Goal: Task Accomplishment & Management: Use online tool/utility

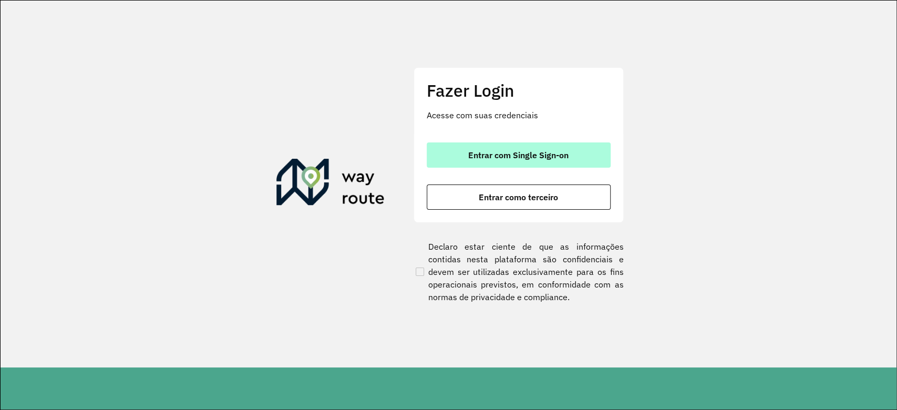
click at [550, 162] on button "Entrar com Single Sign-on" at bounding box center [519, 154] width 184 height 25
click at [550, 157] on span "Entrar com Single Sign-on" at bounding box center [518, 155] width 100 height 8
click at [550, 156] on span "Entrar com Single Sign-on" at bounding box center [518, 155] width 100 height 8
click at [550, 157] on span "Entrar com Single Sign-on" at bounding box center [518, 155] width 100 height 8
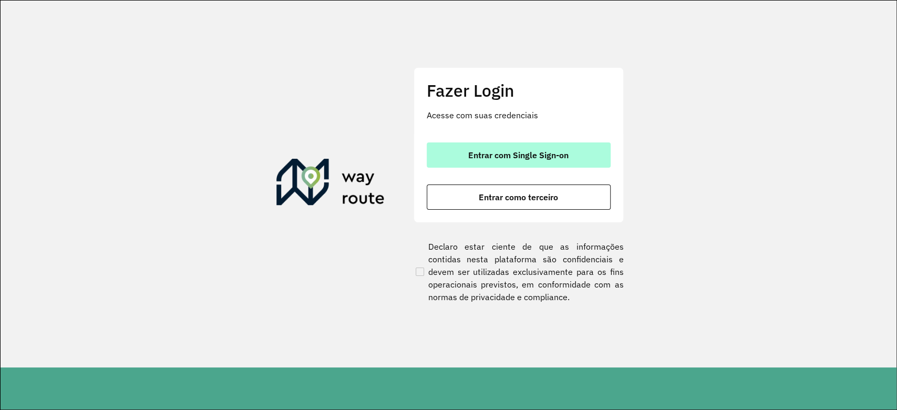
click at [550, 157] on span "Entrar com Single Sign-on" at bounding box center [518, 155] width 100 height 8
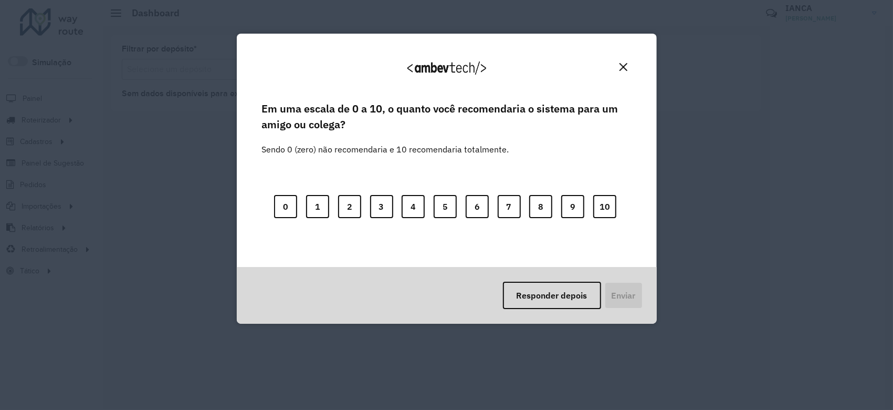
click at [624, 63] on img "Close" at bounding box center [624, 67] width 8 height 8
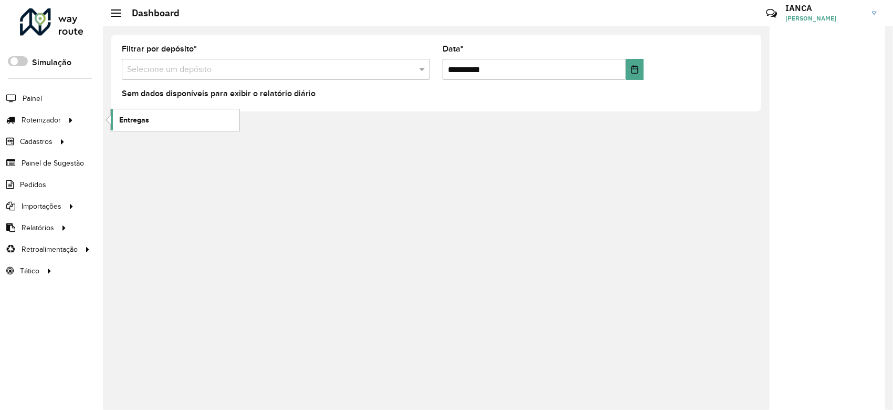
click at [145, 122] on span "Entregas" at bounding box center [134, 120] width 30 height 11
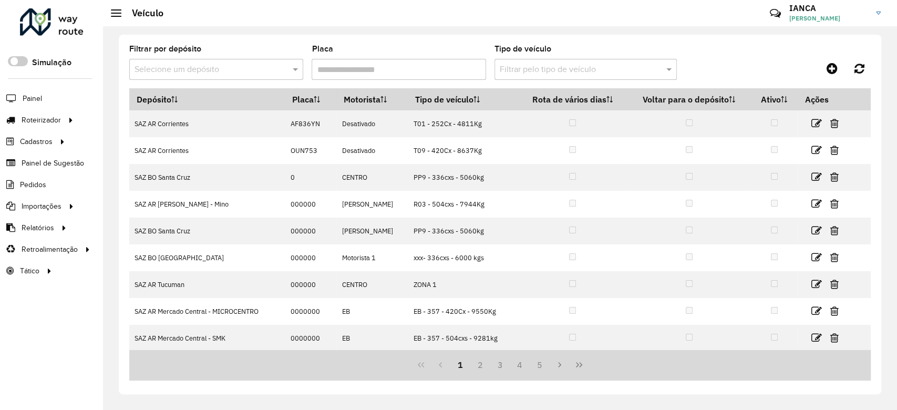
click at [369, 66] on input "Placa" at bounding box center [398, 69] width 174 height 21
paste input "******"
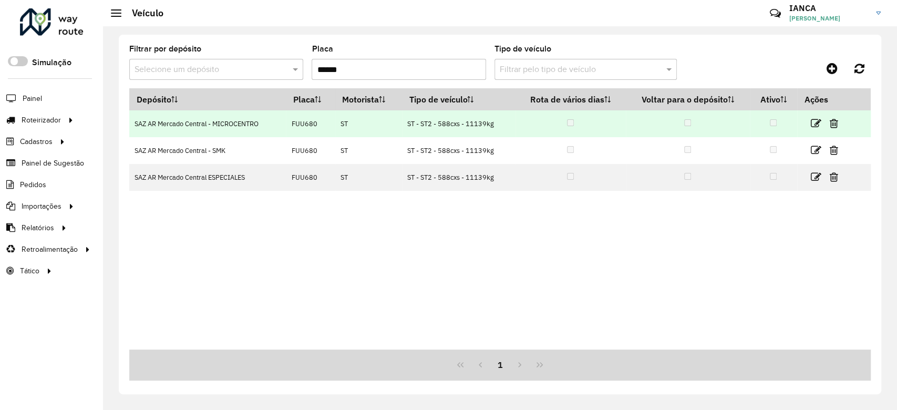
type input "******"
drag, startPoint x: 401, startPoint y: 123, endPoint x: 504, endPoint y: 124, distance: 103.0
click at [504, 124] on tr "SAZ AR Mercado Central - MICROCENTRO FUU680 ST ST - ST2 - 588cxs - 11139kg" at bounding box center [499, 123] width 741 height 27
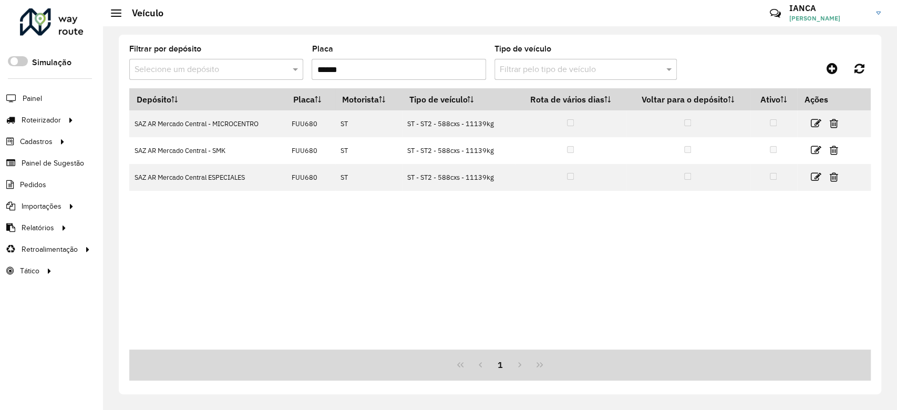
copy tr "ST - ST2 - 588cxs - 11139kg"
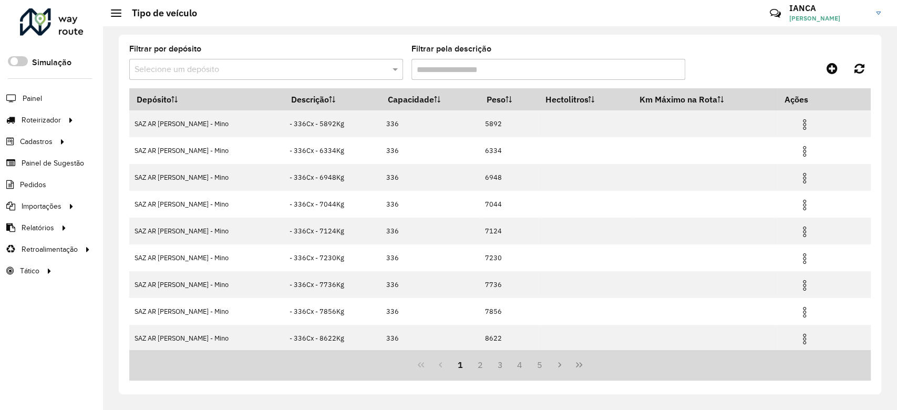
click at [462, 64] on input "Filtrar pela descrição" at bounding box center [548, 69] width 274 height 21
paste input "**********"
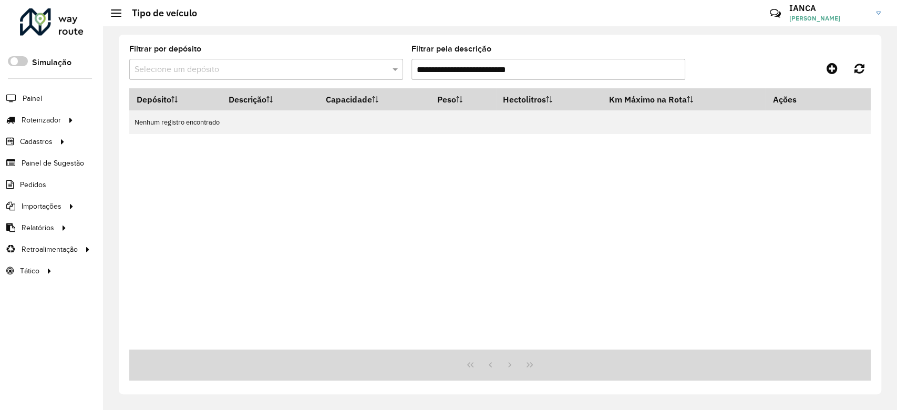
click at [430, 65] on input "**********" at bounding box center [548, 69] width 274 height 21
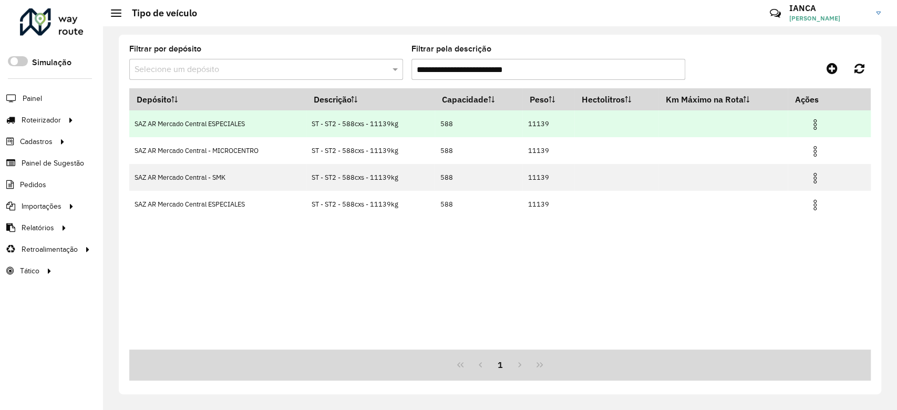
type input "**********"
click at [817, 118] on span at bounding box center [814, 123] width 13 height 14
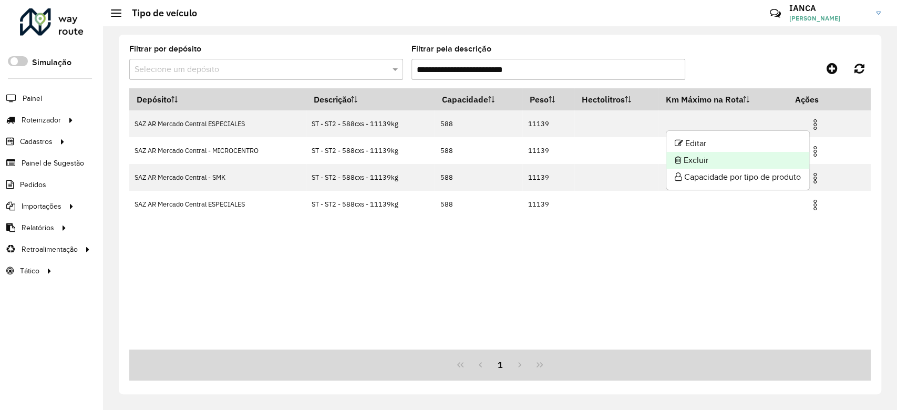
click at [746, 164] on li "Excluir" at bounding box center [737, 160] width 143 height 17
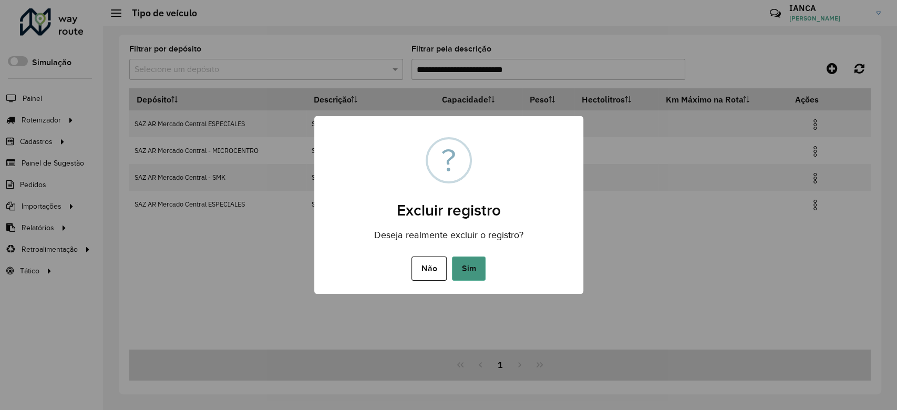
click at [470, 267] on button "Sim" at bounding box center [469, 268] width 34 height 24
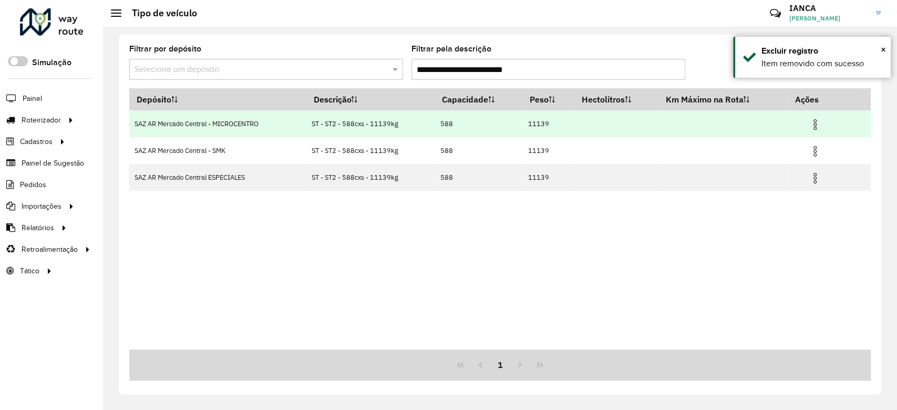
click at [816, 124] on img at bounding box center [814, 124] width 13 height 13
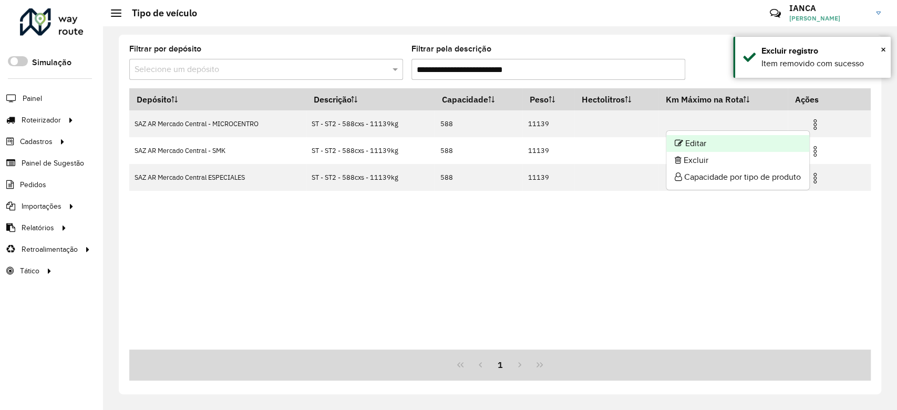
click at [754, 141] on li "Editar" at bounding box center [737, 143] width 143 height 17
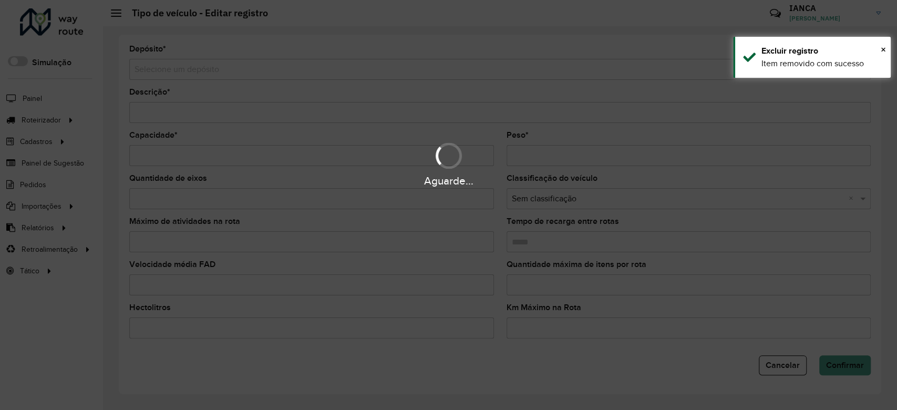
type input "**********"
type input "***"
type input "*****"
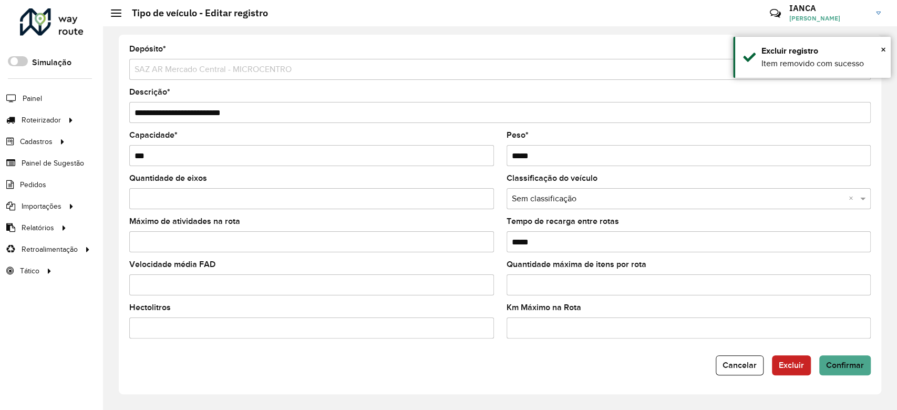
drag, startPoint x: 540, startPoint y: 146, endPoint x: 476, endPoint y: 151, distance: 63.8
click at [477, 151] on formly-group "Capacidade * *** Peso * *****" at bounding box center [500, 152] width 754 height 43
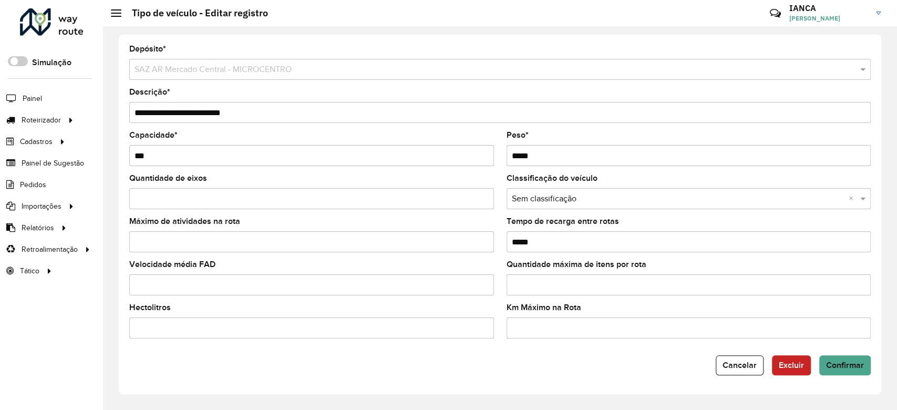
drag, startPoint x: 538, startPoint y: 157, endPoint x: 482, endPoint y: 156, distance: 55.7
click at [482, 155] on formly-group "Capacidade * *** Peso * *****" at bounding box center [500, 152] width 754 height 43
type input "*****"
click at [206, 111] on input "**********" at bounding box center [499, 112] width 741 height 21
paste input "text"
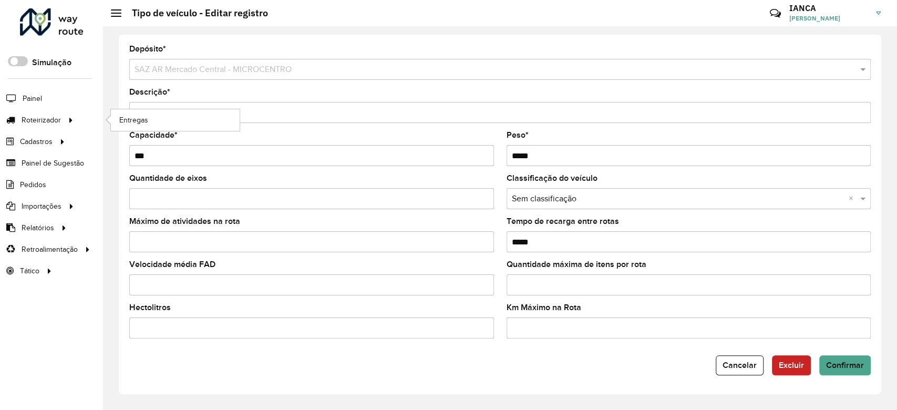
drag, startPoint x: 261, startPoint y: 113, endPoint x: 98, endPoint y: 113, distance: 162.8
click at [98, 113] on div "Roteirizador AmbevTech Simulação Painel Roteirizador Entregas Cadastros Checkpo…" at bounding box center [448, 205] width 897 height 410
type input "**********"
click at [837, 363] on span "Confirmar" at bounding box center [845, 364] width 38 height 9
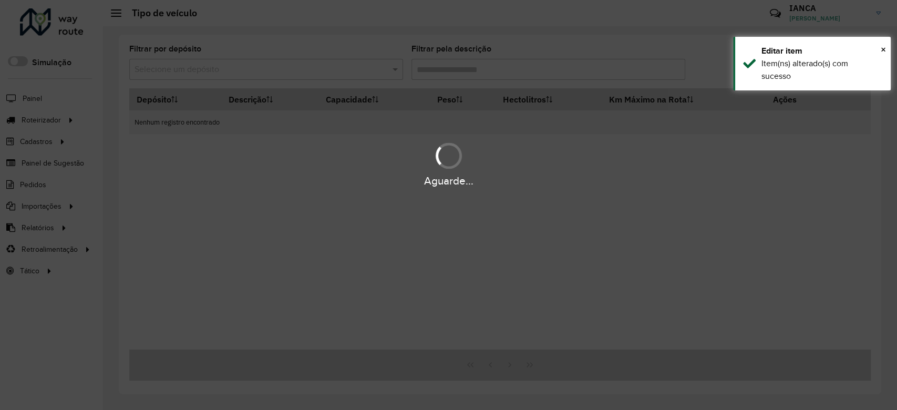
type input "**********"
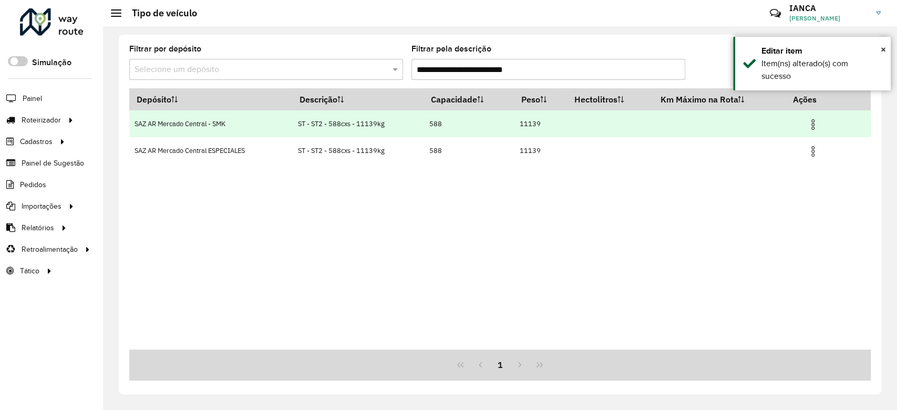
click at [812, 123] on img at bounding box center [812, 124] width 13 height 13
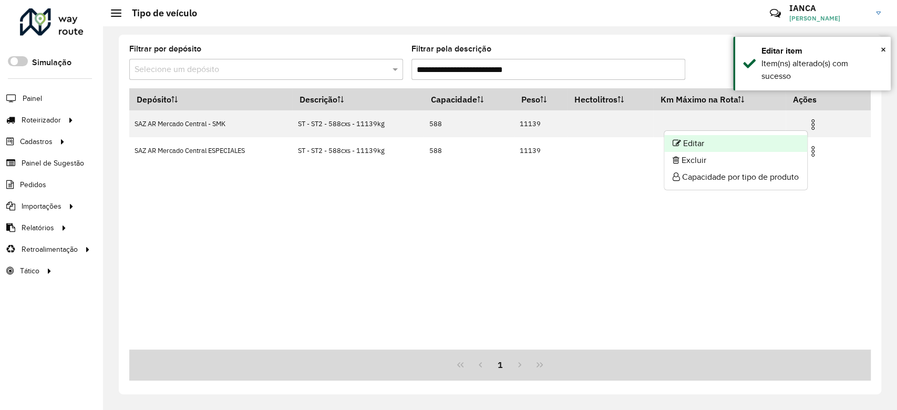
click at [713, 145] on li "Editar" at bounding box center [735, 143] width 143 height 17
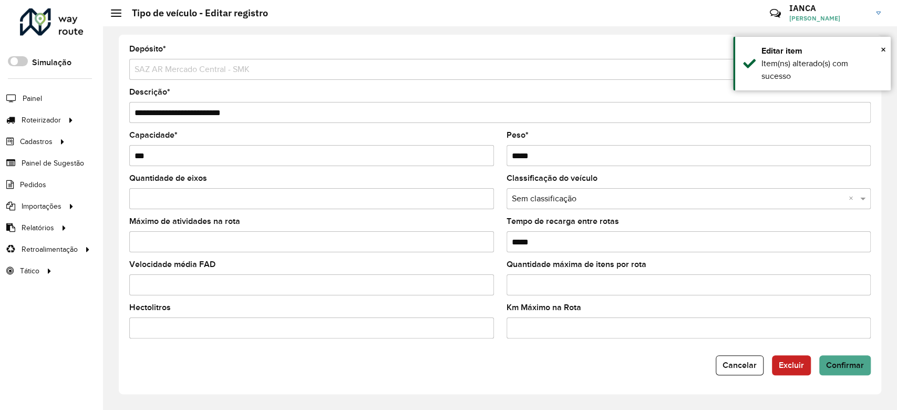
drag, startPoint x: 244, startPoint y: 113, endPoint x: 109, endPoint y: 107, distance: 134.6
click at [109, 107] on div "**********" at bounding box center [500, 217] width 794 height 383
paste input "text"
type input "**********"
drag, startPoint x: 539, startPoint y: 152, endPoint x: 458, endPoint y: 149, distance: 81.5
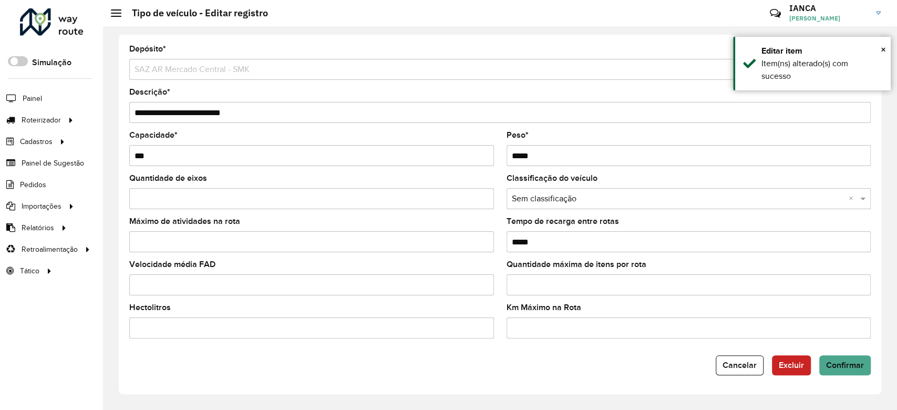
click at [459, 149] on formly-group "Capacidade * *** Peso * *****" at bounding box center [500, 152] width 754 height 43
type input "*****"
click at [849, 348] on form "**********" at bounding box center [499, 210] width 741 height 330
drag, startPoint x: 853, startPoint y: 359, endPoint x: 849, endPoint y: 364, distance: 6.7
click at [854, 359] on button "Confirmar" at bounding box center [844, 365] width 51 height 20
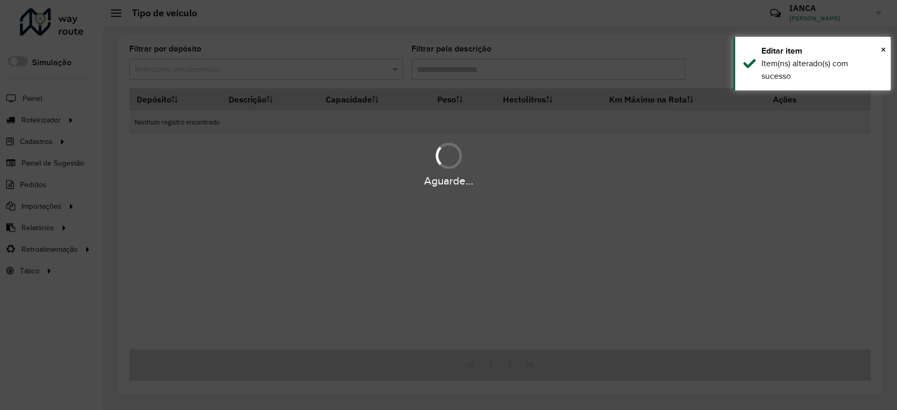
type input "**********"
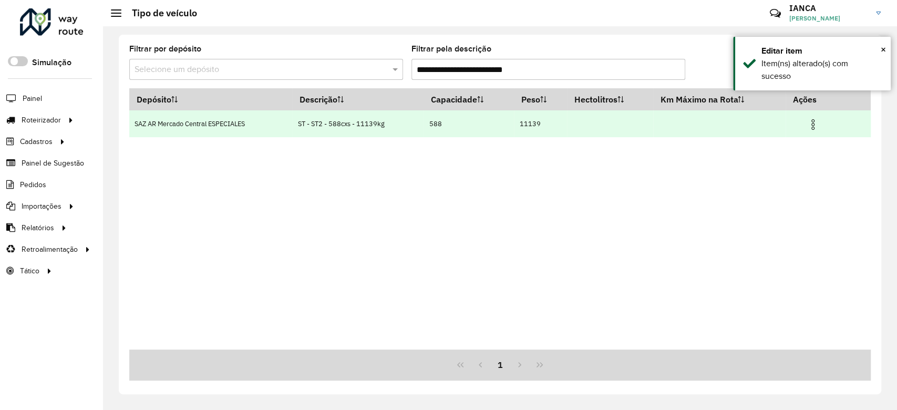
click at [812, 124] on img at bounding box center [812, 124] width 13 height 13
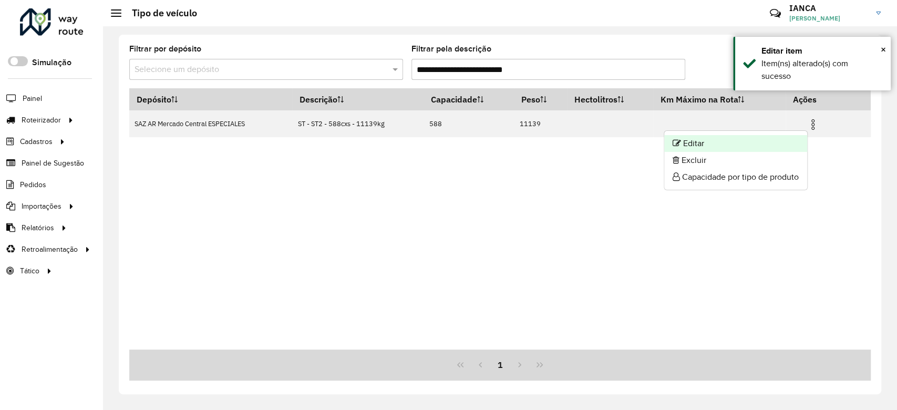
click at [761, 138] on li "Editar" at bounding box center [735, 143] width 143 height 17
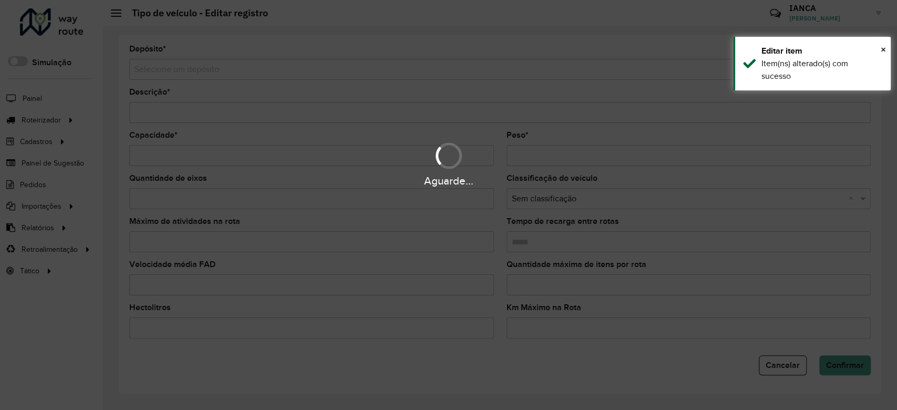
type input "**********"
type input "***"
type input "*****"
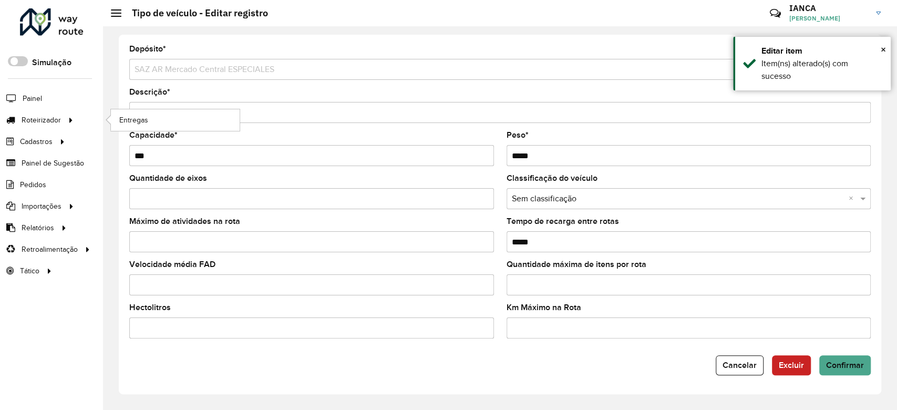
drag, startPoint x: 229, startPoint y: 111, endPoint x: 97, endPoint y: 114, distance: 131.9
click at [97, 112] on div "Roteirizador AmbevTech Simulação Painel Roteirizador Entregas Cadastros Checkpo…" at bounding box center [448, 205] width 897 height 410
paste input "text"
type input "**********"
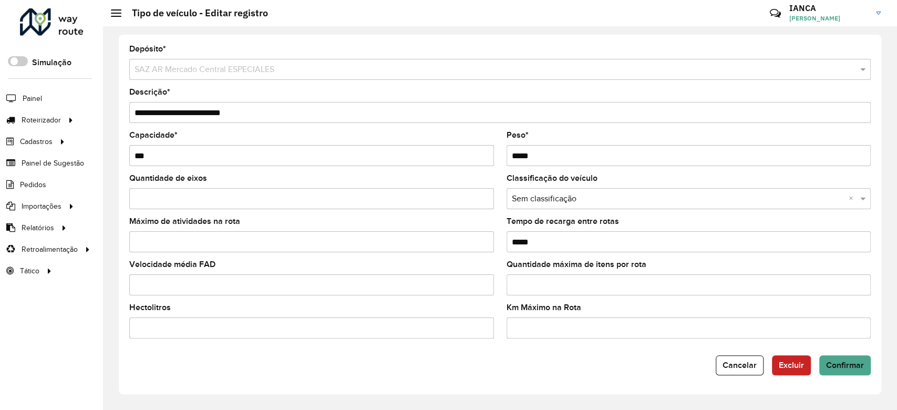
drag, startPoint x: 579, startPoint y: 154, endPoint x: 442, endPoint y: 151, distance: 137.1
click at [442, 151] on formly-group "Capacidade * *** Peso * *****" at bounding box center [500, 152] width 754 height 43
type input "*****"
click at [848, 363] on span "Confirmar" at bounding box center [845, 364] width 38 height 9
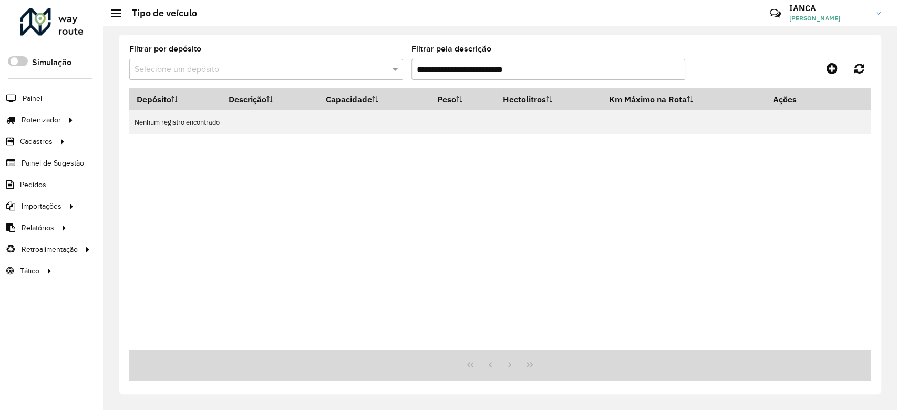
drag, startPoint x: 503, startPoint y: 69, endPoint x: 349, endPoint y: 57, distance: 154.4
click at [348, 54] on formly-group "**********" at bounding box center [402, 66] width 547 height 43
paste input "text"
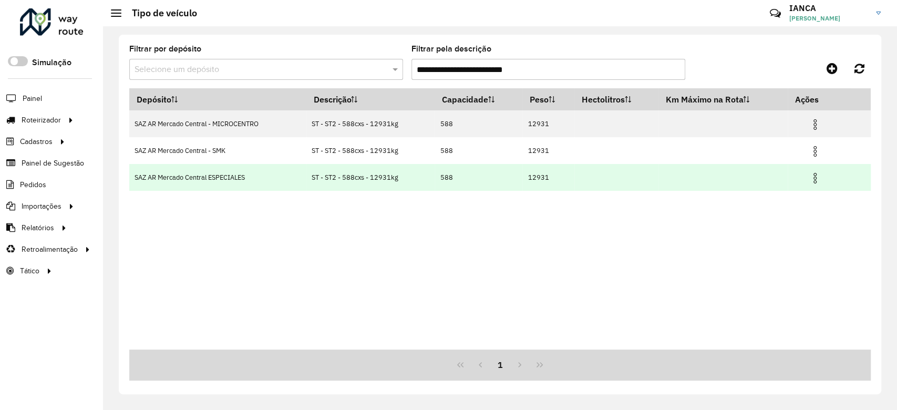
type input "**********"
click at [812, 179] on img at bounding box center [814, 178] width 13 height 13
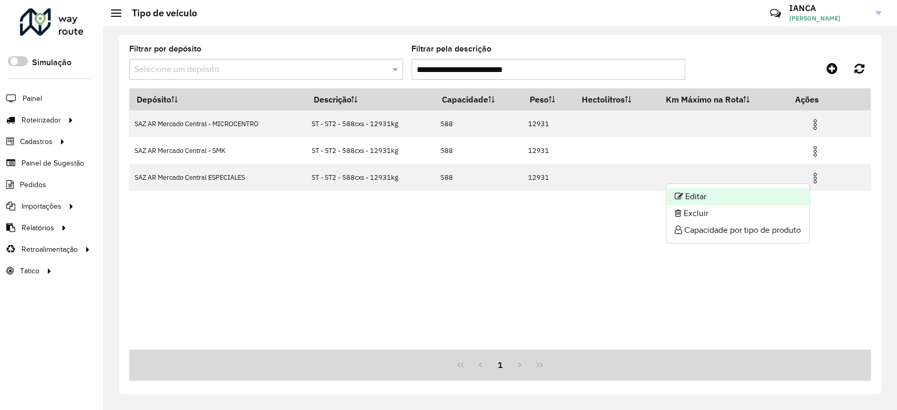
click at [758, 199] on li "Editar" at bounding box center [737, 196] width 143 height 17
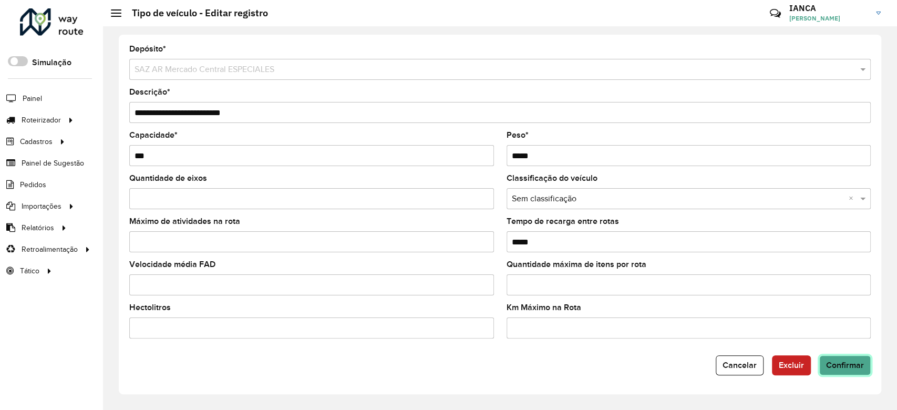
click at [833, 366] on span "Confirmar" at bounding box center [845, 364] width 38 height 9
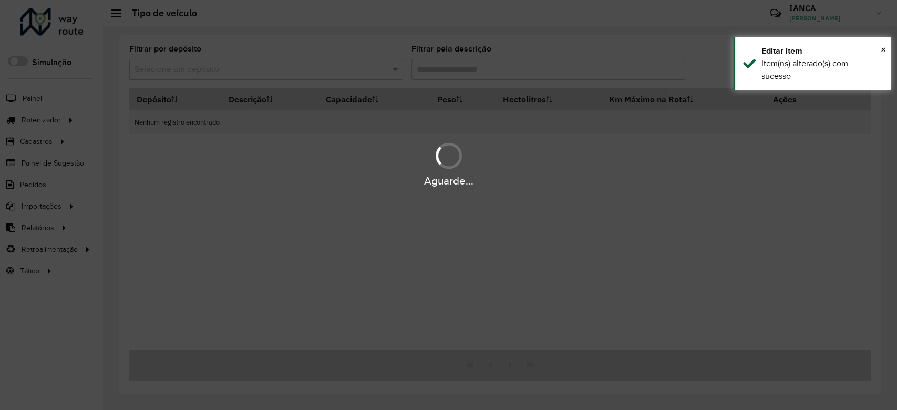
type input "**********"
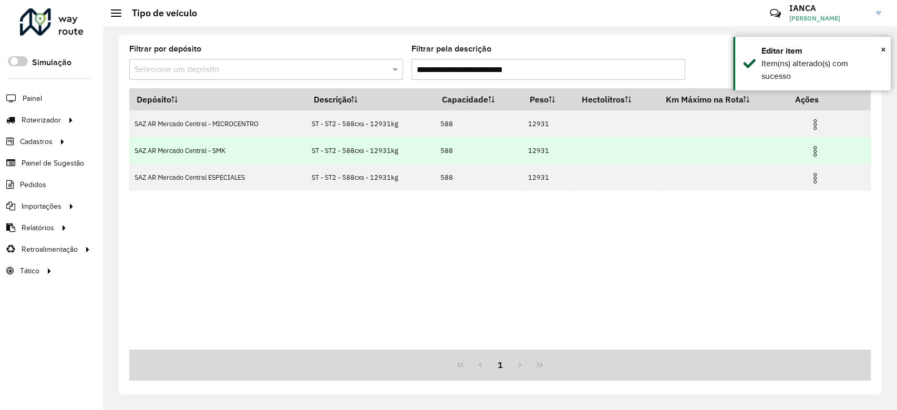
click at [818, 151] on img at bounding box center [814, 151] width 13 height 13
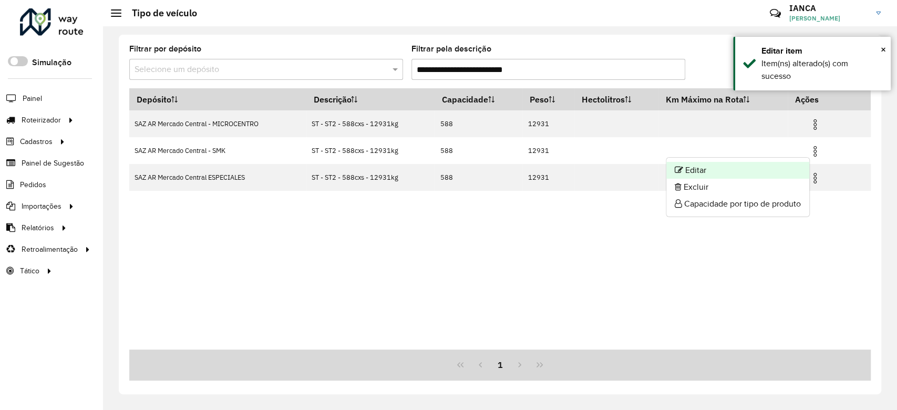
click at [771, 169] on li "Editar" at bounding box center [737, 170] width 143 height 17
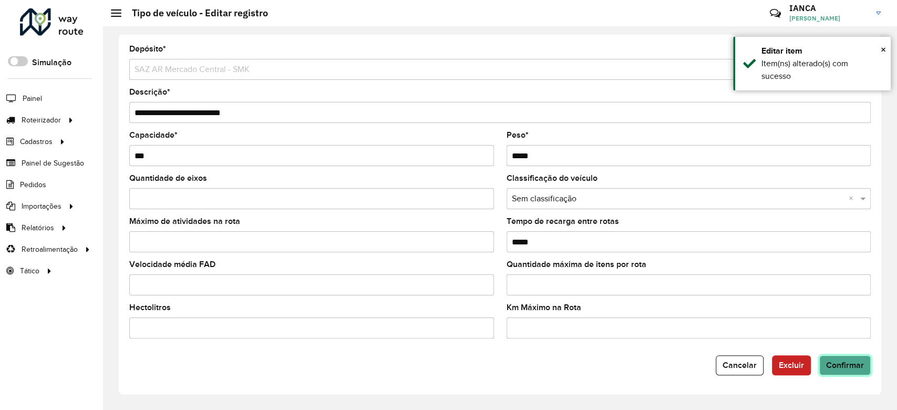
click at [851, 371] on button "Confirmar" at bounding box center [844, 365] width 51 height 20
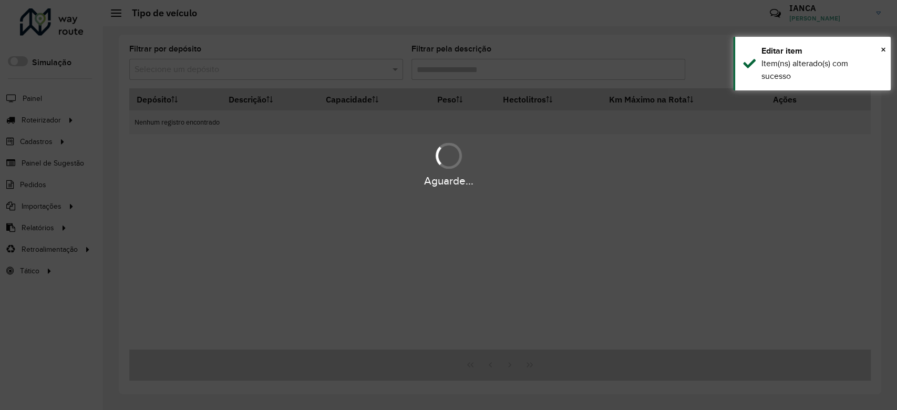
type input "**********"
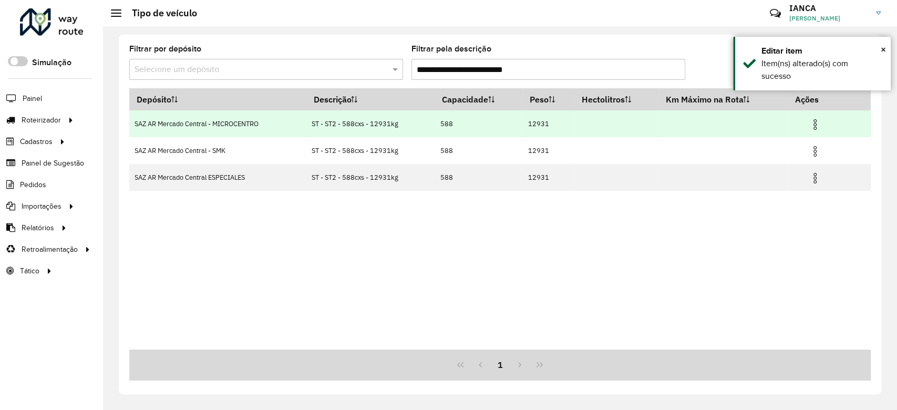
click at [815, 124] on img at bounding box center [814, 124] width 13 height 13
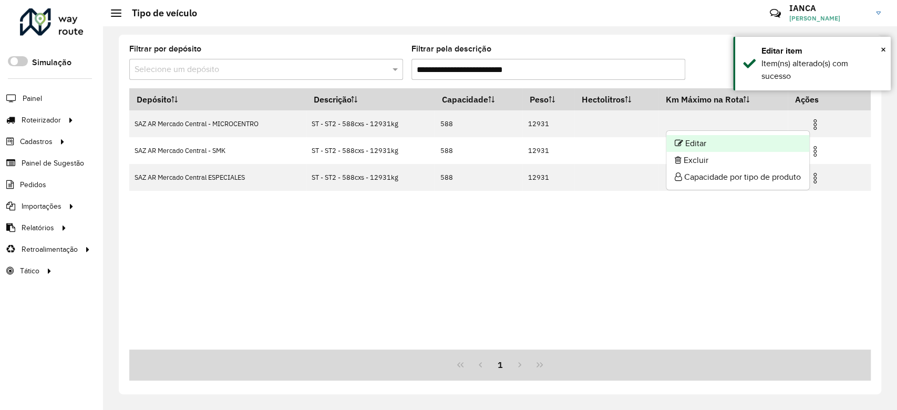
click at [775, 135] on li "Editar" at bounding box center [737, 143] width 143 height 17
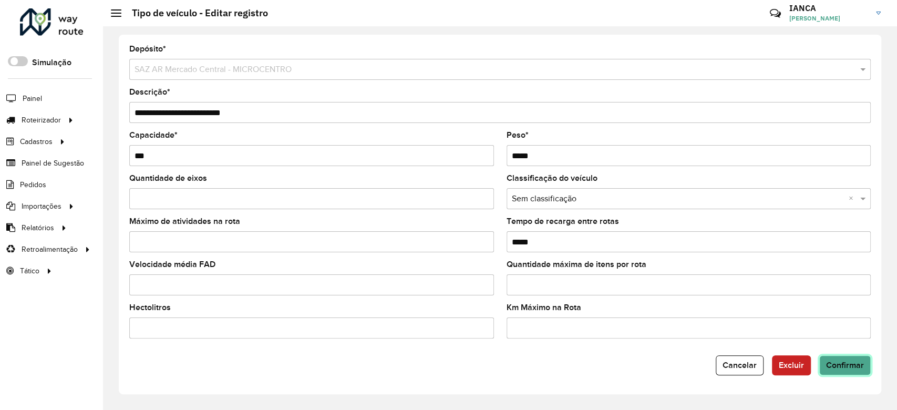
click at [845, 368] on span "Confirmar" at bounding box center [845, 364] width 38 height 9
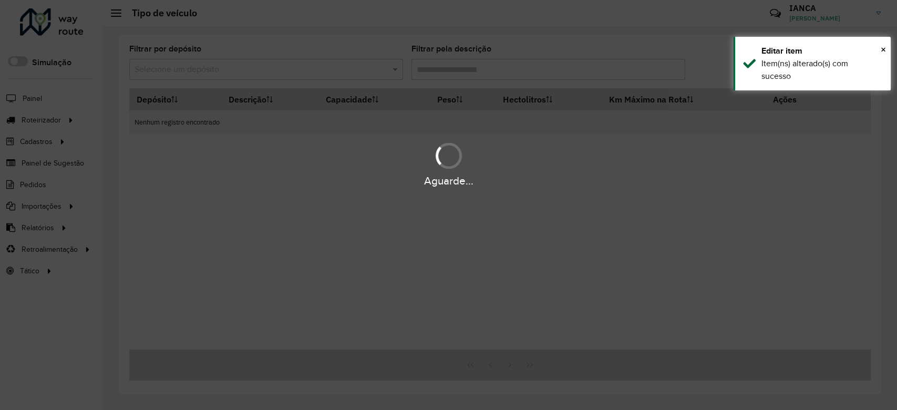
type input "**********"
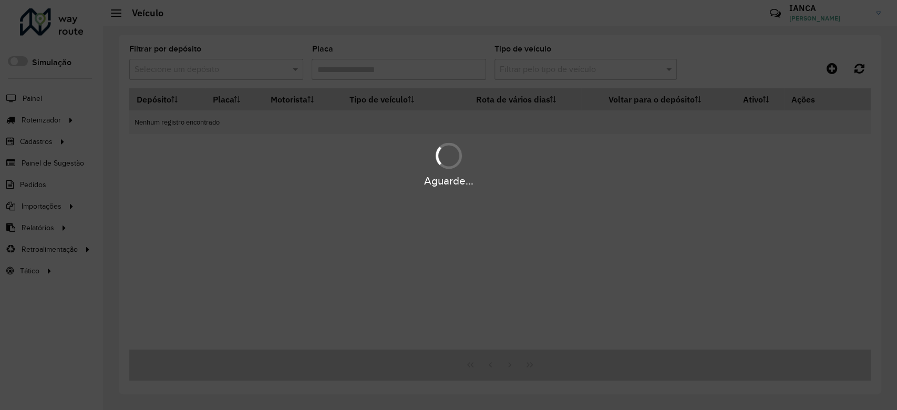
type input "******"
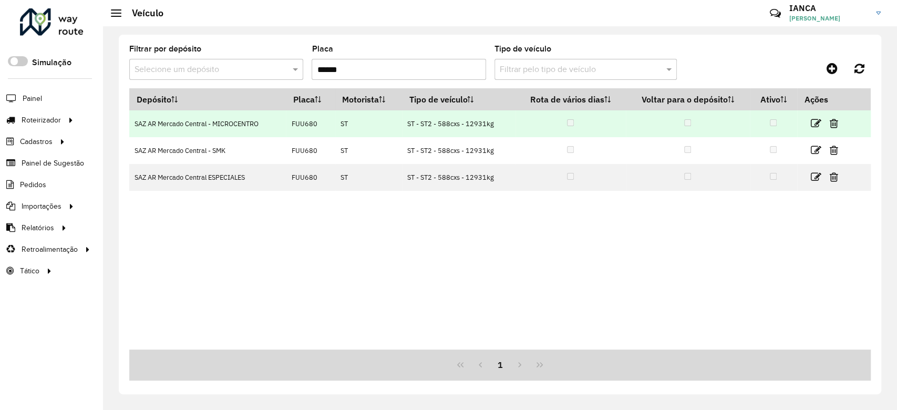
drag, startPoint x: 404, startPoint y: 121, endPoint x: 507, endPoint y: 126, distance: 103.1
click at [507, 126] on td "ST - ST2 - 588cxs - 12931kg" at bounding box center [458, 123] width 113 height 27
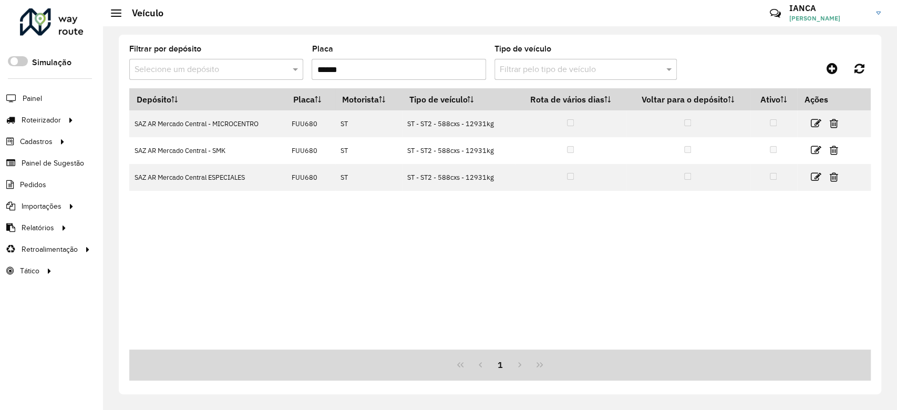
copy td "ST - ST2 - 588cxs - 12931kg"
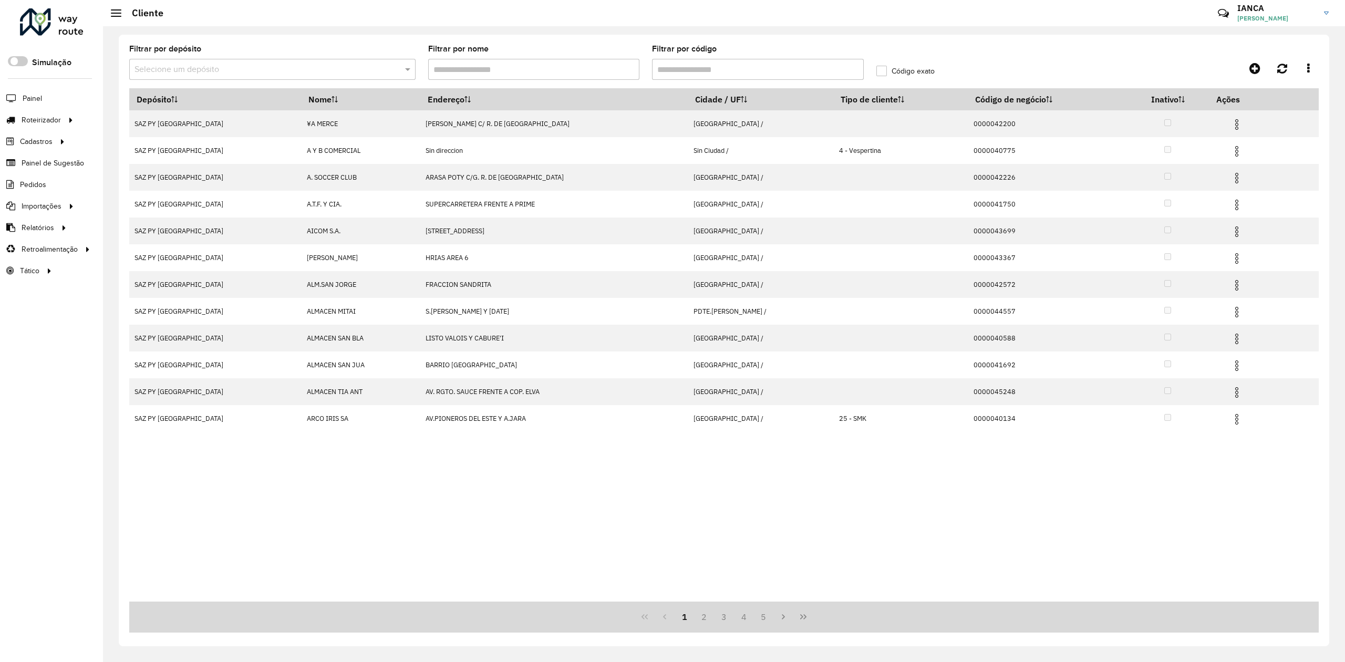
click at [507, 16] on hb-header "Cliente Críticas? Dúvidas? Elogios? Sugestões? Entre em contato conosco! [PERSO…" at bounding box center [724, 13] width 1242 height 26
click at [139, 118] on span "Entregas" at bounding box center [134, 120] width 30 height 11
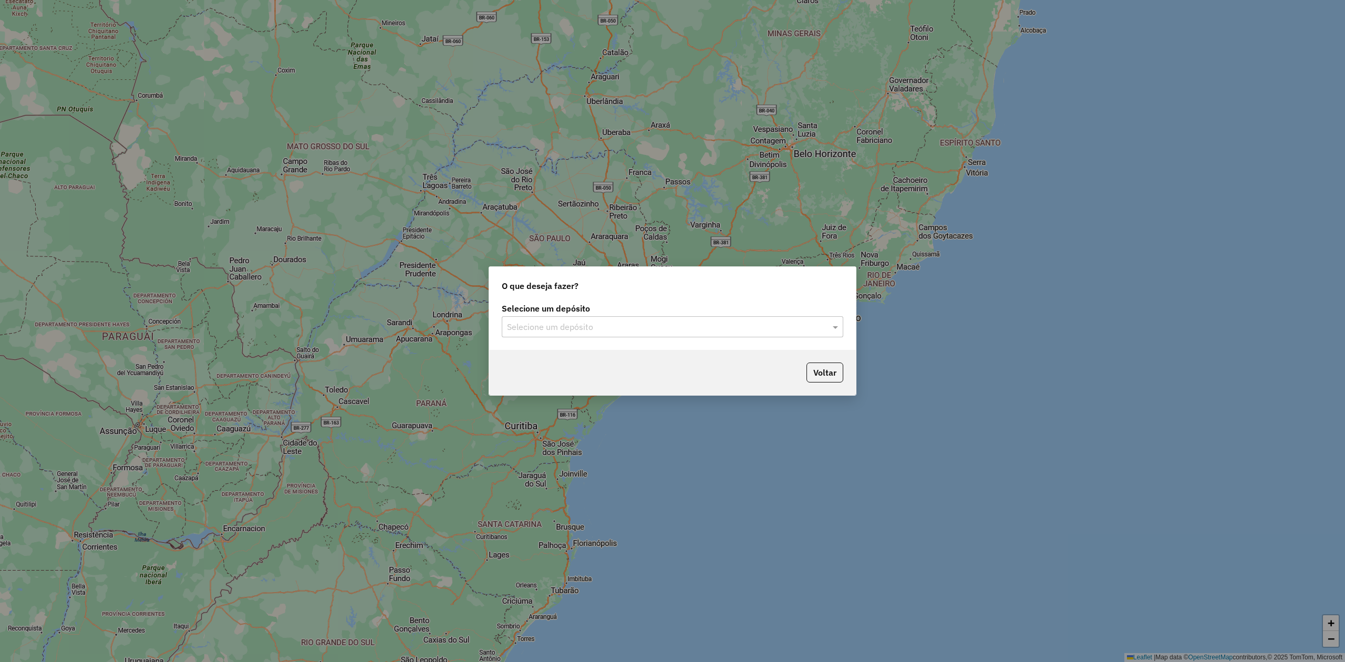
click at [568, 334] on div "Selecione um depósito" at bounding box center [672, 326] width 341 height 21
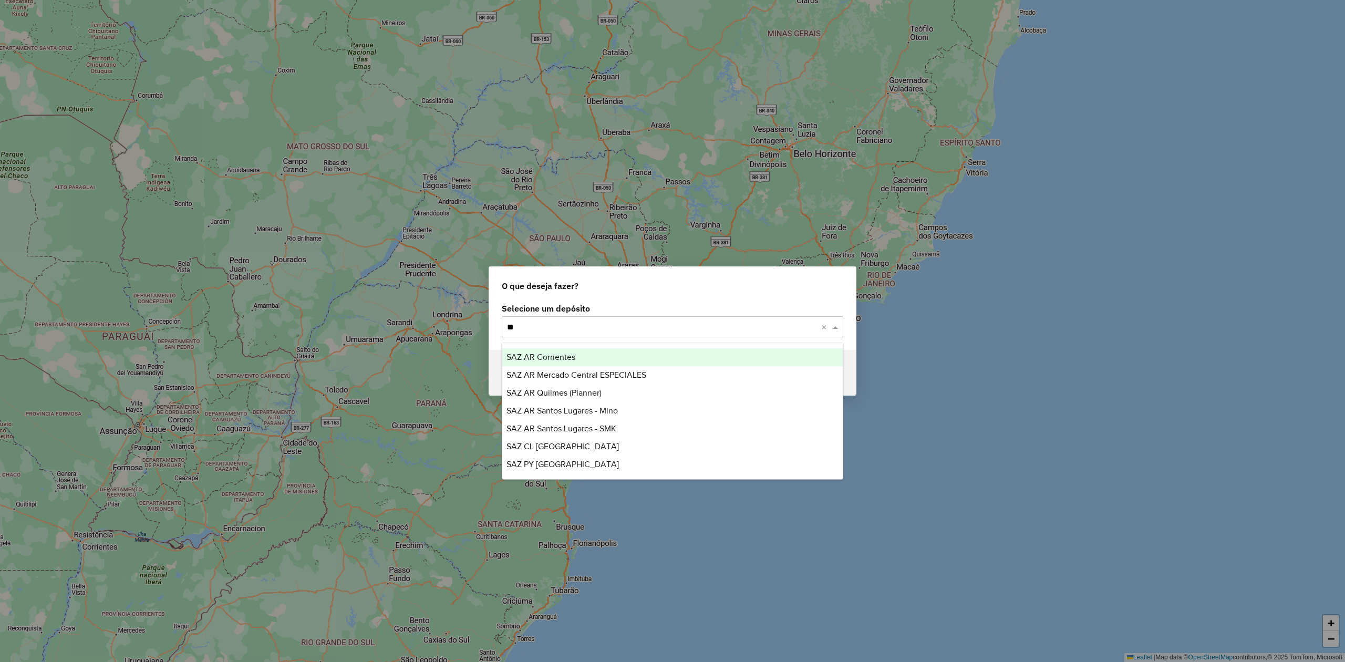
type input "*"
click at [621, 299] on div "O que deseja fazer?" at bounding box center [672, 284] width 367 height 34
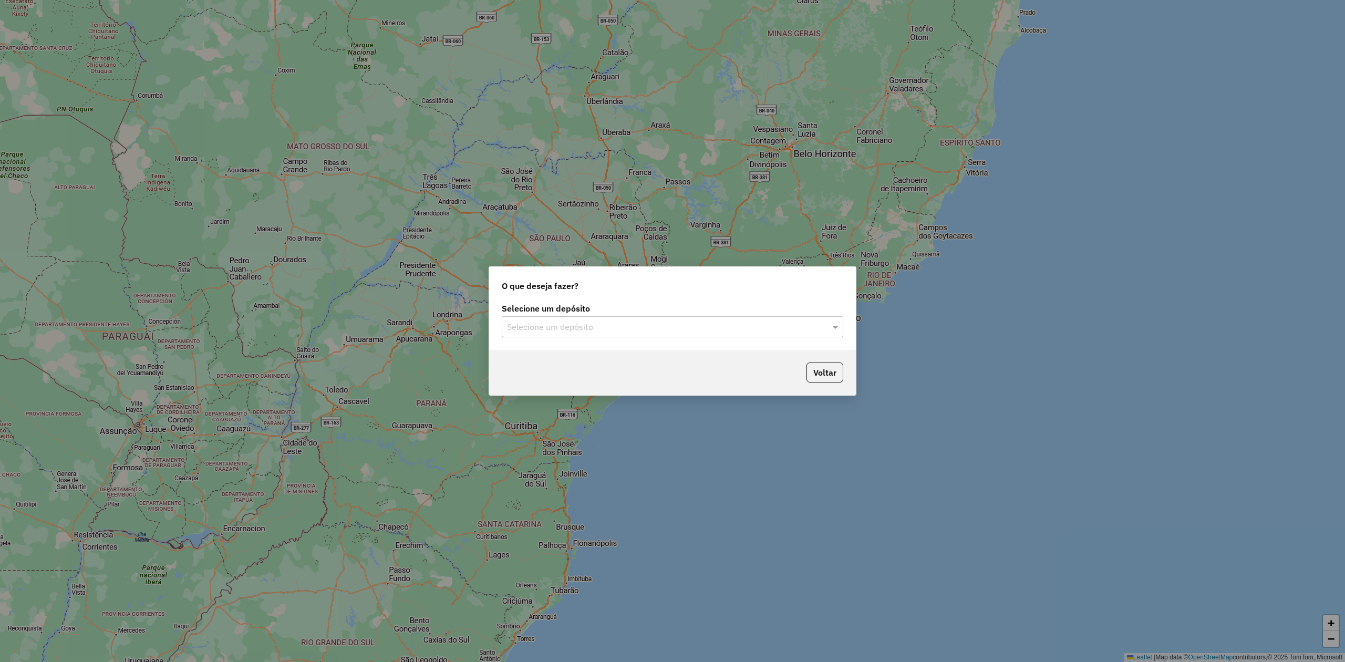
click at [592, 333] on div "Selecione um depósito" at bounding box center [672, 326] width 341 height 21
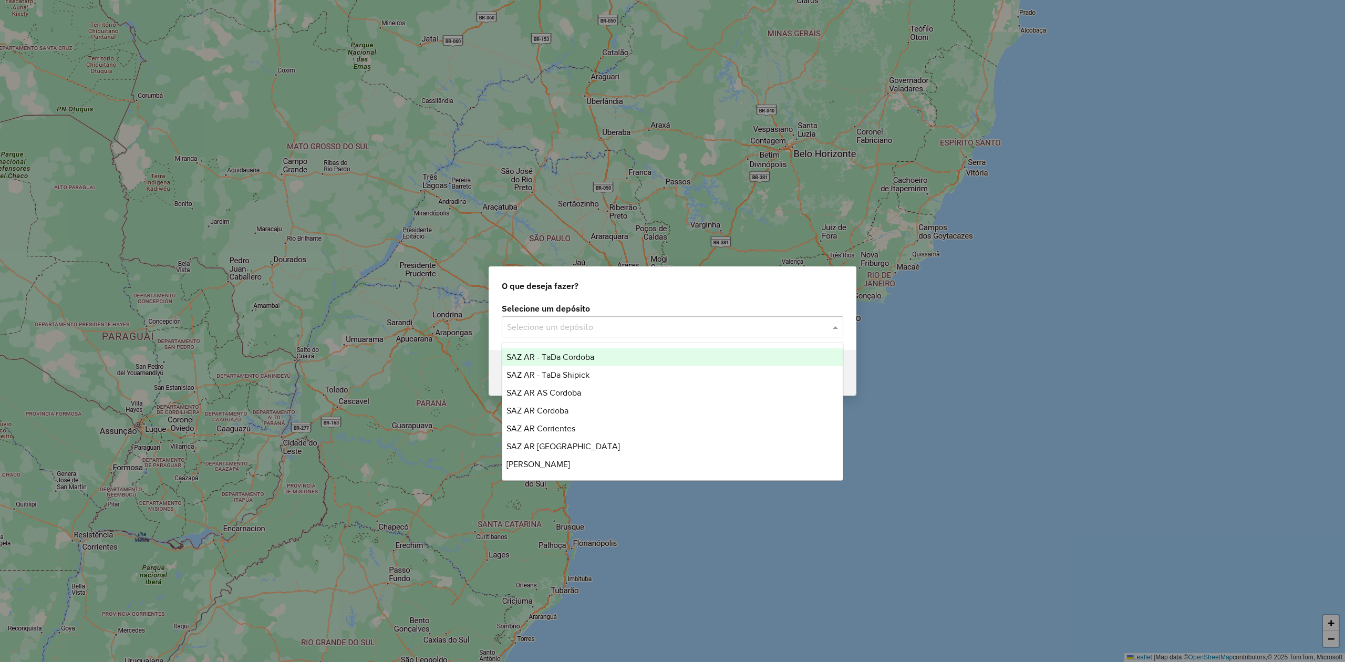
drag, startPoint x: 604, startPoint y: 189, endPoint x: 603, endPoint y: 234, distance: 44.7
click at [604, 188] on div "O que deseja fazer? Selecione um depósito Selecione um depósito Voltar" at bounding box center [672, 331] width 1345 height 662
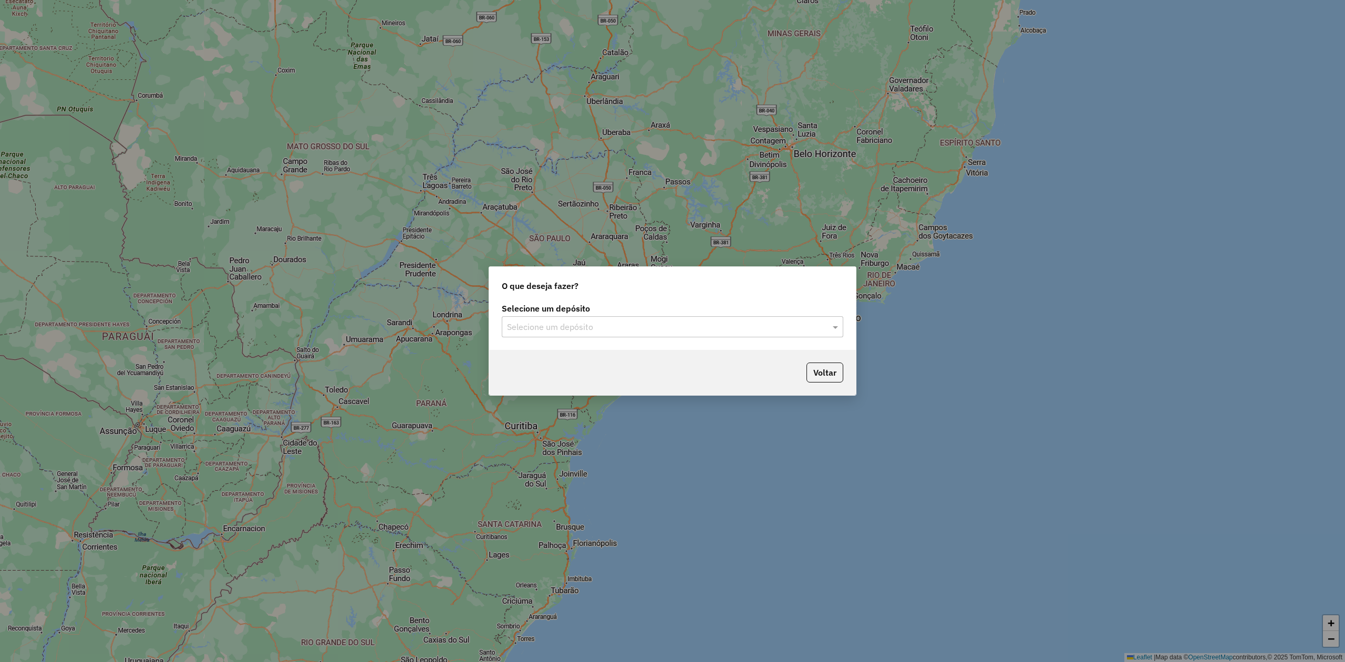
click at [575, 319] on div "Selecione um depósito" at bounding box center [672, 326] width 341 height 21
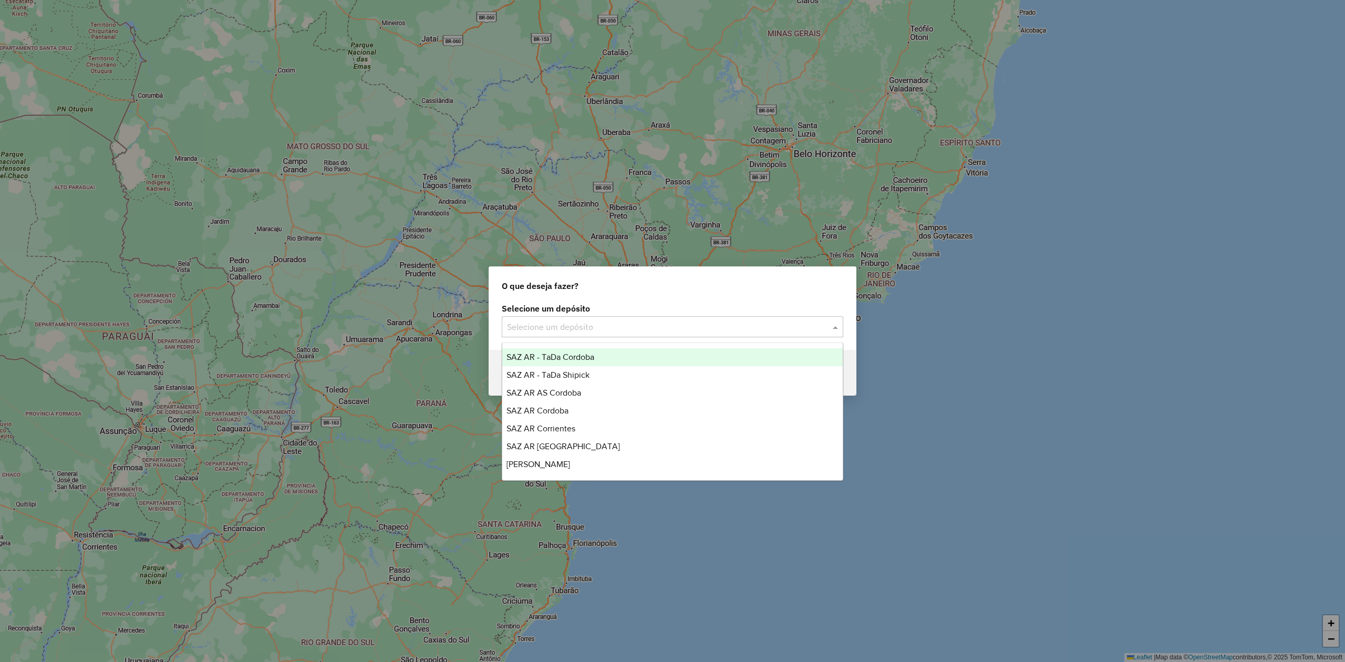
click at [635, 300] on div "Selecione um depósito Selecione um depósito" at bounding box center [672, 324] width 367 height 49
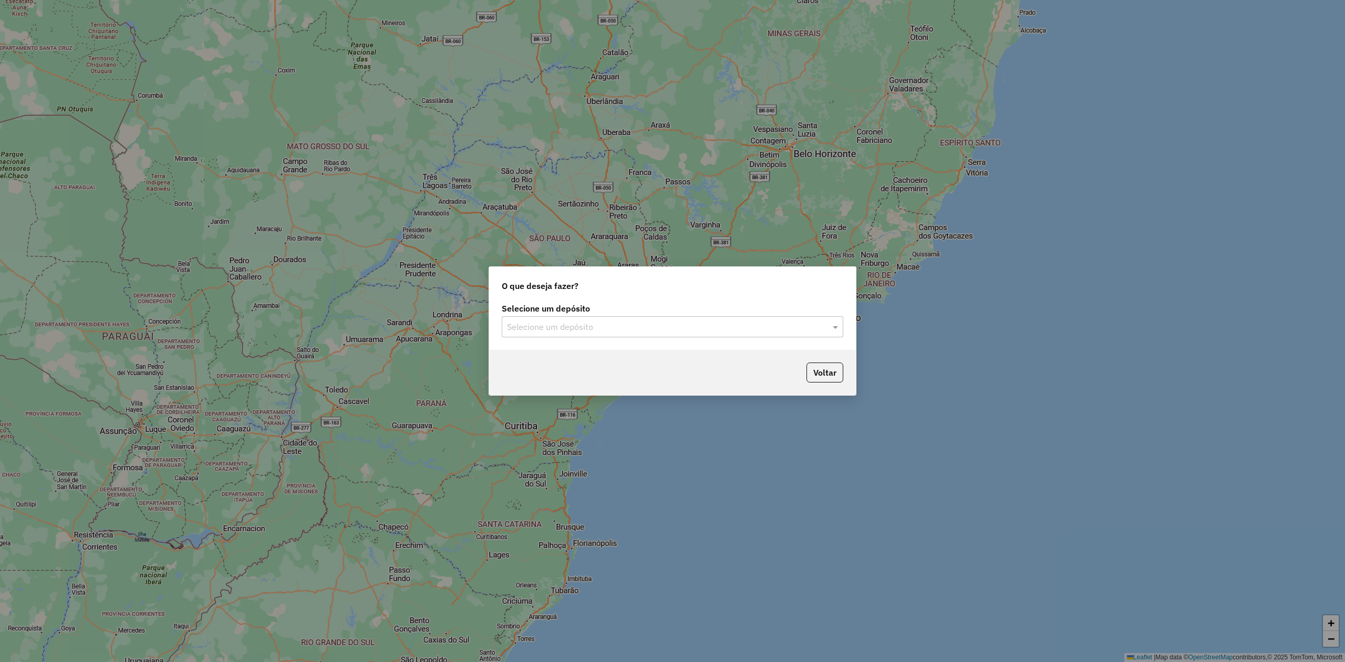
click at [612, 287] on div "O que deseja fazer?" at bounding box center [672, 284] width 367 height 34
click at [700, 321] on input "text" at bounding box center [662, 327] width 310 height 13
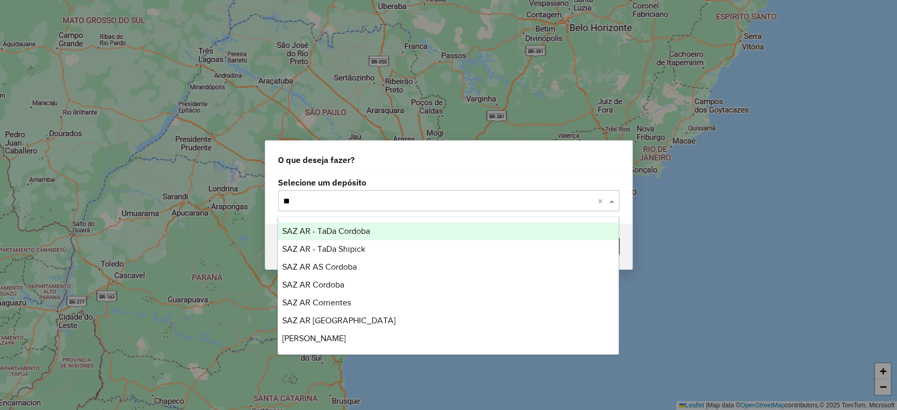
type input "***"
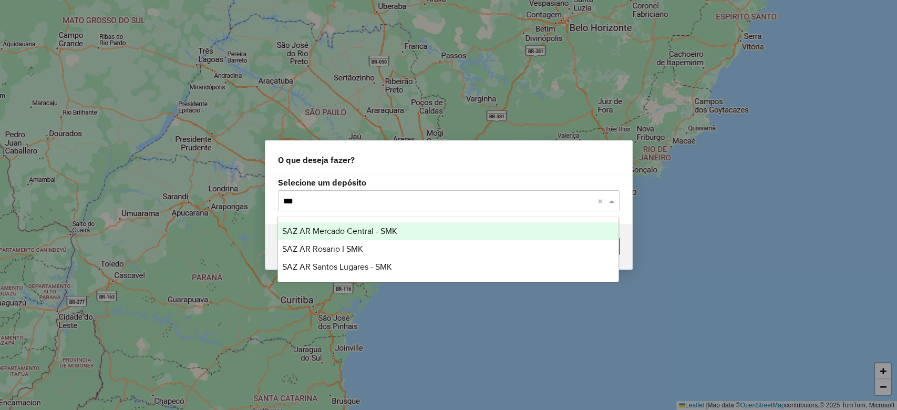
click at [414, 226] on div "SAZ AR Mercado Central - SMK" at bounding box center [448, 231] width 340 height 18
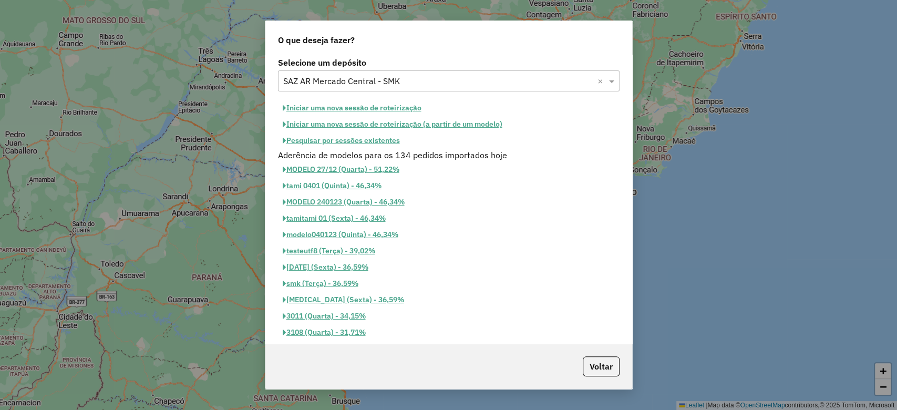
click at [388, 132] on button "Pesquisar por sessões existentes" at bounding box center [341, 140] width 127 height 16
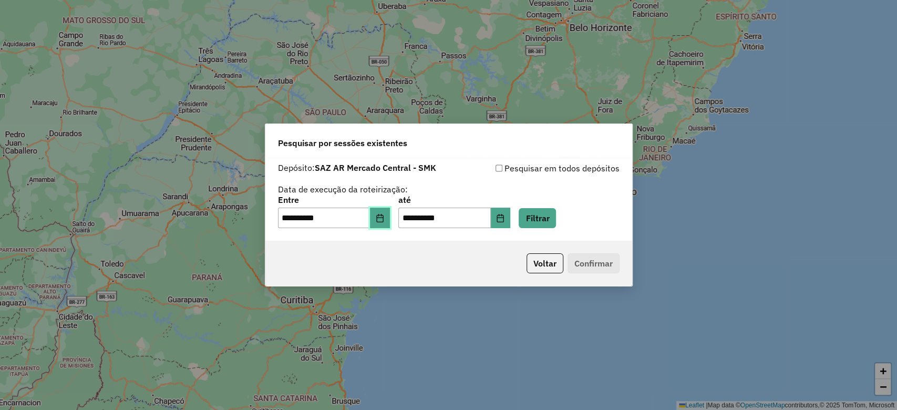
click at [383, 221] on icon "Choose Date" at bounding box center [379, 218] width 7 height 8
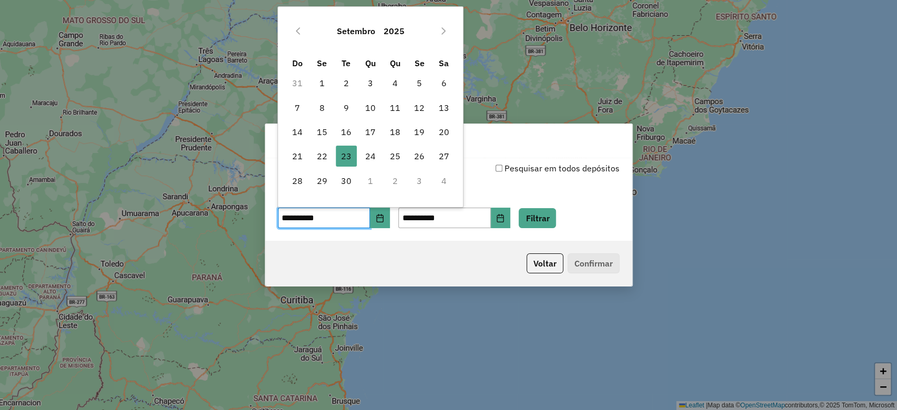
drag, startPoint x: 370, startPoint y: 152, endPoint x: 454, endPoint y: 174, distance: 86.9
click at [370, 152] on span "24" at bounding box center [370, 155] width 21 height 21
type input "**********"
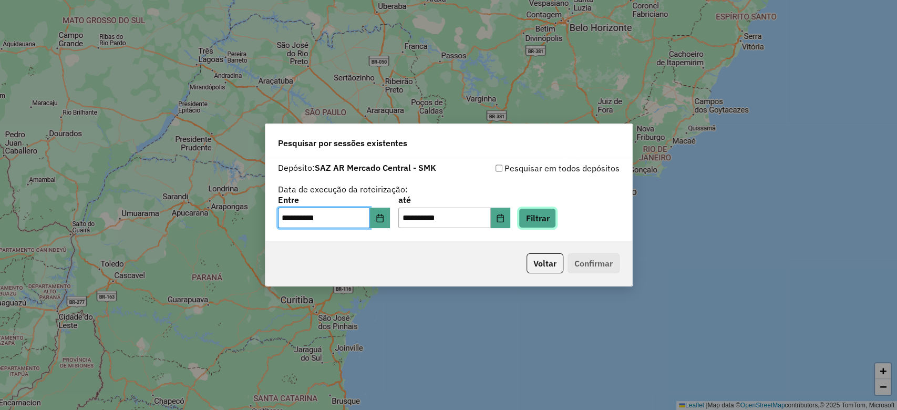
click at [553, 219] on button "Filtrar" at bounding box center [536, 218] width 37 height 20
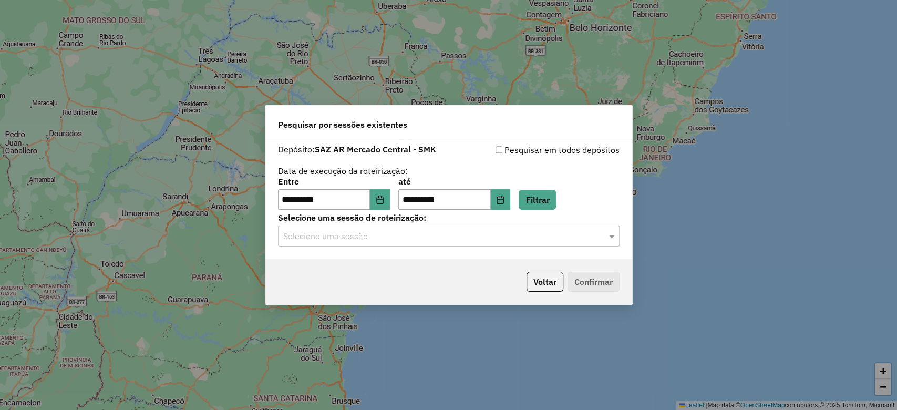
click at [466, 226] on div "Selecione uma sessão" at bounding box center [448, 235] width 341 height 21
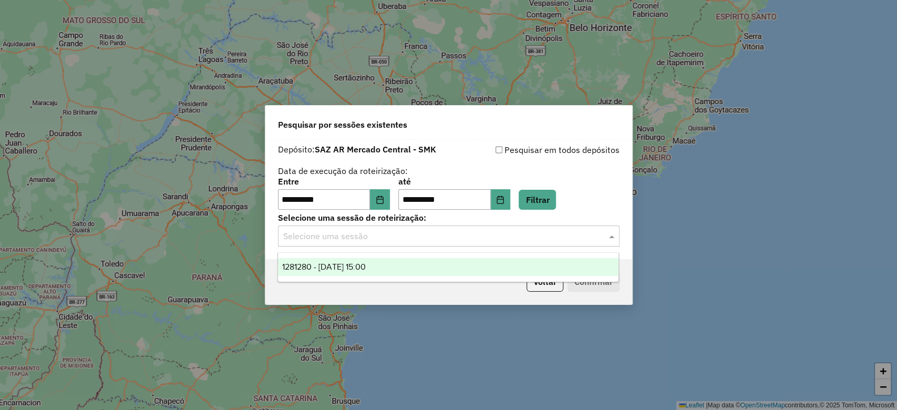
click at [366, 263] on span "1281280 - 24/09/2025 15:00" at bounding box center [324, 266] width 84 height 9
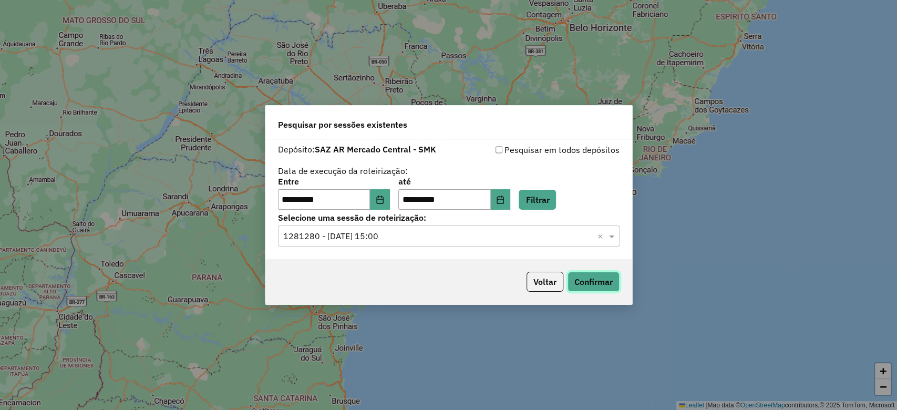
click at [588, 273] on button "Confirmar" at bounding box center [593, 282] width 52 height 20
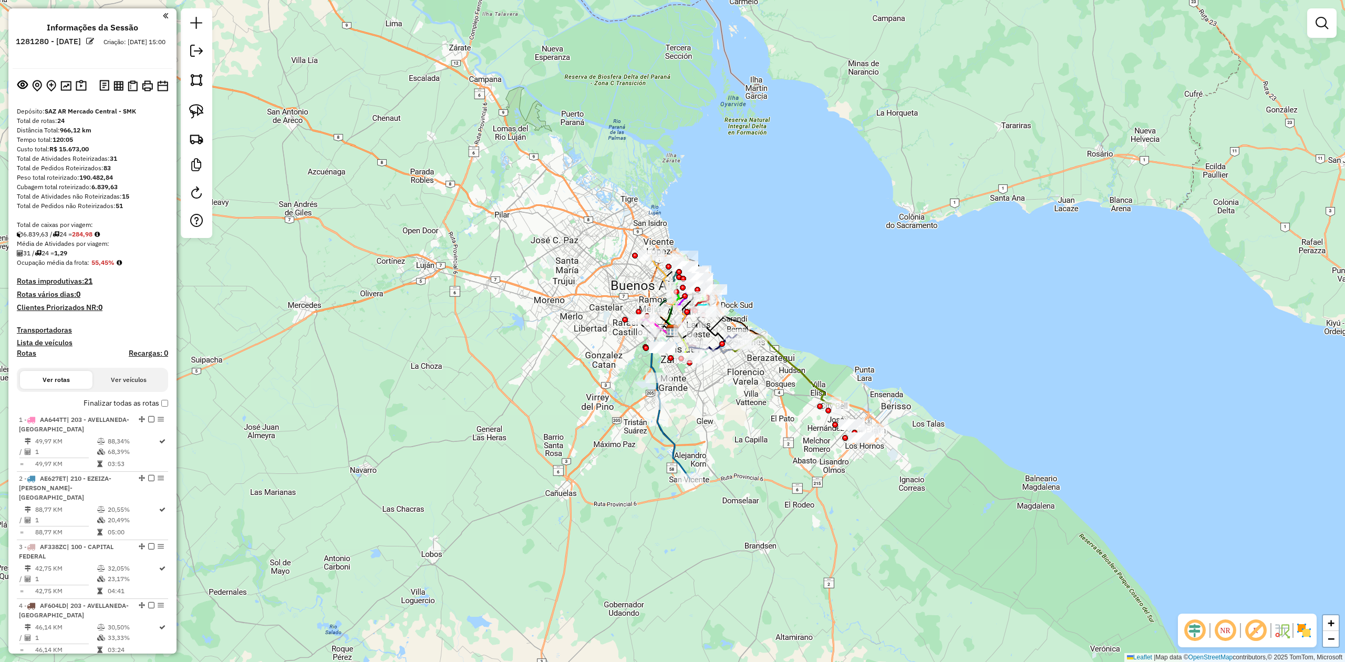
click at [896, 409] on img at bounding box center [1303, 630] width 17 height 17
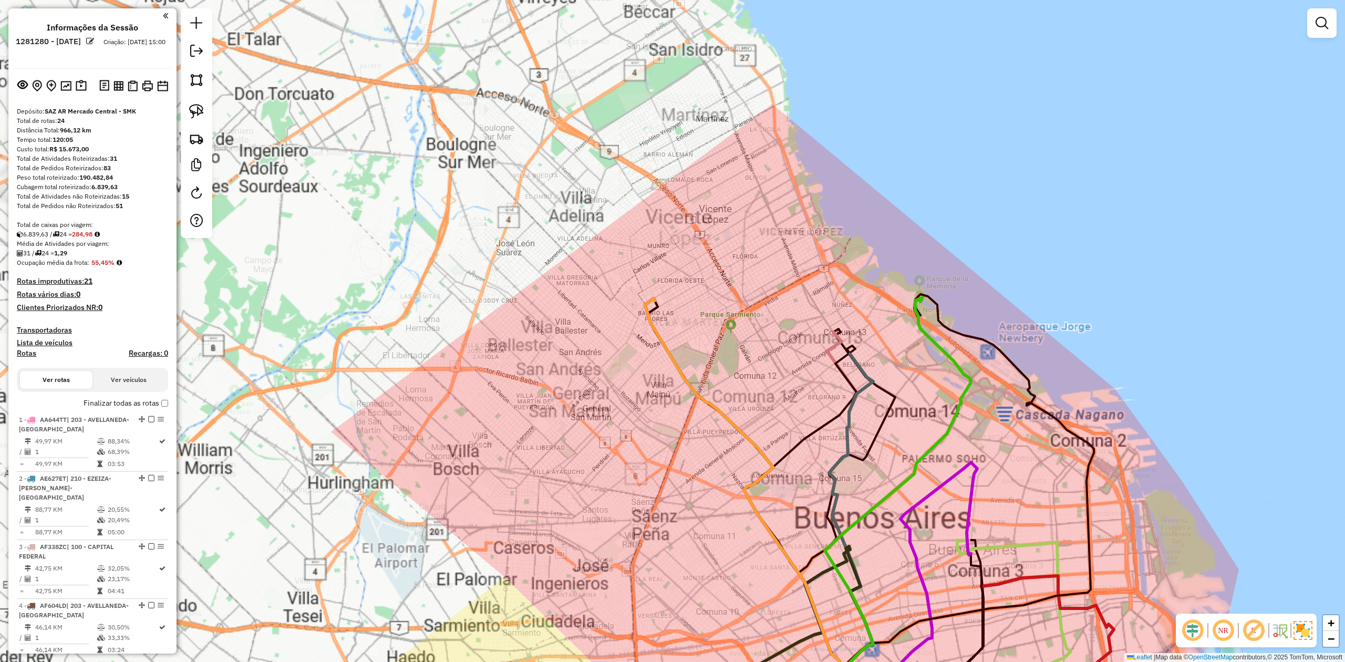
drag, startPoint x: 710, startPoint y: 352, endPoint x: 704, endPoint y: 351, distance: 6.4
click at [709, 352] on div "Janela de atendimento Grade de atendimento Capacidade Transportadoras Veículos …" at bounding box center [672, 331] width 1345 height 662
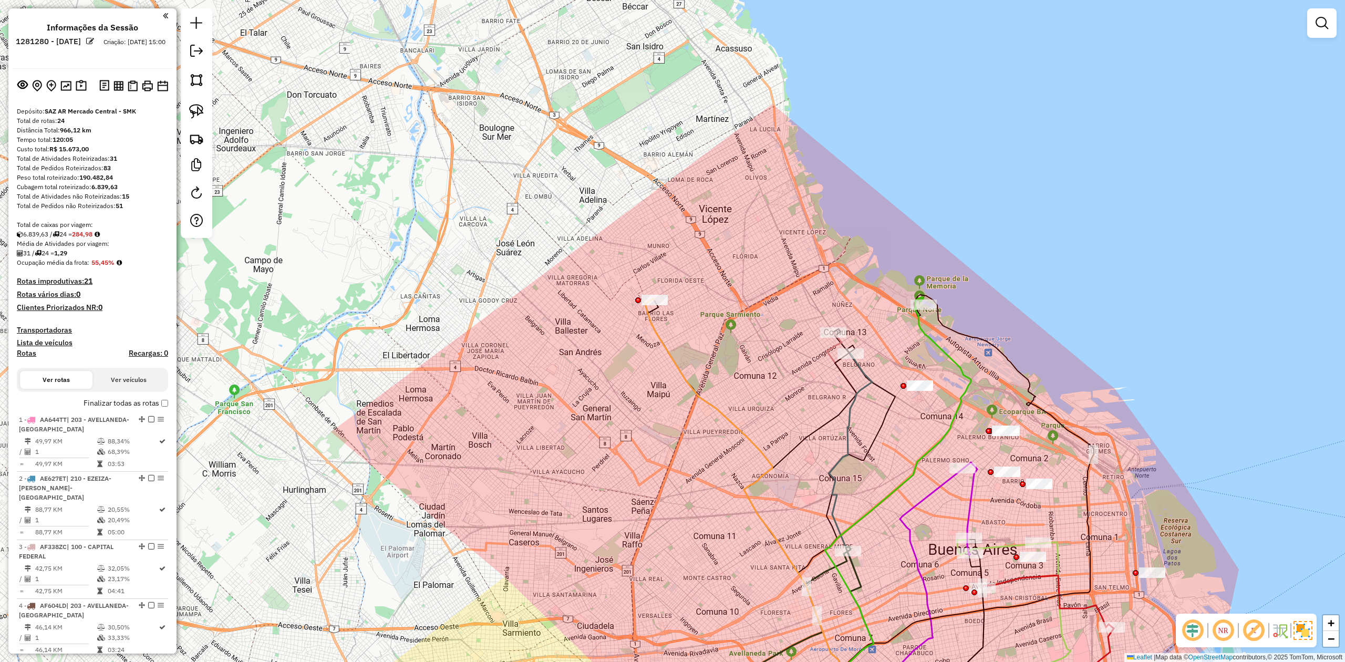
click at [649, 298] on icon at bounding box center [751, 513] width 212 height 430
select select "**********"
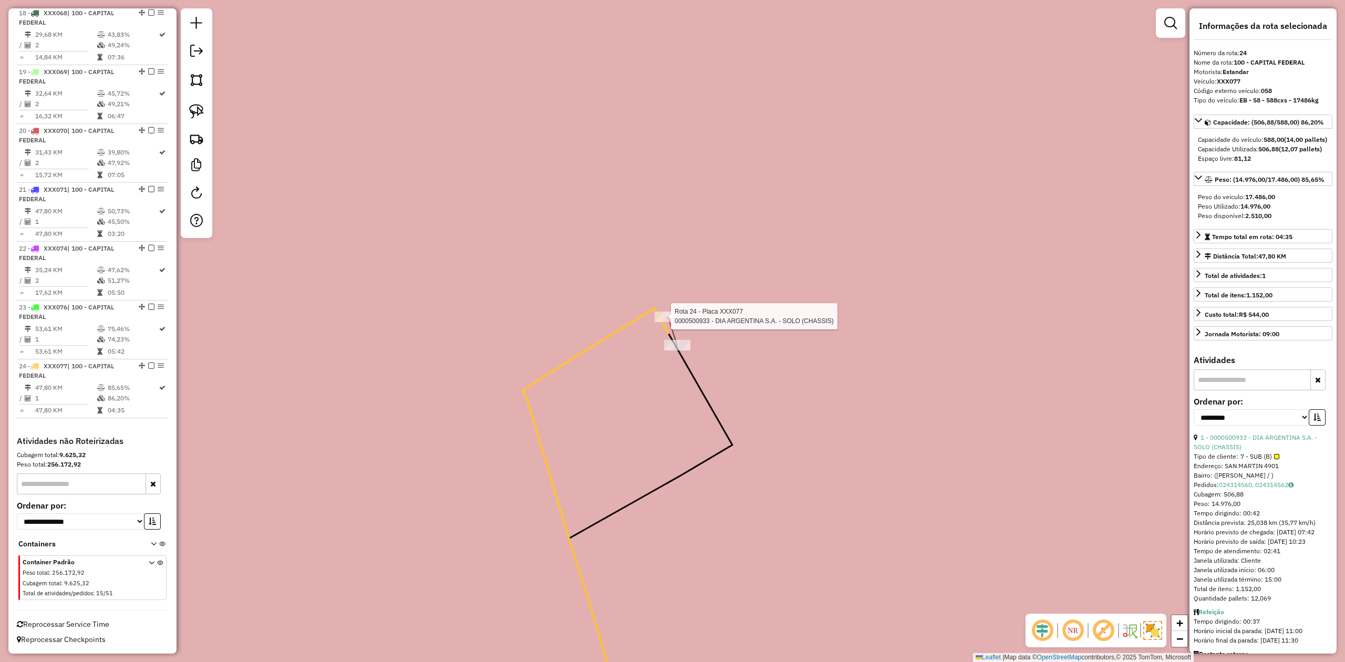
scroll to position [1420, 0]
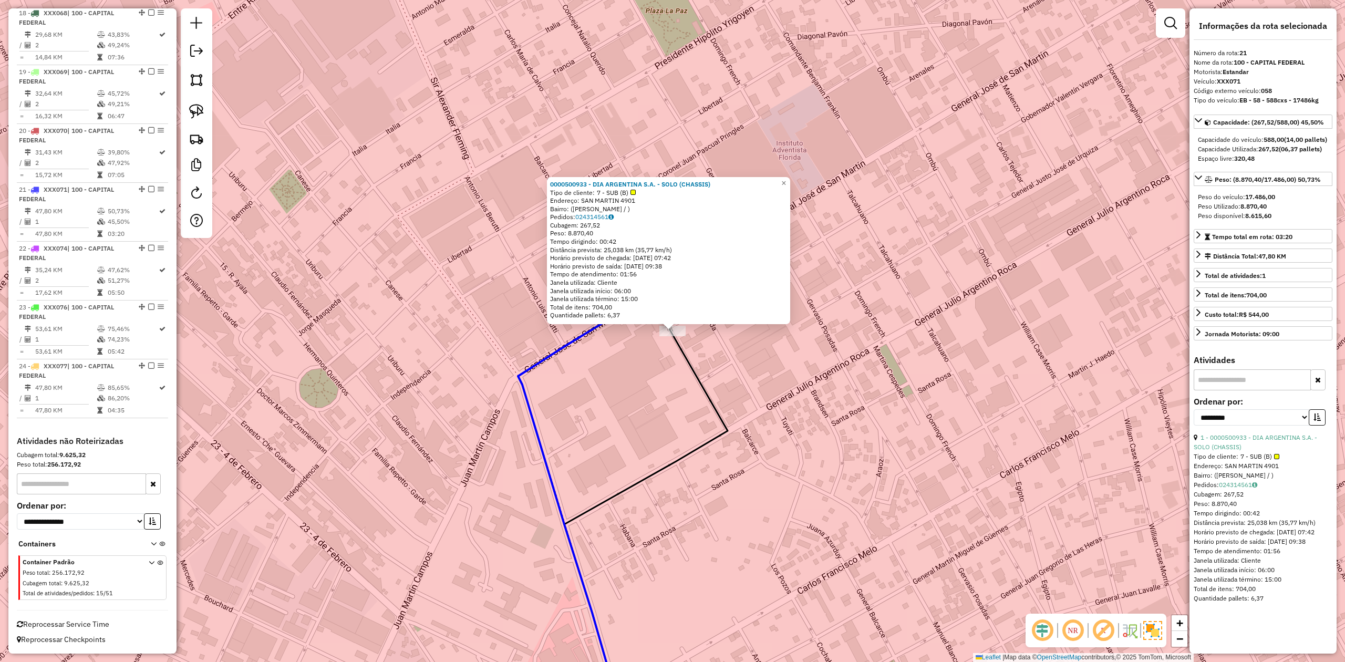
drag, startPoint x: 675, startPoint y: 406, endPoint x: 674, endPoint y: 391, distance: 14.7
click at [674, 406] on div "0000500933 - DIA ARGENTINA S.A. - SOLO (CHASSIS) Tipo de cliente: 7 - SUB (B) E…" at bounding box center [672, 331] width 1345 height 662
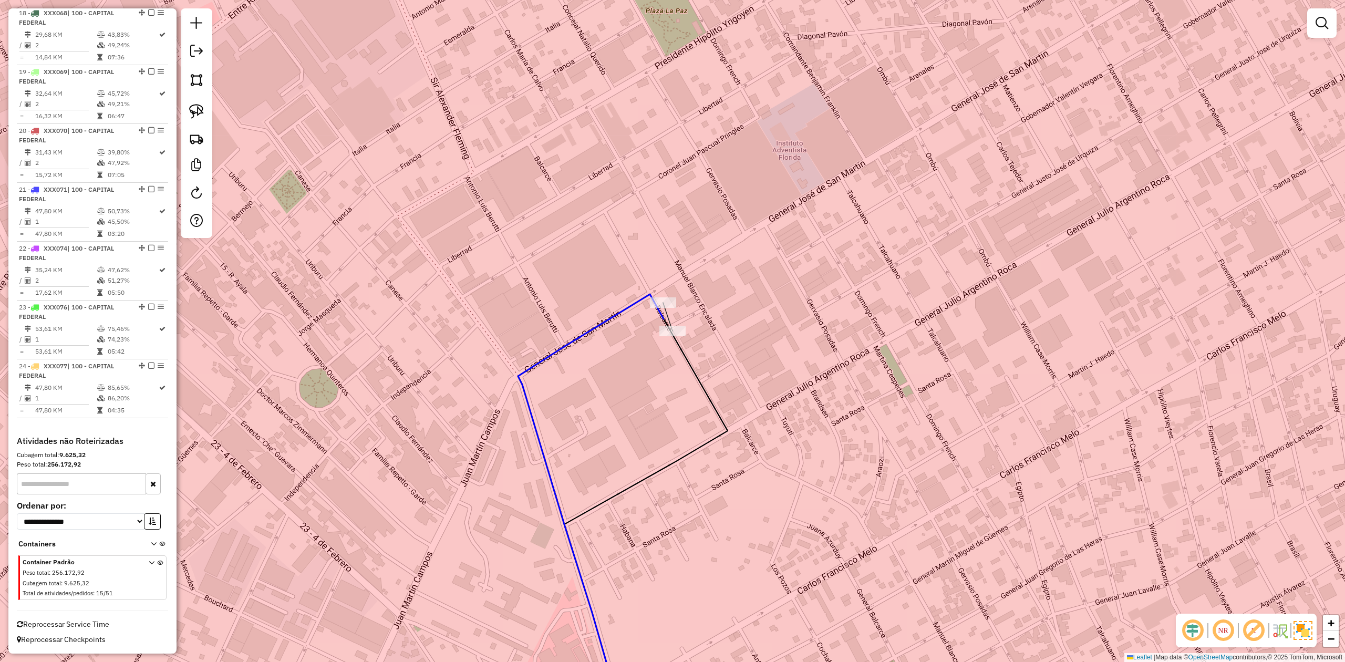
select select "**********"
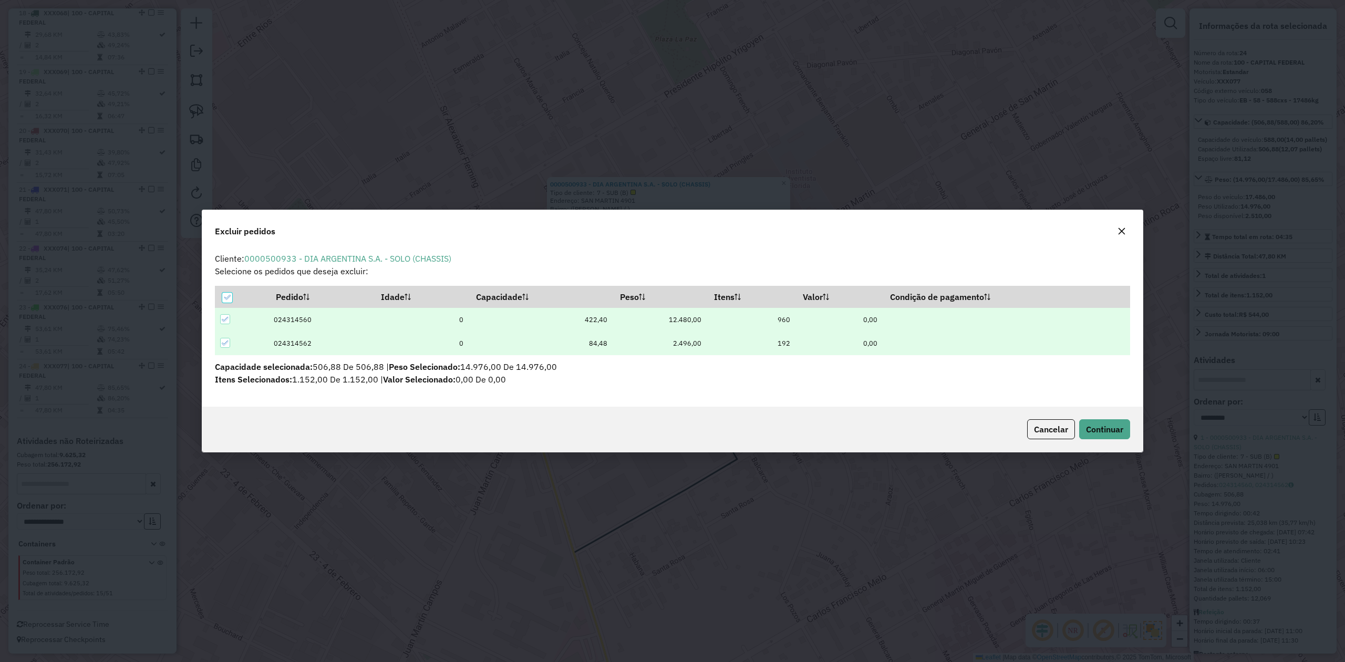
scroll to position [0, 0]
click at [226, 295] on icon at bounding box center [226, 297] width 7 height 7
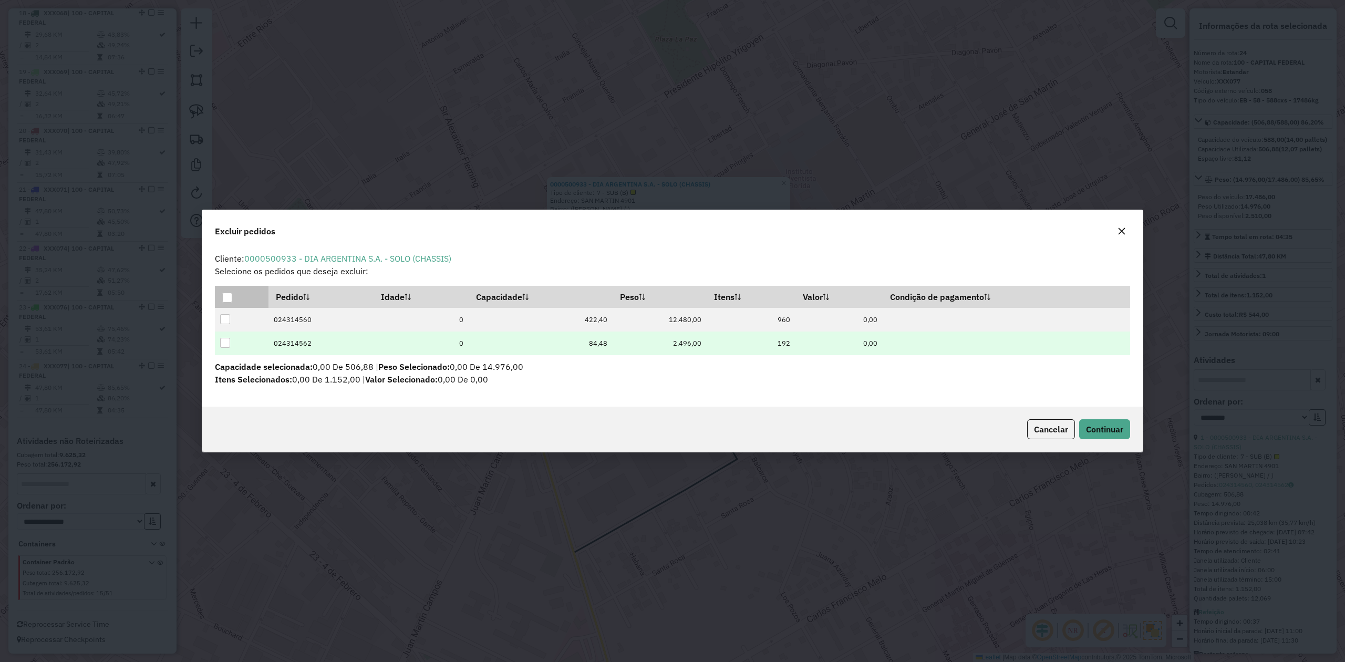
click at [227, 340] on div at bounding box center [225, 343] width 10 height 10
click at [896, 409] on span "Continuar" at bounding box center [1104, 429] width 37 height 11
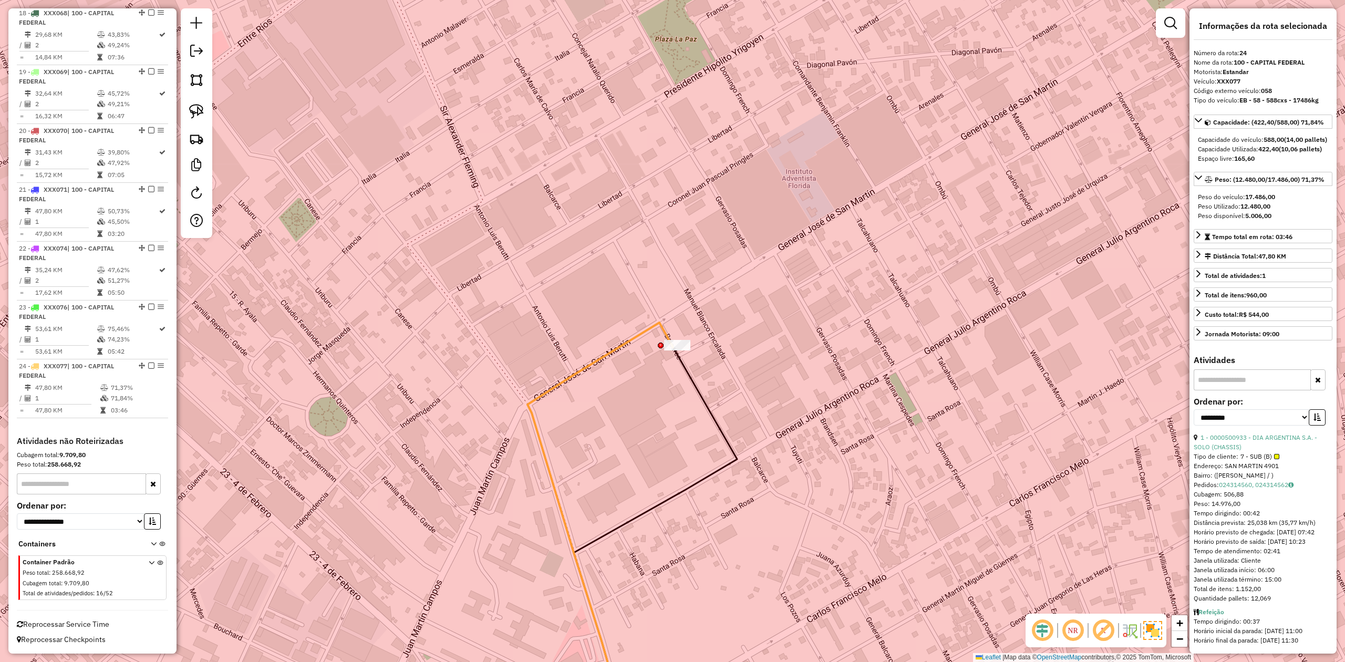
click at [574, 404] on div "Rota 24 - Placa XXX077 0000500933 - DIA ARGENTINA S.A. - SOLO (CHASSIS) 0000500…" at bounding box center [672, 331] width 1345 height 662
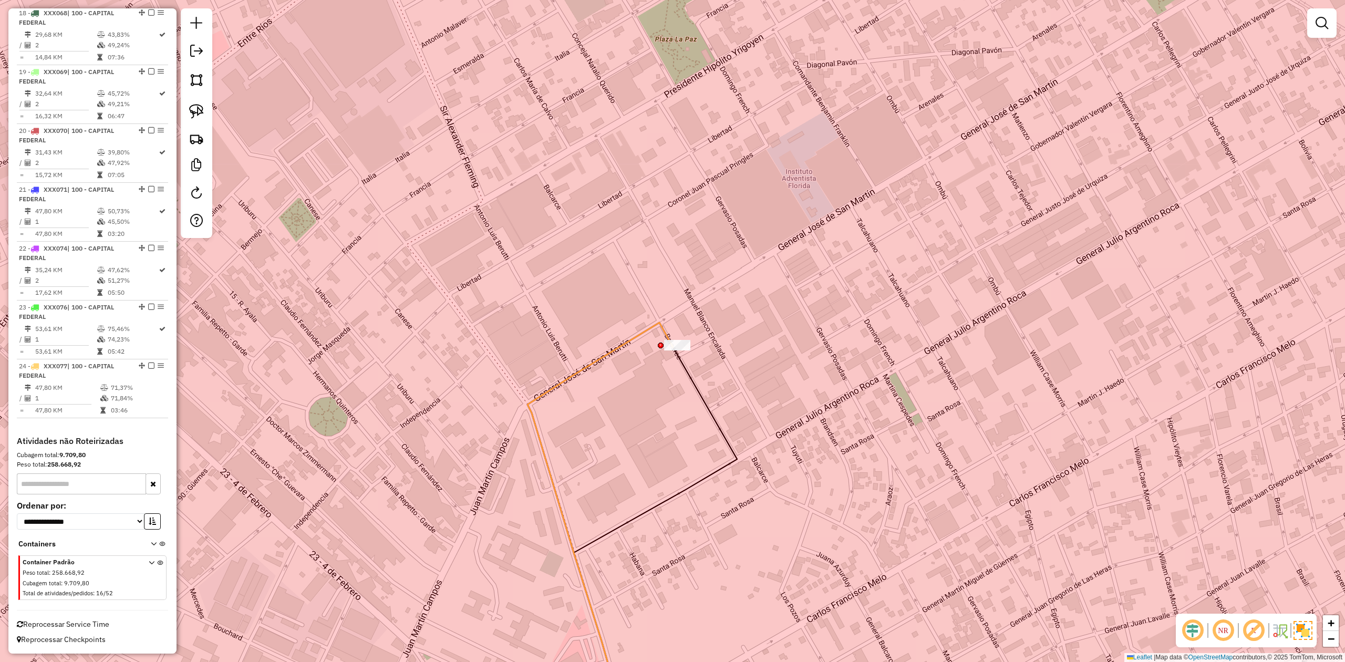
click at [638, 336] on icon at bounding box center [599, 525] width 145 height 405
select select "**********"
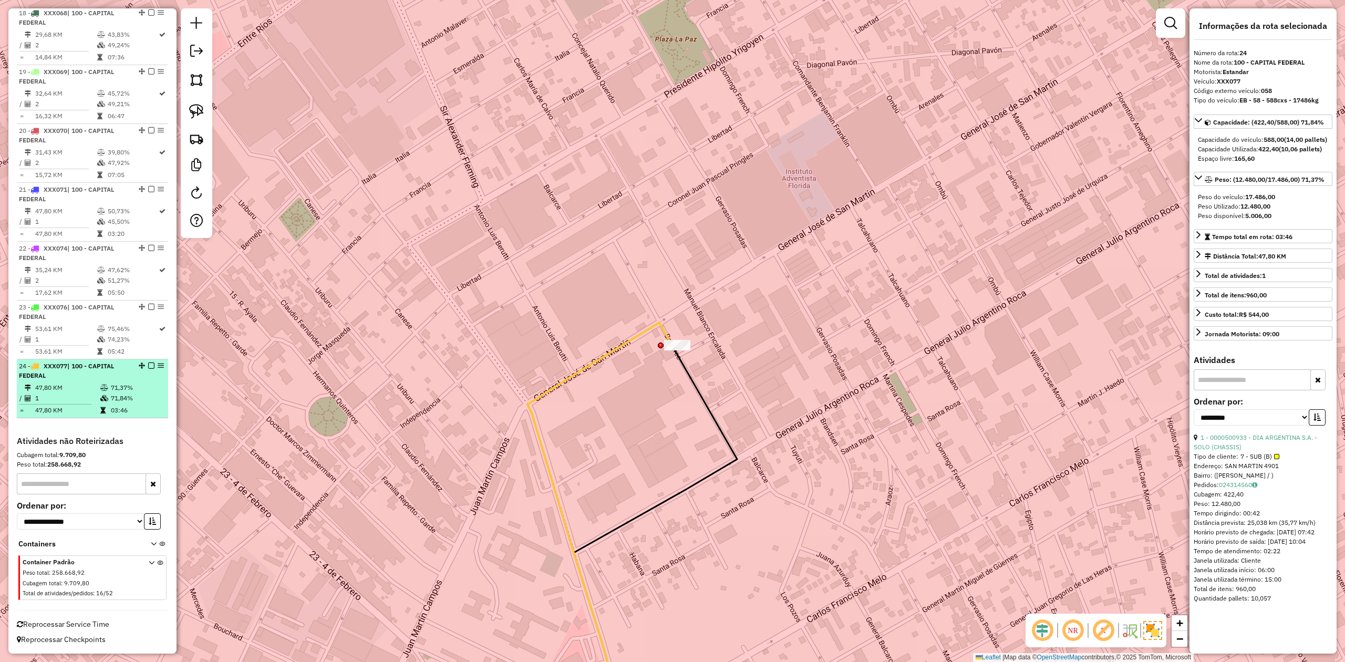
click at [148, 366] on em at bounding box center [151, 365] width 6 height 6
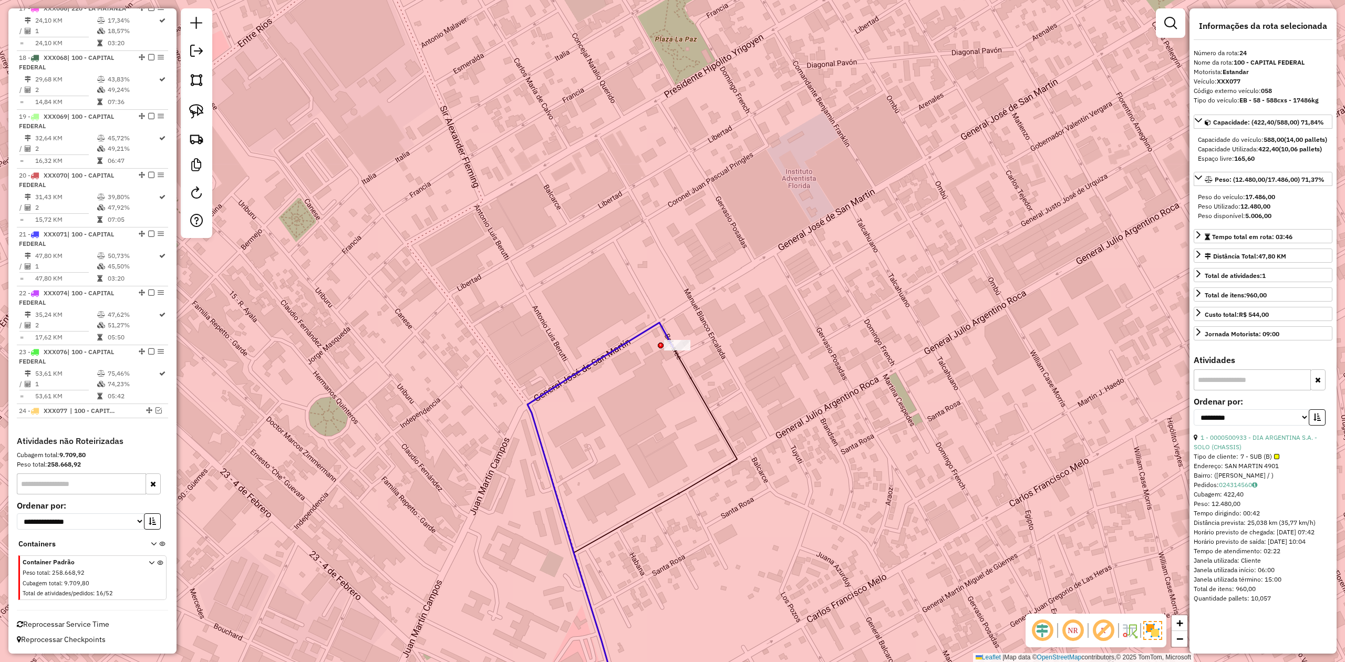
scroll to position [1375, 0]
click at [633, 344] on icon at bounding box center [599, 525] width 145 height 405
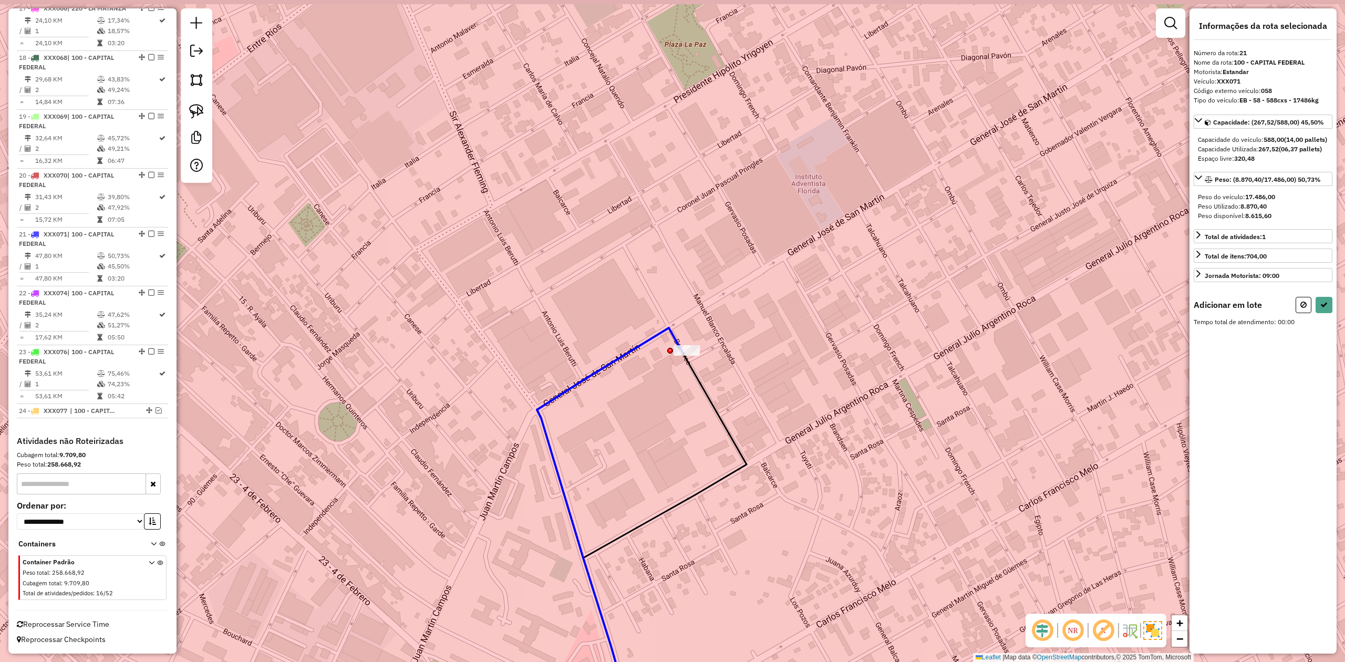
drag, startPoint x: 713, startPoint y: 414, endPoint x: 662, endPoint y: 408, distance: 51.9
click at [650, 404] on div "Janela de atendimento Grade de atendimento Capacidade Transportadoras Veículos …" at bounding box center [672, 331] width 1345 height 662
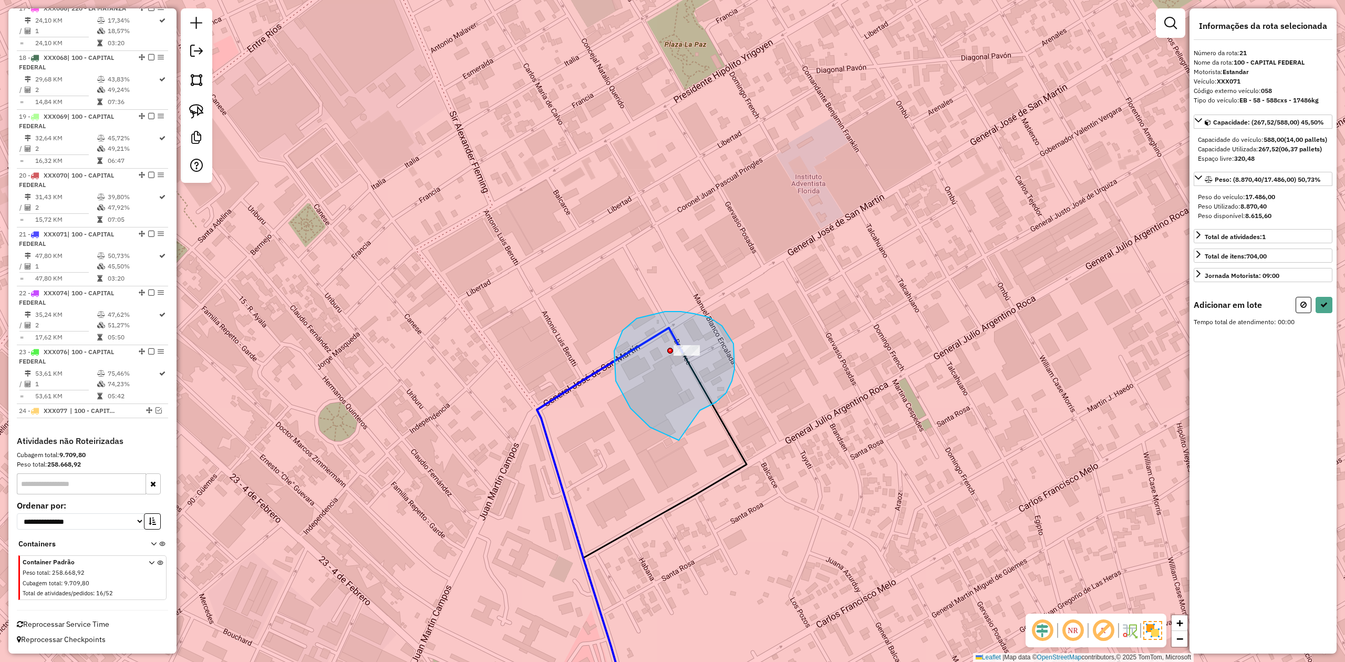
drag, startPoint x: 709, startPoint y: 406, endPoint x: 725, endPoint y: 433, distance: 31.5
select select "**********"
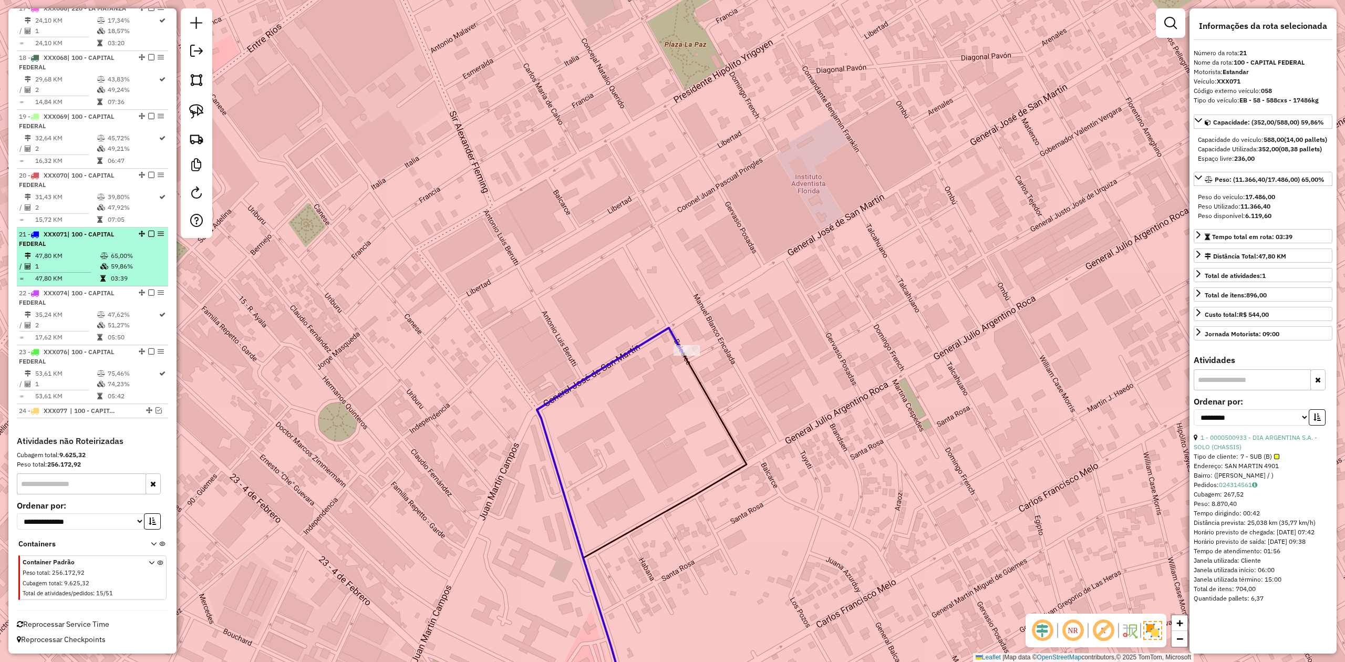
click at [149, 231] on em at bounding box center [151, 234] width 6 height 6
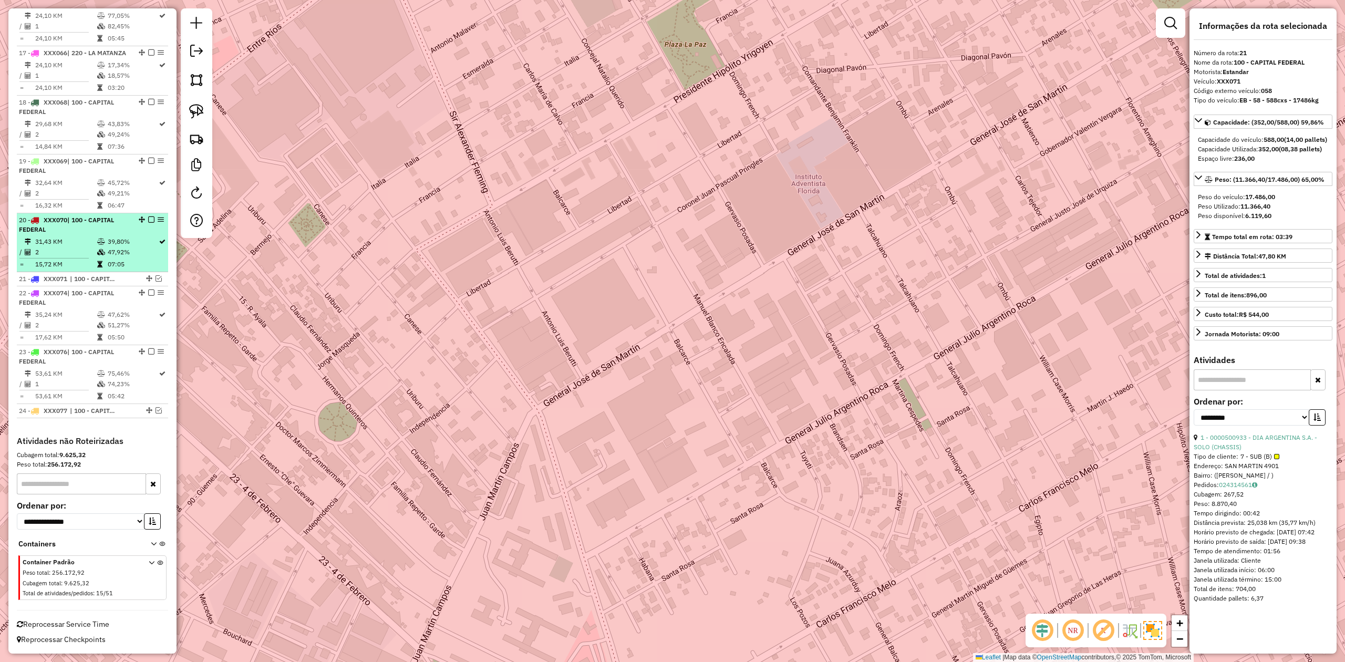
scroll to position [1331, 0]
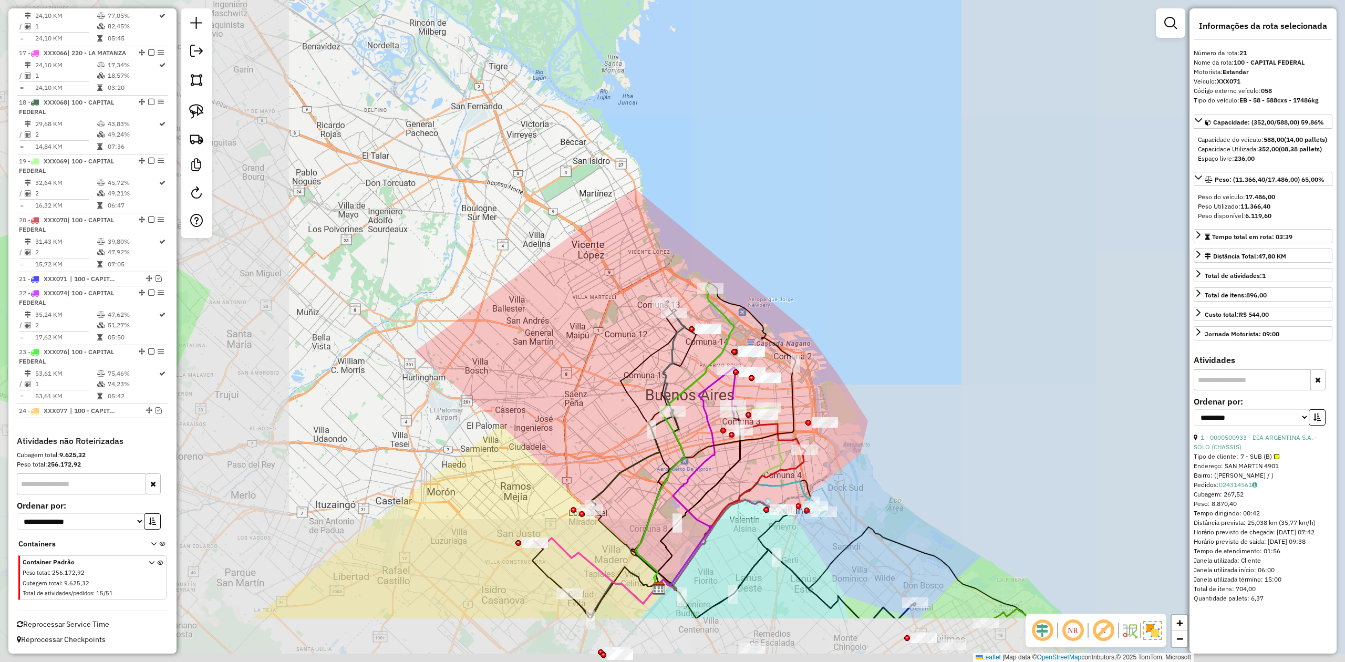
drag, startPoint x: 709, startPoint y: 429, endPoint x: 606, endPoint y: 334, distance: 139.4
click at [612, 337] on div "Janela de atendimento Grade de atendimento Capacidade Transportadoras Veículos …" at bounding box center [672, 331] width 1345 height 662
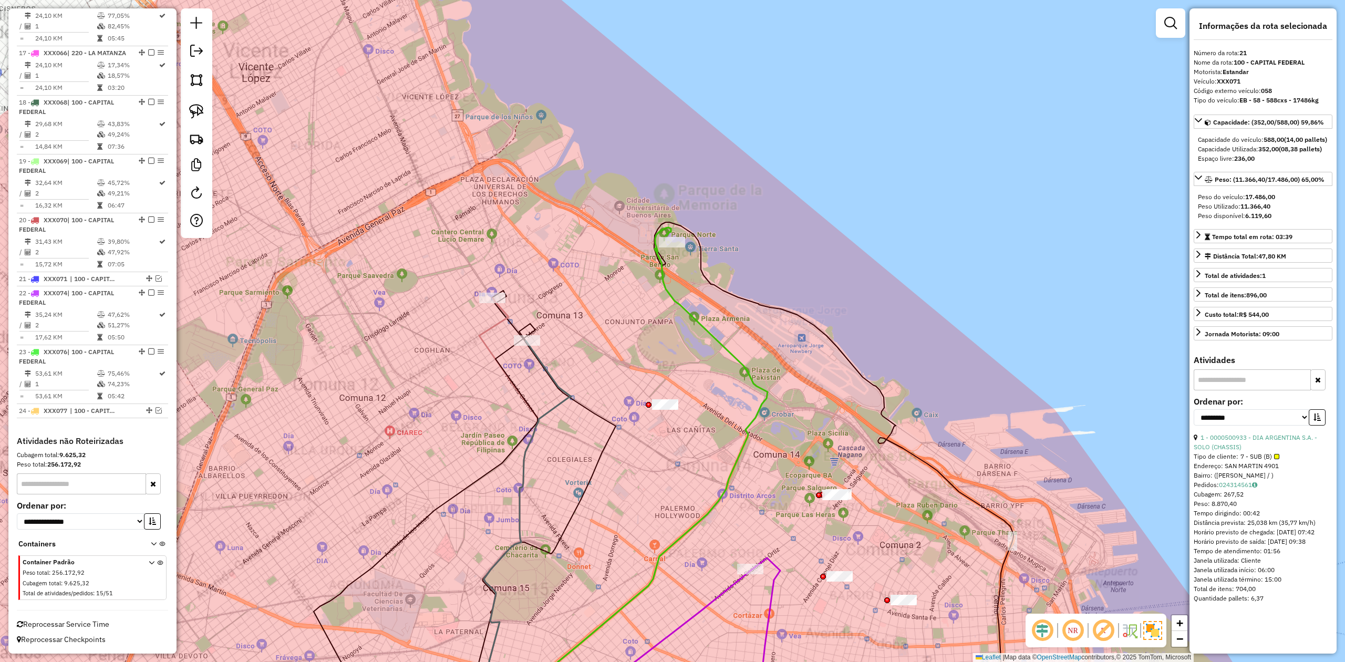
click at [647, 274] on div "Janela de atendimento Grade de atendimento Capacidade Transportadoras Veículos …" at bounding box center [672, 331] width 1345 height 662
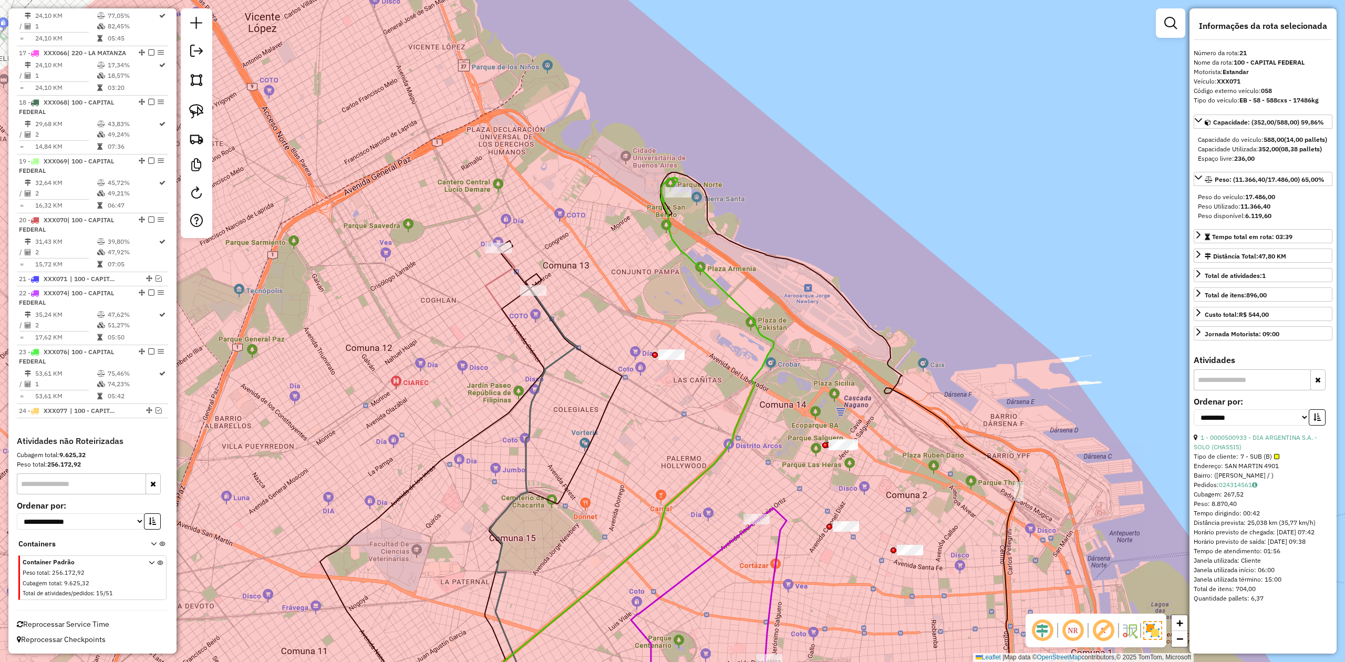
drag, startPoint x: 578, startPoint y: 312, endPoint x: 524, endPoint y: 320, distance: 55.2
click at [578, 313] on div "Janela de atendimento Grade de atendimento Capacidade Transportadoras Veículos …" at bounding box center [672, 331] width 1345 height 662
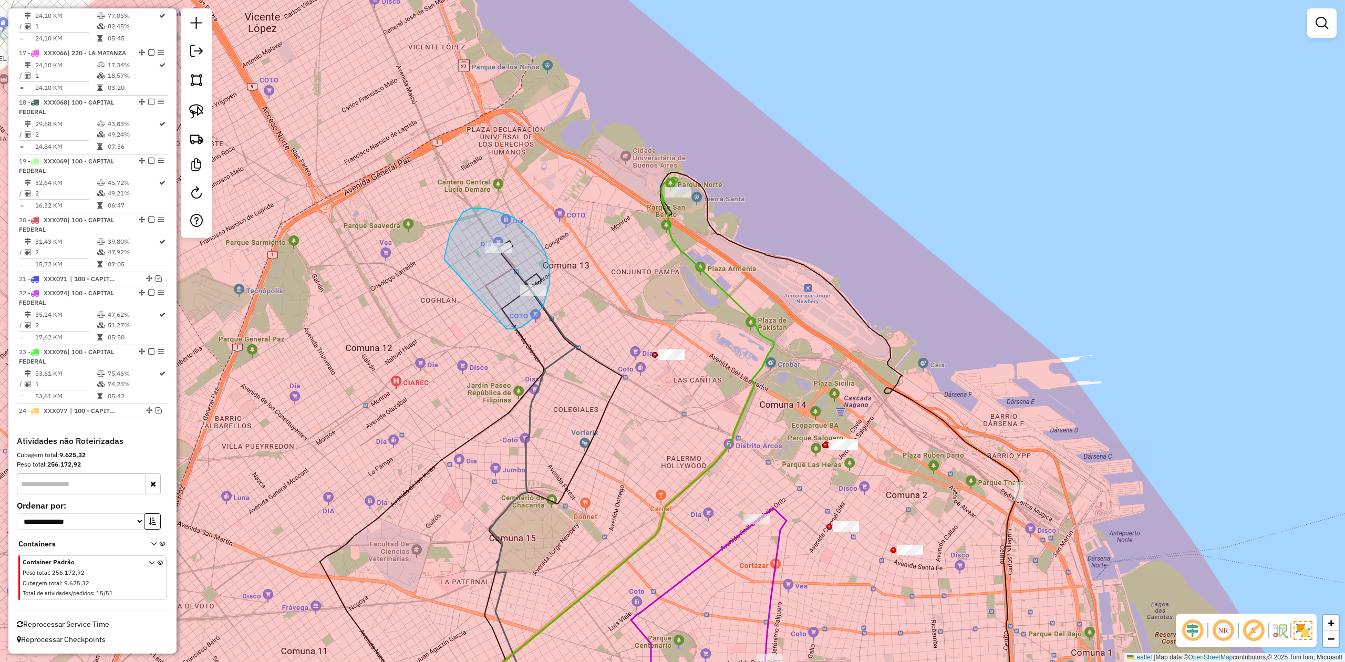
drag, startPoint x: 506, startPoint y: 329, endPoint x: 498, endPoint y: 351, distance: 23.6
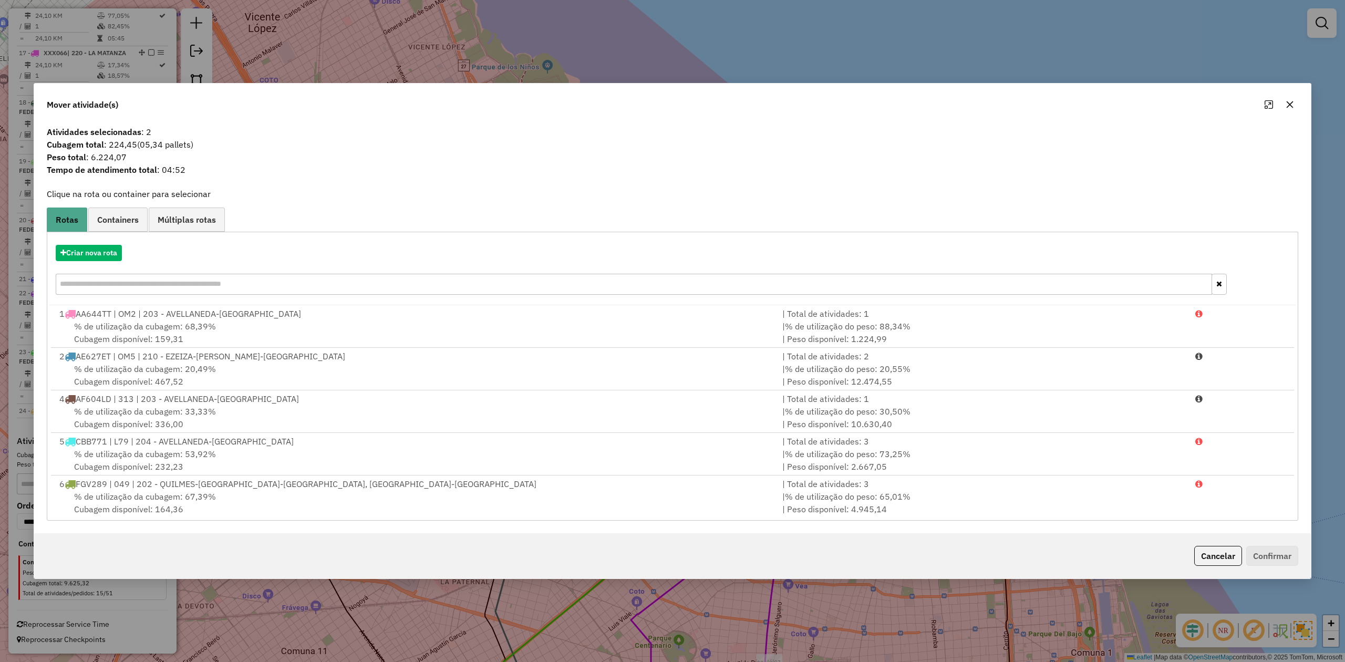
click at [896, 106] on button "button" at bounding box center [1289, 104] width 17 height 17
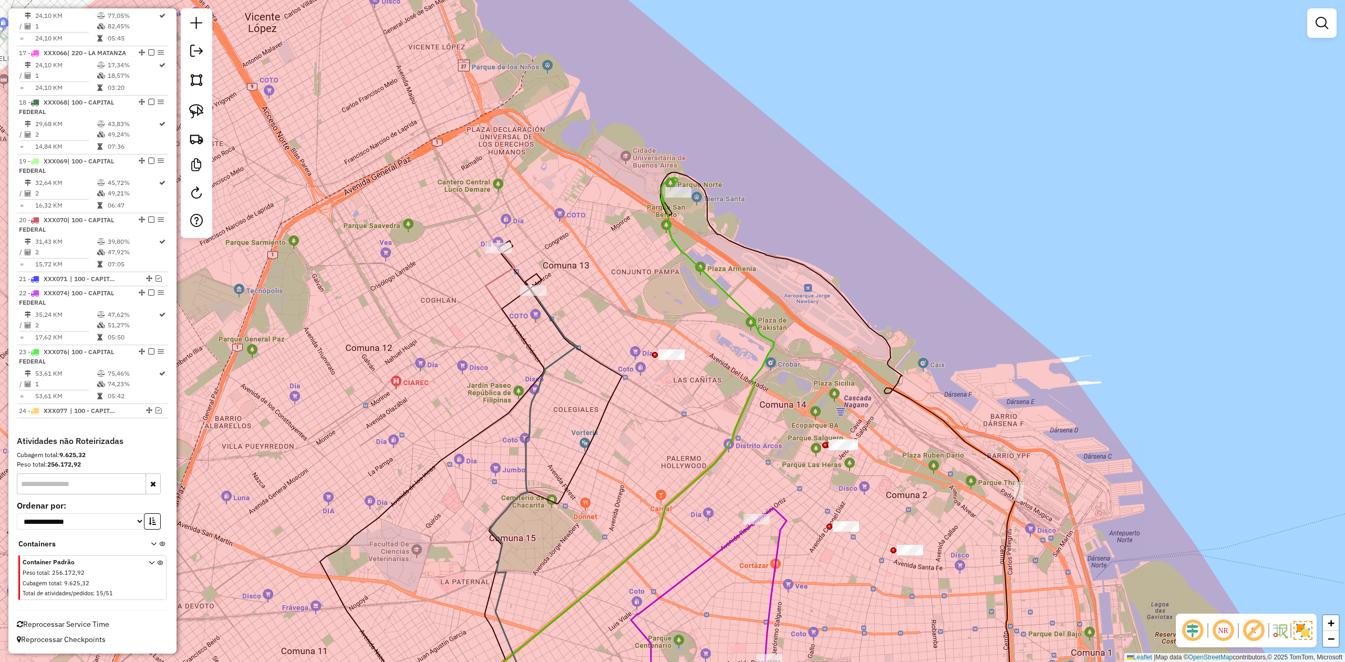
click at [678, 244] on div "Janela de atendimento Grade de atendimento Capacidade Transportadoras Veículos …" at bounding box center [672, 331] width 1345 height 662
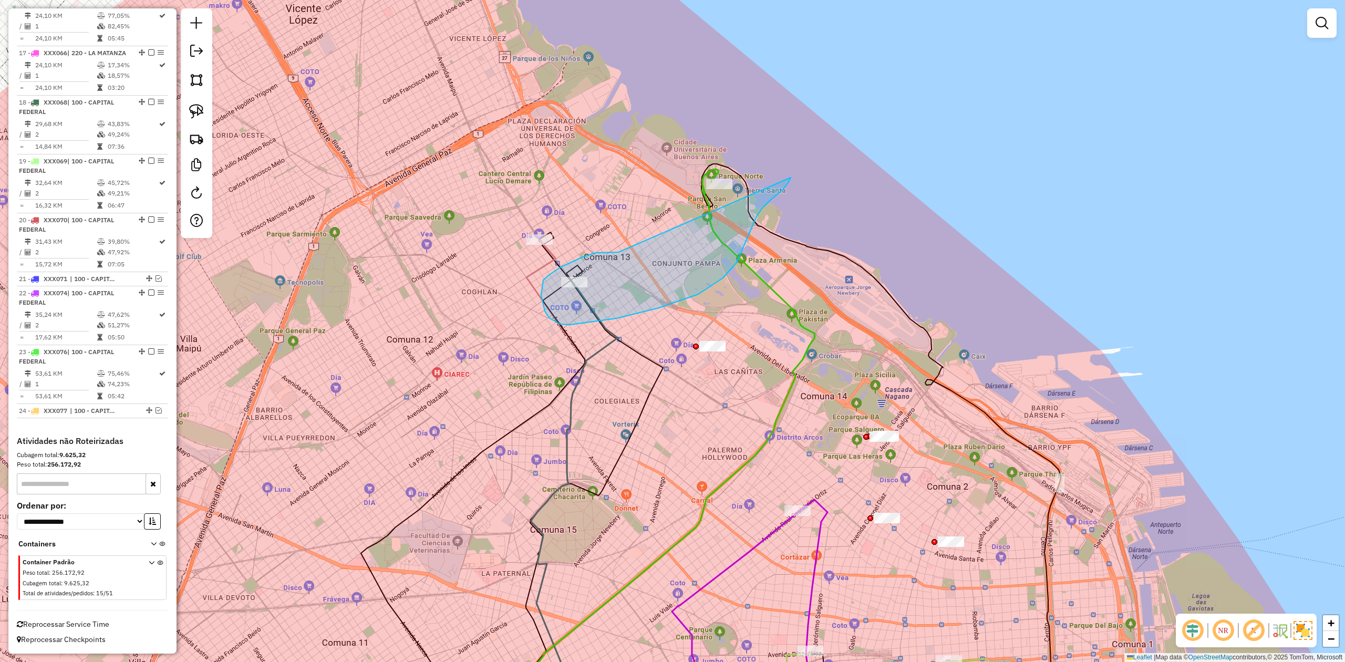
drag, startPoint x: 618, startPoint y: 252, endPoint x: 714, endPoint y: 131, distance: 154.8
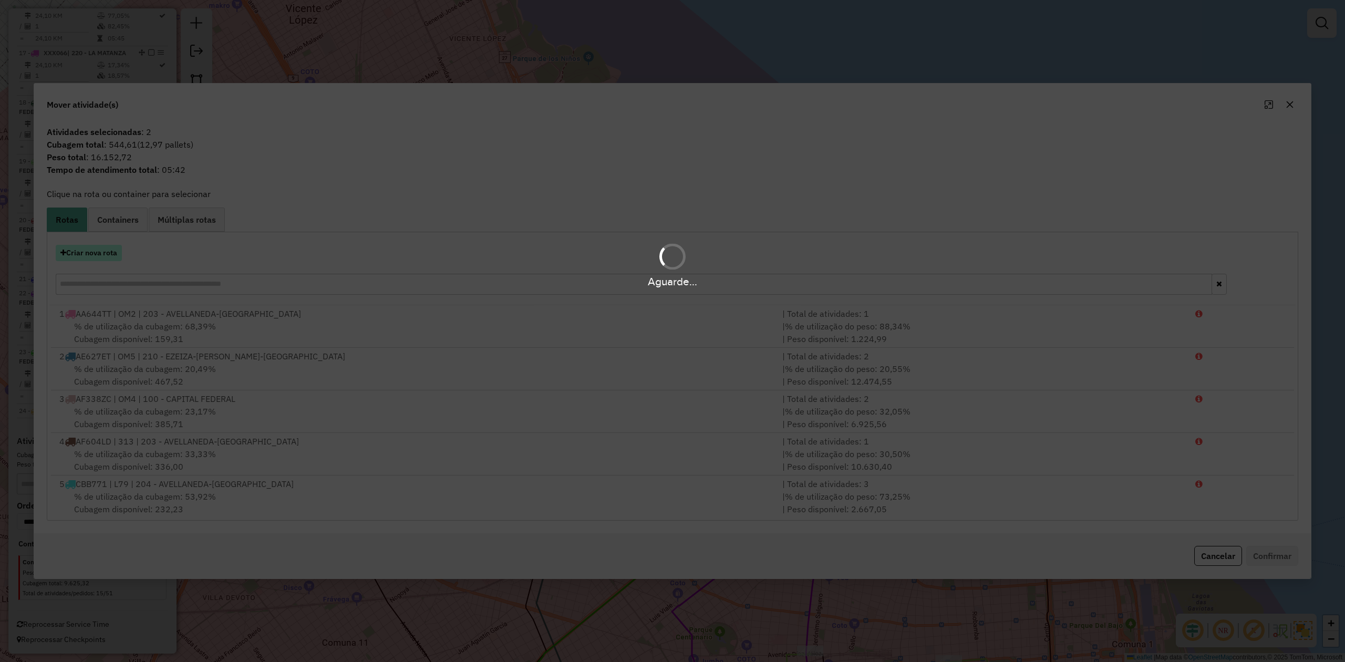
click at [91, 252] on hb-app "Aguarde... Pop-up bloqueado! Seu navegador bloqueou automáticamente a abertura …" at bounding box center [672, 331] width 1345 height 662
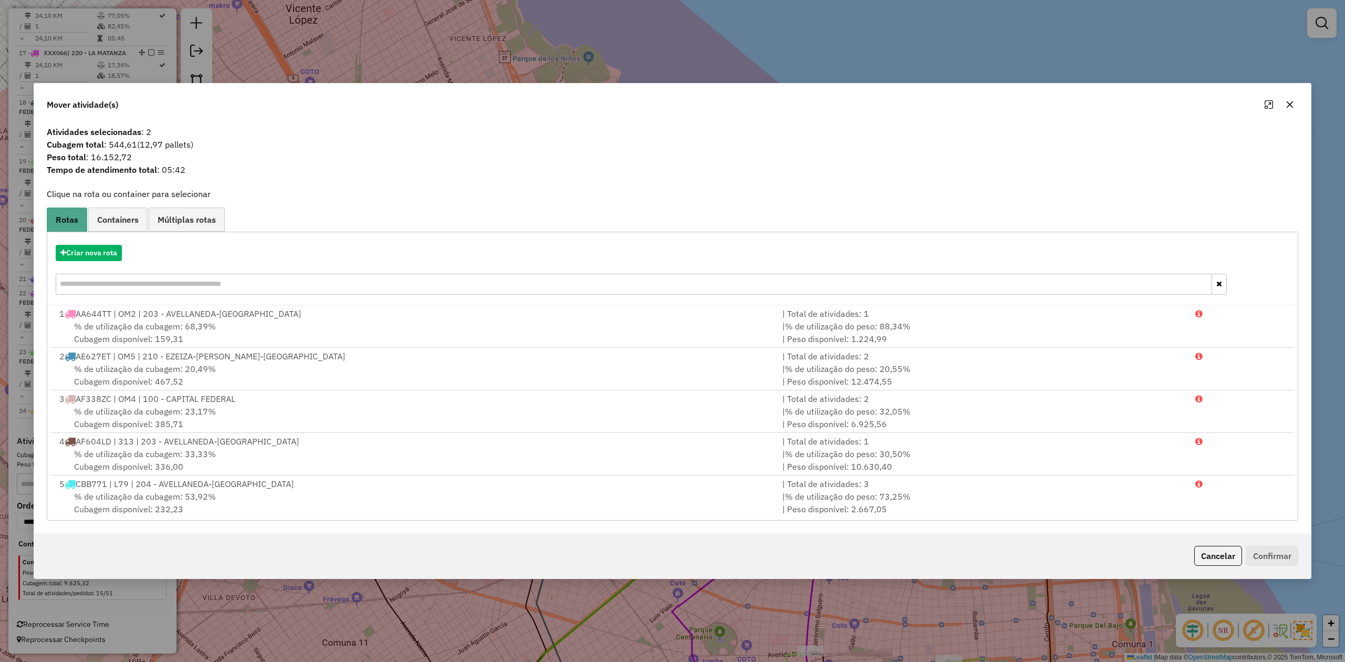
click at [896, 103] on icon "button" at bounding box center [1289, 104] width 8 height 8
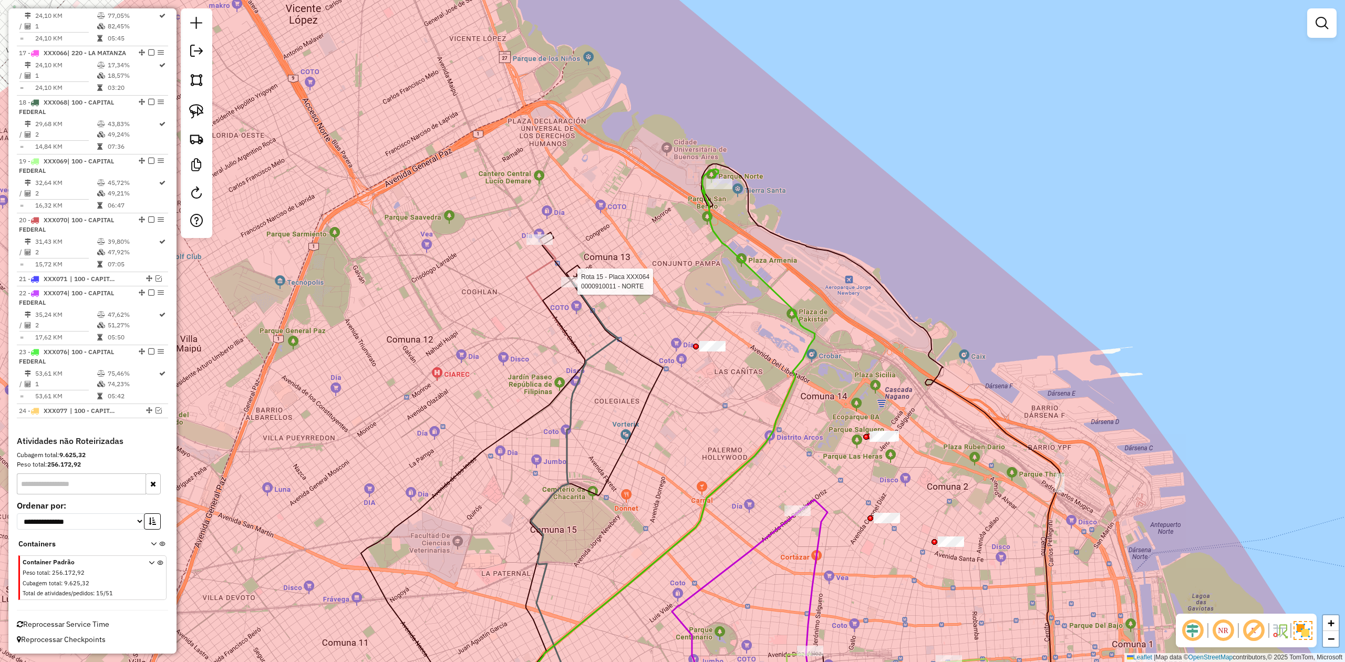
select select "**********"
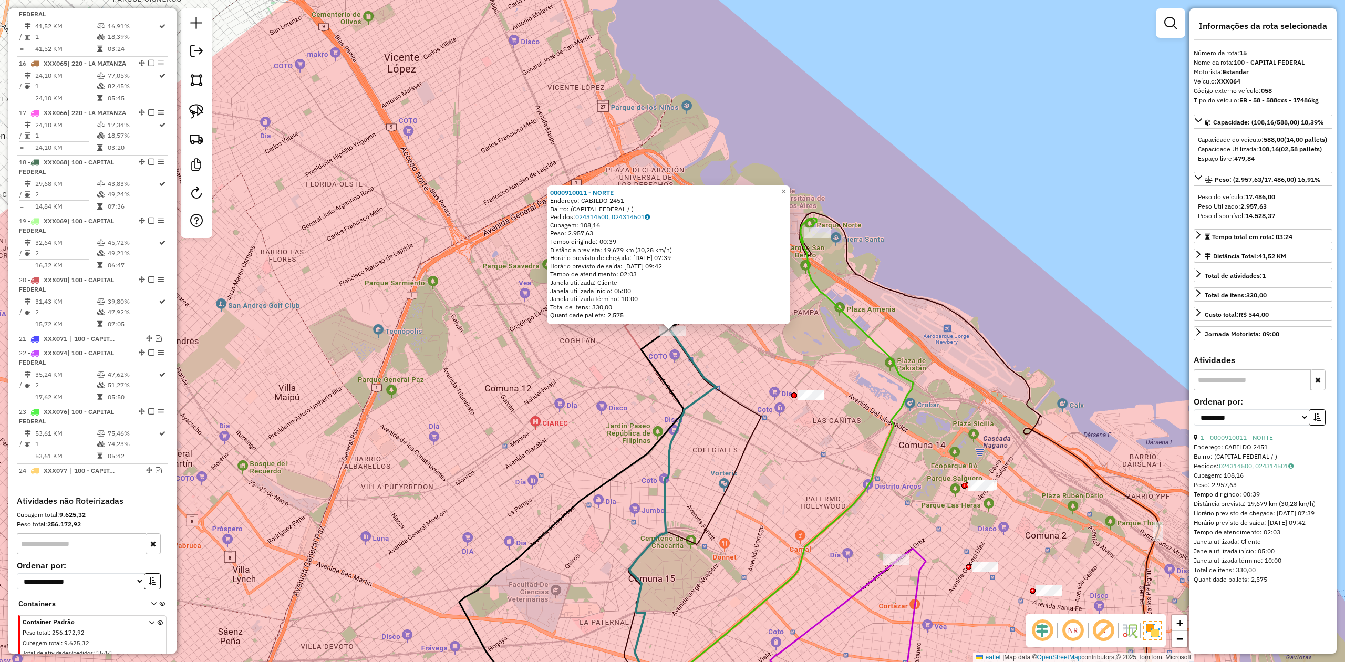
scroll to position [1240, 0]
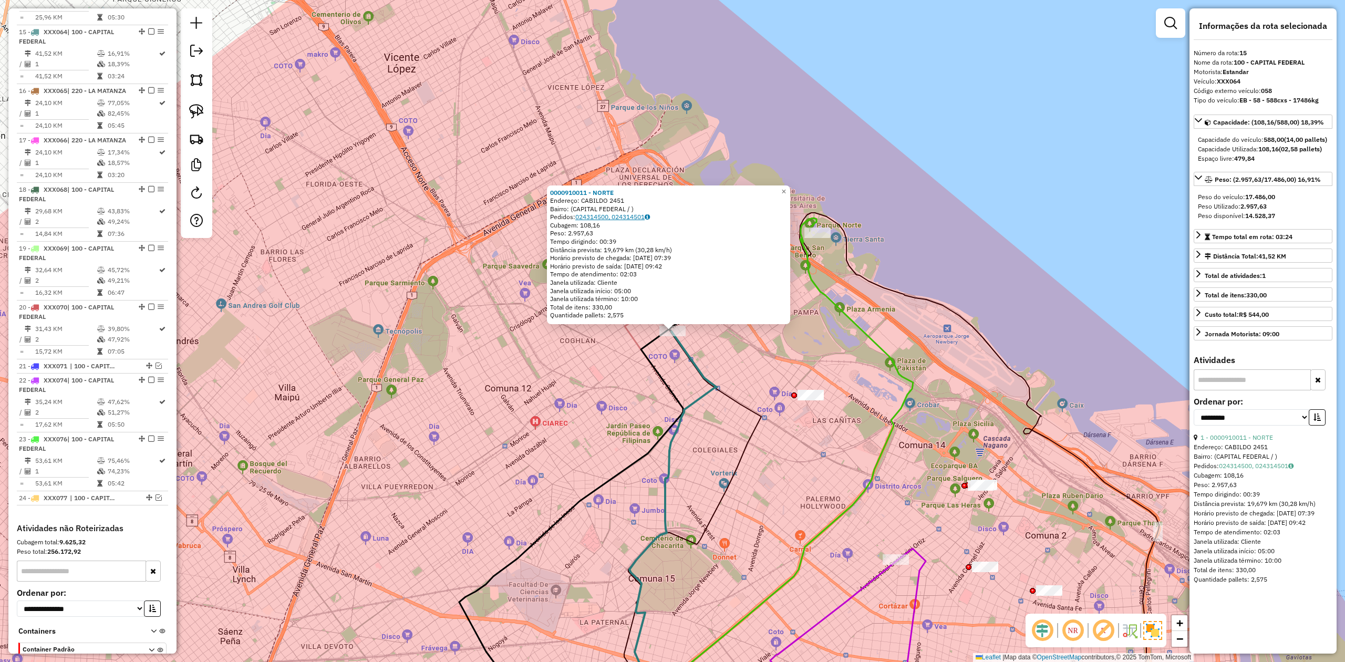
click at [627, 217] on link "024314500, 024314501" at bounding box center [612, 217] width 75 height 8
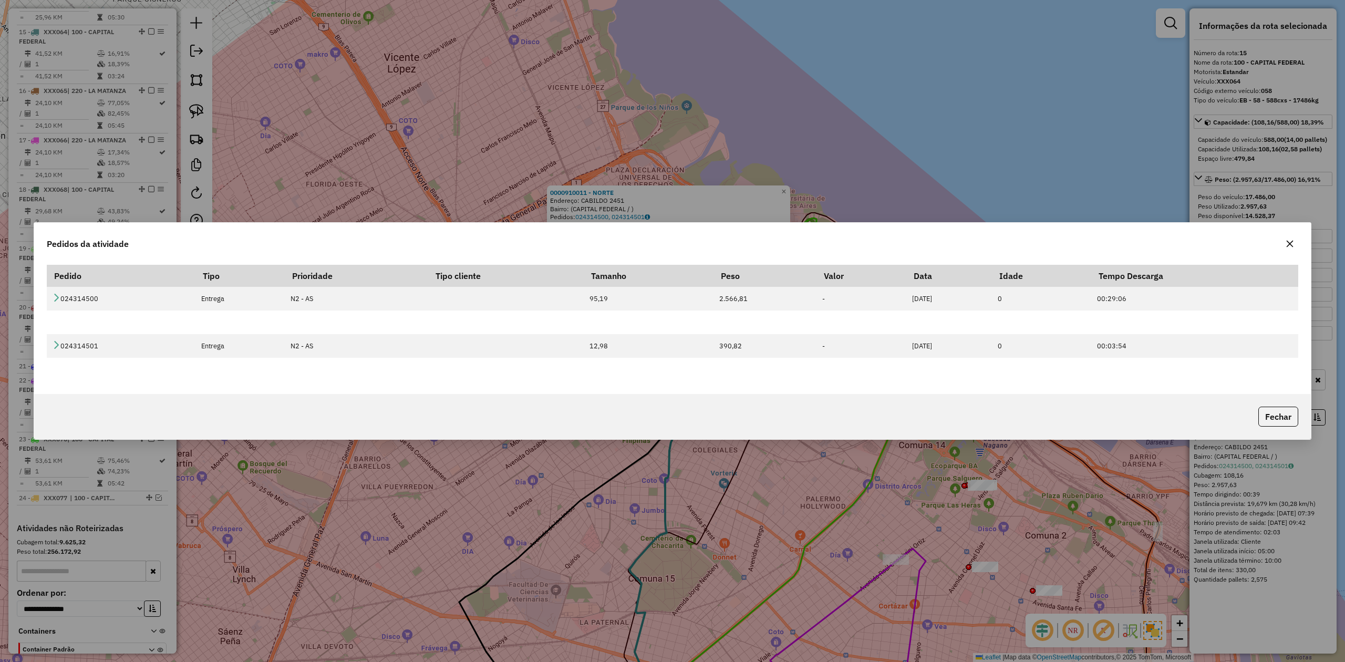
click at [896, 242] on icon "button" at bounding box center [1289, 244] width 8 height 8
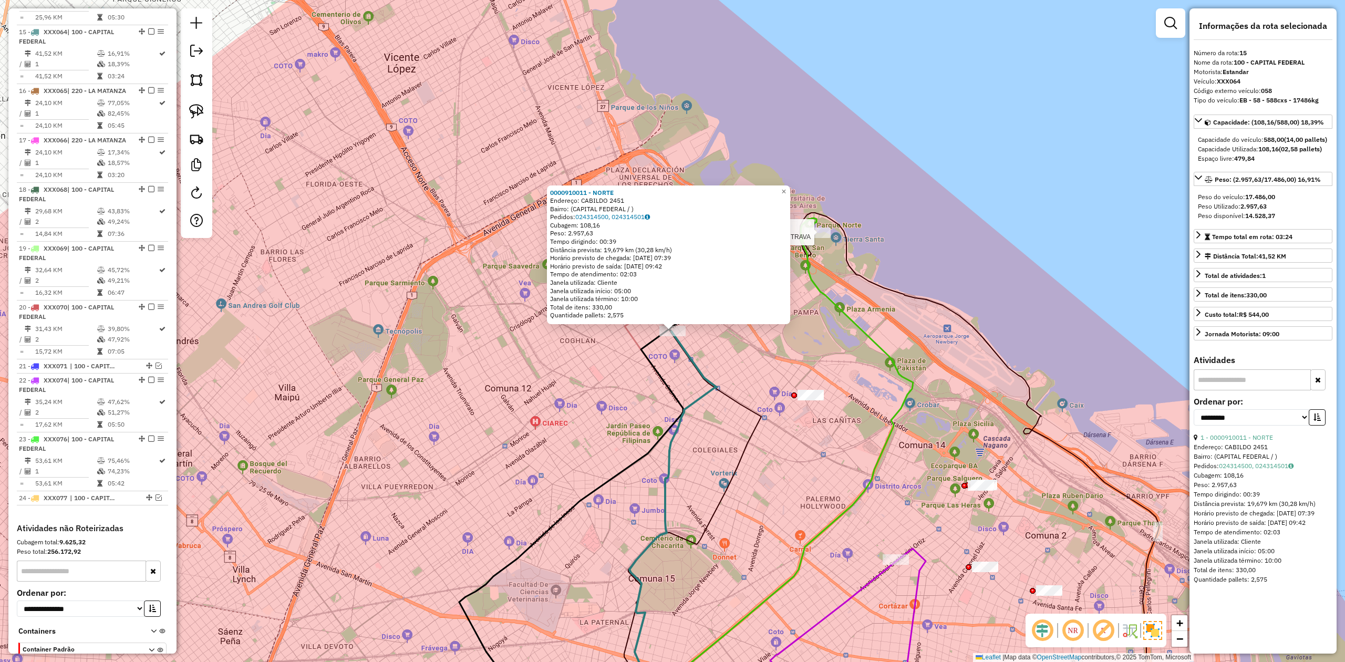
scroll to position [1331, 0]
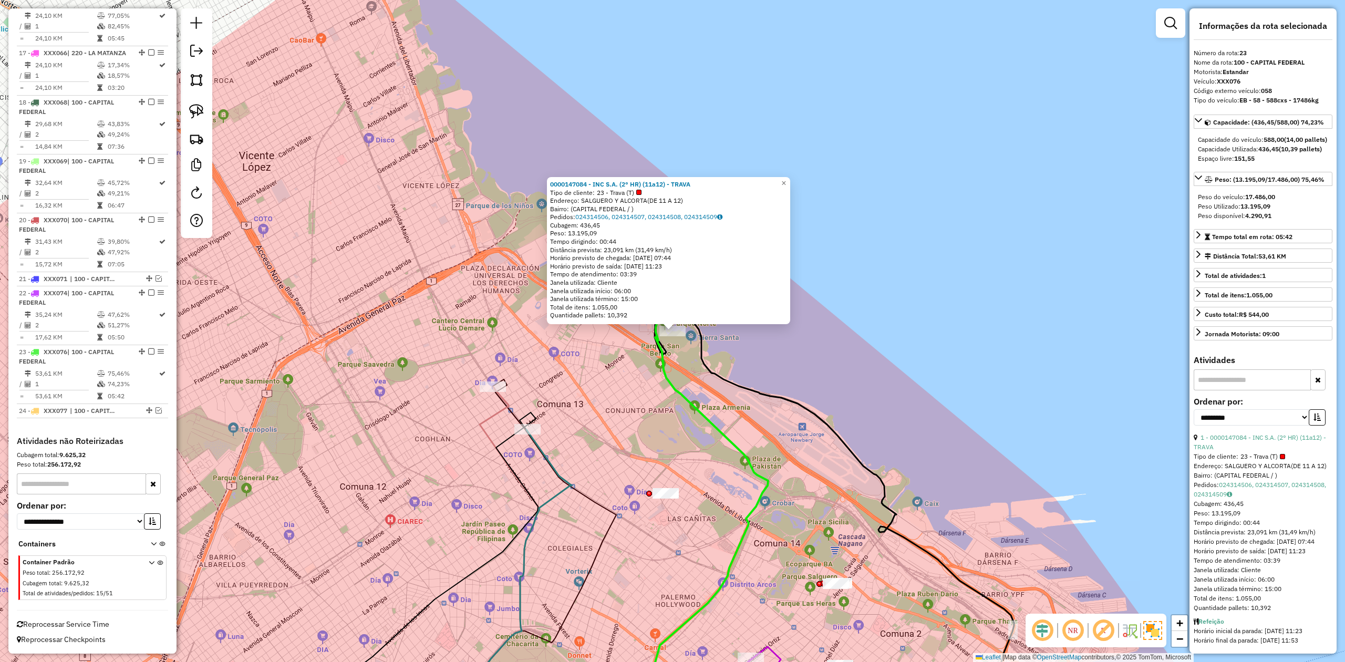
click at [618, 223] on div "Cubagem: 436,45" at bounding box center [668, 225] width 237 height 8
click at [620, 217] on link "024314506, 024314507, 024314508, 024314509" at bounding box center [648, 217] width 147 height 8
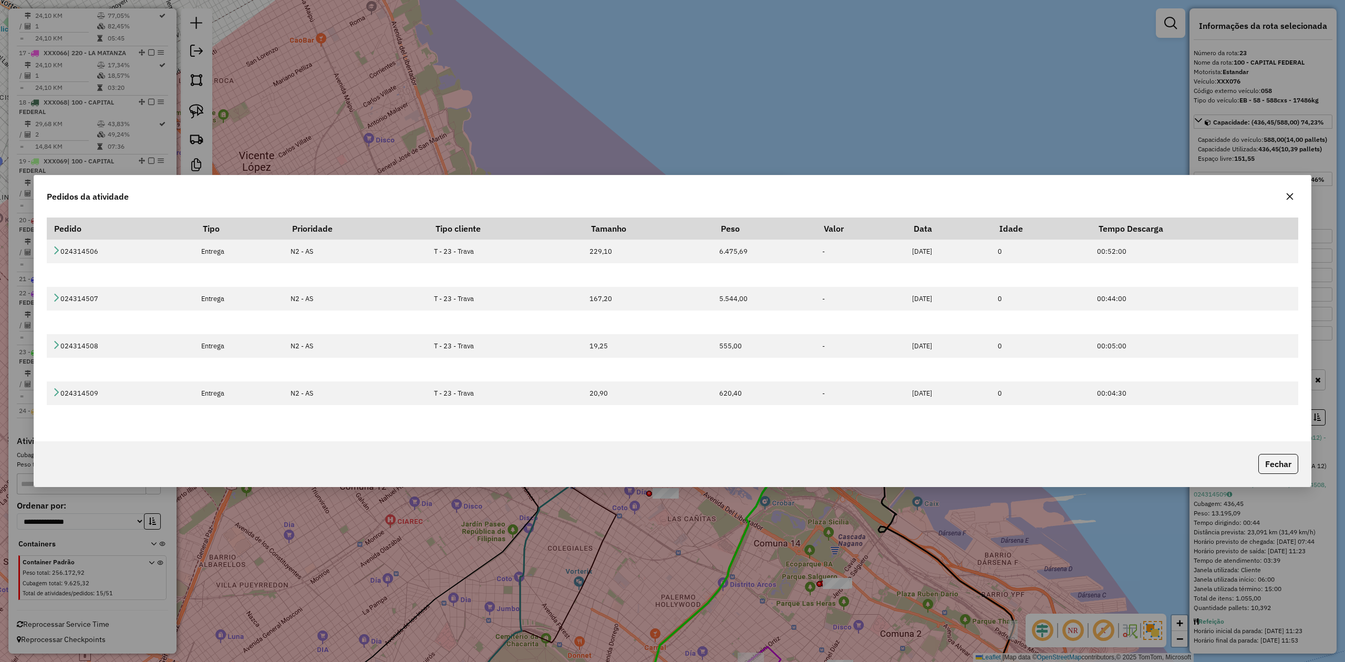
drag, startPoint x: 1294, startPoint y: 197, endPoint x: 1289, endPoint y: 196, distance: 5.4
click at [896, 197] on button "button" at bounding box center [1289, 196] width 17 height 17
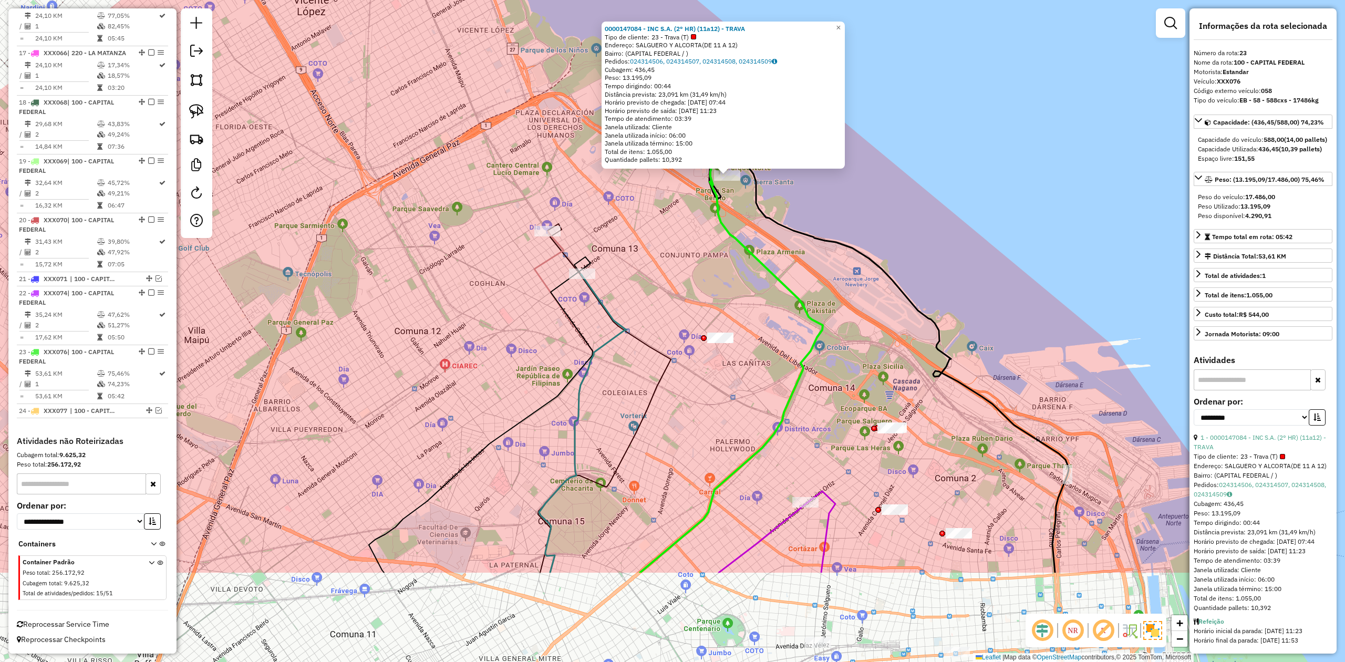
drag, startPoint x: 668, startPoint y: 282, endPoint x: 694, endPoint y: 255, distance: 36.8
click at [694, 255] on div "0000147084 - INC S.A. (2° HR) (11a12) - TRAVA Tipo de cliente: 23 - Trava (T) E…" at bounding box center [672, 331] width 1345 height 662
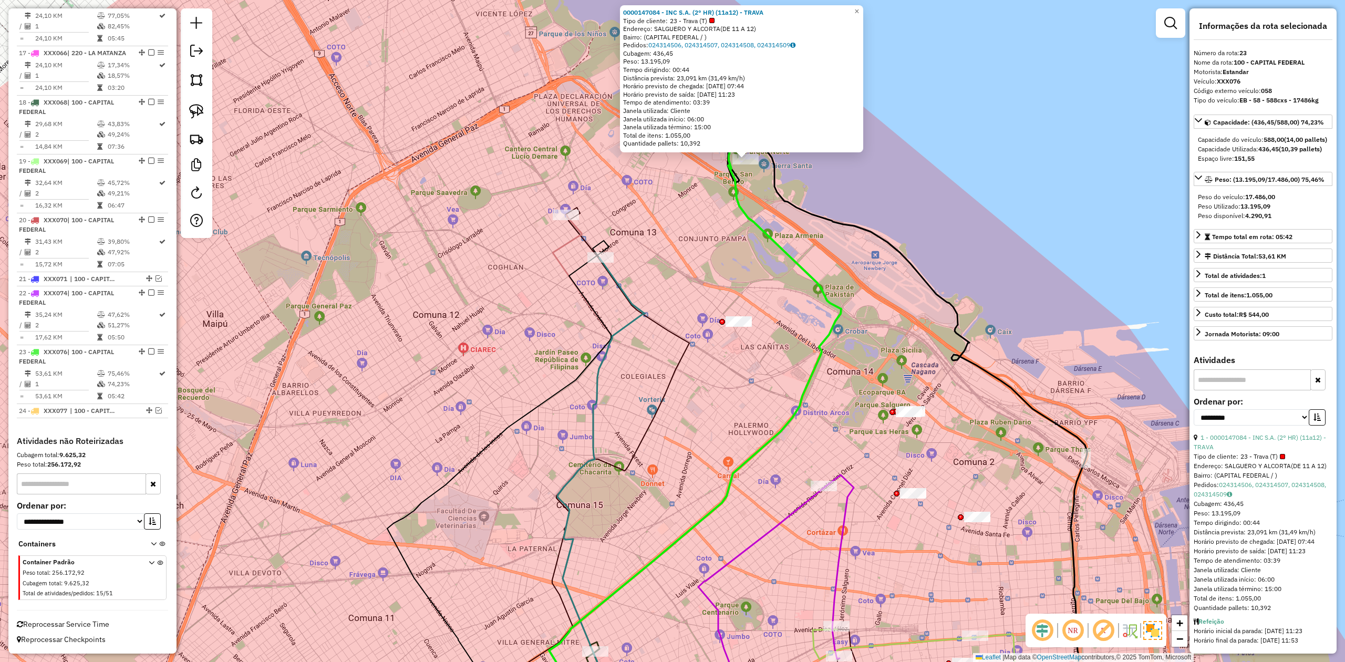
drag, startPoint x: 629, startPoint y: 372, endPoint x: 668, endPoint y: 263, distance: 116.0
click at [668, 263] on div "0000147084 - INC S.A. (2° HR) (11a12) - TRAVA Tipo de cliente: 23 - Trava (T) E…" at bounding box center [672, 331] width 1345 height 662
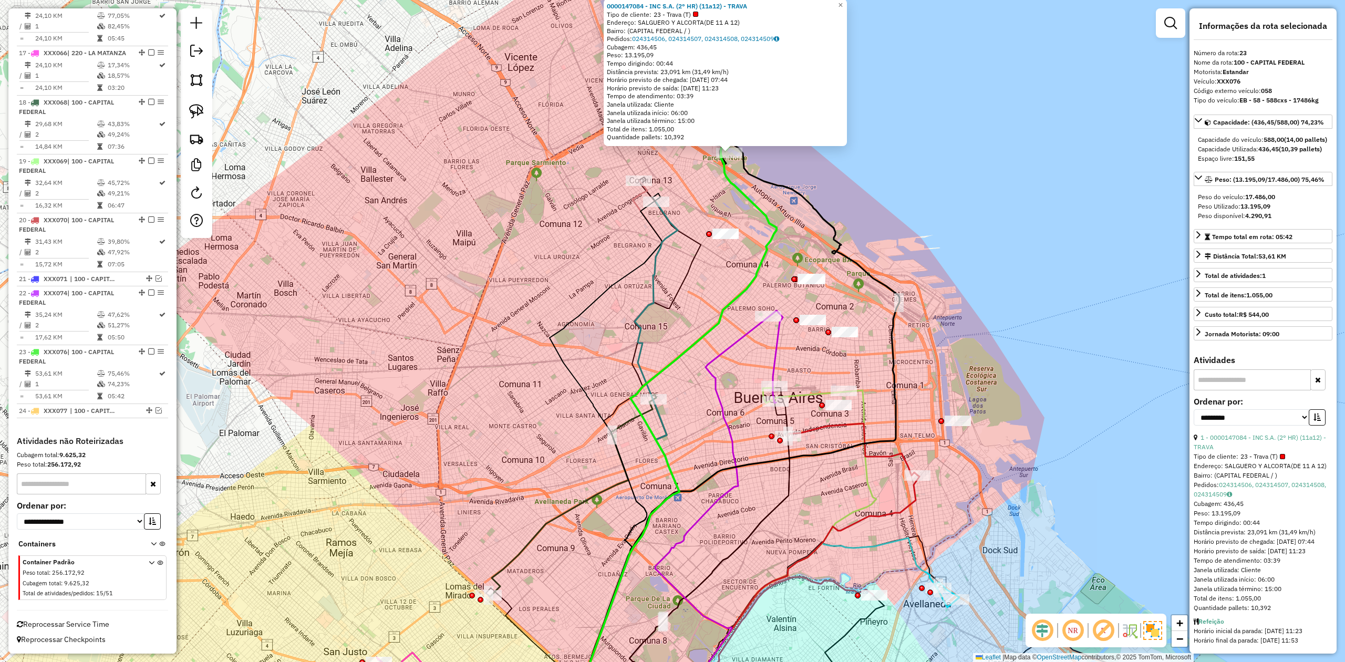
click at [656, 263] on icon at bounding box center [629, 465] width 99 height 526
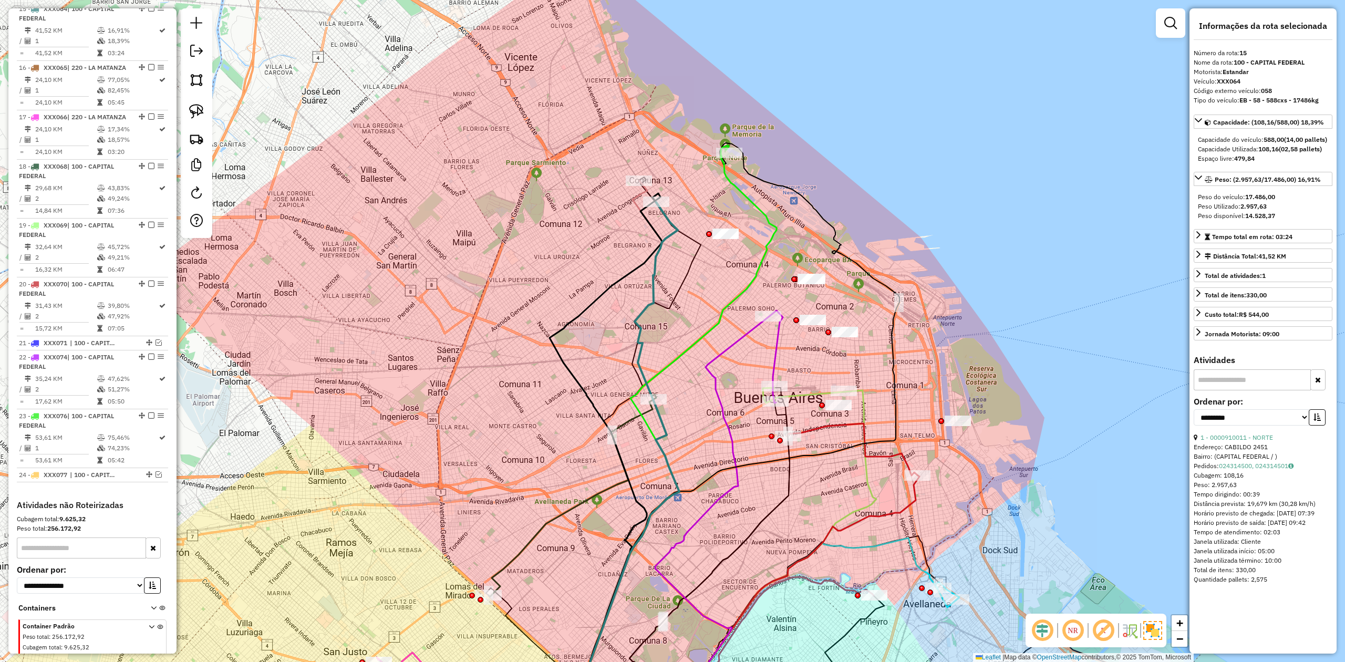
scroll to position [1240, 0]
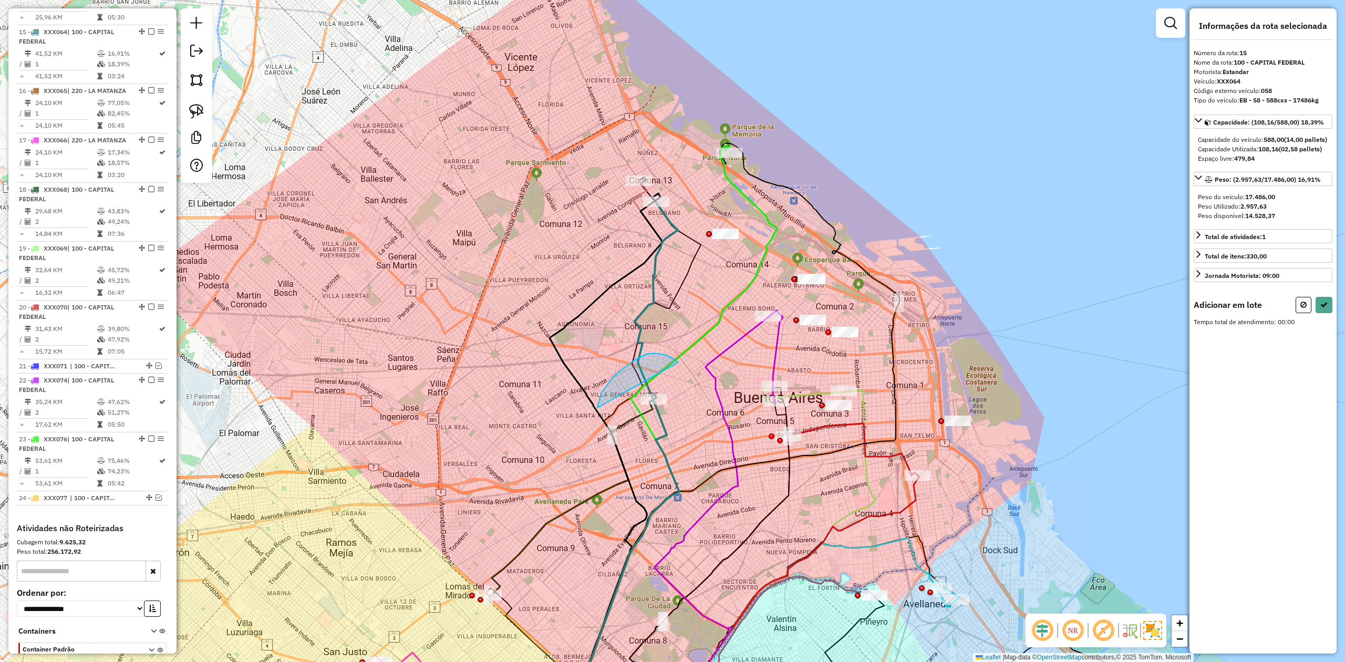
drag, startPoint x: 597, startPoint y: 408, endPoint x: 701, endPoint y: 360, distance: 113.8
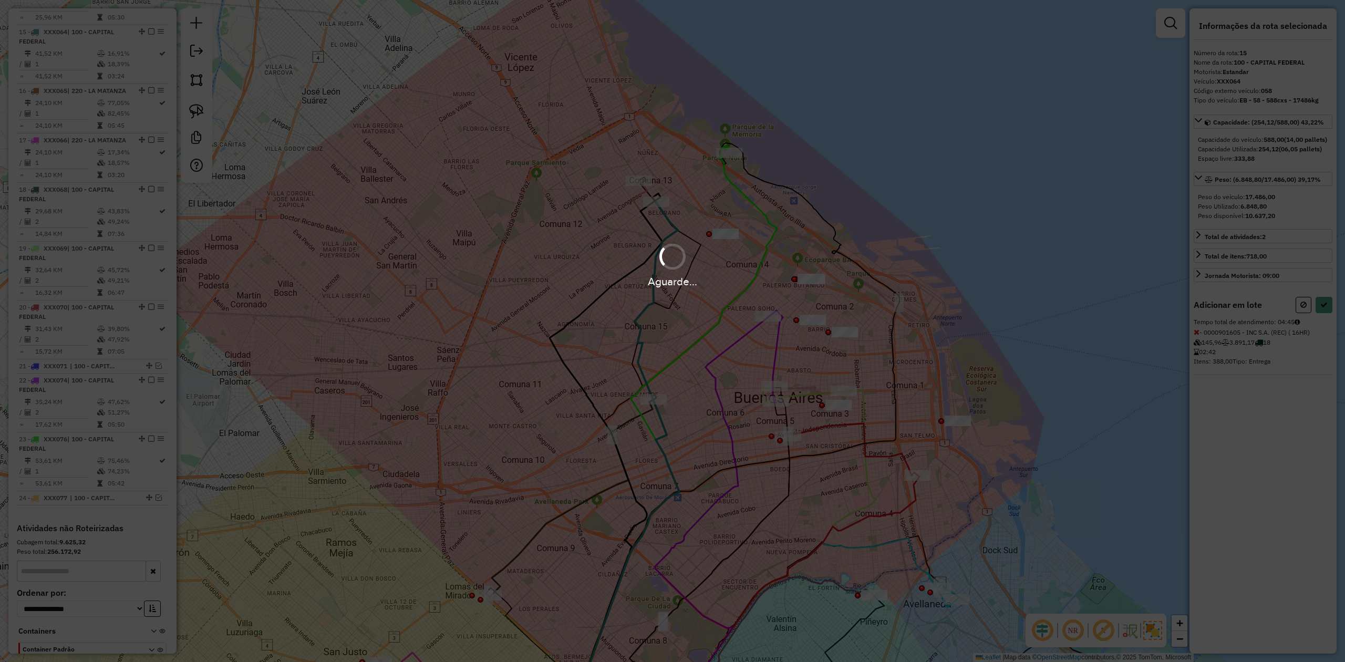
select select "**********"
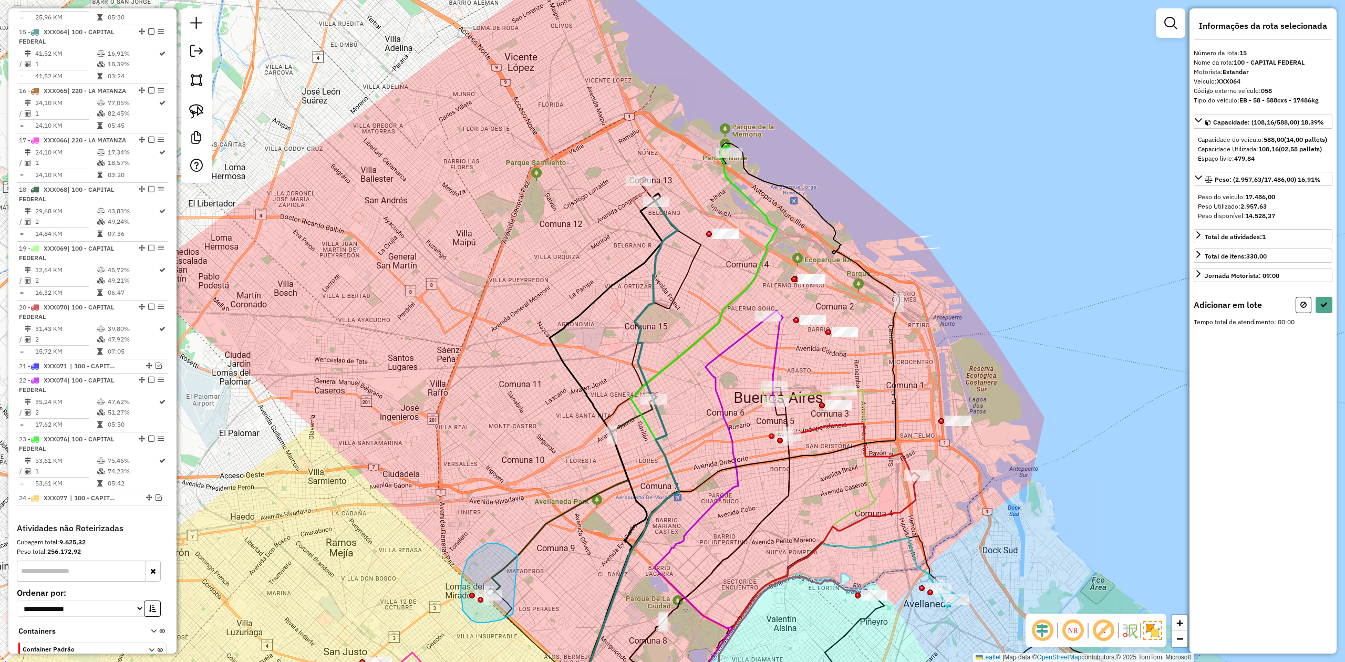
drag, startPoint x: 506, startPoint y: 547, endPoint x: 570, endPoint y: 538, distance: 64.7
select select "**********"
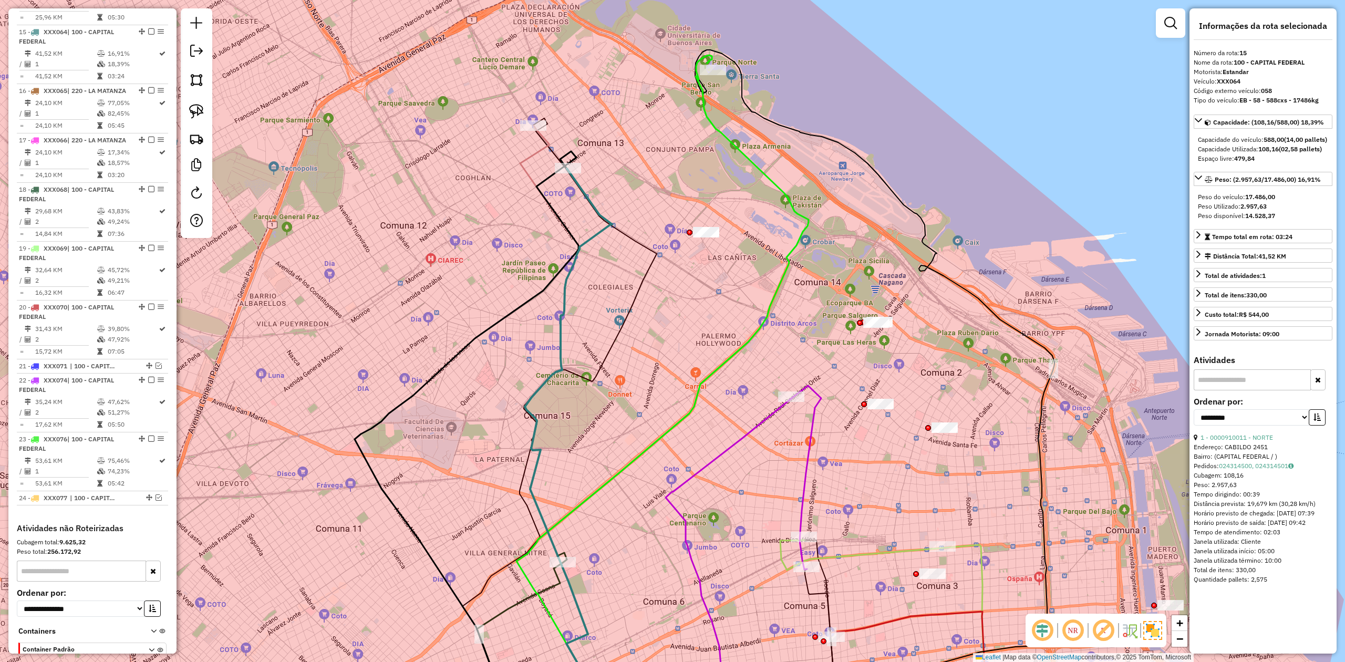
drag, startPoint x: 707, startPoint y: 171, endPoint x: 683, endPoint y: 253, distance: 85.8
click at [688, 255] on div "Janela de atendimento Grade de atendimento Capacidade Transportadoras Veículos …" at bounding box center [672, 331] width 1345 height 662
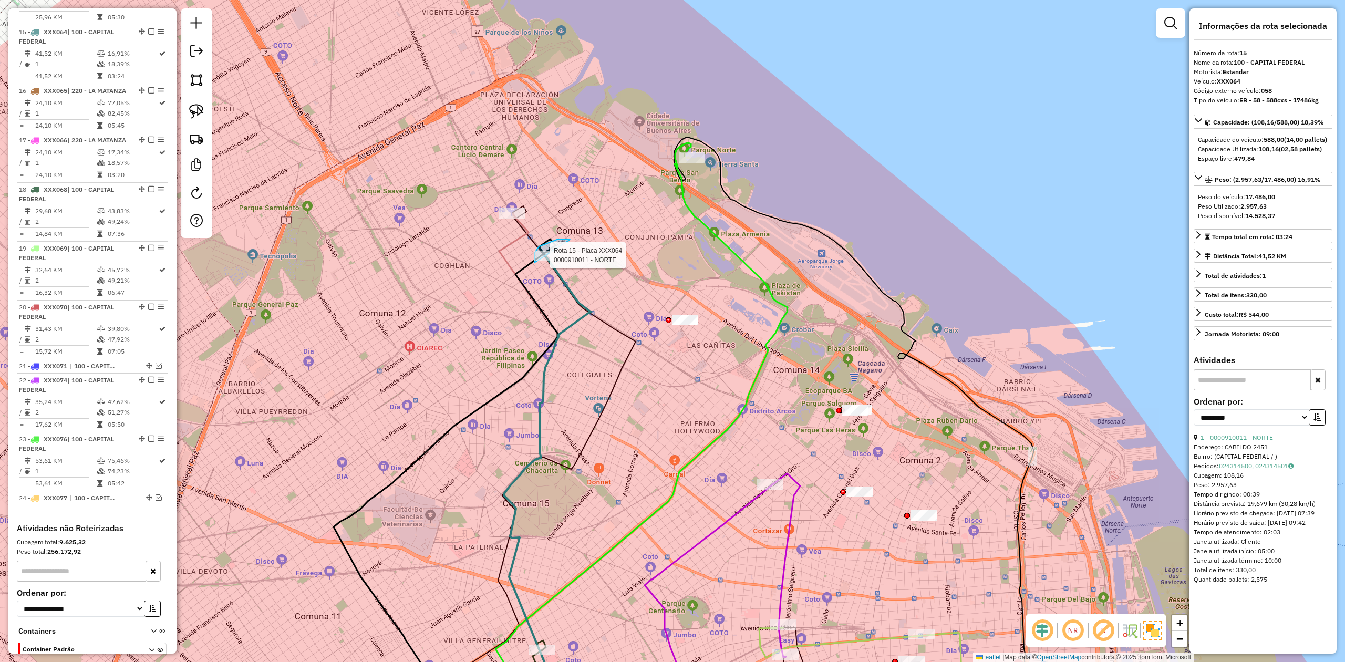
drag, startPoint x: 539, startPoint y: 246, endPoint x: 597, endPoint y: 253, distance: 58.6
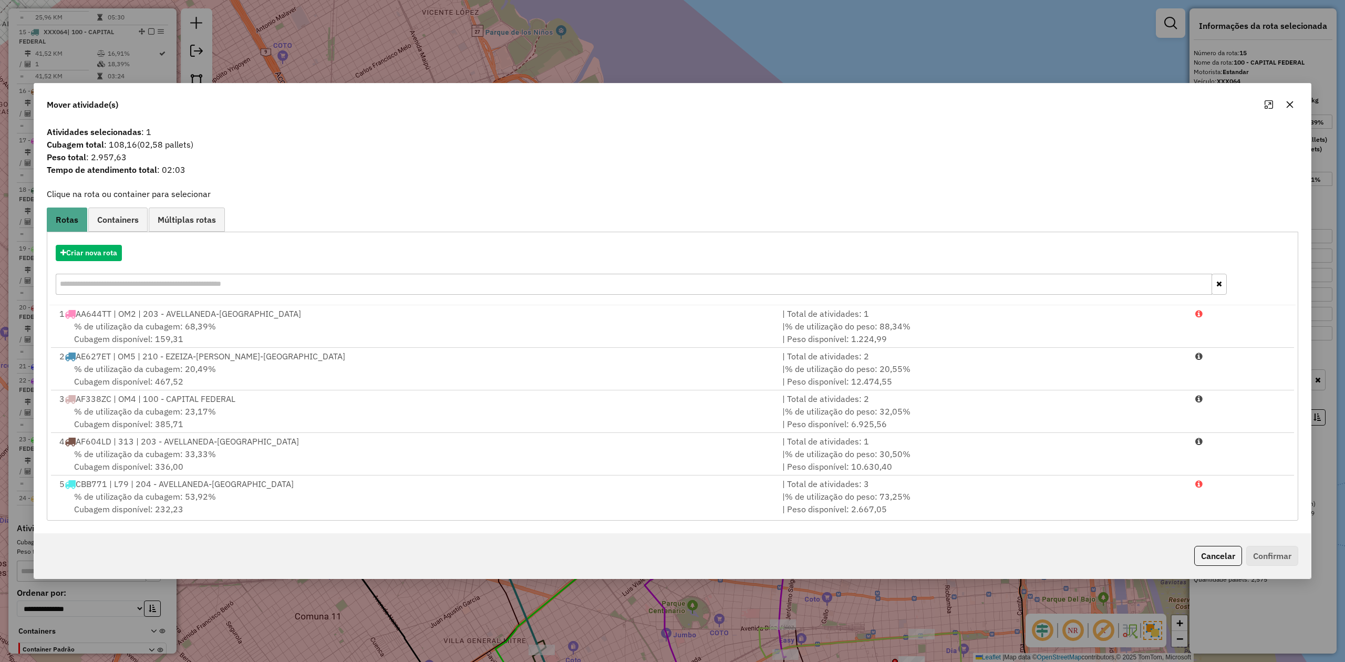
click at [896, 100] on button "button" at bounding box center [1289, 104] width 17 height 17
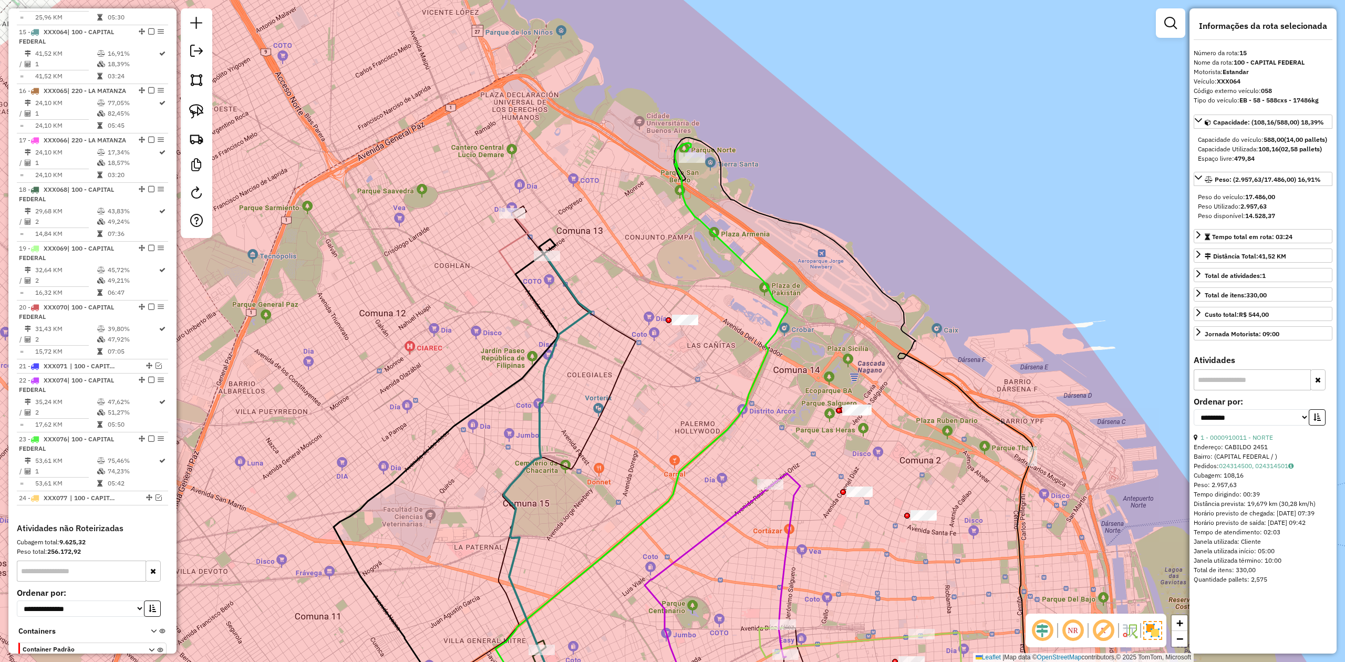
click at [681, 197] on icon at bounding box center [641, 435] width 292 height 585
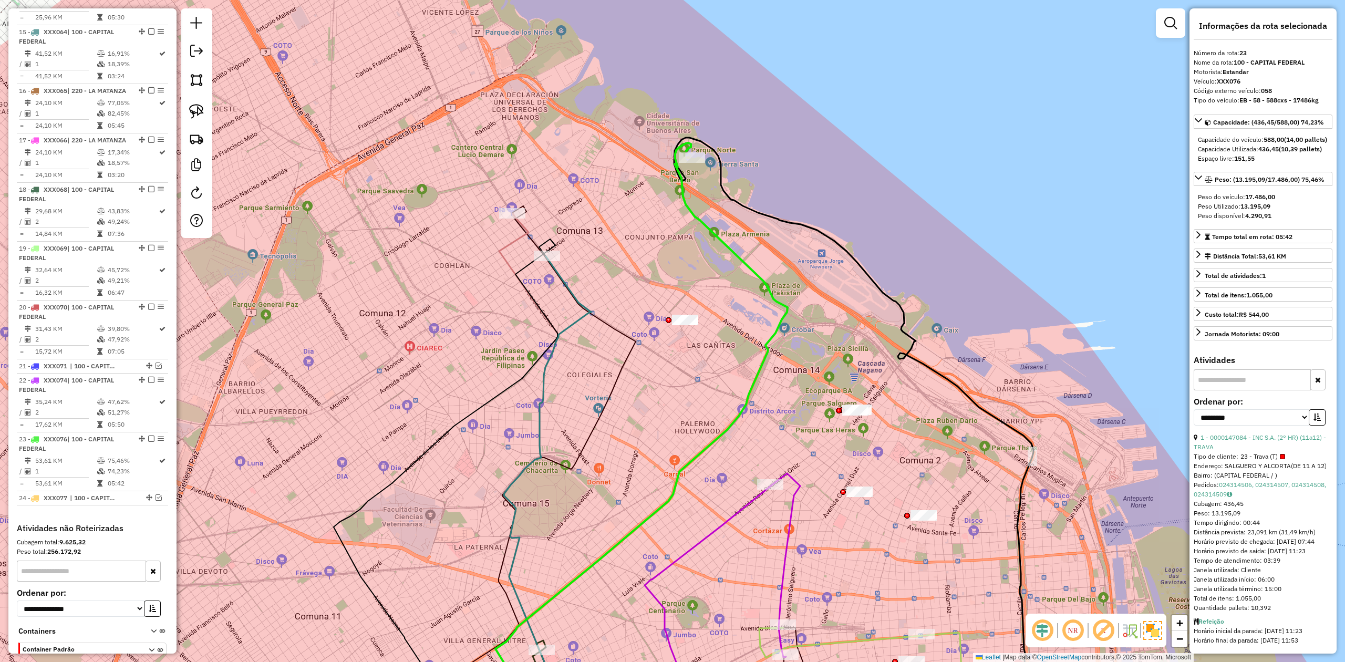
scroll to position [1331, 0]
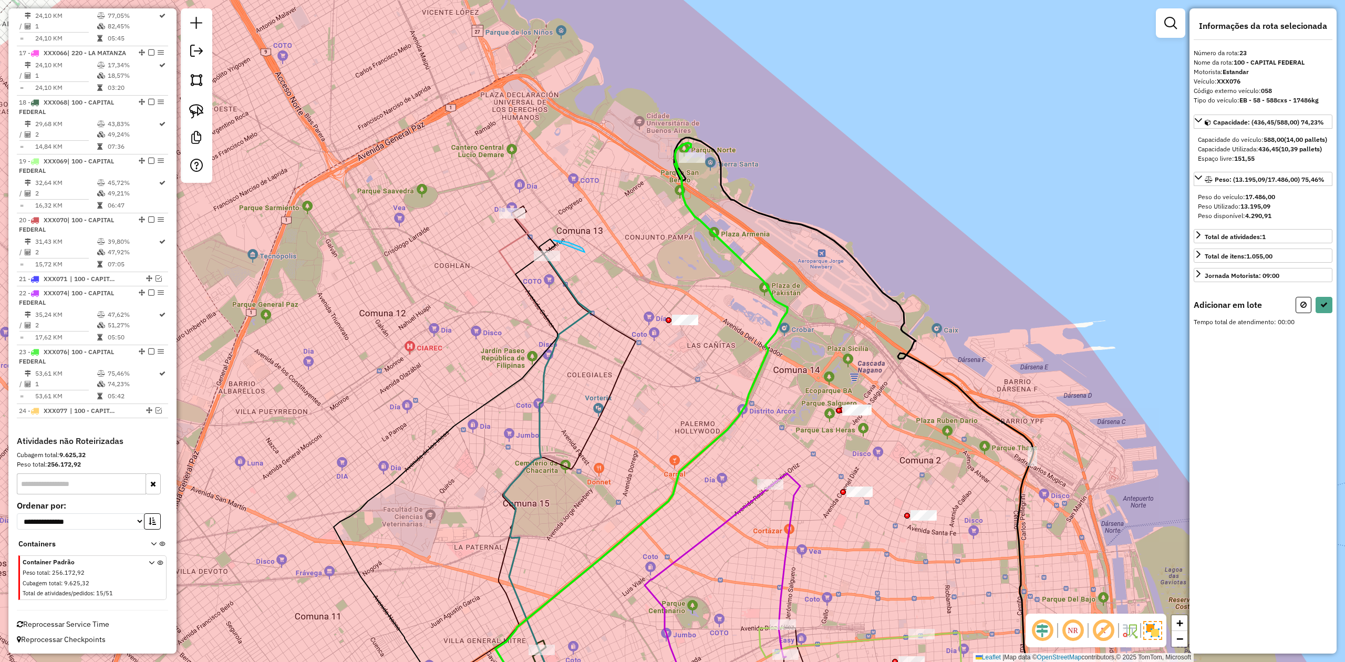
drag, startPoint x: 553, startPoint y: 240, endPoint x: 595, endPoint y: 280, distance: 57.9
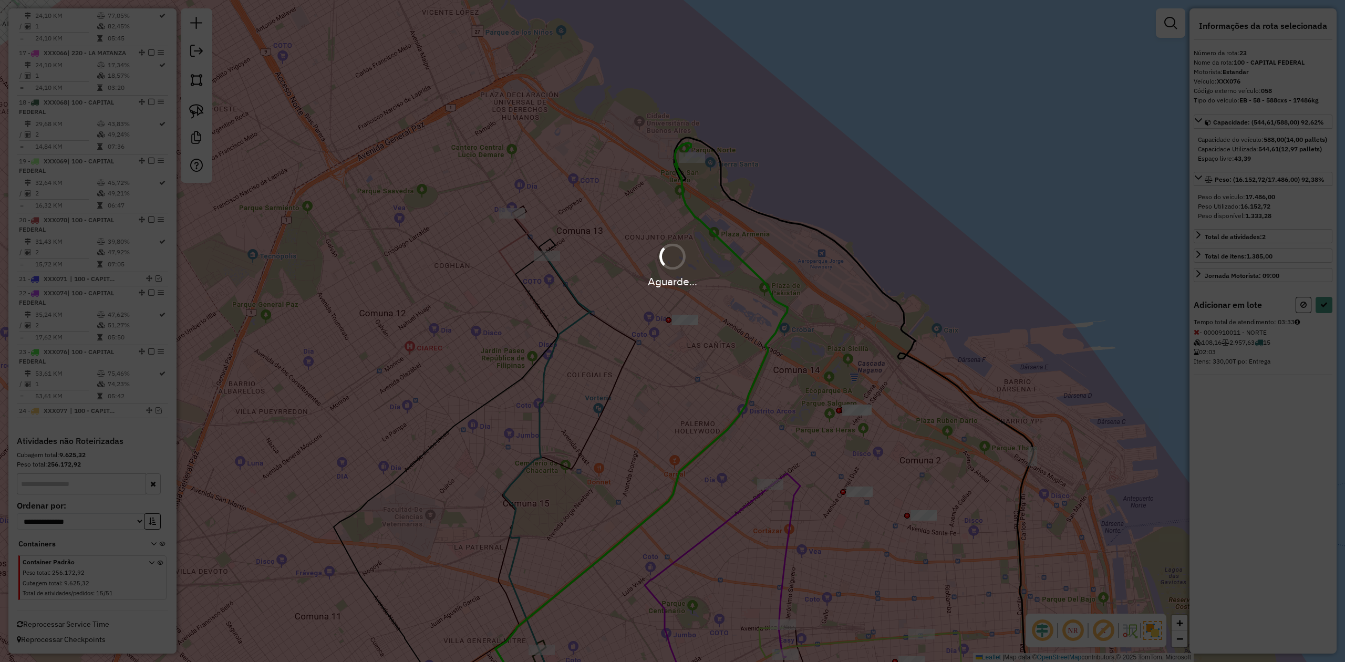
select select "**********"
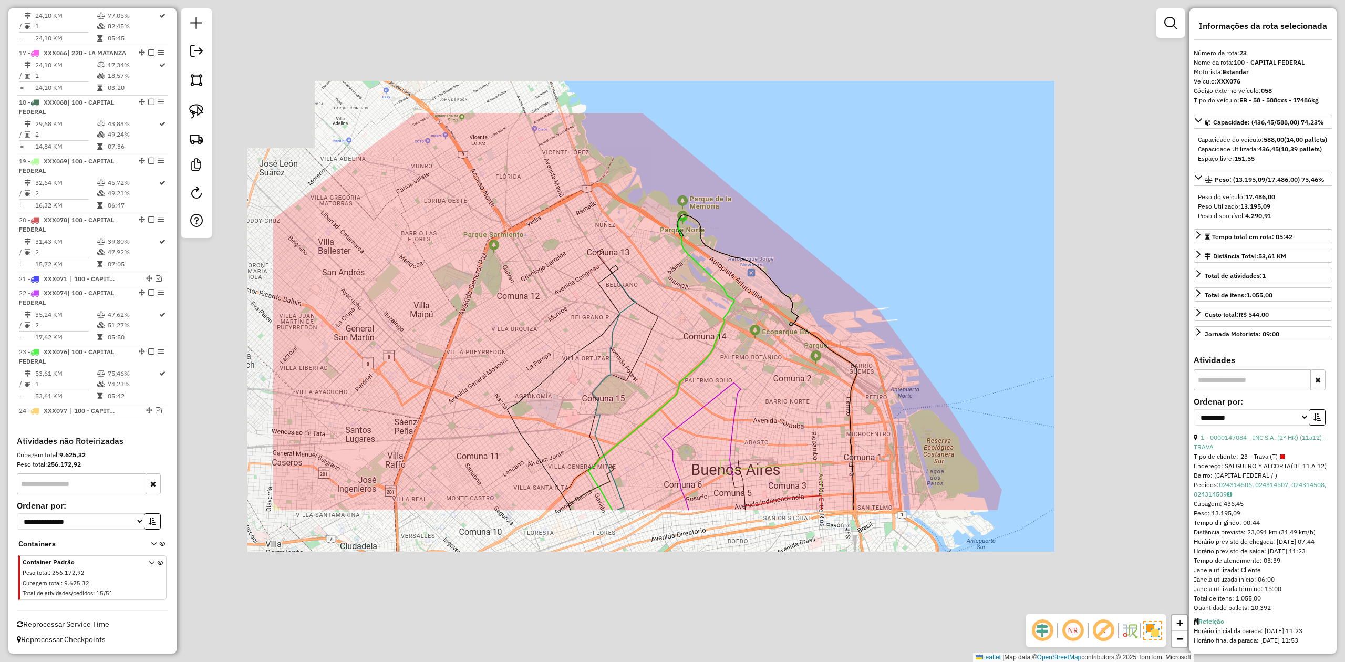
drag, startPoint x: 659, startPoint y: 356, endPoint x: 638, endPoint y: 328, distance: 34.5
click at [639, 328] on div "Janela de atendimento Grade de atendimento Capacidade Transportadoras Veículos …" at bounding box center [672, 331] width 1345 height 662
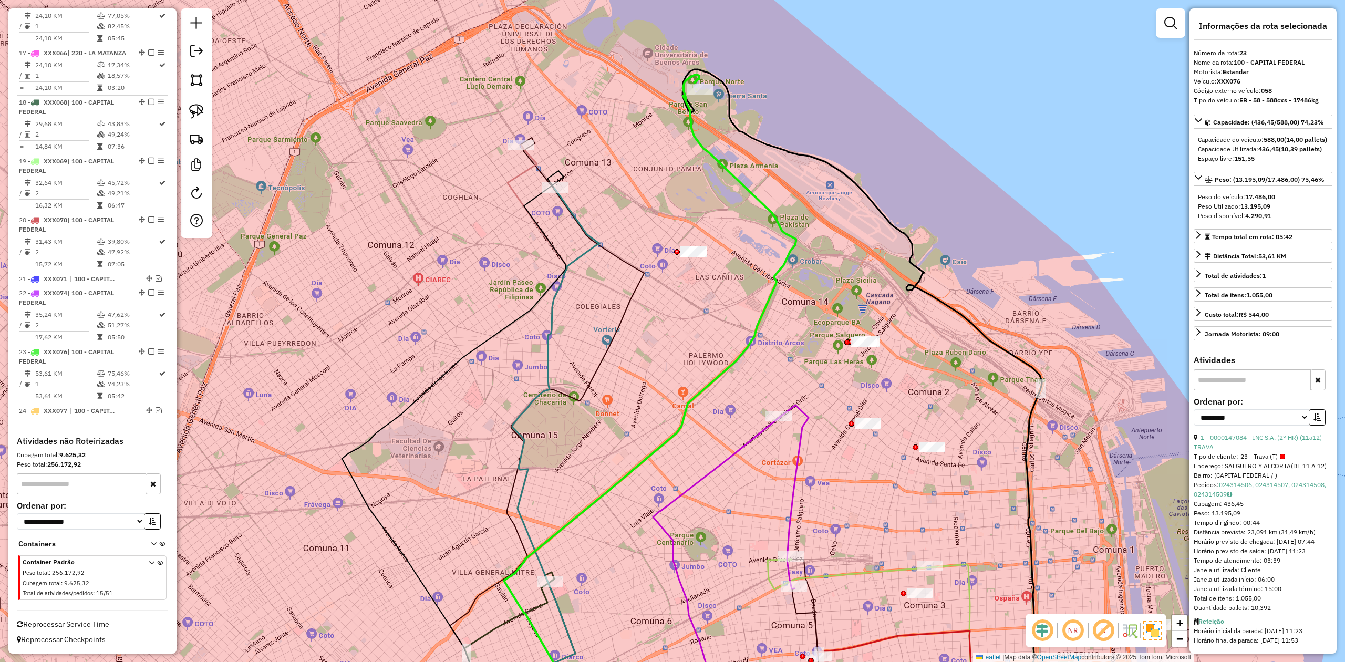
drag, startPoint x: 641, startPoint y: 318, endPoint x: 631, endPoint y: 322, distance: 10.3
click at [614, 270] on div "Janela de atendimento Grade de atendimento Capacidade Transportadoras Veículos …" at bounding box center [672, 331] width 1345 height 662
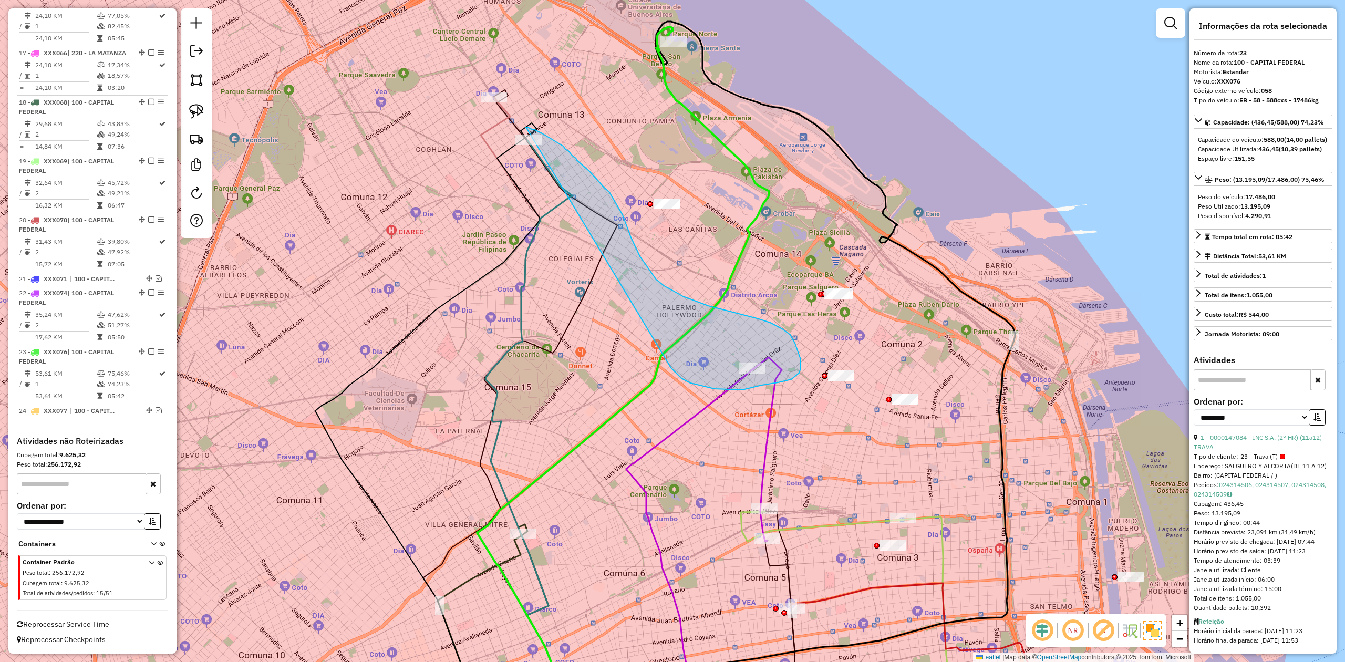
drag, startPoint x: 762, startPoint y: 385, endPoint x: 496, endPoint y: 175, distance: 338.5
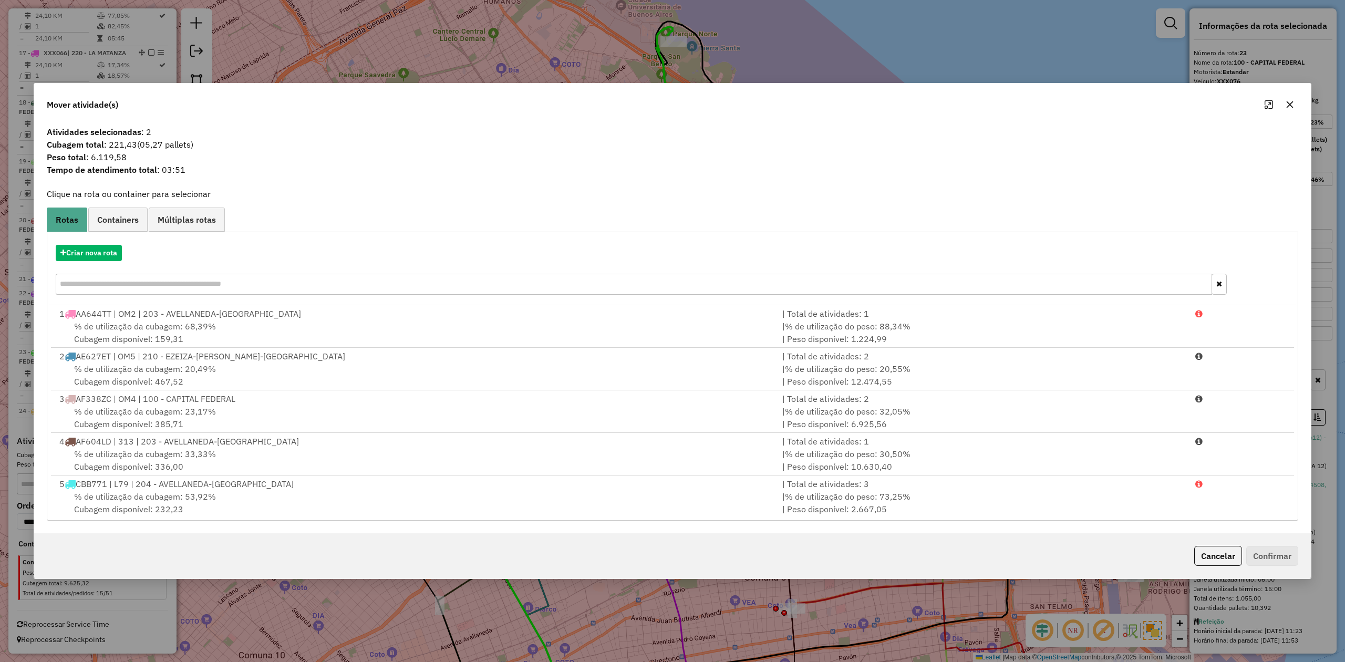
click at [896, 103] on icon "button" at bounding box center [1289, 104] width 7 height 7
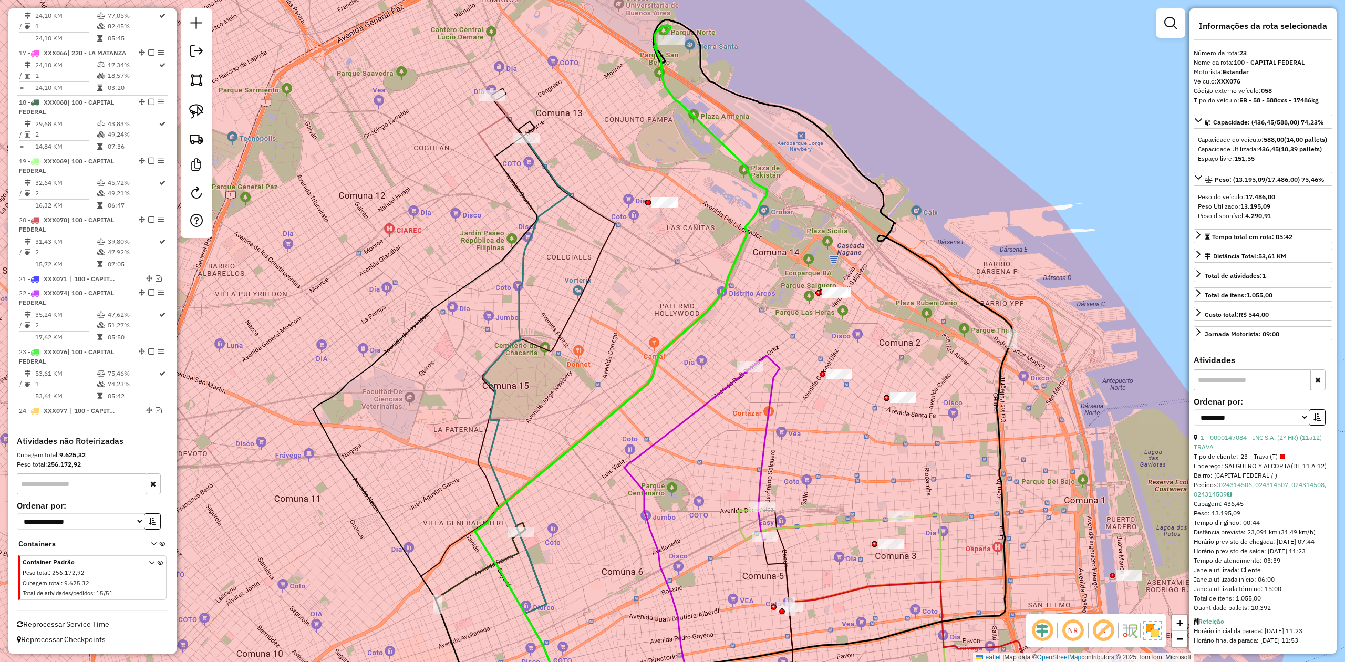
drag, startPoint x: 724, startPoint y: 329, endPoint x: 743, endPoint y: 184, distance: 146.2
click at [743, 195] on div "Janela de atendimento Grade de atendimento Capacidade Transportadoras Veículos …" at bounding box center [672, 331] width 1345 height 662
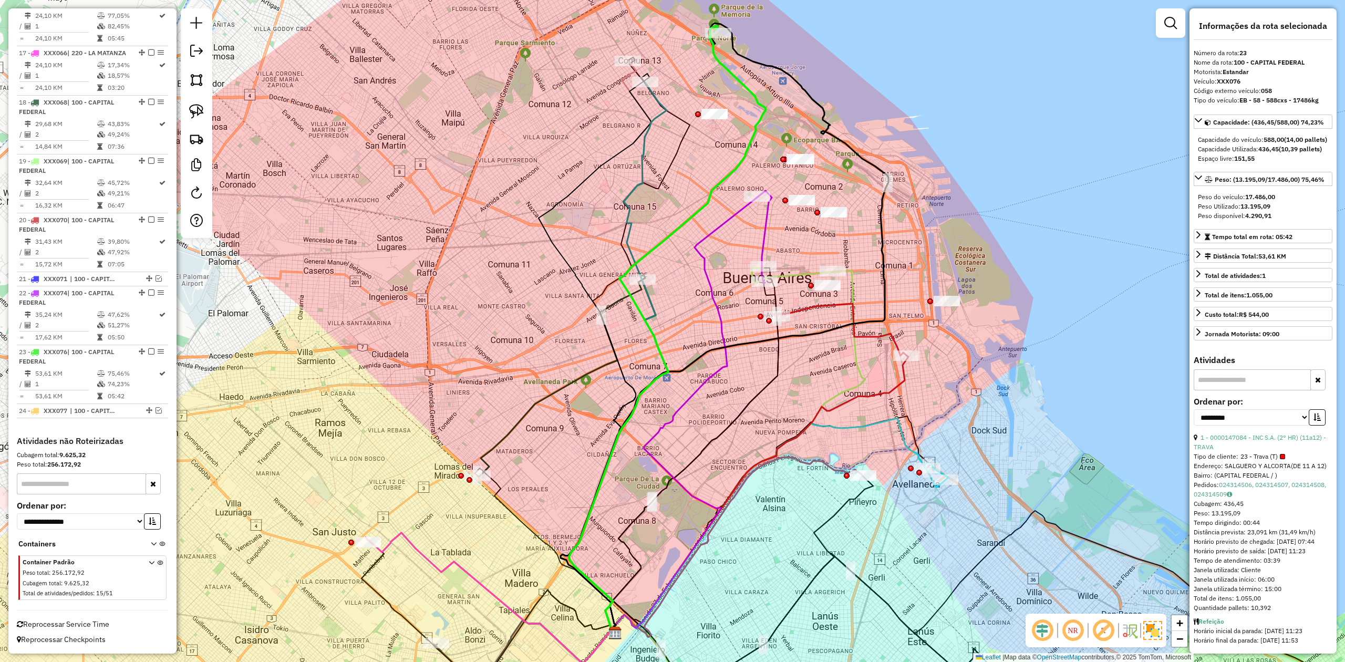
drag, startPoint x: 651, startPoint y: 293, endPoint x: 646, endPoint y: 342, distance: 50.2
click at [648, 342] on icon at bounding box center [618, 356] width 99 height 549
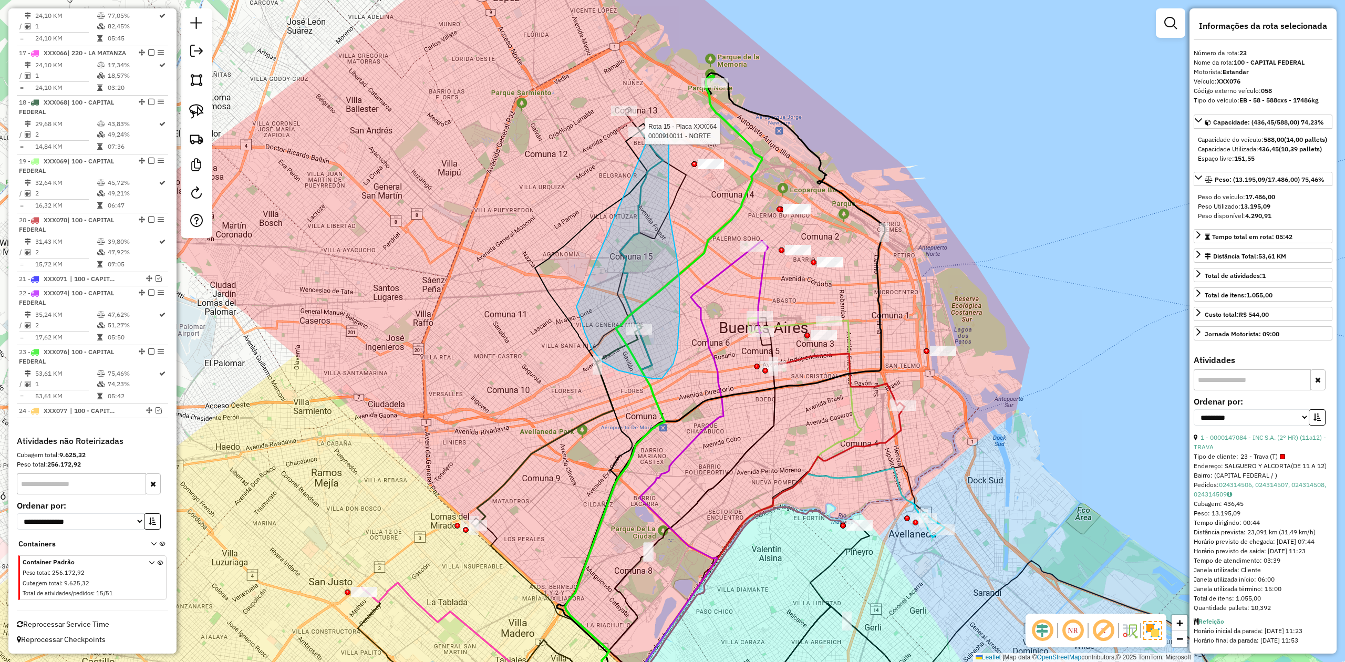
drag, startPoint x: 592, startPoint y: 350, endPoint x: 617, endPoint y: 145, distance: 206.3
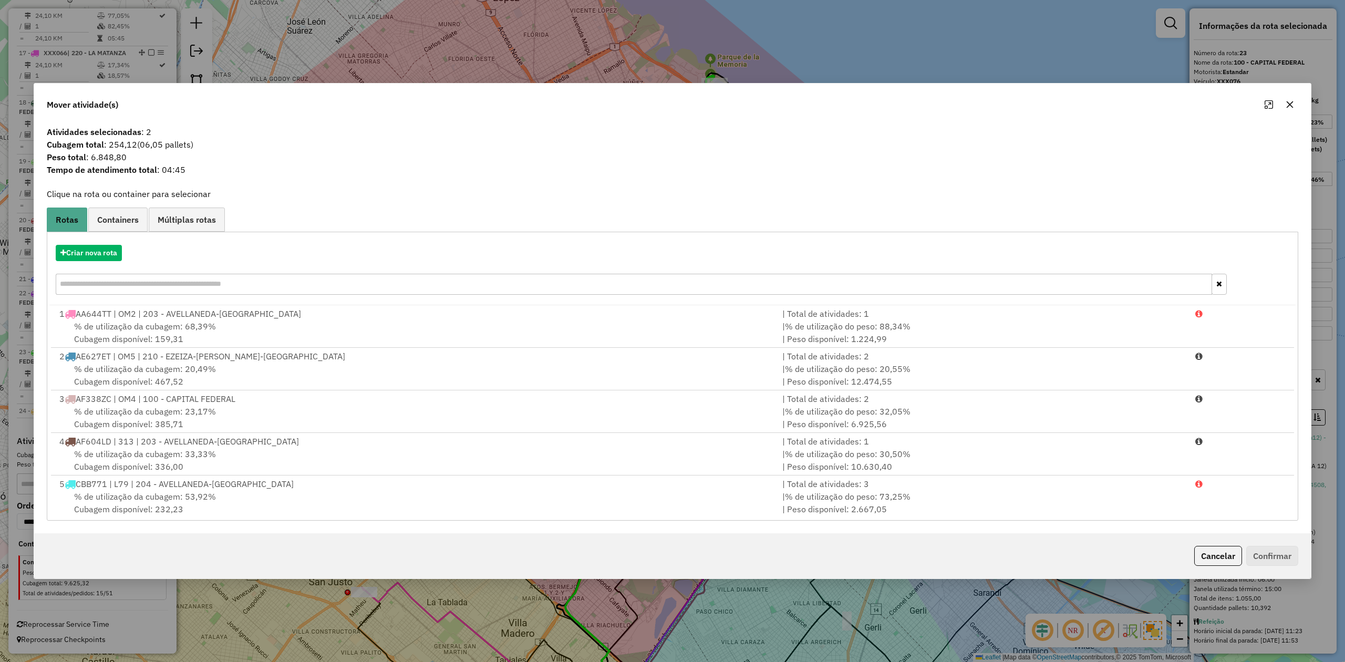
click at [896, 103] on icon "button" at bounding box center [1289, 104] width 8 height 8
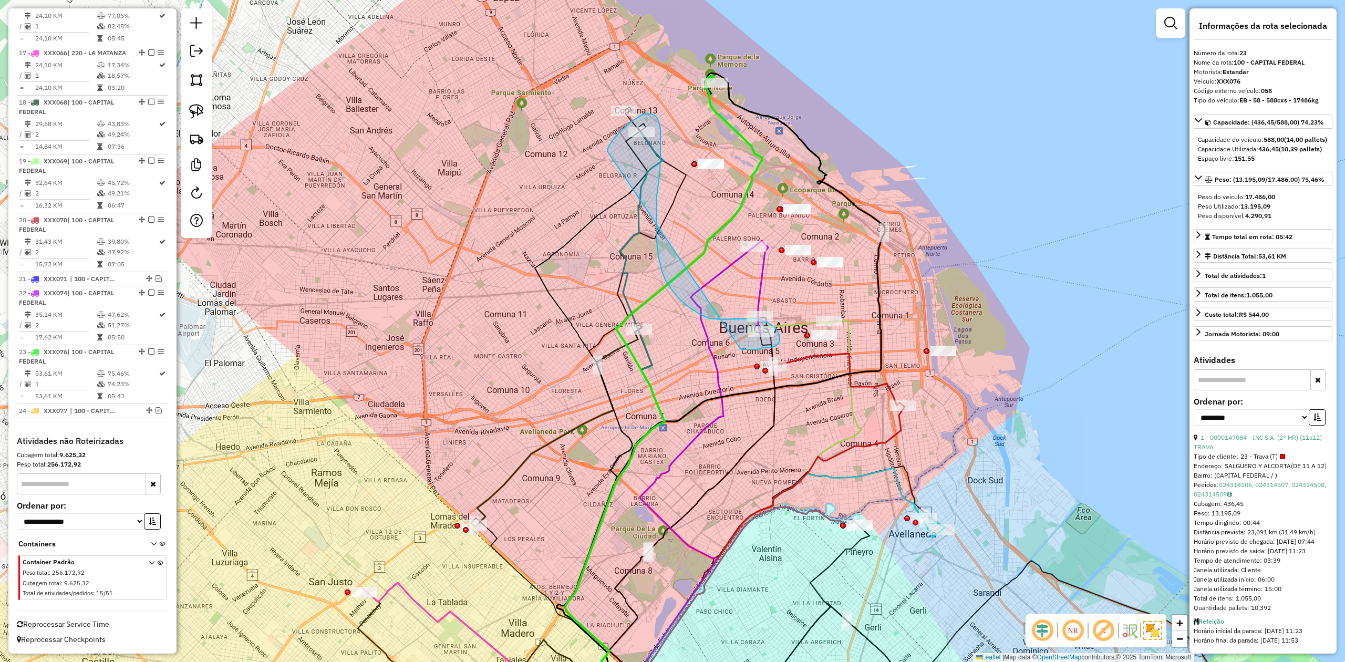
drag, startPoint x: 740, startPoint y: 348, endPoint x: 606, endPoint y: 156, distance: 233.9
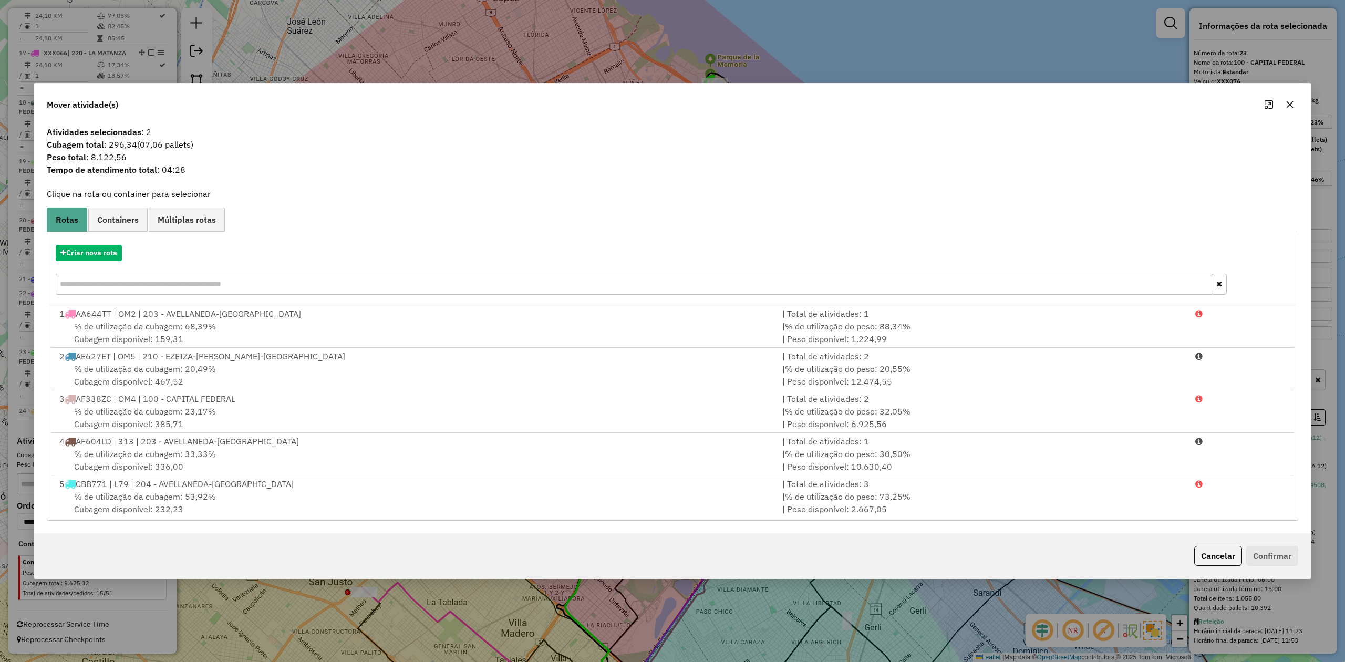
click at [896, 104] on icon "button" at bounding box center [1289, 104] width 8 height 8
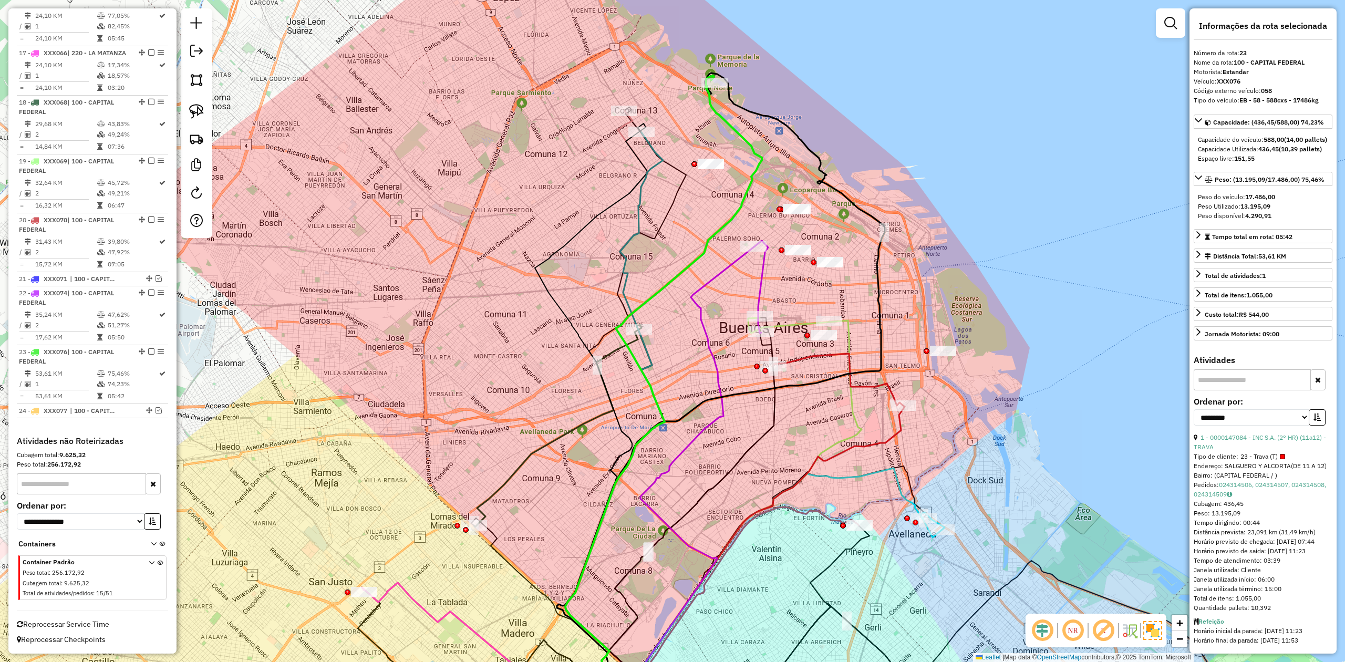
click at [725, 124] on icon at bounding box center [663, 379] width 196 height 606
click at [733, 117] on div "Janela de atendimento Grade de atendimento Capacidade Transportadoras Veículos …" at bounding box center [672, 331] width 1345 height 662
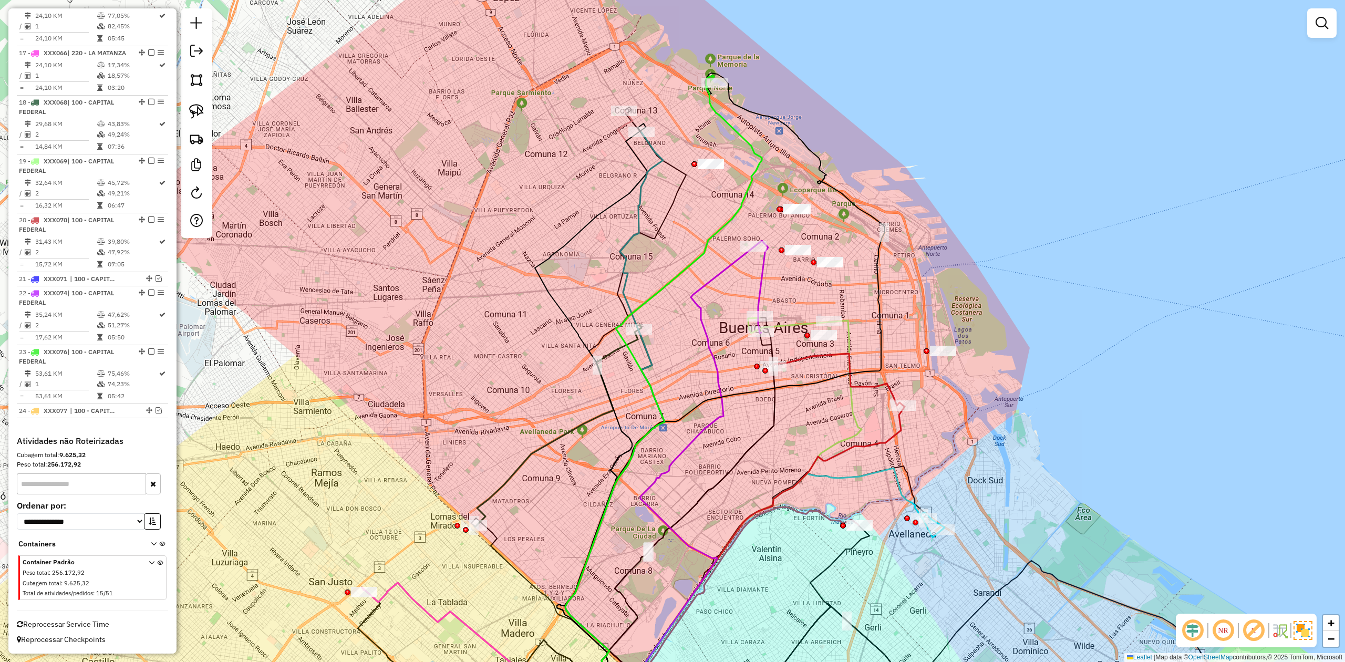
click at [732, 124] on icon at bounding box center [663, 379] width 196 height 606
select select "**********"
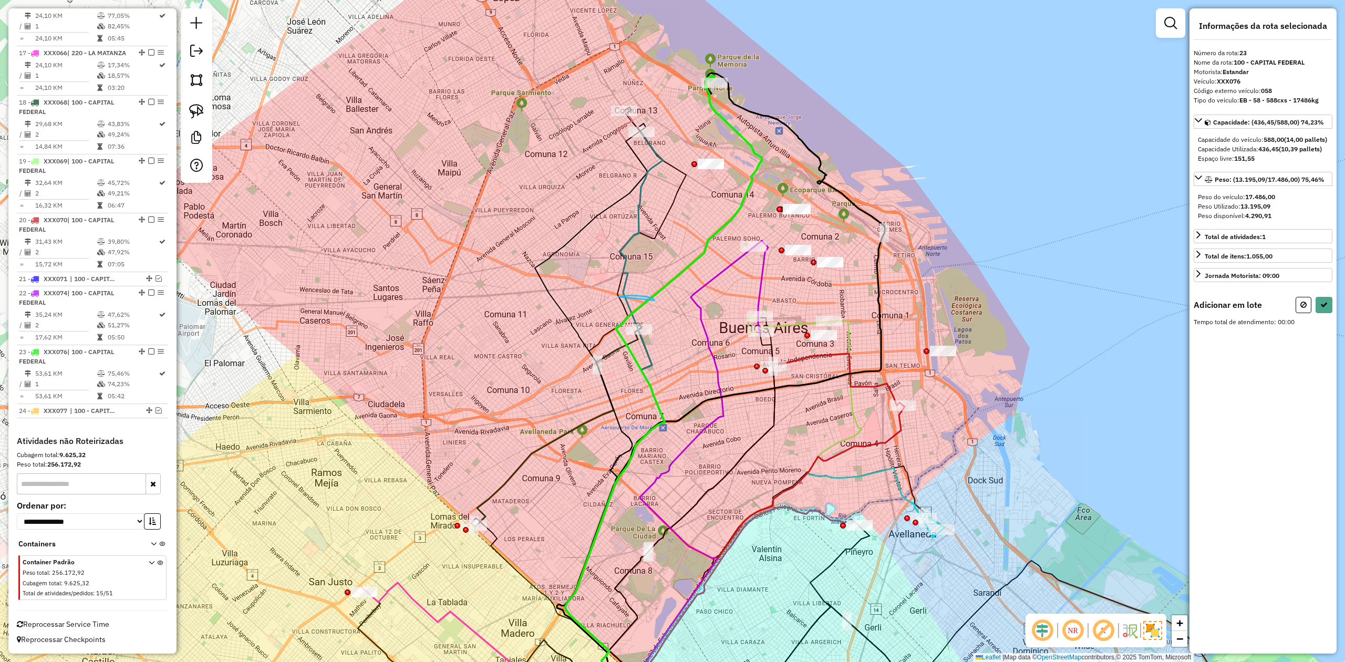
drag, startPoint x: 646, startPoint y: 296, endPoint x: 669, endPoint y: 318, distance: 32.0
select select "**********"
drag, startPoint x: 490, startPoint y: 499, endPoint x: 511, endPoint y: 532, distance: 38.8
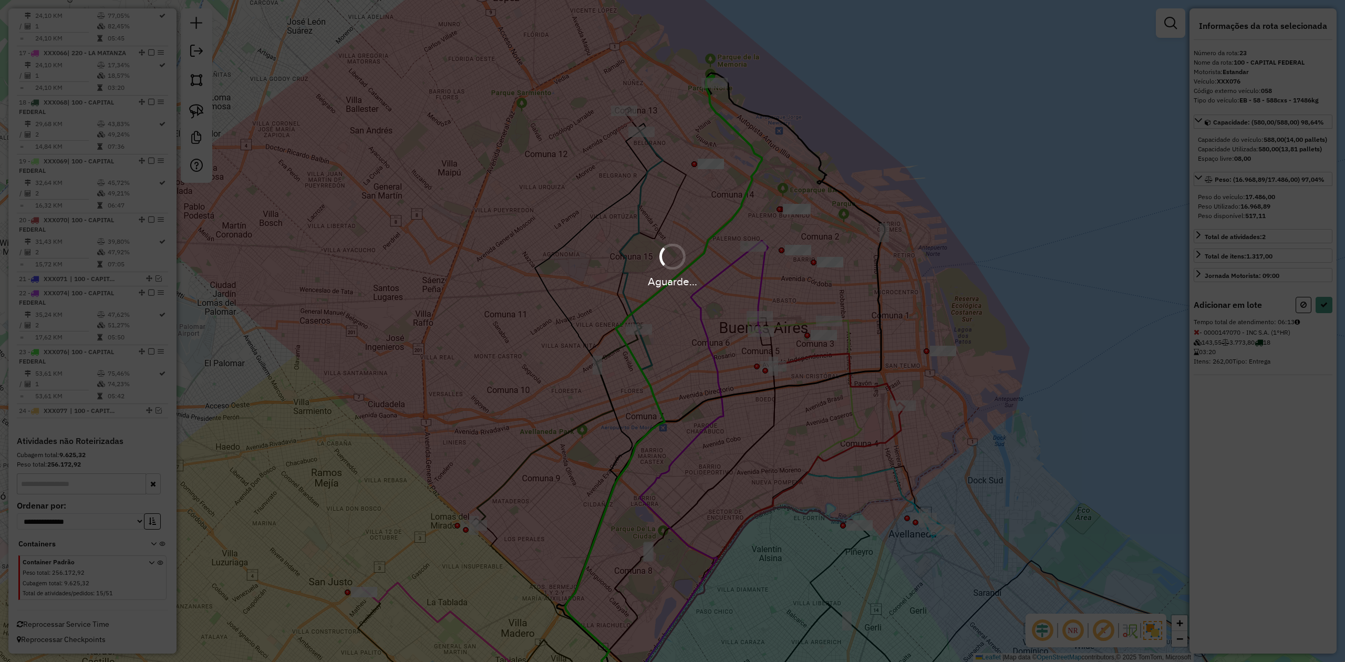
select select "**********"
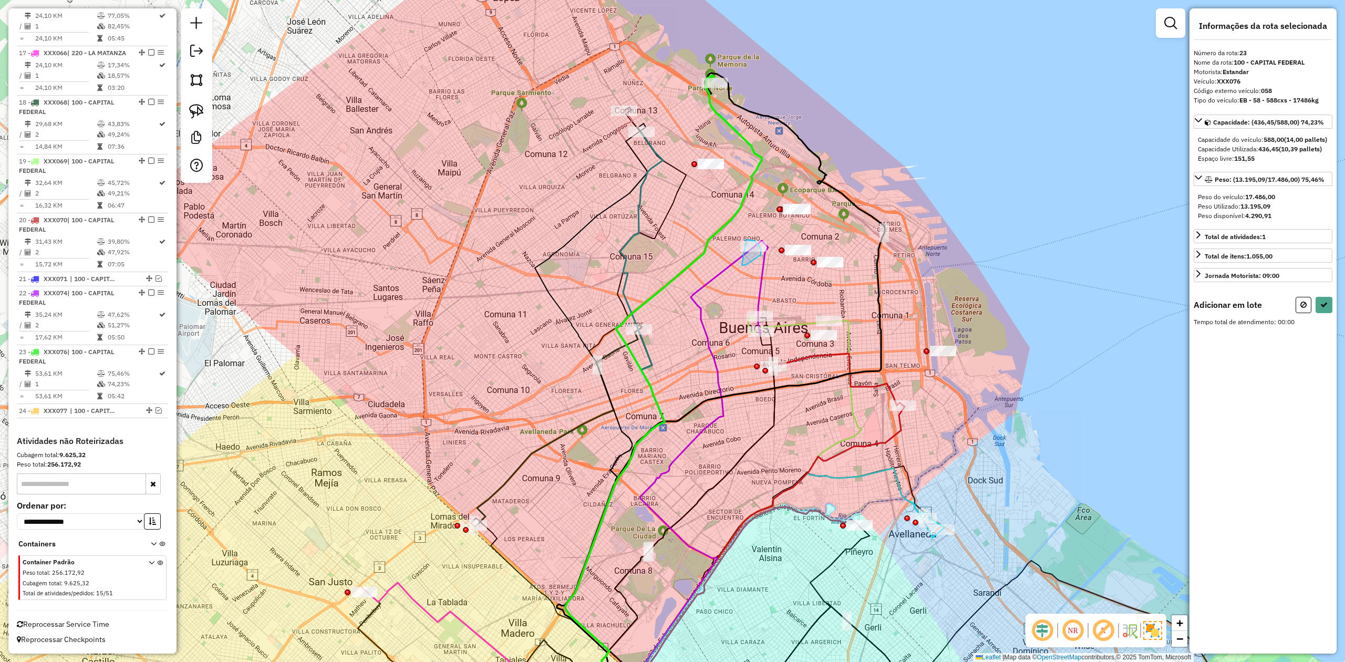
drag, startPoint x: 742, startPoint y: 265, endPoint x: 717, endPoint y: 264, distance: 24.7
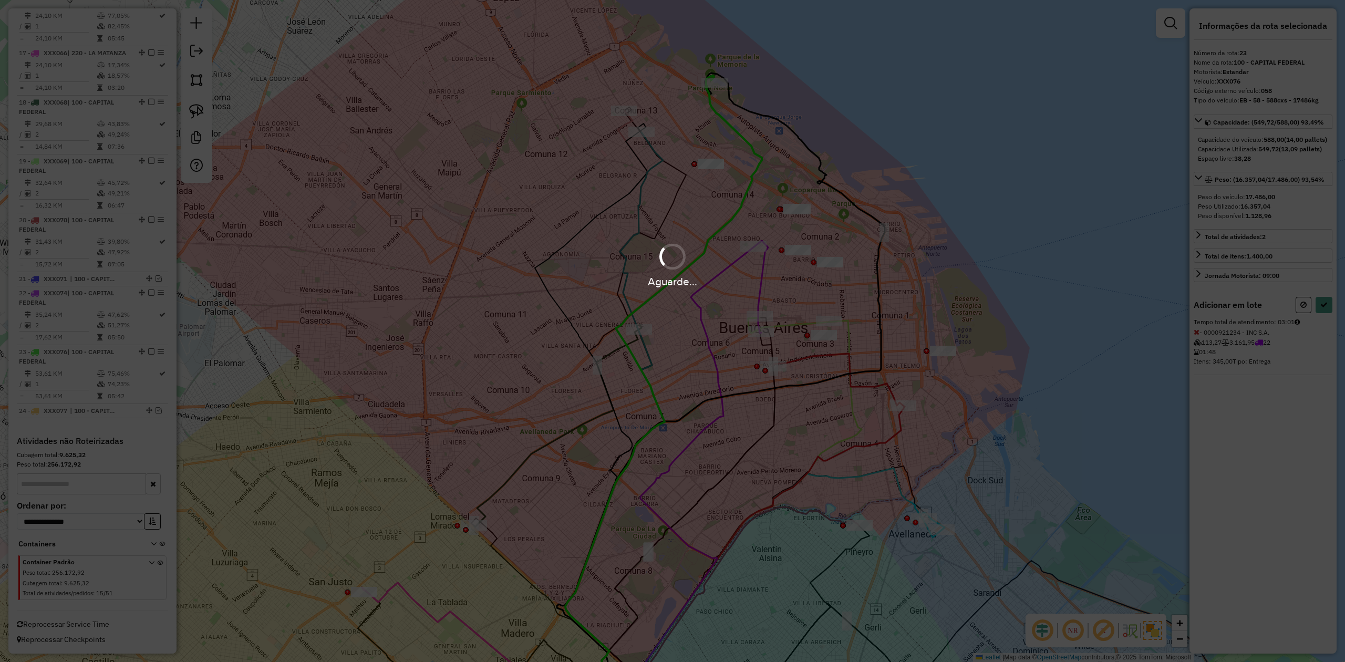
select select "**********"
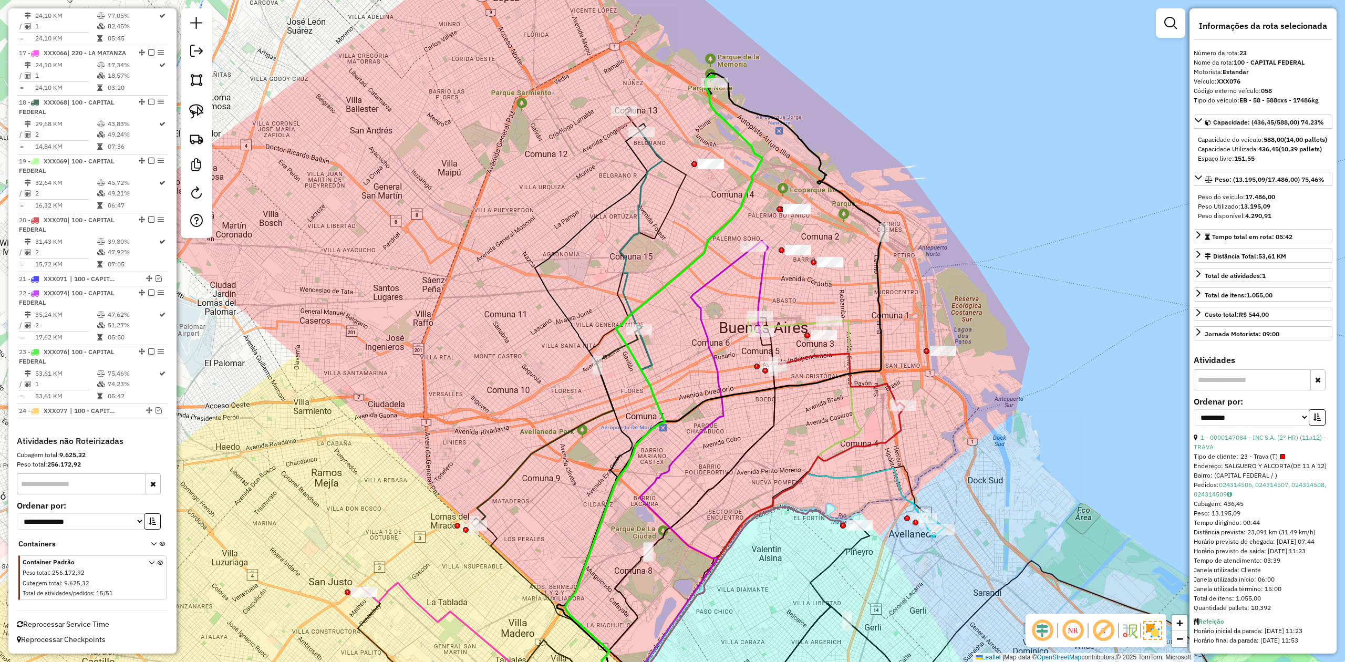
click at [720, 120] on icon at bounding box center [663, 379] width 196 height 606
click at [710, 121] on div "Janela de atendimento Grade de atendimento Capacidade Transportadoras Veículos …" at bounding box center [672, 331] width 1345 height 662
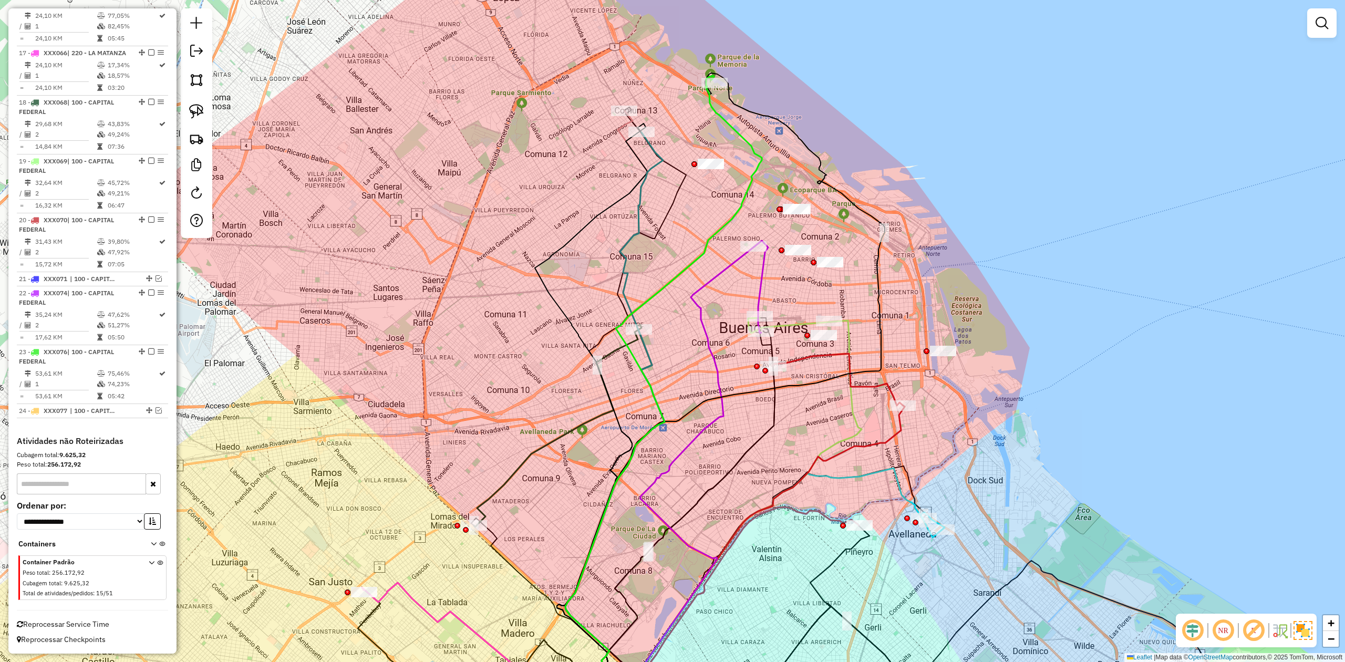
click at [716, 107] on icon at bounding box center [663, 379] width 196 height 606
select select "**********"
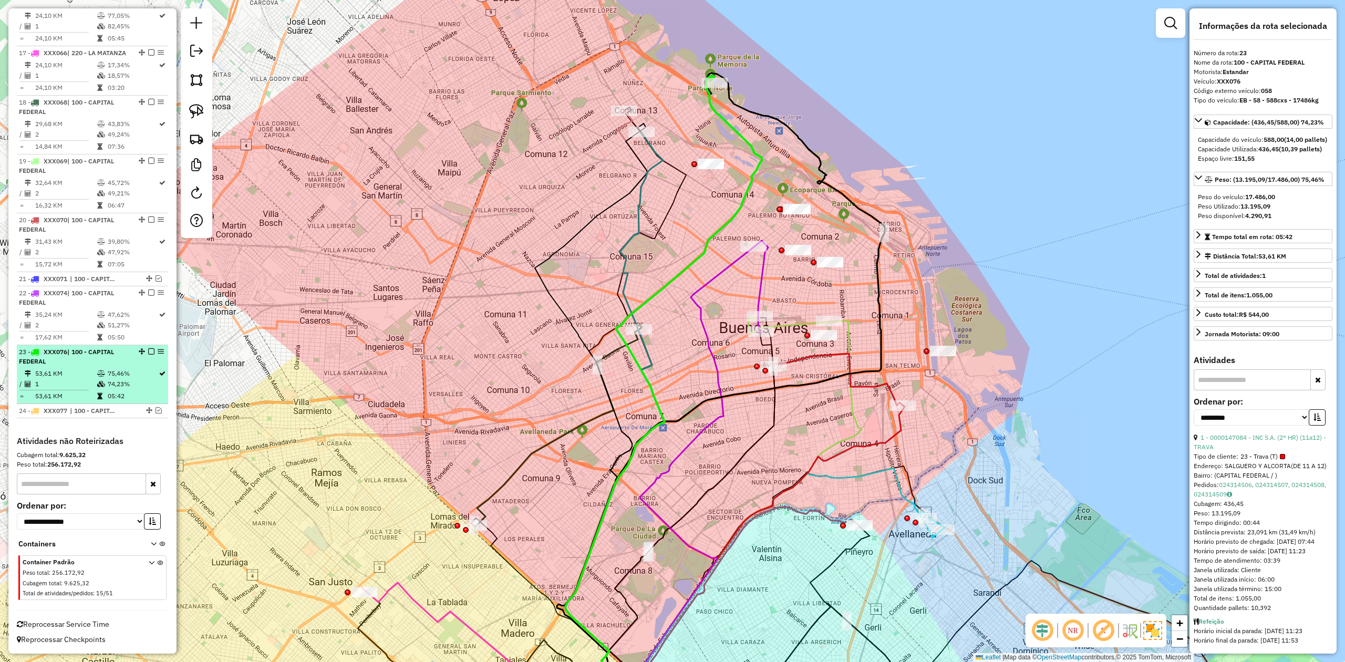
click at [148, 348] on em at bounding box center [151, 351] width 6 height 6
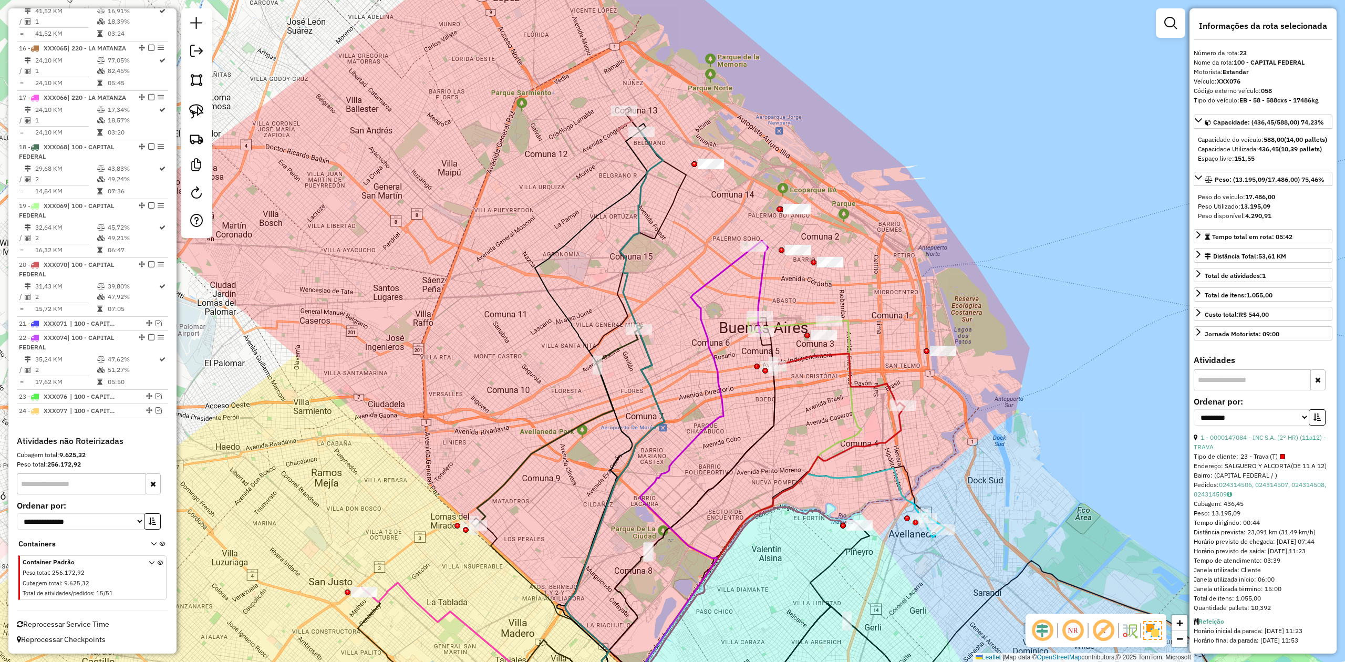
drag, startPoint x: 685, startPoint y: 212, endPoint x: 586, endPoint y: 209, distance: 98.8
click at [576, 215] on div "Janela de atendimento Grade de atendimento Capacidade Transportadoras Veículos …" at bounding box center [672, 331] width 1345 height 662
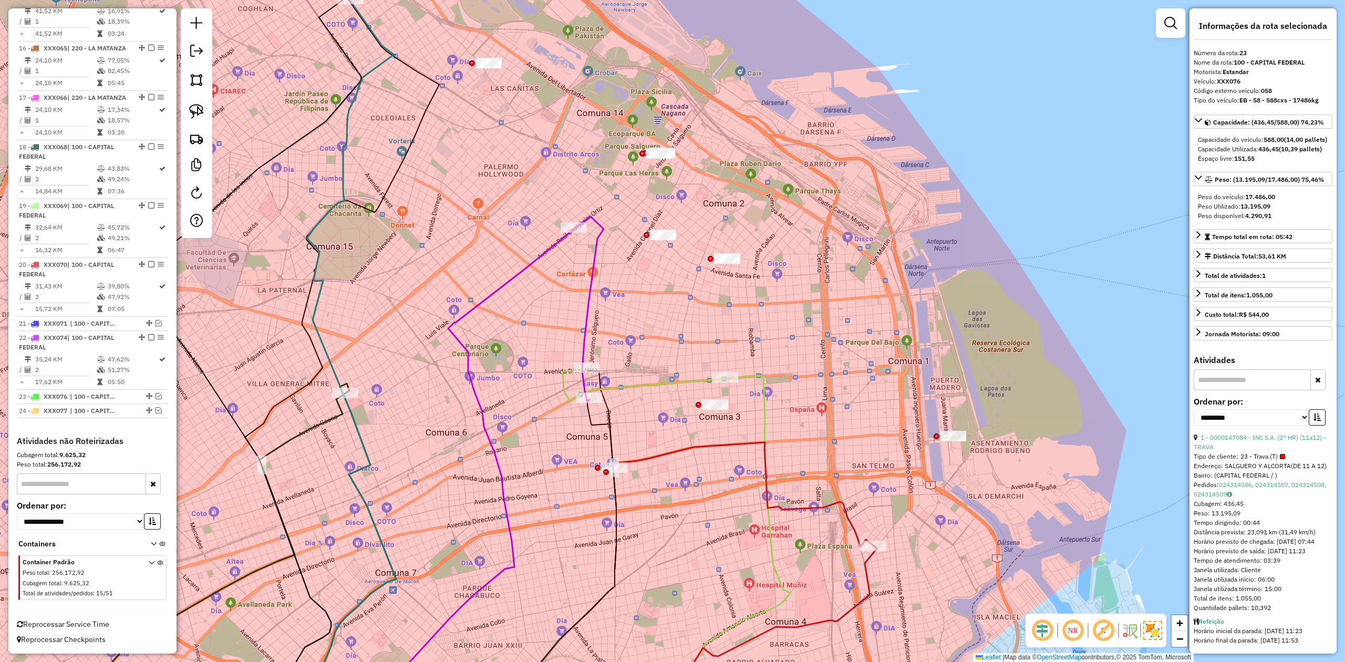
drag, startPoint x: 761, startPoint y: 209, endPoint x: 757, endPoint y: 187, distance: 21.8
click at [761, 204] on div "Janela de atendimento Grade de atendimento Capacidade Transportadoras Veículos …" at bounding box center [672, 331] width 1345 height 662
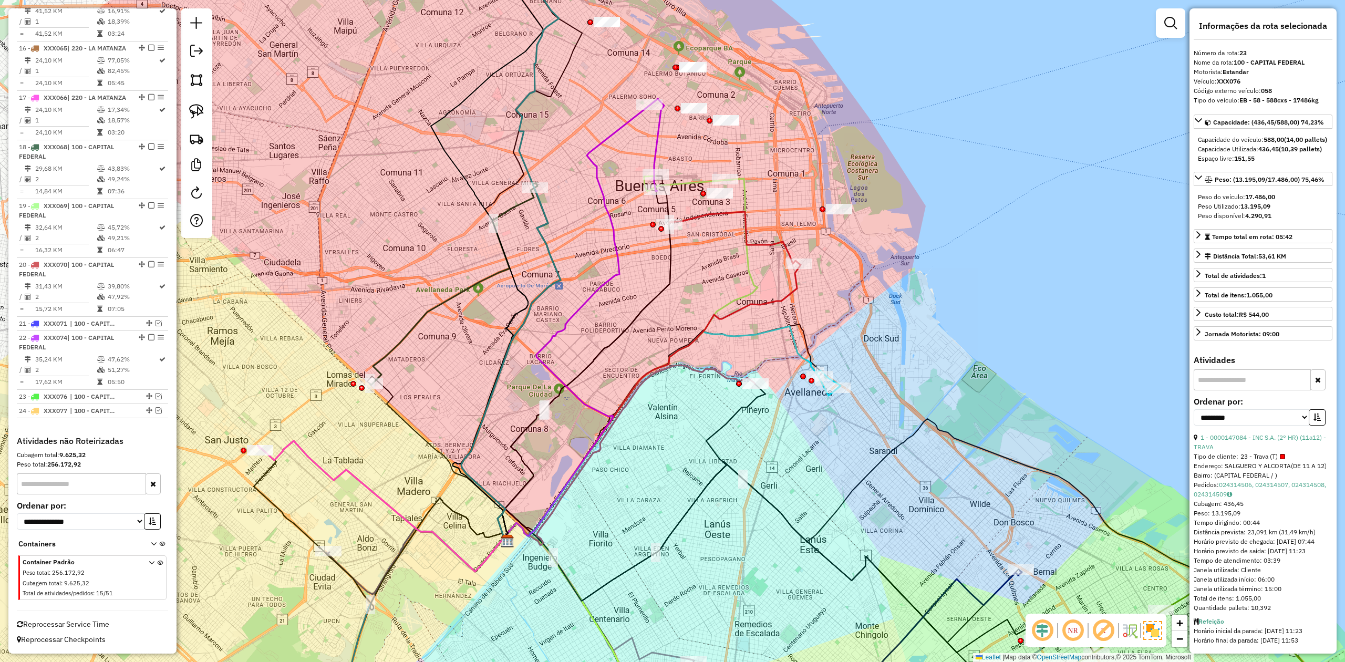
drag, startPoint x: 709, startPoint y: 329, endPoint x: 706, endPoint y: 334, distance: 5.9
click at [706, 334] on div "Janela de atendimento Grade de atendimento Capacidade Transportadoras Veículos …" at bounding box center [672, 331] width 1345 height 662
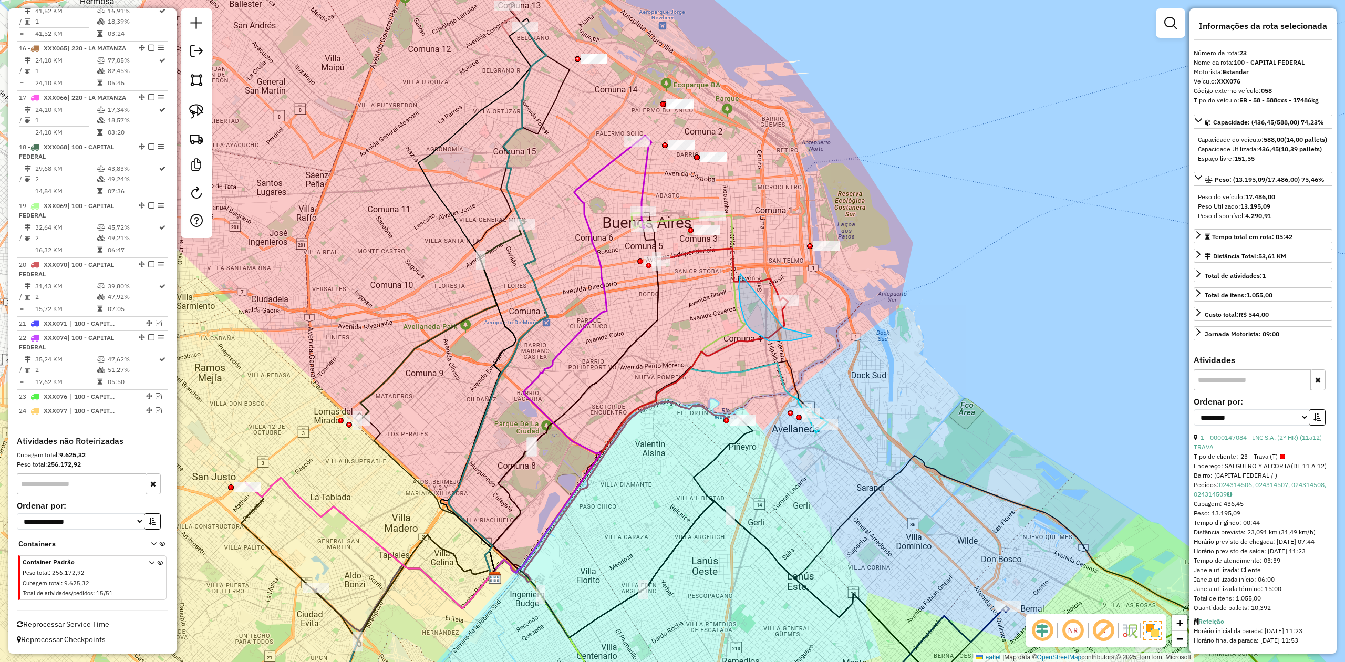
drag, startPoint x: 740, startPoint y: 305, endPoint x: 710, endPoint y: 301, distance: 30.1
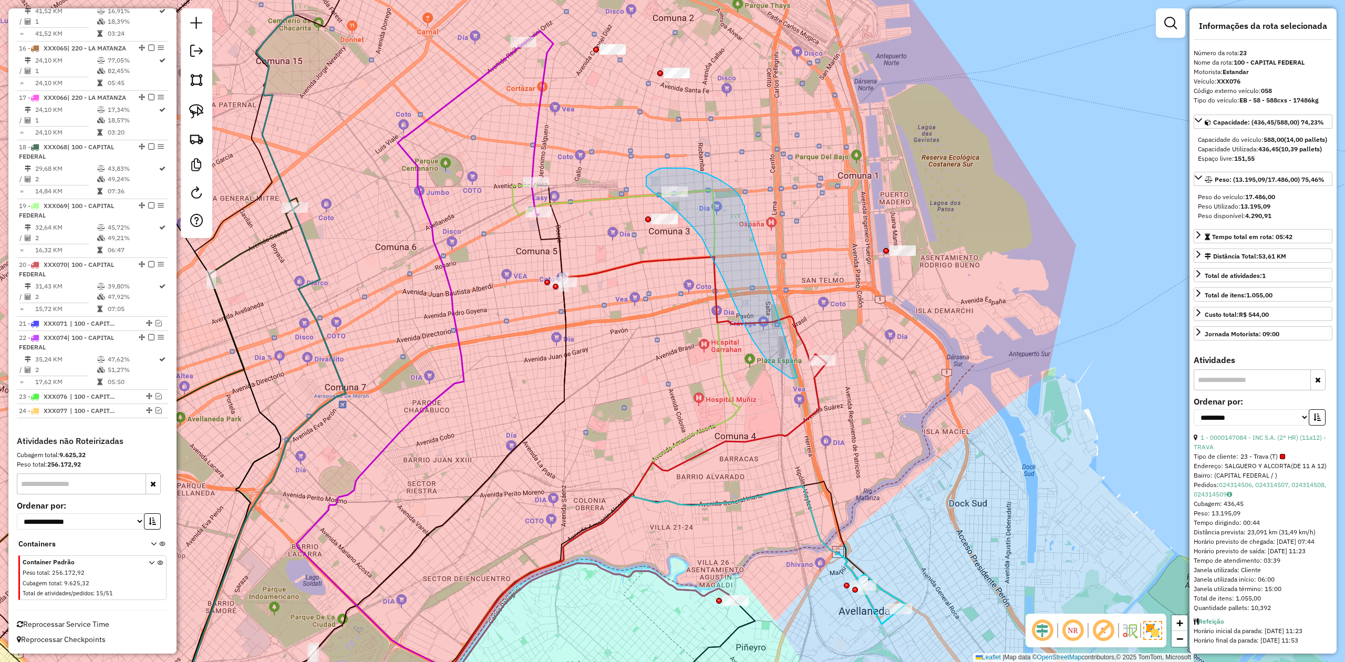
drag, startPoint x: 744, startPoint y: 206, endPoint x: 843, endPoint y: 325, distance: 154.1
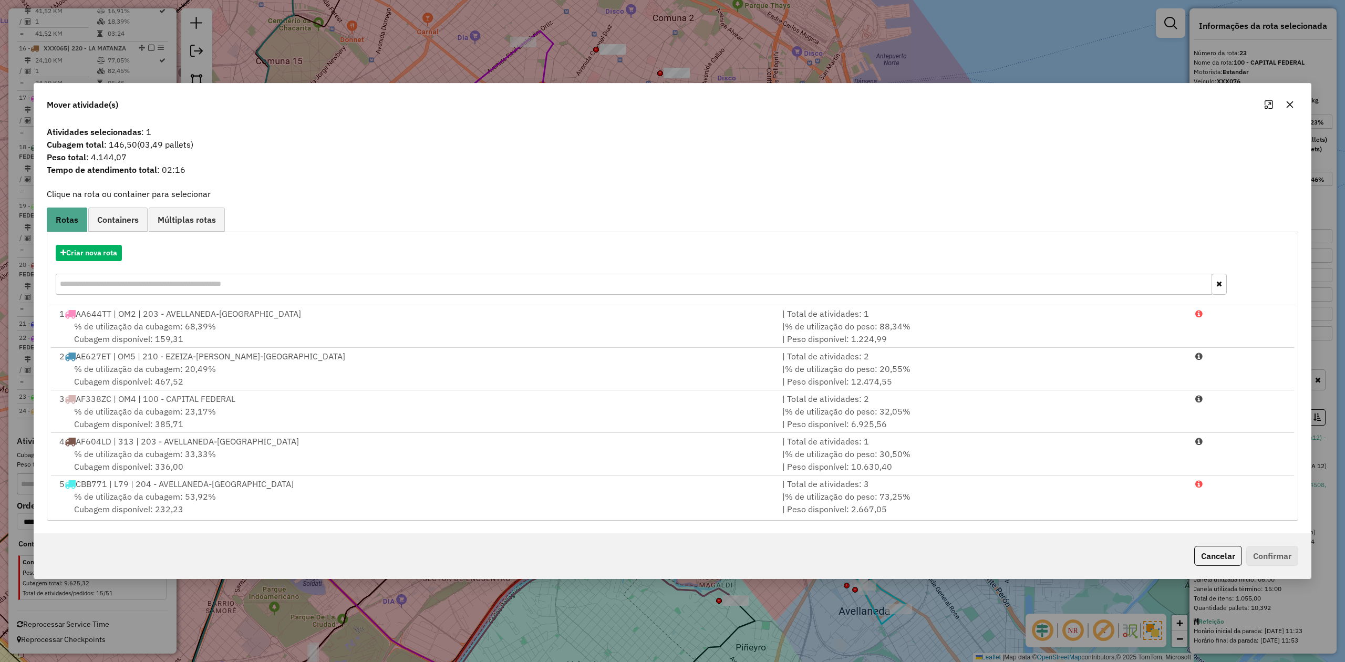
click at [896, 102] on icon "button" at bounding box center [1289, 104] width 8 height 8
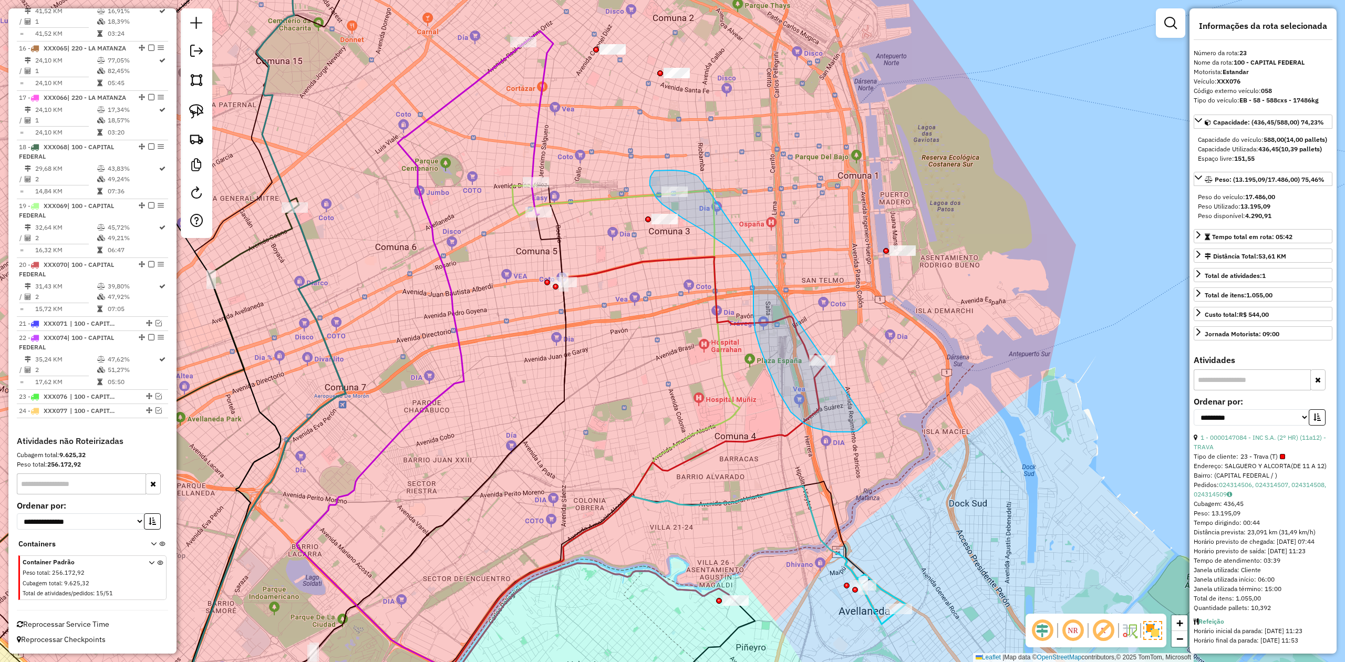
drag, startPoint x: 692, startPoint y: 173, endPoint x: 874, endPoint y: 335, distance: 243.7
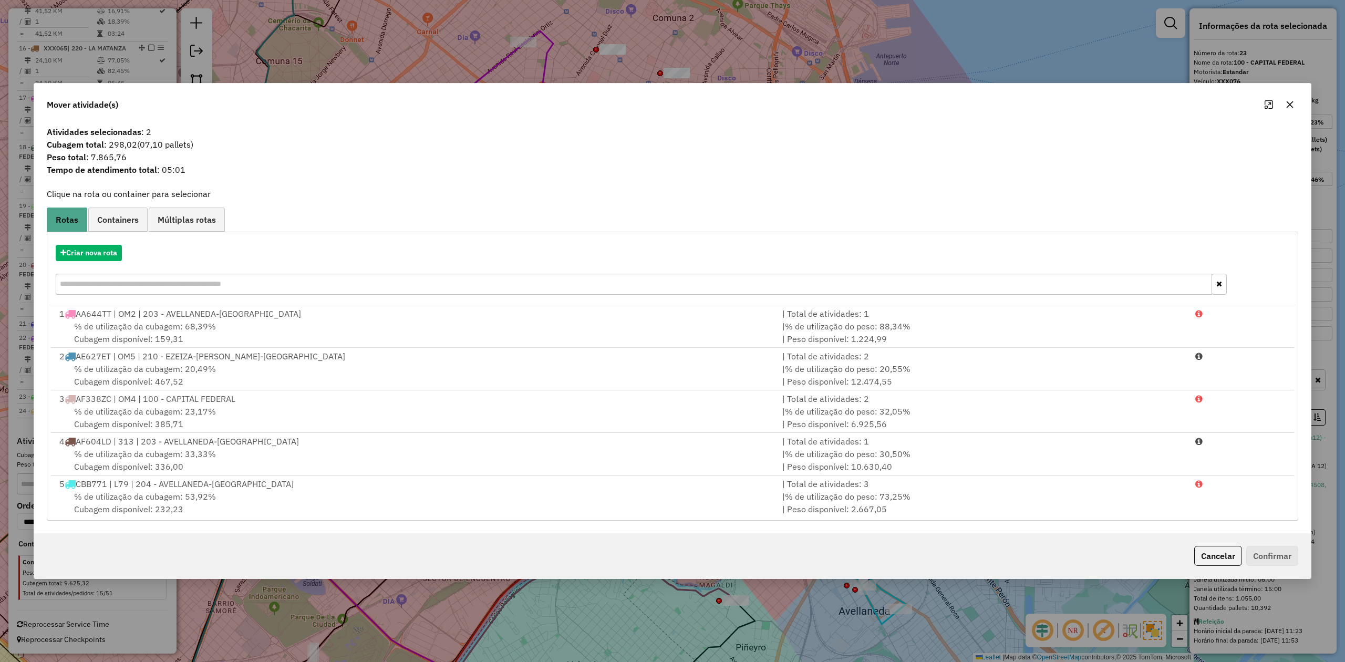
click at [896, 106] on button "button" at bounding box center [1289, 104] width 17 height 17
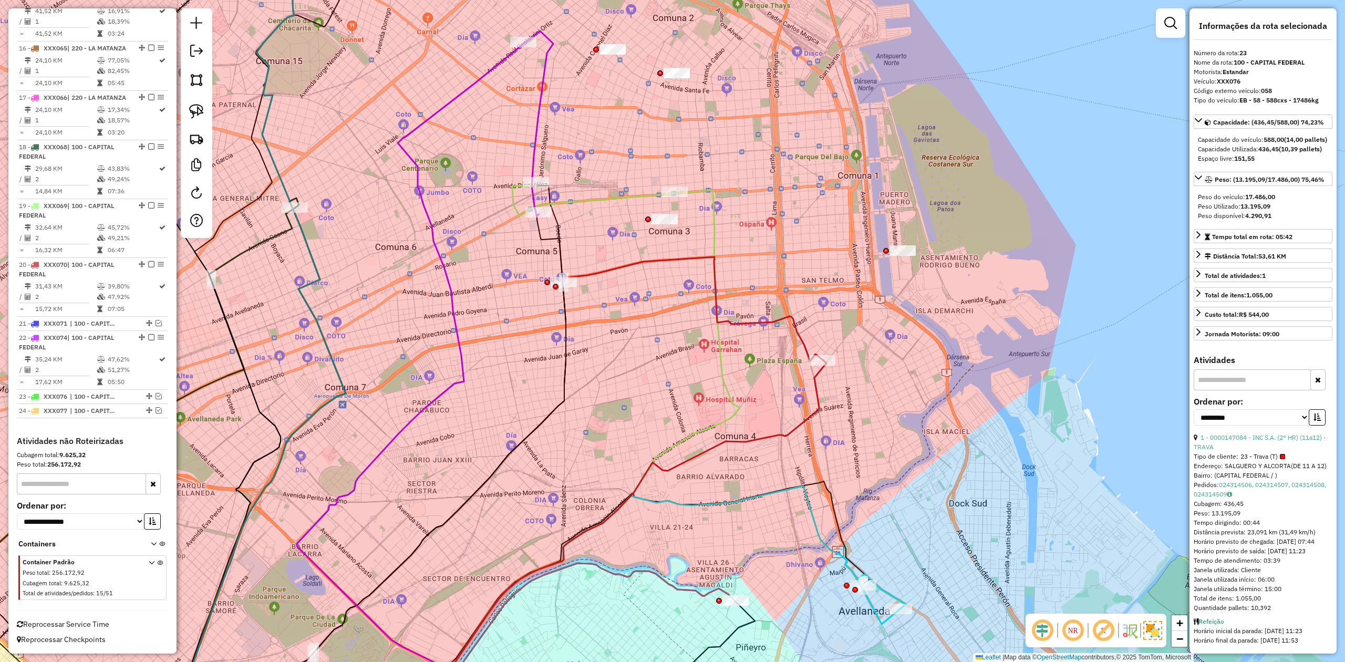
drag, startPoint x: 629, startPoint y: 339, endPoint x: 601, endPoint y: 293, distance: 54.4
click at [602, 293] on div "Janela de atendimento Grade de atendimento Capacidade Transportadoras Veículos …" at bounding box center [672, 331] width 1345 height 662
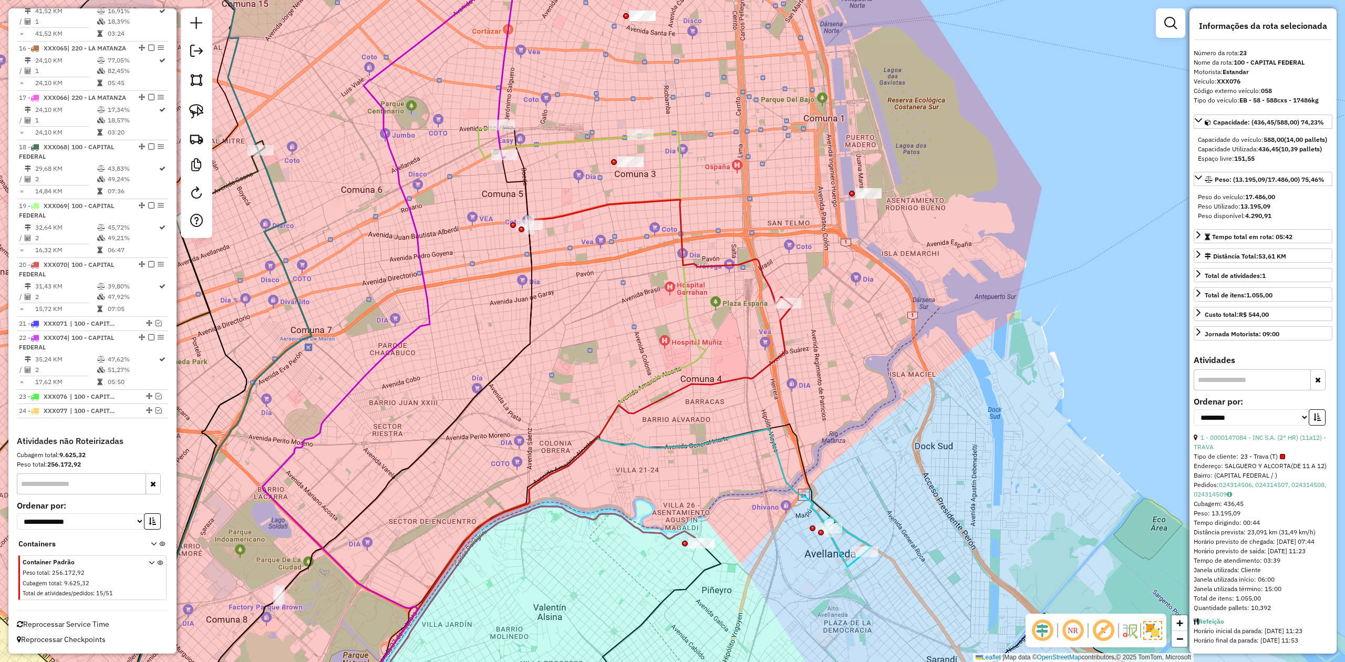
drag, startPoint x: 606, startPoint y: 227, endPoint x: 607, endPoint y: 209, distance: 18.5
click at [606, 226] on div "Janela de atendimento Grade de atendimento Capacidade Transportadoras Veículos …" at bounding box center [672, 331] width 1345 height 662
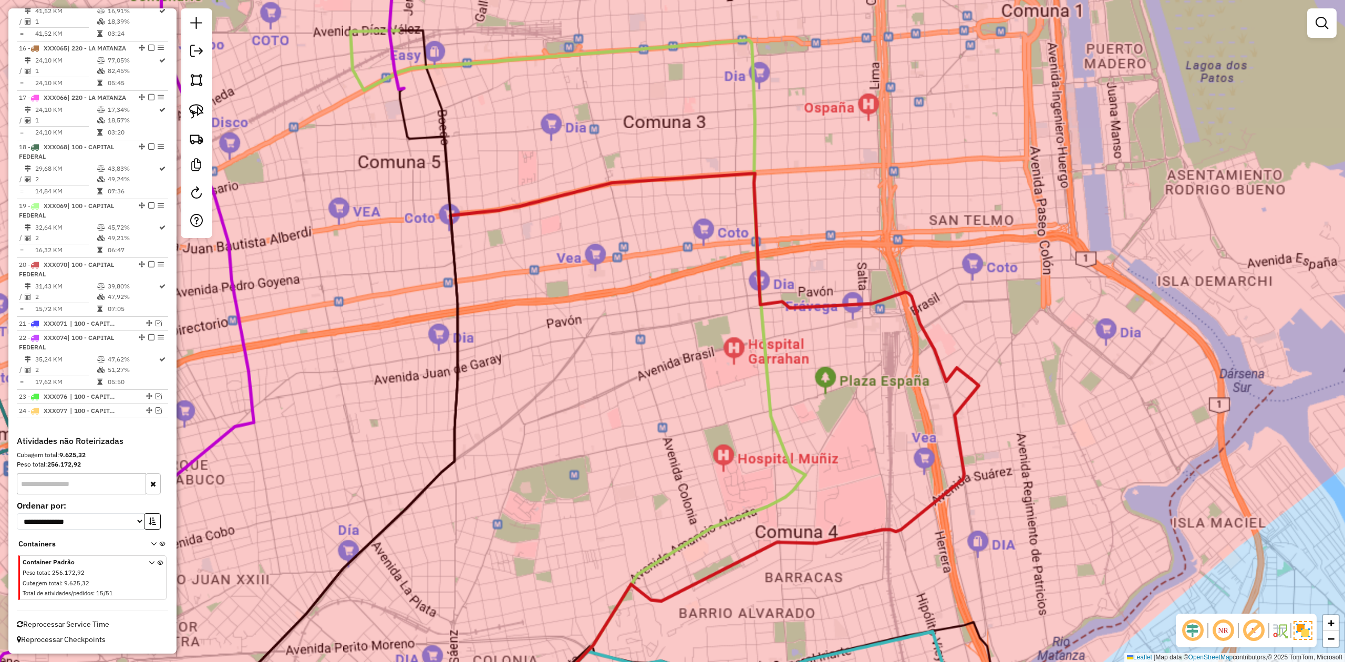
click at [607, 204] on div "Janela de atendimento Grade de atendimento Capacidade Transportadoras Veículos …" at bounding box center [672, 331] width 1345 height 662
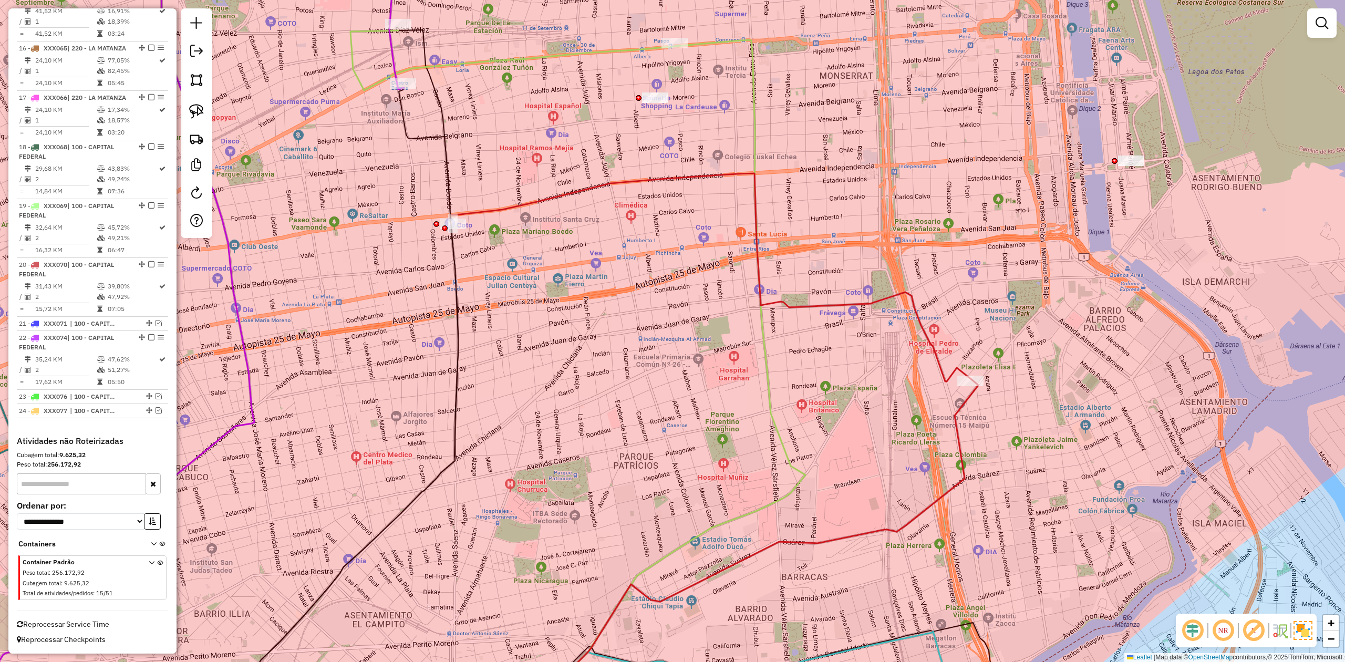
click at [604, 188] on icon at bounding box center [710, 277] width 521 height 208
select select "**********"
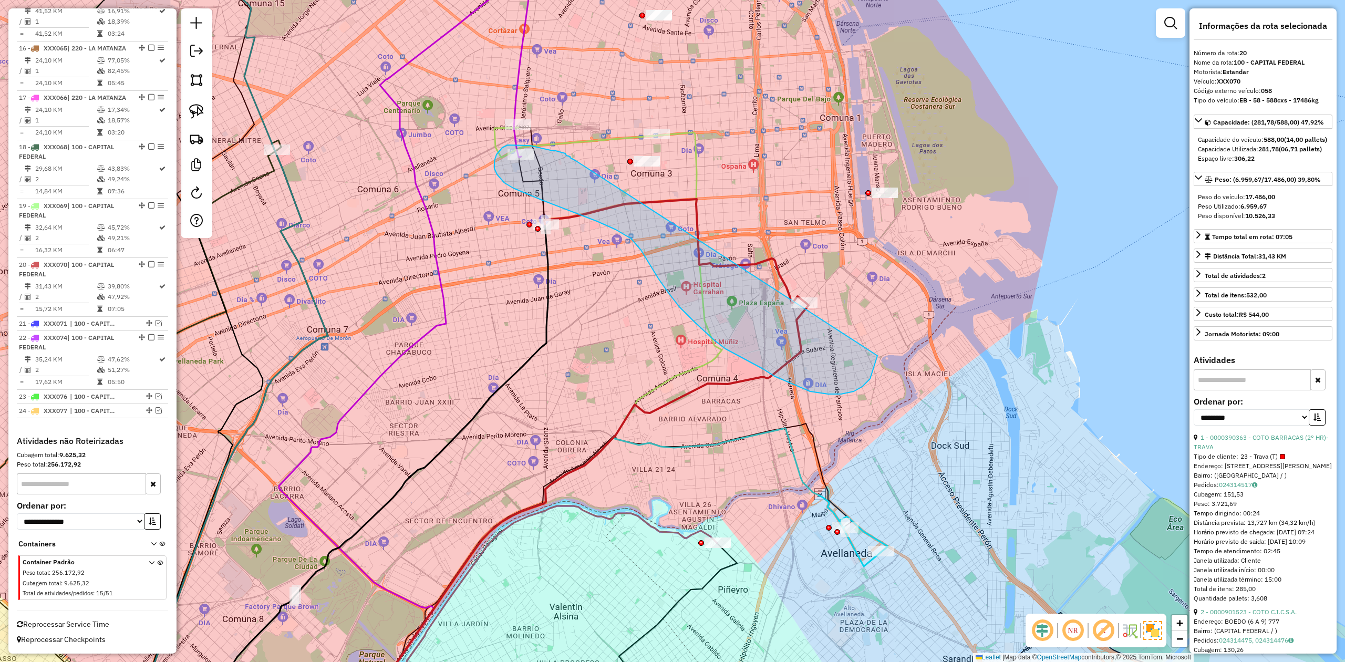
drag, startPoint x: 574, startPoint y: 160, endPoint x: 874, endPoint y: 306, distance: 333.4
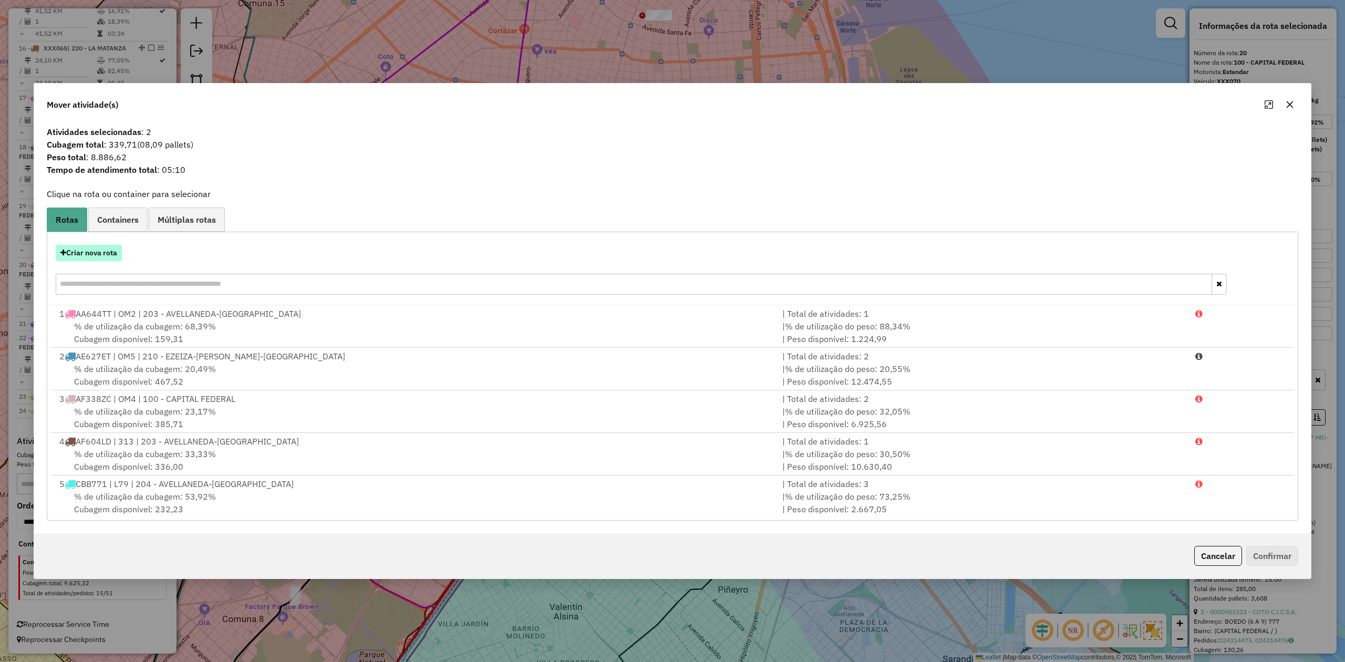
click at [97, 253] on button "Criar nova rota" at bounding box center [89, 253] width 66 height 16
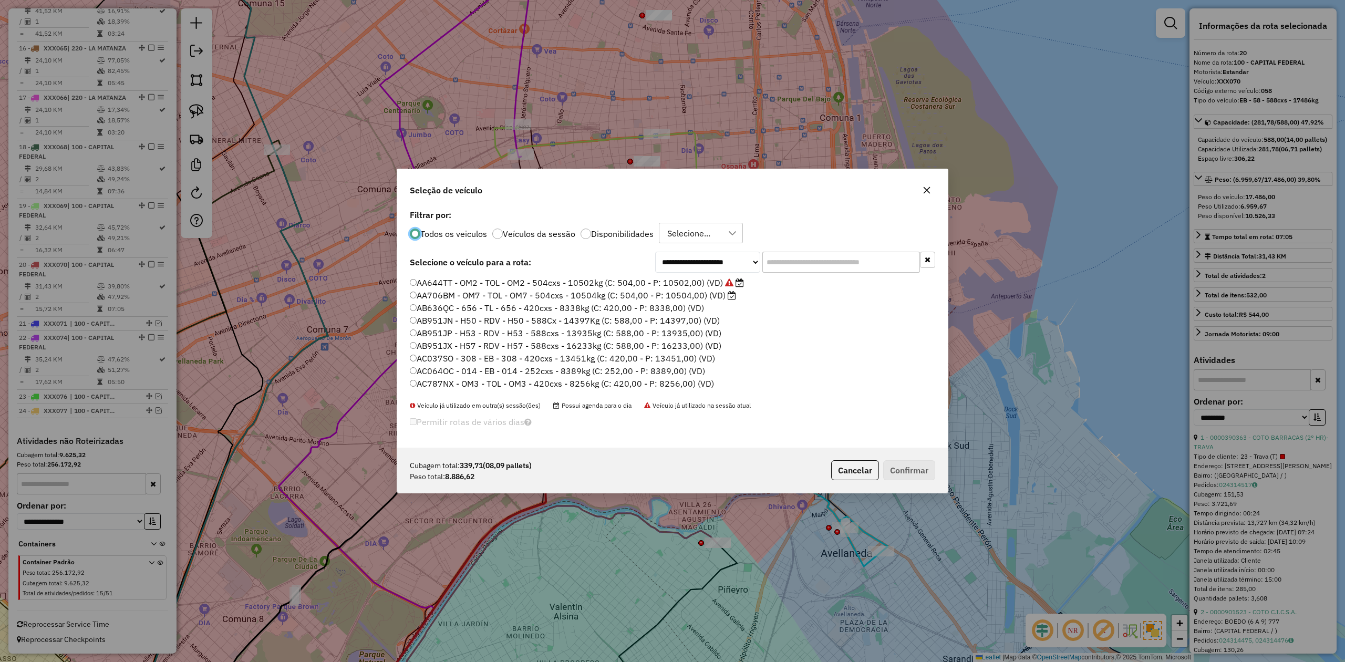
scroll to position [5, 3]
click at [623, 234] on label "Disponibilidades" at bounding box center [622, 234] width 63 height 8
click at [797, 270] on input "text" at bounding box center [841, 262] width 158 height 21
type input "**"
click at [699, 331] on label "XXX067 - 058 - EB - 58 - 588cxs - 17486kg (C: 588,00 - P: 17486,00) (VD)" at bounding box center [562, 333] width 305 height 13
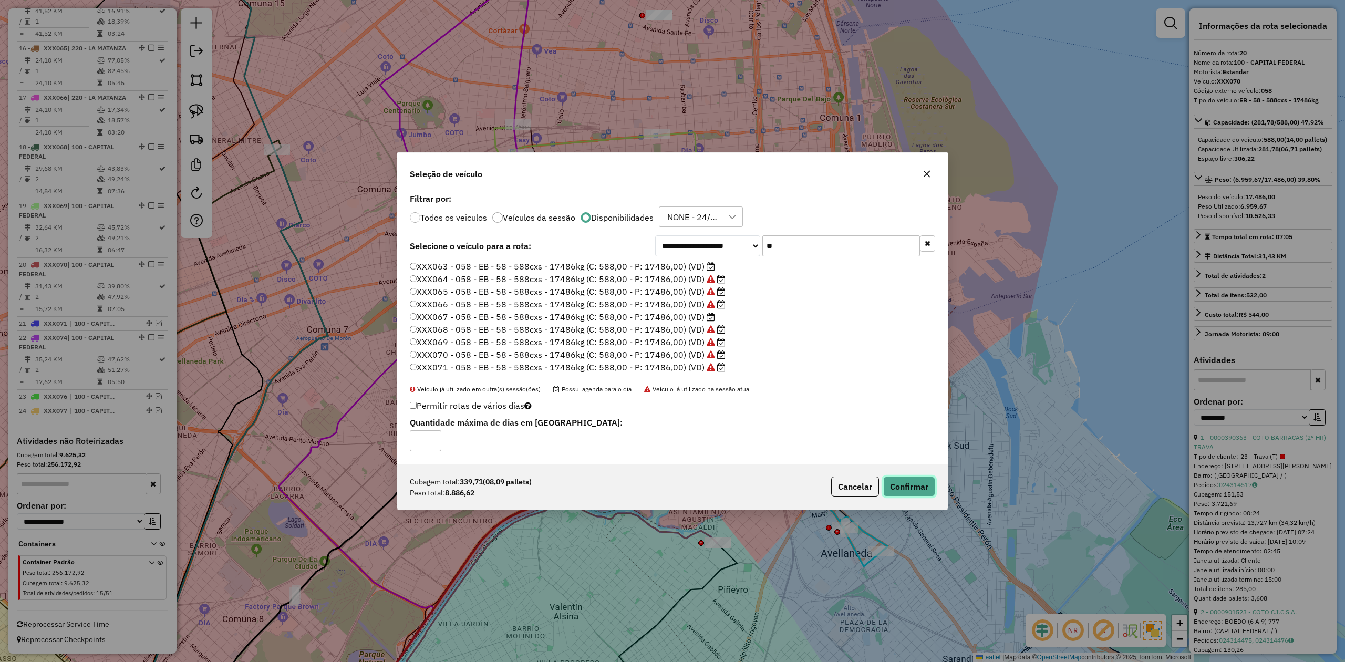
click at [896, 409] on button "Confirmar" at bounding box center [909, 486] width 52 height 20
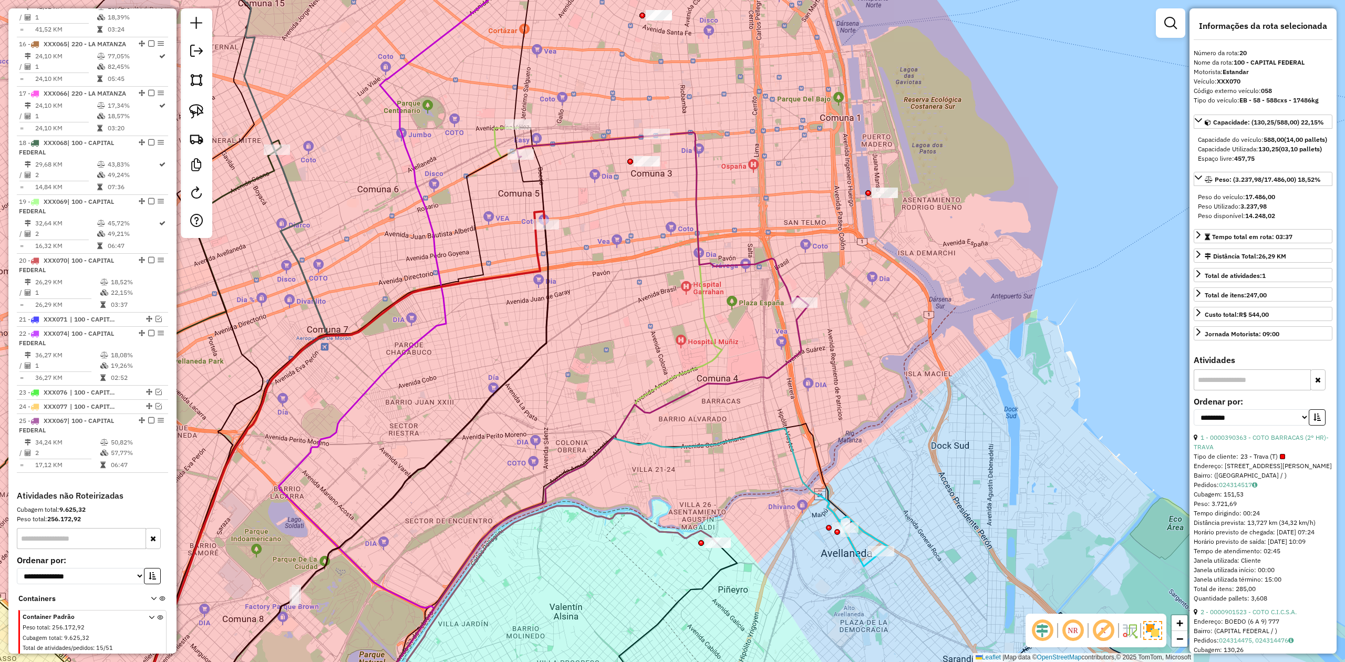
scroll to position [1345, 0]
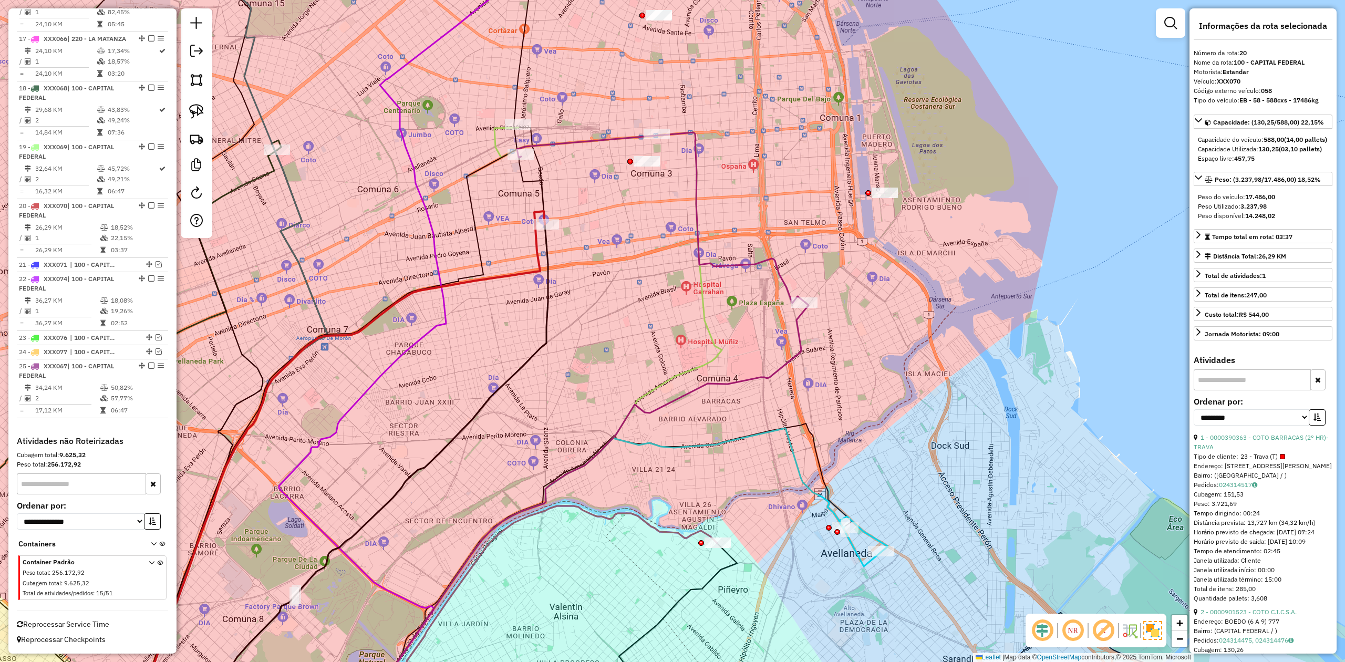
click at [675, 272] on div "Janela de atendimento Grade de atendimento Capacidade Transportadoras Veículos …" at bounding box center [672, 331] width 1345 height 662
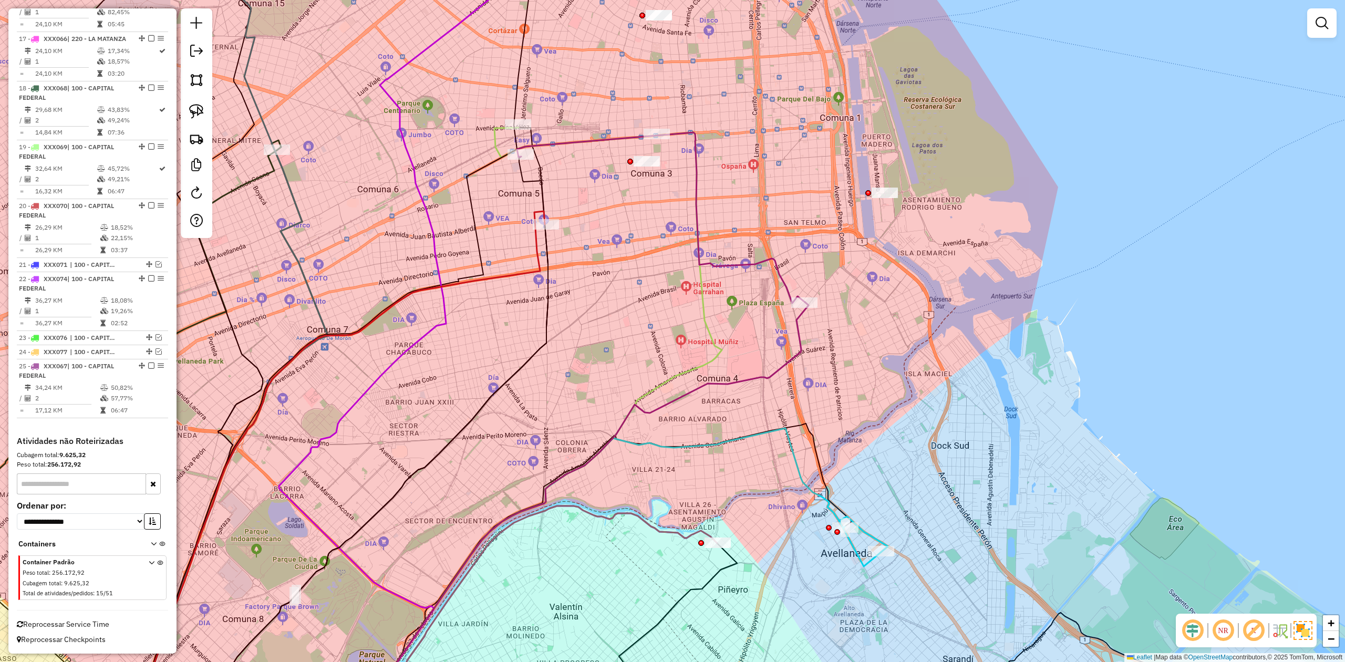
click at [698, 237] on icon at bounding box center [661, 217] width 288 height 171
select select "**********"
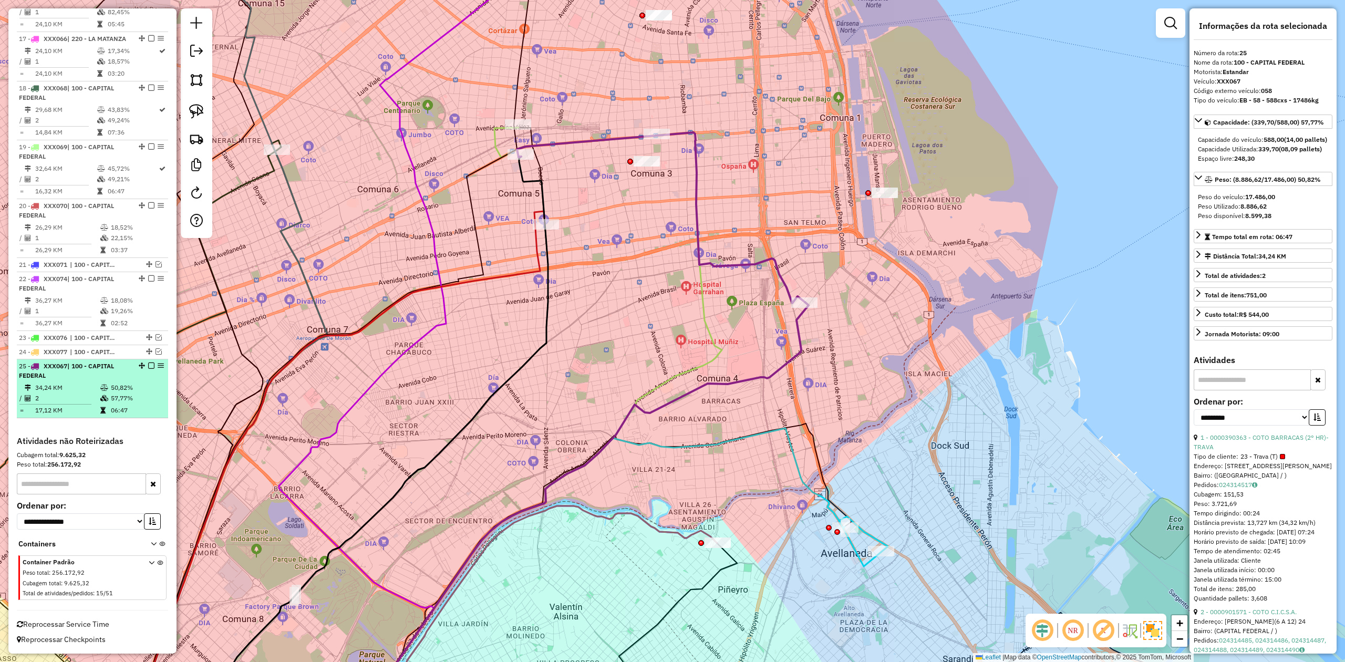
click at [148, 364] on em at bounding box center [151, 365] width 6 height 6
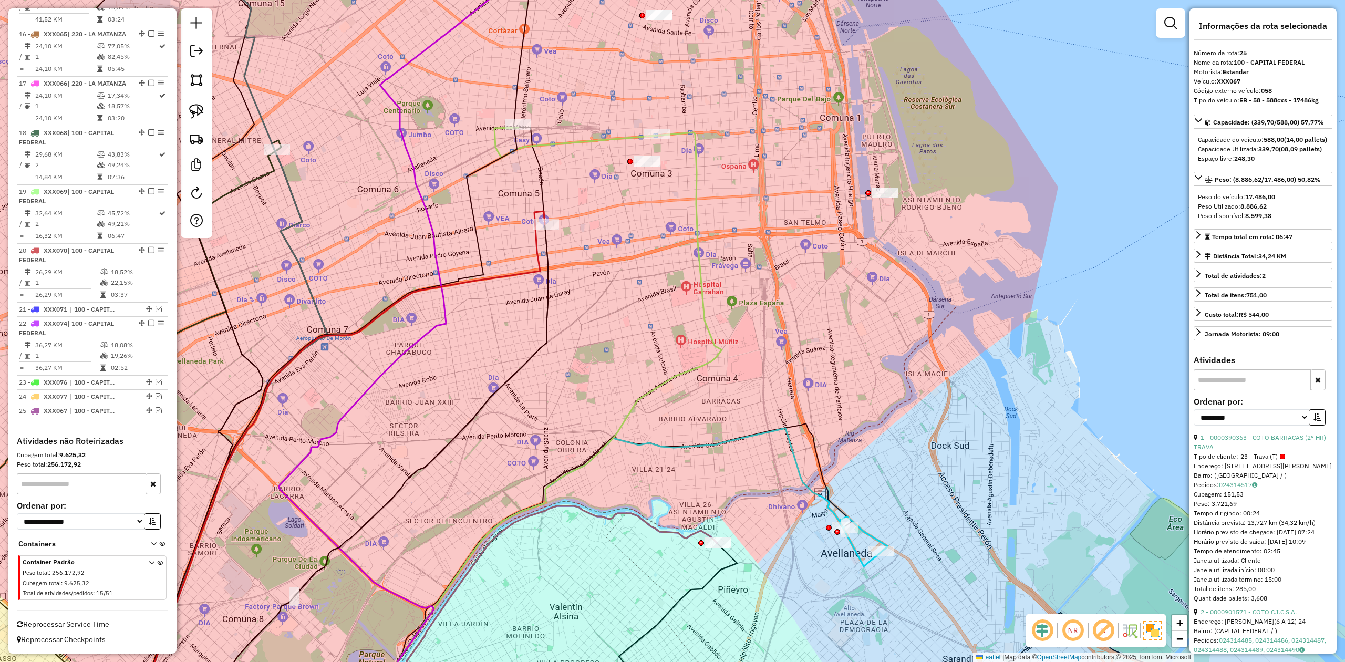
drag, startPoint x: 625, startPoint y: 229, endPoint x: 627, endPoint y: 307, distance: 78.3
click at [664, 286] on div "Janela de atendimento Grade de atendimento Capacidade Transportadoras Veículos …" at bounding box center [672, 331] width 1345 height 662
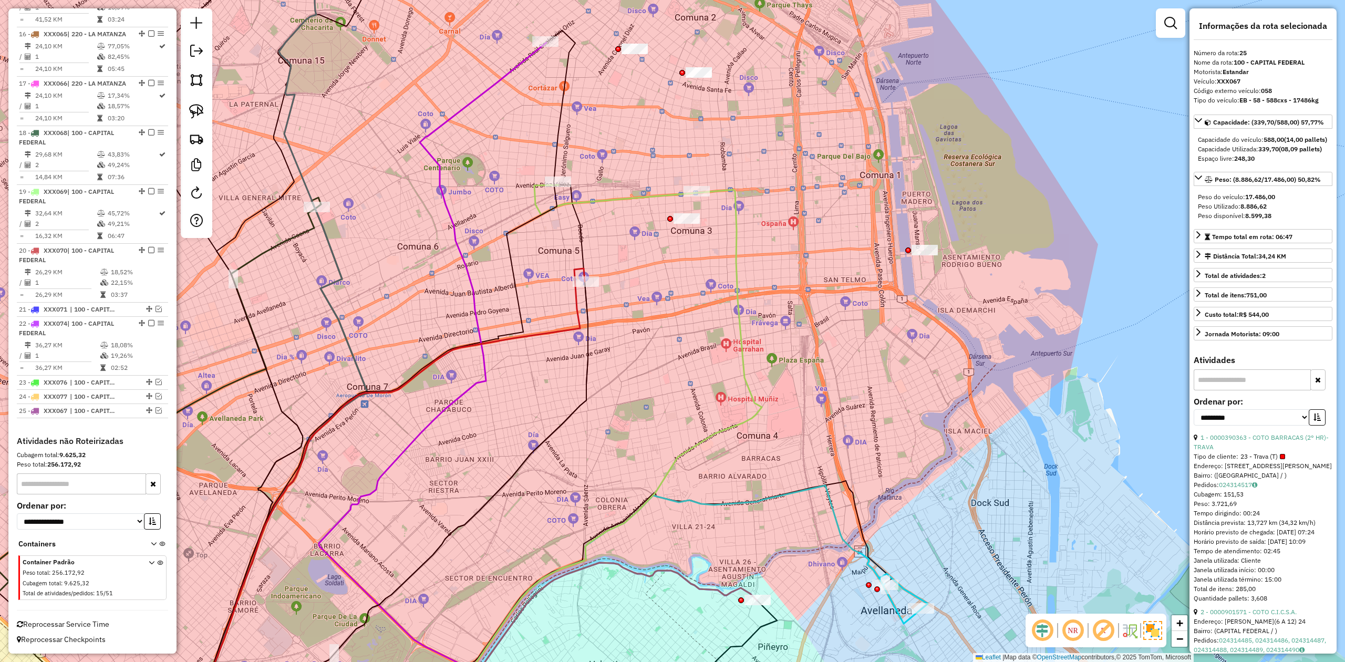
click at [575, 305] on icon at bounding box center [388, 498] width 393 height 460
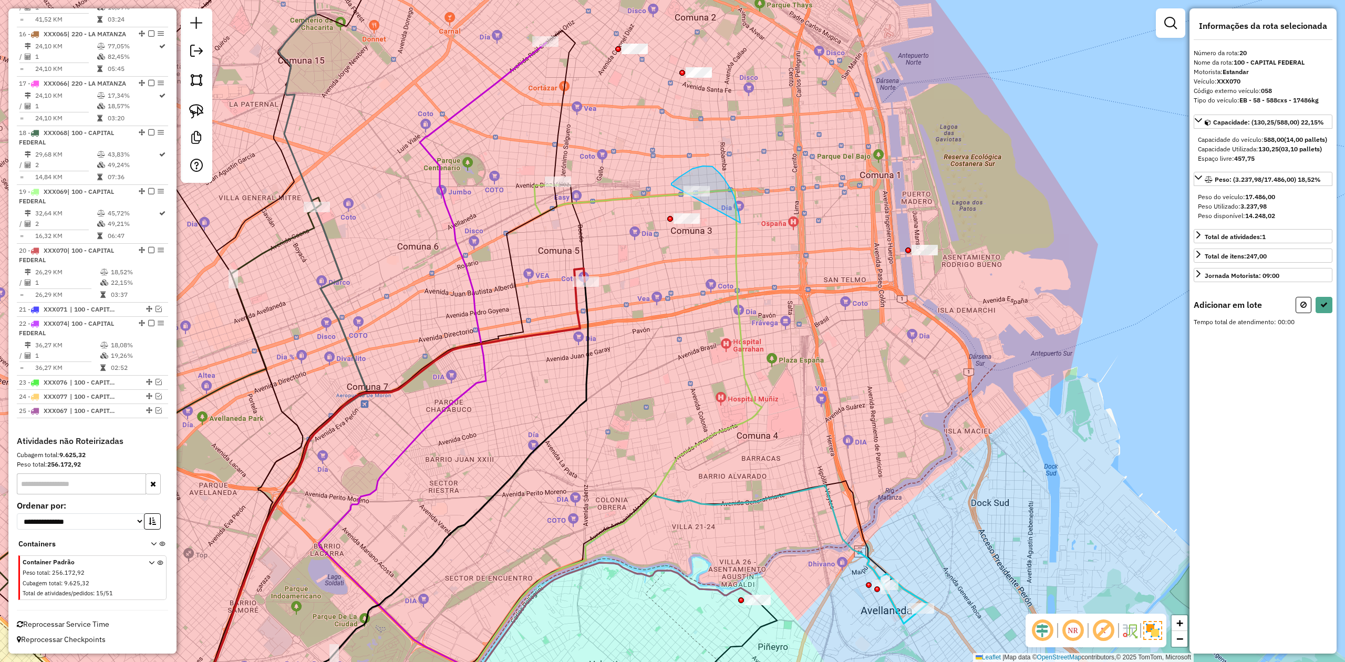
drag, startPoint x: 739, startPoint y: 213, endPoint x: 669, endPoint y: 199, distance: 71.4
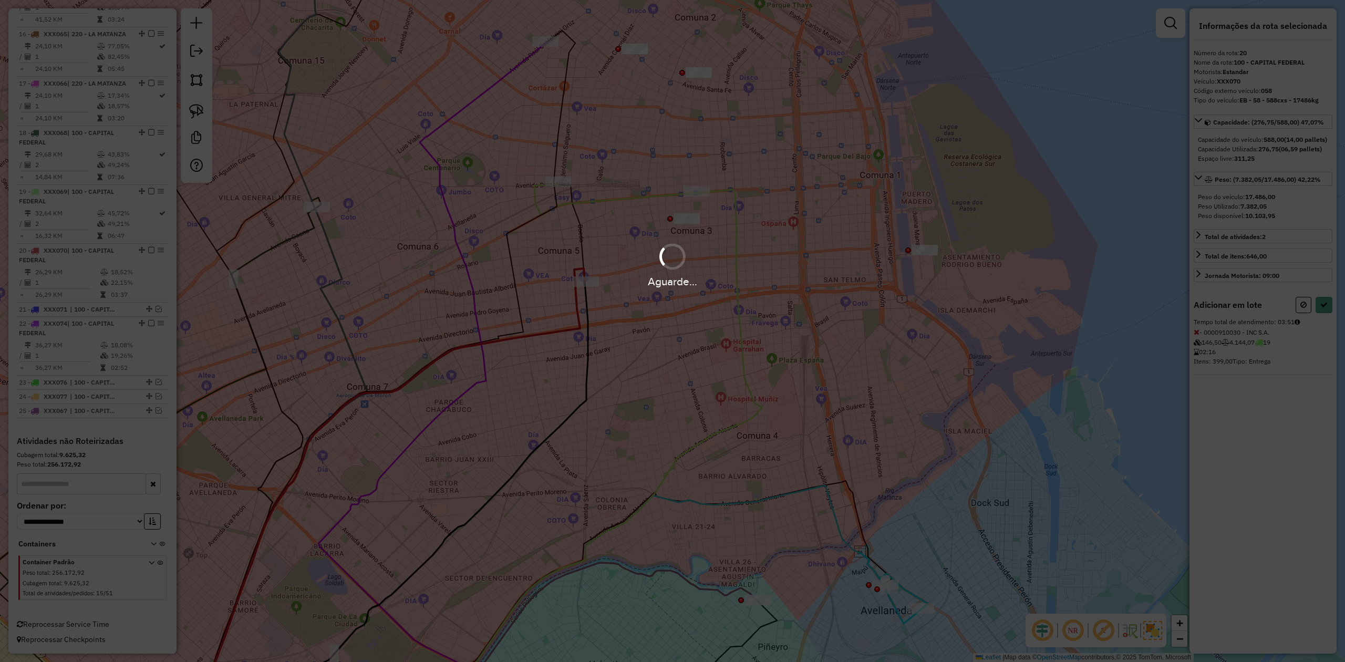
select select "**********"
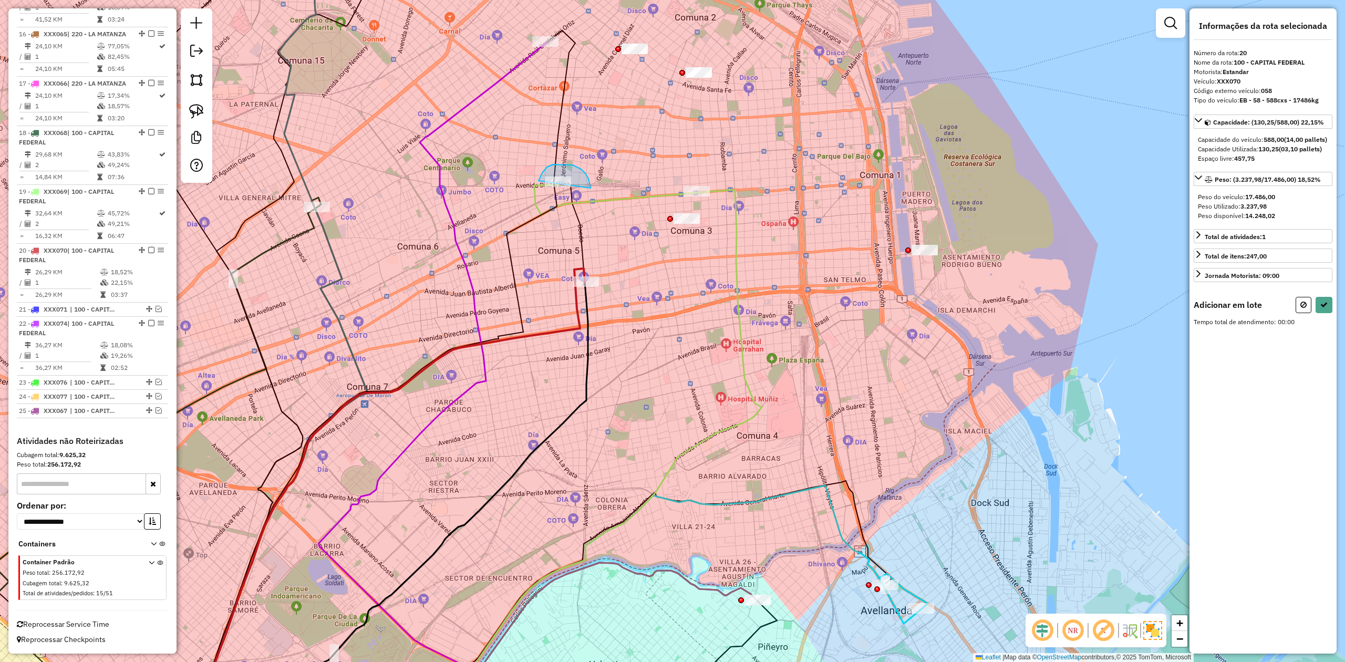
drag, startPoint x: 585, startPoint y: 173, endPoint x: 551, endPoint y: 211, distance: 50.6
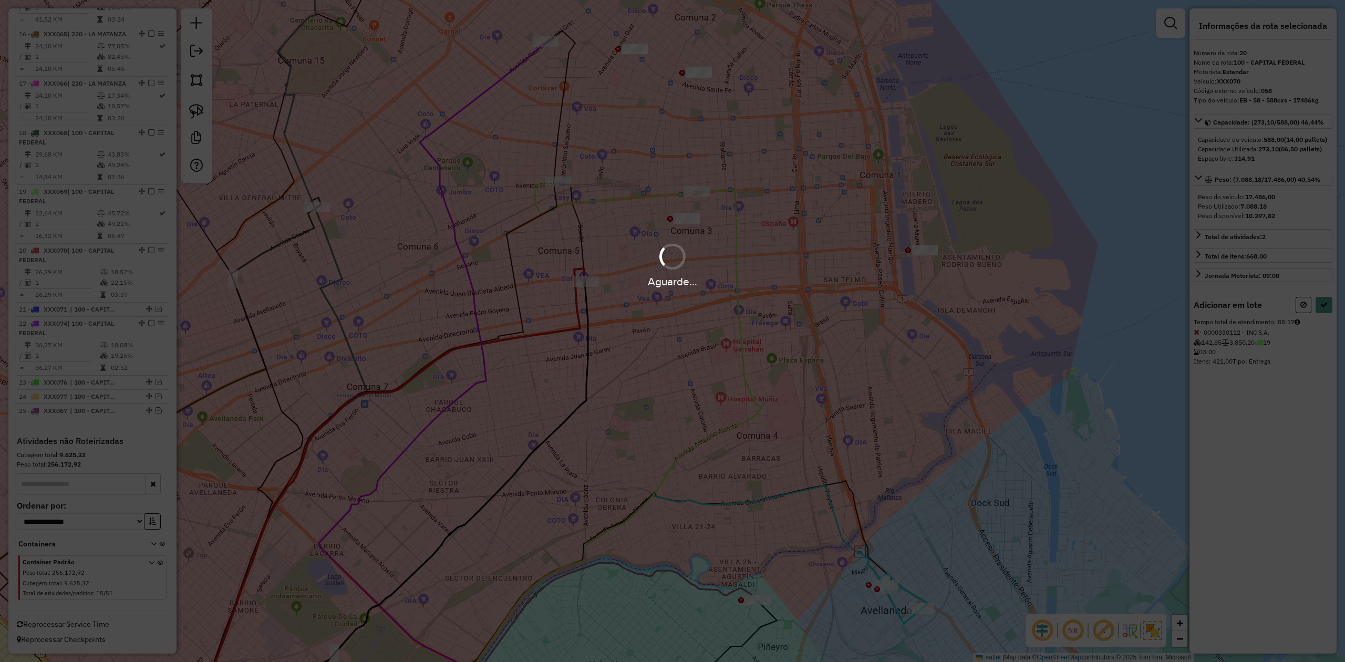
select select "**********"
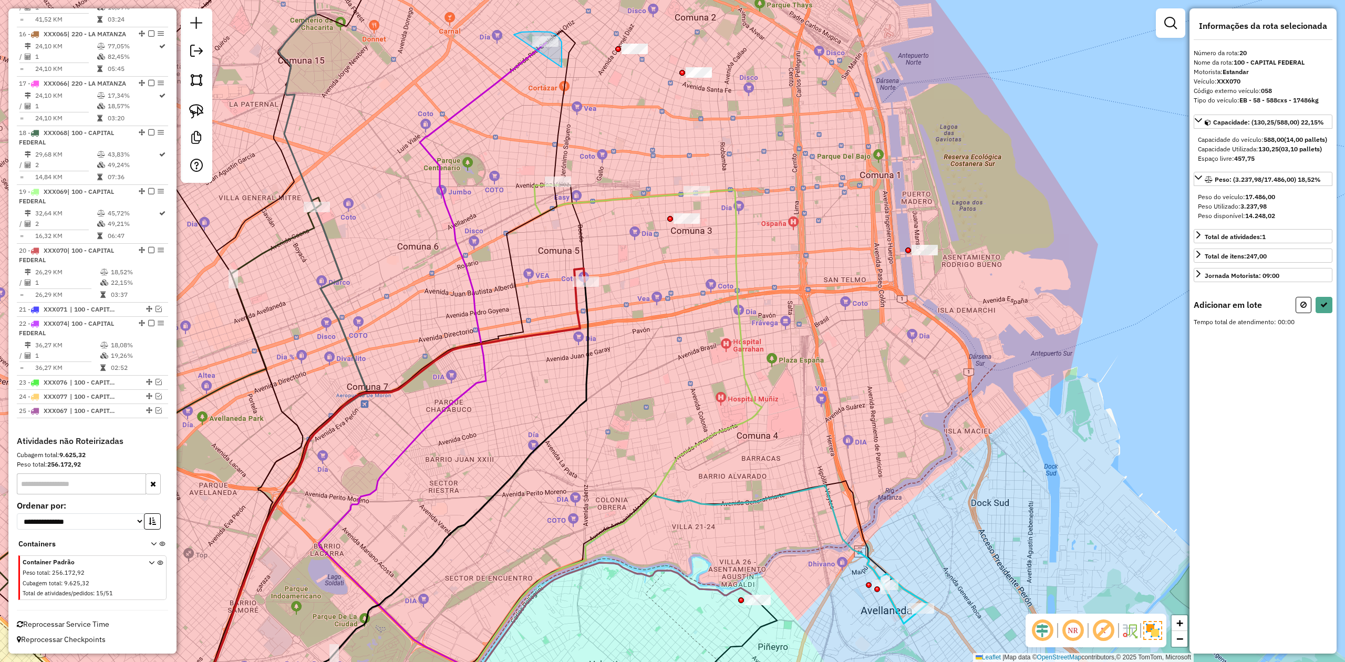
drag, startPoint x: 562, startPoint y: 61, endPoint x: 497, endPoint y: 91, distance: 71.7
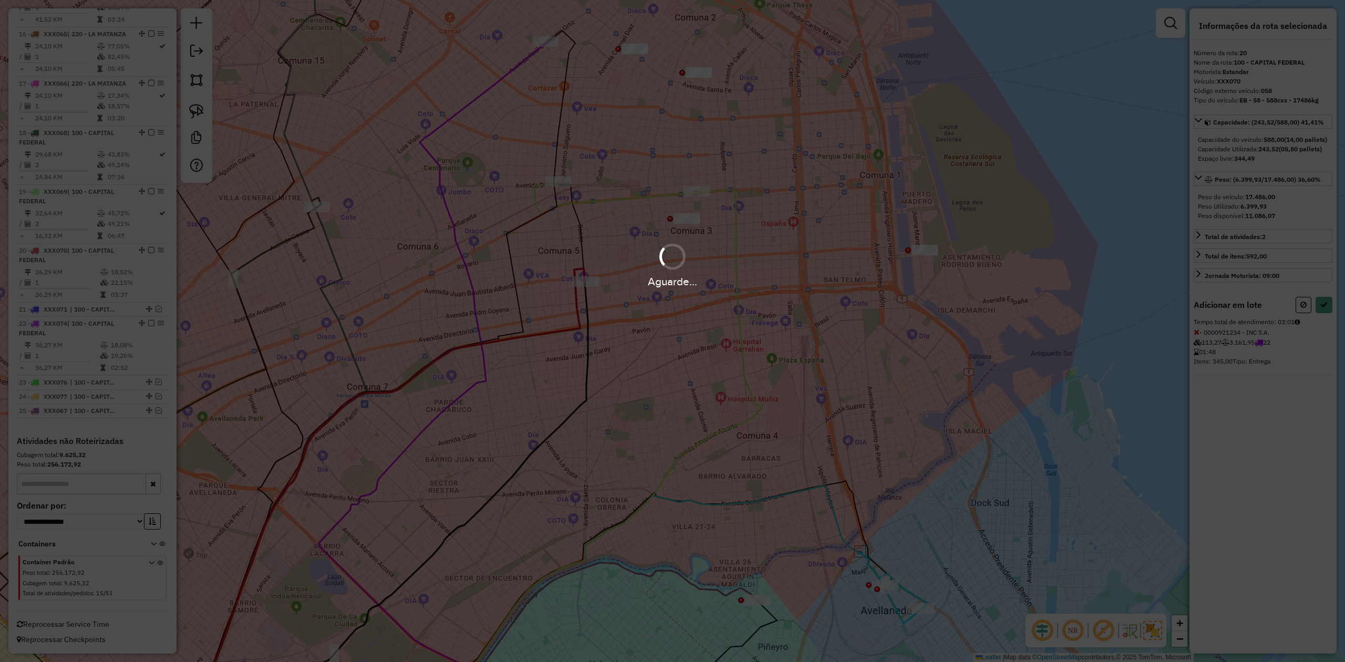
select select "**********"
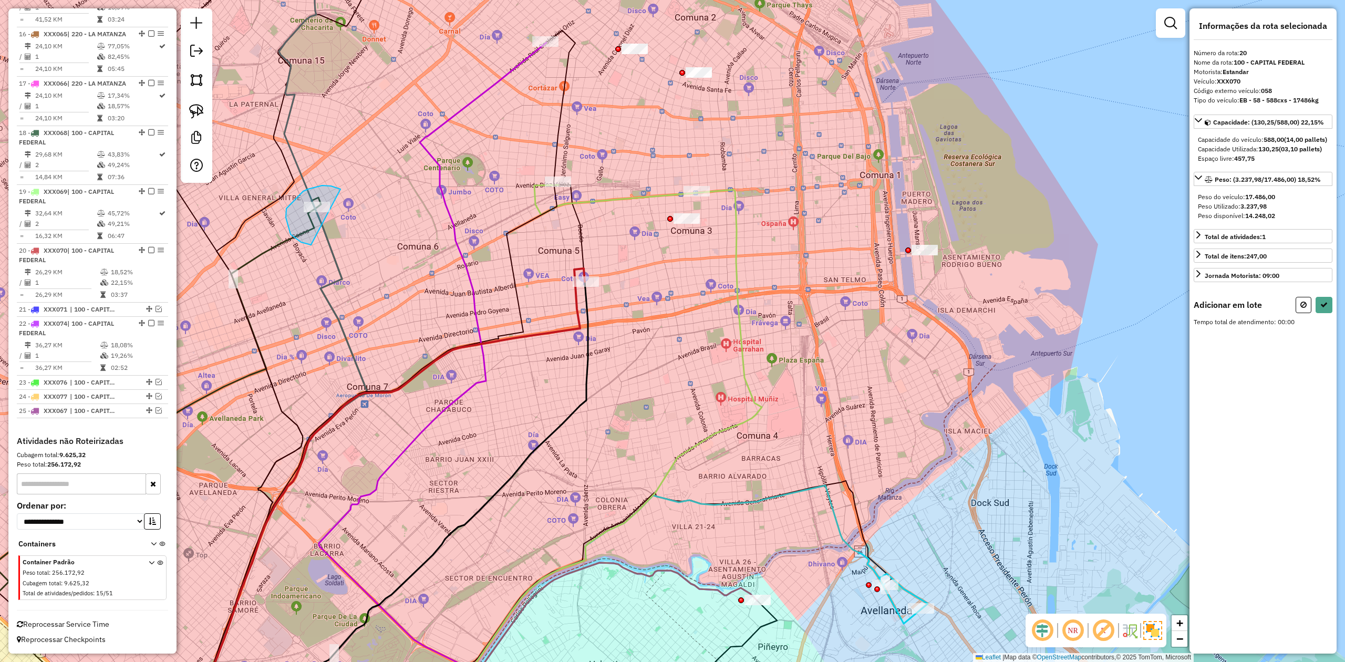
drag, startPoint x: 286, startPoint y: 209, endPoint x: 369, endPoint y: 225, distance: 84.1
select select "**********"
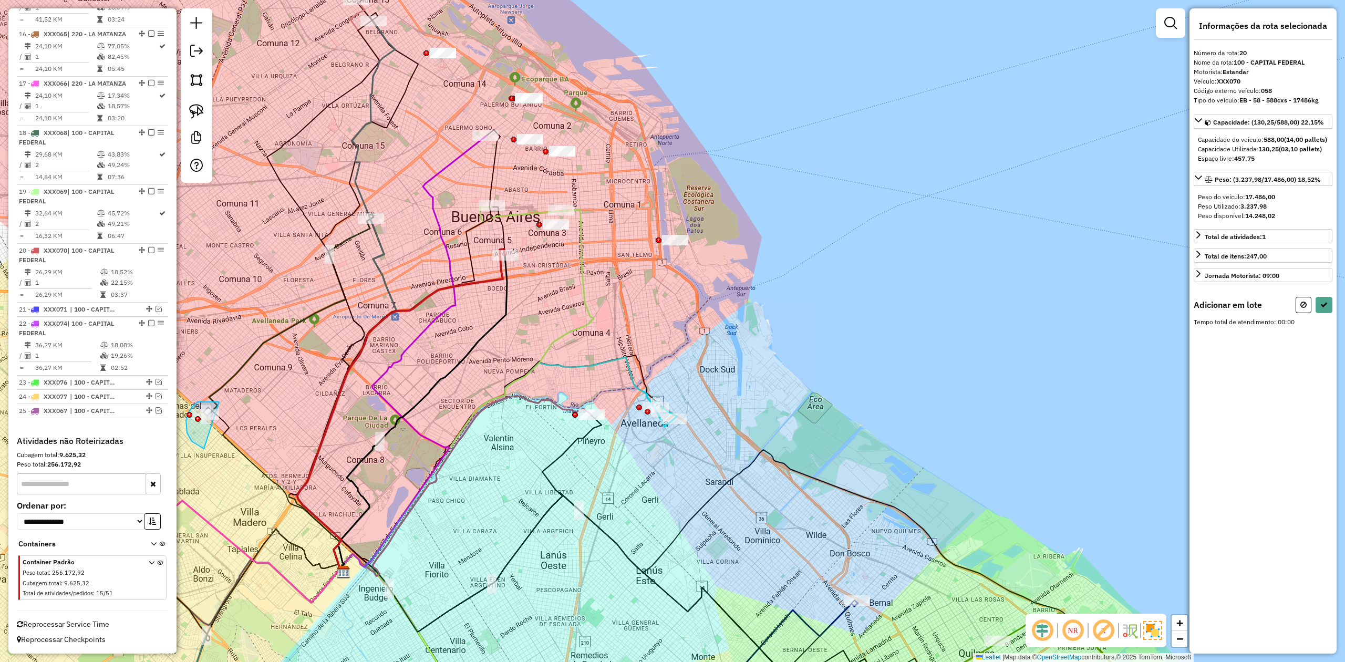
drag, startPoint x: 213, startPoint y: 401, endPoint x: 263, endPoint y: 417, distance: 51.7
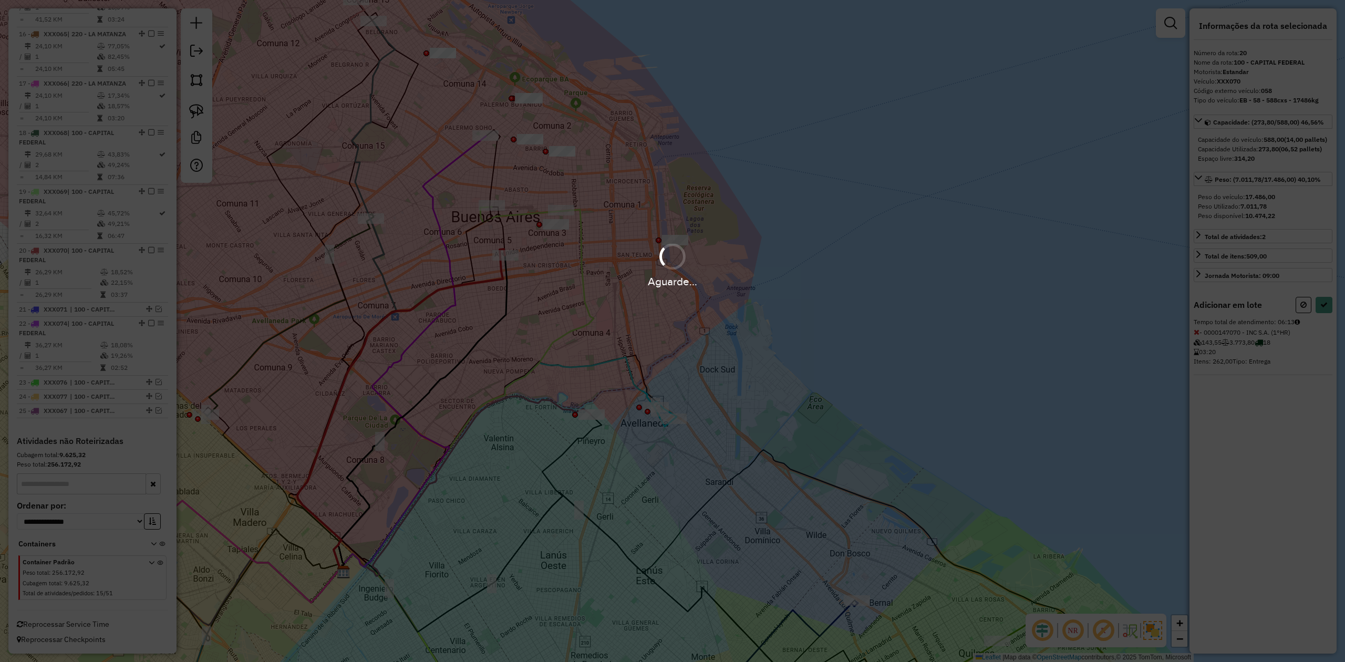
select select "**********"
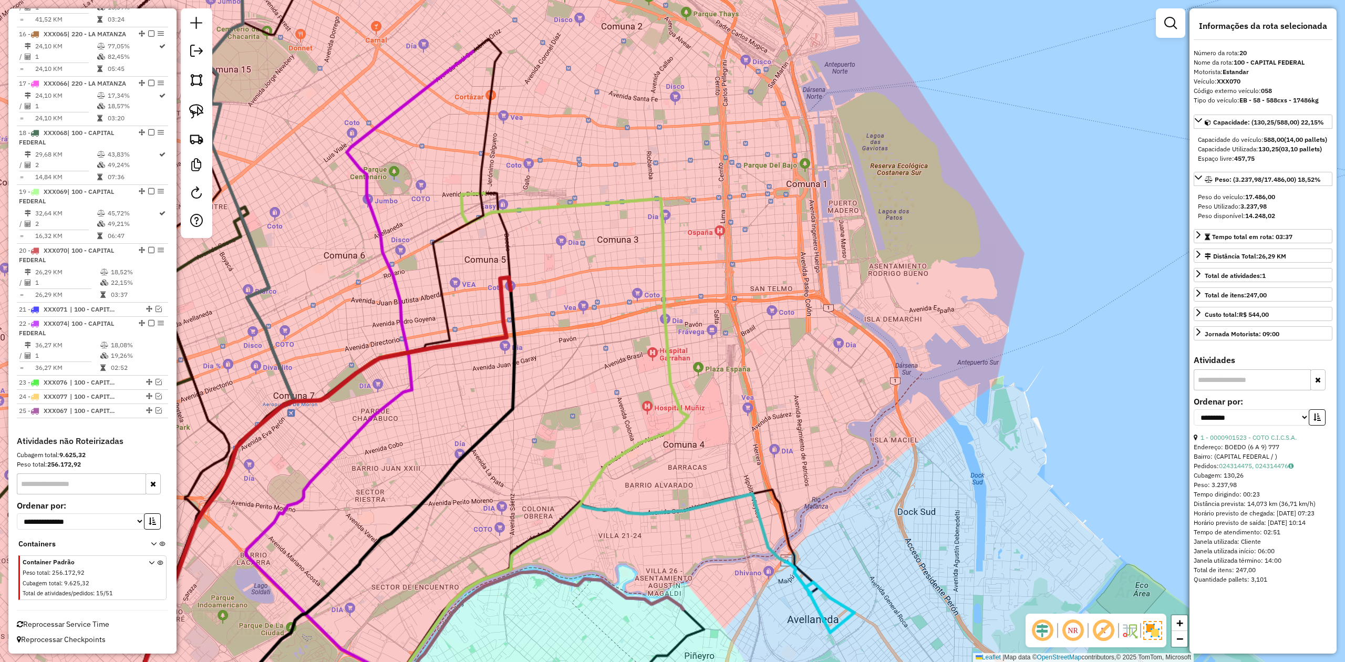
click at [546, 238] on div "Janela de atendimento Grade de atendimento Capacidade Transportadoras Veículos …" at bounding box center [672, 331] width 1345 height 662
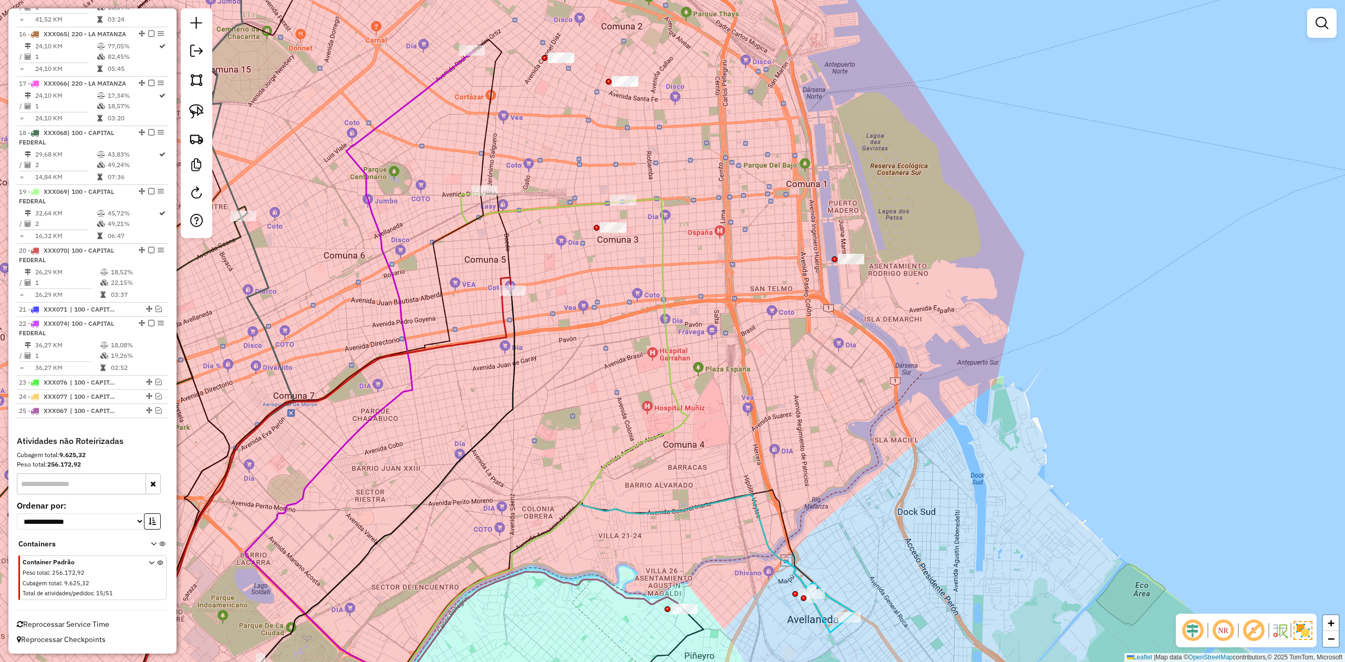
click at [545, 233] on div "Janela de atendimento Grade de atendimento Capacidade Transportadoras Veículos …" at bounding box center [672, 331] width 1345 height 662
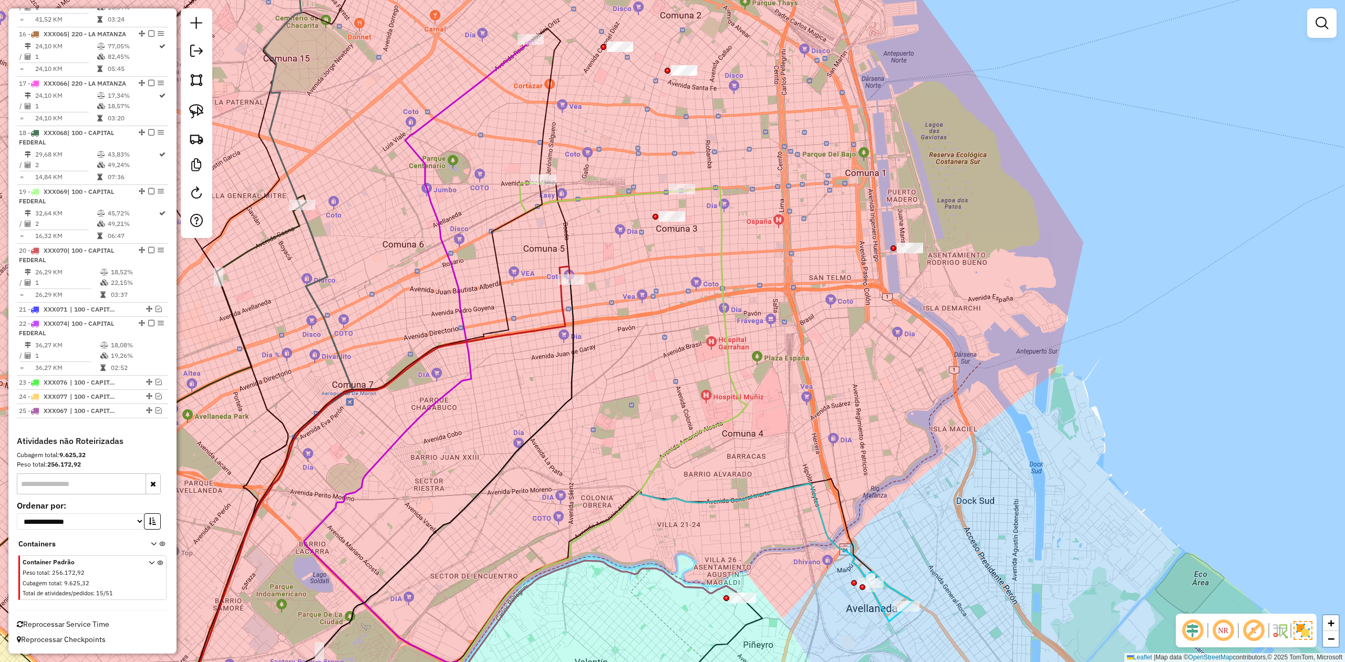
drag, startPoint x: 596, startPoint y: 225, endPoint x: 569, endPoint y: 253, distance: 37.9
click at [604, 225] on div "Janela de atendimento Grade de atendimento Capacidade Transportadoras Veículos …" at bounding box center [672, 331] width 1345 height 662
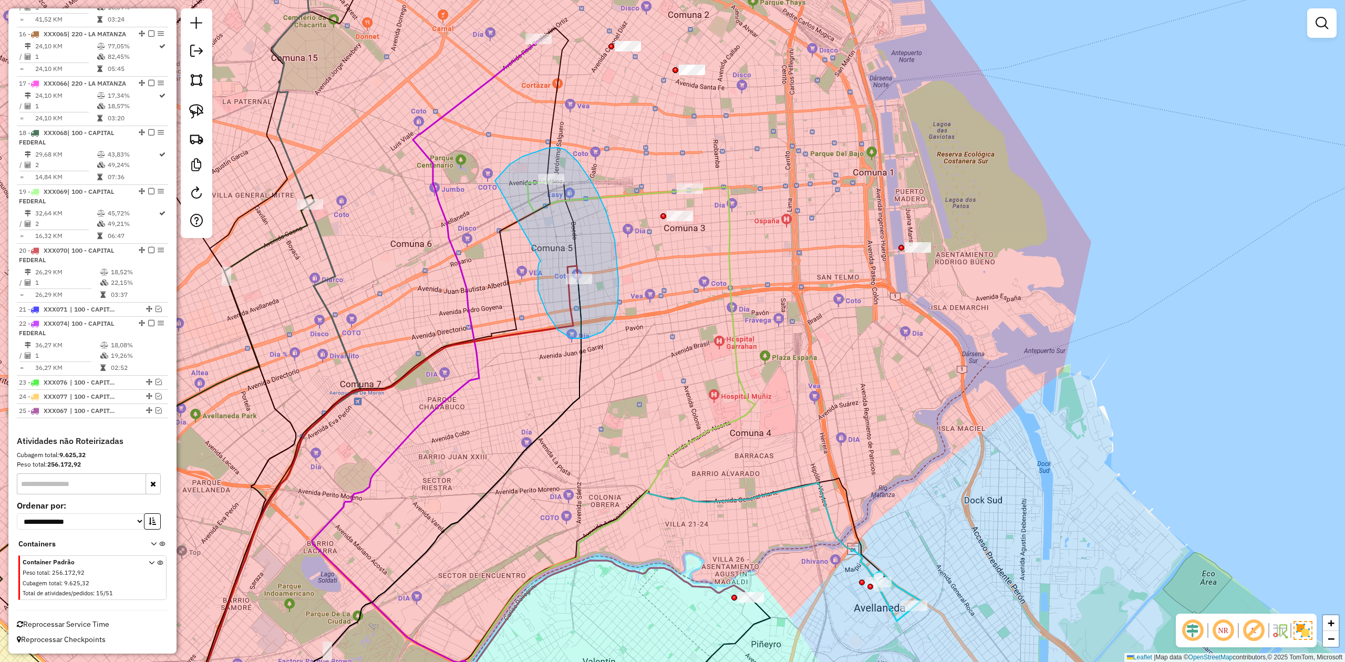
drag, startPoint x: 539, startPoint y: 263, endPoint x: 500, endPoint y: 253, distance: 40.0
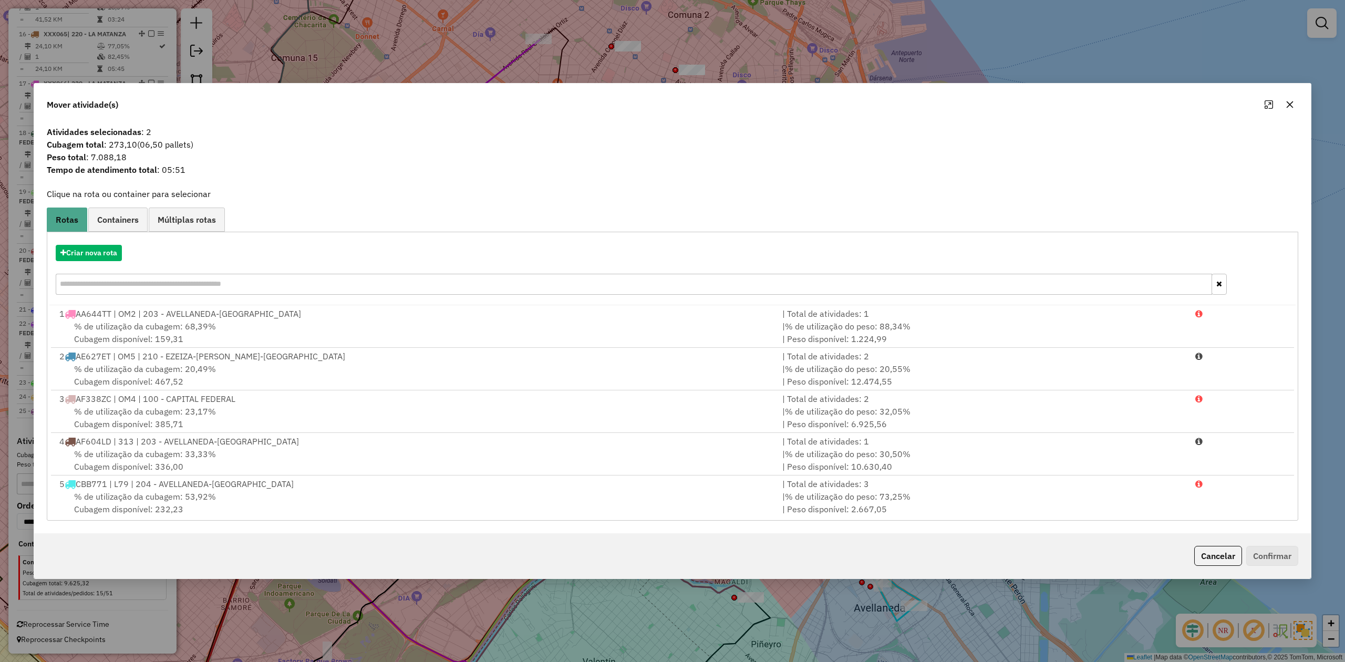
click at [896, 107] on icon "button" at bounding box center [1289, 104] width 8 height 8
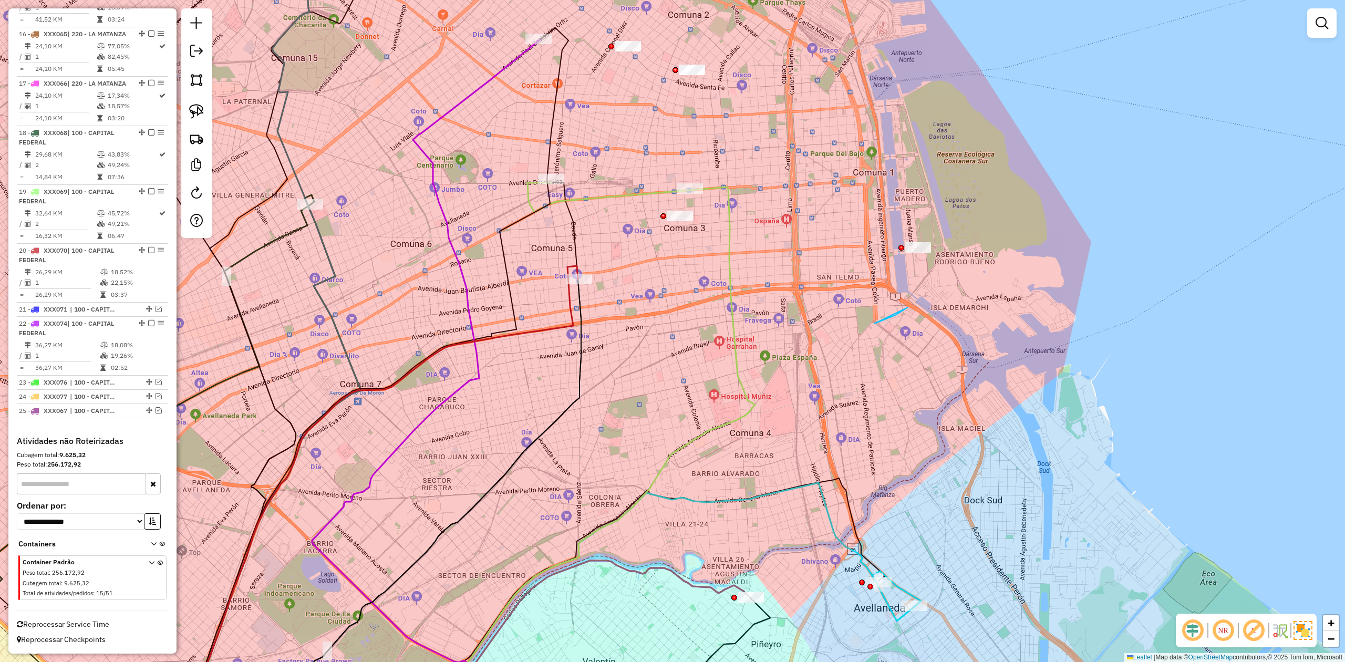
drag, startPoint x: 908, startPoint y: 307, endPoint x: 923, endPoint y: 276, distance: 34.8
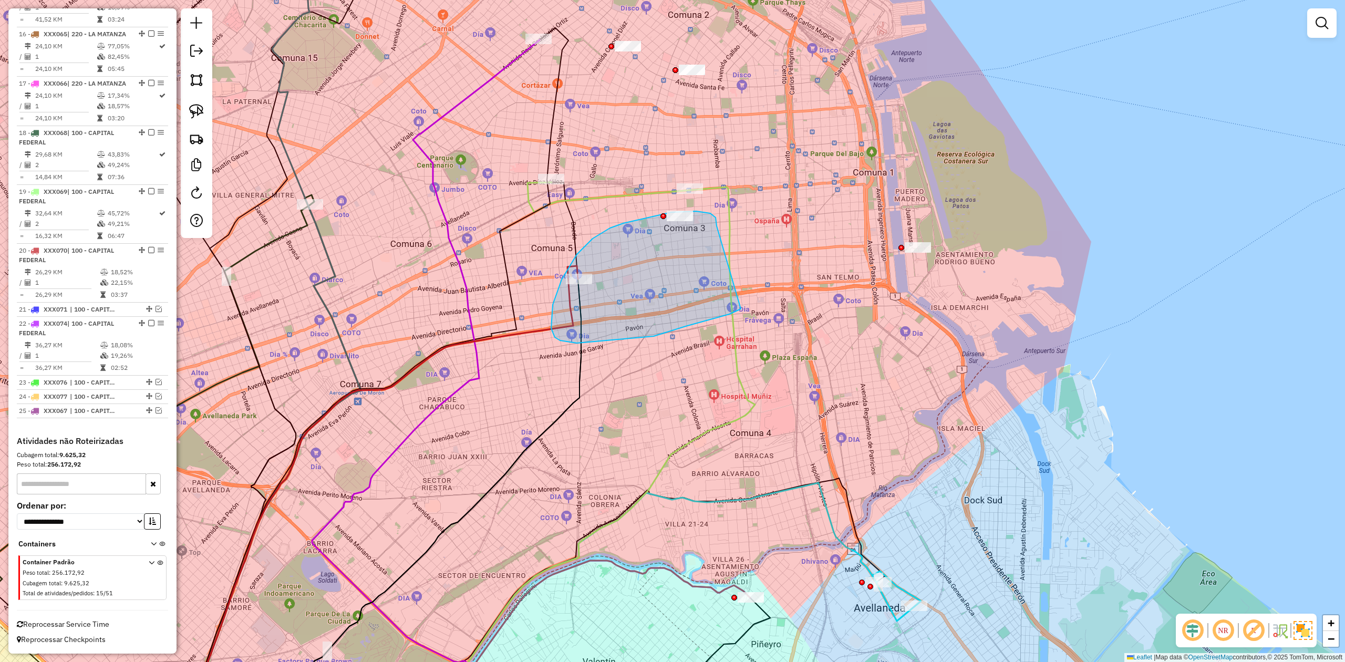
drag, startPoint x: 715, startPoint y: 217, endPoint x: 741, endPoint y: 308, distance: 93.8
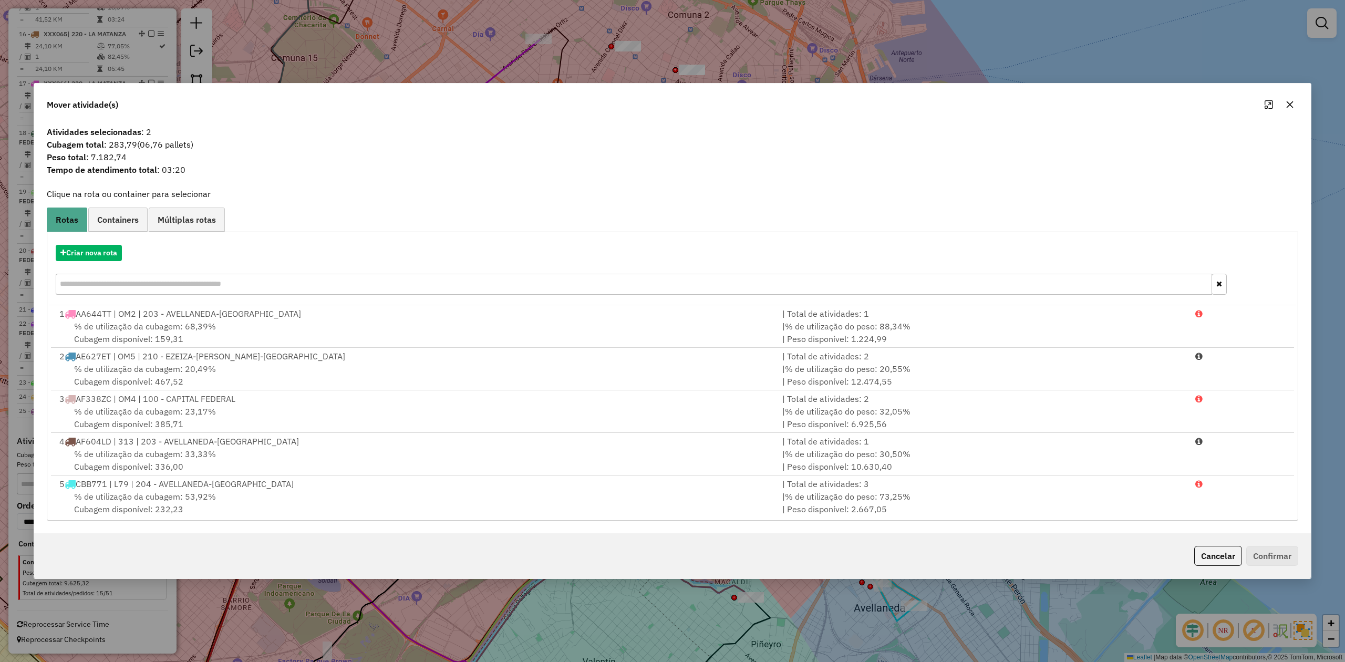
click at [896, 106] on icon "button" at bounding box center [1289, 104] width 8 height 8
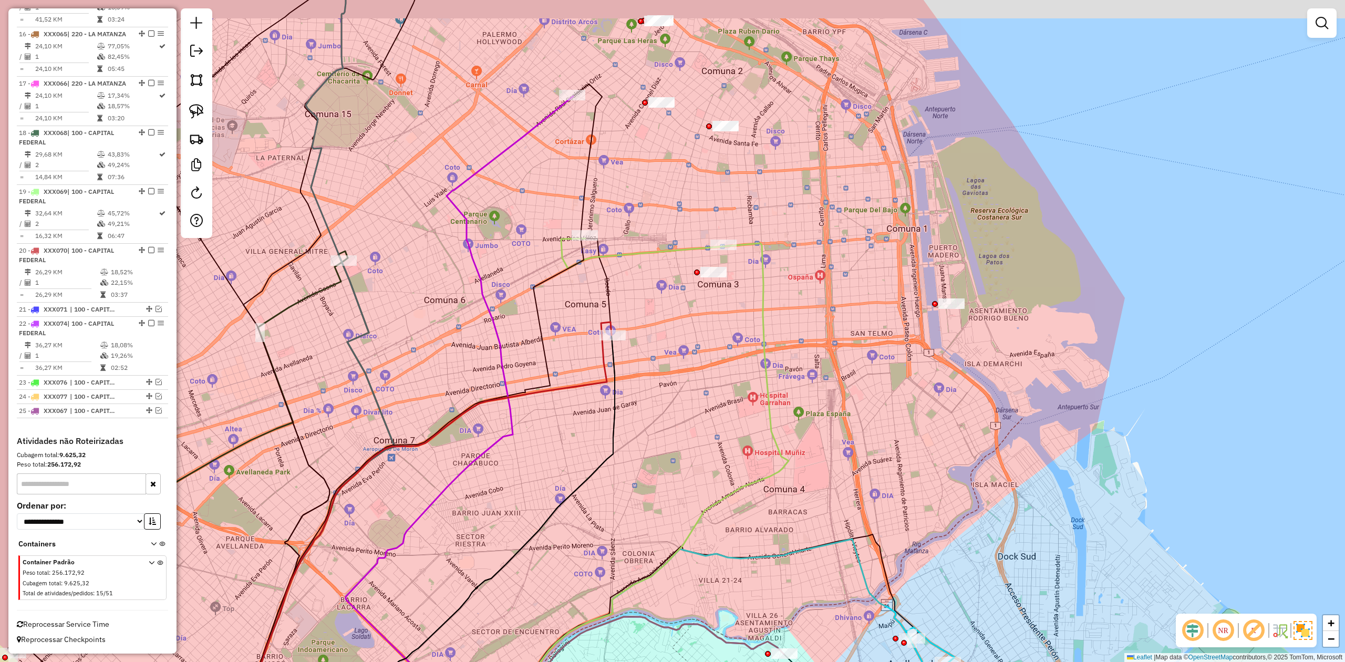
drag, startPoint x: 654, startPoint y: 269, endPoint x: 636, endPoint y: 288, distance: 26.4
click at [661, 275] on div "Janela de atendimento Grade de atendimento Capacidade Transportadoras Veículos …" at bounding box center [672, 331] width 1345 height 662
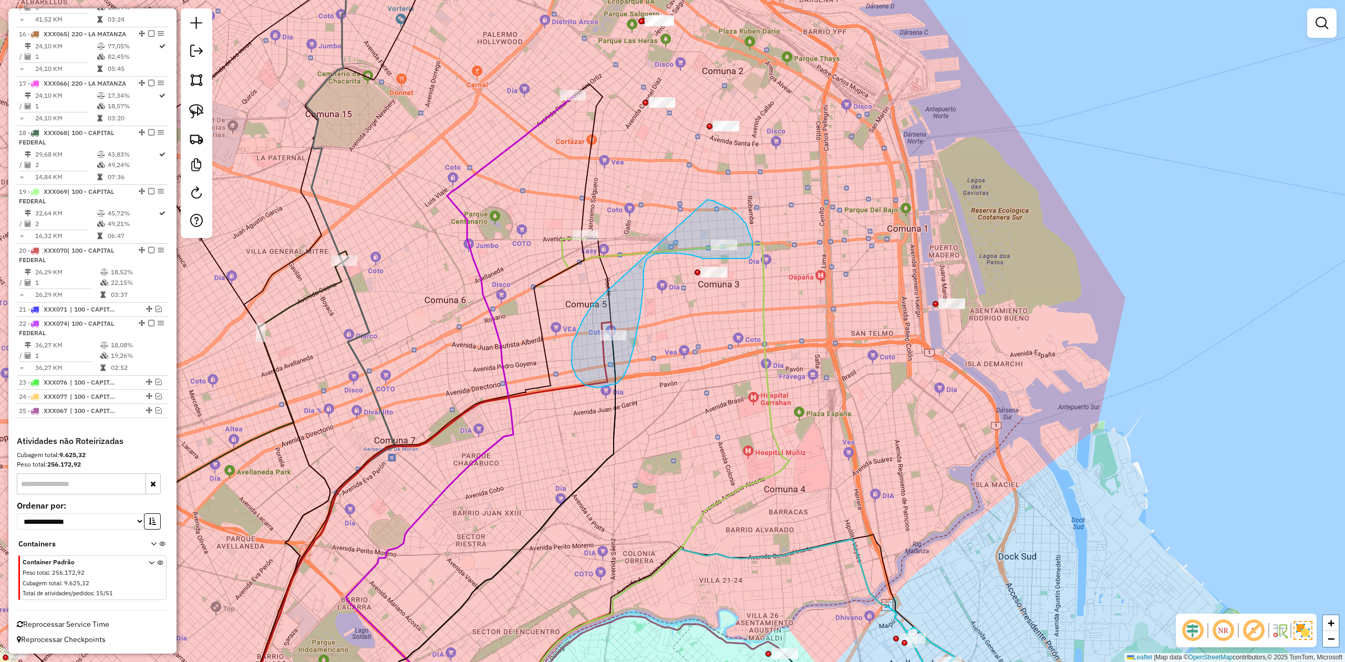
drag, startPoint x: 598, startPoint y: 299, endPoint x: 704, endPoint y: 200, distance: 145.7
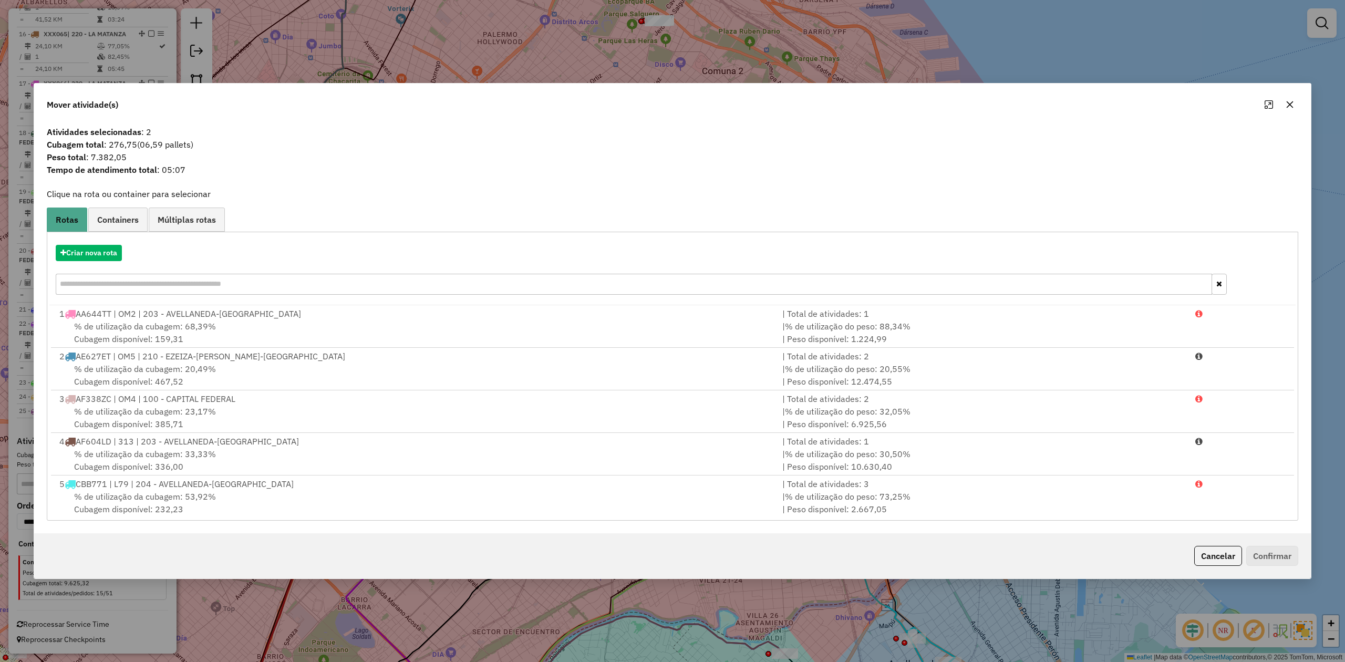
click at [896, 103] on icon "button" at bounding box center [1289, 104] width 7 height 7
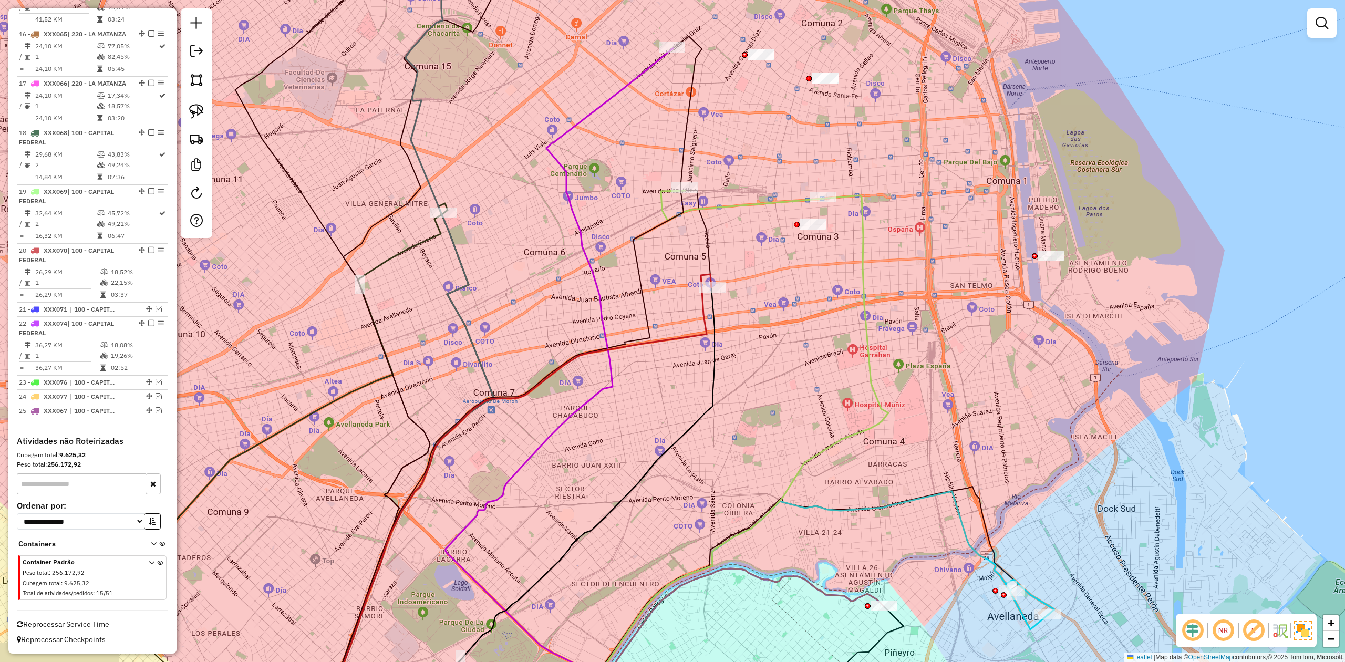
drag, startPoint x: 564, startPoint y: 369, endPoint x: 625, endPoint y: 330, distance: 71.8
click at [632, 337] on icon at bounding box center [524, 477] width 374 height 406
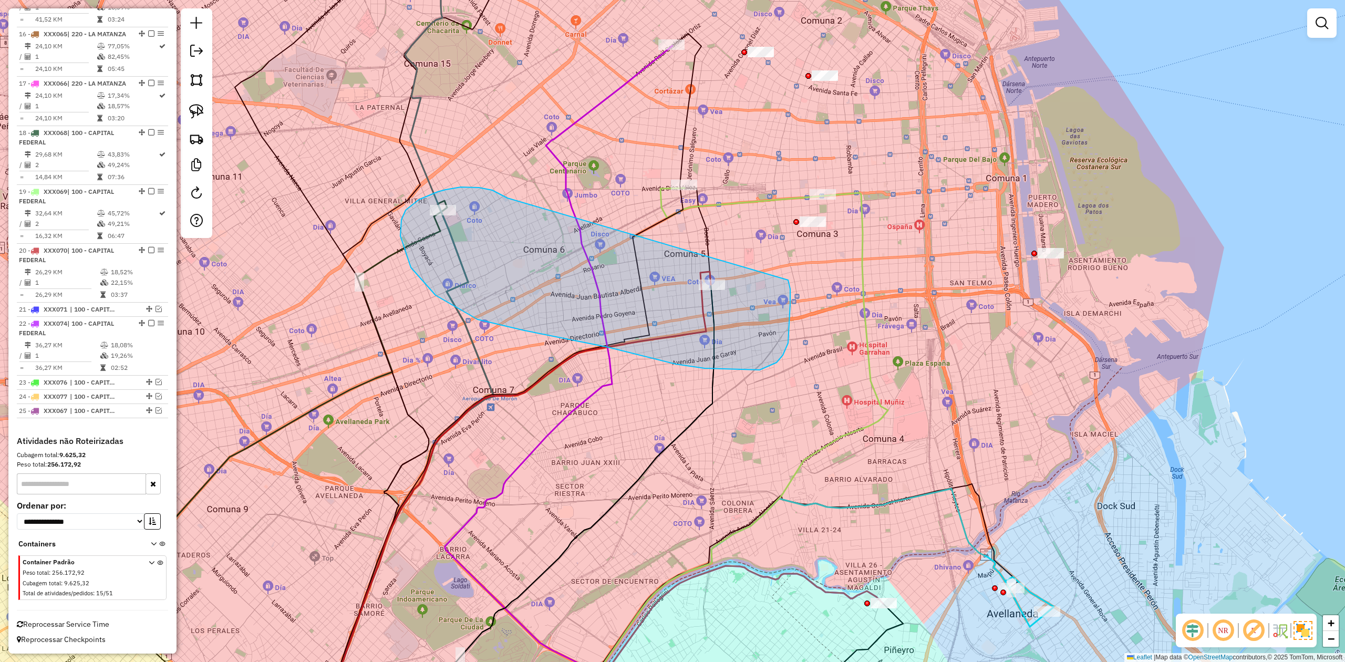
drag, startPoint x: 428, startPoint y: 196, endPoint x: 784, endPoint y: 274, distance: 364.5
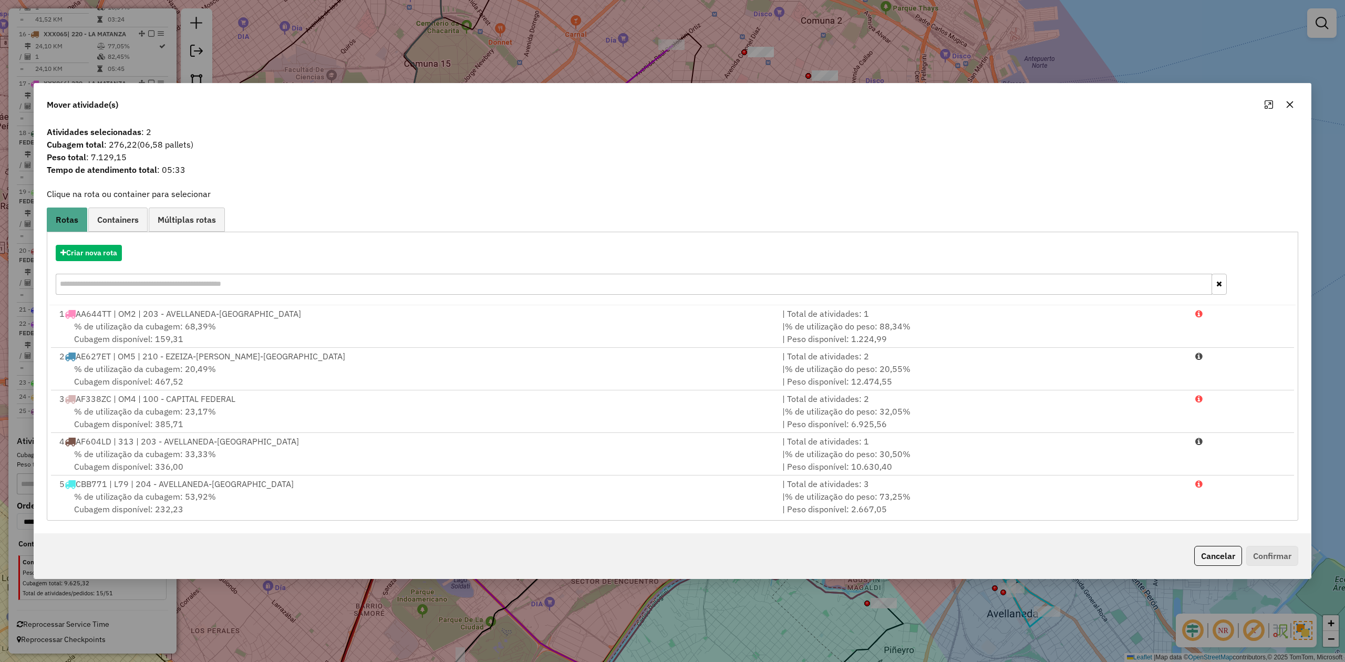
click at [896, 104] on icon "button" at bounding box center [1289, 104] width 8 height 8
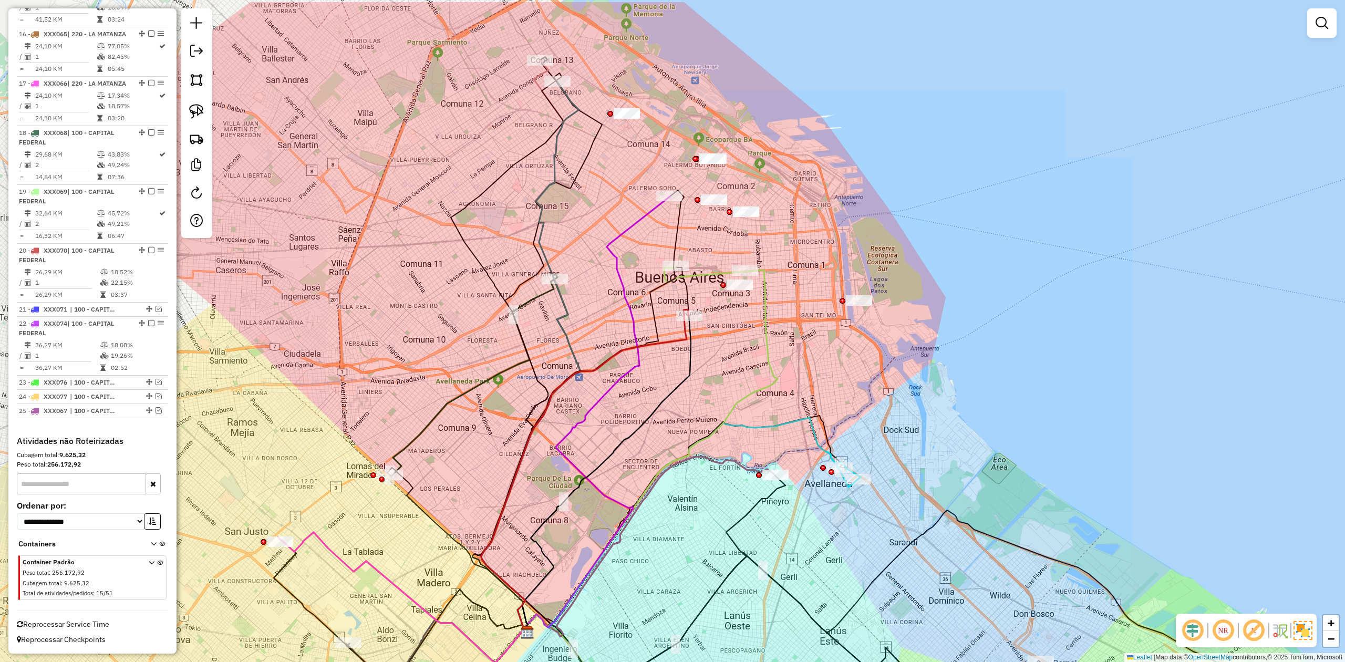
drag, startPoint x: 605, startPoint y: 229, endPoint x: 604, endPoint y: 257, distance: 28.4
click at [604, 256] on icon at bounding box center [596, 413] width 145 height 435
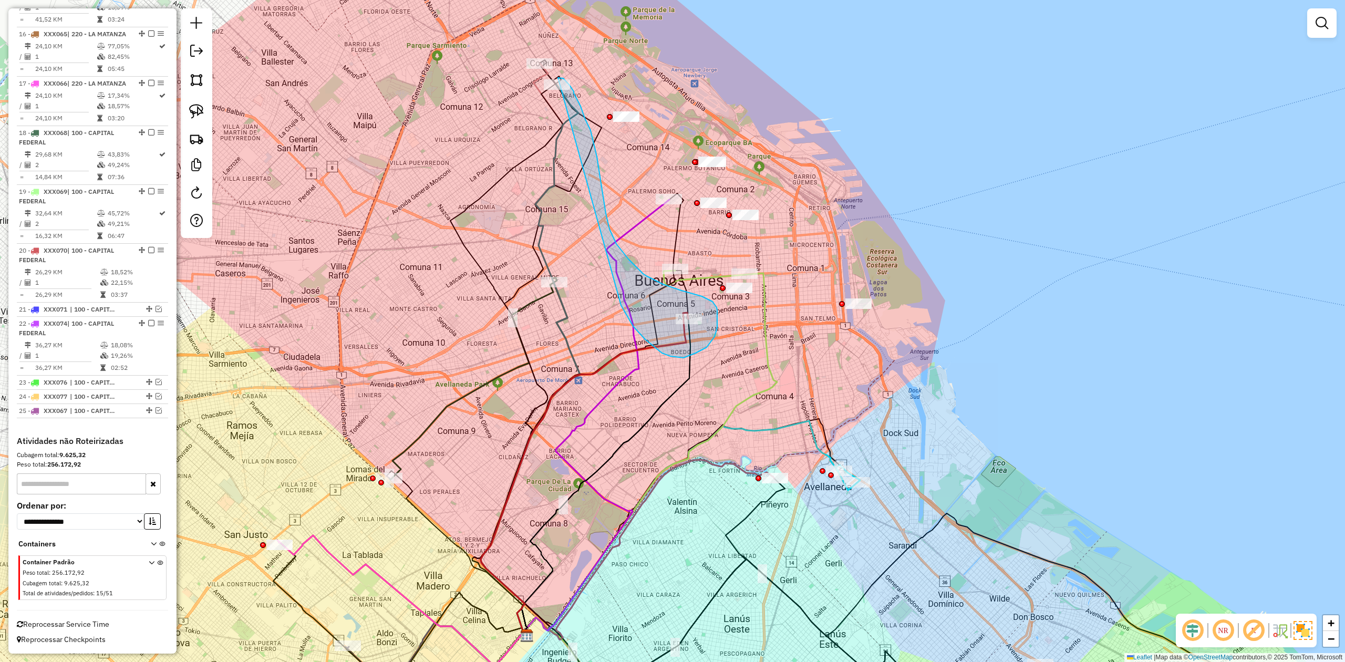
drag, startPoint x: 625, startPoint y: 311, endPoint x: 526, endPoint y: 104, distance: 229.1
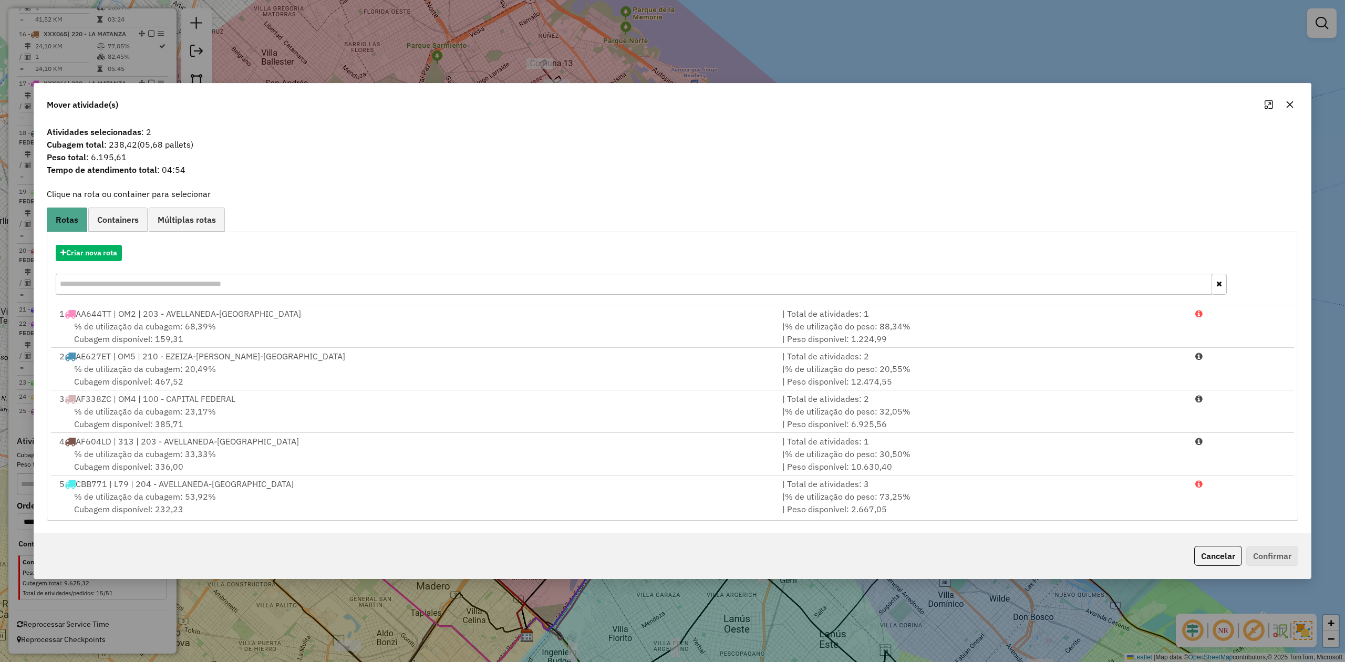
click at [896, 101] on icon "button" at bounding box center [1289, 104] width 8 height 8
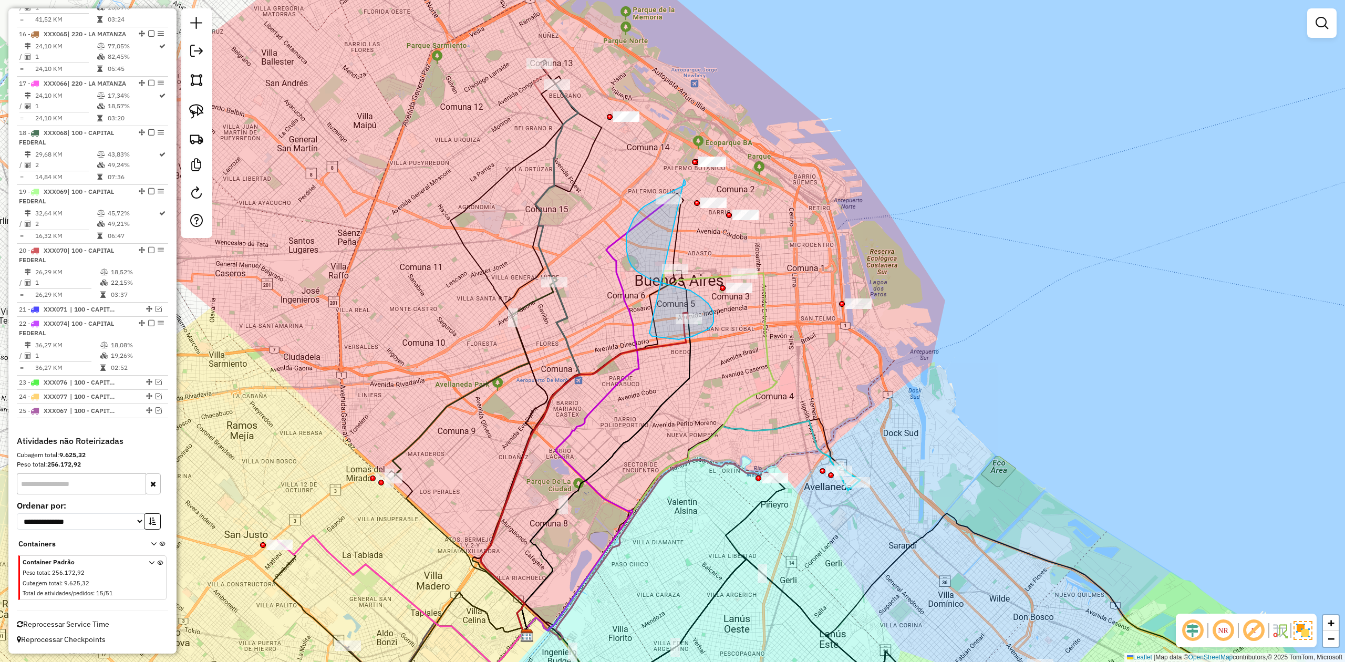
drag, startPoint x: 649, startPoint y: 333, endPoint x: 684, endPoint y: 180, distance: 157.2
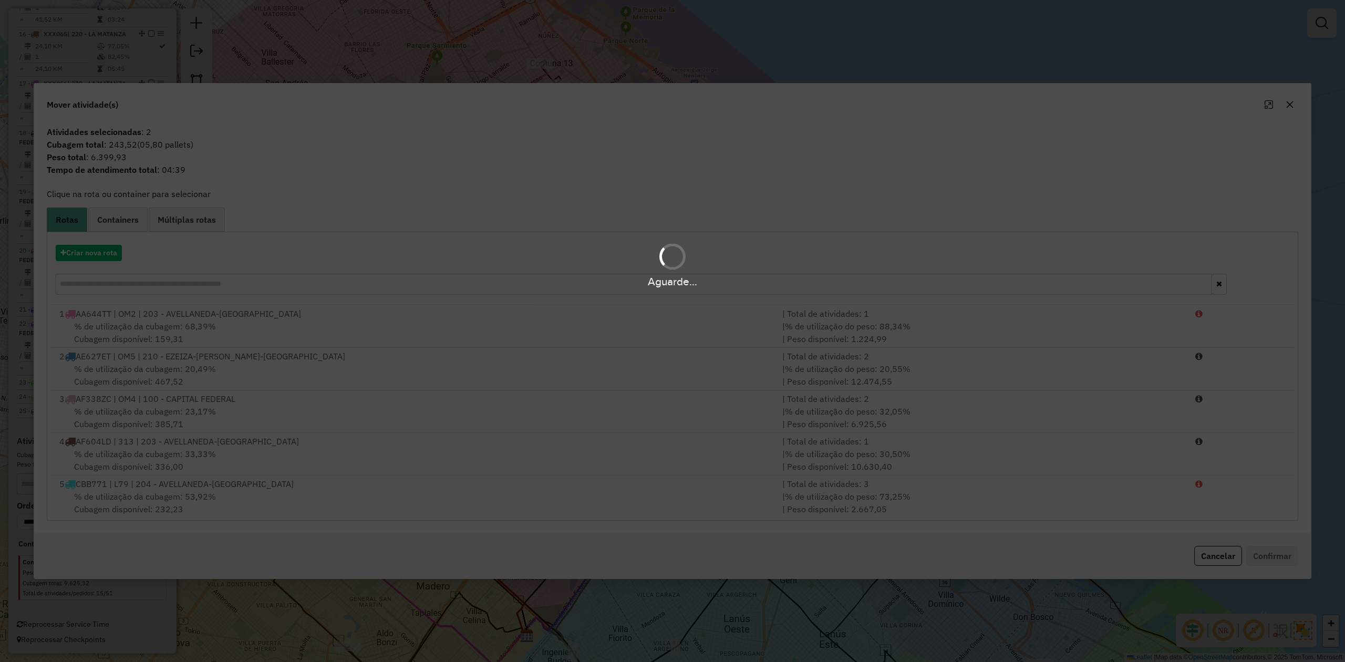
click at [896, 103] on div "Aguarde..." at bounding box center [672, 331] width 1345 height 662
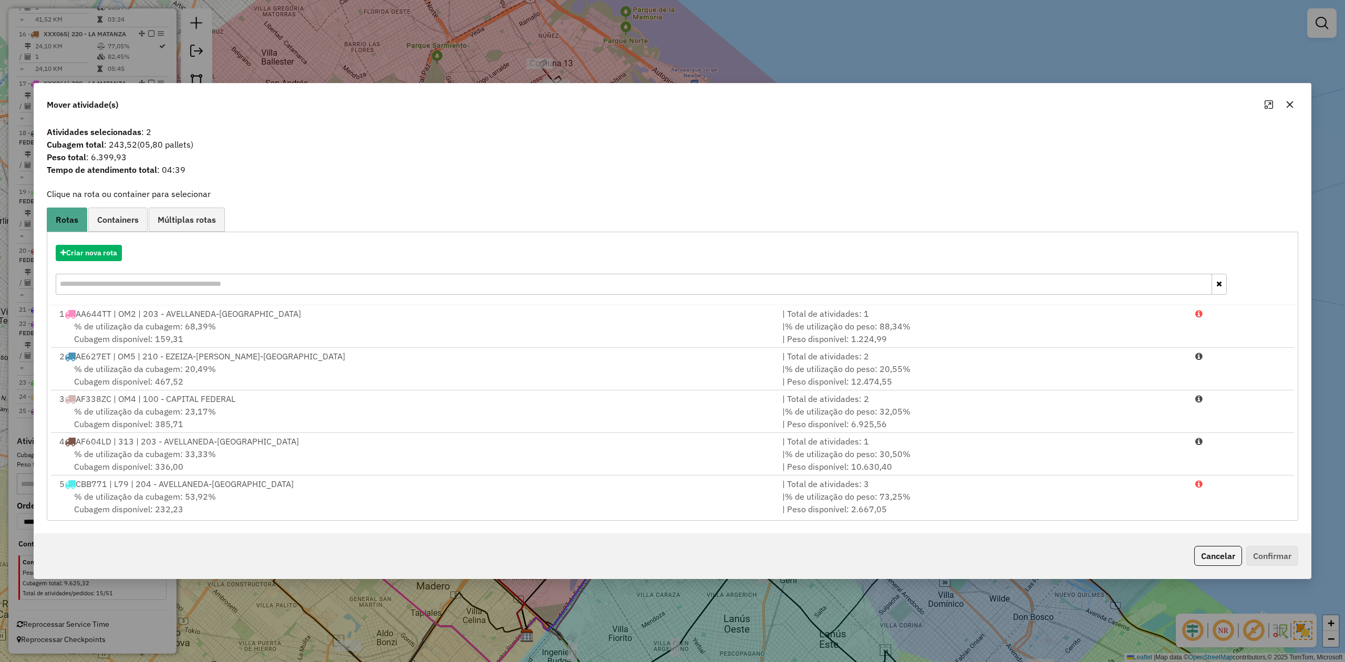
drag, startPoint x: 1284, startPoint y: 100, endPoint x: 1104, endPoint y: 192, distance: 202.0
click at [896, 99] on button "button" at bounding box center [1289, 104] width 17 height 17
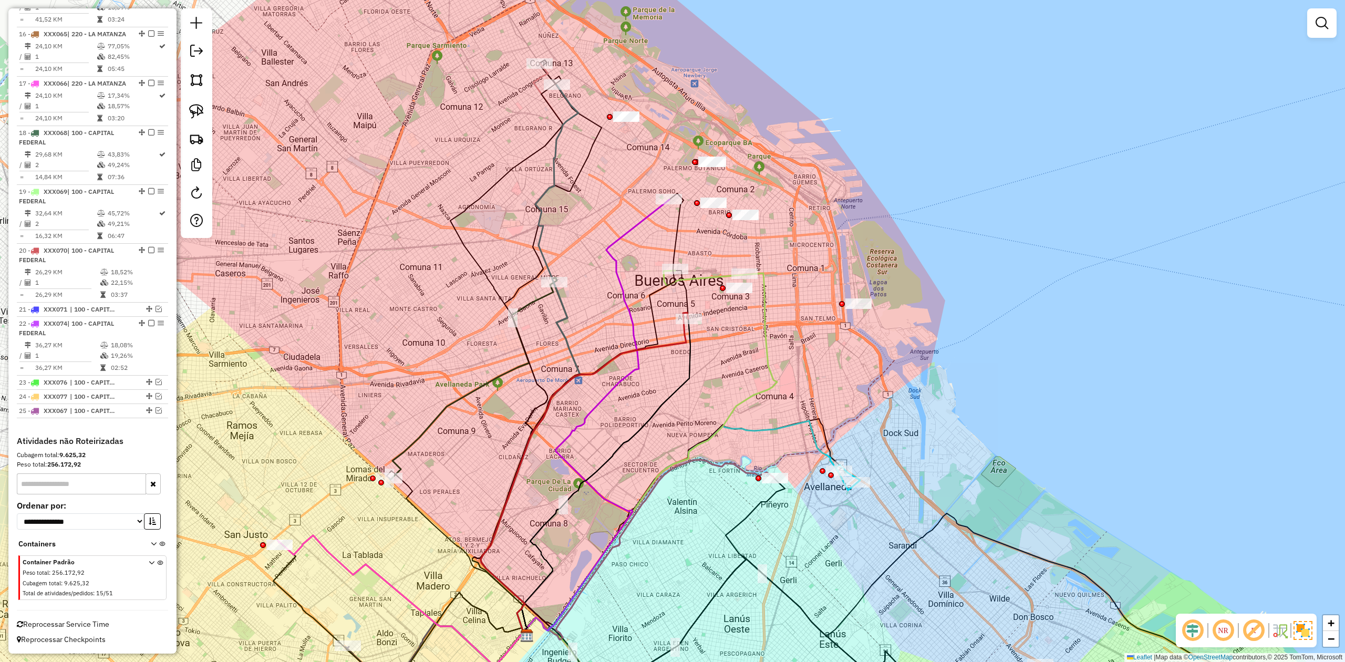
click at [649, 230] on div "Janela de atendimento Grade de atendimento Capacidade Transportadoras Veículos …" at bounding box center [672, 331] width 1345 height 662
click at [646, 215] on icon at bounding box center [596, 417] width 145 height 435
select select "**********"
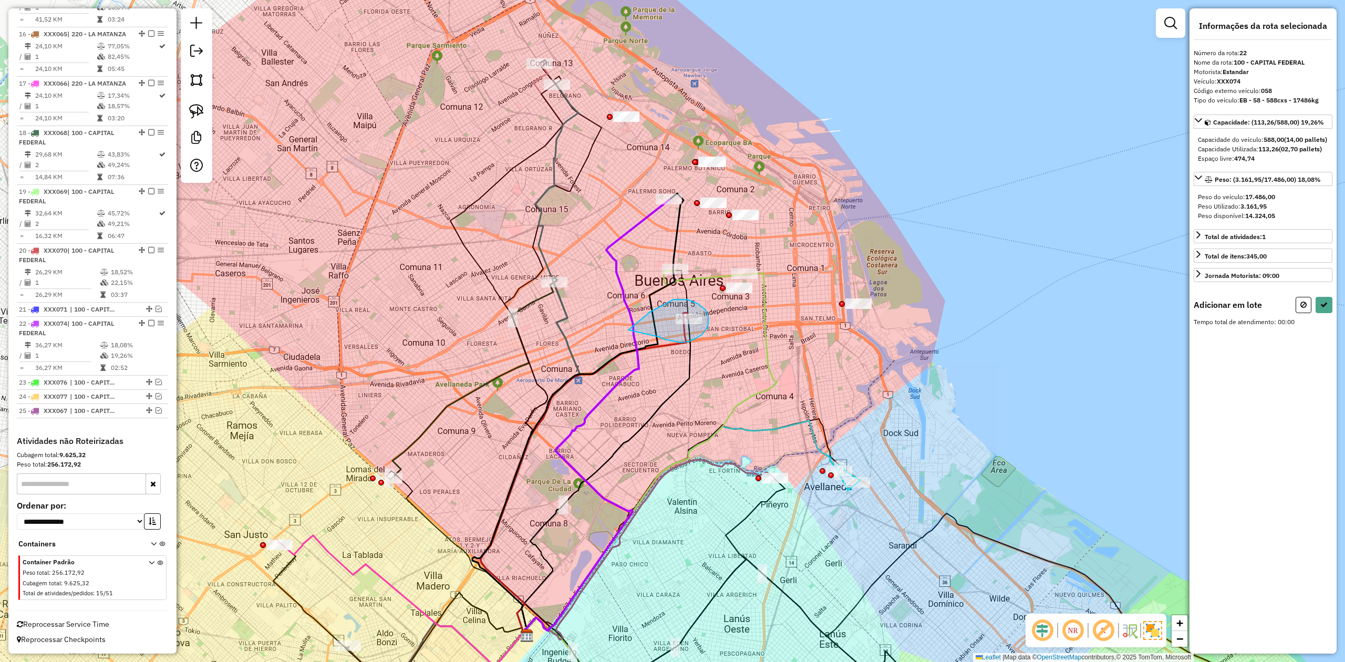
drag, startPoint x: 695, startPoint y: 338, endPoint x: 612, endPoint y: 351, distance: 84.5
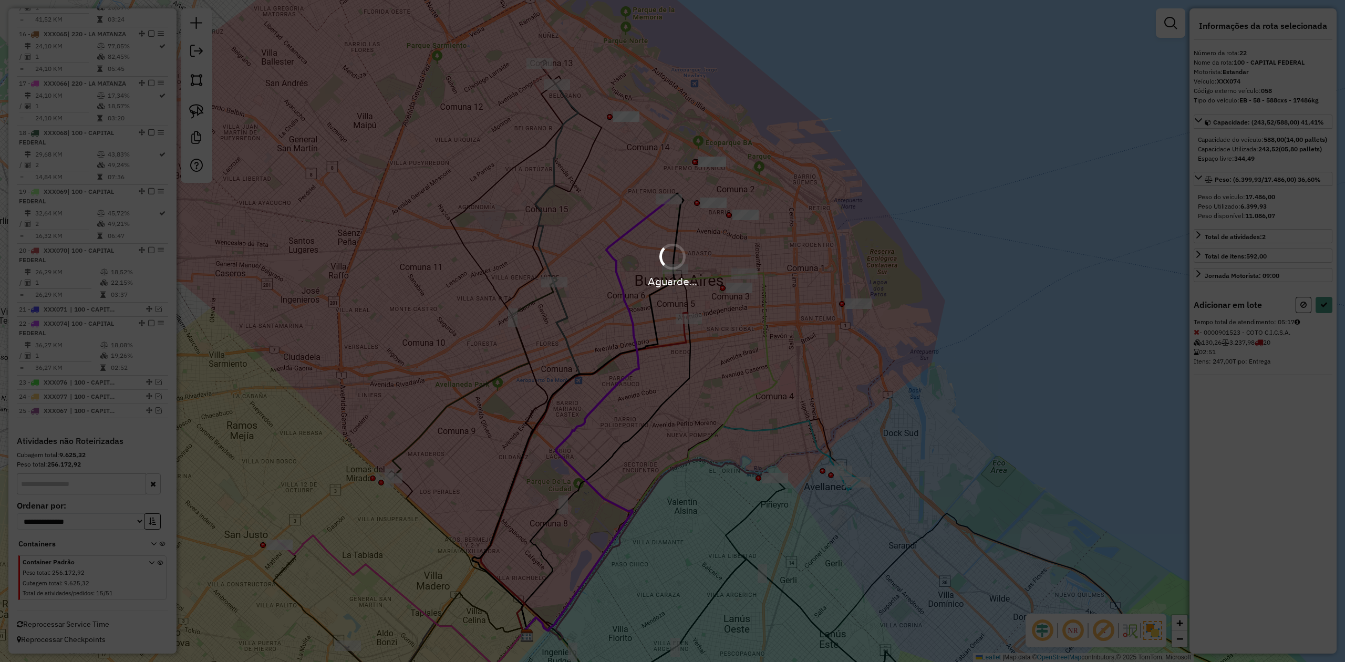
select select "**********"
click at [653, 253] on div "Aguarde..." at bounding box center [672, 265] width 1345 height 50
click at [654, 249] on div "Aguarde..." at bounding box center [672, 265] width 1345 height 50
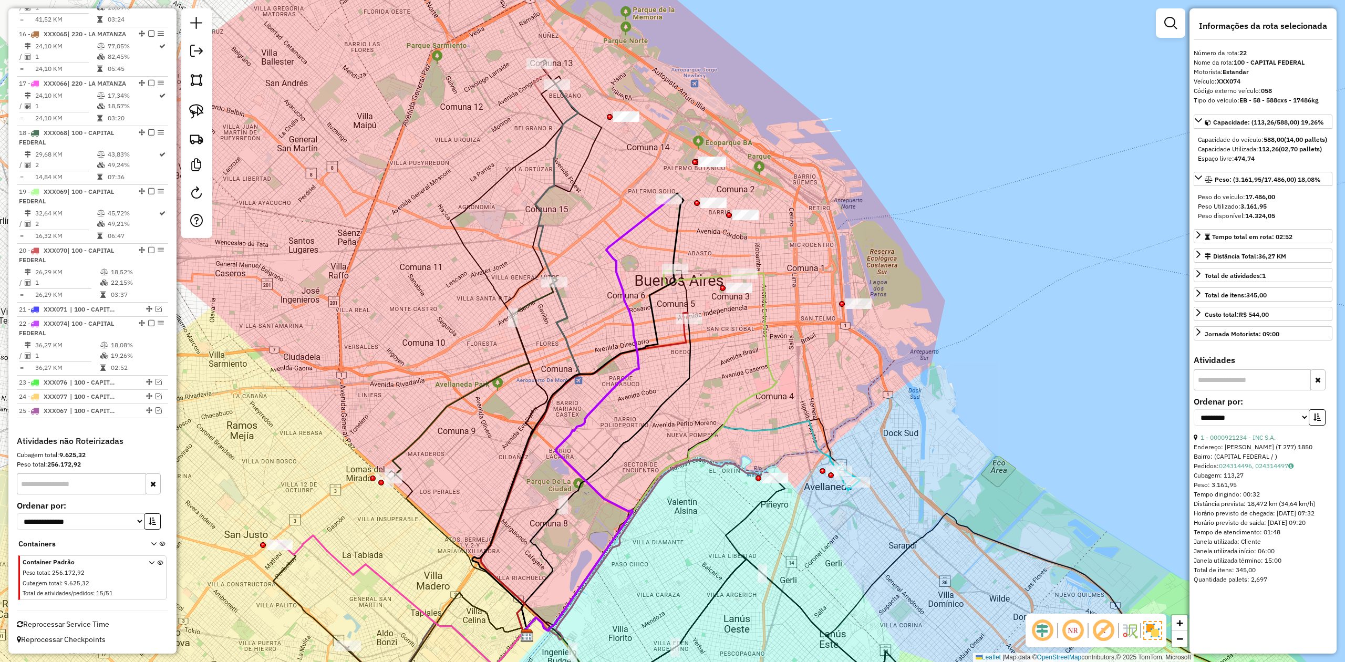
click at [654, 230] on div "Janela de atendimento Grade de atendimento Capacidade Transportadoras Veículos …" at bounding box center [672, 331] width 1345 height 662
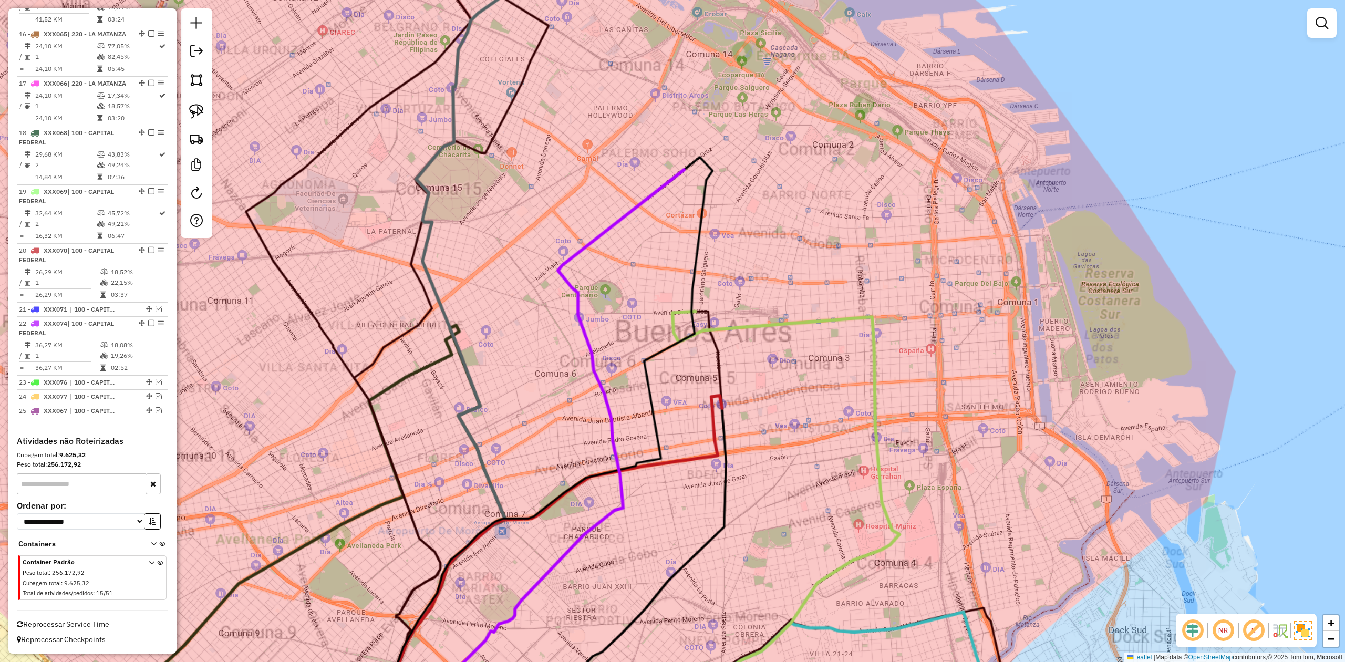
click at [649, 219] on div "Janela de atendimento Grade de atendimento Capacidade Transportadoras Veículos …" at bounding box center [672, 331] width 1345 height 662
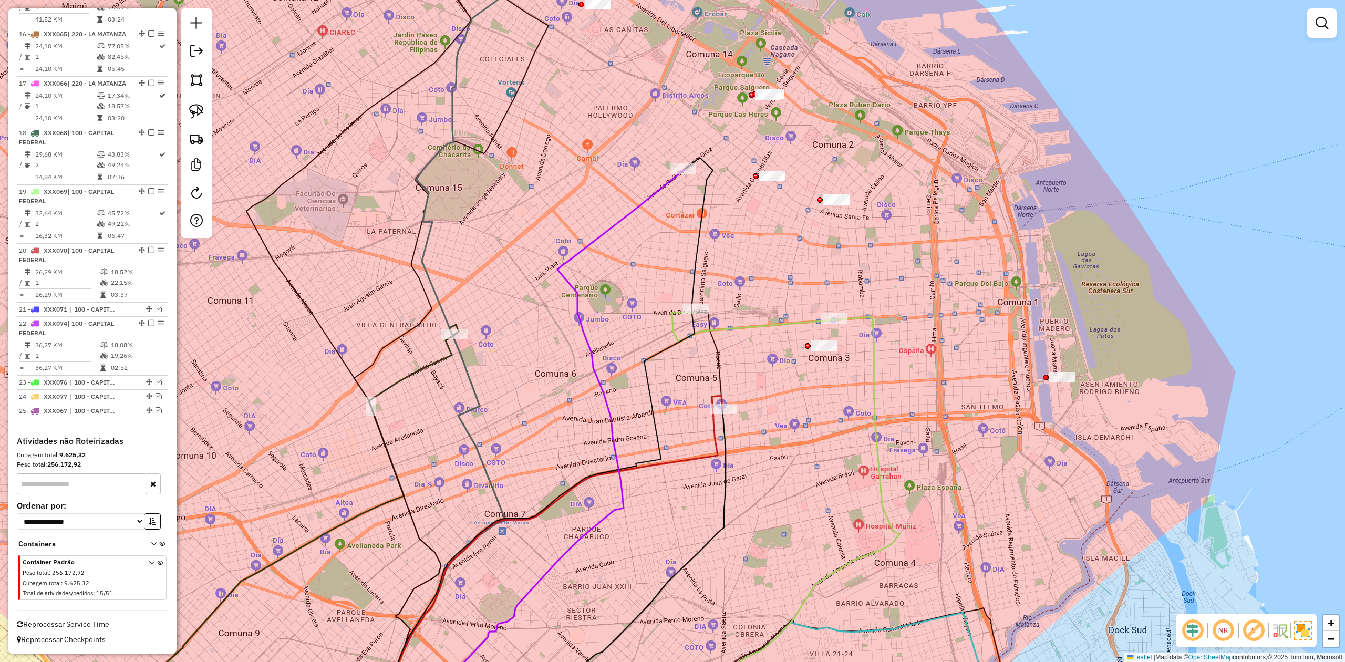
click at [612, 224] on icon at bounding box center [569, 449] width 227 height 558
select select "**********"
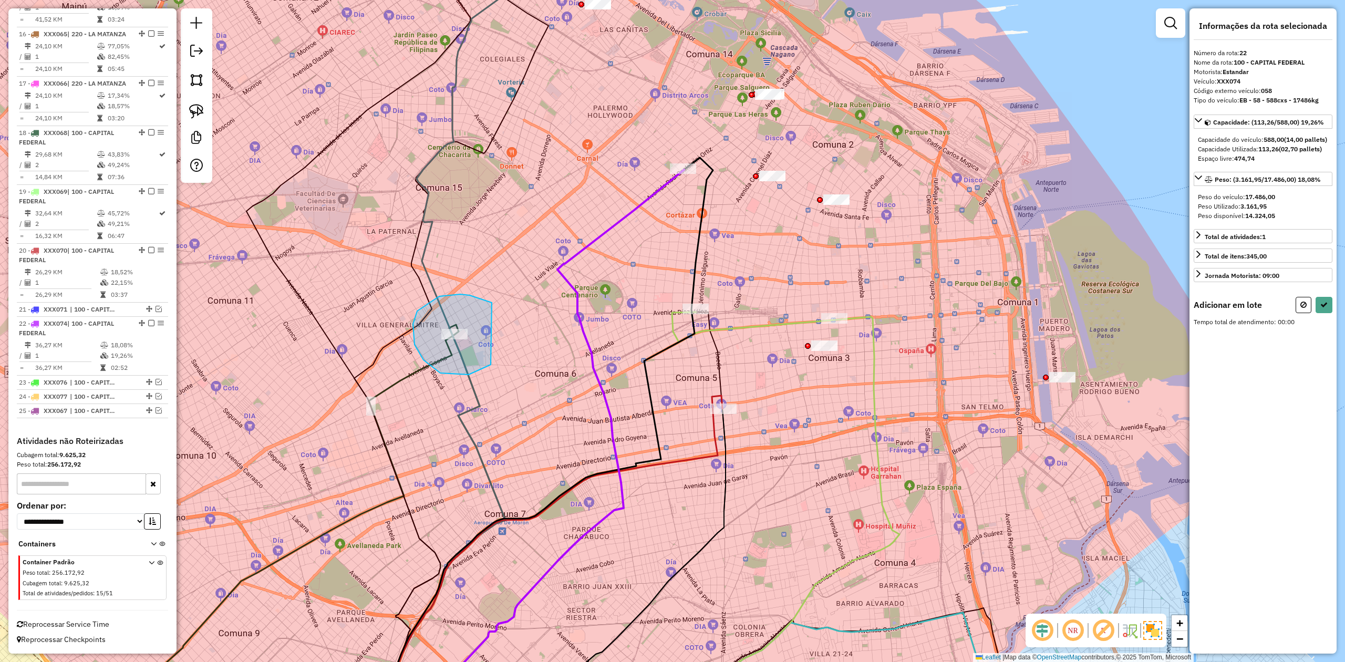
drag, startPoint x: 413, startPoint y: 324, endPoint x: 545, endPoint y: 301, distance: 133.9
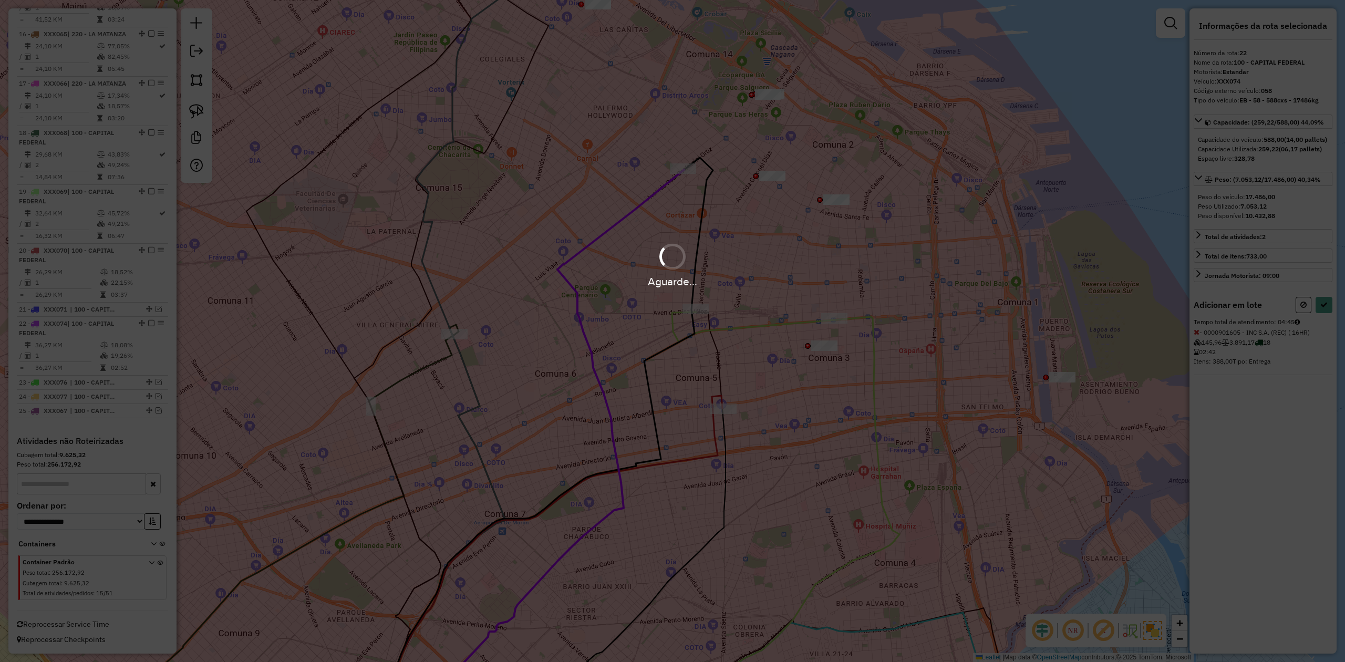
select select "**********"
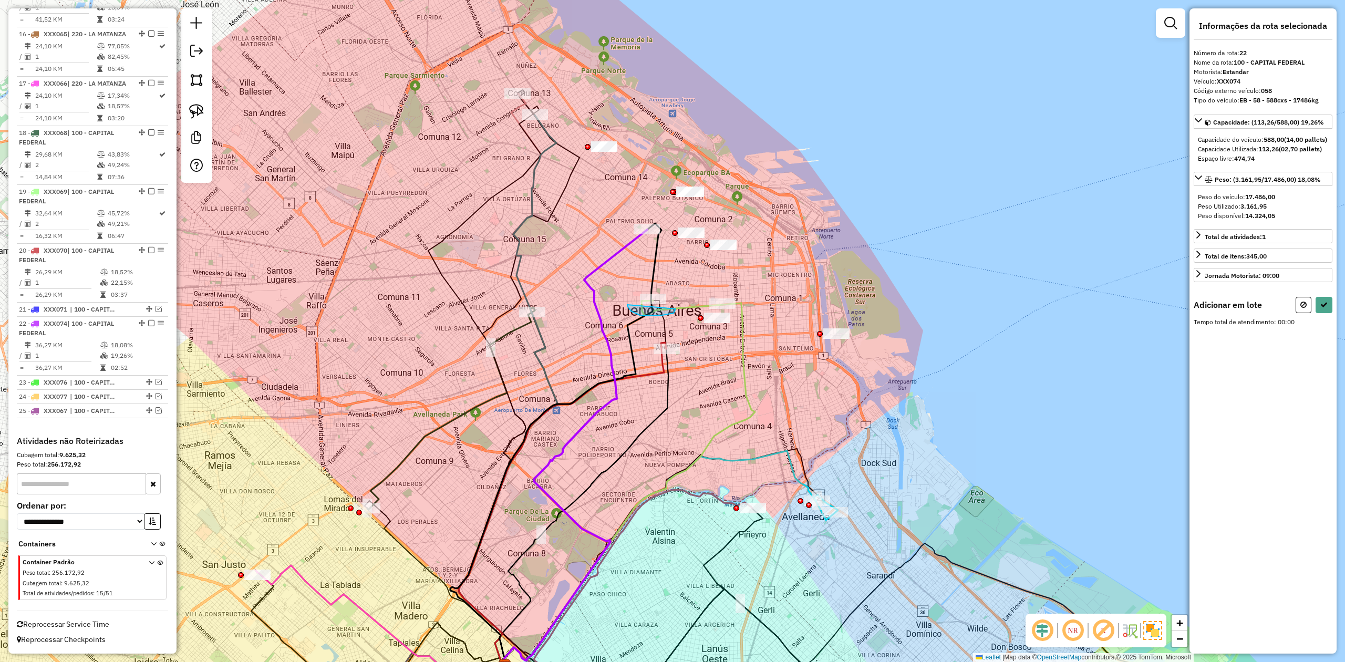
drag, startPoint x: 627, startPoint y: 305, endPoint x: 602, endPoint y: 294, distance: 27.3
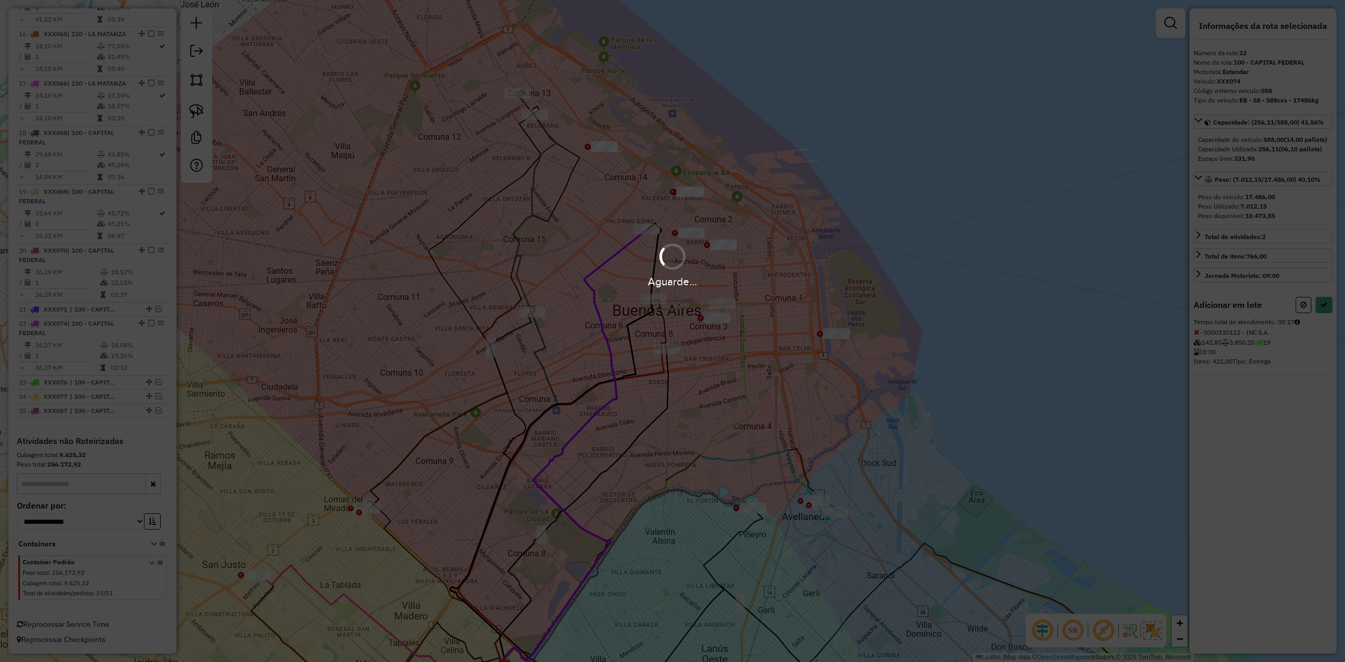
select select "**********"
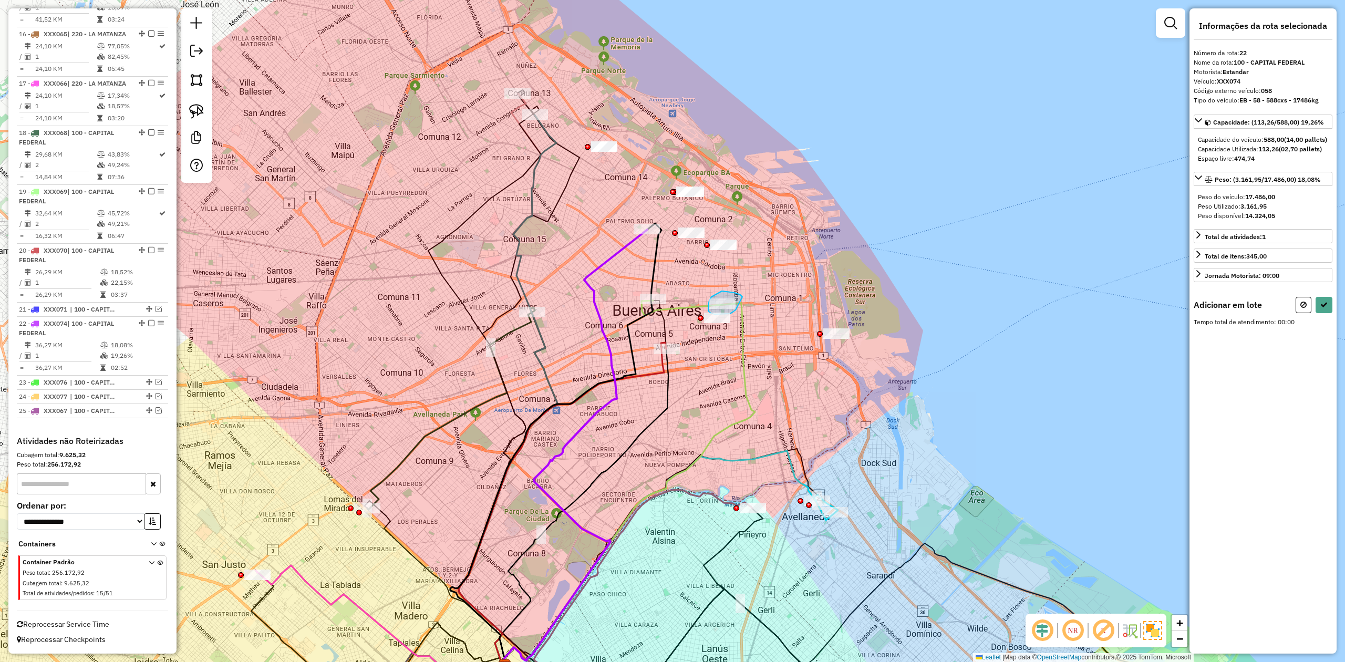
drag, startPoint x: 740, startPoint y: 295, endPoint x: 743, endPoint y: 306, distance: 11.3
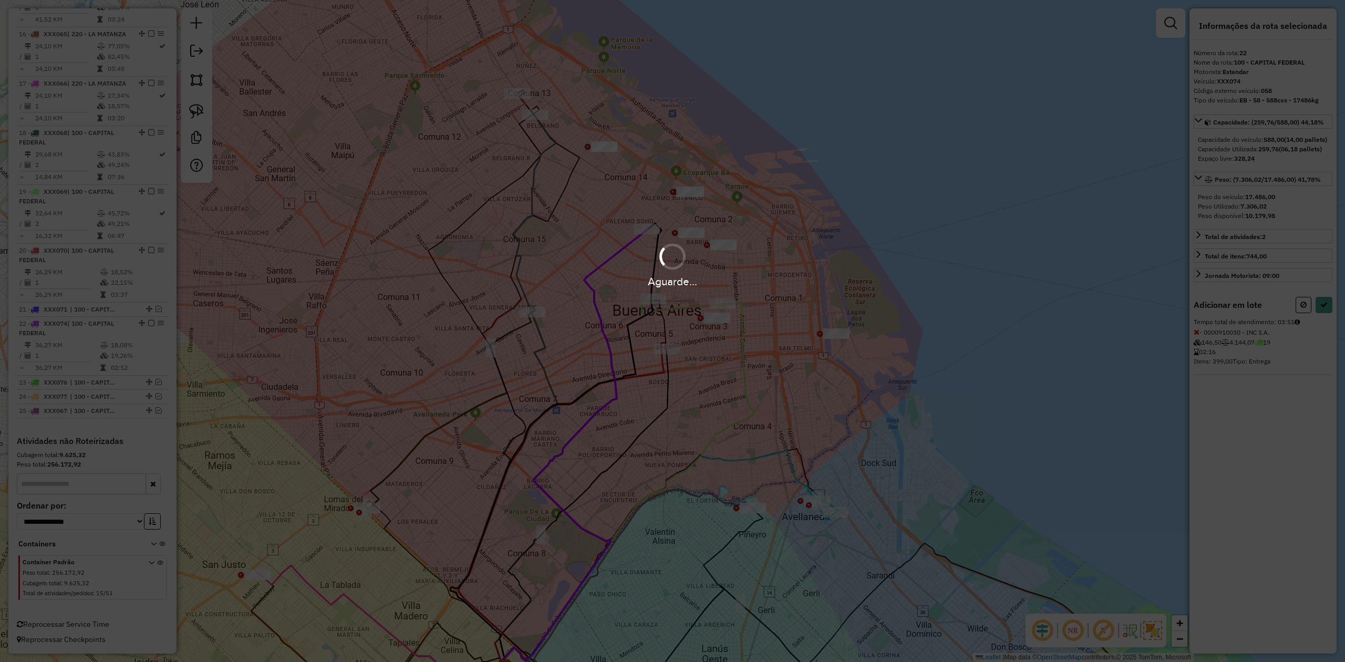
select select "**********"
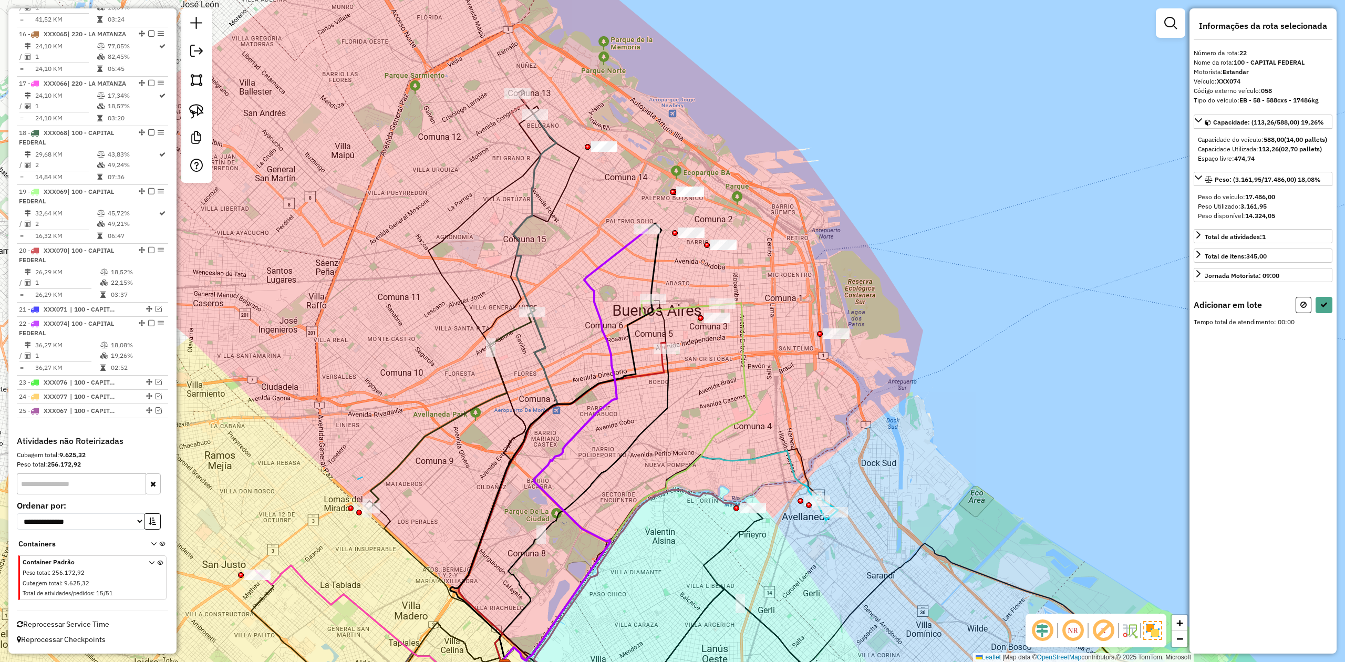
drag, startPoint x: 358, startPoint y: 479, endPoint x: 436, endPoint y: 487, distance: 78.7
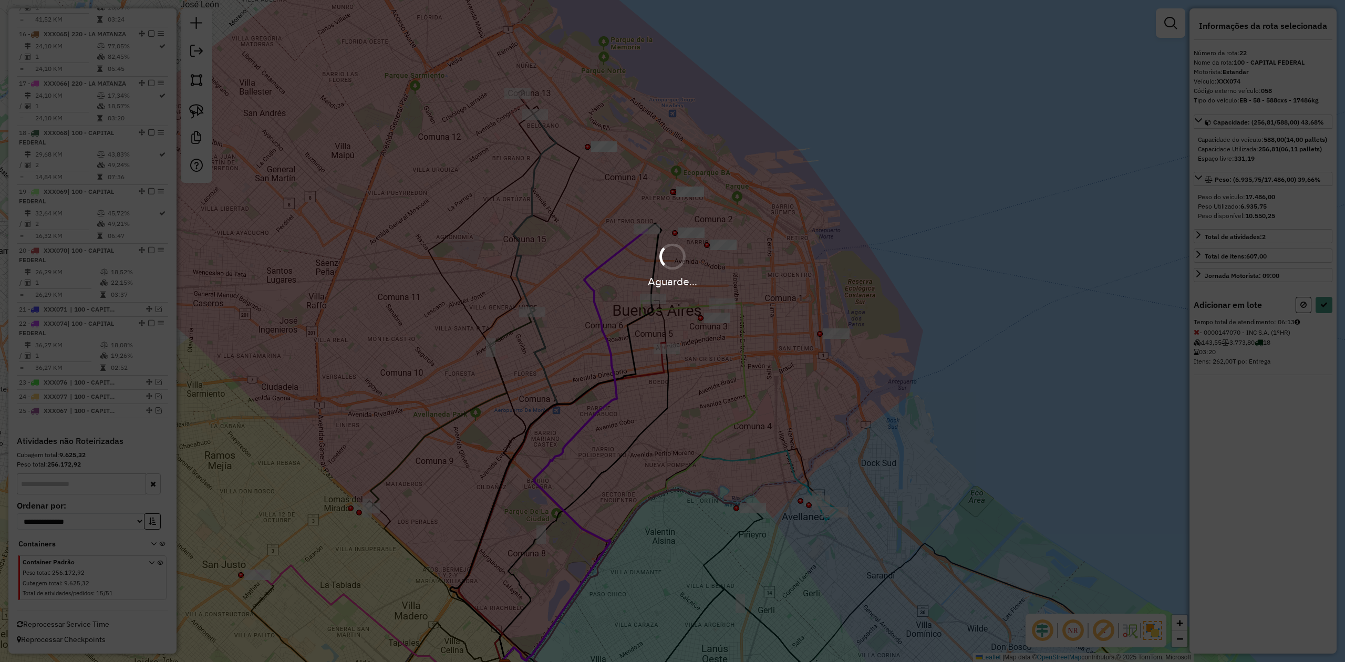
select select "**********"
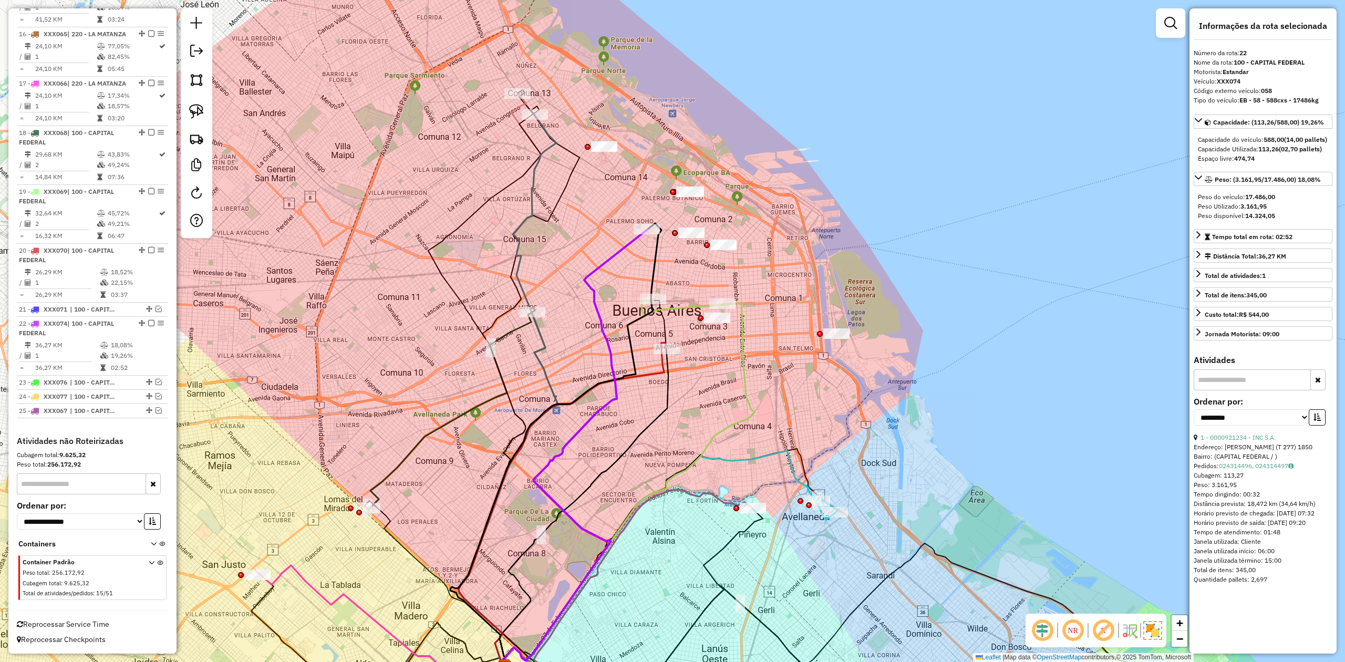
click at [592, 230] on div "Janela de atendimento Grade de atendimento Capacidade Transportadoras Veículos …" at bounding box center [672, 331] width 1345 height 662
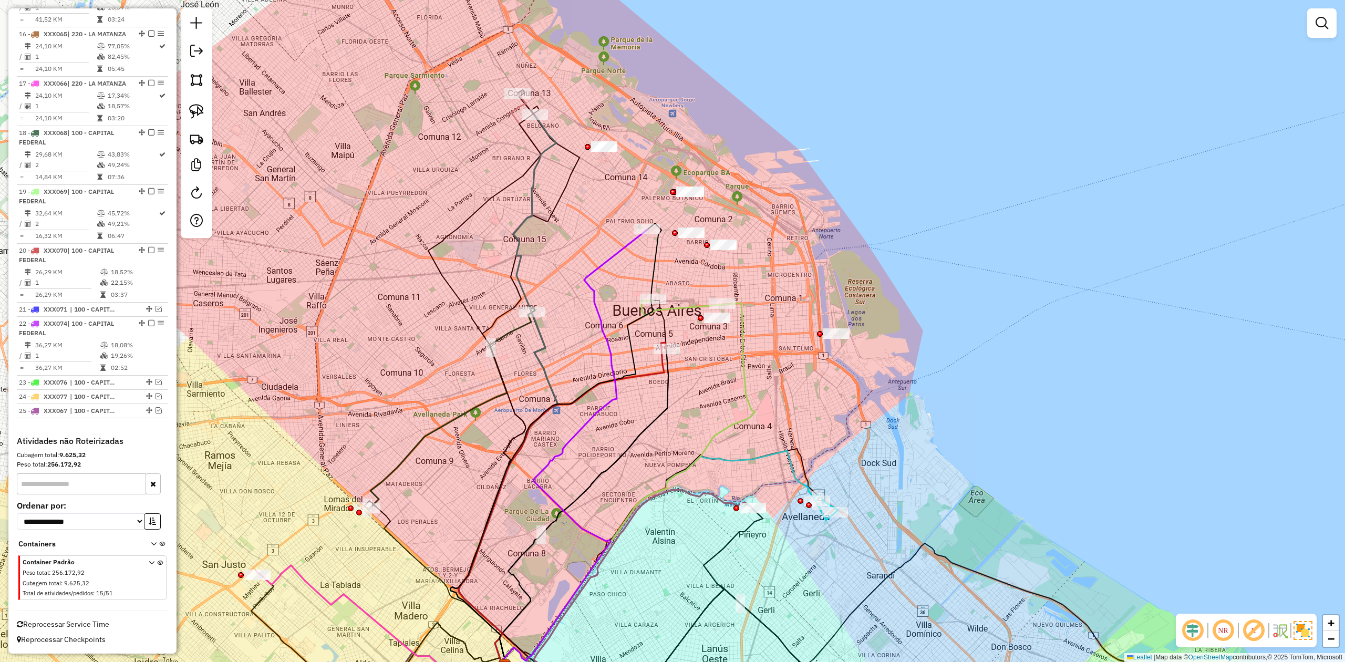
click at [590, 232] on div "Janela de atendimento Grade de atendimento Capacidade Transportadoras Veículos …" at bounding box center [672, 331] width 1345 height 662
click at [622, 249] on icon at bounding box center [574, 447] width 145 height 435
select select "**********"
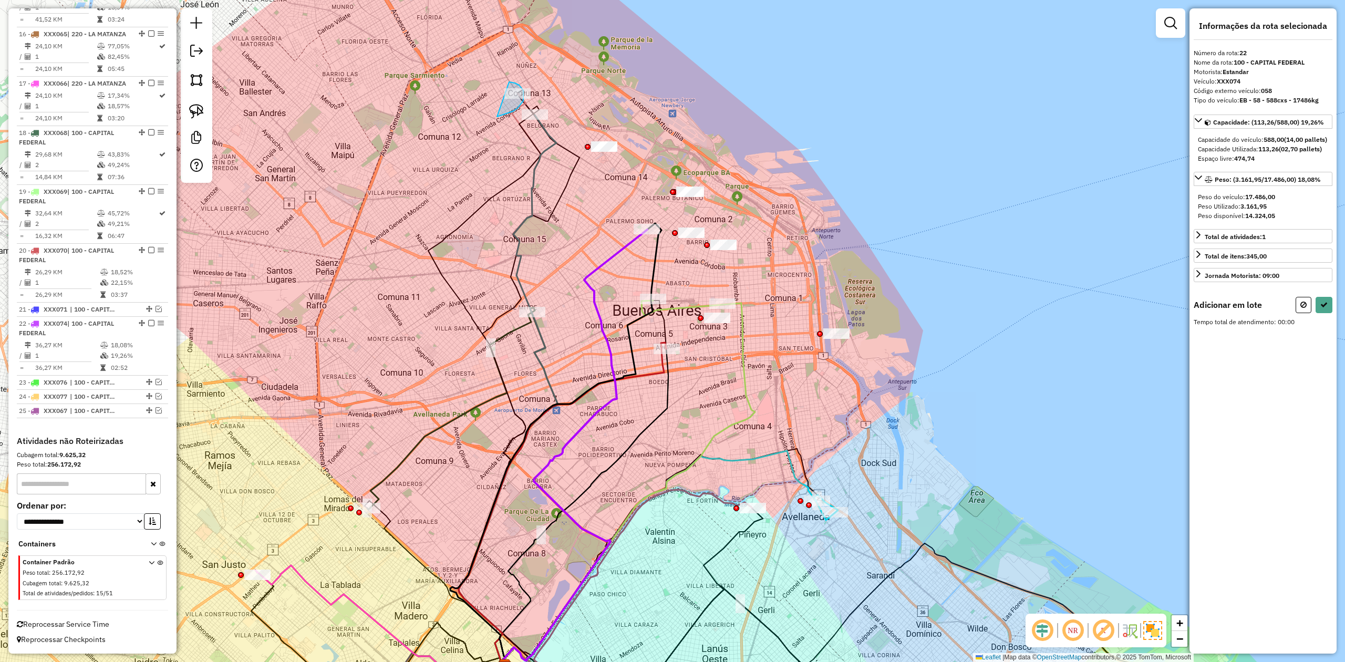
drag, startPoint x: 497, startPoint y: 117, endPoint x: 459, endPoint y: 112, distance: 38.1
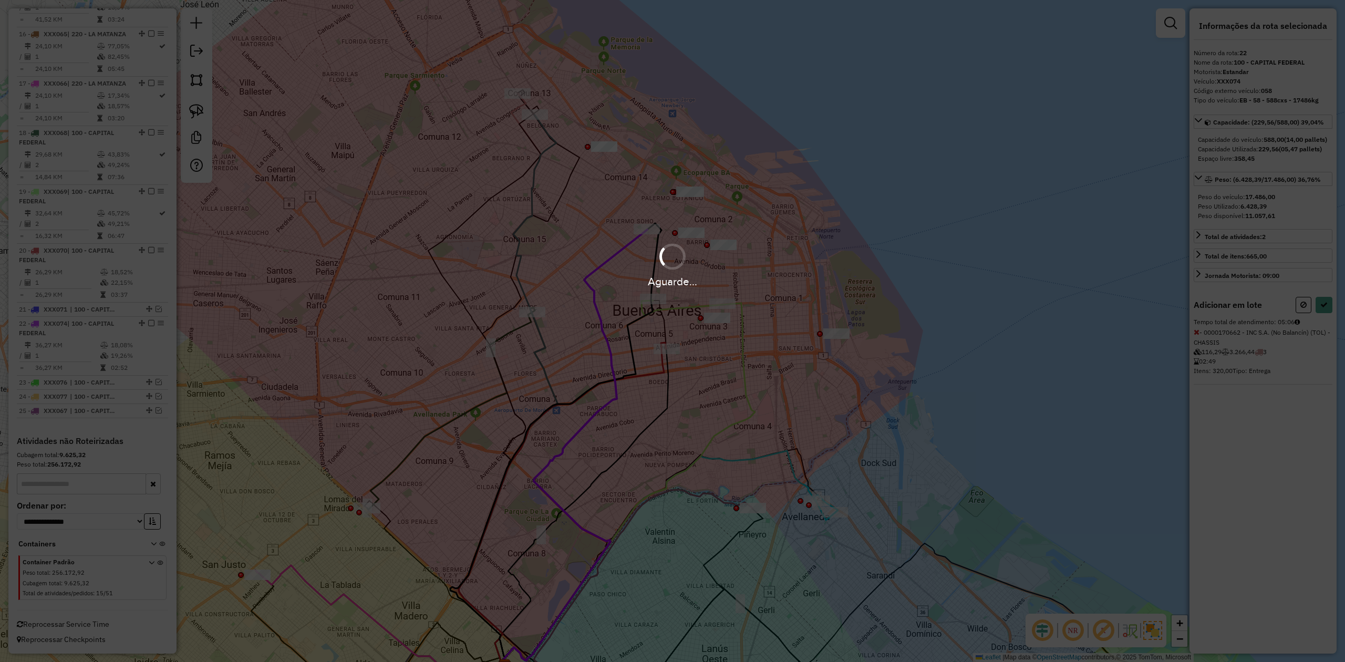
select select "**********"
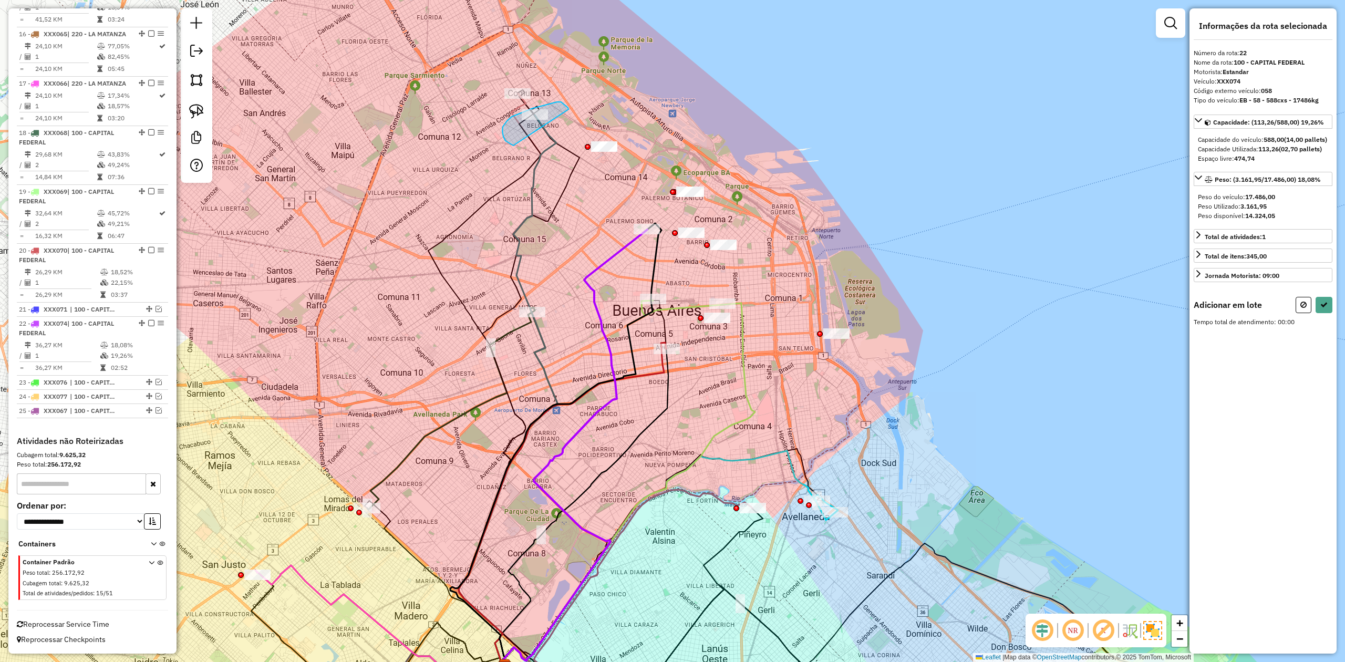
drag, startPoint x: 561, startPoint y: 102, endPoint x: 534, endPoint y: 145, distance: 51.2
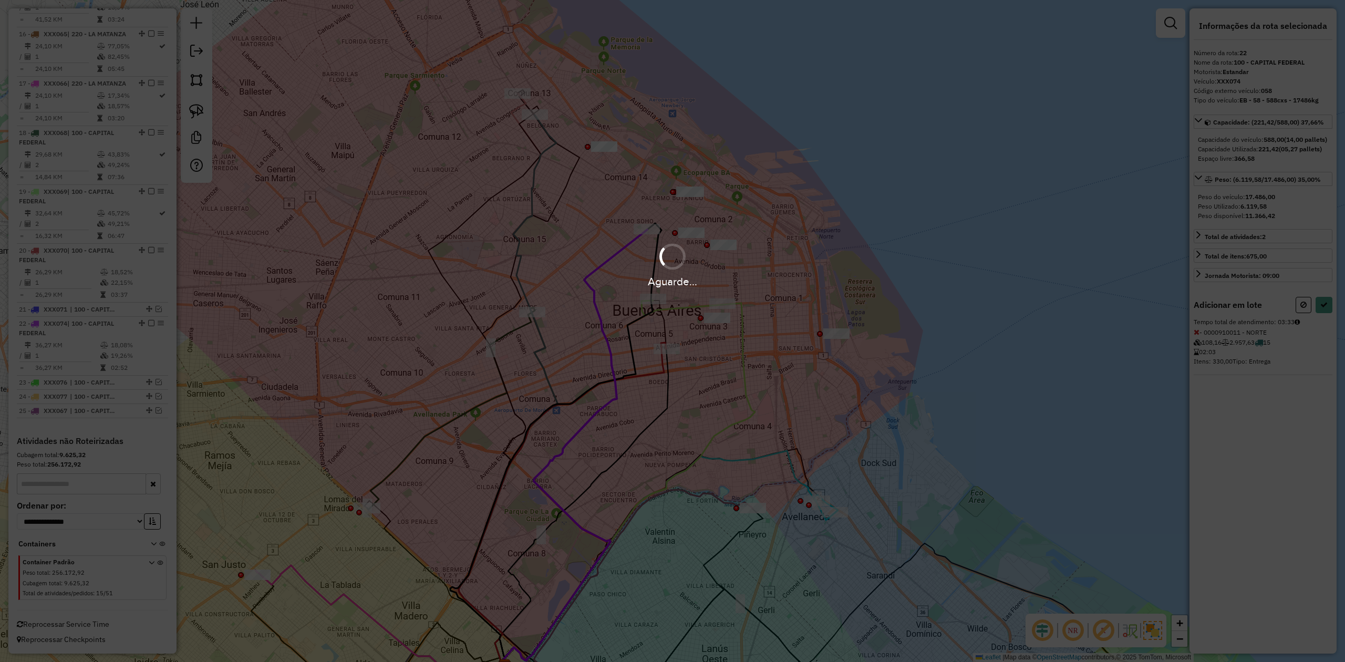
select select "**********"
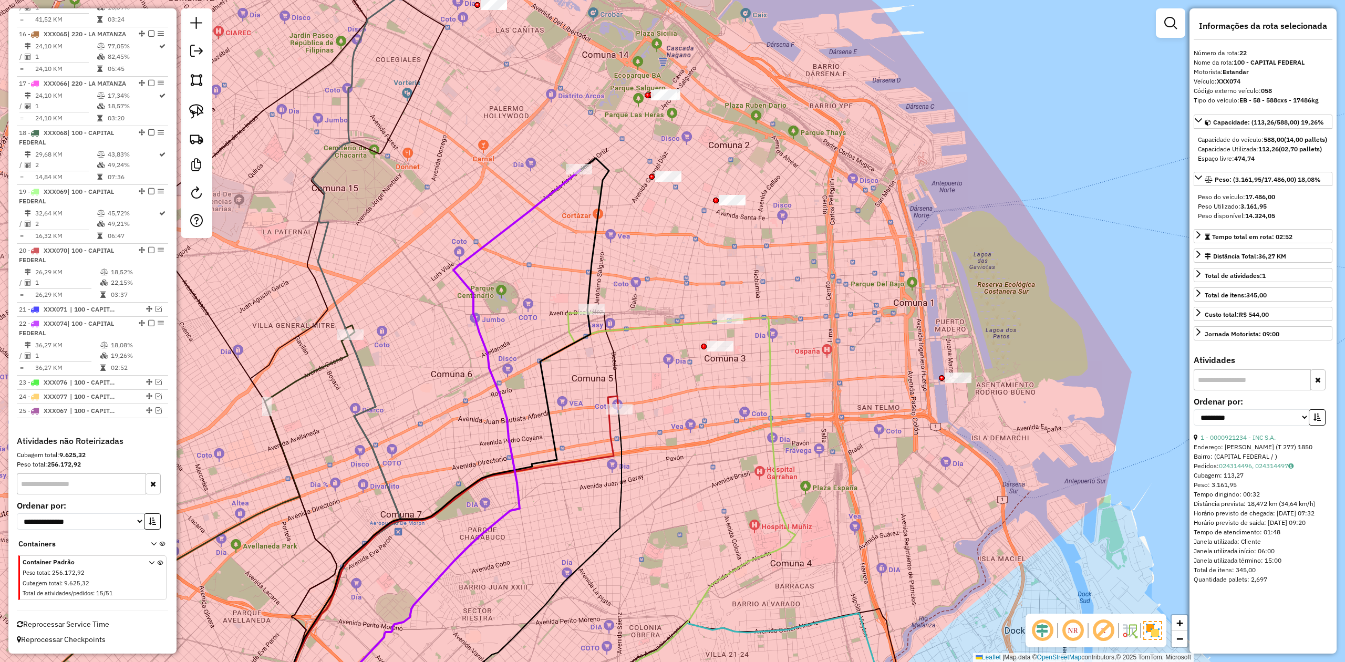
click at [675, 285] on div "Janela de atendimento Grade de atendimento Capacidade Transportadoras Veículos …" at bounding box center [672, 331] width 1345 height 662
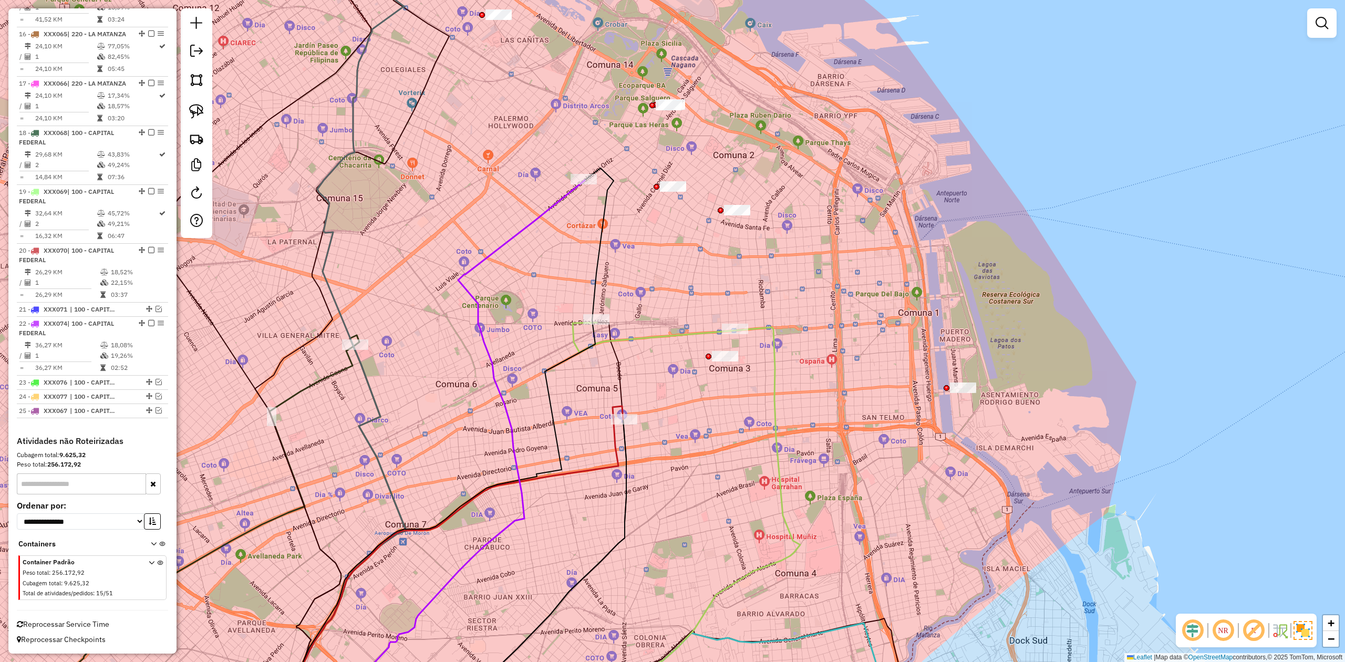
drag, startPoint x: 662, startPoint y: 263, endPoint x: 635, endPoint y: 249, distance: 30.8
click at [675, 278] on div "Janela de atendimento Grade de atendimento Capacidade Transportadoras Veículos …" at bounding box center [672, 331] width 1345 height 662
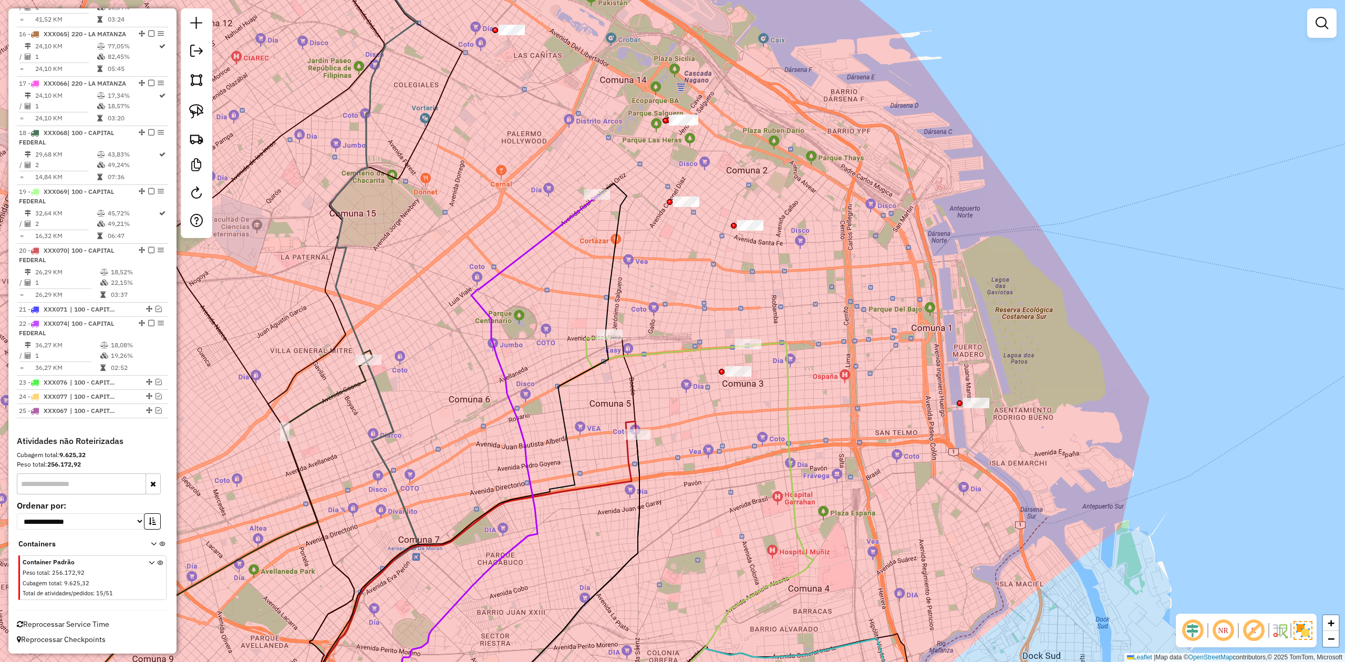
click at [599, 188] on icon at bounding box center [461, 455] width 329 height 545
select select "**********"
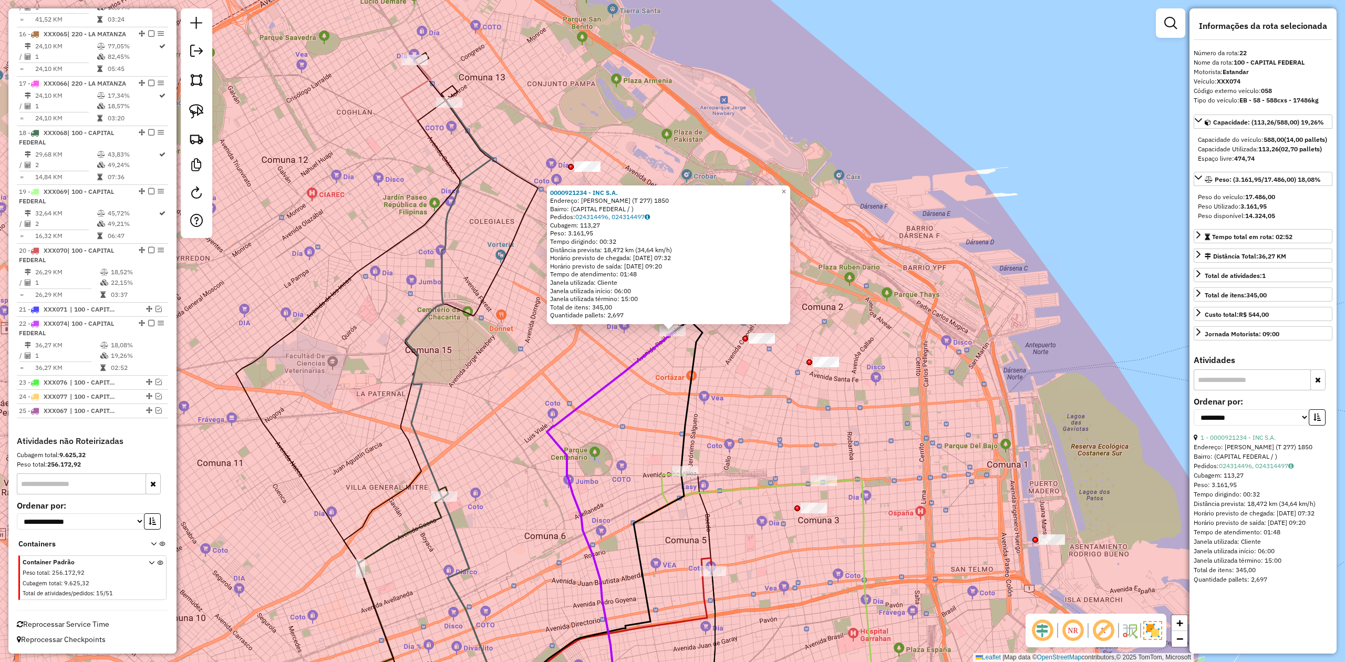
click at [679, 376] on div "0000921234 - INC S.A. Endereço: SCALIBRINI ORTIZ (T 277) 1850 Bairro: (CAPITAL …" at bounding box center [672, 331] width 1345 height 662
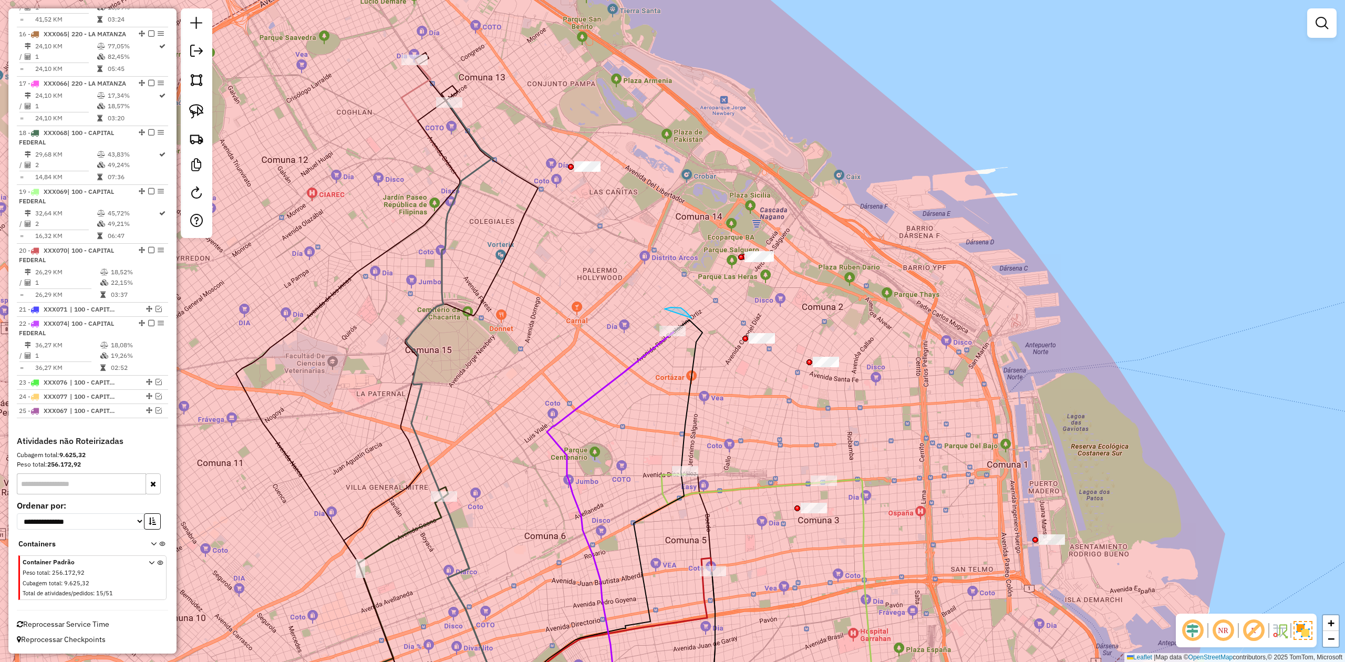
drag, startPoint x: 691, startPoint y: 318, endPoint x: 711, endPoint y: 342, distance: 31.7
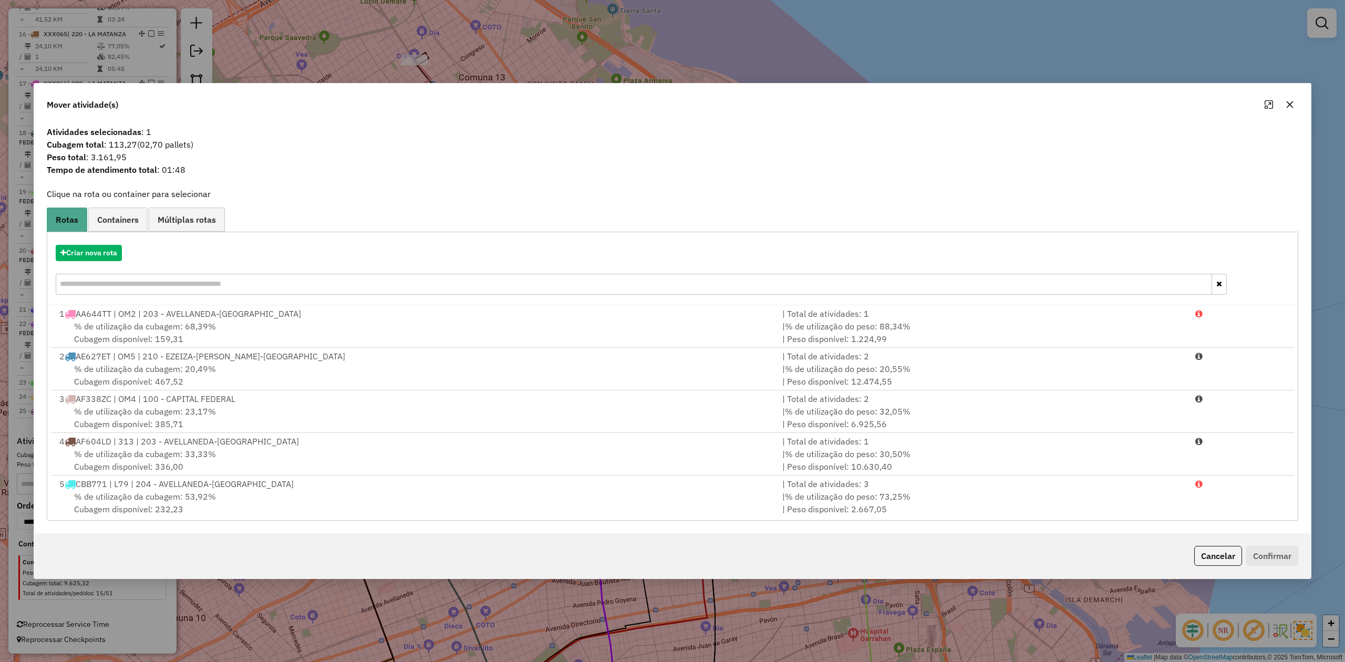
drag, startPoint x: 1290, startPoint y: 100, endPoint x: 1129, endPoint y: 200, distance: 189.2
click at [896, 100] on icon "button" at bounding box center [1289, 104] width 8 height 8
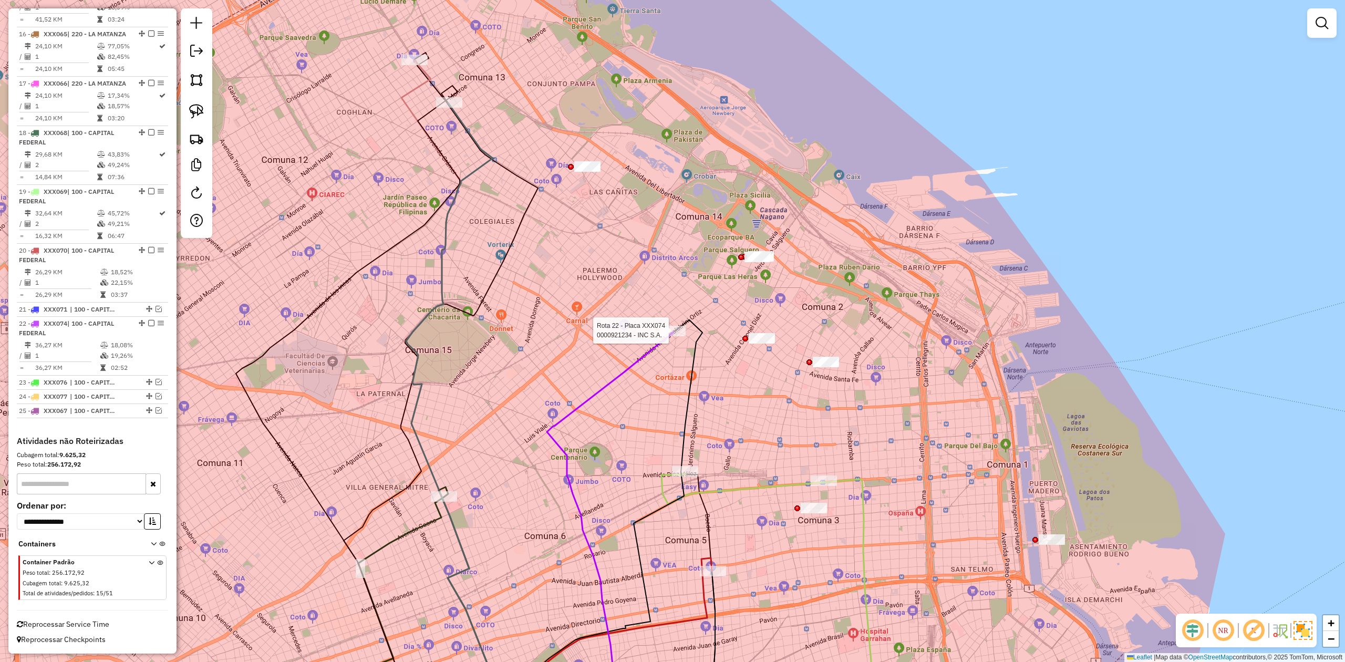
select select "**********"
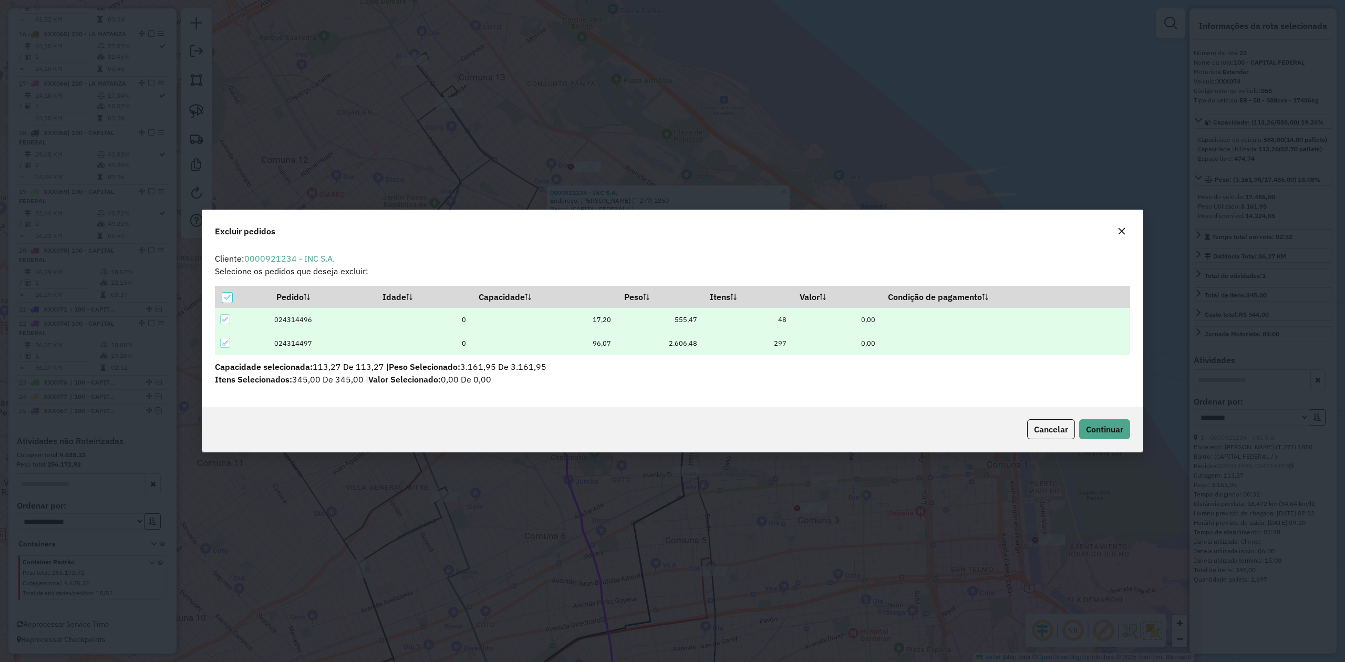
scroll to position [5, 3]
click at [896, 409] on span "Continuar" at bounding box center [1104, 429] width 37 height 11
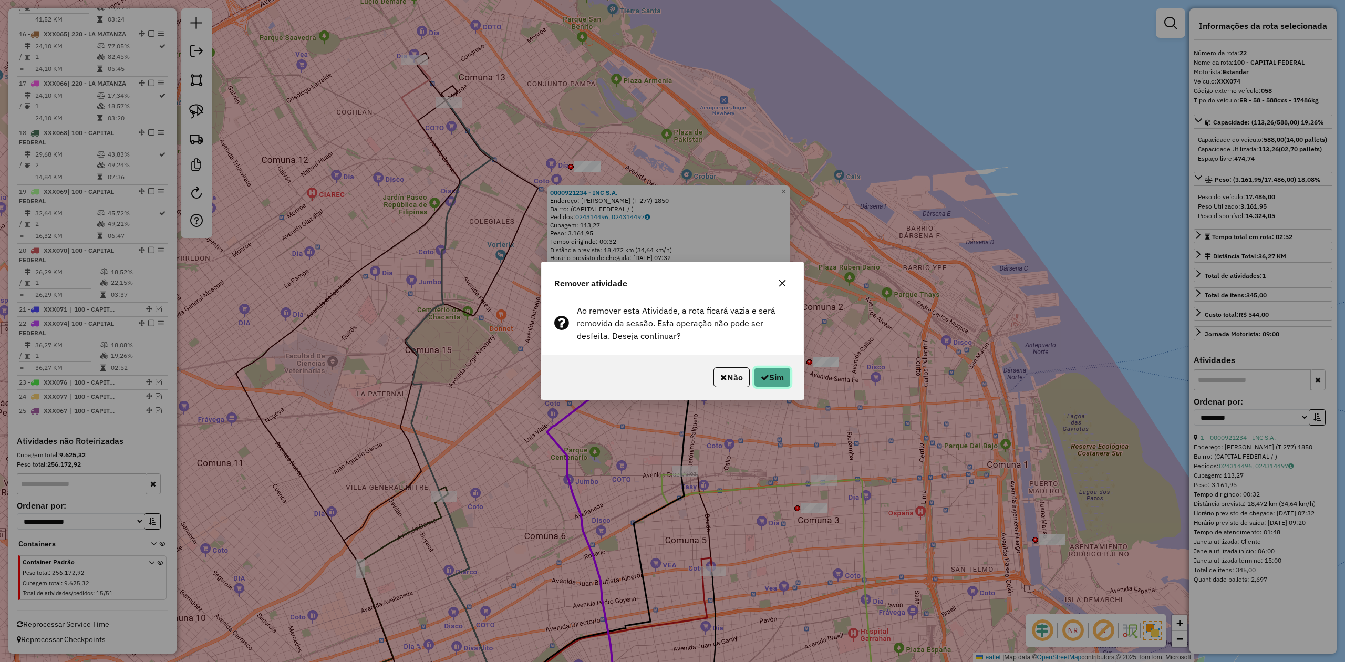
click at [773, 381] on button "Sim" at bounding box center [772, 377] width 37 height 20
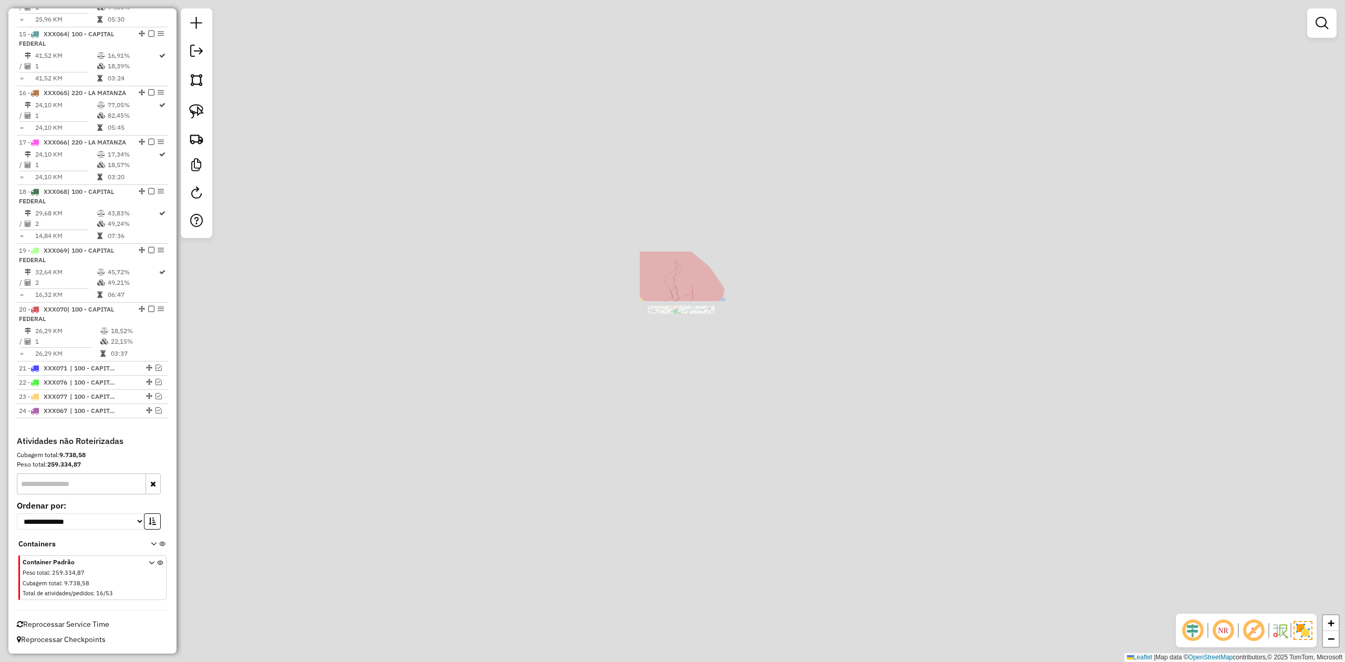
scroll to position [1242, 0]
click at [499, 126] on div "Janela de atendimento Grade de atendimento Capacidade Transportadoras Veículos …" at bounding box center [672, 331] width 1345 height 662
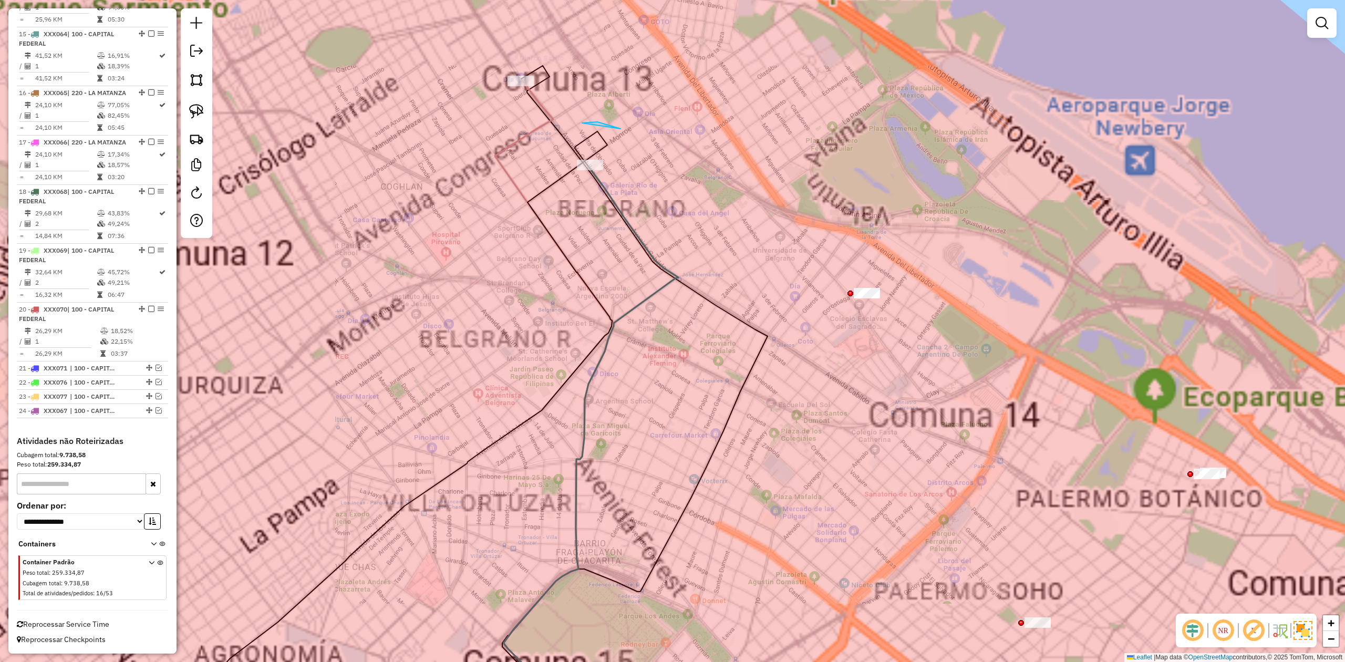
drag, startPoint x: 616, startPoint y: 127, endPoint x: 638, endPoint y: 178, distance: 54.8
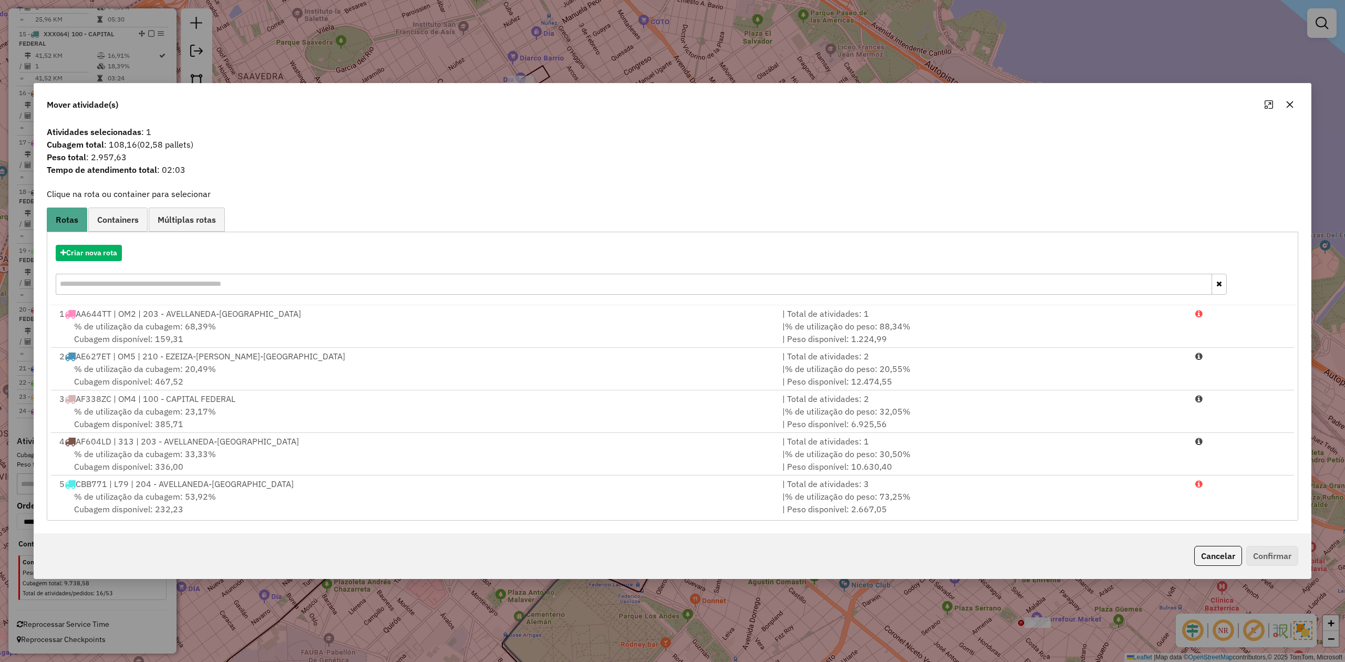
click at [896, 106] on icon "button" at bounding box center [1289, 104] width 8 height 8
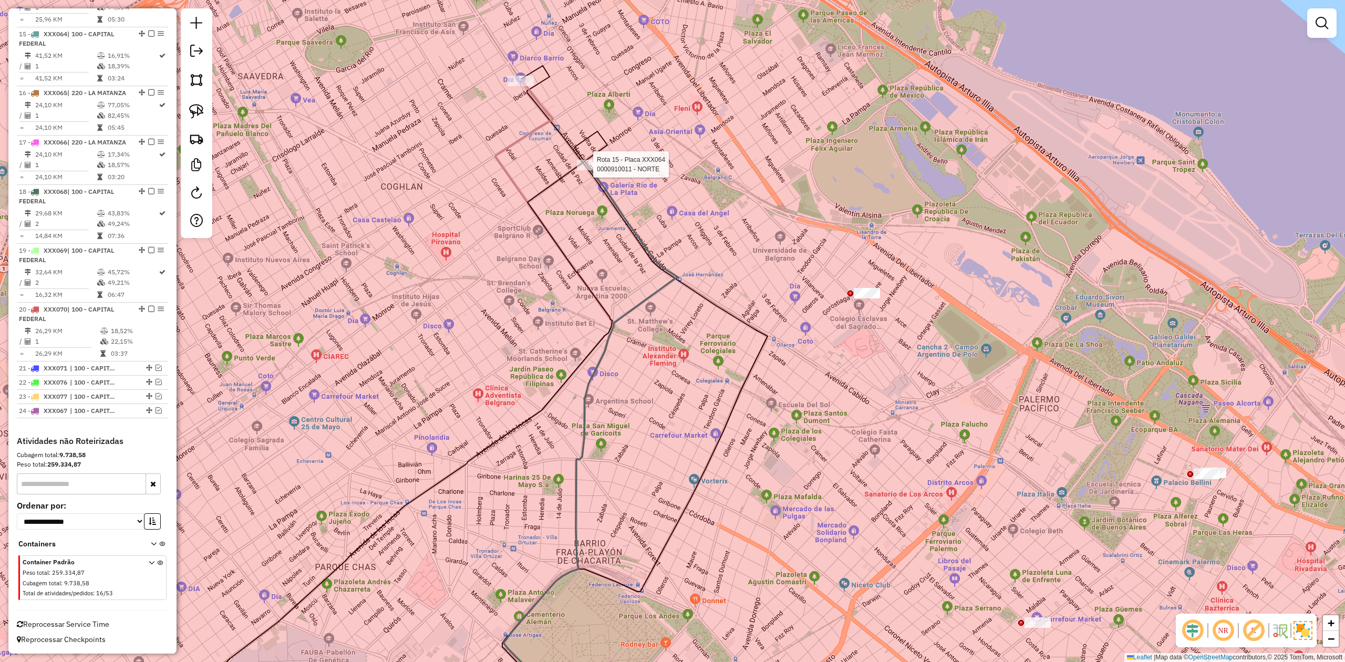
select select "**********"
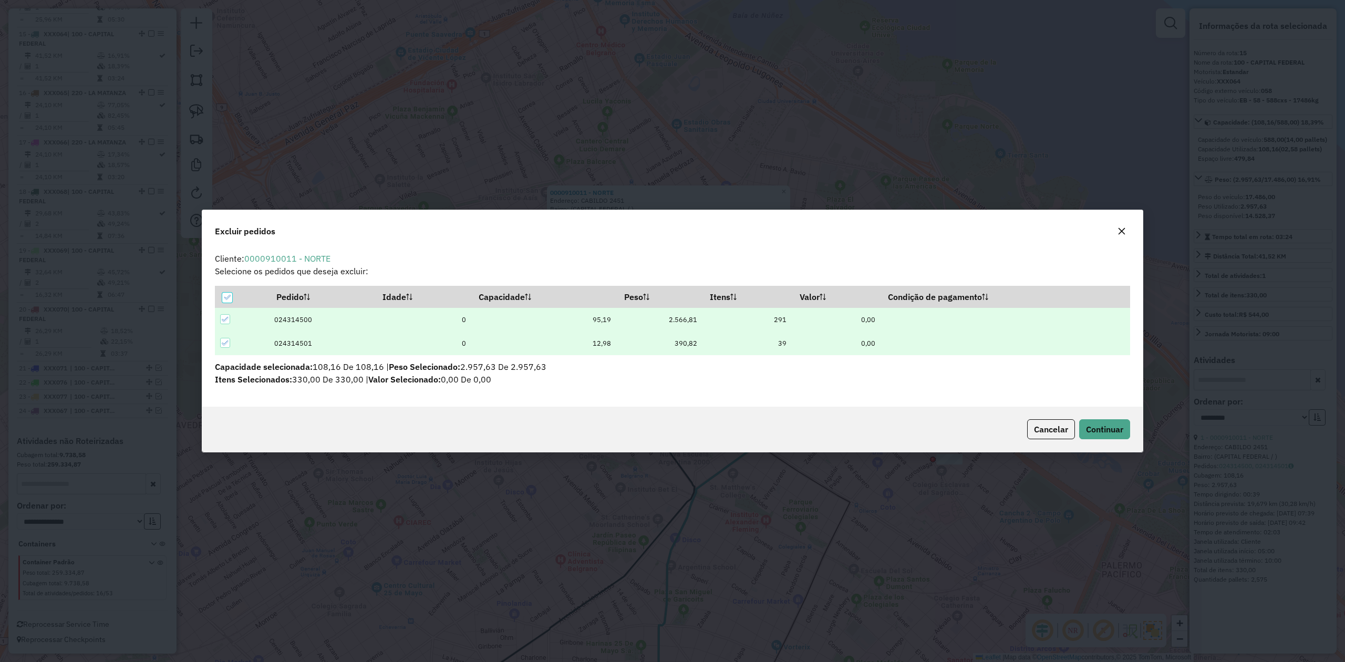
scroll to position [0, 0]
click at [896, 409] on span "Continuar" at bounding box center [1104, 429] width 37 height 11
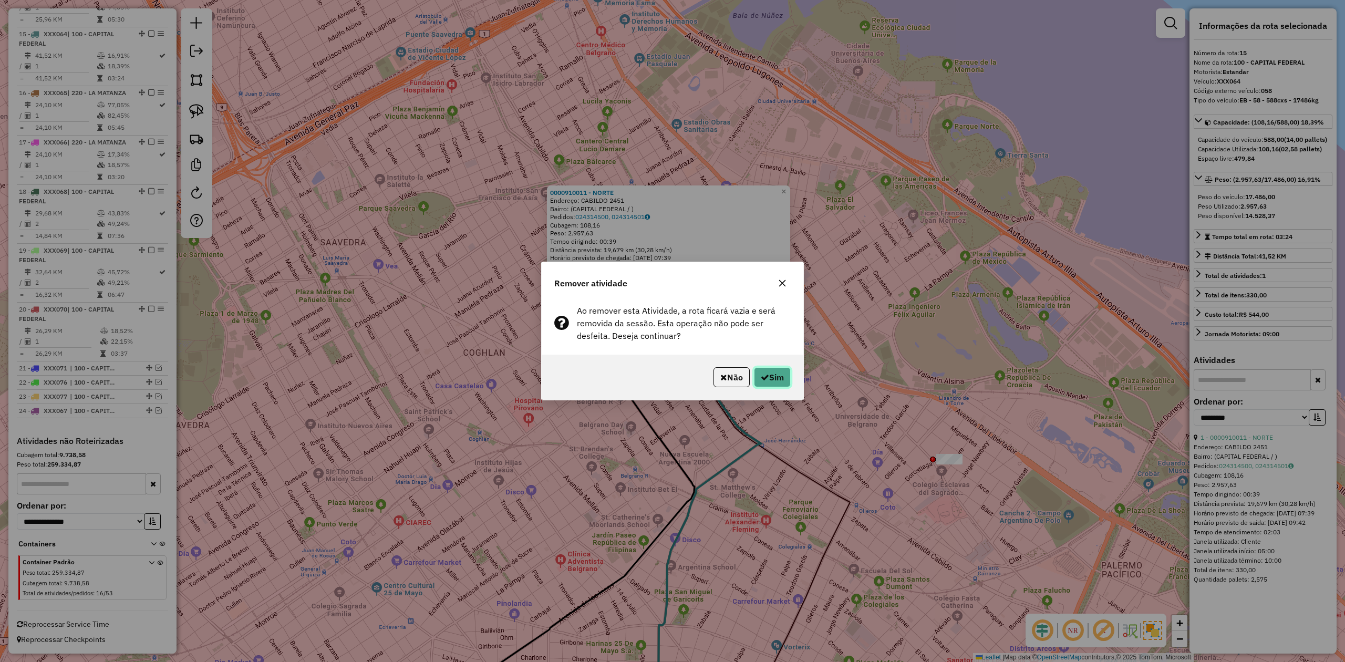
click at [774, 379] on button "Sim" at bounding box center [772, 377] width 37 height 20
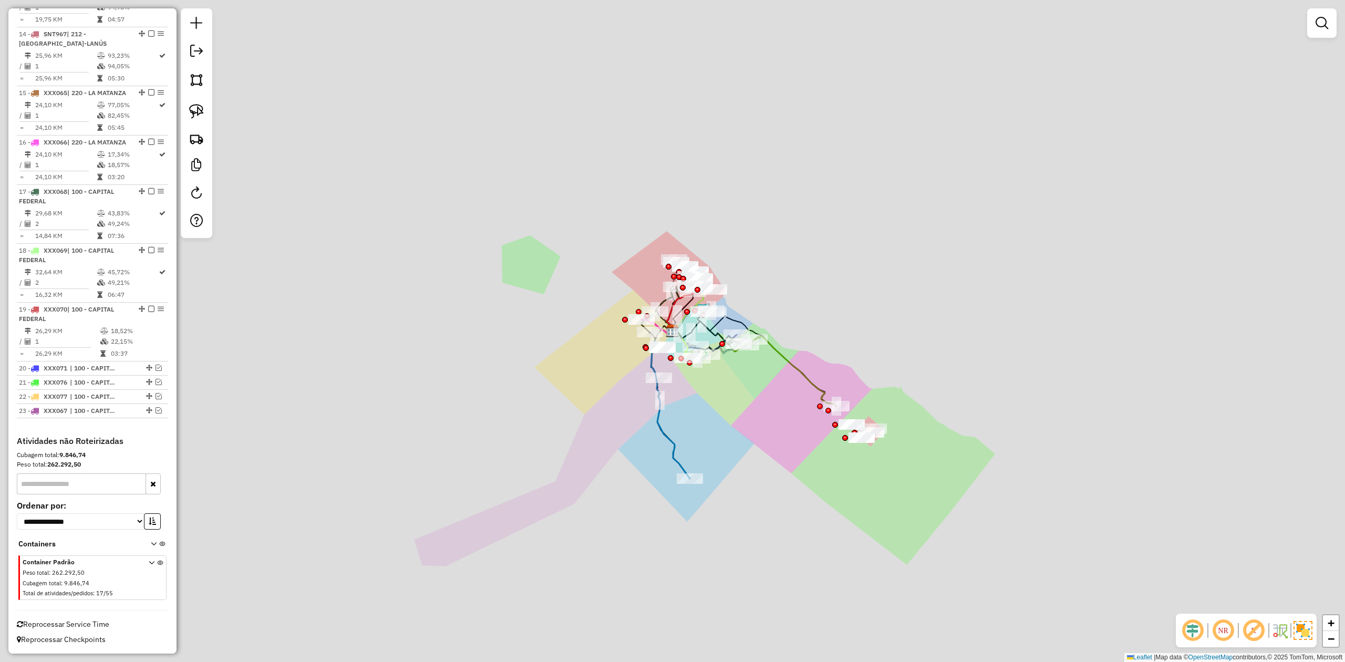
scroll to position [1181, 0]
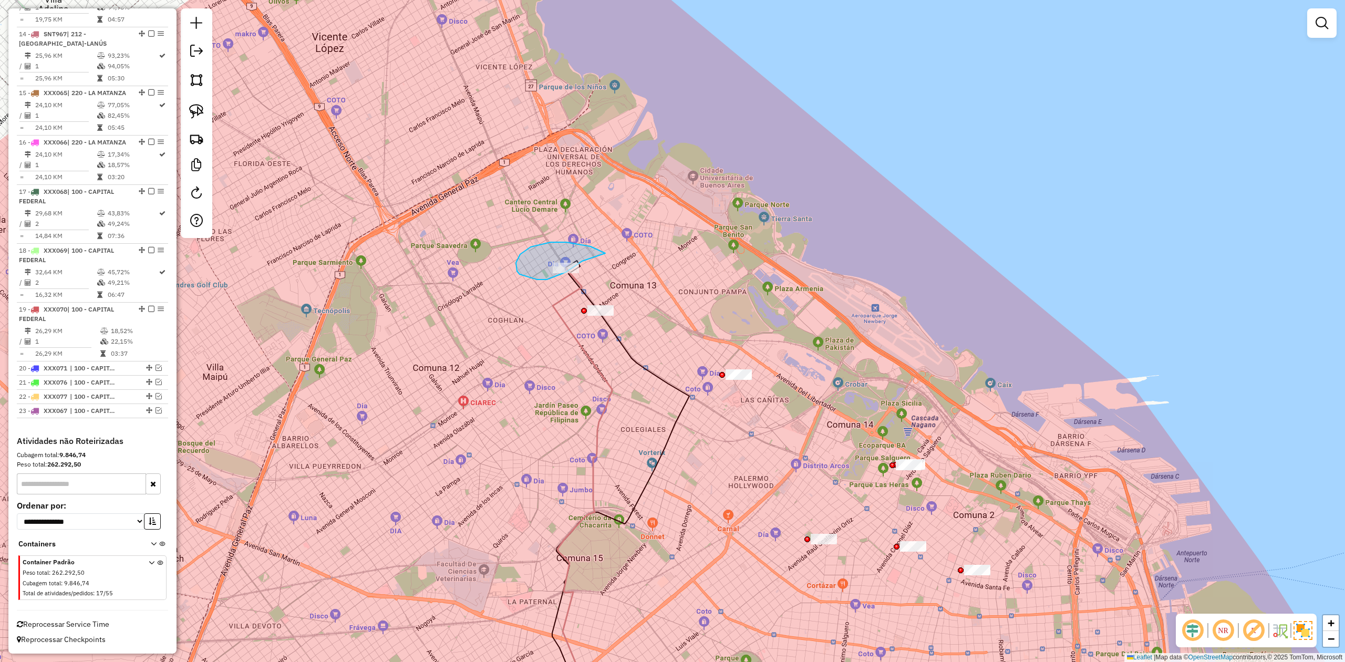
drag, startPoint x: 516, startPoint y: 263, endPoint x: 589, endPoint y: 253, distance: 74.2
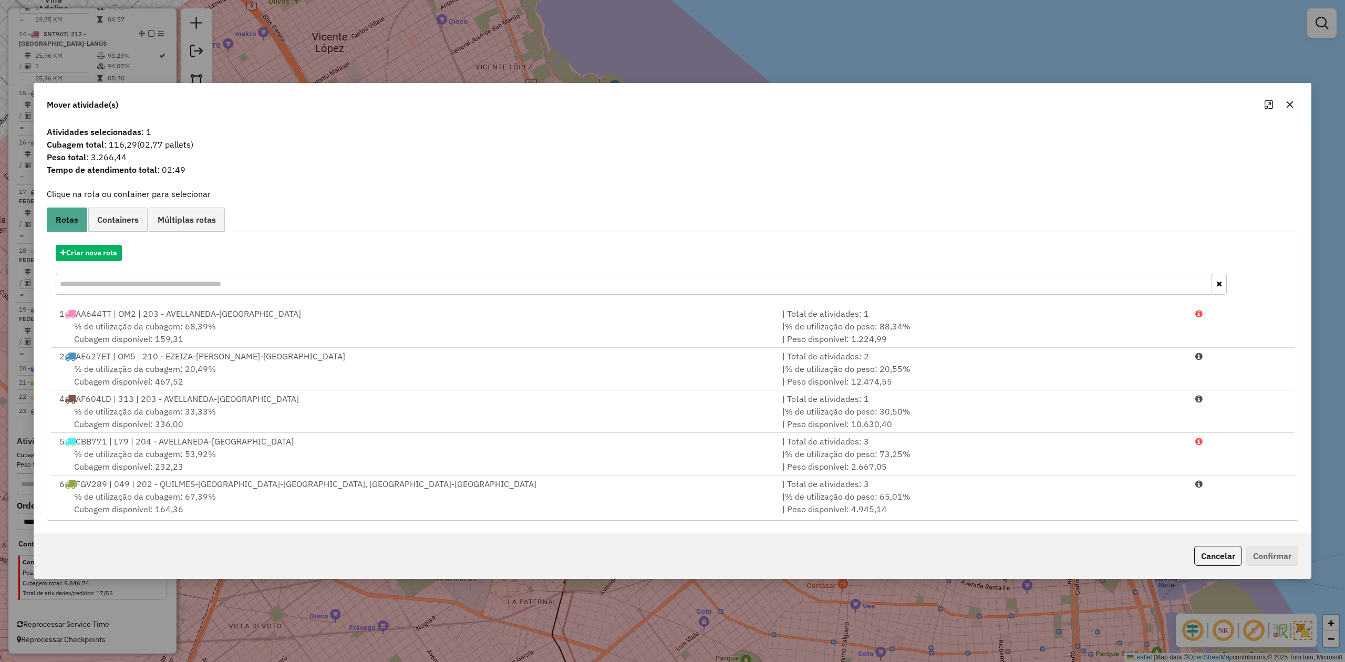
click at [896, 101] on icon "button" at bounding box center [1289, 104] width 7 height 7
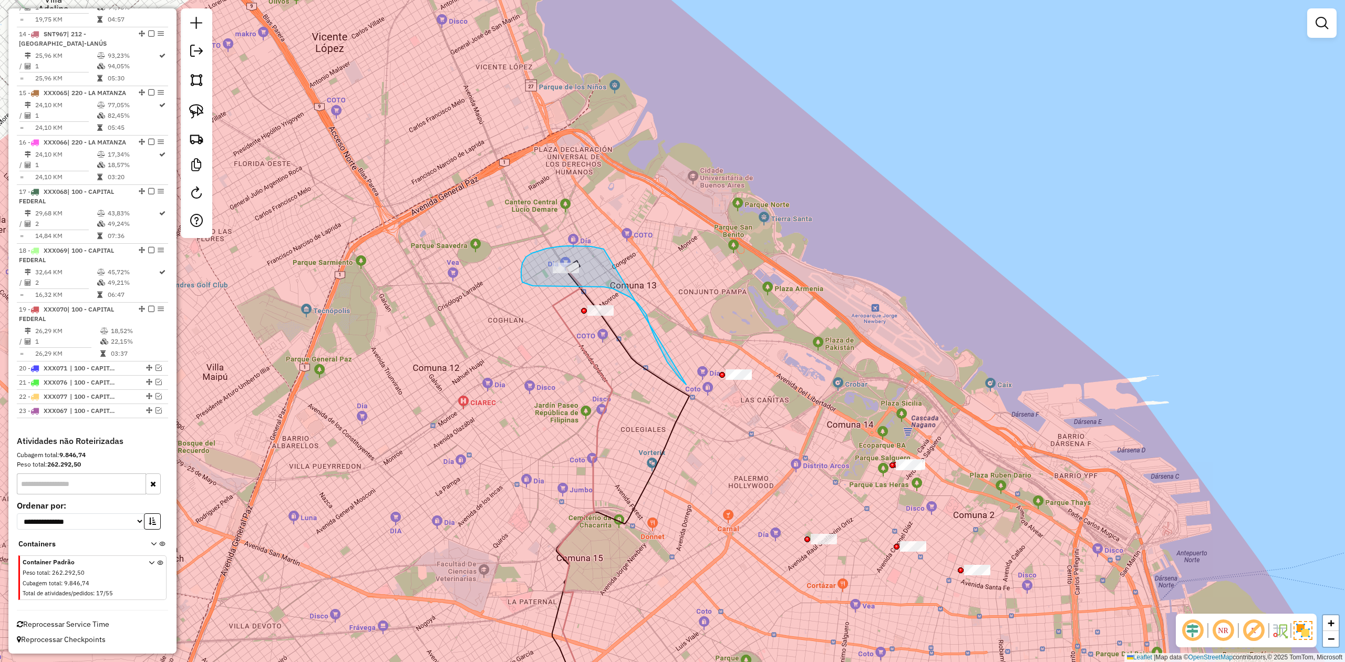
drag, startPoint x: 595, startPoint y: 247, endPoint x: 795, endPoint y: 313, distance: 210.8
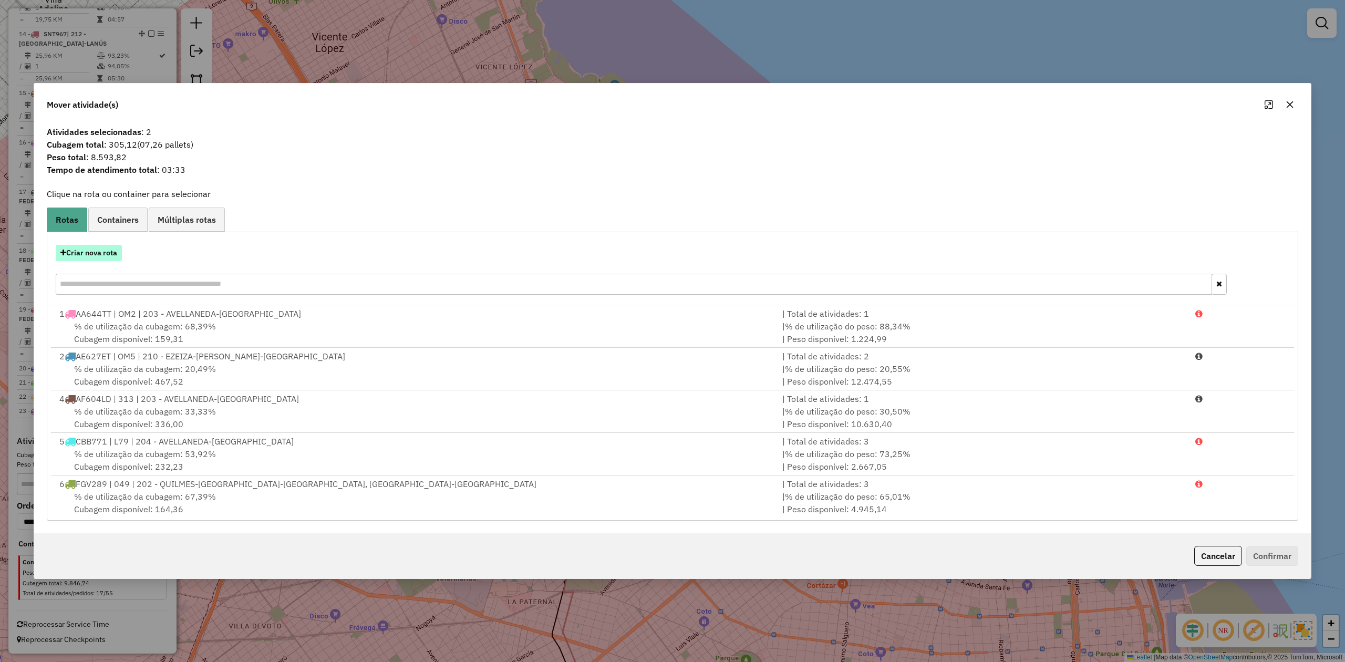
click at [106, 254] on button "Criar nova rota" at bounding box center [89, 253] width 66 height 16
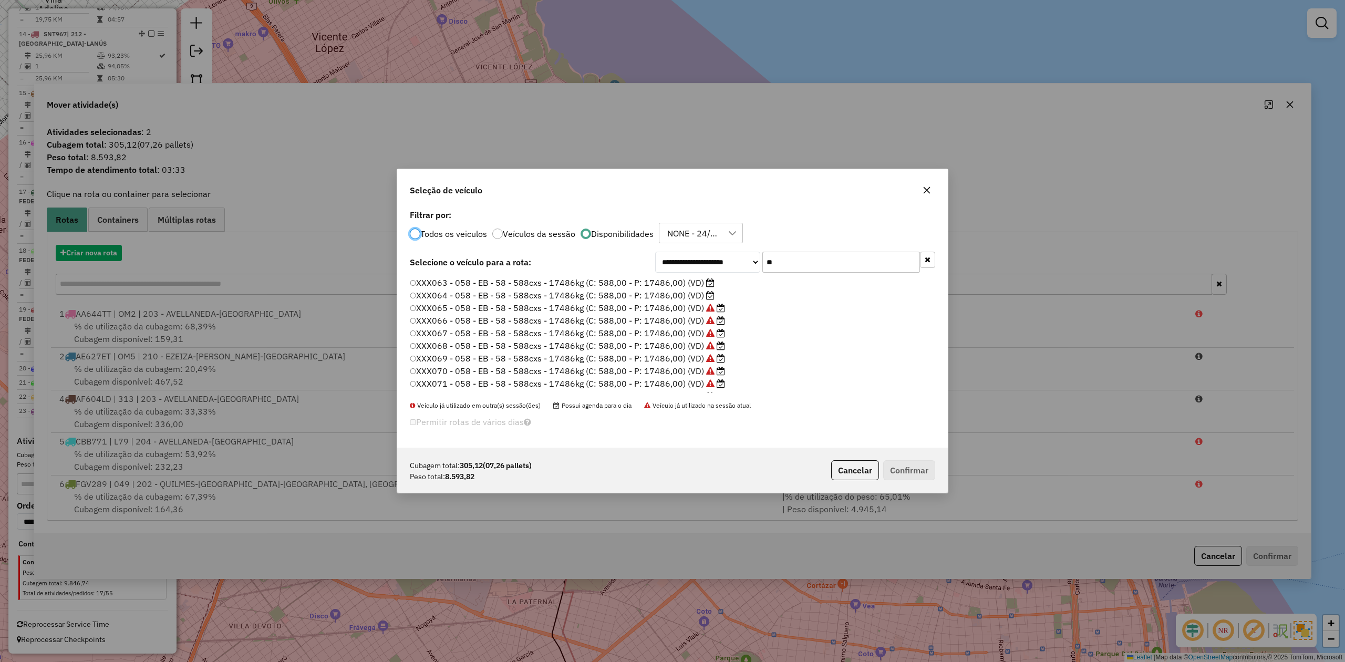
scroll to position [5, 3]
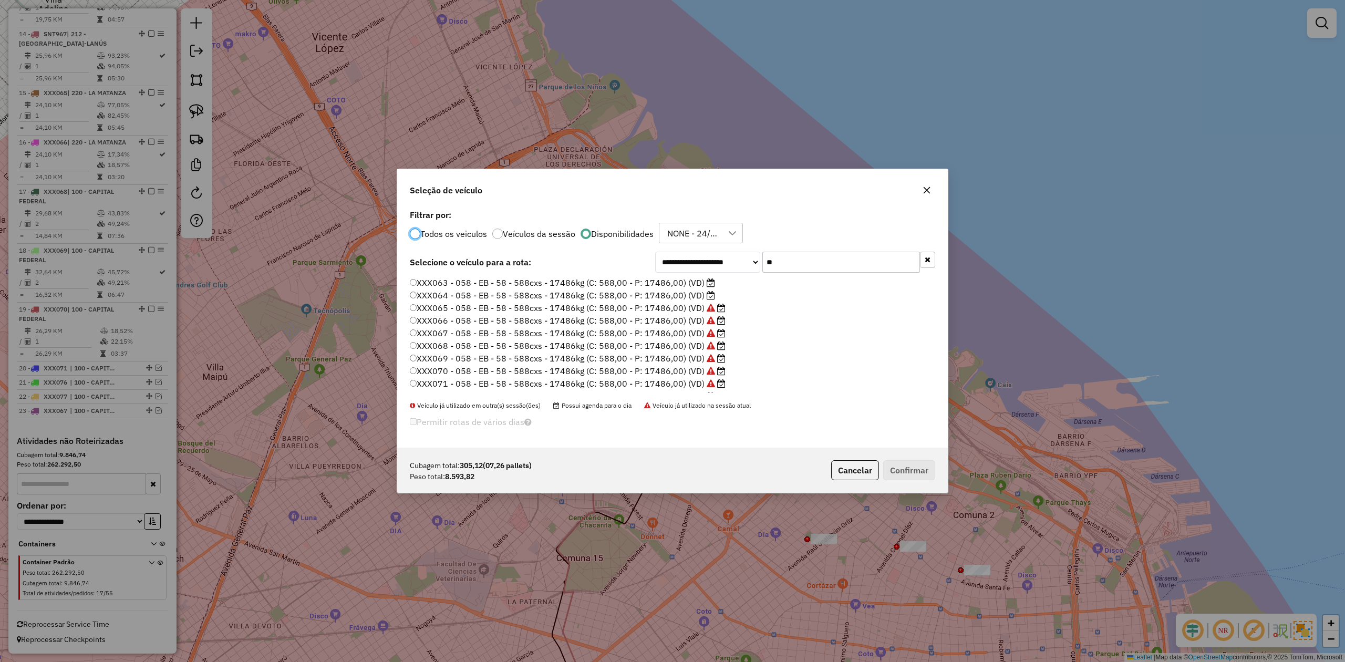
click at [691, 280] on label "XXX063 - 058 - EB - 58 - 588cxs - 17486kg (C: 588,00 - P: 17486,00) (VD)" at bounding box center [562, 282] width 305 height 13
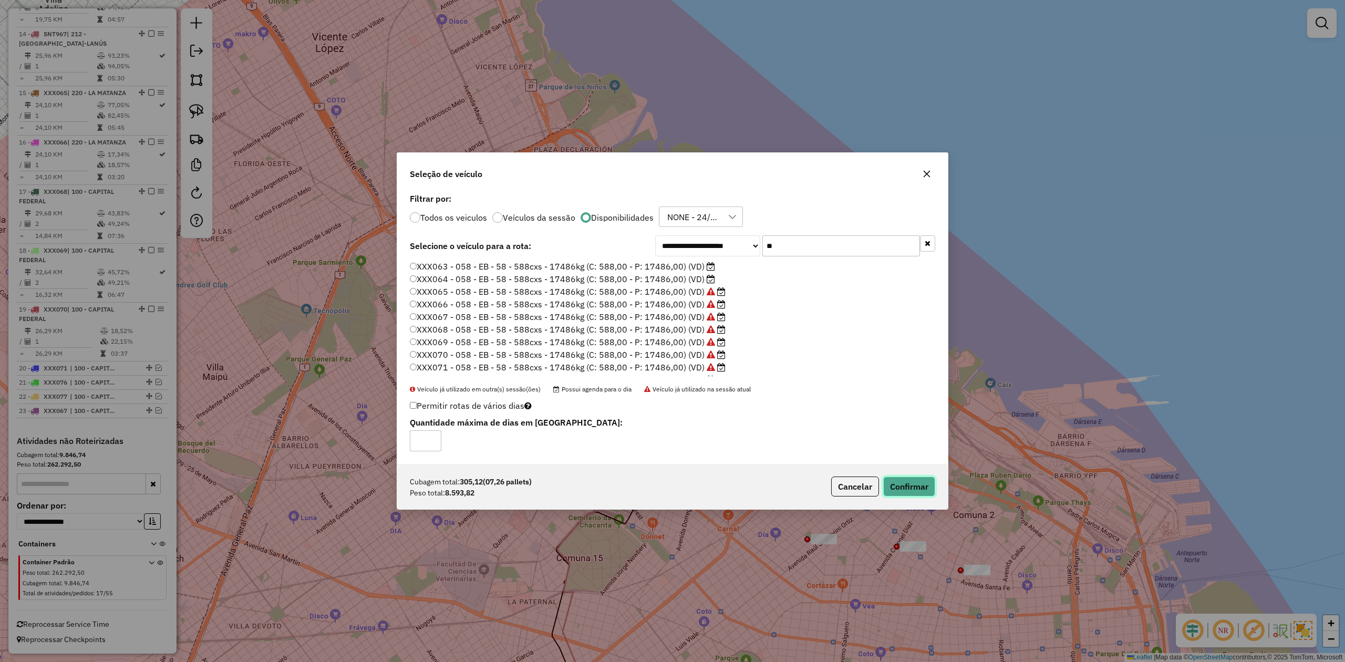
click at [896, 409] on button "Confirmar" at bounding box center [909, 486] width 52 height 20
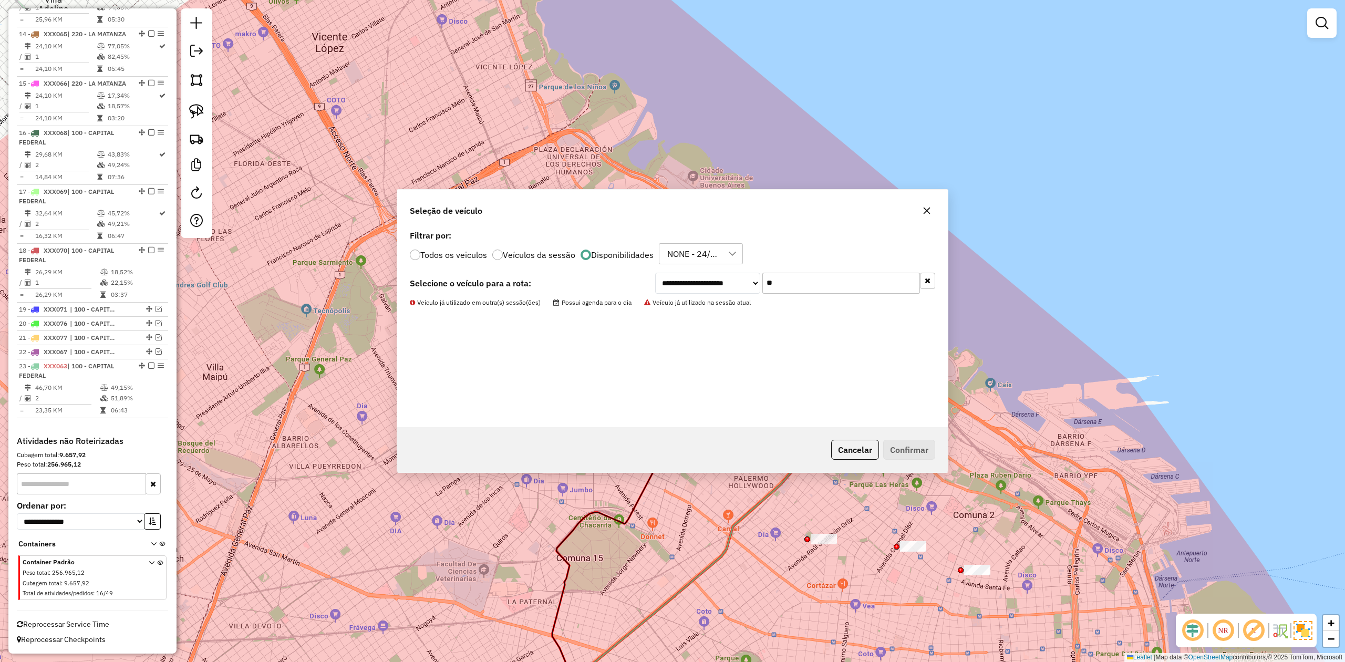
scroll to position [1122, 0]
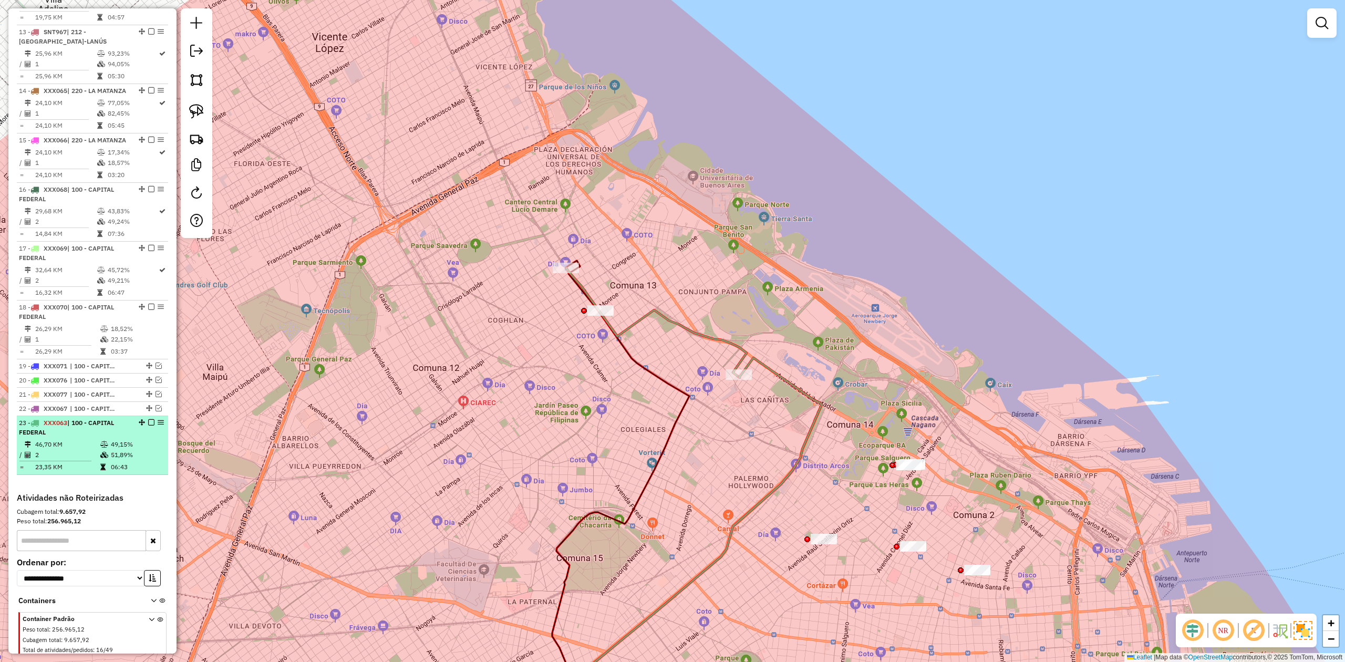
click at [148, 409] on em at bounding box center [151, 422] width 6 height 6
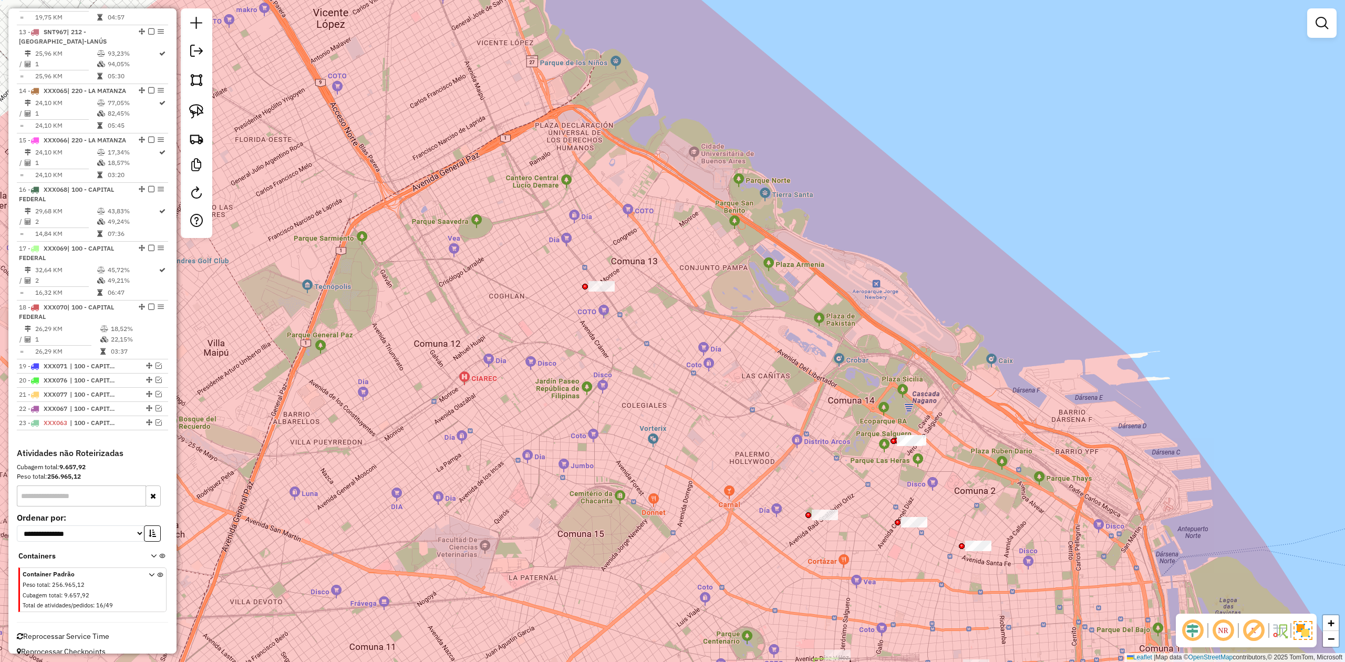
drag, startPoint x: 630, startPoint y: 438, endPoint x: 616, endPoint y: 361, distance: 78.0
click at [618, 368] on div "Janela de atendimento Grade de atendimento Capacidade Transportadoras Veículos …" at bounding box center [672, 331] width 1345 height 662
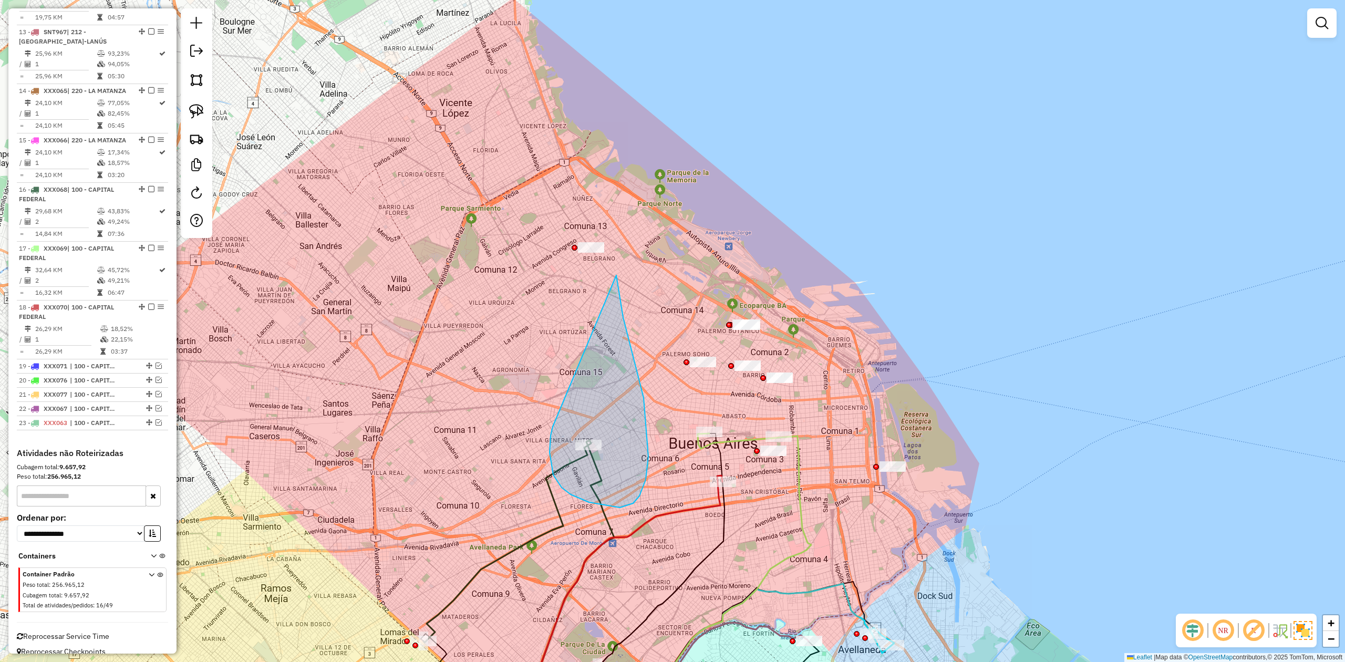
drag, startPoint x: 549, startPoint y: 452, endPoint x: 511, endPoint y: 234, distance: 221.4
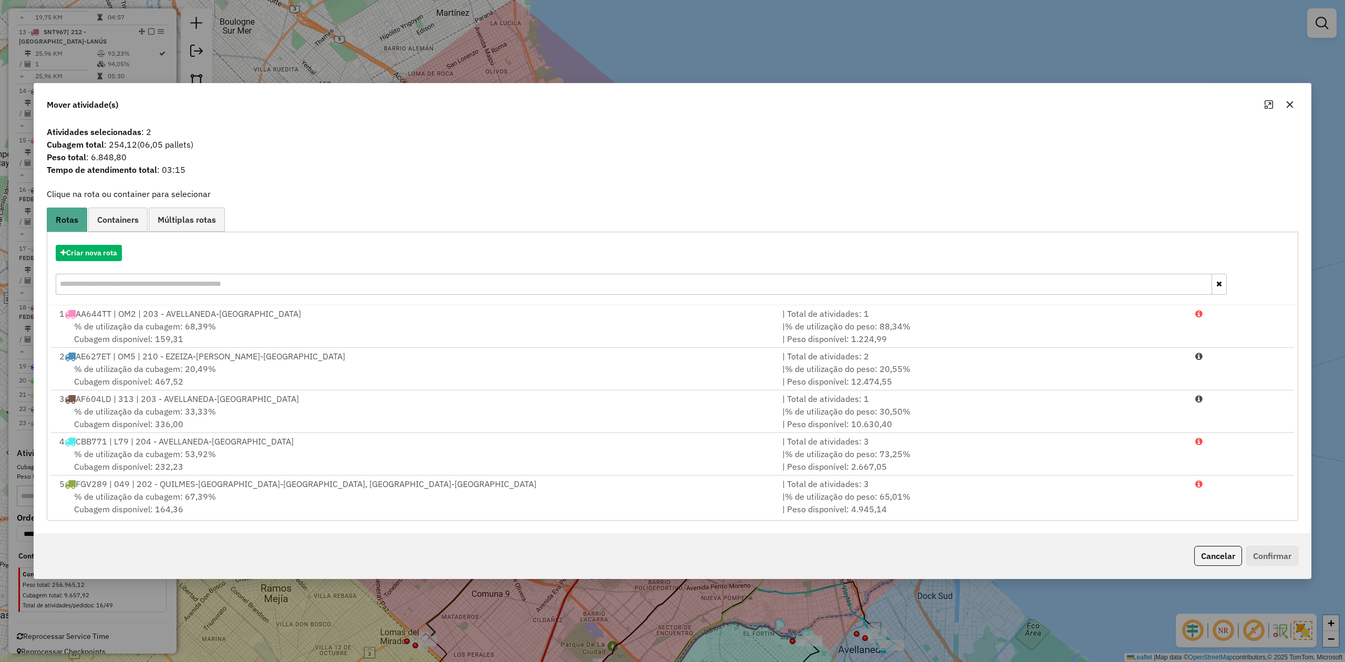
click at [896, 106] on button "button" at bounding box center [1289, 104] width 17 height 17
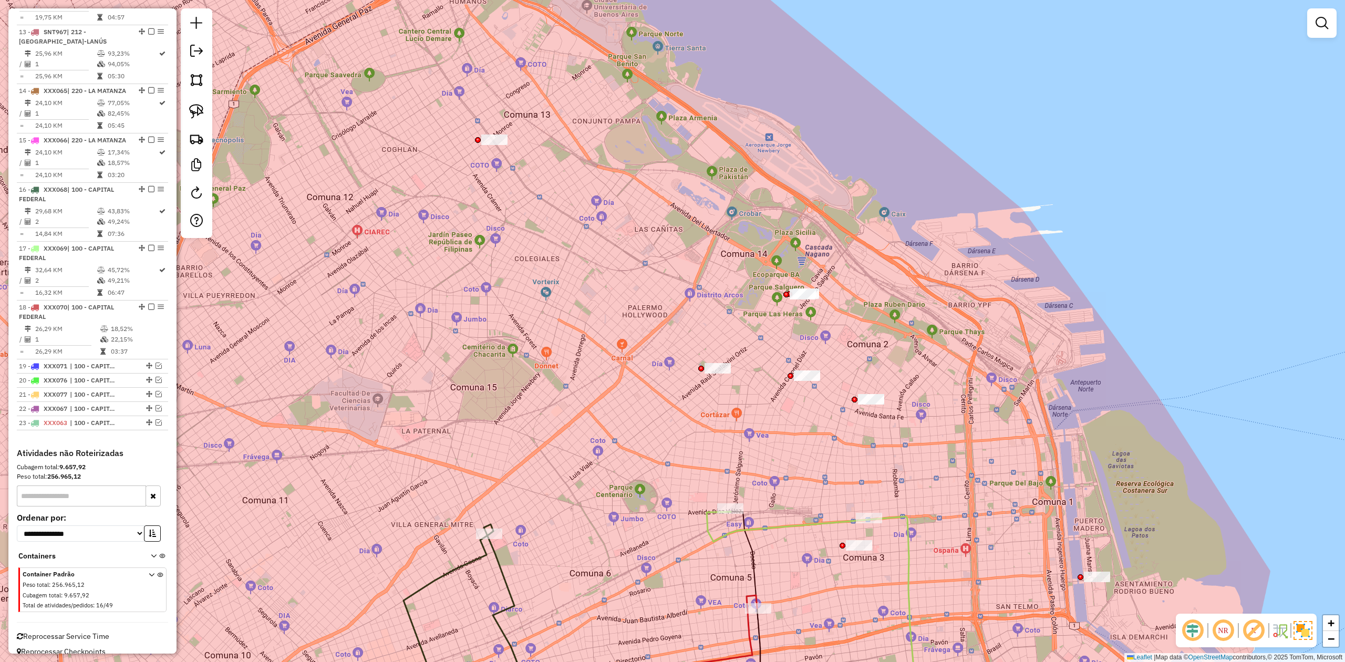
drag, startPoint x: 753, startPoint y: 330, endPoint x: 692, endPoint y: 276, distance: 81.5
click at [692, 276] on div "Janela de atendimento Grade de atendimento Capacidade Transportadoras Veículos …" at bounding box center [672, 331] width 1345 height 662
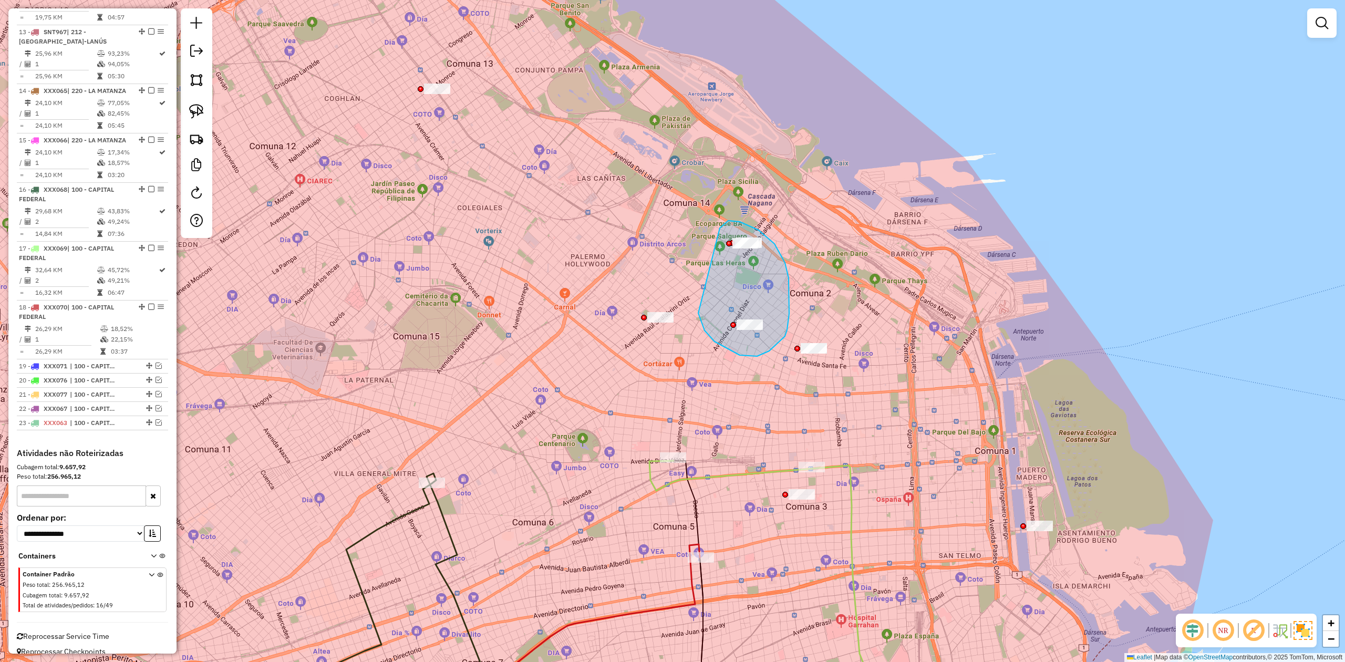
drag, startPoint x: 740, startPoint y: 355, endPoint x: 705, endPoint y: 243, distance: 117.6
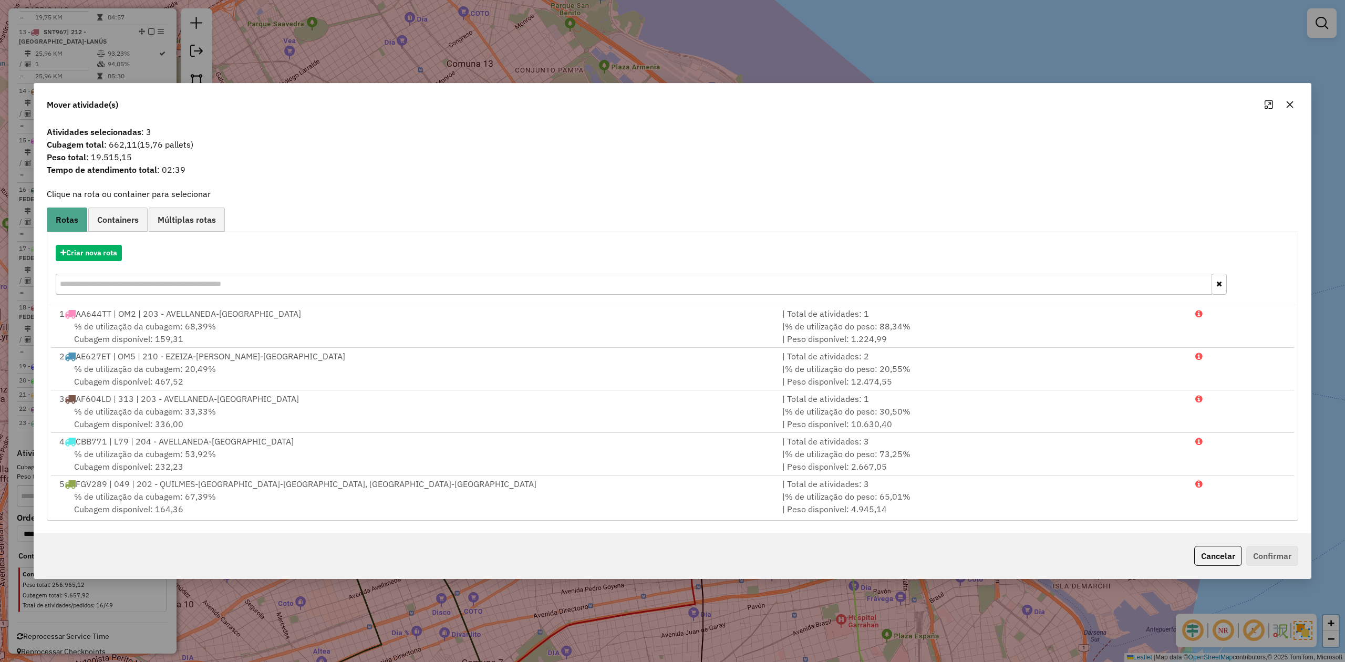
drag, startPoint x: 1286, startPoint y: 109, endPoint x: 1203, endPoint y: 192, distance: 117.7
click at [896, 109] on button "button" at bounding box center [1289, 104] width 17 height 17
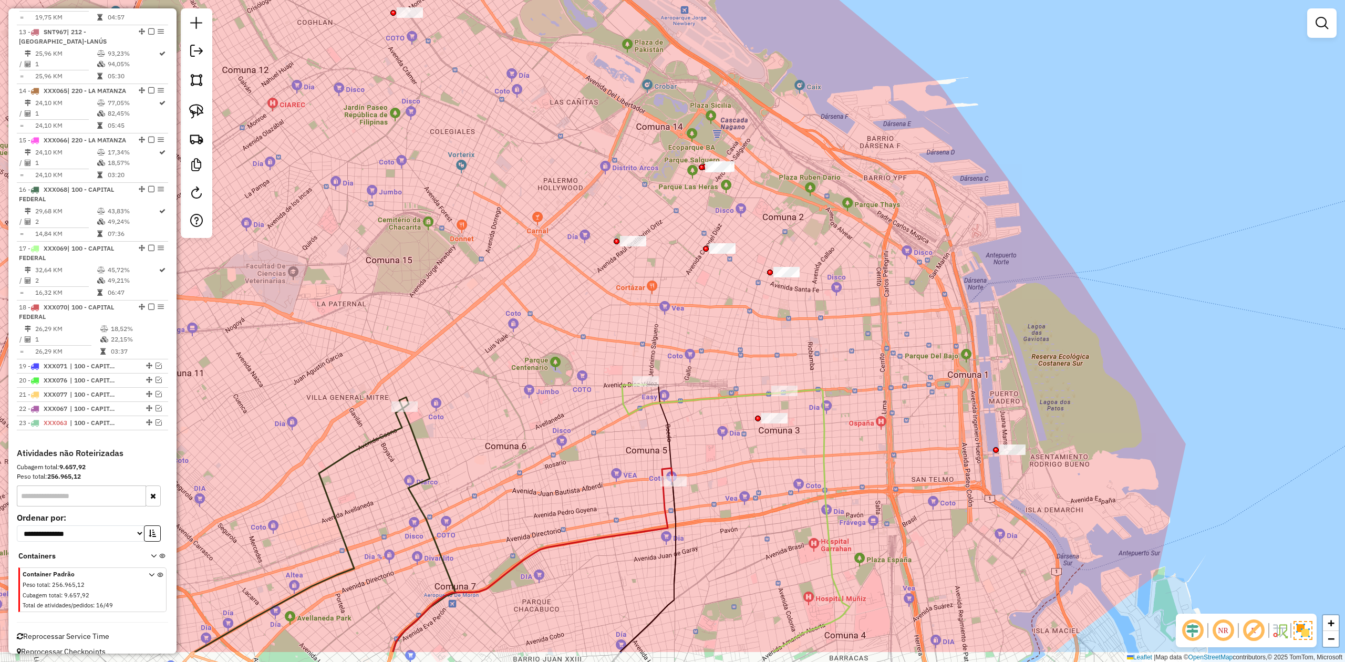
drag, startPoint x: 839, startPoint y: 312, endPoint x: 837, endPoint y: 303, distance: 9.3
click at [837, 303] on div "Janela de atendimento Grade de atendimento Capacidade Transportadoras Veículos …" at bounding box center [672, 331] width 1345 height 662
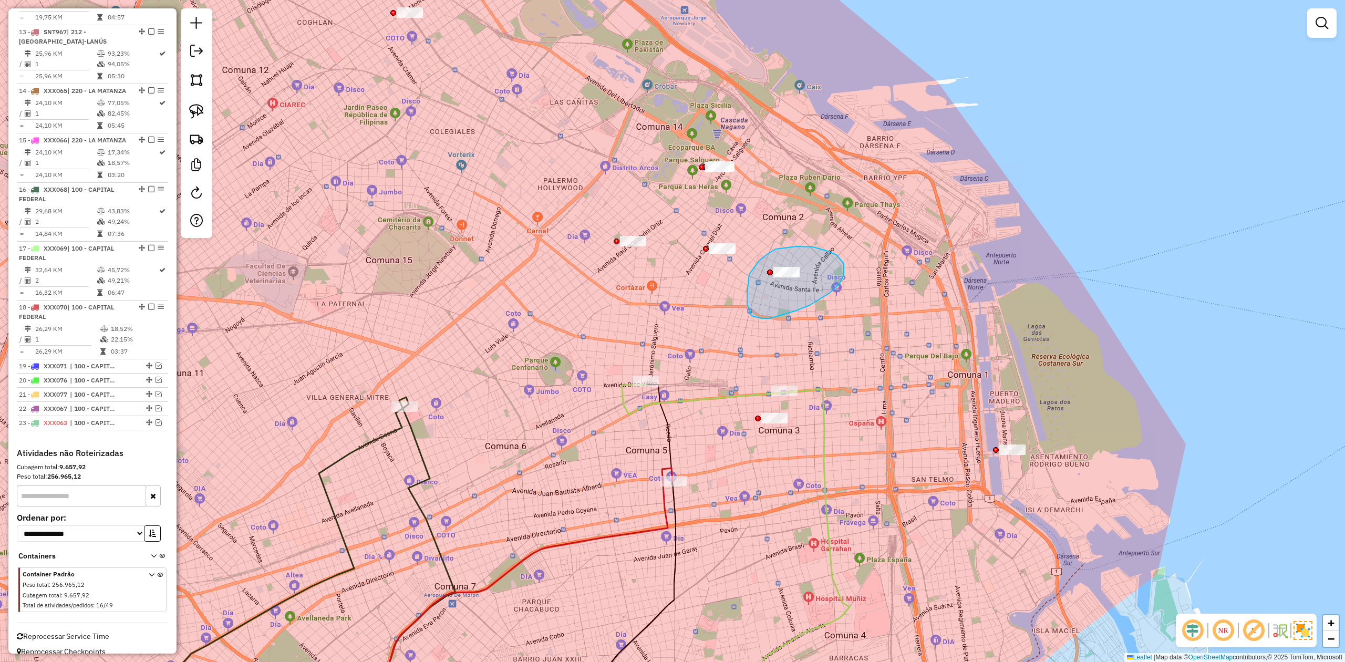
drag, startPoint x: 809, startPoint y: 305, endPoint x: 786, endPoint y: 349, distance: 49.8
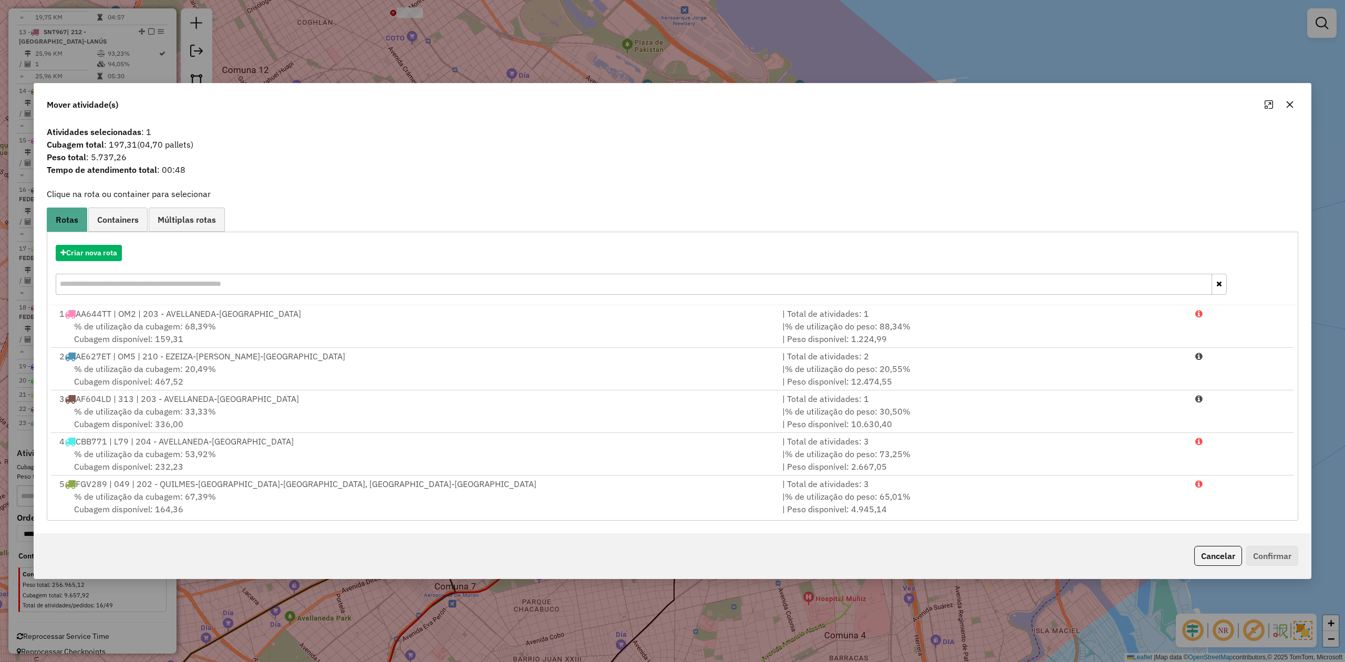
click at [896, 101] on icon "button" at bounding box center [1289, 104] width 8 height 8
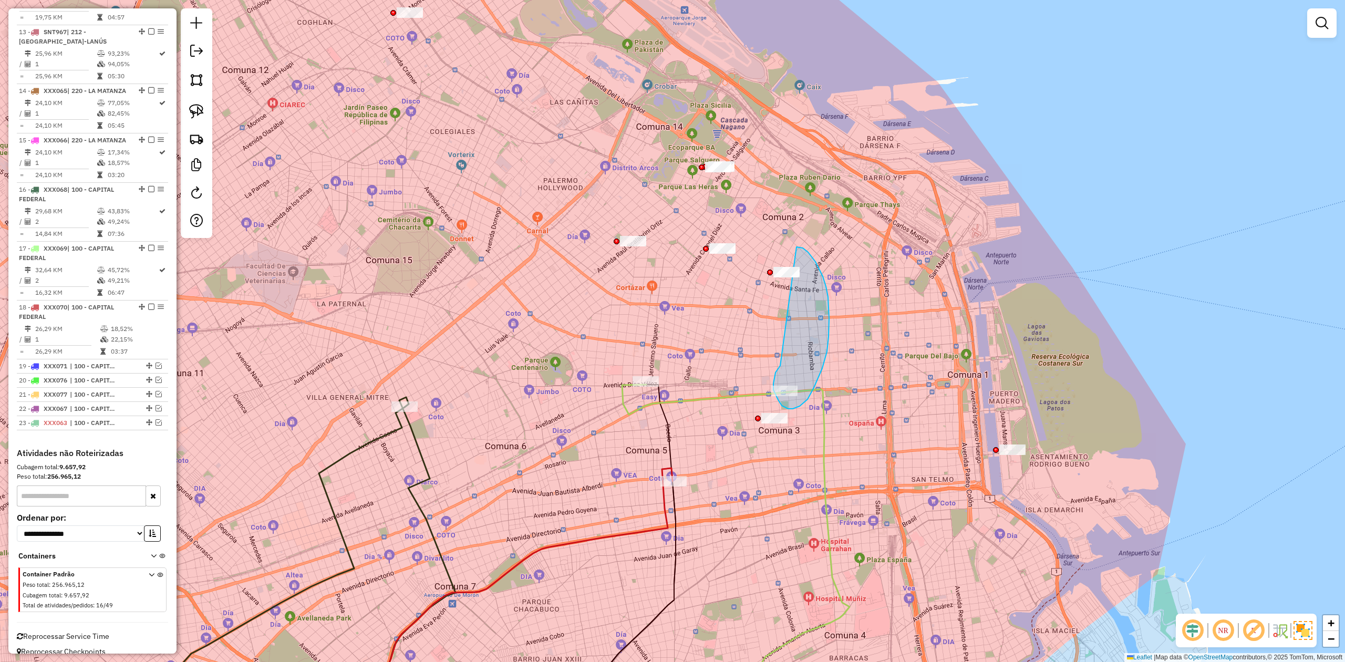
drag, startPoint x: 777, startPoint y: 369, endPoint x: 743, endPoint y: 316, distance: 62.9
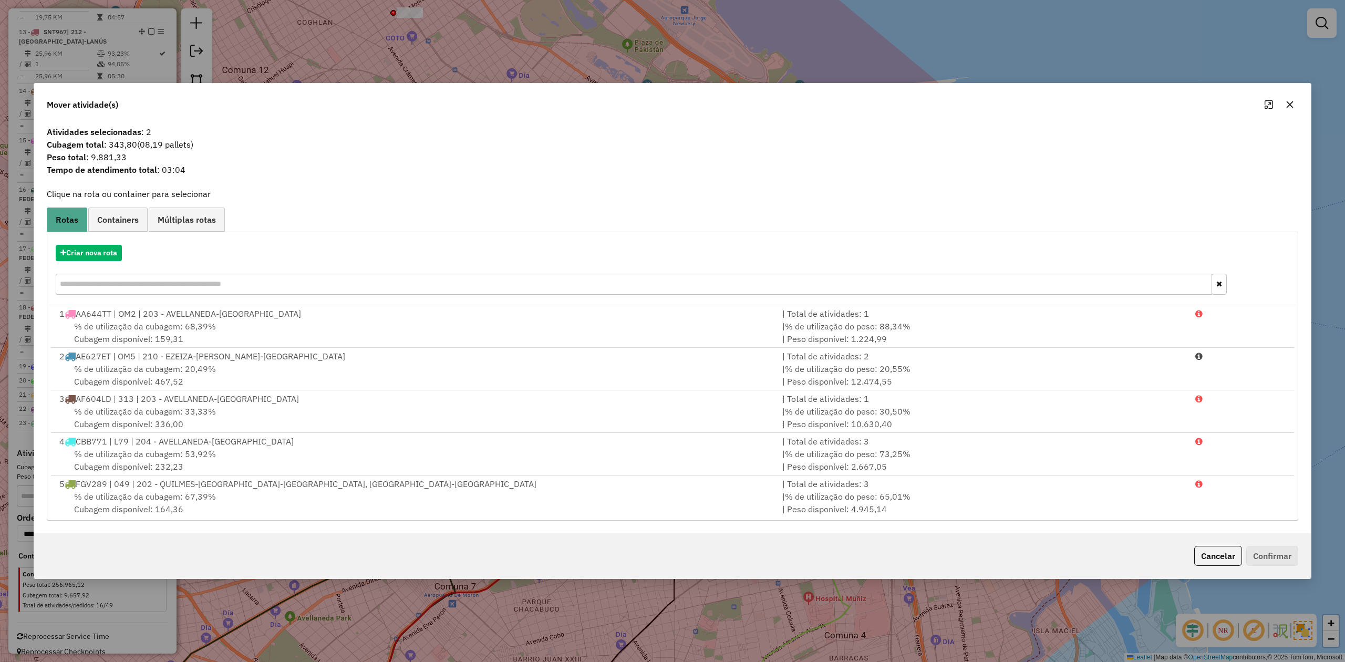
click at [896, 103] on button "button" at bounding box center [1289, 104] width 17 height 17
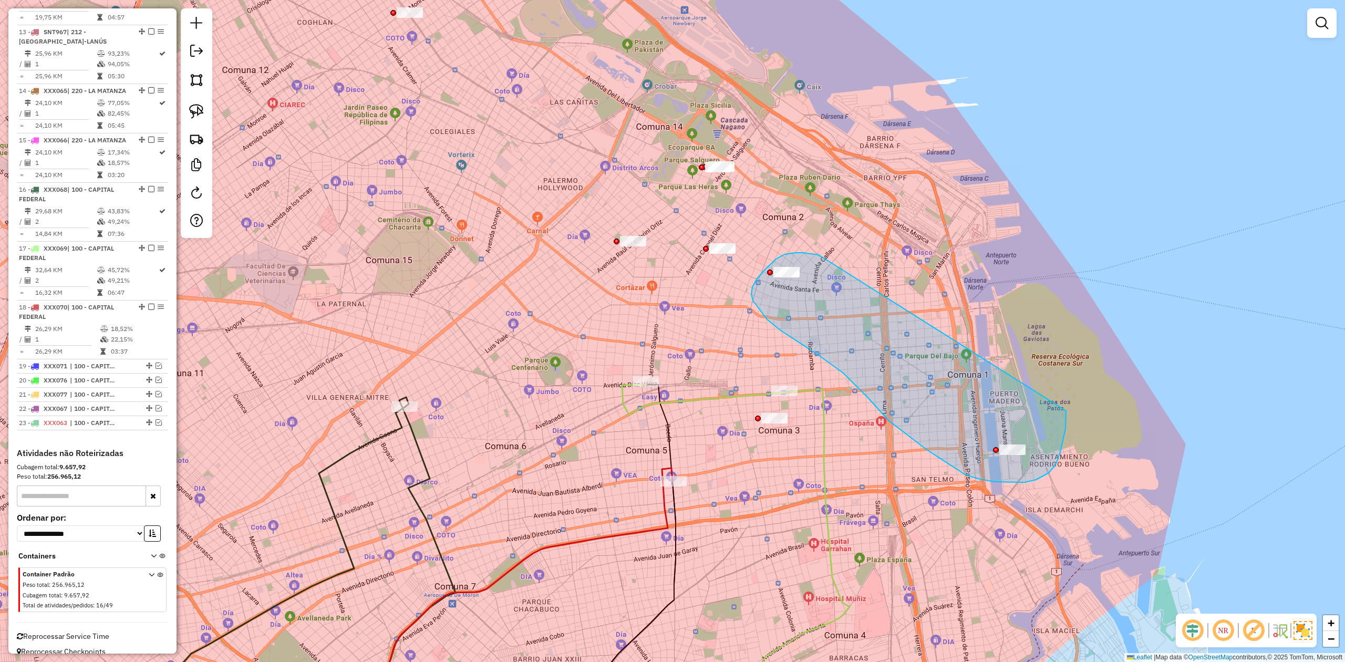
drag, startPoint x: 816, startPoint y: 254, endPoint x: 1066, endPoint y: 400, distance: 289.1
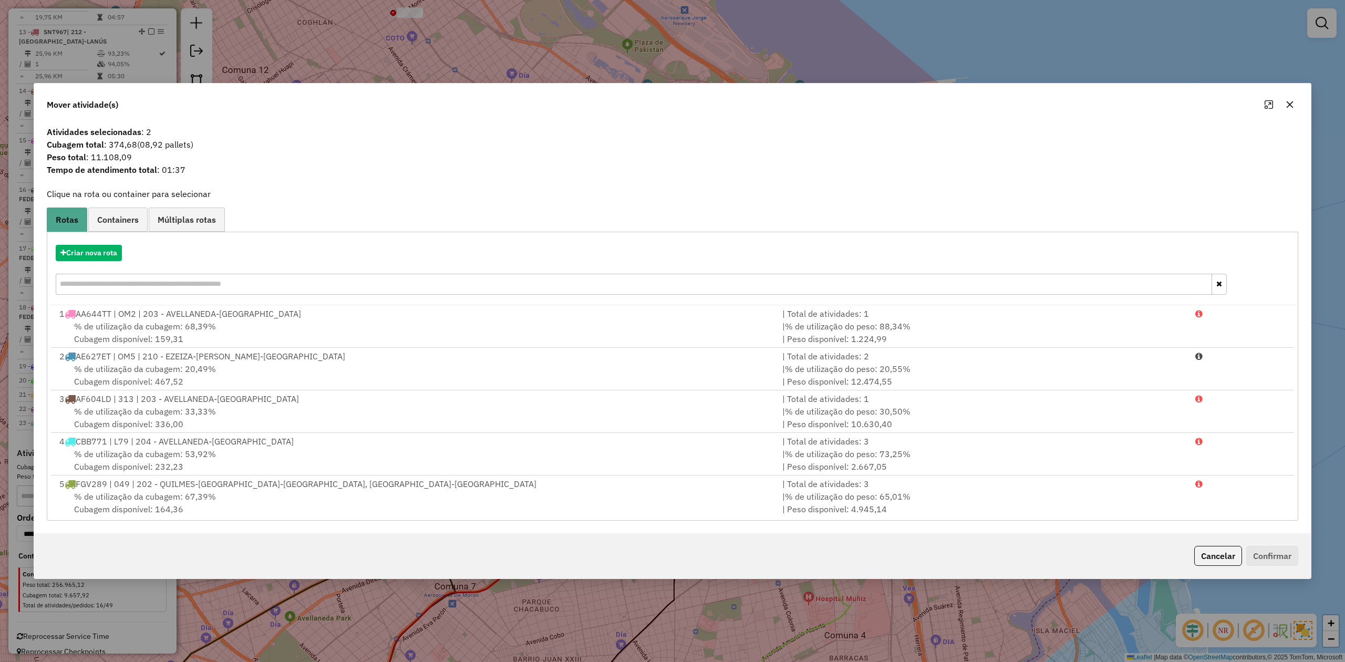
click at [896, 106] on button "button" at bounding box center [1289, 104] width 17 height 17
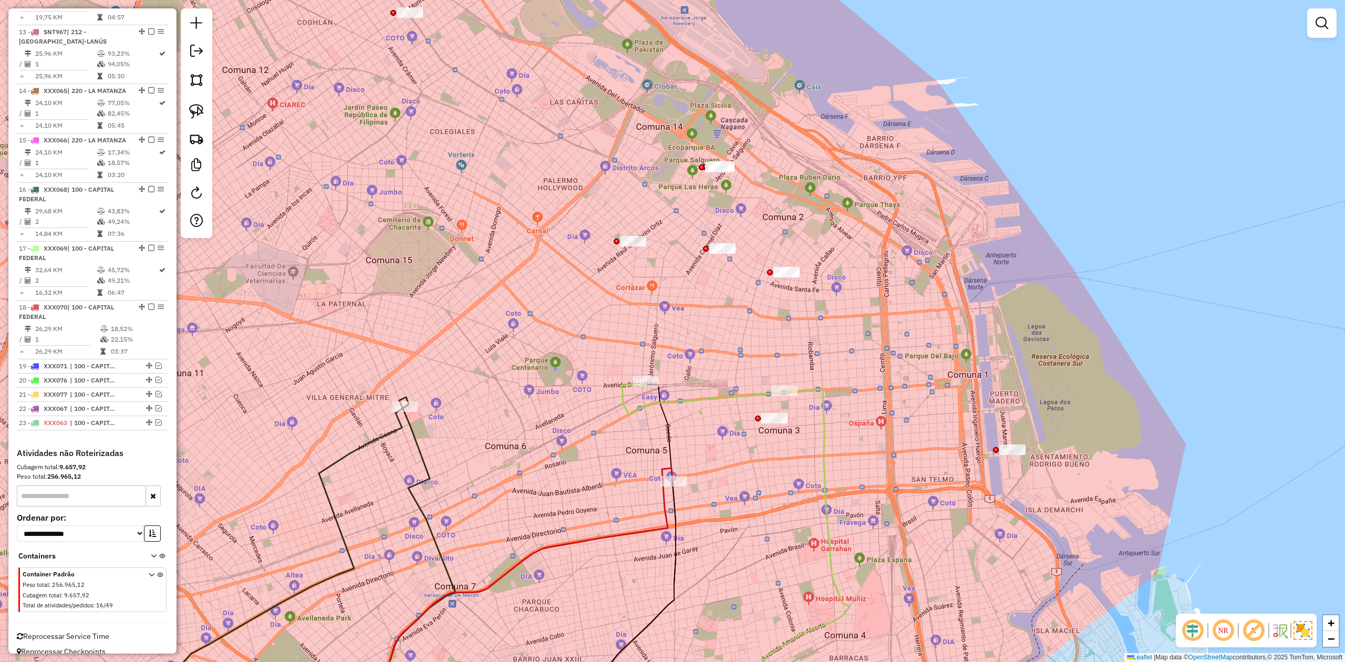
click at [841, 267] on div "Janela de atendimento Grade de atendimento Capacidade Transportadoras Veículos …" at bounding box center [672, 331] width 1345 height 662
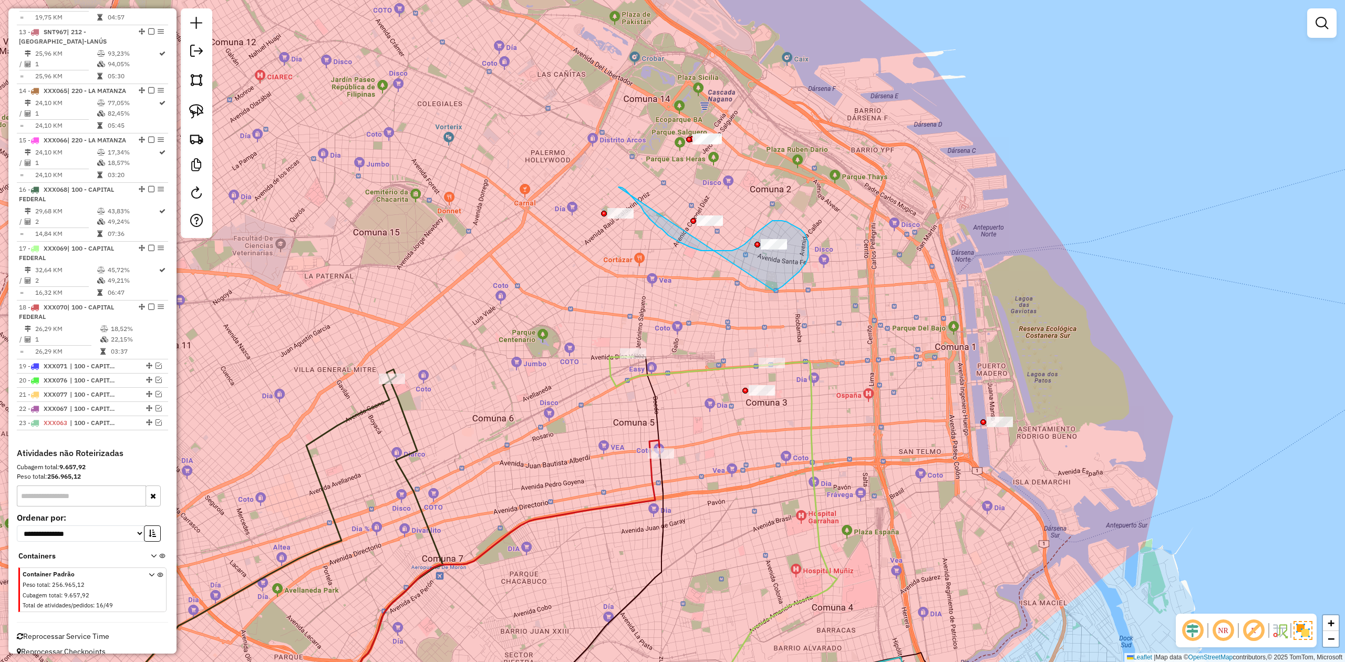
drag, startPoint x: 803, startPoint y: 266, endPoint x: 585, endPoint y: 272, distance: 218.6
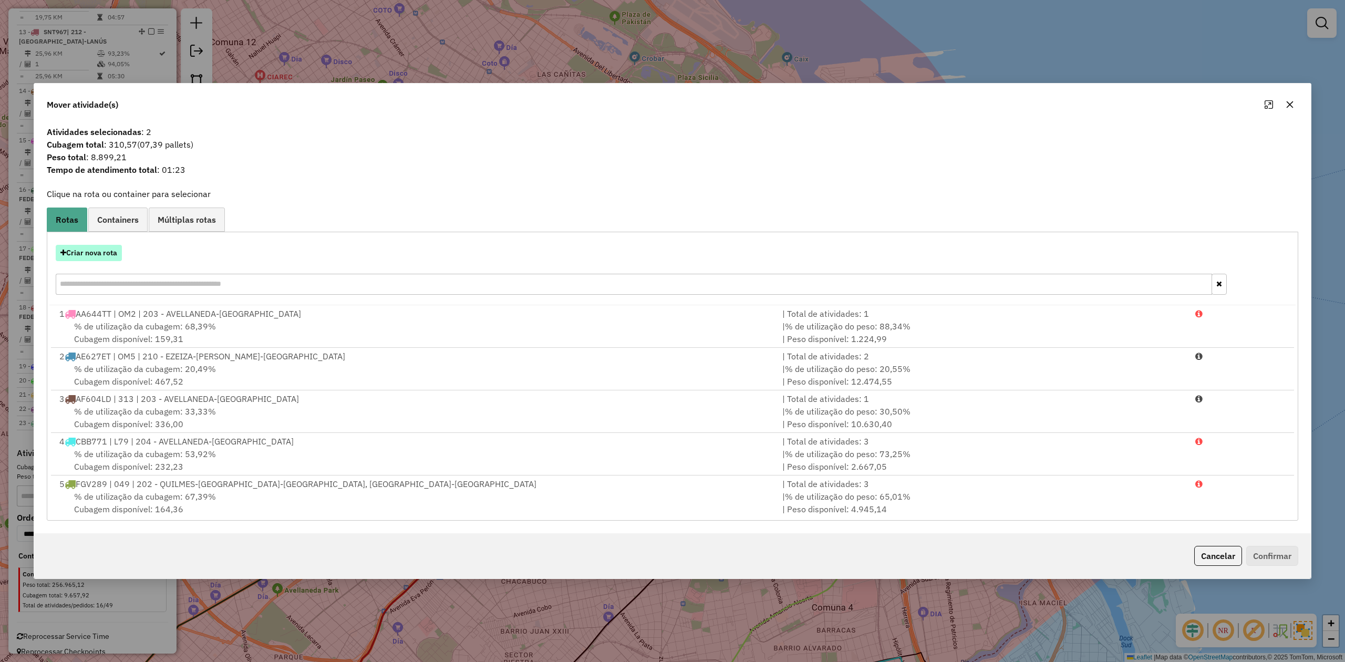
click at [105, 251] on button "Criar nova rota" at bounding box center [89, 253] width 66 height 16
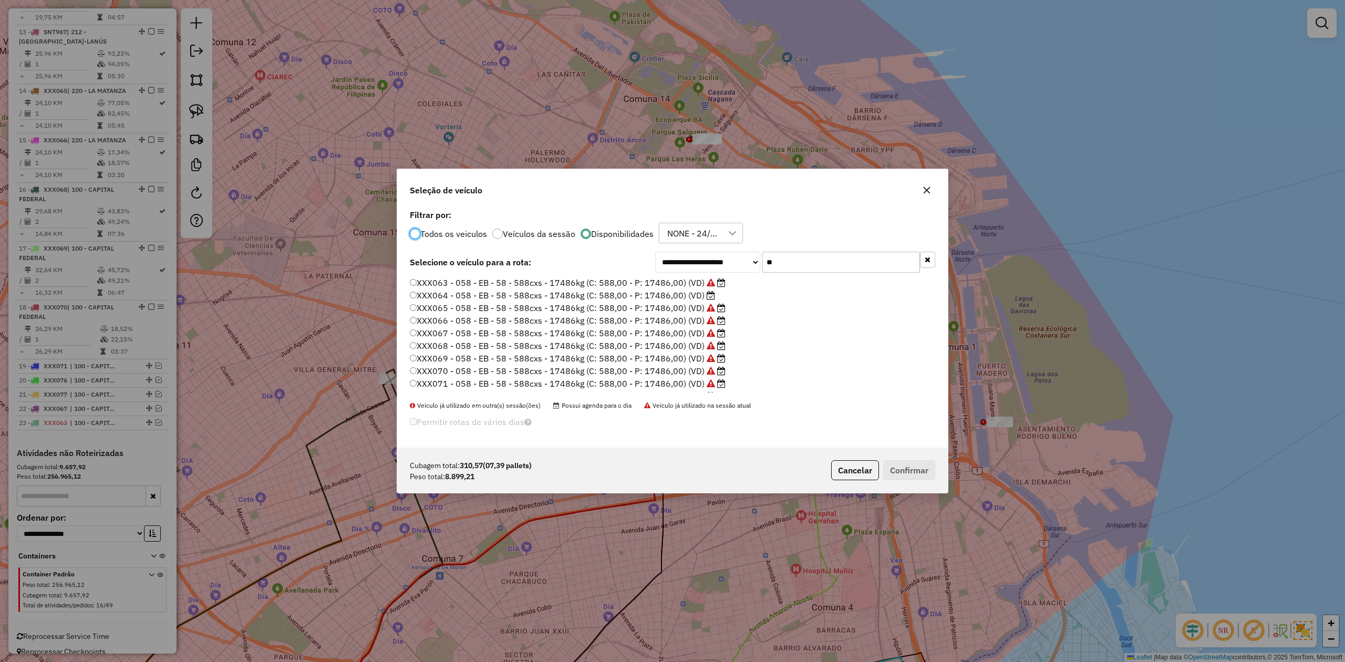
scroll to position [74, 0]
click at [706, 326] on icon at bounding box center [710, 322] width 8 height 8
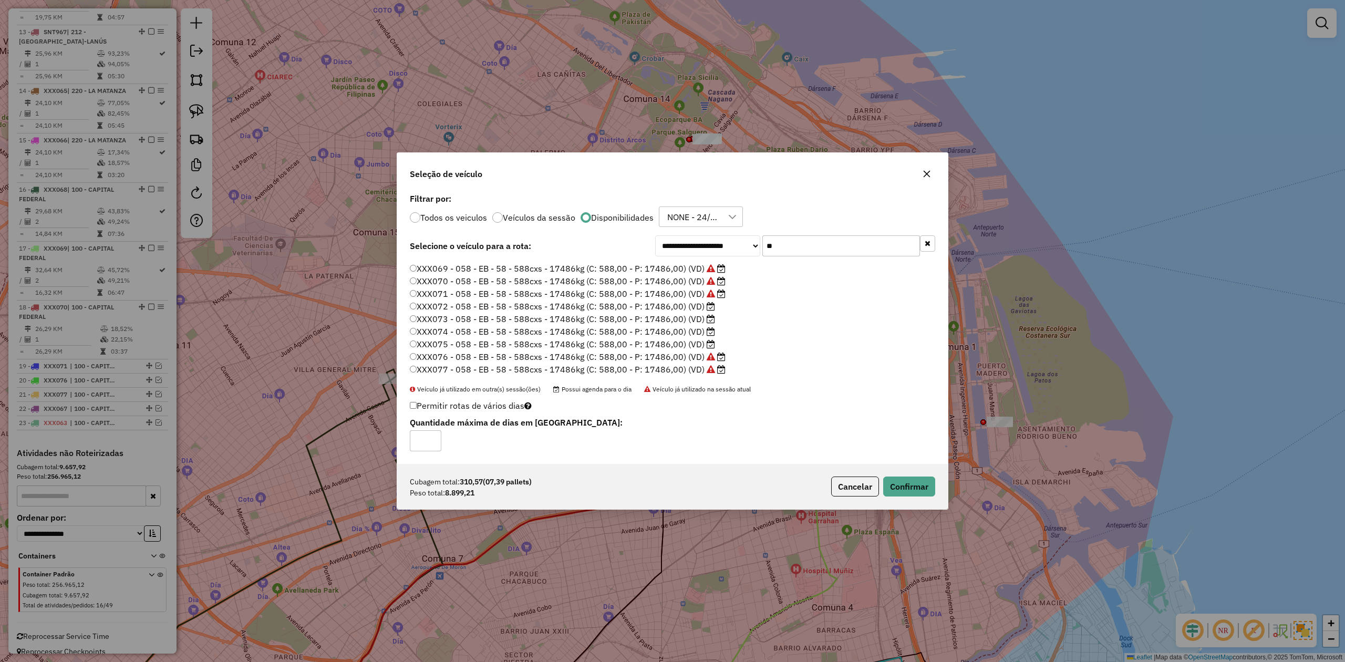
click at [896, 409] on div "Cubagem total: 310,57 (07,39 pallets) Peso total: 8.899,21 Cancelar Confirmar" at bounding box center [672, 486] width 550 height 45
click at [896, 409] on button "Confirmar" at bounding box center [909, 486] width 52 height 20
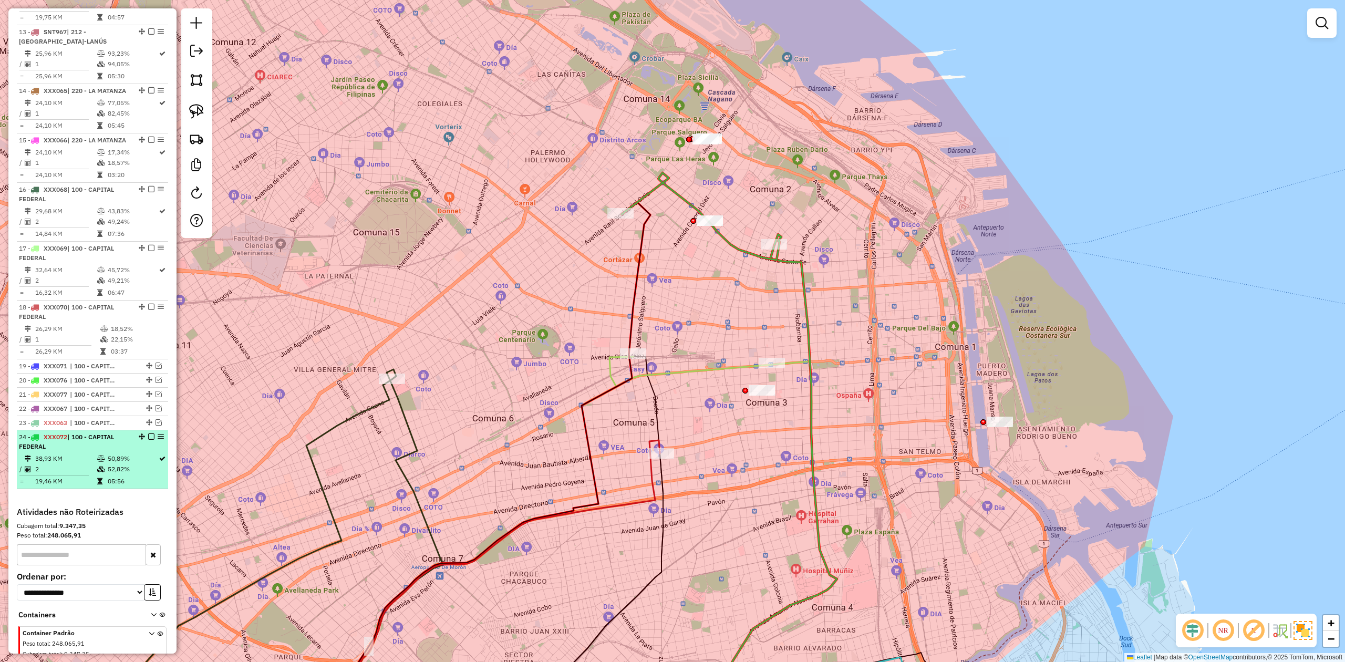
click at [148, 409] on em at bounding box center [151, 436] width 6 height 6
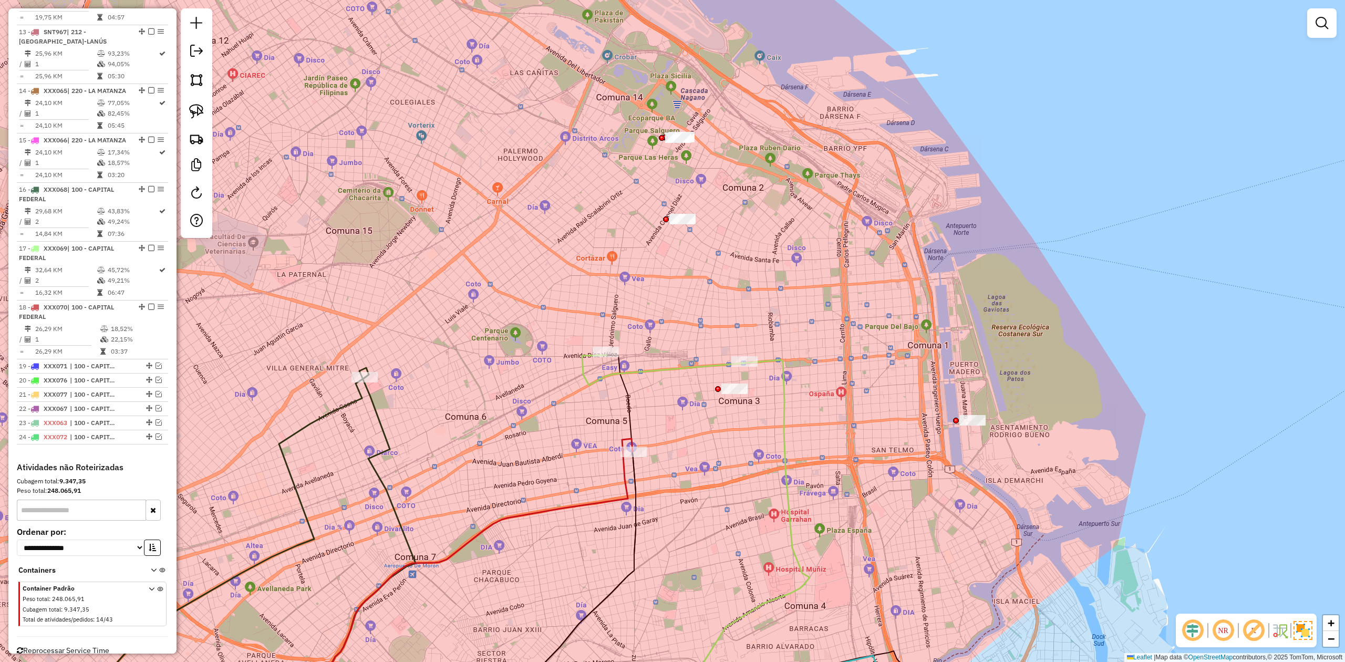
drag, startPoint x: 787, startPoint y: 303, endPoint x: 721, endPoint y: 372, distance: 95.1
click at [761, 309] on div "Janela de atendimento Grade de atendimento Capacidade Transportadoras Veículos …" at bounding box center [672, 331] width 1345 height 662
drag, startPoint x: 691, startPoint y: 345, endPoint x: 691, endPoint y: 270, distance: 75.1
click at [691, 346] on div "Janela de atendimento Grade de atendimento Capacidade Transportadoras Veículos …" at bounding box center [672, 331] width 1345 height 662
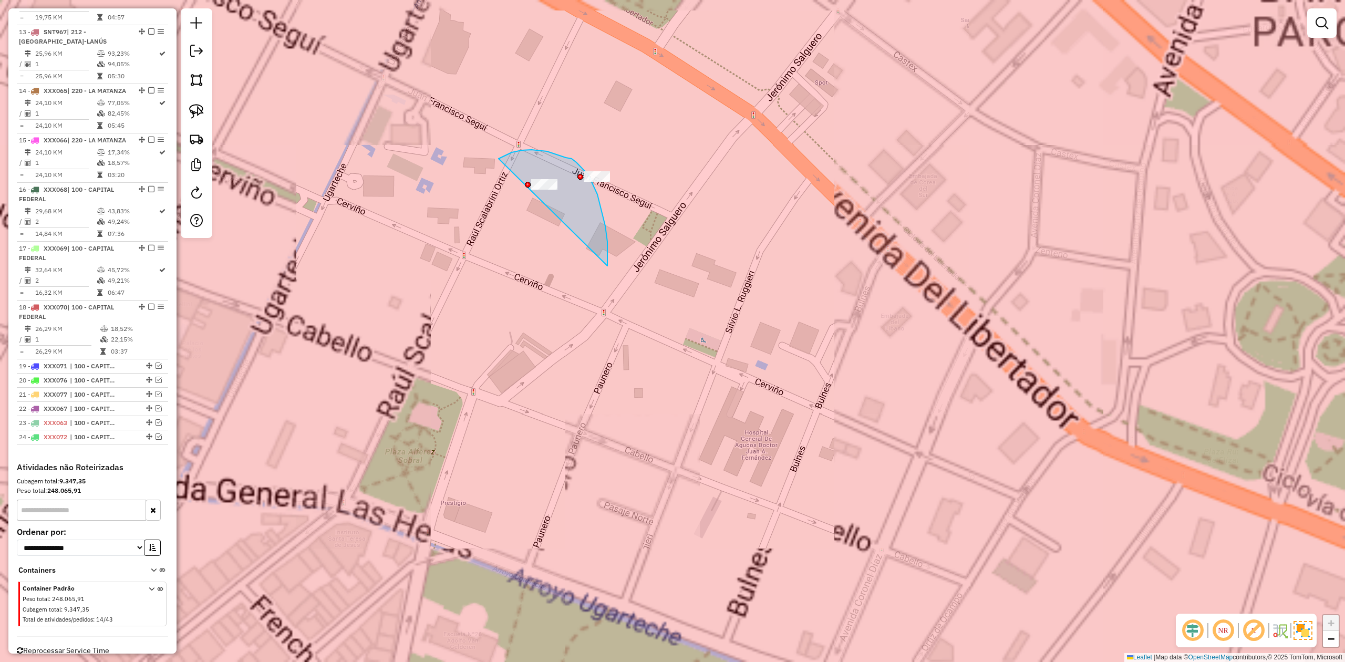
drag, startPoint x: 607, startPoint y: 266, endPoint x: 437, endPoint y: 278, distance: 170.6
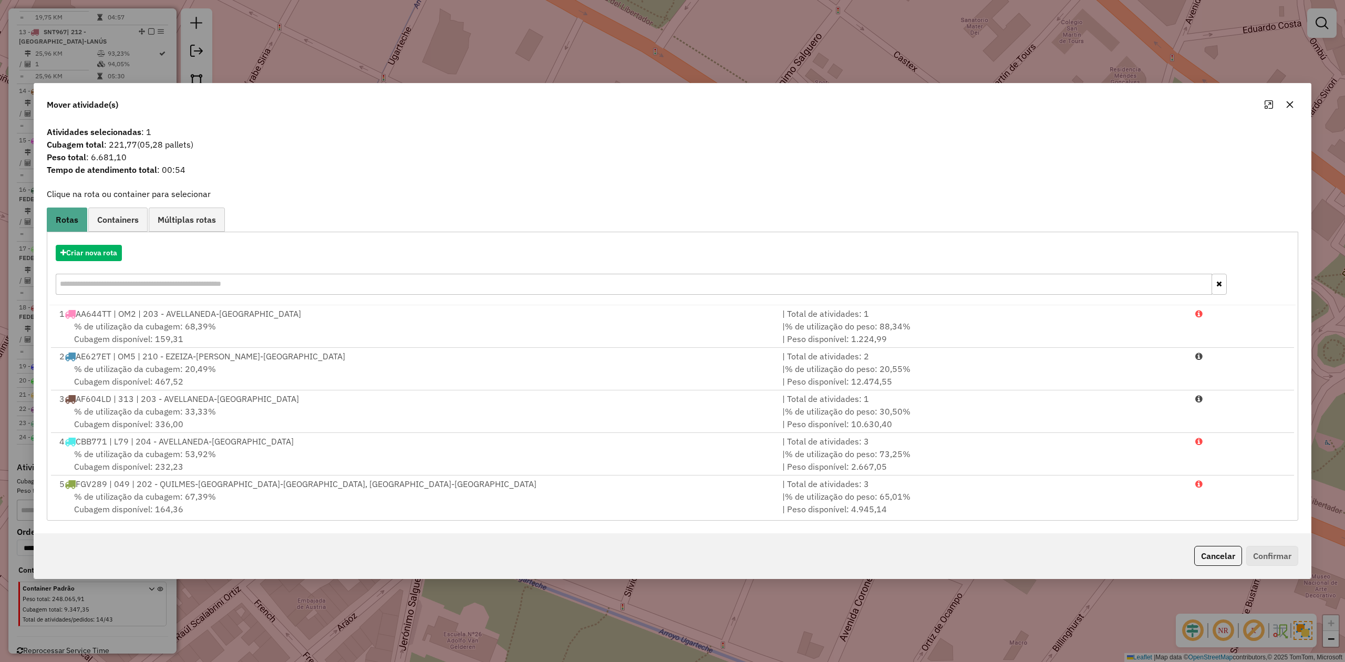
click at [896, 103] on icon "button" at bounding box center [1289, 104] width 8 height 8
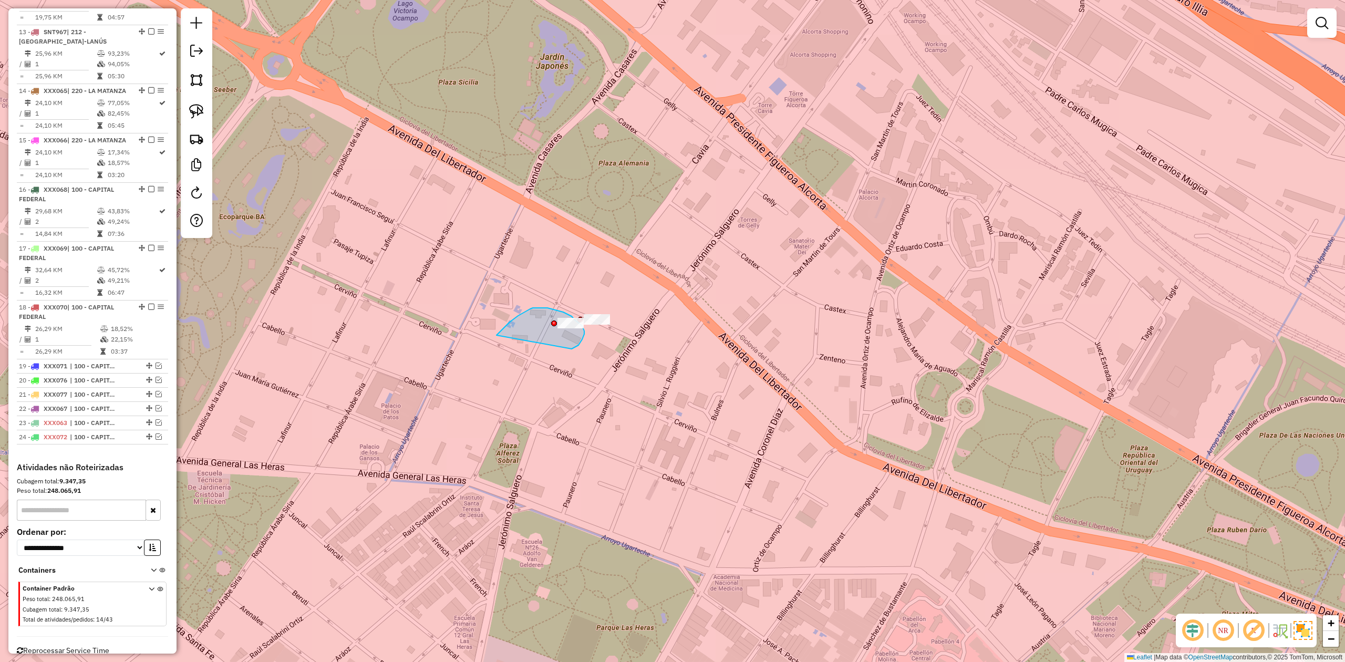
drag, startPoint x: 571, startPoint y: 349, endPoint x: 479, endPoint y: 356, distance: 92.7
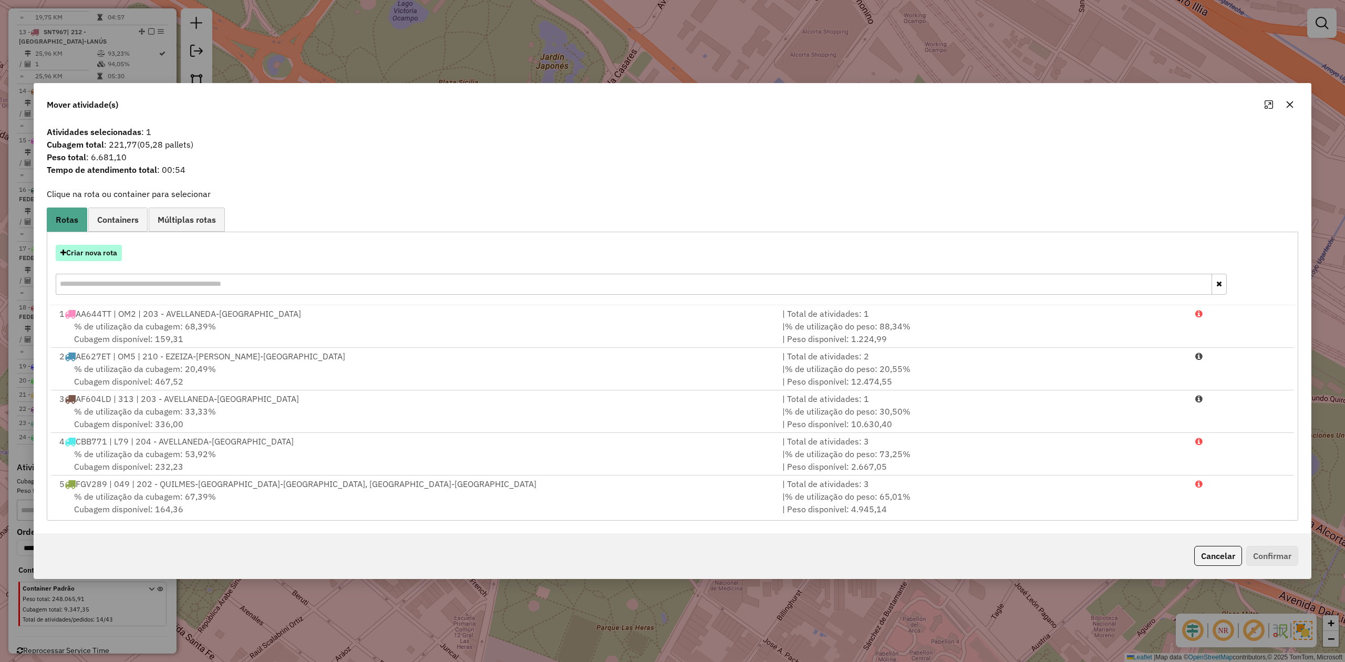
click at [101, 253] on button "Criar nova rota" at bounding box center [89, 253] width 66 height 16
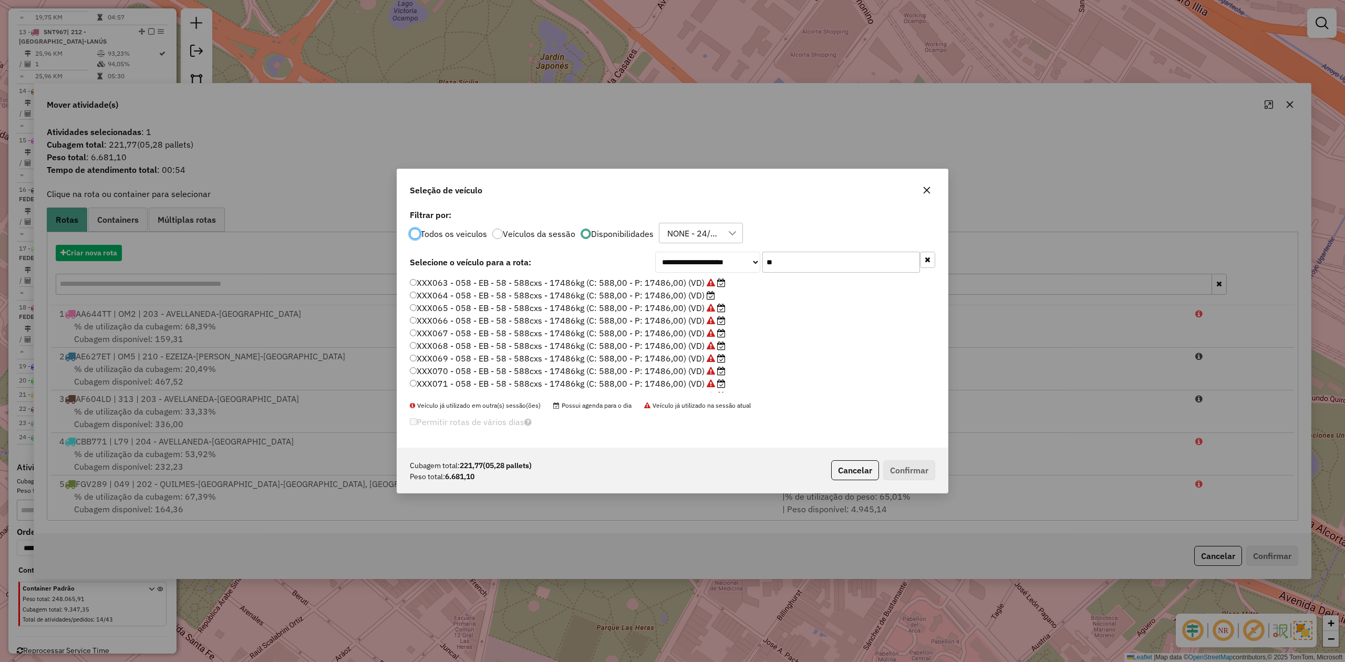
scroll to position [5, 3]
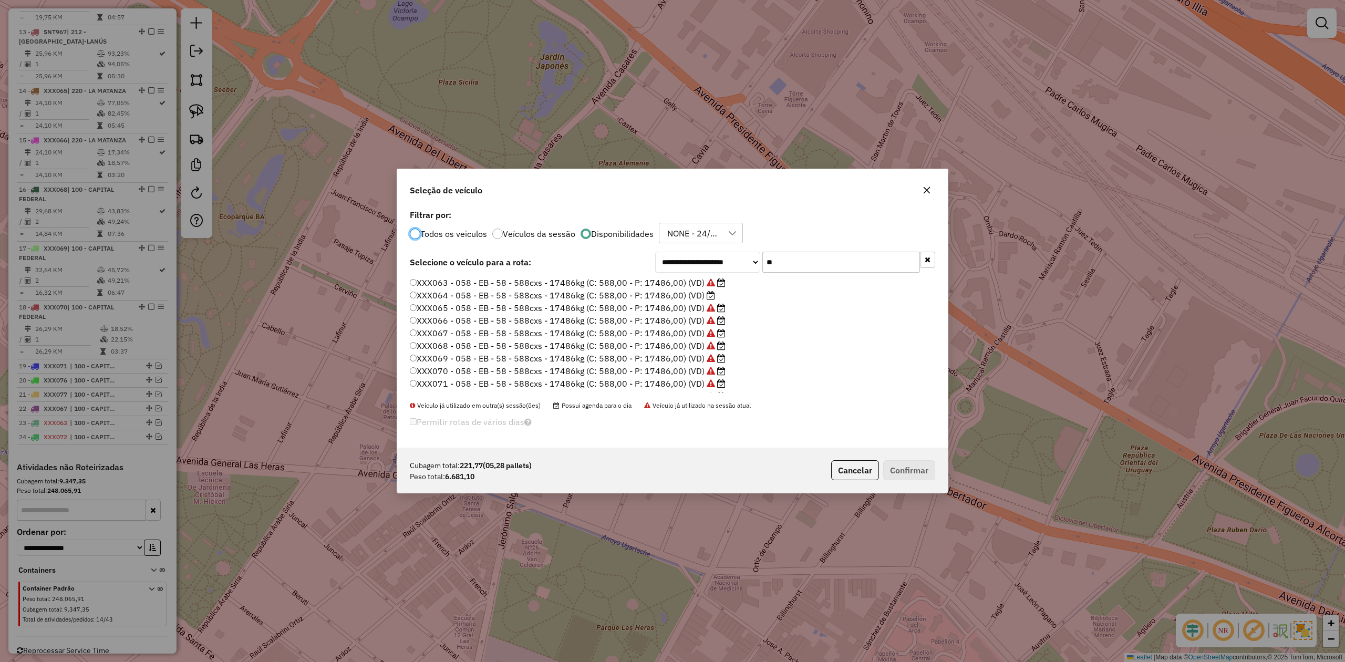
click at [701, 296] on label "XXX064 - 058 - EB - 58 - 588cxs - 17486kg (C: 588,00 - P: 17486,00) (VD)" at bounding box center [562, 295] width 305 height 13
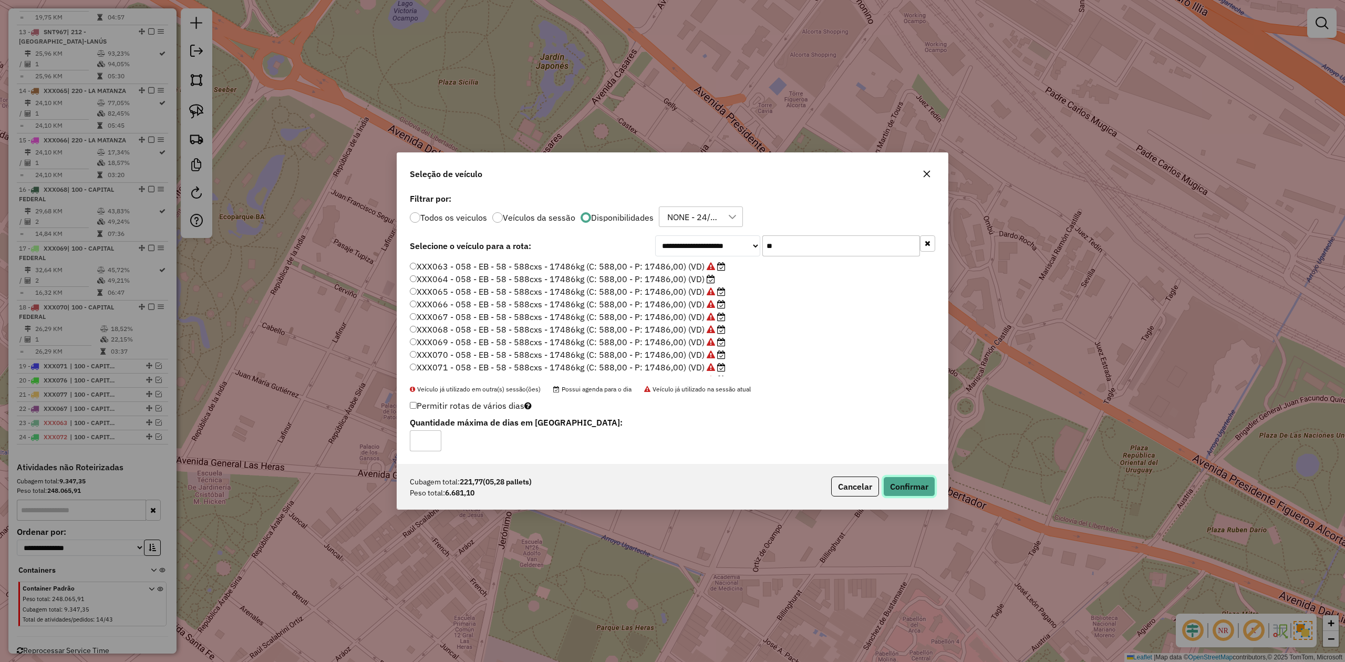
click at [896, 409] on button "Confirmar" at bounding box center [909, 486] width 52 height 20
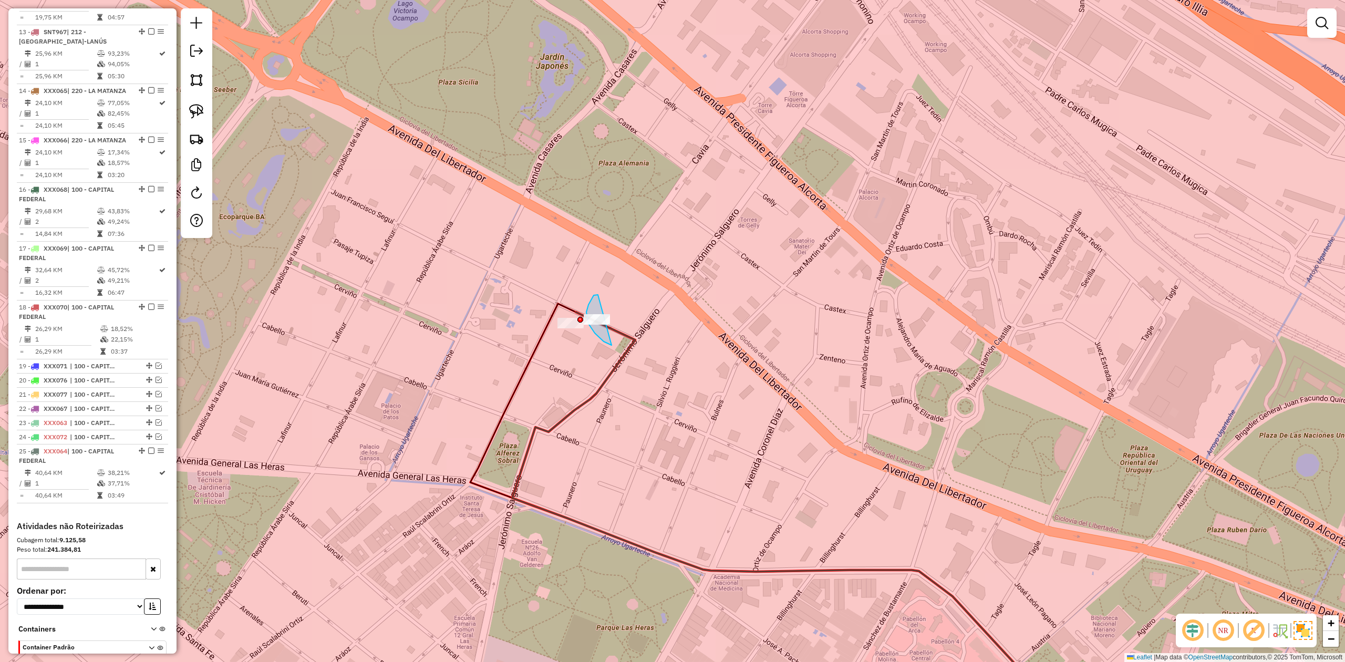
drag, startPoint x: 594, startPoint y: 295, endPoint x: 662, endPoint y: 308, distance: 69.4
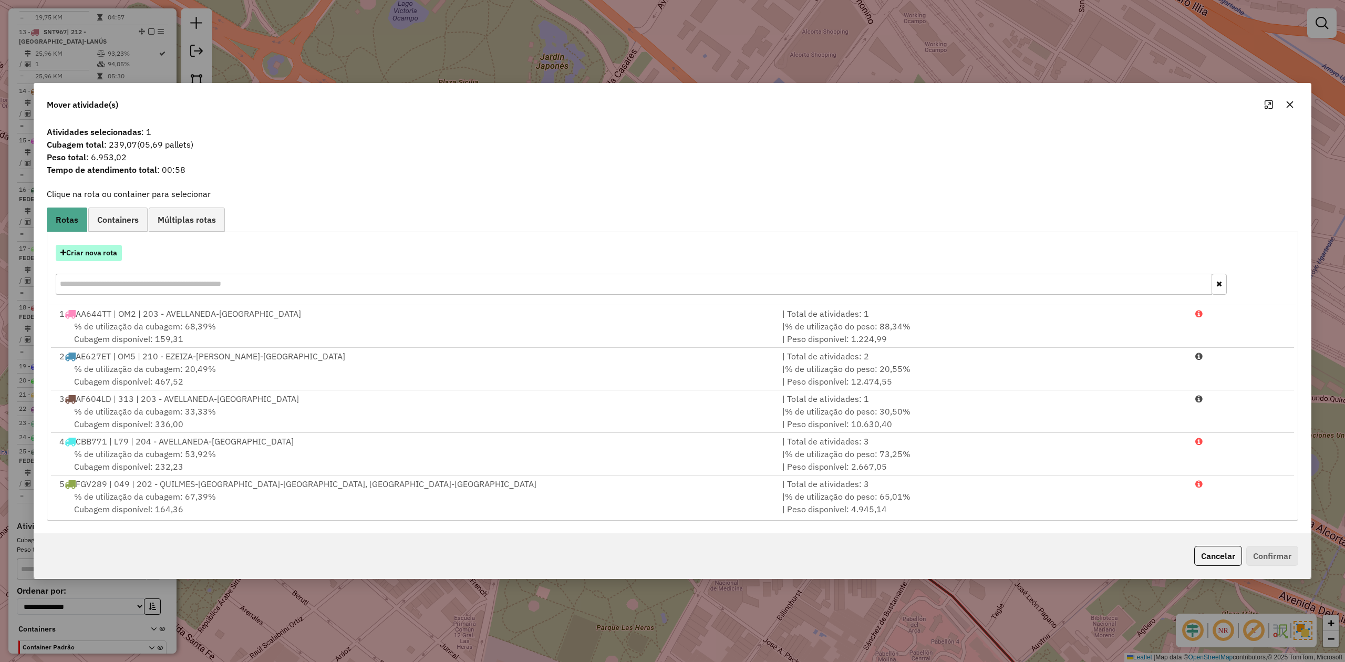
click at [91, 254] on button "Criar nova rota" at bounding box center [89, 253] width 66 height 16
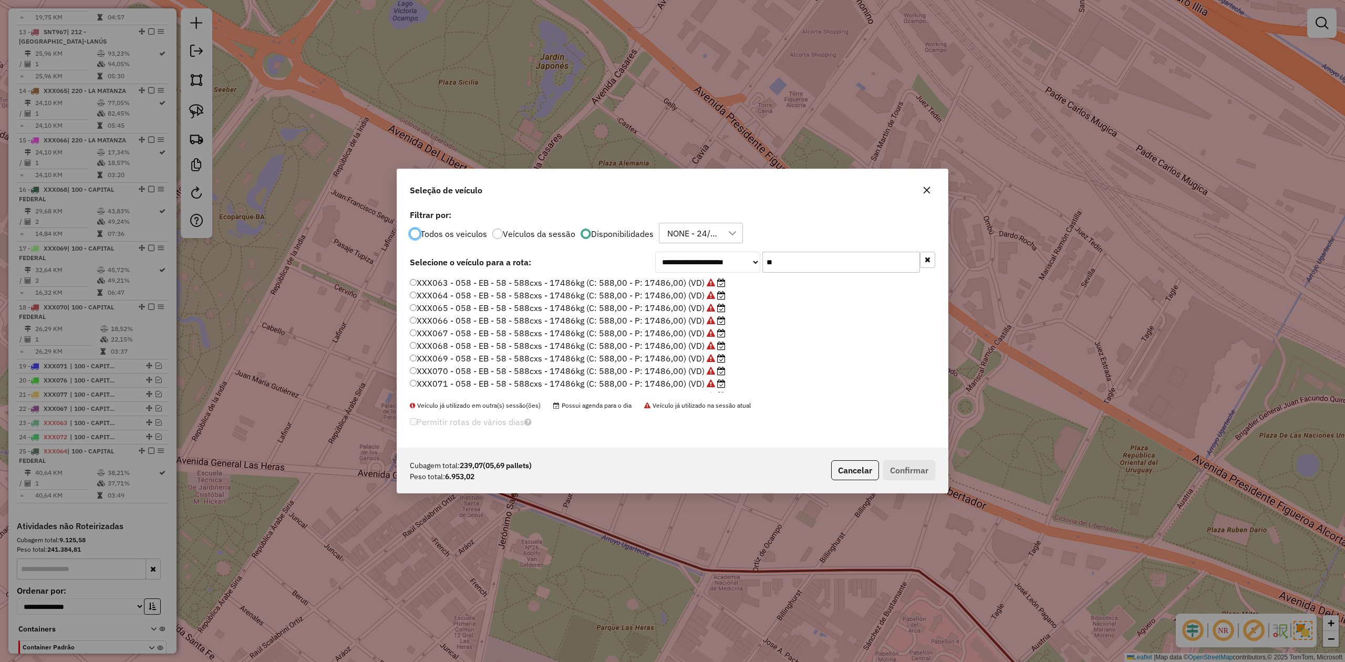
scroll to position [74, 0]
click at [706, 336] on icon at bounding box center [710, 335] width 8 height 8
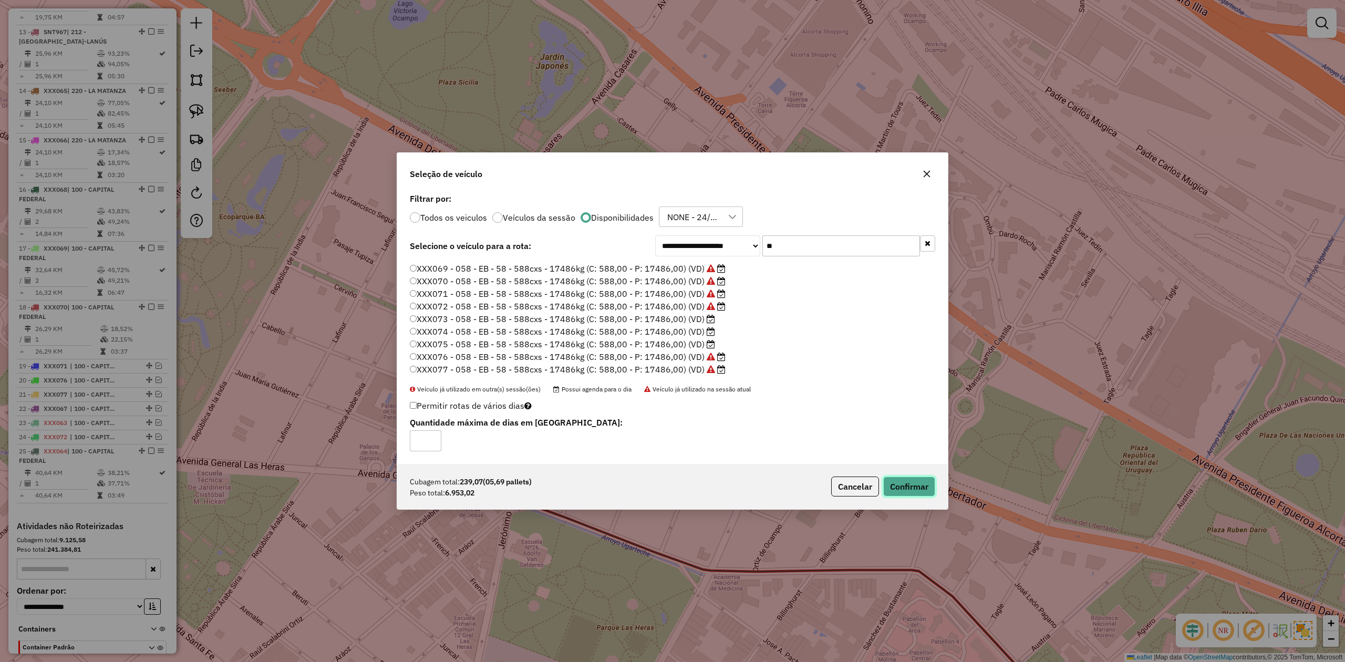
click at [896, 409] on button "Confirmar" at bounding box center [909, 486] width 52 height 20
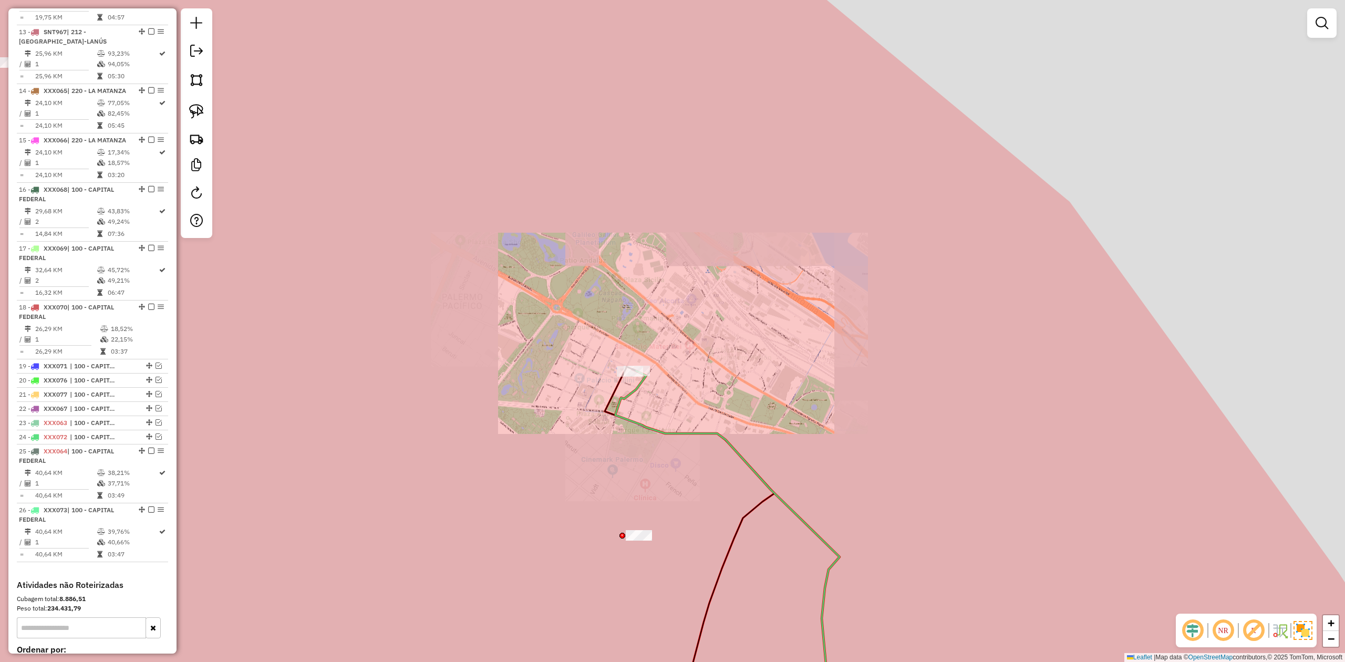
click at [643, 409] on div "Janela de atendimento Grade de atendimento Capacidade Transportadoras Veículos …" at bounding box center [672, 331] width 1345 height 662
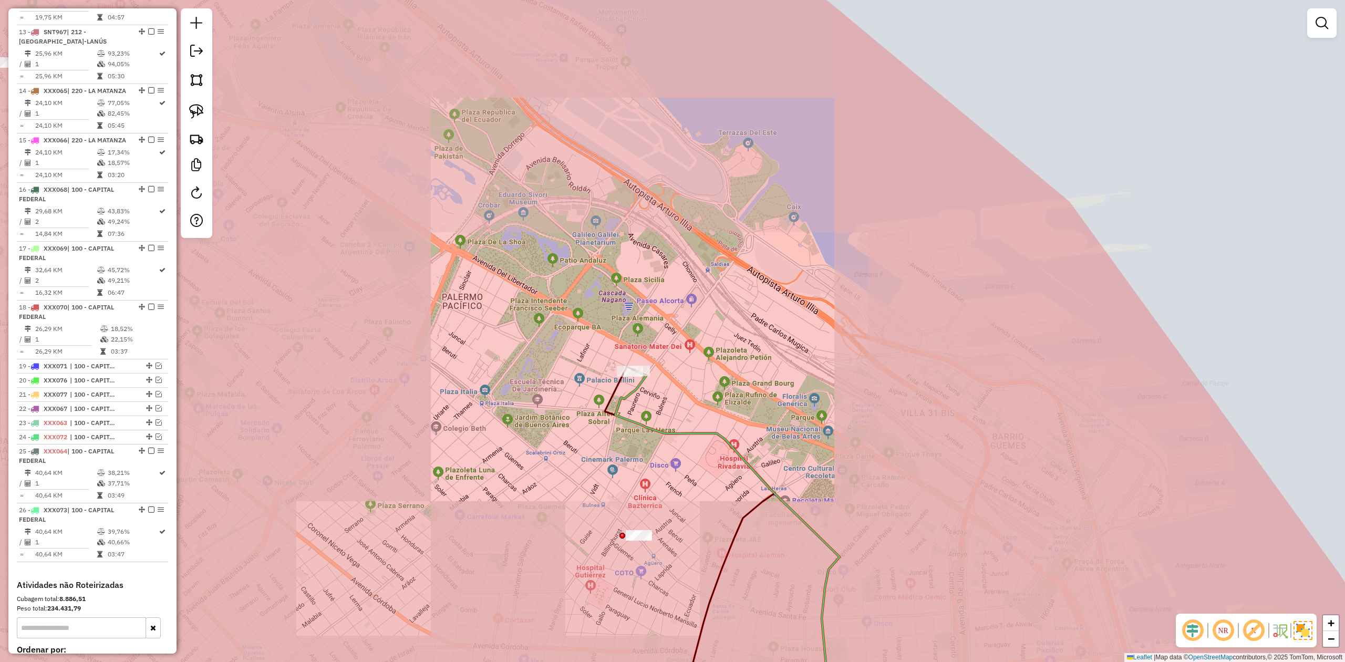
click at [612, 397] on icon at bounding box center [690, 547] width 170 height 361
select select "**********"
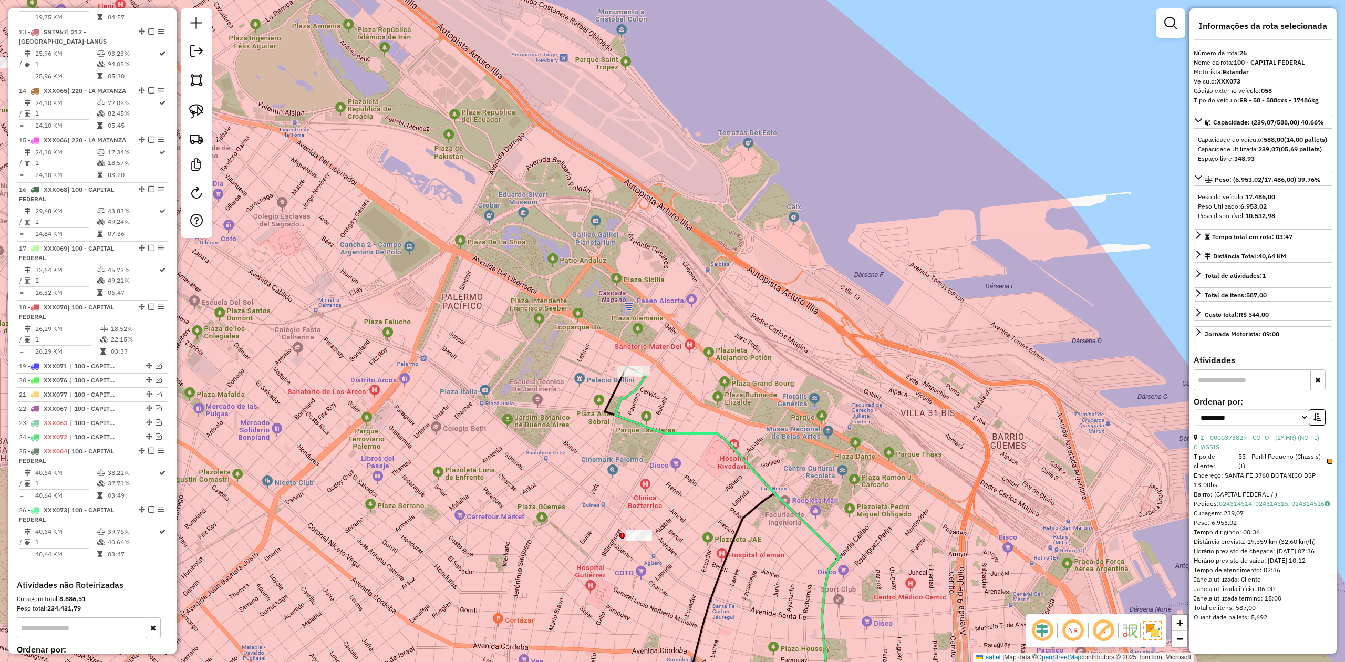
scroll to position [1270, 0]
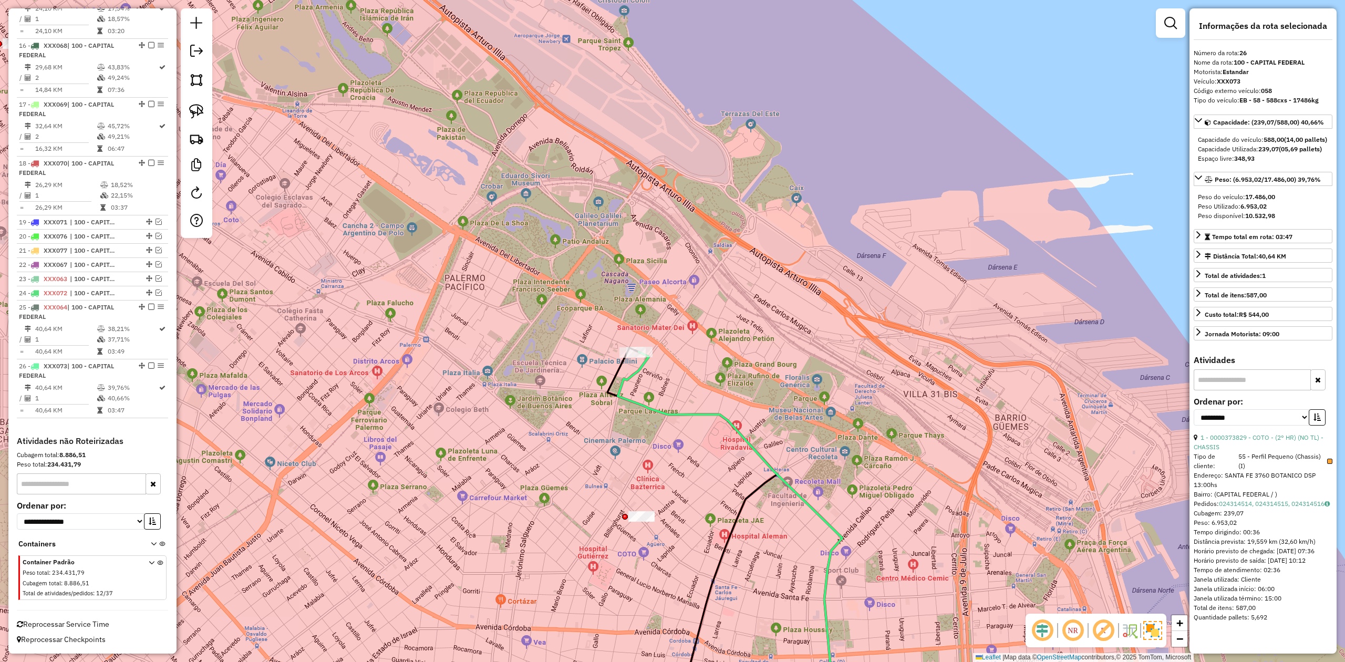
drag, startPoint x: 593, startPoint y: 444, endPoint x: 614, endPoint y: 344, distance: 102.9
click at [614, 344] on div "Janela de atendimento Grade de atendimento Capacidade Transportadoras Veículos …" at bounding box center [672, 331] width 1345 height 662
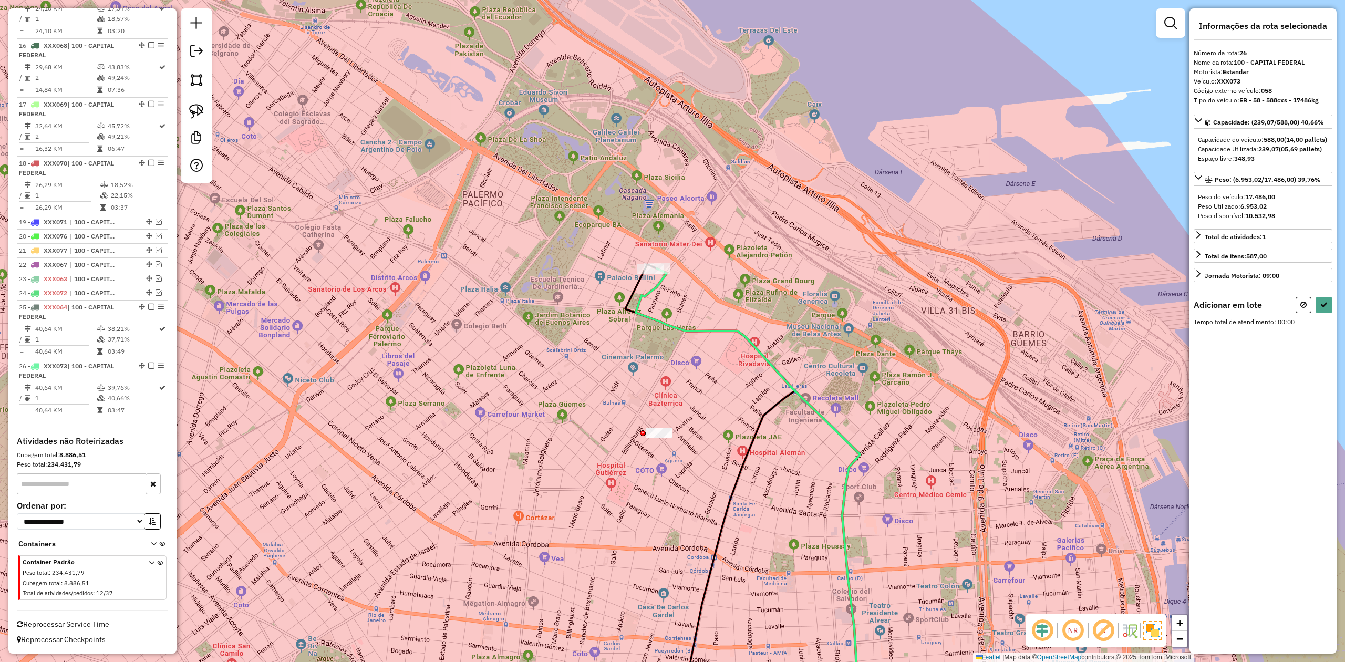
select select "**********"
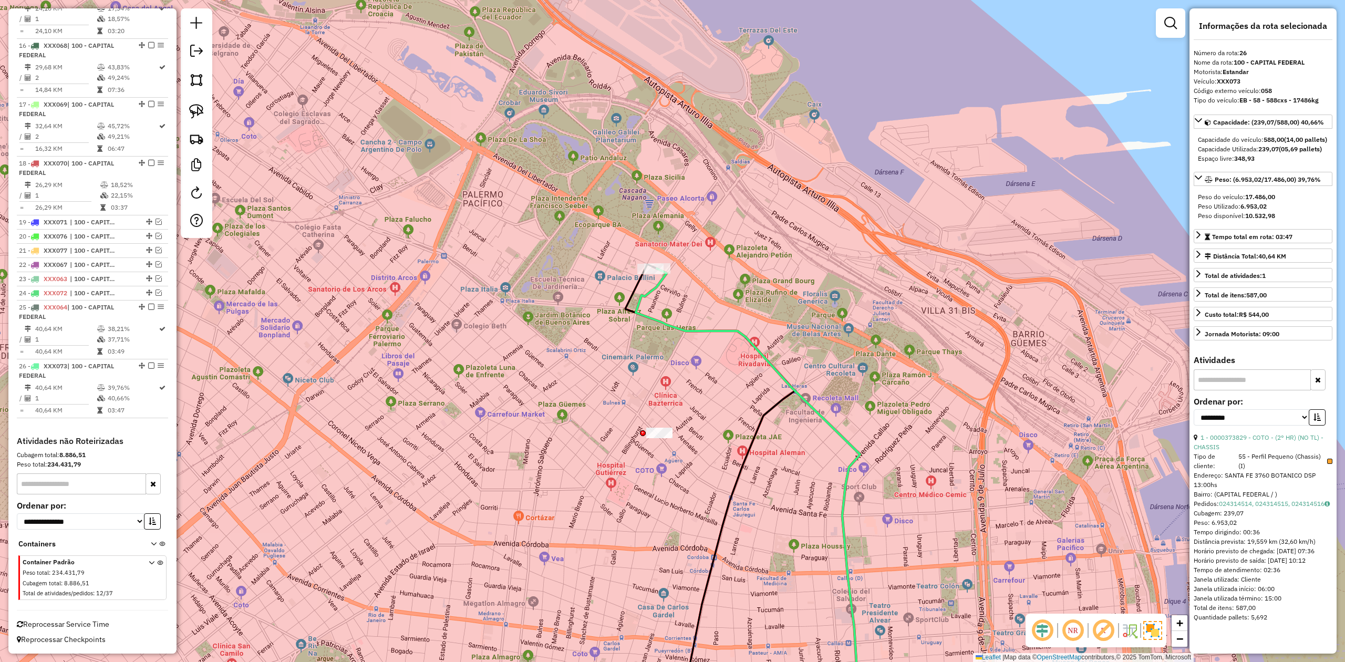
drag, startPoint x: 616, startPoint y: 332, endPoint x: 626, endPoint y: 307, distance: 27.3
click at [616, 332] on div "Janela de atendimento Grade de atendimento Capacidade Transportadoras Veículos …" at bounding box center [672, 331] width 1345 height 662
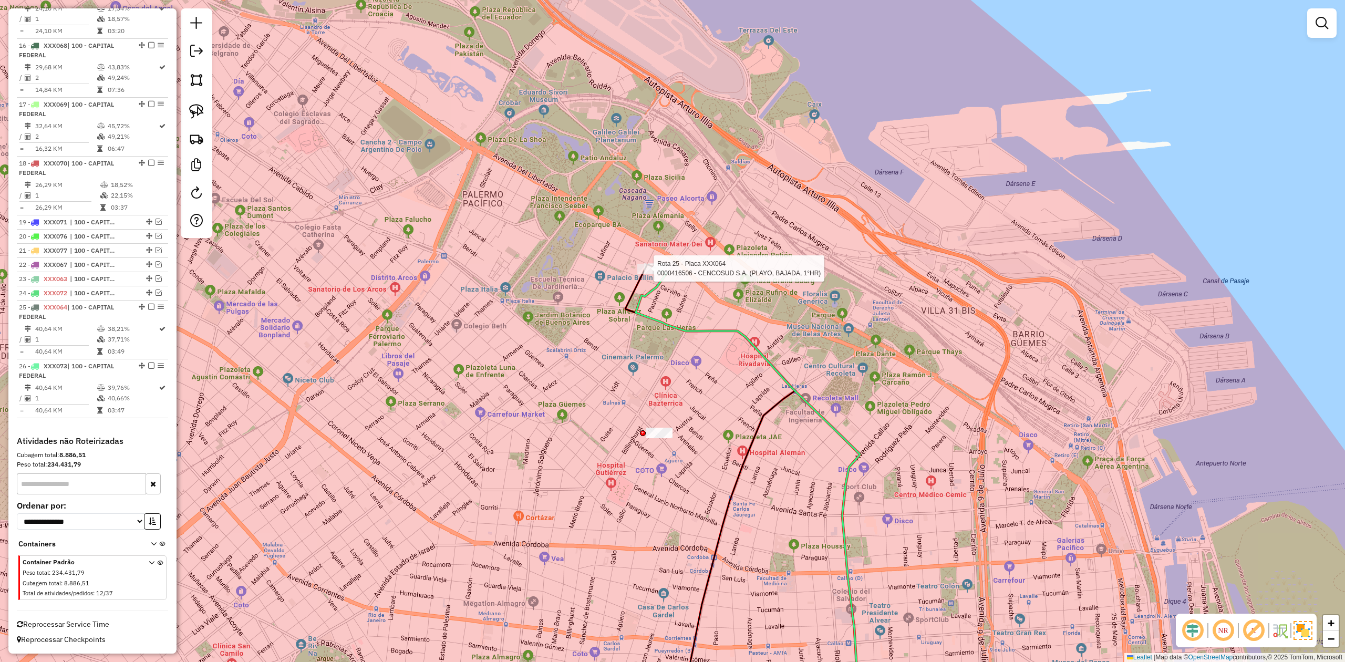
select select "**********"
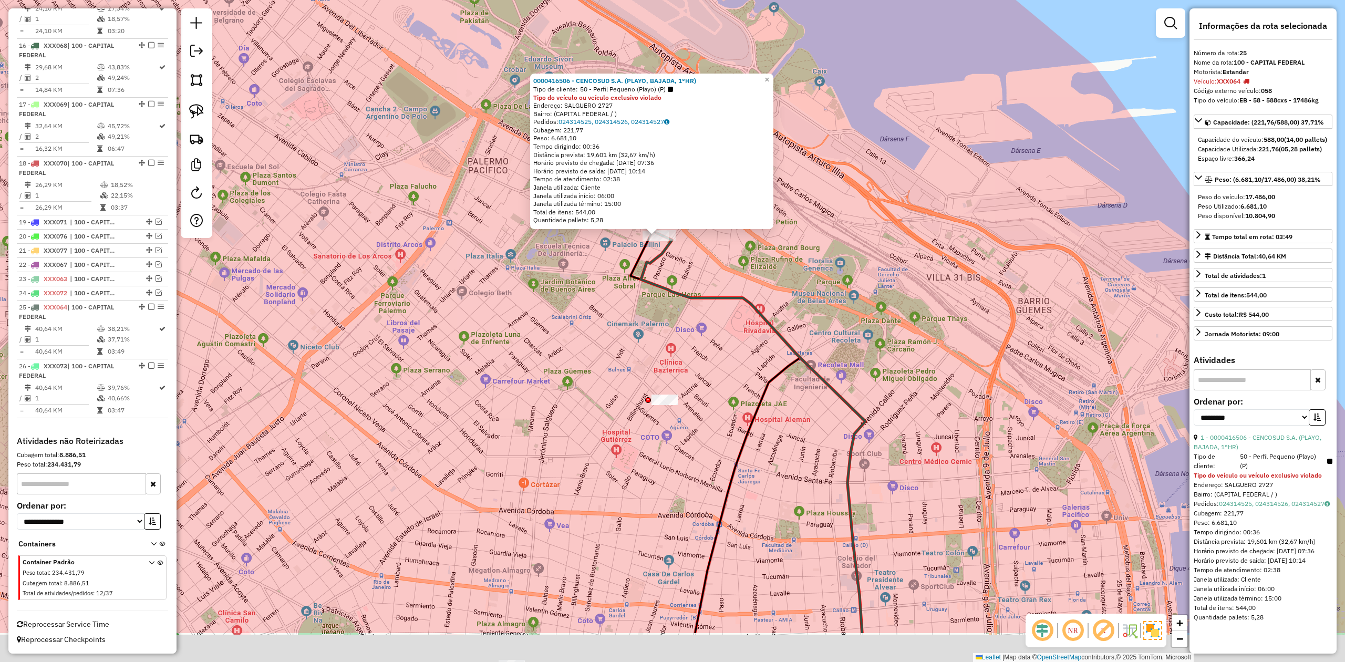
drag, startPoint x: 671, startPoint y: 353, endPoint x: 668, endPoint y: 346, distance: 8.5
click at [668, 346] on div "0000416506 - CENCOSUD S.A. (PLAYO, BAJADA, 1°HR) Tipo de cliente: 50 - Perfil P…" at bounding box center [672, 331] width 1345 height 662
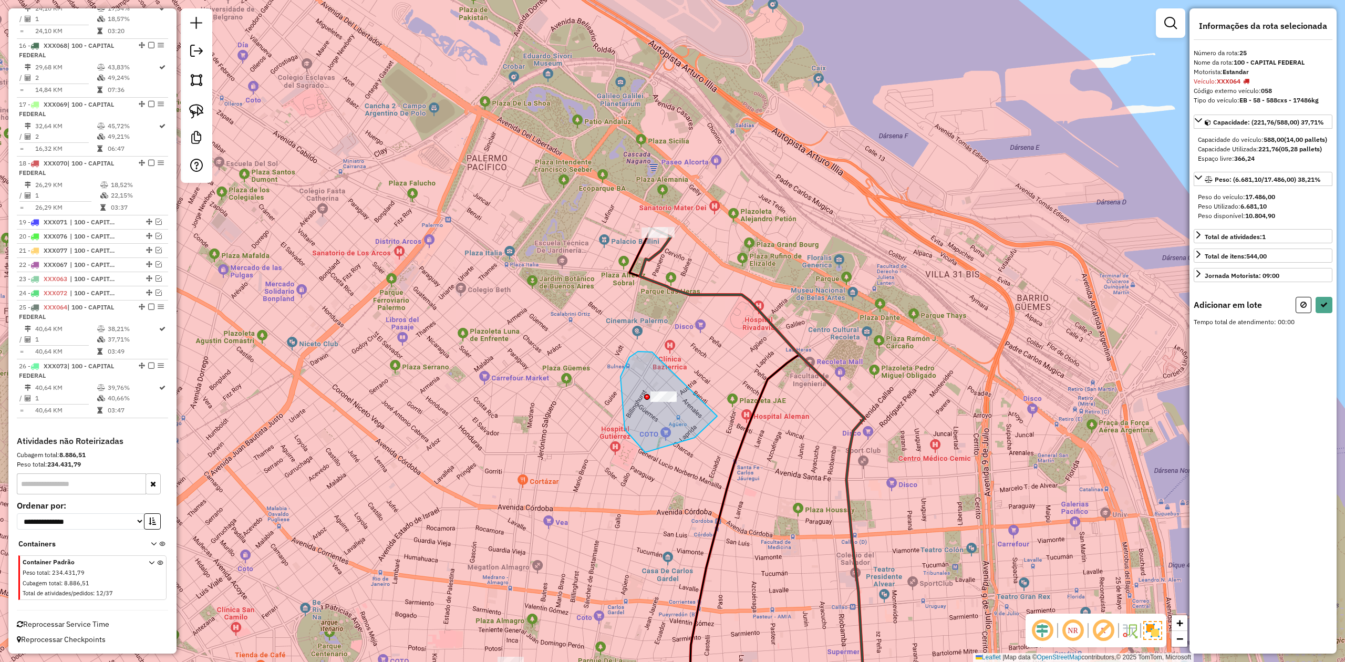
drag, startPoint x: 625, startPoint y: 429, endPoint x: 712, endPoint y: 375, distance: 103.3
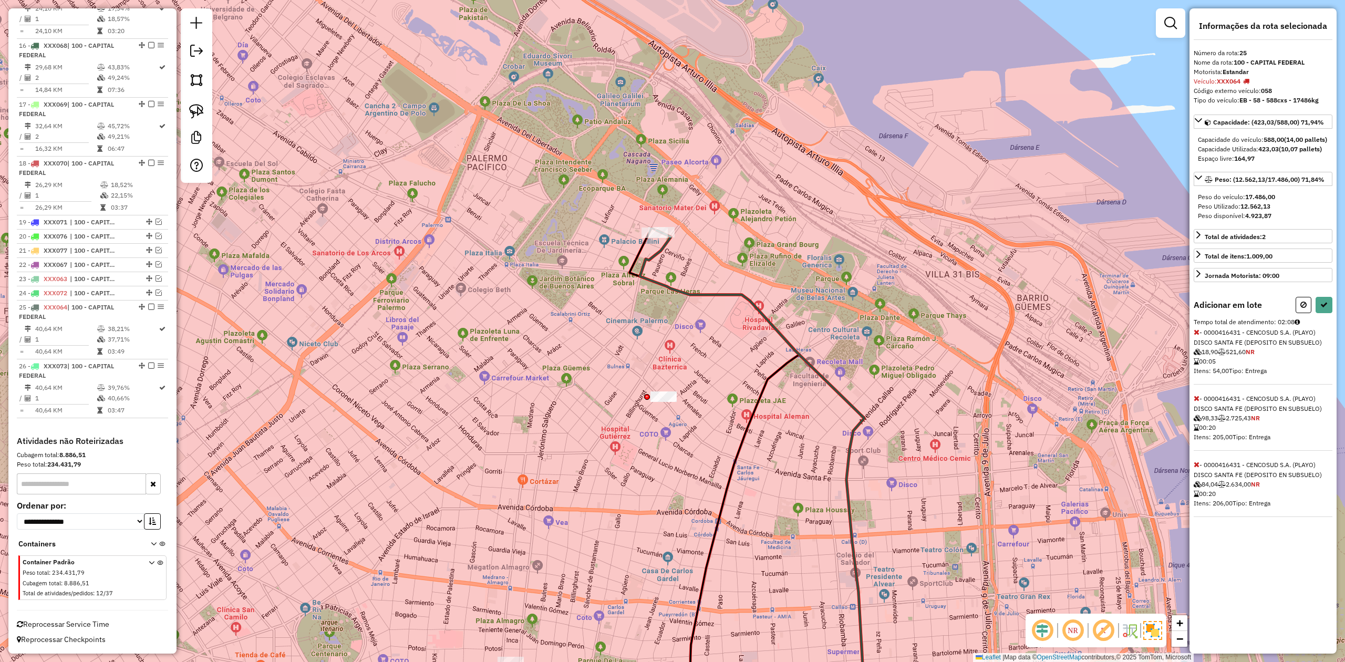
select select "**********"
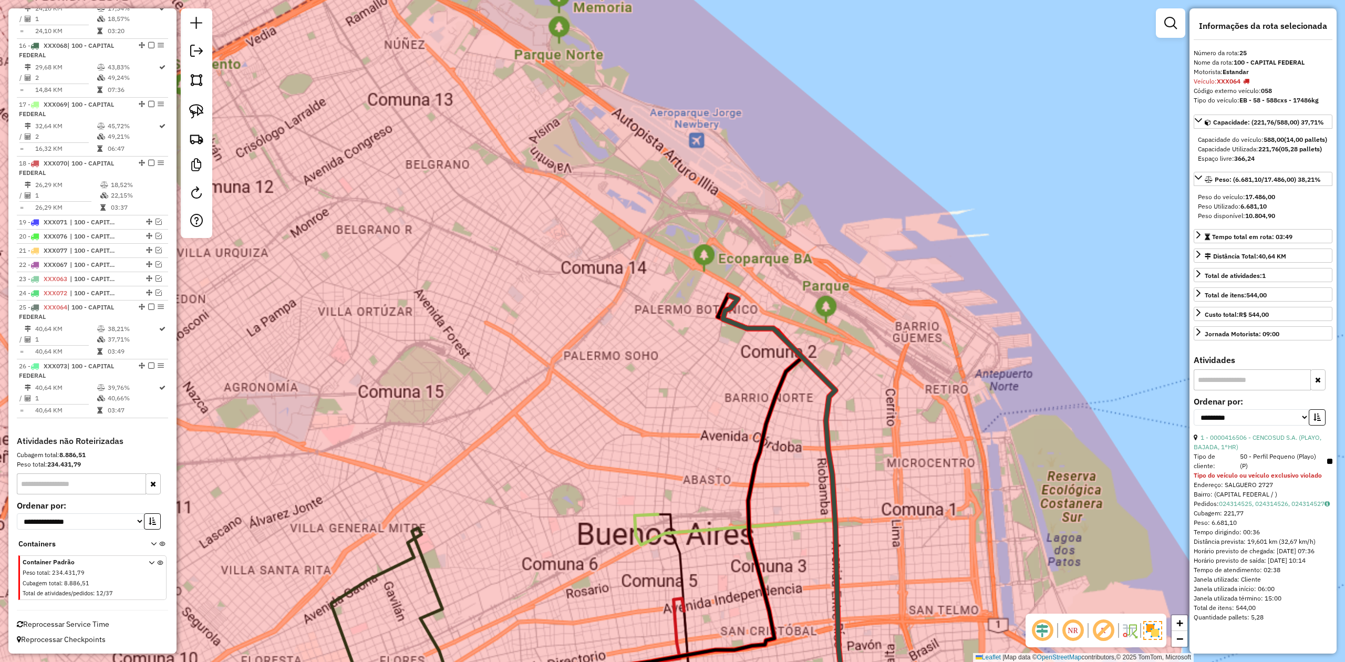
click at [647, 365] on div "Janela de atendimento Grade de atendimento Capacidade Transportadoras Veículos …" at bounding box center [672, 331] width 1345 height 662
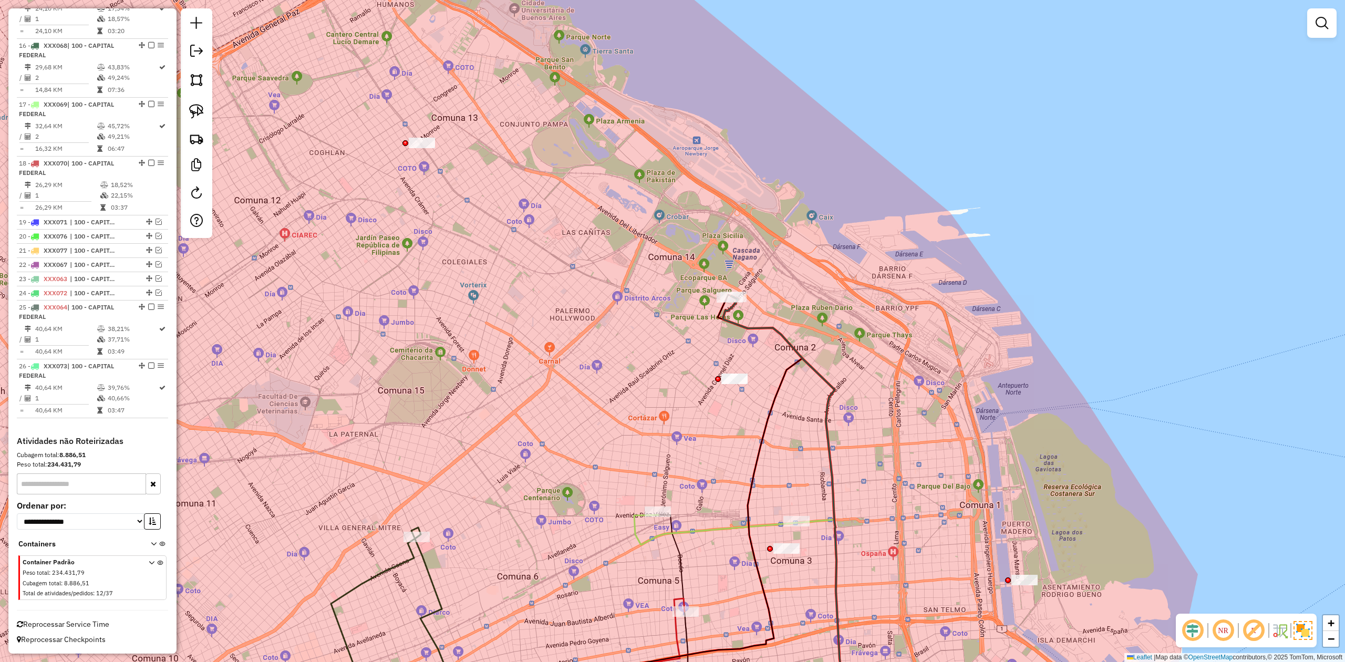
click at [746, 329] on icon at bounding box center [788, 512] width 130 height 432
select select "**********"
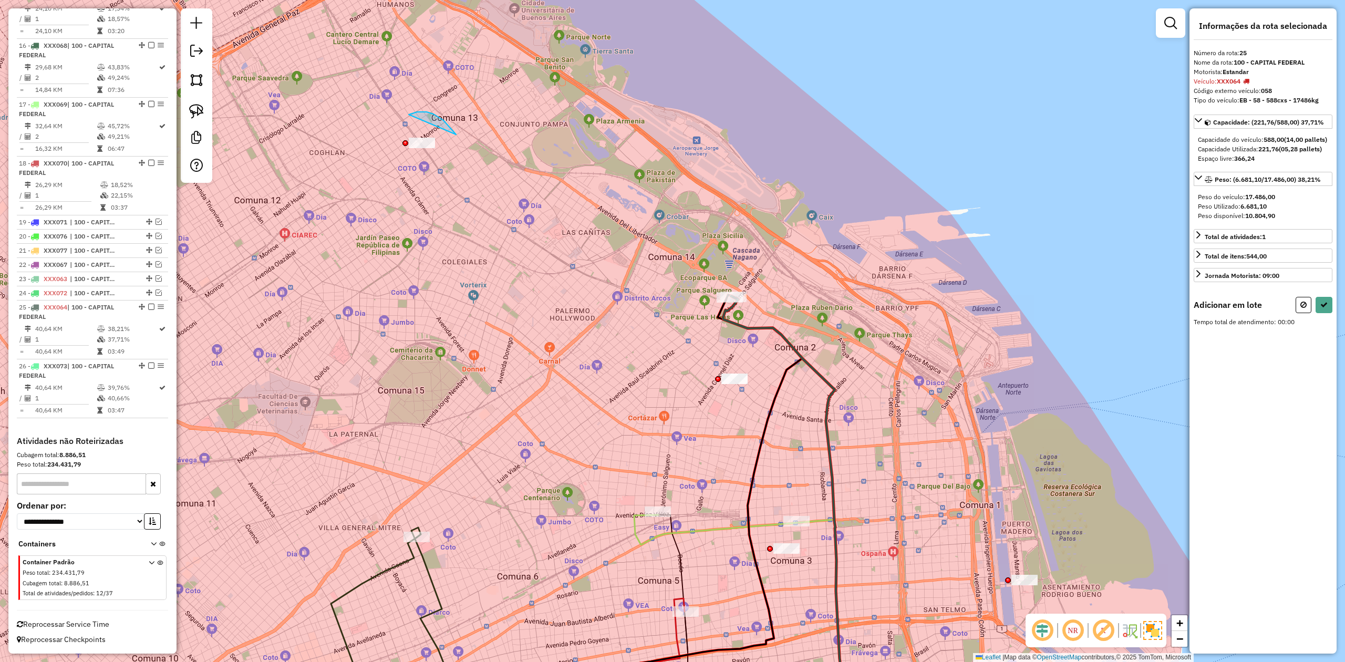
drag, startPoint x: 409, startPoint y: 115, endPoint x: 493, endPoint y: 167, distance: 99.1
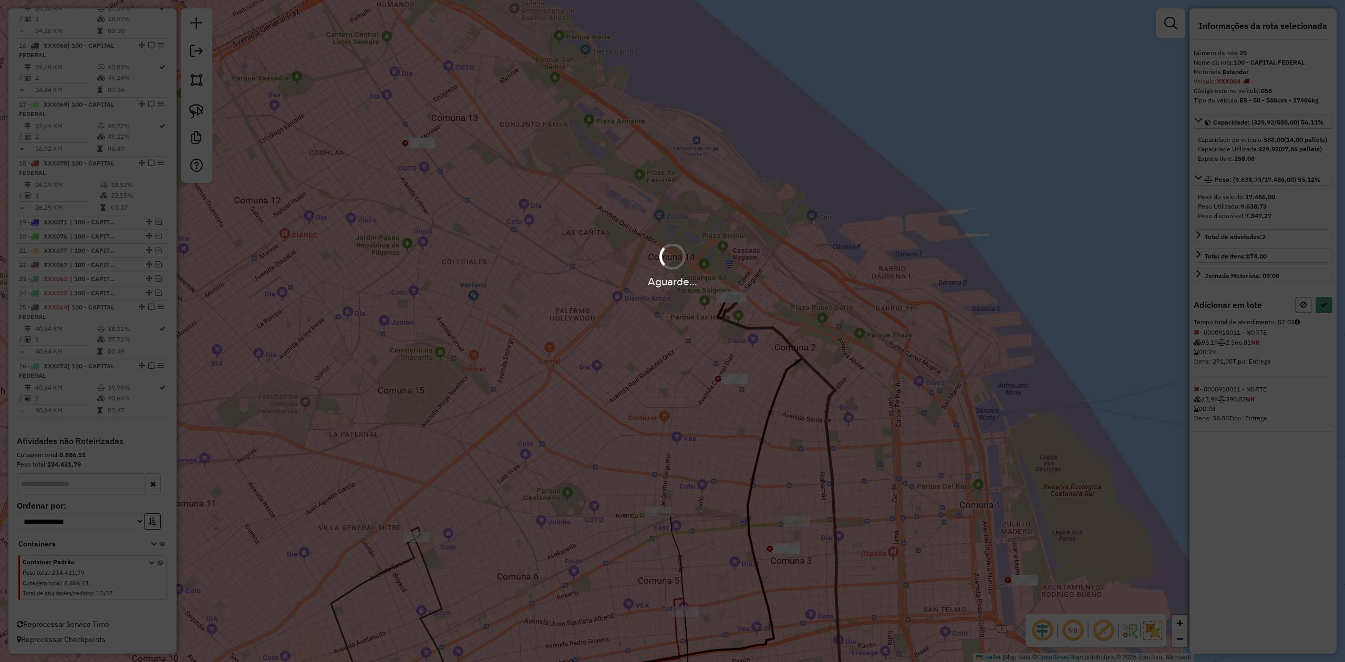
select select "**********"
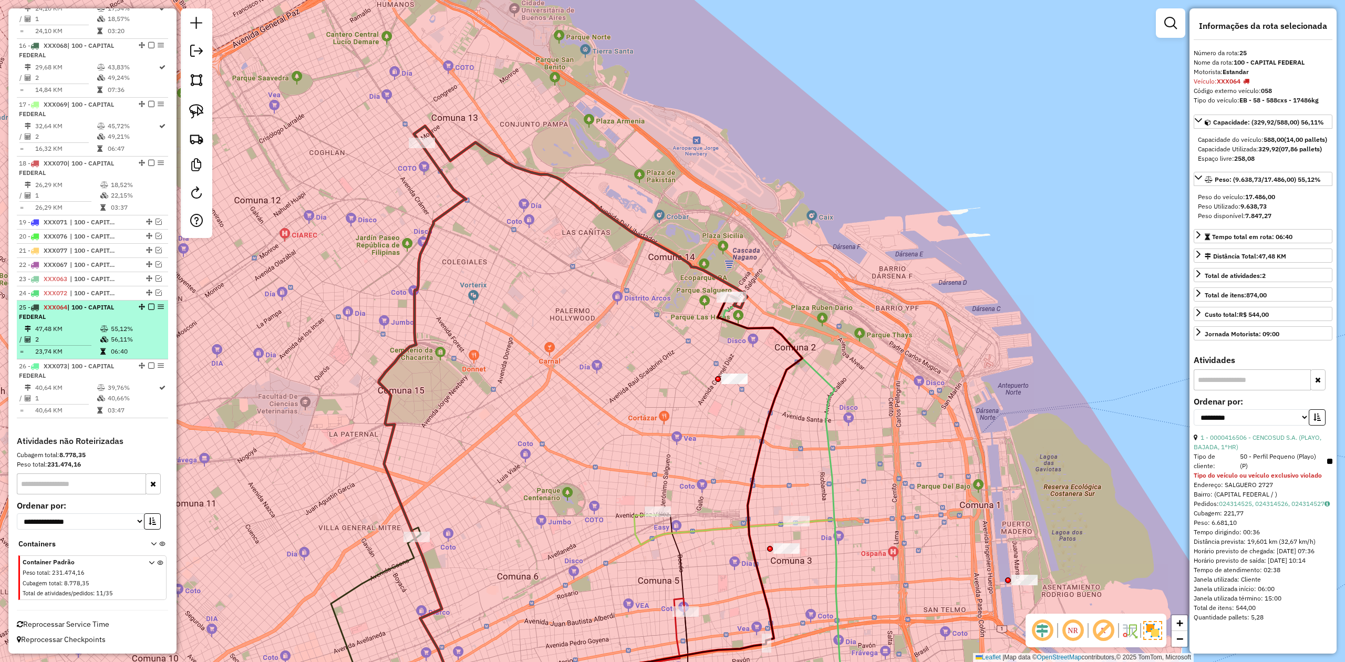
click at [148, 307] on em at bounding box center [151, 307] width 6 height 6
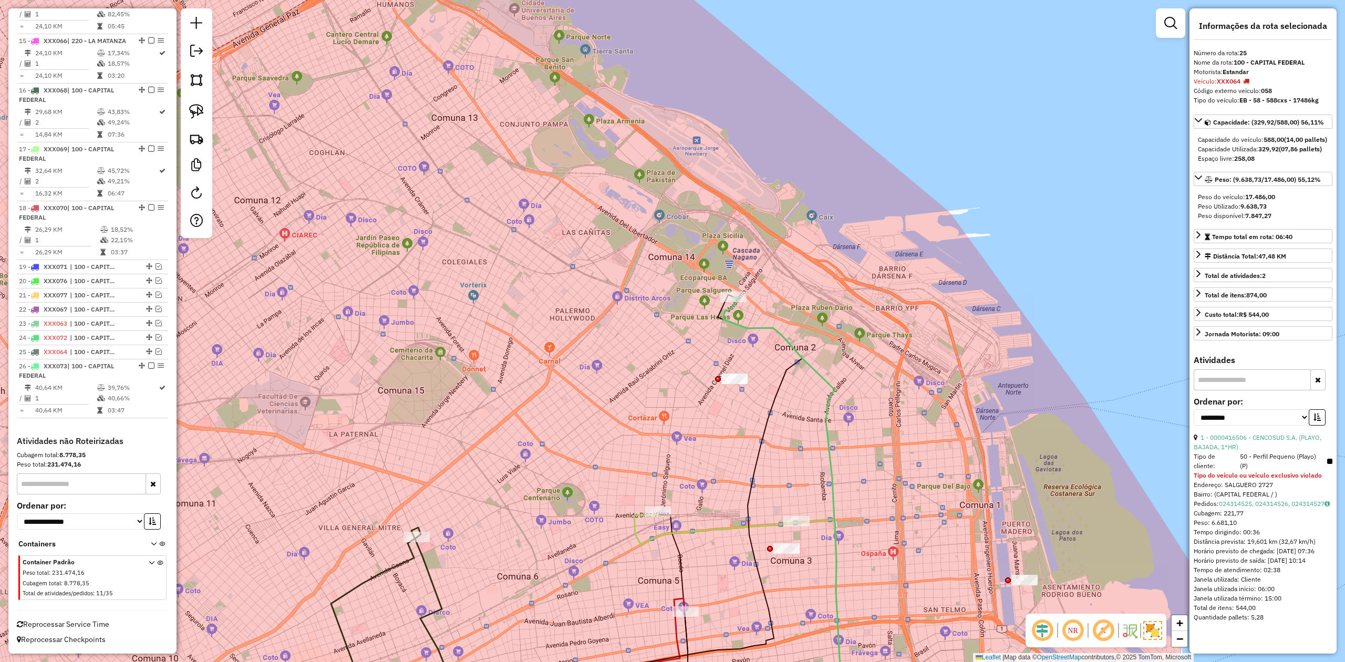
scroll to position [1225, 0]
click at [724, 326] on icon at bounding box center [788, 512] width 130 height 431
click at [740, 319] on icon at bounding box center [788, 512] width 130 height 431
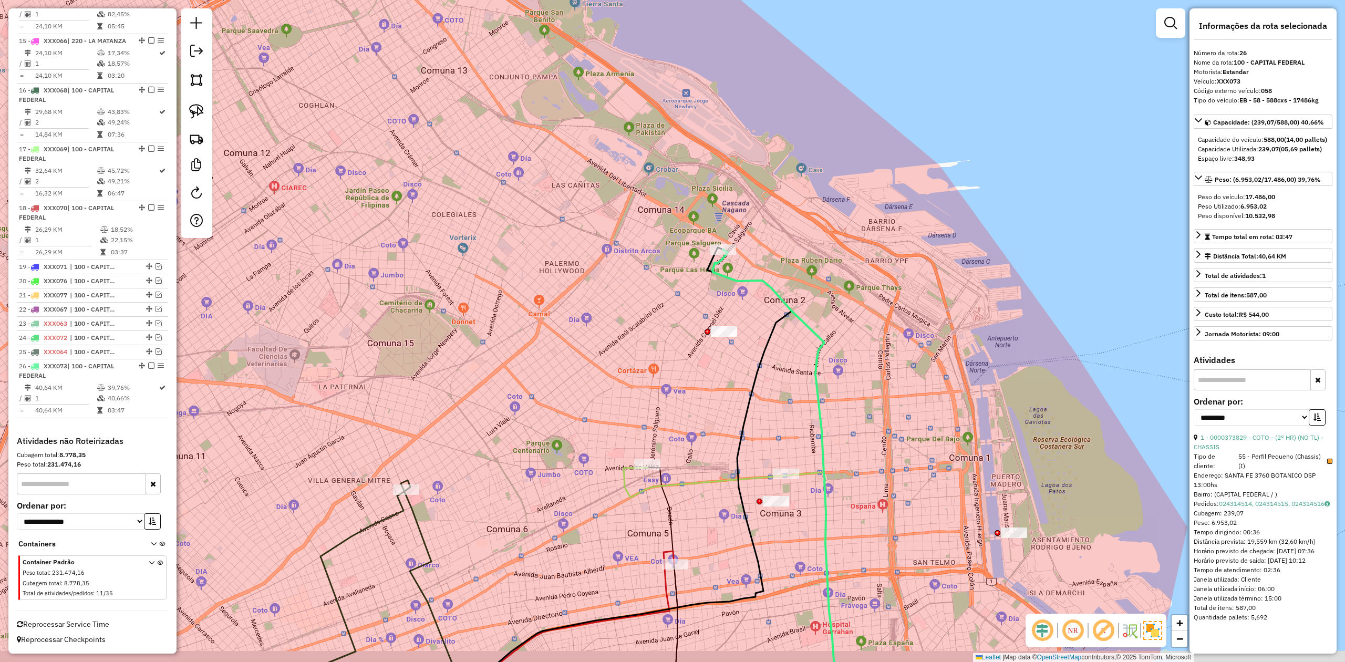
drag, startPoint x: 756, startPoint y: 313, endPoint x: 750, endPoint y: 297, distance: 17.5
click at [748, 294] on div "Janela de atendimento Grade de atendimento Capacidade Transportadoras Veículos …" at bounding box center [672, 331] width 1345 height 662
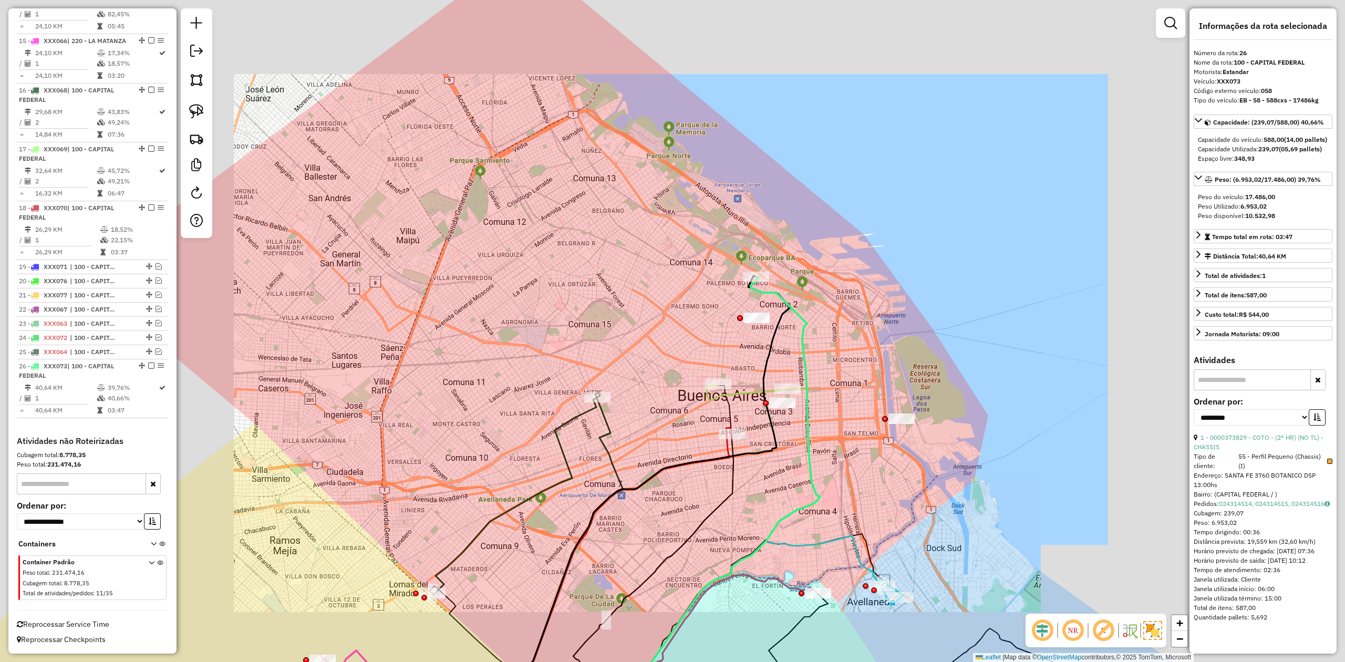
drag, startPoint x: 837, startPoint y: 347, endPoint x: 818, endPoint y: 335, distance: 22.9
click at [838, 347] on div "Janela de atendimento Grade de atendimento Capacidade Transportadoras Veículos …" at bounding box center [672, 331] width 1345 height 662
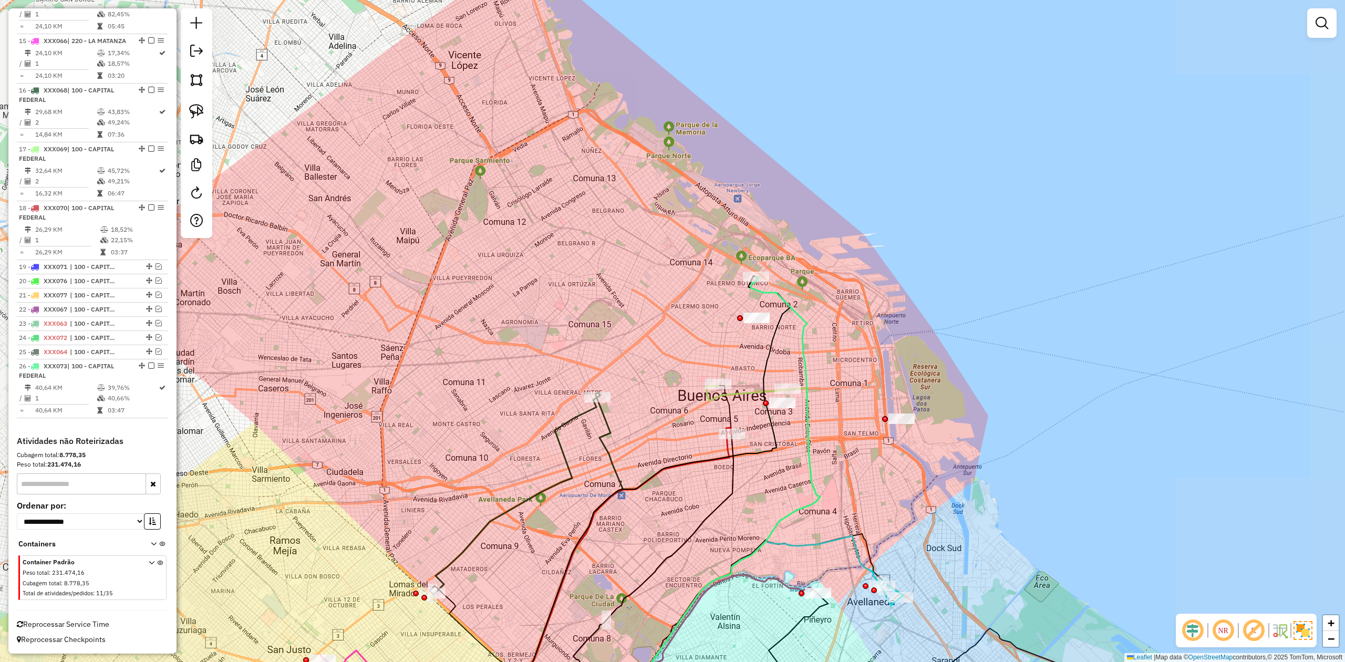
drag, startPoint x: 818, startPoint y: 335, endPoint x: 812, endPoint y: 336, distance: 5.9
click at [818, 335] on div "Janela de atendimento Grade de atendimento Capacidade Transportadoras Veículos …" at bounding box center [672, 331] width 1345 height 662
click at [802, 335] on icon at bounding box center [713, 502] width 214 height 451
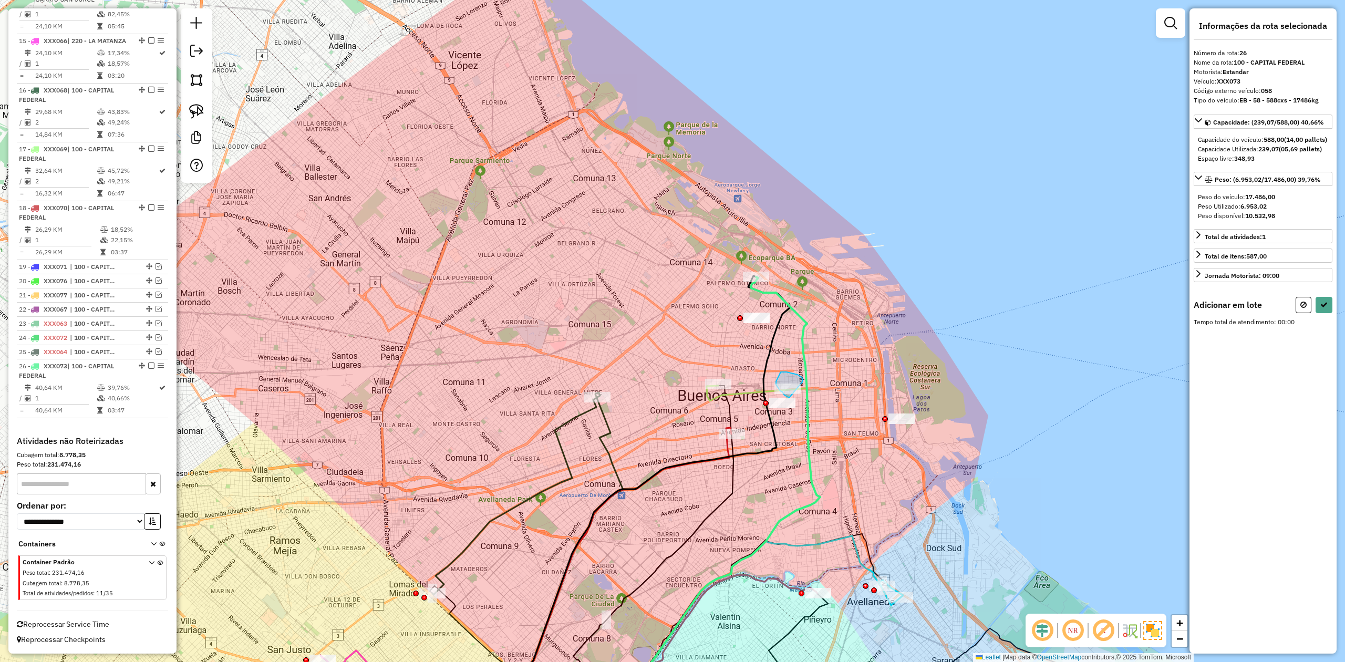
drag, startPoint x: 793, startPoint y: 373, endPoint x: 814, endPoint y: 387, distance: 25.8
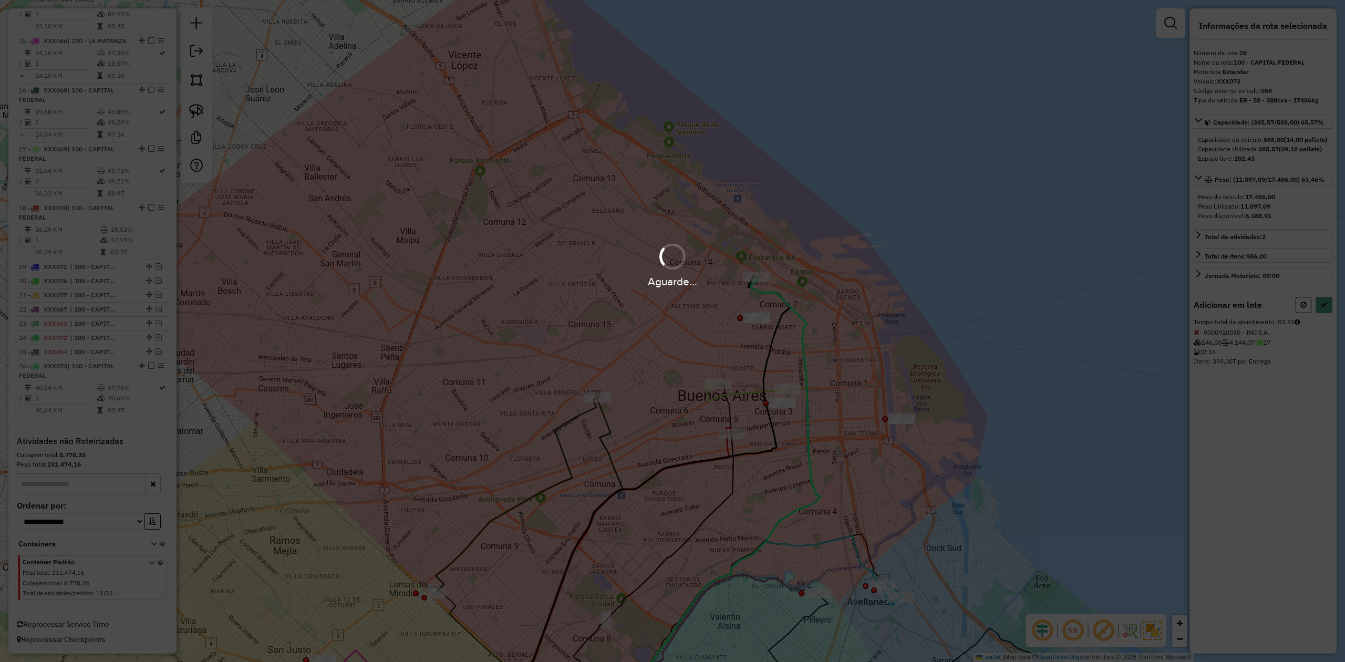
select select "**********"
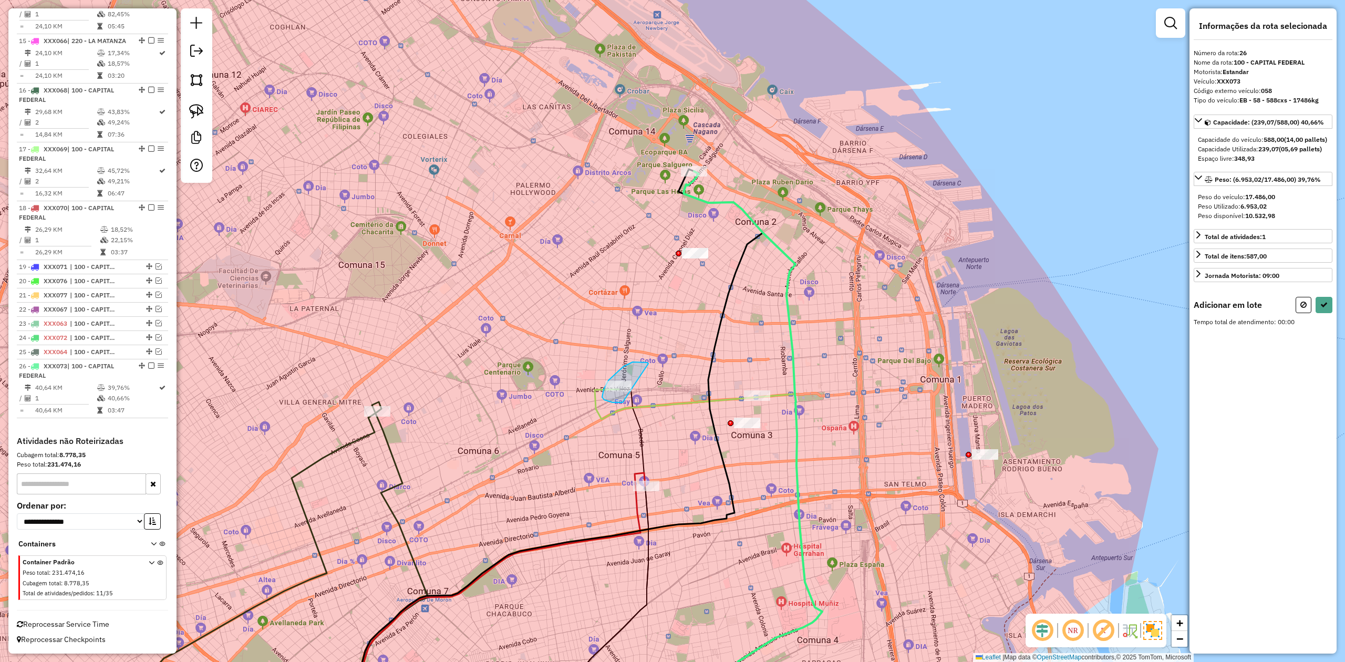
drag, startPoint x: 623, startPoint y: 367, endPoint x: 669, endPoint y: 375, distance: 46.5
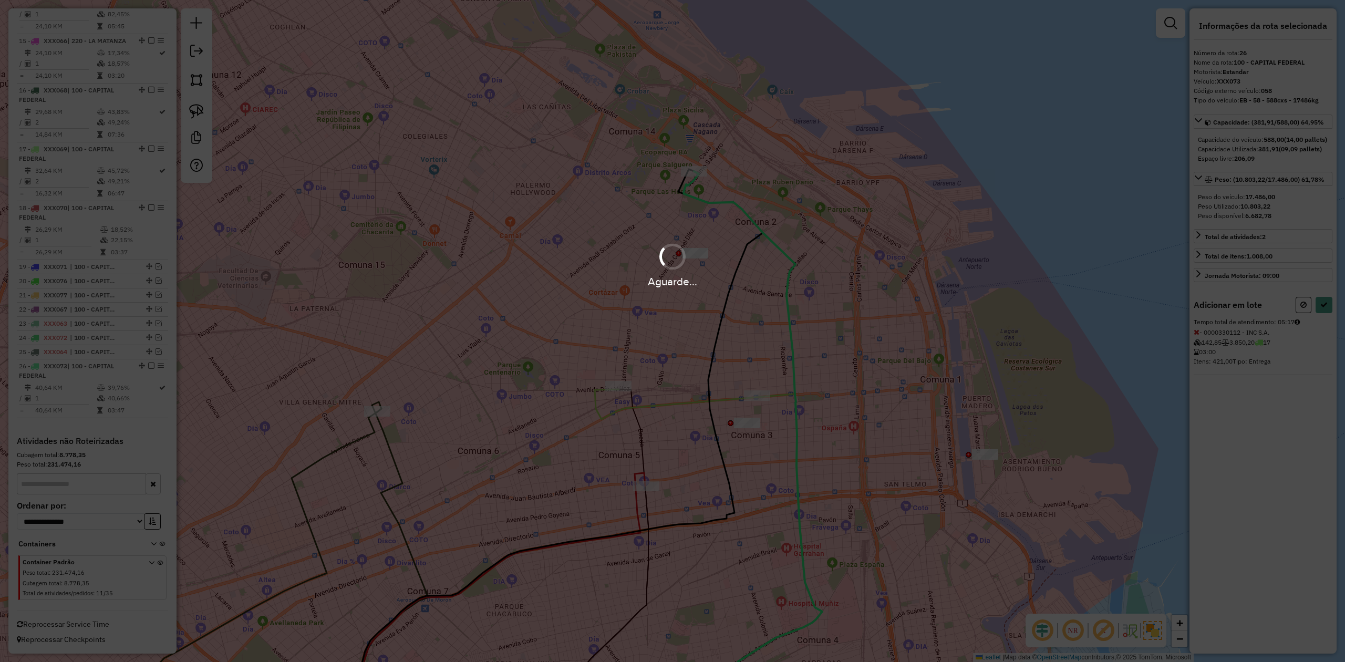
select select "**********"
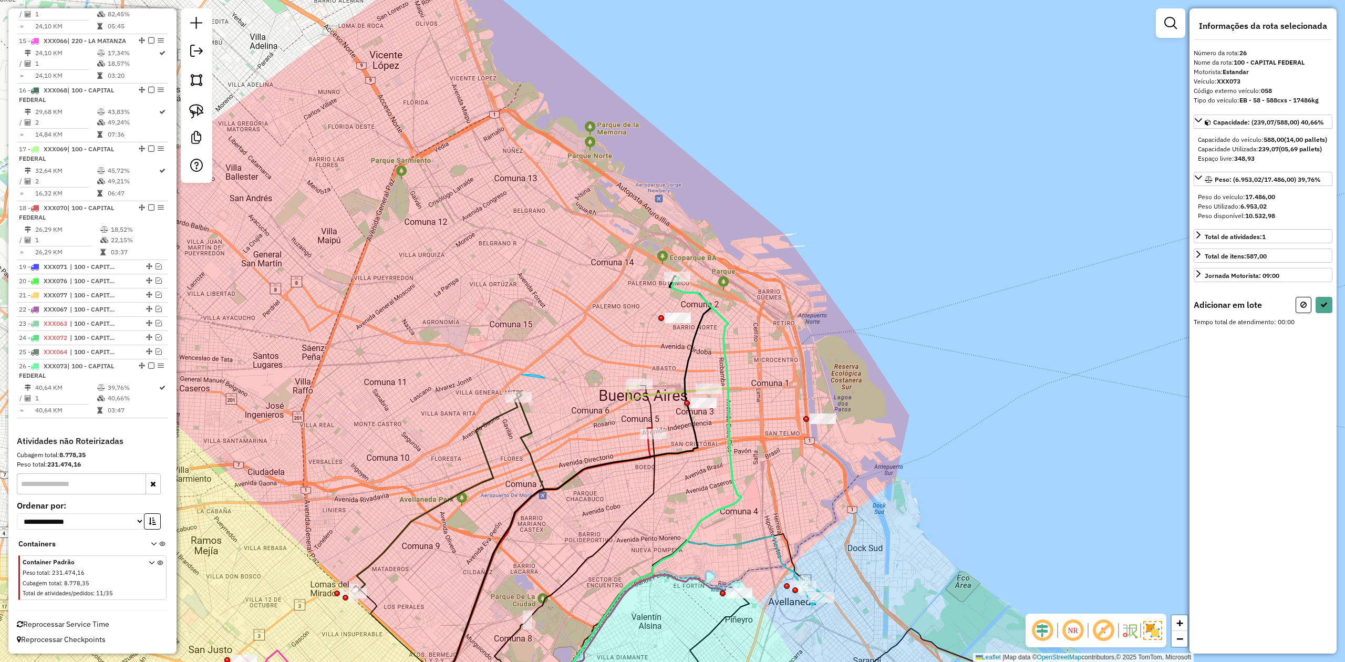
drag, startPoint x: 540, startPoint y: 376, endPoint x: 573, endPoint y: 396, distance: 37.5
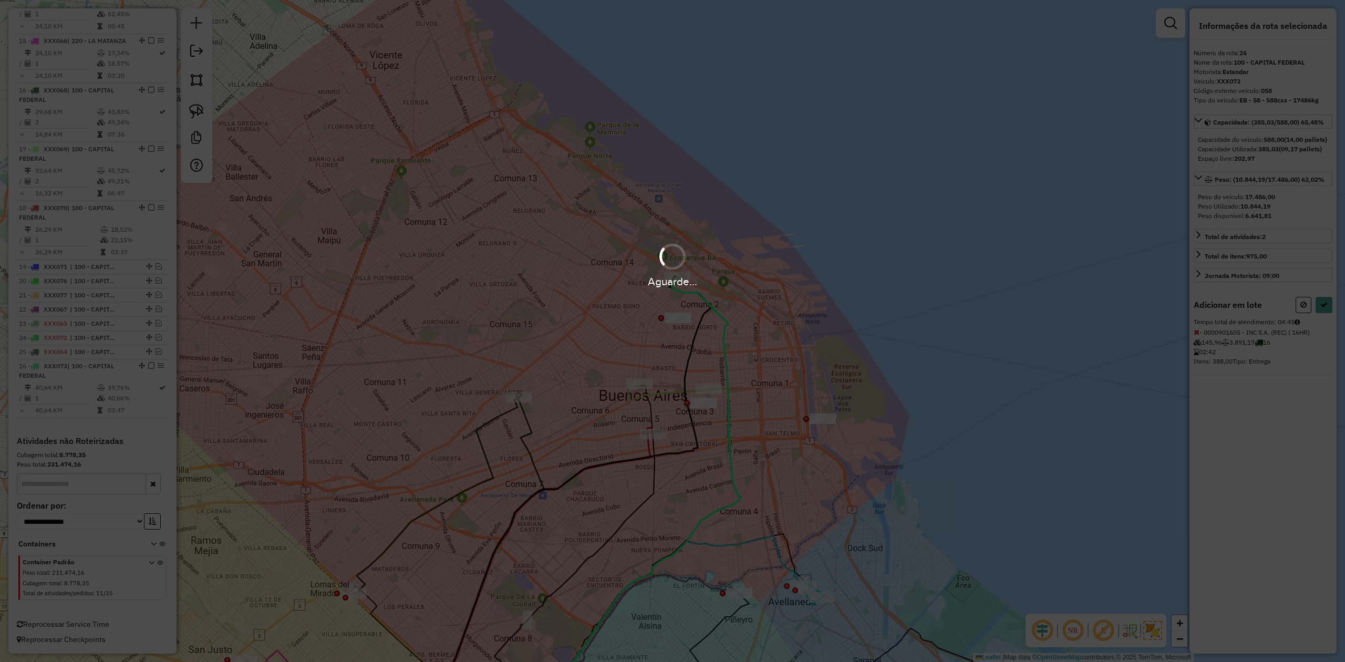
select select "**********"
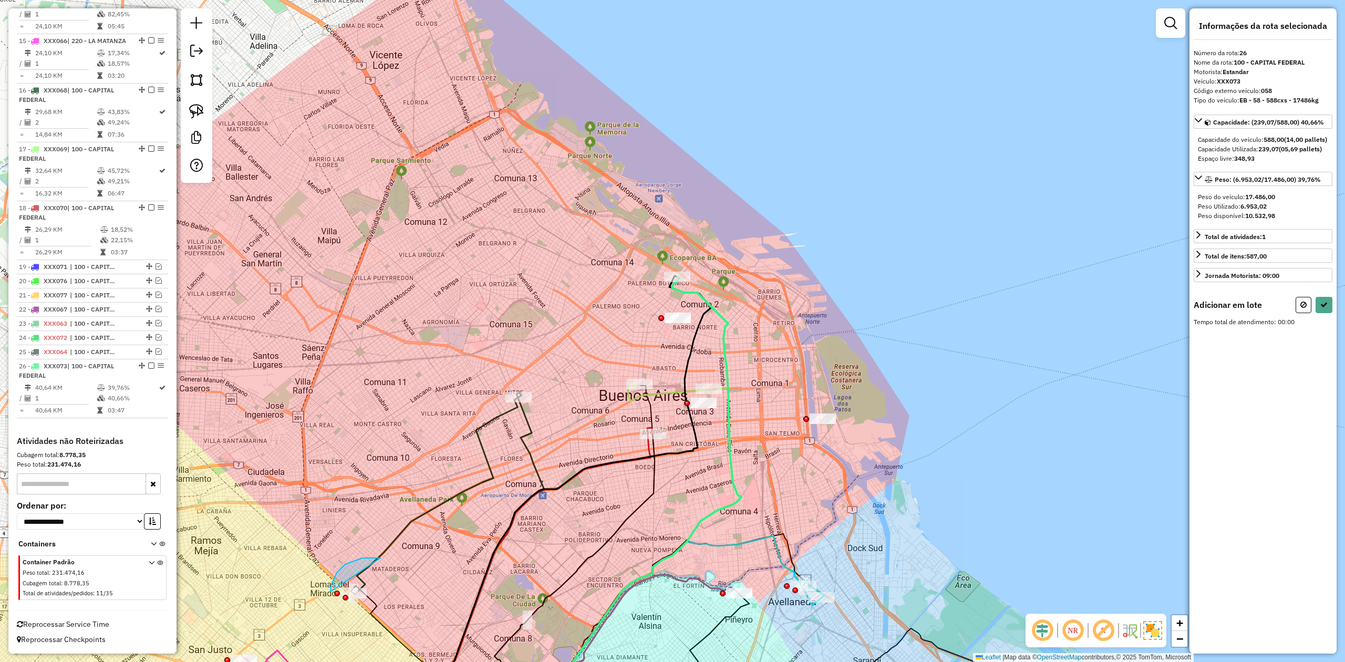
drag, startPoint x: 362, startPoint y: 558, endPoint x: 451, endPoint y: 555, distance: 88.3
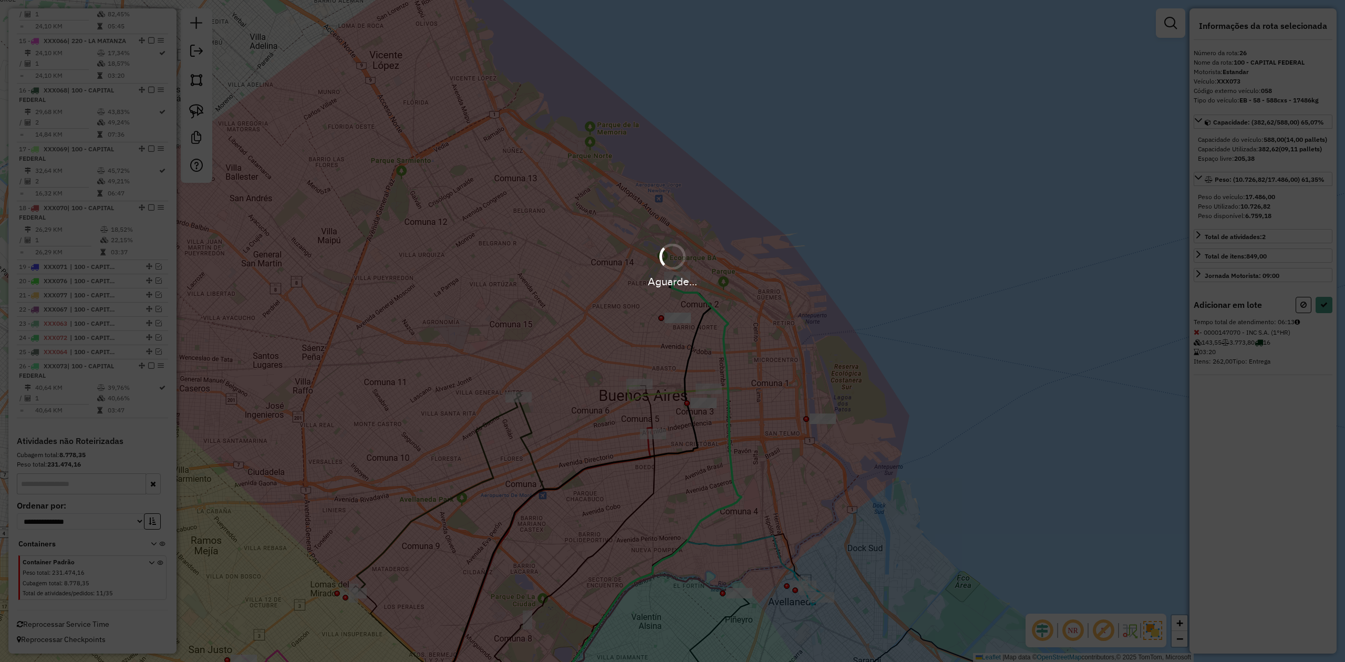
select select "**********"
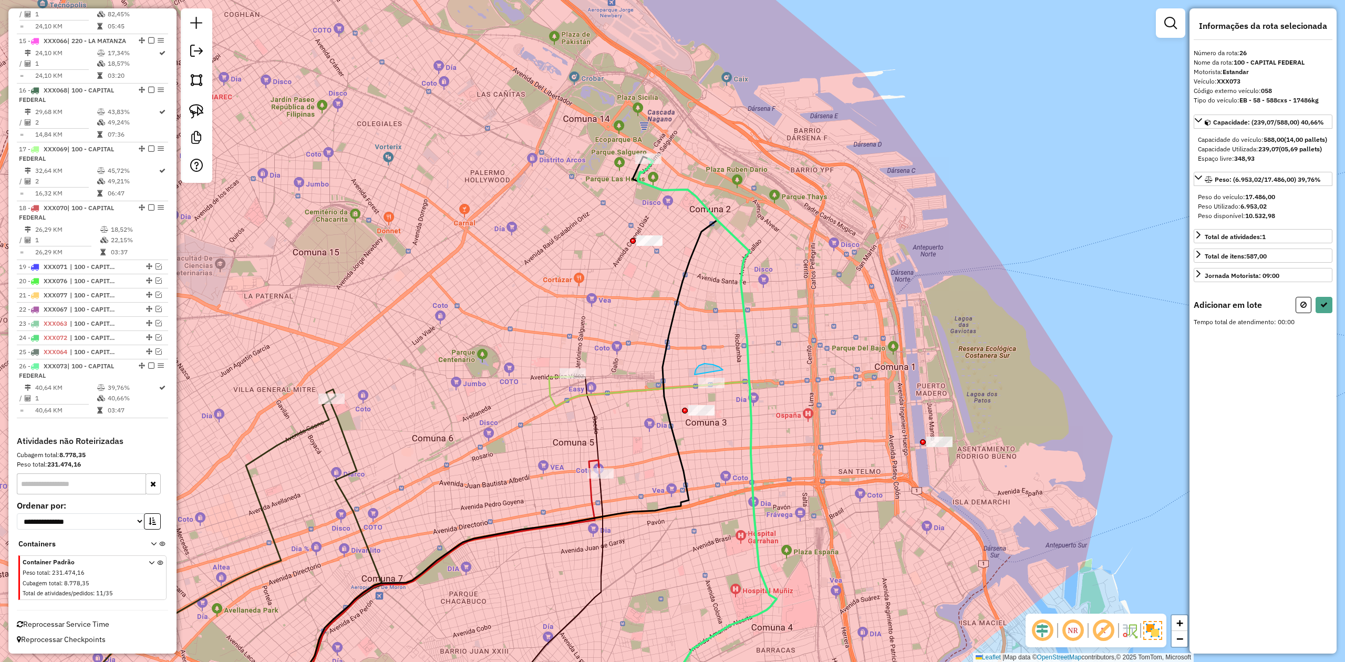
drag, startPoint x: 713, startPoint y: 365, endPoint x: 761, endPoint y: 383, distance: 51.4
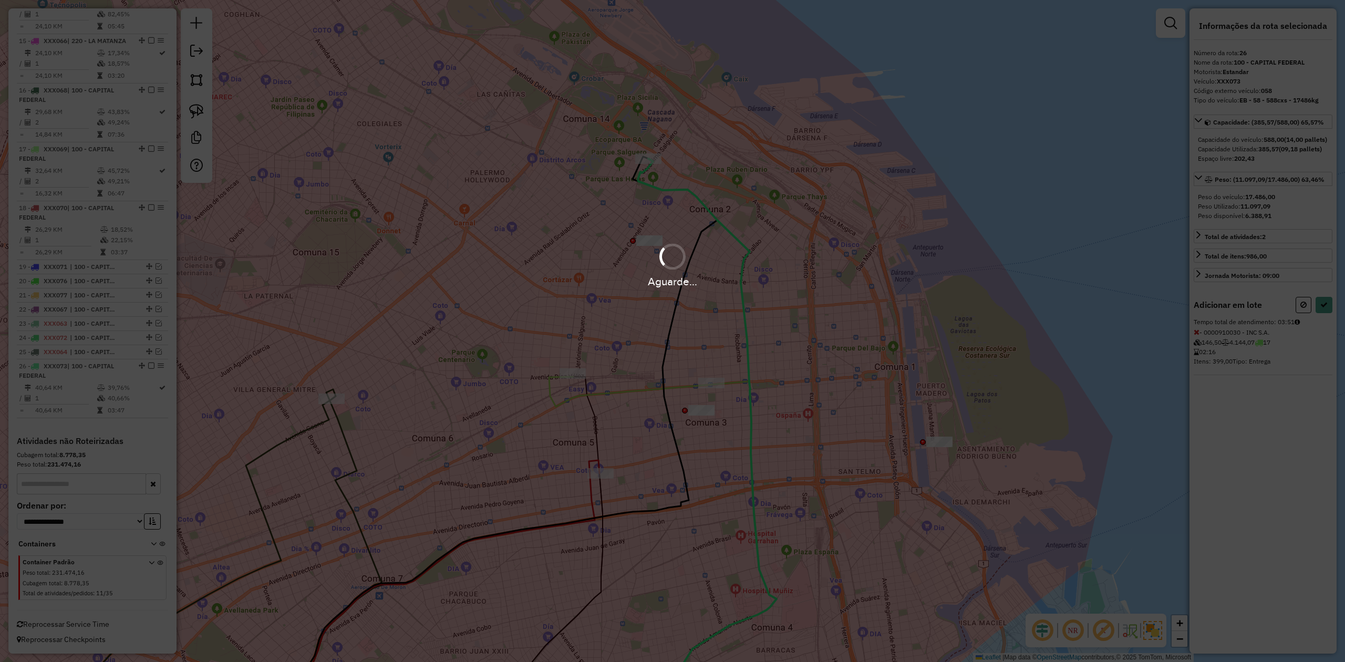
select select "**********"
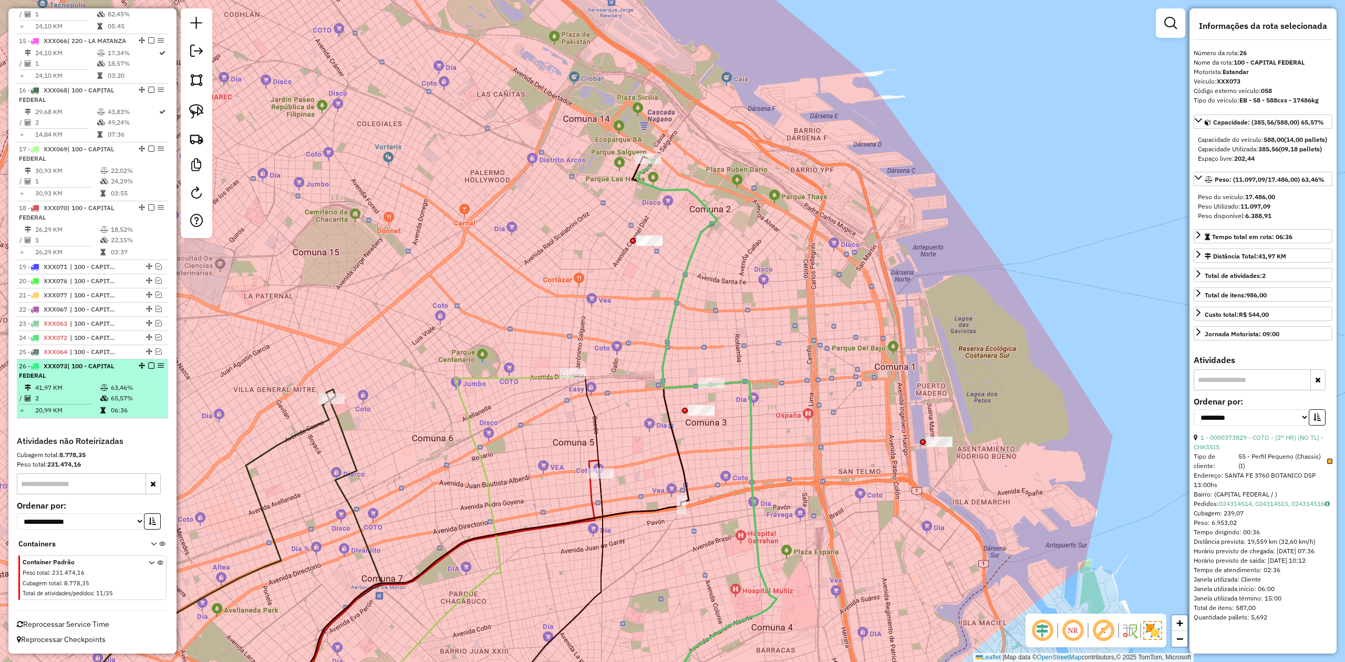
click at [148, 364] on em at bounding box center [151, 365] width 6 height 6
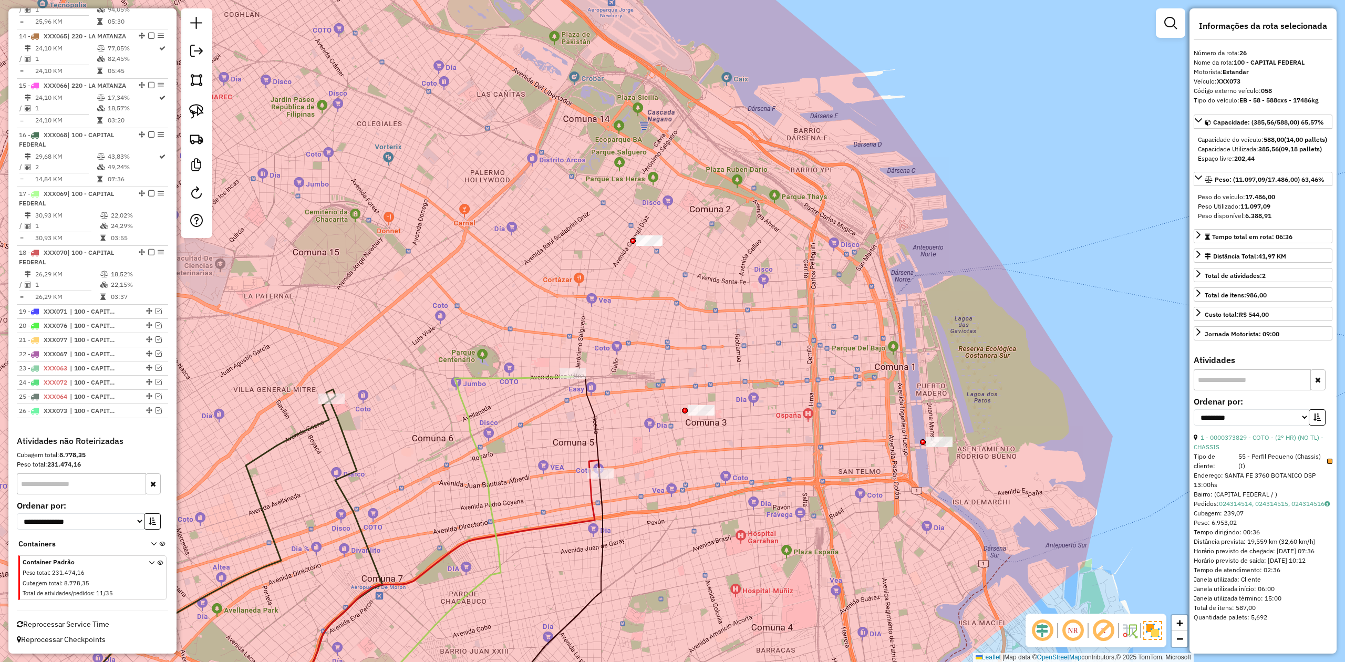
click at [723, 340] on div "Janela de atendimento Grade de atendimento Capacidade Transportadoras Veículos …" at bounding box center [672, 331] width 1345 height 662
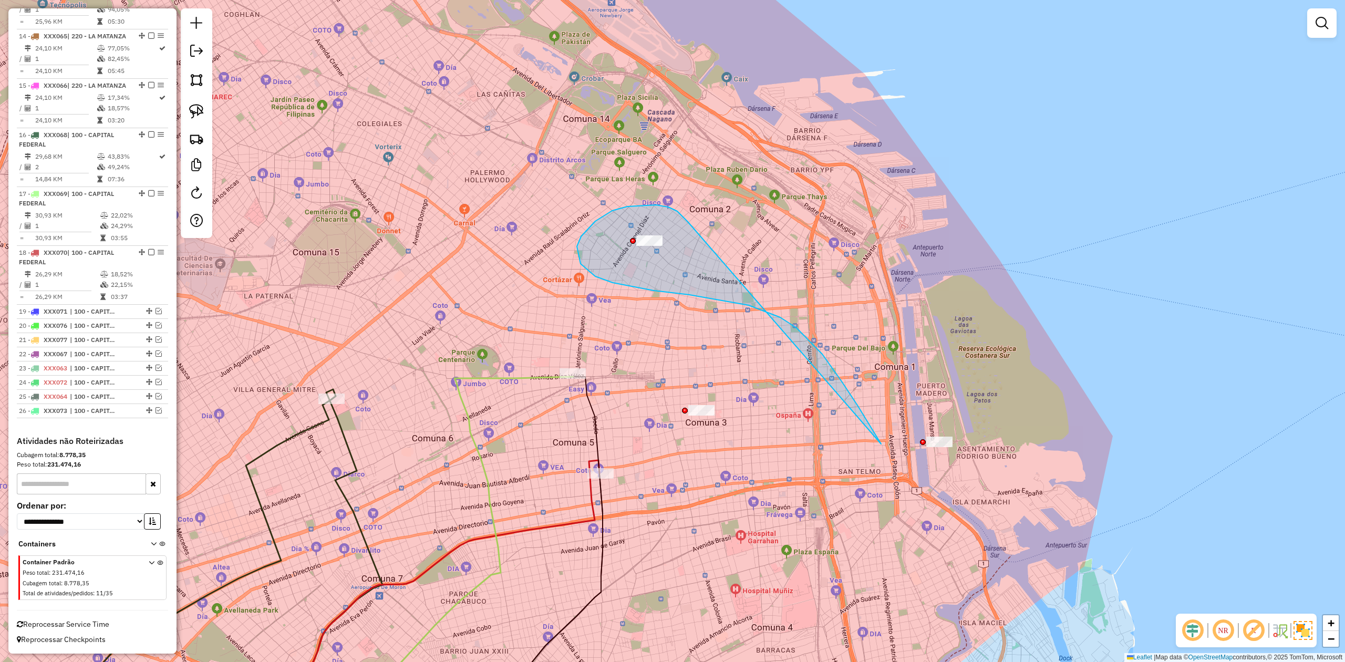
drag, startPoint x: 656, startPoint y: 205, endPoint x: 1035, endPoint y: 365, distance: 411.0
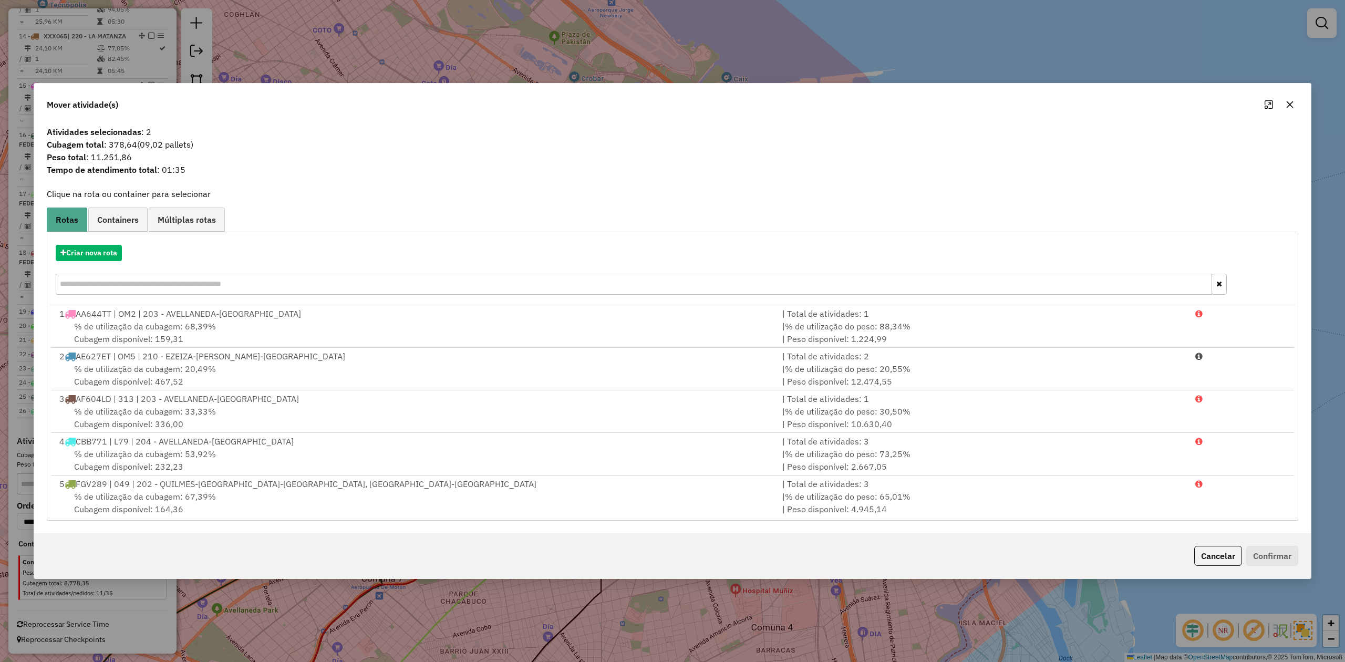
drag, startPoint x: 1291, startPoint y: 103, endPoint x: 1257, endPoint y: 129, distance: 41.9
click at [896, 102] on icon "button" at bounding box center [1289, 104] width 8 height 8
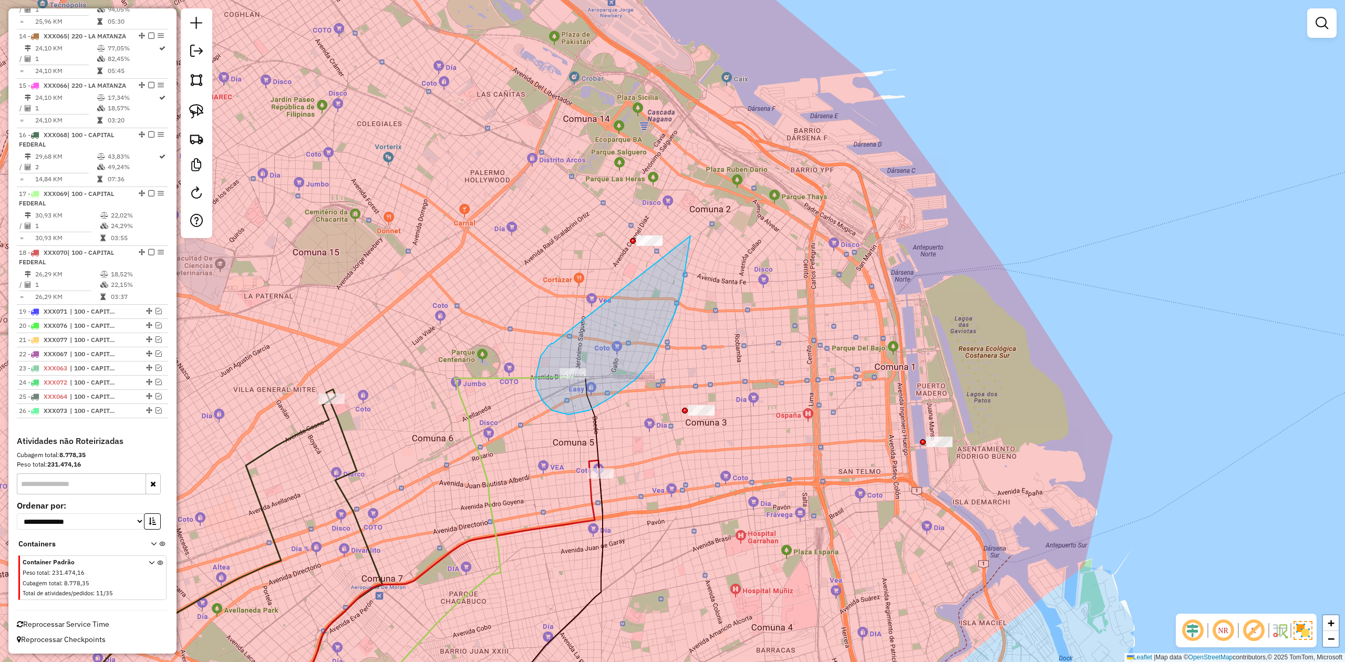
drag, startPoint x: 551, startPoint y: 344, endPoint x: 612, endPoint y: 221, distance: 136.9
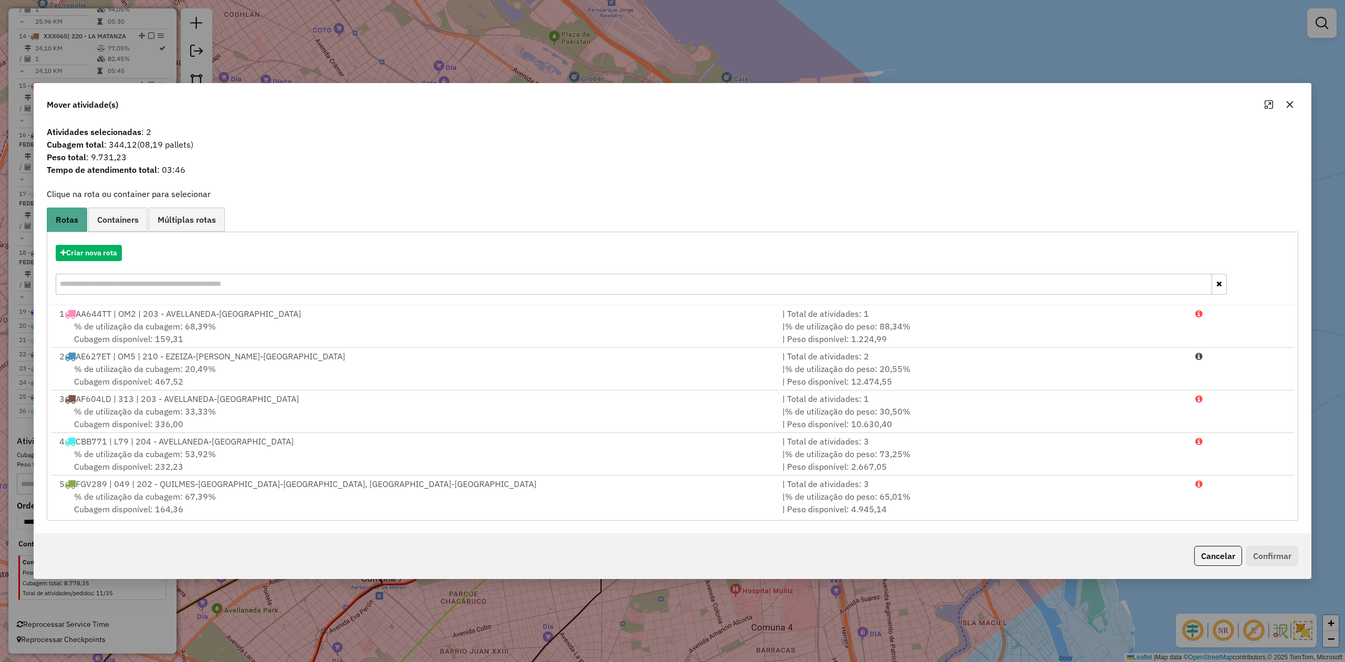
click at [896, 103] on icon "button" at bounding box center [1289, 104] width 8 height 8
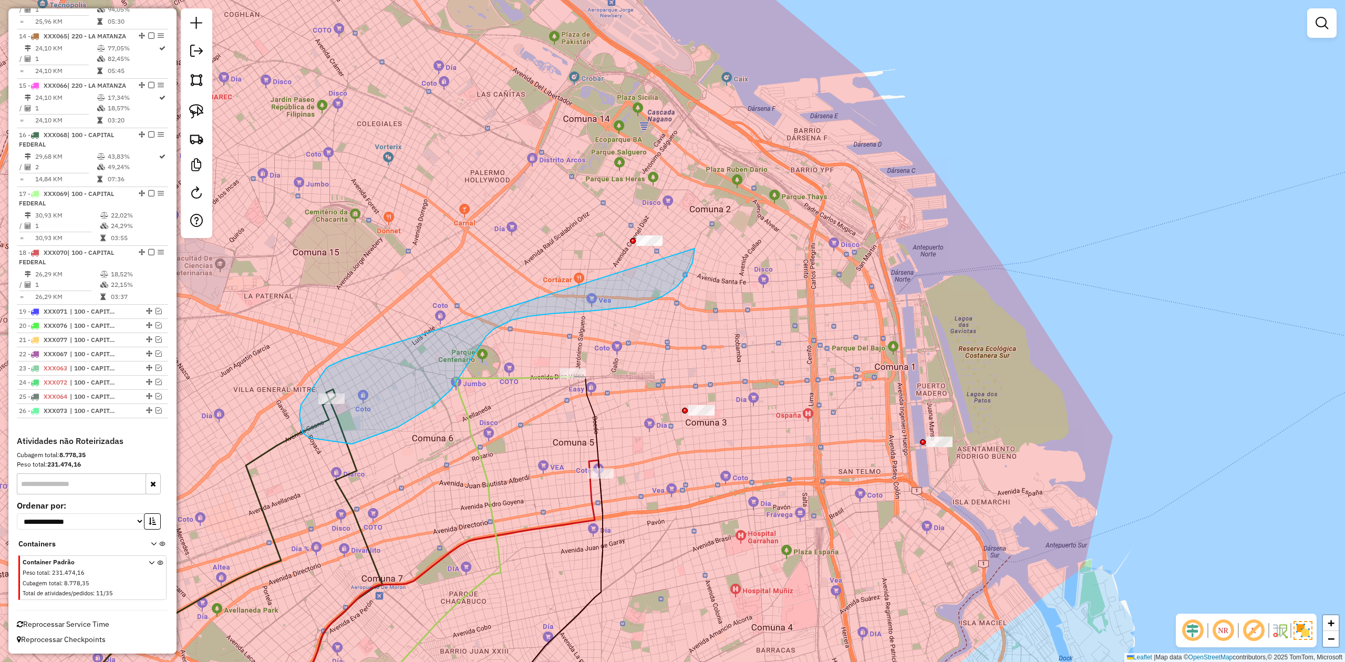
drag, startPoint x: 309, startPoint y: 438, endPoint x: 587, endPoint y: 200, distance: 365.9
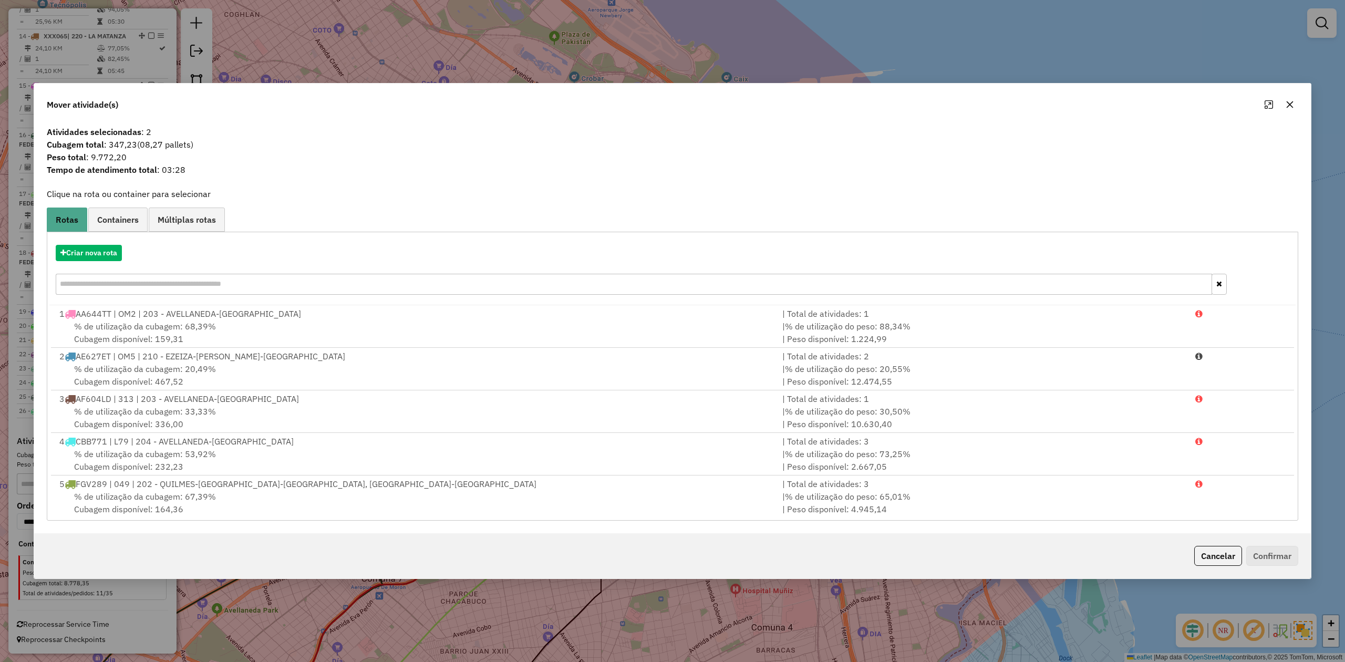
click at [896, 103] on icon "button" at bounding box center [1289, 104] width 8 height 8
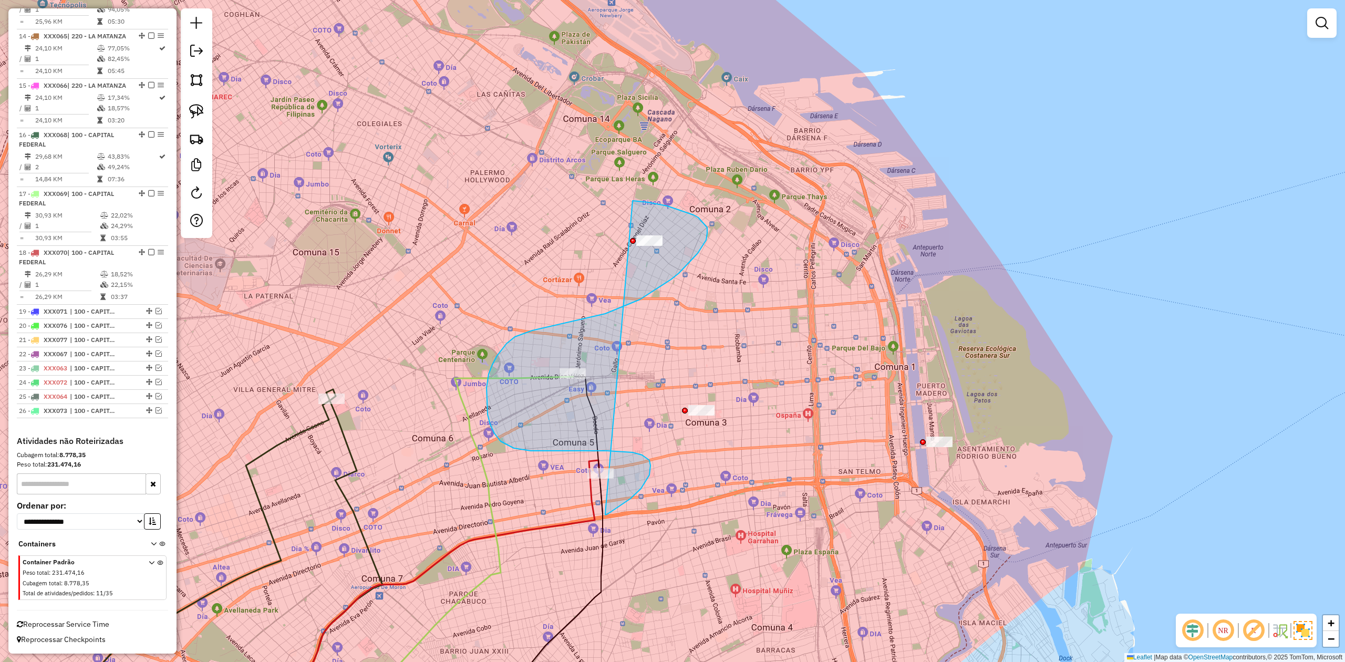
drag, startPoint x: 605, startPoint y: 515, endPoint x: 587, endPoint y: 204, distance: 310.9
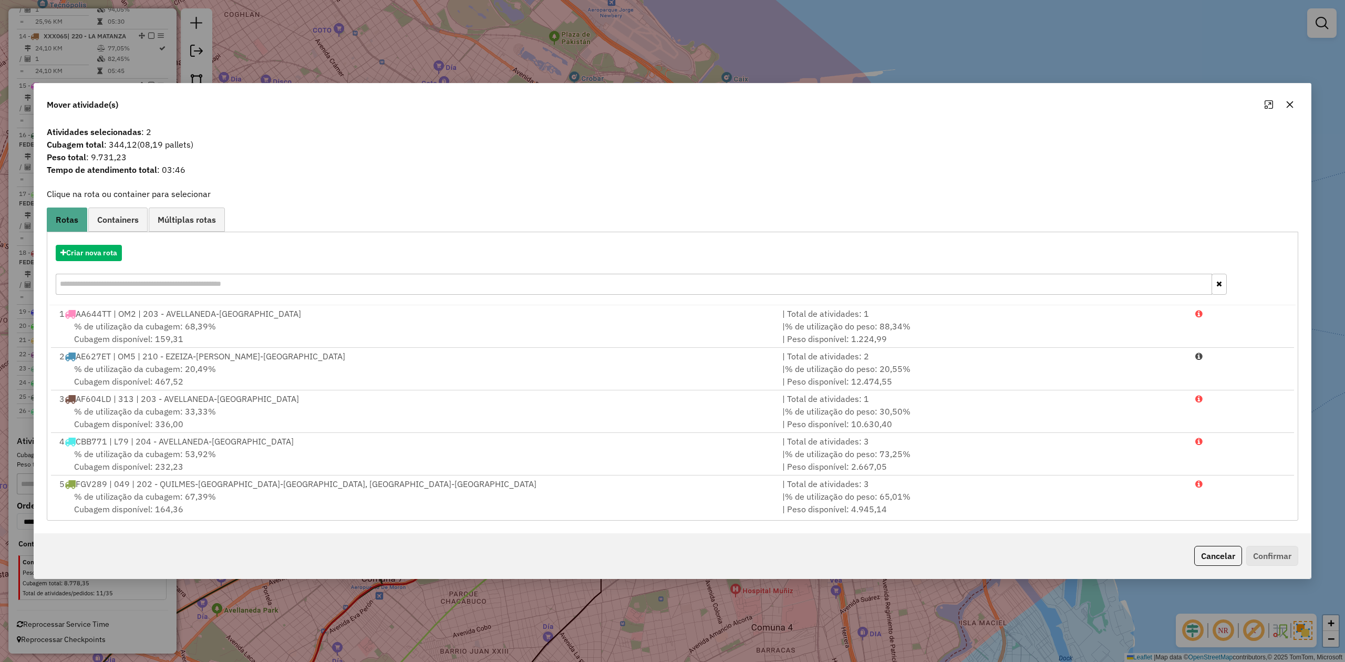
click at [896, 102] on icon "button" at bounding box center [1289, 104] width 8 height 8
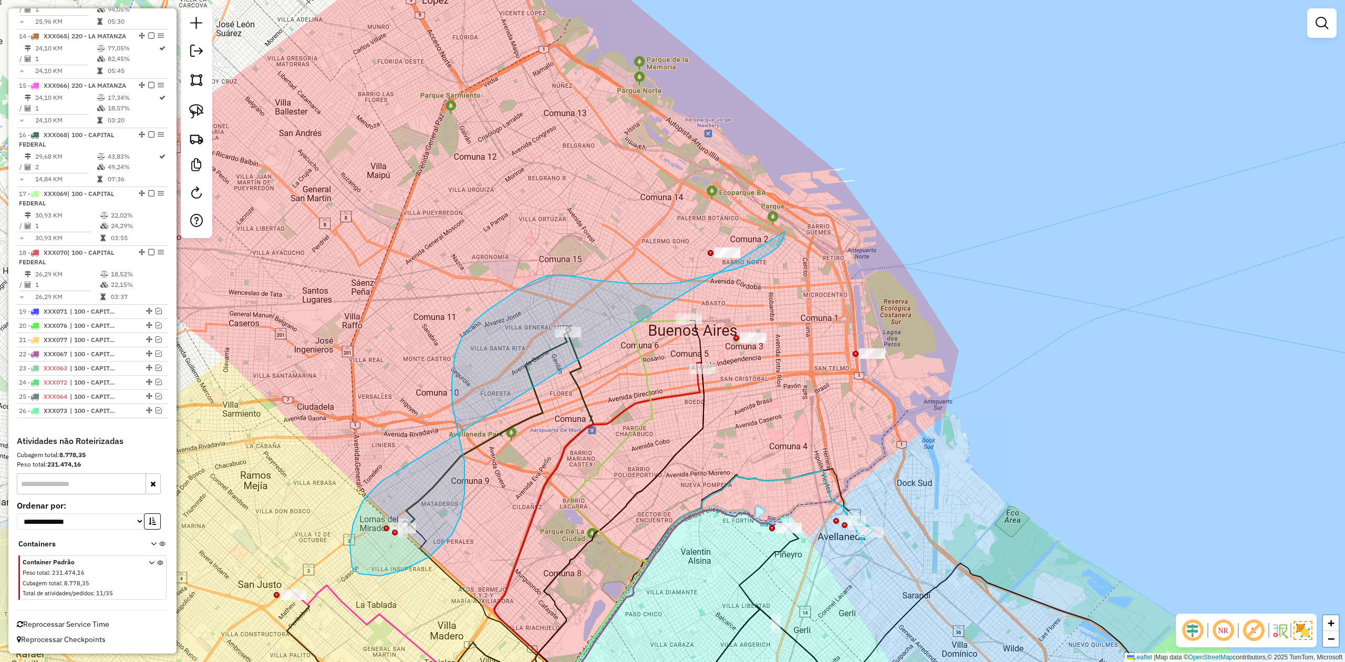
drag, startPoint x: 373, startPoint y: 490, endPoint x: 699, endPoint y: 199, distance: 436.7
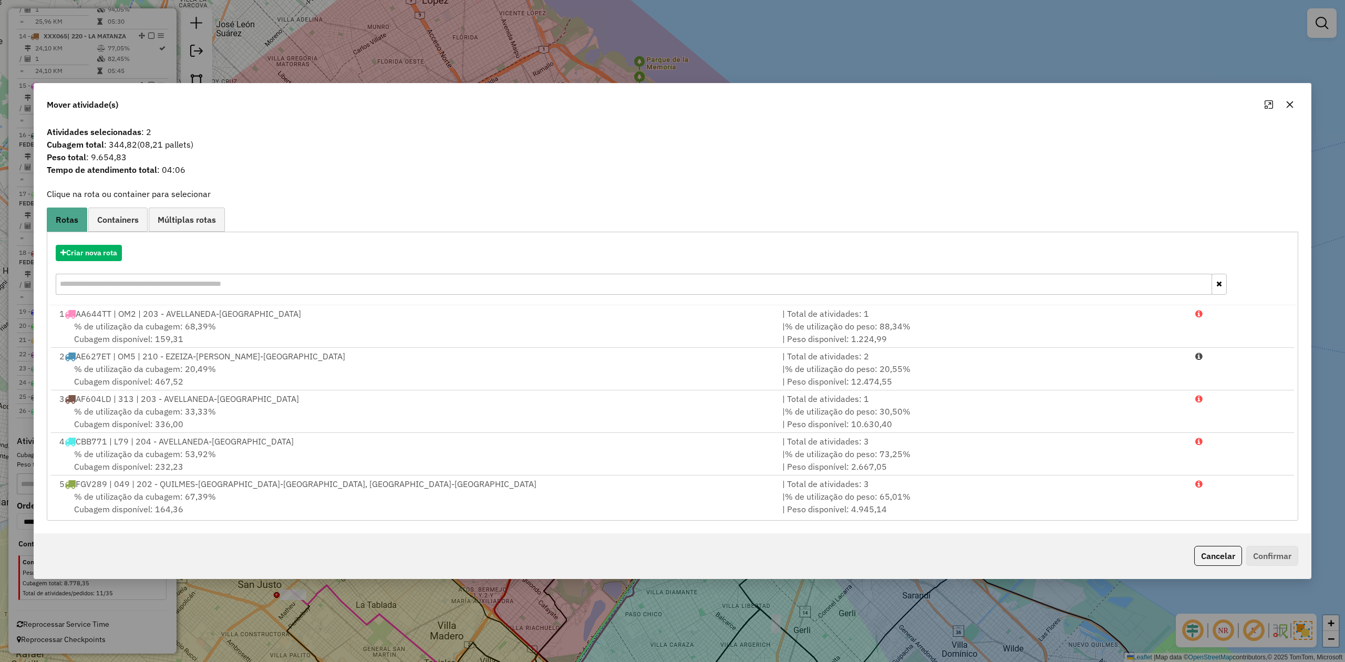
click at [896, 100] on icon "button" at bounding box center [1289, 104] width 8 height 8
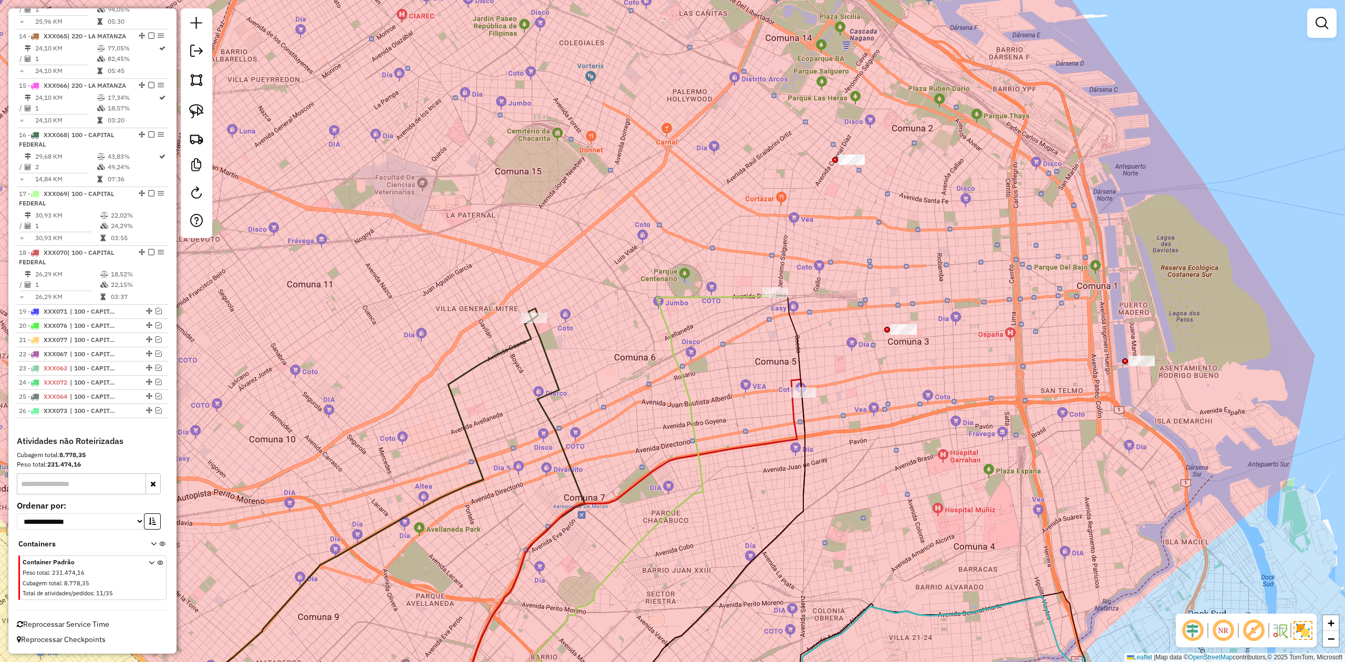
drag, startPoint x: 847, startPoint y: 257, endPoint x: 772, endPoint y: 309, distance: 91.1
click at [772, 306] on div "Janela de atendimento Grade de atendimento Capacidade Transportadoras Veículos …" at bounding box center [672, 331] width 1345 height 662
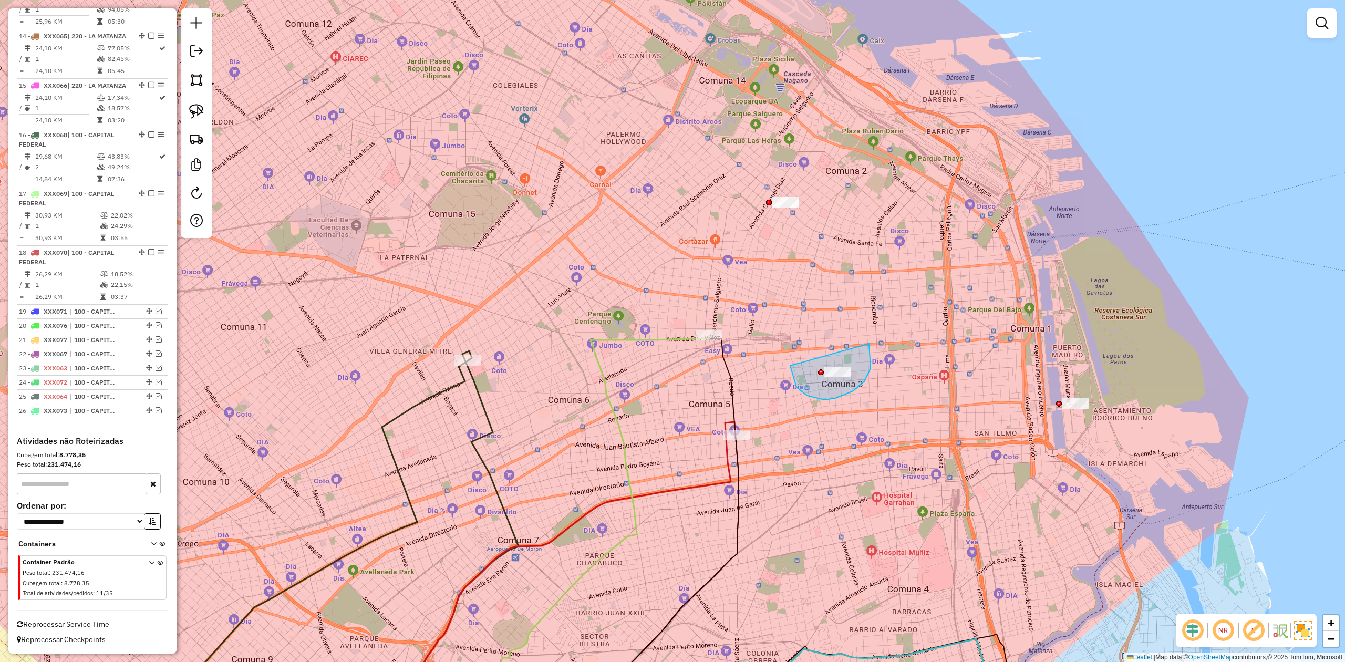
drag, startPoint x: 796, startPoint y: 387, endPoint x: 737, endPoint y: 371, distance: 61.0
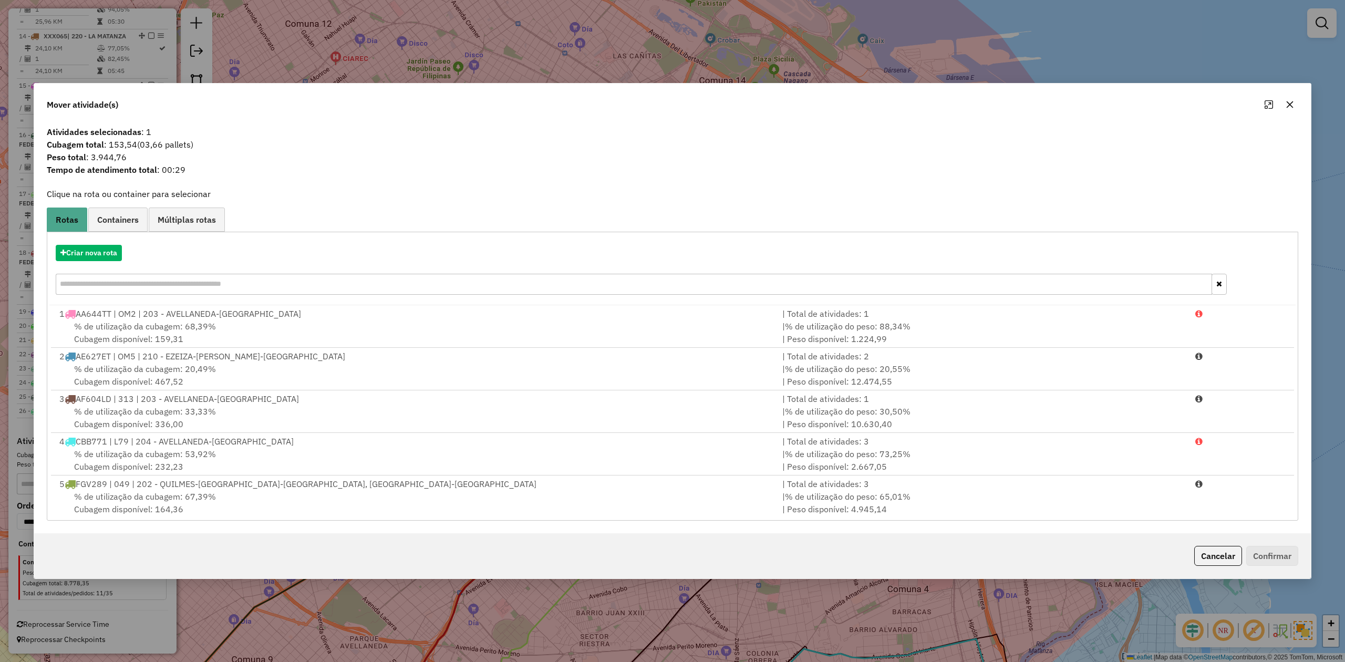
click at [896, 103] on icon "button" at bounding box center [1289, 104] width 8 height 8
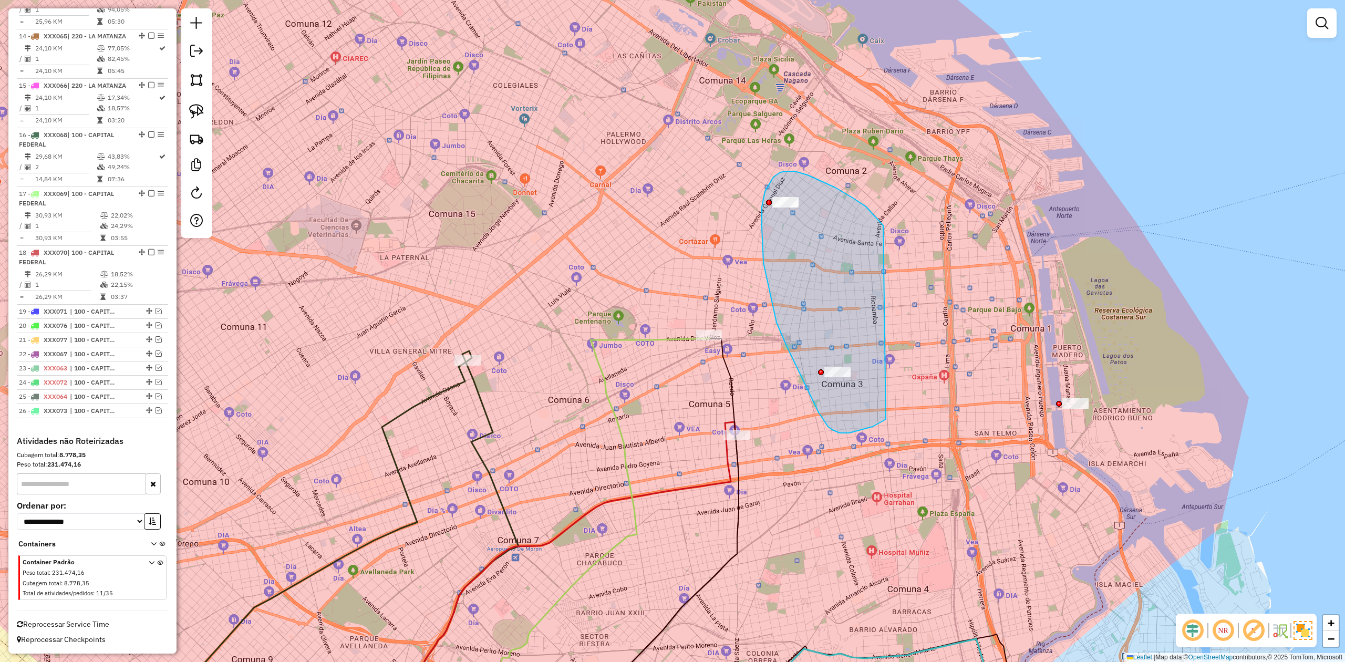
drag, startPoint x: 883, startPoint y: 225, endPoint x: 917, endPoint y: 377, distance: 155.1
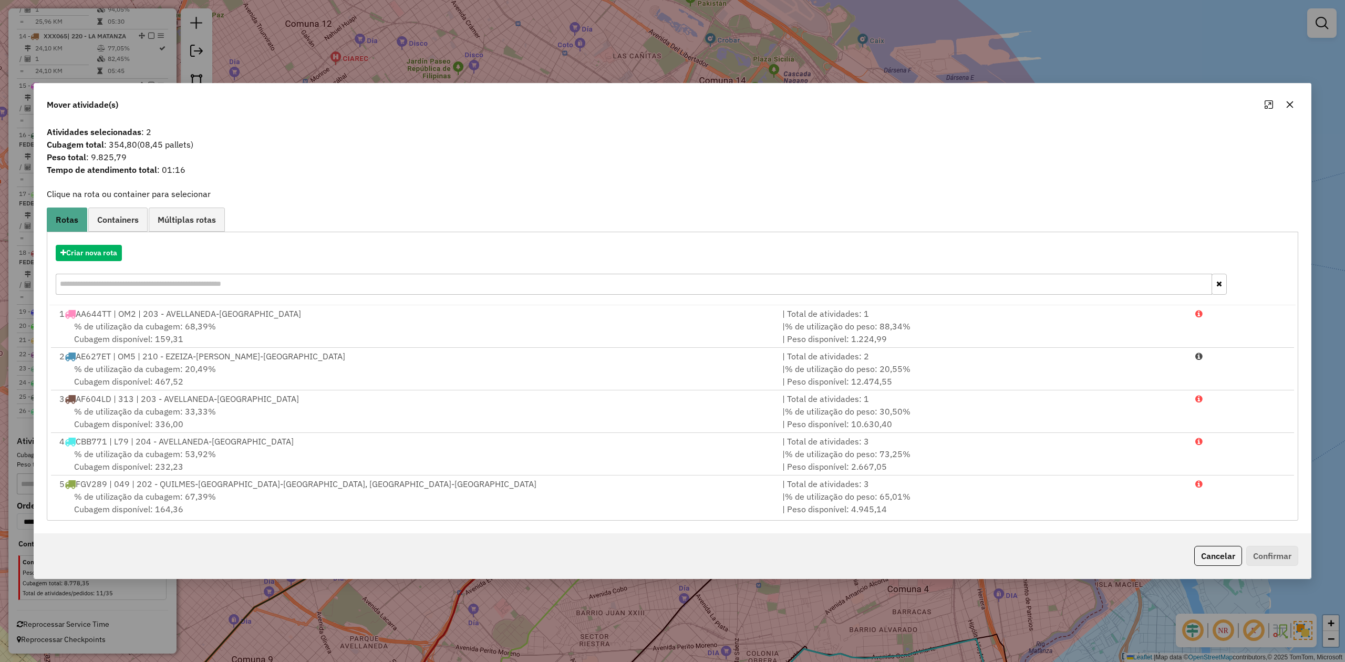
click at [896, 104] on icon "button" at bounding box center [1289, 104] width 7 height 7
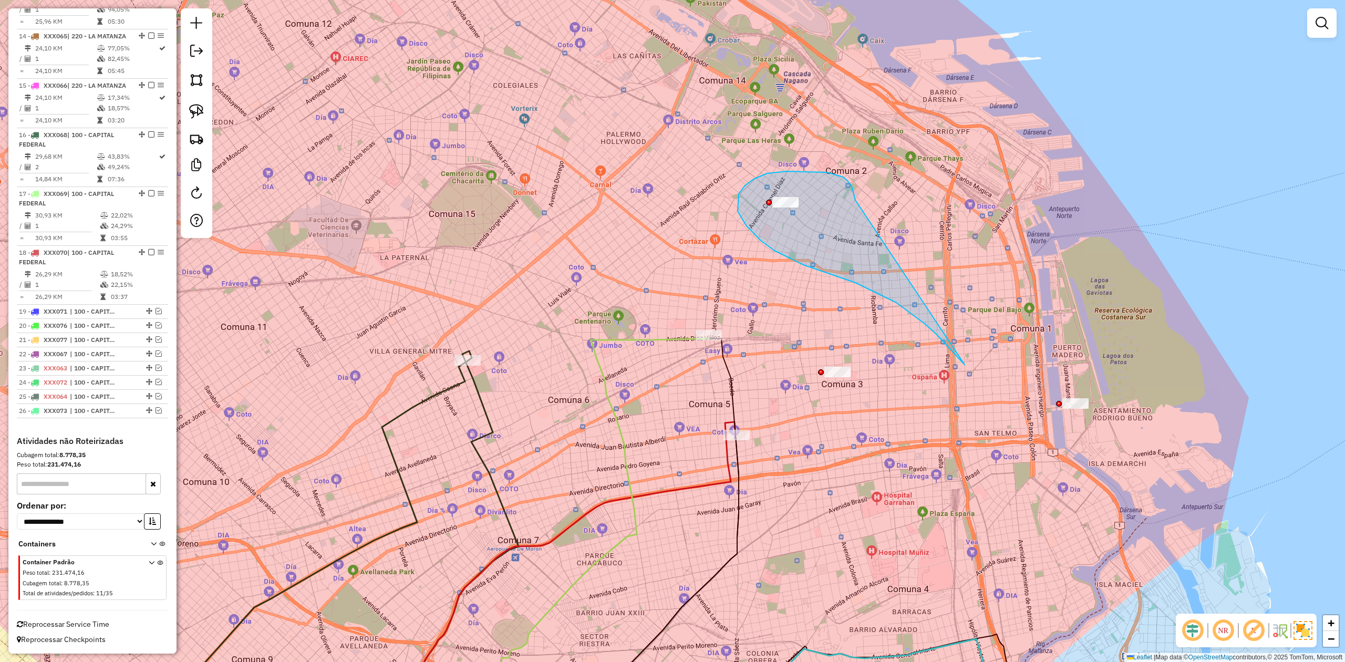
drag, startPoint x: 851, startPoint y: 186, endPoint x: 1120, endPoint y: 349, distance: 313.9
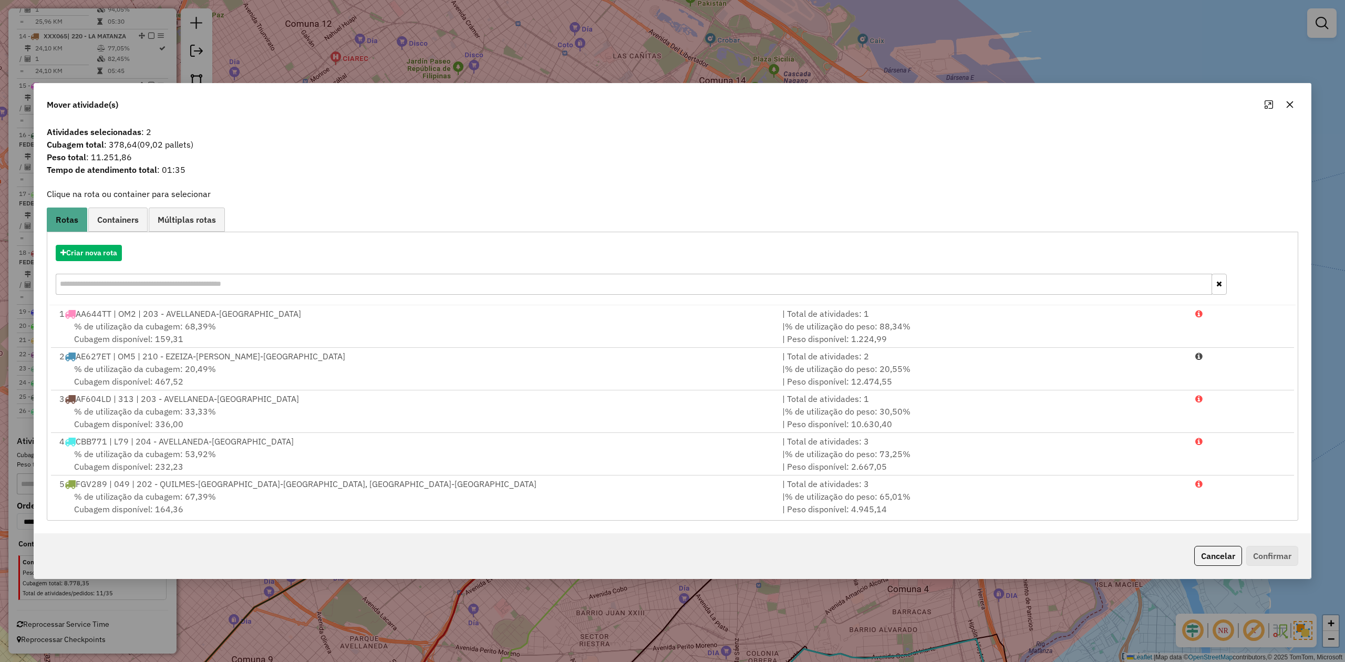
click at [896, 106] on button "button" at bounding box center [1289, 104] width 17 height 17
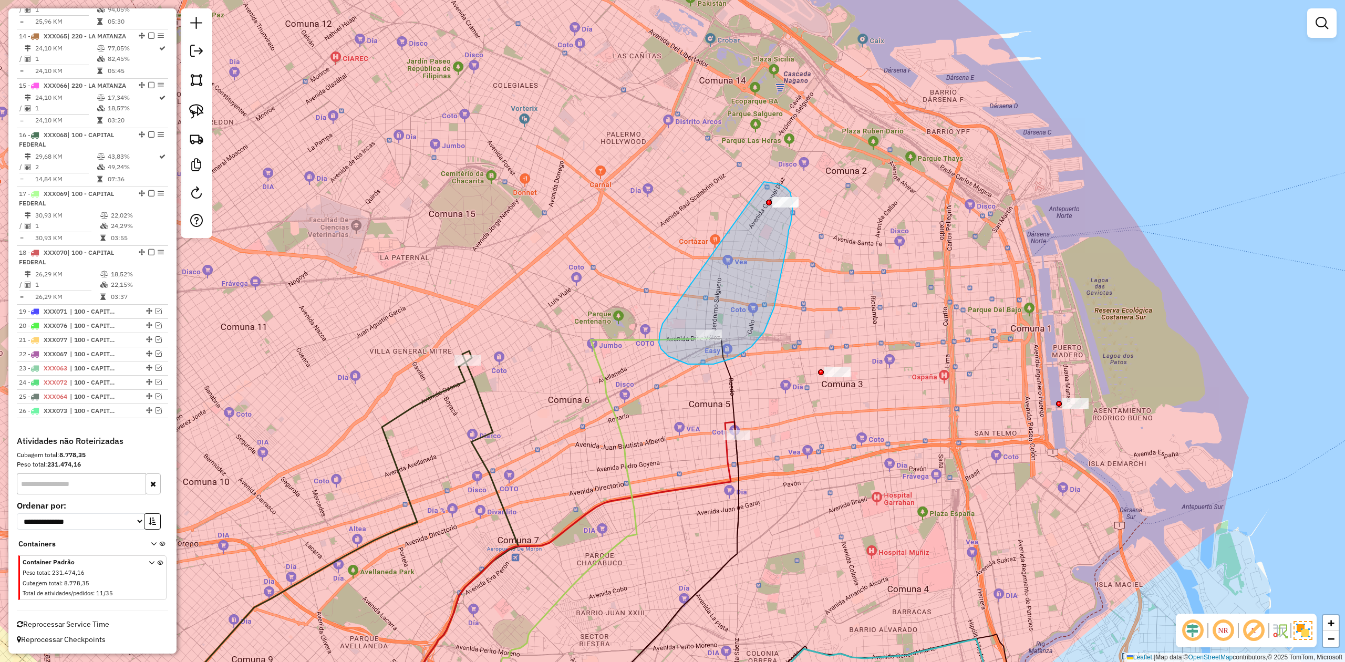
drag, startPoint x: 734, startPoint y: 358, endPoint x: 759, endPoint y: 182, distance: 177.7
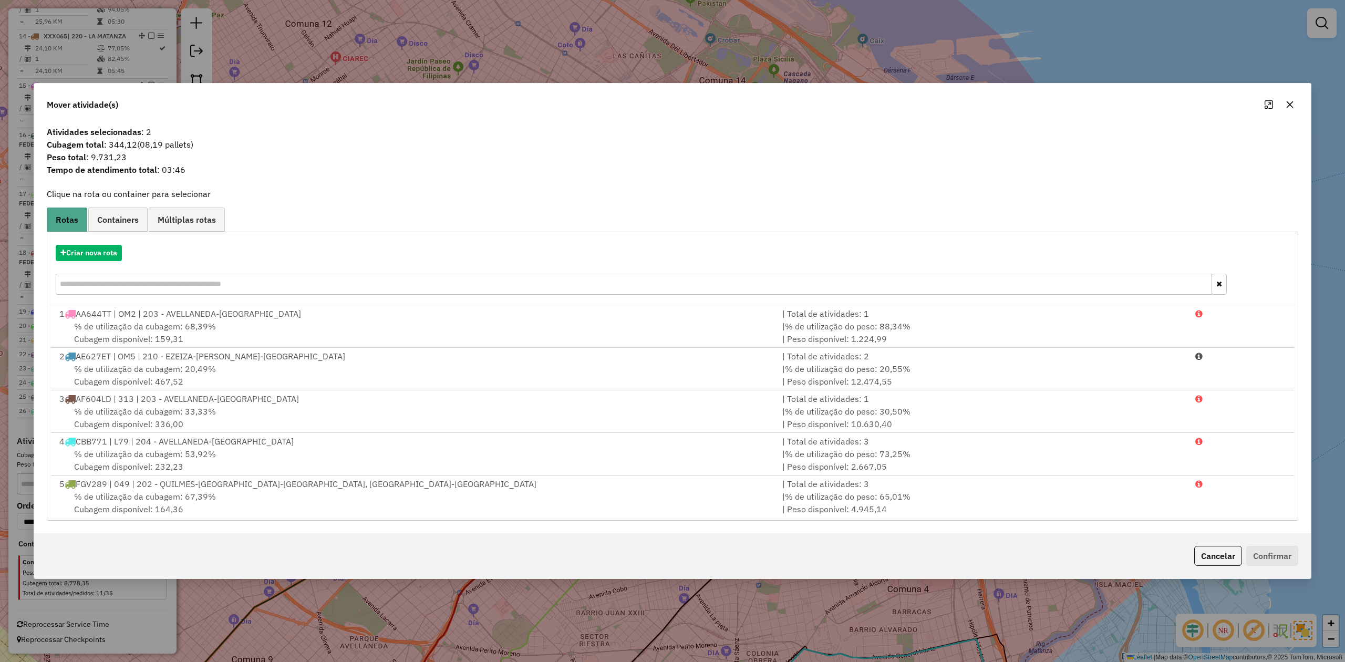
click at [896, 102] on icon "button" at bounding box center [1289, 104] width 8 height 8
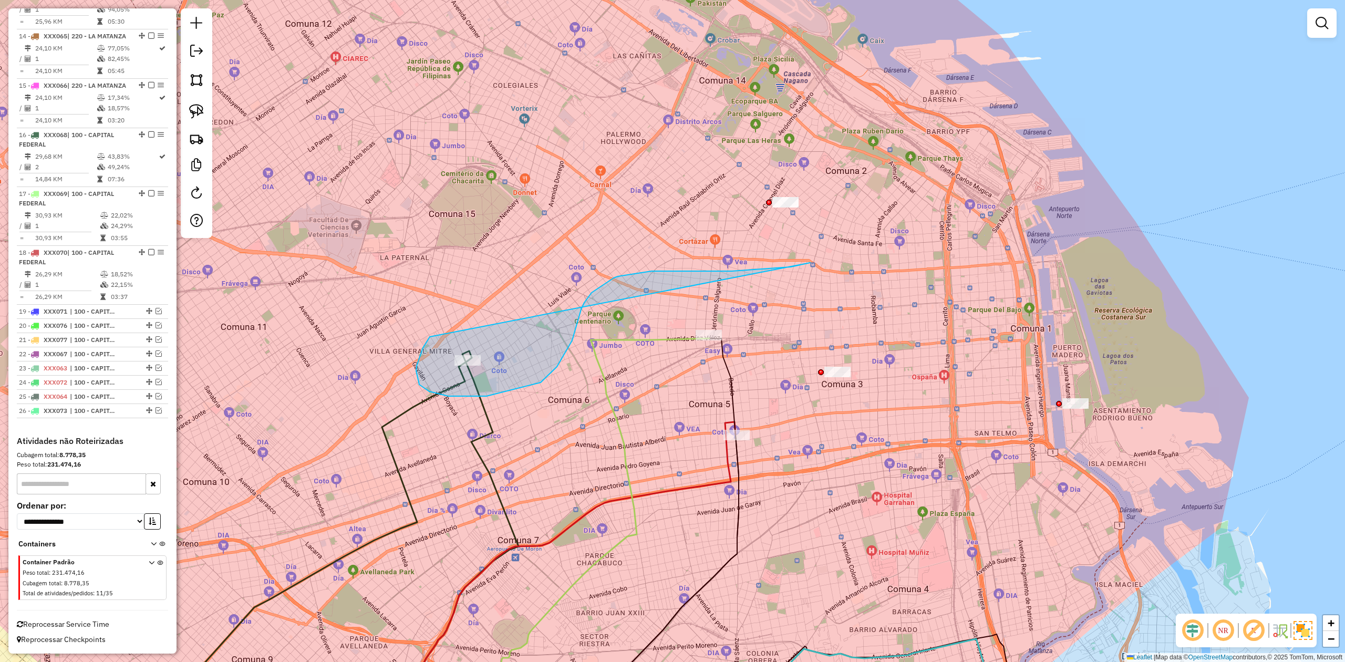
drag, startPoint x: 423, startPoint y: 348, endPoint x: 755, endPoint y: 173, distance: 375.2
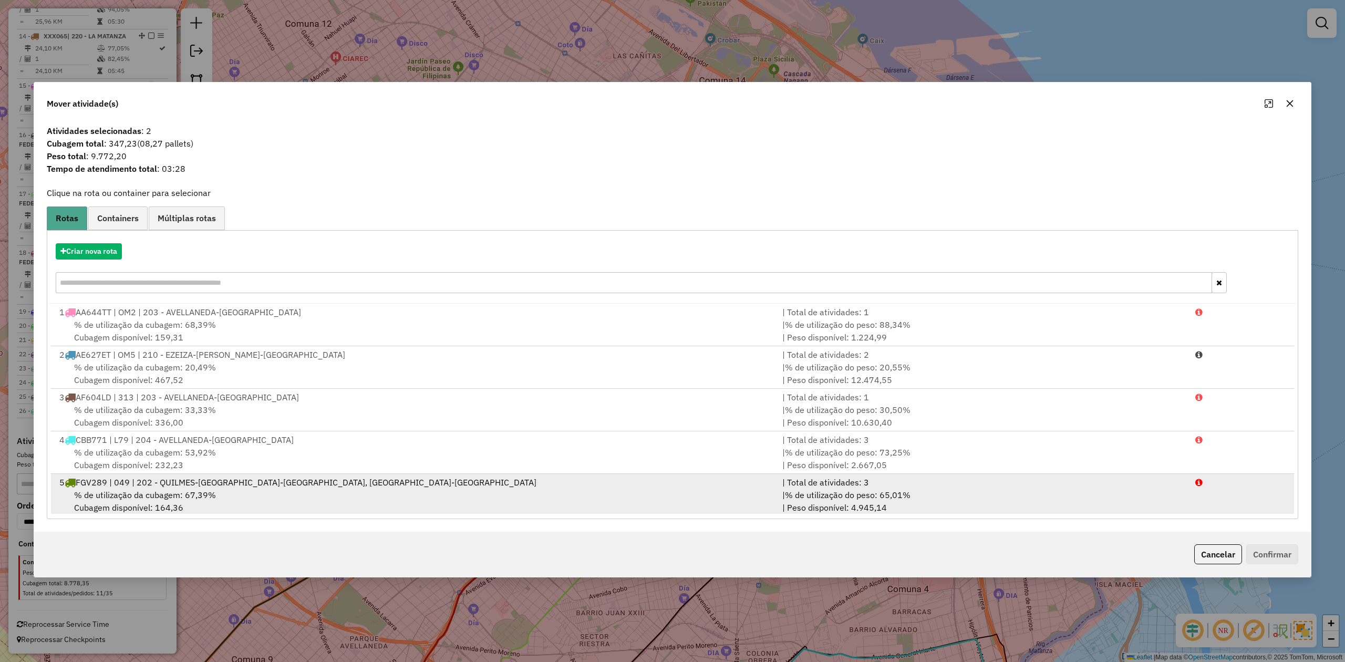
drag, startPoint x: 1290, startPoint y: 103, endPoint x: 644, endPoint y: 448, distance: 732.2
click at [896, 103] on icon "button" at bounding box center [1289, 103] width 7 height 7
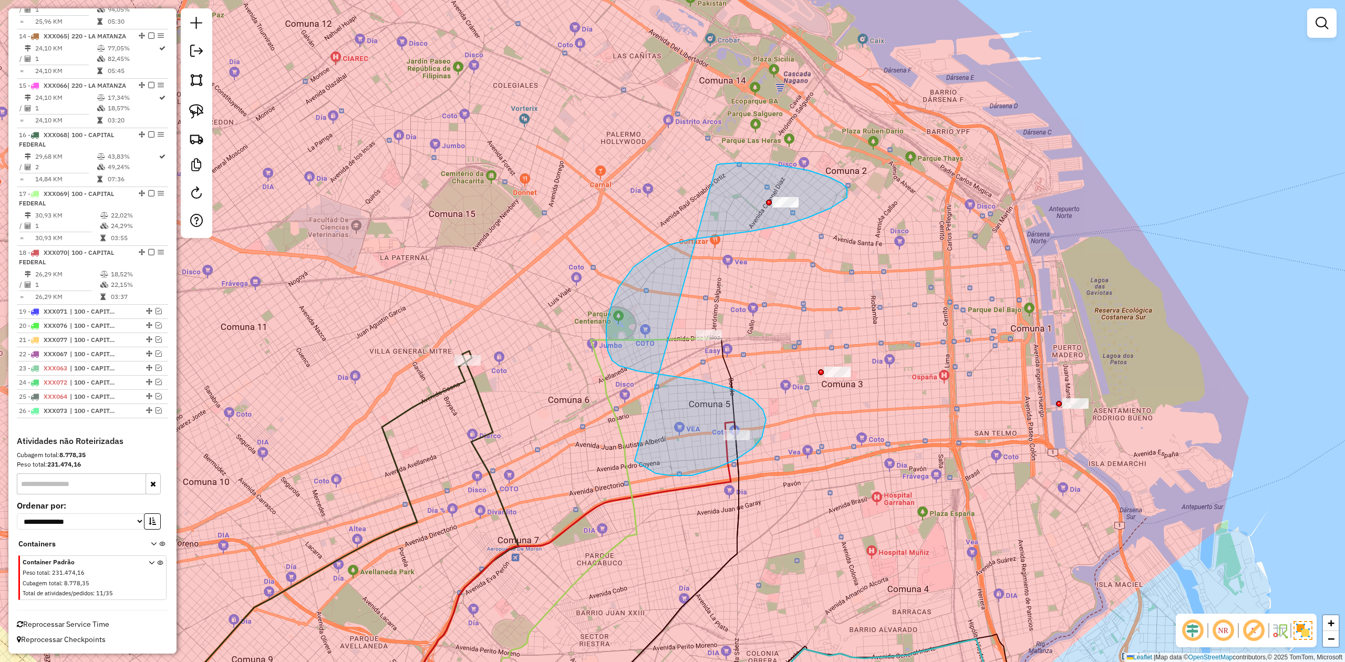
drag, startPoint x: 670, startPoint y: 475, endPoint x: 709, endPoint y: 169, distance: 309.1
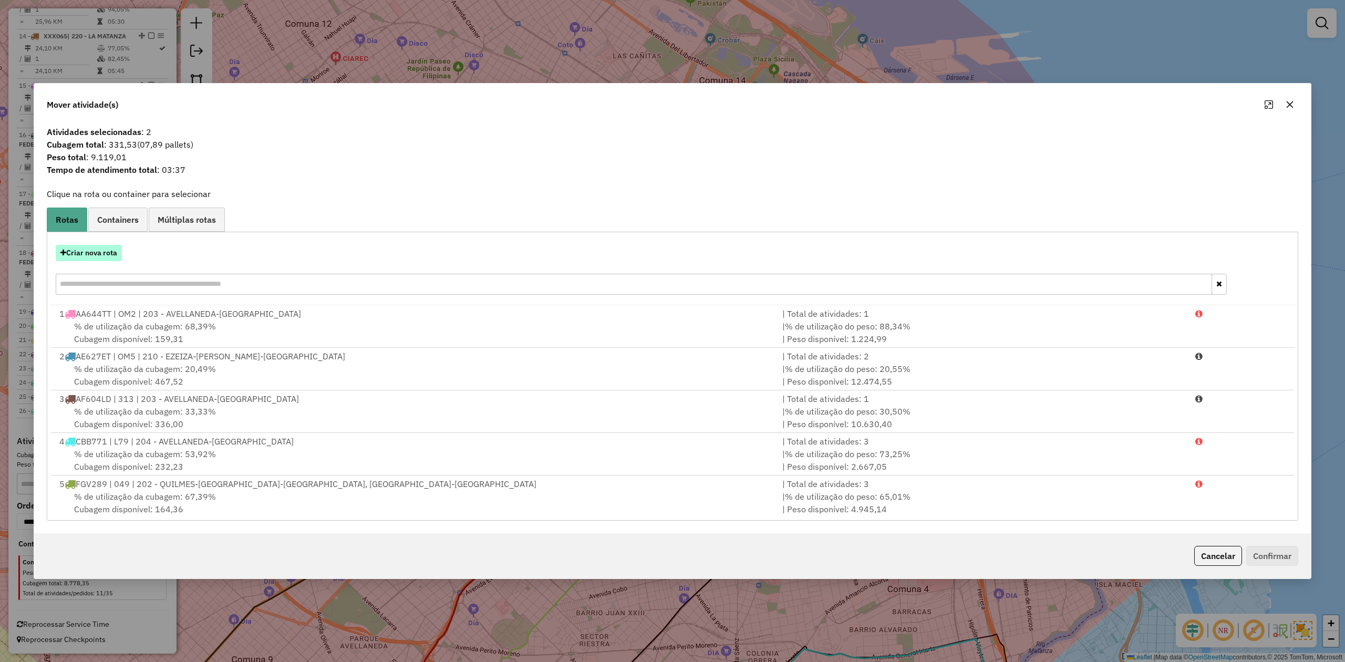
click at [96, 252] on button "Criar nova rota" at bounding box center [89, 253] width 66 height 16
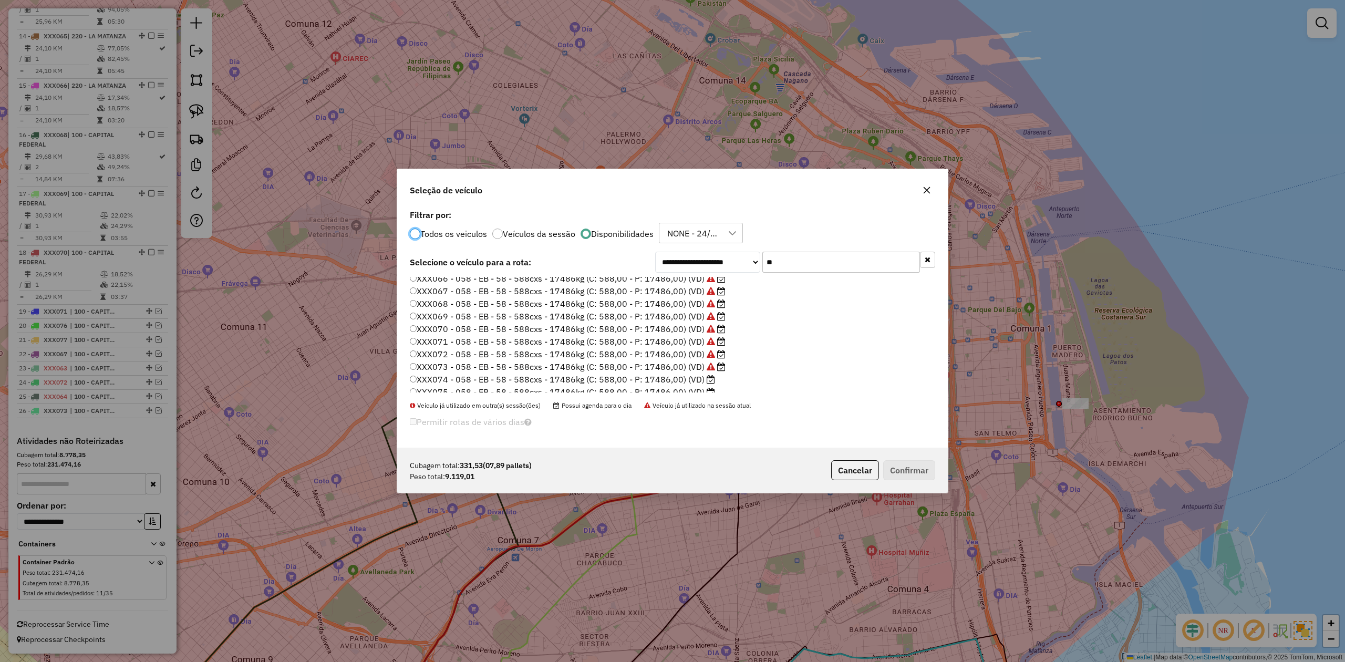
scroll to position [74, 0]
click at [691, 349] on label "XXX074 - 058 - EB - 58 - 588cxs - 17486kg (C: 588,00 - P: 17486,00) (VD)" at bounding box center [562, 347] width 305 height 13
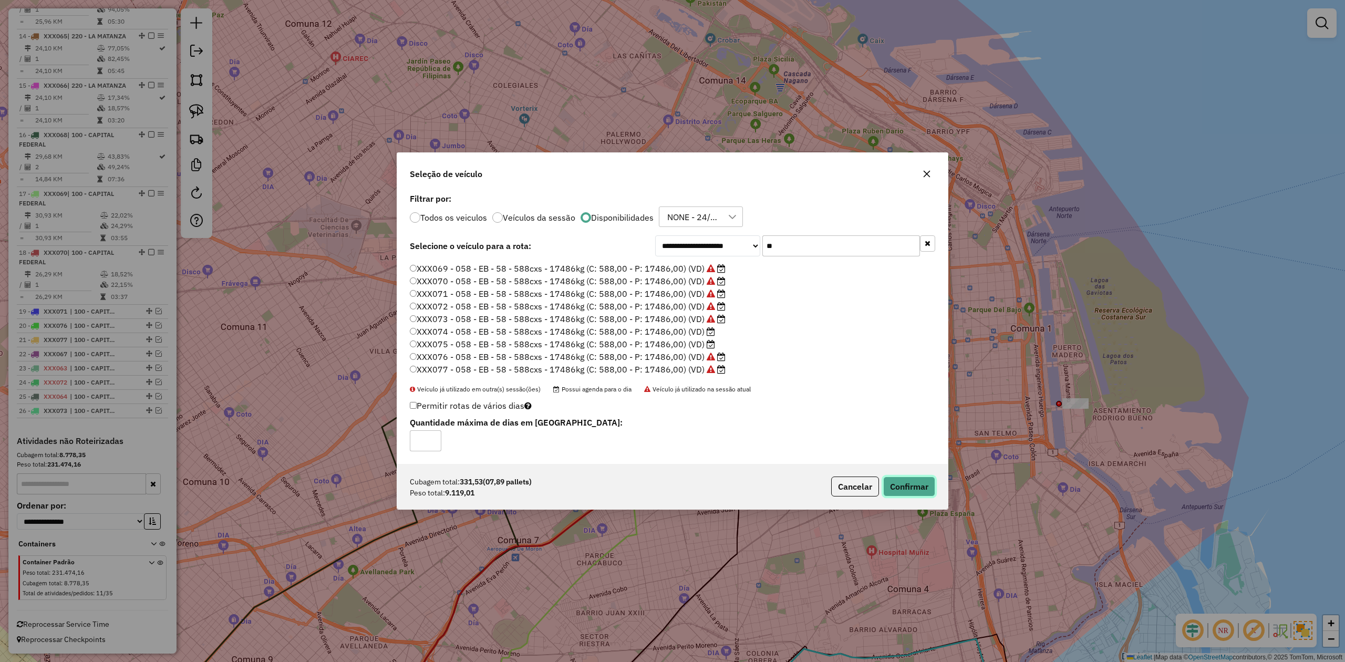
click at [896, 409] on button "Confirmar" at bounding box center [909, 486] width 52 height 20
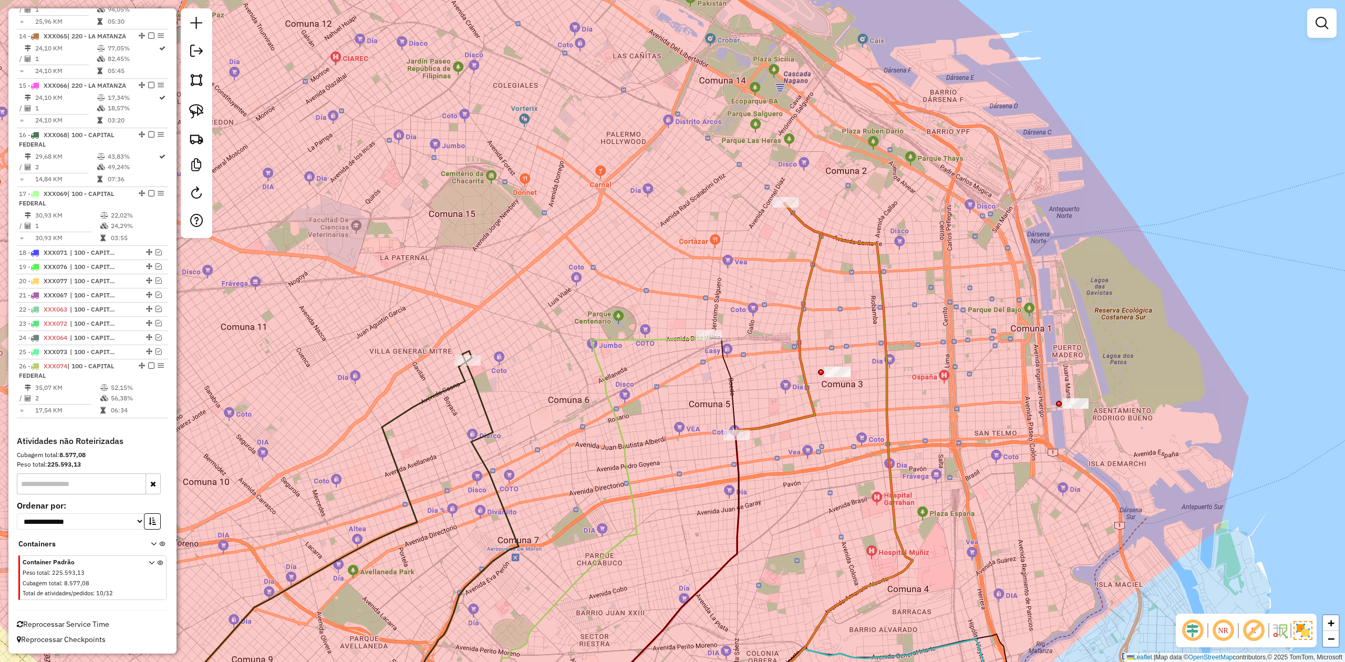
click at [760, 291] on div "Janela de atendimento Grade de atendimento Capacidade Transportadoras Veículos …" at bounding box center [672, 331] width 1345 height 662
click at [816, 274] on icon at bounding box center [778, 319] width 87 height 232
select select "**********"
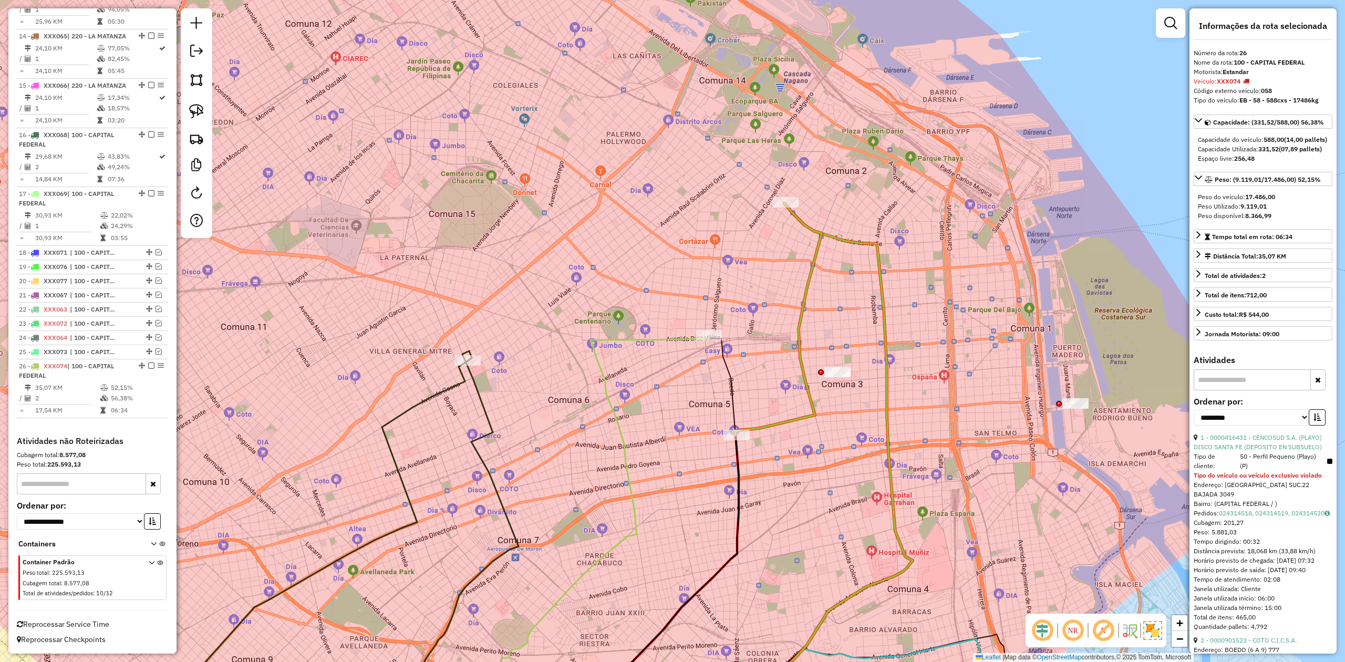
click at [814, 274] on icon at bounding box center [778, 319] width 87 height 232
click at [148, 365] on em at bounding box center [151, 365] width 6 height 6
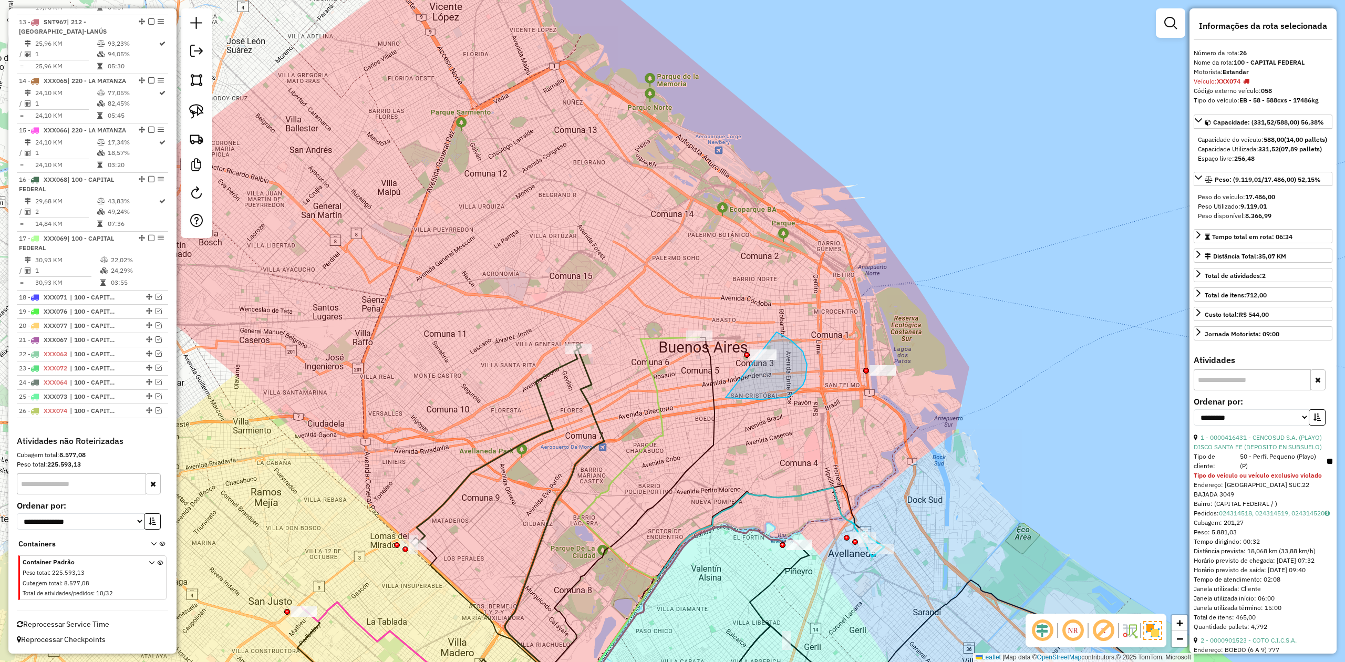
drag, startPoint x: 748, startPoint y: 398, endPoint x: 650, endPoint y: 388, distance: 98.3
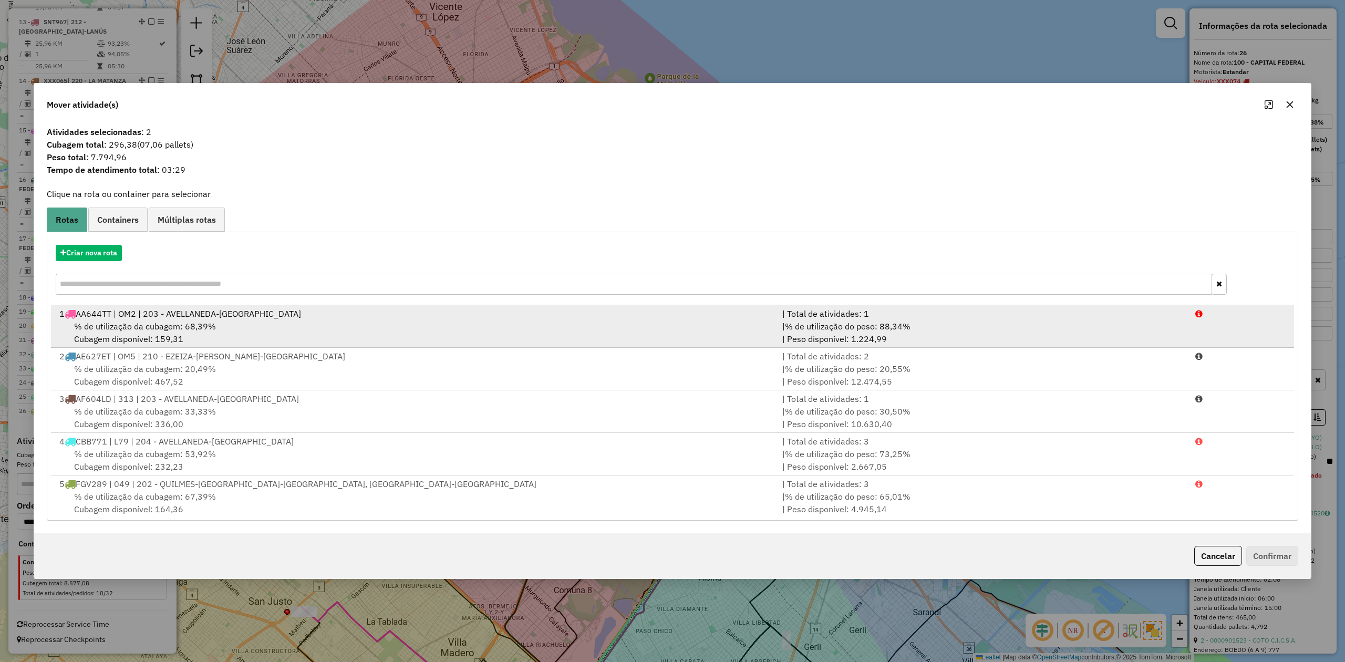
drag, startPoint x: 1285, startPoint y: 103, endPoint x: 954, endPoint y: 339, distance: 406.7
click at [896, 103] on icon "button" at bounding box center [1289, 104] width 8 height 8
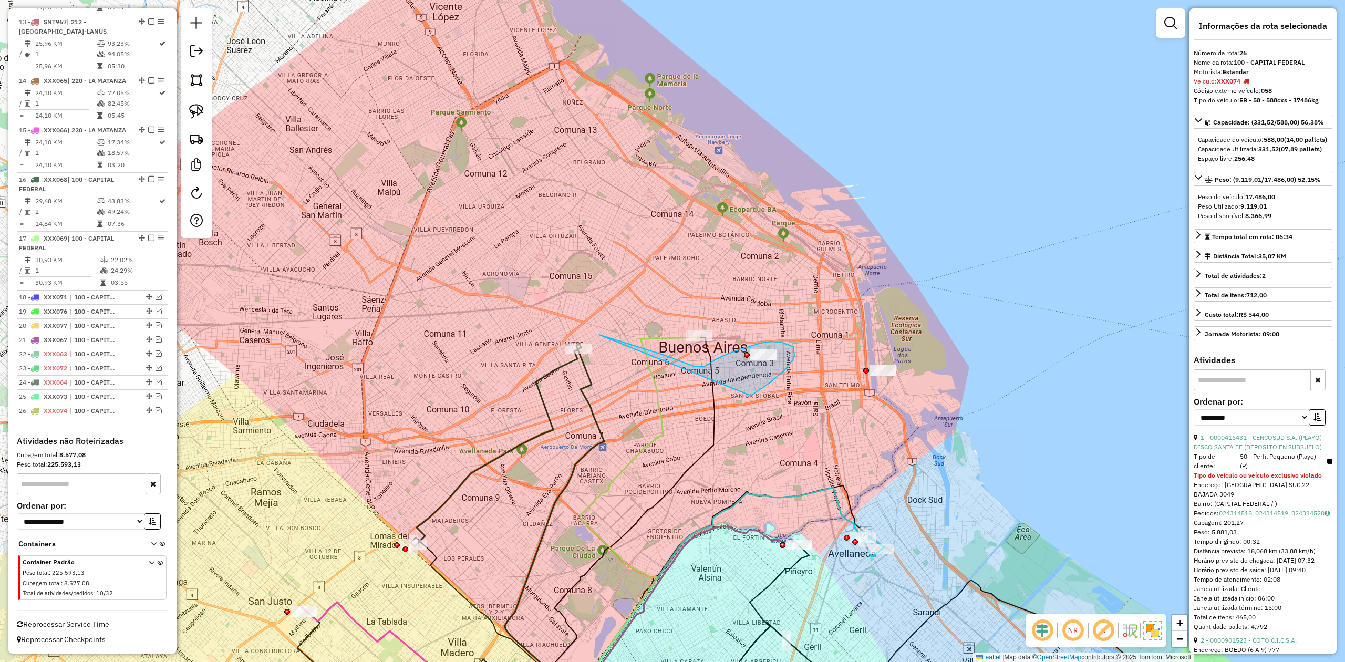
drag, startPoint x: 793, startPoint y: 347, endPoint x: 509, endPoint y: 406, distance: 290.3
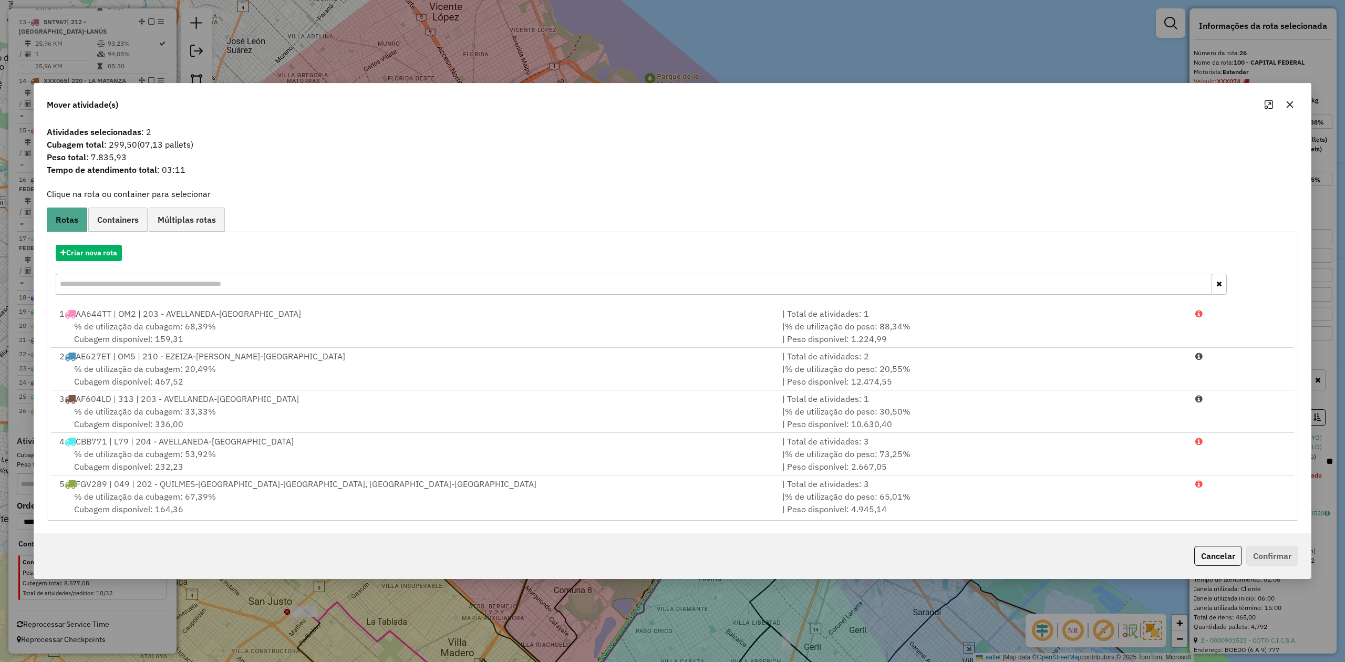
click at [896, 100] on icon "button" at bounding box center [1289, 104] width 8 height 8
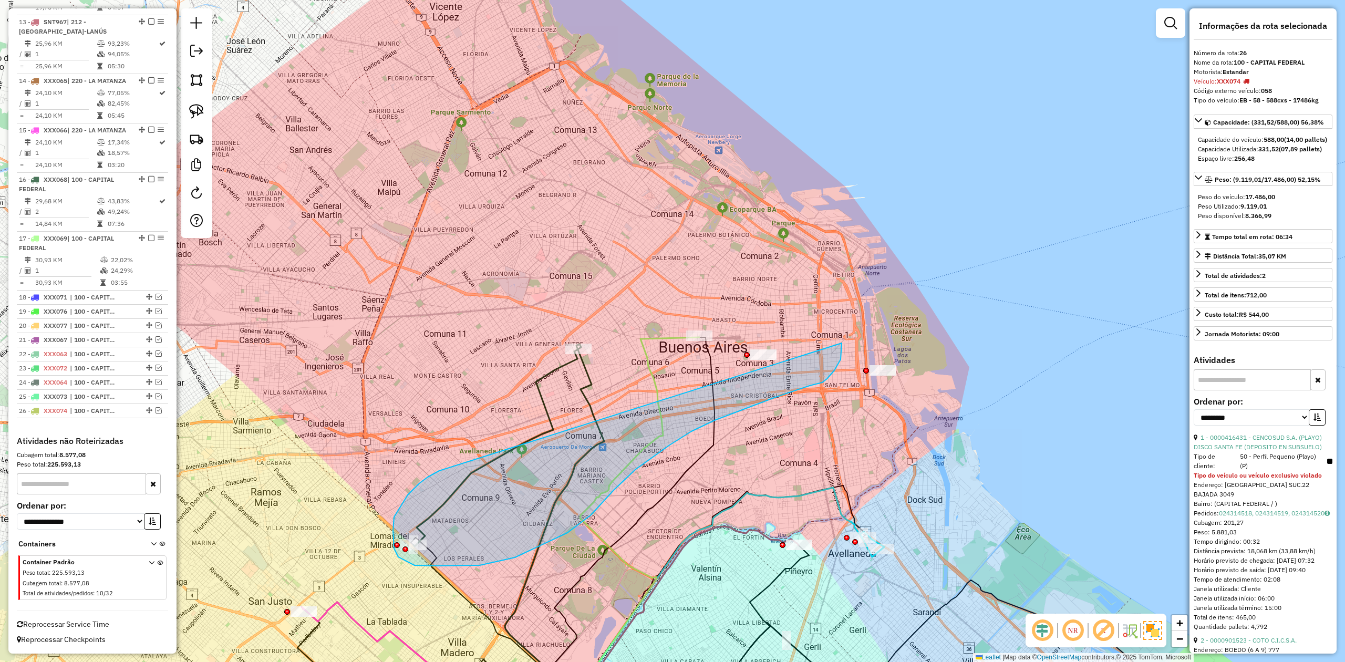
drag, startPoint x: 408, startPoint y: 495, endPoint x: 795, endPoint y: 312, distance: 428.1
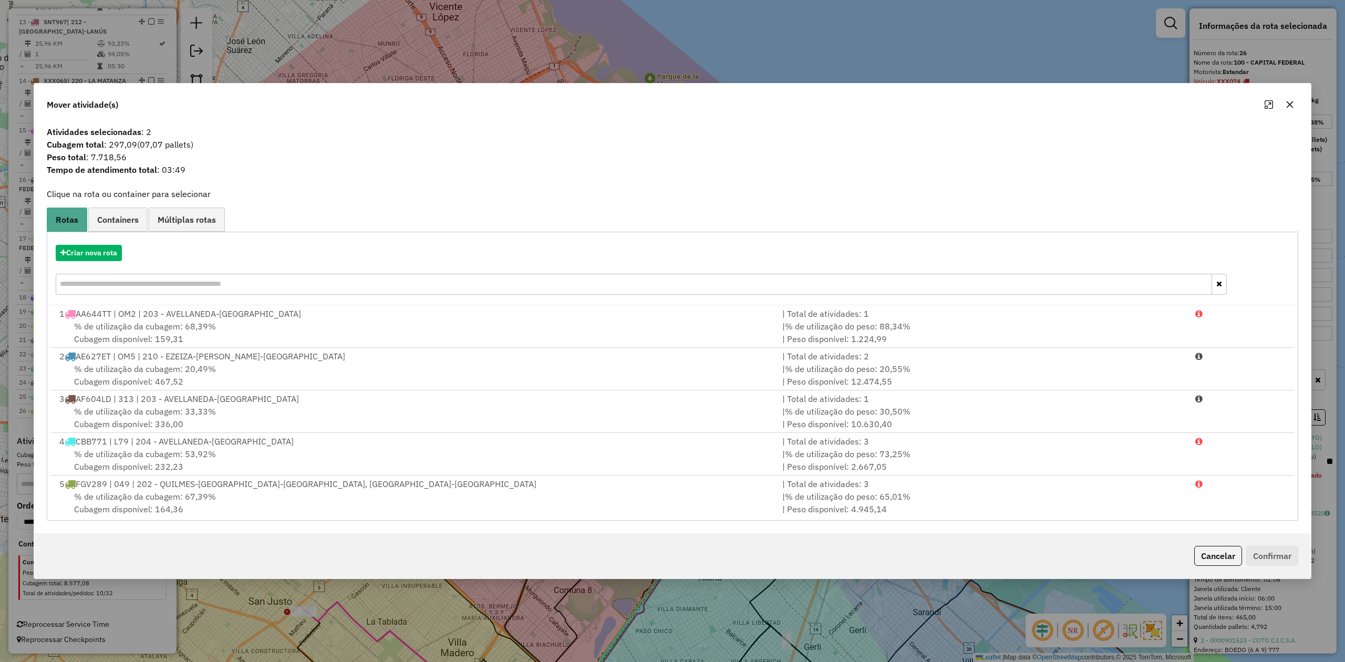
click at [896, 106] on icon "button" at bounding box center [1289, 104] width 8 height 8
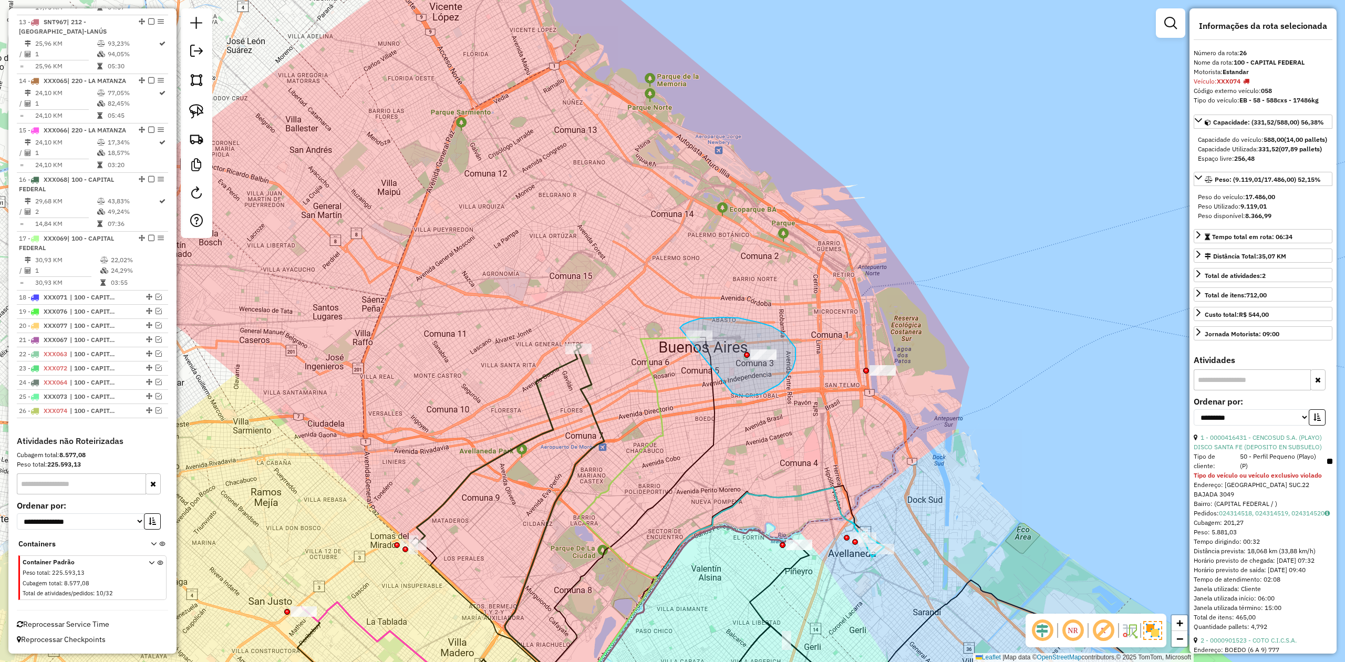
drag, startPoint x: 740, startPoint y: 396, endPoint x: 671, endPoint y: 366, distance: 74.3
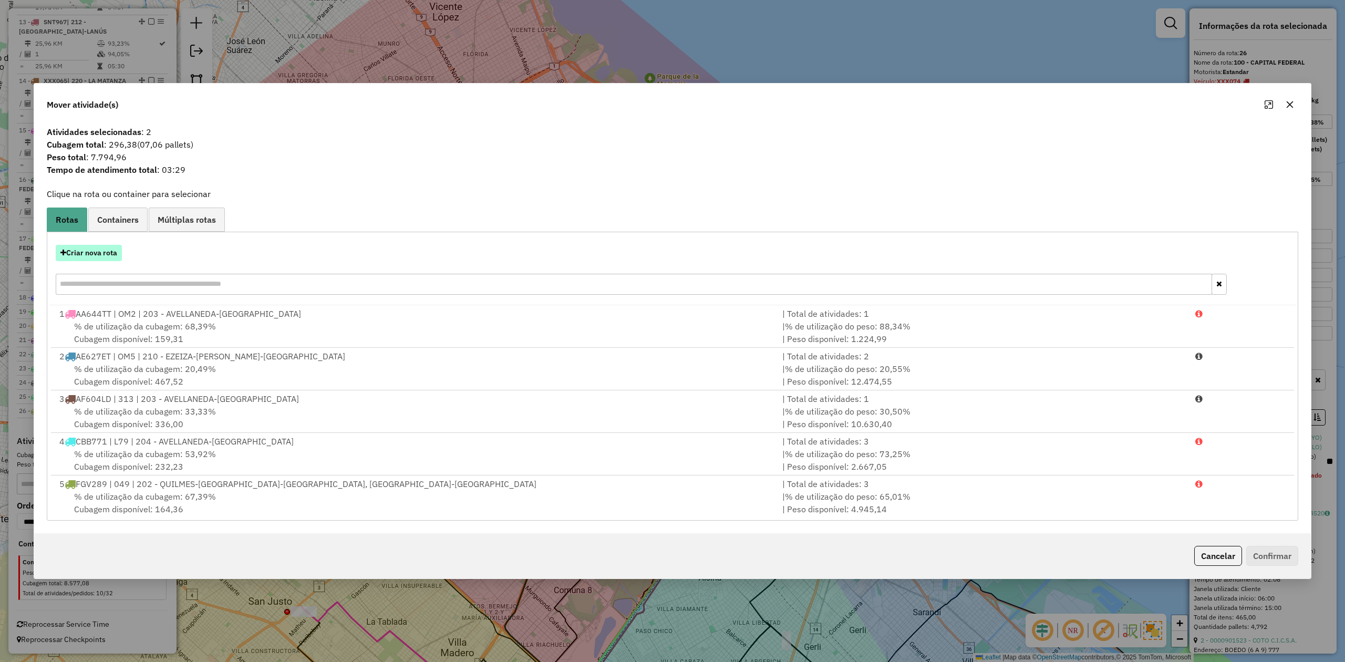
click at [90, 253] on button "Criar nova rota" at bounding box center [89, 253] width 66 height 16
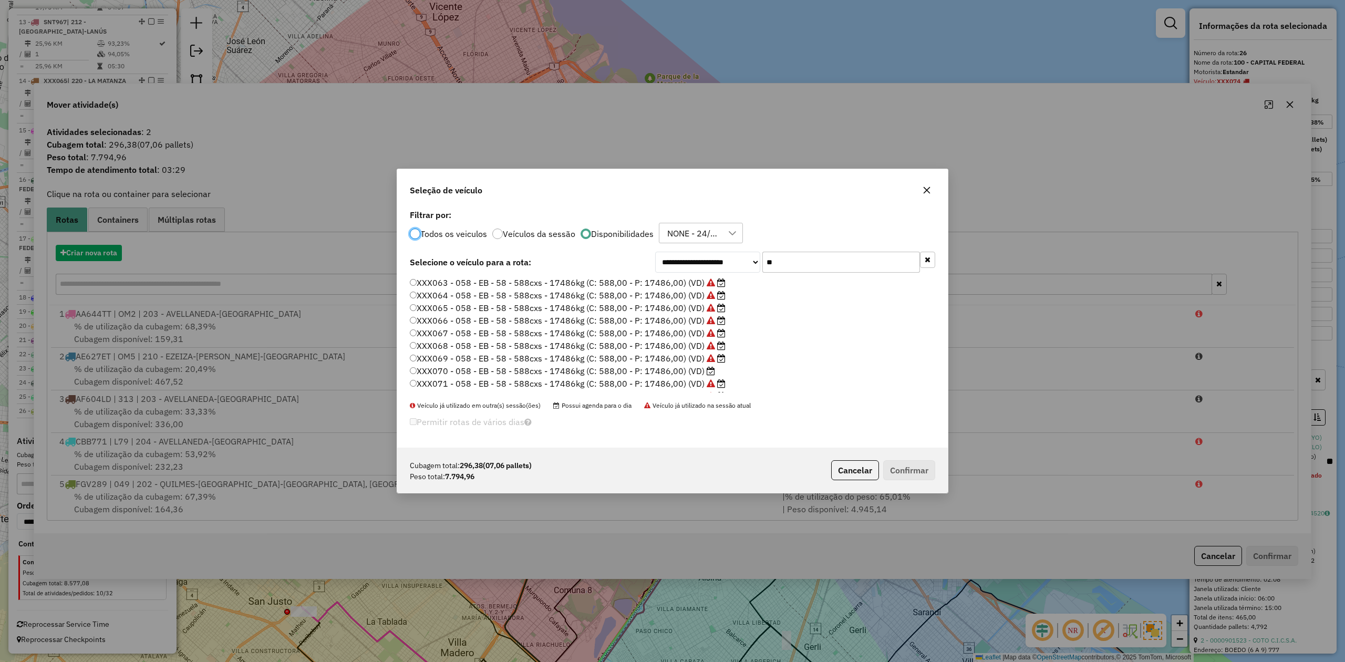
scroll to position [5, 3]
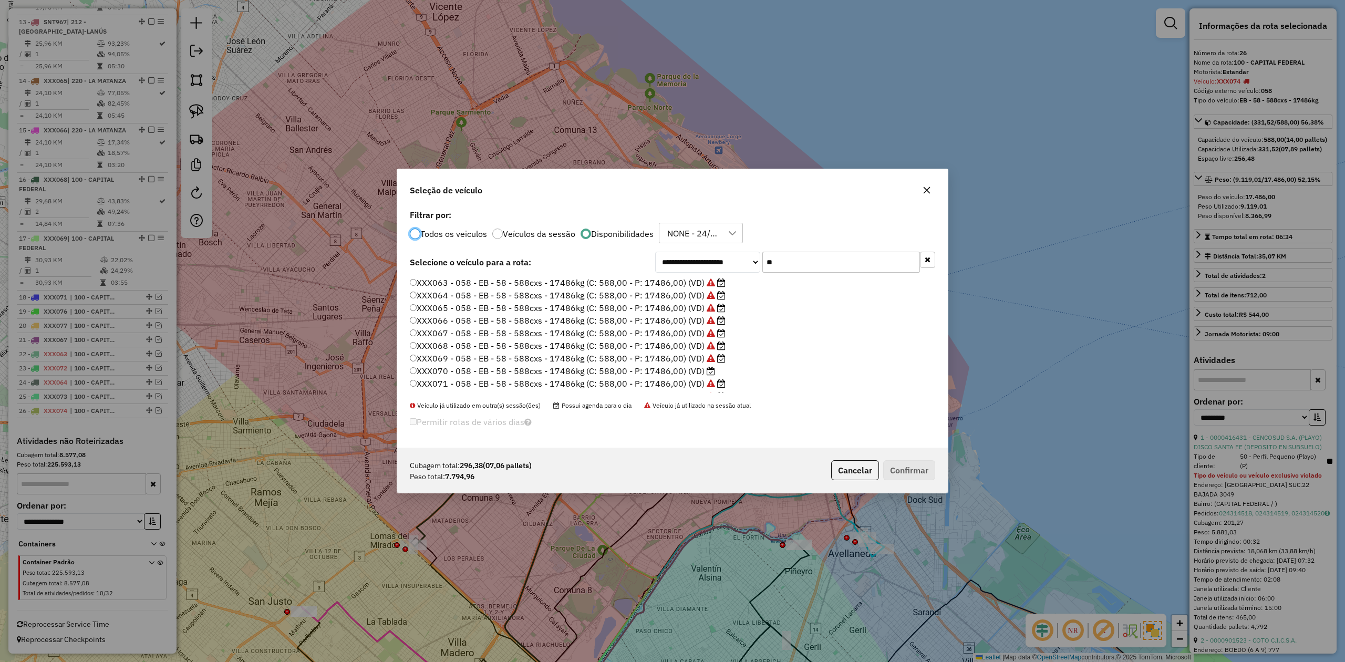
click at [896, 189] on icon "button" at bounding box center [926, 189] width 7 height 7
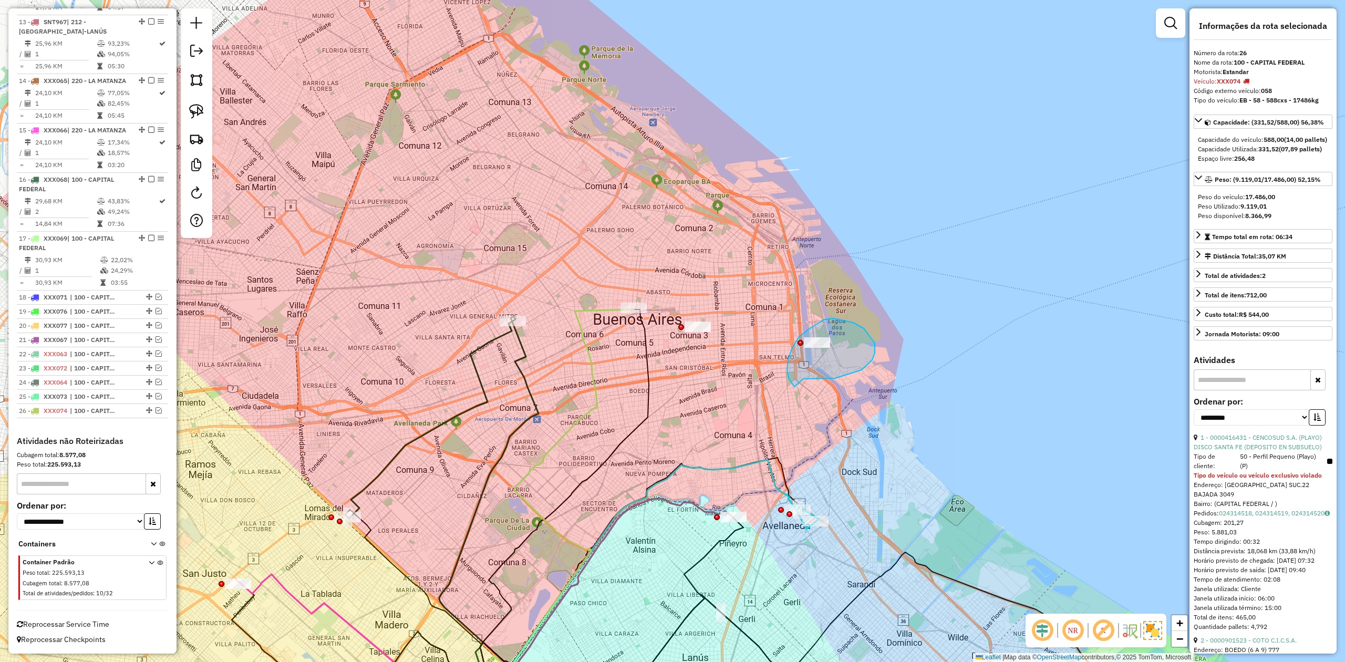
drag, startPoint x: 861, startPoint y: 370, endPoint x: 818, endPoint y: 404, distance: 55.4
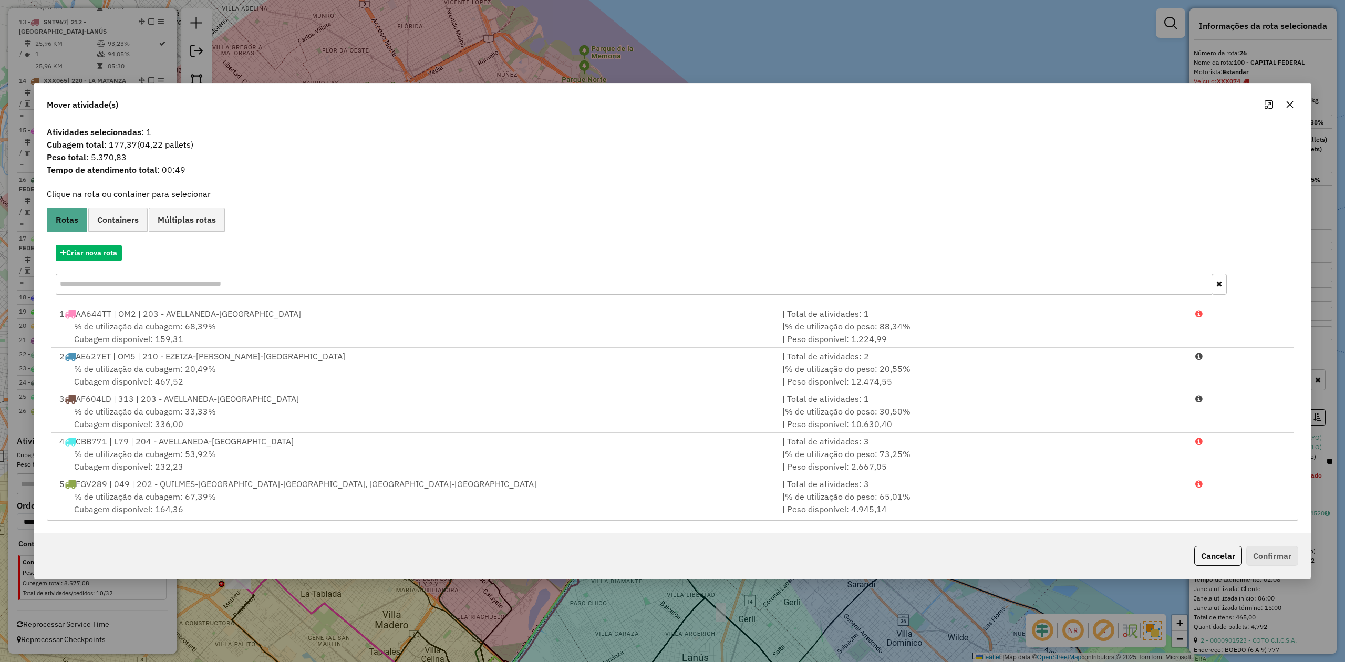
click at [896, 103] on icon "button" at bounding box center [1289, 104] width 7 height 7
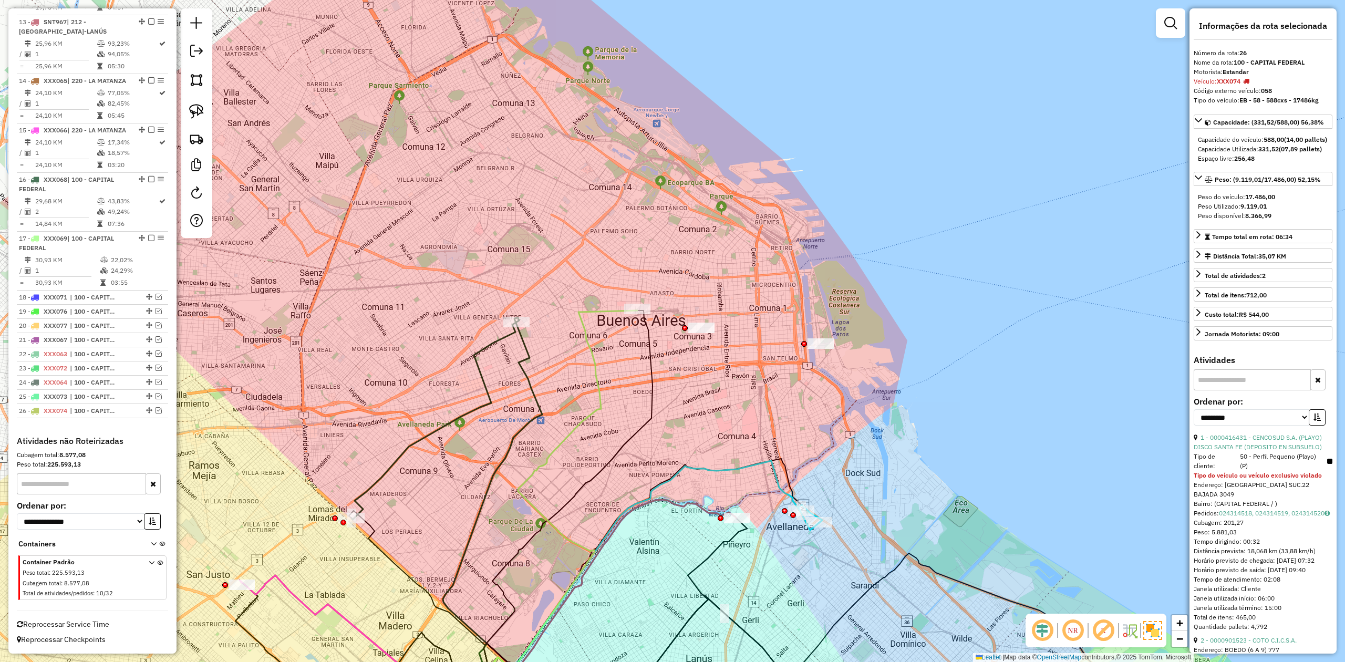
drag, startPoint x: 534, startPoint y: 377, endPoint x: 549, endPoint y: 382, distance: 16.1
click at [549, 382] on div "Janela de atendimento Grade de atendimento Capacidade Transportadoras Veículos …" at bounding box center [672, 331] width 1345 height 662
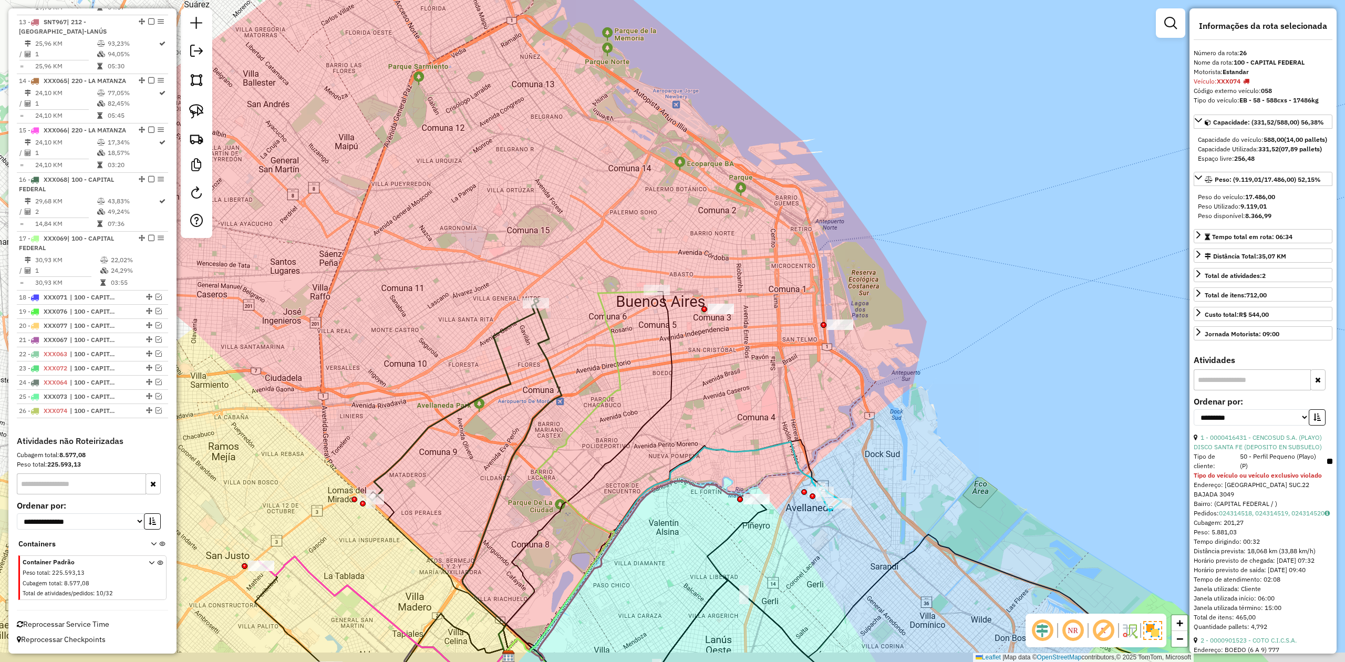
drag, startPoint x: 605, startPoint y: 364, endPoint x: 609, endPoint y: 346, distance: 18.9
click at [609, 346] on icon at bounding box center [580, 474] width 151 height 364
click at [567, 332] on div "Janela de atendimento Grade de atendimento Capacidade Transportadoras Veículos …" at bounding box center [672, 331] width 1345 height 662
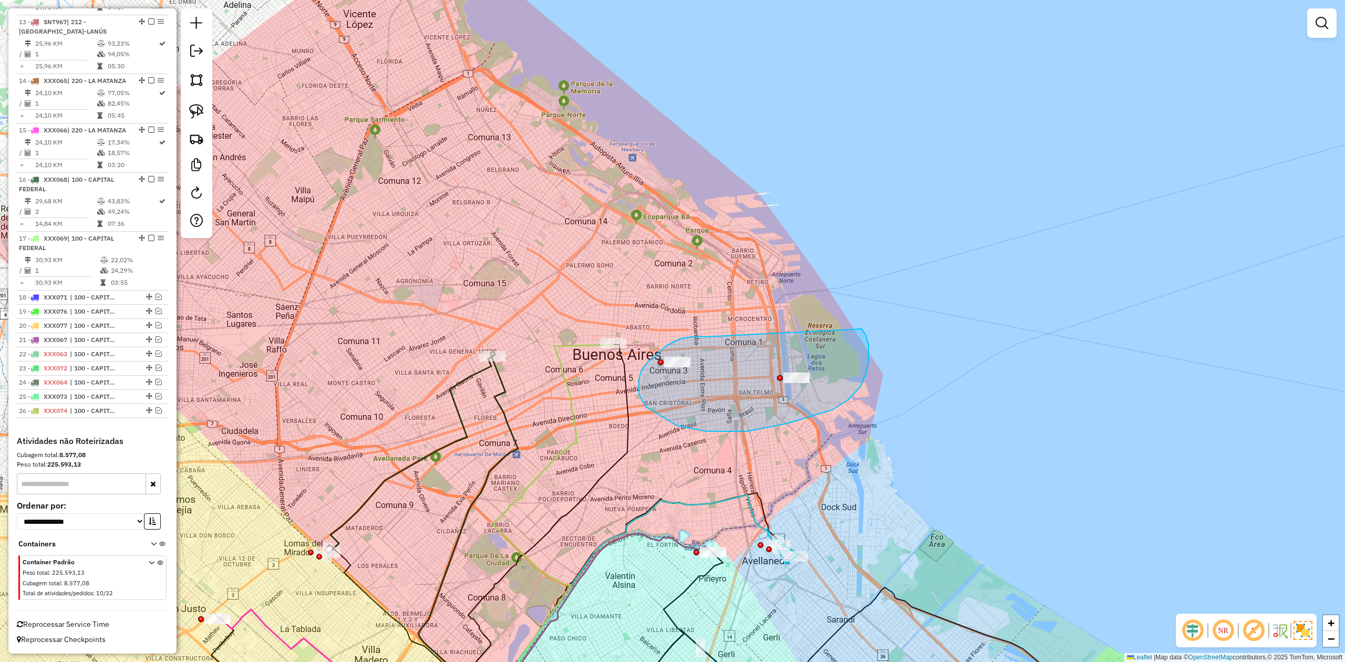
drag, startPoint x: 698, startPoint y: 336, endPoint x: 853, endPoint y: 320, distance: 155.8
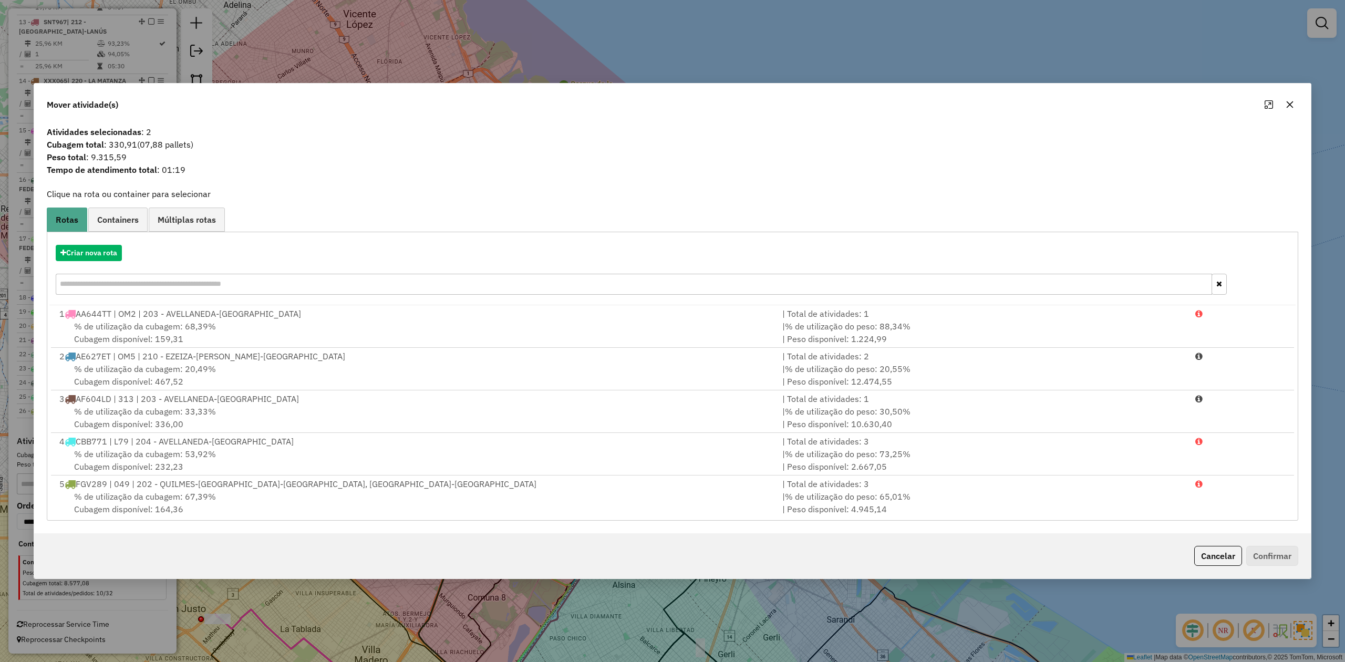
click at [896, 106] on button "button" at bounding box center [1289, 104] width 17 height 17
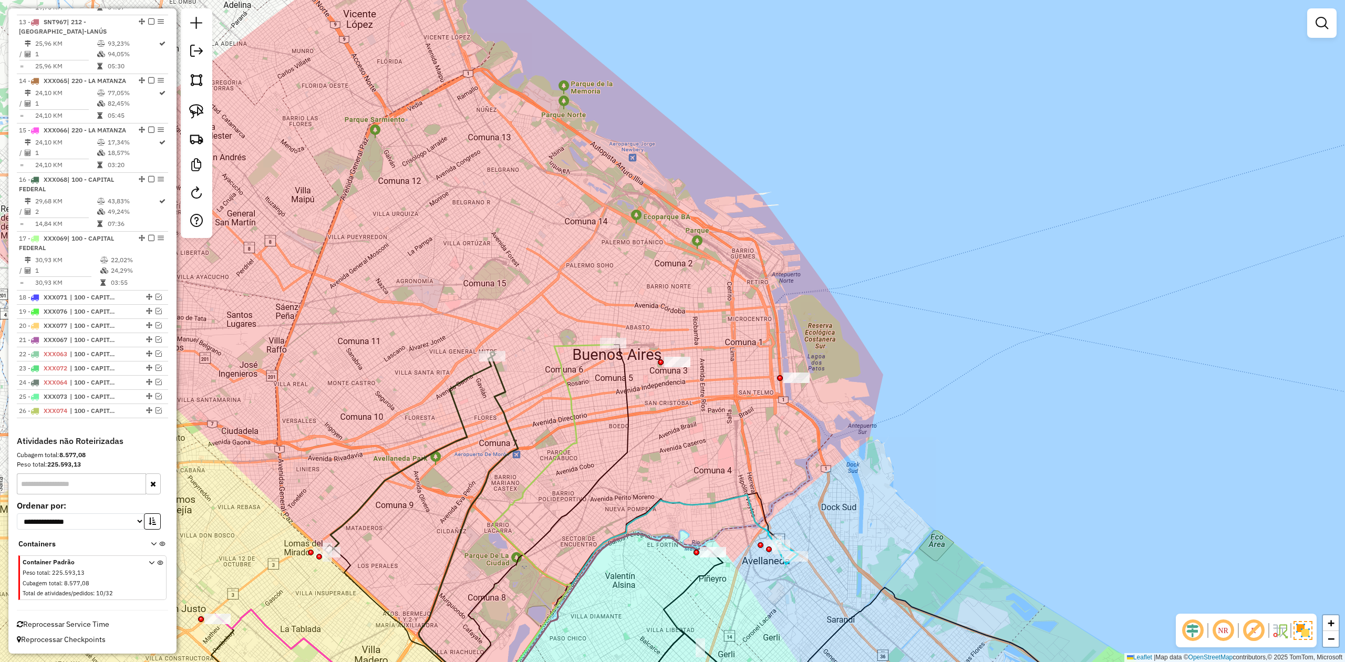
click at [570, 374] on div "Rota 17 - Placa XXX069 0000330112 - INC S.A. Janela de atendimento Grade de ate…" at bounding box center [672, 331] width 1345 height 662
drag, startPoint x: 679, startPoint y: 389, endPoint x: 593, endPoint y: 408, distance: 87.7
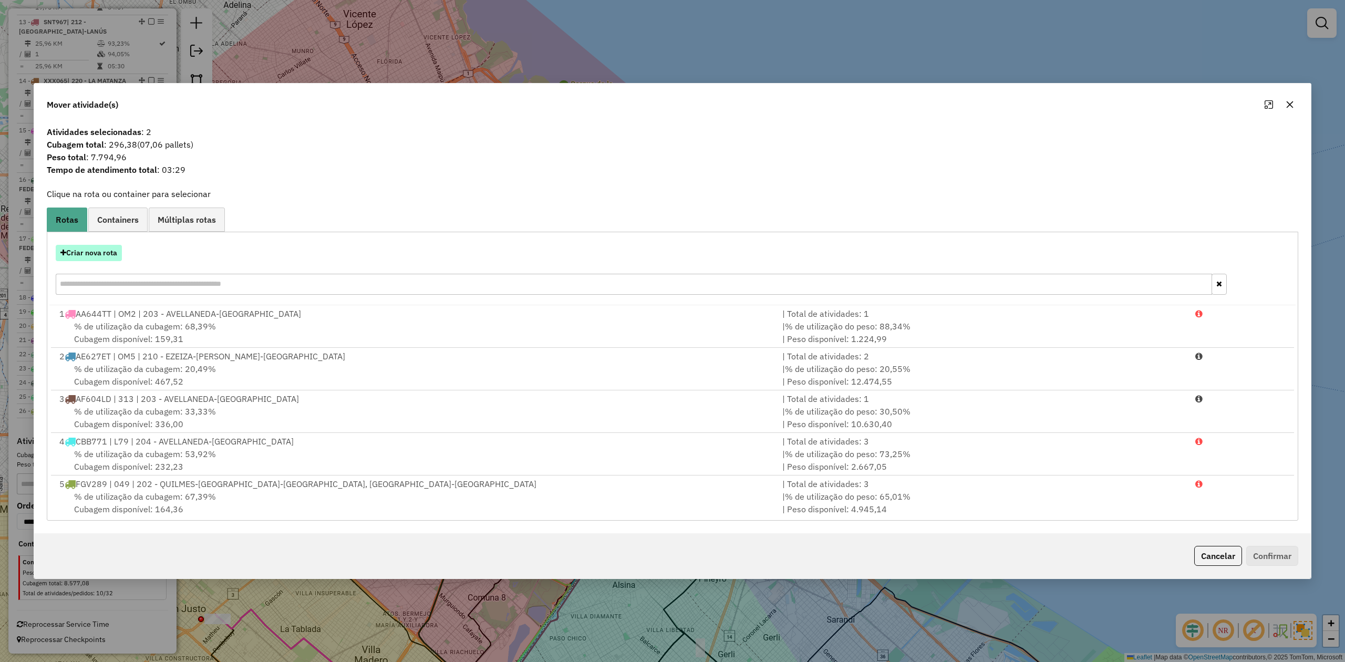
click at [96, 256] on button "Criar nova rota" at bounding box center [89, 253] width 66 height 16
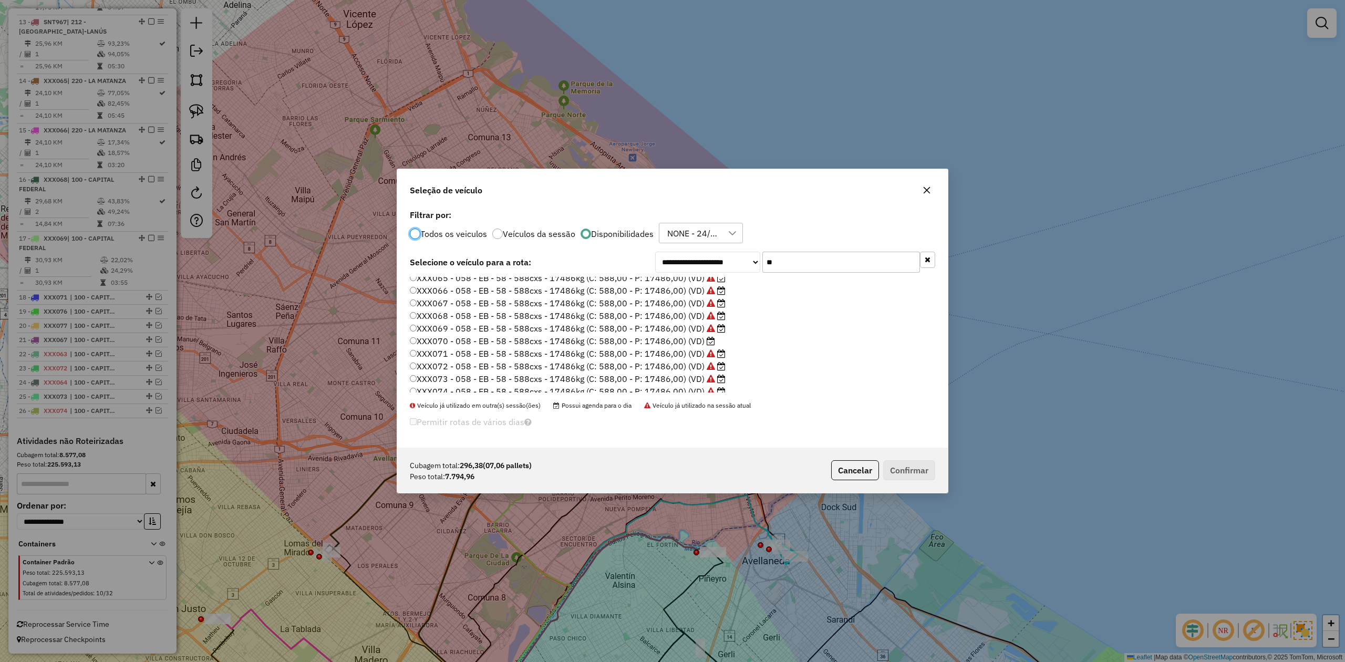
scroll to position [74, 0]
click at [701, 298] on label "XXX070 - 058 - EB - 58 - 588cxs - 17486kg (C: 588,00 - P: 17486,00) (VD)" at bounding box center [562, 297] width 305 height 13
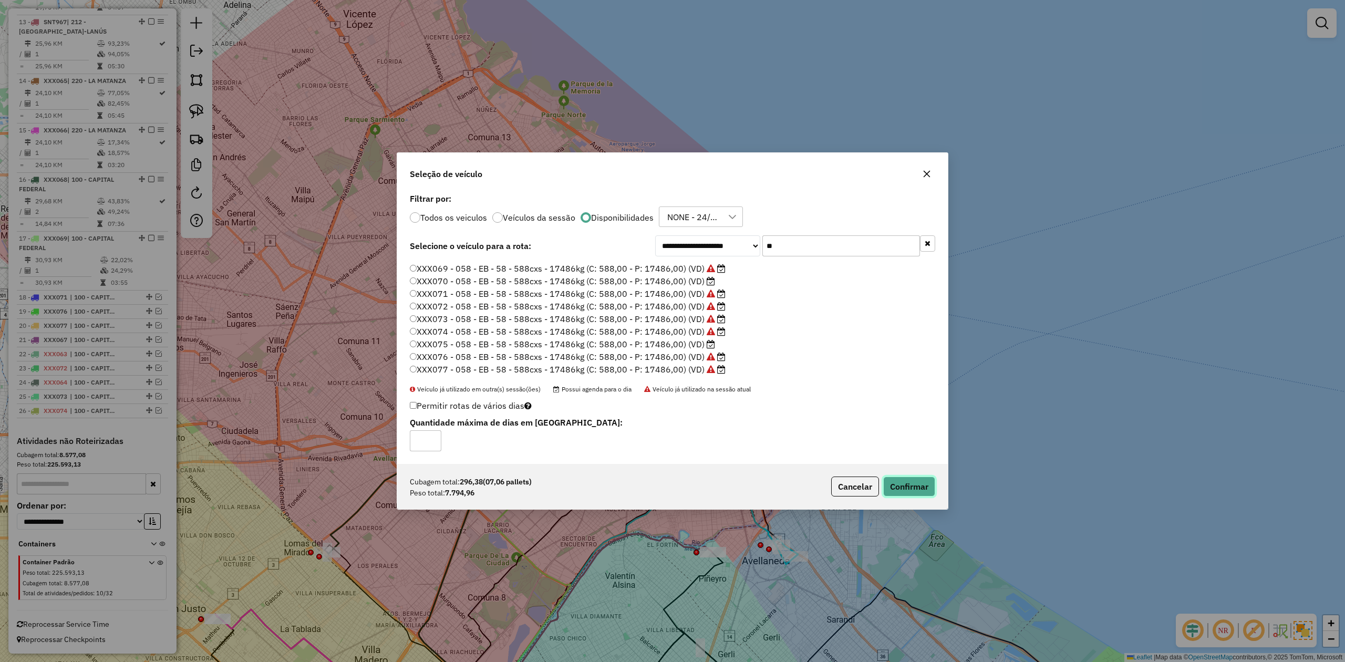
click at [896, 409] on button "Confirmar" at bounding box center [909, 486] width 52 height 20
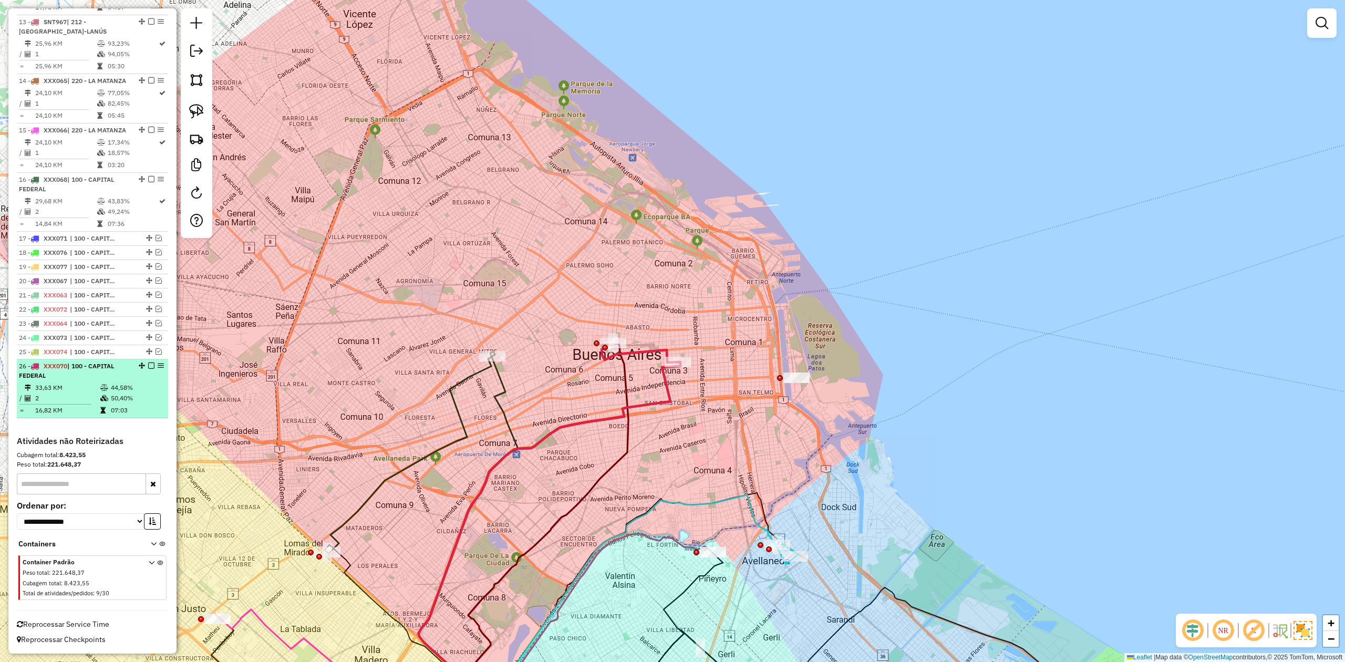
click at [148, 366] on em at bounding box center [151, 365] width 6 height 6
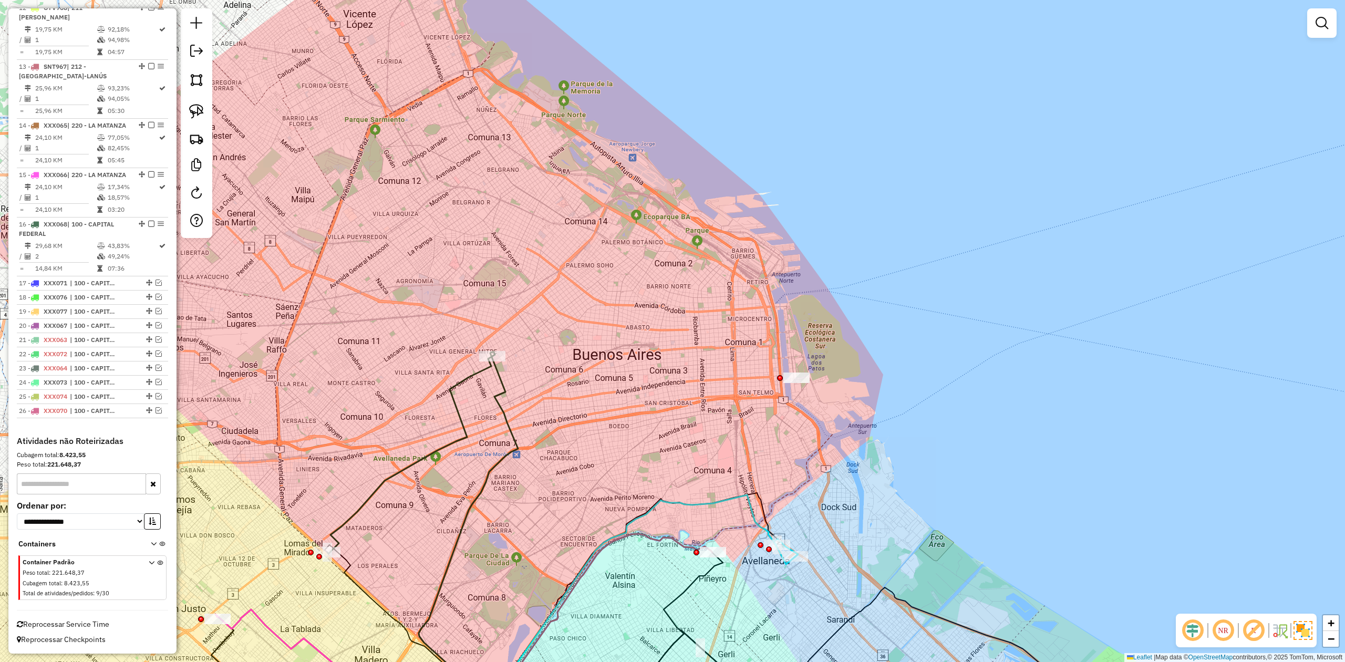
click at [428, 409] on div "Janela de atendimento Grade de atendimento Capacidade Transportadoras Veículos …" at bounding box center [672, 331] width 1345 height 662
click at [456, 398] on icon at bounding box center [409, 454] width 165 height 197
select select "**********"
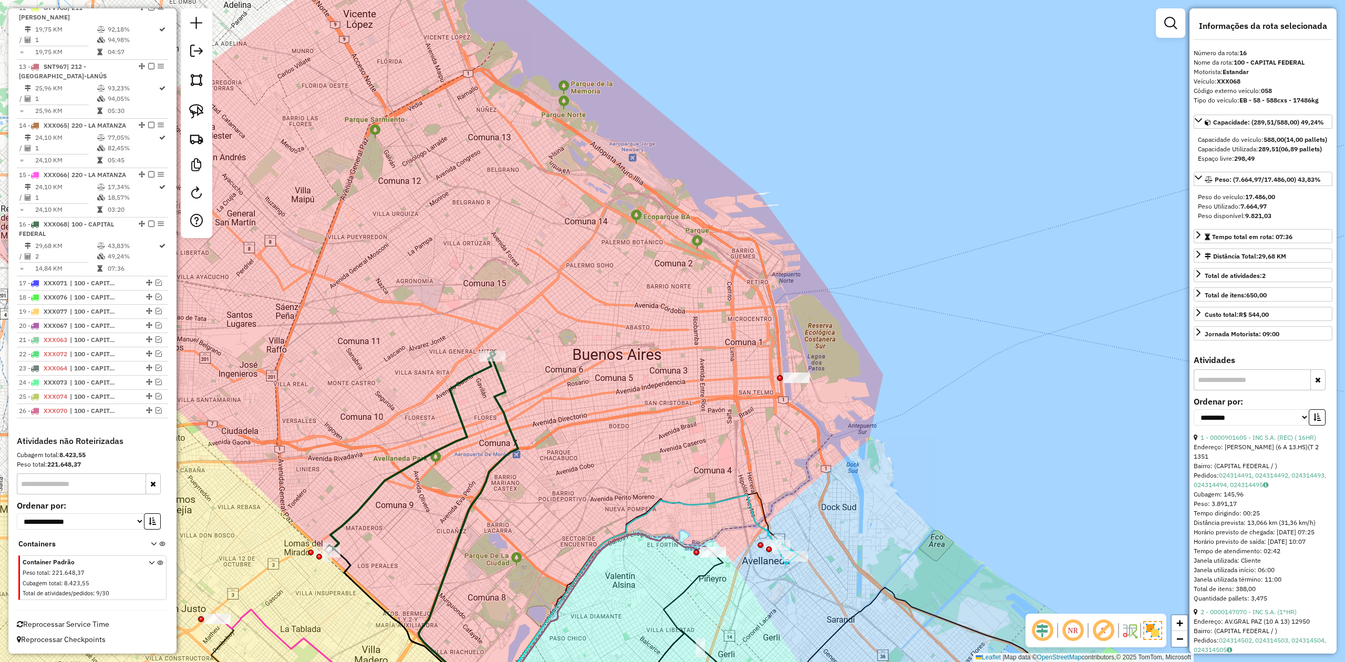
drag, startPoint x: 494, startPoint y: 410, endPoint x: 442, endPoint y: 386, distance: 57.6
click at [443, 387] on div "Janela de atendimento Grade de atendimento Capacidade Transportadoras Veículos …" at bounding box center [672, 331] width 1345 height 662
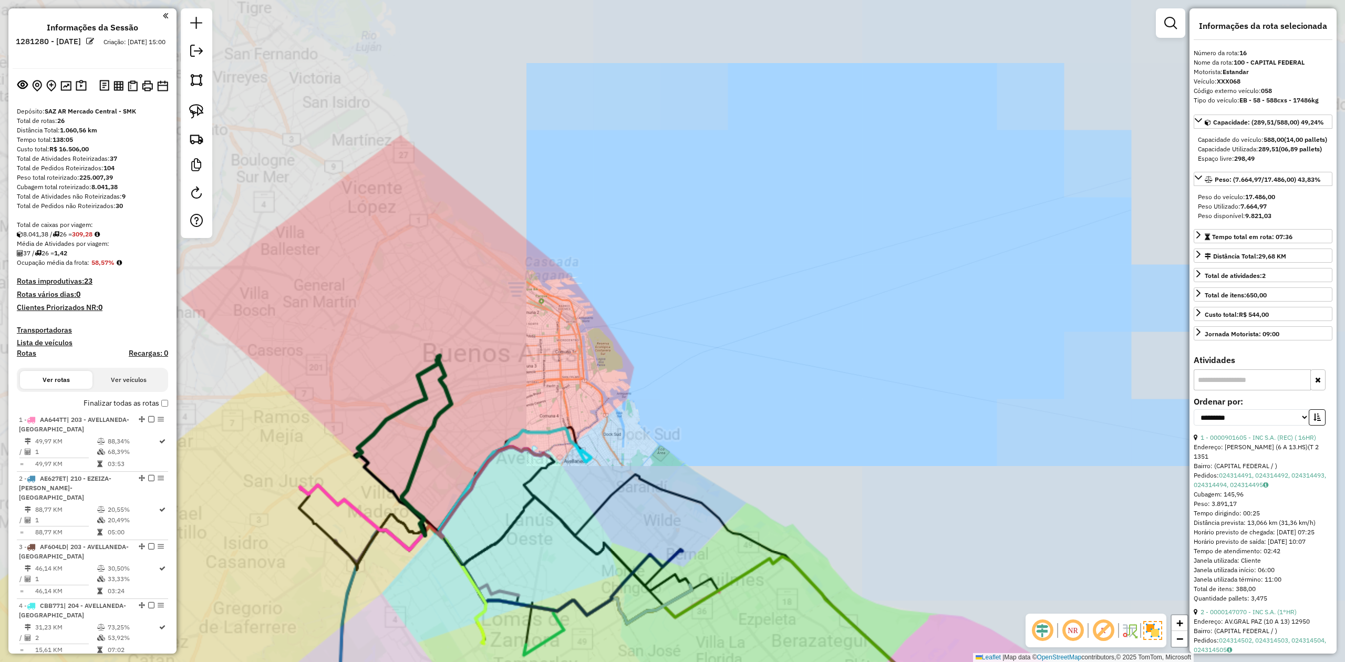
select select "**********"
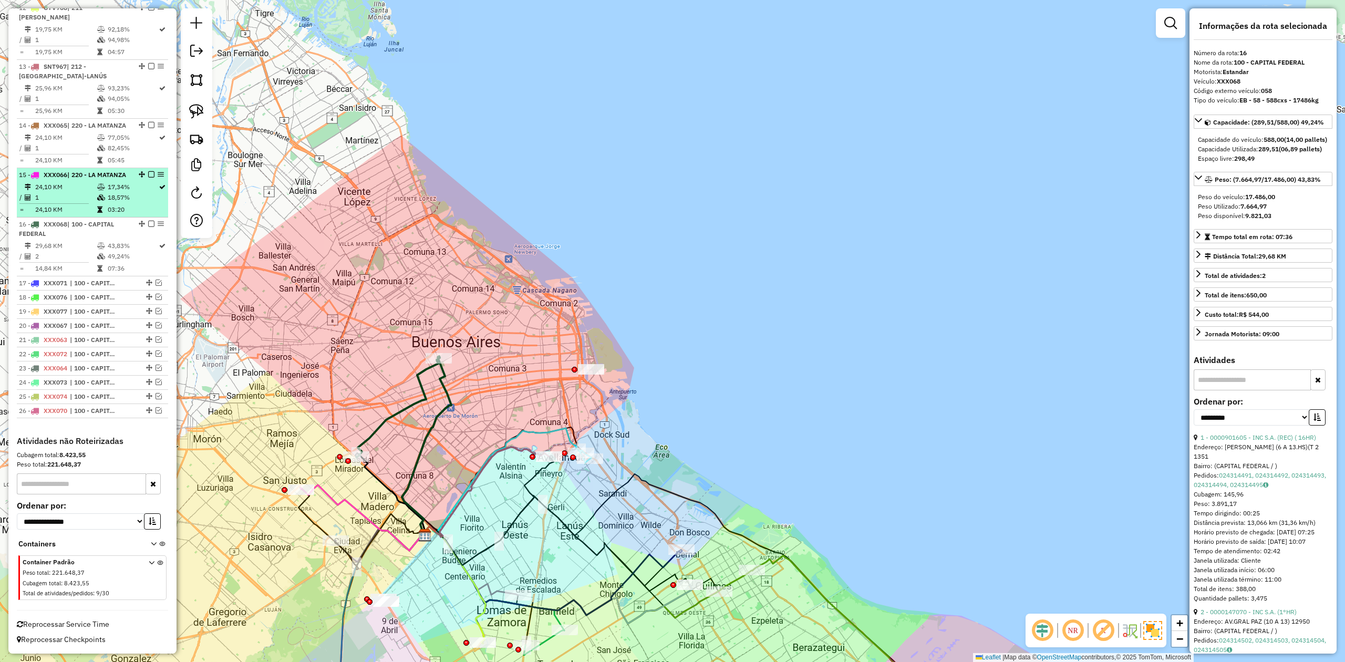
click at [148, 221] on em at bounding box center [151, 224] width 6 height 6
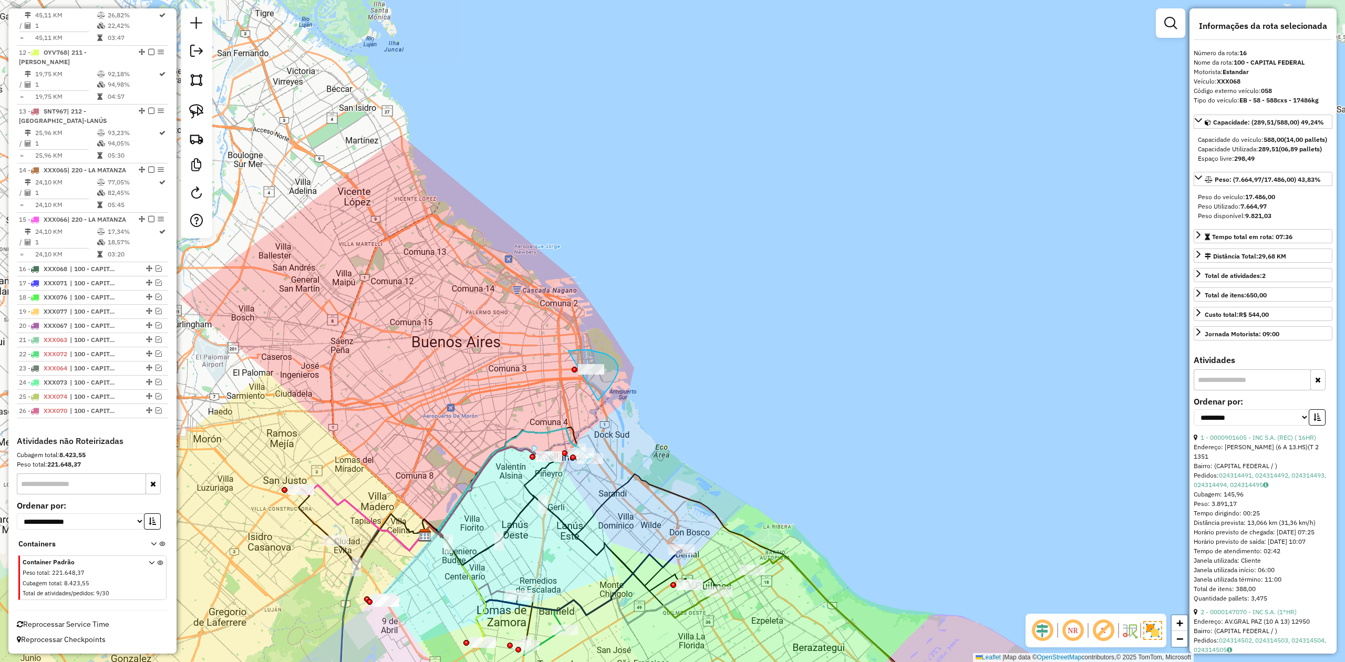
drag, startPoint x: 615, startPoint y: 360, endPoint x: 559, endPoint y: 394, distance: 64.9
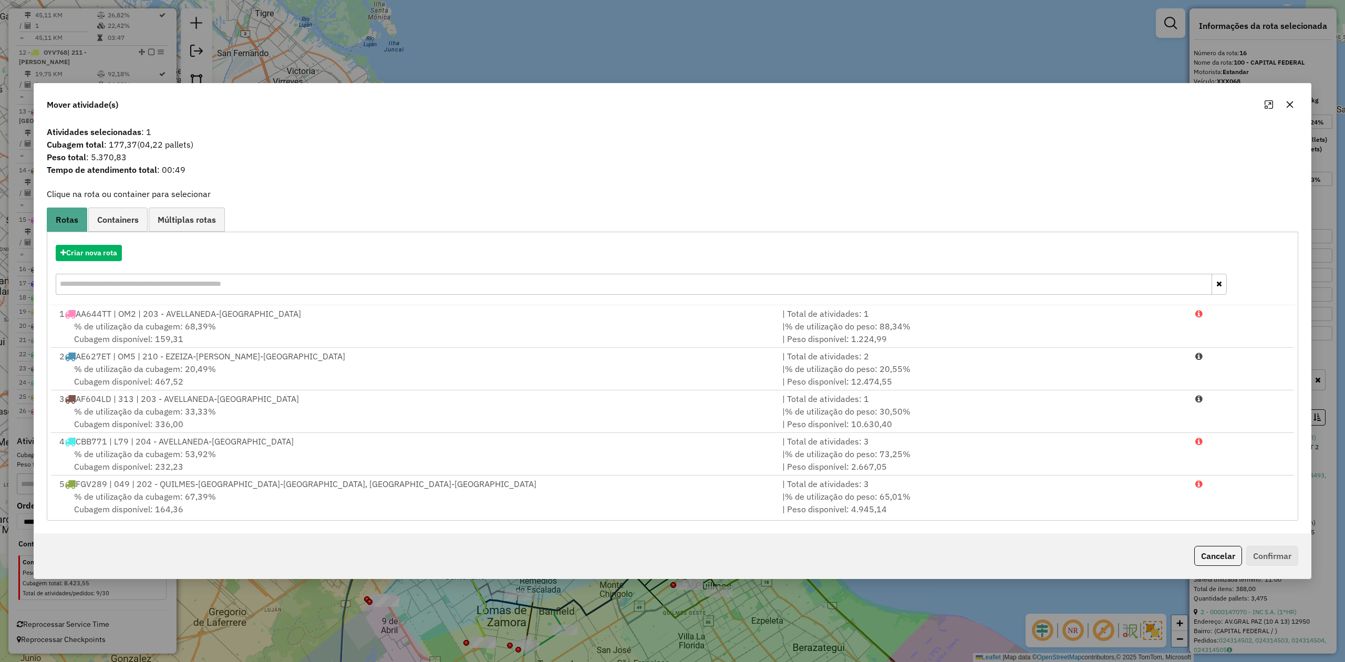
click at [1281, 101] on button "button" at bounding box center [1289, 104] width 17 height 17
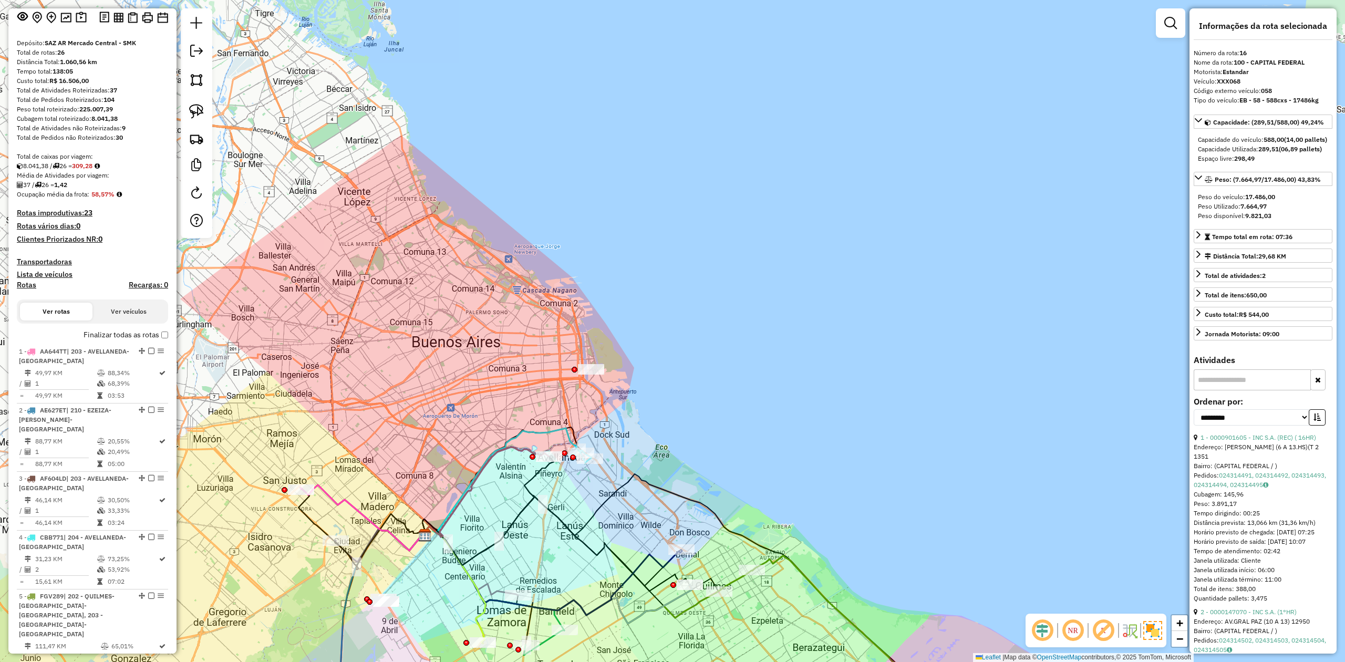
scroll to position [66, 0]
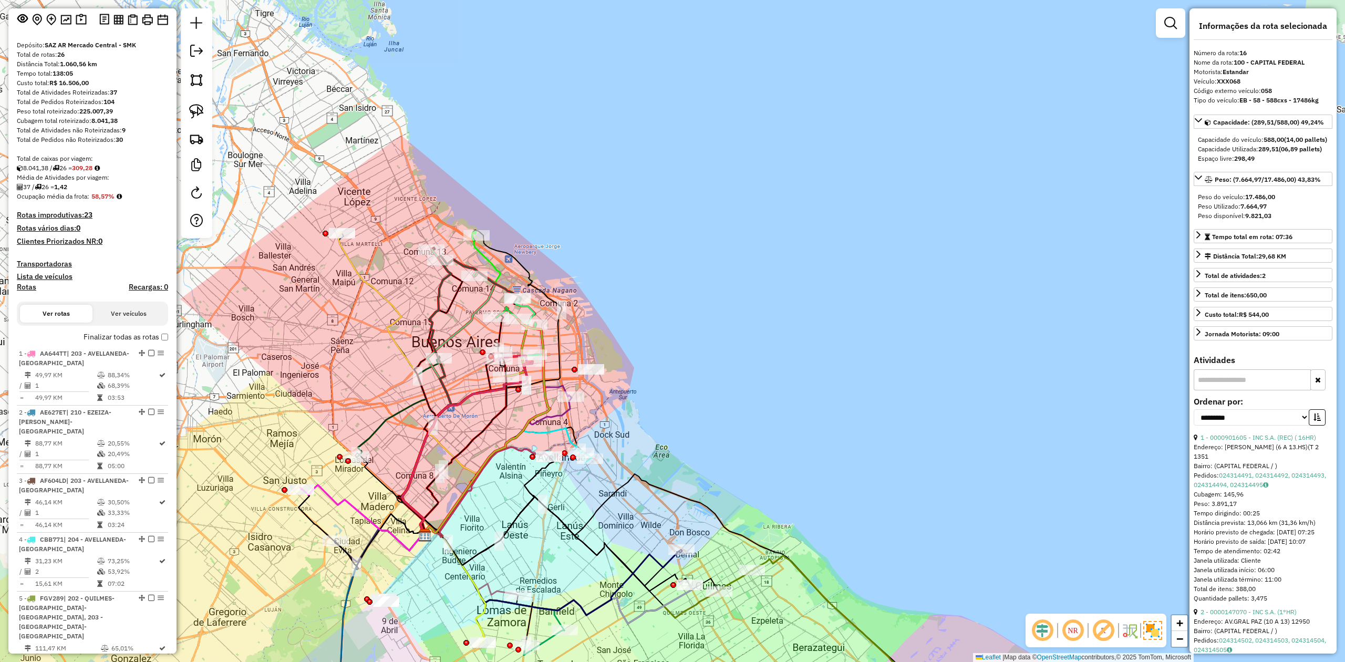
click at [28, 288] on h4 "Rotas" at bounding box center [26, 287] width 19 height 9
select select
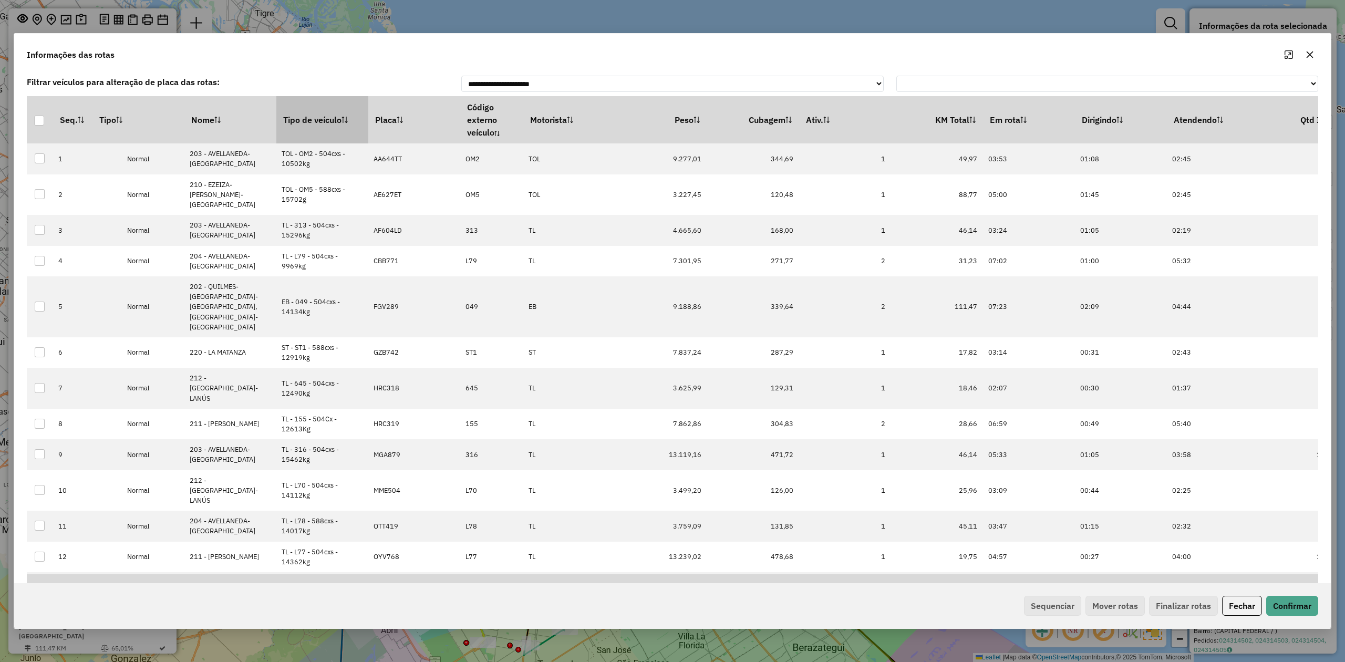
click at [301, 122] on th "Tipo de veículo" at bounding box center [322, 119] width 92 height 47
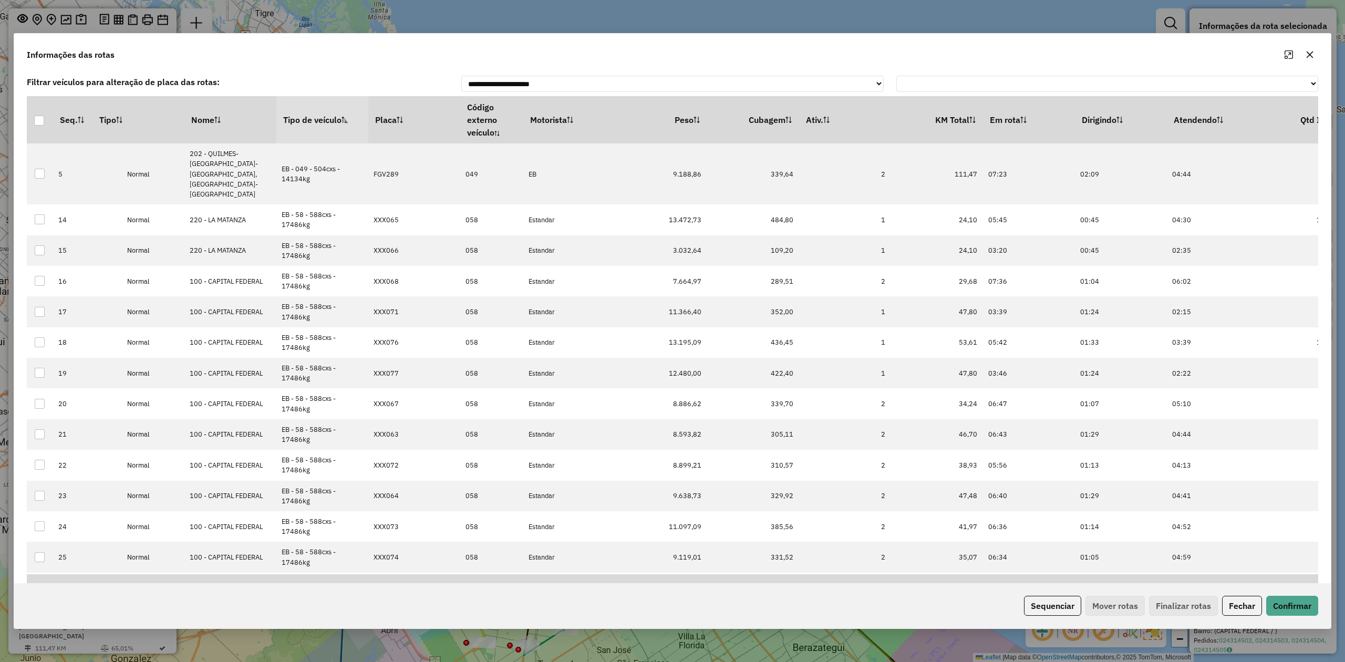
click at [318, 117] on th "Tipo de veículo" at bounding box center [322, 119] width 92 height 47
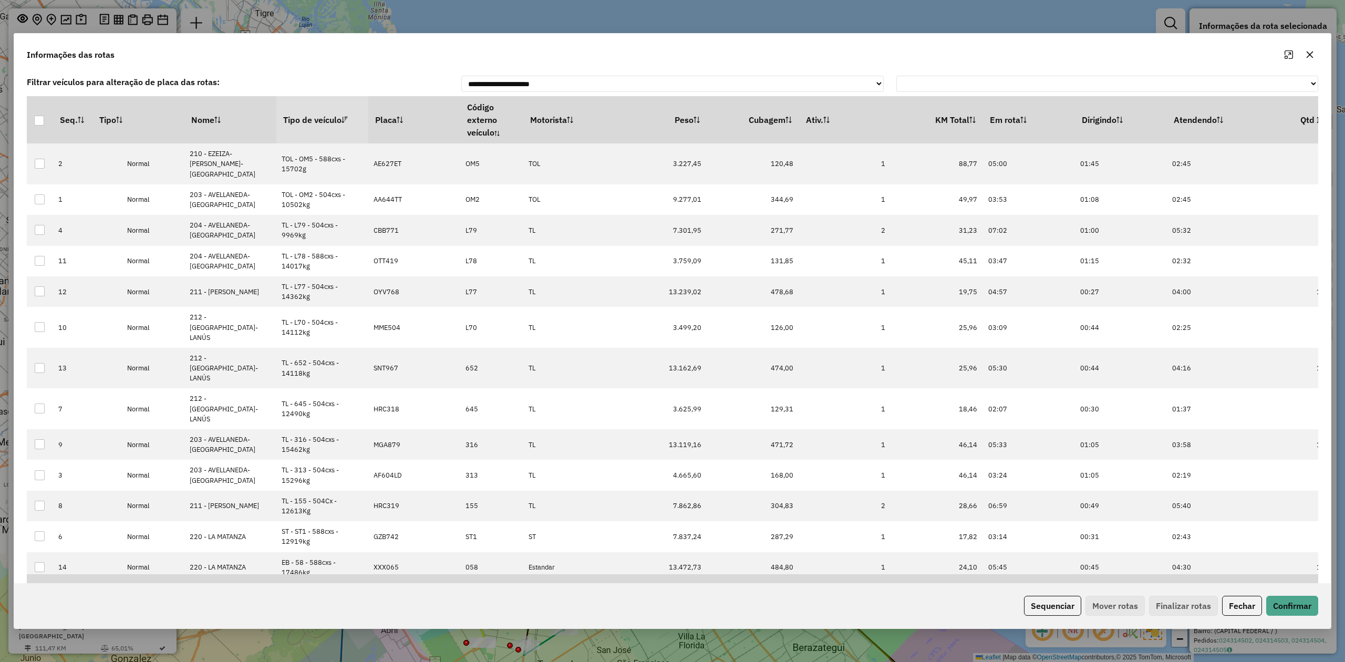
click at [318, 117] on th "Tipo de veículo" at bounding box center [322, 119] width 92 height 47
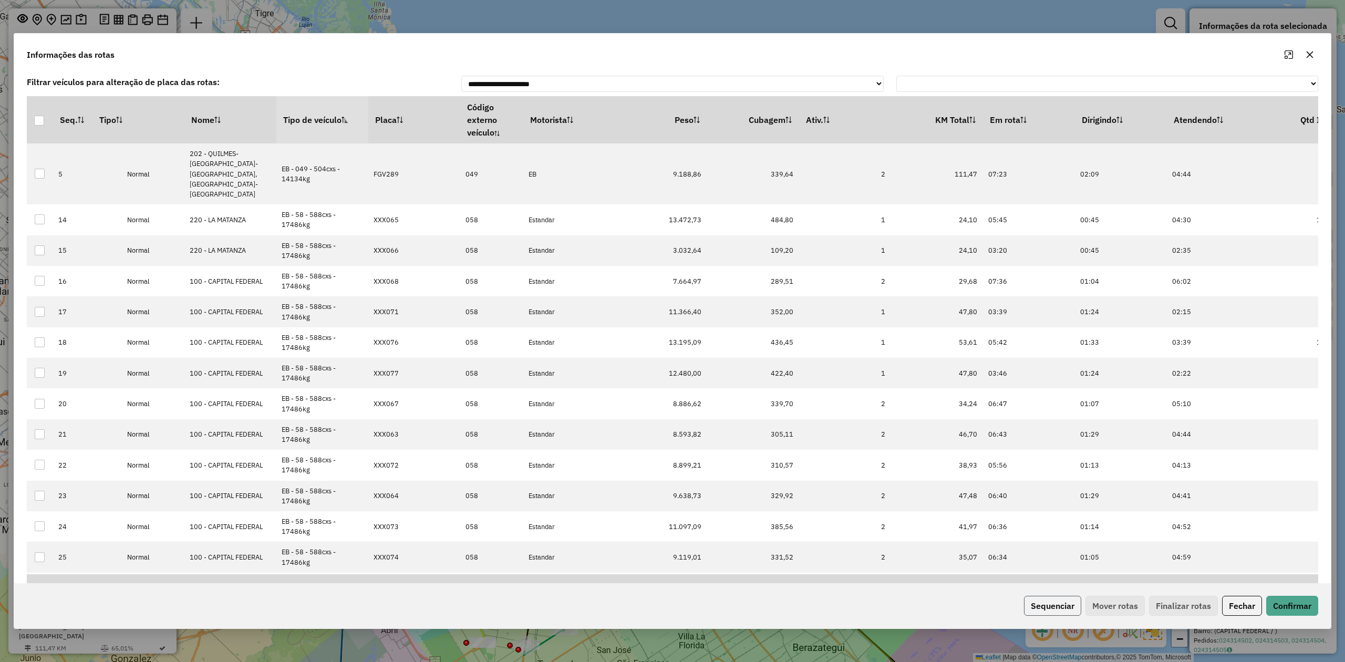
click at [1062, 603] on button "Sequenciar" at bounding box center [1052, 606] width 57 height 20
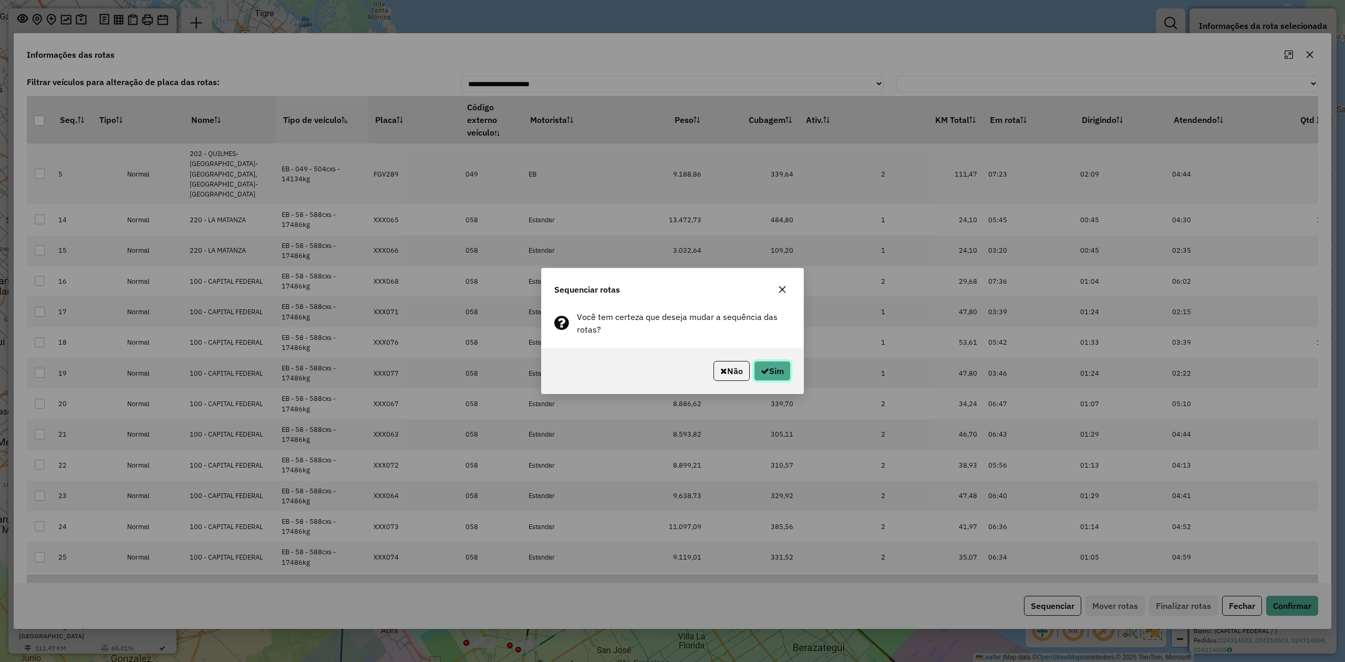
drag, startPoint x: 772, startPoint y: 368, endPoint x: 768, endPoint y: 381, distance: 13.1
click at [771, 368] on button "Sim" at bounding box center [772, 371] width 37 height 20
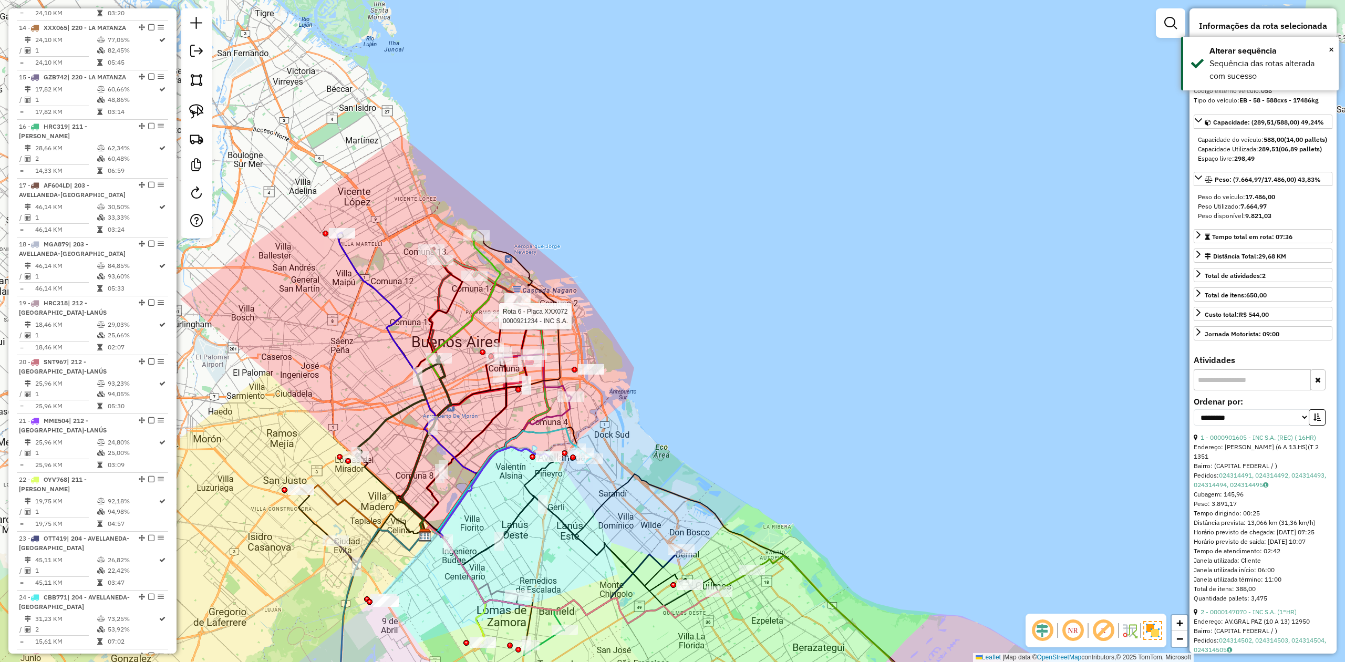
scroll to position [1298, 0]
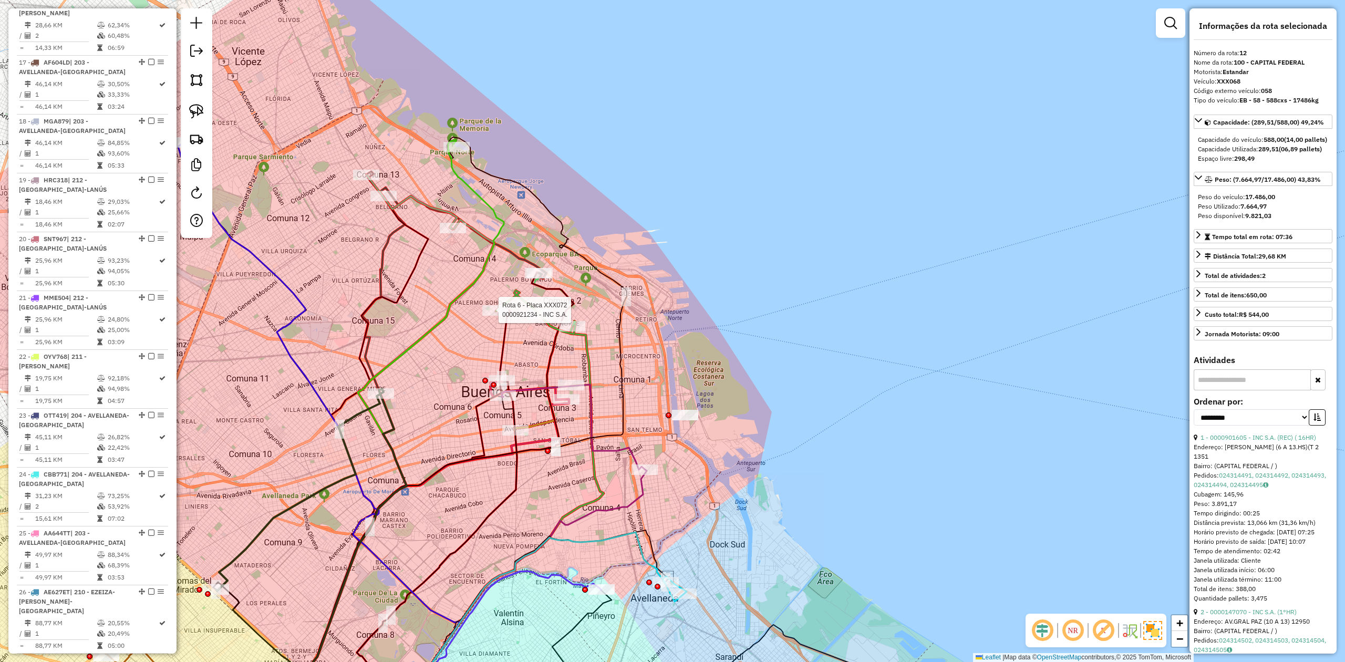
click at [493, 315] on div at bounding box center [495, 310] width 26 height 11
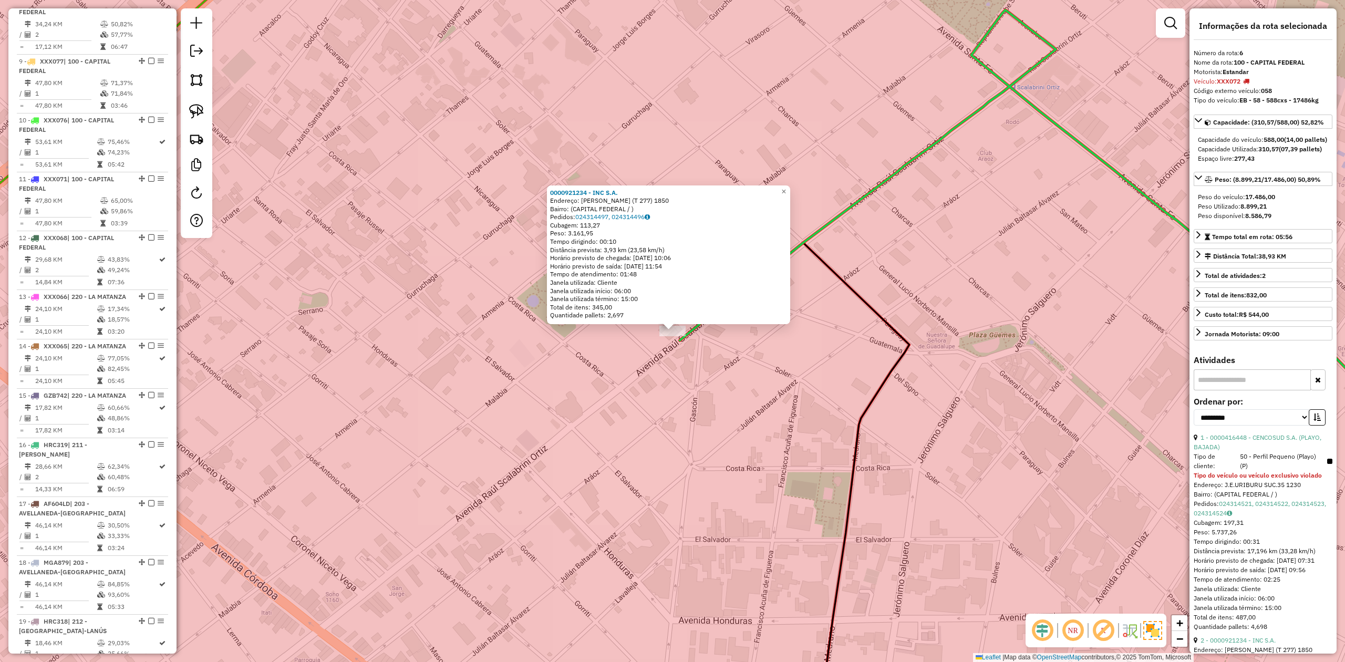
scroll to position [709, 0]
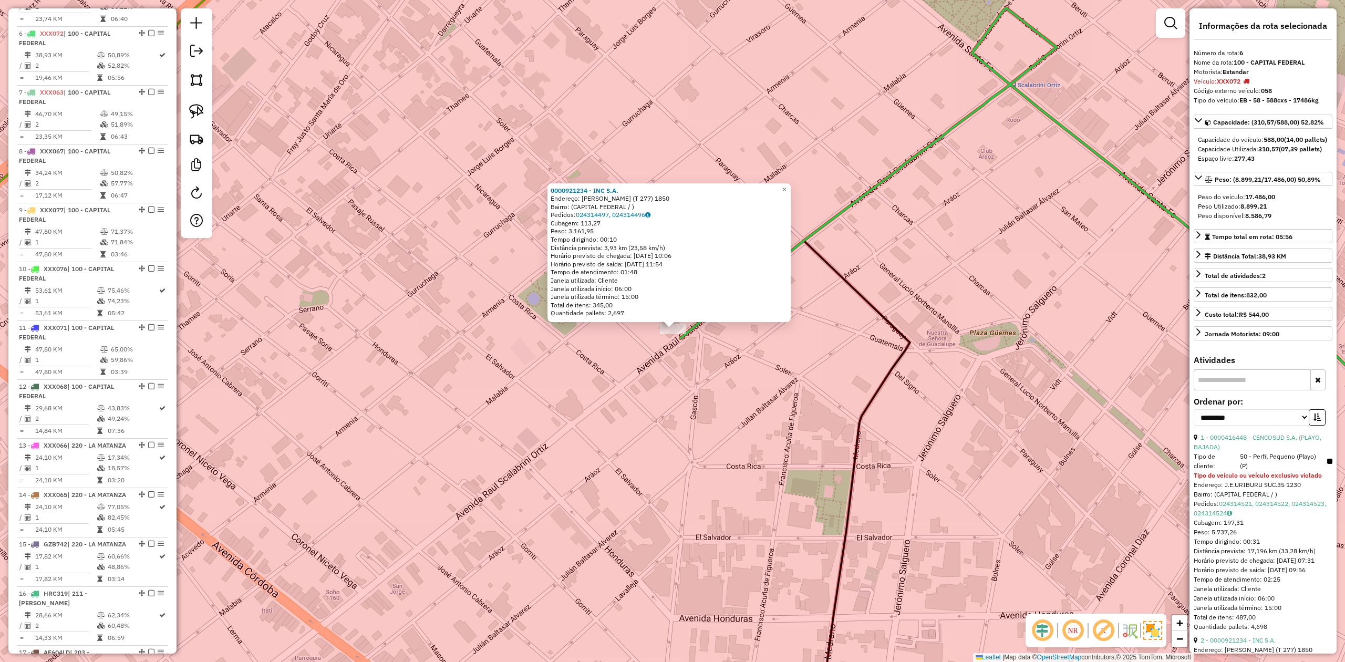
drag, startPoint x: 541, startPoint y: 374, endPoint x: 492, endPoint y: 324, distance: 70.6
click at [507, 328] on div "0000921234 - INC S.A. Endereço: [PERSON_NAME] (T 277) 1850 [GEOGRAPHIC_DATA]: (…" at bounding box center [672, 331] width 1345 height 662
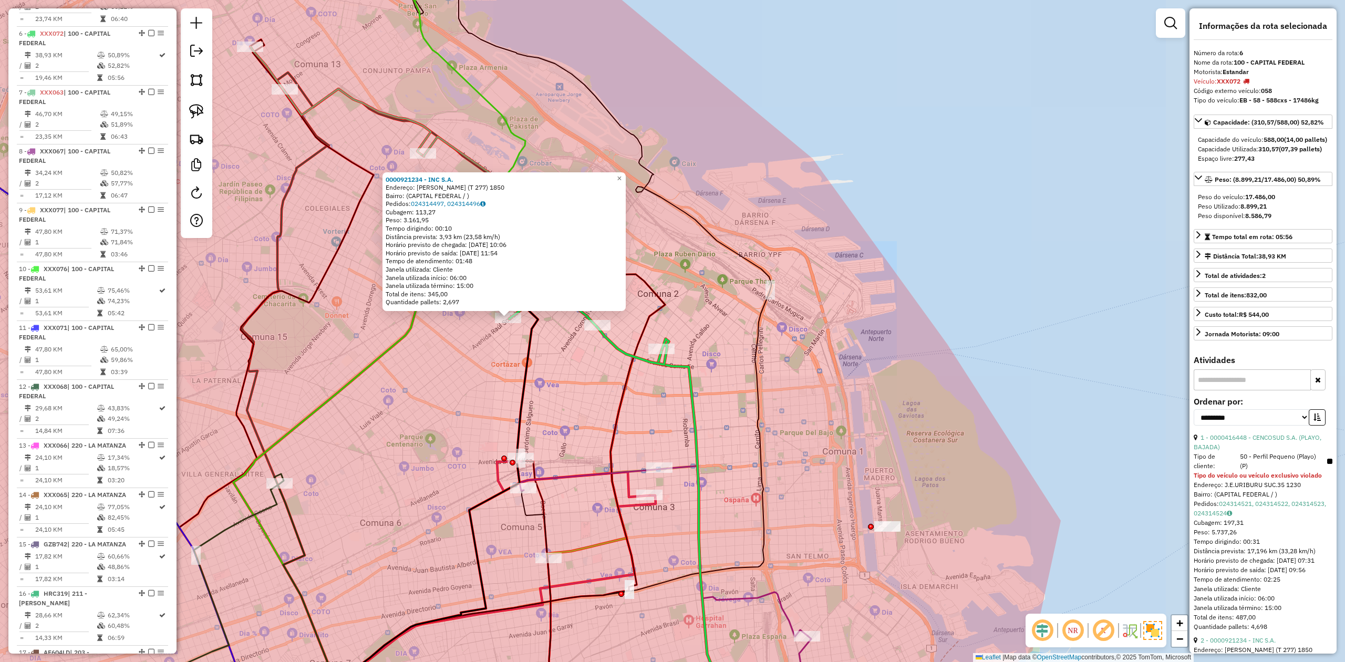
click at [500, 342] on div "0000921234 - INC S.A. Endereço: [PERSON_NAME] (T 277) 1850 [GEOGRAPHIC_DATA]: (…" at bounding box center [672, 331] width 1345 height 662
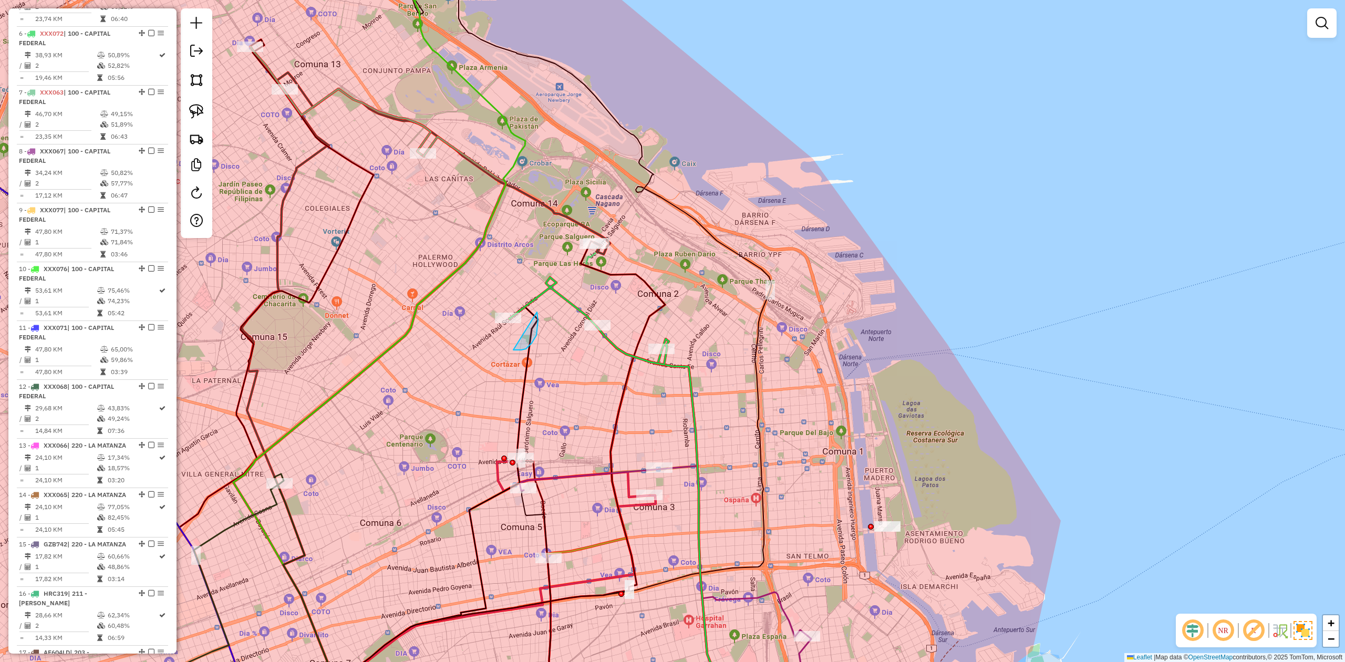
drag, startPoint x: 526, startPoint y: 349, endPoint x: 479, endPoint y: 377, distance: 54.7
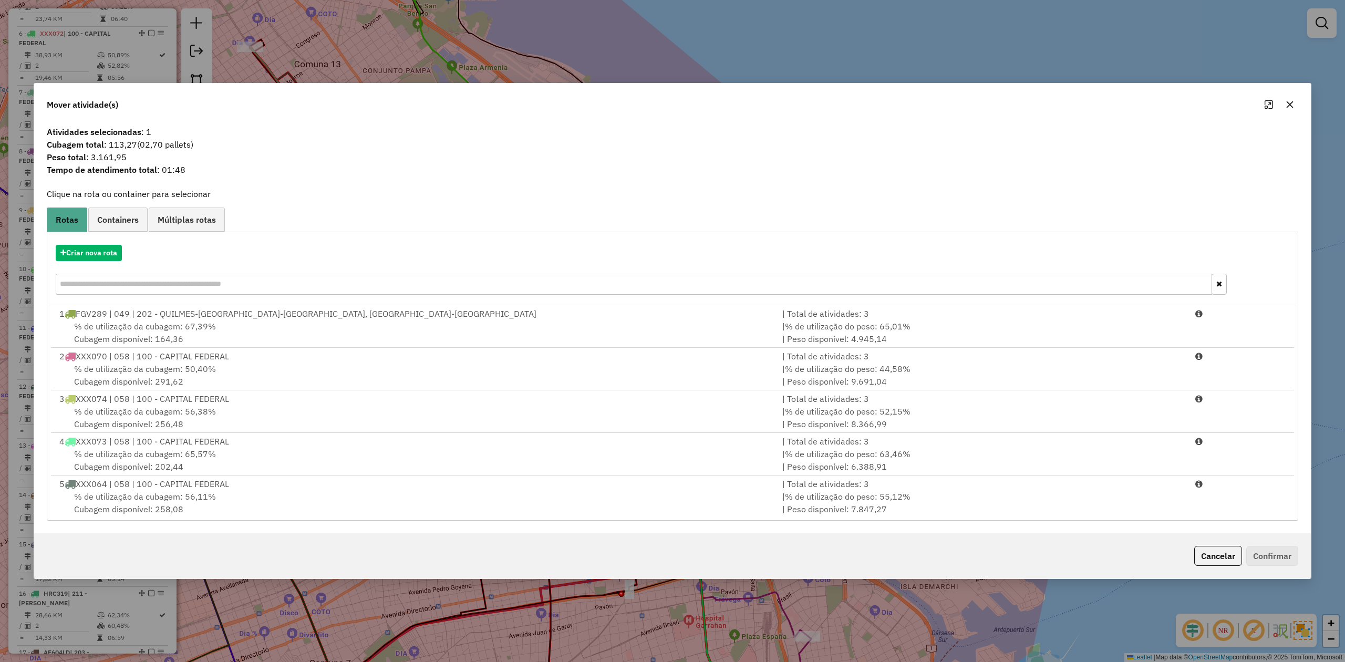
click at [1290, 102] on icon "button" at bounding box center [1289, 104] width 8 height 8
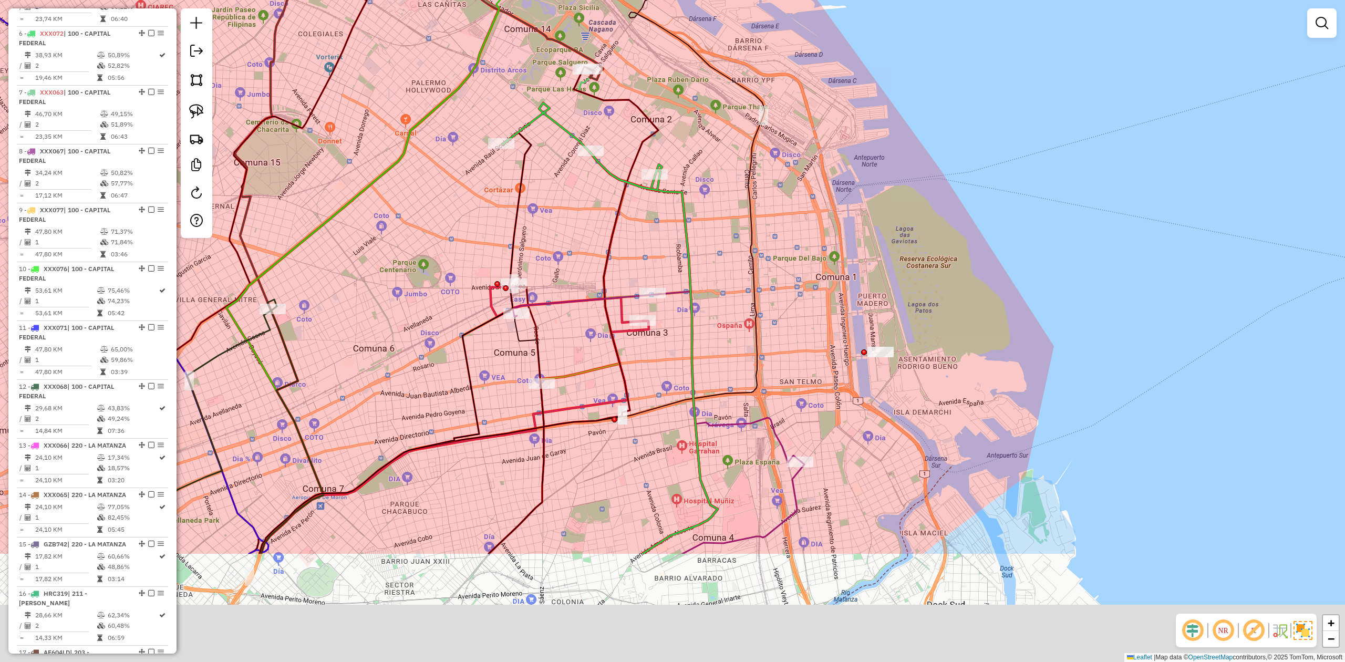
drag, startPoint x: 422, startPoint y: 303, endPoint x: 449, endPoint y: 130, distance: 174.3
click at [449, 130] on div "Janela de atendimento Grade de atendimento Capacidade Transportadoras Veículos …" at bounding box center [672, 331] width 1345 height 662
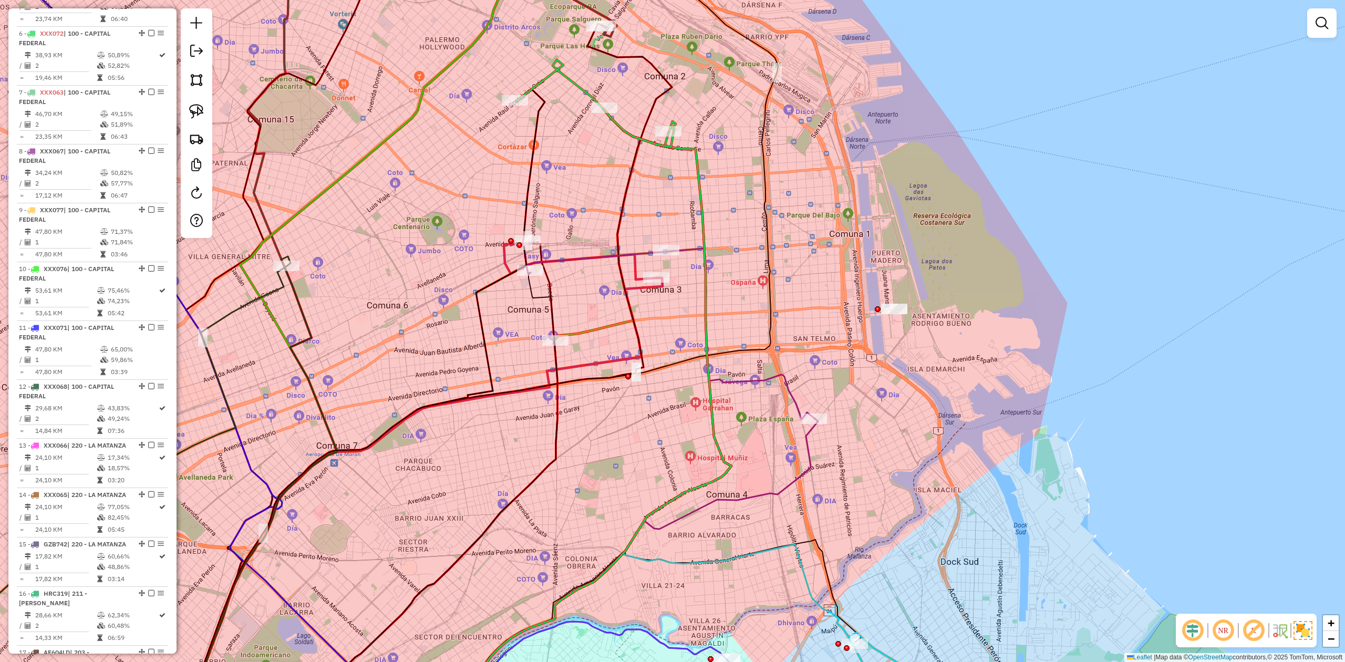
drag, startPoint x: 639, startPoint y: 209, endPoint x: 653, endPoint y: 290, distance: 83.2
click at [651, 297] on div "Janela de atendimento Grade de atendimento Capacidade Transportadoras Veículos …" at bounding box center [672, 331] width 1345 height 662
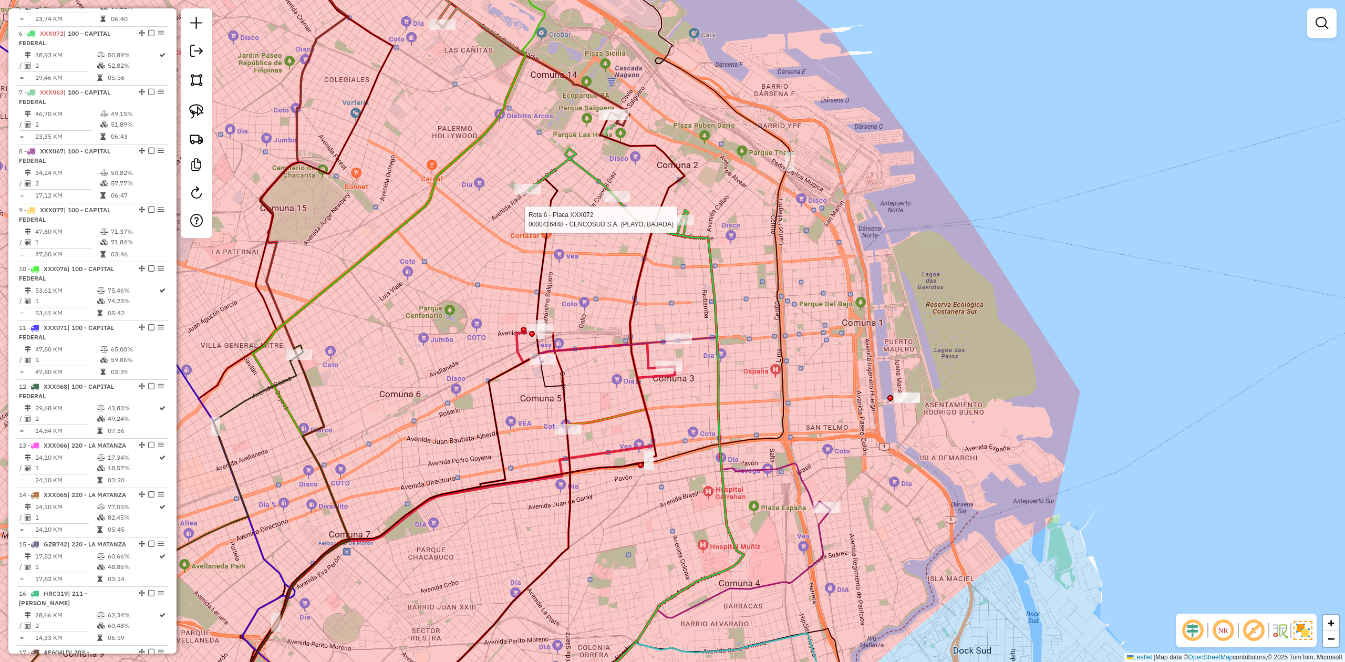
select select "**********"
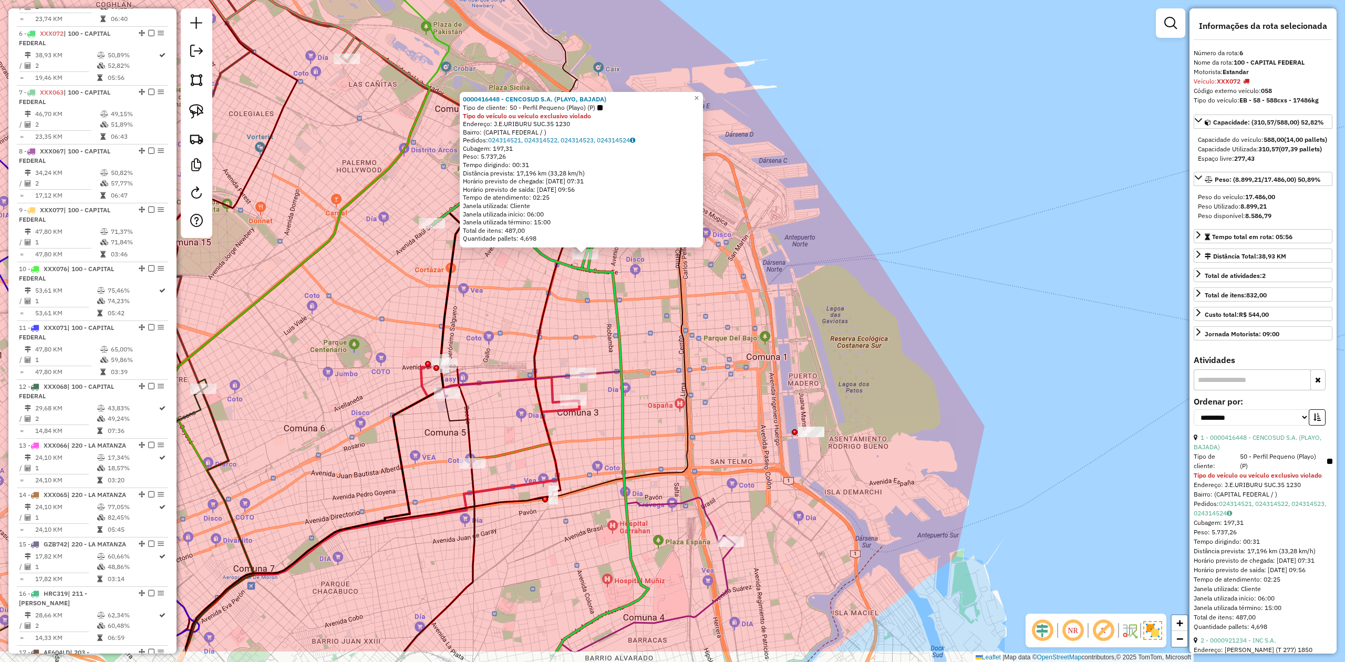
drag, startPoint x: 732, startPoint y: 368, endPoint x: 645, endPoint y: 291, distance: 116.1
click at [645, 291] on div "0000416448 - CENCOSUD S.A. (PLAYO, BAJADA) Tipo de cliente: 50 - Perfil Pequeno…" at bounding box center [672, 331] width 1345 height 662
click at [644, 291] on div "0000416448 - CENCOSUD S.A. (PLAYO, BAJADA) Tipo de cliente: 50 - Perfil Pequeno…" at bounding box center [672, 331] width 1345 height 662
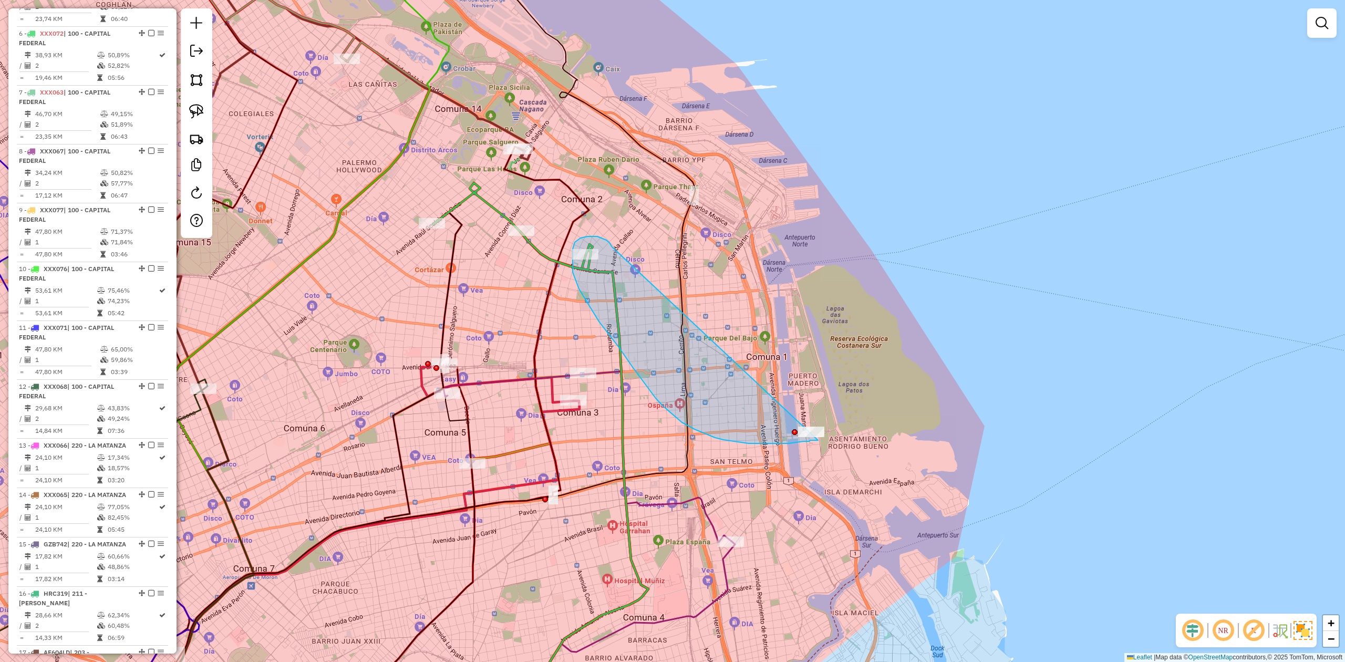
drag, startPoint x: 587, startPoint y: 236, endPoint x: 847, endPoint y: 374, distance: 294.2
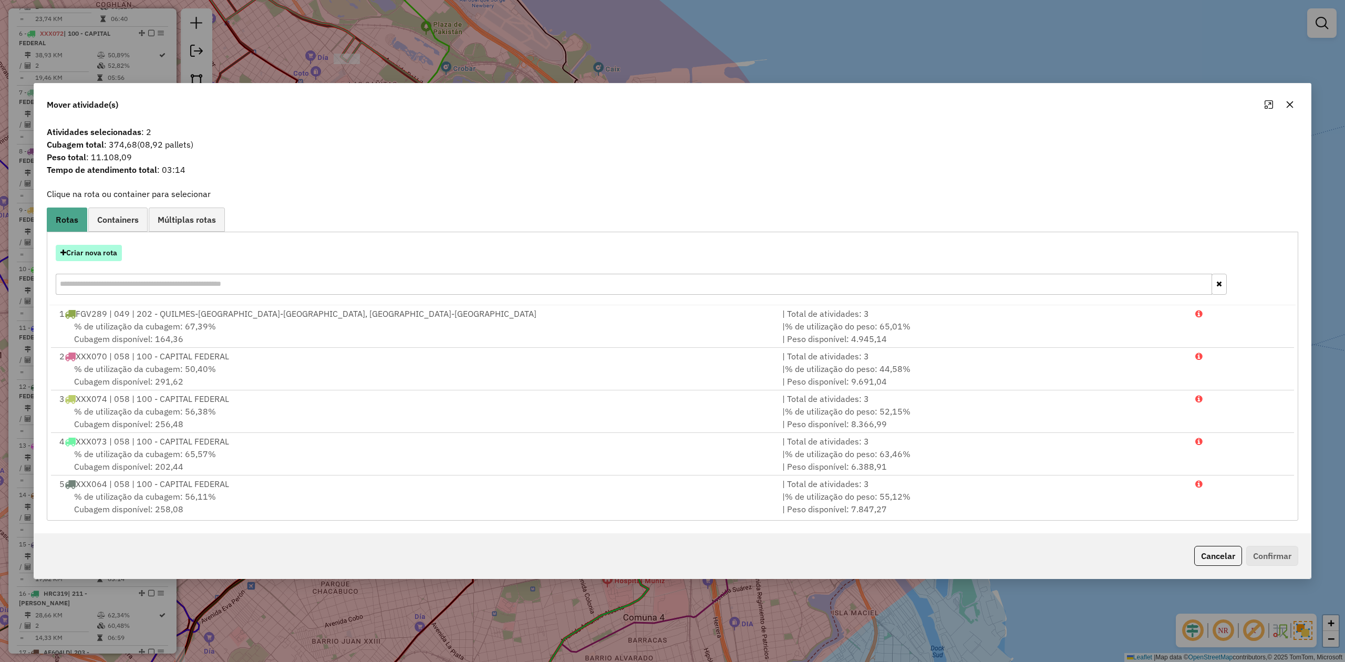
click at [101, 254] on button "Criar nova rota" at bounding box center [89, 253] width 66 height 16
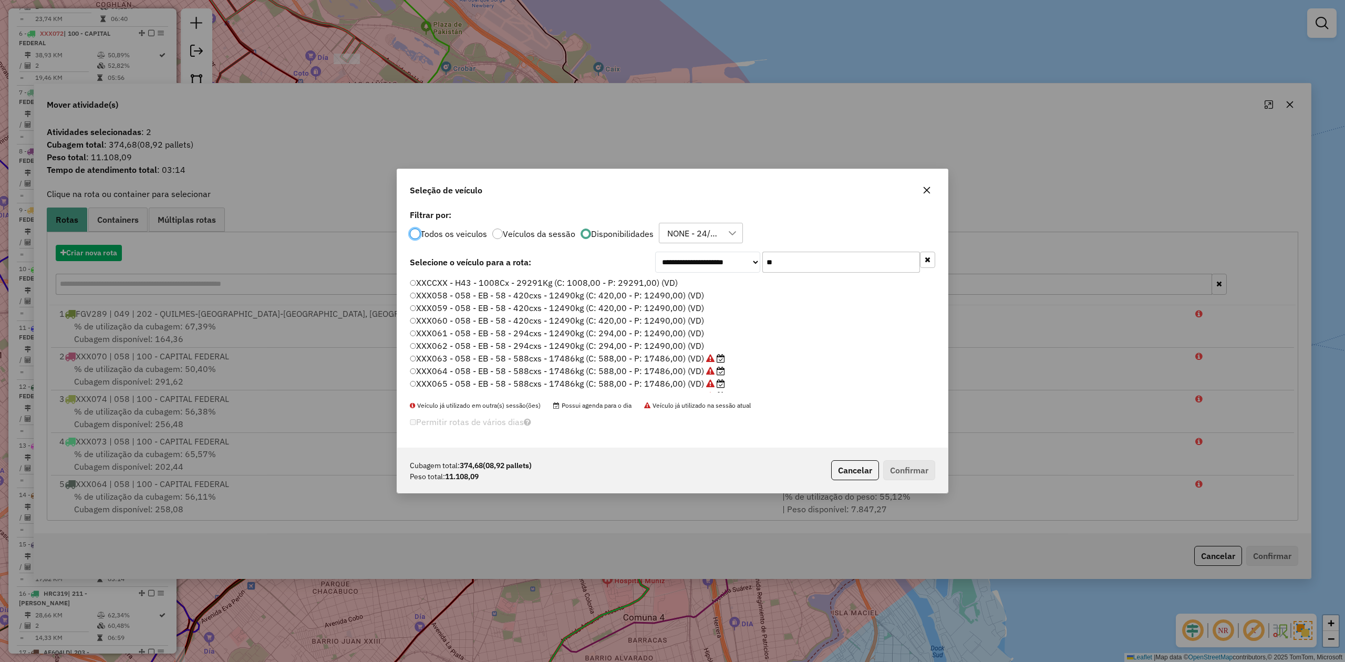
scroll to position [5, 3]
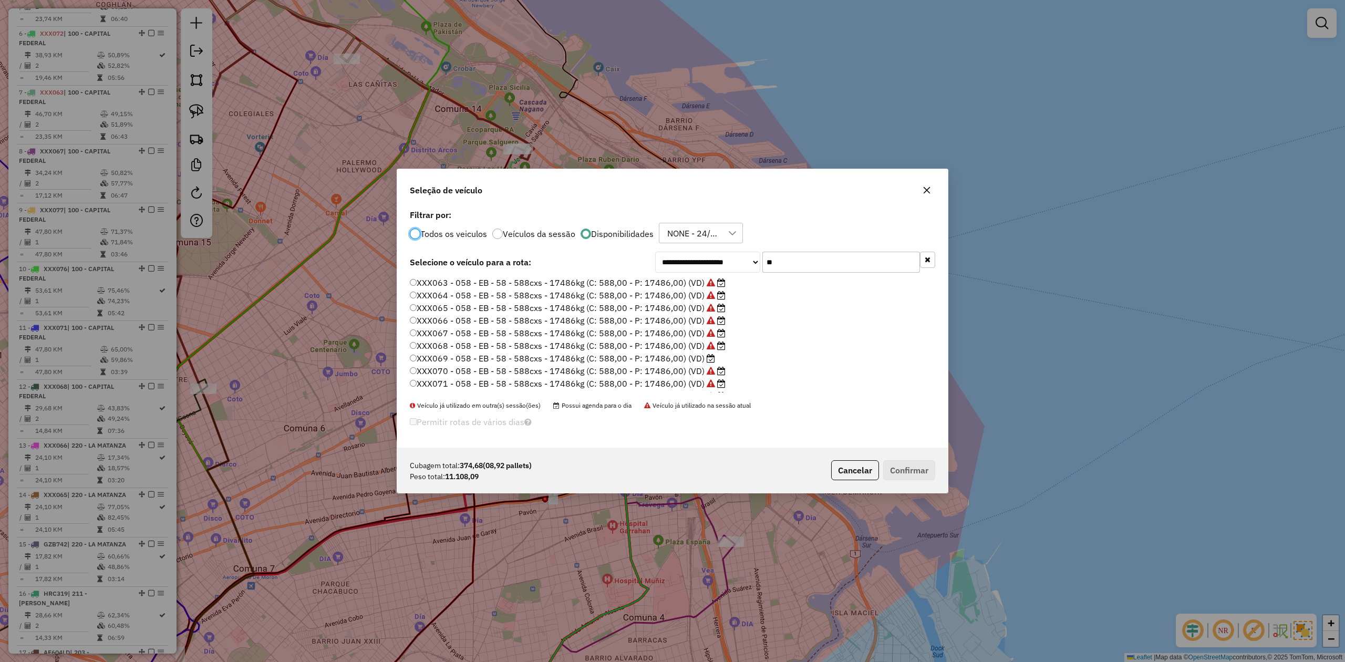
click at [701, 354] on label "XXX069 - 058 - EB - 58 - 588cxs - 17486kg (C: 588,00 - P: 17486,00) (VD)" at bounding box center [562, 358] width 305 height 13
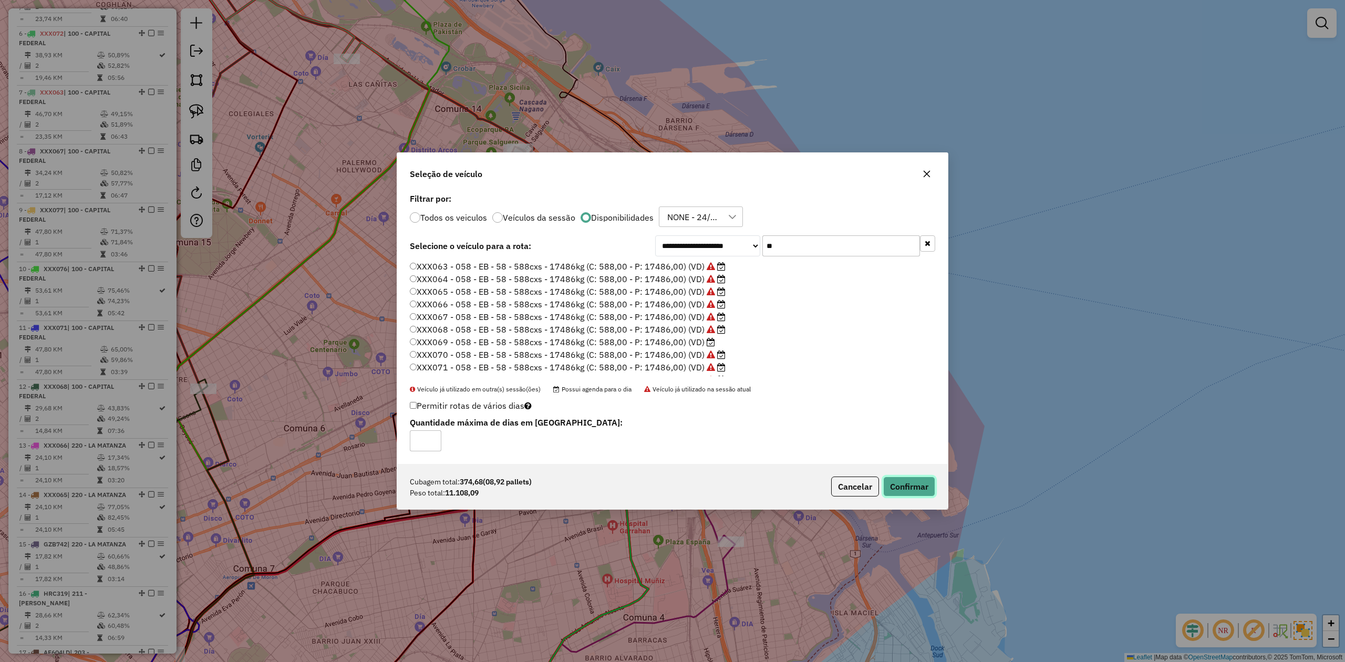
click at [904, 482] on button "Confirmar" at bounding box center [909, 486] width 52 height 20
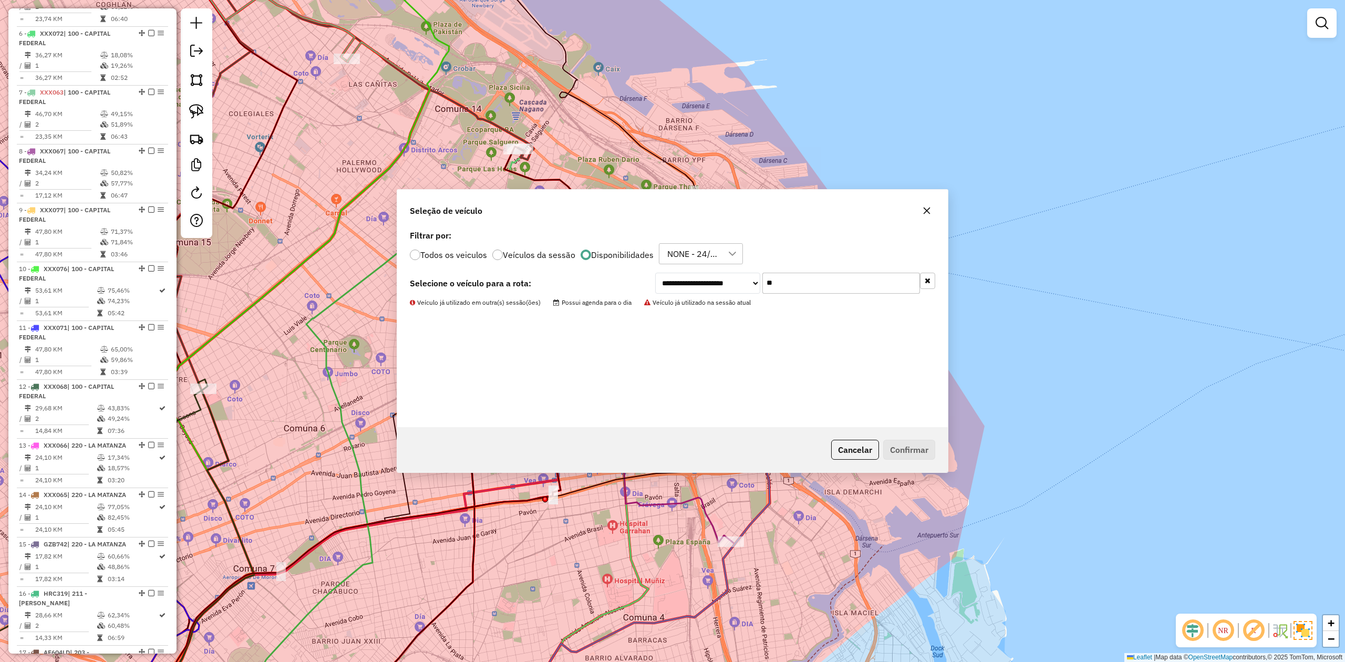
scroll to position [650, 0]
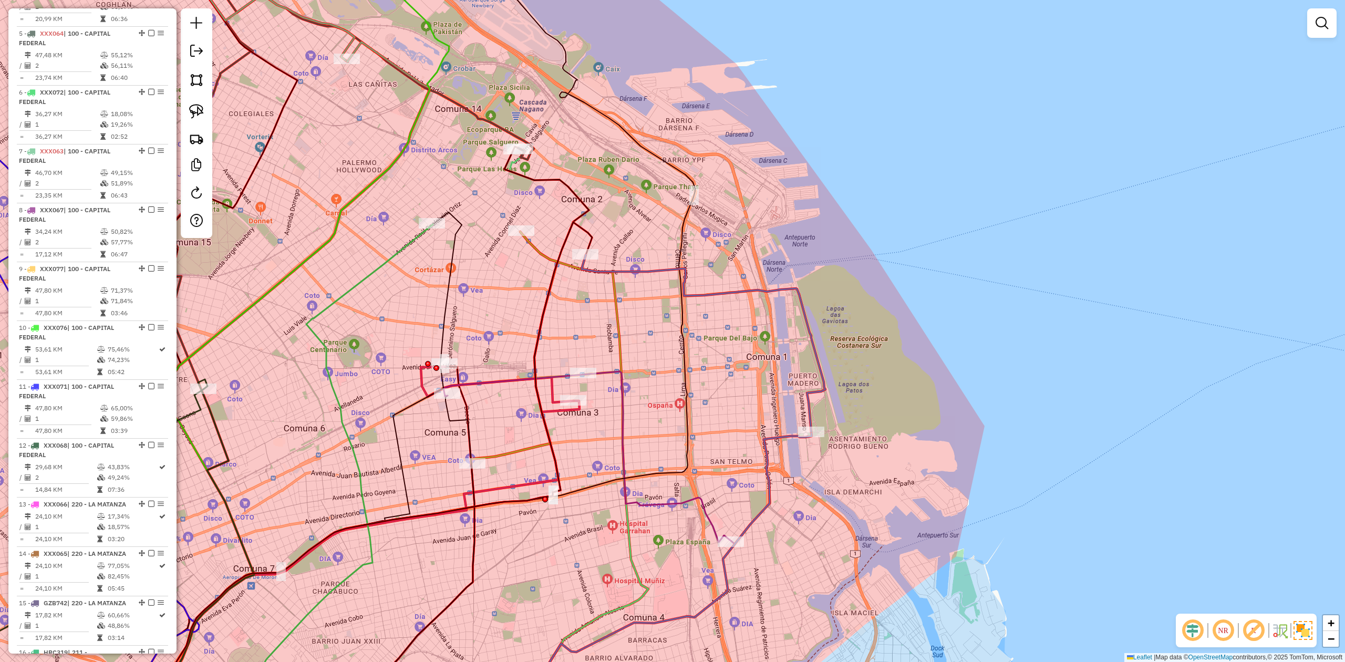
drag, startPoint x: 571, startPoint y: 286, endPoint x: 638, endPoint y: 351, distance: 92.9
click at [639, 353] on div "Janela de atendimento Grade de atendimento Capacidade Transportadoras Veículos …" at bounding box center [672, 331] width 1345 height 662
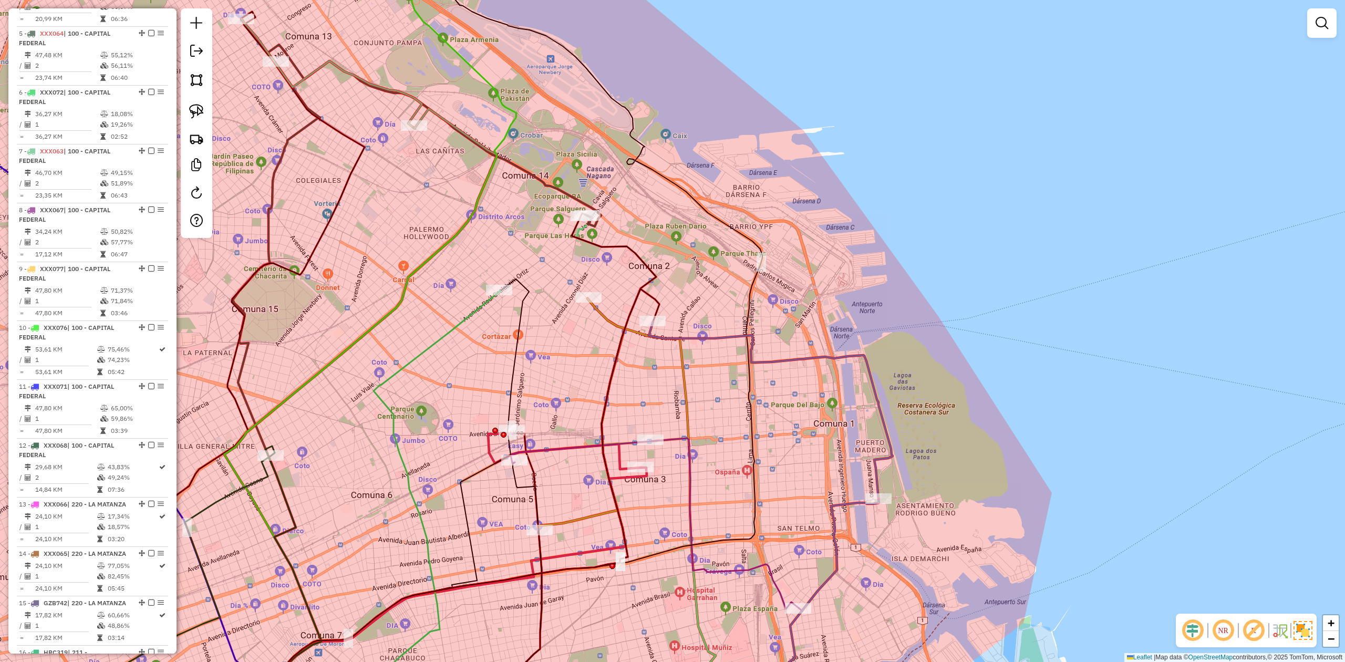
click at [483, 310] on icon at bounding box center [416, 509] width 168 height 437
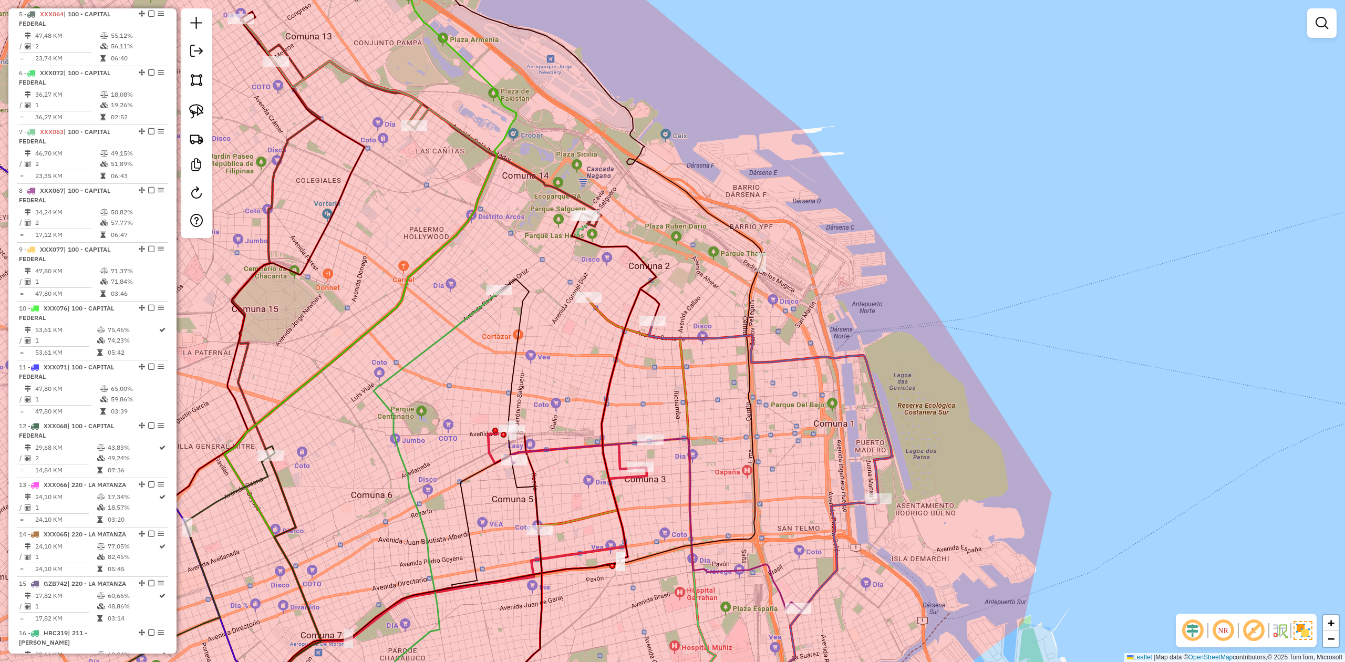
select select "**********"
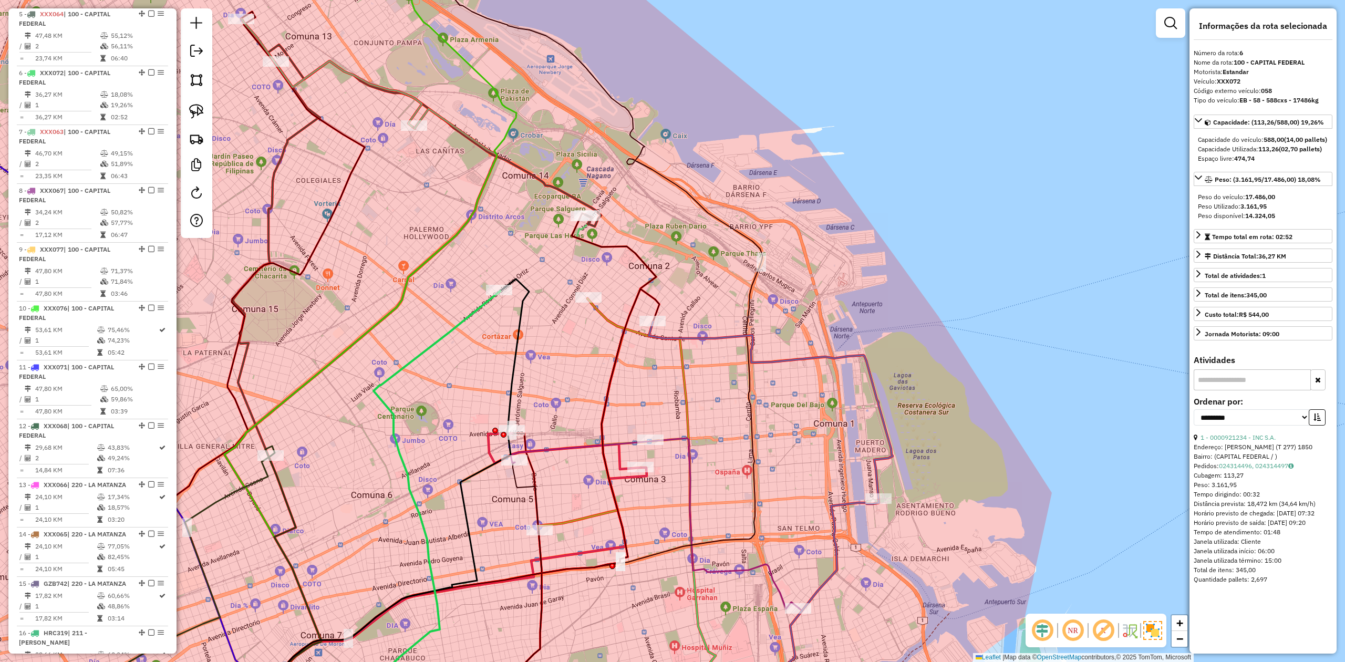
scroll to position [709, 0]
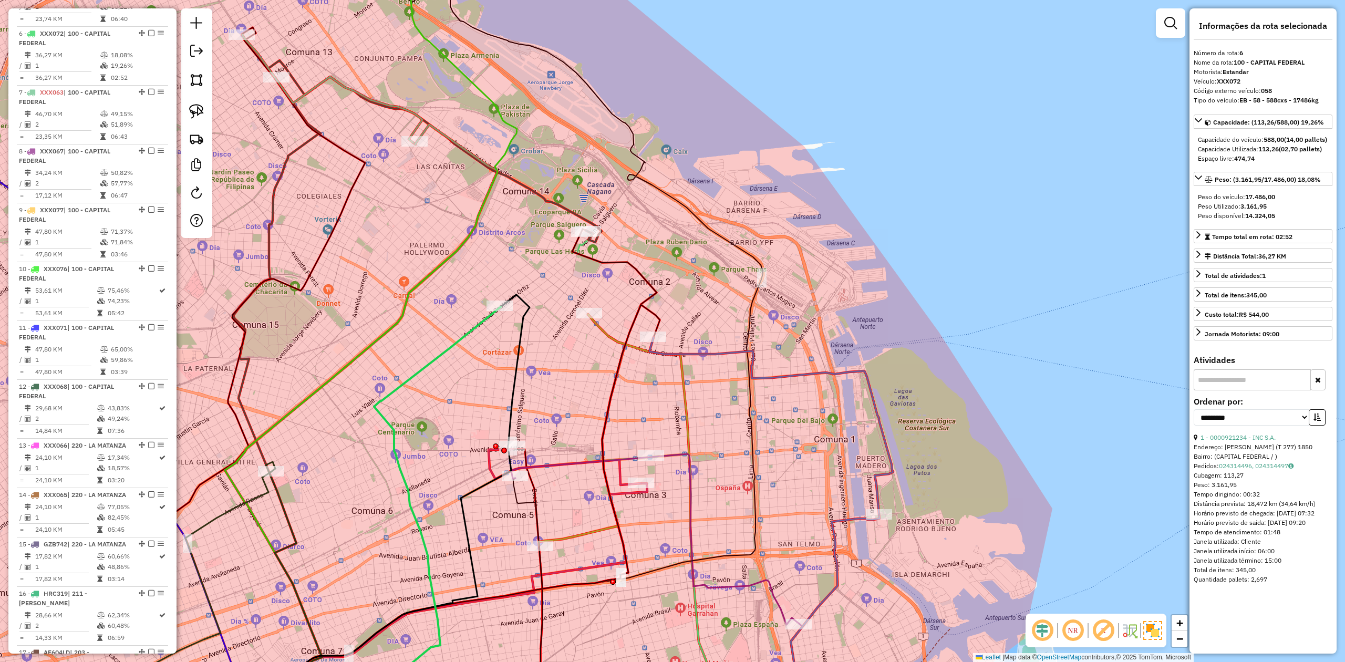
drag, startPoint x: 483, startPoint y: 320, endPoint x: 488, endPoint y: 343, distance: 23.7
click at [486, 341] on div "Janela de atendimento Grade de atendimento Capacidade Transportadoras Veículos …" at bounding box center [672, 331] width 1345 height 662
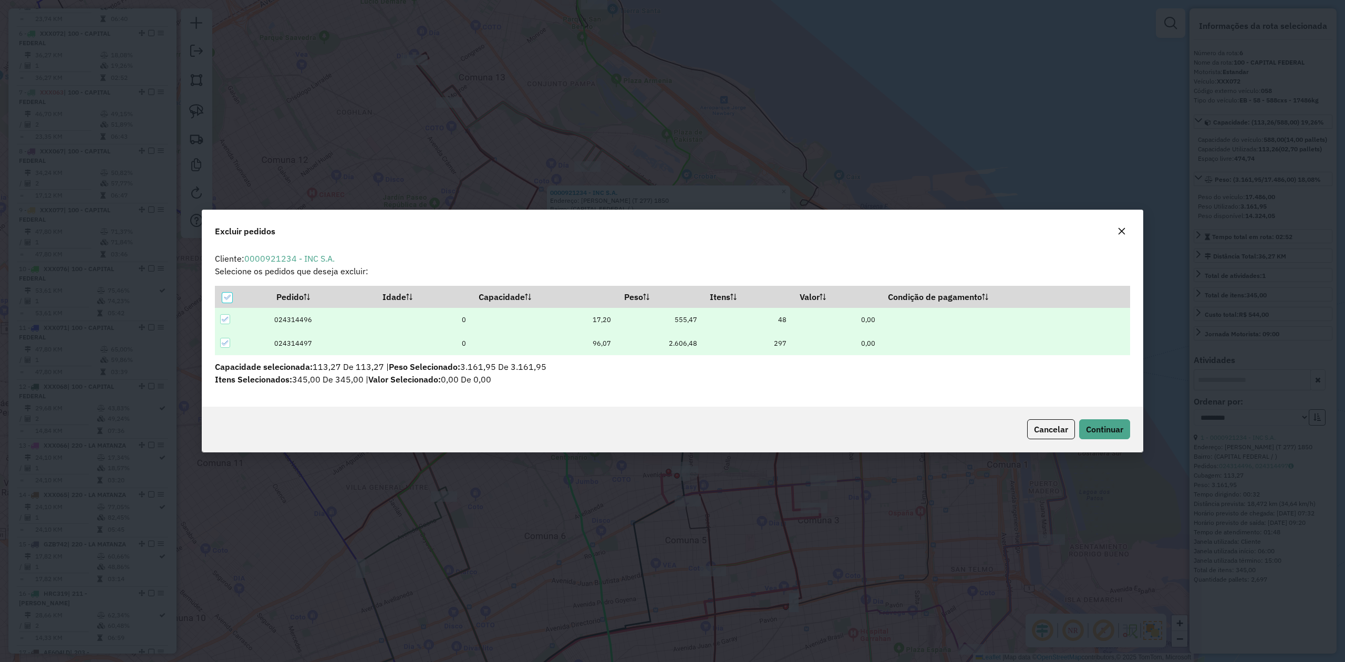
scroll to position [0, 0]
click at [1104, 435] on button "Continuar" at bounding box center [1104, 429] width 51 height 20
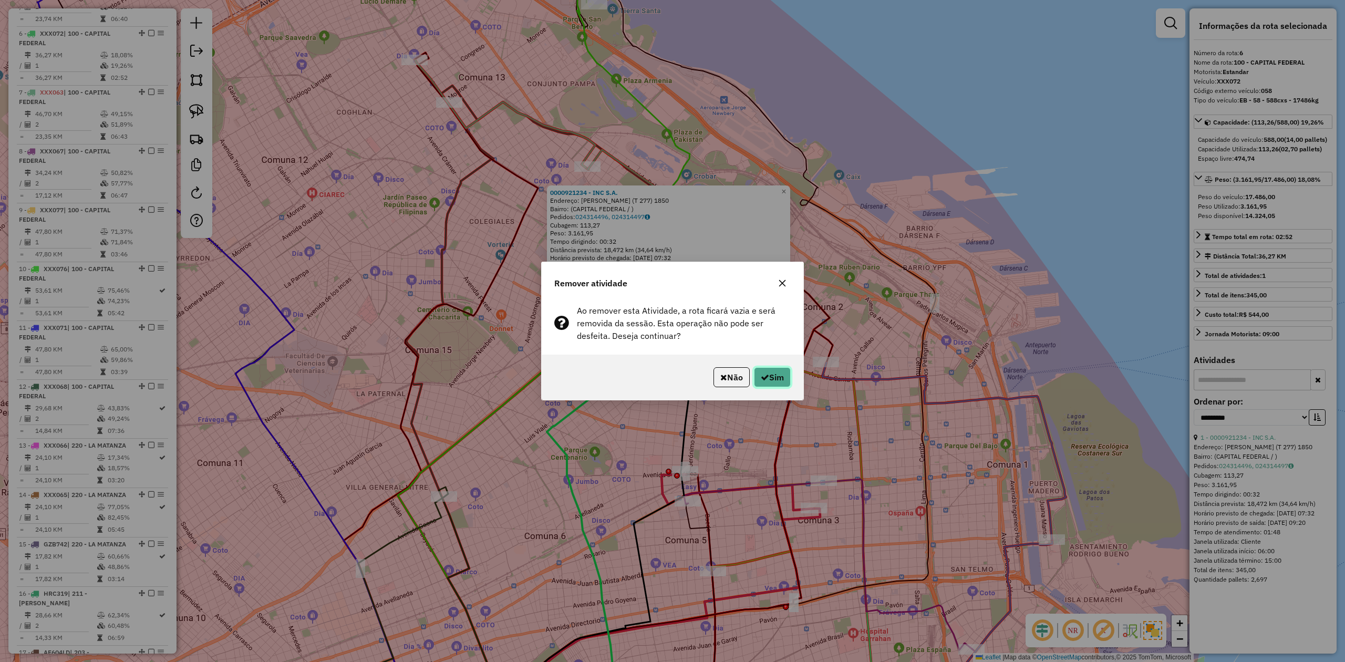
click at [770, 379] on button "Sim" at bounding box center [772, 377] width 37 height 20
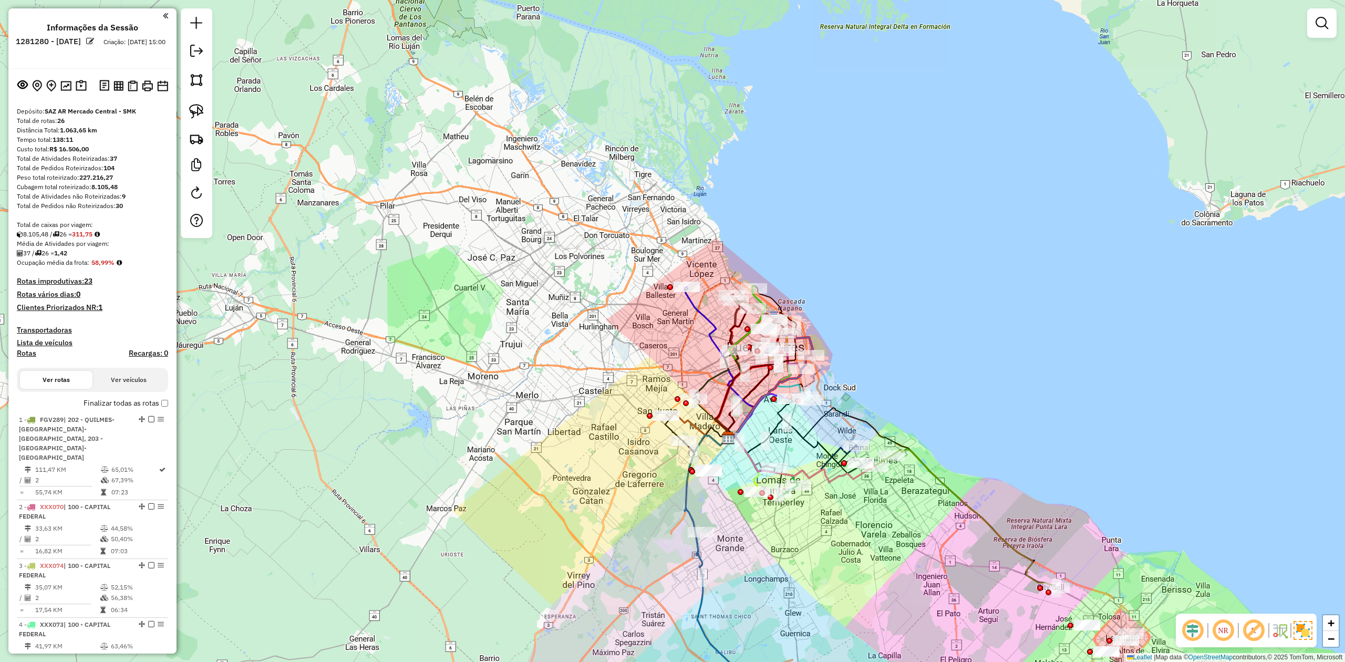
click at [26, 356] on h4 "Rotas" at bounding box center [26, 353] width 19 height 9
select select
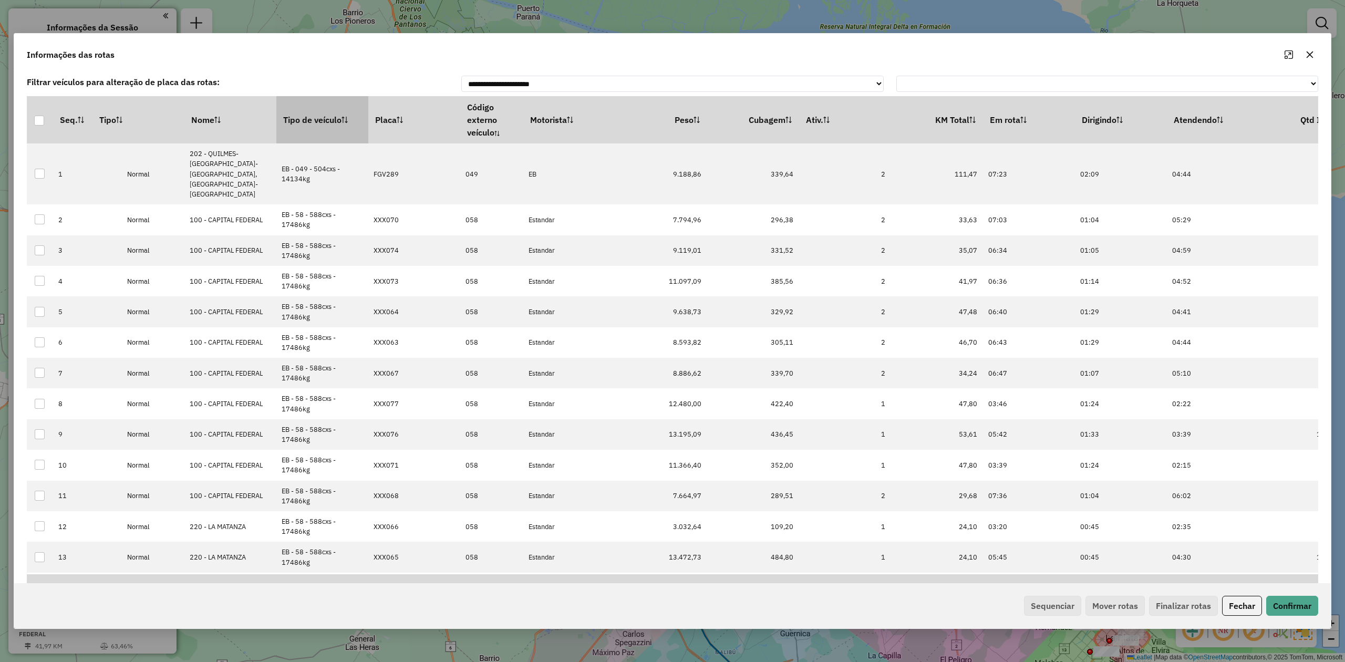
click at [294, 132] on th "Tipo de veículo" at bounding box center [322, 119] width 92 height 47
click at [298, 131] on th "Tipo de veículo" at bounding box center [322, 119] width 92 height 47
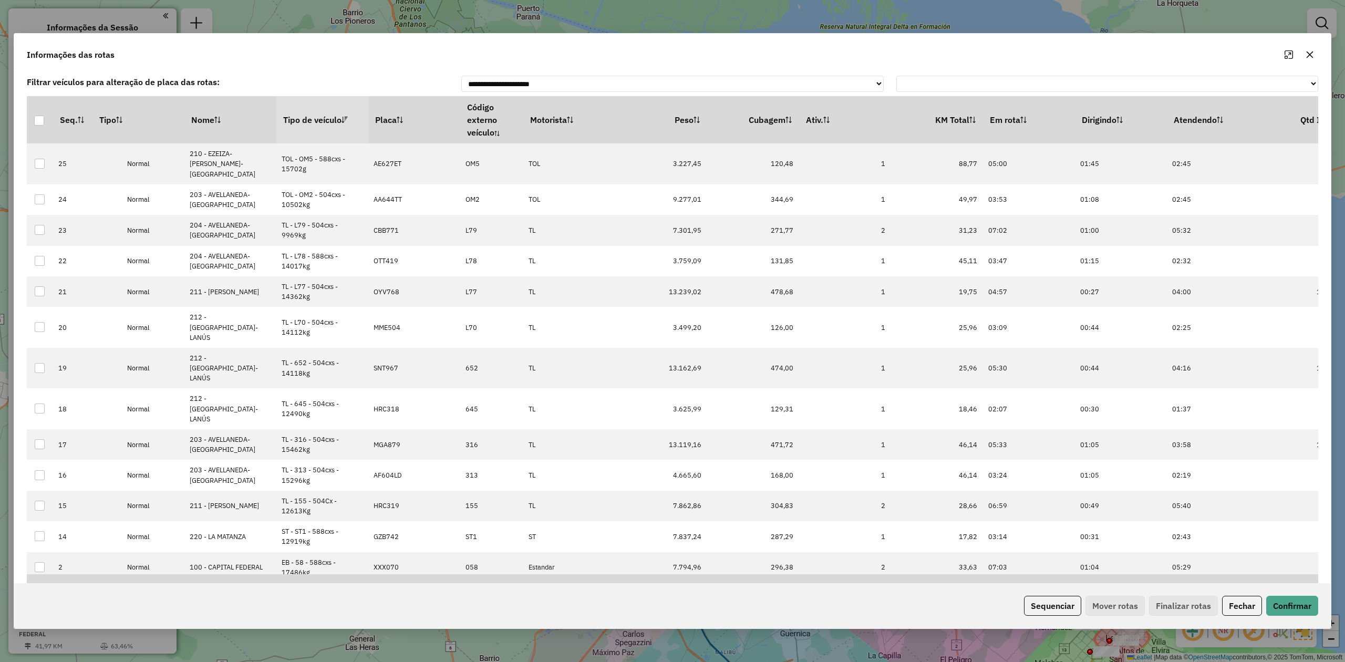
click at [298, 131] on th "Tipo de veículo" at bounding box center [322, 119] width 92 height 47
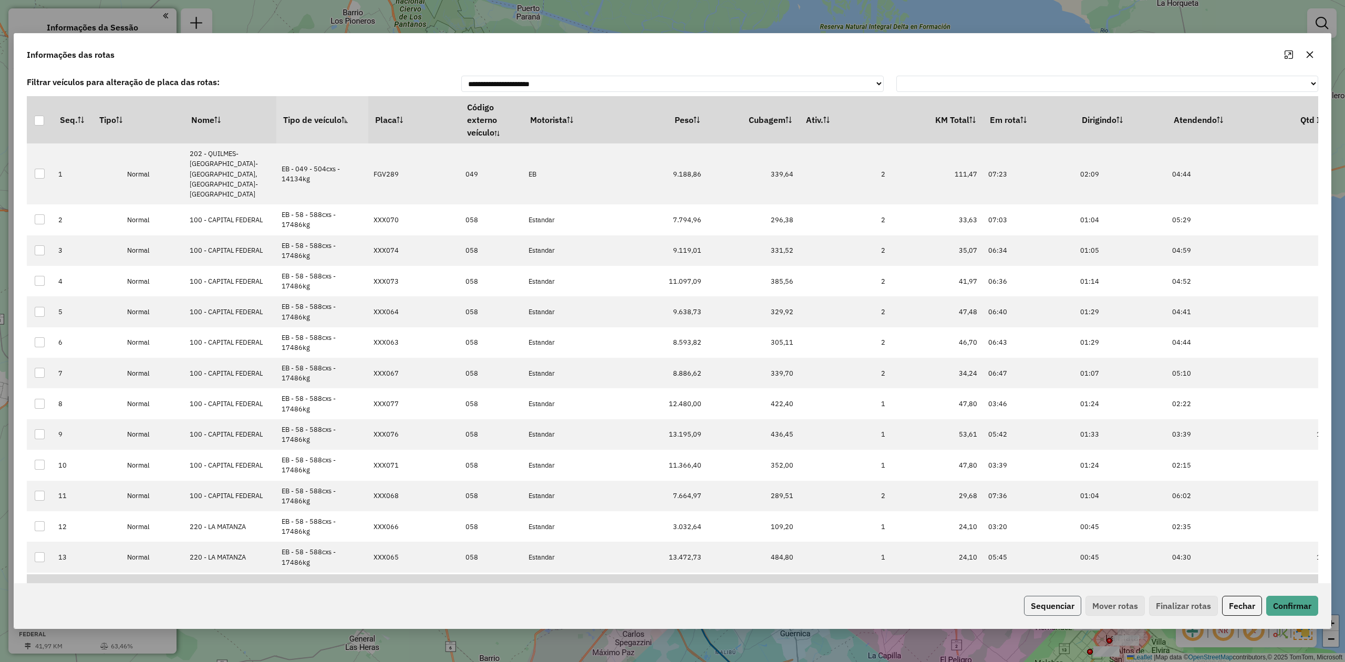
click at [1064, 604] on button "Sequenciar" at bounding box center [1052, 606] width 57 height 20
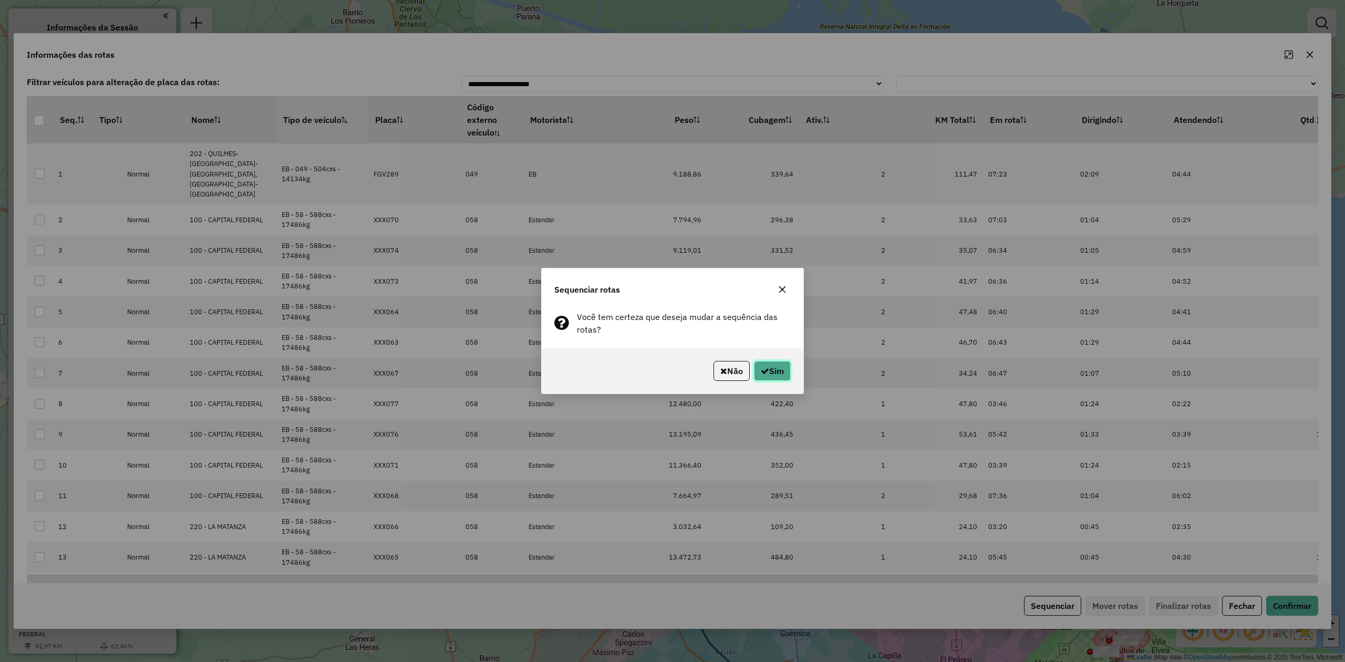
click at [765, 367] on button "Sim" at bounding box center [772, 371] width 37 height 20
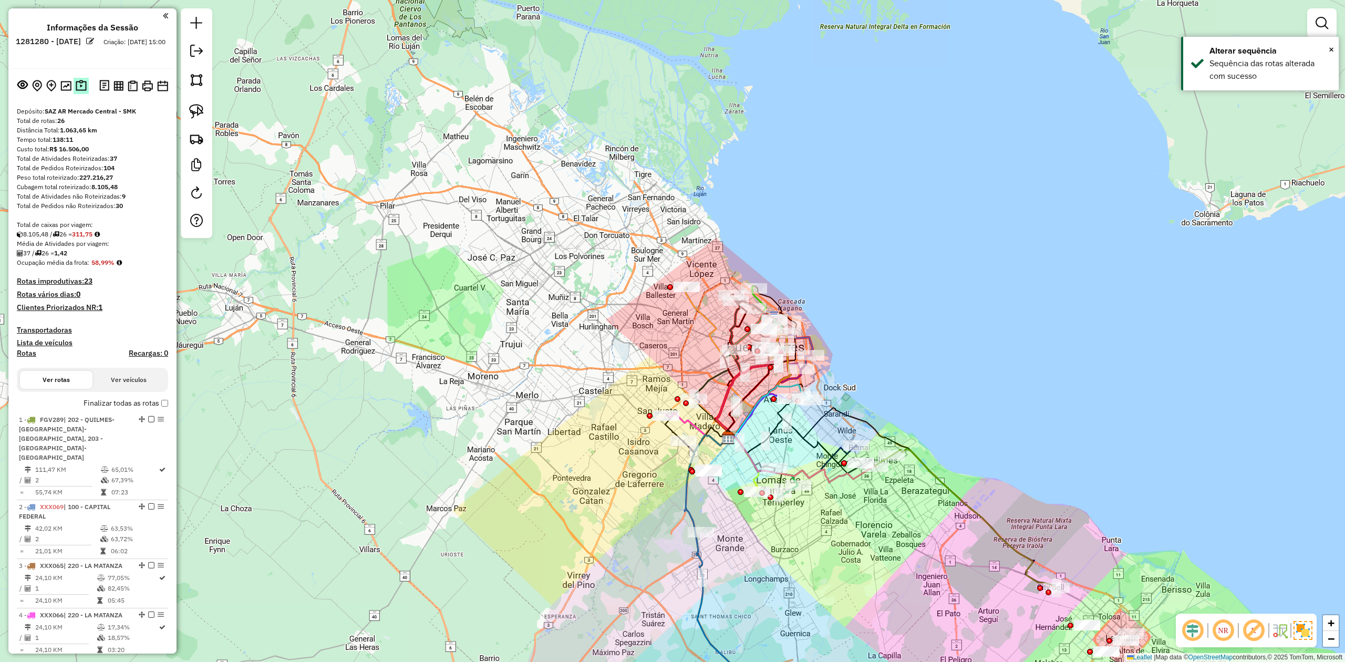
click at [80, 84] on img at bounding box center [81, 86] width 11 height 12
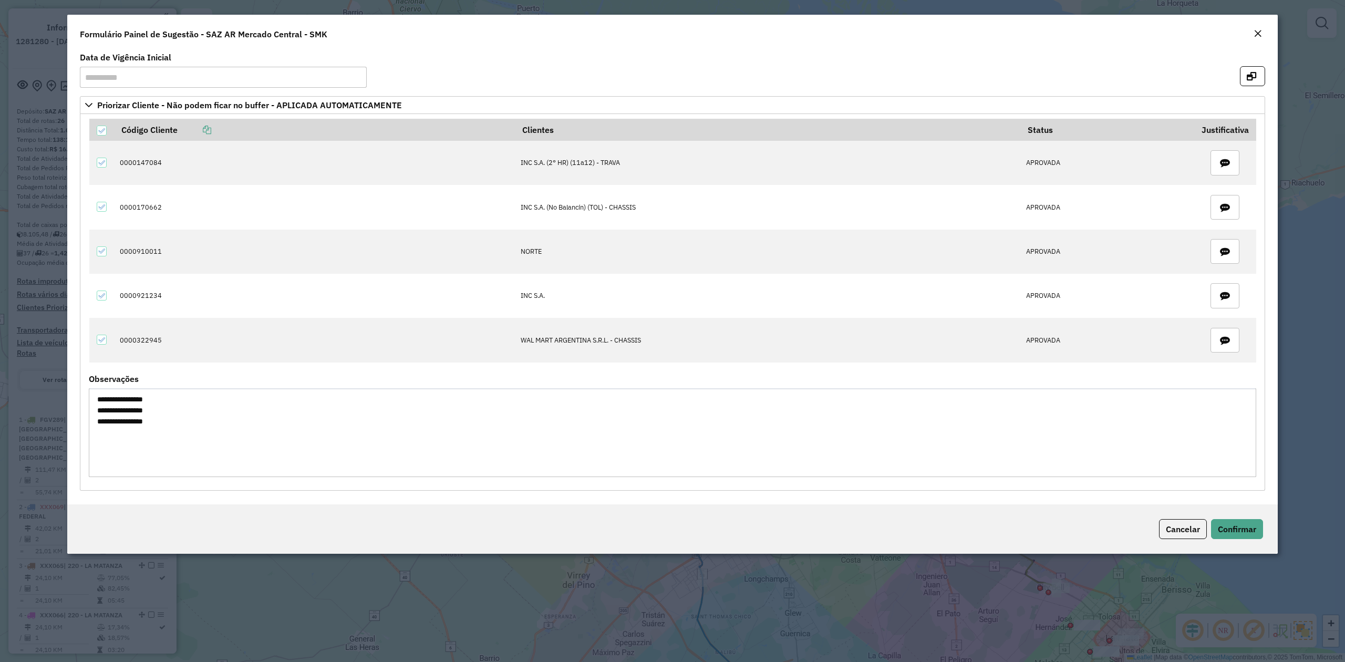
click at [1257, 32] on em "Close" at bounding box center [1257, 33] width 8 height 8
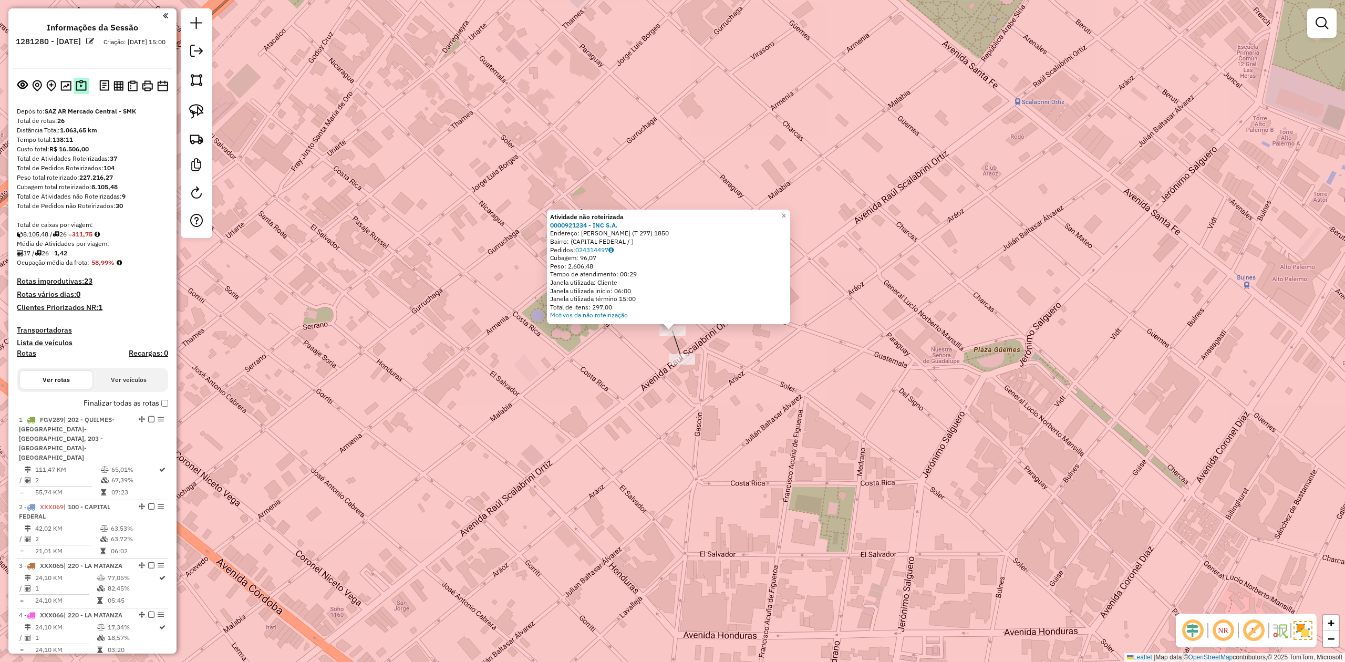
click at [82, 85] on img at bounding box center [81, 86] width 11 height 12
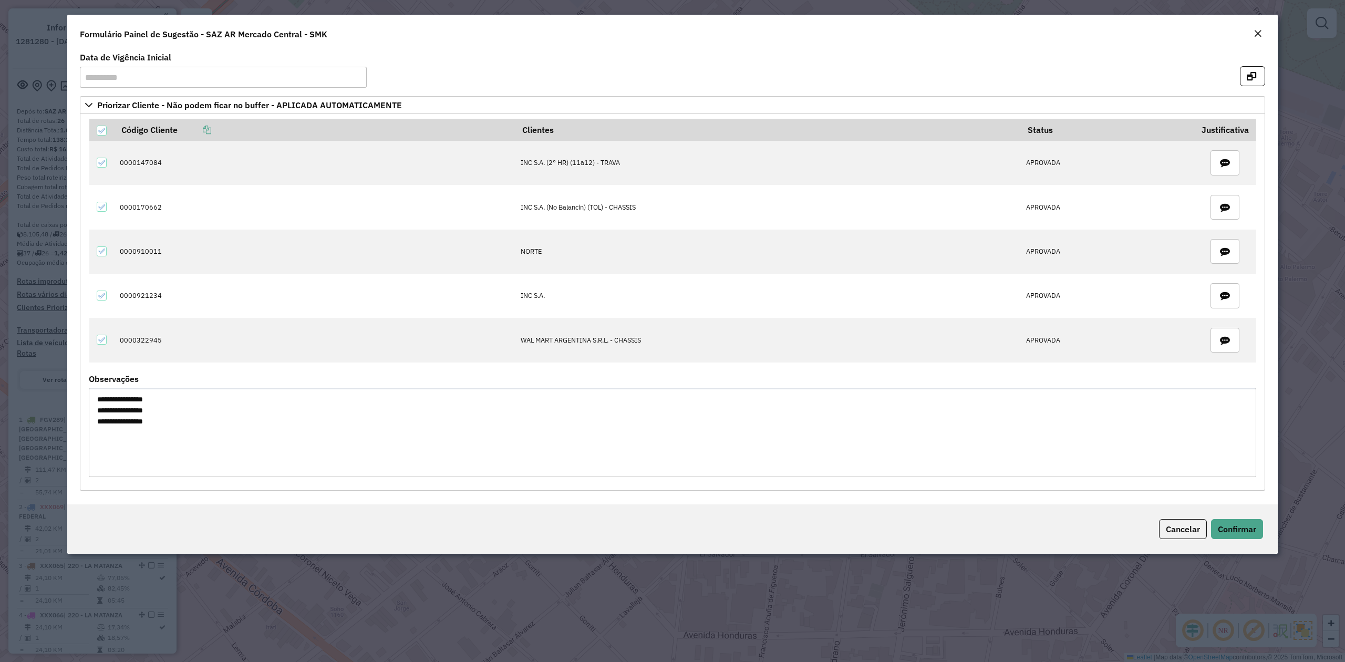
click at [1254, 34] on em "Close" at bounding box center [1257, 33] width 8 height 8
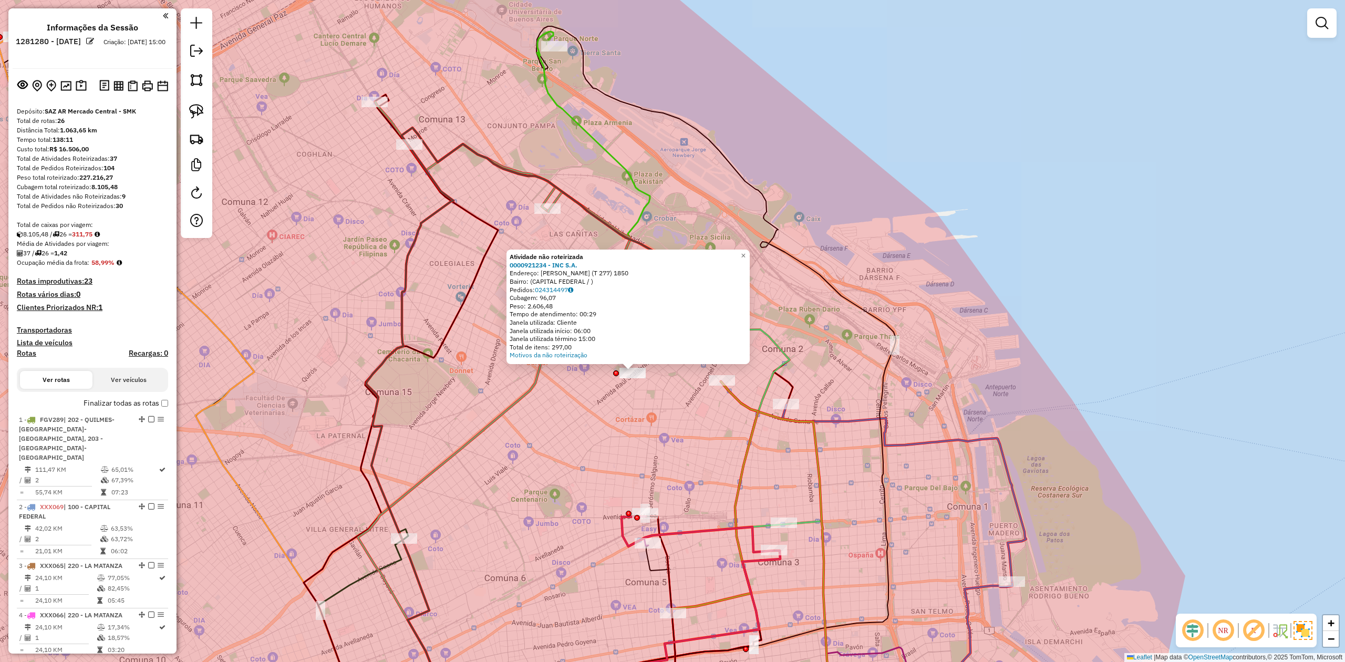
drag, startPoint x: 626, startPoint y: 430, endPoint x: 614, endPoint y: 402, distance: 30.1
click at [619, 412] on div "Atividade não roteirizada 0000921234 - INC S.A. Endereço: [PERSON_NAME] (T 277)…" at bounding box center [672, 331] width 1345 height 662
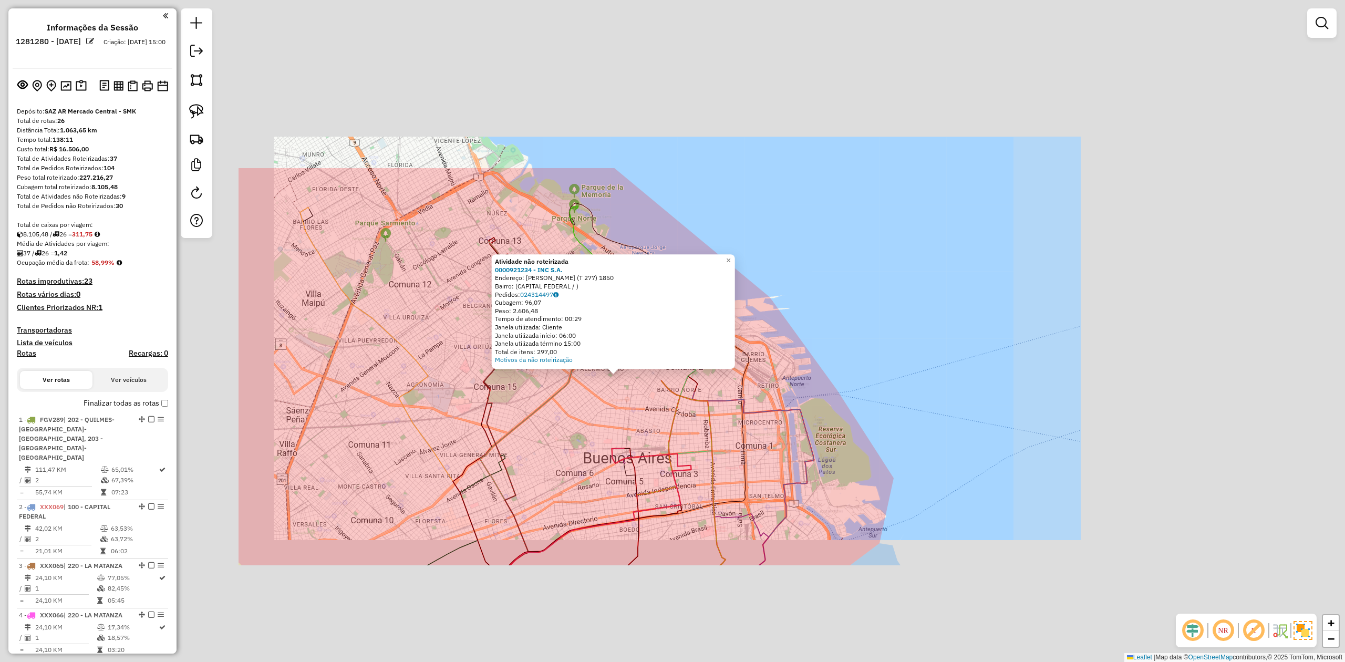
click at [608, 415] on div "Atividade não roteirizada 0000921234 - INC S.A. Endereço: [PERSON_NAME] (T 277)…" at bounding box center [672, 331] width 1345 height 662
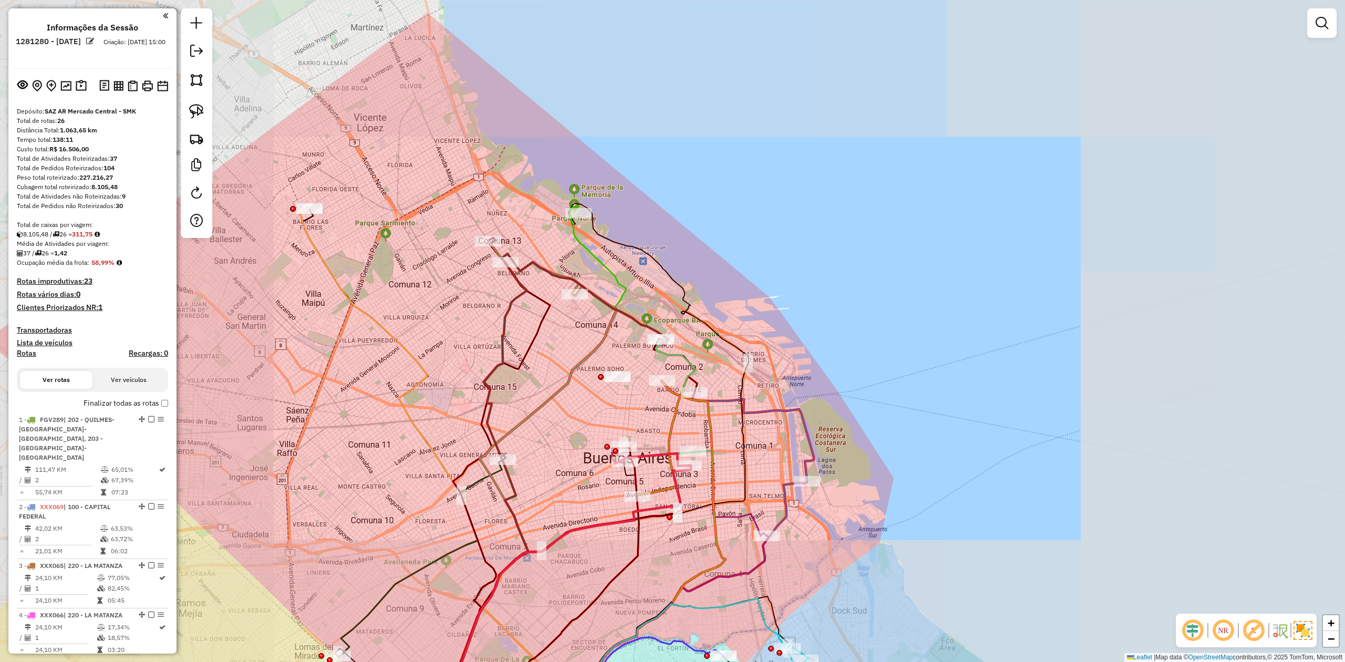
drag, startPoint x: 582, startPoint y: 421, endPoint x: 566, endPoint y: 348, distance: 75.3
click at [566, 349] on div "Atividade não roteirizada 0000921234 - INC S.A. Endereço: [PERSON_NAME] (T 277)…" at bounding box center [672, 331] width 1345 height 662
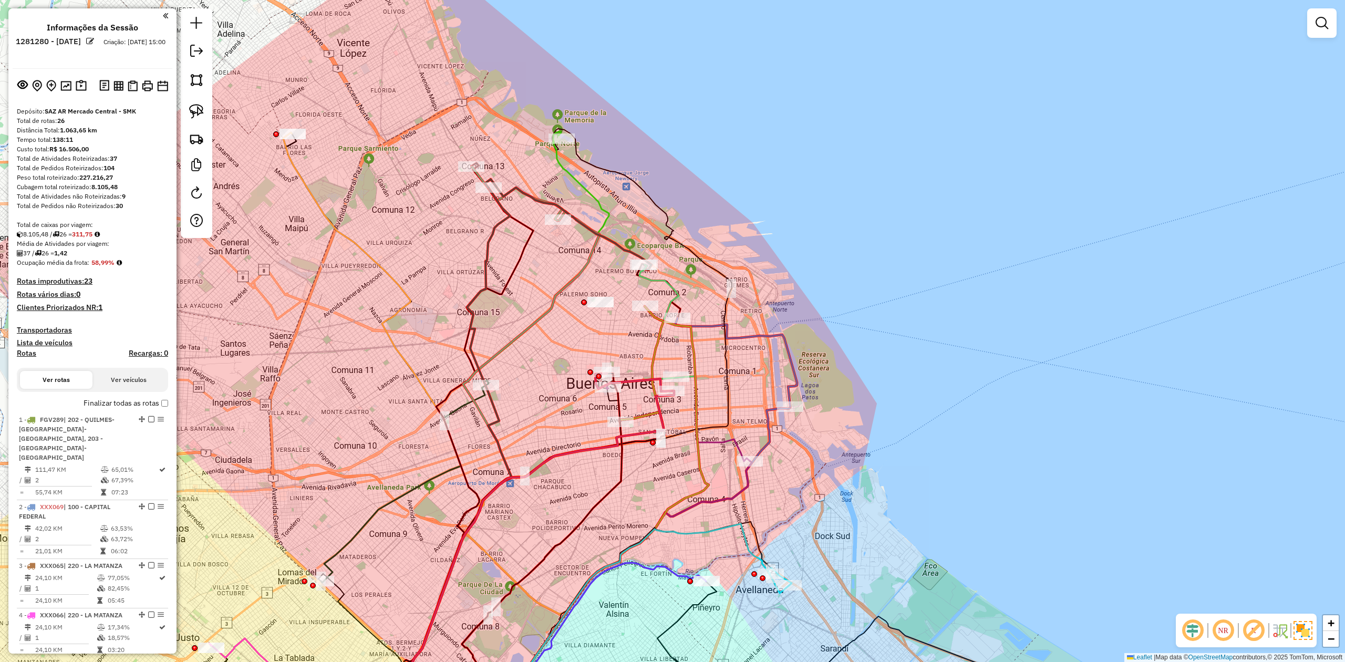
drag, startPoint x: 547, startPoint y: 344, endPoint x: 565, endPoint y: 332, distance: 21.7
click at [565, 332] on div "Janela de atendimento Grade de atendimento Capacidade Transportadoras Veículos …" at bounding box center [672, 331] width 1345 height 662
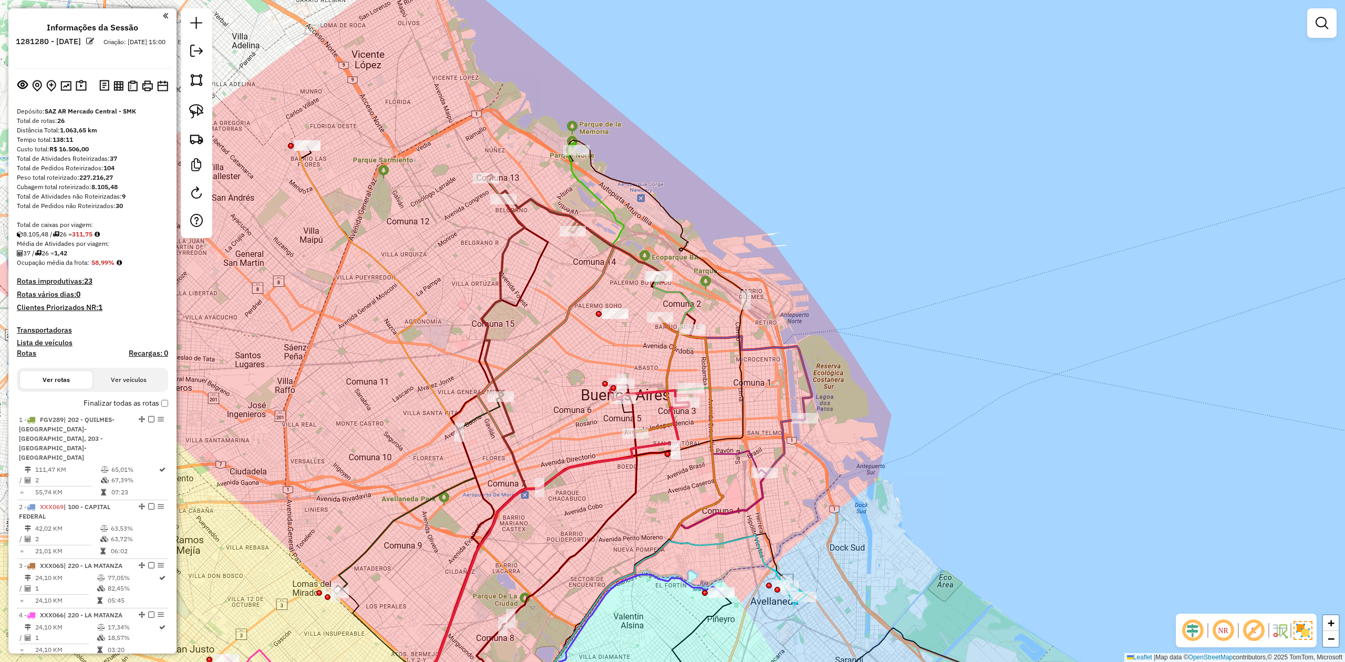
drag, startPoint x: 566, startPoint y: 341, endPoint x: 548, endPoint y: 376, distance: 39.5
click at [548, 376] on div "Janela de atendimento Grade de atendimento Capacidade Transportadoras Veículos …" at bounding box center [672, 331] width 1345 height 662
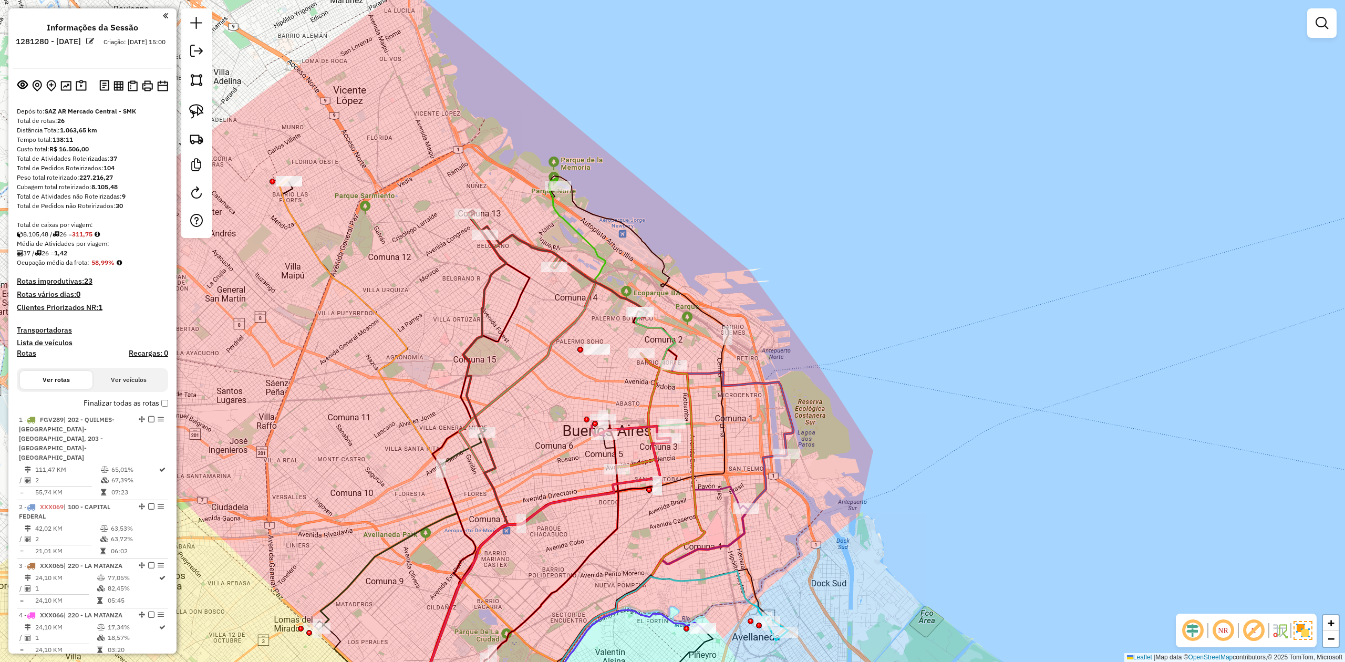
click at [578, 231] on icon at bounding box center [507, 453] width 196 height 549
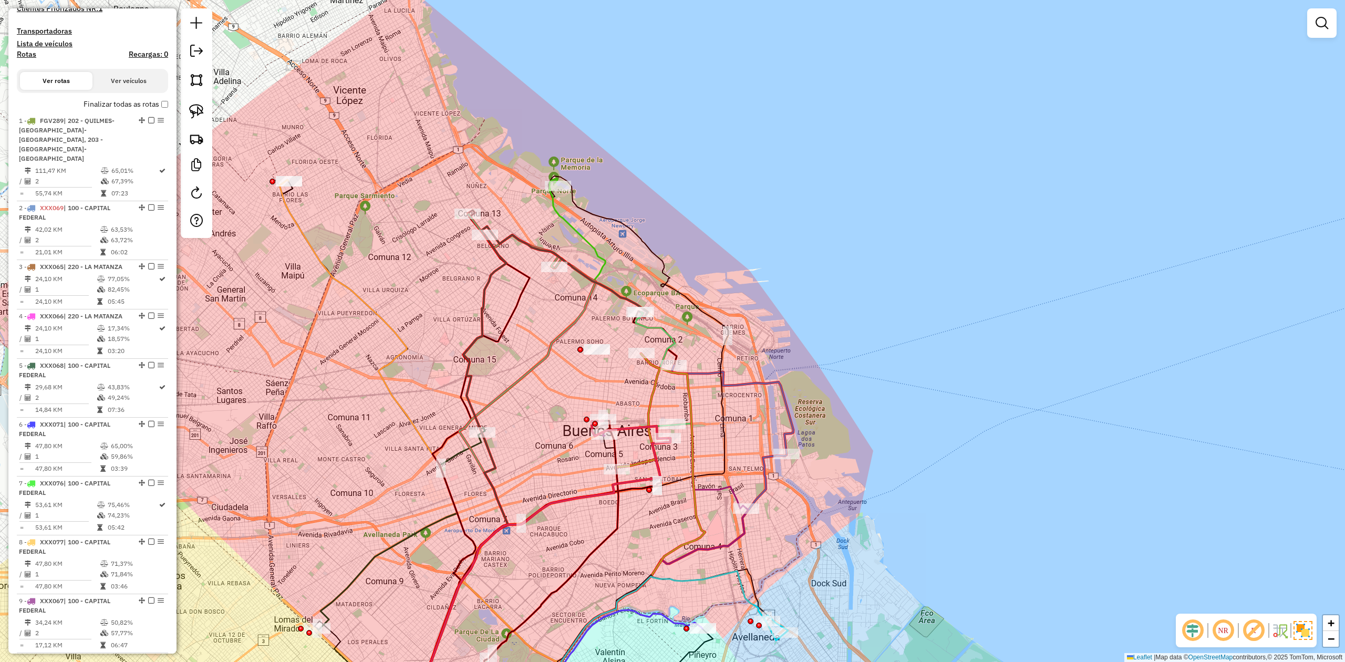
select select "**********"
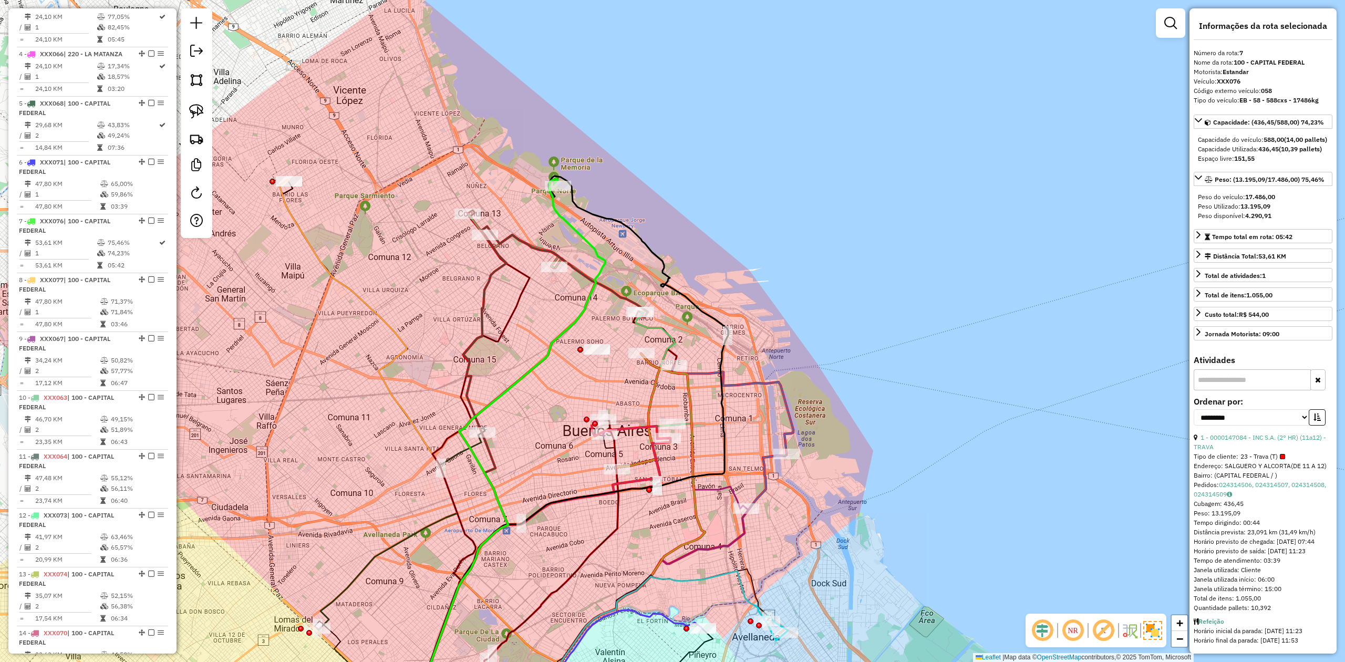
scroll to position [748, 0]
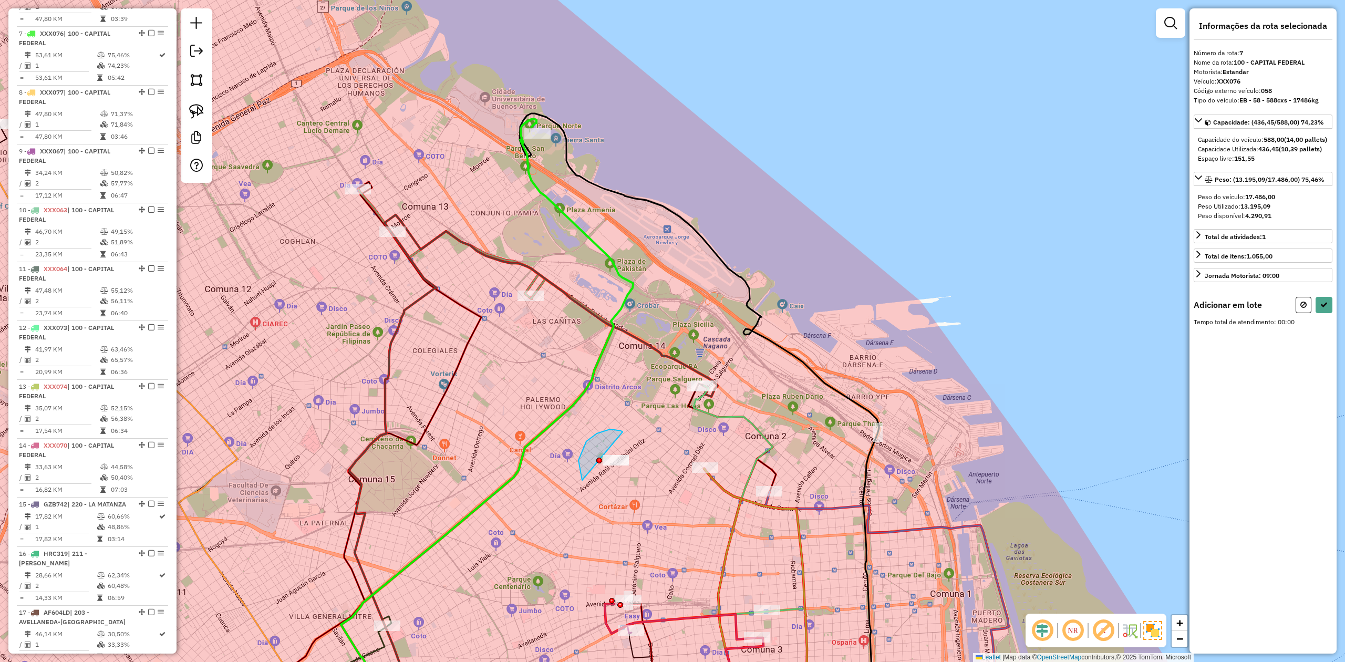
drag, startPoint x: 586, startPoint y: 441, endPoint x: 642, endPoint y: 455, distance: 57.3
select select "**********"
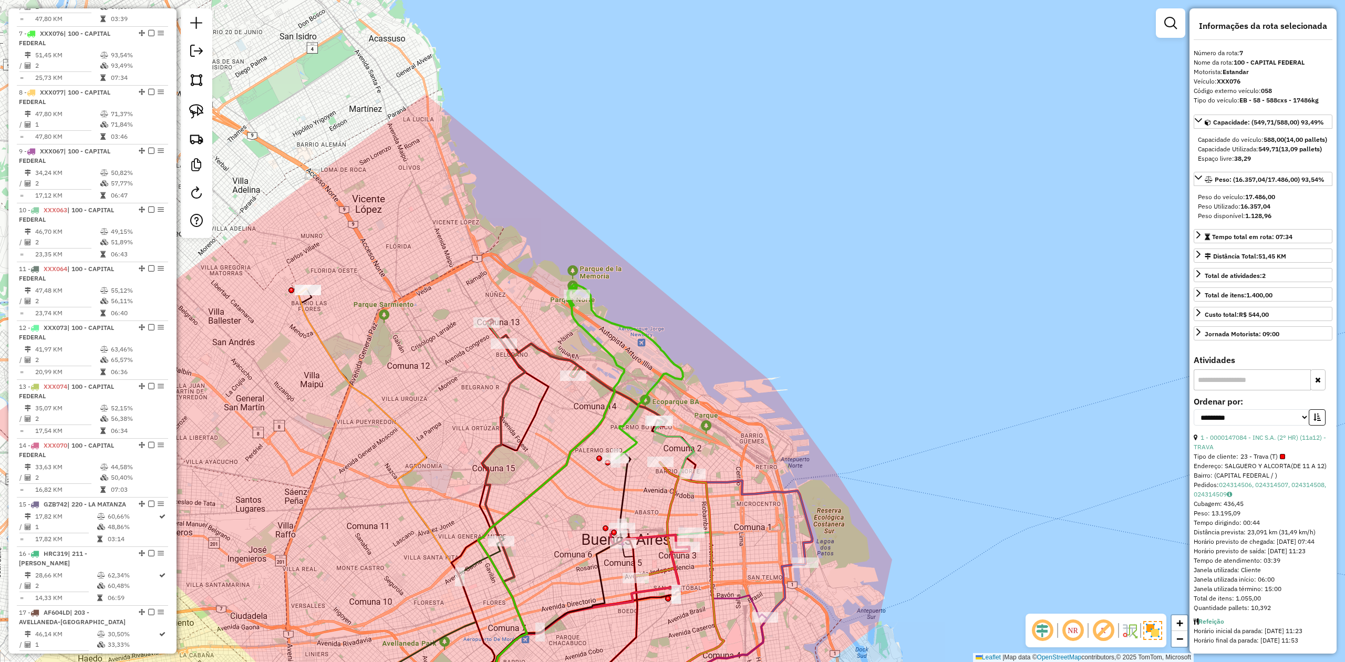
click at [587, 493] on div "Janela de atendimento Grade de atendimento Capacidade Transportadoras Veículos …" at bounding box center [672, 331] width 1345 height 662
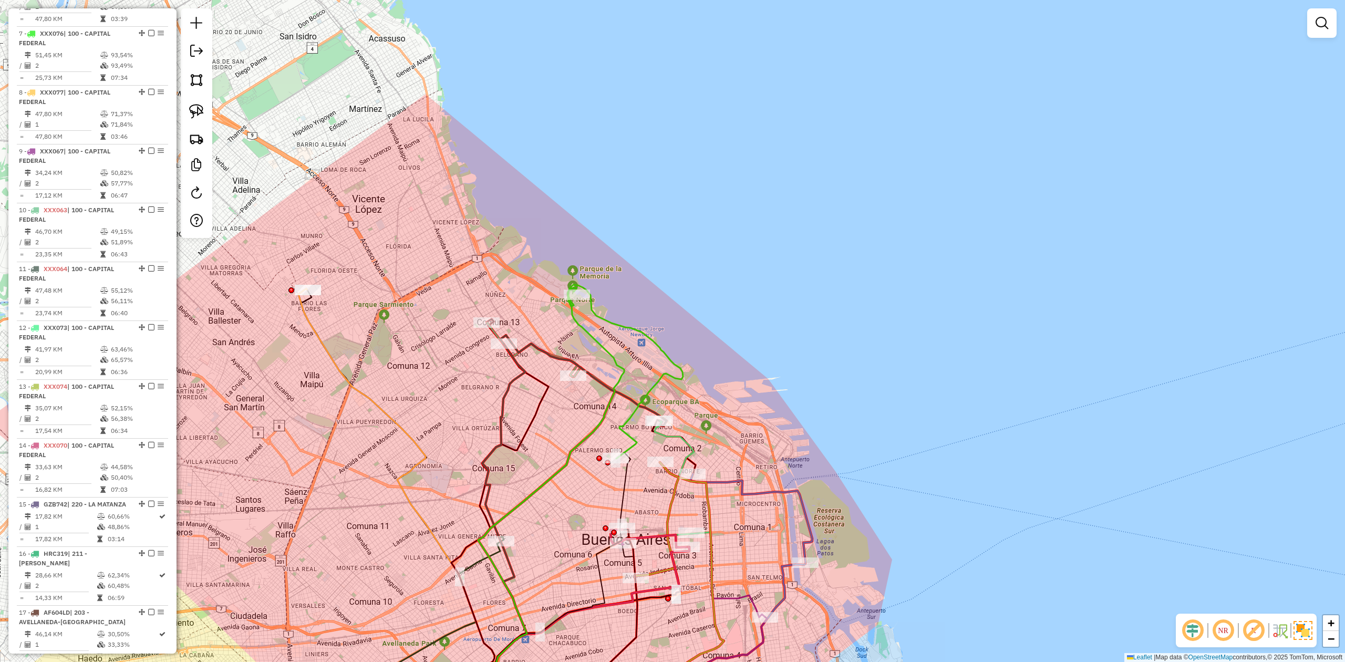
drag, startPoint x: 569, startPoint y: 474, endPoint x: 554, endPoint y: 429, distance: 47.8
click at [554, 431] on div "Janela de atendimento Grade de atendimento Capacidade Transportadoras Veículos …" at bounding box center [672, 331] width 1345 height 662
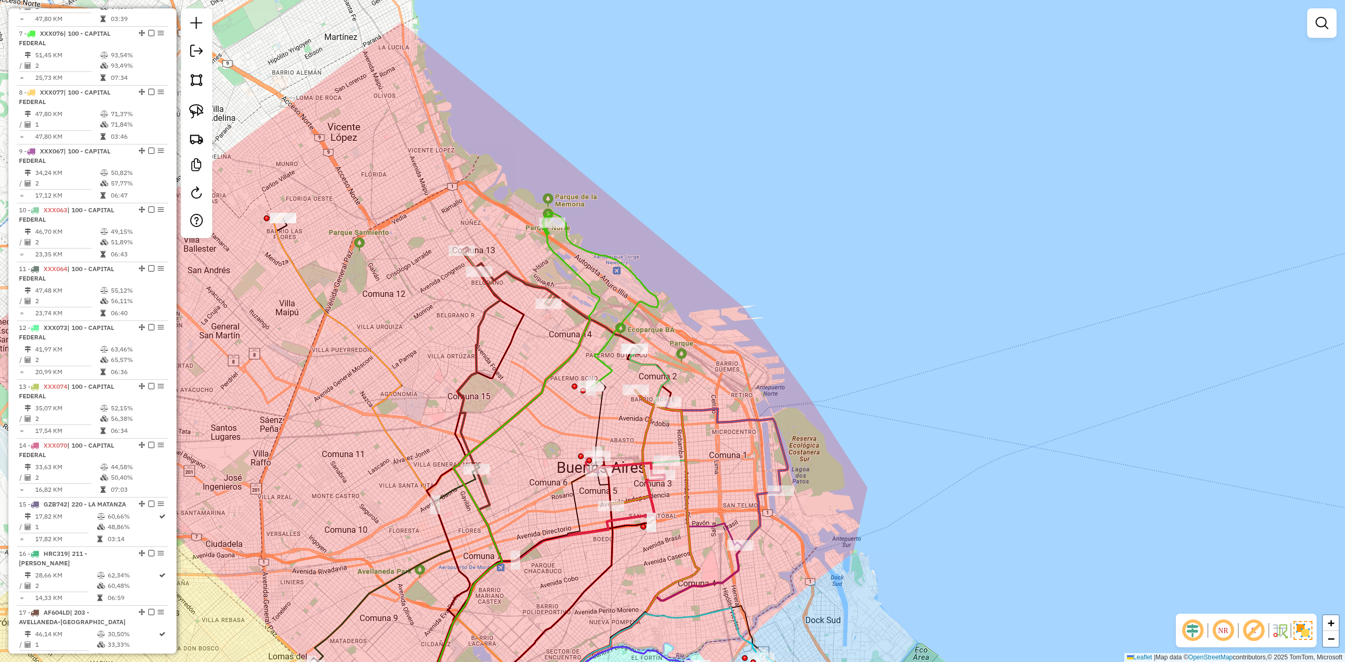
click at [599, 305] on icon at bounding box center [506, 471] width 185 height 513
select select "**********"
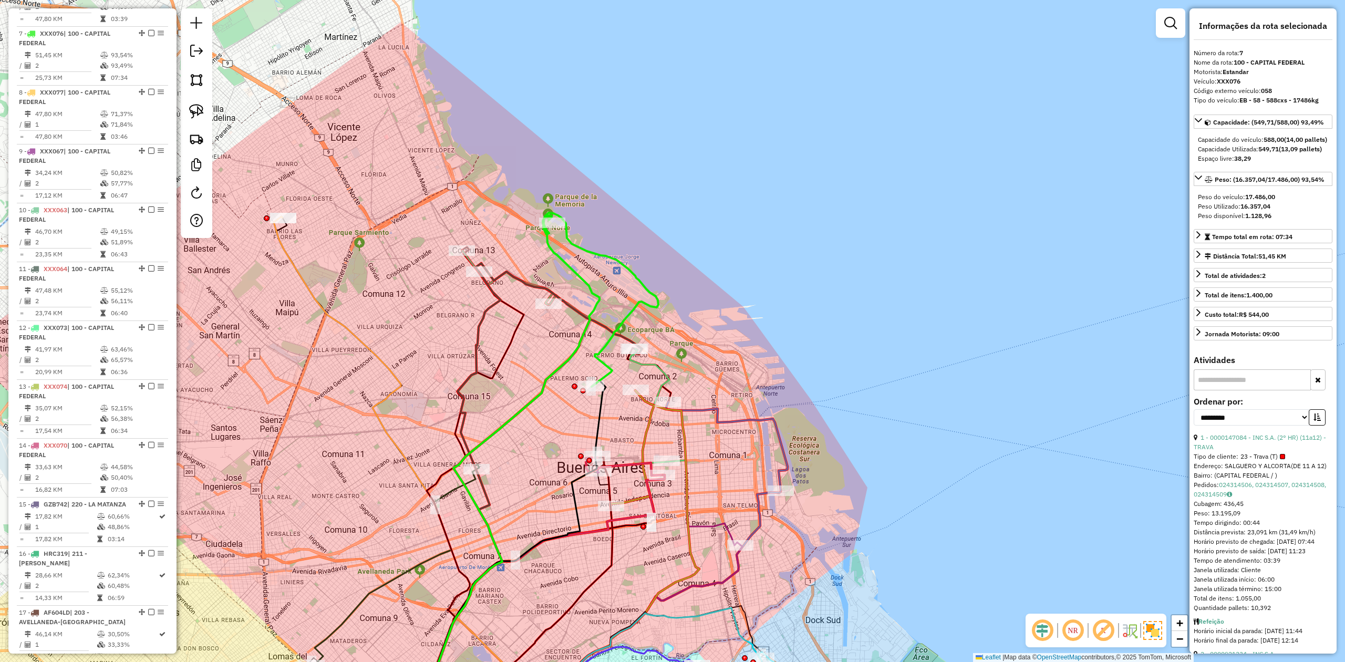
click at [607, 294] on div "Janela de atendimento Grade de atendimento Capacidade Transportadoras Veículos …" at bounding box center [672, 331] width 1345 height 662
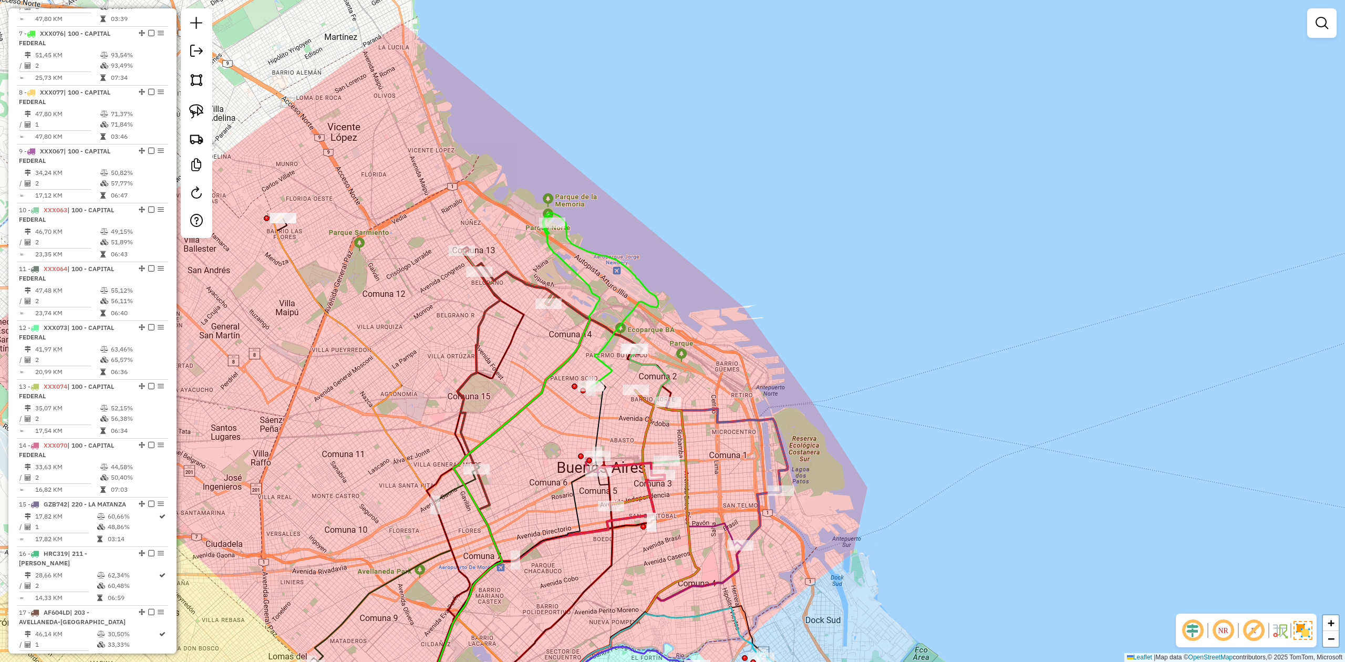
click at [584, 287] on icon at bounding box center [506, 471] width 185 height 513
select select "**********"
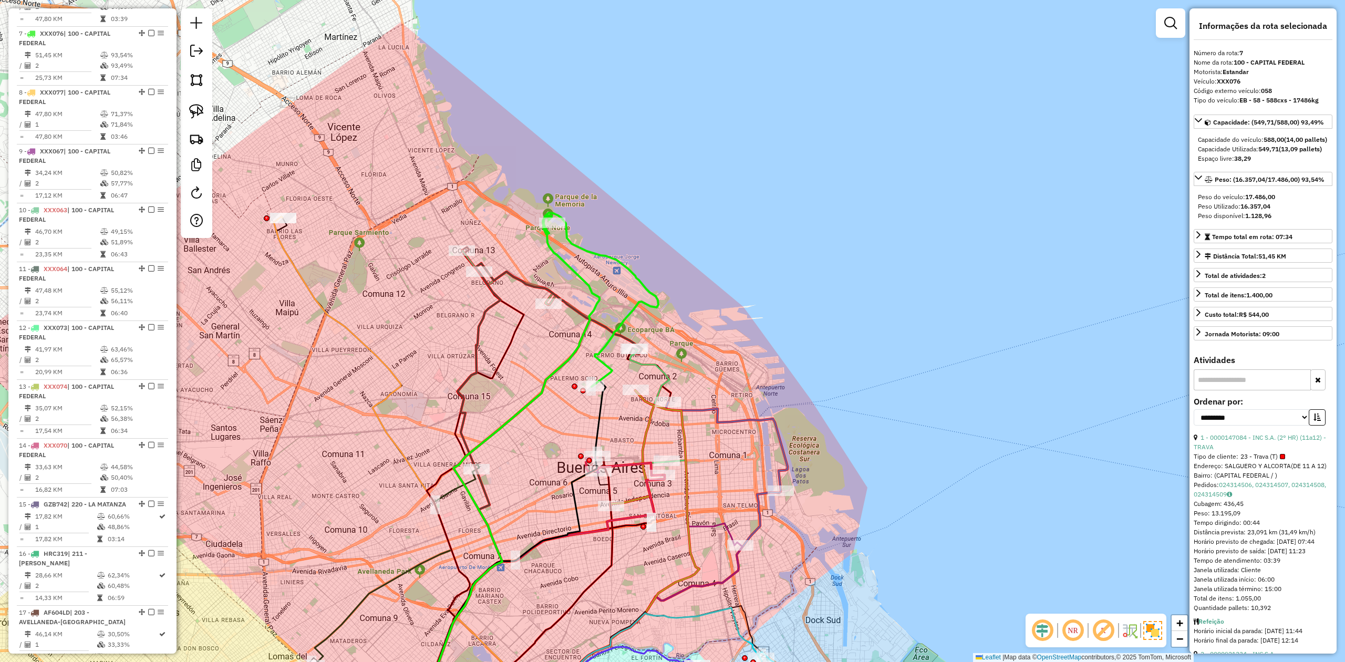
drag, startPoint x: 597, startPoint y: 313, endPoint x: 580, endPoint y: 272, distance: 45.0
click at [589, 280] on icon at bounding box center [506, 471] width 185 height 513
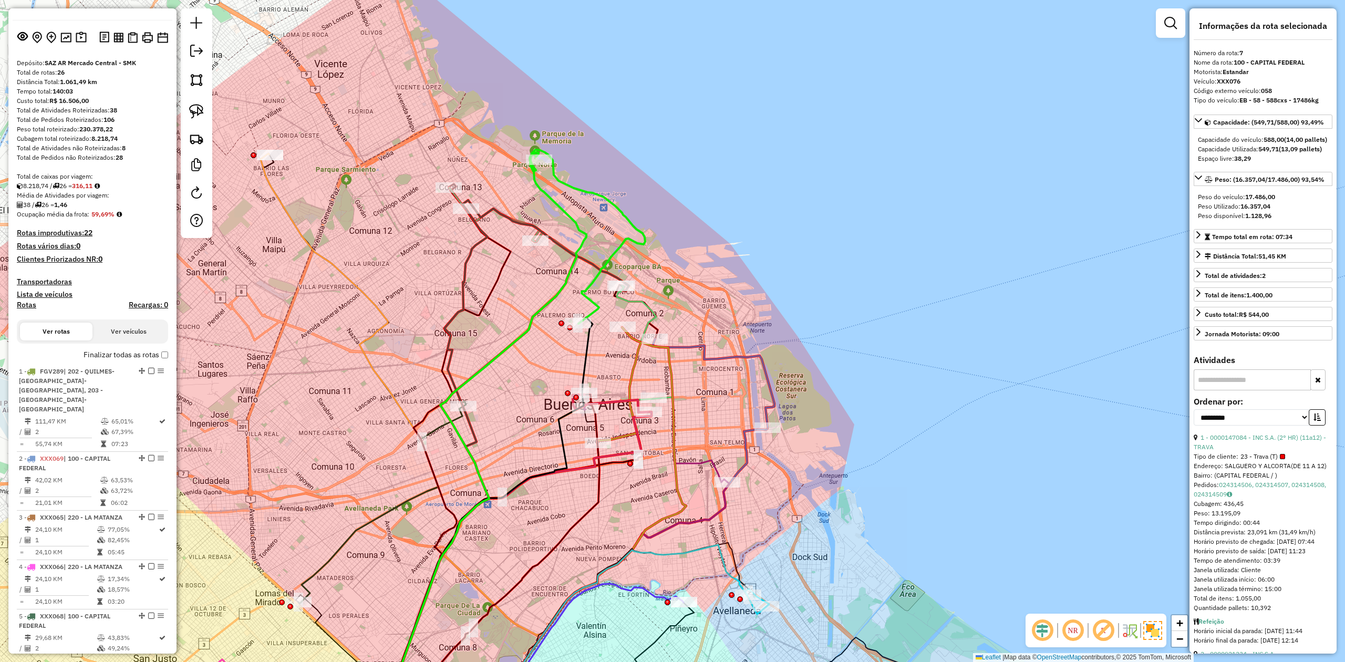
scroll to position [0, 0]
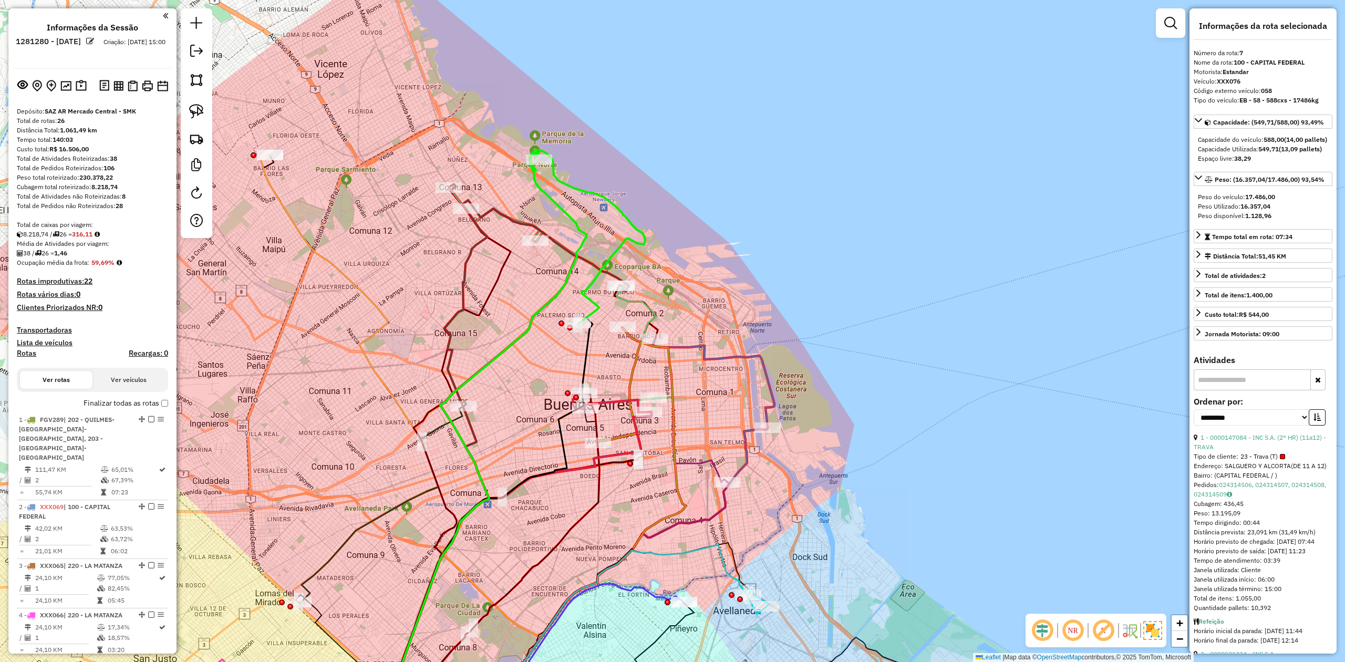
click at [21, 354] on h4 "Rotas" at bounding box center [26, 353] width 19 height 9
select select
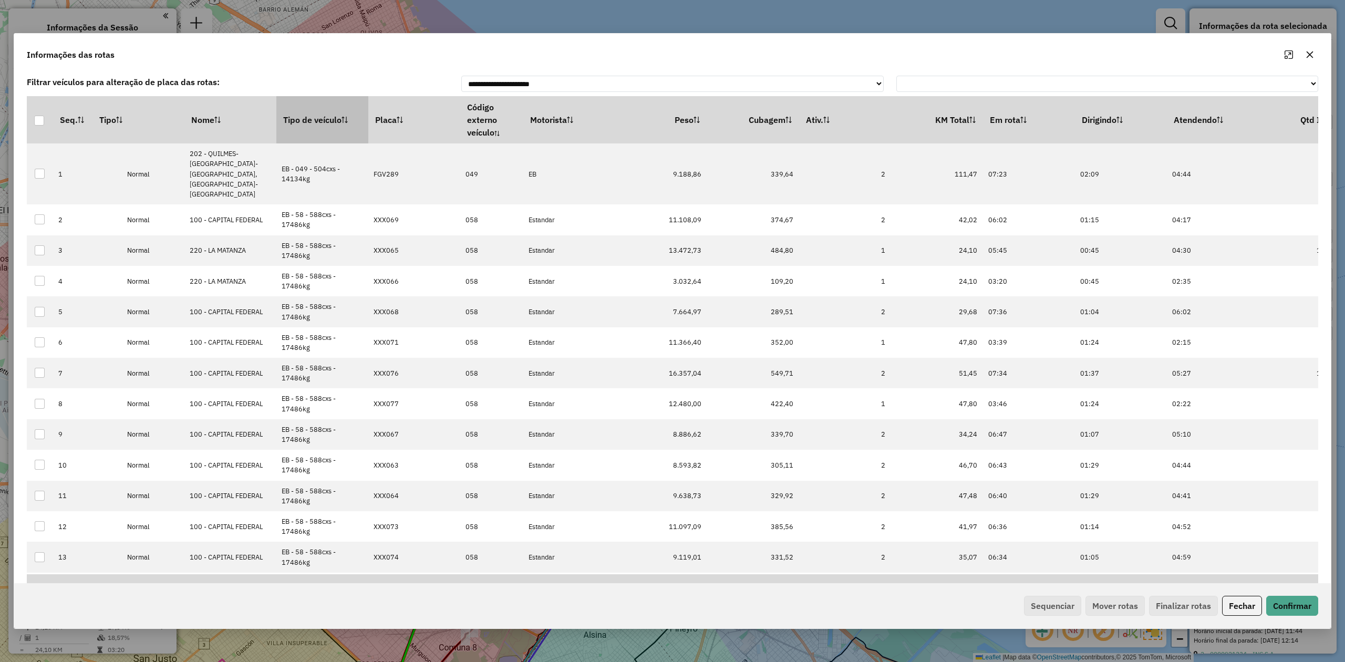
click at [318, 128] on th "Tipo de veículo" at bounding box center [322, 119] width 92 height 47
click at [316, 126] on th "Tipo de veículo" at bounding box center [322, 119] width 92 height 47
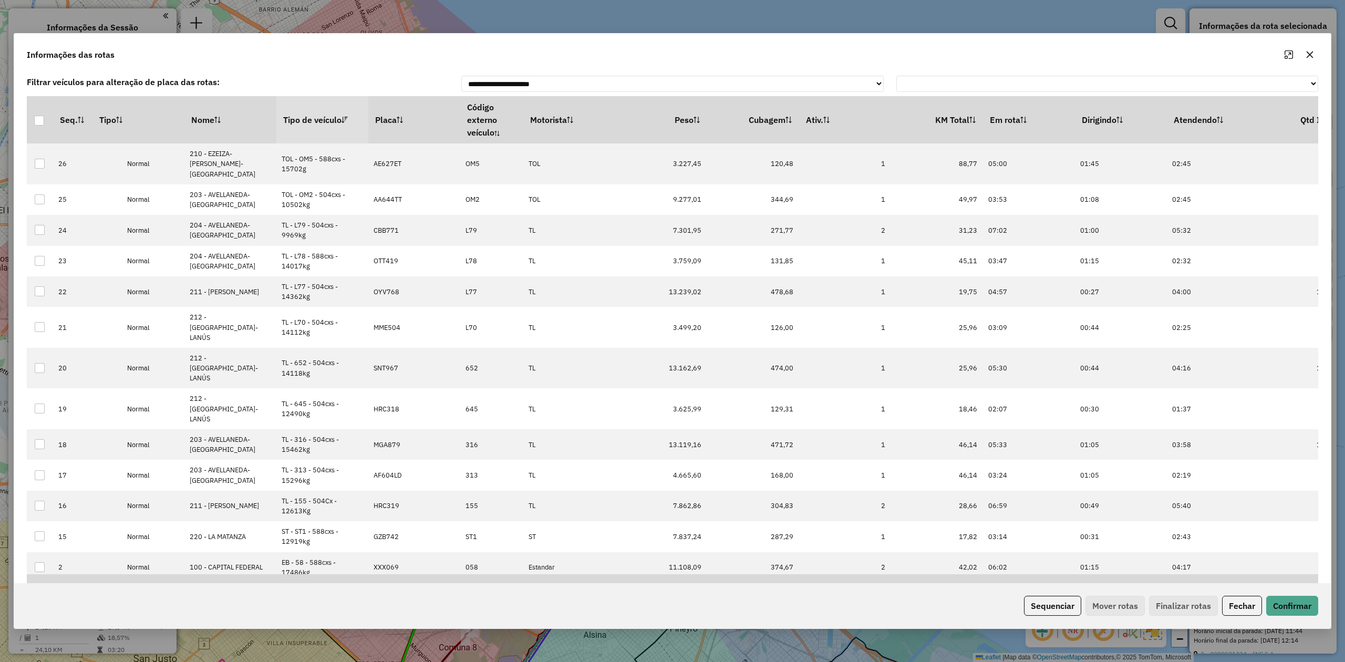
click at [316, 126] on th "Tipo de veículo" at bounding box center [322, 119] width 92 height 47
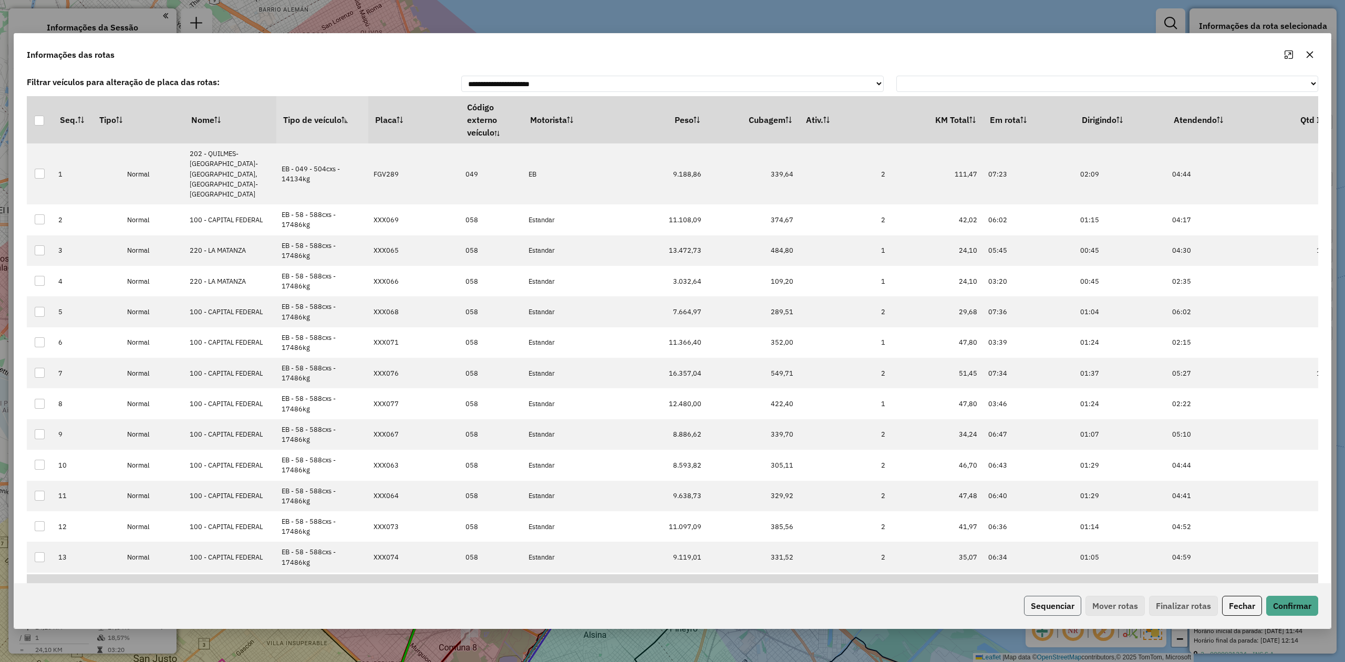
click at [1046, 606] on button "Sequenciar" at bounding box center [1052, 606] width 57 height 20
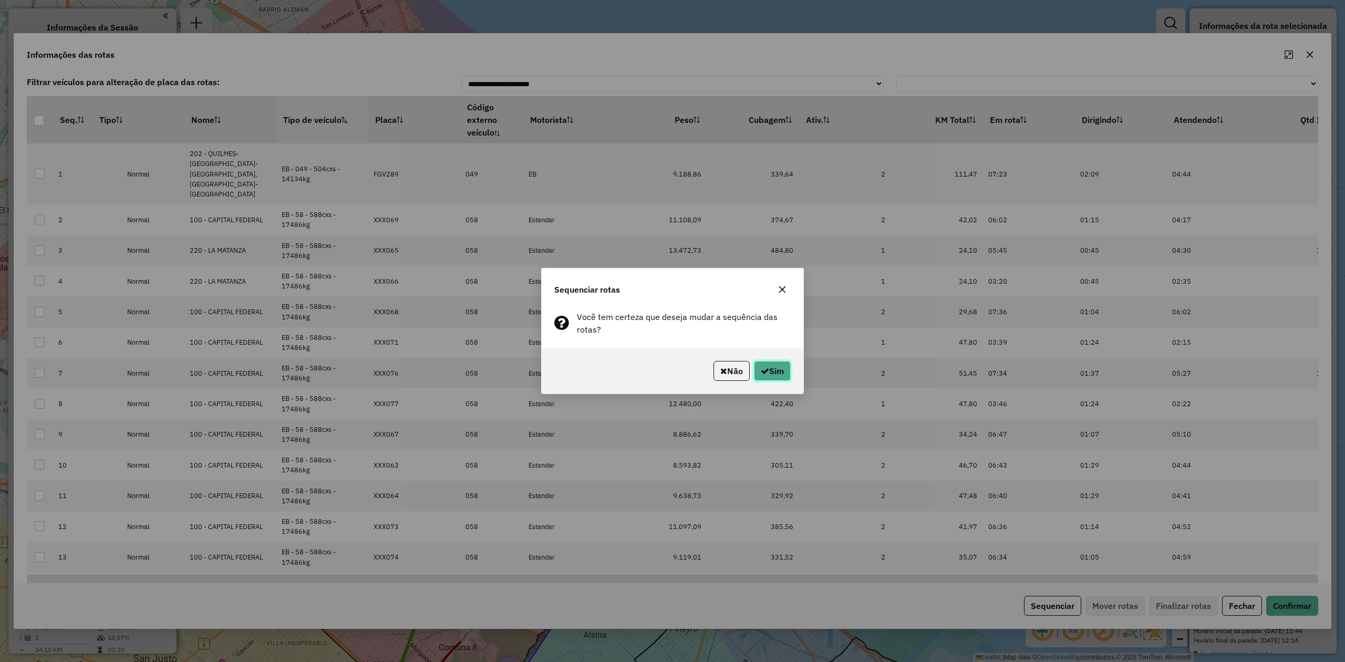
click at [777, 371] on button "Sim" at bounding box center [772, 371] width 37 height 20
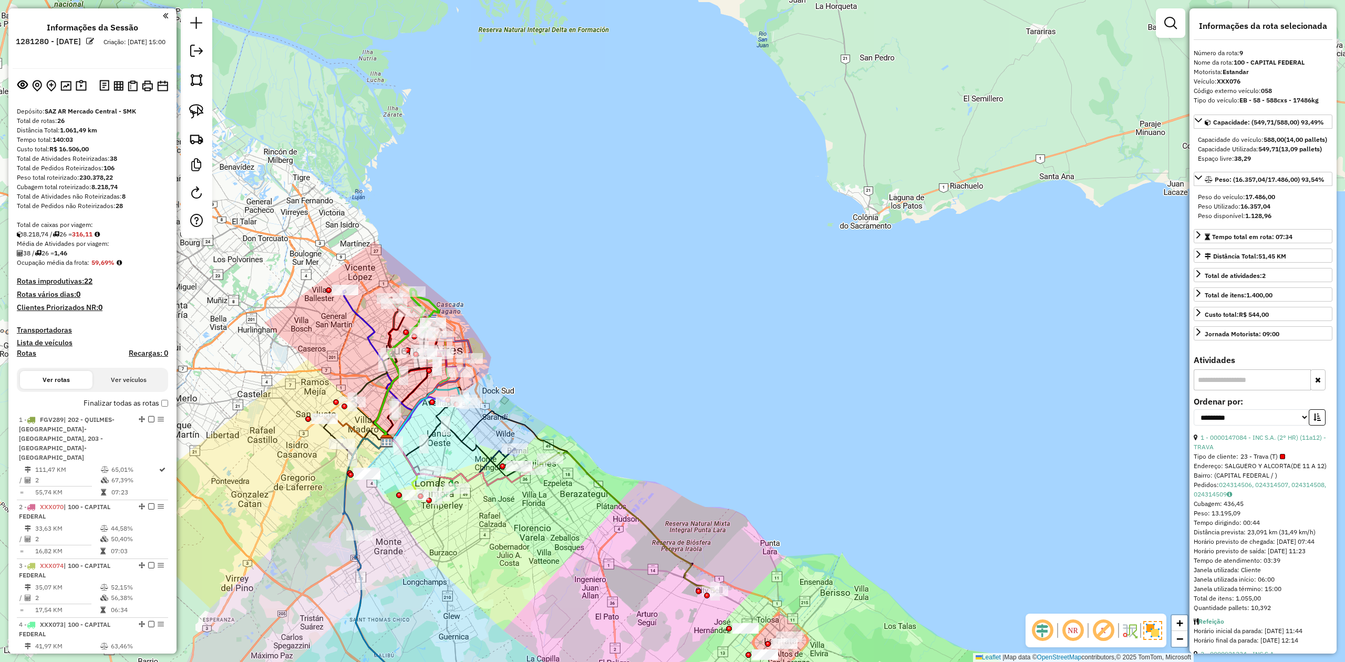
click at [1166, 14] on link at bounding box center [1170, 23] width 21 height 21
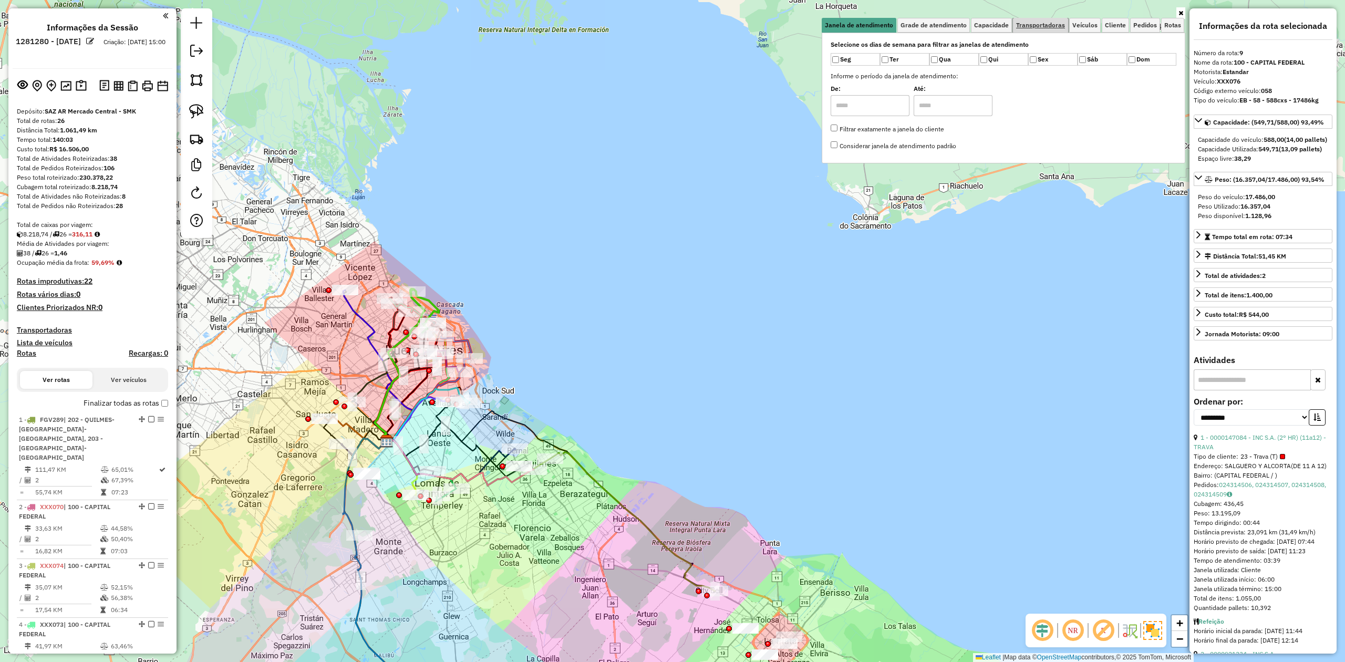
click at [1043, 26] on span "Transportadoras" at bounding box center [1040, 25] width 49 height 6
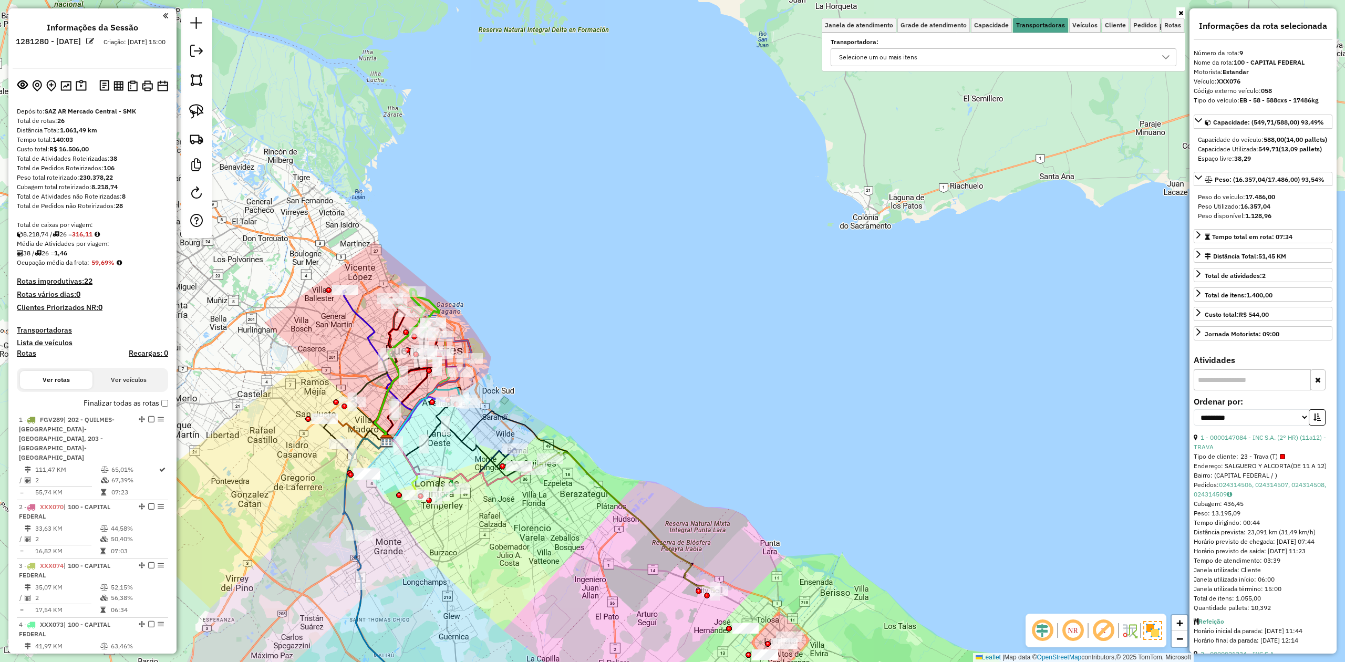
click at [897, 59] on div "Selecione um ou mais itens" at bounding box center [878, 57] width 86 height 17
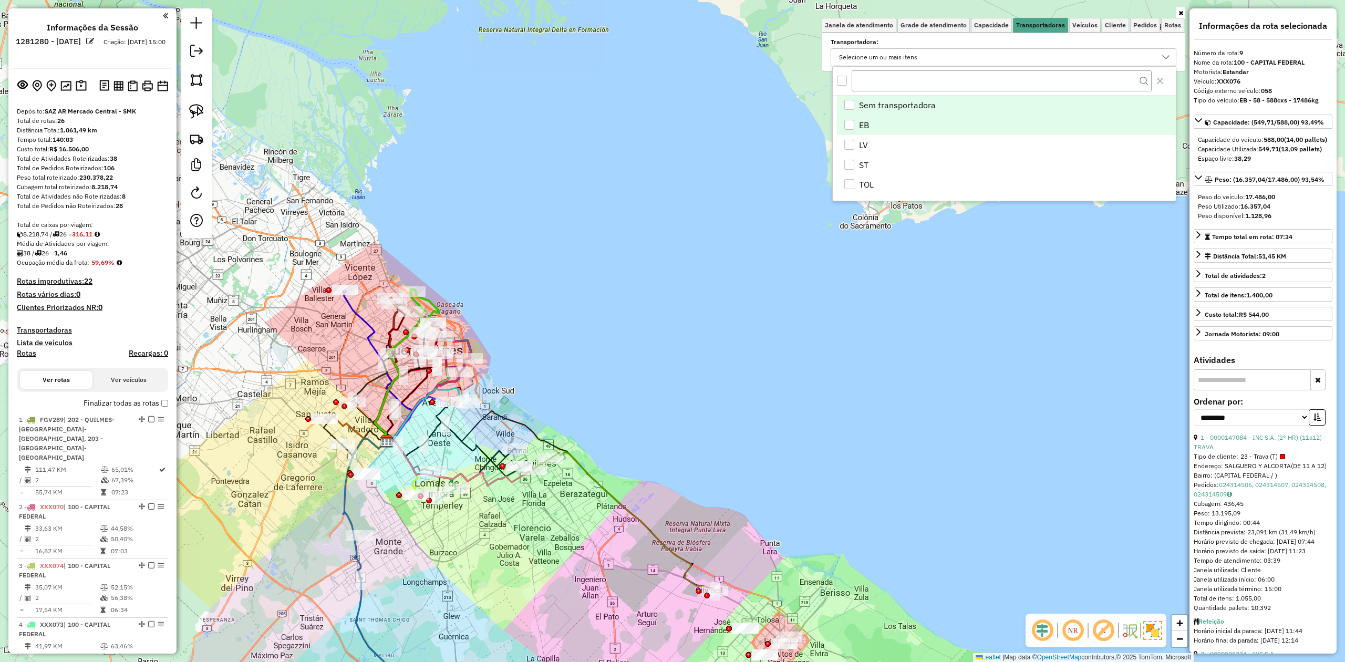
scroll to position [6, 39]
click at [854, 127] on div "EB" at bounding box center [849, 125] width 10 height 10
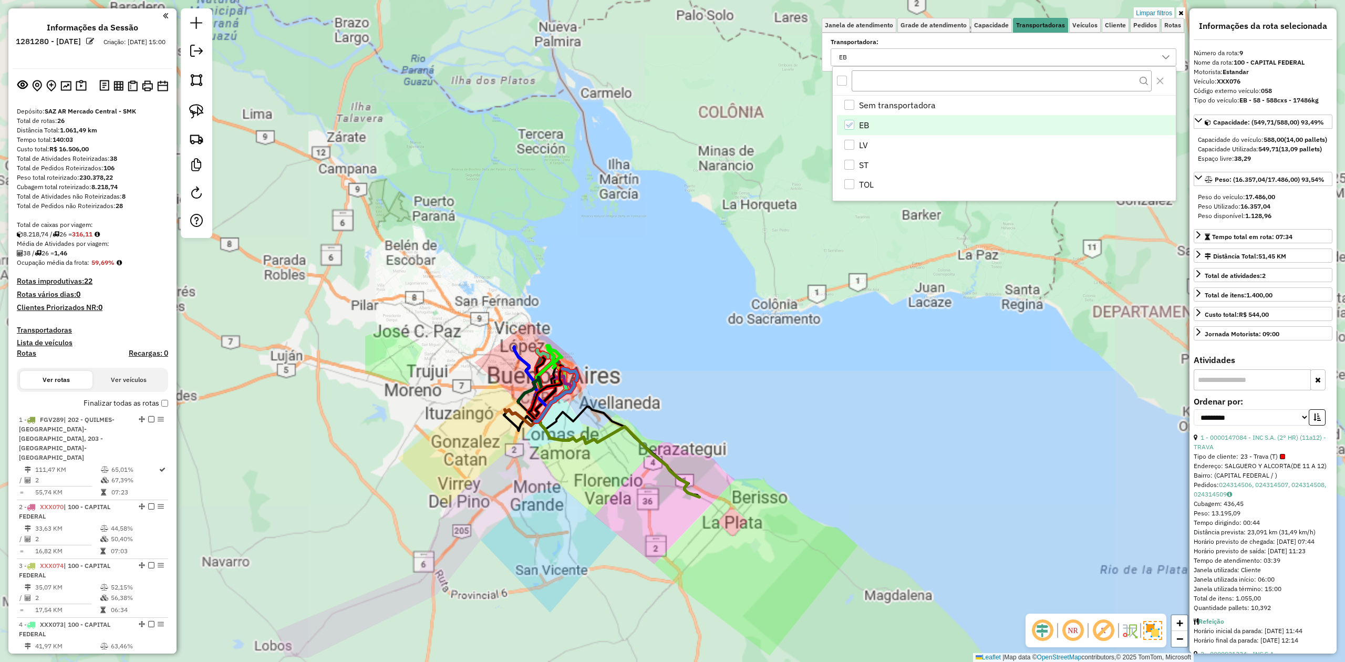
click at [620, 494] on div "Limpar filtros Janela de atendimento Grade de atendimento Capacidade Transporta…" at bounding box center [672, 331] width 1345 height 662
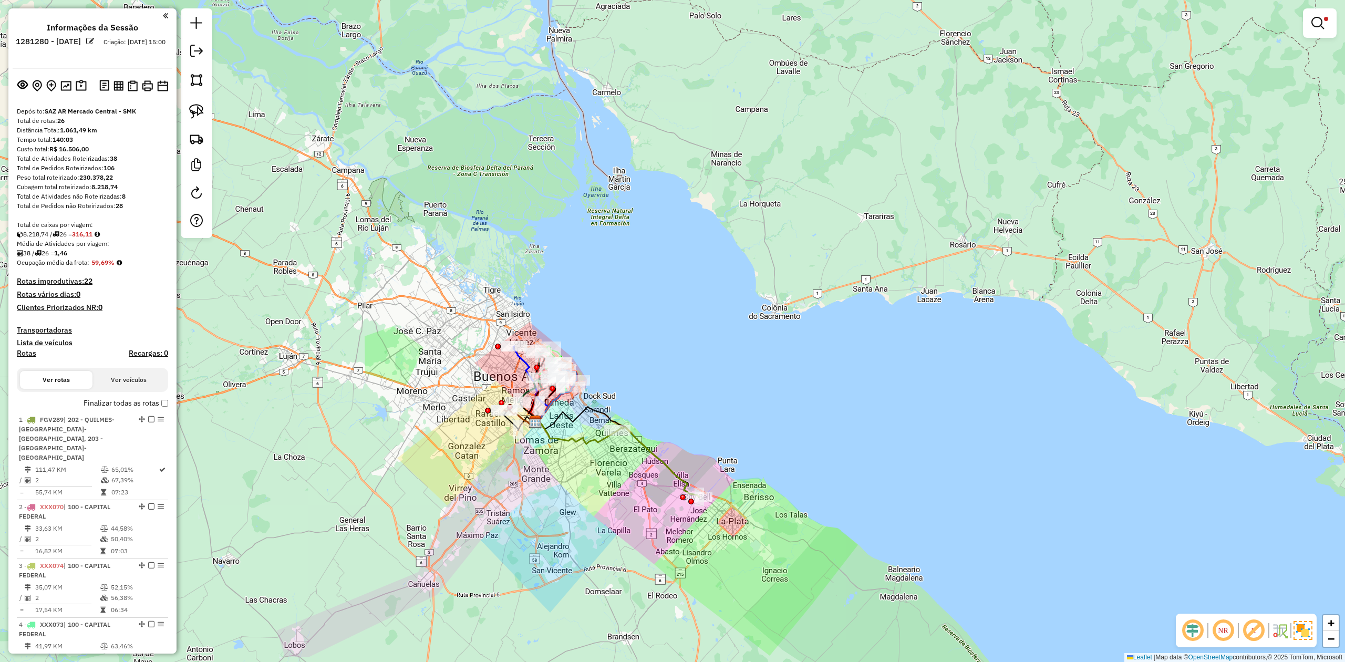
click at [599, 441] on icon at bounding box center [576, 432] width 82 height 24
select select "**********"
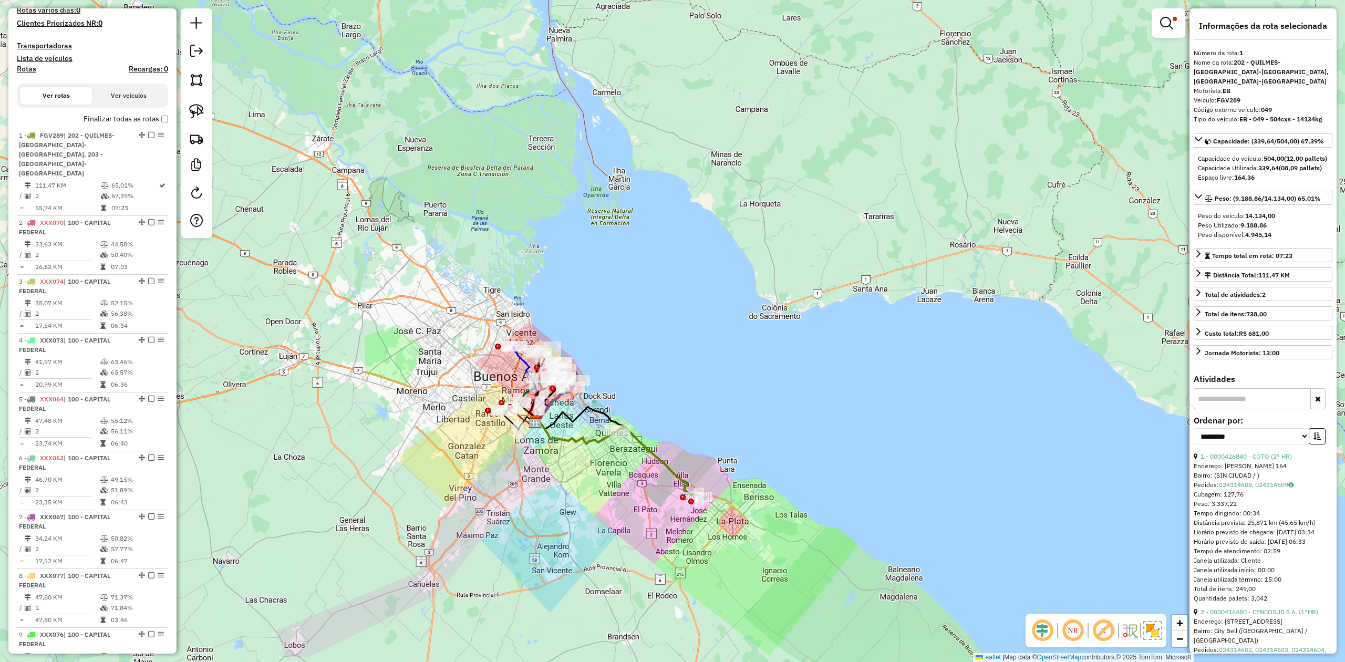
scroll to position [404, 0]
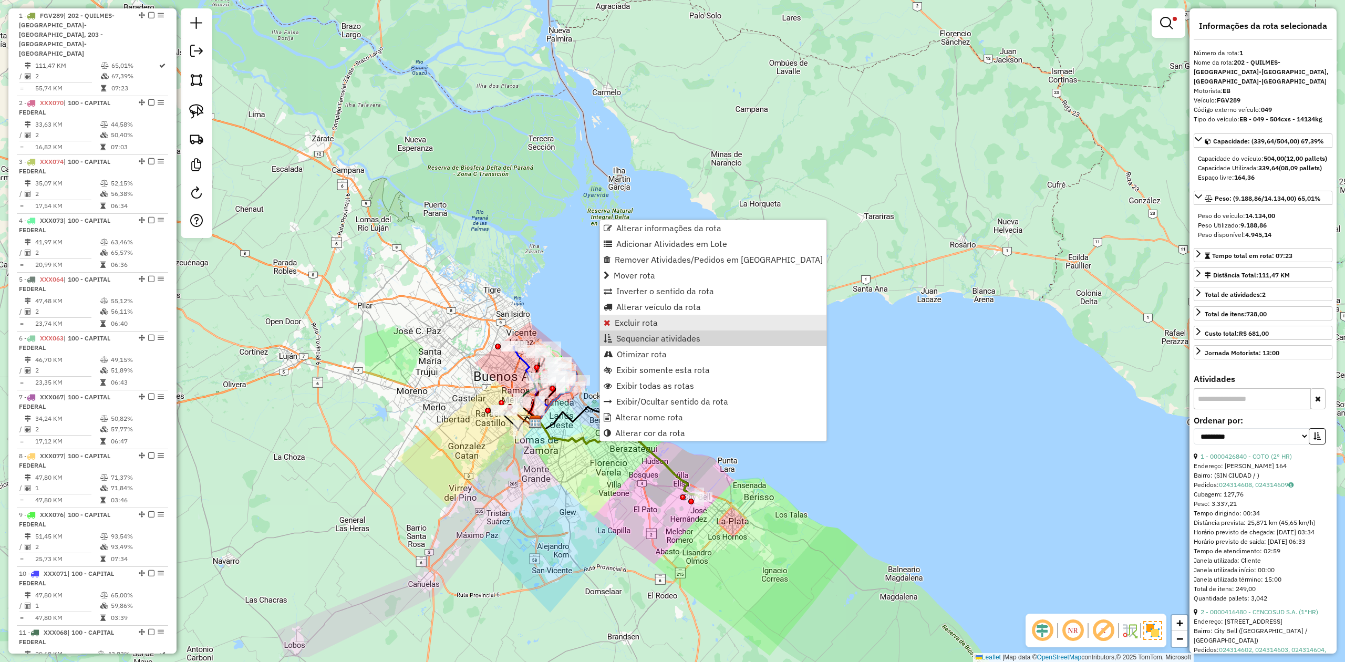
click at [658, 318] on link "Excluir rota" at bounding box center [713, 323] width 226 height 16
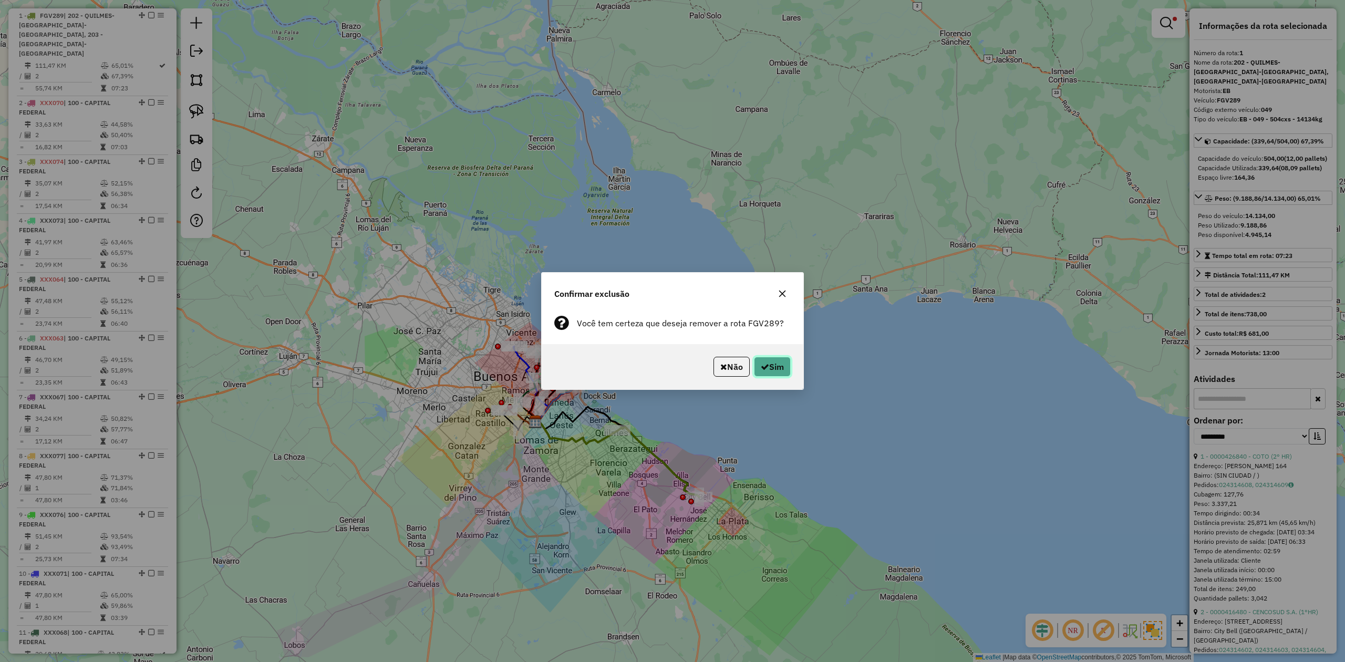
click at [770, 362] on button "Sim" at bounding box center [772, 367] width 37 height 20
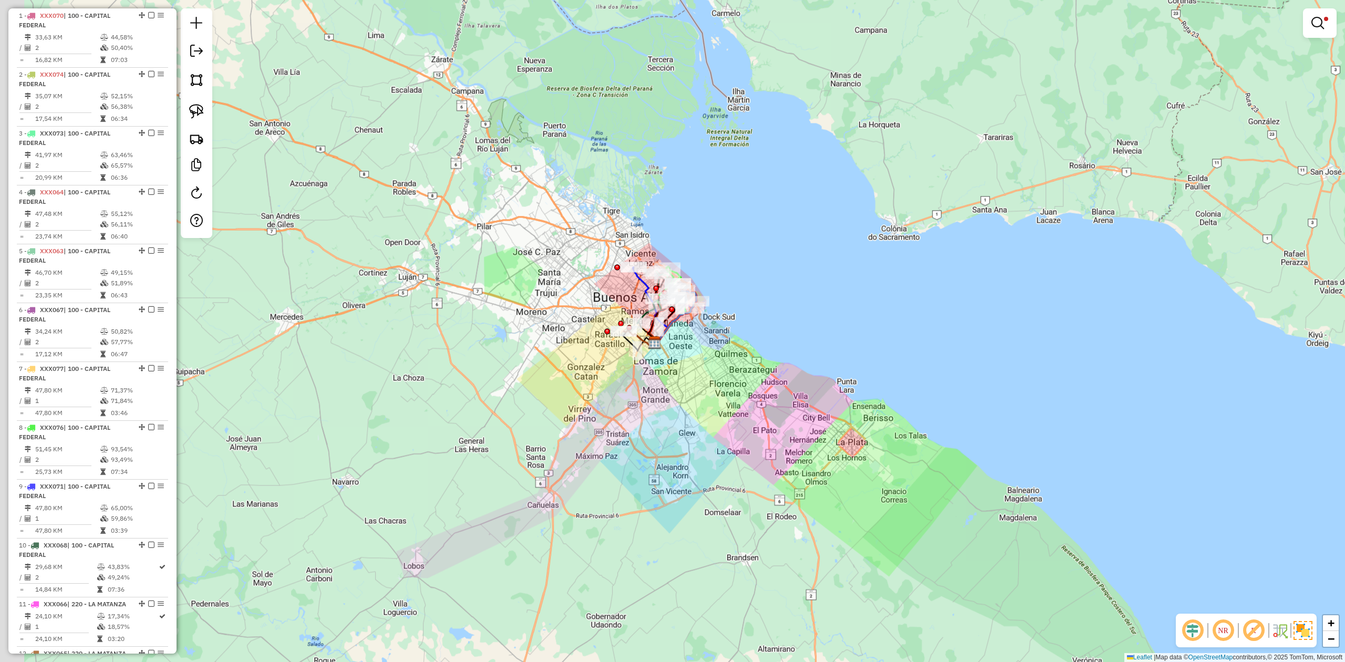
scroll to position [335, 0]
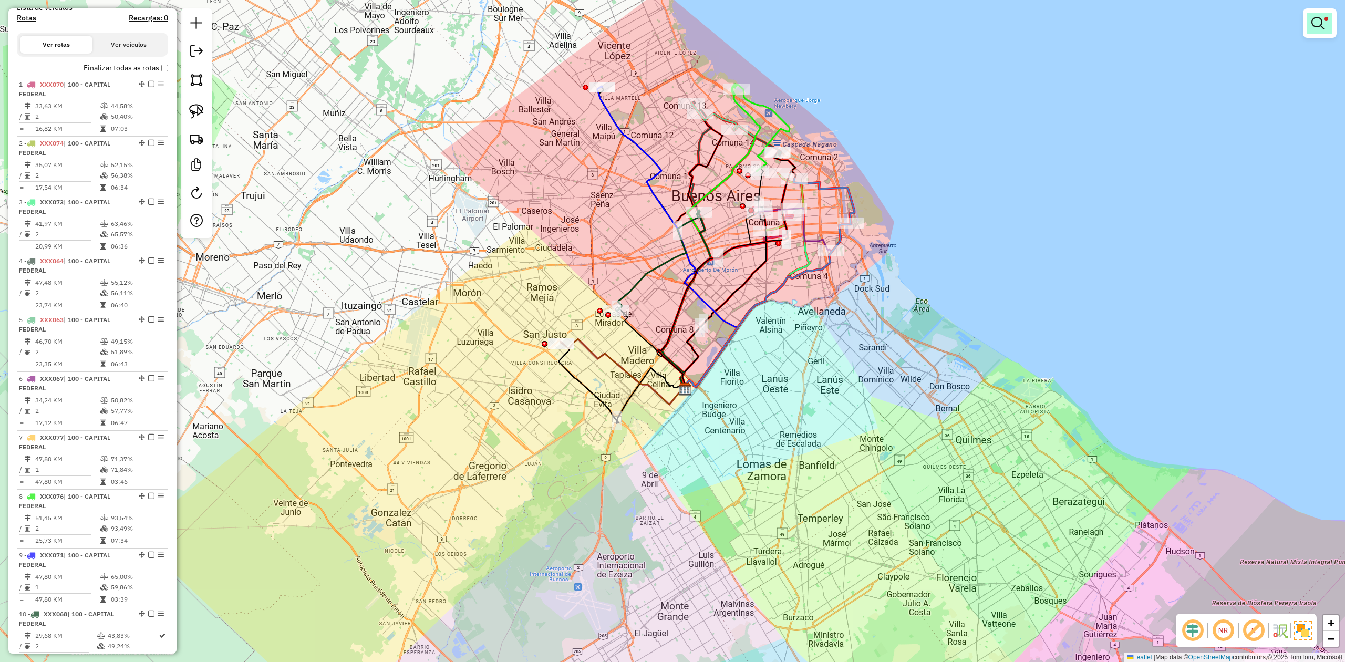
click at [1314, 26] on em at bounding box center [1317, 23] width 13 height 13
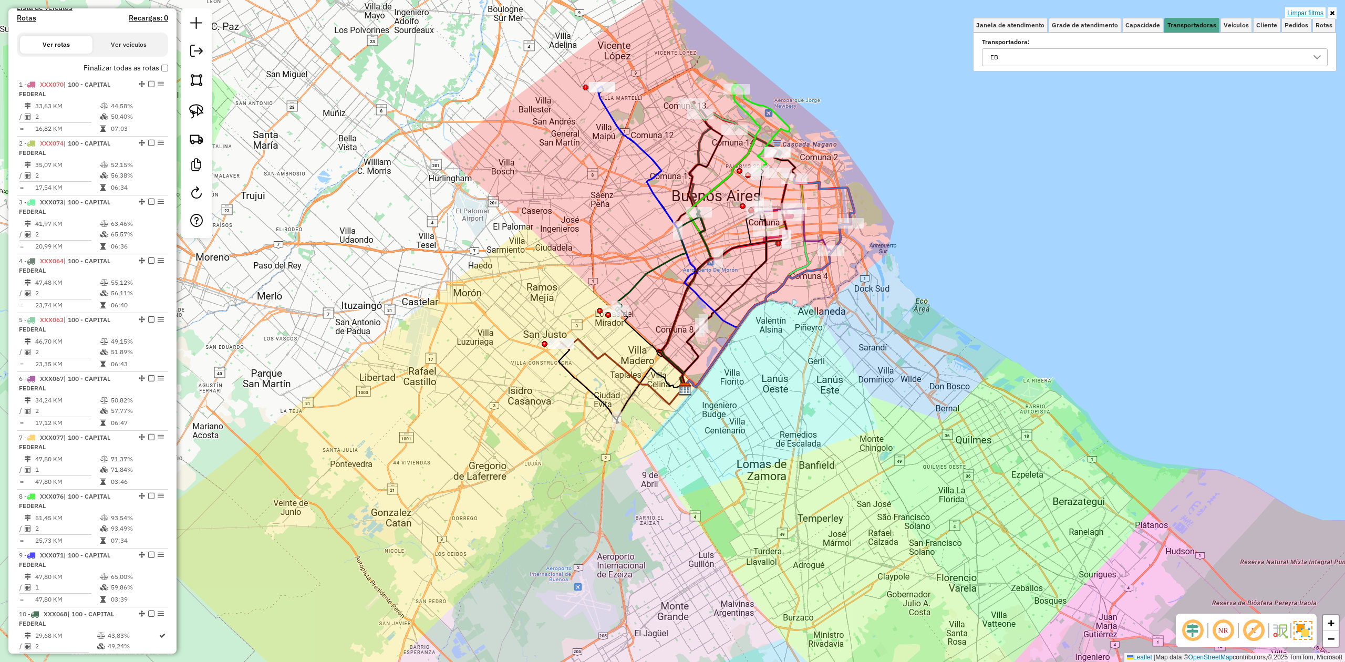
click at [1312, 12] on link "Limpar filtros" at bounding box center [1305, 13] width 40 height 12
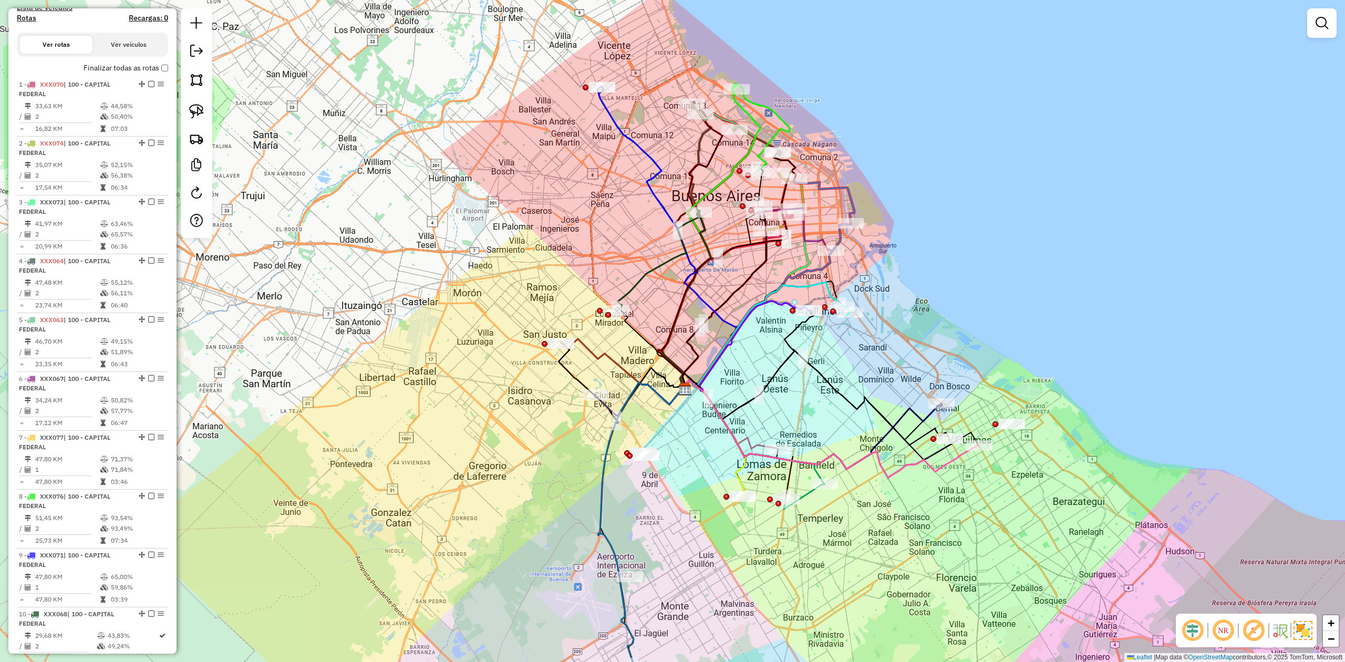
click at [624, 346] on div "Janela de atendimento Grade de atendimento Capacidade Transportadoras Veículos …" at bounding box center [672, 331] width 1345 height 662
click at [609, 360] on icon at bounding box center [622, 372] width 125 height 66
select select "**********"
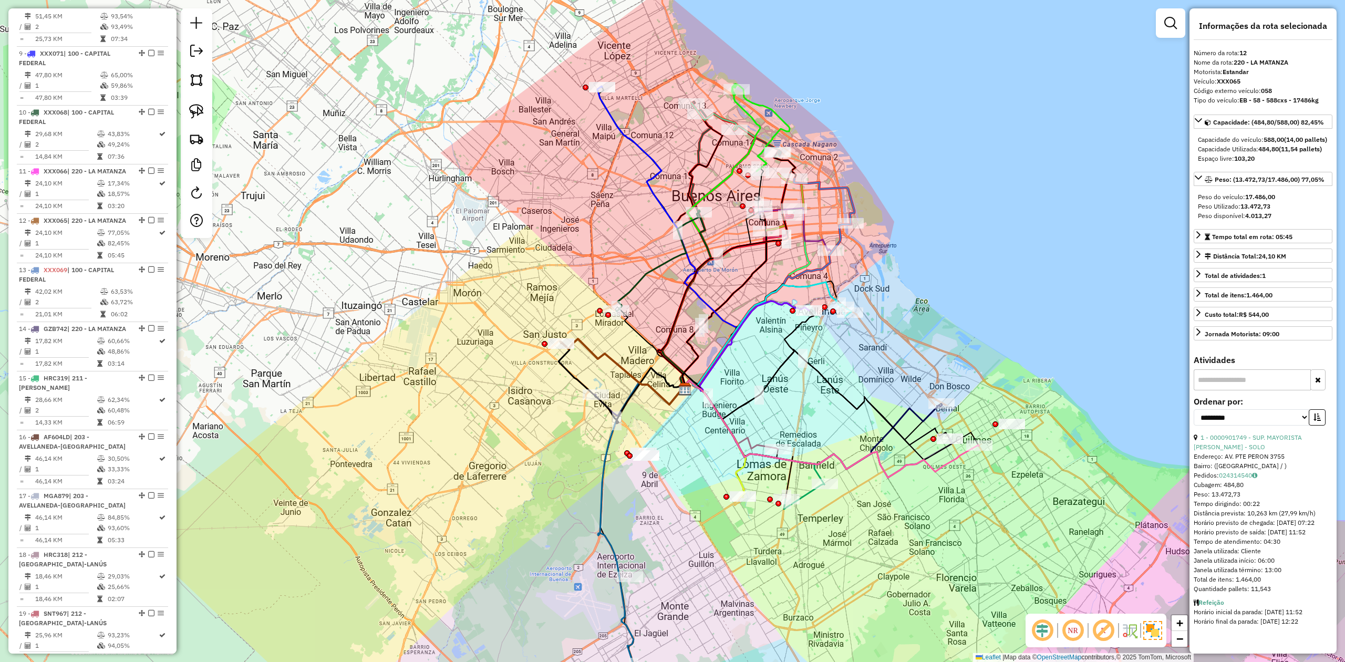
scroll to position [1053, 0]
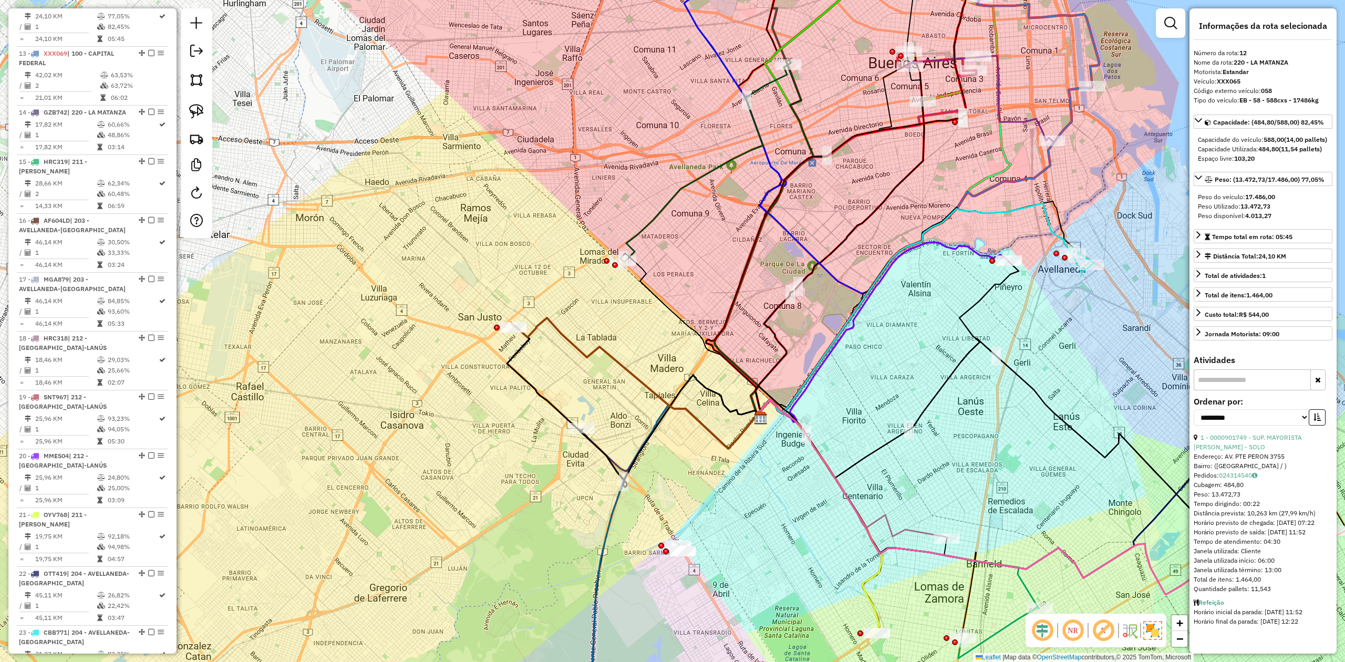
click at [609, 357] on icon at bounding box center [636, 383] width 251 height 131
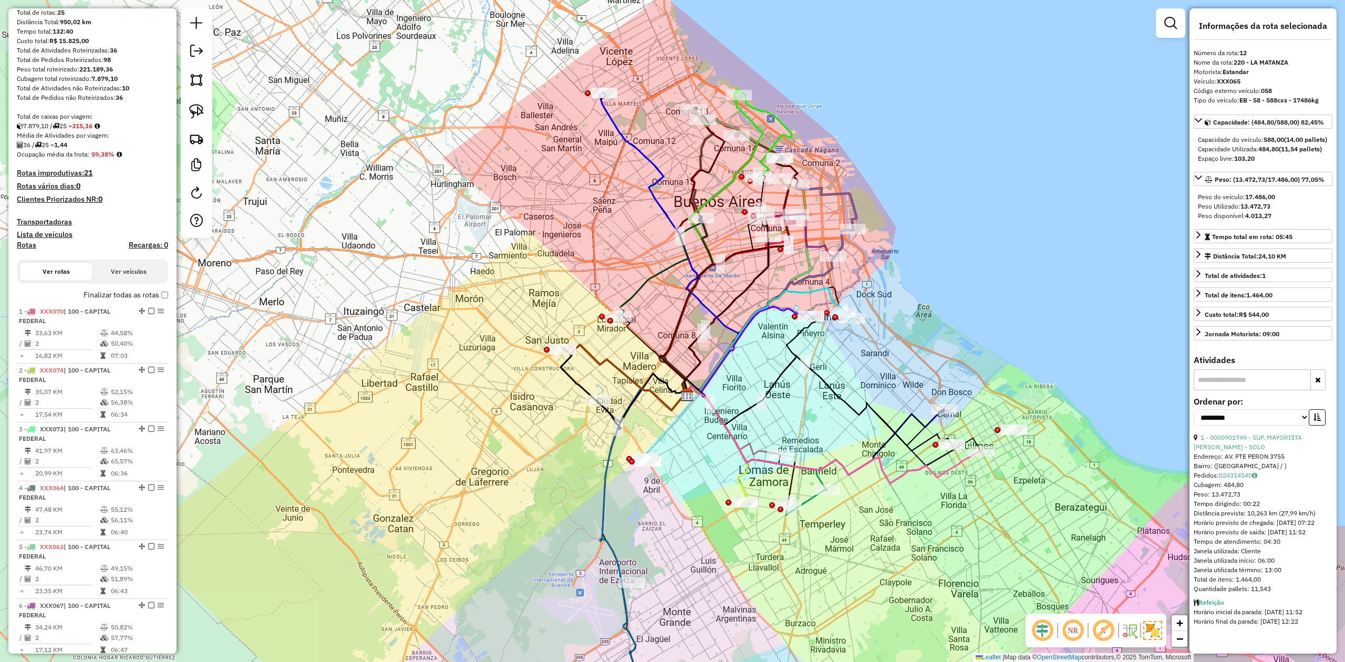
scroll to position [0, 0]
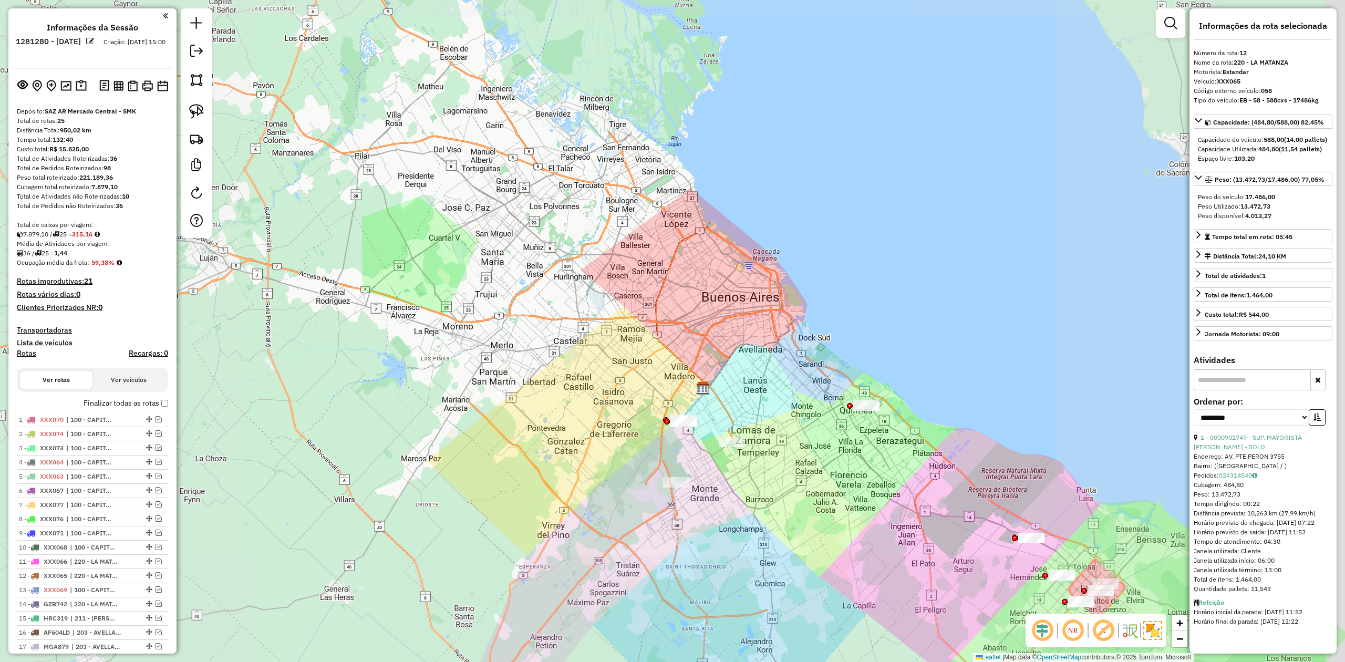
drag, startPoint x: 792, startPoint y: 476, endPoint x: 620, endPoint y: 422, distance: 179.9
click at [641, 427] on div "Janela de atendimento Grade de atendimento Capacidade Transportadoras Veículos …" at bounding box center [672, 331] width 1345 height 662
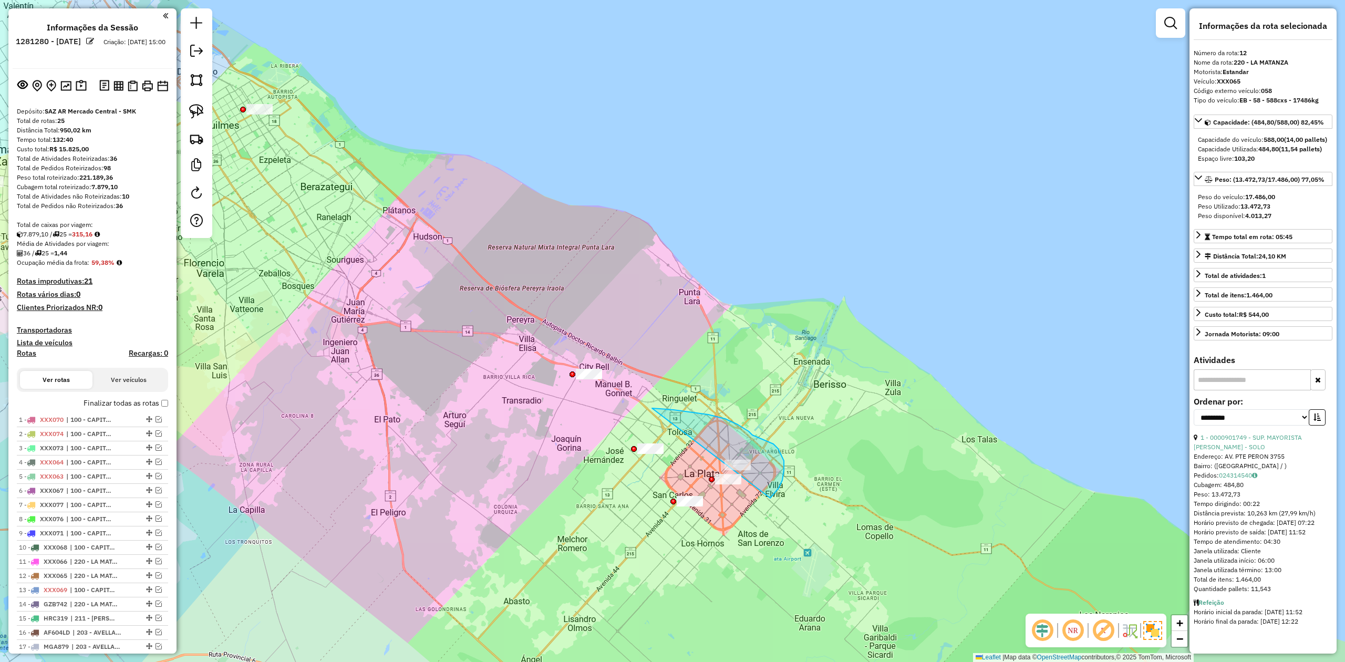
drag, startPoint x: 784, startPoint y: 470, endPoint x: 871, endPoint y: 499, distance: 92.0
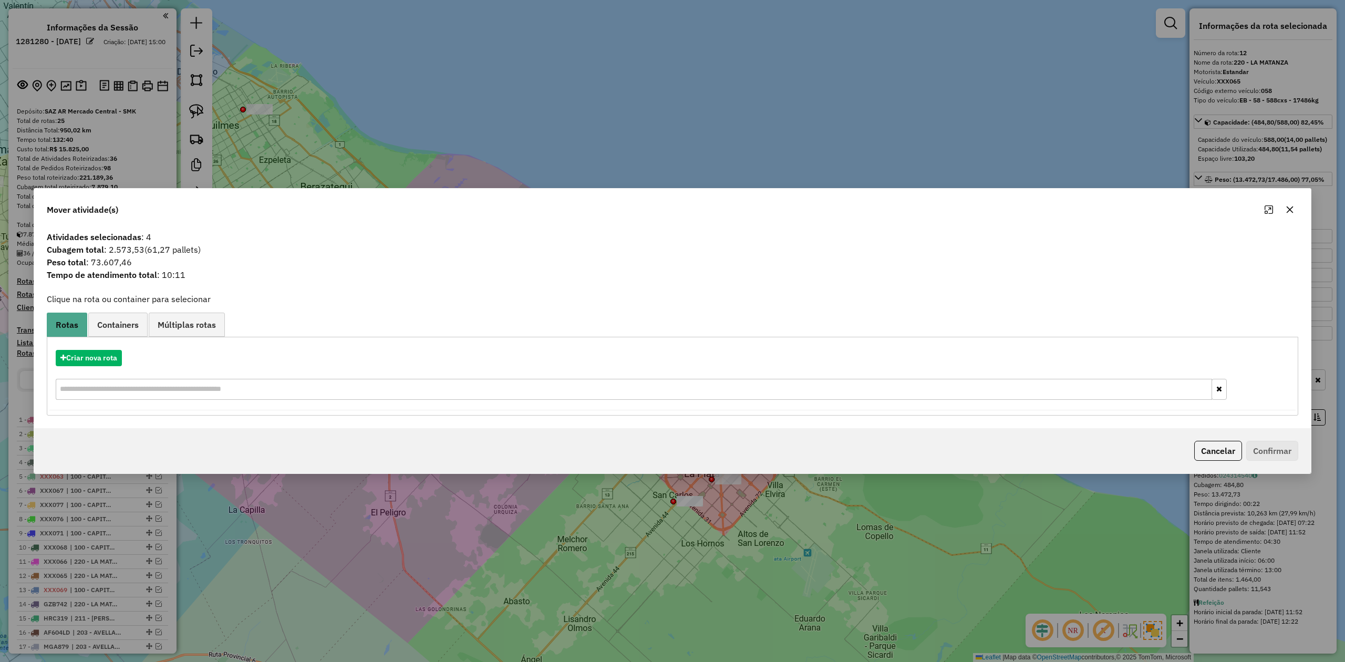
click at [1286, 208] on icon "button" at bounding box center [1289, 209] width 8 height 8
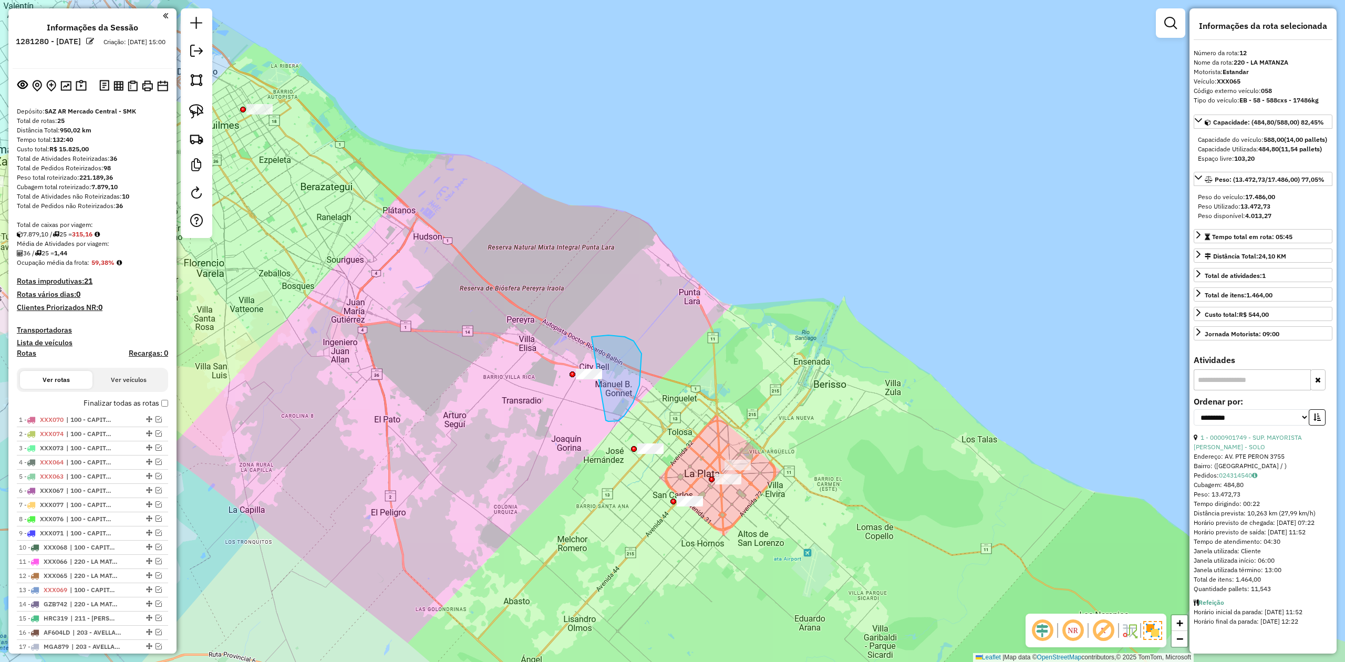
drag, startPoint x: 612, startPoint y: 421, endPoint x: 530, endPoint y: 419, distance: 82.5
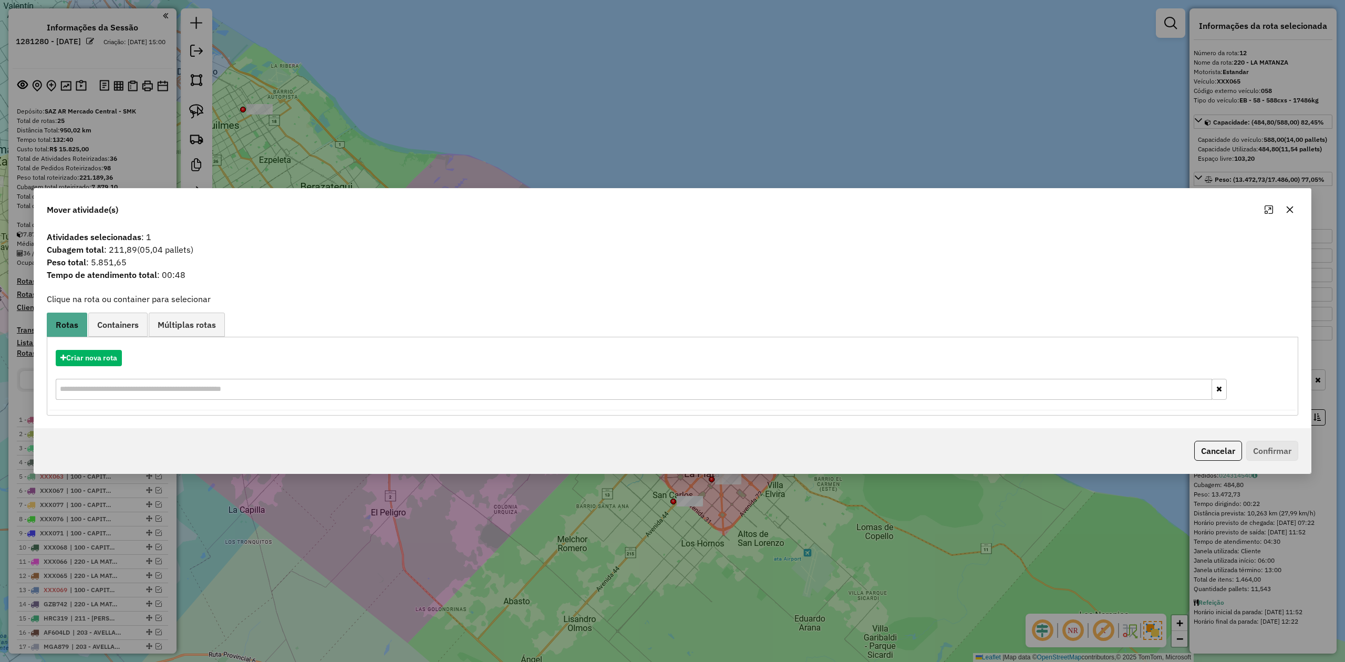
click at [1288, 212] on icon "button" at bounding box center [1289, 209] width 8 height 8
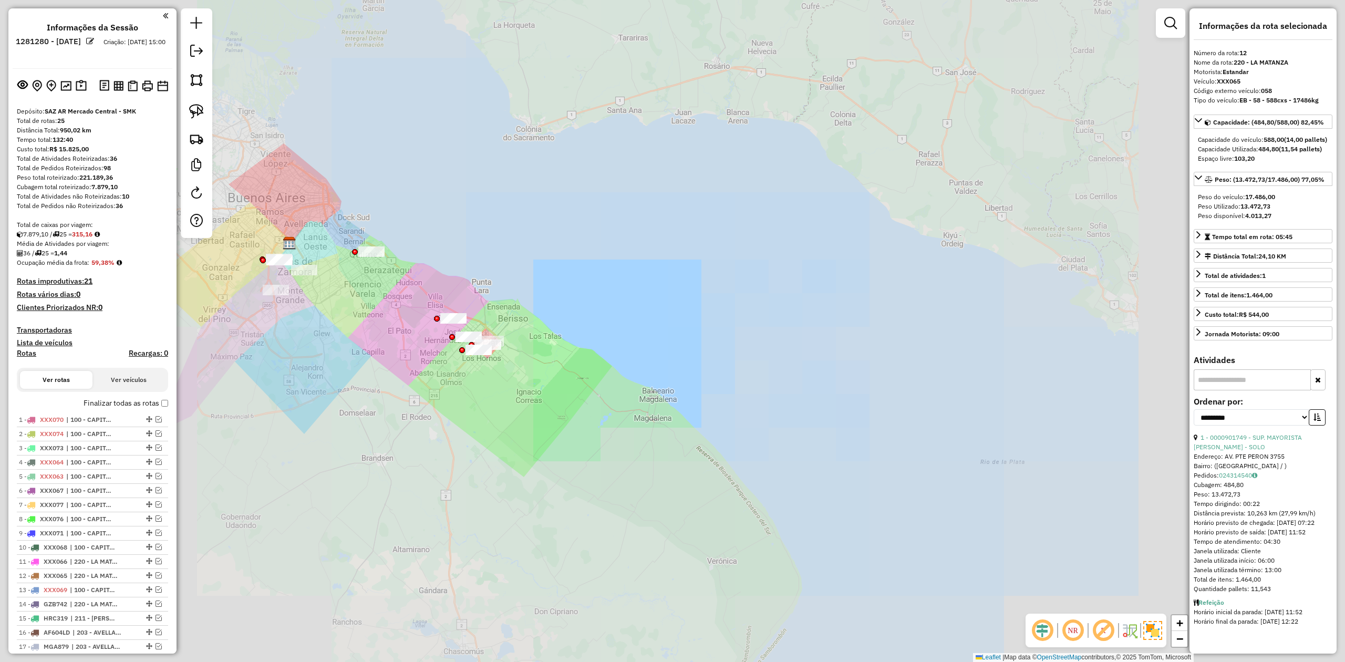
drag, startPoint x: 348, startPoint y: 279, endPoint x: 446, endPoint y: 269, distance: 99.3
click at [462, 288] on div "Janela de atendimento Grade de atendimento Capacidade Transportadoras Veículos …" at bounding box center [672, 331] width 1345 height 662
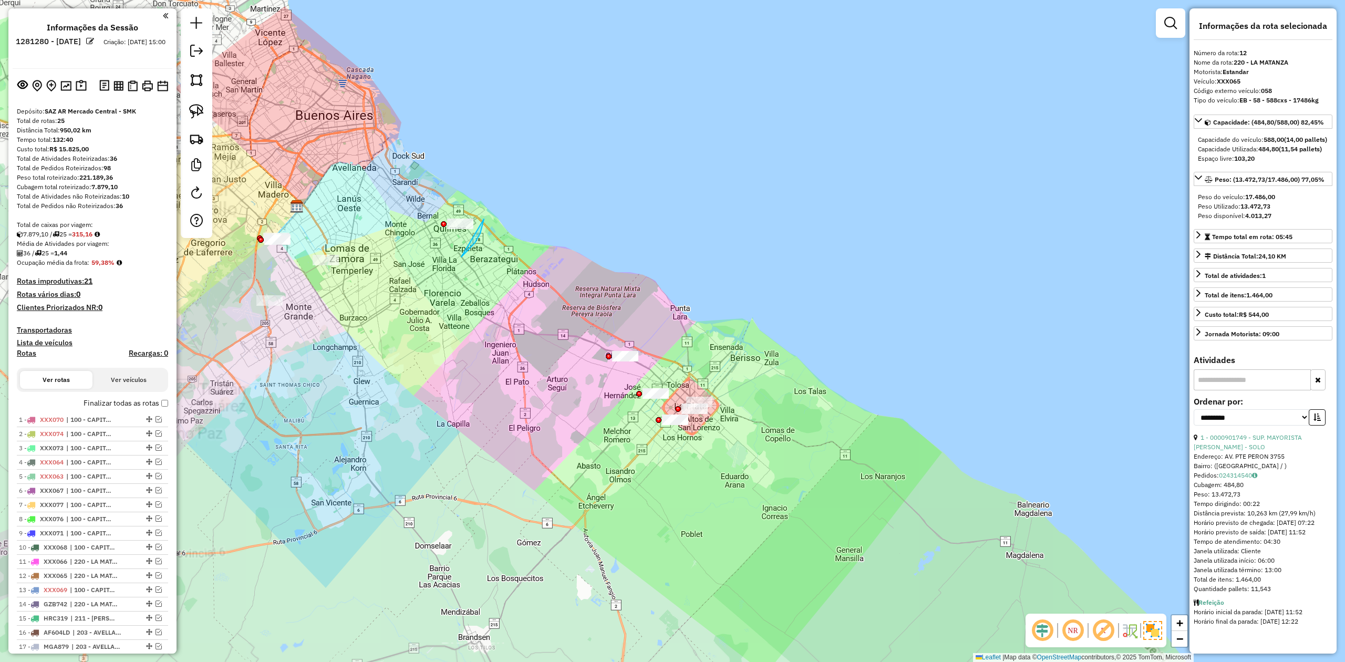
drag, startPoint x: 484, startPoint y: 219, endPoint x: 440, endPoint y: 255, distance: 57.1
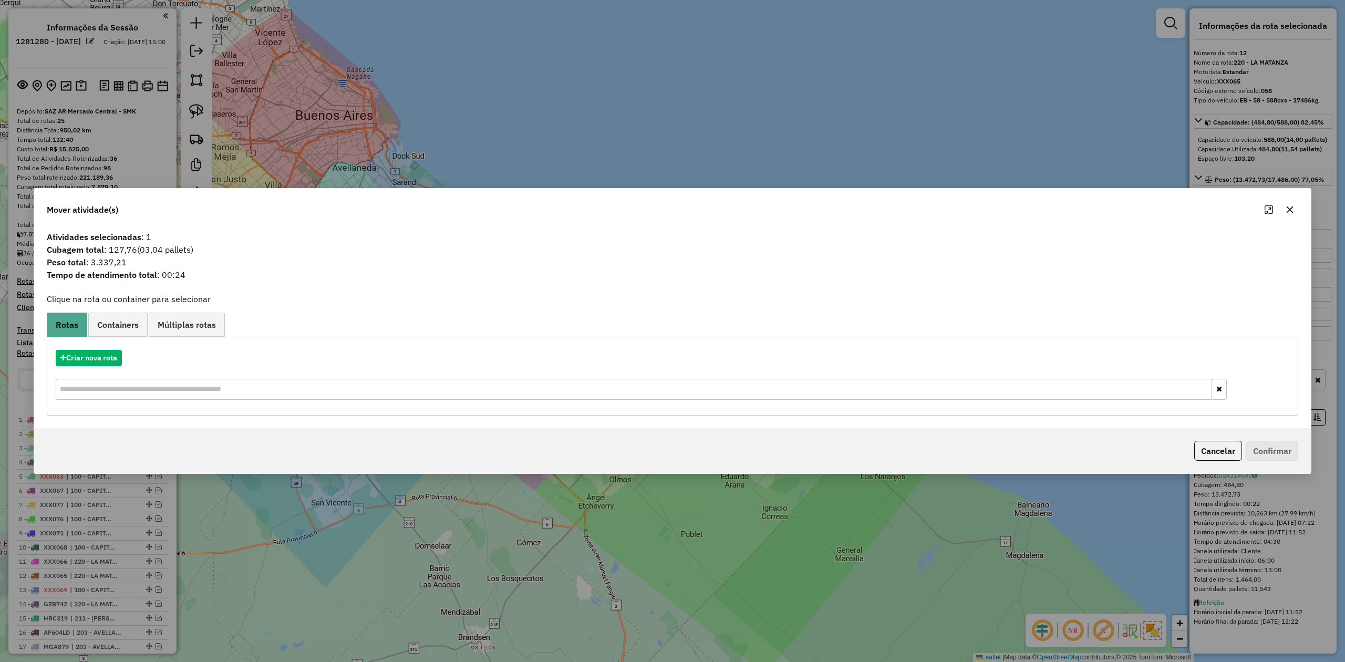
click at [1286, 207] on icon "button" at bounding box center [1289, 209] width 8 height 8
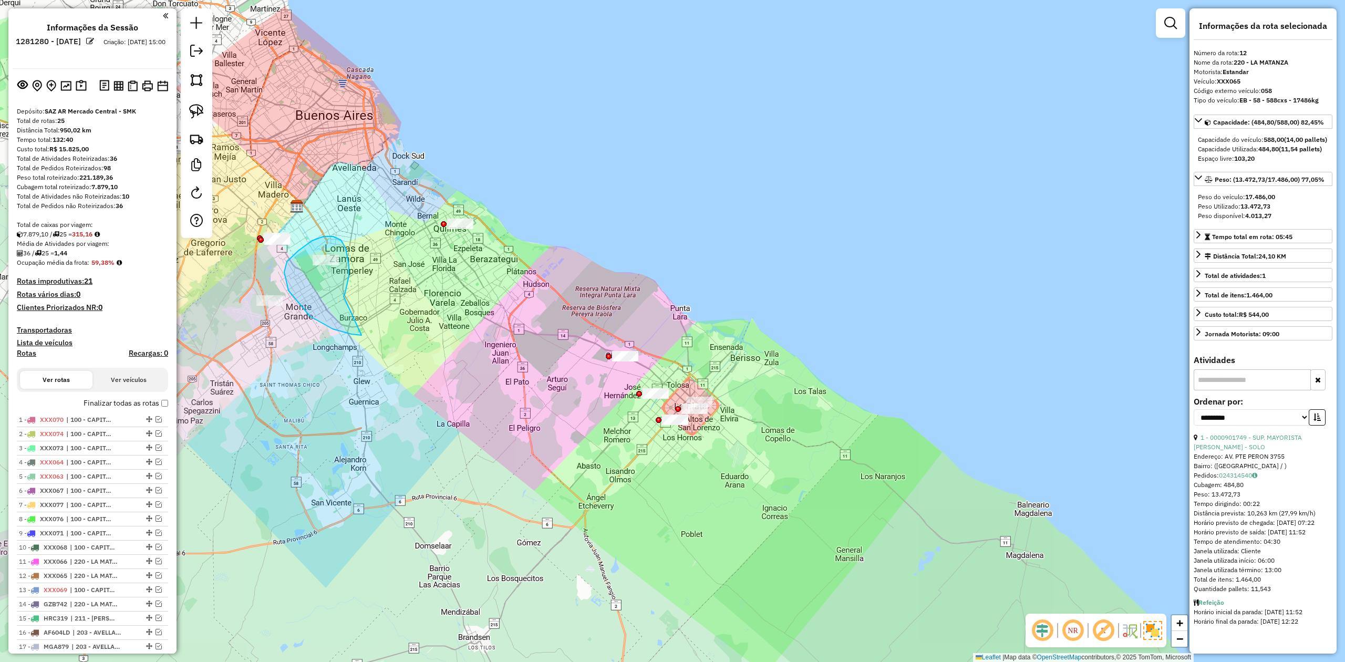
drag, startPoint x: 349, startPoint y: 276, endPoint x: 369, endPoint y: 335, distance: 62.6
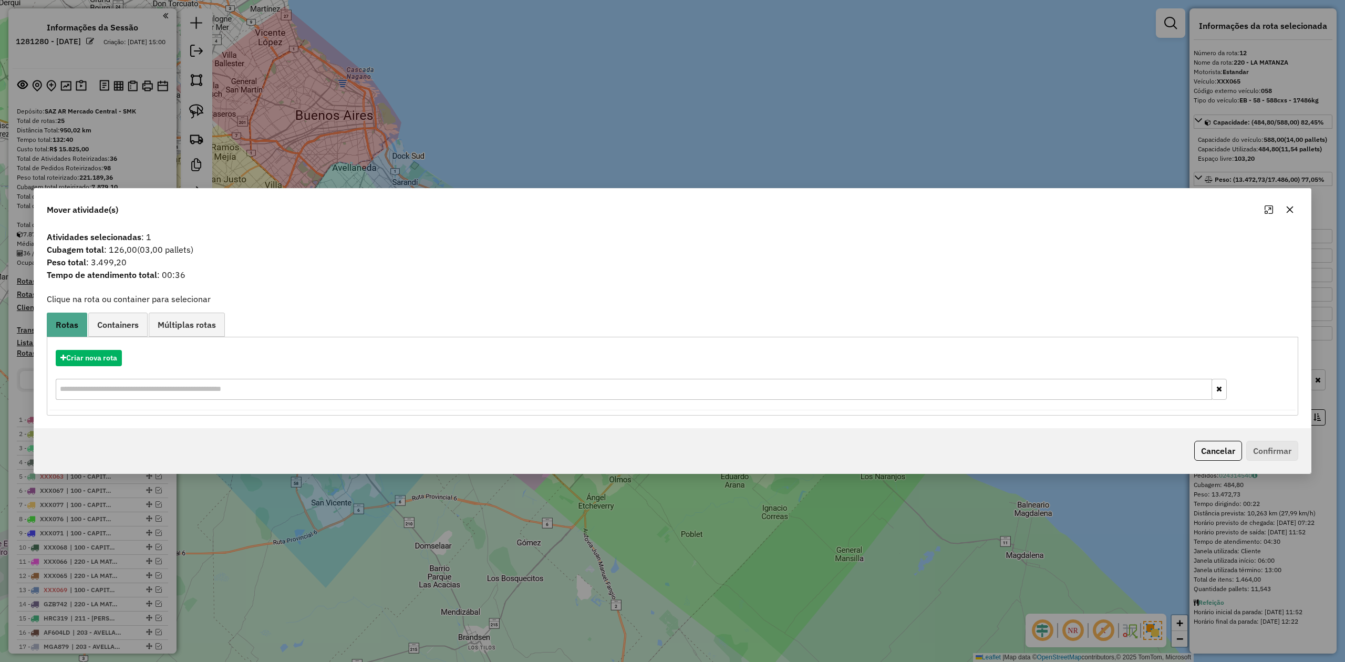
click at [1294, 209] on button "button" at bounding box center [1289, 209] width 17 height 17
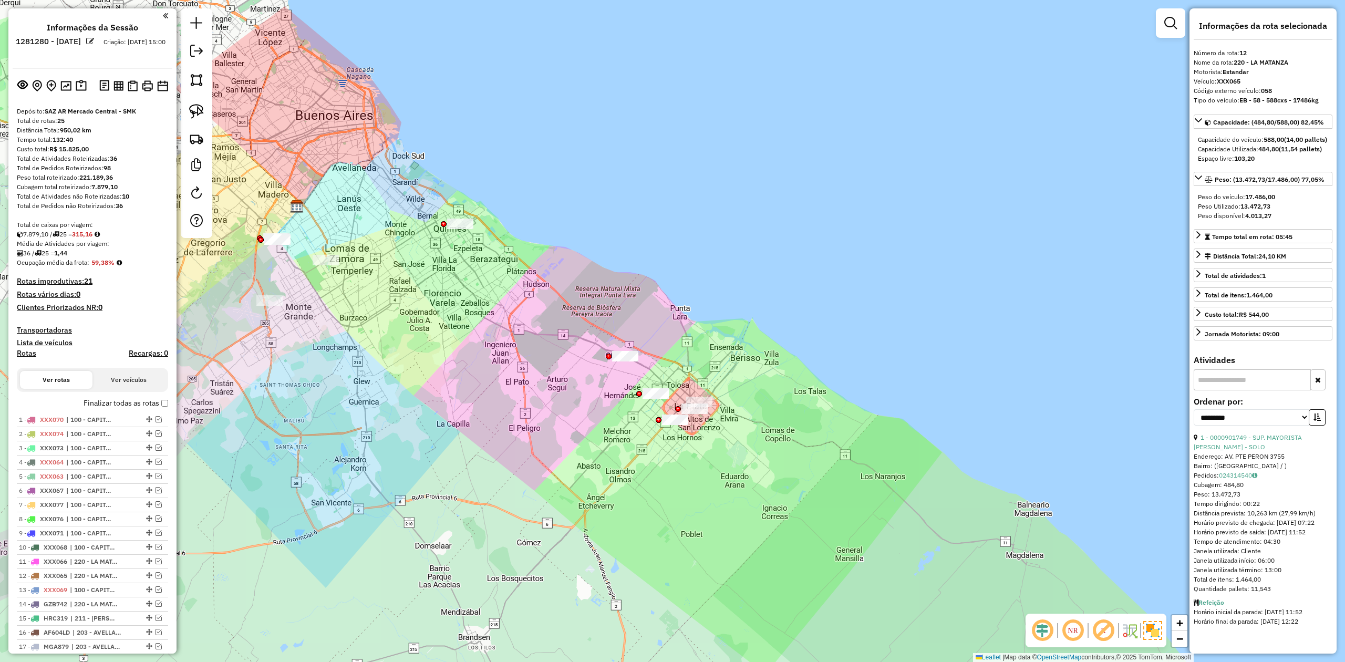
drag, startPoint x: 413, startPoint y: 317, endPoint x: 623, endPoint y: 343, distance: 211.7
click at [623, 343] on div "Janela de atendimento Grade de atendimento Capacidade Transportadoras Veículos …" at bounding box center [672, 331] width 1345 height 662
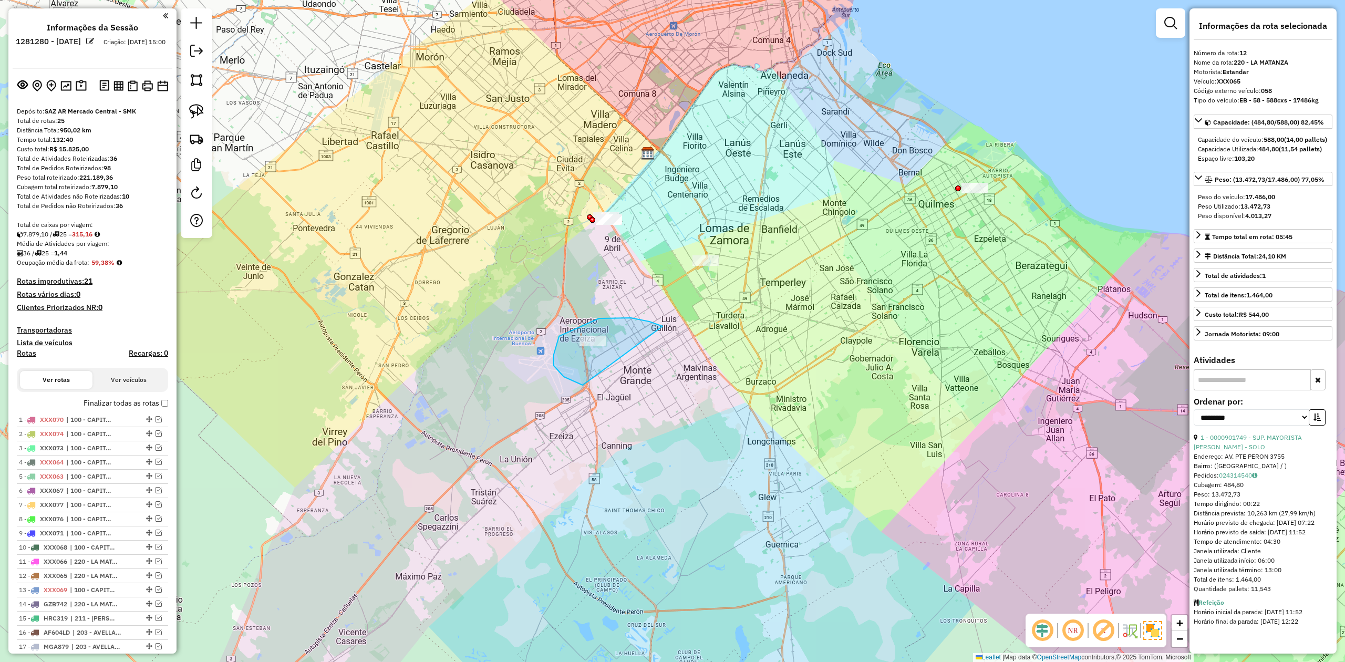
drag, startPoint x: 564, startPoint y: 377, endPoint x: 666, endPoint y: 344, distance: 107.6
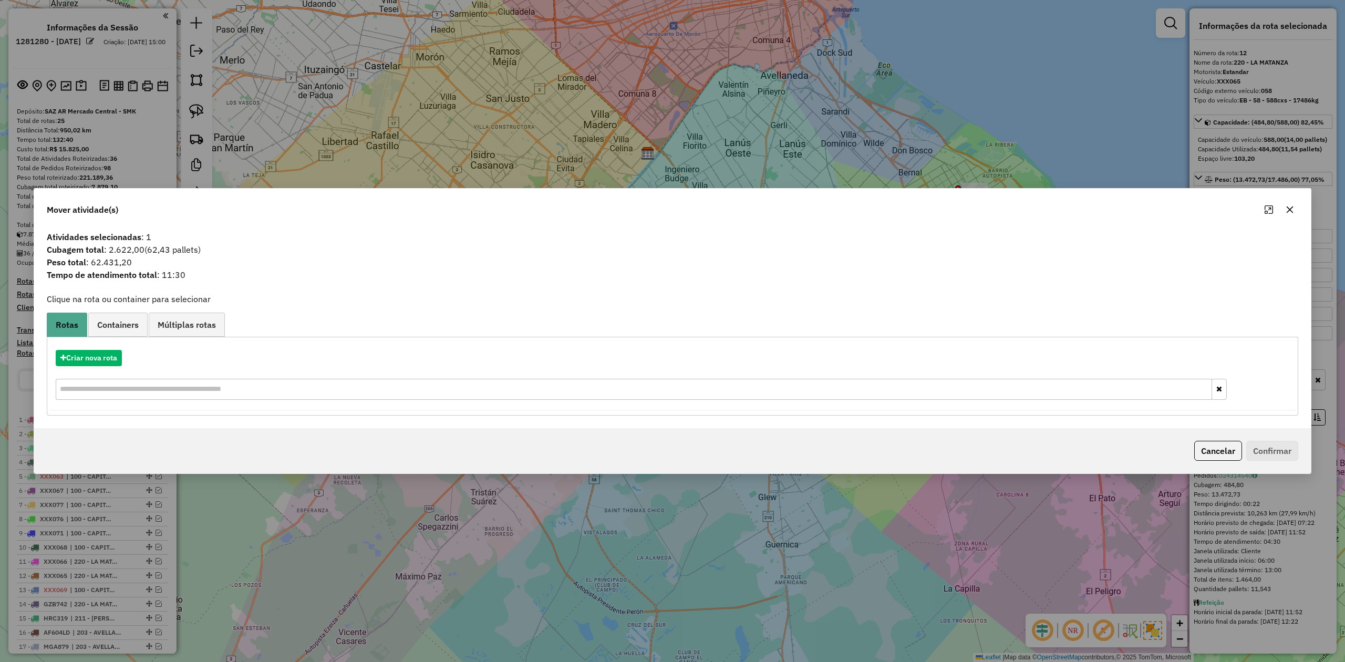
click at [1293, 209] on icon "button" at bounding box center [1289, 209] width 8 height 8
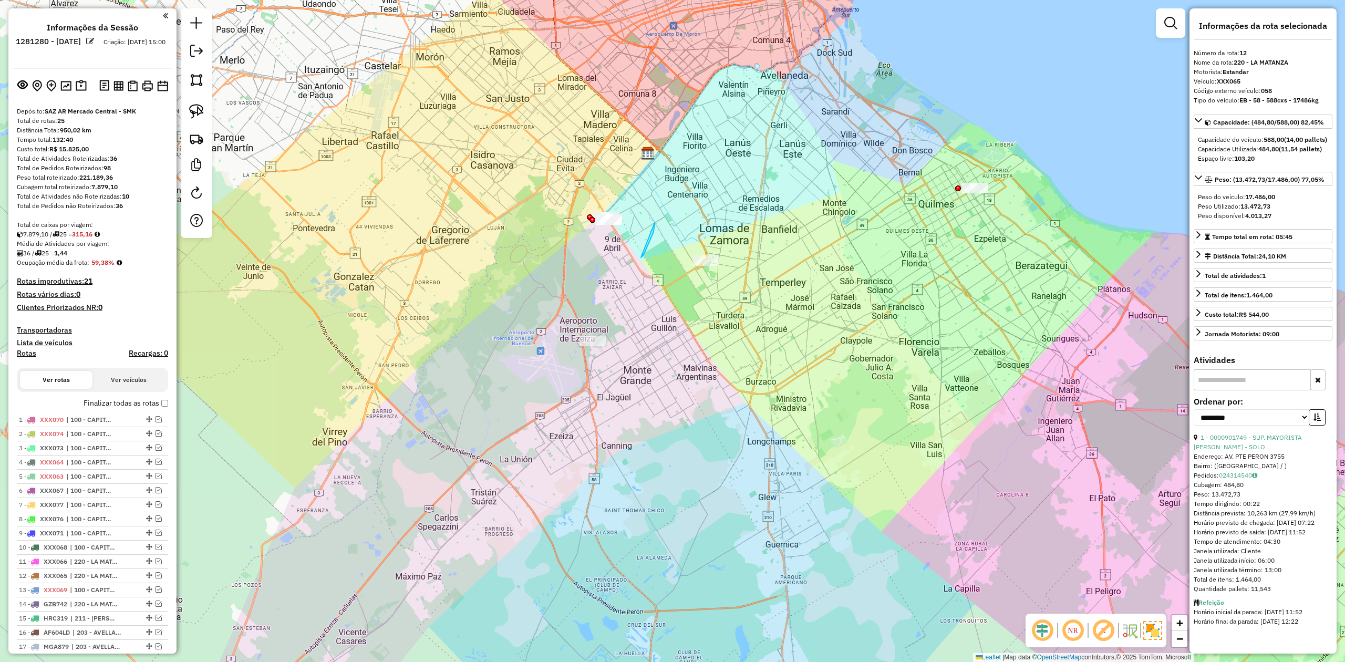
drag, startPoint x: 641, startPoint y: 257, endPoint x: 574, endPoint y: 246, distance: 68.1
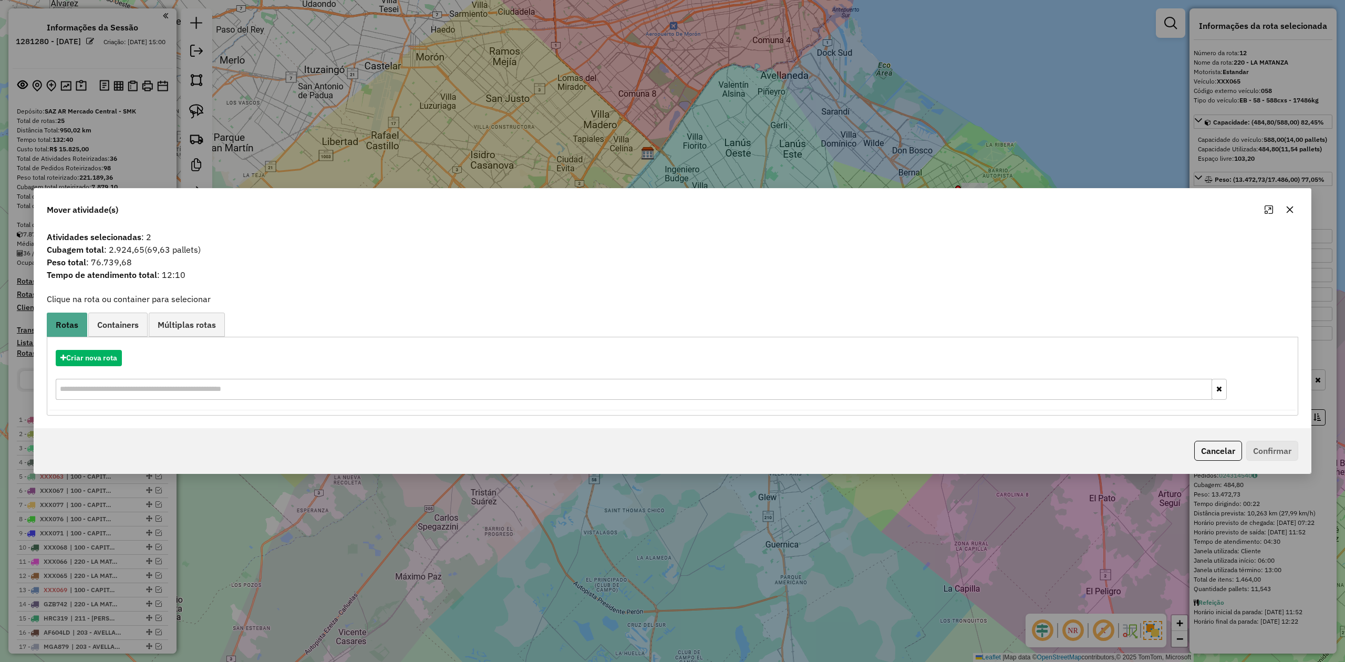
click at [1288, 210] on icon "button" at bounding box center [1289, 209] width 7 height 7
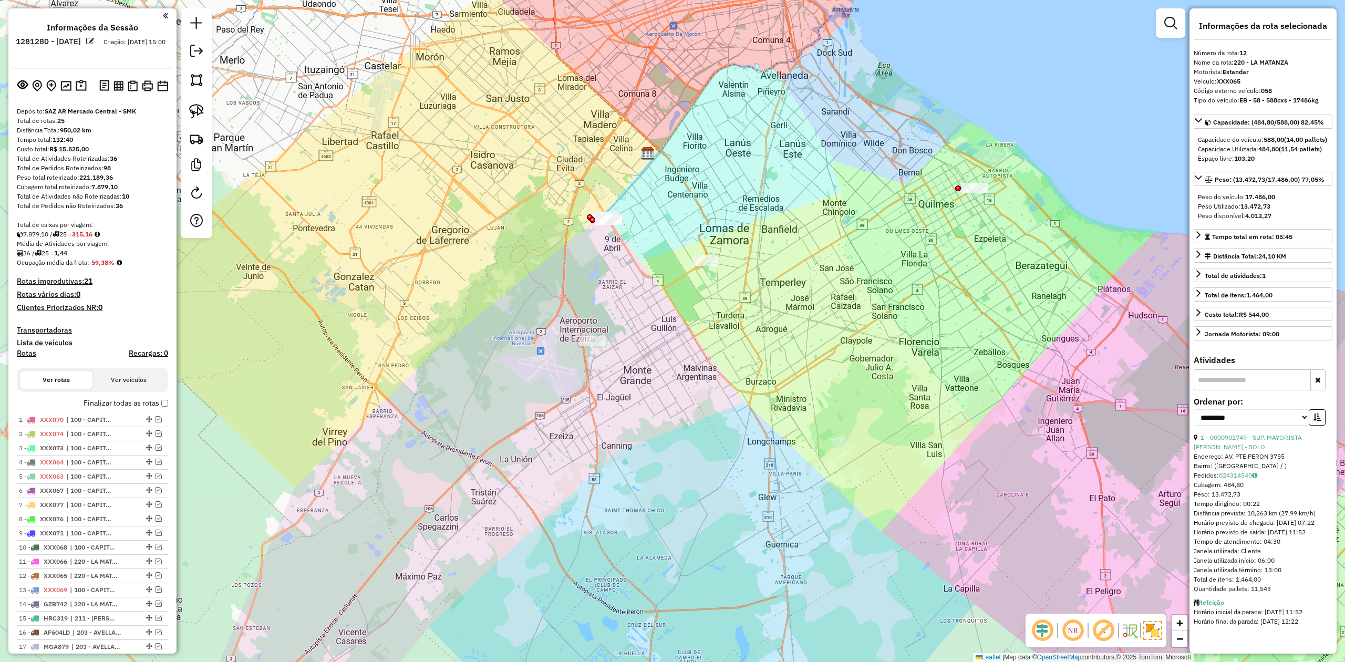
click at [58, 330] on h4 "Transportadoras" at bounding box center [92, 330] width 151 height 9
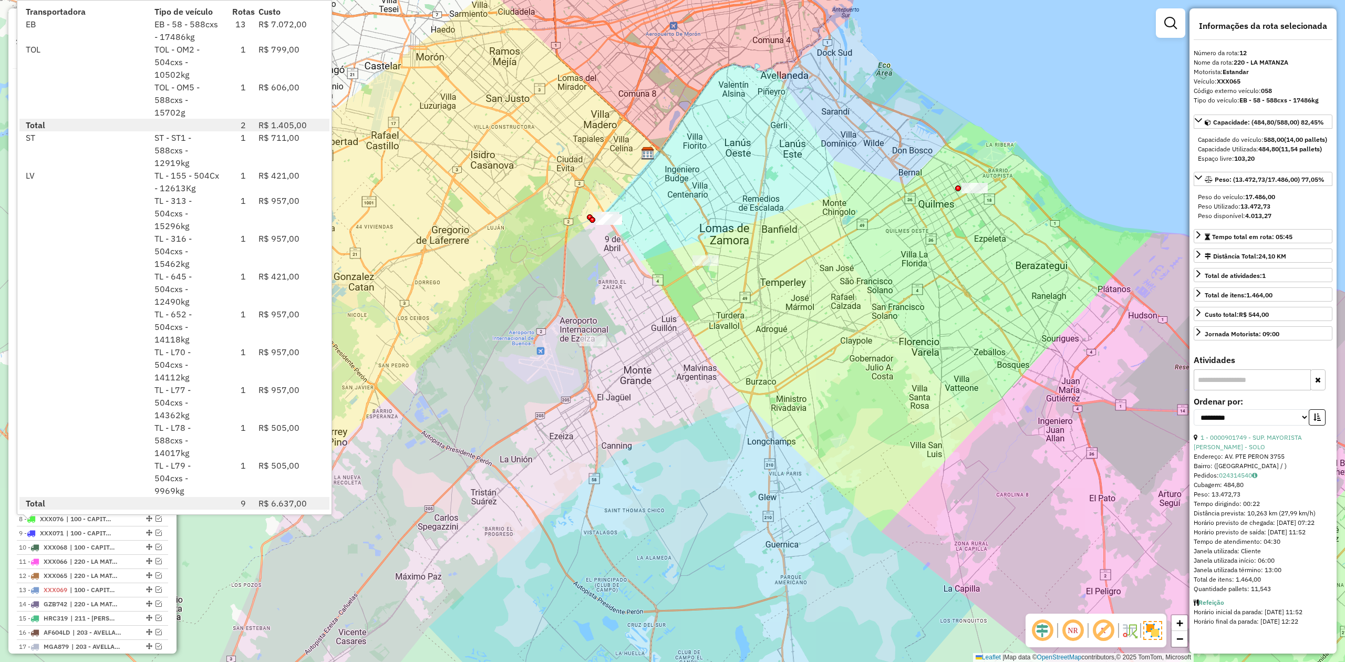
drag, startPoint x: 569, startPoint y: 390, endPoint x: 578, endPoint y: 385, distance: 9.6
click at [567, 400] on div "Janela de atendimento Grade de atendimento Capacidade Transportadoras Veículos …" at bounding box center [672, 331] width 1345 height 662
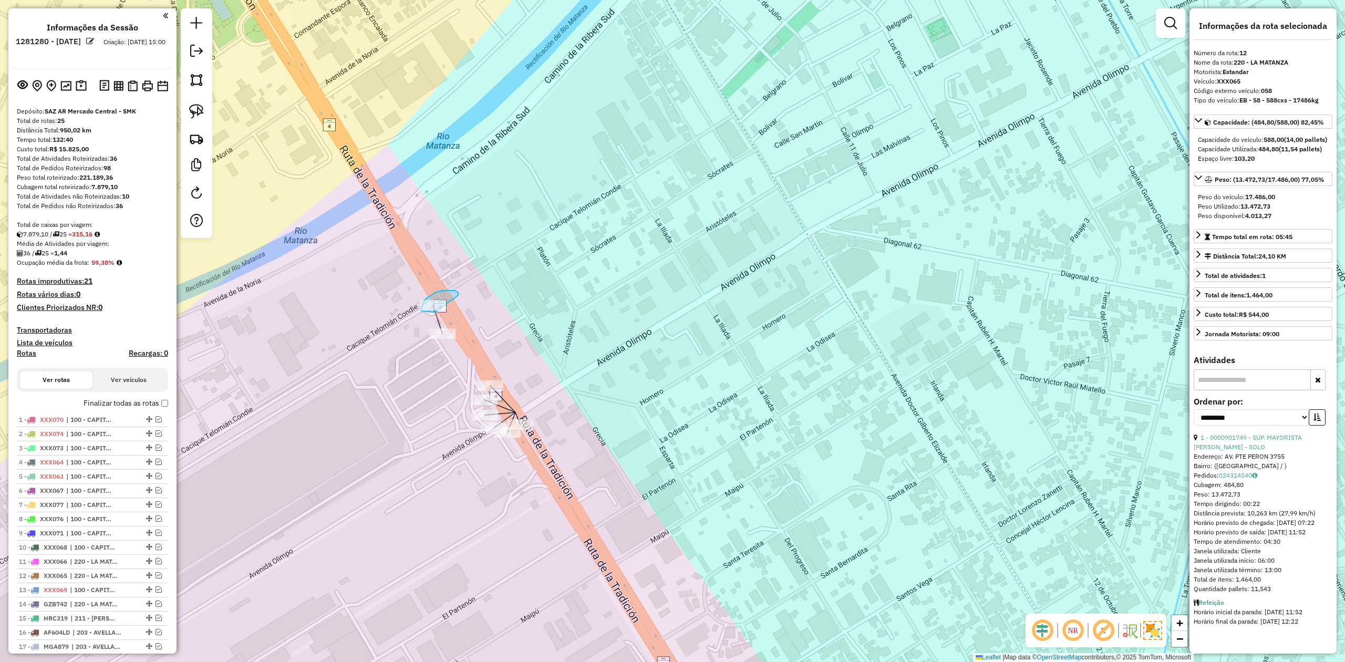
click at [444, 309] on div "Janela de atendimento Grade de atendimento Capacidade Transportadoras Veículos …" at bounding box center [672, 331] width 1345 height 662
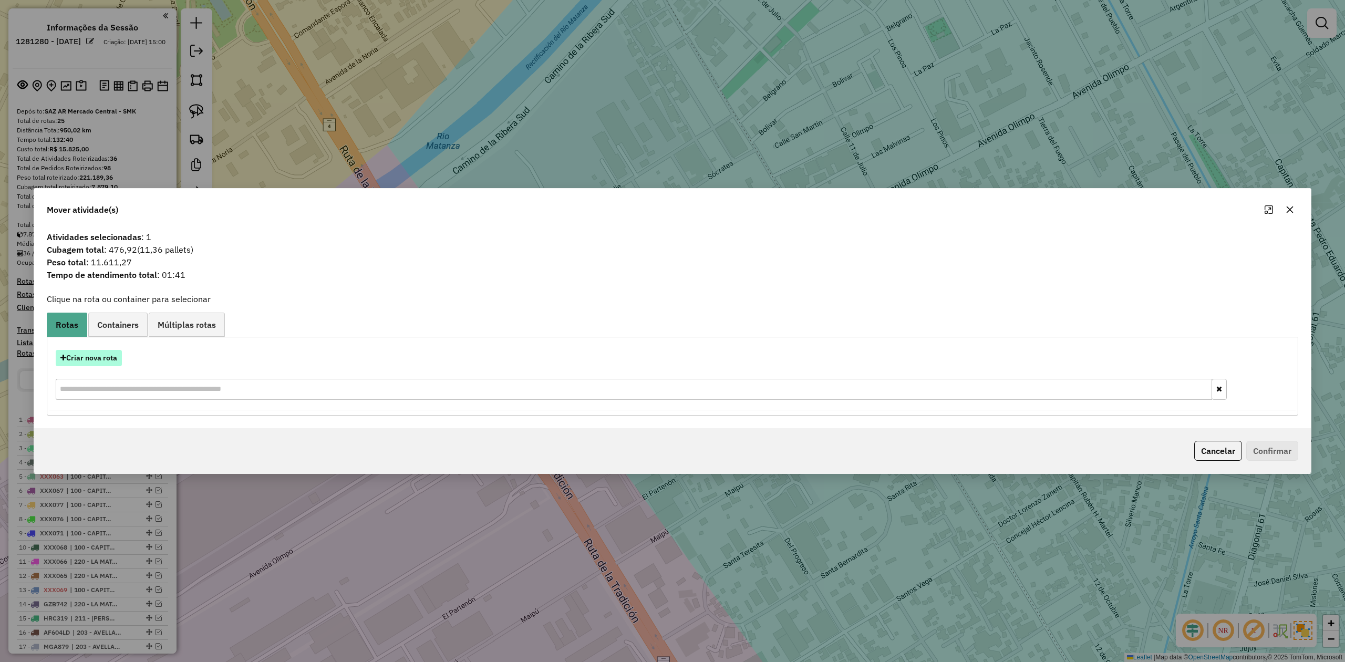
click at [76, 356] on button "Criar nova rota" at bounding box center [89, 358] width 66 height 16
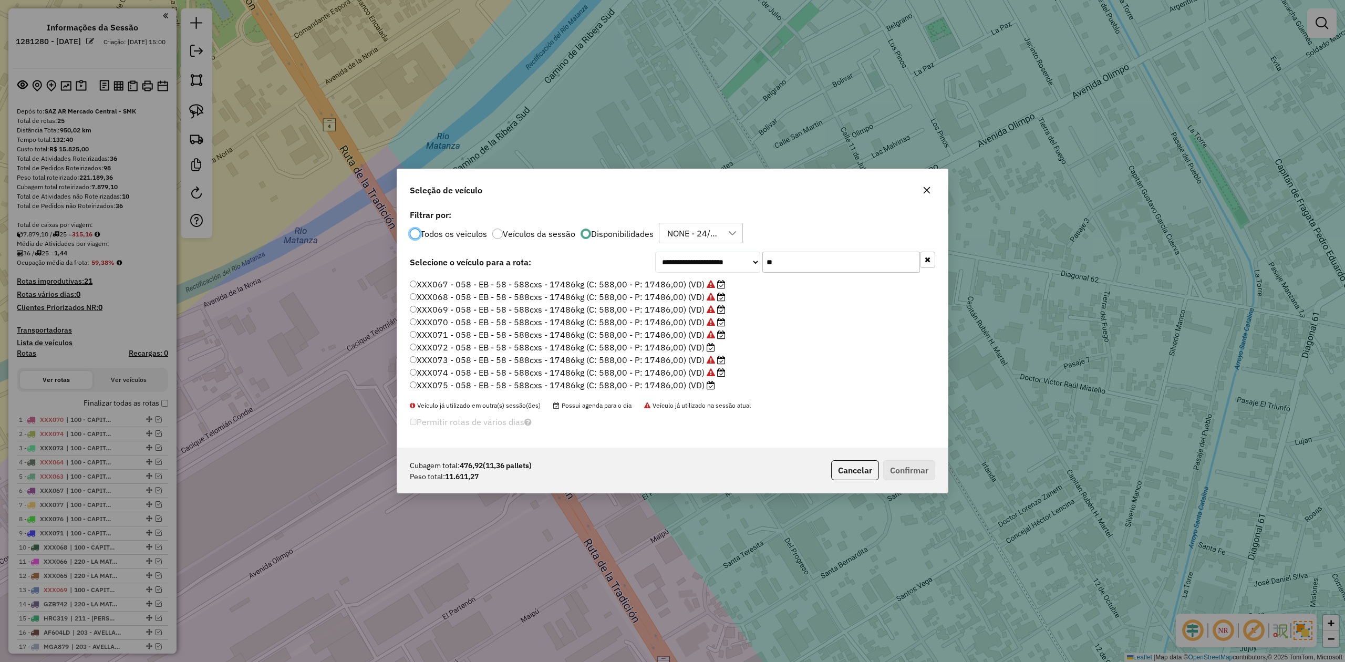
scroll to position [74, 0]
click at [702, 322] on label "XXX072 - 058 - EB - 58 - 588cxs - 17486kg (C: 588,00 - P: 17486,00) (VD)" at bounding box center [562, 322] width 305 height 13
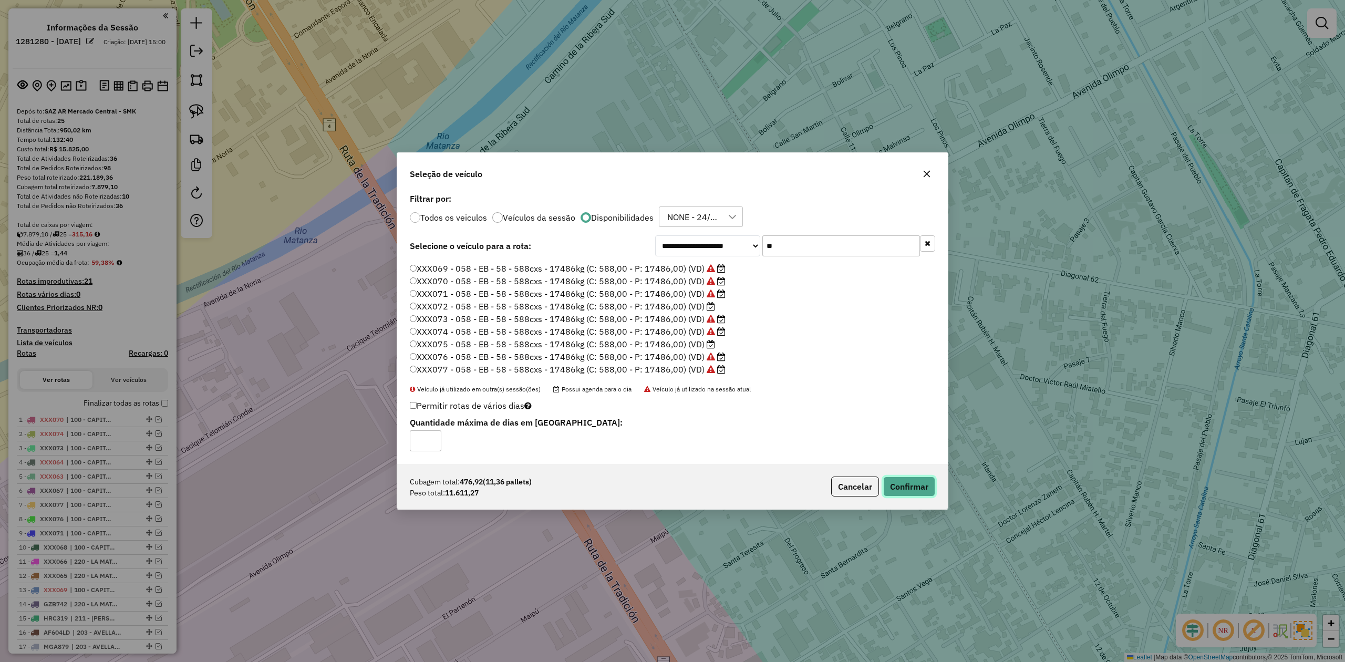
click at [894, 482] on button "Confirmar" at bounding box center [909, 486] width 52 height 20
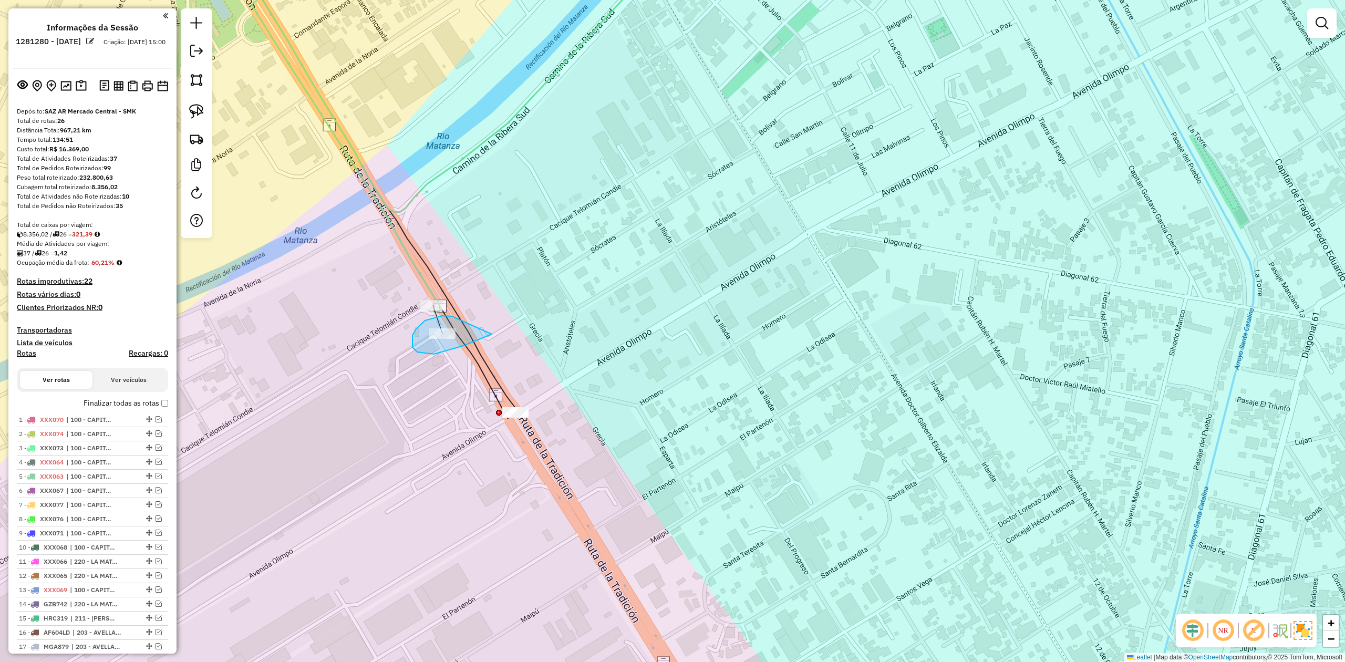
drag, startPoint x: 448, startPoint y: 316, endPoint x: 515, endPoint y: 314, distance: 66.7
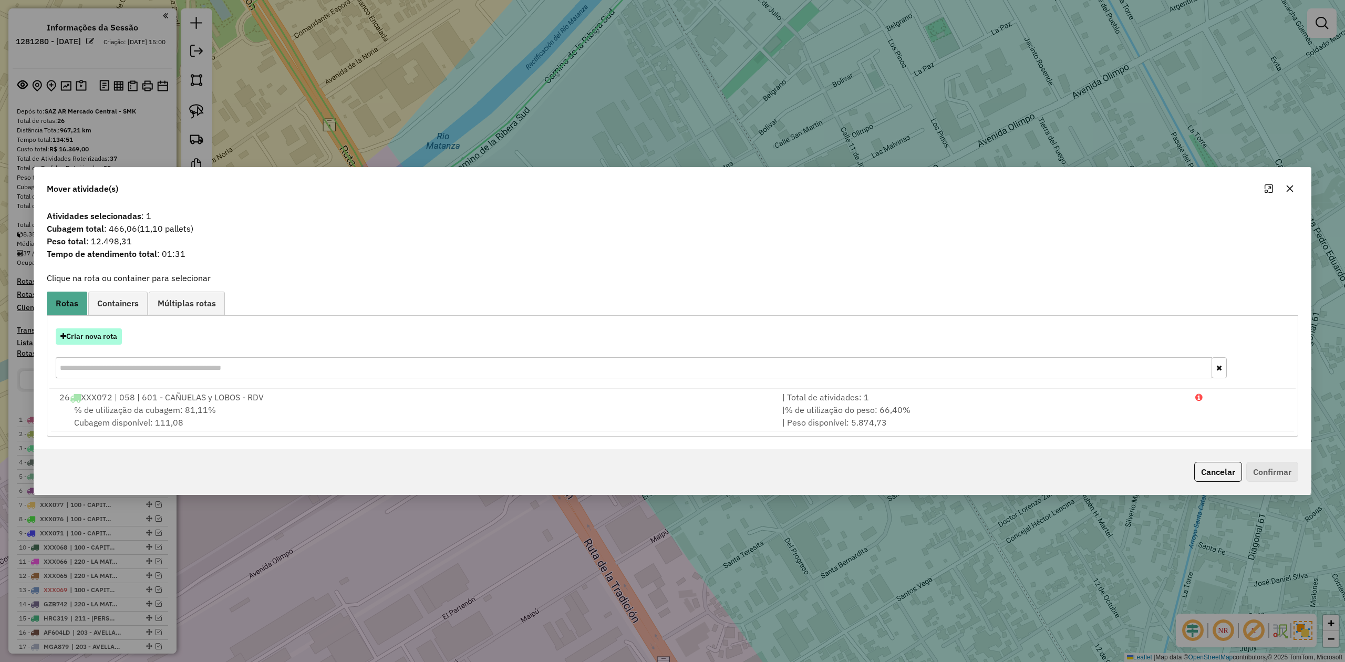
click at [103, 337] on button "Criar nova rota" at bounding box center [89, 336] width 66 height 16
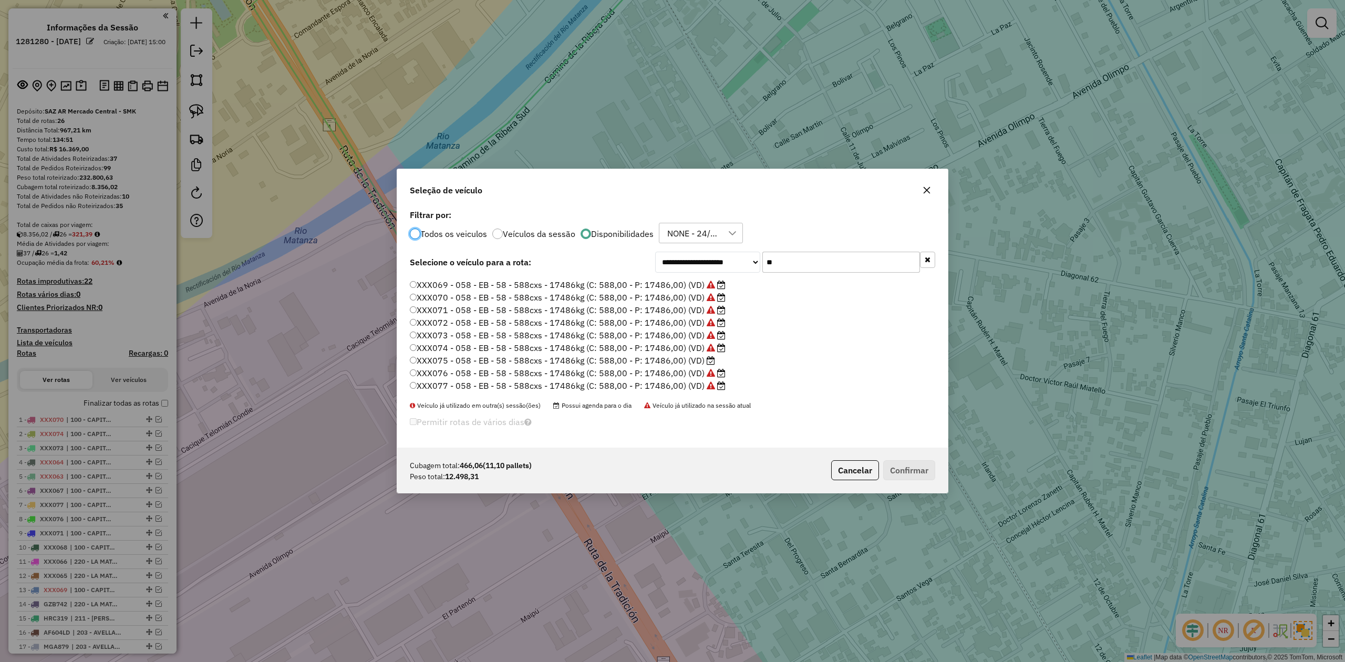
click at [690, 360] on label "XXX075 - 058 - EB - 58 - 588cxs - 17486kg (C: 588,00 - P: 17486,00) (VD)" at bounding box center [562, 360] width 305 height 13
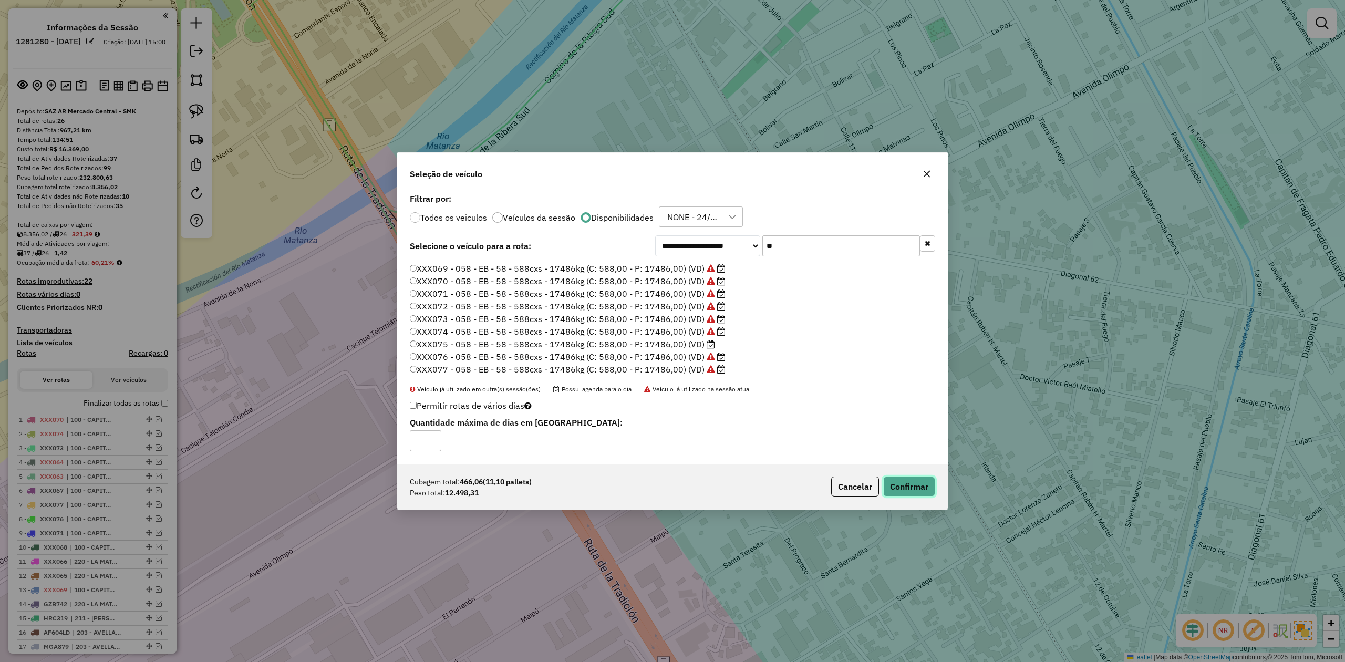
click at [909, 485] on button "Confirmar" at bounding box center [909, 486] width 52 height 20
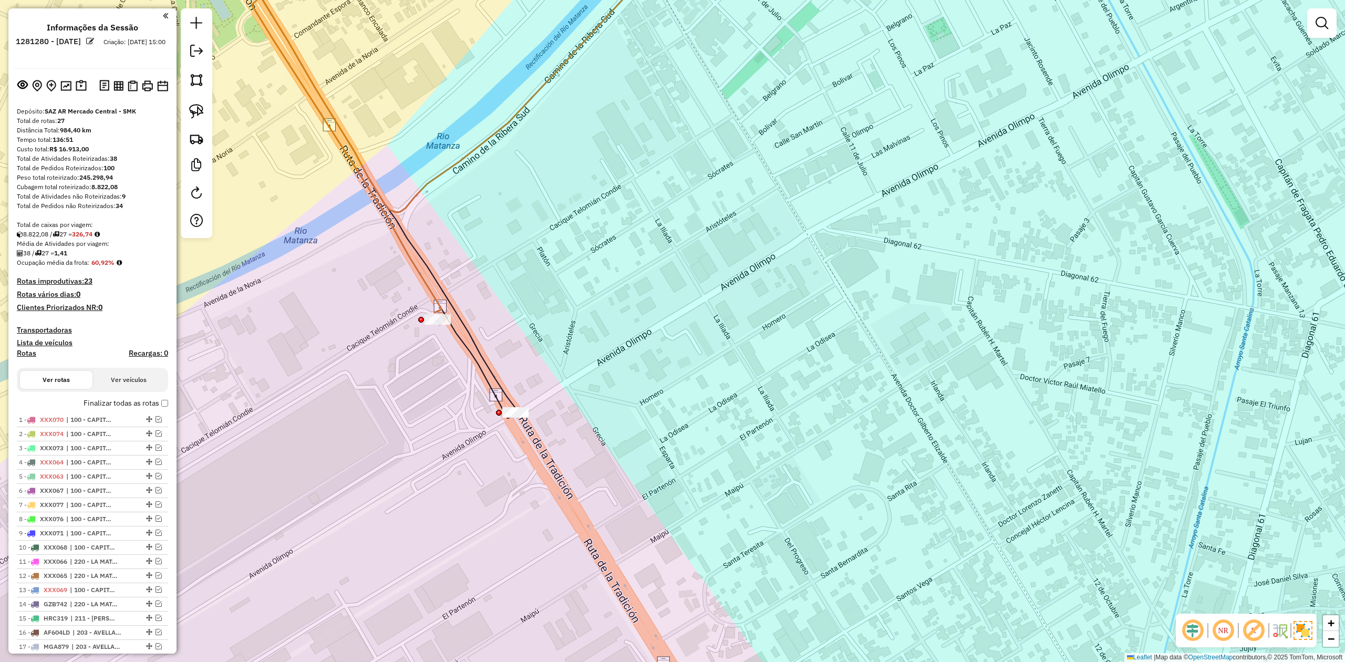
click at [529, 412] on div "Janela de atendimento Grade de atendimento Capacidade Transportadoras Veículos …" at bounding box center [672, 331] width 1345 height 662
drag, startPoint x: 498, startPoint y: 371, endPoint x: 522, endPoint y: 378, distance: 24.8
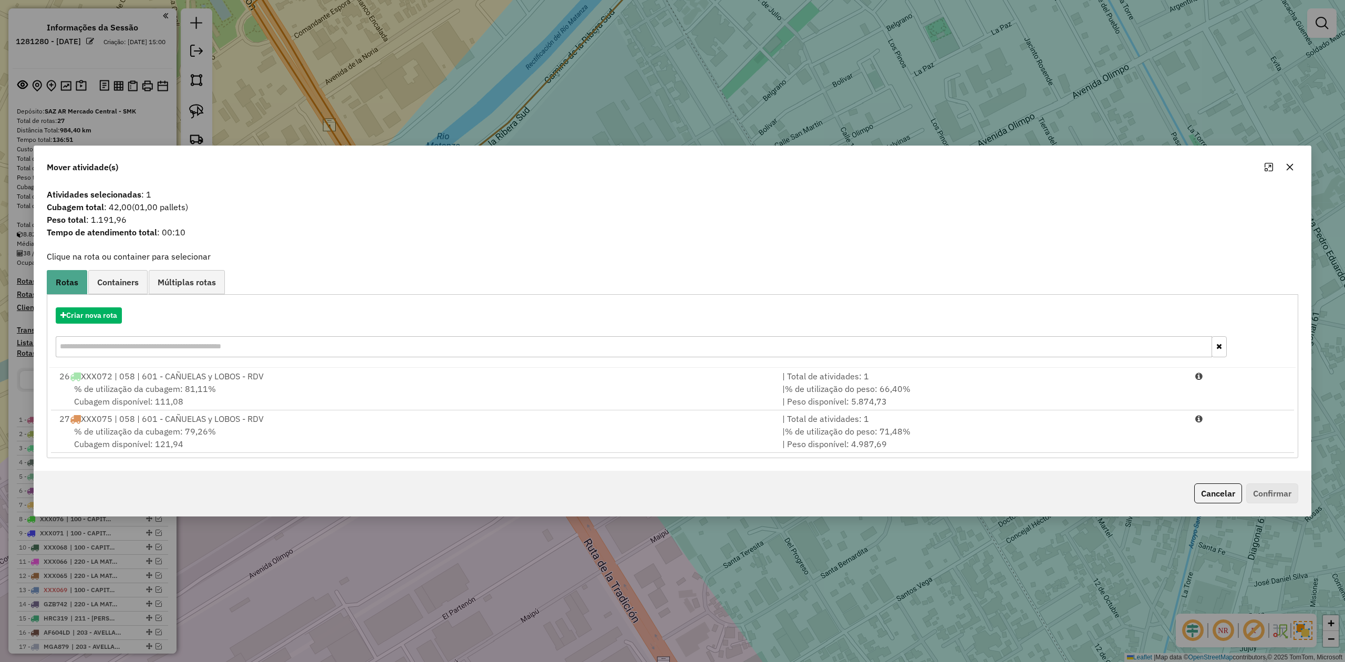
click at [1297, 160] on div "Mover atividade(s)" at bounding box center [672, 165] width 1276 height 38
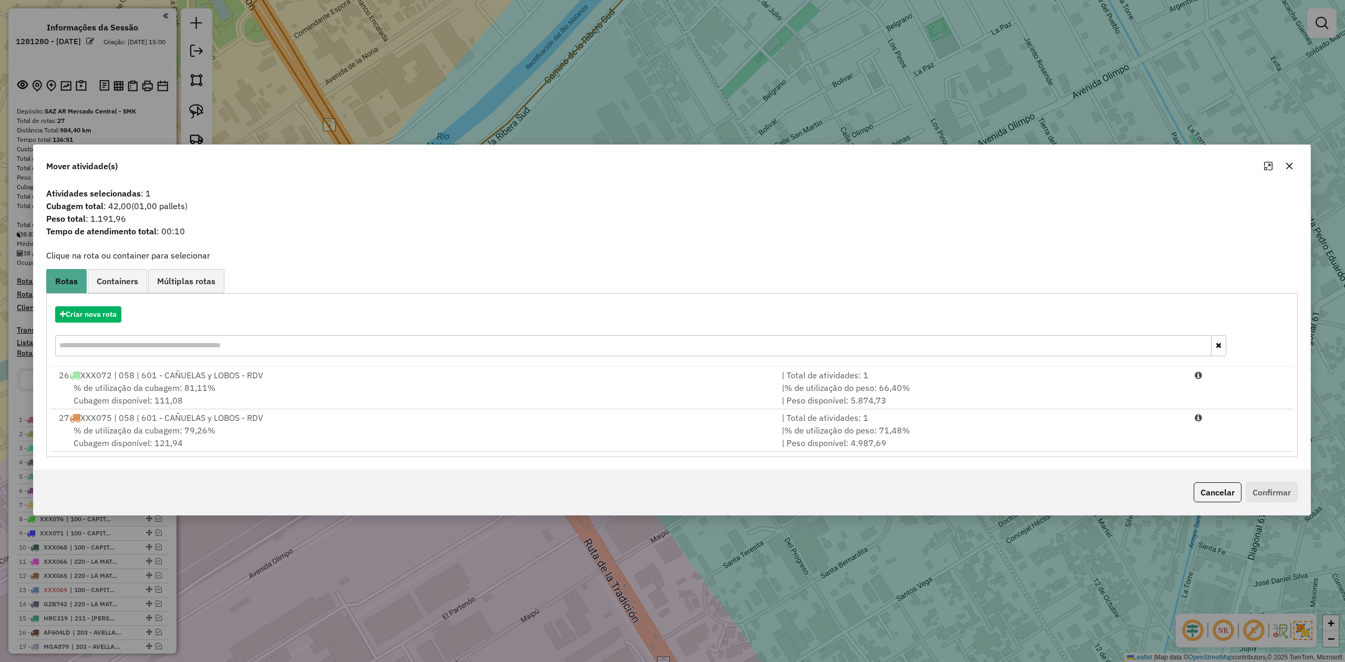
click at [1291, 164] on icon "button" at bounding box center [1289, 166] width 8 height 8
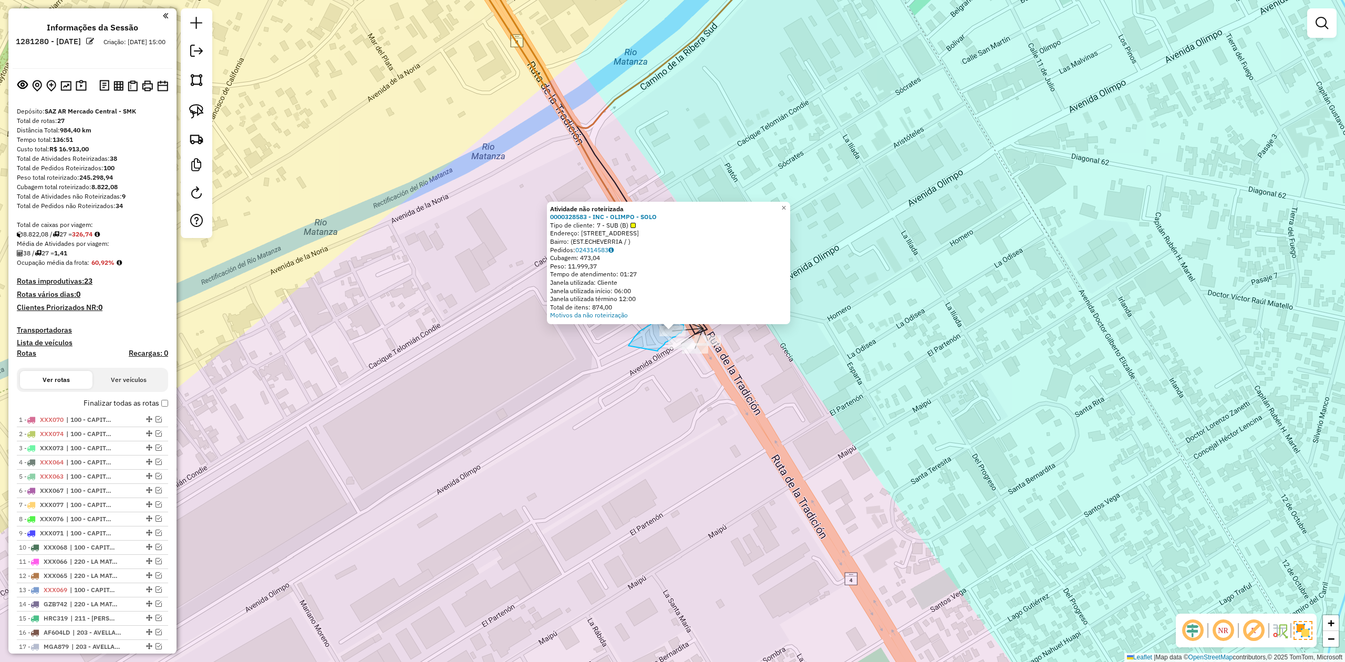
drag, startPoint x: 658, startPoint y: 350, endPoint x: 625, endPoint y: 354, distance: 32.8
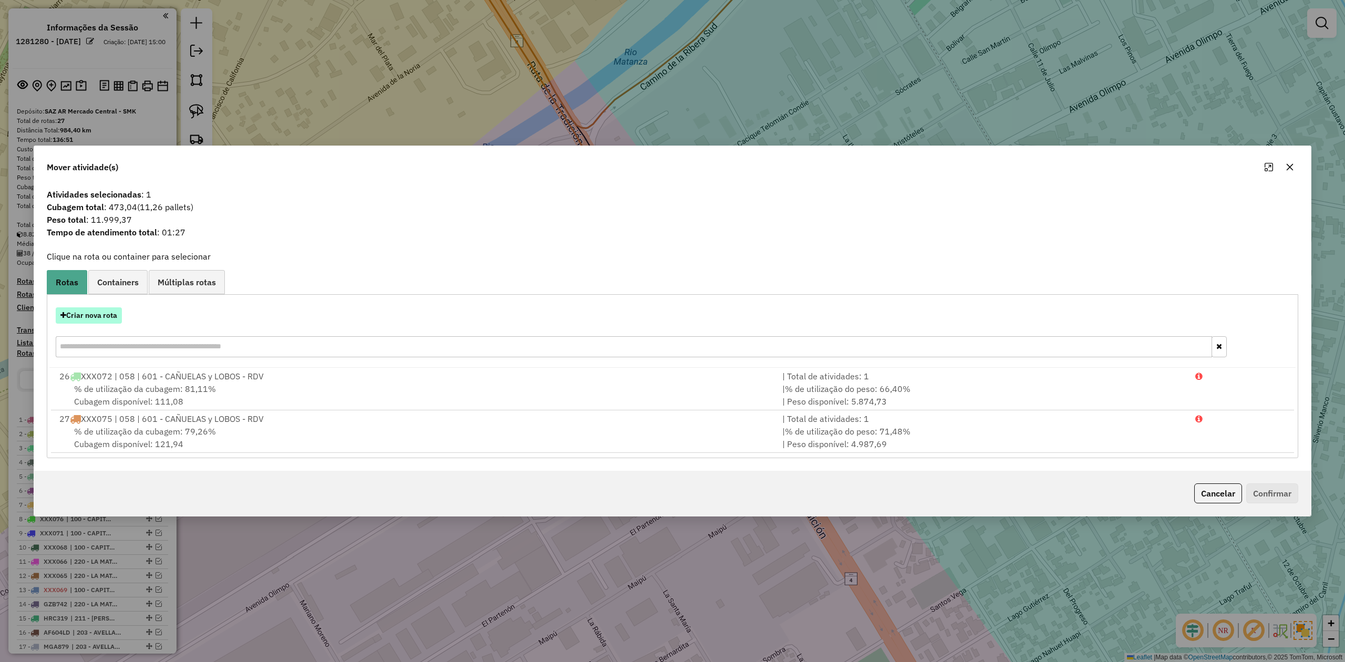
click at [101, 314] on button "Criar nova rota" at bounding box center [89, 315] width 66 height 16
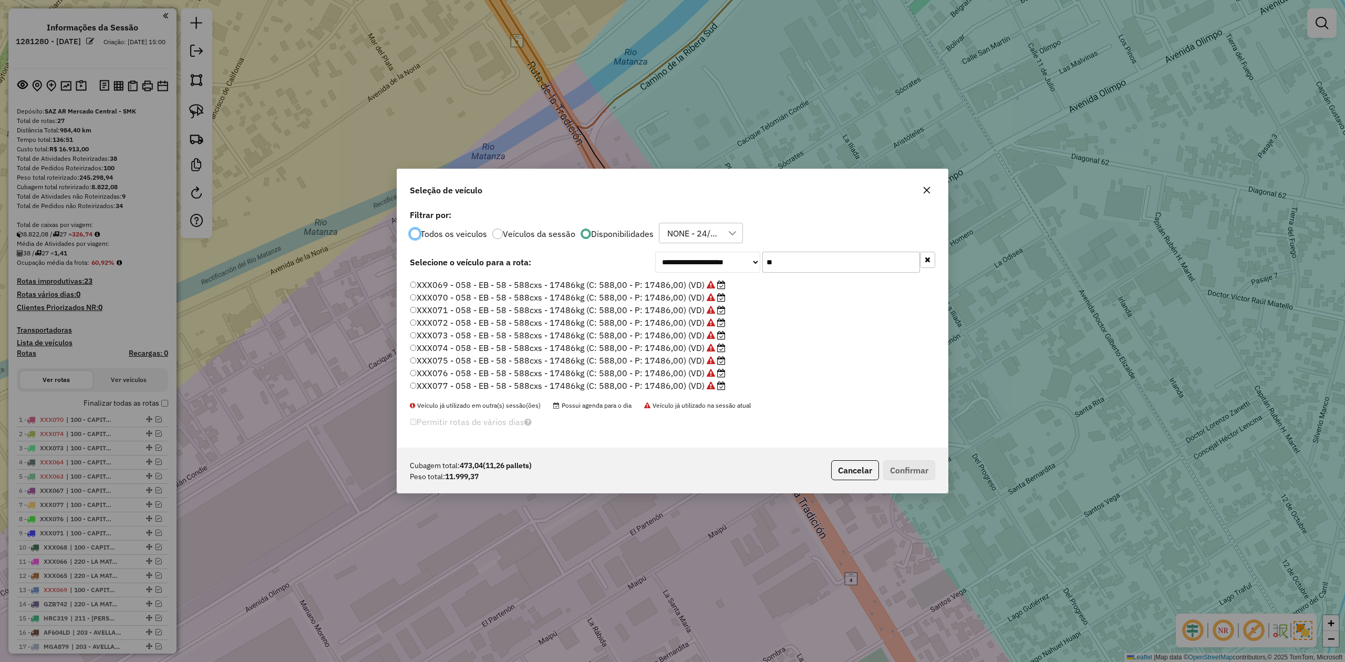
click at [692, 383] on label "XXX077 - 058 - EB - 58 - 588cxs - 17486kg (C: 588,00 - P: 17486,00) (VD)" at bounding box center [568, 385] width 316 height 13
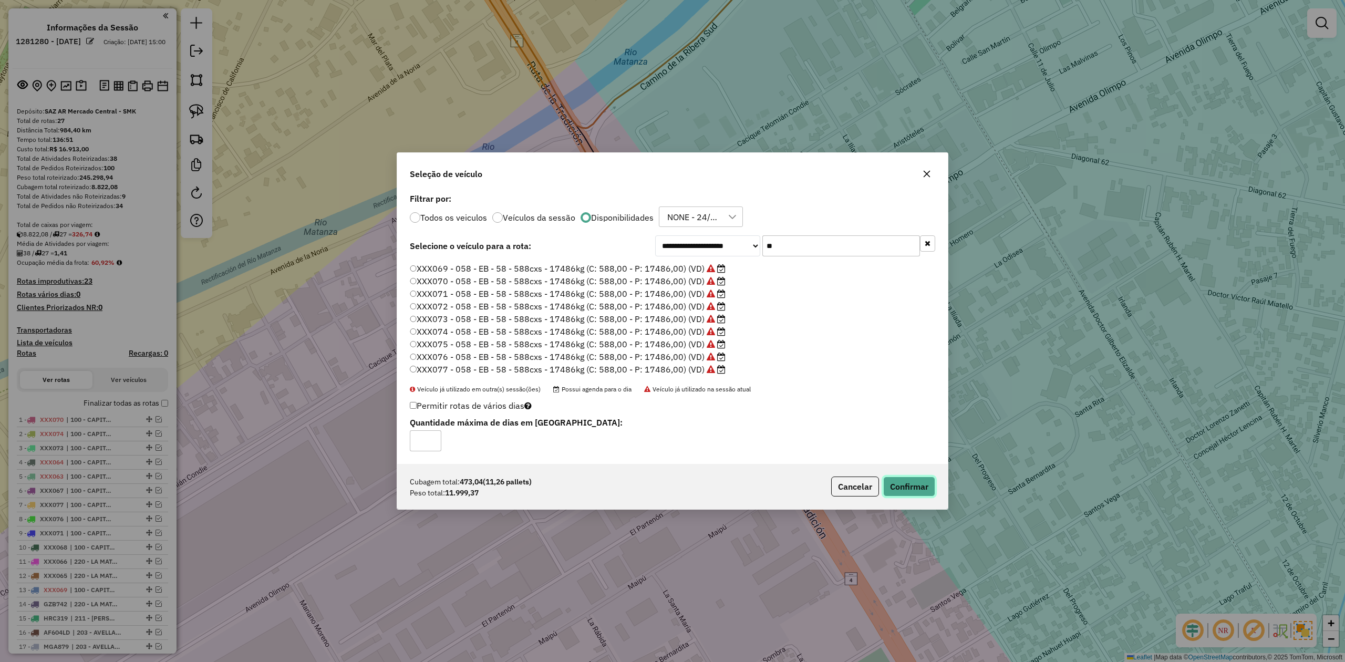
click at [896, 485] on button "Confirmar" at bounding box center [909, 486] width 52 height 20
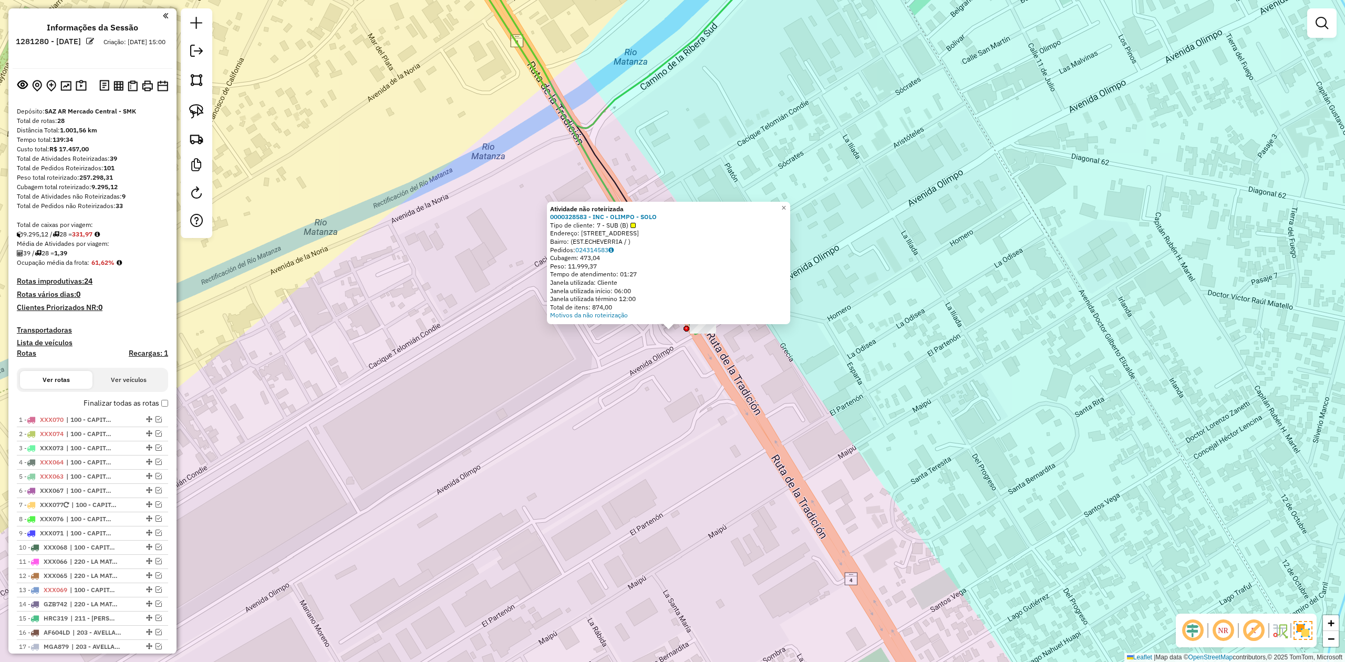
click at [701, 334] on div at bounding box center [703, 328] width 26 height 11
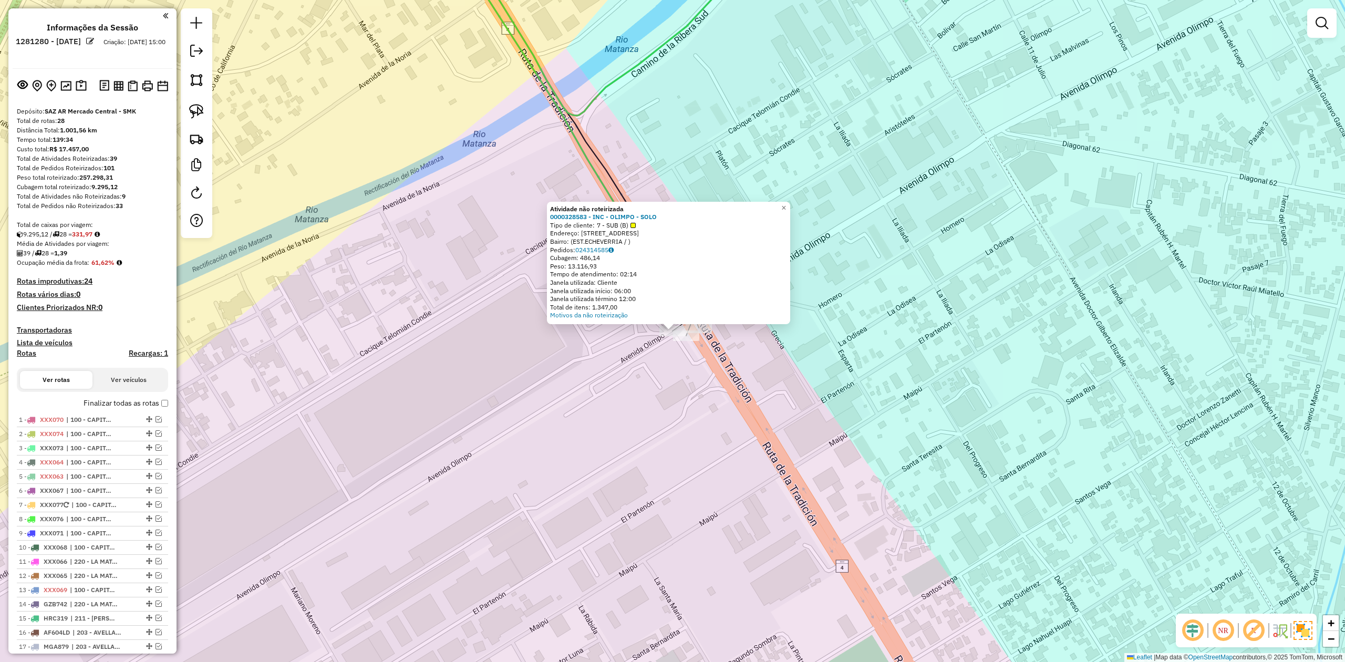
click at [650, 355] on div "Atividade não roteirizada 0000328583 - INC - OLIMPO - SOLO Tipo de cliente: 7 -…" at bounding box center [672, 331] width 1345 height 662
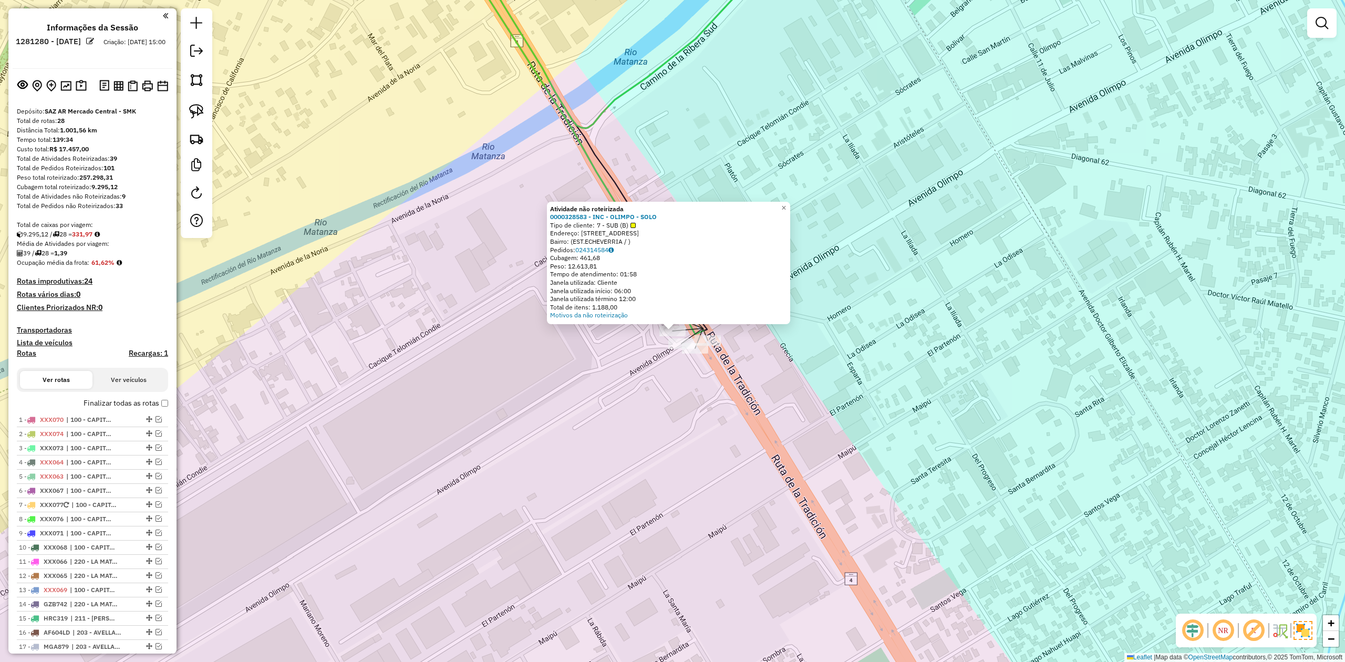
click at [632, 336] on div "Atividade não roteirizada 0000328583 - INC - OLIMPO - SOLO Tipo de cliente: 7 -…" at bounding box center [672, 331] width 1345 height 662
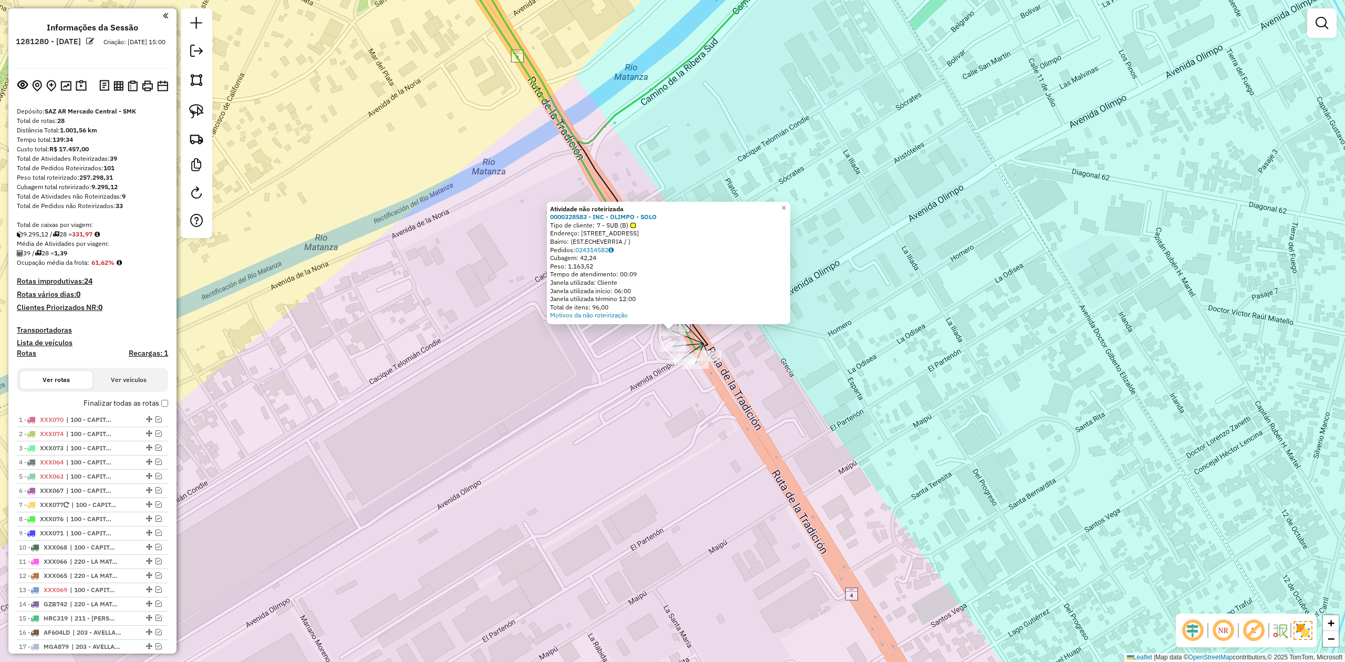
click at [640, 379] on div "Atividade não roteirizada 0000328583 - INC - OLIMPO - SOLO Tipo de cliente: 7 -…" at bounding box center [672, 331] width 1345 height 662
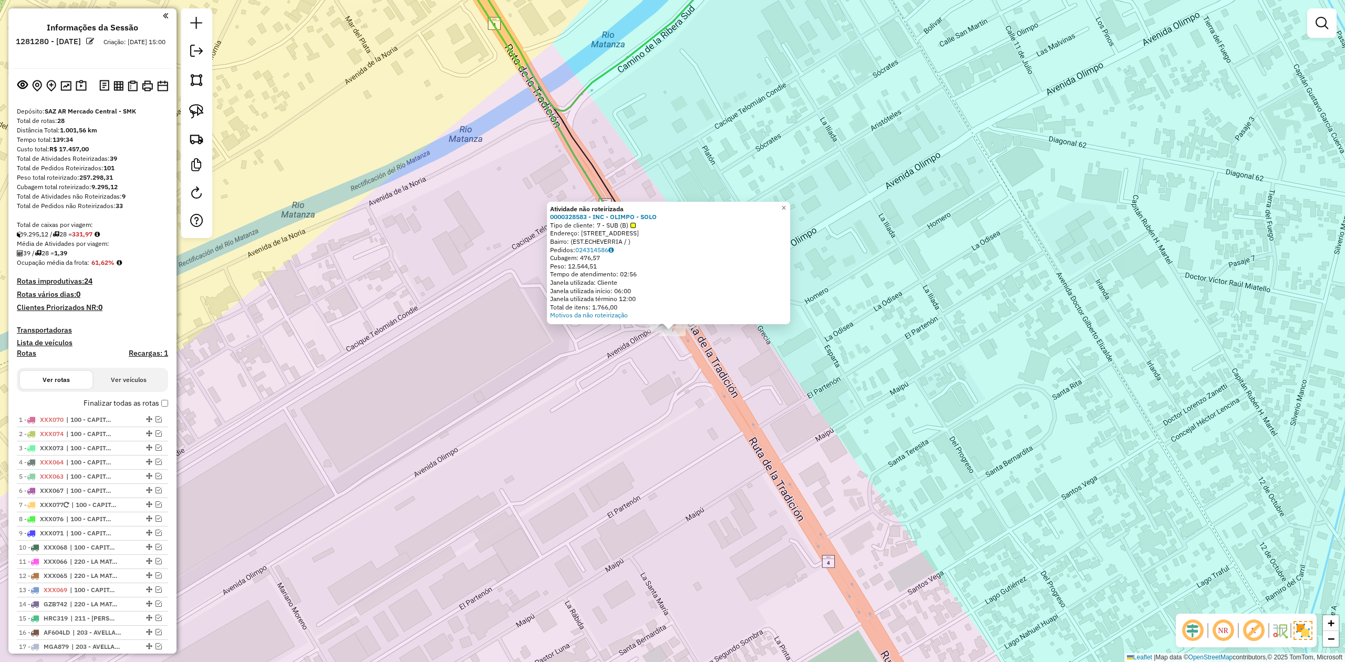
drag, startPoint x: 677, startPoint y: 347, endPoint x: 669, endPoint y: 356, distance: 11.9
click at [664, 353] on div "Atividade não roteirizada 0000328583 - INC - OLIMPO - SOLO Tipo de cliente: 7 -…" at bounding box center [672, 331] width 1345 height 662
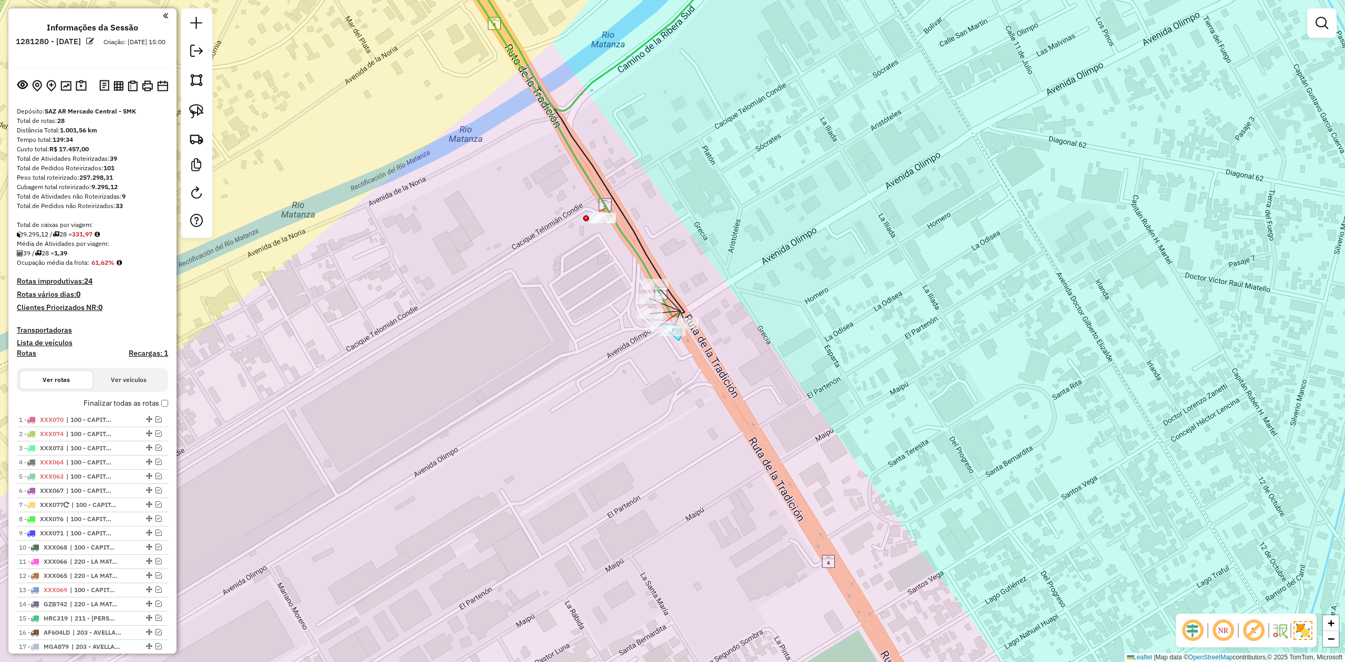
drag, startPoint x: 679, startPoint y: 339, endPoint x: 659, endPoint y: 349, distance: 23.0
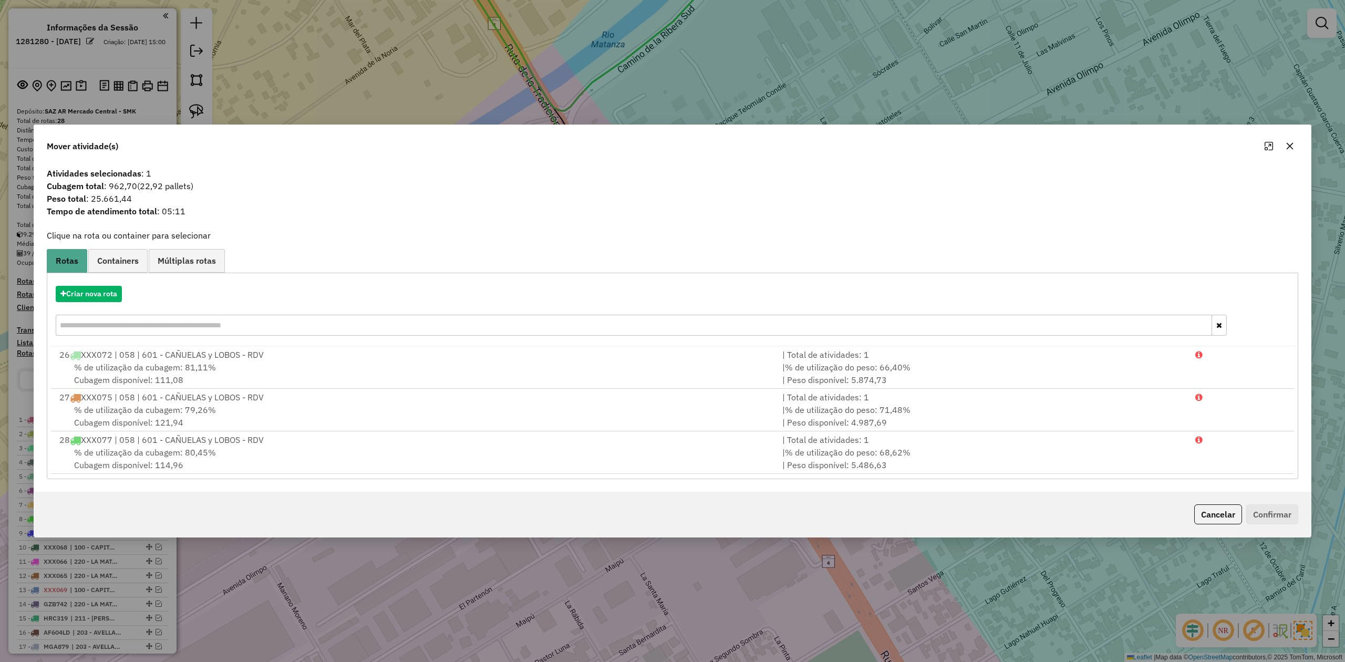
click at [1287, 142] on icon "button" at bounding box center [1289, 146] width 8 height 8
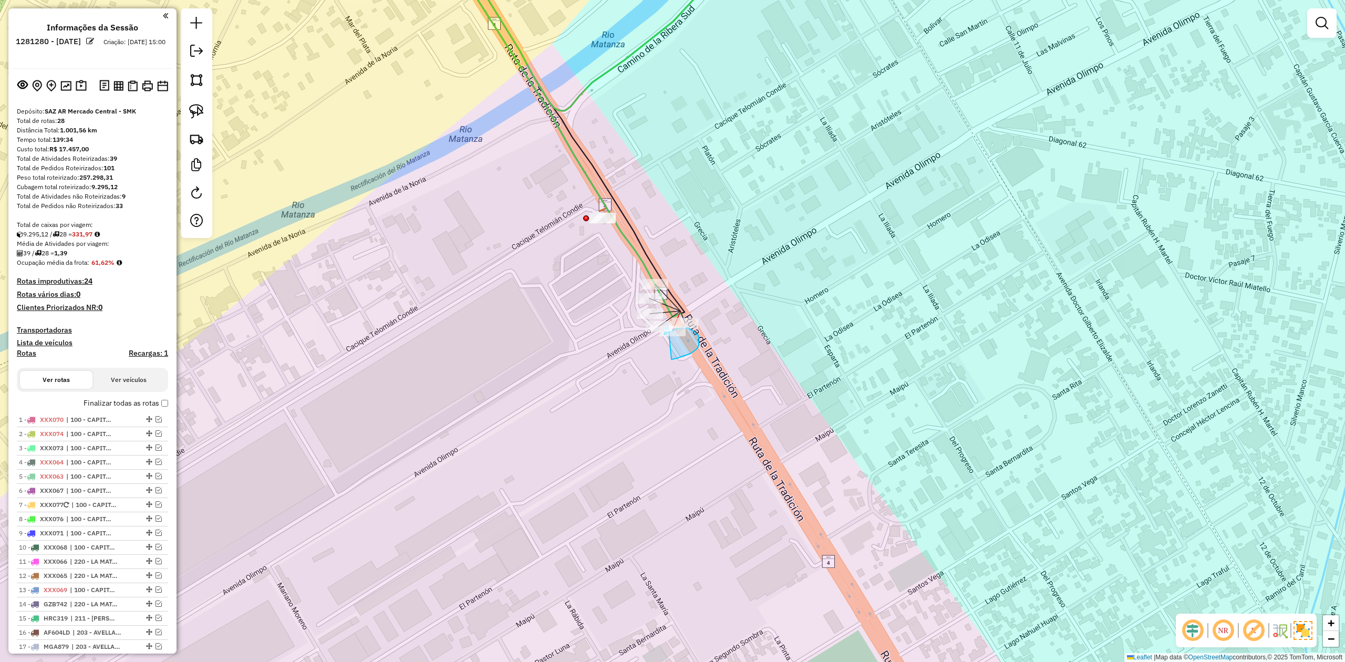
click at [660, 333] on div "Janela de atendimento Grade de atendimento Capacidade Transportadoras Veículos …" at bounding box center [672, 331] width 1345 height 662
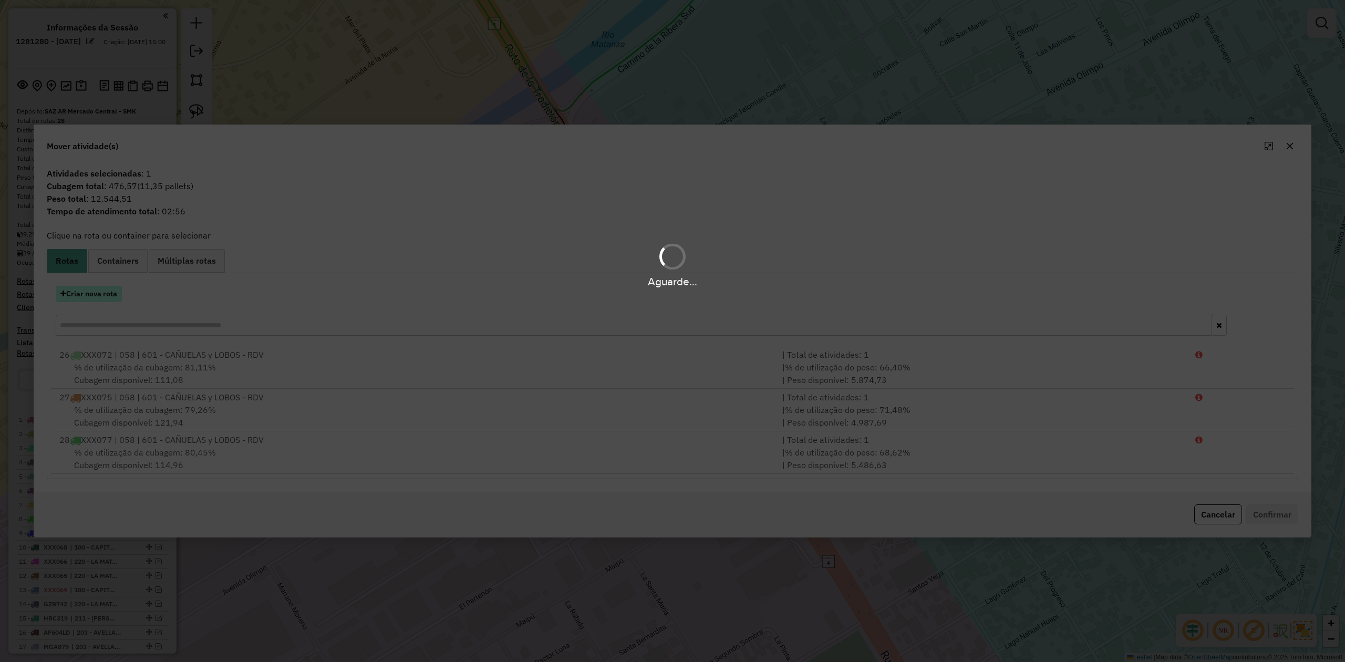
click at [103, 295] on button "Criar nova rota" at bounding box center [89, 294] width 66 height 16
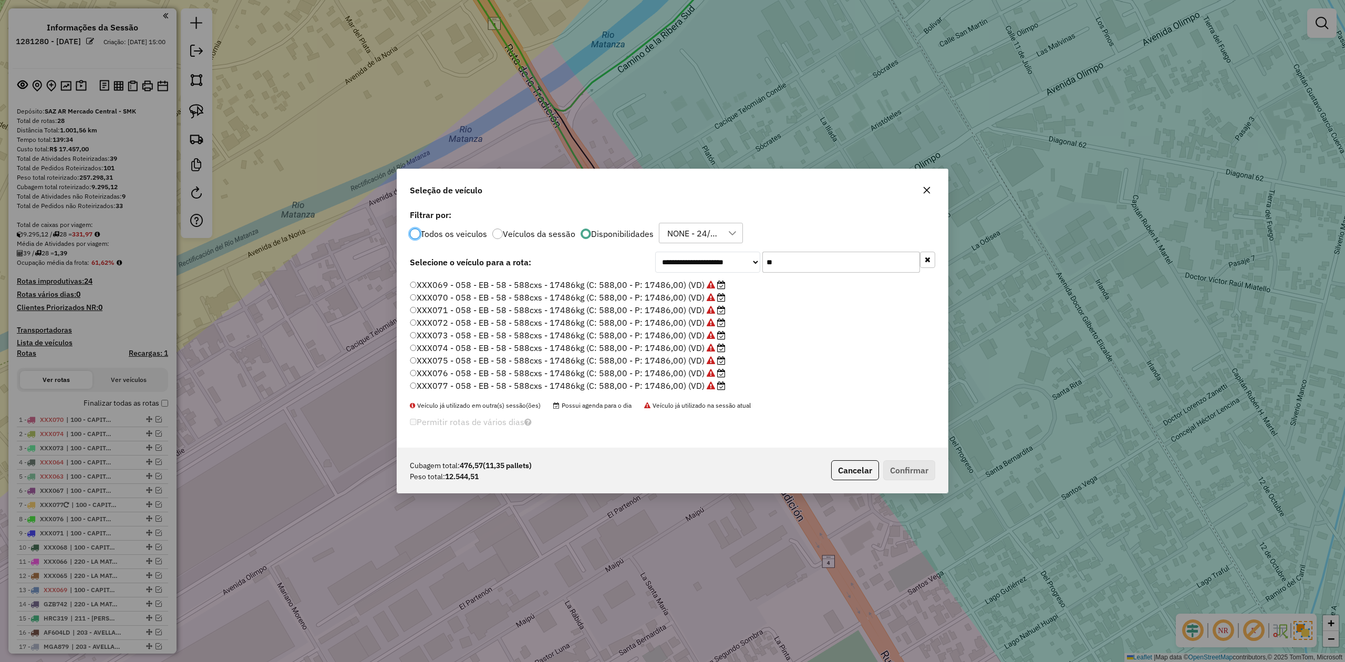
click at [683, 381] on label "XXX077 - 058 - EB - 58 - 588cxs - 17486kg (C: 588,00 - P: 17486,00) (VD)" at bounding box center [568, 385] width 316 height 13
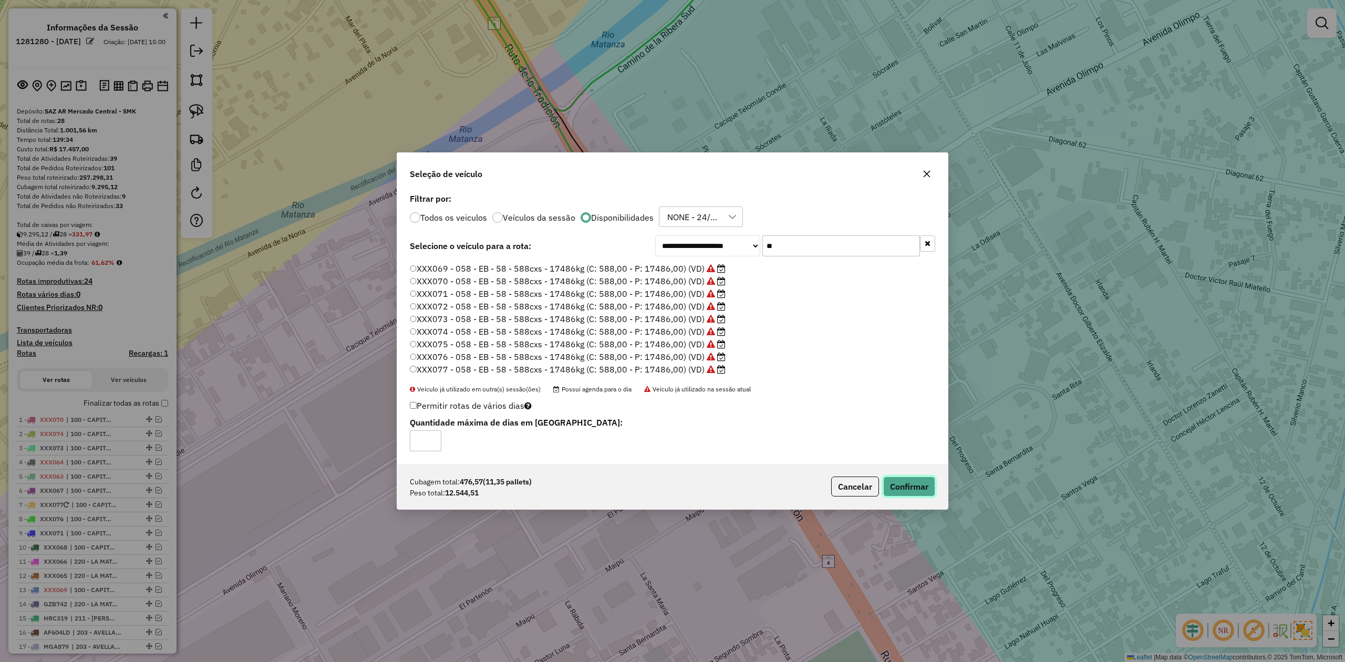
click at [912, 491] on button "Confirmar" at bounding box center [909, 486] width 52 height 20
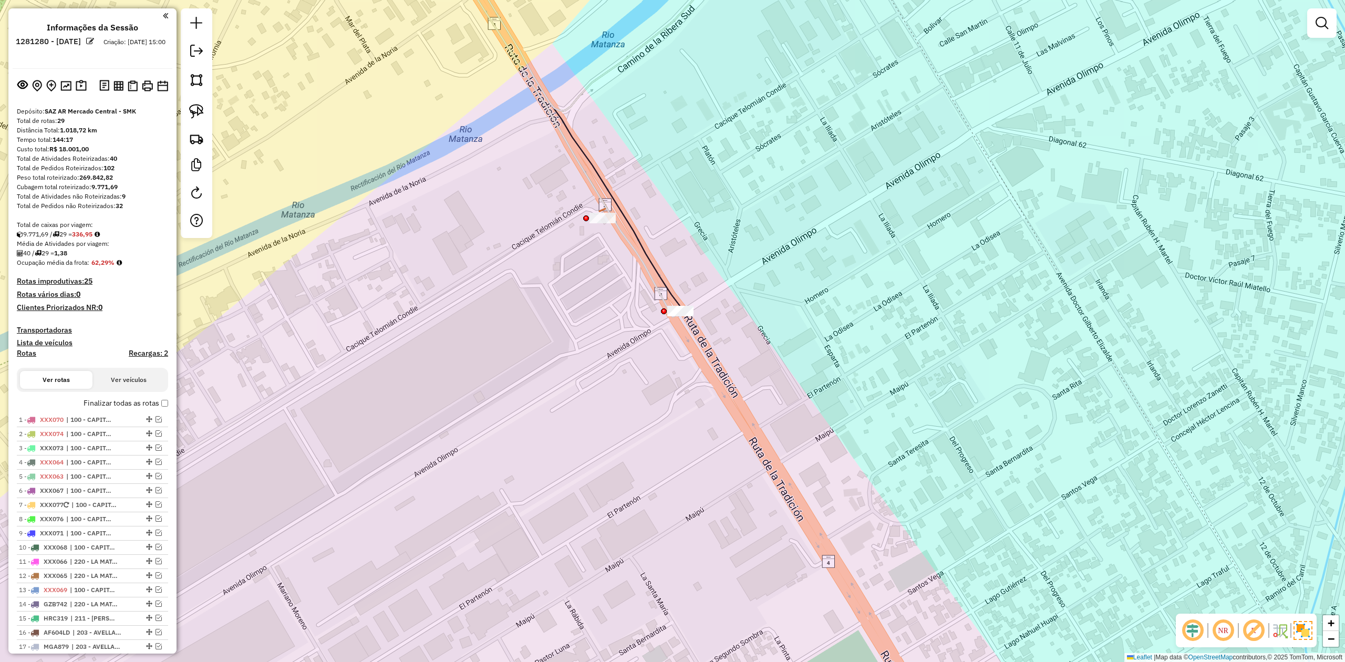
click at [54, 326] on h4 "Transportadoras" at bounding box center [92, 330] width 151 height 9
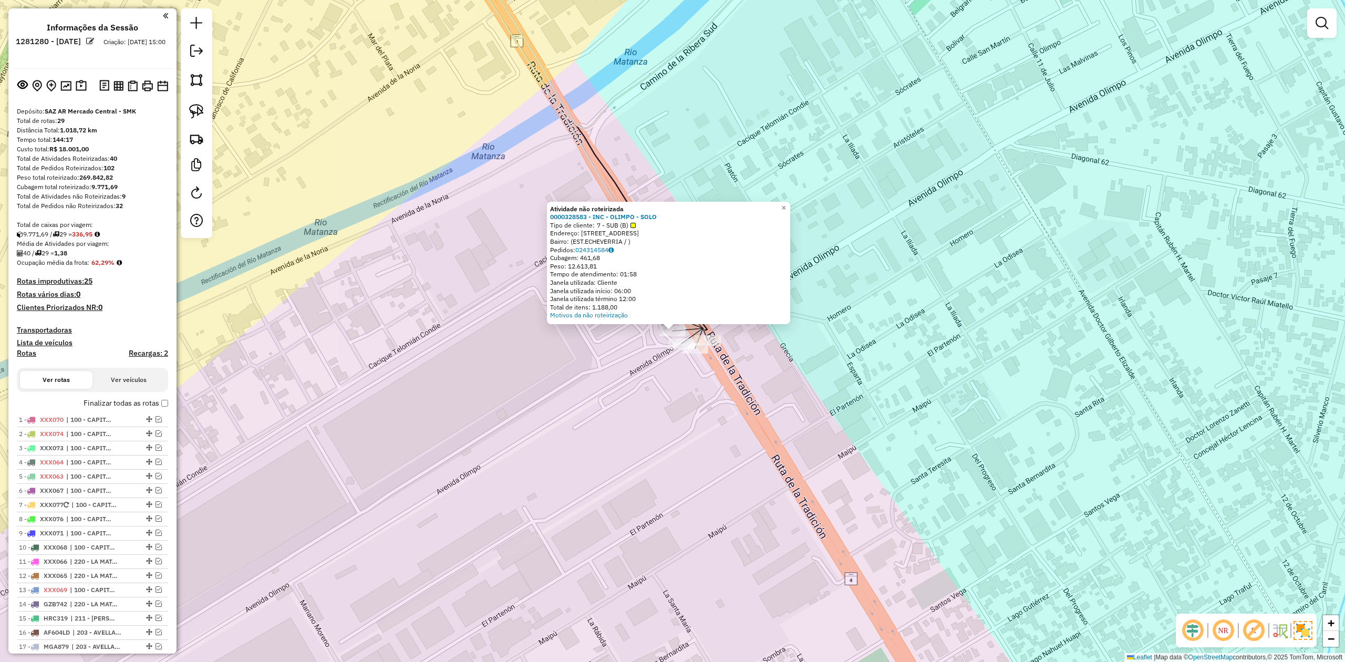
click at [650, 349] on div "Atividade não roteirizada 0000328583 - INC - OLIMPO - SOLO Tipo de cliente: 7 -…" at bounding box center [672, 331] width 1345 height 662
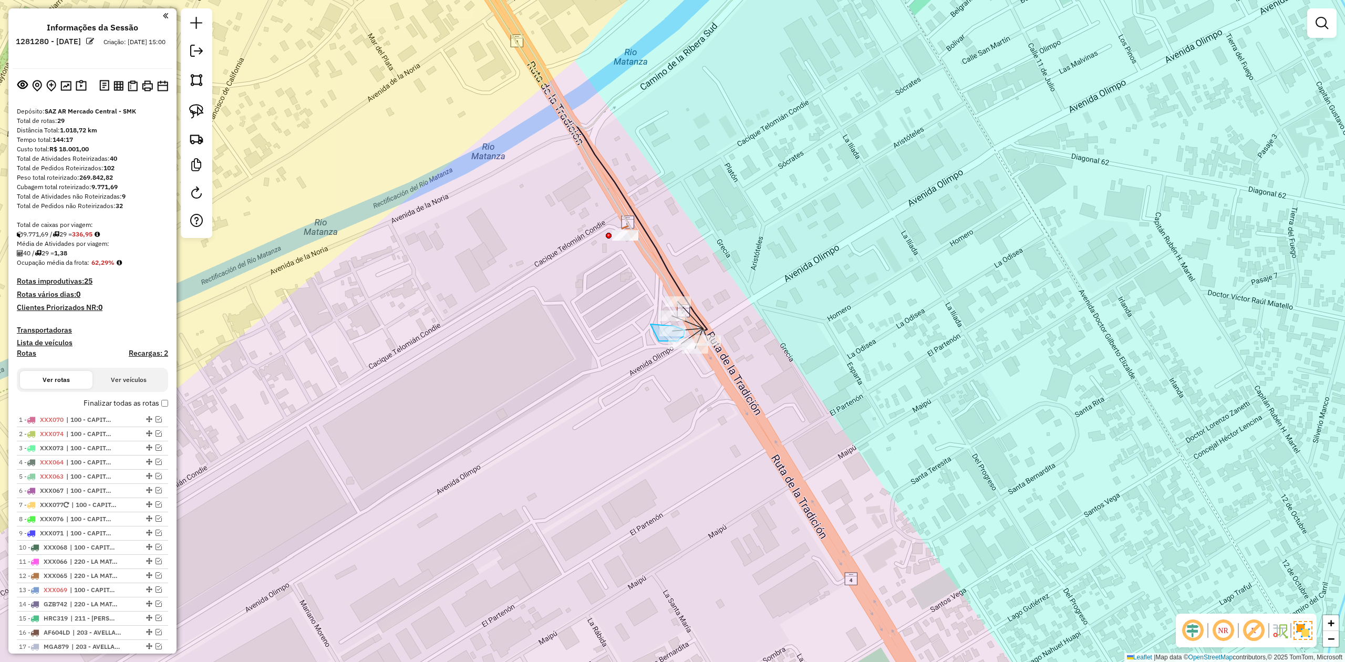
drag, startPoint x: 659, startPoint y: 341, endPoint x: 639, endPoint y: 337, distance: 19.9
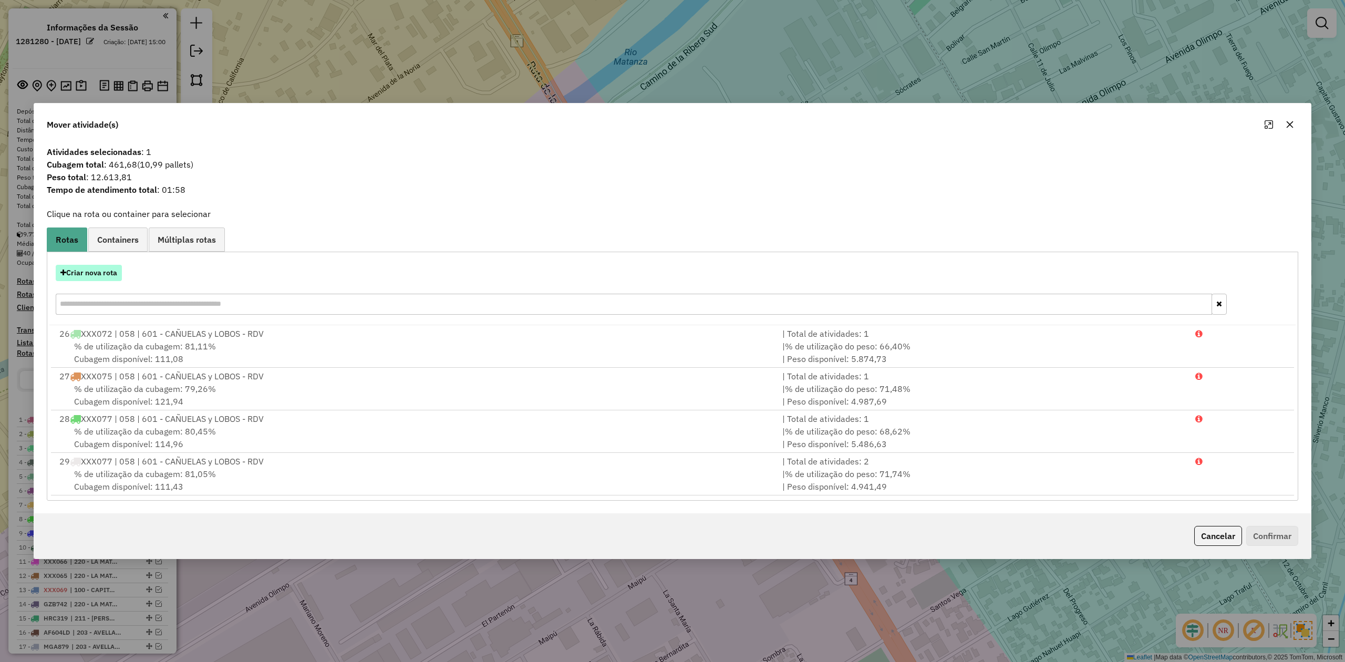
click at [96, 271] on button "Criar nova rota" at bounding box center [89, 273] width 66 height 16
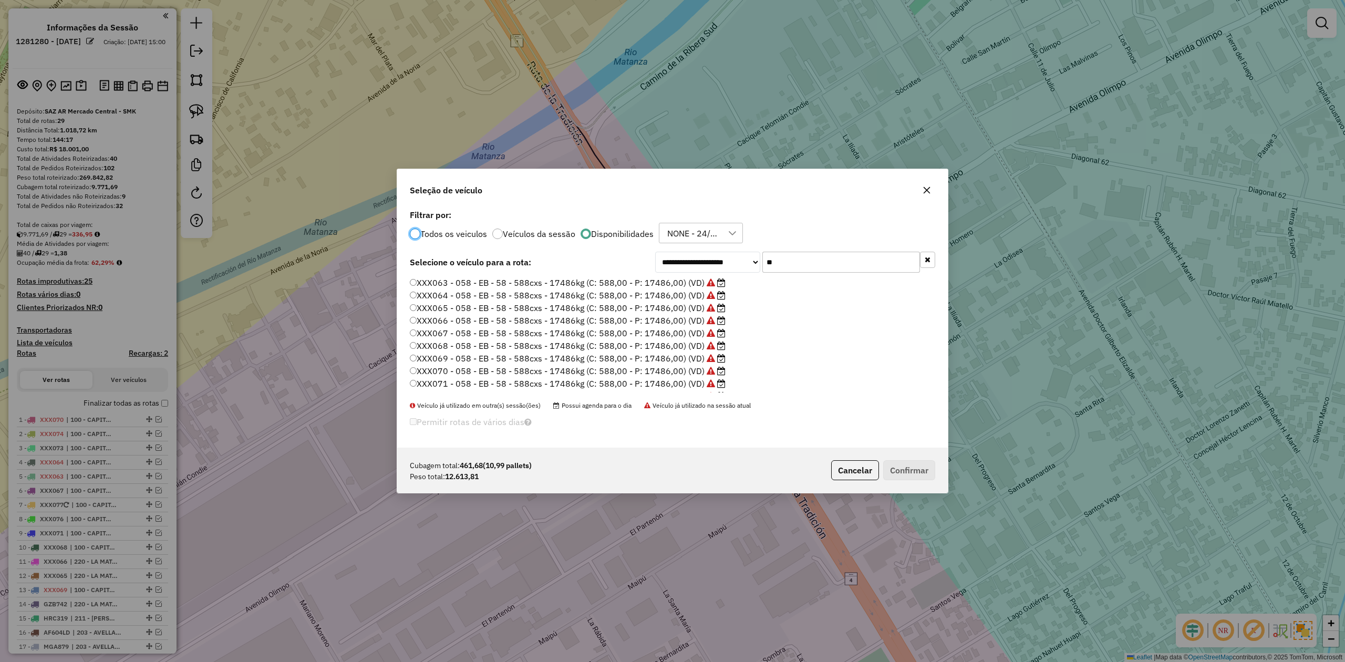
scroll to position [5, 3]
click at [928, 188] on icon "button" at bounding box center [926, 190] width 8 height 8
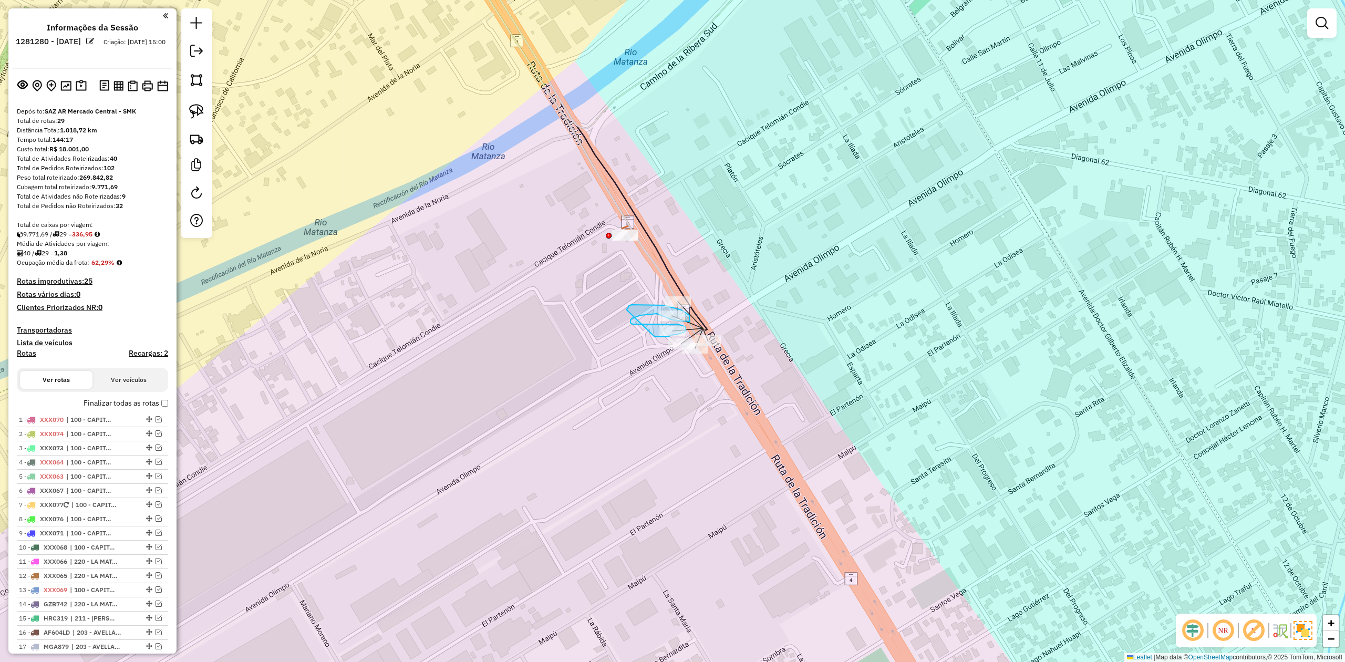
drag, startPoint x: 654, startPoint y: 337, endPoint x: 625, endPoint y: 311, distance: 38.7
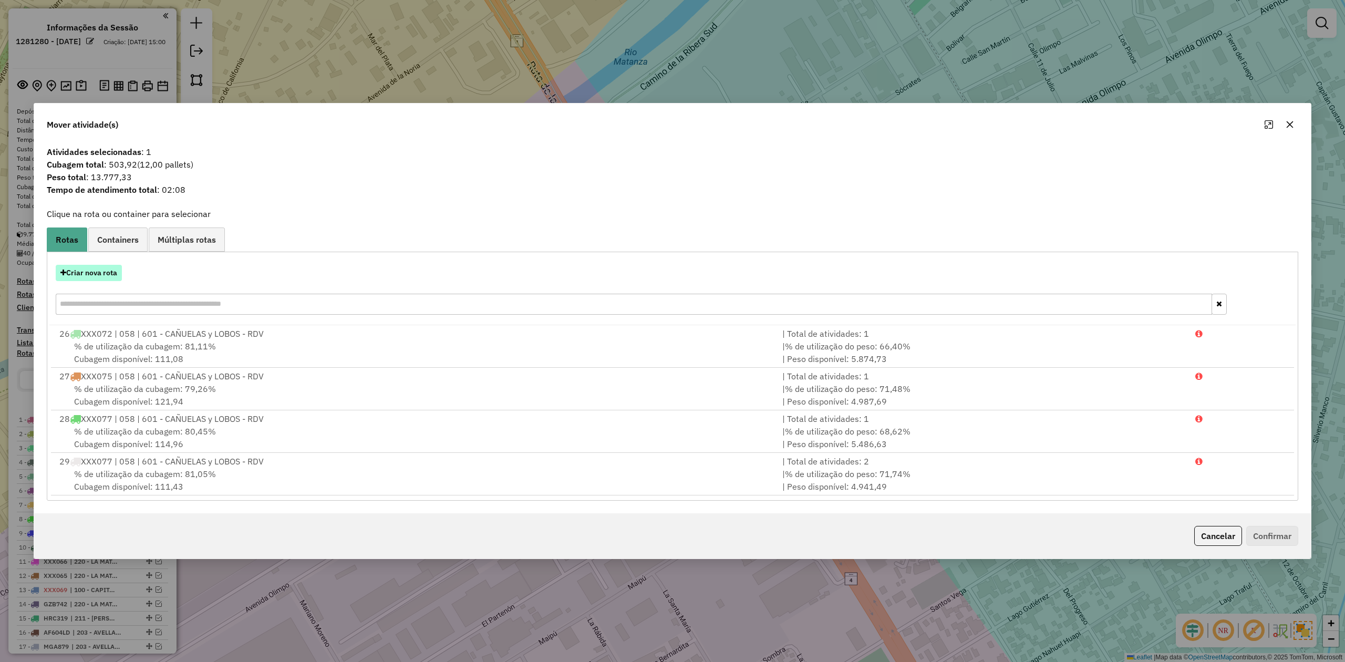
click at [91, 270] on button "Criar nova rota" at bounding box center [89, 273] width 66 height 16
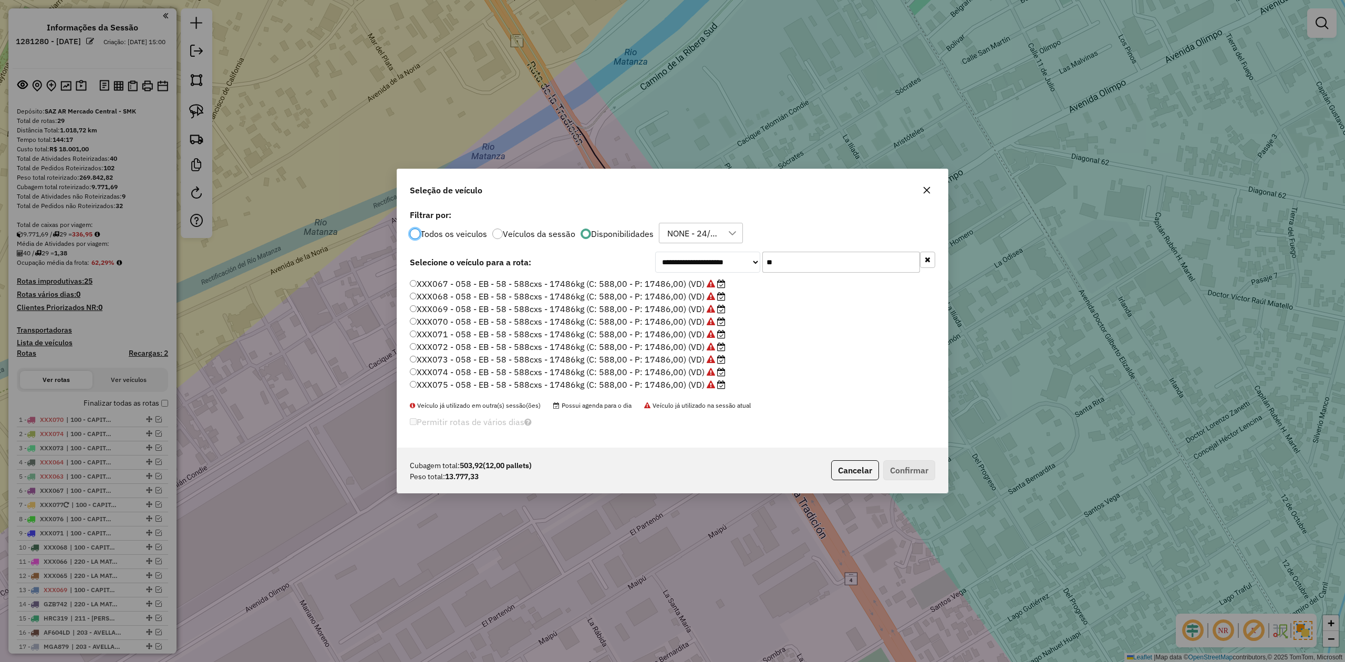
scroll to position [74, 0]
click at [684, 383] on label "XXX077 - 058 - EB - 58 - 588cxs - 17486kg (C: 588,00 - P: 17486,00) (VD)" at bounding box center [568, 385] width 316 height 13
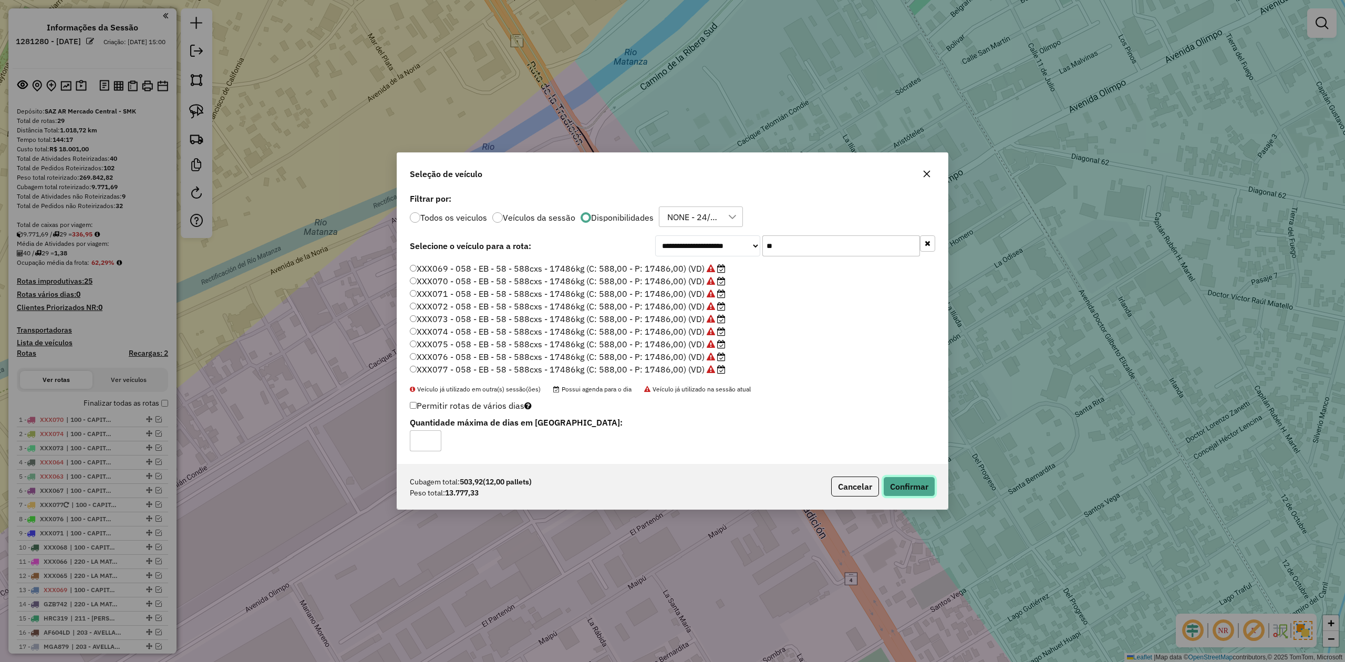
click at [918, 484] on button "Confirmar" at bounding box center [909, 486] width 52 height 20
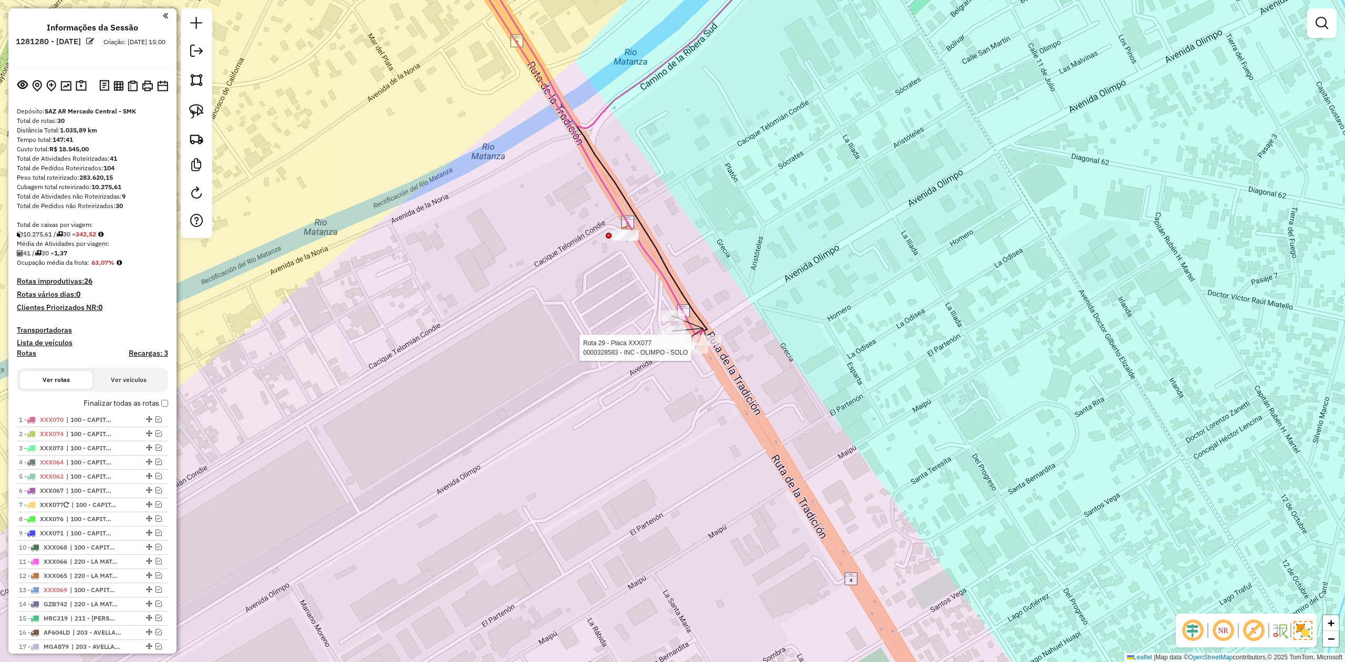
select select "**********"
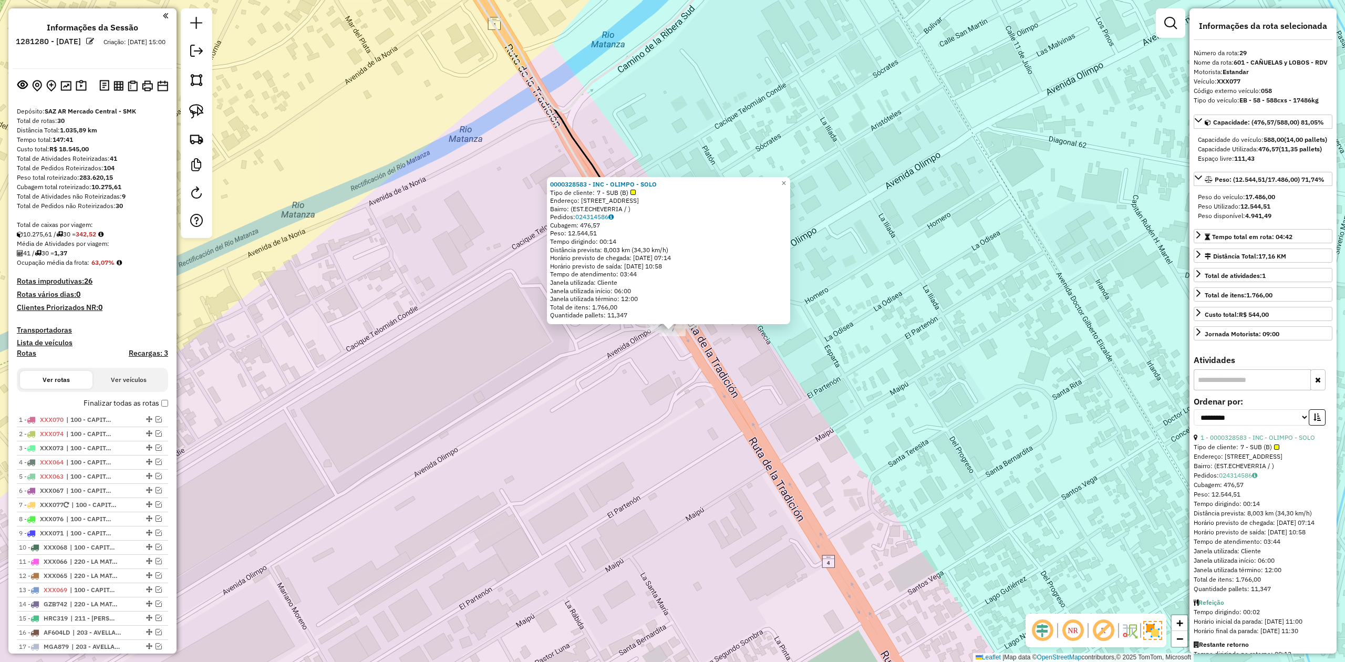
scroll to position [648, 0]
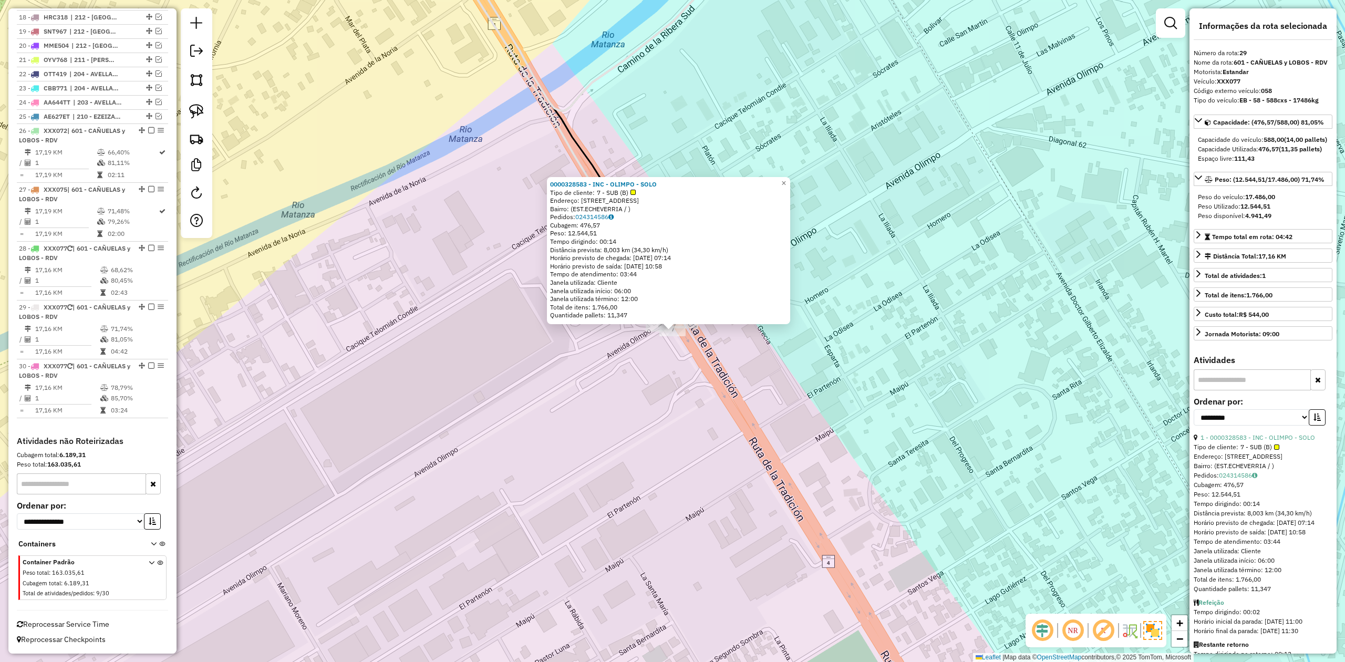
click at [690, 351] on div "0000328583 - INC - OLIMPO - SOLO Tipo de cliente: 7 - SUB (B) Endereço: AVENIDA…" at bounding box center [672, 331] width 1345 height 662
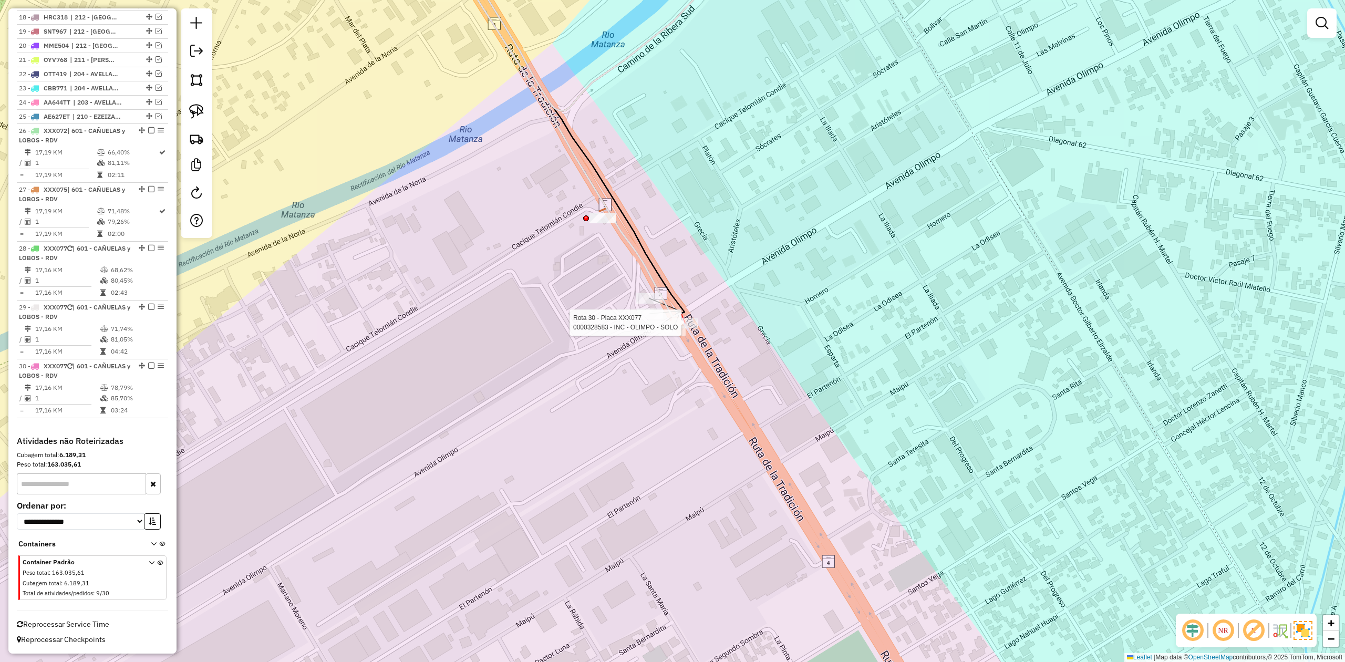
click at [689, 328] on div at bounding box center [685, 323] width 26 height 11
select select "**********"
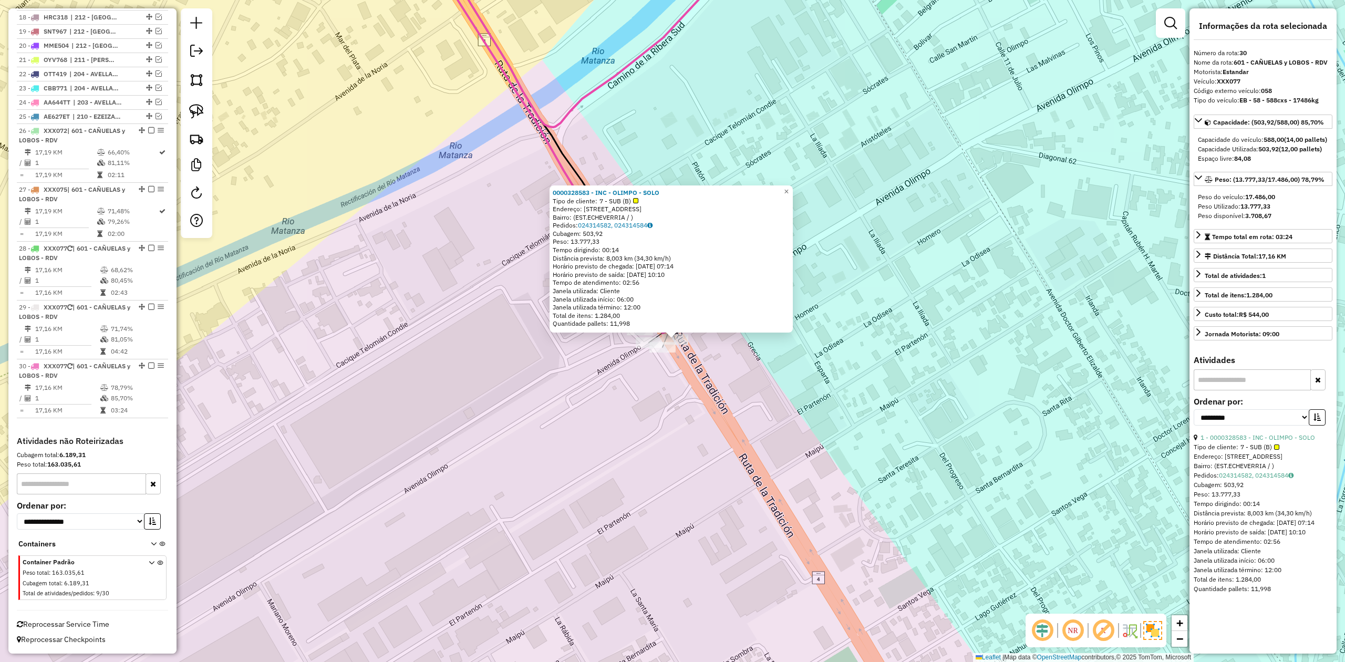
drag, startPoint x: 704, startPoint y: 398, endPoint x: 711, endPoint y: 414, distance: 17.0
click at [711, 414] on div "0000328583 - INC - OLIMPO - SOLO Tipo de cliente: 7 - SUB (B) Endereço: AVENIDA…" at bounding box center [672, 331] width 1345 height 662
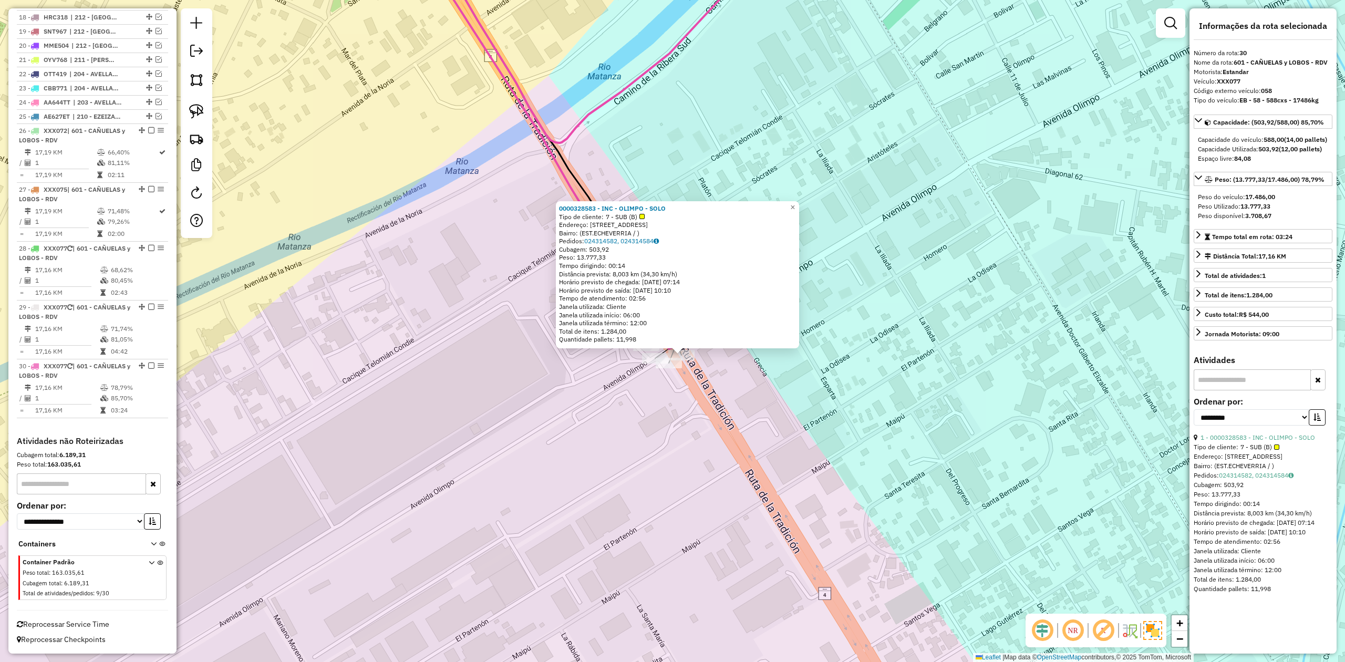
click at [667, 368] on div at bounding box center [669, 363] width 26 height 11
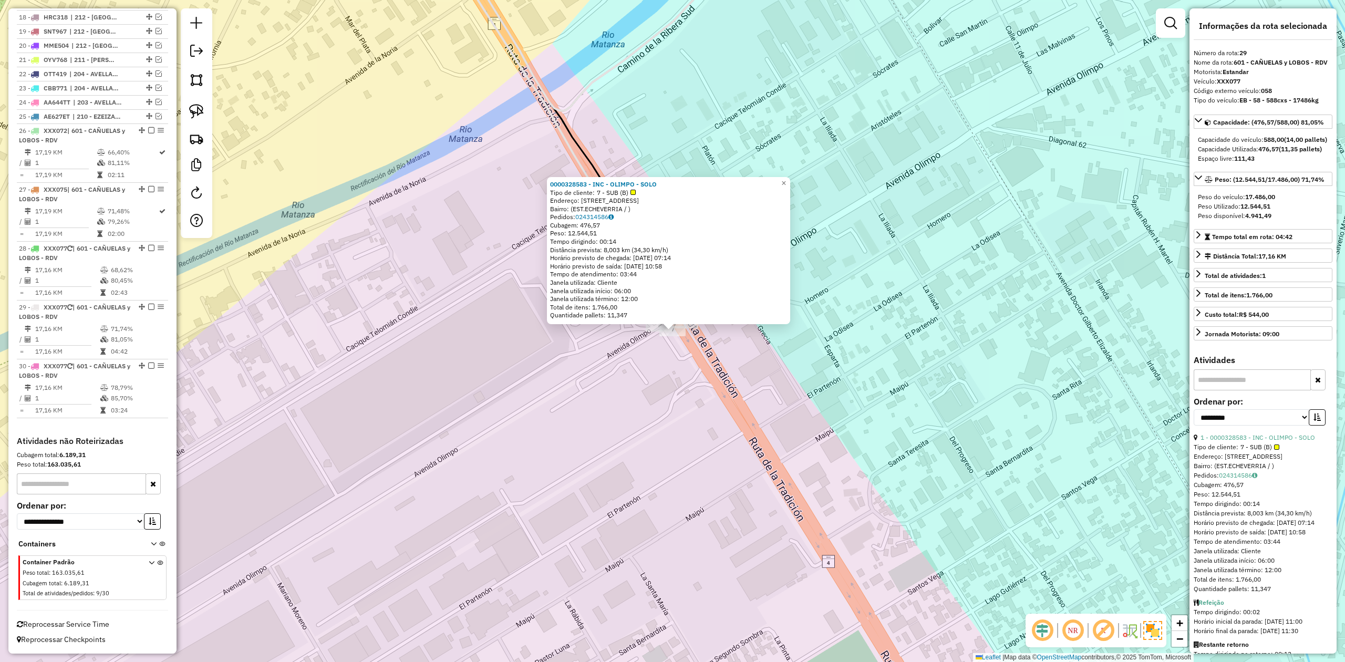
click at [665, 396] on div "0000328583 - INC - OLIMPO - SOLO Tipo de cliente: 7 - SUB (B) Endereço: AVENIDA…" at bounding box center [672, 331] width 1345 height 662
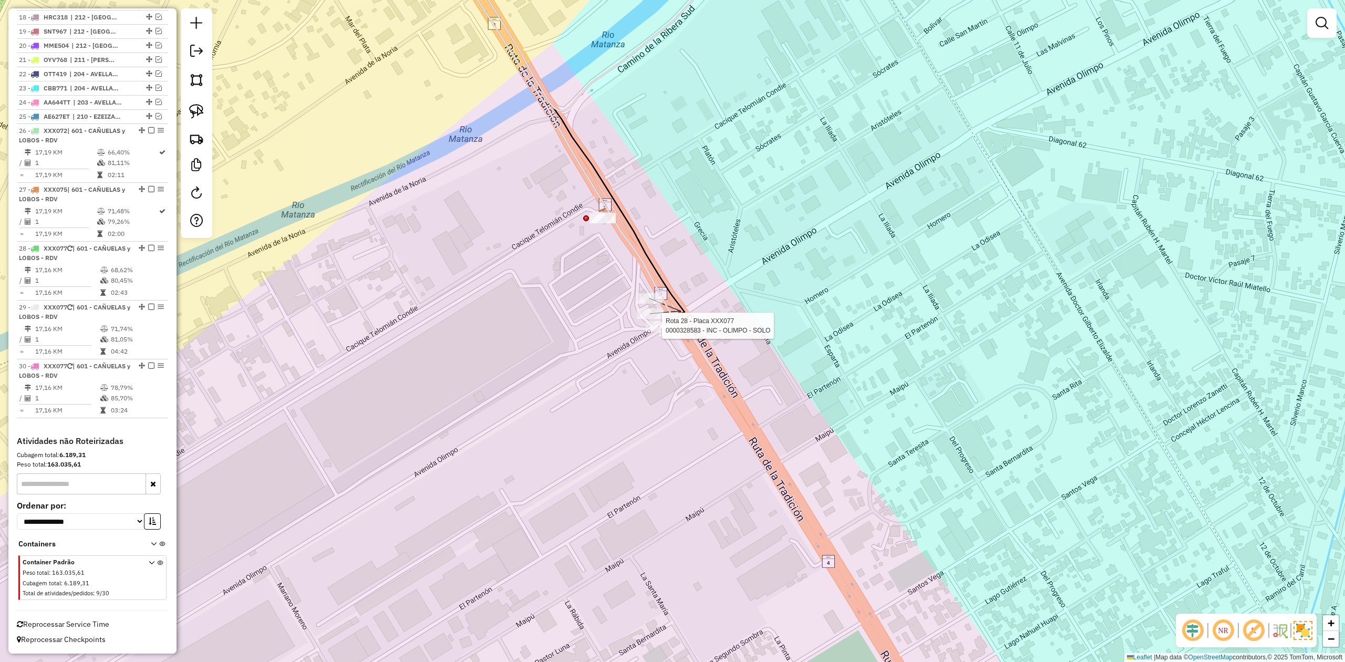
click at [651, 331] on div at bounding box center [659, 326] width 26 height 11
select select "**********"
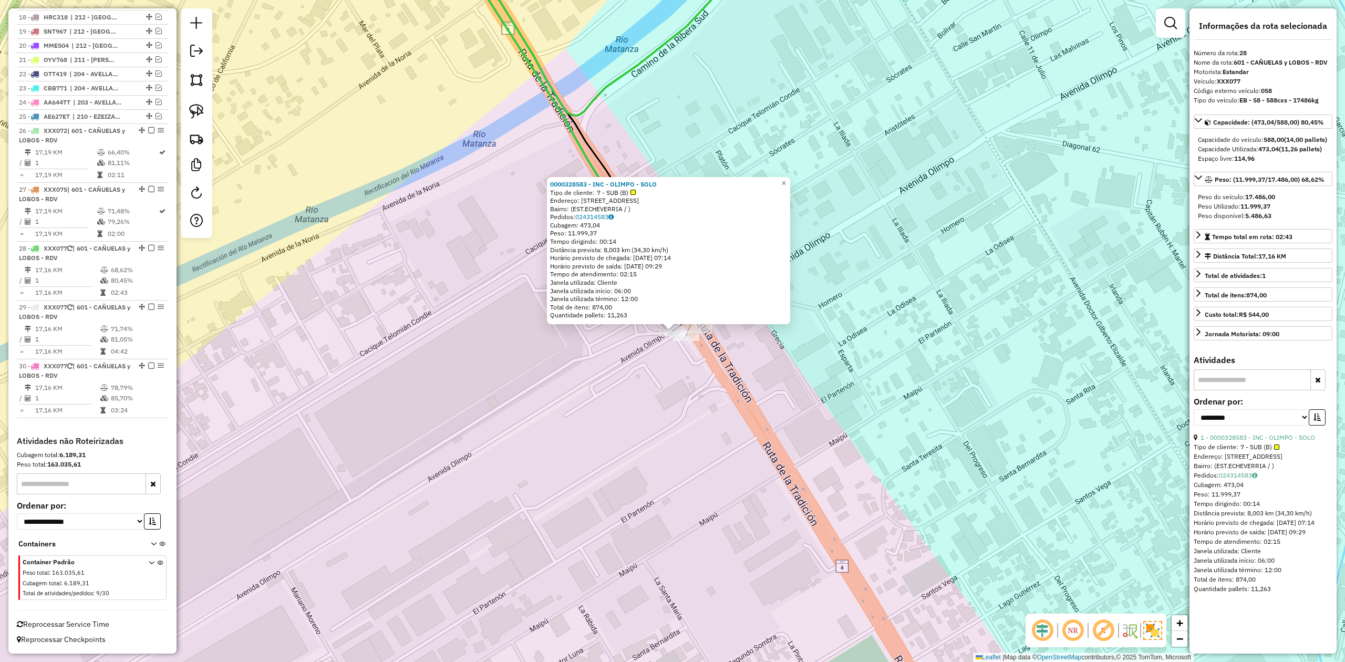
click at [662, 378] on div "Rota 28 - Placa XXX077 0000328583 - INC - OLIMPO - SOLO 0000328583 - INC - OLIM…" at bounding box center [672, 331] width 1345 height 662
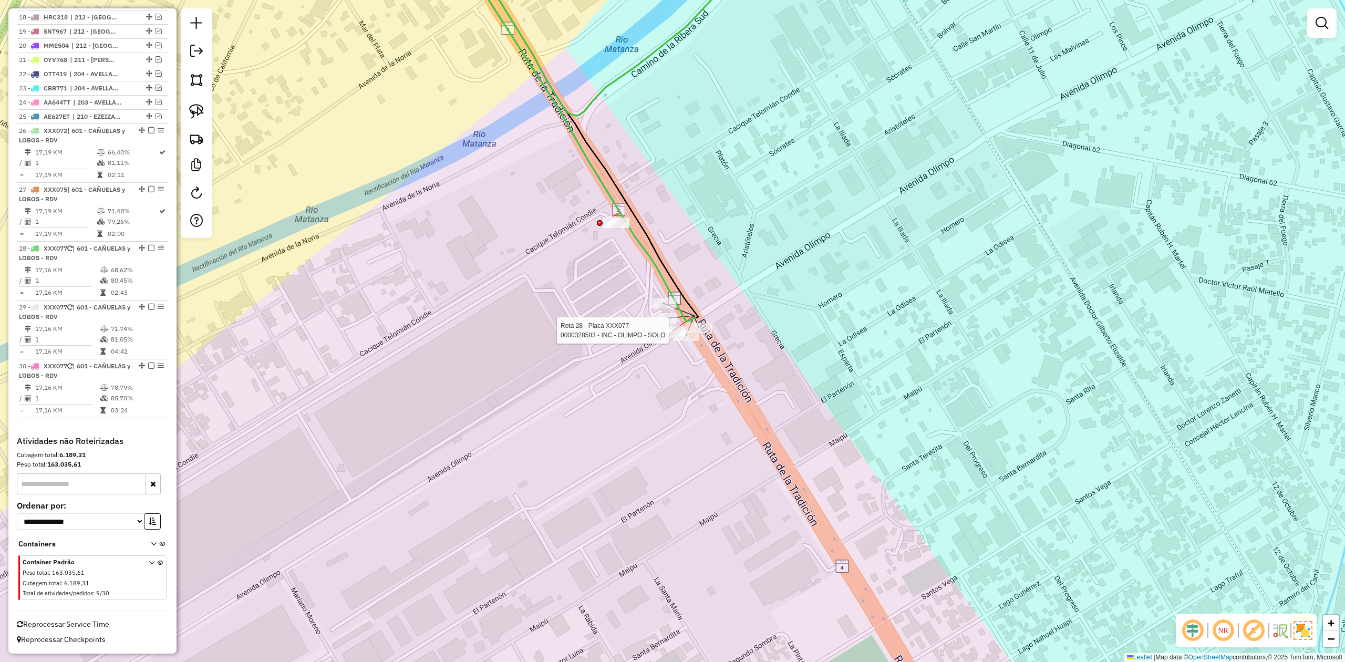
select select "**********"
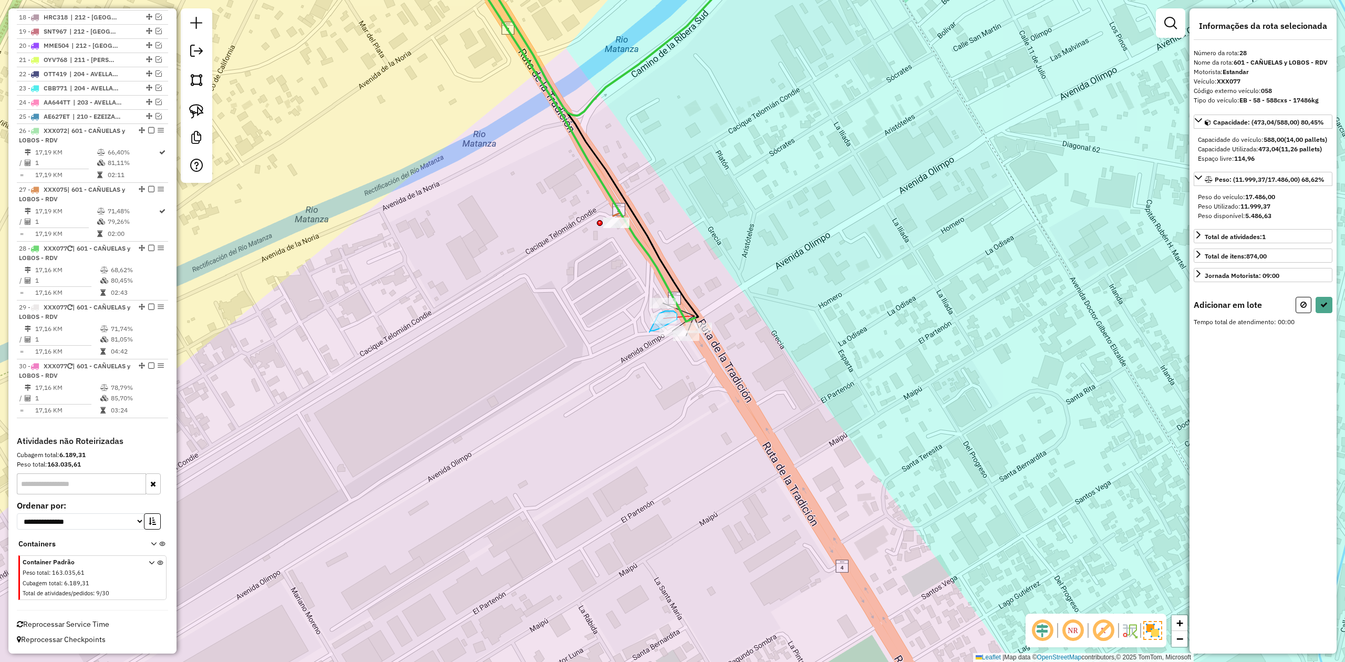
drag, startPoint x: 656, startPoint y: 330, endPoint x: 641, endPoint y: 327, distance: 14.5
select select "**********"
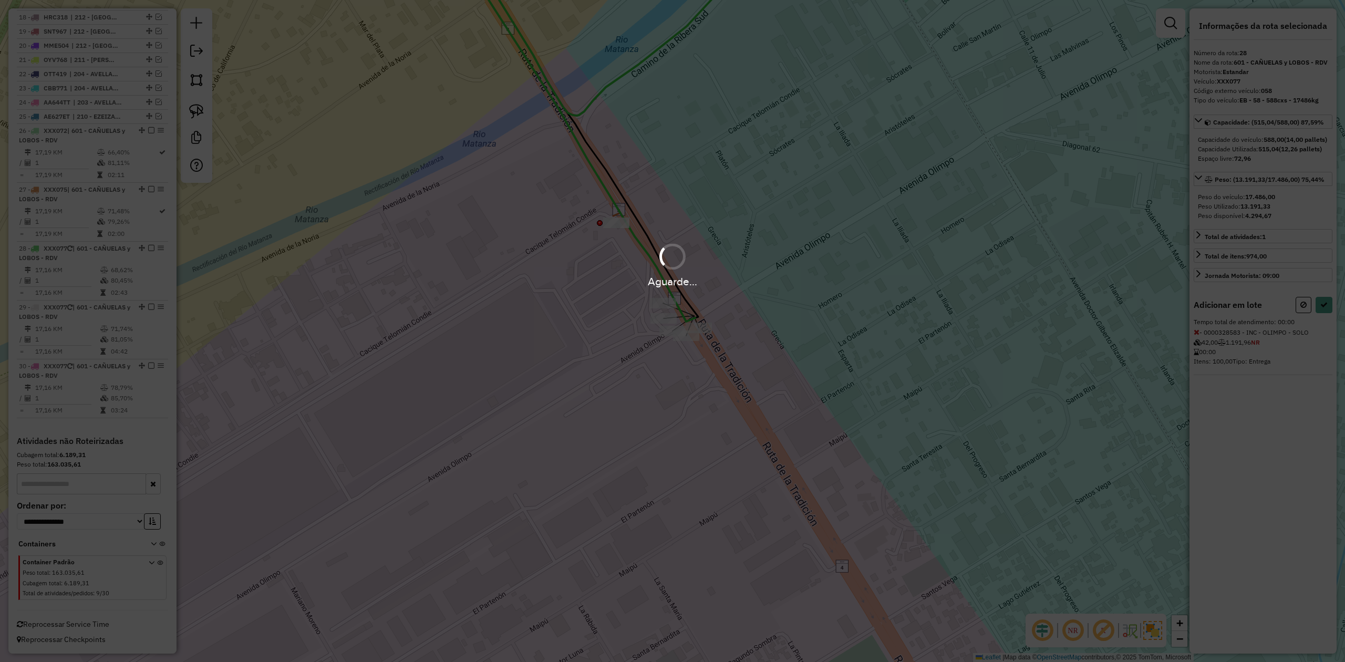
select select "**********"
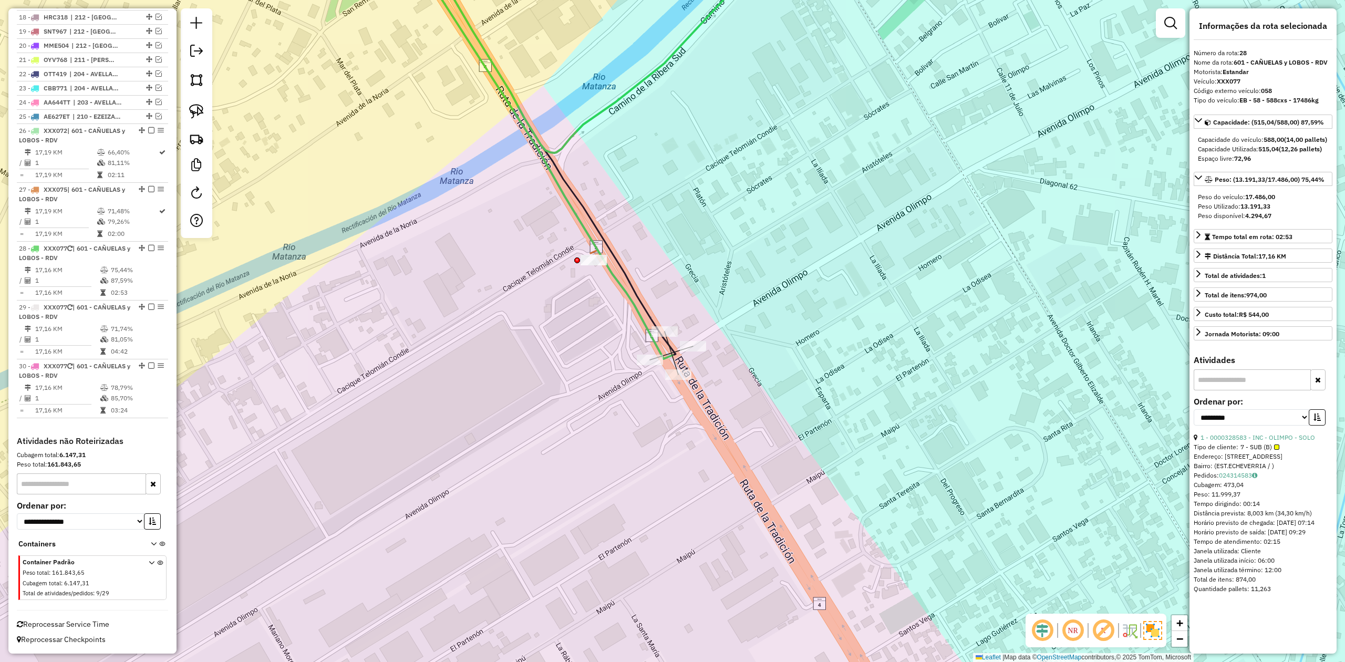
drag, startPoint x: 685, startPoint y: 325, endPoint x: 723, endPoint y: 357, distance: 49.5
click at [723, 357] on div "Janela de atendimento Grade de atendimento Capacidade Transportadoras Veículos …" at bounding box center [672, 331] width 1345 height 662
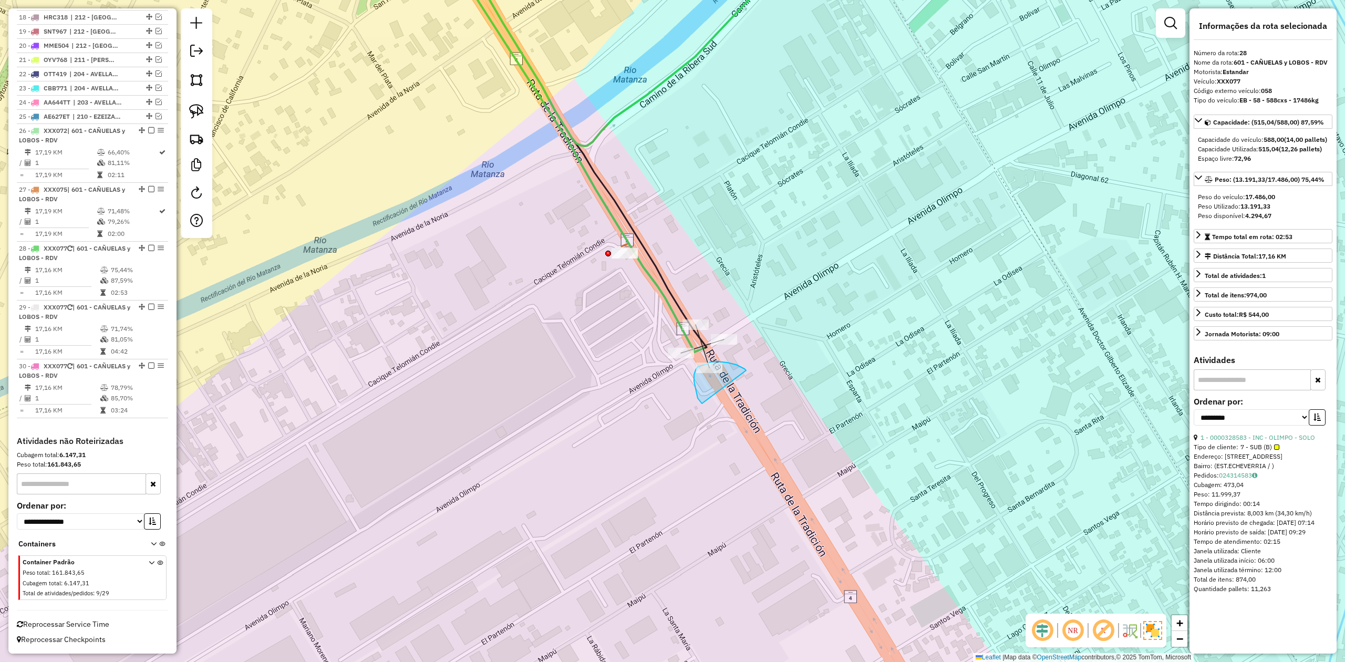
drag, startPoint x: 736, startPoint y: 365, endPoint x: 730, endPoint y: 402, distance: 37.7
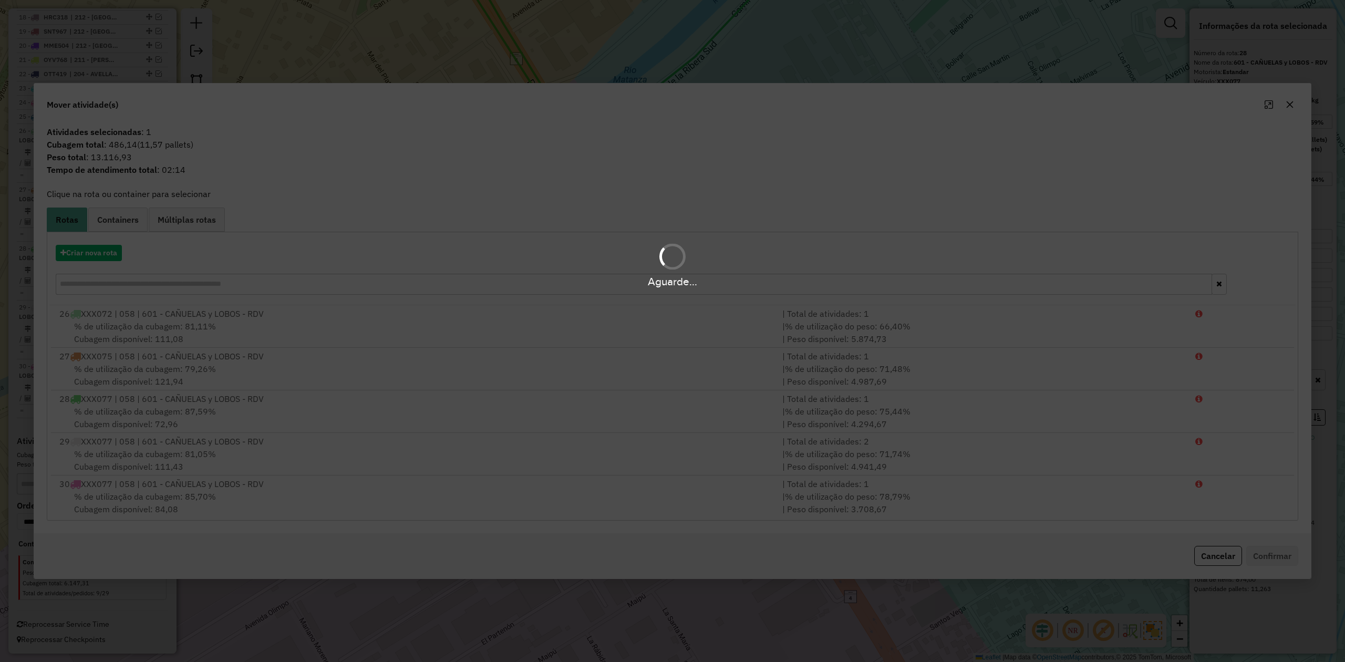
click at [93, 252] on div "Aguarde..." at bounding box center [672, 265] width 1345 height 50
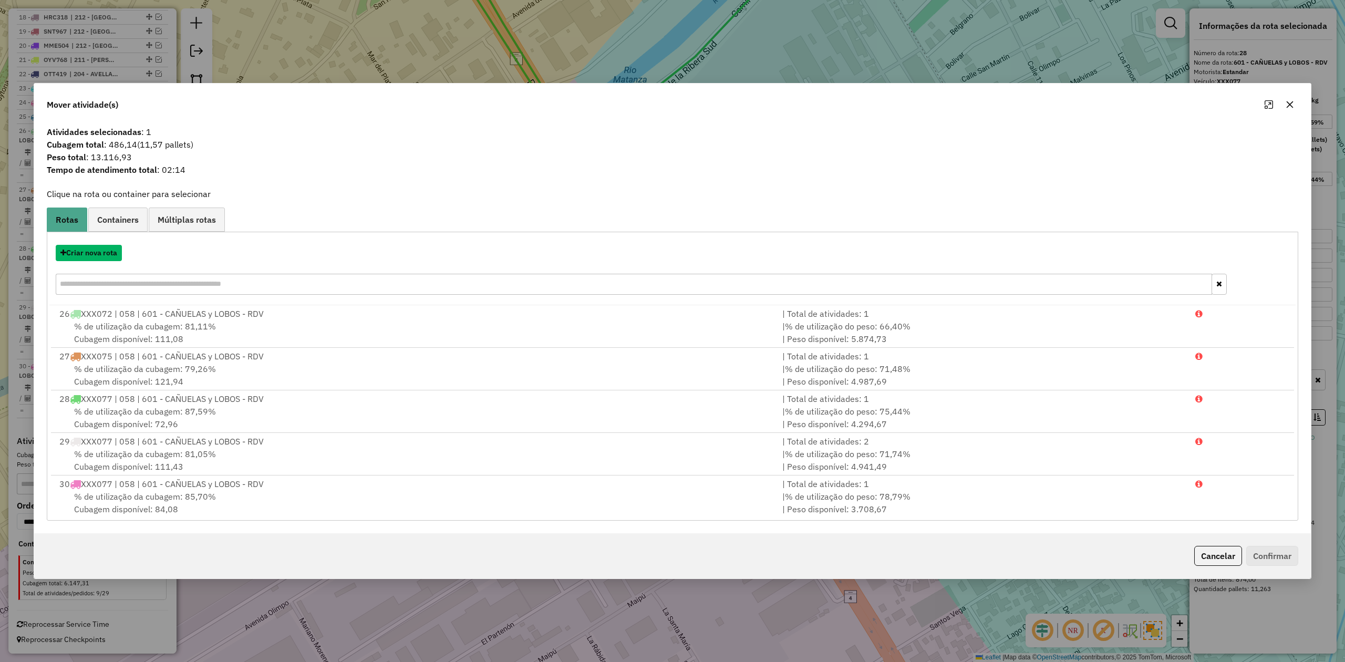
click at [93, 252] on button "Criar nova rota" at bounding box center [89, 253] width 66 height 16
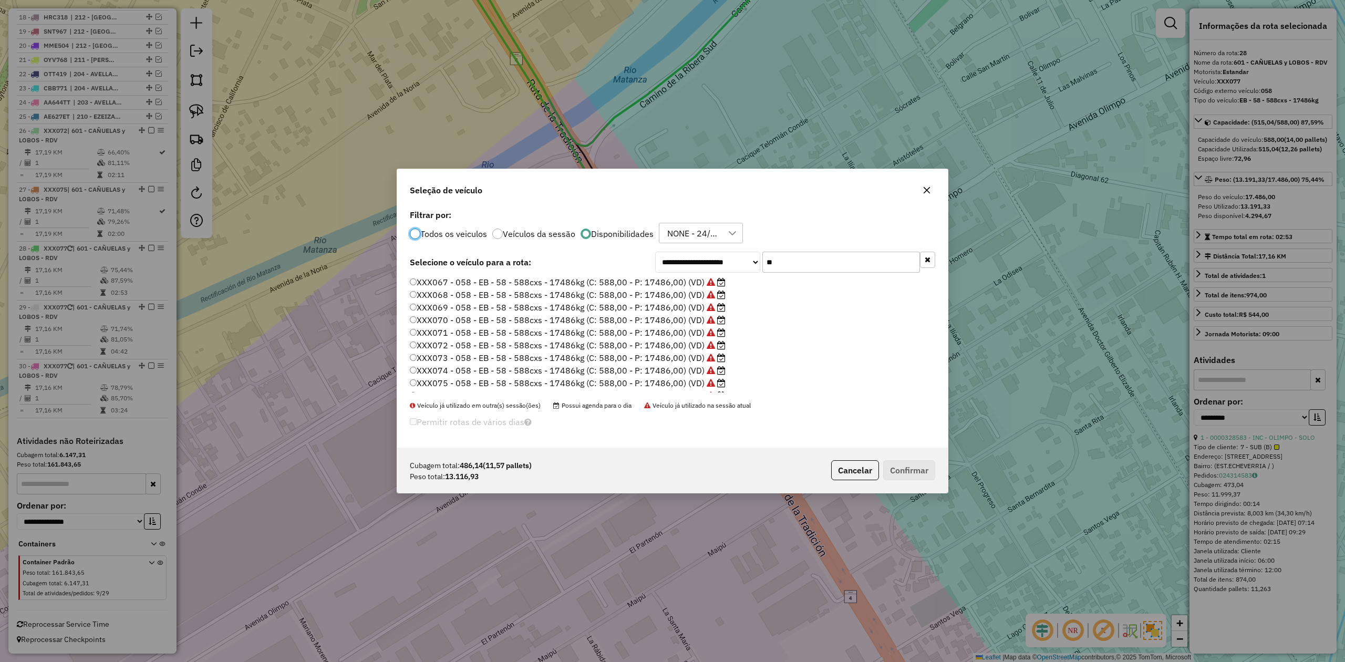
scroll to position [74, 0]
drag, startPoint x: 670, startPoint y: 358, endPoint x: 729, endPoint y: 396, distance: 69.7
click at [670, 358] on label "XXX075 - 058 - EB - 58 - 588cxs - 17486kg (C: 588,00 - P: 17486,00) (VD)" at bounding box center [568, 360] width 316 height 13
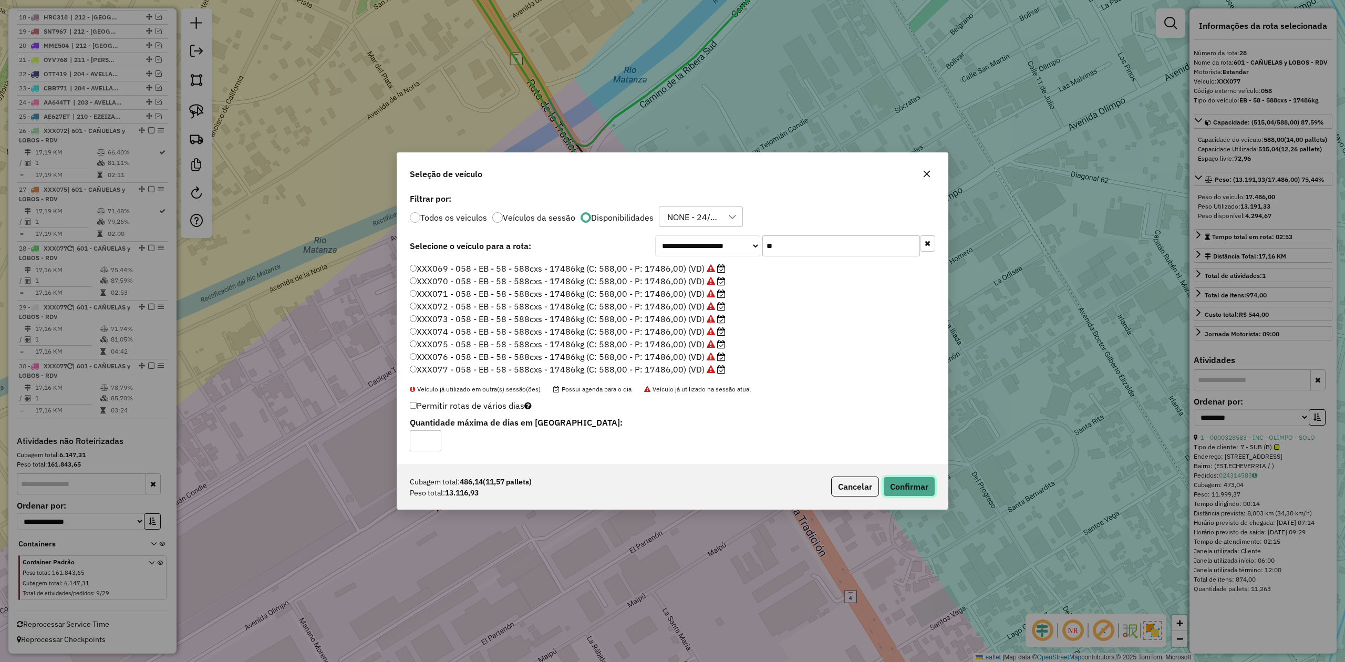
click at [897, 486] on button "Confirmar" at bounding box center [909, 486] width 52 height 20
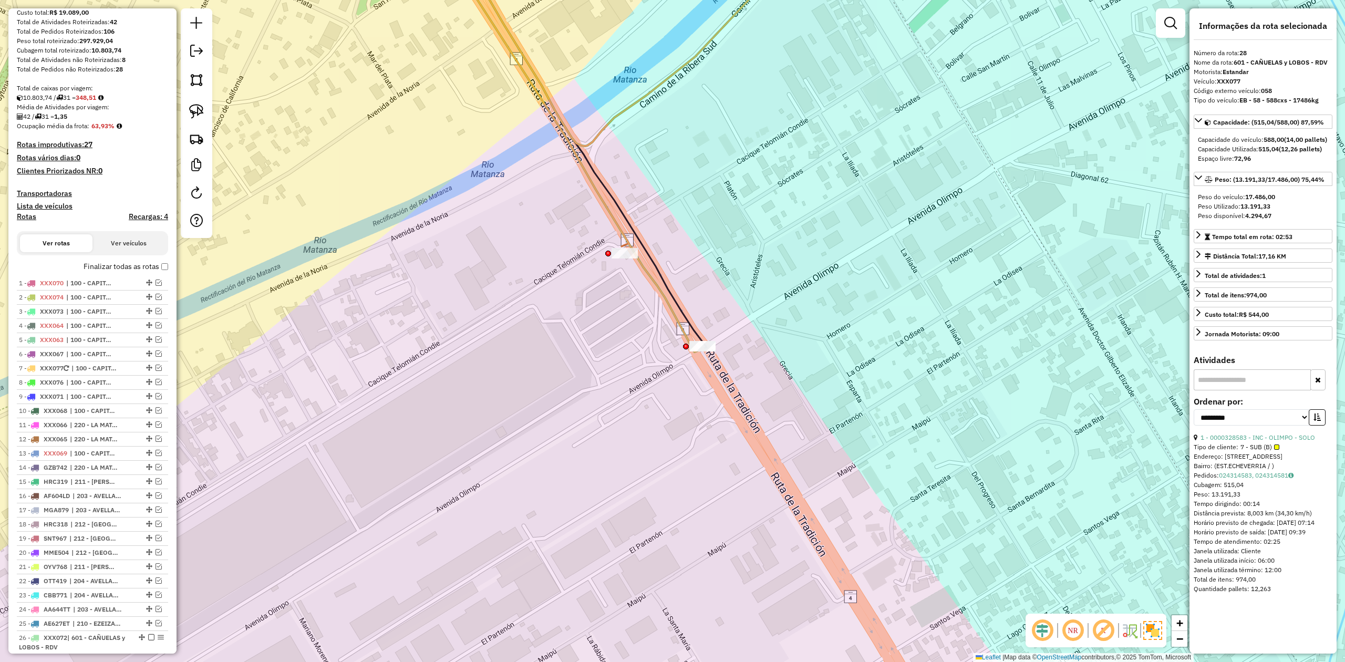
scroll to position [0, 0]
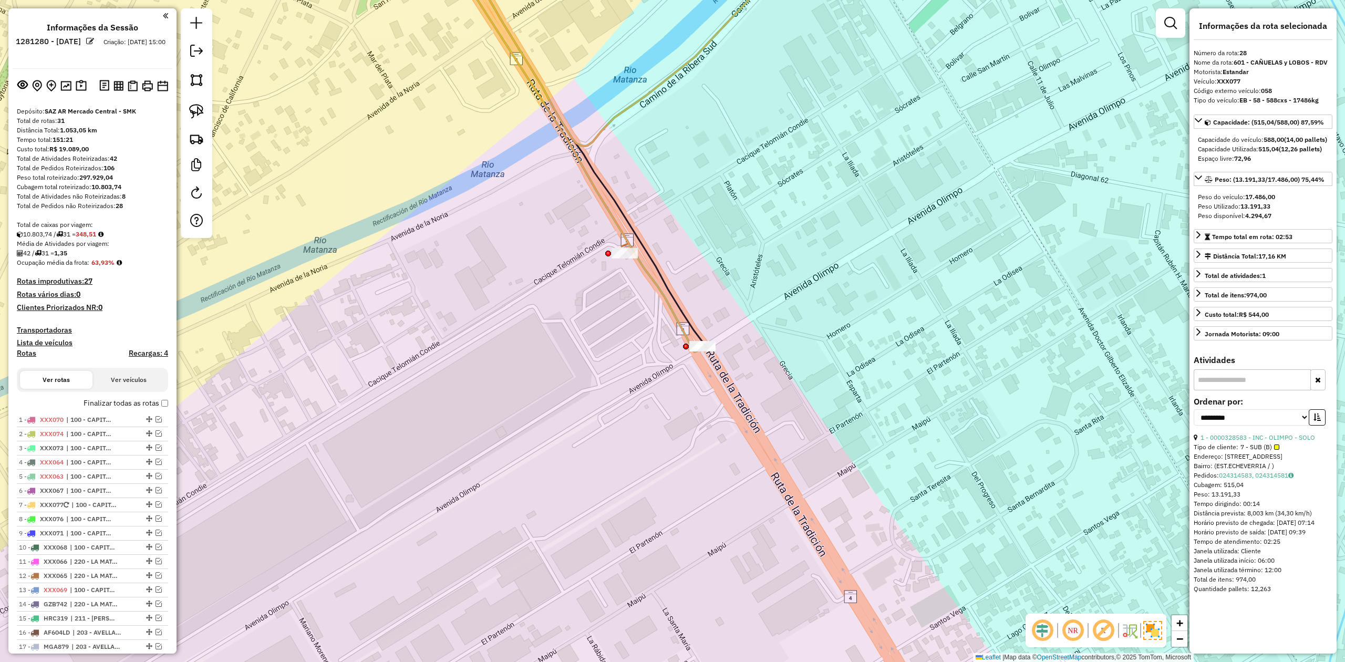
click at [61, 321] on div "Depósito: SAZ AR Mercado Central - SMK Total de rotas: 31 Distância Total: 1.05…" at bounding box center [93, 623] width 160 height 1032
click at [61, 326] on h4 "Transportadoras" at bounding box center [92, 330] width 151 height 9
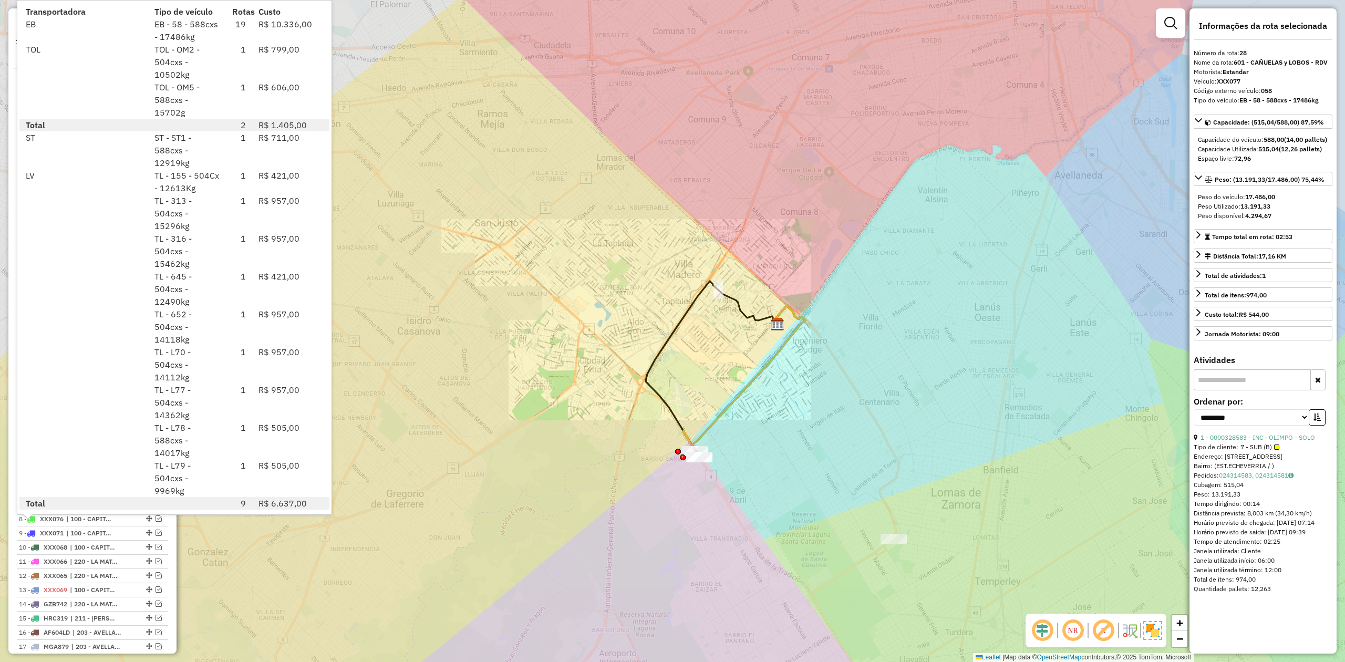
drag, startPoint x: 703, startPoint y: 513, endPoint x: 616, endPoint y: 472, distance: 96.1
click at [627, 474] on div "Janela de atendimento Grade de atendimento Capacidade Transportadoras Veículos …" at bounding box center [672, 331] width 1345 height 662
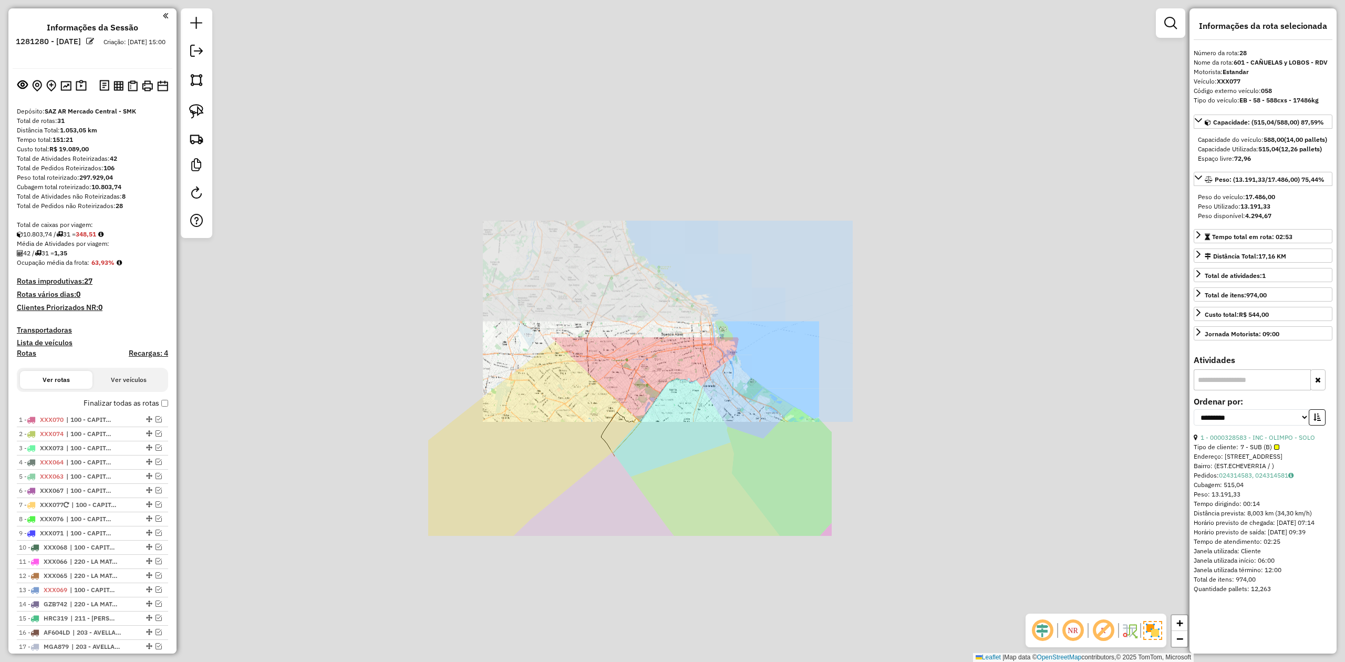
click at [594, 530] on div "Janela de atendimento Grade de atendimento Capacidade Transportadoras Veículos …" at bounding box center [672, 331] width 1345 height 662
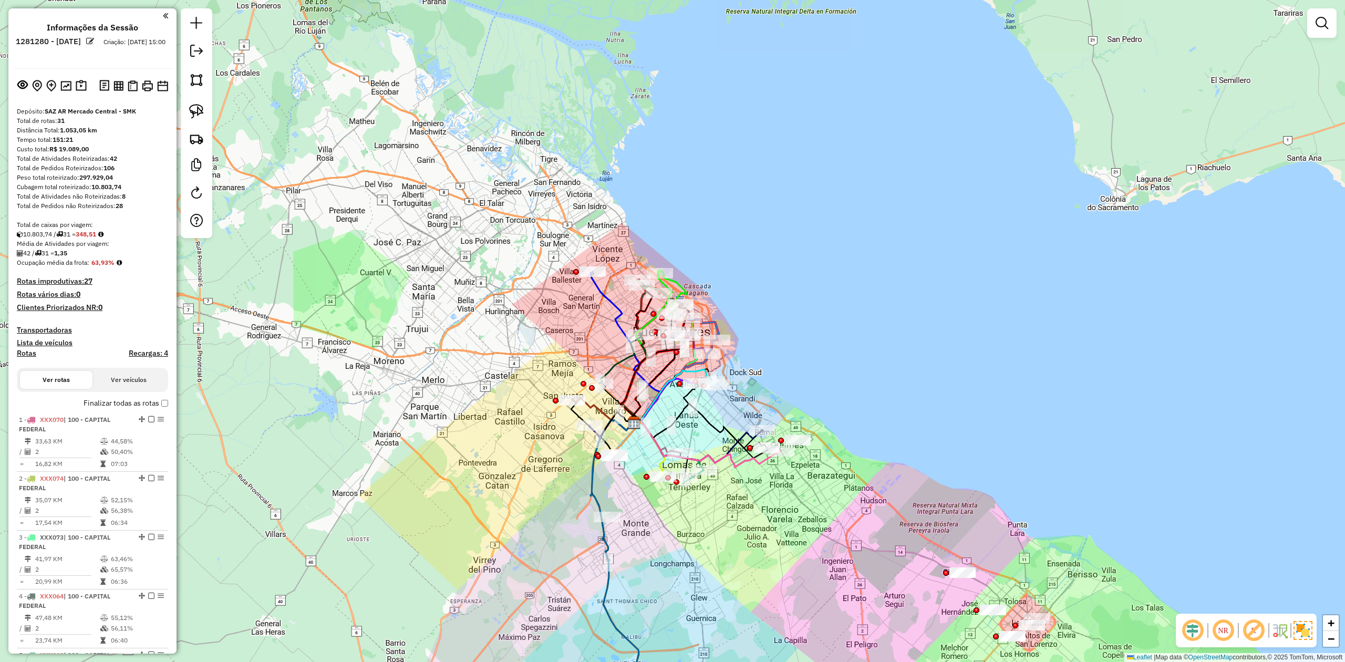
click at [29, 354] on h4 "Rotas" at bounding box center [26, 353] width 19 height 9
select select
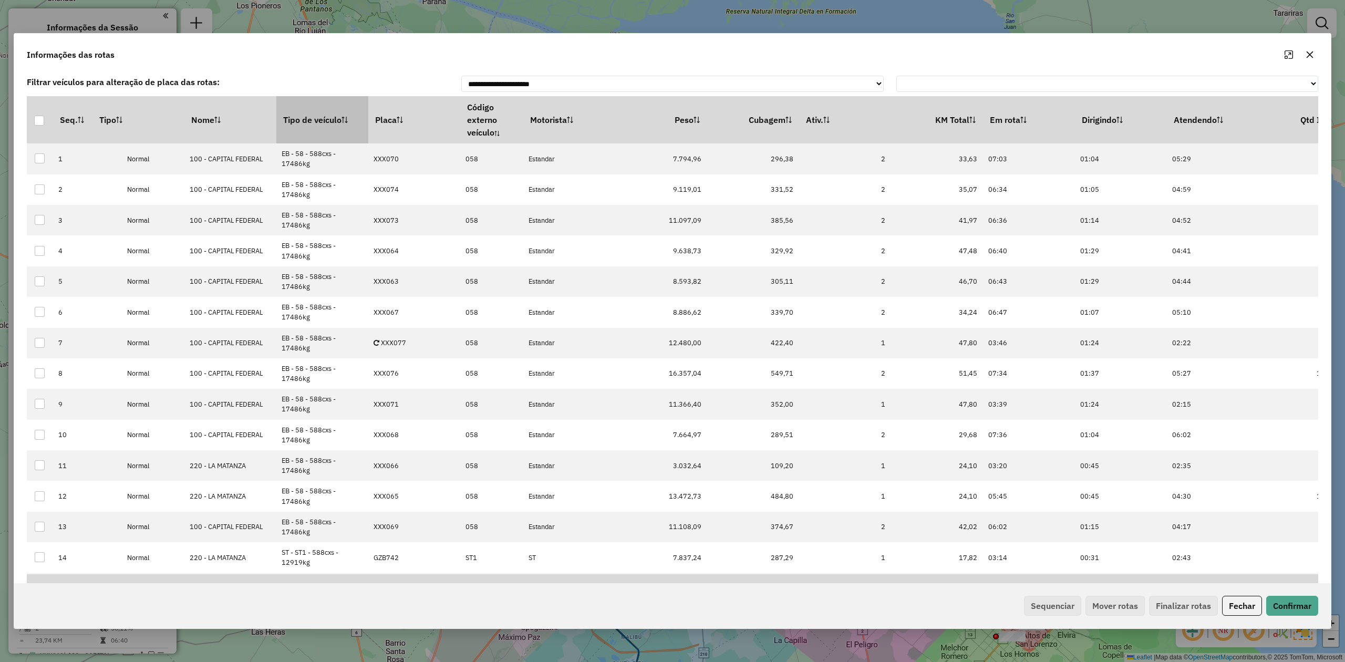
click at [305, 126] on th "Tipo de veículo" at bounding box center [322, 119] width 92 height 47
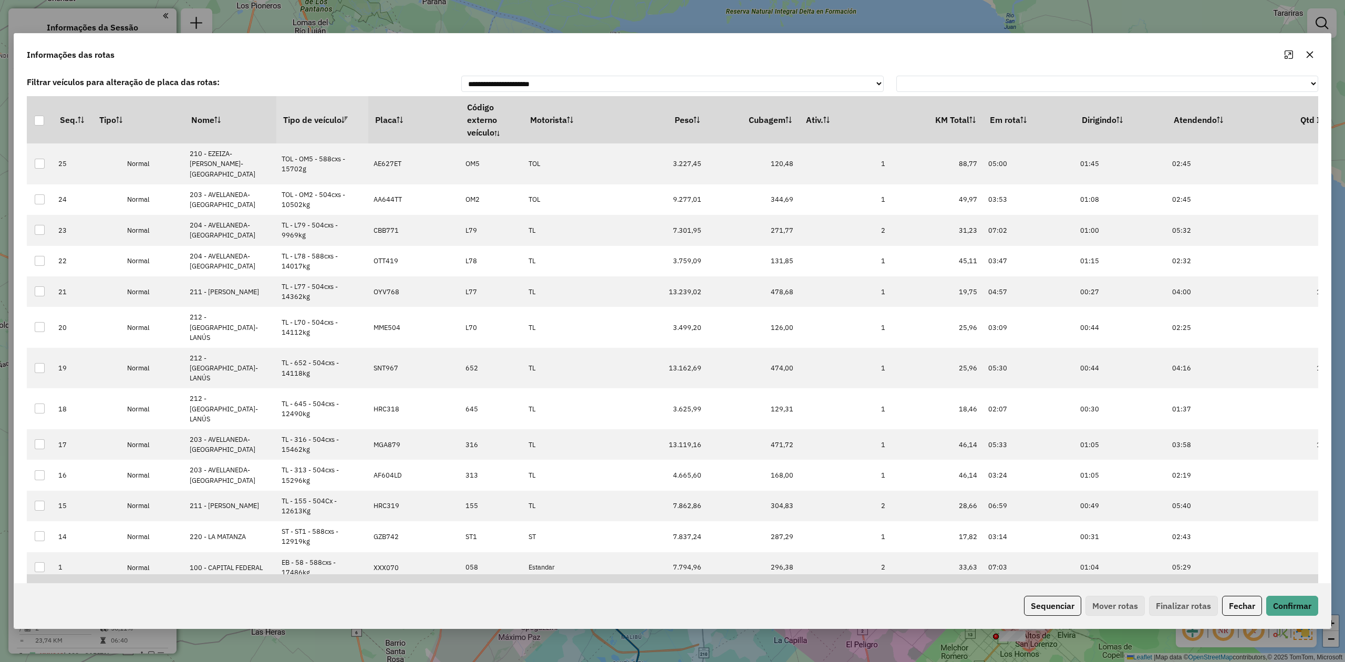
click at [305, 123] on th "Tipo de veículo" at bounding box center [322, 119] width 92 height 47
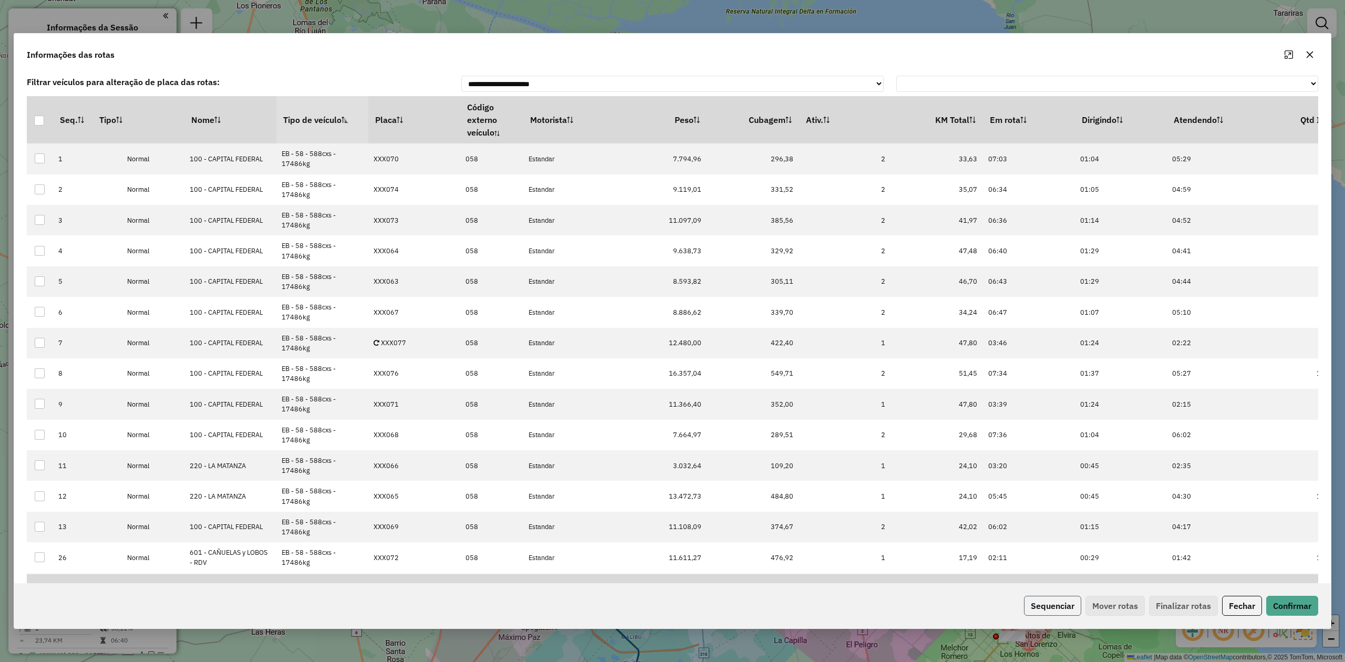
click at [1039, 608] on button "Sequenciar" at bounding box center [1052, 606] width 57 height 20
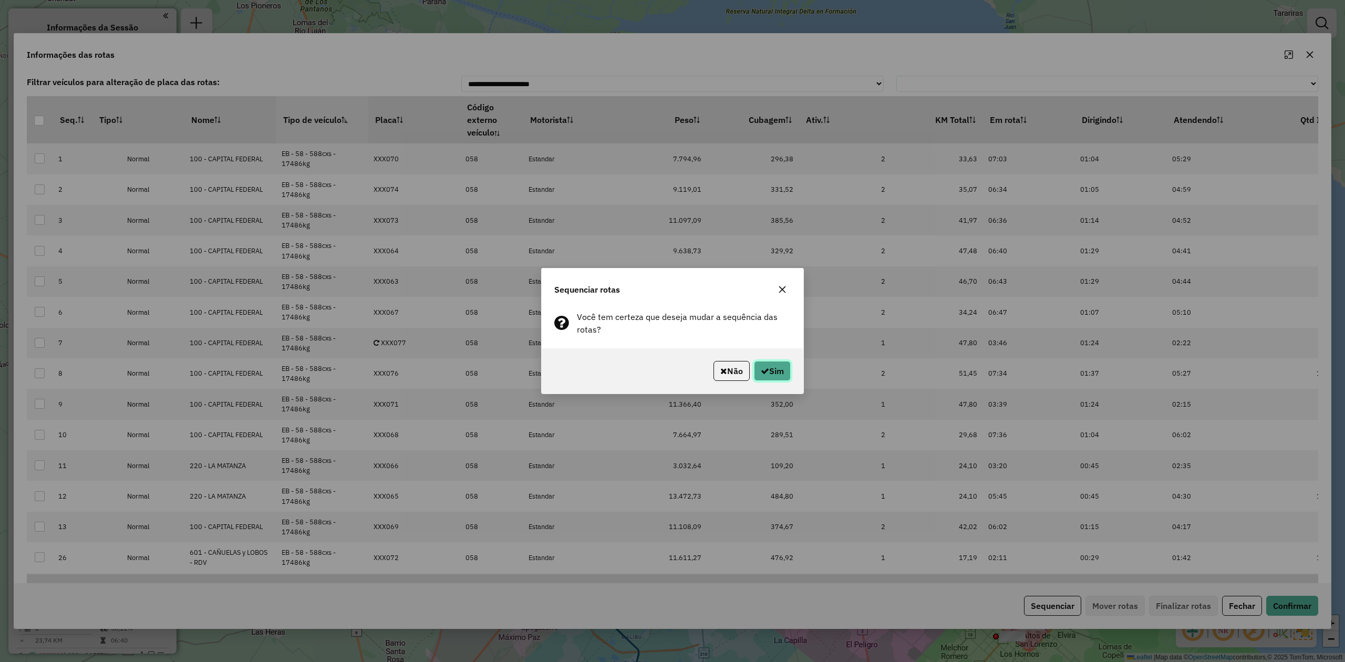
click at [774, 368] on button "Sim" at bounding box center [772, 371] width 37 height 20
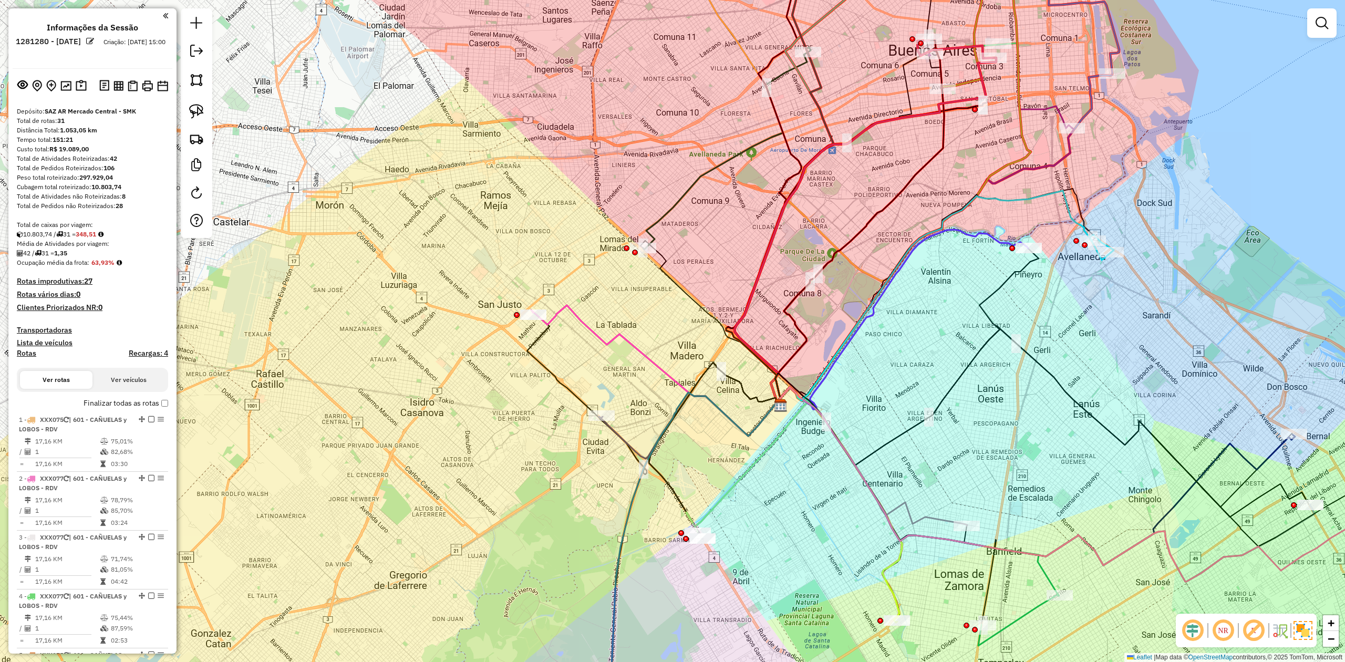
select select "**********"
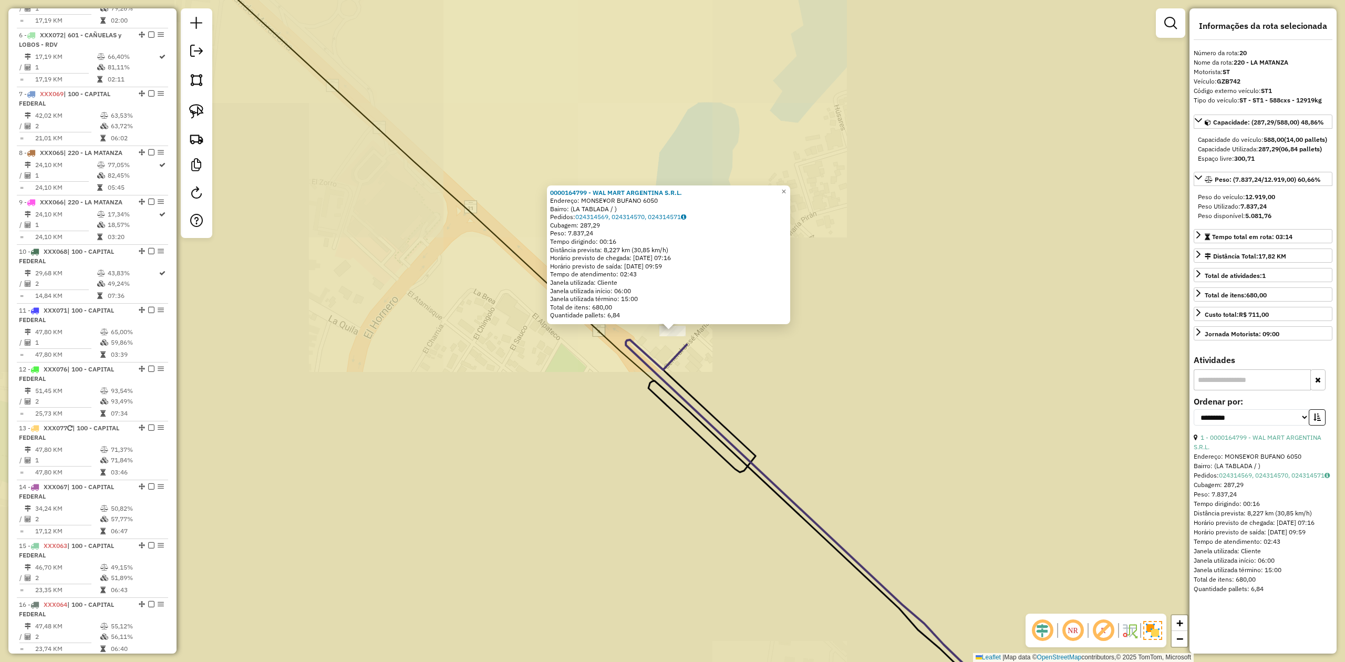
scroll to position [1506, 0]
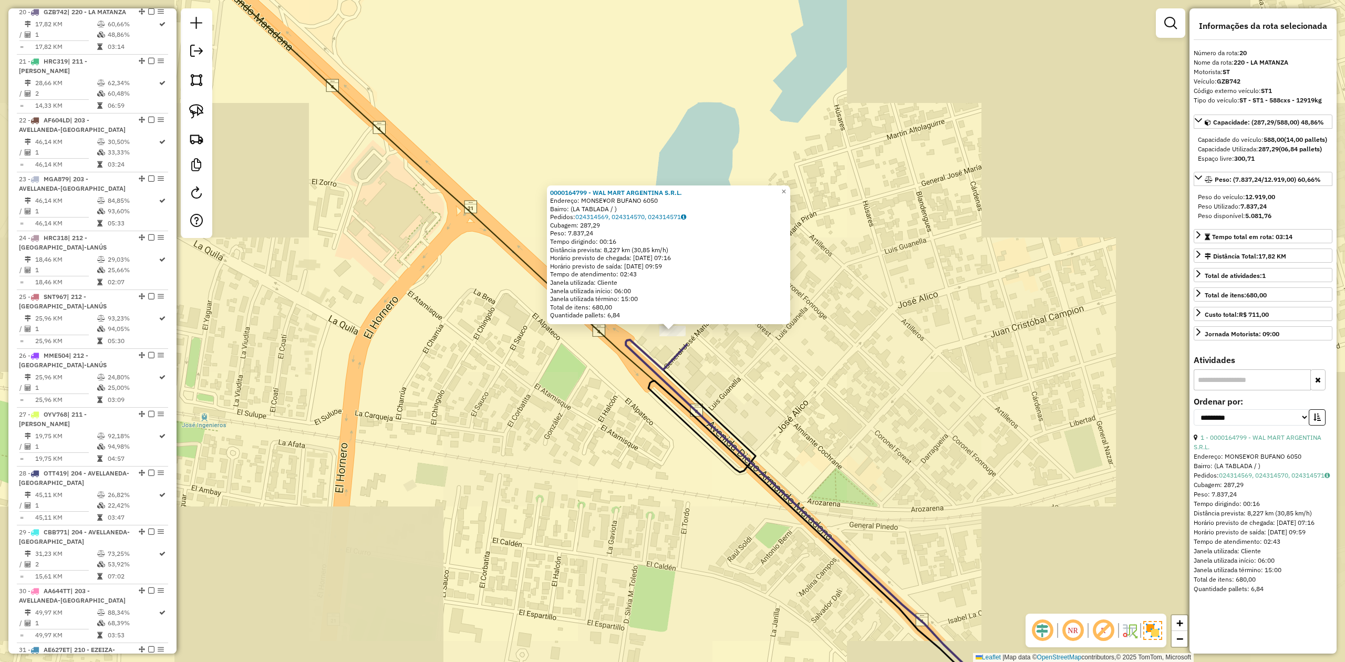
drag, startPoint x: 715, startPoint y: 402, endPoint x: 633, endPoint y: 362, distance: 91.6
click at [643, 364] on div "0000164799 - WAL MART ARGENTINA S.R.L. Endereço: MONSE¥OR BUFANO 6050 Bairro: (…" at bounding box center [672, 331] width 1345 height 662
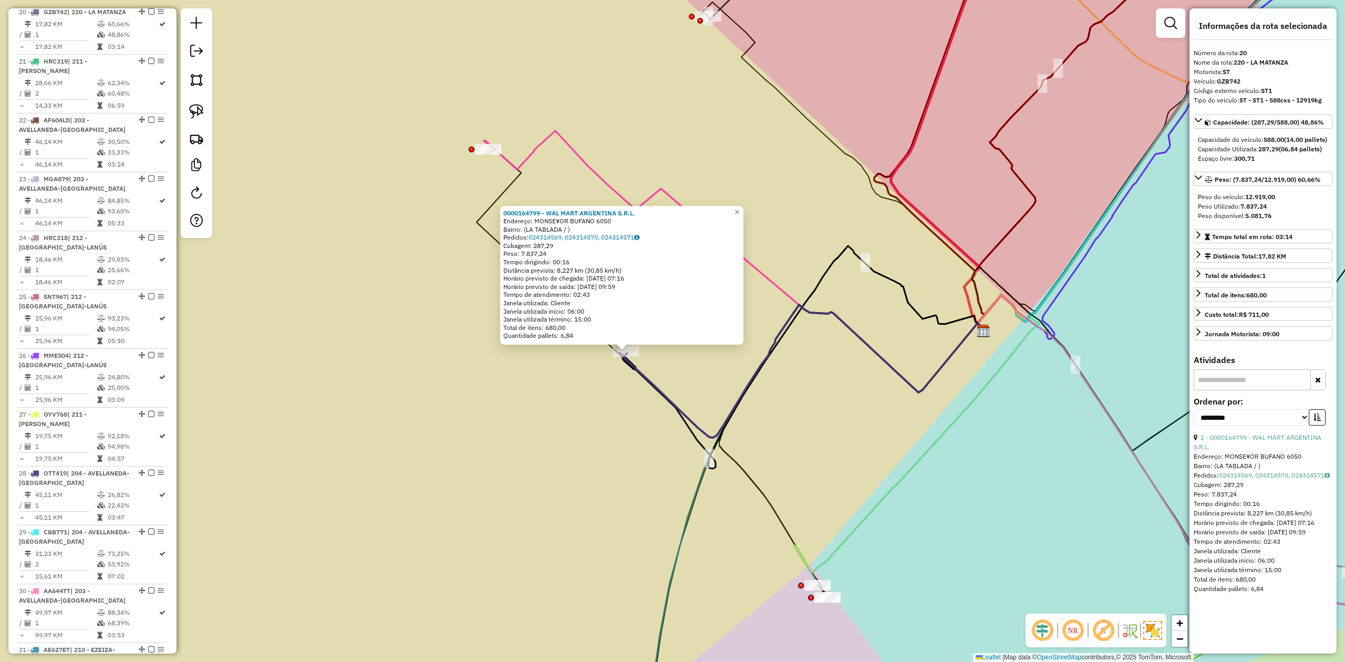
click at [671, 403] on icon at bounding box center [802, 371] width 366 height 133
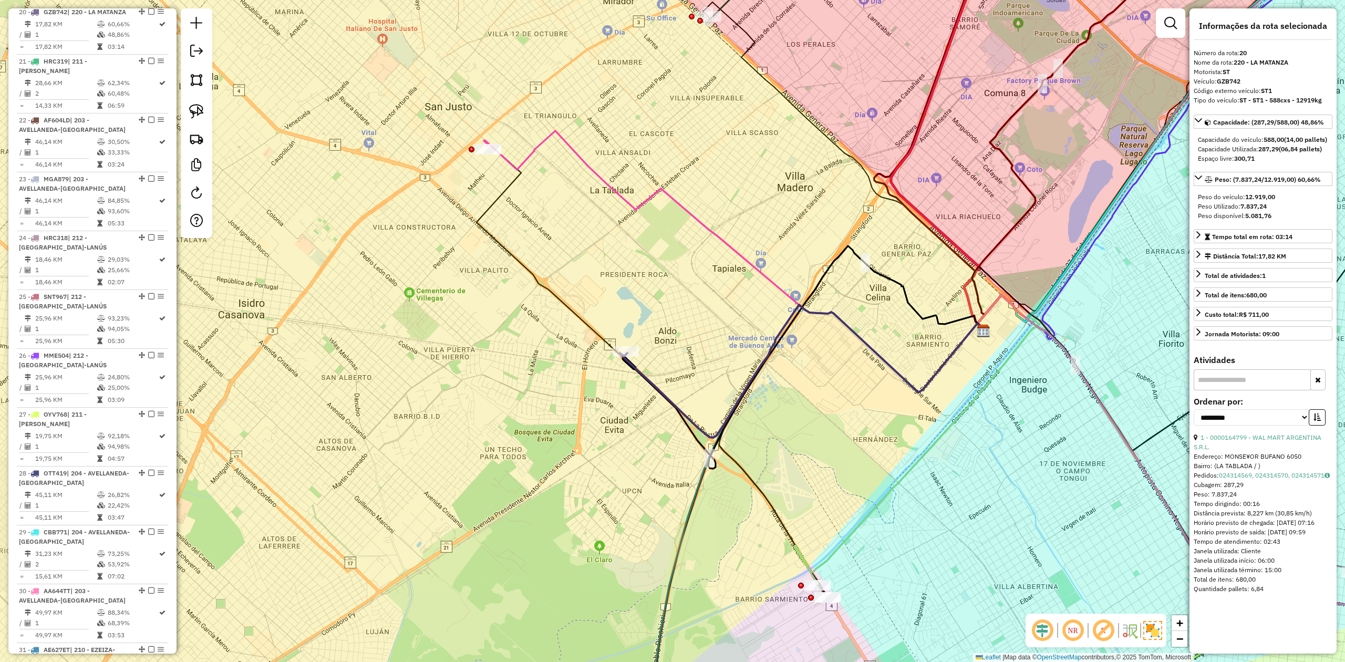
click at [679, 375] on div "Janela de atendimento Grade de atendimento Capacidade Transportadoras Veículos …" at bounding box center [672, 331] width 1345 height 662
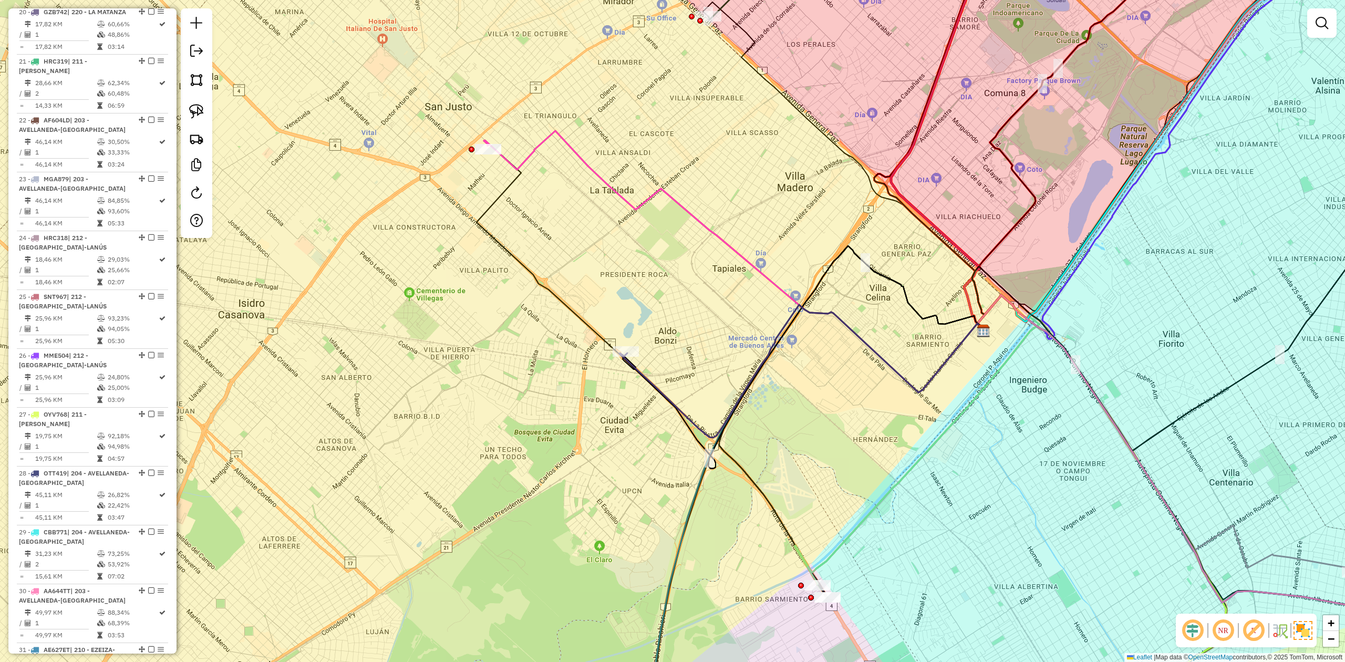
click at [677, 408] on icon at bounding box center [802, 371] width 366 height 133
select select "**********"
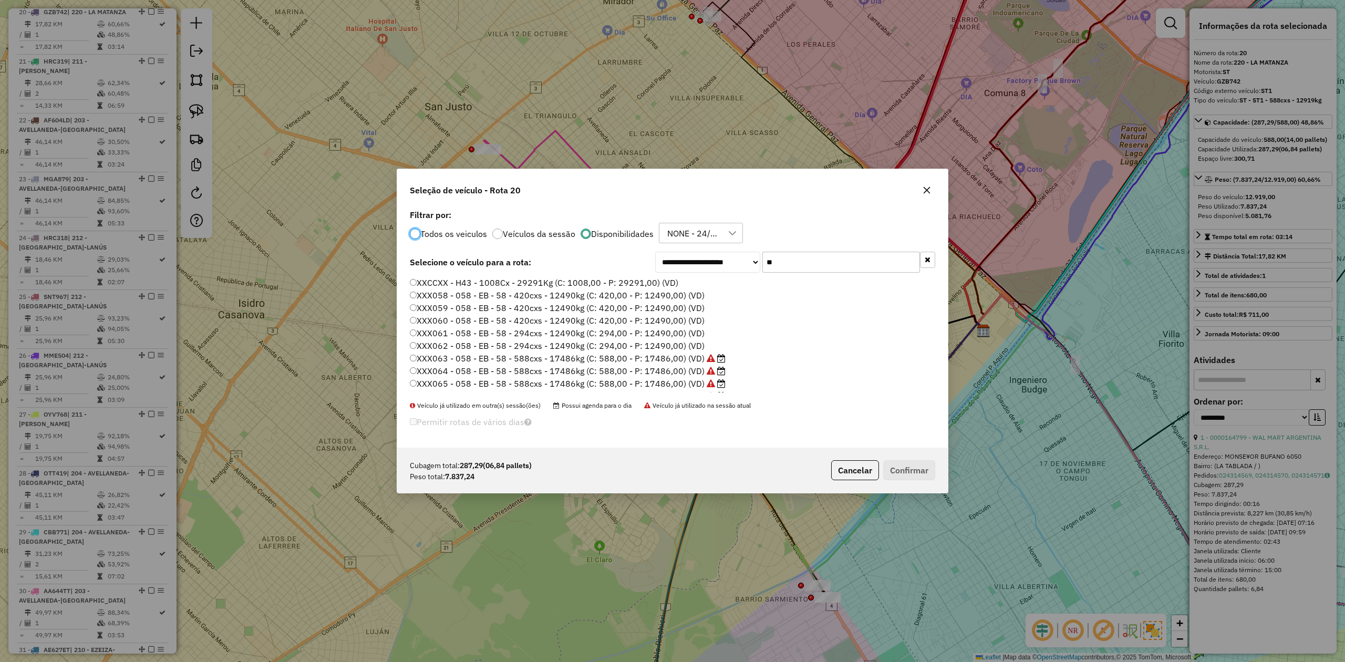
scroll to position [5, 3]
drag, startPoint x: 786, startPoint y: 262, endPoint x: 738, endPoint y: 251, distance: 49.6
click at [738, 251] on div "**********" at bounding box center [672, 327] width 550 height 241
type input "**"
click at [687, 368] on label "XXX070 - 058 - EB - 58 - 588cxs - 17486kg (C: 588,00 - P: 17486,00) (VD)" at bounding box center [568, 371] width 316 height 13
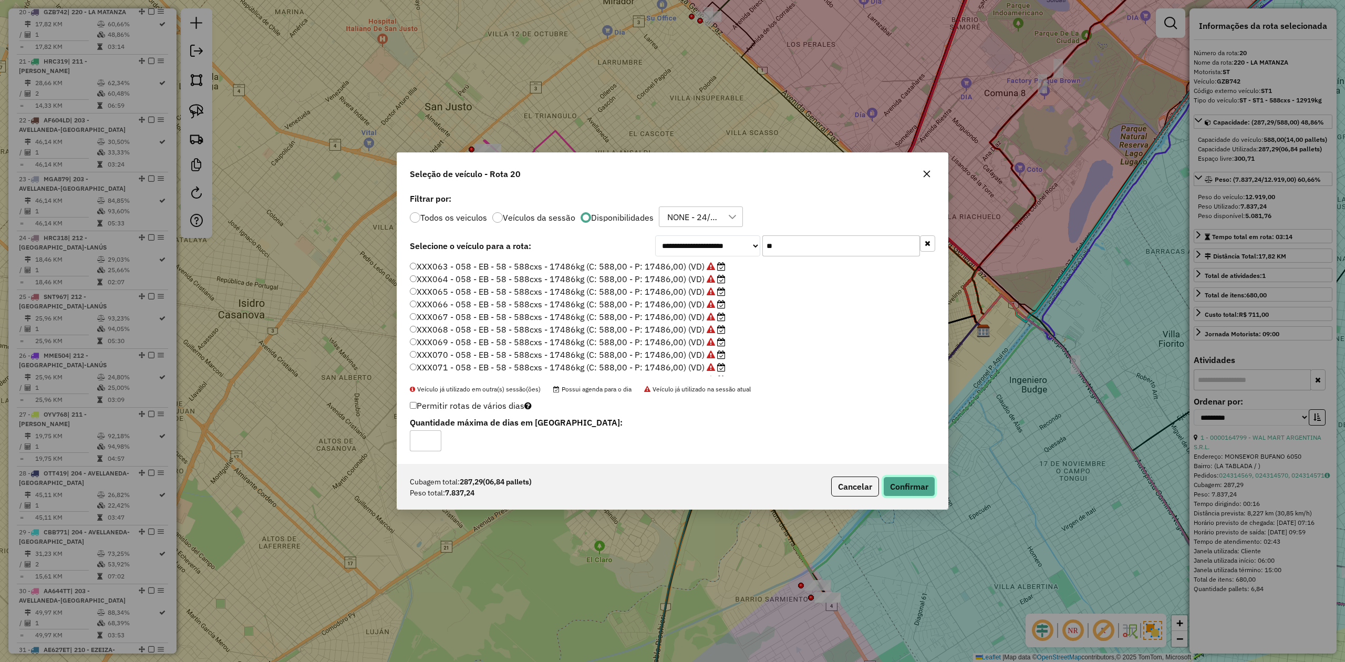
click at [902, 490] on button "Confirmar" at bounding box center [909, 486] width 52 height 20
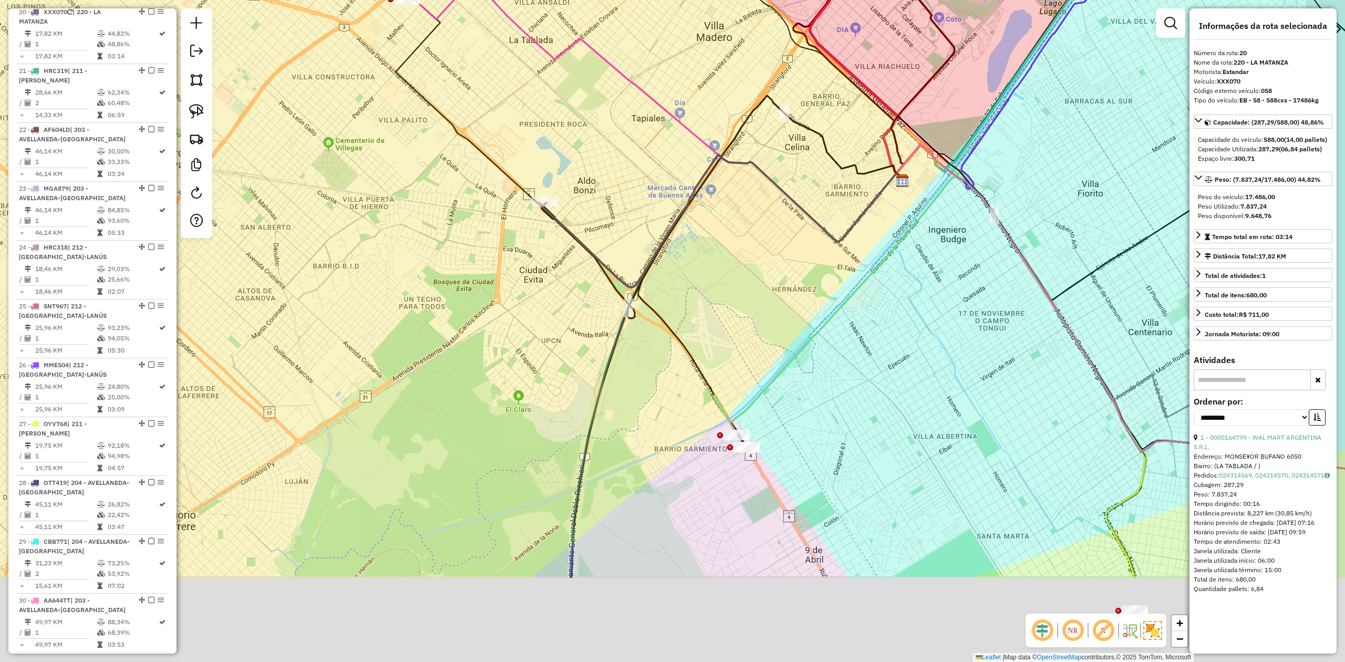
drag, startPoint x: 872, startPoint y: 503, endPoint x: 789, endPoint y: 350, distance: 174.4
click at [789, 350] on icon at bounding box center [835, 289] width 245 height 290
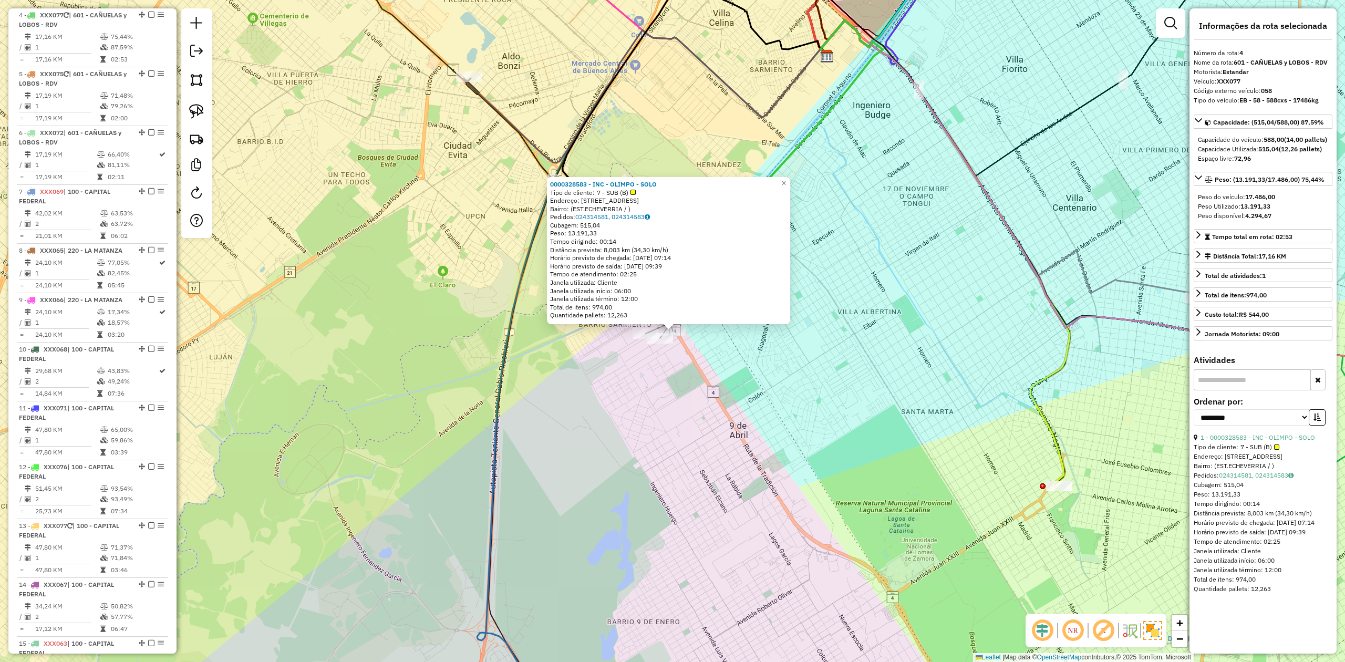
drag, startPoint x: 689, startPoint y: 399, endPoint x: 671, endPoint y: 358, distance: 45.4
click at [689, 398] on div "0000328583 - INC - OLIMPO - SOLO Tipo de cliente: 7 - SUB (B) Endereço: AVENIDA…" at bounding box center [672, 331] width 1345 height 662
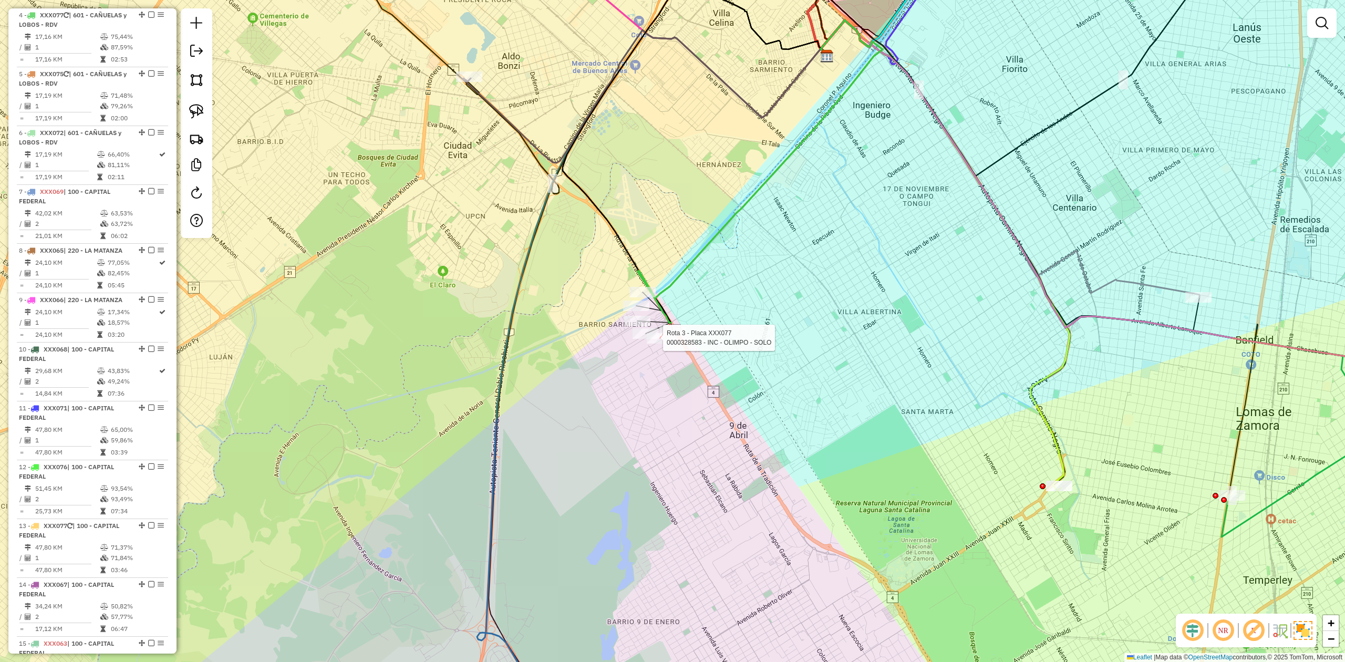
select select "**********"
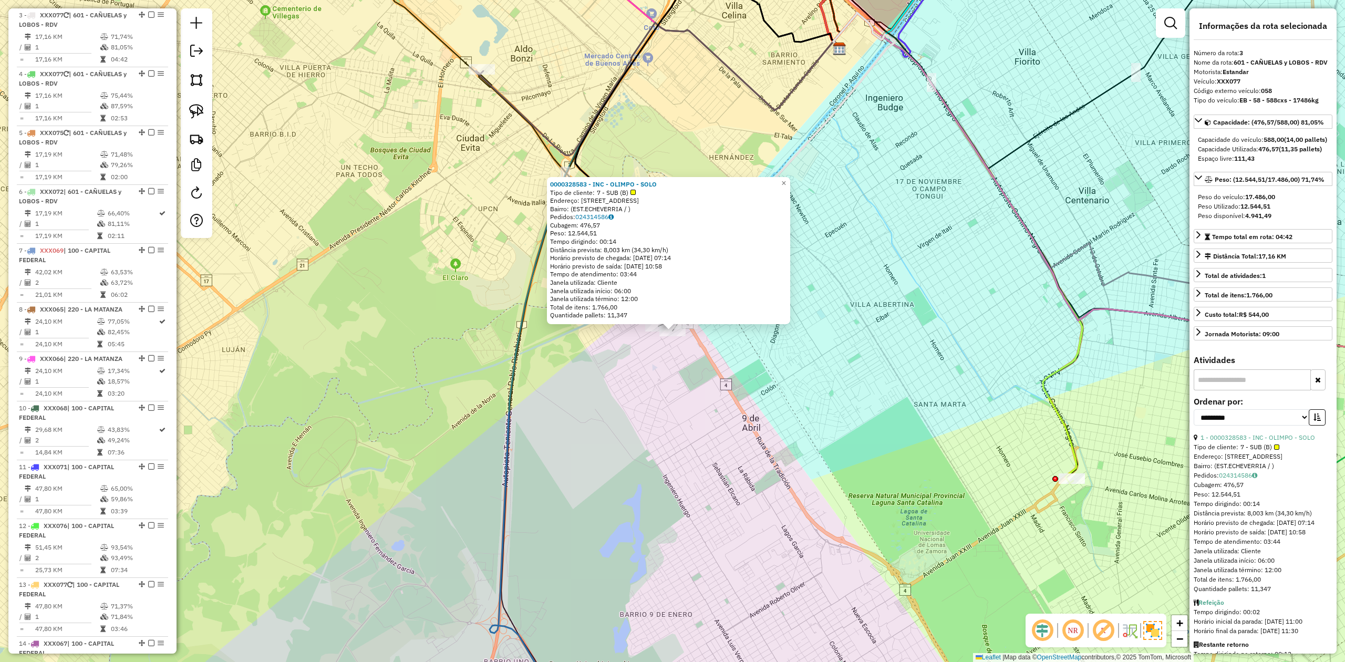
click at [669, 385] on div "0000328583 - INC - OLIMPO - SOLO Tipo de cliente: 7 - SUB (B) Endereço: AVENIDA…" at bounding box center [672, 331] width 1345 height 662
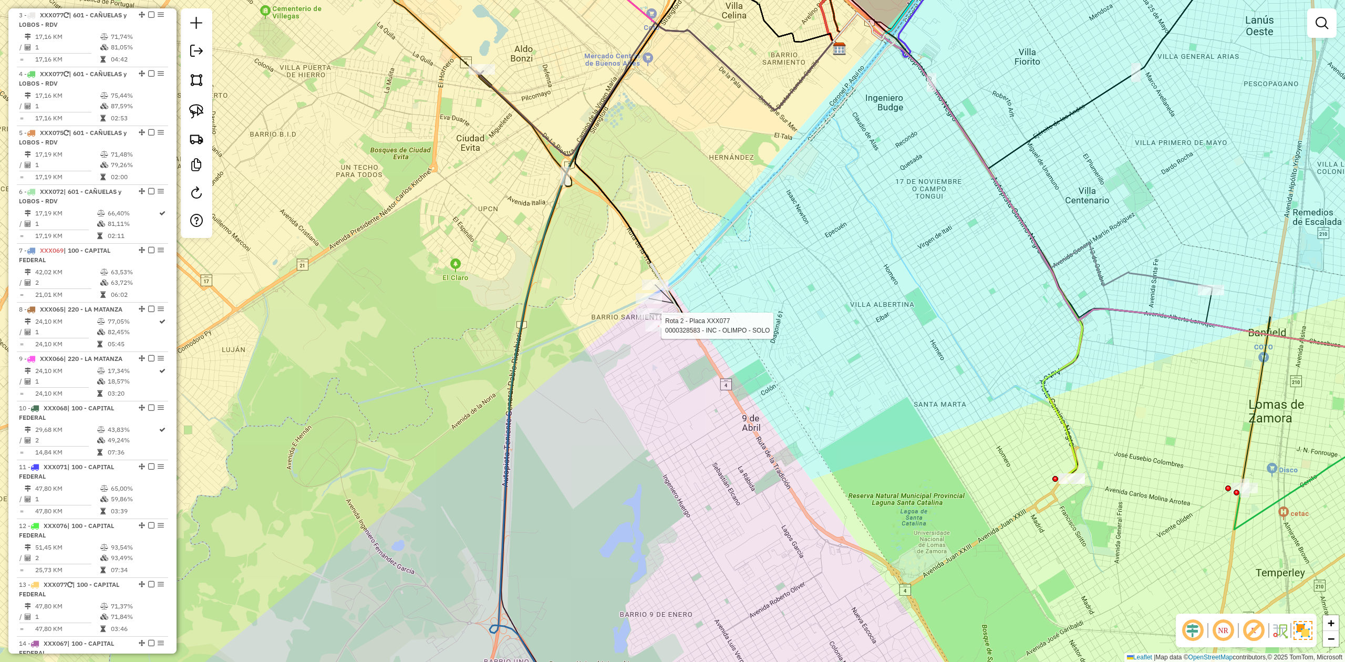
select select "**********"
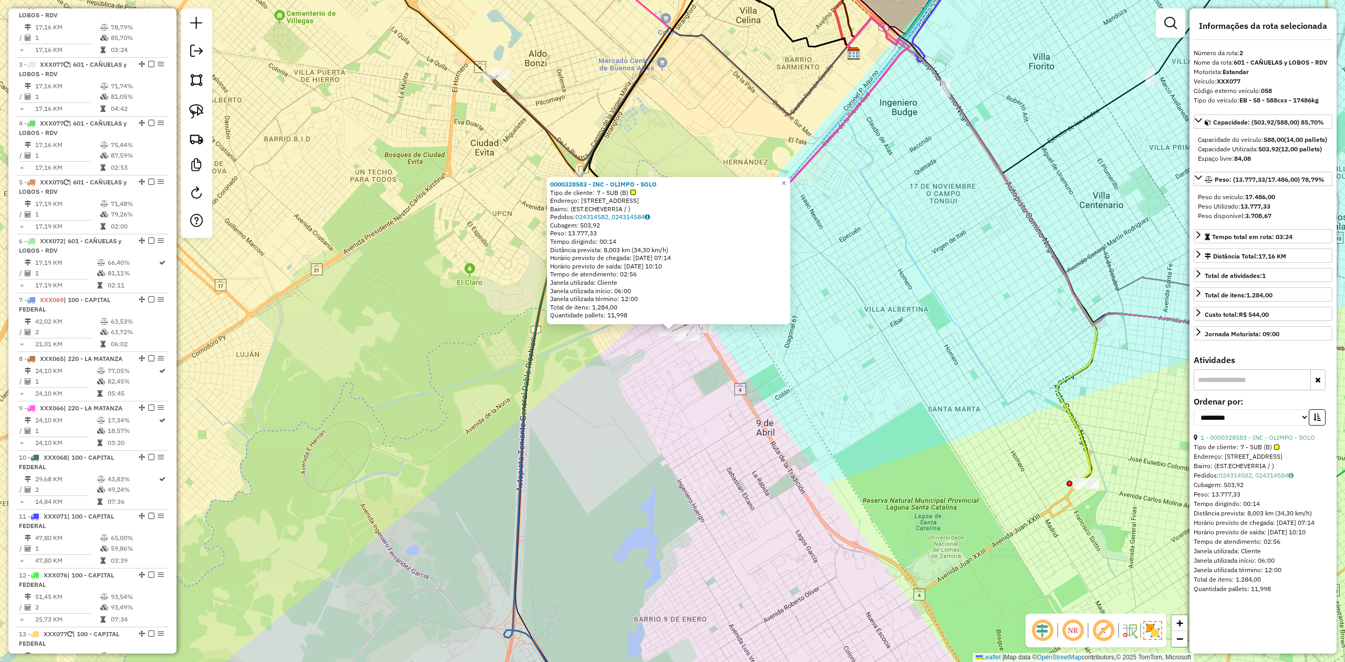
scroll to position [463, 0]
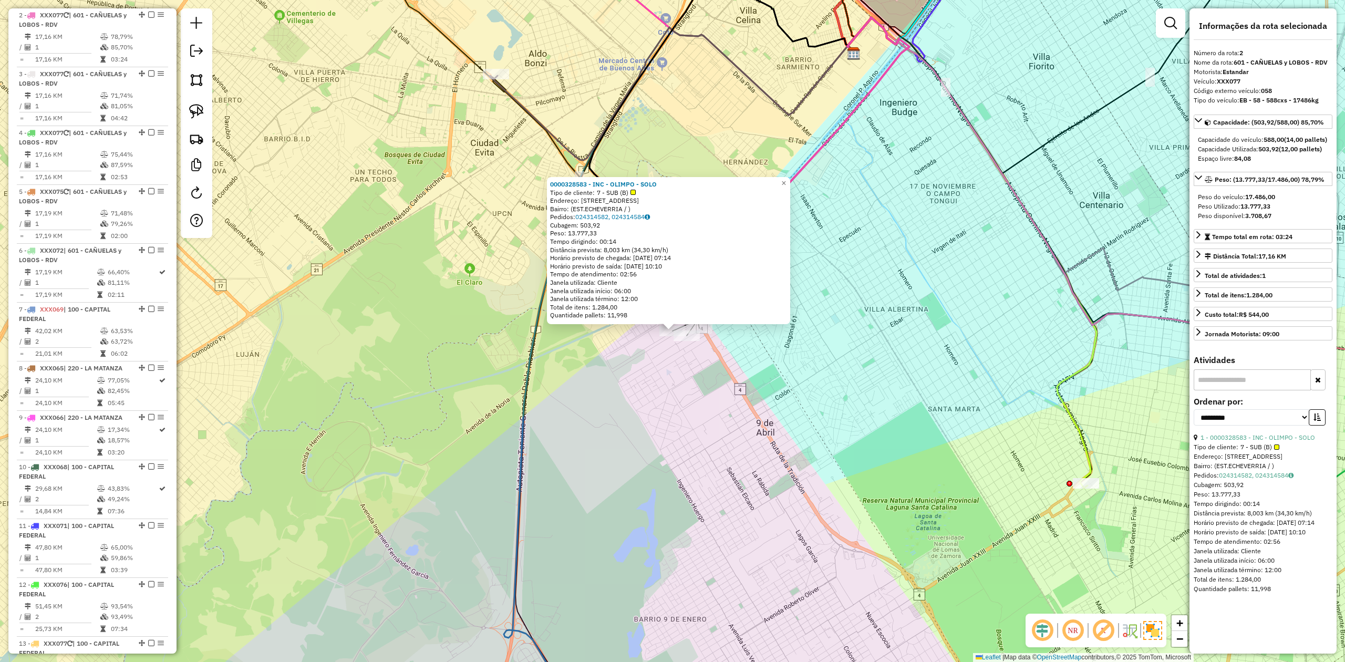
click at [669, 368] on div "0000328583 - INC - OLIMPO - SOLO Tipo de cliente: 7 - SUB (B) Endereço: AVENIDA…" at bounding box center [672, 331] width 1345 height 662
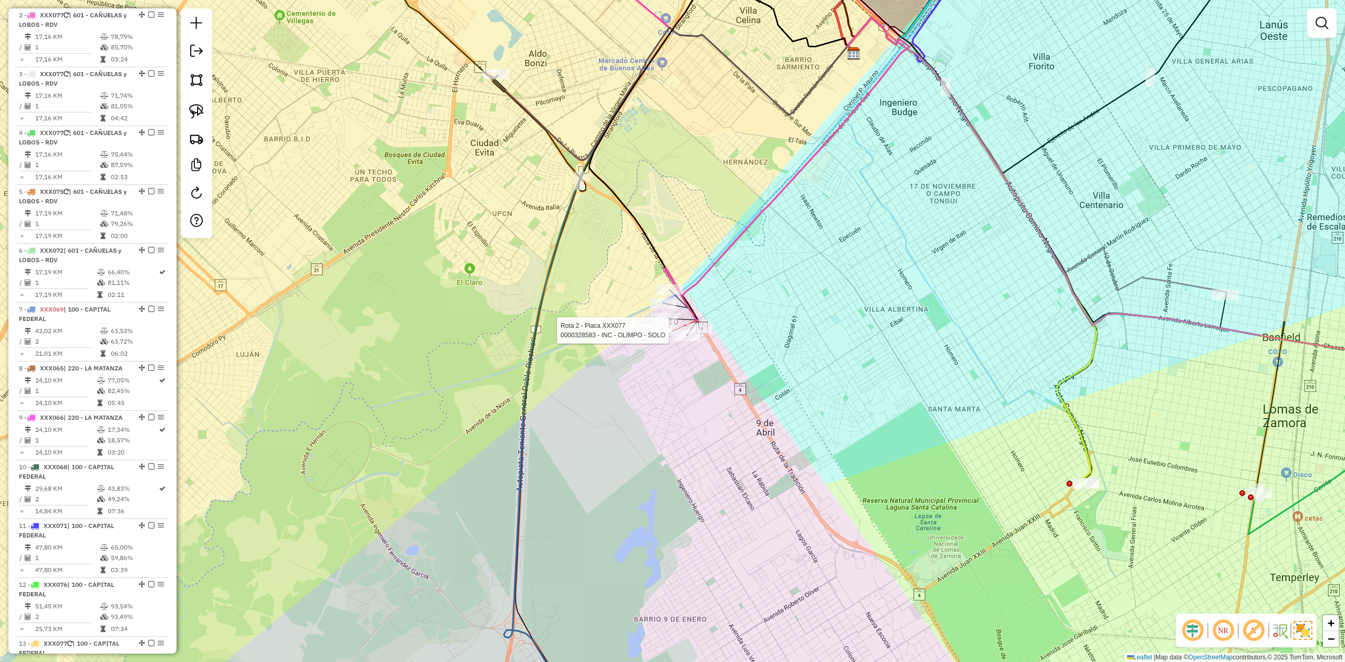
select select "**********"
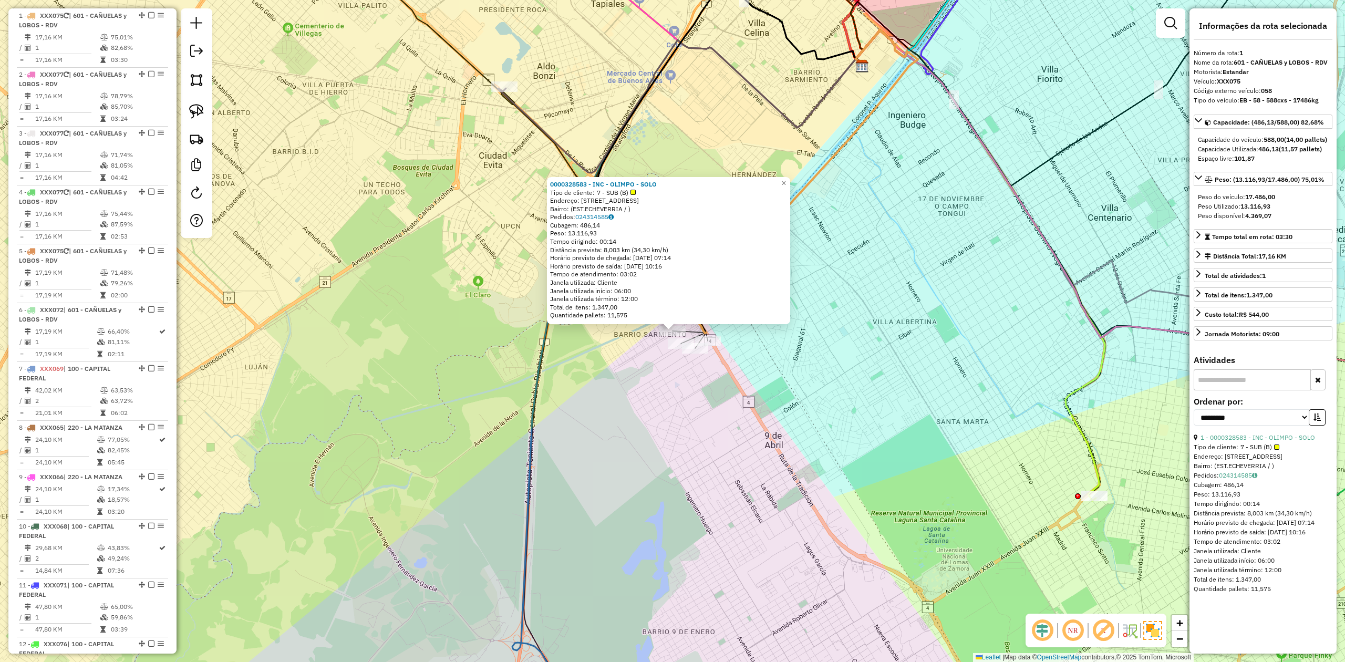
click at [725, 404] on div "0000328583 - INC - OLIMPO - SOLO Tipo de cliente: 7 - SUB (B) Endereço: AVENIDA…" at bounding box center [672, 331] width 1345 height 662
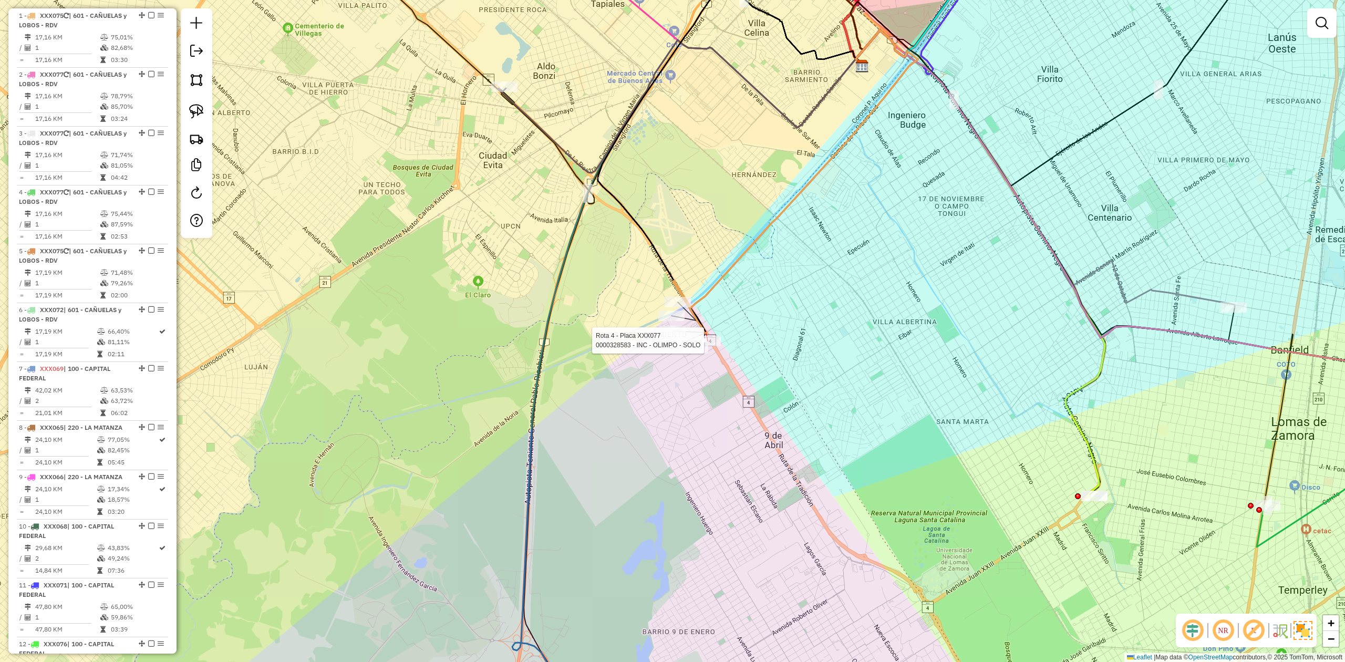
select select "**********"
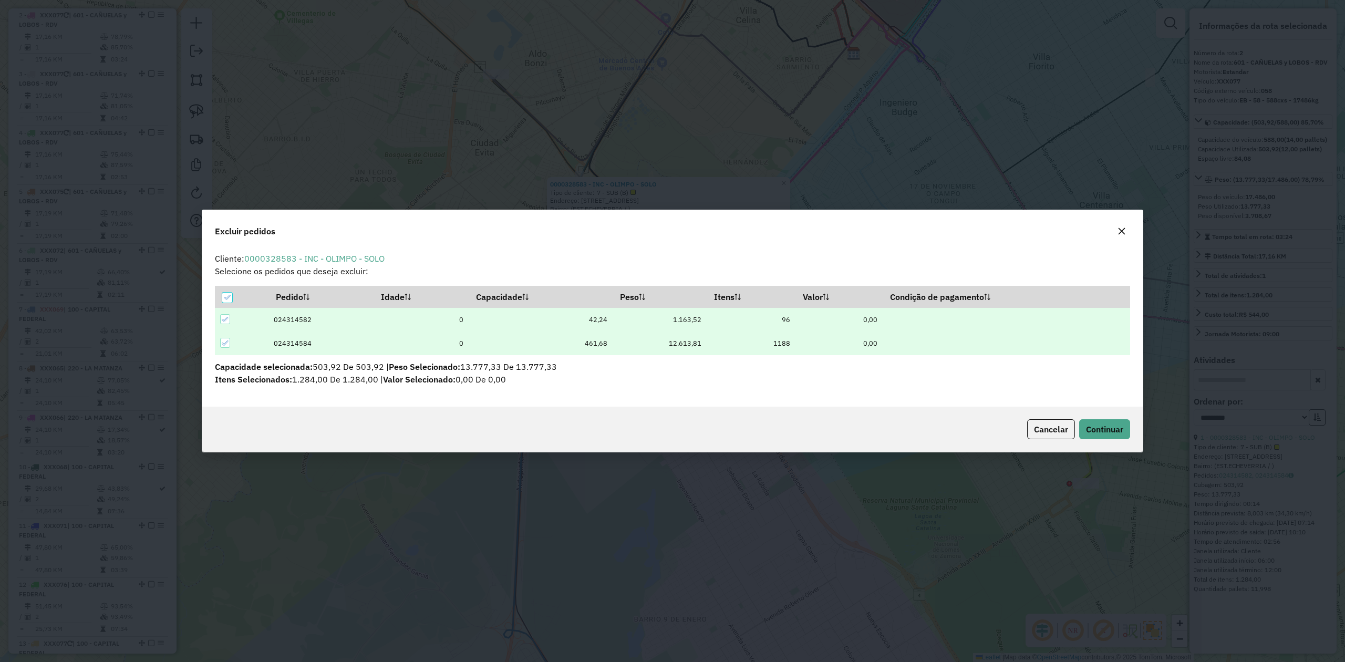
scroll to position [0, 0]
click at [1098, 427] on span "Continuar" at bounding box center [1104, 429] width 37 height 11
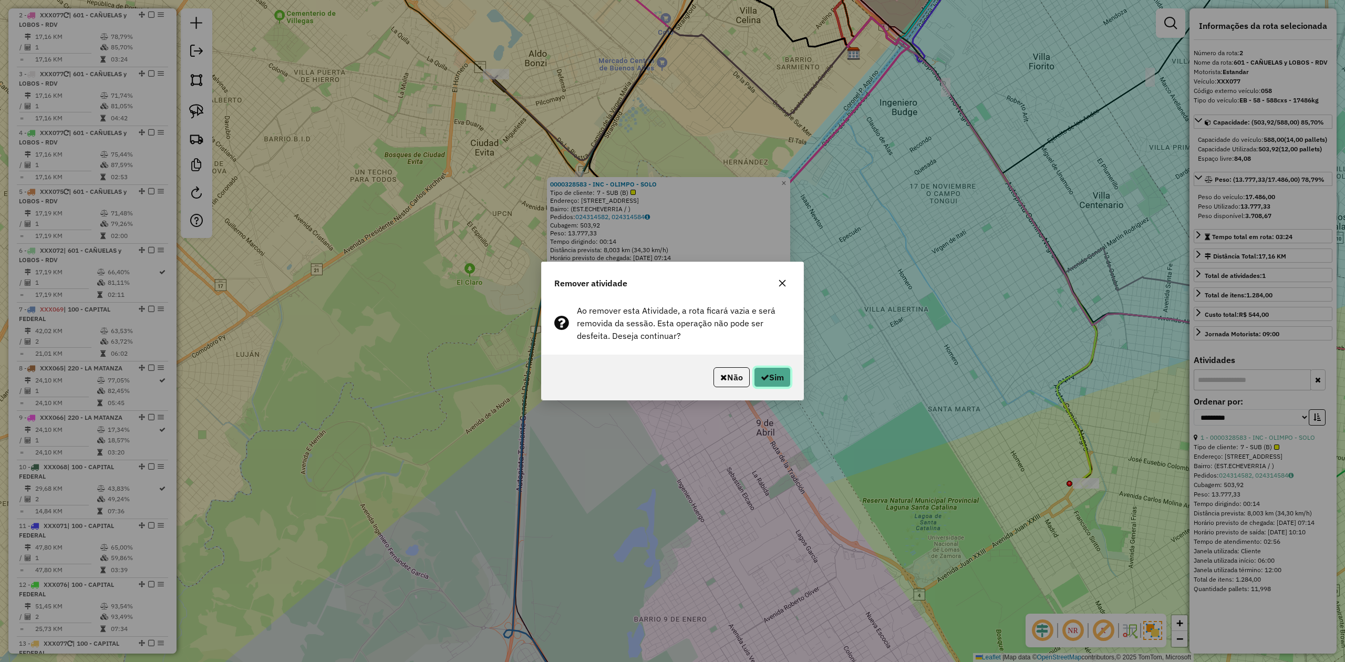
click at [788, 380] on button "Sim" at bounding box center [772, 377] width 37 height 20
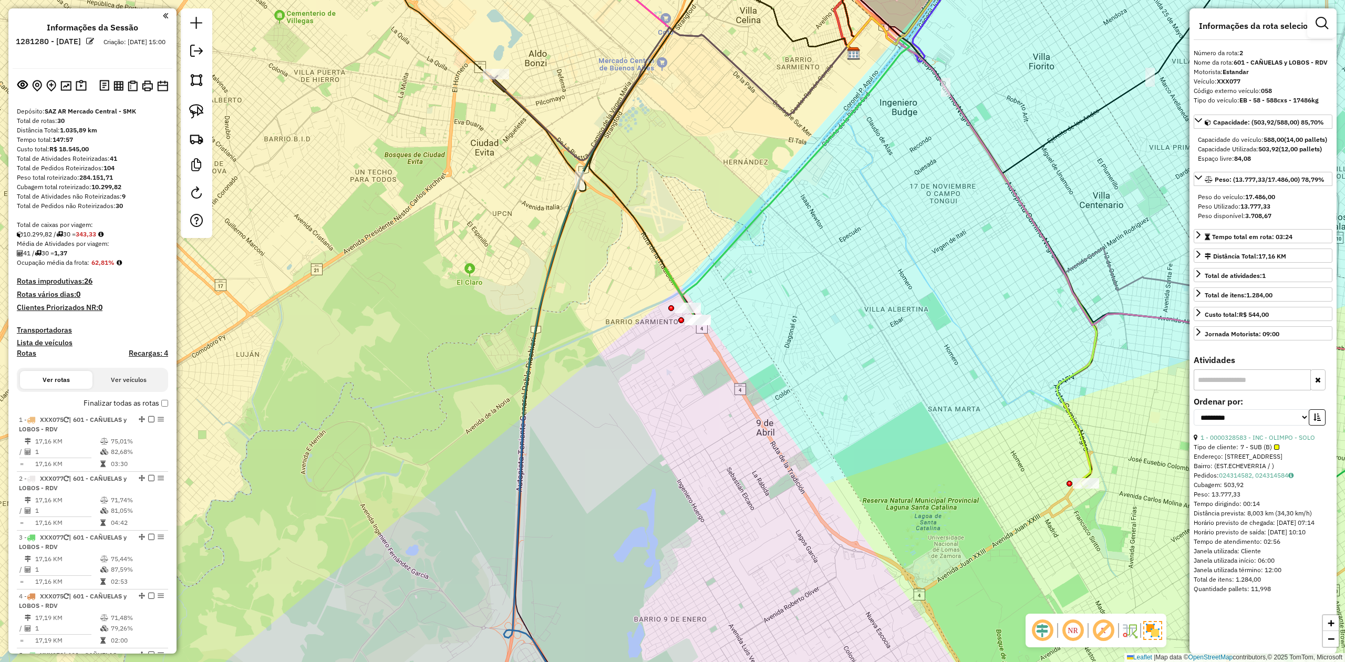
click at [66, 326] on h4 "Transportadoras" at bounding box center [92, 330] width 151 height 9
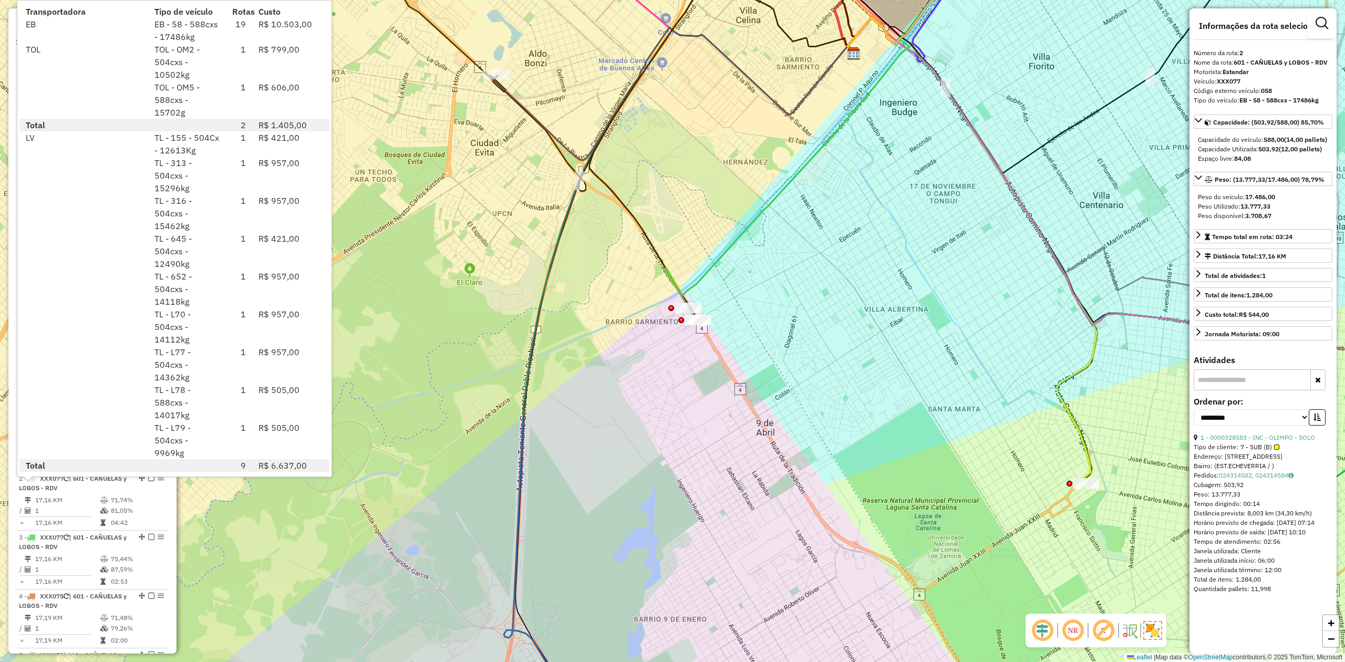
click at [461, 347] on div "Janela de atendimento Grade de atendimento Capacidade Transportadoras Veículos …" at bounding box center [672, 331] width 1345 height 662
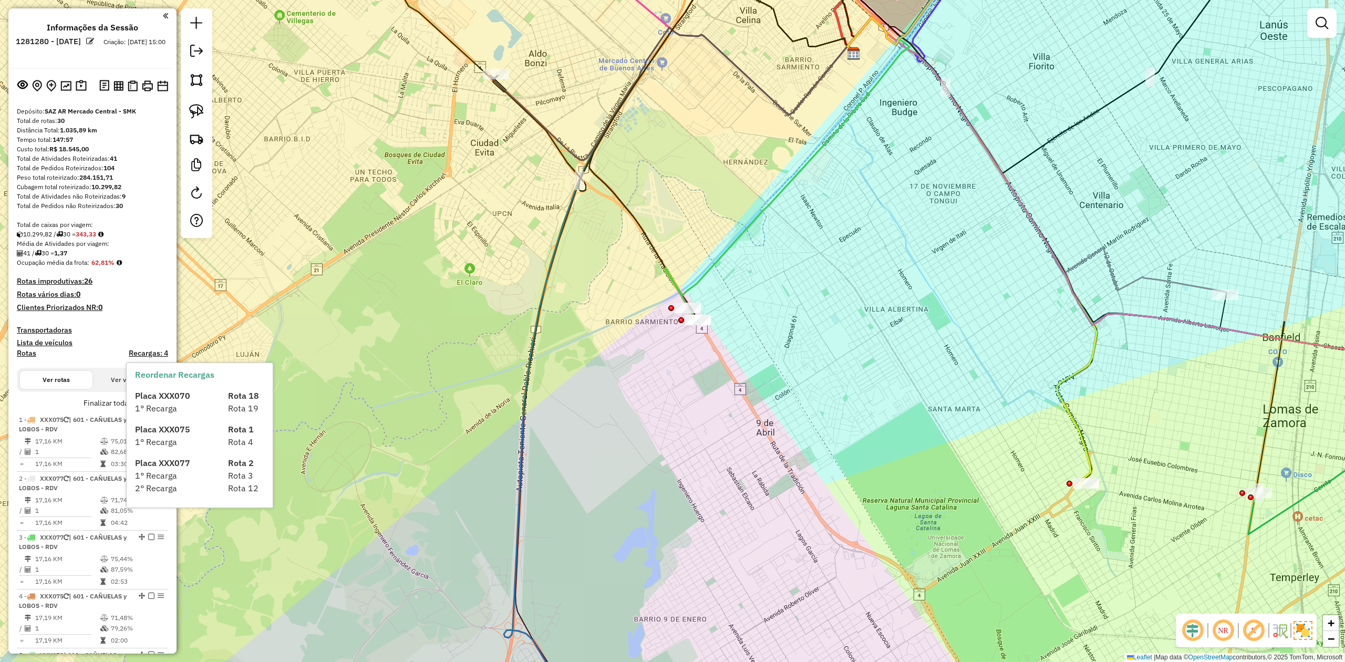
click at [27, 351] on h4 "Rotas" at bounding box center [26, 353] width 19 height 9
select select
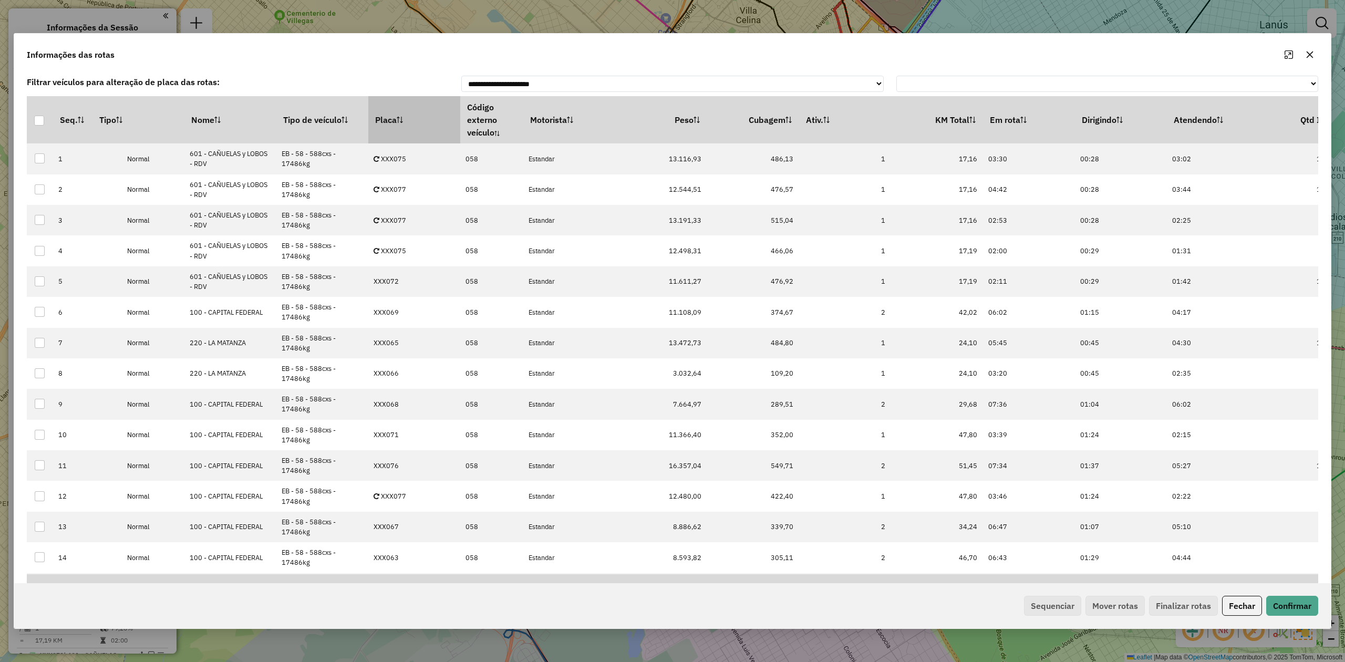
click at [384, 122] on th "Placa" at bounding box center [414, 119] width 92 height 47
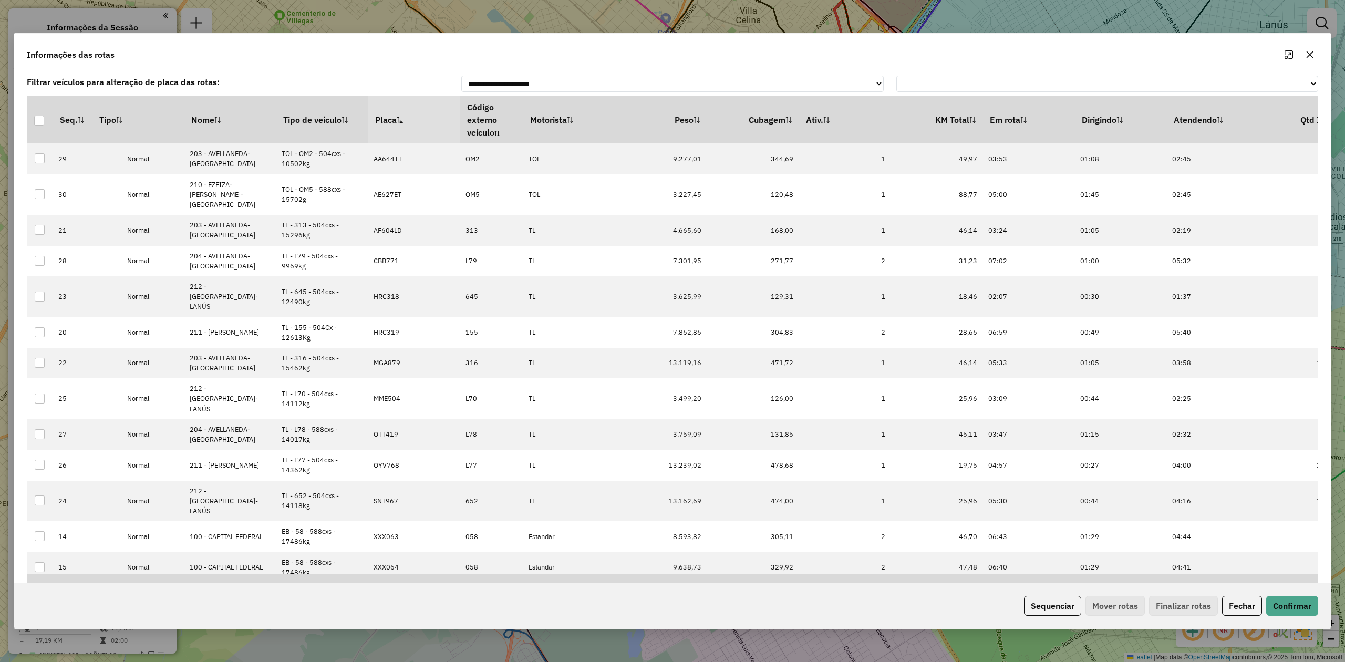
click at [384, 122] on th "Placa" at bounding box center [414, 119] width 92 height 47
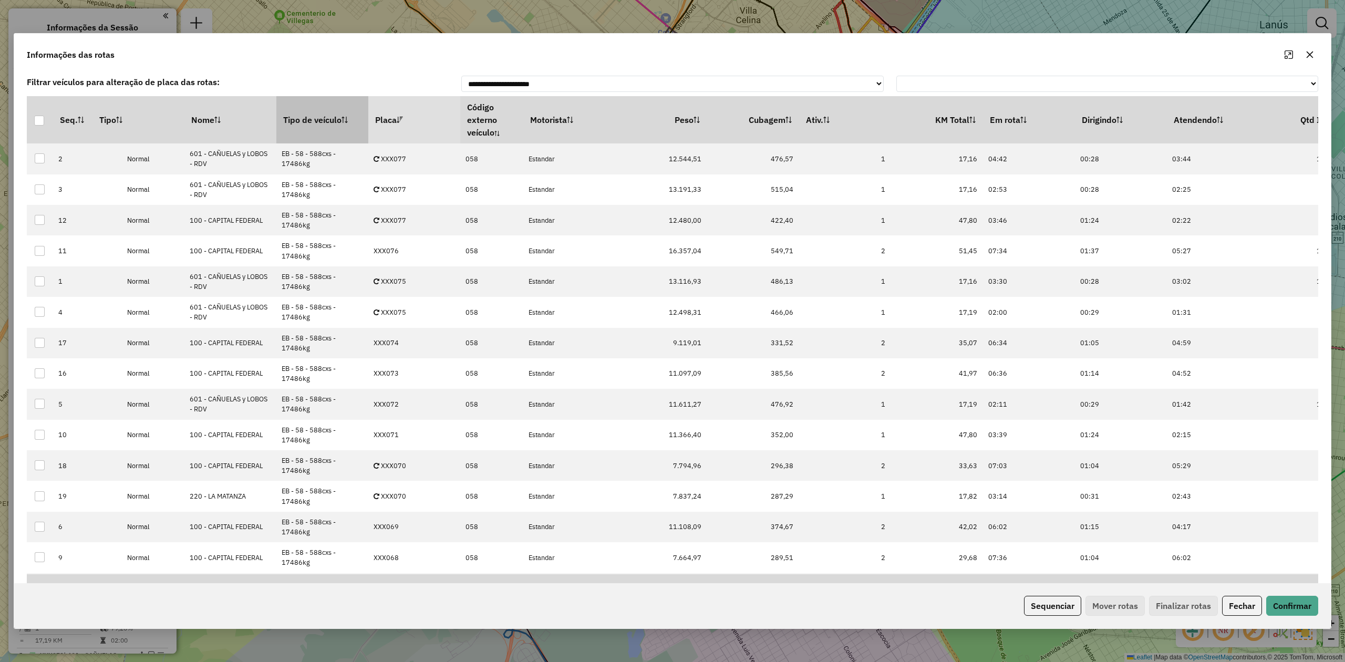
click at [337, 117] on th "Tipo de veículo" at bounding box center [322, 119] width 92 height 47
click at [318, 112] on th "Tipo de veículo" at bounding box center [322, 119] width 92 height 47
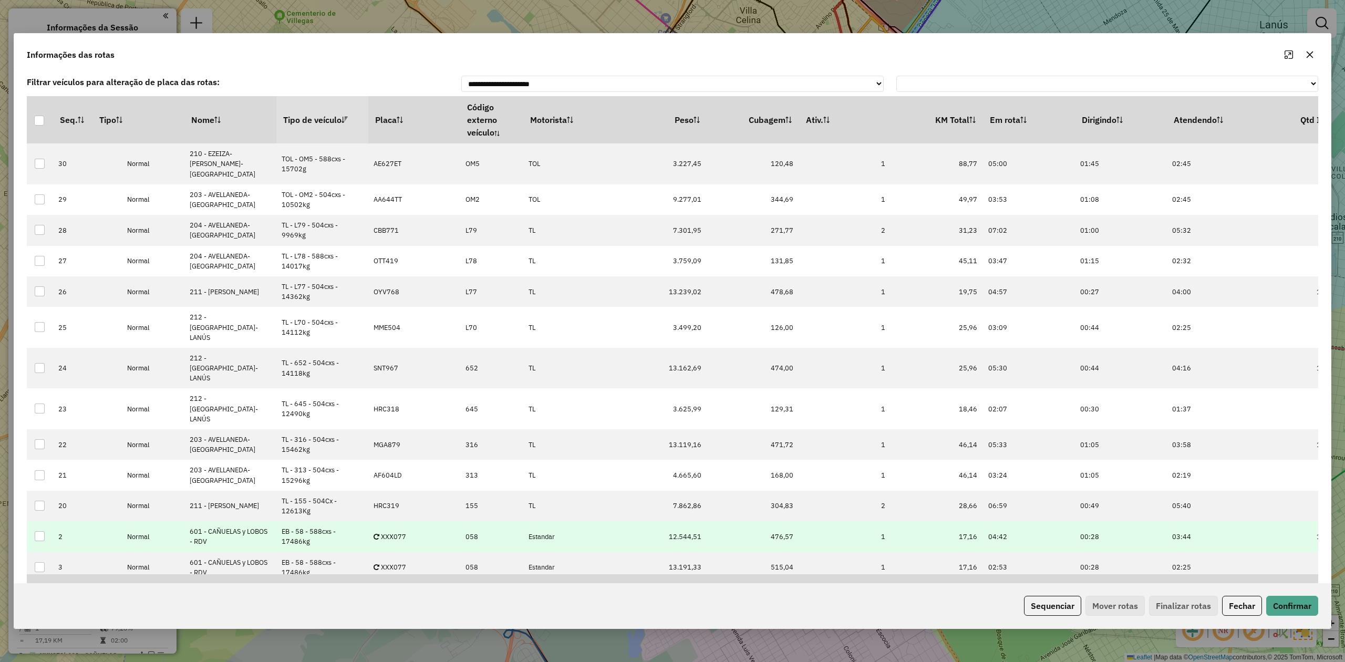
drag, startPoint x: 317, startPoint y: 113, endPoint x: 358, endPoint y: 150, distance: 54.7
click at [316, 112] on th "Tipo de veículo" at bounding box center [322, 119] width 92 height 47
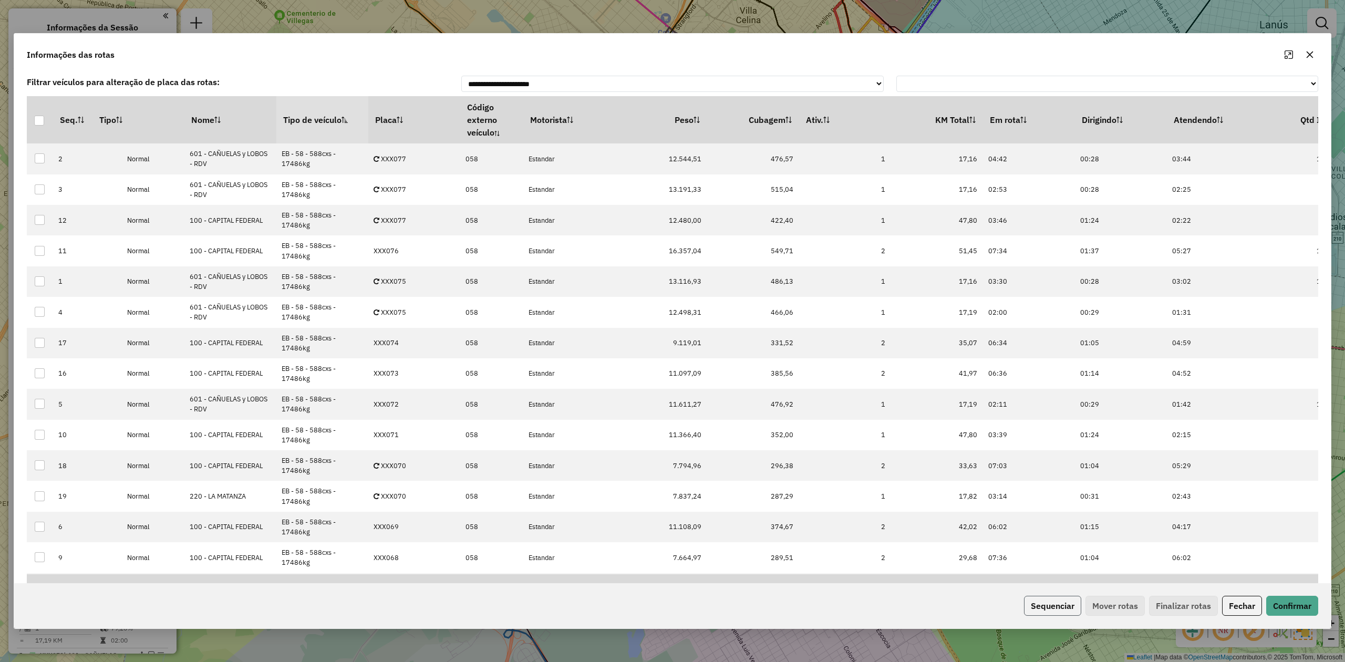
click at [1049, 604] on button "Sequenciar" at bounding box center [1052, 606] width 57 height 20
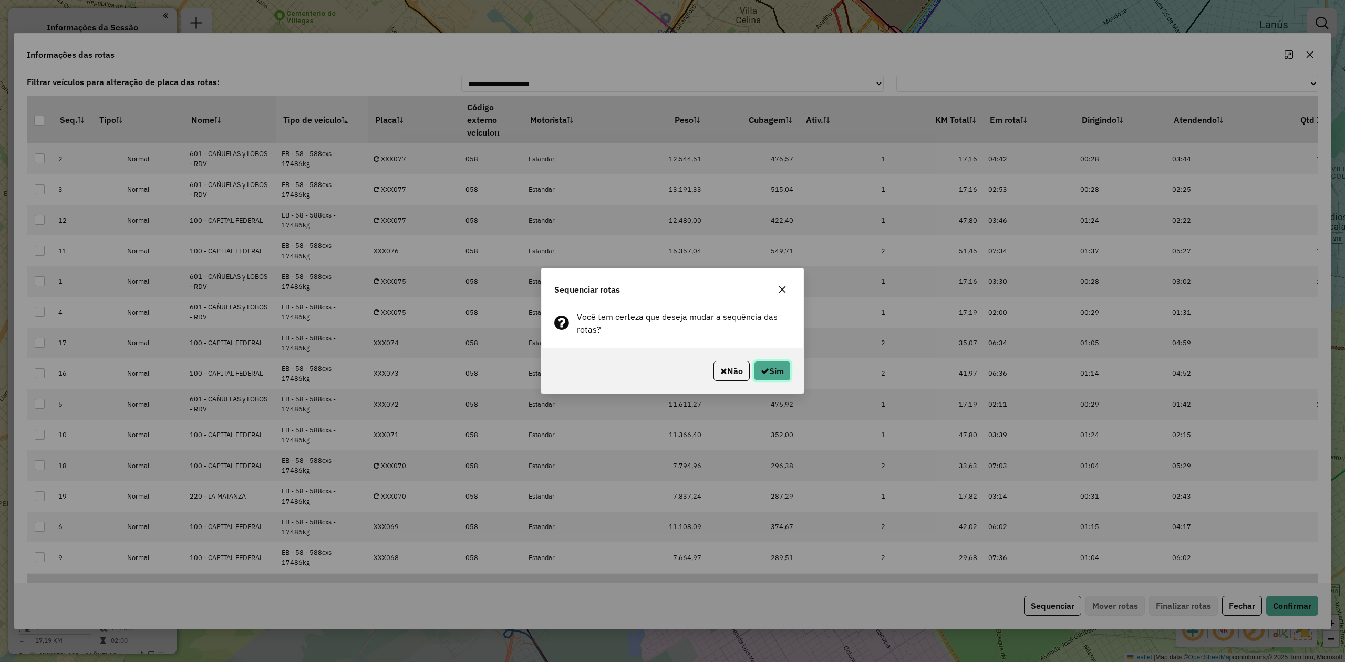
click at [770, 366] on button "Sim" at bounding box center [772, 371] width 37 height 20
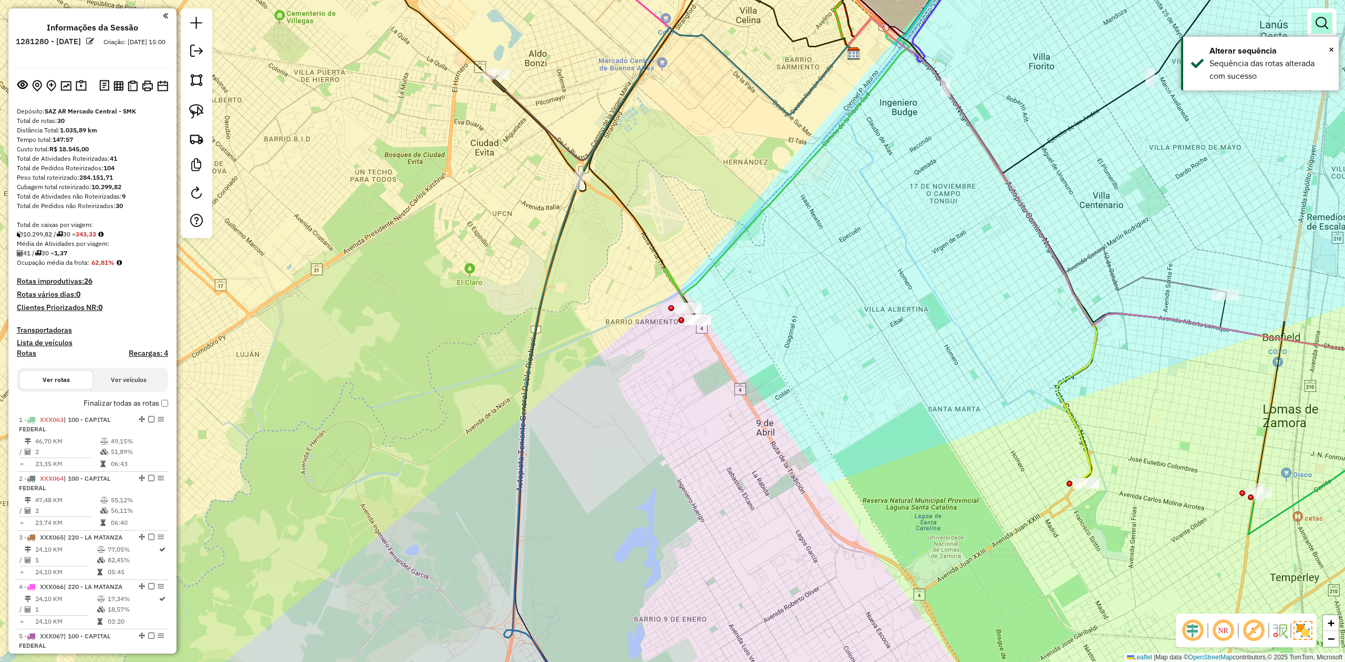
click at [1331, 21] on link at bounding box center [1321, 23] width 21 height 21
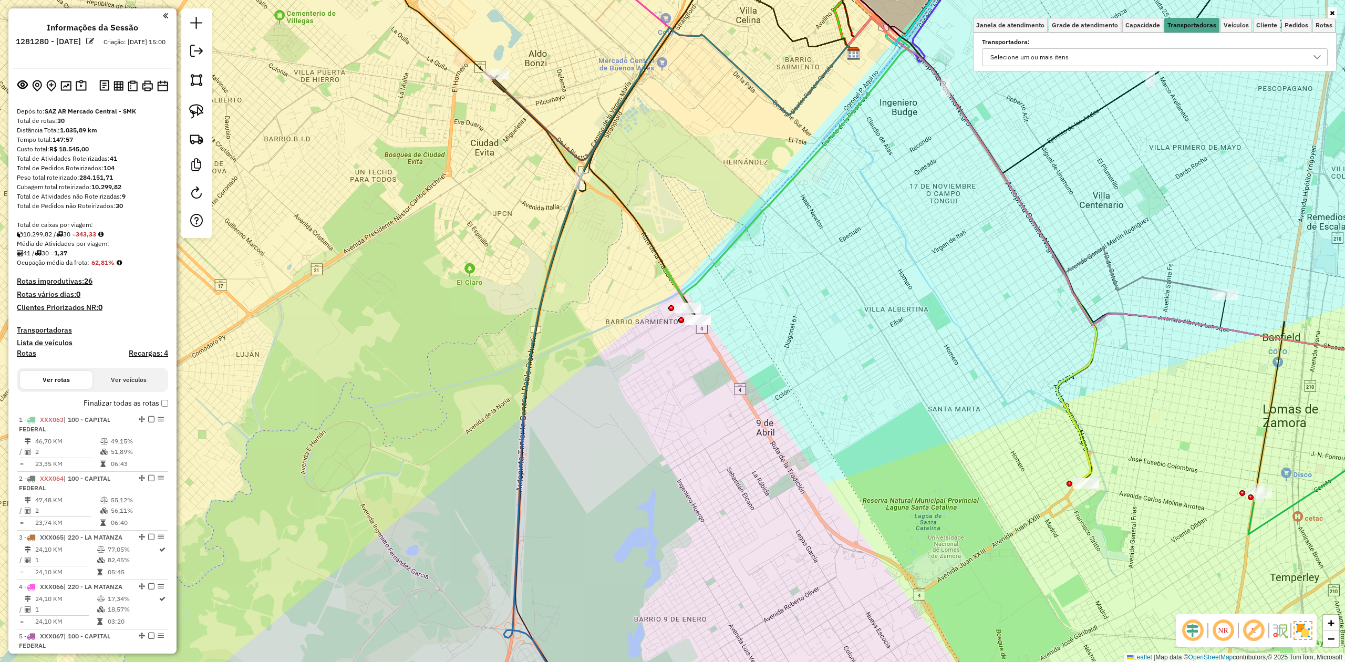
click at [1144, 58] on div "Selecione um ou mais itens" at bounding box center [1146, 57] width 320 height 17
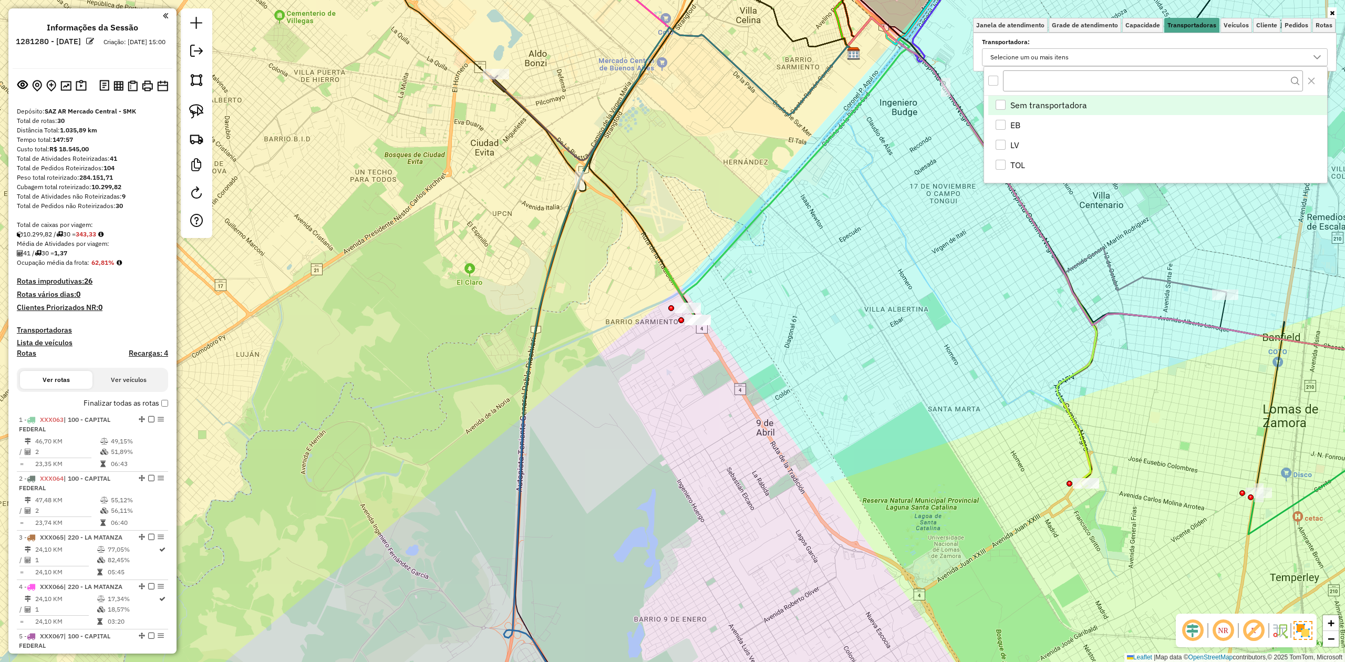
scroll to position [6, 39]
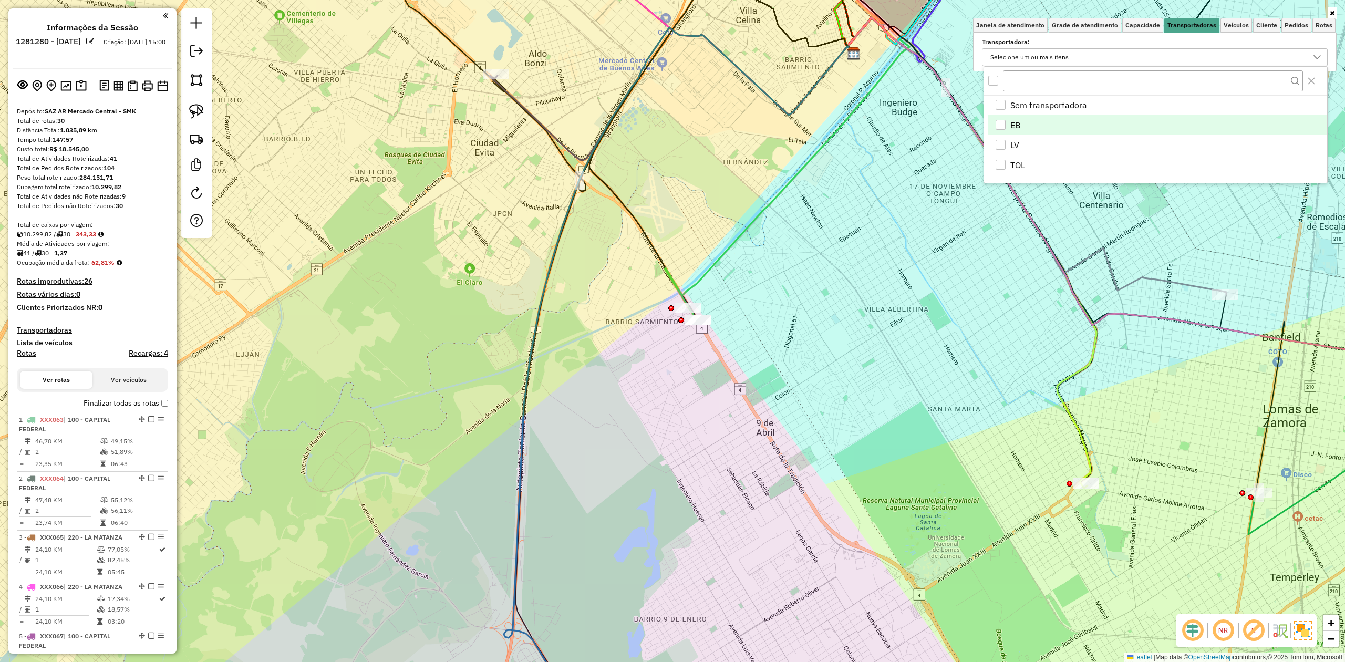
click at [1011, 121] on span "EB" at bounding box center [1015, 125] width 10 height 13
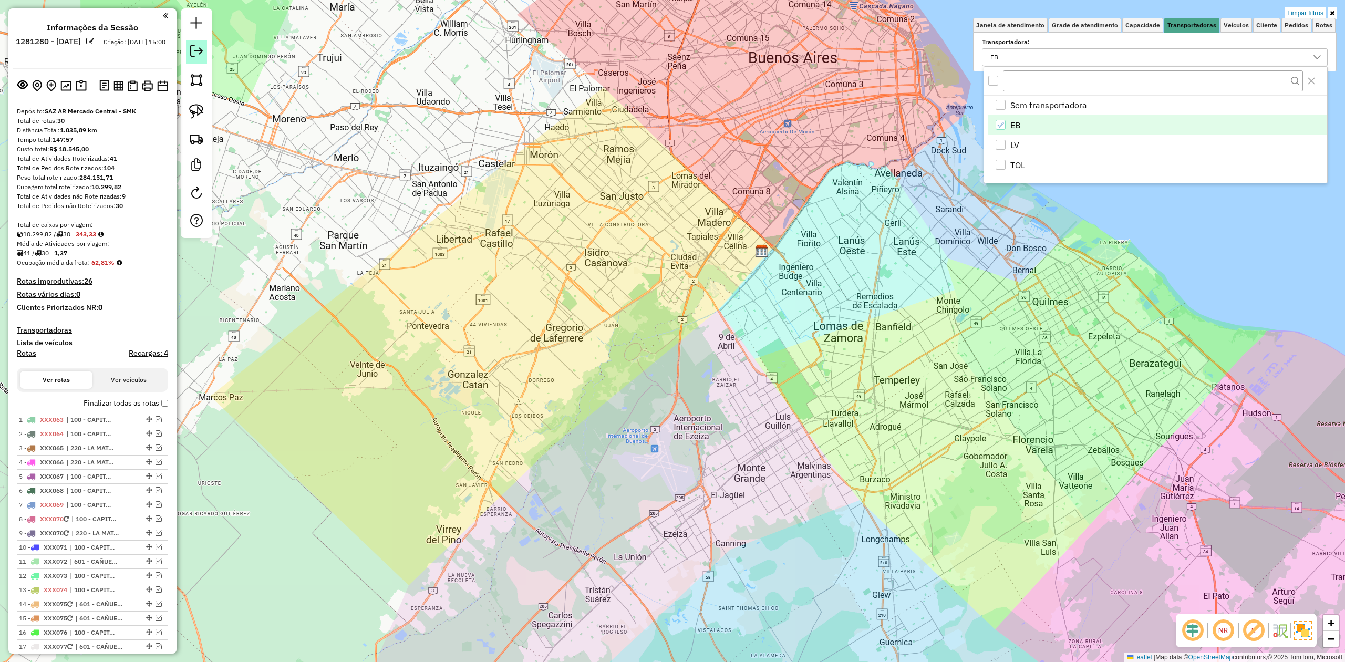
click at [197, 47] on em at bounding box center [196, 51] width 13 height 13
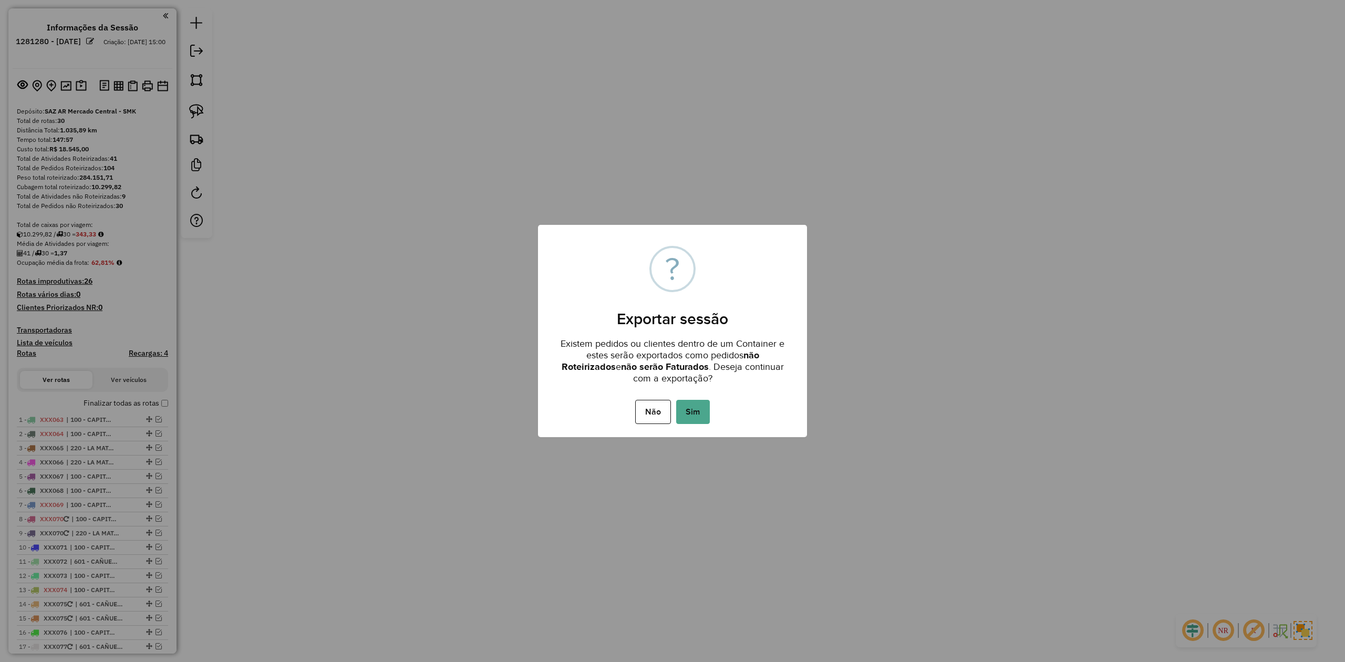
click at [700, 415] on button "Sim" at bounding box center [693, 412] width 34 height 24
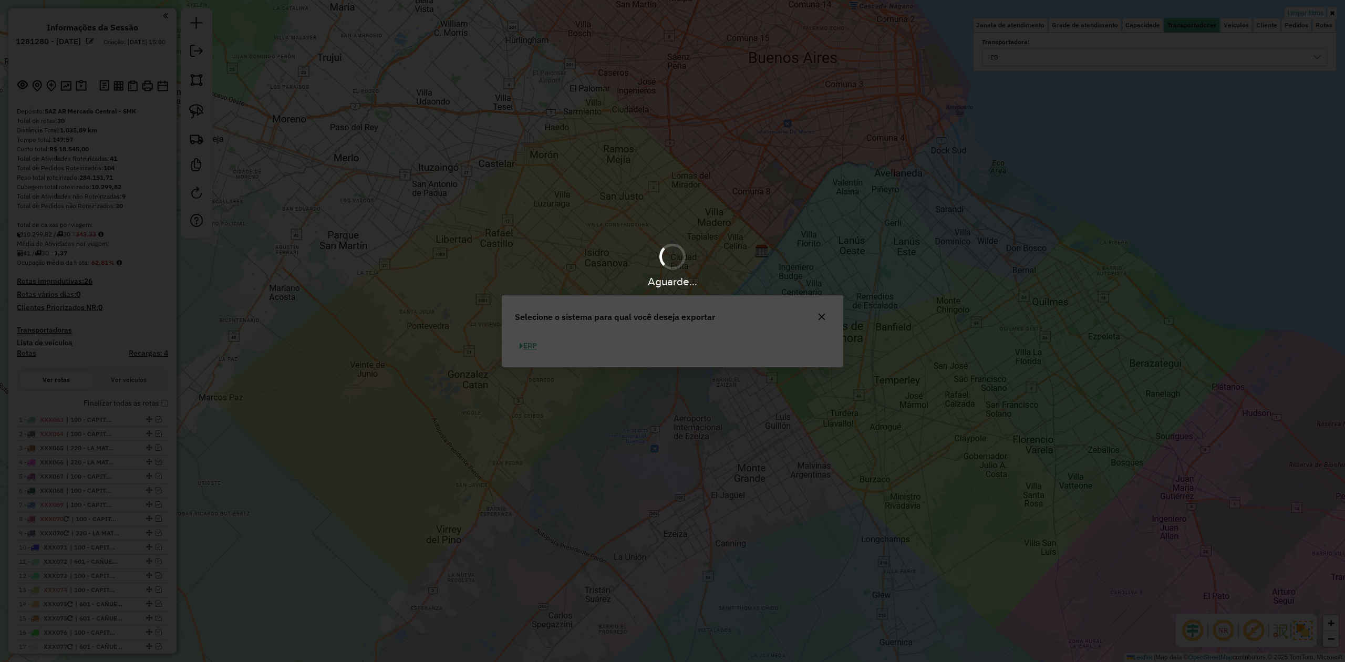
click at [538, 345] on button "ERP" at bounding box center [528, 346] width 27 height 16
select select "**"
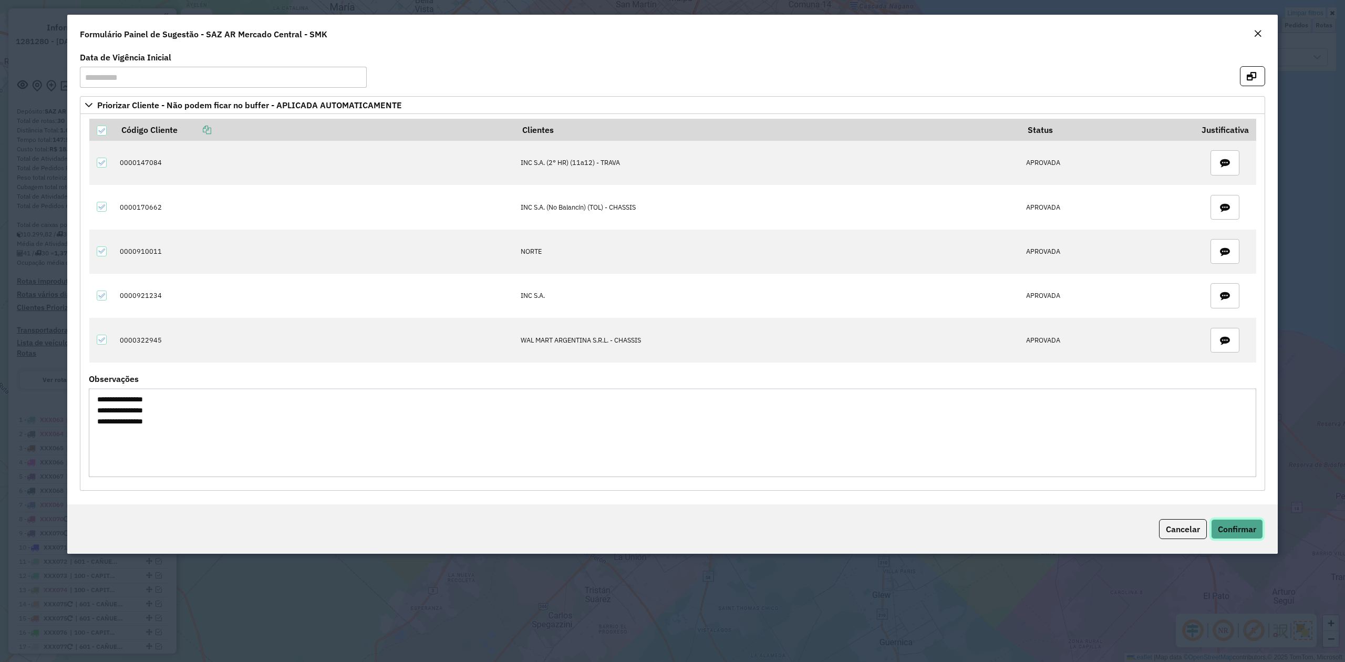
click at [1226, 530] on span "Confirmar" at bounding box center [1237, 529] width 38 height 11
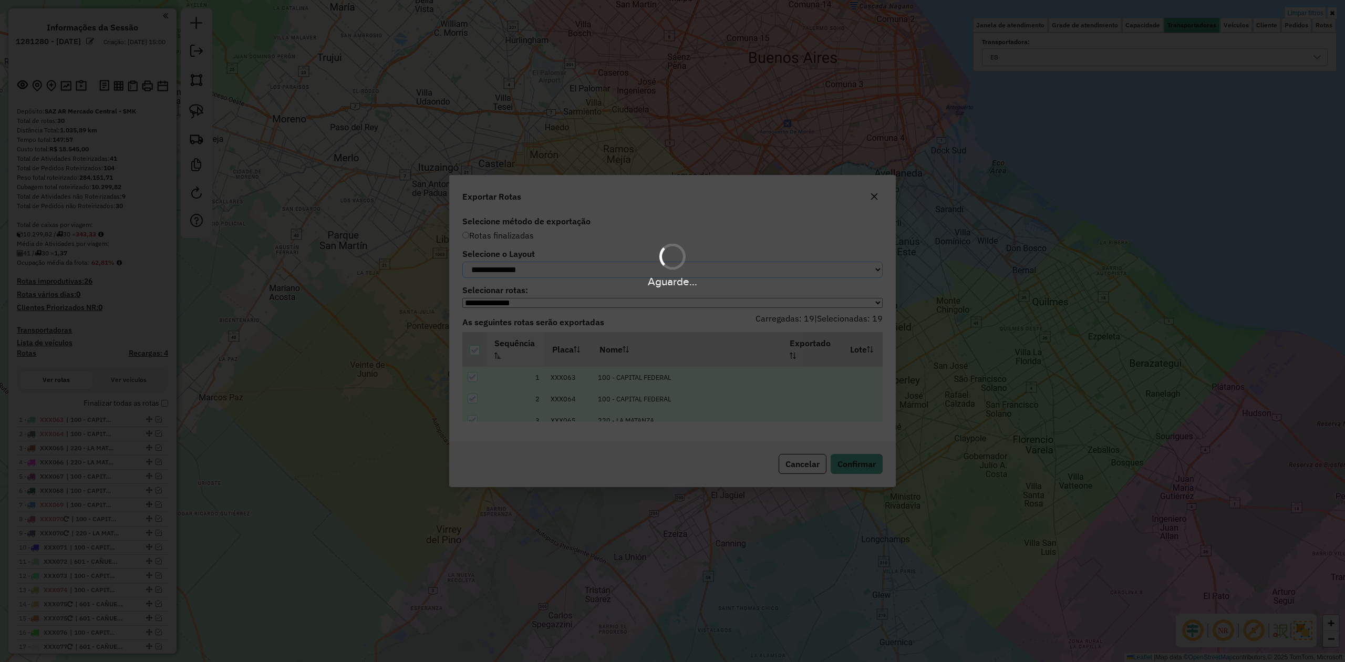
click at [566, 266] on select "**********" at bounding box center [672, 270] width 420 height 16
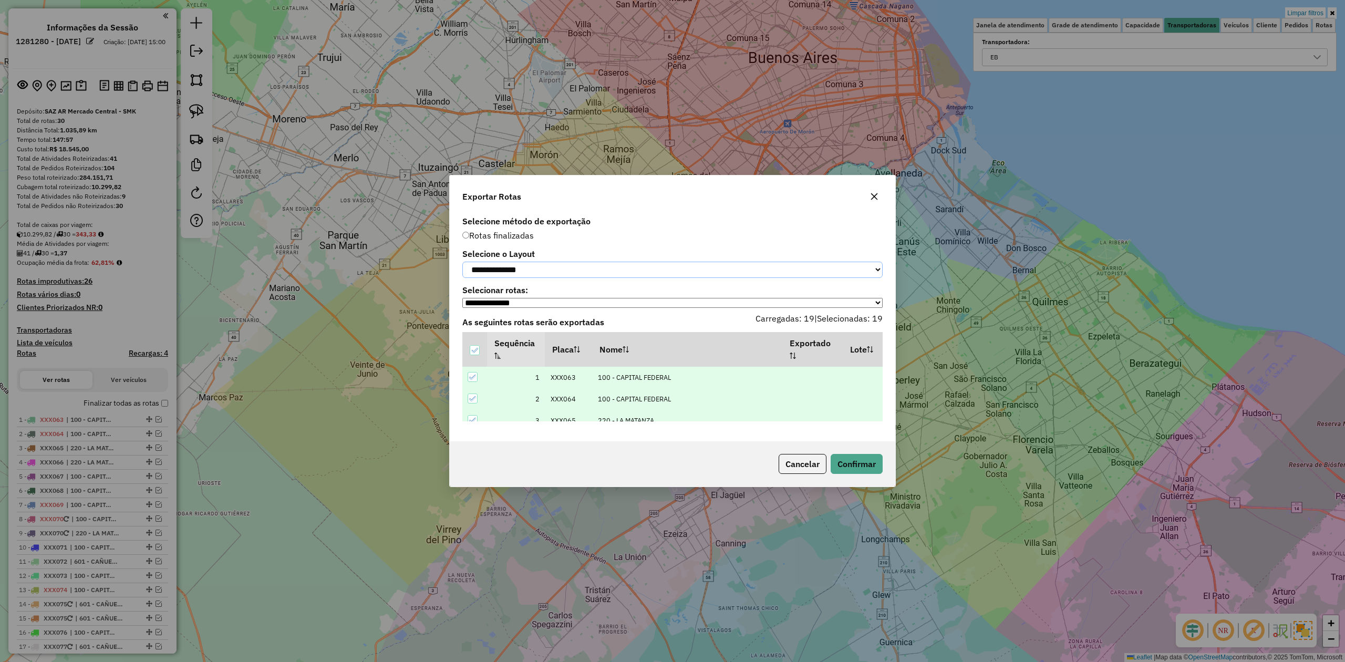
click at [543, 265] on select "**********" at bounding box center [672, 270] width 420 height 16
click at [534, 267] on select "**********" at bounding box center [672, 270] width 420 height 16
select select "*********"
click at [462, 262] on select "**********" at bounding box center [672, 270] width 420 height 16
click at [891, 469] on div "Cancelar Confirmar" at bounding box center [672, 463] width 445 height 45
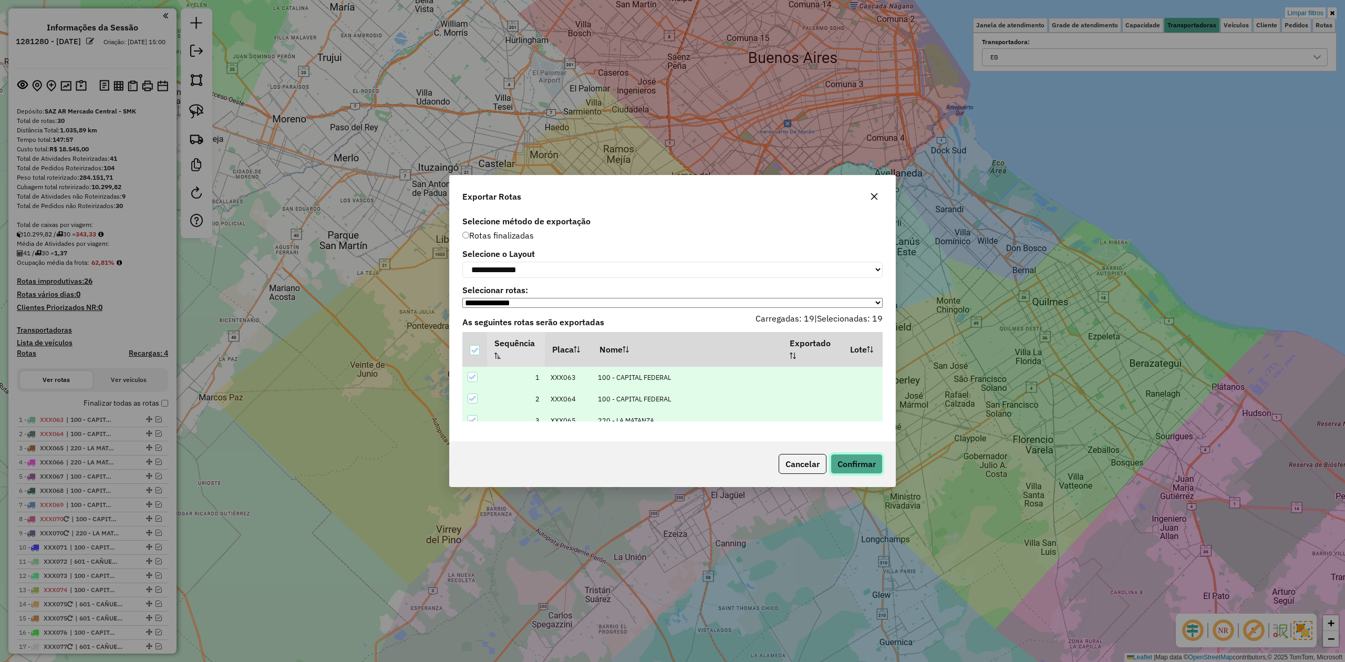
drag, startPoint x: 858, startPoint y: 466, endPoint x: 828, endPoint y: 436, distance: 42.3
click at [857, 466] on button "Confirmar" at bounding box center [856, 464] width 52 height 20
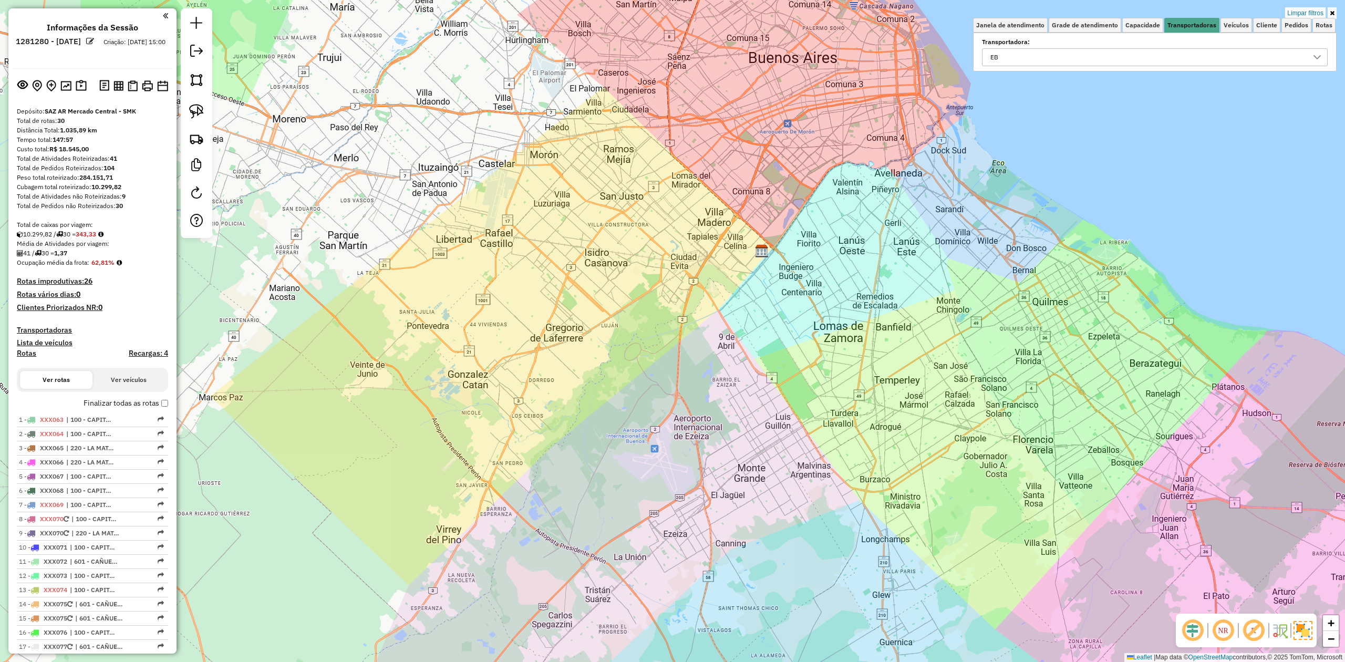
click at [703, 436] on div "Limpar filtros Janela de atendimento Grade de atendimento Capacidade Transporta…" at bounding box center [672, 331] width 1345 height 662
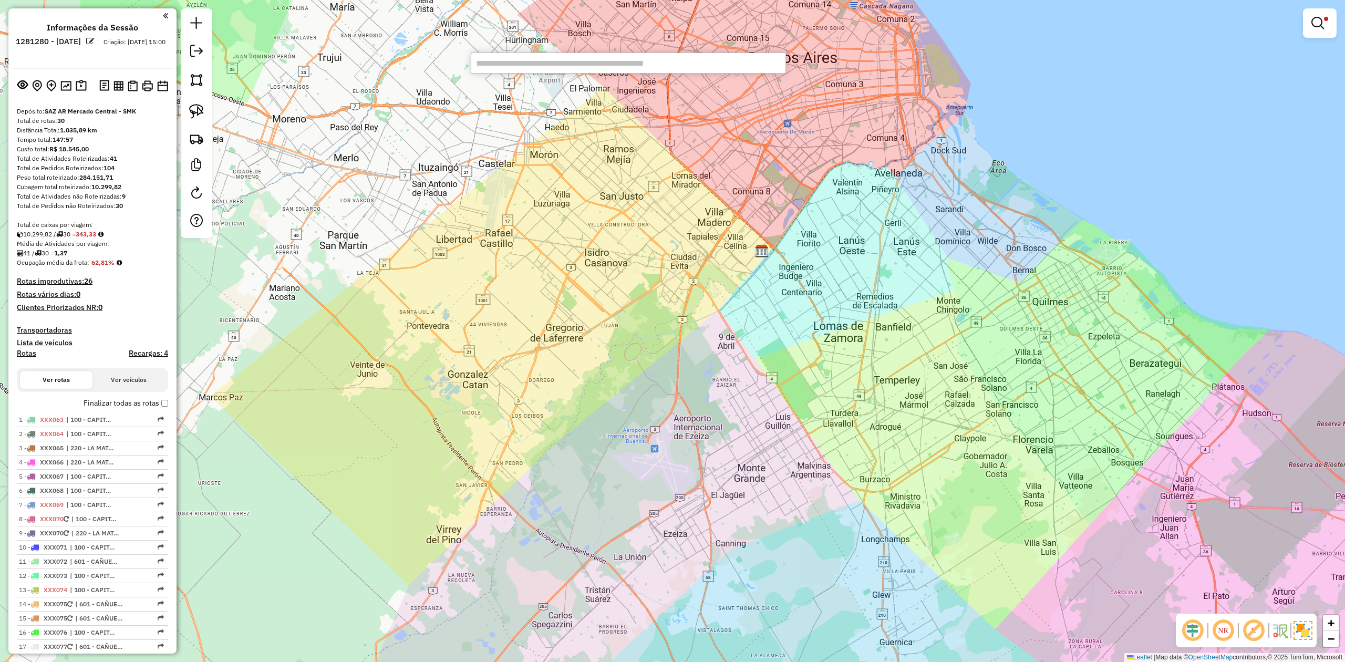
paste input "******"
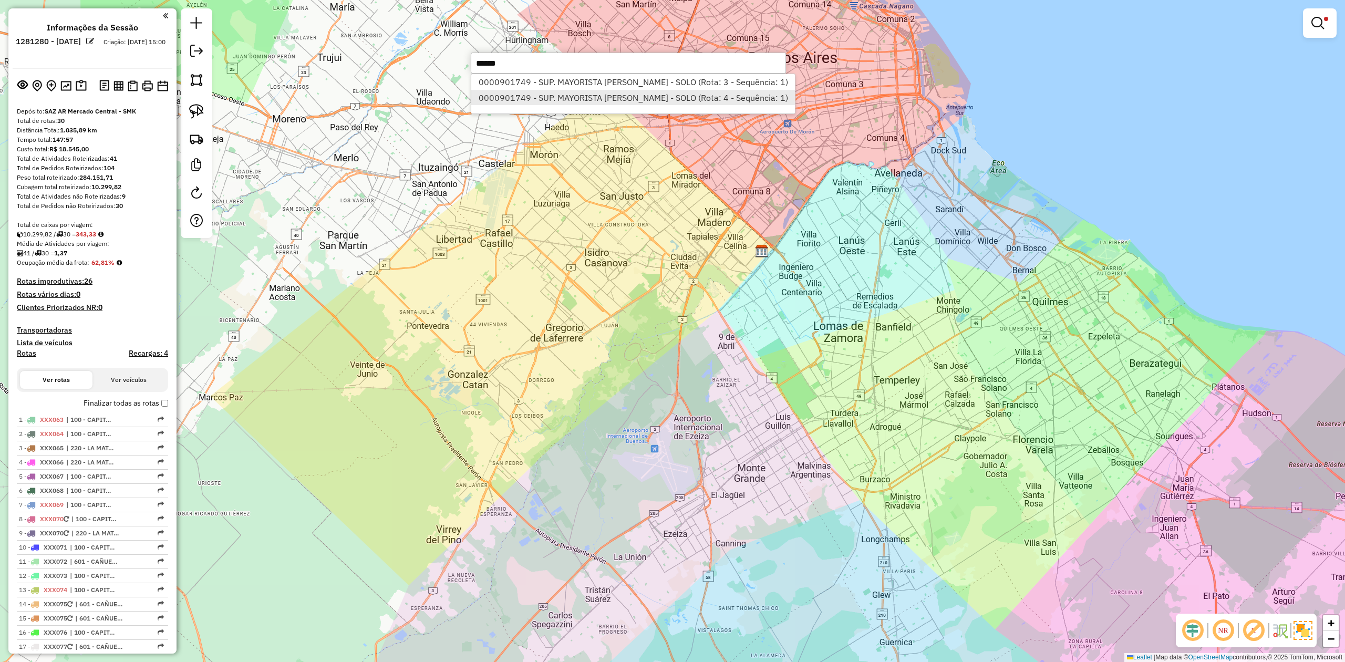
type input "******"
click at [683, 100] on li "0000901749 - SUP. MAYORISTA MAKRO S.A. - SOLO (Rota: 4 - Sequência: 1)" at bounding box center [633, 98] width 324 height 16
select select "**********"
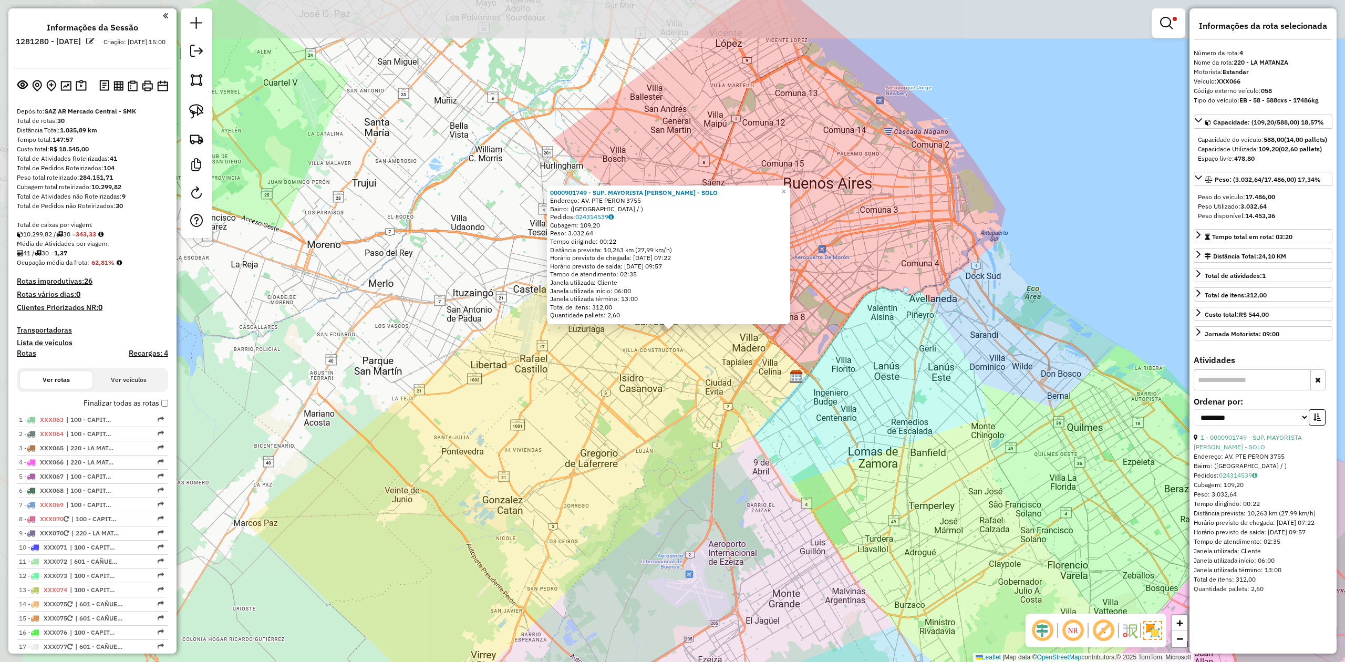
scroll to position [267, 0]
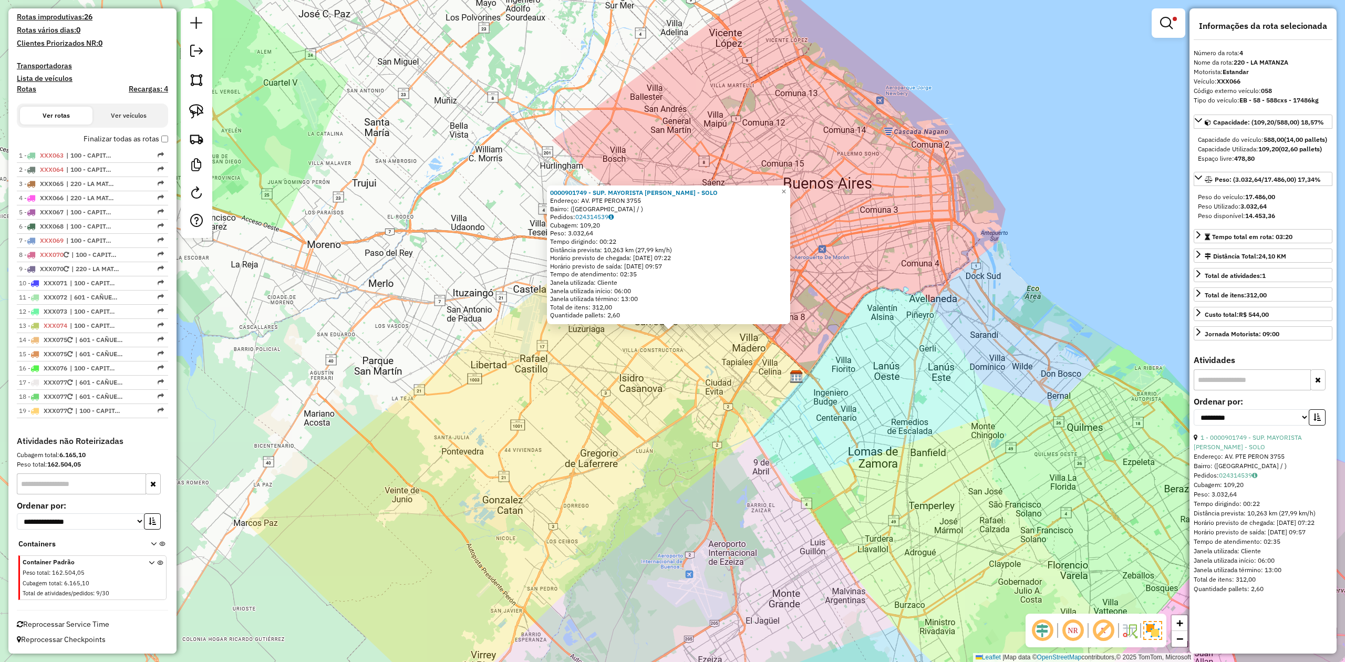
click at [656, 385] on div "0000901749 - SUP. MAYORISTA MAKRO S.A. - SOLO Endereço: AV. PTE PERON 3755 Bair…" at bounding box center [672, 331] width 1345 height 662
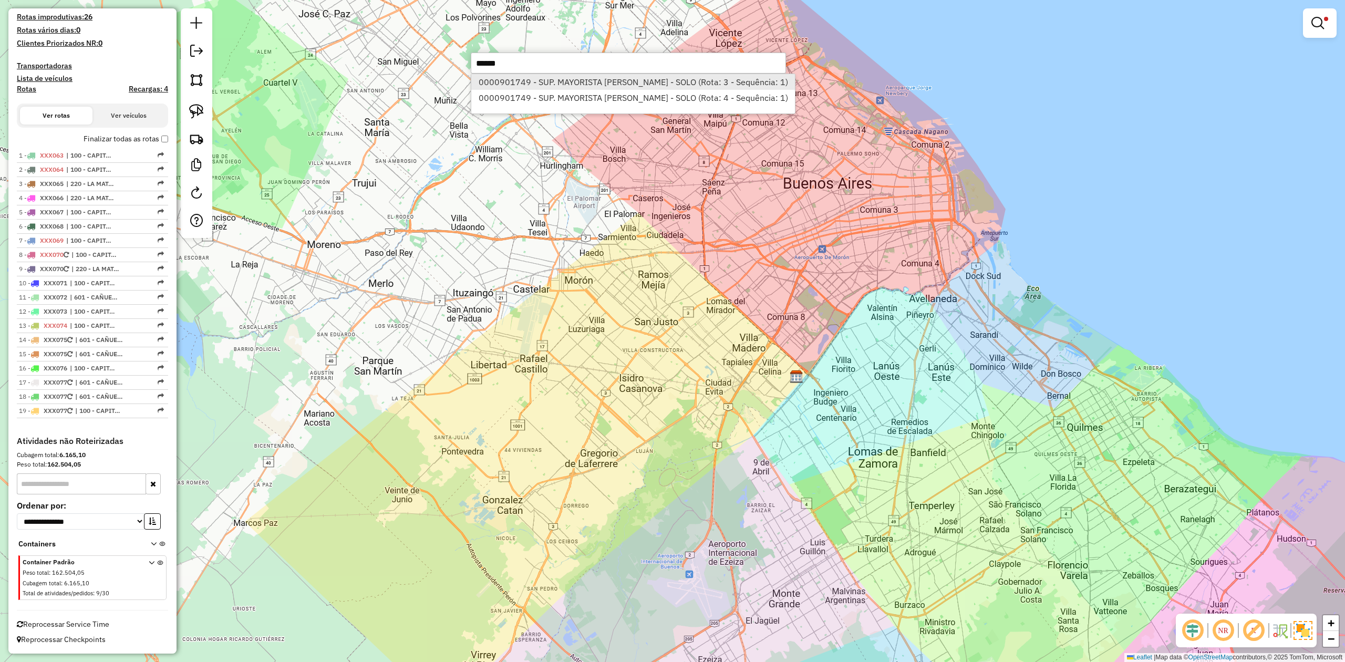
type input "******"
click at [629, 82] on li "0000901749 - SUP. MAYORISTA MAKRO S.A. - SOLO (Rota: 3 - Sequência: 1)" at bounding box center [633, 82] width 324 height 16
select select "**********"
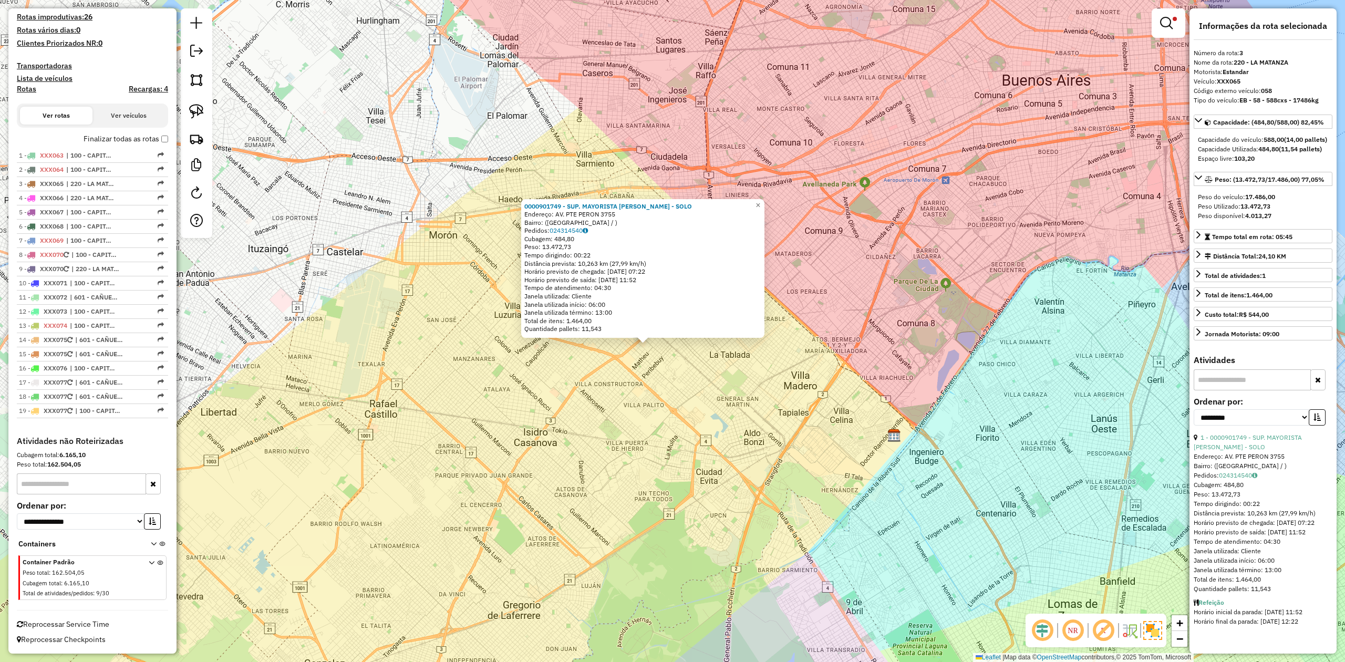
click at [1174, 22] on link at bounding box center [1168, 23] width 25 height 21
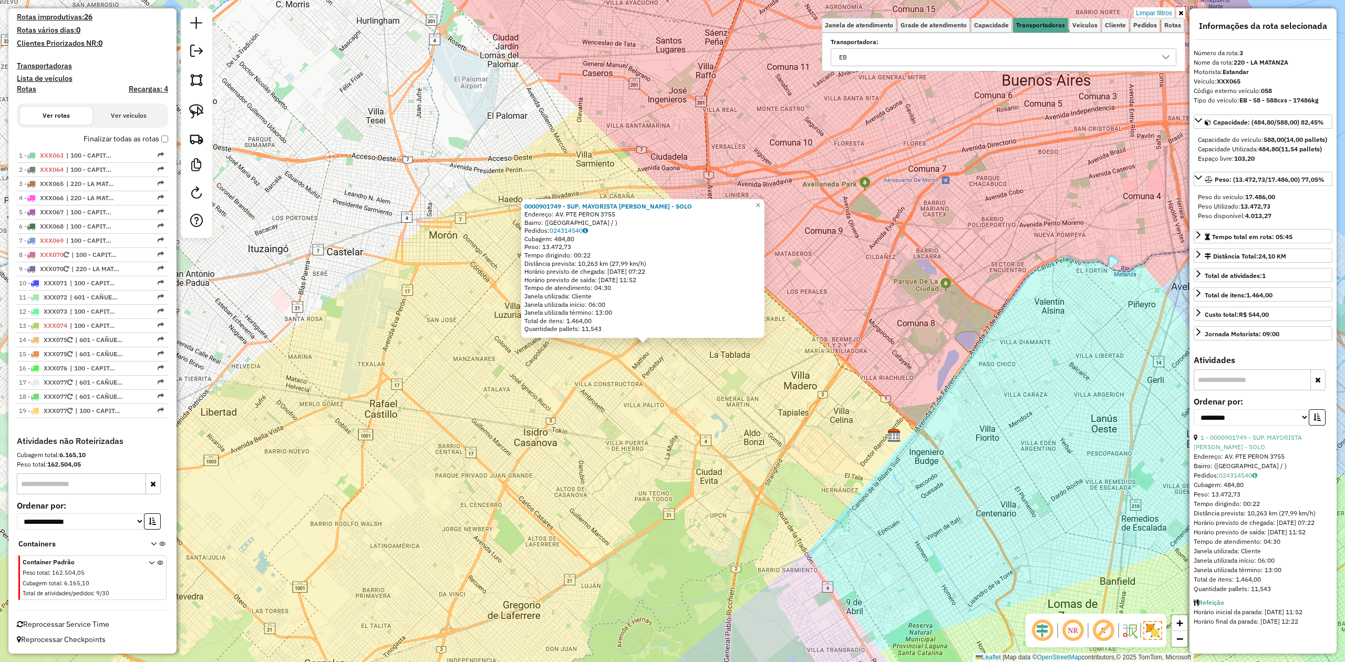
click at [1169, 11] on link "Limpar filtros" at bounding box center [1154, 13] width 40 height 12
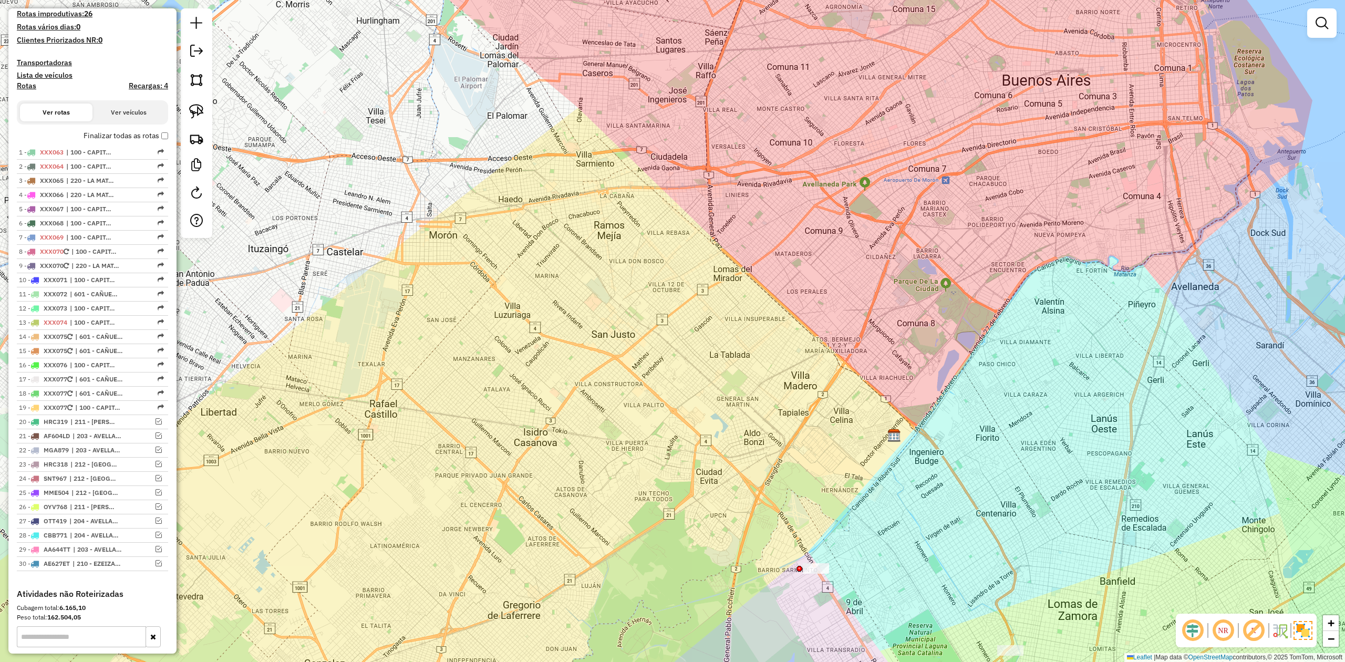
click at [196, 50] on em at bounding box center [196, 51] width 13 height 13
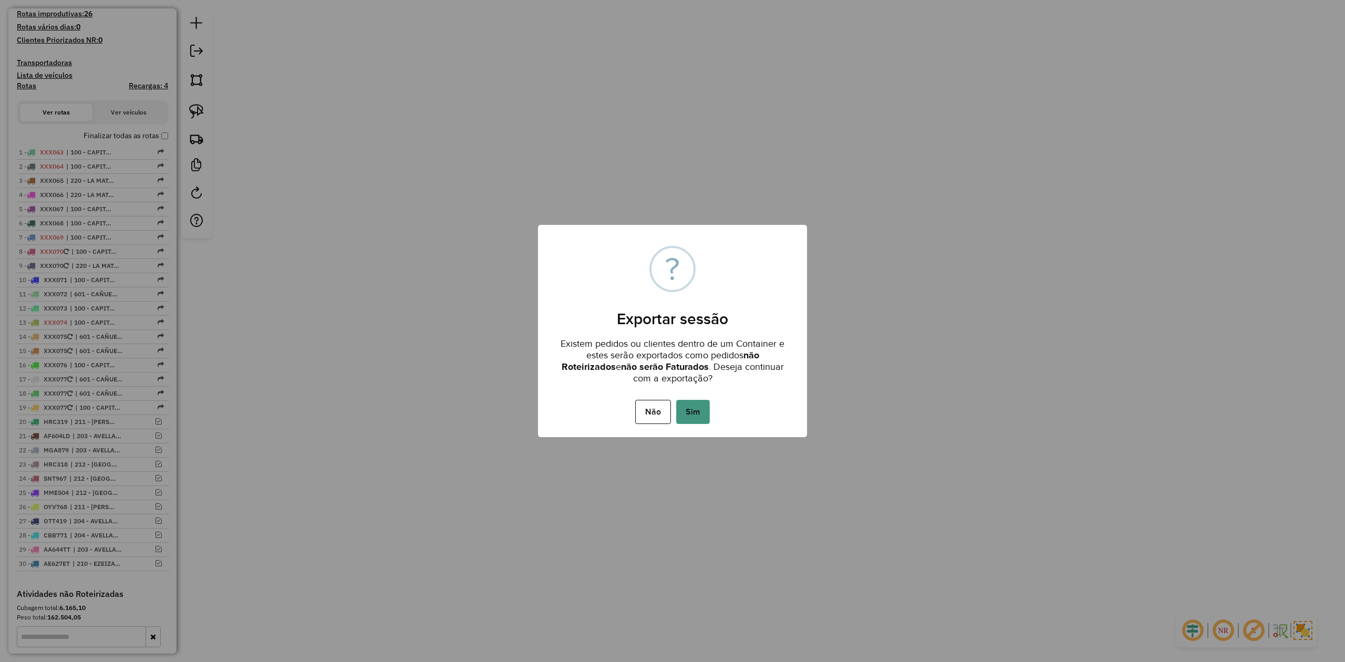
click at [705, 410] on button "Sim" at bounding box center [693, 412] width 34 height 24
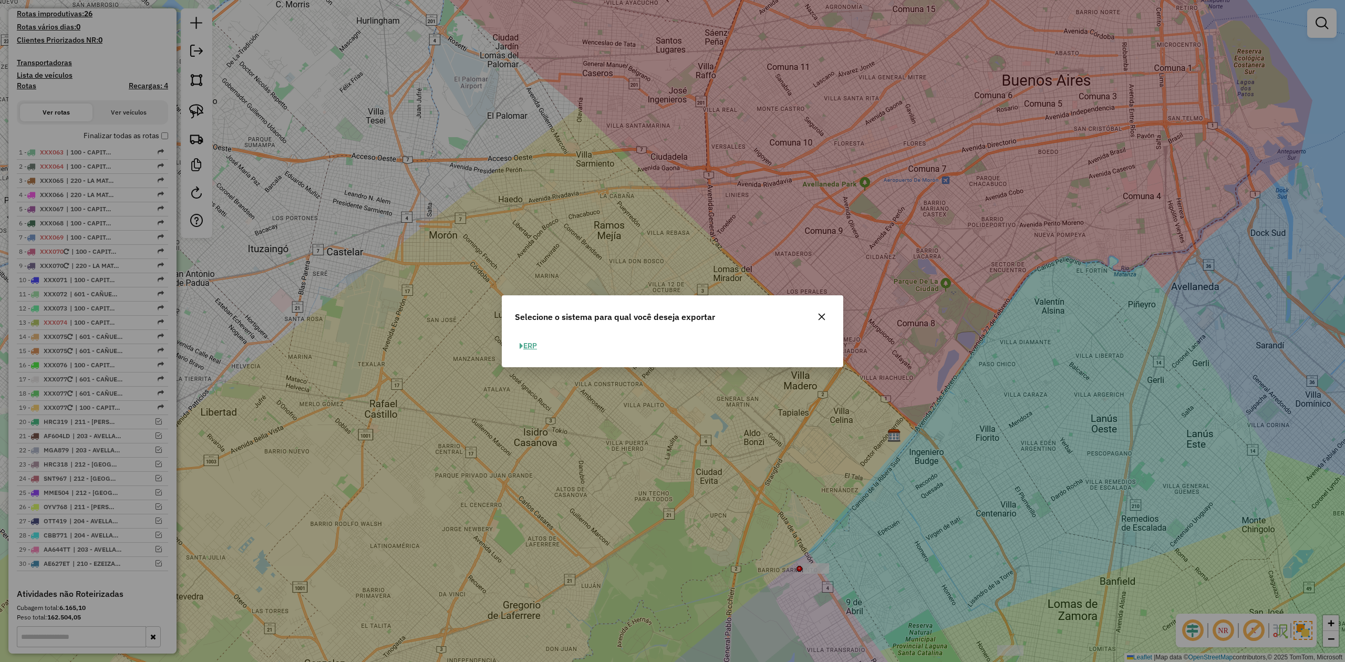
click at [524, 341] on button "ERP" at bounding box center [528, 346] width 27 height 16
select select "*********"
select select "**"
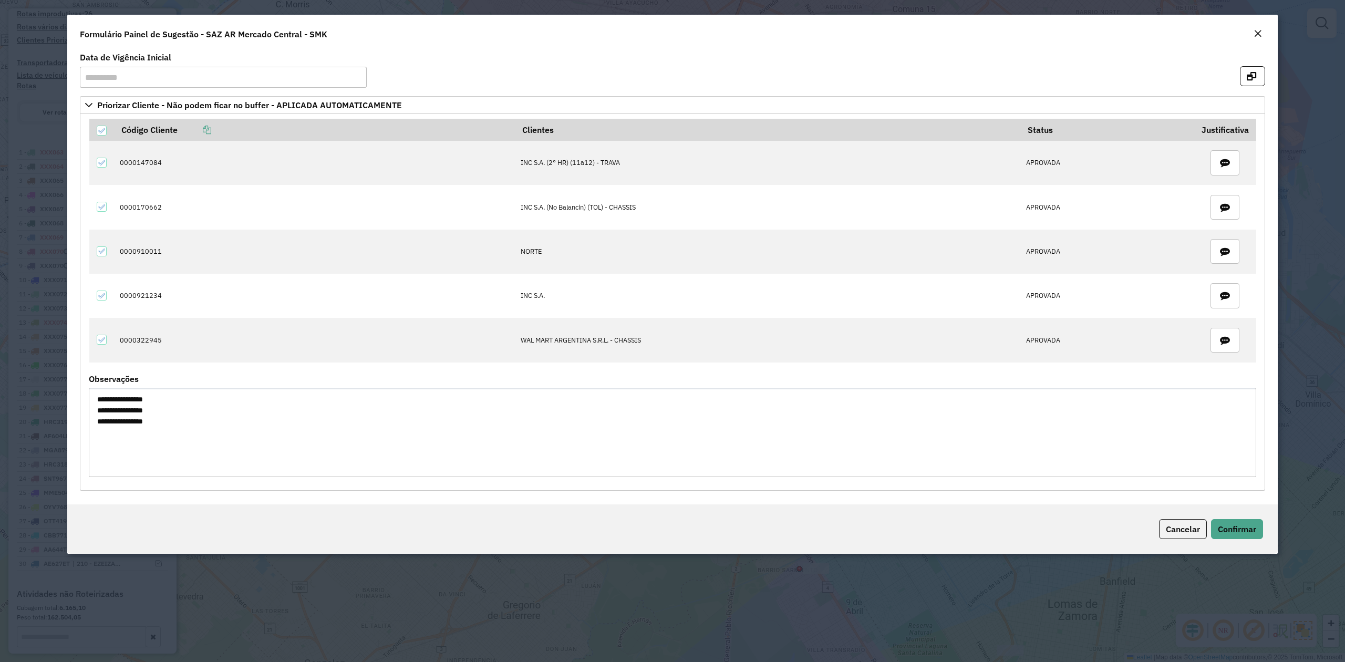
click at [1259, 34] on em "Close" at bounding box center [1257, 33] width 8 height 8
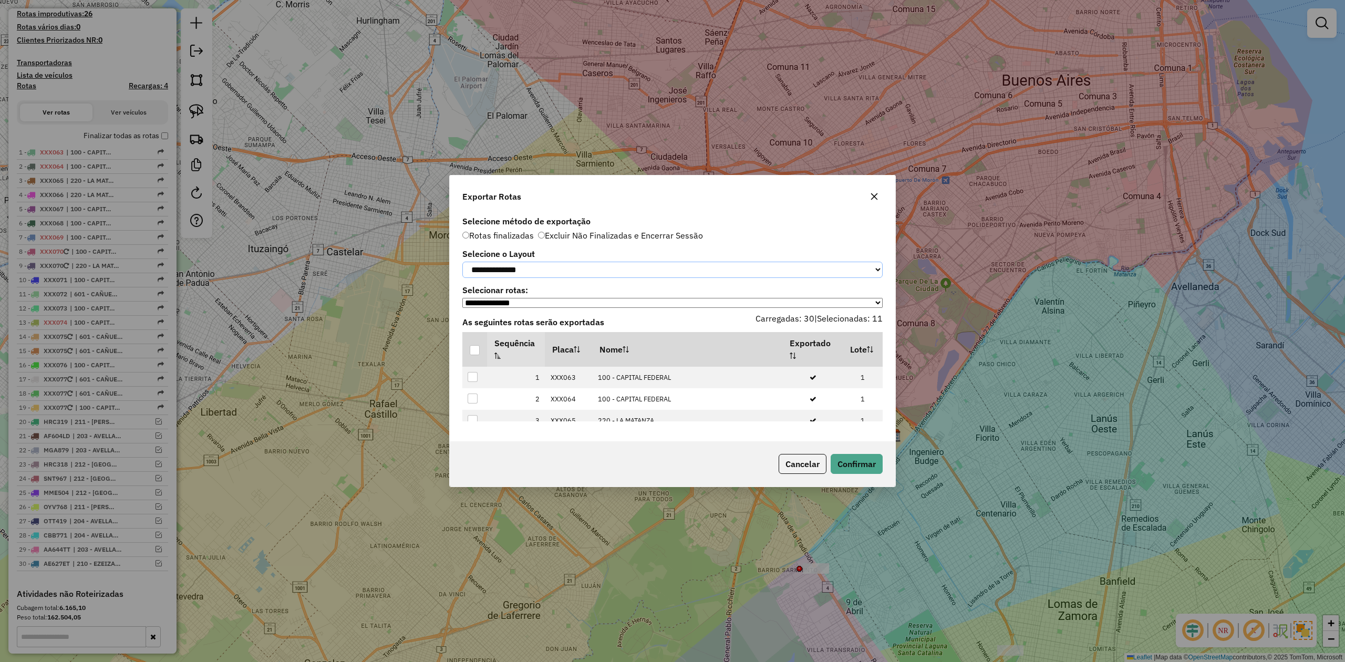
click at [486, 275] on select "**********" at bounding box center [672, 270] width 420 height 16
select select "*********"
click at [462, 262] on select "**********" at bounding box center [672, 270] width 420 height 16
click at [474, 354] on div at bounding box center [475, 350] width 10 height 10
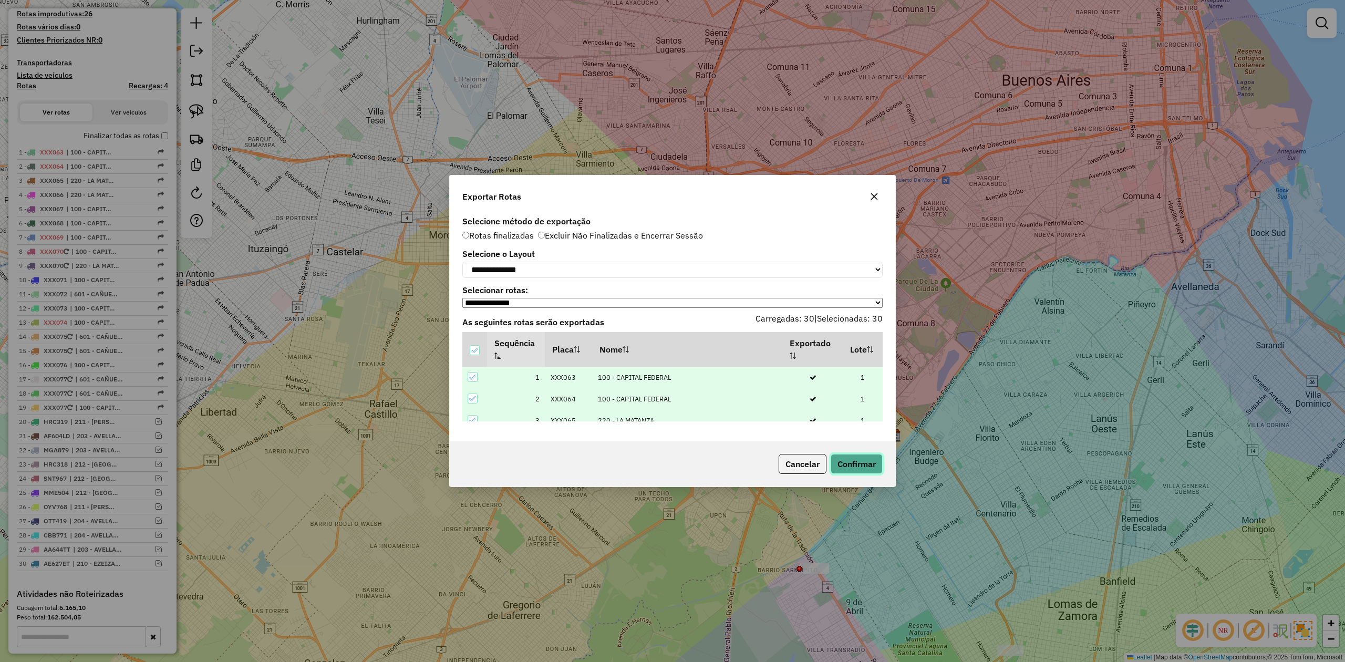
click at [857, 466] on button "Confirmar" at bounding box center [856, 464] width 52 height 20
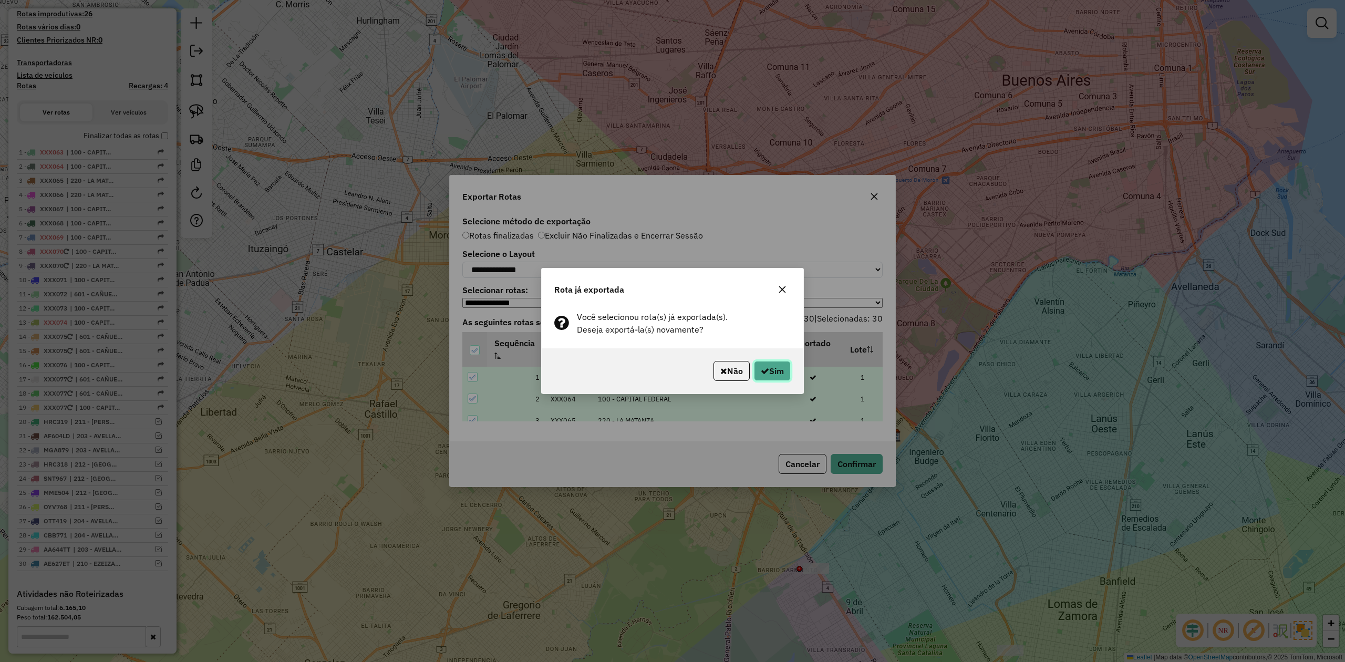
click at [770, 370] on button "Sim" at bounding box center [772, 371] width 37 height 20
click at [764, 363] on button "Sim" at bounding box center [772, 371] width 37 height 20
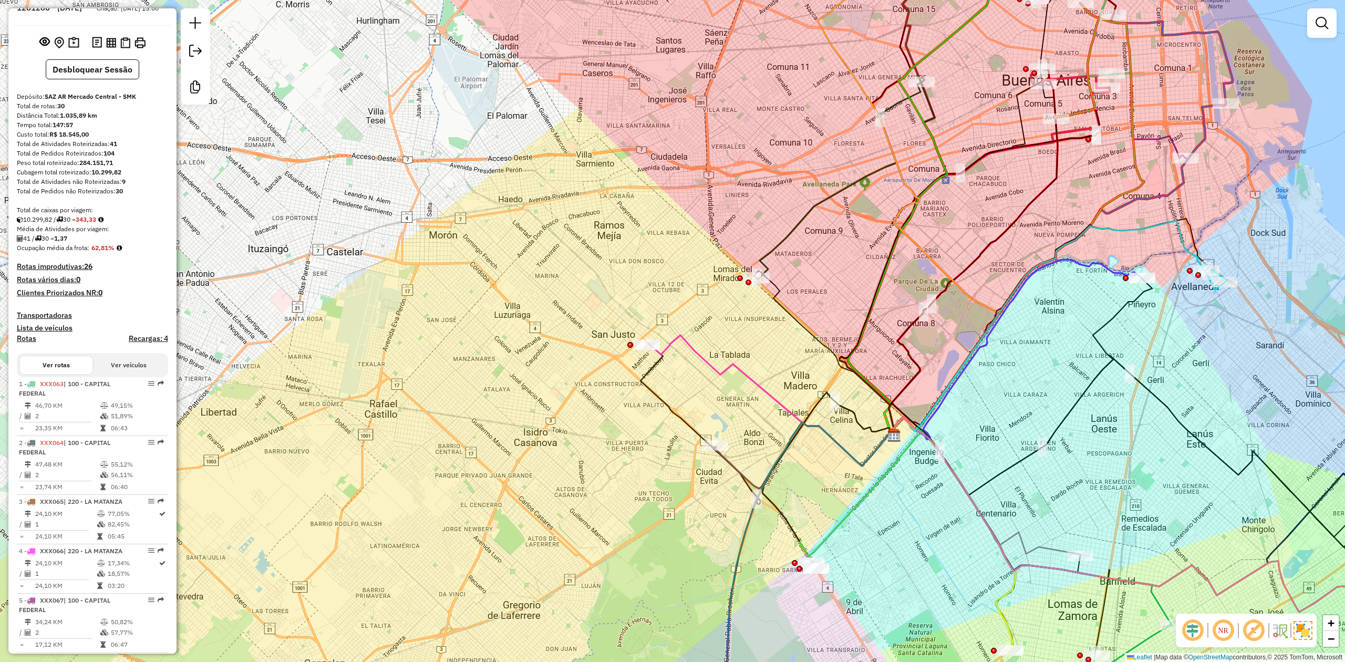
scroll to position [0, 0]
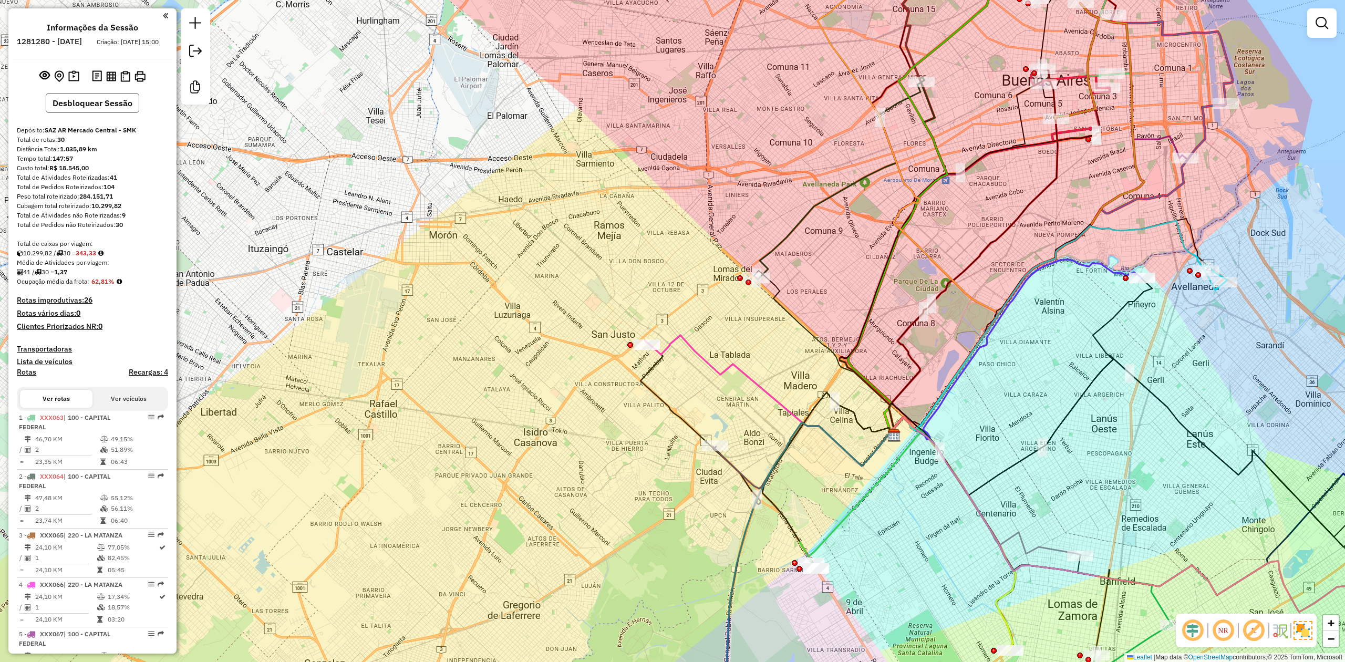
click at [93, 109] on button "Desbloquear Sessão" at bounding box center [92, 103] width 93 height 20
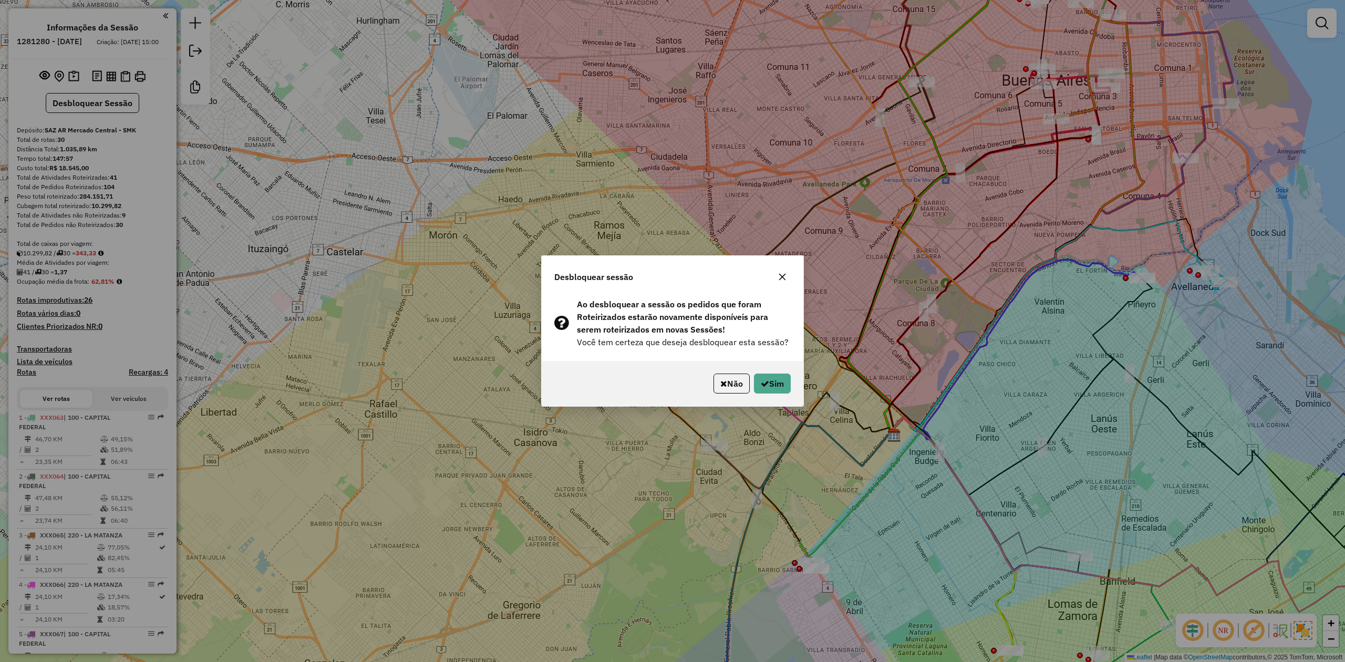
click at [779, 394] on div "Não Sim" at bounding box center [673, 383] width 262 height 45
click at [761, 383] on icon "button" at bounding box center [765, 383] width 8 height 8
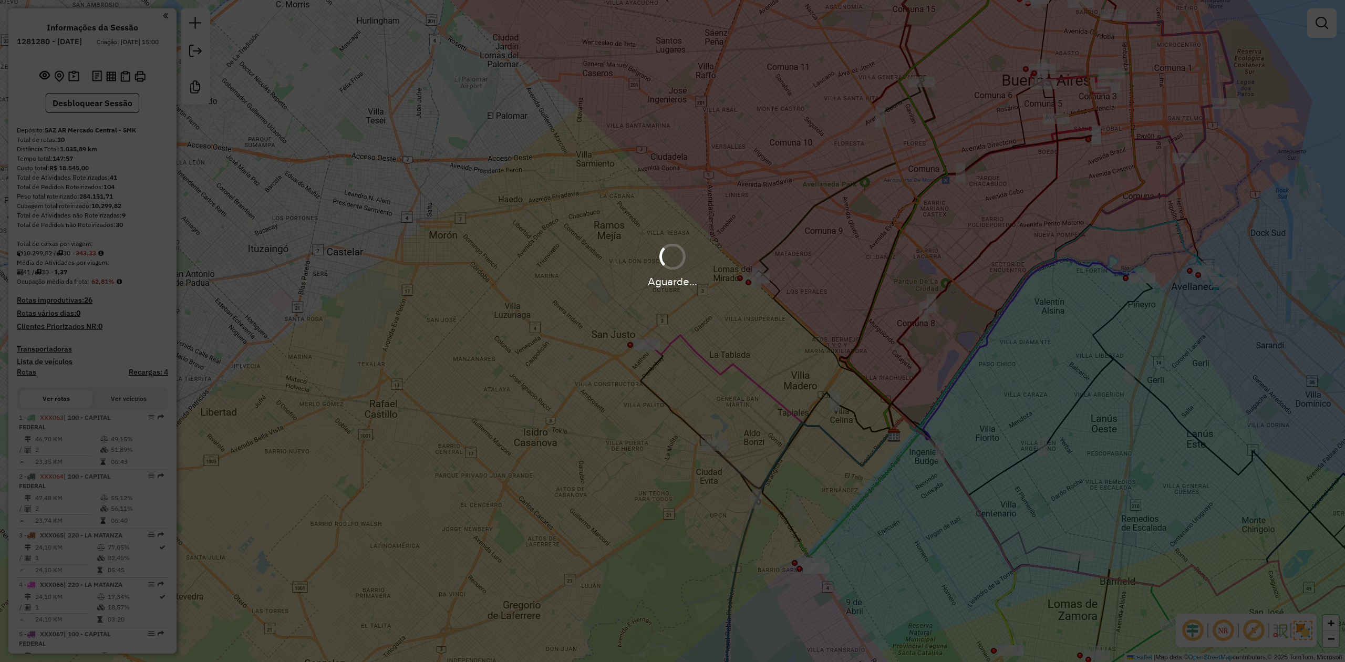
click at [699, 380] on div "Aguarde..." at bounding box center [672, 331] width 1345 height 662
click at [694, 373] on div "Aguarde..." at bounding box center [672, 331] width 1345 height 662
click at [685, 360] on div "Aguarde..." at bounding box center [672, 331] width 1345 height 662
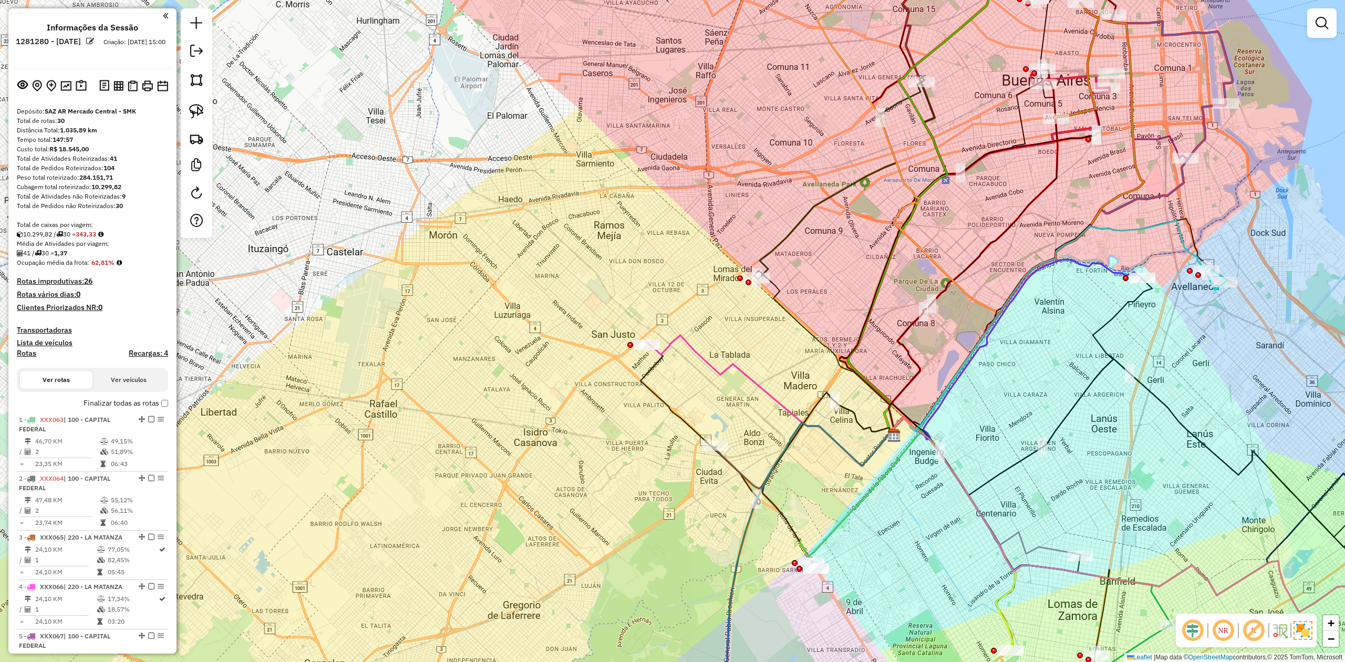
click at [684, 360] on div "Janela de atendimento Grade de atendimento Capacidade Transportadoras Veículos …" at bounding box center [672, 331] width 1345 height 662
click at [672, 337] on icon at bounding box center [769, 400] width 251 height 131
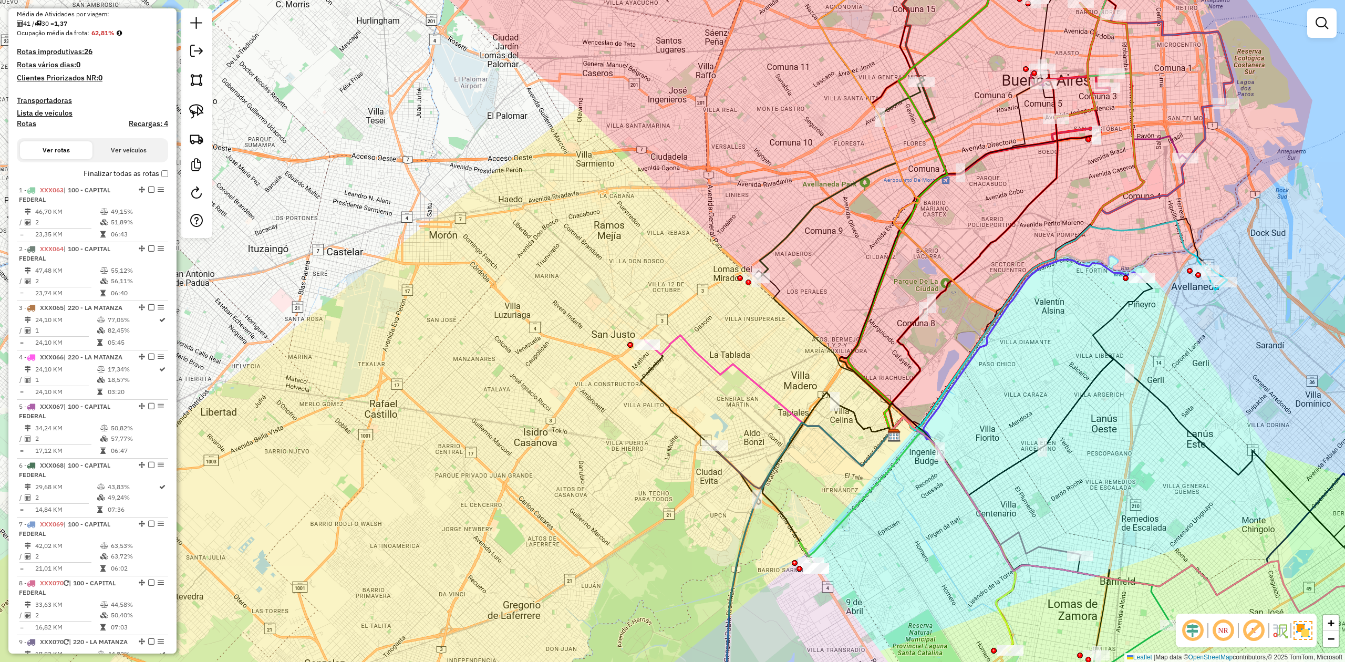
select select "**********"
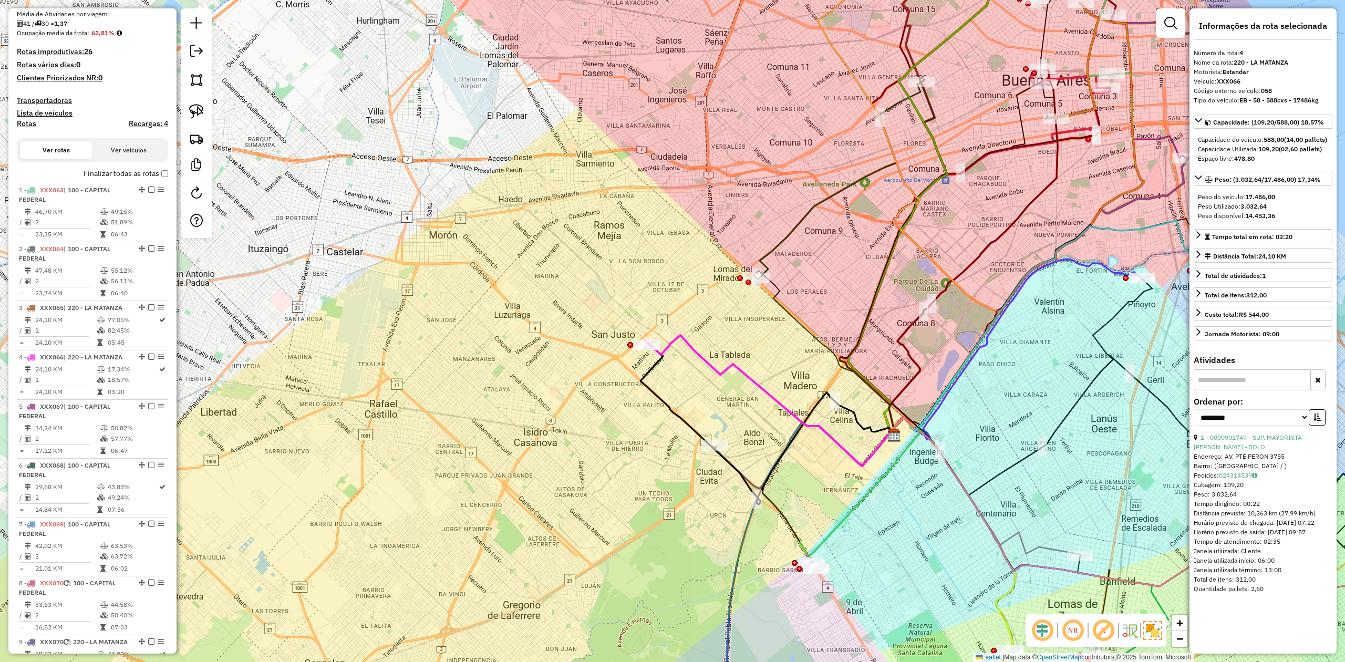
scroll to position [571, 0]
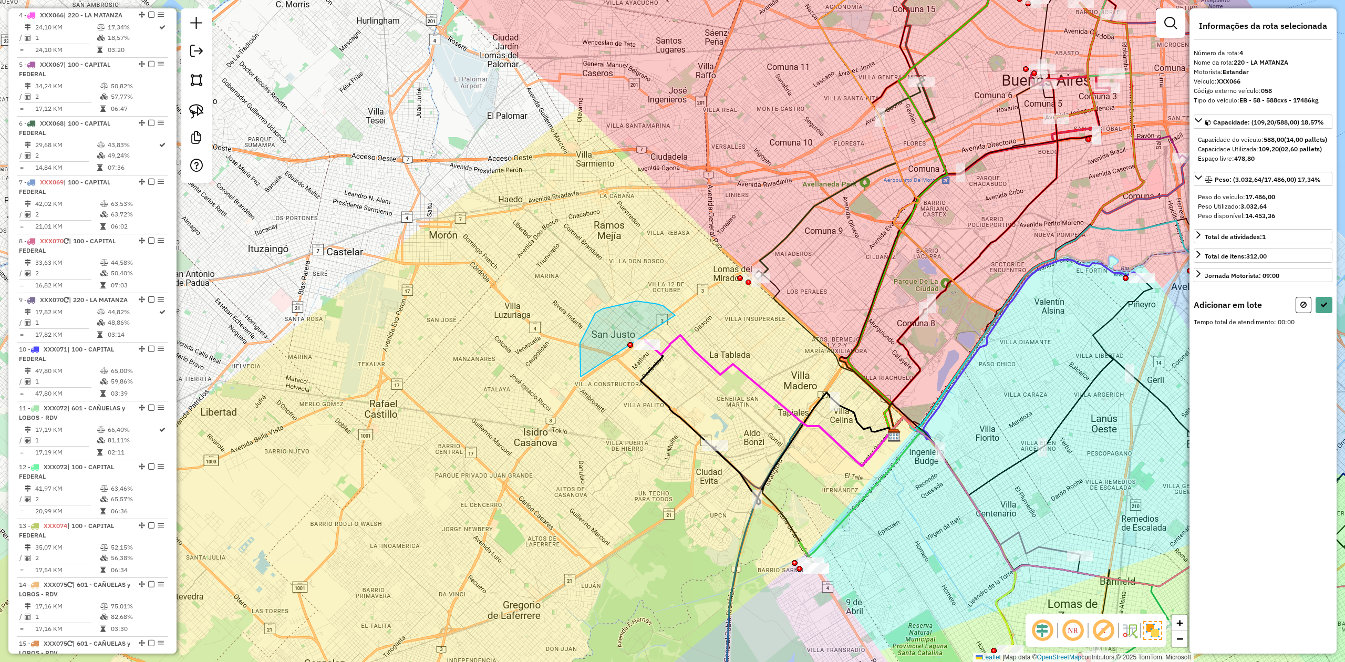
drag, startPoint x: 663, startPoint y: 306, endPoint x: 731, endPoint y: 313, distance: 68.7
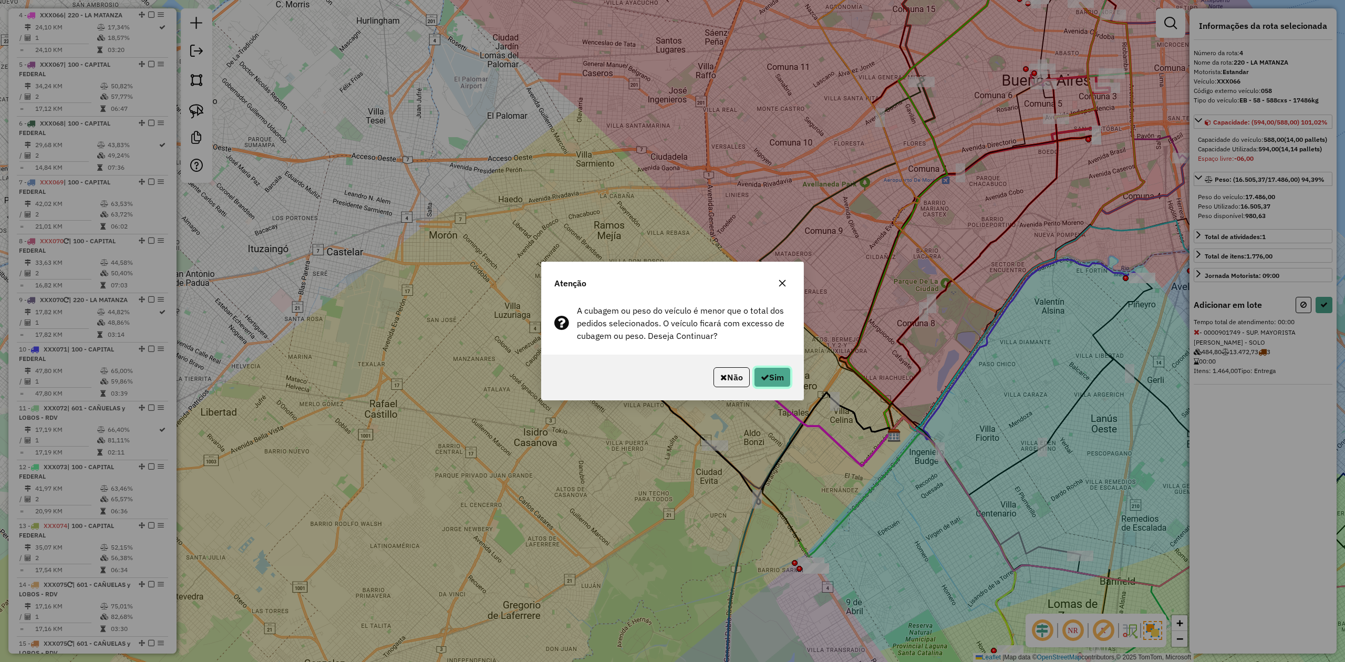
click at [773, 379] on button "Sim" at bounding box center [772, 377] width 37 height 20
select select "**********"
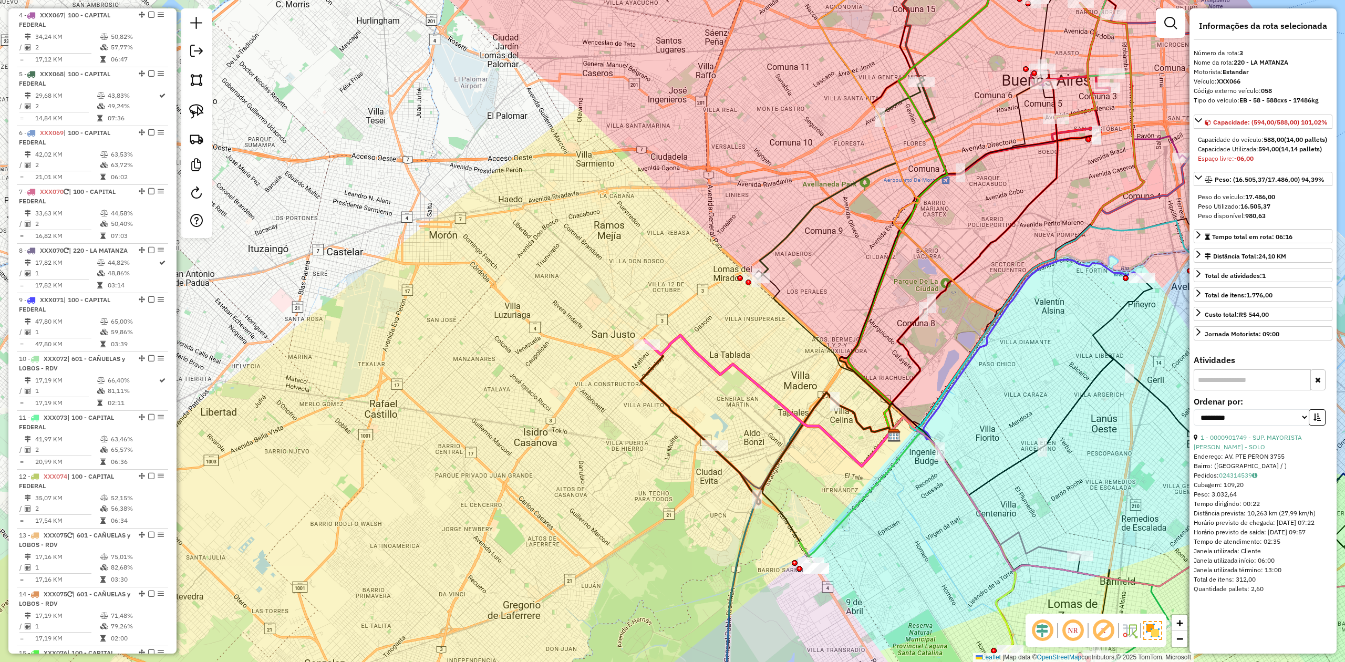
drag, startPoint x: 688, startPoint y: 396, endPoint x: 660, endPoint y: 362, distance: 43.7
click at [687, 396] on div "Janela de atendimento Grade de atendimento Capacidade Transportadoras Veículos …" at bounding box center [672, 331] width 1345 height 662
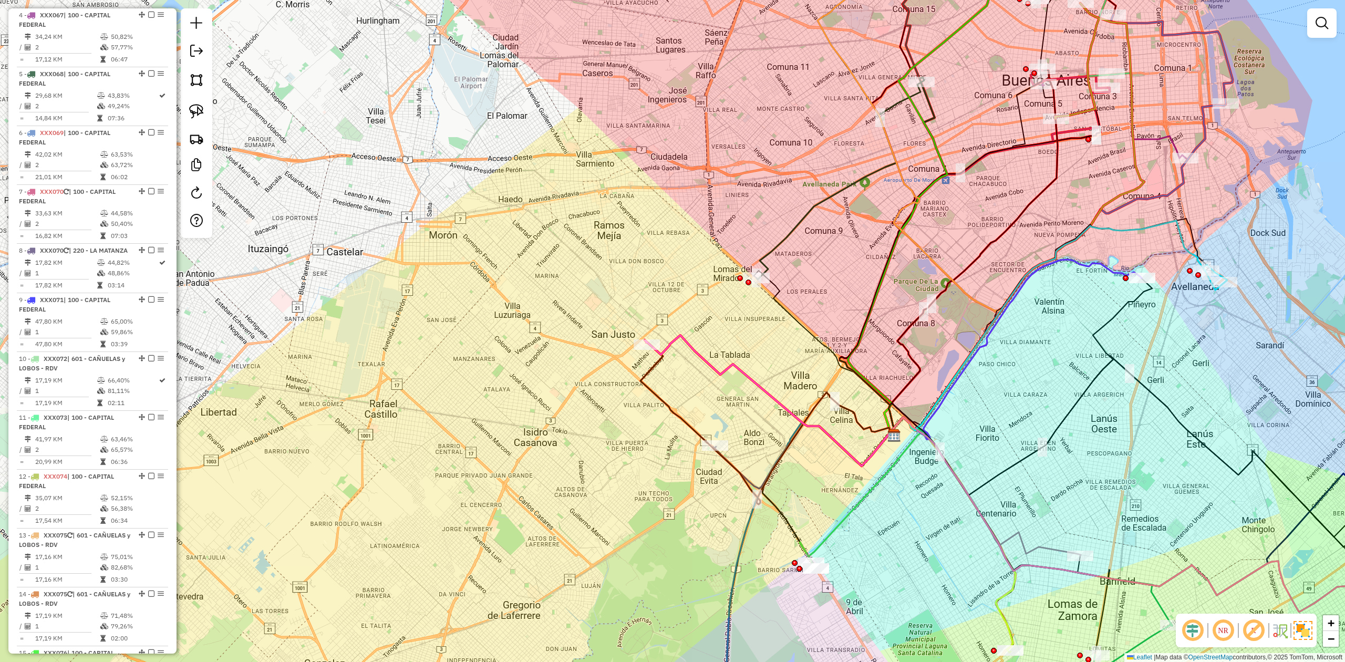
click at [652, 350] on div at bounding box center [646, 344] width 26 height 11
select select "**********"
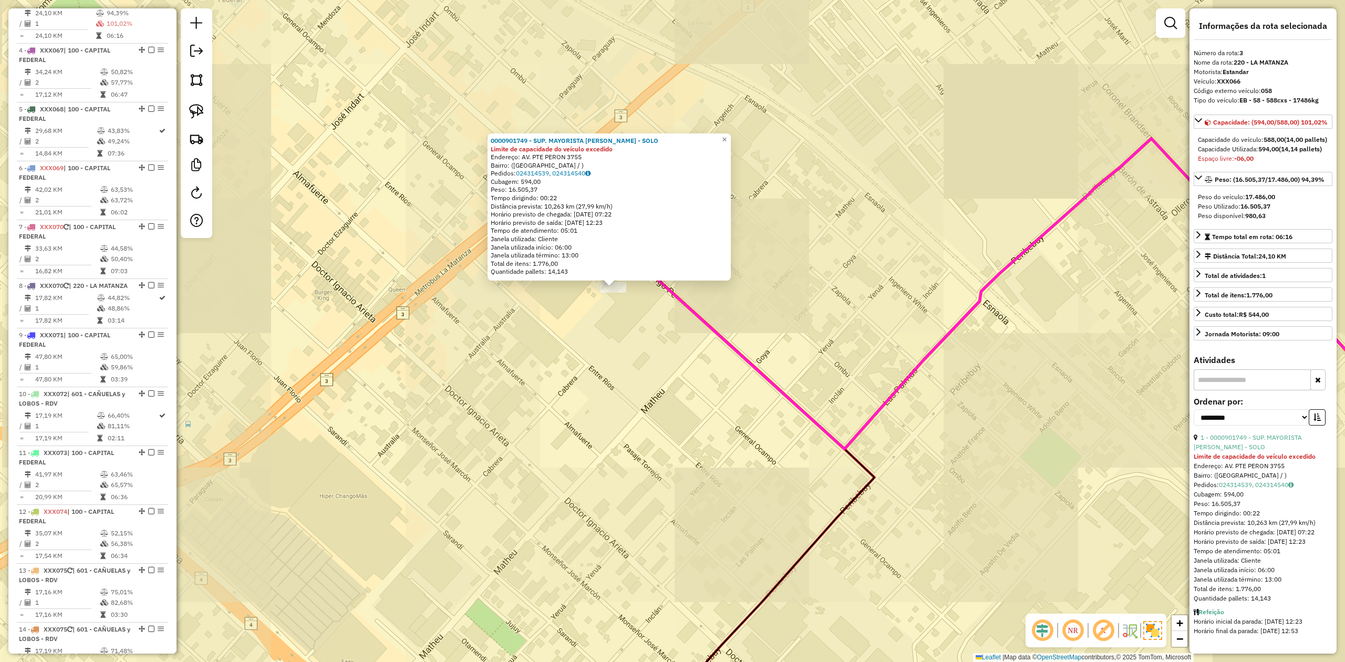
click at [695, 414] on div "0000901749 - SUP. MAYORISTA MAKRO S.A. - SOLO Limite de capacidade do veículo e…" at bounding box center [672, 331] width 1345 height 662
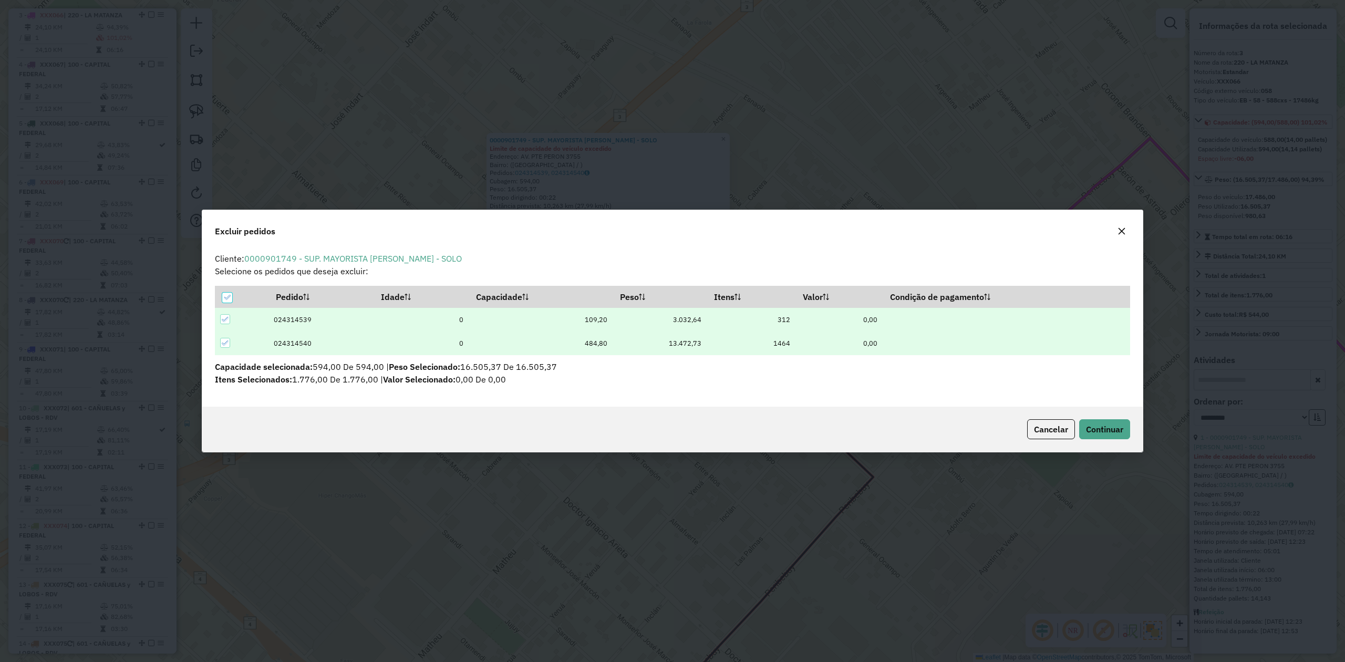
scroll to position [0, 0]
click at [1116, 233] on button "button" at bounding box center [1121, 231] width 17 height 17
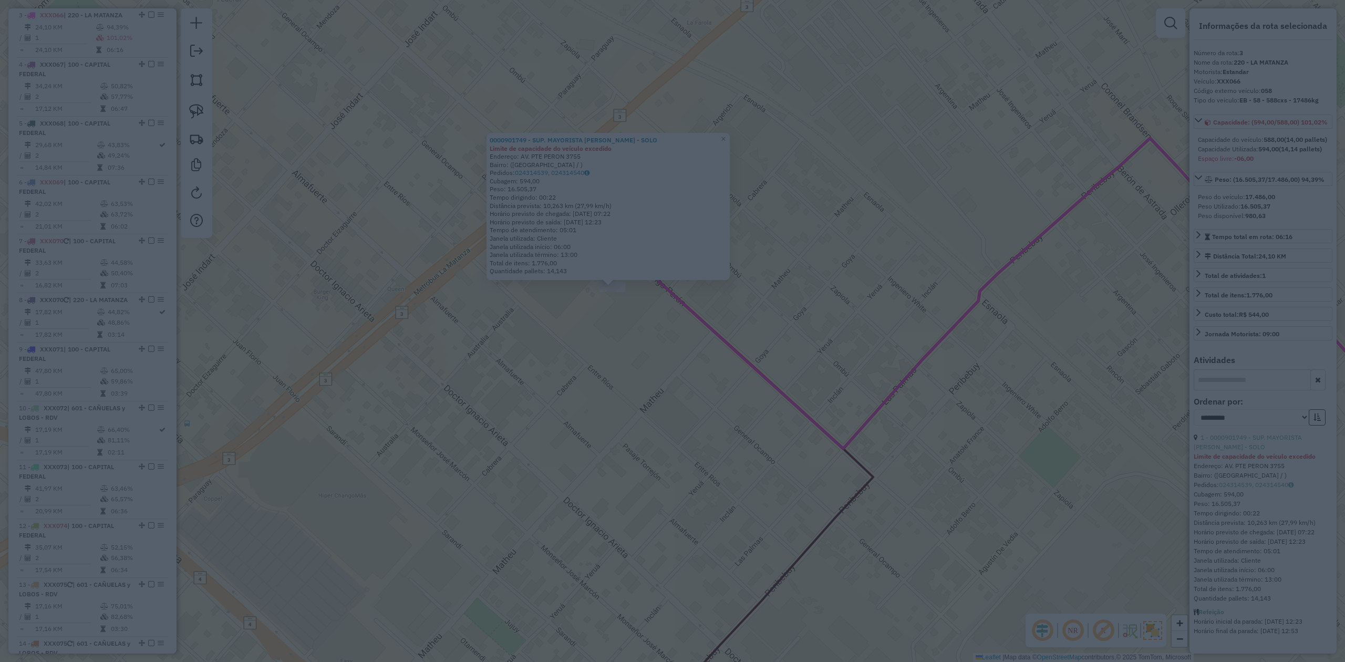
drag, startPoint x: 720, startPoint y: 467, endPoint x: 631, endPoint y: 383, distance: 121.5
click at [709, 454] on modal-container at bounding box center [672, 331] width 1345 height 662
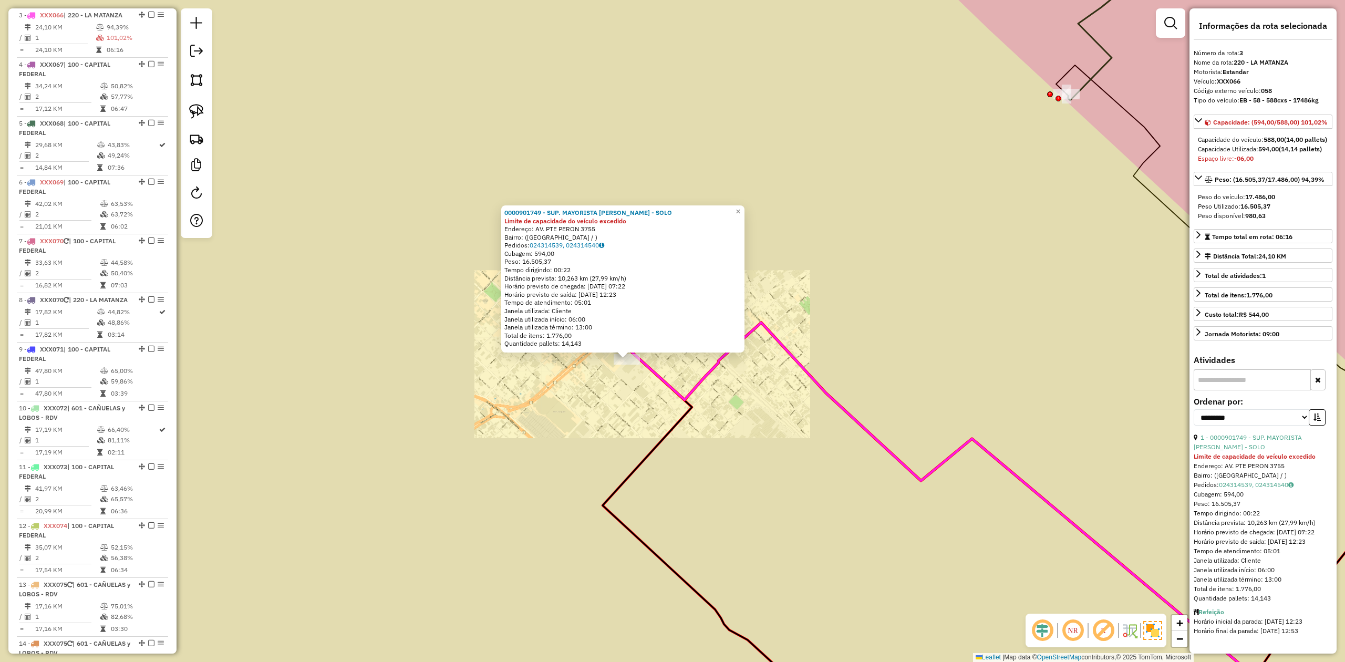
click at [679, 358] on div "0000901749 - SUP. MAYORISTA MAKRO S.A. - SOLO Limite de capacidade do veículo e…" at bounding box center [672, 331] width 1345 height 662
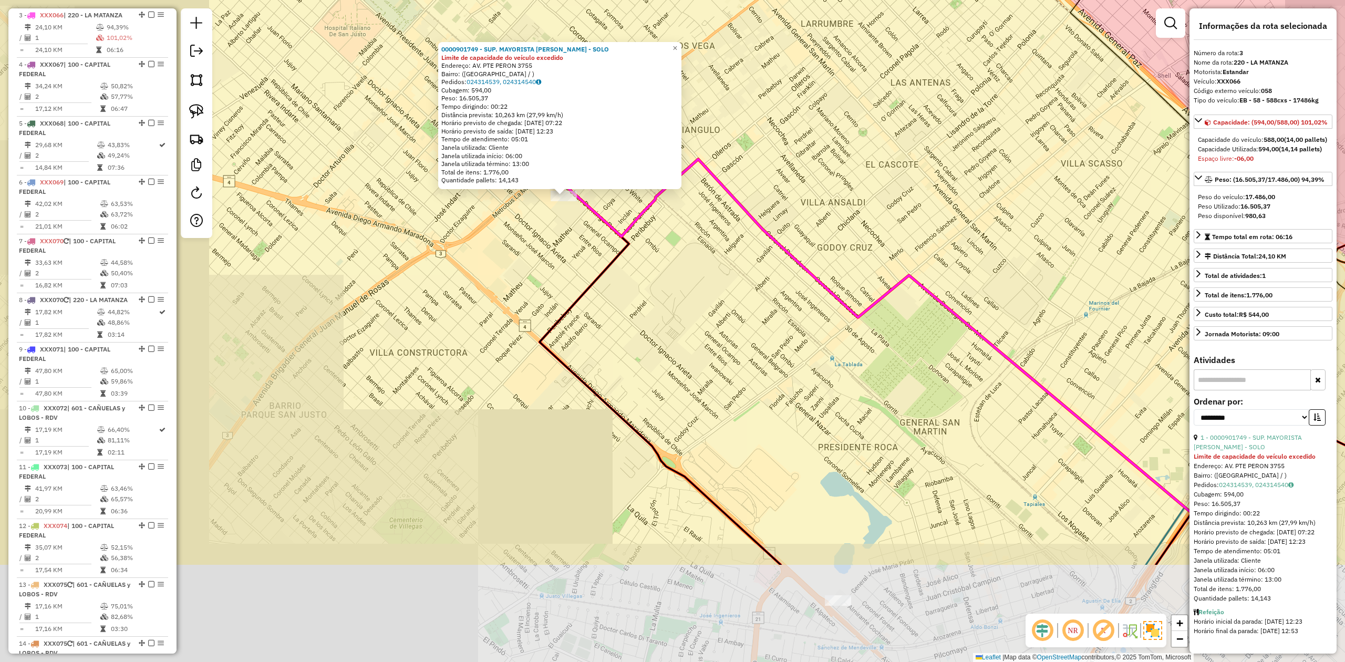
drag, startPoint x: 703, startPoint y: 424, endPoint x: 742, endPoint y: 502, distance: 87.2
click at [704, 423] on div "0000901749 - SUP. MAYORISTA MAKRO S.A. - SOLO Limite de capacidade do veículo e…" at bounding box center [672, 331] width 1345 height 662
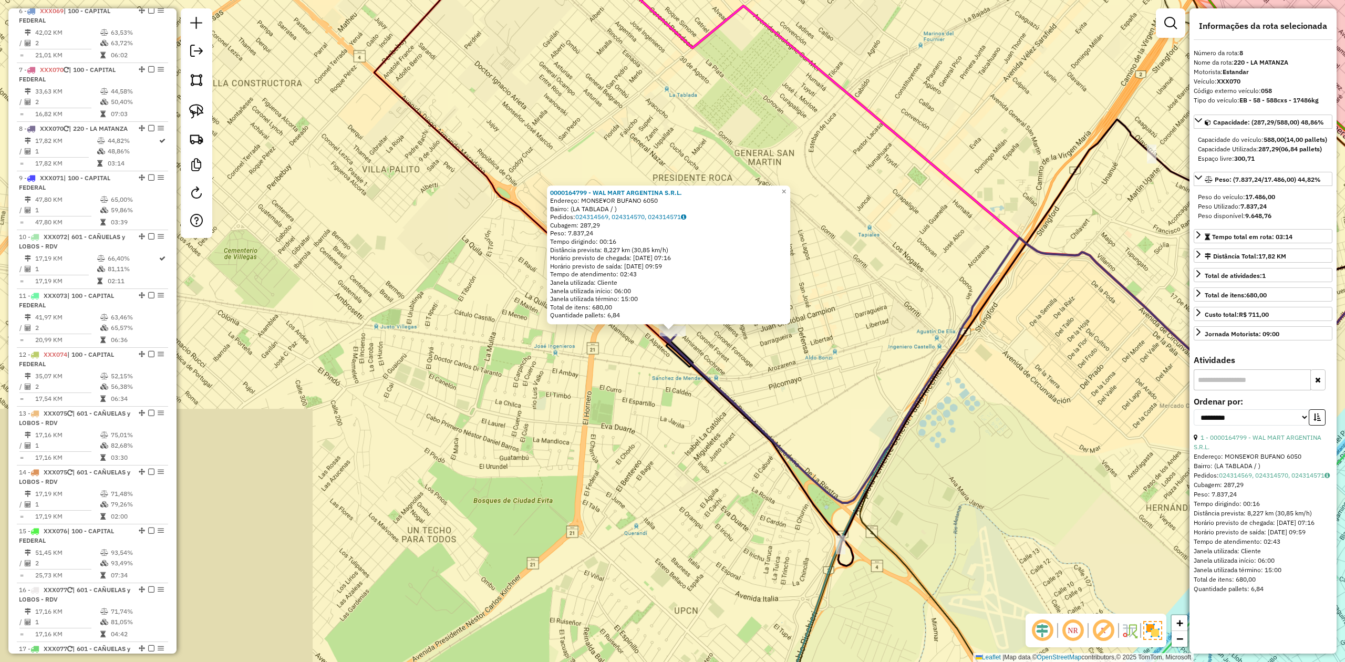
scroll to position [808, 0]
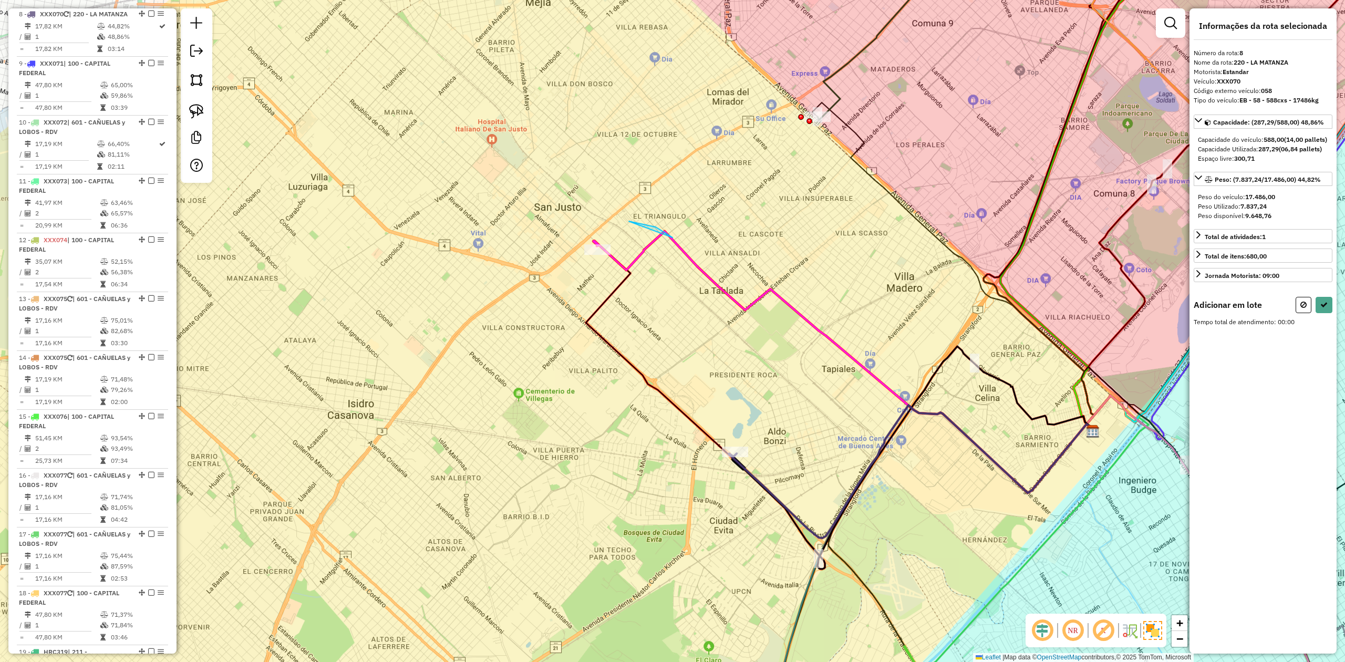
drag, startPoint x: 629, startPoint y: 221, endPoint x: 641, endPoint y: 282, distance: 62.2
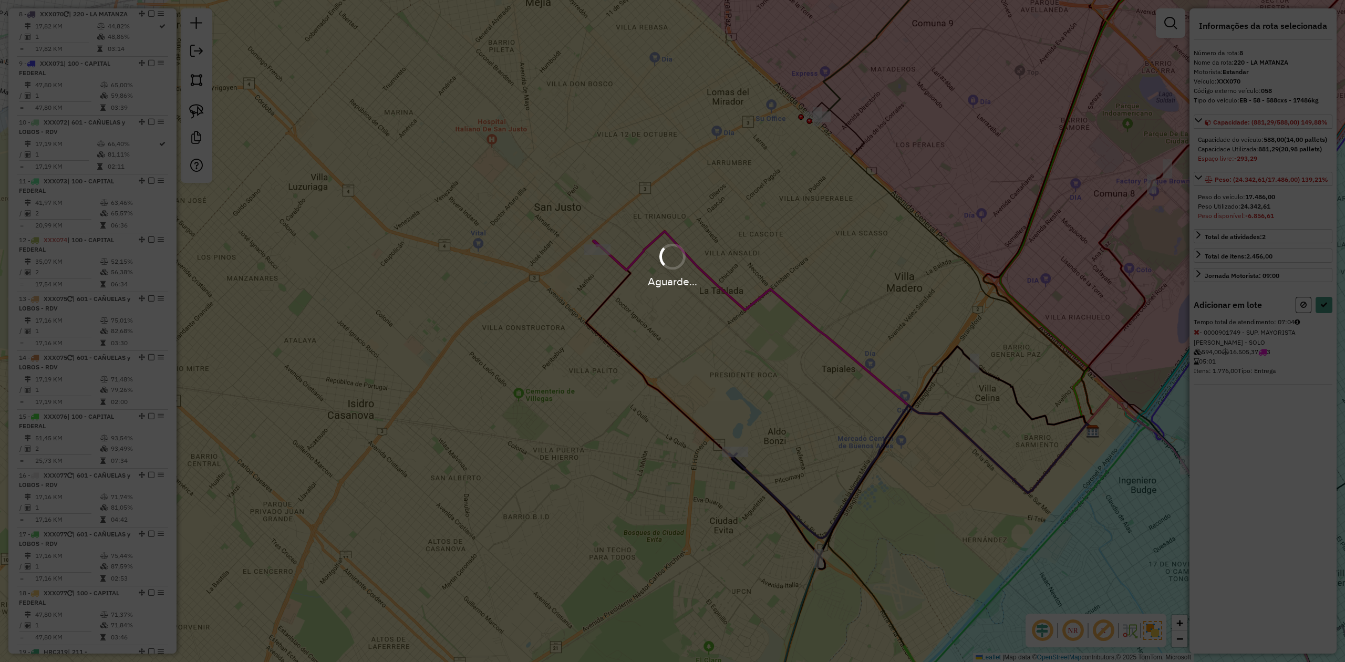
select select "**********"
drag, startPoint x: 633, startPoint y: 277, endPoint x: 629, endPoint y: 272, distance: 7.1
click at [632, 276] on div "Aguarde..." at bounding box center [672, 281] width 1345 height 16
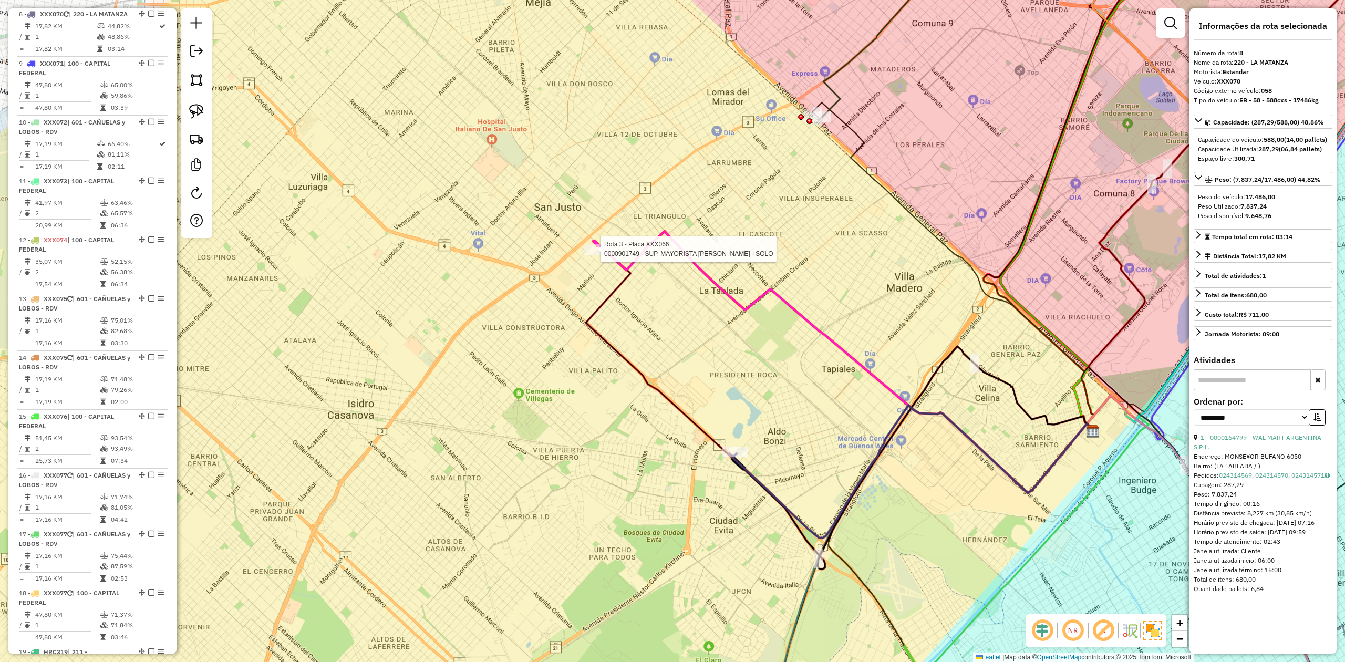
click at [599, 243] on icon at bounding box center [843, 362] width 501 height 262
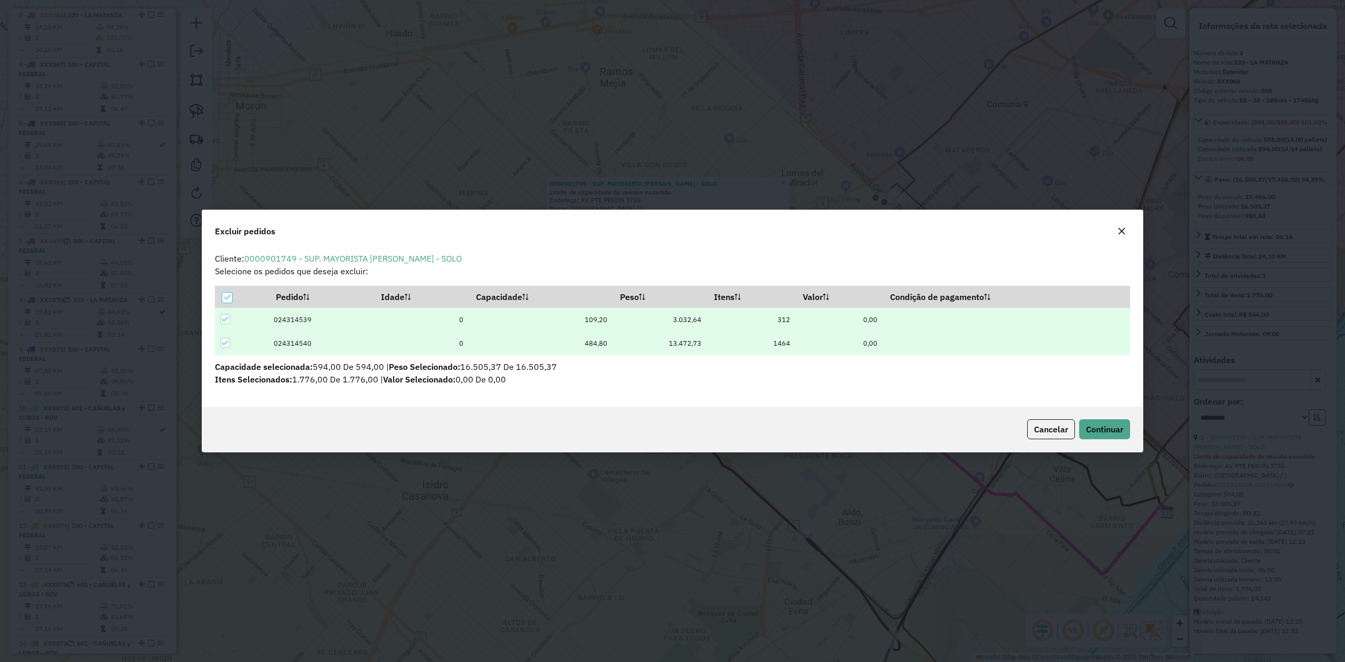
scroll to position [0, 0]
click at [225, 297] on icon at bounding box center [226, 297] width 7 height 7
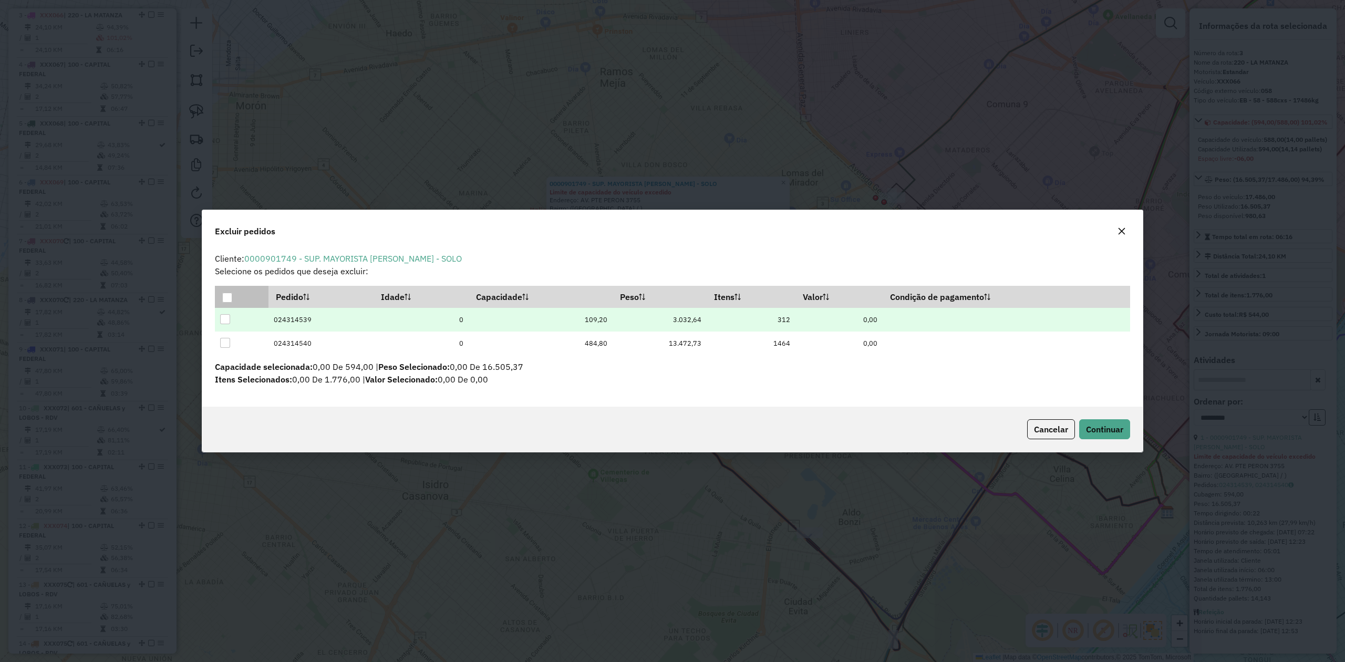
click at [232, 320] on td at bounding box center [242, 320] width 54 height 24
click at [223, 319] on div at bounding box center [225, 319] width 10 height 10
click at [1095, 431] on span "Continuar" at bounding box center [1104, 429] width 37 height 11
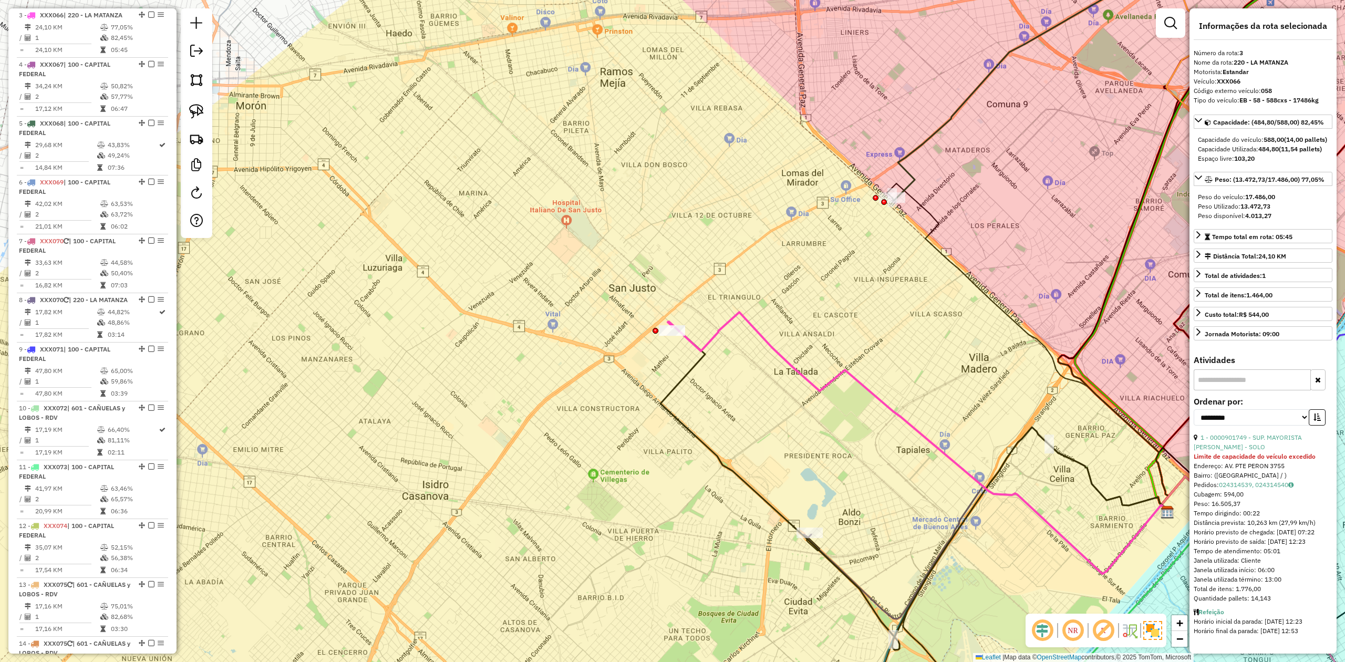
drag, startPoint x: 792, startPoint y: 512, endPoint x: 799, endPoint y: 526, distance: 16.0
click at [792, 511] on div "Janela de atendimento Grade de atendimento Capacidade Transportadoras Veículos …" at bounding box center [672, 331] width 1345 height 662
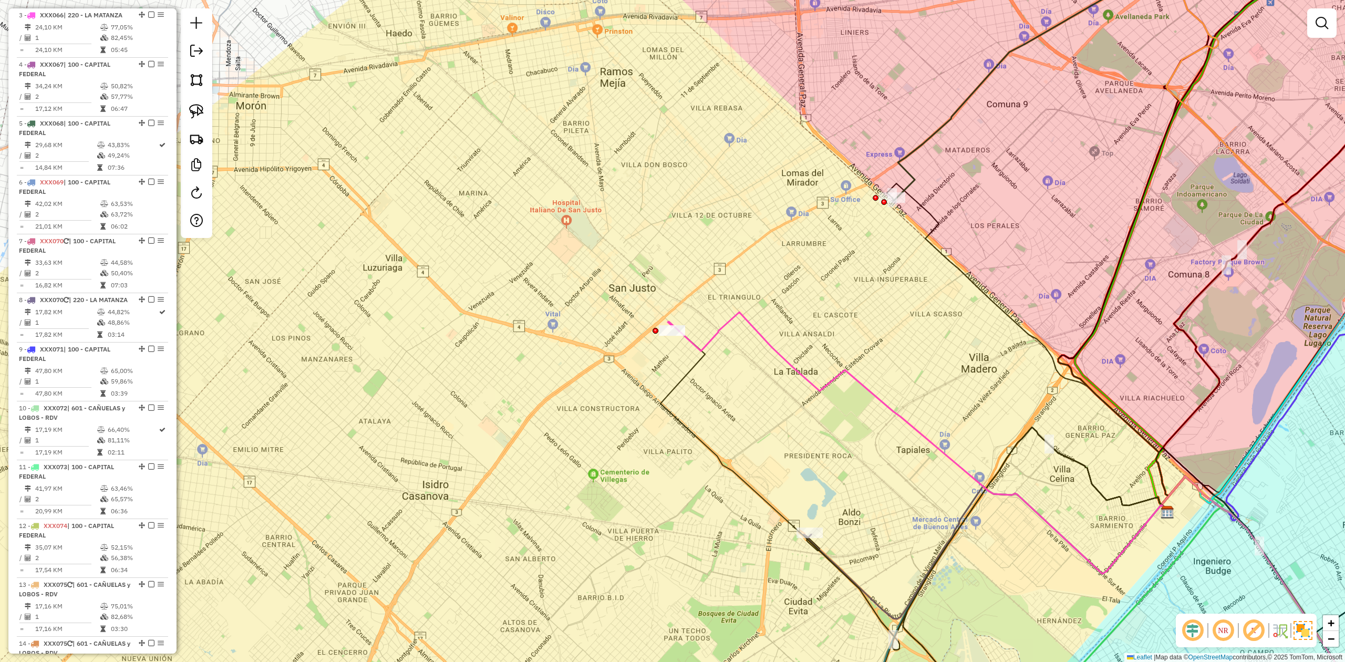
select select "**********"
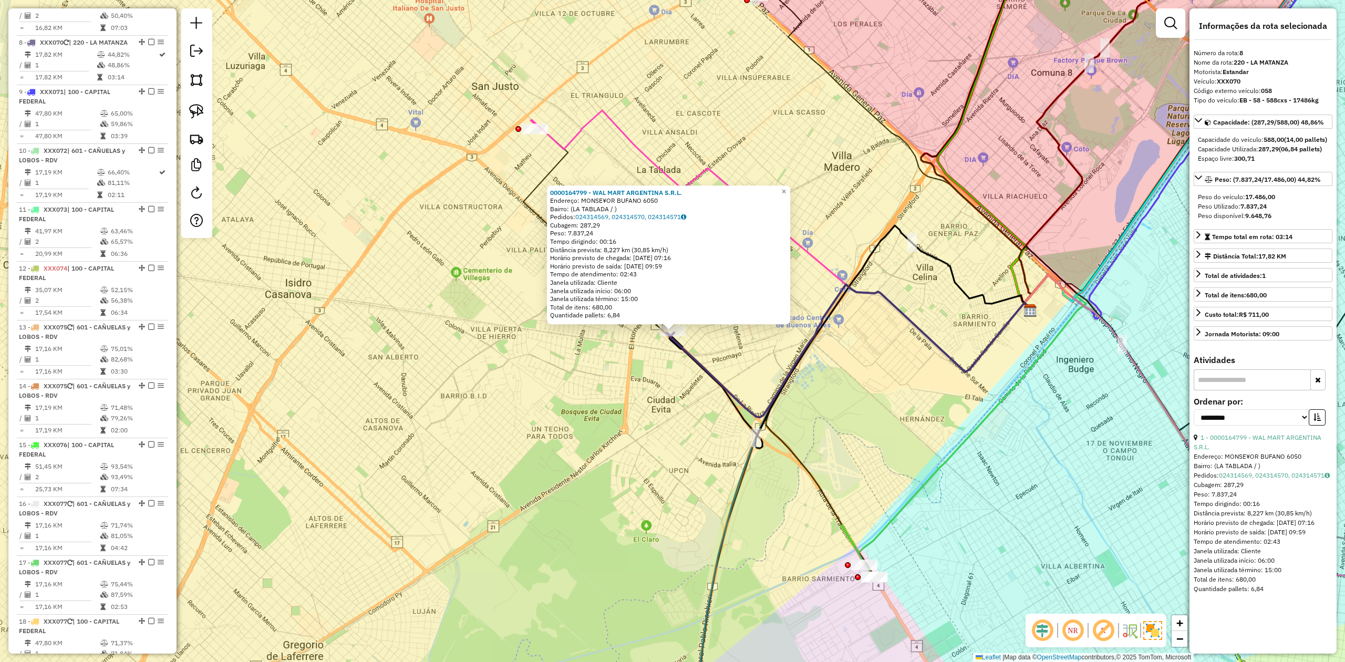
scroll to position [808, 0]
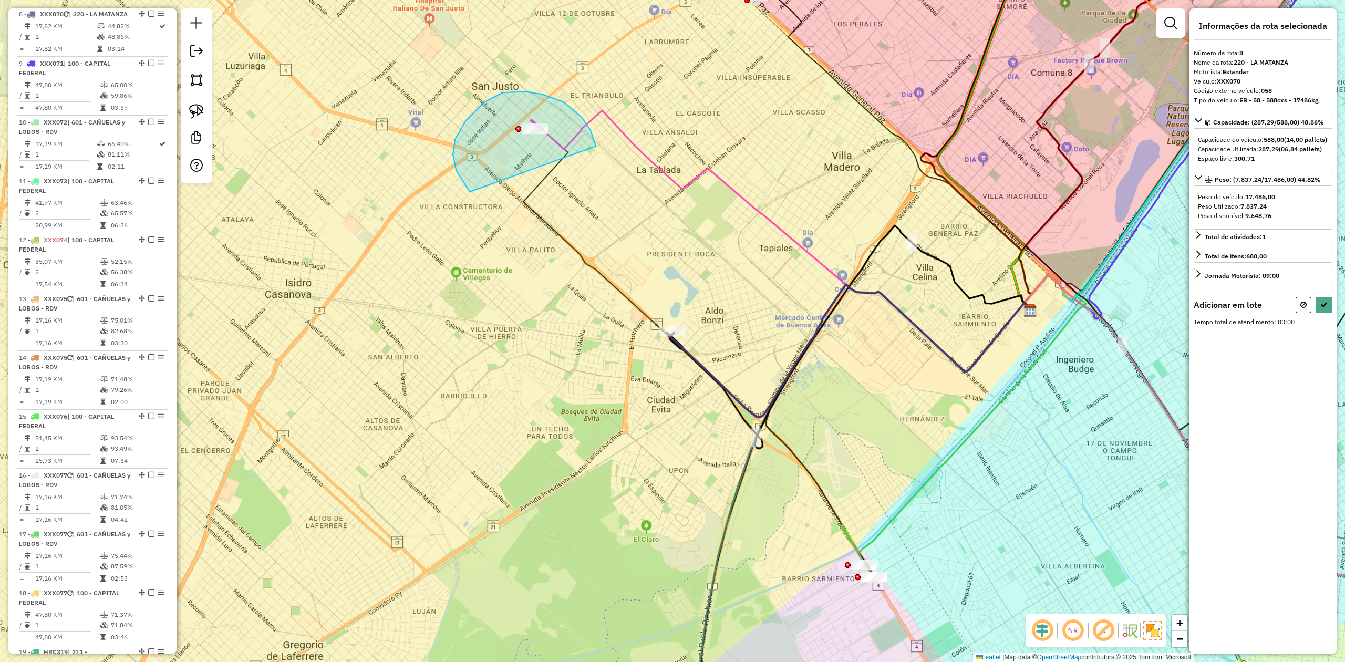
drag, startPoint x: 526, startPoint y: 91, endPoint x: 519, endPoint y: 211, distance: 119.4
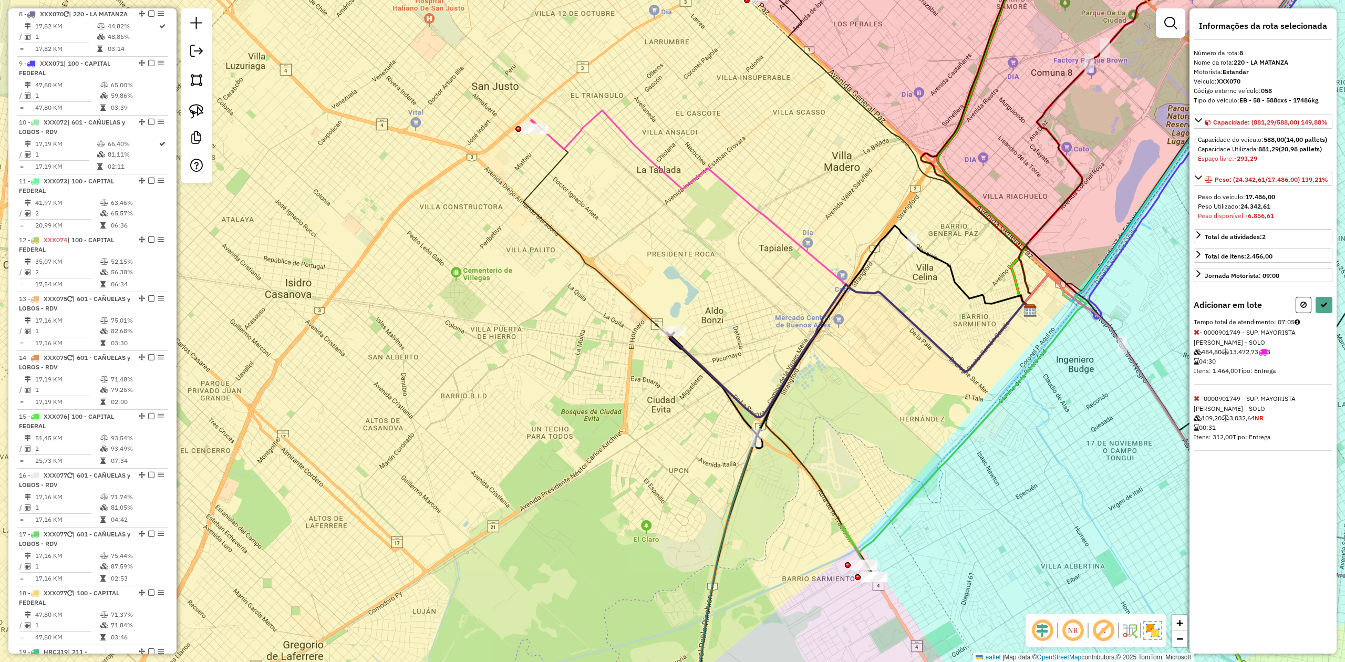
click at [1194, 336] on icon at bounding box center [1196, 331] width 6 height 7
click at [1322, 309] on button at bounding box center [1323, 305] width 17 height 16
select select "**********"
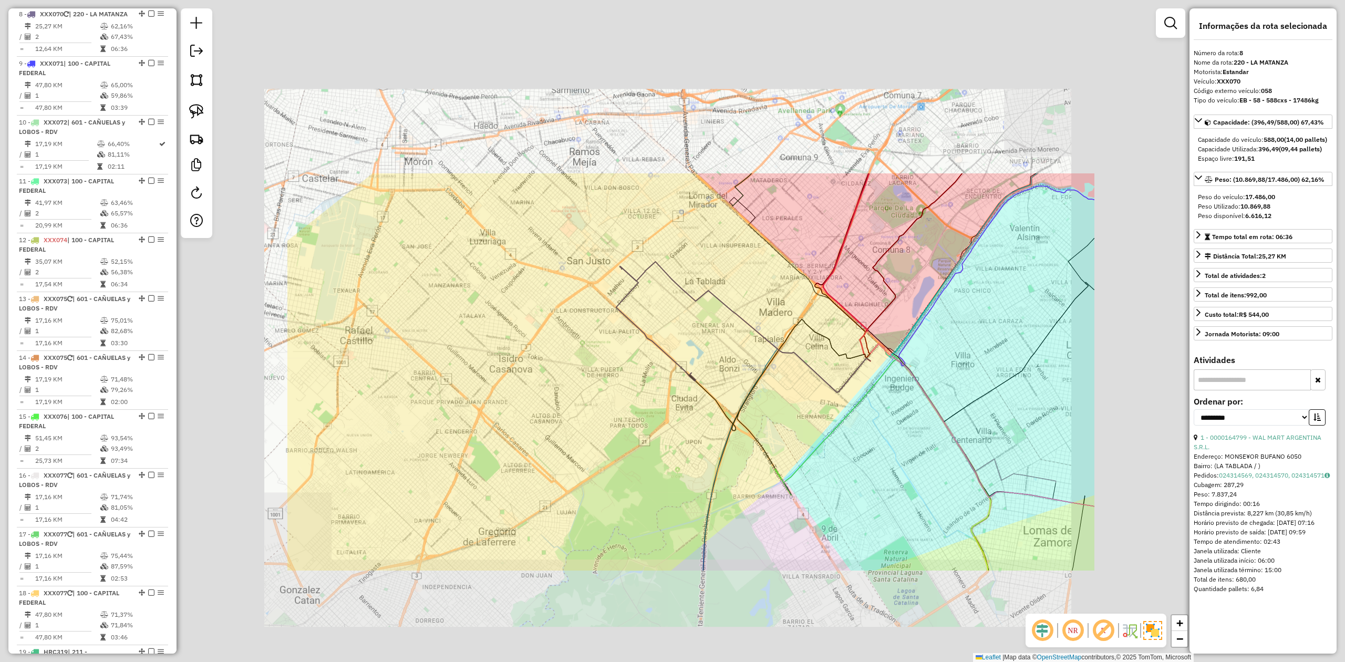
click at [643, 367] on div "Janela de atendimento Grade de atendimento Capacidade Transportadoras Veículos …" at bounding box center [672, 331] width 1345 height 662
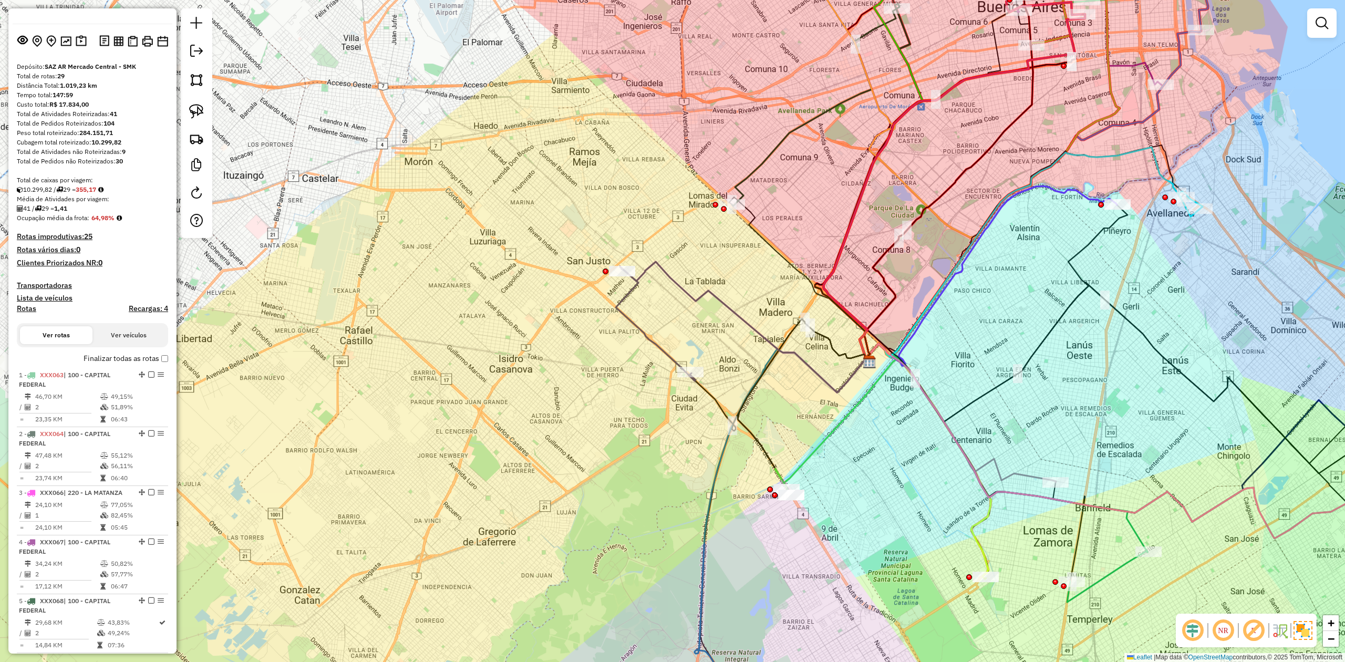
scroll to position [0, 0]
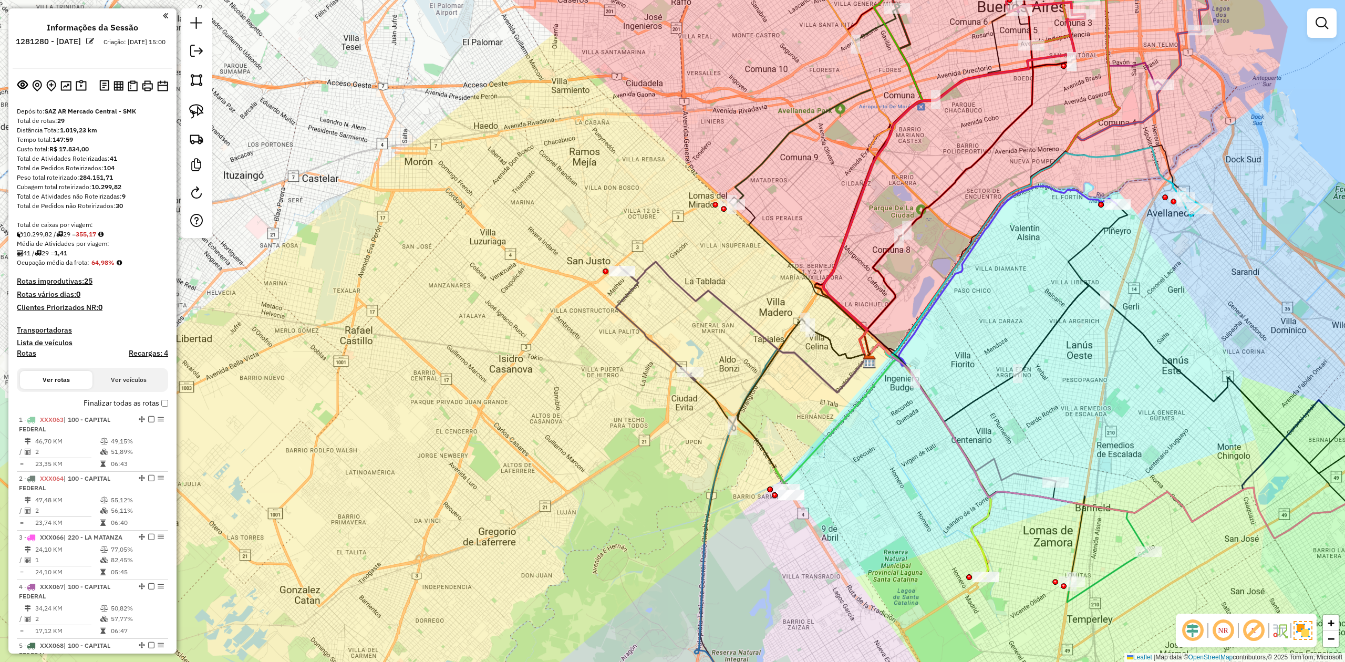
click at [29, 356] on h4 "Rotas" at bounding box center [26, 353] width 19 height 9
select select
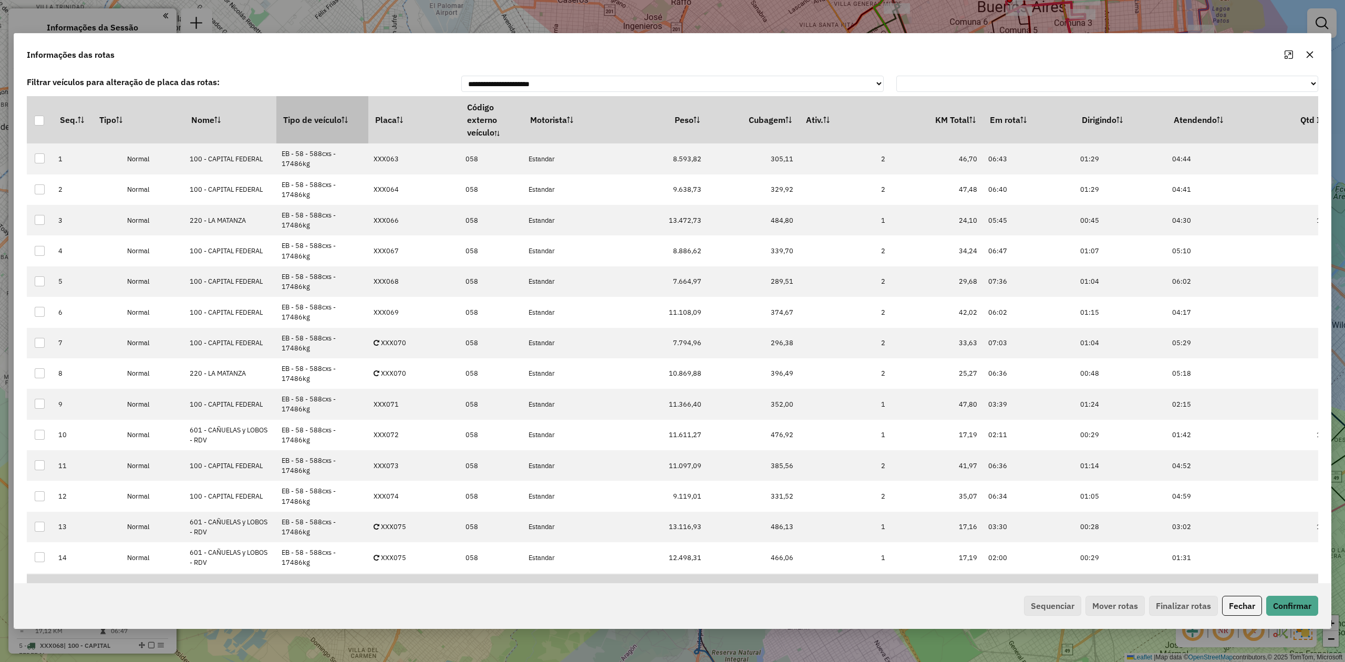
click at [298, 115] on th "Tipo de veículo" at bounding box center [322, 119] width 92 height 47
click at [299, 112] on th "Tipo de veículo" at bounding box center [322, 119] width 92 height 47
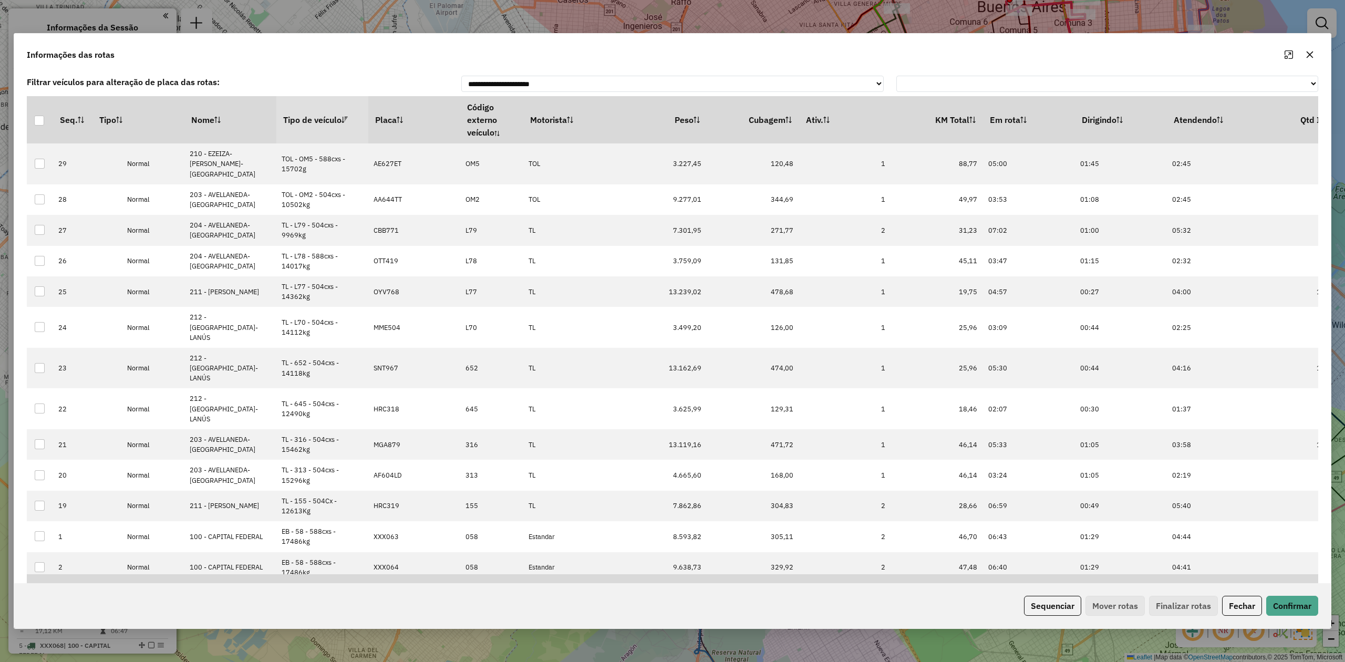
click at [299, 112] on th "Tipo de veículo" at bounding box center [322, 119] width 92 height 47
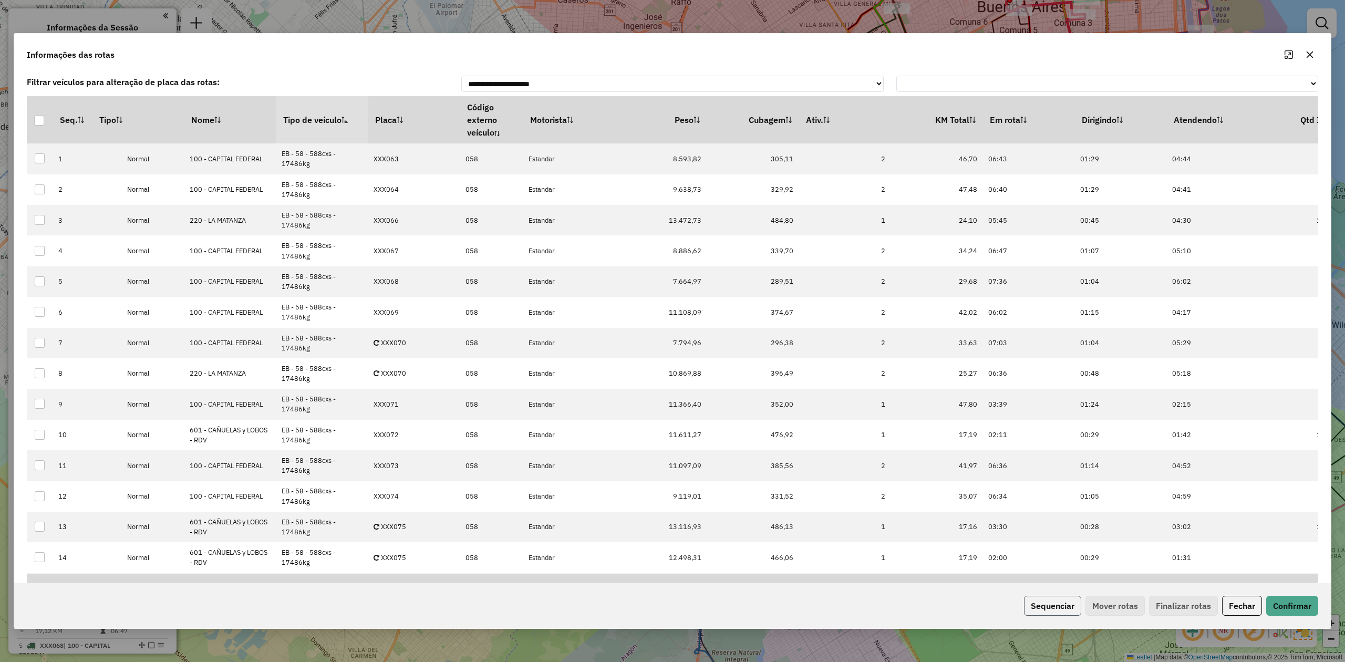
click at [1048, 601] on button "Sequenciar" at bounding box center [1052, 606] width 57 height 20
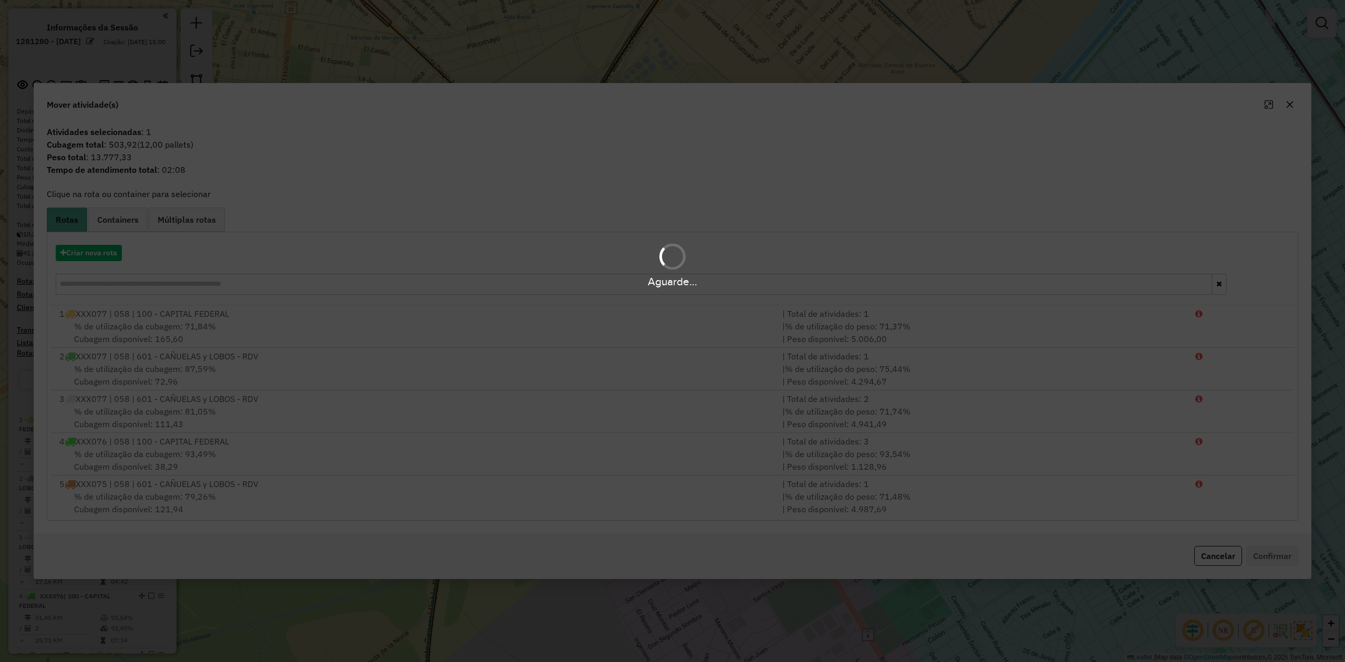
click at [102, 253] on div "Aguarde..." at bounding box center [672, 265] width 1345 height 50
click at [97, 253] on button "Criar nova rota" at bounding box center [89, 253] width 66 height 16
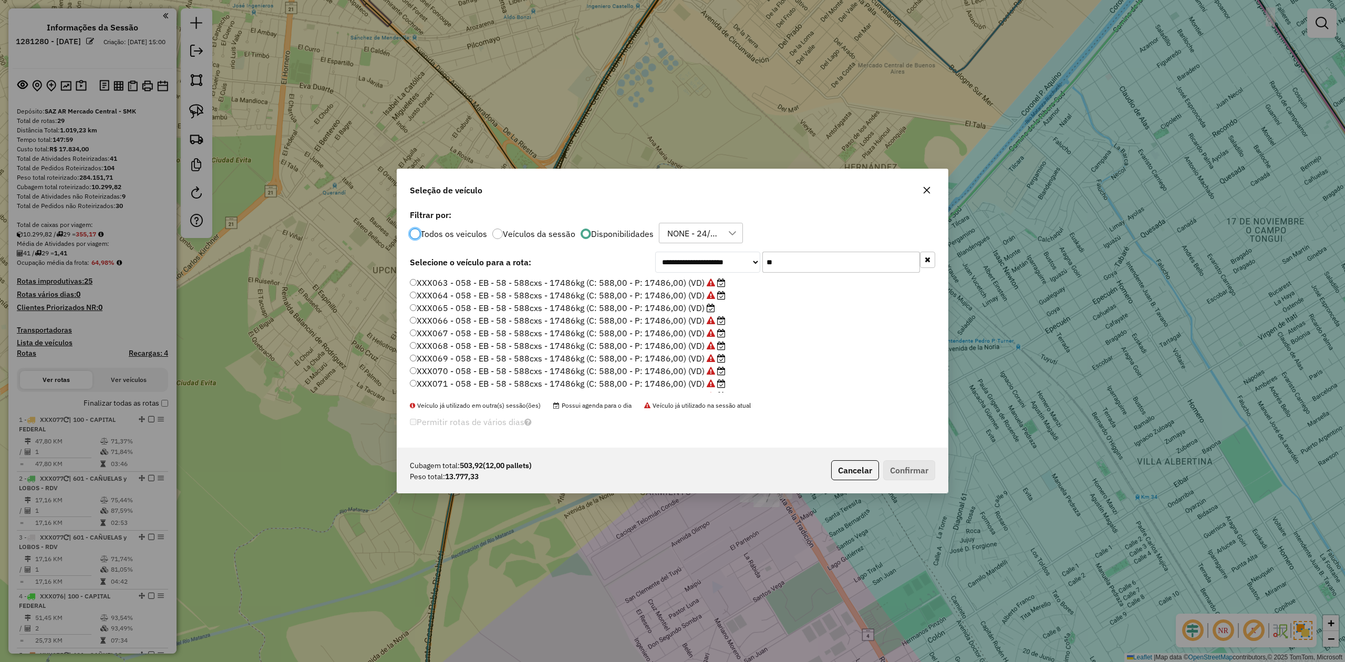
click at [700, 310] on label "XXX065 - 058 - EB - 58 - 588cxs - 17486kg (C: 588,00 - P: 17486,00) (VD)" at bounding box center [562, 307] width 305 height 13
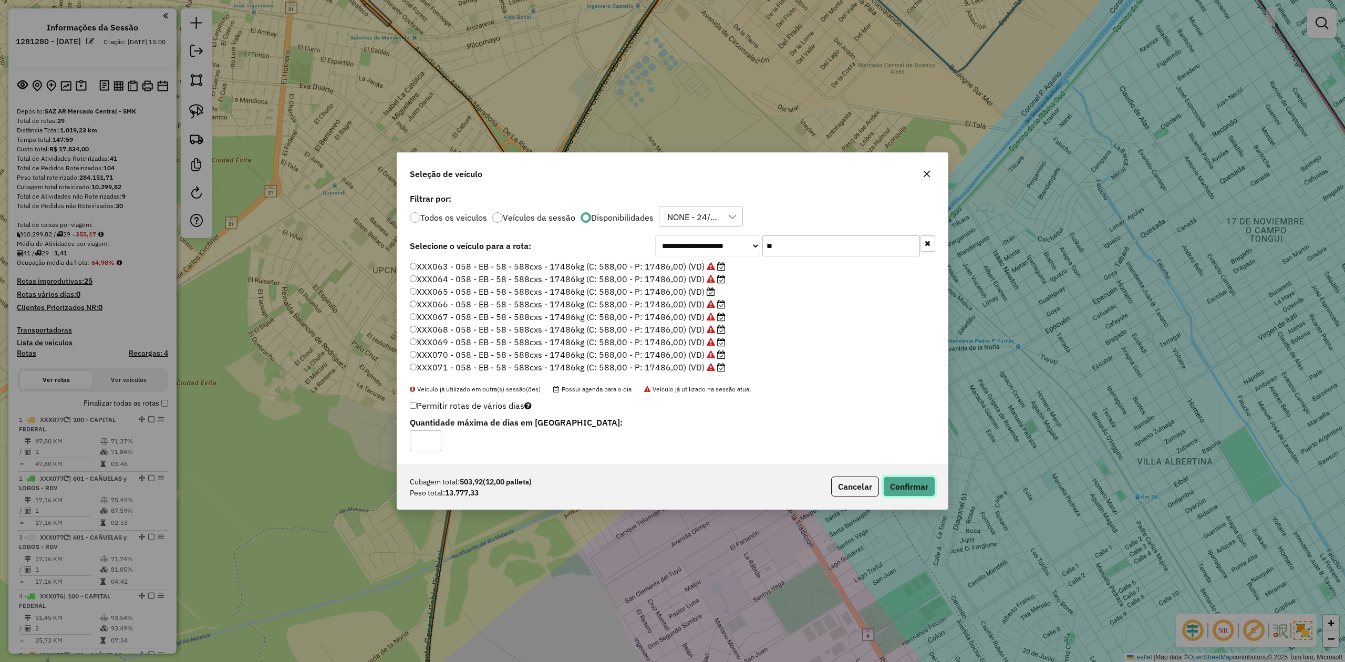
click at [914, 490] on button "Confirmar" at bounding box center [909, 486] width 52 height 20
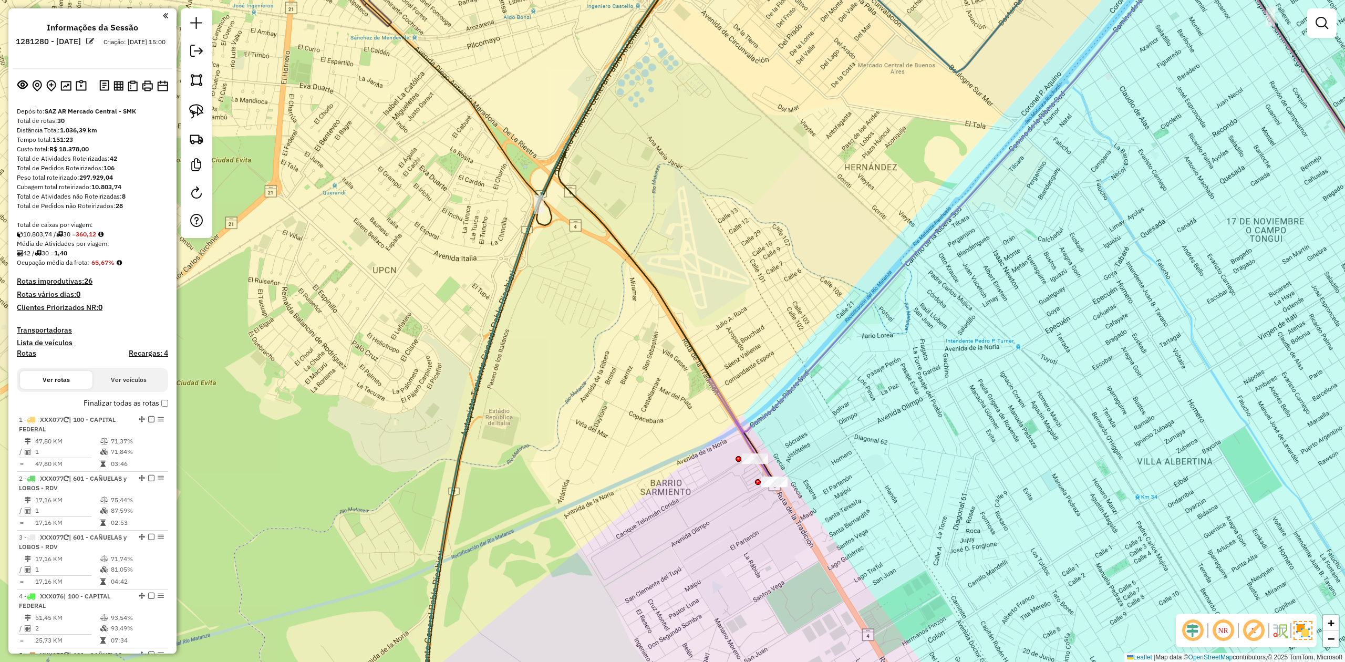
click at [32, 353] on h4 "Rotas" at bounding box center [26, 353] width 19 height 9
select select
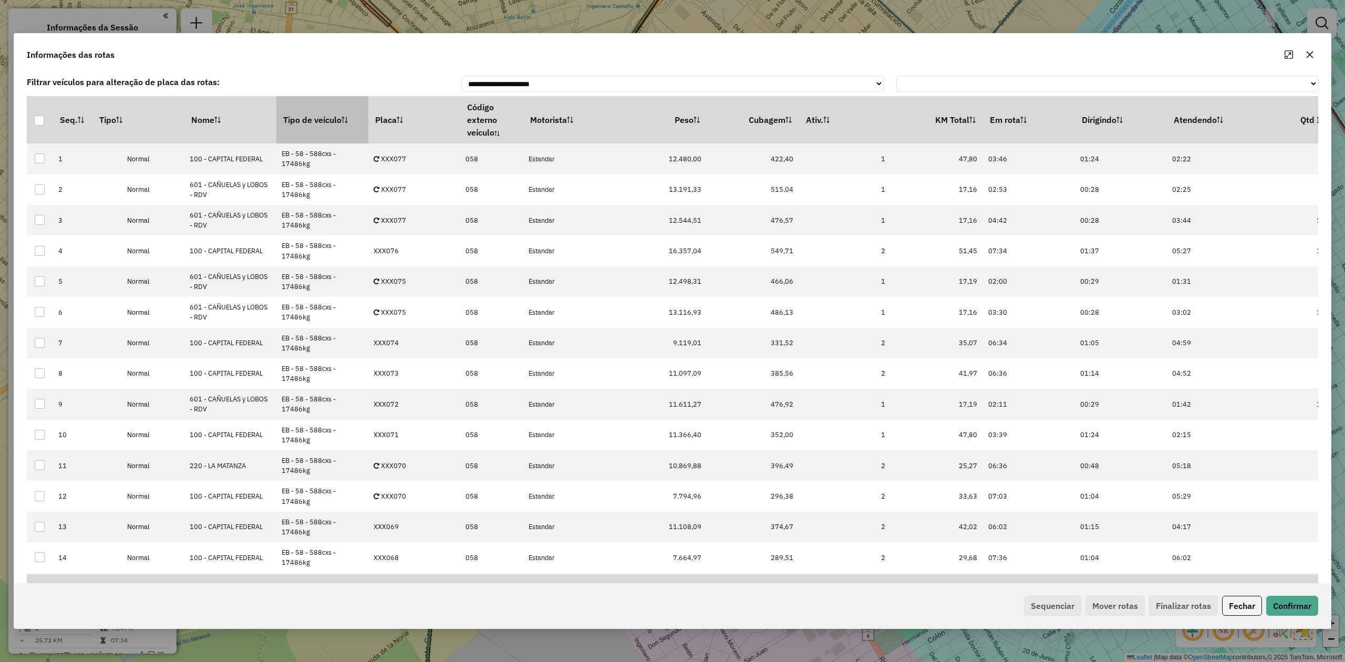
click at [296, 125] on th "Tipo de veículo" at bounding box center [322, 119] width 92 height 47
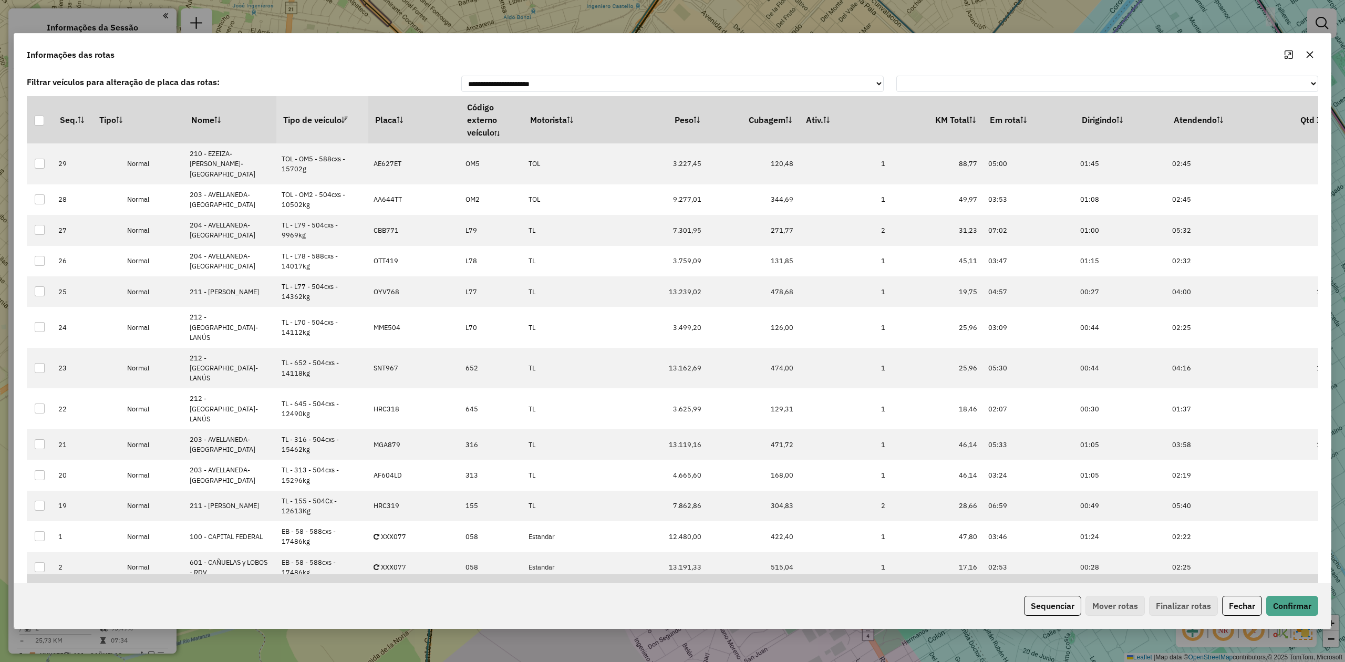
click at [296, 125] on th "Tipo de veículo" at bounding box center [322, 119] width 92 height 47
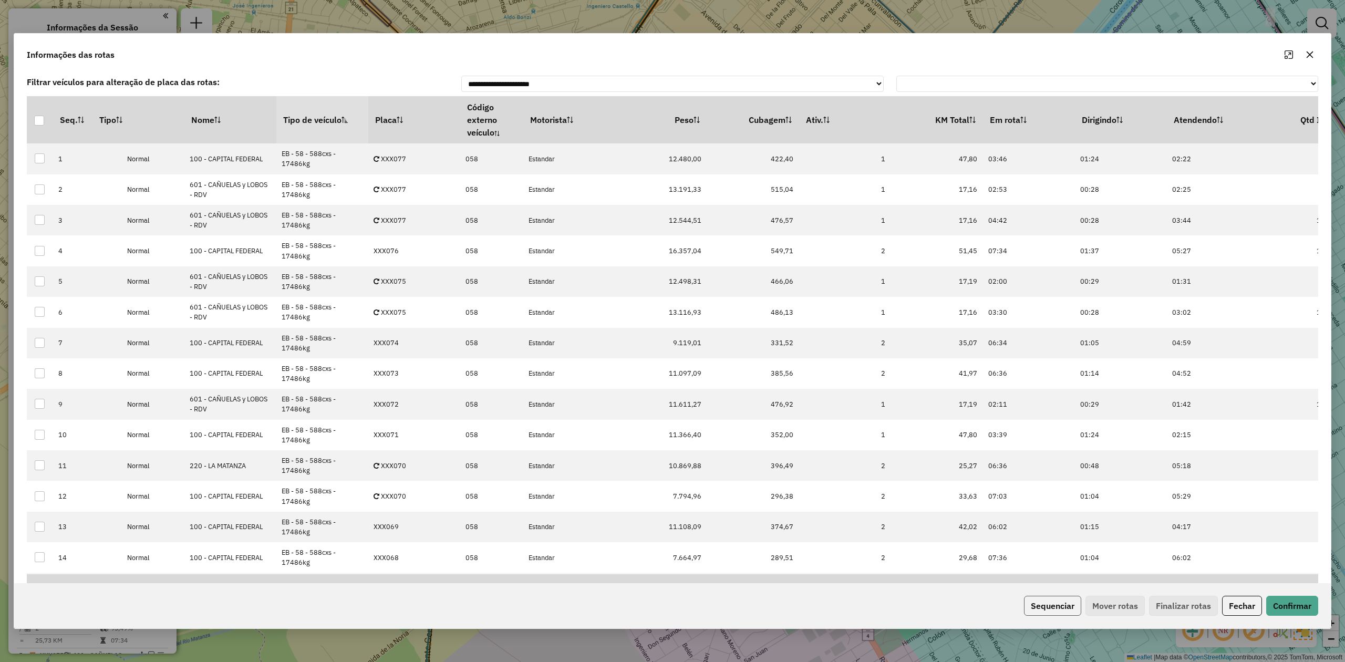
click at [1074, 604] on button "Sequenciar" at bounding box center [1052, 606] width 57 height 20
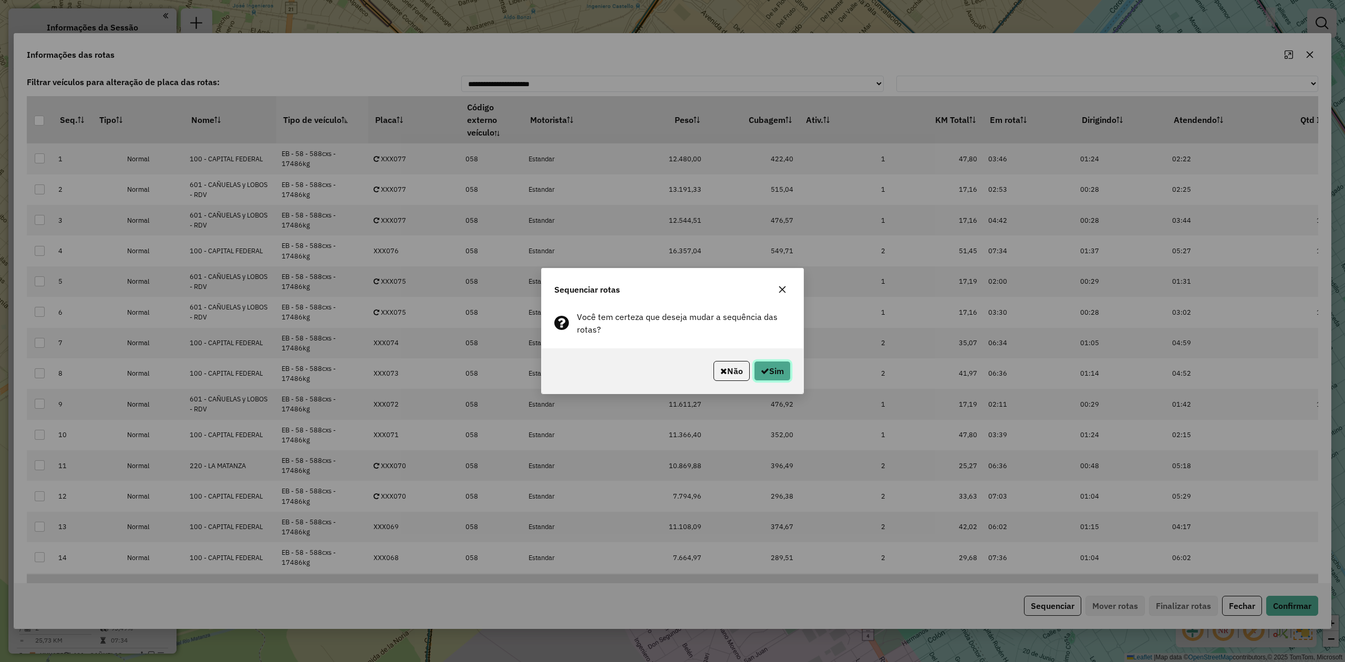
click at [778, 372] on button "Sim" at bounding box center [772, 371] width 37 height 20
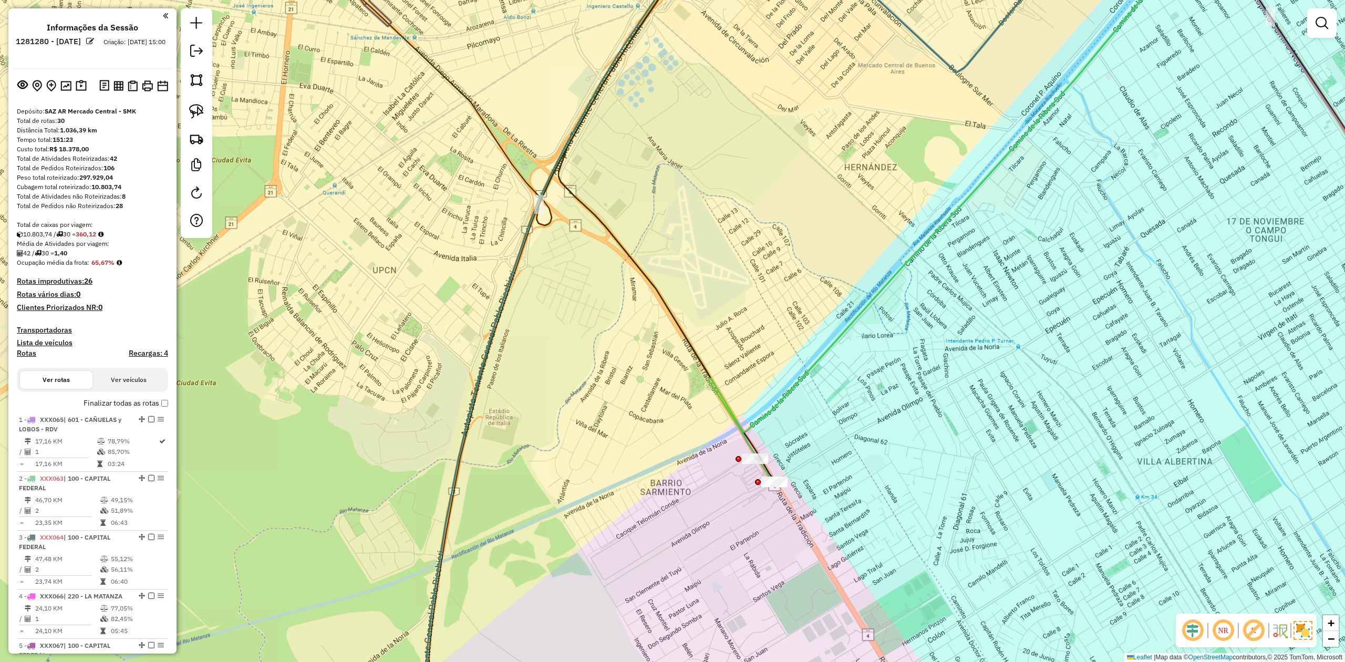
click at [1322, 21] on em at bounding box center [1321, 23] width 13 height 13
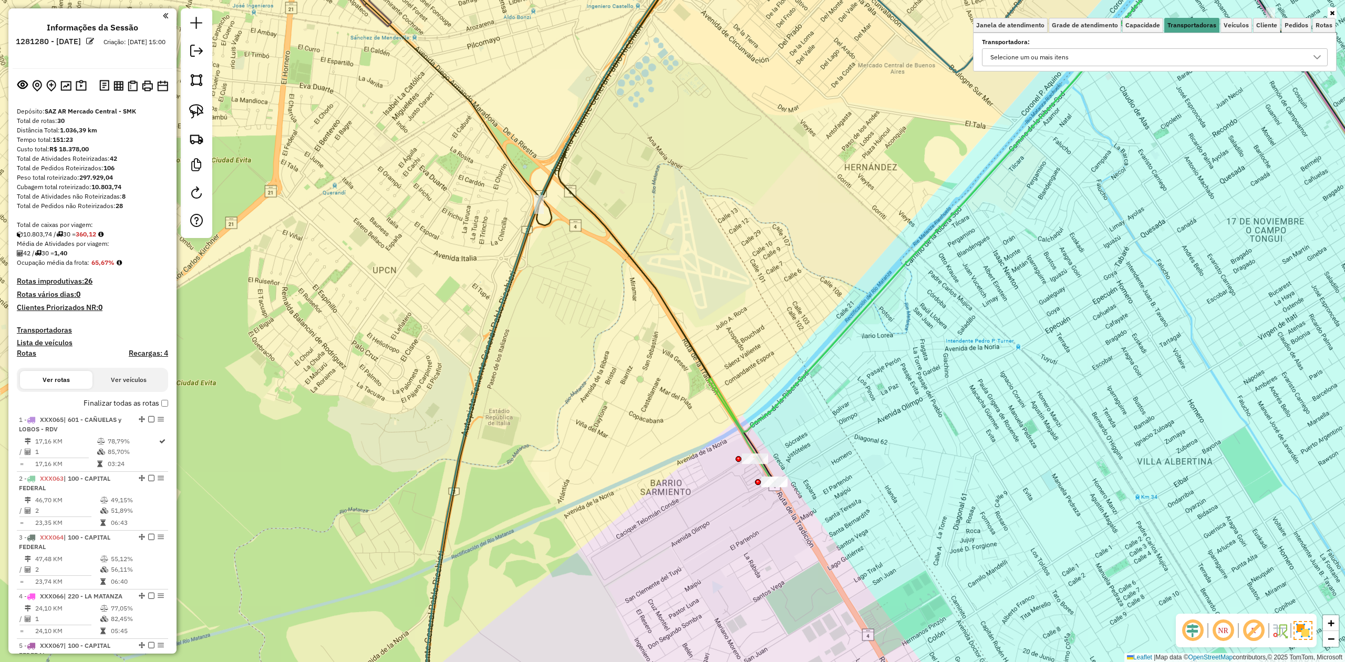
click at [1146, 55] on div "Selecione um ou mais itens" at bounding box center [1146, 57] width 320 height 17
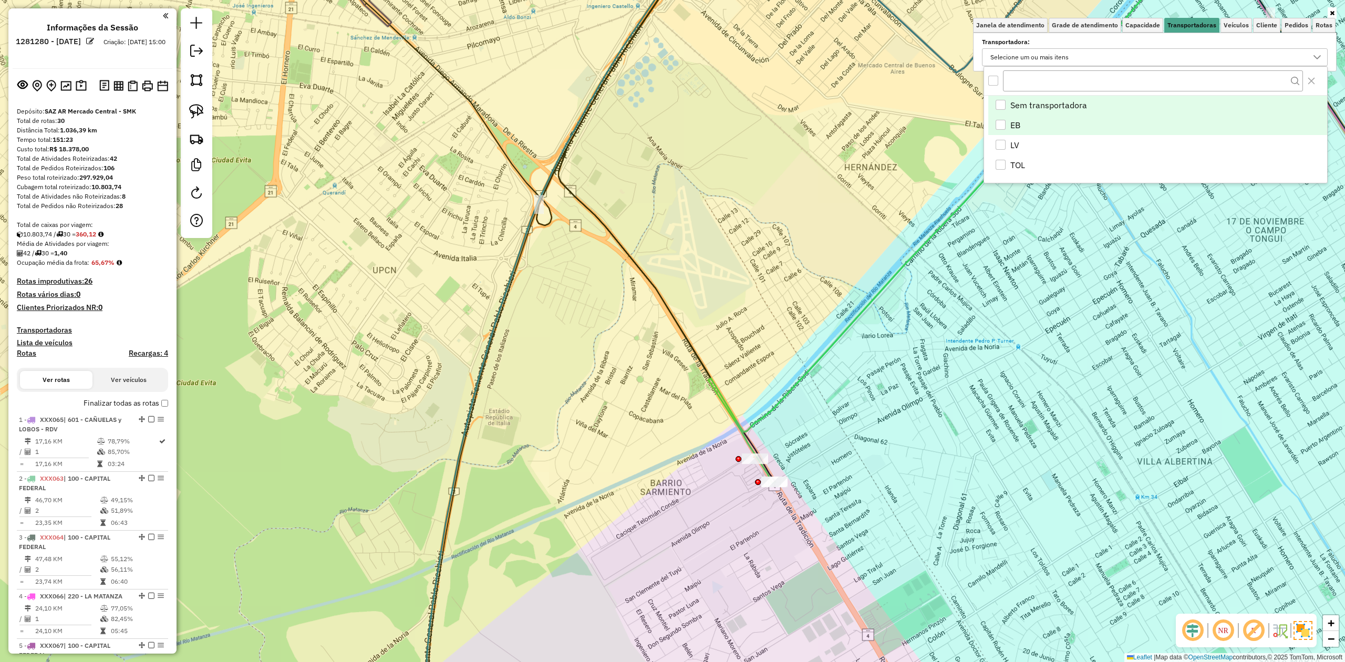
scroll to position [6, 39]
click at [1003, 128] on div "EB" at bounding box center [1000, 125] width 10 height 10
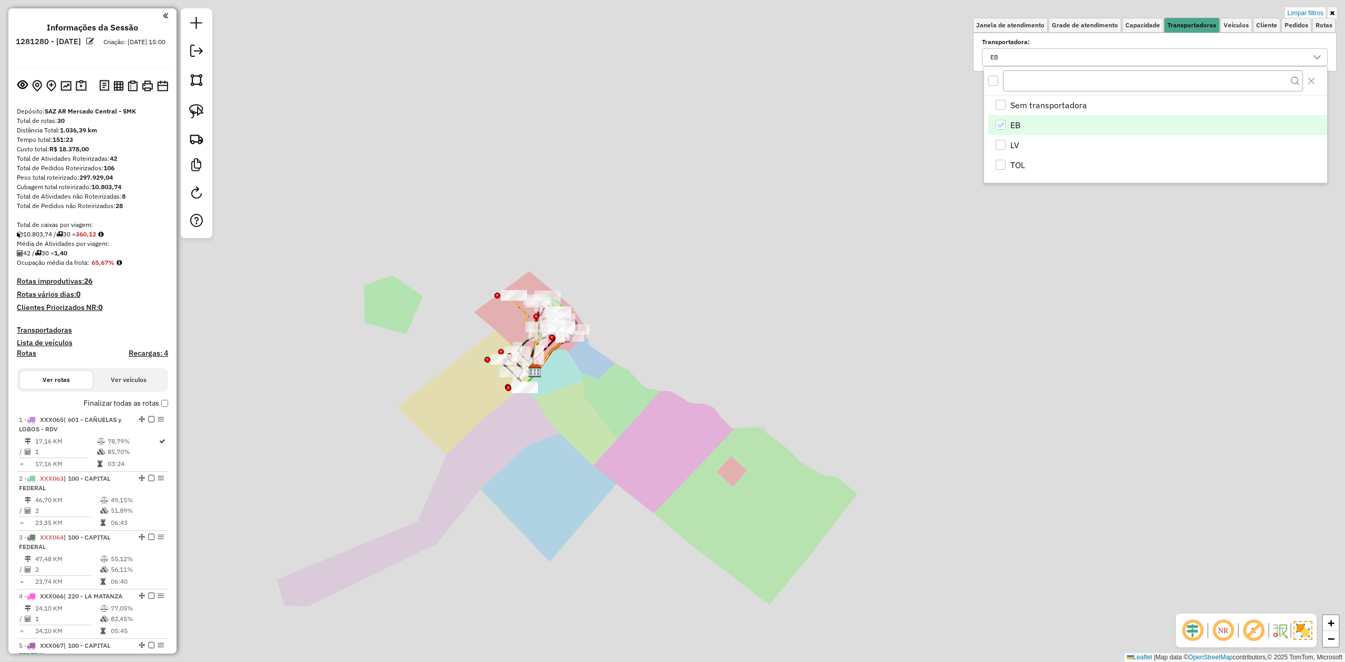
click at [498, 457] on div "Limpar filtros Janela de atendimento Grade de atendimento Capacidade Transporta…" at bounding box center [672, 331] width 1345 height 662
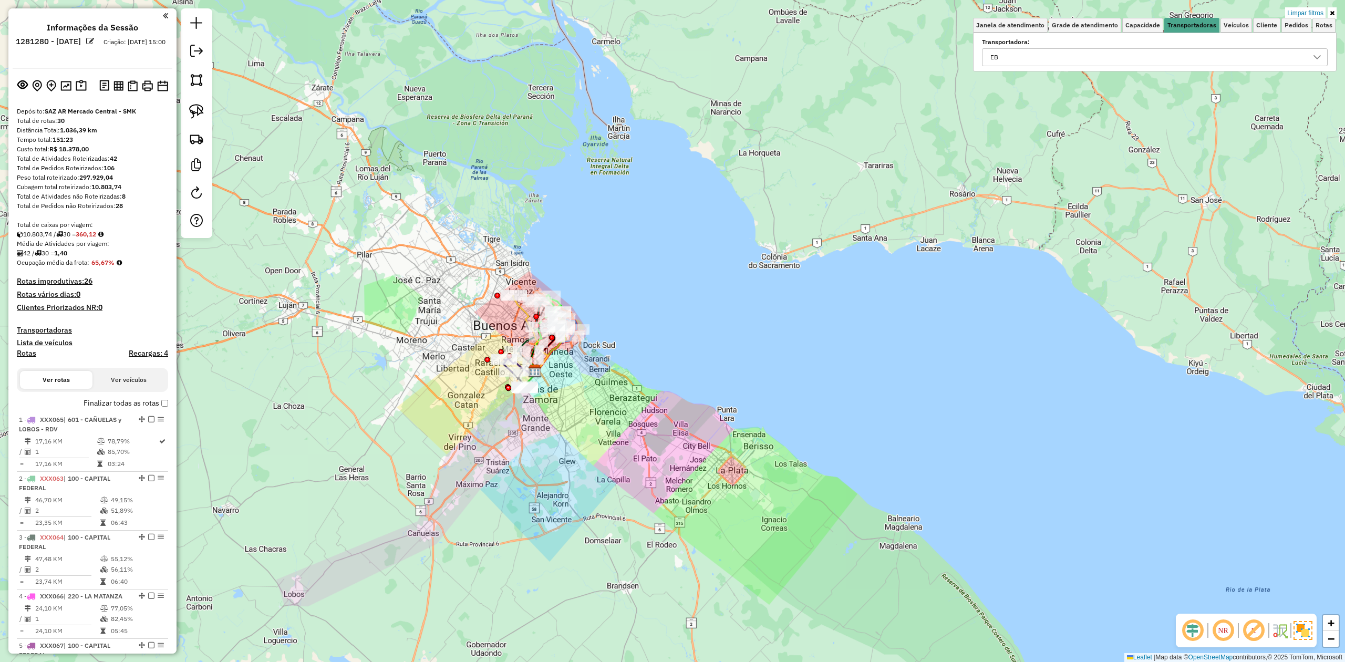
click at [154, 400] on label "Finalizar todas as rotas" at bounding box center [126, 403] width 85 height 11
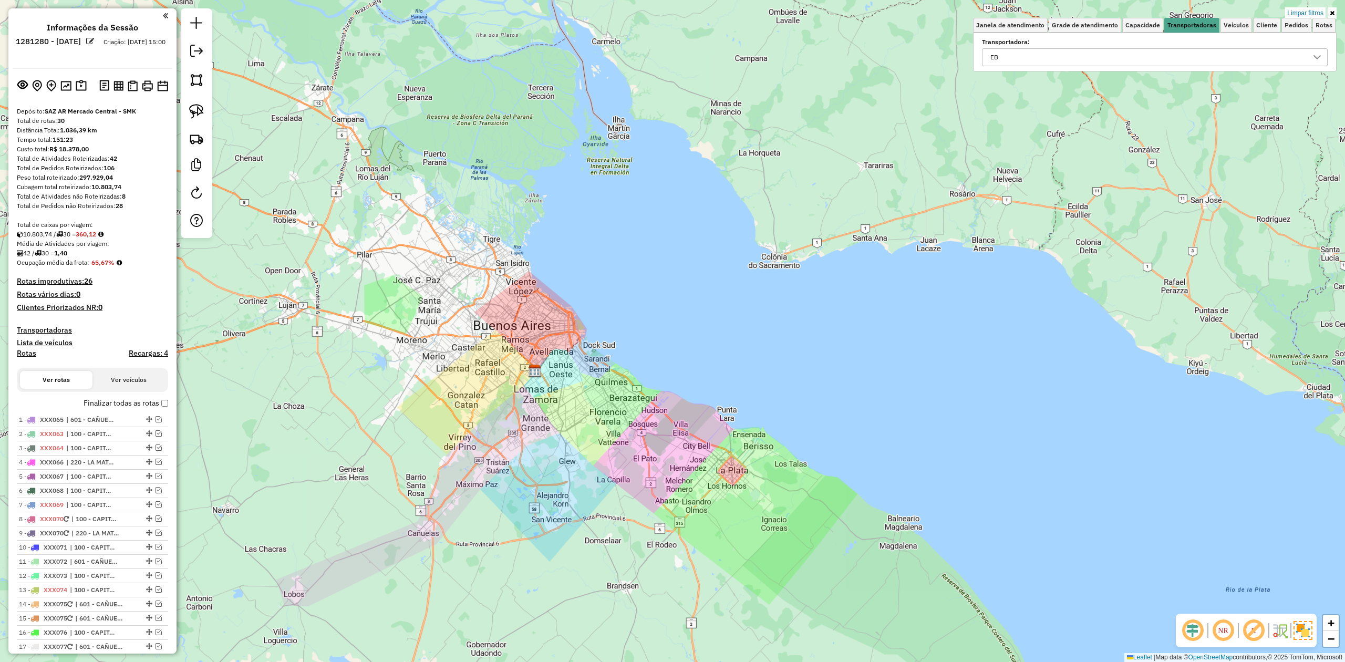
click at [194, 53] on em at bounding box center [196, 51] width 13 height 13
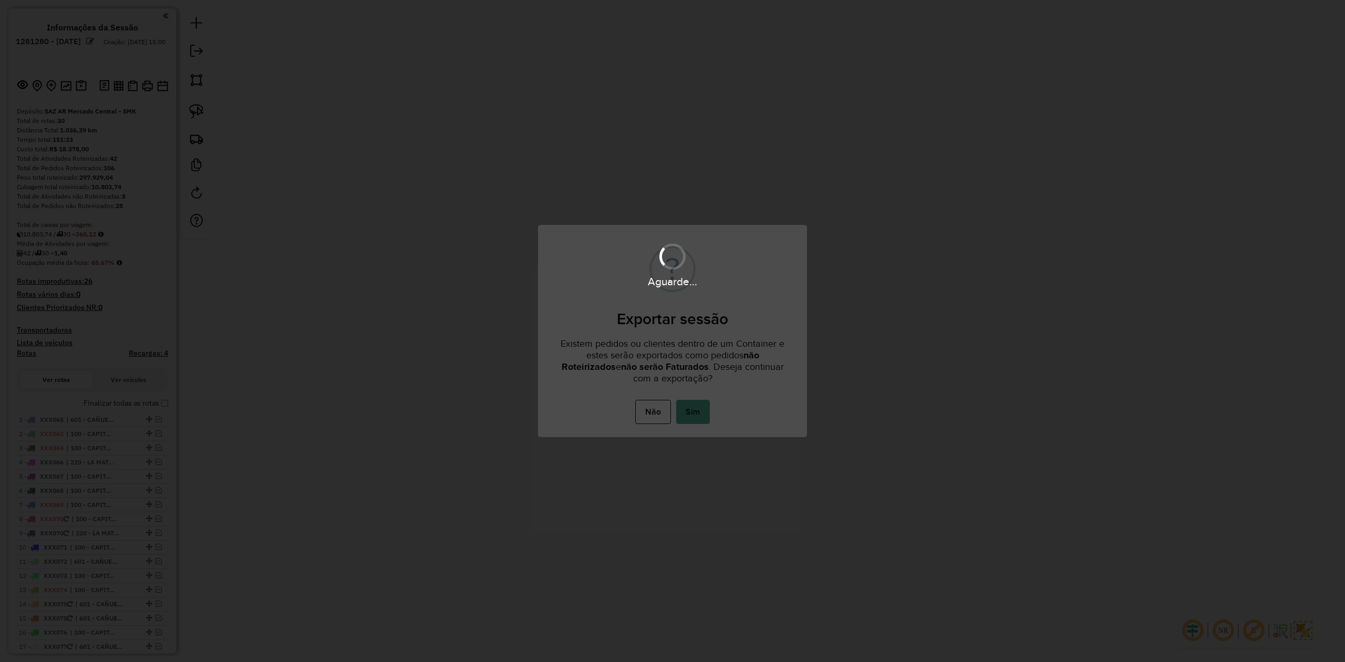
click at [692, 411] on button "Sim" at bounding box center [693, 412] width 34 height 24
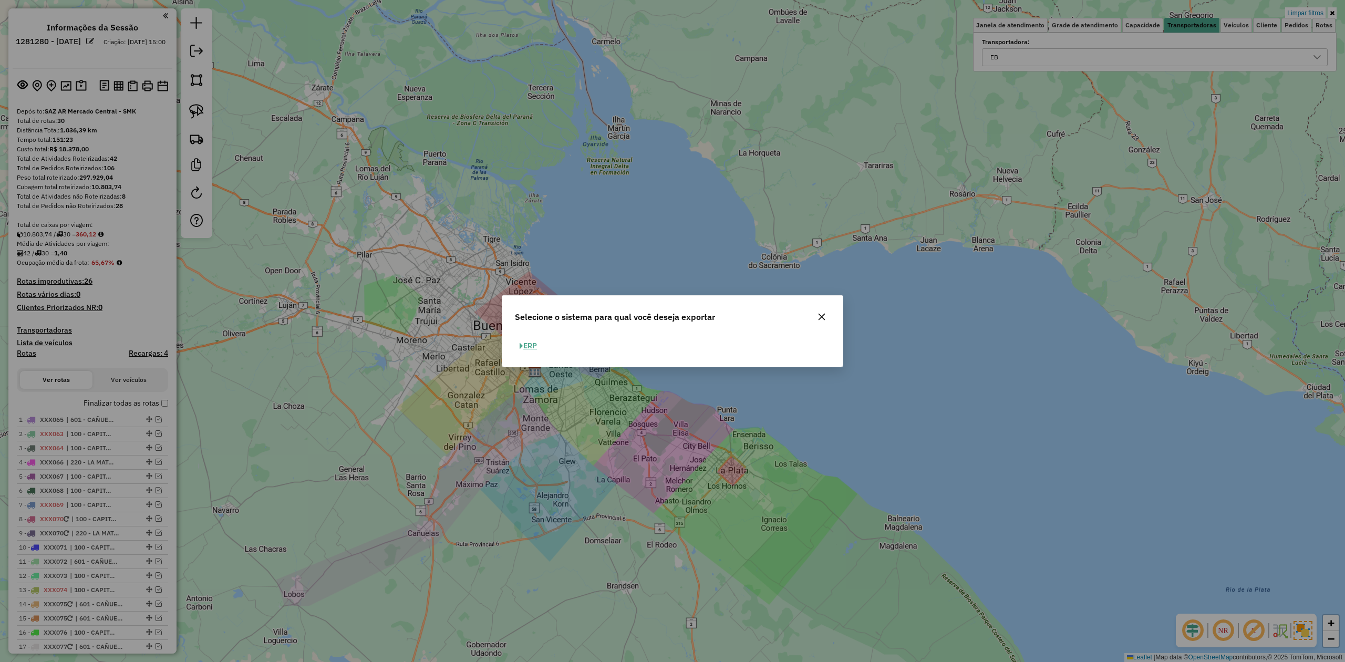
click at [524, 347] on button "ERP" at bounding box center [528, 346] width 27 height 16
select select "*********"
select select "**"
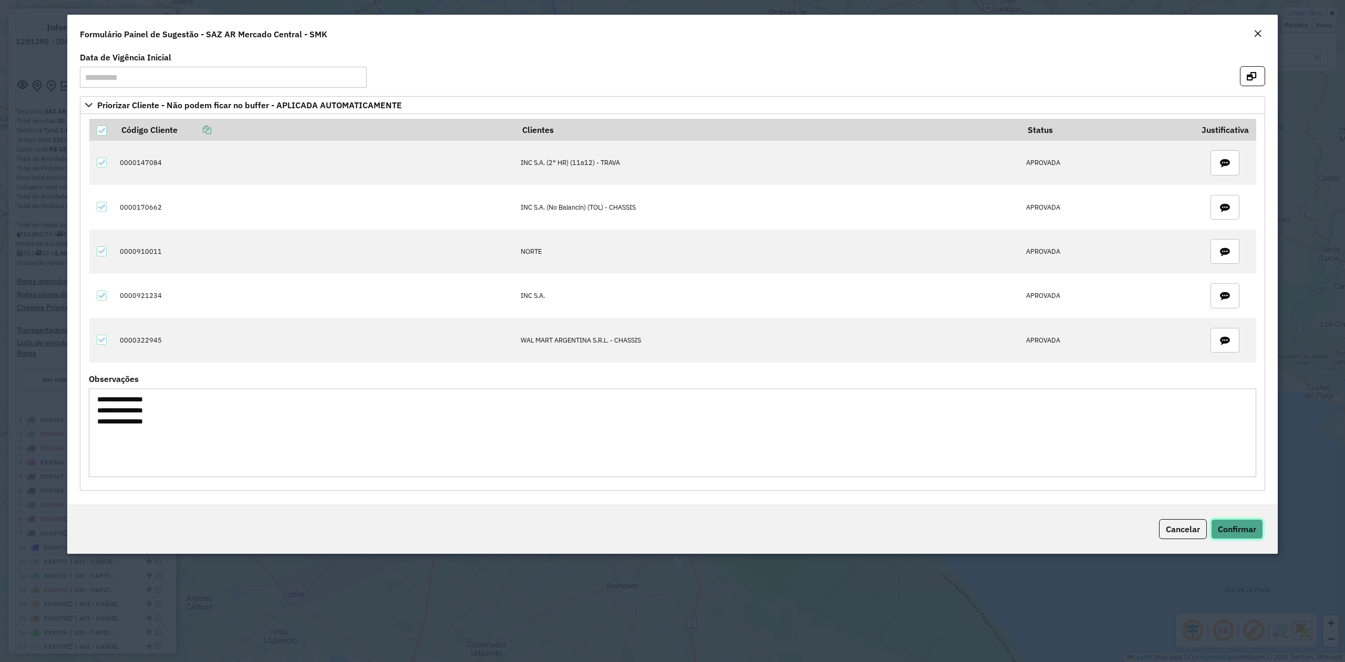
click at [1250, 534] on span "Confirmar" at bounding box center [1237, 529] width 38 height 11
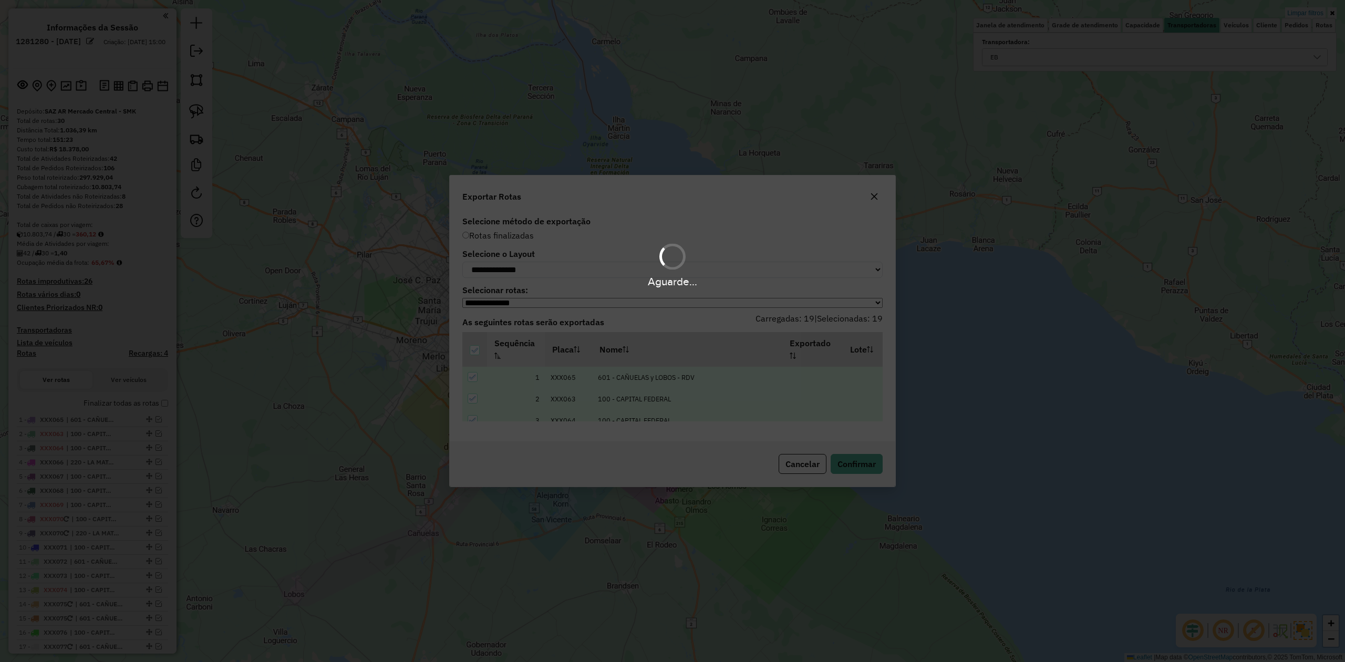
click at [563, 270] on div "Aguarde..." at bounding box center [672, 265] width 1345 height 50
click at [543, 269] on select "**********" at bounding box center [672, 270] width 420 height 16
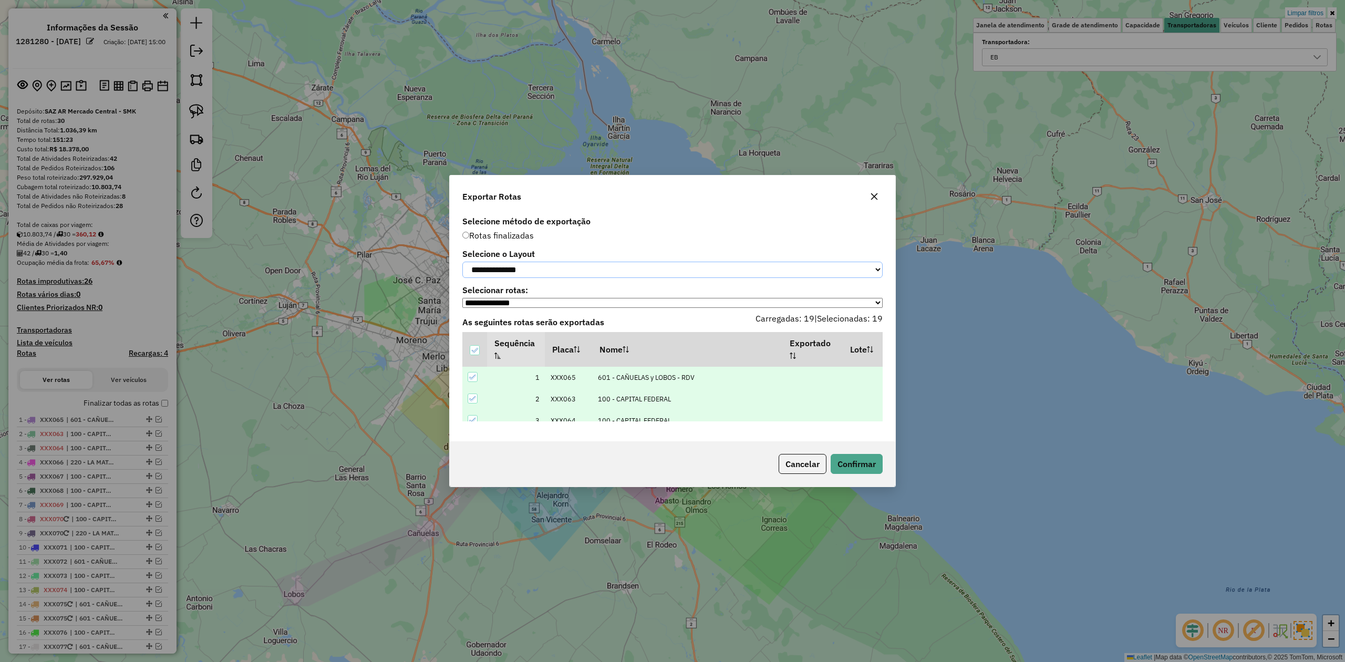
select select "*********"
click at [462, 262] on select "**********" at bounding box center [672, 270] width 420 height 16
click at [856, 466] on button "Confirmar" at bounding box center [856, 464] width 52 height 20
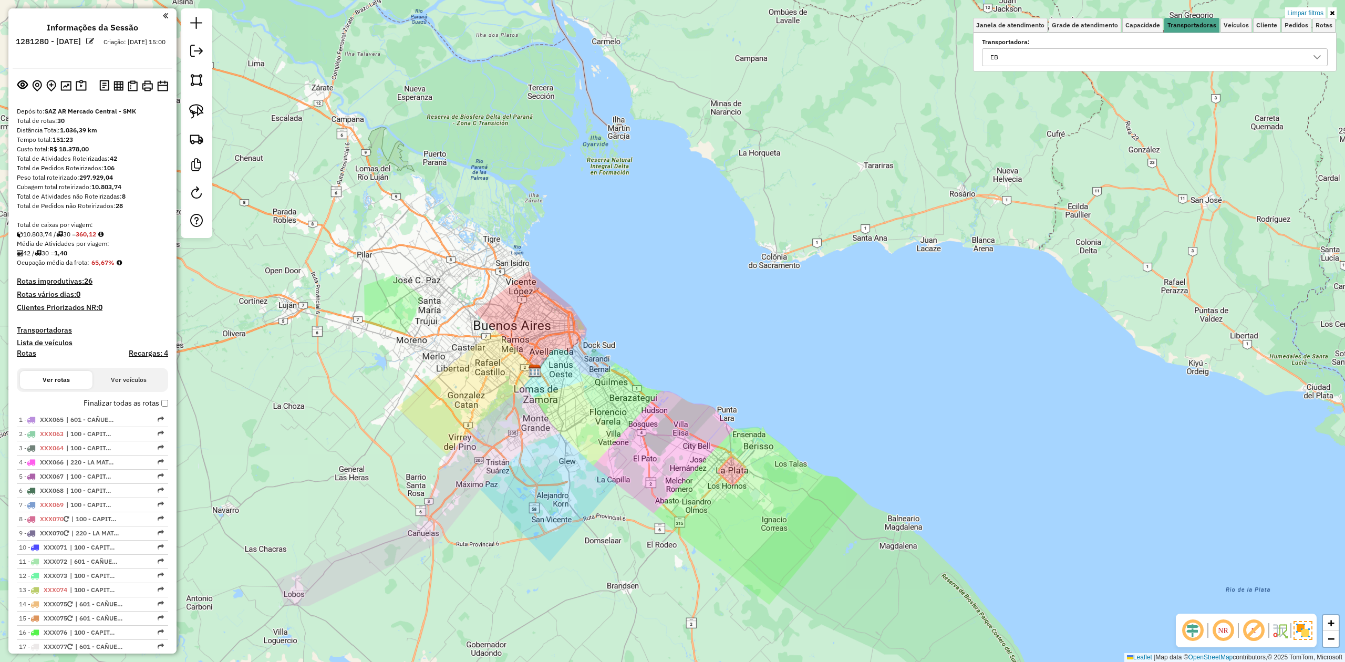
click at [480, 368] on div "Limpar filtros Janela de atendimento Grade de atendimento Capacidade Transporta…" at bounding box center [672, 331] width 1345 height 662
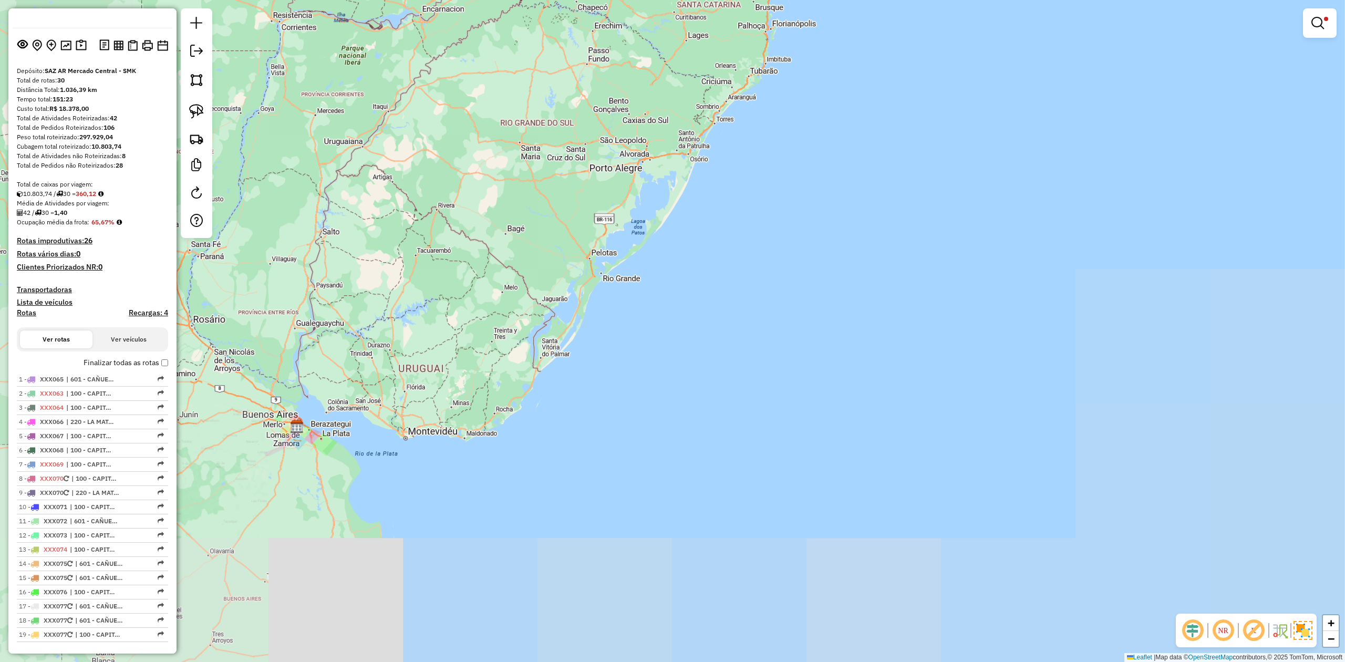
scroll to position [0, 0]
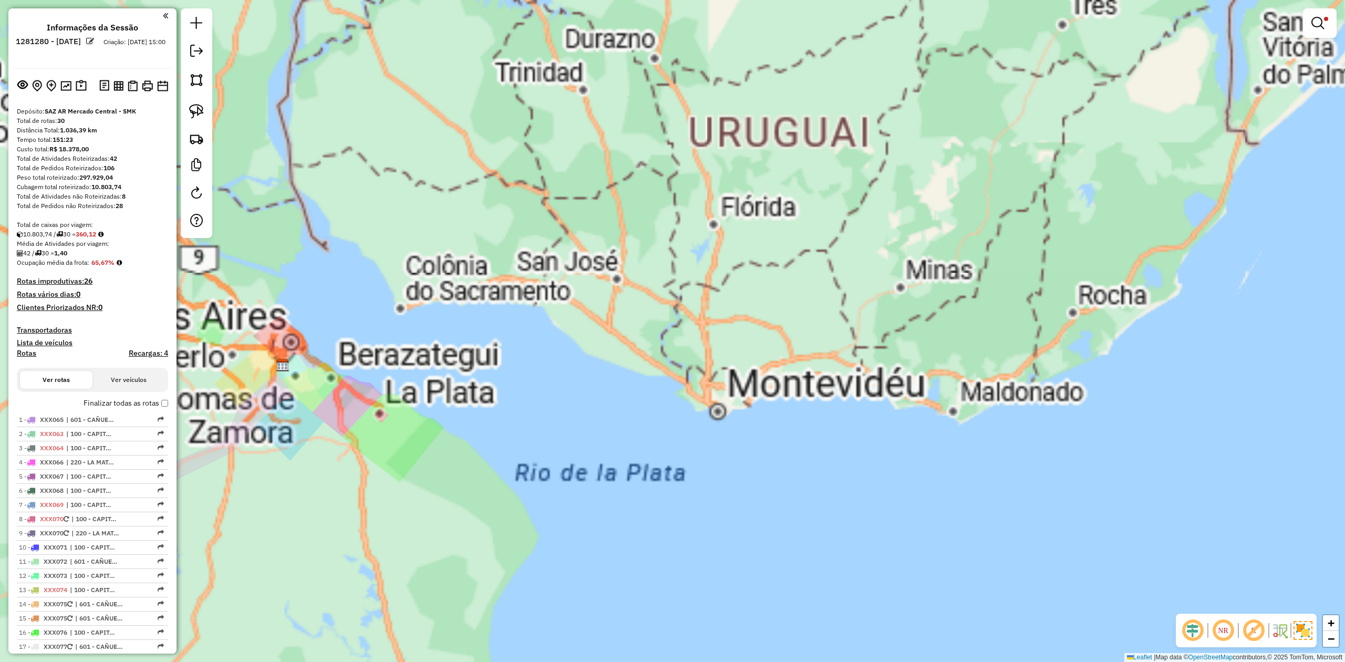
drag, startPoint x: 297, startPoint y: 393, endPoint x: 519, endPoint y: 522, distance: 257.0
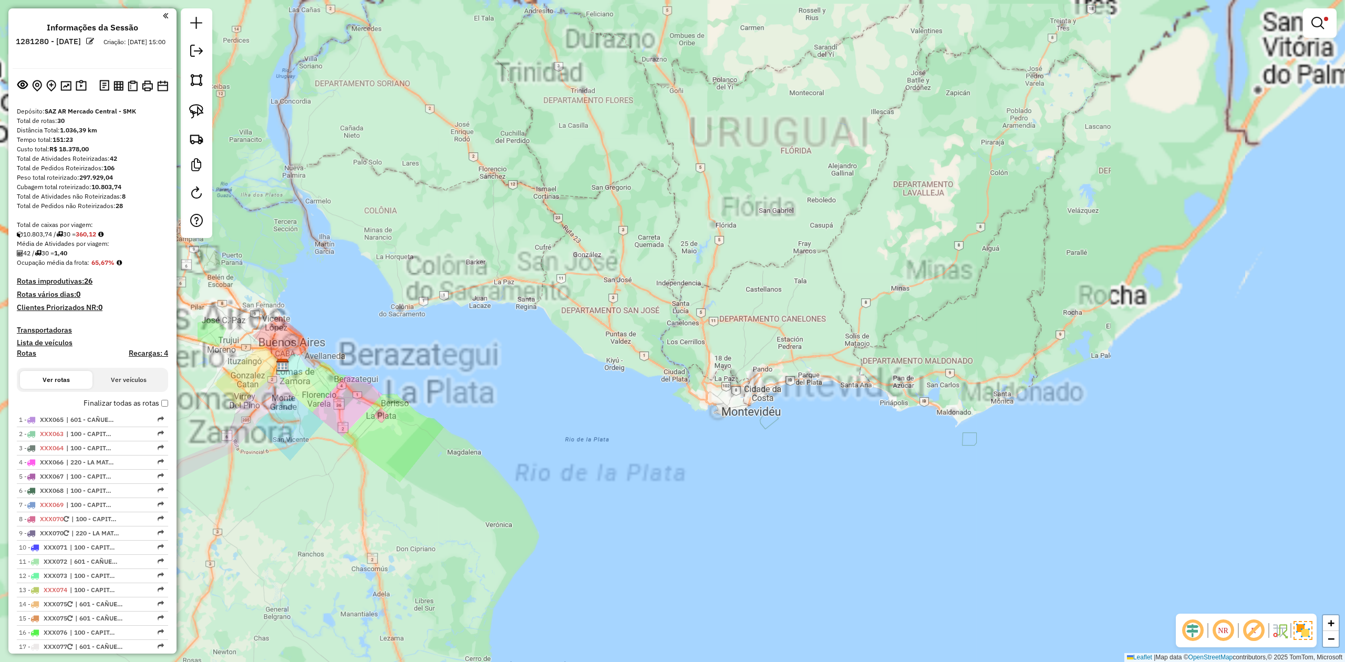
click at [519, 522] on div "Limpar filtros Janela de atendimento Grade de atendimento Capacidade Transporta…" at bounding box center [672, 331] width 1345 height 662
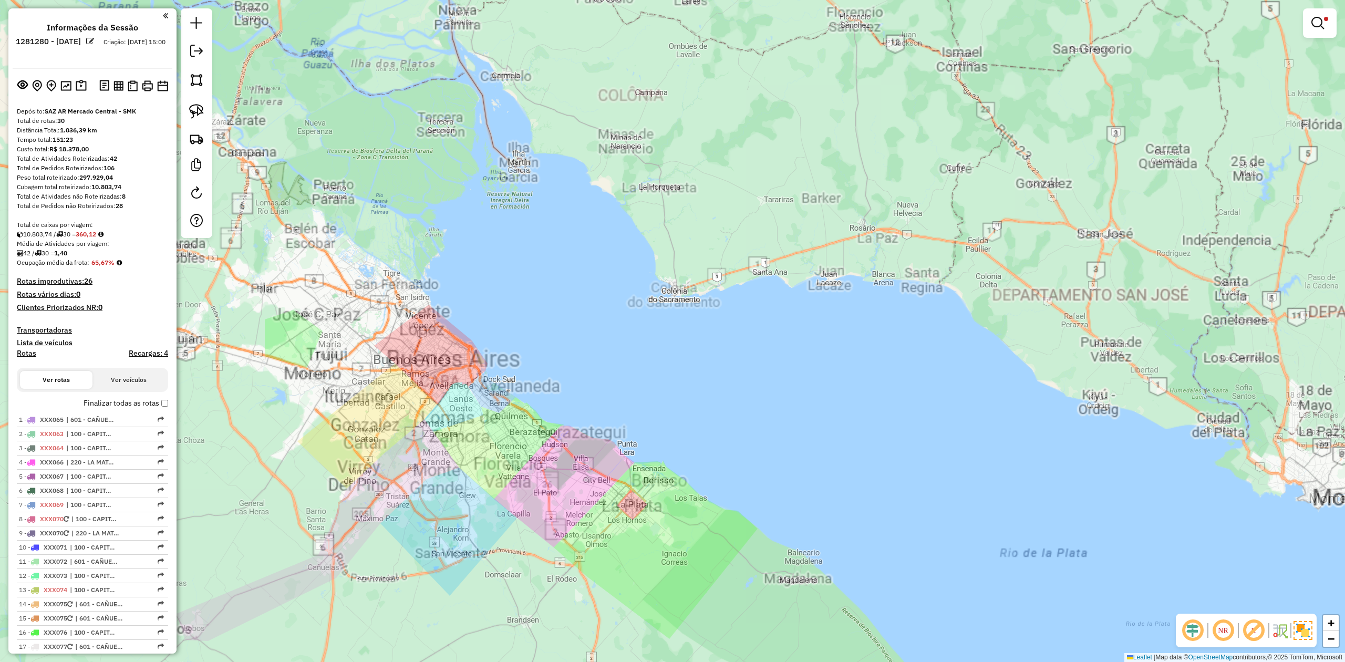
drag, startPoint x: 458, startPoint y: 492, endPoint x: 439, endPoint y: 496, distance: 19.4
click at [453, 501] on div "Limpar filtros Janela de atendimento Grade de atendimento Capacidade Transporta…" at bounding box center [672, 331] width 1345 height 662
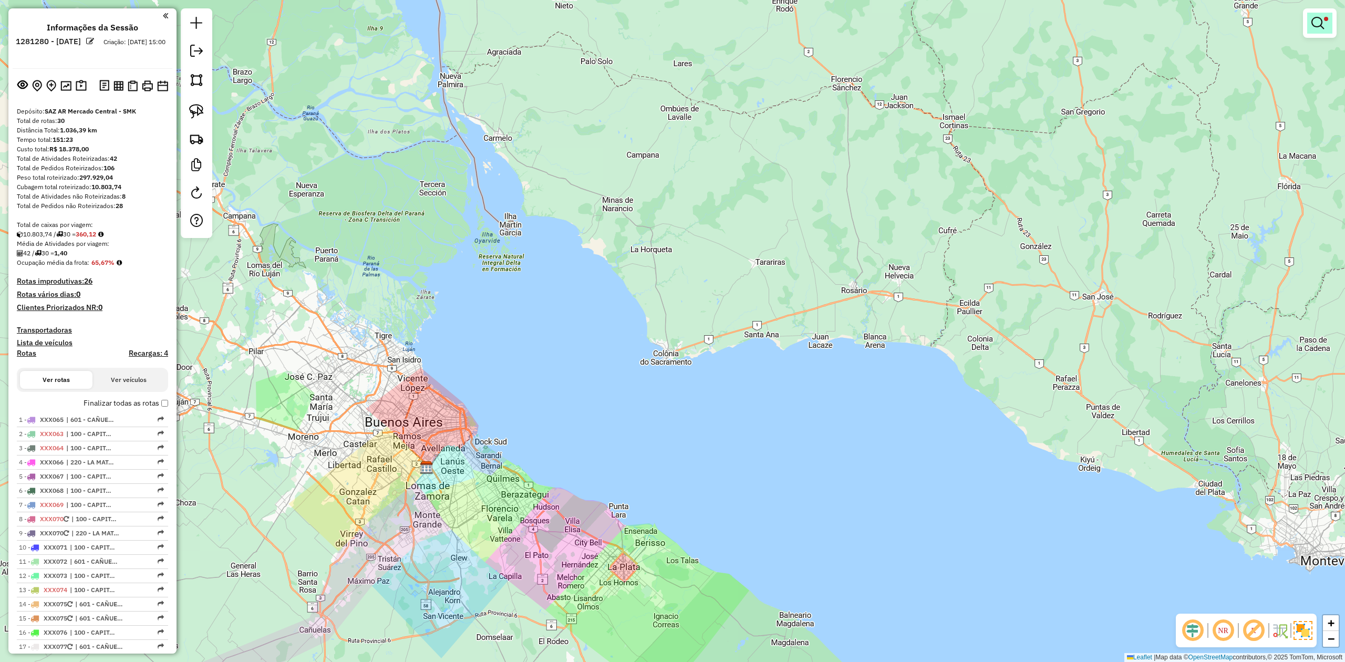
click at [1314, 29] on link at bounding box center [1319, 23] width 25 height 21
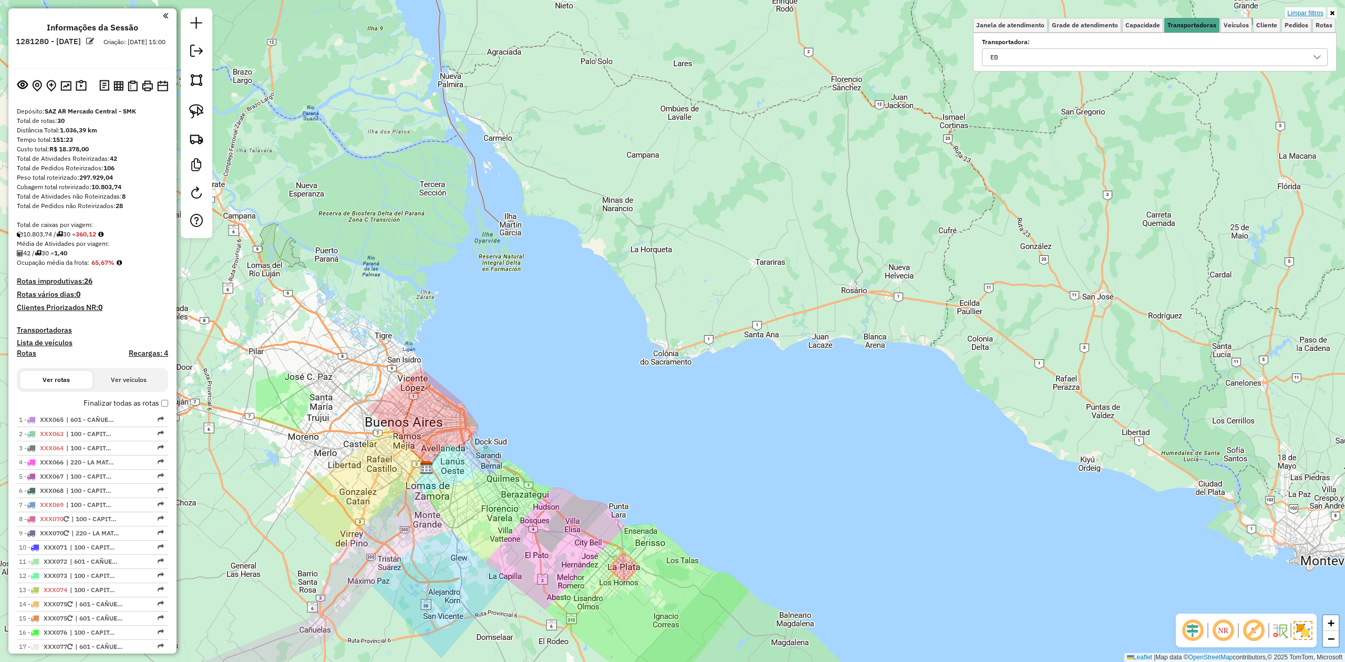
click at [1312, 11] on link "Limpar filtros" at bounding box center [1305, 13] width 40 height 12
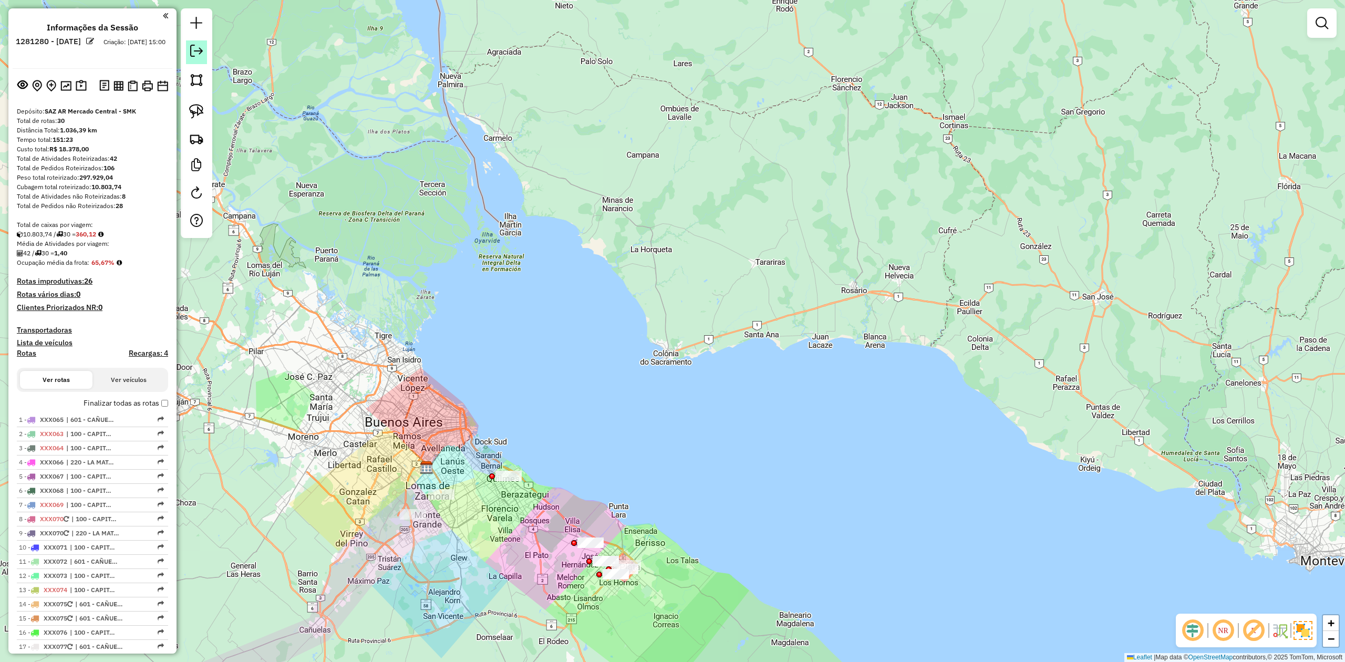
click at [193, 47] on em at bounding box center [196, 51] width 13 height 13
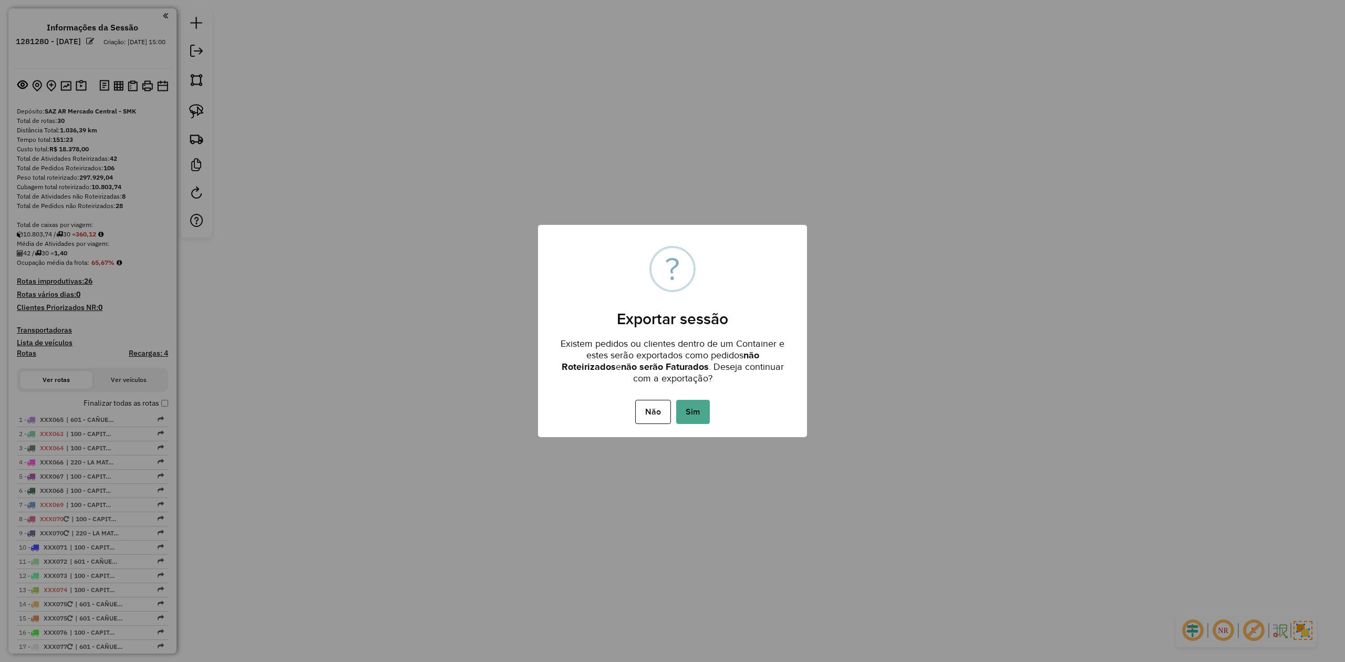
click at [700, 415] on button "Sim" at bounding box center [693, 412] width 34 height 24
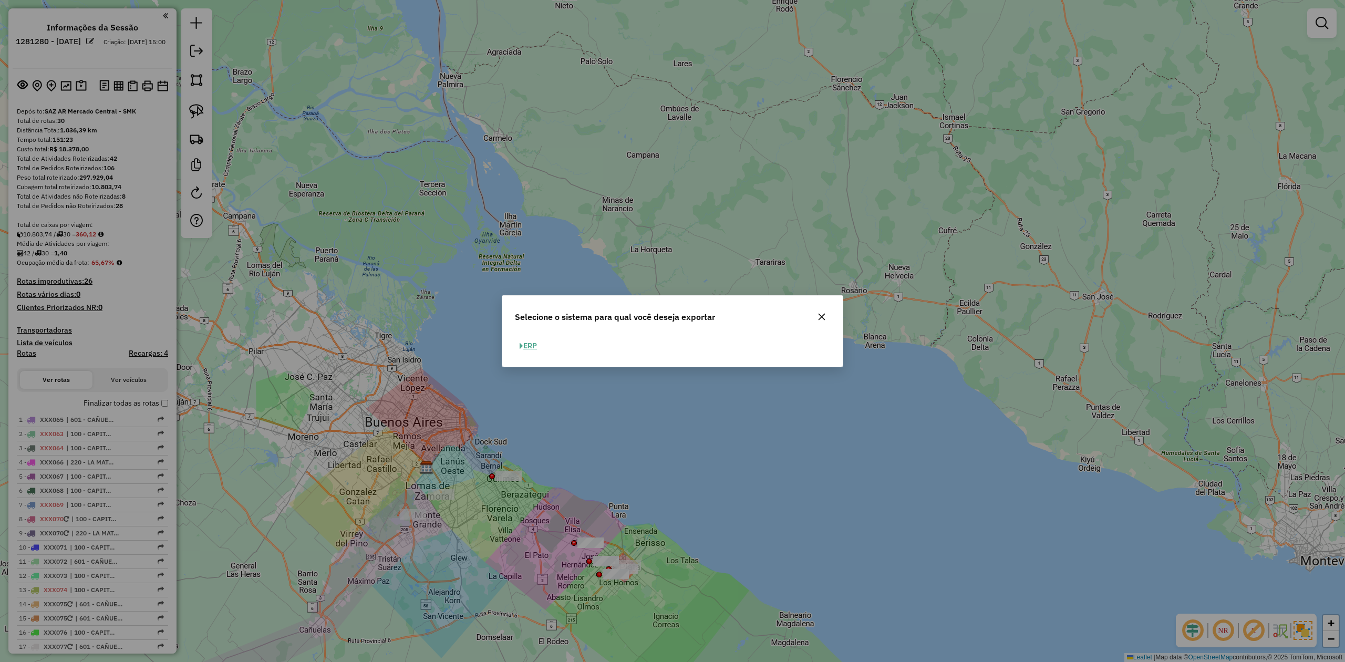
click at [536, 349] on button "ERP" at bounding box center [528, 346] width 27 height 16
select select "*********"
select select "**"
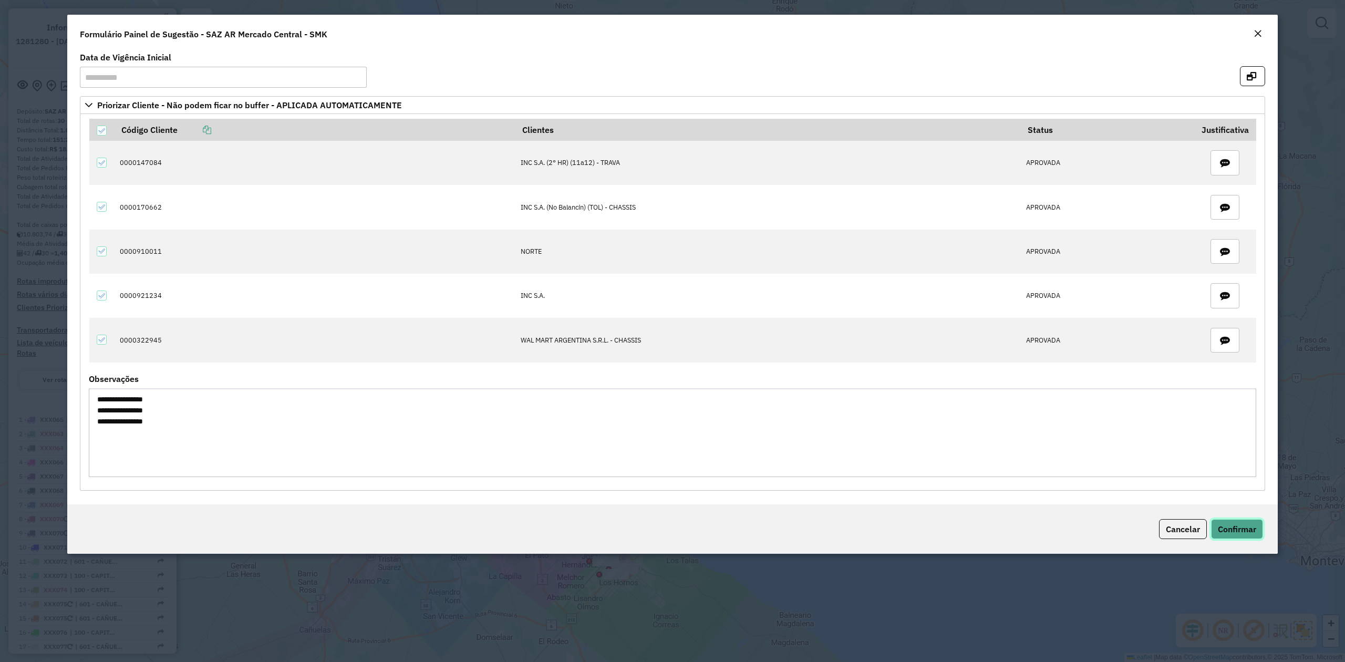
click at [1227, 534] on span "Confirmar" at bounding box center [1237, 529] width 38 height 11
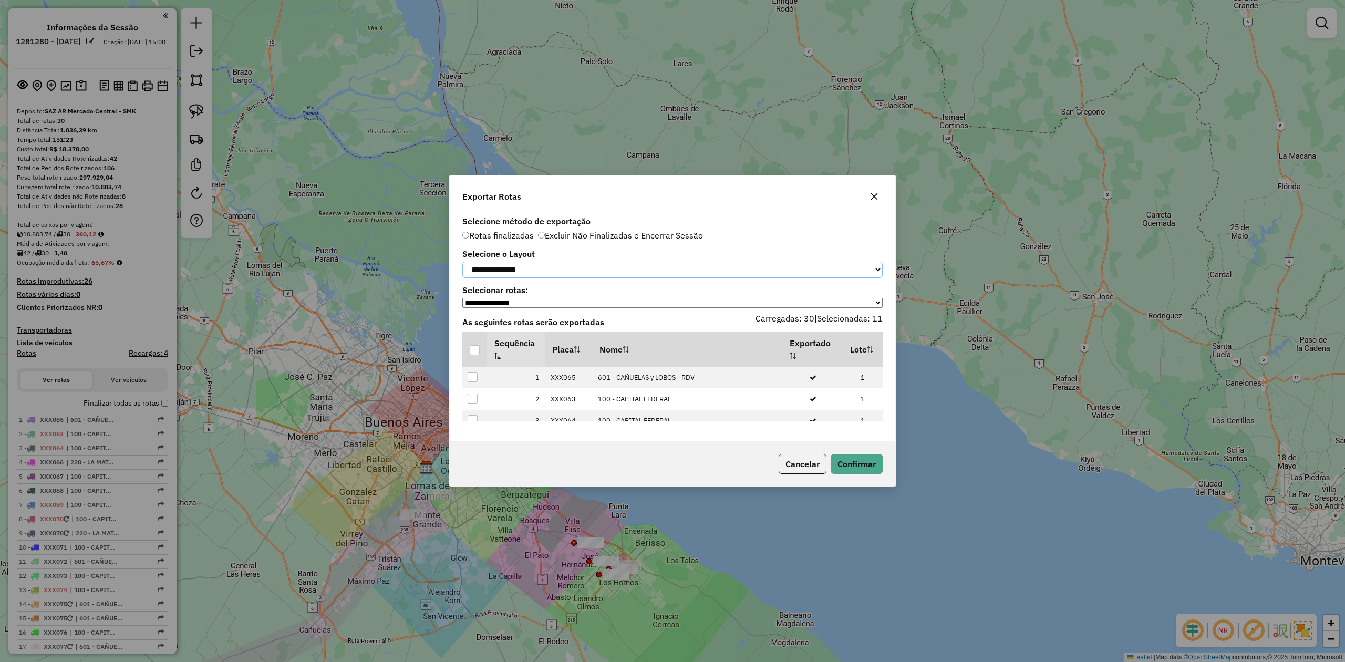
click at [544, 265] on select "**********" at bounding box center [672, 270] width 420 height 16
select select "*********"
click at [462, 262] on select "**********" at bounding box center [672, 270] width 420 height 16
click at [477, 350] on div at bounding box center [475, 350] width 10 height 10
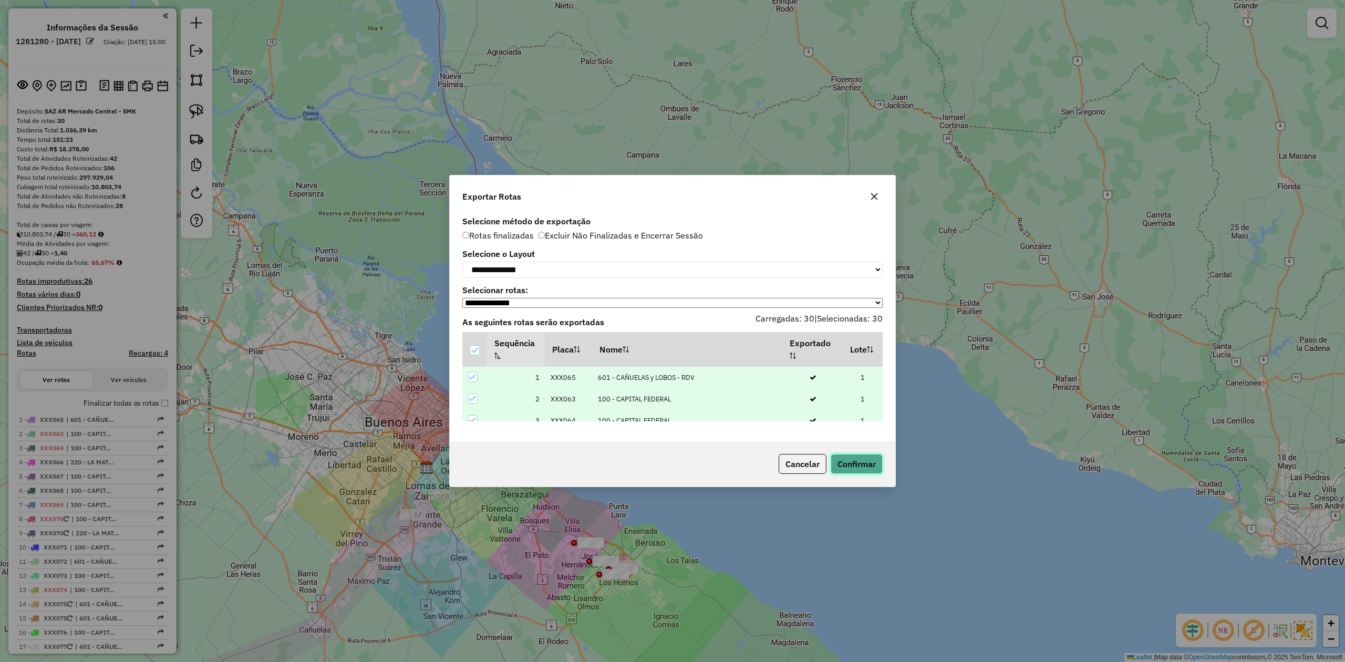
click at [855, 466] on button "Confirmar" at bounding box center [856, 464] width 52 height 20
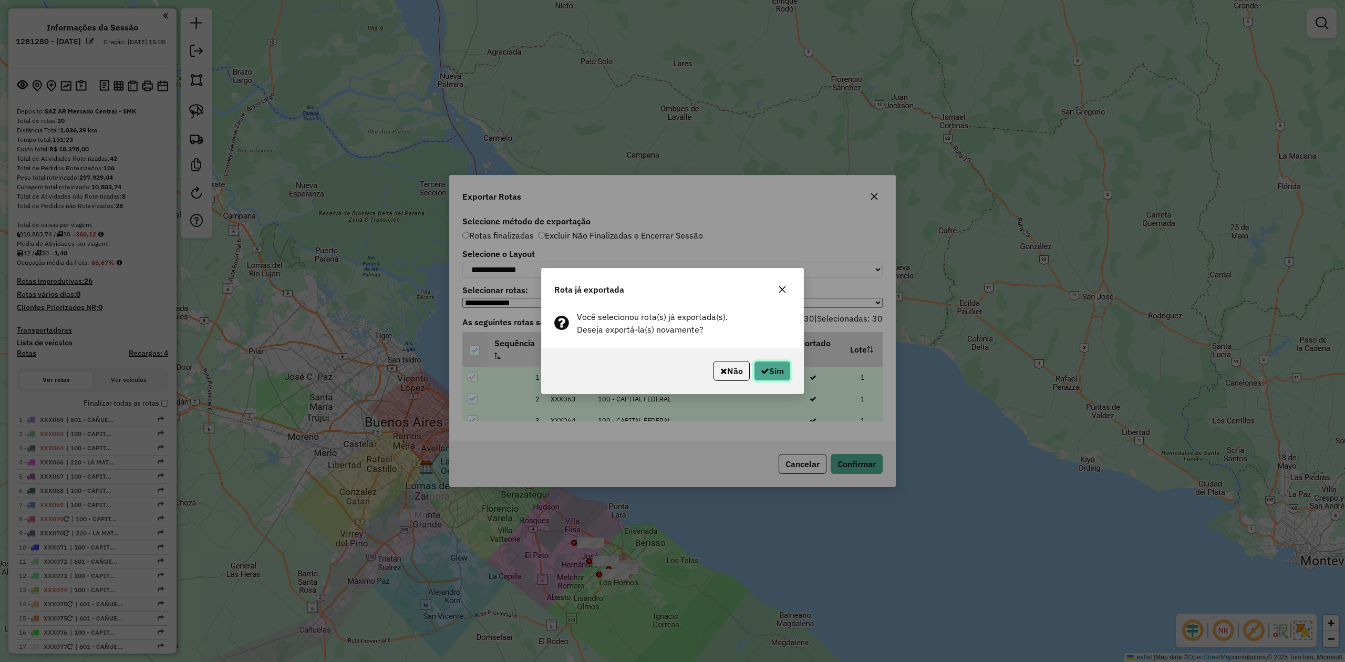
click at [779, 366] on button "Sim" at bounding box center [772, 371] width 37 height 20
click at [767, 370] on button "Sim" at bounding box center [772, 371] width 37 height 20
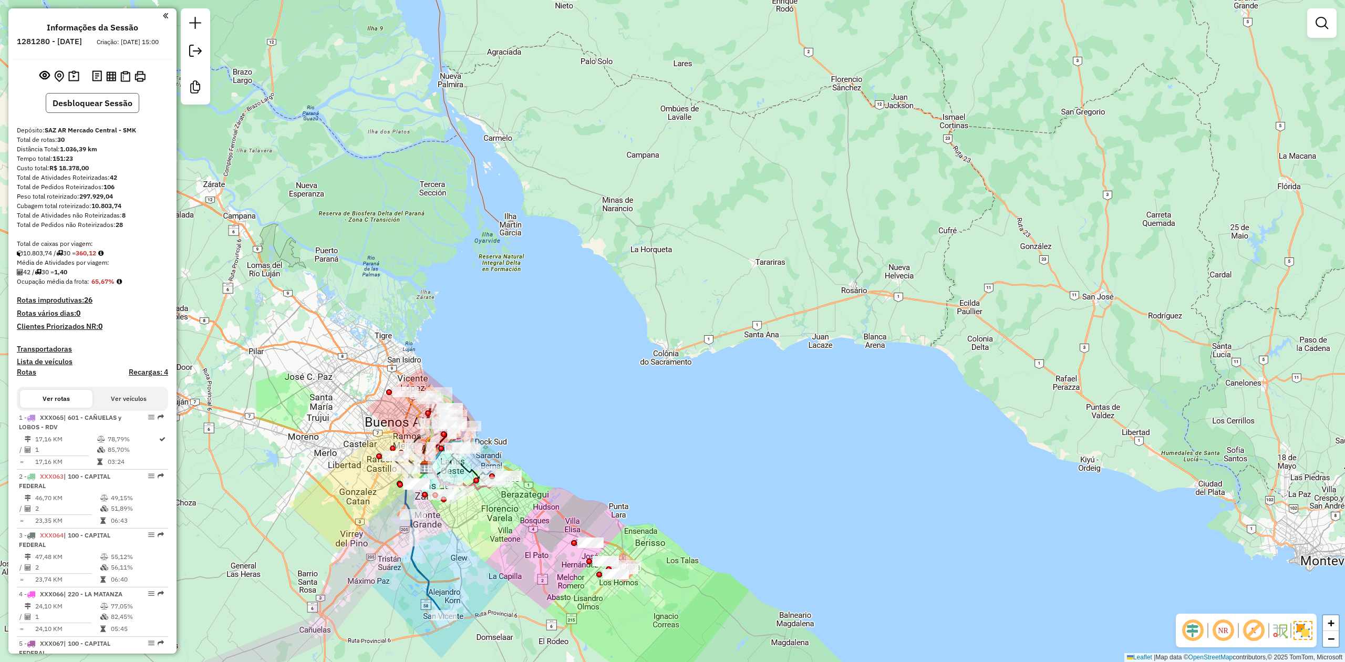
click at [104, 111] on button "Desbloquear Sessão" at bounding box center [92, 103] width 93 height 20
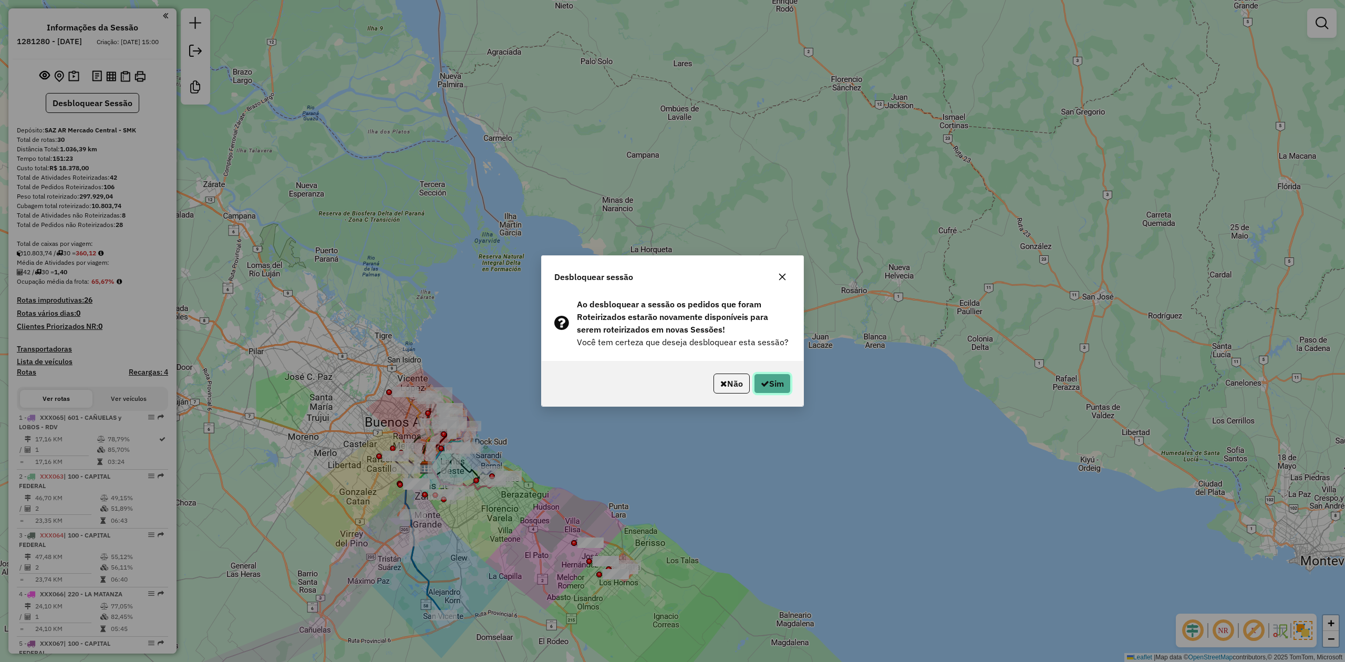
click at [770, 383] on button "Sim" at bounding box center [772, 383] width 37 height 20
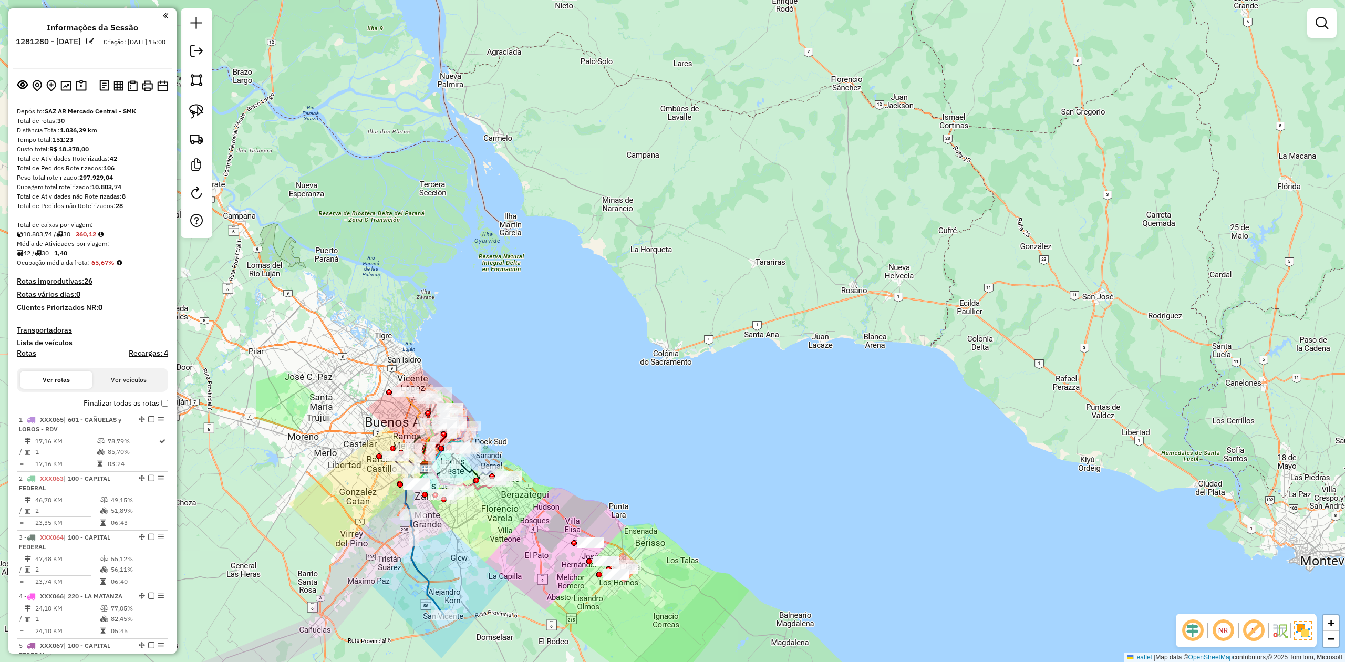
click at [367, 409] on div "Janela de atendimento Grade de atendimento Capacidade Transportadoras Veículos …" at bounding box center [672, 331] width 1345 height 662
paste input "******"
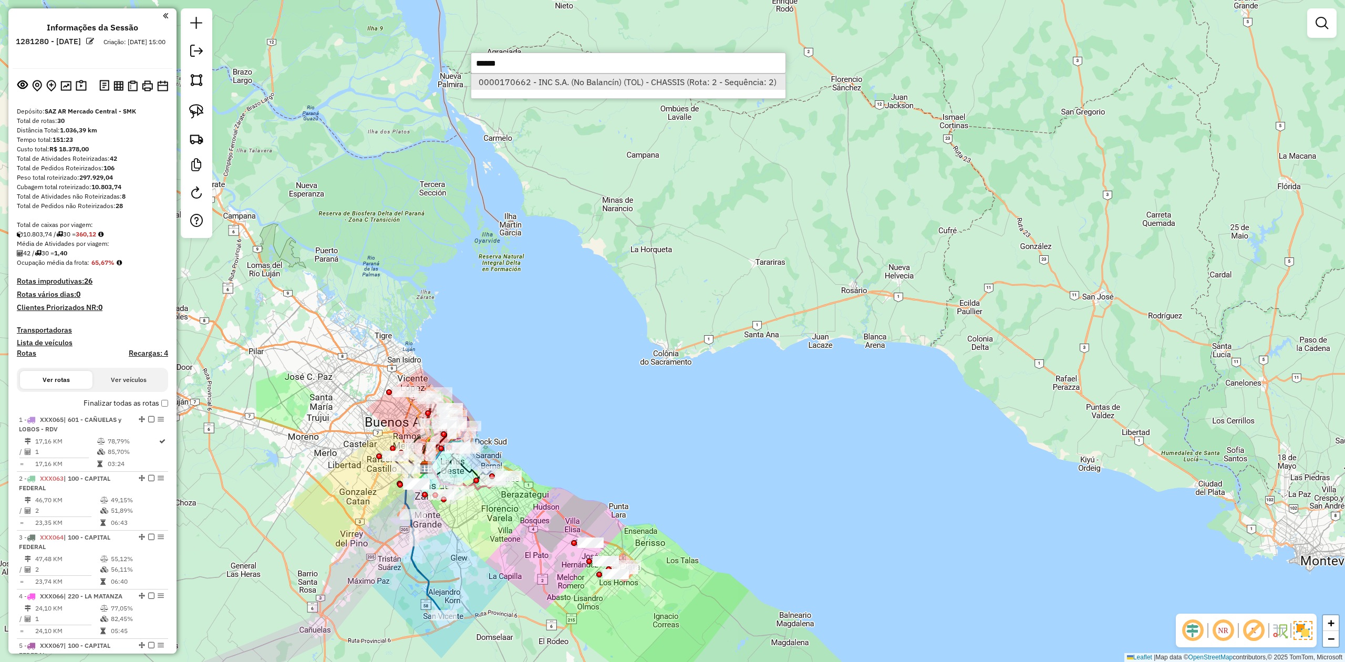
type input "******"
click at [578, 86] on li "0000170662 - INC S.A. (No Balancín) (TOL) - CHASSIS (Rota: 2 - Sequência: 2)" at bounding box center [628, 82] width 314 height 16
select select "**********"
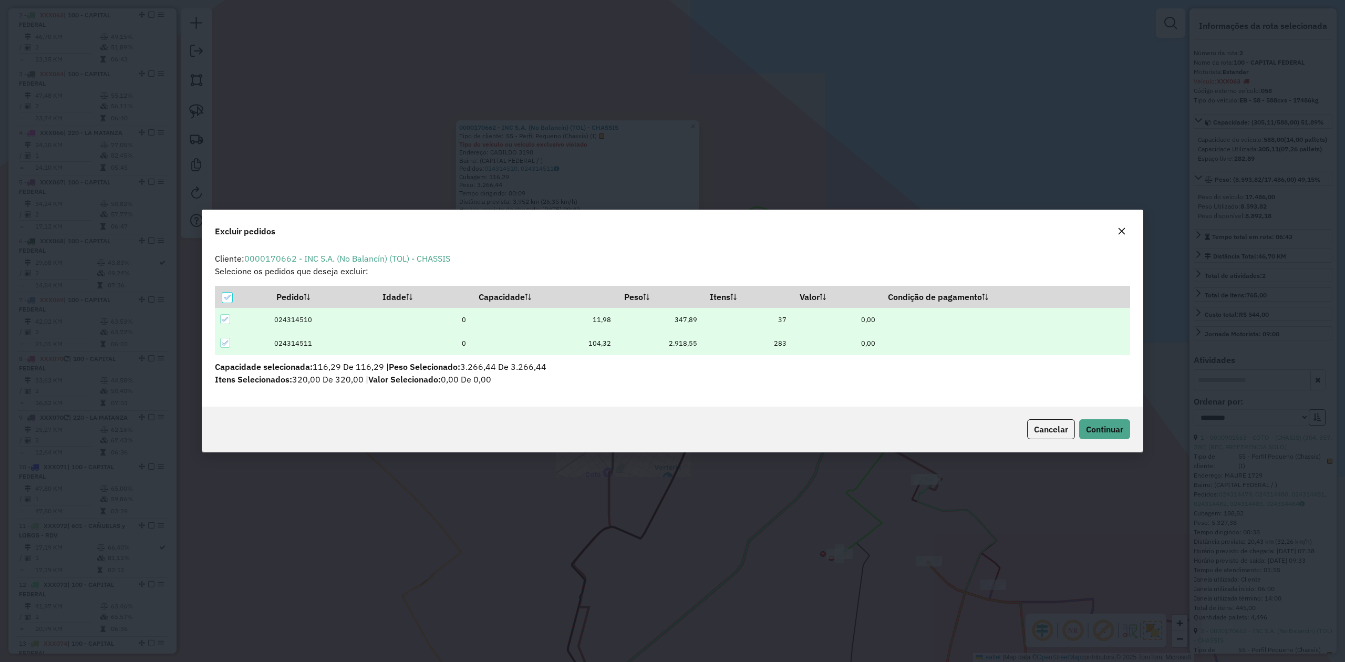
scroll to position [5, 3]
click at [1091, 424] on span "Continuar" at bounding box center [1104, 429] width 37 height 11
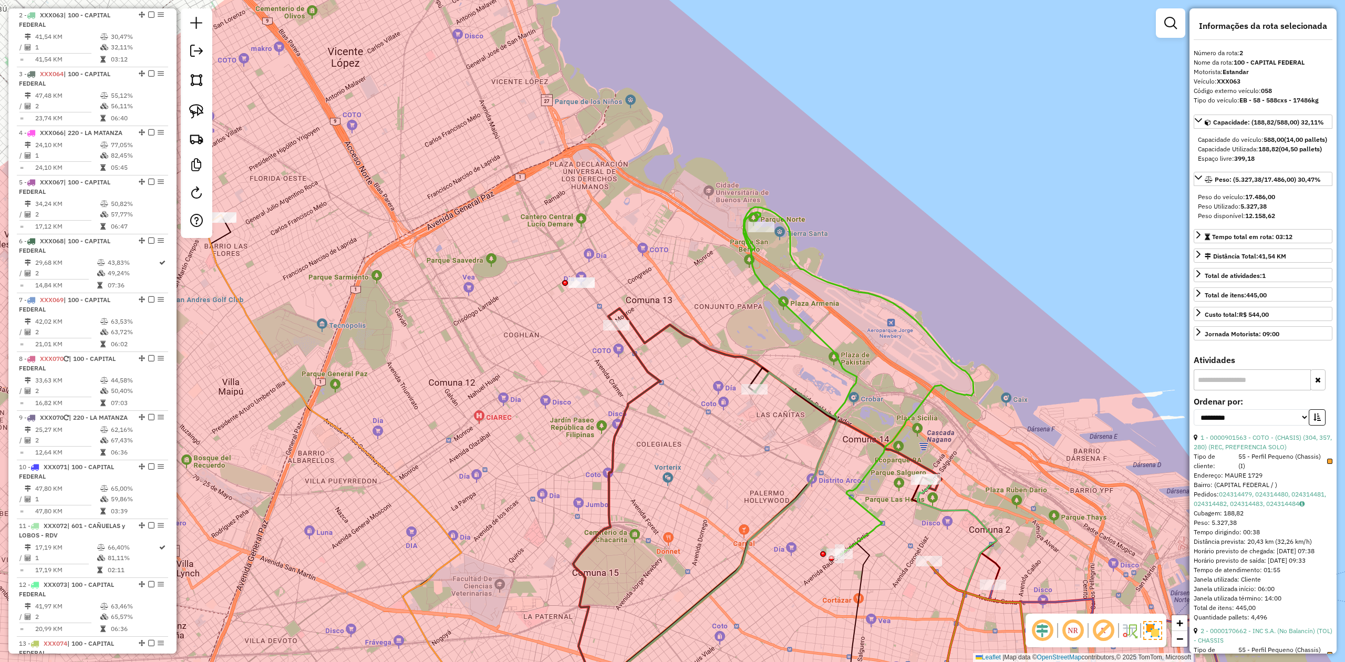
click at [643, 357] on div "Rota 2 - Placa XXX063 0000901563 - COTO - (CHASIS) (304, 357, 280) (REC, PREFER…" at bounding box center [672, 331] width 1345 height 662
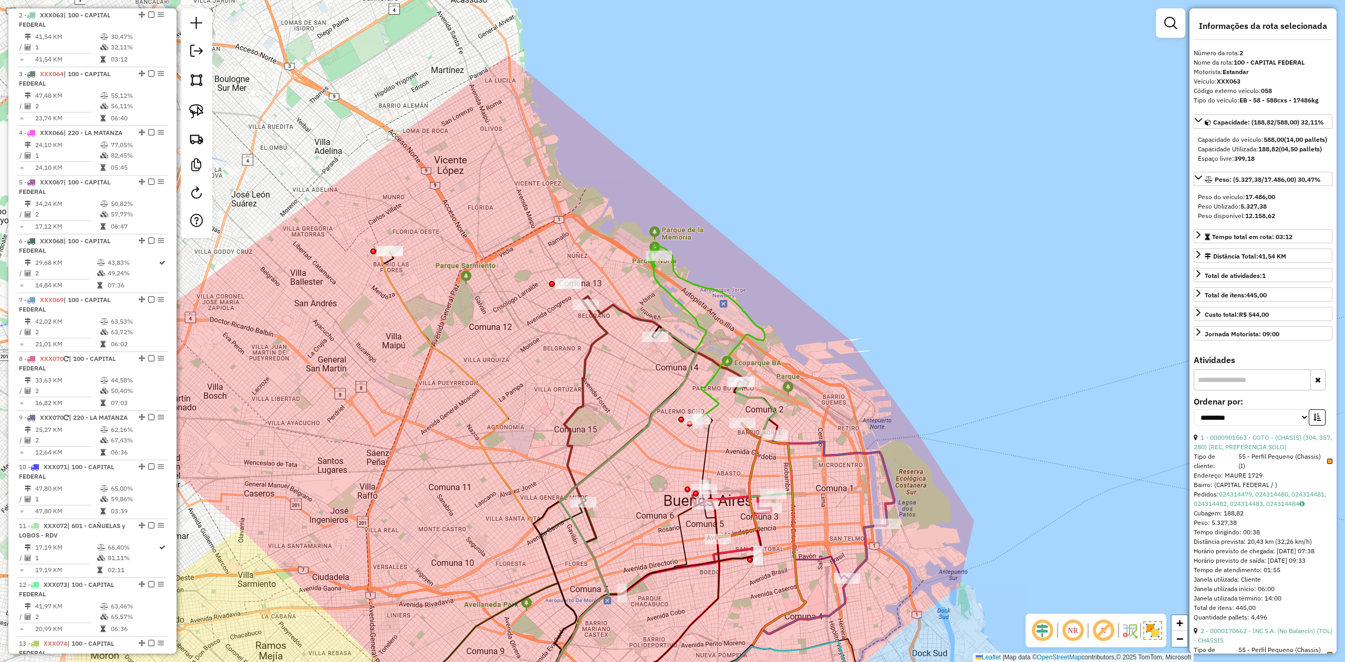
drag, startPoint x: 622, startPoint y: 389, endPoint x: 616, endPoint y: 365, distance: 24.8
click at [616, 365] on div "Janela de atendimento Grade de atendimento Capacidade Transportadoras Veículos …" at bounding box center [672, 331] width 1345 height 662
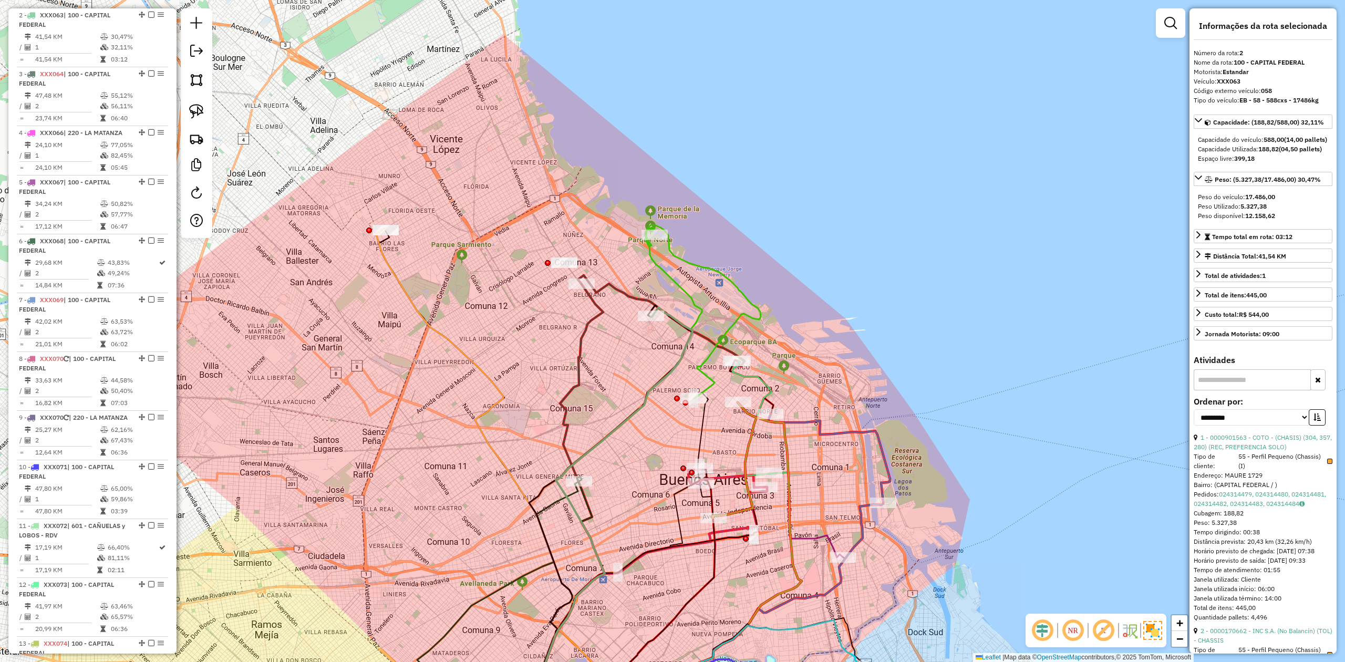
click at [517, 376] on div "Janela de atendimento Grade de atendimento Capacidade Transportadoras Veículos …" at bounding box center [672, 331] width 1345 height 662
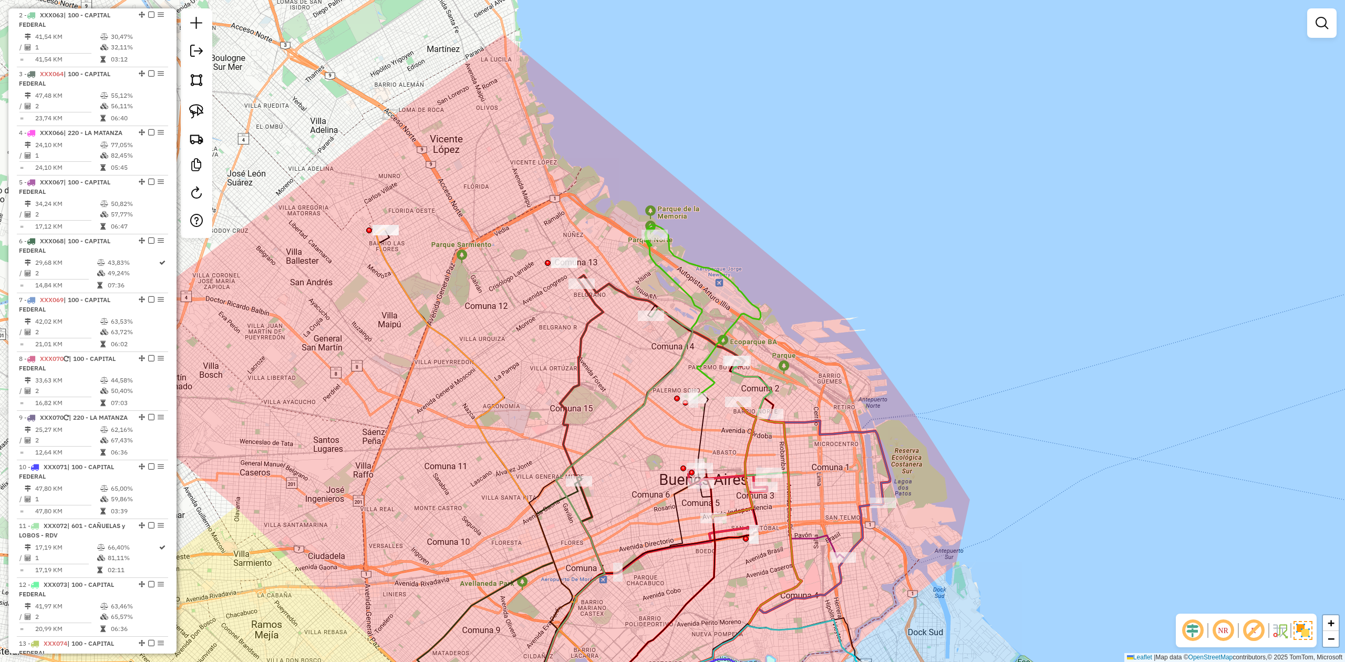
click at [502, 364] on div "Janela de atendimento Grade de atendimento Capacidade Transportadoras Veículos …" at bounding box center [672, 331] width 1345 height 662
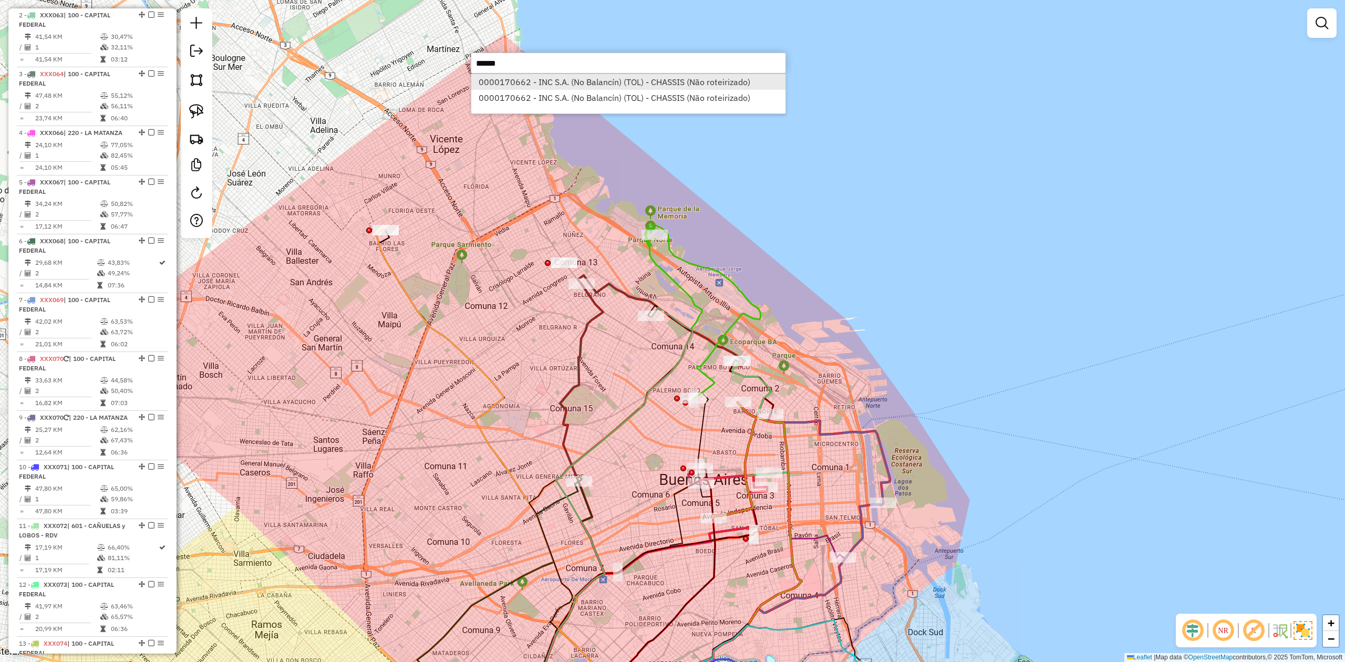
type input "******"
click at [629, 80] on li "0000170662 - INC S.A. (No Balancín) (TOL) - CHASSIS (Não roteirizado)" at bounding box center [628, 82] width 314 height 16
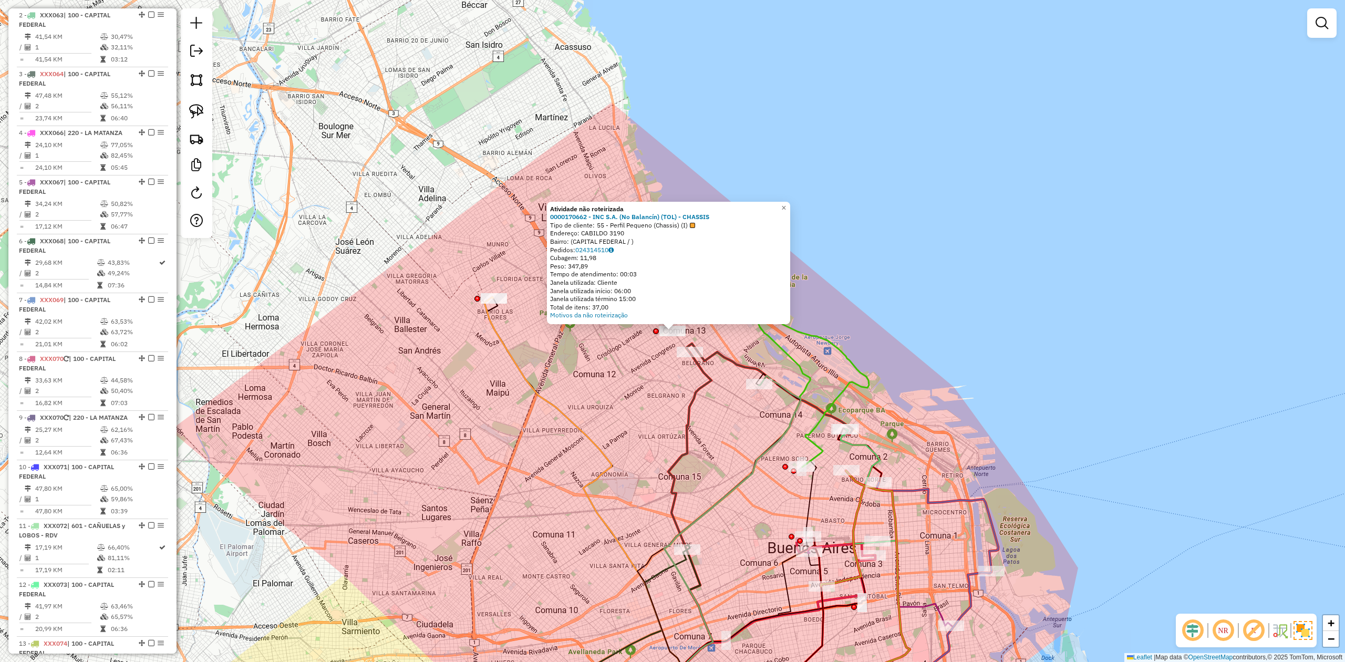
drag, startPoint x: 580, startPoint y: 356, endPoint x: 549, endPoint y: 211, distance: 148.1
click at [550, 212] on div "Atividade não roteirizada 0000170662 - INC S.A. (No Balancín) (TOL) - CHASSIS T…" at bounding box center [672, 331] width 1345 height 662
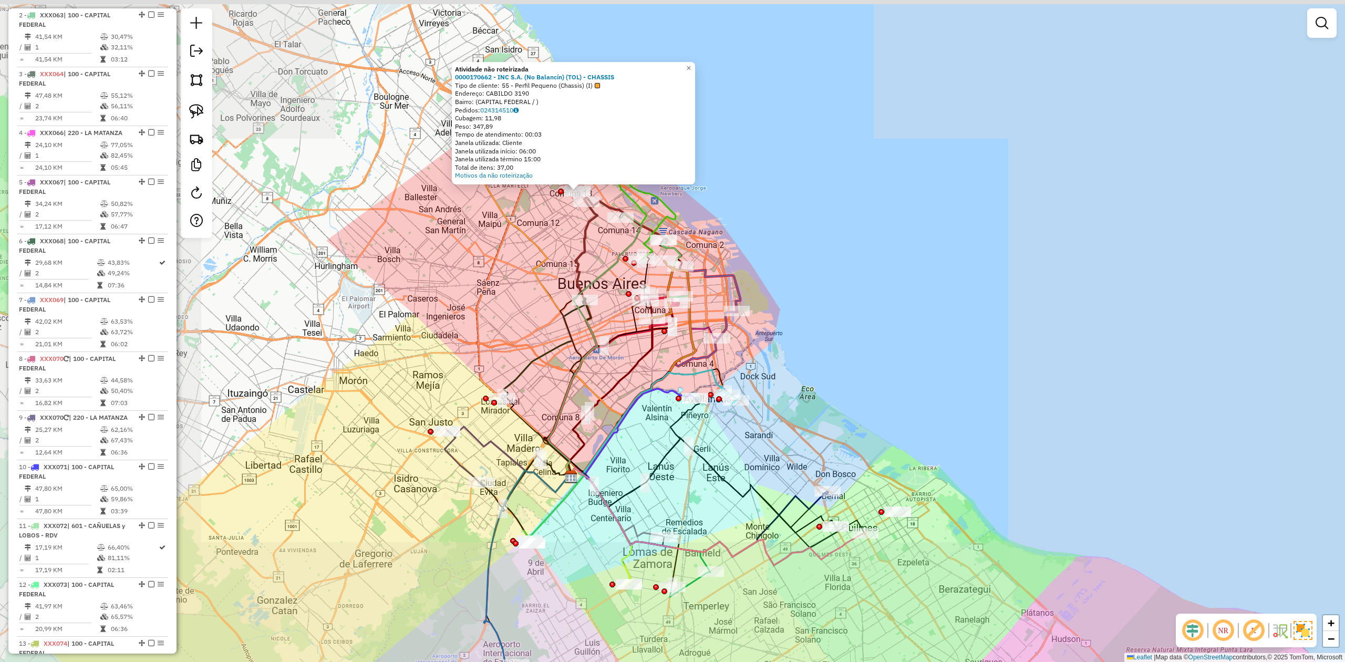
drag, startPoint x: 522, startPoint y: 229, endPoint x: 514, endPoint y: 257, distance: 29.4
click at [514, 257] on icon at bounding box center [553, 325] width 141 height 303
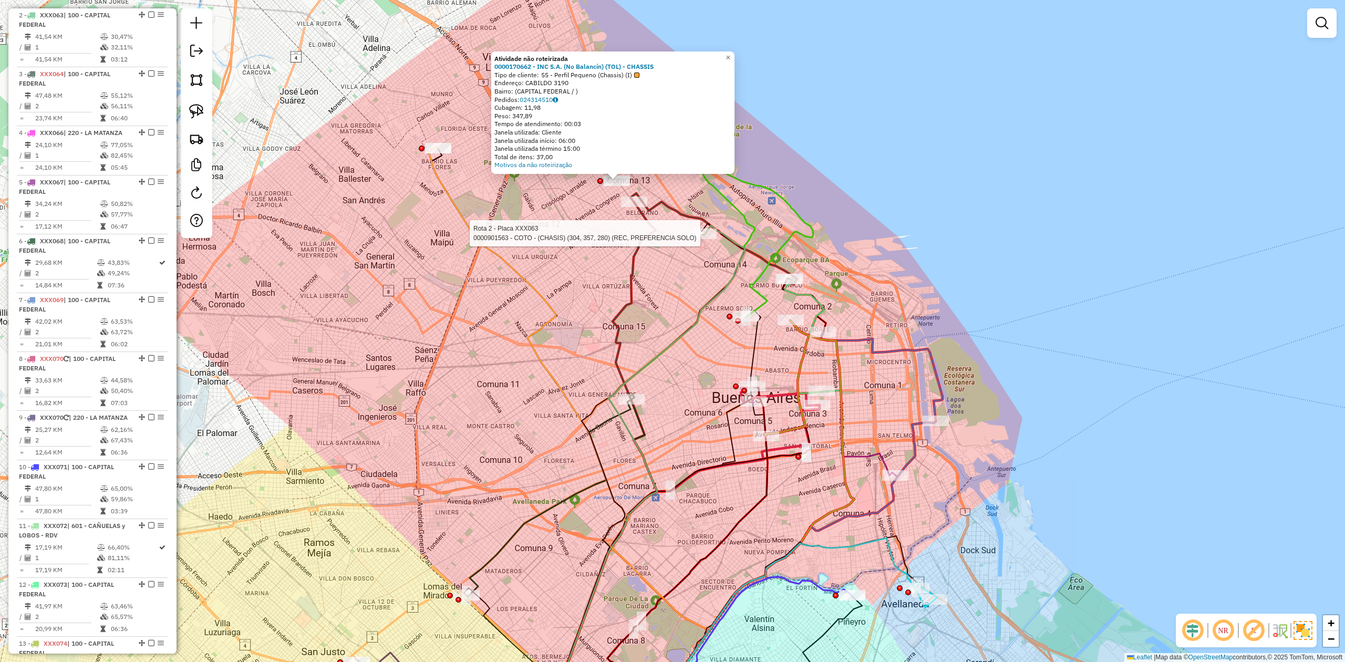
select select "**********"
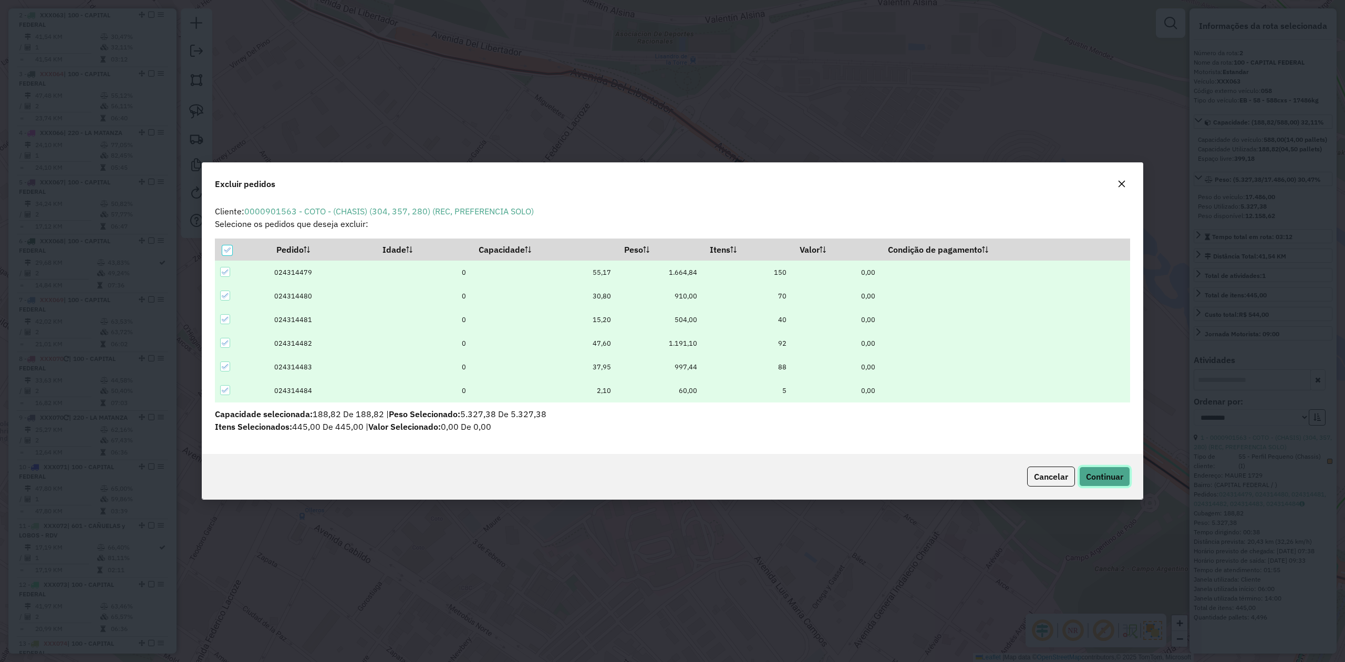
click at [1105, 480] on span "Continuar" at bounding box center [1104, 476] width 37 height 11
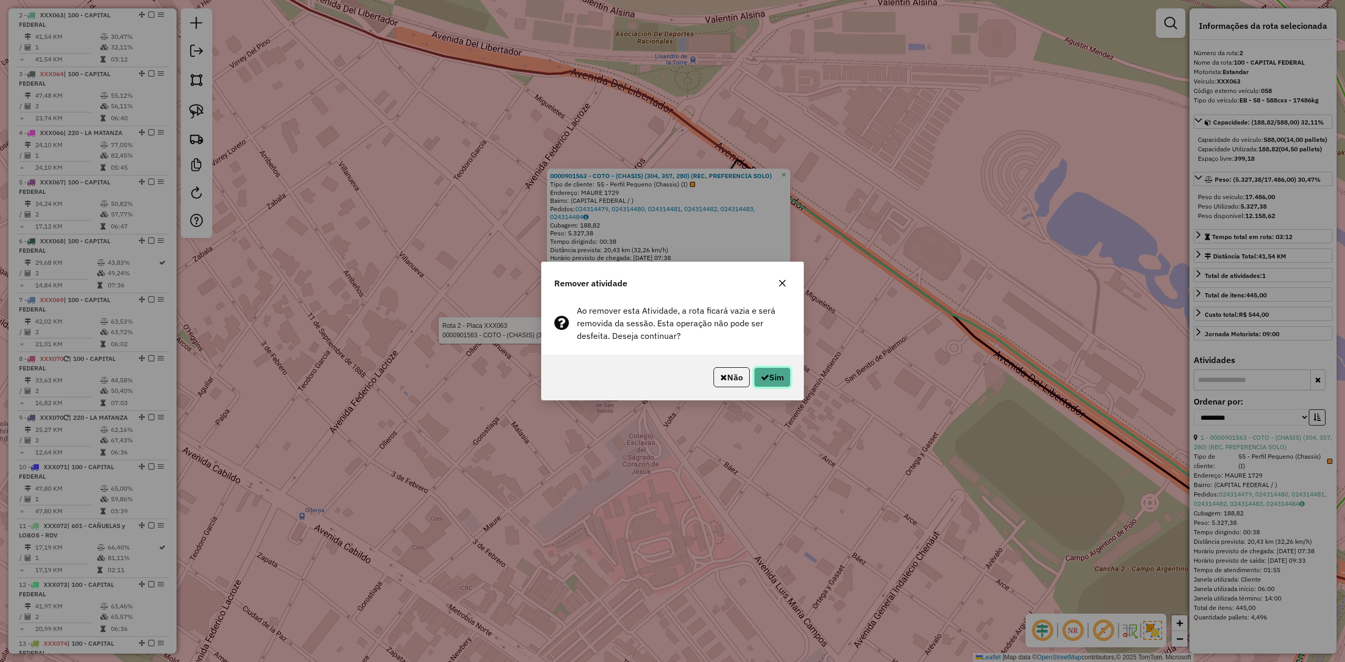
click at [782, 378] on button "Sim" at bounding box center [772, 377] width 37 height 20
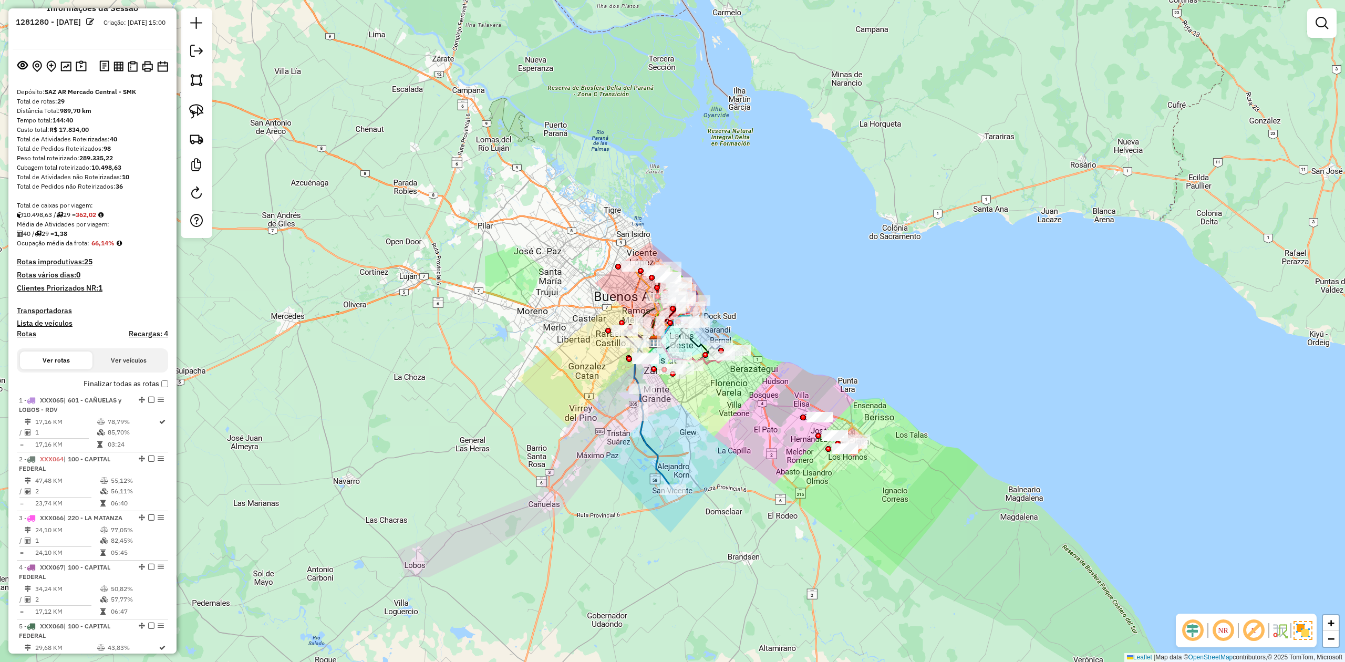
scroll to position [0, 0]
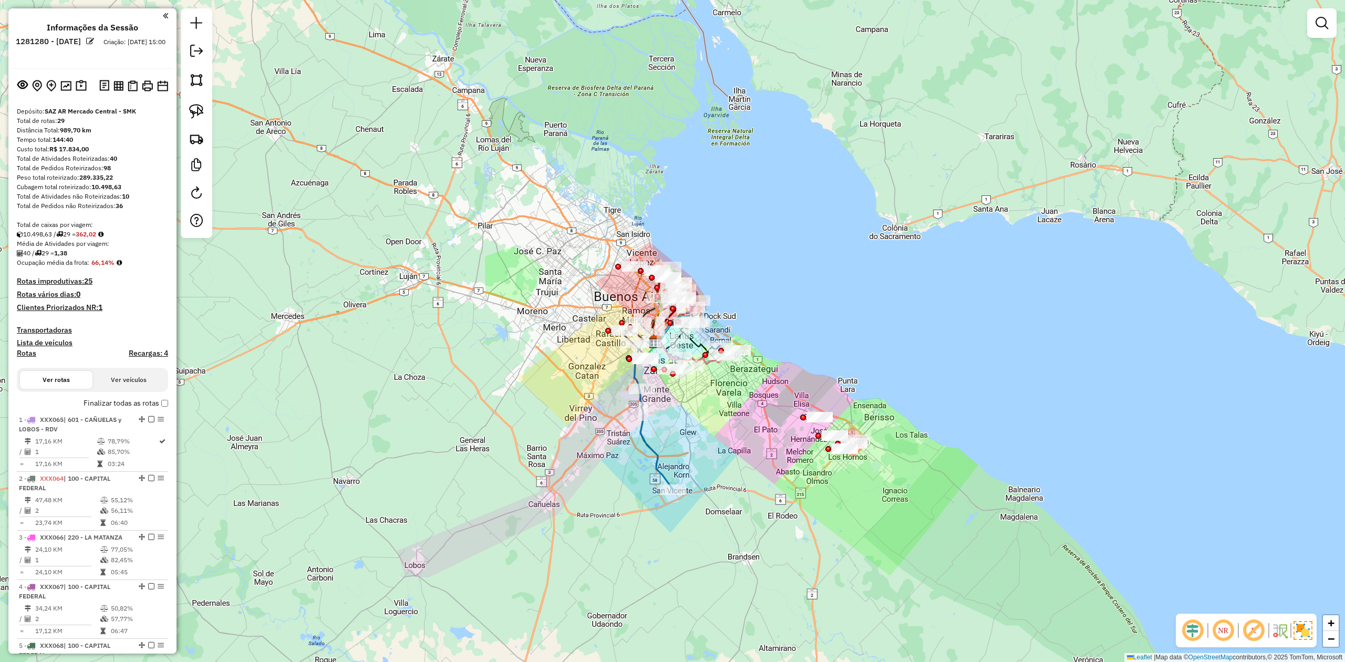
click at [25, 349] on h4 "Rotas" at bounding box center [26, 353] width 19 height 9
select select
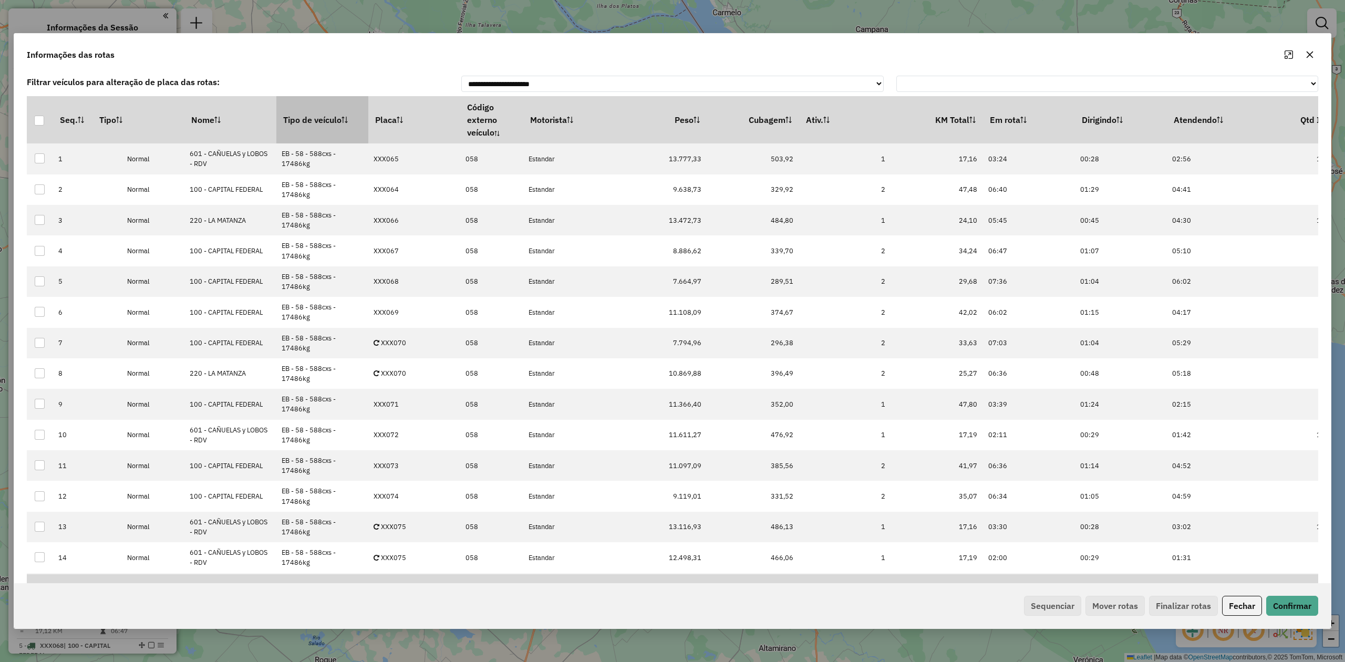
click at [319, 116] on th "Tipo de veículo" at bounding box center [322, 119] width 92 height 47
click at [318, 116] on th "Tipo de veículo" at bounding box center [322, 119] width 92 height 47
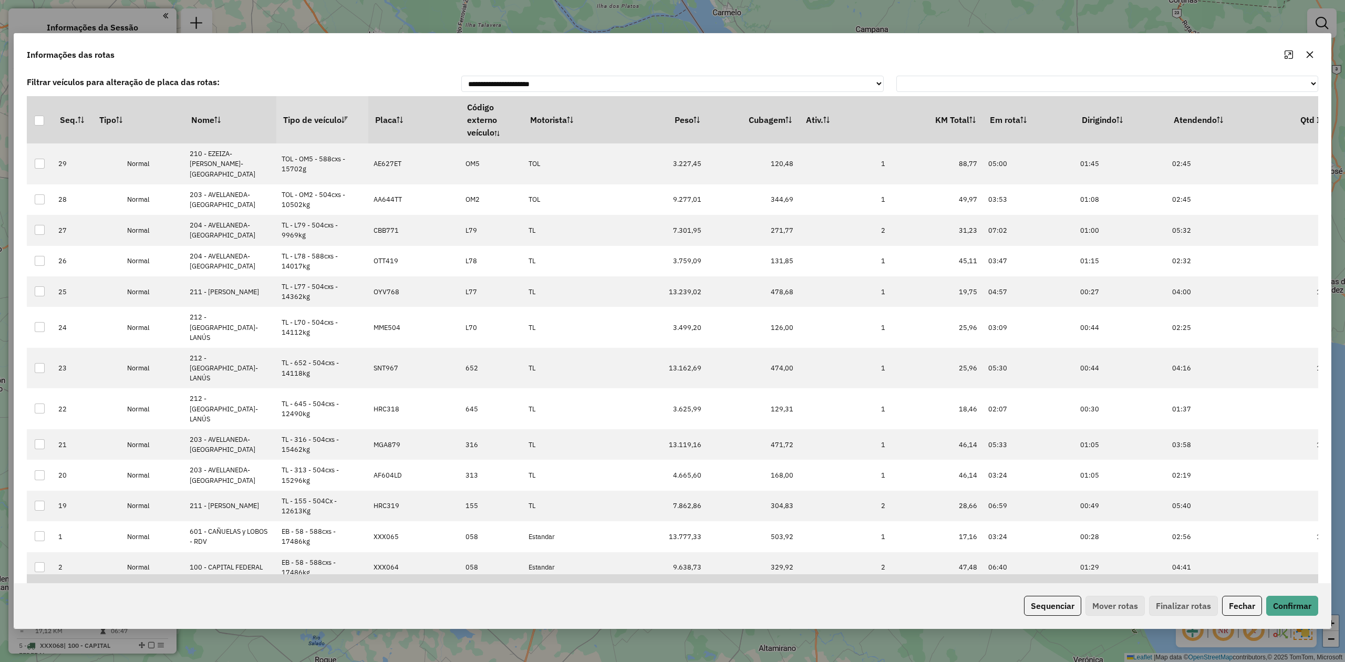
click at [318, 116] on th "Tipo de veículo" at bounding box center [322, 119] width 92 height 47
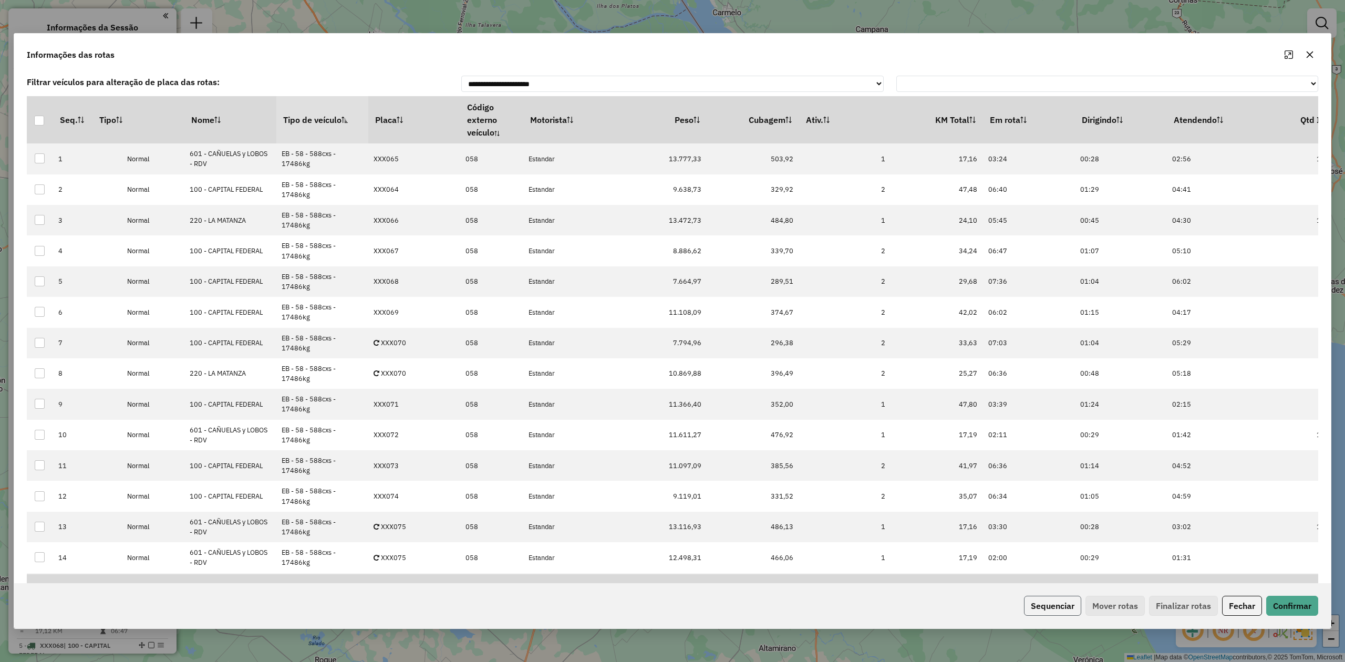
click at [1052, 604] on button "Sequenciar" at bounding box center [1052, 606] width 57 height 20
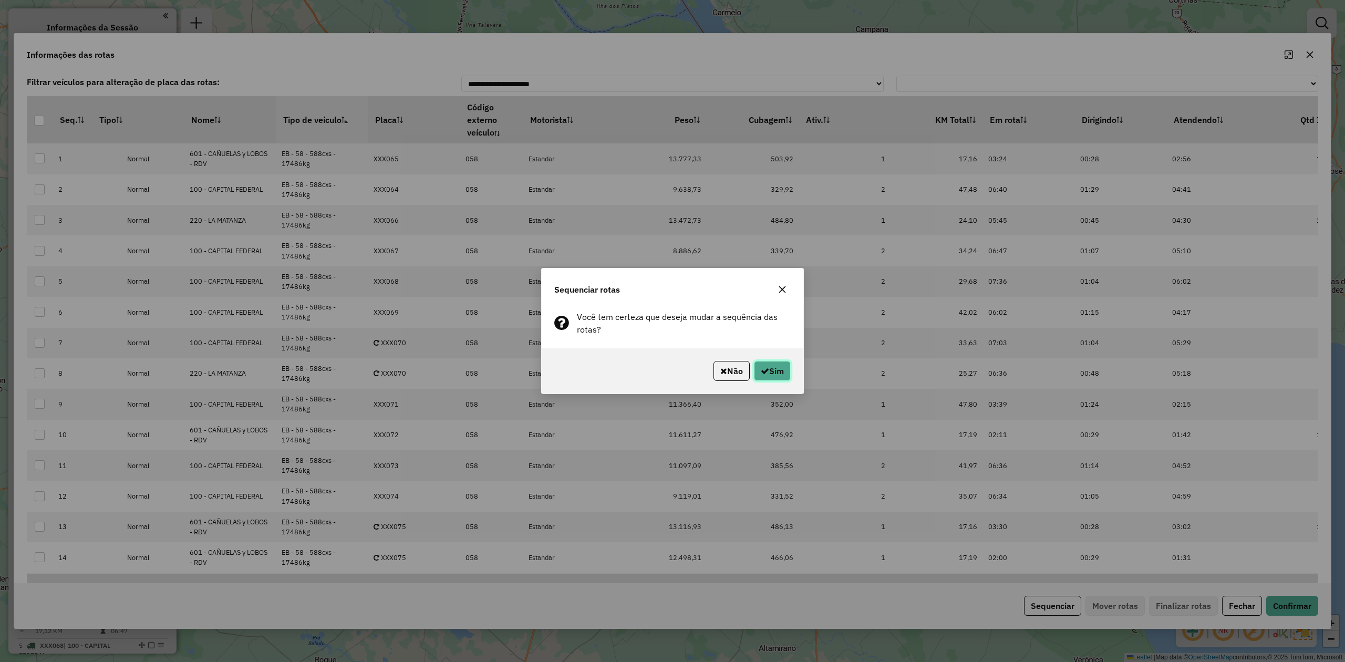
click at [775, 369] on button "Sim" at bounding box center [772, 371] width 37 height 20
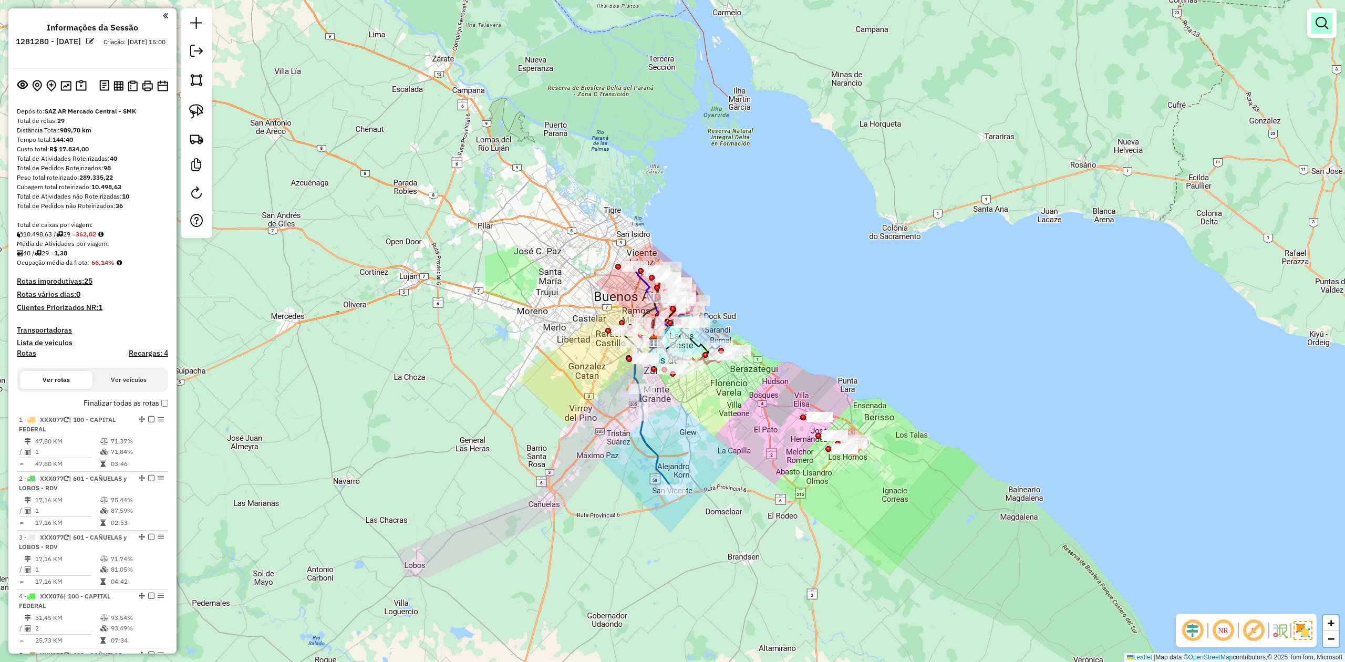
click at [1324, 27] on em at bounding box center [1321, 23] width 13 height 13
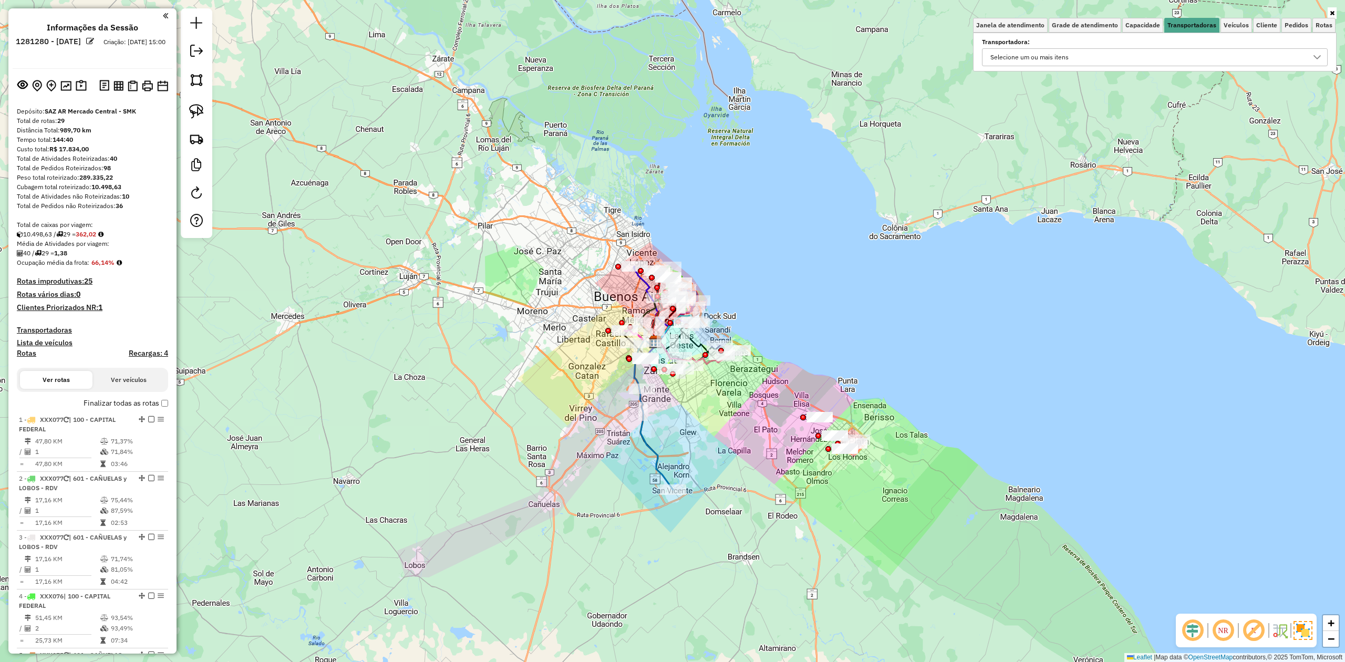
click at [1145, 55] on div "Selecione um ou mais itens" at bounding box center [1146, 57] width 320 height 17
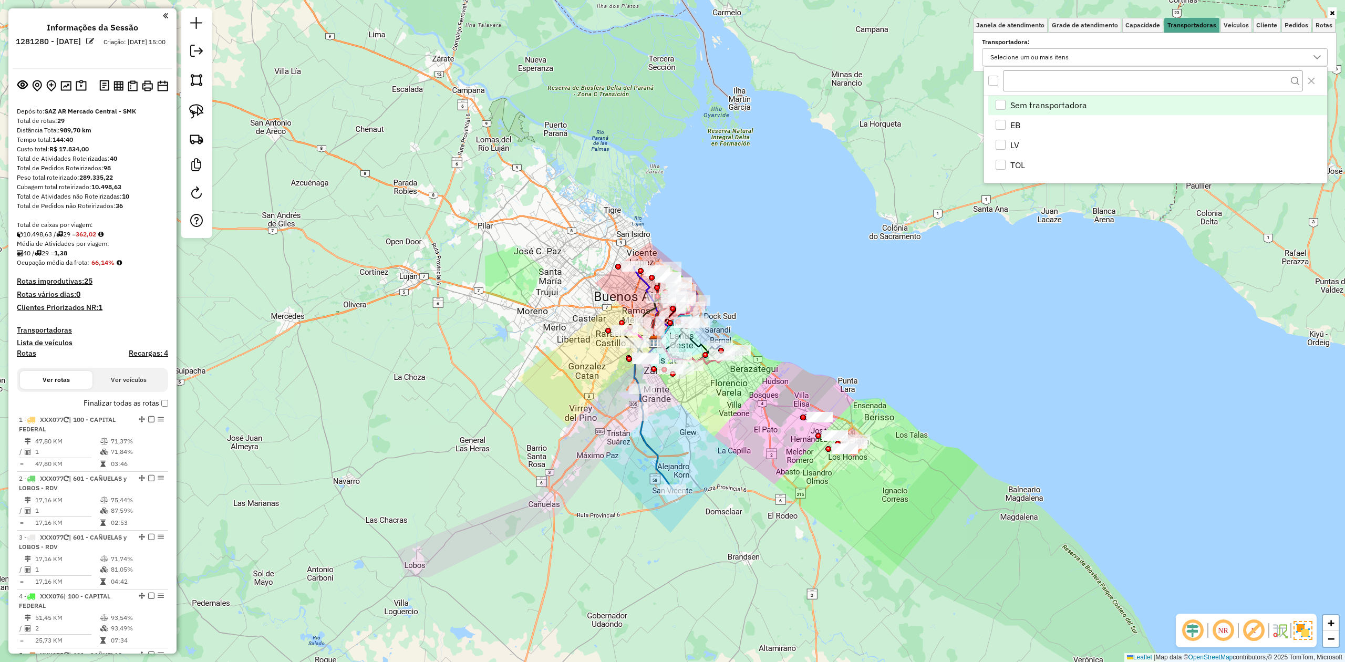
scroll to position [6, 39]
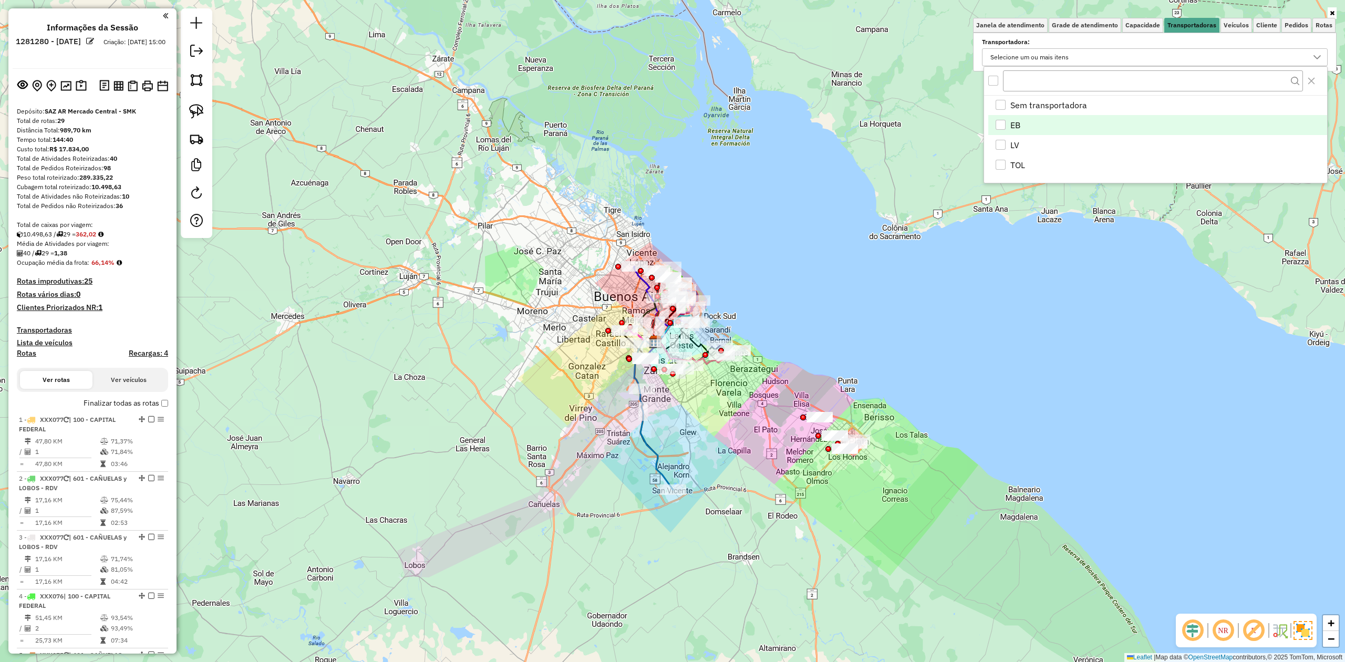
click at [1013, 127] on span "EB" at bounding box center [1015, 125] width 10 height 13
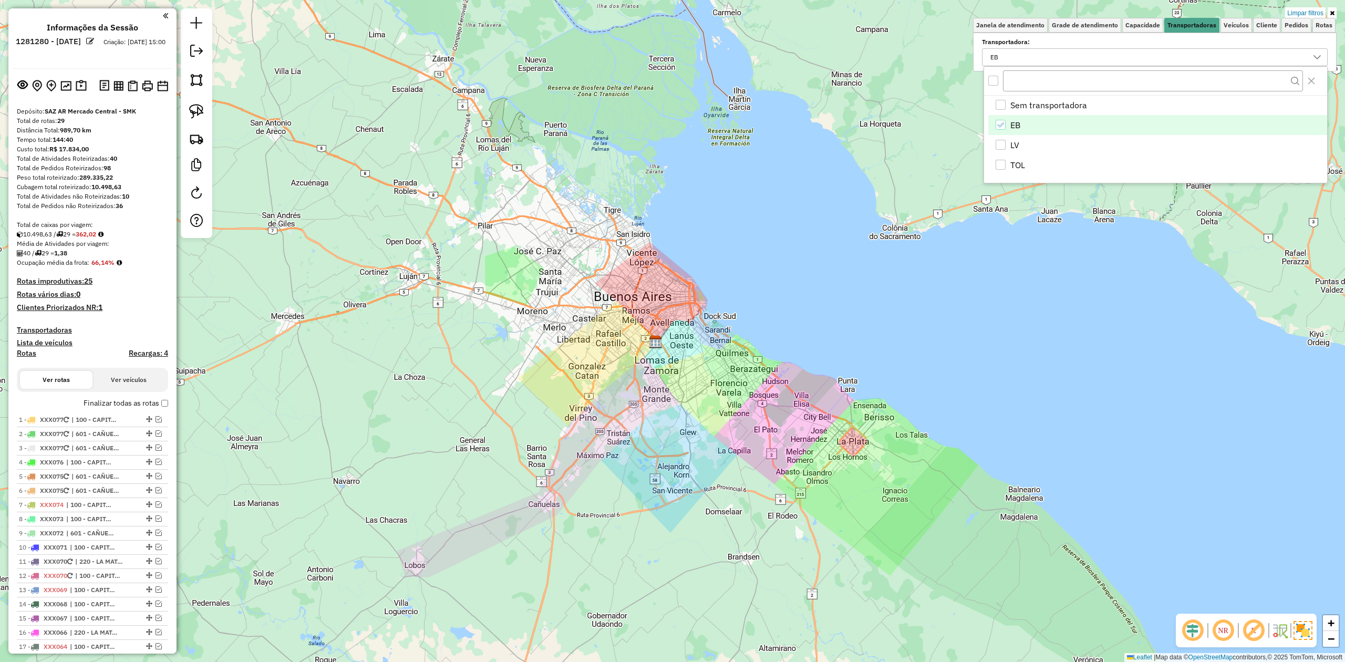
drag, startPoint x: 197, startPoint y: 53, endPoint x: 247, endPoint y: 93, distance: 63.8
click at [196, 53] on em at bounding box center [196, 51] width 13 height 13
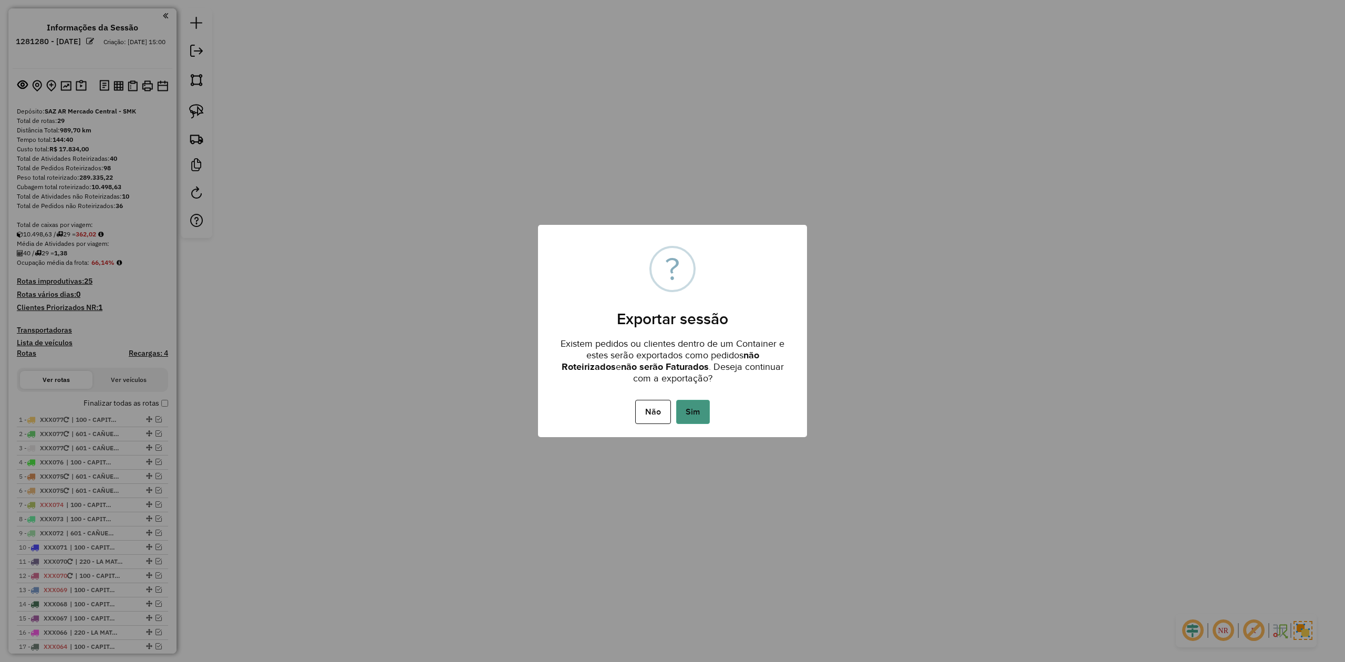
click at [703, 402] on button "Sim" at bounding box center [693, 412] width 34 height 24
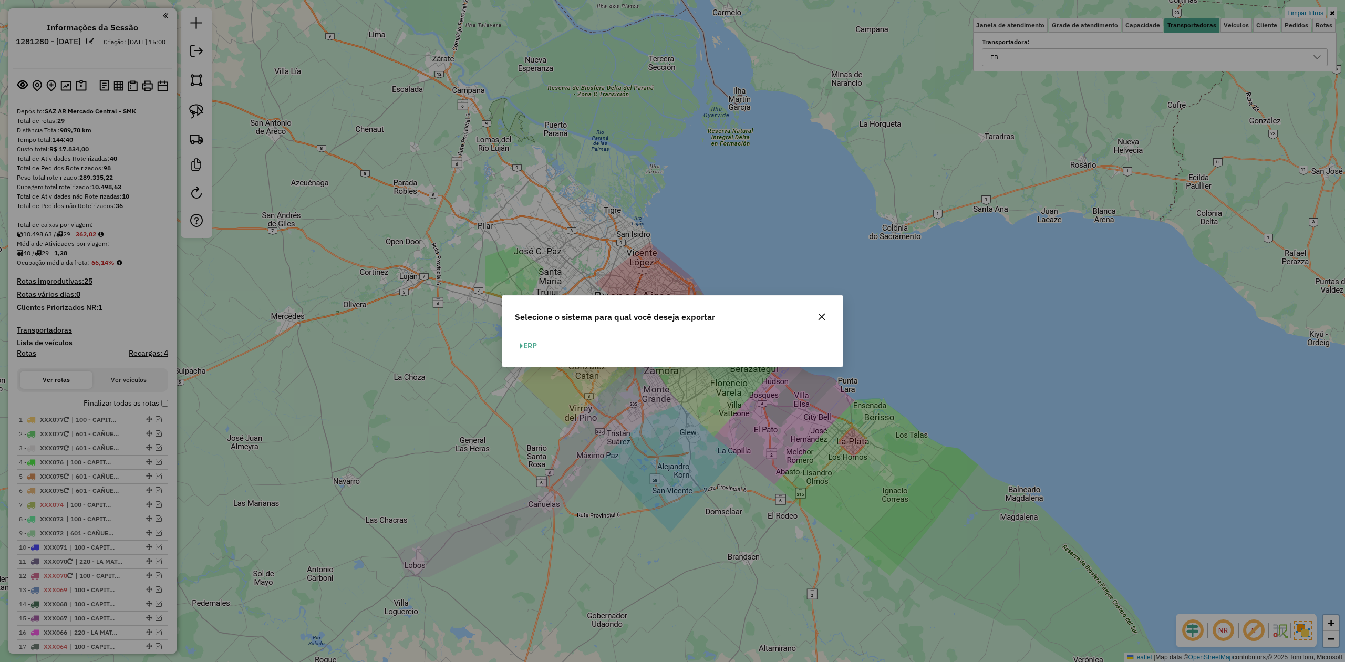
click at [536, 349] on button "ERP" at bounding box center [528, 346] width 27 height 16
select select "*********"
select select "**"
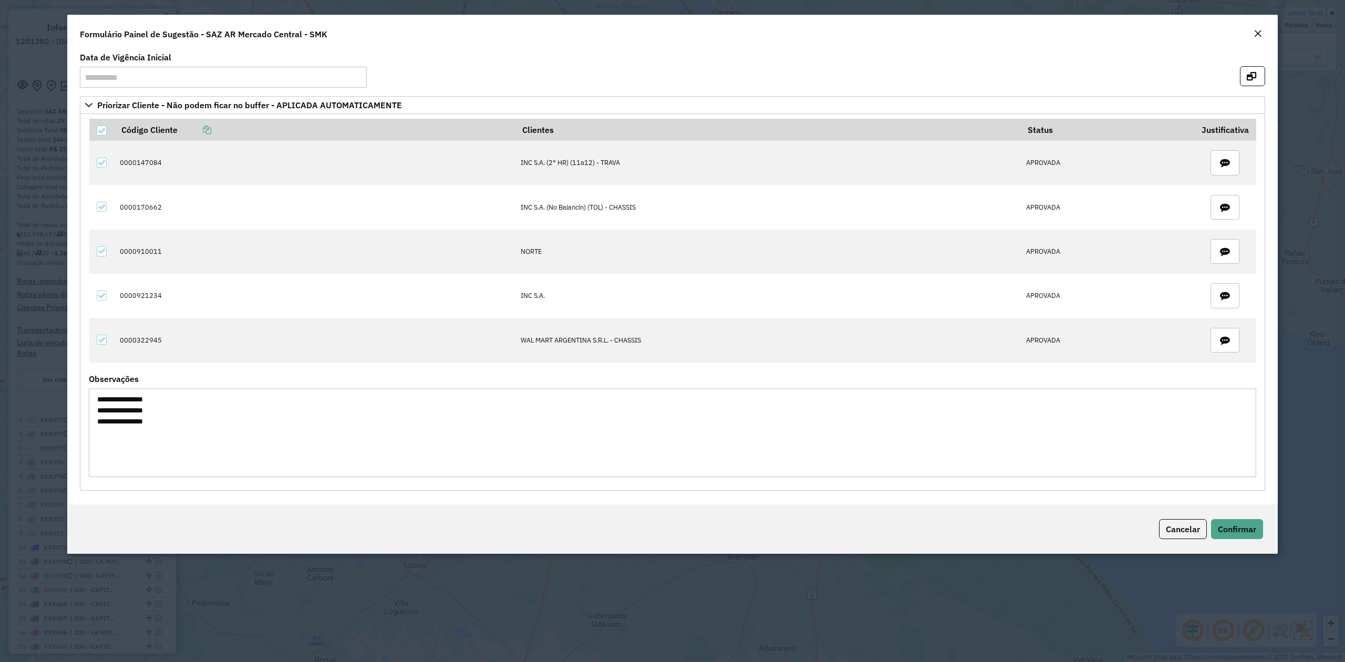
click at [1254, 36] on em "Close" at bounding box center [1257, 33] width 8 height 8
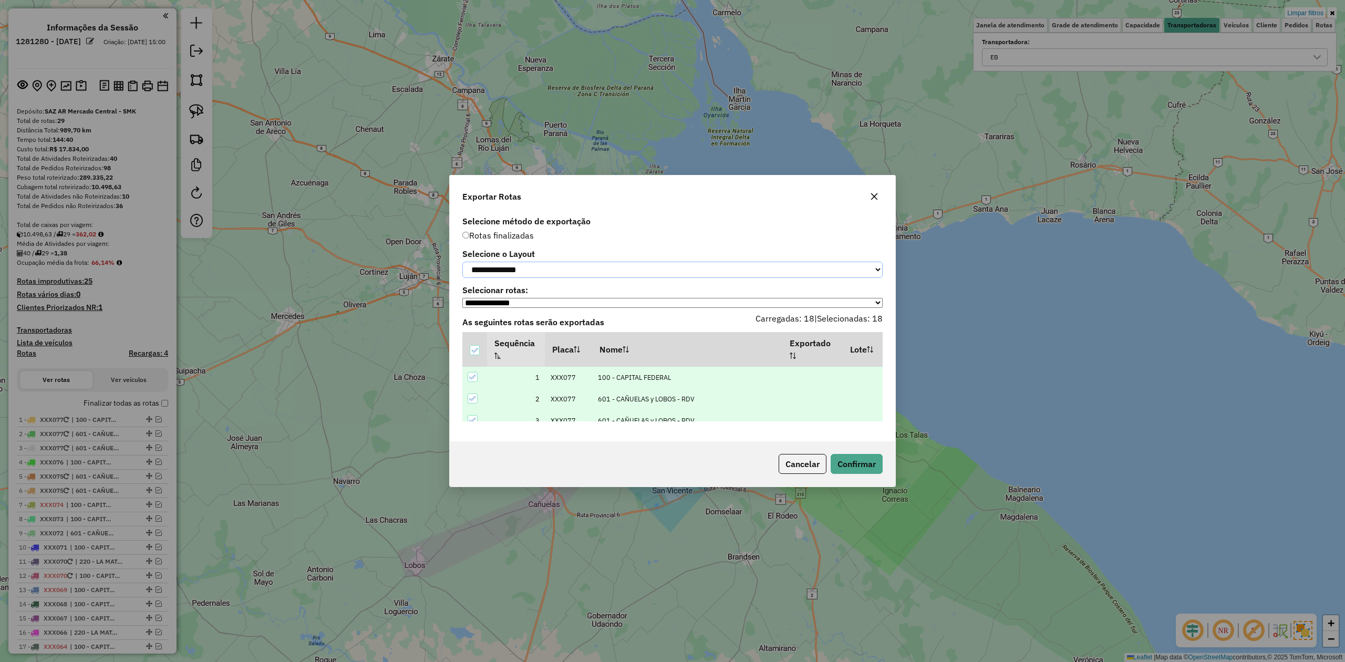
drag, startPoint x: 507, startPoint y: 263, endPoint x: 507, endPoint y: 276, distance: 13.1
click at [507, 263] on select "**********" at bounding box center [672, 270] width 420 height 16
select select "*********"
click at [462, 262] on select "**********" at bounding box center [672, 270] width 420 height 16
click at [874, 472] on button "Confirmar" at bounding box center [856, 464] width 52 height 20
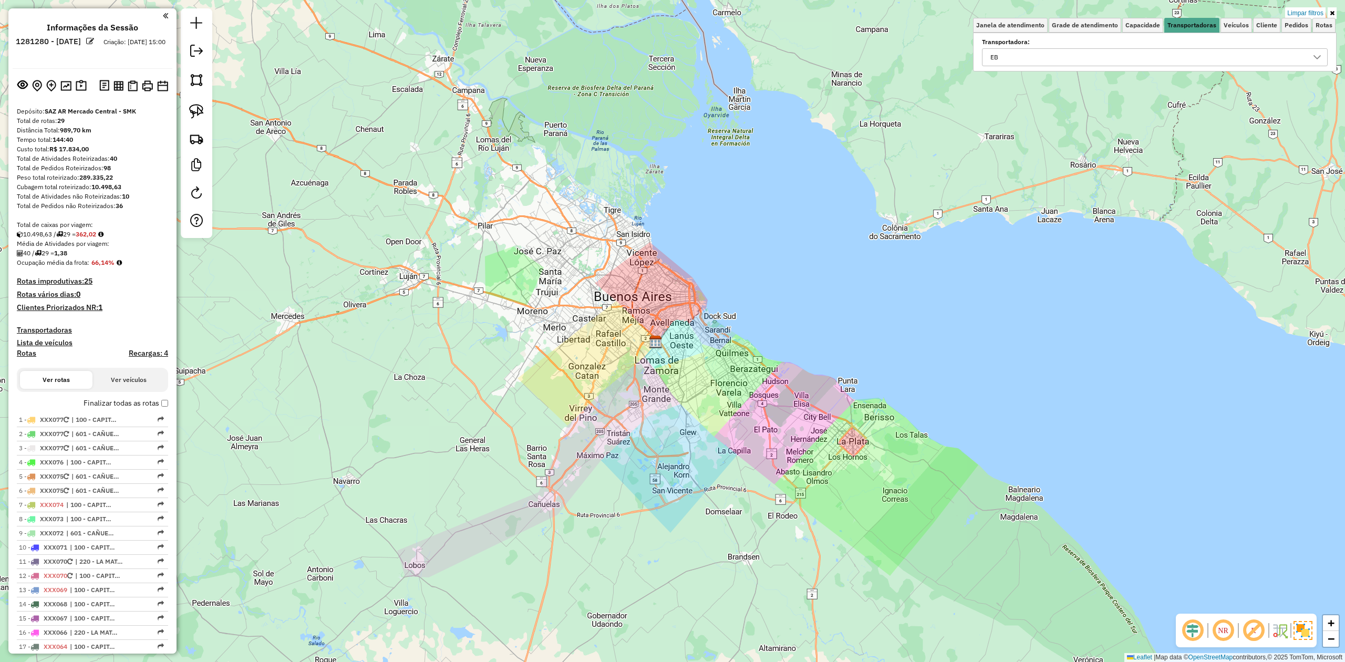
click at [437, 278] on div "Limpar filtros Janela de atendimento Grade de atendimento Capacidade Transporta…" at bounding box center [672, 331] width 1345 height 662
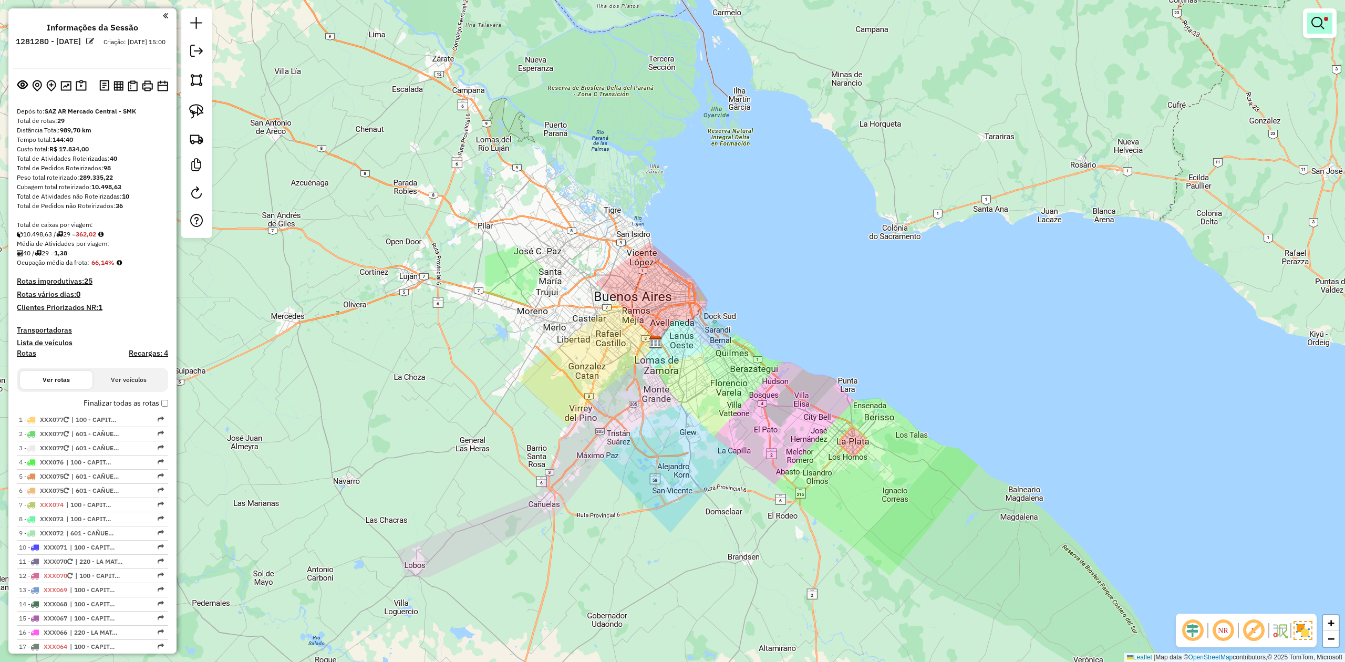
click at [1310, 25] on link at bounding box center [1319, 23] width 25 height 21
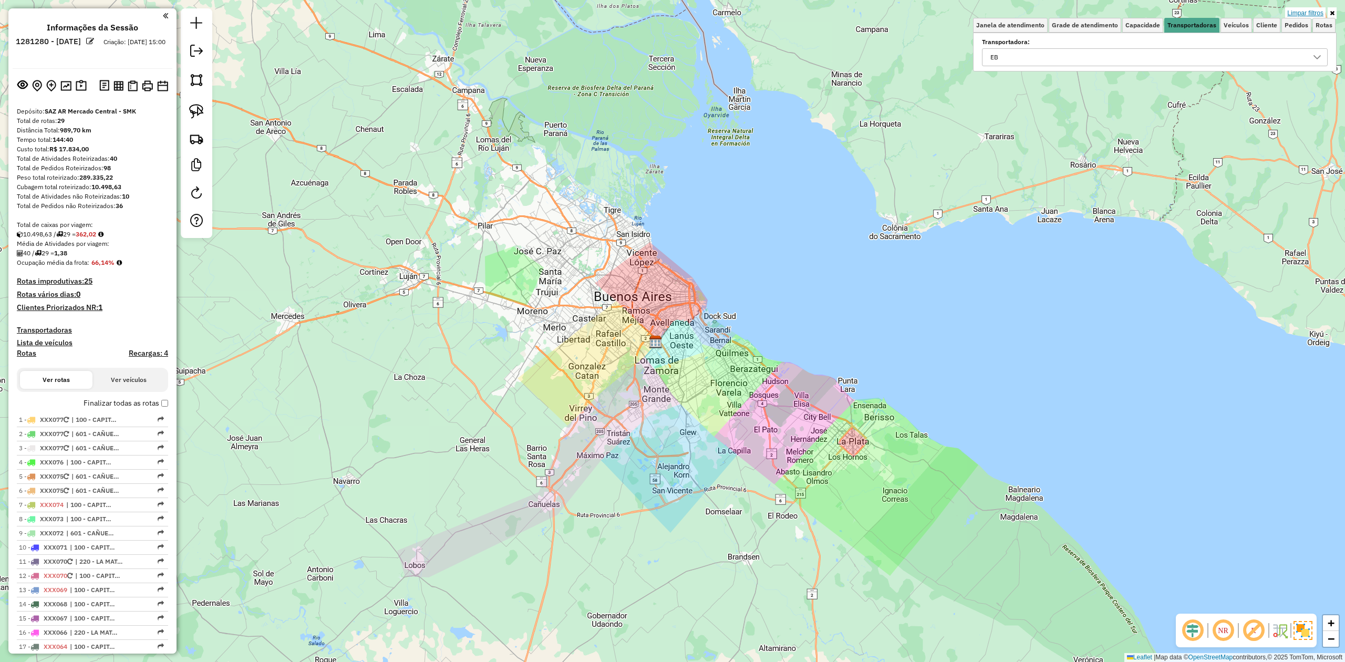
click at [1307, 11] on link "Limpar filtros" at bounding box center [1305, 13] width 40 height 12
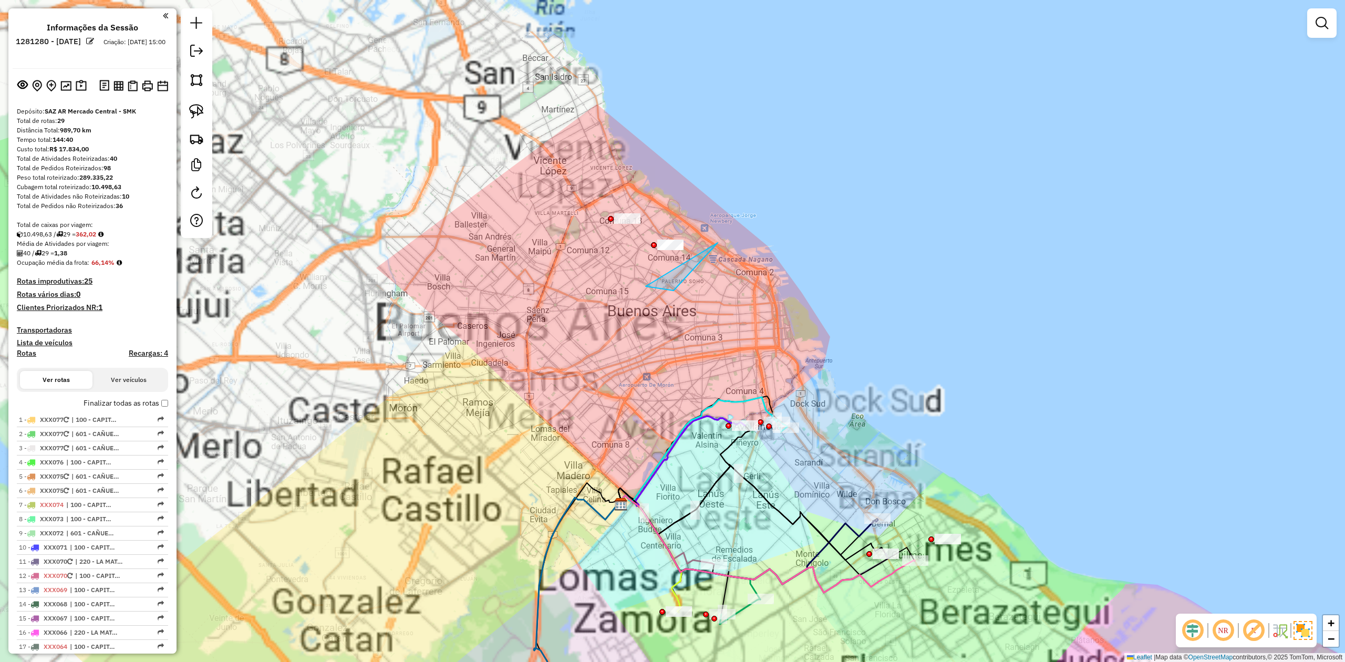
drag, startPoint x: 718, startPoint y: 243, endPoint x: 594, endPoint y: 313, distance: 142.5
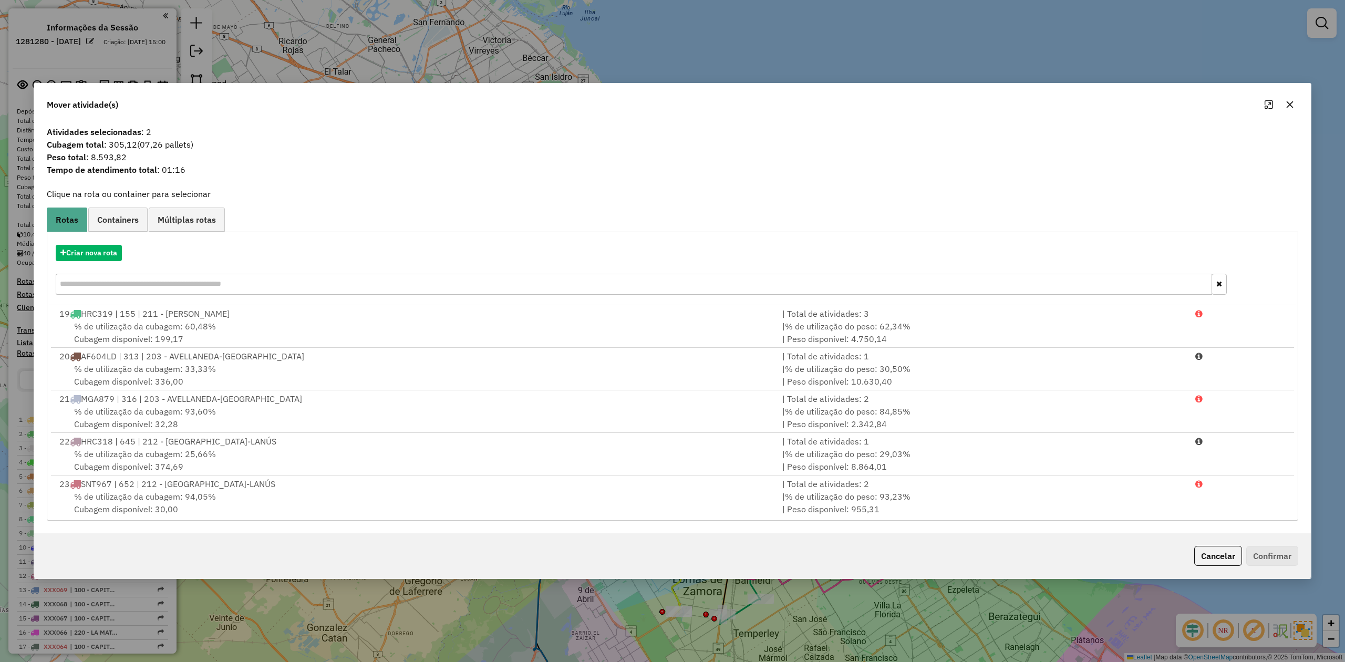
drag, startPoint x: 1295, startPoint y: 100, endPoint x: 1290, endPoint y: 103, distance: 5.7
click at [1291, 101] on button "button" at bounding box center [1289, 104] width 17 height 17
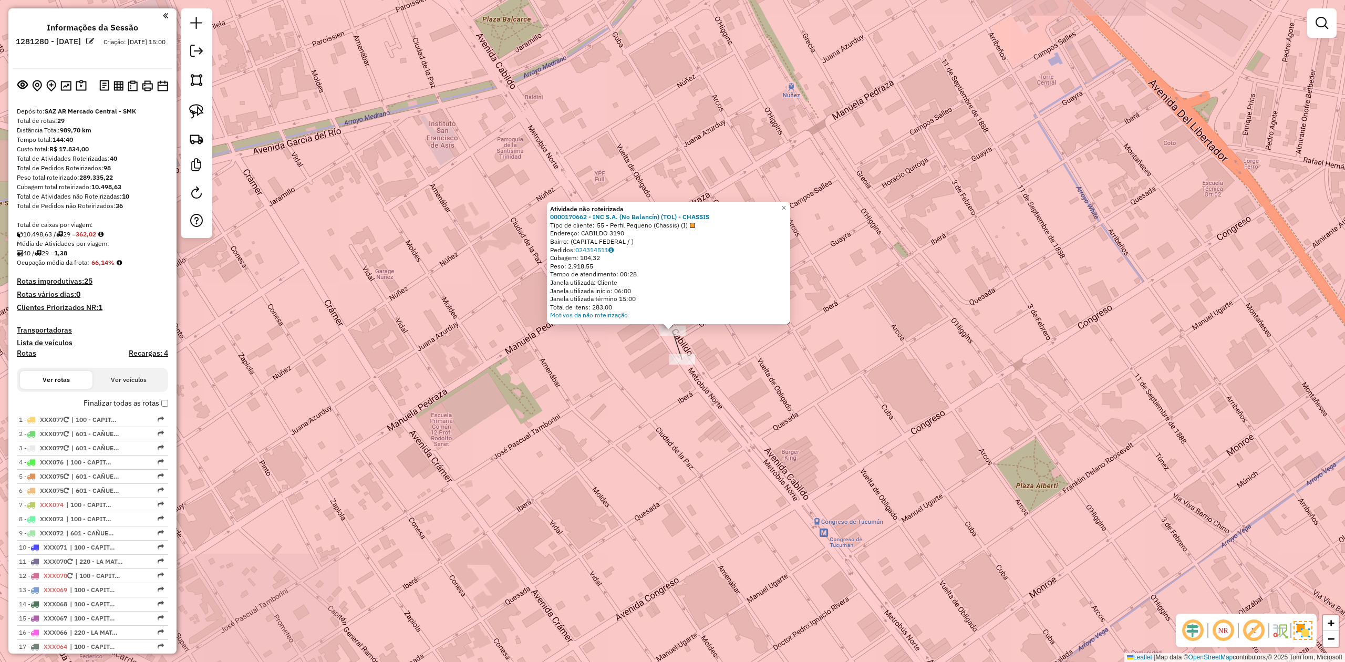
click at [652, 345] on div "Atividade não roteirizada 0000170662 - INC S.A. (No Balancín) (TOL) - CHASSIS T…" at bounding box center [672, 331] width 1345 height 662
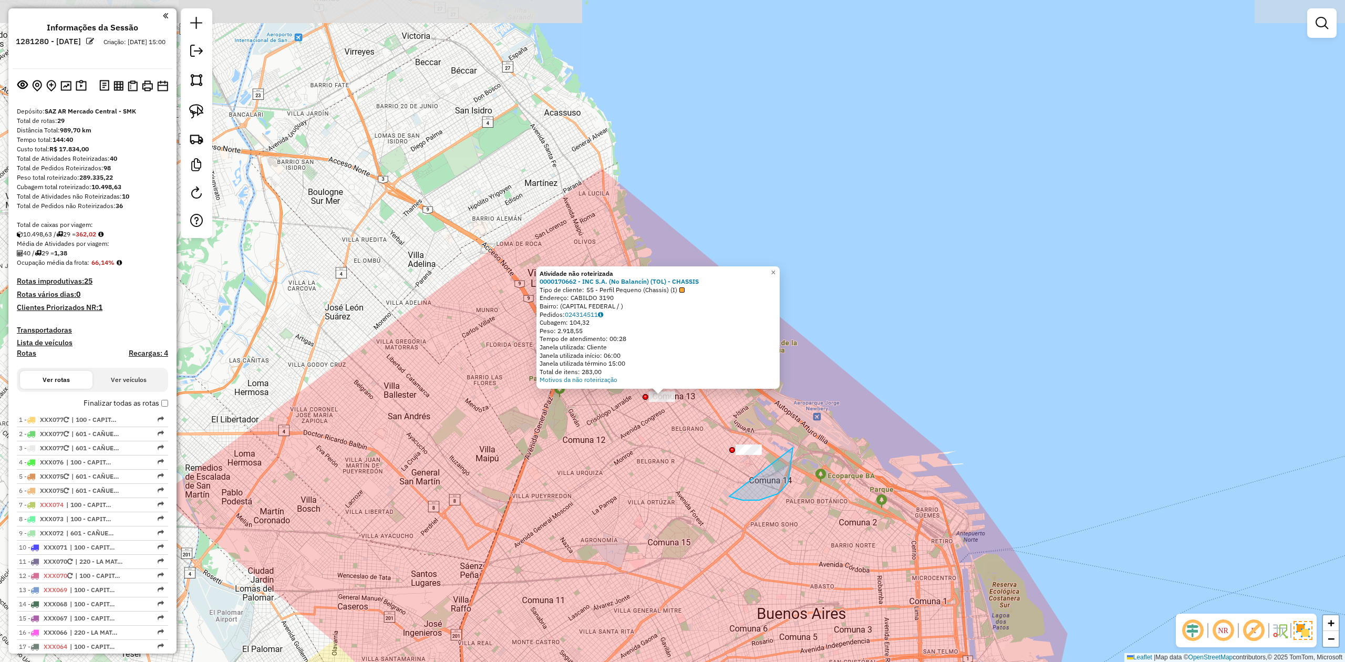
drag, startPoint x: 742, startPoint y: 500, endPoint x: 614, endPoint y: 463, distance: 133.8
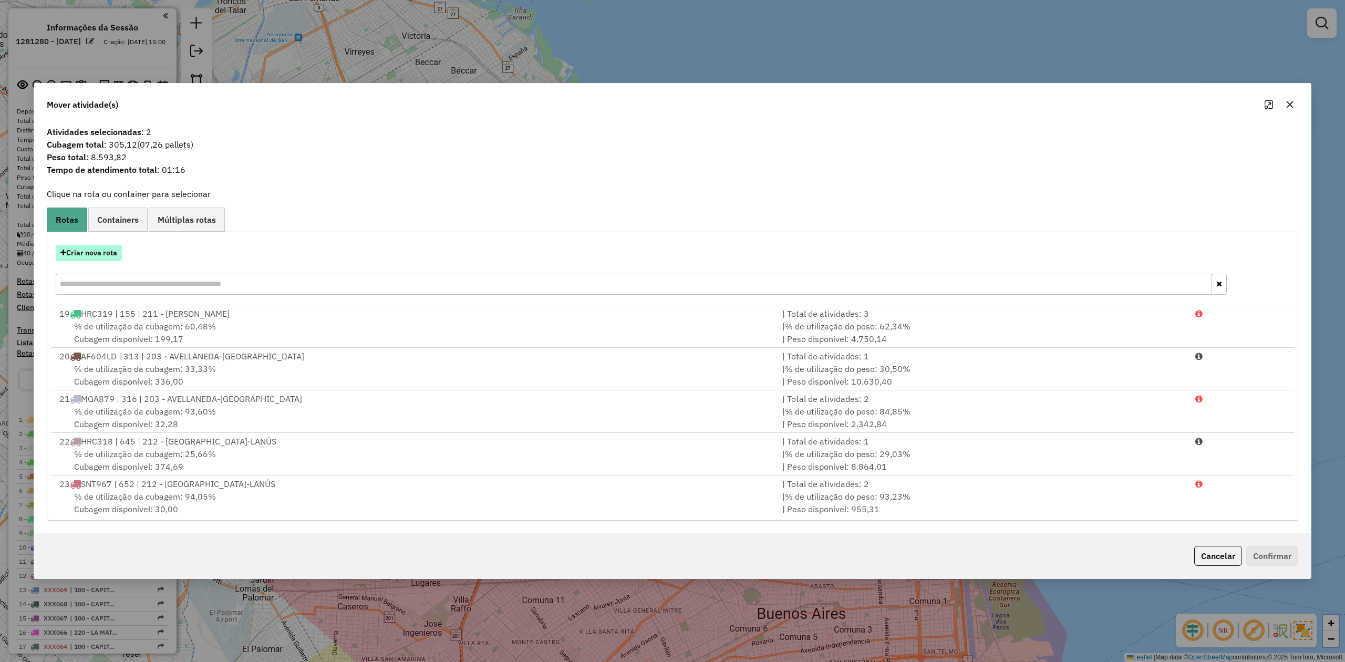
click at [98, 249] on button "Criar nova rota" at bounding box center [89, 253] width 66 height 16
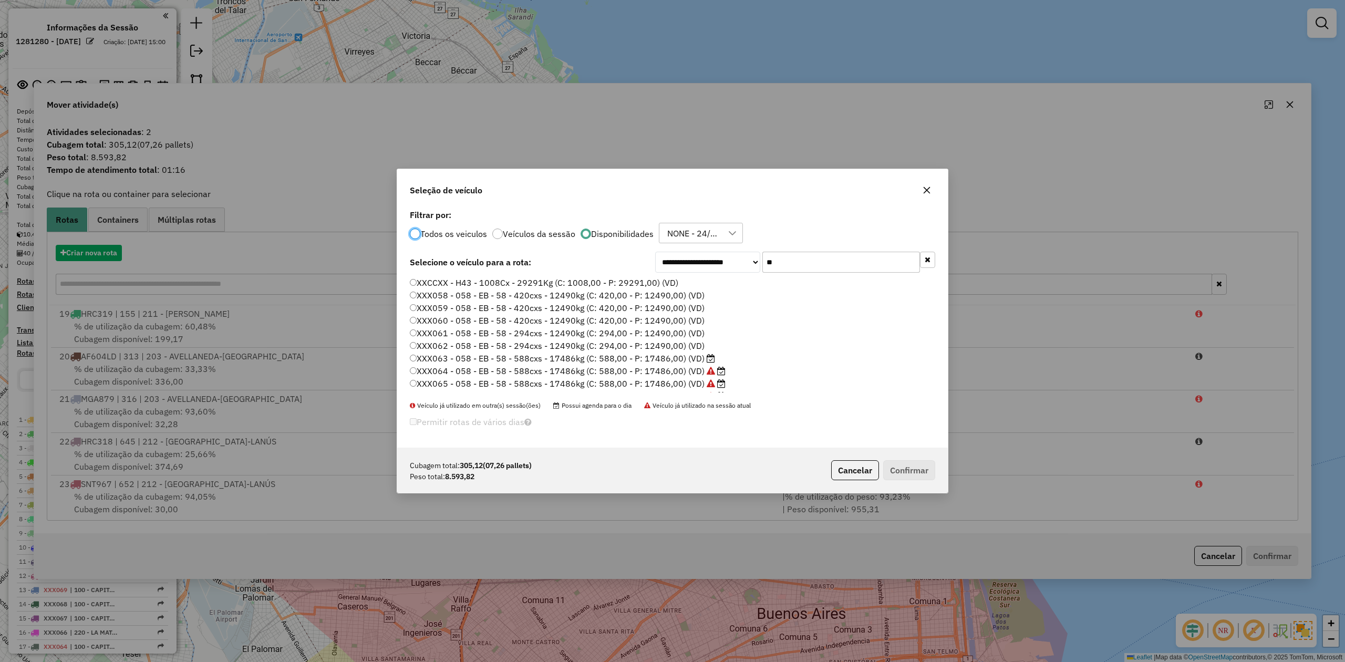
scroll to position [5, 3]
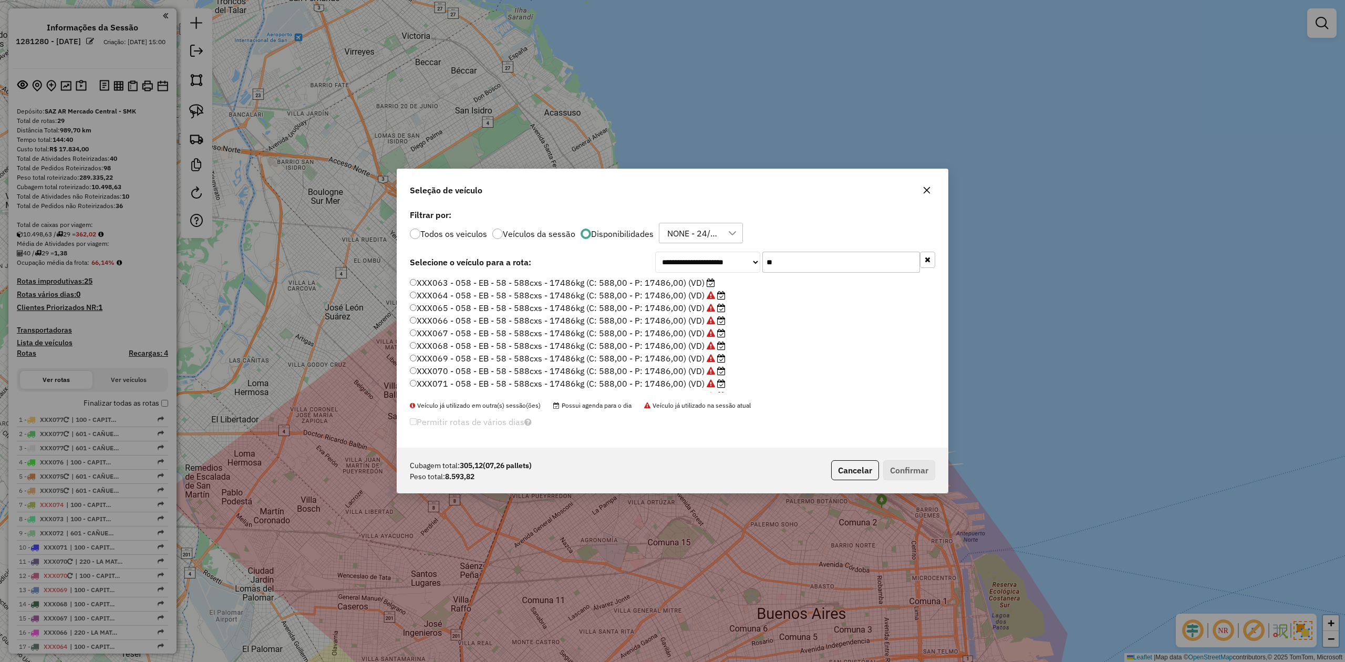
drag, startPoint x: 770, startPoint y: 251, endPoint x: 723, endPoint y: 249, distance: 47.3
click at [725, 251] on div "**********" at bounding box center [672, 327] width 550 height 241
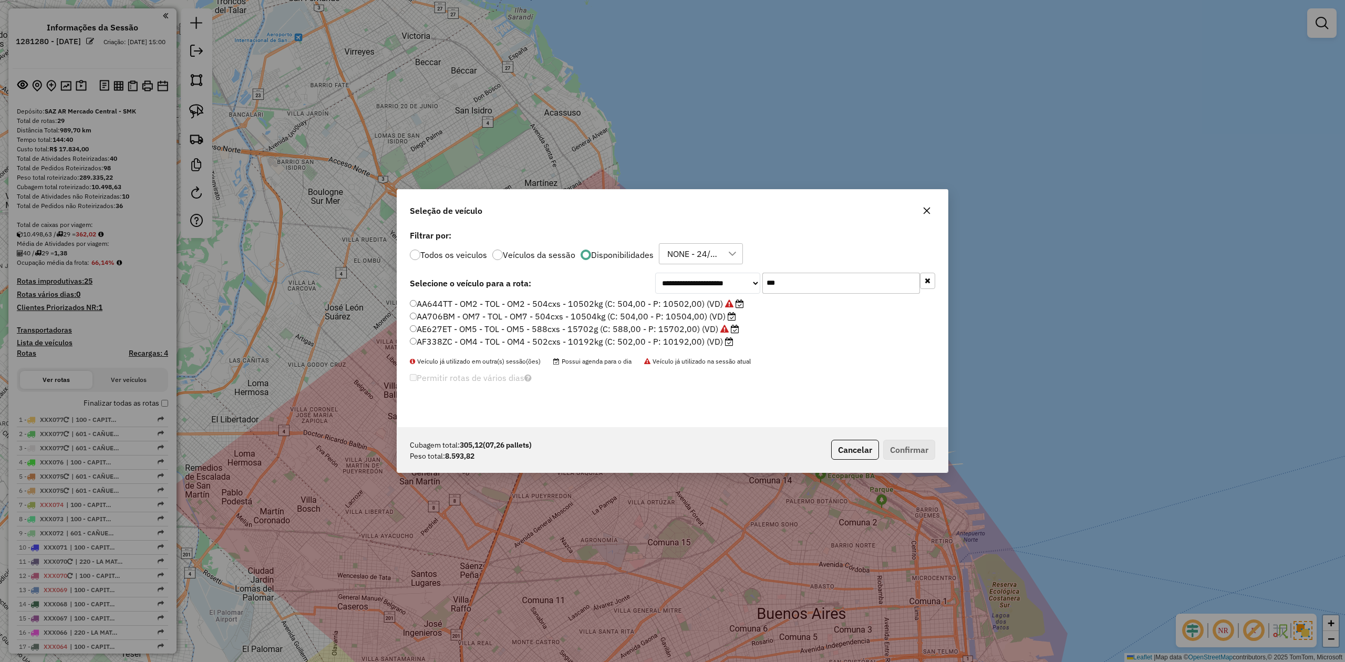
type input "***"
click at [682, 339] on label "AF338ZC - OM4 - TOL - OM4 - 502cxs - 10192kg (C: 502,00 - P: 10192,00) (VD)" at bounding box center [572, 341] width 324 height 13
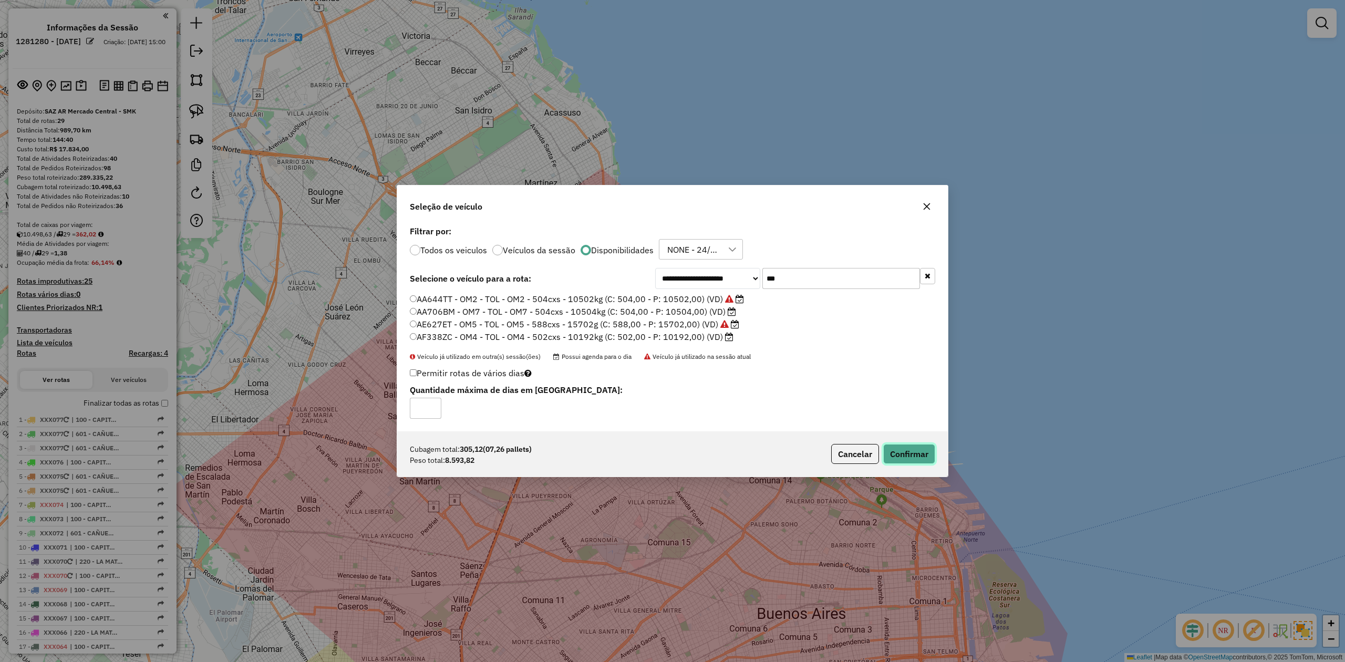
click at [917, 449] on button "Confirmar" at bounding box center [909, 454] width 52 height 20
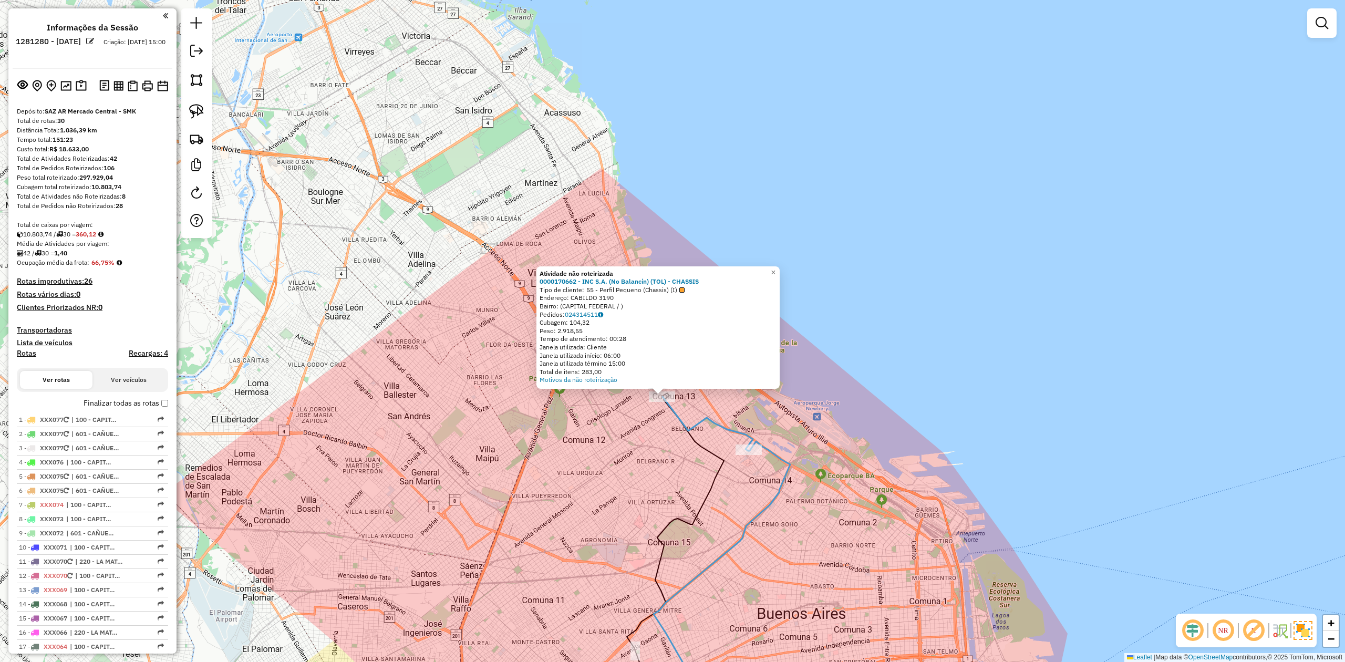
click at [694, 428] on icon at bounding box center [707, 424] width 90 height 54
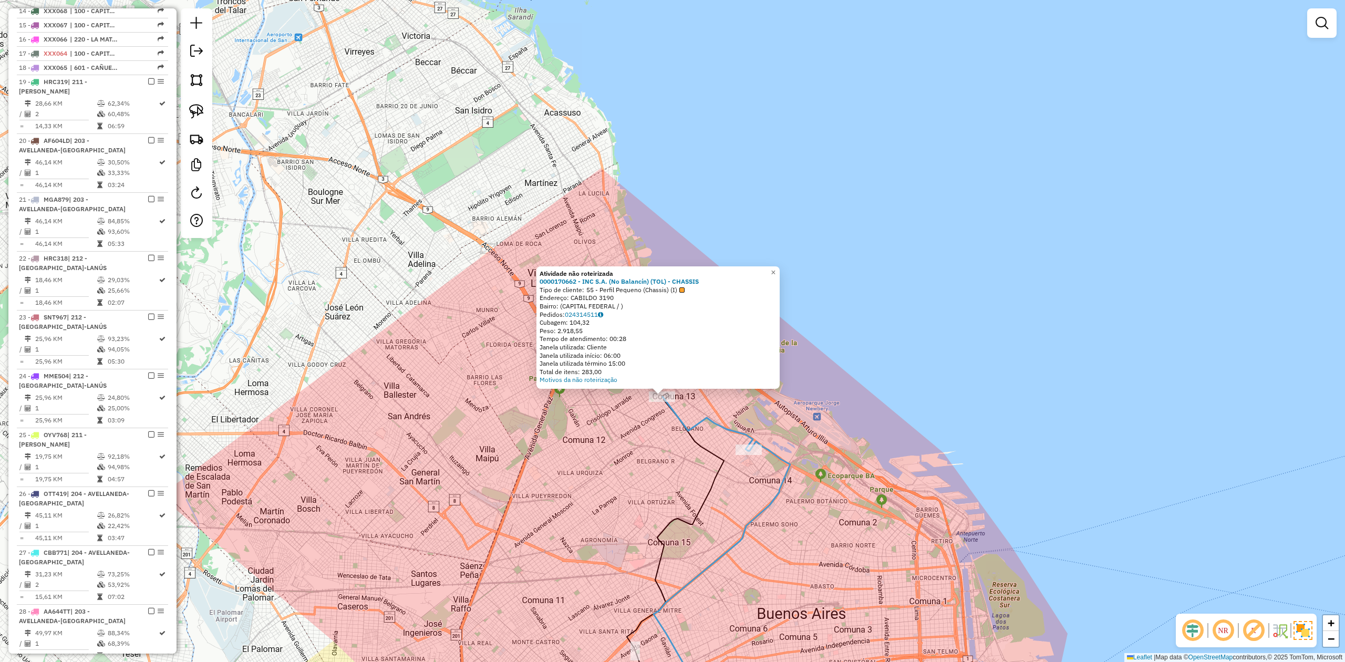
select select "**********"
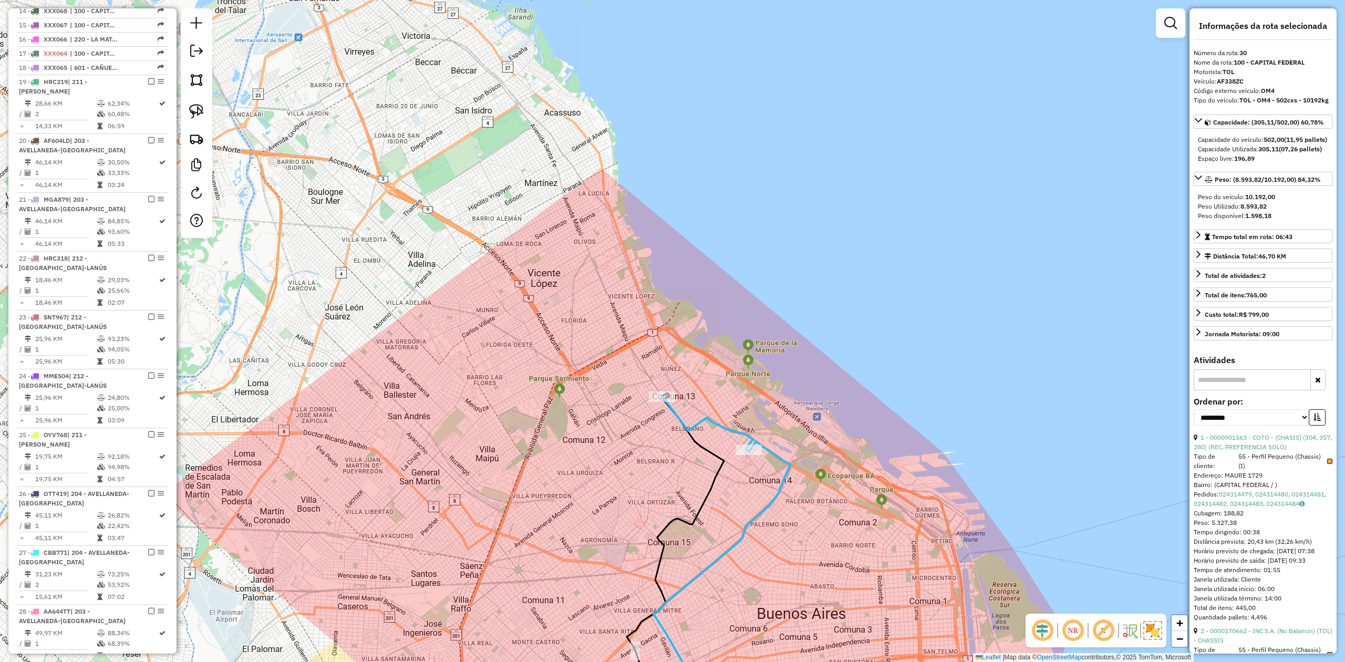
scroll to position [971, 0]
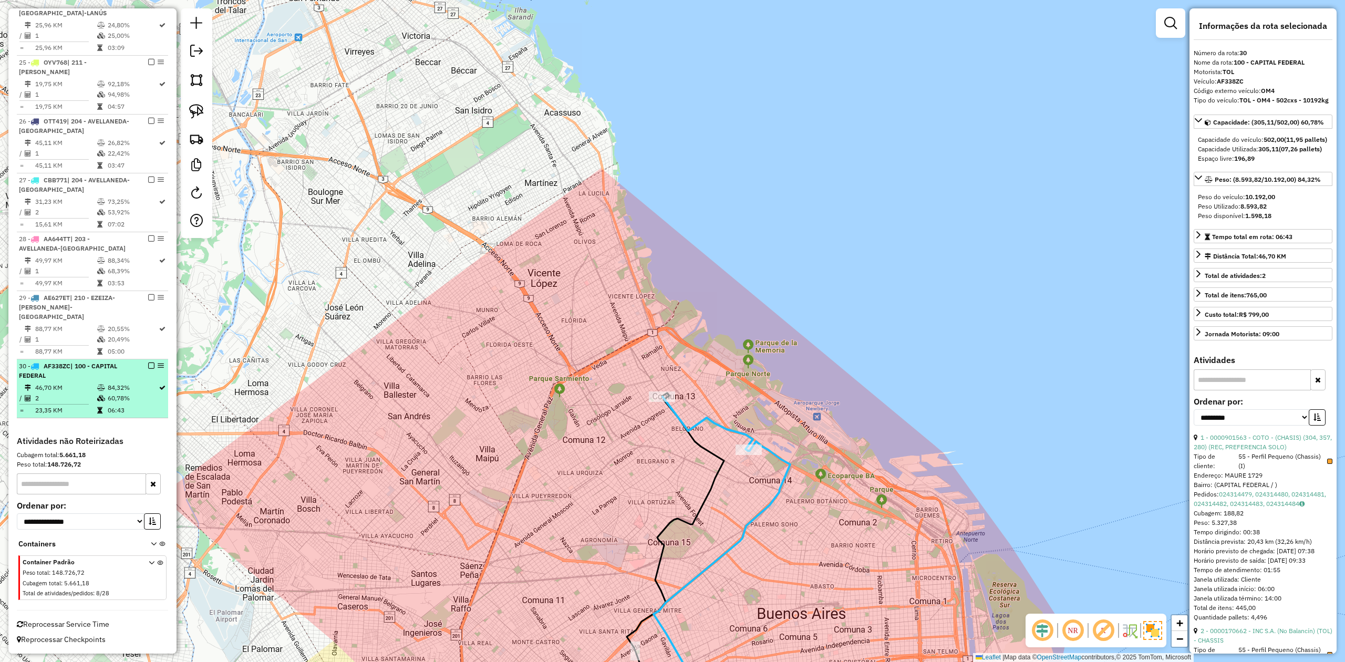
click at [148, 366] on em at bounding box center [151, 365] width 6 height 6
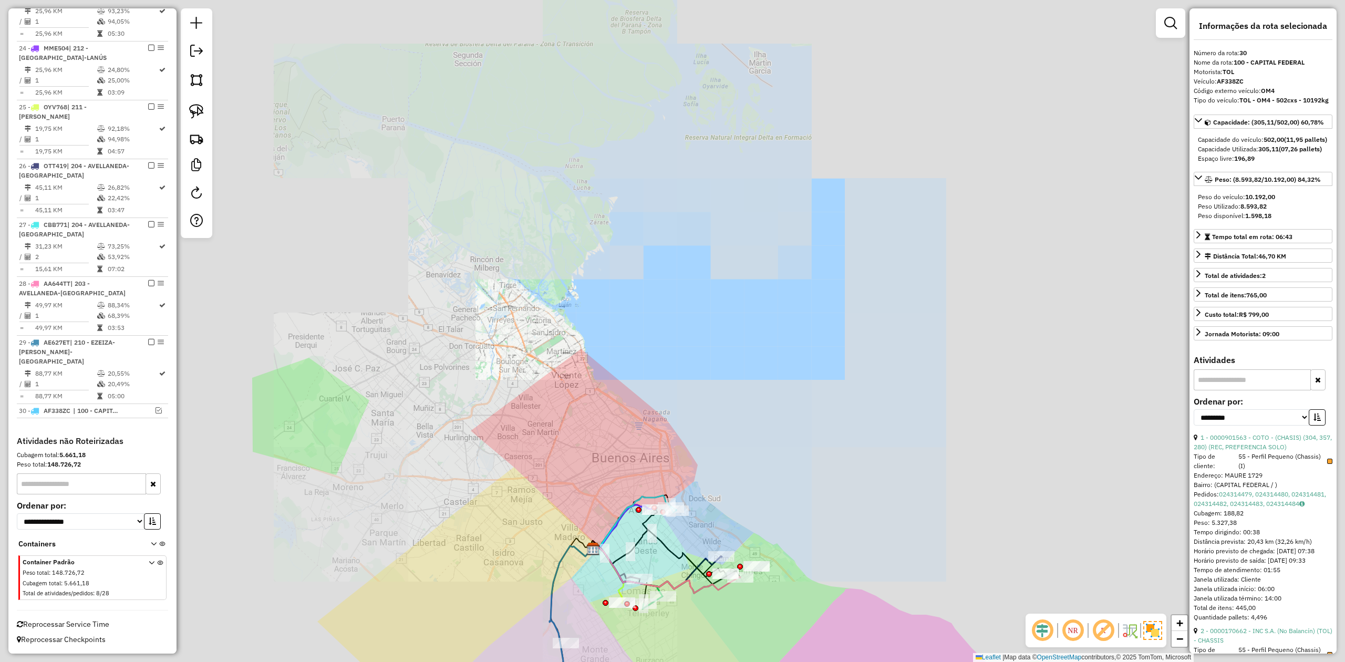
drag, startPoint x: 618, startPoint y: 453, endPoint x: 513, endPoint y: 267, distance: 213.3
click at [520, 273] on div "Janela de atendimento Grade de atendimento Capacidade Transportadoras Veículos …" at bounding box center [672, 331] width 1345 height 662
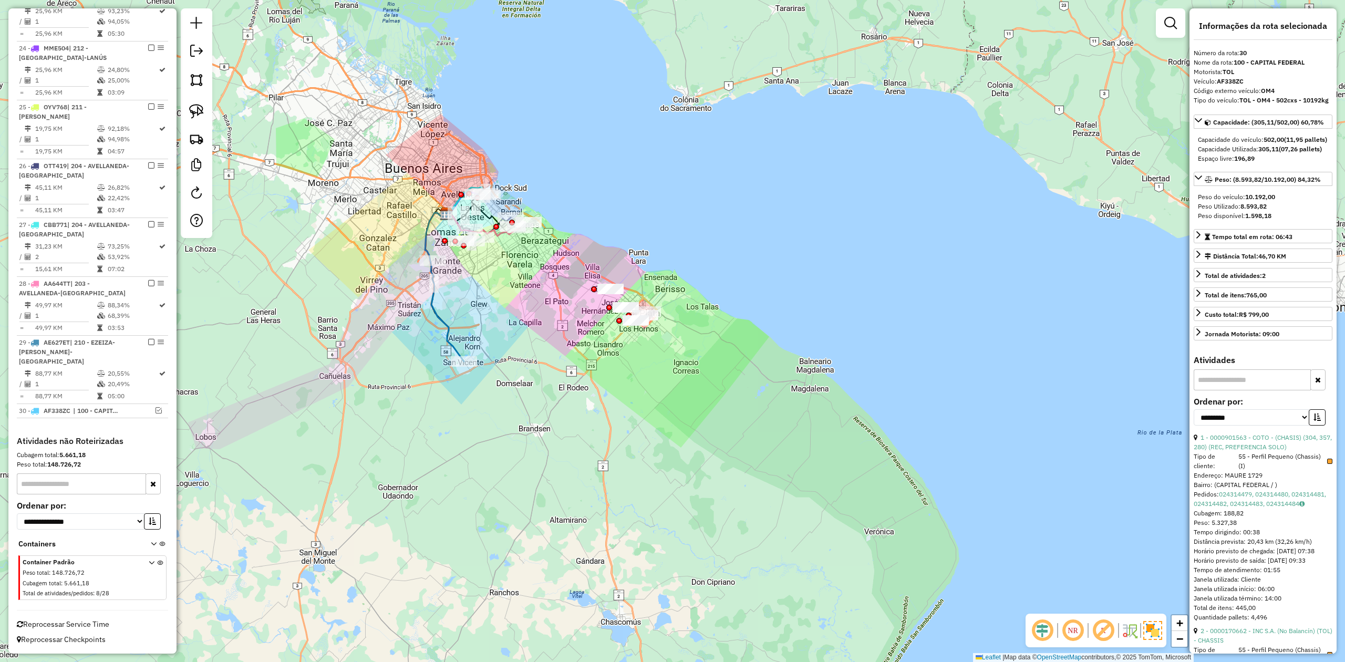
drag, startPoint x: 583, startPoint y: 344, endPoint x: 616, endPoint y: 342, distance: 33.1
click at [572, 351] on div "Janela de atendimento Grade de atendimento Capacidade Transportadoras Veículos …" at bounding box center [672, 331] width 1345 height 662
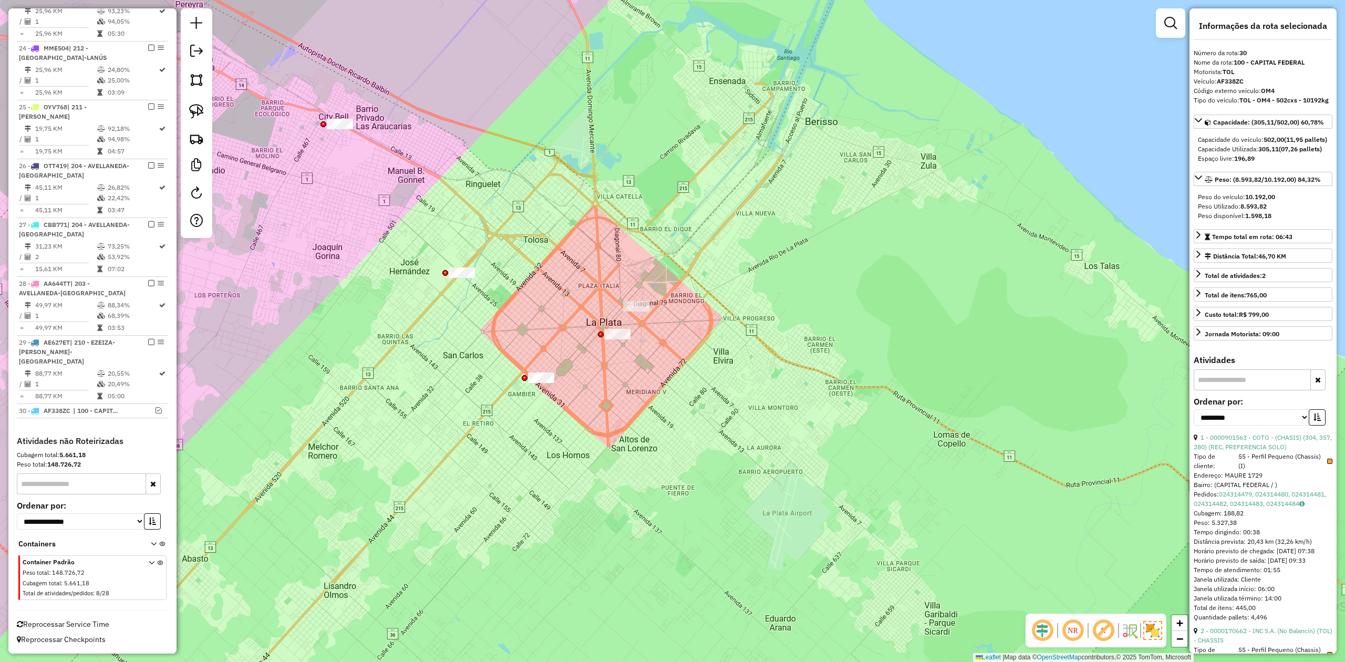
drag, startPoint x: 585, startPoint y: 404, endPoint x: 591, endPoint y: 410, distance: 9.3
click at [591, 412] on div "Janela de atendimento Grade de atendimento Capacidade Transportadoras Veículos …" at bounding box center [672, 331] width 1345 height 662
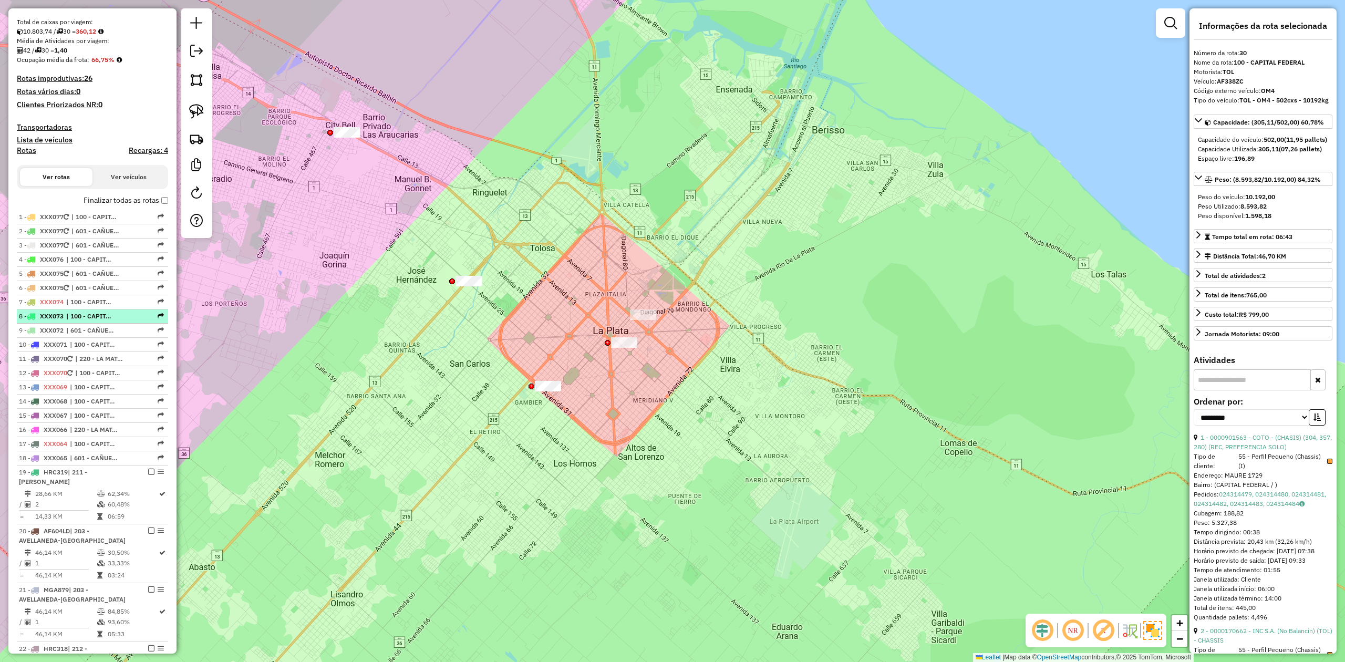
scroll to position [0, 0]
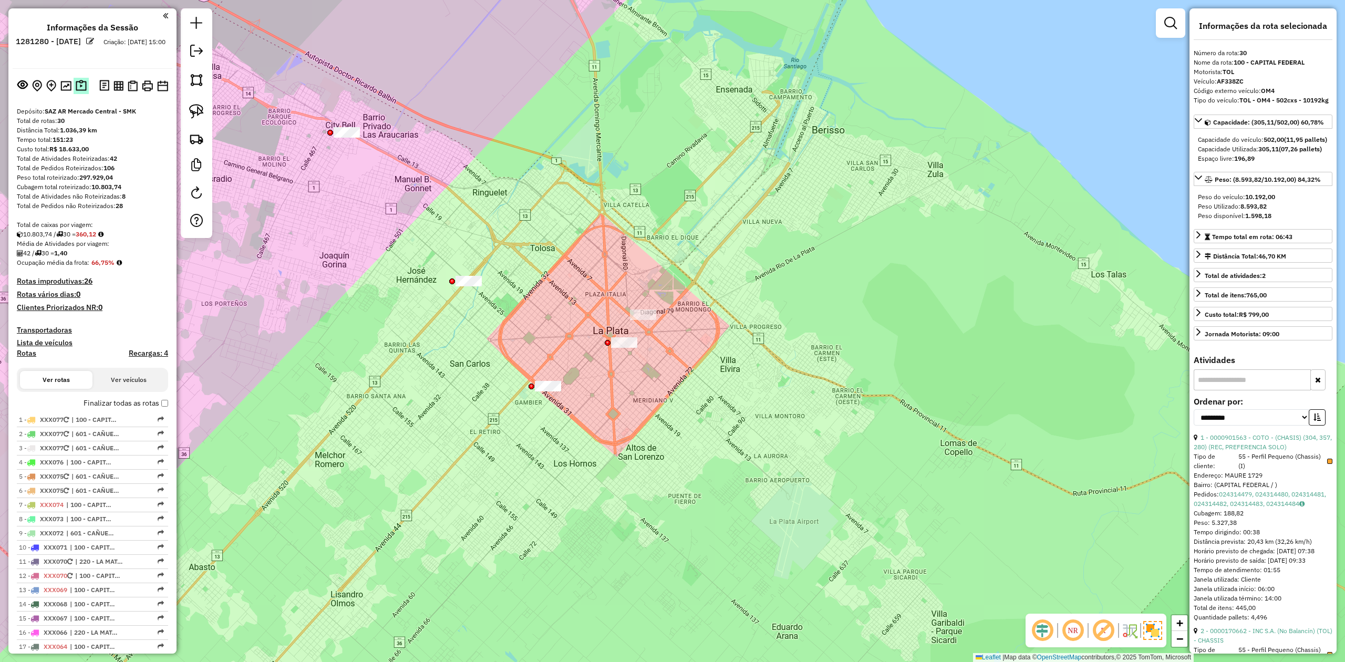
click at [82, 80] on img at bounding box center [81, 86] width 11 height 12
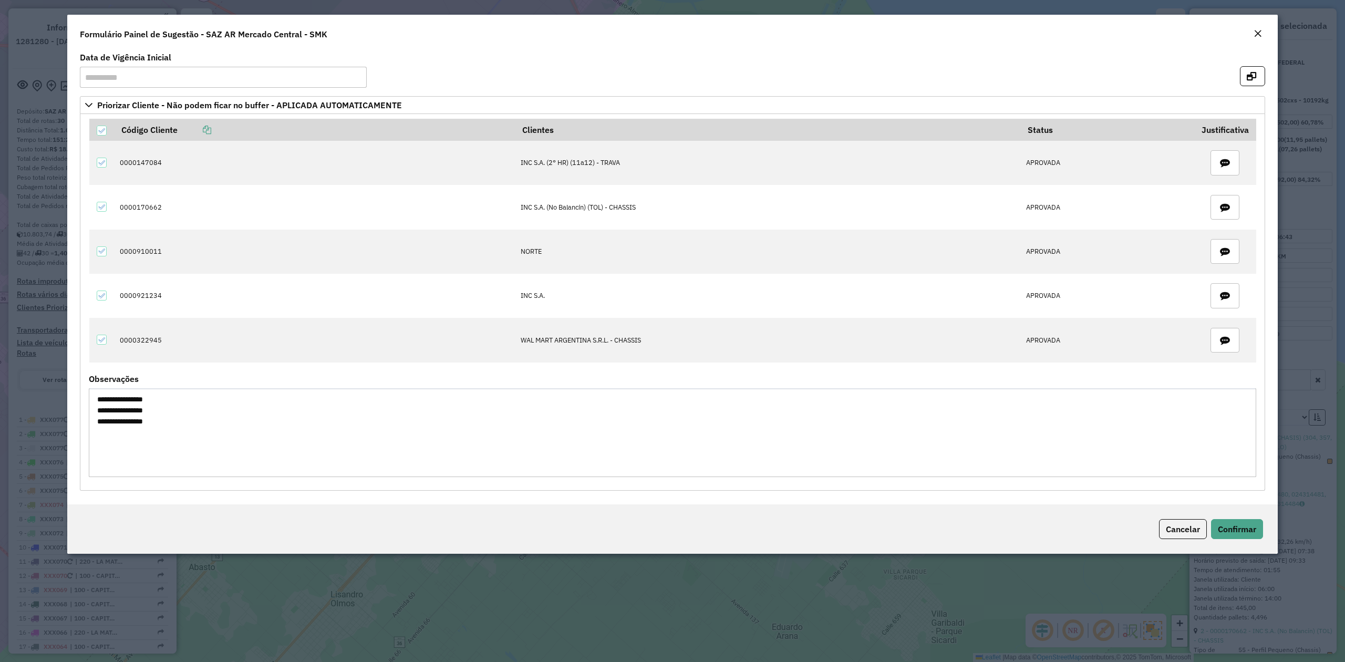
click at [112, 403] on textarea "**********" at bounding box center [672, 432] width 1167 height 89
click at [1253, 34] on em "Close" at bounding box center [1257, 33] width 8 height 8
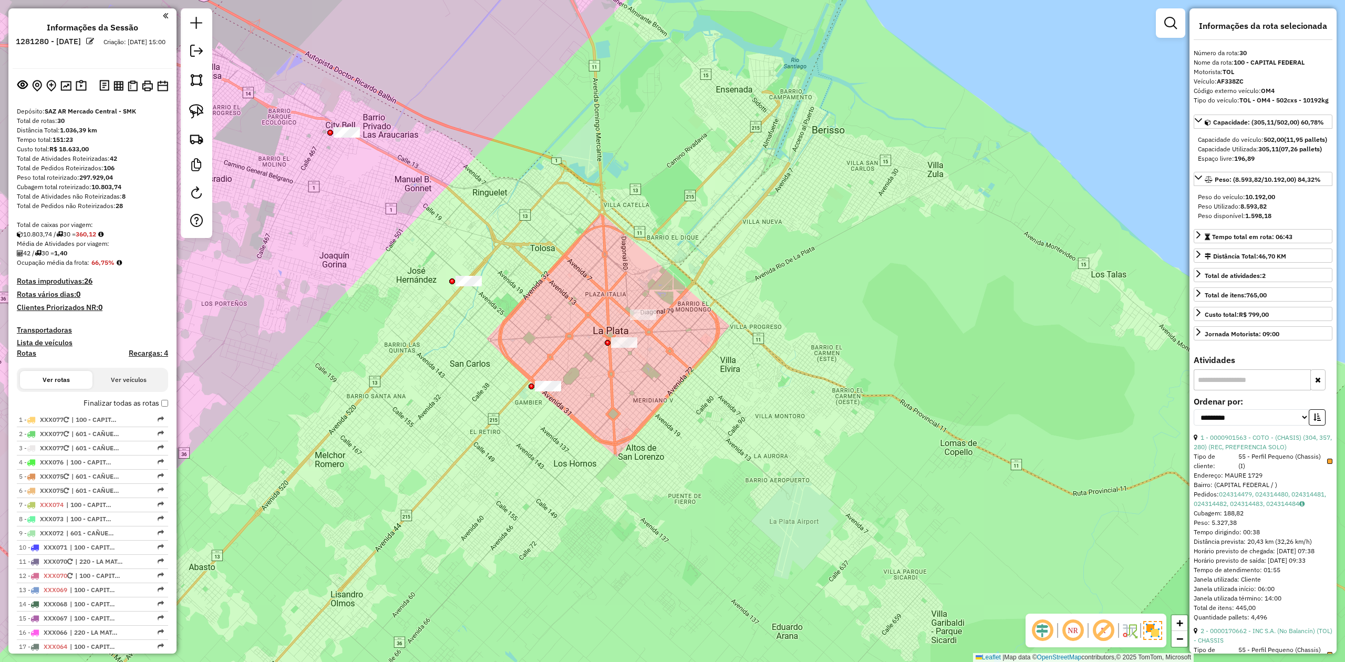
click at [559, 362] on div "Janela de atendimento Grade de atendimento Capacidade Transportadoras Veículos …" at bounding box center [672, 331] width 1345 height 662
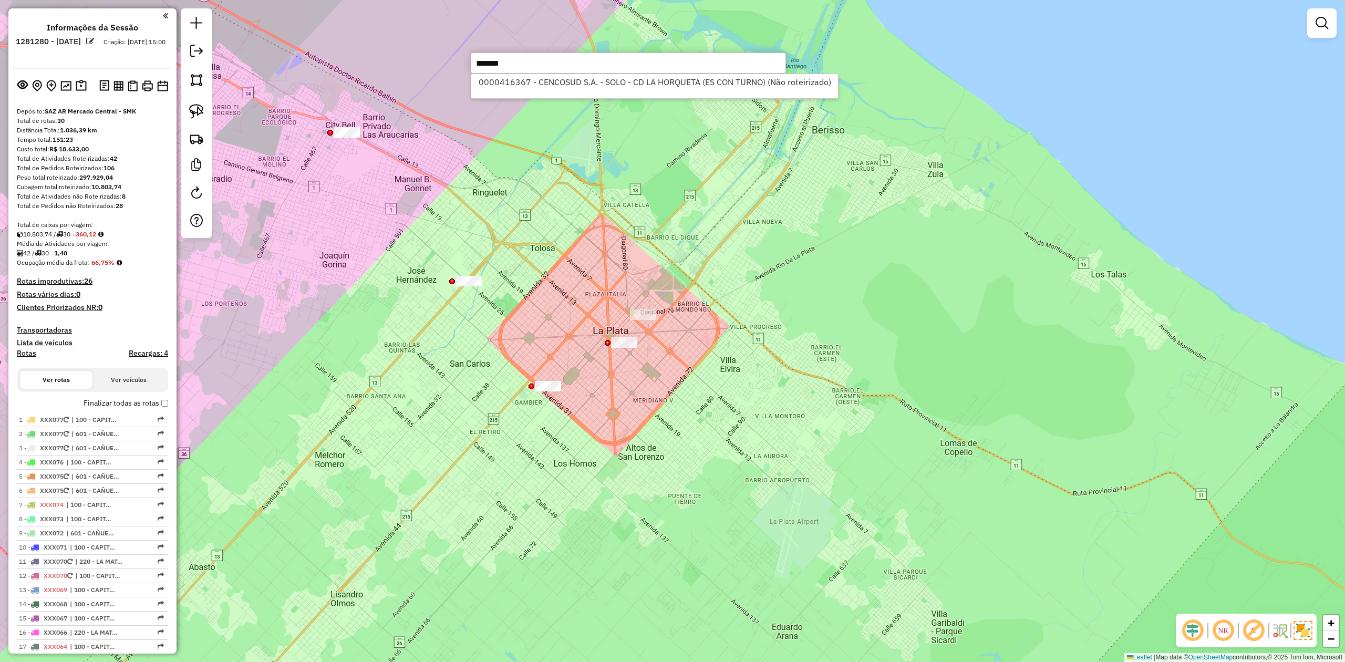
type input "******"
click at [608, 85] on li "0000416367 - CENCOSUD S.A. - SOLO - CD LA HORQUETA (ES CON TURNO) (Não roteiriz…" at bounding box center [654, 82] width 367 height 16
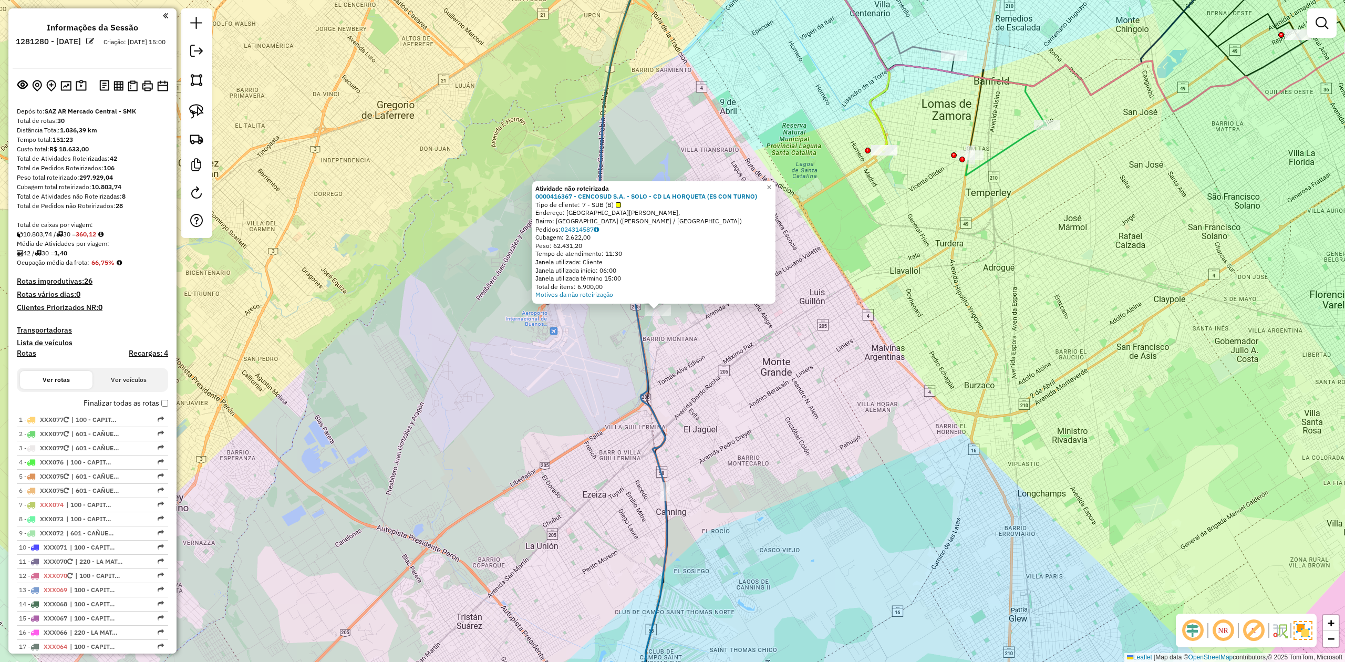
drag, startPoint x: 712, startPoint y: 411, endPoint x: 620, endPoint y: 355, distance: 107.9
click at [641, 362] on div "Atividade não roteirizada 0000416367 - CENCOSUD S.A. - SOLO - CD LA HORQUETA (E…" at bounding box center [672, 331] width 1345 height 662
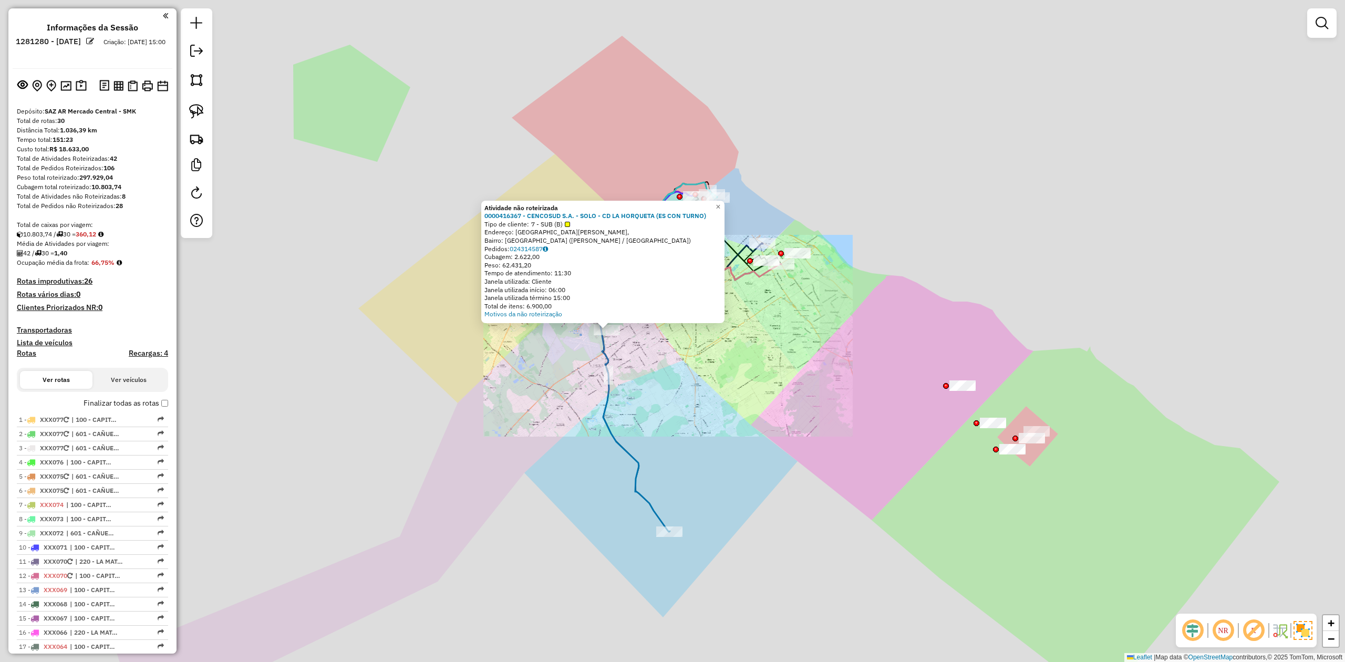
click at [522, 392] on div "Atividade não roteirizada 0000416367 - CENCOSUD S.A. - SOLO - CD LA HORQUETA (E…" at bounding box center [672, 331] width 1345 height 662
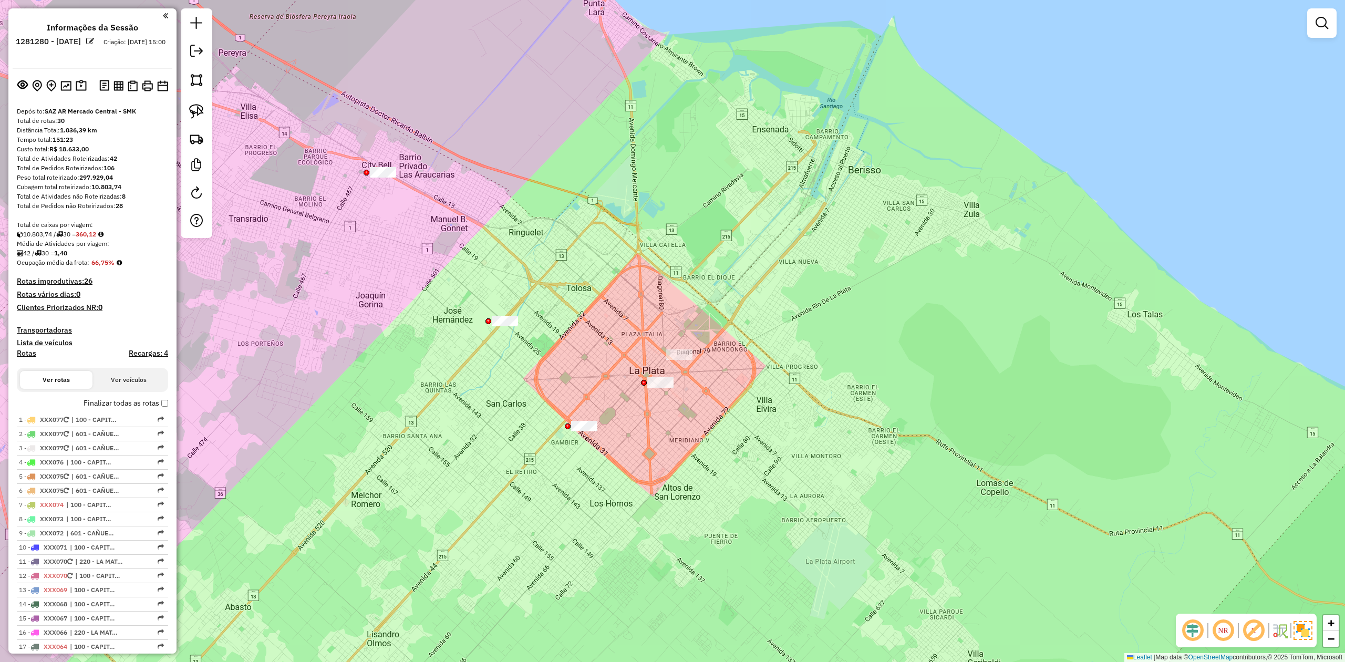
drag, startPoint x: 607, startPoint y: 410, endPoint x: 618, endPoint y: 391, distance: 21.2
click at [625, 427] on div "Atividade não roteirizada 0000416367 - CENCOSUD S.A. - SOLO - CD LA HORQUETA (E…" at bounding box center [672, 331] width 1345 height 662
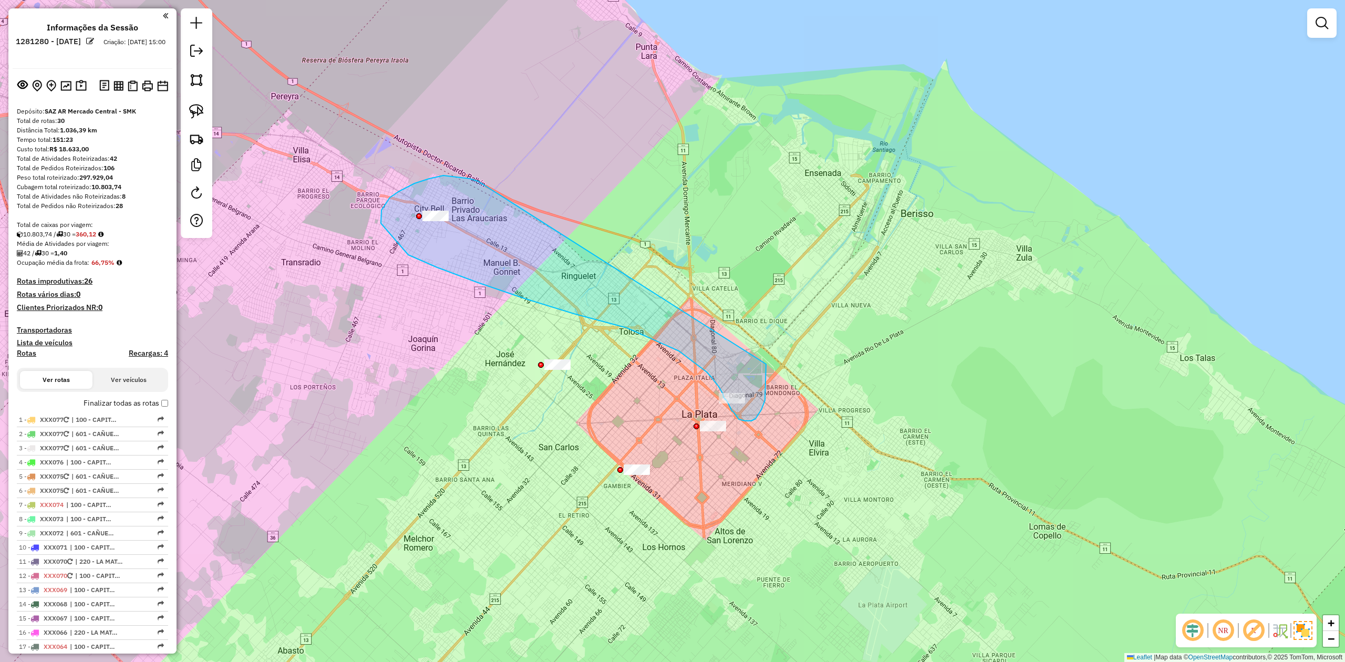
drag, startPoint x: 478, startPoint y: 181, endPoint x: 766, endPoint y: 356, distance: 336.5
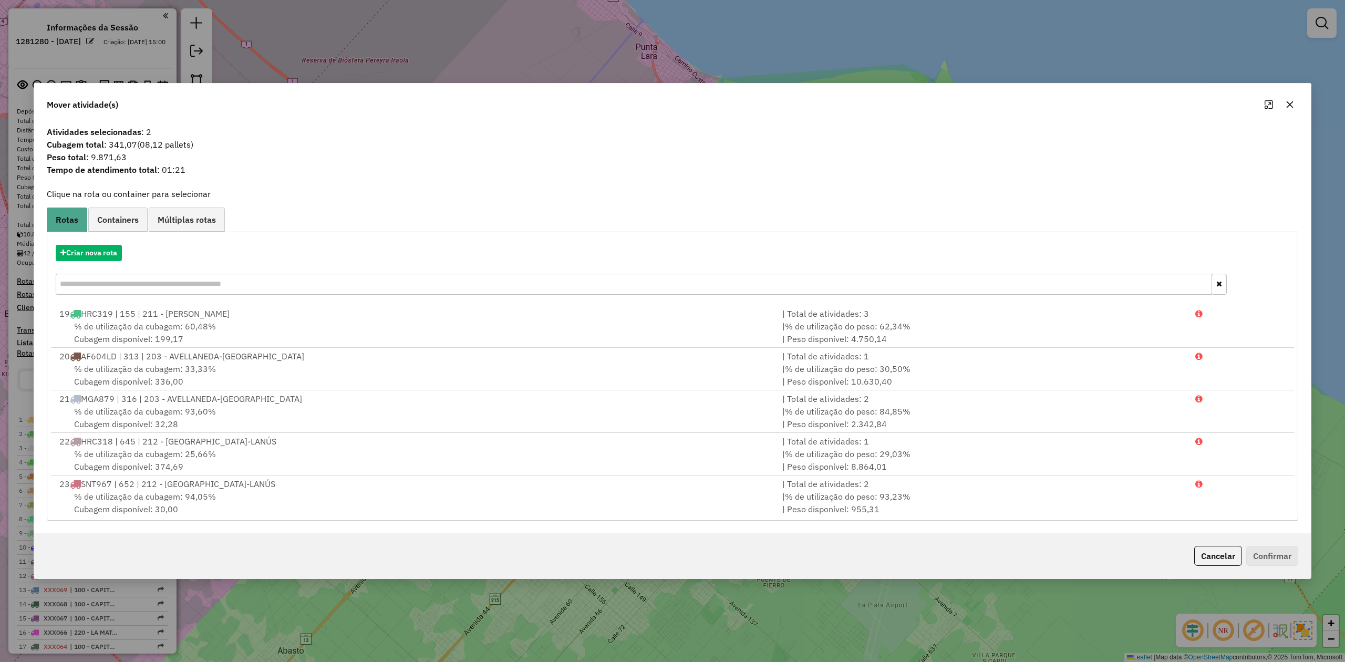
drag, startPoint x: 1288, startPoint y: 101, endPoint x: 948, endPoint y: 224, distance: 362.2
click at [1288, 101] on icon "button" at bounding box center [1289, 104] width 8 height 8
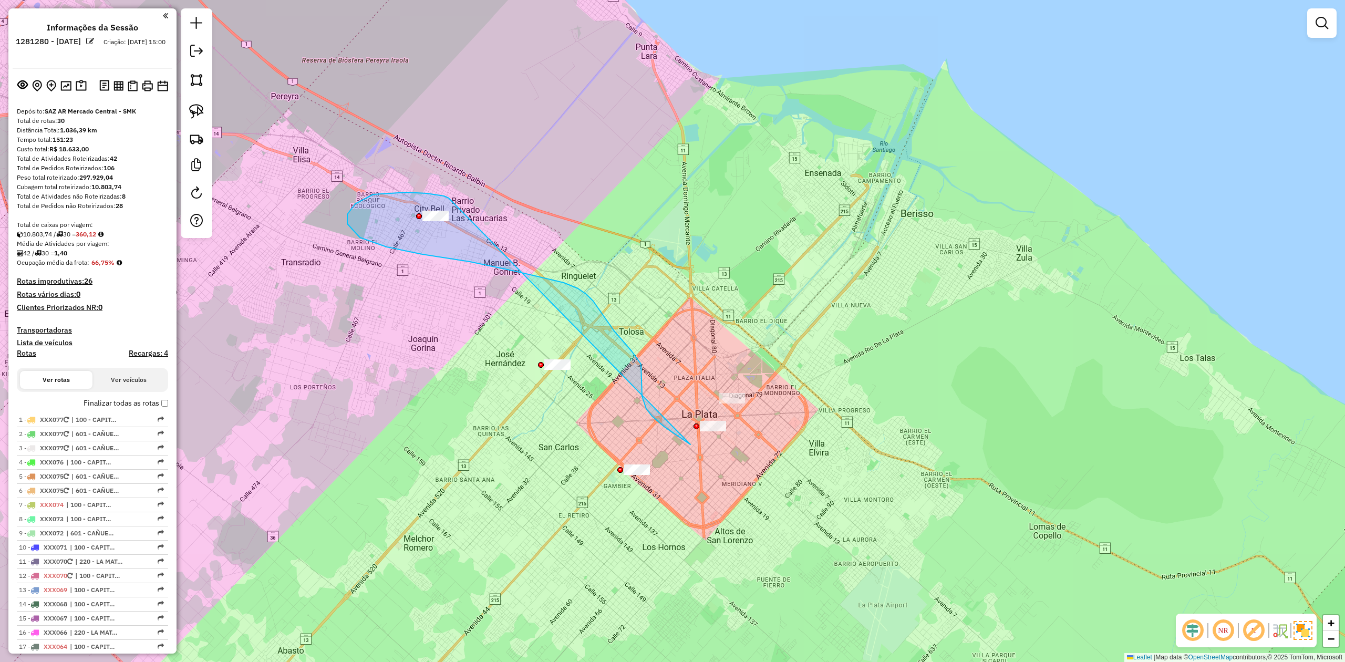
drag, startPoint x: 373, startPoint y: 194, endPoint x: 741, endPoint y: 425, distance: 434.3
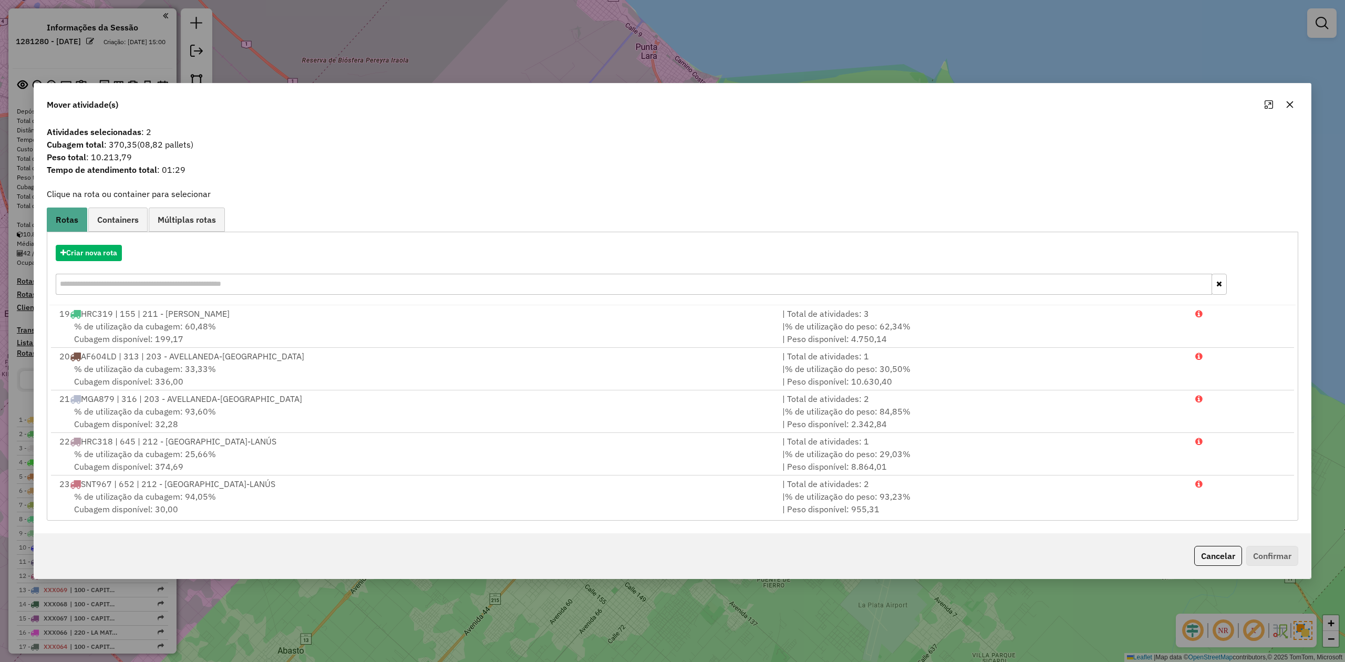
click at [1291, 106] on icon "button" at bounding box center [1289, 104] width 8 height 8
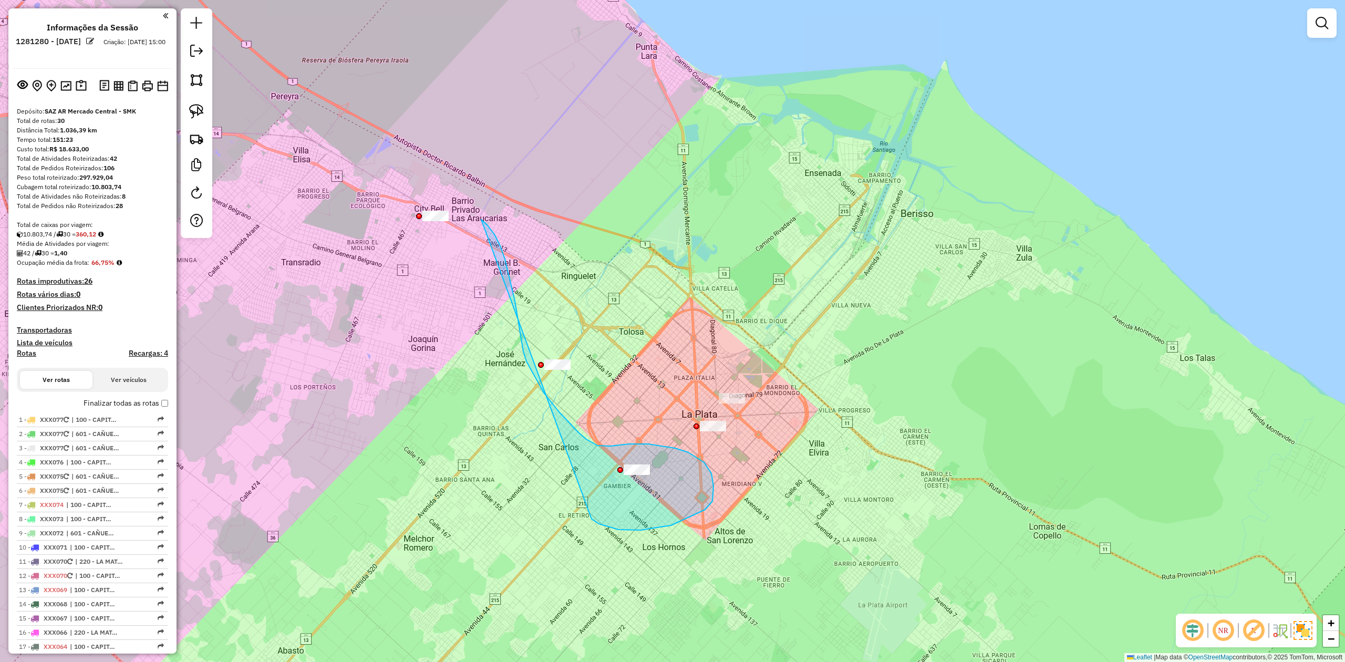
drag, startPoint x: 711, startPoint y: 473, endPoint x: 332, endPoint y: 259, distance: 434.9
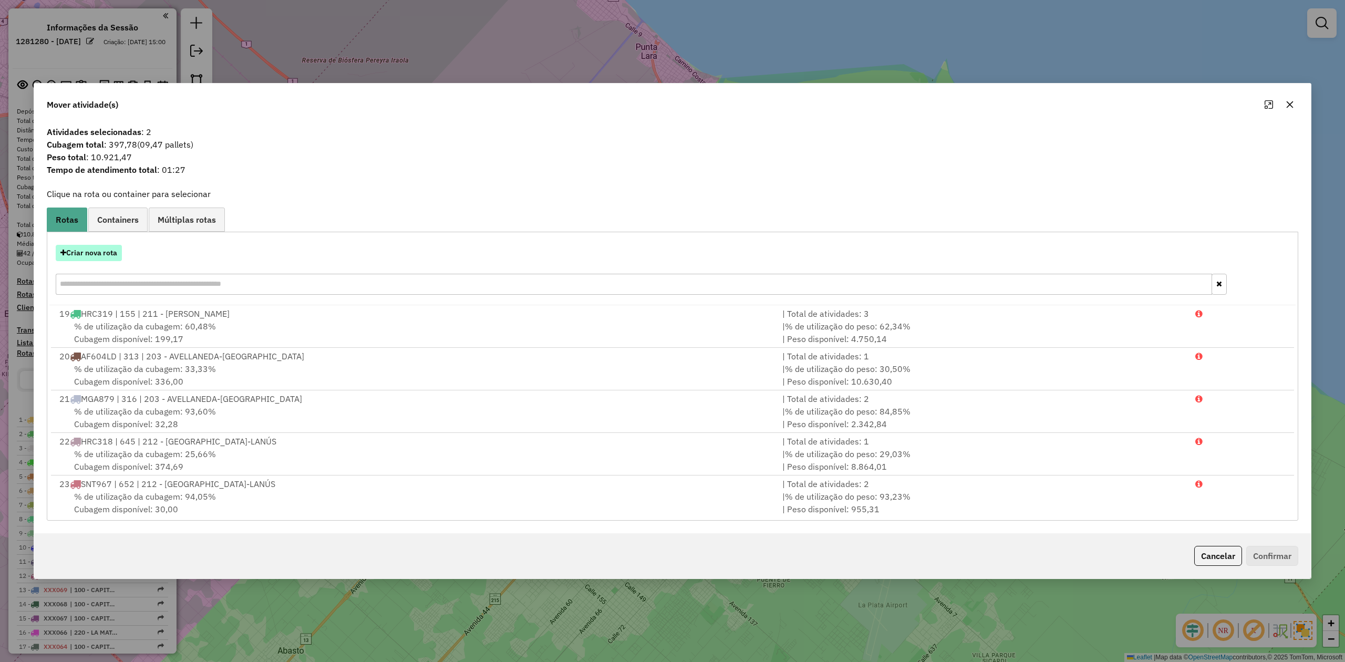
click at [105, 247] on button "Criar nova rota" at bounding box center [89, 253] width 66 height 16
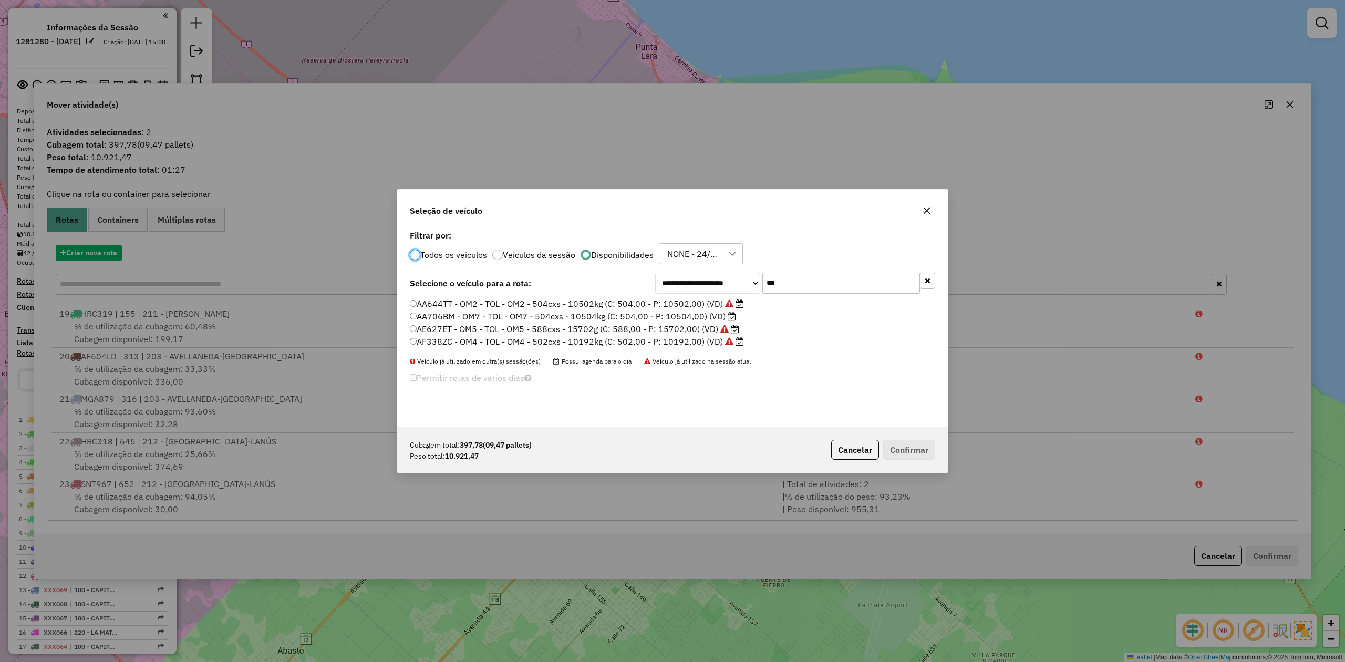
scroll to position [5, 3]
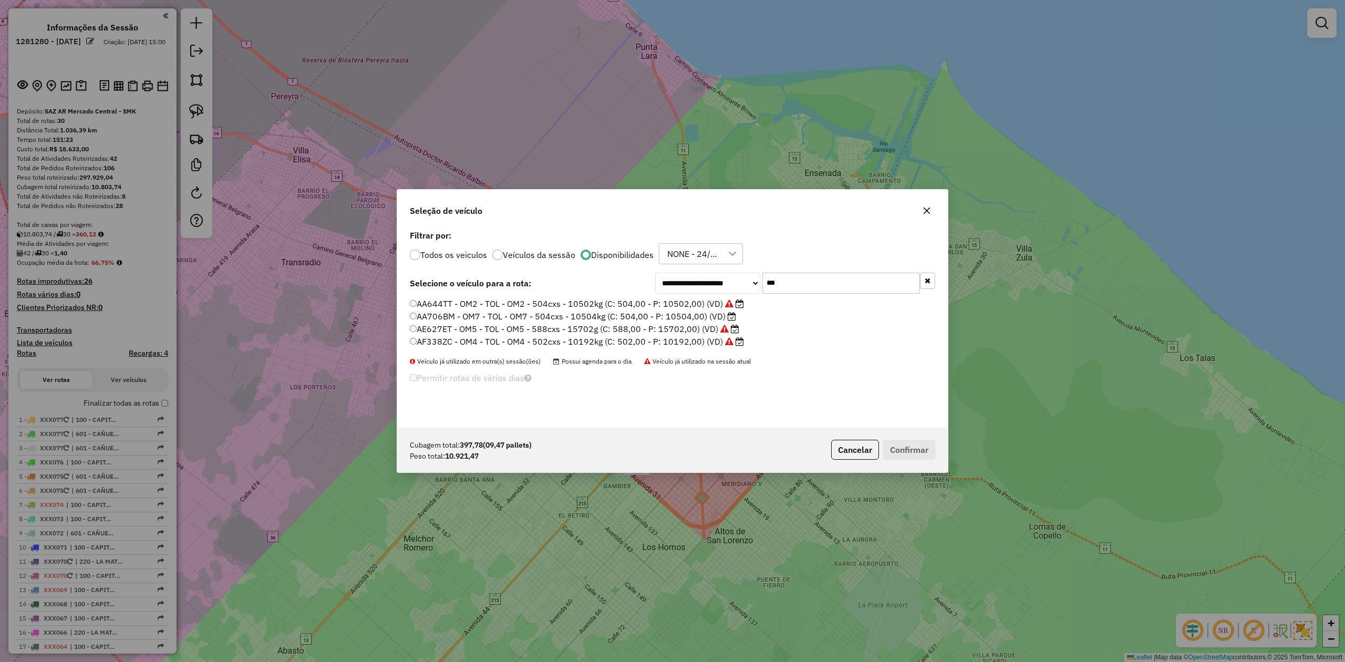
drag, startPoint x: 776, startPoint y: 288, endPoint x: 737, endPoint y: 276, distance: 40.7
click at [736, 276] on div "**********" at bounding box center [672, 327] width 550 height 200
click at [805, 221] on div "Seleção de veículo" at bounding box center [672, 209] width 550 height 38
click at [763, 259] on div "Todos os veiculos Veículos da sessão Disponibilidades NONE - 24/09 - PROMAX" at bounding box center [672, 253] width 525 height 21
drag, startPoint x: 780, startPoint y: 284, endPoint x: 738, endPoint y: 276, distance: 42.7
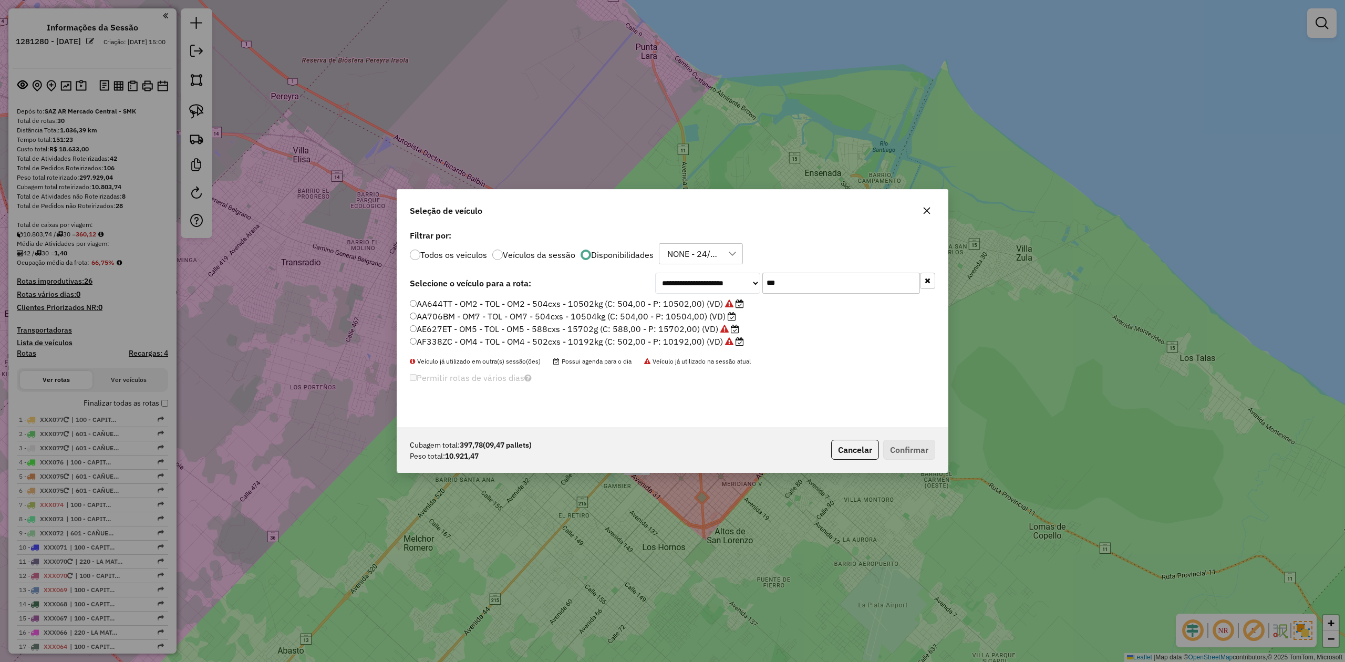
click at [738, 276] on div "**********" at bounding box center [795, 283] width 280 height 21
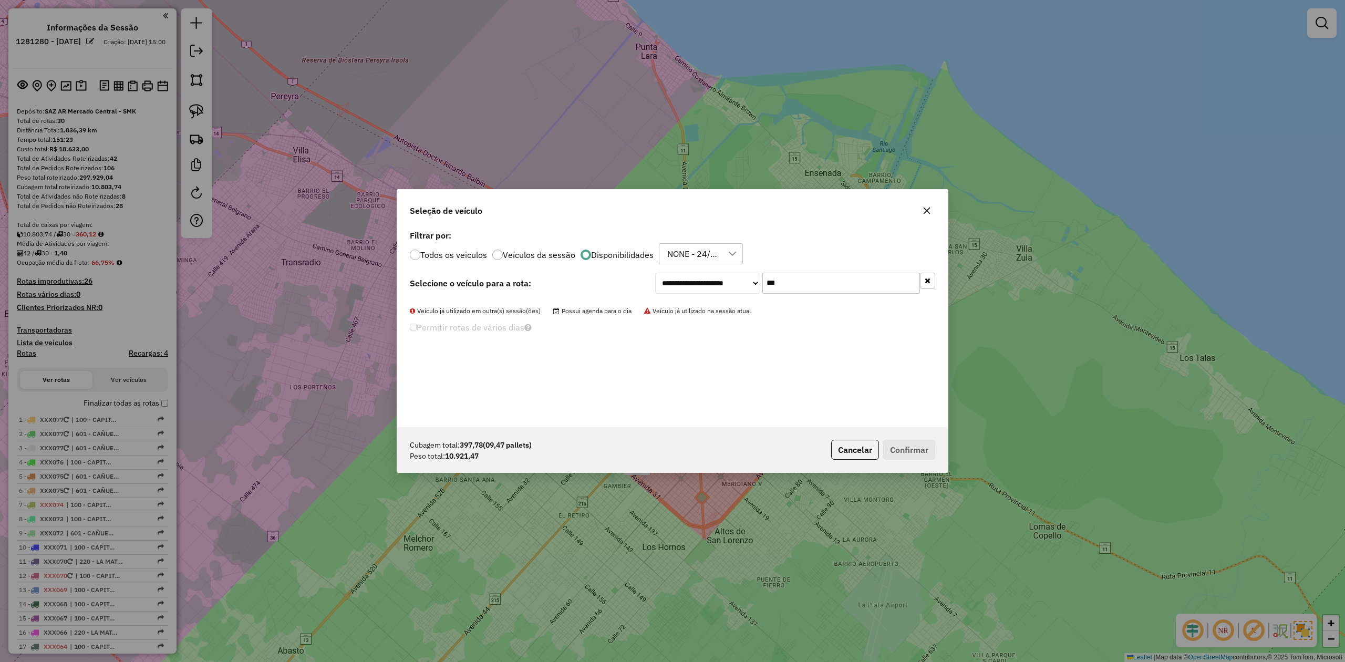
drag, startPoint x: 805, startPoint y: 283, endPoint x: 719, endPoint y: 276, distance: 86.4
click at [731, 278] on div "**********" at bounding box center [795, 283] width 280 height 21
click at [712, 244] on div "NONE - 24/09 - PROMAX" at bounding box center [692, 254] width 59 height 20
click at [783, 232] on label "Filtrar por:" at bounding box center [672, 235] width 525 height 13
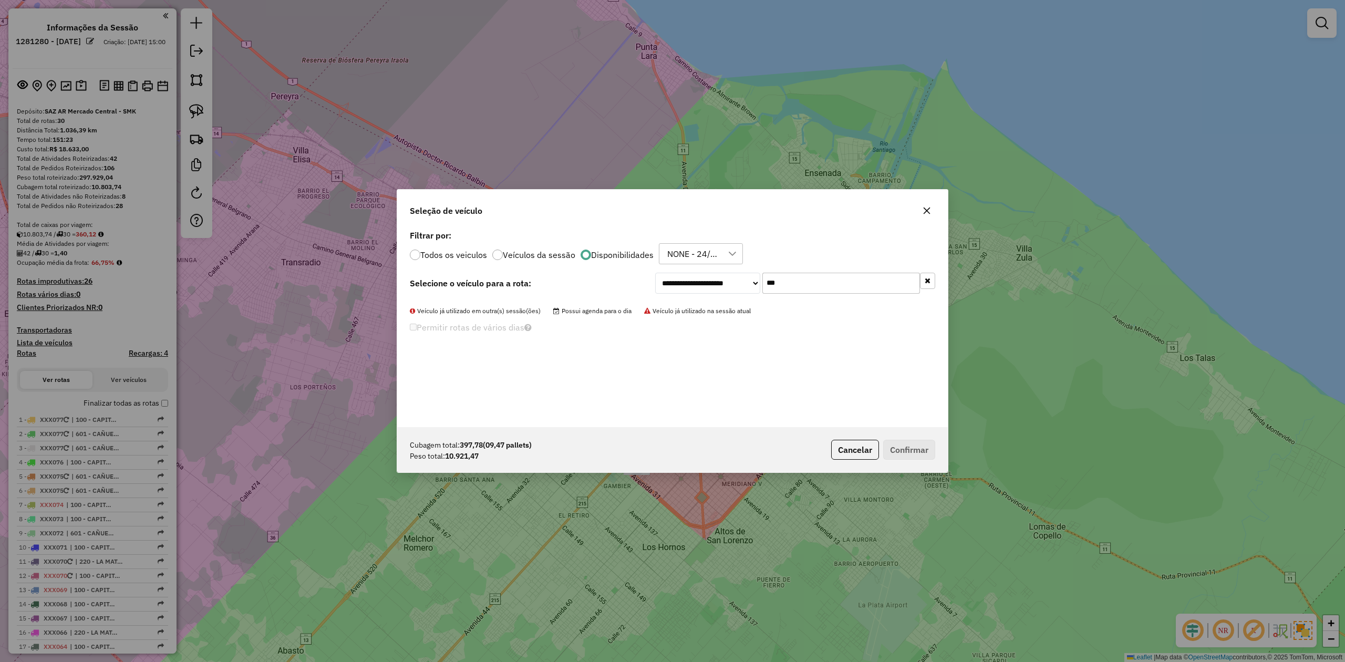
drag, startPoint x: 789, startPoint y: 282, endPoint x: 748, endPoint y: 279, distance: 40.5
click at [748, 279] on div "**********" at bounding box center [795, 283] width 280 height 21
type input "***"
click at [473, 261] on div "Todos os veiculos Veículos da sessão Disponibilidades NONE - 24/09 - PROMAX" at bounding box center [672, 253] width 525 height 21
click at [437, 255] on label "Todos os veiculos" at bounding box center [453, 255] width 67 height 8
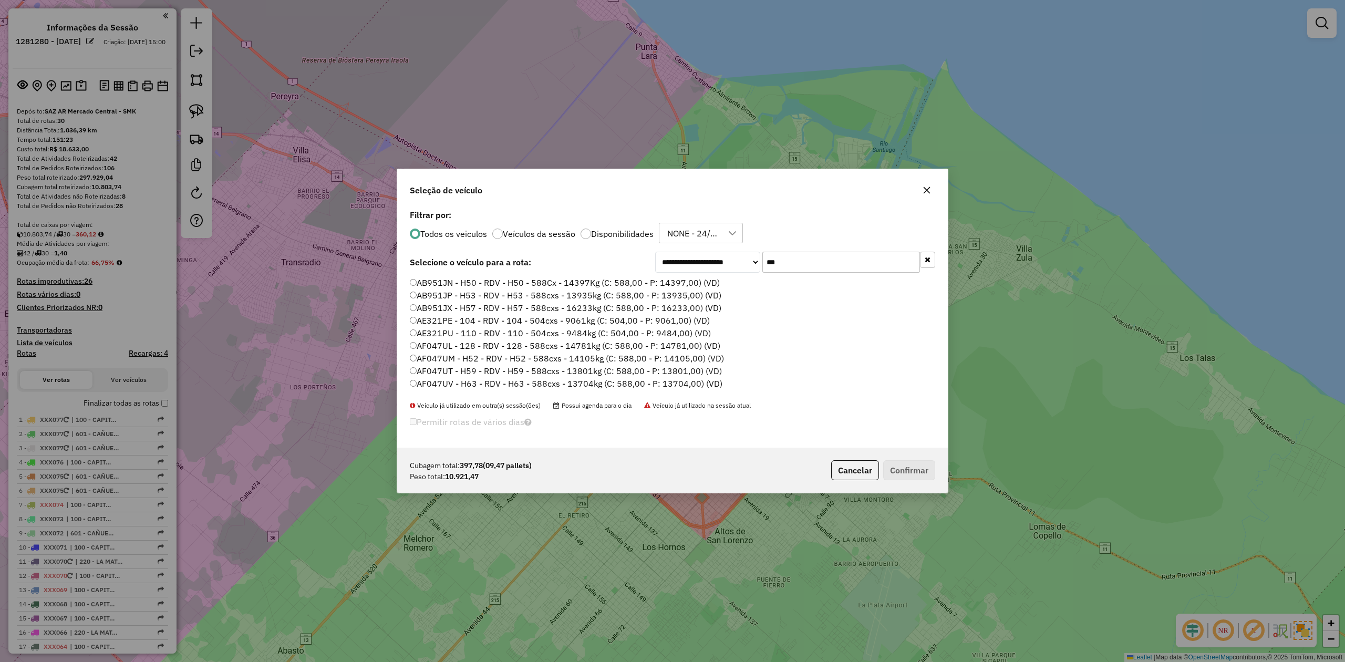
click at [622, 234] on label "Disponibilidades" at bounding box center [622, 234] width 63 height 8
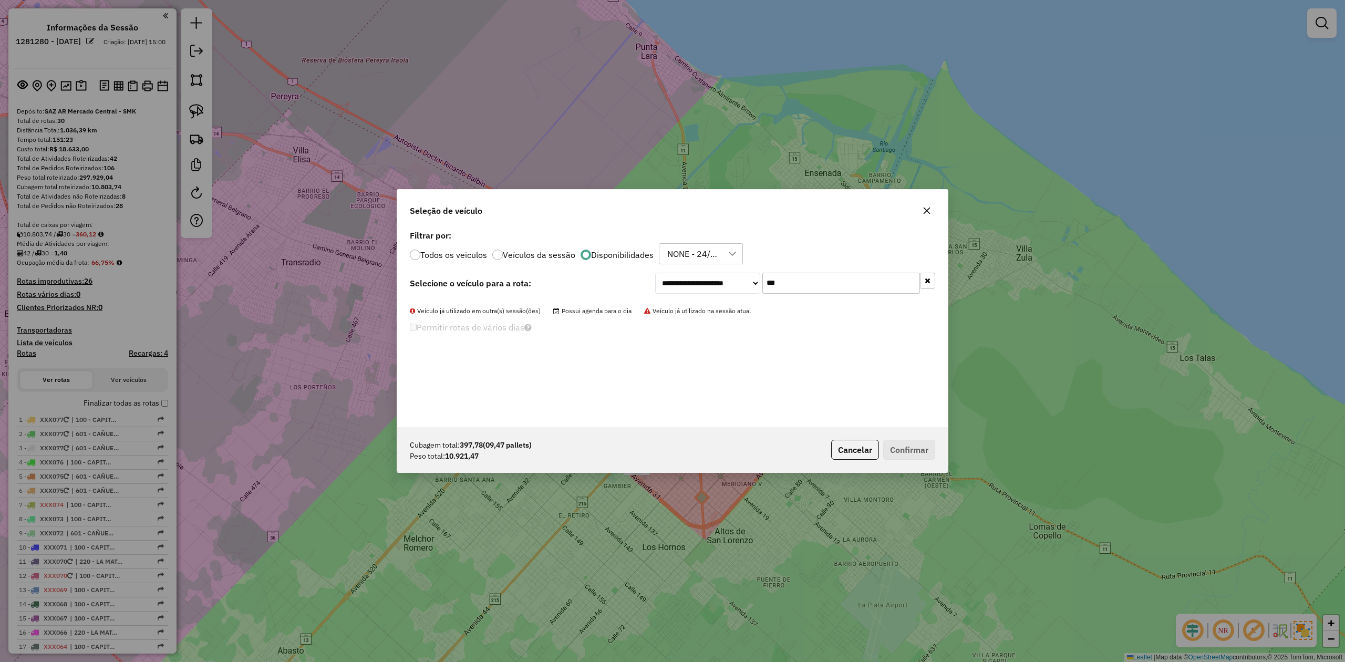
drag, startPoint x: 787, startPoint y: 286, endPoint x: 747, endPoint y: 285, distance: 40.0
click at [747, 285] on div "**********" at bounding box center [795, 283] width 280 height 21
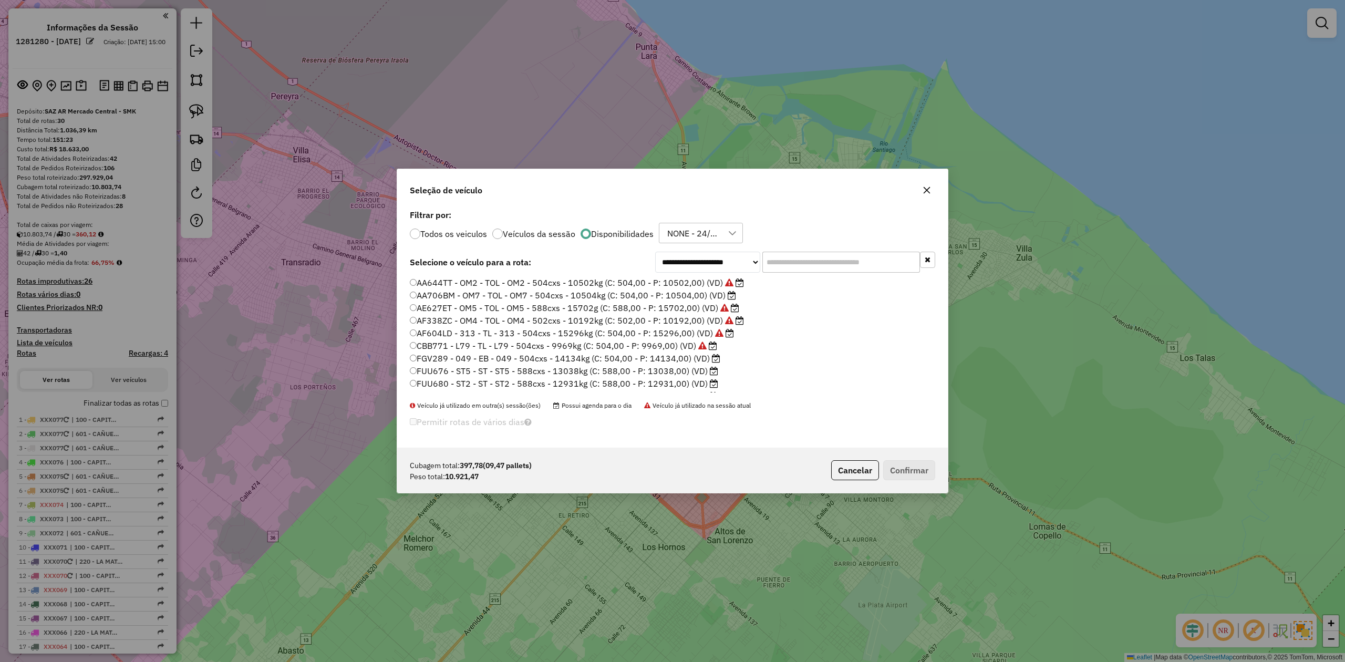
drag, startPoint x: 923, startPoint y: 188, endPoint x: 332, endPoint y: 34, distance: 610.8
click at [923, 188] on icon "button" at bounding box center [926, 190] width 8 height 8
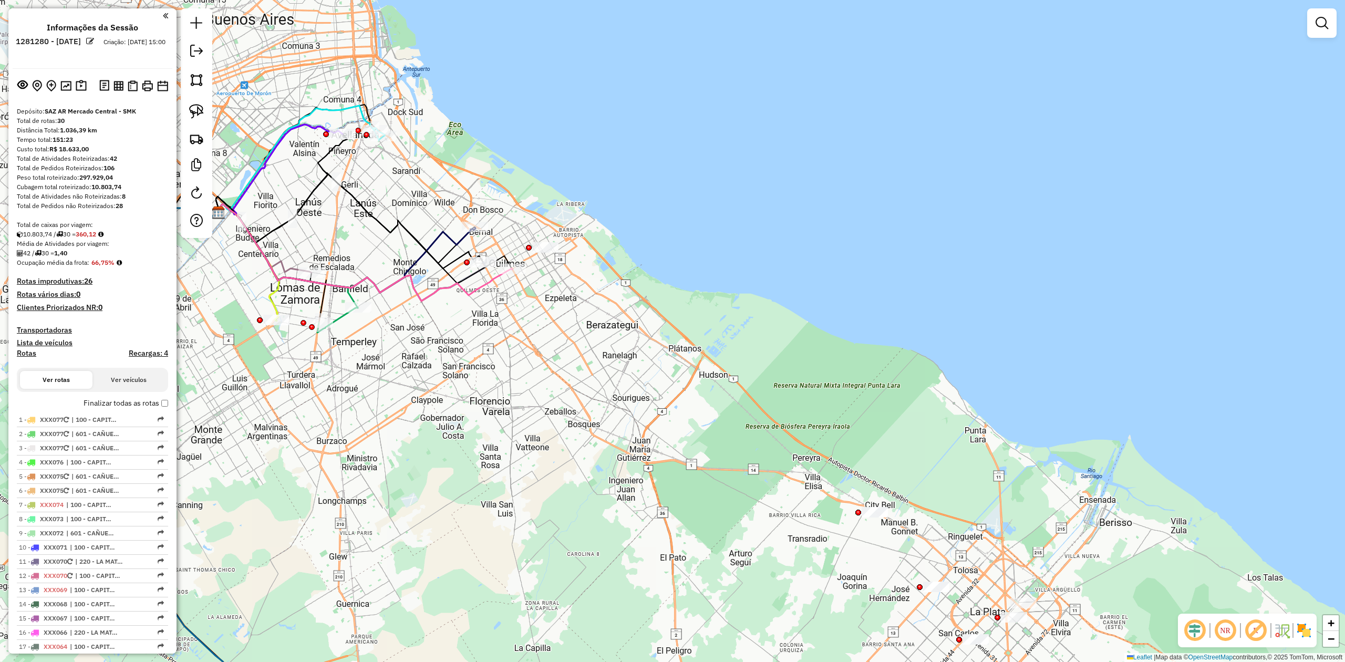
drag, startPoint x: 1305, startPoint y: 625, endPoint x: 1249, endPoint y: 618, distance: 56.6
click at [1305, 625] on img at bounding box center [1303, 630] width 17 height 17
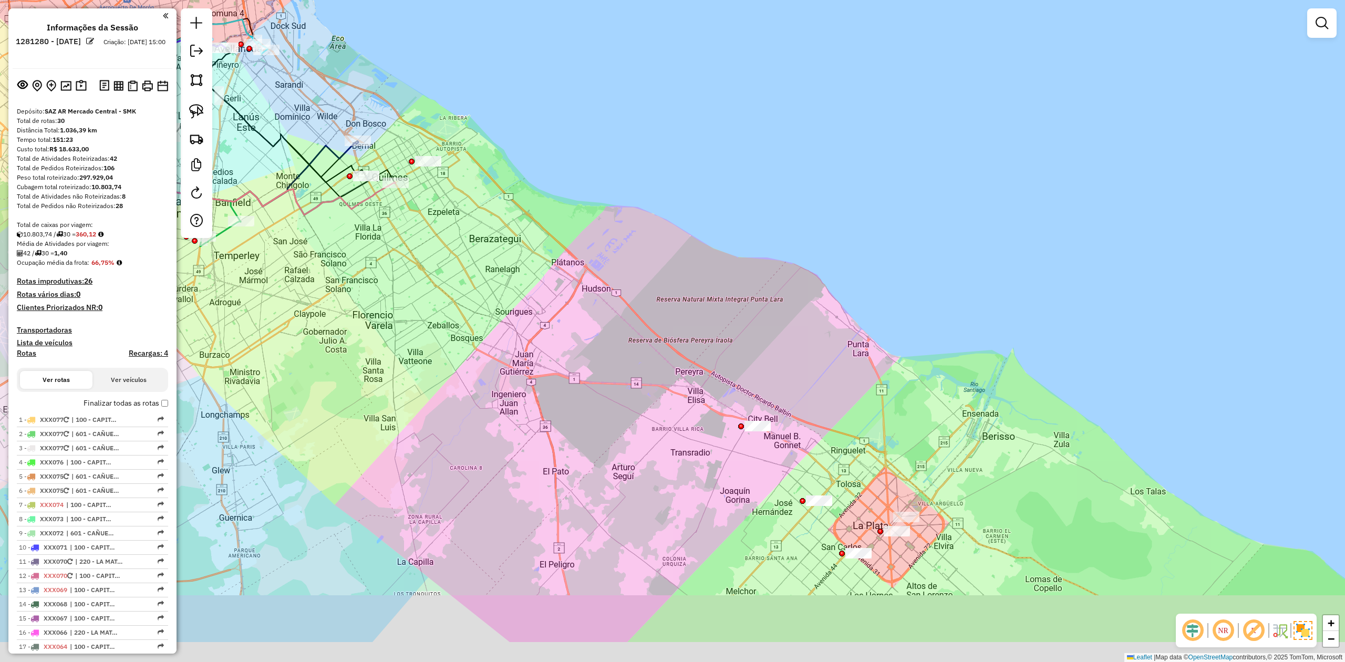
drag, startPoint x: 827, startPoint y: 389, endPoint x: 672, endPoint y: 360, distance: 157.0
click at [664, 288] on div "Janela de atendimento Grade de atendimento Capacidade Transportadoras Veículos …" at bounding box center [672, 331] width 1345 height 662
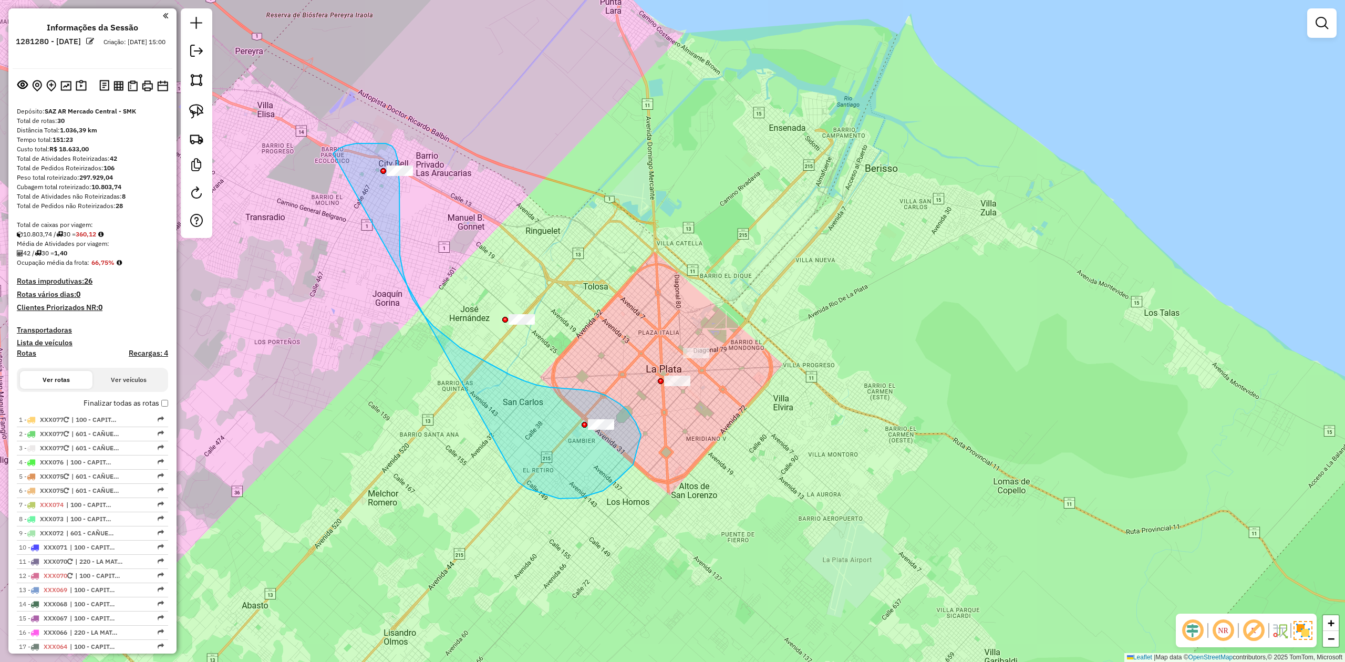
drag, startPoint x: 559, startPoint y: 498, endPoint x: 332, endPoint y: 158, distance: 409.5
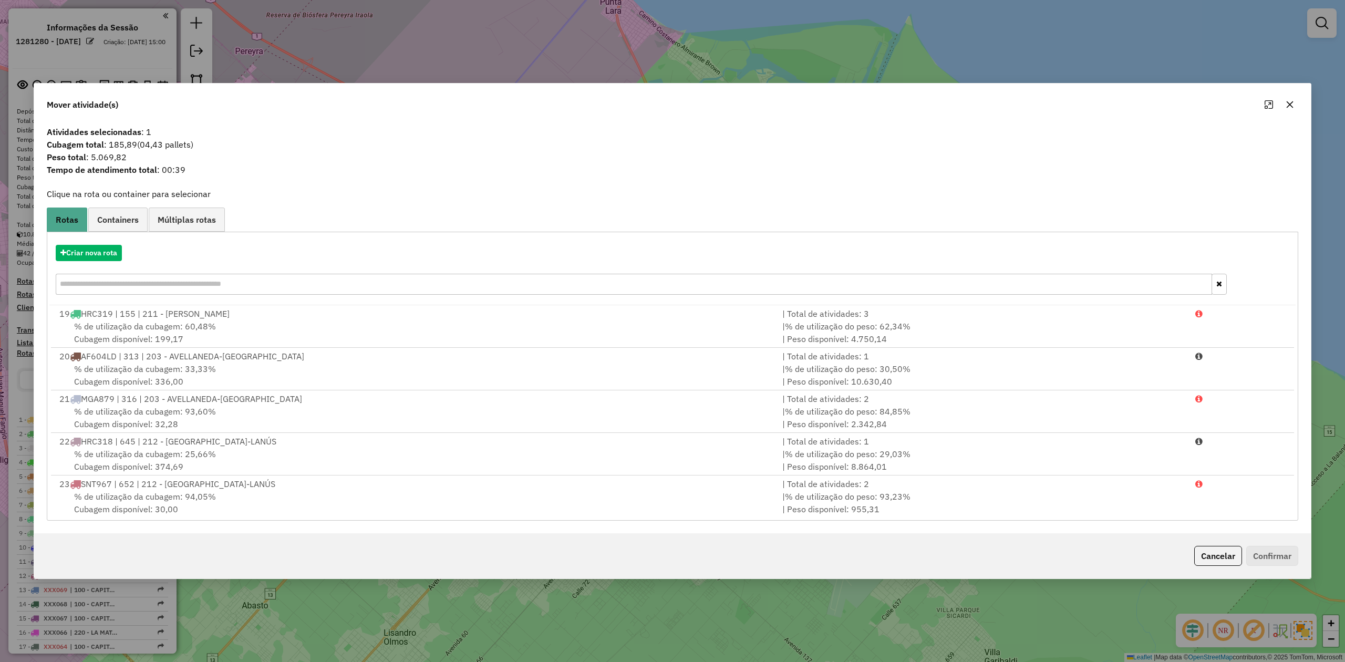
click at [1285, 103] on icon "button" at bounding box center [1289, 104] width 8 height 8
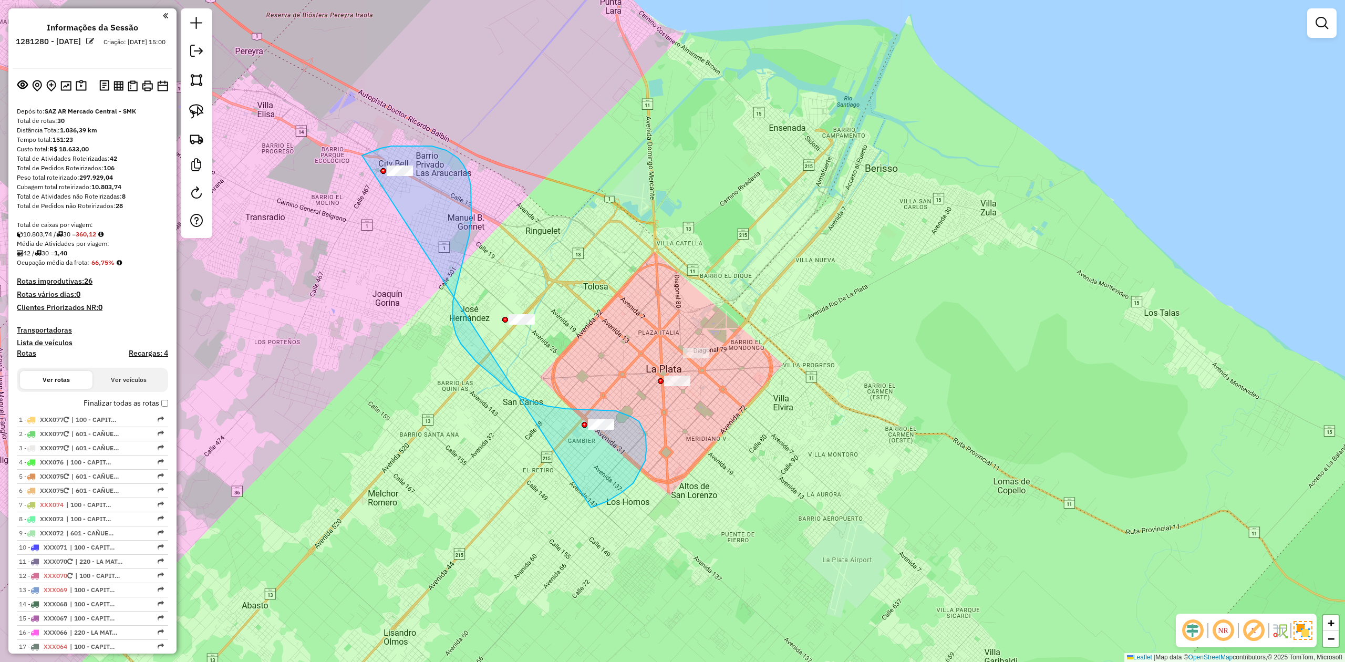
drag, startPoint x: 607, startPoint y: 501, endPoint x: 330, endPoint y: 193, distance: 414.0
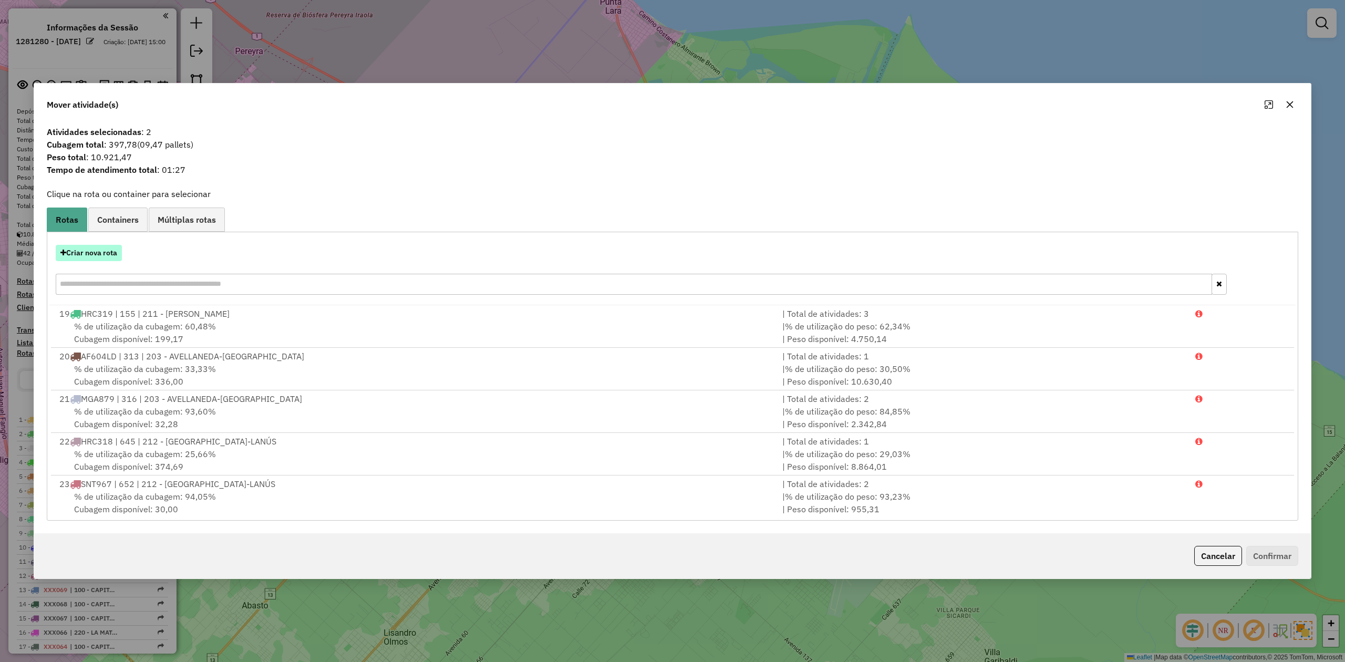
click at [97, 247] on button "Criar nova rota" at bounding box center [89, 253] width 66 height 16
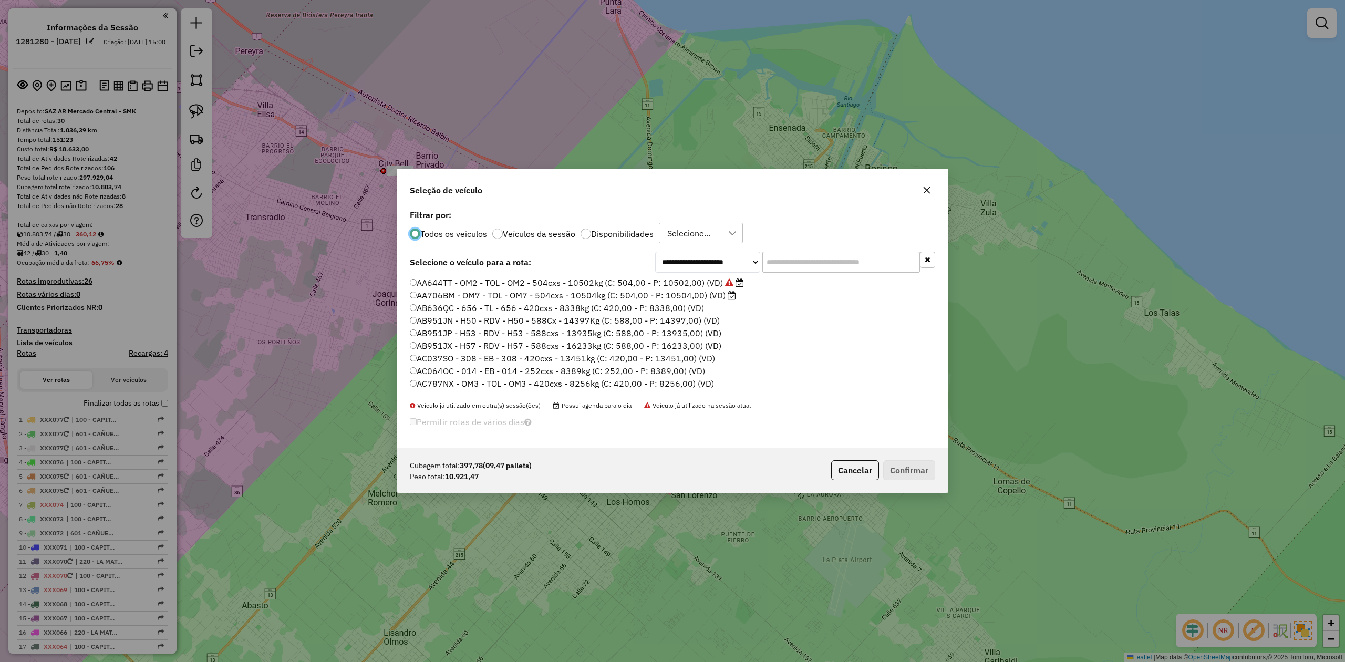
scroll to position [5, 3]
drag, startPoint x: 600, startPoint y: 220, endPoint x: 615, endPoint y: 241, distance: 25.6
click at [600, 219] on label "Filtrar por:" at bounding box center [672, 215] width 525 height 13
click at [619, 245] on div "**********" at bounding box center [672, 327] width 550 height 241
click at [612, 232] on label "Disponibilidades" at bounding box center [622, 234] width 63 height 8
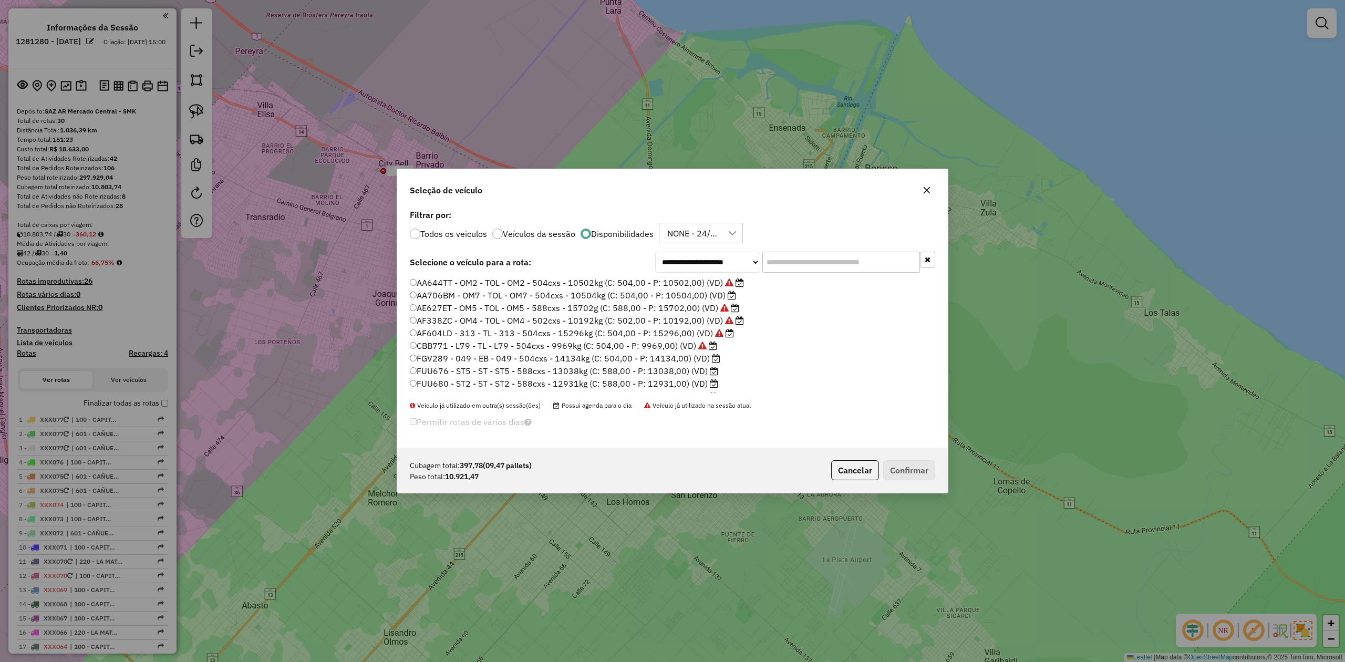
click at [684, 234] on div "NONE - 24/09 - PROMAX" at bounding box center [692, 233] width 59 height 20
click at [817, 261] on input "text" at bounding box center [841, 262] width 158 height 21
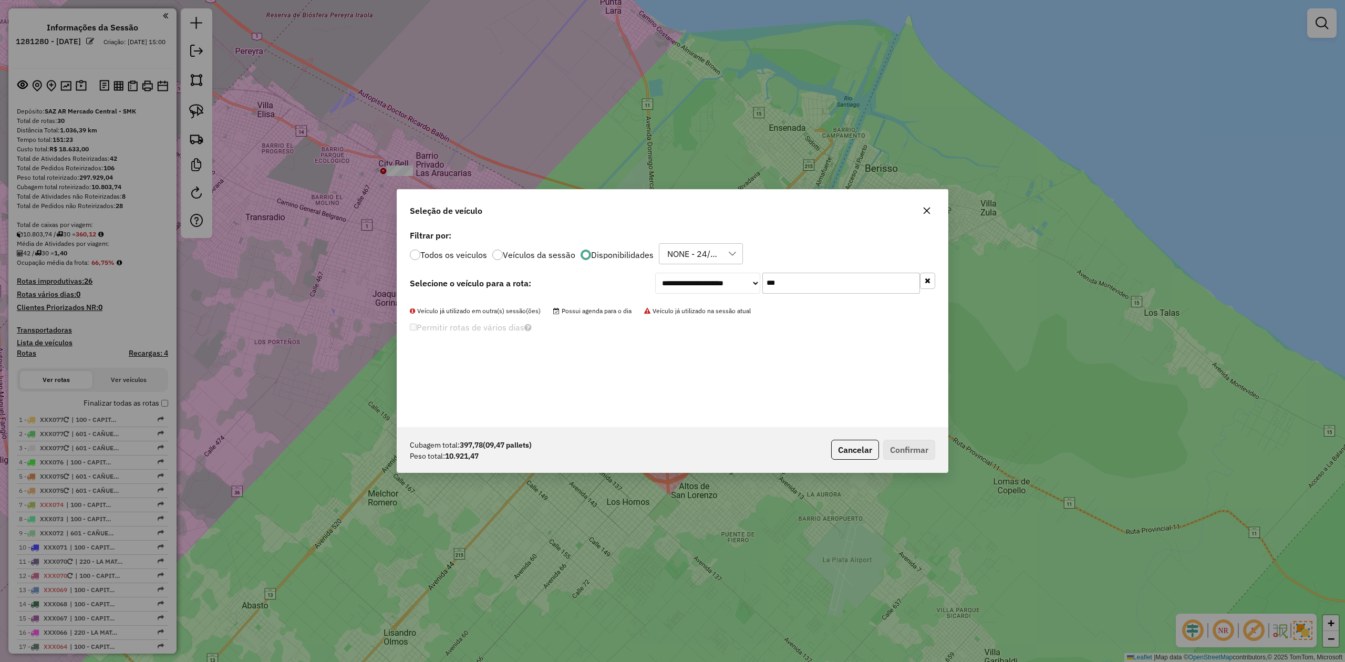
drag, startPoint x: 790, startPoint y: 278, endPoint x: 495, endPoint y: 247, distance: 296.9
click at [563, 246] on div "**********" at bounding box center [672, 327] width 550 height 200
click at [446, 256] on label "Todos os veiculos" at bounding box center [453, 255] width 67 height 8
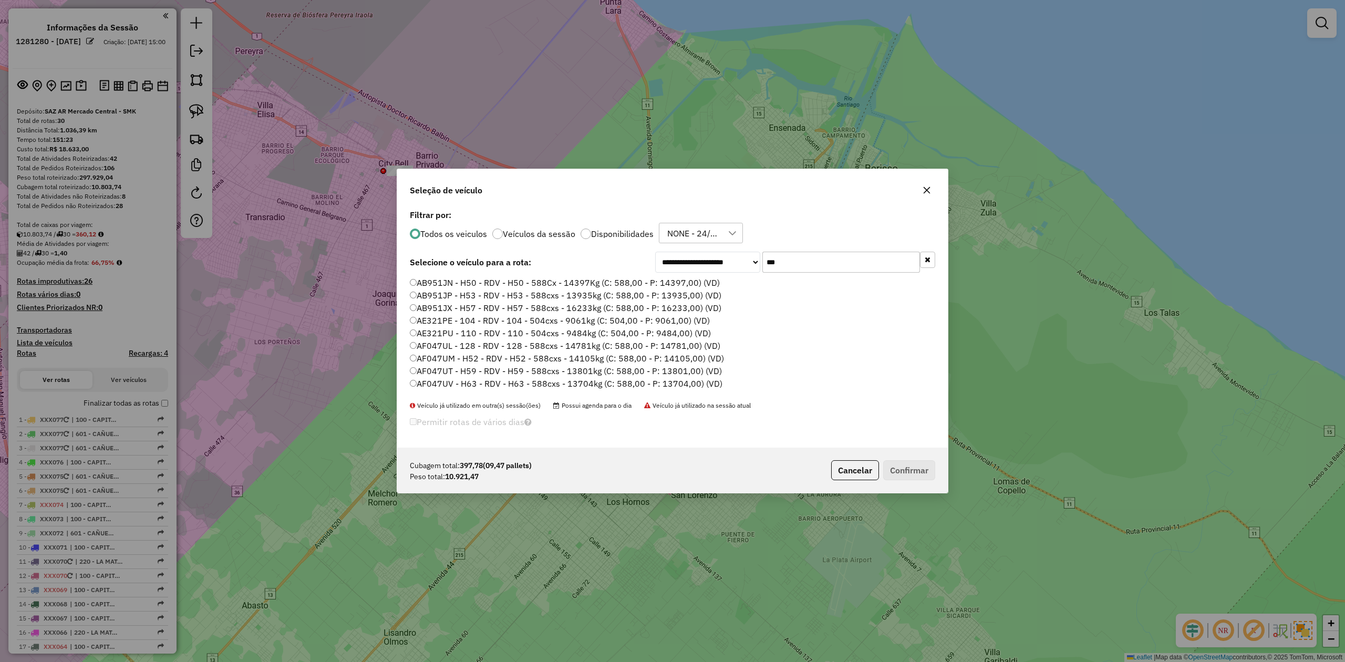
drag, startPoint x: 782, startPoint y: 265, endPoint x: 535, endPoint y: 306, distance: 250.8
click at [732, 258] on div "**********" at bounding box center [795, 262] width 280 height 21
click at [811, 212] on label "Filtrar por:" at bounding box center [672, 215] width 525 height 13
drag, startPoint x: 799, startPoint y: 254, endPoint x: 751, endPoint y: 257, distance: 48.9
click at [752, 255] on div "**********" at bounding box center [795, 262] width 280 height 21
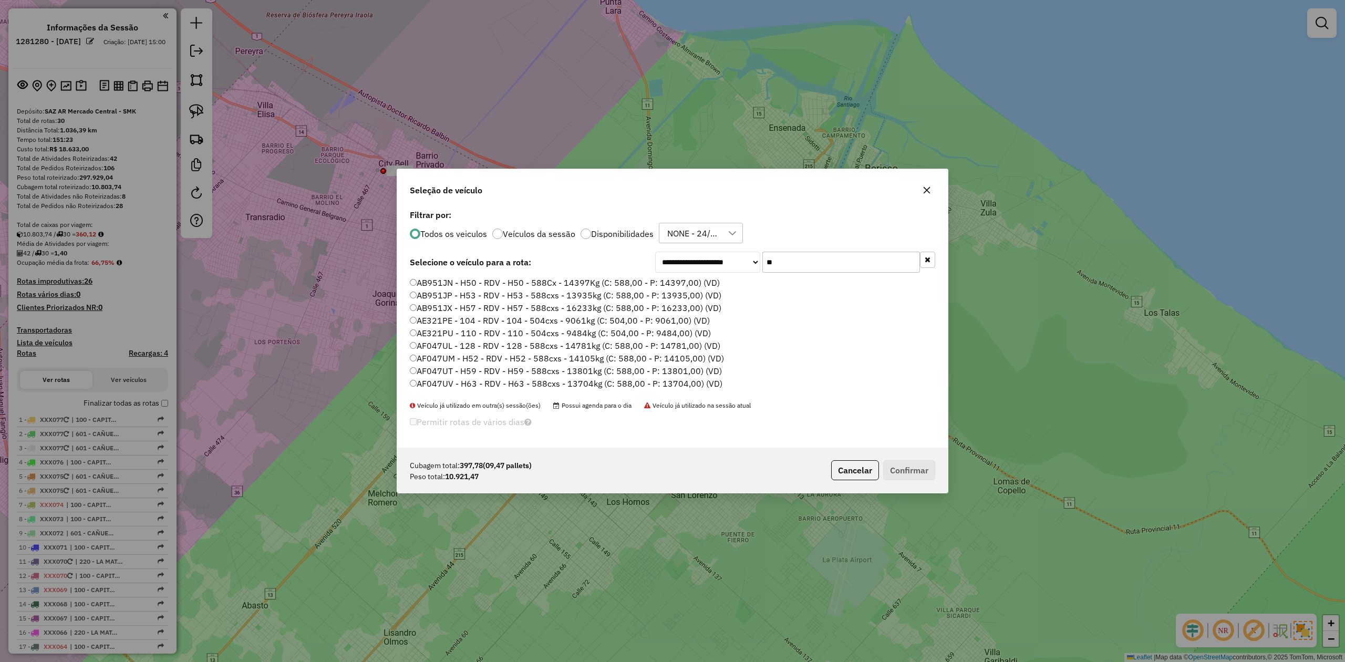
type input "***"
drag, startPoint x: 682, startPoint y: 383, endPoint x: 725, endPoint y: 398, distance: 45.8
click at [682, 383] on label "AF047UV - H63 - RDV - H63 - 588cxs - 13704kg (C: 588,00 - P: 13704,00) (VD)" at bounding box center [566, 383] width 313 height 13
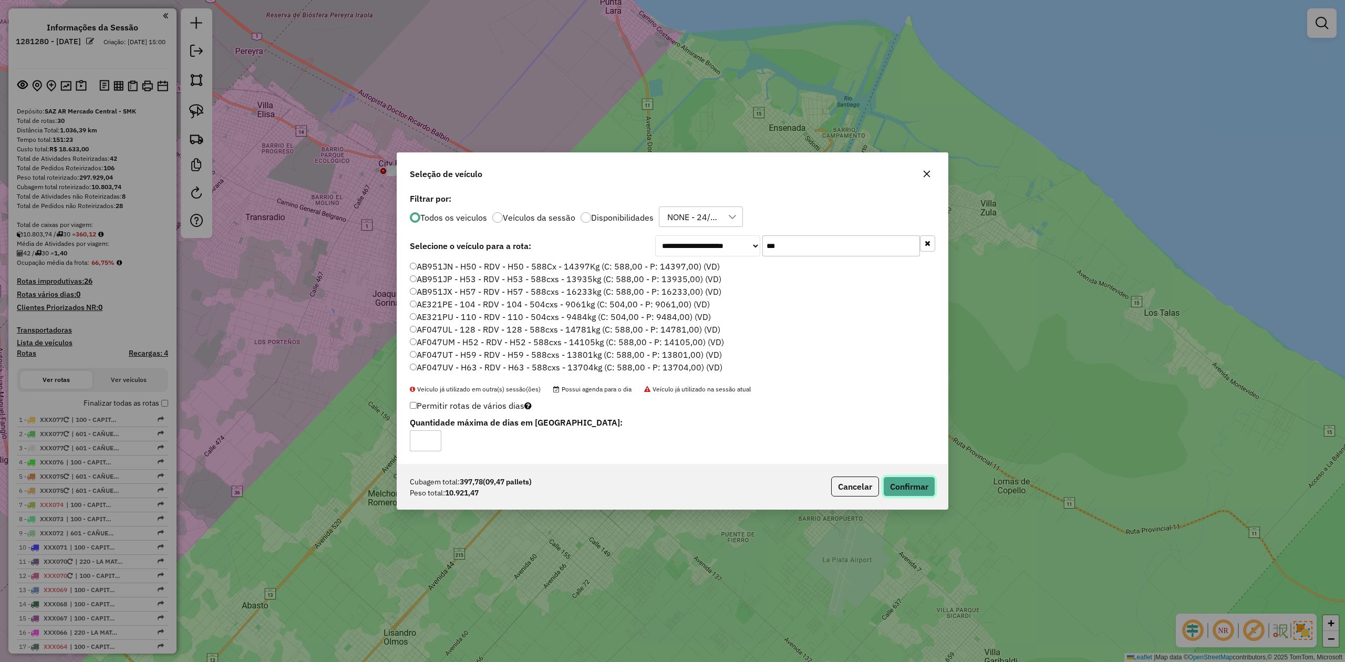
click at [918, 488] on button "Confirmar" at bounding box center [909, 486] width 52 height 20
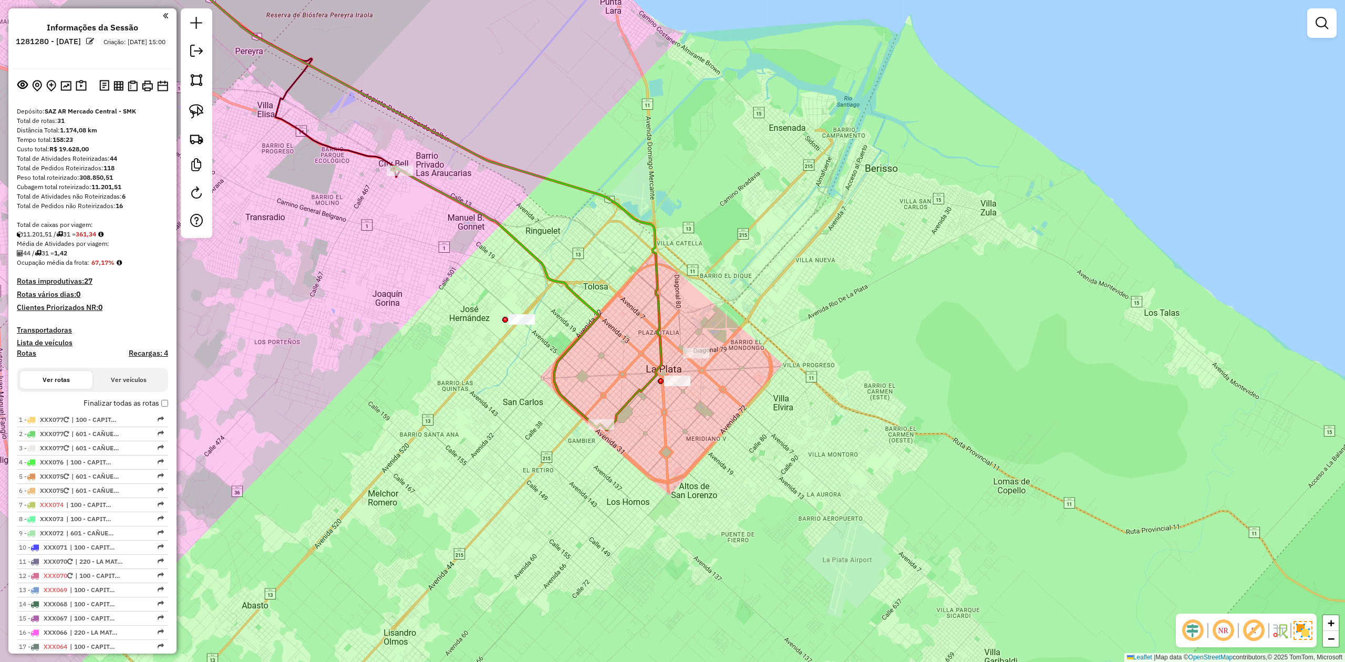
drag, startPoint x: 612, startPoint y: 251, endPoint x: 639, endPoint y: 241, distance: 28.6
click at [612, 251] on div "Janela de atendimento Grade de atendimento Capacidade Transportadoras Veículos …" at bounding box center [672, 331] width 1345 height 662
click at [648, 228] on icon at bounding box center [402, 182] width 517 height 496
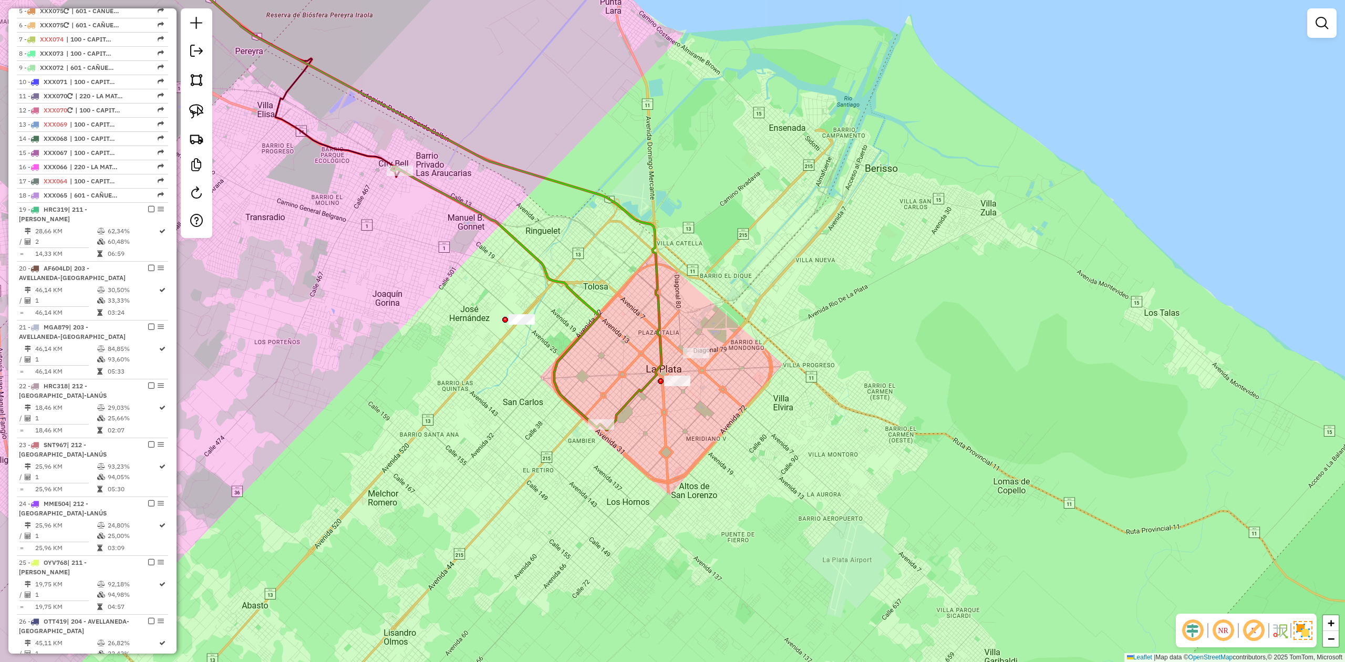
select select "**********"
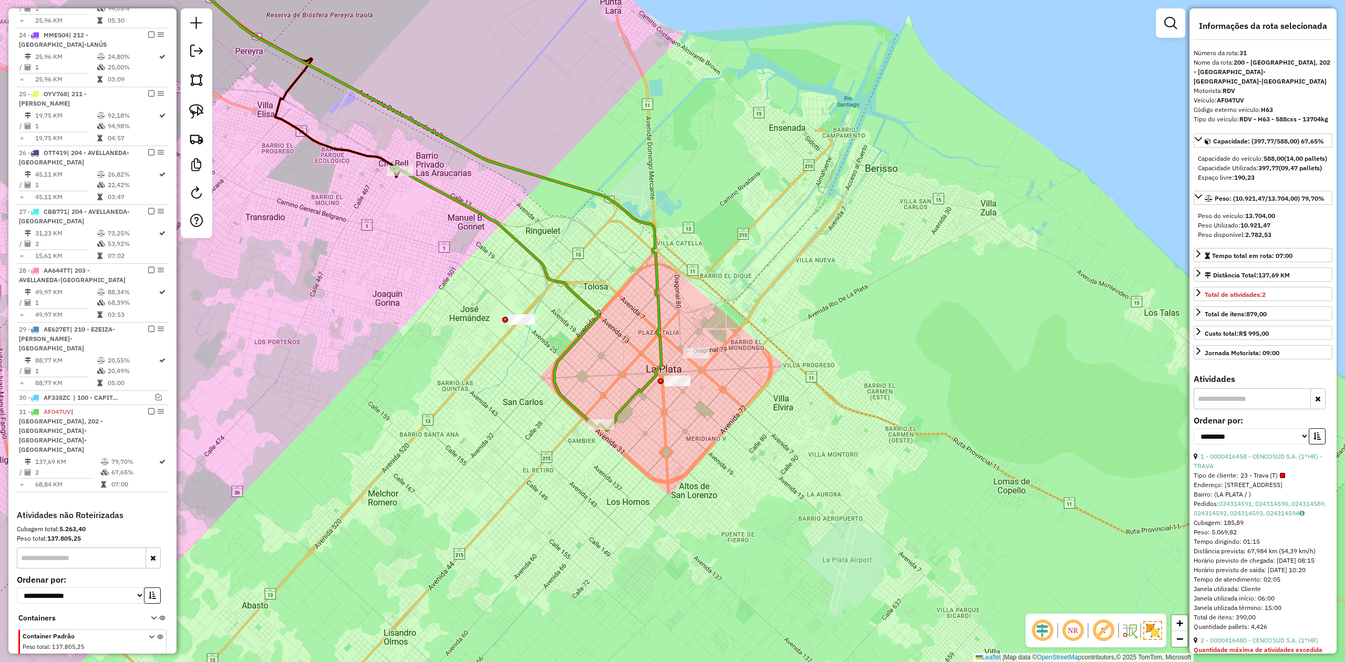
scroll to position [994, 0]
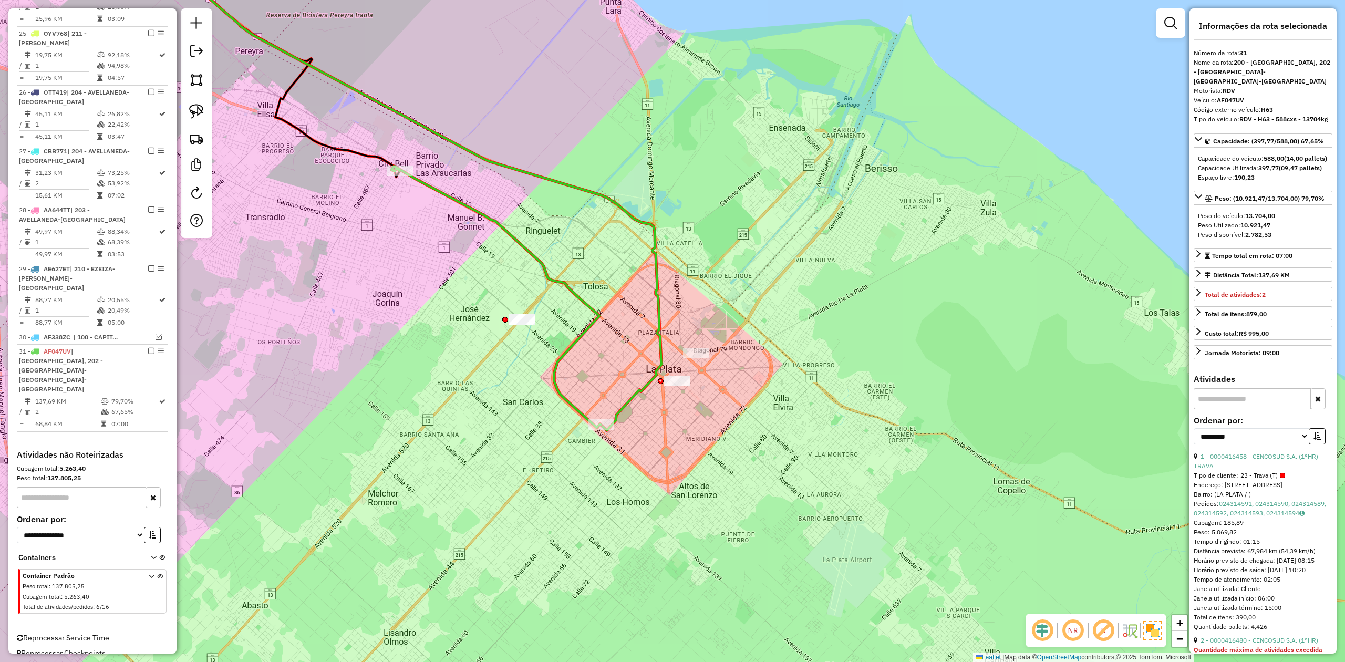
click at [641, 225] on icon at bounding box center [402, 182] width 517 height 496
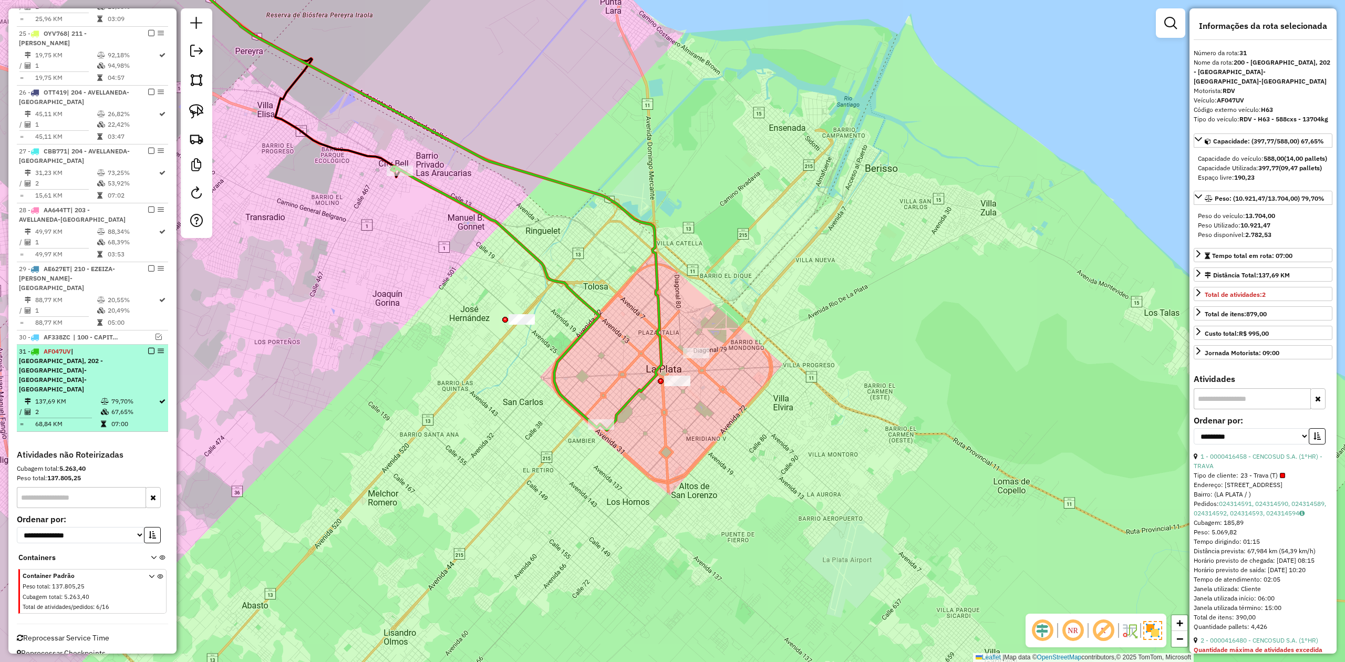
click at [148, 354] on em at bounding box center [151, 351] width 6 height 6
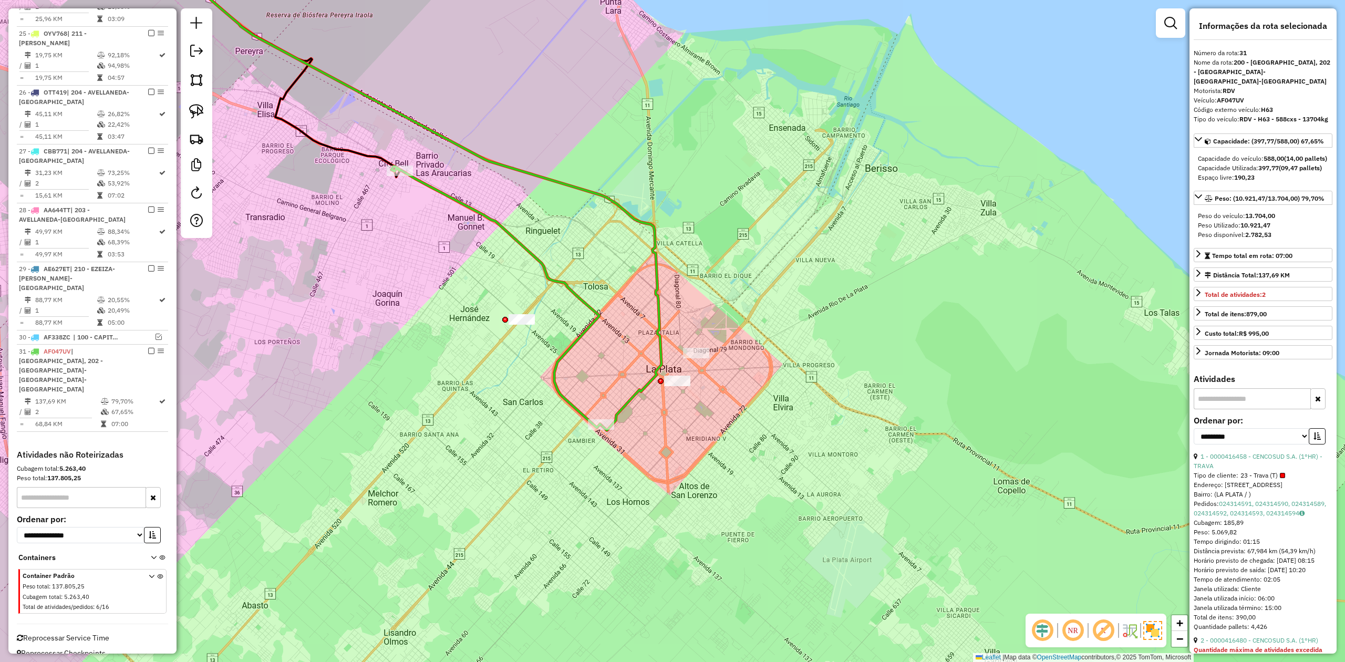
scroll to position [940, 0]
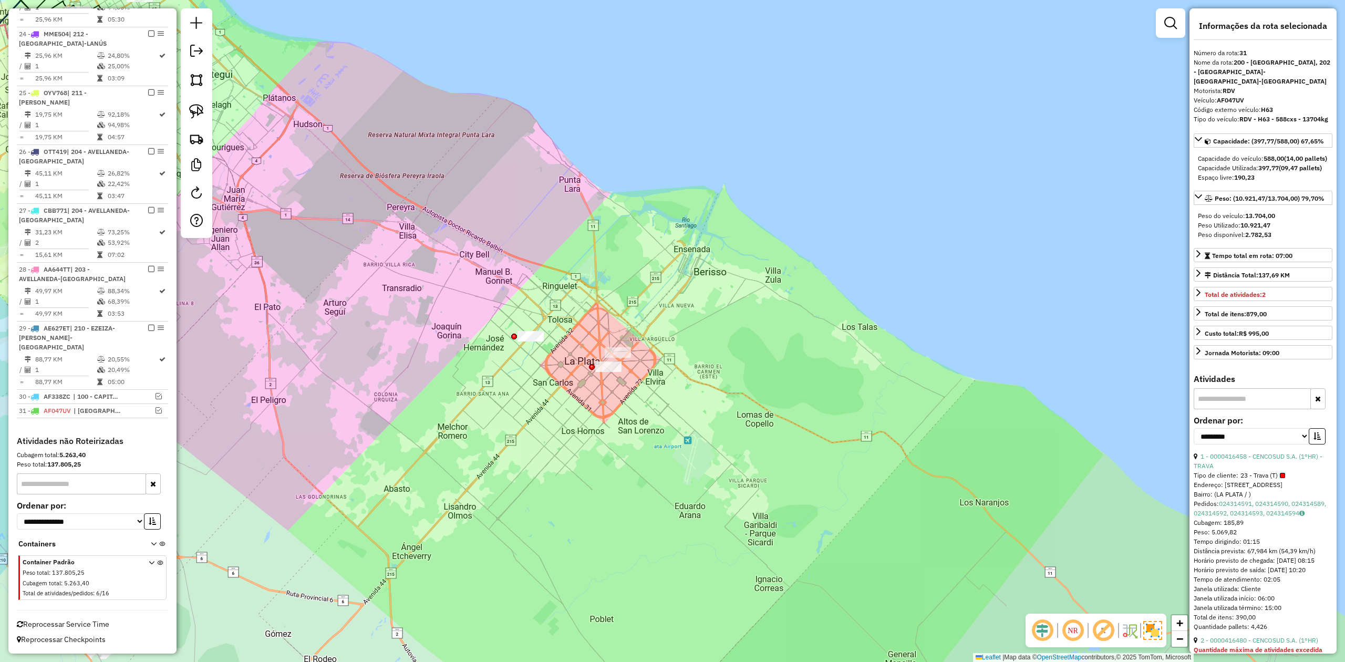
drag, startPoint x: 548, startPoint y: 384, endPoint x: 582, endPoint y: 416, distance: 46.1
click at [581, 415] on div "Janela de atendimento Grade de atendimento Capacidade Transportadoras Veículos …" at bounding box center [672, 331] width 1345 height 662
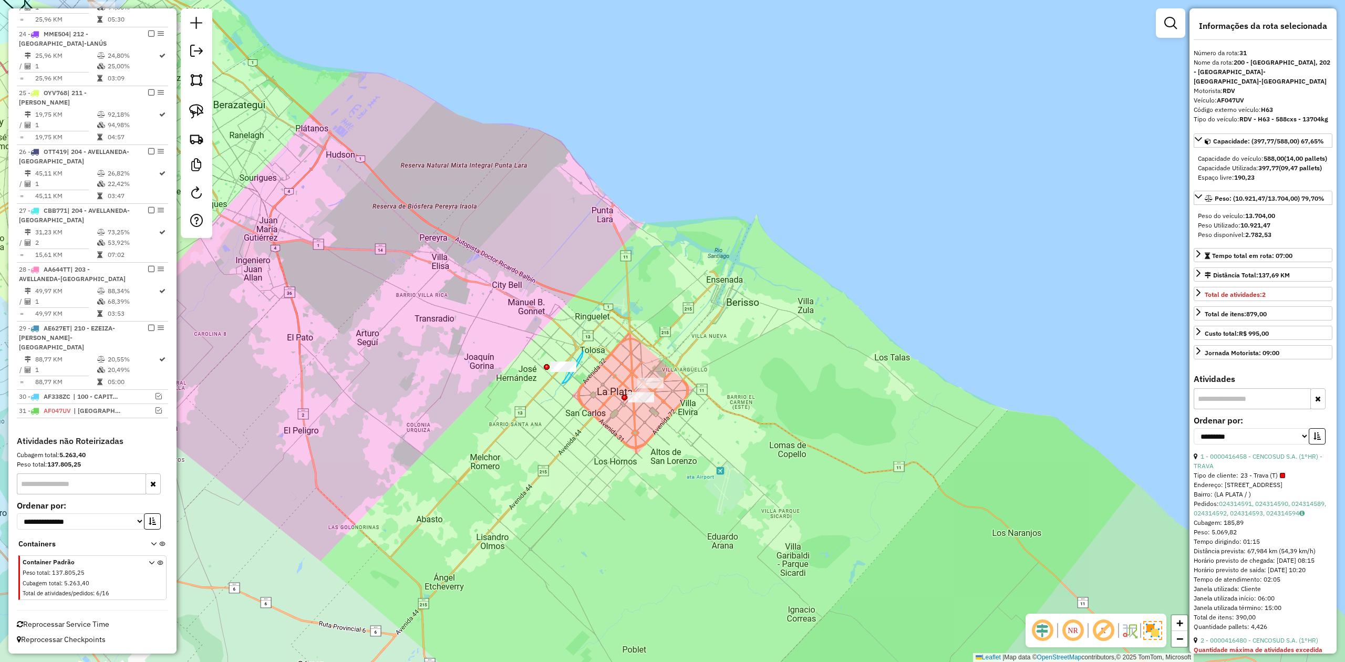
drag, startPoint x: 565, startPoint y: 382, endPoint x: 536, endPoint y: 385, distance: 29.0
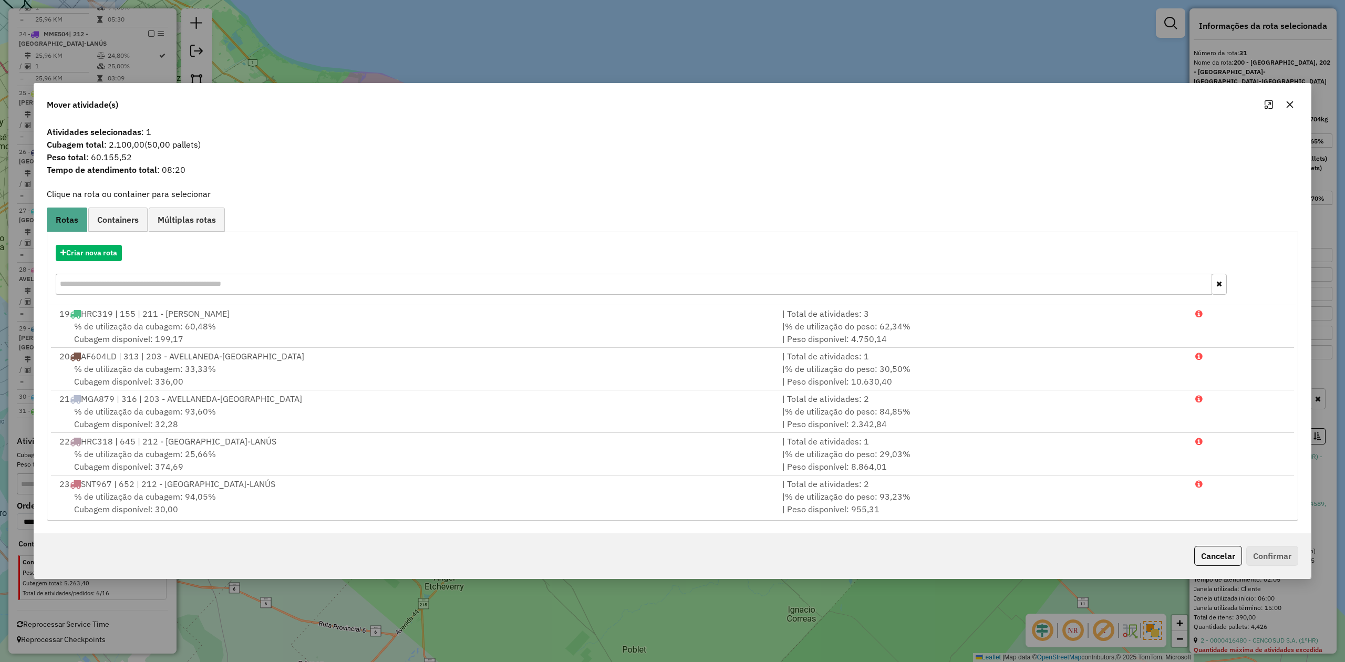
click at [1294, 101] on button "button" at bounding box center [1289, 104] width 17 height 17
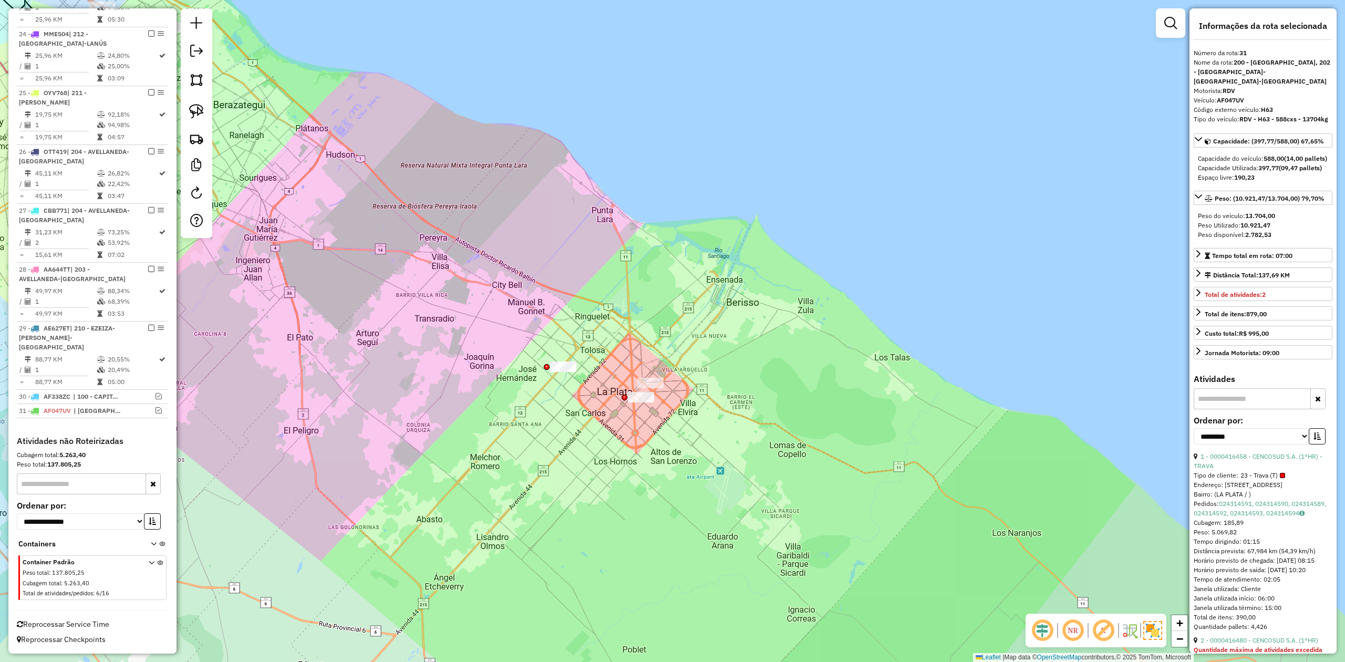
drag, startPoint x: 771, startPoint y: 431, endPoint x: 928, endPoint y: 427, distance: 156.6
click at [927, 427] on div "Janela de atendimento Grade de atendimento Capacidade Transportadoras Veículos …" at bounding box center [672, 331] width 1345 height 662
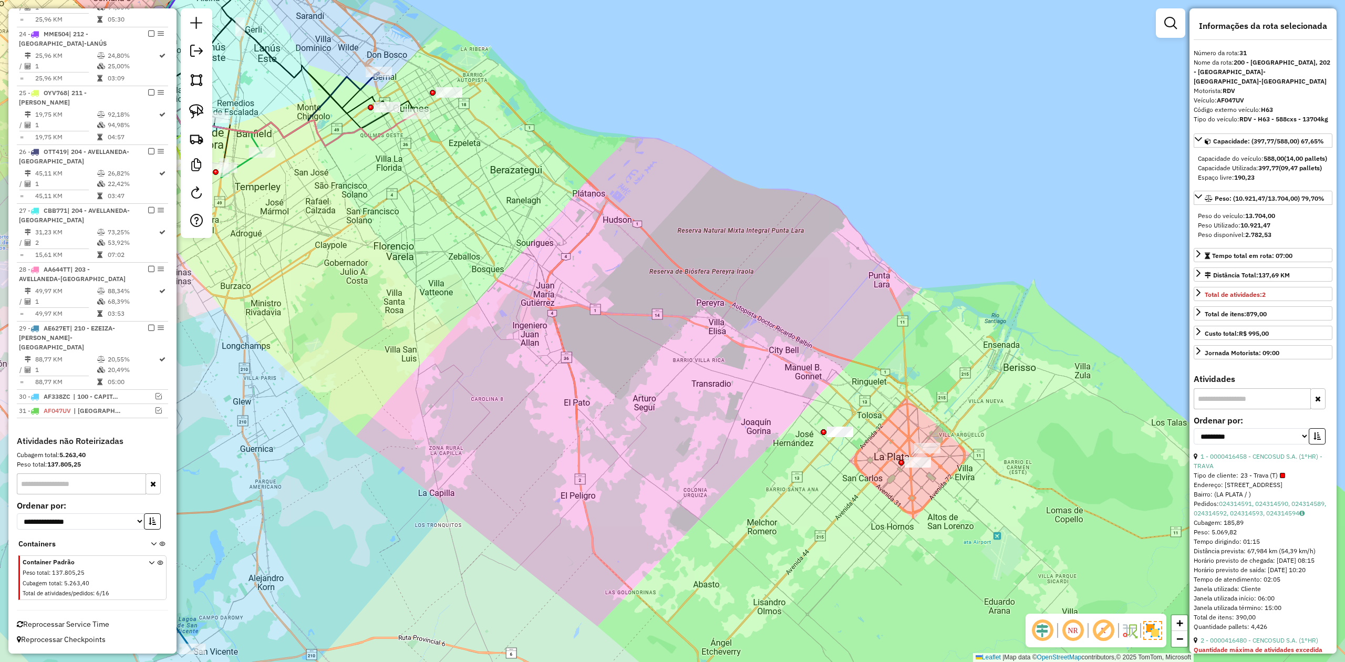
click at [615, 229] on div "Janela de atendimento Grade de atendimento Capacidade Transportadoras Veículos …" at bounding box center [672, 331] width 1345 height 662
click at [393, 125] on icon at bounding box center [268, 97] width 295 height 97
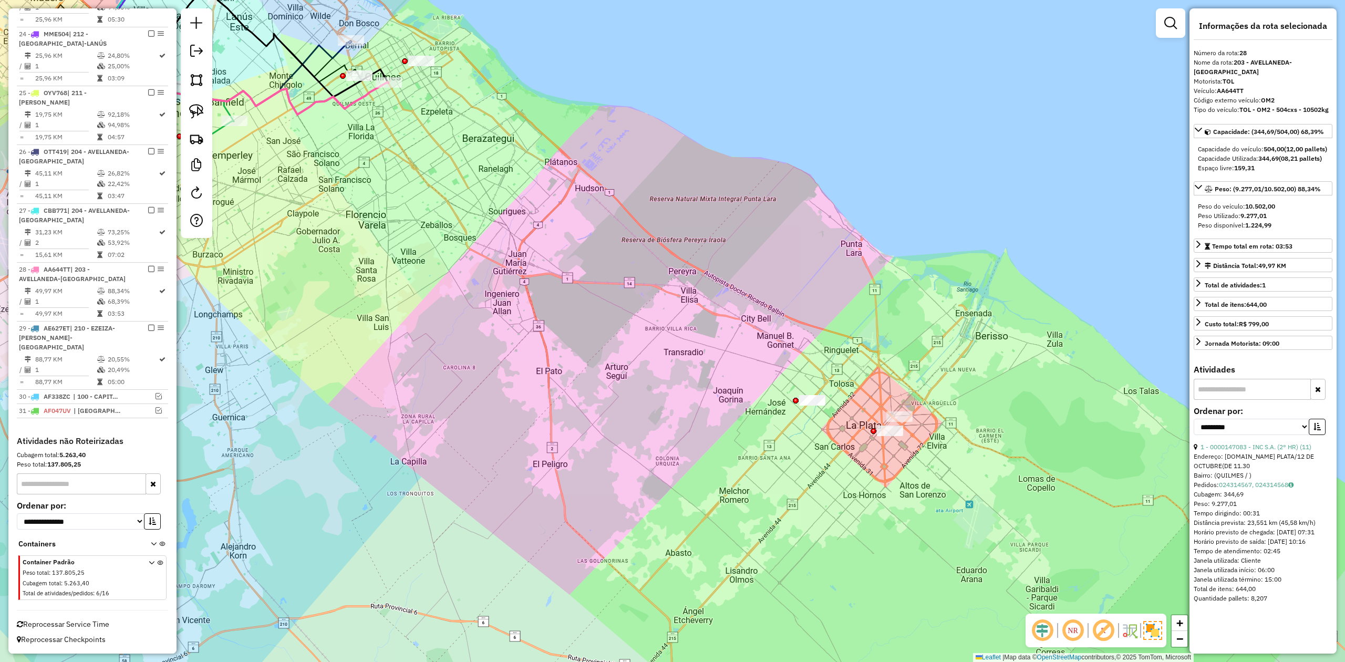
drag, startPoint x: 549, startPoint y: 271, endPoint x: 396, endPoint y: 173, distance: 181.8
click at [396, 173] on div "Janela de atendimento Grade de atendimento Capacidade Transportadoras Veículos …" at bounding box center [672, 331] width 1345 height 662
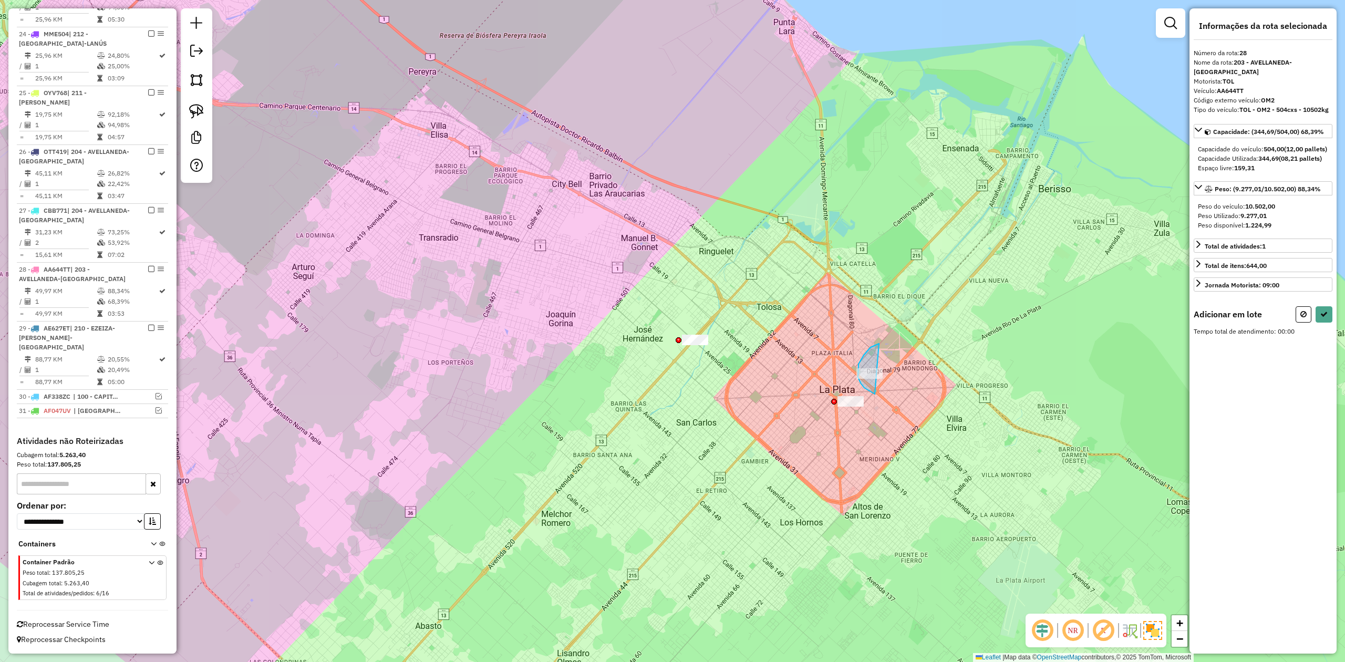
drag, startPoint x: 860, startPoint y: 383, endPoint x: 938, endPoint y: 366, distance: 79.6
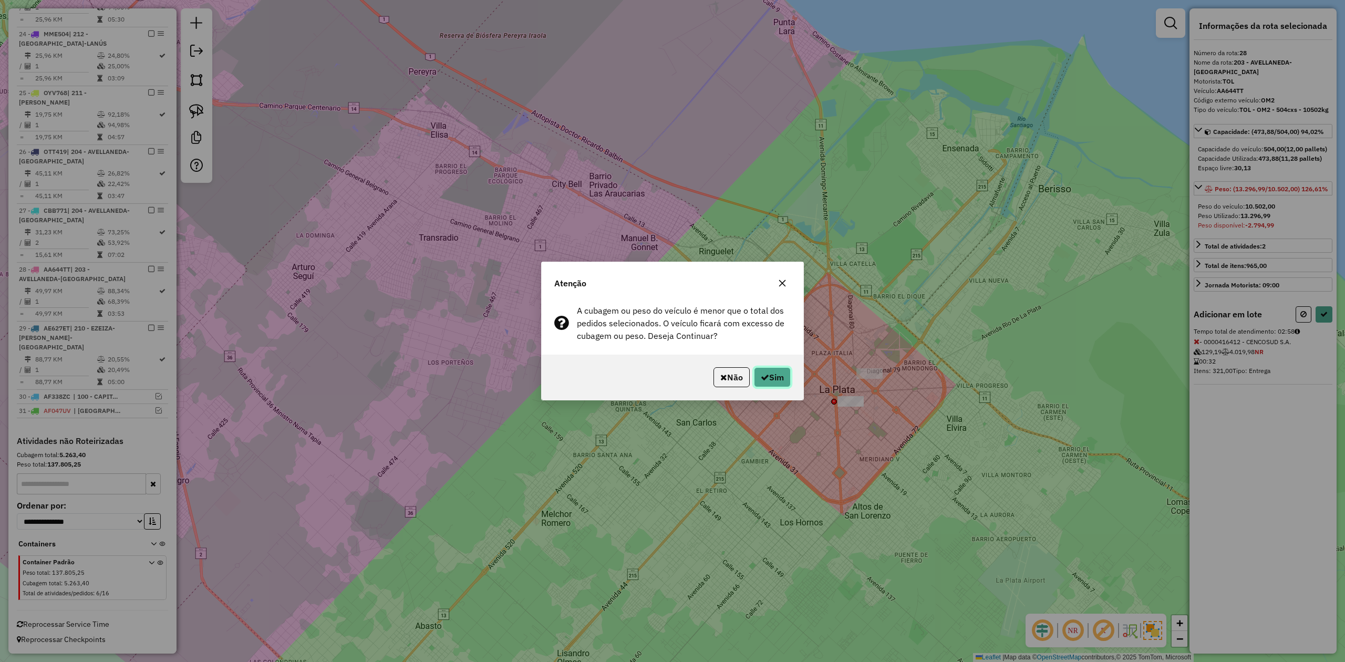
click at [783, 377] on button "Sim" at bounding box center [772, 377] width 37 height 20
select select "**********"
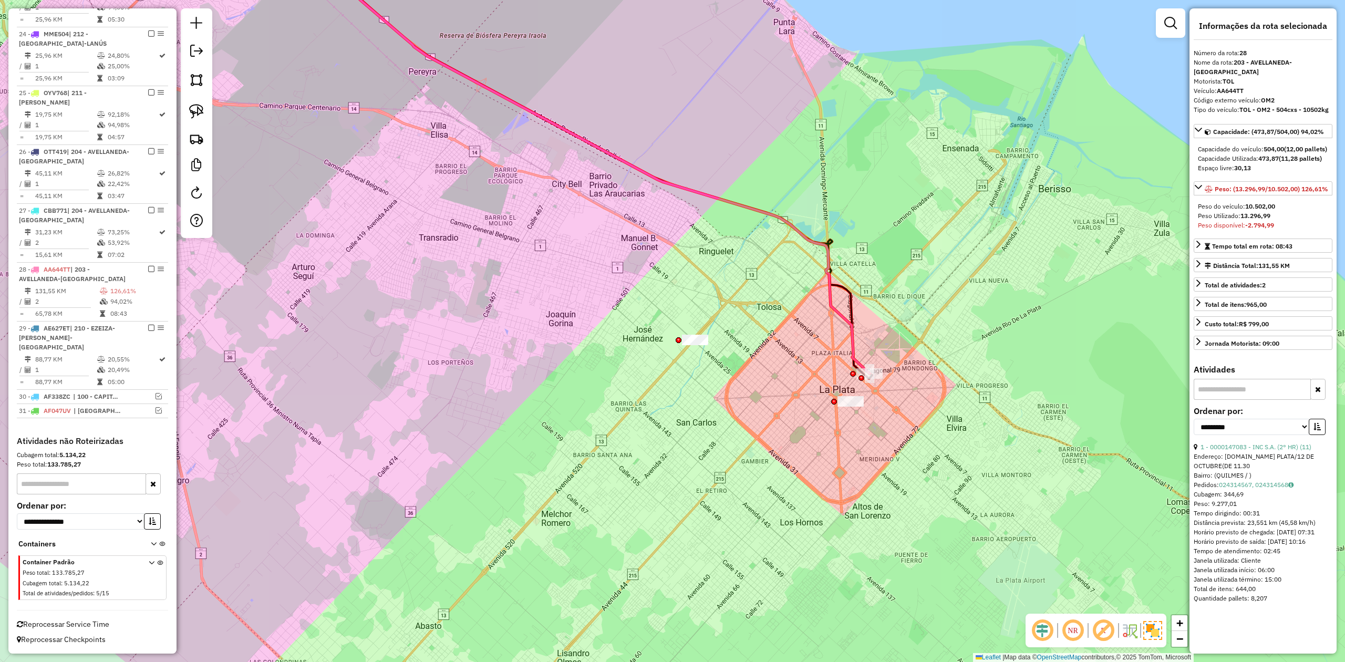
click at [833, 282] on icon at bounding box center [584, 154] width 570 height 440
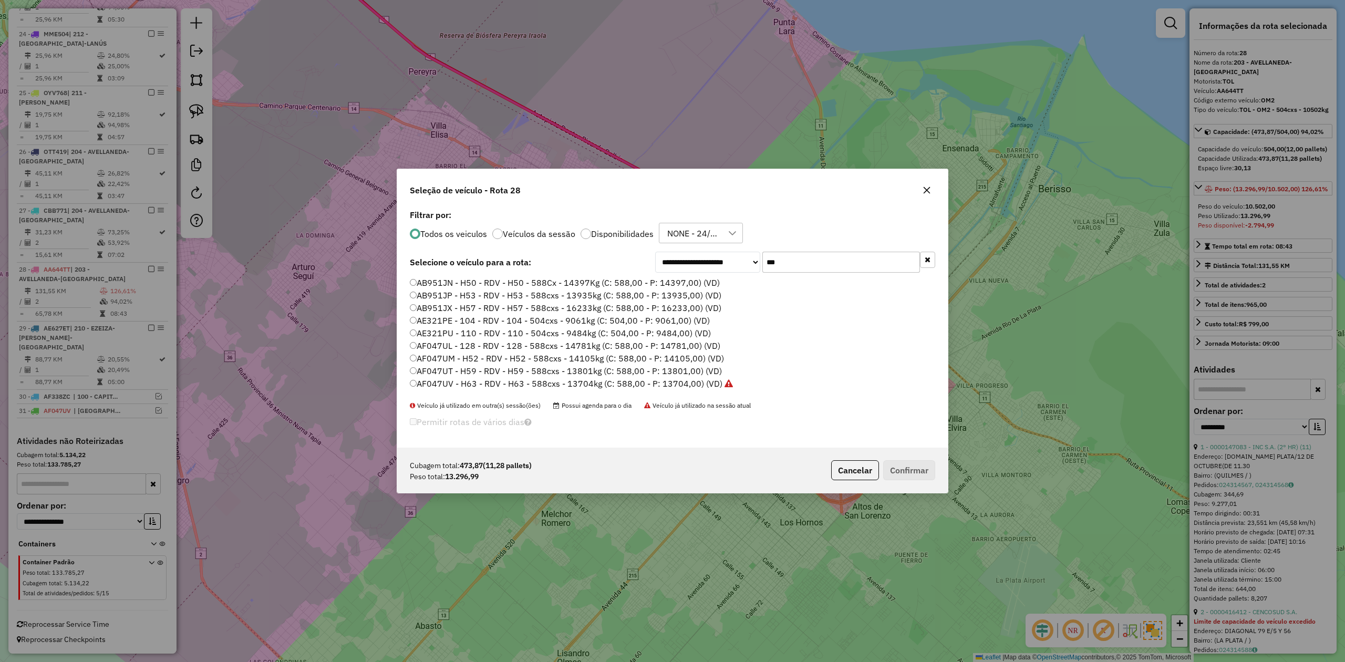
scroll to position [5, 3]
click at [688, 372] on label "AF047UT - H59 - RDV - H59 - 588cxs - 13801kg (C: 588,00 - P: 13801,00) (VD)" at bounding box center [566, 371] width 312 height 13
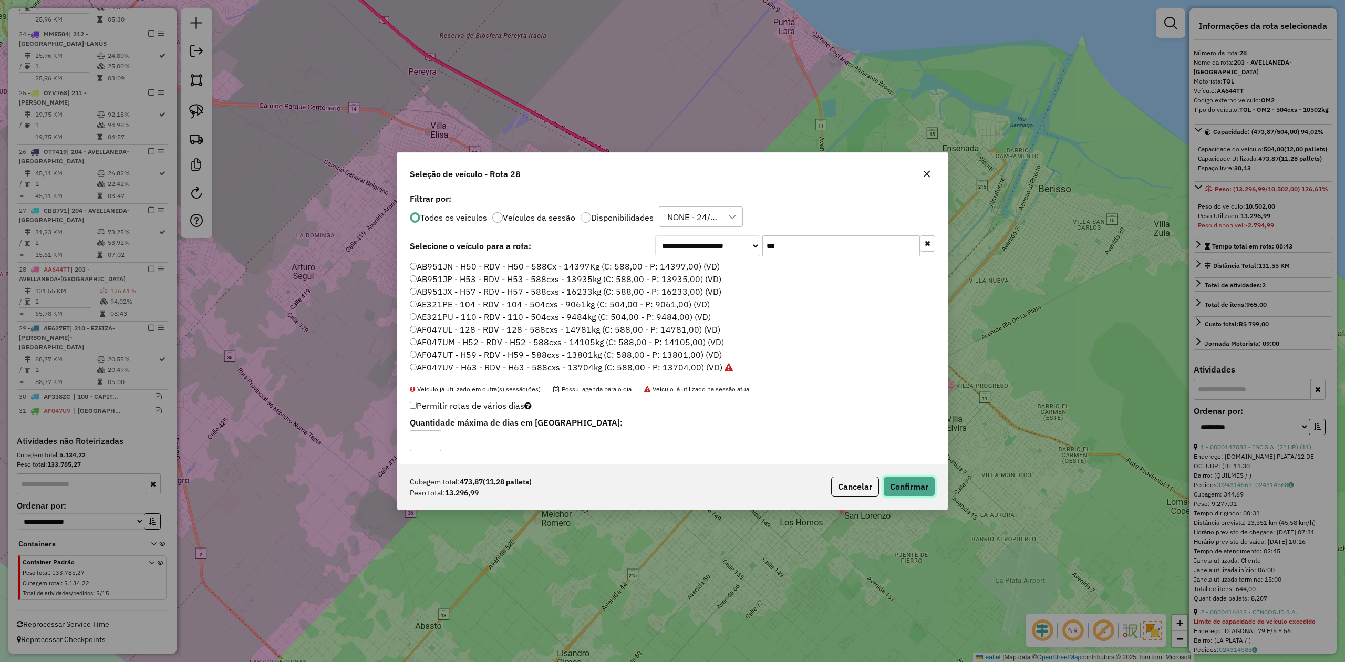
click at [919, 482] on button "Confirmar" at bounding box center [909, 486] width 52 height 20
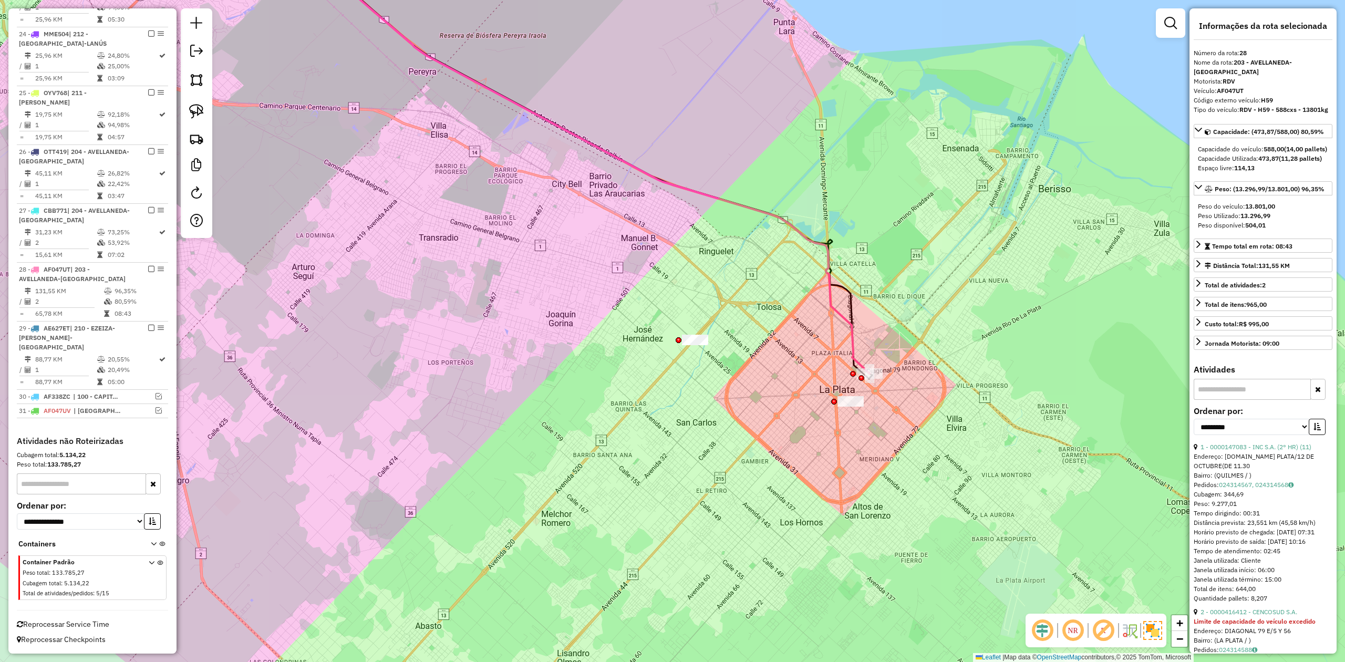
click at [835, 310] on icon at bounding box center [584, 154] width 570 height 440
click at [150, 267] on em at bounding box center [151, 269] width 6 height 6
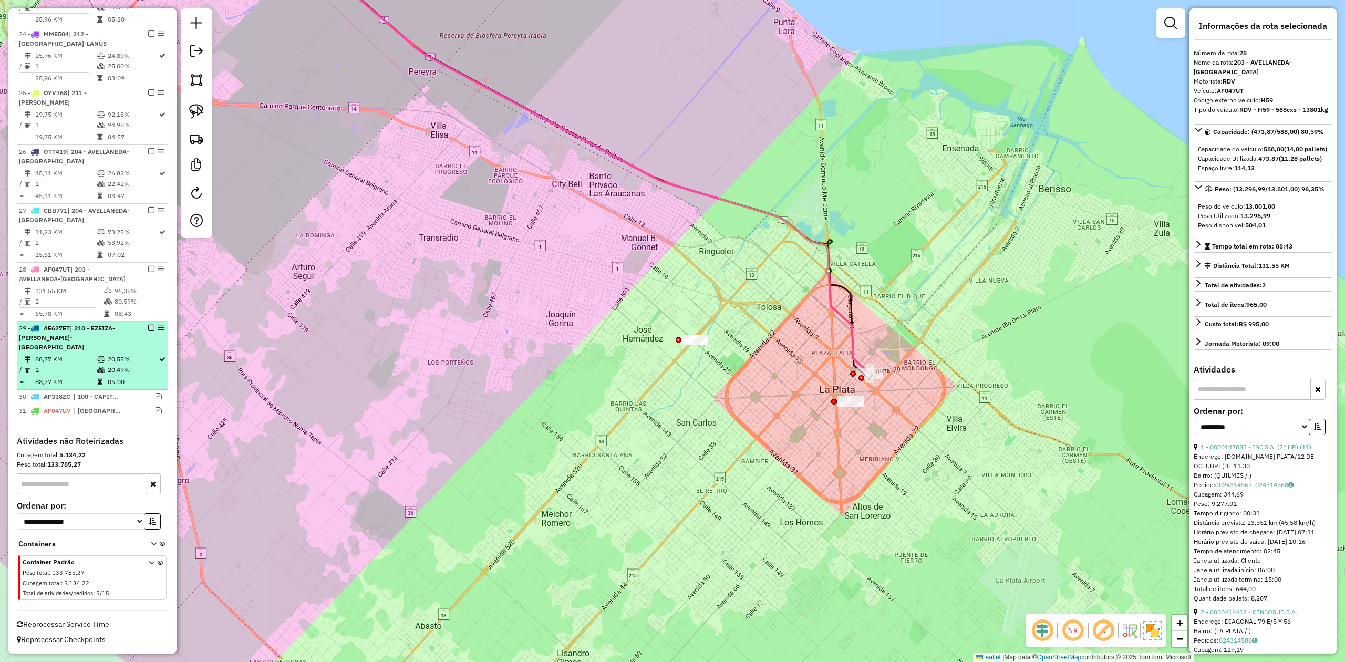
scroll to position [896, 0]
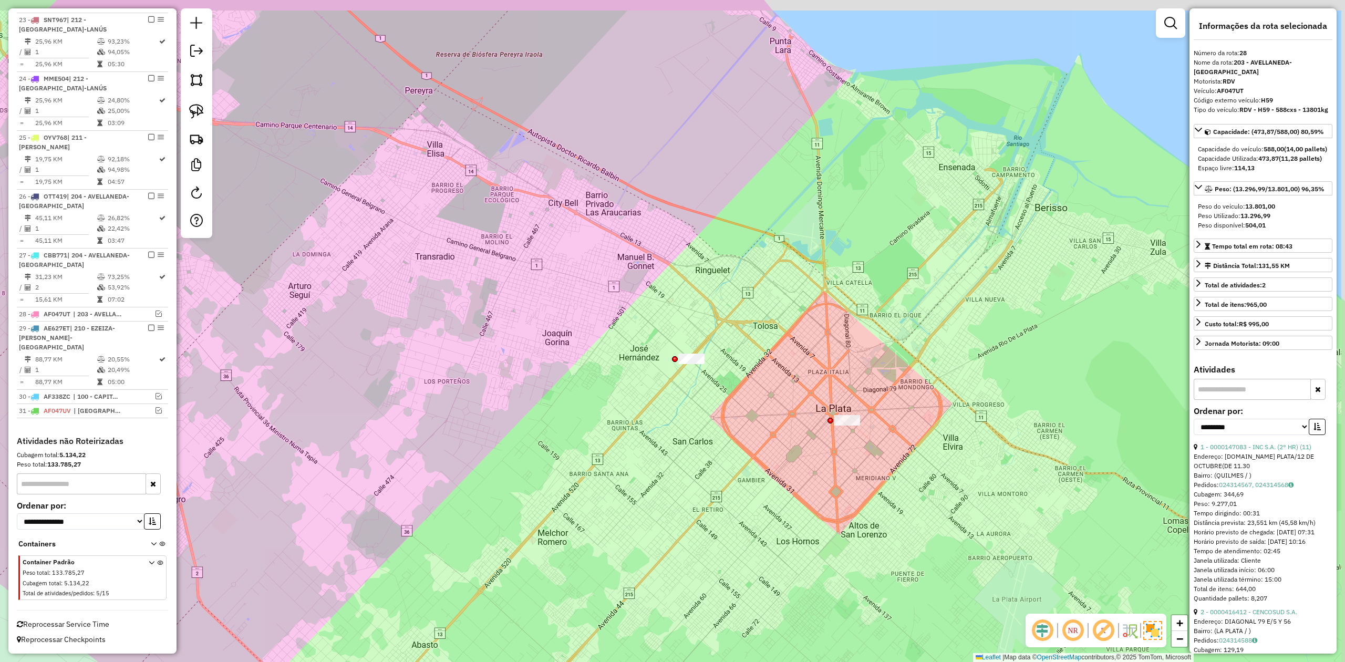
drag, startPoint x: 761, startPoint y: 377, endPoint x: 818, endPoint y: 513, distance: 147.6
click at [818, 517] on div "Janela de atendimento Grade de atendimento Capacidade Transportadoras Veículos …" at bounding box center [672, 331] width 1345 height 662
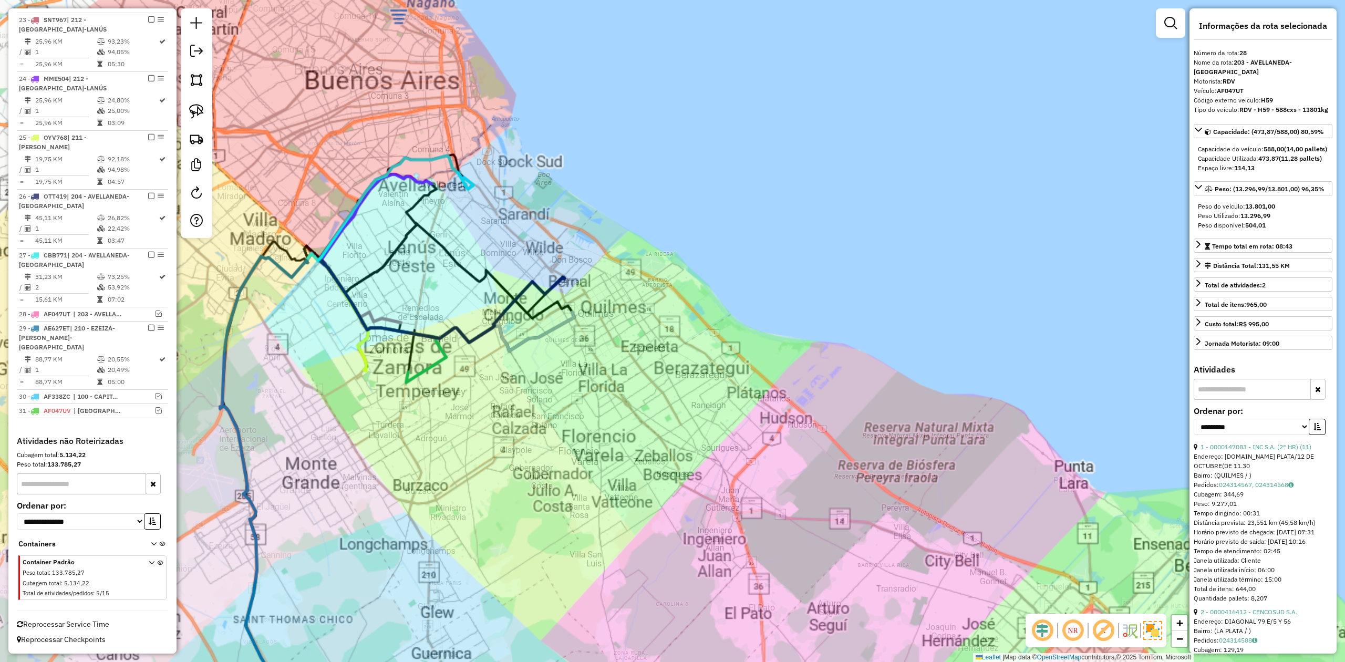
click at [576, 365] on div "Janela de atendimento Grade de atendimento Capacidade Transportadoras Veículos …" at bounding box center [672, 331] width 1345 height 662
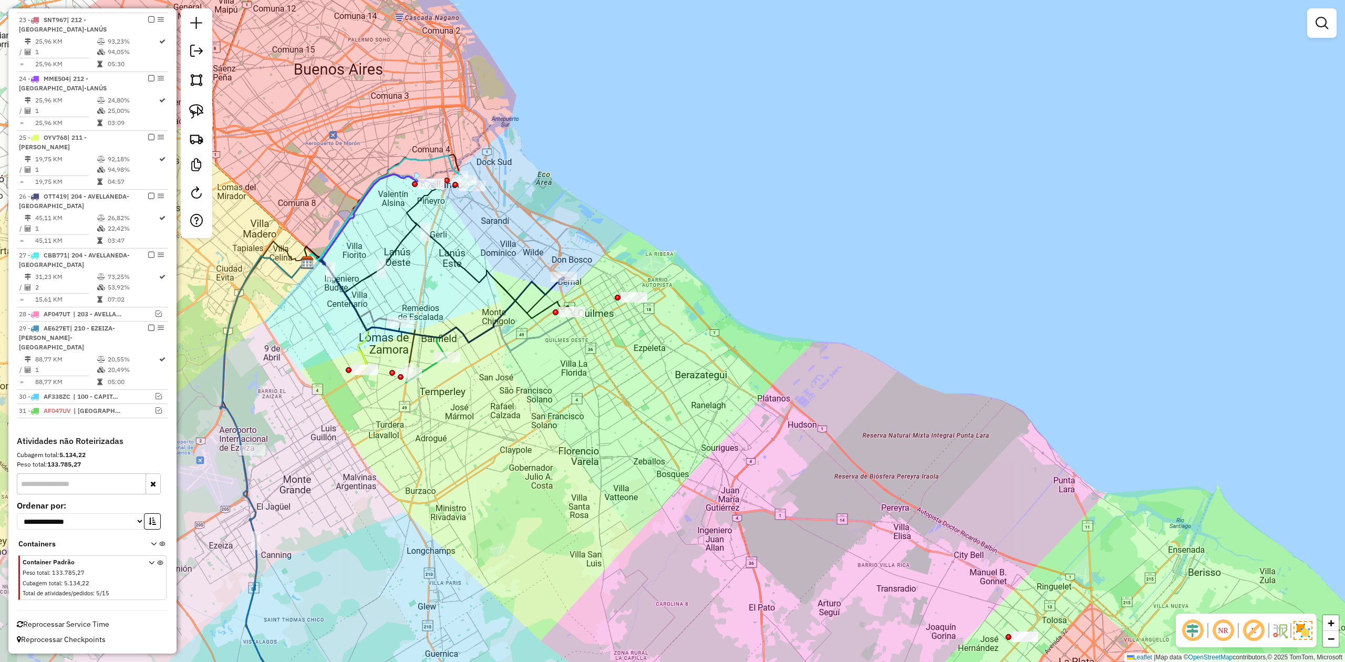
click at [550, 290] on icon at bounding box center [435, 298] width 258 height 89
select select "**********"
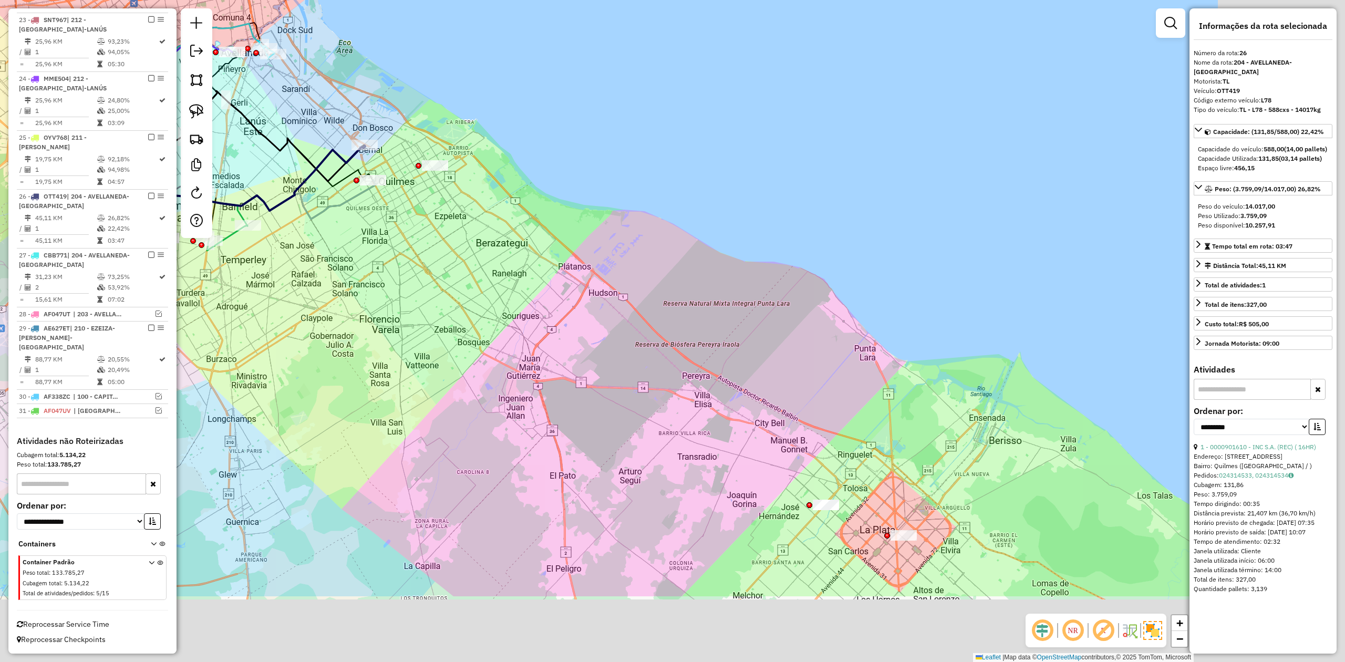
drag, startPoint x: 853, startPoint y: 522, endPoint x: 628, endPoint y: 379, distance: 266.6
click at [629, 379] on div "Janela de atendimento Grade de atendimento Capacidade Transportadoras Veículos …" at bounding box center [672, 331] width 1345 height 662
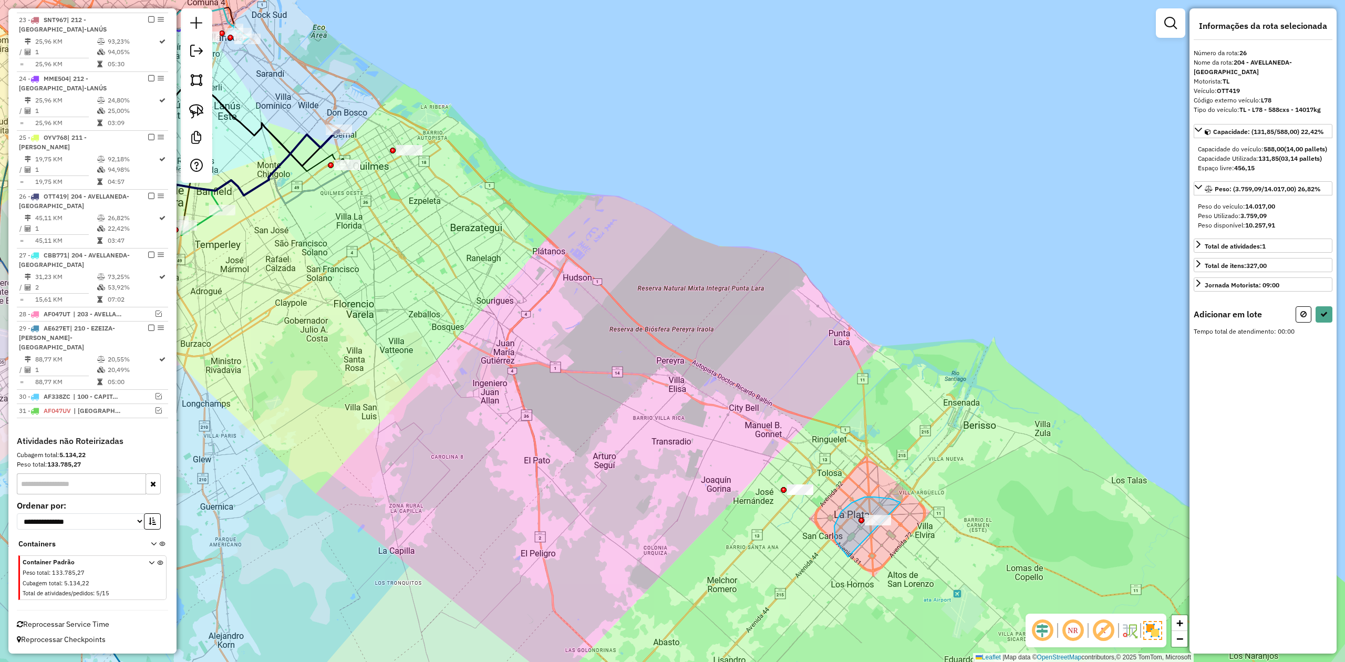
drag, startPoint x: 875, startPoint y: 497, endPoint x: 956, endPoint y: 524, distance: 85.7
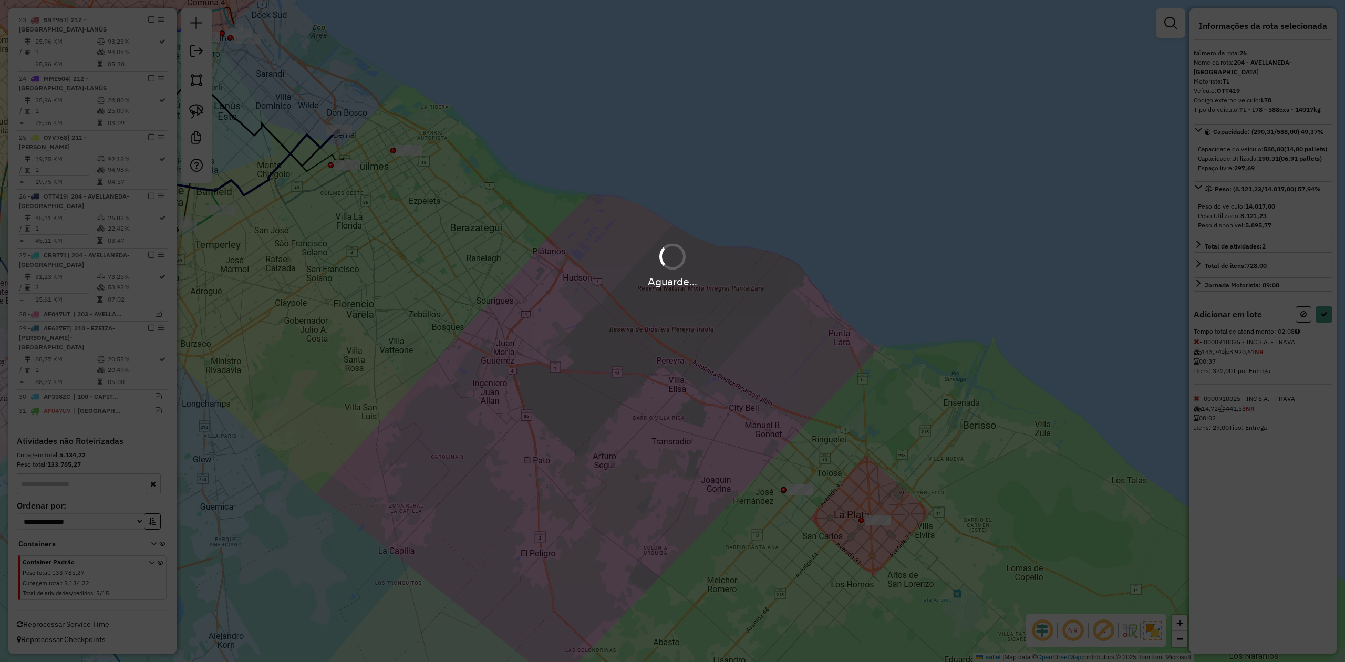
select select "**********"
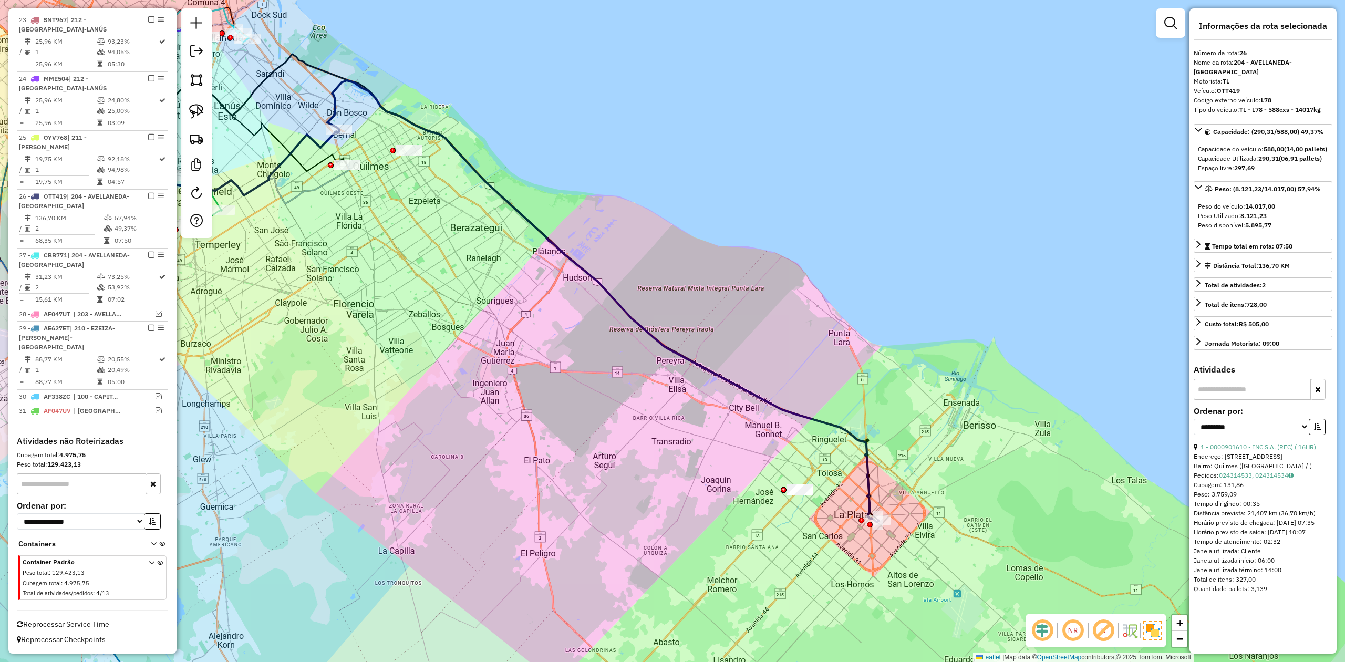
click at [438, 139] on icon at bounding box center [603, 301] width 552 height 442
drag, startPoint x: 412, startPoint y: 129, endPoint x: 457, endPoint y: 155, distance: 51.8
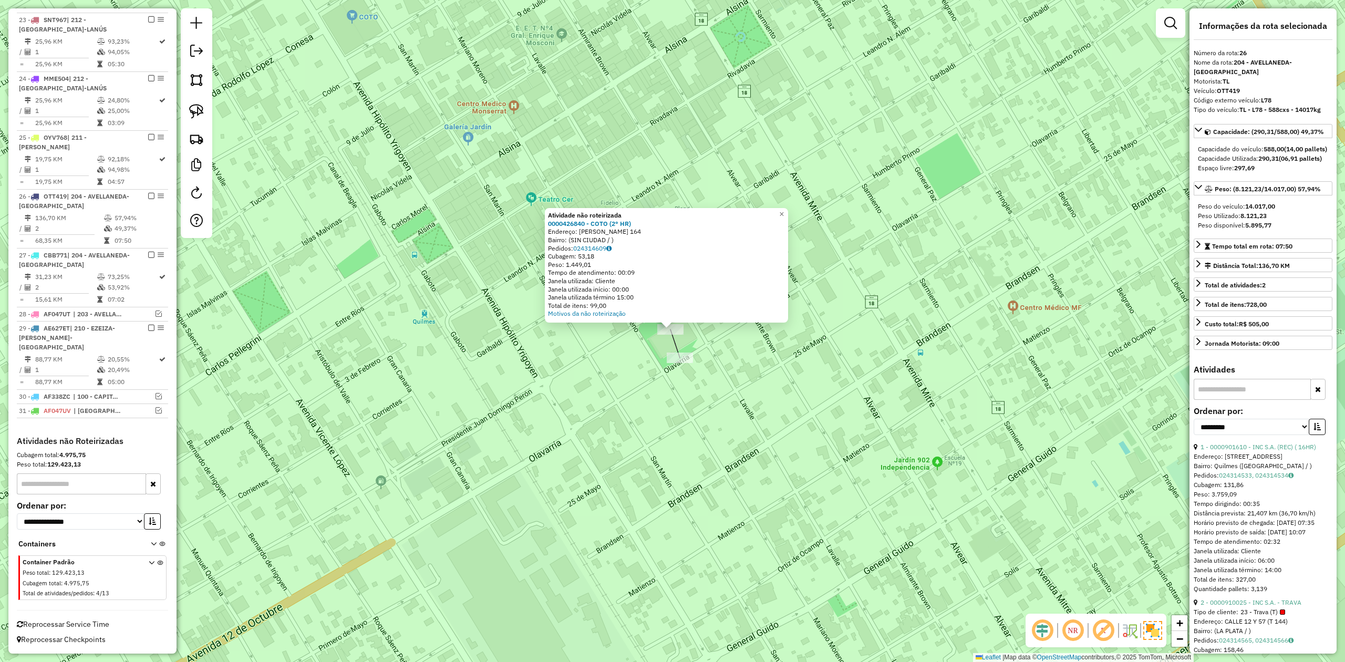
drag, startPoint x: 813, startPoint y: 333, endPoint x: 725, endPoint y: 286, distance: 99.9
click at [727, 288] on div "Atividade não roteirizada 0000426840 - COTO (2° HR) Endereço: [PERSON_NAME] 164…" at bounding box center [672, 331] width 1345 height 662
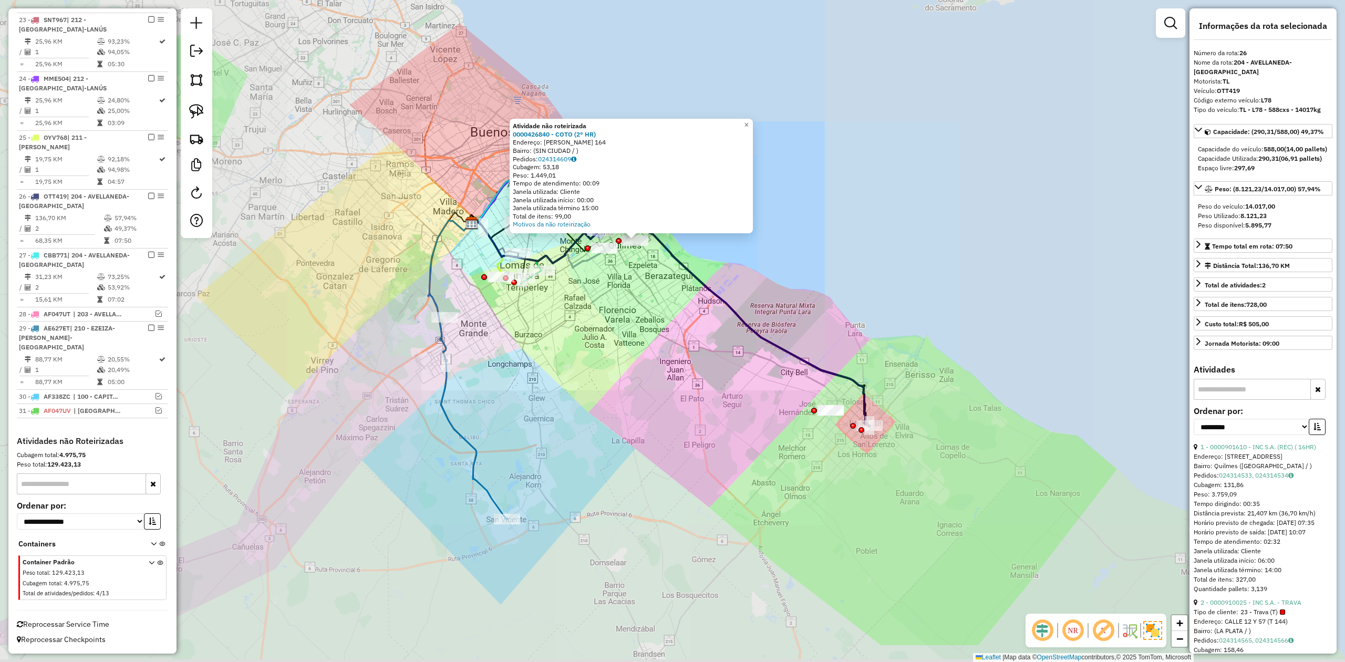
drag, startPoint x: 720, startPoint y: 336, endPoint x: 673, endPoint y: 293, distance: 63.5
click at [673, 293] on div "Atividade não roteirizada 0000426840 - COTO (2° HR) Endereço: [PERSON_NAME] 164…" at bounding box center [672, 331] width 1345 height 662
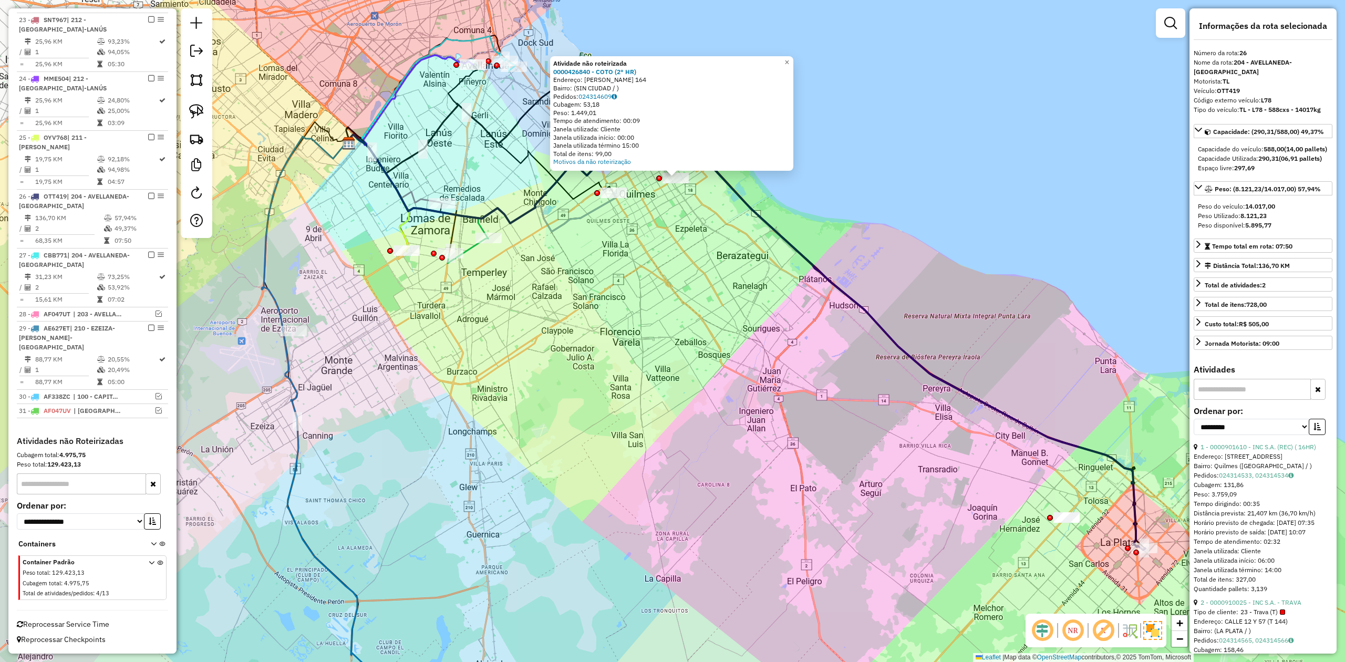
drag, startPoint x: 543, startPoint y: 272, endPoint x: 507, endPoint y: 246, distance: 43.3
click at [509, 246] on div "Atividade não roteirizada 0000426840 - COTO (2° HR) Endereço: [PERSON_NAME] 164…" at bounding box center [672, 331] width 1345 height 662
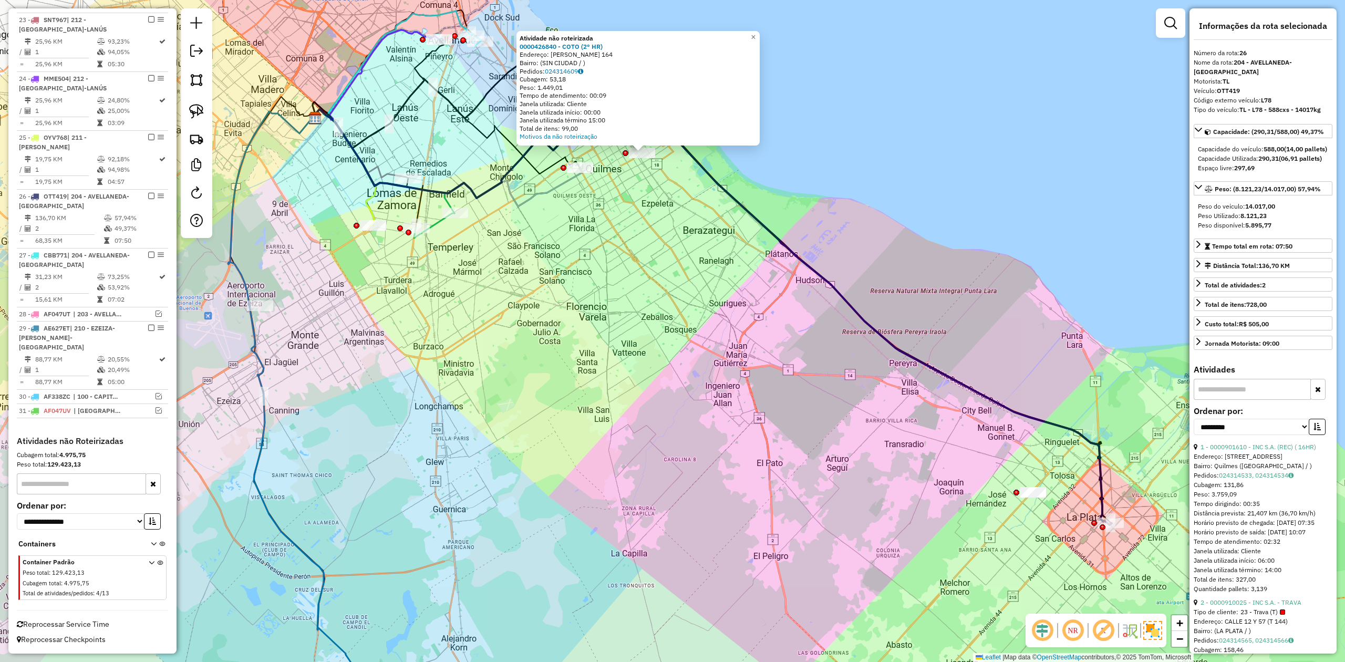
click at [386, 174] on icon at bounding box center [361, 143] width 95 height 69
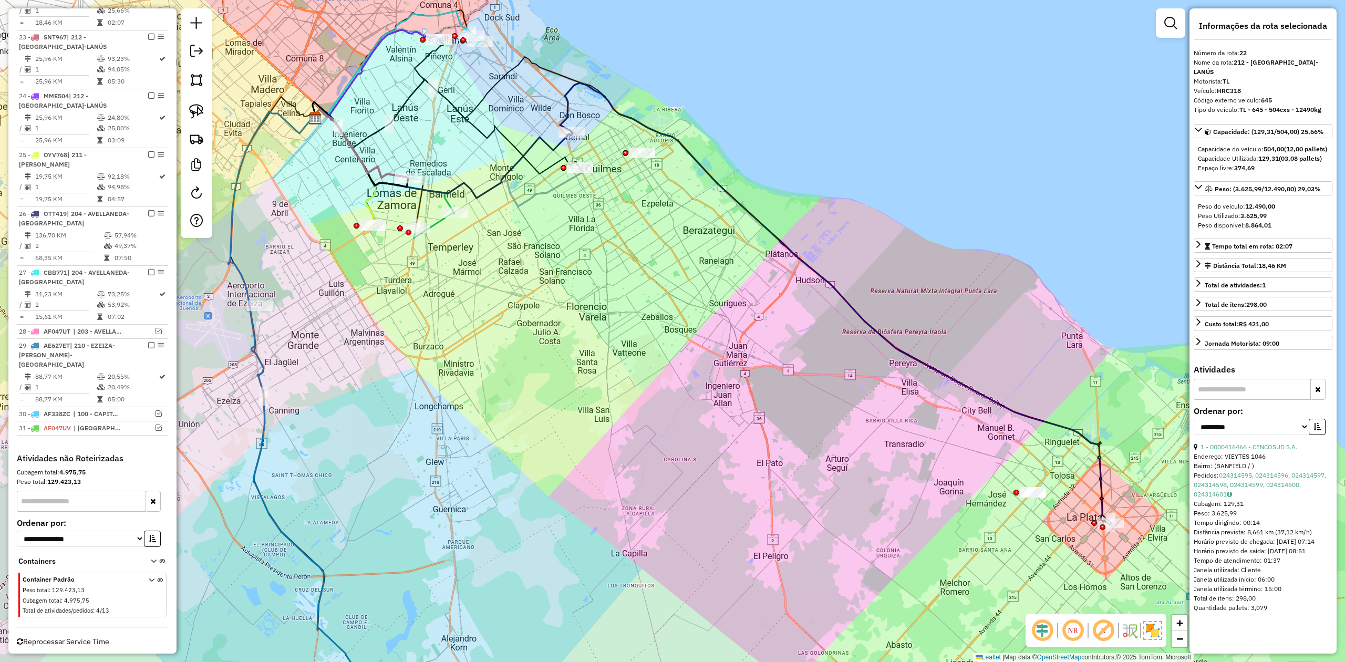
scroll to position [839, 0]
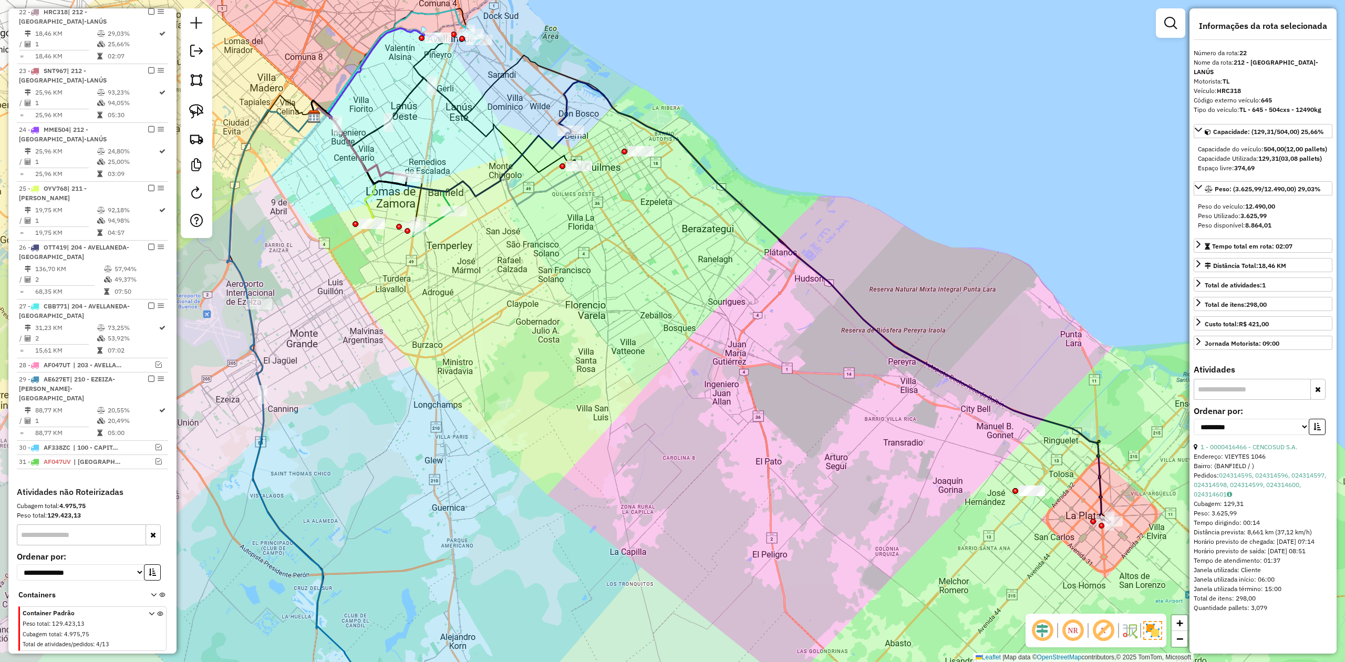
drag, startPoint x: 683, startPoint y: 355, endPoint x: 599, endPoint y: 314, distance: 93.0
click at [595, 312] on div "Janela de atendimento Grade de atendimento Capacidade Transportadoras Veículos …" at bounding box center [672, 331] width 1345 height 662
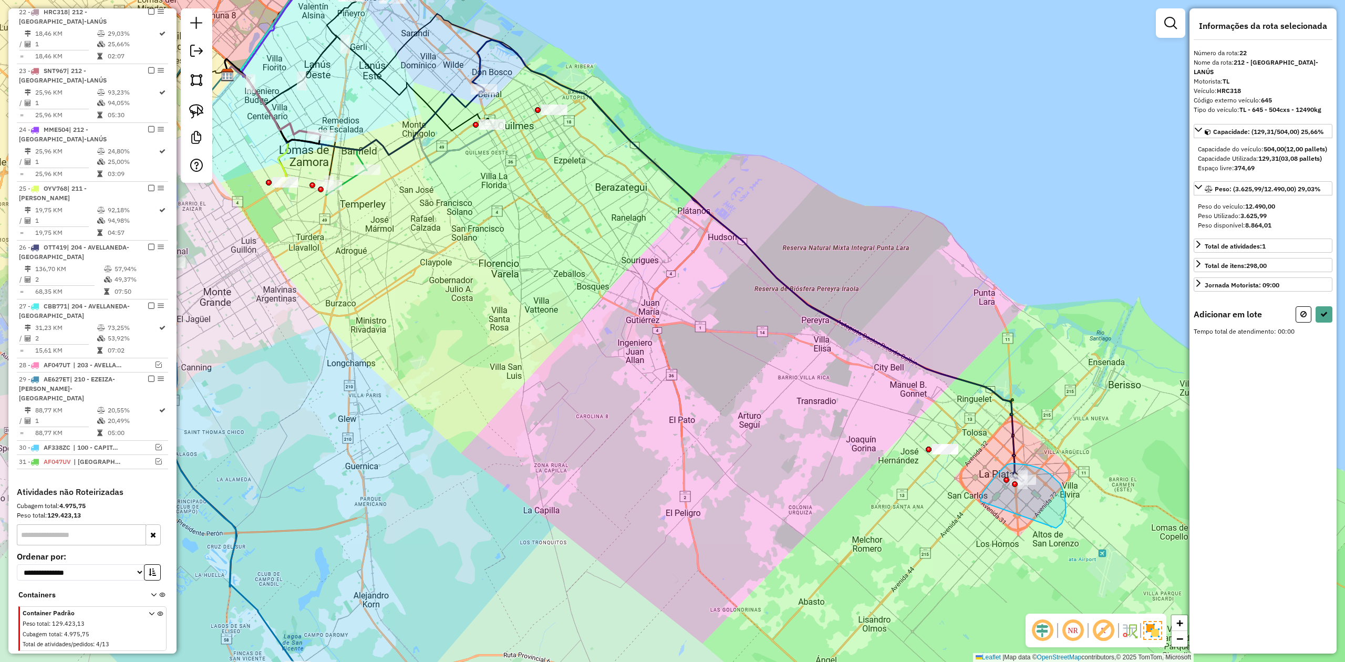
drag, startPoint x: 1056, startPoint y: 528, endPoint x: 1020, endPoint y: 537, distance: 36.8
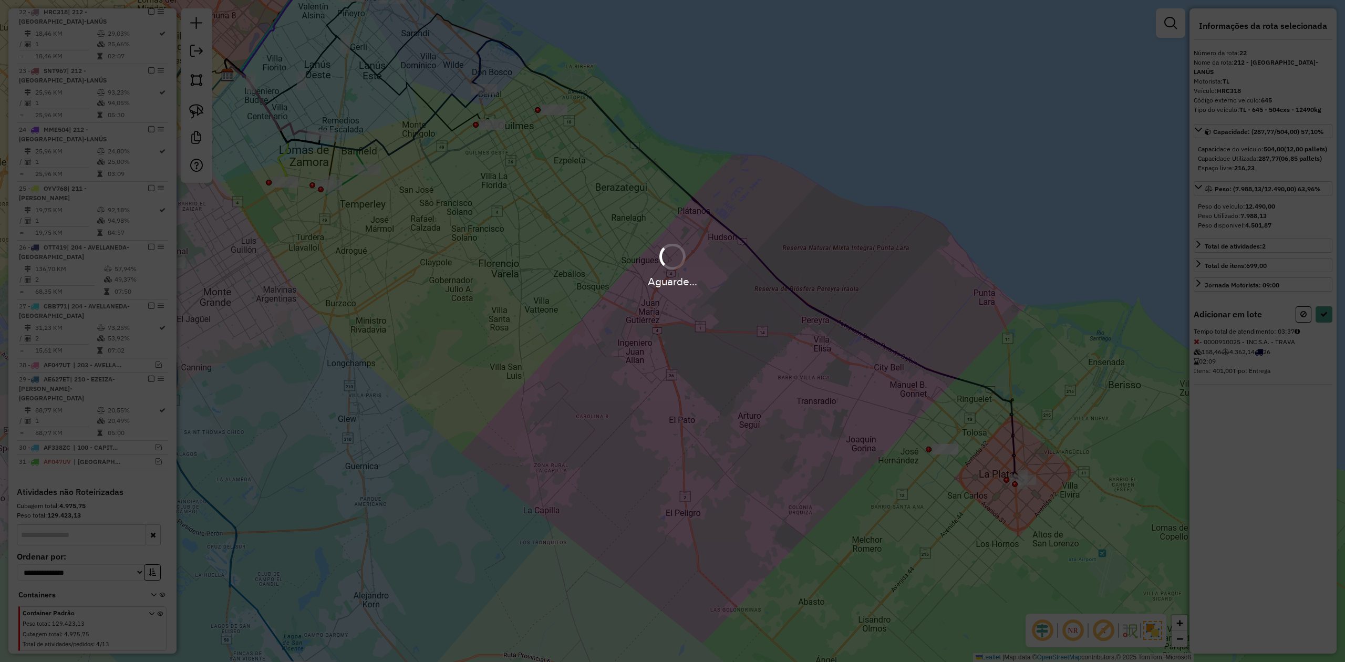
select select "**********"
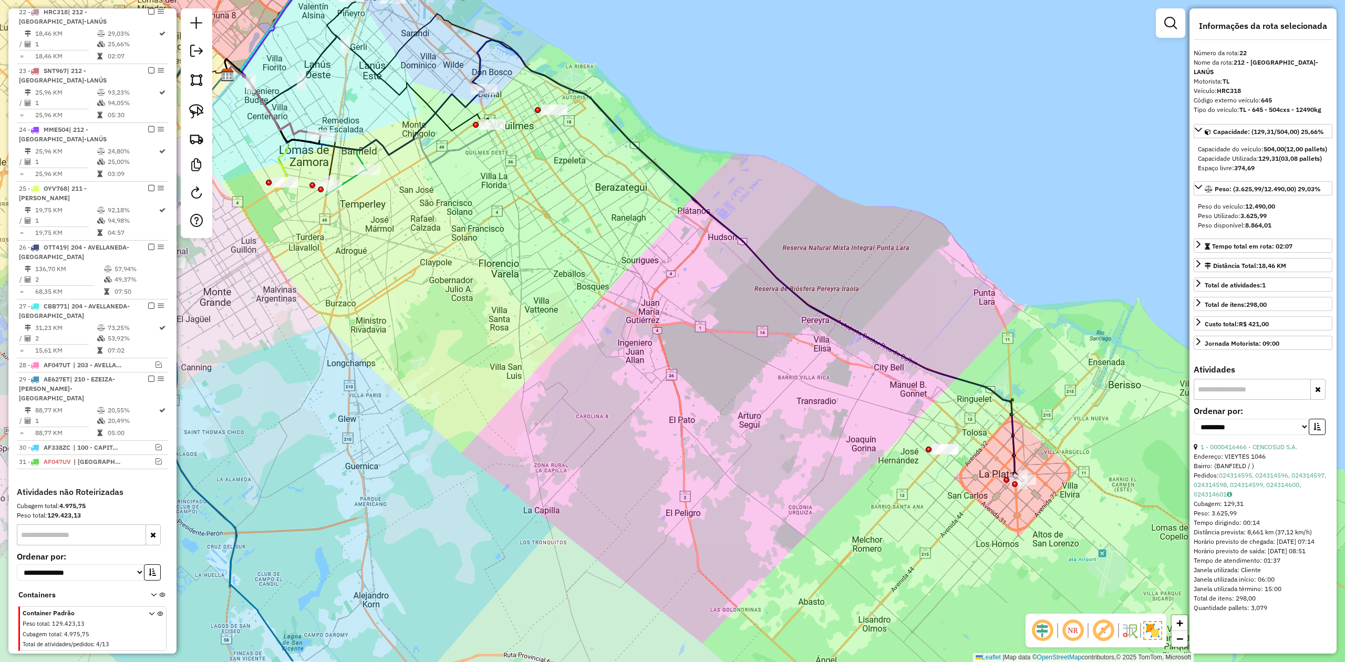
click at [733, 303] on div "Janela de atendimento Grade de atendimento Capacidade Transportadoras Veículos …" at bounding box center [672, 331] width 1345 height 662
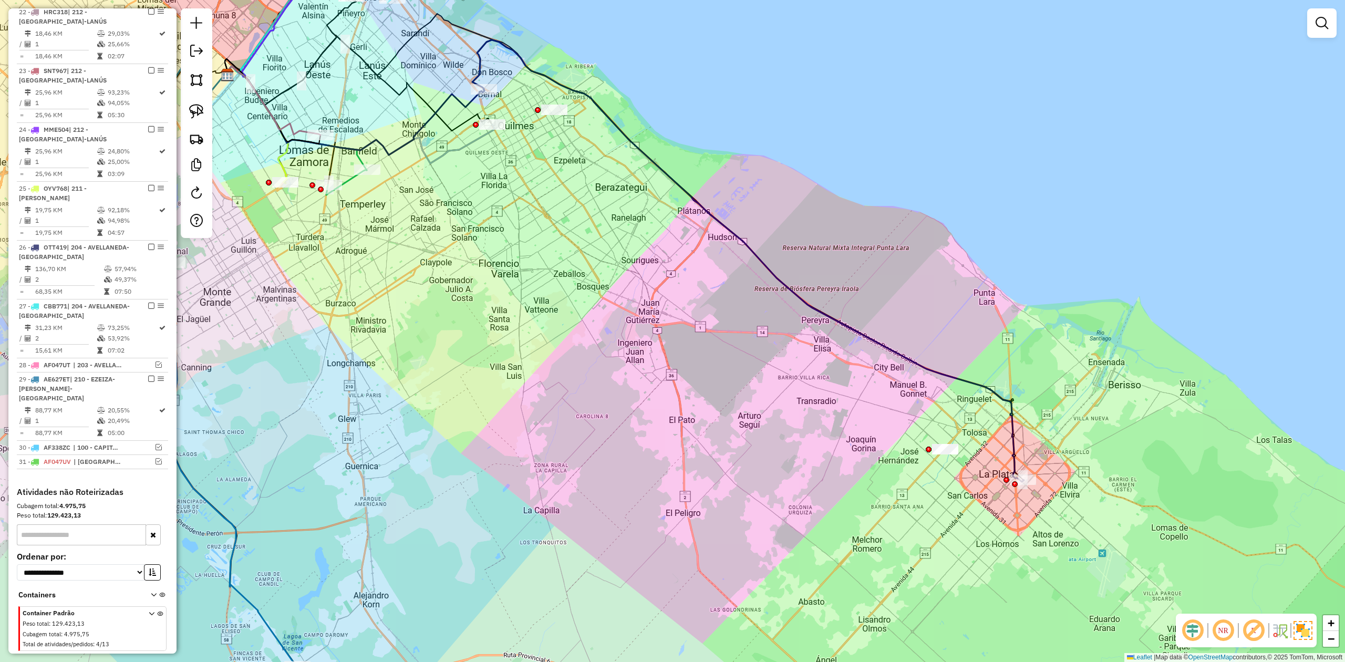
click at [749, 286] on div "Janela de atendimento Grade de atendimento Capacidade Transportadoras Veículos …" at bounding box center [672, 331] width 1345 height 662
click at [768, 254] on div "Janela de atendimento Grade de atendimento Capacidade Transportadoras Veículos …" at bounding box center [672, 331] width 1345 height 662
click at [767, 268] on icon at bounding box center [748, 261] width 552 height 442
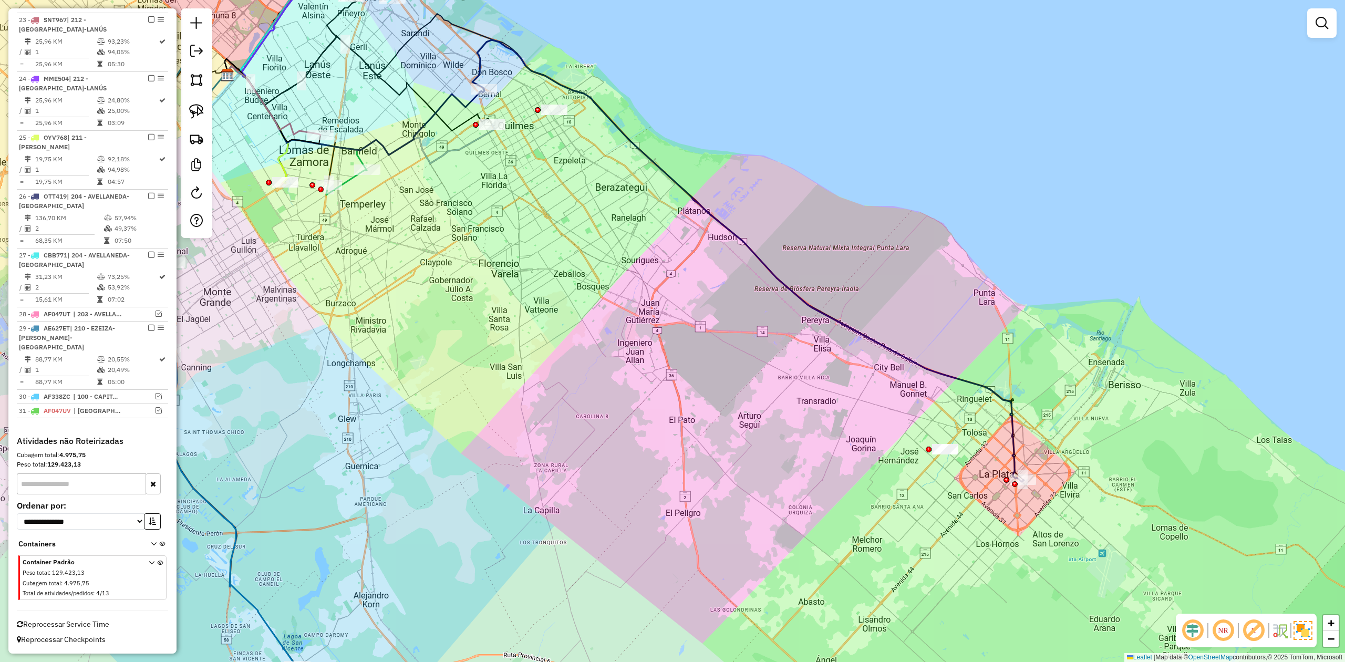
select select "**********"
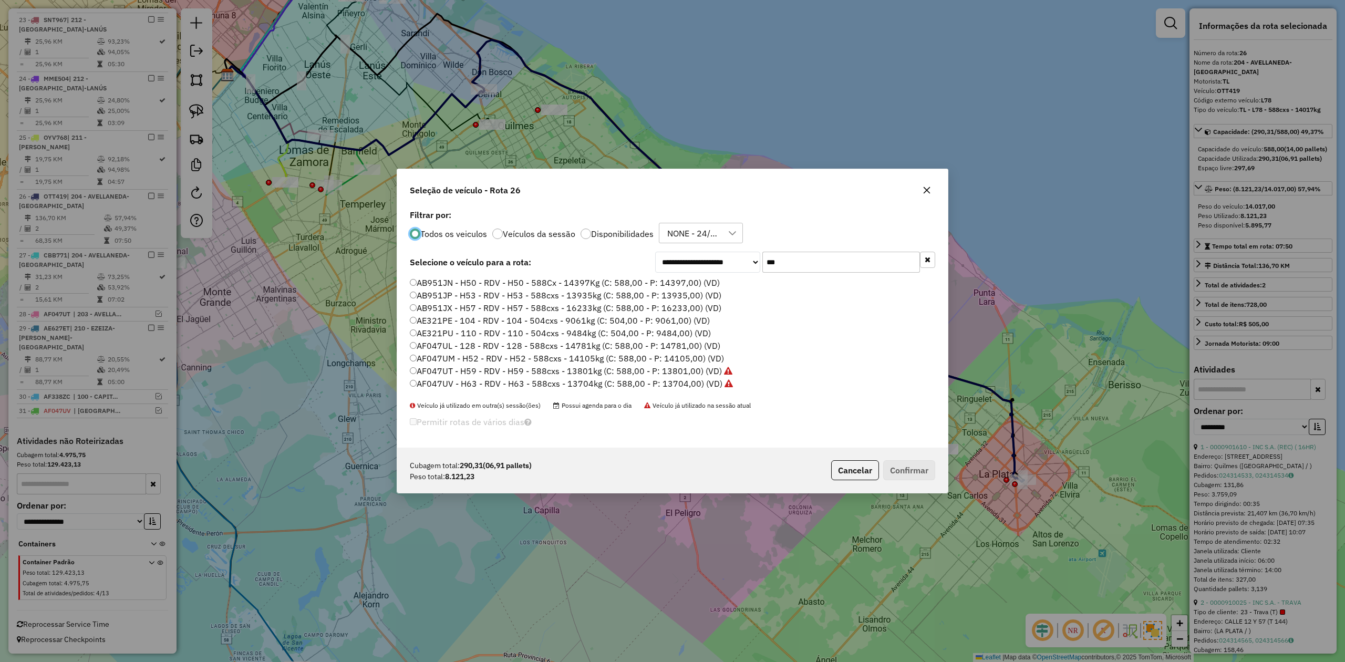
scroll to position [5, 3]
click at [690, 299] on label "AB951JP - H53 - RDV - H53 - 588cxs - 13935kg (C: 588,00 - P: 13935,00) (VD)" at bounding box center [565, 295] width 311 height 13
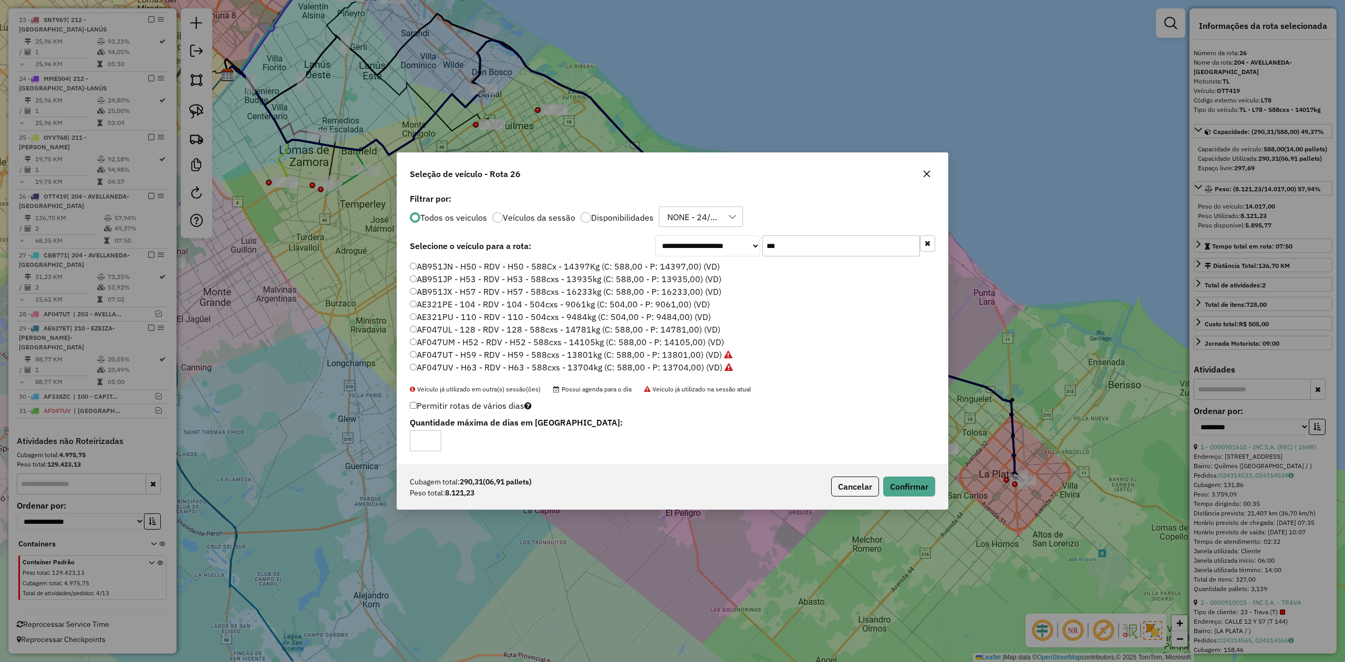
click at [941, 491] on div "Cubagem total: 290,31 (06,91 pallets) Peso total: 8.121,23 Cancelar Confirmar" at bounding box center [672, 486] width 550 height 45
click at [919, 490] on button "Confirmar" at bounding box center [909, 486] width 52 height 20
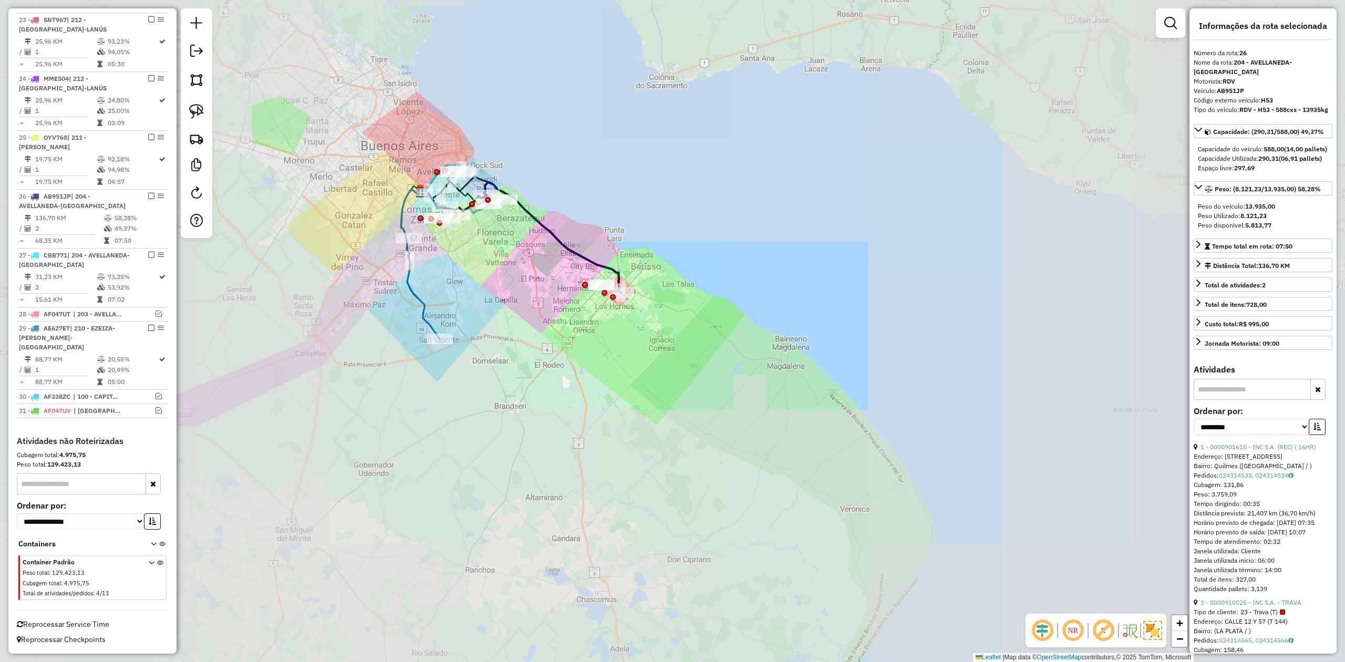
click at [544, 259] on div "Janela de atendimento Grade de atendimento Capacidade Transportadoras Veículos …" at bounding box center [672, 331] width 1345 height 662
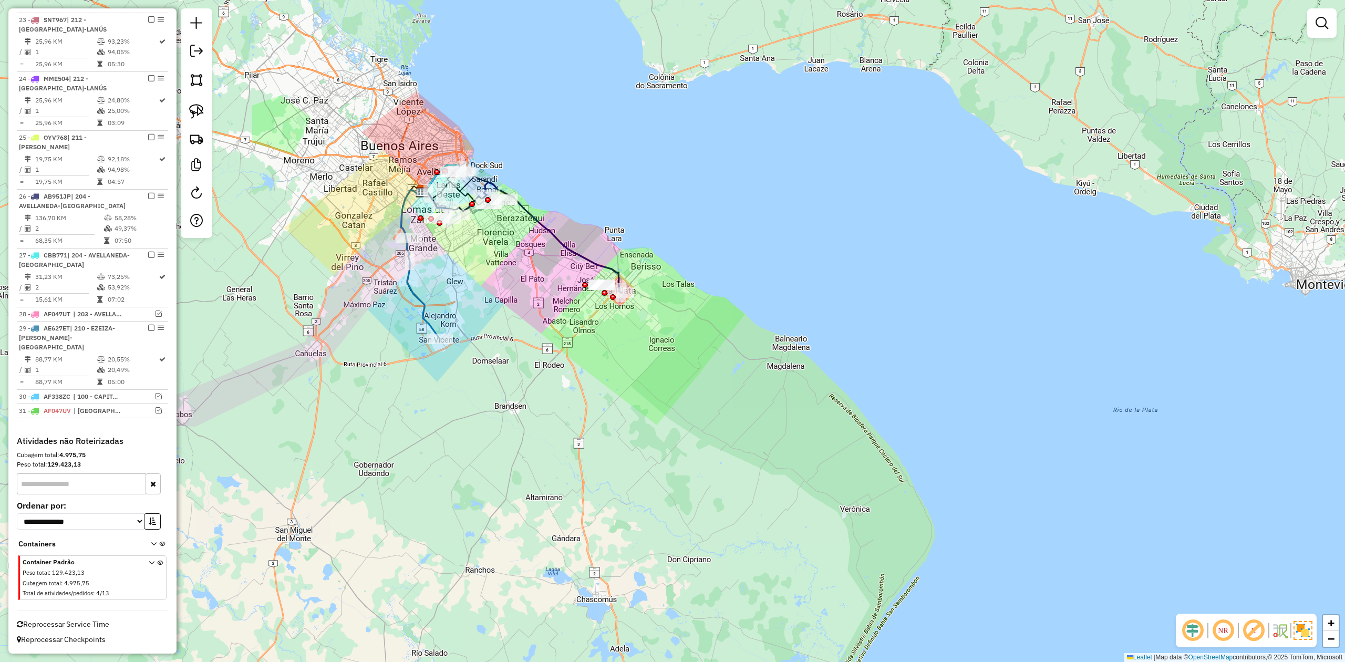
click at [559, 245] on icon at bounding box center [553, 237] width 138 height 111
select select "**********"
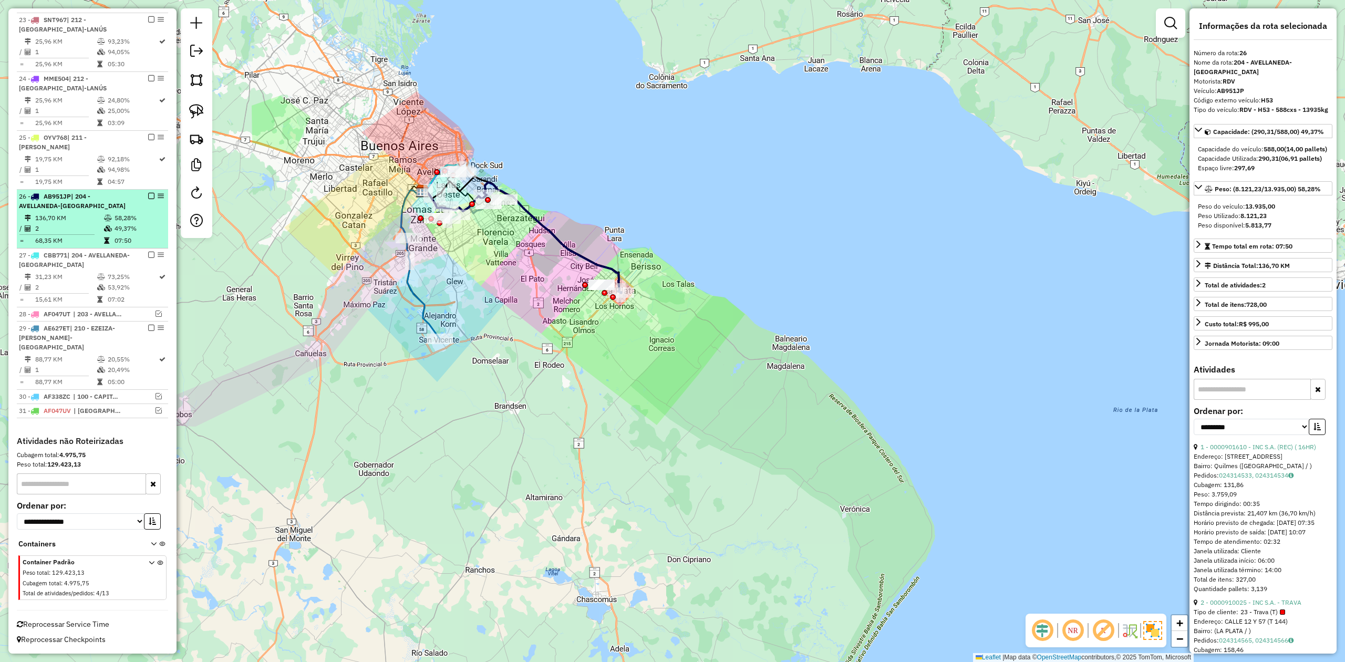
click at [150, 194] on em at bounding box center [151, 196] width 6 height 6
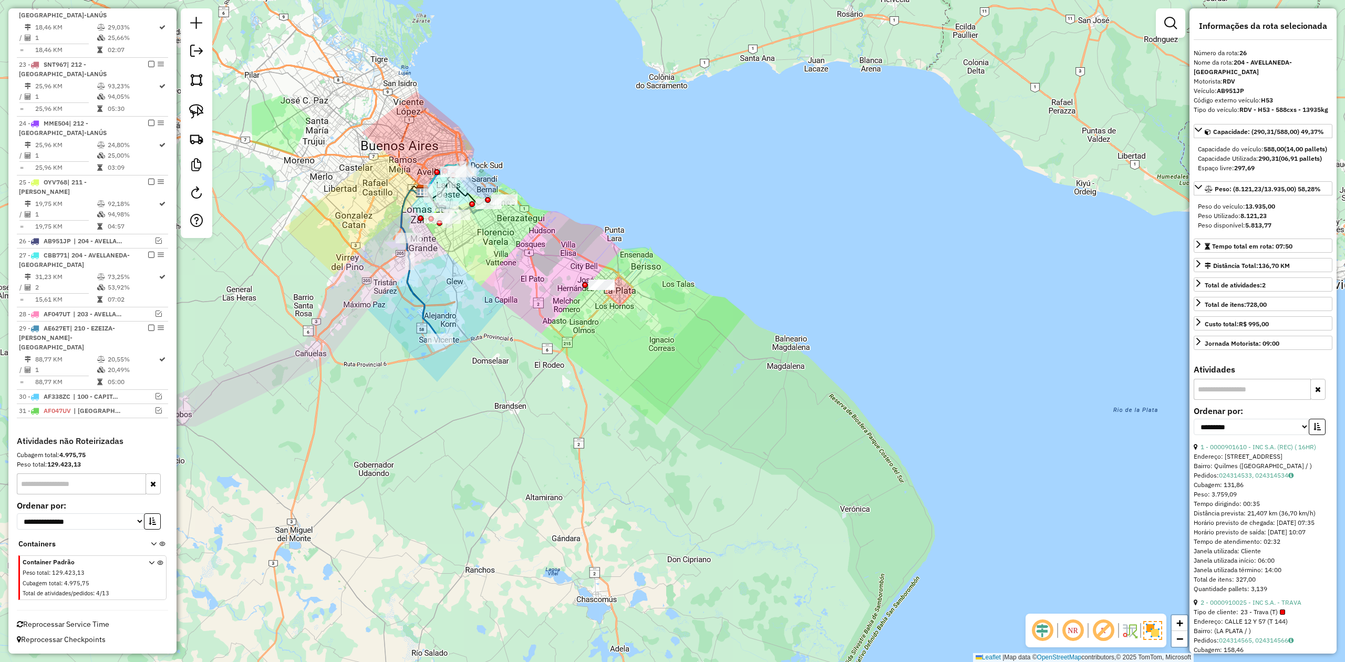
drag, startPoint x: 616, startPoint y: 330, endPoint x: 633, endPoint y: 337, distance: 18.1
click at [631, 337] on div "Janela de atendimento Grade de atendimento Capacidade Transportadoras Veículos …" at bounding box center [672, 331] width 1345 height 662
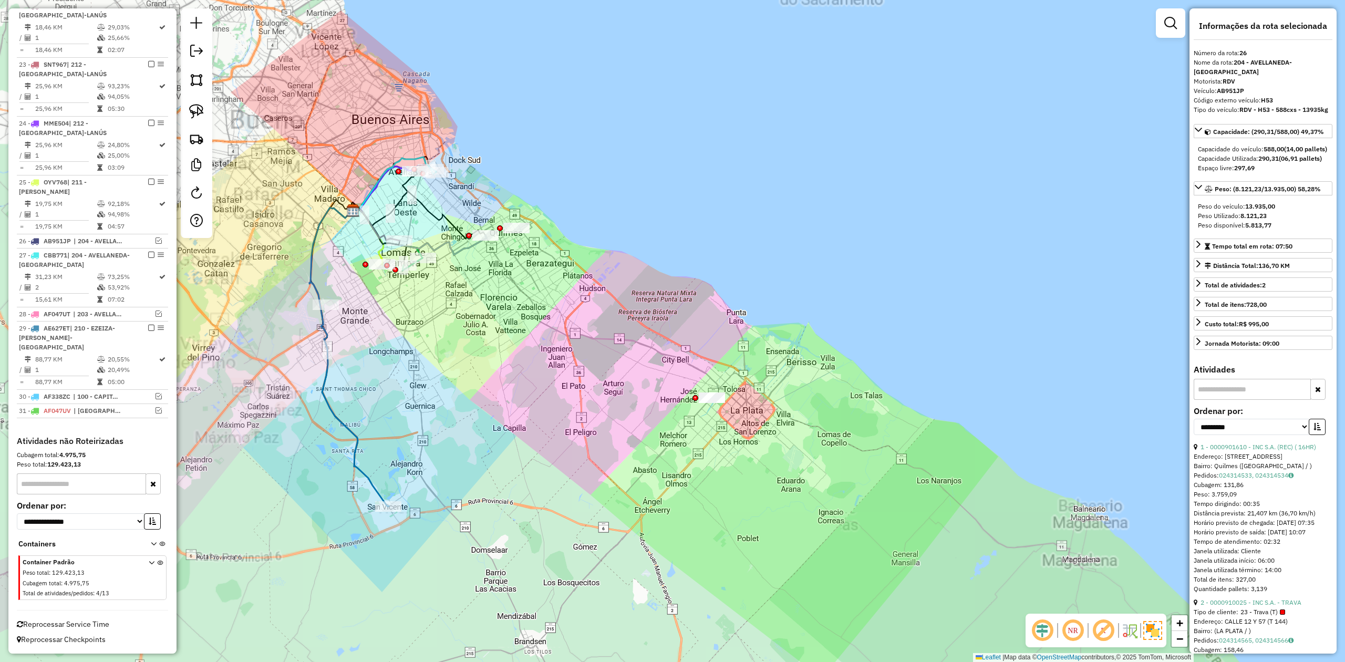
click at [543, 296] on div "Janela de atendimento Grade de atendimento Capacidade Transportadoras Veículos …" at bounding box center [672, 331] width 1345 height 662
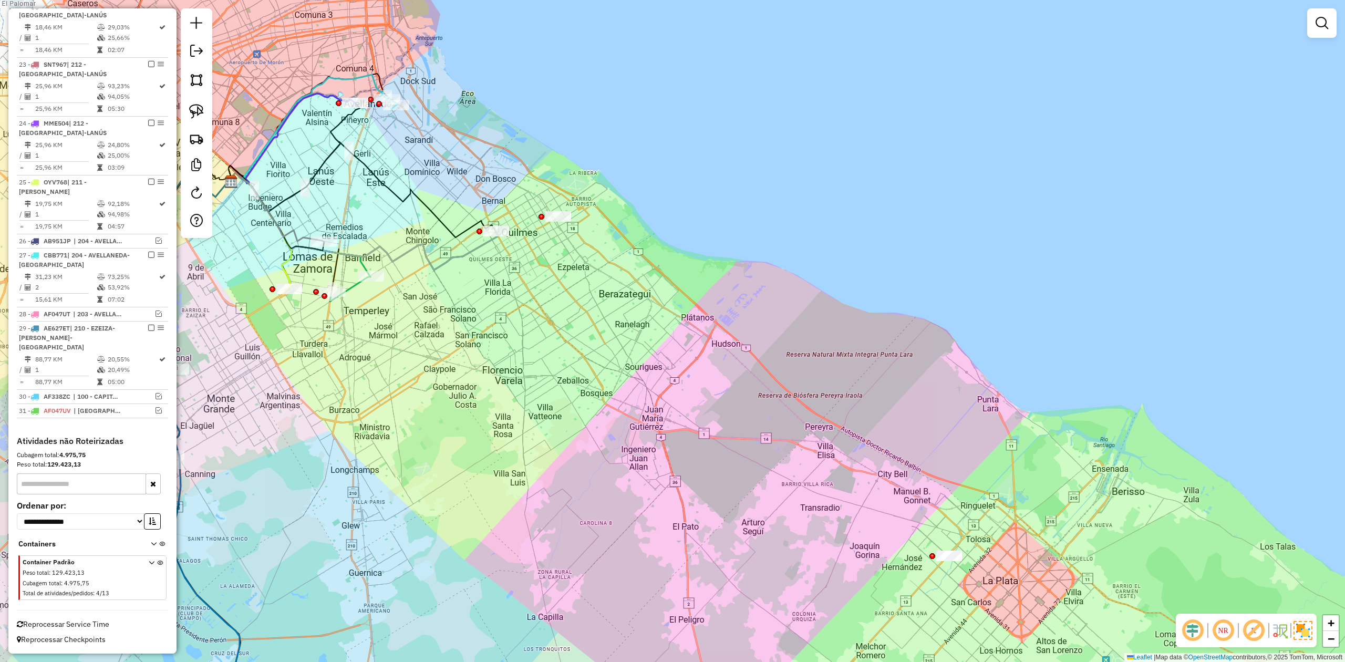
drag, startPoint x: 461, startPoint y: 295, endPoint x: 519, endPoint y: 326, distance: 66.3
click at [523, 328] on div "Janela de atendimento Grade de atendimento Capacidade Transportadoras Veículos …" at bounding box center [672, 331] width 1345 height 662
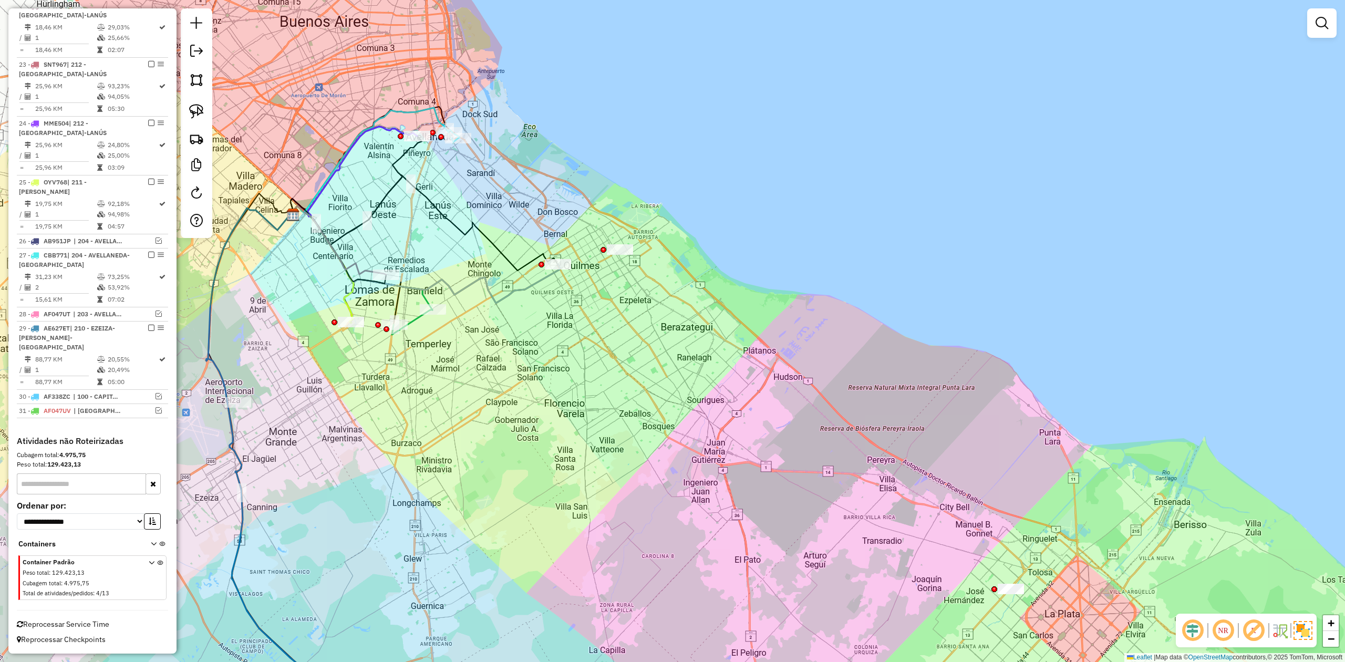
click at [415, 320] on icon at bounding box center [412, 321] width 40 height 25
select select "**********"
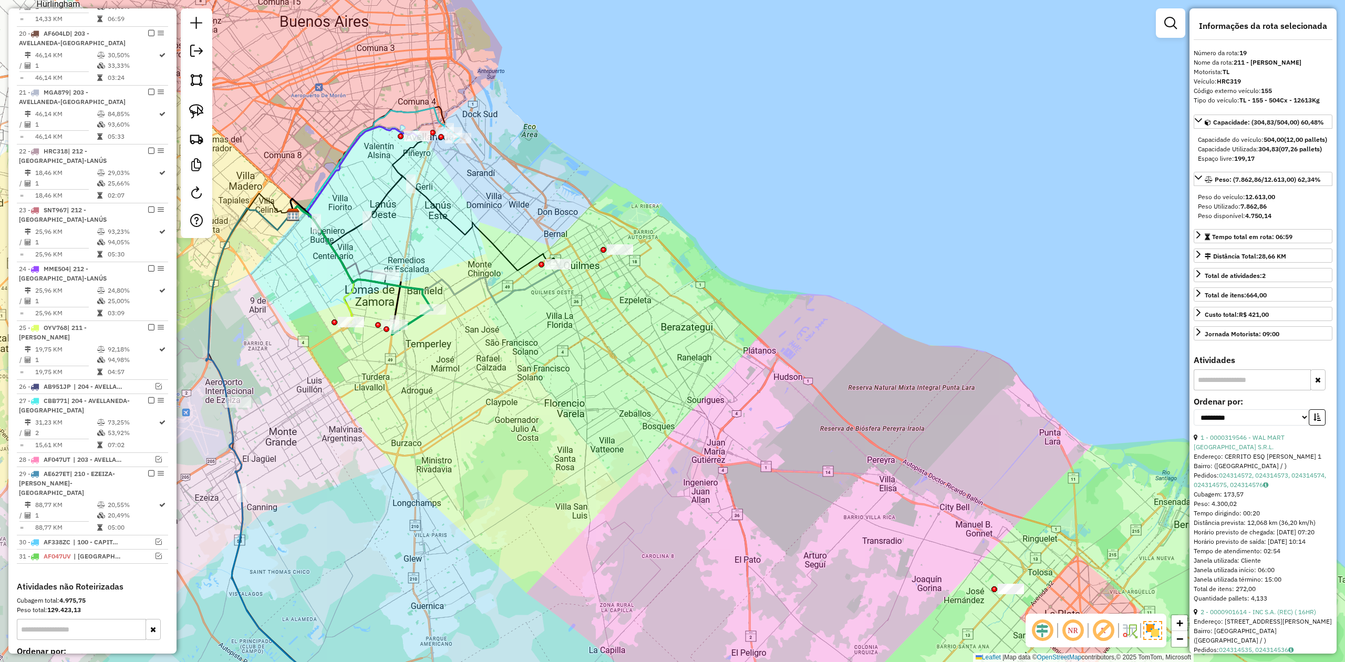
scroll to position [662, 0]
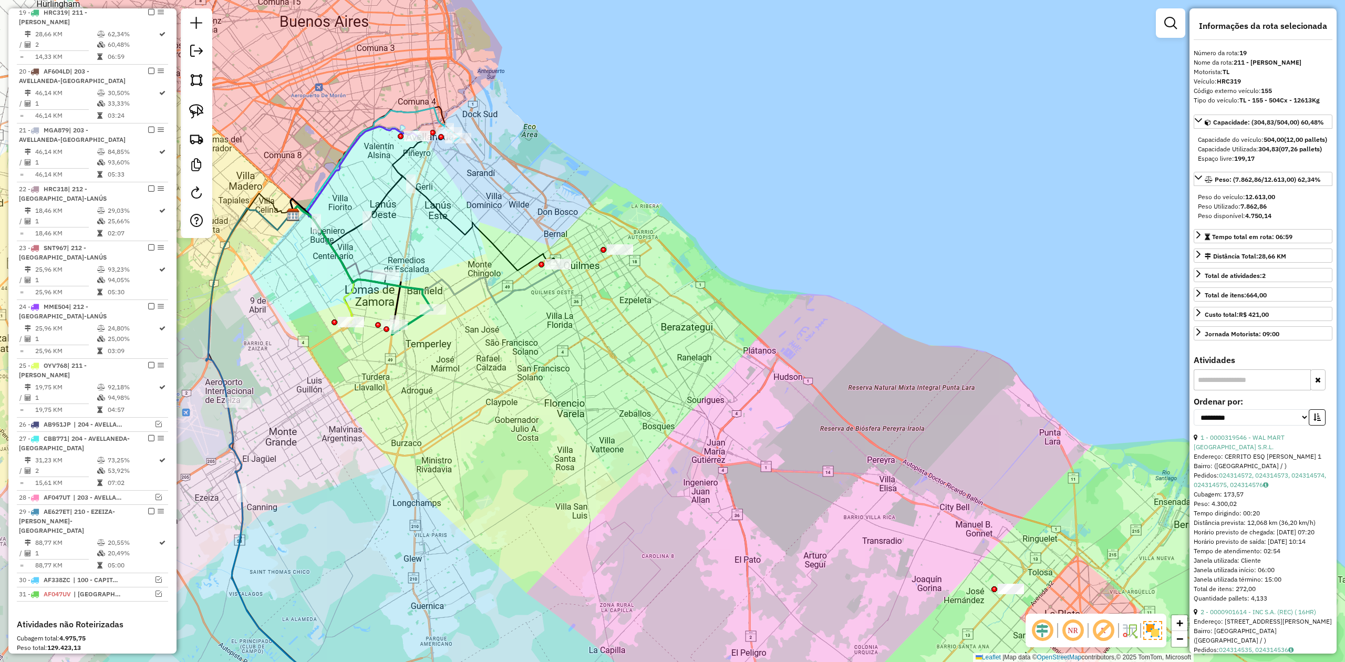
drag, startPoint x: 511, startPoint y: 380, endPoint x: 423, endPoint y: 344, distance: 95.1
click at [438, 349] on div "Janela de atendimento Grade de atendimento Capacidade Transportadoras Veículos …" at bounding box center [672, 331] width 1345 height 662
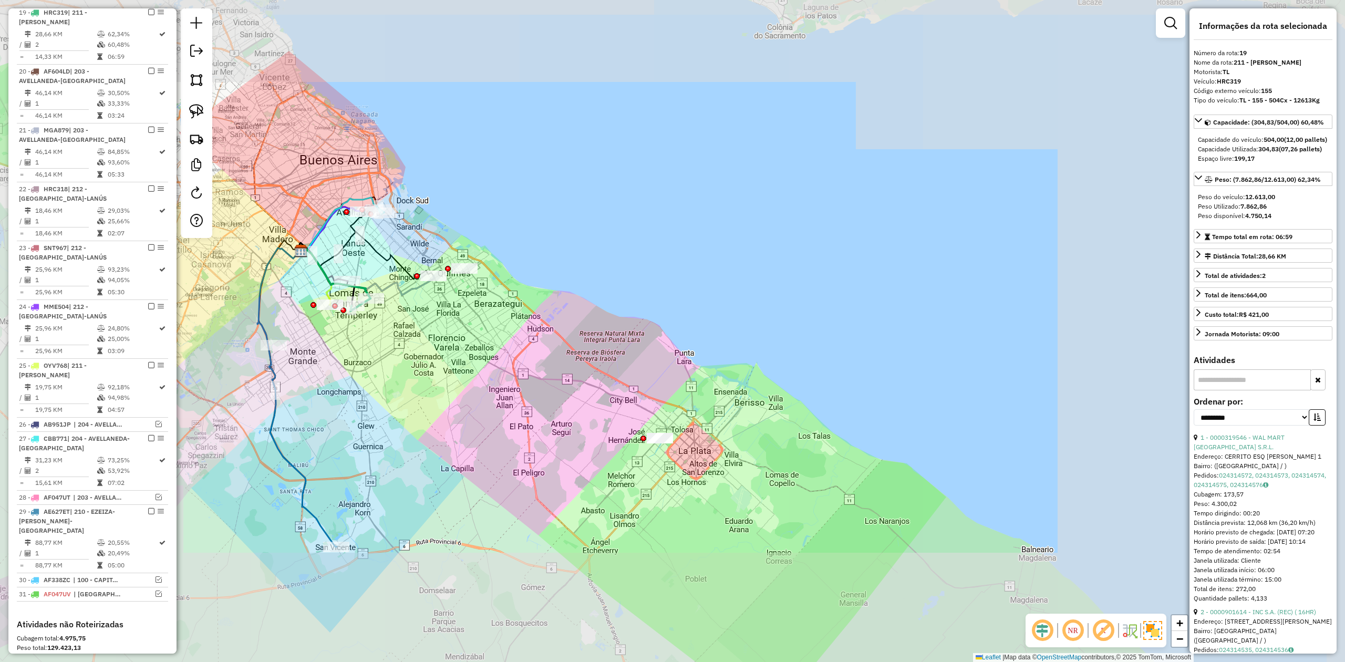
drag, startPoint x: 542, startPoint y: 382, endPoint x: 610, endPoint y: 383, distance: 68.3
click at [607, 387] on div "Janela de atendimento Grade de atendimento Capacidade Transportadoras Veículos …" at bounding box center [672, 331] width 1345 height 662
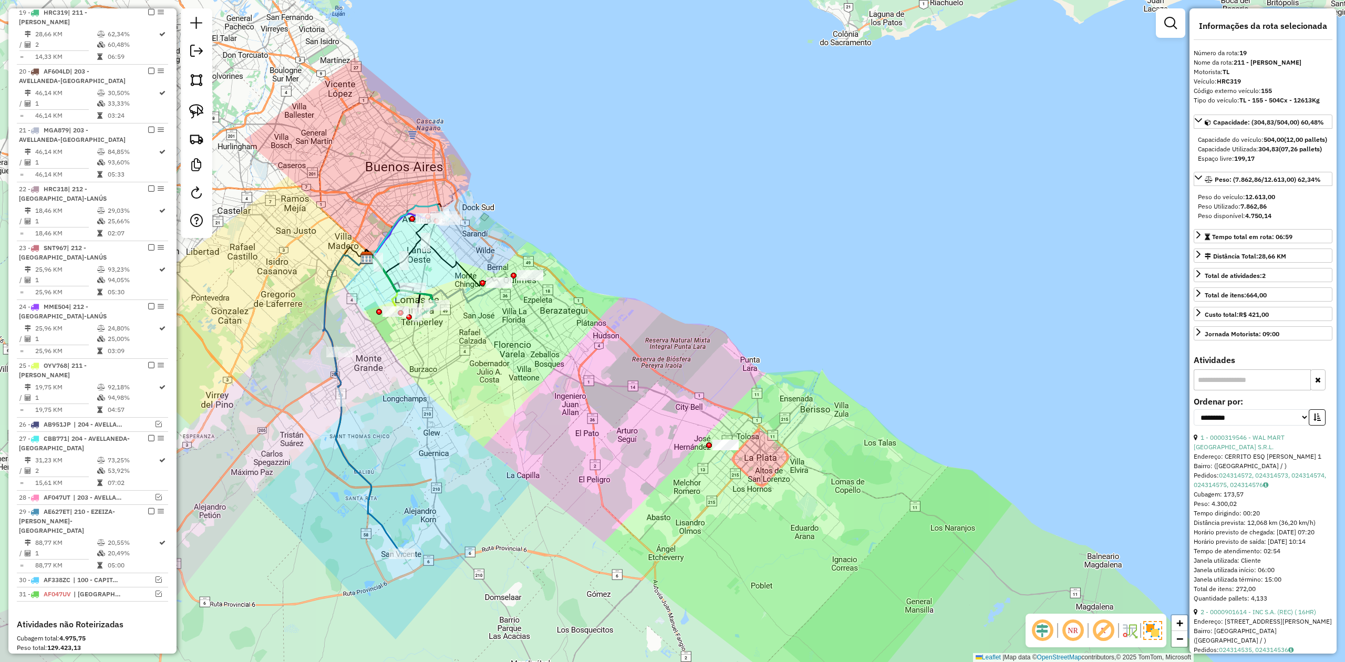
drag, startPoint x: 526, startPoint y: 356, endPoint x: 522, endPoint y: 342, distance: 13.6
click at [547, 392] on div "Janela de atendimento Grade de atendimento Capacidade Transportadoras Veículos …" at bounding box center [672, 331] width 1345 height 662
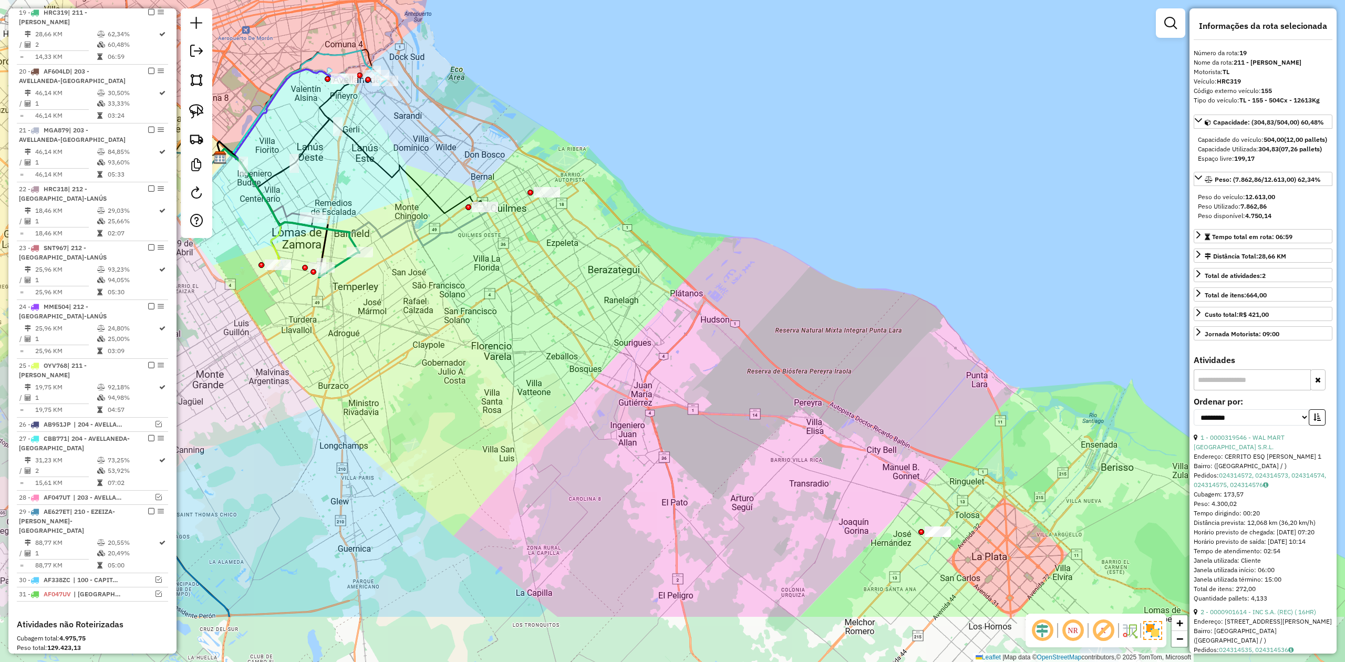
drag, startPoint x: 540, startPoint y: 440, endPoint x: 452, endPoint y: 299, distance: 165.7
click at [452, 299] on div "Janela de atendimento Grade de atendimento Capacidade Transportadoras Veículos …" at bounding box center [672, 331] width 1345 height 662
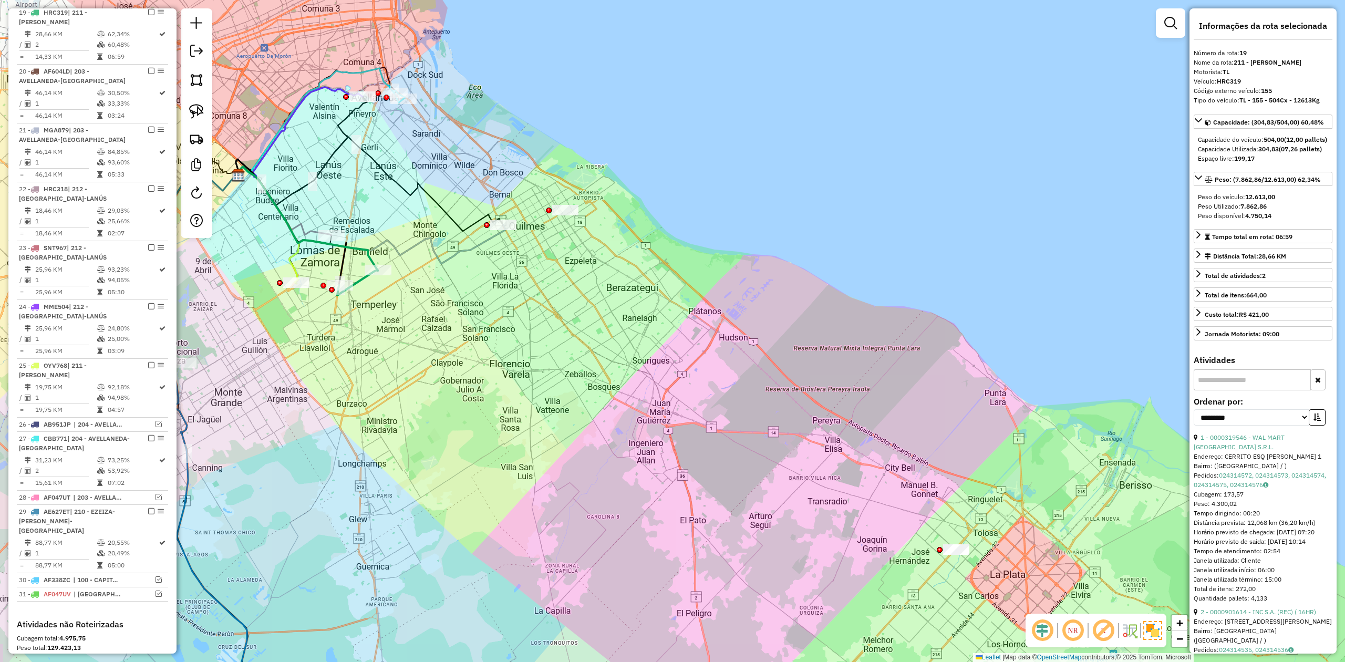
drag, startPoint x: 399, startPoint y: 317, endPoint x: 601, endPoint y: 444, distance: 238.1
click at [601, 444] on div "Janela de atendimento Grade de atendimento Capacidade Transportadoras Veículos …" at bounding box center [672, 331] width 1345 height 662
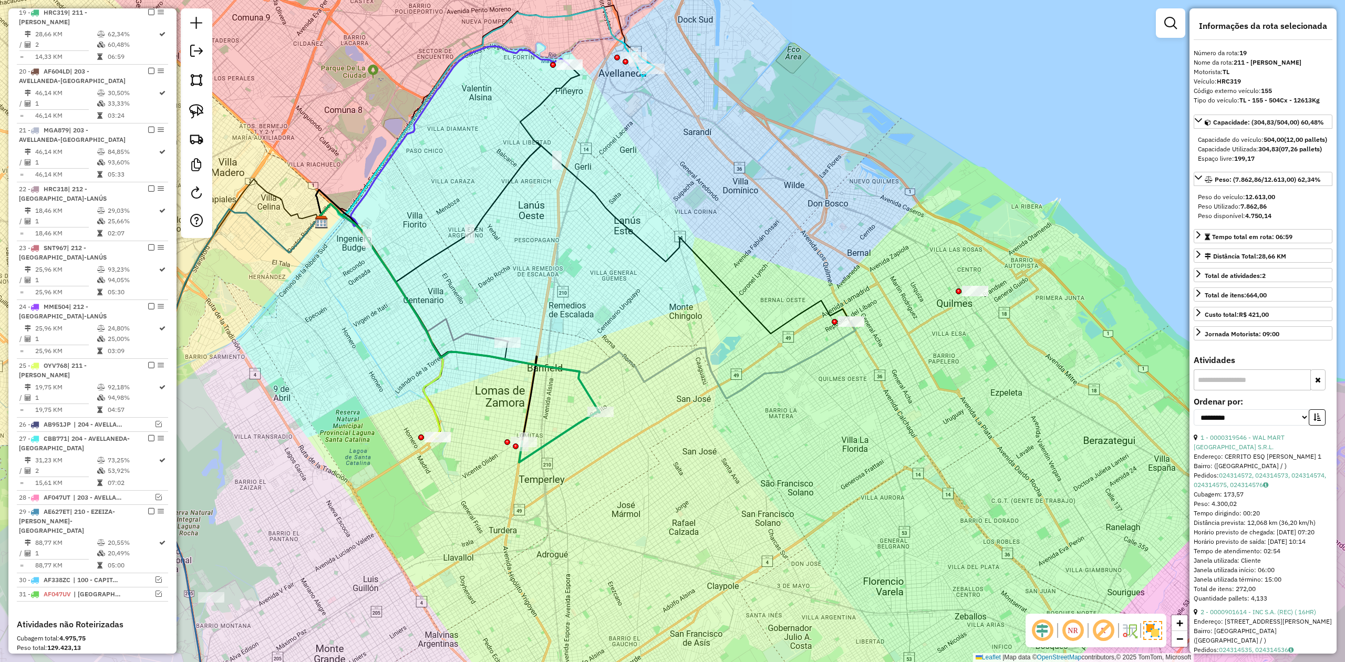
drag, startPoint x: 544, startPoint y: 354, endPoint x: 548, endPoint y: 428, distance: 73.7
click at [548, 428] on div "Janela de atendimento Grade de atendimento Capacidade Transportadoras Veículos …" at bounding box center [672, 331] width 1345 height 662
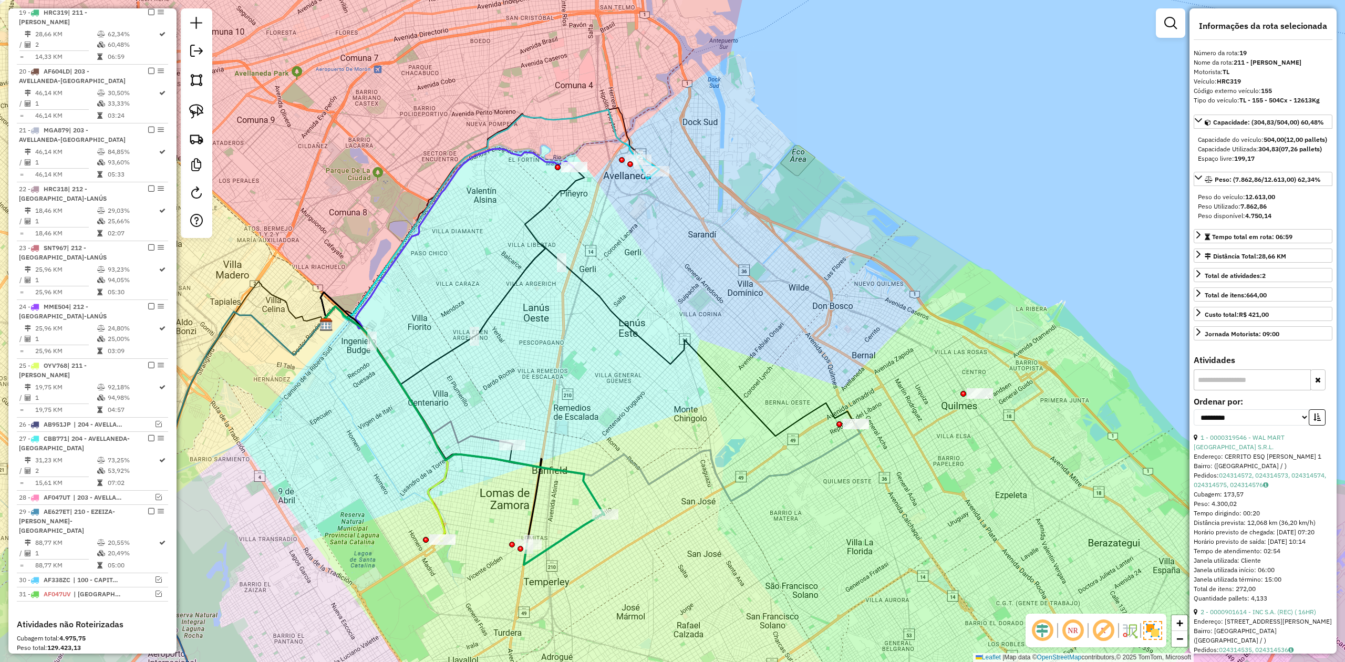
click at [483, 436] on icon at bounding box center [418, 375] width 190 height 139
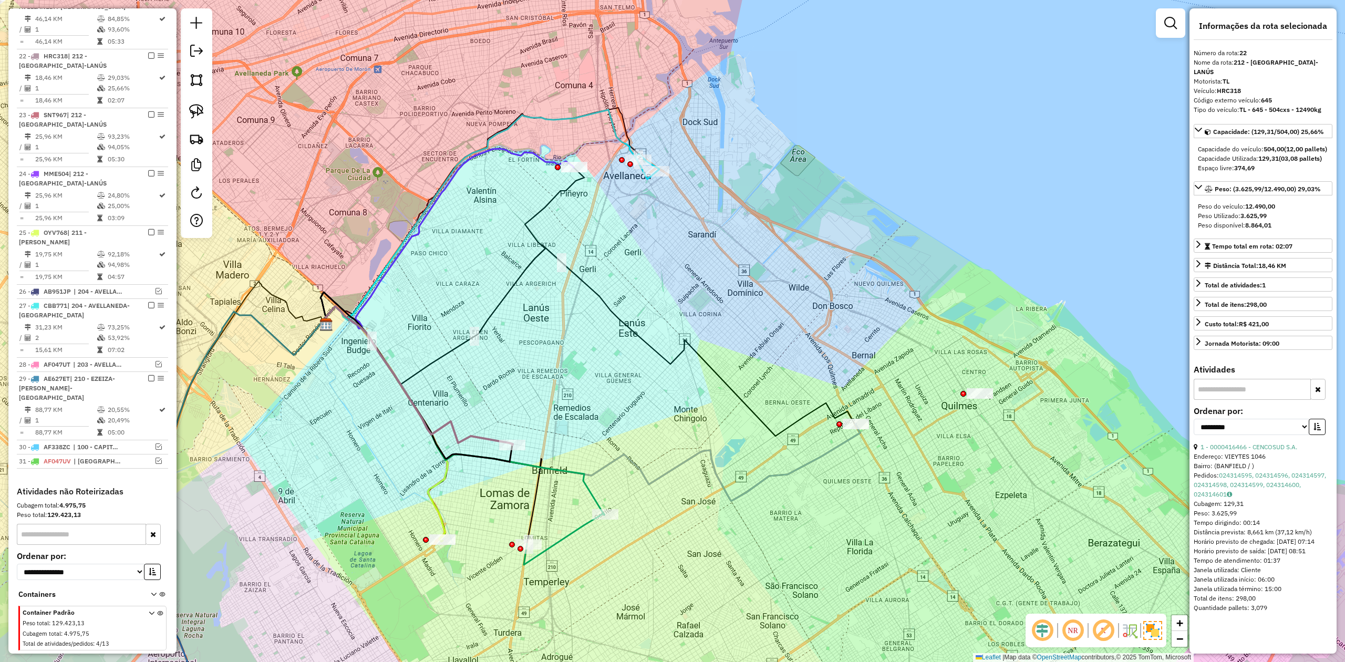
scroll to position [839, 0]
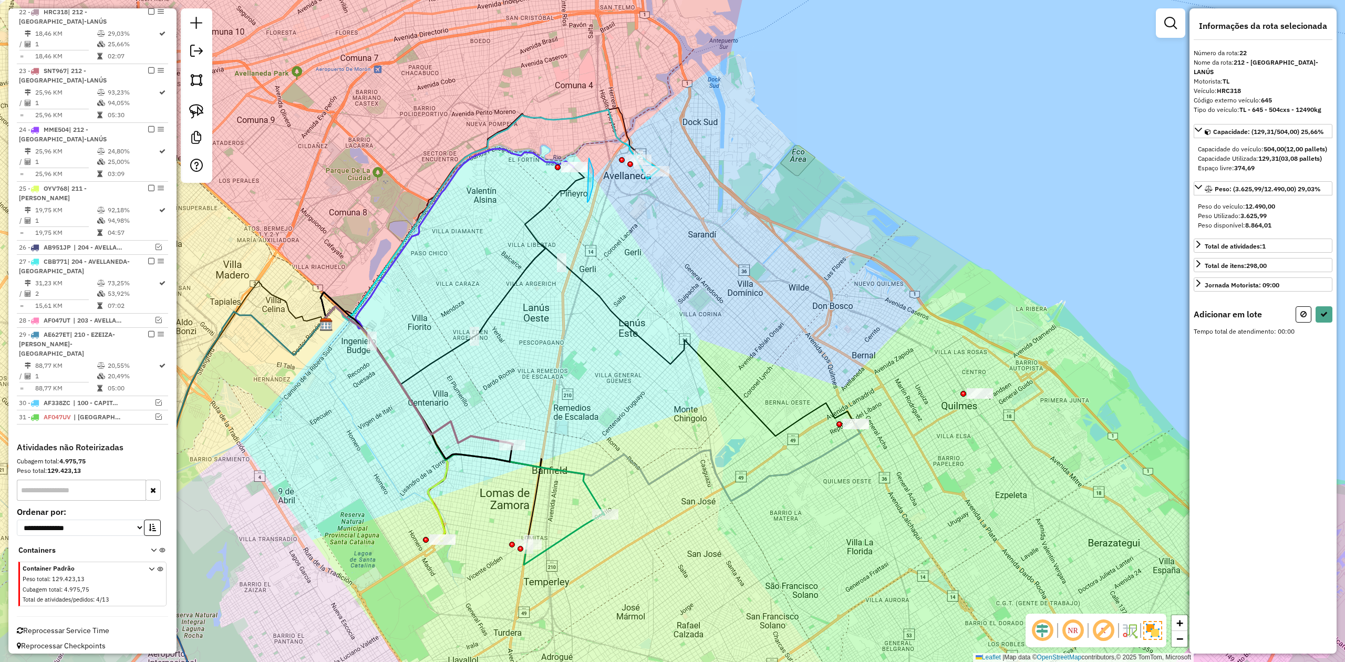
drag, startPoint x: 589, startPoint y: 158, endPoint x: 504, endPoint y: 262, distance: 133.6
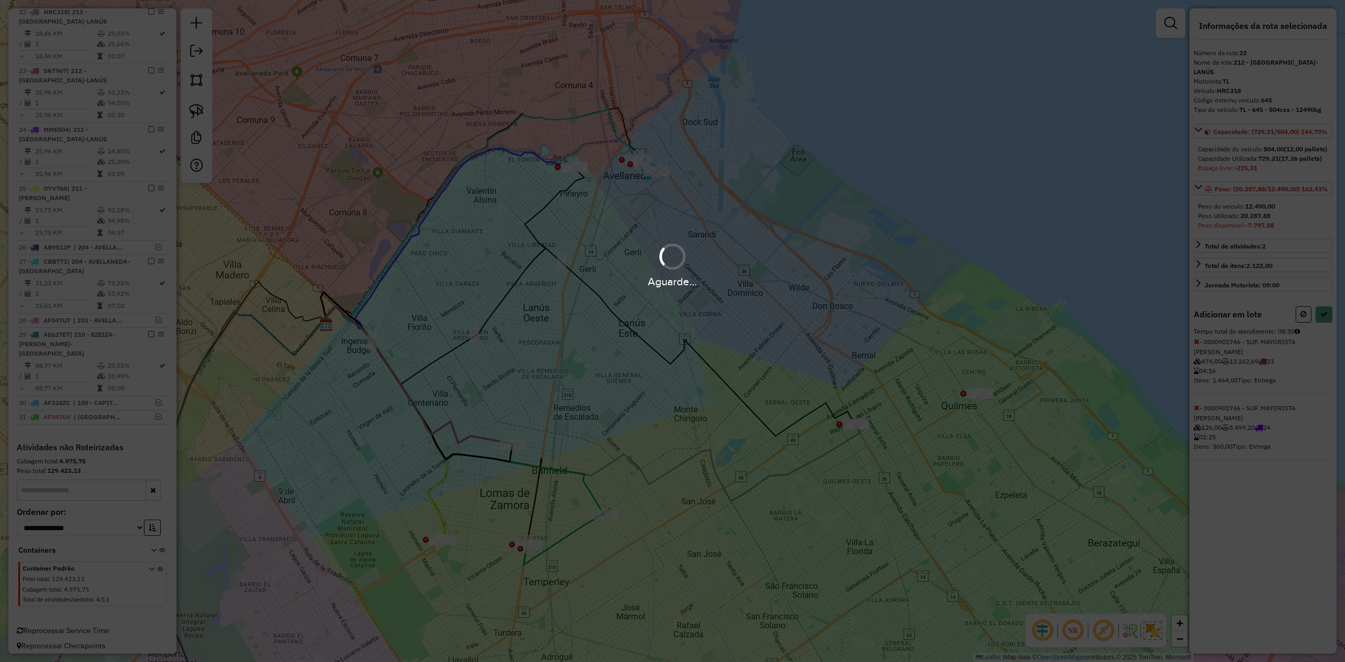
select select "**********"
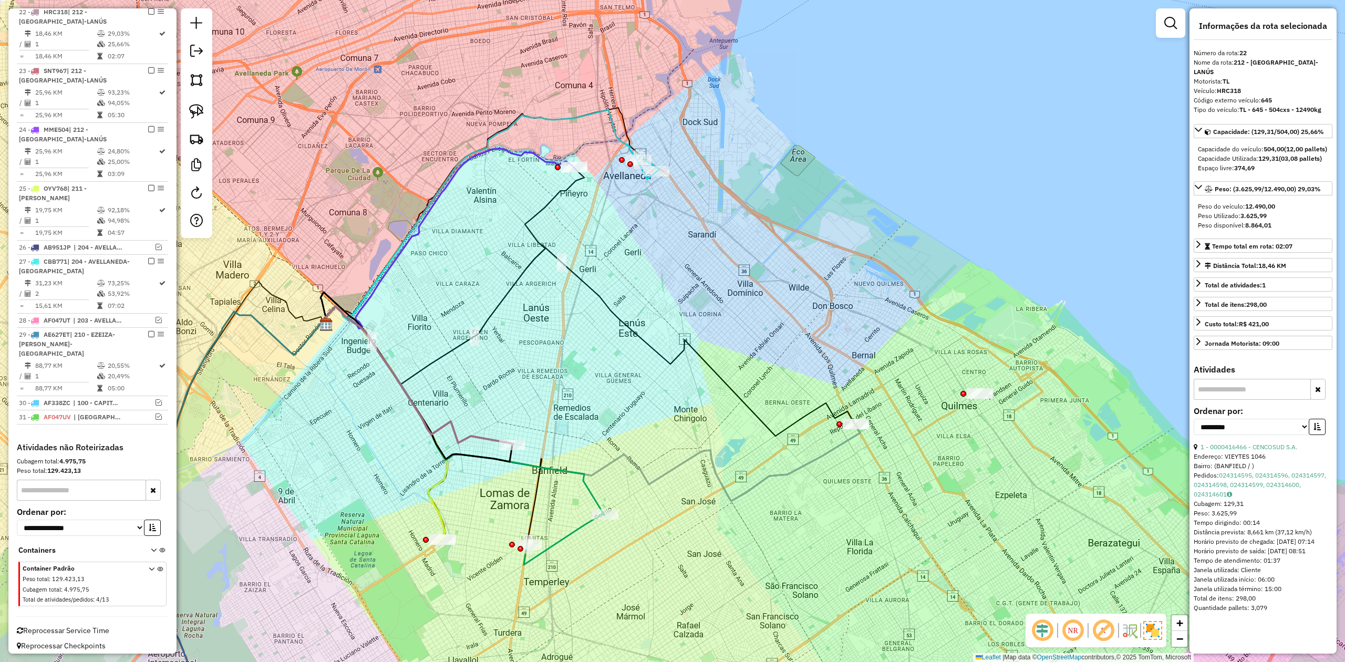
click at [595, 433] on div "Janela de atendimento Grade de atendimento Capacidade Transportadoras Veículos …" at bounding box center [672, 331] width 1345 height 662
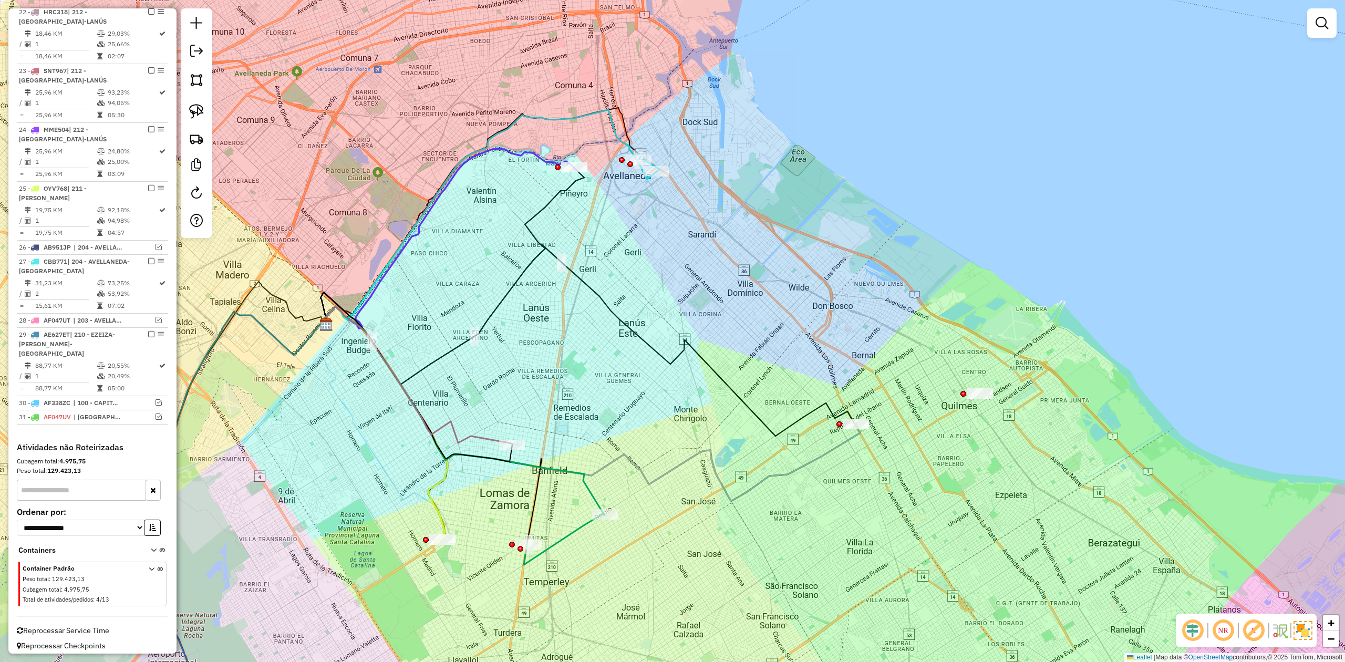
click at [597, 369] on div "Janela de atendimento Grade de atendimento Capacidade Transportadoras Veículos …" at bounding box center [672, 331] width 1345 height 662
drag, startPoint x: 650, startPoint y: 272, endPoint x: 657, endPoint y: 242, distance: 31.2
click at [635, 318] on div "Janela de atendimento Grade de atendimento Capacidade Transportadoras Veículos …" at bounding box center [672, 331] width 1345 height 662
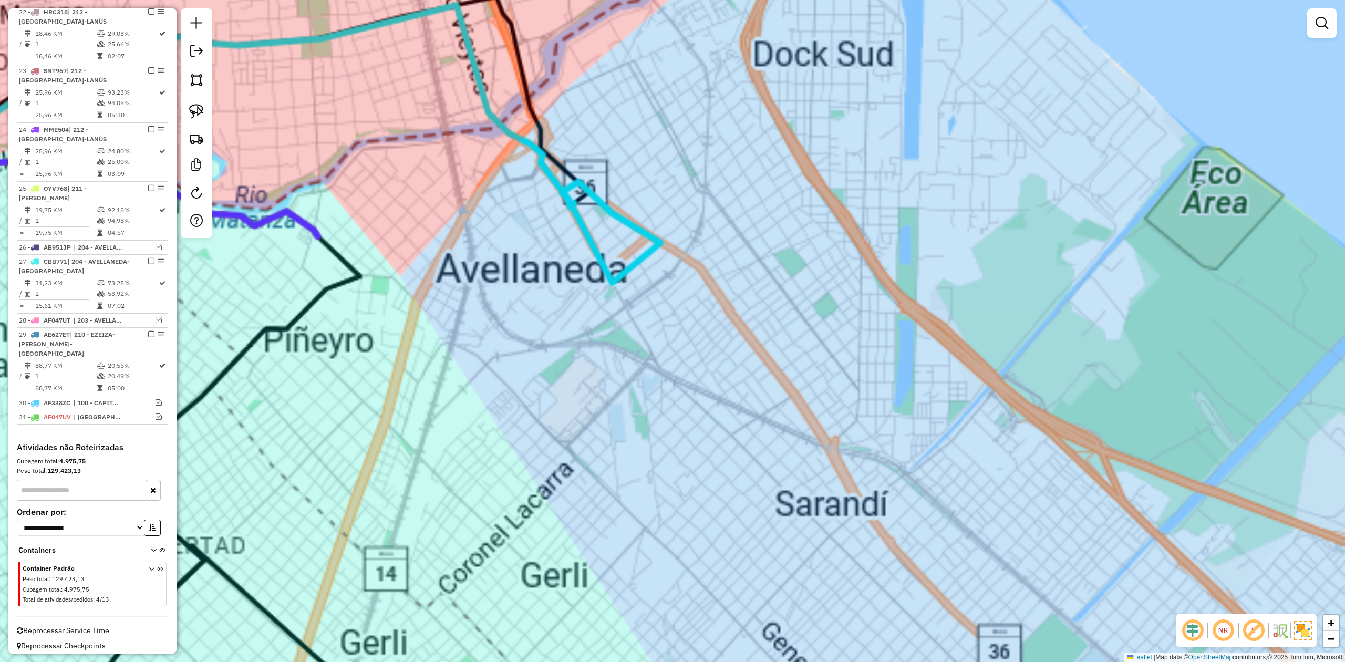
click at [640, 193] on div "Janela de atendimento Grade de atendimento Capacidade Transportadoras Veículos …" at bounding box center [672, 331] width 1345 height 662
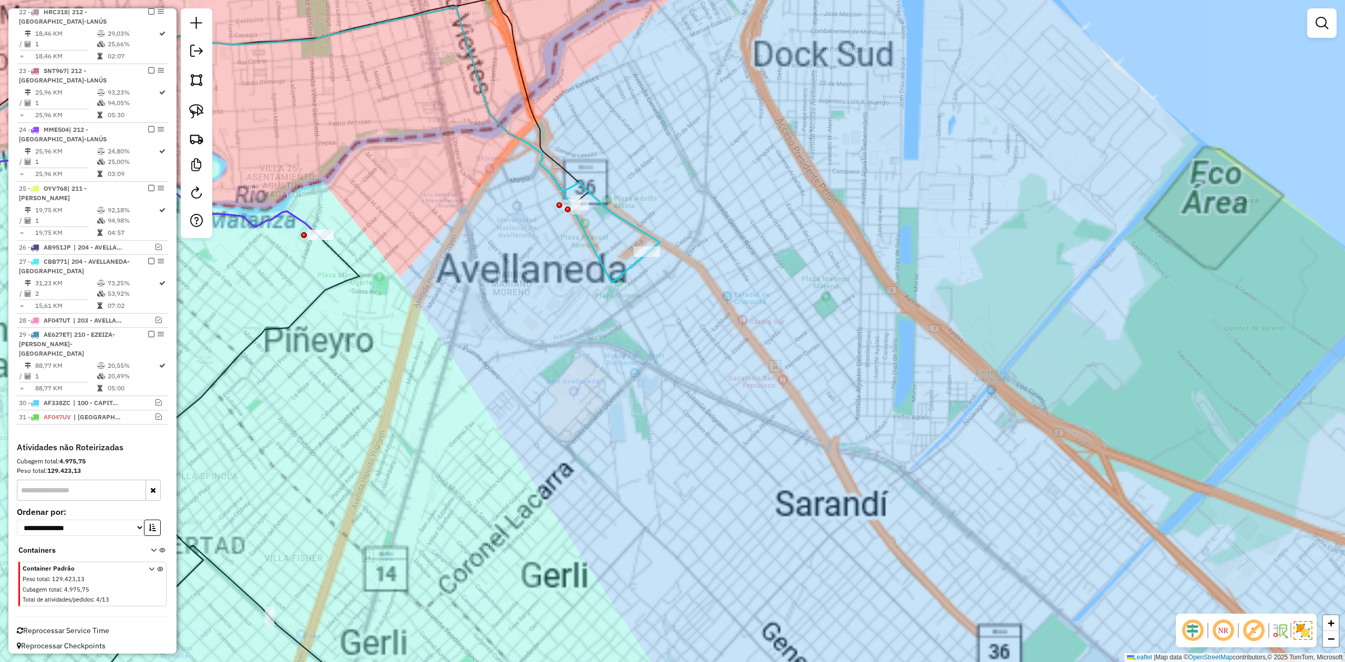
click at [621, 221] on icon at bounding box center [611, 218] width 97 height 70
select select "**********"
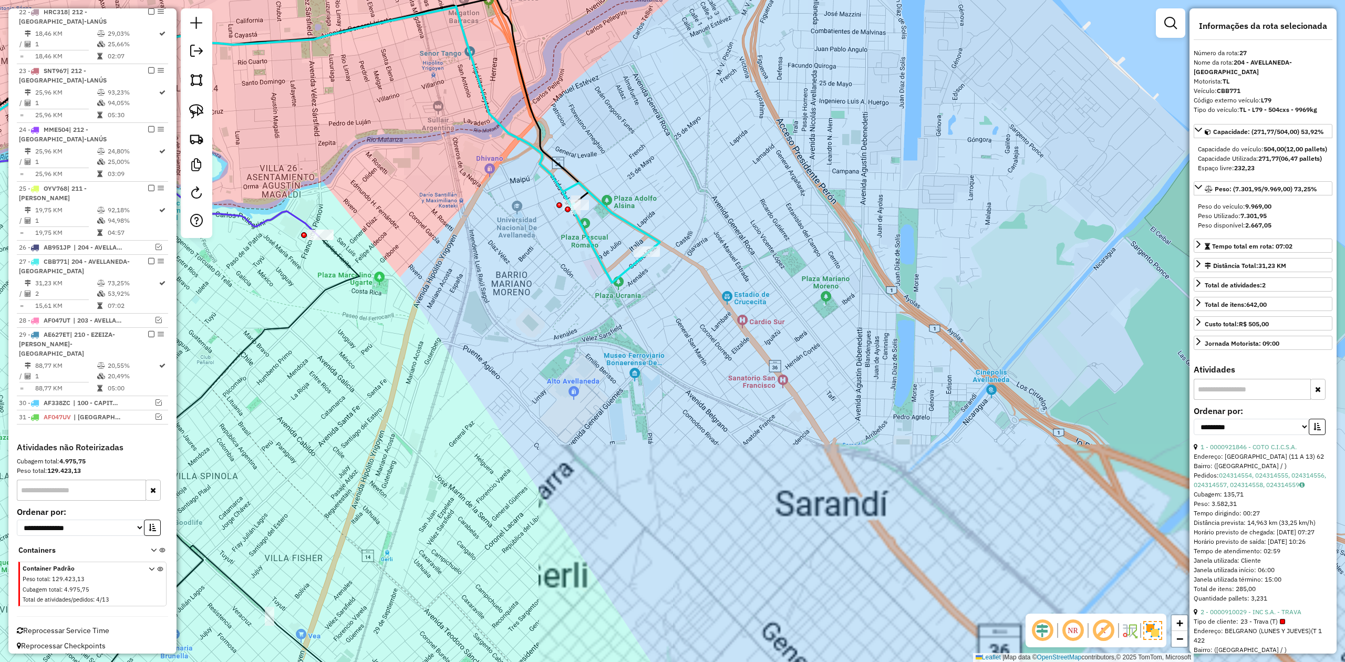
scroll to position [851, 0]
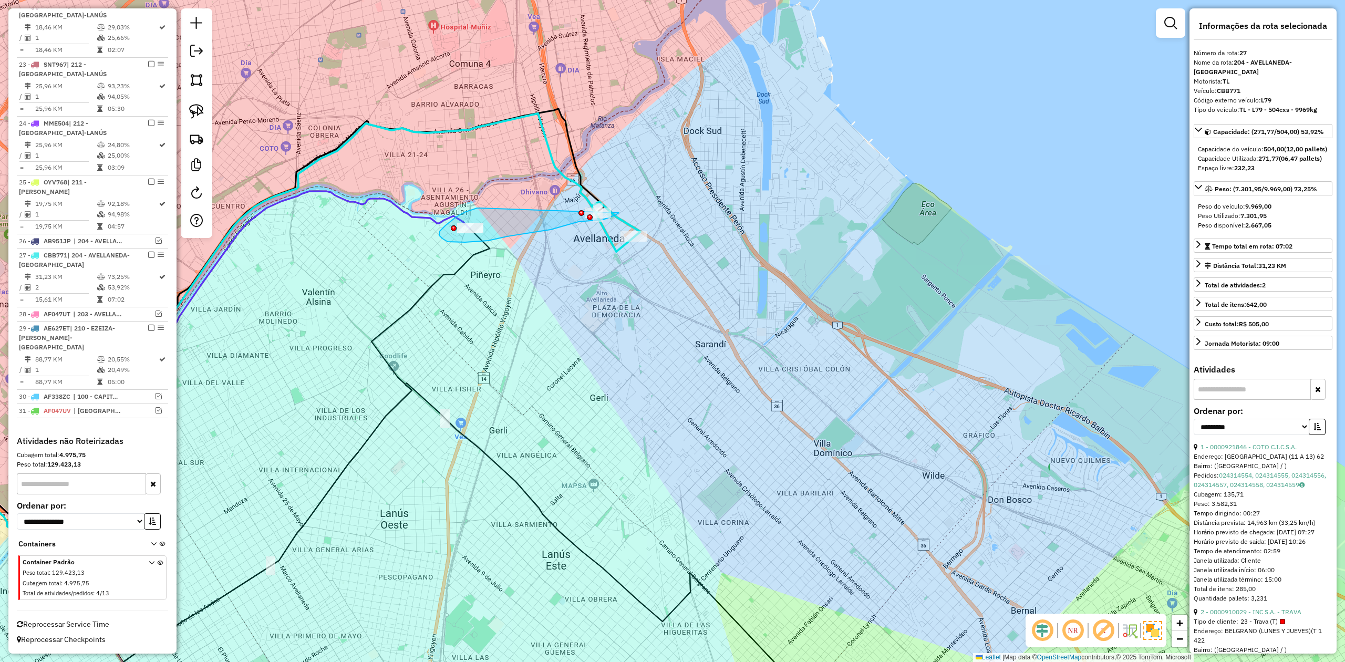
drag, startPoint x: 464, startPoint y: 212, endPoint x: 604, endPoint y: 173, distance: 144.7
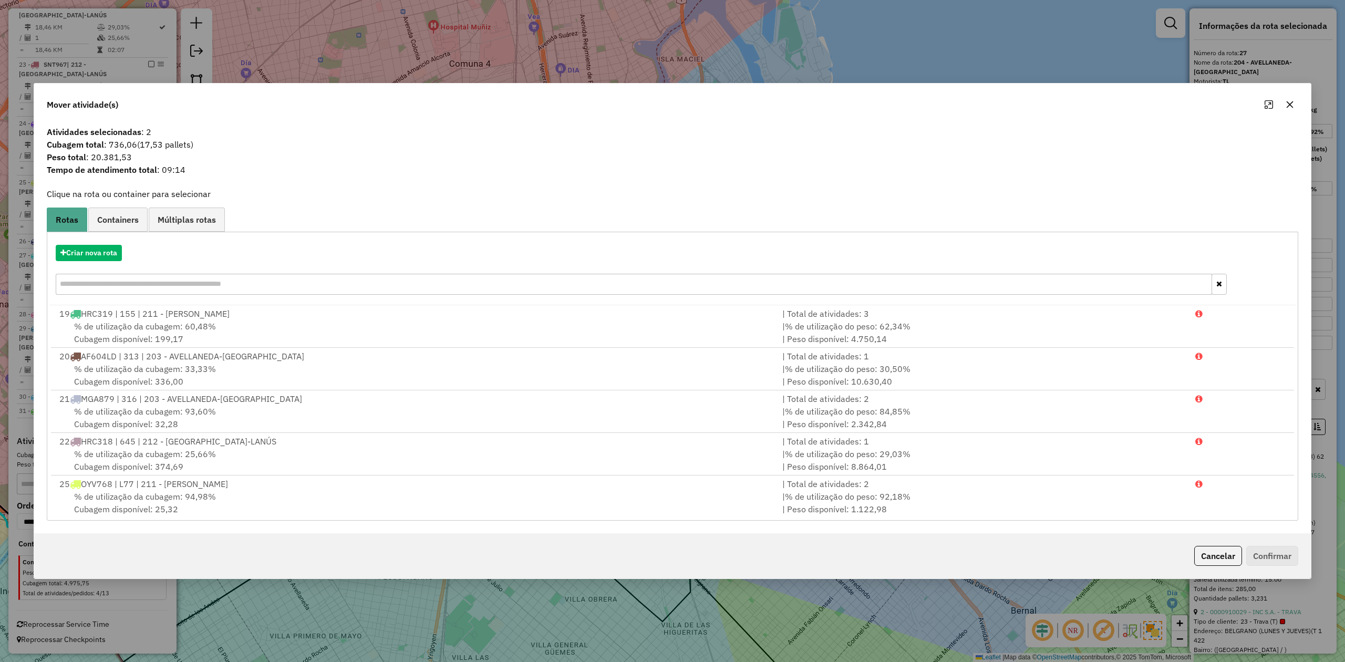
click at [1286, 106] on icon "button" at bounding box center [1289, 104] width 8 height 8
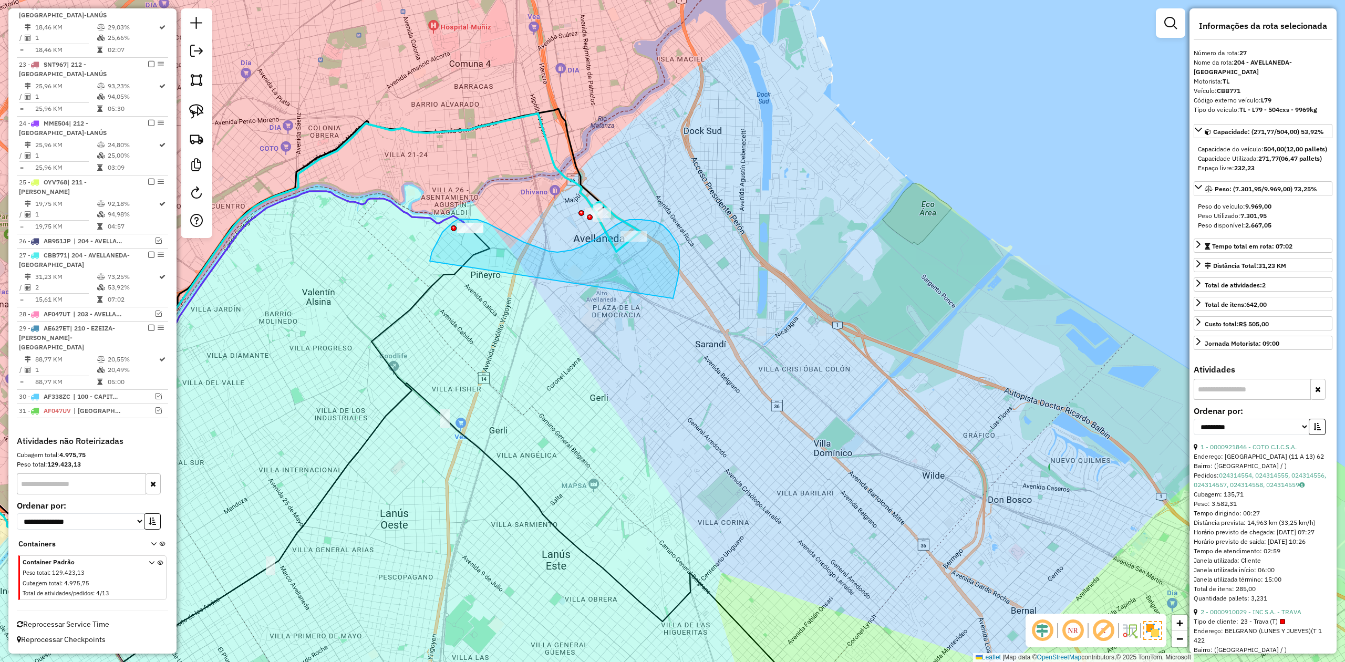
drag, startPoint x: 675, startPoint y: 288, endPoint x: 434, endPoint y: 278, distance: 241.8
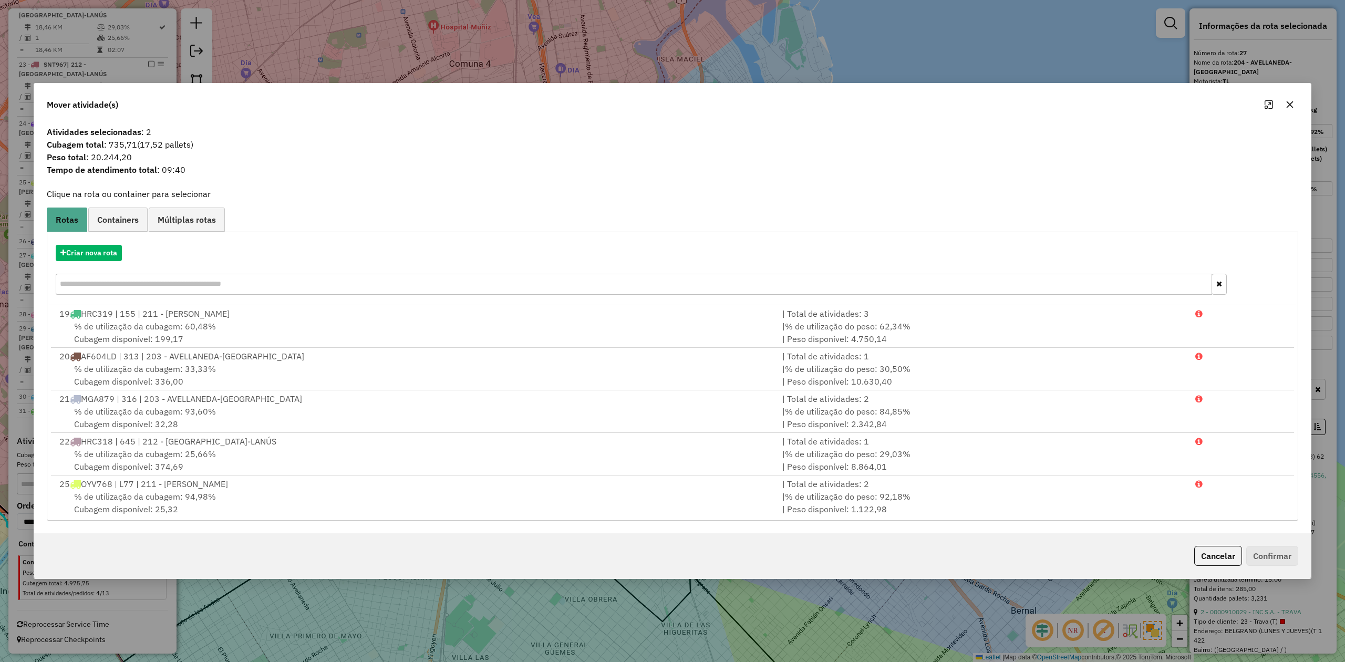
click at [1294, 103] on button "button" at bounding box center [1289, 104] width 17 height 17
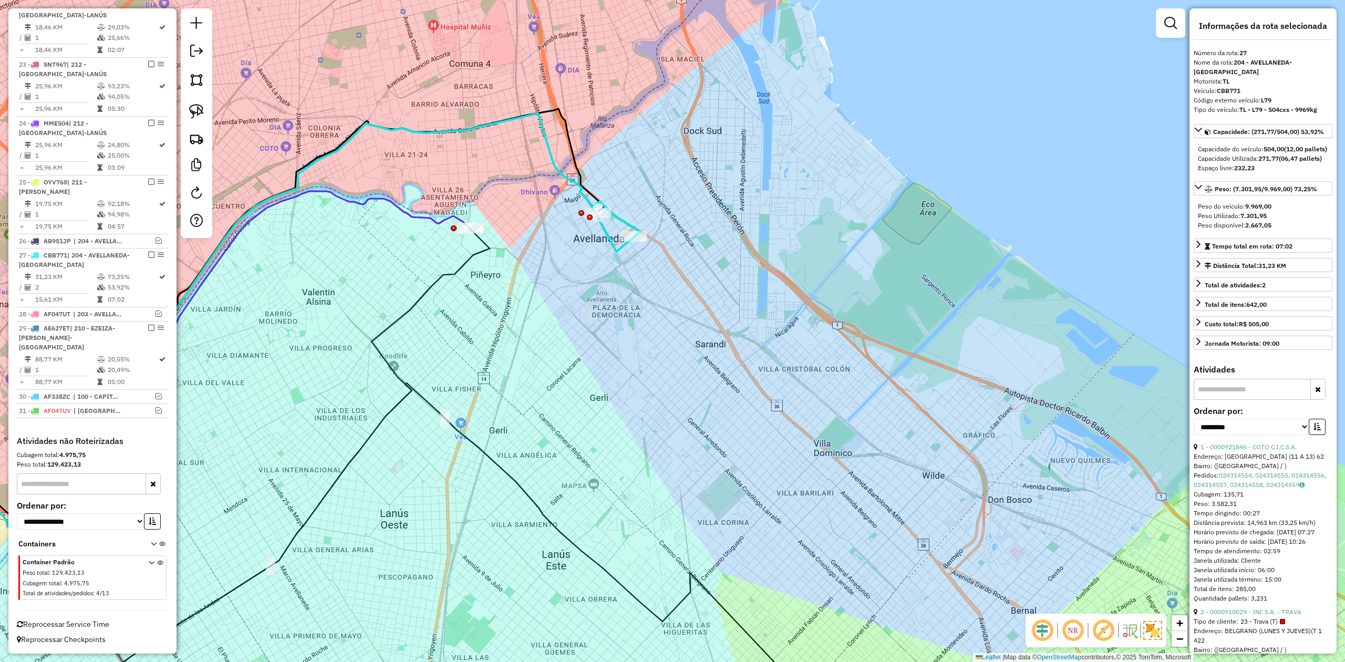
click at [479, 233] on div at bounding box center [470, 228] width 26 height 11
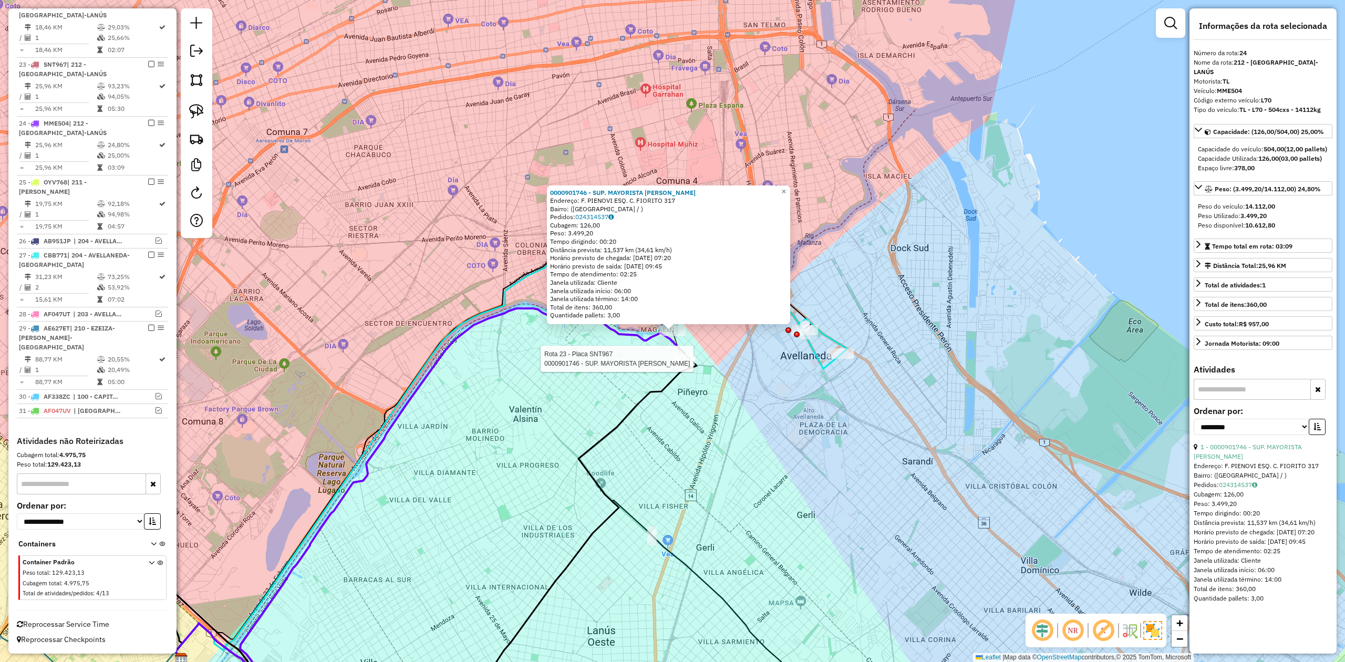
click at [681, 369] on icon at bounding box center [433, 537] width 527 height 382
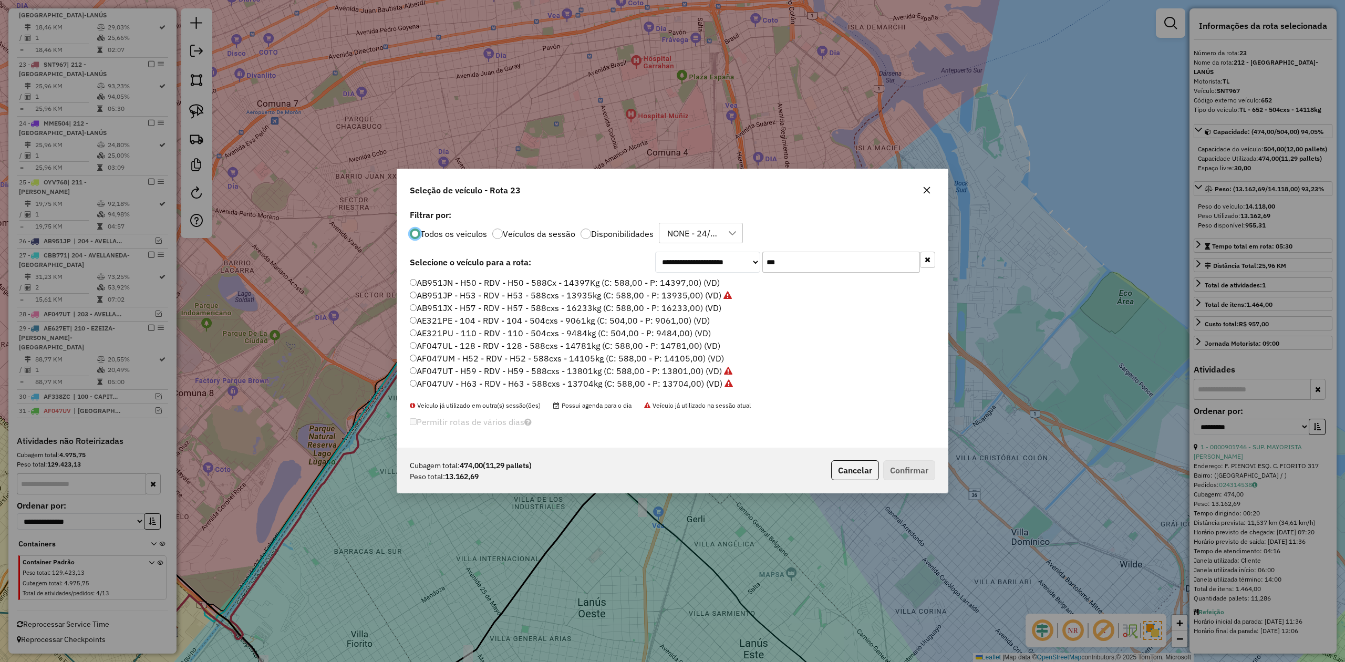
scroll to position [5, 3]
drag, startPoint x: 795, startPoint y: 265, endPoint x: 730, endPoint y: 249, distance: 67.5
click at [730, 249] on div "**********" at bounding box center [672, 327] width 550 height 241
type input "**"
click at [616, 232] on label "Disponibilidades" at bounding box center [622, 234] width 63 height 8
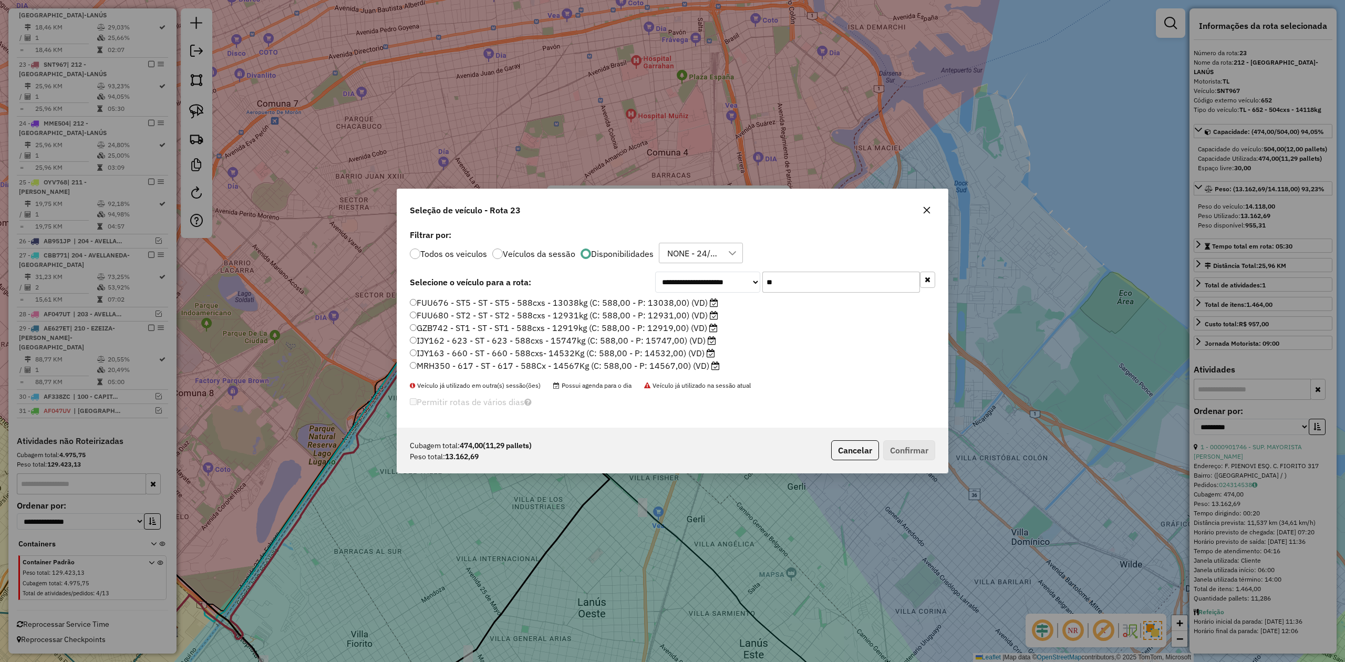
click at [685, 304] on label "FUU676 - ST5 - ST - ST5 - 588cxs - 13038kg (C: 588,00 - P: 13038,00) (VD)" at bounding box center [564, 302] width 308 height 13
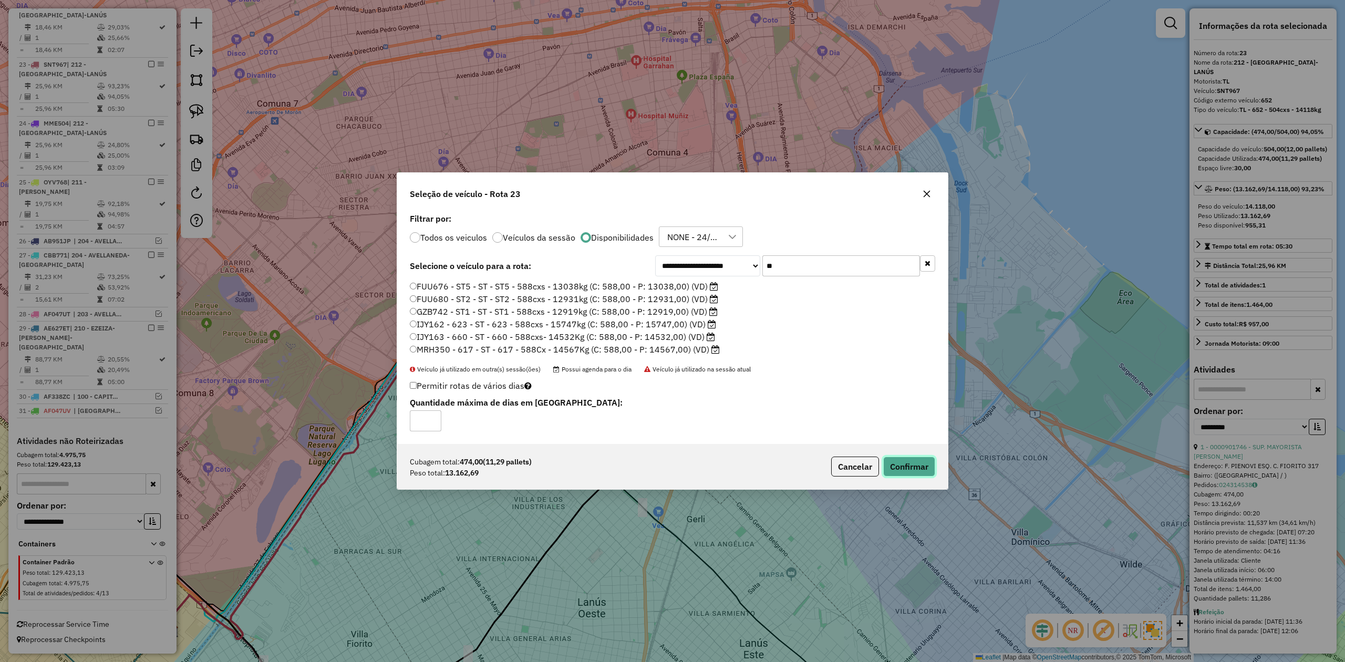
click at [891, 463] on button "Confirmar" at bounding box center [909, 466] width 52 height 20
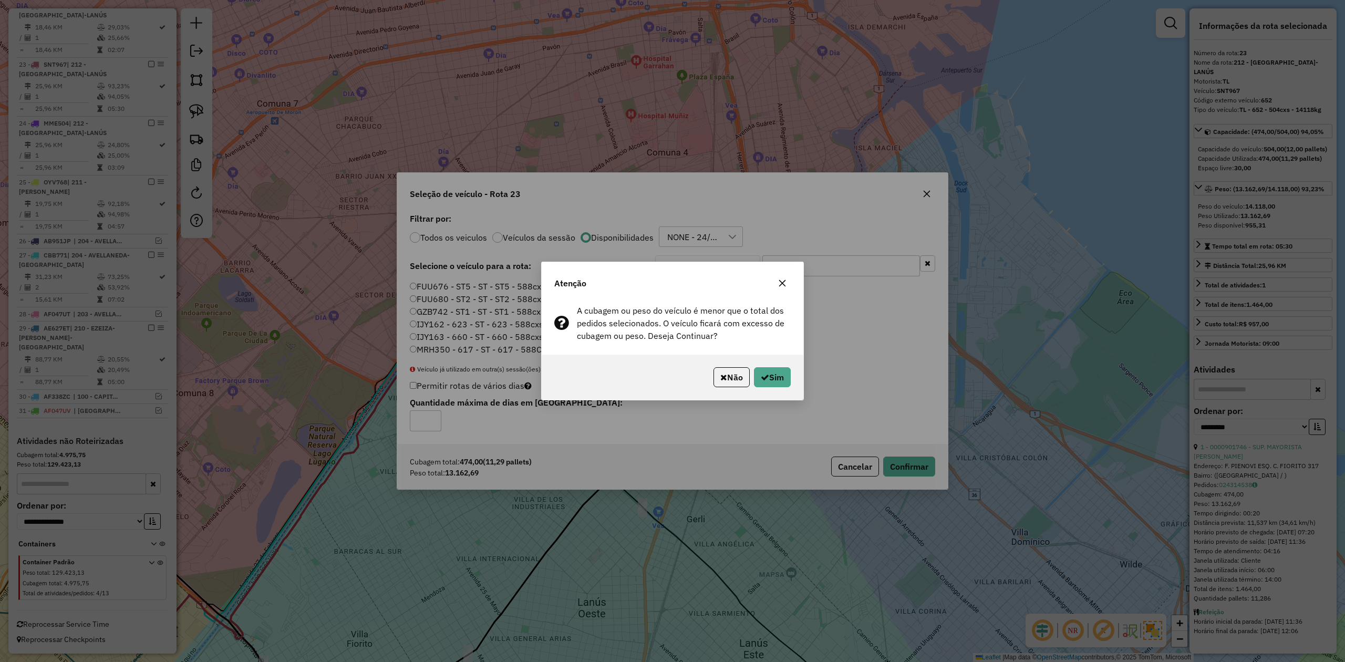
click at [779, 282] on icon "button" at bounding box center [782, 283] width 8 height 8
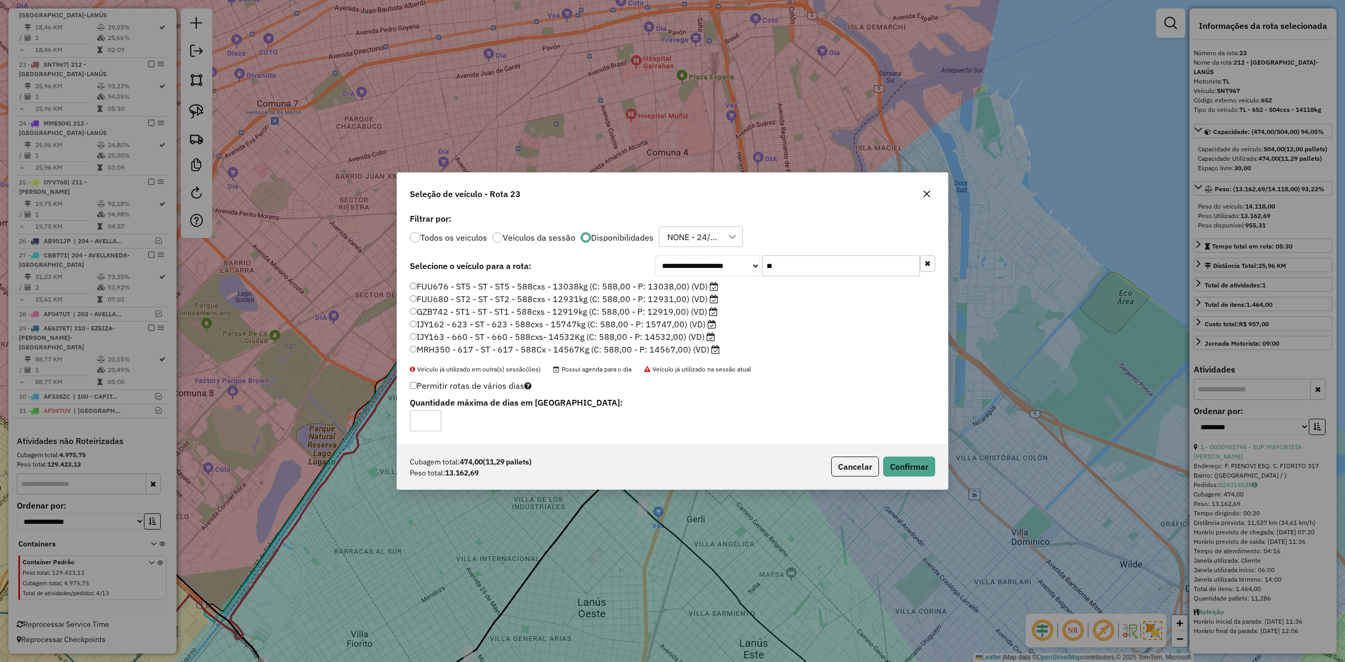
click at [672, 301] on label "FUU680 - ST2 - ST - ST2 - 588cxs - 12931kg (C: 588,00 - P: 12931,00) (VD)" at bounding box center [564, 299] width 308 height 13
click at [682, 348] on label "MRH350 - 617 - ST - 617 - 588Cx - 14567Kg (C: 588,00 - P: 14567,00) (VD)" at bounding box center [565, 349] width 310 height 13
click at [900, 475] on button "Confirmar" at bounding box center [909, 466] width 52 height 20
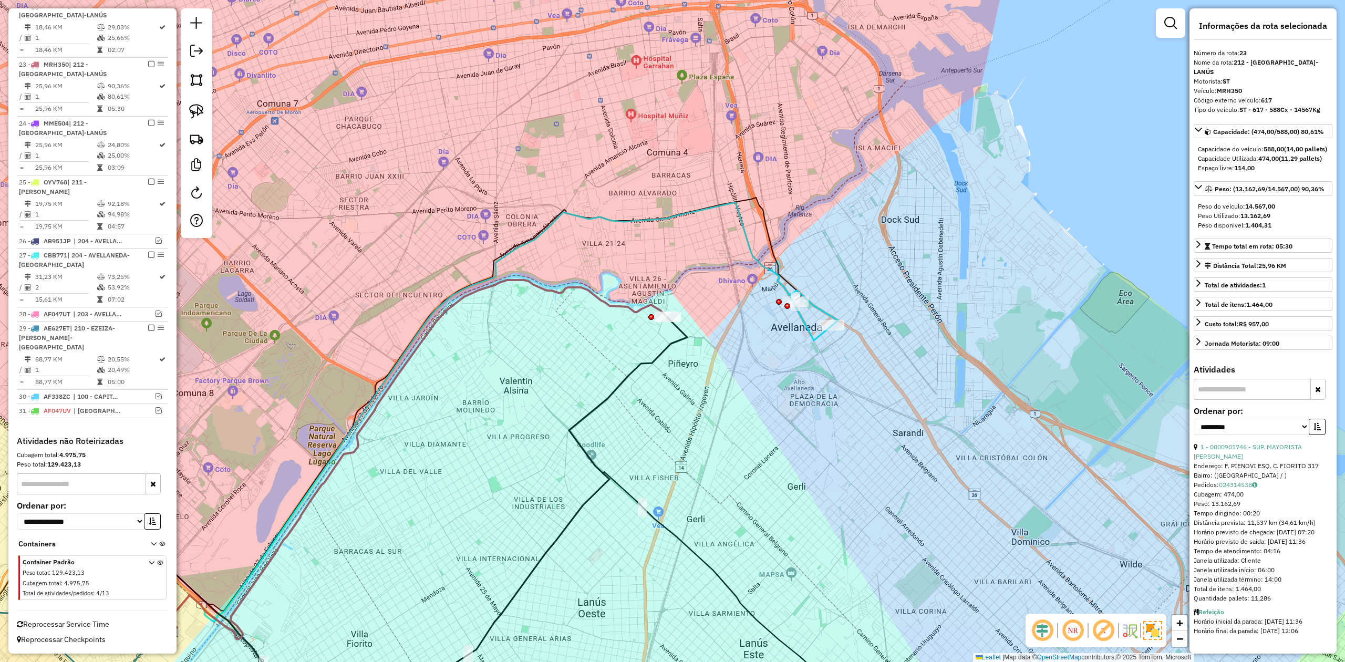
click at [669, 356] on div "Janela de atendimento Grade de atendimento Capacidade Transportadoras Veículos …" at bounding box center [672, 331] width 1345 height 662
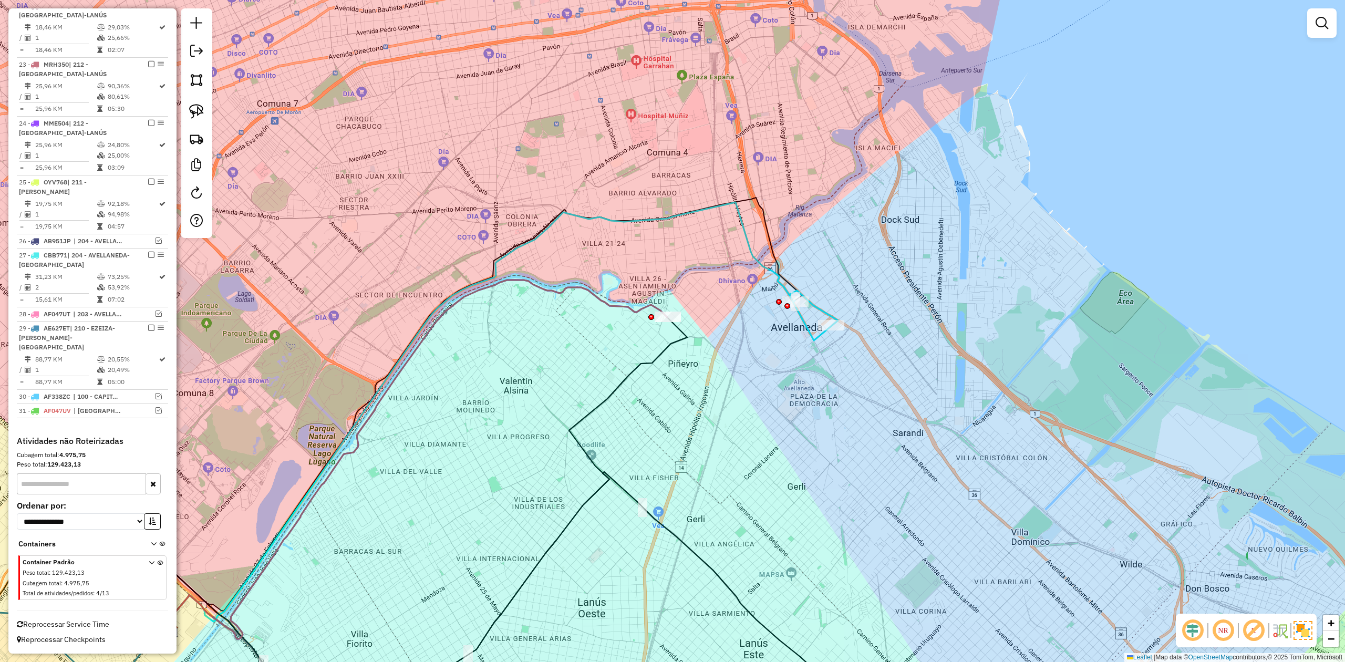
click at [670, 326] on icon at bounding box center [423, 522] width 527 height 411
select select "**********"
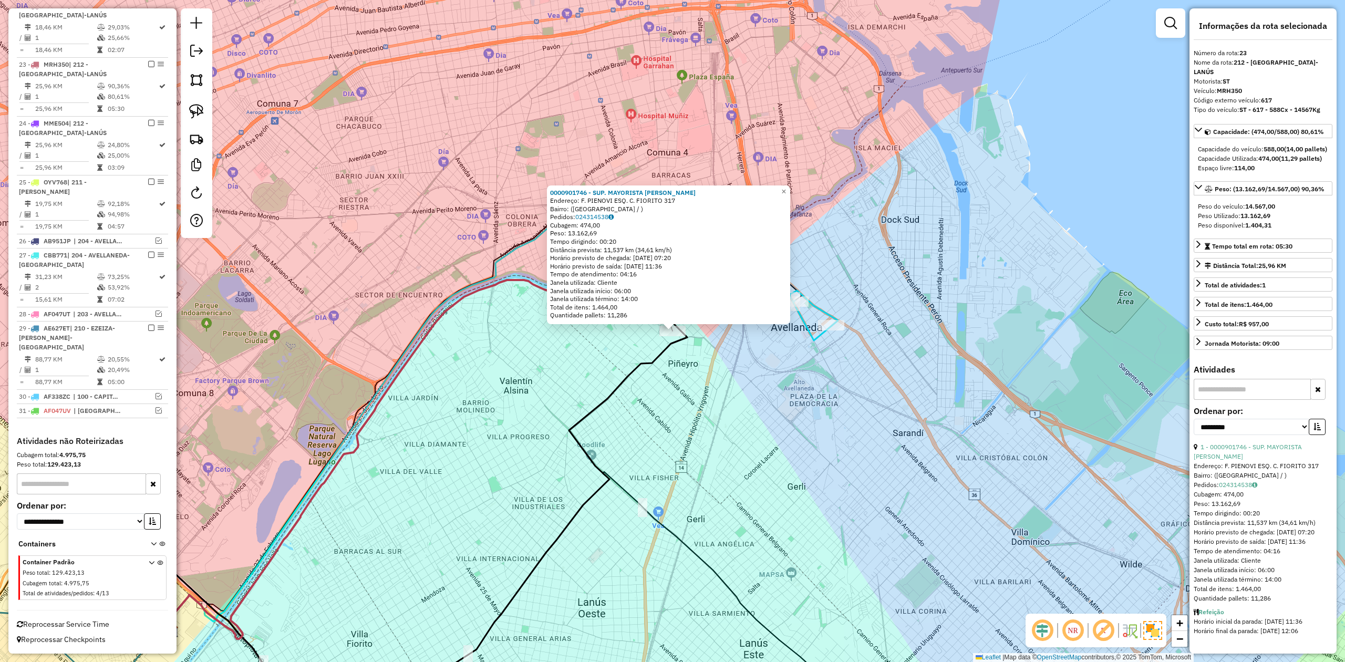
click at [657, 358] on icon at bounding box center [423, 522] width 527 height 411
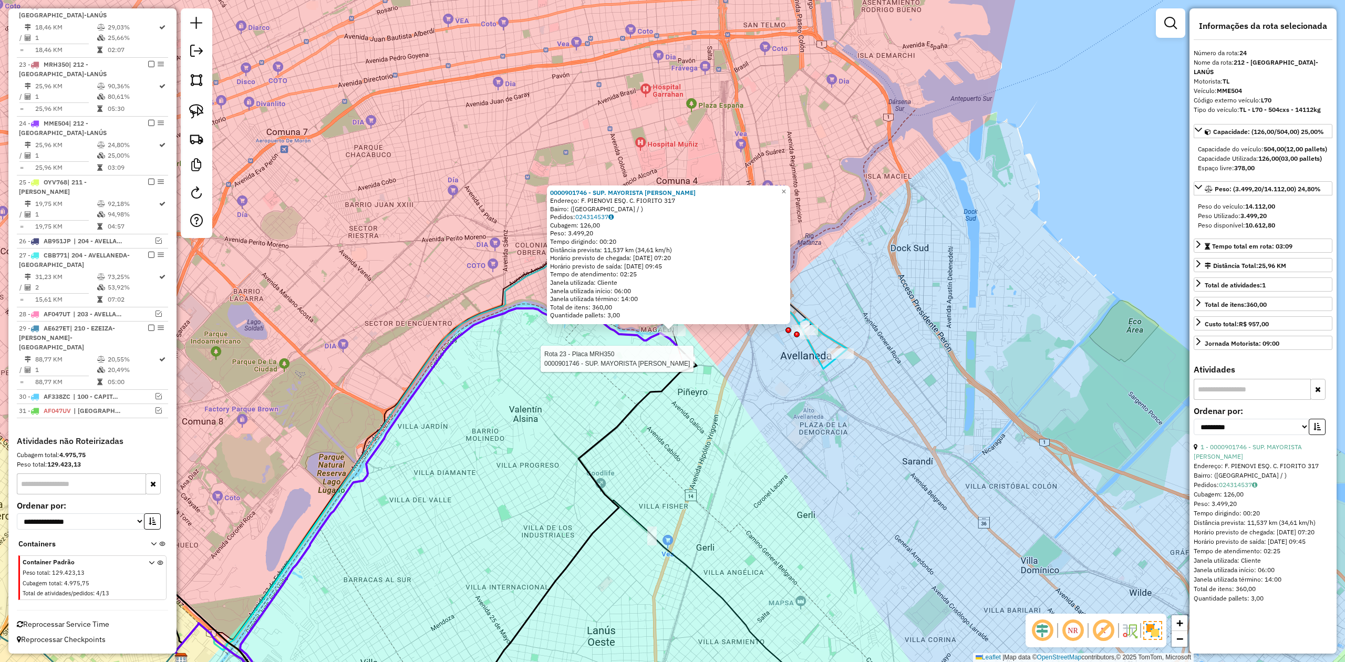
click at [681, 365] on div at bounding box center [682, 359] width 26 height 11
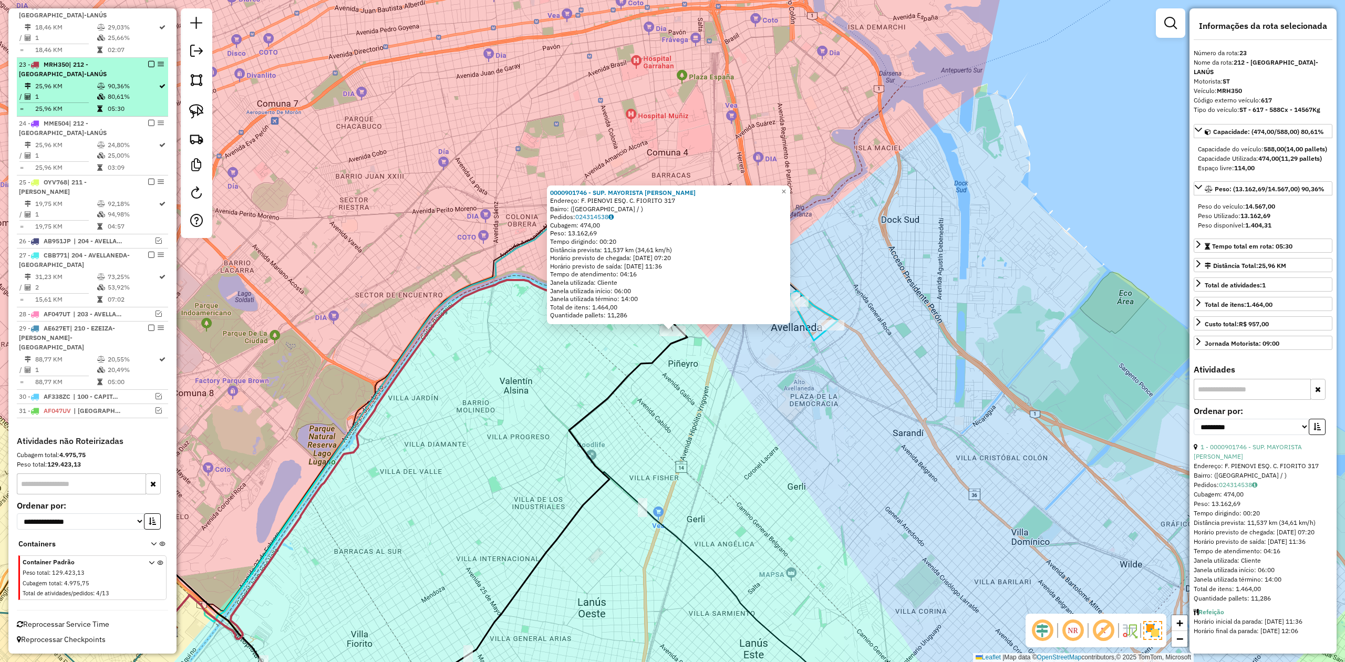
click at [148, 62] on em at bounding box center [151, 64] width 6 height 6
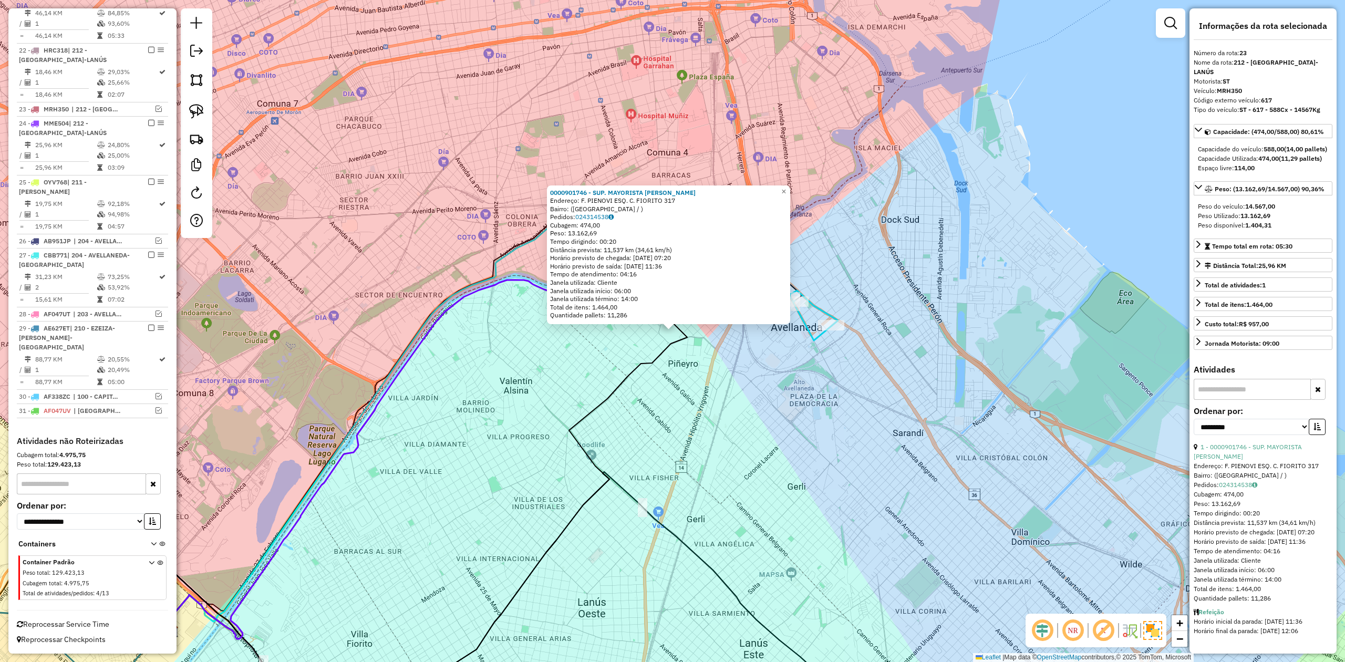
click at [592, 329] on div "0000901746 - SUP. MAYORISTA MAKRO S.A. Endereço: F. PIENOVI ESQ. C. FIORITO 317…" at bounding box center [672, 331] width 1345 height 662
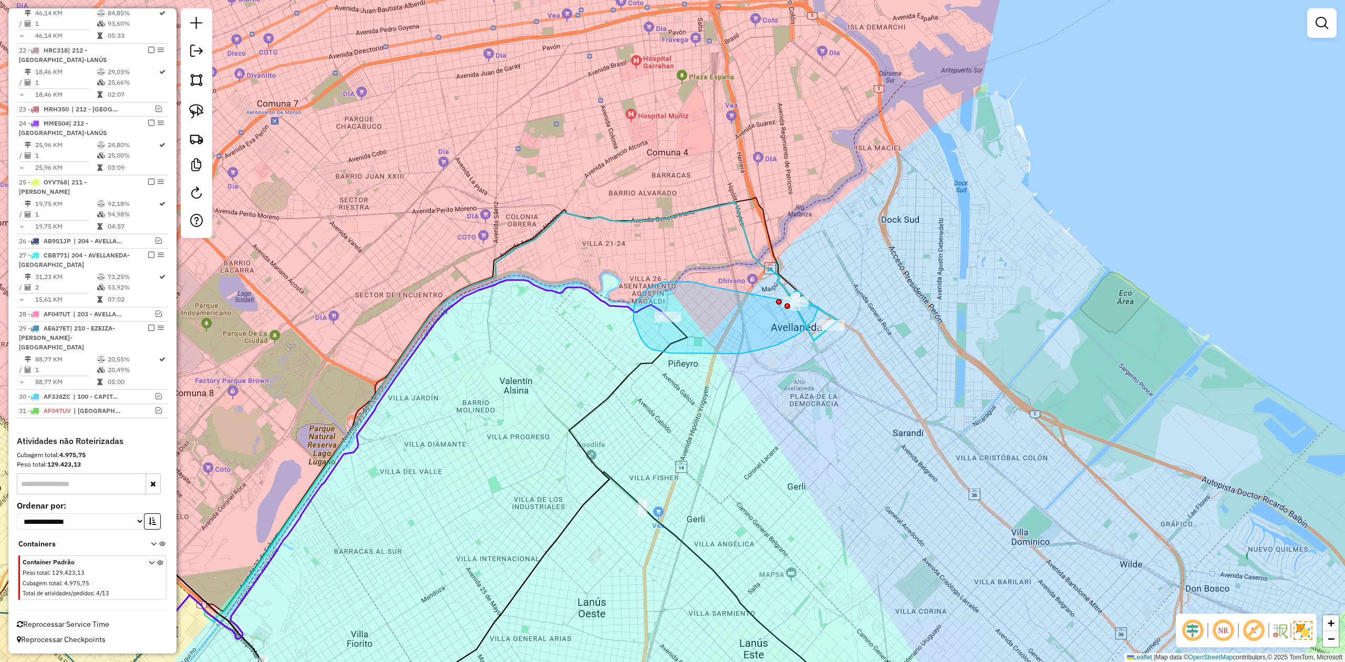
drag, startPoint x: 635, startPoint y: 303, endPoint x: 802, endPoint y: 265, distance: 170.6
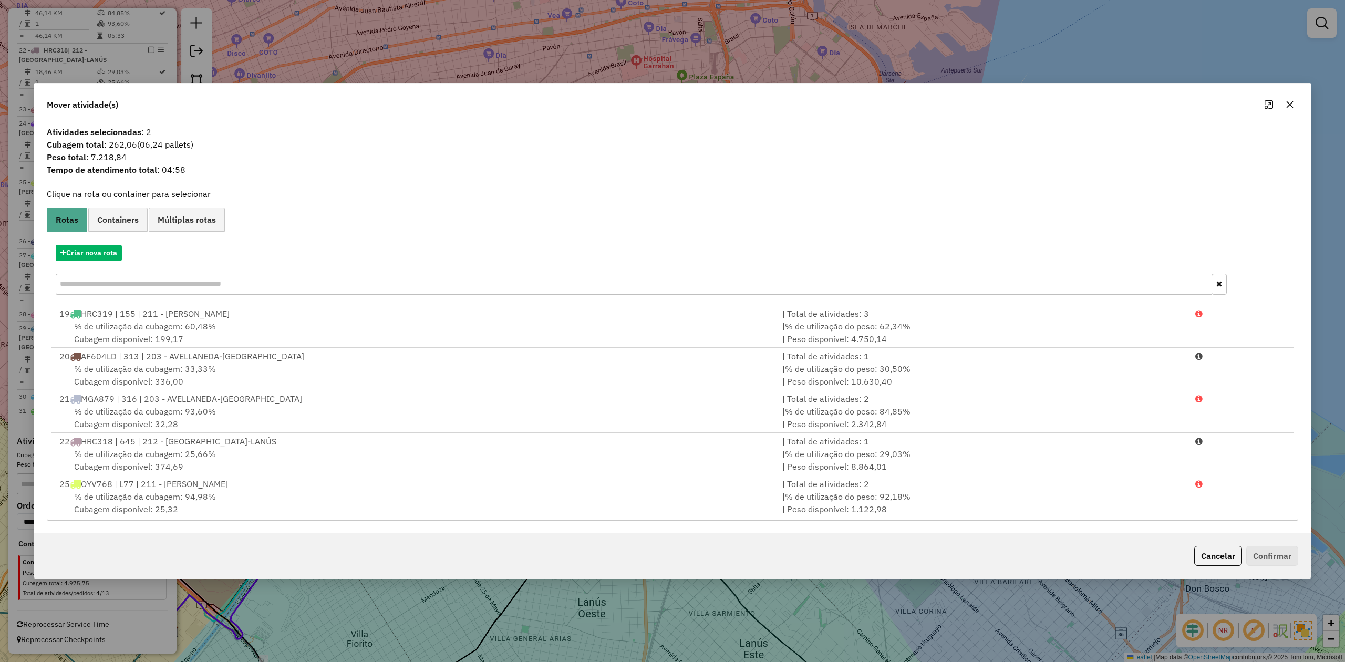
click at [1292, 106] on icon "button" at bounding box center [1289, 104] width 8 height 8
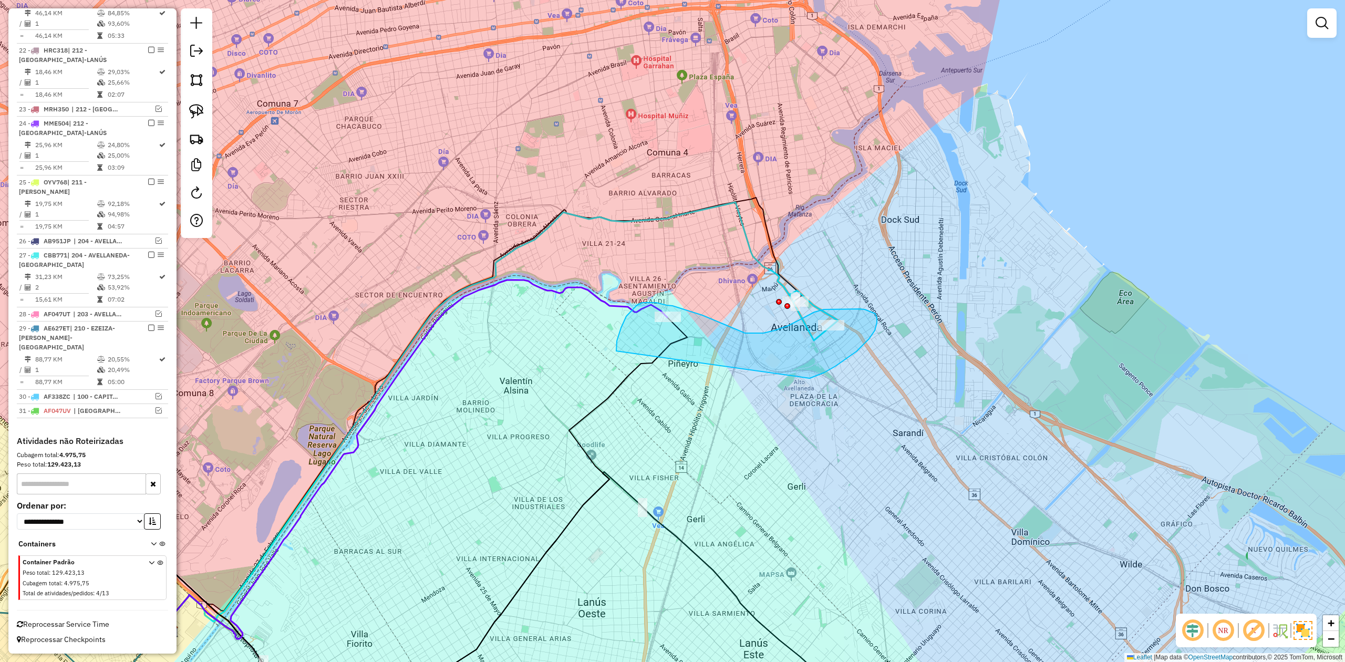
drag, startPoint x: 856, startPoint y: 351, endPoint x: 618, endPoint y: 369, distance: 239.1
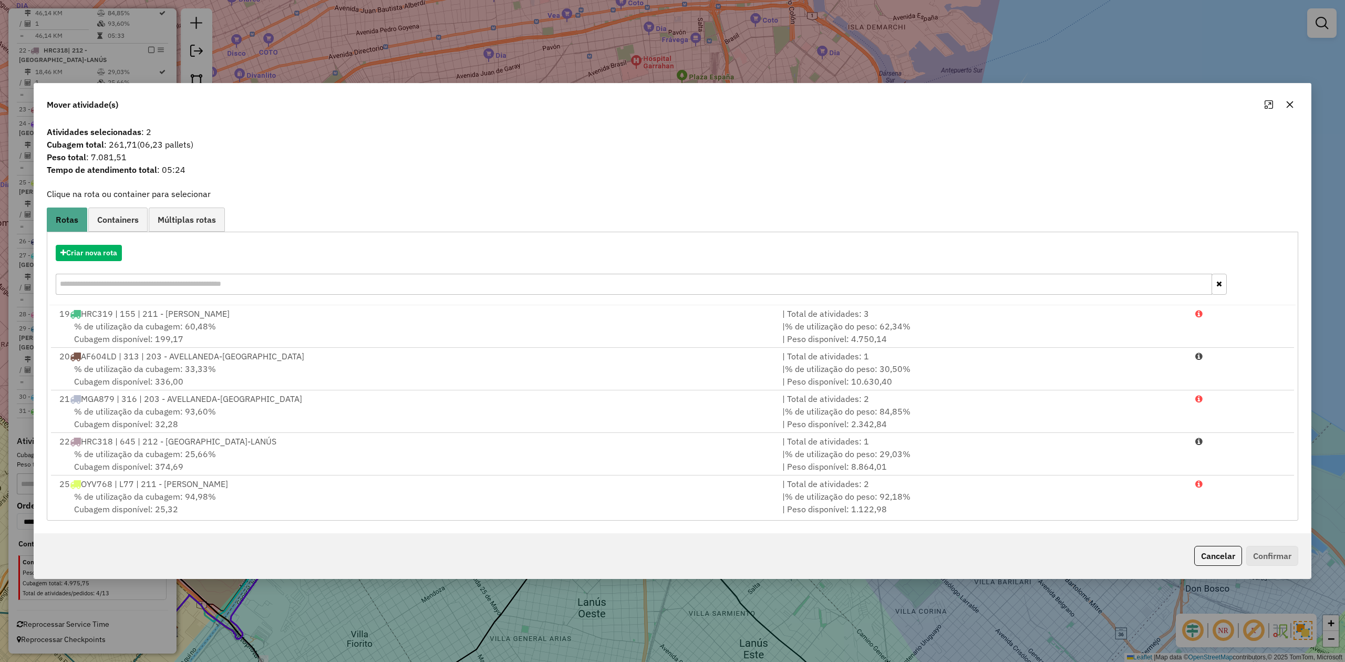
click at [1280, 99] on div at bounding box center [1279, 104] width 38 height 17
drag, startPoint x: 1286, startPoint y: 102, endPoint x: 1219, endPoint y: 165, distance: 92.2
click at [1287, 101] on icon "button" at bounding box center [1289, 104] width 8 height 8
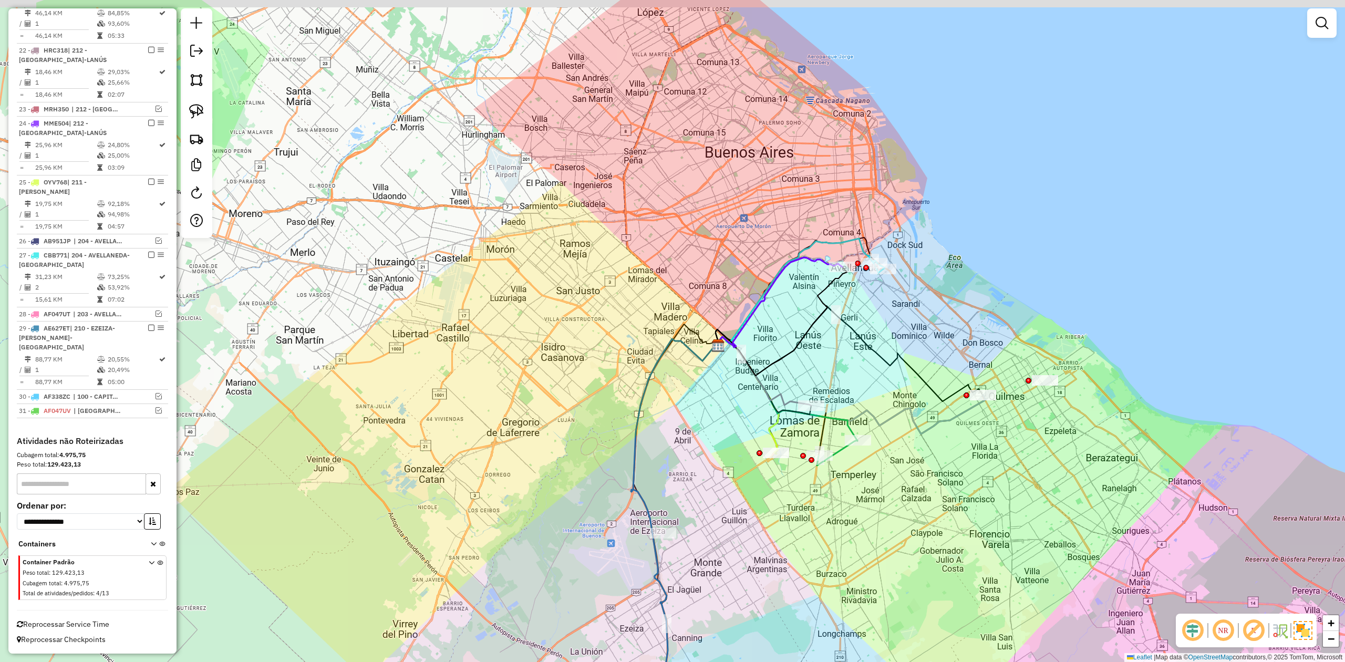
drag, startPoint x: 978, startPoint y: 339, endPoint x: 921, endPoint y: 331, distance: 56.8
click at [944, 348] on div "Janela de atendimento Grade de atendimento Capacidade Transportadoras Veículos …" at bounding box center [672, 331] width 1345 height 662
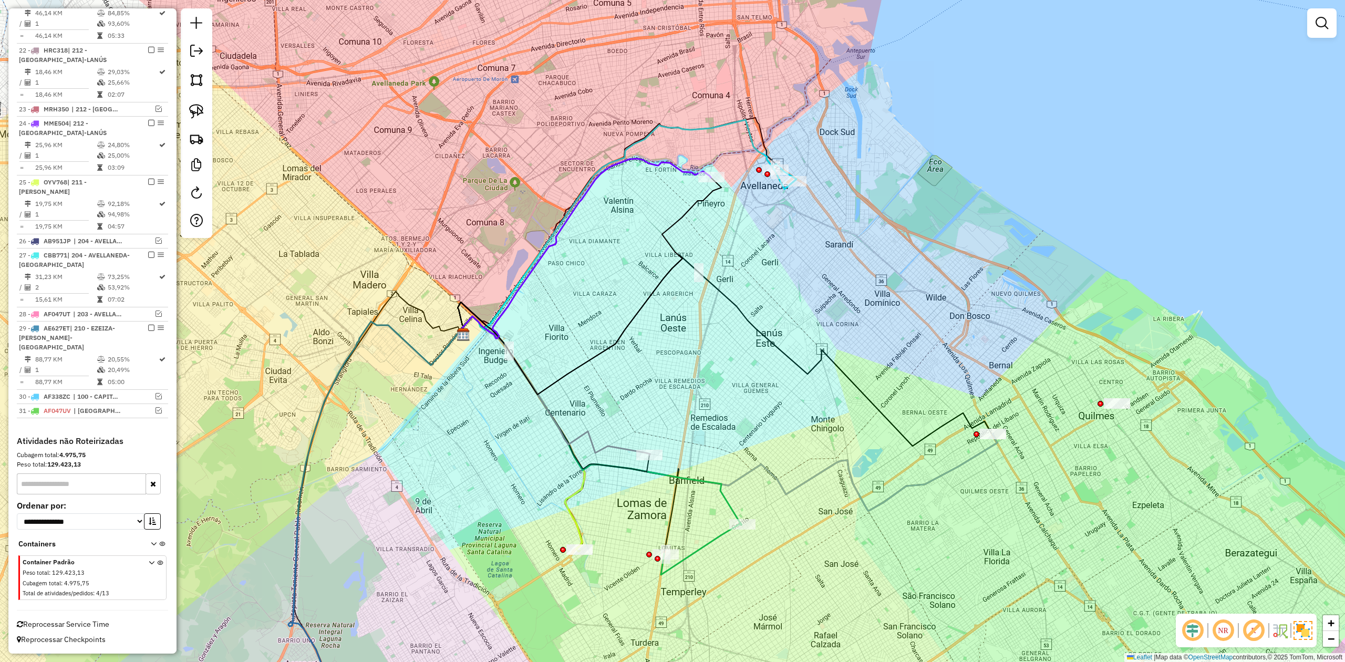
click at [877, 360] on div "Janela de atendimento Grade de atendimento Capacidade Transportadoras Veículos …" at bounding box center [672, 331] width 1345 height 662
drag, startPoint x: 804, startPoint y: 336, endPoint x: 830, endPoint y: 348, distance: 29.2
click at [830, 347] on div "Janela de atendimento Grade de atendimento Capacidade Transportadoras Veículos …" at bounding box center [672, 331] width 1345 height 662
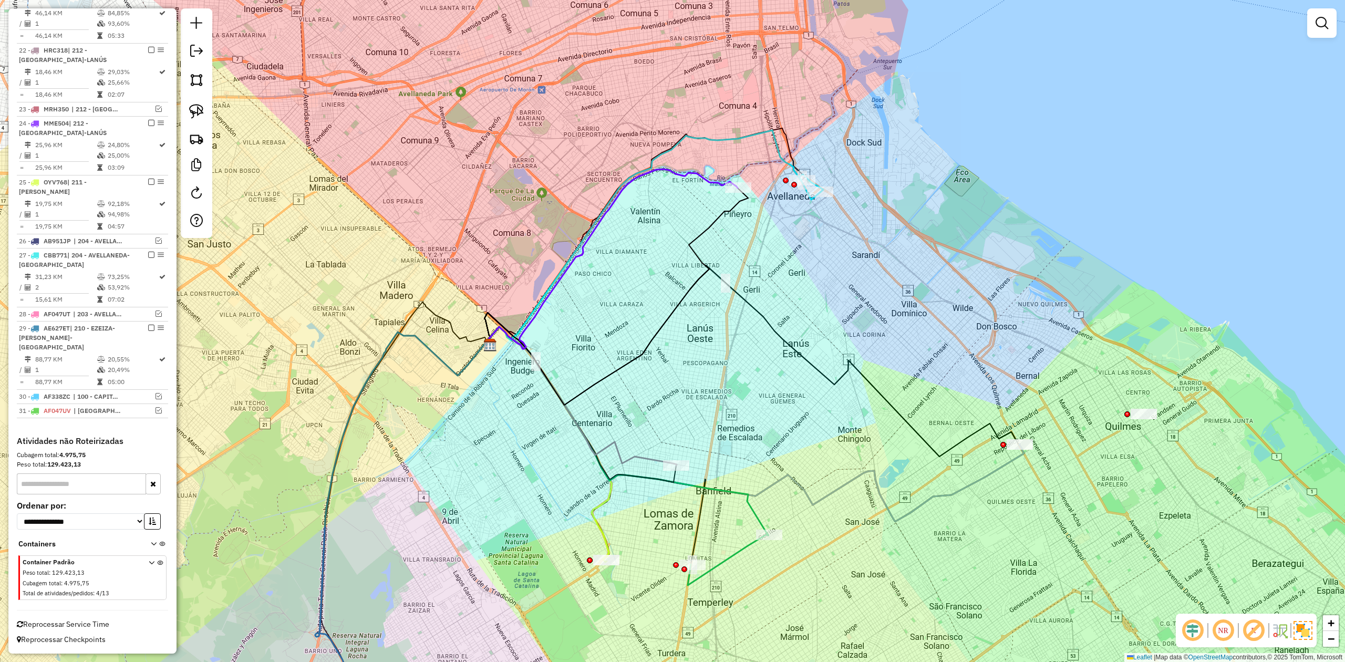
click at [646, 457] on icon at bounding box center [582, 396] width 190 height 139
select select "**********"
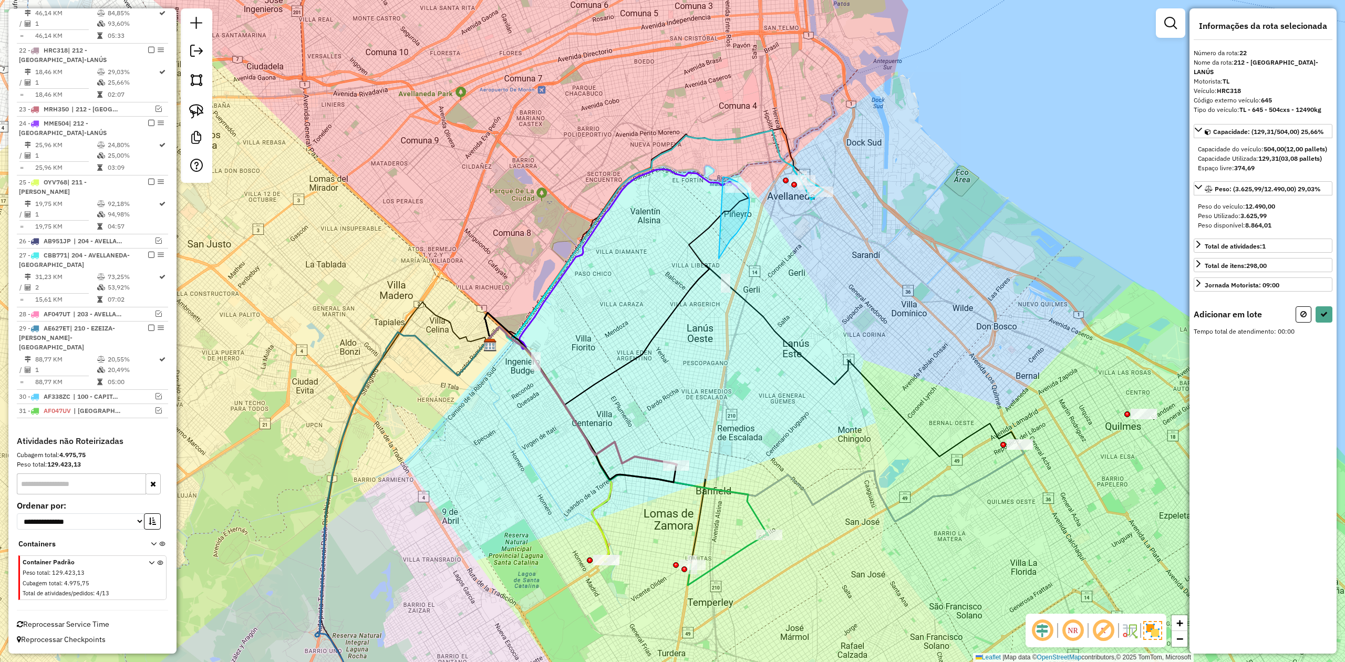
drag, startPoint x: 730, startPoint y: 240, endPoint x: 670, endPoint y: 212, distance: 66.0
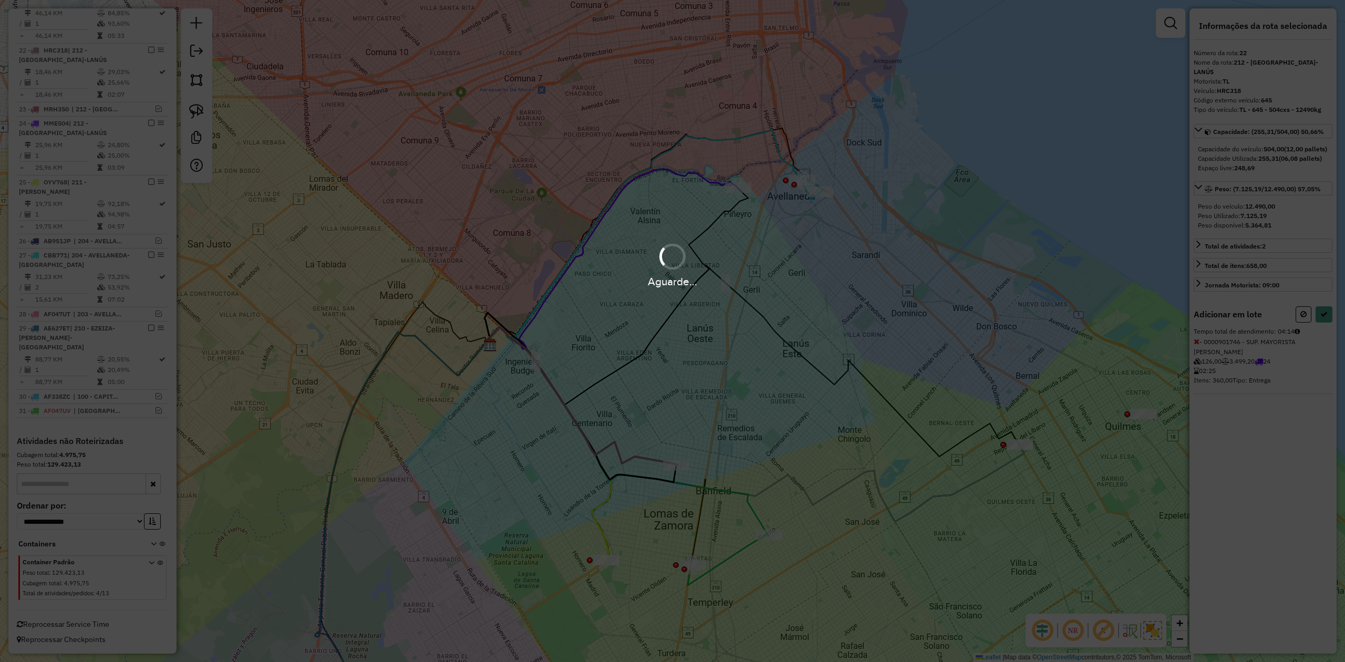
select select "**********"
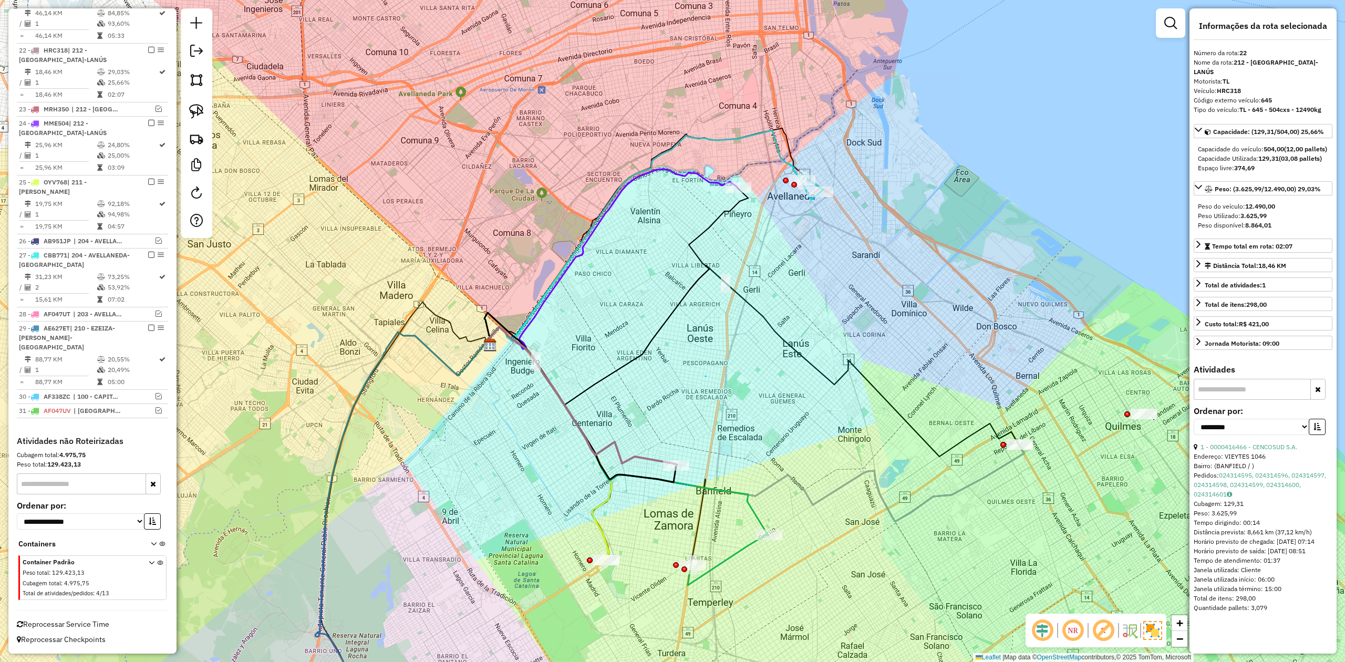
drag, startPoint x: 706, startPoint y: 376, endPoint x: 704, endPoint y: 382, distance: 6.6
click at [677, 421] on div "Janela de atendimento Grade de atendimento Capacidade Transportadoras Veículos …" at bounding box center [672, 331] width 1345 height 662
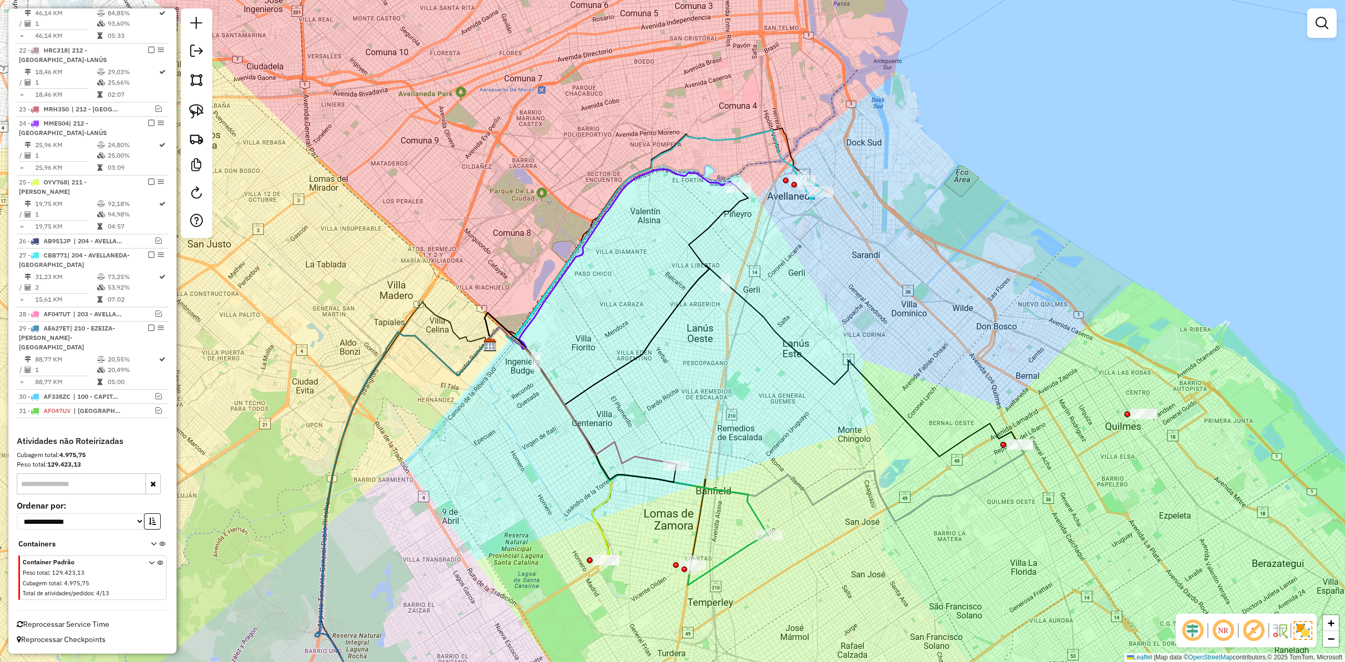
click at [652, 459] on icon at bounding box center [582, 396] width 190 height 139
select select "**********"
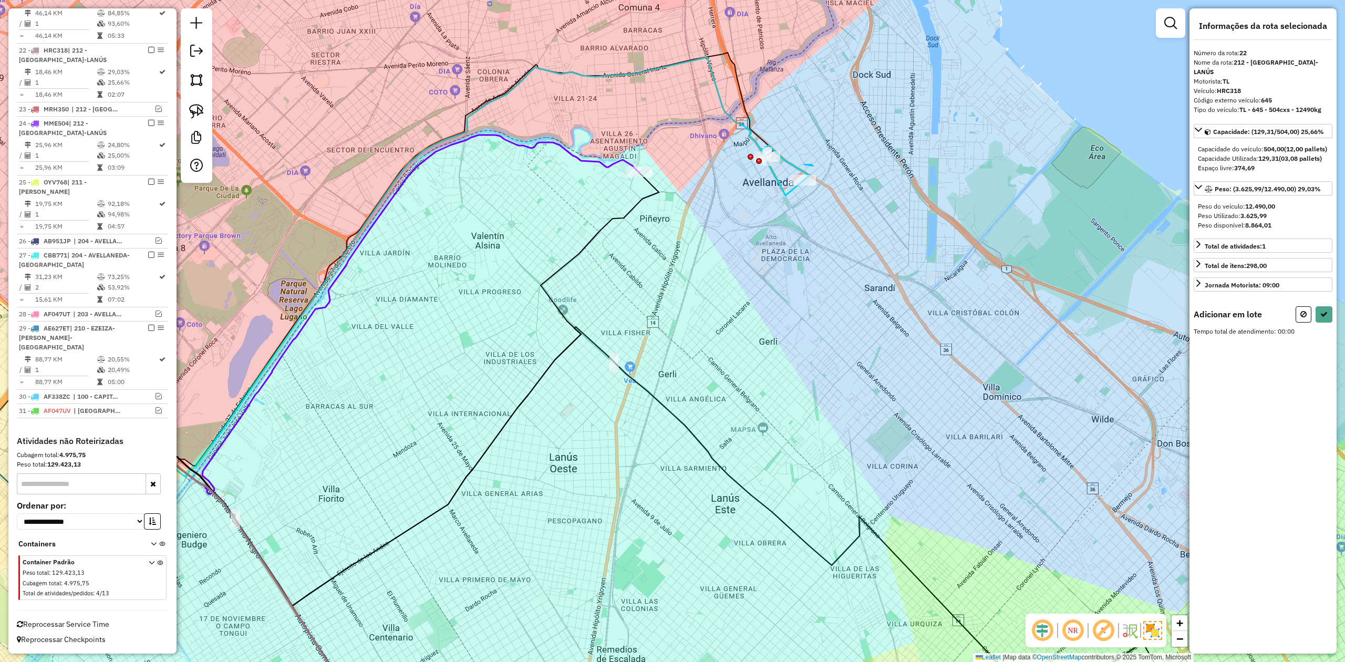
drag, startPoint x: 804, startPoint y: 164, endPoint x: 841, endPoint y: 183, distance: 42.3
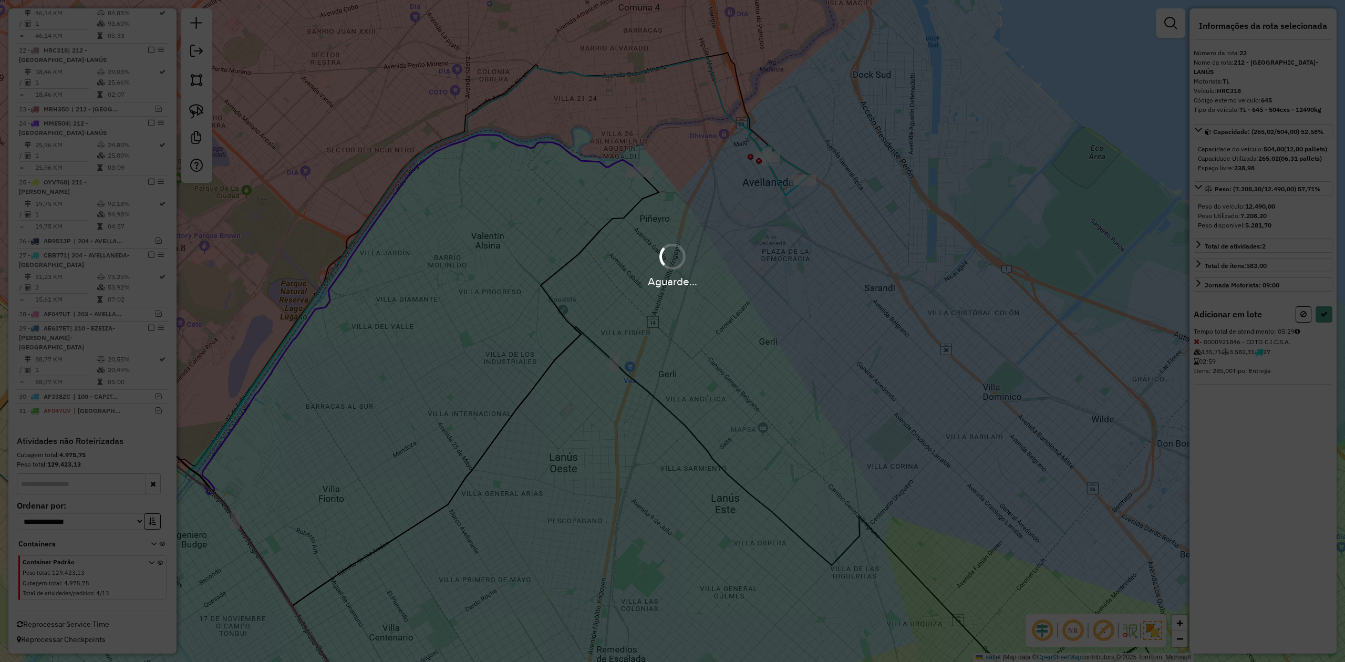
select select "**********"
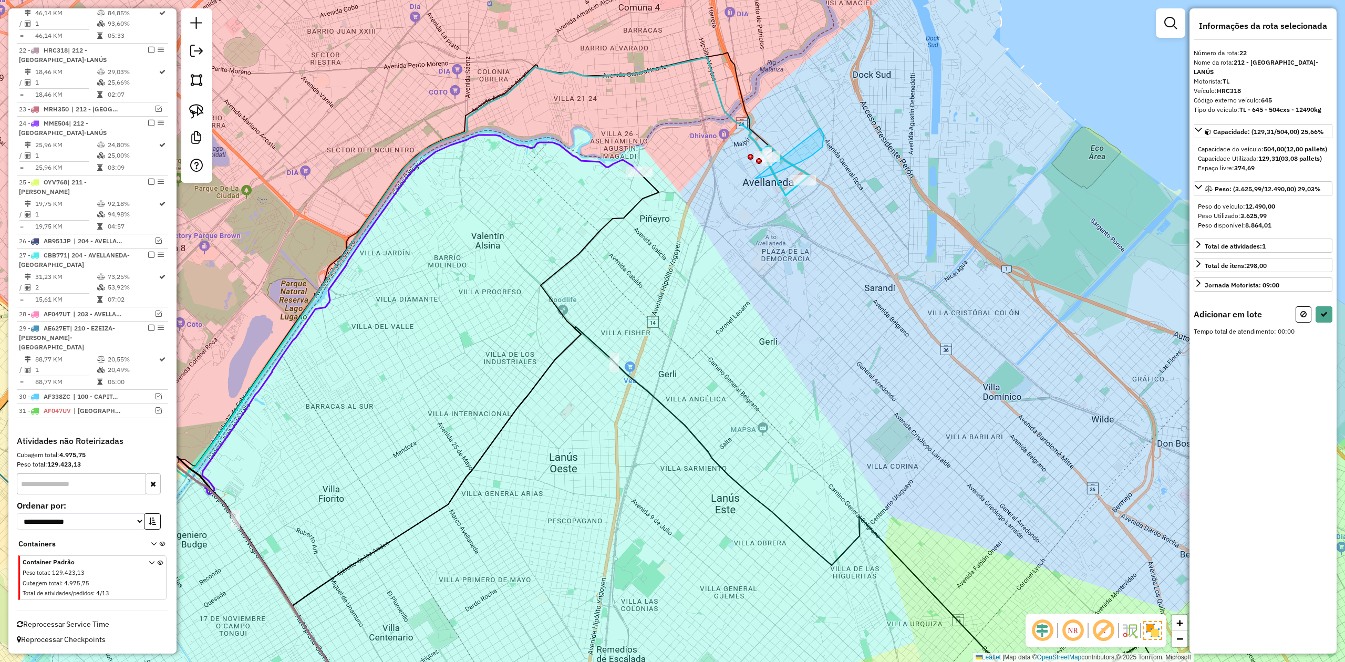
drag, startPoint x: 769, startPoint y: 175, endPoint x: 725, endPoint y: 168, distance: 44.2
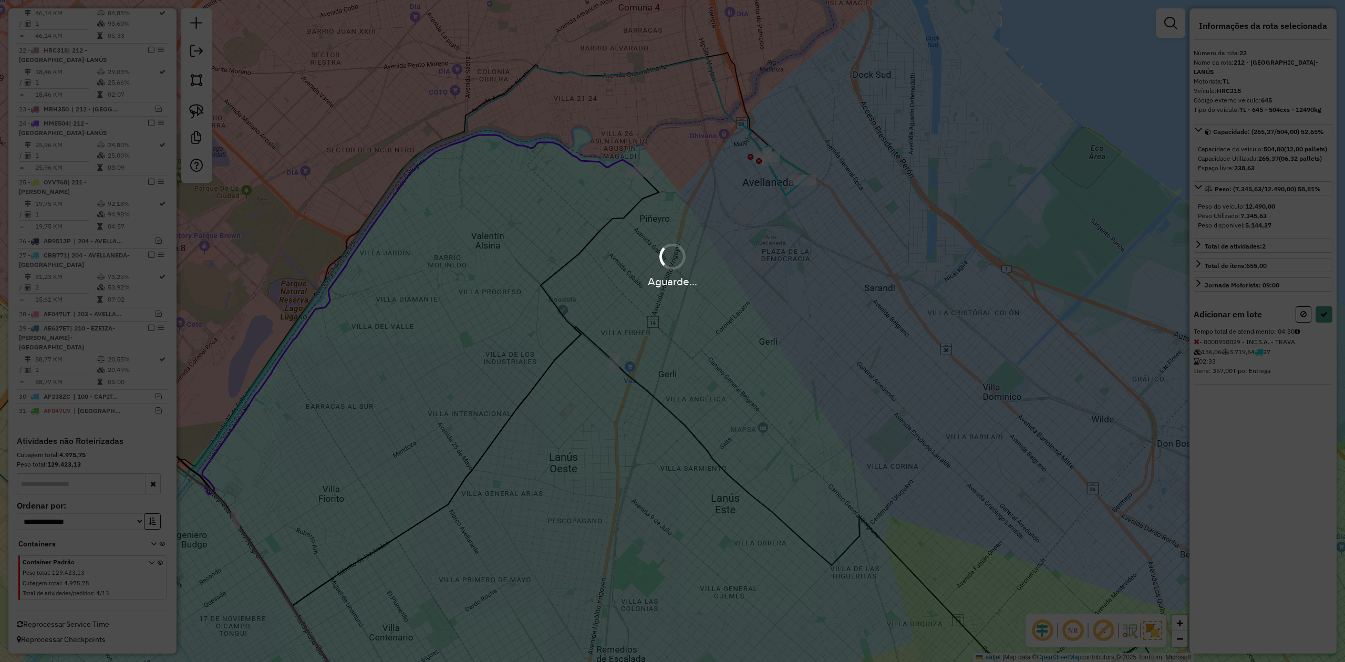
select select "**********"
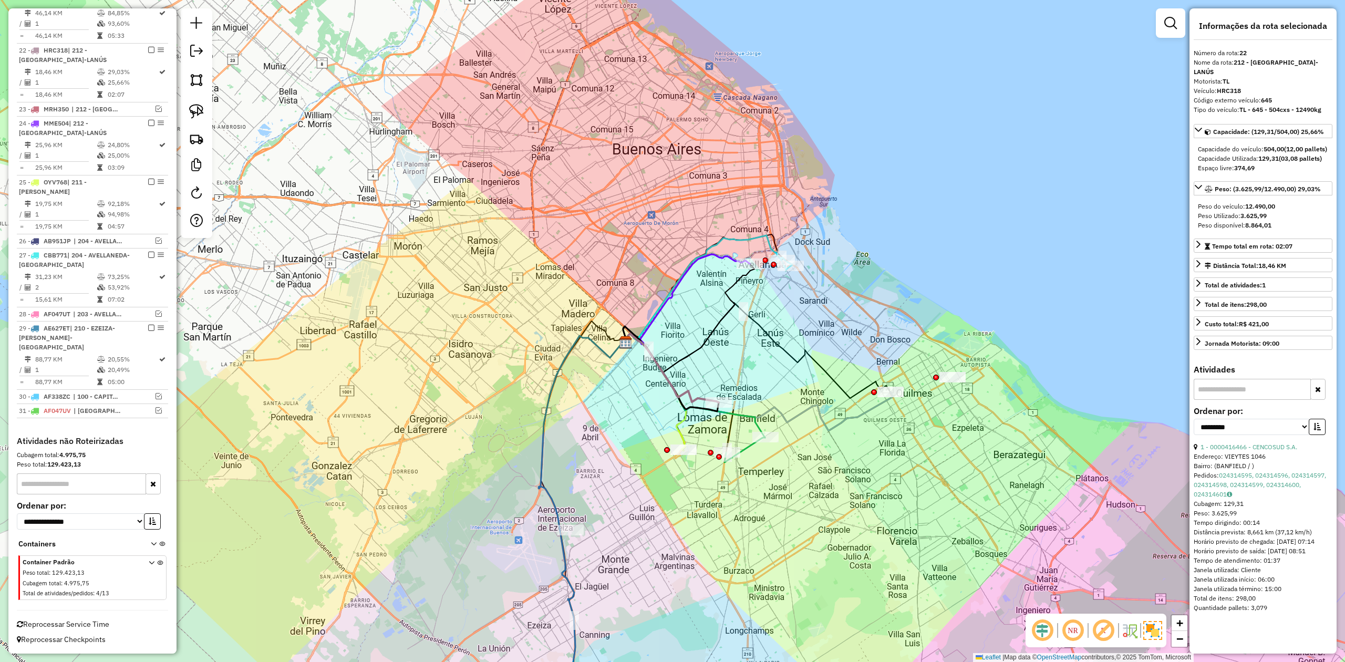
drag, startPoint x: 741, startPoint y: 369, endPoint x: 717, endPoint y: 318, distance: 56.2
click at [717, 318] on div "Janela de atendimento Grade de atendimento Capacidade Transportadoras Veículos …" at bounding box center [672, 331] width 1345 height 662
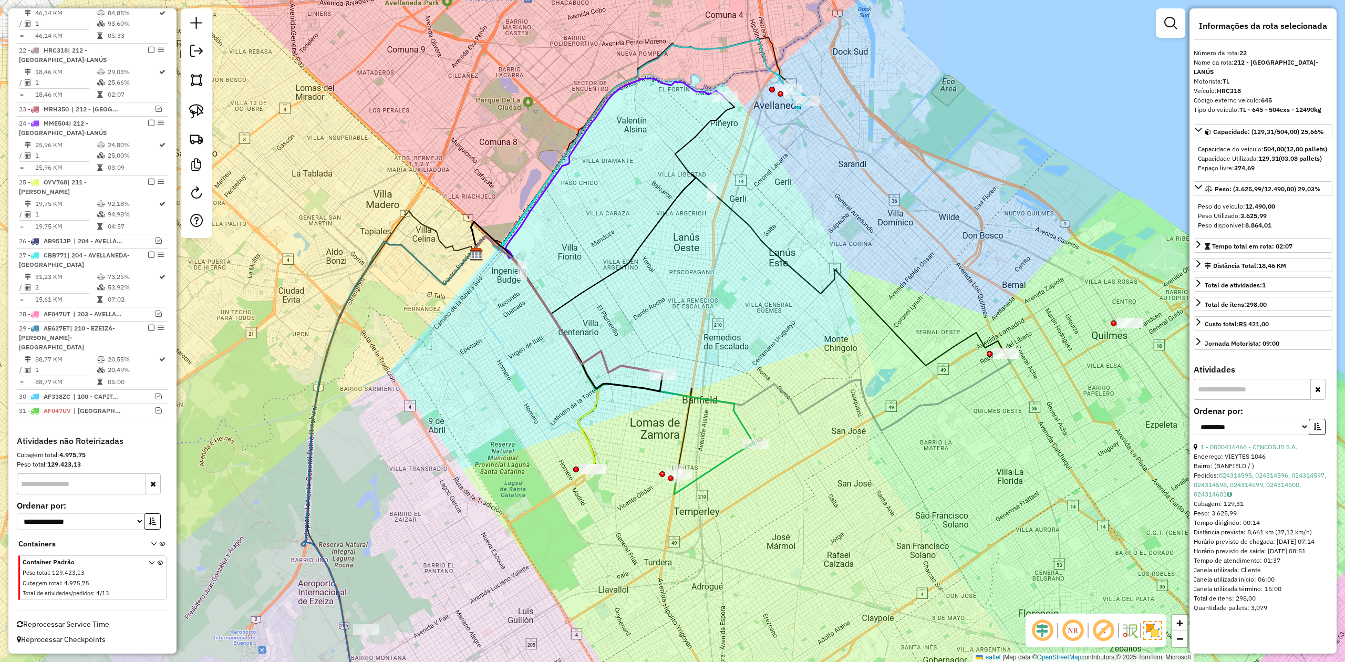
drag, startPoint x: 719, startPoint y: 324, endPoint x: 692, endPoint y: 358, distance: 43.0
click at [719, 324] on div "Janela de atendimento Grade de atendimento Capacidade Transportadoras Veículos …" at bounding box center [672, 331] width 1345 height 662
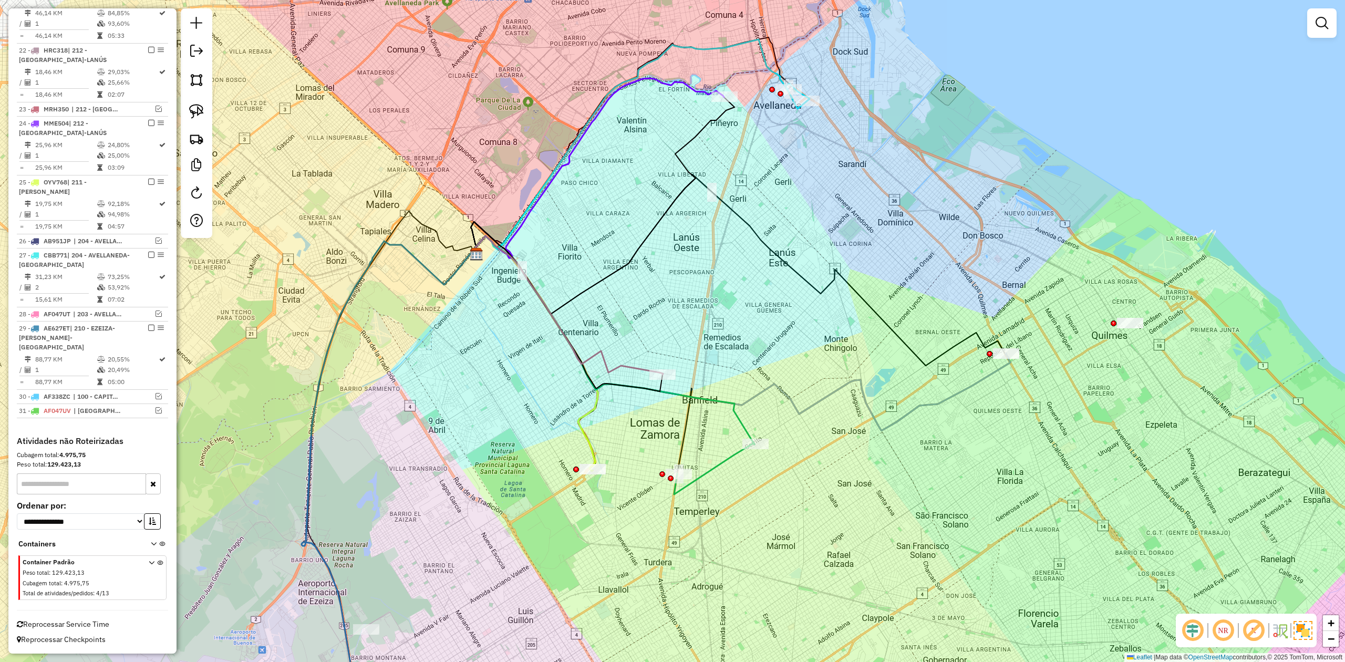
click at [638, 366] on icon at bounding box center [568, 305] width 190 height 139
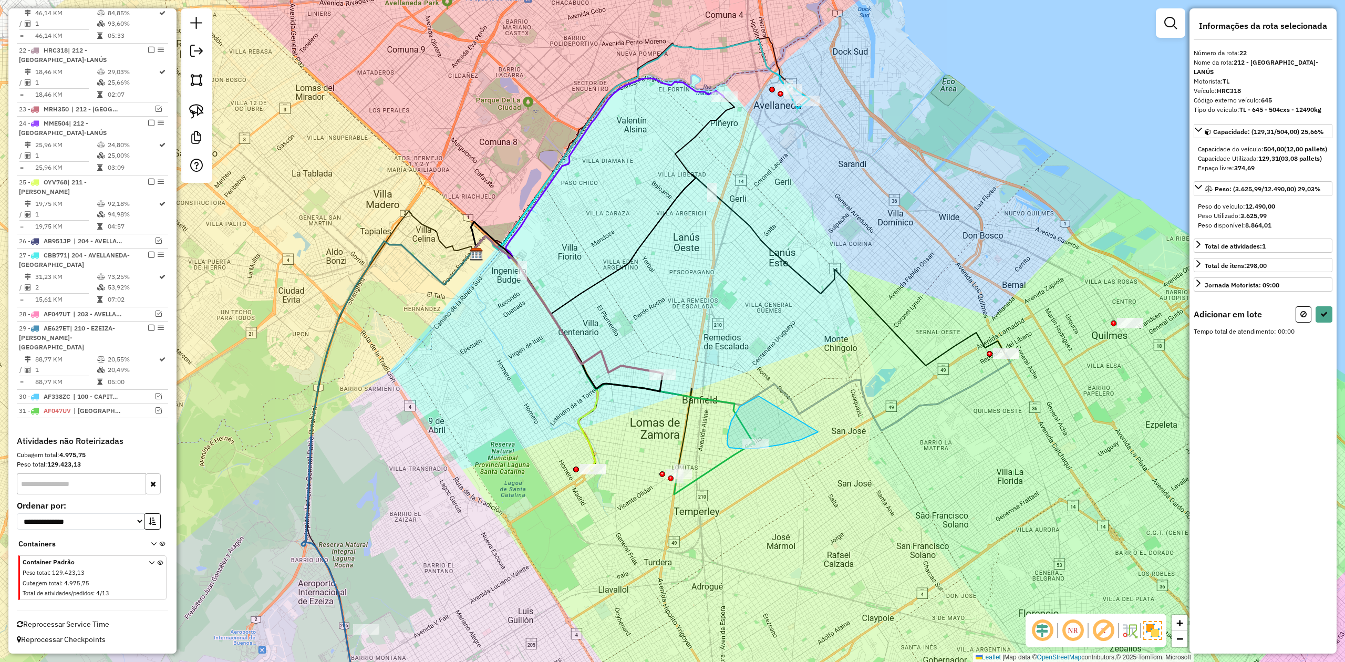
drag, startPoint x: 731, startPoint y: 421, endPoint x: 827, endPoint y: 417, distance: 95.7
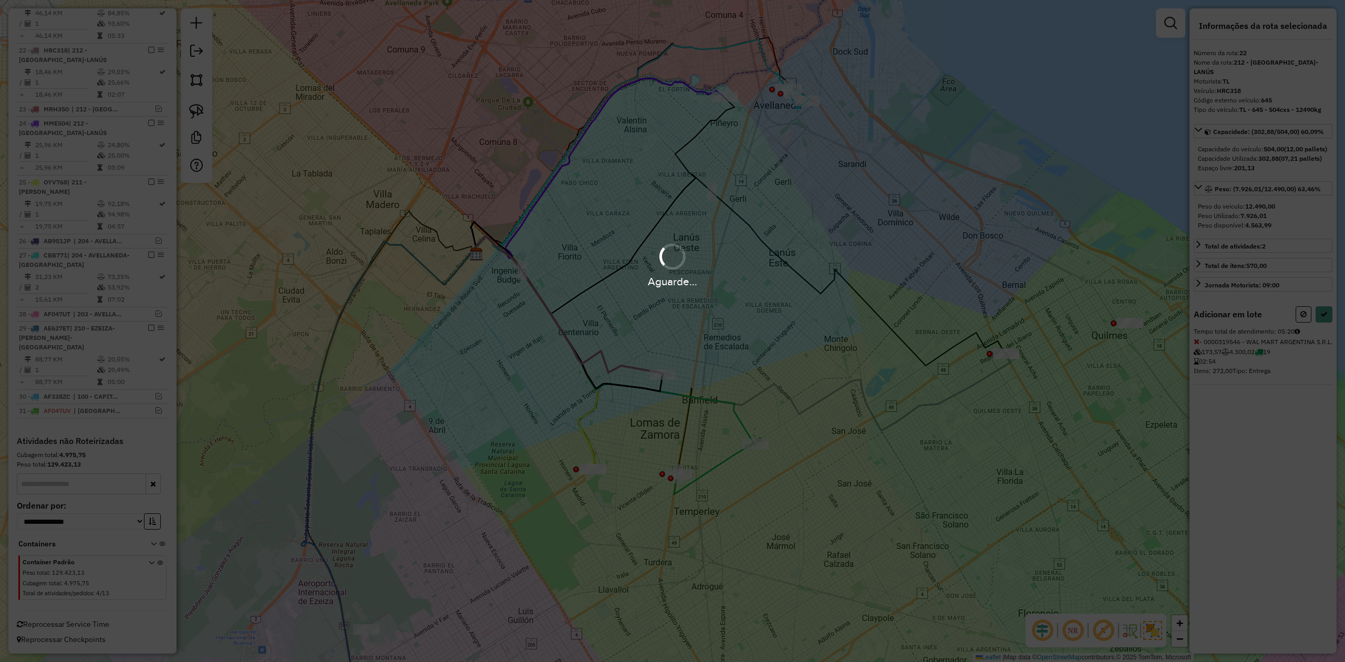
select select "**********"
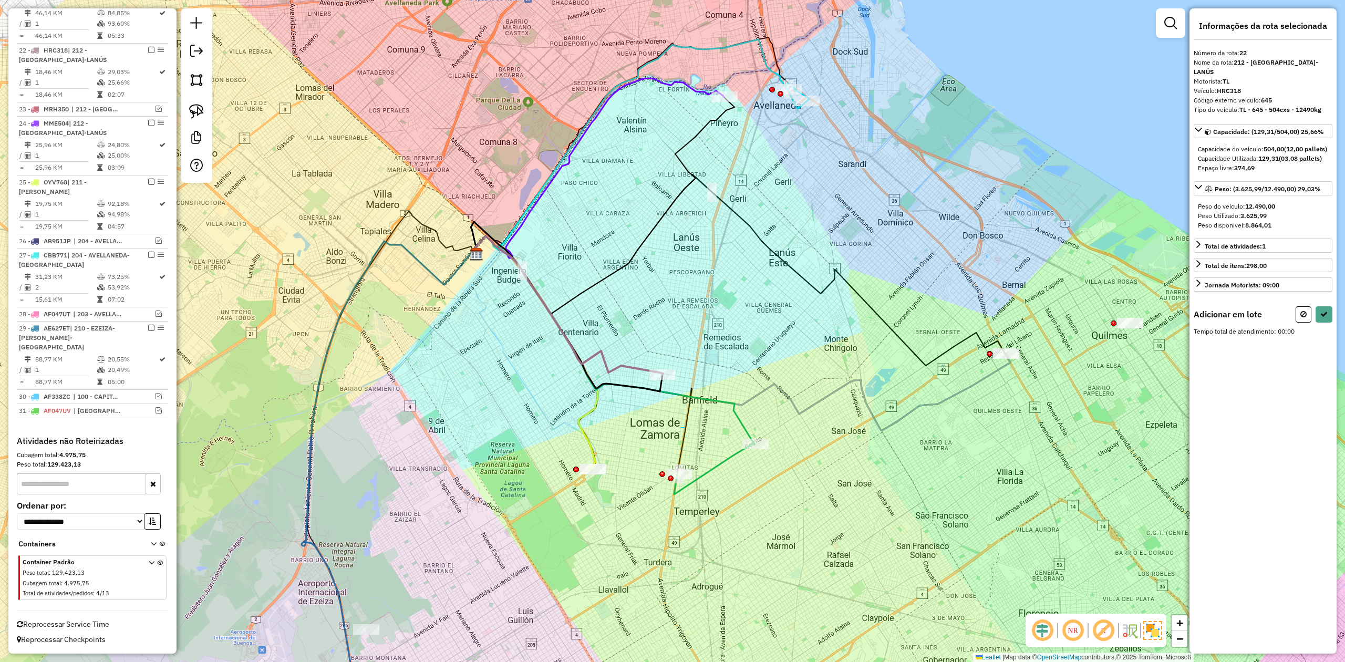
drag, startPoint x: 681, startPoint y: 428, endPoint x: 729, endPoint y: 473, distance: 65.8
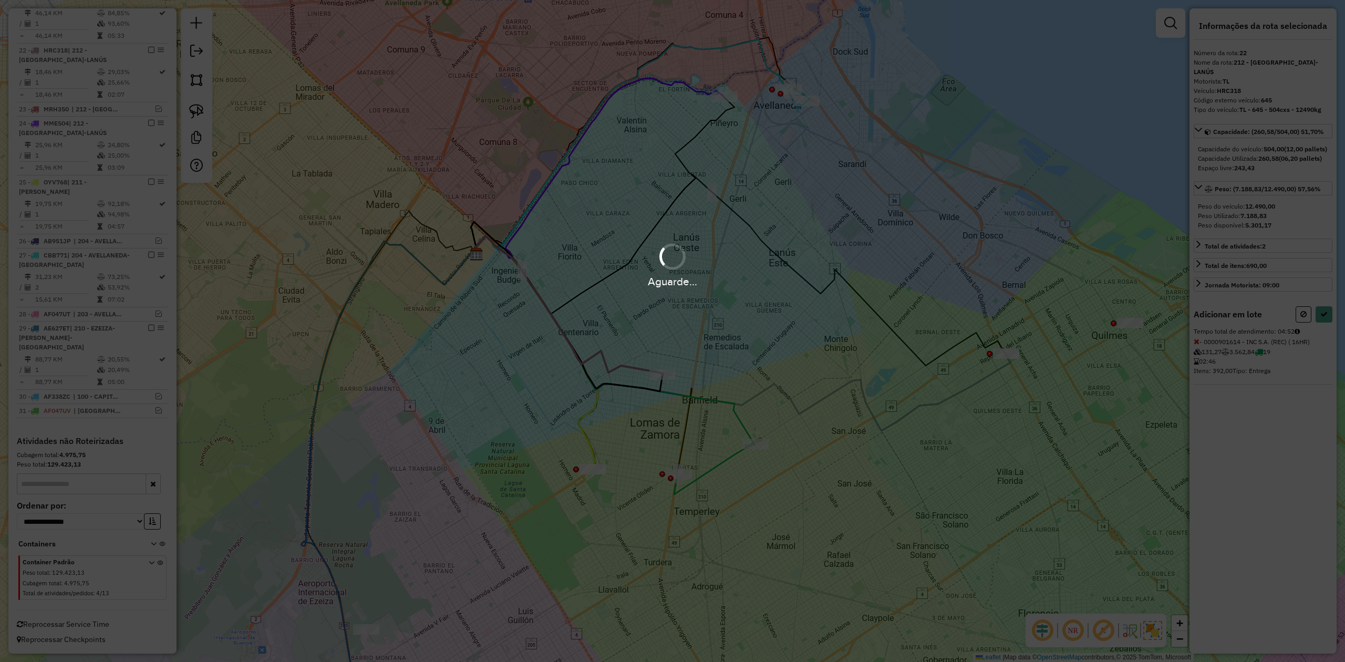
select select "**********"
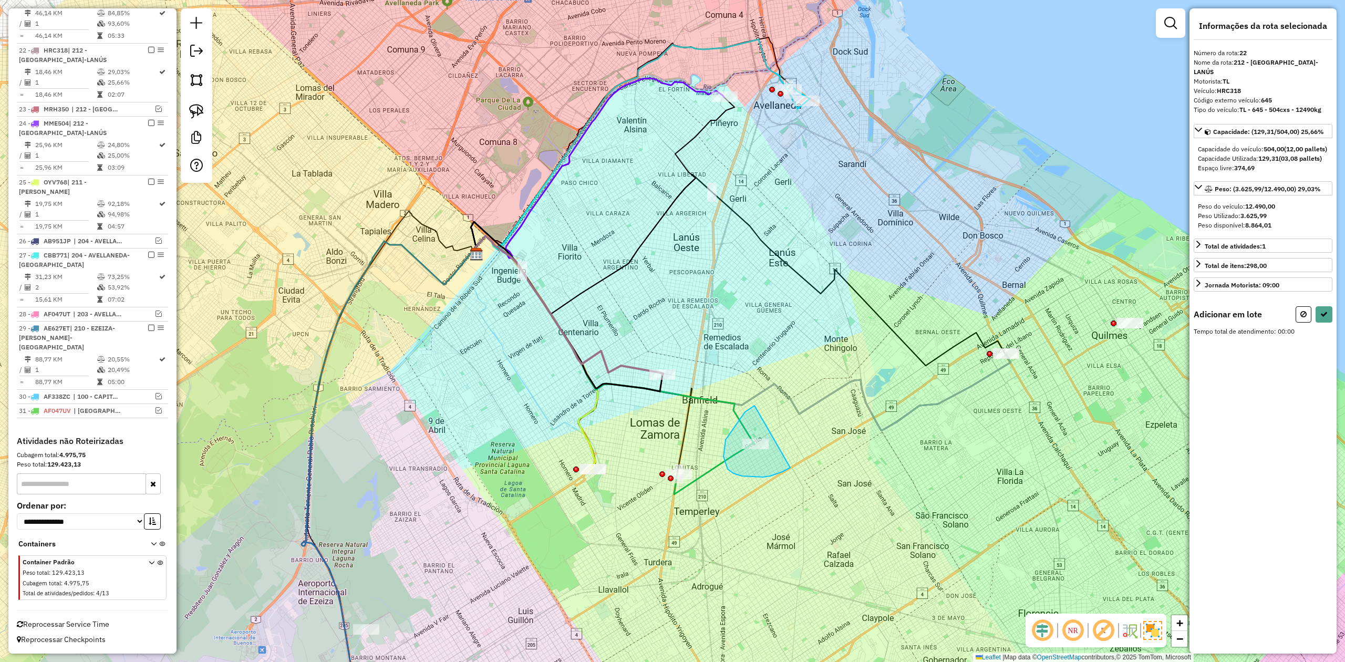
drag, startPoint x: 723, startPoint y: 456, endPoint x: 814, endPoint y: 442, distance: 92.0
select select "**********"
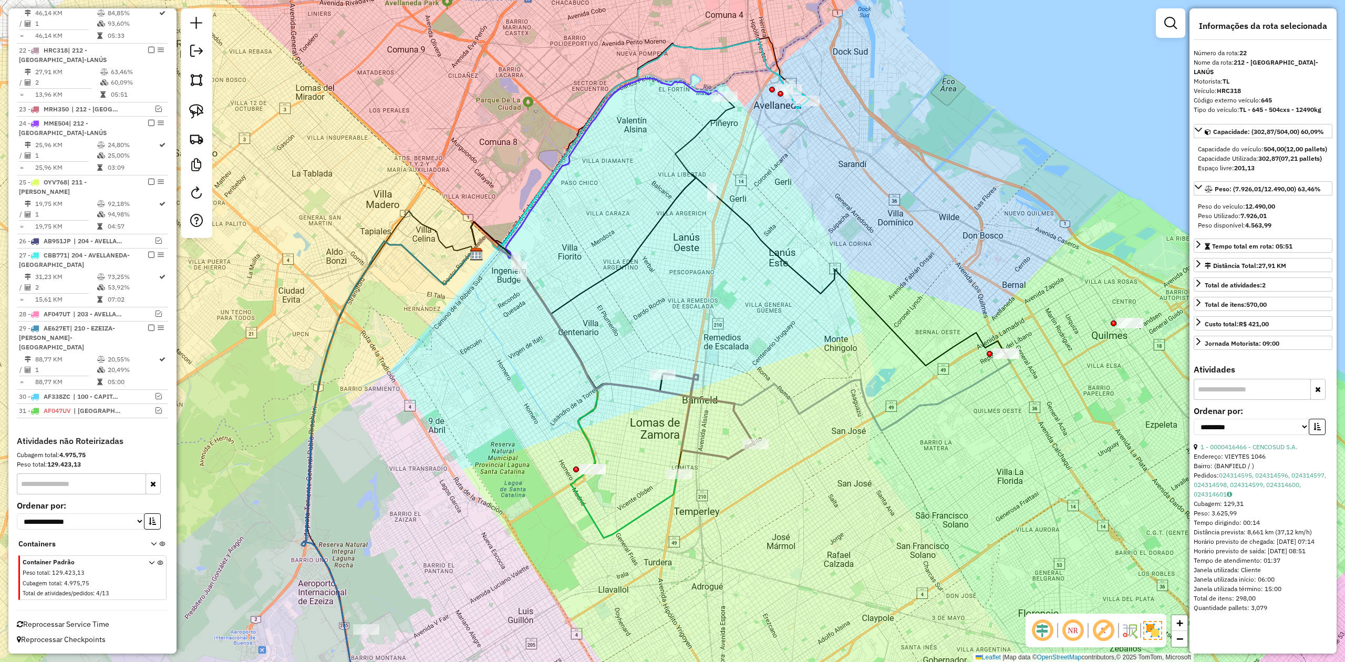
click at [719, 361] on div "Janela de atendimento Grade de atendimento Capacidade Transportadoras Veículos …" at bounding box center [672, 331] width 1345 height 662
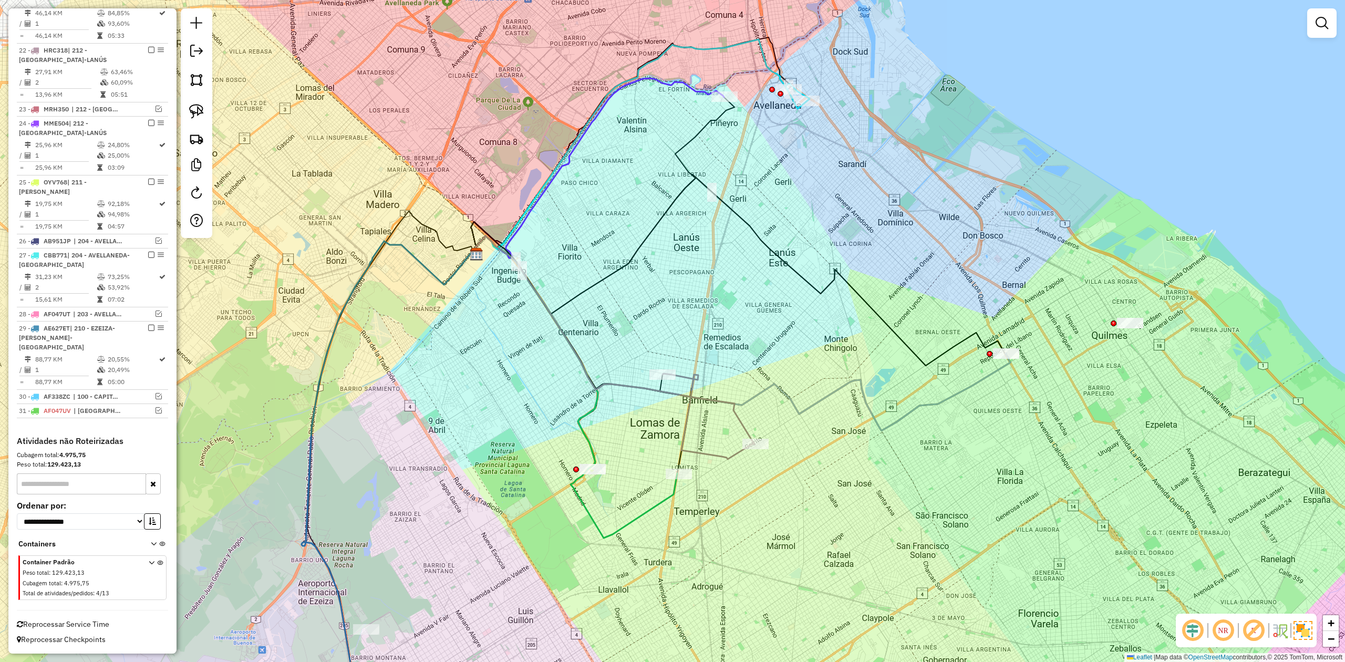
click at [690, 389] on icon at bounding box center [708, 416] width 92 height 86
select select "**********"
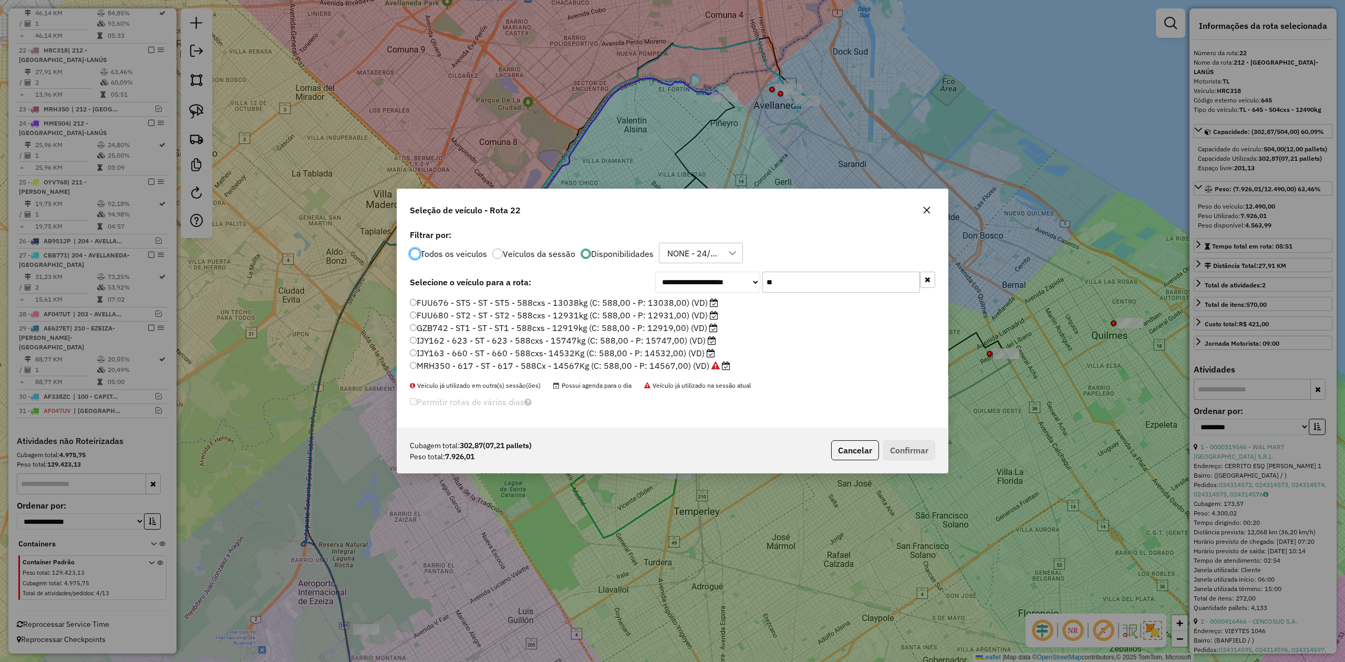
scroll to position [5, 3]
drag, startPoint x: 783, startPoint y: 279, endPoint x: 723, endPoint y: 275, distance: 59.5
click at [723, 275] on div "**********" at bounding box center [795, 282] width 280 height 21
type input "*"
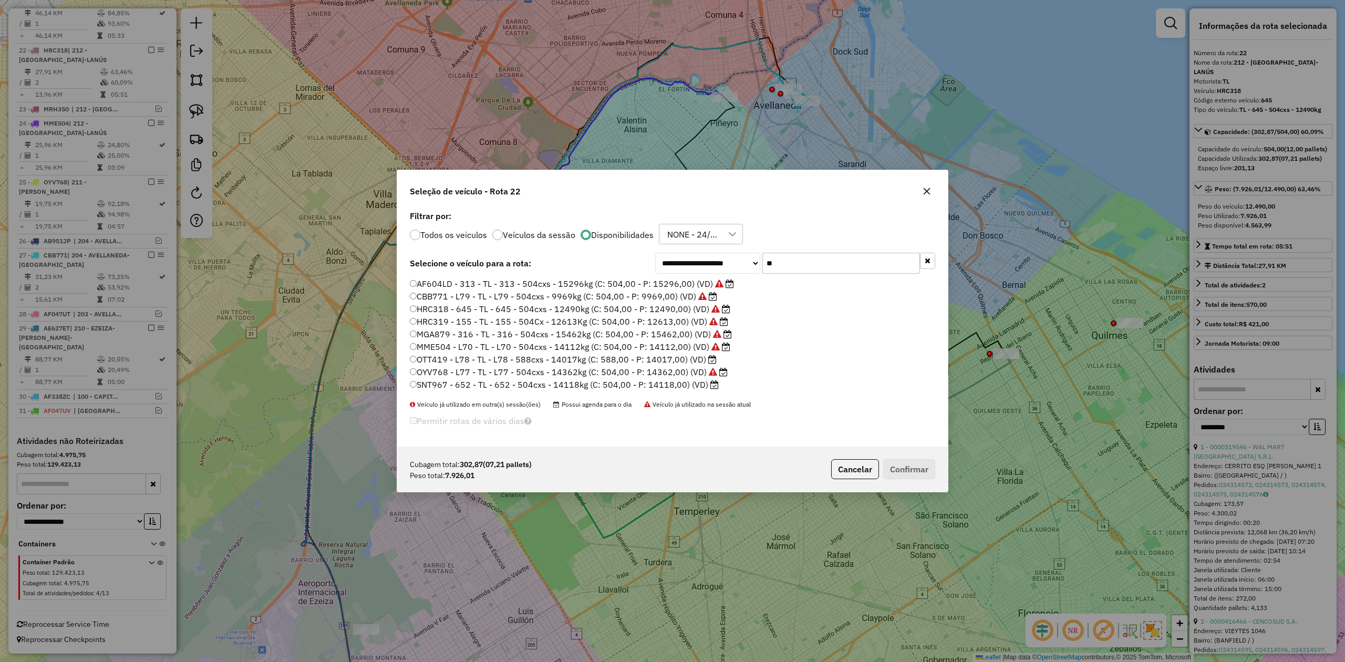
type input "*"
type input "**"
click at [657, 294] on label "CBB771 - L79 - TL - L79 - 504cxs - 9969kg (C: 504,00 - P: 9969,00) (VD)" at bounding box center [563, 296] width 307 height 13
click at [640, 295] on label "CBB771 - L79 - TL - L79 - 504cxs - 9969kg (C: 504,00 - P: 9969,00) (VD)" at bounding box center [563, 296] width 307 height 13
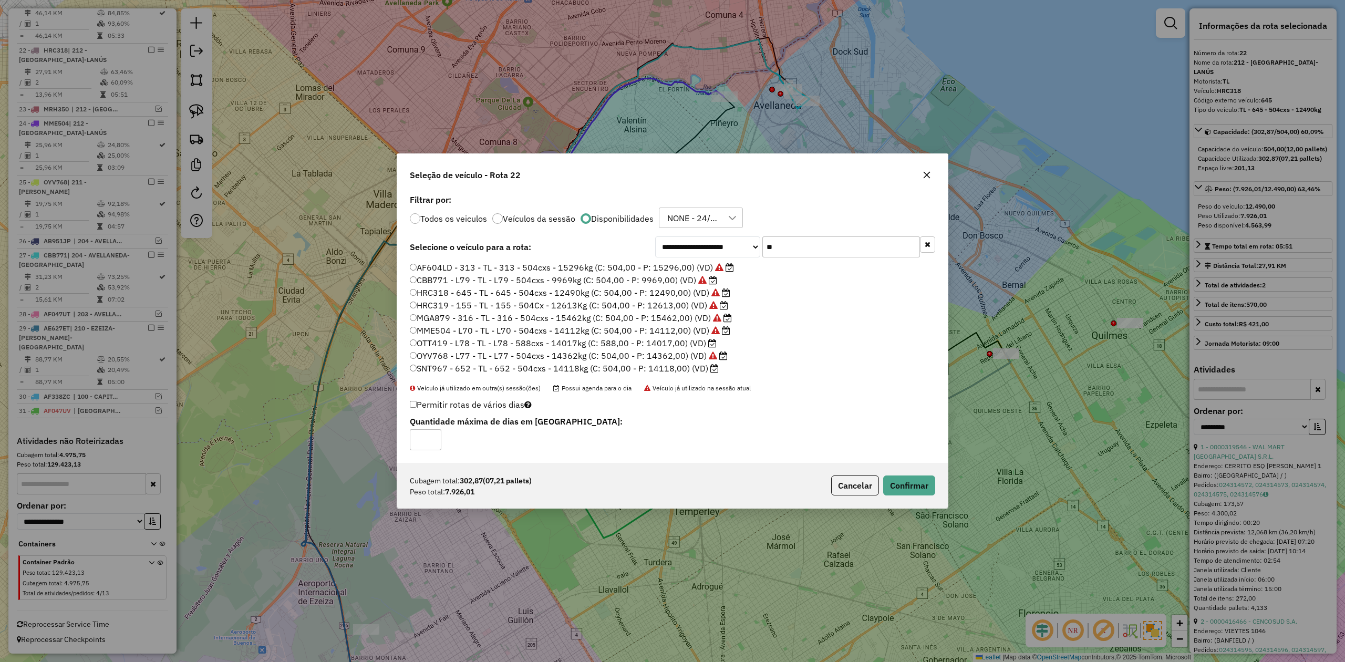
click at [904, 497] on div "Cubagem total: 302,87 (07,21 pallets) Peso total: 7.926,01 Cancelar Confirmar" at bounding box center [672, 485] width 550 height 45
click at [901, 486] on button "Confirmar" at bounding box center [909, 485] width 52 height 20
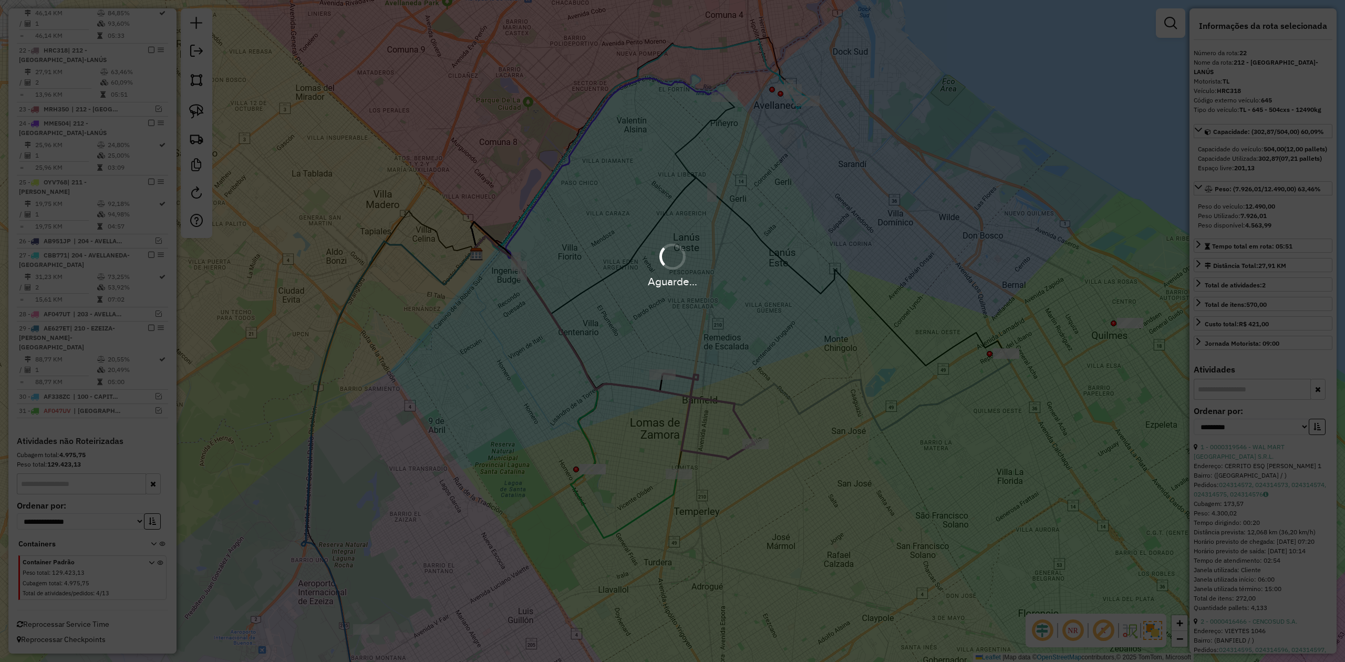
click at [715, 366] on div "Aguarde..." at bounding box center [672, 331] width 1345 height 662
click at [712, 370] on div "Janela de atendimento Grade de atendimento Capacidade Transportadoras Veículos …" at bounding box center [672, 331] width 1345 height 662
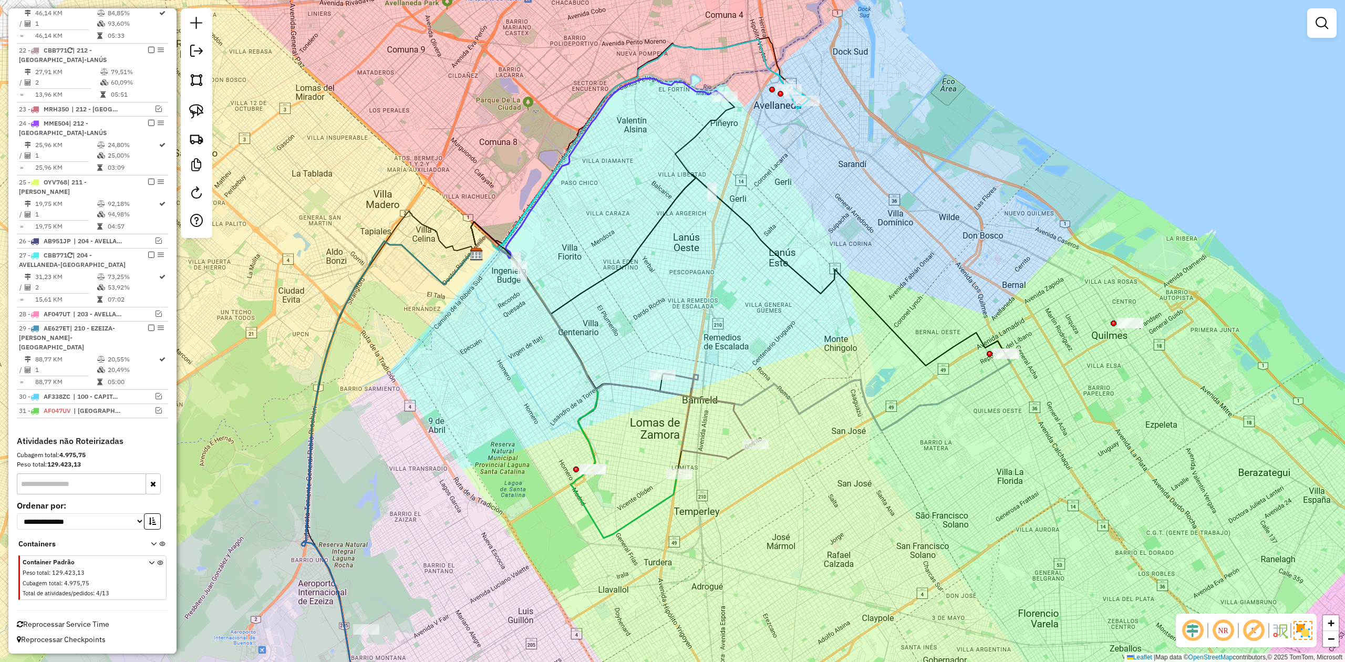
click at [706, 371] on div "Janela de atendimento Grade de atendimento Capacidade Transportadoras Veículos …" at bounding box center [672, 331] width 1345 height 662
click at [698, 383] on icon at bounding box center [708, 416] width 92 height 86
select select "**********"
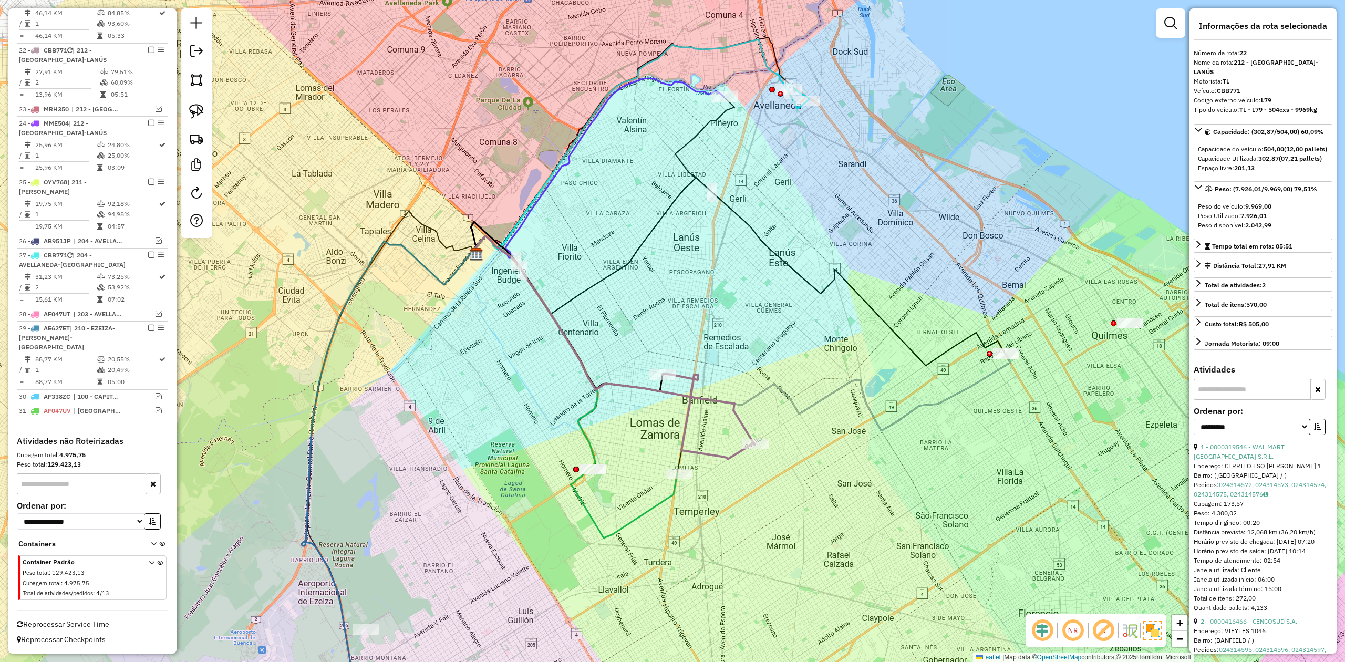
click at [149, 47] on em at bounding box center [151, 50] width 6 height 6
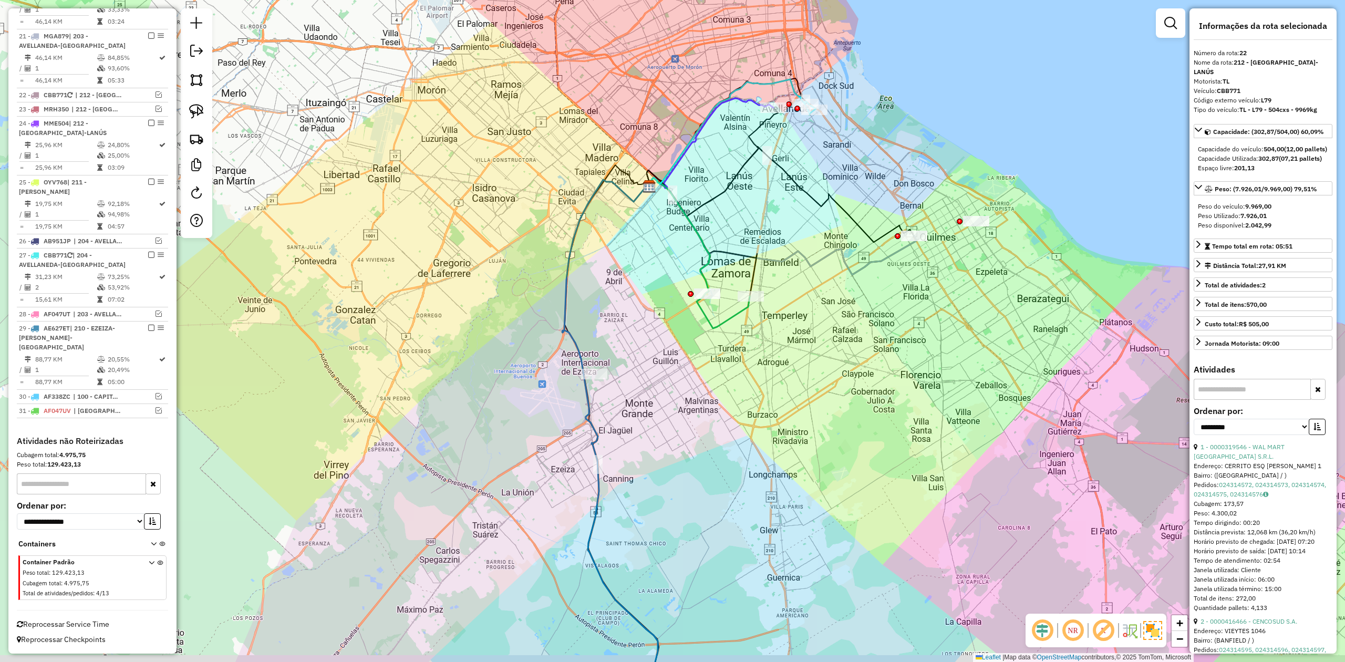
drag, startPoint x: 794, startPoint y: 393, endPoint x: 762, endPoint y: 320, distance: 79.9
click at [763, 320] on div "Janela de atendimento Grade de atendimento Capacidade Transportadoras Veículos …" at bounding box center [672, 331] width 1345 height 662
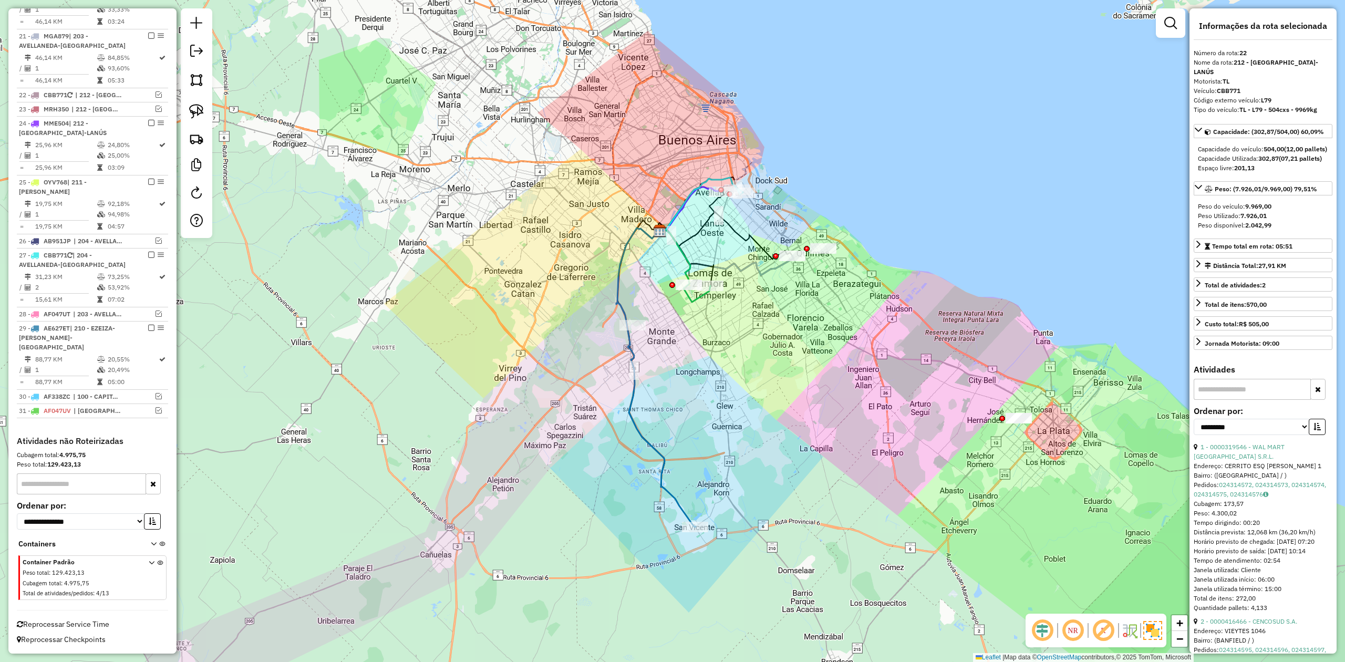
drag, startPoint x: 765, startPoint y: 376, endPoint x: 730, endPoint y: 376, distance: 35.2
click at [731, 375] on div "Janela de atendimento Grade de atendimento Capacidade Transportadoras Veículos …" at bounding box center [672, 331] width 1345 height 662
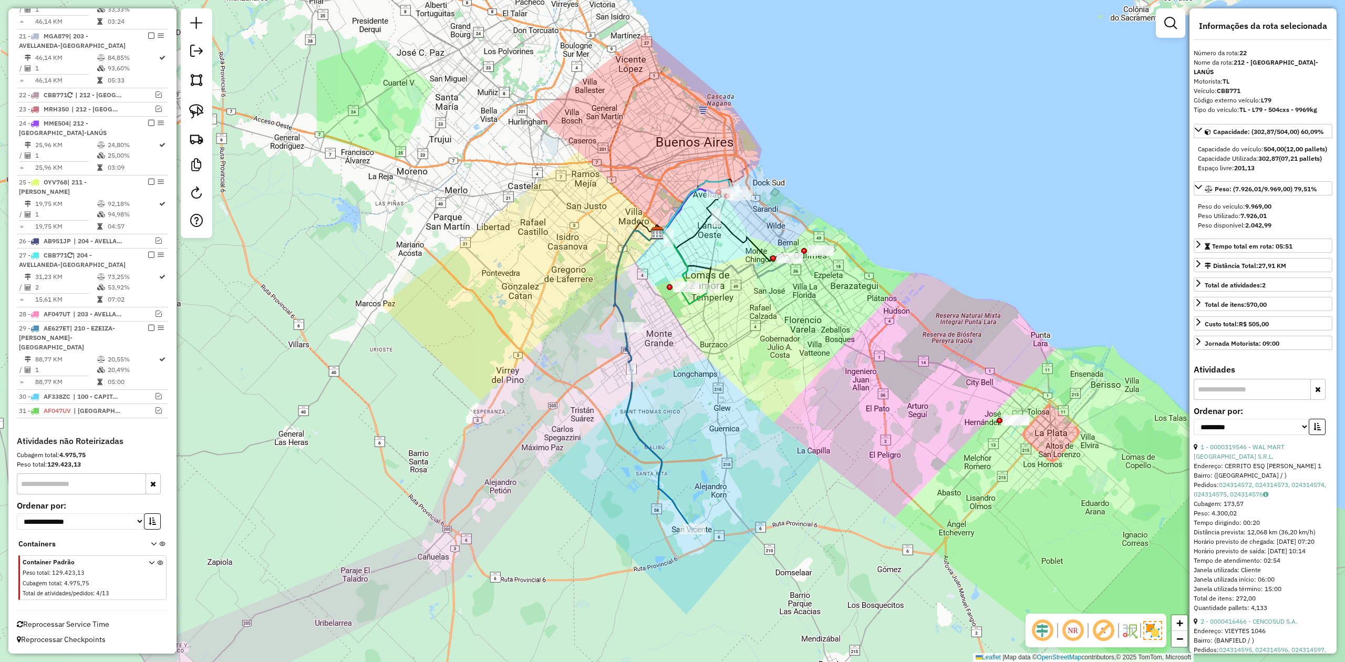
drag, startPoint x: 687, startPoint y: 376, endPoint x: 683, endPoint y: 358, distance: 18.7
click at [671, 412] on div "Janela de atendimento Grade de atendimento Capacidade Transportadoras Veículos …" at bounding box center [672, 331] width 1345 height 662
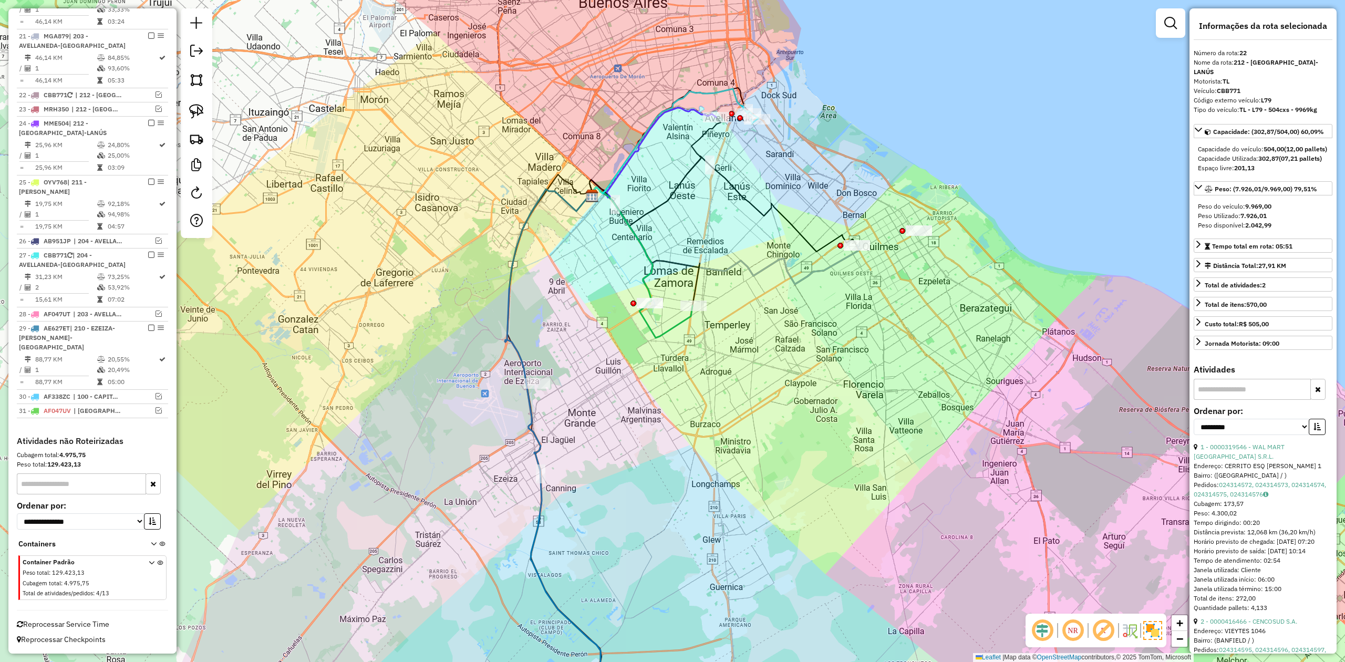
click at [702, 353] on div "Janela de atendimento Grade de atendimento Capacidade Transportadoras Veículos …" at bounding box center [672, 331] width 1345 height 662
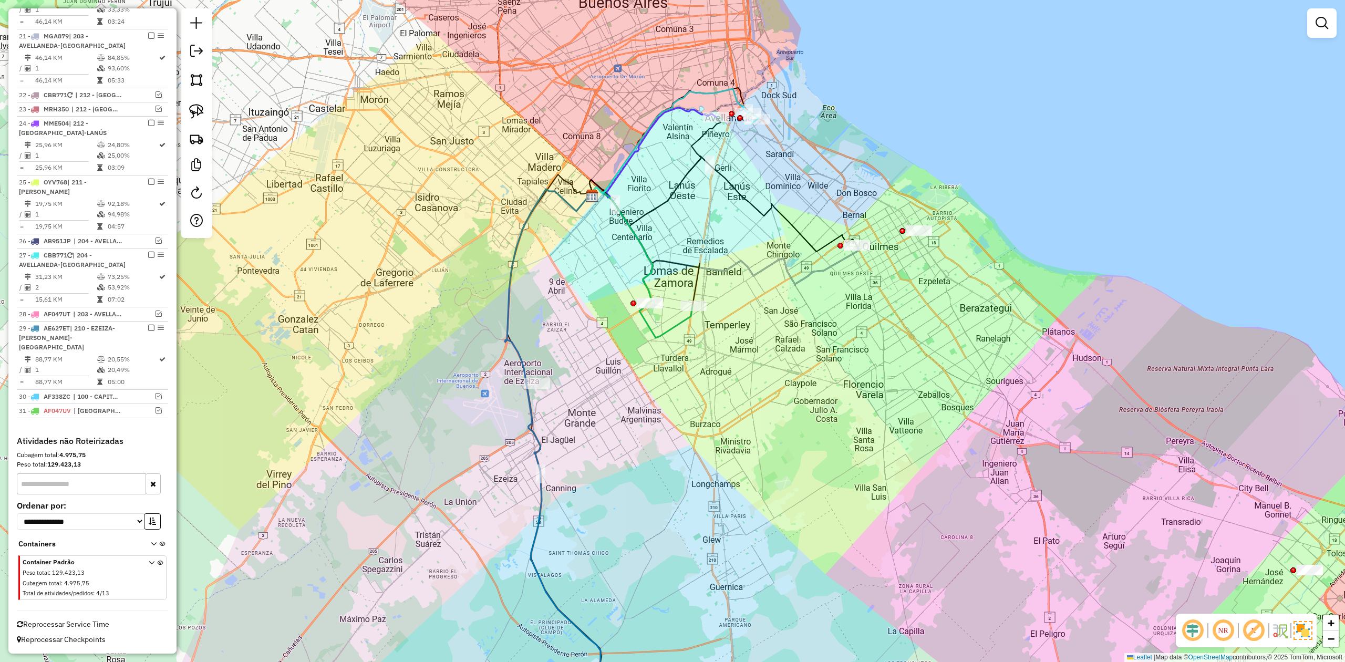
click at [684, 324] on icon at bounding box center [641, 262] width 102 height 151
select select "**********"
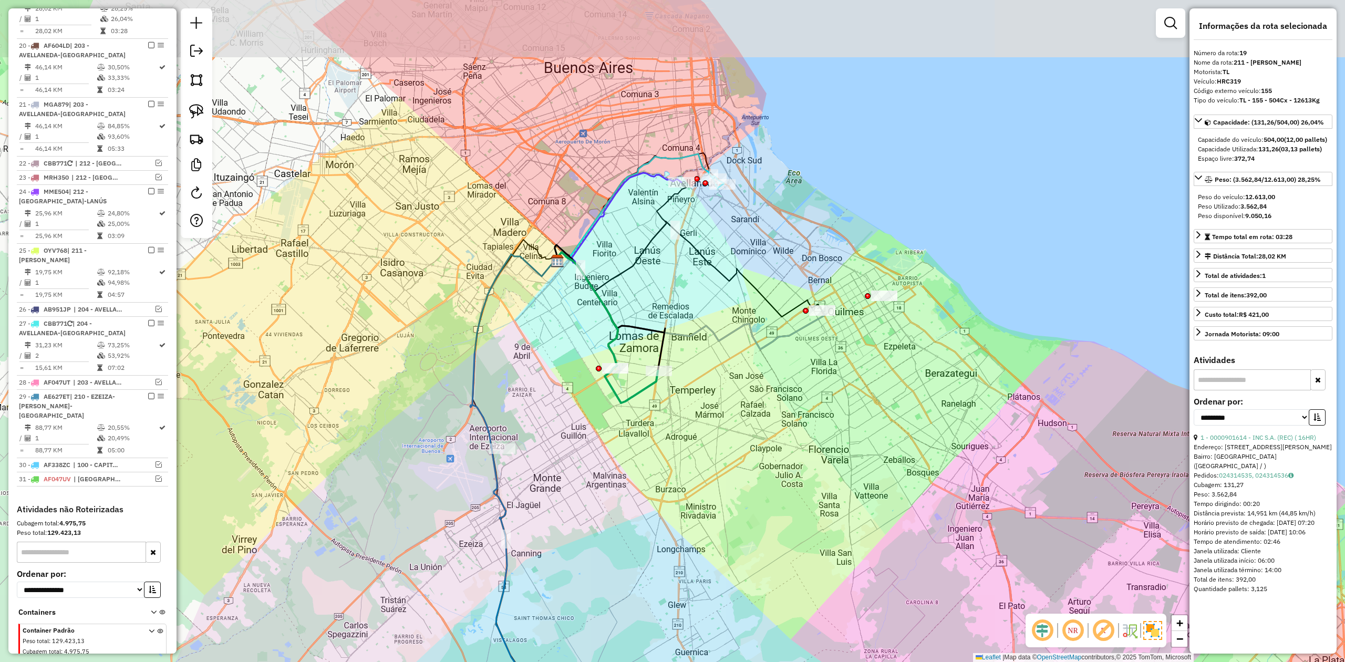
scroll to position [662, 0]
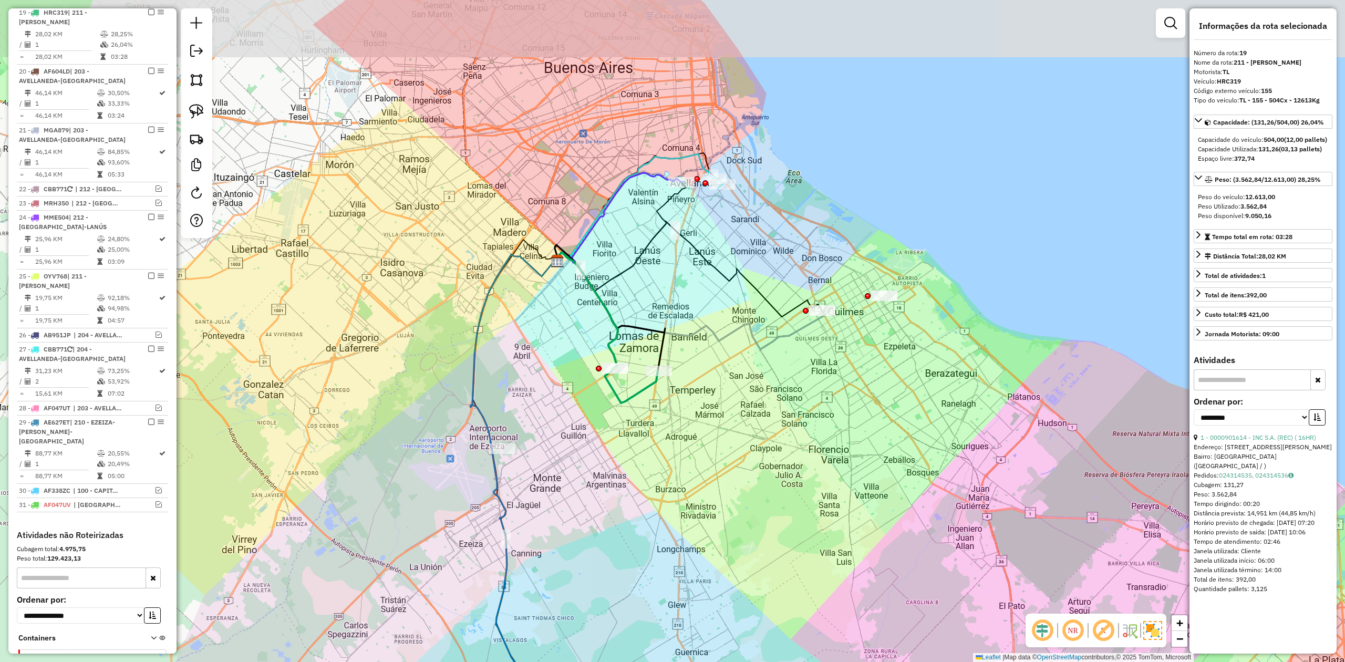
drag, startPoint x: 748, startPoint y: 338, endPoint x: 702, endPoint y: 419, distance: 92.7
click at [702, 419] on div "Janela de atendimento Grade de atendimento Capacidade Transportadoras Veículos …" at bounding box center [672, 331] width 1345 height 662
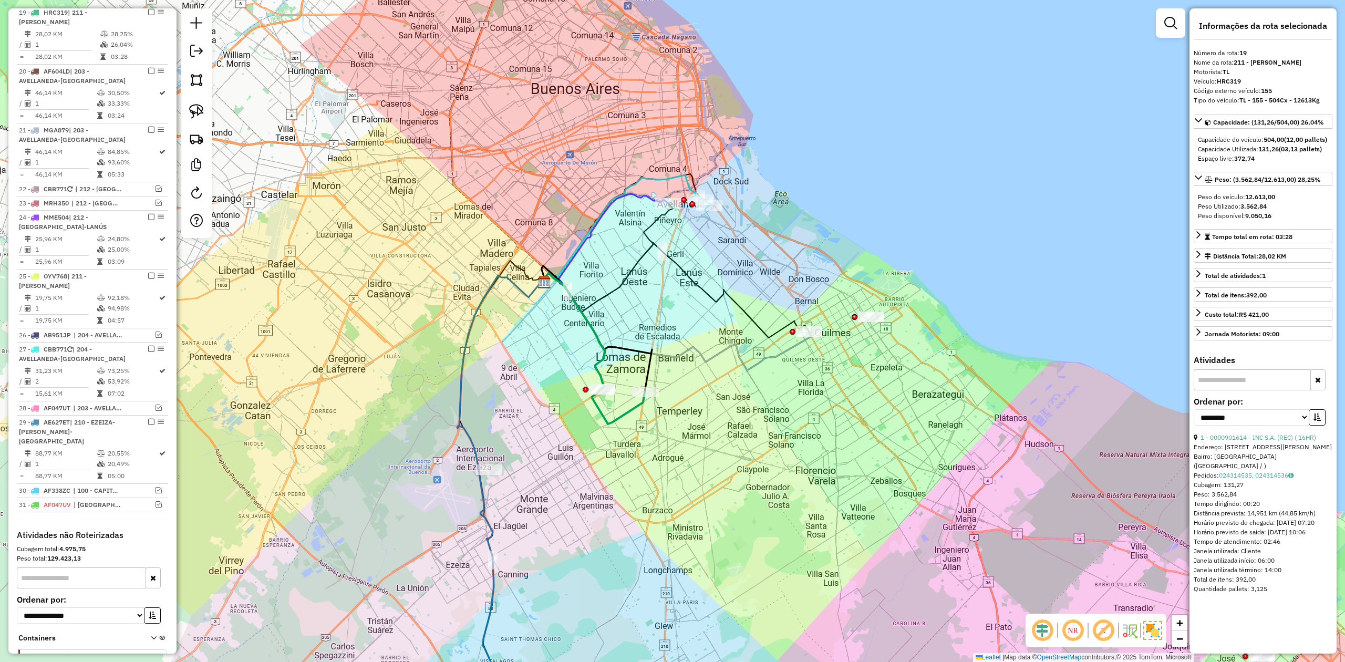
drag, startPoint x: 768, startPoint y: 382, endPoint x: 715, endPoint y: 425, distance: 67.6
click at [760, 421] on div "Janela de atendimento Grade de atendimento Capacidade Transportadoras Veículos …" at bounding box center [672, 331] width 1345 height 662
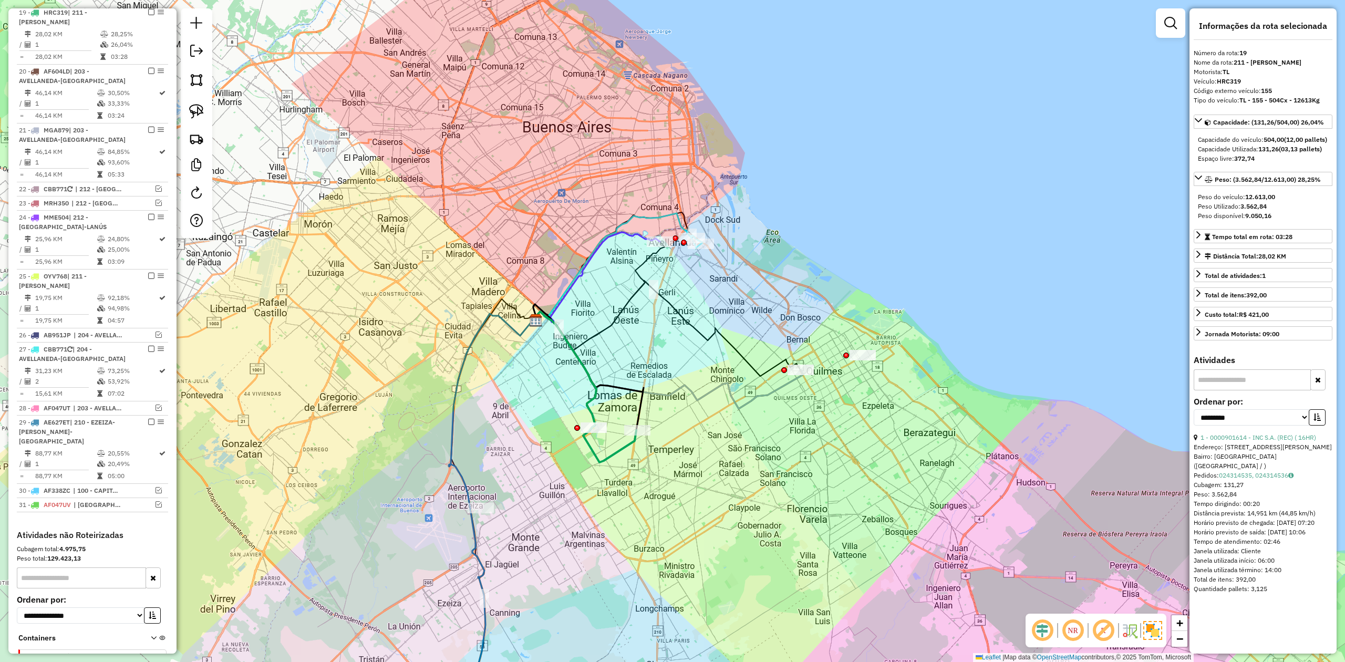
click at [713, 427] on div "Janela de atendimento Grade de atendimento Capacidade Transportadoras Veículos …" at bounding box center [672, 331] width 1345 height 662
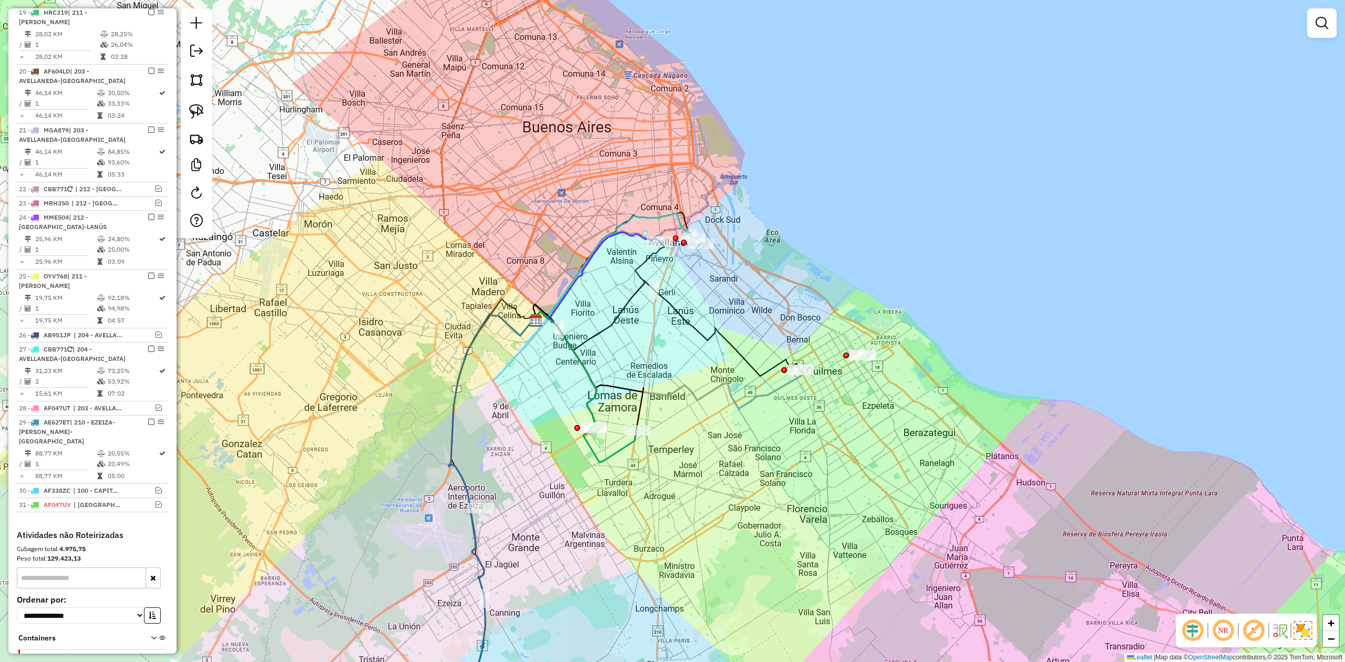
click at [627, 444] on icon at bounding box center [585, 386] width 102 height 151
select select "**********"
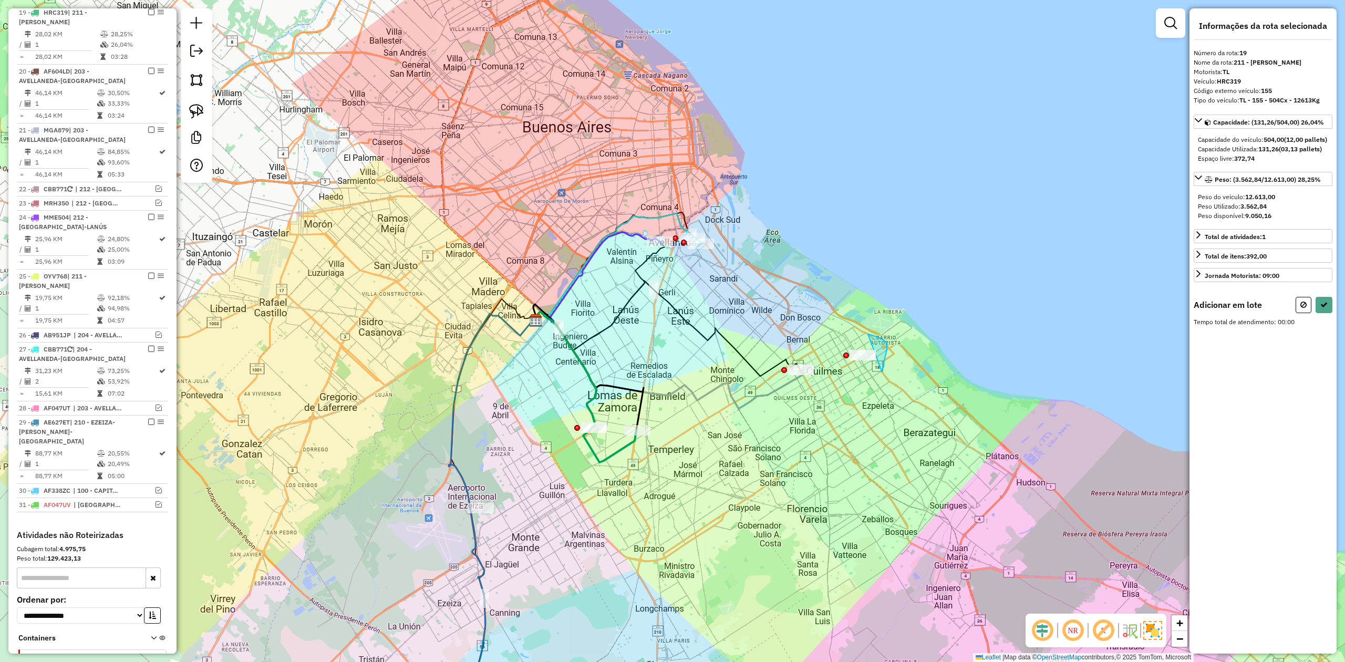
drag, startPoint x: 868, startPoint y: 334, endPoint x: 900, endPoint y: 374, distance: 51.2
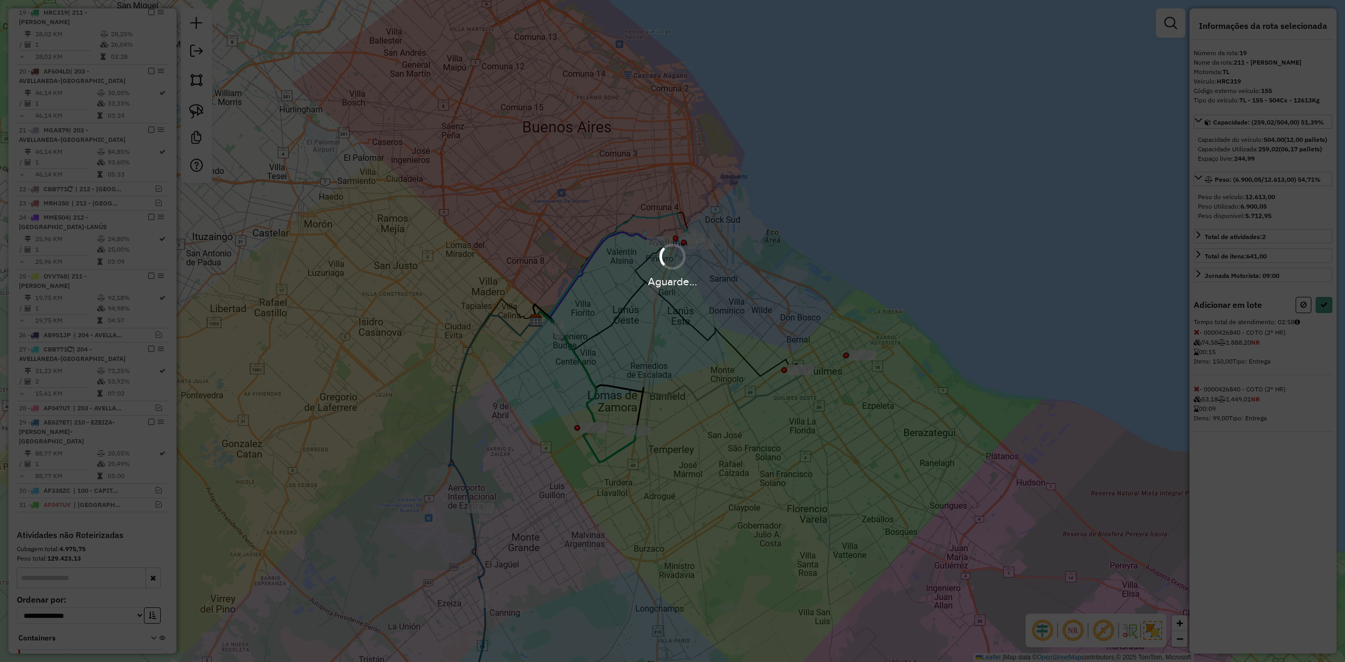
select select "**********"
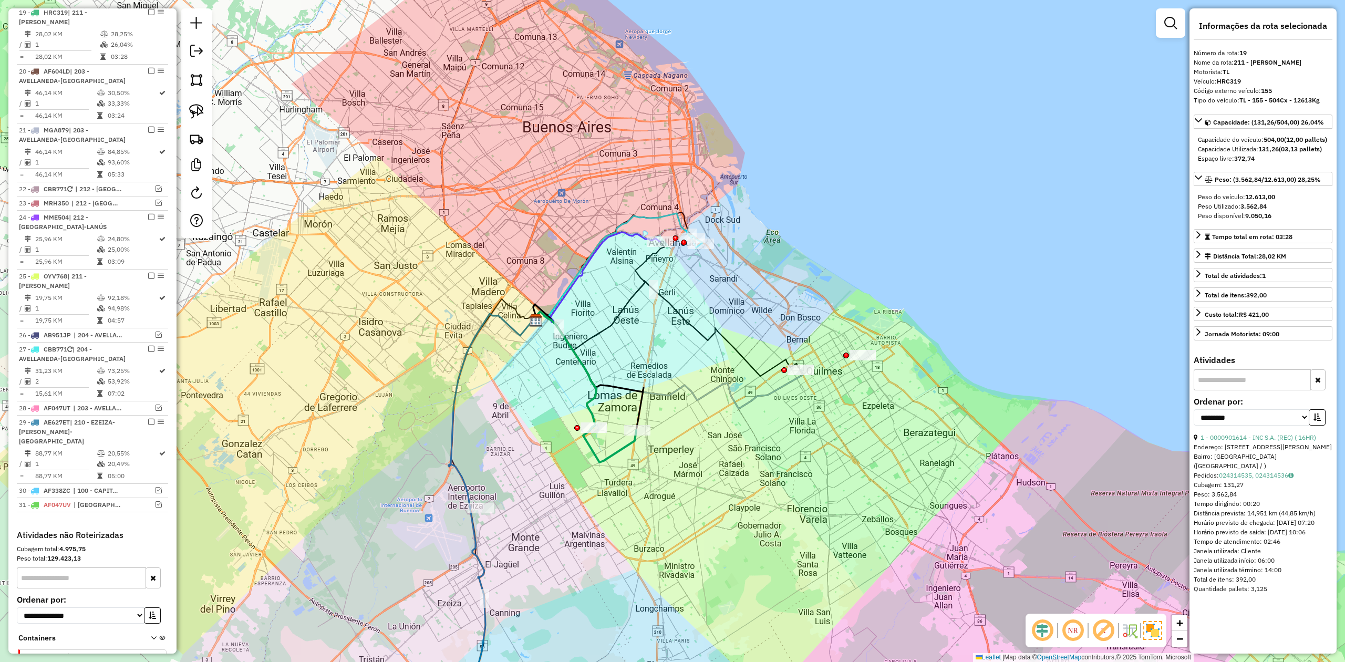
click at [660, 334] on div "Janela de atendimento Grade de atendimento Capacidade Transportadoras Veículos …" at bounding box center [672, 331] width 1345 height 662
click at [658, 337] on div "Janela de atendimento Grade de atendimento Capacidade Transportadoras Veículos …" at bounding box center [672, 331] width 1345 height 662
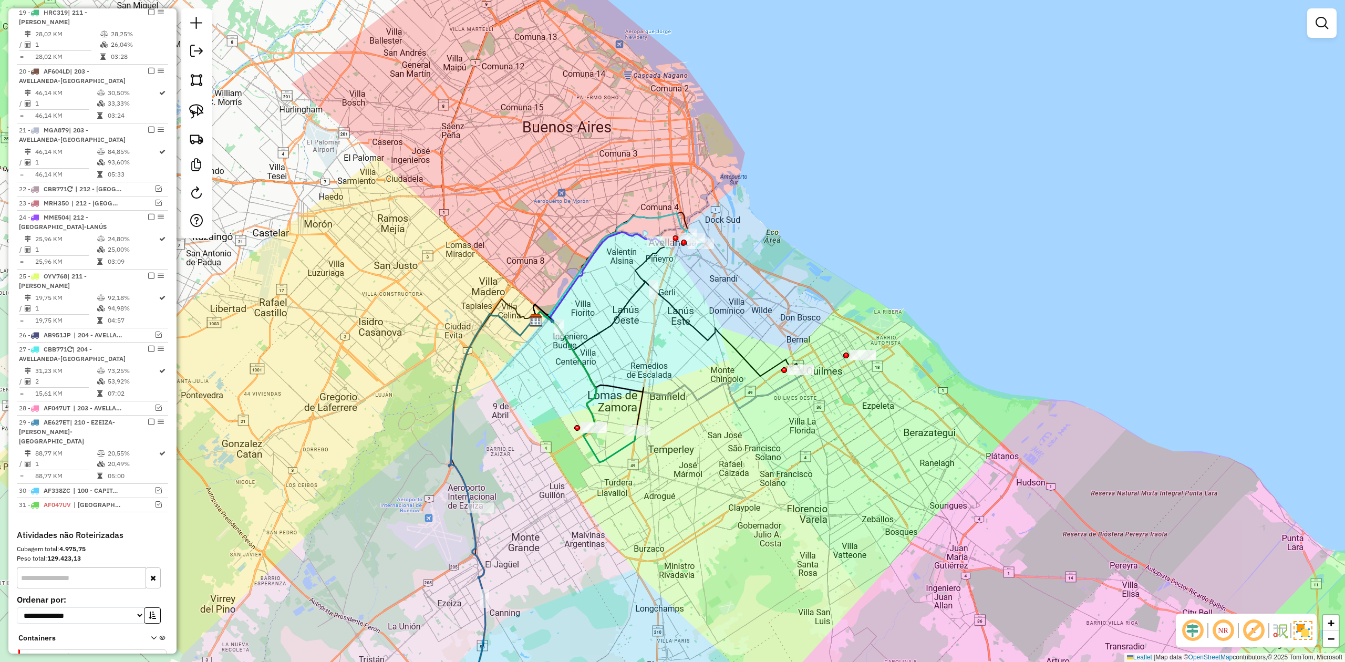
click at [626, 444] on icon at bounding box center [585, 386] width 102 height 151
select select "**********"
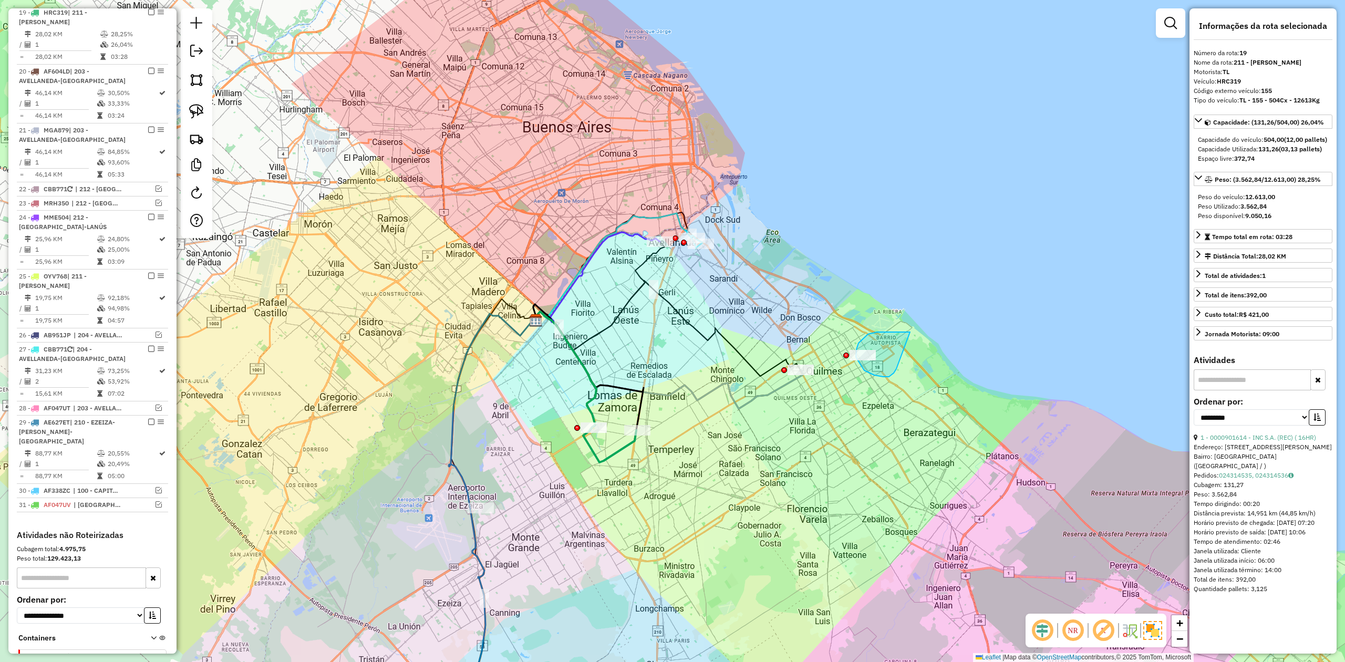
drag, startPoint x: 858, startPoint y: 343, endPoint x: 901, endPoint y: 365, distance: 48.2
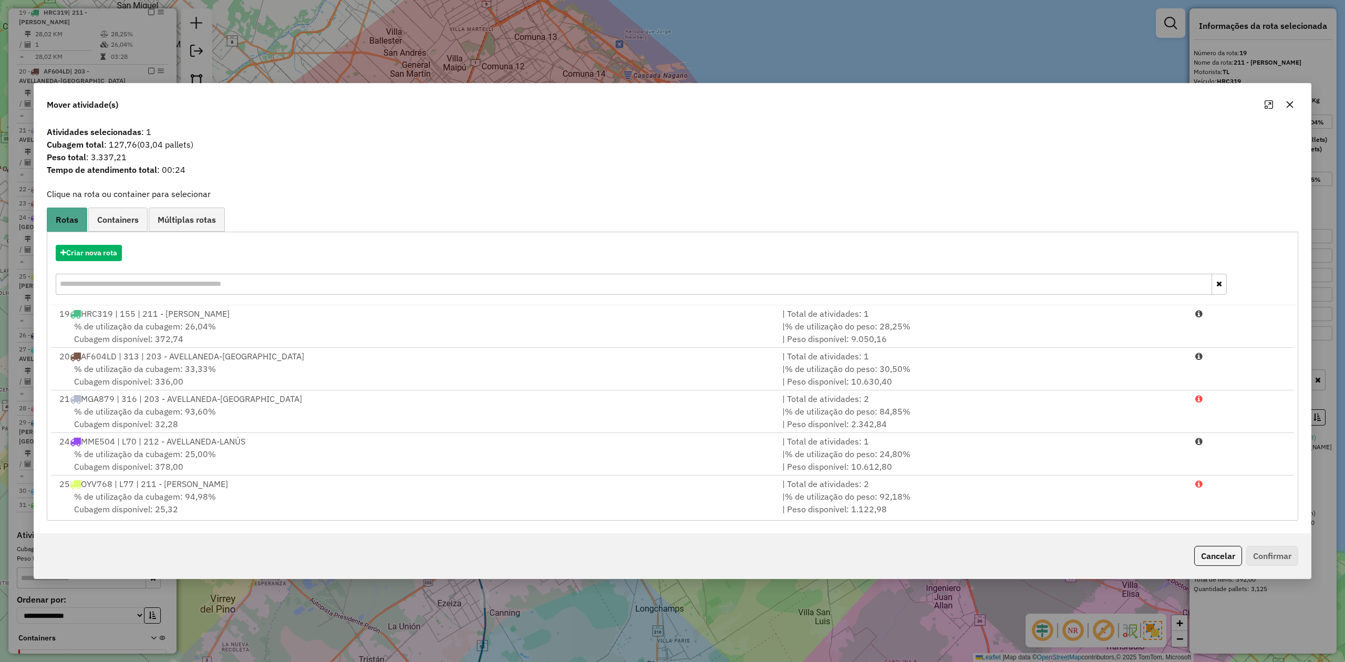
click at [1288, 101] on icon "button" at bounding box center [1289, 104] width 8 height 8
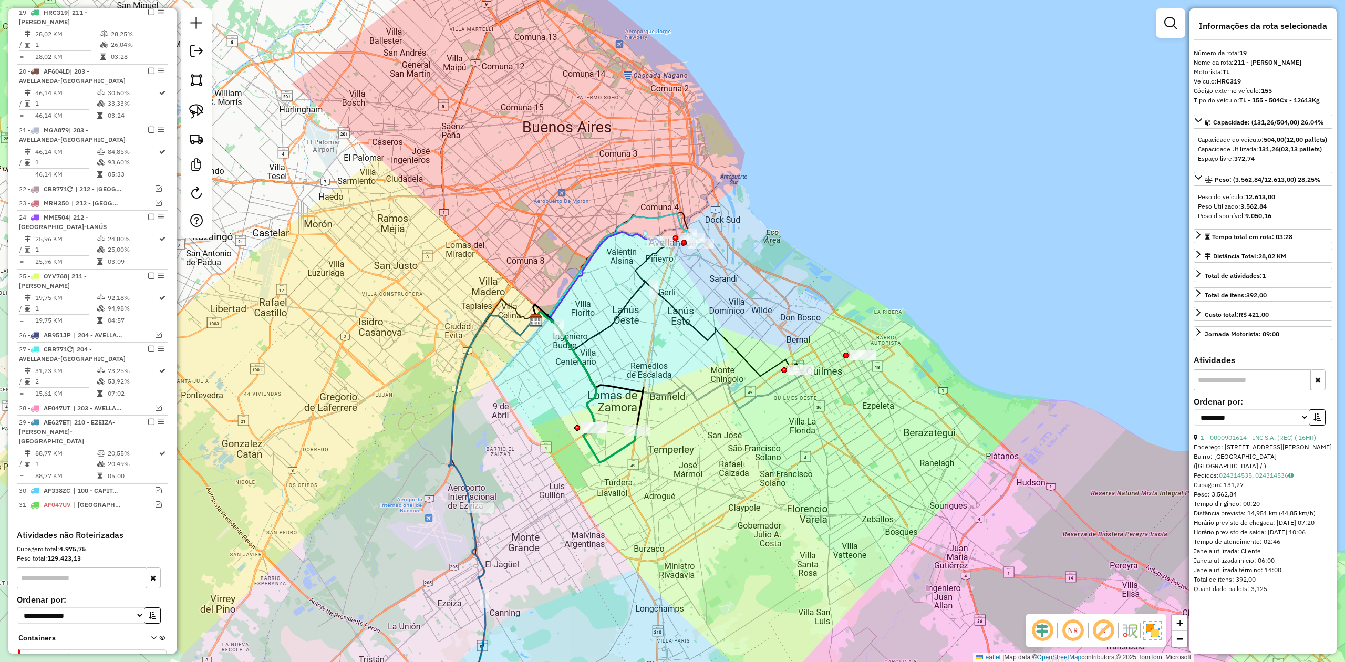
click at [633, 490] on div "Janela de atendimento Grade de atendimento Capacidade Transportadoras Veículos …" at bounding box center [672, 331] width 1345 height 662
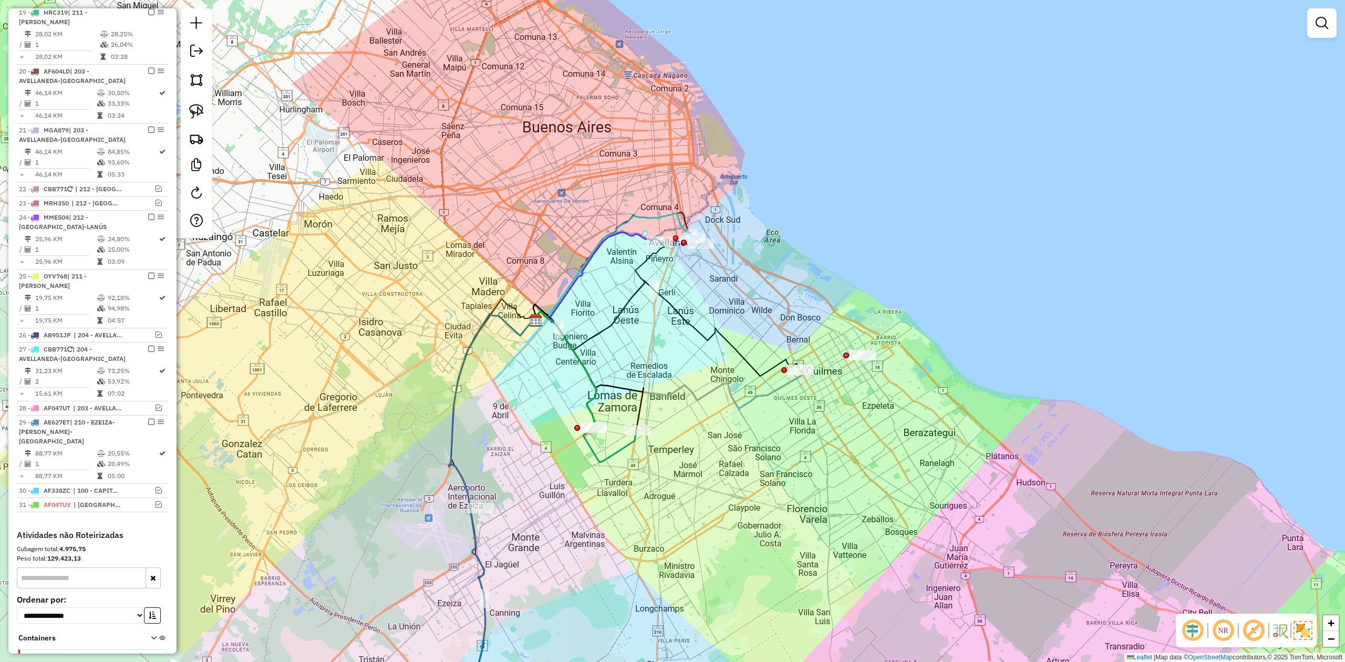
click at [625, 445] on icon at bounding box center [585, 386] width 102 height 151
select select "**********"
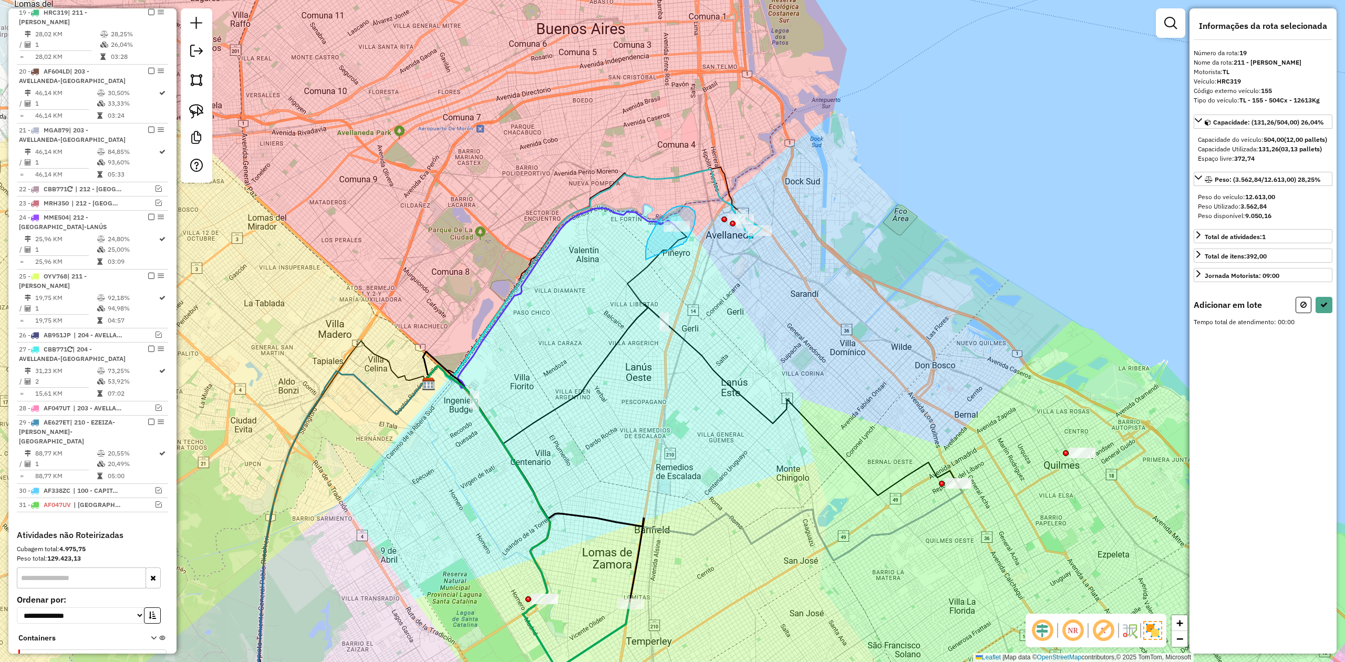
drag, startPoint x: 694, startPoint y: 225, endPoint x: 660, endPoint y: 287, distance: 70.0
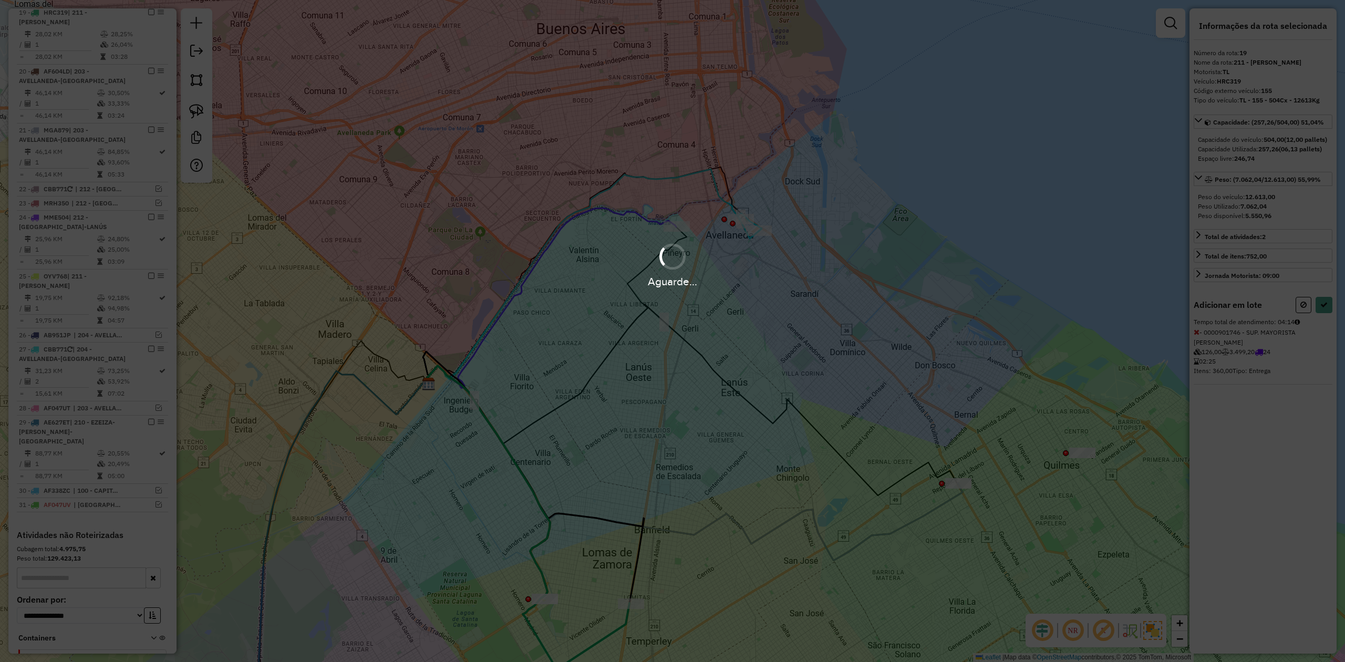
select select "**********"
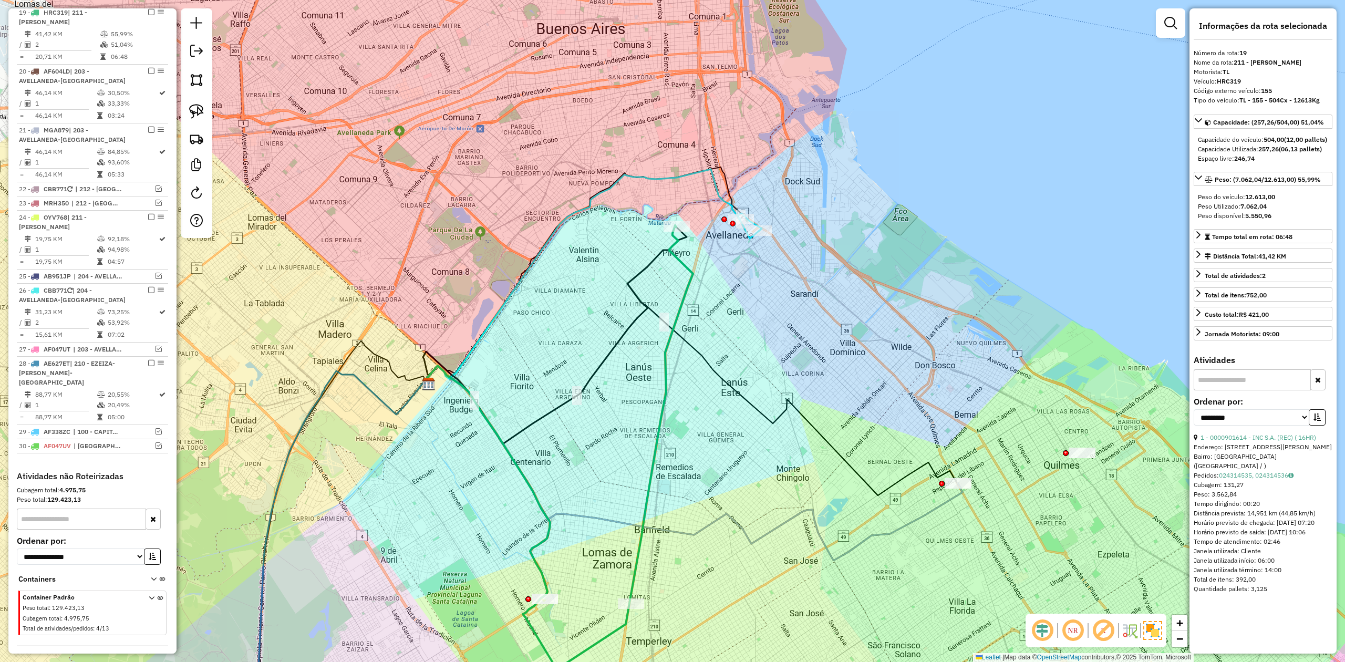
click at [708, 309] on div "Janela de atendimento Grade de atendimento Capacidade Transportadoras Veículos …" at bounding box center [672, 331] width 1345 height 662
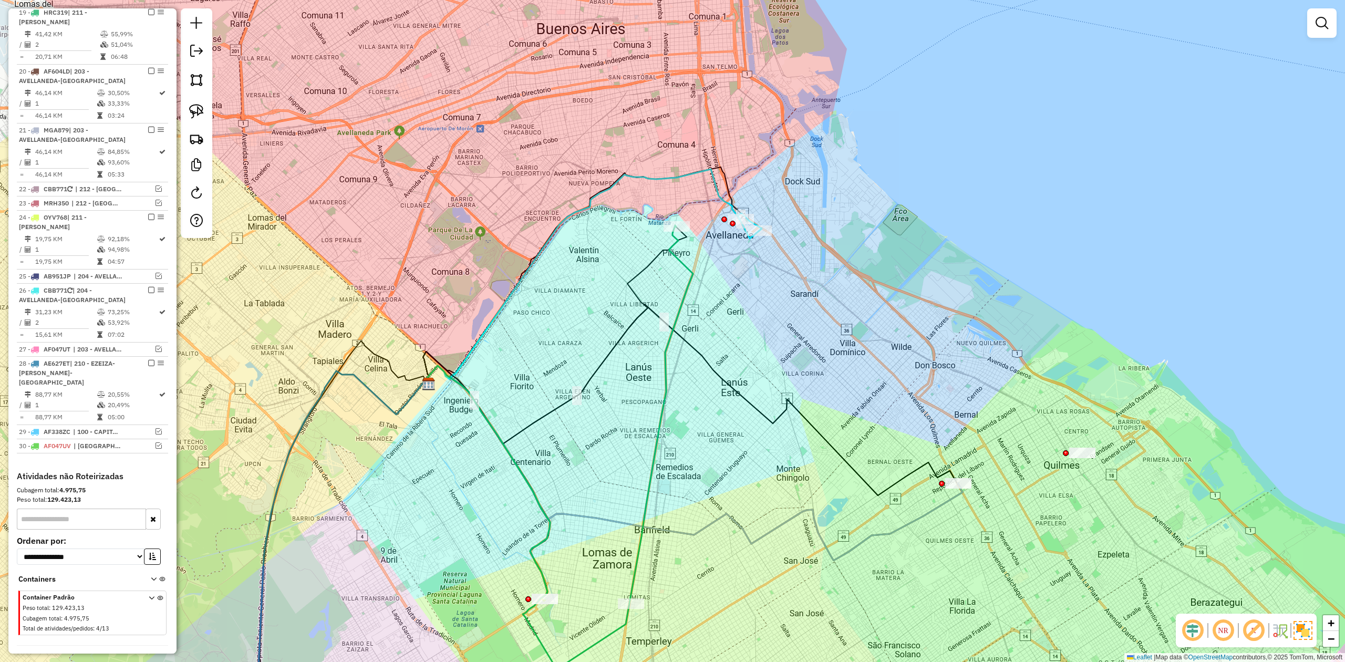
click at [700, 293] on div "Janela de atendimento Grade de atendimento Capacidade Transportadoras Veículos …" at bounding box center [672, 331] width 1345 height 662
click at [687, 282] on icon at bounding box center [661, 414] width 64 height 378
select select "**********"
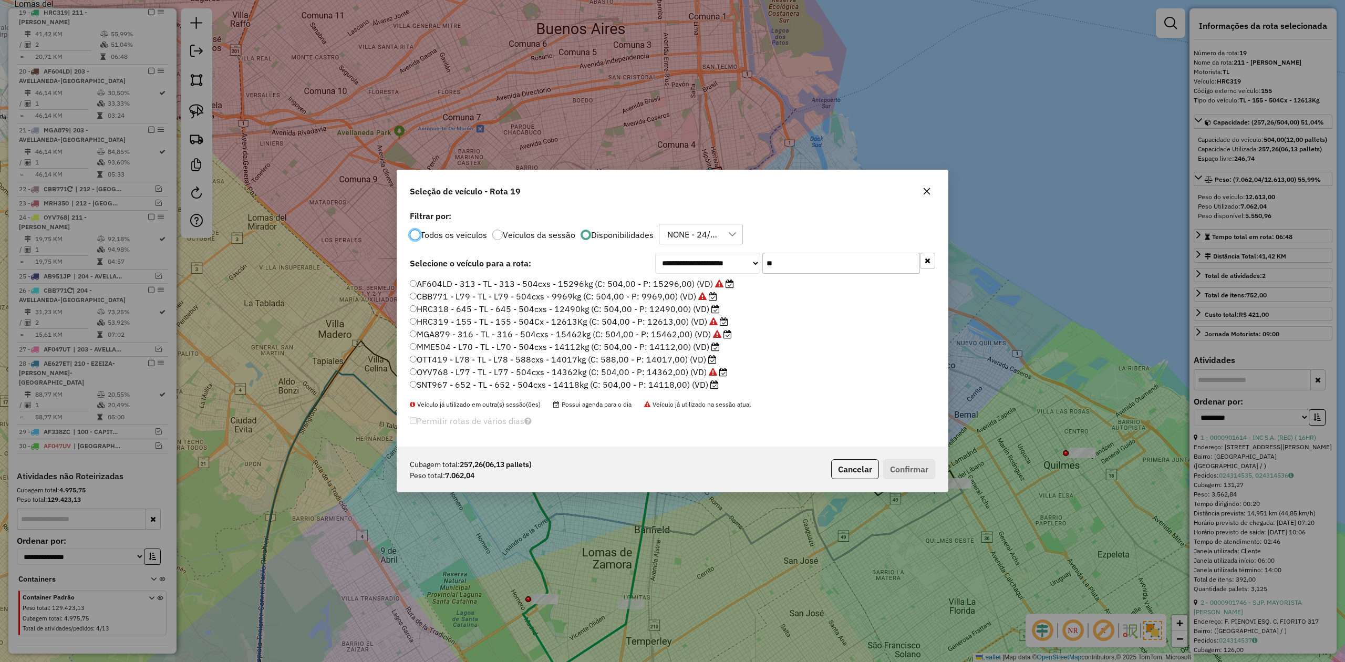
scroll to position [5, 3]
click at [929, 190] on icon "button" at bounding box center [926, 191] width 8 height 8
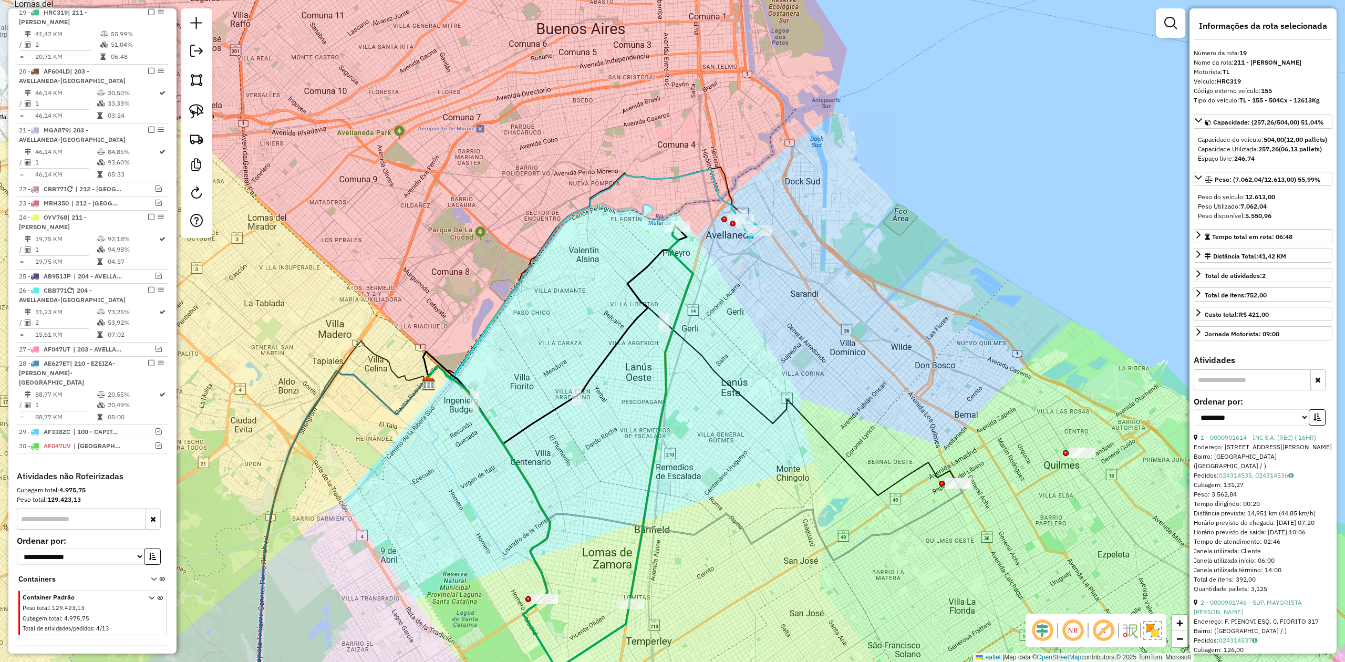
click at [698, 288] on div "Janela de atendimento Grade de atendimento Capacidade Transportadoras Veículos …" at bounding box center [672, 331] width 1345 height 662
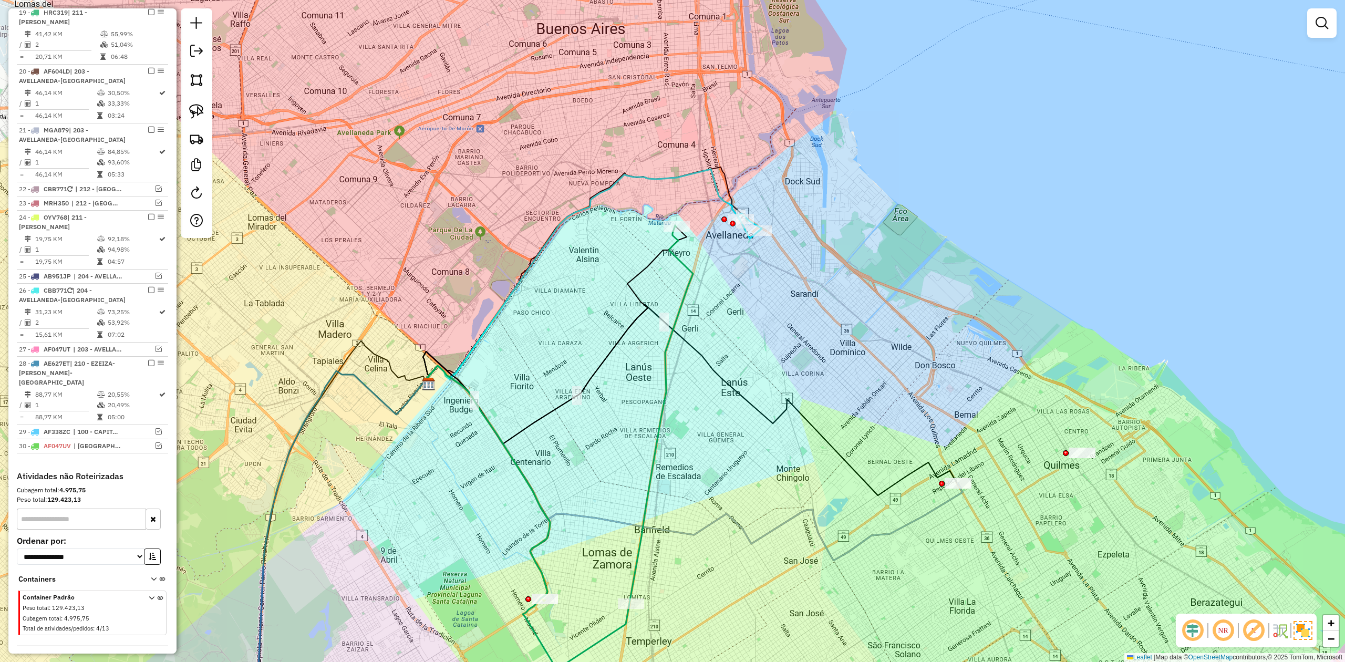
click at [688, 284] on icon at bounding box center [661, 414] width 64 height 378
select select "**********"
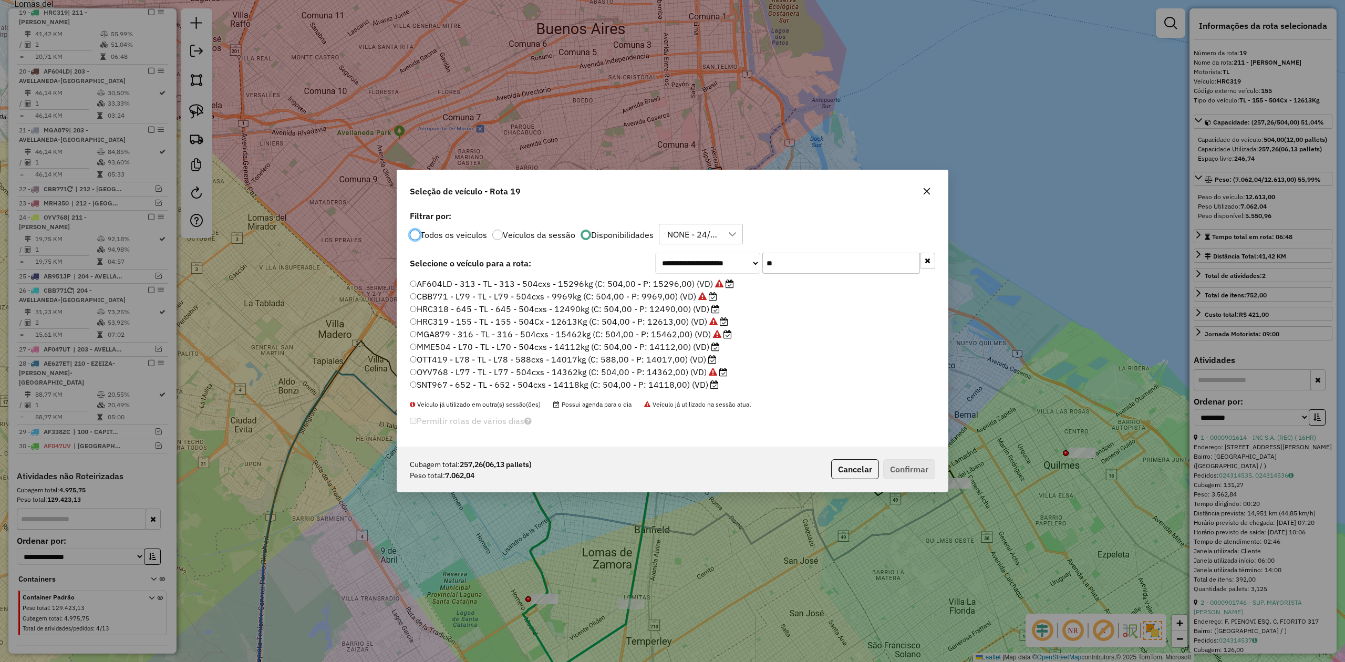
drag, startPoint x: 784, startPoint y: 265, endPoint x: 739, endPoint y: 258, distance: 45.6
click at [740, 259] on div "**********" at bounding box center [795, 263] width 280 height 21
drag, startPoint x: 803, startPoint y: 259, endPoint x: 747, endPoint y: 257, distance: 56.2
click at [748, 257] on div "**********" at bounding box center [795, 263] width 280 height 21
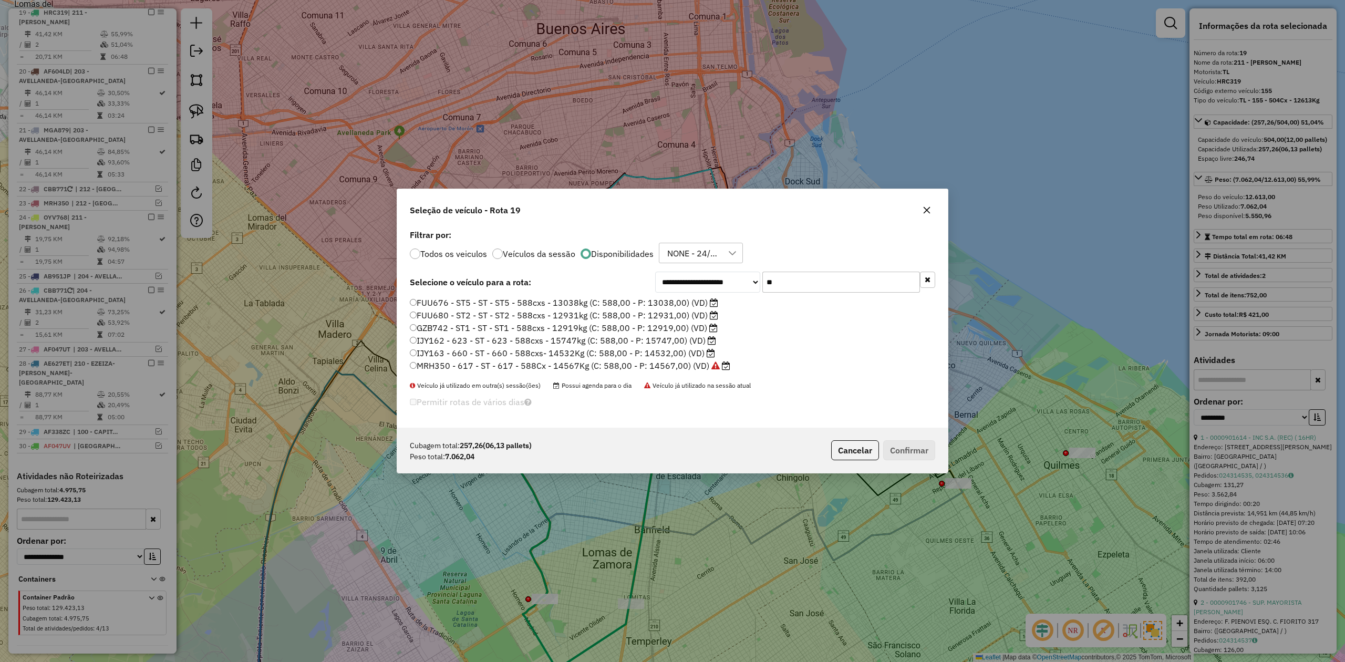
drag, startPoint x: 798, startPoint y: 282, endPoint x: 753, endPoint y: 278, distance: 45.8
click at [753, 278] on div "**********" at bounding box center [795, 282] width 280 height 21
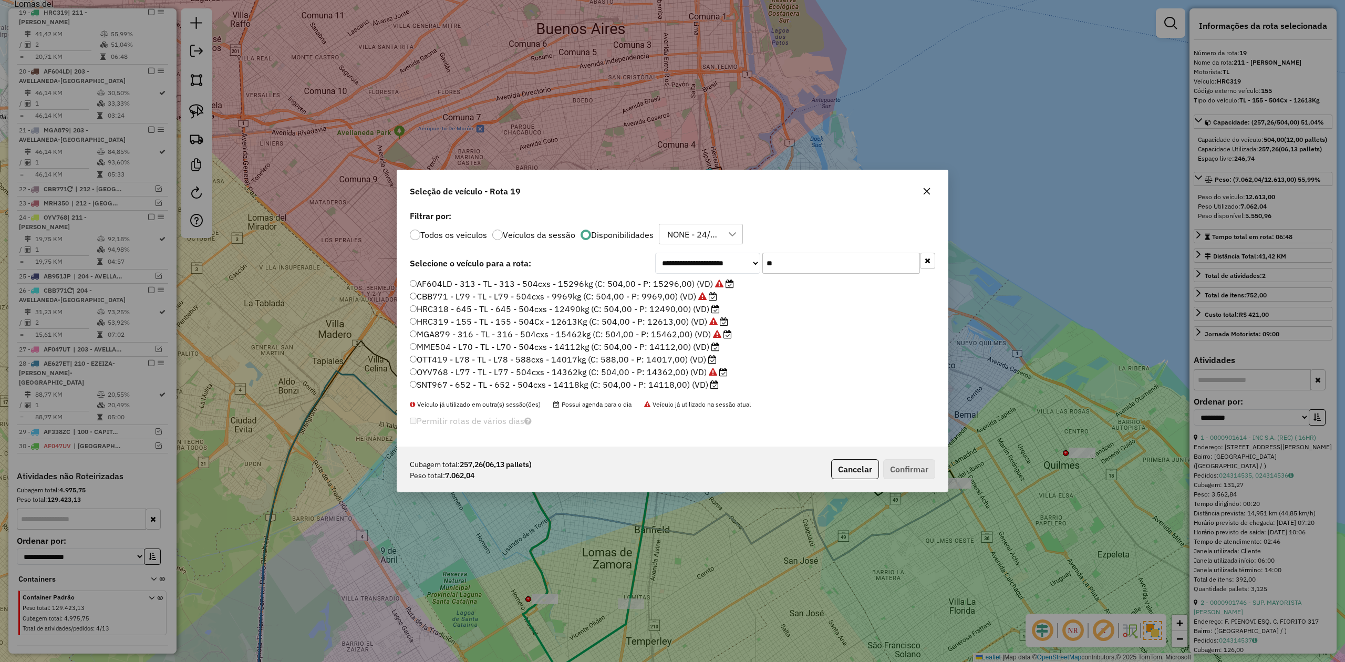
drag, startPoint x: 812, startPoint y: 267, endPoint x: 730, endPoint y: 259, distance: 81.8
click at [731, 258] on div "**********" at bounding box center [795, 263] width 280 height 21
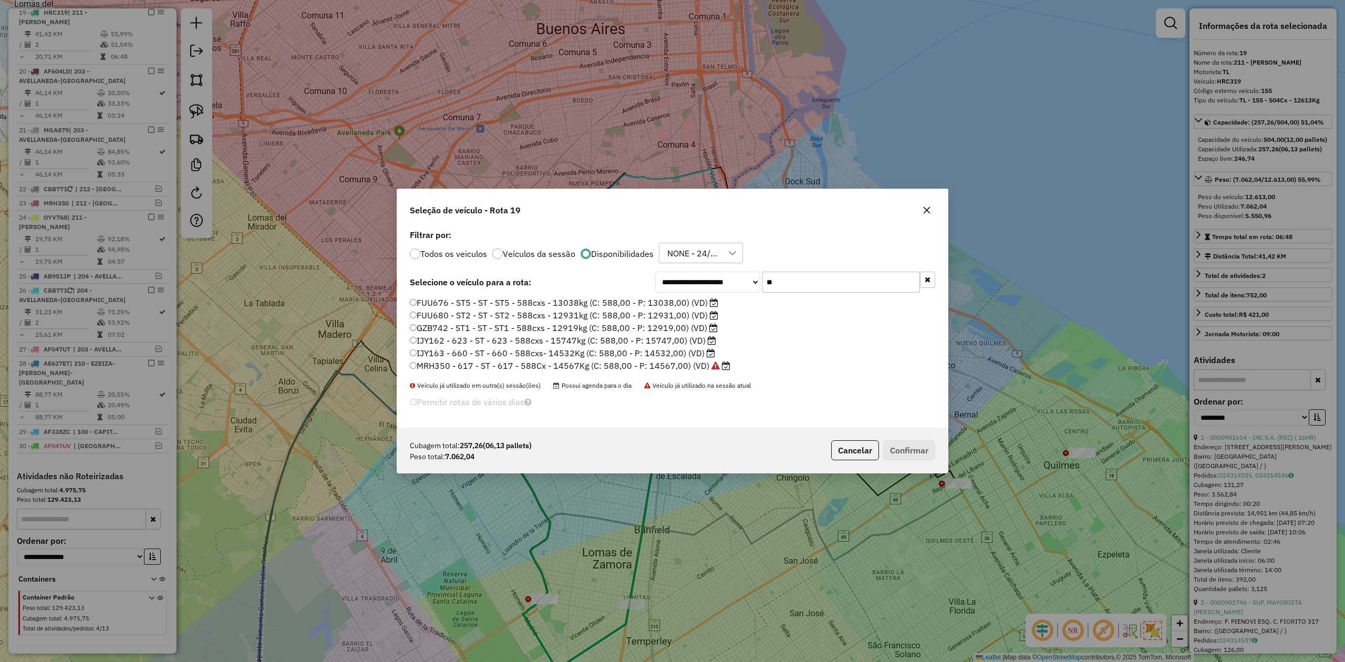
drag, startPoint x: 798, startPoint y: 284, endPoint x: 730, endPoint y: 278, distance: 69.1
click at [731, 278] on div "**********" at bounding box center [795, 282] width 280 height 21
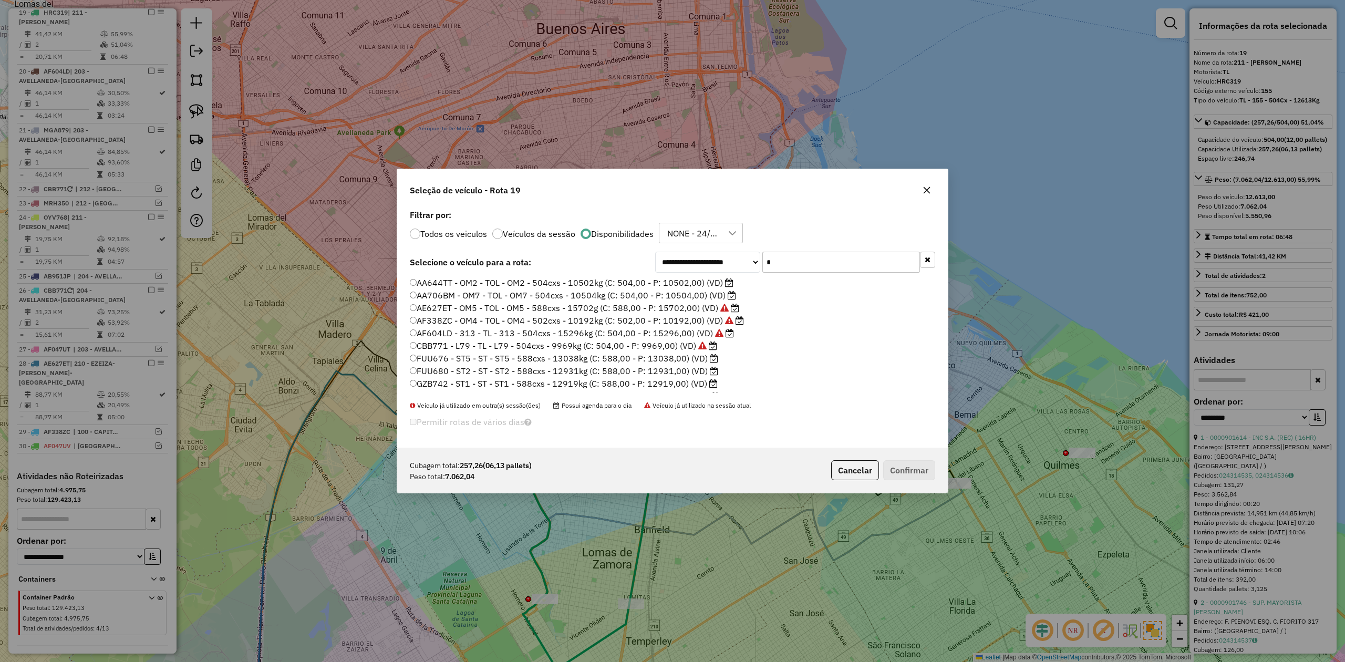
type input "**"
click at [685, 309] on label "HRC318 - 645 - TL - 645 - 504cxs - 12490kg (C: 504,00 - P: 12490,00) (VD)" at bounding box center [565, 309] width 310 height 13
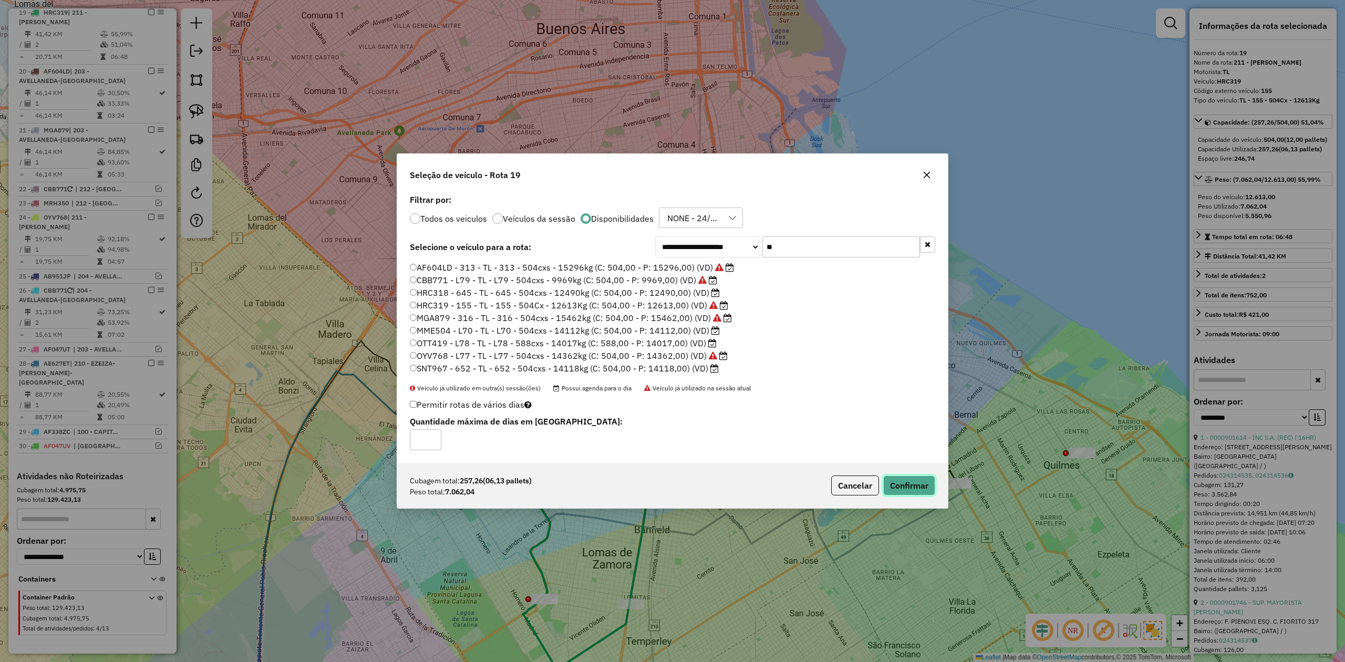
click at [900, 476] on button "Confirmar" at bounding box center [909, 485] width 52 height 20
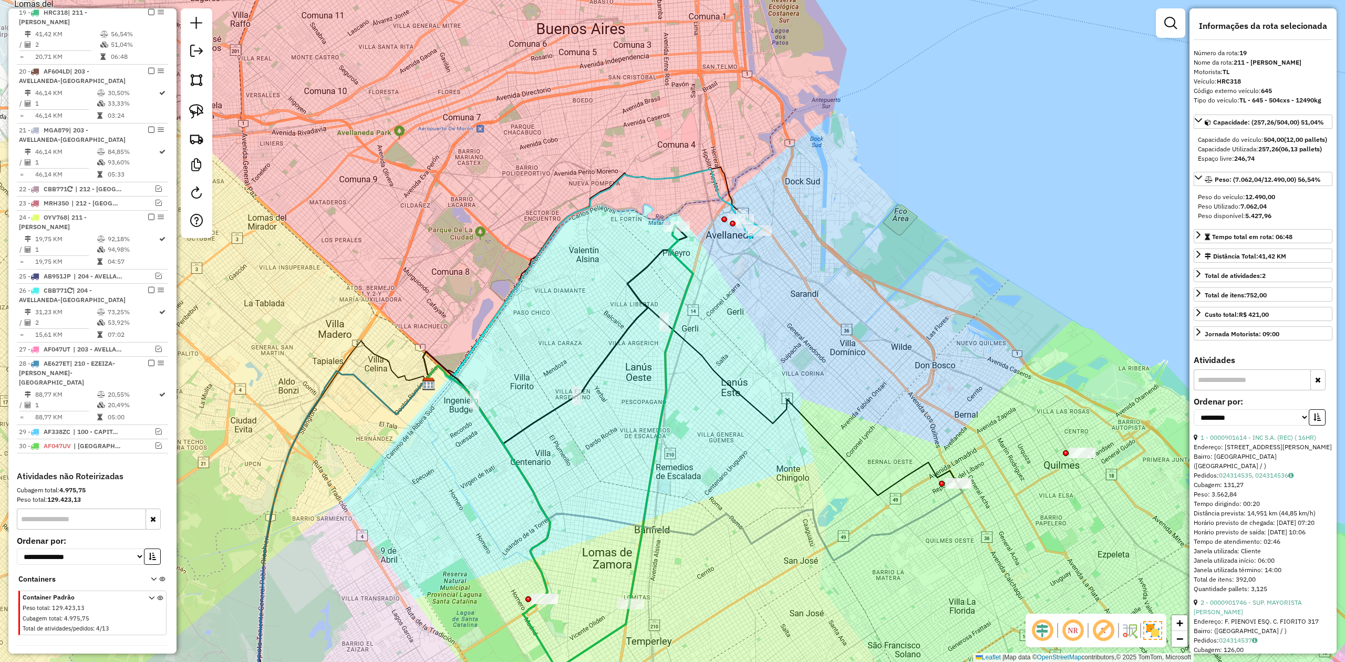
click at [690, 388] on div "Janela de atendimento Grade de atendimento Capacidade Transportadoras Veículos …" at bounding box center [672, 331] width 1345 height 662
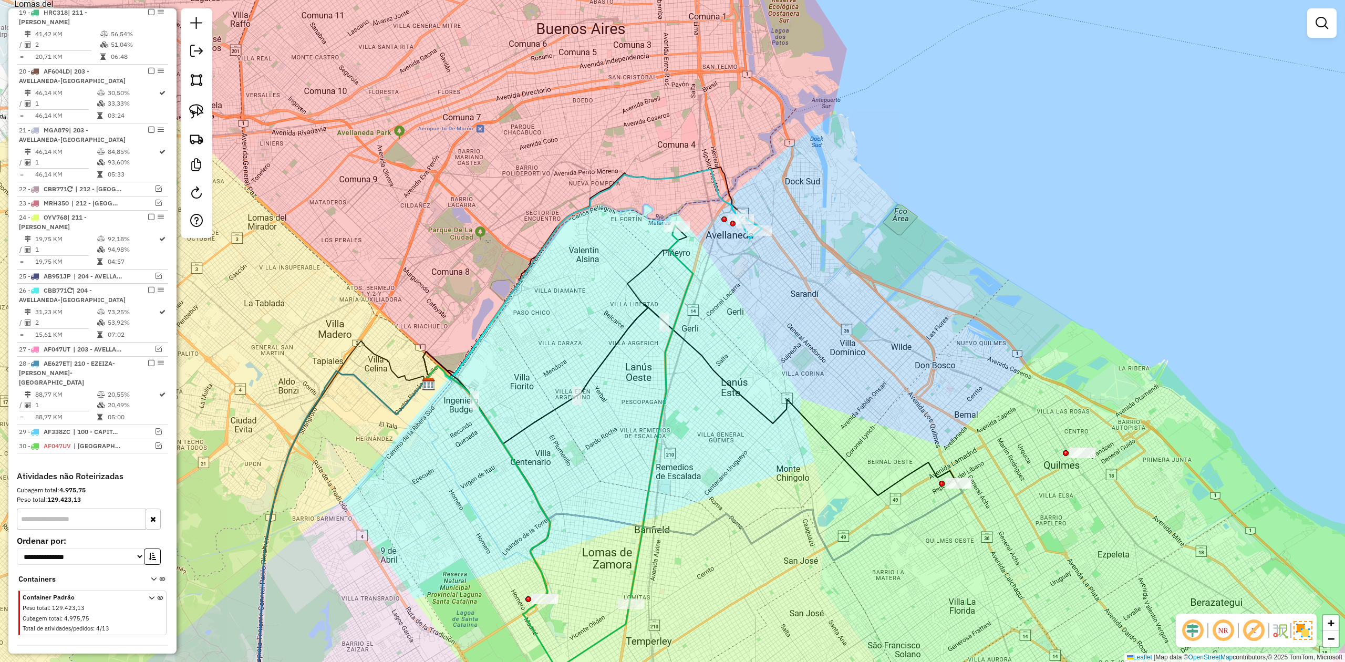
drag, startPoint x: 667, startPoint y: 387, endPoint x: 526, endPoint y: 415, distance: 144.0
click at [667, 387] on icon at bounding box center [661, 414] width 64 height 378
select select "**********"
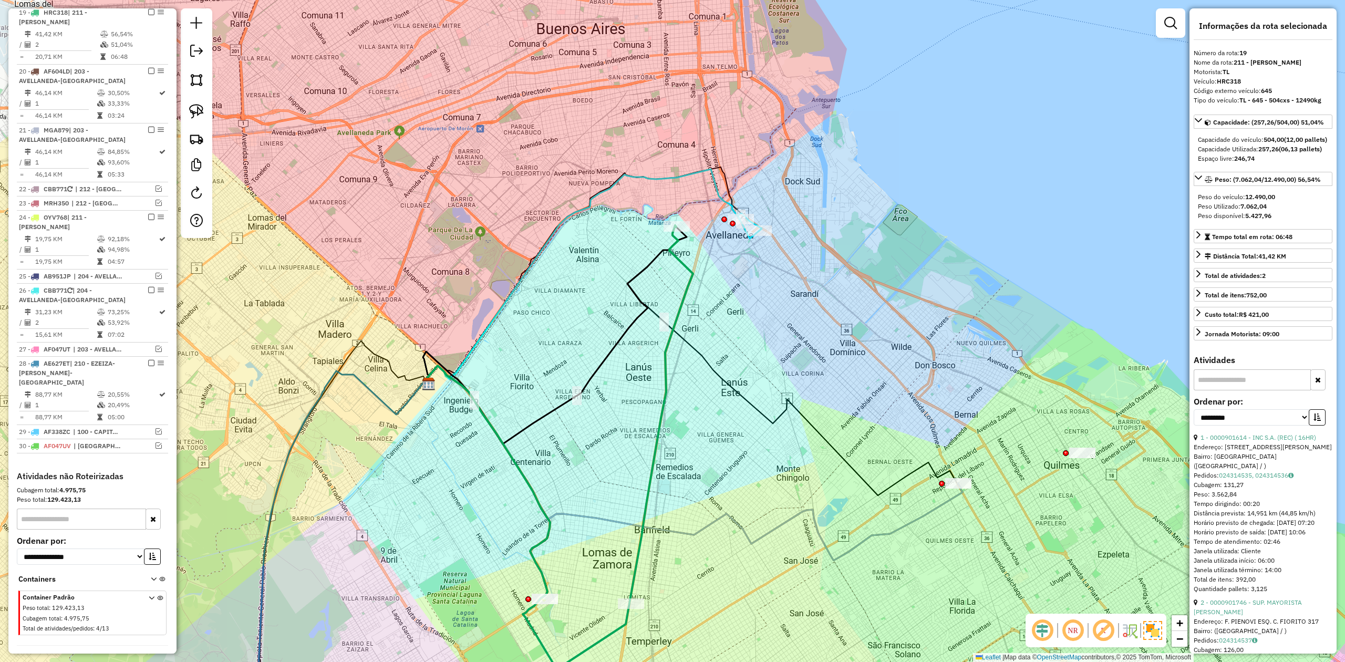
click at [148, 13] on em at bounding box center [151, 12] width 6 height 6
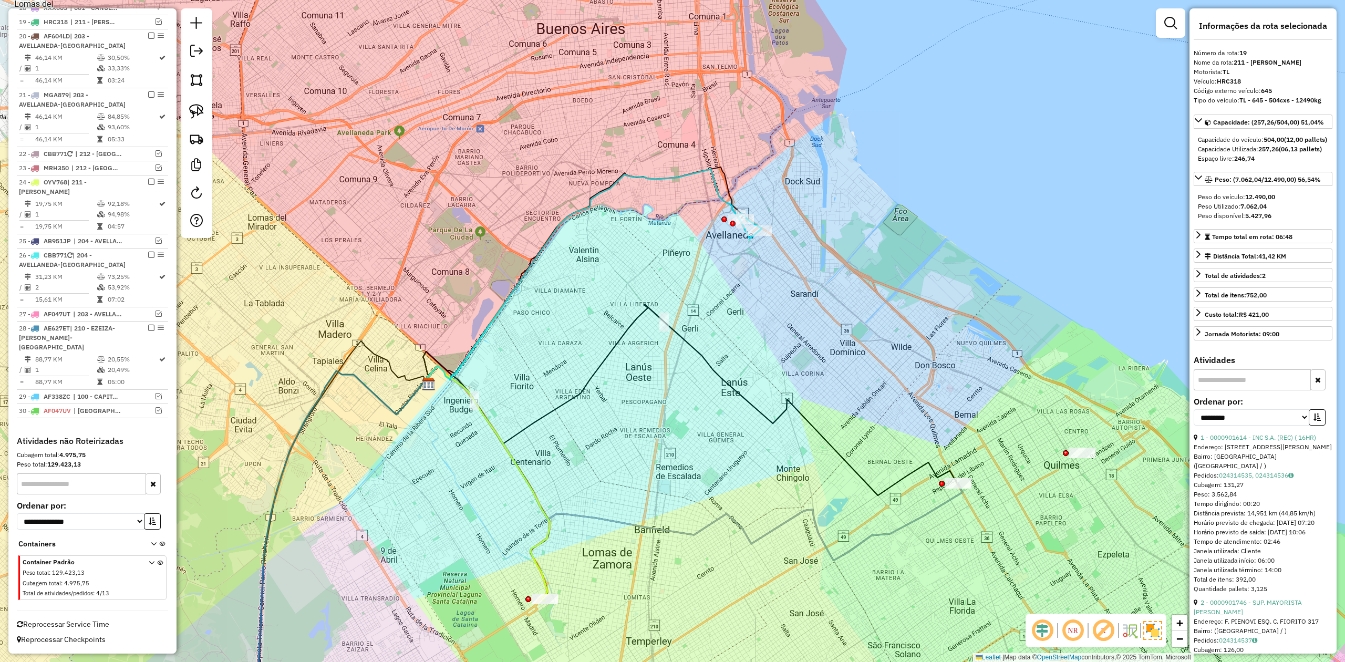
scroll to position [618, 0]
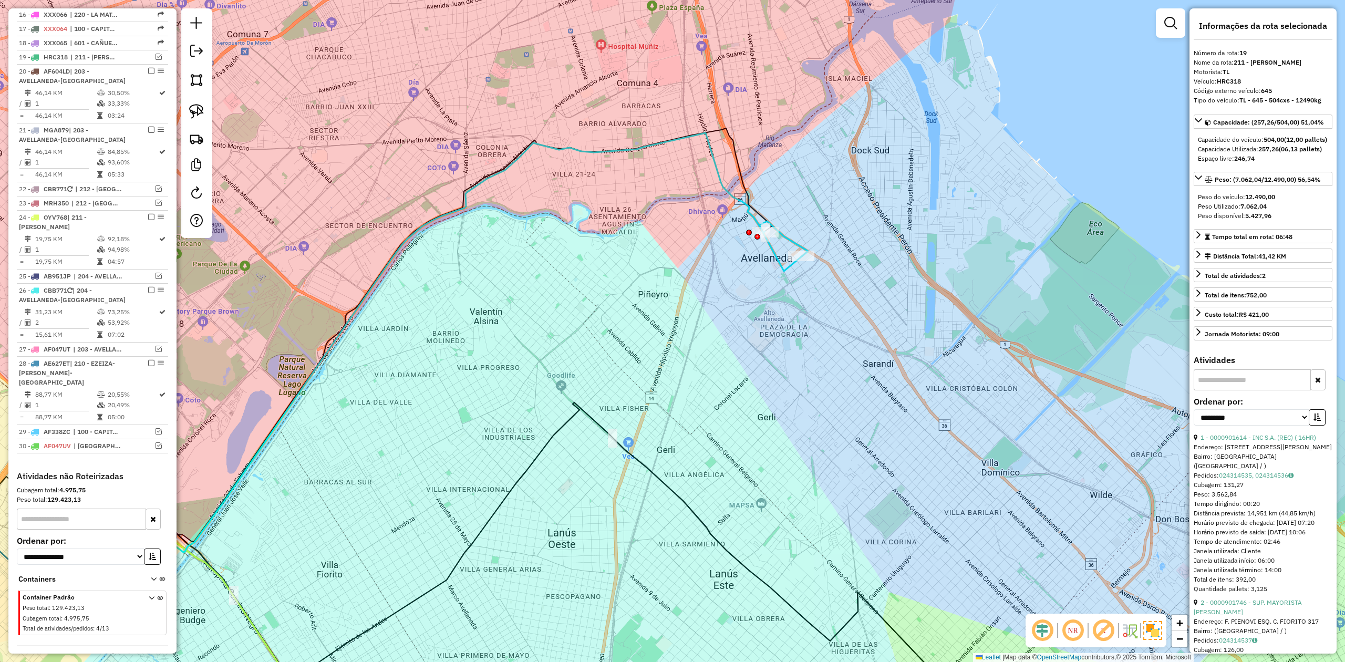
click at [788, 242] on icon at bounding box center [783, 238] width 49 height 35
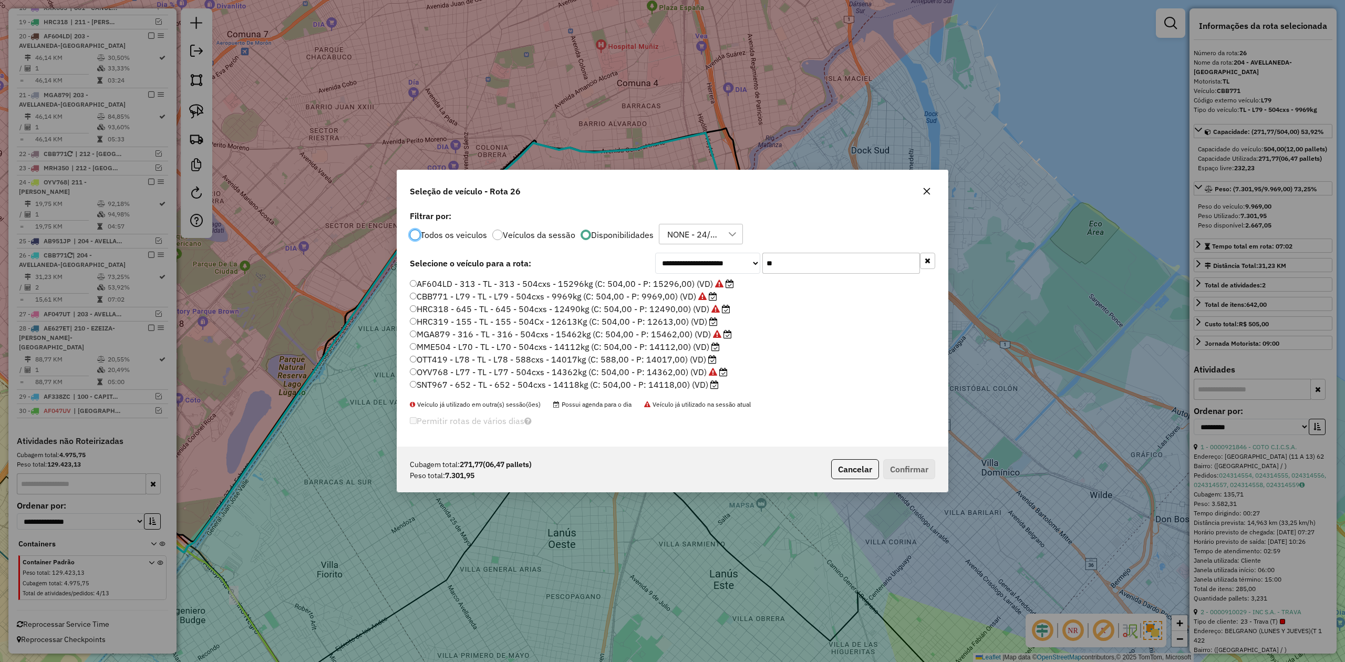
scroll to position [5, 3]
drag, startPoint x: 806, startPoint y: 266, endPoint x: 709, endPoint y: 254, distance: 97.3
click at [709, 254] on div "**********" at bounding box center [795, 263] width 280 height 21
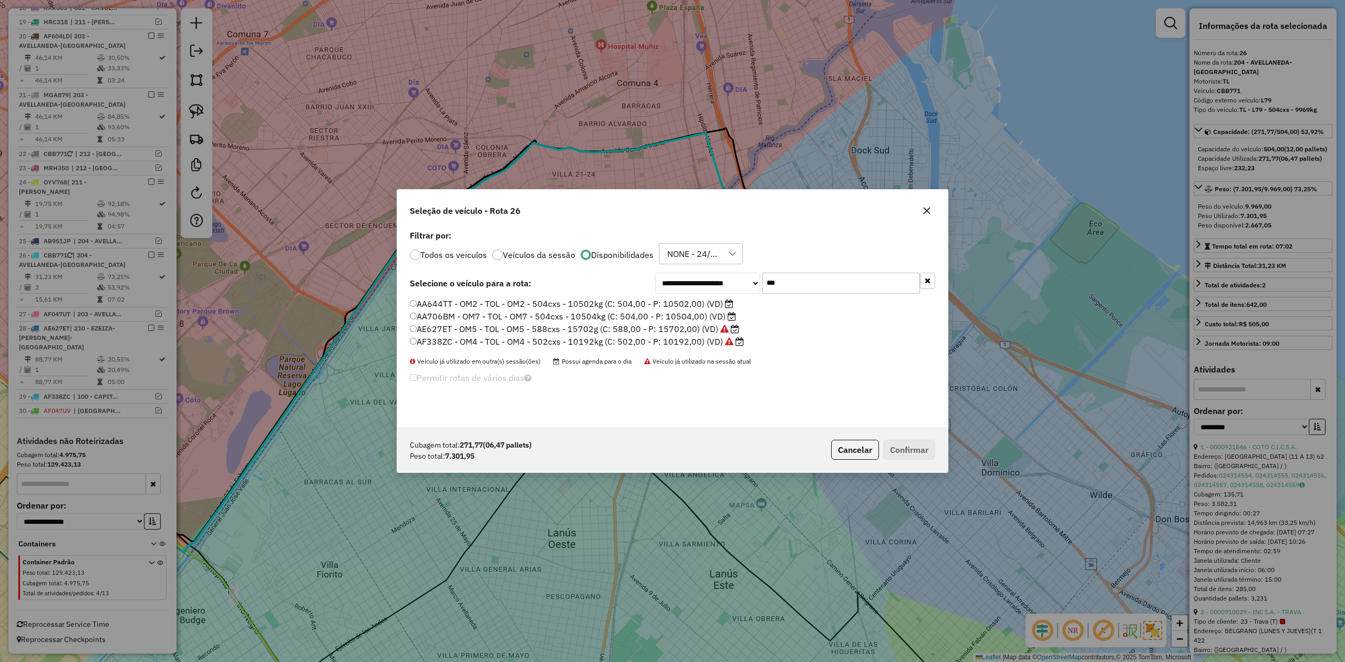
type input "***"
click at [692, 337] on label "AF338ZC - OM4 - TOL - OM4 - 502cxs - 10192kg (C: 502,00 - P: 10192,00) (VD)" at bounding box center [577, 341] width 334 height 13
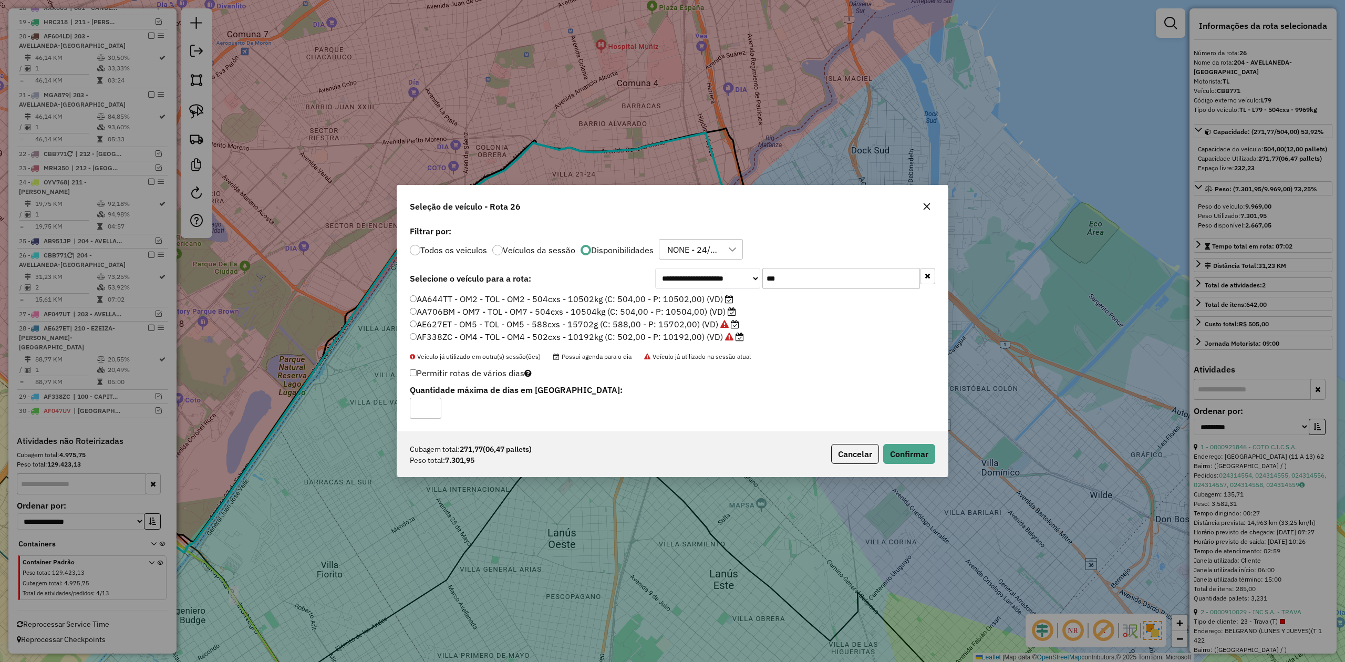
click at [702, 309] on label "AA706BM - OM7 - TOL - OM7 - 504cxs - 10504kg (C: 504,00 - P: 10504,00) (VD)" at bounding box center [573, 311] width 326 height 13
click at [709, 295] on label "AA644TT - OM2 - TOL - OM2 - 504cxs - 10502kg (C: 504,00 - P: 10502,00) (VD)" at bounding box center [572, 299] width 324 height 13
click at [906, 452] on button "Confirmar" at bounding box center [909, 454] width 52 height 20
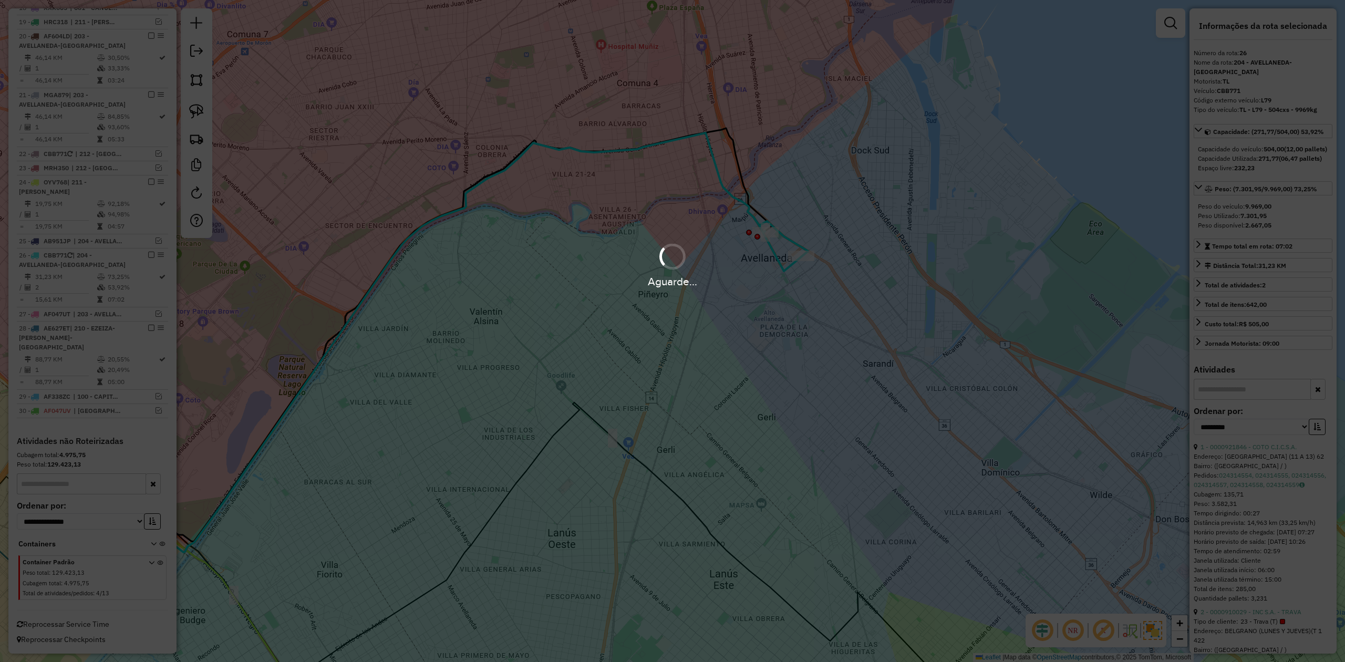
drag, startPoint x: 745, startPoint y: 303, endPoint x: 764, endPoint y: 263, distance: 44.6
click at [745, 301] on hb-app "Aguarde... Pop-up bloqueado! Seu navegador bloqueou automáticamente a abertura …" at bounding box center [672, 331] width 1345 height 662
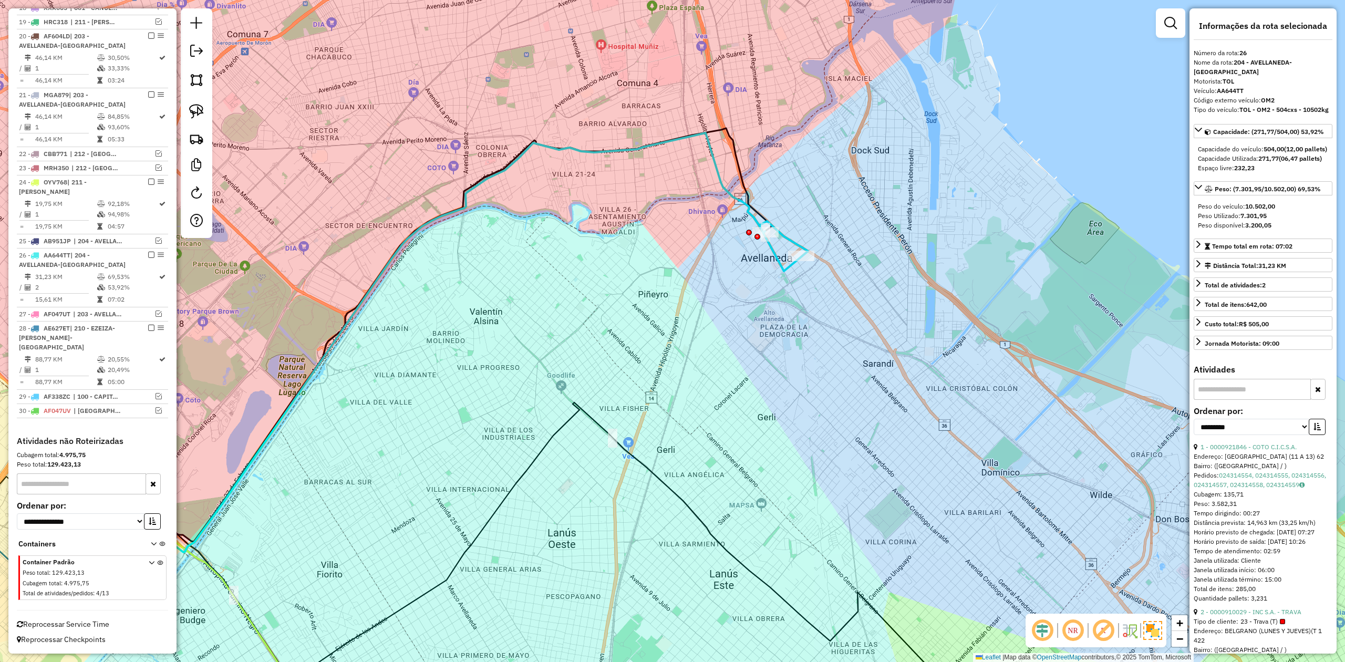
click at [772, 252] on icon at bounding box center [469, 346] width 666 height 427
click at [149, 252] on em at bounding box center [151, 255] width 6 height 6
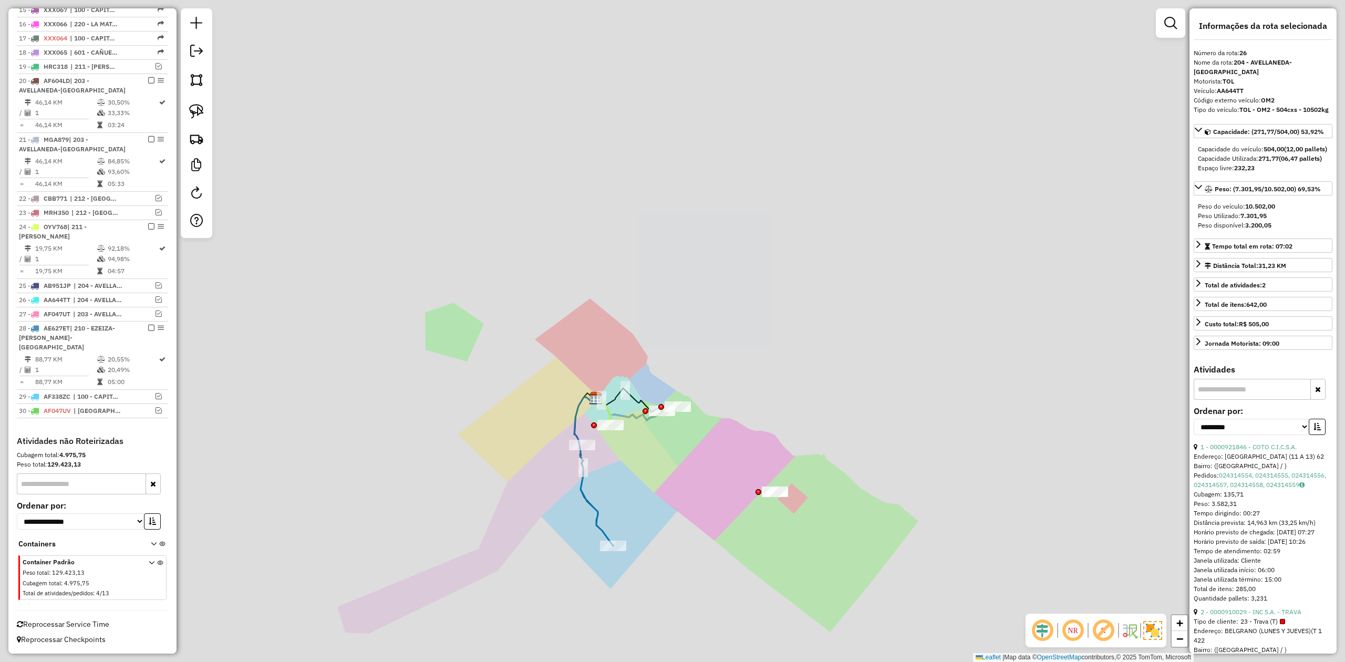
drag, startPoint x: 669, startPoint y: 433, endPoint x: 635, endPoint y: 353, distance: 87.5
click at [635, 353] on div "Janela de atendimento Grade de atendimento Capacidade Transportadoras Veículos …" at bounding box center [672, 331] width 1345 height 662
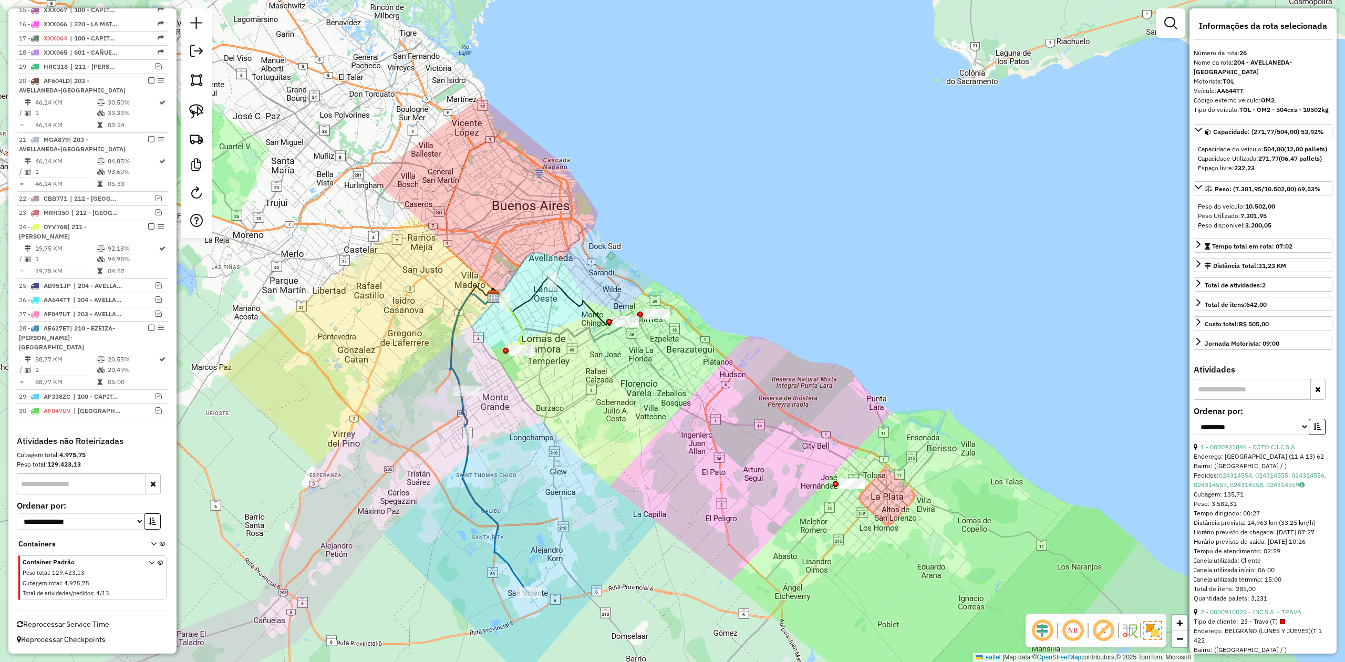
drag, startPoint x: 614, startPoint y: 346, endPoint x: 622, endPoint y: 388, distance: 42.9
click at [622, 387] on div "Janela de atendimento Grade de atendimento Capacidade Transportadoras Veículos …" at bounding box center [672, 331] width 1345 height 662
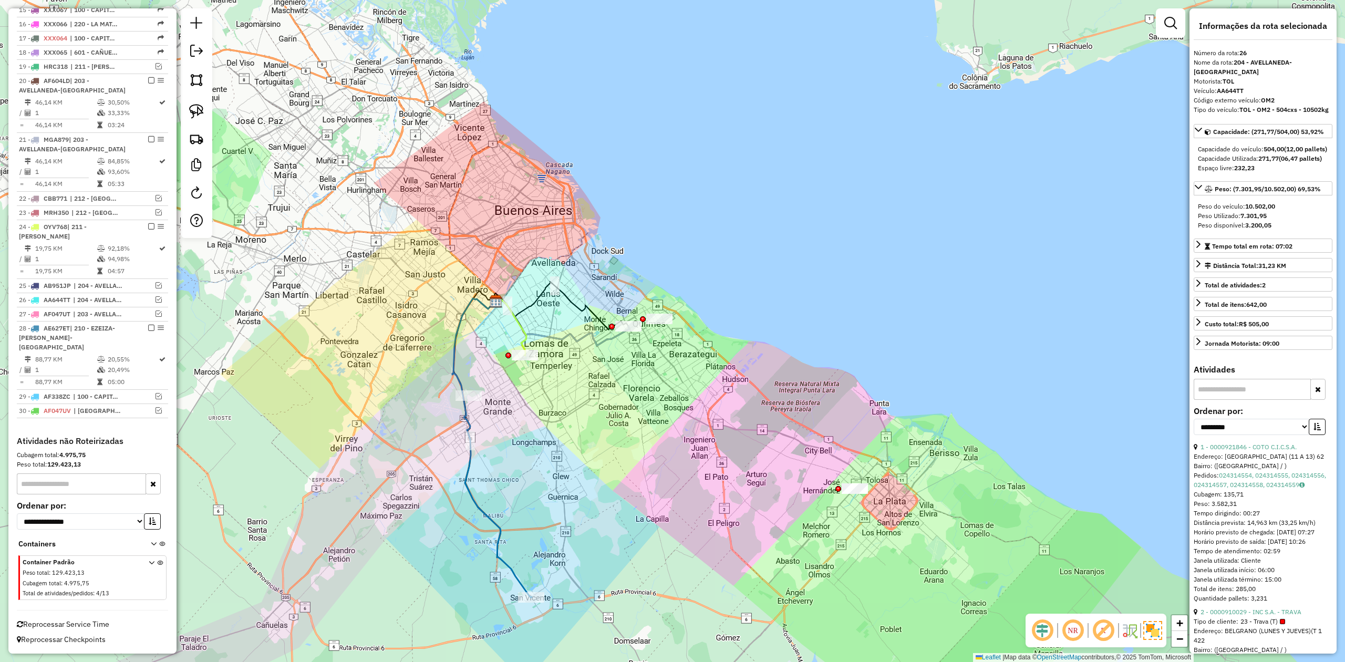
click at [654, 408] on div "Janela de atendimento Grade de atendimento Capacidade Transportadoras Veículos …" at bounding box center [672, 331] width 1345 height 662
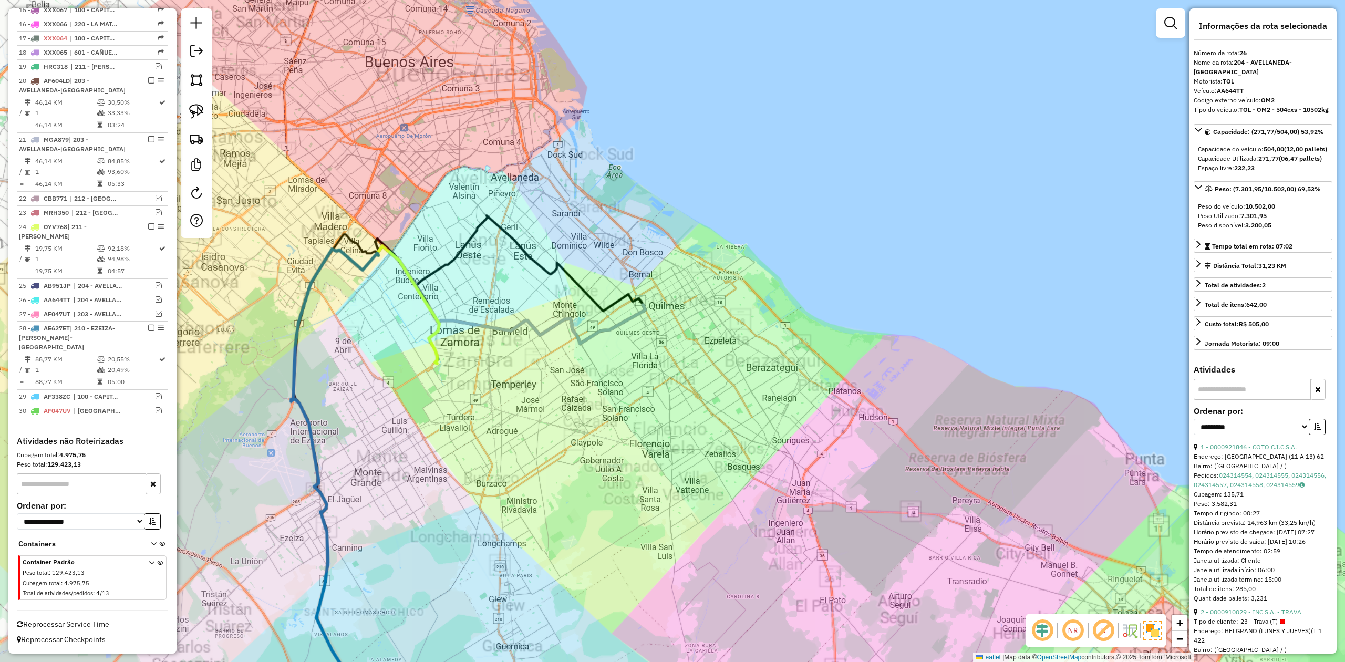
click at [629, 389] on div "Janela de atendimento Grade de atendimento Capacidade Transportadoras Veículos …" at bounding box center [672, 331] width 1345 height 662
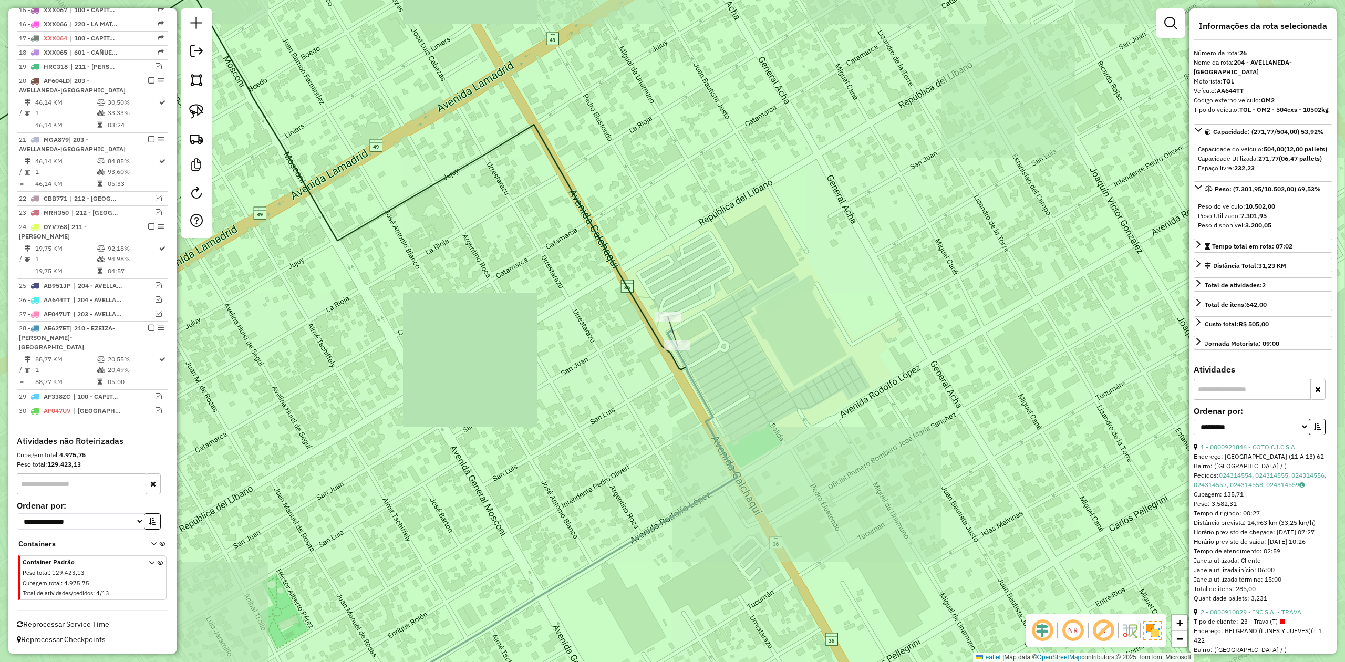
click at [671, 322] on div at bounding box center [667, 316] width 26 height 11
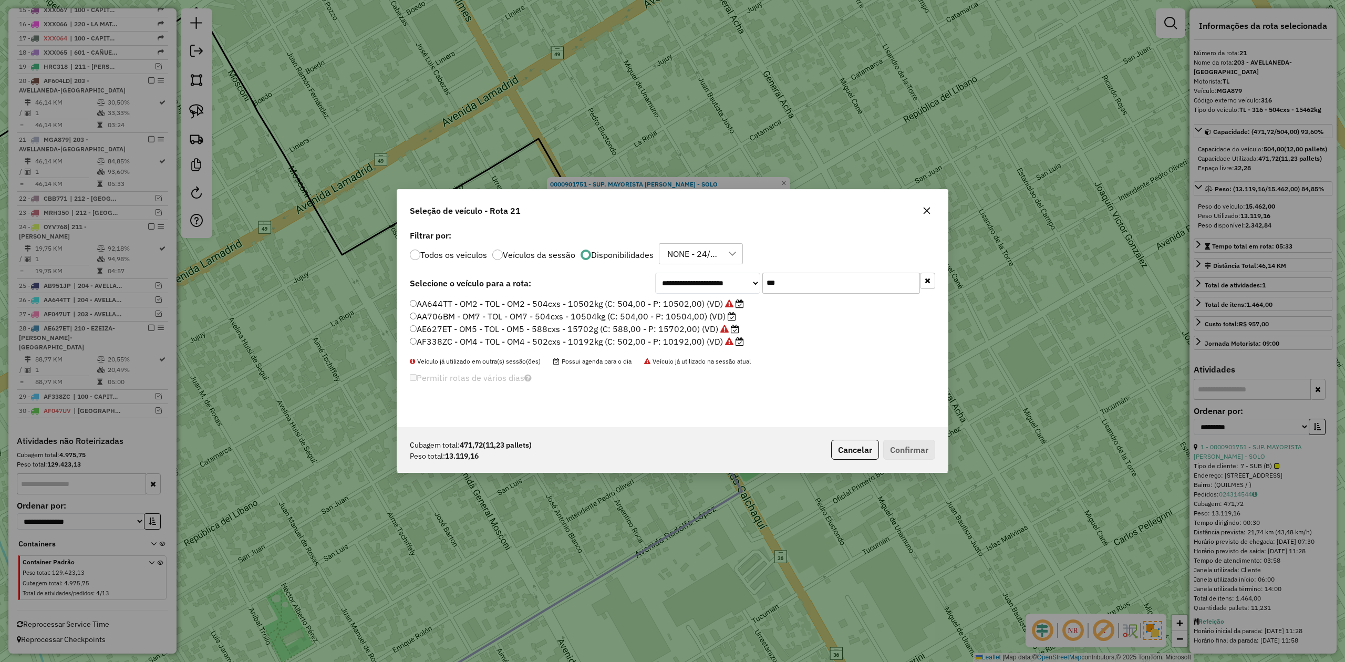
scroll to position [5, 3]
drag, startPoint x: 803, startPoint y: 274, endPoint x: 732, endPoint y: 272, distance: 70.9
click at [734, 272] on div "**********" at bounding box center [672, 327] width 550 height 200
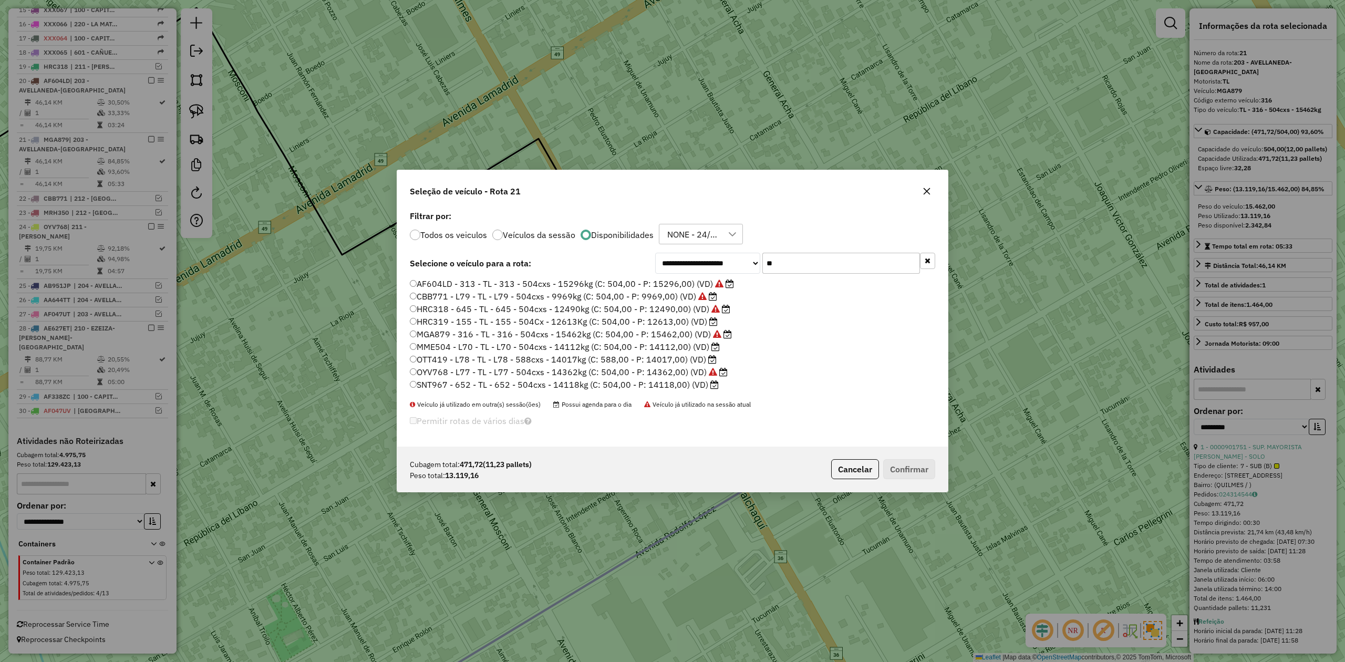
type input "**"
click at [682, 357] on label "OTT419 - L78 - TL - L78 - 588cxs - 14017kg (C: 588,00 - P: 14017,00) (VD)" at bounding box center [563, 359] width 307 height 13
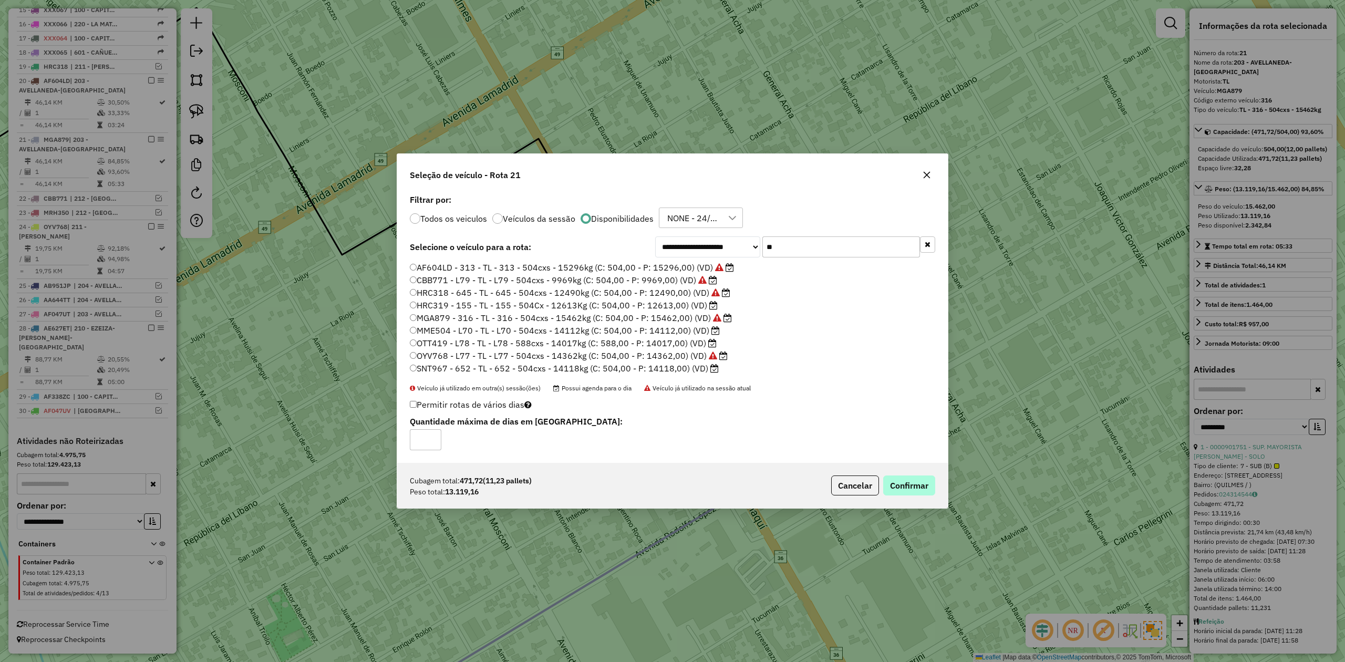
drag, startPoint x: 908, startPoint y: 498, endPoint x: 908, endPoint y: 492, distance: 6.3
click at [908, 496] on div "Cubagem total: 471,72 (11,23 pallets) Peso total: 13.119,16 Cancelar Confirmar" at bounding box center [672, 485] width 550 height 45
click at [909, 486] on button "Confirmar" at bounding box center [909, 485] width 52 height 20
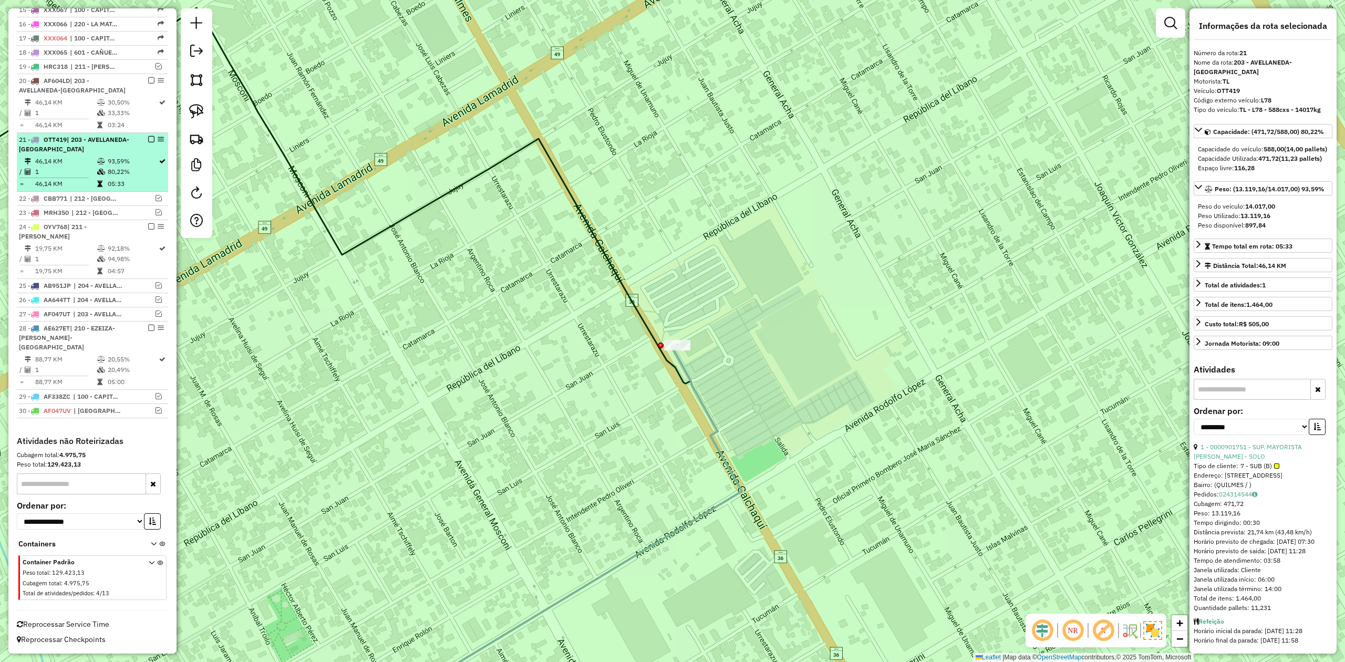
click at [148, 137] on em at bounding box center [151, 139] width 6 height 6
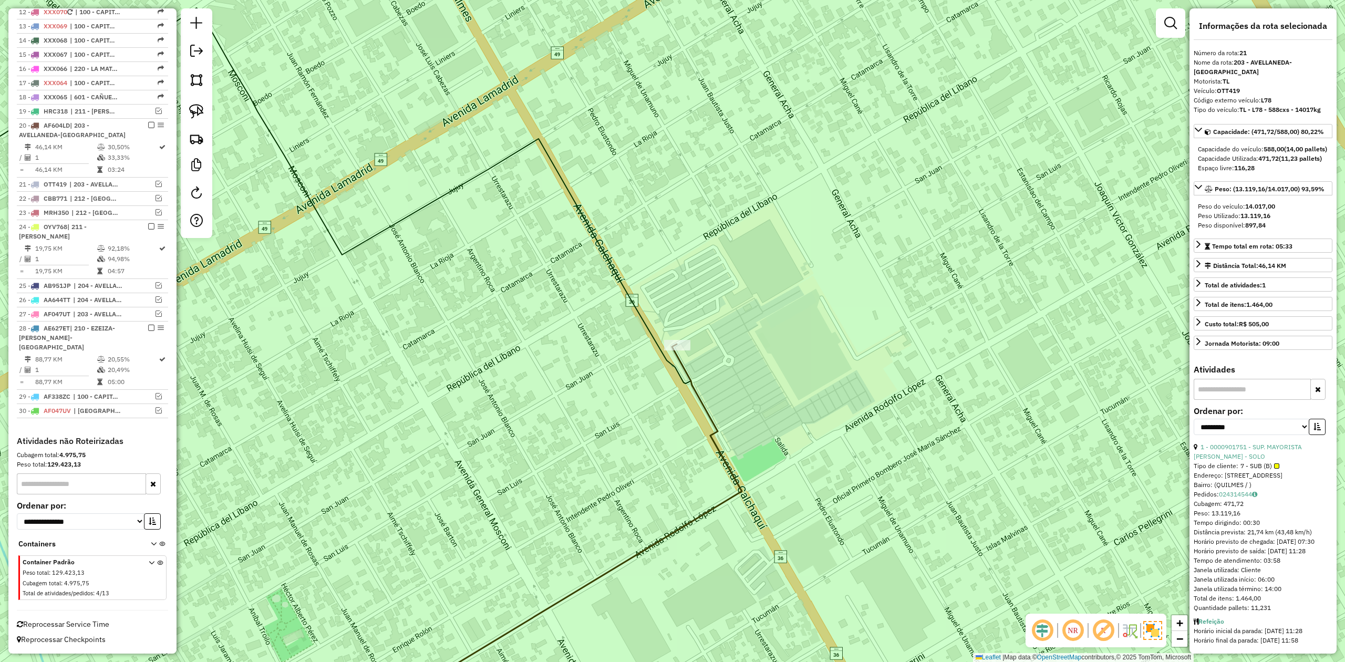
click at [690, 368] on icon at bounding box center [546, 536] width 392 height 384
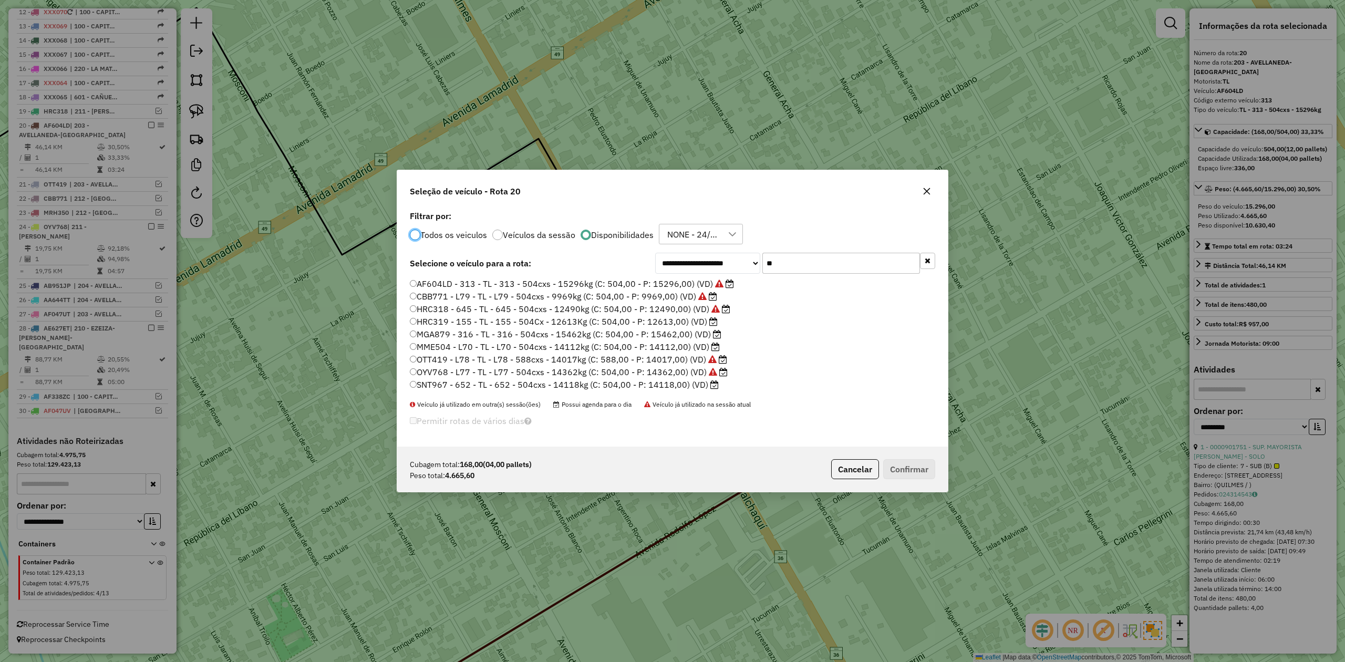
scroll to position [5, 3]
click at [918, 191] on button "button" at bounding box center [926, 191] width 17 height 17
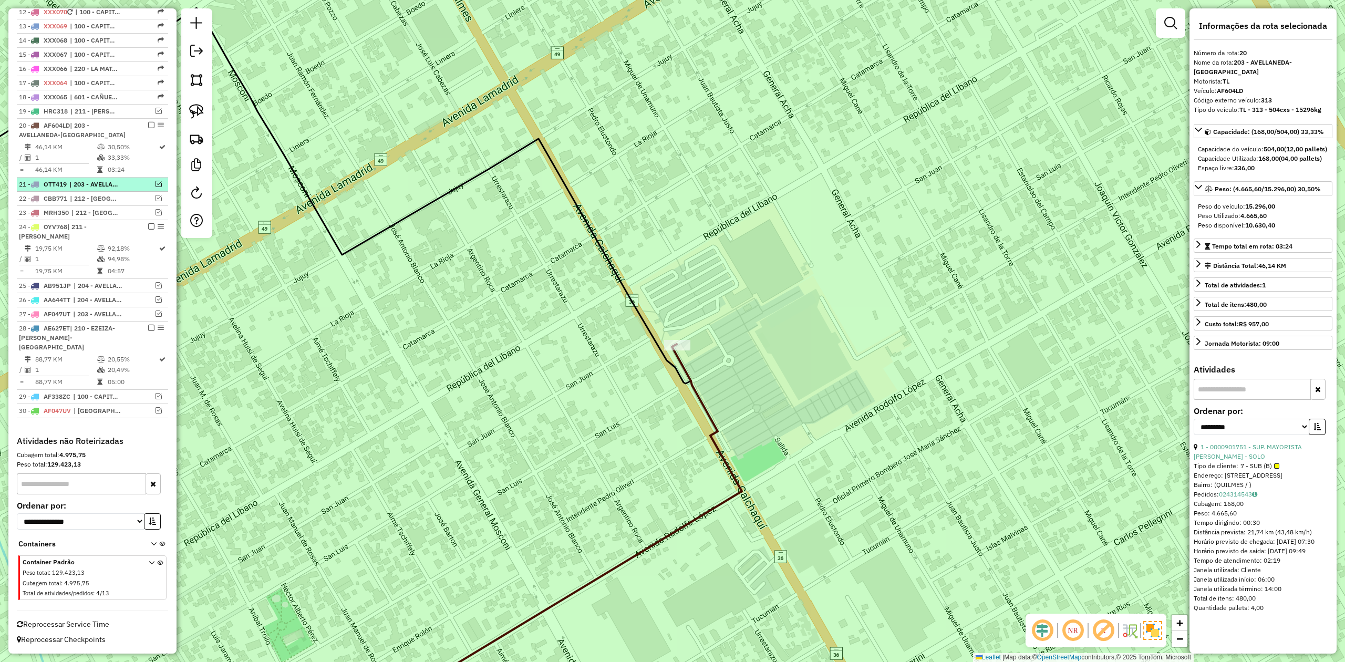
click at [155, 181] on em at bounding box center [158, 184] width 6 height 6
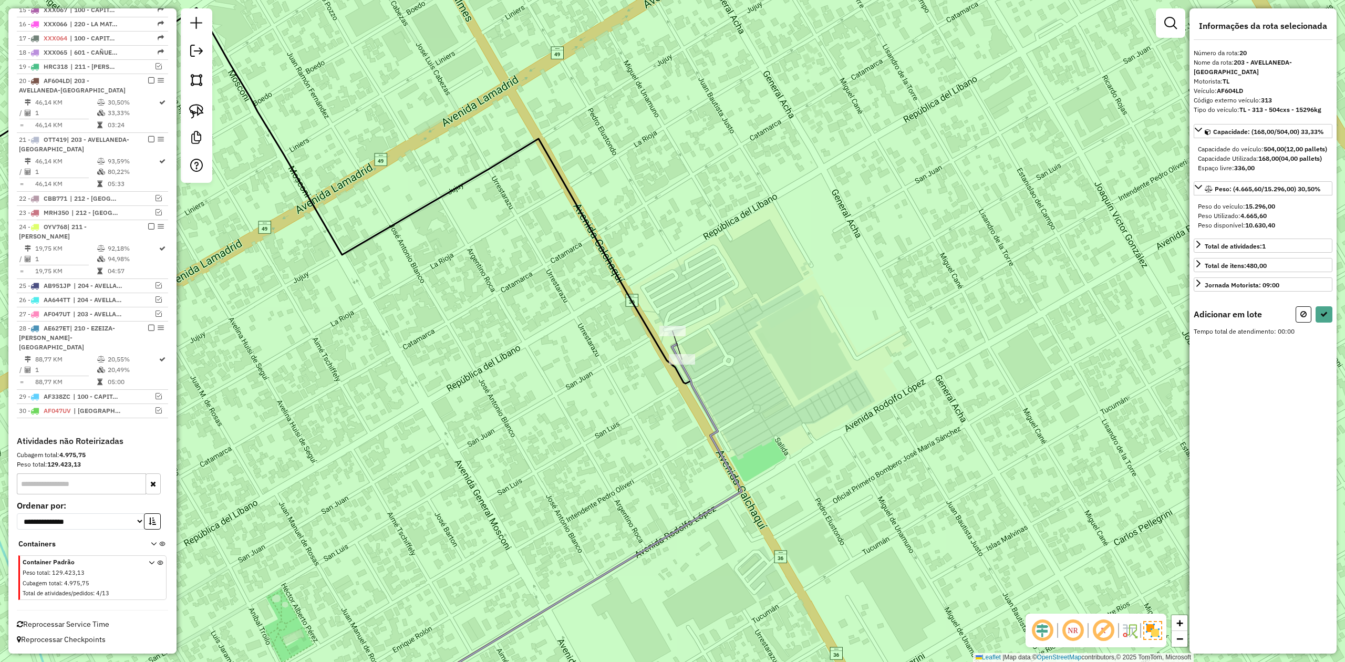
select select "**********"
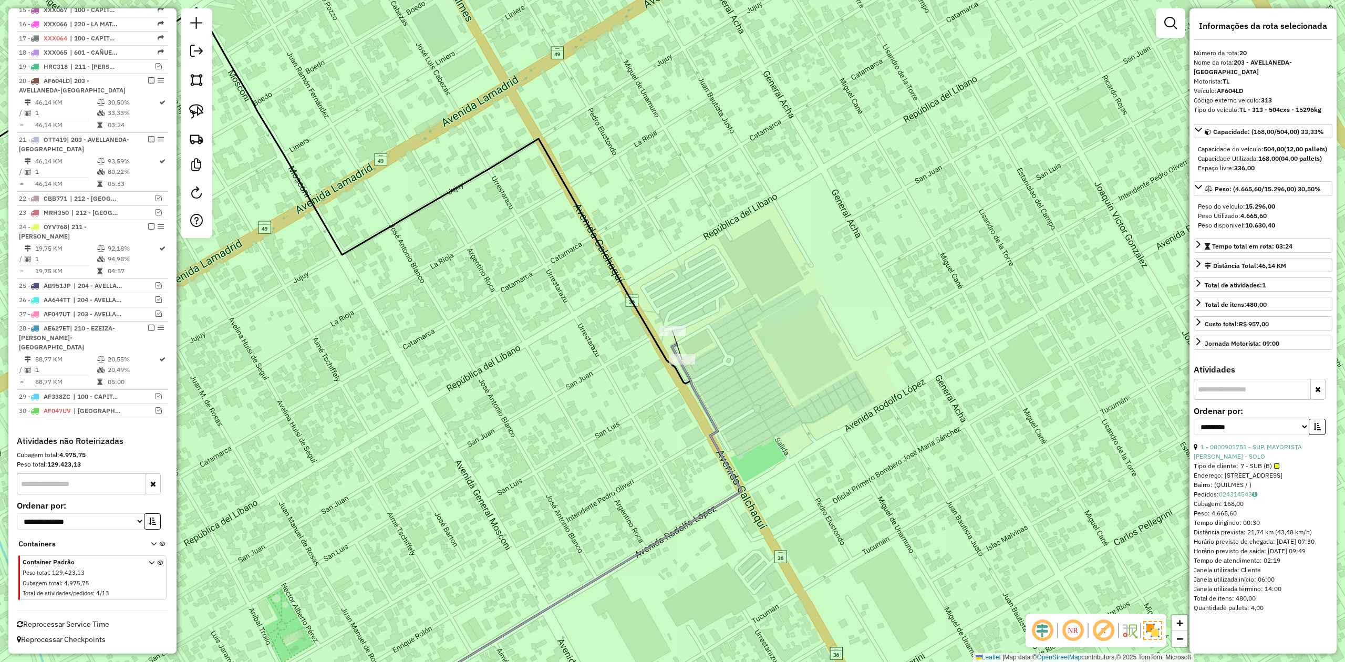
drag, startPoint x: 693, startPoint y: 344, endPoint x: 675, endPoint y: 335, distance: 20.2
click at [692, 343] on div "Rota 20 - Placa AF604LD 0000901751 - SUP. MAYORISTA MAKRO S.A. - SOLO Janela de…" at bounding box center [672, 331] width 1345 height 662
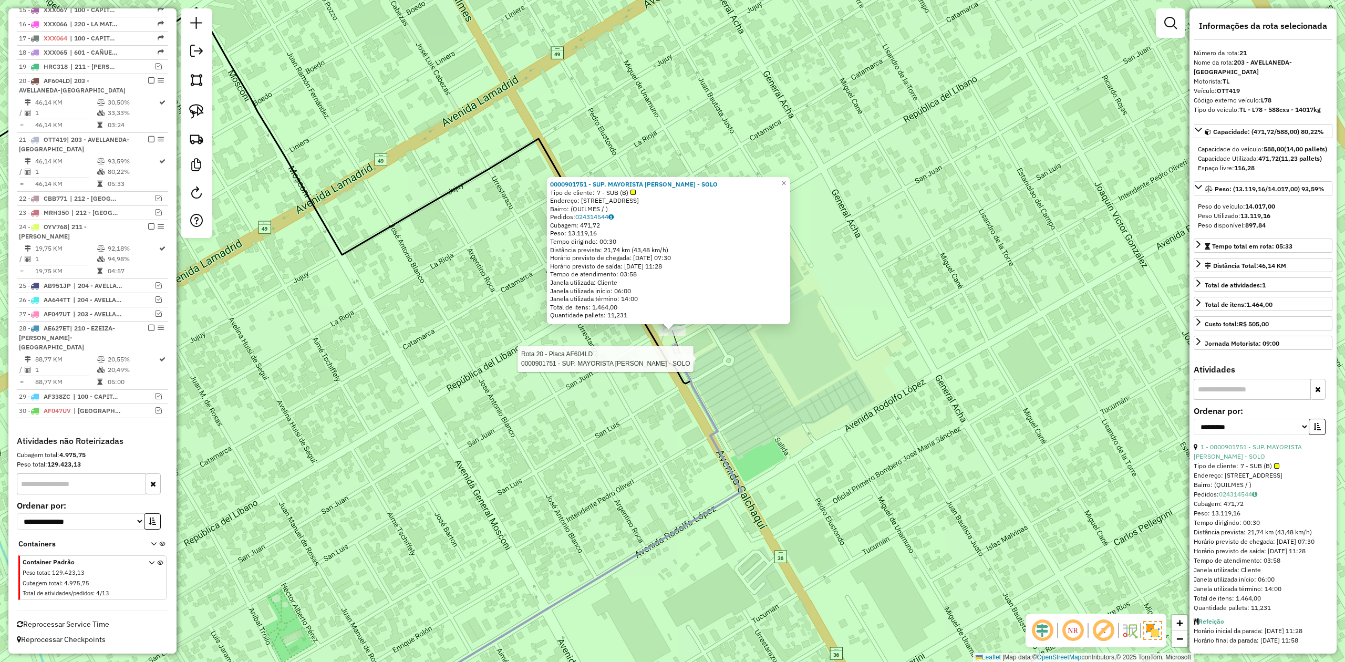
click at [681, 365] on div at bounding box center [682, 359] width 26 height 11
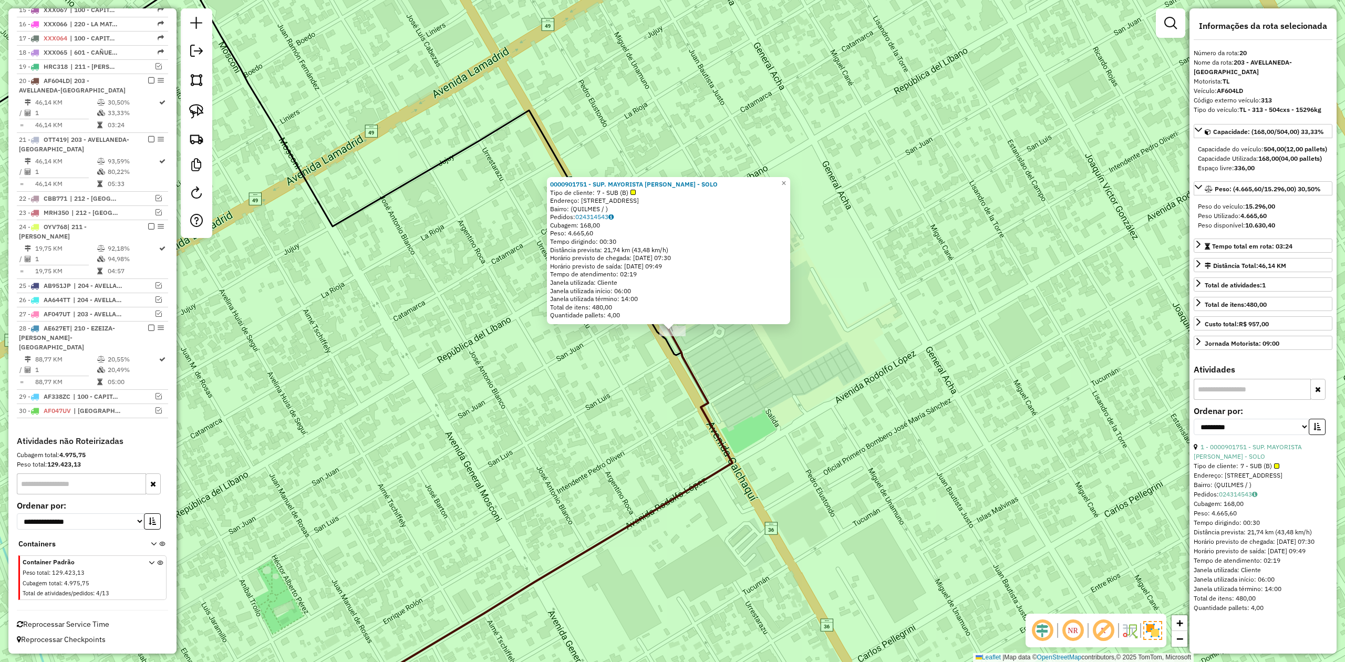
click at [677, 389] on div "0000901751 - SUP. MAYORISTA MAKRO S.A. - SOLO Tipo de cliente: 7 - SUB (B) Ende…" at bounding box center [672, 331] width 1345 height 662
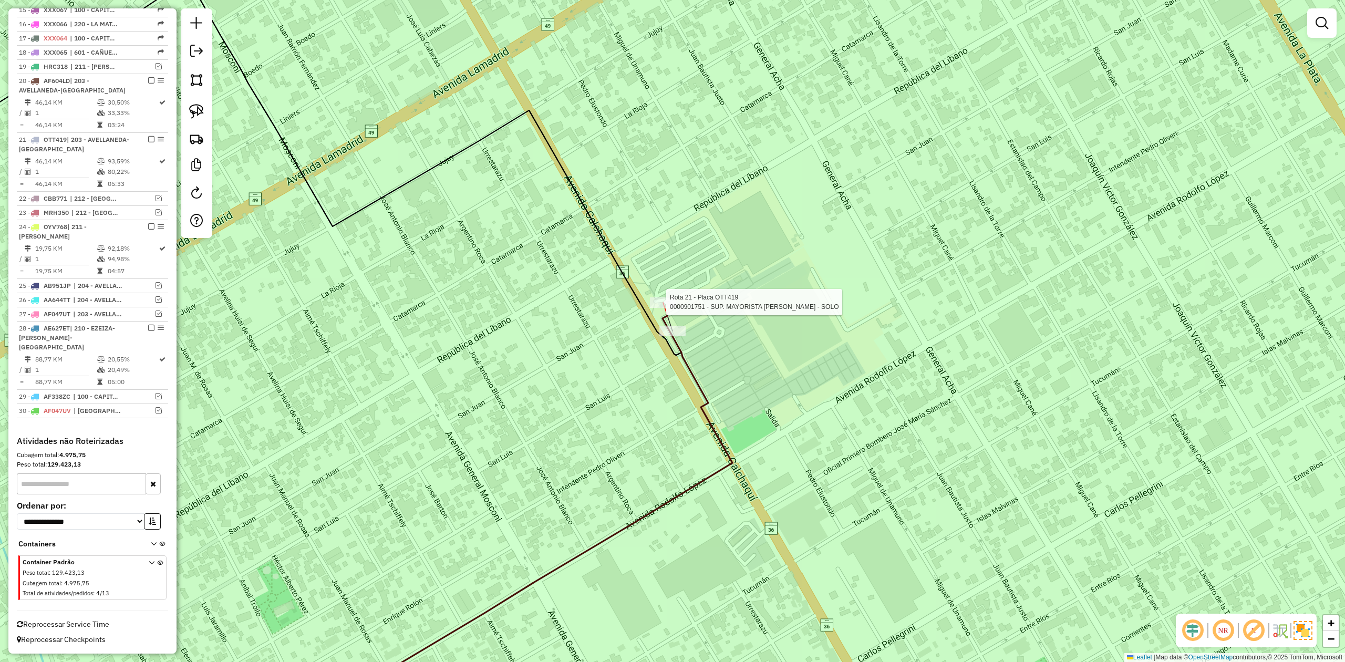
select select "**********"
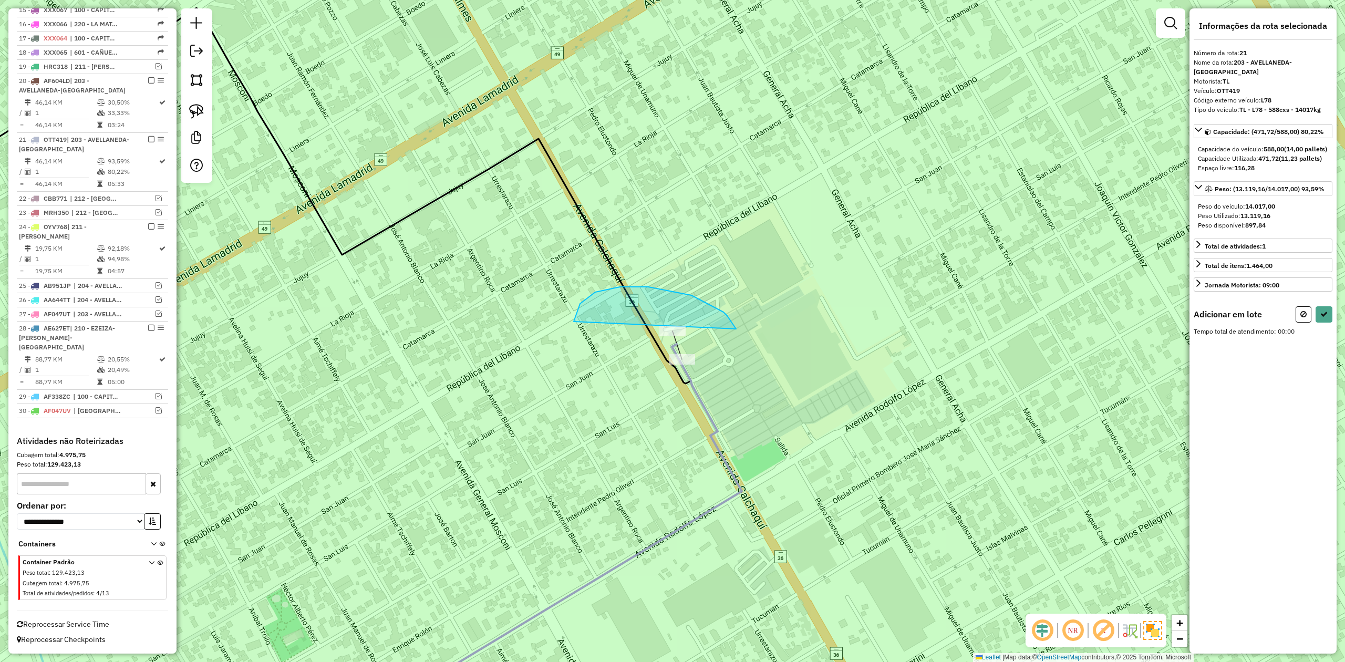
drag, startPoint x: 727, startPoint y: 316, endPoint x: 754, endPoint y: 341, distance: 37.2
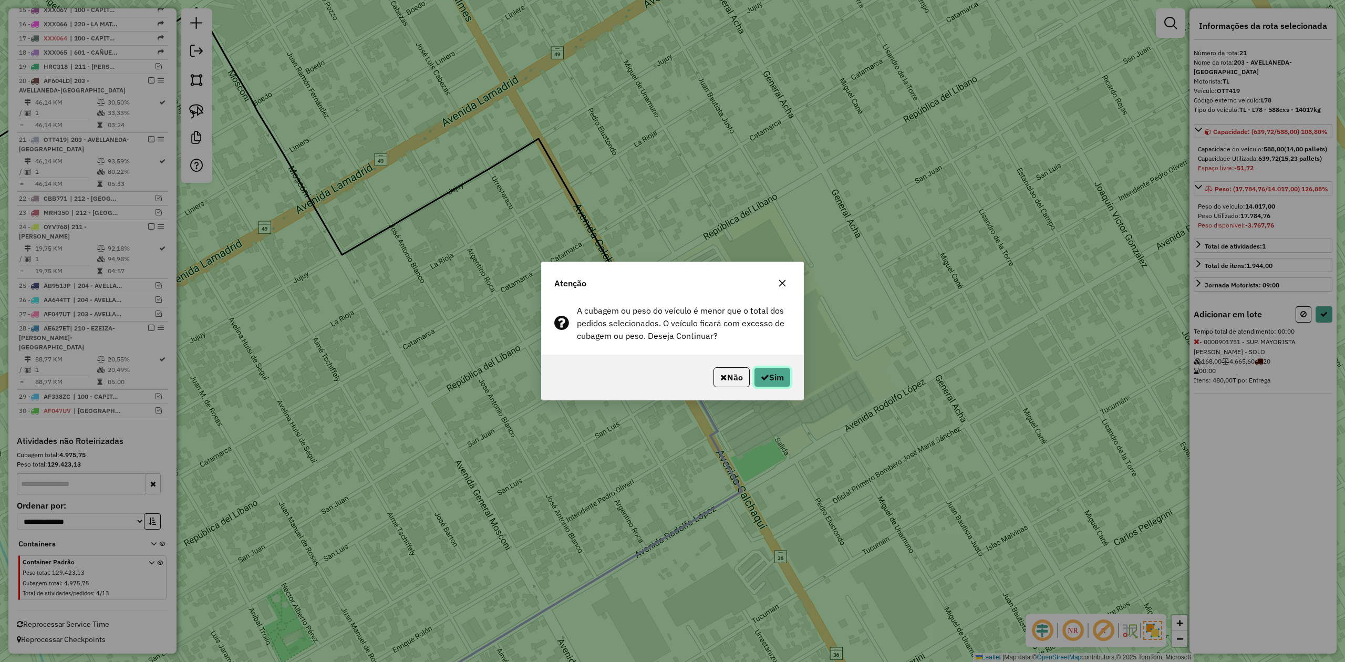
click at [780, 382] on button "Sim" at bounding box center [772, 377] width 37 height 20
select select "**********"
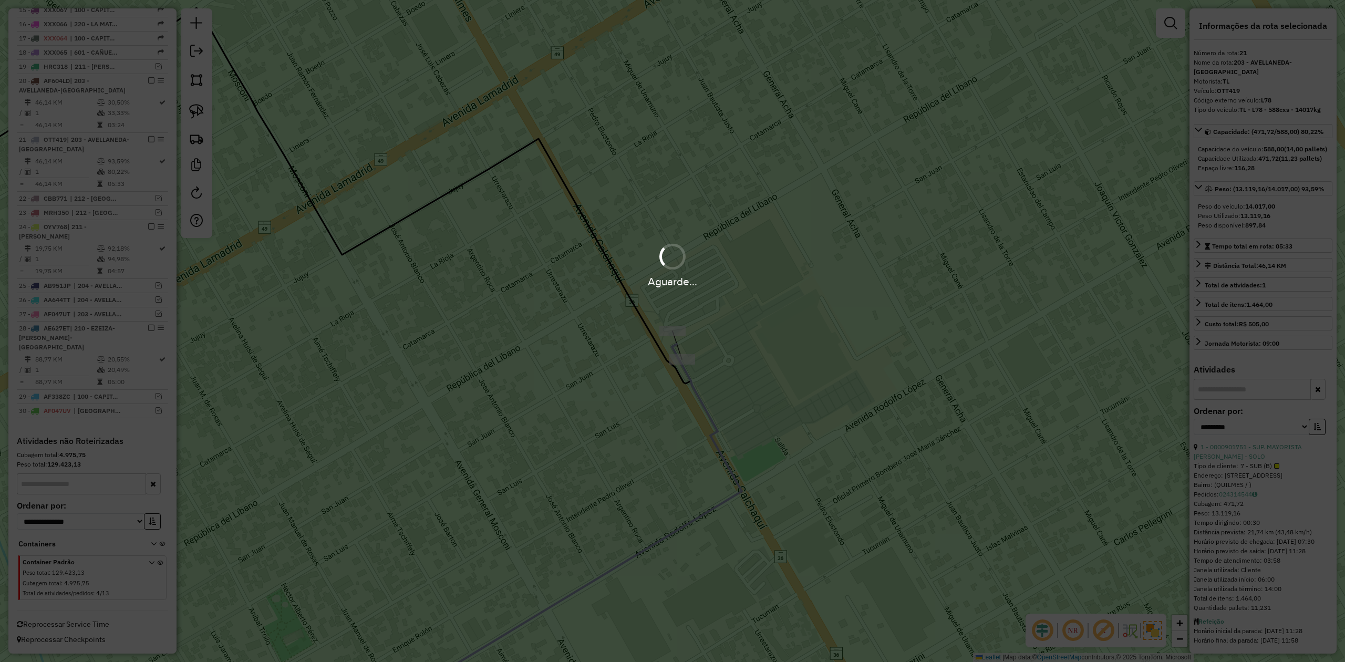
scroll to position [555, 0]
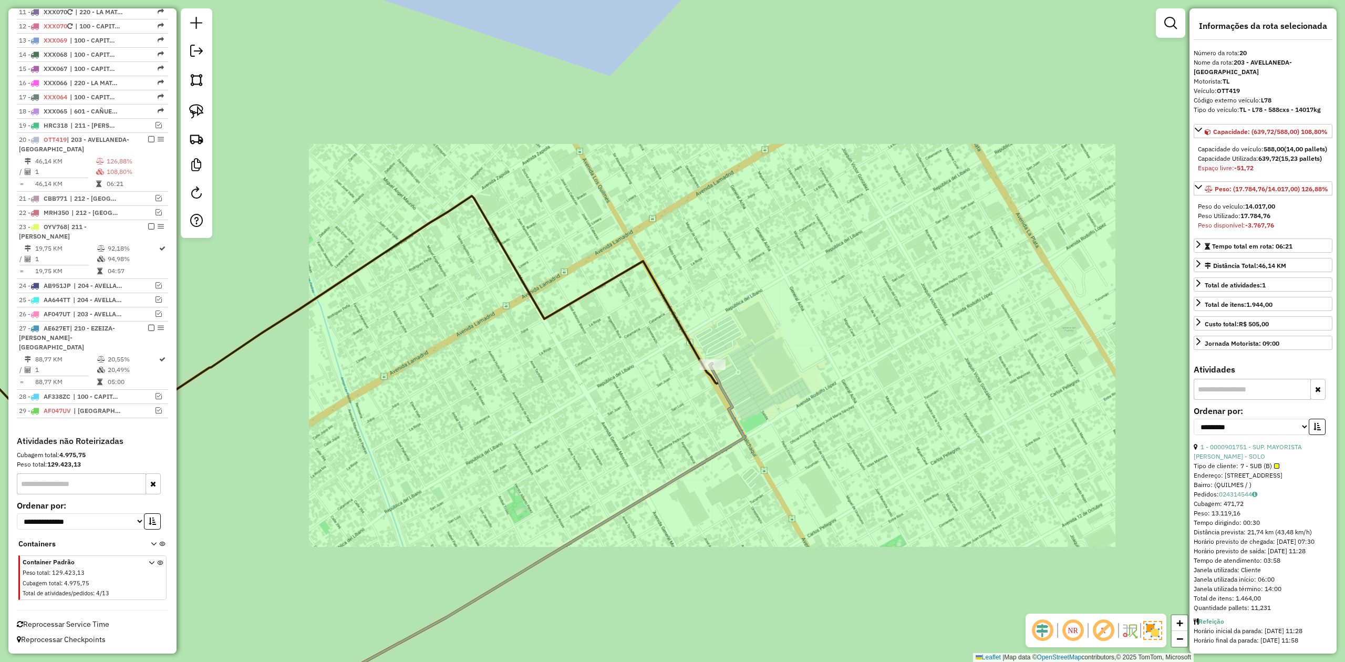
click at [760, 398] on div "Janela de atendimento Grade de atendimento Capacidade Transportadoras Veículos …" at bounding box center [672, 331] width 1345 height 662
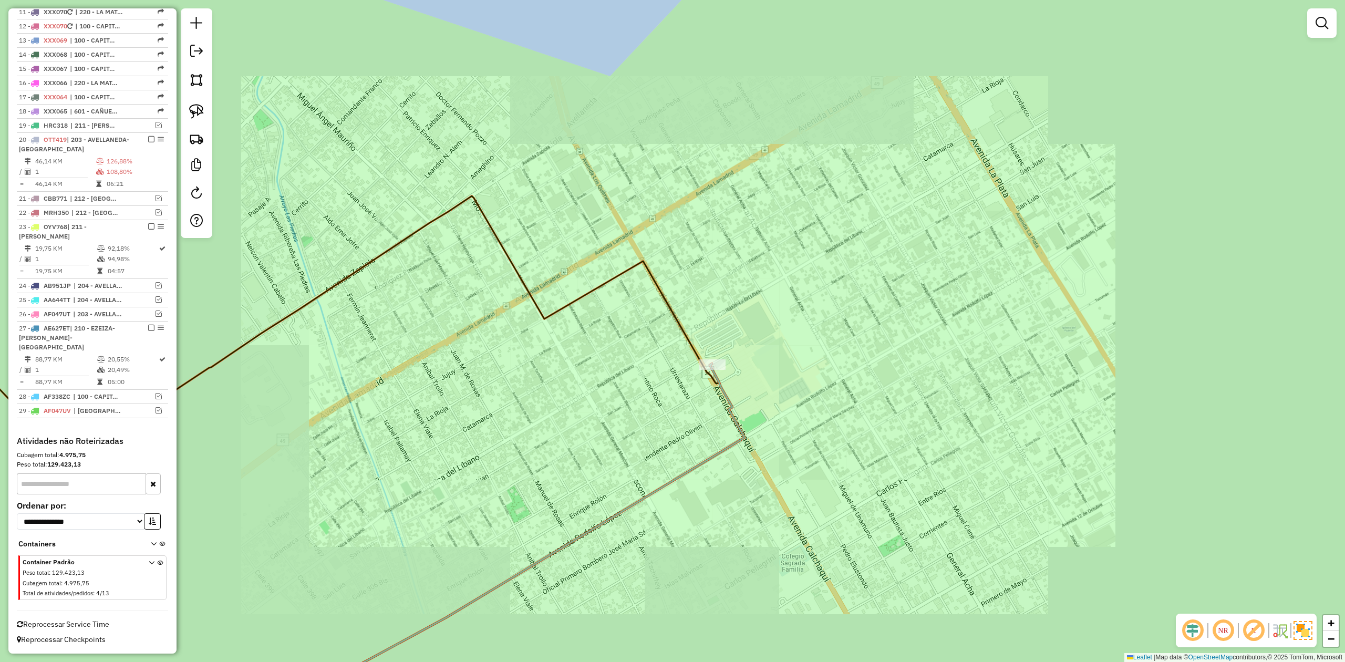
click at [727, 397] on icon at bounding box center [492, 545] width 505 height 365
select select "**********"
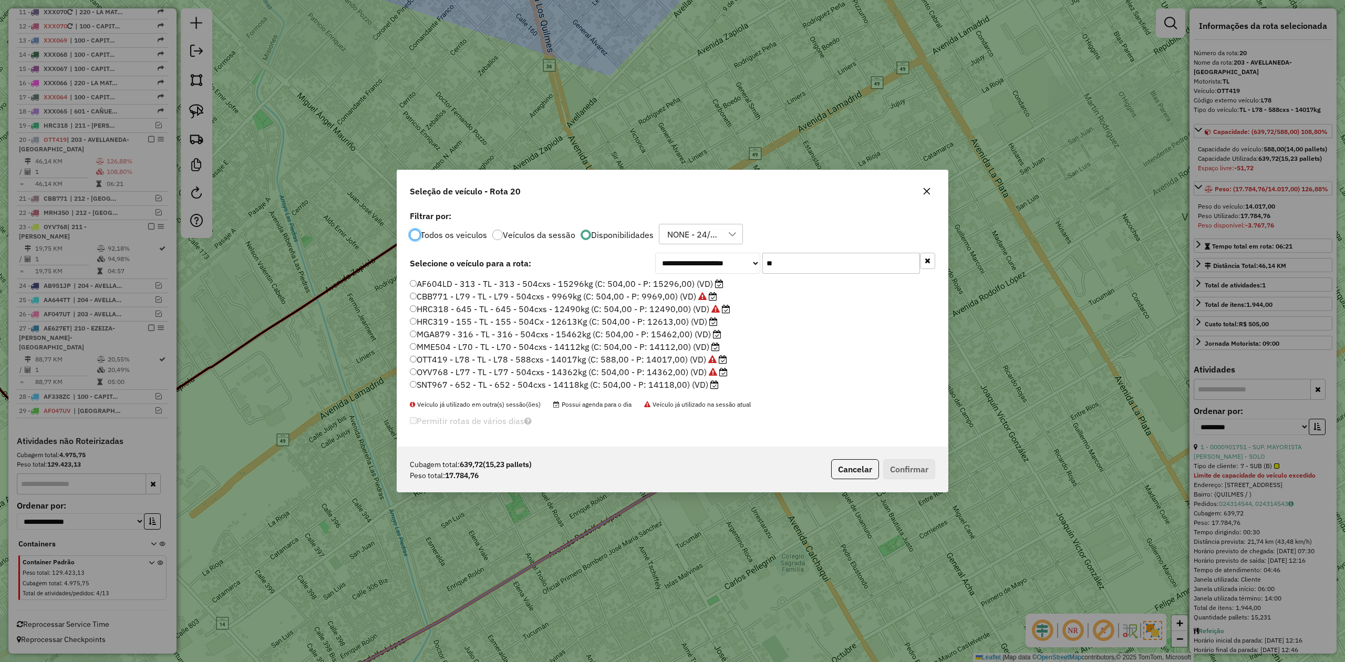
scroll to position [5, 3]
drag, startPoint x: 786, startPoint y: 261, endPoint x: 732, endPoint y: 259, distance: 53.6
click at [732, 259] on div "**********" at bounding box center [795, 263] width 280 height 21
click at [674, 282] on label "AF604LD - 313 - TL - 313 - 504cxs - 15296kg (C: 504,00 - P: 15296,00) (VD)" at bounding box center [567, 283] width 314 height 13
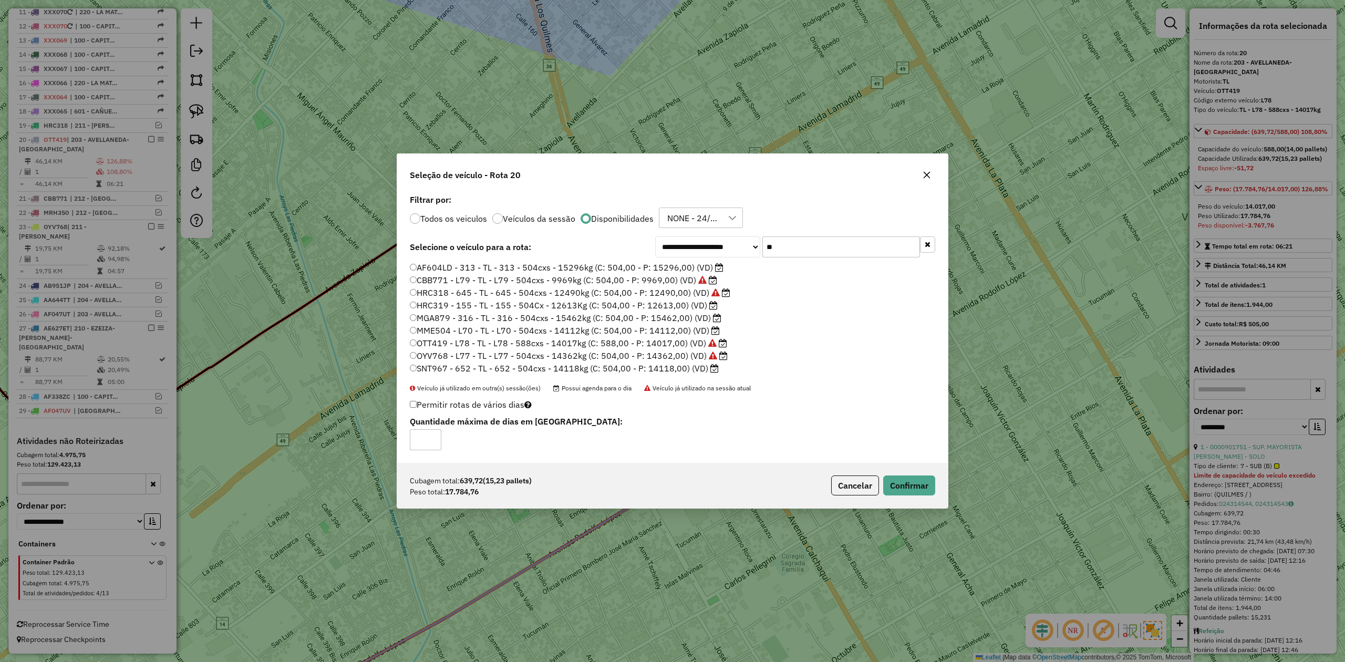
click at [689, 318] on label "MGA879 - 316 - TL - 316 - 504cxs - 15462kg (C: 504,00 - P: 15462,00) (VD)" at bounding box center [565, 317] width 311 height 13
click at [910, 485] on button "Confirmar" at bounding box center [909, 485] width 52 height 20
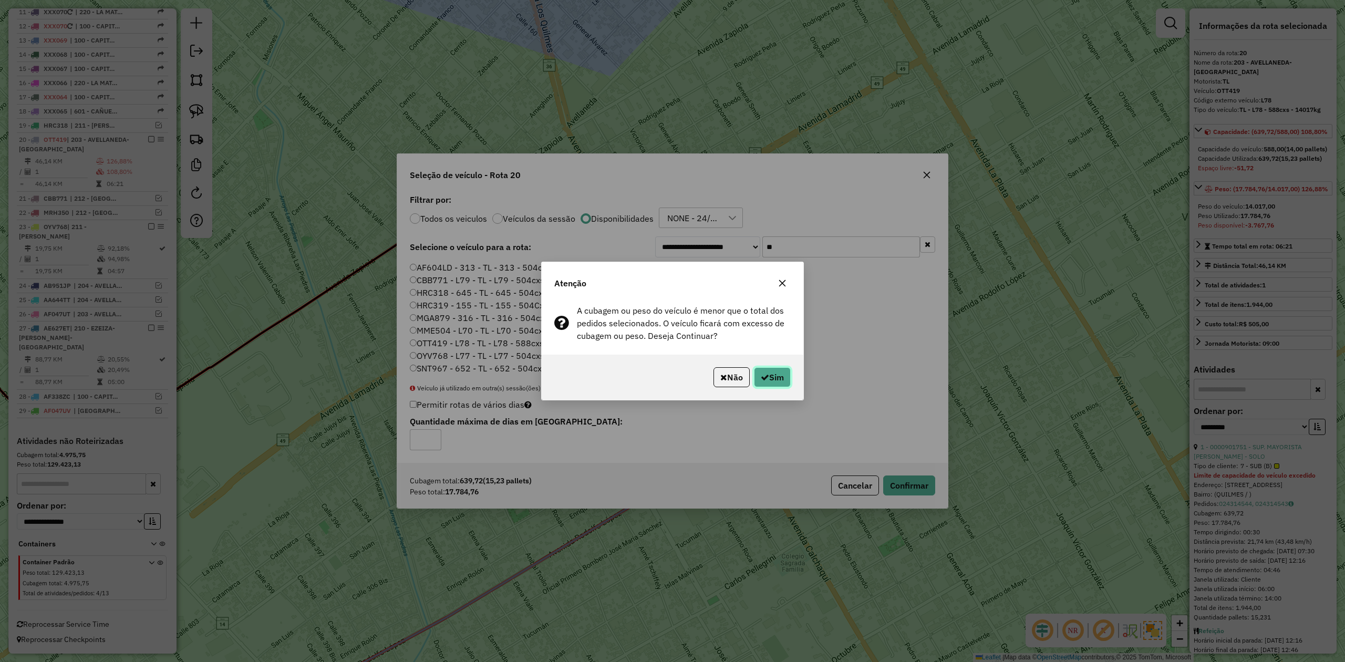
click at [780, 372] on button "Sim" at bounding box center [772, 377] width 37 height 20
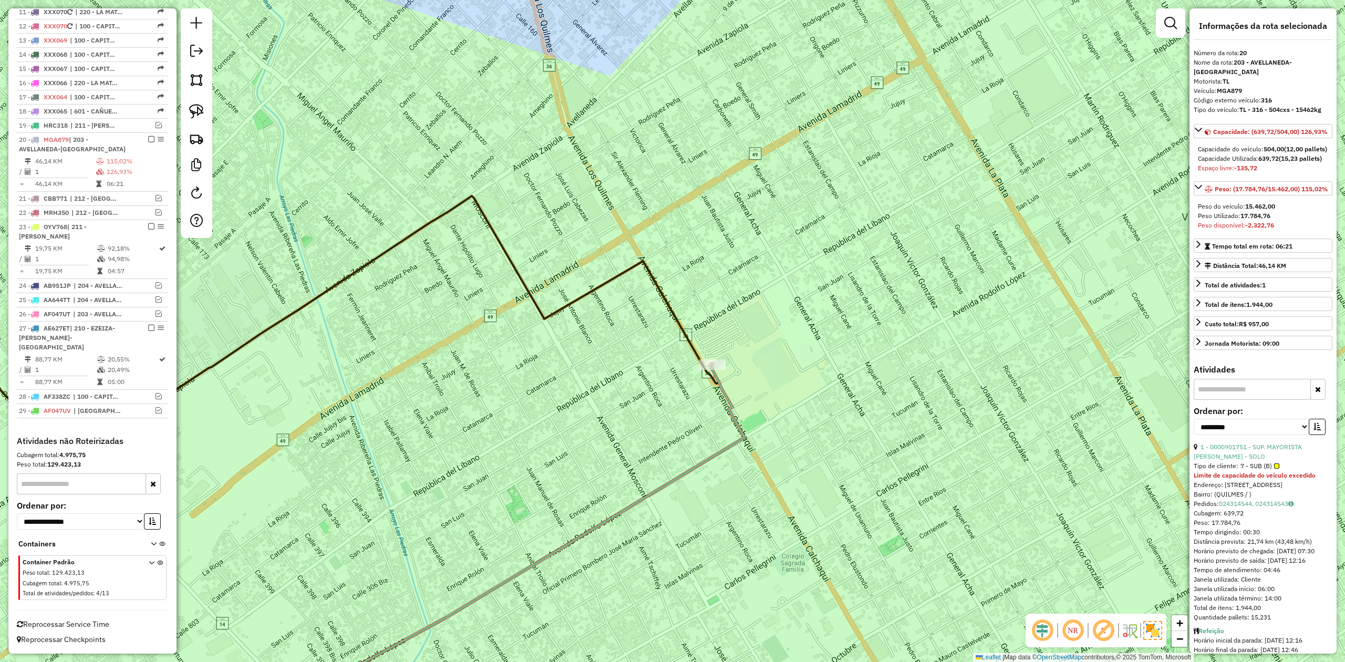
click at [732, 391] on div "Janela de atendimento Grade de atendimento Capacidade Transportadoras Veículos …" at bounding box center [672, 331] width 1345 height 662
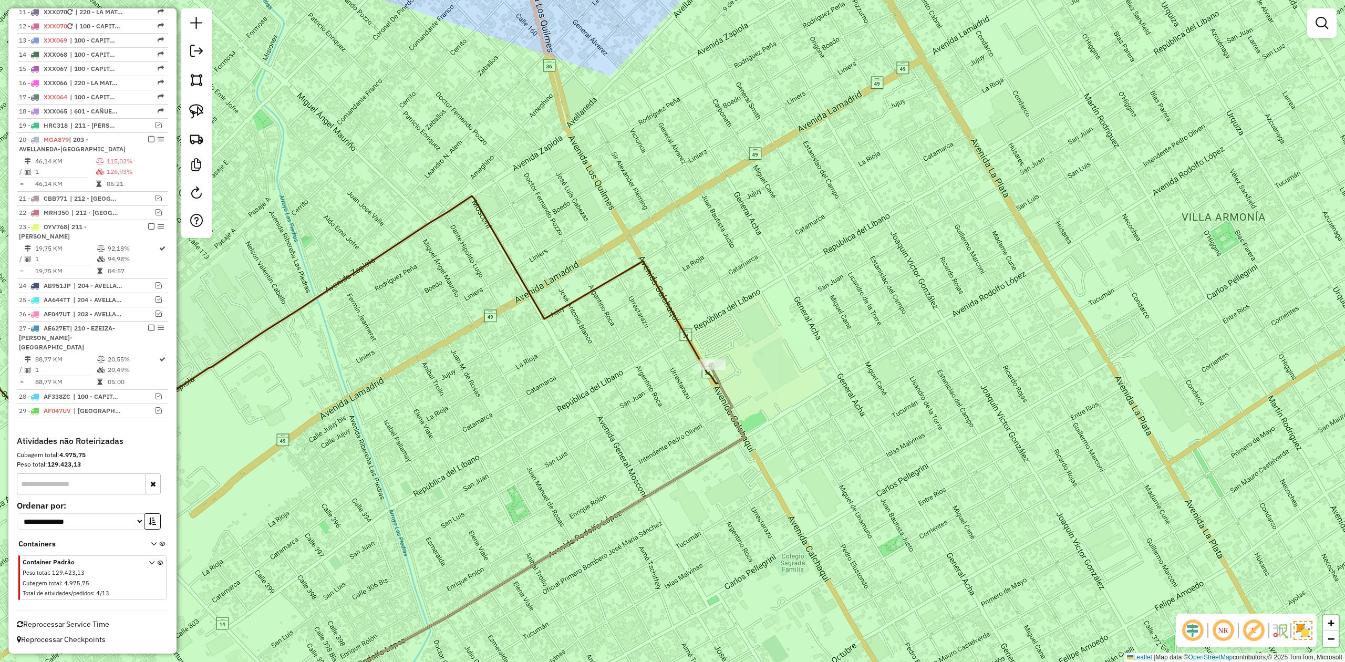
click at [715, 386] on icon at bounding box center [492, 545] width 505 height 365
select select "**********"
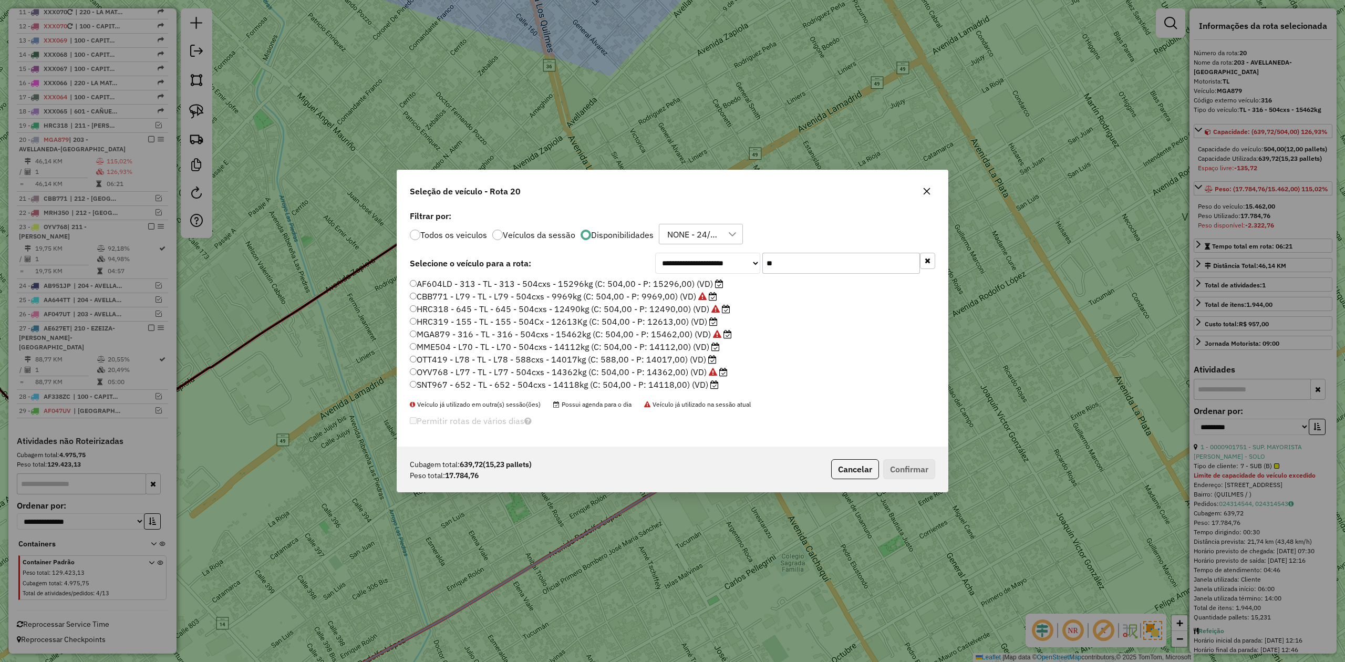
click at [695, 326] on label "HRC319 - 155 - TL - 155 - 504Cx - 12613Kg (C: 504,00 - P: 12613,00) (VD)" at bounding box center [564, 321] width 308 height 13
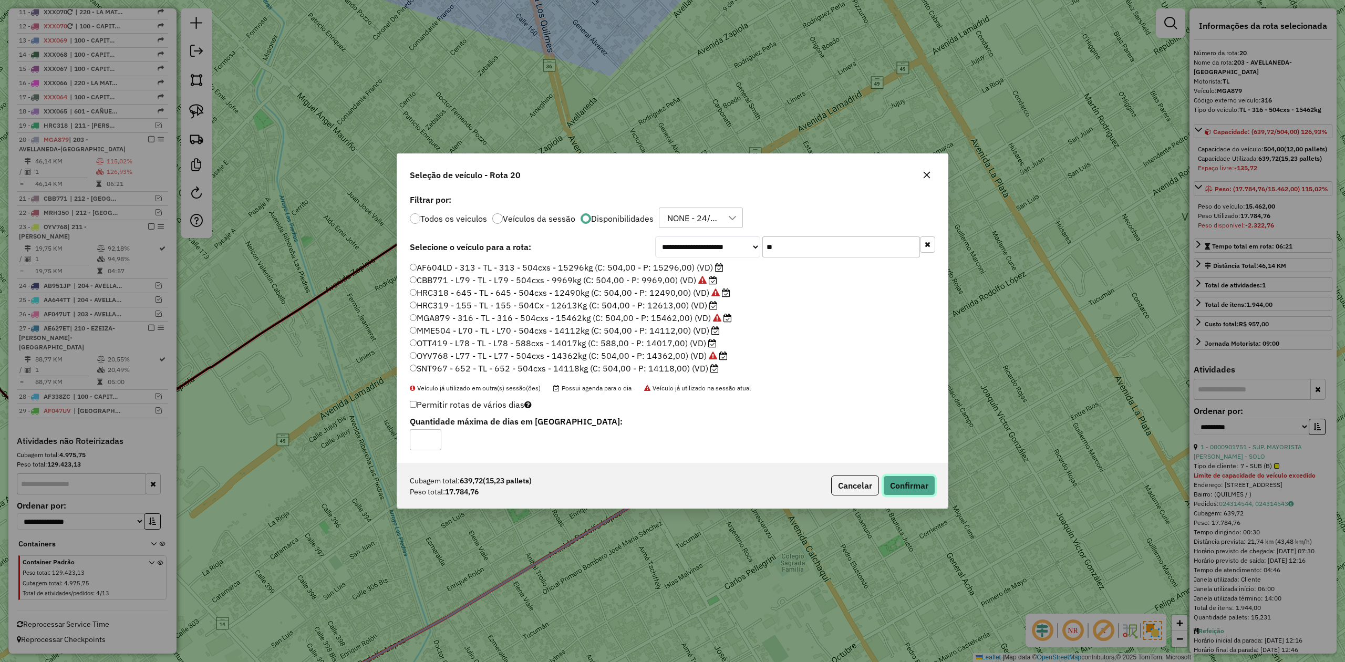
click at [912, 486] on button "Confirmar" at bounding box center [909, 485] width 52 height 20
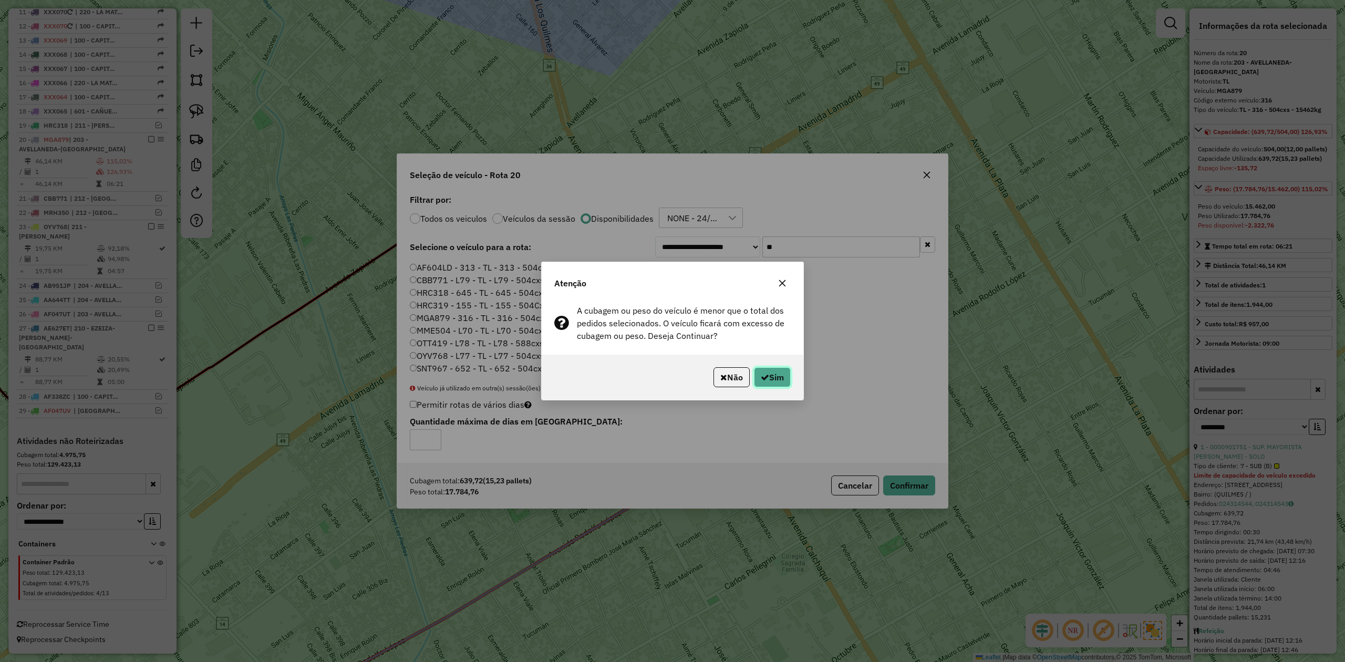
click at [786, 381] on button "Sim" at bounding box center [772, 377] width 37 height 20
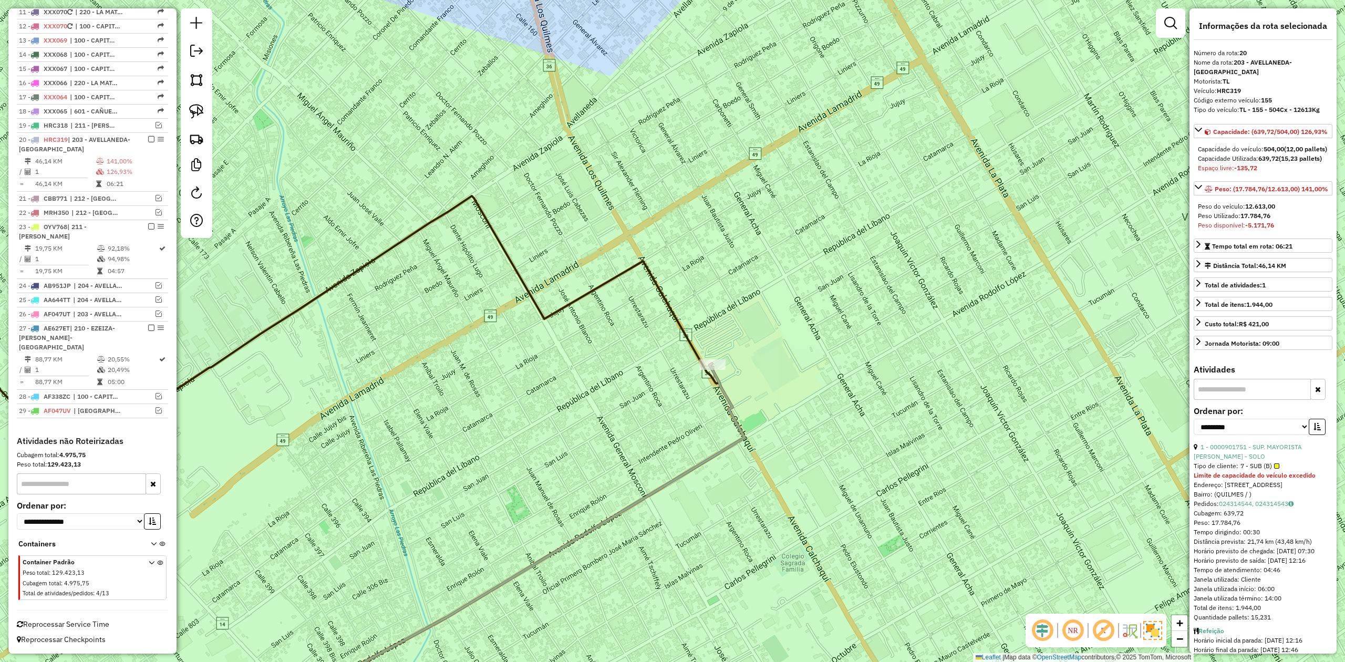
click at [760, 406] on div "Janela de atendimento Grade de atendimento Capacidade Transportadoras Veículos …" at bounding box center [672, 331] width 1345 height 662
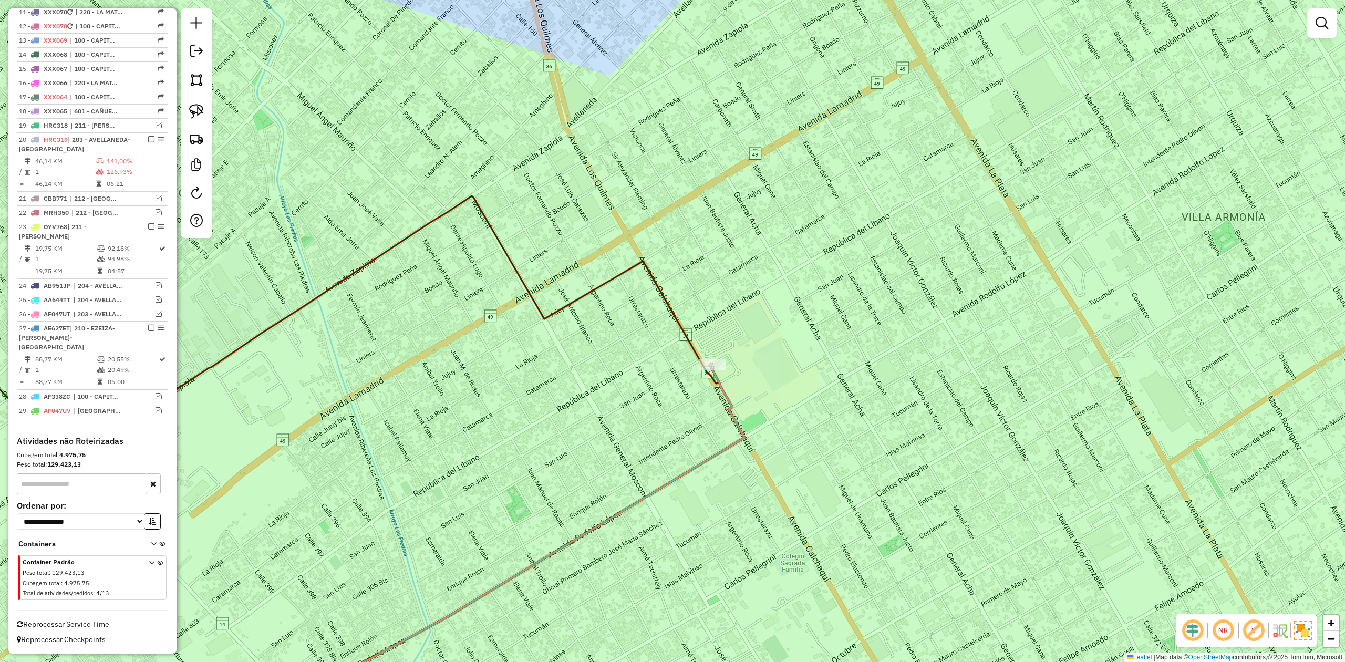
click at [720, 370] on div at bounding box center [712, 364] width 26 height 11
select select "**********"
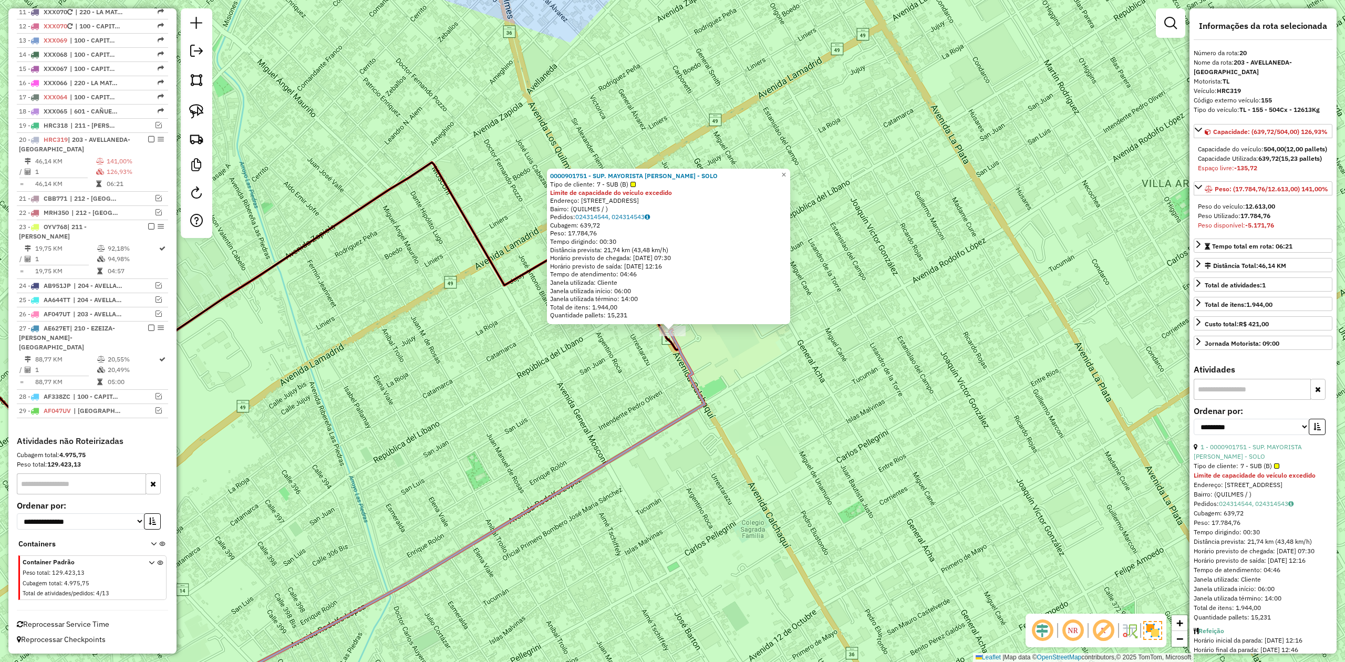
drag, startPoint x: 1240, startPoint y: 101, endPoint x: 1322, endPoint y: 104, distance: 82.5
click at [1322, 105] on div "Tipo do veículo: TL - 155 - 504Cx - 12613Kg" at bounding box center [1262, 109] width 139 height 9
copy strong "TL - 155 - 504Cx - 12613Kg"
click at [682, 351] on icon at bounding box center [421, 529] width 567 height 398
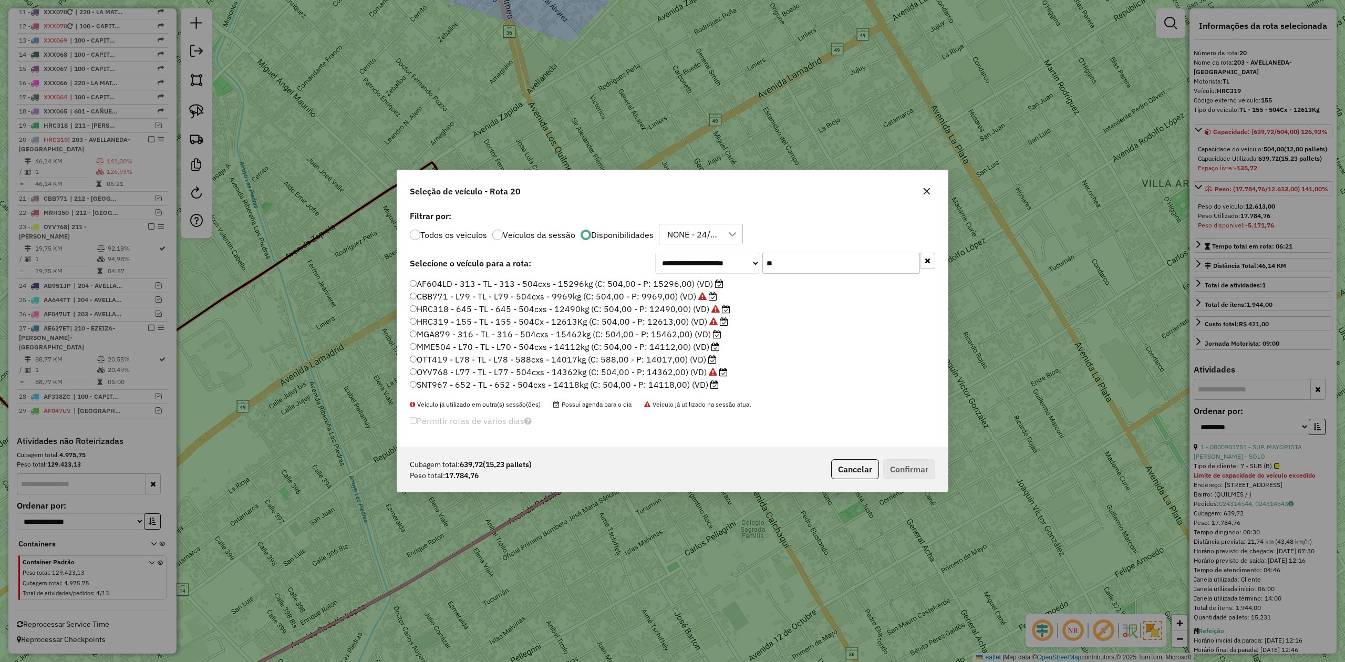
drag, startPoint x: 721, startPoint y: 360, endPoint x: 133, endPoint y: 414, distance: 590.2
click at [417, 358] on li "OTT419 - L78 - TL - L78 - 588cxs - 14017kg (C: 588,00 - P: 14017,00) (VD)" at bounding box center [672, 359] width 525 height 13
copy label "OTT419 - L78 - TL - L78 - 588cxs - 14017kg (C: 588,00 - P: 14017,00) (VD)"
click at [924, 190] on icon "button" at bounding box center [926, 191] width 8 height 8
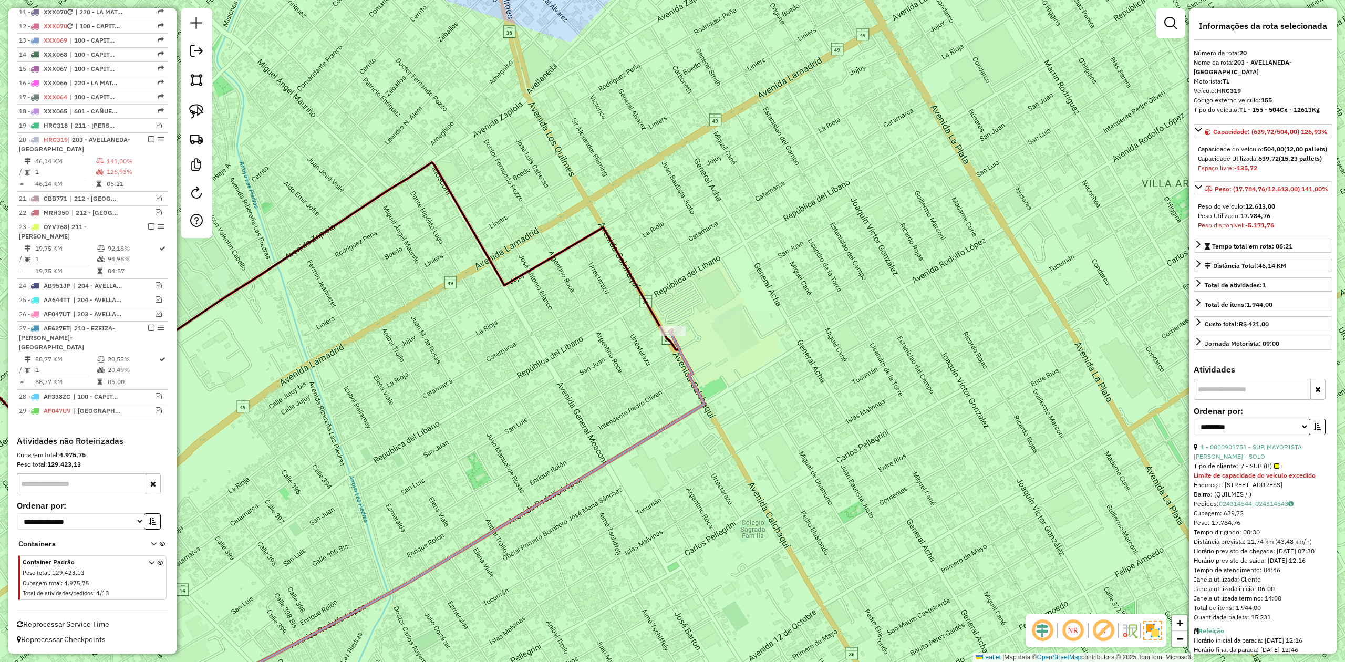
click at [1294, 162] on strong "(15,23 pallets)" at bounding box center [1299, 158] width 43 height 8
copy strong "15,23"
click at [148, 136] on em at bounding box center [151, 139] width 6 height 6
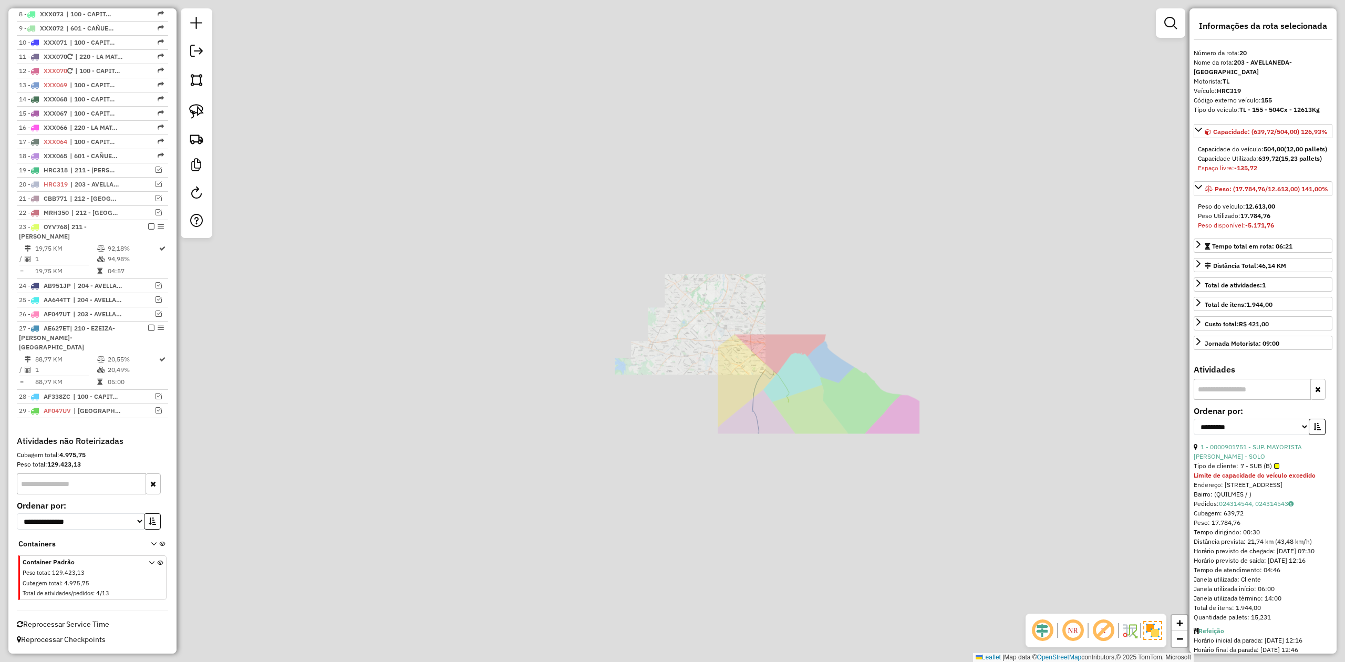
drag, startPoint x: 828, startPoint y: 415, endPoint x: 784, endPoint y: 401, distance: 46.7
click at [784, 401] on div "Janela de atendimento Grade de atendimento Capacidade Transportadoras Veículos …" at bounding box center [672, 331] width 1345 height 662
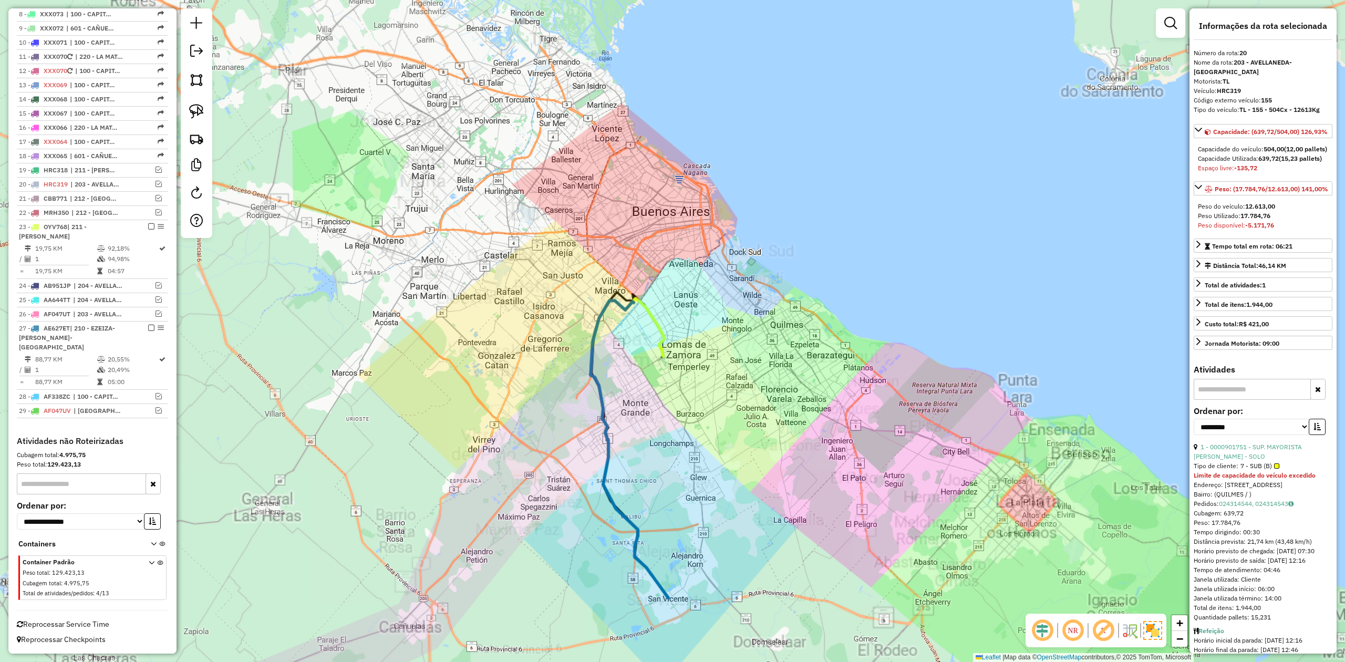
drag, startPoint x: 707, startPoint y: 389, endPoint x: 703, endPoint y: 385, distance: 5.9
click at [704, 385] on div "Janela de atendimento Grade de atendimento Capacidade Transportadoras Veículos …" at bounding box center [672, 331] width 1345 height 662
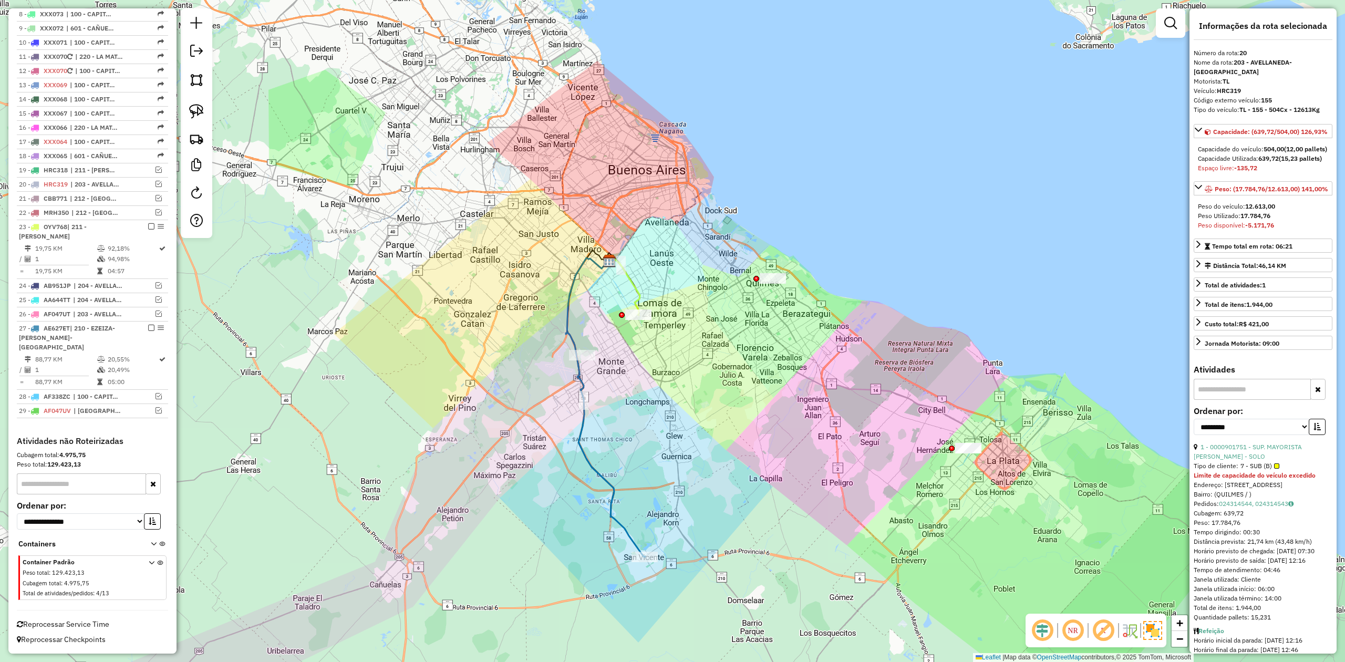
click at [621, 525] on icon at bounding box center [605, 407] width 79 height 299
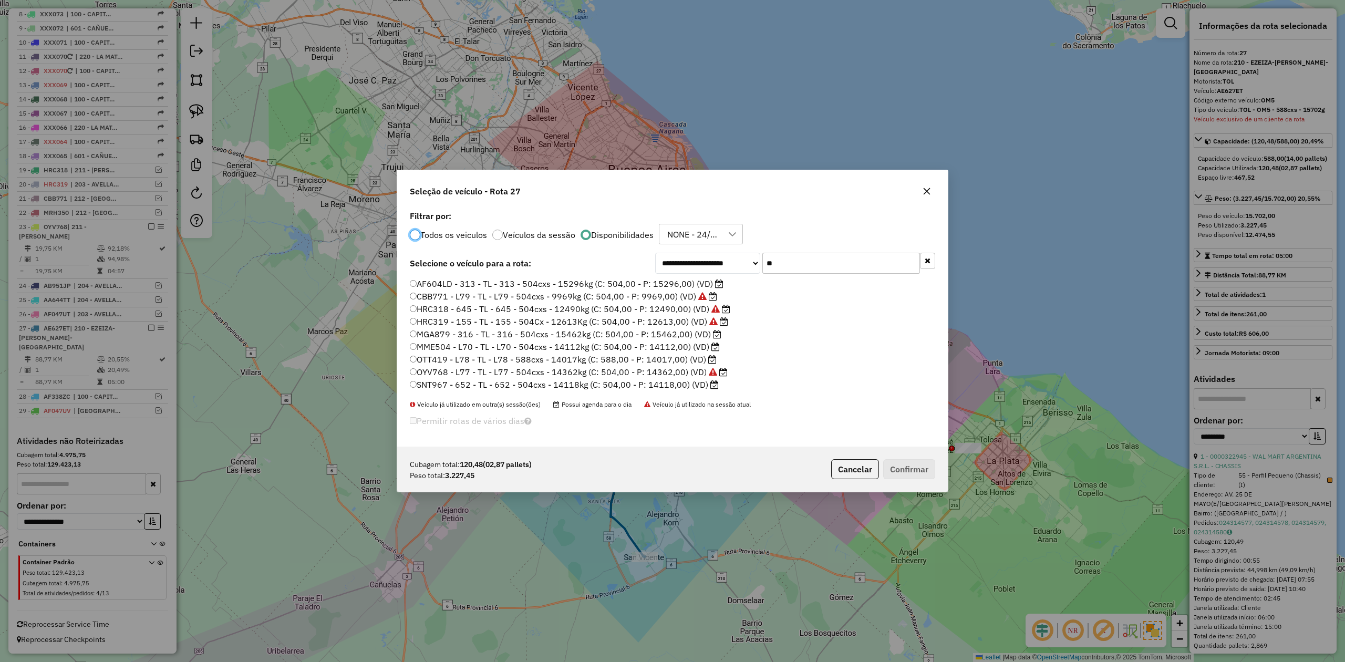
scroll to position [5, 3]
click at [927, 195] on button "button" at bounding box center [926, 191] width 17 height 17
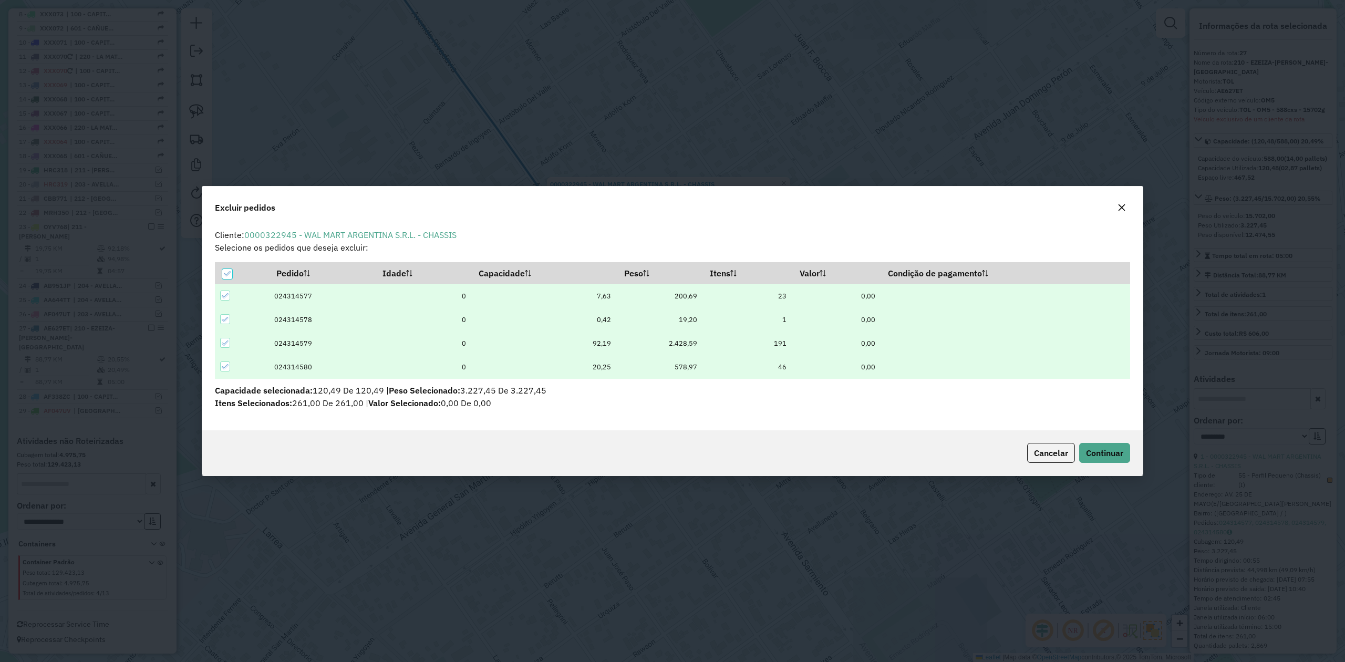
scroll to position [5, 3]
click at [1099, 449] on span "Continuar" at bounding box center [1104, 453] width 37 height 11
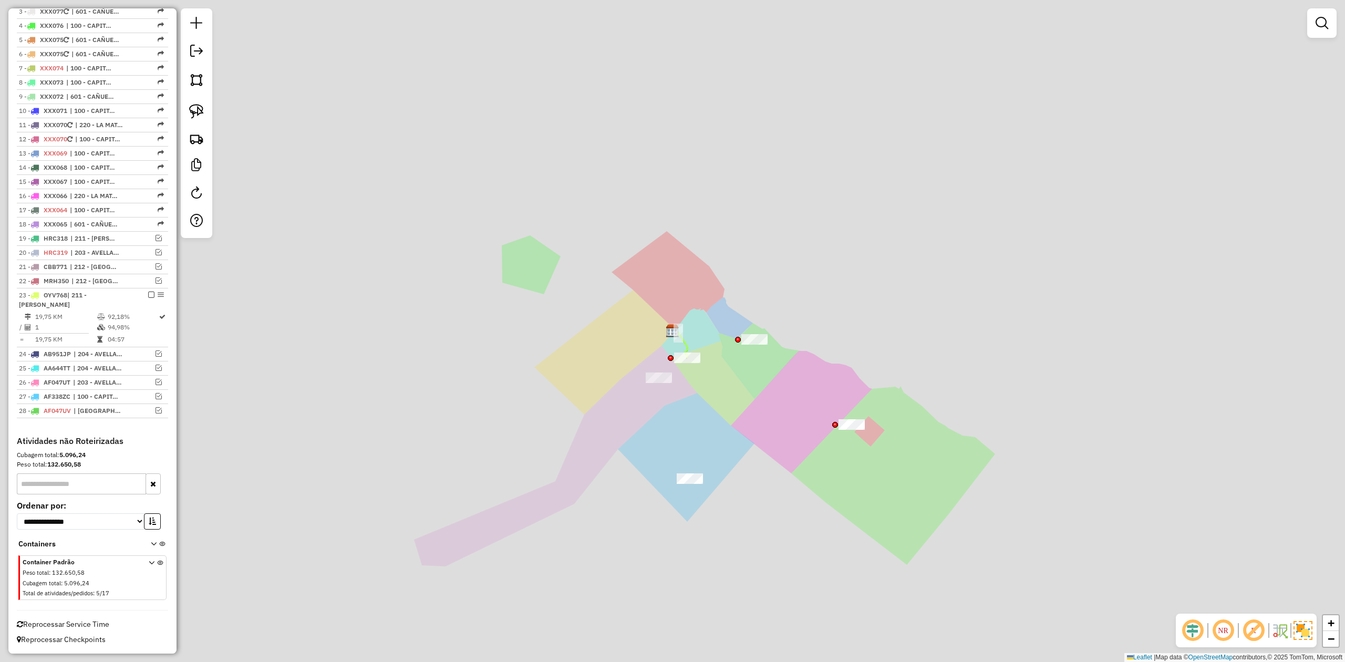
scroll to position [441, 0]
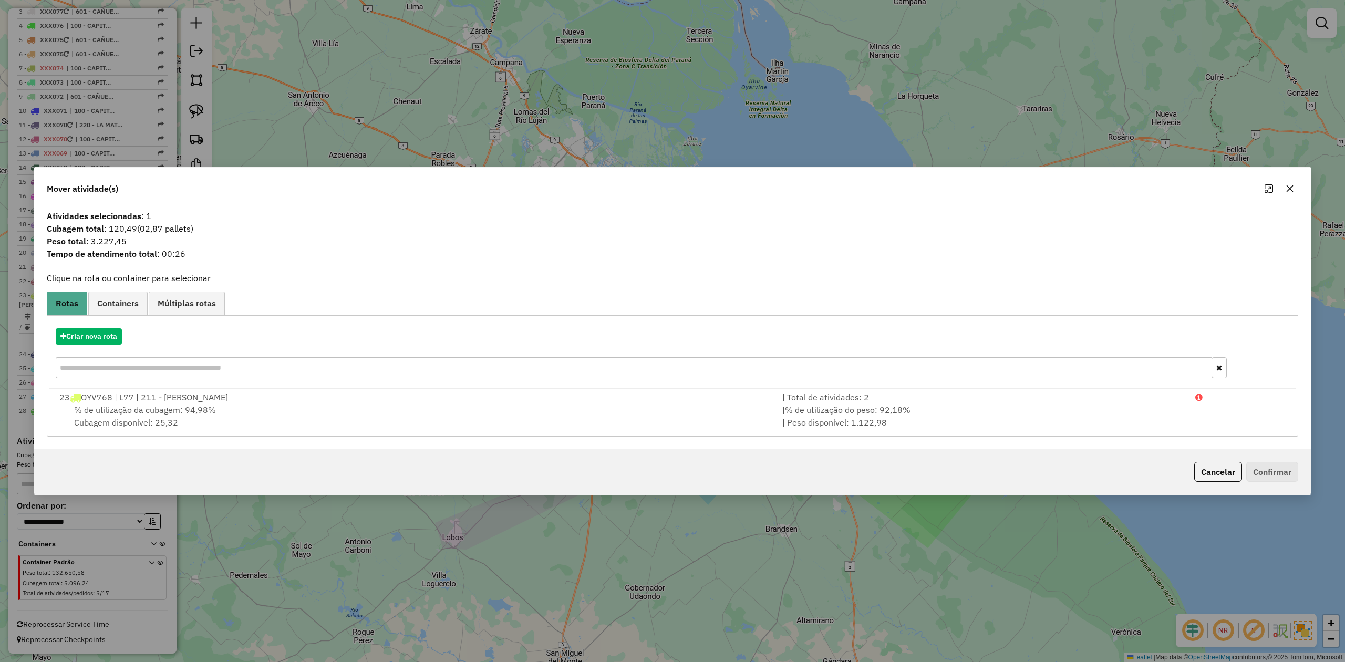
click at [1292, 188] on icon "button" at bounding box center [1289, 188] width 8 height 8
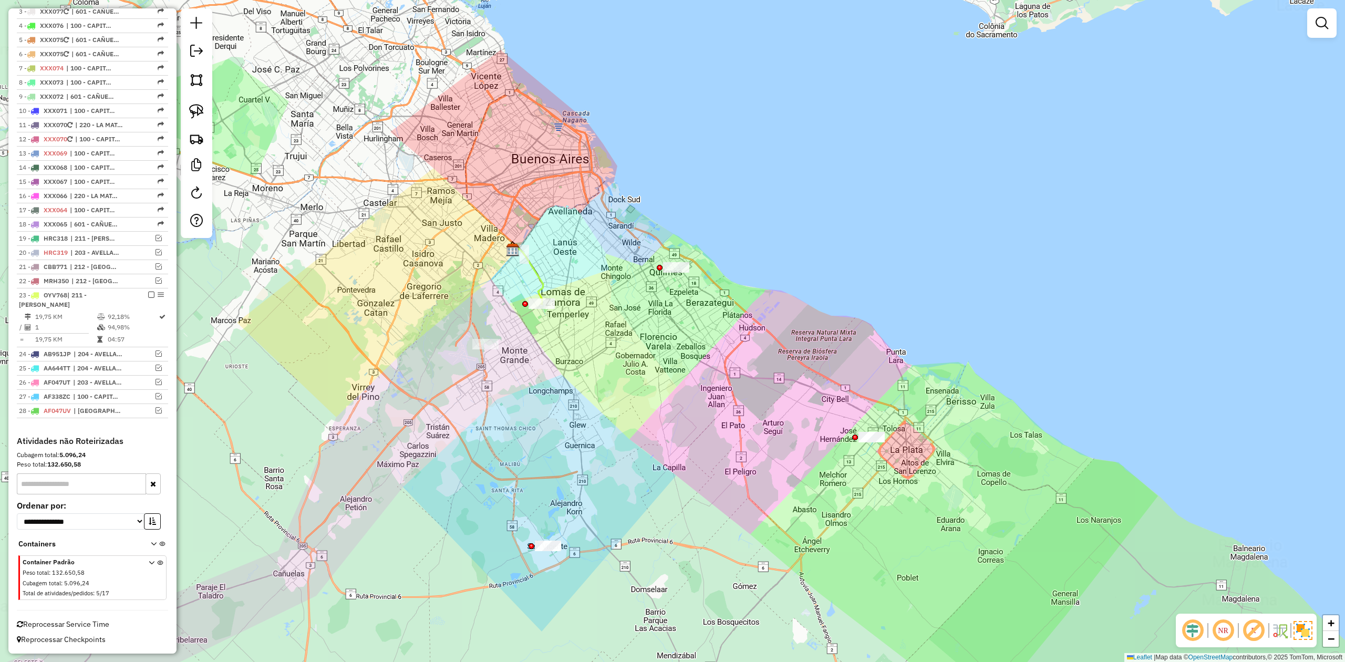
click at [739, 420] on div "Janela de atendimento Grade de atendimento Capacidade Transportadoras Veículos …" at bounding box center [672, 331] width 1345 height 662
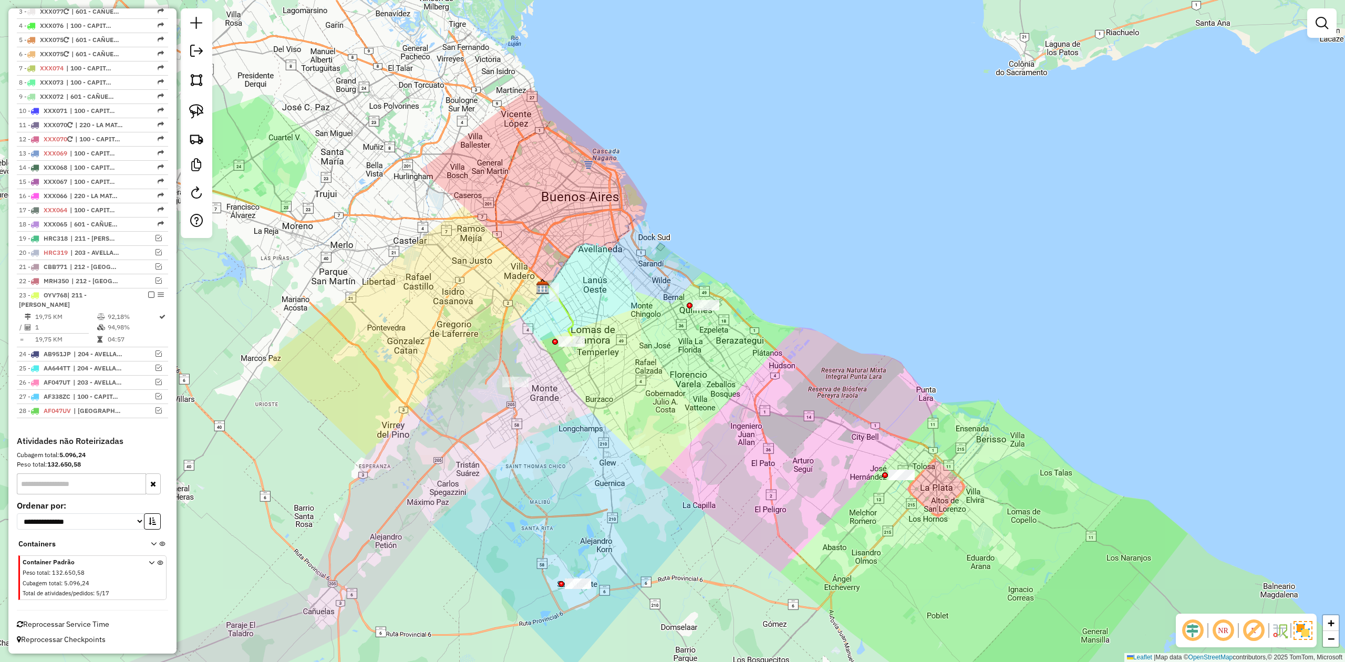
drag, startPoint x: 633, startPoint y: 404, endPoint x: 579, endPoint y: 380, distance: 59.0
click at [583, 386] on div "Janela de atendimento Grade de atendimento Capacidade Transportadoras Veículos …" at bounding box center [672, 331] width 1345 height 662
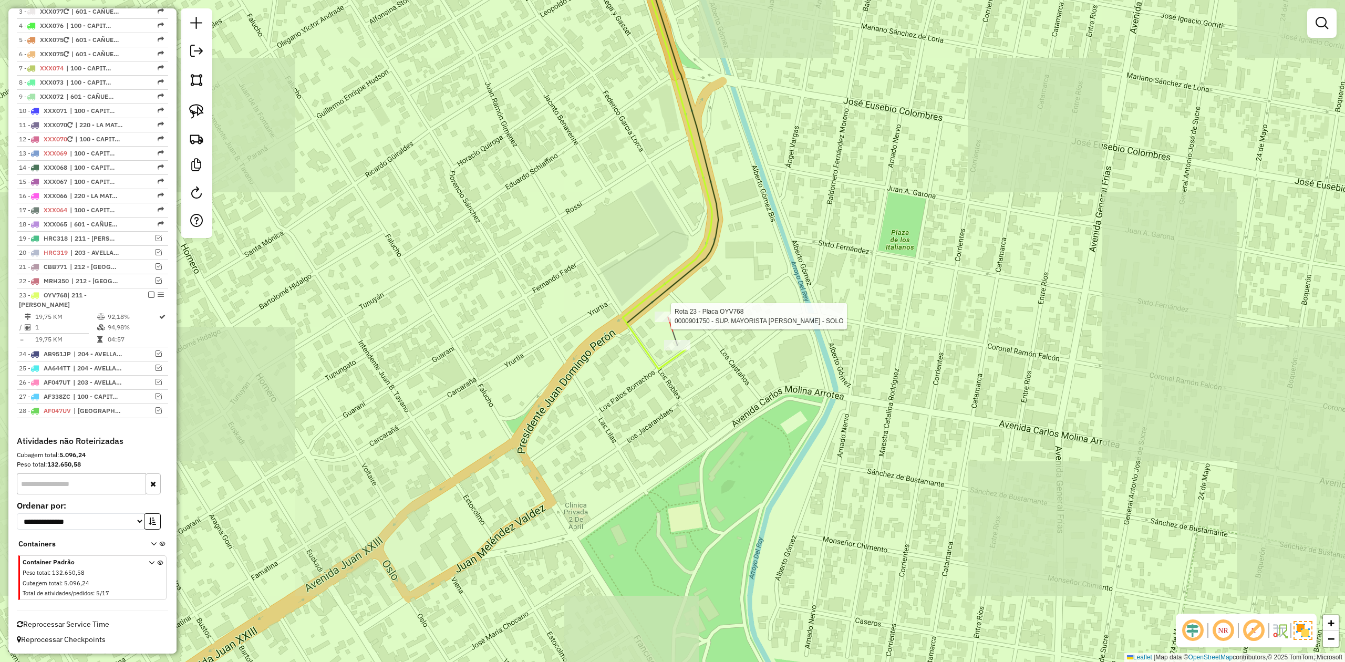
select select "**********"
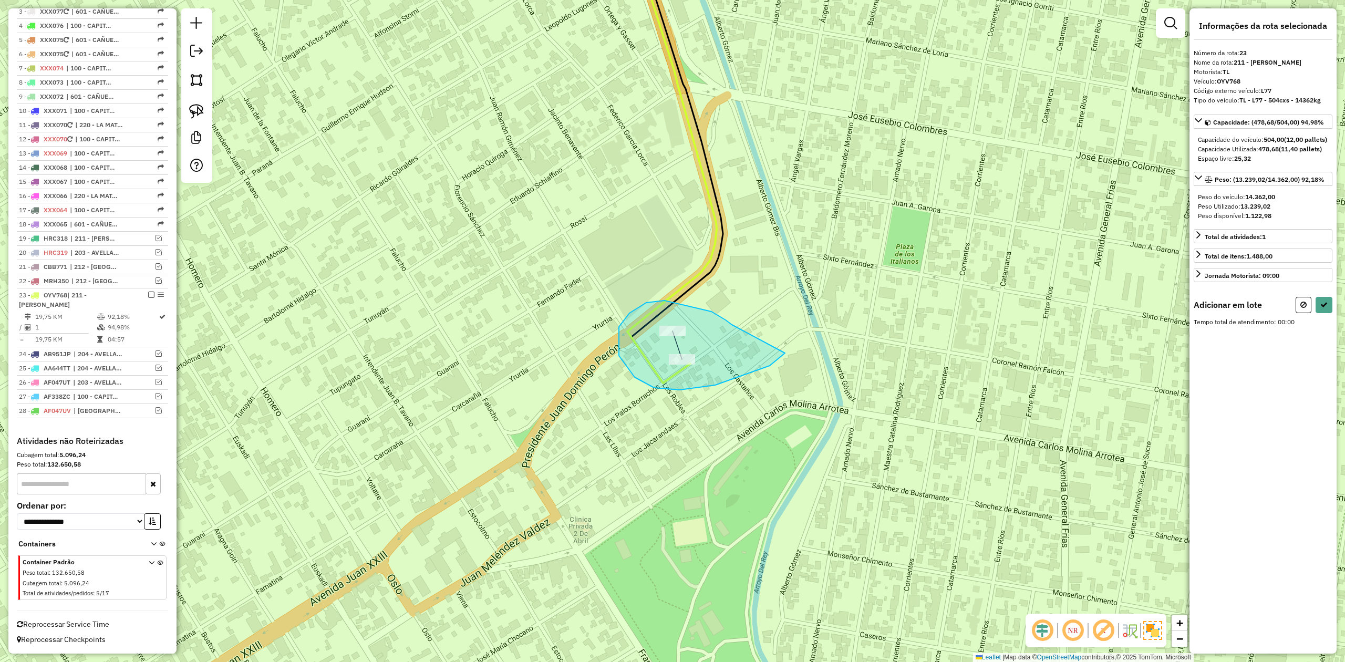
drag, startPoint x: 629, startPoint y: 313, endPoint x: 789, endPoint y: 328, distance: 160.4
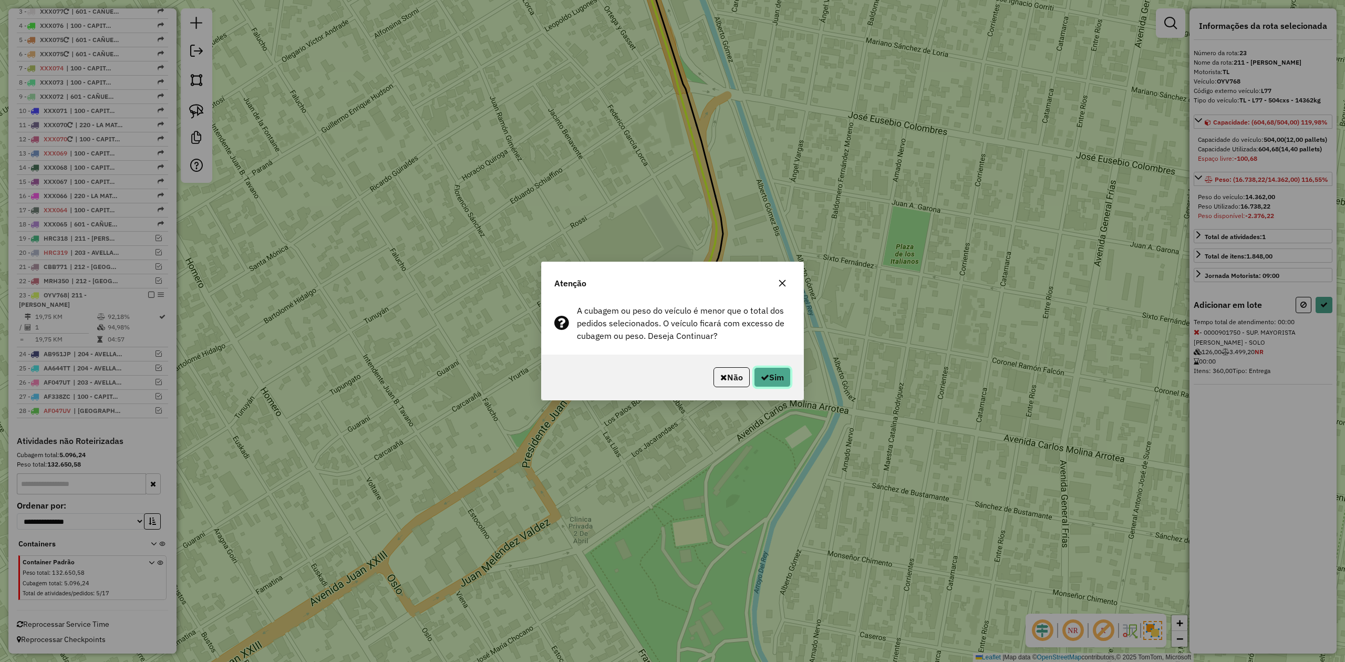
click at [773, 377] on button "Sim" at bounding box center [772, 377] width 37 height 20
select select "**********"
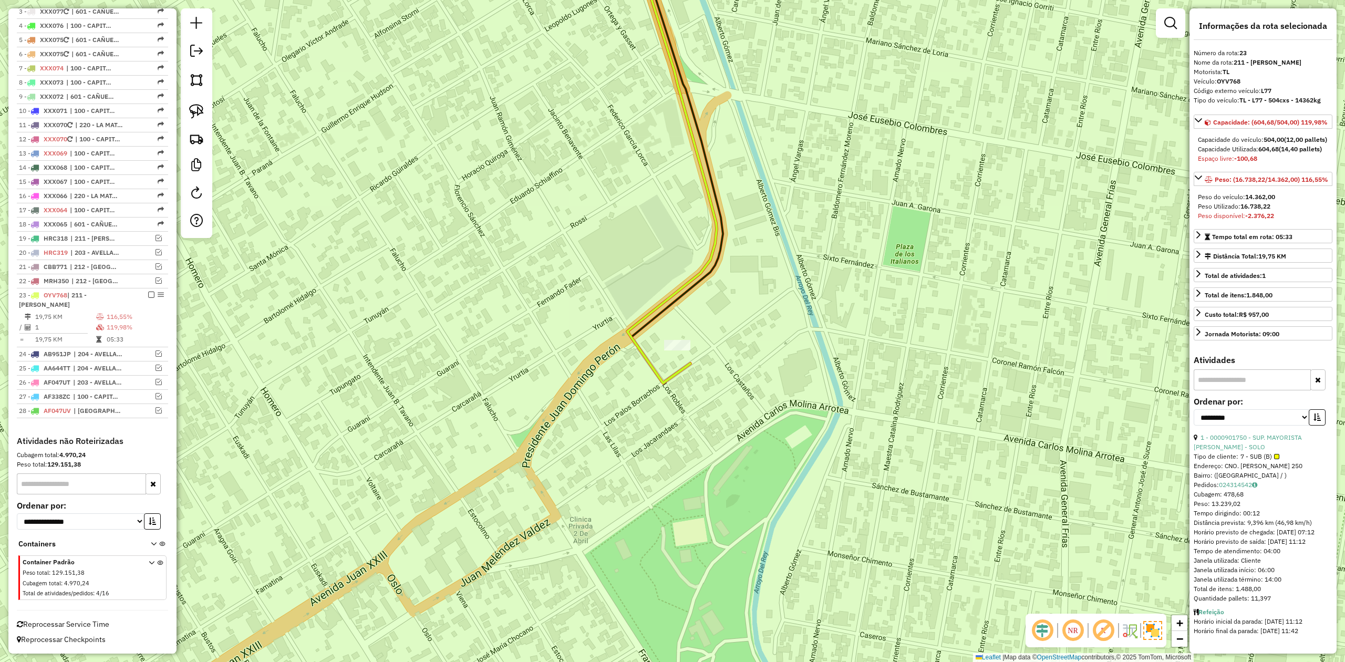
click at [763, 429] on div "Janela de atendimento Grade de atendimento Capacidade Transportadoras Veículos …" at bounding box center [672, 331] width 1345 height 662
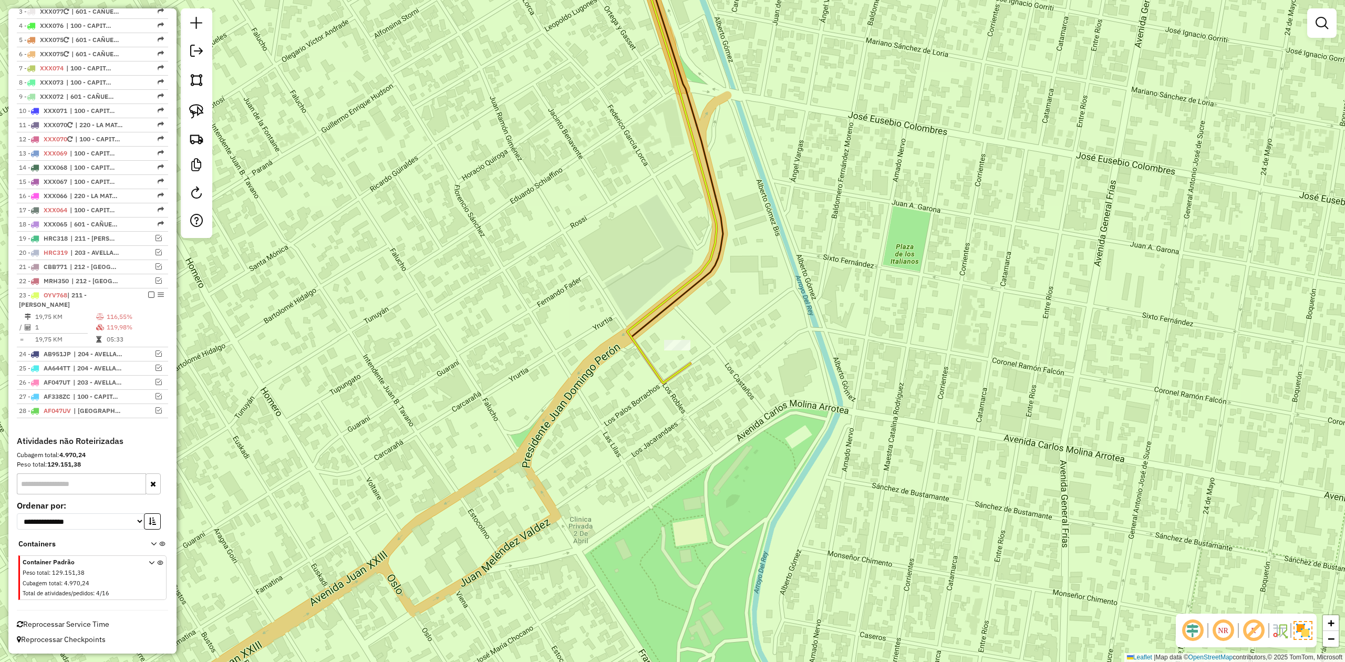
click at [688, 370] on icon at bounding box center [671, 158] width 89 height 449
select select "**********"
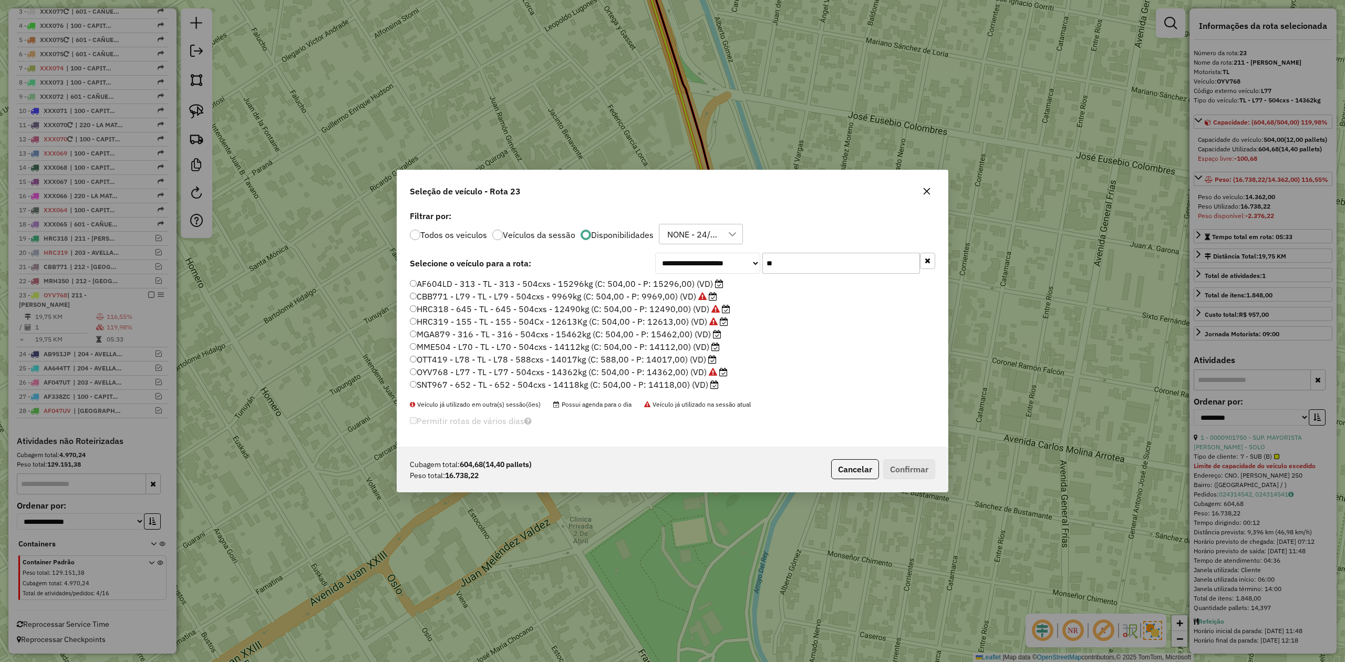
scroll to position [5, 3]
drag, startPoint x: 737, startPoint y: 259, endPoint x: 679, endPoint y: 282, distance: 63.0
click at [700, 265] on div "**********" at bounding box center [795, 263] width 280 height 21
drag, startPoint x: 677, startPoint y: 283, endPoint x: 725, endPoint y: 330, distance: 67.6
click at [677, 283] on label "AF604LD - 313 - TL - 313 - 504cxs - 15296kg (C: 504,00 - P: 15296,00) (VD)" at bounding box center [567, 283] width 314 height 13
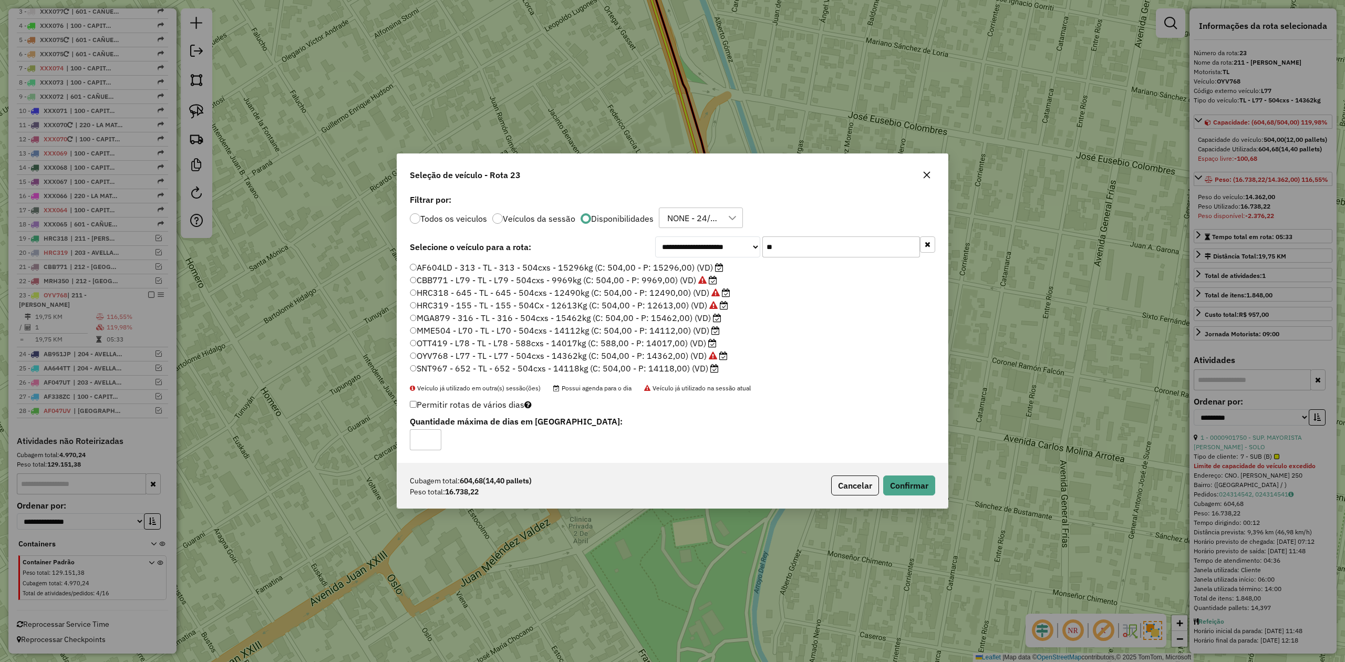
click at [685, 318] on label "MGA879 - 316 - TL - 316 - 504cxs - 15462kg (C: 504,00 - P: 15462,00) (VD)" at bounding box center [565, 317] width 311 height 13
click at [914, 486] on button "Confirmar" at bounding box center [909, 485] width 52 height 20
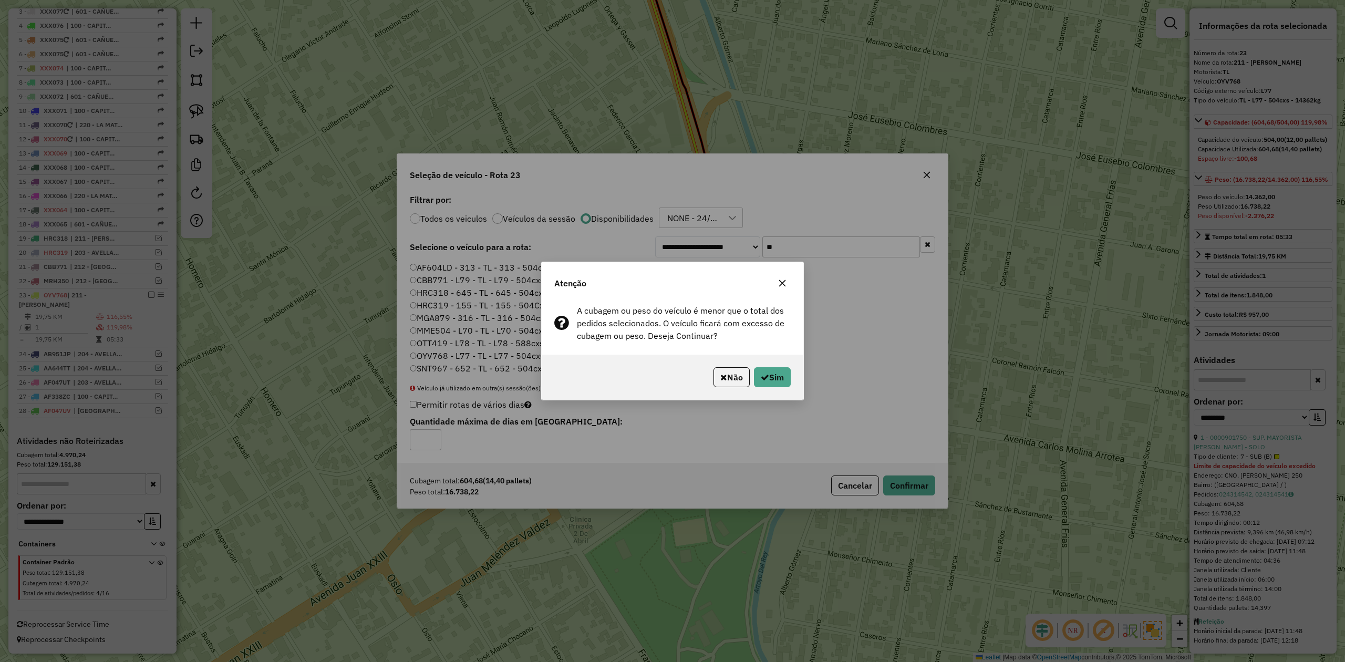
click at [775, 391] on div "Não Sim" at bounding box center [673, 377] width 262 height 45
click at [773, 383] on button "Sim" at bounding box center [772, 377] width 37 height 20
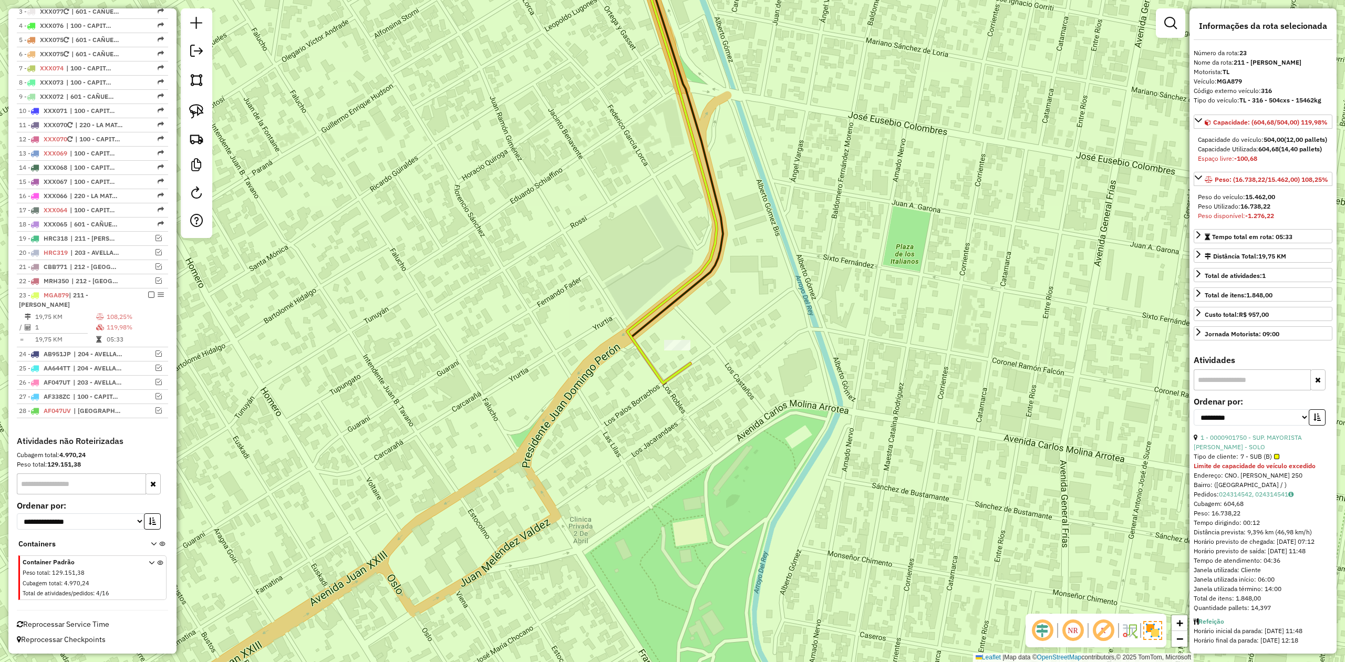
click at [646, 361] on icon at bounding box center [671, 158] width 89 height 449
click at [148, 293] on em at bounding box center [151, 295] width 6 height 6
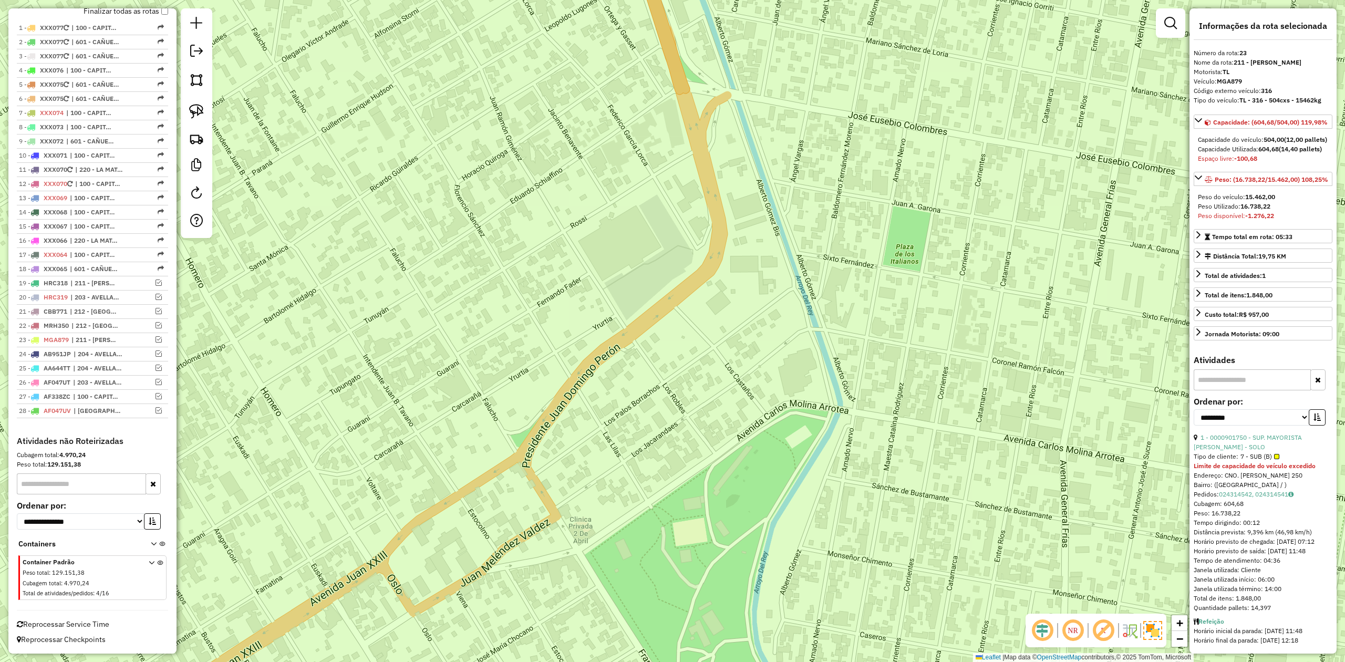
scroll to position [397, 0]
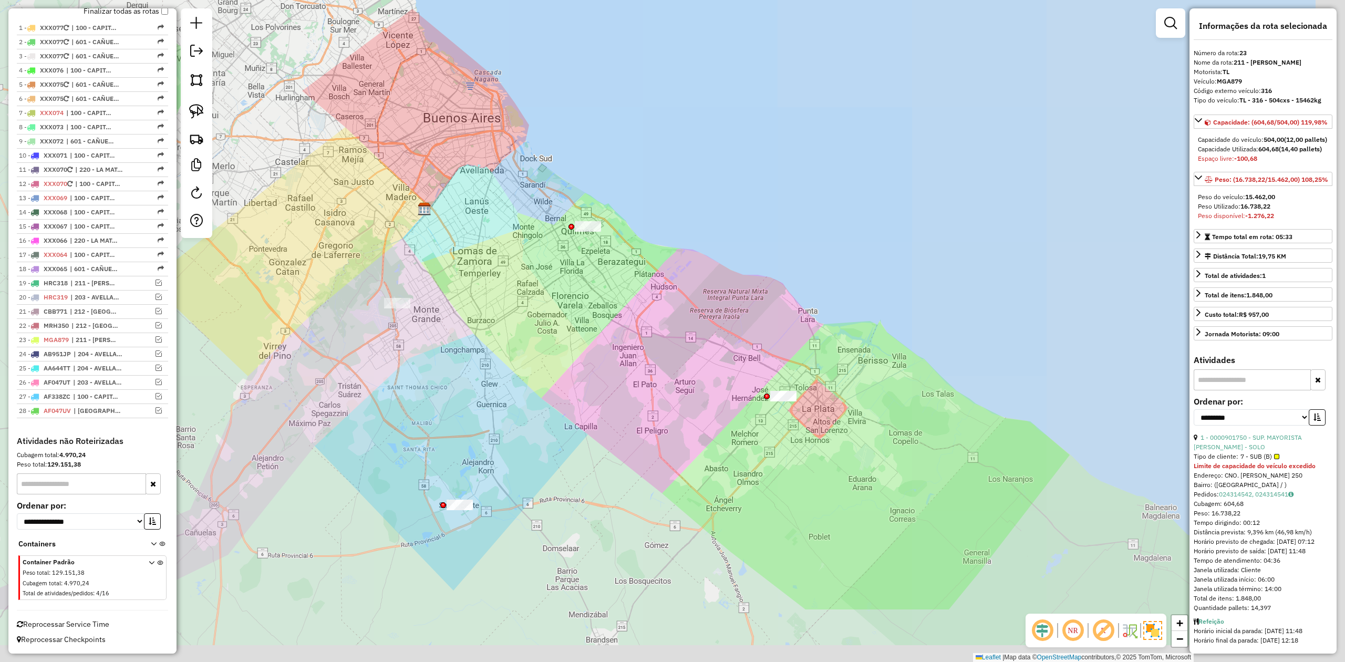
drag, startPoint x: 650, startPoint y: 434, endPoint x: 477, endPoint y: 284, distance: 229.0
click at [490, 290] on div "Janela de atendimento Grade de atendimento Capacidade Transportadoras Veículos …" at bounding box center [672, 331] width 1345 height 662
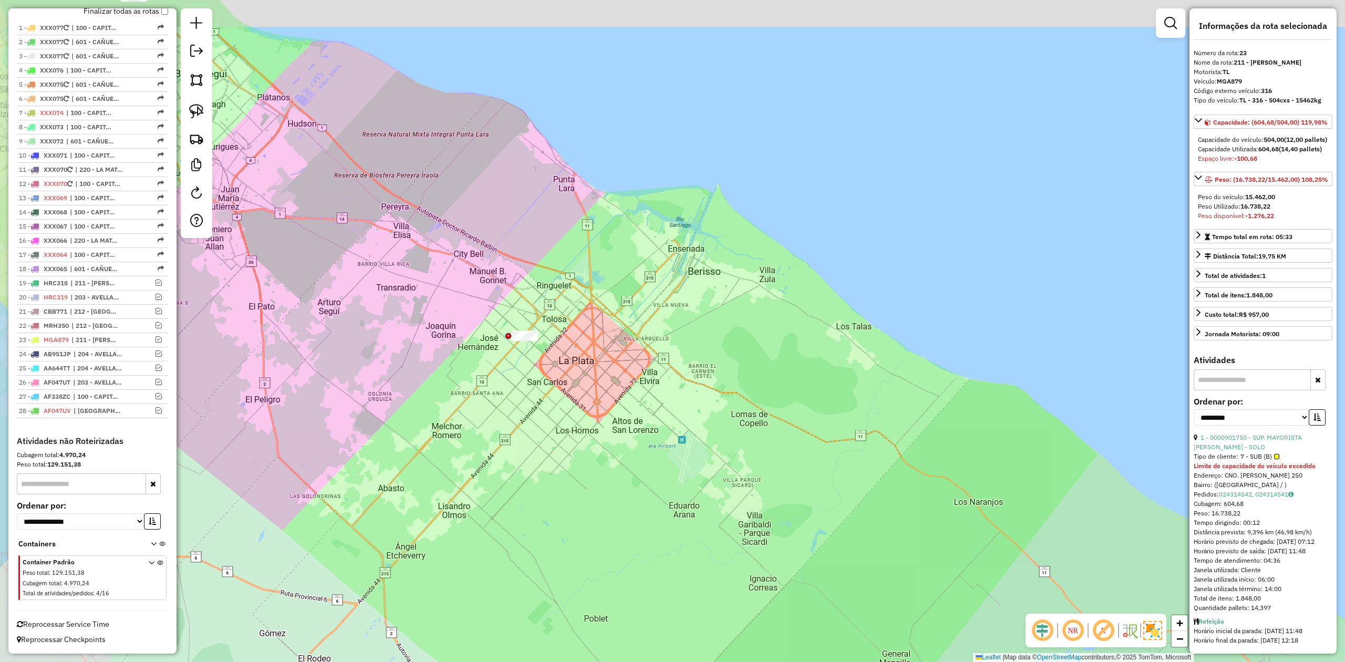
drag, startPoint x: 518, startPoint y: 373, endPoint x: 572, endPoint y: 366, distance: 54.6
click at [580, 378] on div "Janela de atendimento Grade de atendimento Capacidade Transportadoras Veículos …" at bounding box center [672, 331] width 1345 height 662
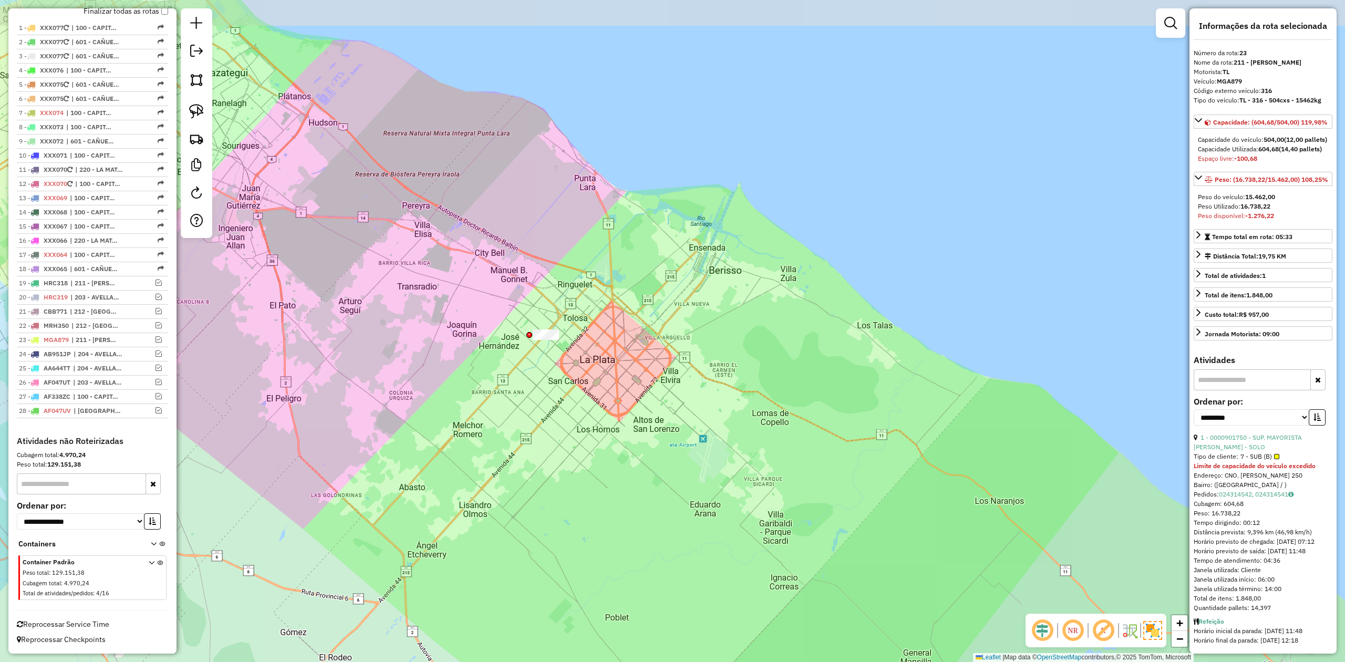
click at [529, 351] on div "Janela de atendimento Grade de atendimento Capacidade Transportadoras Veículos …" at bounding box center [672, 331] width 1345 height 662
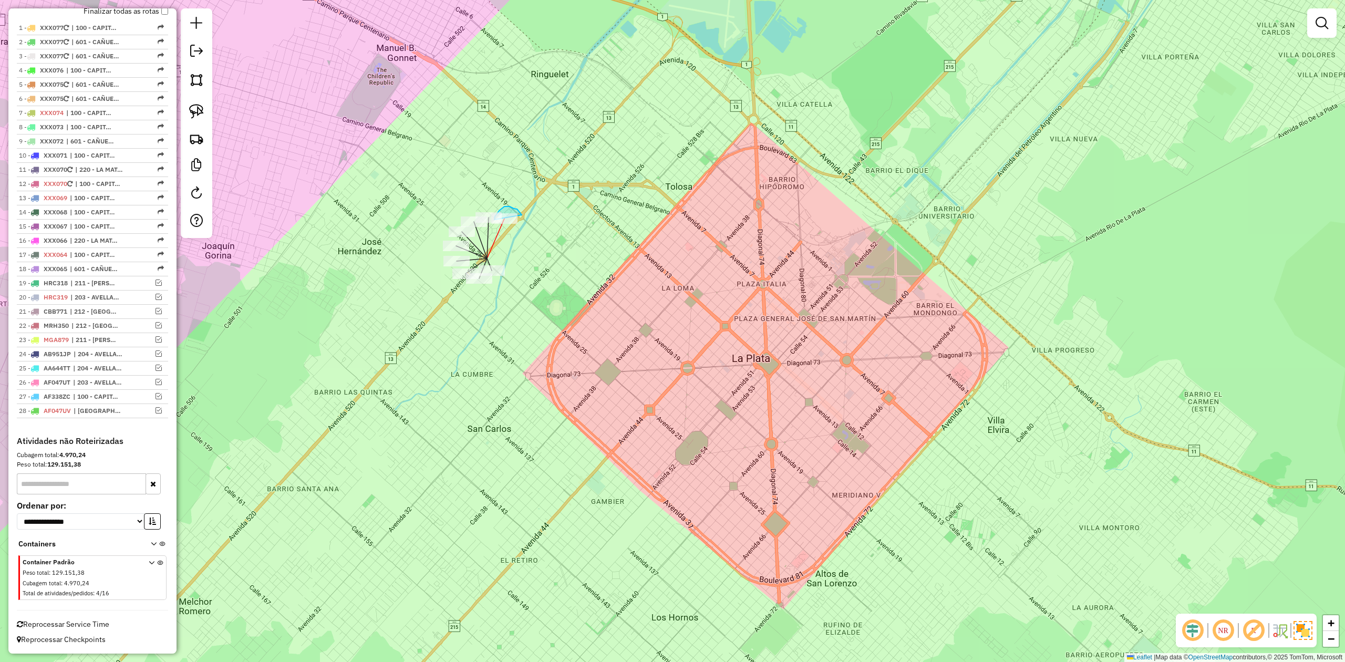
drag, startPoint x: 510, startPoint y: 206, endPoint x: 521, endPoint y: 232, distance: 27.7
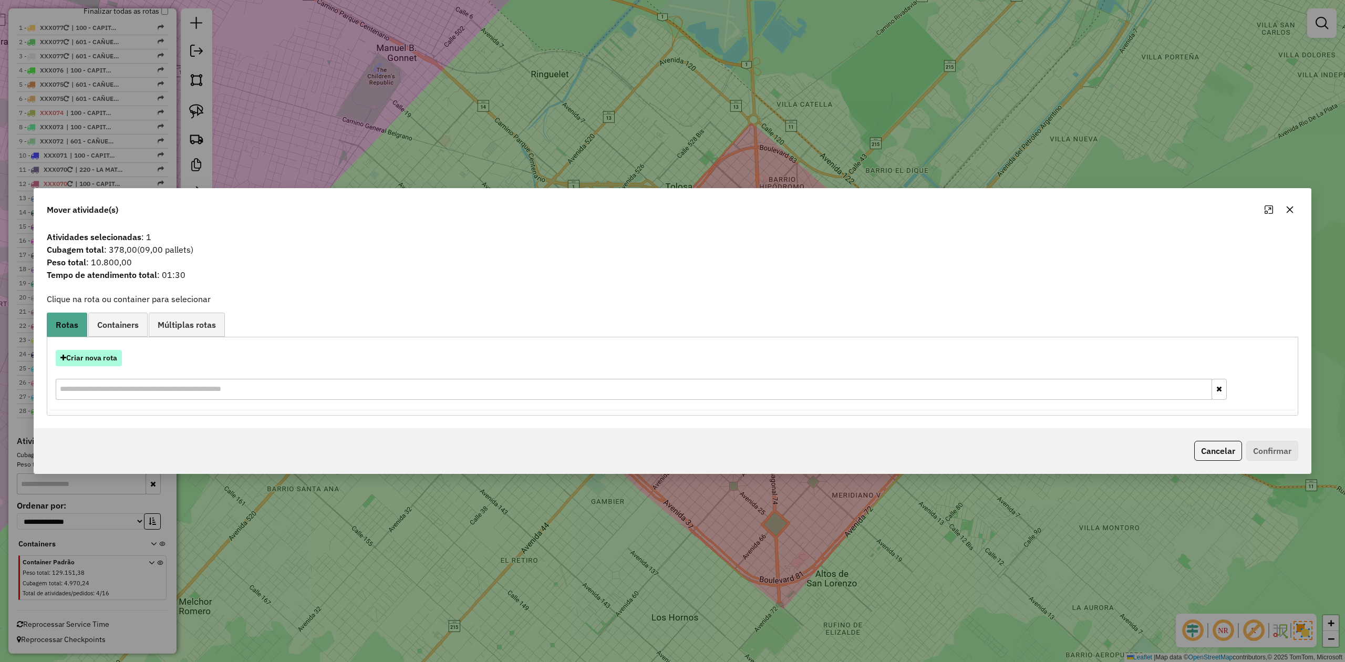
click at [112, 352] on button "Criar nova rota" at bounding box center [89, 358] width 66 height 16
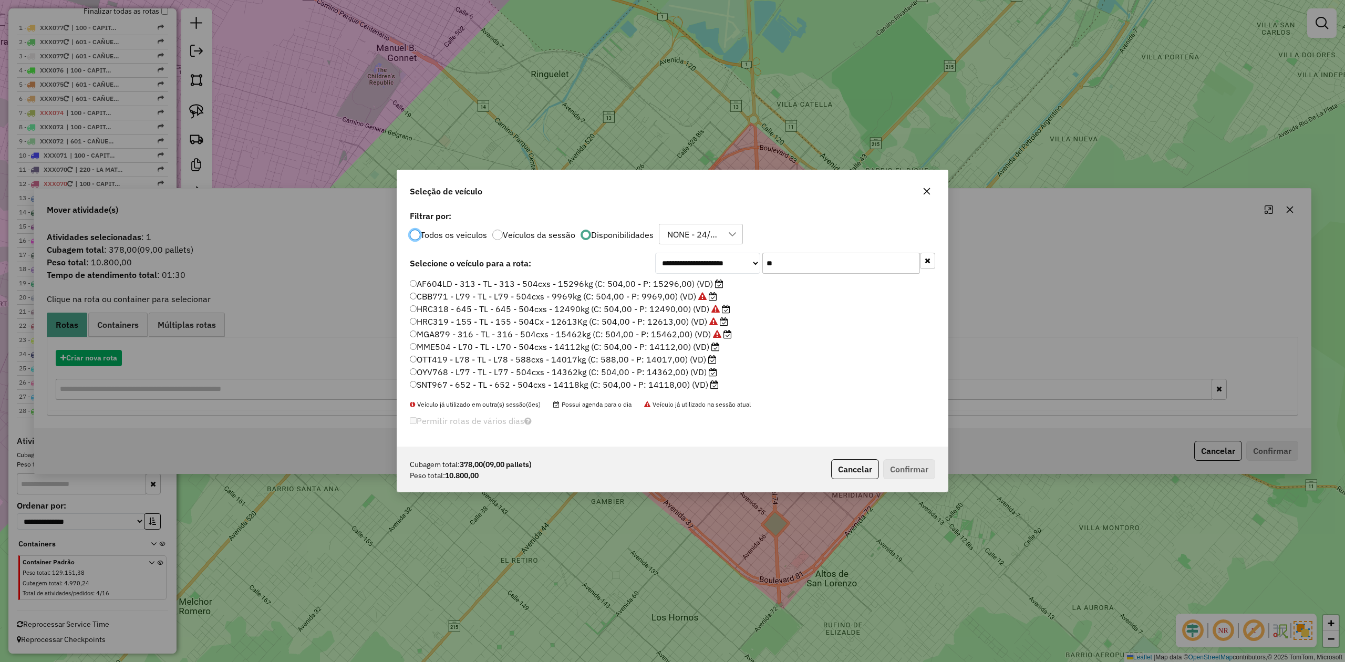
scroll to position [5, 3]
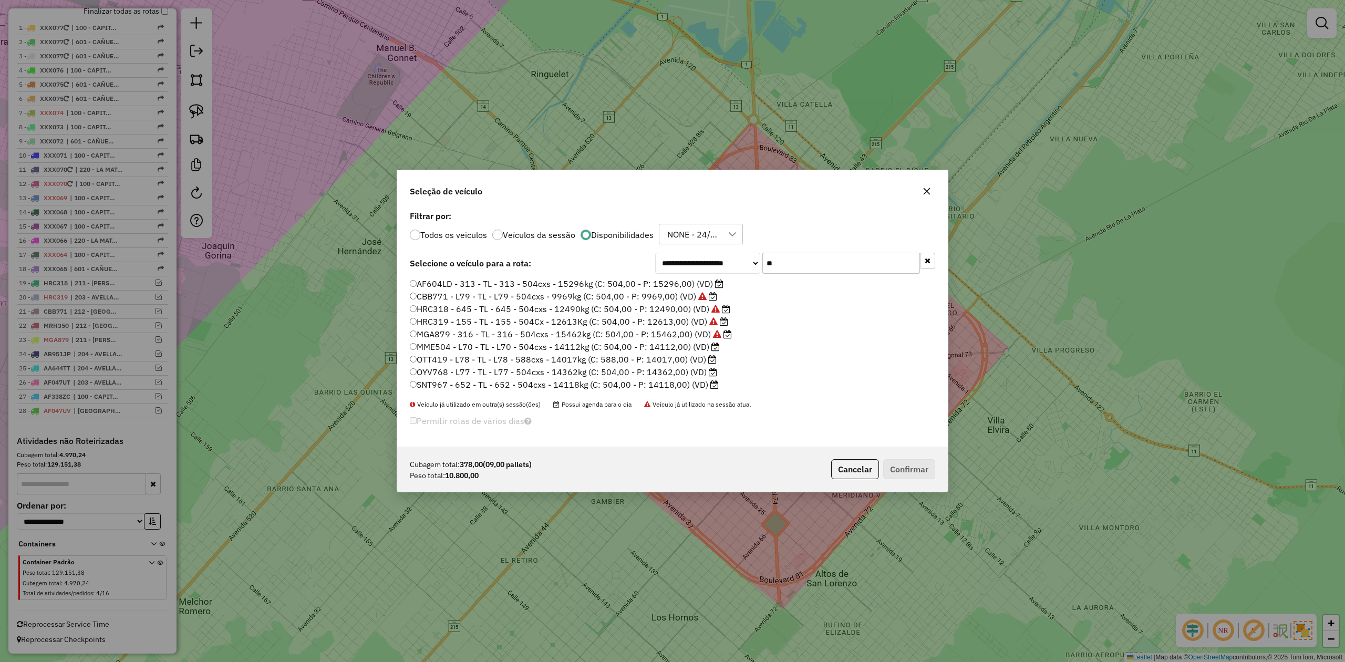
drag, startPoint x: 797, startPoint y: 263, endPoint x: 668, endPoint y: 257, distance: 129.3
click at [669, 258] on div "**********" at bounding box center [795, 263] width 280 height 21
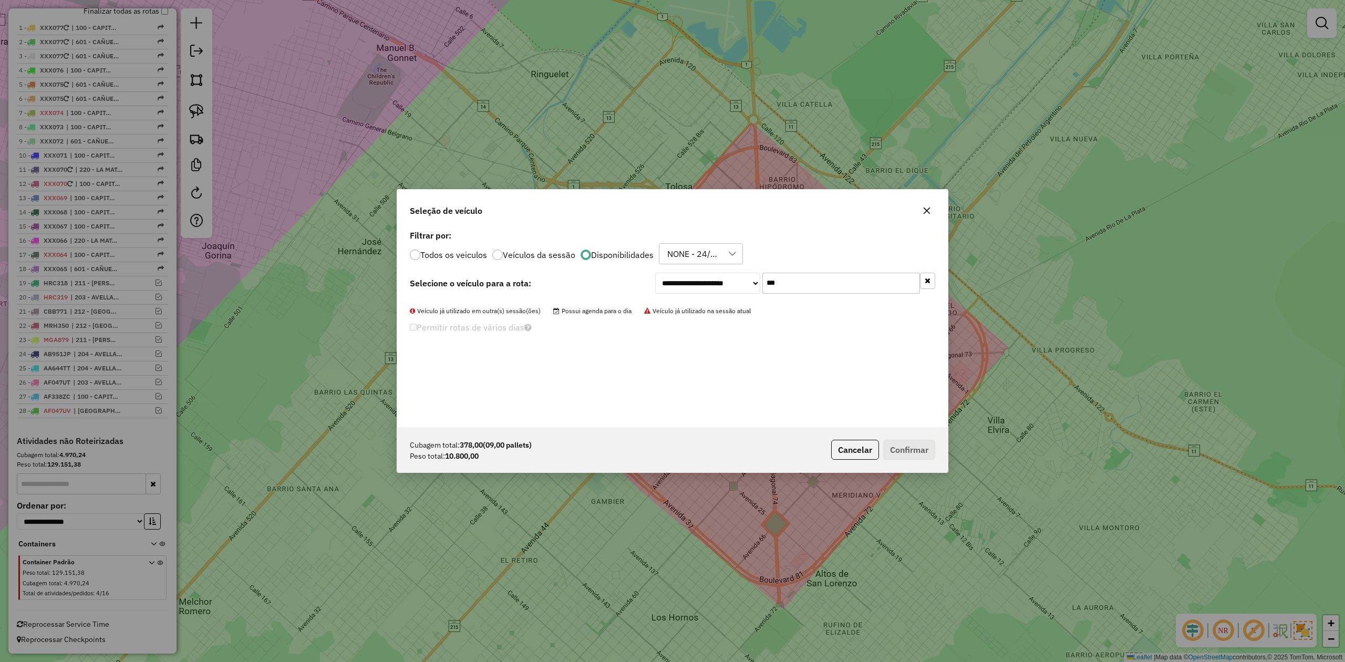
type input "***"
click at [436, 254] on label "Todos os veiculos" at bounding box center [453, 255] width 67 height 8
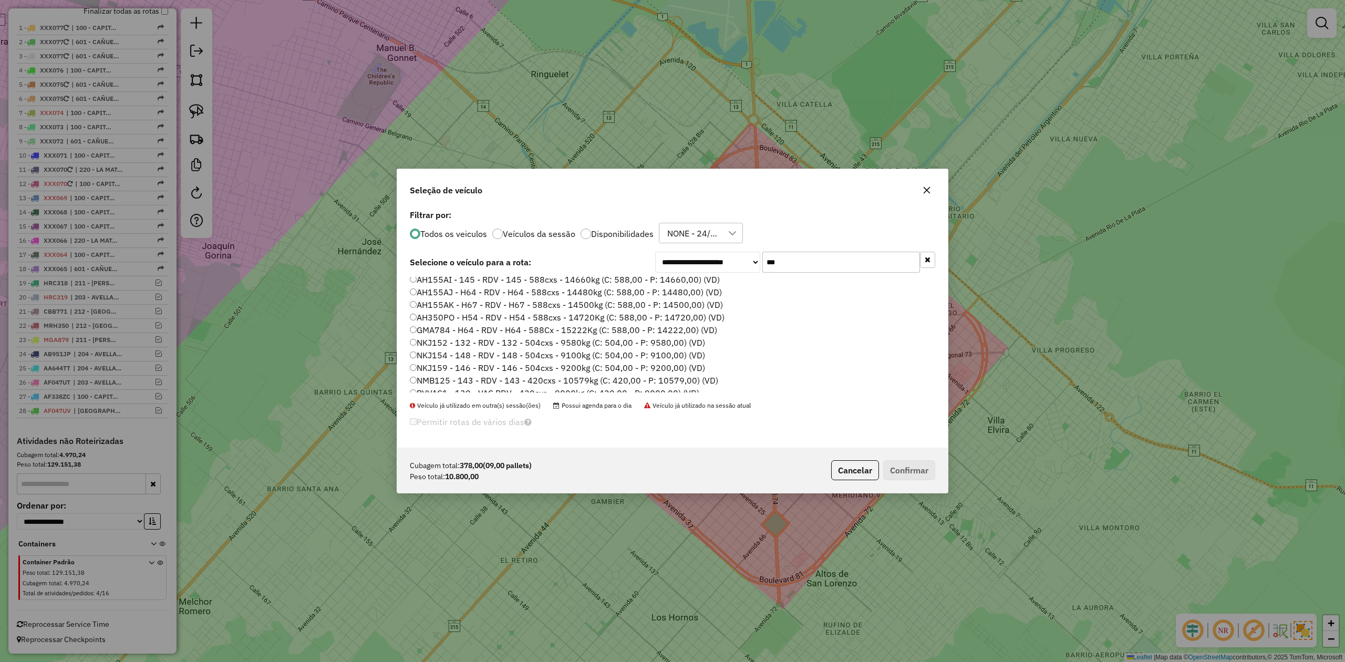
scroll to position [0, 0]
click at [673, 284] on label "AB951JN - H50 - RDV - H50 - 588Cx - 14397Kg (C: 588,00 - P: 14397,00) (VD)" at bounding box center [565, 282] width 310 height 13
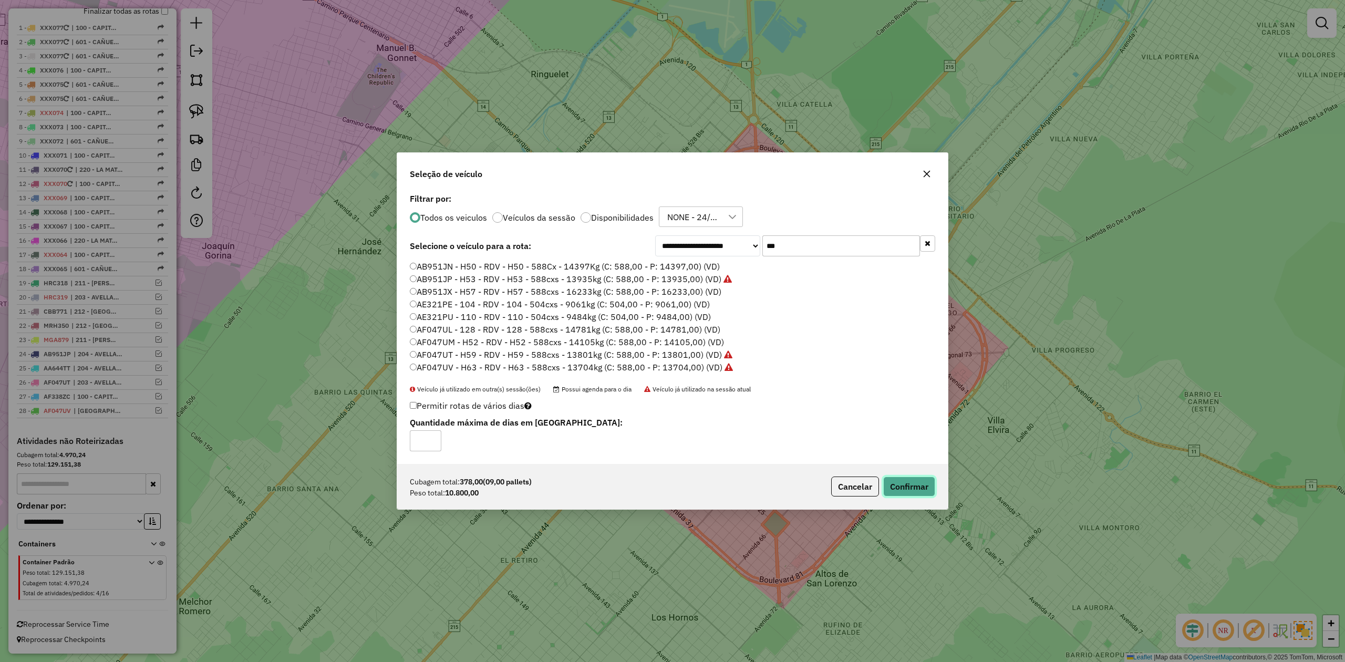
click at [906, 480] on button "Confirmar" at bounding box center [909, 486] width 52 height 20
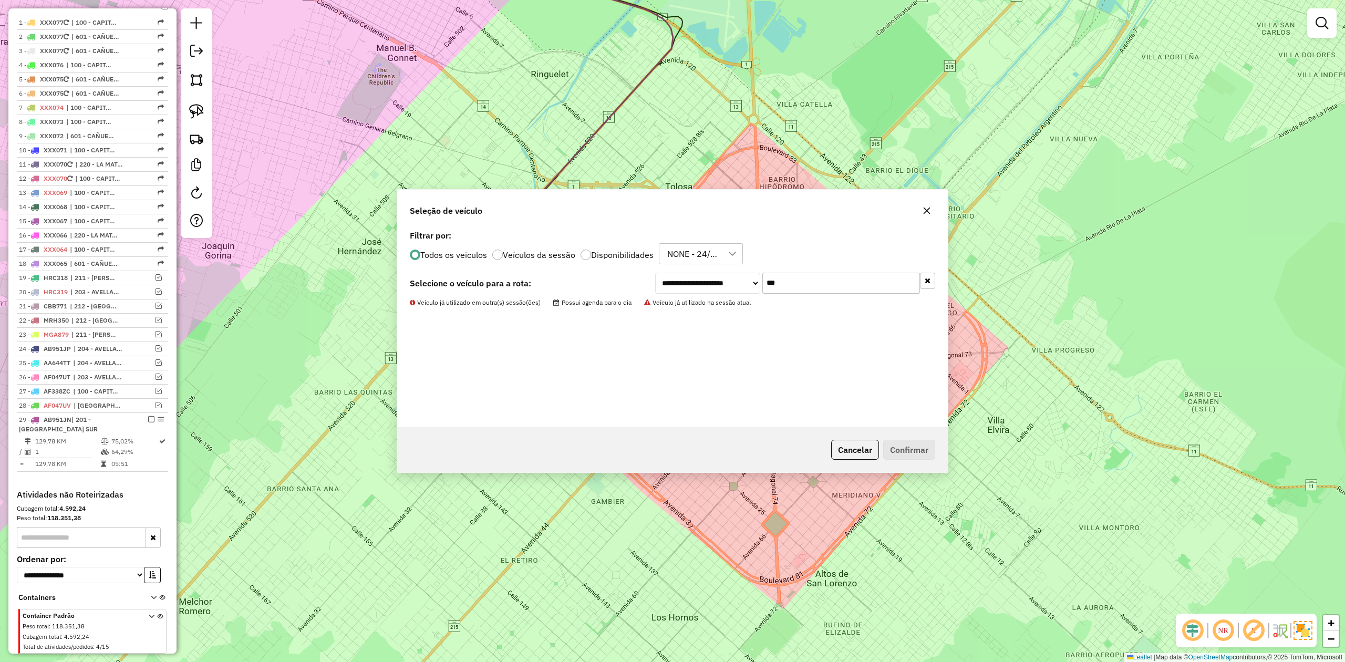
scroll to position [456, 0]
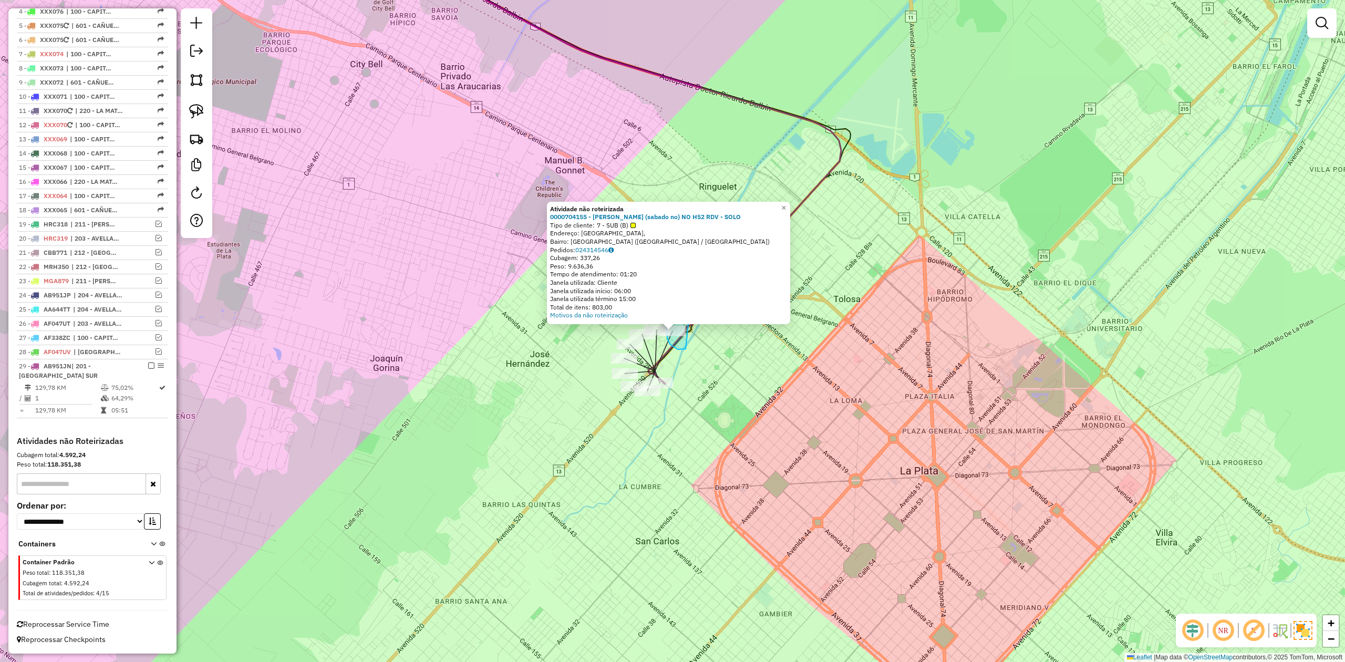
drag, startPoint x: 688, startPoint y: 320, endPoint x: 694, endPoint y: 345, distance: 25.9
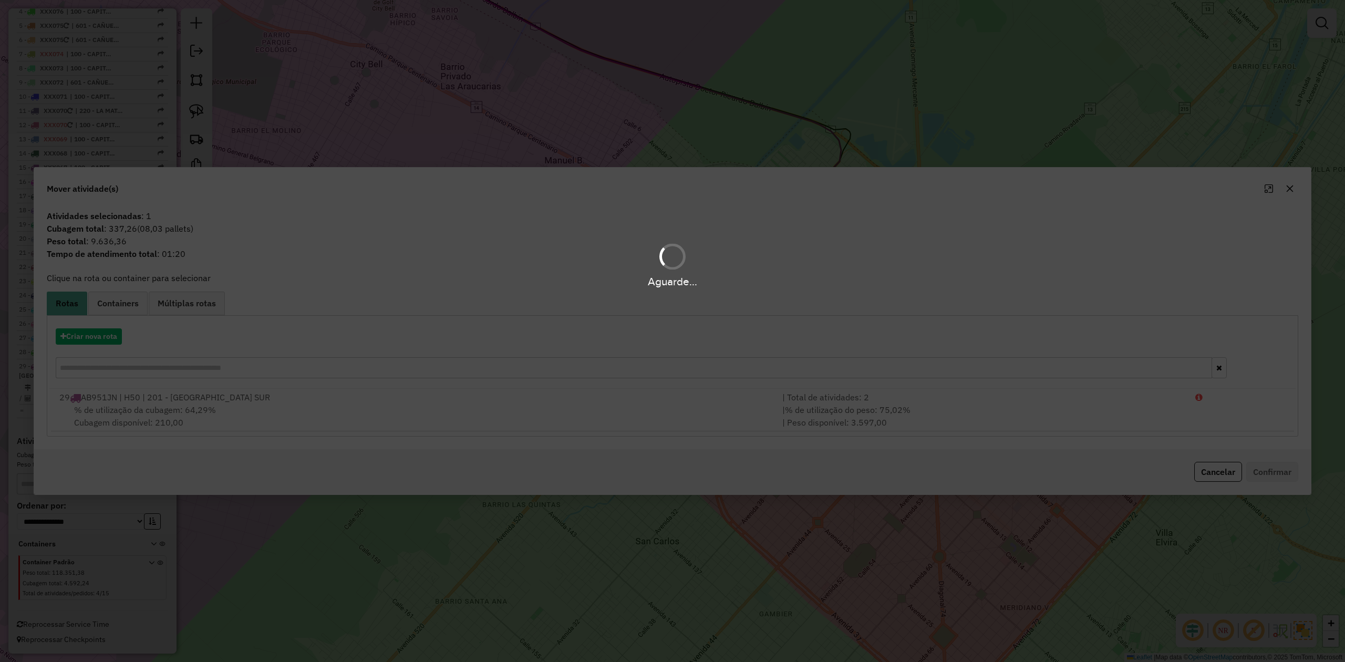
click at [105, 340] on div "Aguarde..." at bounding box center [672, 331] width 1345 height 662
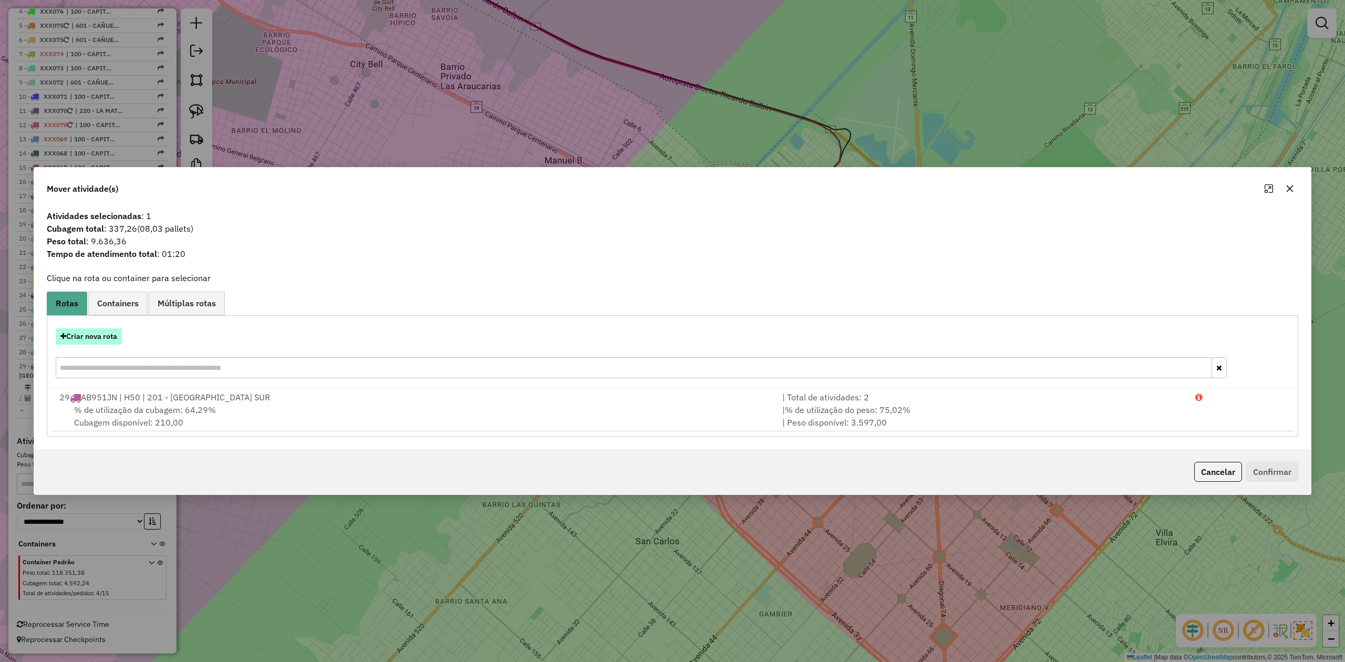
click at [101, 339] on button "Criar nova rota" at bounding box center [89, 336] width 66 height 16
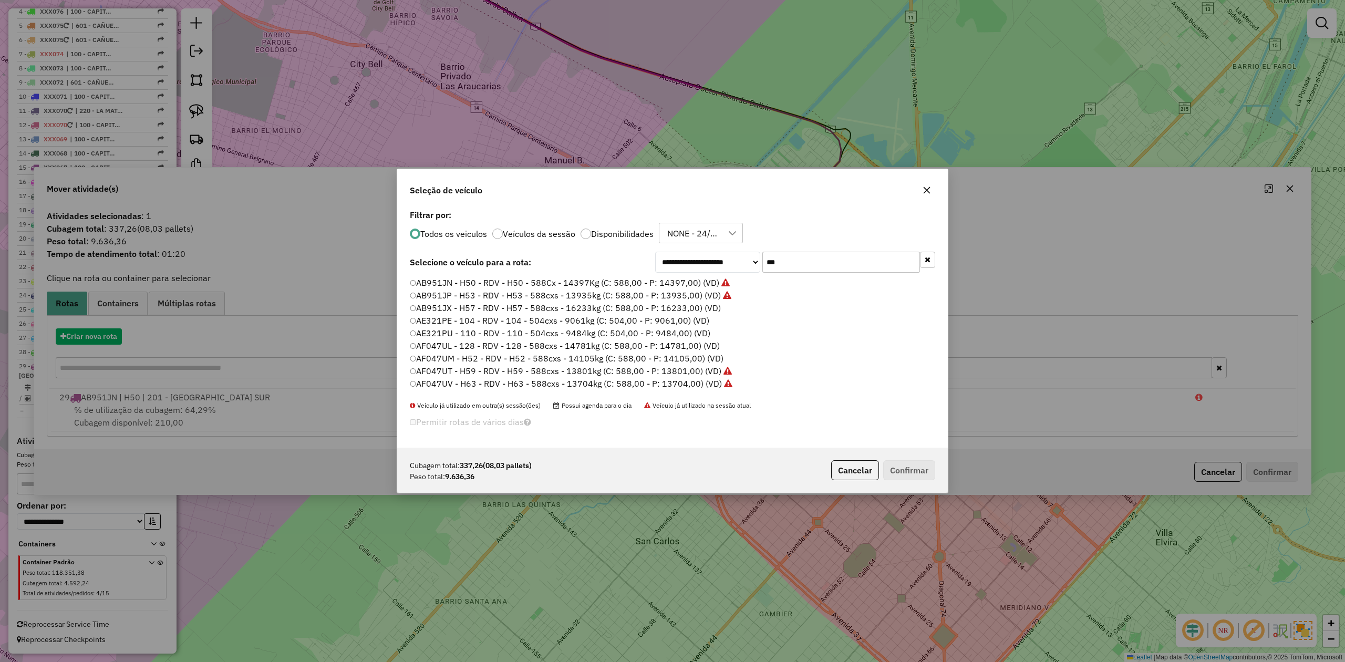
scroll to position [5, 3]
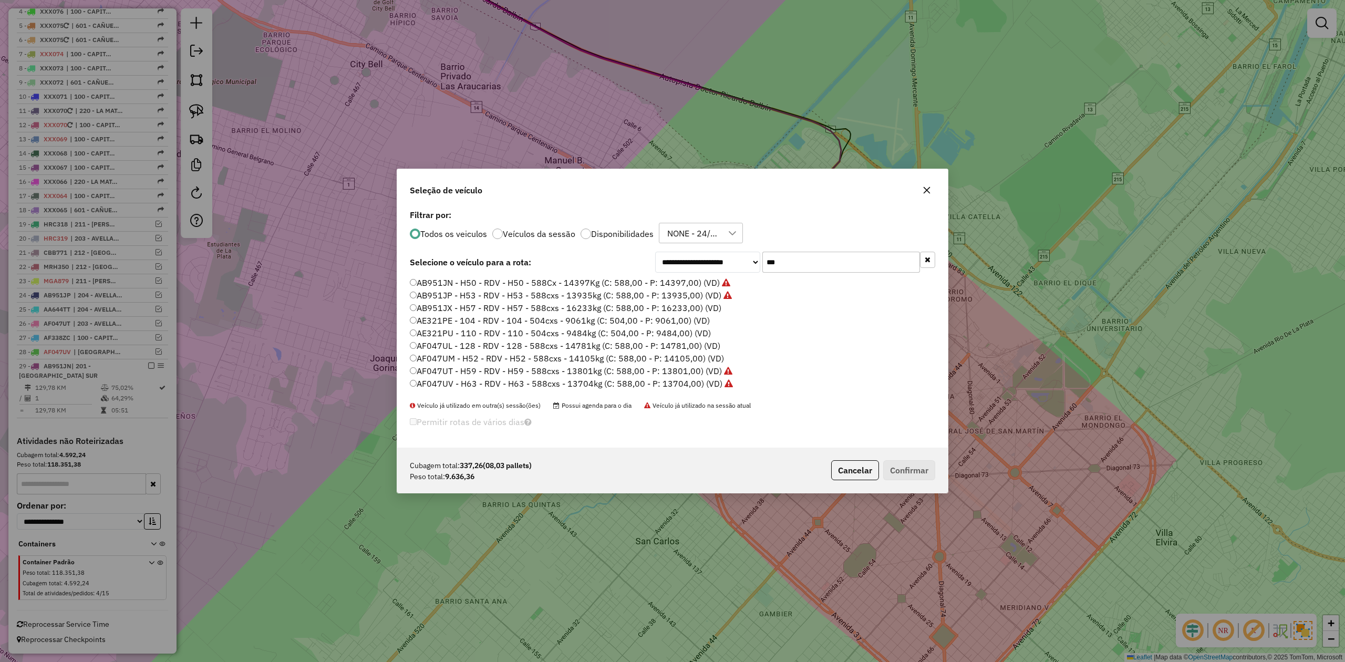
click at [658, 304] on label "AB951JX - H57 - RDV - H57 - 588cxs - 16233kg (C: 588,00 - P: 16233,00) (VD)" at bounding box center [565, 307] width 311 height 13
click at [682, 345] on label "AF047UL - 128 - RDV - 128 - 588cxs - 14781kg (C: 588,00 - P: 14781,00) (VD)" at bounding box center [565, 345] width 310 height 13
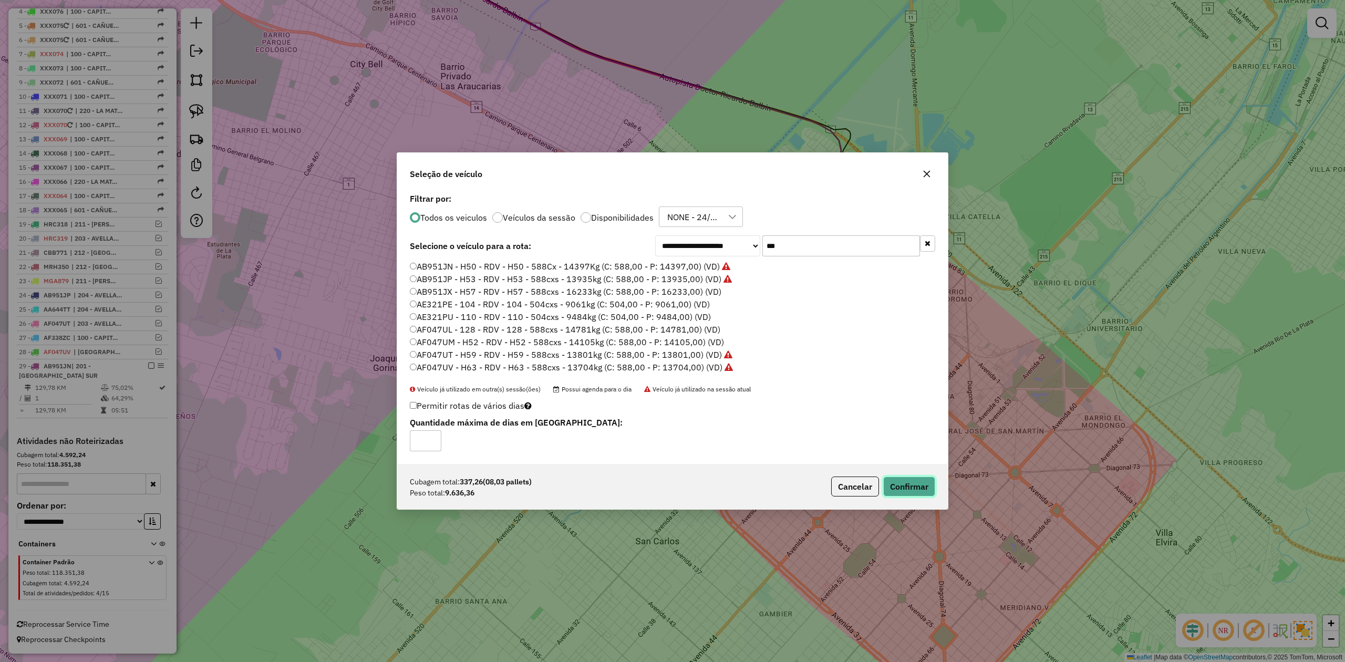
click at [911, 486] on button "Confirmar" at bounding box center [909, 486] width 52 height 20
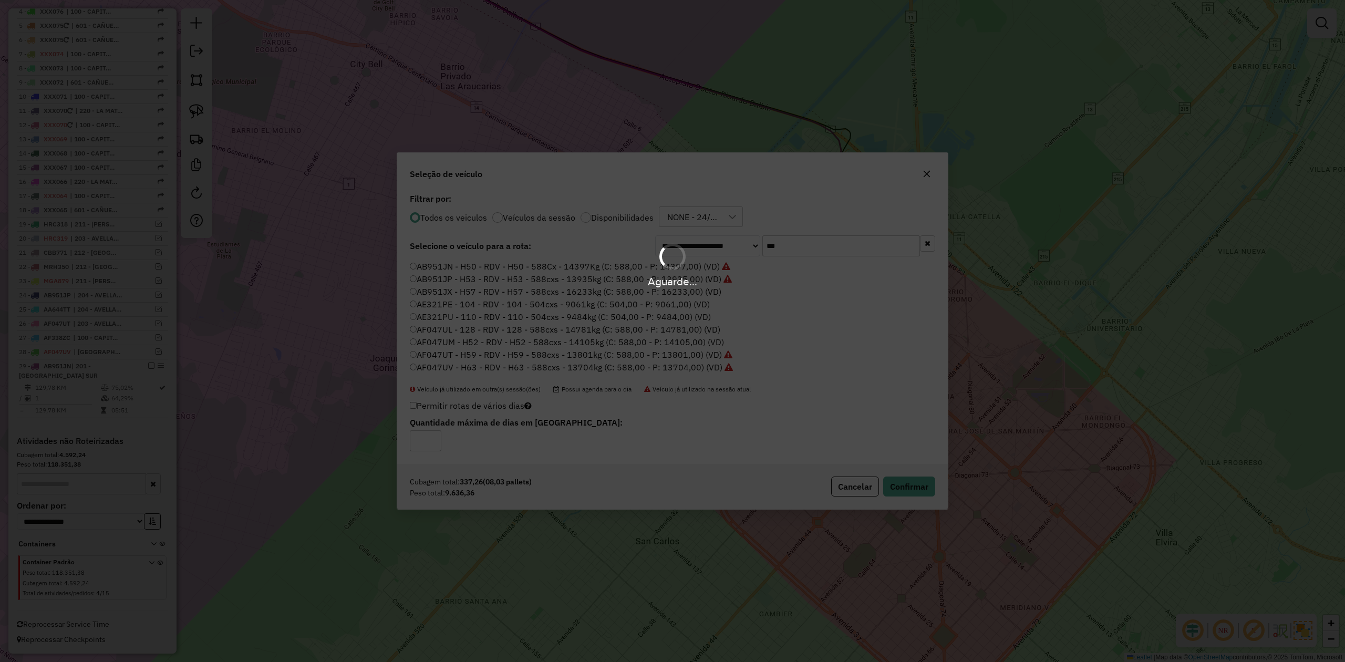
scroll to position [515, 0]
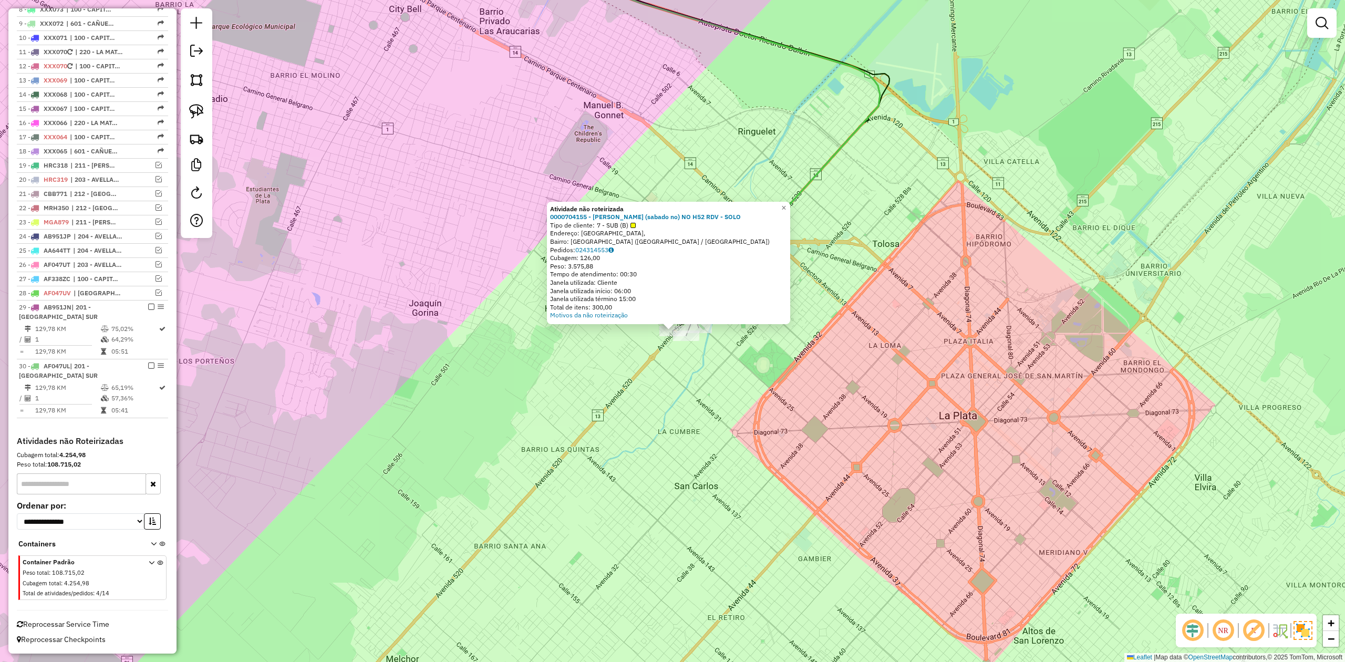
click at [646, 358] on div "Atividade não roteirizada 0000704155 - RICARDO NINI (sabado no) NO H52 RDV - SO…" at bounding box center [672, 331] width 1345 height 662
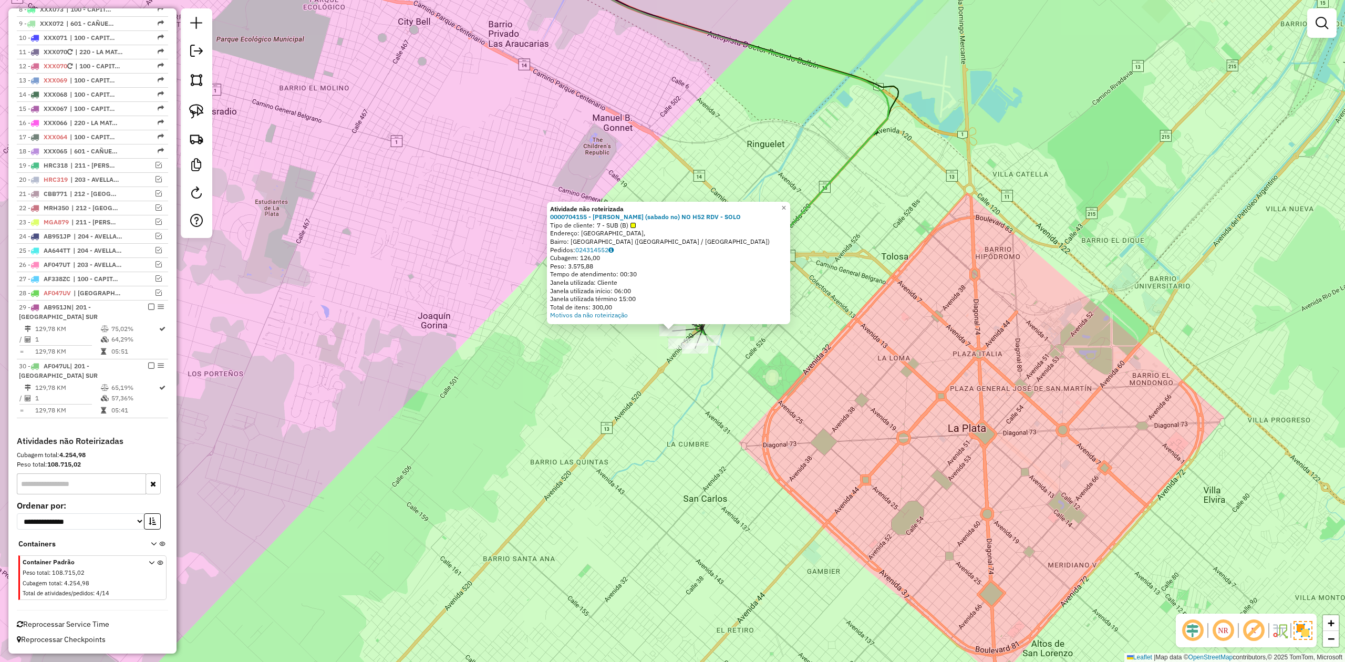
click at [628, 347] on div "Atividade não roteirizada 0000704155 - RICARDO NINI (sabado no) NO H52 RDV - SO…" at bounding box center [672, 331] width 1345 height 662
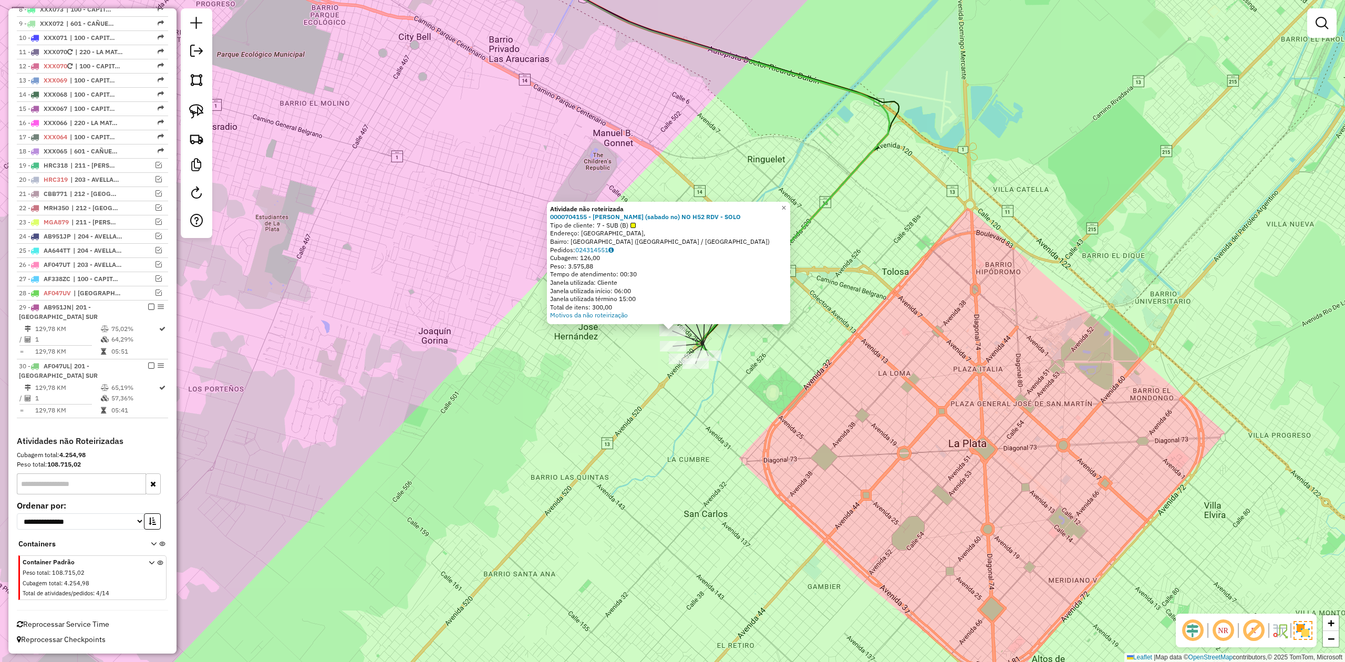
click at [642, 344] on div "Atividade não roteirizada 0000704155 - RICARDO NINI (sabado no) NO H52 RDV - SO…" at bounding box center [672, 331] width 1345 height 662
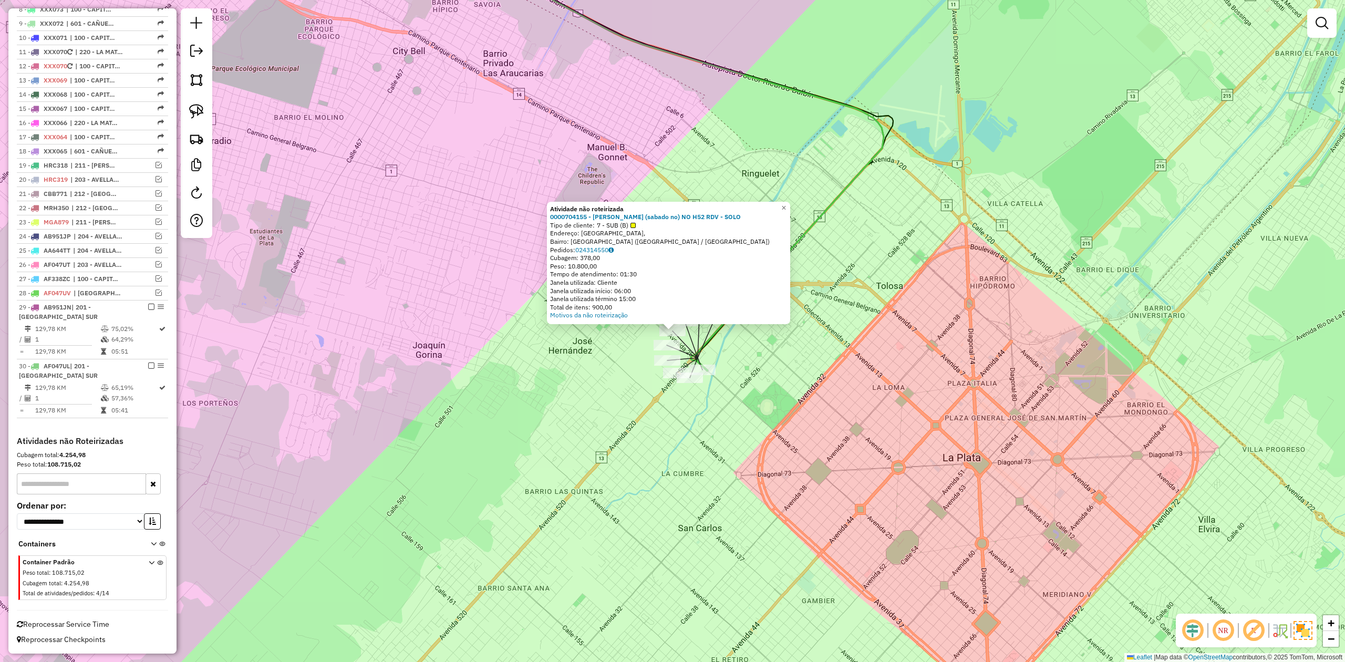
click at [714, 341] on icon at bounding box center [657, 152] width 454 height 437
select select "**********"
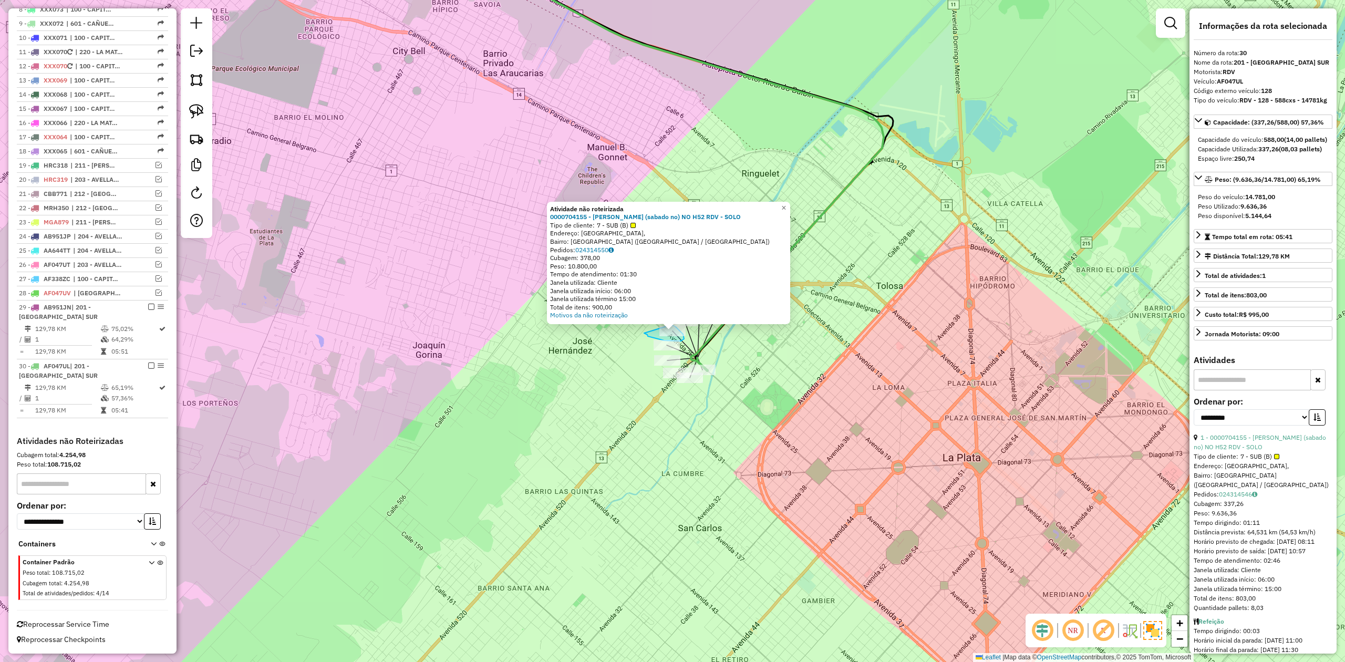
drag, startPoint x: 647, startPoint y: 335, endPoint x: 652, endPoint y: 326, distance: 9.9
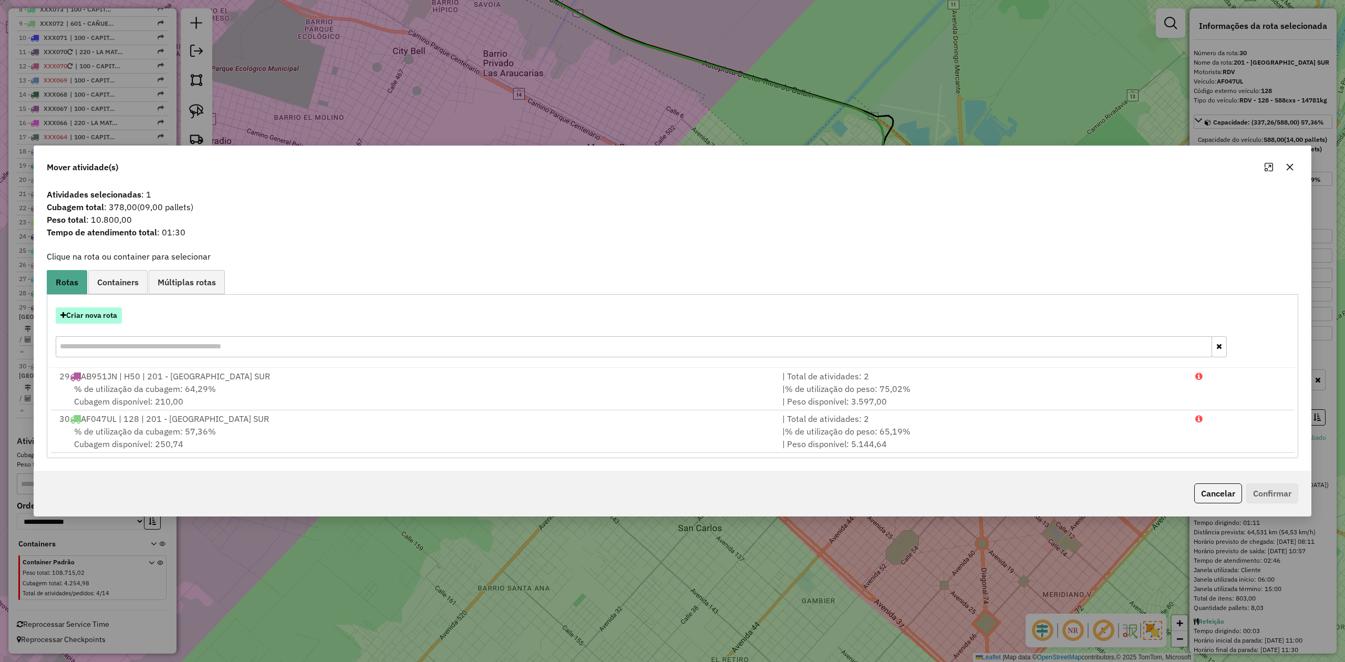
click at [104, 312] on button "Criar nova rota" at bounding box center [89, 315] width 66 height 16
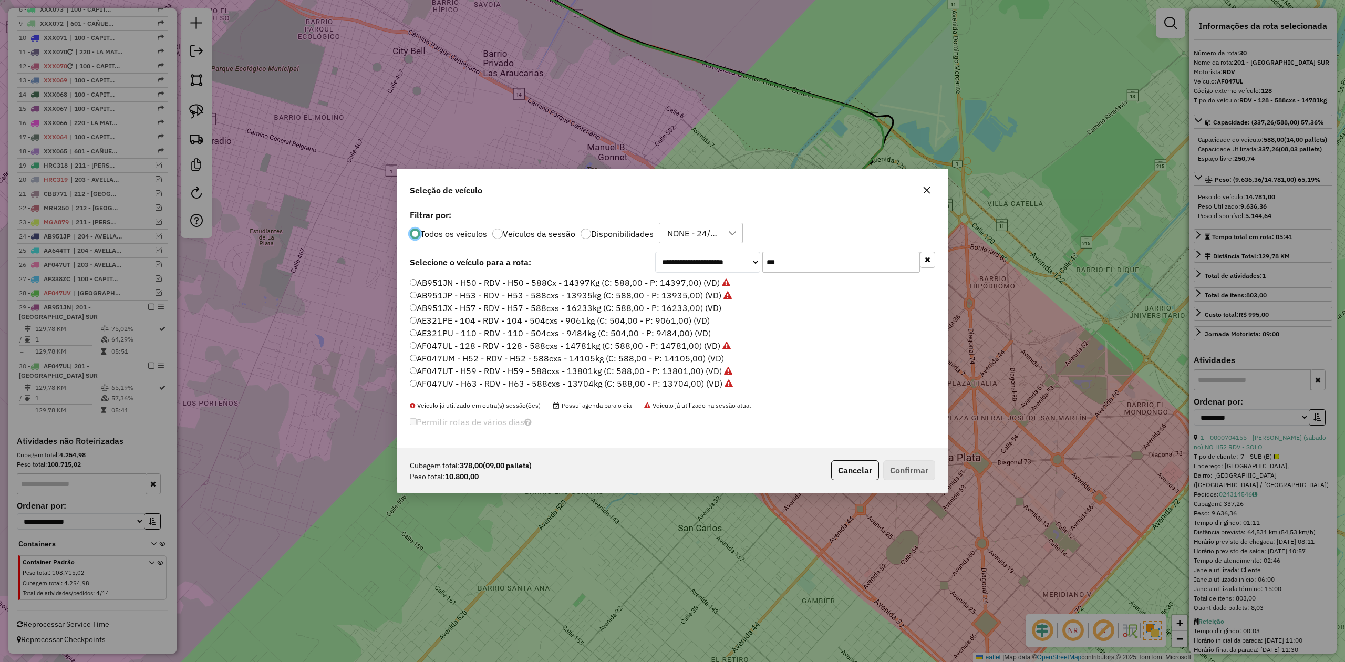
scroll to position [5, 3]
click at [683, 360] on label "AF047UM - H52 - RDV - H52 - 588cxs - 14105kg (C: 588,00 - P: 14105,00) (VD)" at bounding box center [567, 358] width 314 height 13
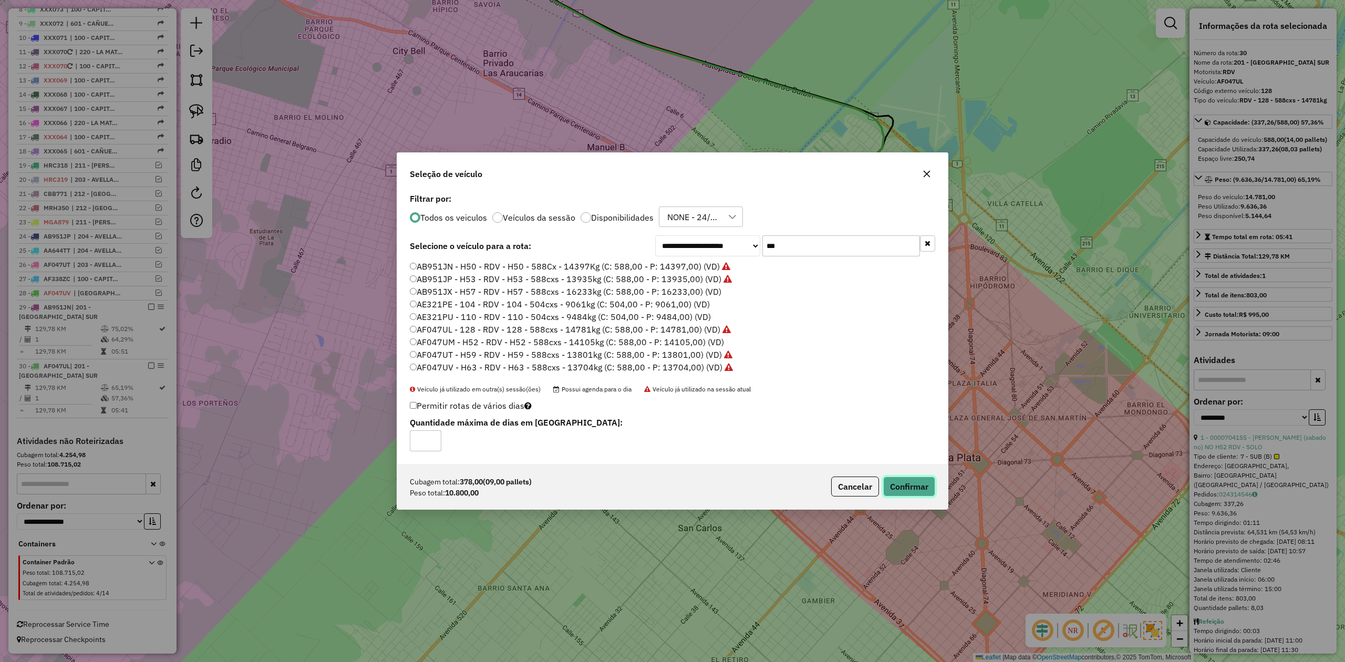
click at [901, 480] on button "Confirmar" at bounding box center [909, 486] width 52 height 20
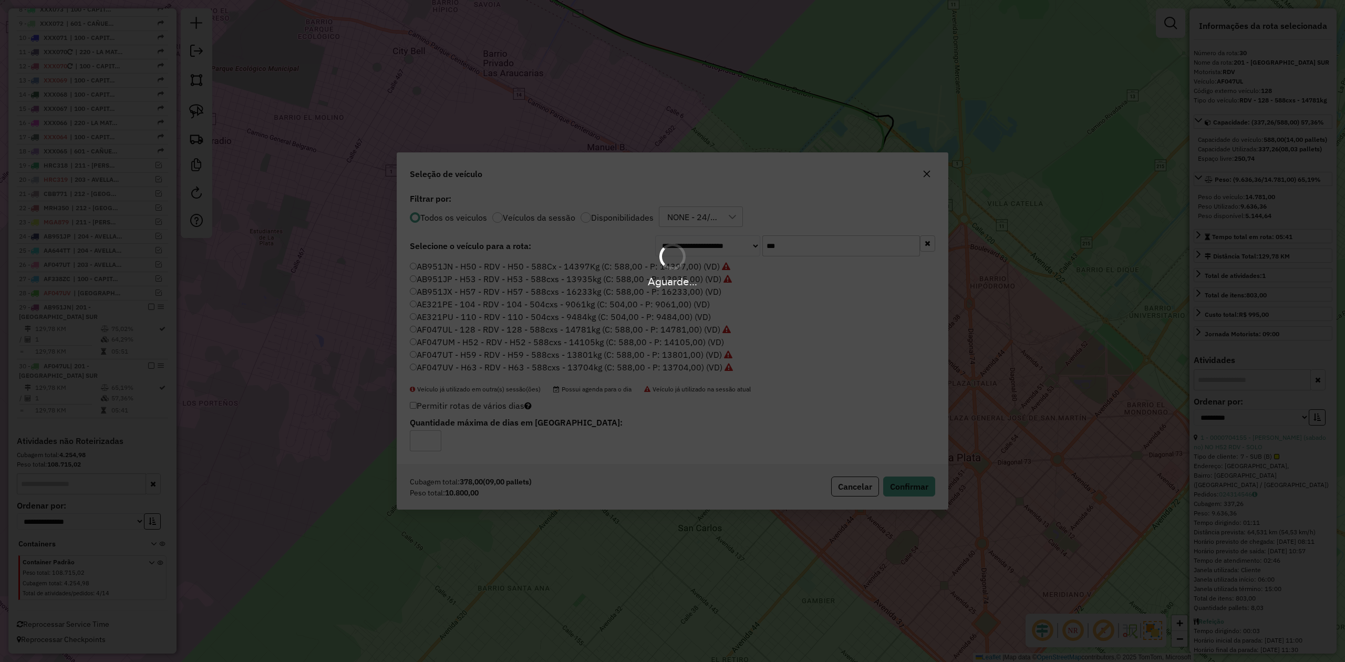
scroll to position [574, 0]
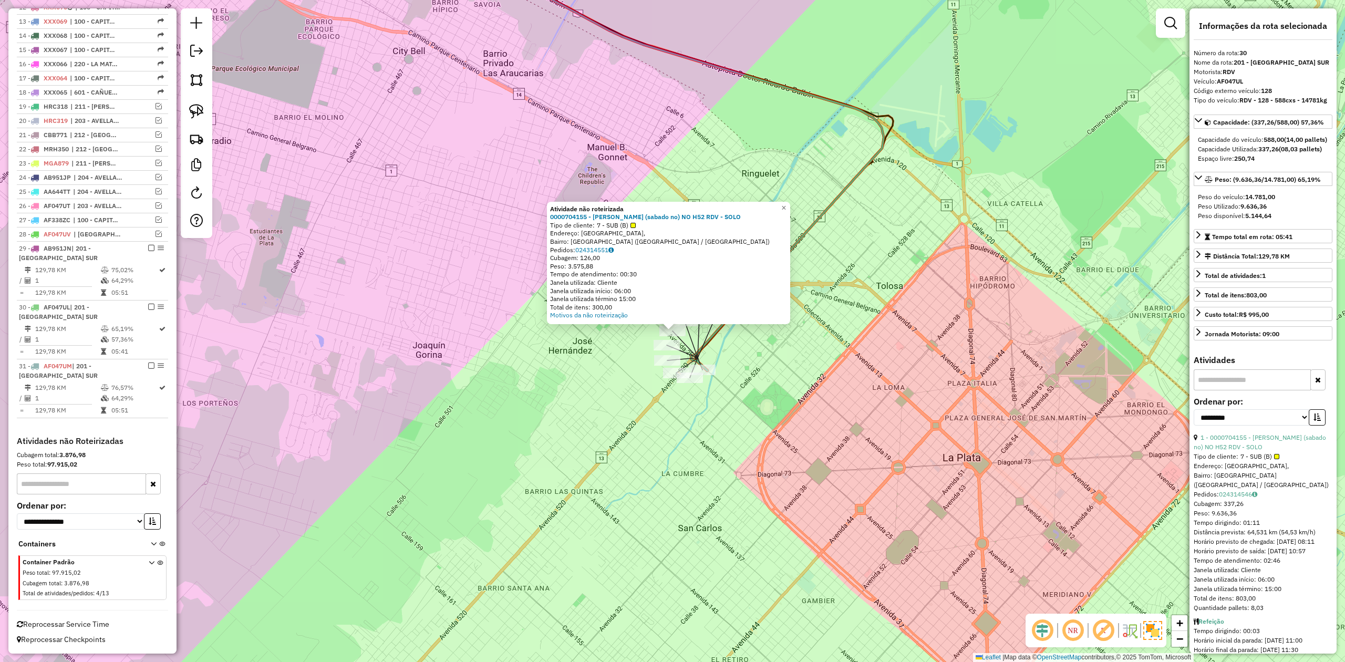
click at [689, 335] on div "Atividade não roteirizada 0000704155 - RICARDO NINI (sabado no) NO H52 RDV - SO…" at bounding box center [672, 331] width 1345 height 662
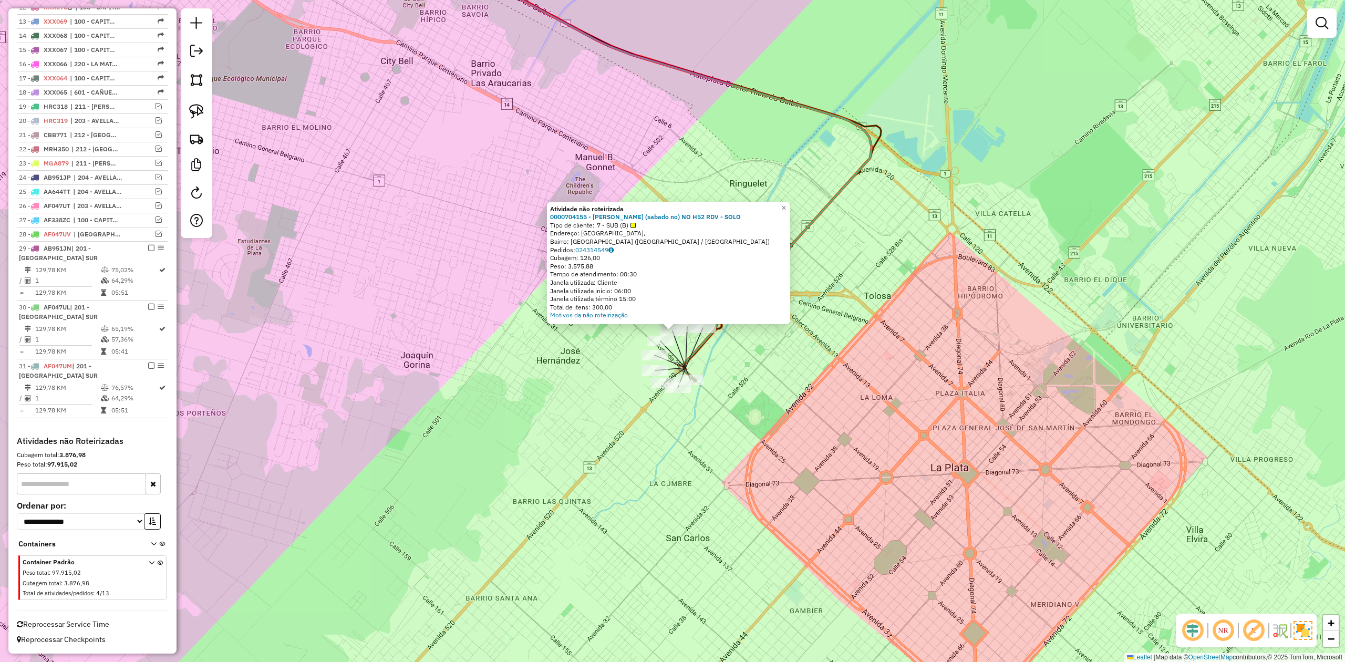
click at [713, 343] on div "Atividade não roteirizada 0000704155 - RICARDO NINI (sabado no) NO H52 RDV - SO…" at bounding box center [672, 331] width 1345 height 662
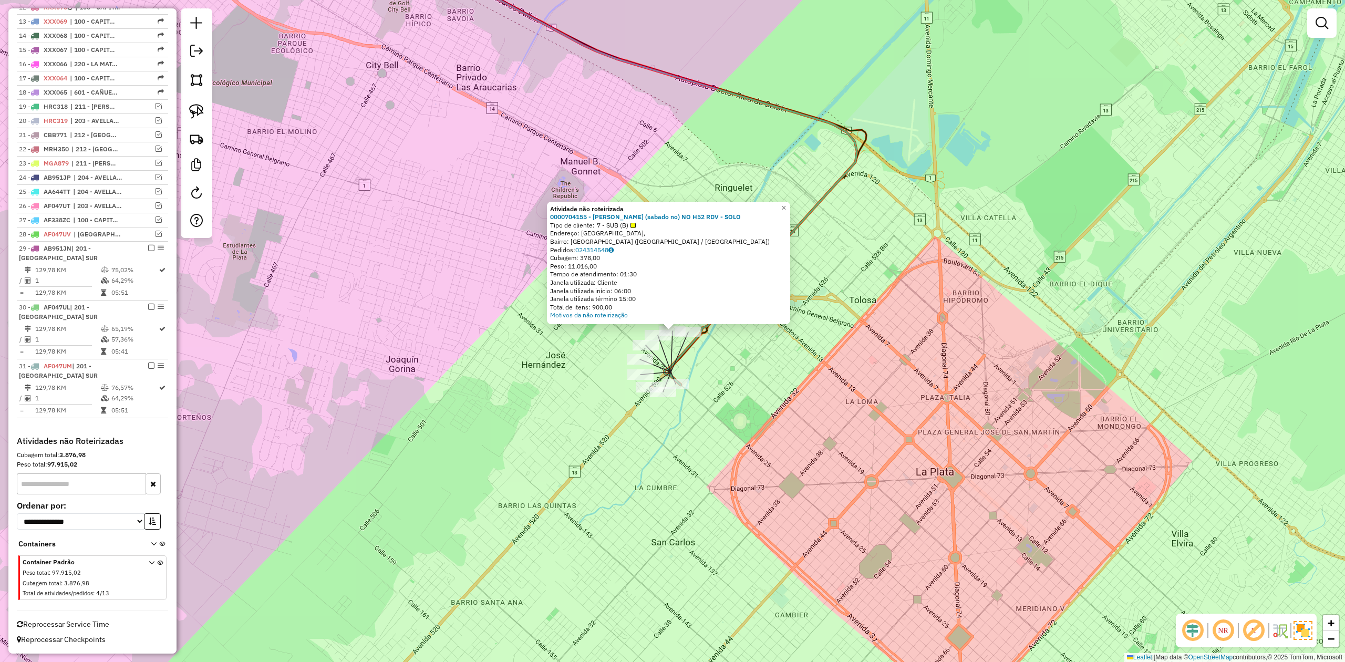
click at [662, 321] on div "Atividade não roteirizada 0000704155 - RICARDO NINI (sabado no) NO H52 RDV - SO…" at bounding box center [668, 263] width 243 height 122
drag, startPoint x: 683, startPoint y: 317, endPoint x: 694, endPoint y: 339, distance: 24.7
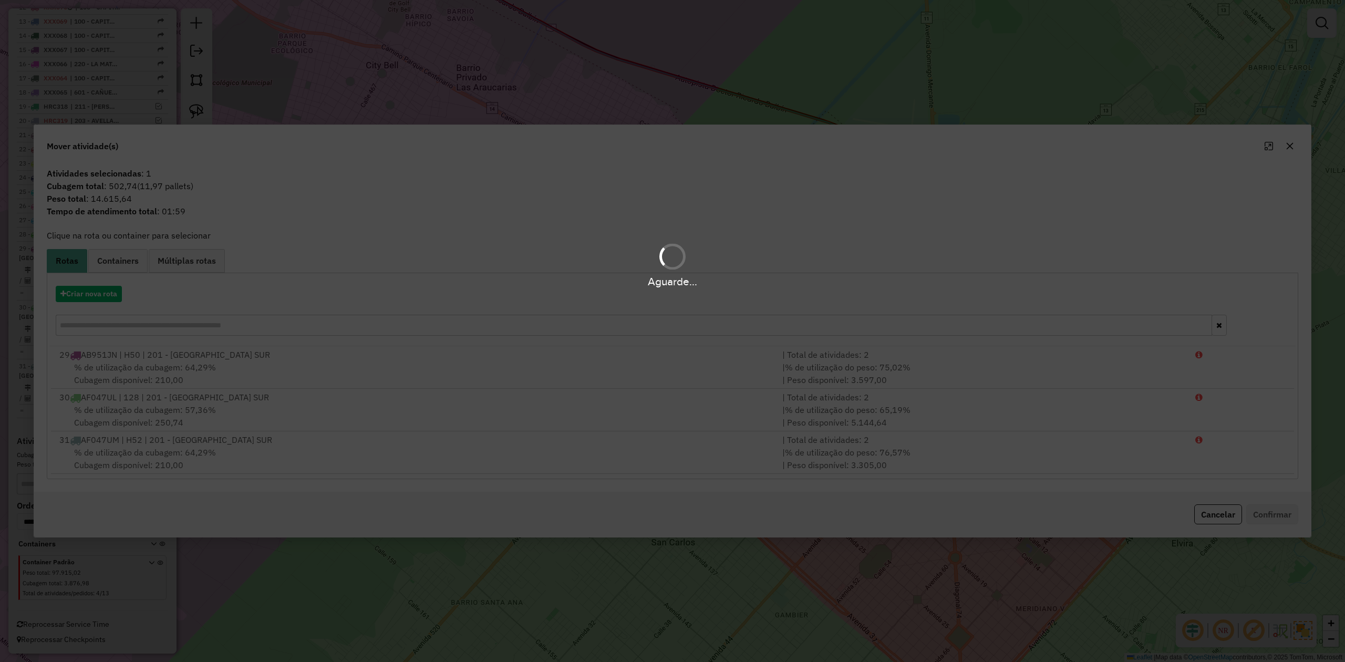
click at [113, 291] on div "Aguarde..." at bounding box center [672, 331] width 1345 height 662
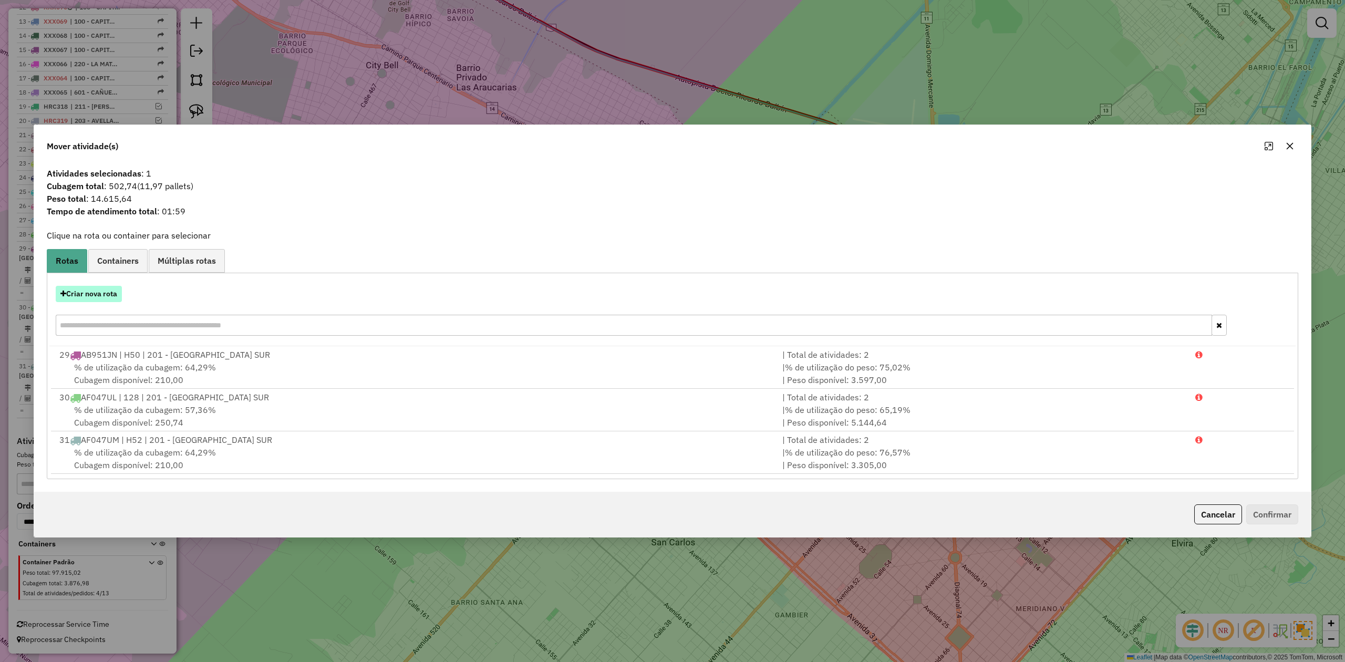
click at [110, 292] on button "Criar nova rota" at bounding box center [89, 294] width 66 height 16
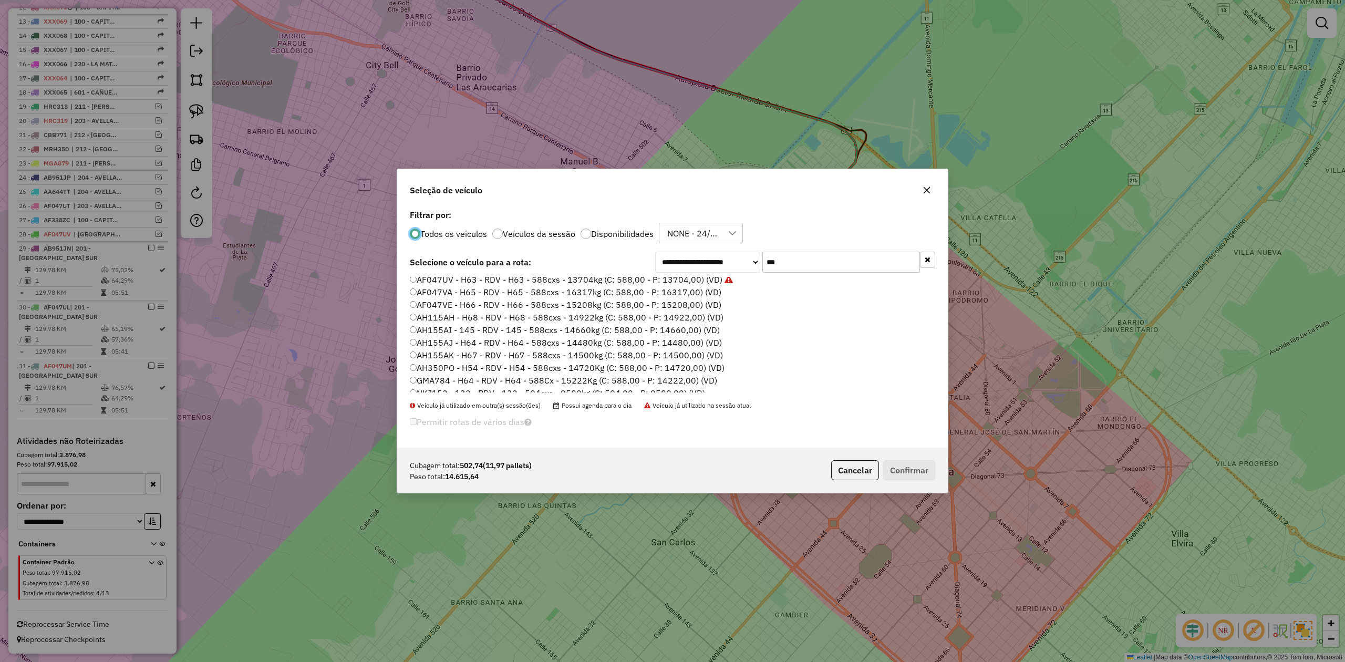
scroll to position [85, 0]
click at [679, 359] on label "AH155AJ - H64 - RDV - H64 - 588cxs - 14480kg (C: 588,00 - P: 14480,00) (VD)" at bounding box center [566, 362] width 312 height 13
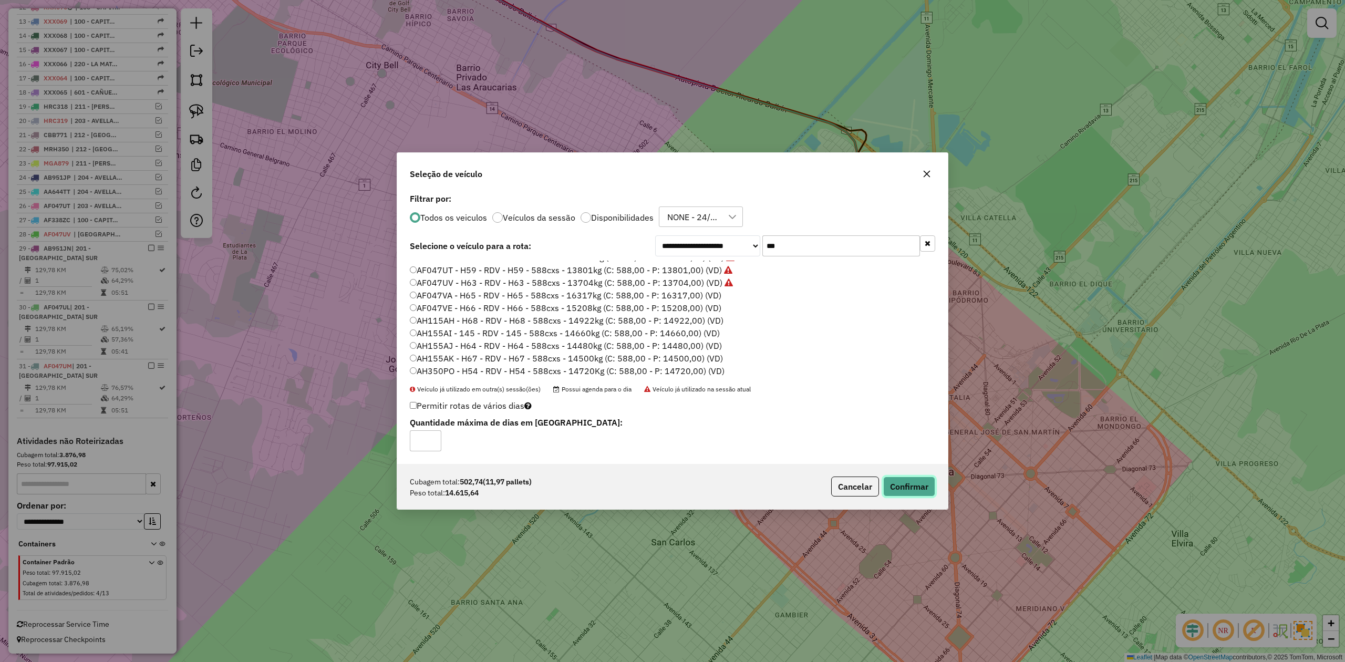
click at [915, 486] on button "Confirmar" at bounding box center [909, 486] width 52 height 20
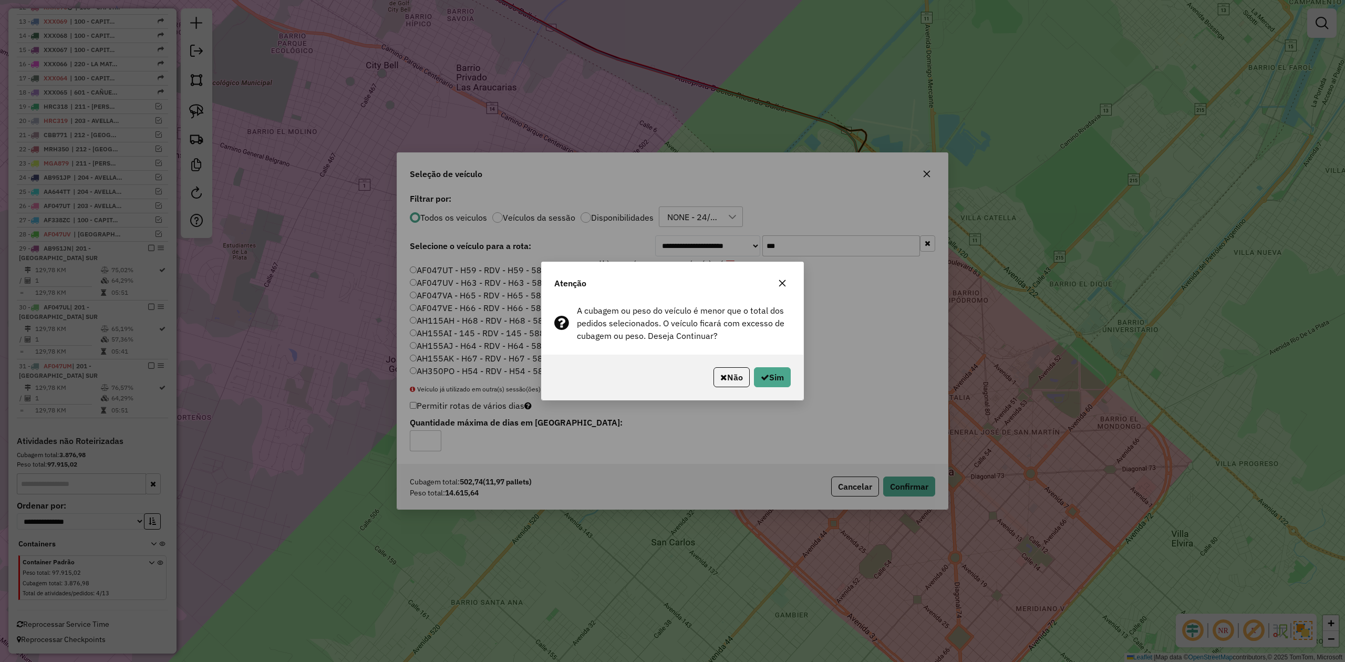
click at [779, 287] on button "button" at bounding box center [782, 283] width 17 height 17
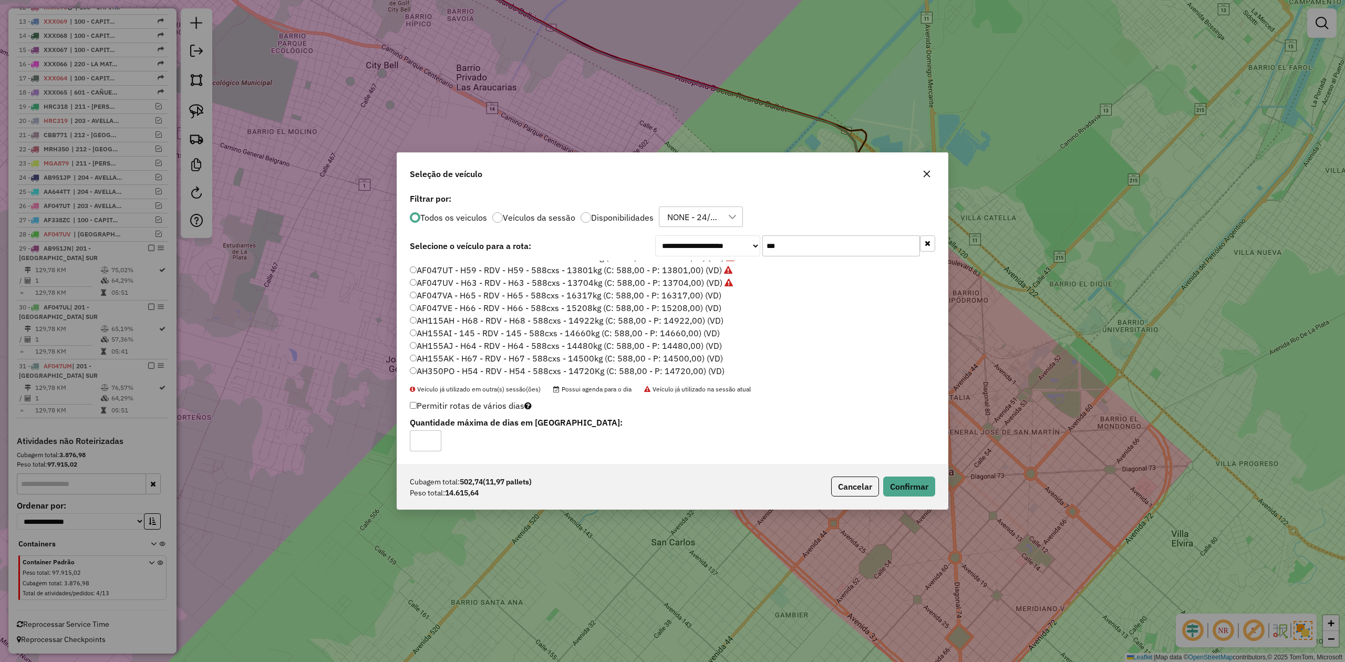
click at [678, 306] on label "AF047VE - H66 - RDV - H66 - 588cxs - 15208kg (C: 588,00 - P: 15208,00) (VD)" at bounding box center [565, 307] width 311 height 13
click at [909, 488] on button "Confirmar" at bounding box center [909, 486] width 52 height 20
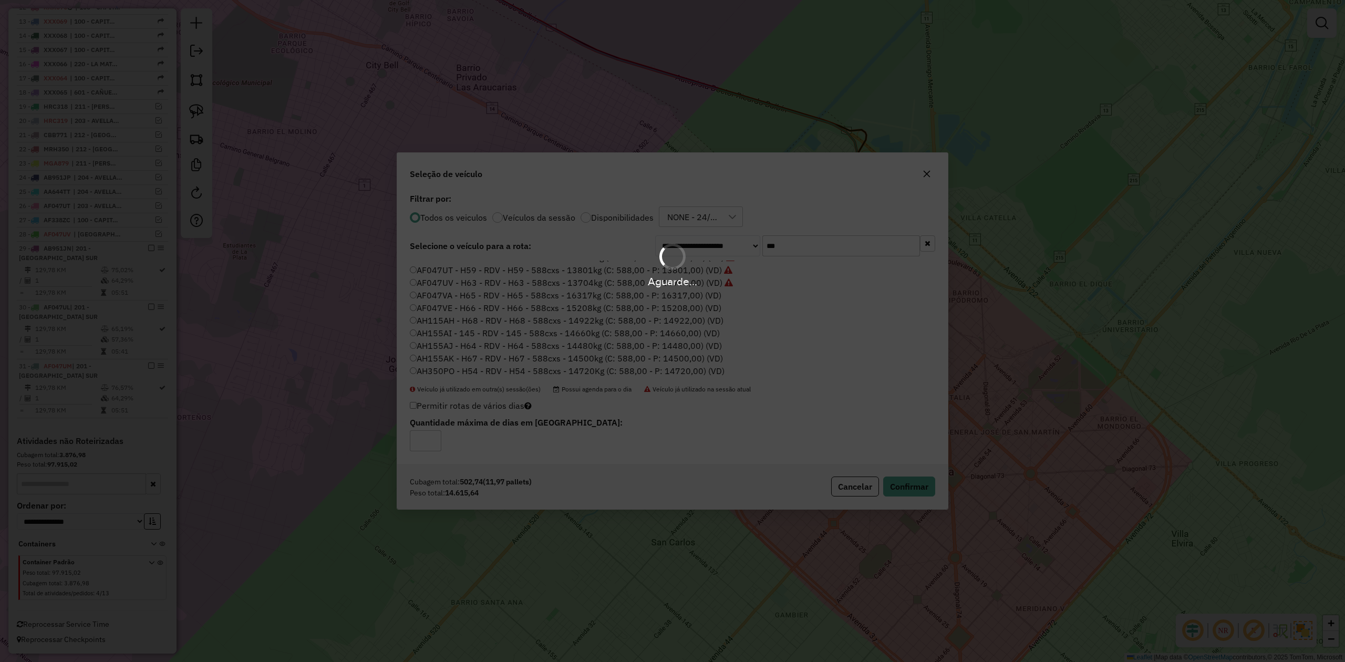
scroll to position [633, 0]
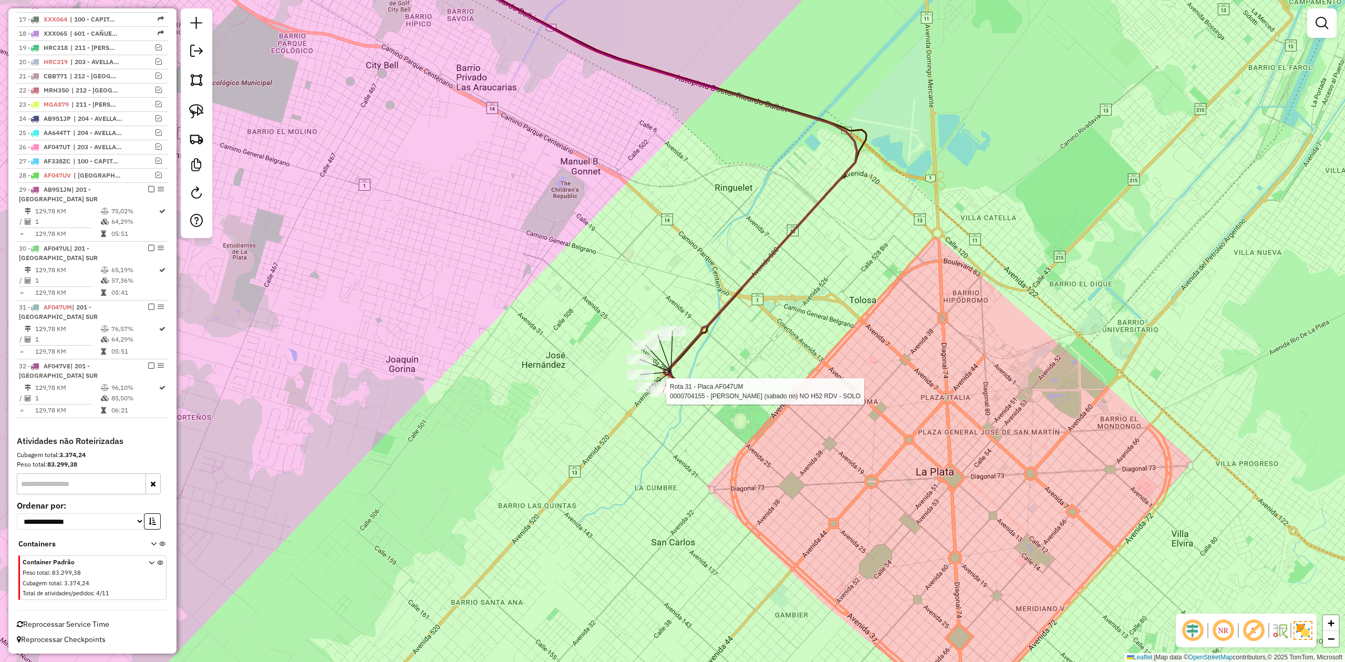
select select "**********"
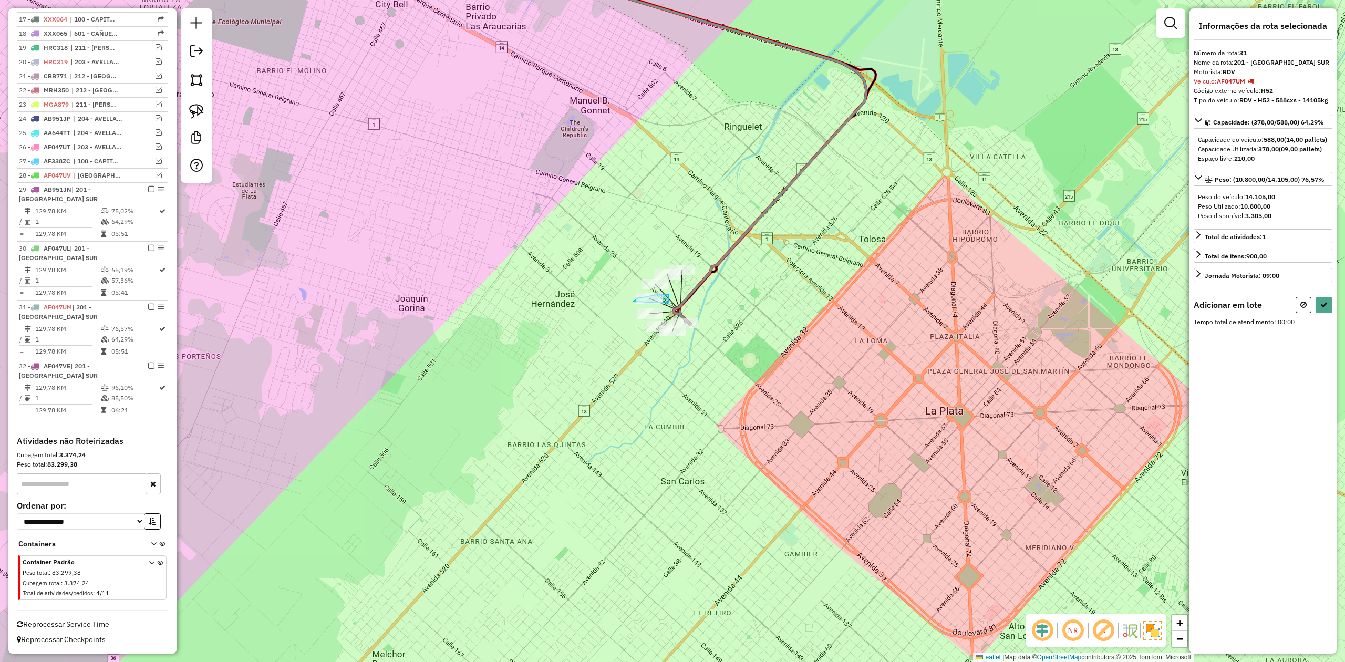
drag, startPoint x: 669, startPoint y: 297, endPoint x: 631, endPoint y: 306, distance: 38.3
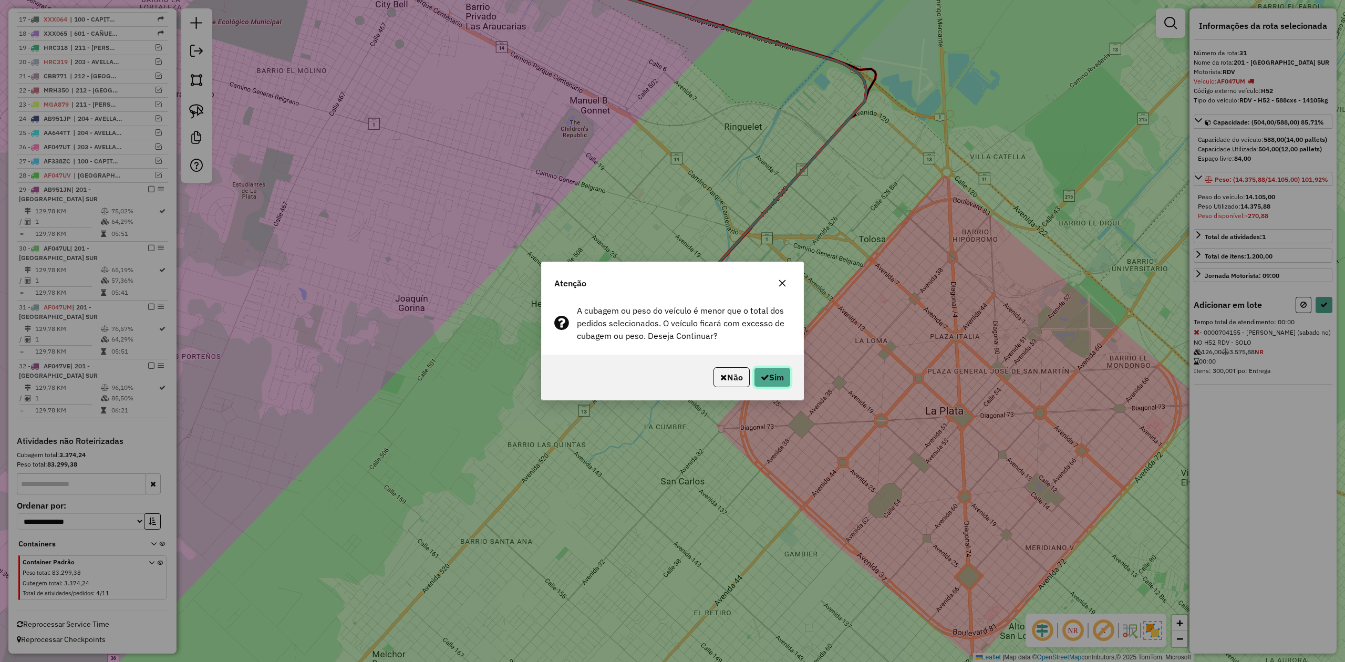
click at [782, 379] on button "Sim" at bounding box center [772, 377] width 37 height 20
select select "**********"
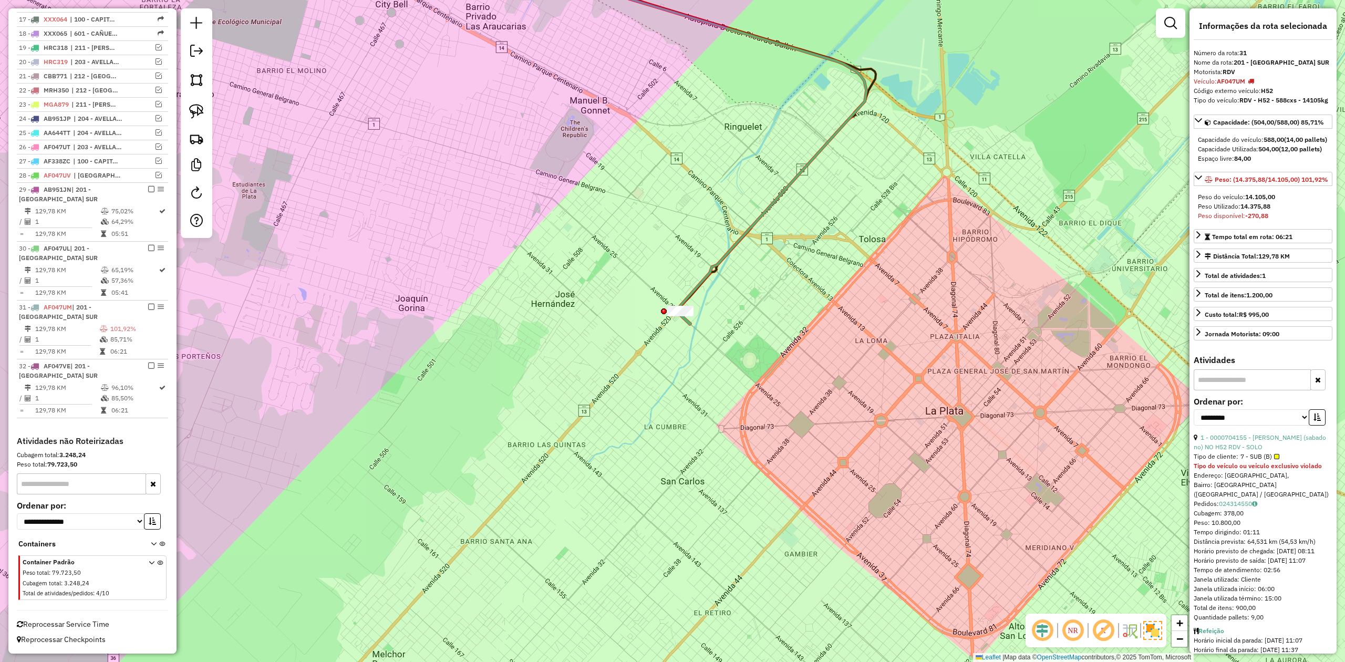
click at [681, 320] on icon at bounding box center [682, 129] width 367 height 390
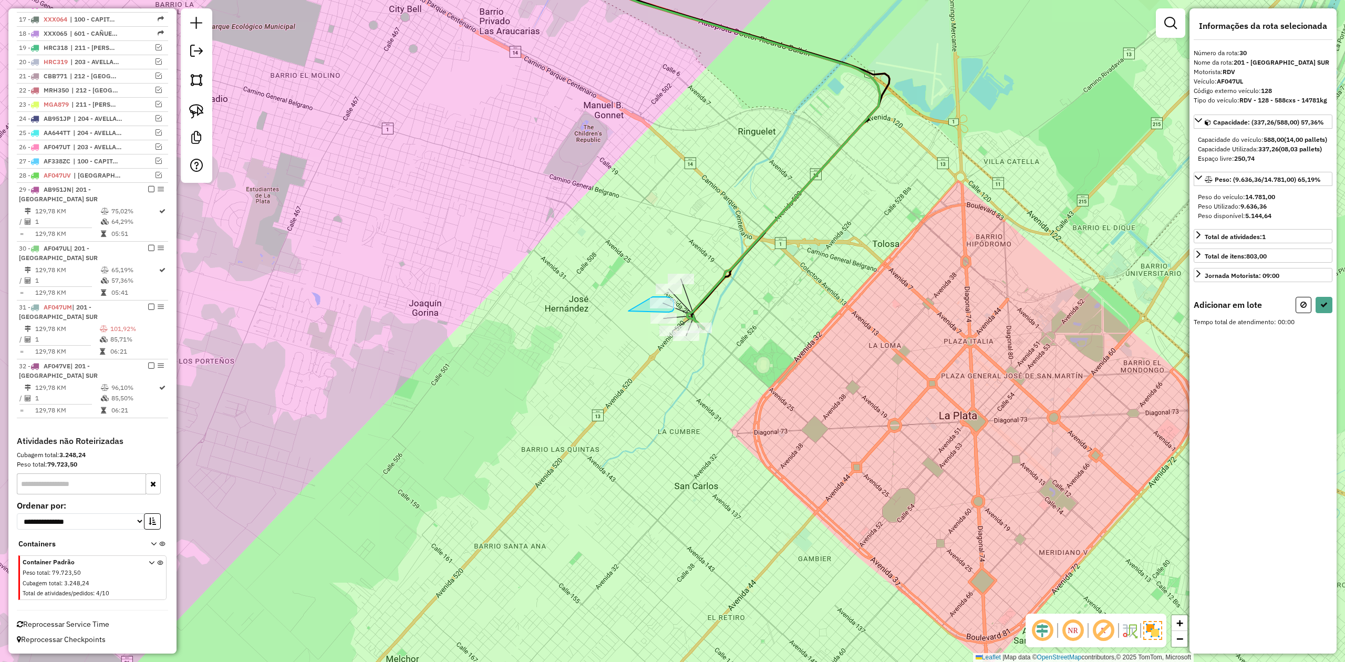
drag, startPoint x: 628, startPoint y: 311, endPoint x: 652, endPoint y: 297, distance: 27.6
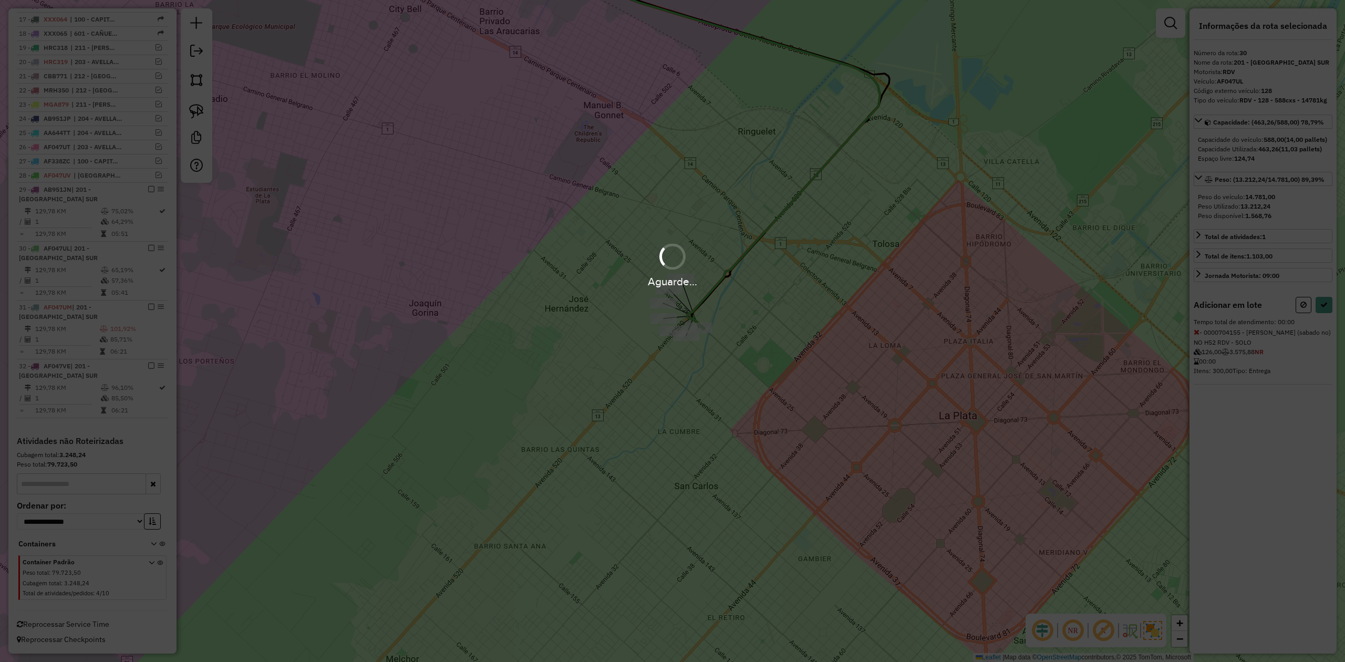
select select "**********"
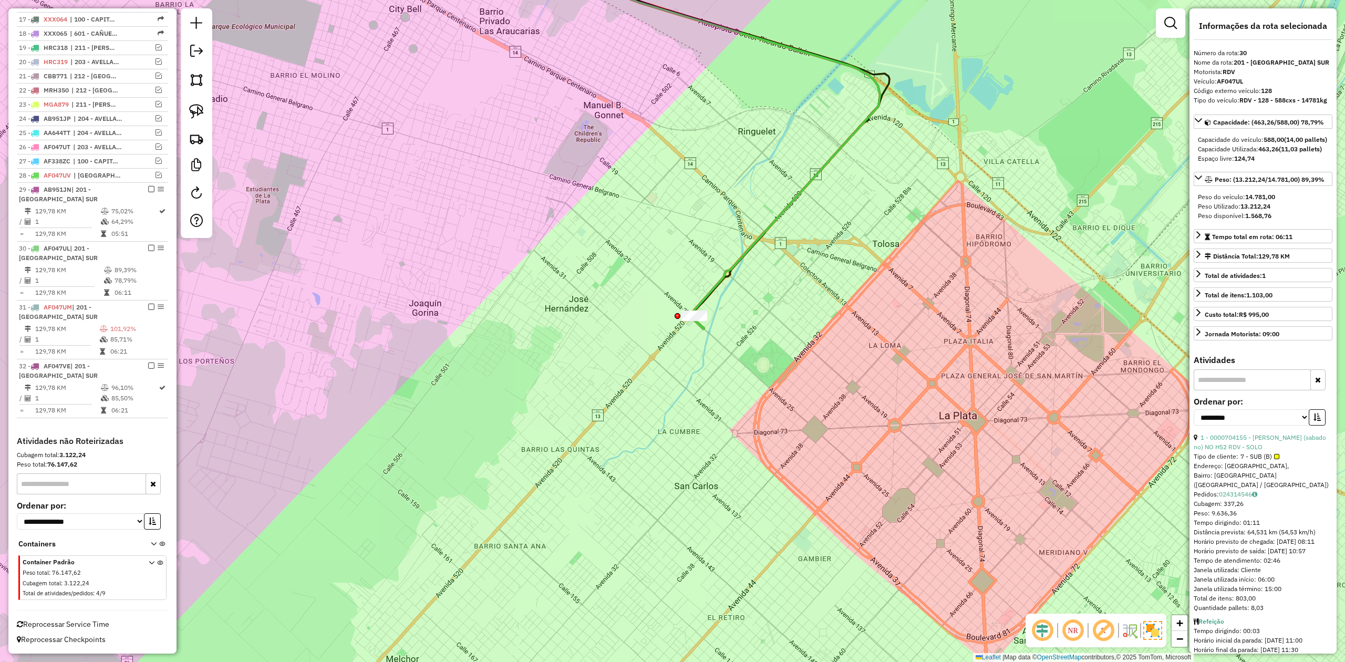
click at [641, 349] on div "Janela de atendimento Grade de atendimento Capacidade Transportadoras Veículos …" at bounding box center [672, 331] width 1345 height 662
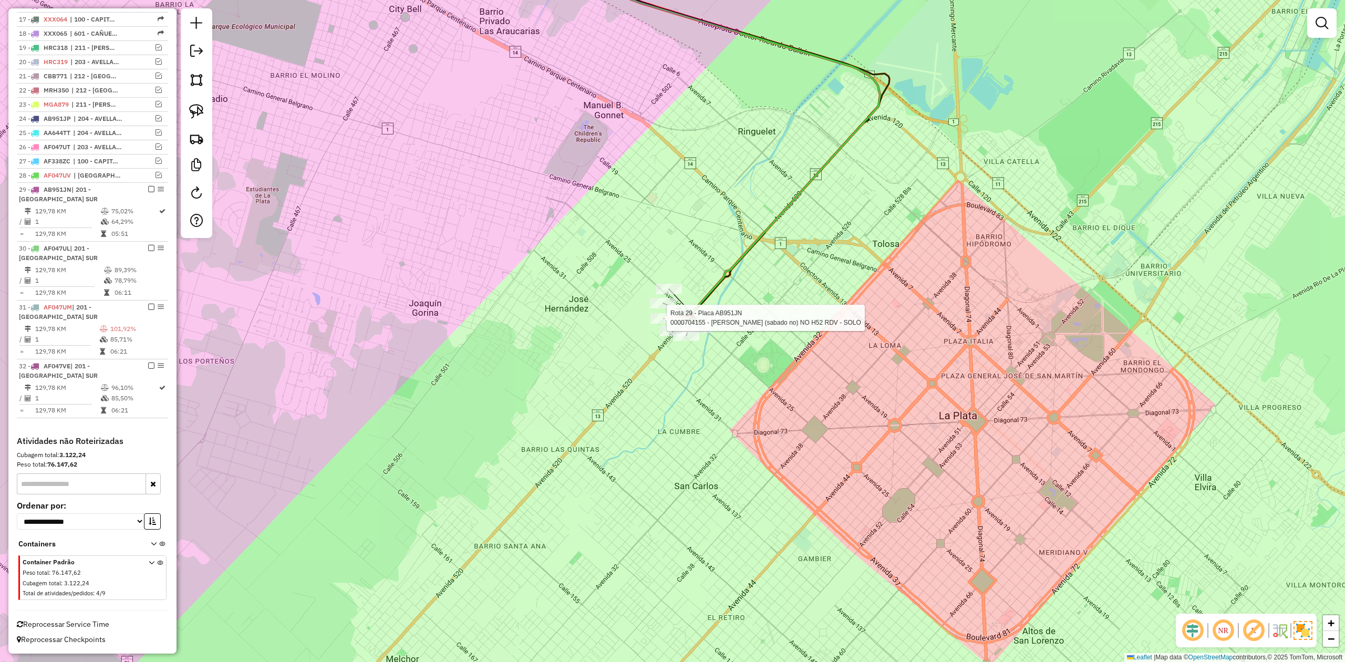
select select "**********"
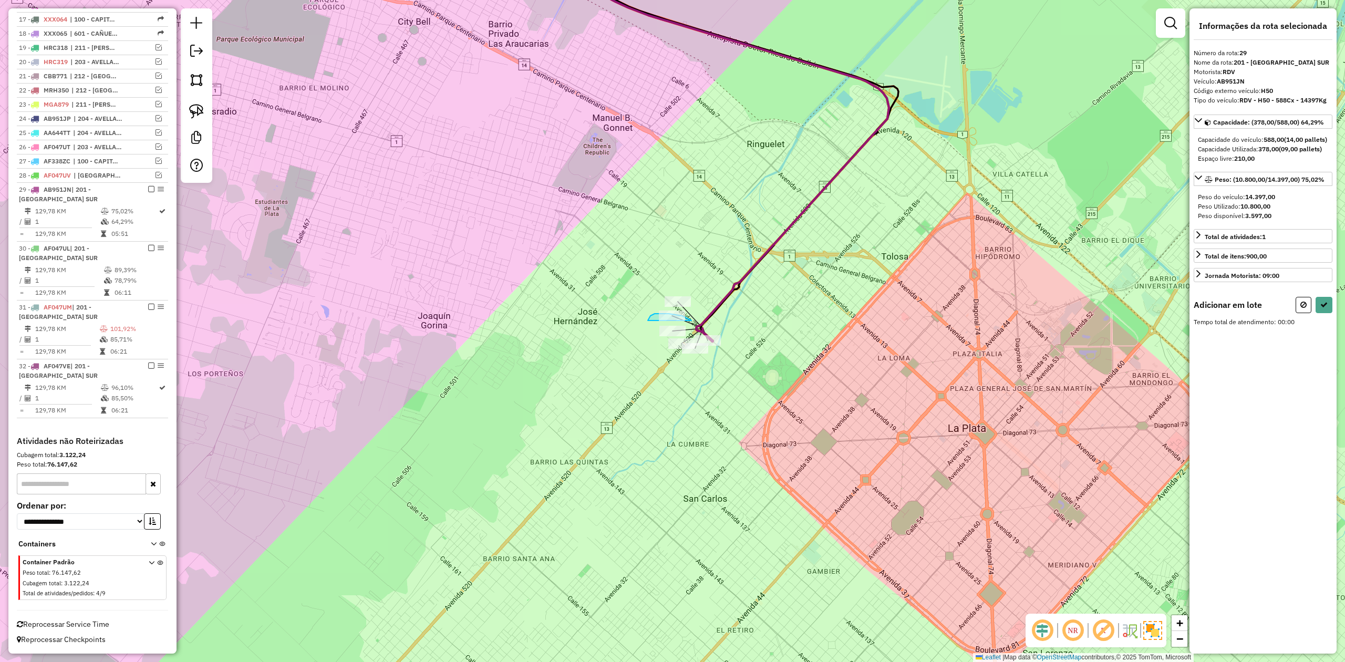
drag, startPoint x: 685, startPoint y: 317, endPoint x: 648, endPoint y: 322, distance: 38.1
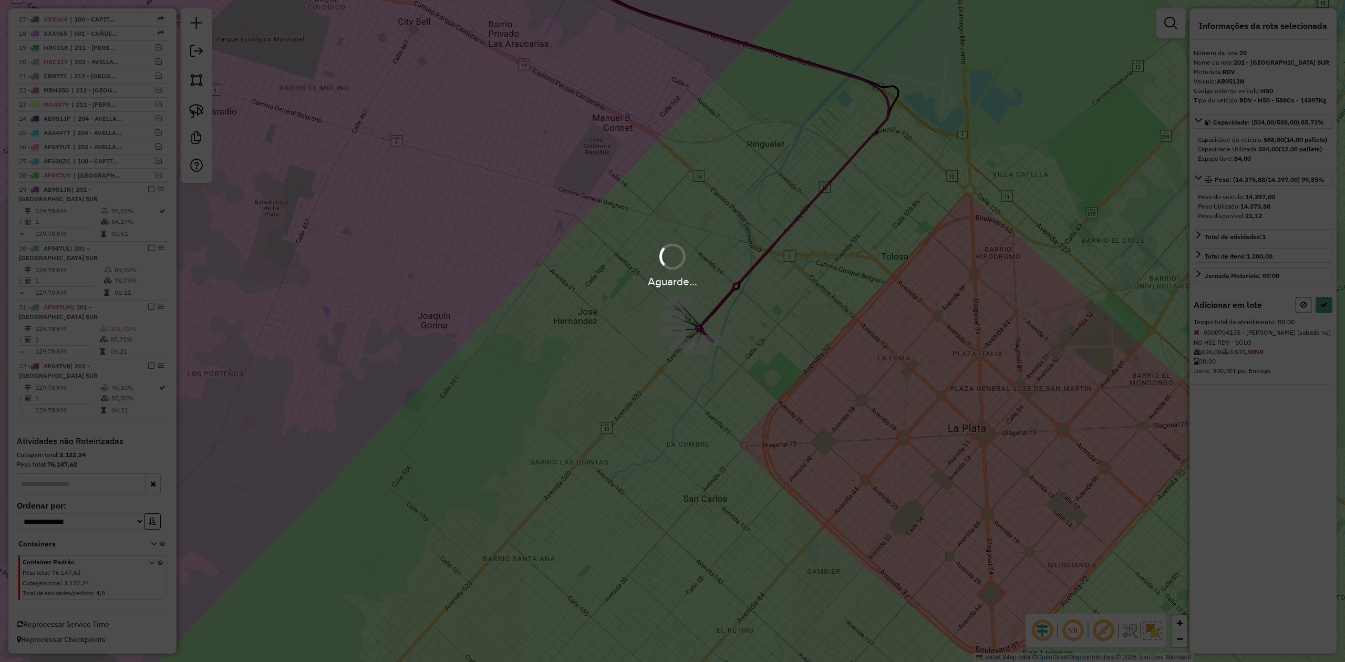
select select "**********"
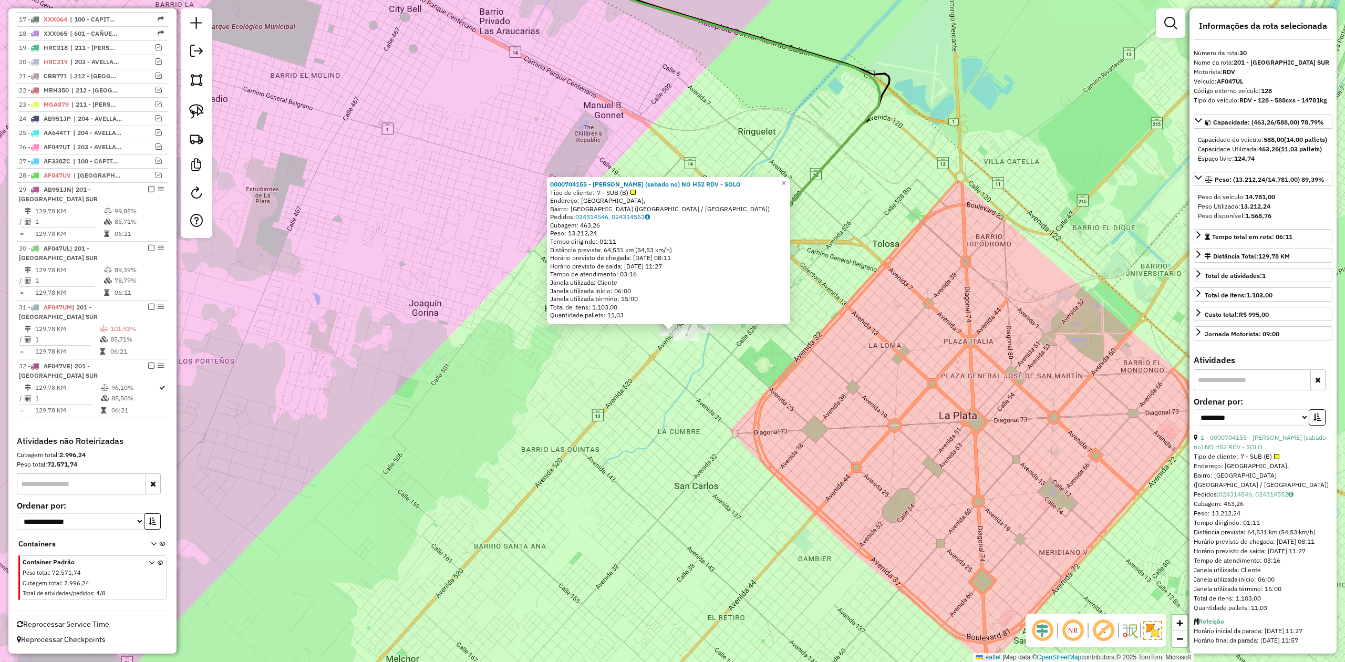
click at [682, 368] on div "0000704155 - RICARDO NINI (sabado no) NO H52 RDV - SOLO Tipo de cliente: 7 - SU…" at bounding box center [672, 331] width 1345 height 662
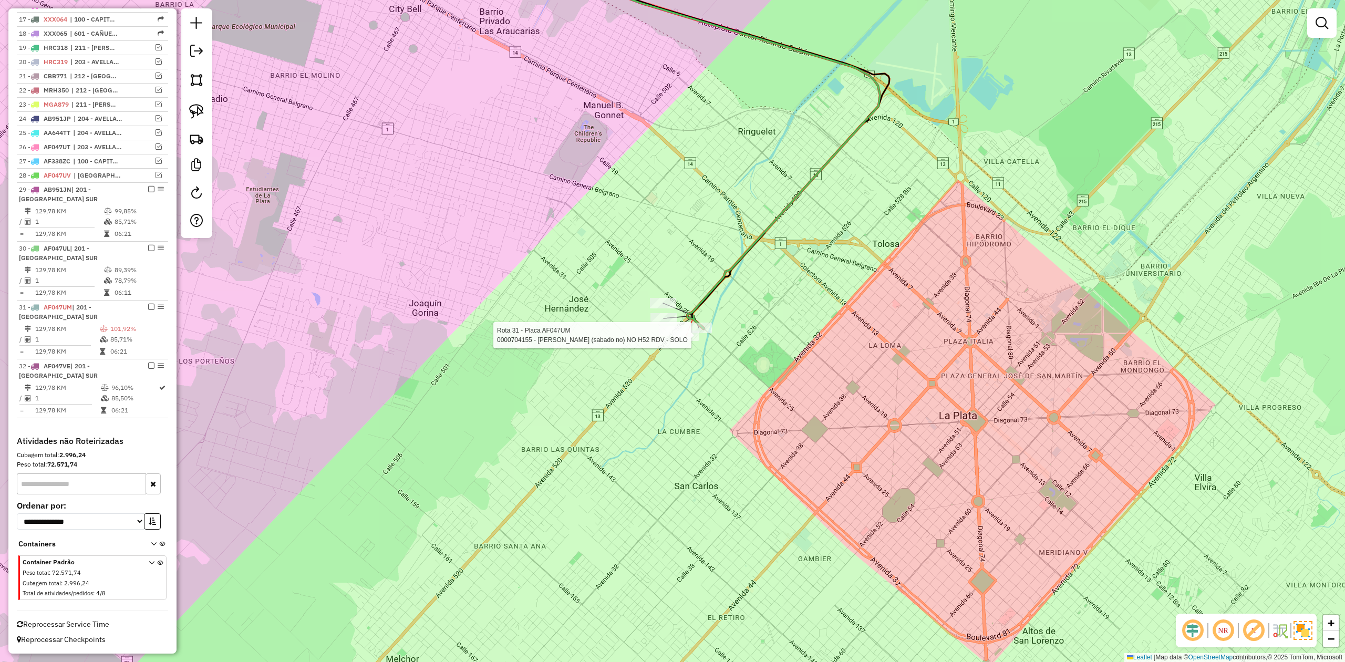
select select "**********"
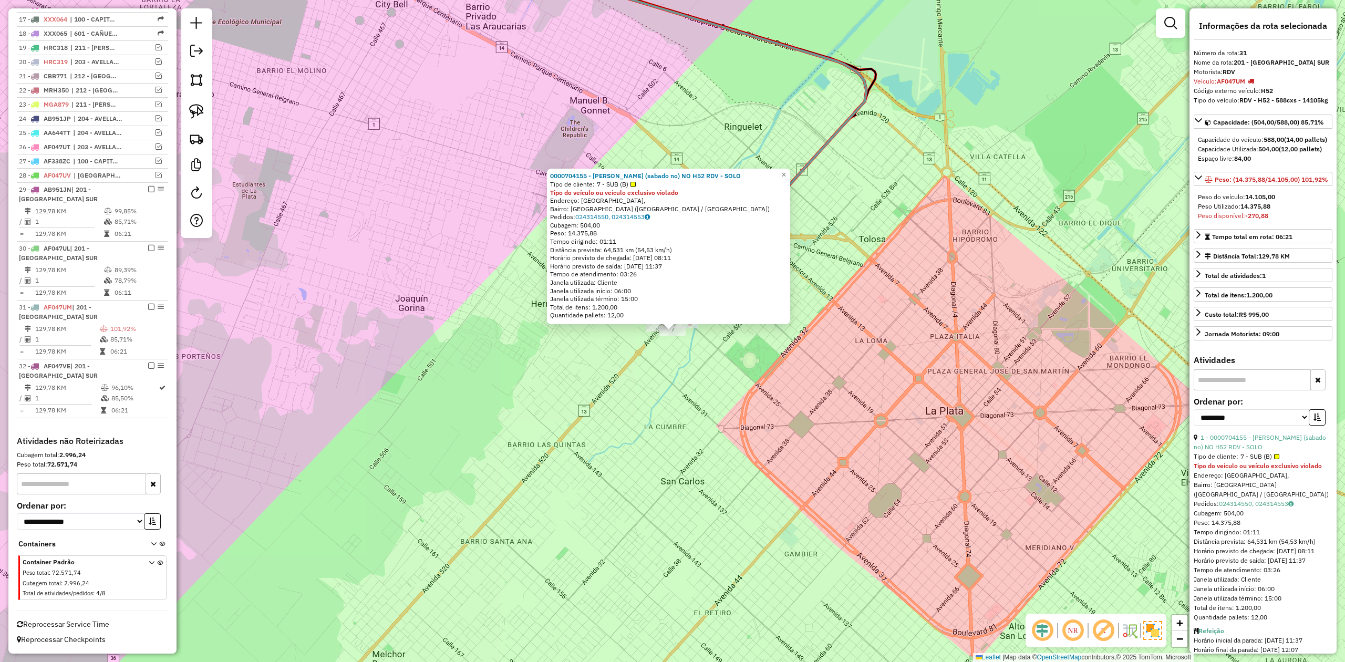
click at [689, 362] on div "0000704155 - RICARDO NINI (sabado no) NO H52 RDV - SOLO Tipo de cliente: 7 - SU…" at bounding box center [672, 331] width 1345 height 662
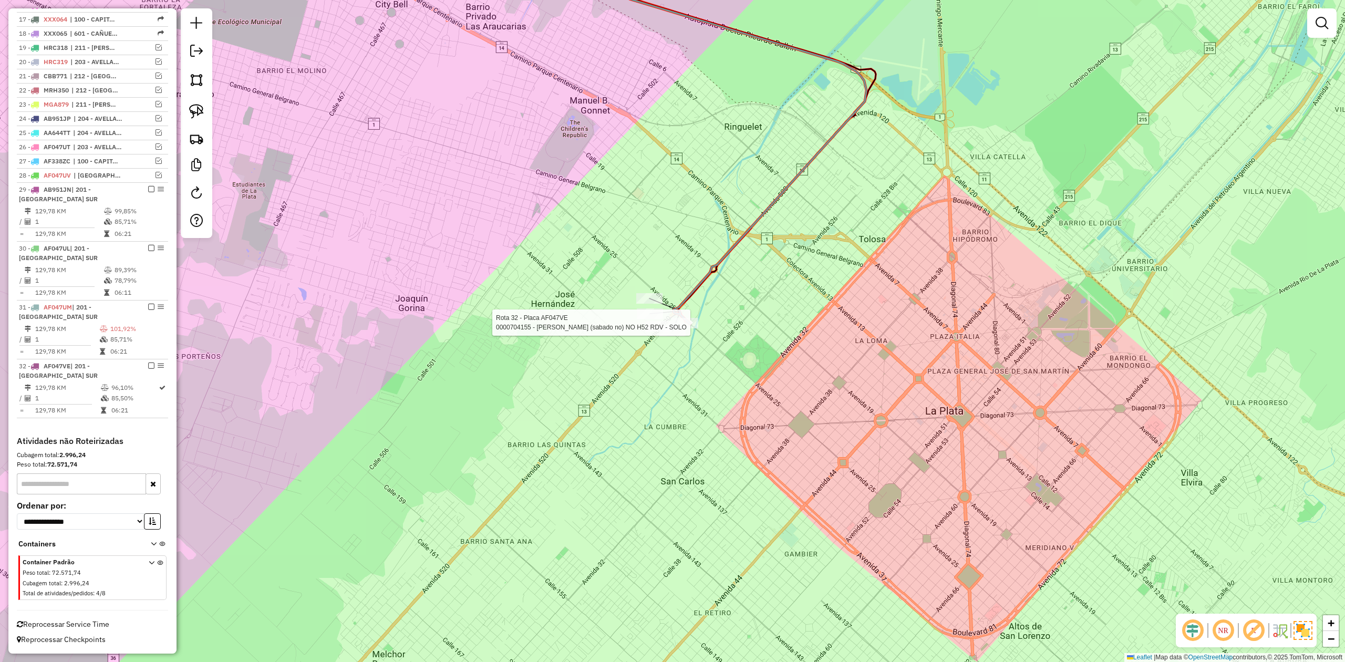
click at [692, 328] on div at bounding box center [685, 323] width 26 height 11
select select "**********"
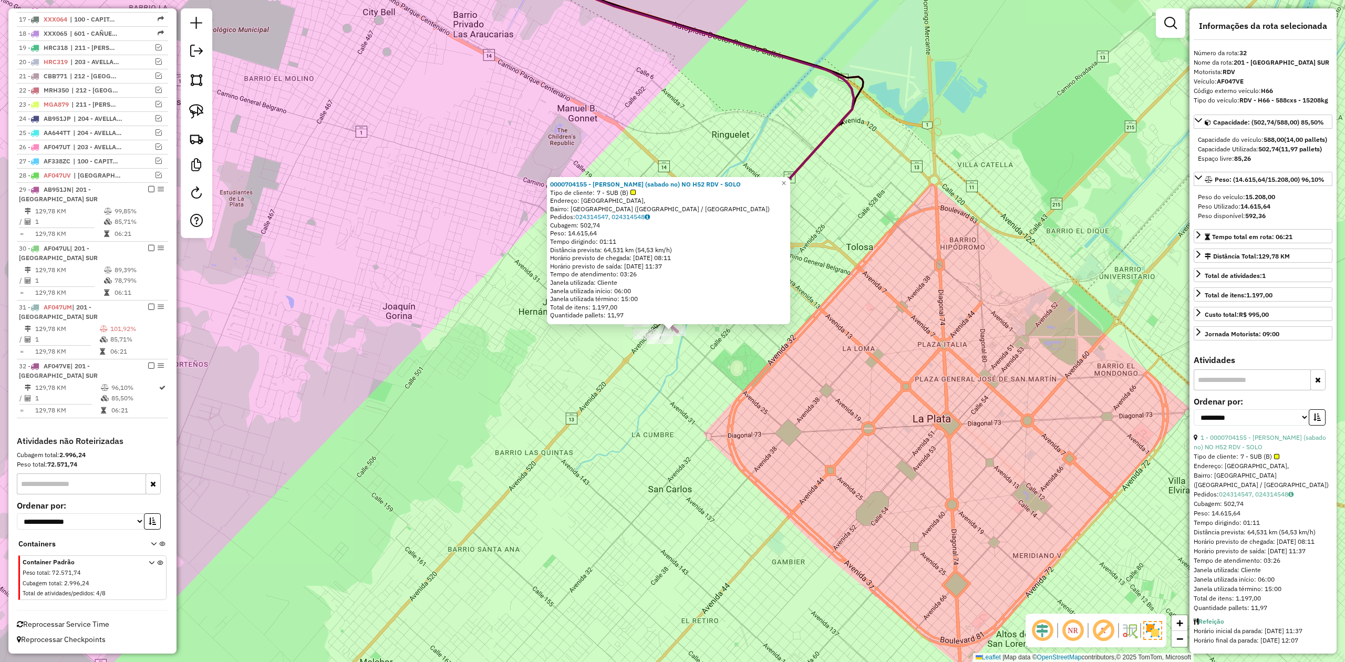
click at [672, 372] on div "0000704155 - RICARDO NINI (sabado no) NO H52 RDV - SOLO Tipo de cliente: 7 - SU…" at bounding box center [672, 331] width 1345 height 662
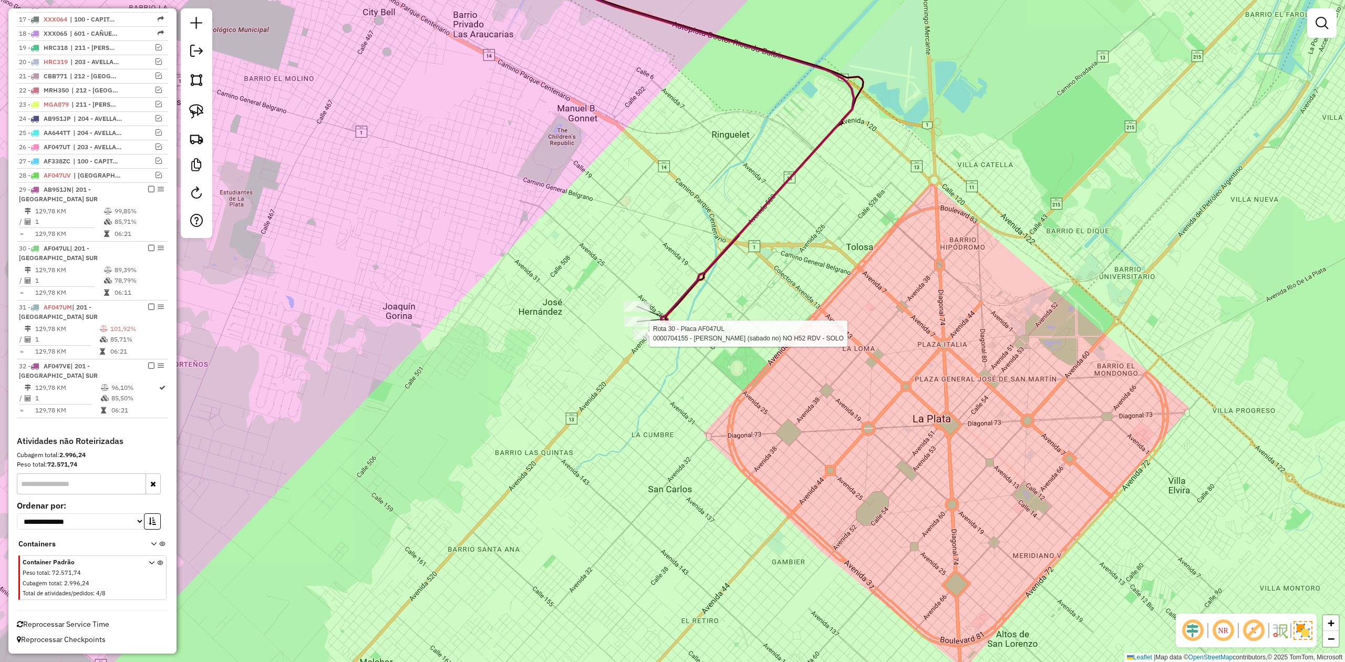
select select "**********"
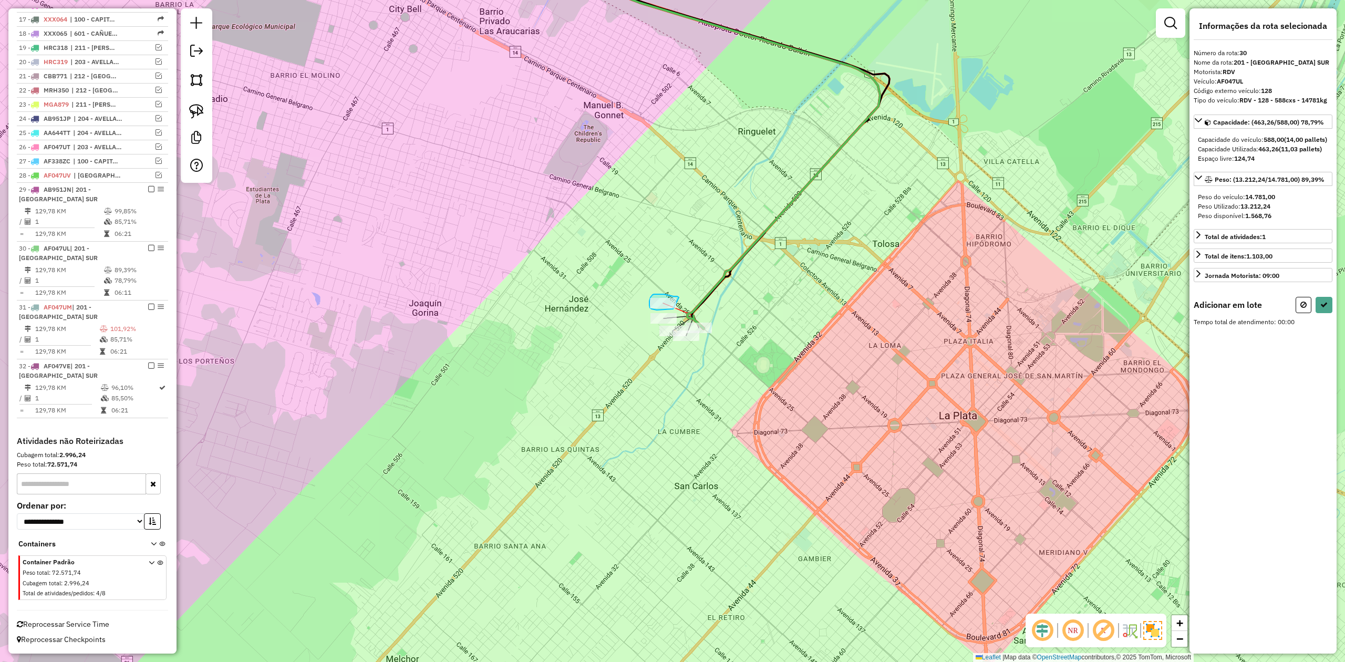
drag, startPoint x: 673, startPoint y: 296, endPoint x: 685, endPoint y: 305, distance: 14.7
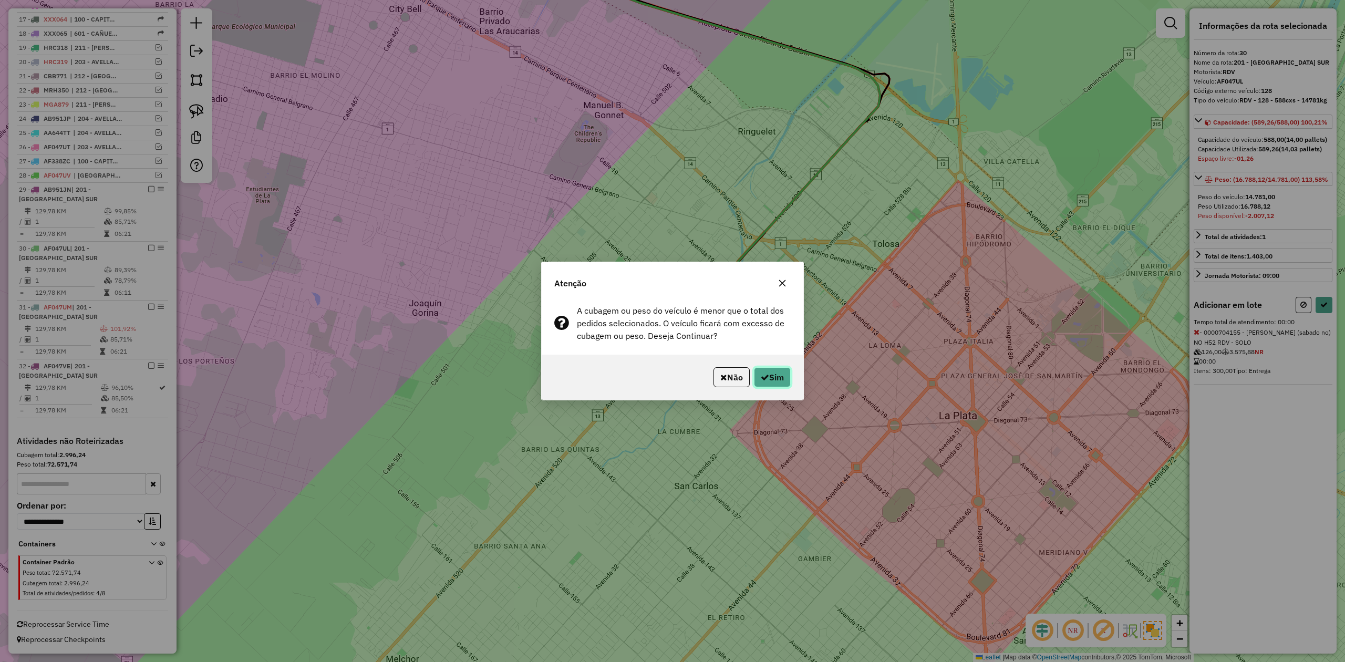
click at [776, 372] on button "Sim" at bounding box center [772, 377] width 37 height 20
select select "**********"
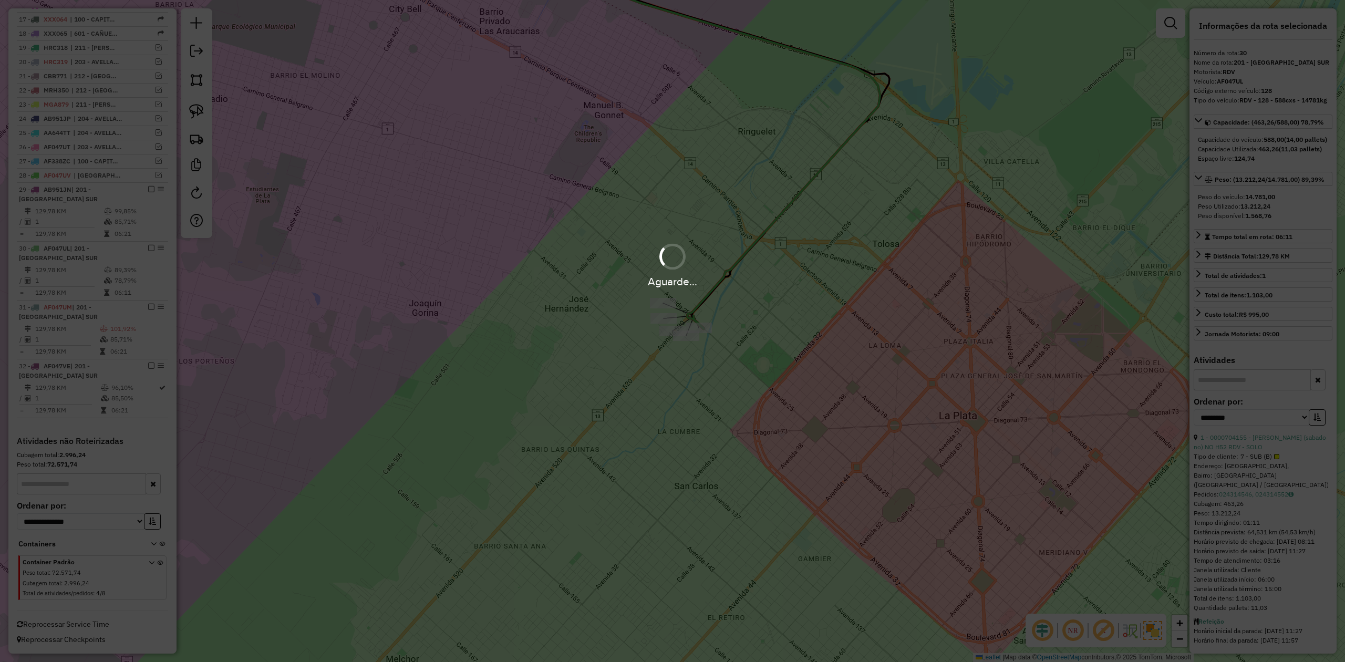
click at [690, 287] on div "Aguarde..." at bounding box center [672, 281] width 1345 height 16
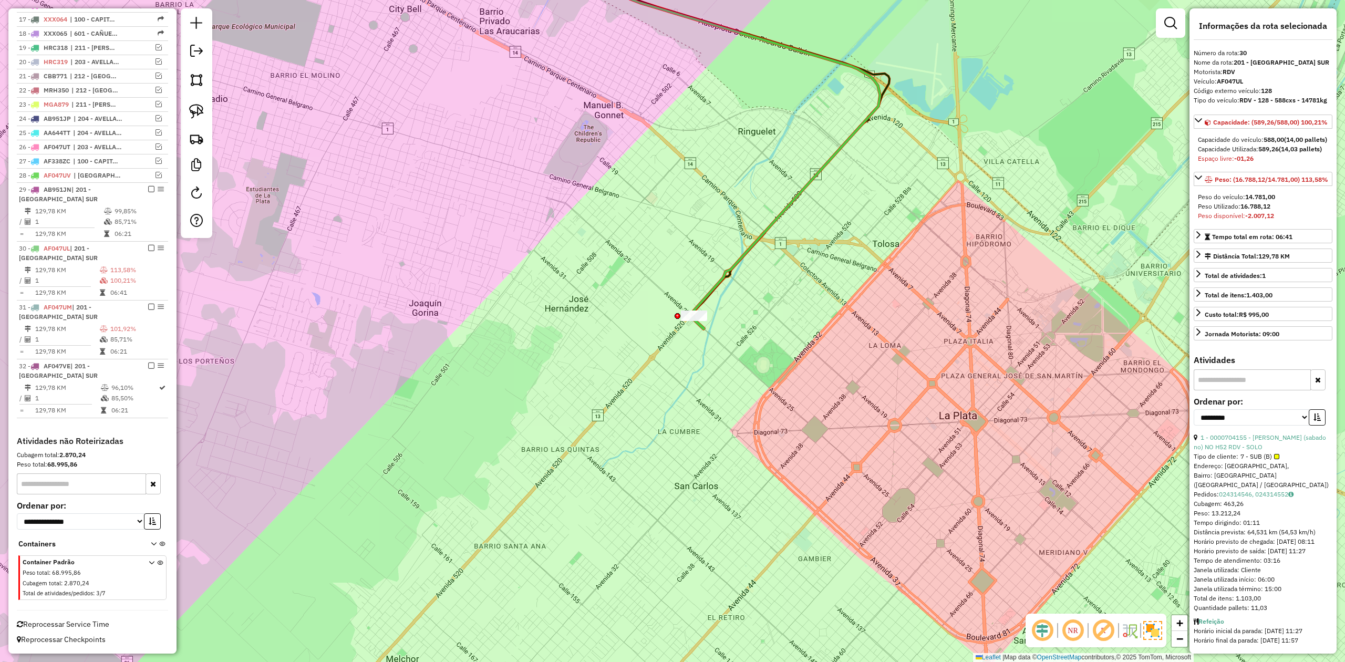
click at [680, 297] on div "Janela de atendimento Grade de atendimento Capacidade Transportadoras Veículos …" at bounding box center [672, 331] width 1345 height 662
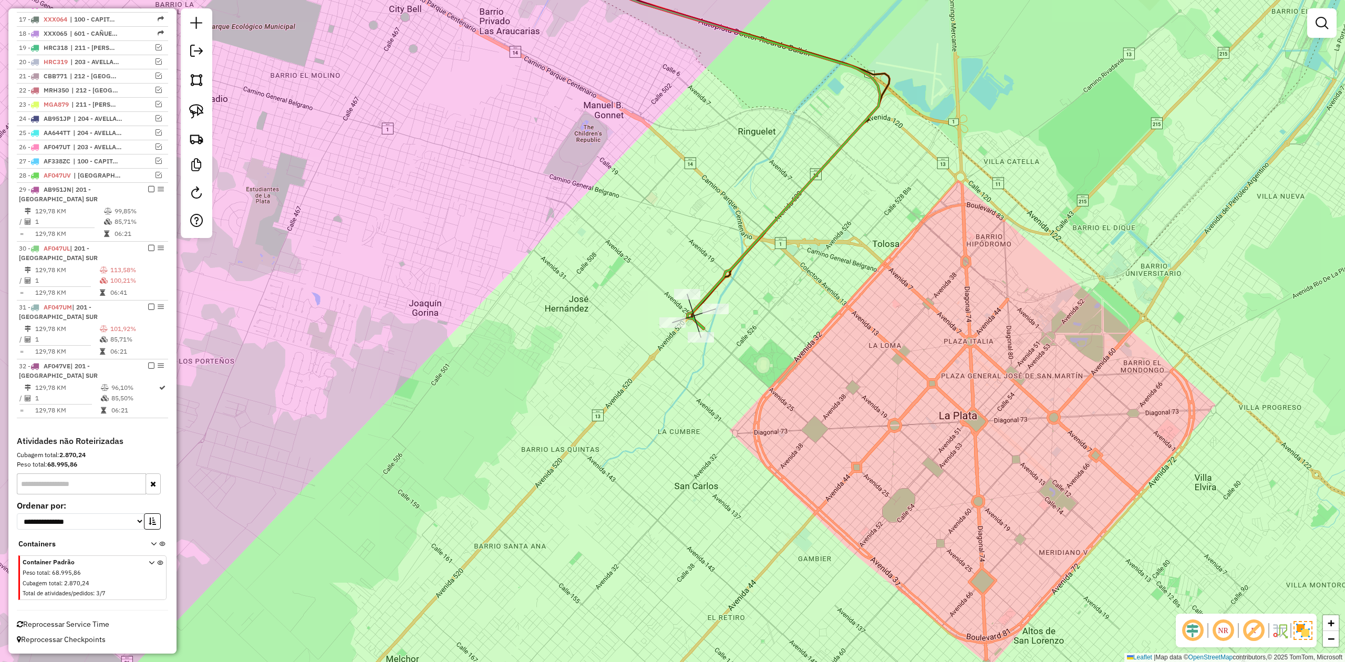
select select "**********"
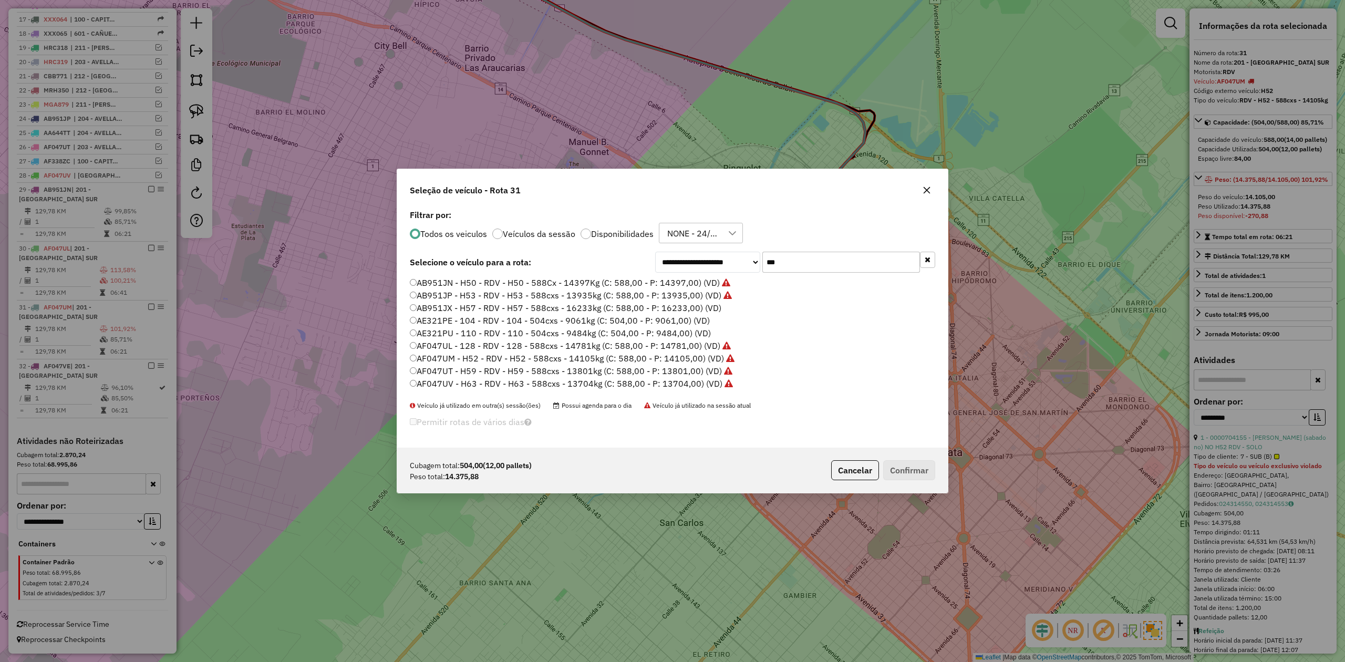
scroll to position [5, 3]
click at [682, 306] on label "AB951JX - H57 - RDV - H57 - 588cxs - 16233kg (C: 588,00 - P: 16233,00) (VD)" at bounding box center [565, 307] width 311 height 13
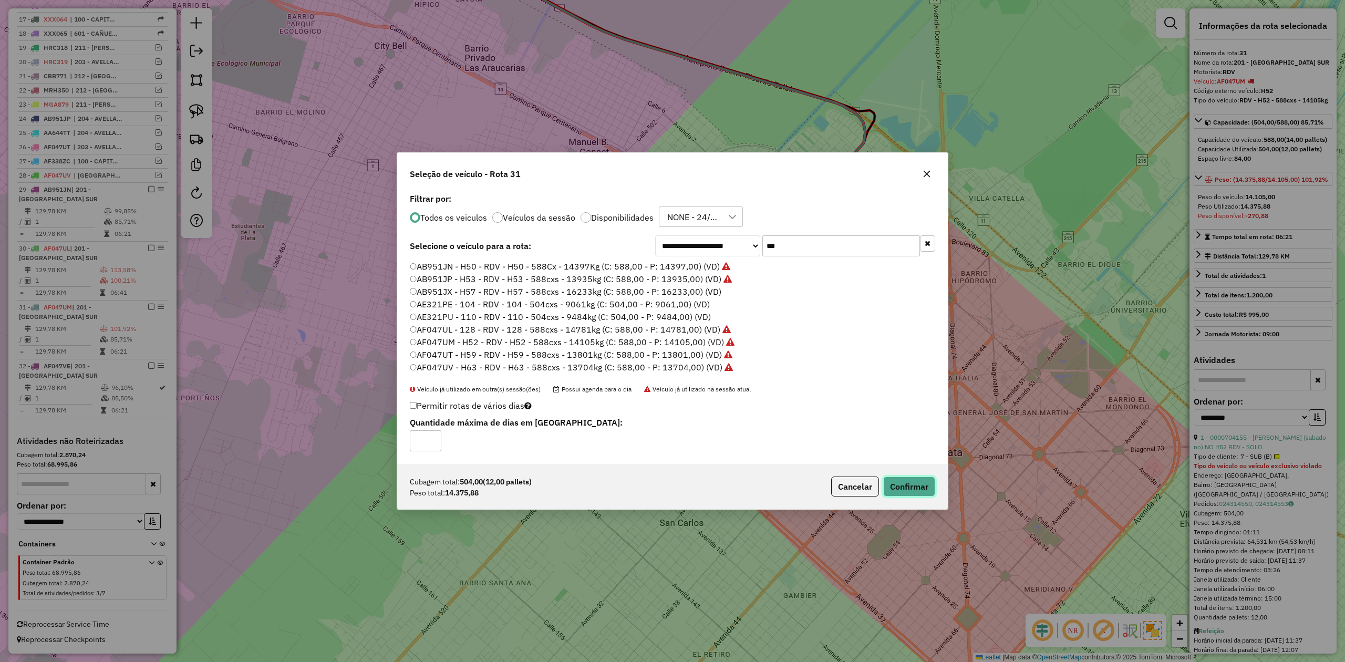
drag, startPoint x: 902, startPoint y: 482, endPoint x: 898, endPoint y: 477, distance: 5.6
click at [902, 482] on button "Confirmar" at bounding box center [909, 486] width 52 height 20
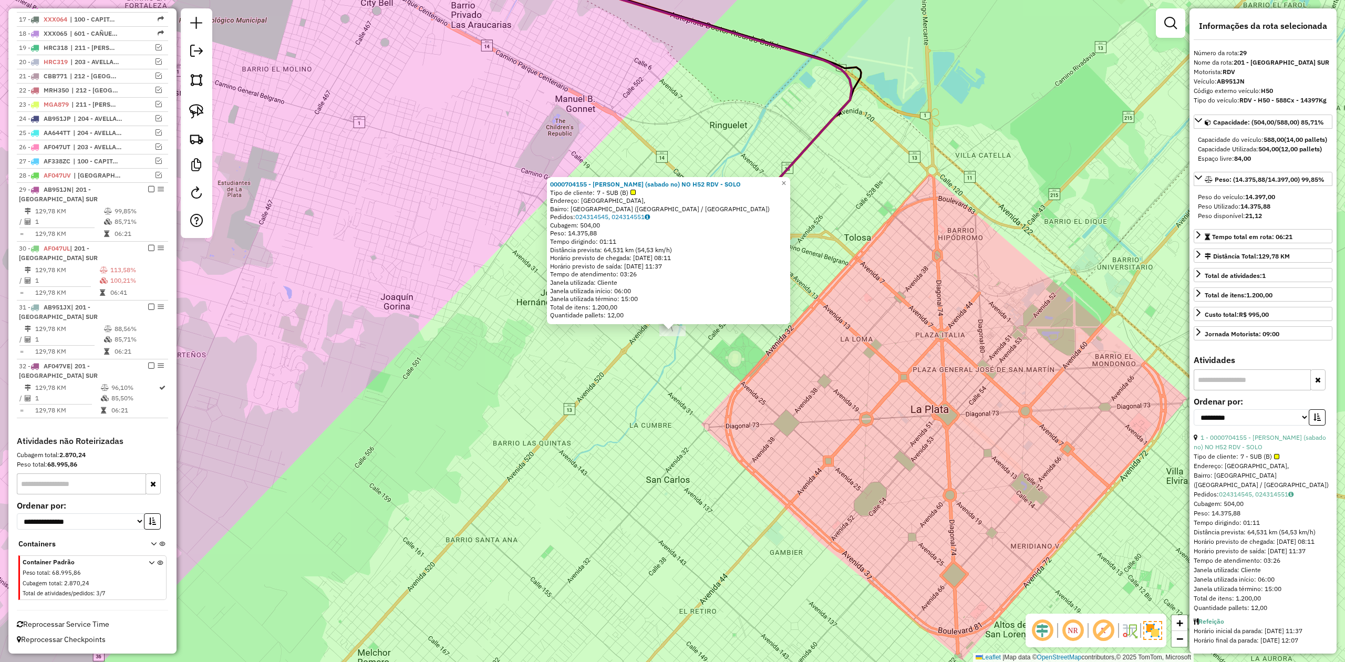
click at [630, 364] on div "0000704155 - RICARDO NINI (sabado no) NO H52 RDV - SOLO Tipo de cliente: 7 - SU…" at bounding box center [672, 331] width 1345 height 662
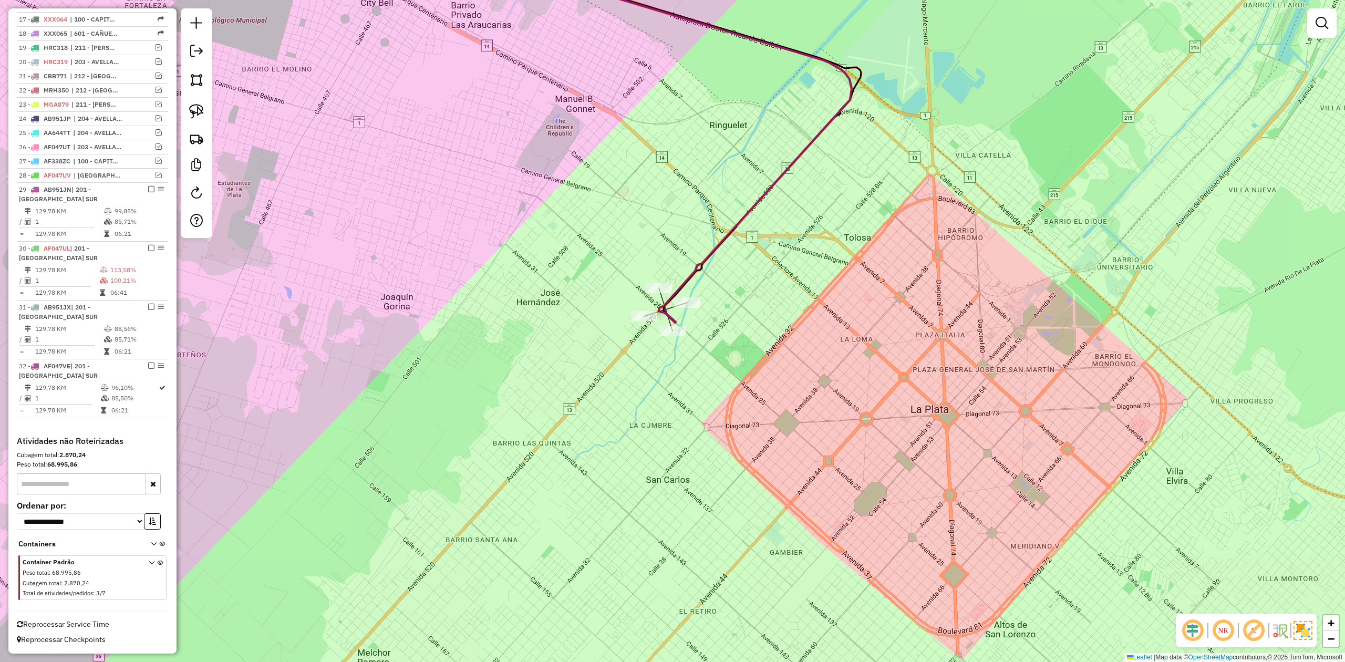
select select "**********"
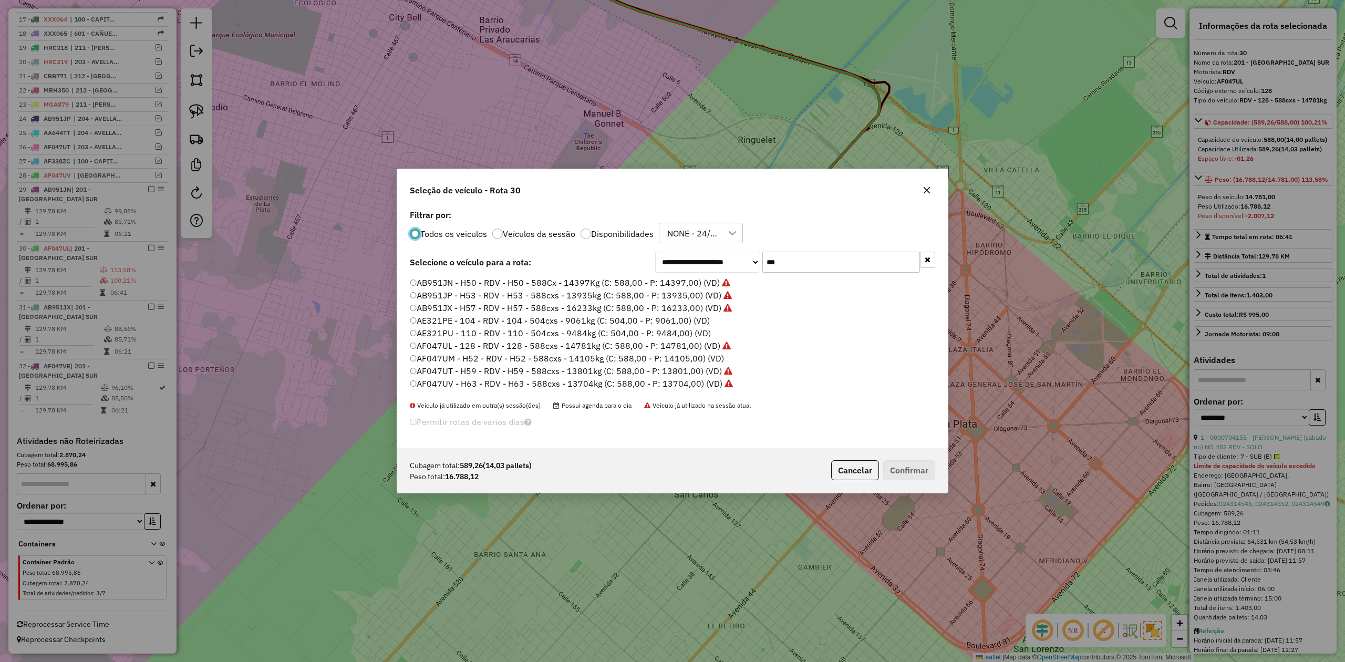
scroll to position [70, 0]
click at [691, 328] on label "AF047VA - H65 - RDV - H65 - 588cxs - 16317kg (C: 588,00 - P: 16317,00) (VD)" at bounding box center [565, 326] width 311 height 13
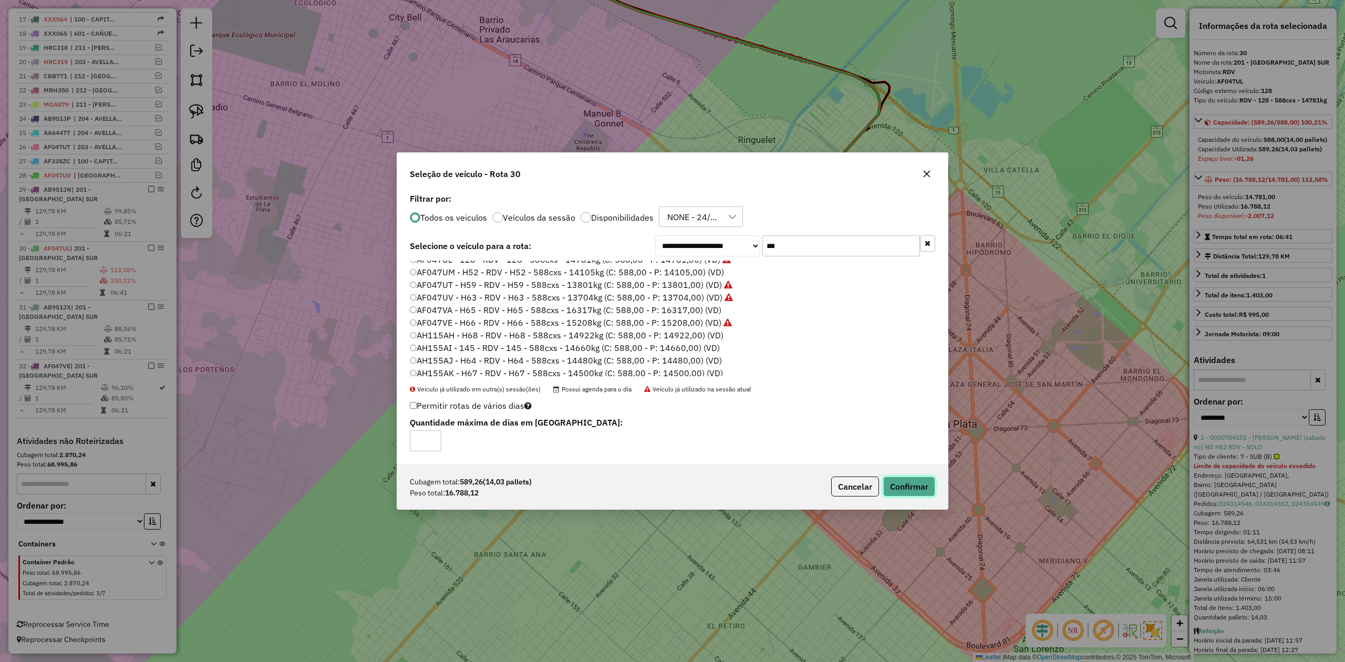
click at [918, 490] on button "Confirmar" at bounding box center [909, 486] width 52 height 20
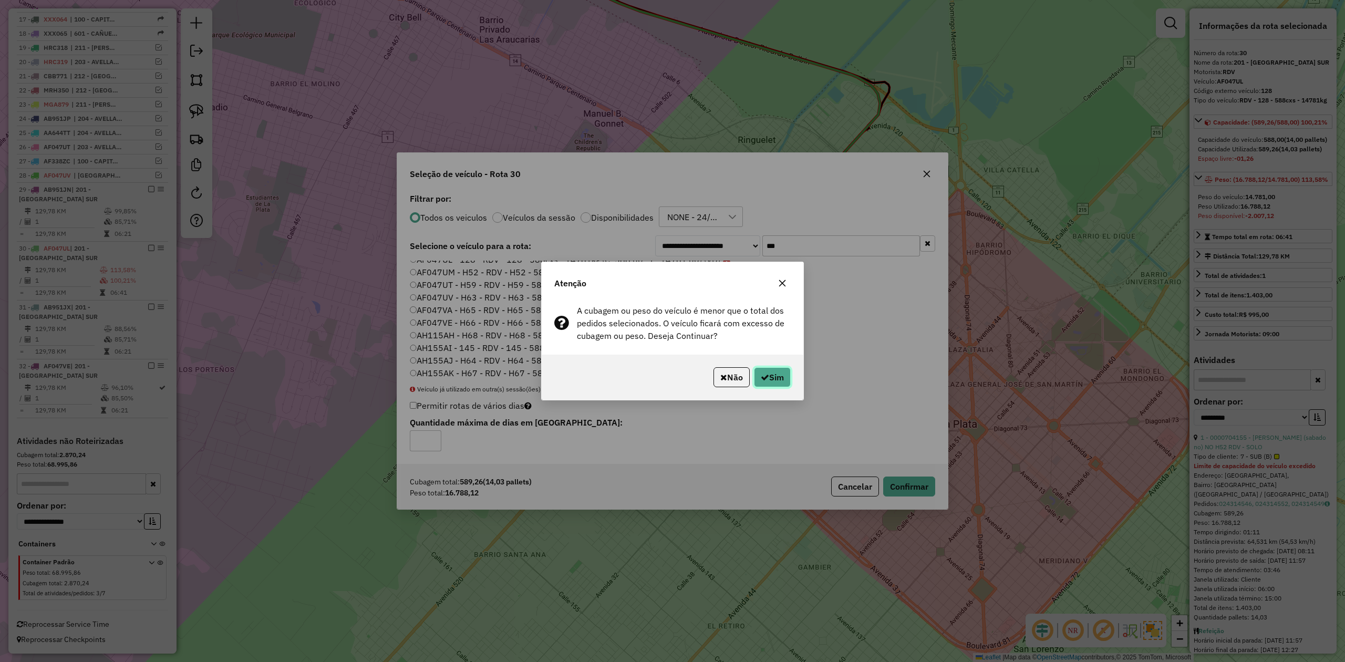
click at [769, 370] on button "Sim" at bounding box center [772, 377] width 37 height 20
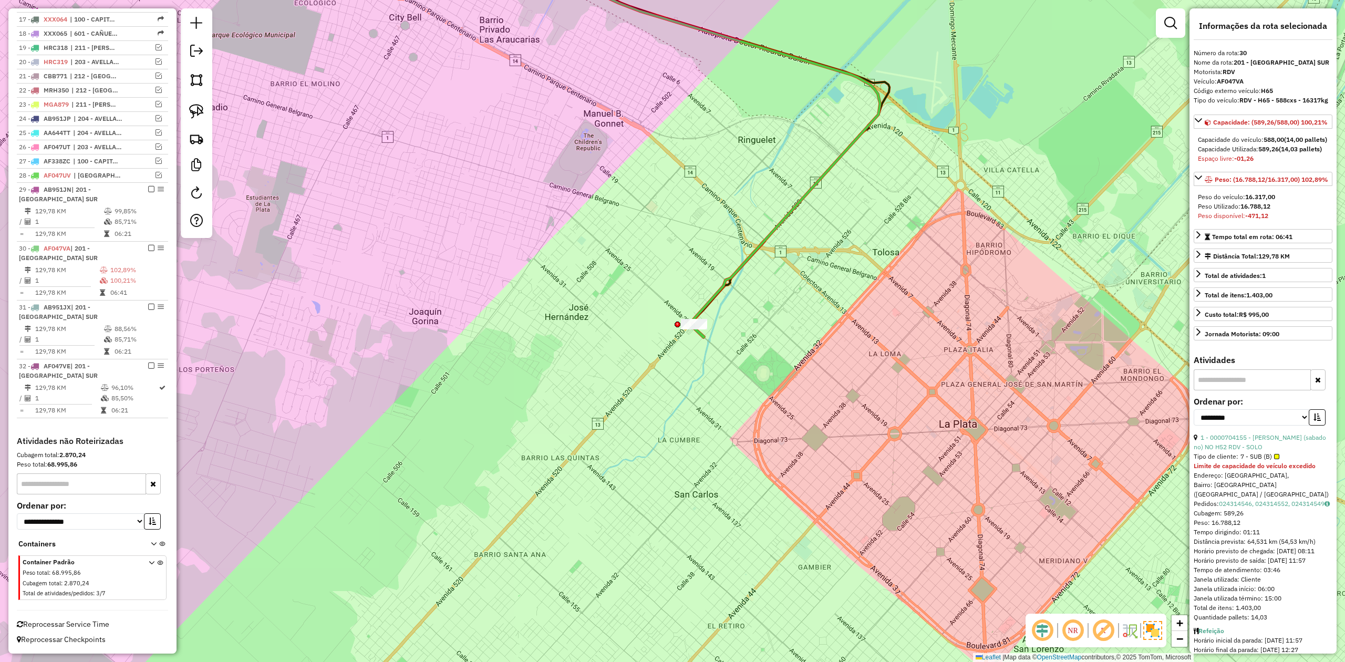
click at [683, 379] on div "Janela de atendimento Grade de atendimento Capacidade Transportadoras Veículos …" at bounding box center [672, 331] width 1345 height 662
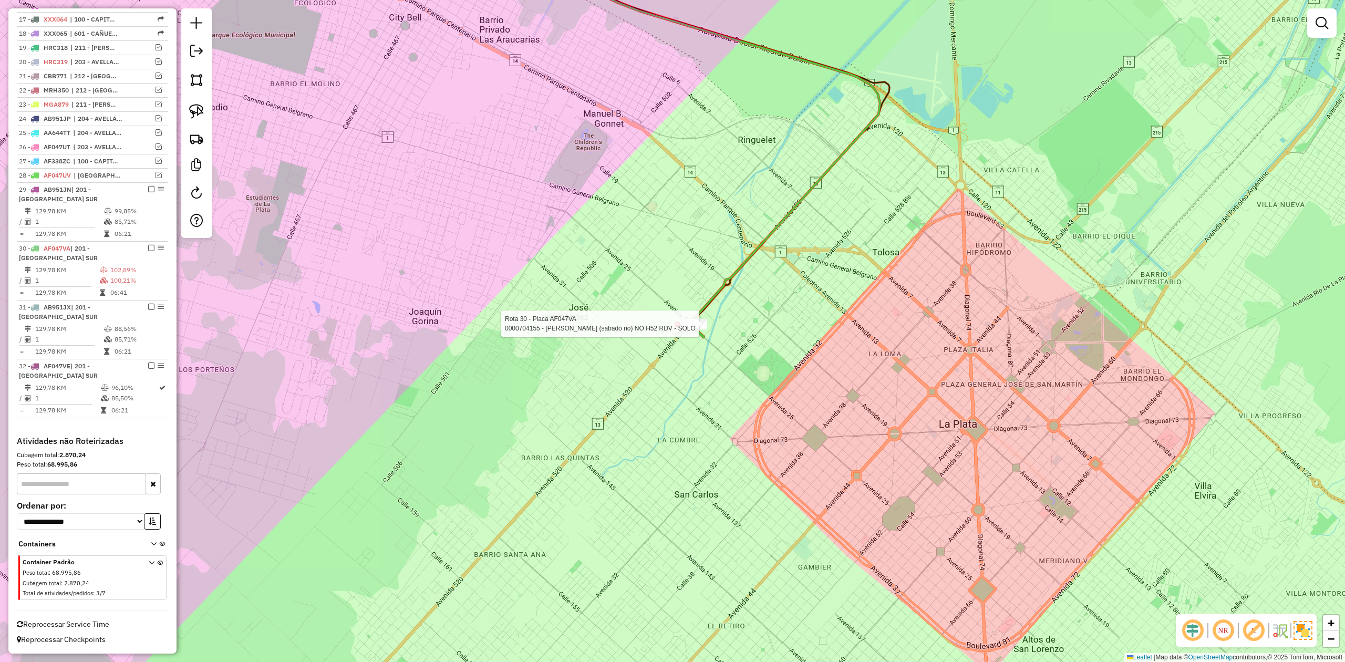
click at [690, 329] on div at bounding box center [694, 324] width 26 height 11
select select "**********"
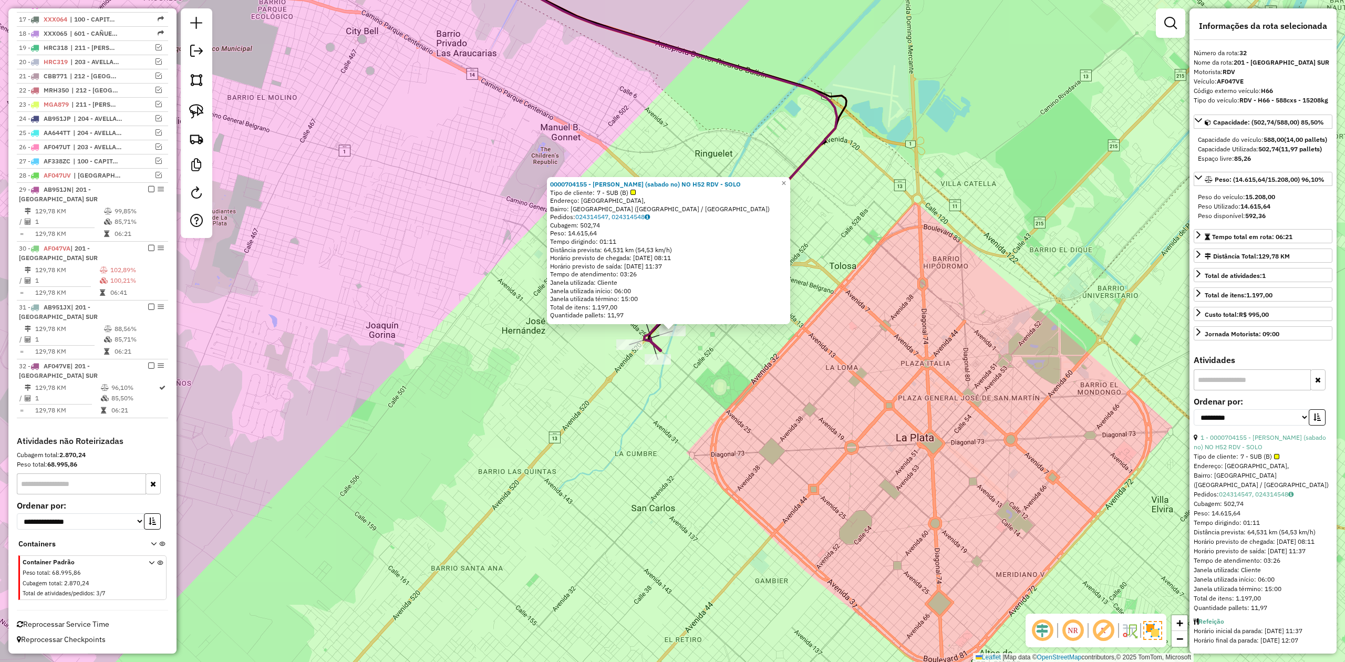
click at [690, 366] on div "Rota 32 - Placa AF047VE 0000704155 - RICARDO NINI (sabado no) NO H52 RDV - SOLO…" at bounding box center [672, 331] width 1345 height 662
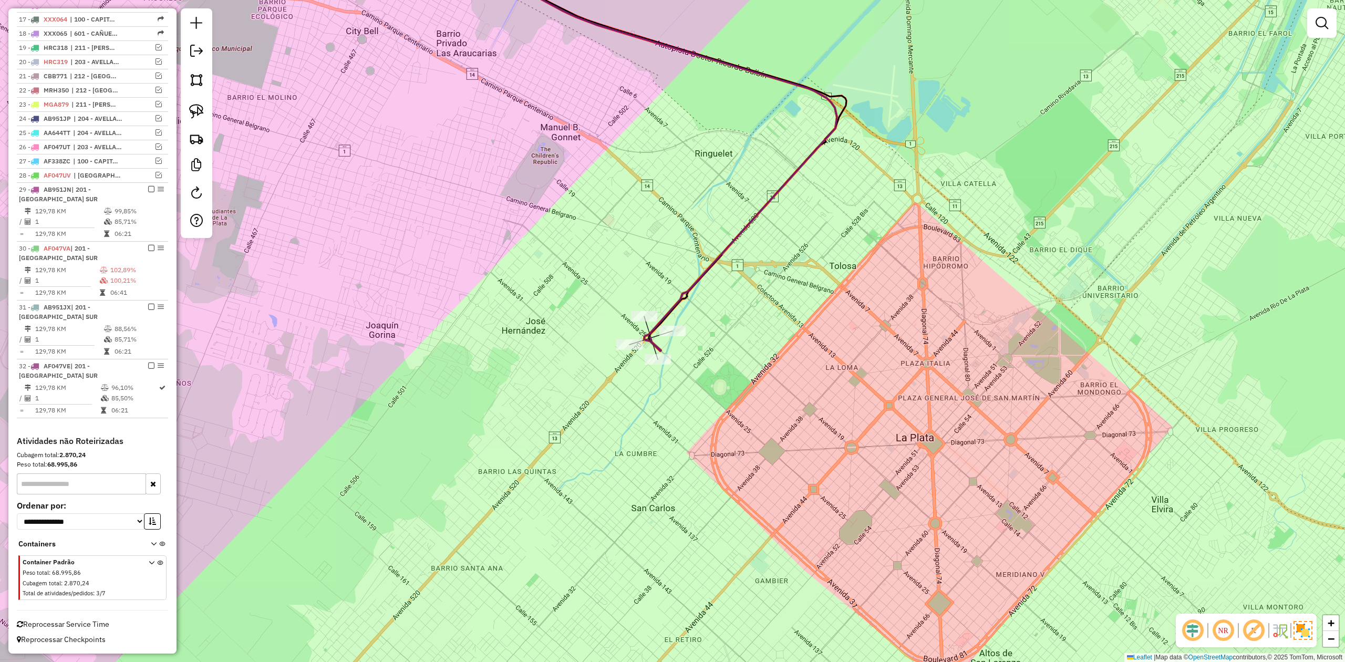
select select "**********"
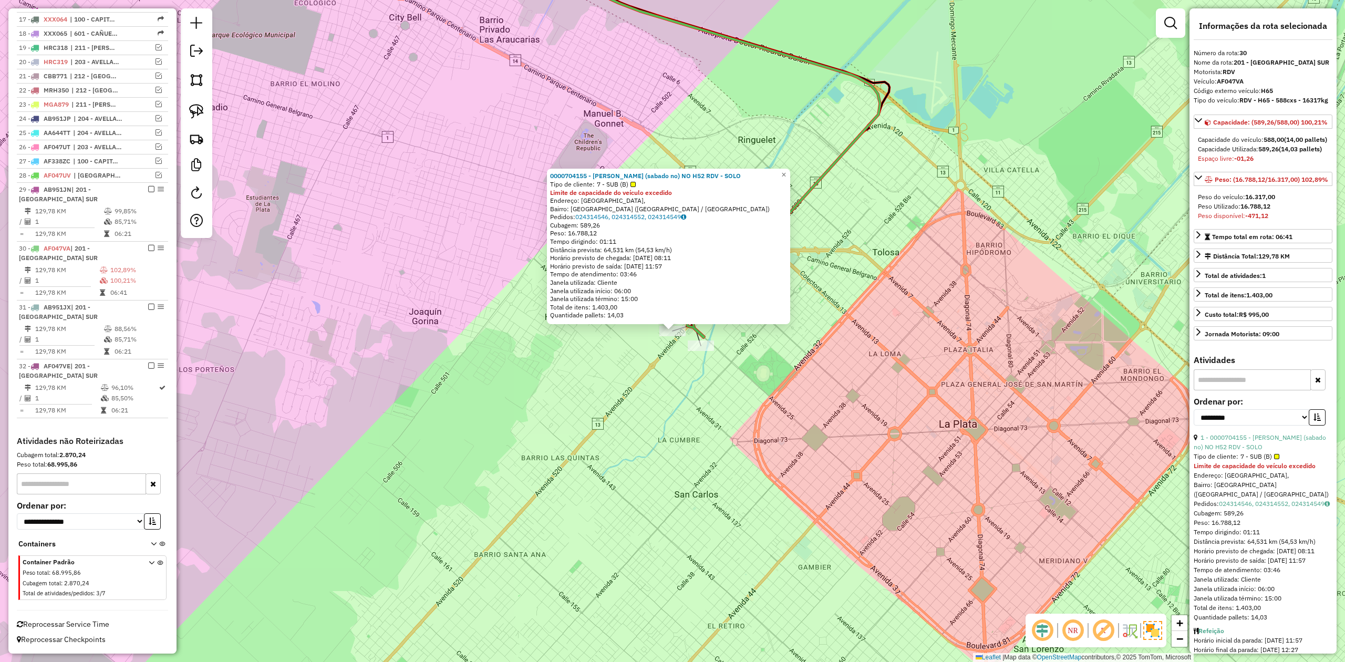
drag, startPoint x: 1239, startPoint y: 101, endPoint x: 1330, endPoint y: 102, distance: 91.9
click at [1330, 102] on div "**********" at bounding box center [1262, 330] width 147 height 645
copy strong "RDV - H65 - 588cxs - 16317kg"
click at [681, 392] on div "0000704155 - RICARDO NINI (sabado no) NO H52 RDV - SOLO Tipo de cliente: 7 - SU…" at bounding box center [672, 331] width 1345 height 662
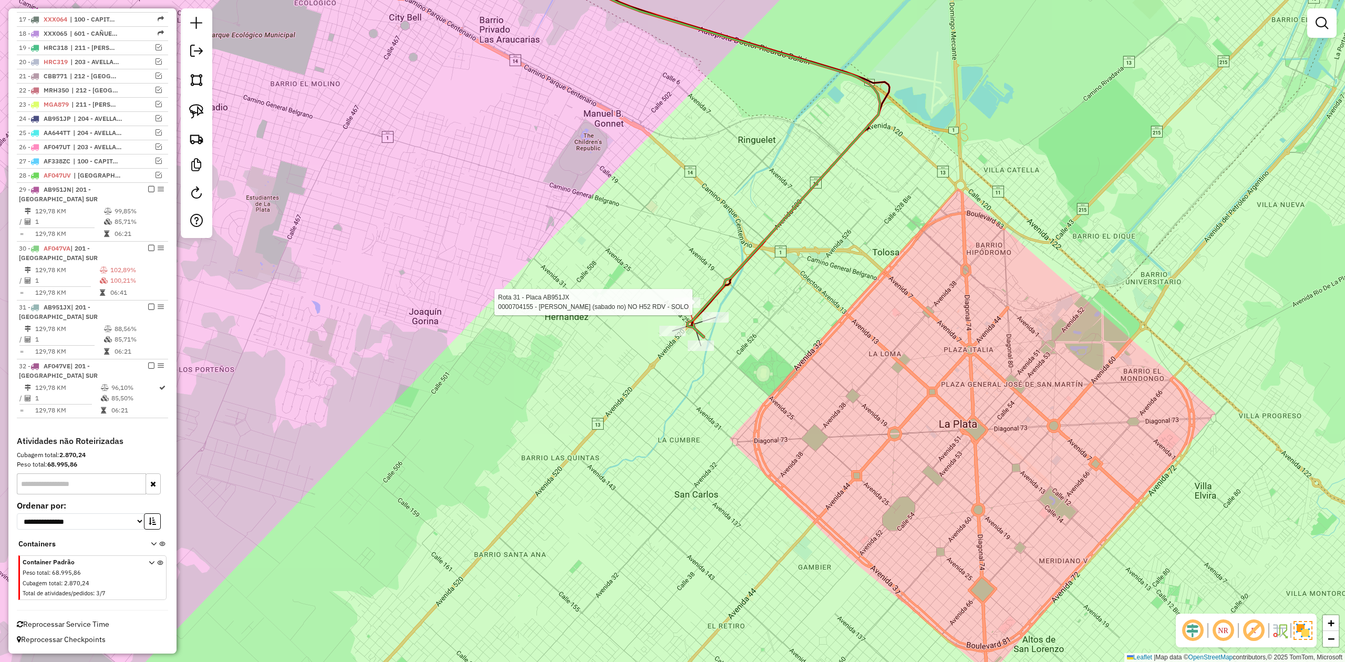
select select "**********"
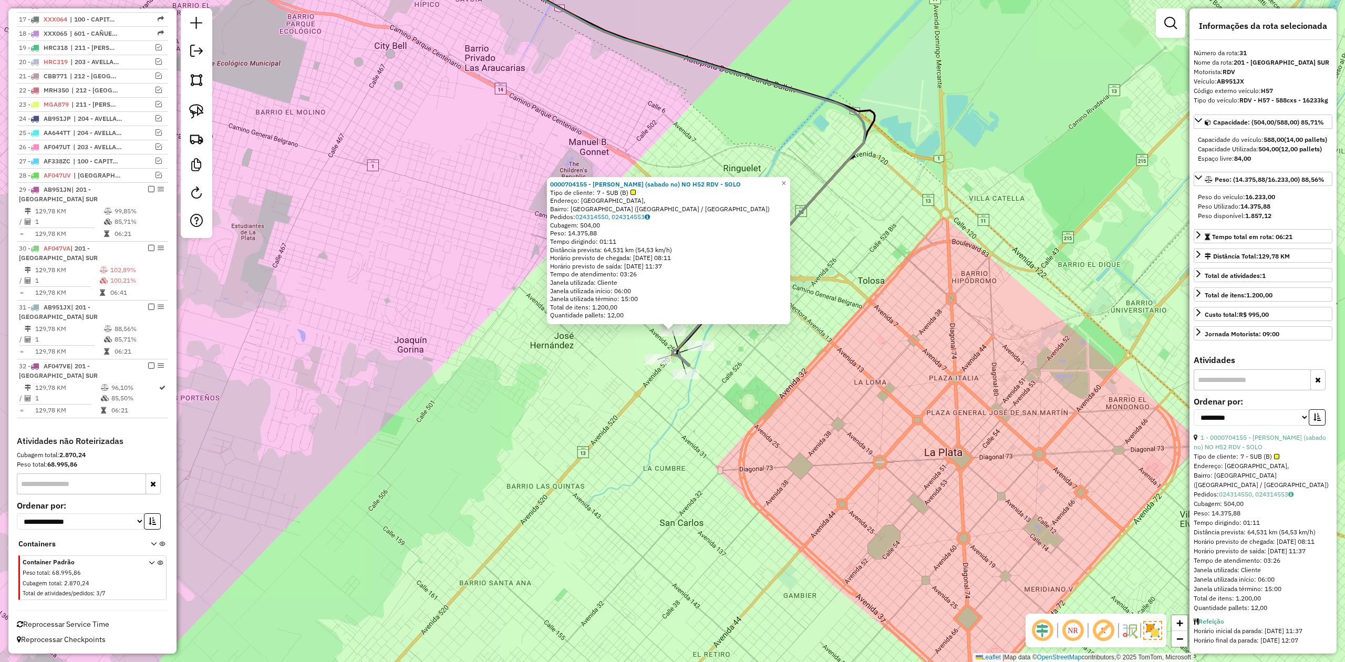
drag, startPoint x: 1242, startPoint y: 99, endPoint x: 1326, endPoint y: 101, distance: 84.1
click at [1326, 101] on strong "RDV - H57 - 588cxs - 16233kg" at bounding box center [1283, 100] width 89 height 8
copy strong "RDV - H57 - 588cxs - 16233kg"
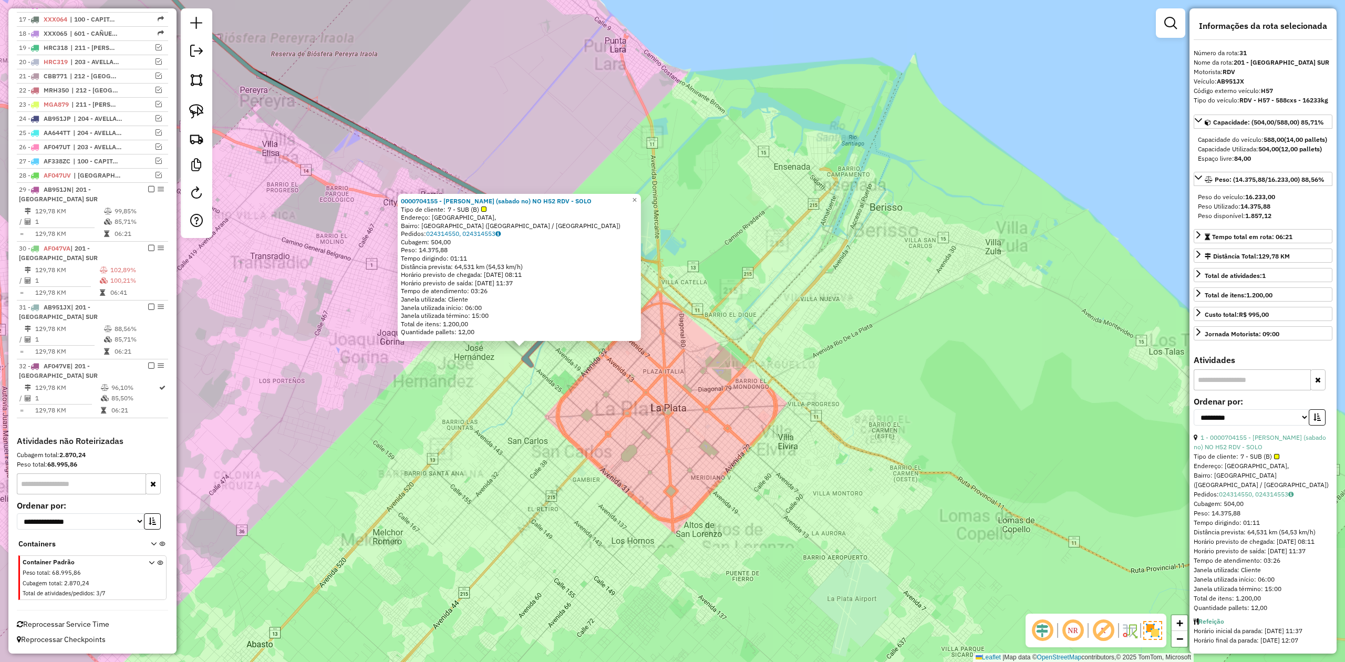
click at [533, 419] on div "0000704155 - RICARDO NINI (sabado no) NO H52 RDV - SOLO Tipo de cliente: 7 - SU…" at bounding box center [672, 331] width 1345 height 662
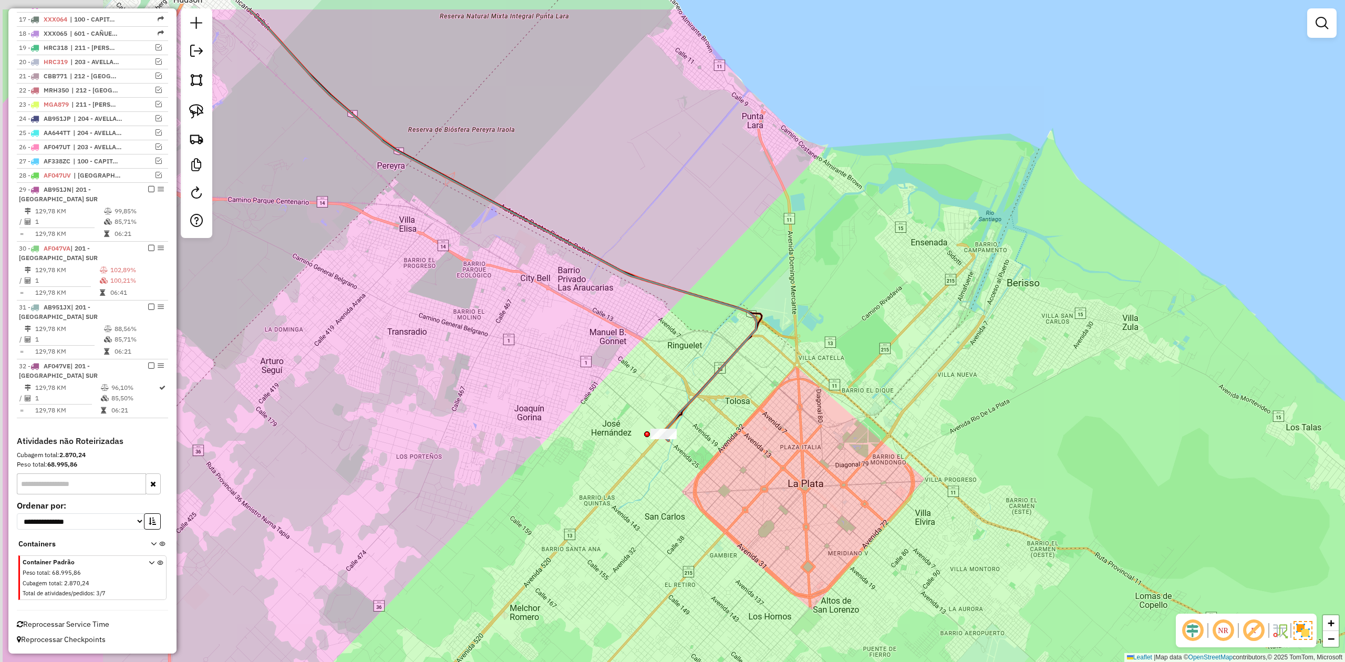
drag, startPoint x: 565, startPoint y: 467, endPoint x: 606, endPoint y: 481, distance: 43.2
click at [606, 481] on div "Janela de atendimento Grade de atendimento Capacidade Transportadoras Veículos …" at bounding box center [672, 331] width 1345 height 662
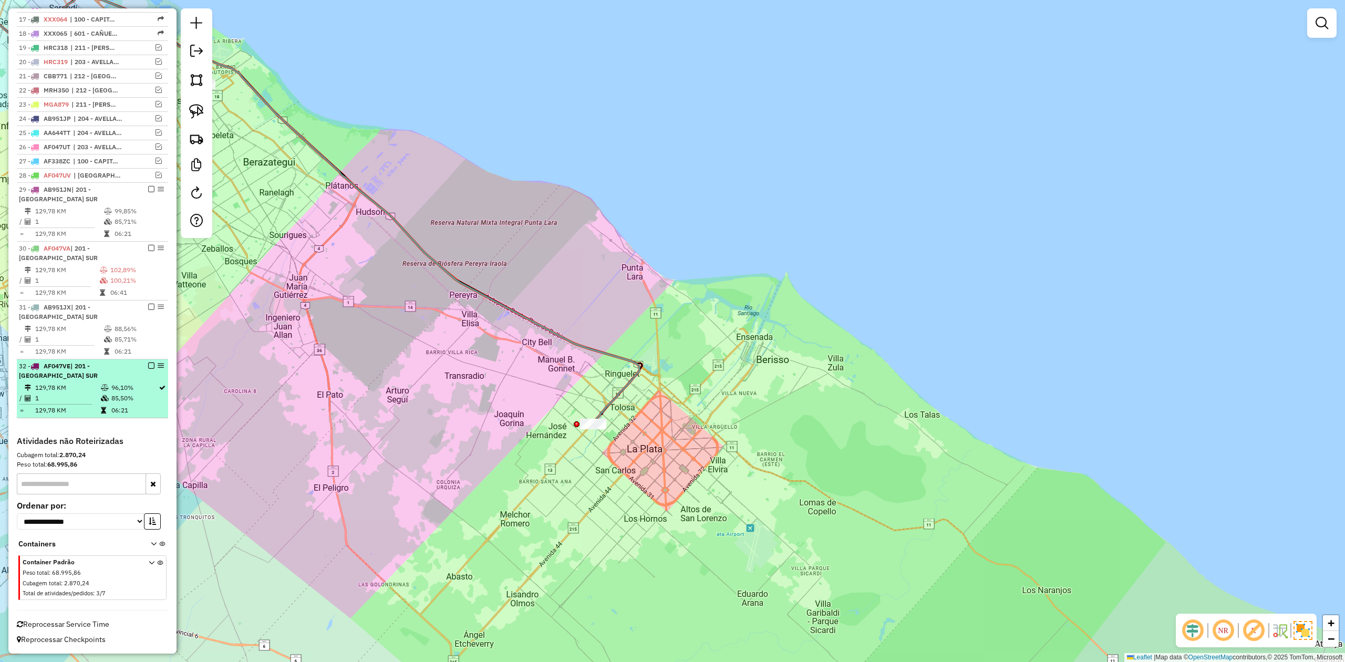
click at [151, 366] on em at bounding box center [151, 365] width 6 height 6
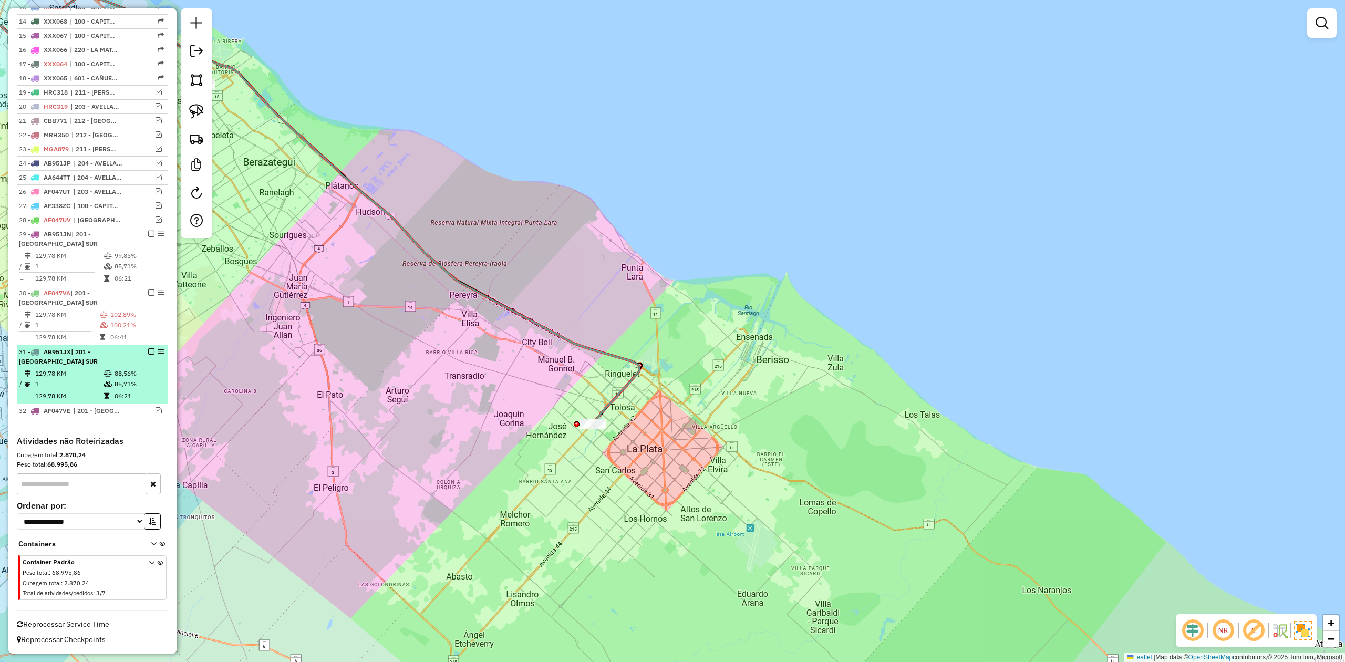
click at [148, 351] on em at bounding box center [151, 351] width 6 height 6
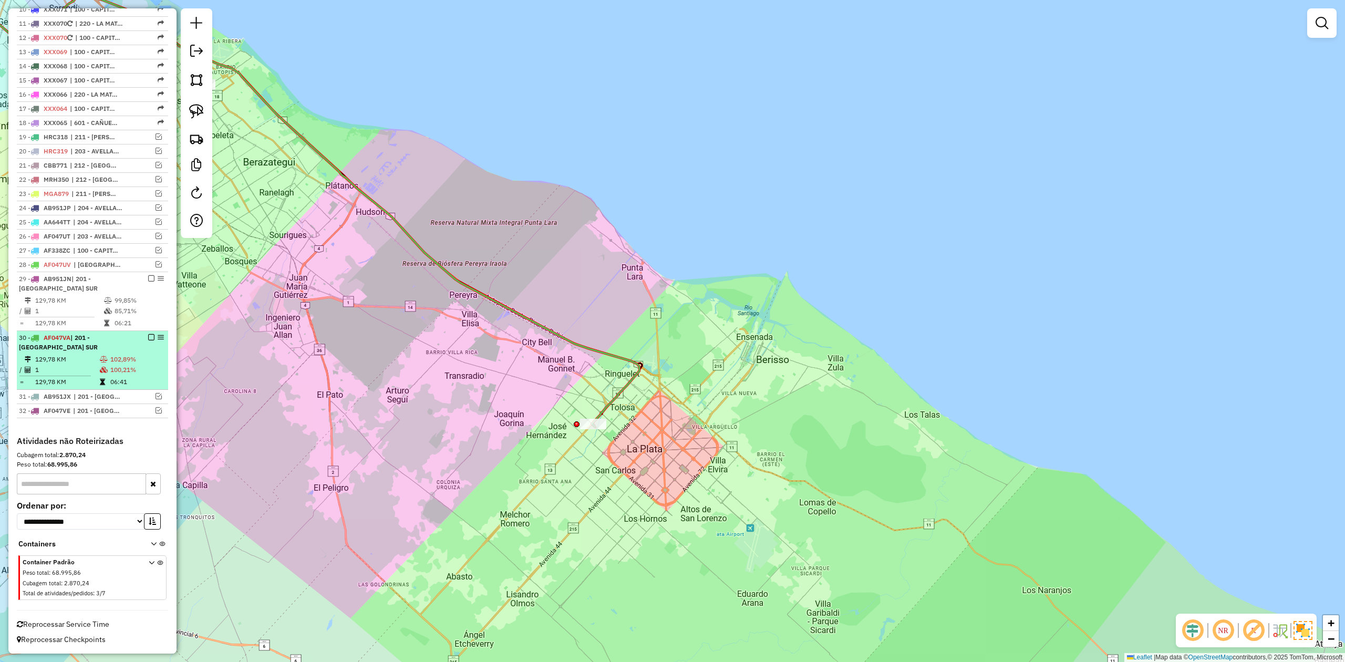
click at [148, 338] on em at bounding box center [151, 337] width 6 height 6
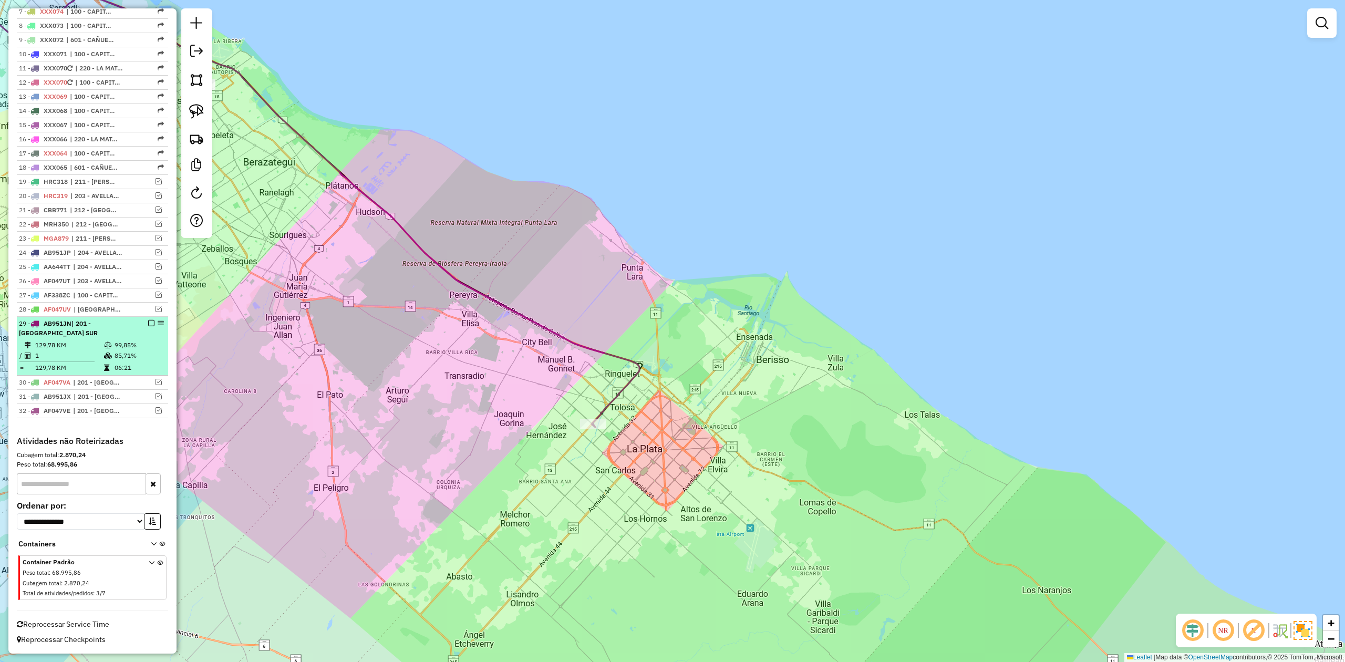
click at [150, 323] on em at bounding box center [151, 323] width 6 height 6
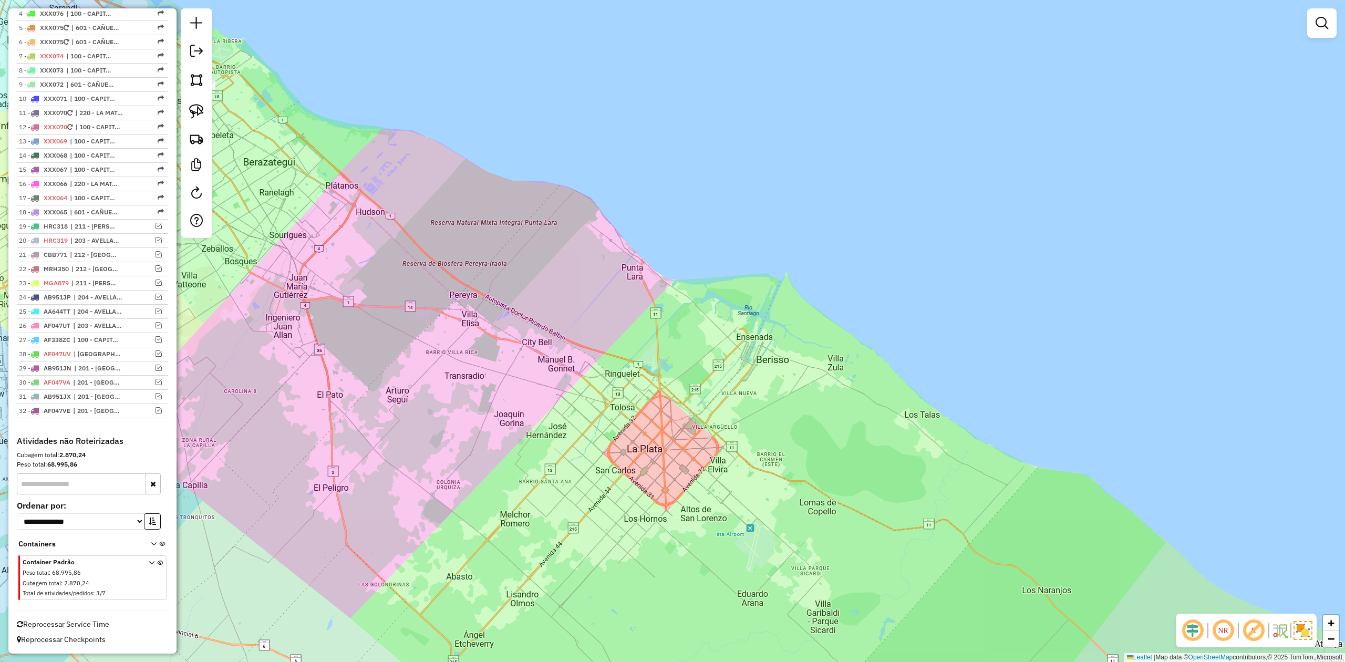
scroll to position [454, 0]
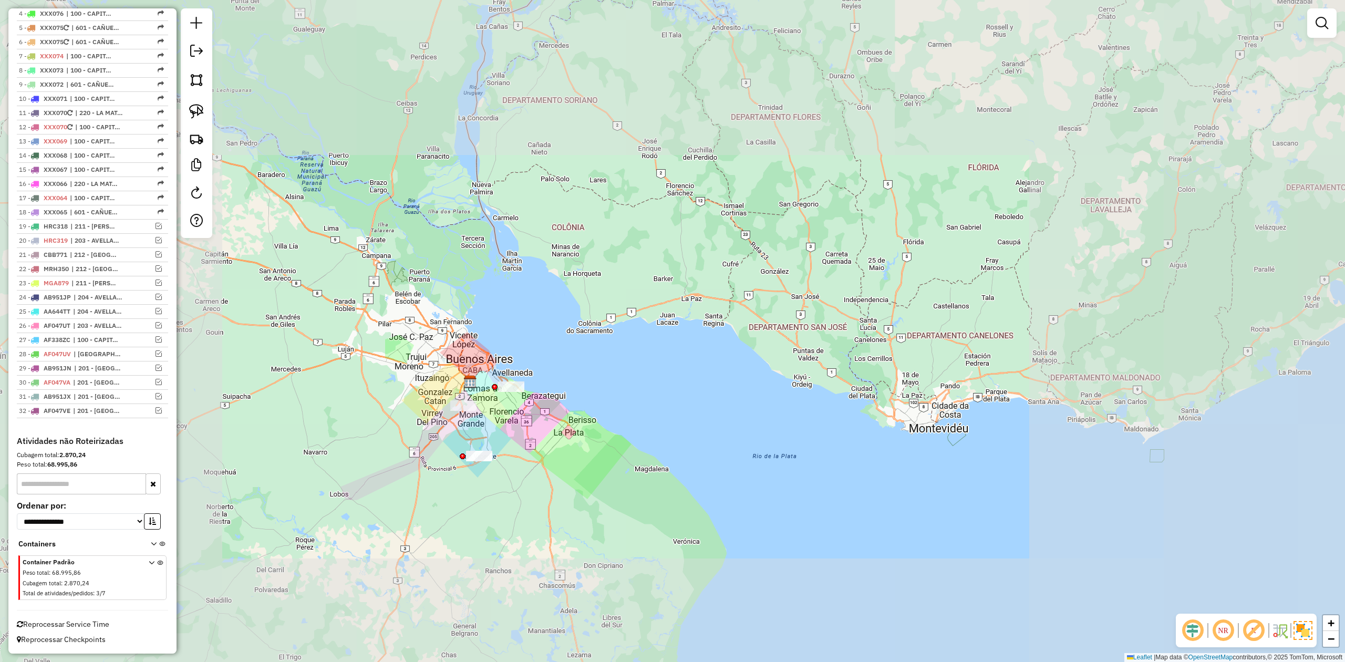
drag, startPoint x: 467, startPoint y: 444, endPoint x: 423, endPoint y: 457, distance: 46.0
click at [502, 475] on div "Janela de atendimento Grade de atendimento Capacidade Transportadoras Veículos …" at bounding box center [672, 331] width 1345 height 662
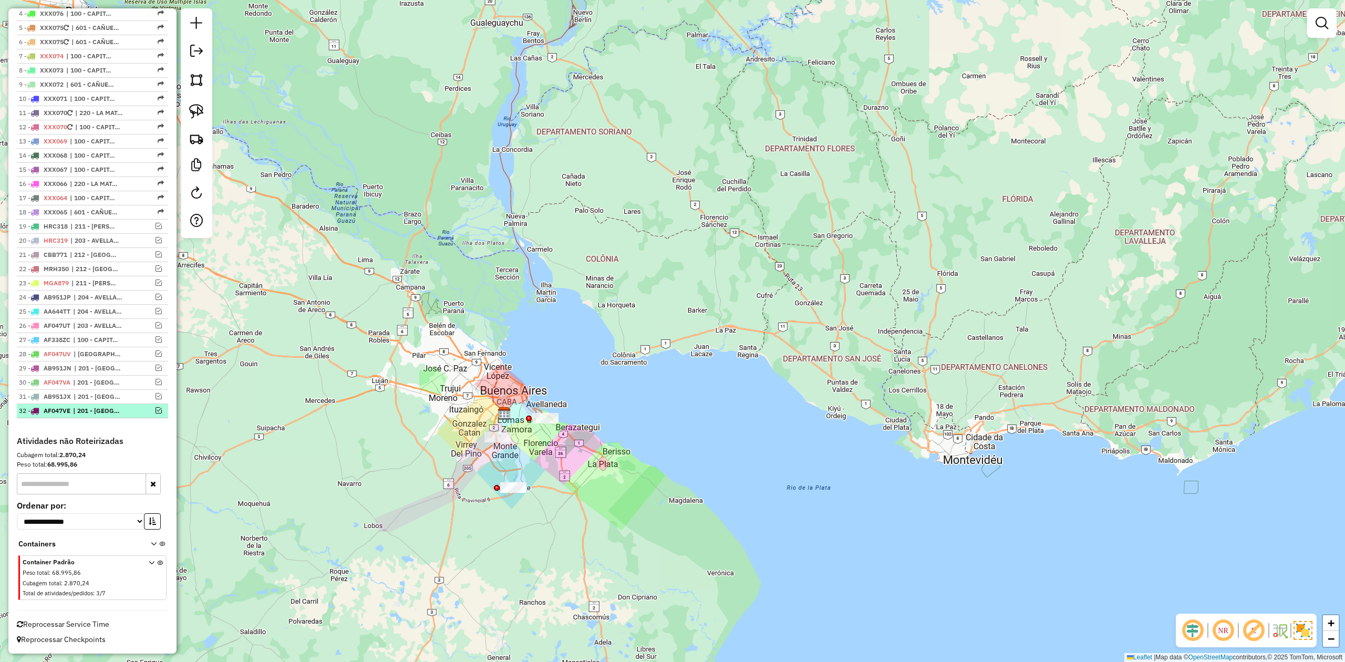
click at [124, 404] on li "32 - AF047VE | 201 - LA PLATA SUR" at bounding box center [92, 411] width 151 height 14
select select "**********"
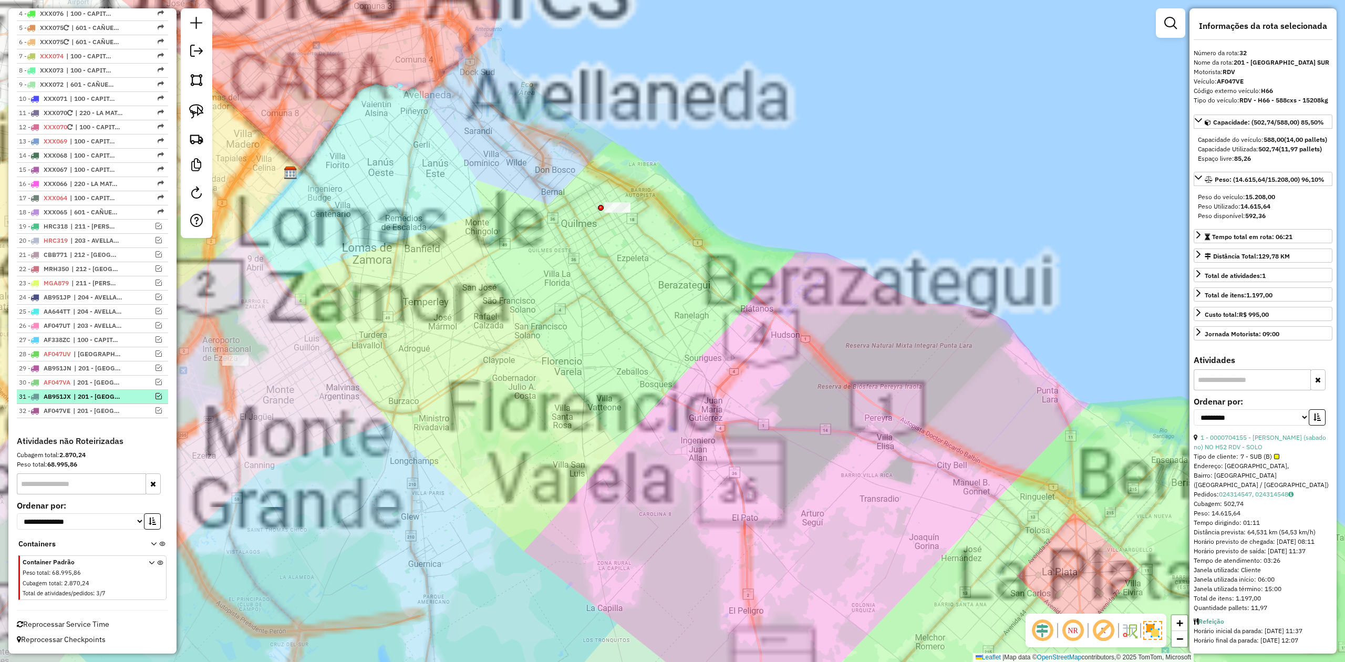
click at [120, 395] on span "| 201 - LA PLATA SUR" at bounding box center [98, 396] width 48 height 9
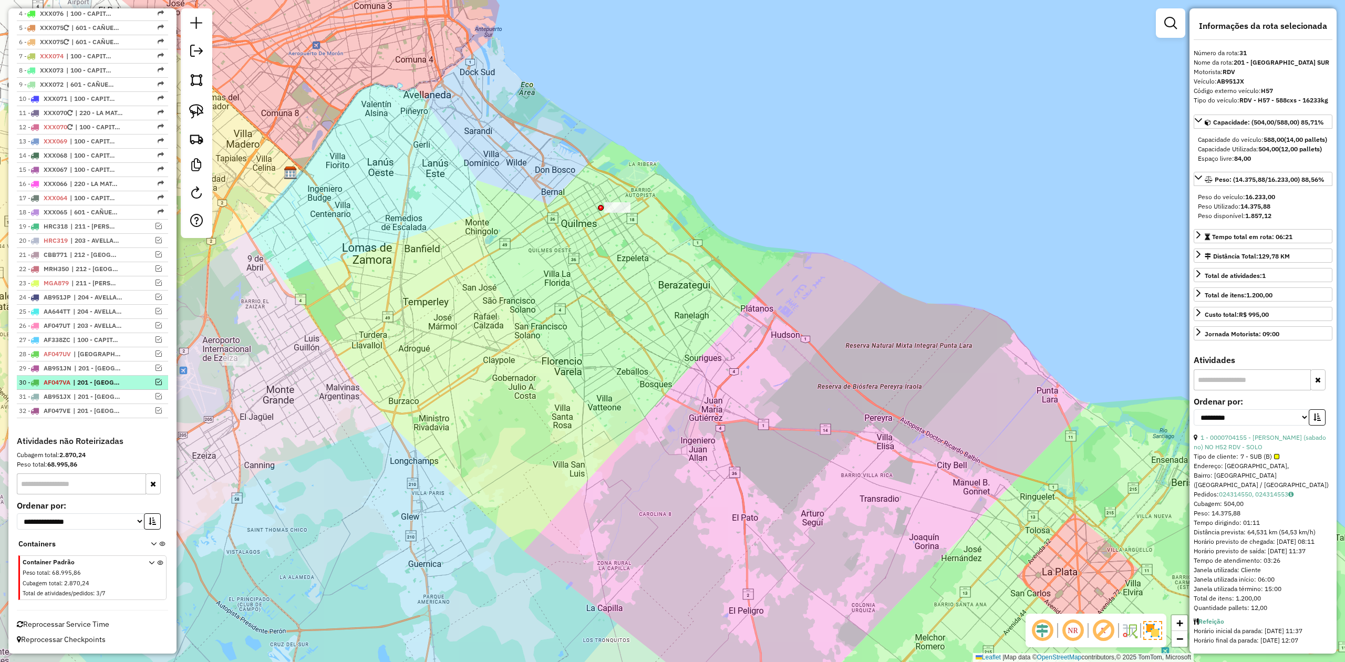
click at [115, 380] on span "| 201 - LA PLATA SUR" at bounding box center [97, 382] width 48 height 9
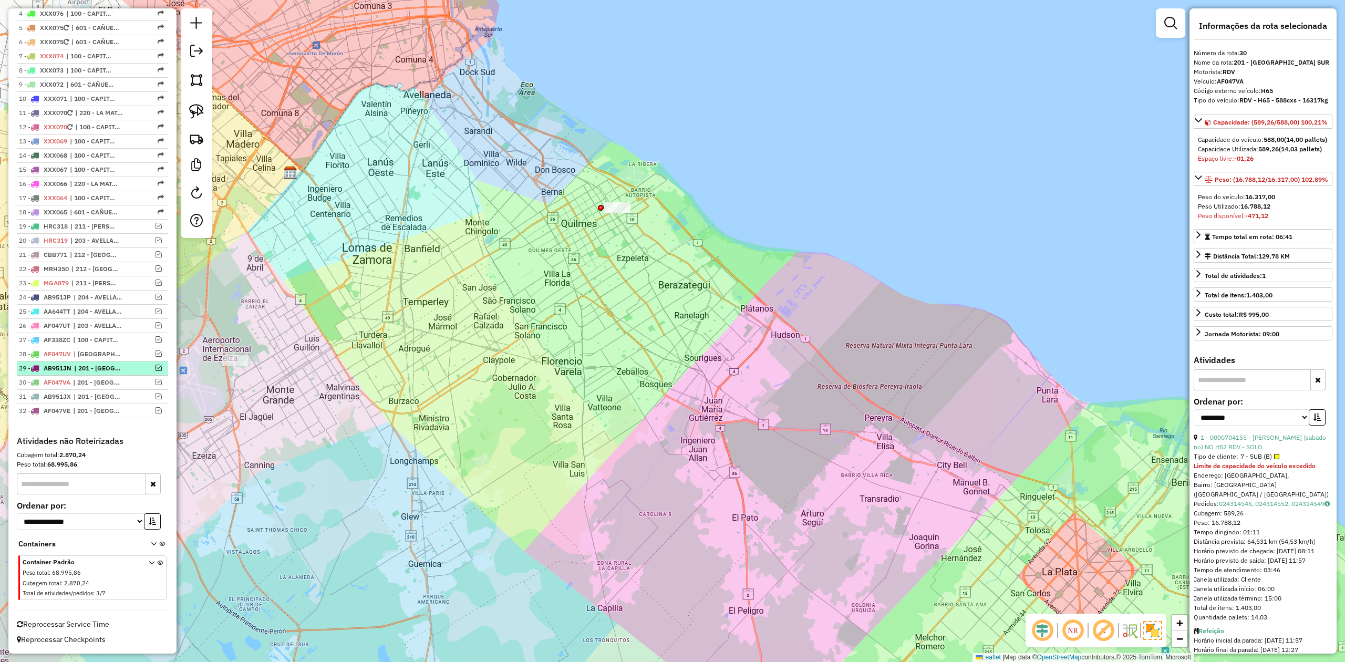
click at [113, 368] on span "| 201 - LA PLATA SUR" at bounding box center [98, 367] width 48 height 9
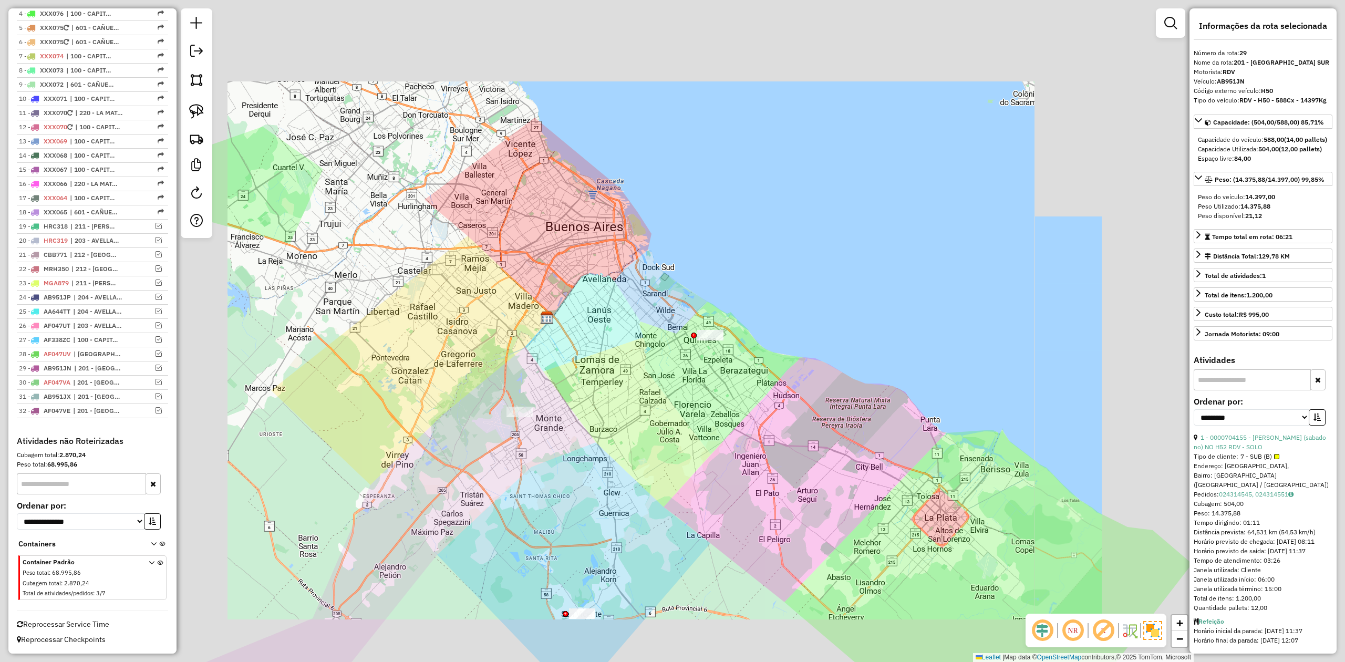
drag, startPoint x: 730, startPoint y: 466, endPoint x: 740, endPoint y: 402, distance: 64.9
click at [734, 467] on div "Janela de atendimento Grade de atendimento Capacidade Transportadoras Veículos …" at bounding box center [672, 331] width 1345 height 662
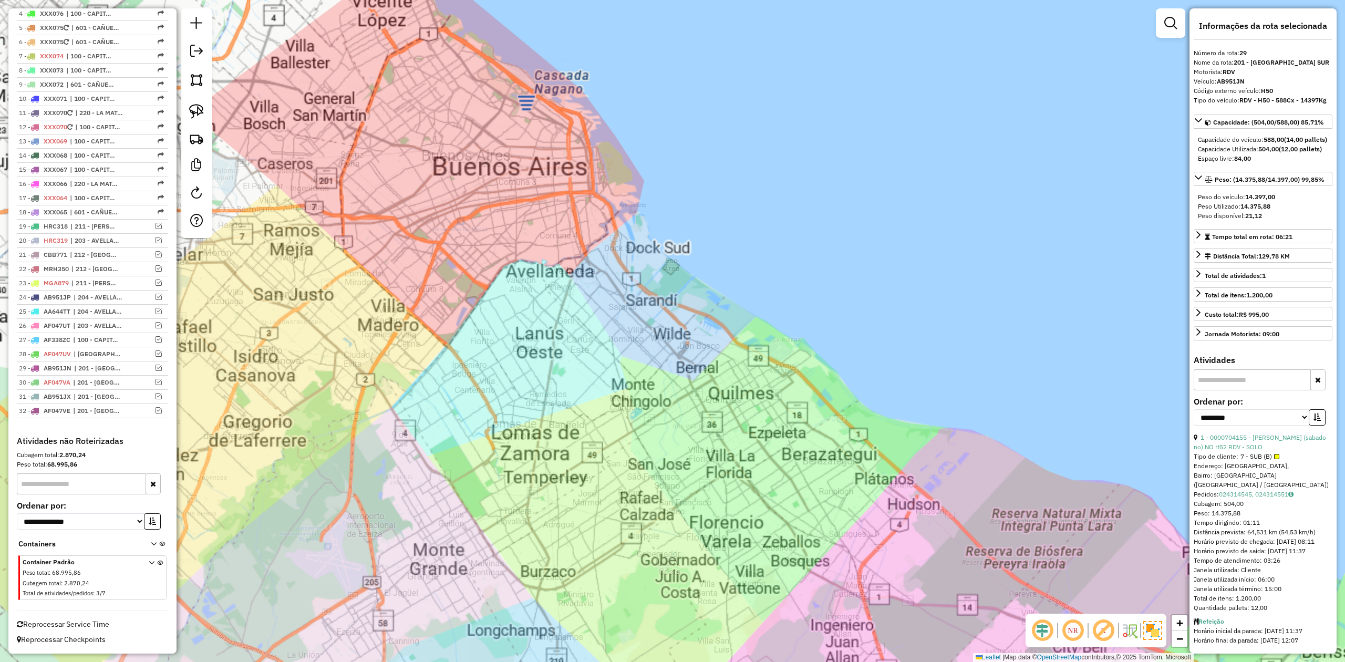
click at [653, 448] on div "Janela de atendimento Grade de atendimento Capacidade Transportadoras Veículos …" at bounding box center [672, 331] width 1345 height 662
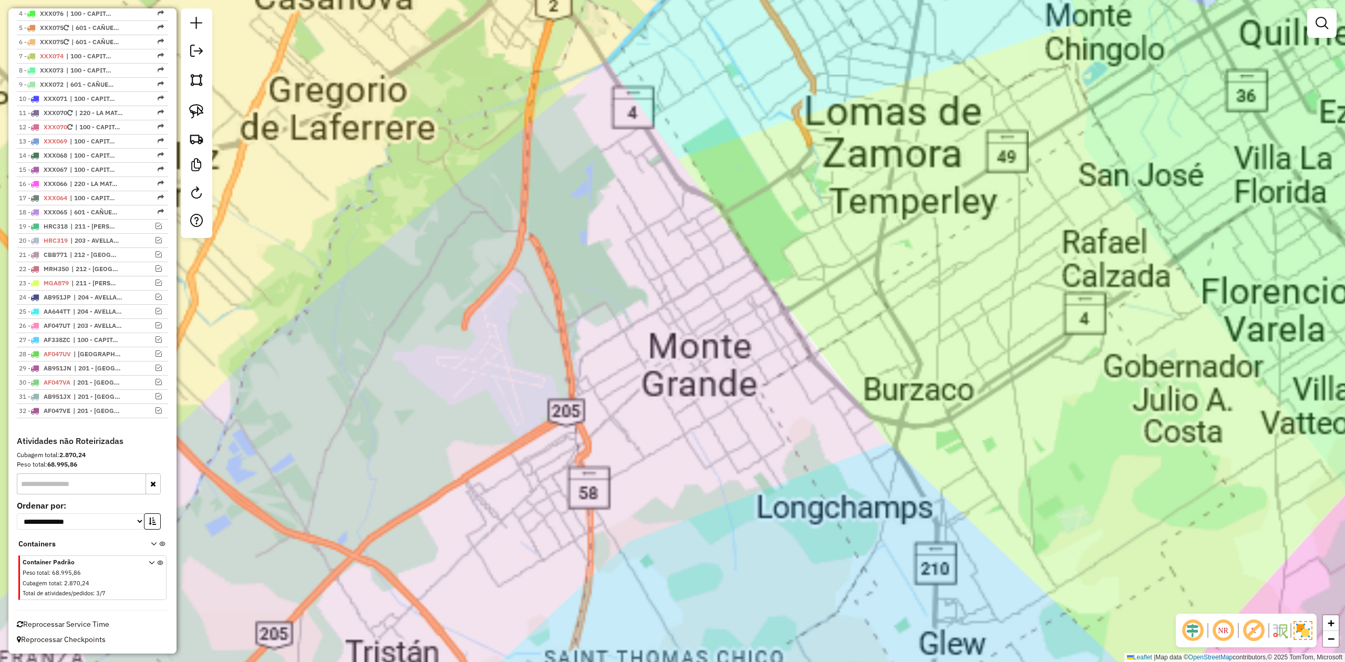
click at [665, 525] on div "Janela de atendimento Grade de atendimento Capacidade Transportadoras Veículos …" at bounding box center [672, 331] width 1345 height 662
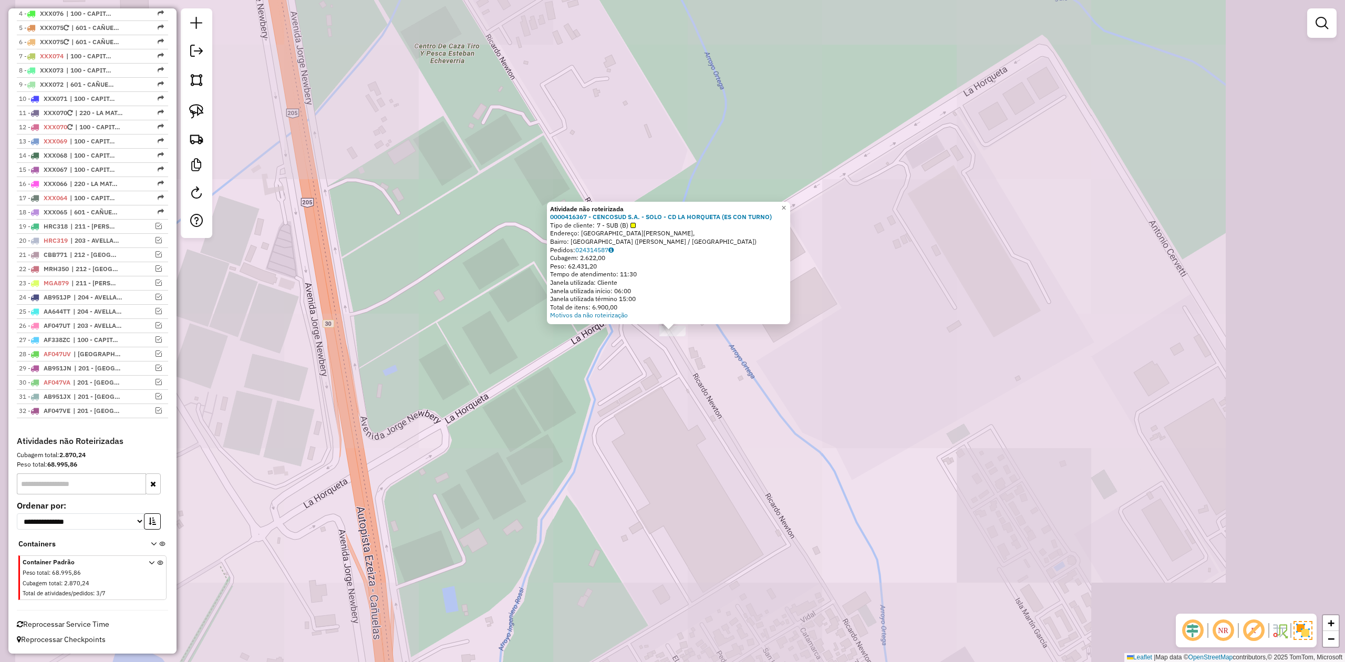
click at [633, 445] on div "Atividade não roteirizada 0000416367 - CENCOSUD S.A. - SOLO - CD LA HORQUETA (E…" at bounding box center [672, 331] width 1345 height 662
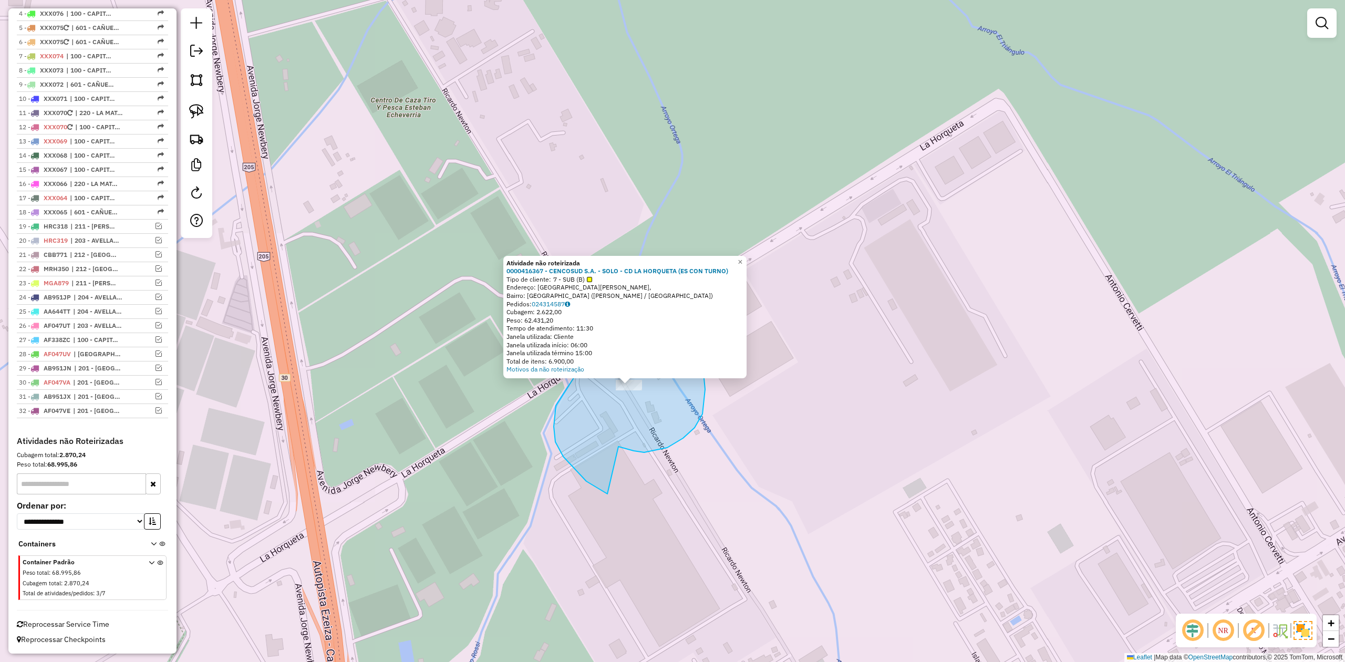
drag, startPoint x: 667, startPoint y: 448, endPoint x: 633, endPoint y: 502, distance: 64.4
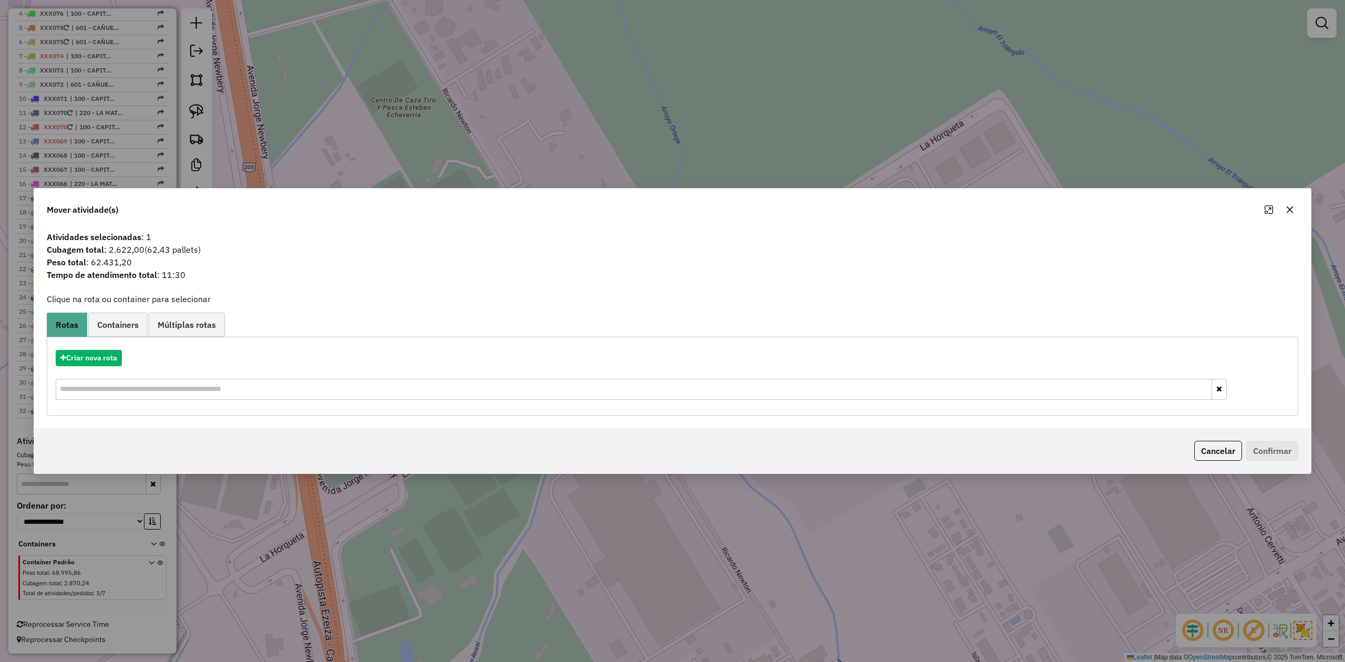
click at [1284, 210] on button "button" at bounding box center [1289, 209] width 17 height 17
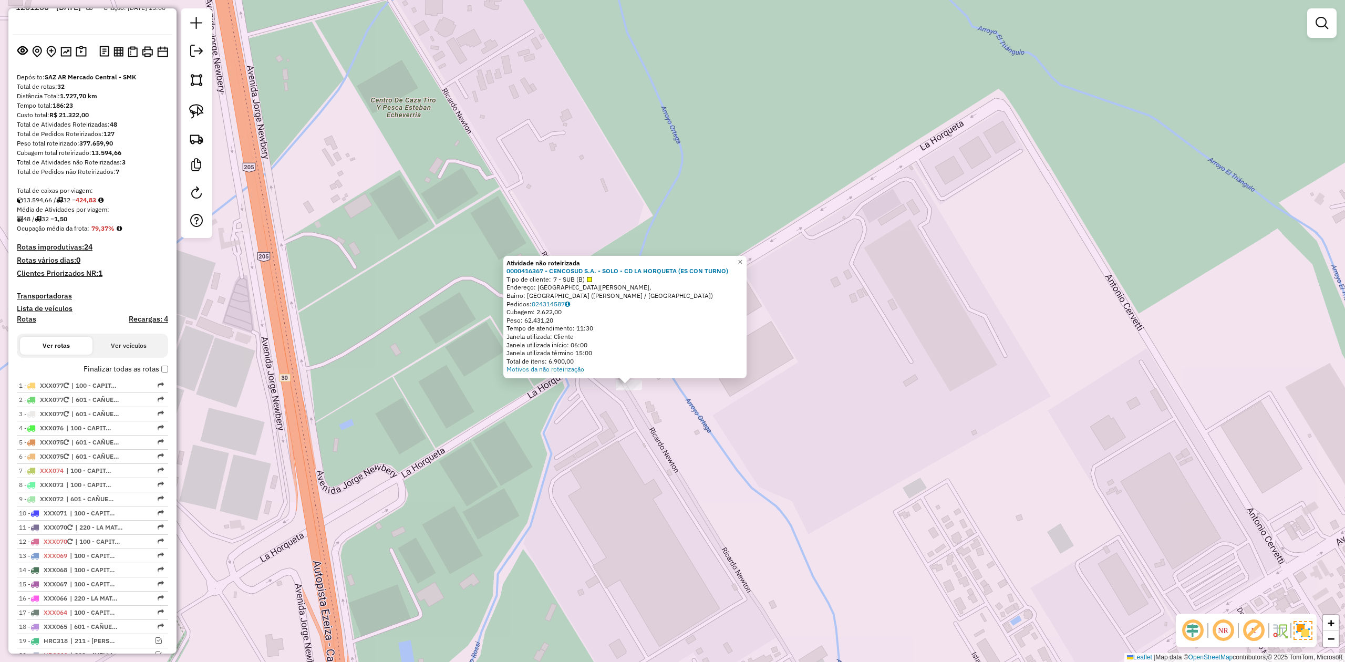
scroll to position [0, 0]
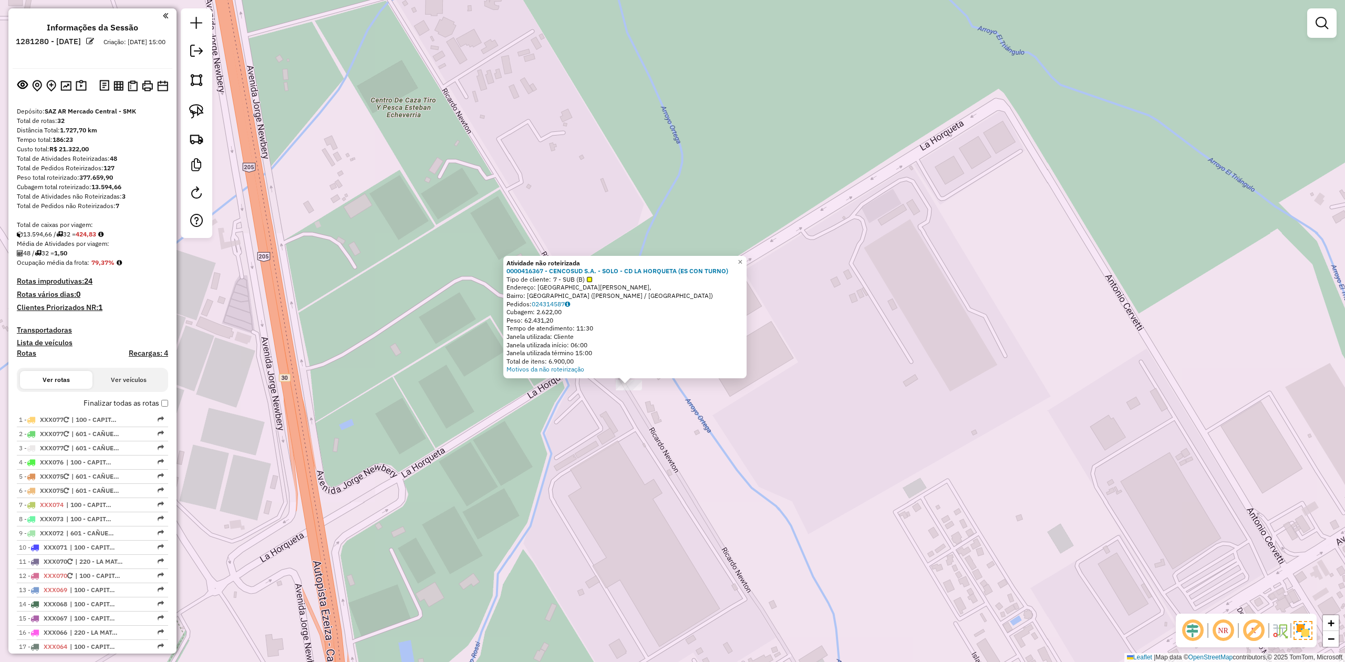
click at [65, 326] on h4 "Transportadoras" at bounding box center [92, 330] width 151 height 9
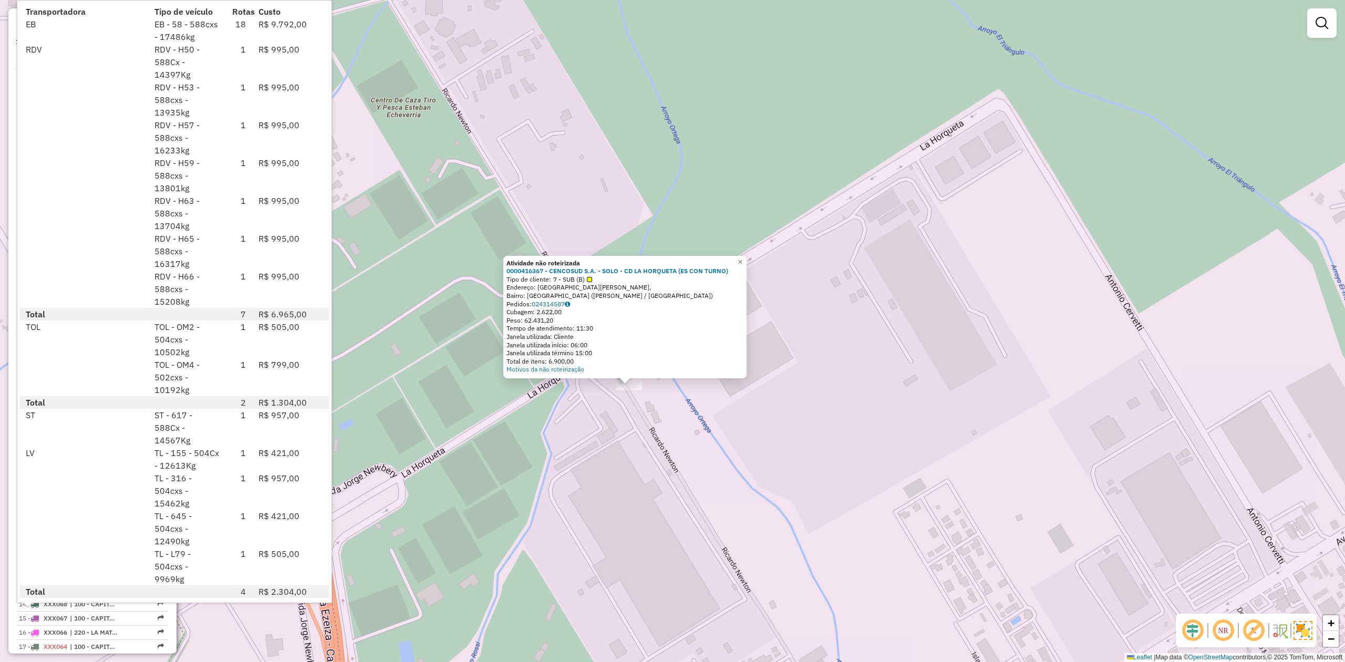
drag, startPoint x: 631, startPoint y: 440, endPoint x: 646, endPoint y: 444, distance: 15.9
click at [631, 440] on div "Atividade não roteirizada 0000416367 - CENCOSUD S.A. - SOLO - CD LA HORQUETA (E…" at bounding box center [672, 331] width 1345 height 662
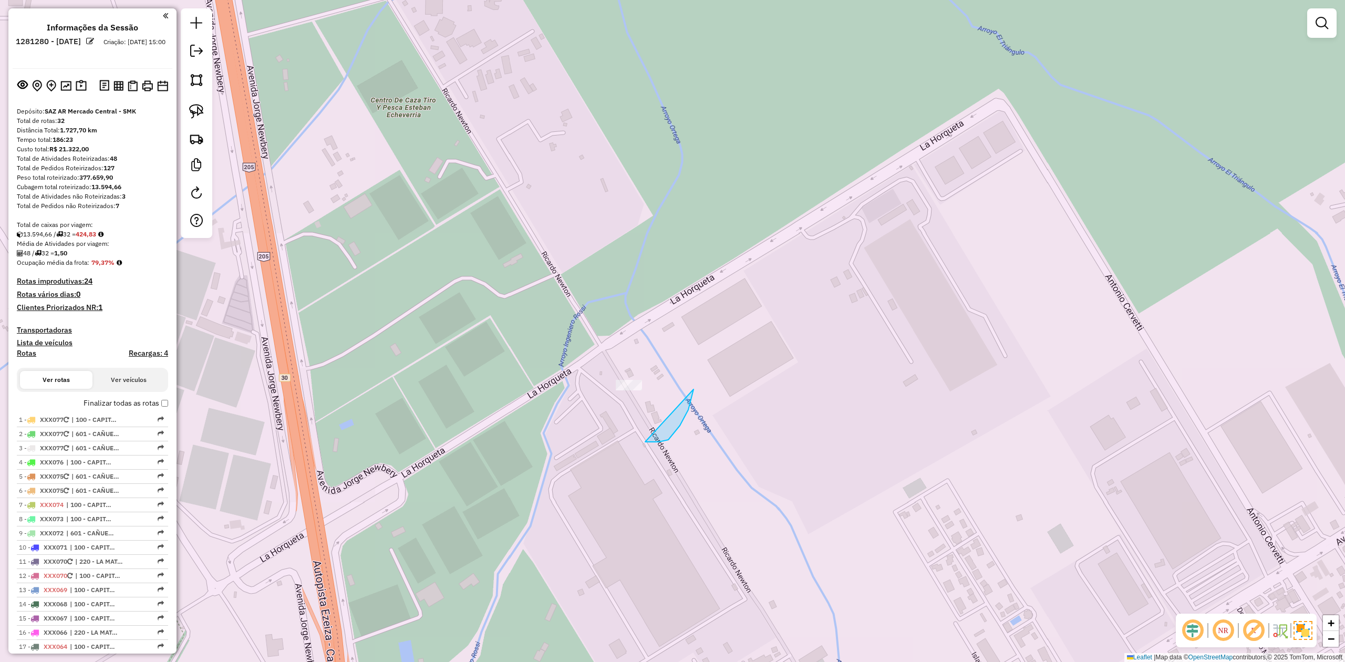
drag, startPoint x: 693, startPoint y: 389, endPoint x: 606, endPoint y: 461, distance: 112.7
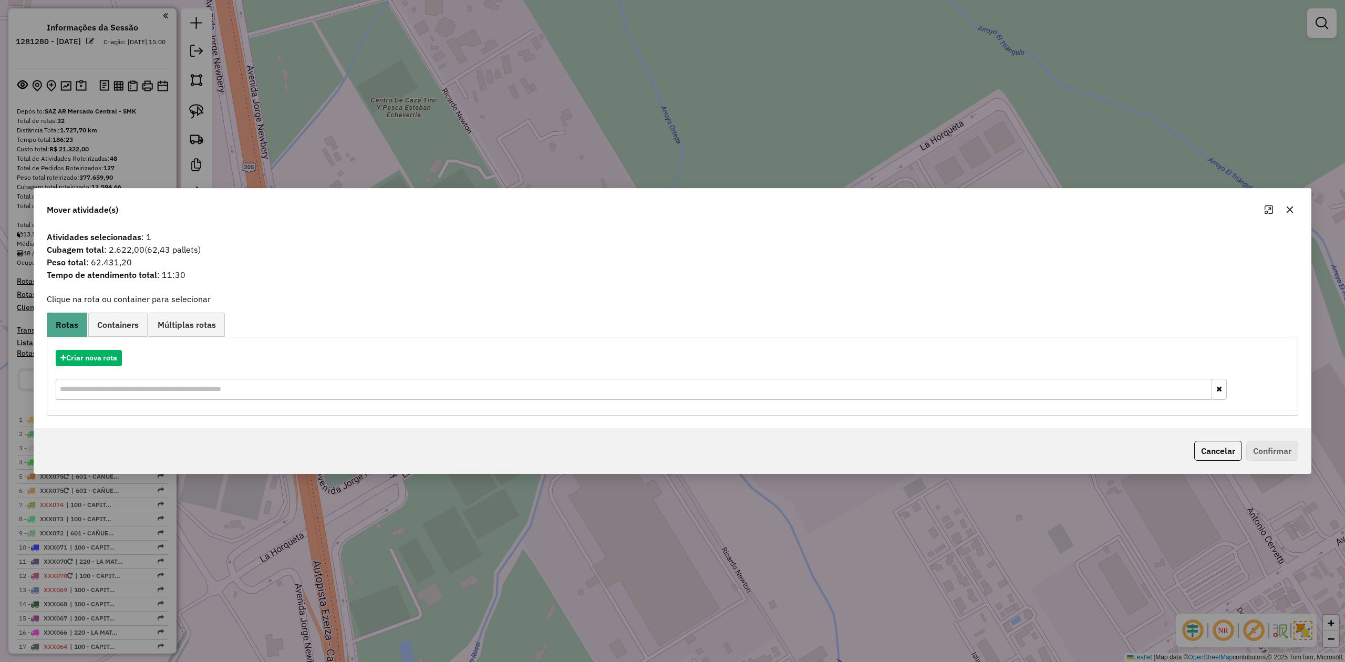
click at [169, 244] on span "(62,43 pallets)" at bounding box center [172, 249] width 56 height 11
copy span "62,43"
click at [112, 264] on span "Peso total : 62.431,20" at bounding box center [672, 262] width 1264 height 13
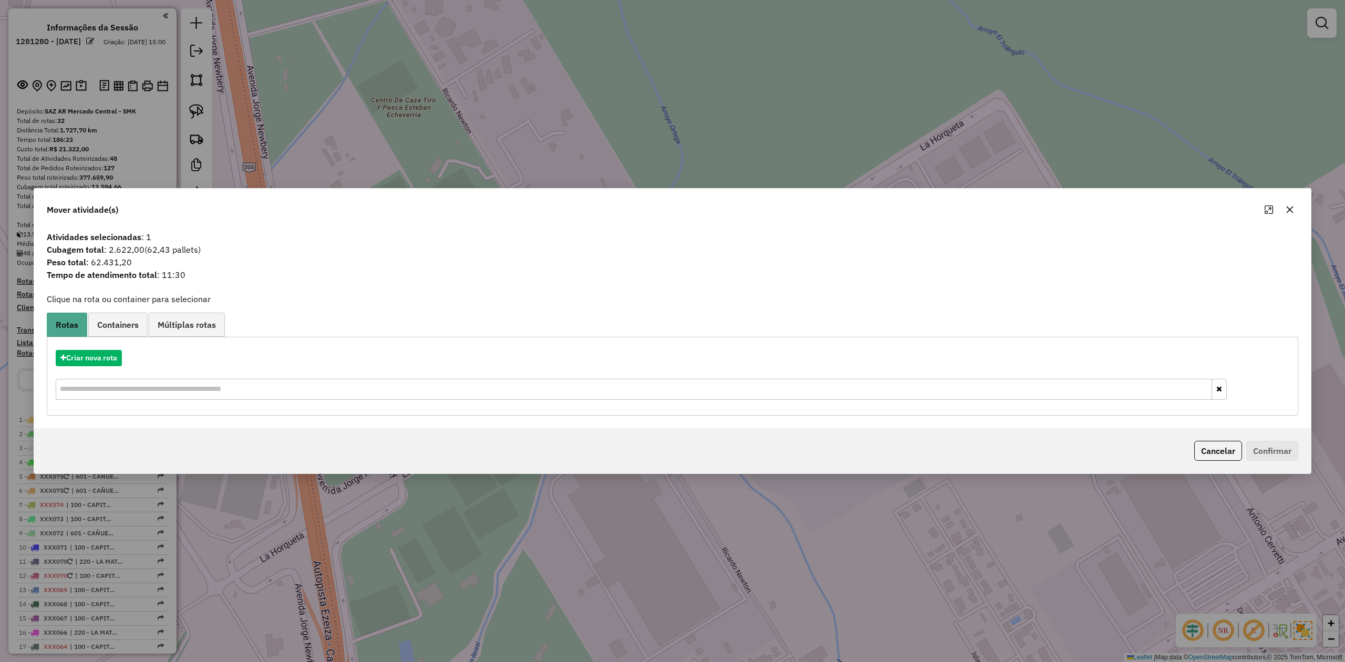
copy span "62.431,20"
click at [84, 356] on button "Criar nova rota" at bounding box center [89, 358] width 66 height 16
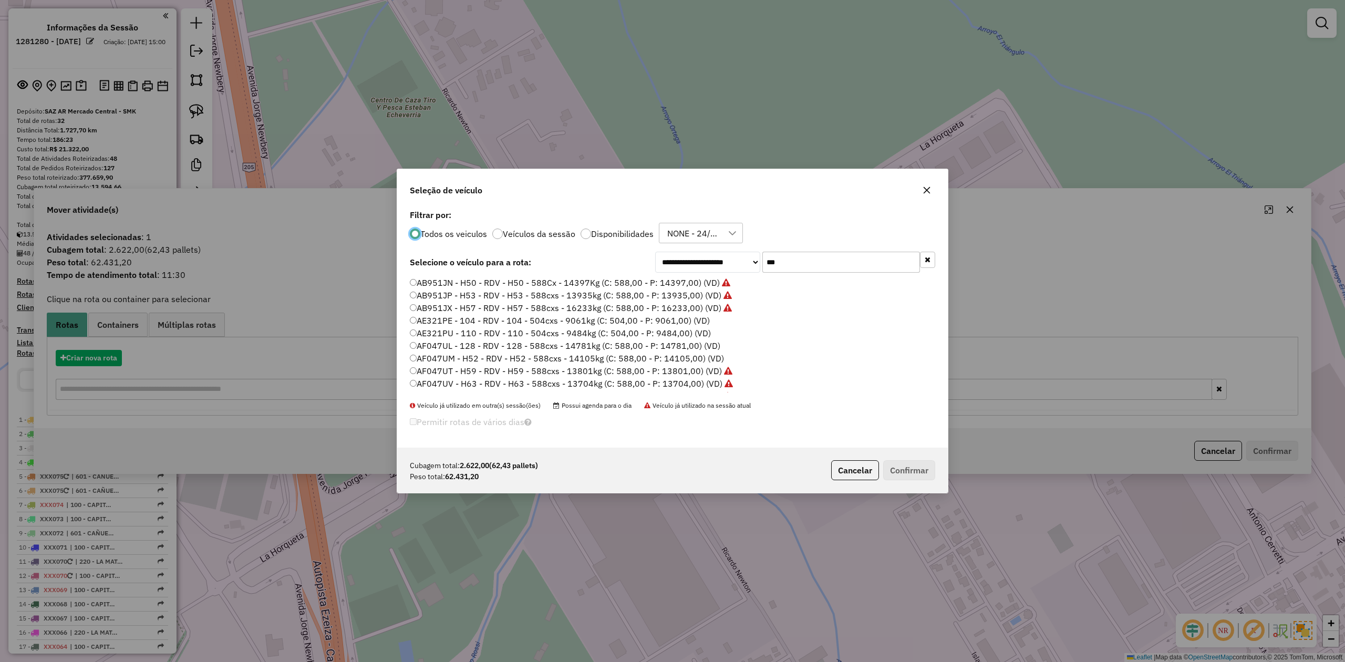
scroll to position [5, 3]
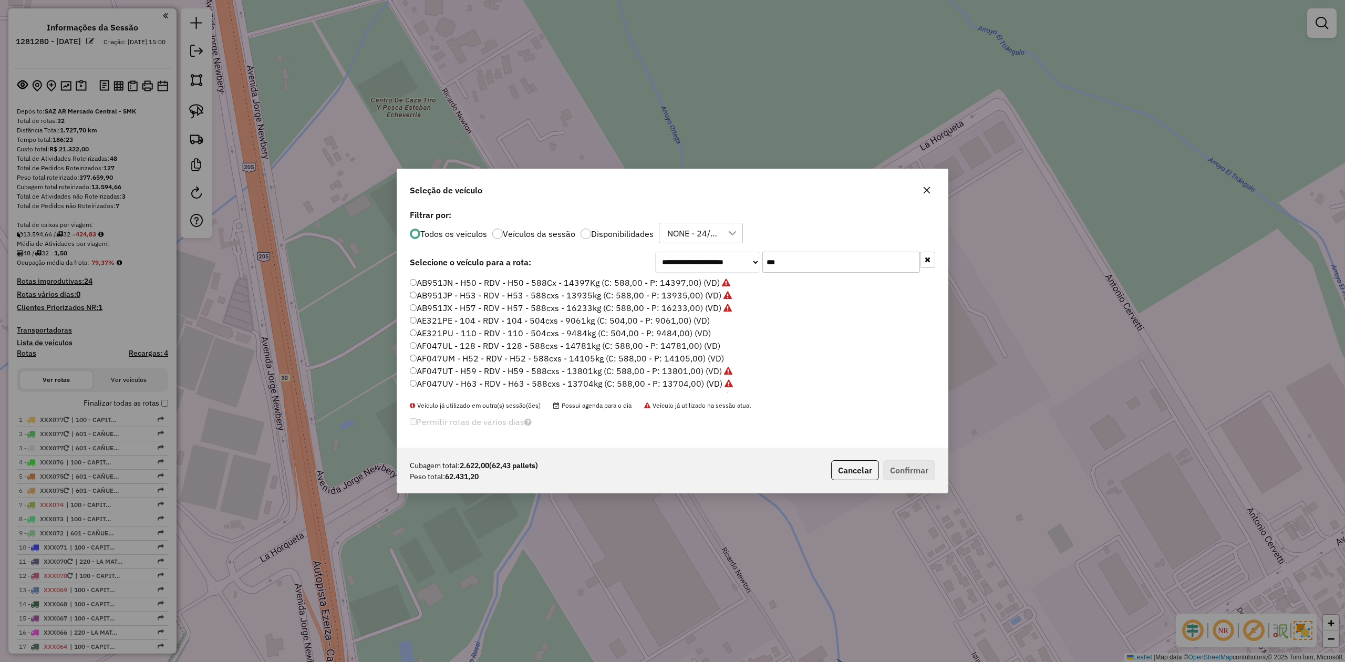
drag, startPoint x: 759, startPoint y: 255, endPoint x: 705, endPoint y: 249, distance: 54.5
click at [705, 249] on div "**********" at bounding box center [672, 327] width 550 height 241
type input "**"
click at [633, 230] on label "Disponibilidades" at bounding box center [622, 234] width 63 height 8
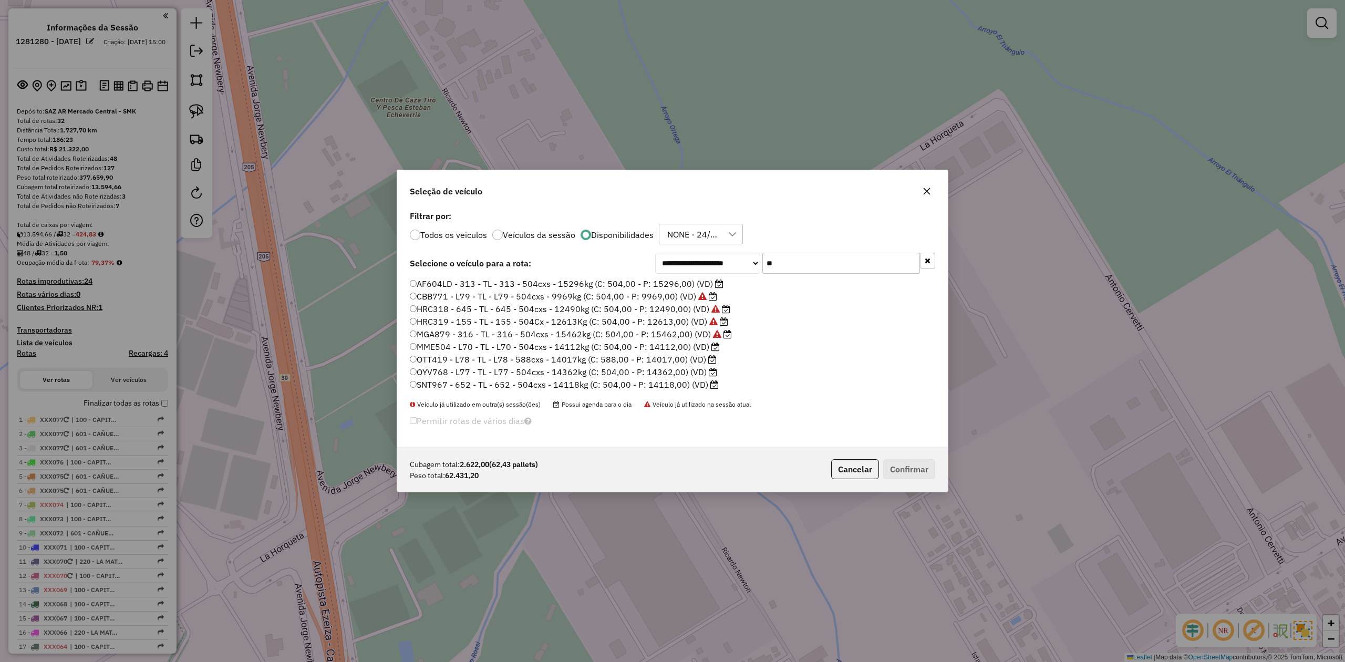
click at [681, 381] on label "SNT967 - 652 - TL - 652 - 504cxs - 14118kg (C: 504,00 - P: 14118,00) (VD)" at bounding box center [564, 384] width 309 height 13
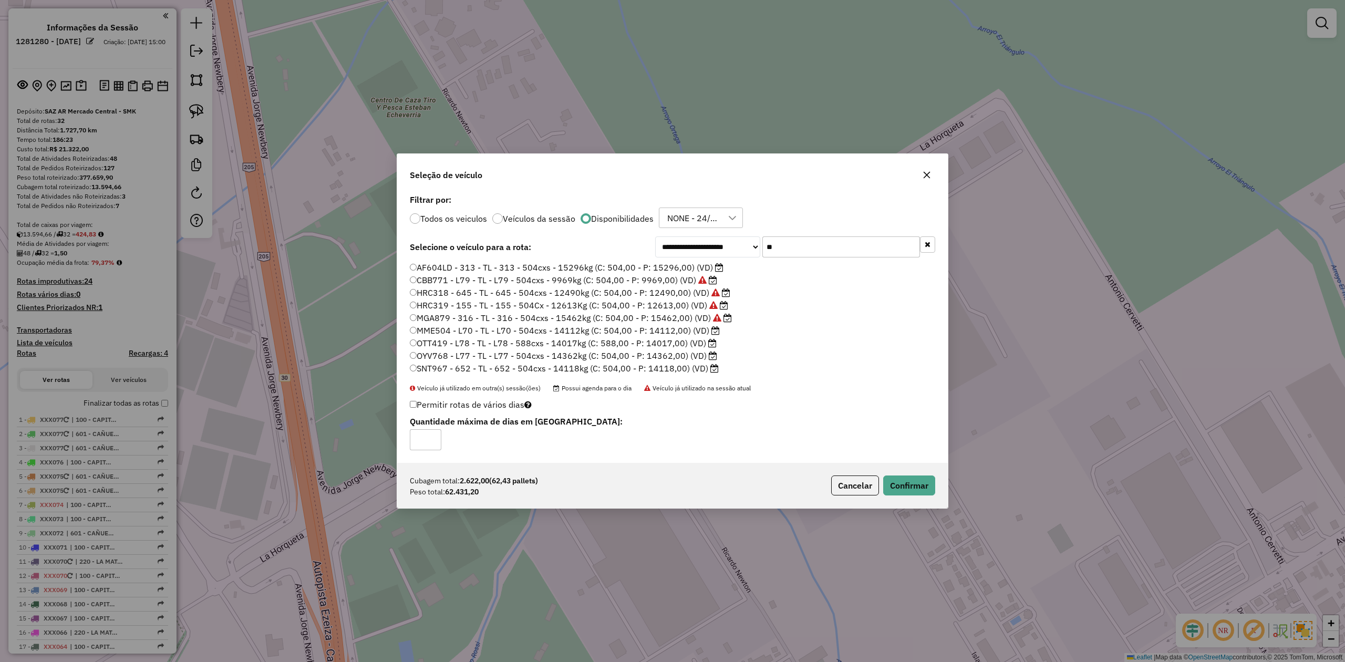
click at [692, 356] on label "OYV768 - L77 - TL - L77 - 504cxs - 14362kg (C: 504,00 - P: 14362,00) (VD)" at bounding box center [563, 355] width 307 height 13
click at [911, 487] on button "Confirmar" at bounding box center [909, 485] width 52 height 20
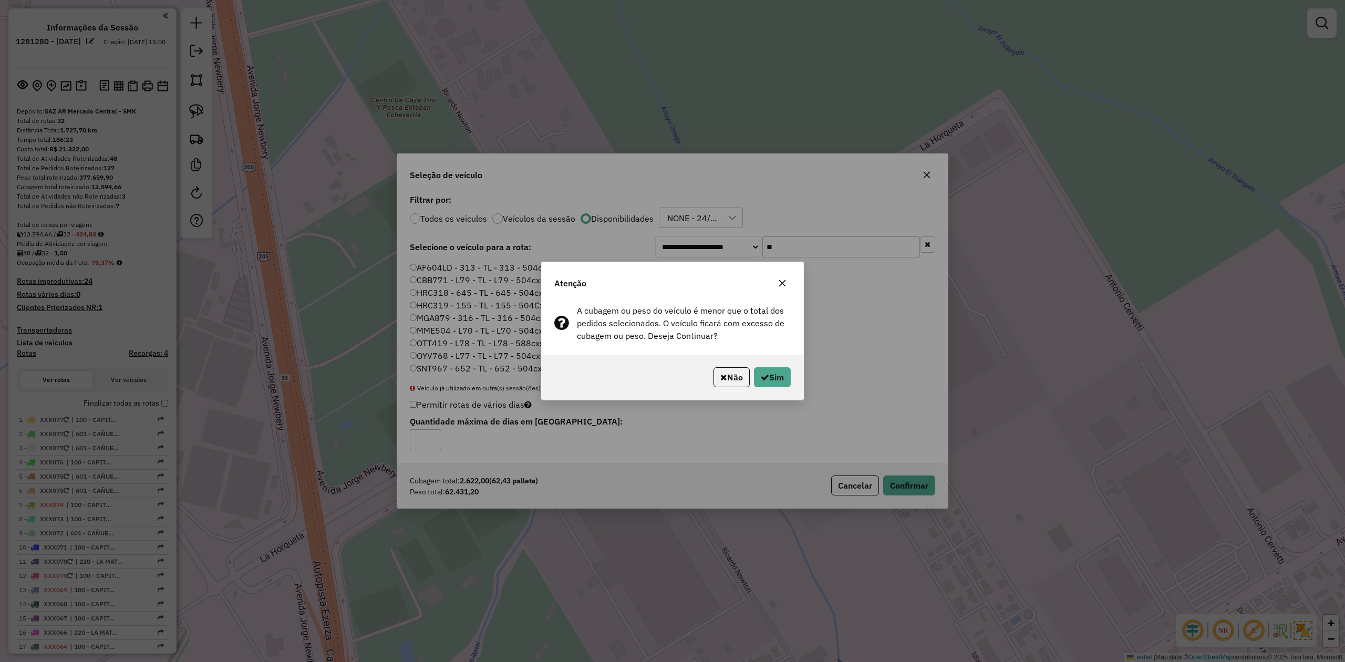
click at [783, 280] on icon "button" at bounding box center [782, 283] width 8 height 8
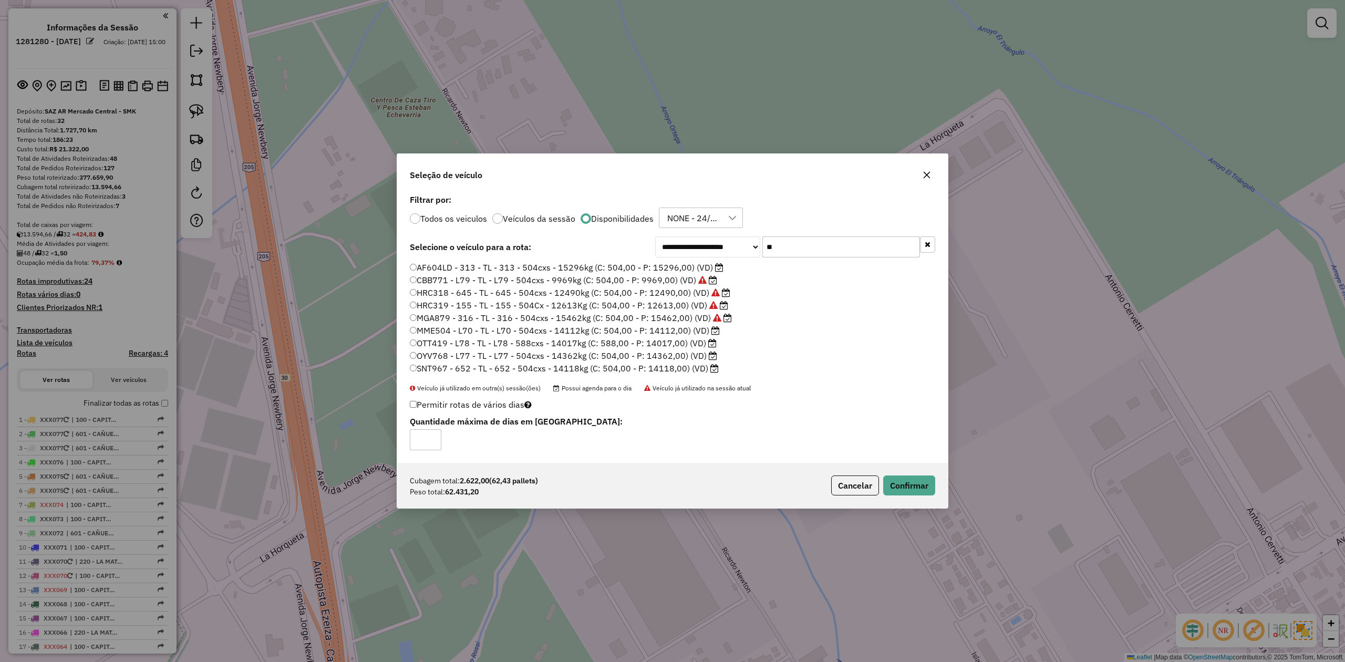
click at [662, 356] on label "OYV768 - L77 - TL - L77 - 504cxs - 14362kg (C: 504,00 - P: 14362,00) (VD)" at bounding box center [563, 355] width 307 height 13
click at [916, 490] on button "Confirmar" at bounding box center [909, 485] width 52 height 20
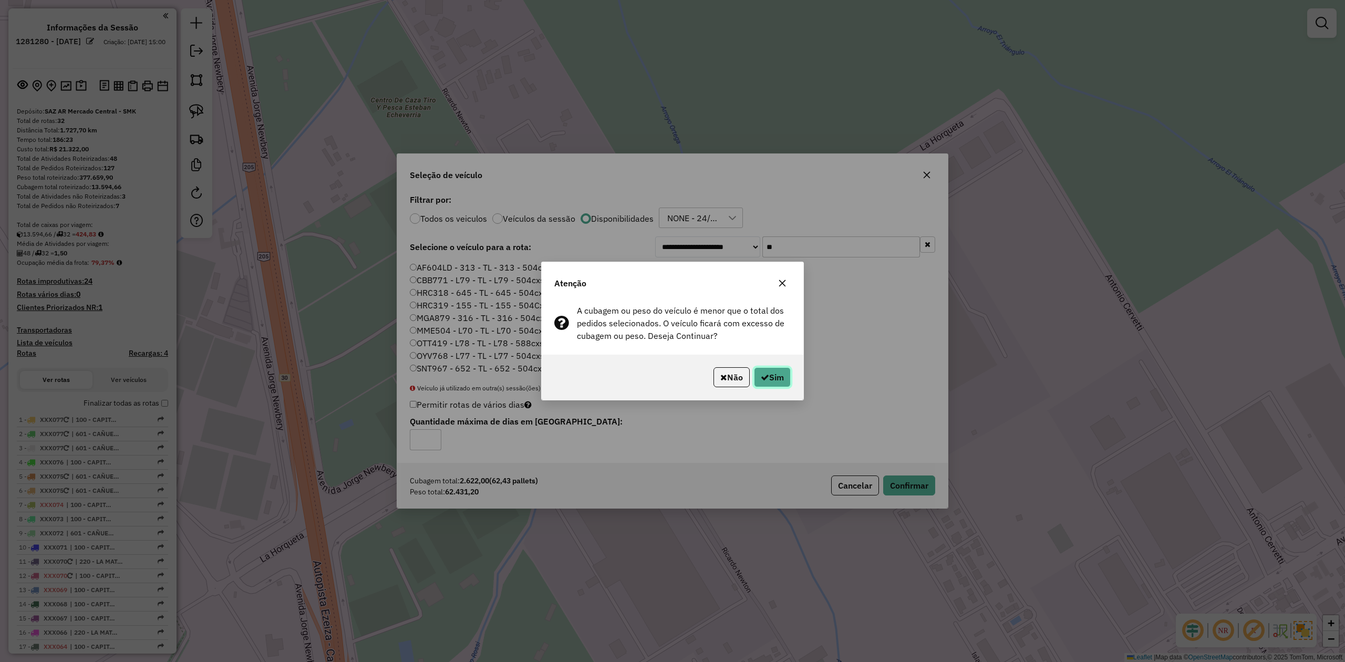
click at [778, 377] on button "Sim" at bounding box center [772, 377] width 37 height 20
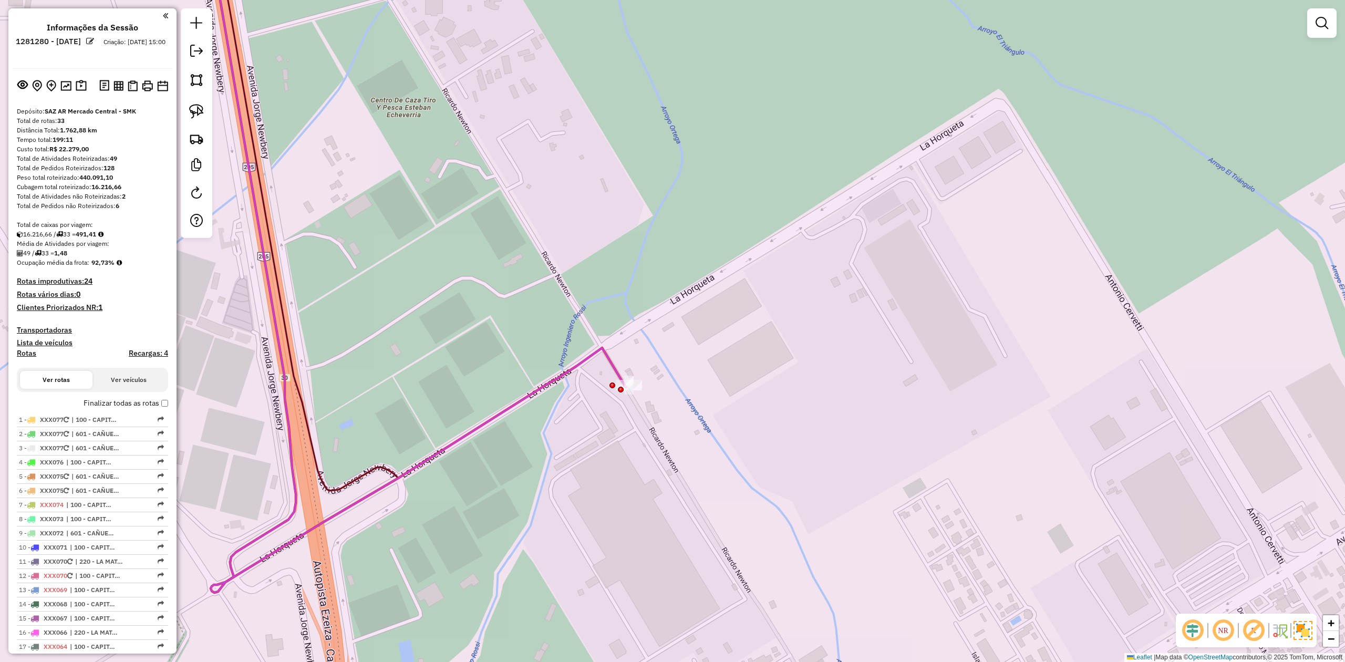
click at [656, 377] on div "Janela de atendimento Grade de atendimento Capacidade Transportadoras Veículos …" at bounding box center [672, 331] width 1345 height 662
click at [610, 358] on icon at bounding box center [416, 263] width 419 height 659
select select "**********"
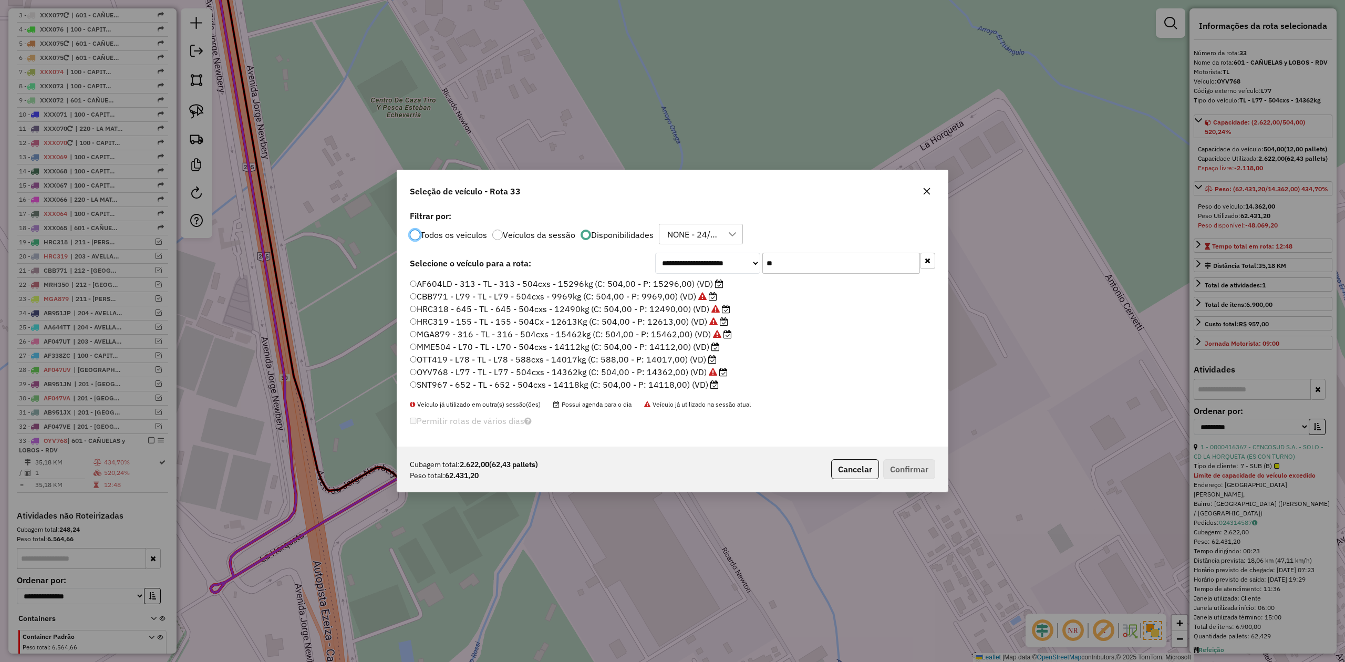
scroll to position [513, 0]
click at [925, 190] on icon "button" at bounding box center [926, 190] width 8 height 8
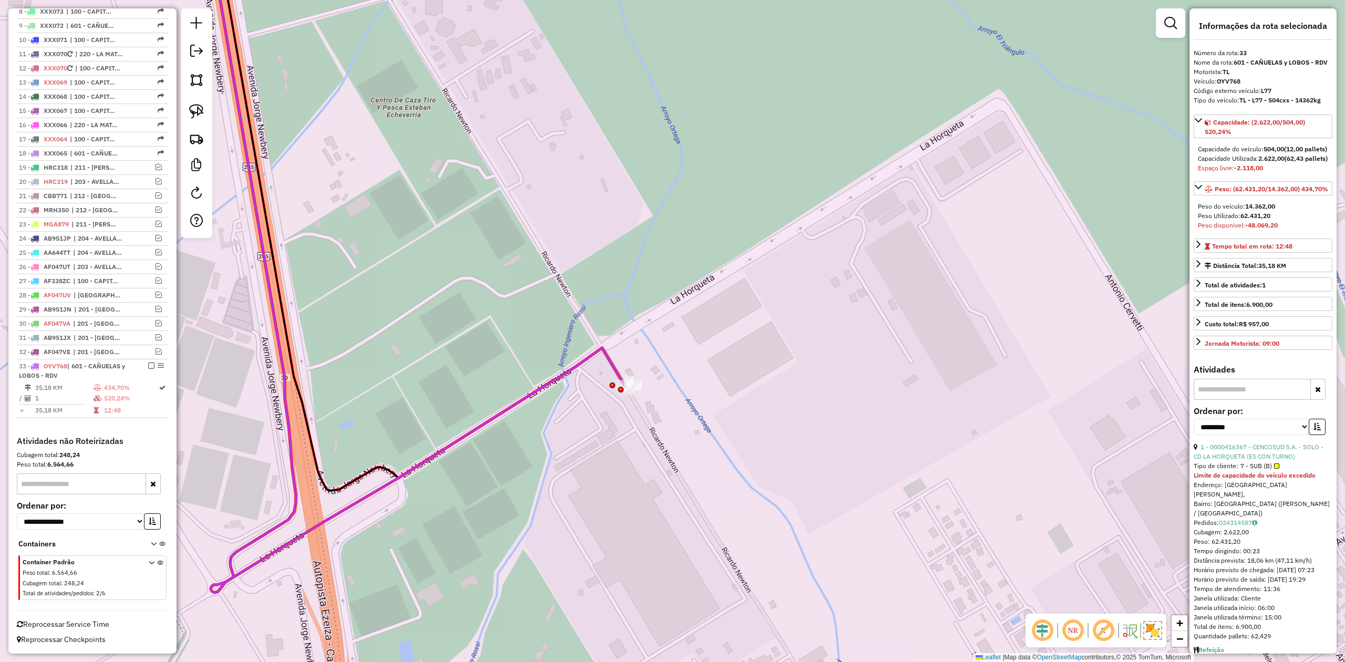
drag, startPoint x: 1240, startPoint y: 101, endPoint x: 1324, endPoint y: 100, distance: 83.5
click at [1324, 100] on div "Tipo do veículo: TL - L77 - 504cxs - 14362kg" at bounding box center [1262, 100] width 139 height 9
copy strong "TL - L77 - 504cxs - 14362kg"
click at [608, 360] on icon at bounding box center [416, 263] width 419 height 659
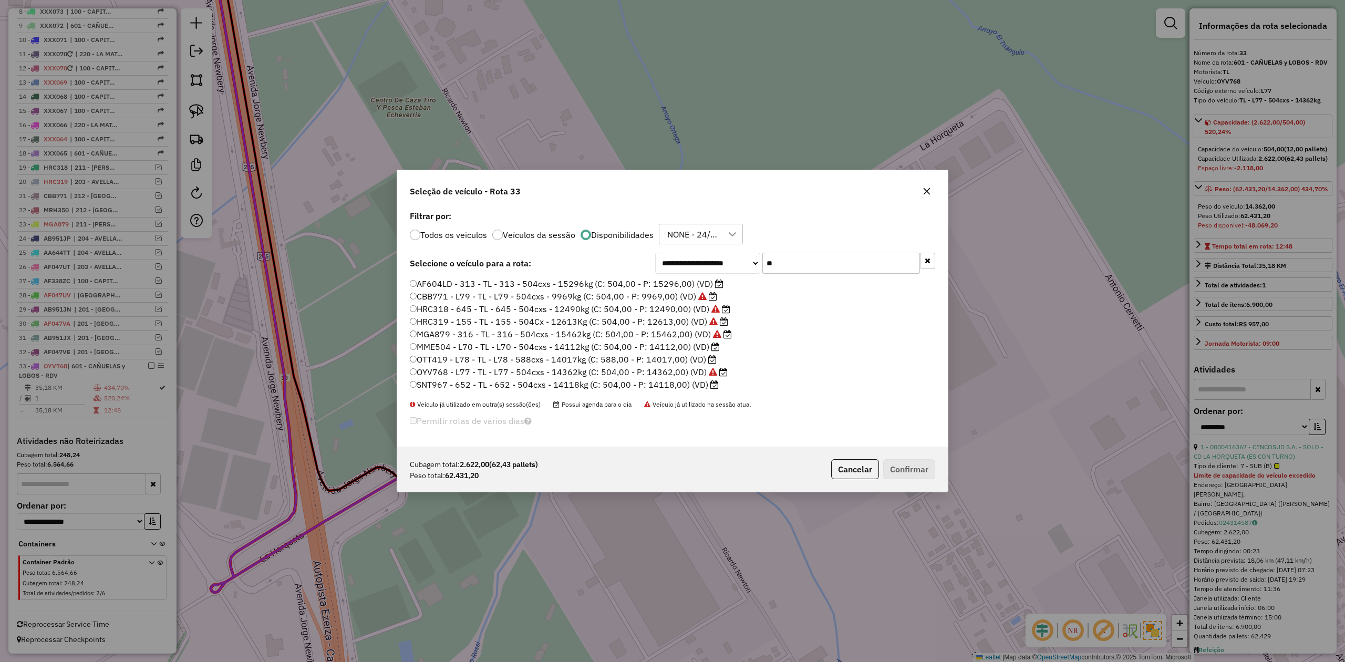
scroll to position [5, 3]
click at [414, 346] on li "MME504 - L70 - TL - L70 - 504cxs - 14112kg (C: 504,00 - P: 14112,00) (VD)" at bounding box center [672, 347] width 525 height 13
copy label "MME504 - L70 - TL - L70 - 504cxs - 14112kg (C: 504,00 - P: 14112,00) (VD)"
drag, startPoint x: 757, startPoint y: 261, endPoint x: 740, endPoint y: 259, distance: 17.4
click at [740, 259] on div "**********" at bounding box center [795, 263] width 280 height 21
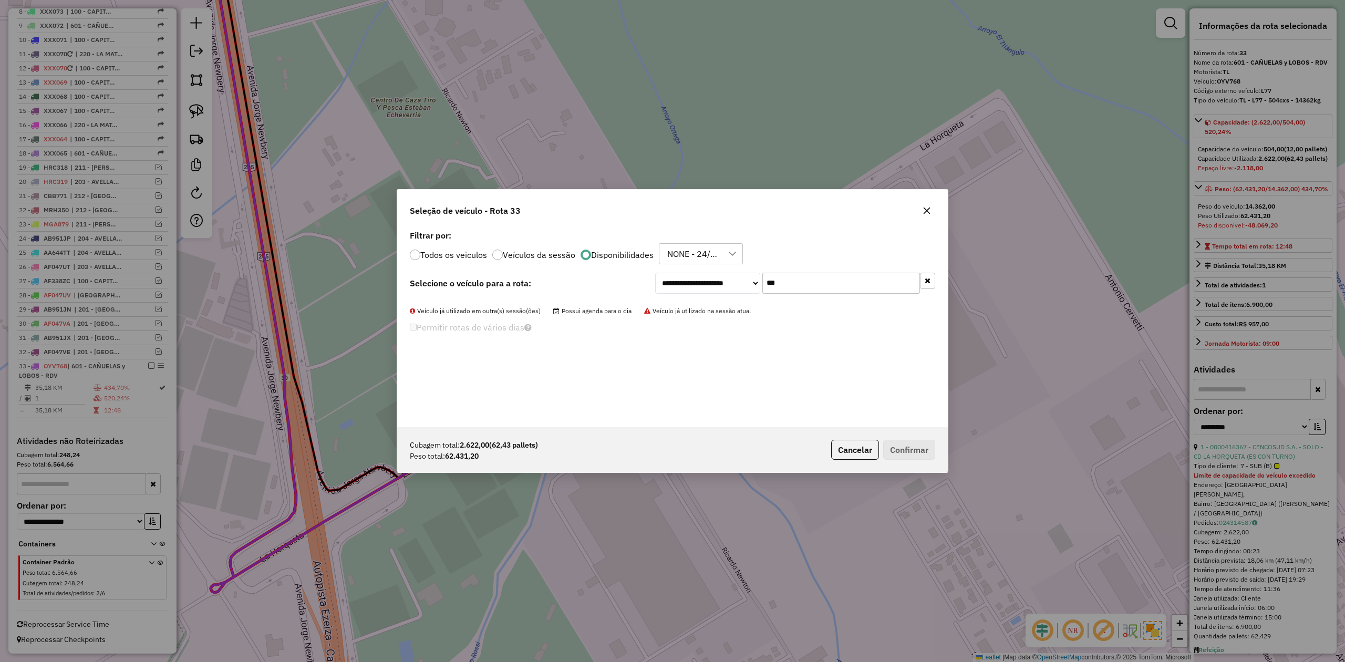
drag, startPoint x: 798, startPoint y: 276, endPoint x: 626, endPoint y: 274, distance: 172.3
click at [671, 274] on div "**********" at bounding box center [795, 283] width 280 height 21
click at [448, 258] on label "Todos os veiculos" at bounding box center [453, 255] width 67 height 8
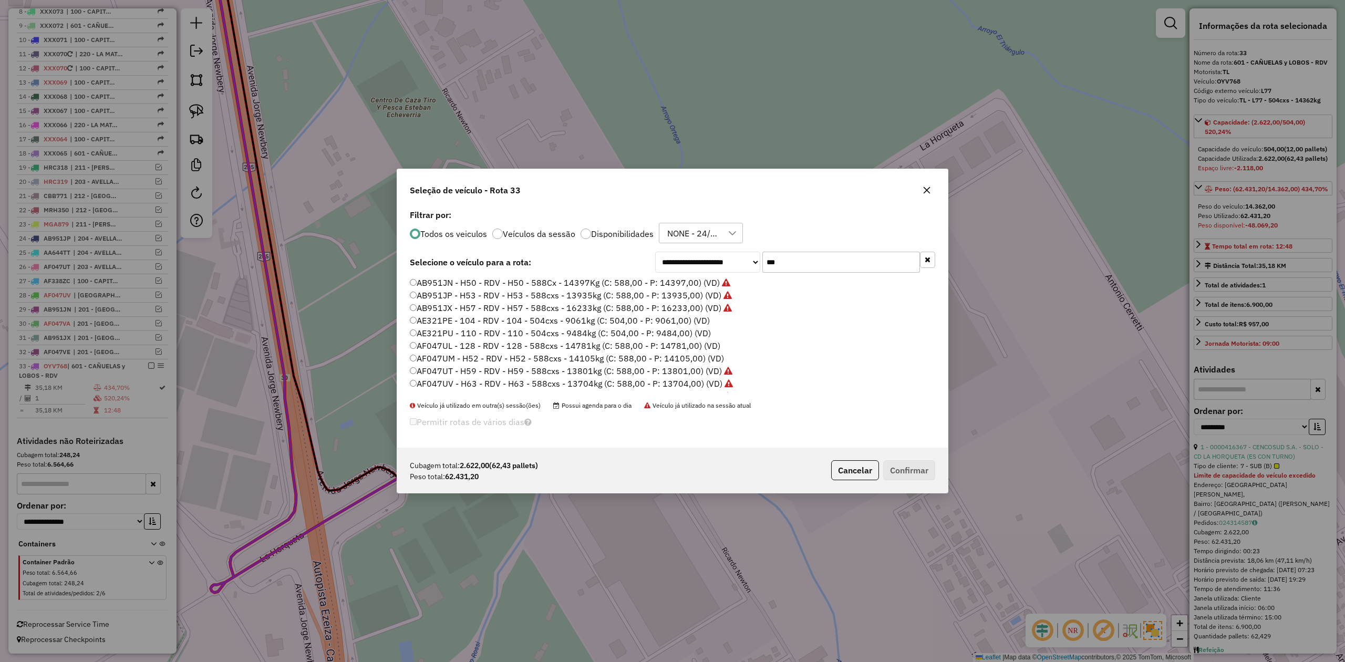
click at [720, 360] on label "AF047UM - H52 - RDV - H52 - 588cxs - 14105kg (C: 588,00 - P: 14105,00) (VD)" at bounding box center [567, 358] width 314 height 13
click at [720, 359] on ul "AB951JN - H50 - RDV - H50 - 588Cx - 14397Kg (C: 588,00 - P: 14397,00) (VD) AB95…" at bounding box center [672, 335] width 525 height 116
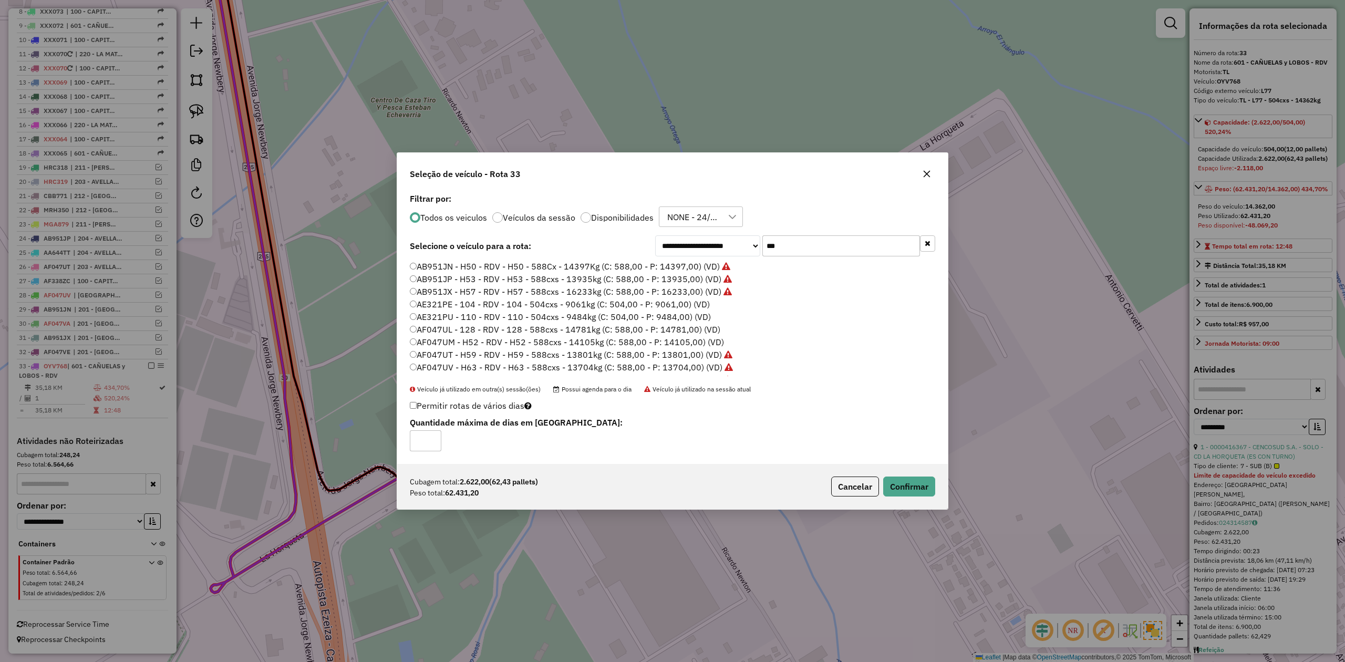
drag, startPoint x: 721, startPoint y: 331, endPoint x: 416, endPoint y: 333, distance: 304.7
click at [419, 330] on li "AF047UL - 128 - RDV - 128 - 588cxs - 14781kg (C: 588,00 - P: 14781,00) (VD)" at bounding box center [672, 330] width 525 height 13
copy label "AF047UL - 128 - RDV - 128 - 588cxs - 14781kg (C: 588,00 - P: 14781,00) (VD)"
drag, startPoint x: 721, startPoint y: 341, endPoint x: 419, endPoint y: 345, distance: 302.6
click at [419, 345] on li "AF047UM - H52 - RDV - H52 - 588cxs - 14105kg (C: 588,00 - P: 14105,00) (VD)" at bounding box center [672, 342] width 525 height 13
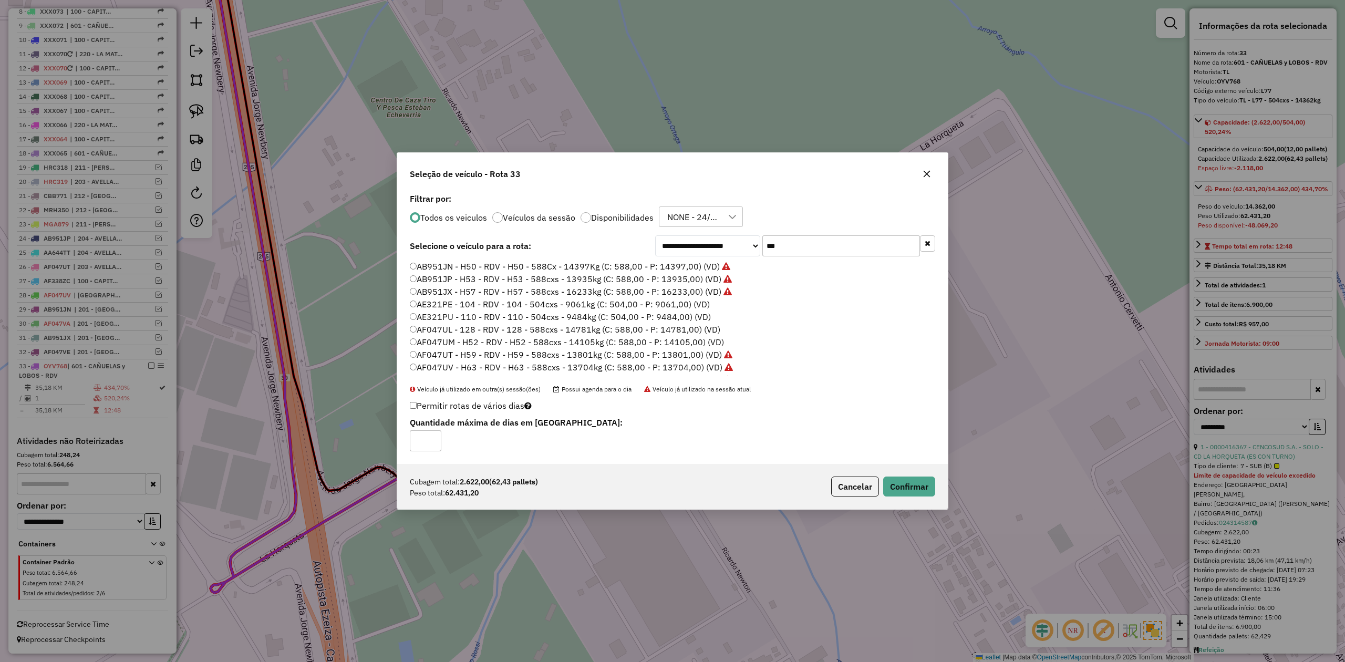
drag, startPoint x: 803, startPoint y: 244, endPoint x: 756, endPoint y: 241, distance: 46.4
click at [756, 241] on div "**********" at bounding box center [795, 245] width 280 height 21
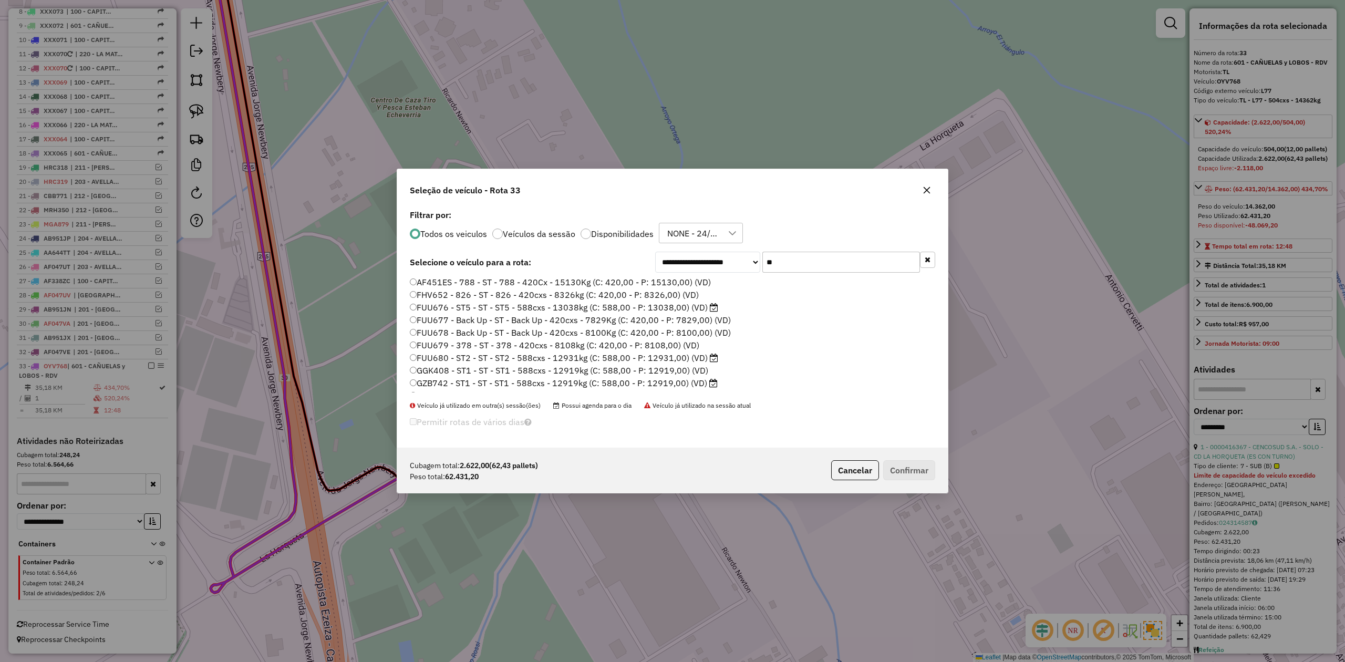
scroll to position [0, 0]
type input "**"
click at [641, 234] on label "Disponibilidades" at bounding box center [622, 234] width 63 height 8
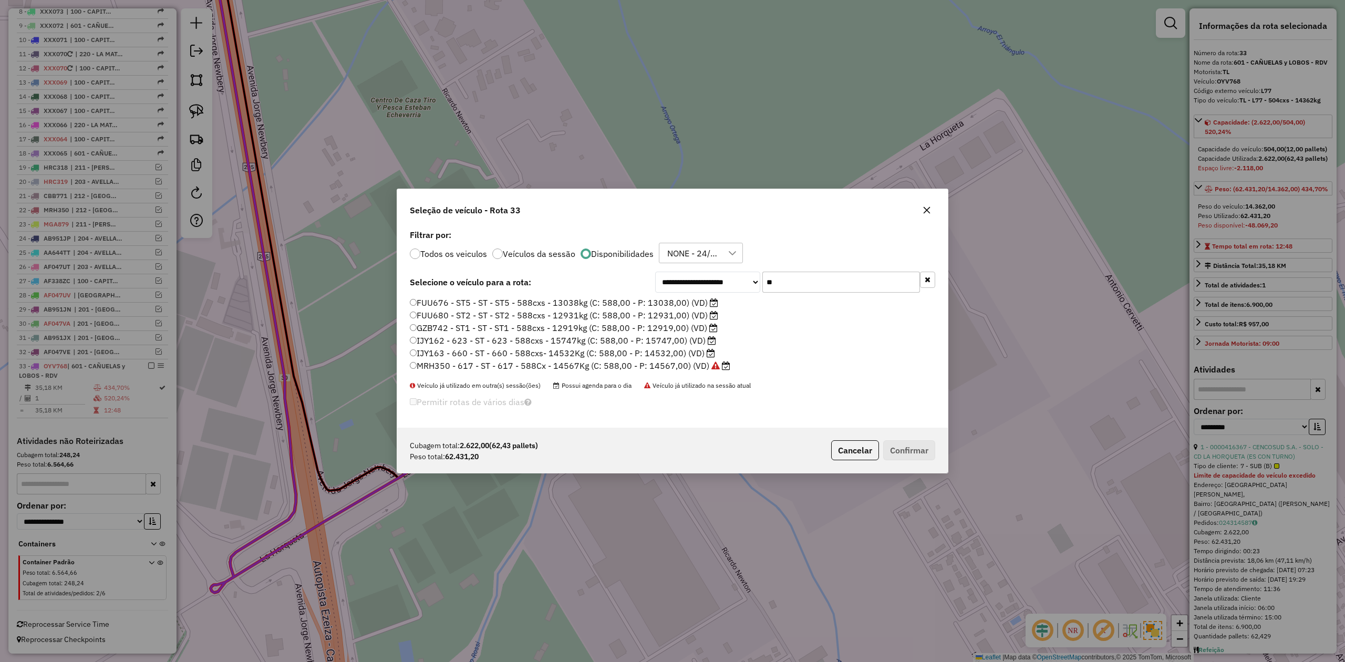
drag, startPoint x: 720, startPoint y: 327, endPoint x: 419, endPoint y: 326, distance: 300.4
click at [419, 326] on li "GZB742 - ST1 - ST - ST1 - 588cxs - 12919kg (C: 588,00 - P: 12919,00) (VD)" at bounding box center [672, 328] width 525 height 13
drag, startPoint x: 716, startPoint y: 349, endPoint x: 417, endPoint y: 353, distance: 299.4
click at [417, 353] on li "IJY163 - 660 - ST - 660 - 588cxs- 14532Kg (C: 588,00 - P: 14532,00) (VD)" at bounding box center [672, 353] width 525 height 13
drag, startPoint x: 929, startPoint y: 209, endPoint x: 607, endPoint y: 306, distance: 335.8
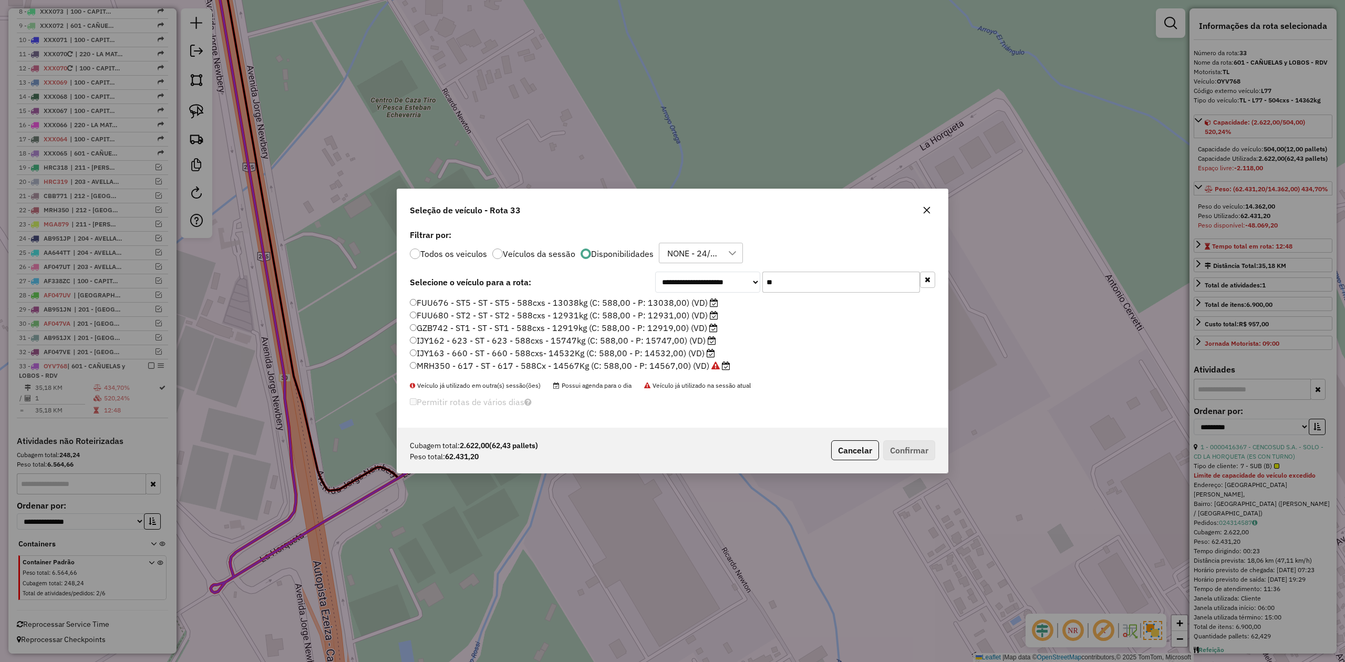
click at [929, 209] on icon "button" at bounding box center [926, 210] width 8 height 8
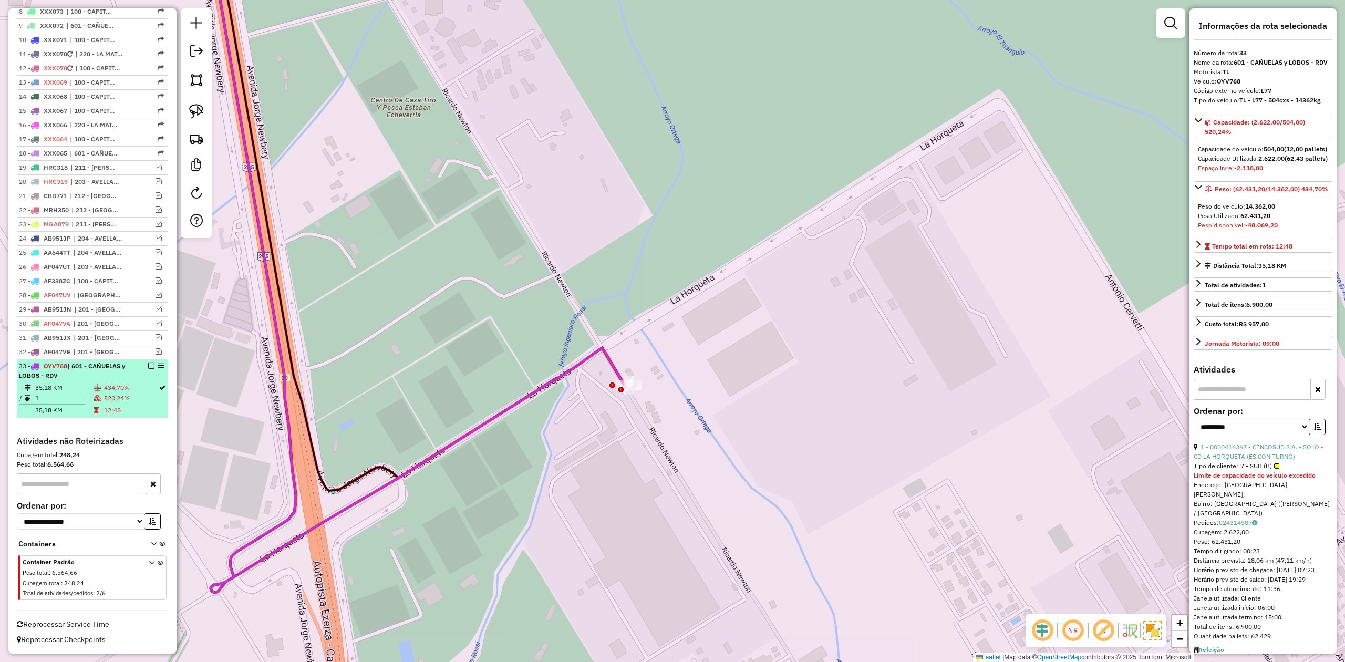
click at [148, 363] on em at bounding box center [151, 365] width 6 height 6
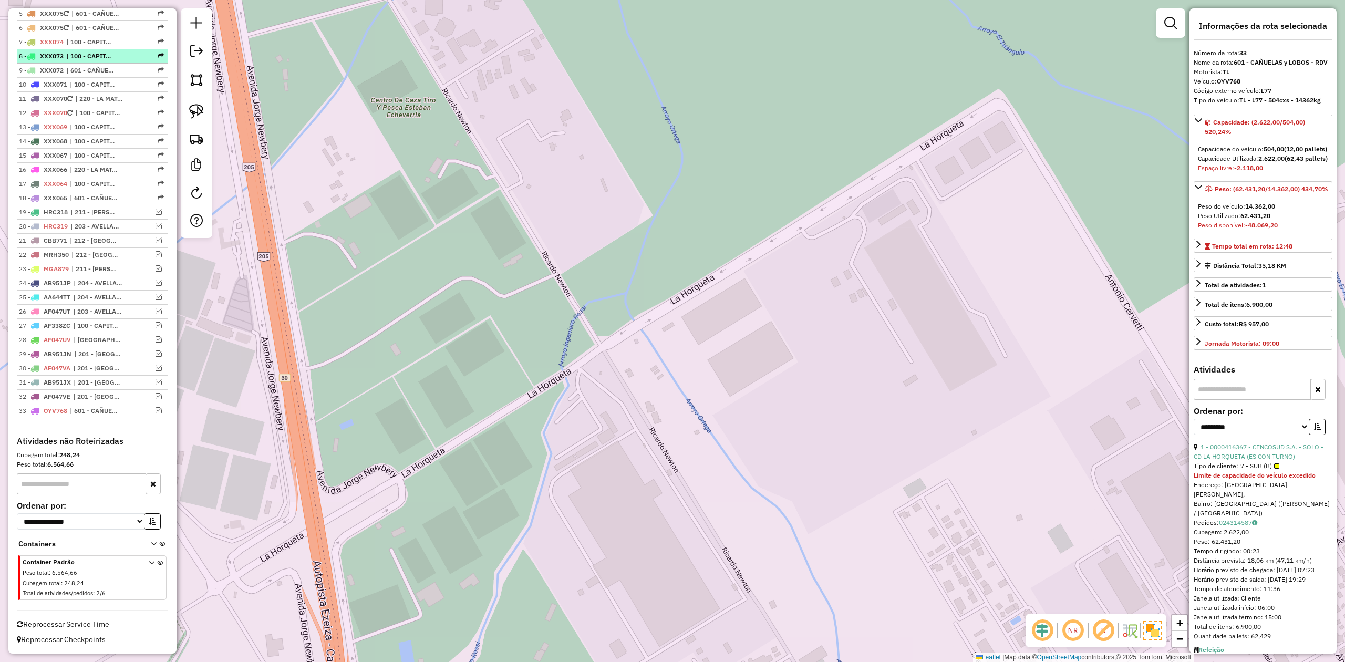
scroll to position [48, 0]
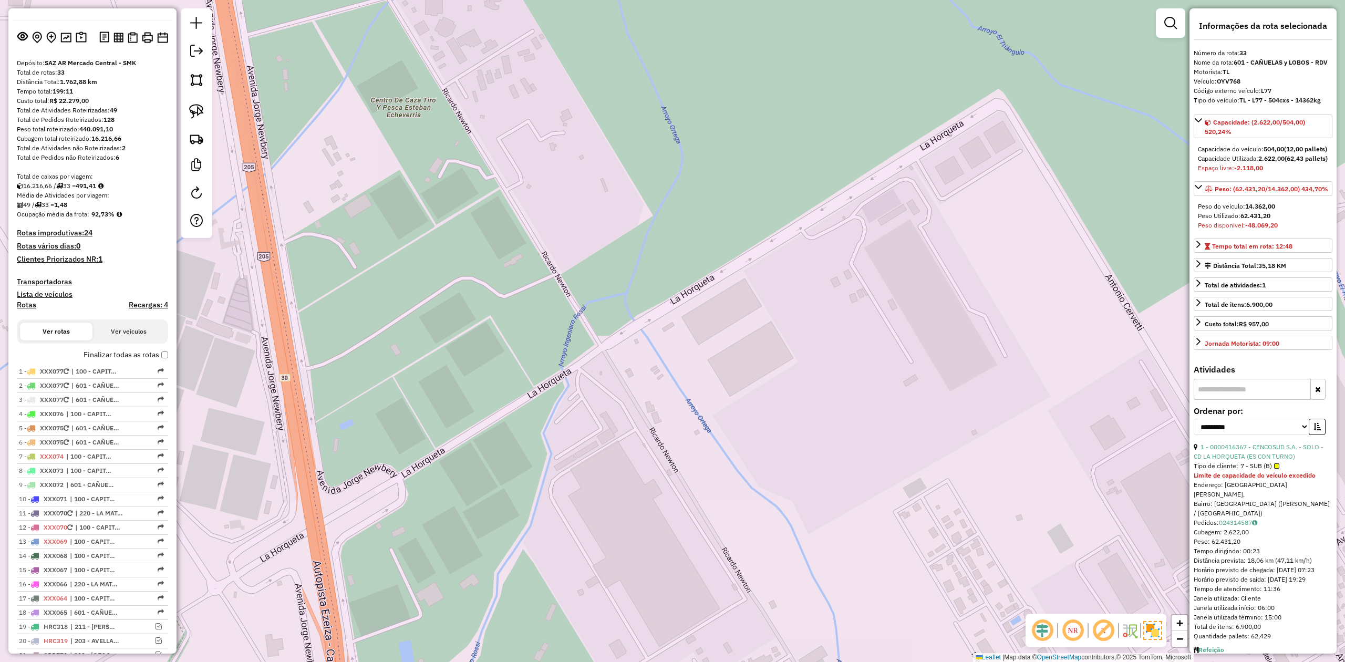
click at [57, 277] on h4 "Transportadoras" at bounding box center [92, 281] width 151 height 9
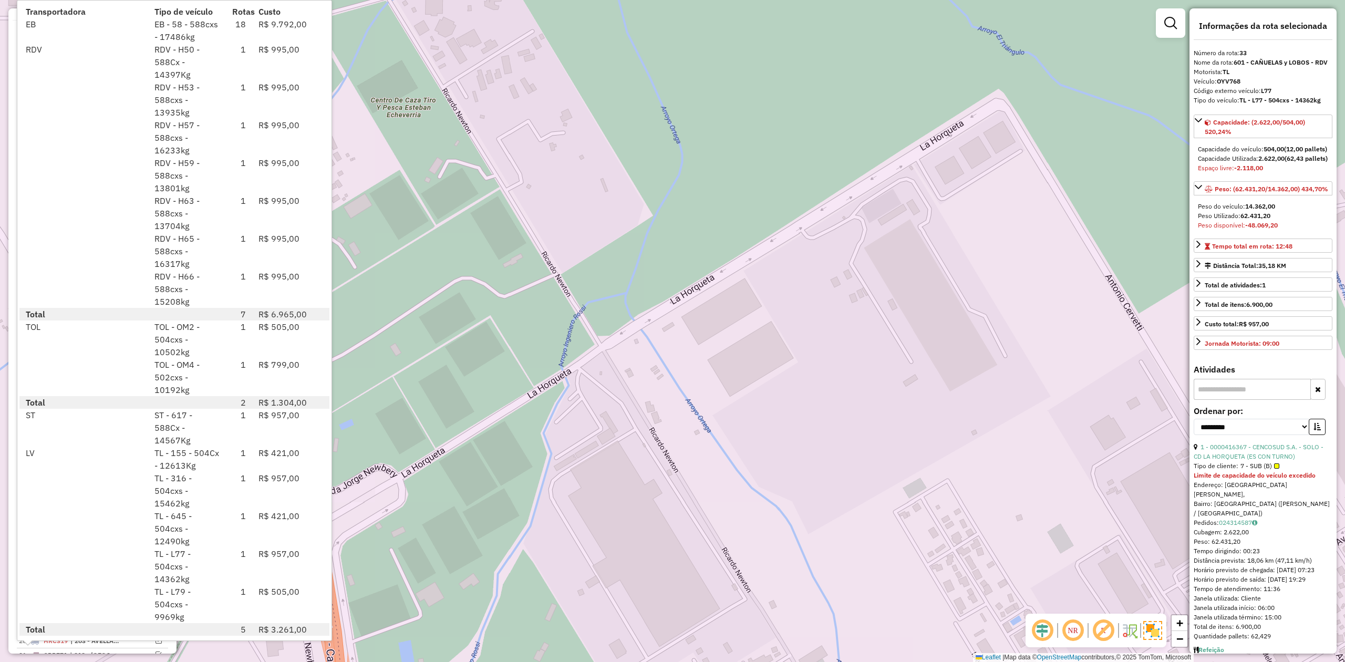
drag, startPoint x: 632, startPoint y: 499, endPoint x: 620, endPoint y: 499, distance: 12.1
click at [631, 499] on div "Janela de atendimento Grade de atendimento Capacidade Transportadoras Veículos …" at bounding box center [672, 331] width 1345 height 662
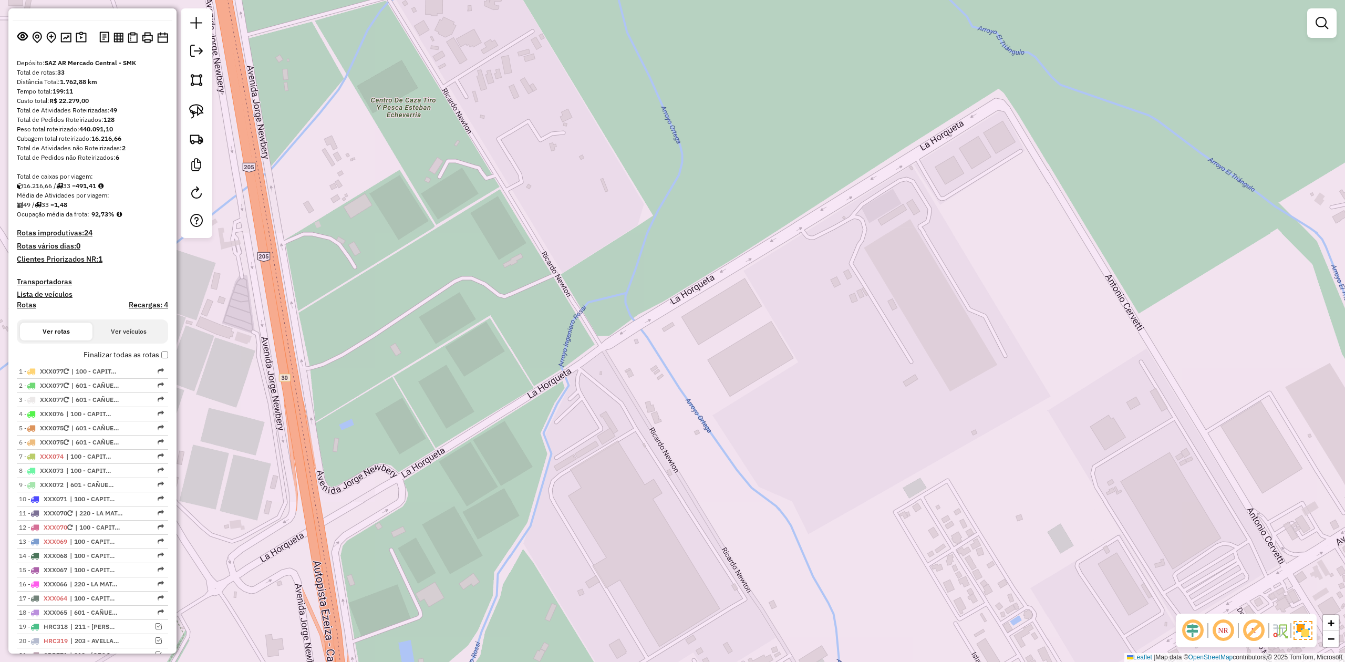
click at [322, 402] on div "Janela de atendimento Grade de atendimento Capacidade Transportadoras Veículos …" at bounding box center [672, 331] width 1345 height 662
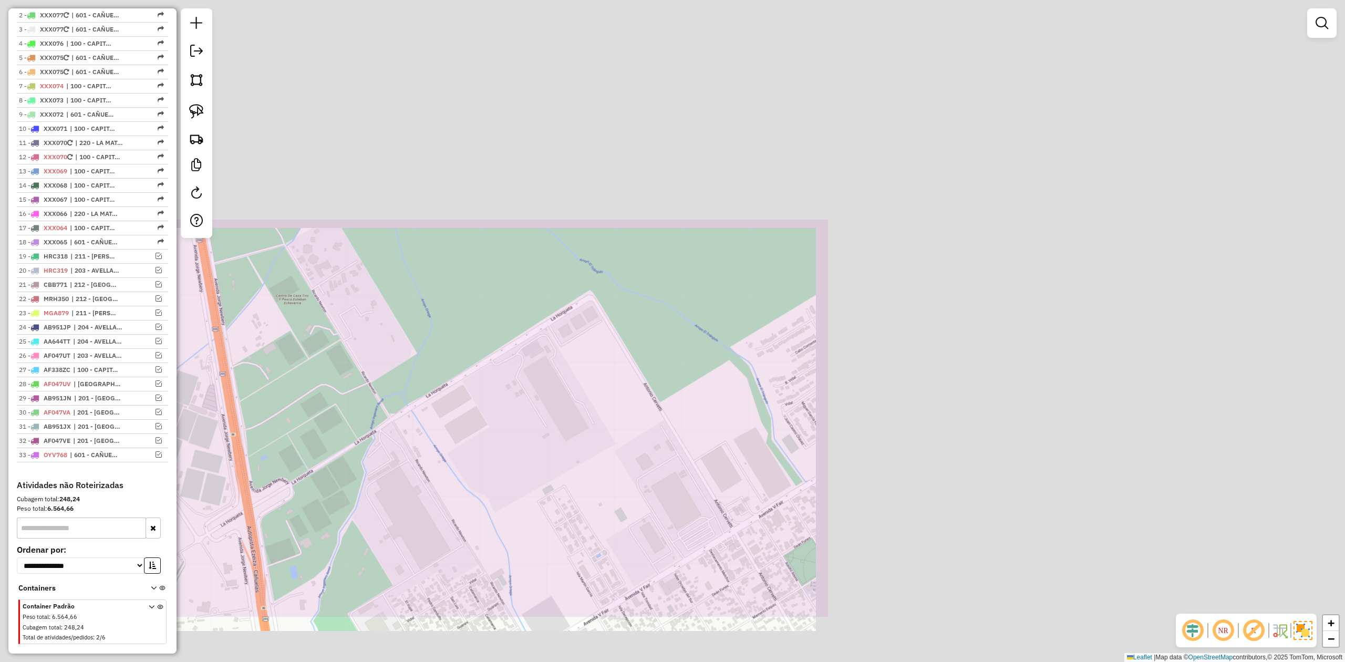
scroll to position [469, 0]
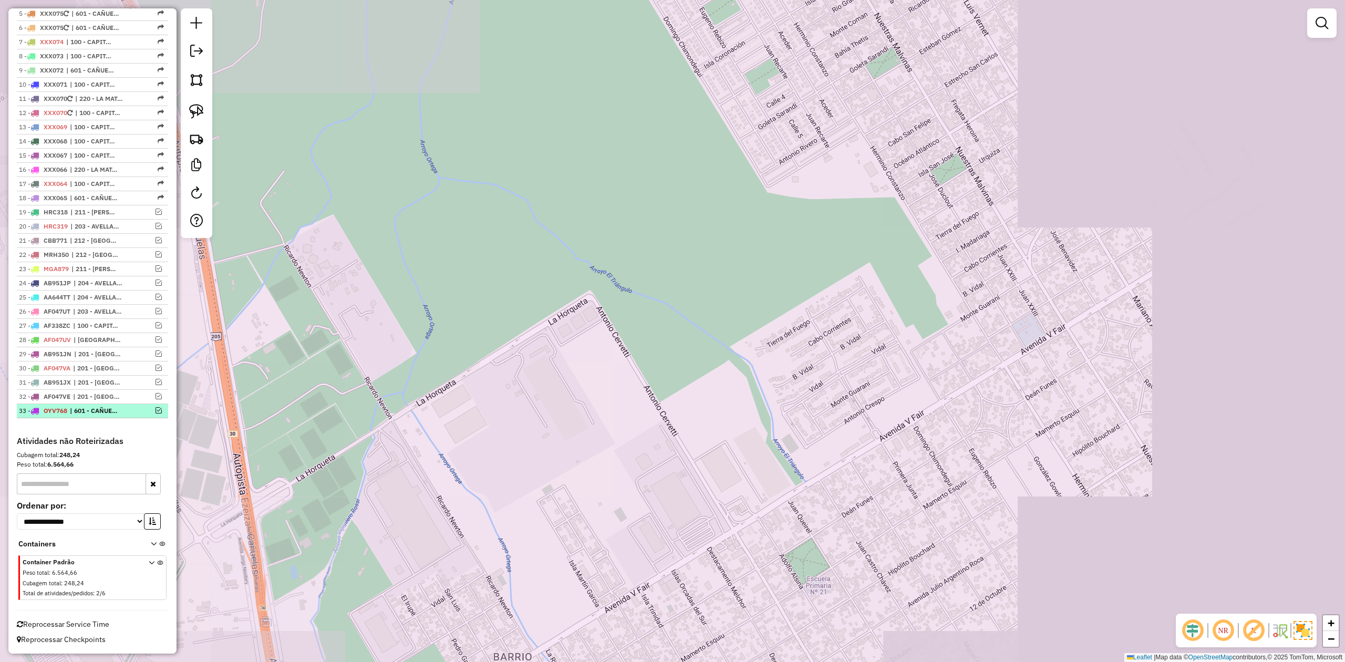
drag, startPoint x: 154, startPoint y: 406, endPoint x: 182, endPoint y: 410, distance: 27.6
click at [154, 406] on div "33 - OYV768 | 601 - CAÑUELAS y LOBOS - RDV" at bounding box center [92, 410] width 147 height 9
select select "**********"
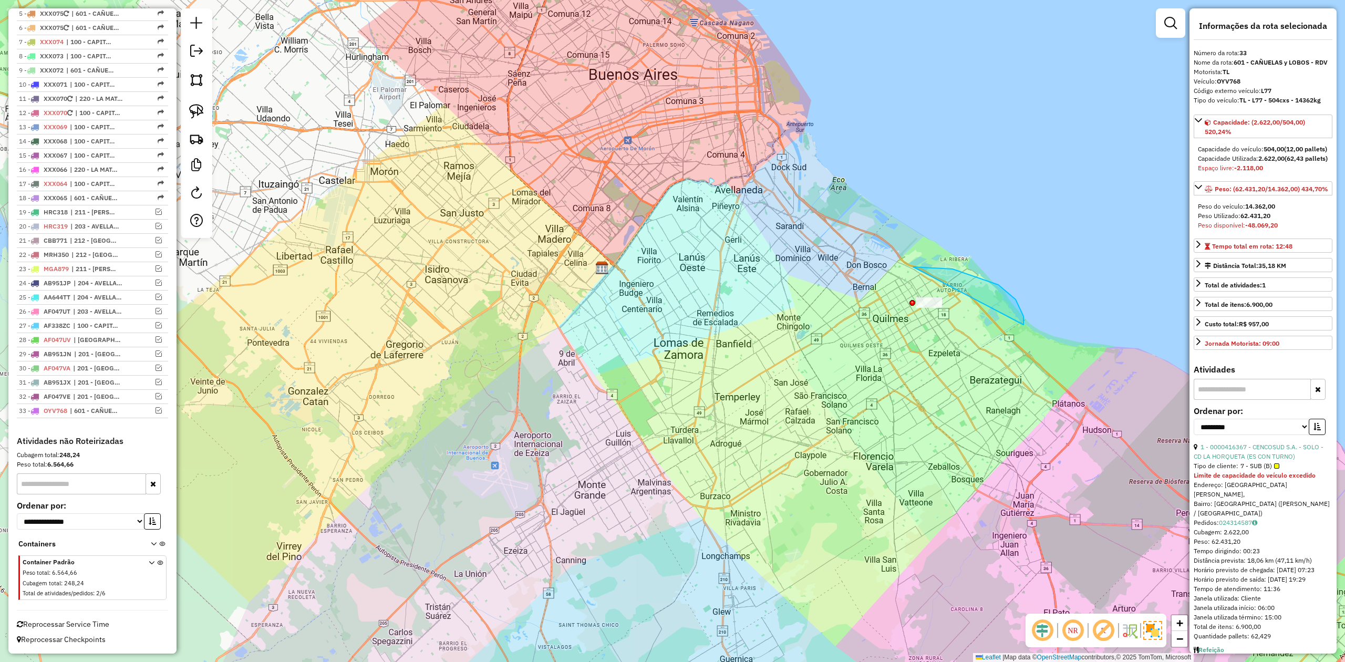
drag, startPoint x: 1015, startPoint y: 299, endPoint x: 967, endPoint y: 375, distance: 89.8
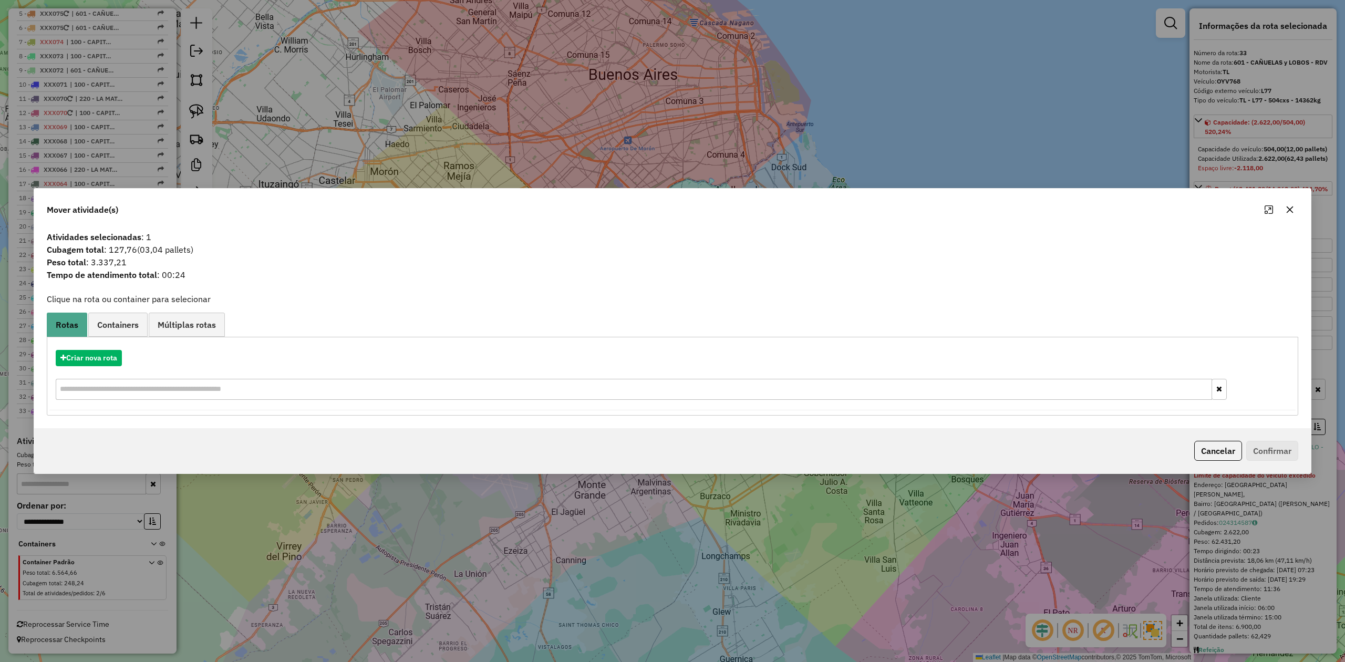
click at [1291, 209] on icon "button" at bounding box center [1289, 209] width 8 height 8
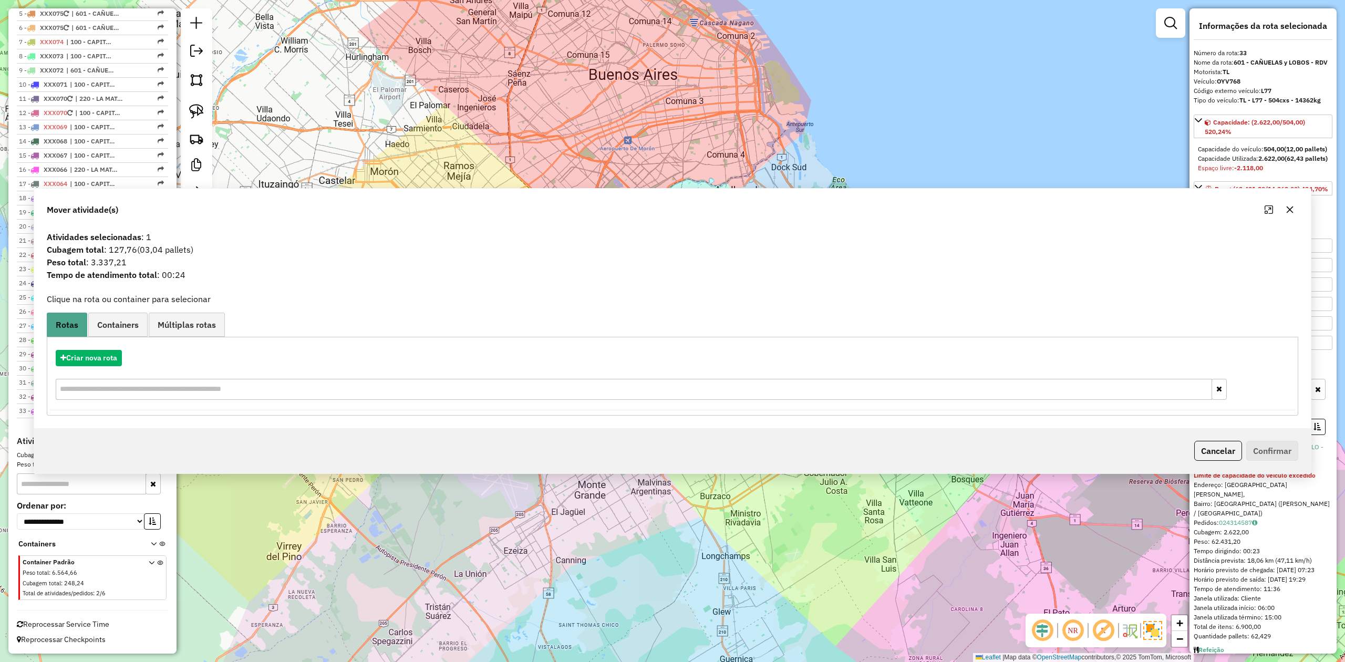
click at [692, 314] on div "Janela de atendimento Grade de atendimento Capacidade Transportadoras Veículos …" at bounding box center [672, 331] width 1345 height 662
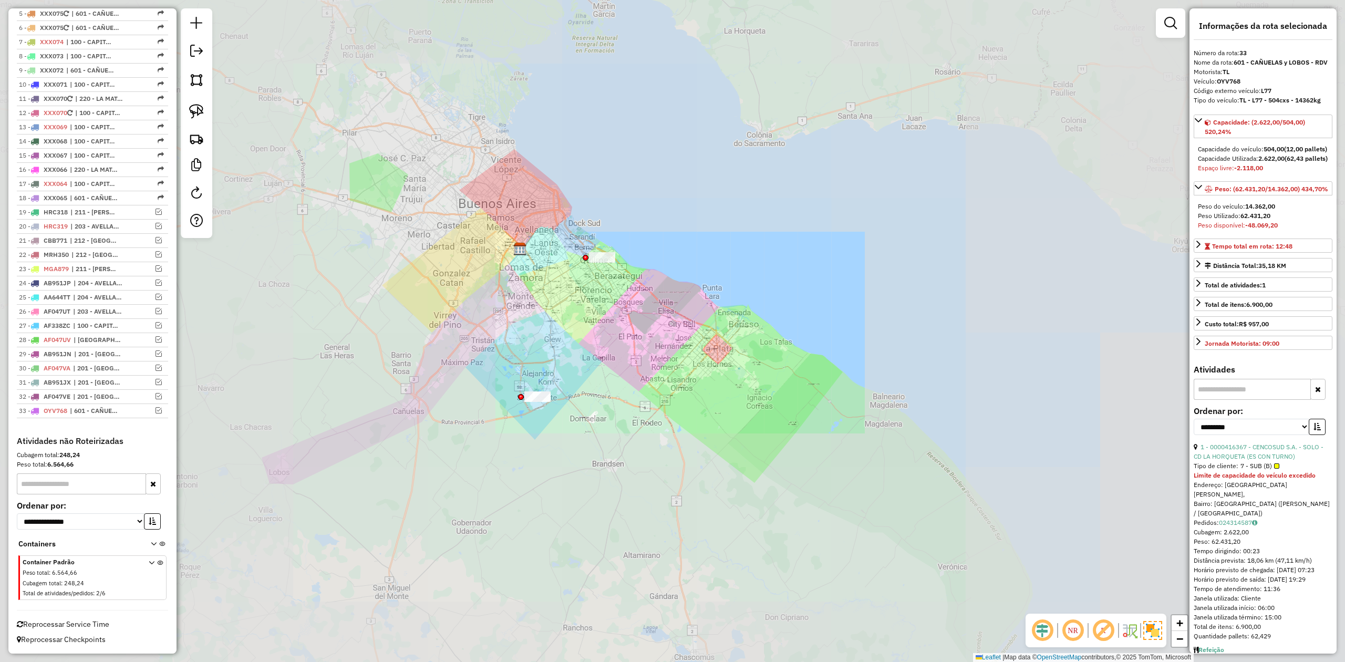
drag, startPoint x: 603, startPoint y: 320, endPoint x: 611, endPoint y: 342, distance: 23.6
click at [616, 352] on div "Janela de atendimento Grade de atendimento Capacidade Transportadoras Veículos …" at bounding box center [672, 331] width 1345 height 662
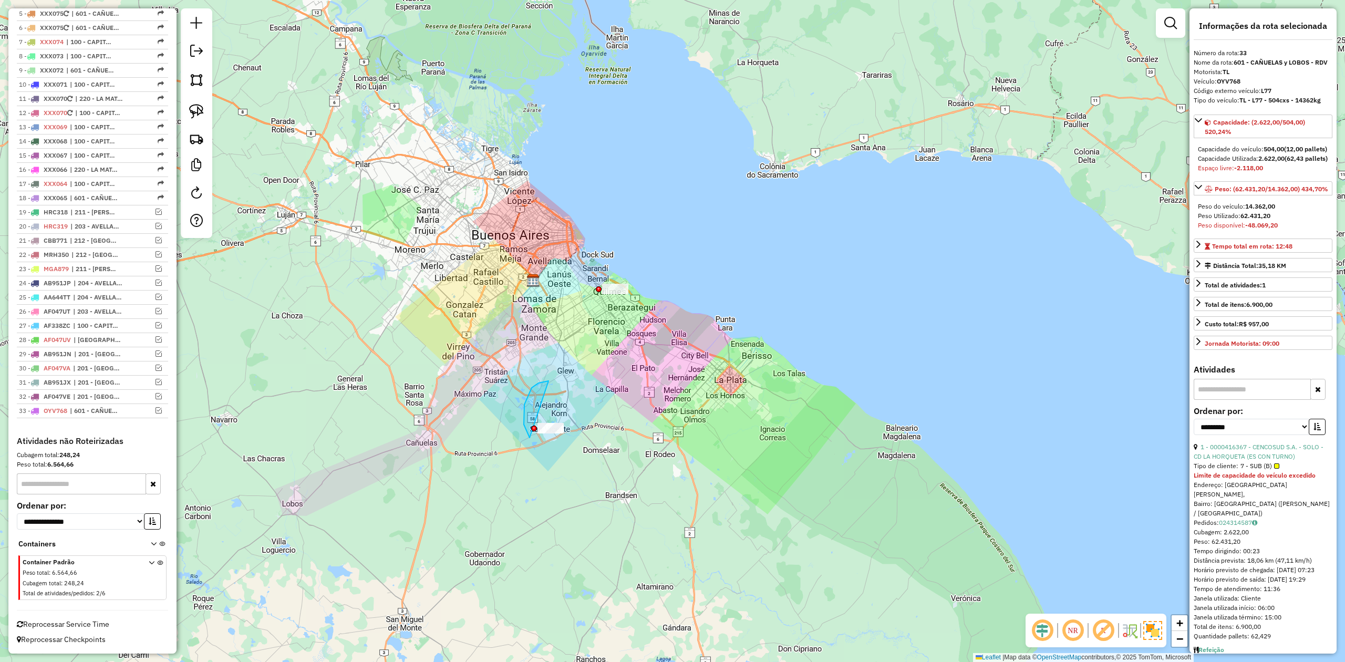
drag, startPoint x: 529, startPoint y: 438, endPoint x: 609, endPoint y: 433, distance: 79.9
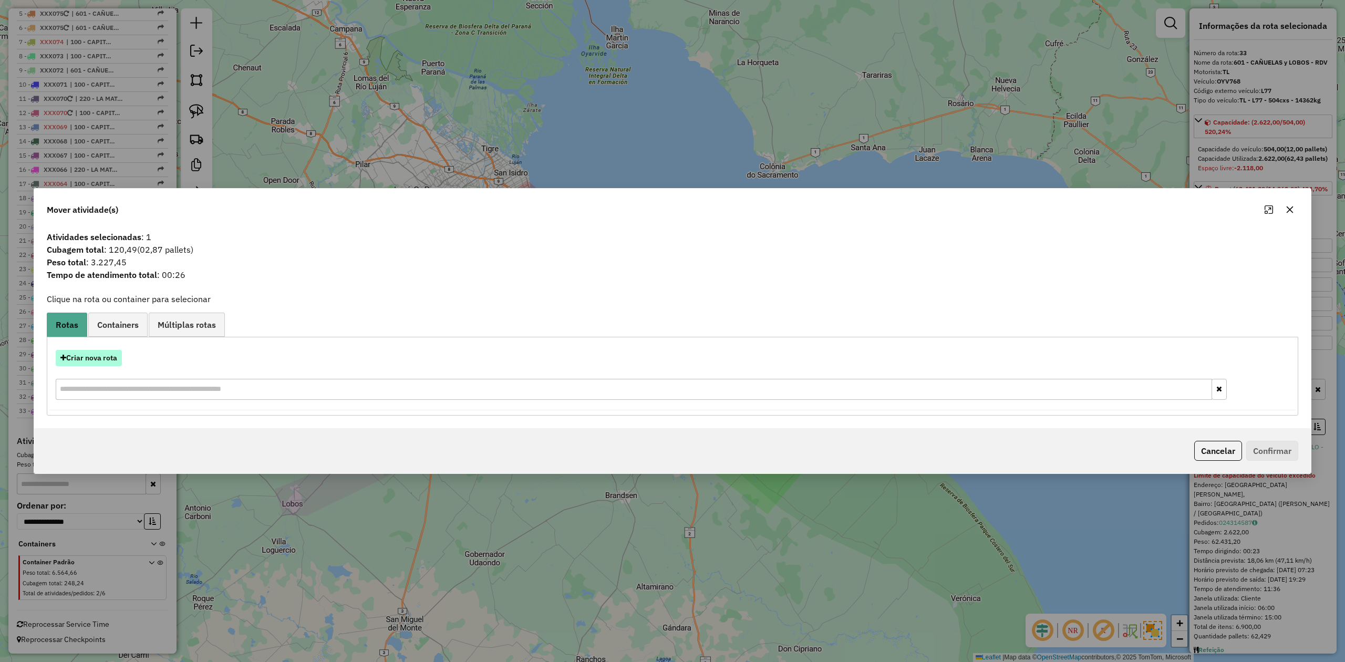
click at [106, 357] on button "Criar nova rota" at bounding box center [89, 358] width 66 height 16
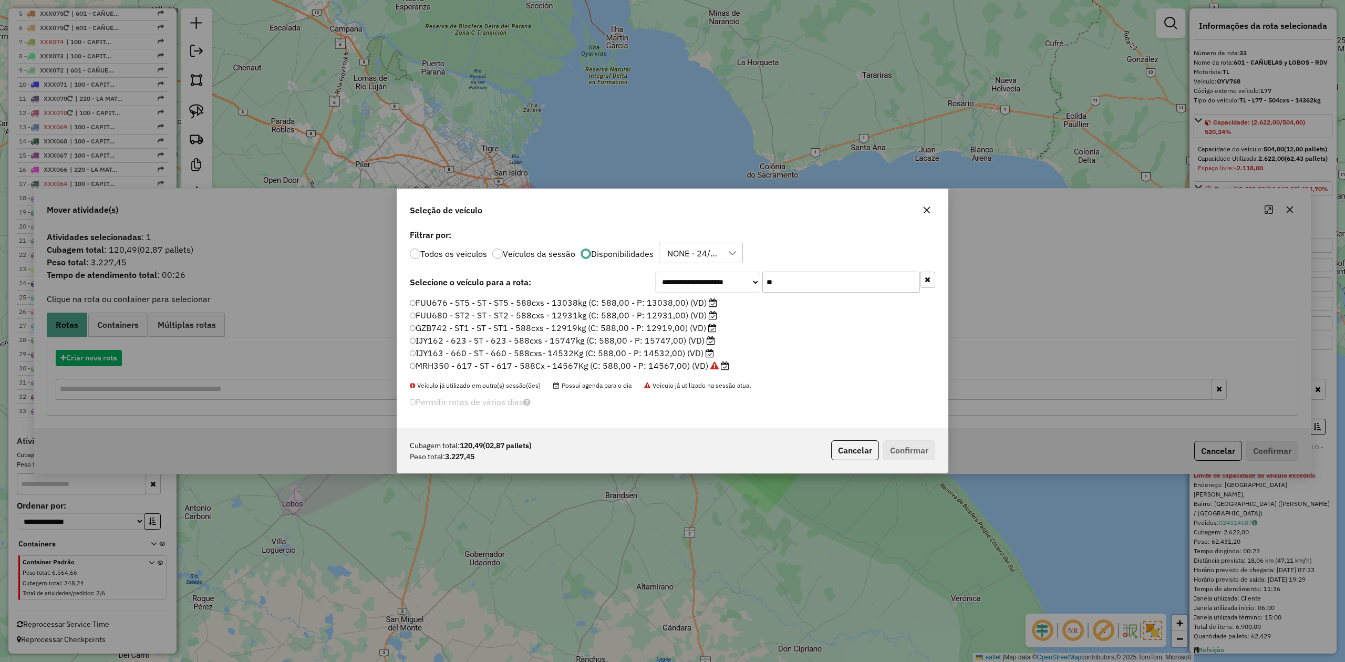
scroll to position [5, 3]
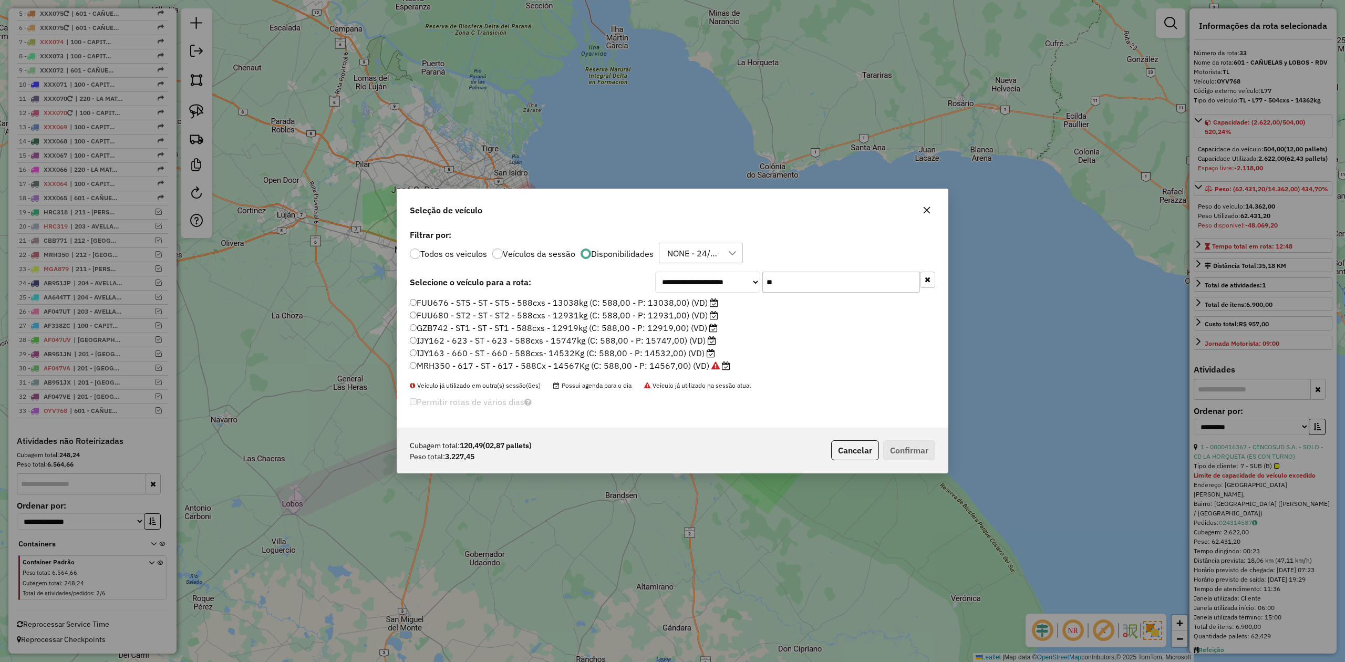
drag, startPoint x: 803, startPoint y: 278, endPoint x: 714, endPoint y: 276, distance: 88.3
click at [714, 275] on div "**********" at bounding box center [795, 282] width 280 height 21
drag, startPoint x: 690, startPoint y: 352, endPoint x: 415, endPoint y: 356, distance: 274.7
click at [418, 356] on li "IJY163 - 660 - ST - 660 - 588cxs- 14532Kg (C: 588,00 - P: 14532,00) (VD)" at bounding box center [672, 353] width 525 height 13
click at [719, 324] on li "GZB742 - ST1 - ST - ST1 - 588cxs - 12919kg (C: 588,00 - P: 12919,00) (VD)" at bounding box center [672, 328] width 525 height 13
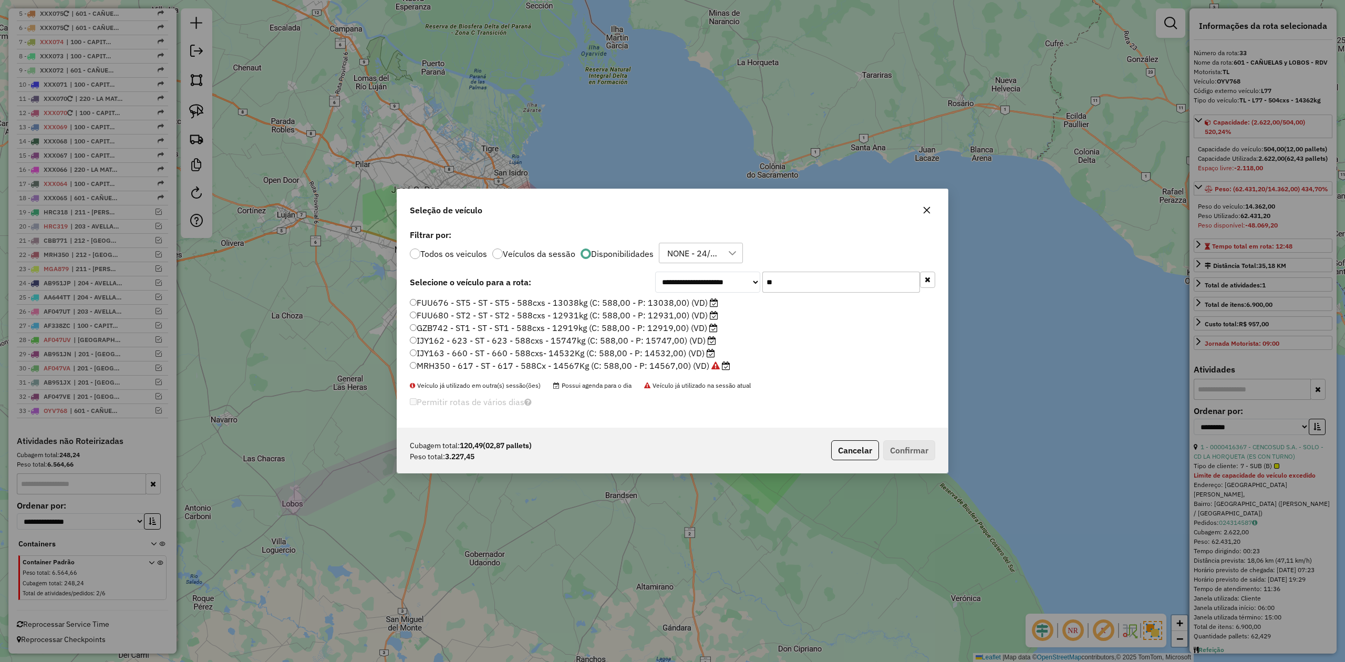
drag, startPoint x: 720, startPoint y: 316, endPoint x: 419, endPoint y: 317, distance: 300.5
click at [419, 317] on li "FUU680 - ST2 - ST - ST2 - 588cxs - 12931kg (C: 588,00 - P: 12931,00) (VD)" at bounding box center [672, 315] width 525 height 13
drag, startPoint x: 930, startPoint y: 208, endPoint x: 341, endPoint y: 286, distance: 593.9
click at [930, 208] on icon "button" at bounding box center [926, 210] width 8 height 8
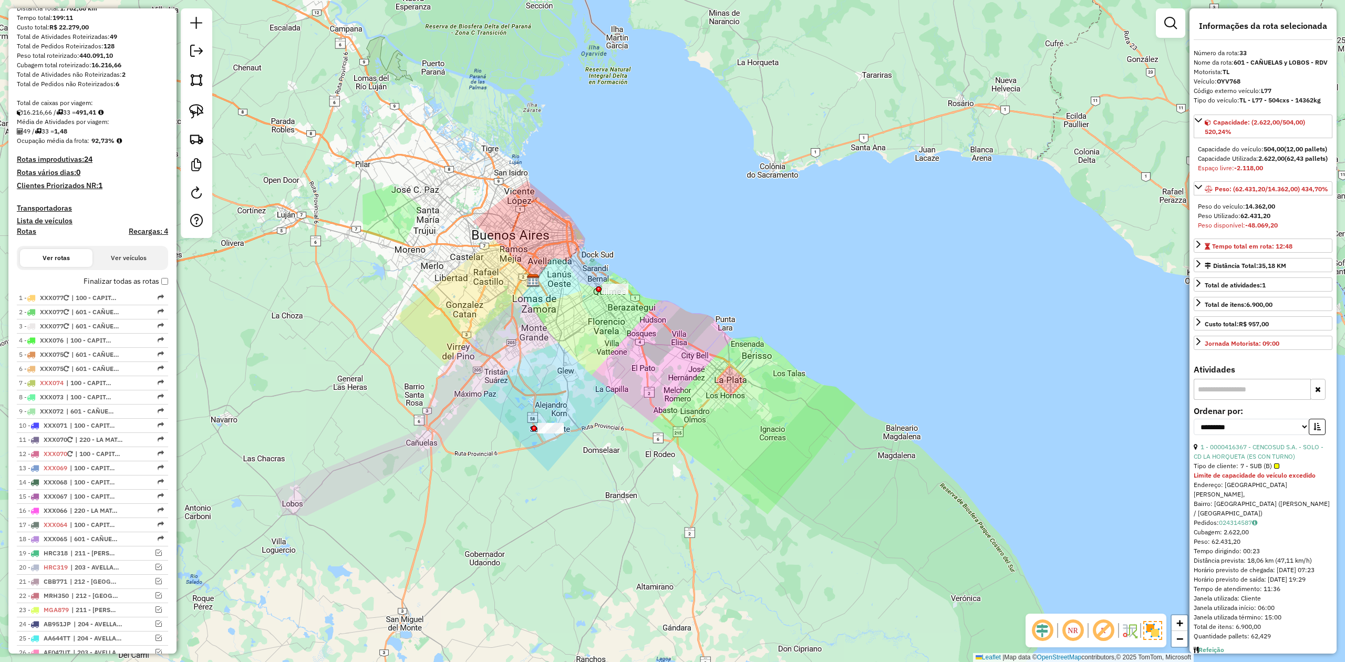
scroll to position [0, 0]
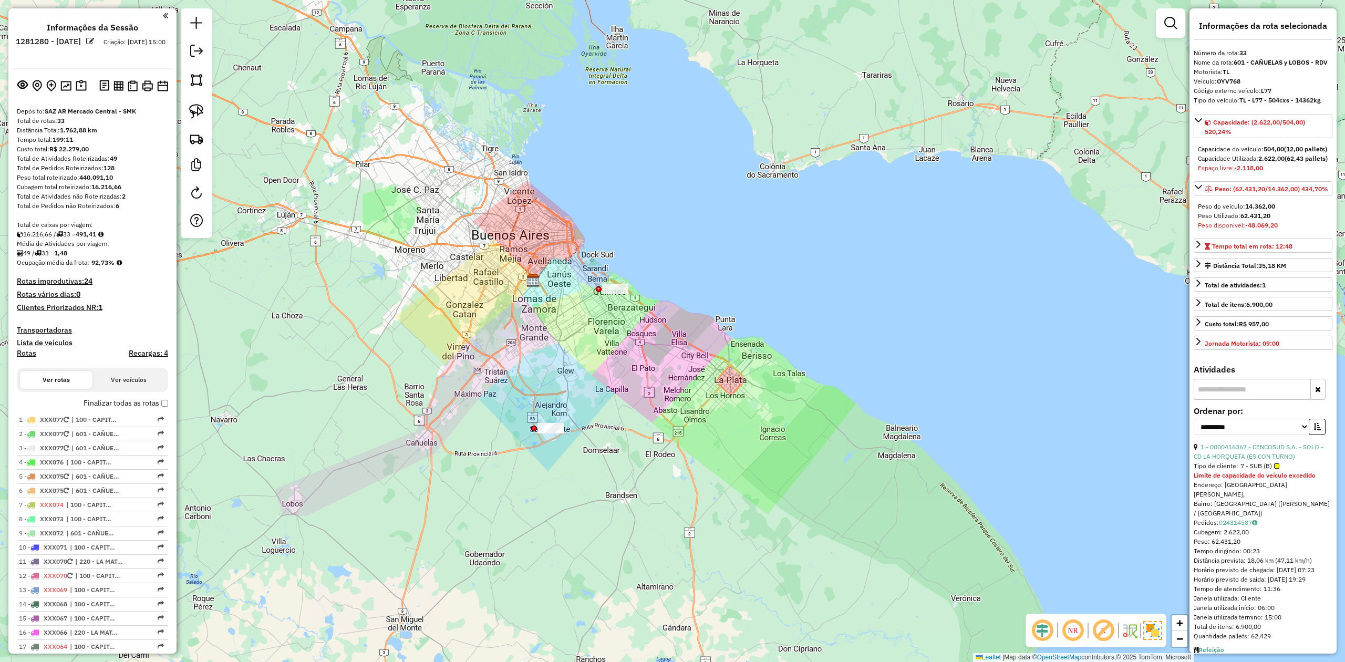
click at [57, 326] on h4 "Transportadoras" at bounding box center [92, 330] width 151 height 9
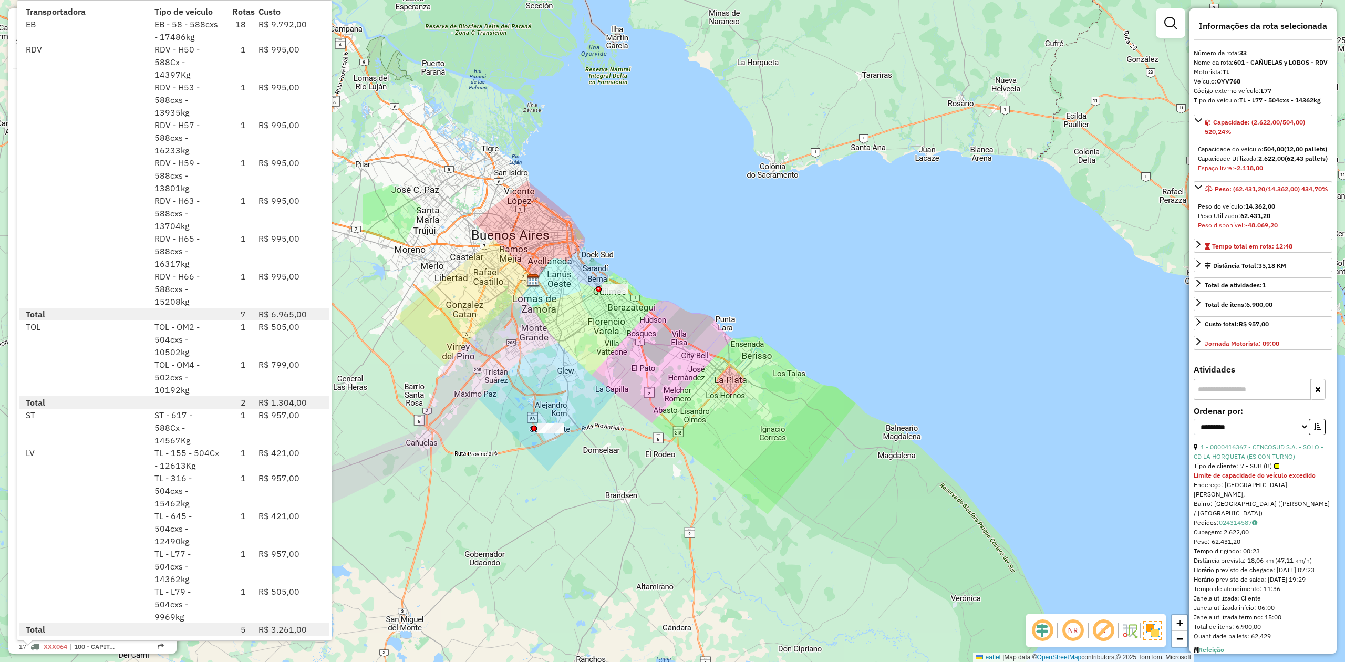
drag, startPoint x: 528, startPoint y: 348, endPoint x: 516, endPoint y: 350, distance: 12.3
click at [528, 347] on div "Janela de atendimento Grade de atendimento Capacidade Transportadoras Veículos …" at bounding box center [672, 331] width 1345 height 662
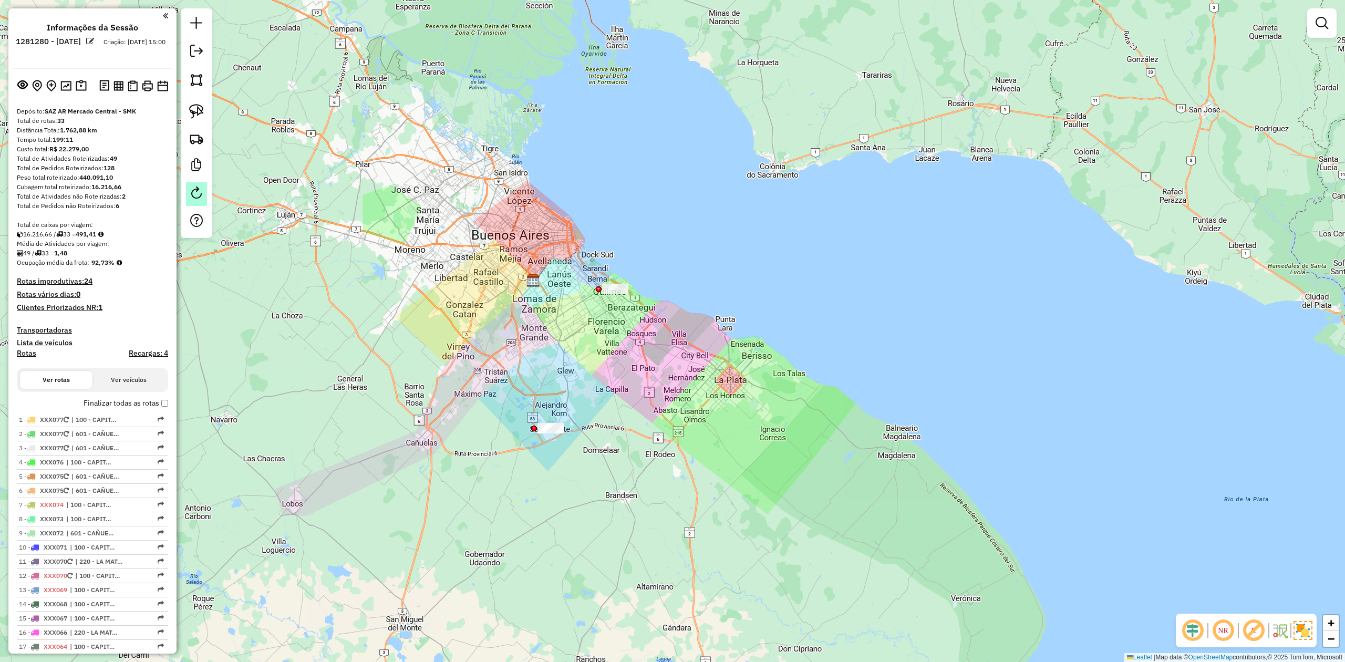
click at [201, 188] on em at bounding box center [196, 192] width 13 height 13
select select "*"
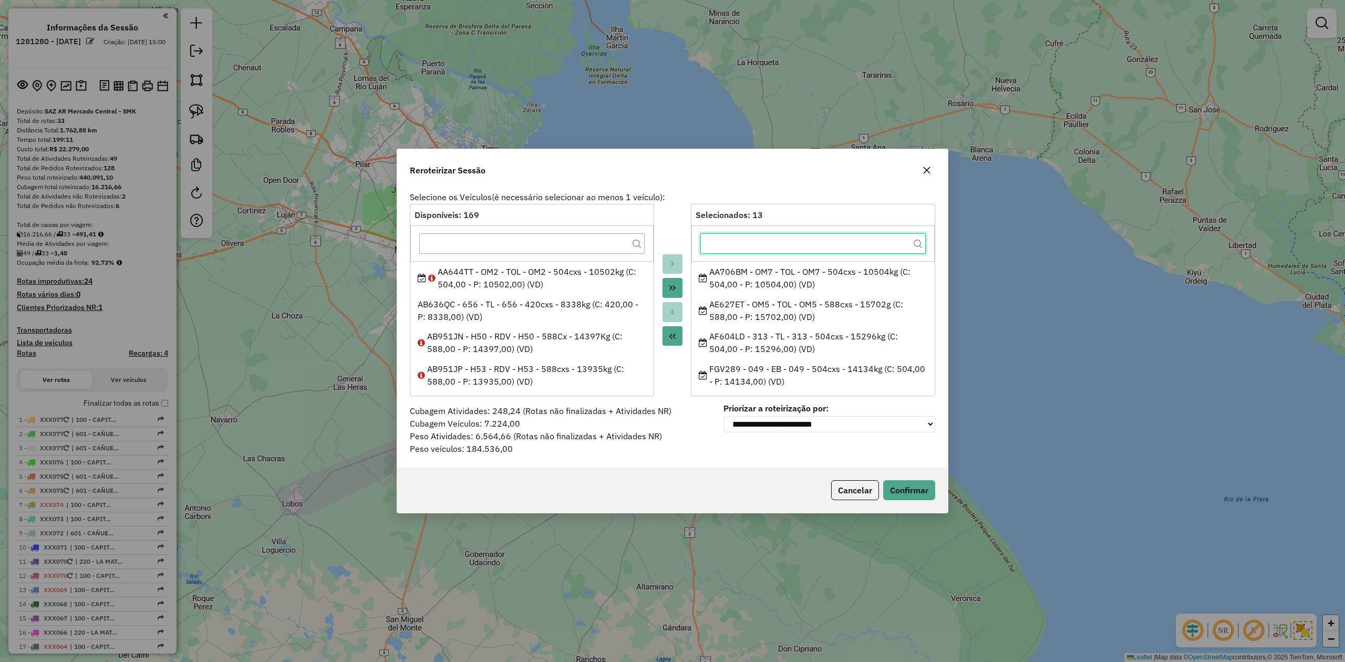
click at [722, 246] on input "text" at bounding box center [812, 243] width 225 height 21
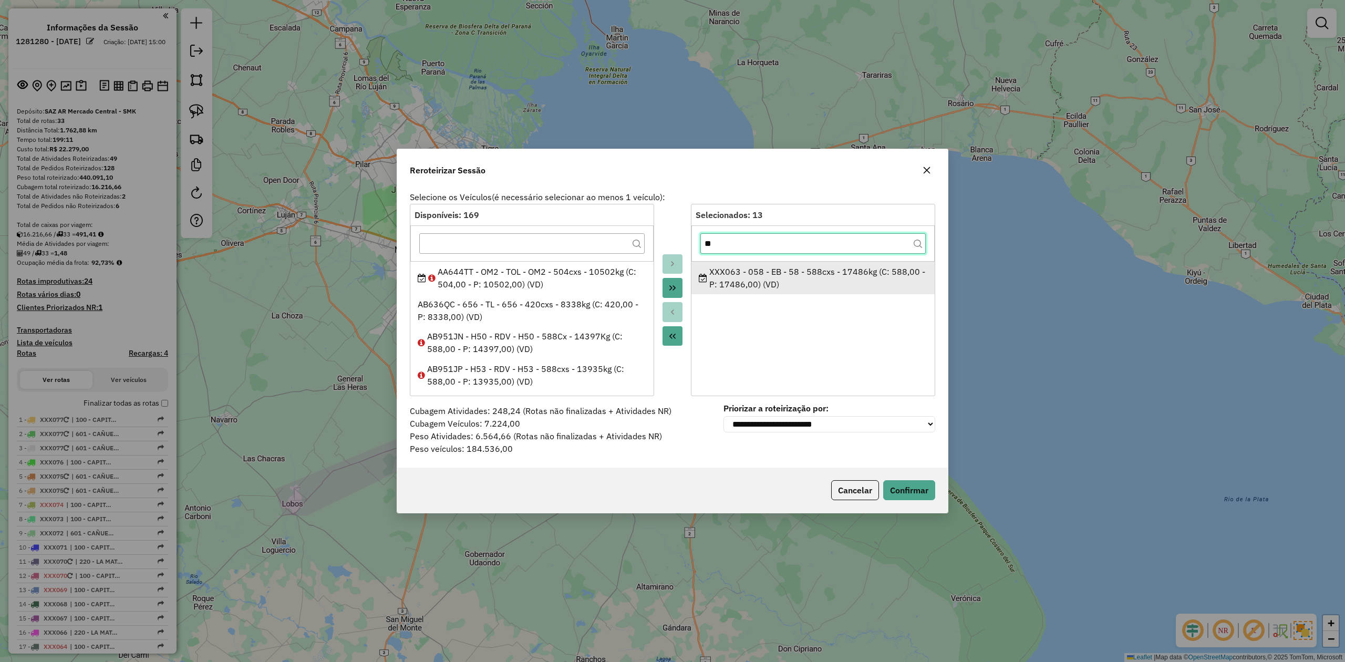
type input "**"
click at [728, 276] on div "XXX063 - 058 - EB - 58 - 588cxs - 17486kg (C: 588,00 - P: 17486,00) (VD)" at bounding box center [813, 277] width 229 height 25
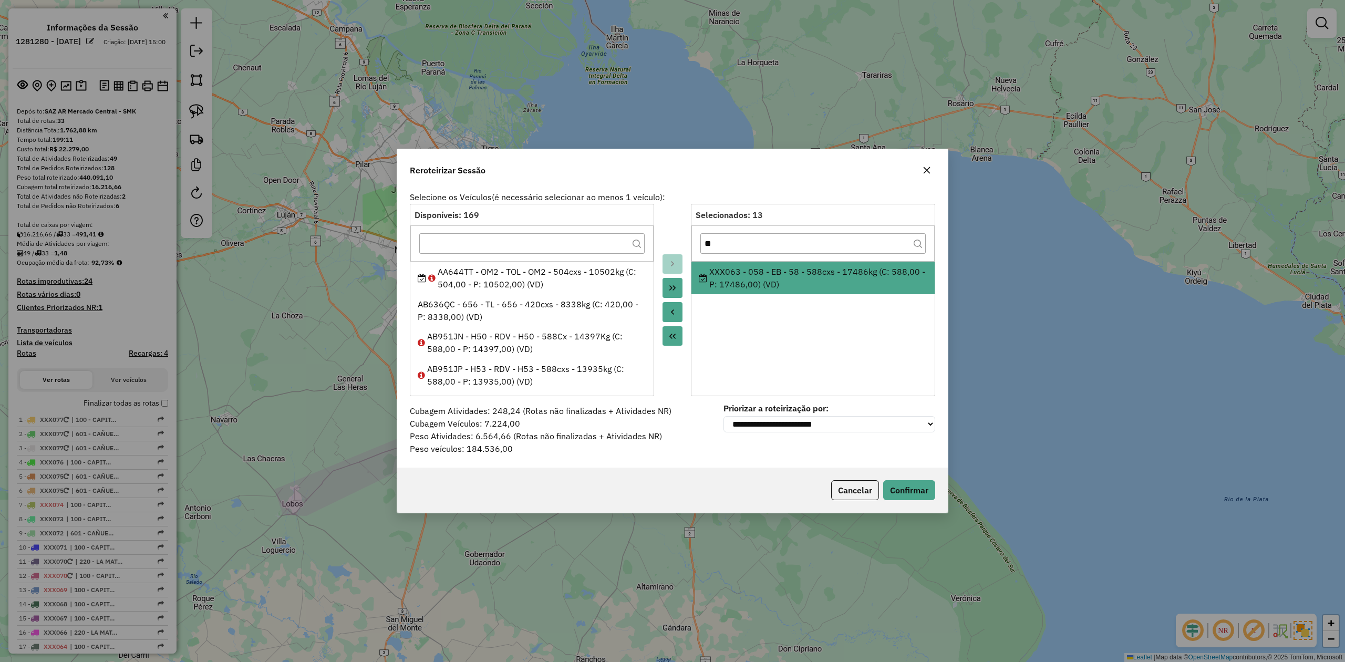
click at [669, 311] on icon "Move to Source" at bounding box center [672, 312] width 8 height 8
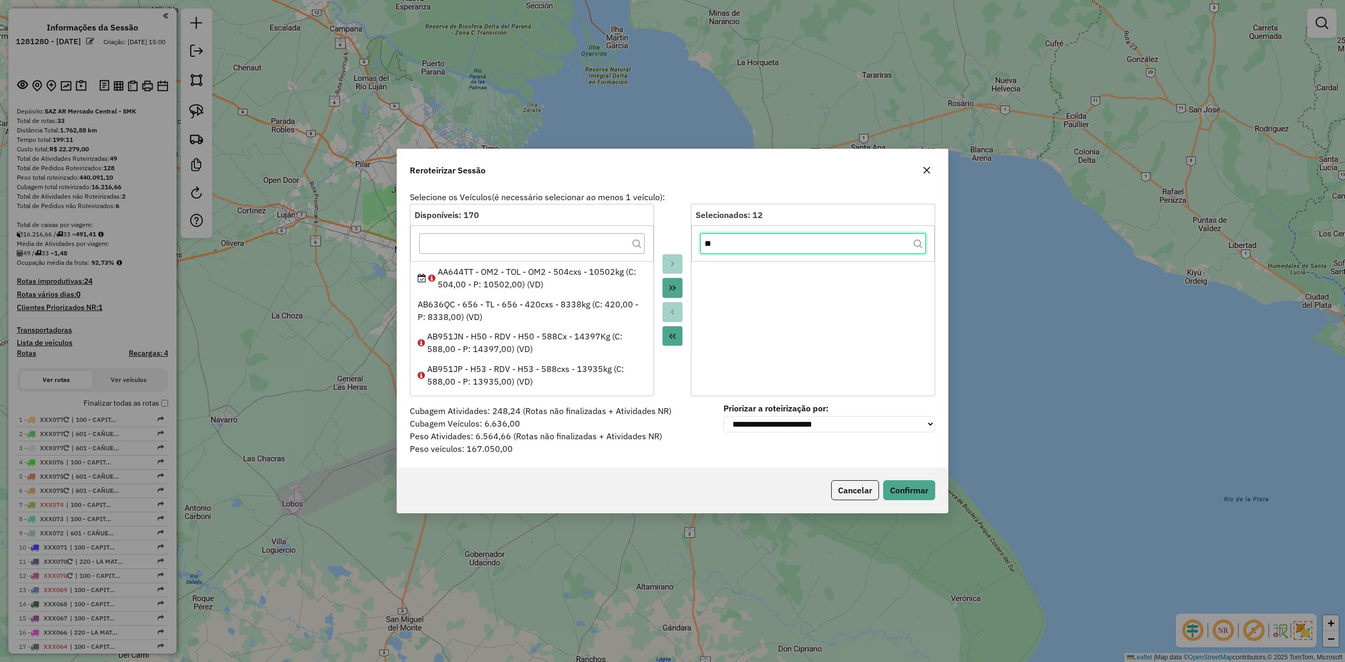
drag, startPoint x: 699, startPoint y: 242, endPoint x: 689, endPoint y: 242, distance: 9.5
click at [689, 242] on div "Disponíveis: 170 AA644TT - OM2 - TOL - OM2 - 504cxs - 10502kg (C: 504,00 - P: 1…" at bounding box center [672, 300] width 525 height 192
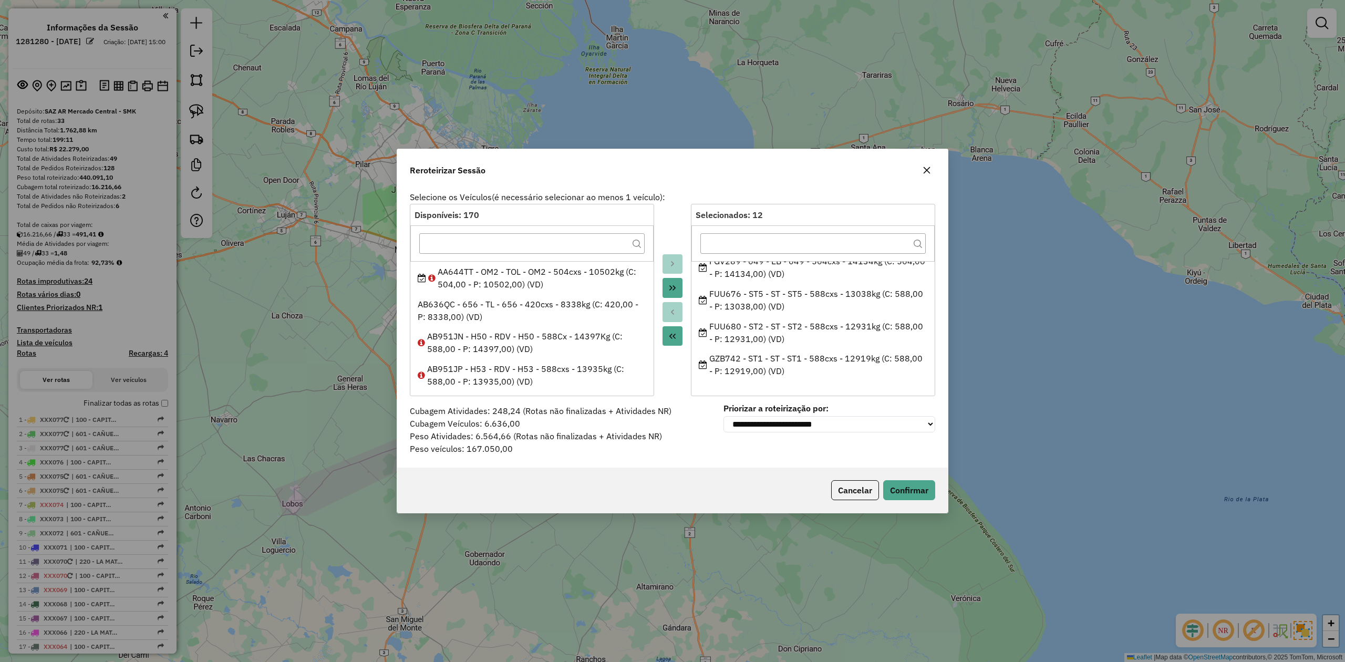
scroll to position [263, 0]
drag, startPoint x: 703, startPoint y: 265, endPoint x: 785, endPoint y: 376, distance: 138.3
click at [785, 376] on ul "AA706BM - OM7 - TOL - OM7 - 504cxs - 10504kg (C: 504,00 - P: 10504,00) (VD) AE6…" at bounding box center [812, 324] width 243 height 126
click at [921, 166] on button "button" at bounding box center [926, 170] width 17 height 17
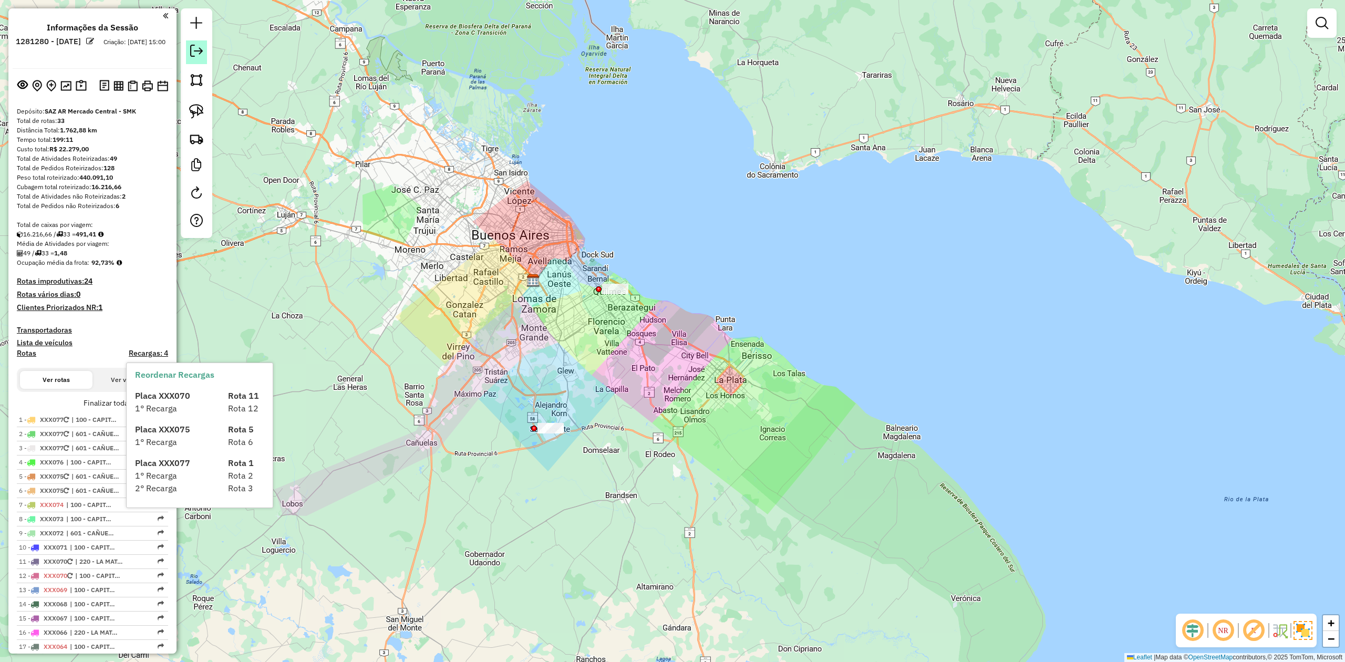
click at [195, 57] on link at bounding box center [196, 52] width 21 height 24
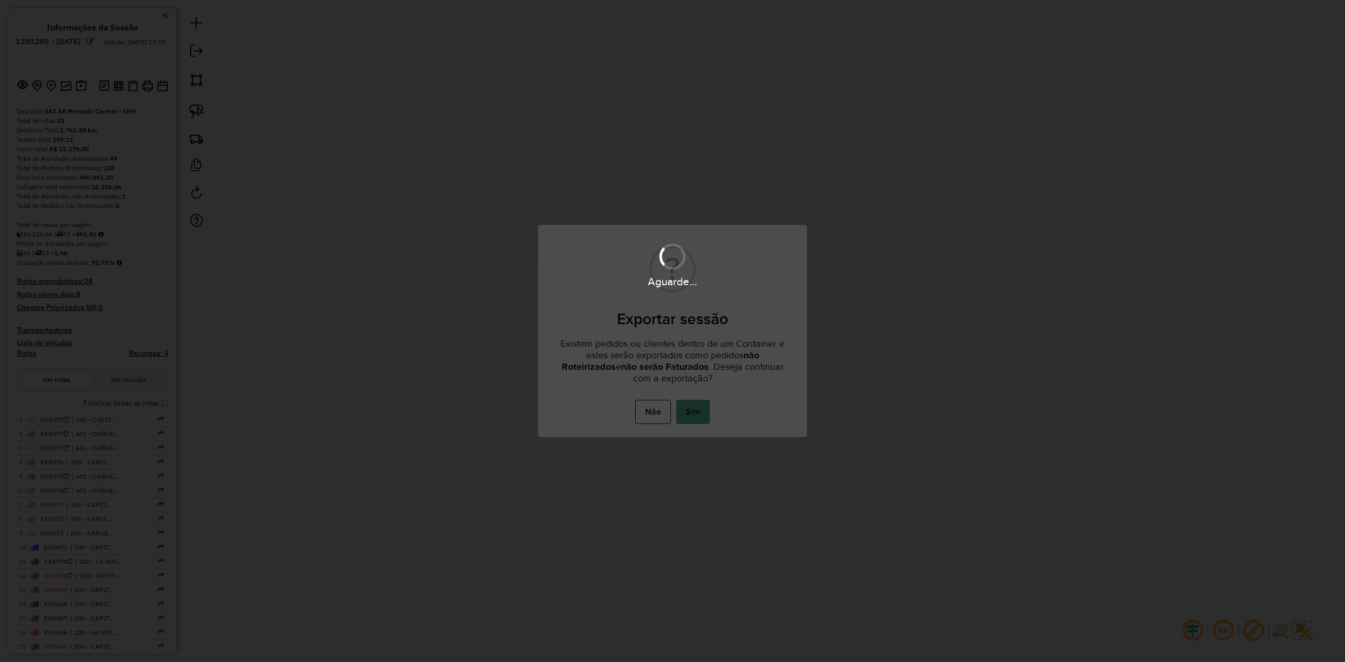
click at [703, 425] on div "Não No Sim" at bounding box center [672, 411] width 269 height 29
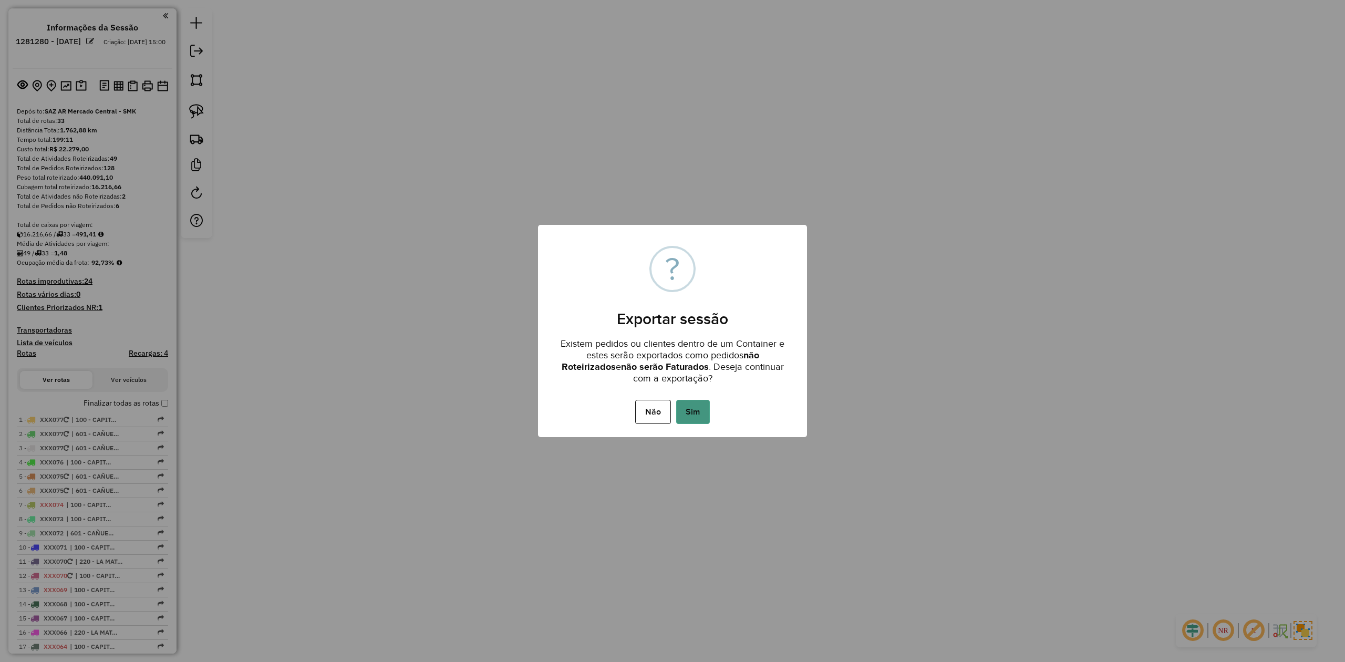
click at [696, 414] on button "Sim" at bounding box center [693, 412] width 34 height 24
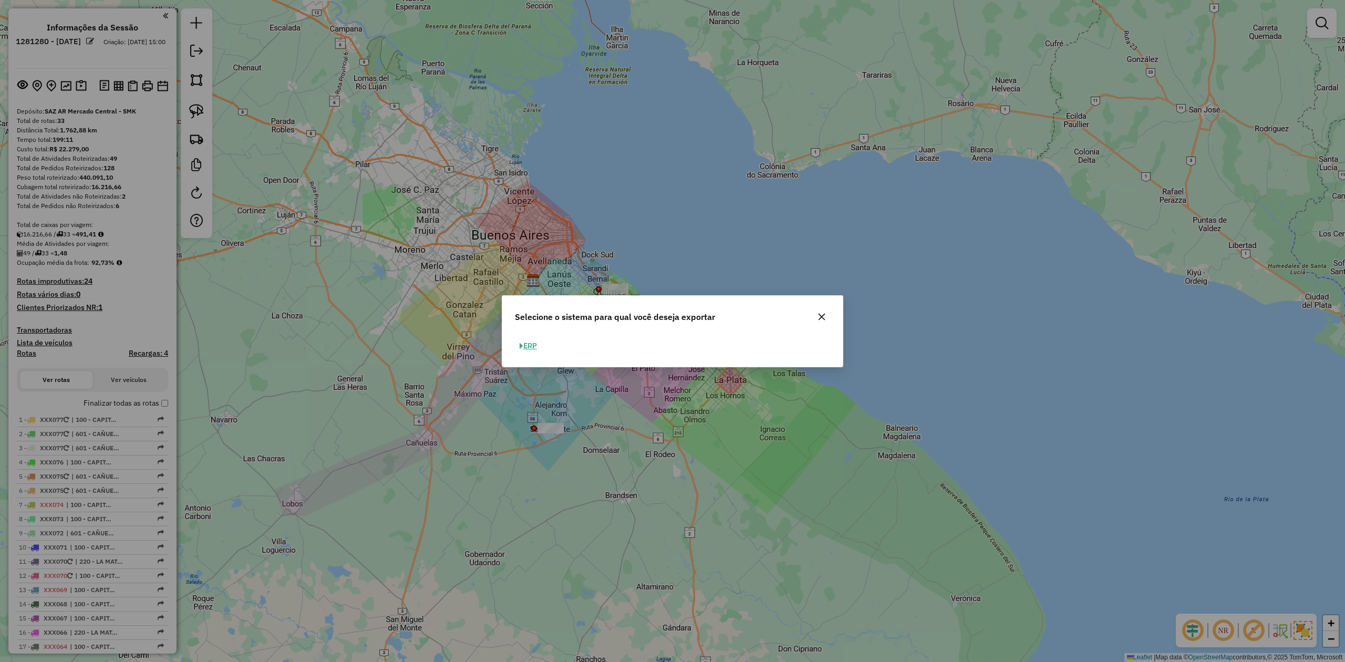
click at [540, 345] on button "ERP" at bounding box center [528, 346] width 27 height 16
select select "**"
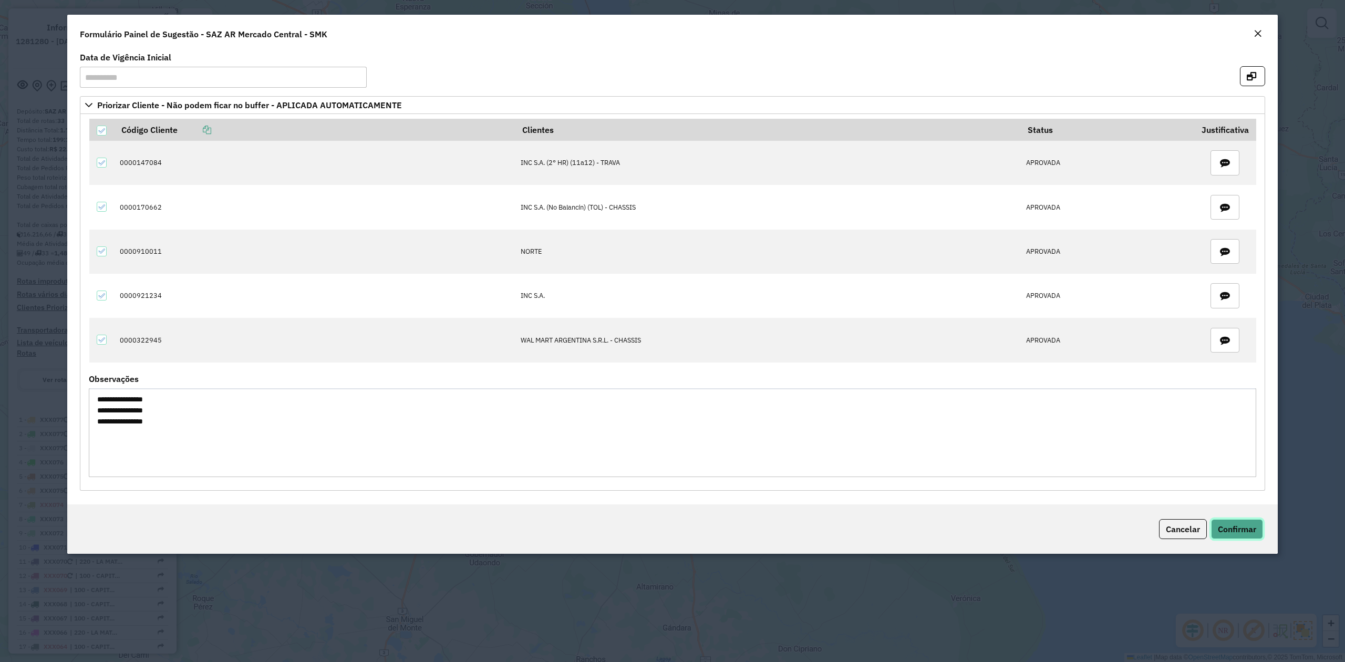
click at [1233, 534] on span "Confirmar" at bounding box center [1237, 529] width 38 height 11
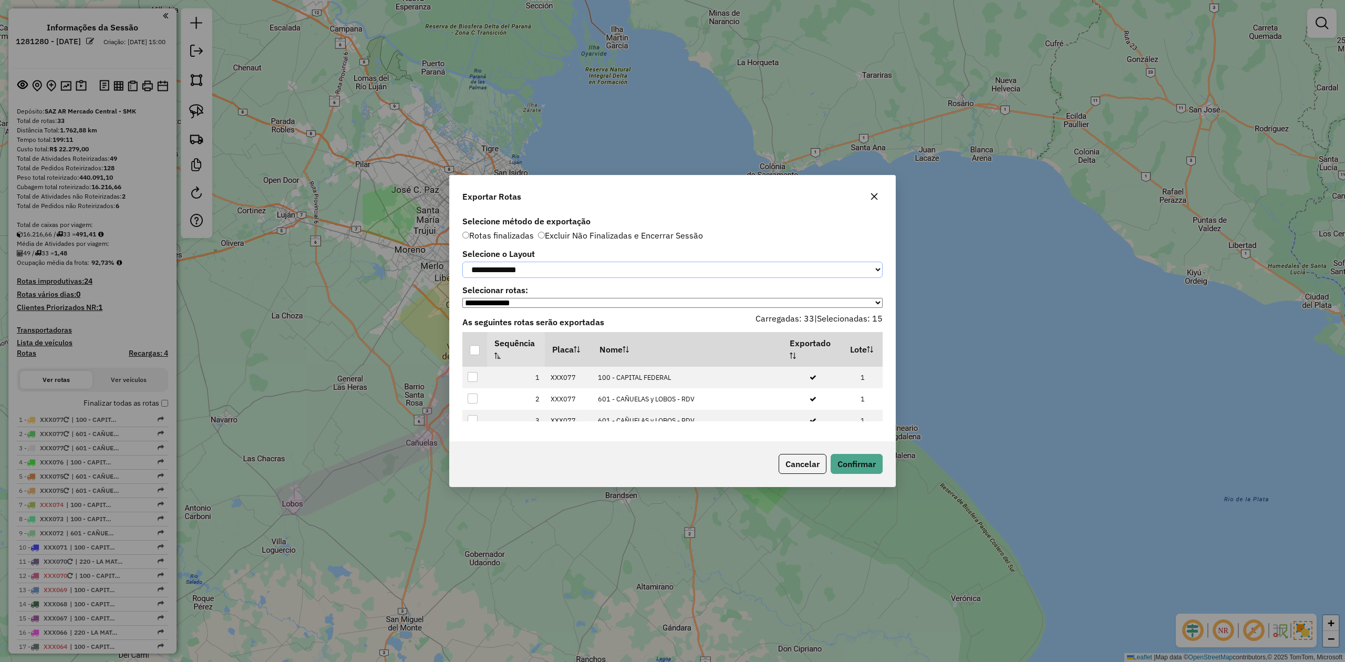
click at [543, 274] on select "**********" at bounding box center [672, 270] width 420 height 16
select select "*********"
click at [462, 262] on select "**********" at bounding box center [672, 270] width 420 height 16
click at [476, 355] on div at bounding box center [475, 350] width 10 height 10
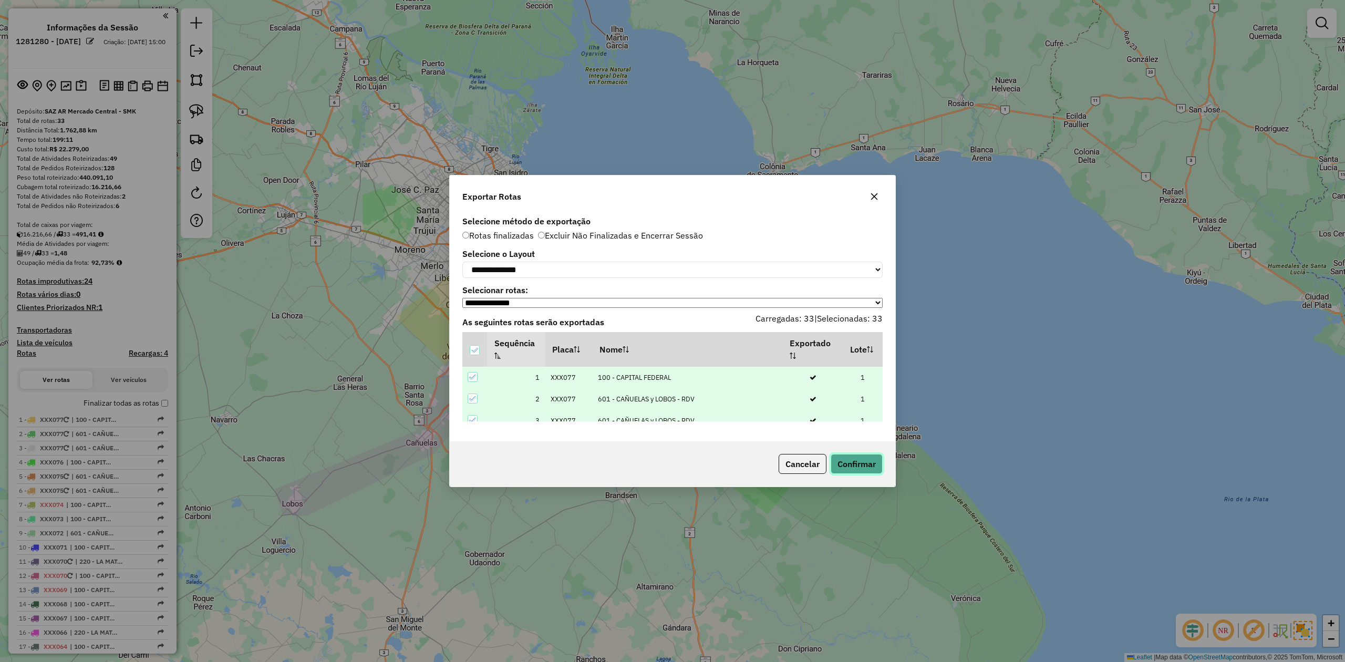
click at [854, 465] on button "Confirmar" at bounding box center [856, 464] width 52 height 20
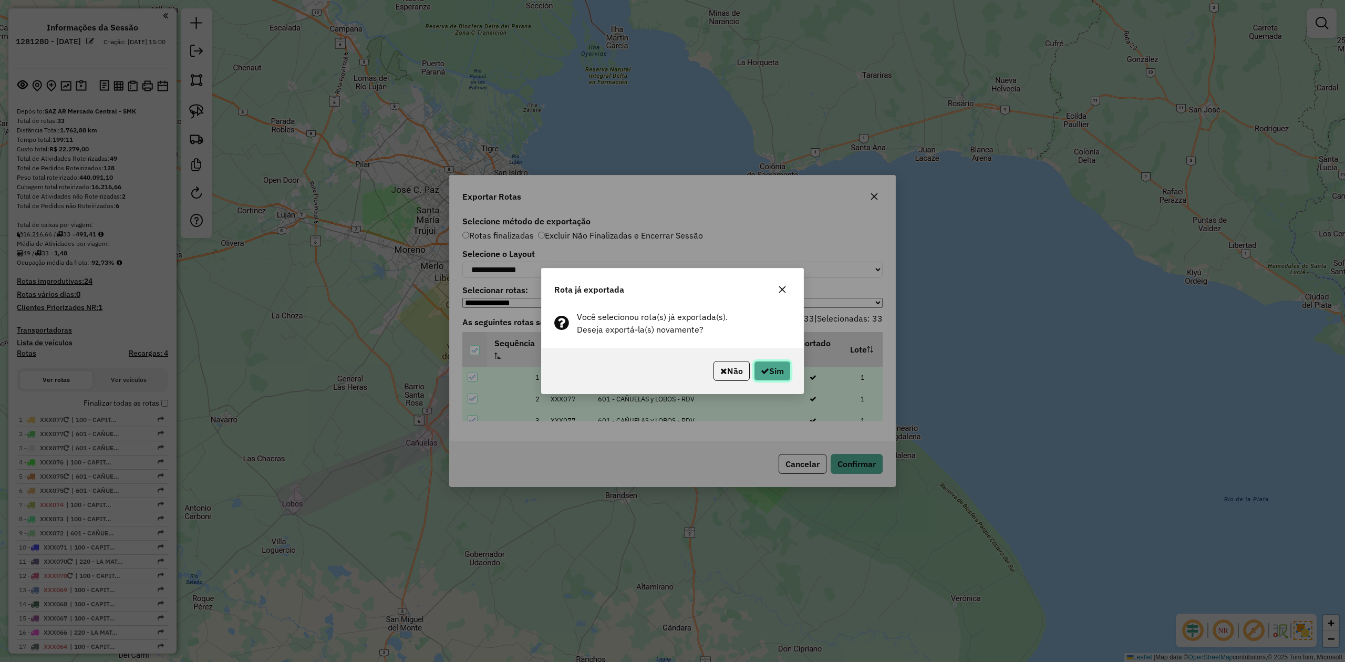
click at [754, 364] on button "Sim" at bounding box center [772, 371] width 37 height 20
click at [758, 361] on button "Sim" at bounding box center [772, 371] width 37 height 20
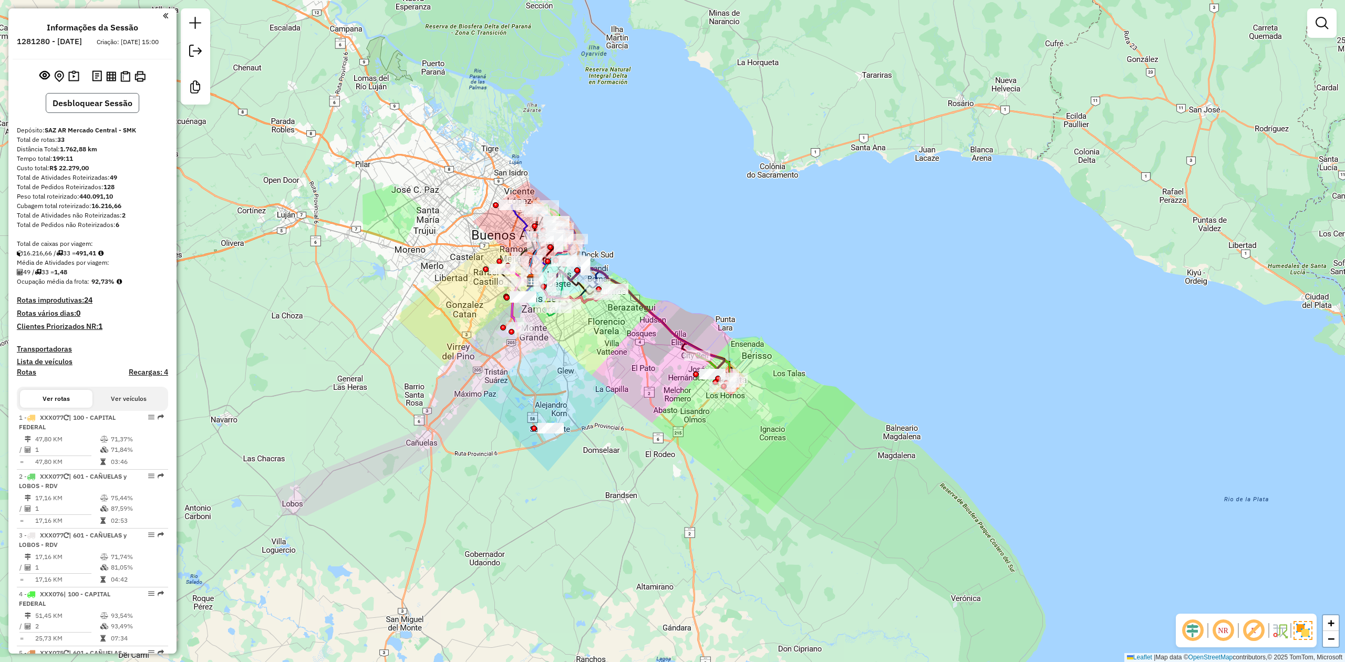
click at [127, 105] on button "Desbloquear Sessão" at bounding box center [92, 103] width 93 height 20
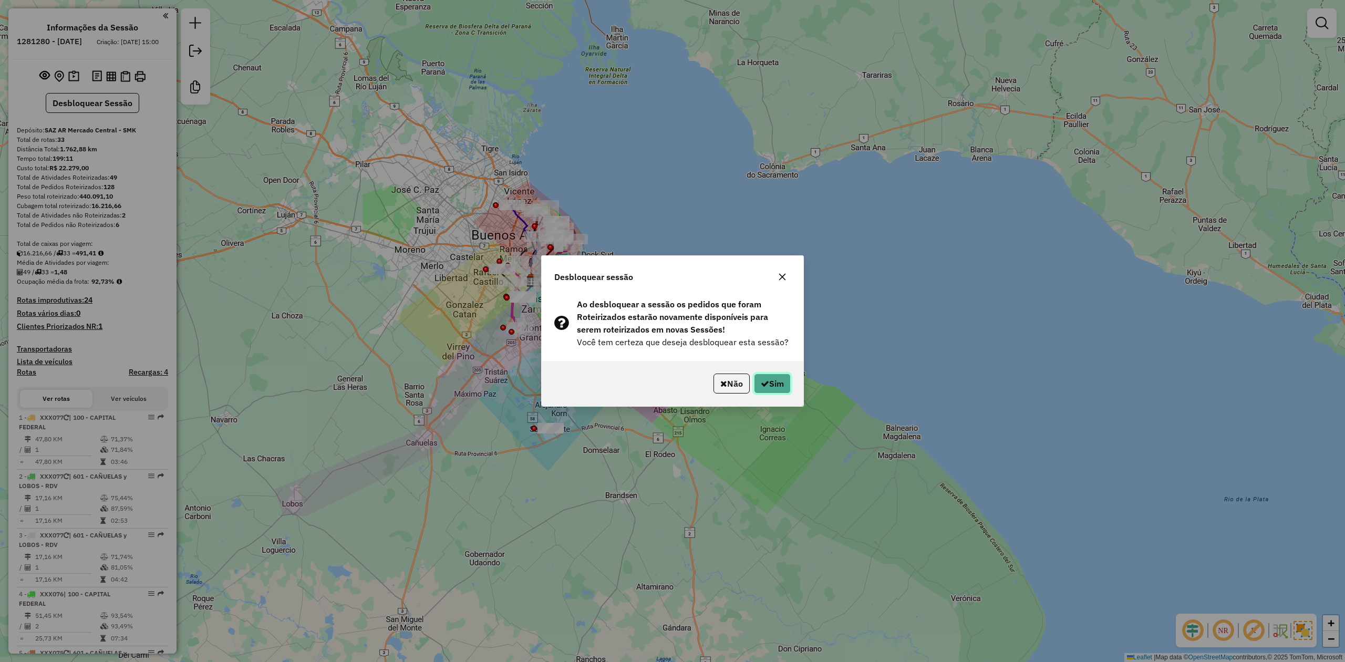
click at [768, 388] on button "Sim" at bounding box center [772, 383] width 37 height 20
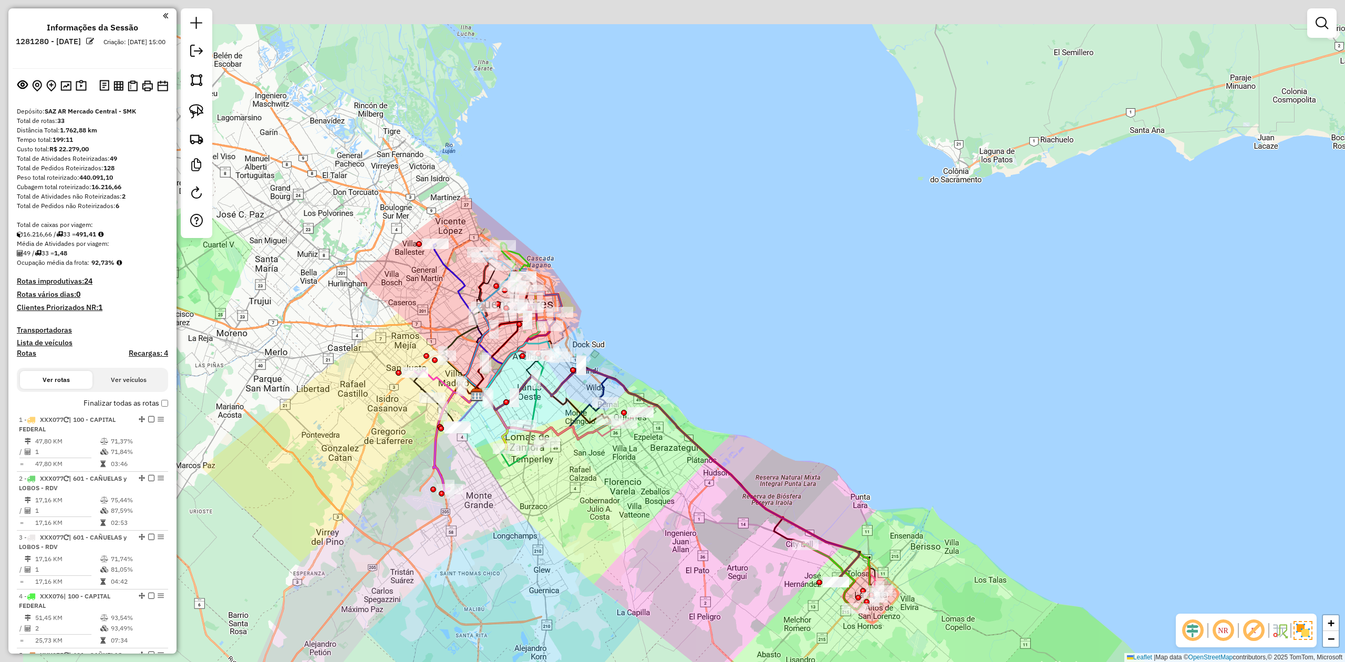
drag, startPoint x: 620, startPoint y: 505, endPoint x: 642, endPoint y: 527, distance: 31.2
click at [642, 528] on div "Janela de atendimento Grade de atendimento Capacidade Transportadoras Veículos …" at bounding box center [672, 331] width 1345 height 662
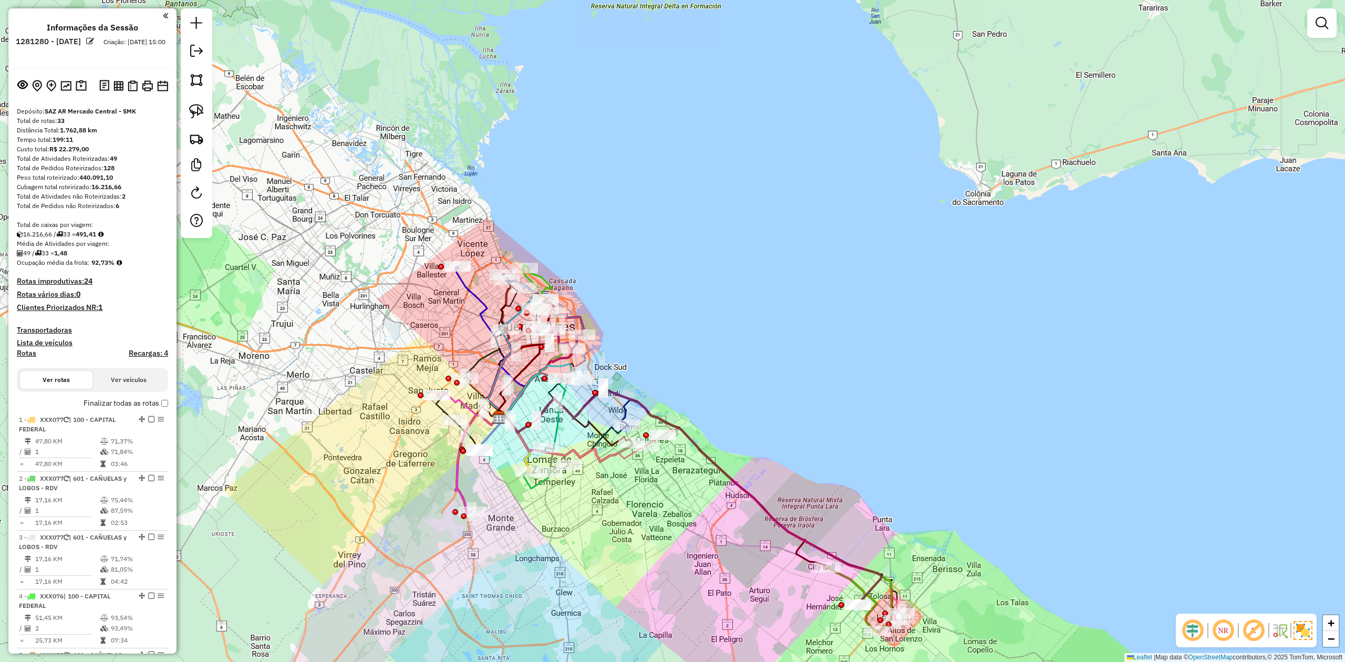
click at [1299, 629] on img at bounding box center [1302, 630] width 19 height 19
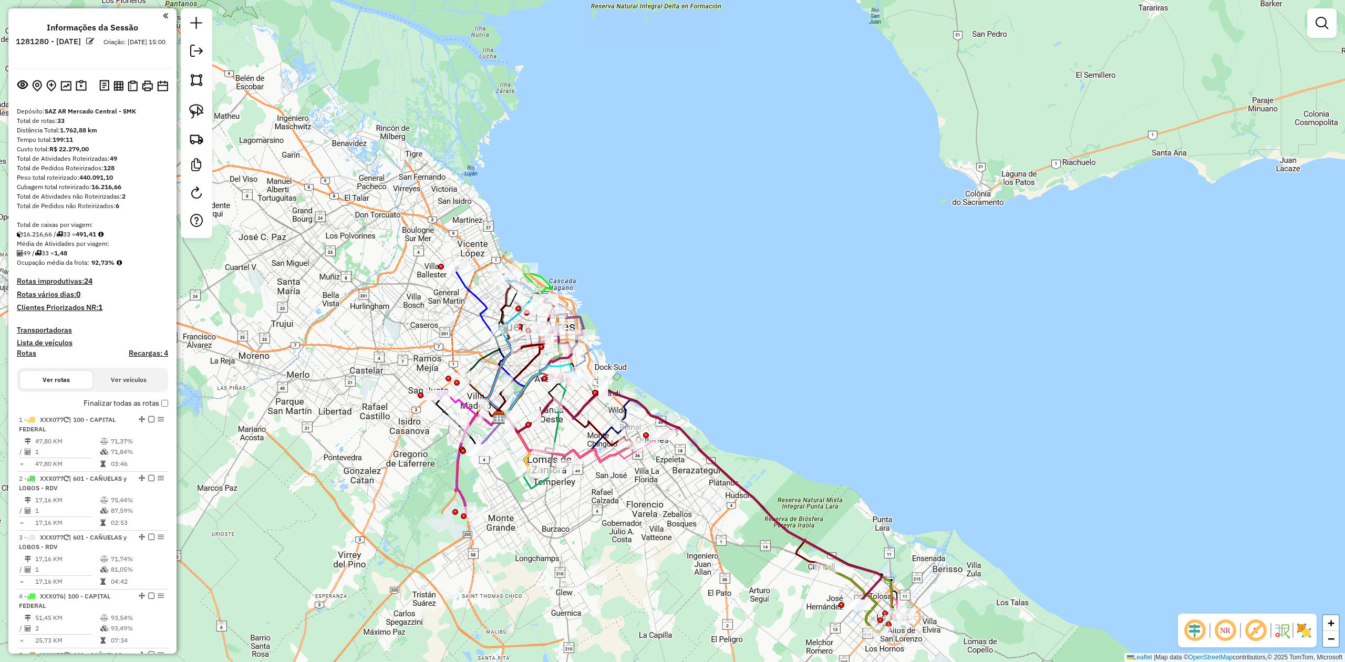
click at [1307, 631] on img at bounding box center [1303, 630] width 17 height 17
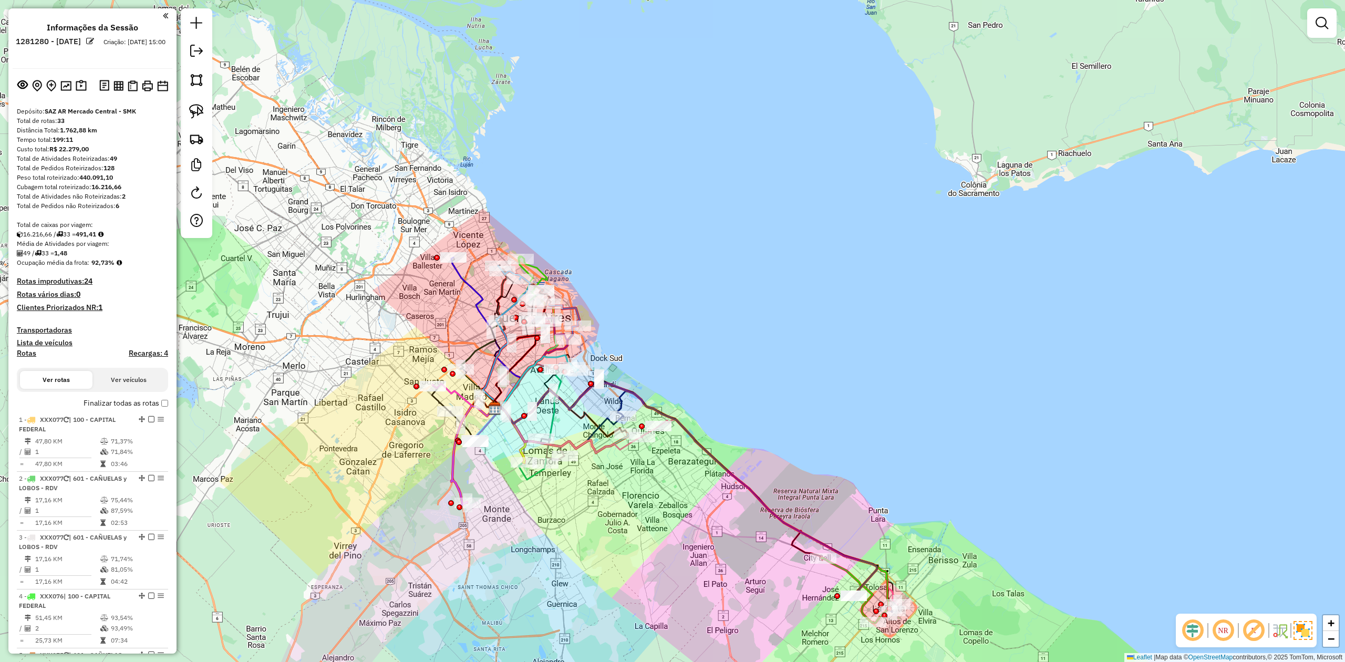
drag, startPoint x: 685, startPoint y: 513, endPoint x: 669, endPoint y: 465, distance: 51.0
click at [672, 472] on div "Janela de atendimento Grade de atendimento Capacidade Transportadoras Veículos …" at bounding box center [672, 331] width 1345 height 662
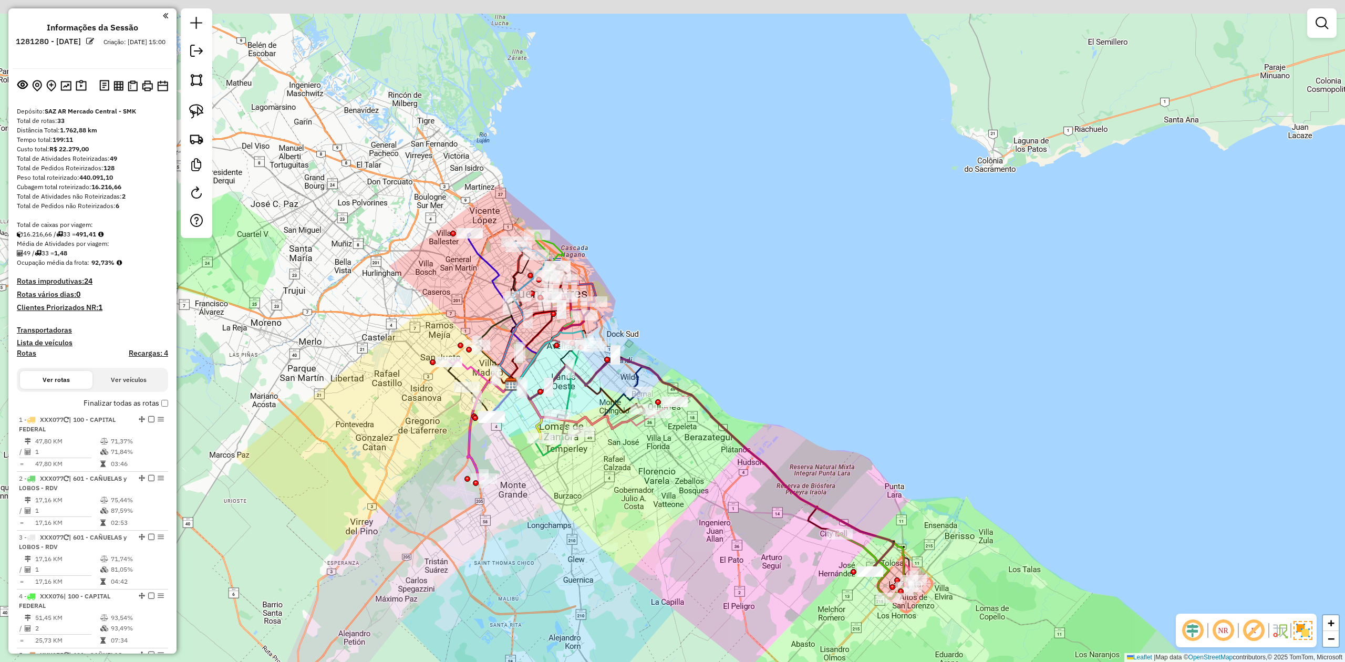
click at [685, 494] on div "Janela de atendimento Grade de atendimento Capacidade Transportadoras Veículos …" at bounding box center [672, 331] width 1345 height 662
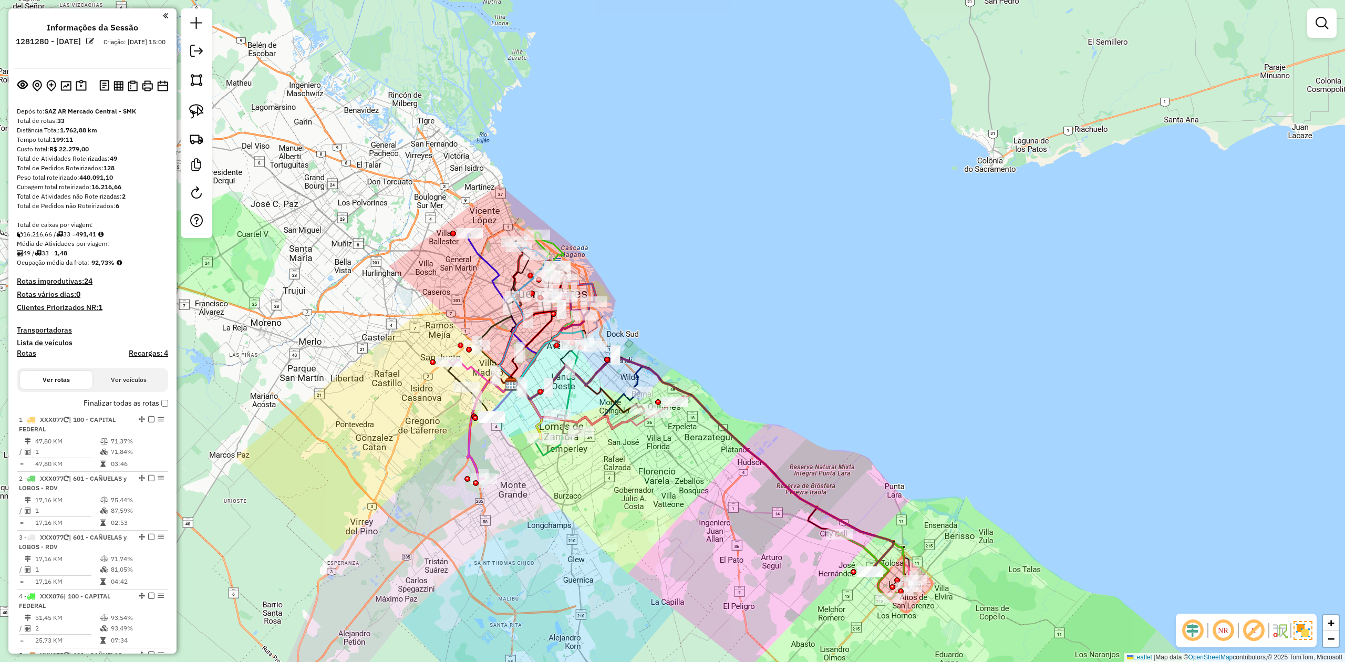
drag, startPoint x: 700, startPoint y: 471, endPoint x: 698, endPoint y: 464, distance: 6.6
click at [698, 465] on div "Janela de atendimento Grade de atendimento Capacidade Transportadoras Veículos …" at bounding box center [672, 331] width 1345 height 662
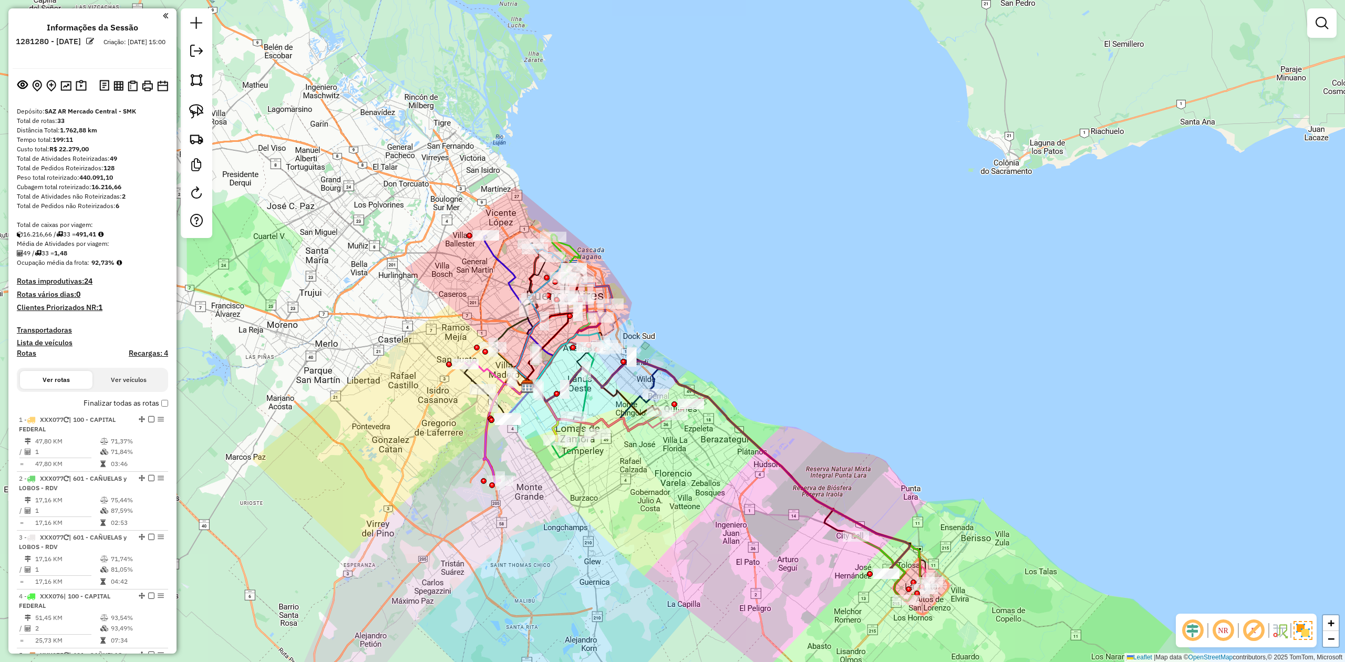
click at [719, 510] on div "Janela de atendimento Grade de atendimento Capacidade Transportadoras Veículos …" at bounding box center [672, 331] width 1345 height 662
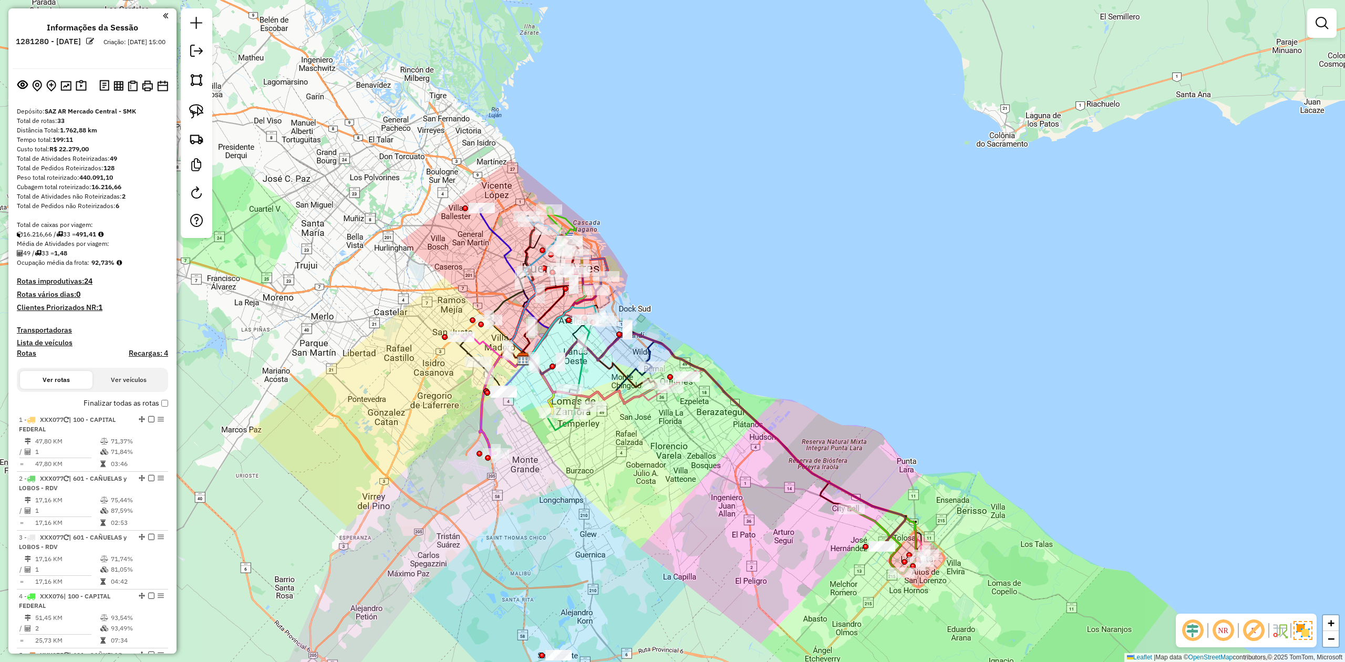
drag, startPoint x: 435, startPoint y: 522, endPoint x: 425, endPoint y: 496, distance: 27.9
click at [431, 497] on div "Janela de atendimento Grade de atendimento Capacidade Transportadoras Veículos …" at bounding box center [672, 331] width 1345 height 662
click at [563, 514] on div "Janela de atendimento Grade de atendimento Capacidade Transportadoras Veículos …" at bounding box center [672, 331] width 1345 height 662
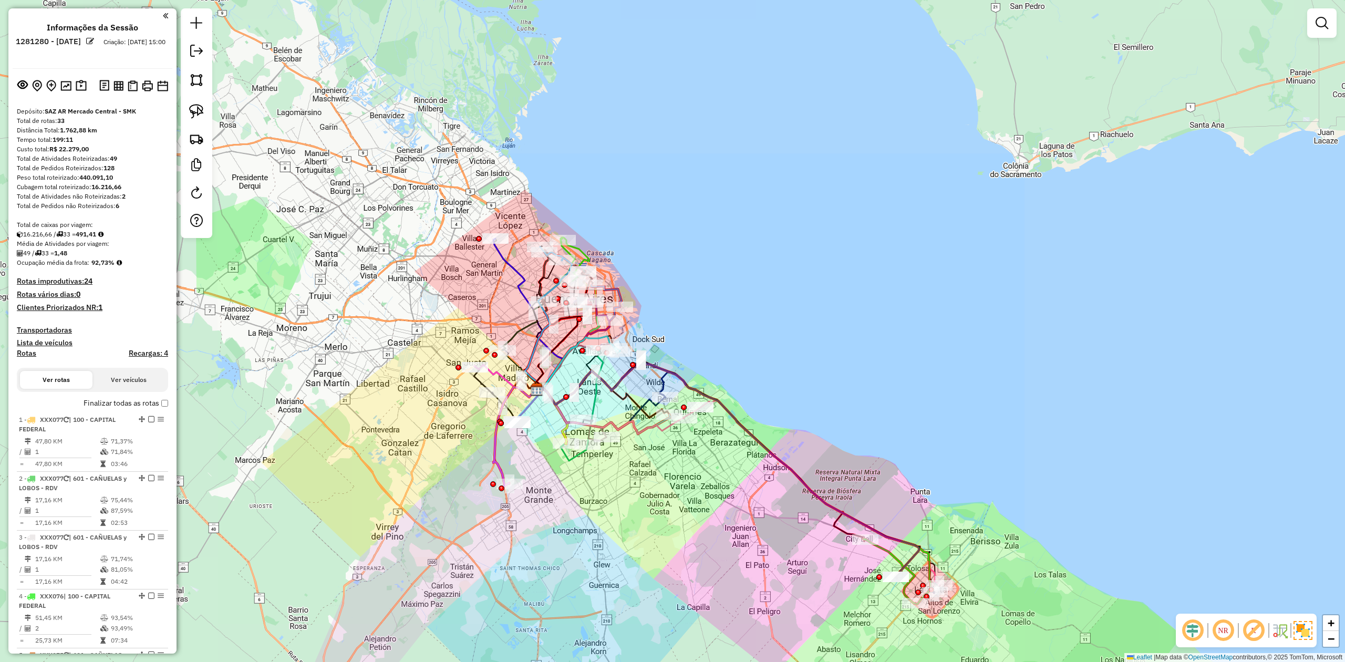
drag, startPoint x: 578, startPoint y: 517, endPoint x: 574, endPoint y: 512, distance: 7.5
click at [575, 513] on div "Janela de atendimento Grade de atendimento Capacidade Transportadoras Veículos …" at bounding box center [672, 331] width 1345 height 662
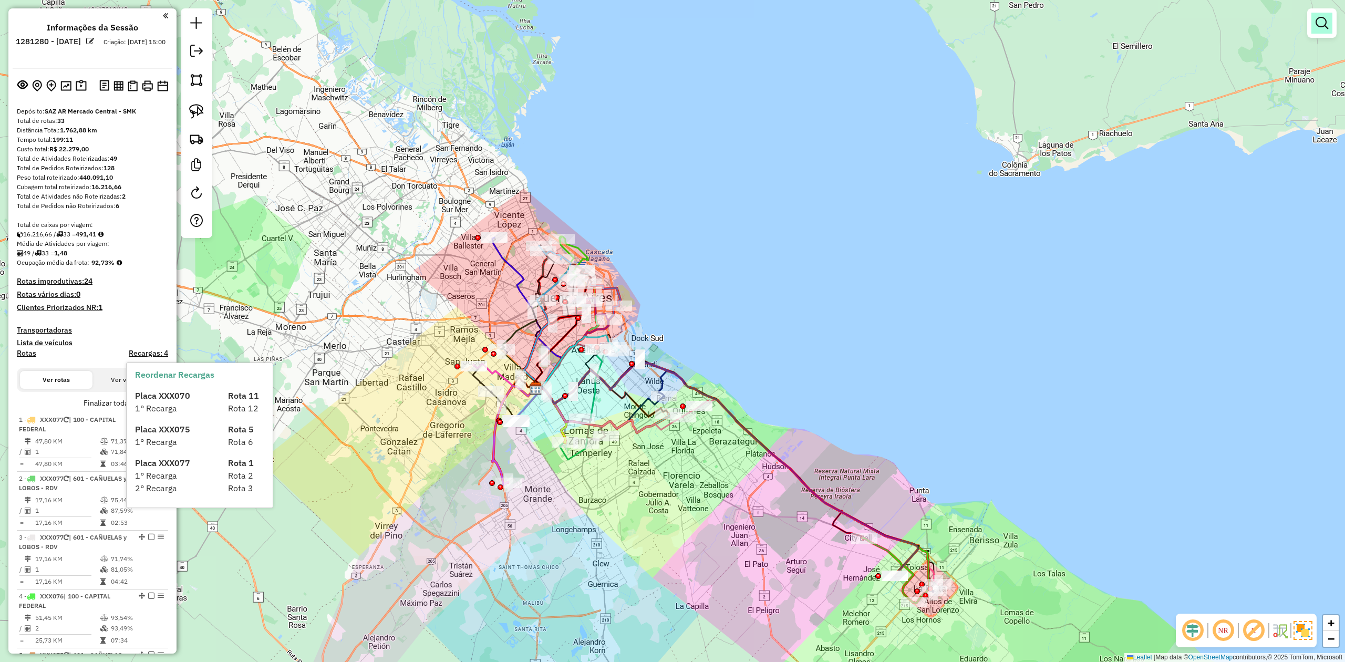
click at [1328, 24] on link at bounding box center [1321, 23] width 21 height 21
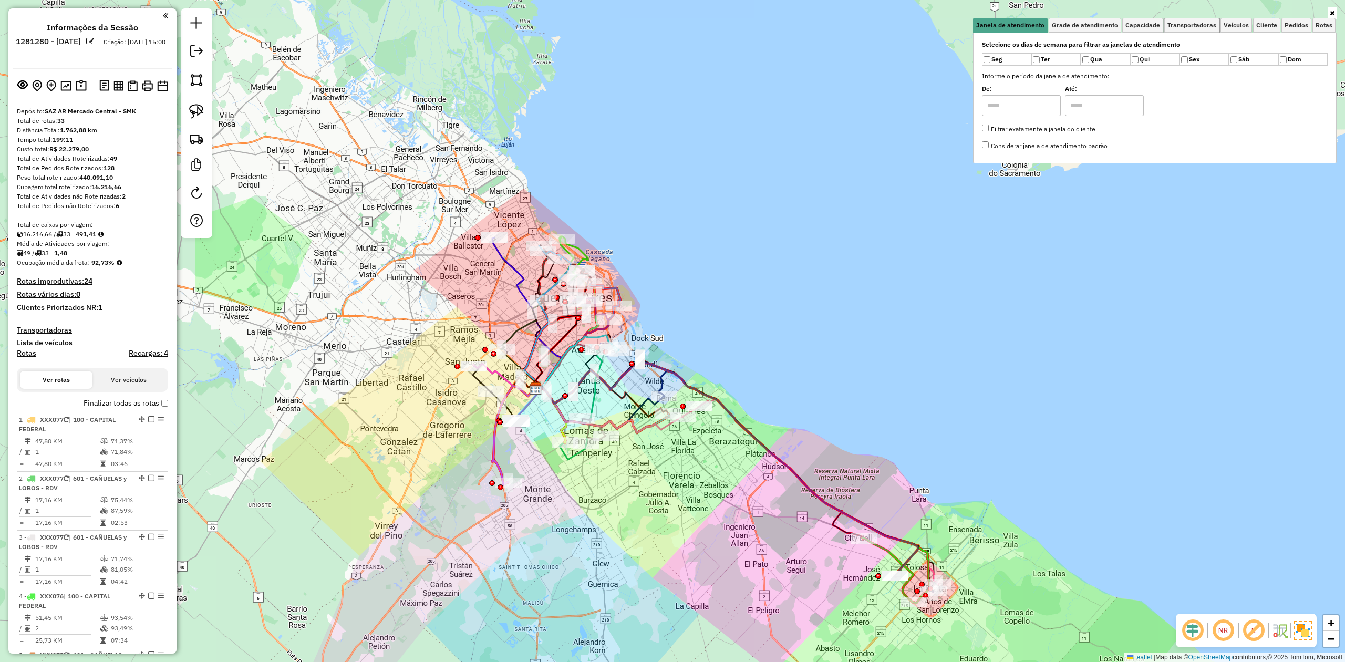
drag, startPoint x: 1184, startPoint y: 26, endPoint x: 1108, endPoint y: 59, distance: 82.6
click at [1184, 25] on span "Transportadoras" at bounding box center [1191, 25] width 49 height 6
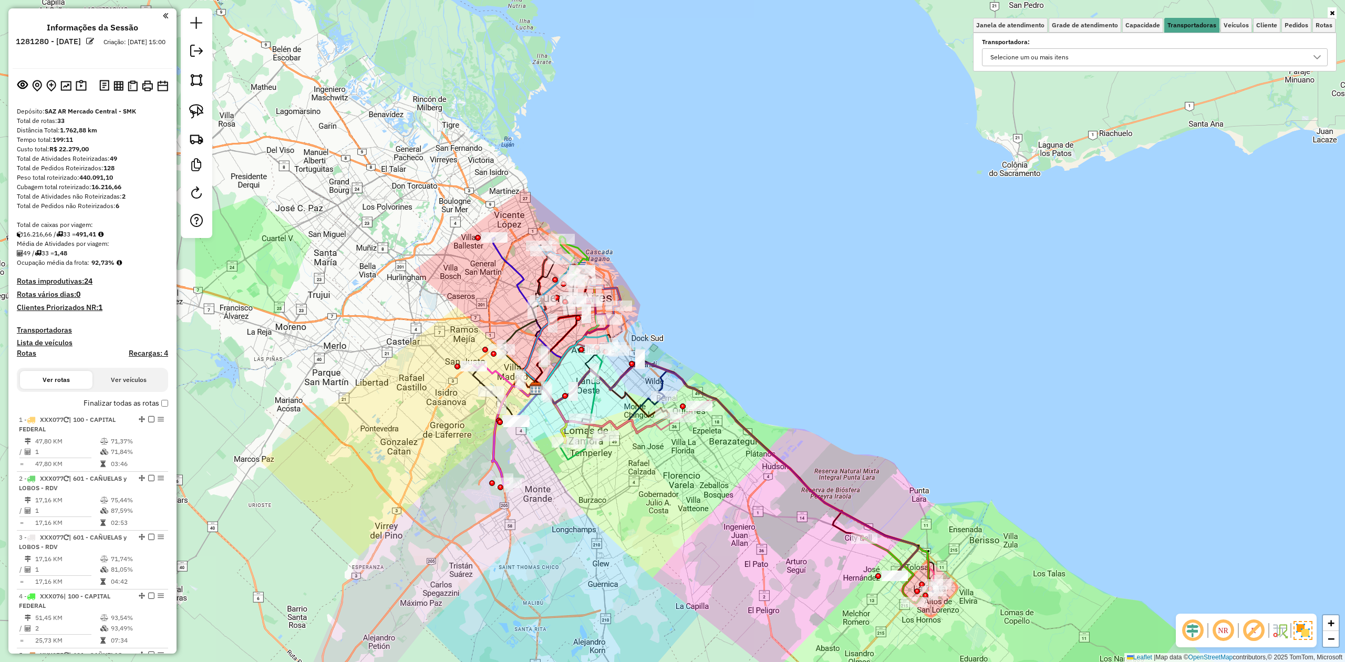
click at [1030, 60] on div "Selecione um ou mais itens" at bounding box center [1029, 57] width 86 height 17
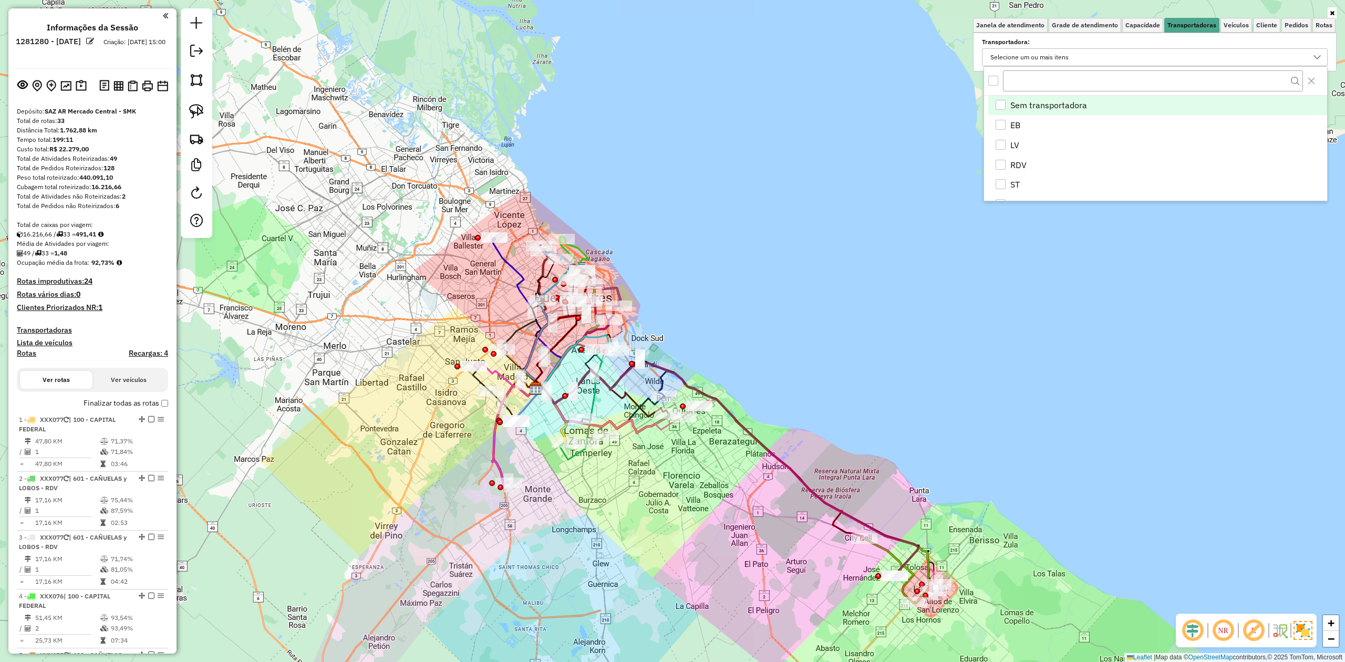
scroll to position [6, 39]
click at [1000, 127] on div "EB" at bounding box center [1000, 125] width 10 height 10
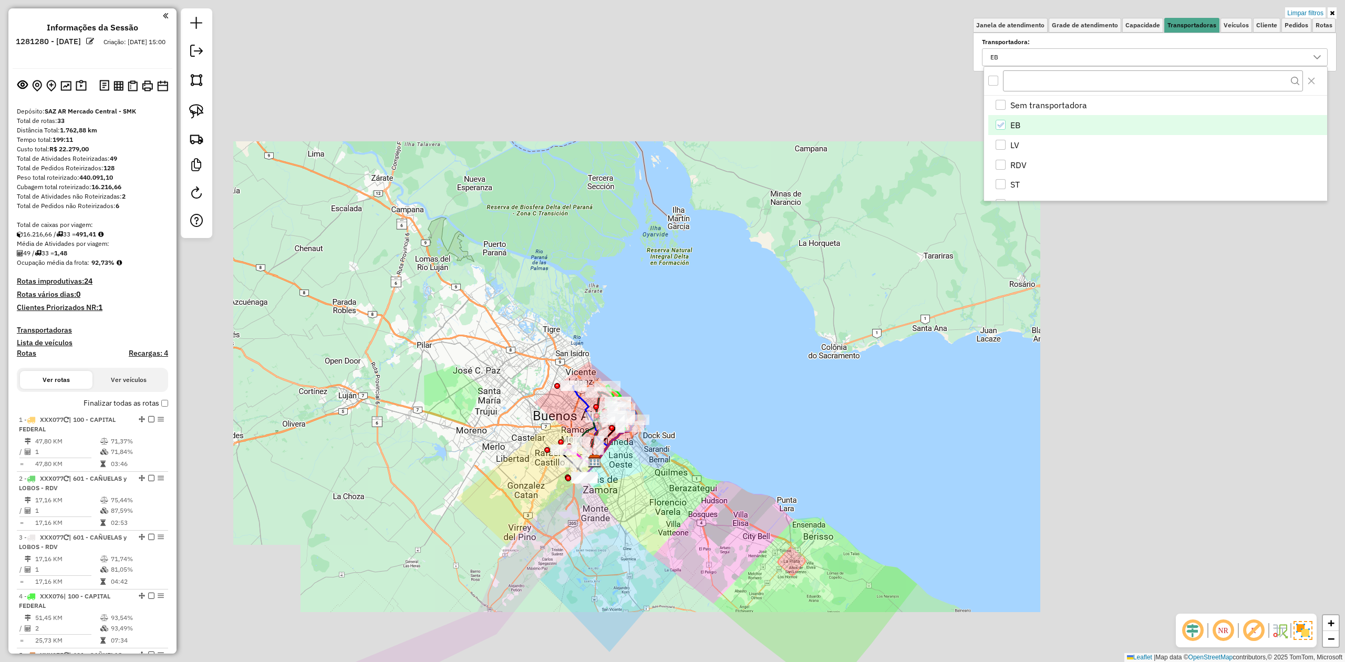
drag, startPoint x: 661, startPoint y: 541, endPoint x: 652, endPoint y: 507, distance: 34.7
click at [656, 515] on div "Limpar filtros Janela de atendimento Grade de atendimento Capacidade Transporta…" at bounding box center [672, 331] width 1345 height 662
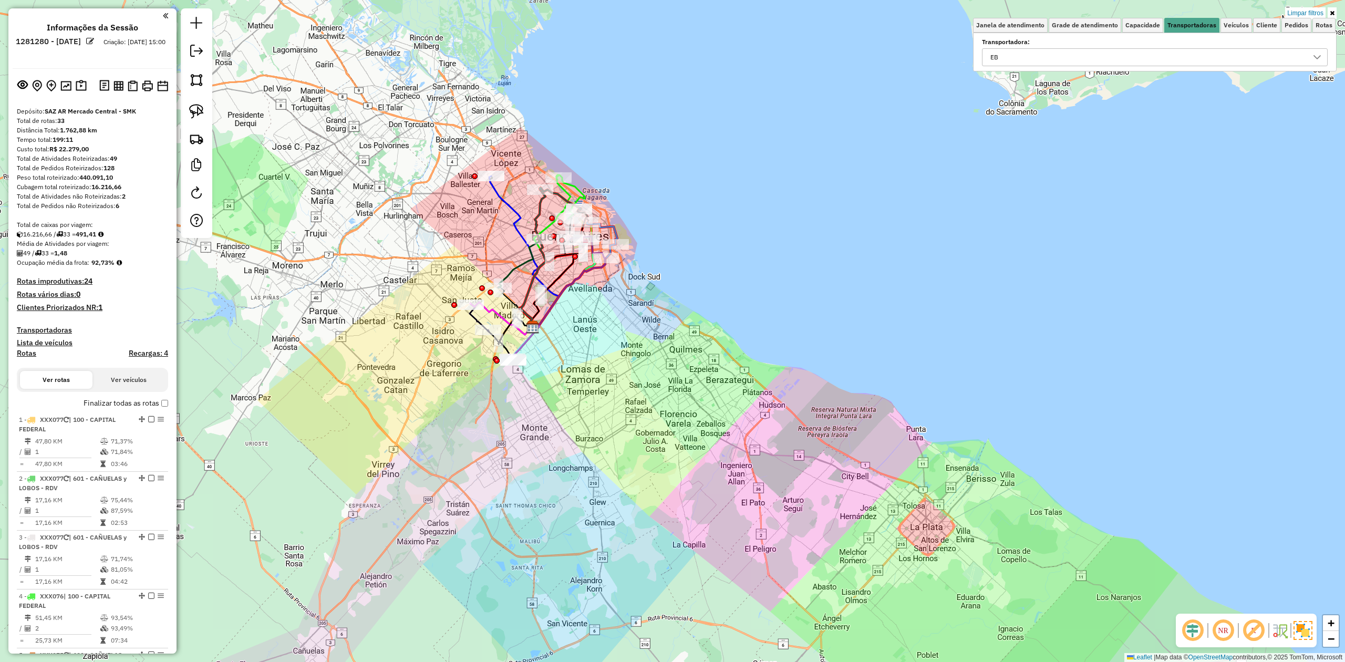
drag, startPoint x: 622, startPoint y: 465, endPoint x: 654, endPoint y: 525, distance: 67.7
click at [654, 525] on div "Limpar filtros Janela de atendimento Grade de atendimento Capacidade Transporta…" at bounding box center [672, 331] width 1345 height 662
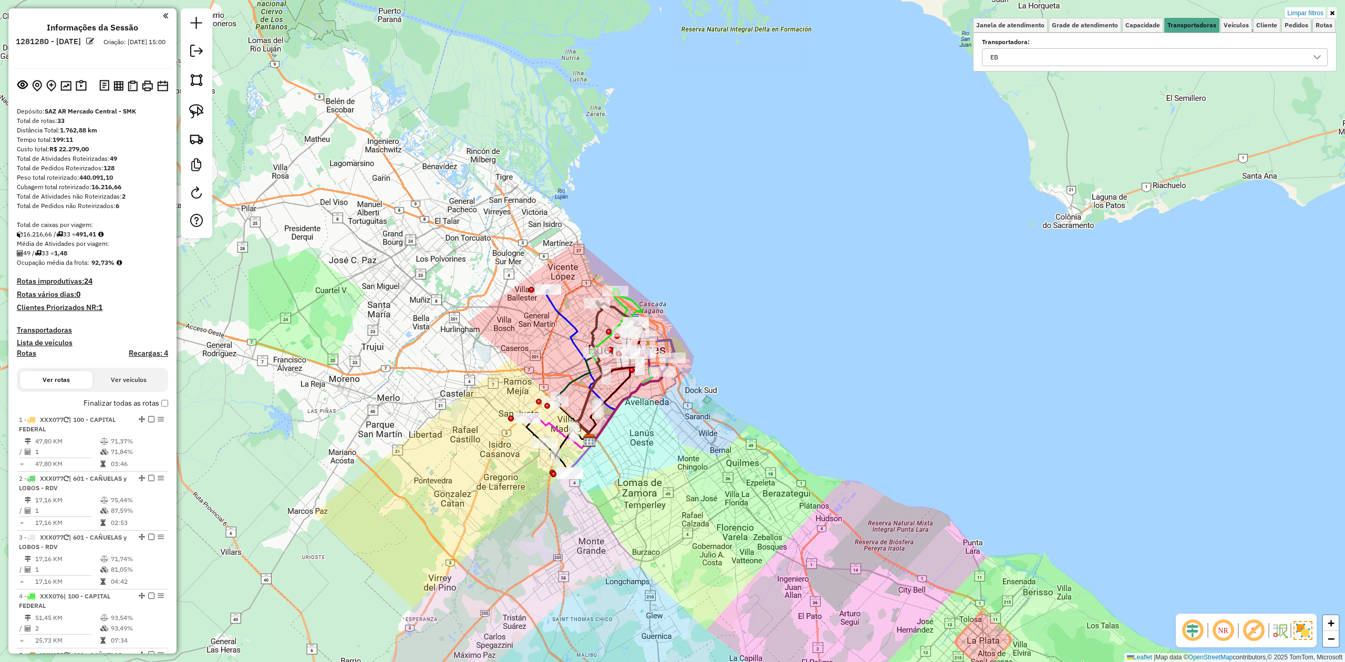
drag, startPoint x: 731, startPoint y: 482, endPoint x: 674, endPoint y: 490, distance: 57.2
click at [749, 515] on div "Limpar filtros Janela de atendimento Grade de atendimento Capacidade Transporta…" at bounding box center [672, 331] width 1345 height 662
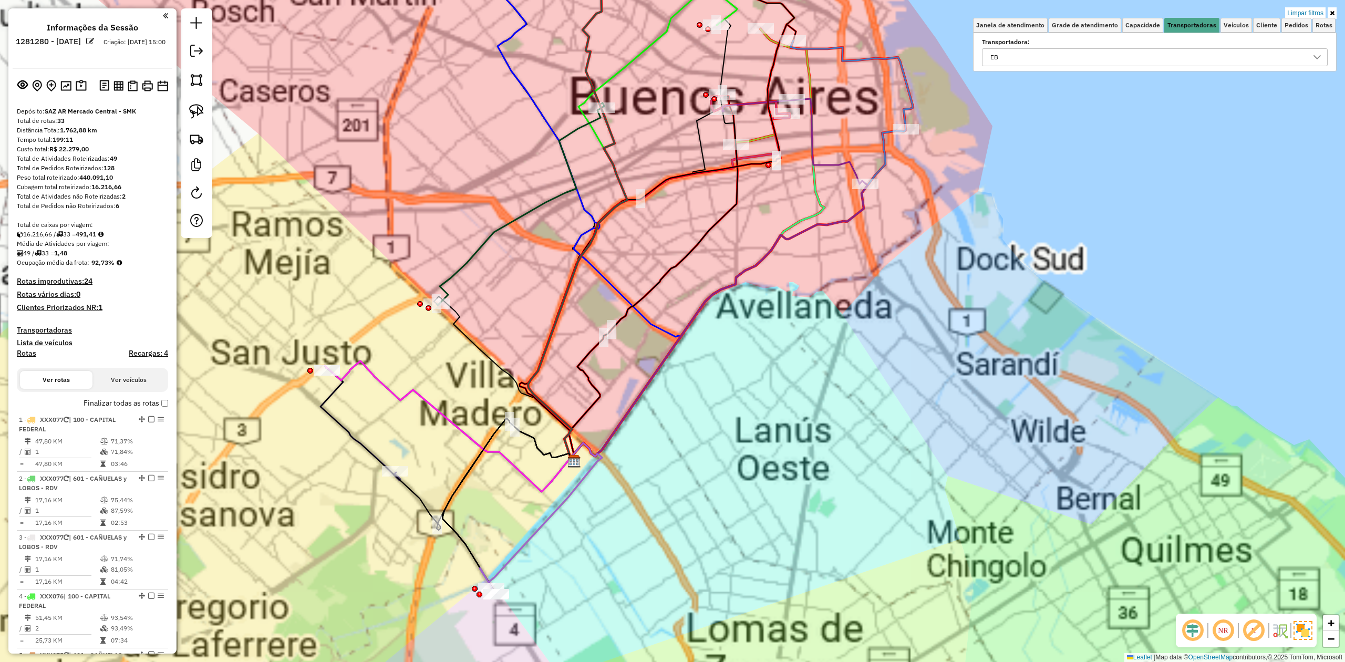
click at [641, 558] on div "Limpar filtros Janela de atendimento Grade de atendimento Capacidade Transporta…" at bounding box center [672, 331] width 1345 height 662
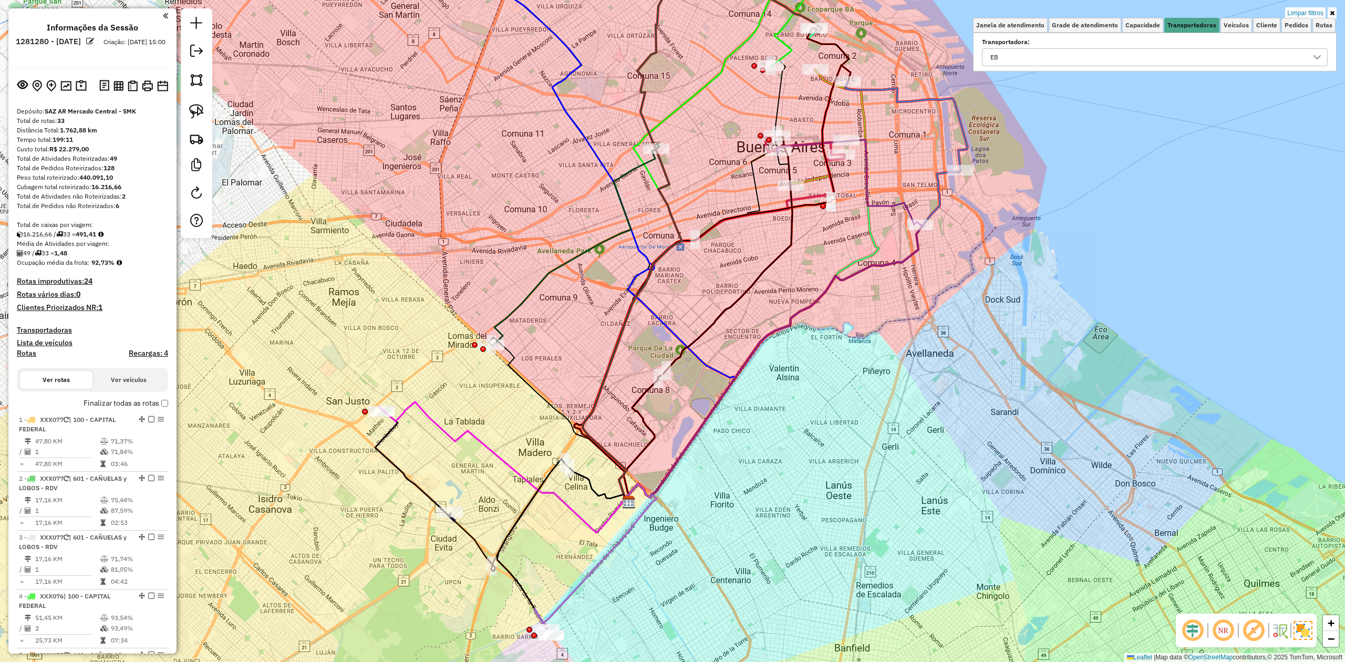
select select "**********"
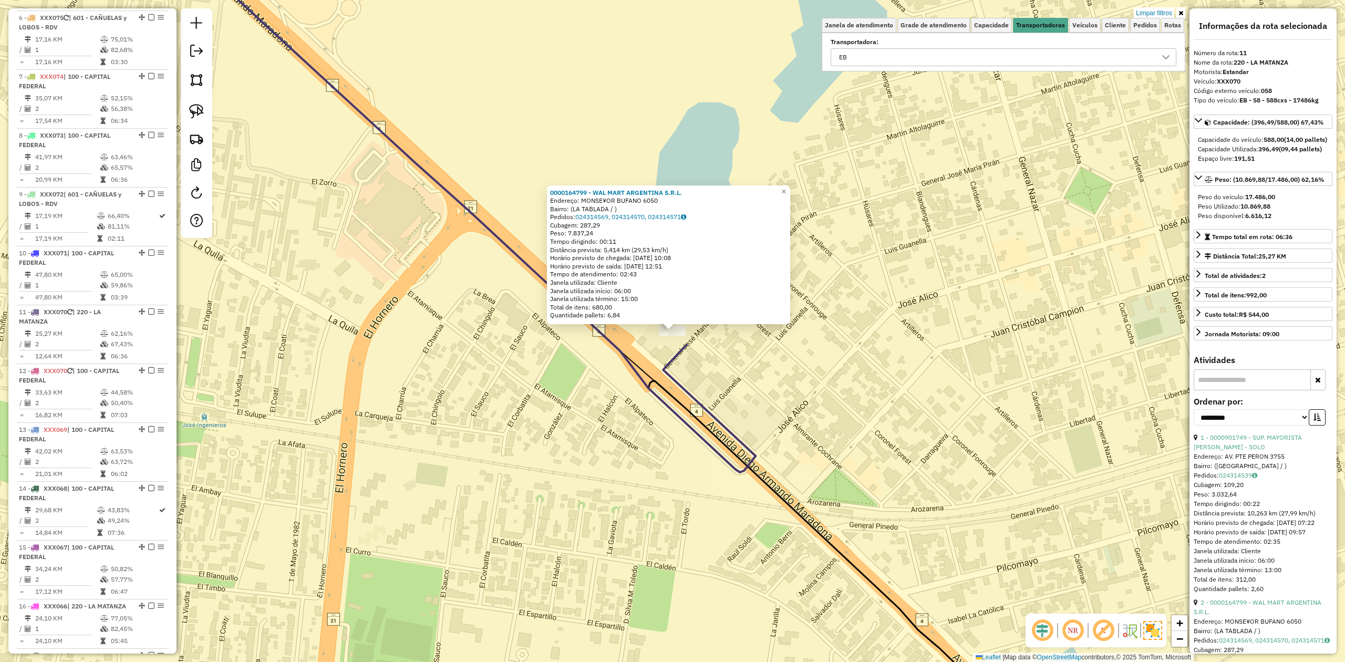
scroll to position [994, 0]
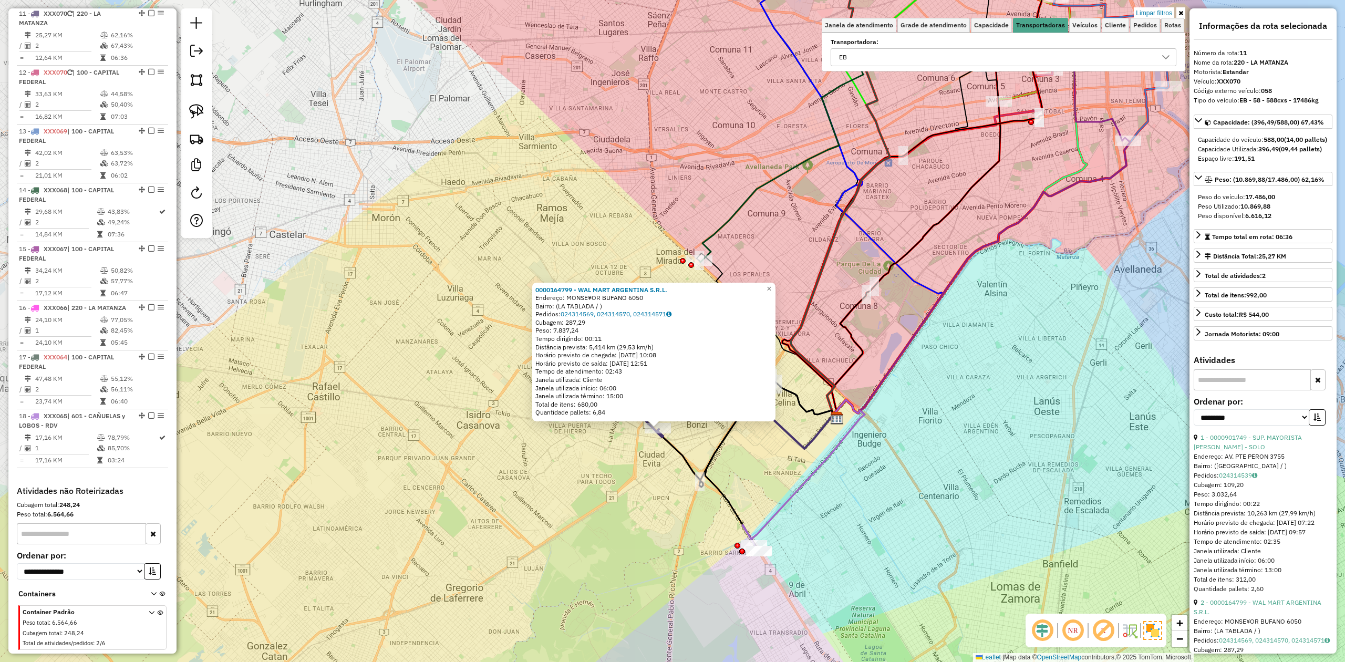
drag, startPoint x: 631, startPoint y: 488, endPoint x: 656, endPoint y: 396, distance: 95.6
click at [631, 487] on div "0000164799 - WAL MART ARGENTINA S.R.L. Endereço: MONSE¥OR BUFANO 6050 Bairro: (…" at bounding box center [672, 331] width 1345 height 662
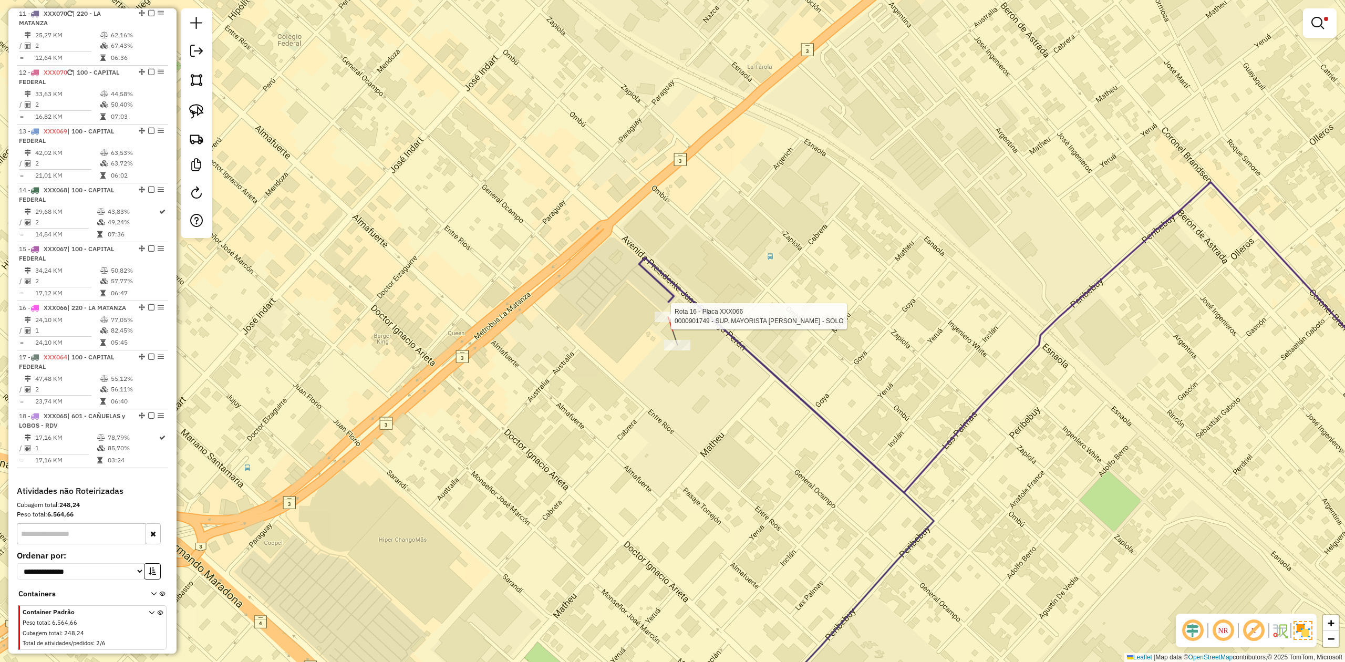
select select "**********"
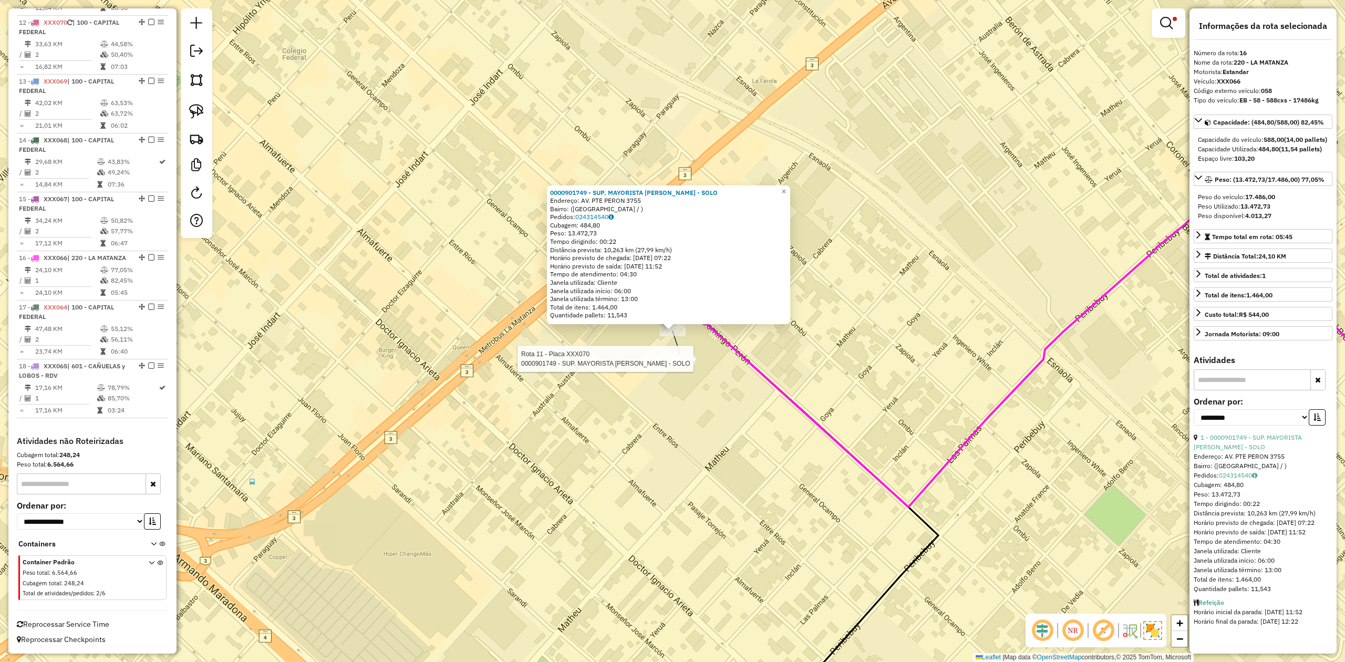
click at [685, 365] on div at bounding box center [682, 359] width 26 height 11
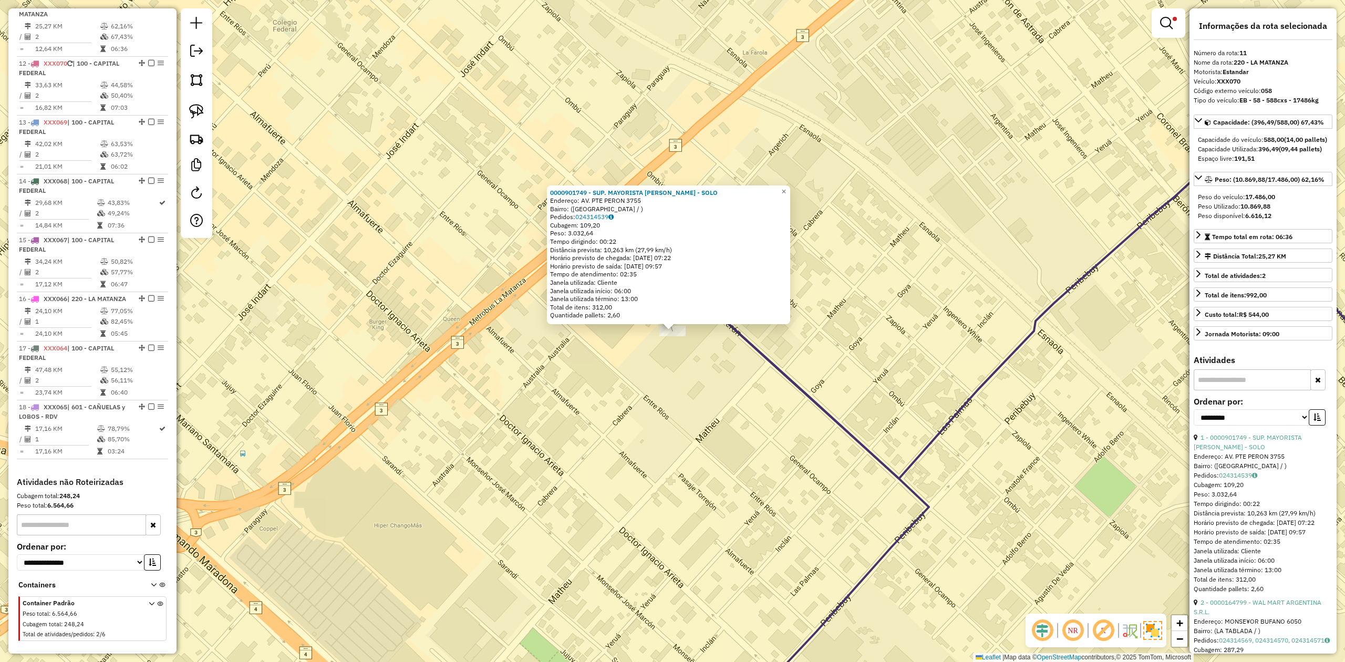
click at [578, 356] on div "0000901749 - SUP. MAYORISTA MAKRO S.A. - SOLO Endereço: AV. PTE PERON 3755 Bair…" at bounding box center [672, 331] width 1345 height 662
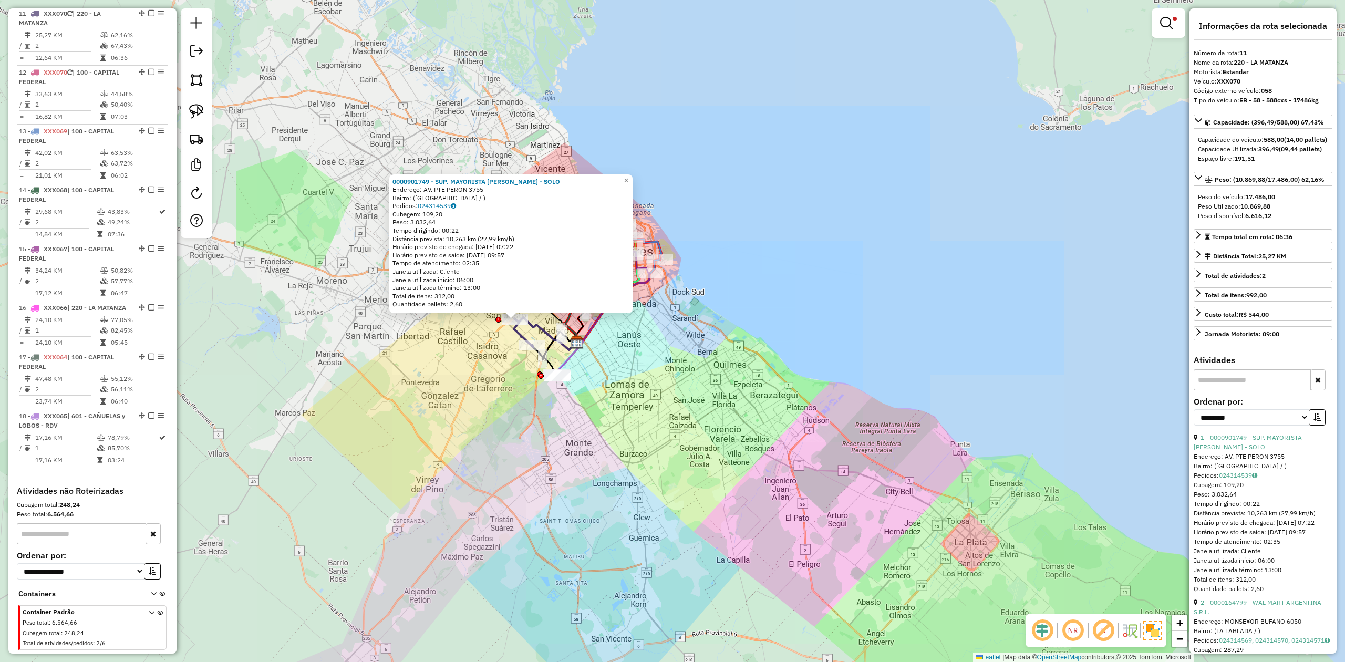
click at [689, 368] on div "Rota 11 - Placa XXX070 0000164799 - WAL MART ARGENTINA S.R.L. 0000901749 - SUP.…" at bounding box center [672, 331] width 1345 height 662
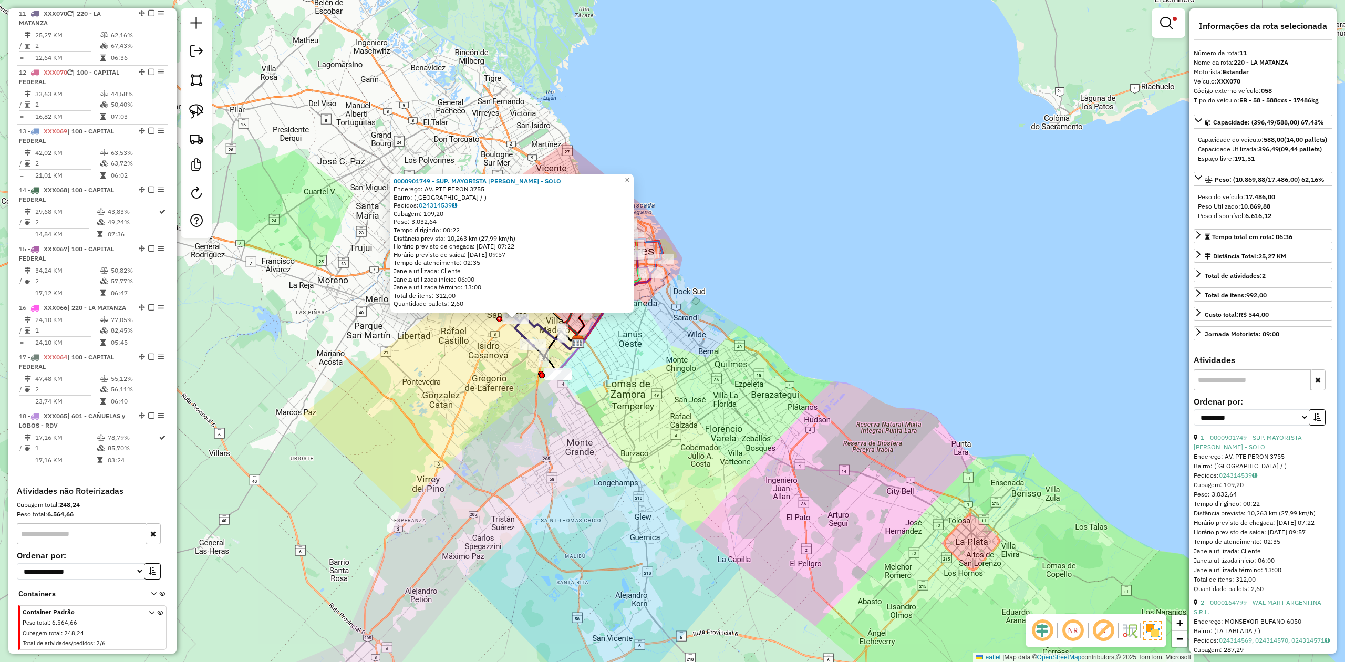
drag, startPoint x: 681, startPoint y: 345, endPoint x: 692, endPoint y: 414, distance: 70.2
click at [692, 413] on div "0000901749 - SUP. MAYORISTA MAKRO S.A. - SOLO Endereço: AV. PTE PERON 3755 Bair…" at bounding box center [672, 331] width 1345 height 662
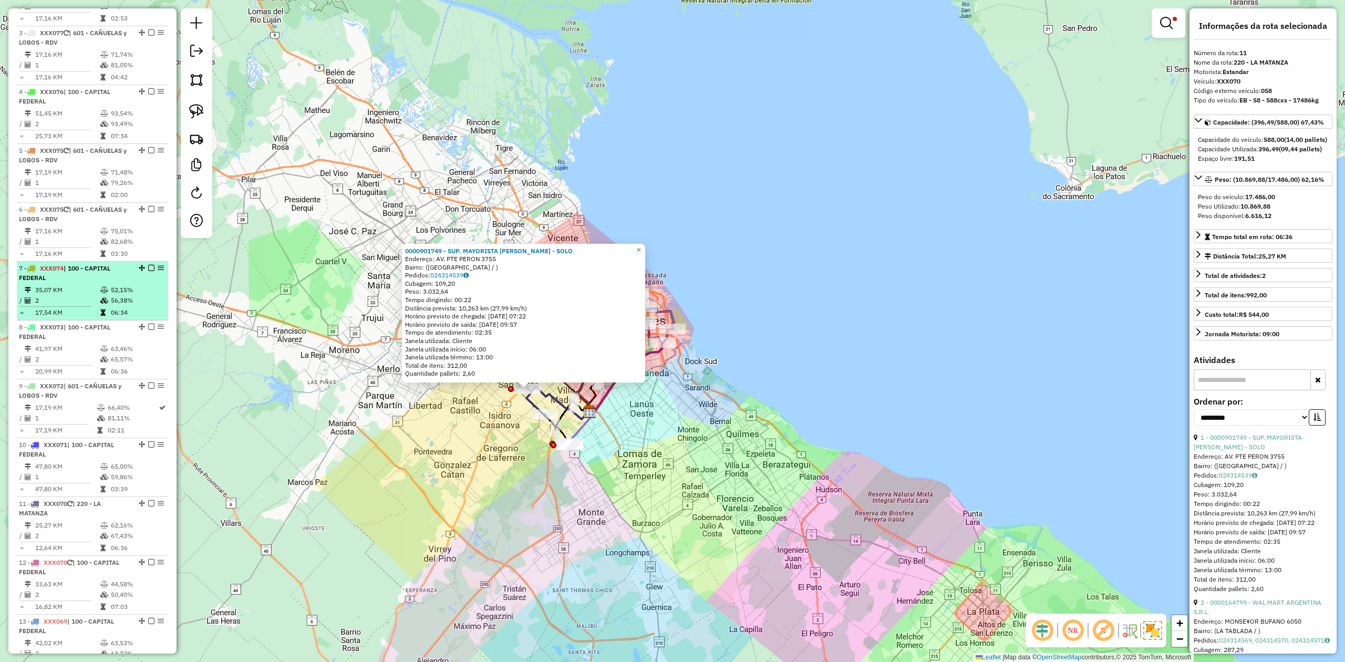
scroll to position [14, 0]
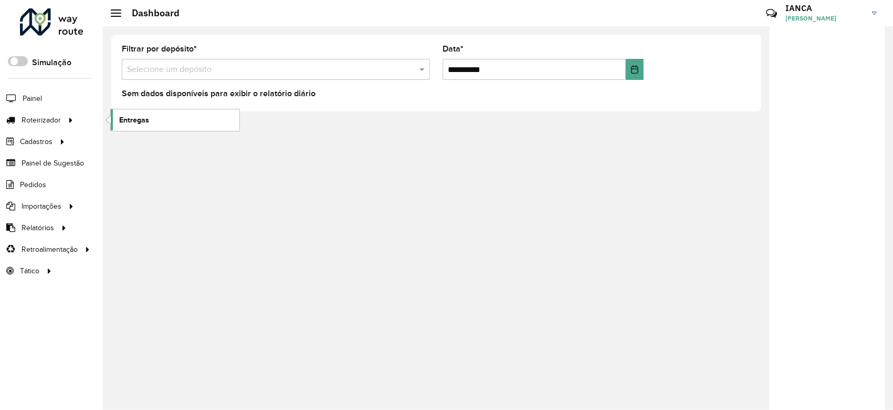
click at [128, 113] on link "Entregas" at bounding box center [175, 119] width 129 height 21
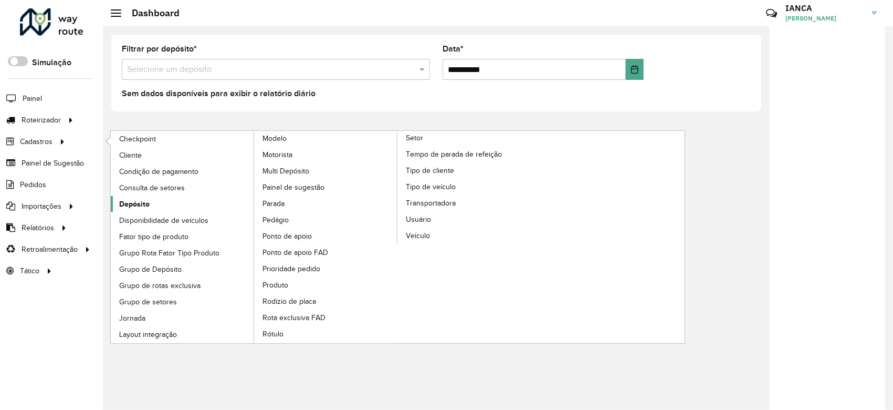
drag, startPoint x: 198, startPoint y: 216, endPoint x: 205, endPoint y: 195, distance: 22.3
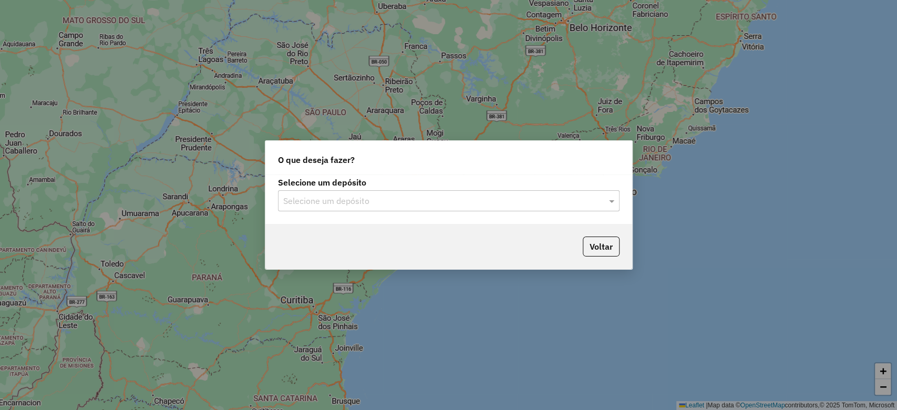
click at [361, 210] on div "Selecione um depósito" at bounding box center [448, 200] width 341 height 21
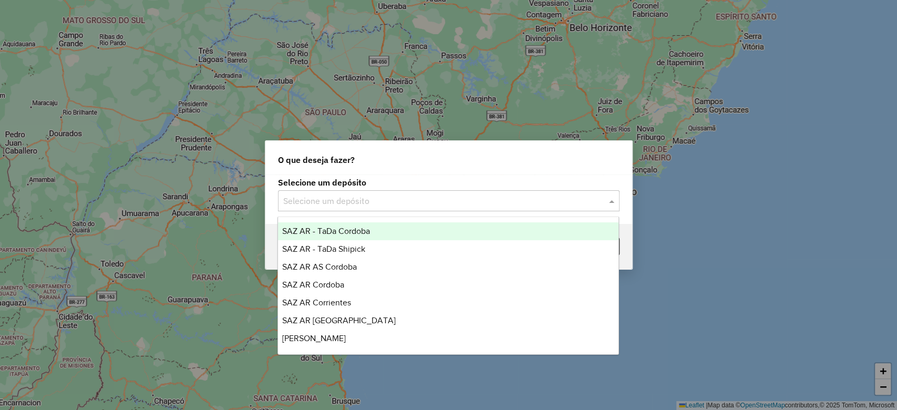
type input "*"
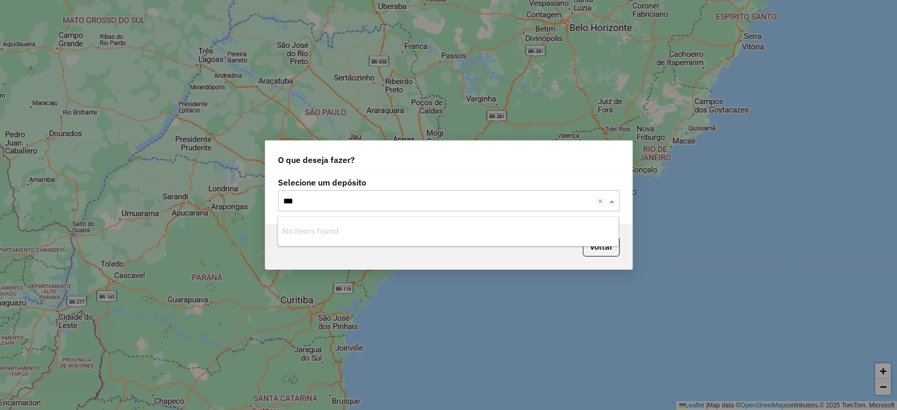
click at [359, 204] on input "***" at bounding box center [438, 201] width 310 height 13
click at [318, 195] on input "***" at bounding box center [438, 201] width 310 height 13
type input "*"
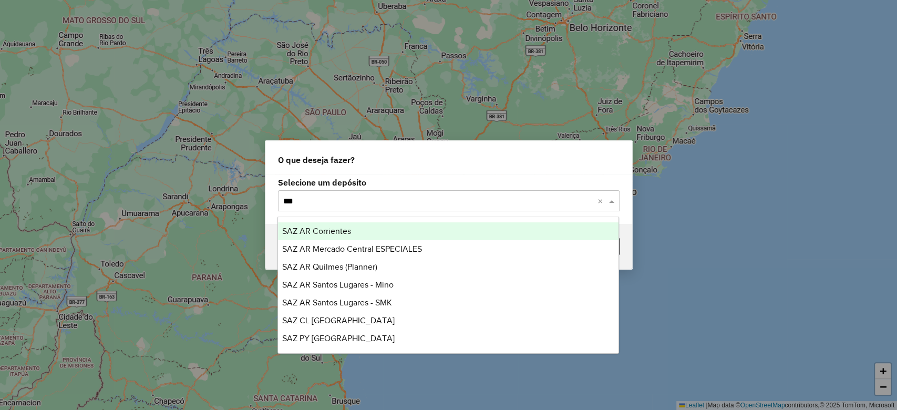
type input "****"
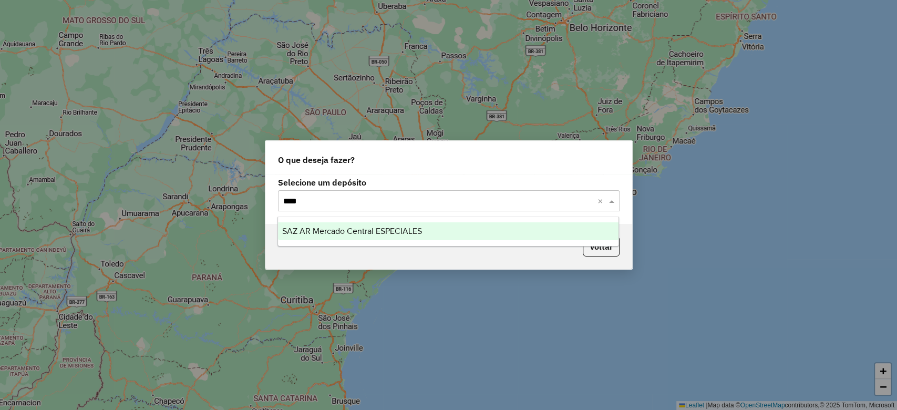
click at [372, 221] on ng-dropdown-panel "SAZ AR Mercado Central ESPECIALES" at bounding box center [447, 231] width 341 height 30
click at [375, 227] on span "SAZ AR Mercado Central ESPECIALES" at bounding box center [352, 230] width 140 height 9
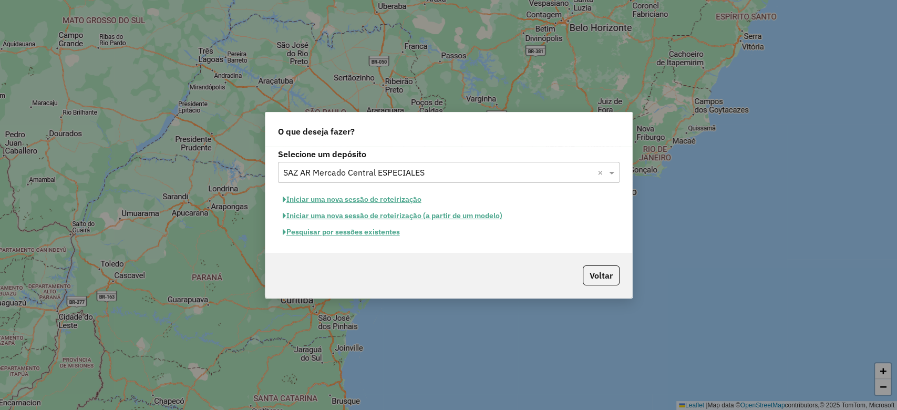
click at [391, 195] on button "Iniciar uma nova sessão de roteirização" at bounding box center [352, 199] width 148 height 16
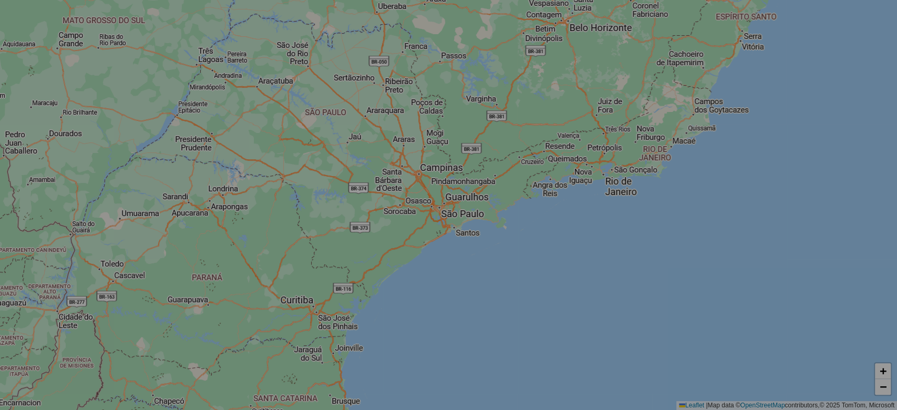
select select "*"
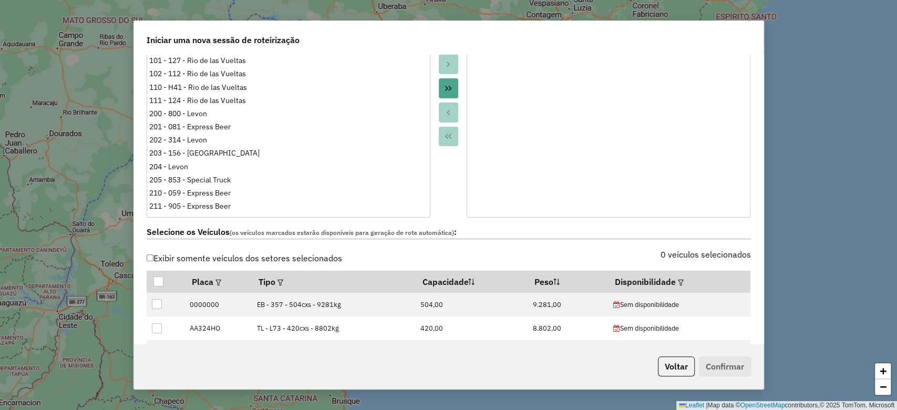
scroll to position [350, 0]
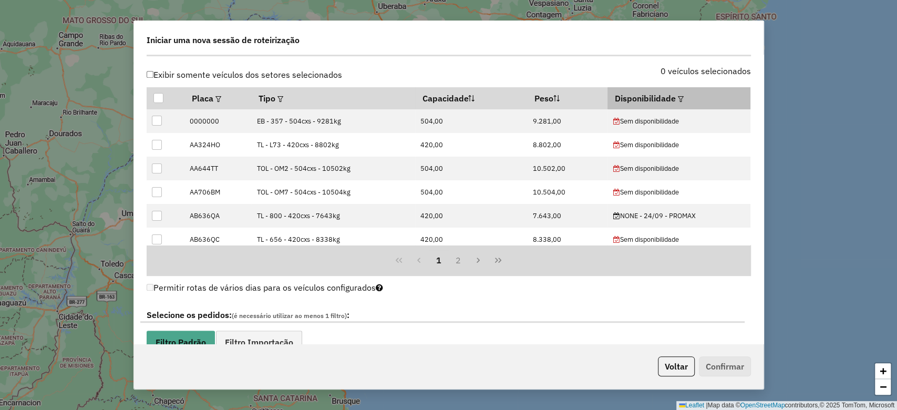
click at [675, 99] on div at bounding box center [679, 98] width 8 height 13
click at [679, 99] on em at bounding box center [681, 99] width 6 height 6
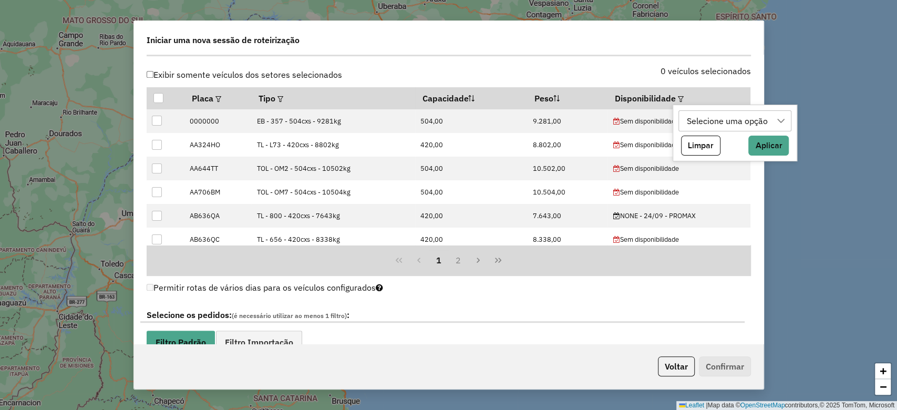
click at [688, 128] on div "Selecione uma opção" at bounding box center [727, 121] width 88 height 20
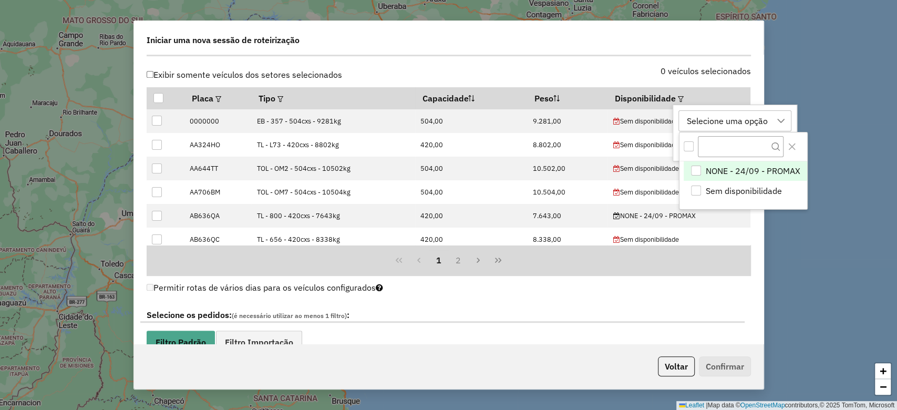
click at [700, 174] on div "NONE - 24/09 - PROMAX" at bounding box center [696, 170] width 11 height 11
click at [714, 280] on div "Permitir rotas de vários dias para os veículos configurados" at bounding box center [449, 290] width 604 height 20
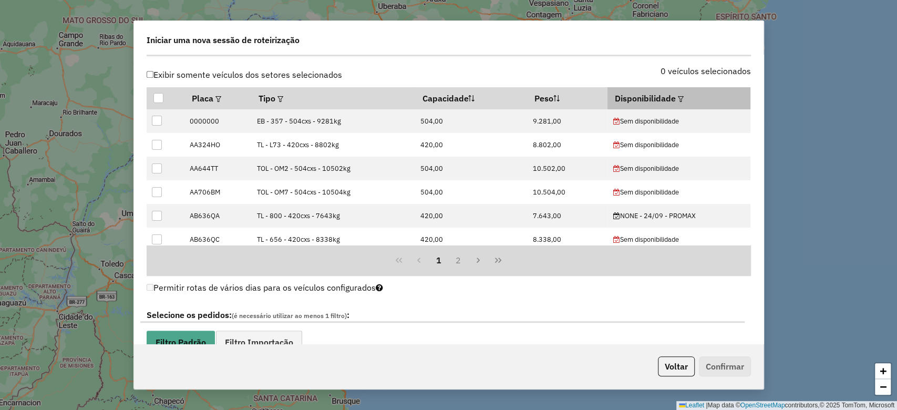
click at [679, 98] on em at bounding box center [681, 99] width 6 height 6
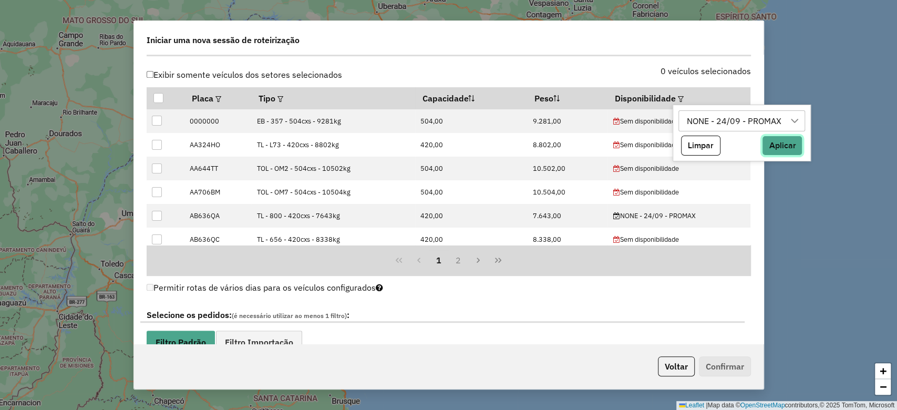
click at [774, 141] on button "Aplicar" at bounding box center [782, 146] width 40 height 20
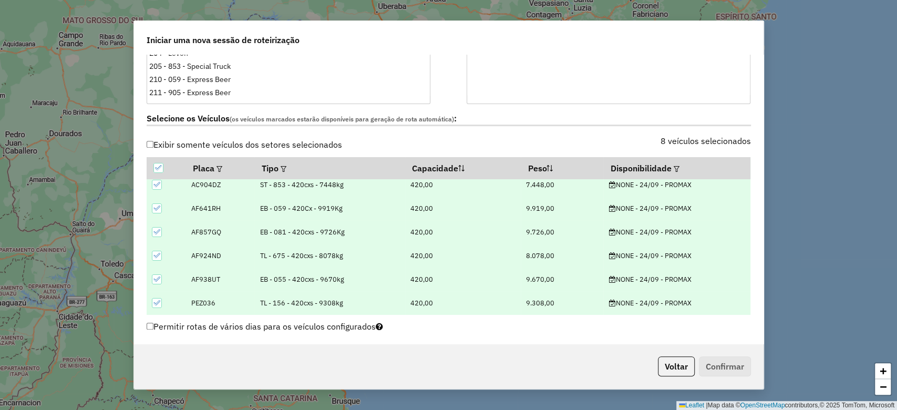
scroll to position [0, 0]
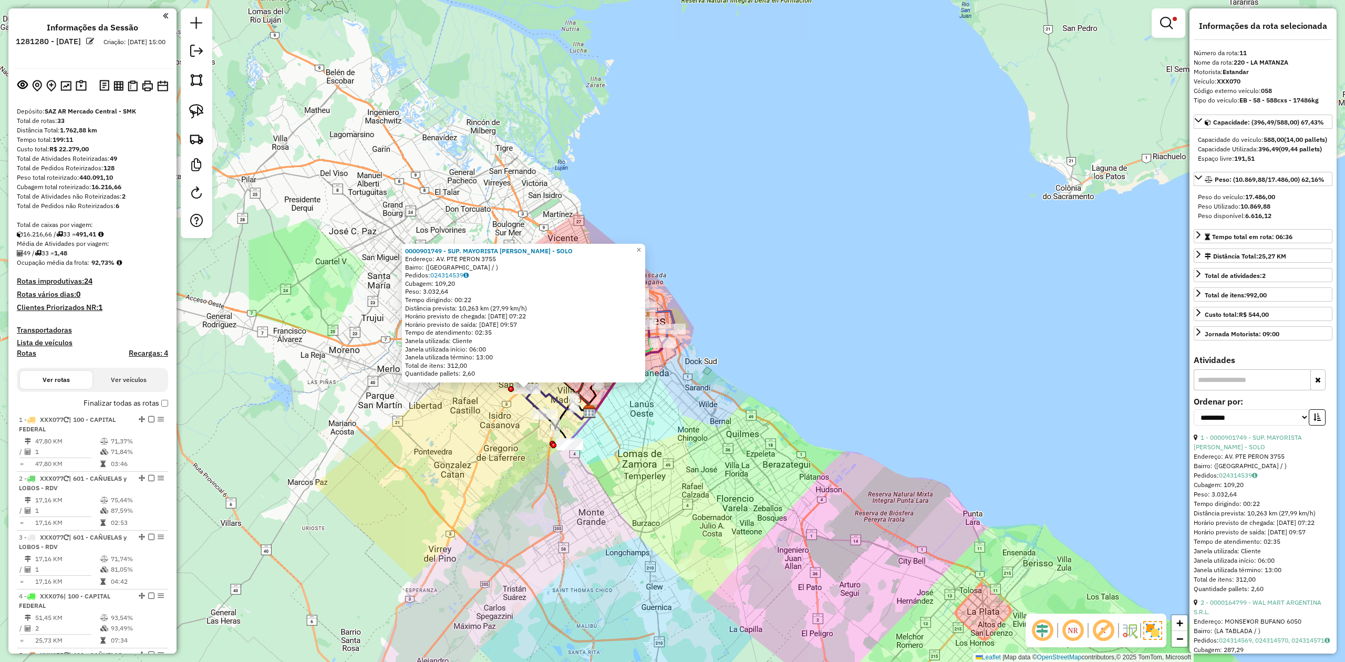
select select "**********"
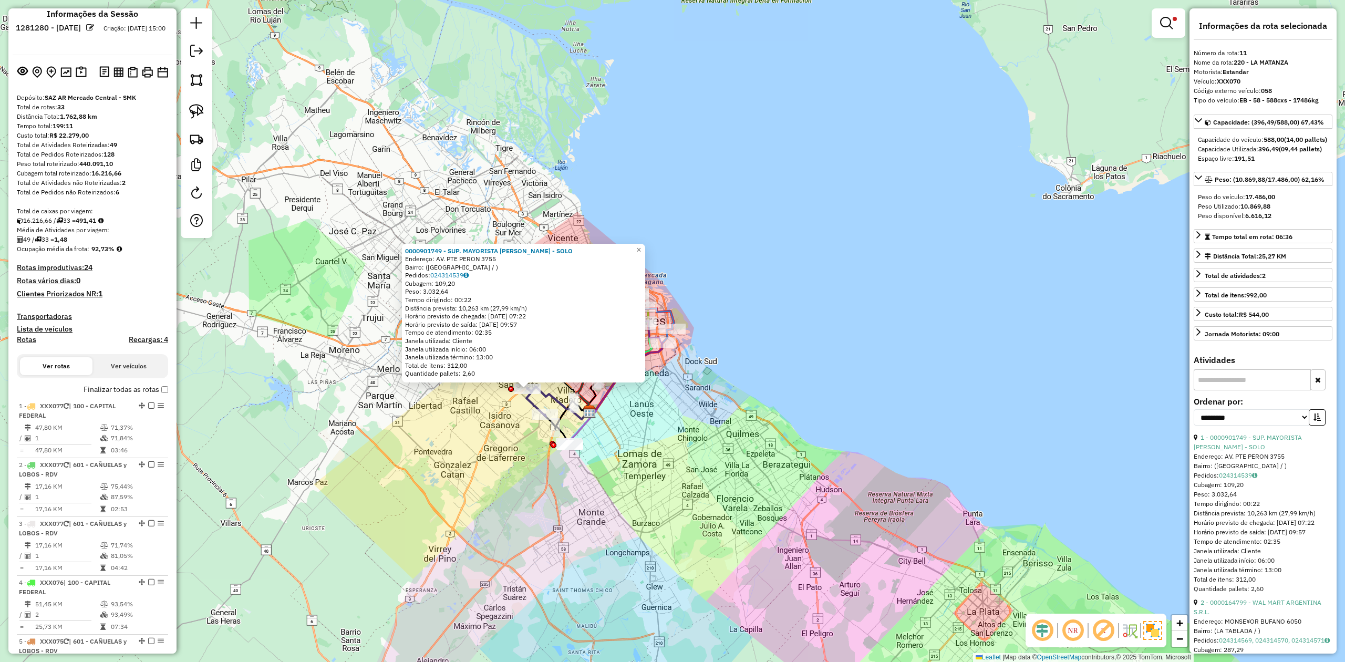
drag, startPoint x: 384, startPoint y: 463, endPoint x: 318, endPoint y: 456, distance: 66.5
click at [383, 463] on div "0000901749 - SUP. MAYORISTA [PERSON_NAME] - SOLO Endereço: AV. PTE PERON 3755 B…" at bounding box center [672, 331] width 1345 height 662
click at [375, 438] on div "0000901749 - SUP. MAYORISTA [PERSON_NAME] - SOLO Endereço: AV. PTE PERON 3755 B…" at bounding box center [672, 331] width 1345 height 662
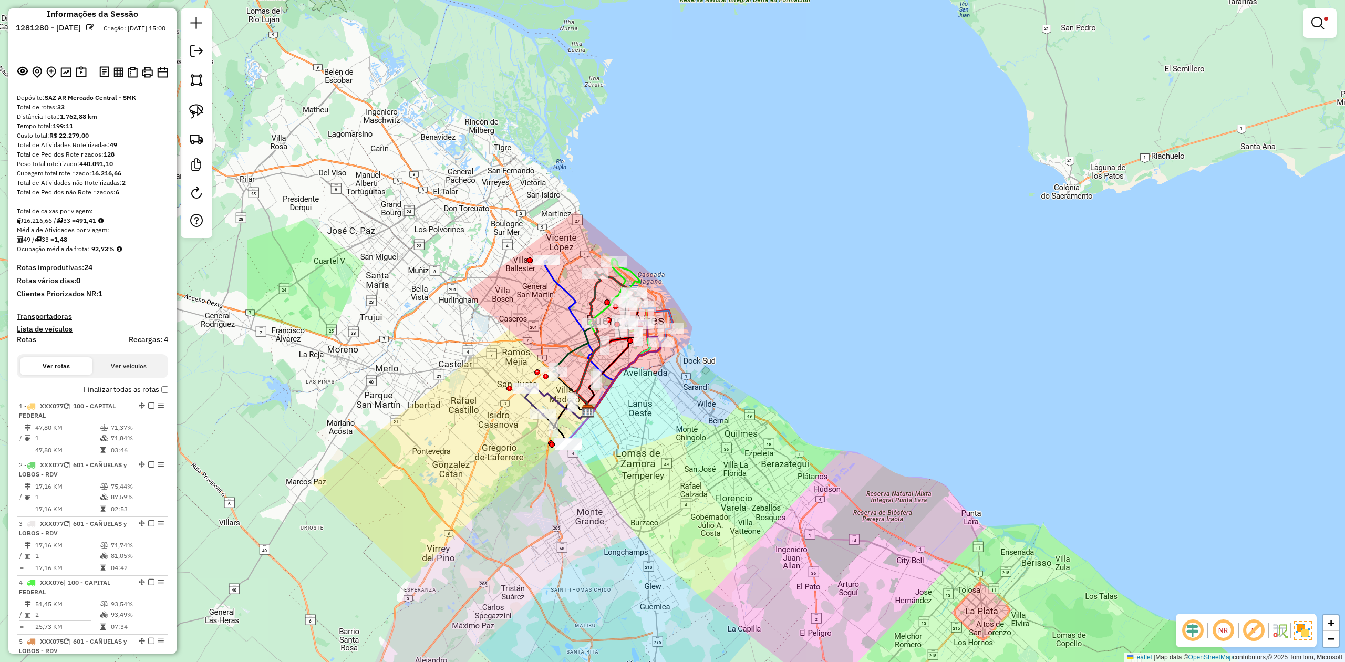
drag, startPoint x: 355, startPoint y: 440, endPoint x: 430, endPoint y: 464, distance: 78.6
click at [430, 465] on div "Limpar filtros Janela de atendimento Grade de atendimento Capacidade Transporta…" at bounding box center [672, 331] width 1345 height 662
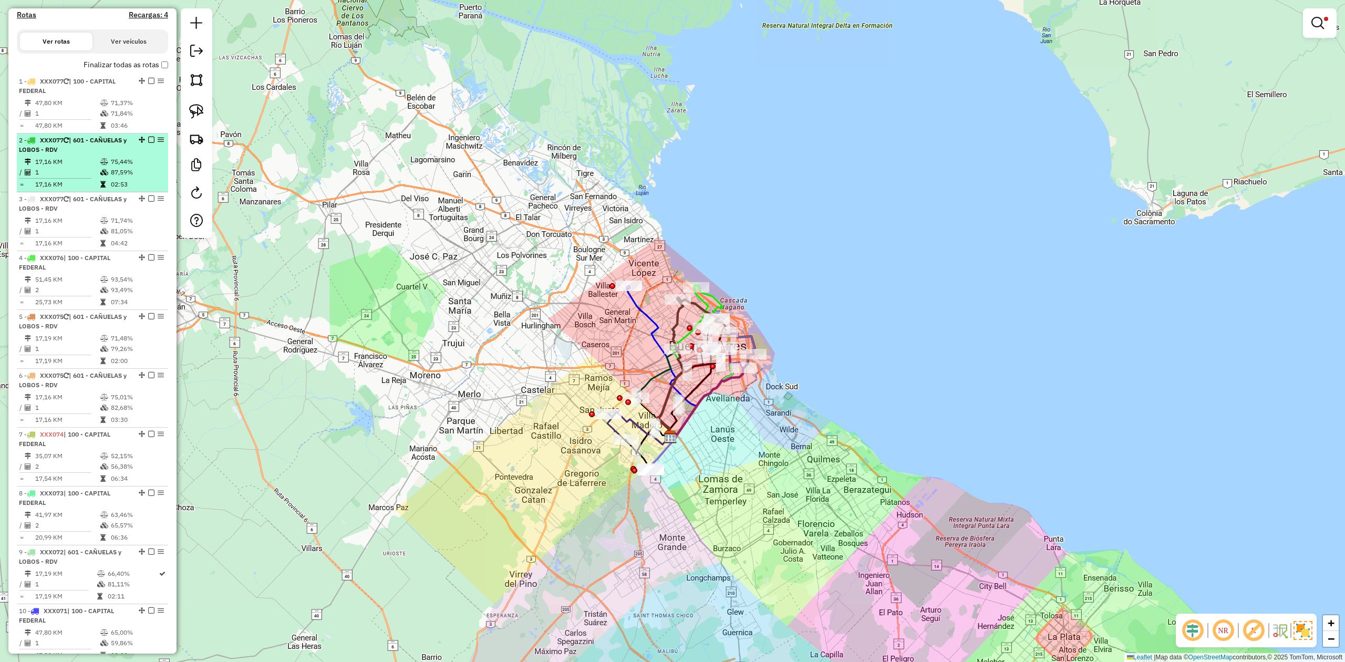
scroll to position [76, 0]
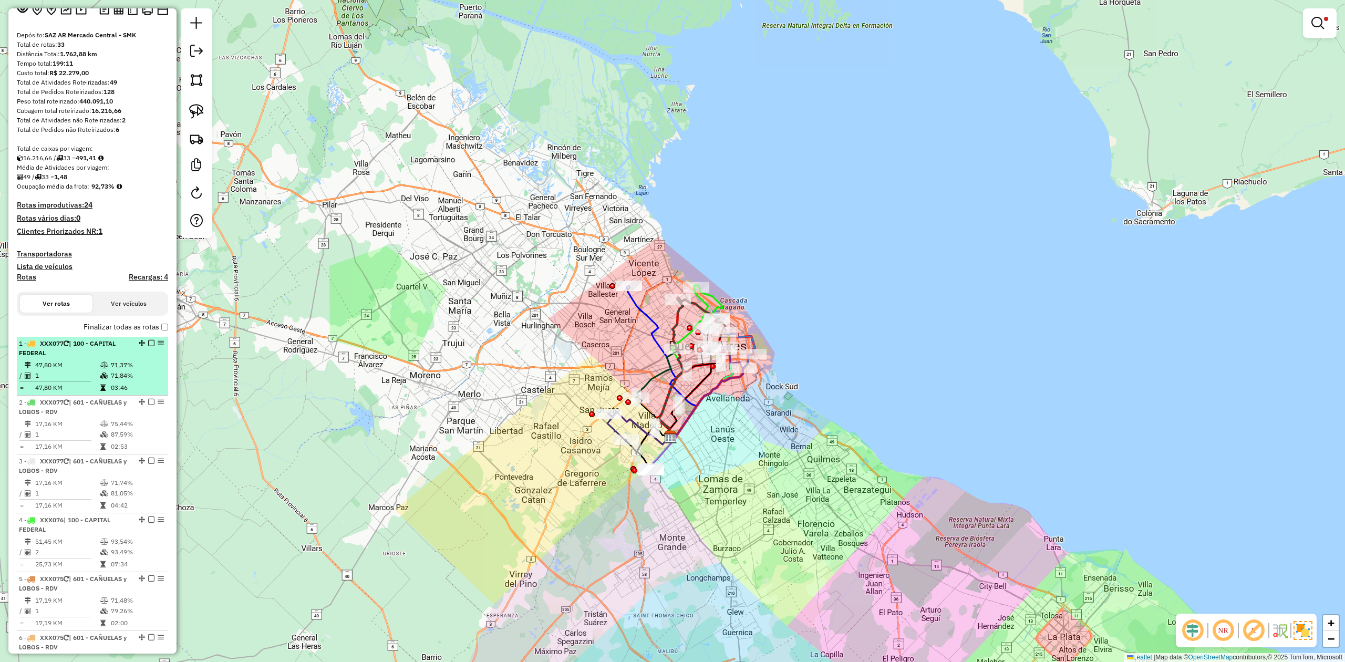
click at [97, 346] on span "| 100 - CAPITAL FEDERAL" at bounding box center [67, 347] width 97 height 17
select select "**********"
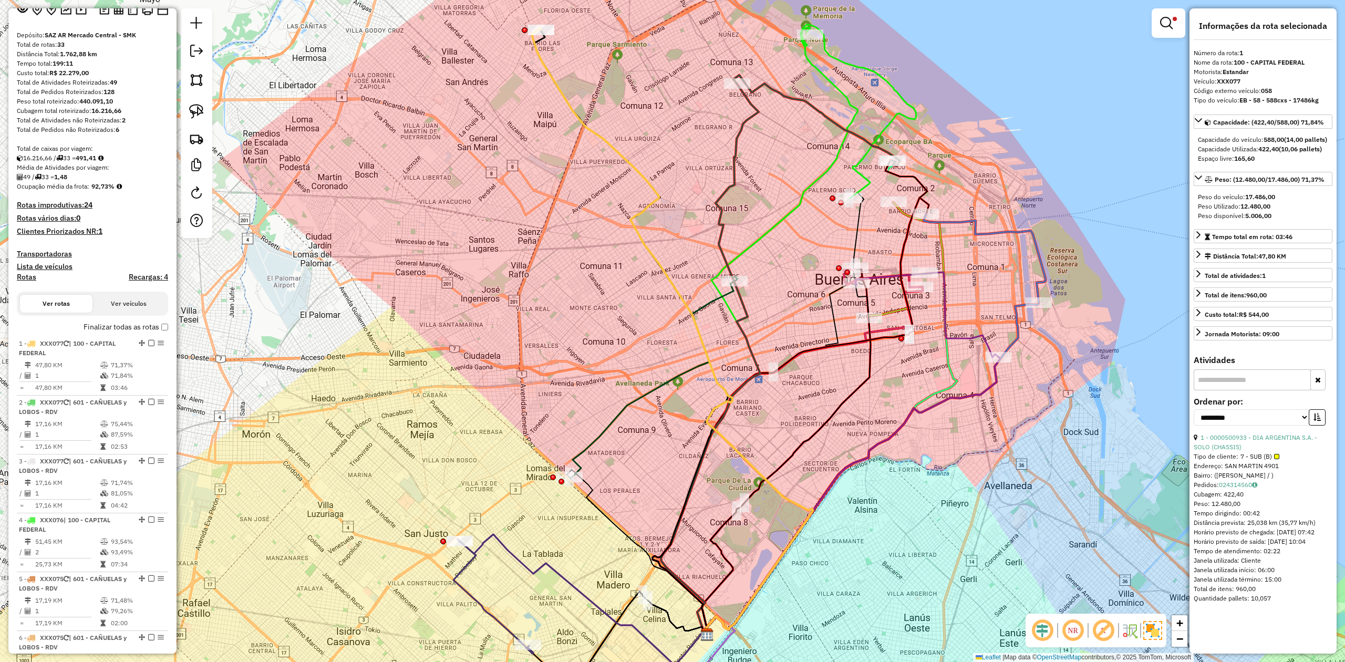
click at [484, 414] on div "Limpar filtros Janela de atendimento Grade de atendimento Capacidade Transporta…" at bounding box center [672, 331] width 1345 height 662
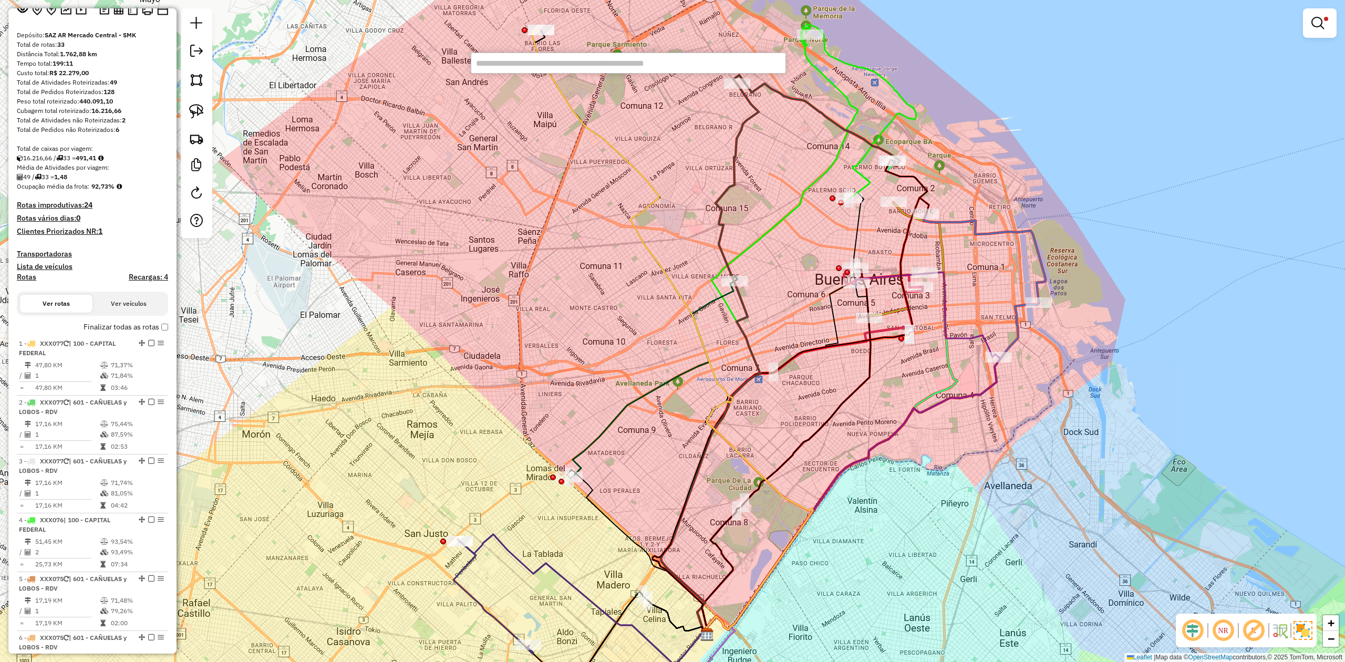
click at [462, 417] on div "Limpar filtros Janela de atendimento Grade de atendimento Capacidade Transporta…" at bounding box center [672, 331] width 1345 height 662
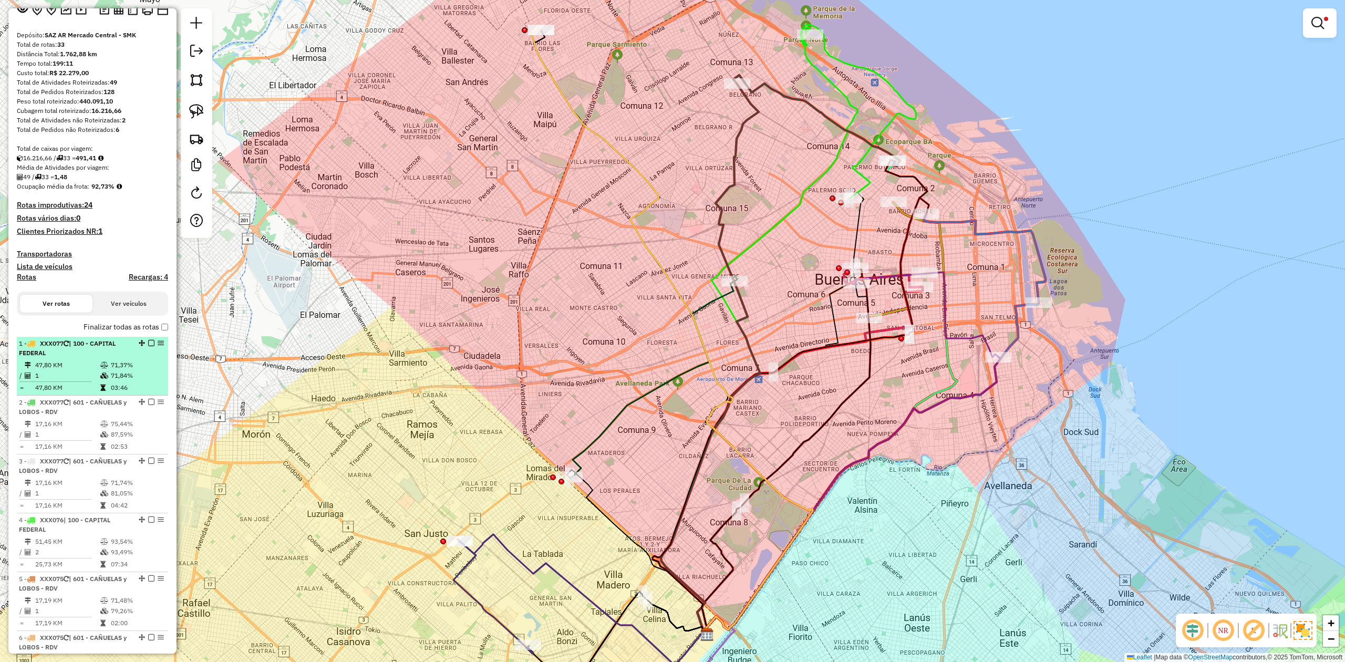
click at [89, 366] on td "47,80 KM" at bounding box center [67, 365] width 65 height 11
select select "**********"
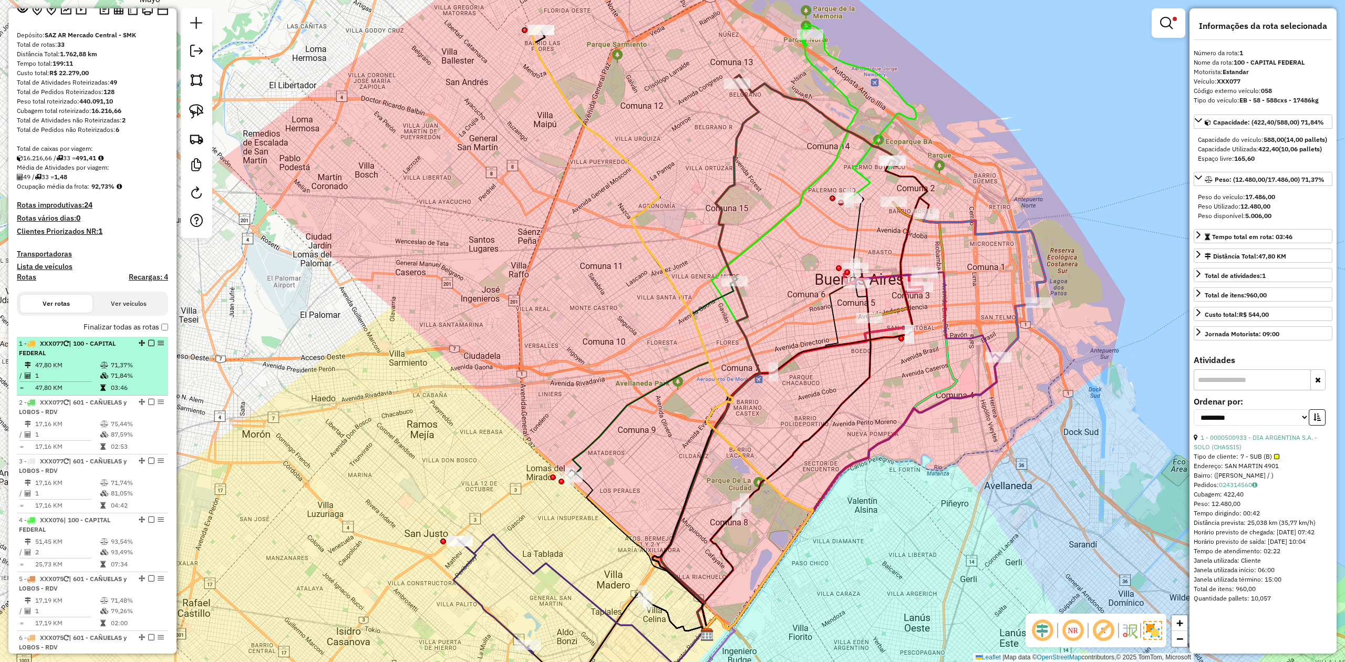
click at [141, 356] on div "1 - XXX077 | 100 - CAPITAL FEDERAL" at bounding box center [92, 348] width 147 height 19
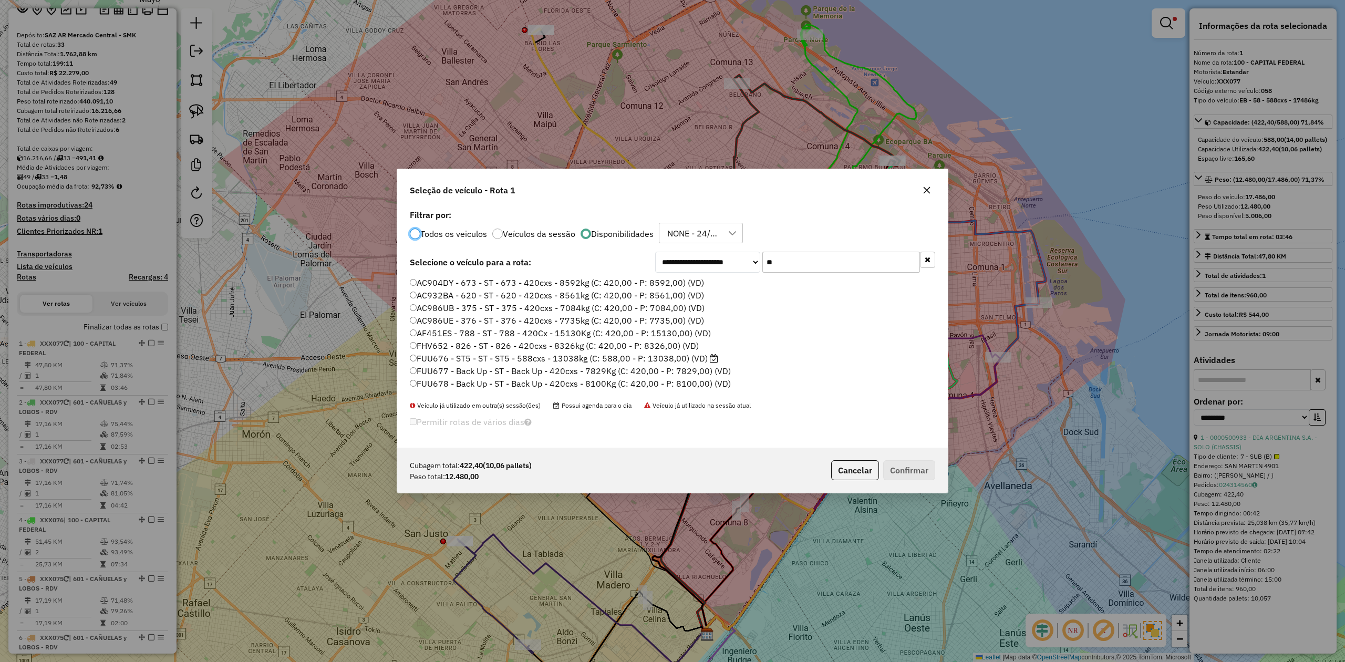
scroll to position [5, 3]
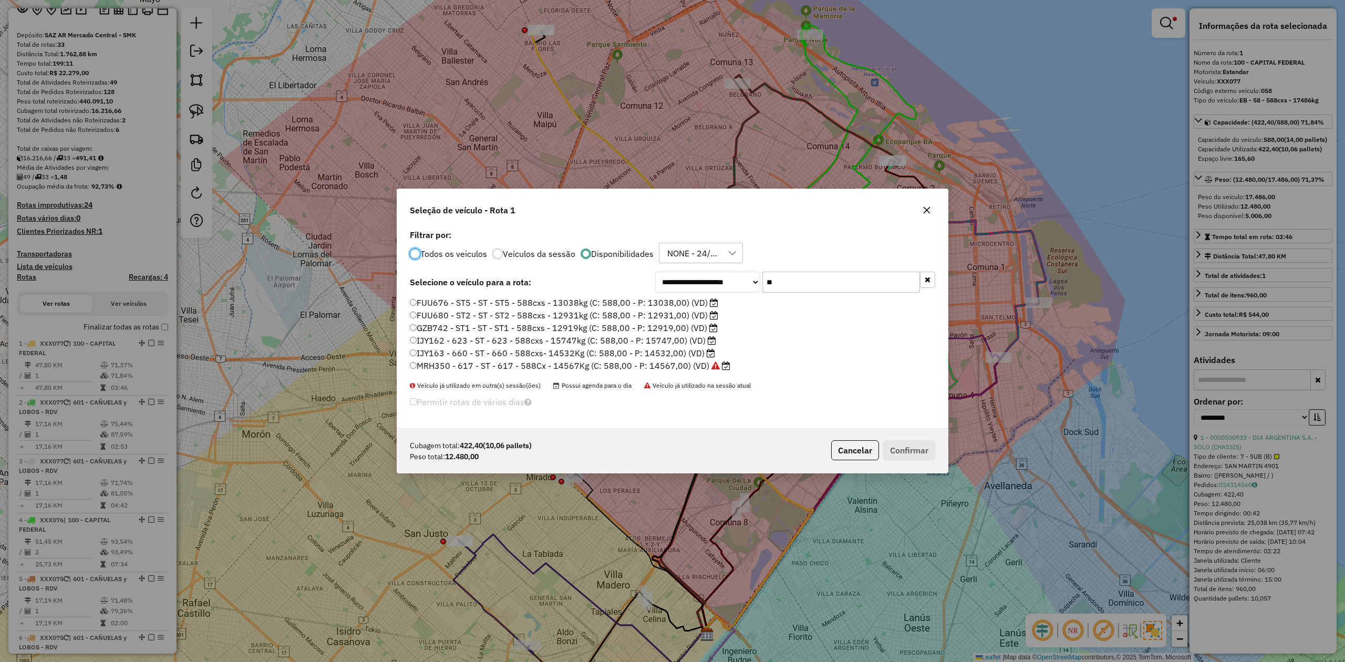
drag, startPoint x: 802, startPoint y: 280, endPoint x: 665, endPoint y: 269, distance: 137.1
click at [706, 272] on div "**********" at bounding box center [795, 282] width 280 height 21
click at [451, 251] on label "Todos os veiculos" at bounding box center [453, 253] width 67 height 8
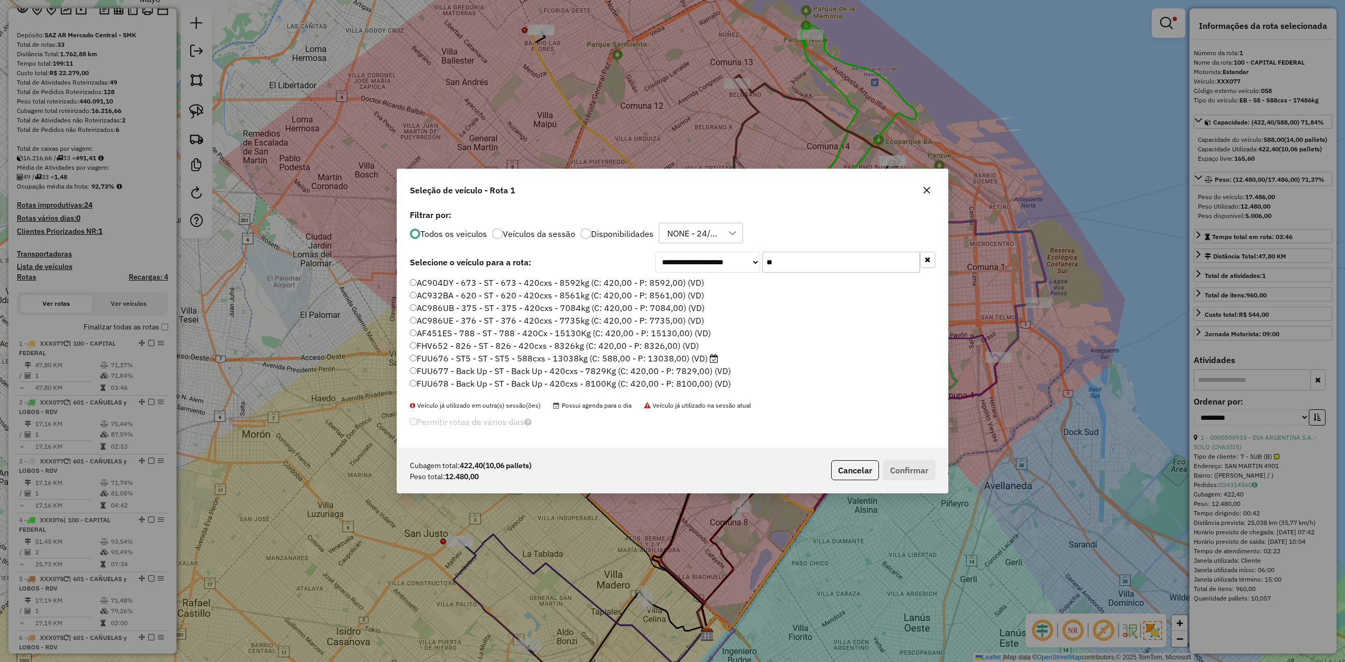
drag, startPoint x: 790, startPoint y: 261, endPoint x: 727, endPoint y: 253, distance: 63.5
click at [730, 253] on div "**********" at bounding box center [795, 262] width 280 height 21
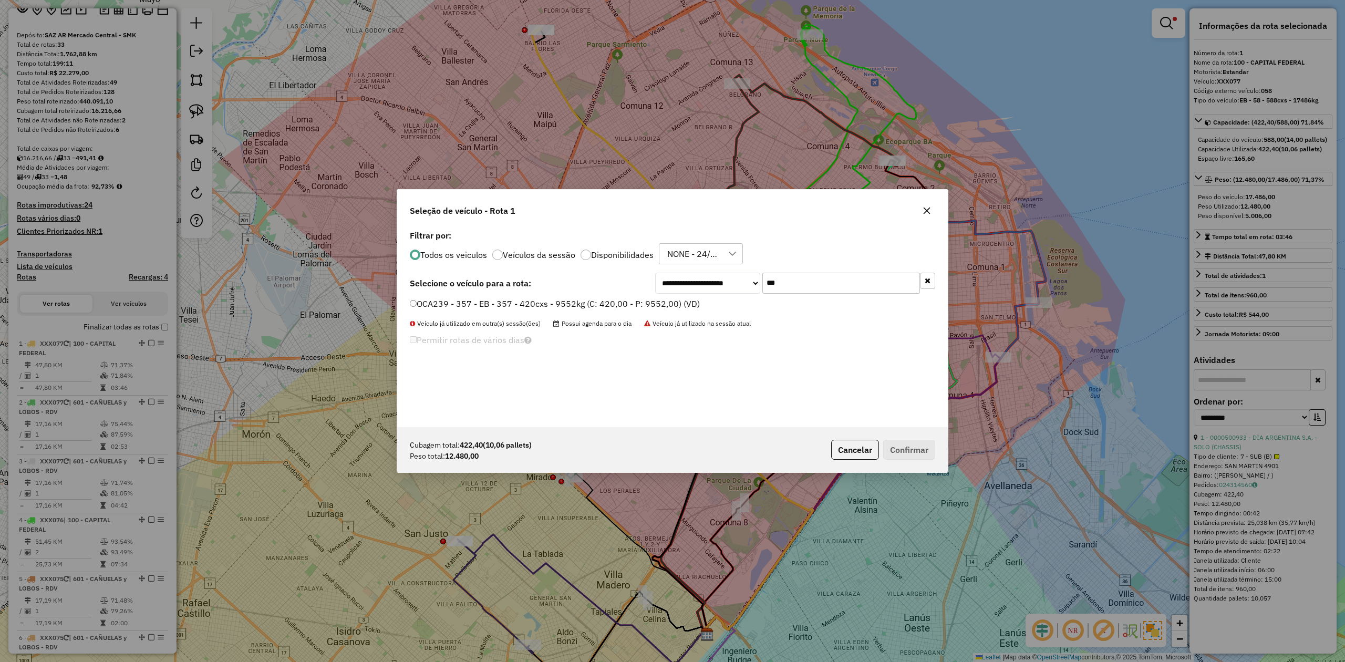
type input "***"
click at [645, 307] on label "OCA239 - 357 - EB - 357 - 420cxs - 9552kg (C: 420,00 - P: 9552,00) (VD)" at bounding box center [555, 303] width 290 height 13
click at [904, 455] on button "Confirmar" at bounding box center [909, 450] width 52 height 20
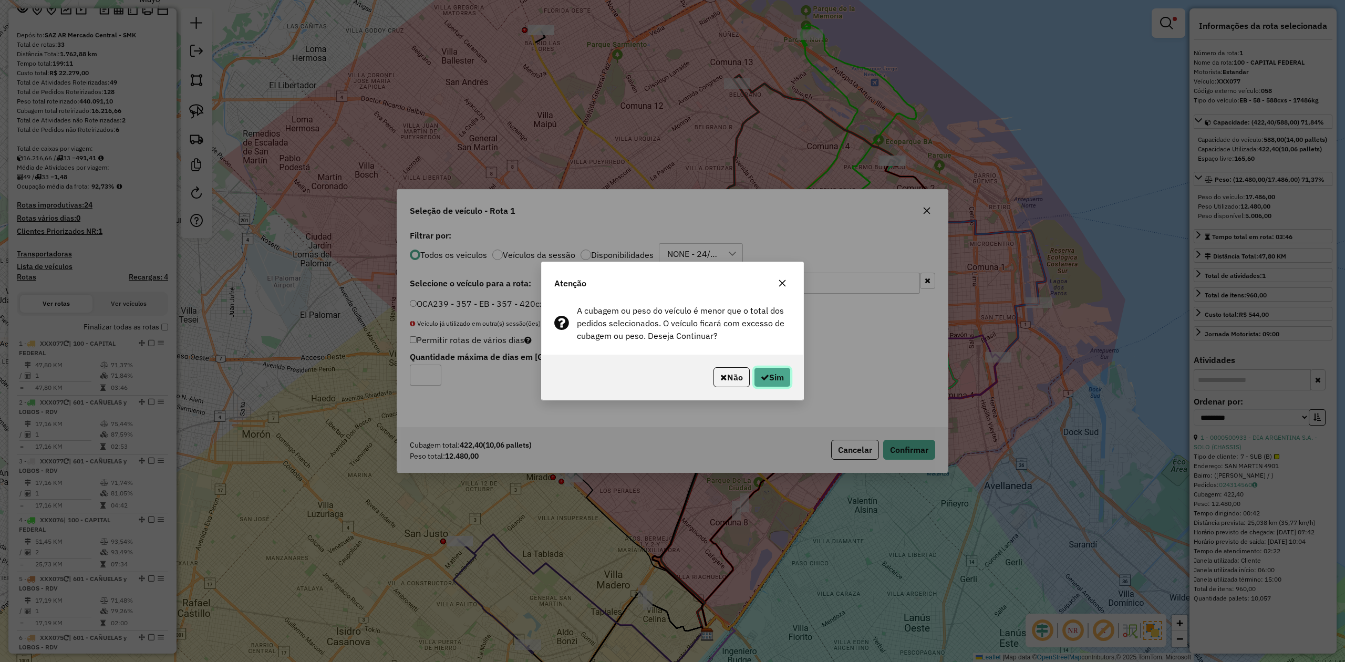
click at [789, 379] on button "Sim" at bounding box center [772, 377] width 37 height 20
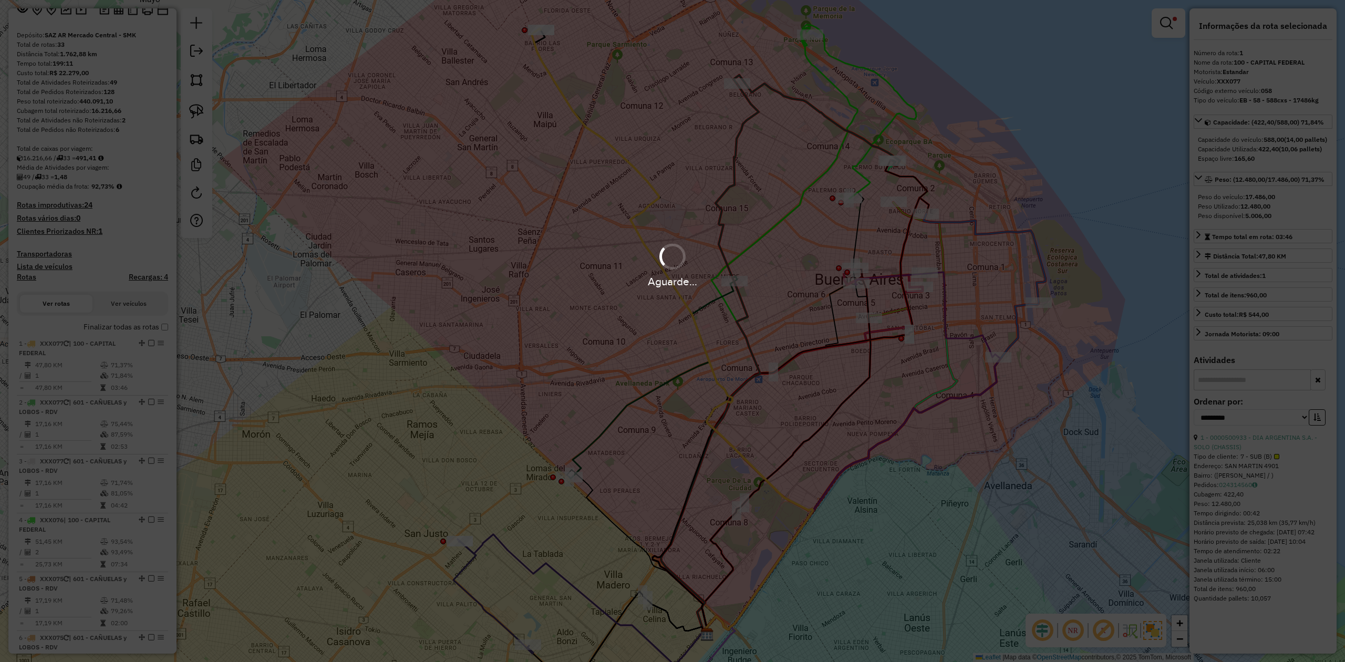
click at [774, 377] on div "Aguarde..." at bounding box center [672, 331] width 1345 height 662
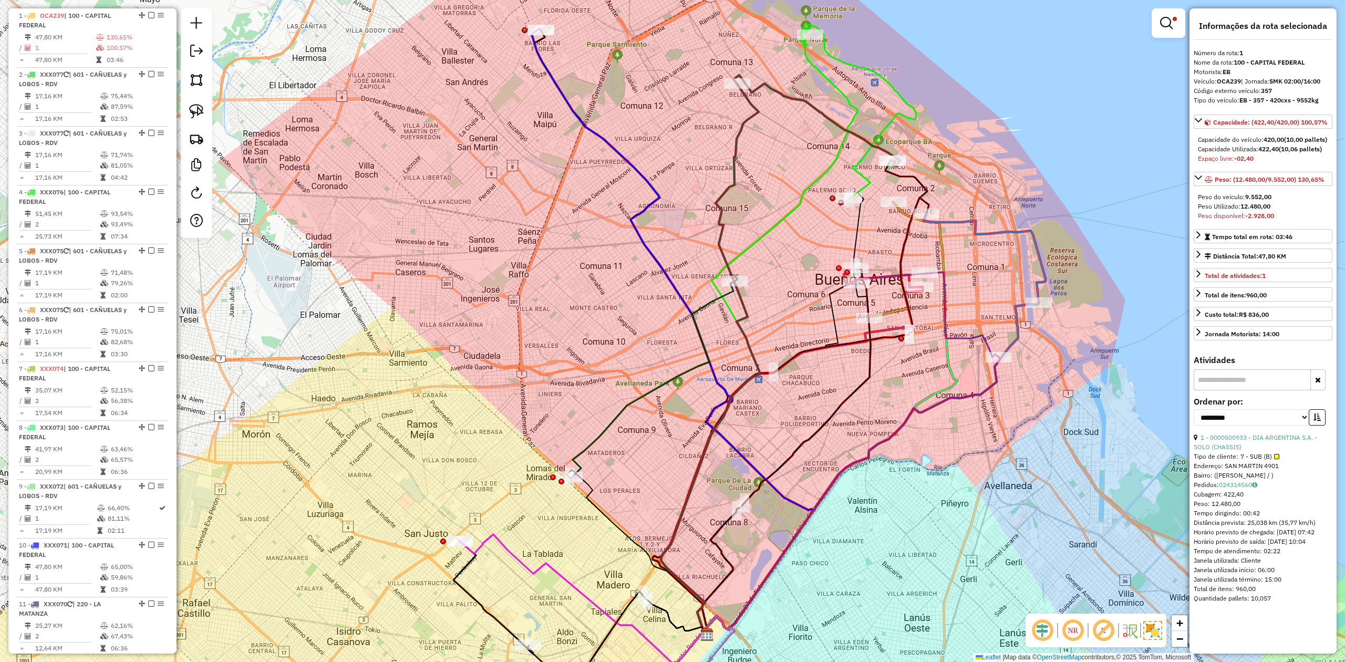
scroll to position [54, 0]
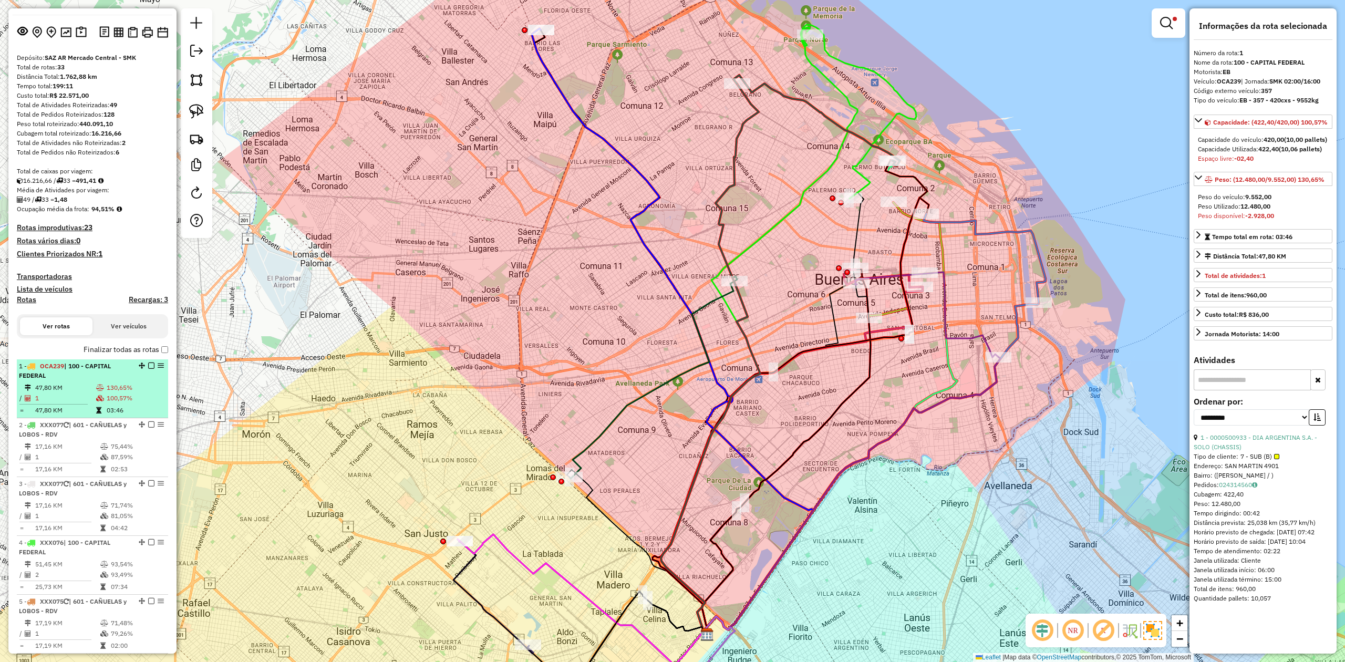
click at [149, 359] on li "1 - OCA239 | 100 - CAPITAL FEDERAL 47,80 KM 130,65% / 1 100,57% = 47,80 KM 03:46" at bounding box center [92, 388] width 151 height 59
click at [148, 366] on em at bounding box center [151, 365] width 6 height 6
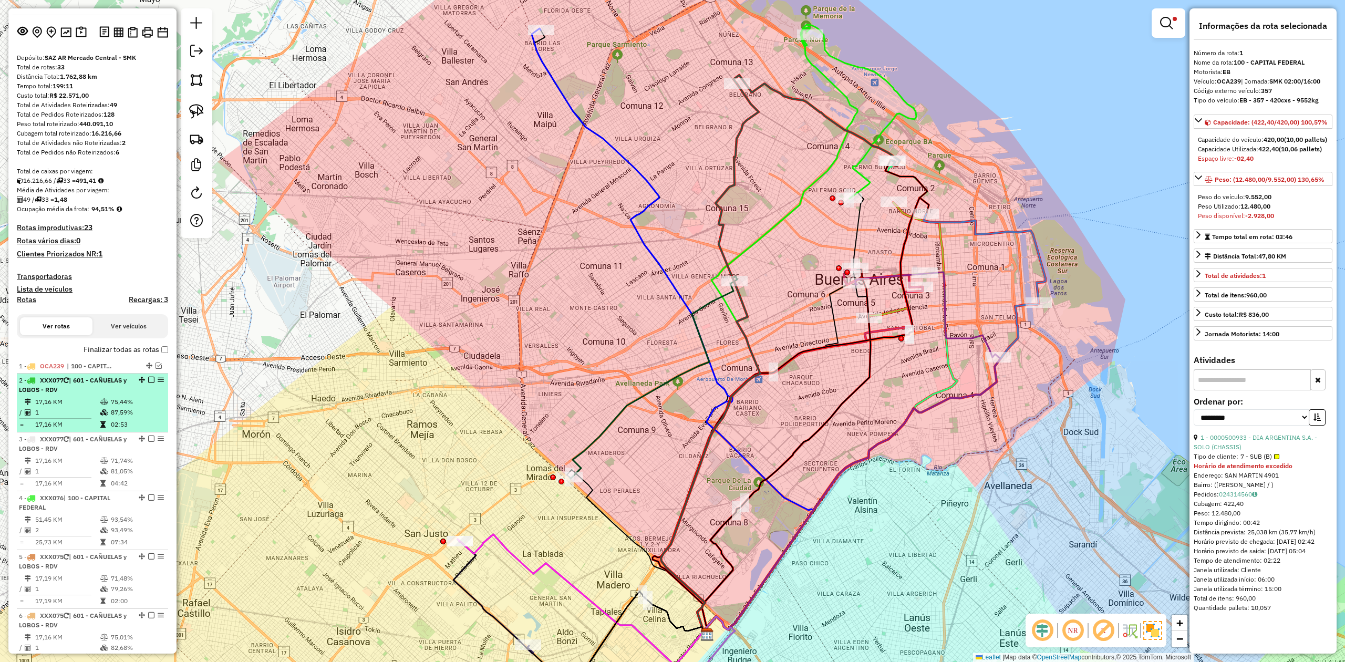
click at [111, 400] on td "75,44%" at bounding box center [136, 402] width 53 height 11
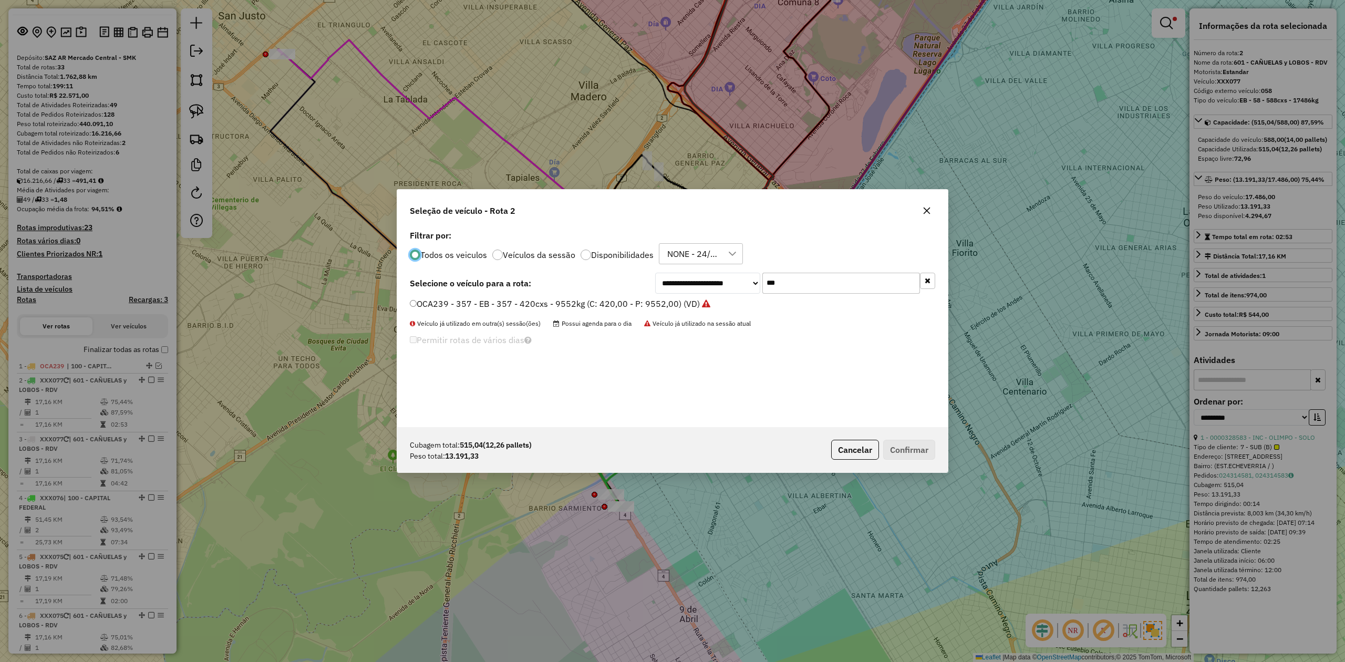
scroll to position [5, 3]
drag, startPoint x: 815, startPoint y: 290, endPoint x: 688, endPoint y: 276, distance: 127.8
click at [690, 276] on div "**********" at bounding box center [795, 283] width 280 height 21
type input "***"
click at [680, 305] on label "AE669HW - 382 - EB - 382 - 504cxs - 14052kg (C: 504,00 - P: 14052,00) (VD)" at bounding box center [563, 303] width 307 height 13
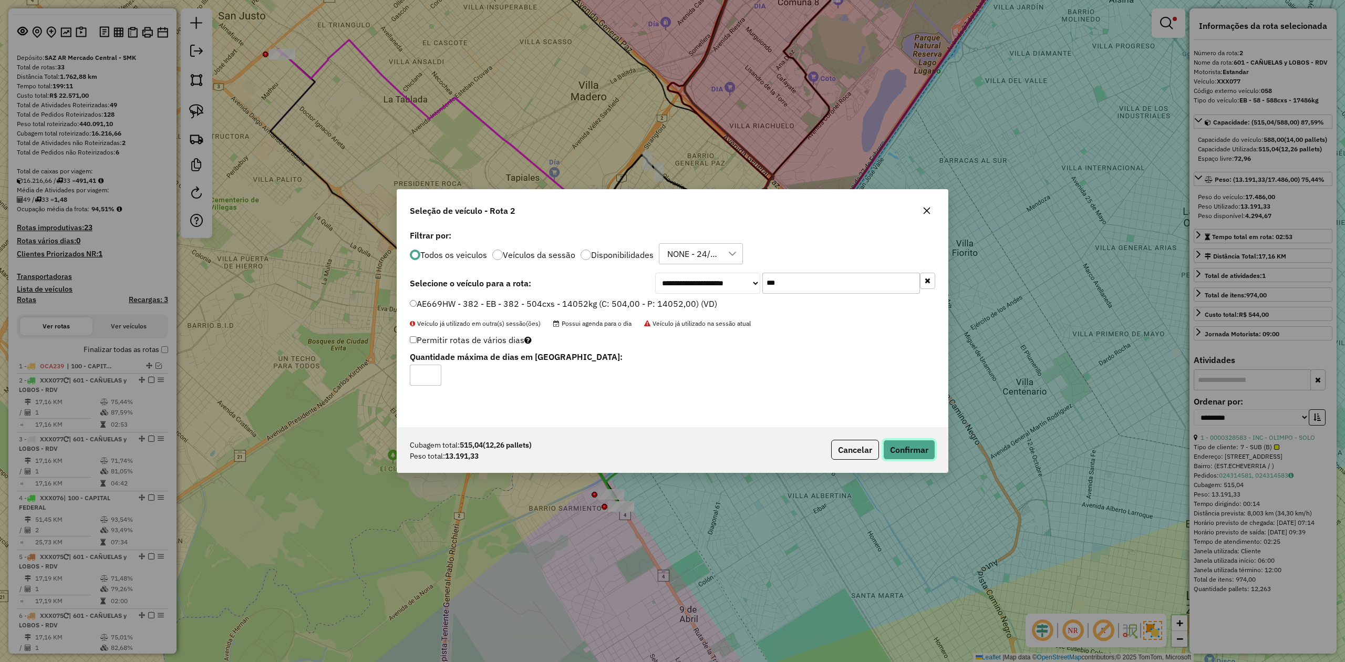
click at [906, 446] on button "Confirmar" at bounding box center [909, 450] width 52 height 20
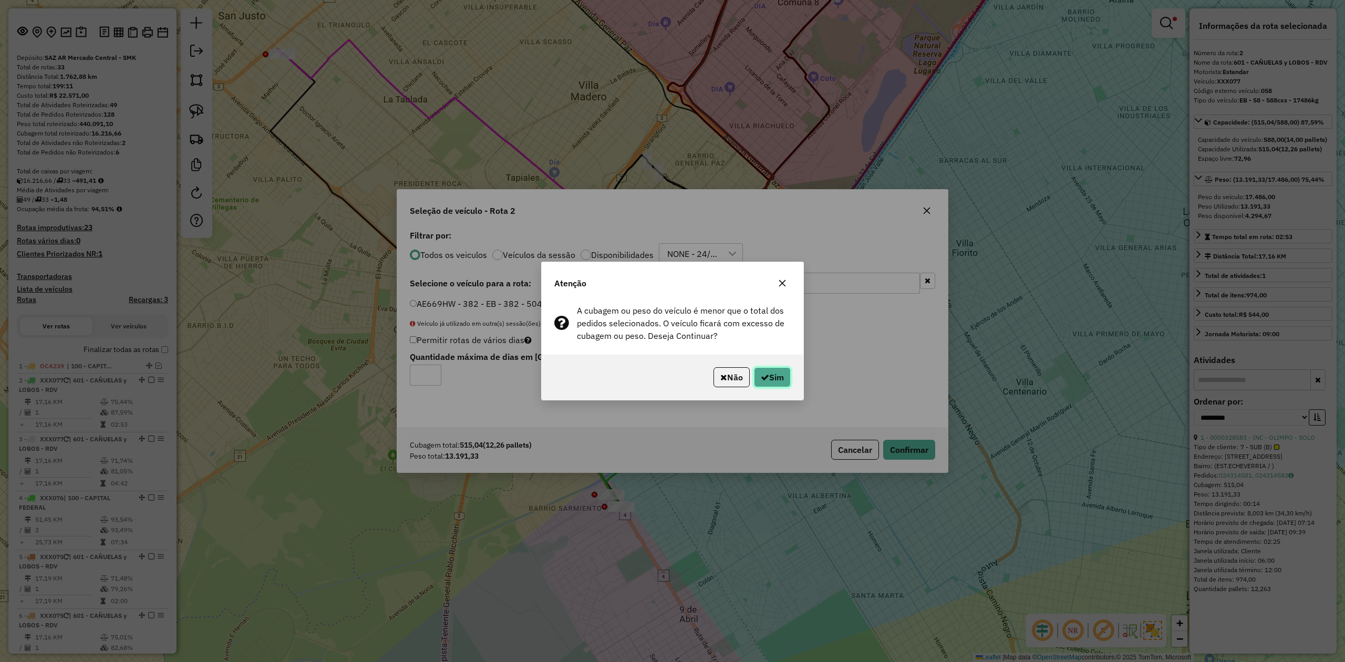
click at [784, 375] on button "Sim" at bounding box center [772, 377] width 37 height 20
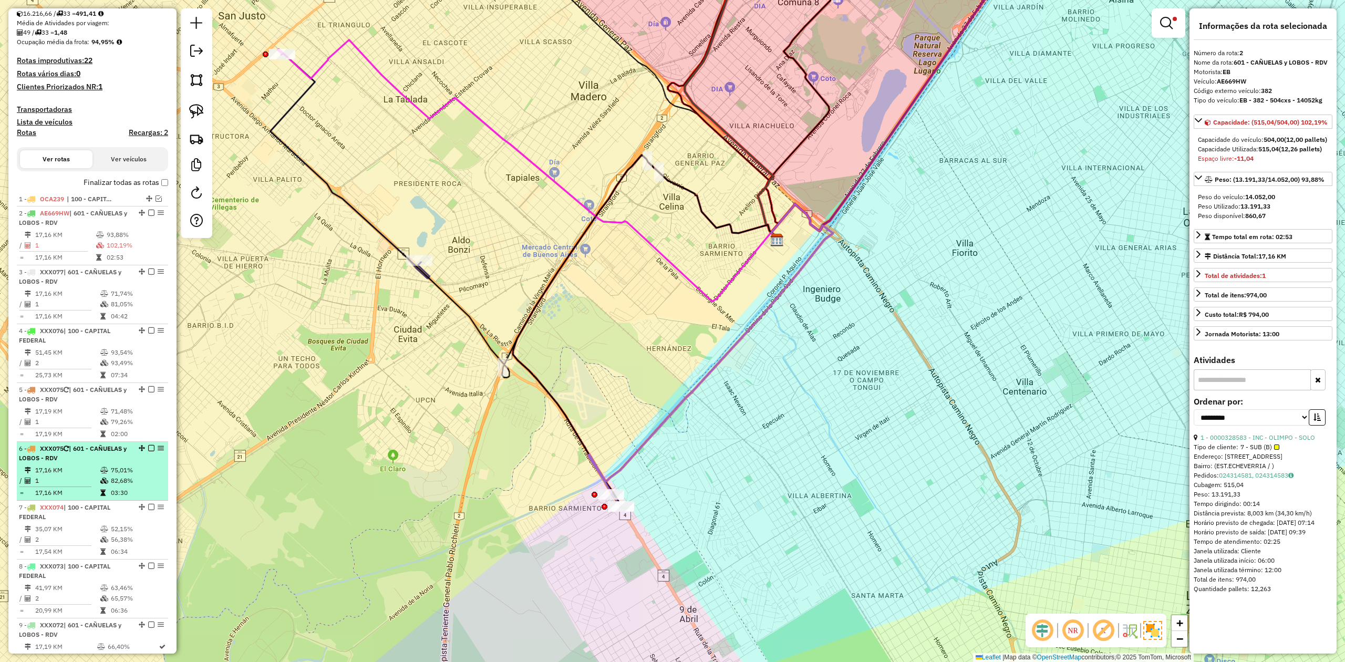
scroll to position [139, 0]
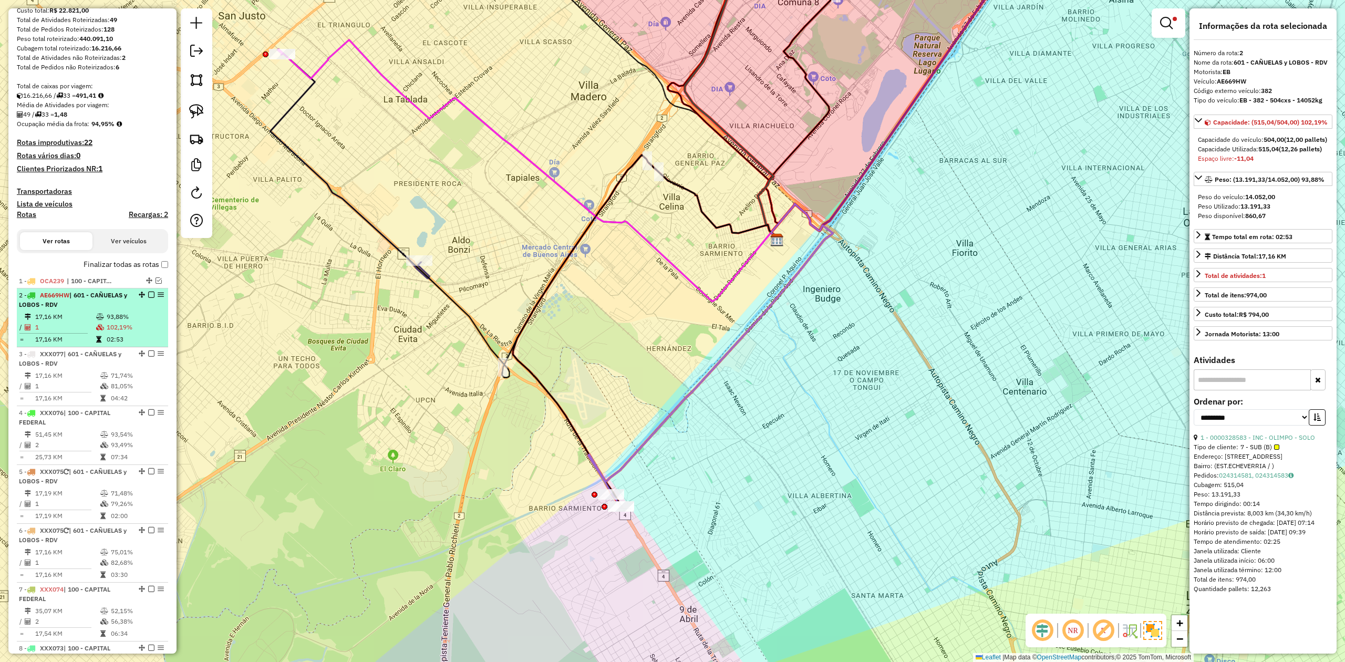
click at [150, 295] on em at bounding box center [151, 295] width 6 height 6
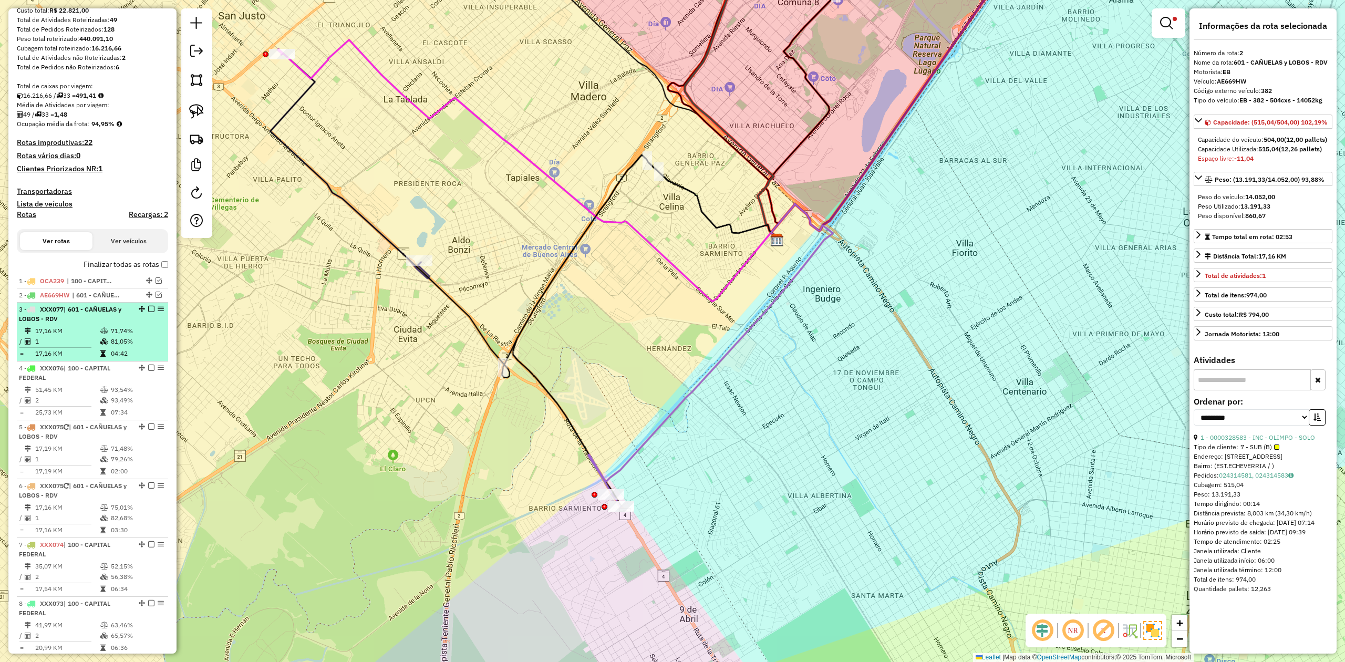
click at [106, 331] on td at bounding box center [105, 331] width 11 height 11
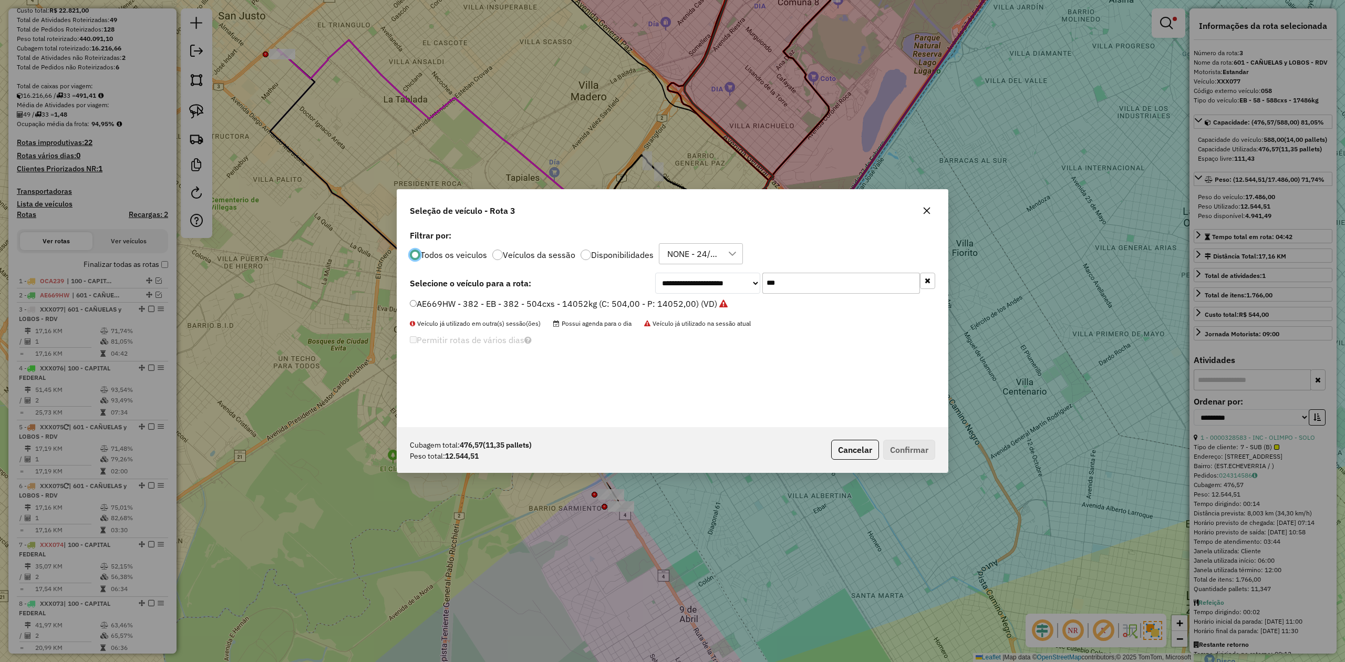
scroll to position [5, 3]
drag, startPoint x: 805, startPoint y: 284, endPoint x: 719, endPoint y: 271, distance: 87.1
click at [719, 271] on div "**********" at bounding box center [672, 327] width 550 height 200
type input "***"
click at [693, 301] on label "FYI460 - 307 - EB - 307 - 588cxs - 12630kg (C: 588,00 - P: 12630,00) (VD)" at bounding box center [558, 303] width 297 height 13
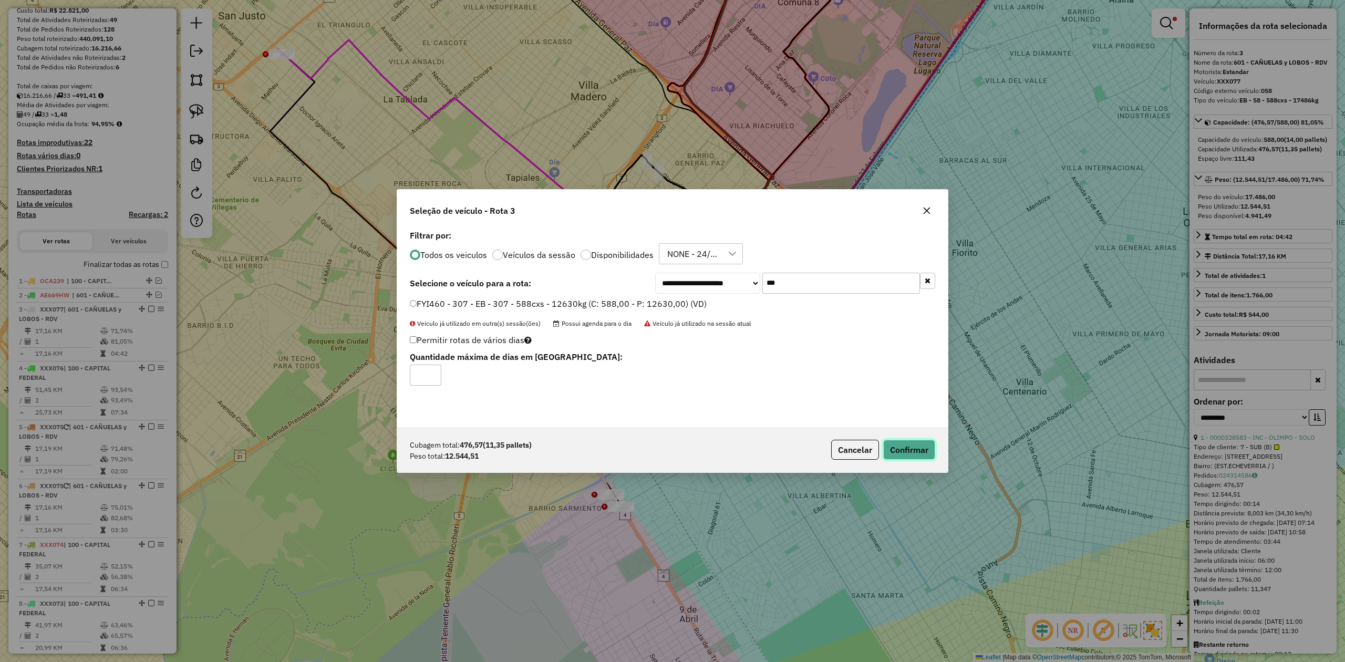
click at [911, 458] on button "Confirmar" at bounding box center [909, 450] width 52 height 20
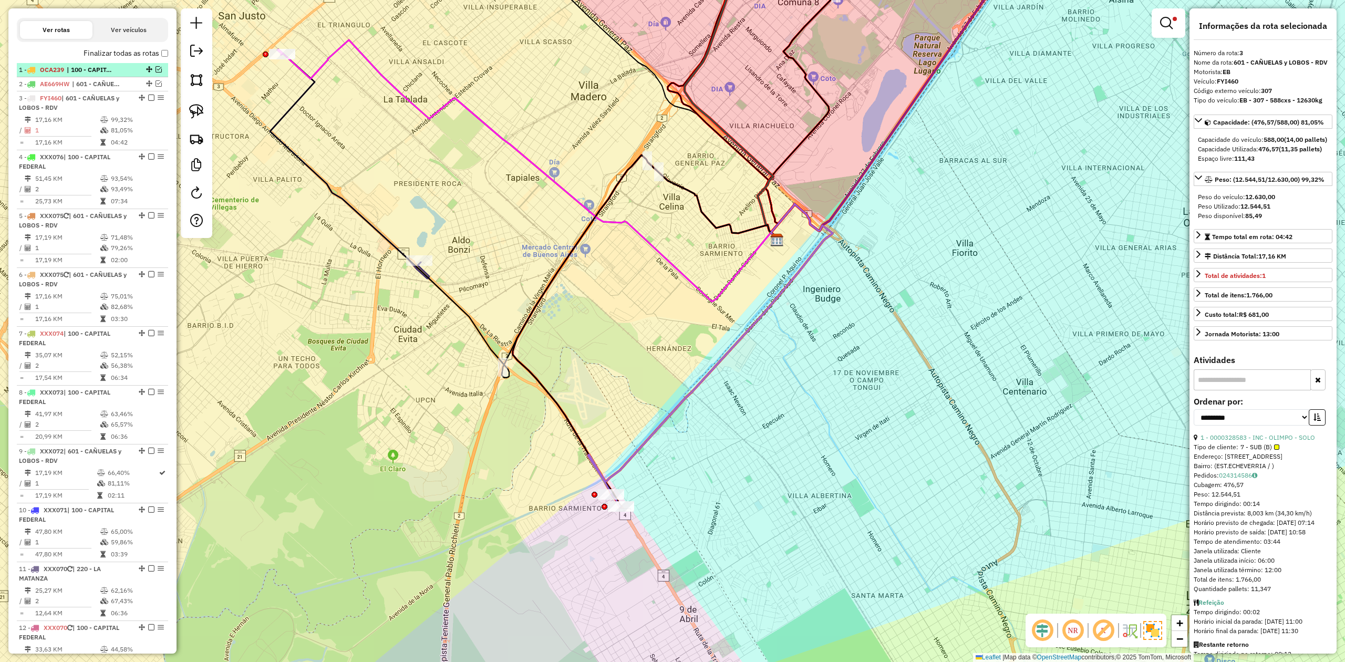
scroll to position [293, 0]
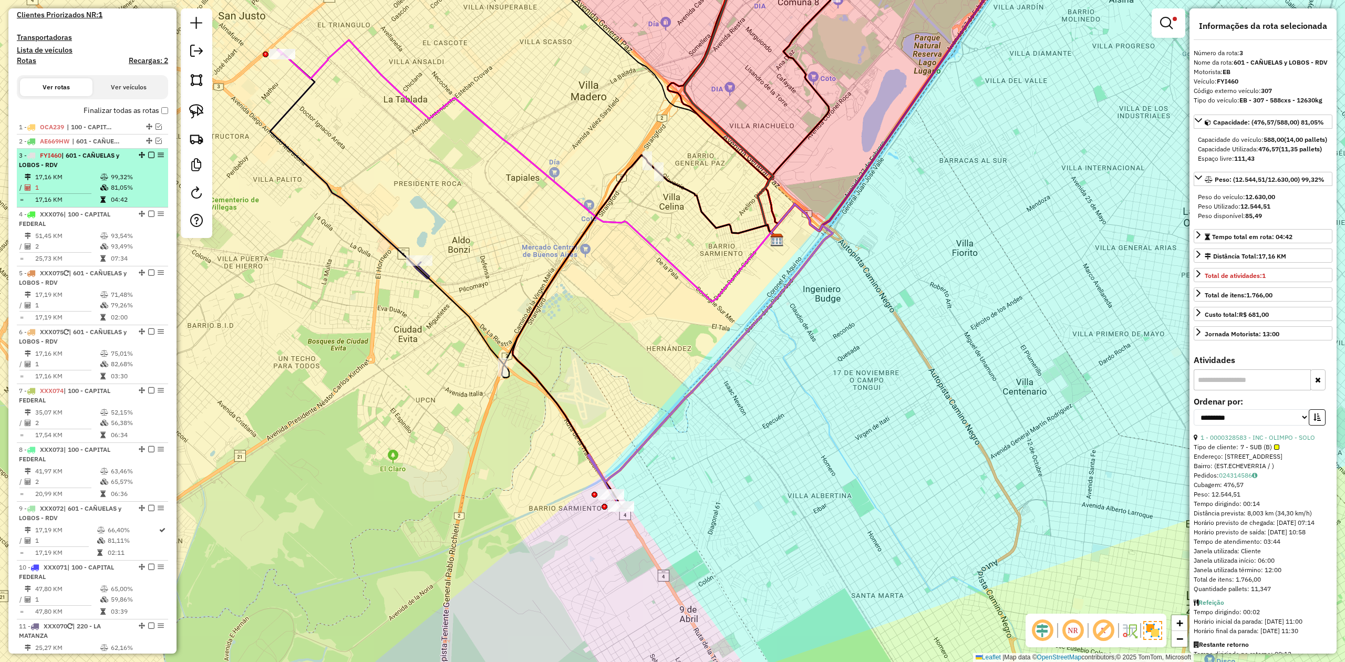
click at [148, 153] on em at bounding box center [151, 155] width 6 height 6
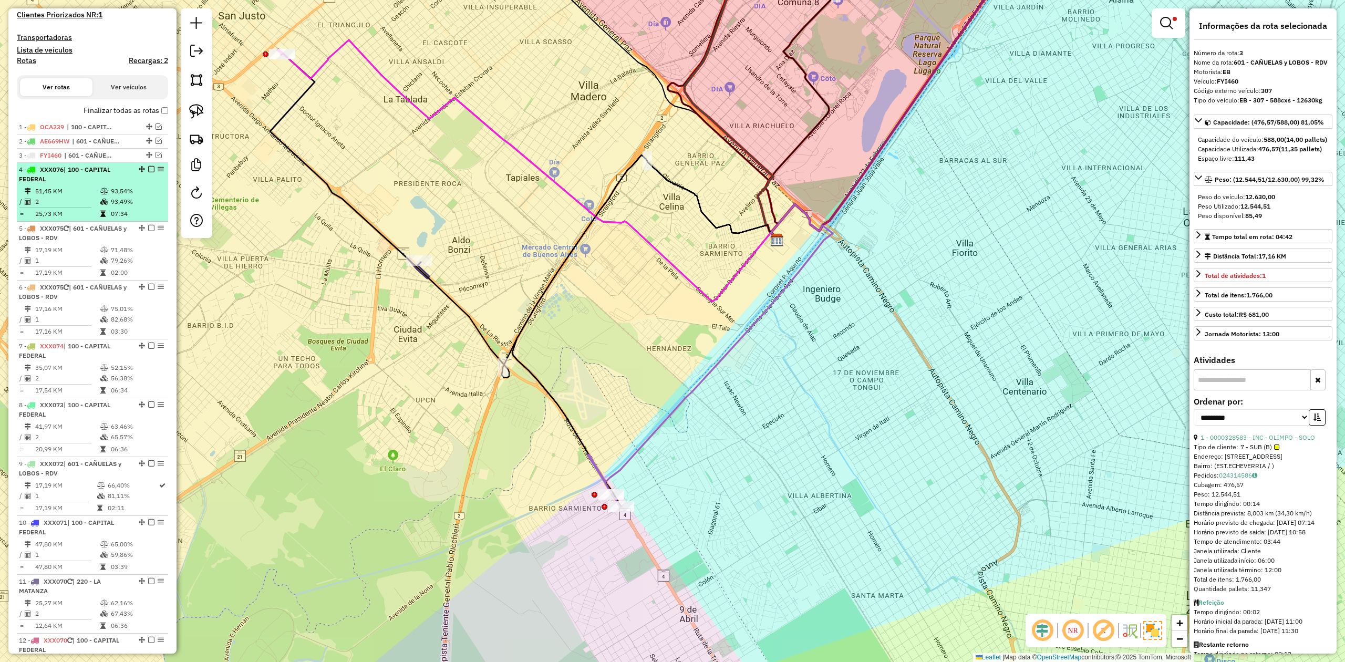
click at [105, 199] on icon at bounding box center [104, 202] width 8 height 6
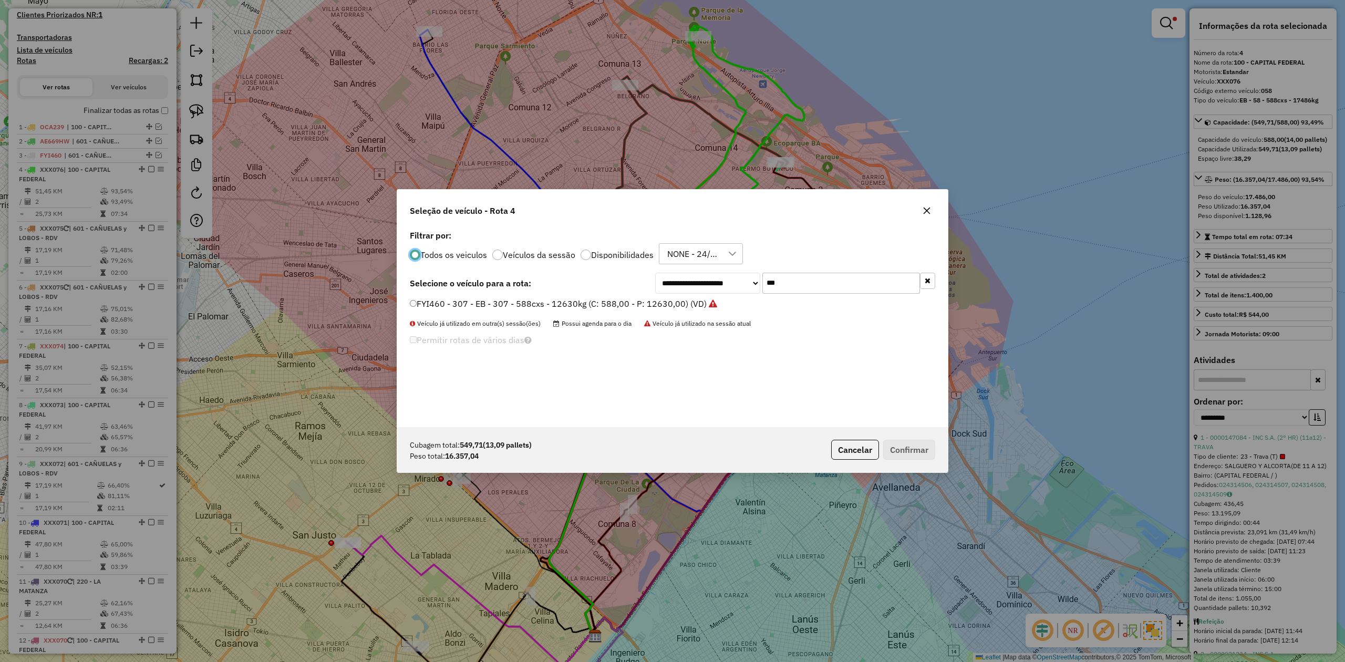
scroll to position [5, 3]
drag, startPoint x: 800, startPoint y: 279, endPoint x: 690, endPoint y: 277, distance: 110.3
click at [691, 277] on div "**********" at bounding box center [795, 283] width 280 height 21
type input "***"
drag, startPoint x: 679, startPoint y: 306, endPoint x: 692, endPoint y: 312, distance: 14.1
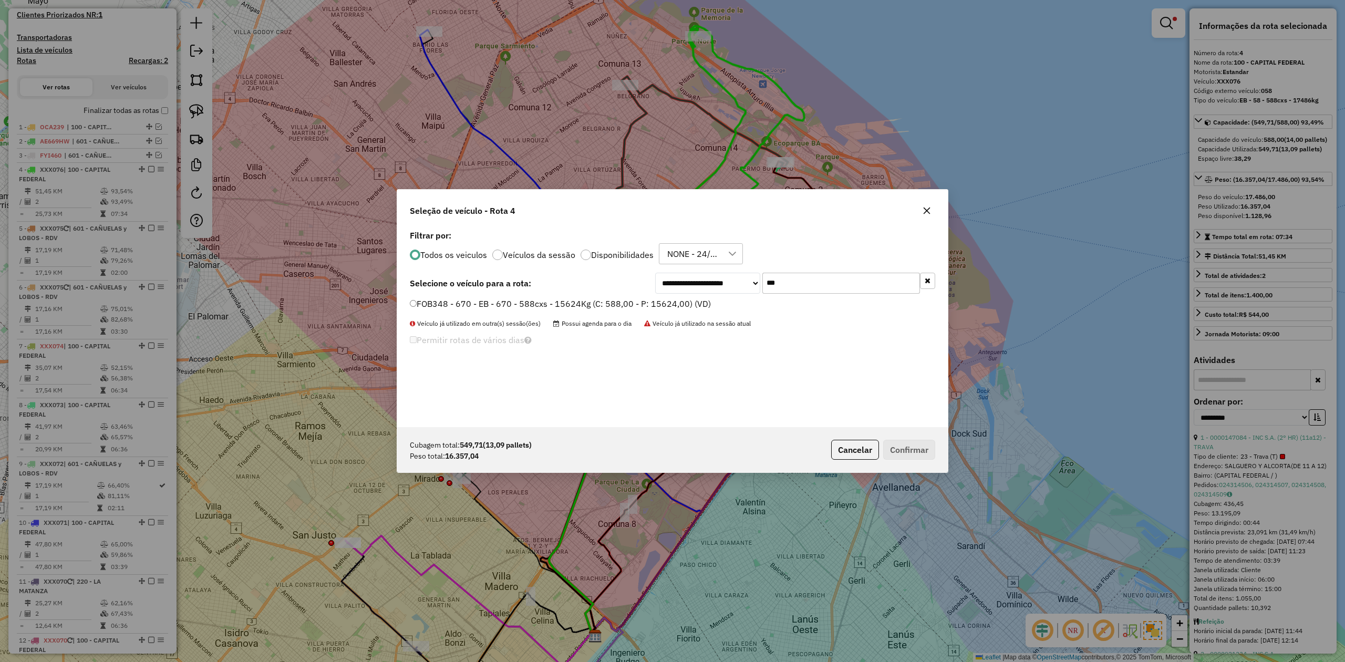
click at [679, 306] on label "FOB348 - 670 - EB - 670 - 588cxs - 15624Kg (C: 588,00 - P: 15624,00) (VD)" at bounding box center [560, 303] width 301 height 13
click at [918, 446] on button "Confirmar" at bounding box center [909, 450] width 52 height 20
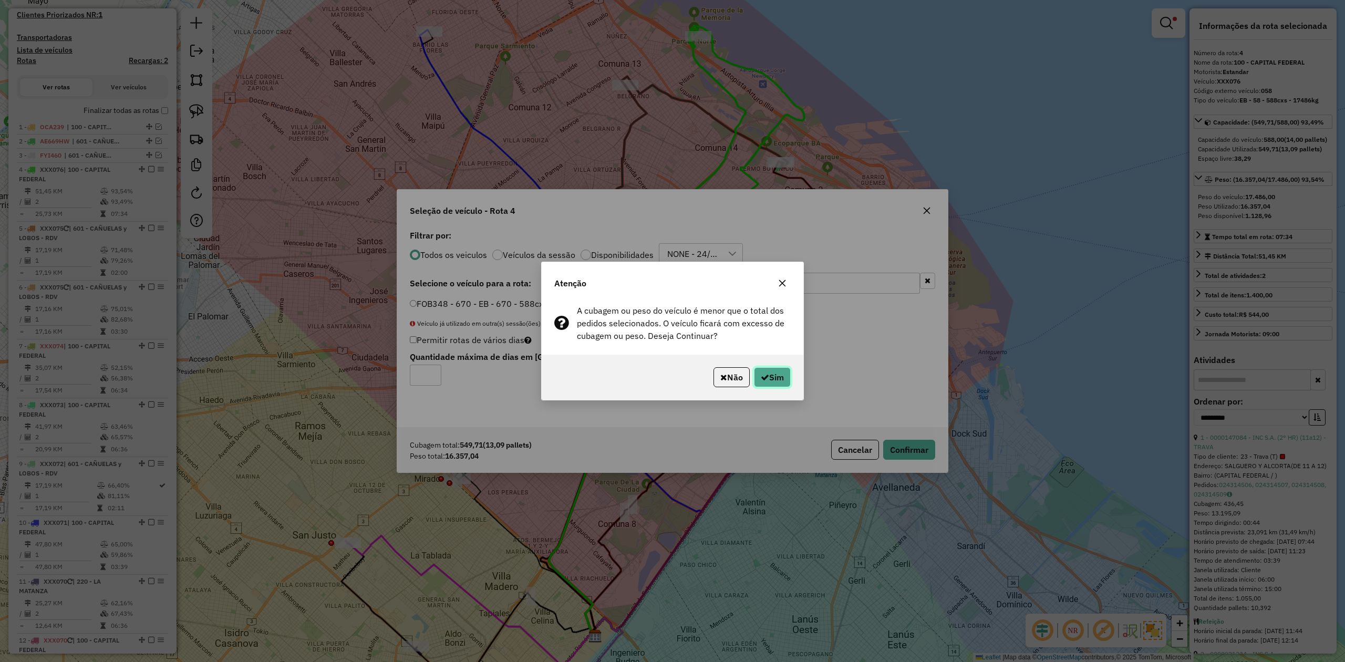
click at [786, 370] on button "Sim" at bounding box center [772, 377] width 37 height 20
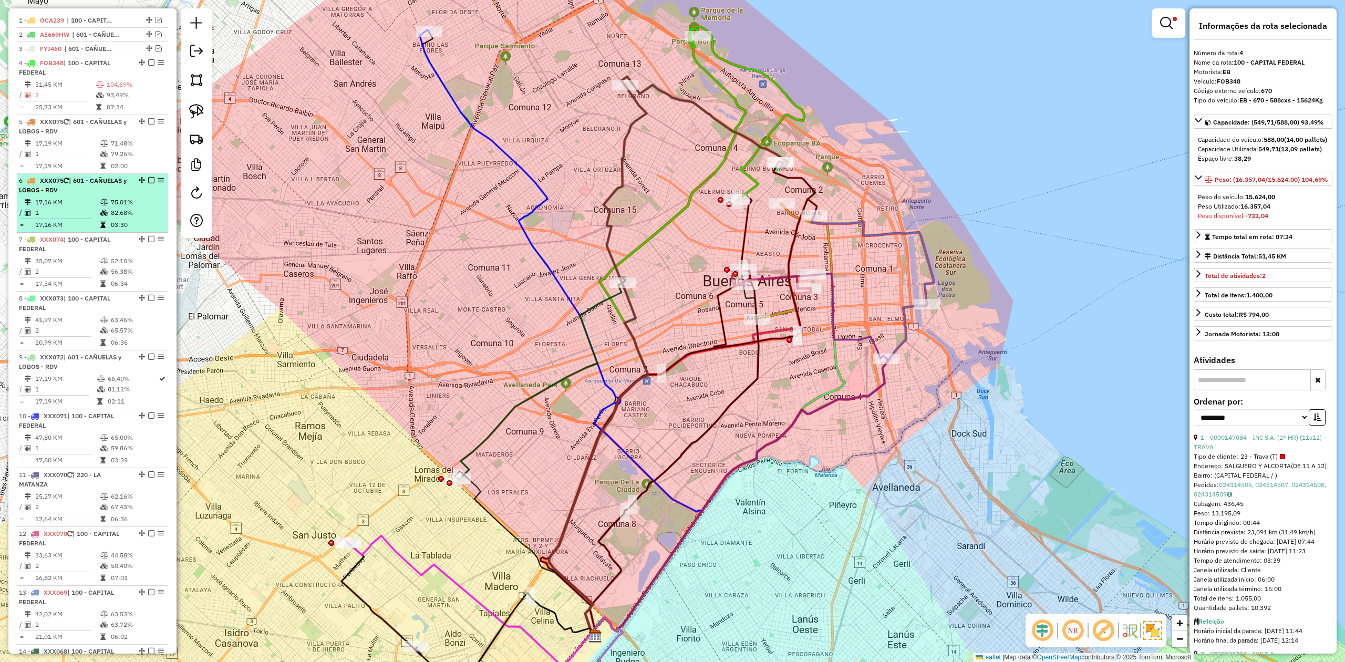
scroll to position [405, 0]
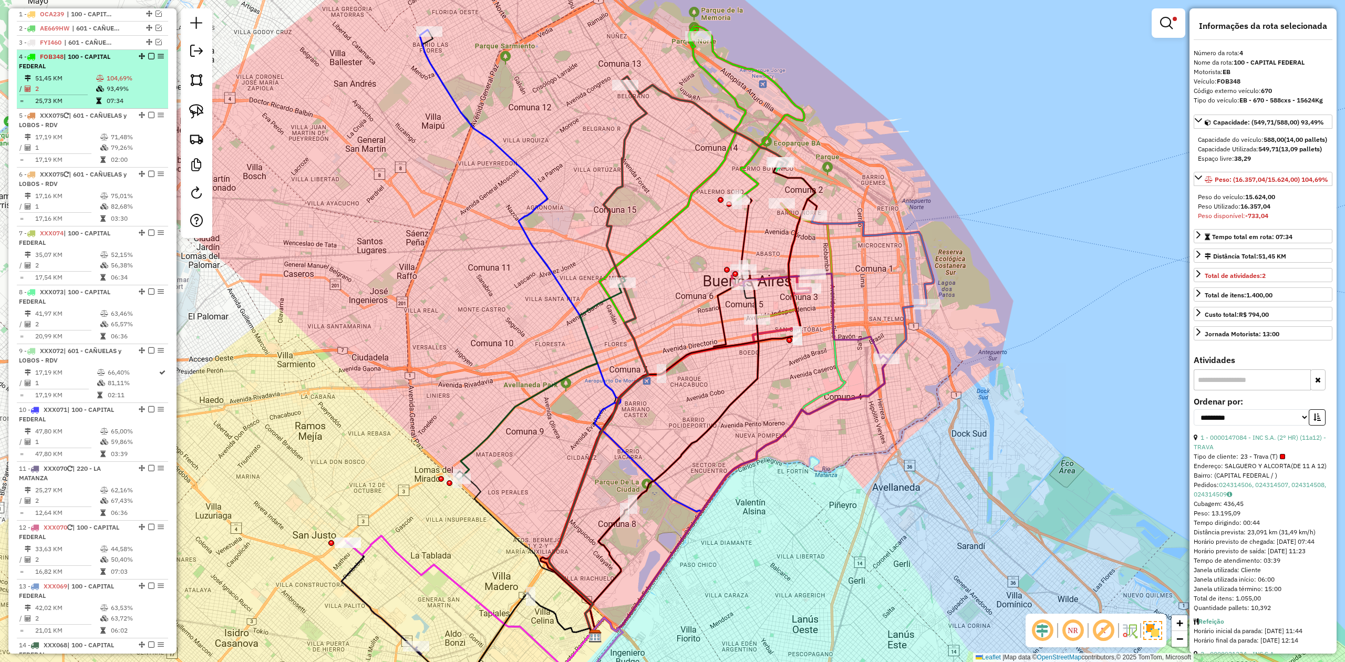
click at [149, 55] on em at bounding box center [151, 56] width 6 height 6
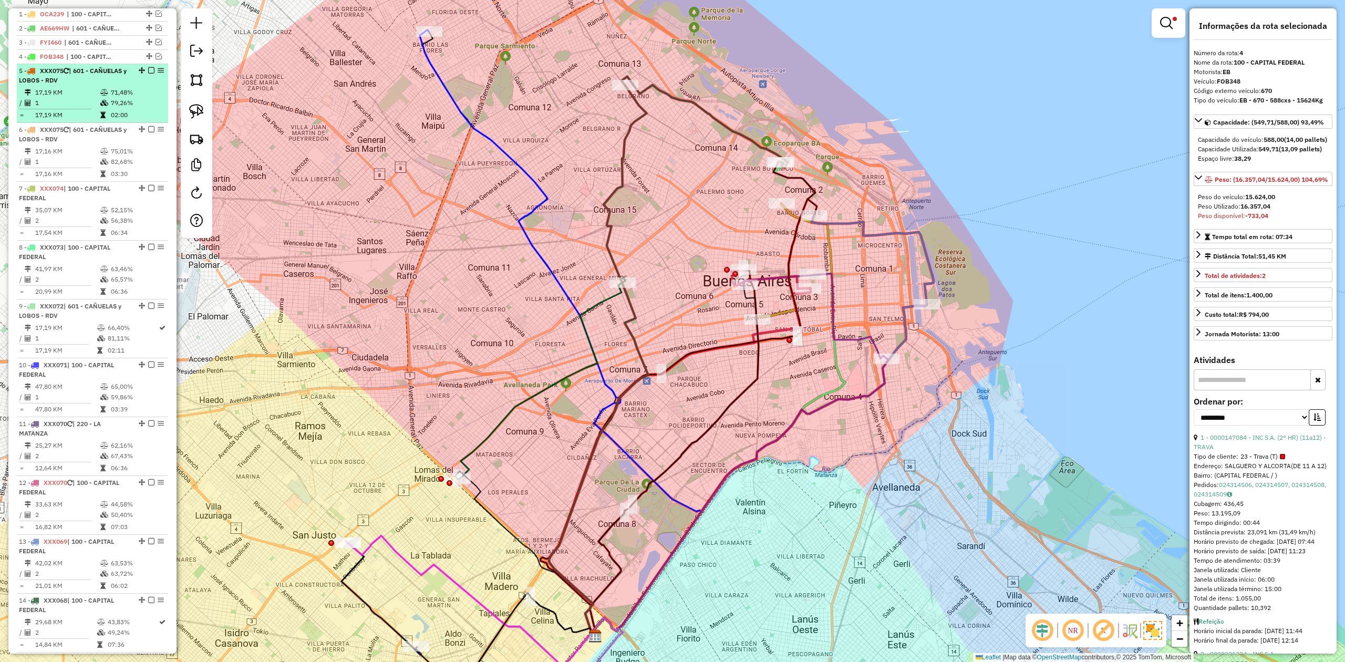
click at [117, 106] on td "79,26%" at bounding box center [136, 103] width 53 height 11
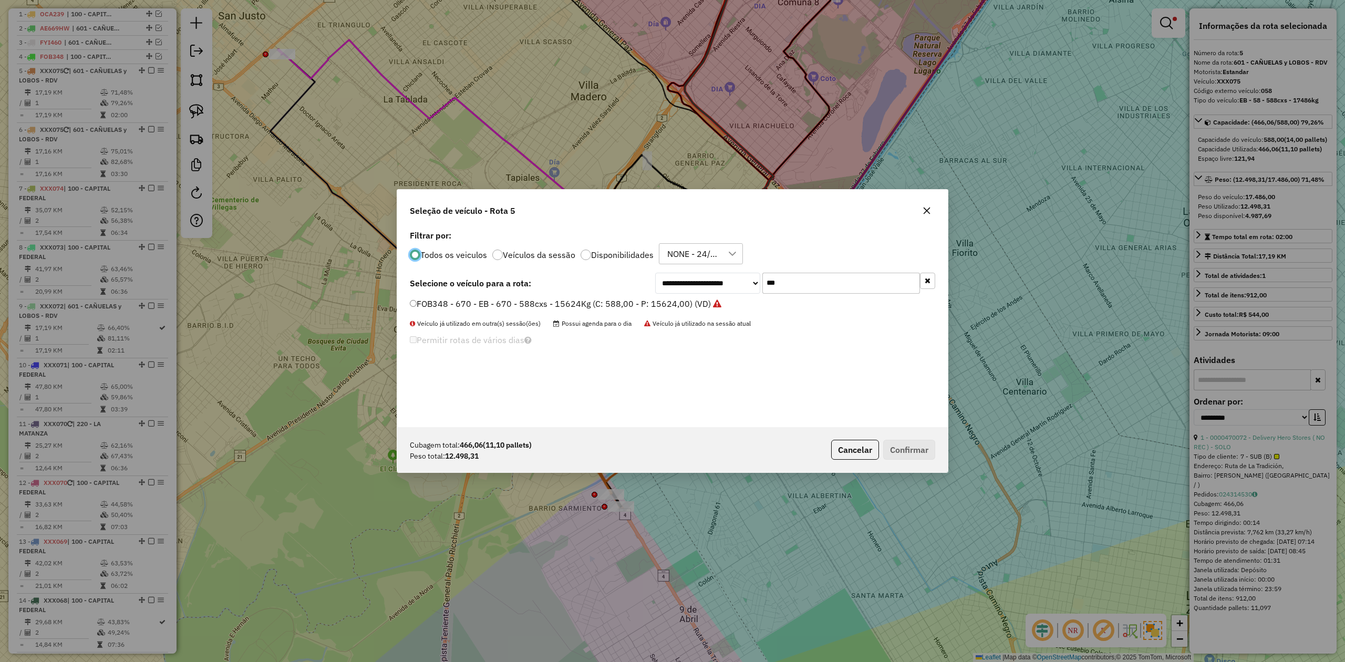
scroll to position [5, 3]
drag, startPoint x: 770, startPoint y: 279, endPoint x: 696, endPoint y: 272, distance: 74.4
click at [698, 273] on div "**********" at bounding box center [795, 283] width 280 height 21
type input "***"
click at [686, 307] on label "FYI461 - 302 - EB - 302 - 588cxs - 12722kg (C: 588,00 - P: 12722,00) (VD)" at bounding box center [558, 303] width 297 height 13
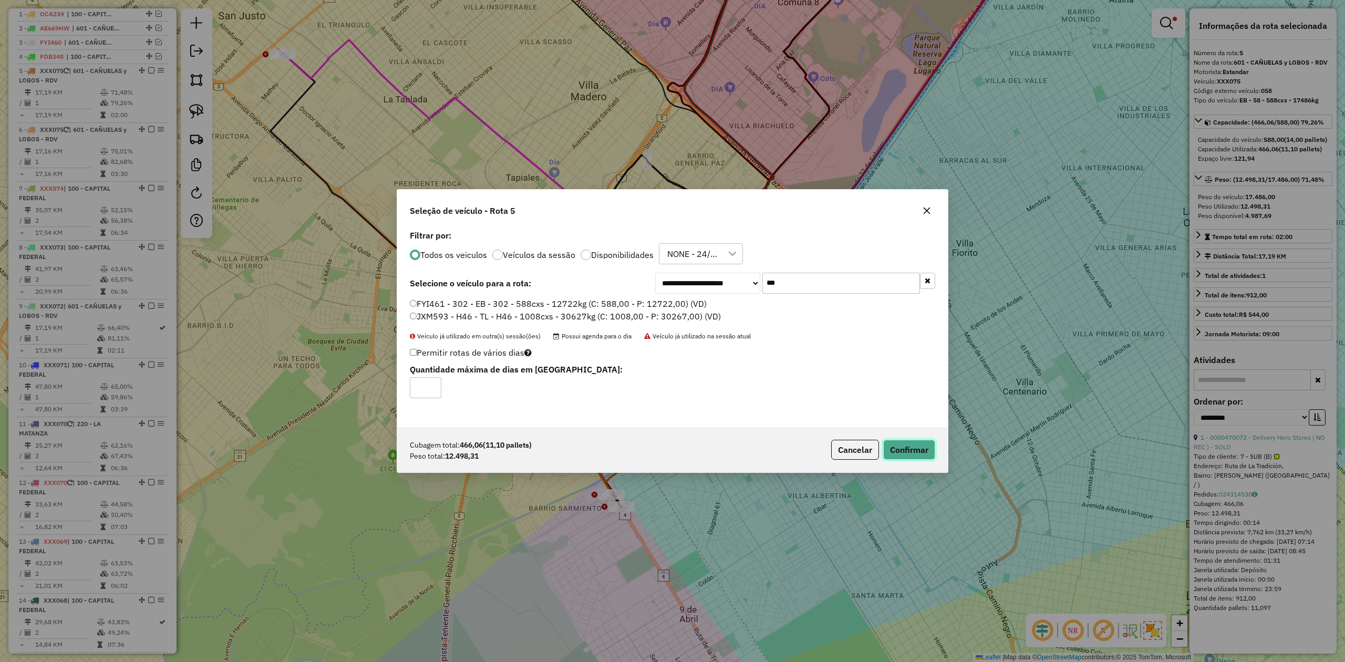
click at [924, 444] on button "Confirmar" at bounding box center [909, 450] width 52 height 20
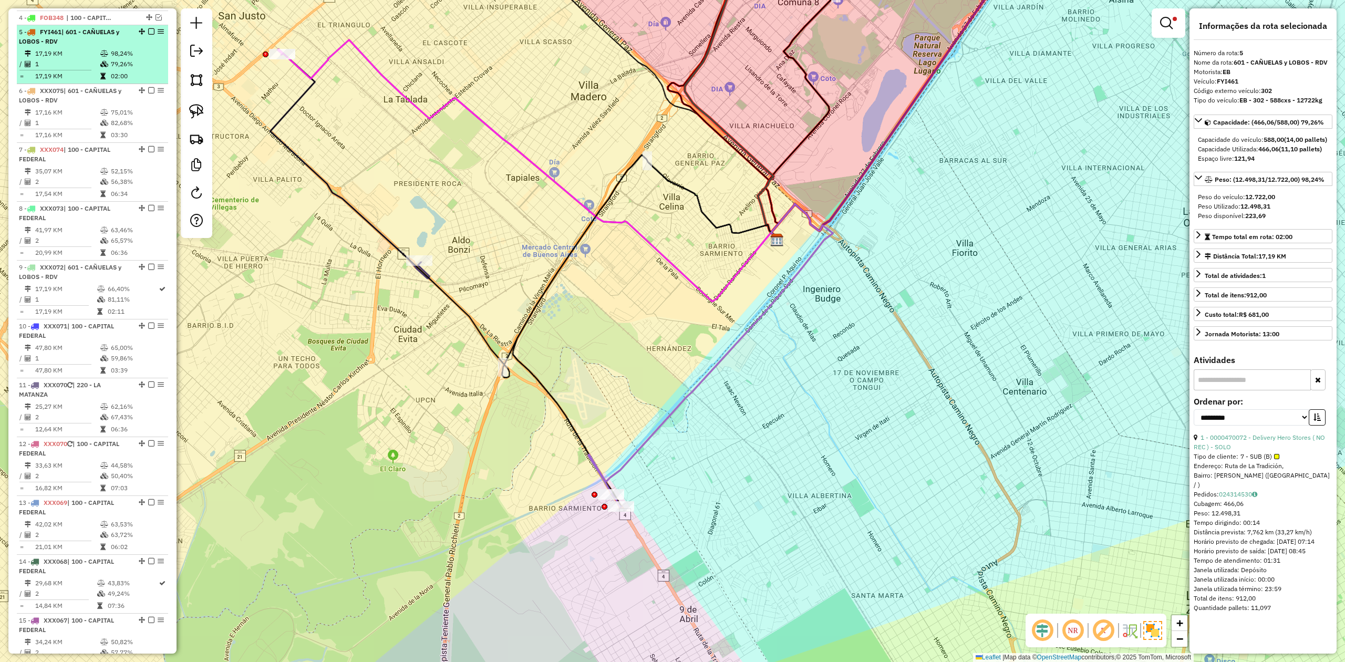
scroll to position [461, 0]
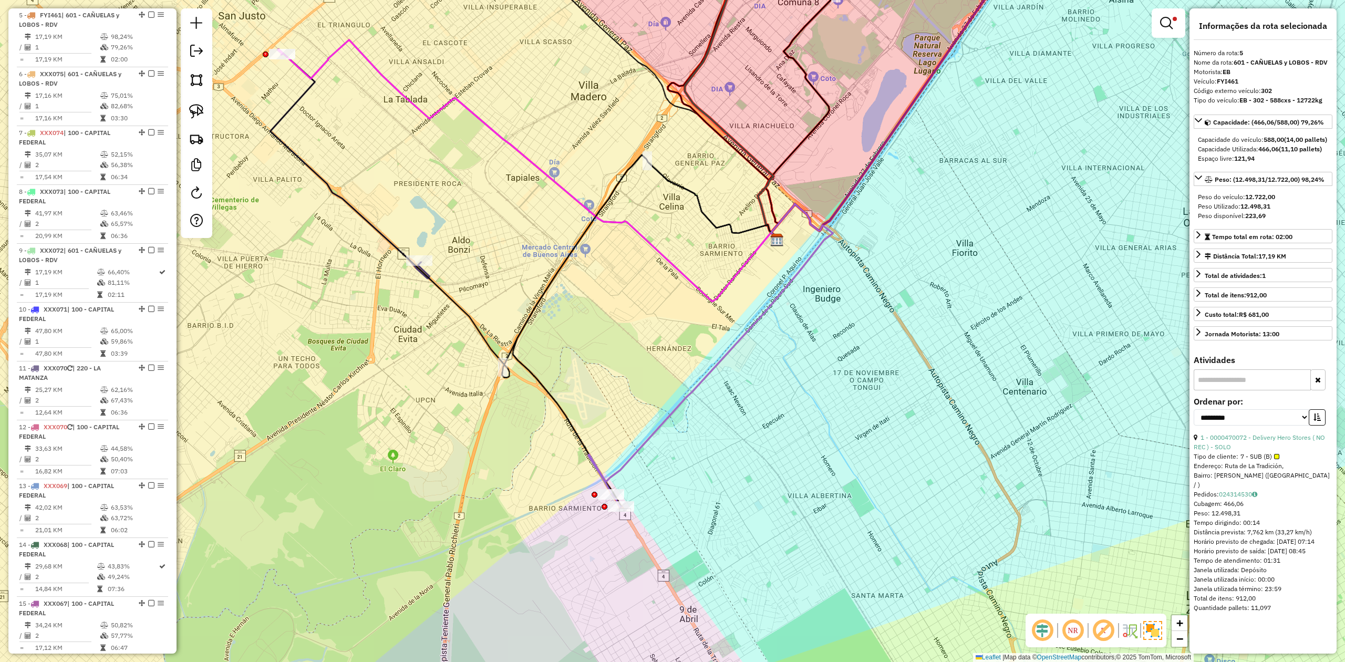
click at [149, 14] on em at bounding box center [151, 15] width 6 height 6
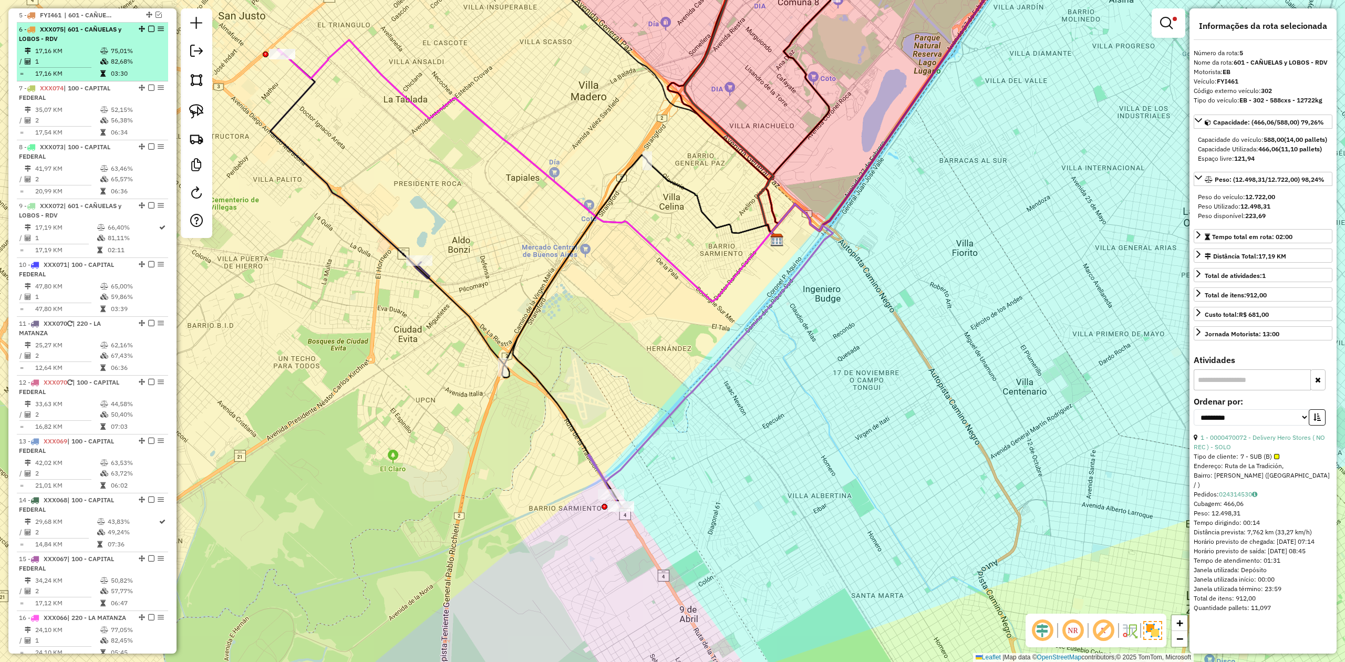
click at [120, 66] on td "82,68%" at bounding box center [136, 61] width 53 height 11
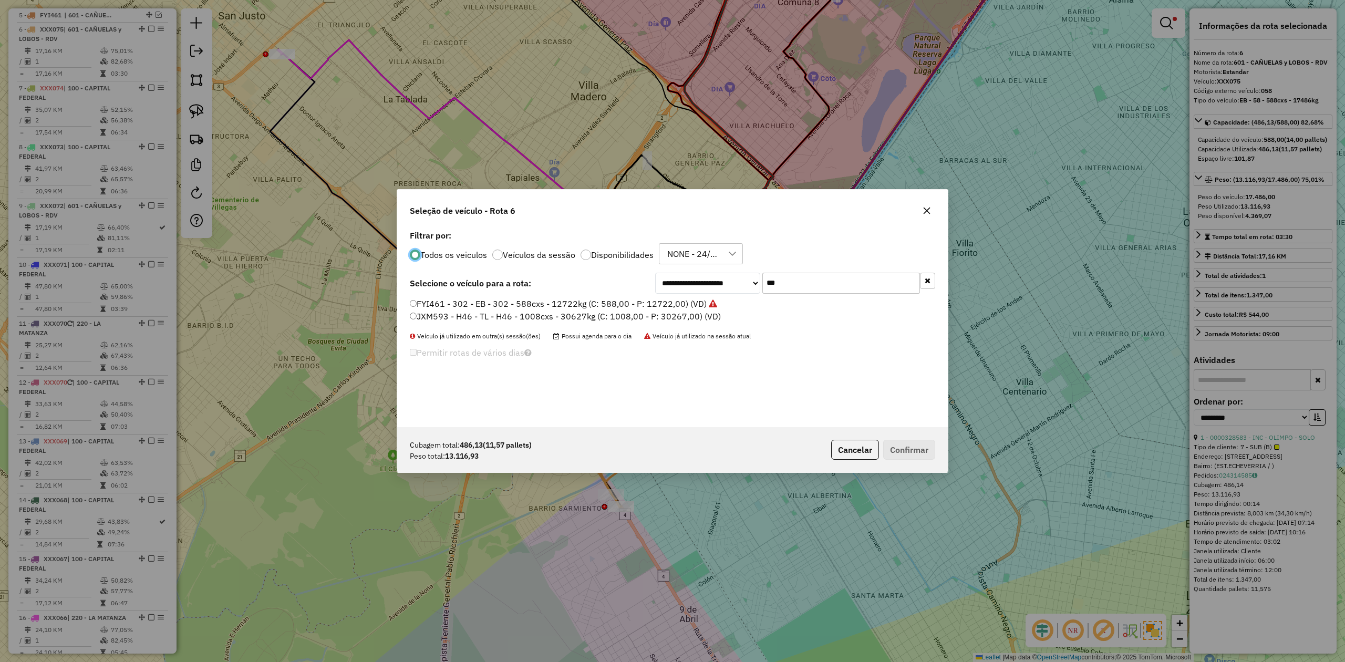
scroll to position [5, 3]
click at [929, 216] on button "button" at bounding box center [926, 210] width 17 height 17
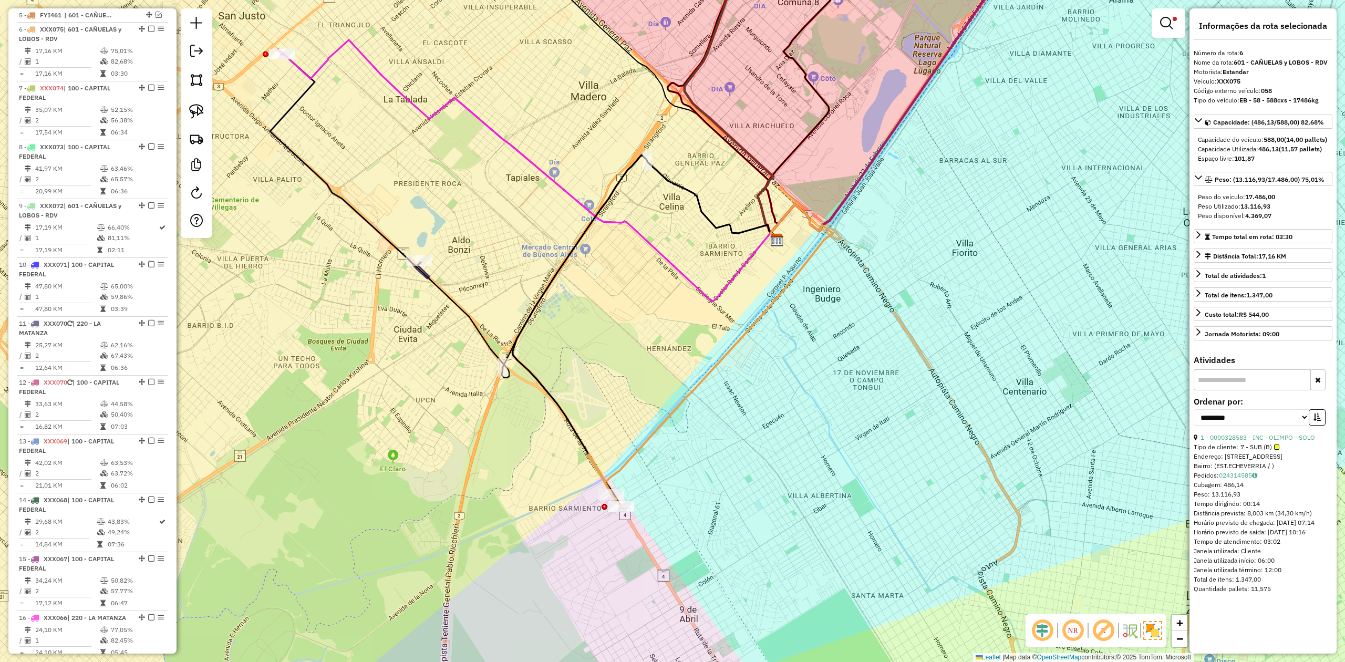
drag, startPoint x: 475, startPoint y: 208, endPoint x: 386, endPoint y: 165, distance: 99.1
click at [474, 207] on div "Limpar filtros Janela de atendimento Grade de atendimento Capacidade Transporta…" at bounding box center [672, 331] width 1345 height 662
click at [105, 50] on icon at bounding box center [104, 51] width 8 height 6
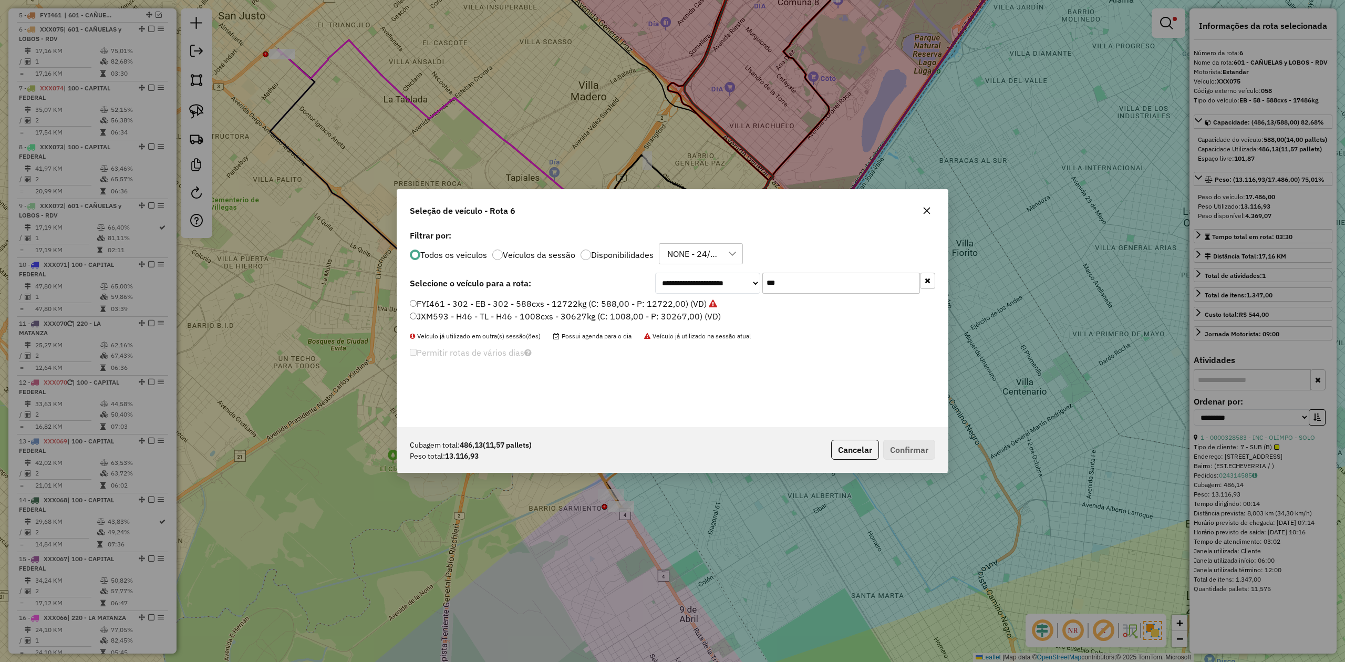
drag, startPoint x: 748, startPoint y: 274, endPoint x: 650, endPoint y: 263, distance: 98.3
click at [650, 263] on div "**********" at bounding box center [672, 327] width 550 height 200
type input "***"
click at [599, 314] on label "KUG070 - 040 - EB - 040 - 588cxs - 14531kg (C: 588,00 - P: 14531,00) (VD)" at bounding box center [560, 316] width 301 height 13
drag, startPoint x: 938, startPoint y: 464, endPoint x: 930, endPoint y: 457, distance: 10.8
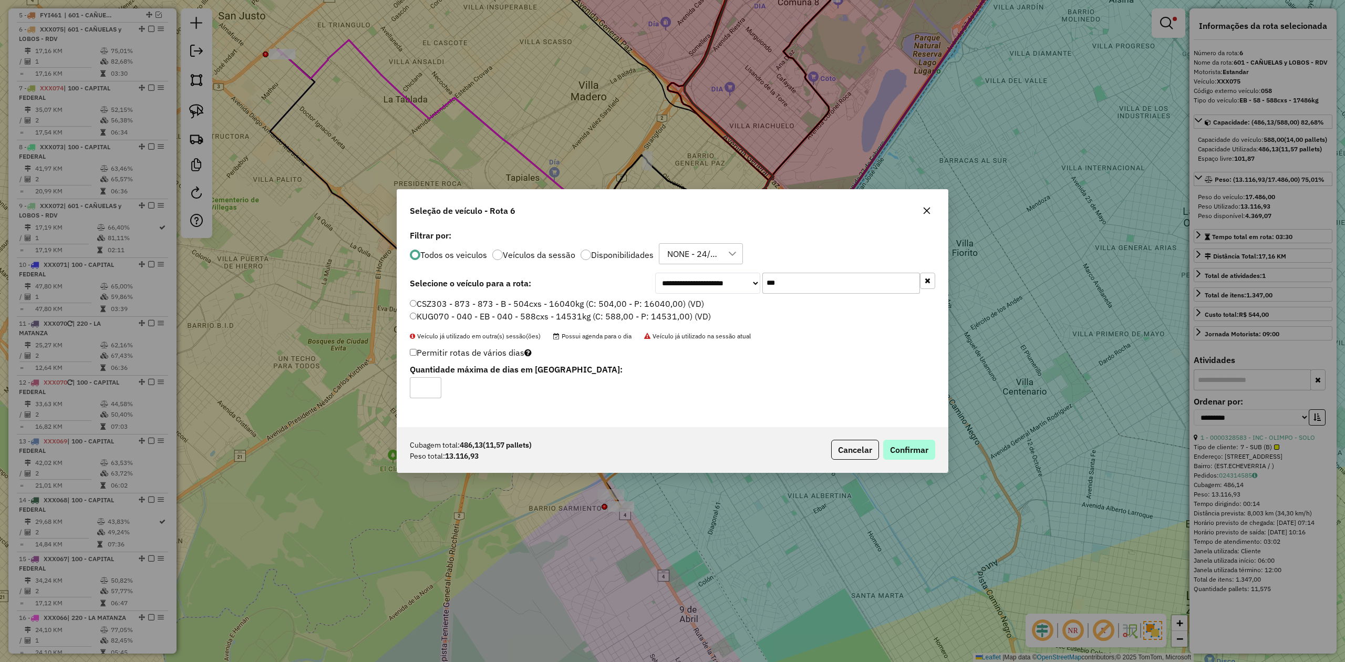
click at [938, 463] on div "Cubagem total: 486,13 (11,57 pallets) Peso total: 13.116,93 Cancelar Confirmar" at bounding box center [672, 449] width 550 height 45
click at [928, 456] on button "Confirmar" at bounding box center [909, 450] width 52 height 20
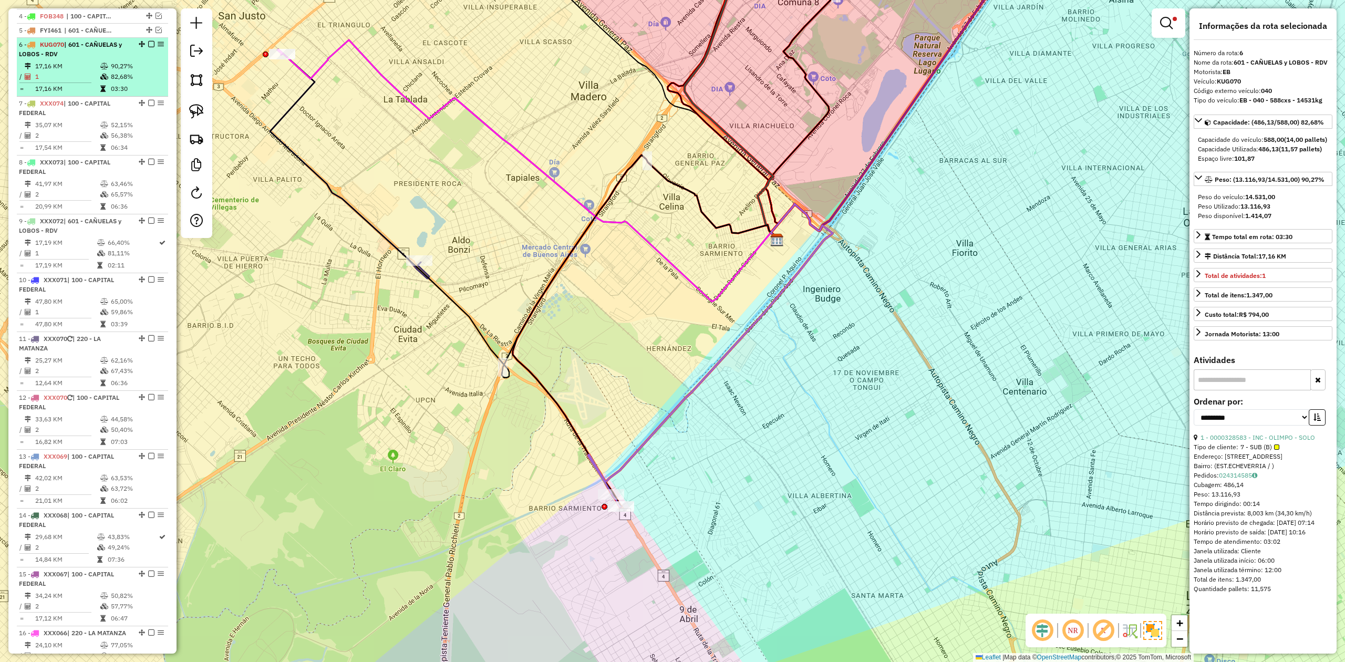
scroll to position [406, 0]
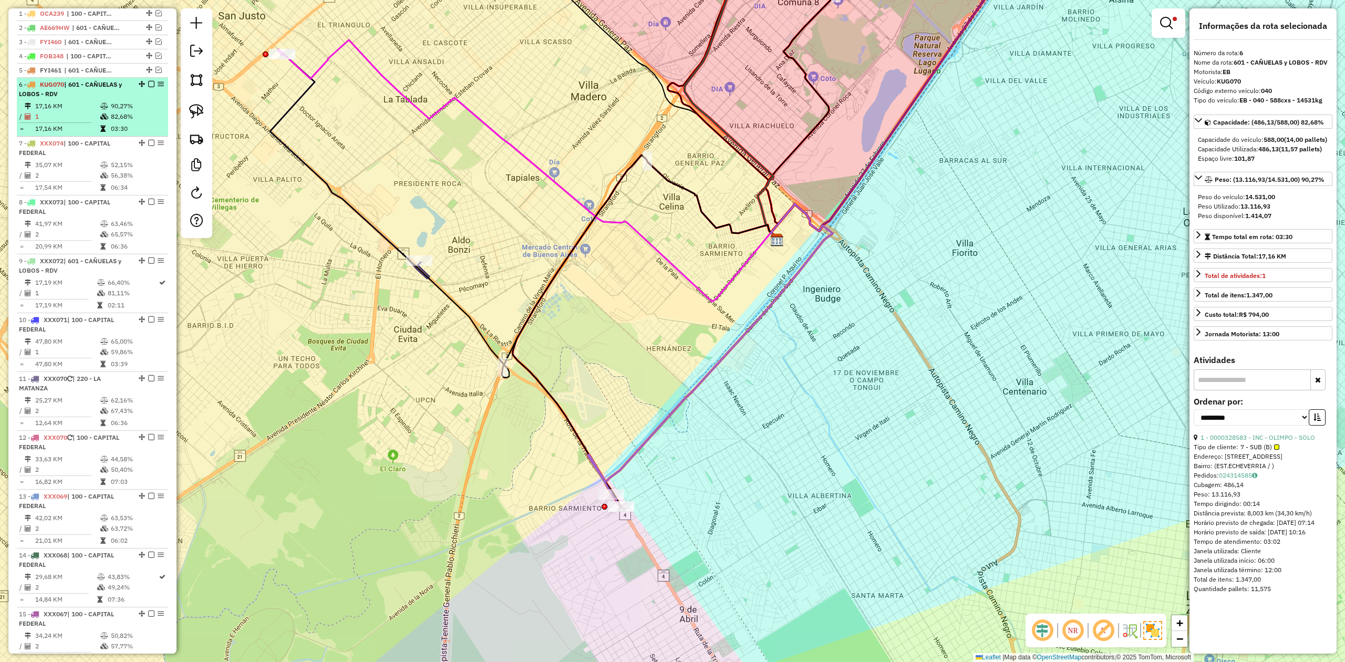
click at [148, 84] on em at bounding box center [151, 84] width 6 height 6
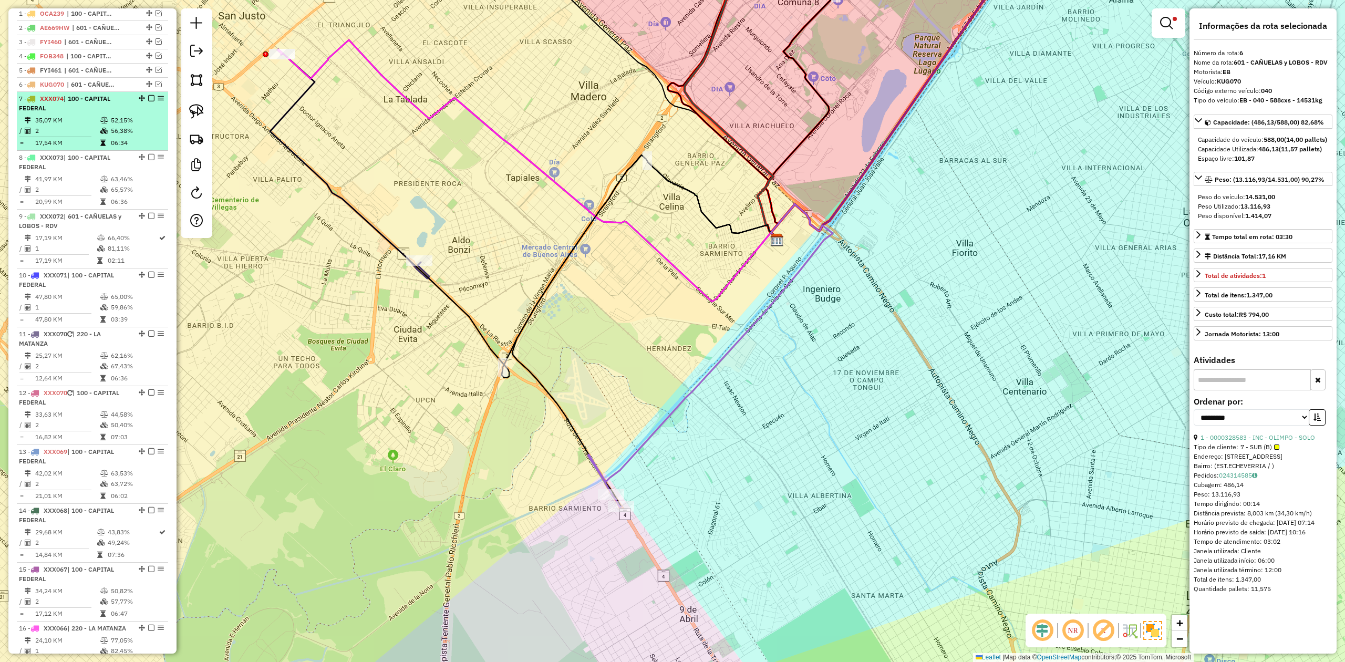
click at [91, 120] on td "35,07 KM" at bounding box center [67, 120] width 65 height 11
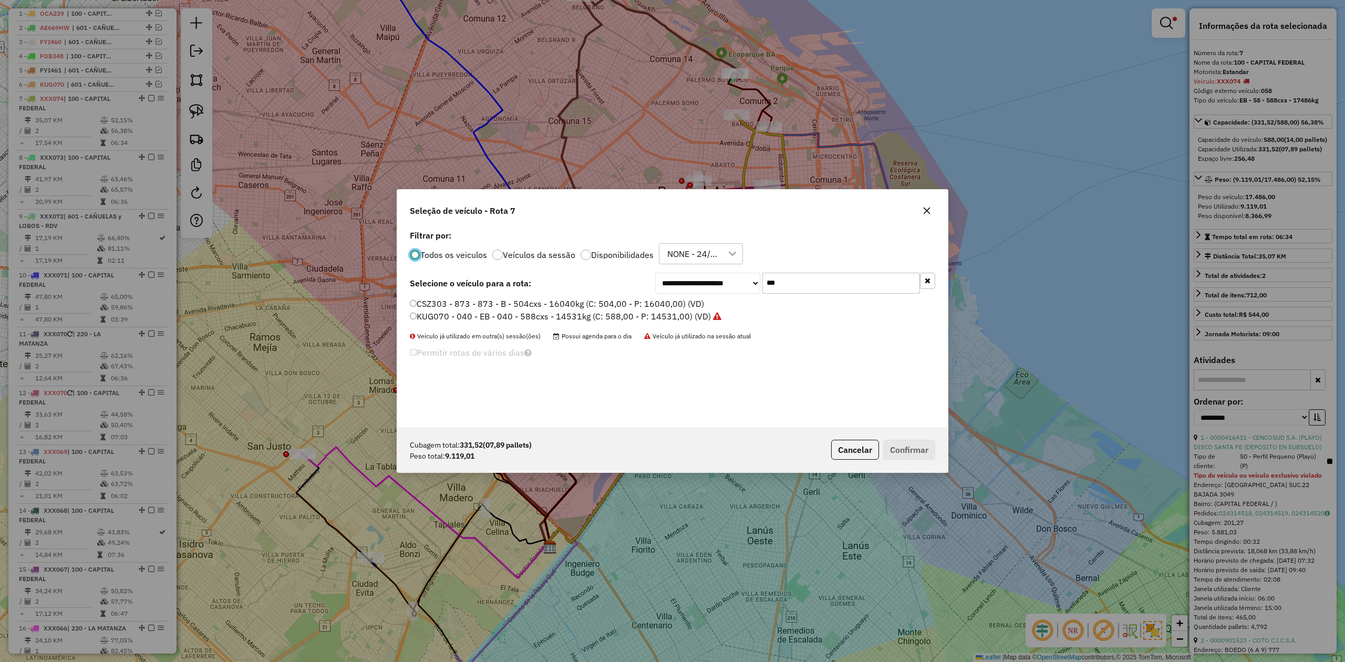
scroll to position [5, 3]
drag, startPoint x: 787, startPoint y: 282, endPoint x: 686, endPoint y: 264, distance: 102.5
click at [687, 264] on div "**********" at bounding box center [672, 327] width 550 height 200
click at [795, 250] on div "Todos os veiculos Veículos da sessão Disponibilidades NONE - 24/09 - PROMAX" at bounding box center [672, 253] width 525 height 21
drag, startPoint x: 774, startPoint y: 290, endPoint x: 748, endPoint y: 289, distance: 26.3
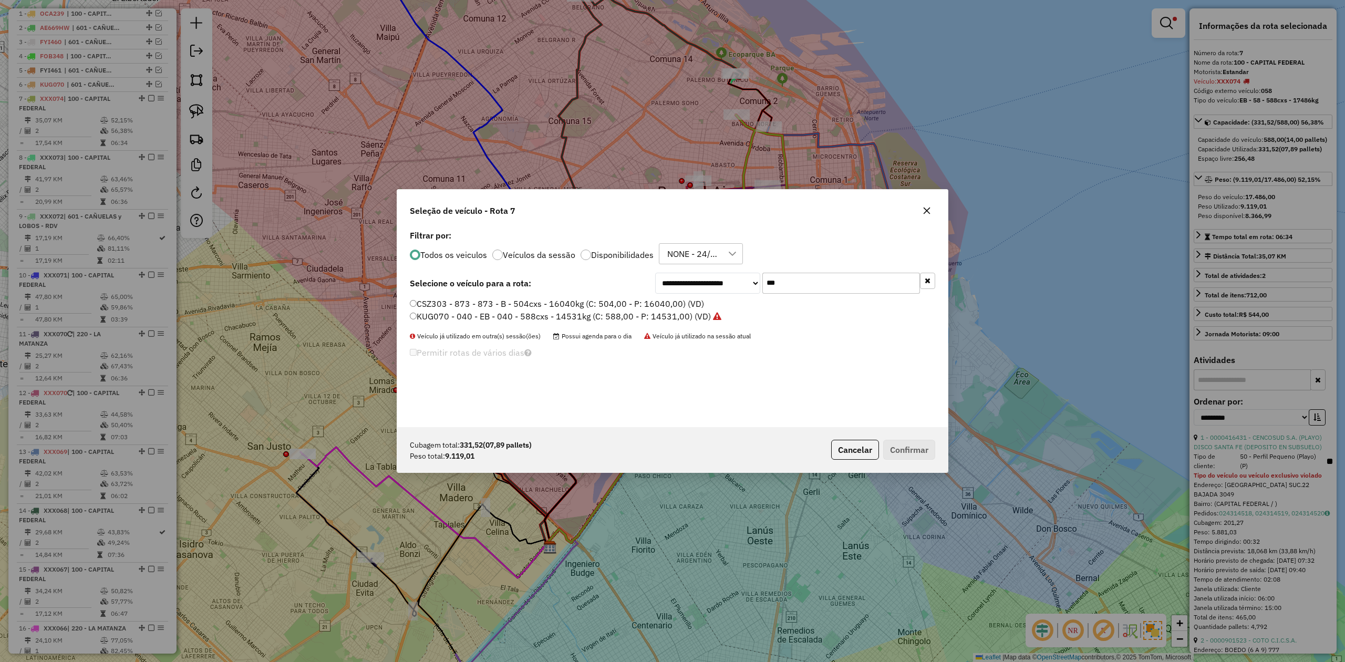
click at [751, 289] on div "**********" at bounding box center [795, 283] width 280 height 21
type input "***"
click at [656, 305] on label "EQM348 - 046 - EB - 046 - 420cxs - 8173kg (C: 420,00 - P: 8173,00) (VD)" at bounding box center [555, 303] width 291 height 13
click at [908, 446] on button "Confirmar" at bounding box center [909, 450] width 52 height 20
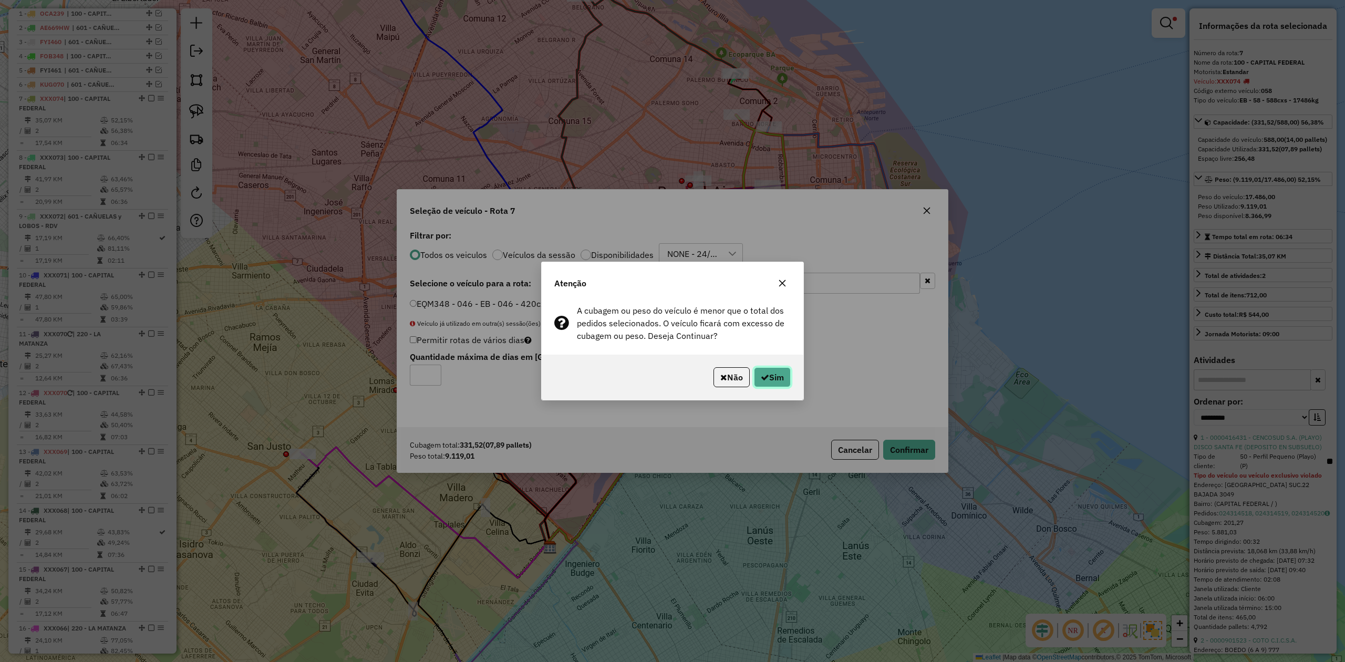
click at [779, 381] on button "Sim" at bounding box center [772, 377] width 37 height 20
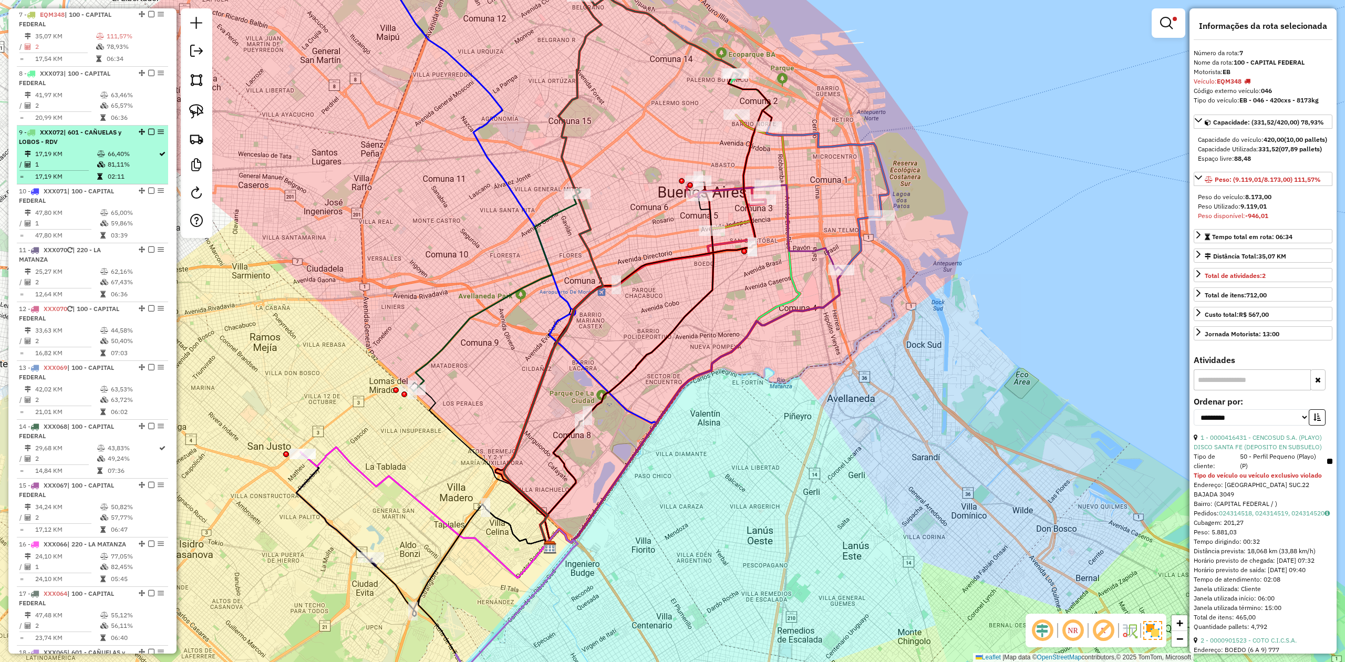
scroll to position [350, 0]
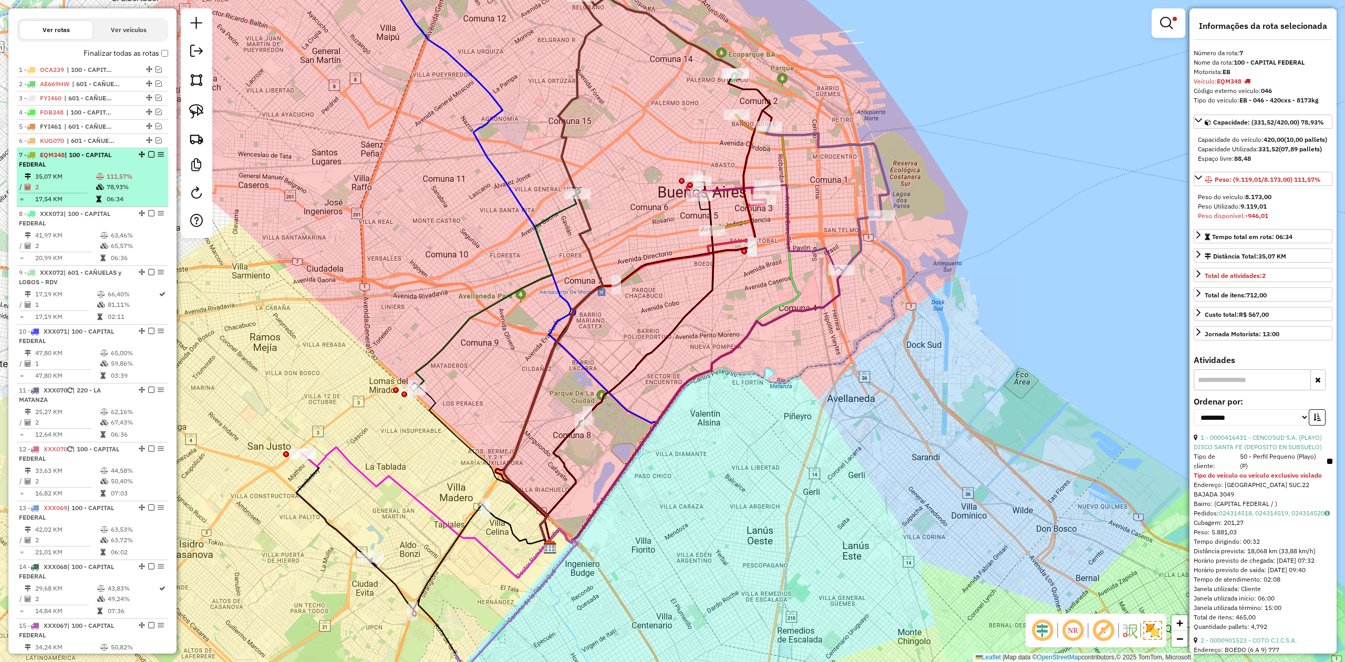
click at [149, 152] on em at bounding box center [151, 154] width 6 height 6
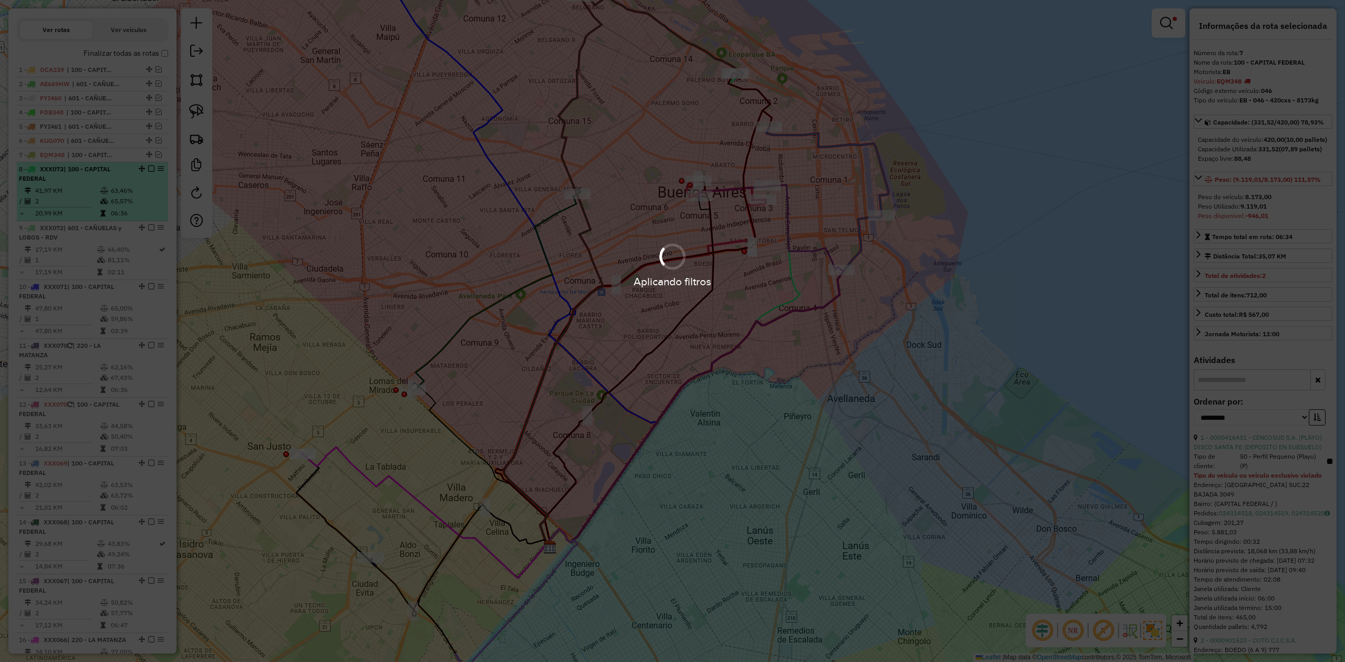
click at [137, 185] on td "63,46%" at bounding box center [136, 190] width 53 height 11
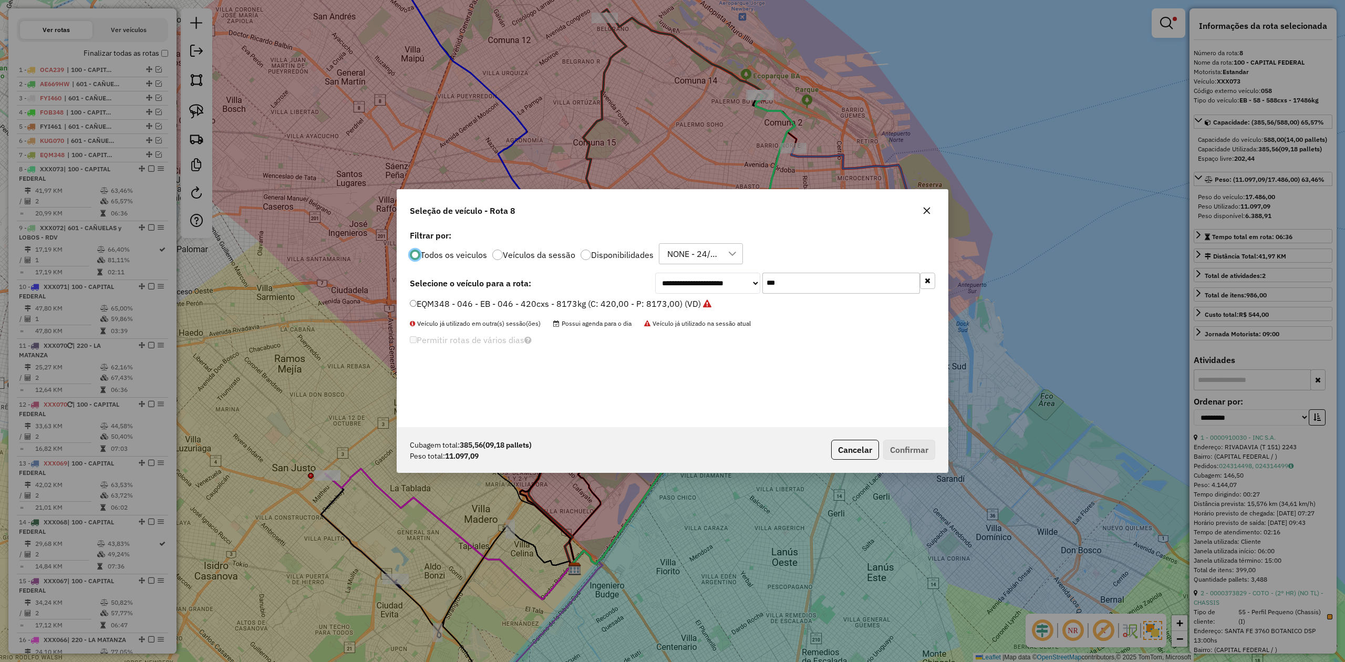
scroll to position [5, 3]
drag, startPoint x: 806, startPoint y: 278, endPoint x: 706, endPoint y: 274, distance: 99.9
click at [706, 274] on div "**********" at bounding box center [795, 283] width 280 height 21
type input "***"
click at [675, 305] on label "OCA239 - 357 - EB - 357 - 420cxs - 9552kg (C: 420,00 - P: 9552,00) (VD)" at bounding box center [560, 303] width 300 height 13
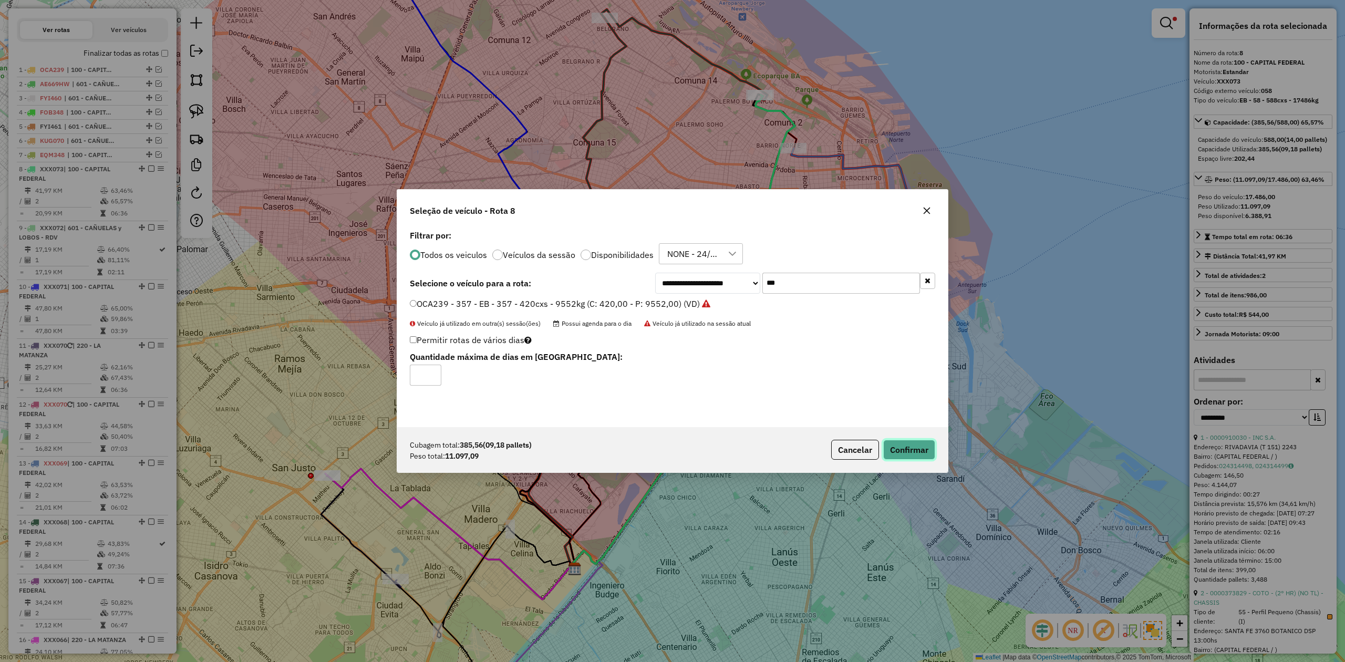
click at [899, 452] on button "Confirmar" at bounding box center [909, 450] width 52 height 20
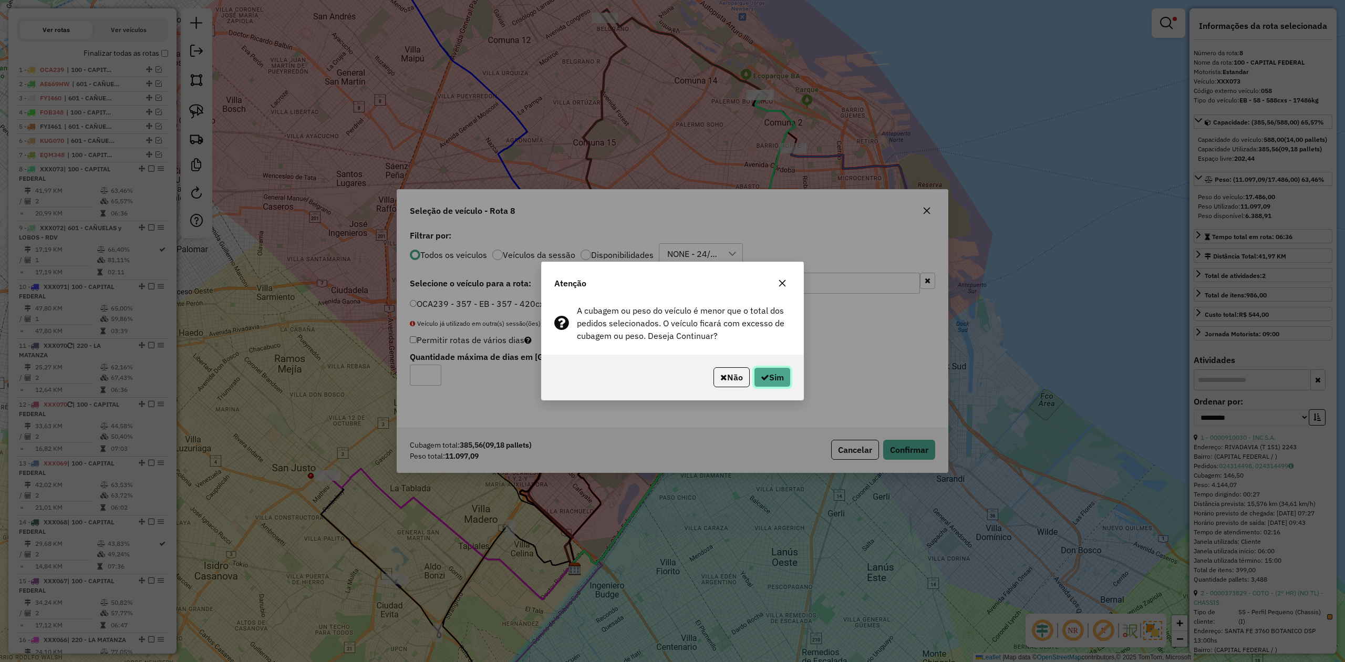
click at [776, 374] on button "Sim" at bounding box center [772, 377] width 37 height 20
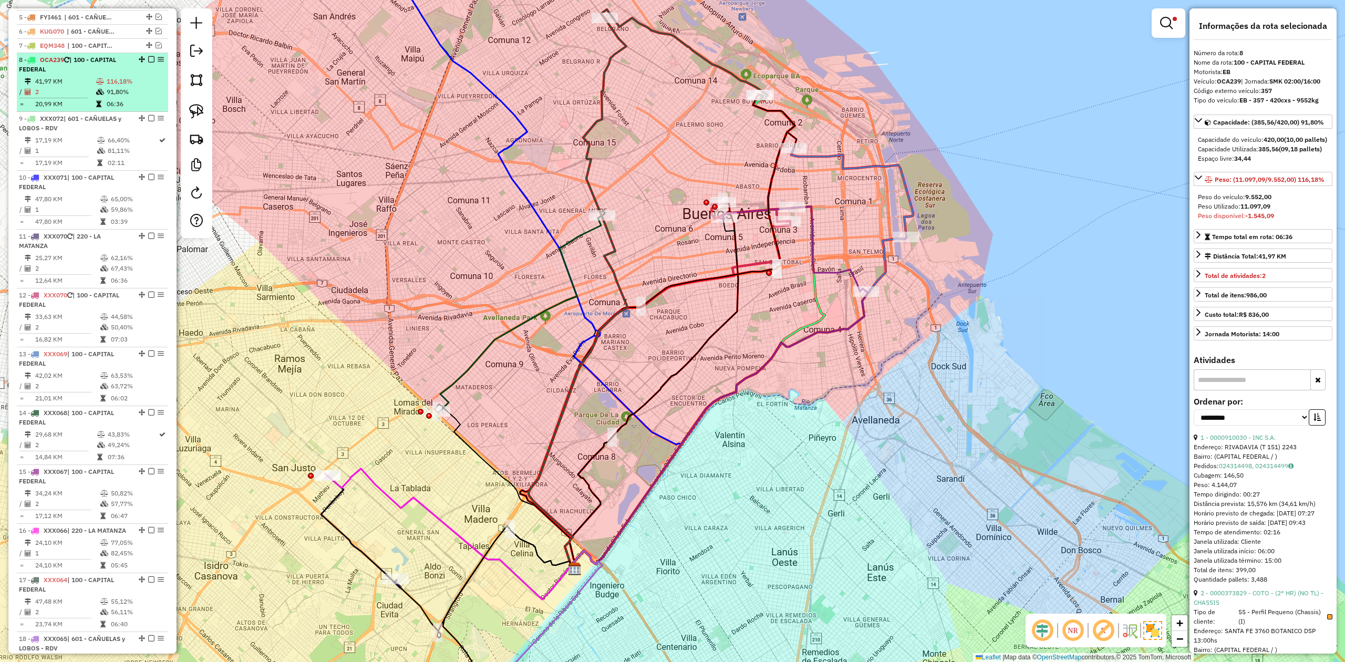
scroll to position [435, 0]
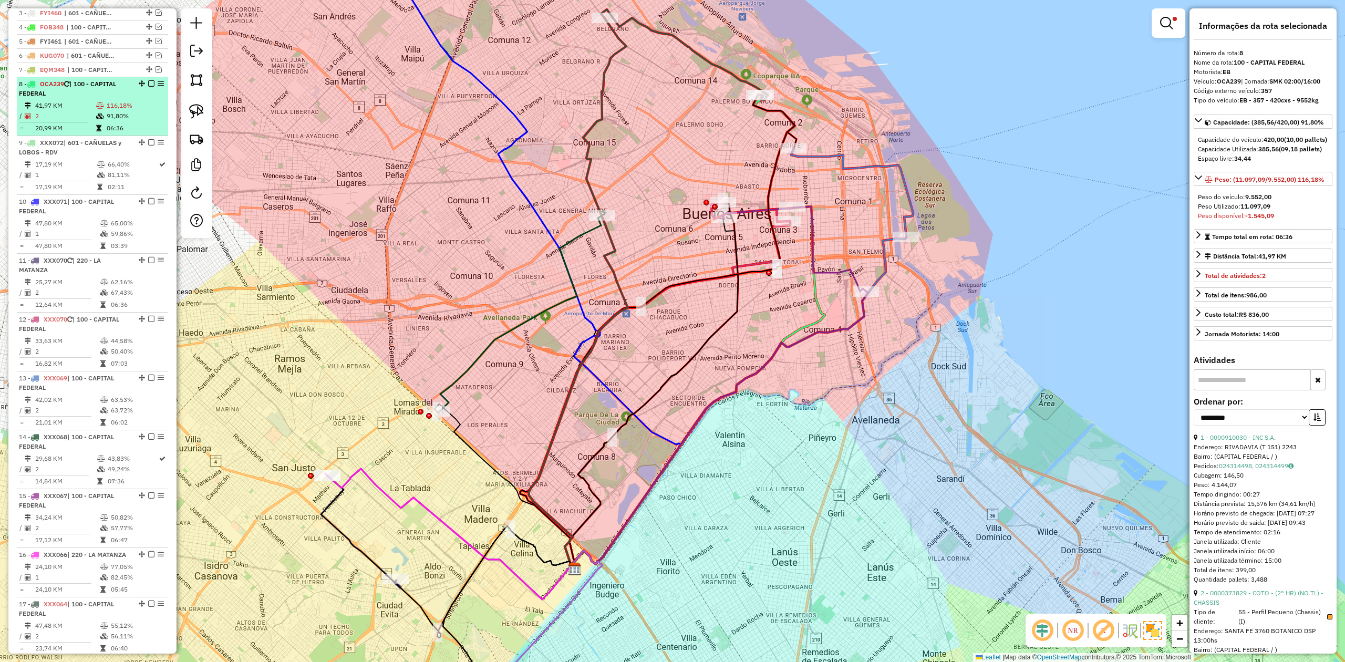
click at [149, 82] on em at bounding box center [151, 83] width 6 height 6
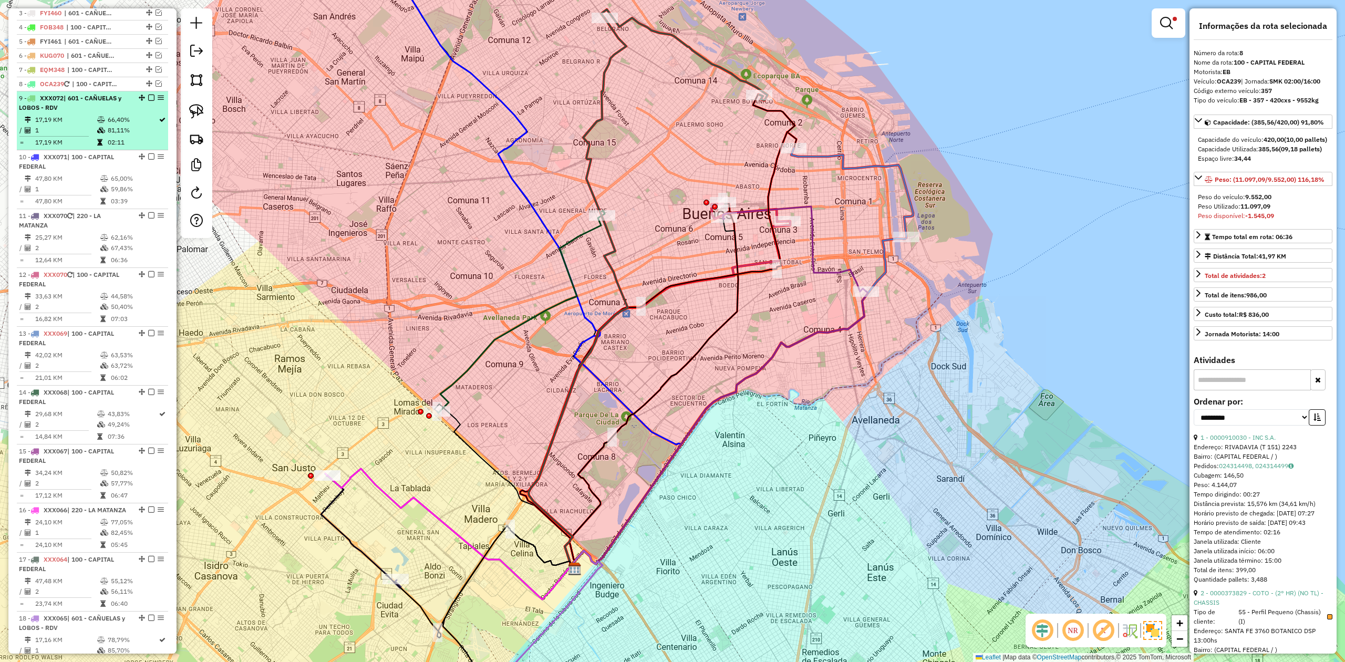
click at [112, 128] on td "81,11%" at bounding box center [132, 130] width 51 height 11
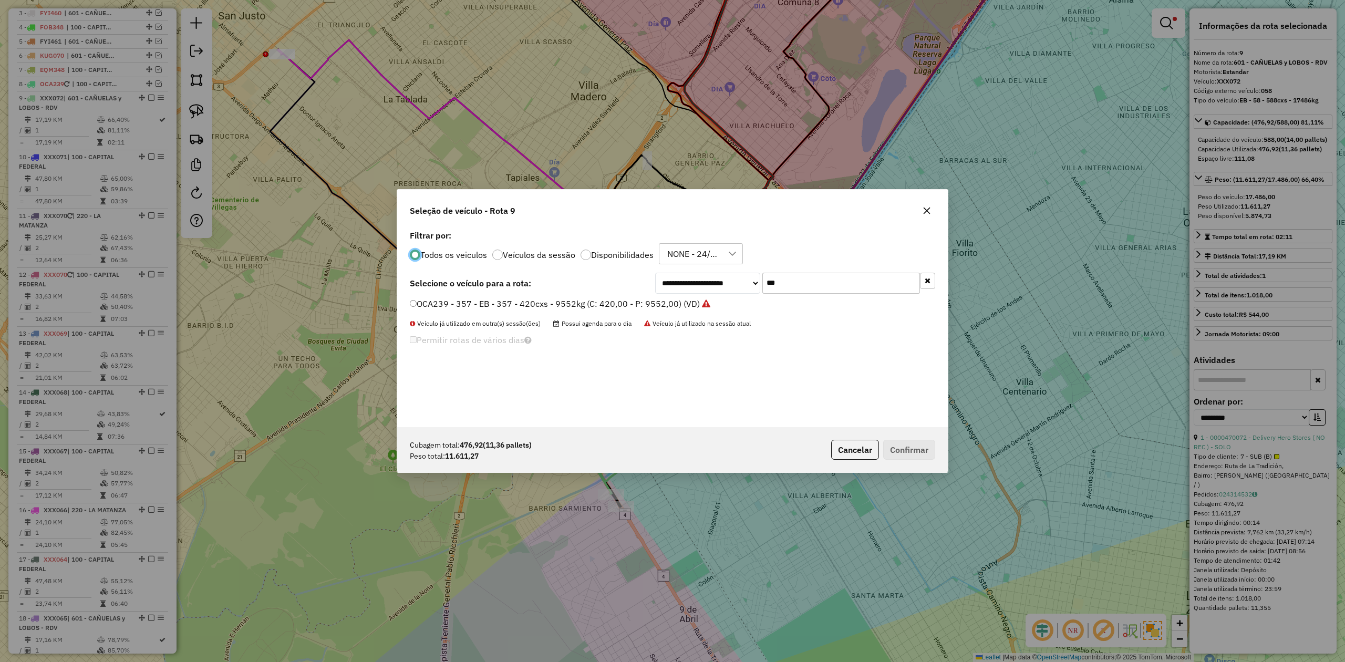
scroll to position [5, 3]
drag, startPoint x: 789, startPoint y: 286, endPoint x: 738, endPoint y: 280, distance: 51.2
click at [739, 279] on div "**********" at bounding box center [795, 283] width 280 height 21
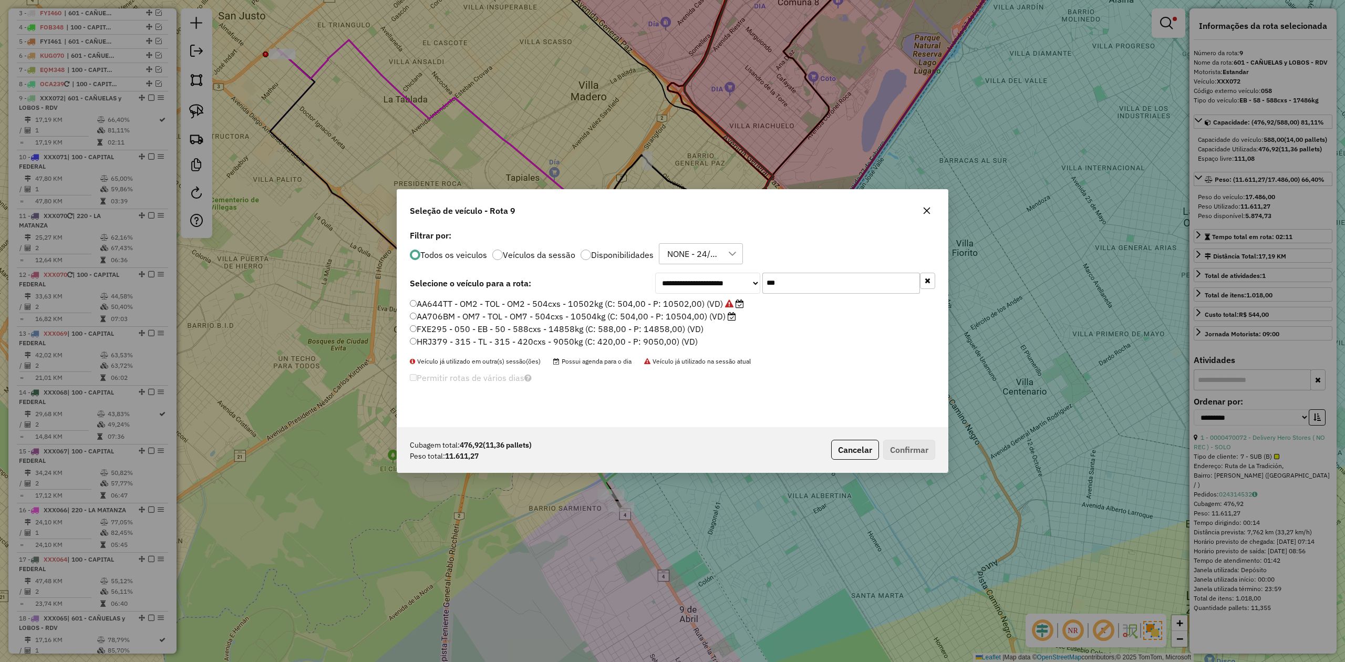
type input "***"
drag, startPoint x: 648, startPoint y: 329, endPoint x: 681, endPoint y: 349, distance: 38.9
click at [648, 328] on label "FXE295 - 050 - EB - 50 - 588cxs - 14858kg (C: 588,00 - P: 14858,00) (VD)" at bounding box center [557, 329] width 294 height 13
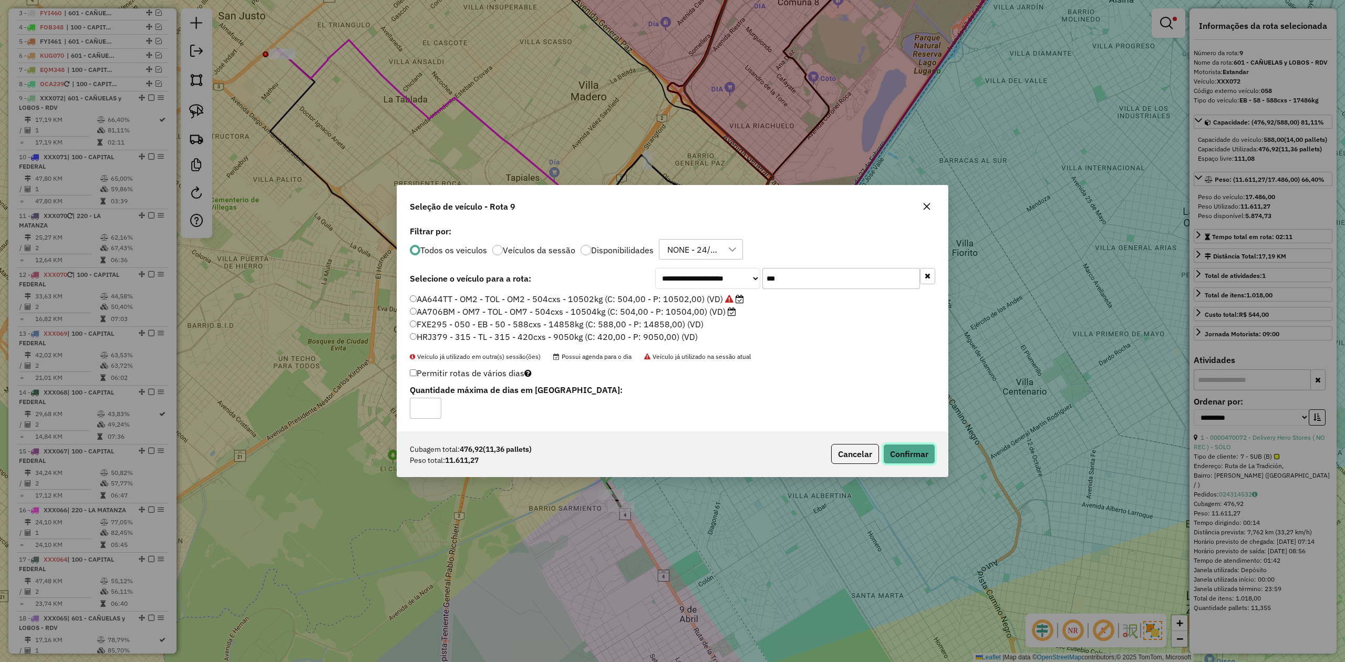
click at [924, 461] on button "Confirmar" at bounding box center [909, 454] width 52 height 20
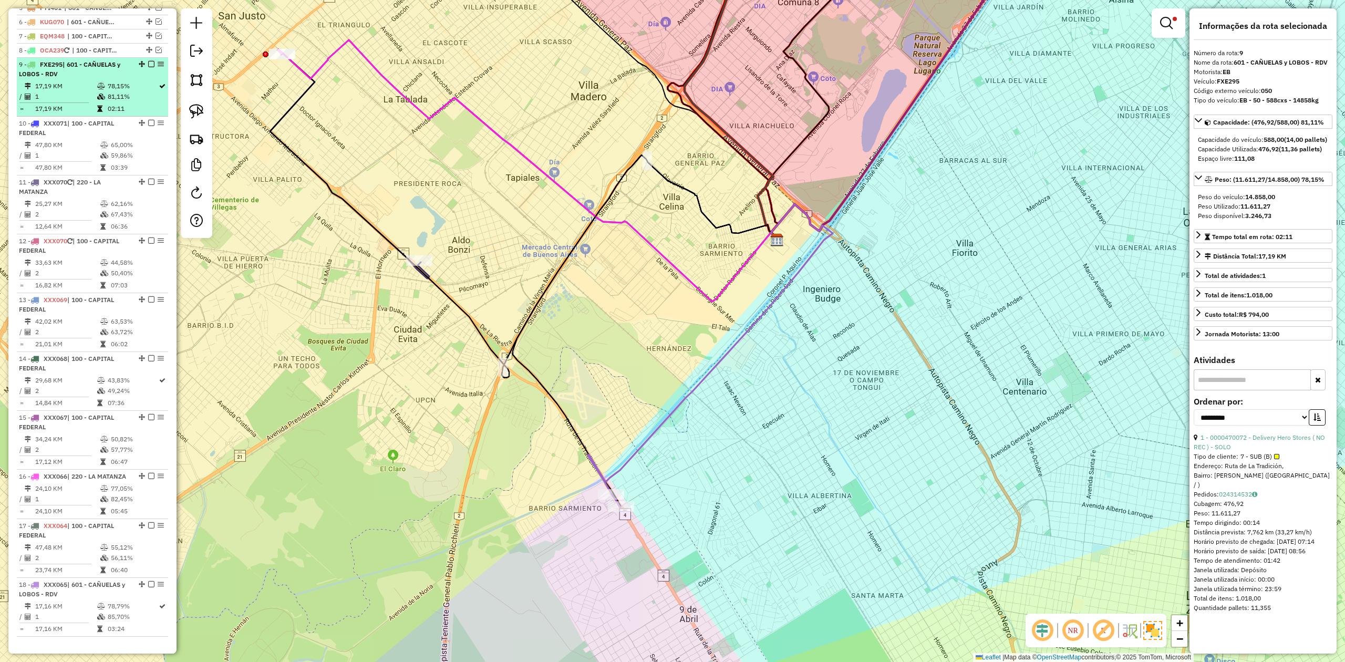
scroll to position [449, 0]
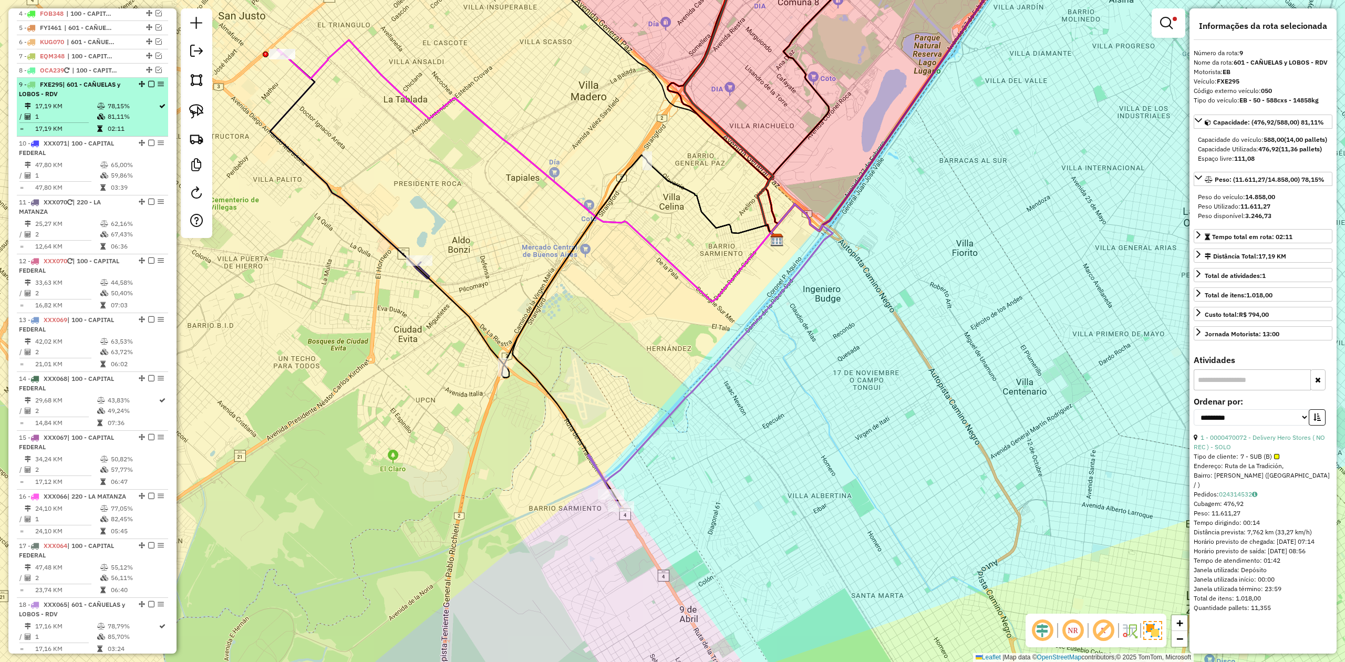
click at [148, 83] on em at bounding box center [151, 84] width 6 height 6
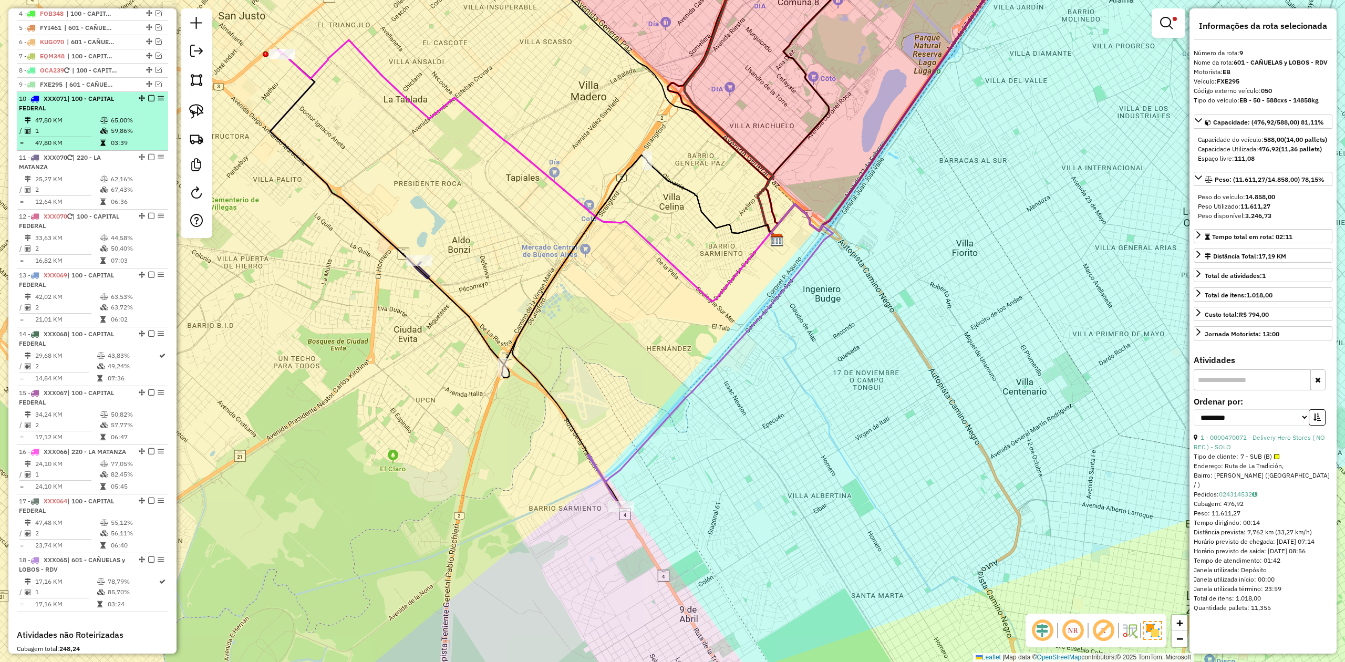
click at [113, 130] on td "59,86%" at bounding box center [136, 131] width 53 height 11
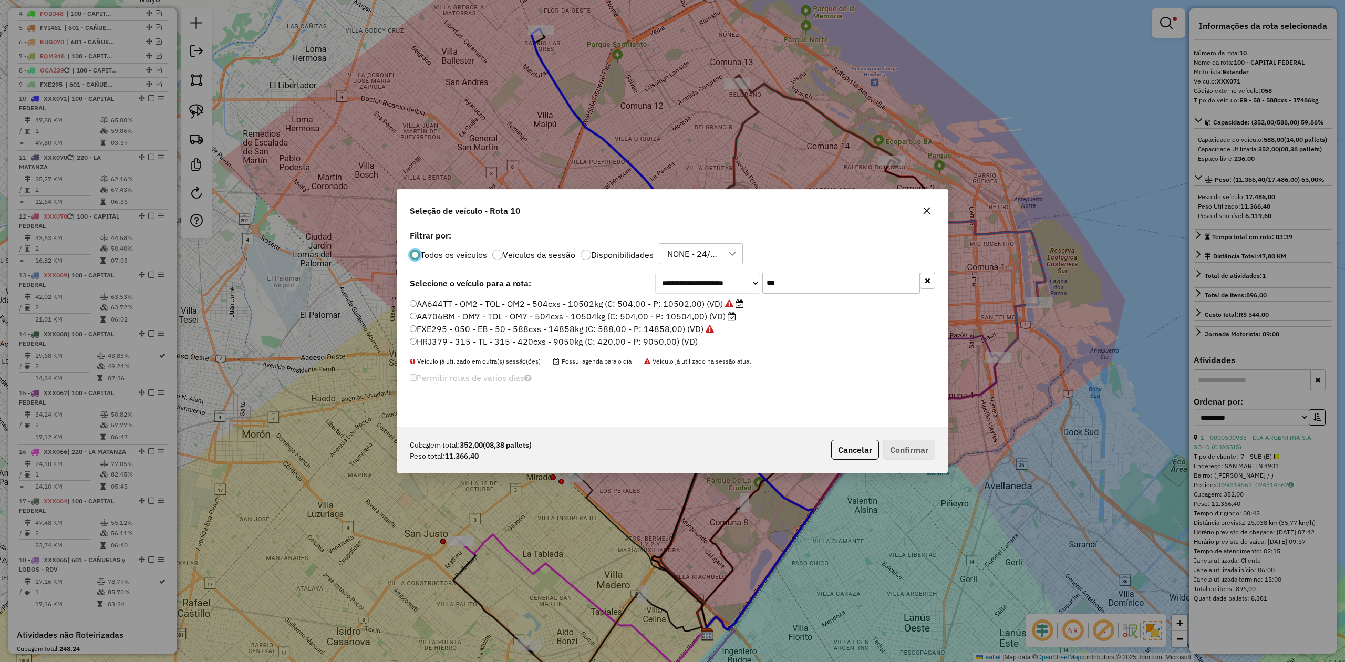
scroll to position [5, 3]
drag, startPoint x: 790, startPoint y: 284, endPoint x: 688, endPoint y: 261, distance: 104.5
click at [690, 261] on div "**********" at bounding box center [672, 327] width 550 height 200
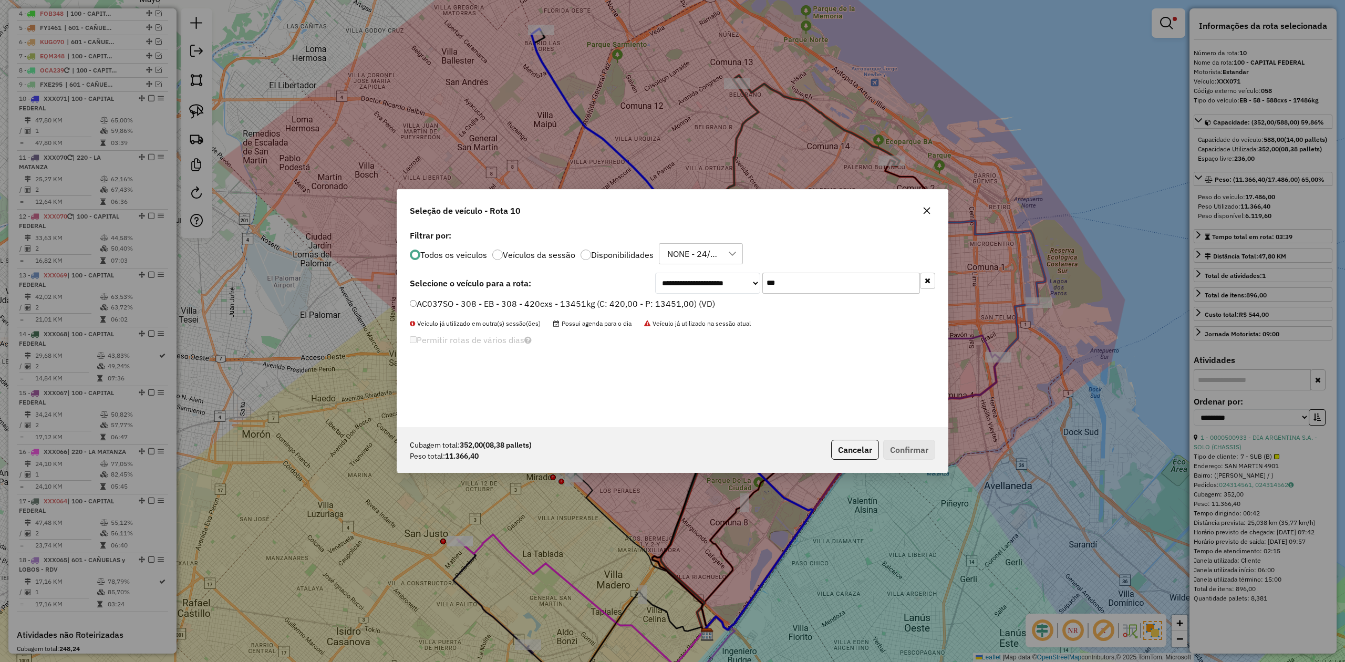
type input "***"
click at [667, 301] on label "AC037SO - 308 - EB - 308 - 420cxs - 13451kg (C: 420,00 - P: 13451,00) (VD)" at bounding box center [562, 303] width 305 height 13
click at [910, 444] on button "Confirmar" at bounding box center [909, 450] width 52 height 20
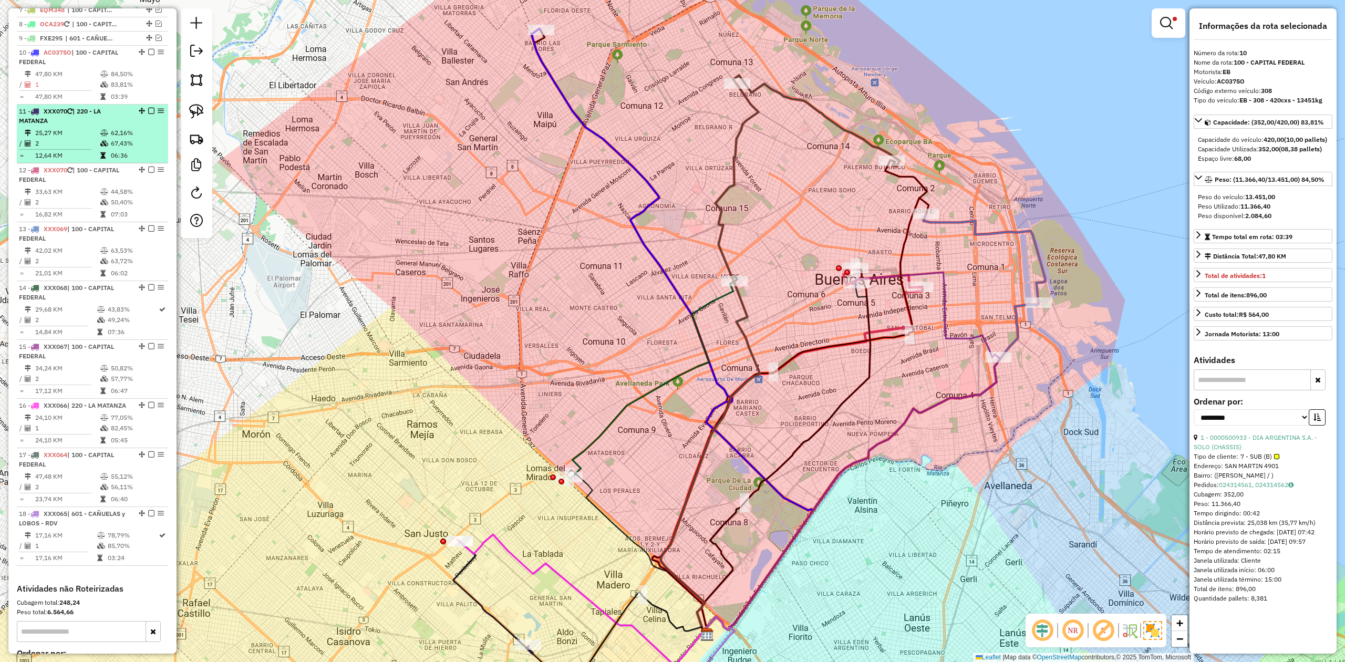
scroll to position [533, 0]
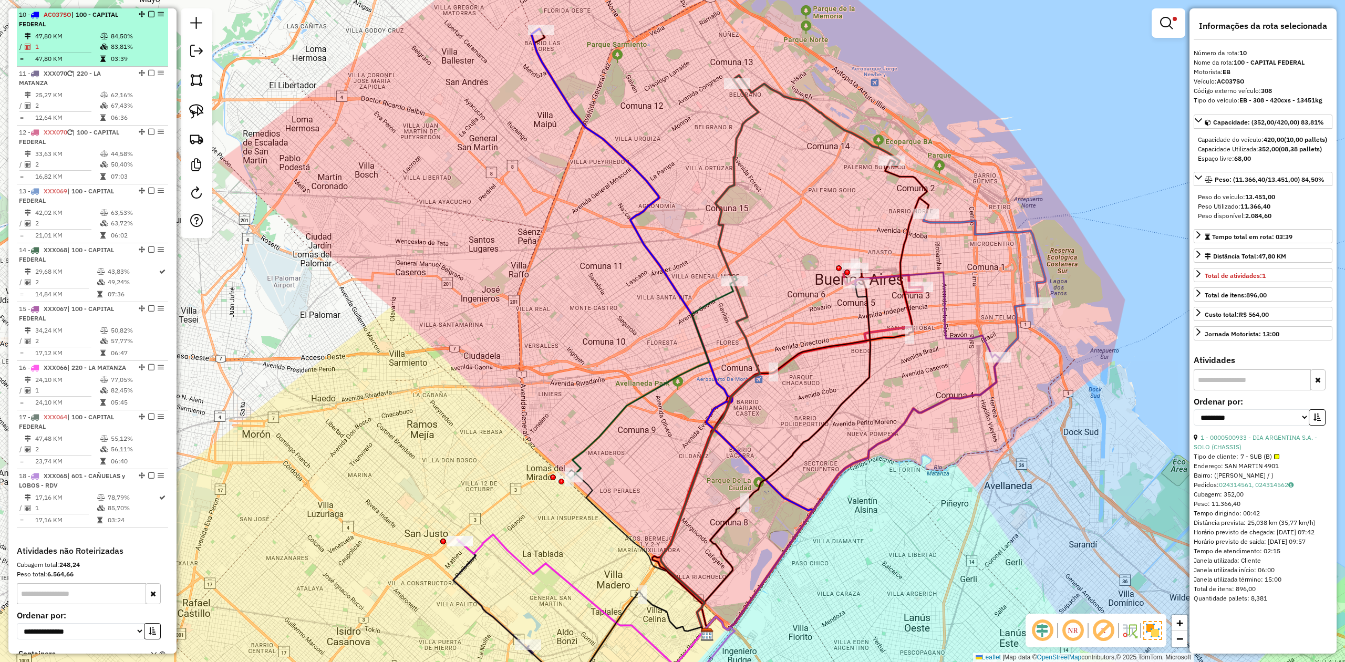
click at [148, 15] on em at bounding box center [151, 14] width 6 height 6
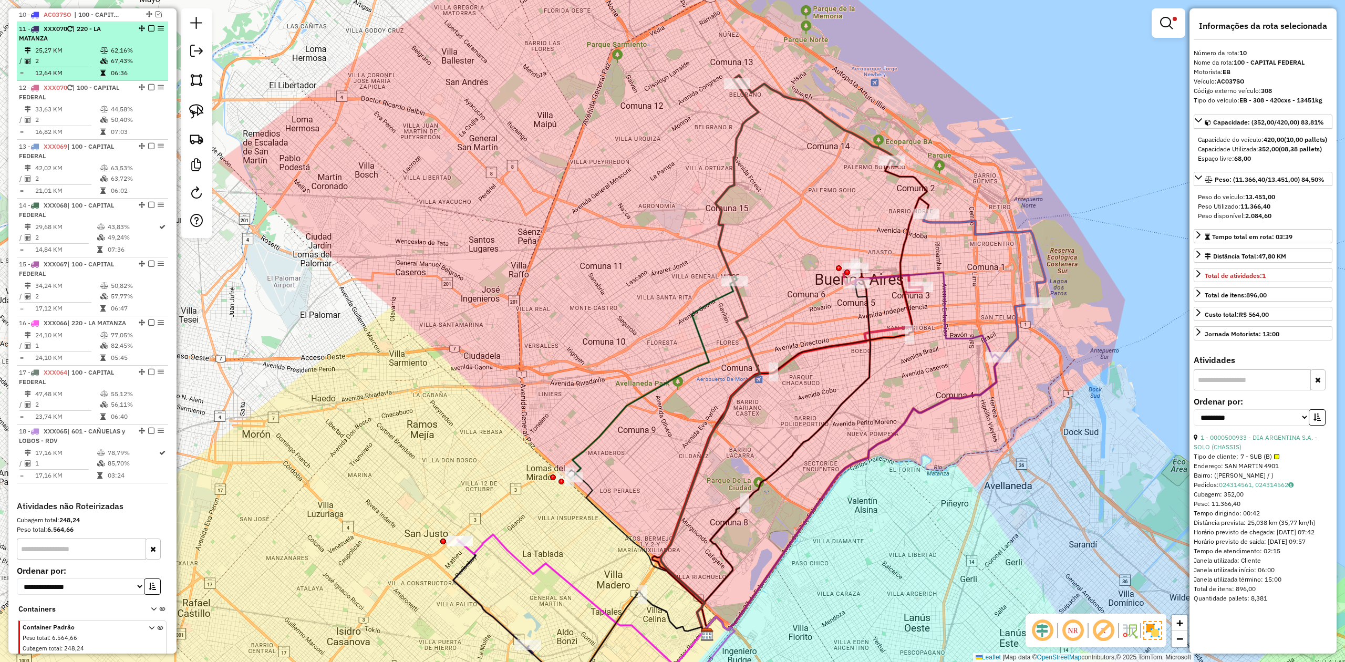
click at [119, 67] on table "25,27 KM 62,16% / 2 67,43% = 12,64 KM 06:36" at bounding box center [92, 61] width 147 height 33
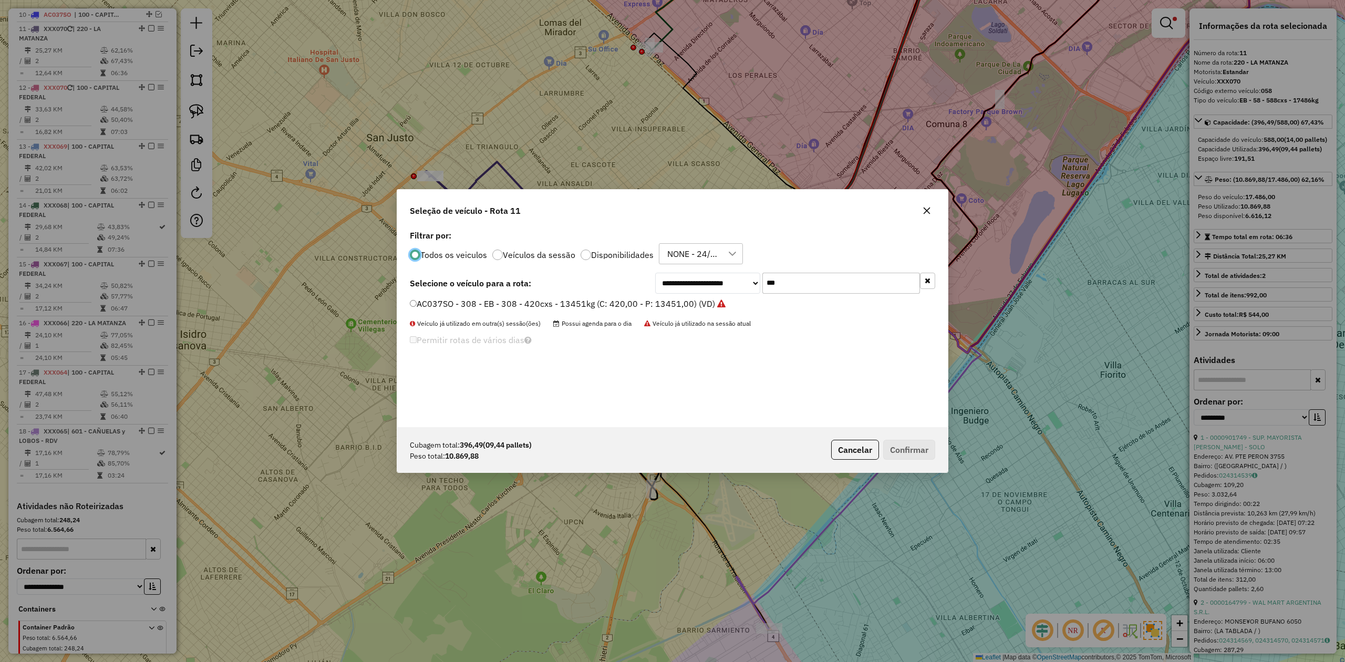
scroll to position [5, 3]
drag, startPoint x: 786, startPoint y: 273, endPoint x: 693, endPoint y: 271, distance: 93.0
click at [693, 271] on div "**********" at bounding box center [672, 327] width 550 height 200
click at [836, 268] on div "**********" at bounding box center [672, 327] width 550 height 200
drag, startPoint x: 801, startPoint y: 284, endPoint x: 713, endPoint y: 276, distance: 88.5
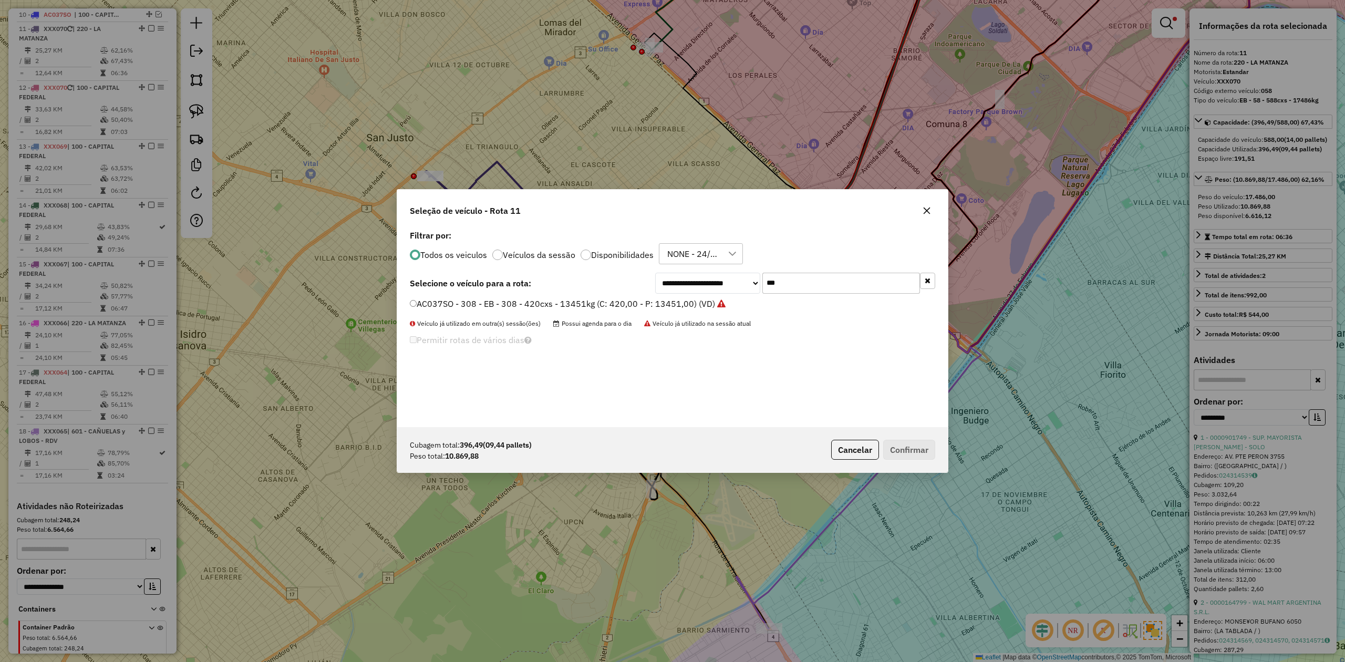
click at [713, 276] on div "**********" at bounding box center [795, 283] width 280 height 21
type input "***"
click at [679, 305] on label "EFZ860 - 089 - EB - 089 - 588cxs - 13147kg (C: 588,00 - P: 13147,00) (VD)" at bounding box center [559, 303] width 298 height 13
click at [918, 452] on button "Confirmar" at bounding box center [909, 450] width 52 height 20
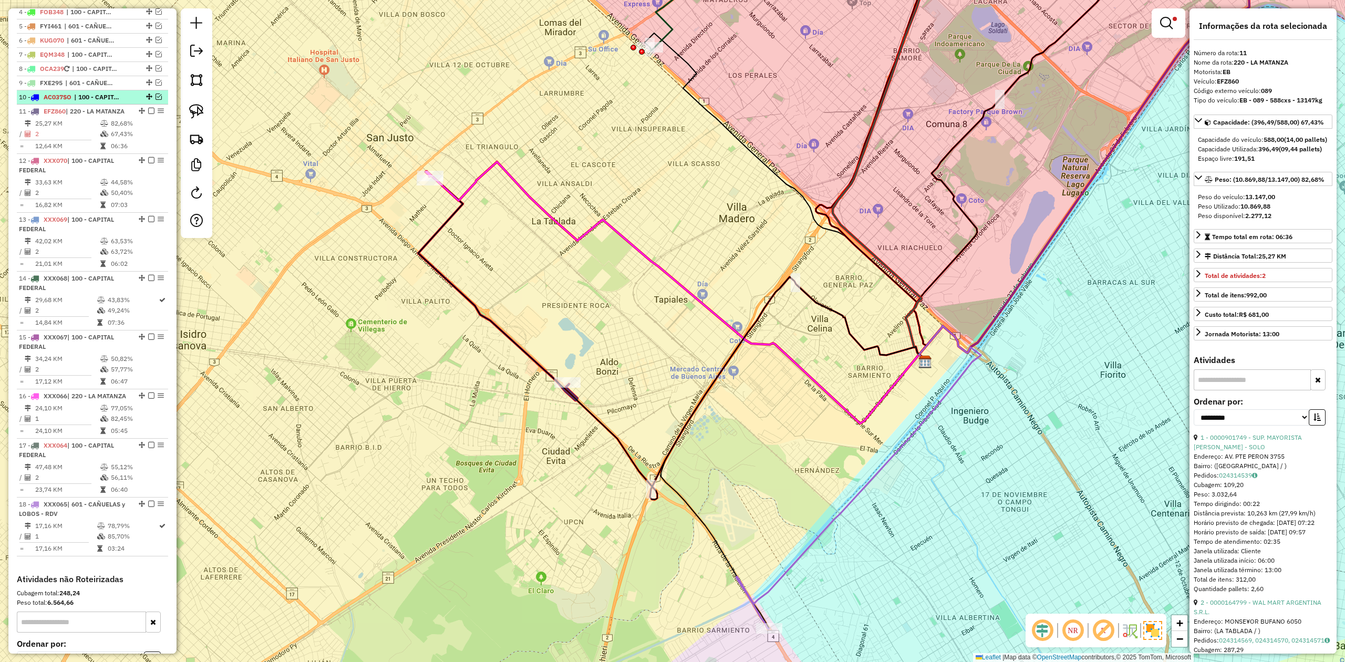
scroll to position [408, 0]
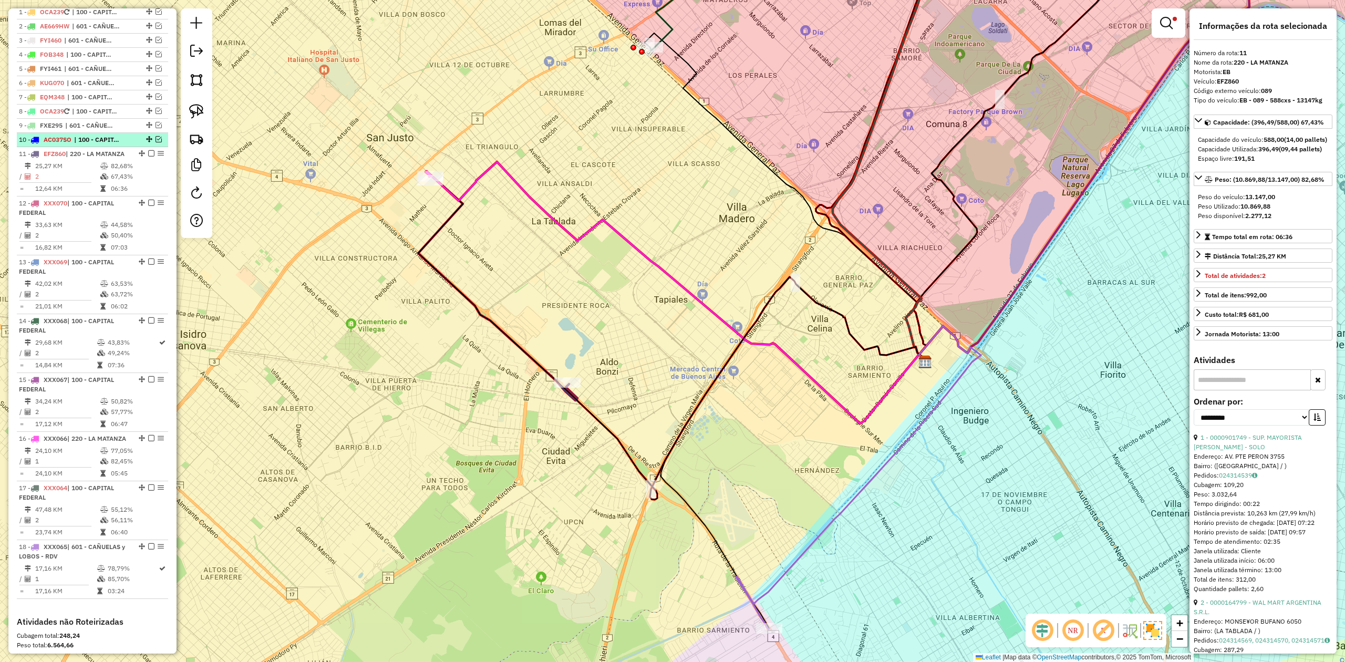
click at [106, 140] on span "| 100 - CAPITAL FEDERAL" at bounding box center [98, 139] width 48 height 9
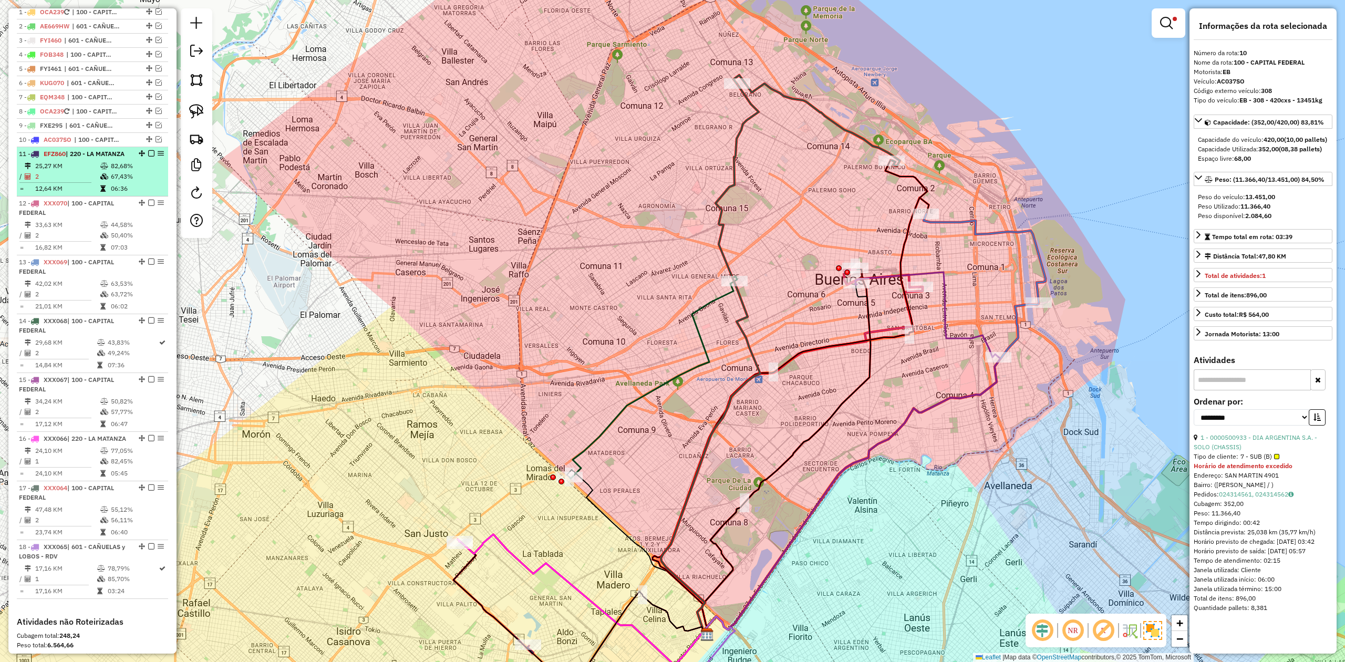
click at [102, 169] on icon at bounding box center [104, 166] width 8 height 6
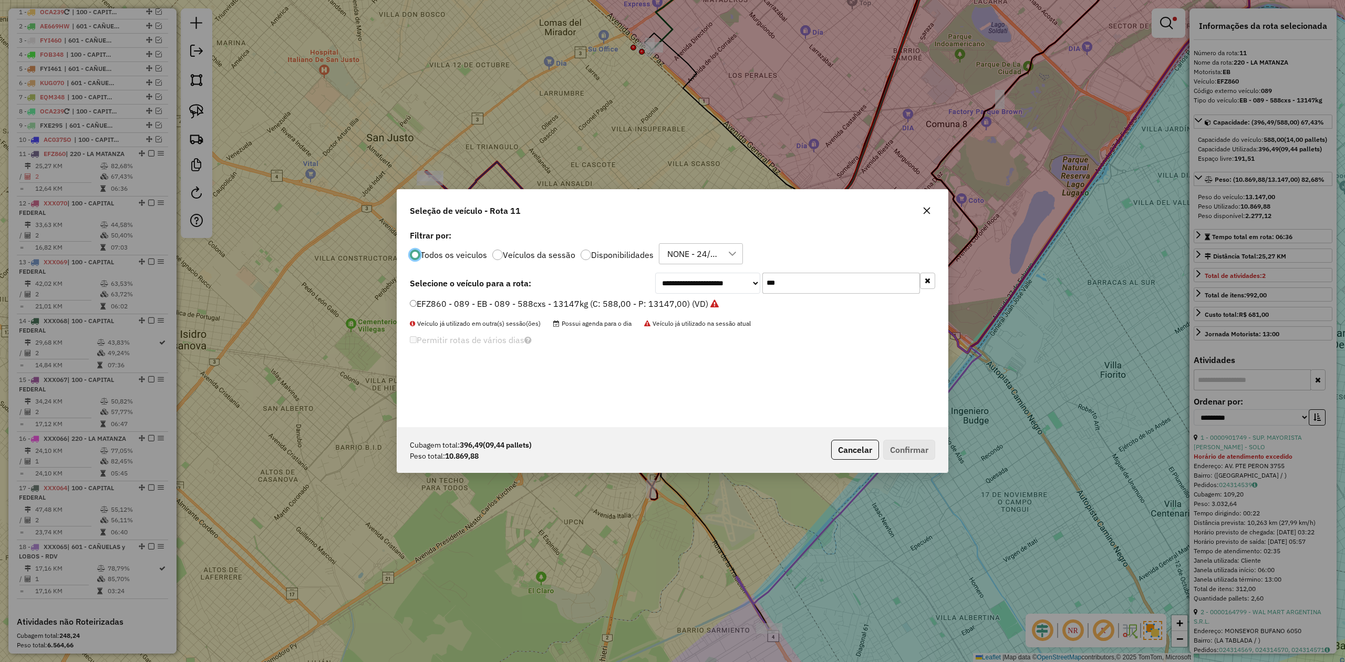
scroll to position [5, 3]
click at [927, 212] on icon "button" at bounding box center [926, 210] width 8 height 8
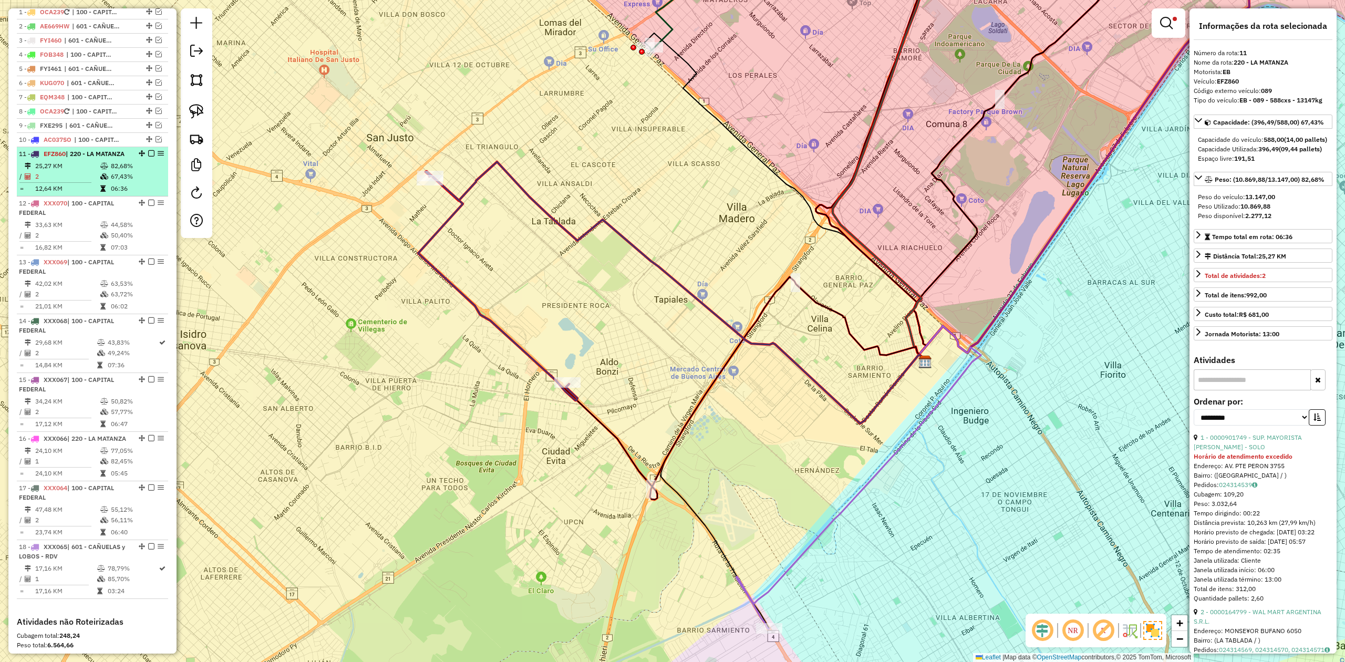
click at [148, 152] on em at bounding box center [151, 153] width 6 height 6
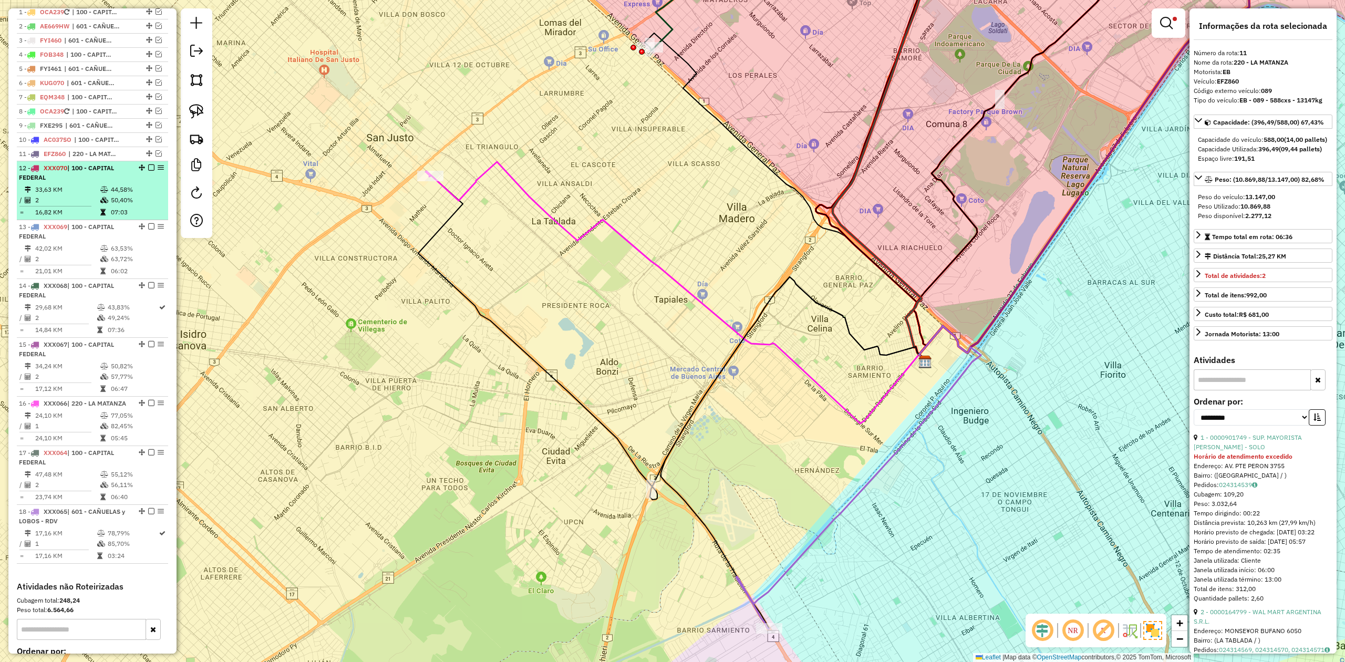
click at [103, 189] on icon at bounding box center [104, 189] width 8 height 6
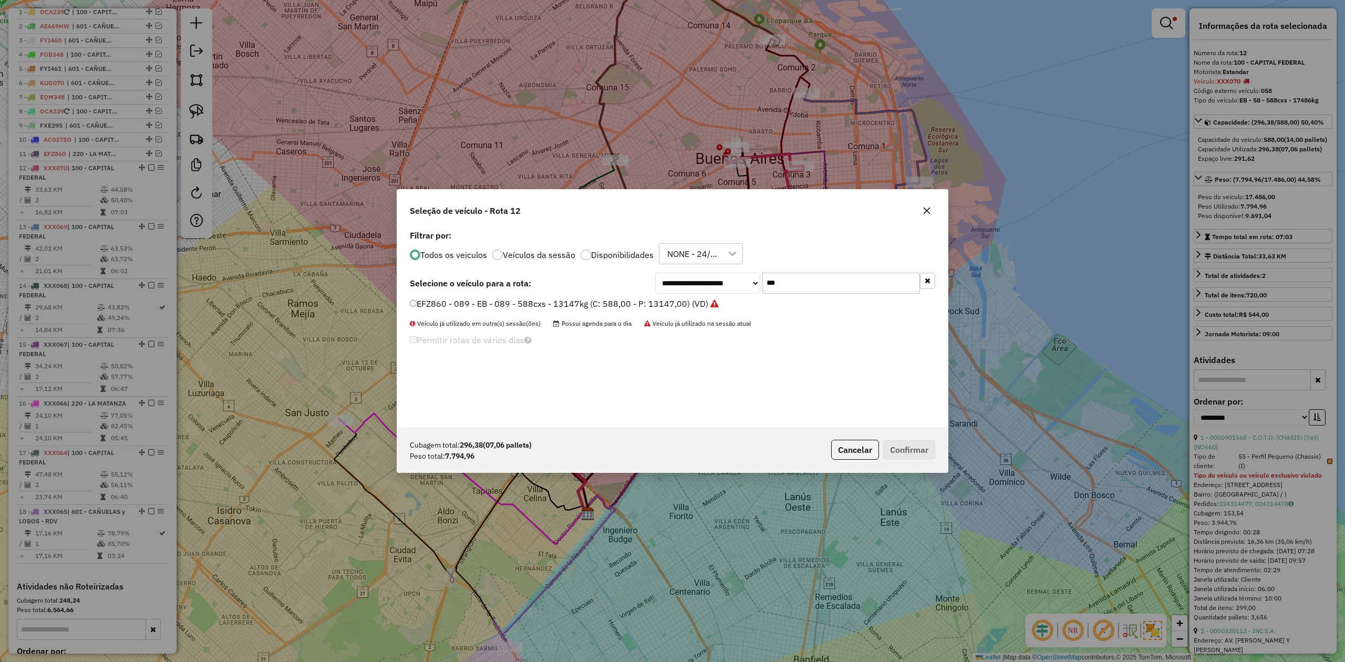
drag, startPoint x: 798, startPoint y: 283, endPoint x: 675, endPoint y: 280, distance: 122.9
click at [677, 282] on div "**********" at bounding box center [795, 283] width 280 height 21
type input "***"
click at [639, 305] on label "KUM536 - H39 - EB - H39 - 420Cx - 9597Kg (C: 420,00 - P: 9597,00) (VD)" at bounding box center [555, 303] width 290 height 13
drag, startPoint x: 902, startPoint y: 446, endPoint x: 876, endPoint y: 429, distance: 31.5
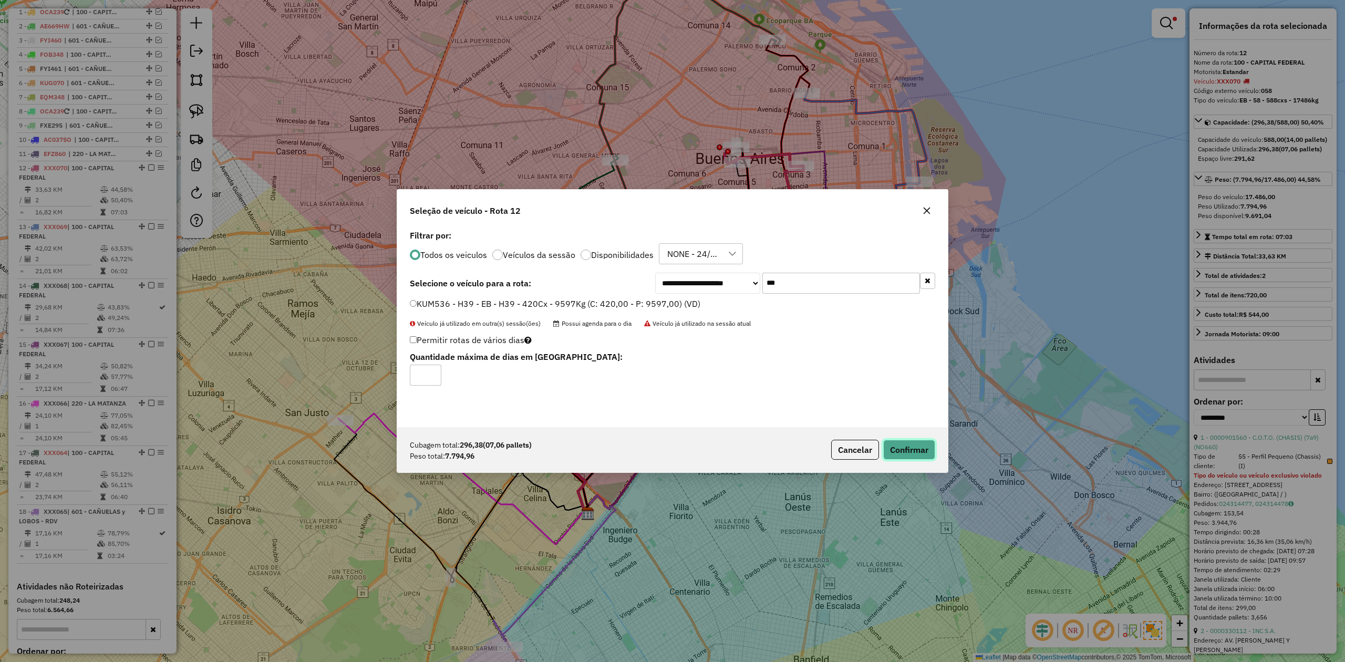
click at [904, 446] on button "Confirmar" at bounding box center [909, 450] width 52 height 20
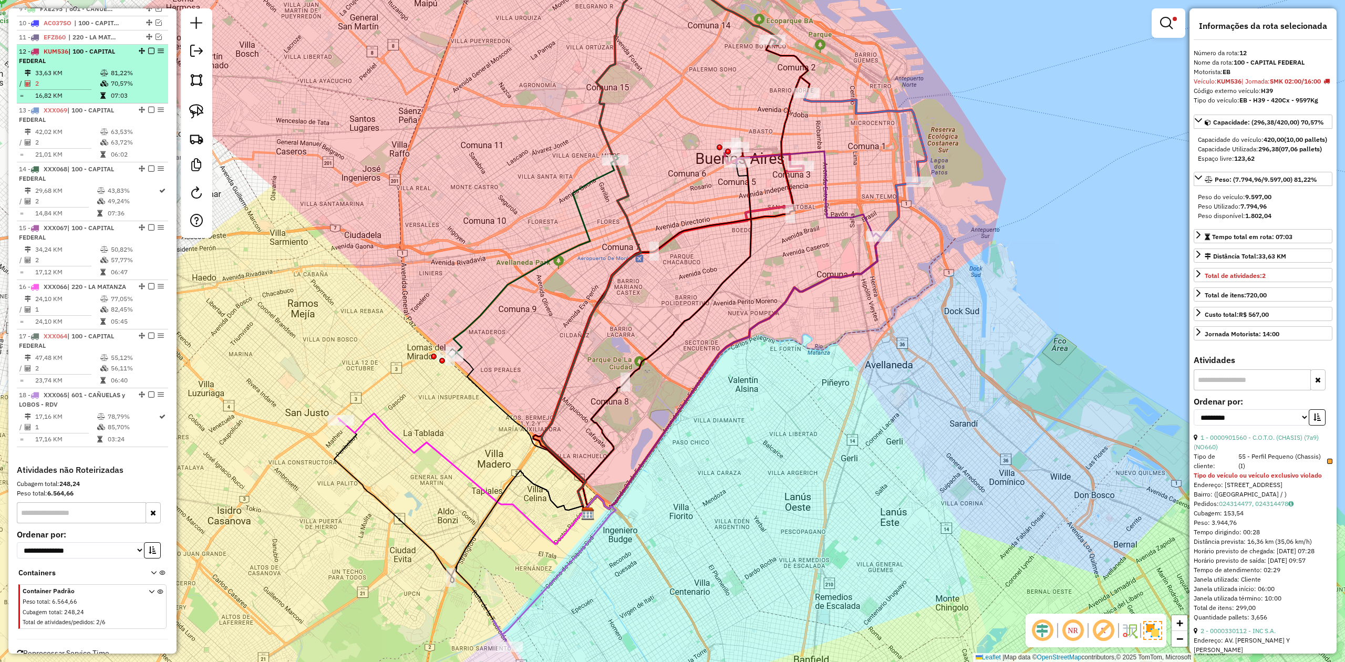
scroll to position [492, 0]
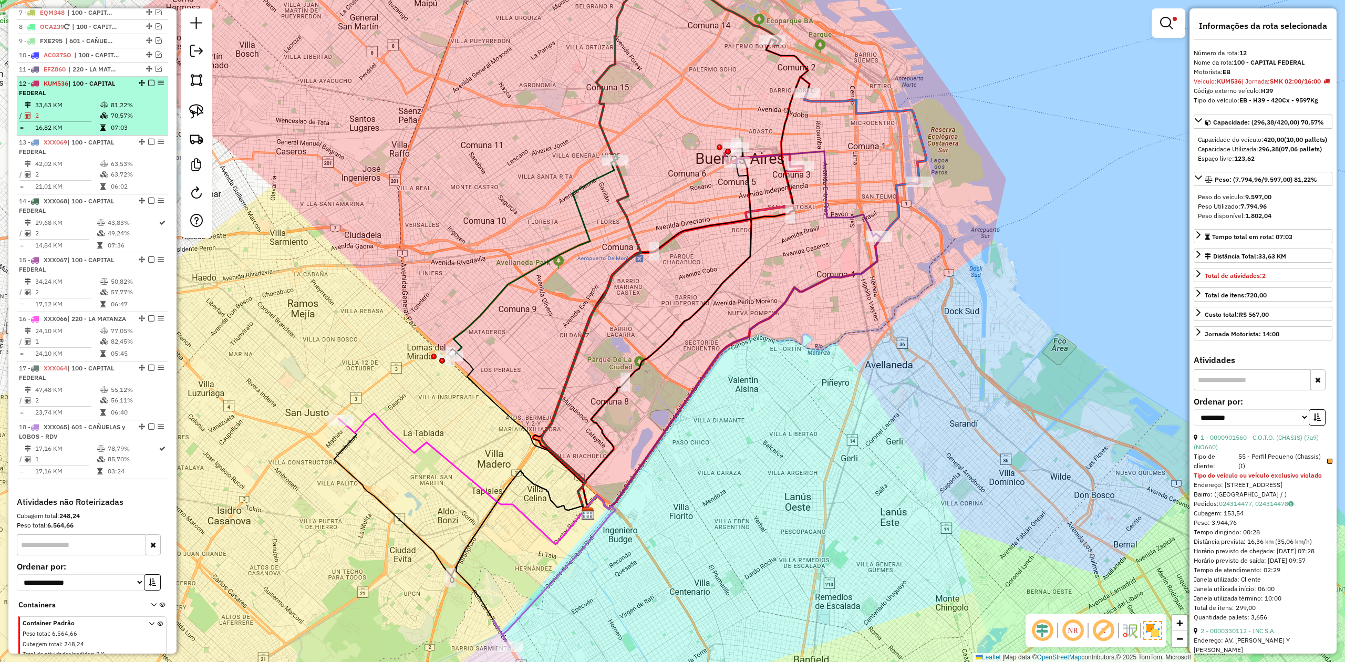
click at [148, 85] on em at bounding box center [151, 83] width 6 height 6
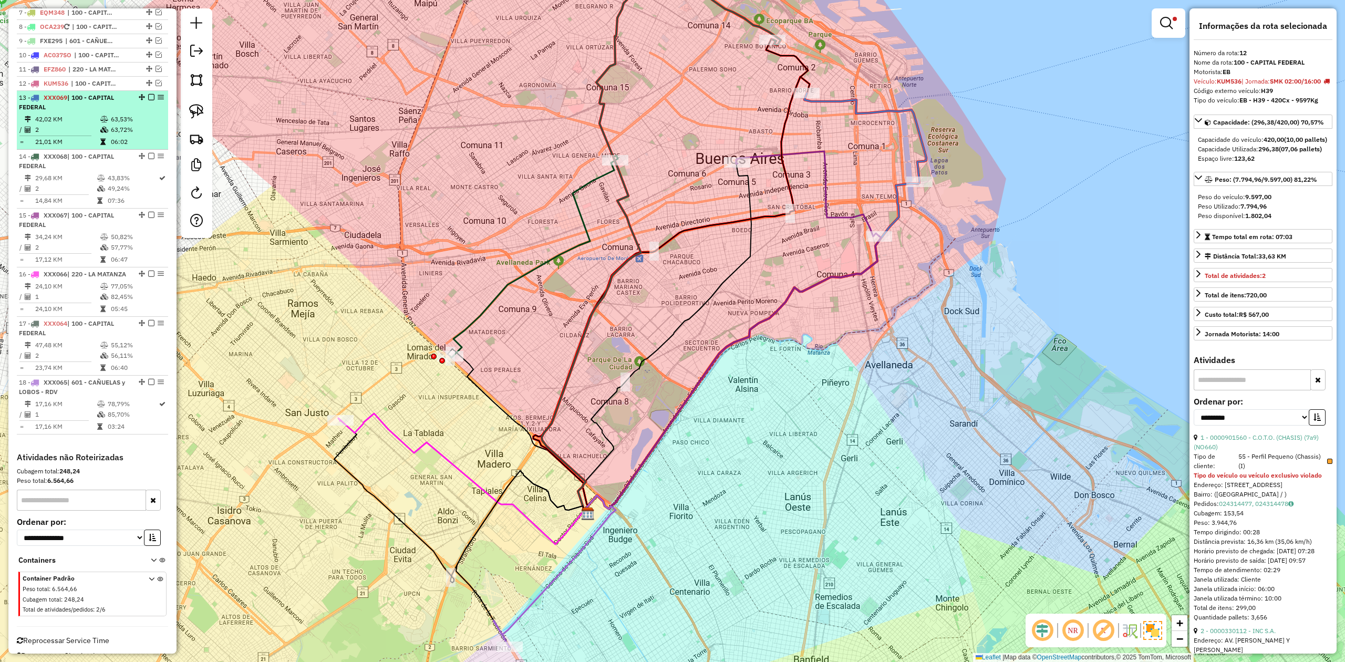
click at [127, 121] on td "63,53%" at bounding box center [136, 119] width 53 height 11
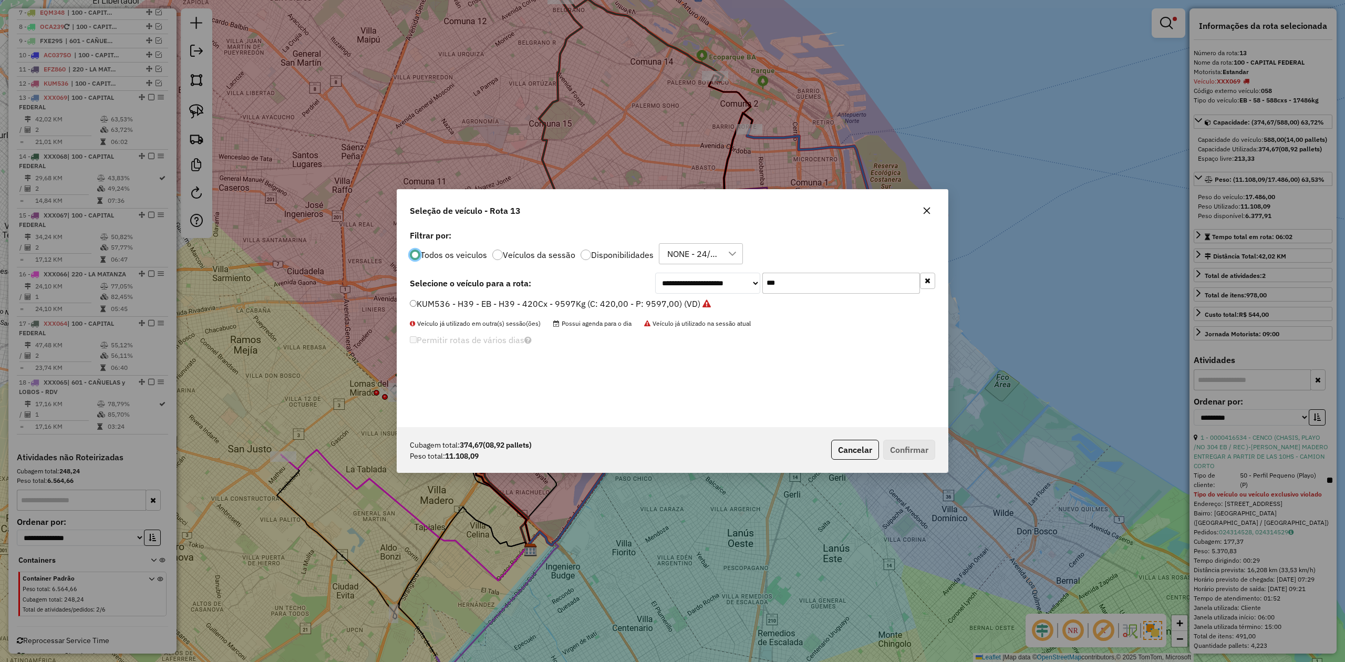
scroll to position [5, 3]
drag, startPoint x: 813, startPoint y: 284, endPoint x: 662, endPoint y: 270, distance: 151.4
click at [663, 270] on div "**********" at bounding box center [672, 327] width 550 height 200
type input "***"
drag, startPoint x: 673, startPoint y: 312, endPoint x: 678, endPoint y: 305, distance: 8.3
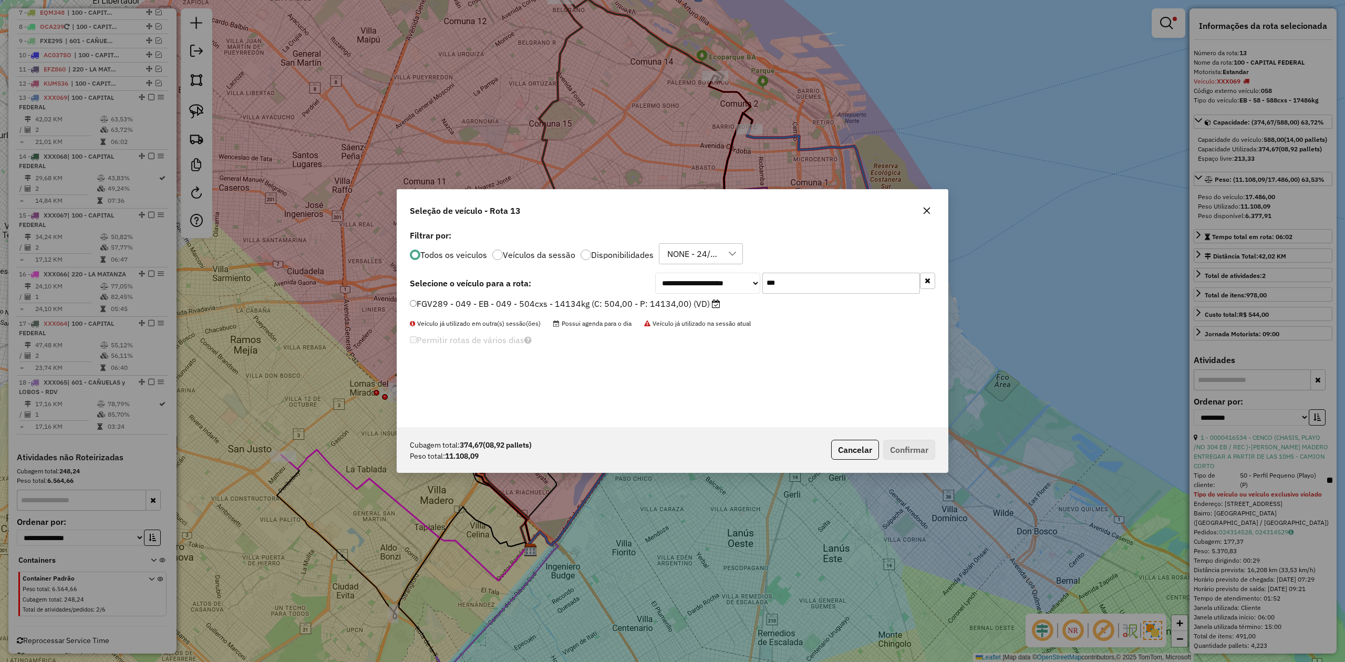
click at [673, 311] on div "FGV289 - 049 - EB - 049 - 504cxs - 14134kg (C: 504,00 - P: 14134,00) (VD)" at bounding box center [672, 308] width 538 height 21
click at [679, 301] on label "FGV289 - 049 - EB - 049 - 504cxs - 14134kg (C: 504,00 - P: 14134,00) (VD)" at bounding box center [565, 303] width 310 height 13
click at [907, 448] on button "Confirmar" at bounding box center [909, 450] width 52 height 20
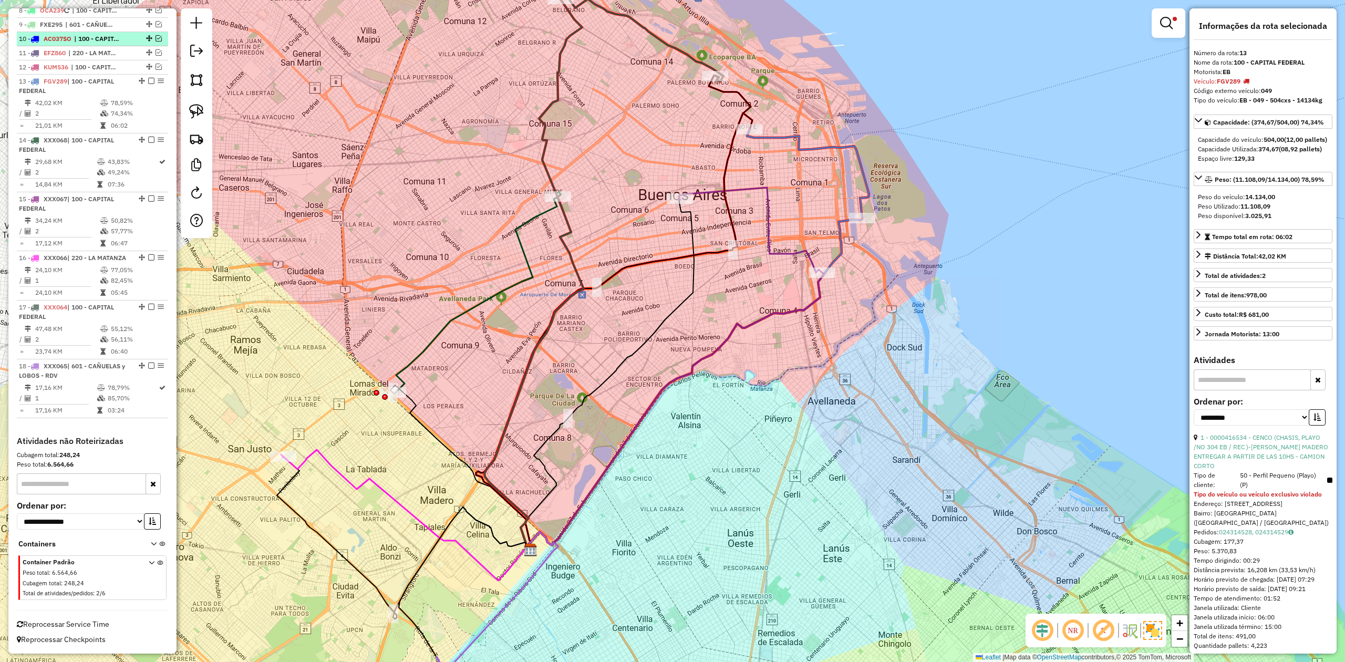
click at [148, 78] on em at bounding box center [151, 81] width 6 height 6
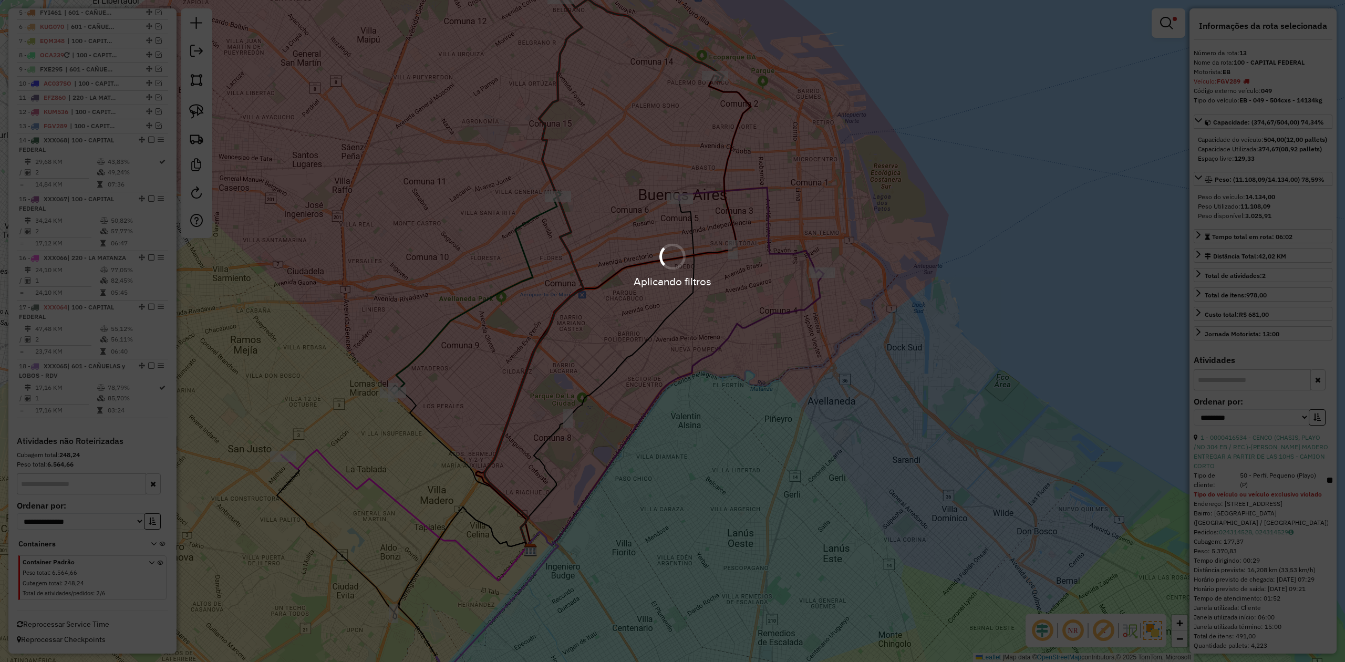
scroll to position [476, 0]
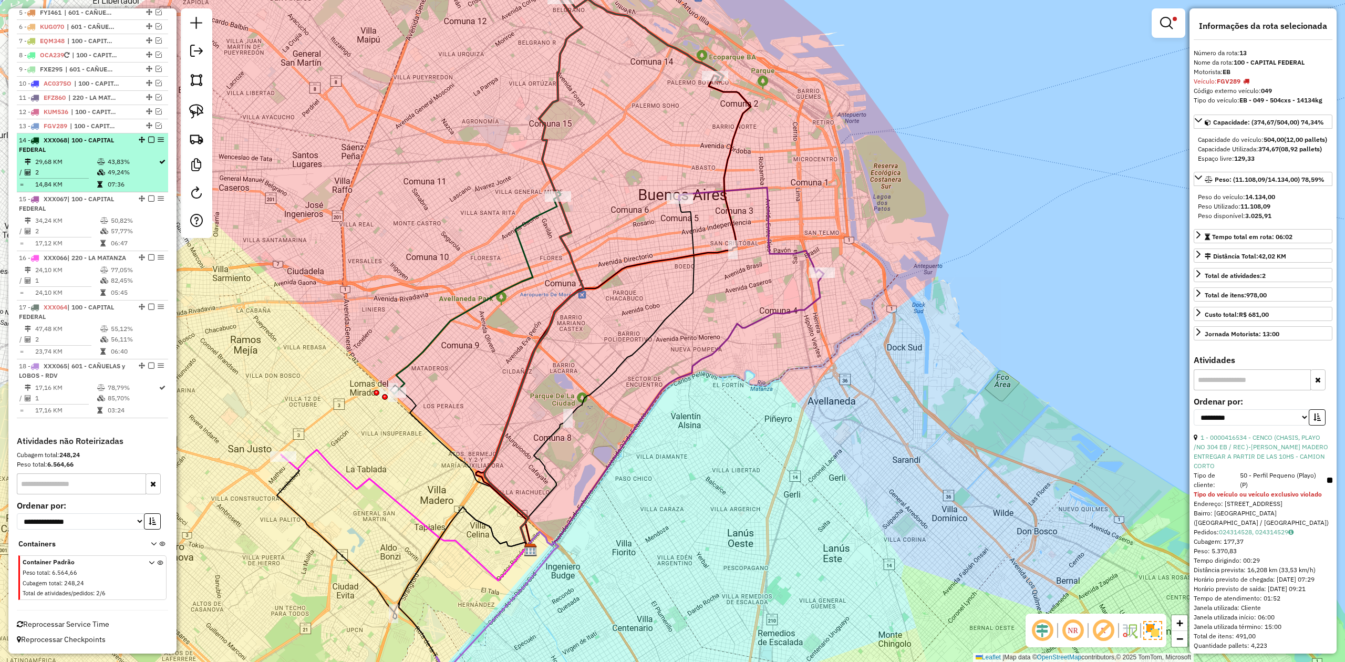
click at [97, 157] on td at bounding box center [102, 162] width 11 height 11
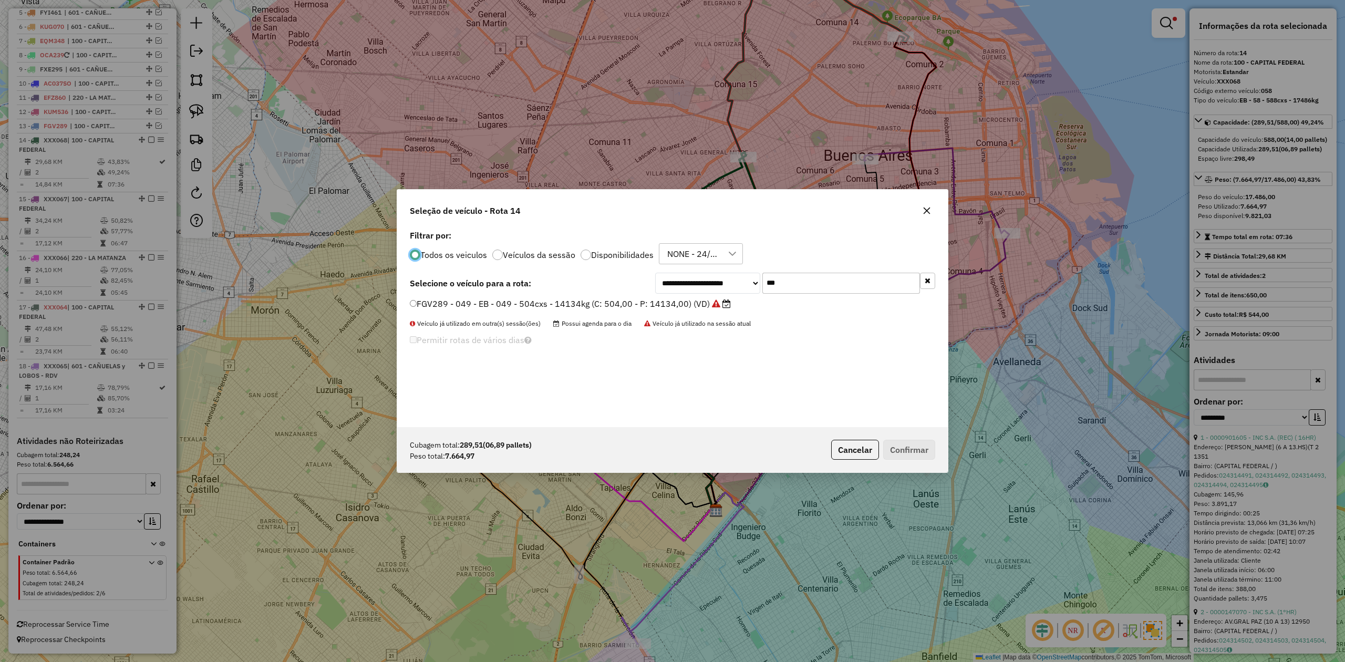
scroll to position [5, 3]
drag, startPoint x: 786, startPoint y: 280, endPoint x: 685, endPoint y: 271, distance: 101.3
click at [688, 270] on div "**********" at bounding box center [672, 327] width 550 height 200
type input "***"
drag, startPoint x: 677, startPoint y: 303, endPoint x: 757, endPoint y: 351, distance: 93.8
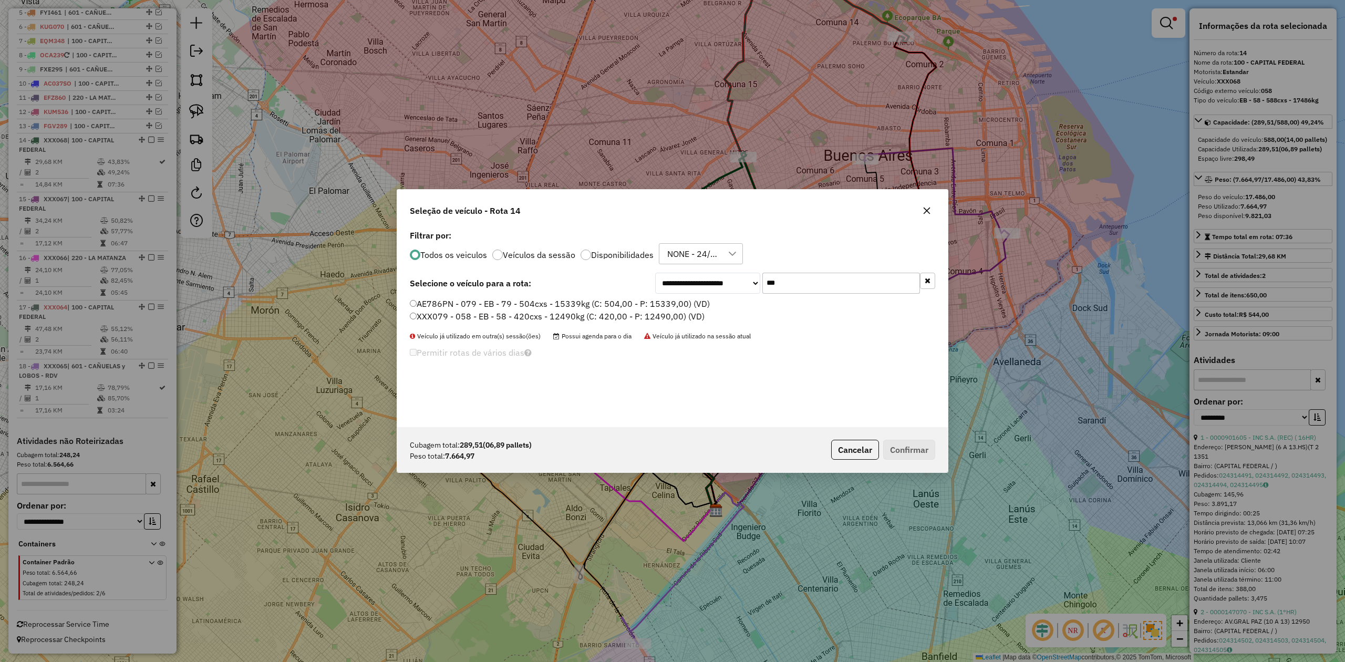
click at [677, 303] on label "AE786PN - 079 - EB - 79 - 504cxs - 15339kg (C: 504,00 - P: 15339,00) (VD)" at bounding box center [560, 303] width 300 height 13
click at [910, 453] on button "Confirmar" at bounding box center [909, 450] width 52 height 20
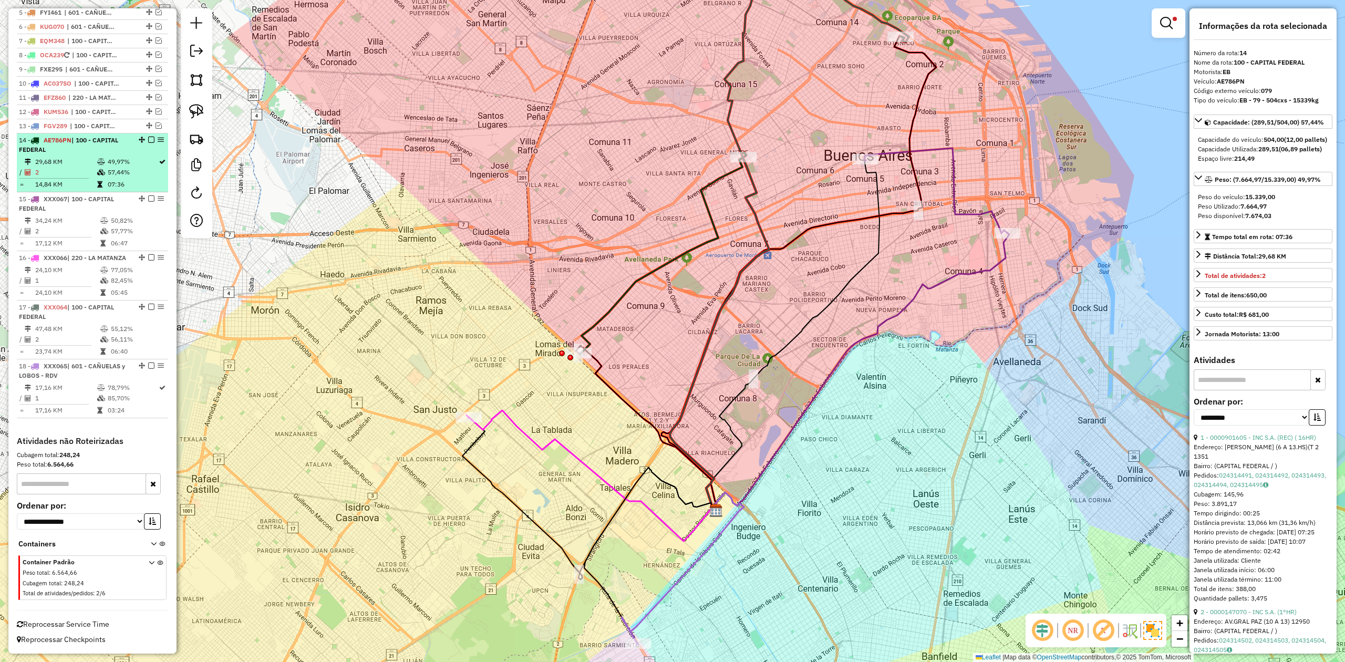
click at [148, 137] on em at bounding box center [151, 140] width 6 height 6
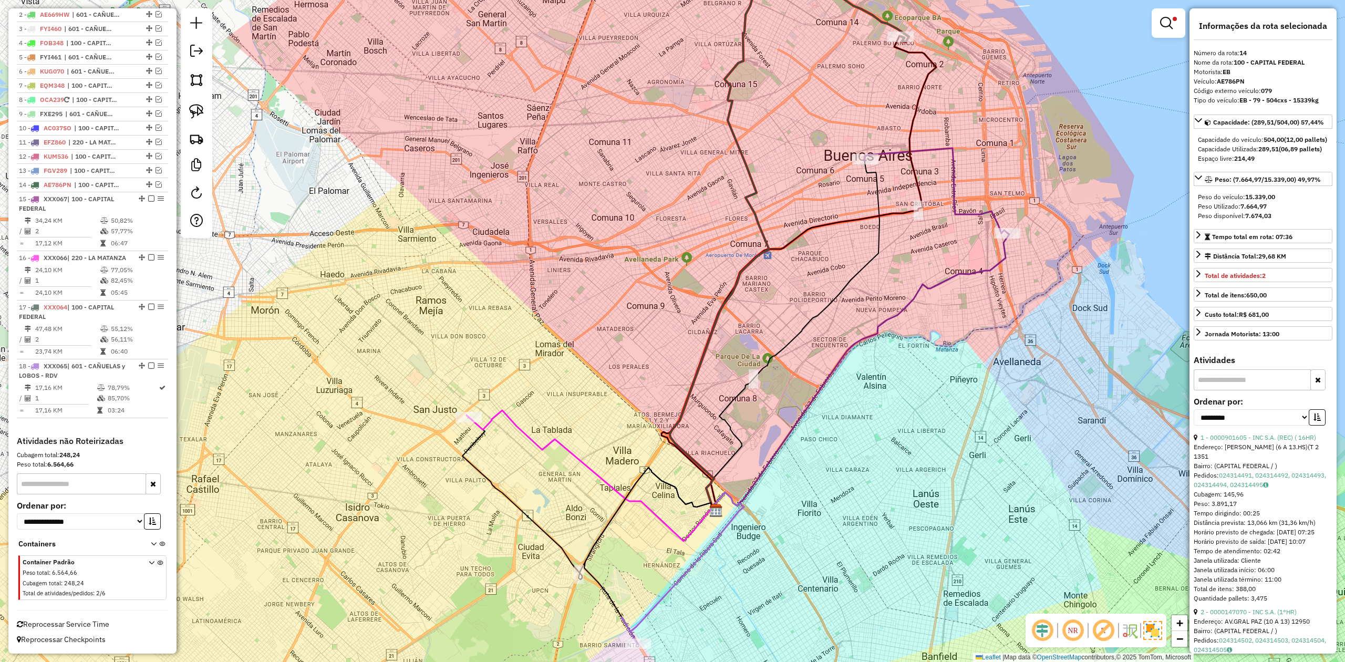
click at [113, 215] on td "50,82%" at bounding box center [136, 220] width 53 height 11
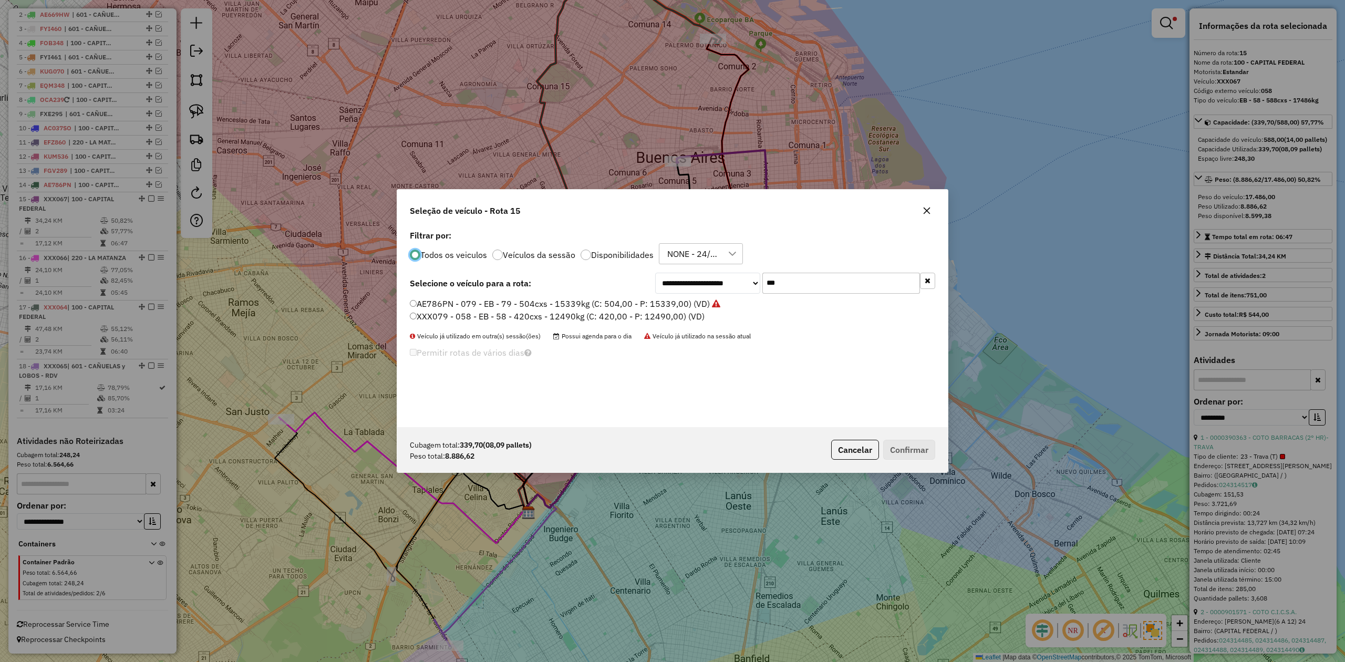
scroll to position [5, 3]
click at [809, 273] on input "***" at bounding box center [841, 283] width 158 height 21
drag, startPoint x: 809, startPoint y: 278, endPoint x: 696, endPoint y: 274, distance: 113.5
click at [698, 273] on div "**********" at bounding box center [795, 283] width 280 height 21
type input "***"
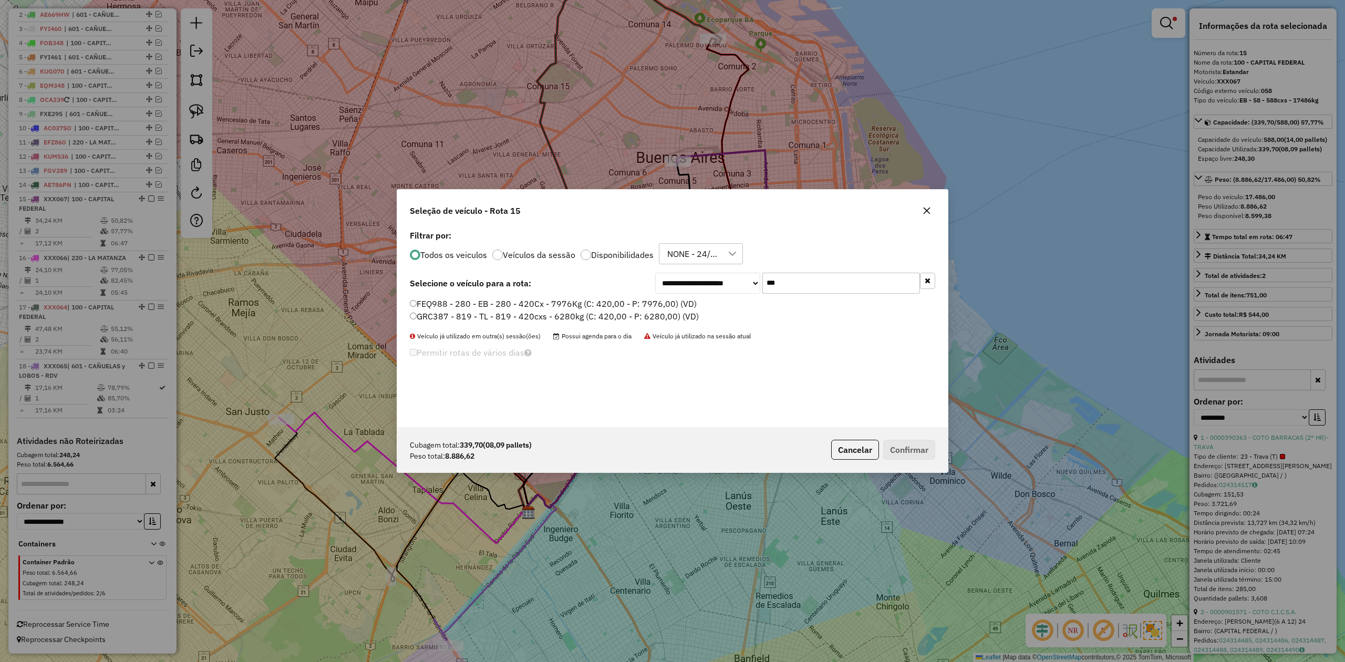
click at [669, 303] on label "FEQ988 - 280 - EB - 280 - 420Cx - 7976Kg (C: 420,00 - P: 7976,00) (VD)" at bounding box center [553, 303] width 287 height 13
click at [904, 453] on button "Confirmar" at bounding box center [909, 450] width 52 height 20
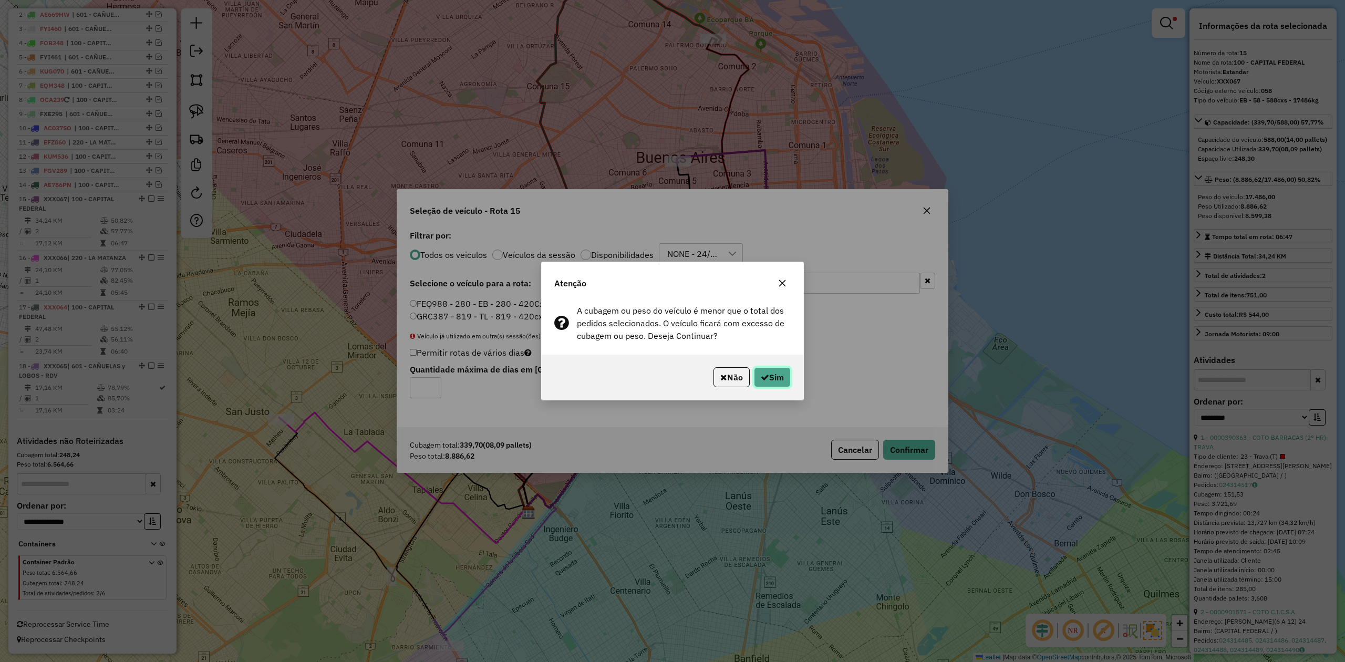
click at [761, 377] on icon "button" at bounding box center [765, 377] width 8 height 8
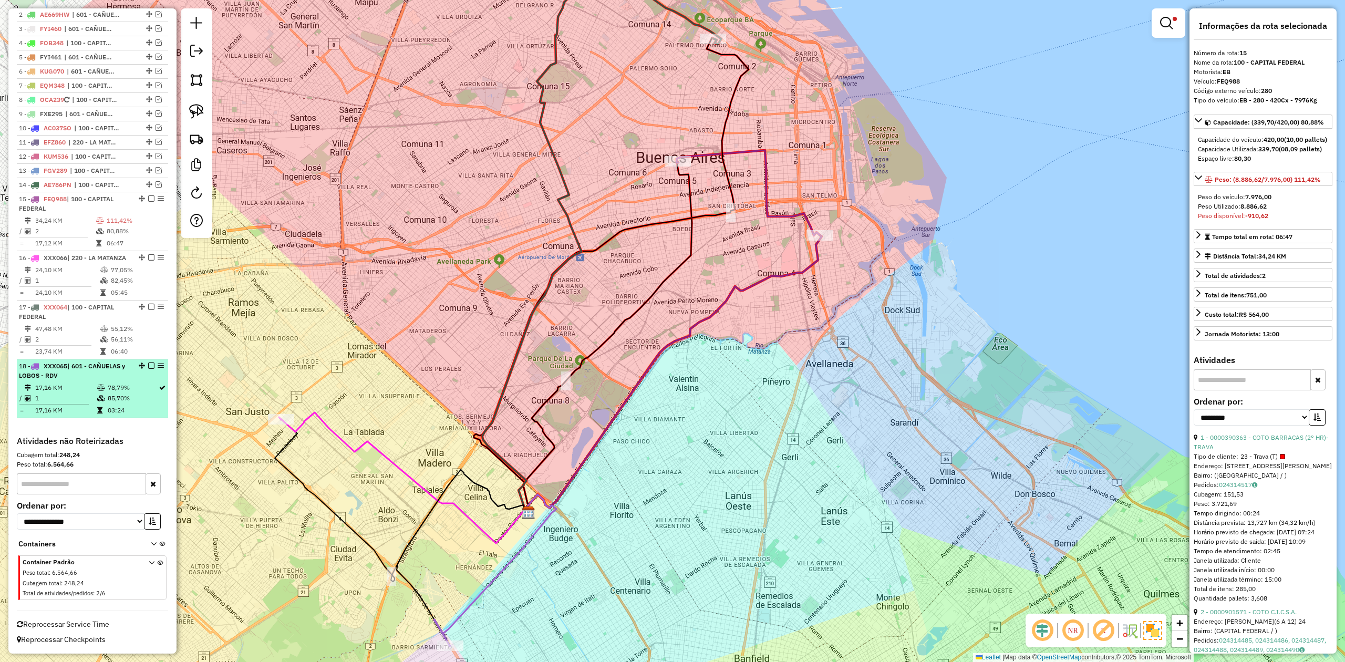
click at [126, 393] on td "85,70%" at bounding box center [132, 398] width 51 height 11
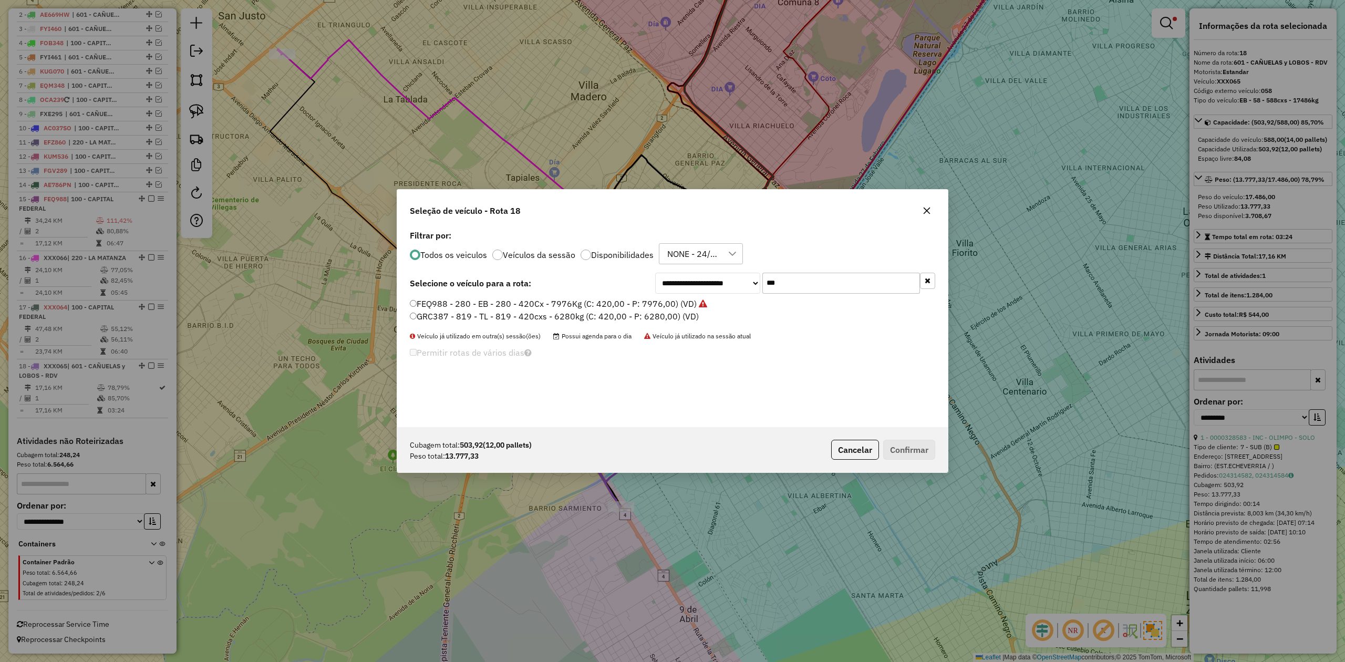
drag, startPoint x: 795, startPoint y: 283, endPoint x: 696, endPoint y: 272, distance: 99.3
click at [698, 273] on div "**********" at bounding box center [795, 283] width 280 height 21
type input "***"
click at [658, 304] on label "AF857GP - 891 - EB - 891 - 588cxs - 14741kg (C: 588,00 - P: 14741,00) (VD)" at bounding box center [562, 303] width 305 height 13
drag, startPoint x: 904, startPoint y: 445, endPoint x: 879, endPoint y: 425, distance: 32.5
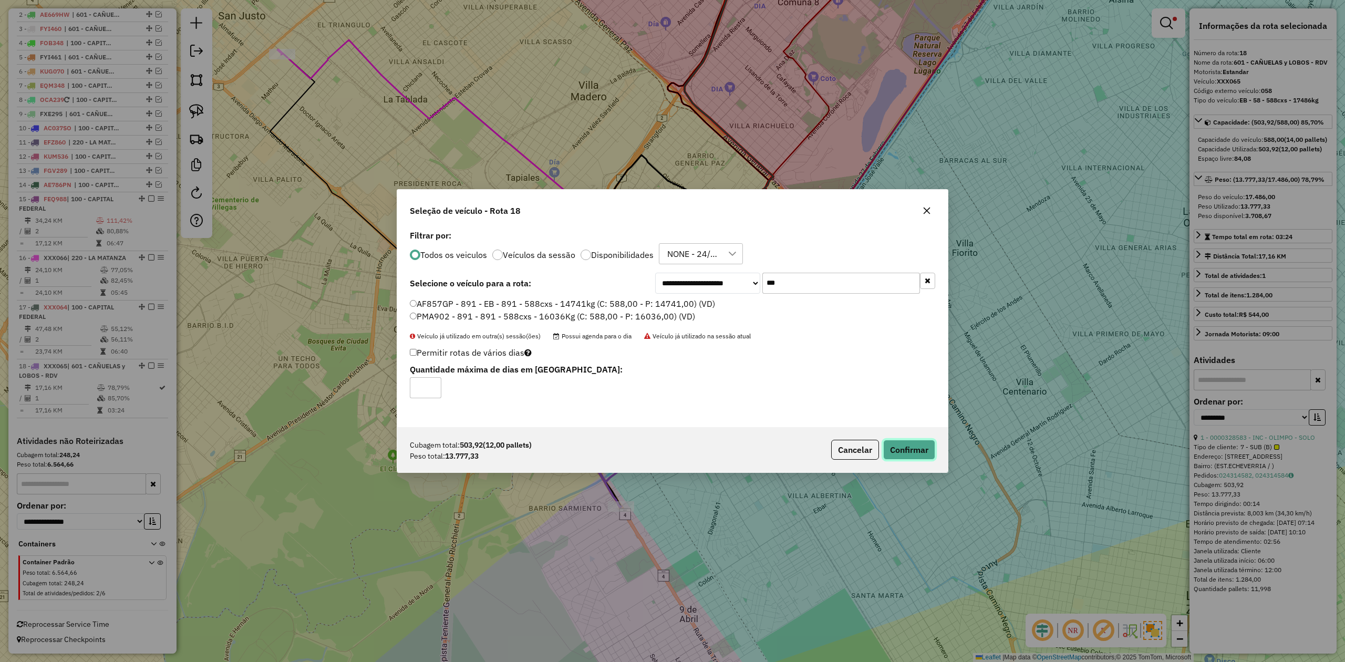
click at [904, 445] on button "Confirmar" at bounding box center [909, 450] width 52 height 20
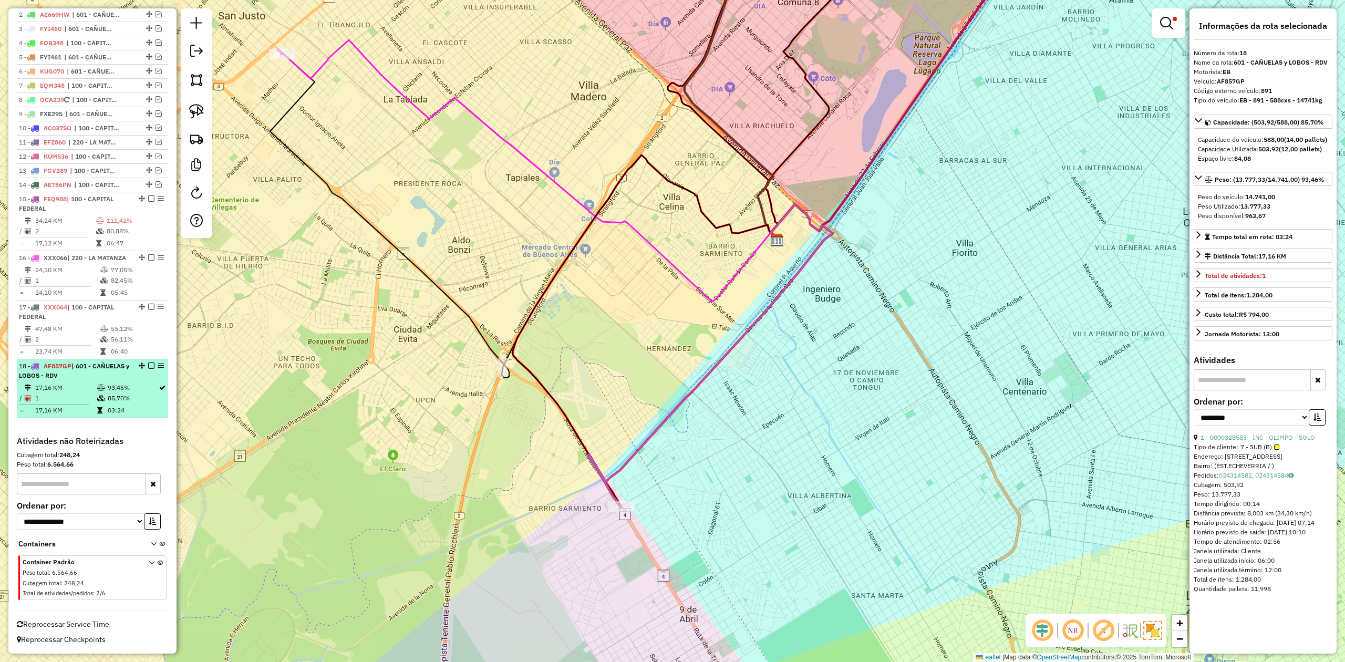
click at [148, 364] on em at bounding box center [151, 365] width 6 height 6
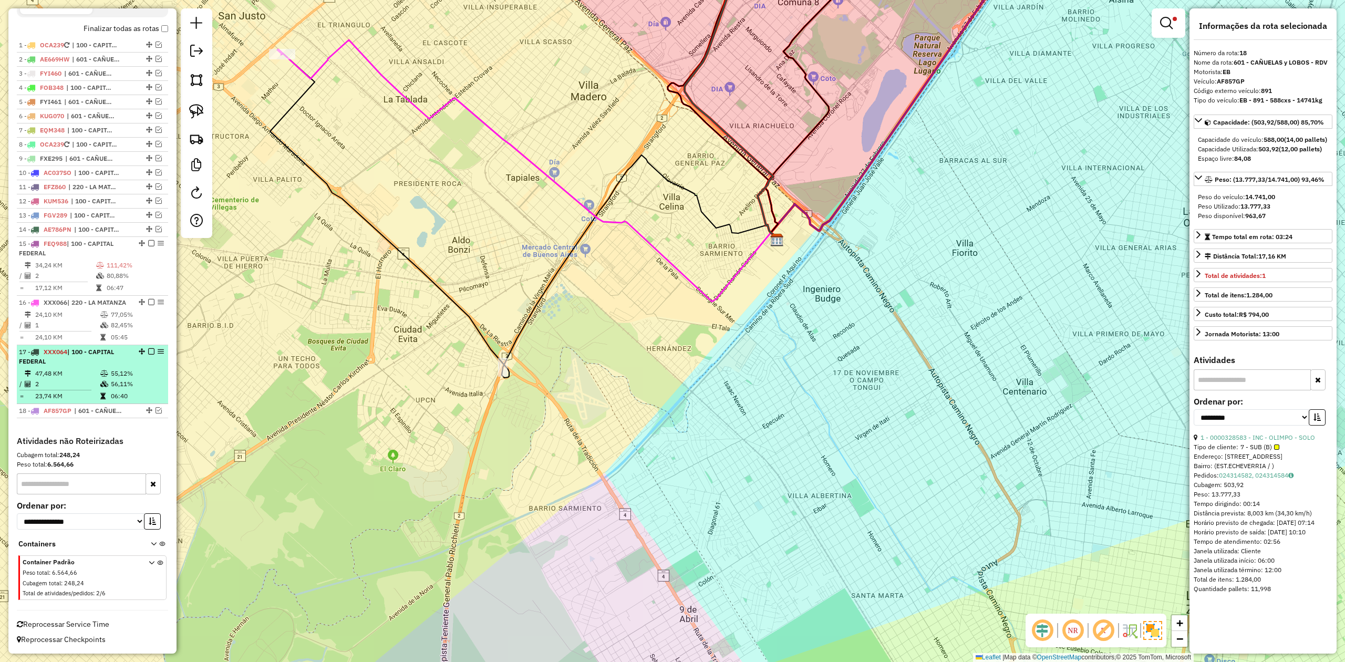
click at [101, 362] on div "17 - XXX064 | 100 - CAPITAL FEDERAL" at bounding box center [74, 356] width 111 height 19
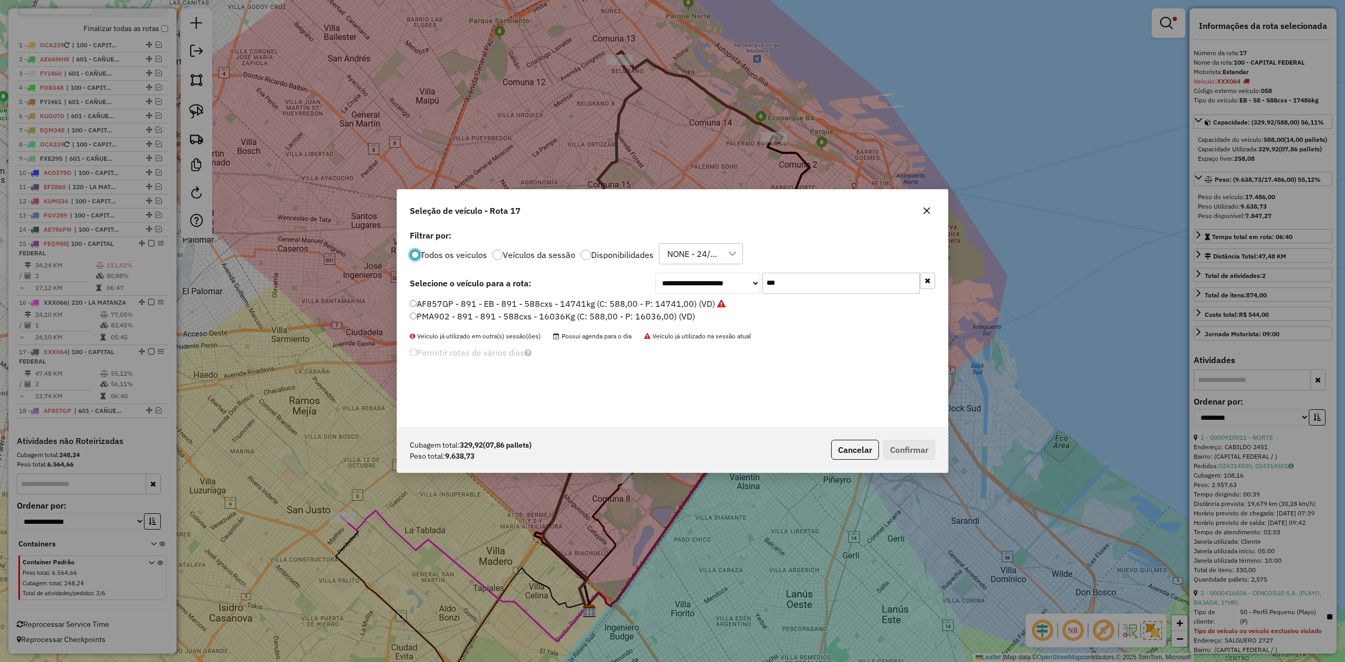
scroll to position [5, 3]
drag, startPoint x: 798, startPoint y: 285, endPoint x: 685, endPoint y: 275, distance: 113.8
click at [685, 274] on div "**********" at bounding box center [795, 283] width 280 height 21
type input "***"
click at [633, 303] on label "FEQ988 - 280 - EB - 280 - 420Cx - 7976Kg (C: 420,00 - P: 7976,00) (VD)" at bounding box center [558, 303] width 297 height 13
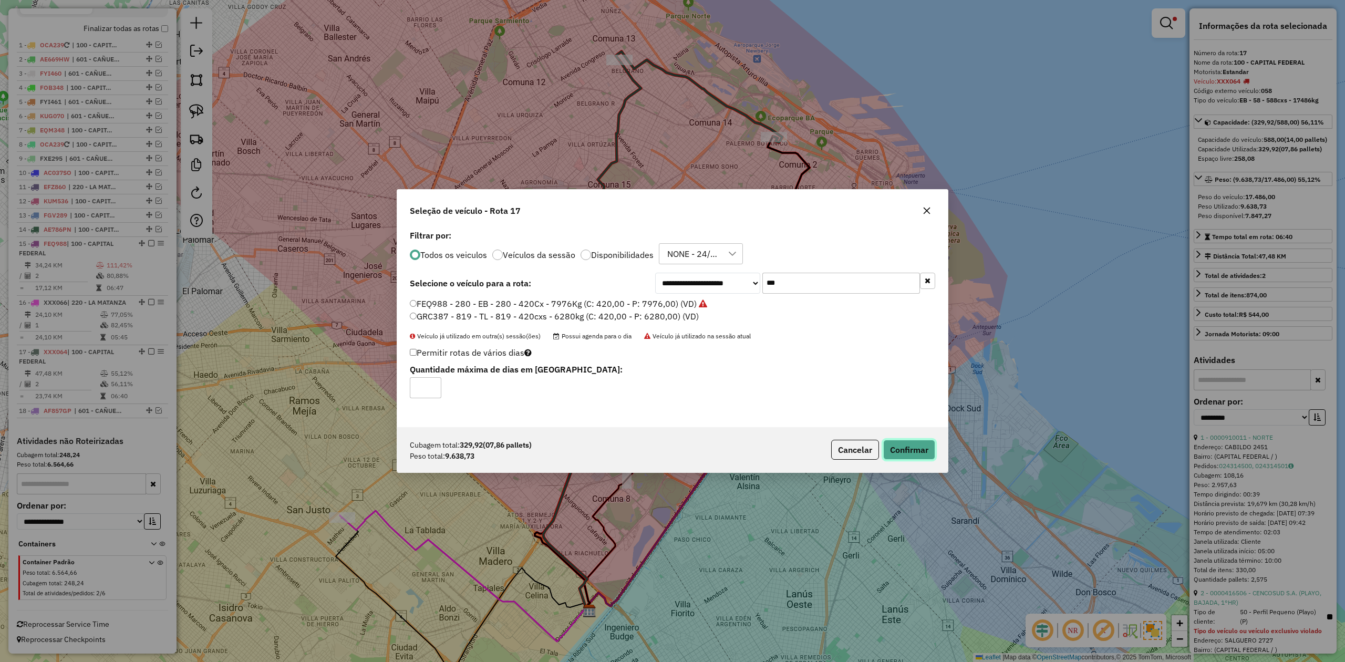
click at [933, 452] on button "Confirmar" at bounding box center [909, 450] width 52 height 20
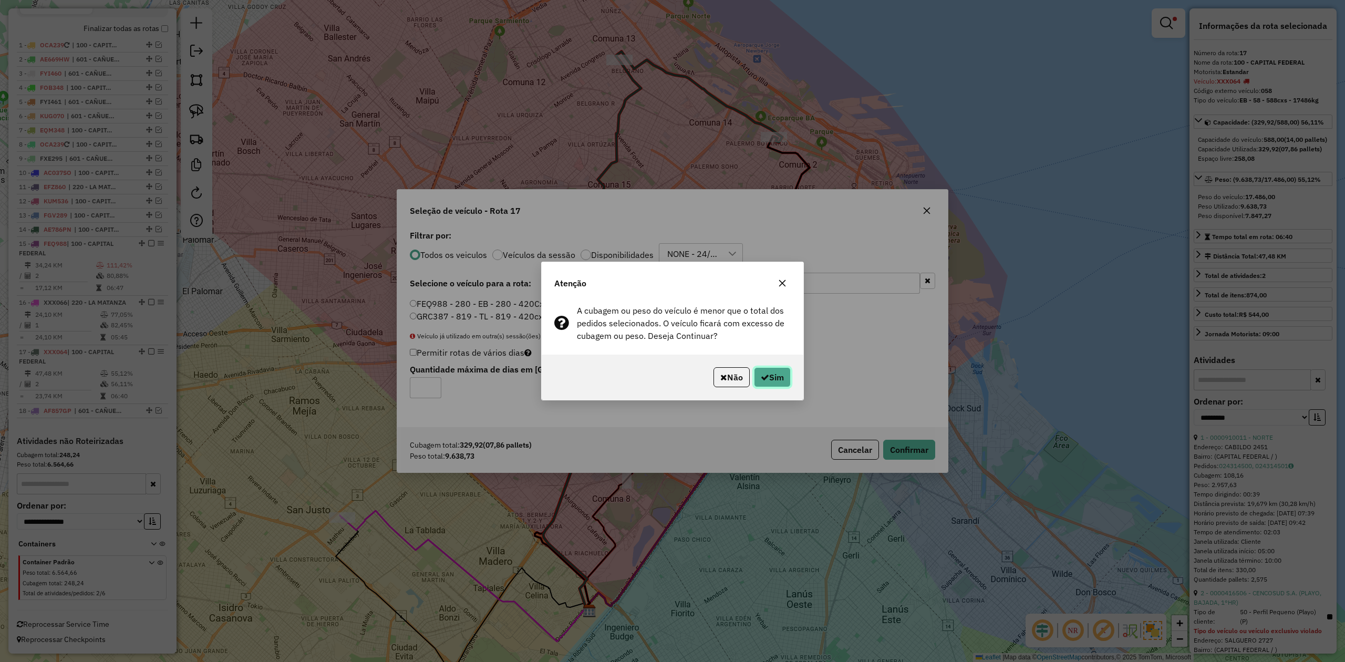
click at [774, 387] on button "Sim" at bounding box center [772, 377] width 37 height 20
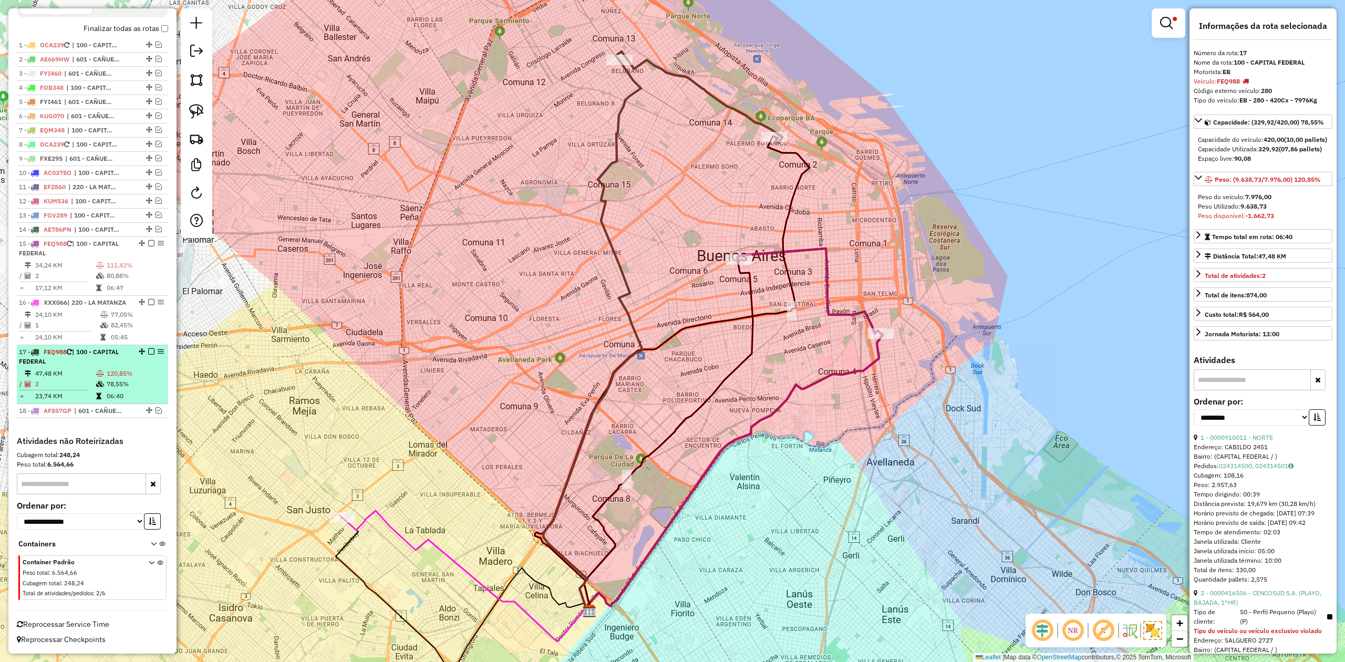
click at [148, 351] on em at bounding box center [151, 351] width 6 height 6
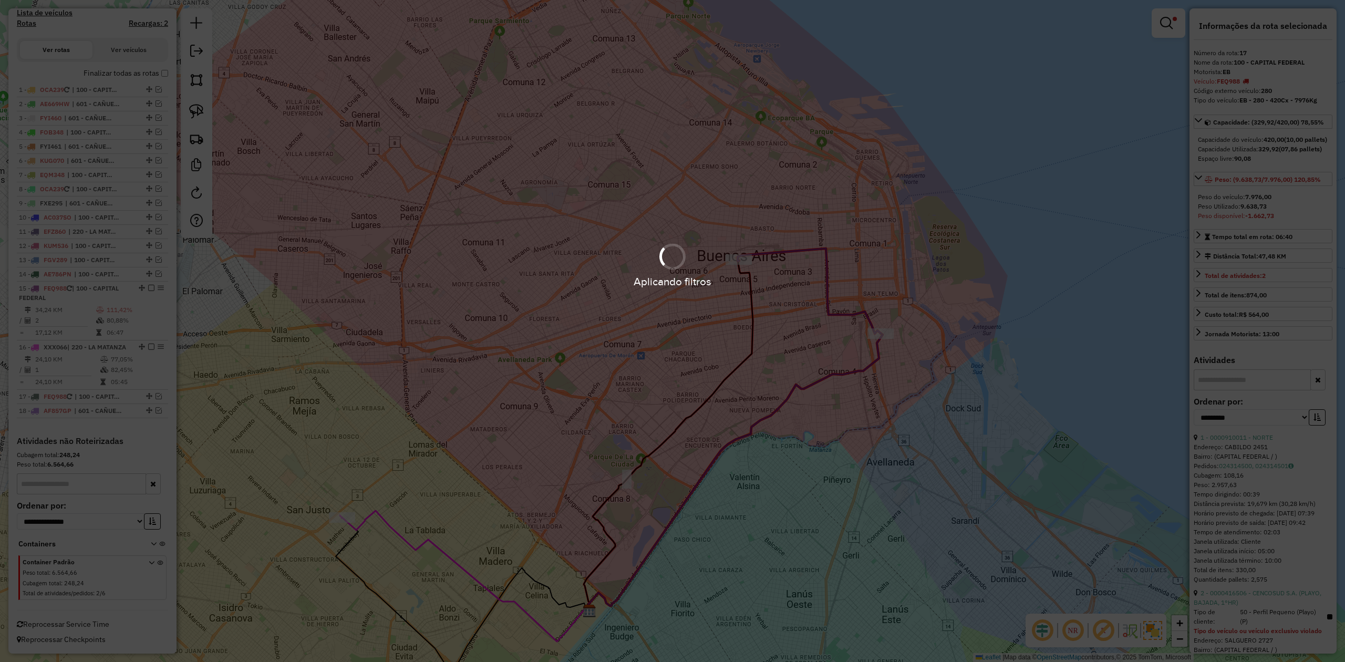
scroll to position [342, 0]
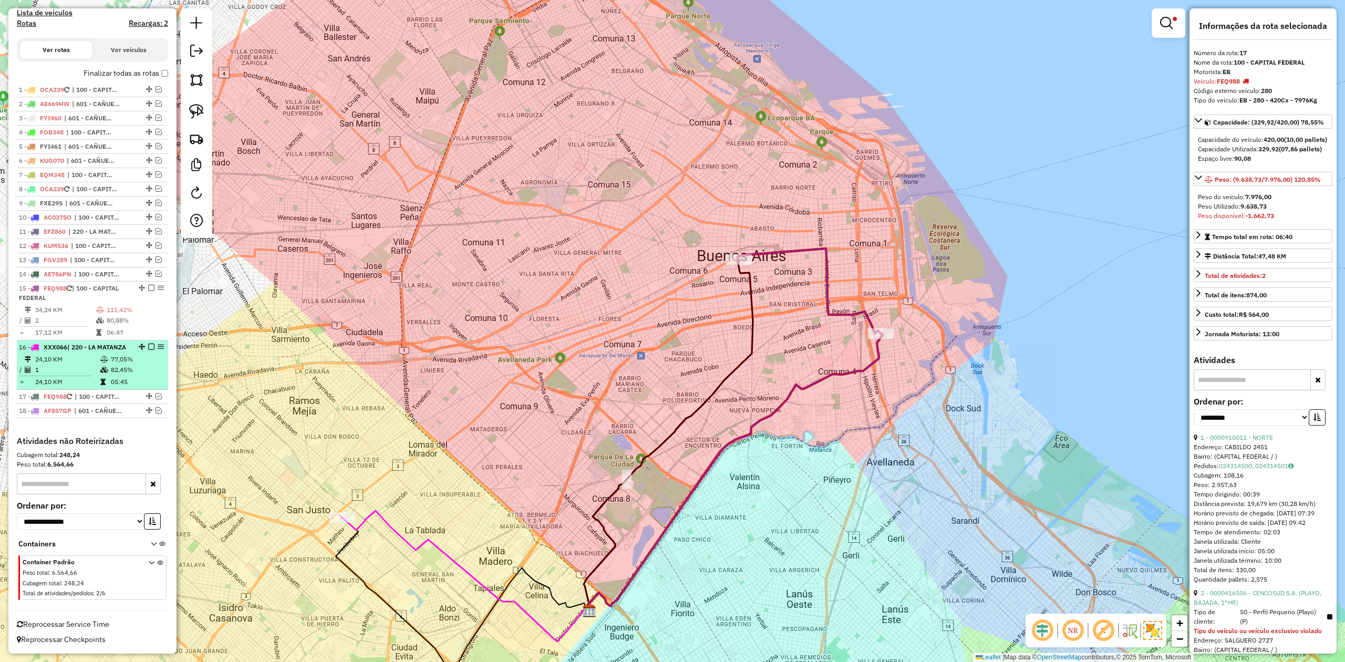
click at [93, 355] on td "24,10 KM" at bounding box center [67, 359] width 65 height 11
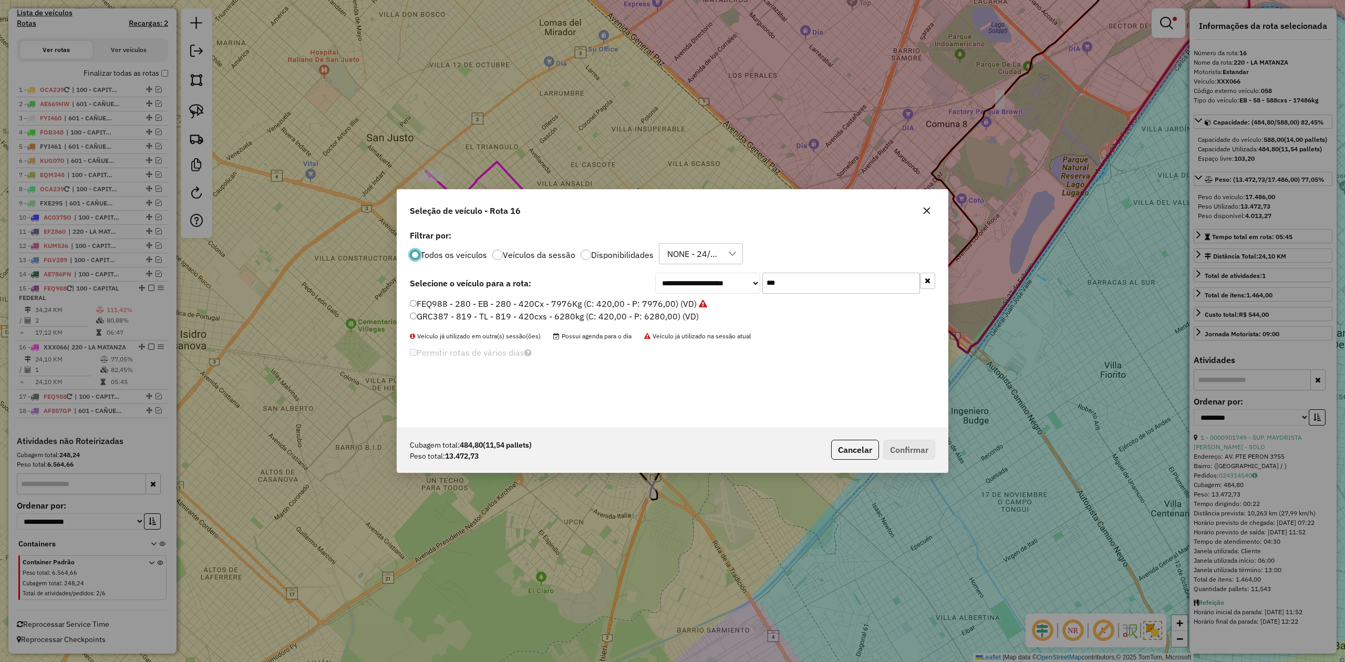
scroll to position [5, 3]
drag, startPoint x: 805, startPoint y: 285, endPoint x: 692, endPoint y: 280, distance: 113.0
click at [693, 278] on div "**********" at bounding box center [795, 283] width 280 height 21
type input "***"
click at [677, 303] on label "AE786PN - 079 - EB - 79 - 504cxs - 15339kg (C: 504,00 - P: 15339,00) (VD)" at bounding box center [565, 303] width 310 height 13
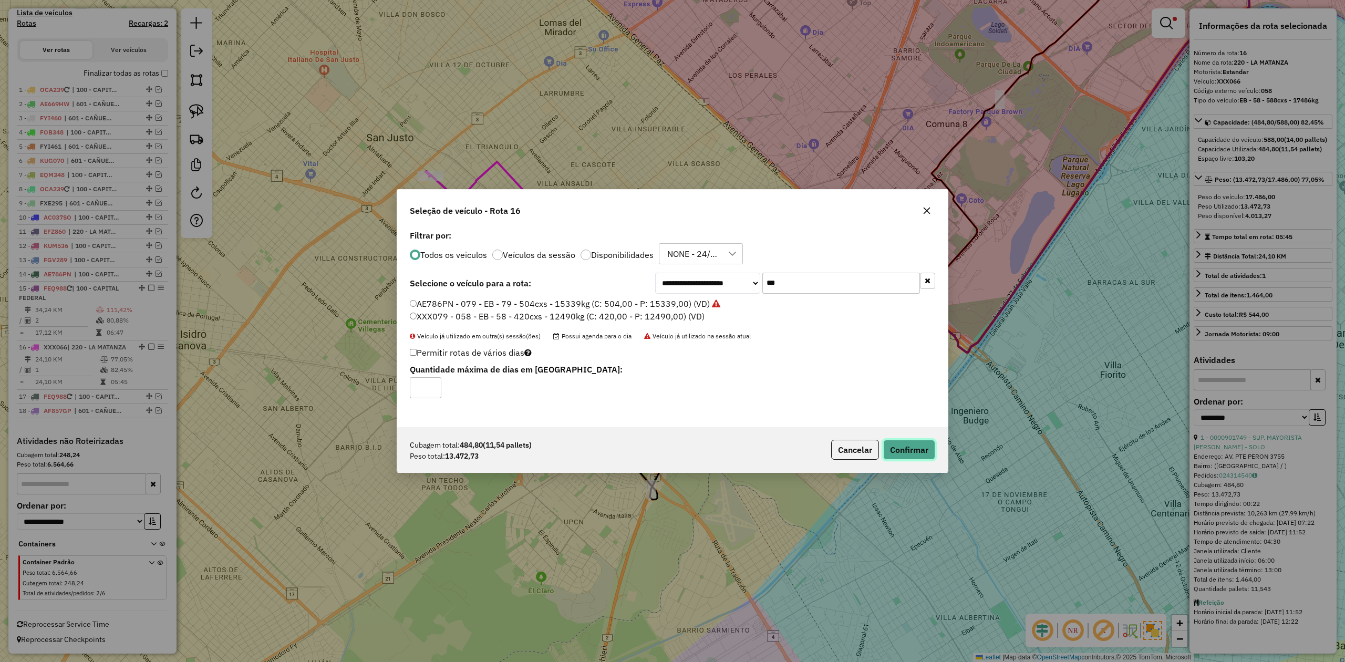
click at [922, 456] on button "Confirmar" at bounding box center [909, 450] width 52 height 20
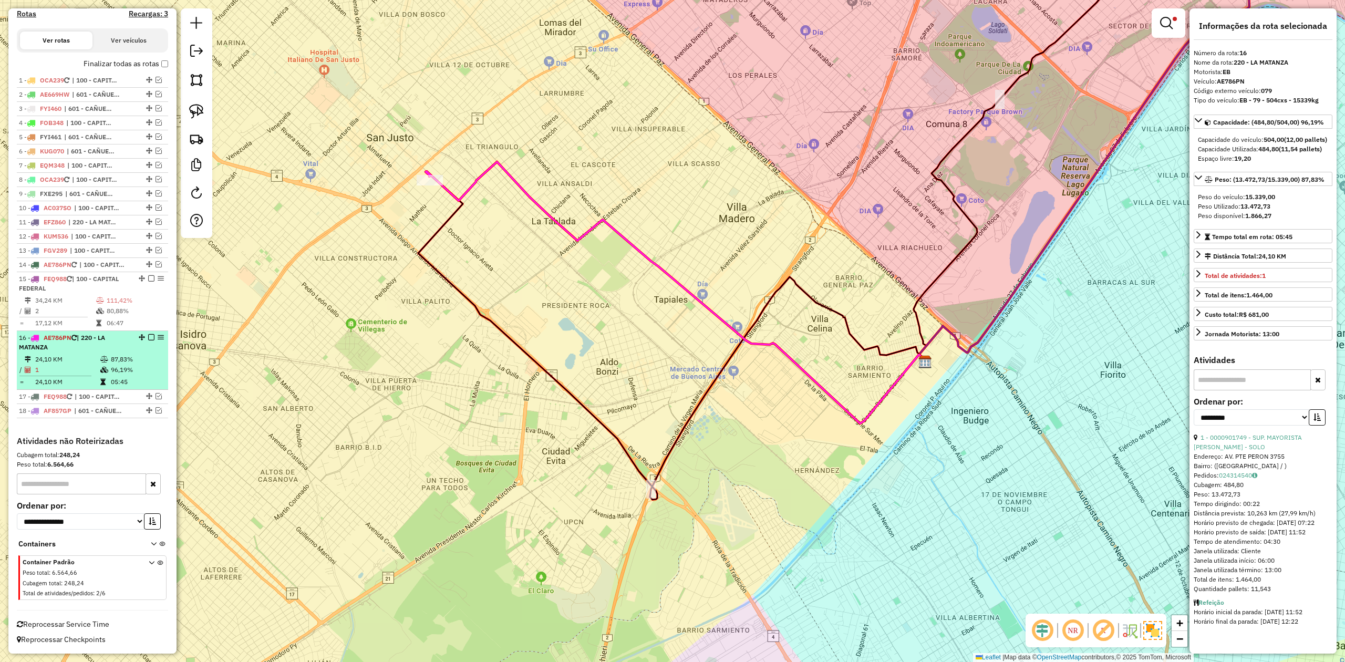
click at [148, 337] on em at bounding box center [151, 337] width 6 height 6
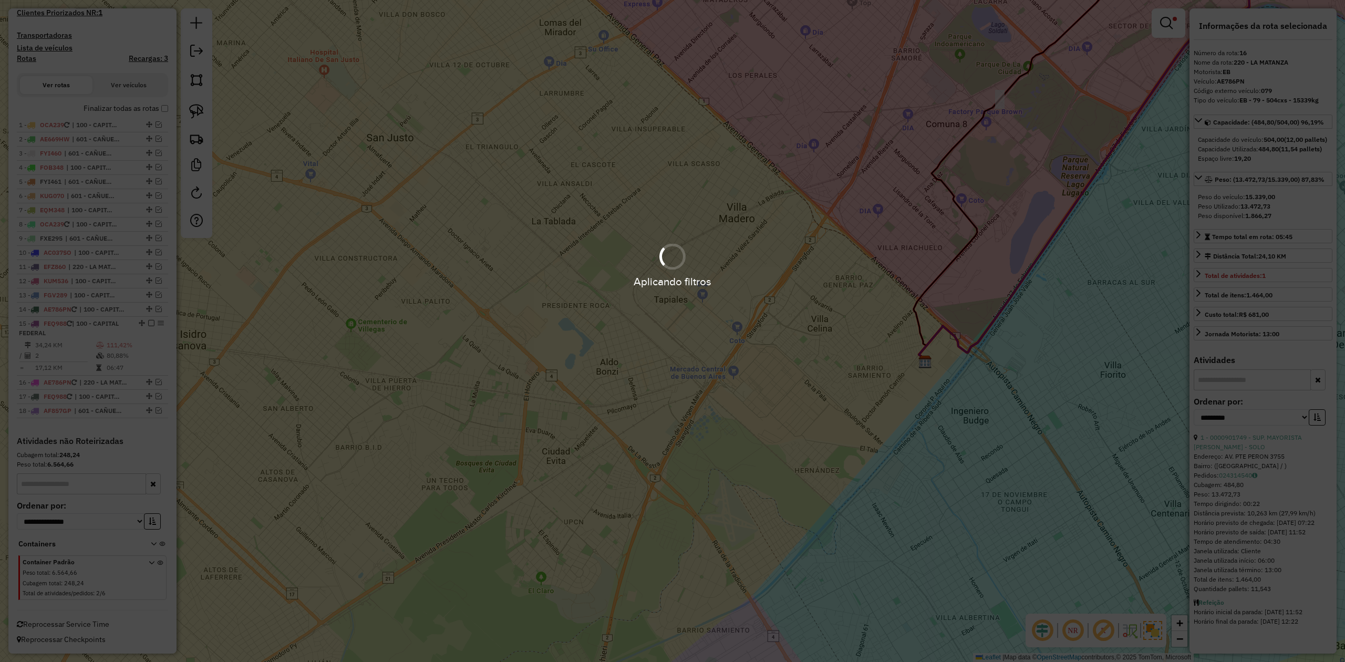
scroll to position [297, 0]
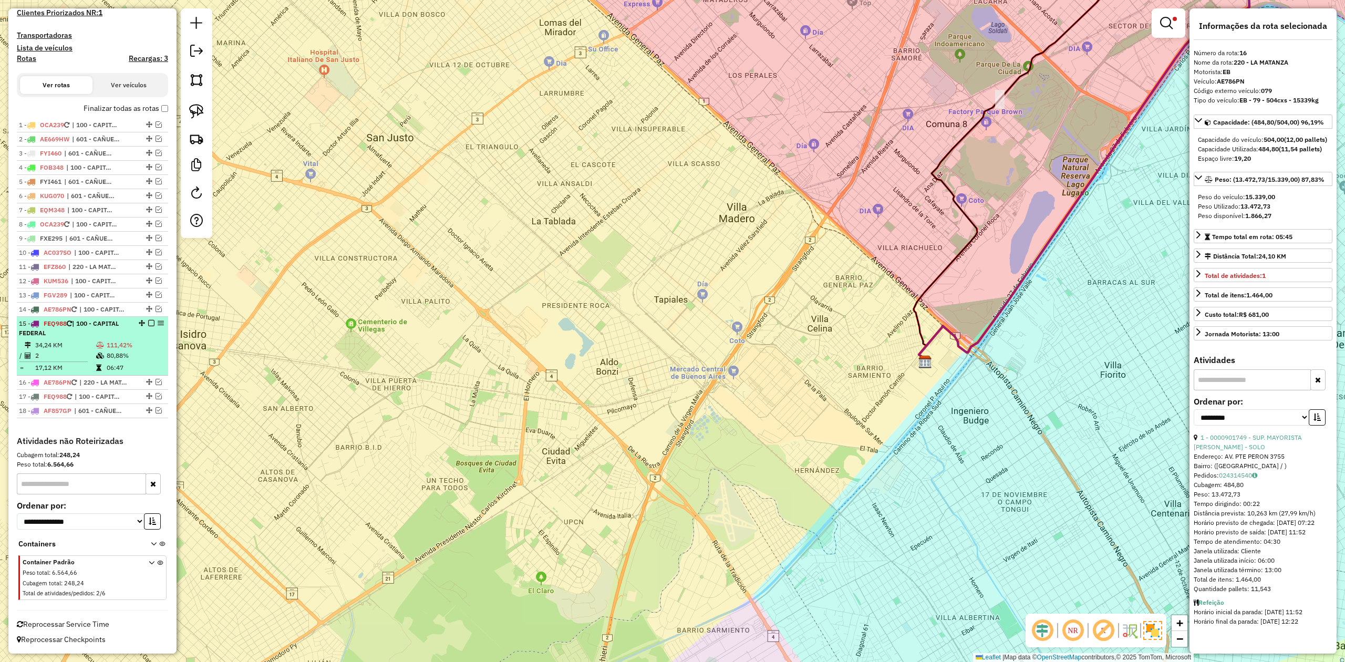
click at [92, 342] on td "34,24 KM" at bounding box center [65, 345] width 61 height 11
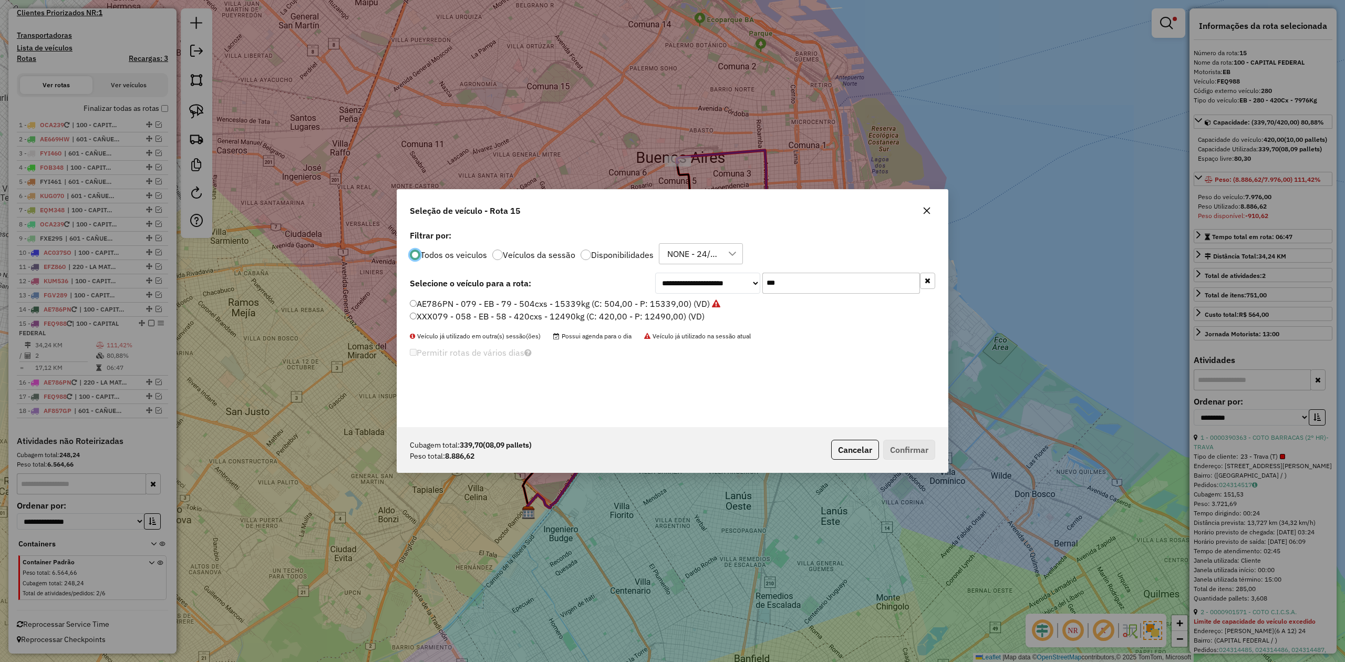
scroll to position [5, 3]
drag, startPoint x: 740, startPoint y: 279, endPoint x: 696, endPoint y: 277, distance: 44.2
click at [698, 277] on div "**********" at bounding box center [795, 283] width 280 height 21
type input "***"
click at [692, 304] on label "FGV289 - 049 - EB - 049 - 504cxs - 14134kg (C: 504,00 - P: 14134,00) (VD)" at bounding box center [570, 303] width 321 height 13
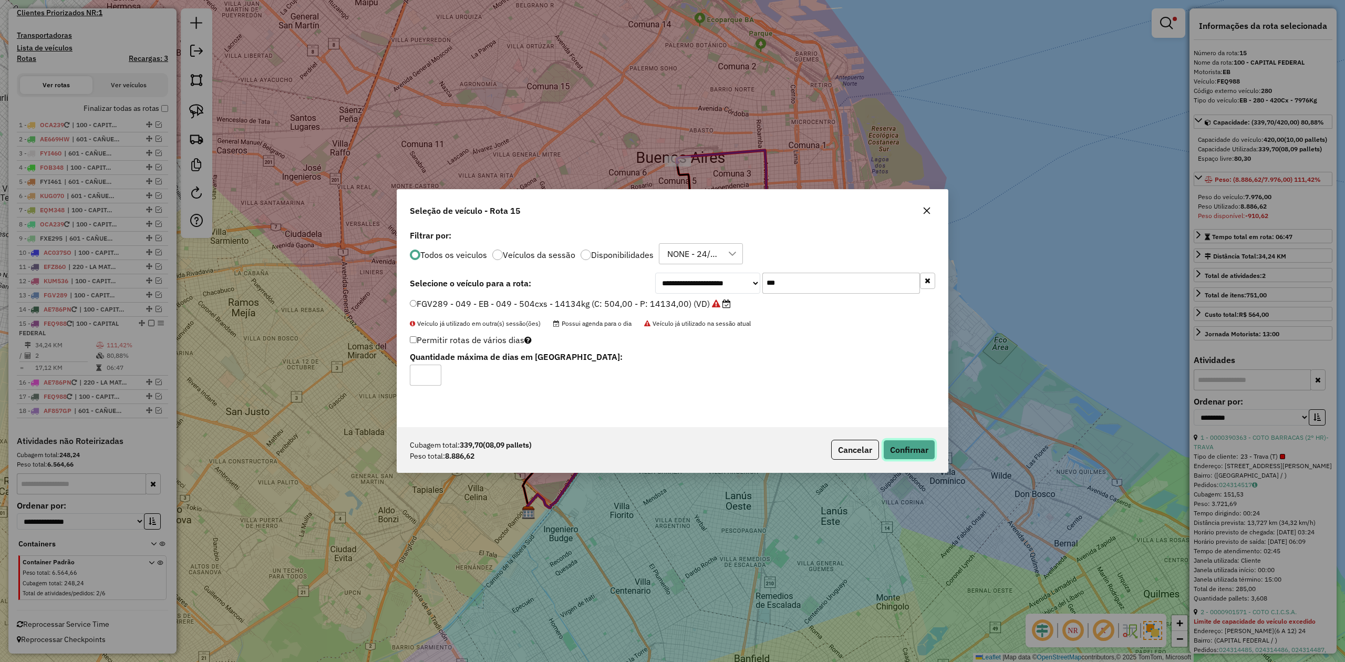
click at [921, 449] on button "Confirmar" at bounding box center [909, 450] width 52 height 20
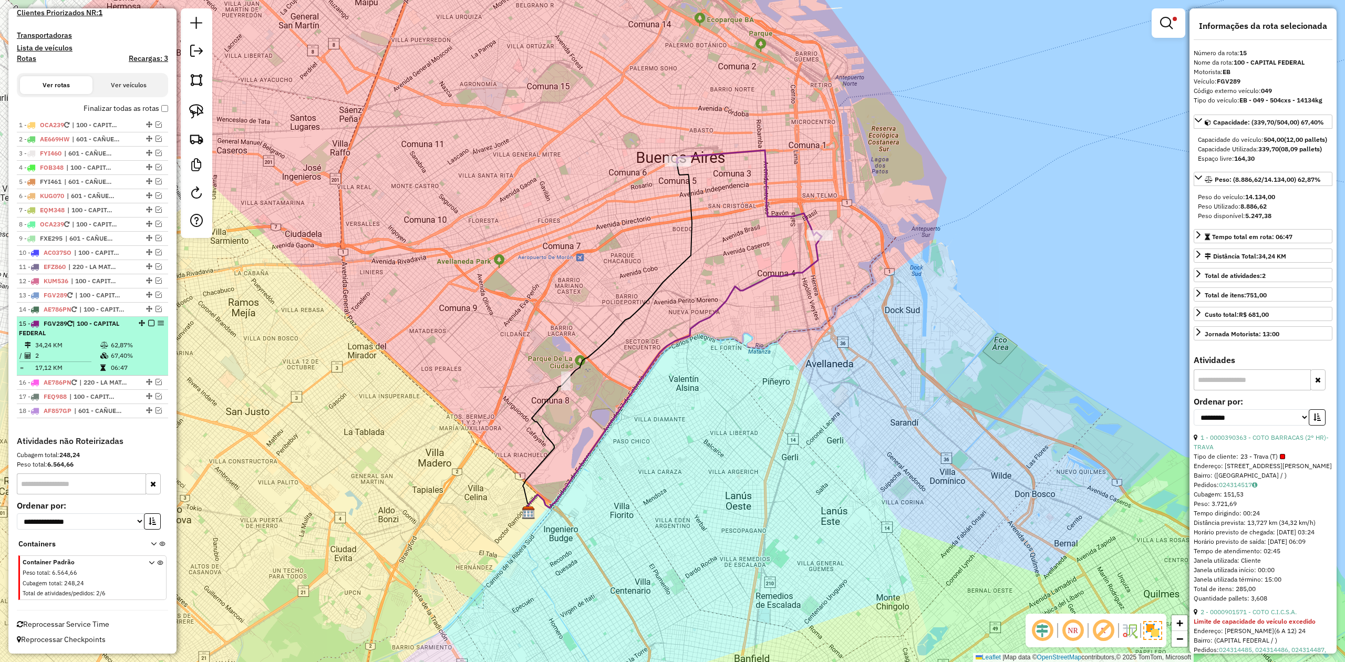
click at [148, 320] on em at bounding box center [151, 323] width 6 height 6
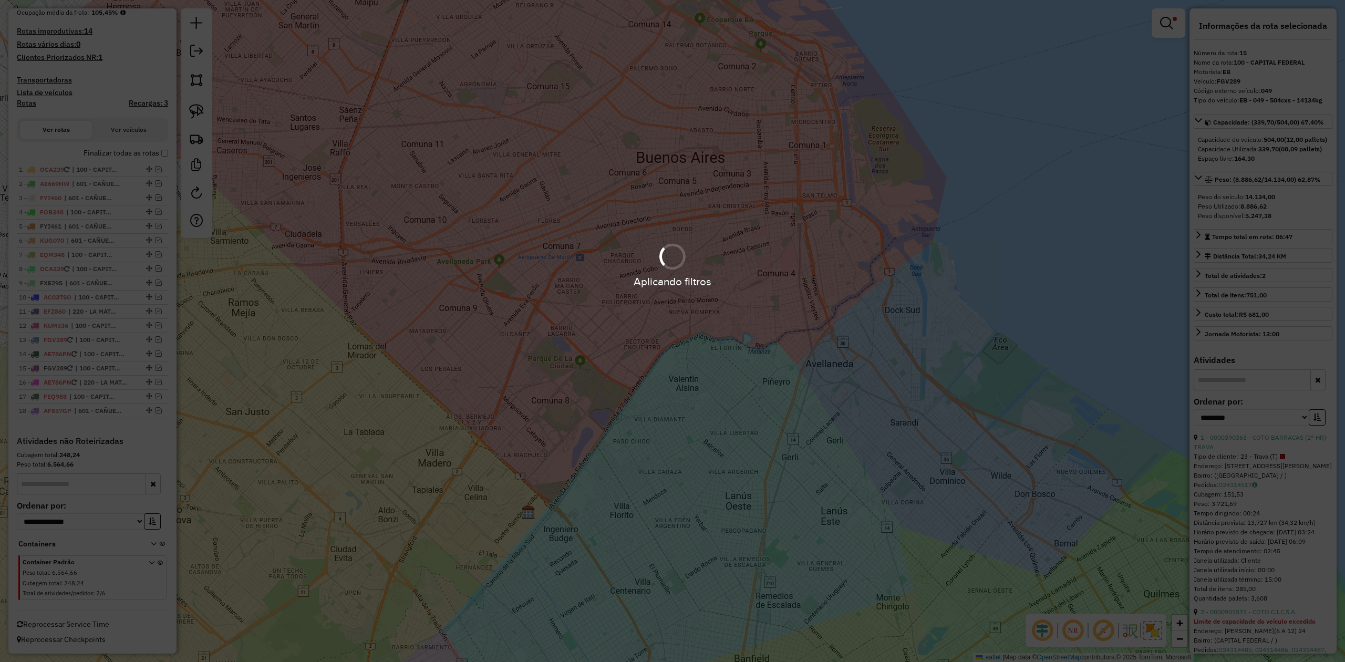
scroll to position [253, 0]
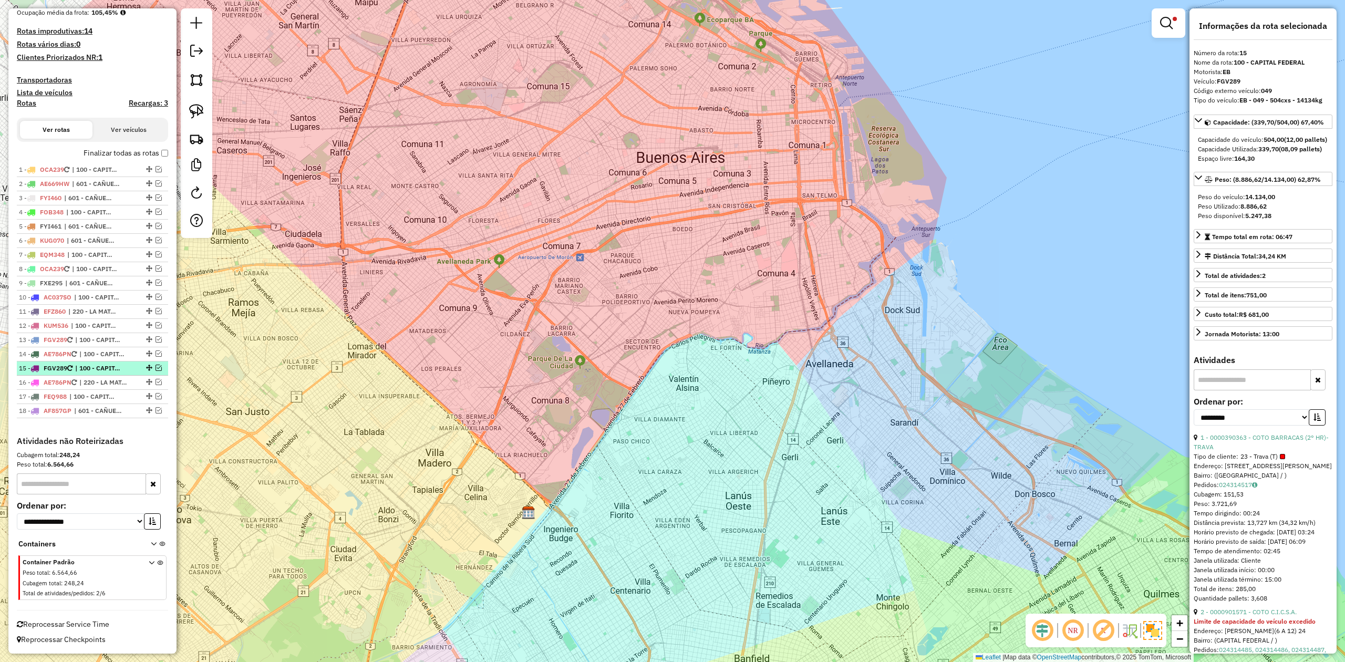
click at [110, 365] on span "| 100 - CAPITAL FEDERAL" at bounding box center [99, 367] width 48 height 9
click at [121, 356] on span "| 100 - CAPITAL FEDERAL" at bounding box center [103, 353] width 48 height 9
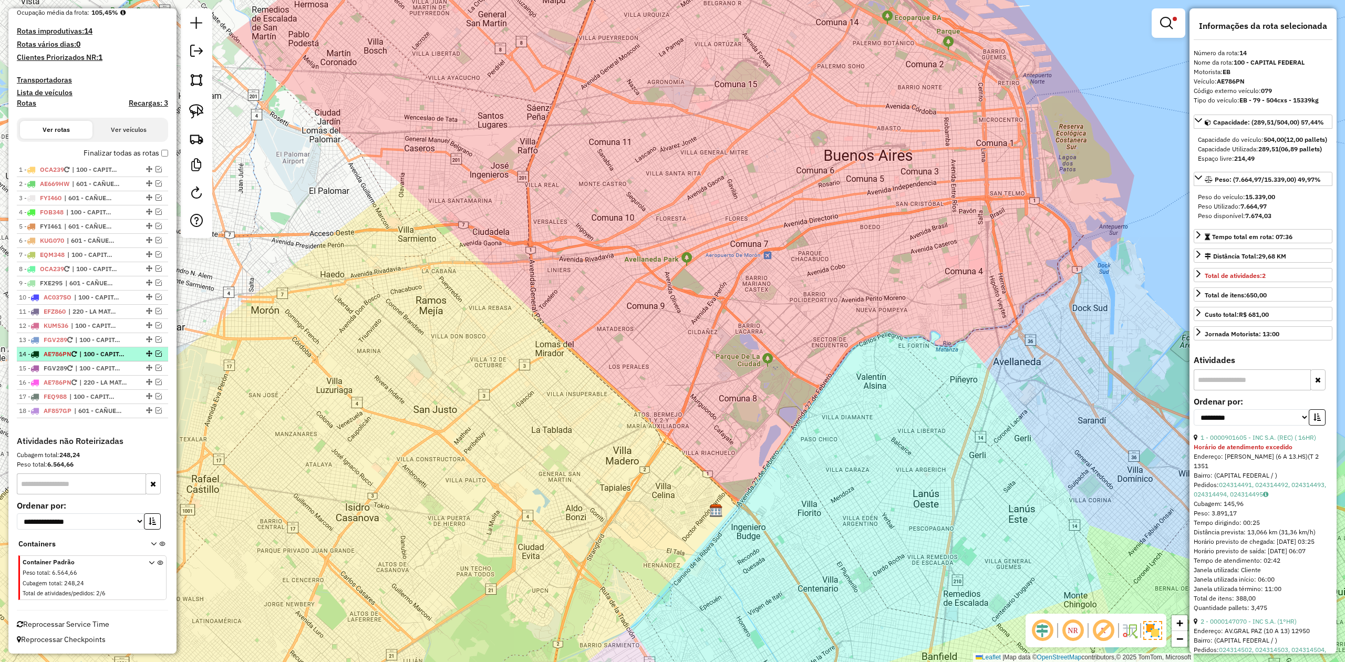
click at [155, 353] on em at bounding box center [158, 353] width 6 height 6
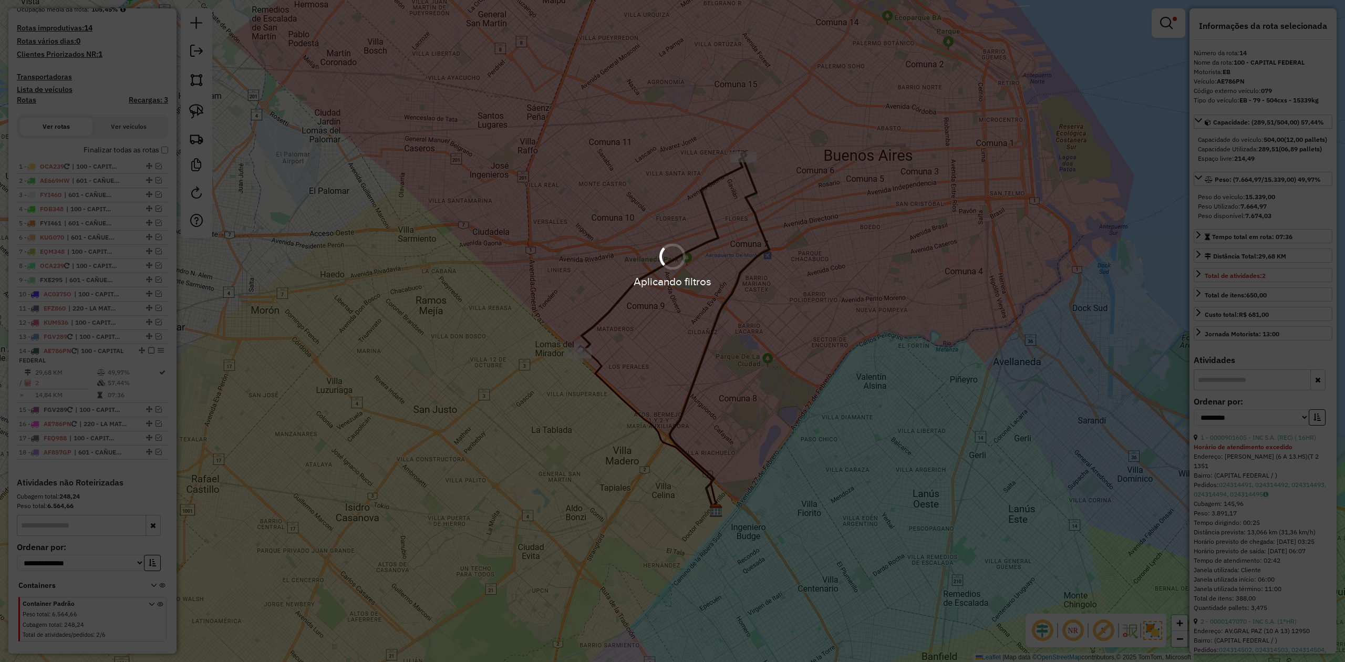
scroll to position [297, 0]
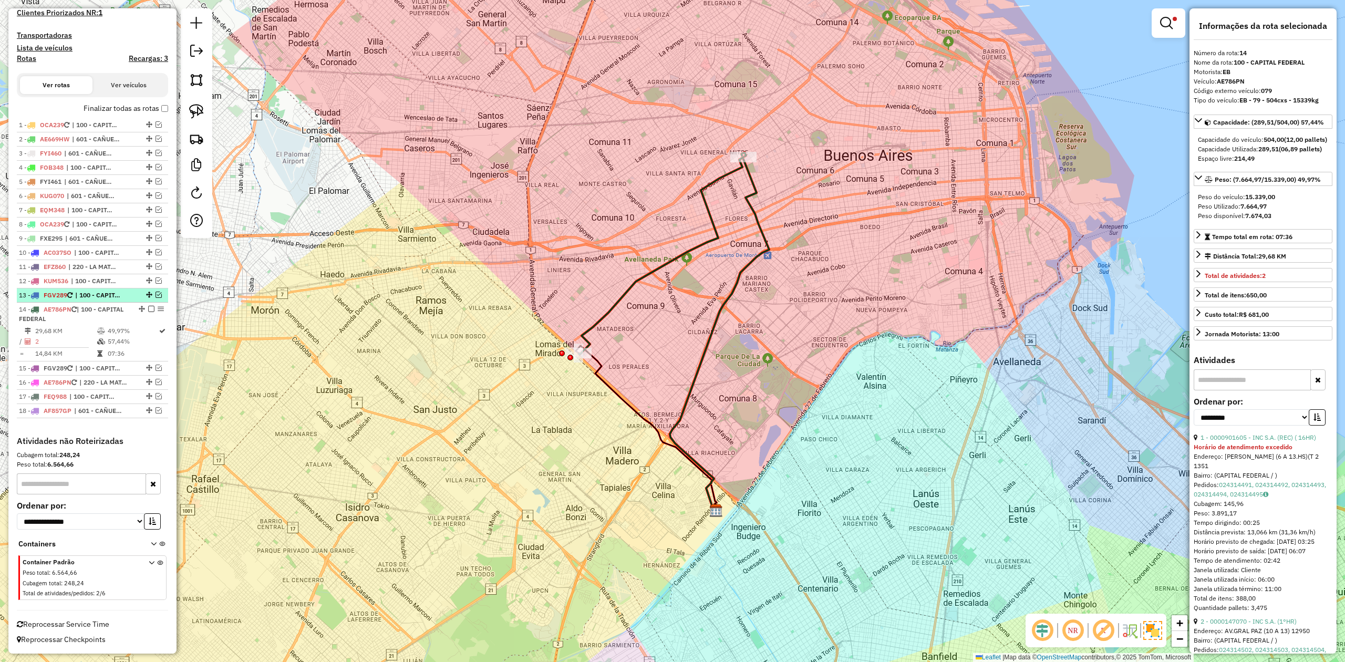
click at [156, 293] on em at bounding box center [158, 295] width 6 height 6
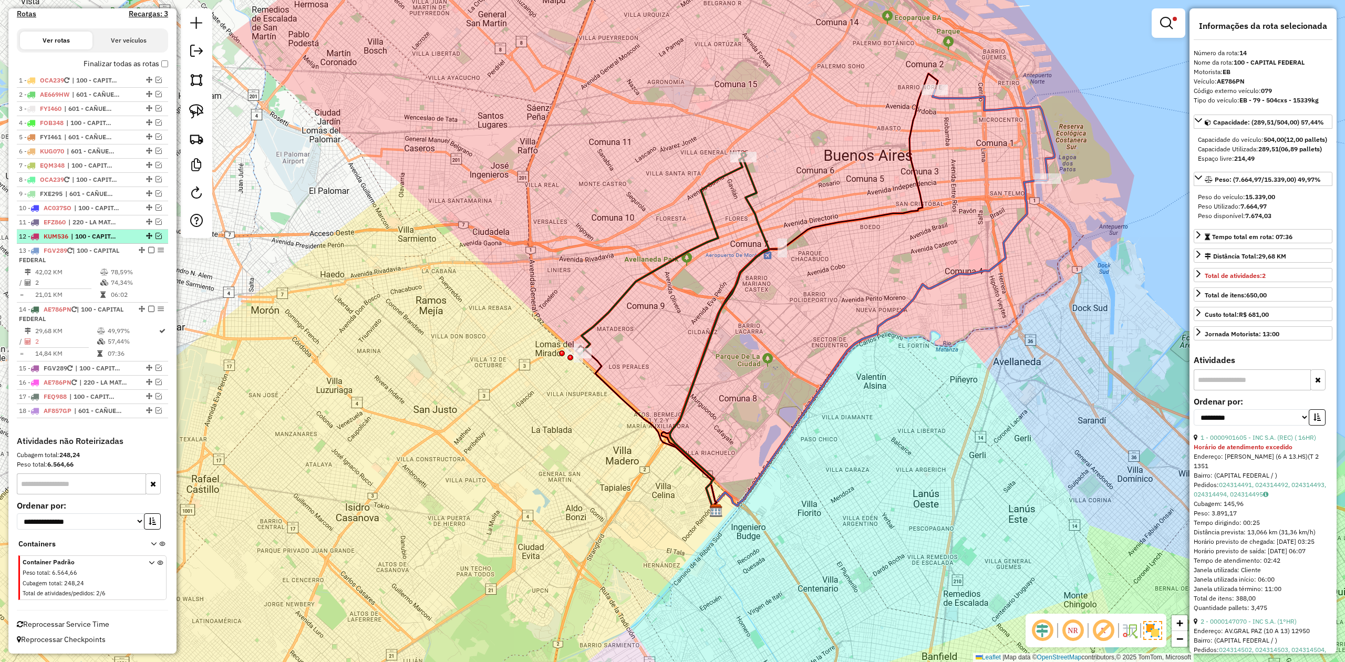
click at [155, 235] on em at bounding box center [158, 236] width 6 height 6
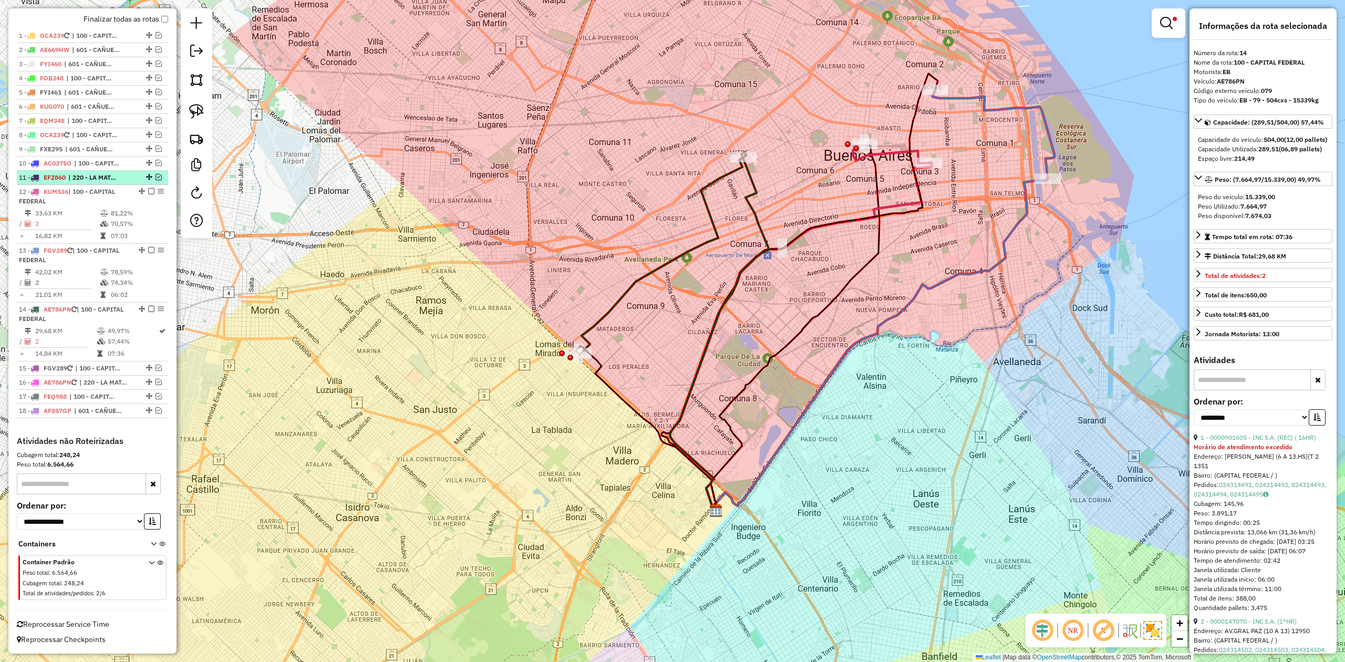
click at [156, 174] on em at bounding box center [158, 177] width 6 height 6
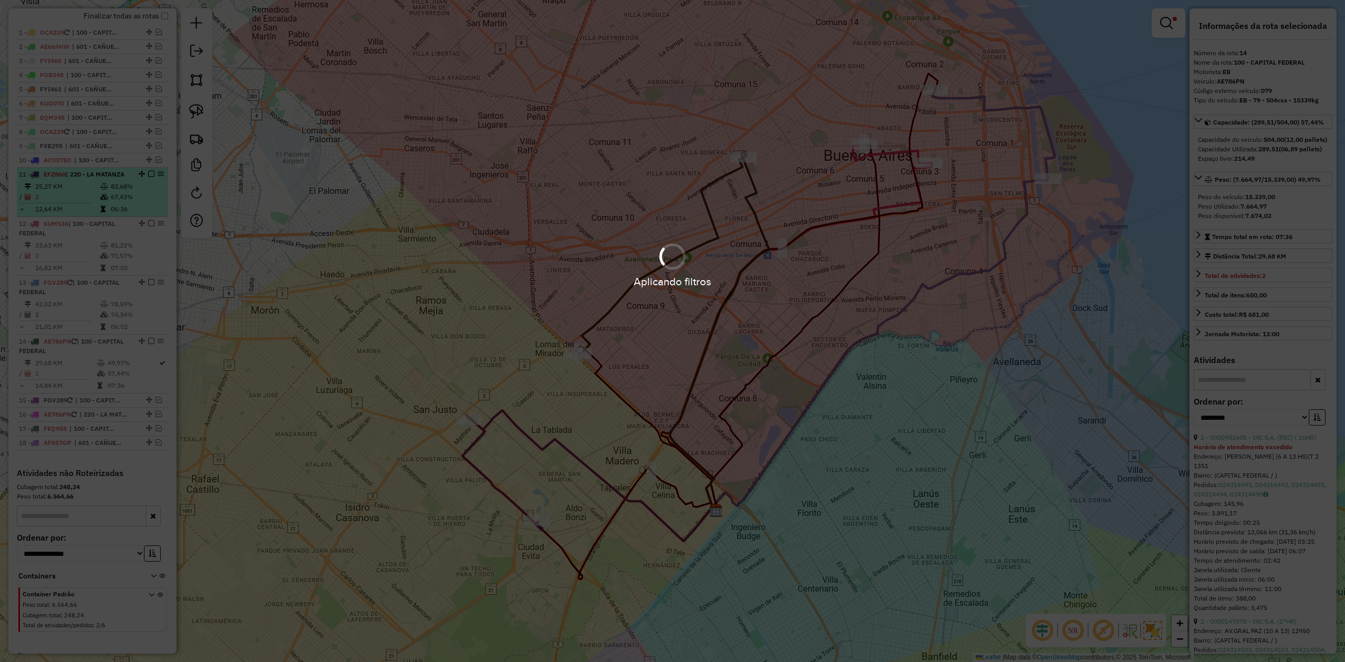
scroll to position [432, 0]
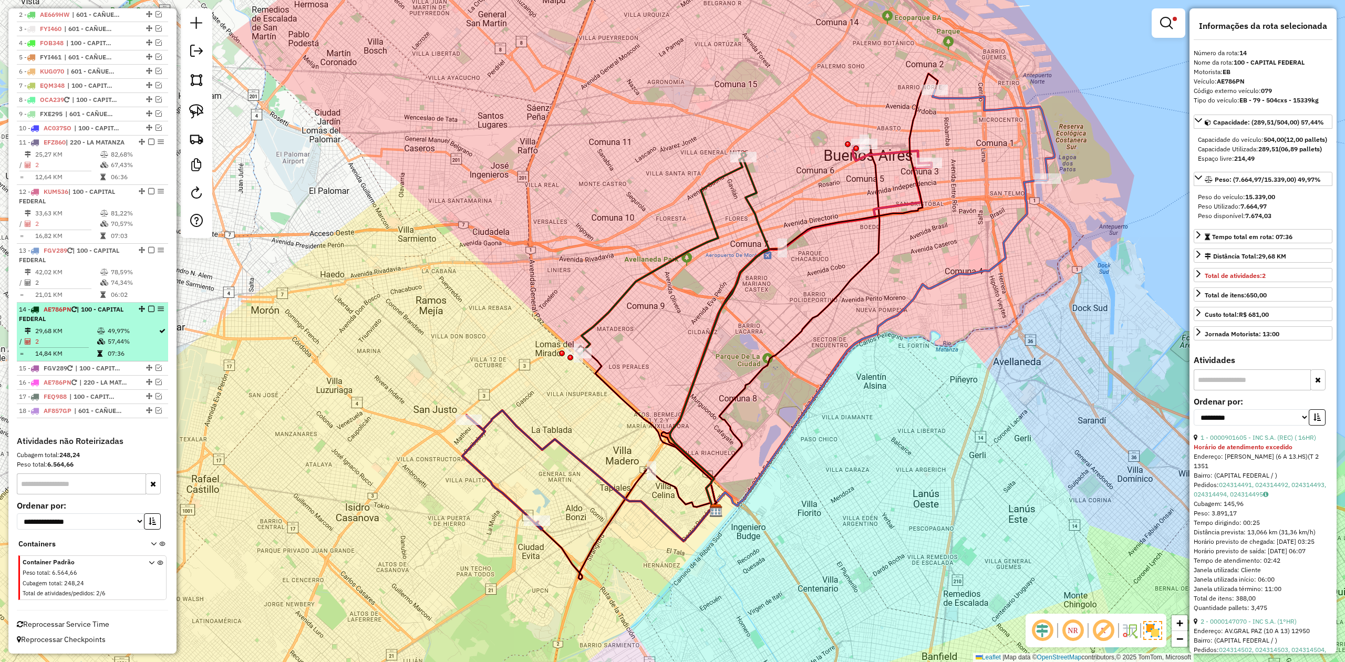
click at [101, 305] on div "14 - AE786PN | 100 - CAPITAL FEDERAL" at bounding box center [74, 314] width 111 height 19
click at [97, 328] on icon at bounding box center [101, 331] width 8 height 6
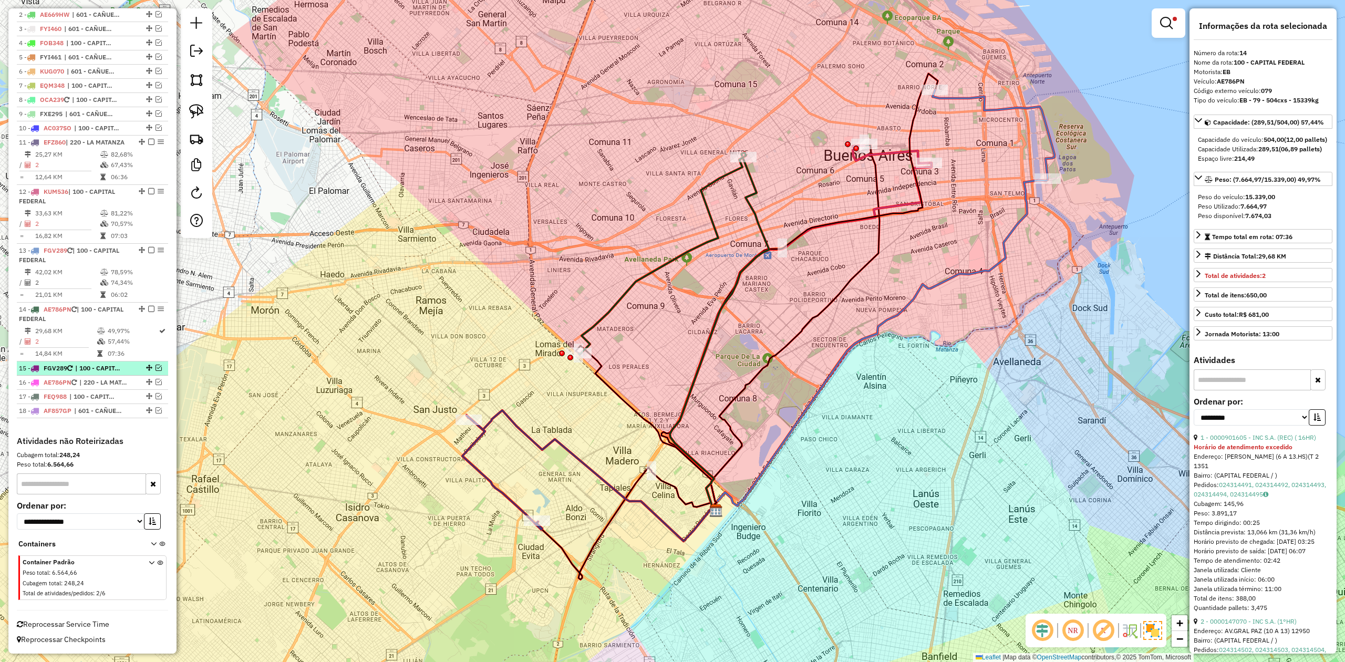
click at [95, 368] on span "| 100 - CAPITAL FEDERAL" at bounding box center [99, 367] width 48 height 9
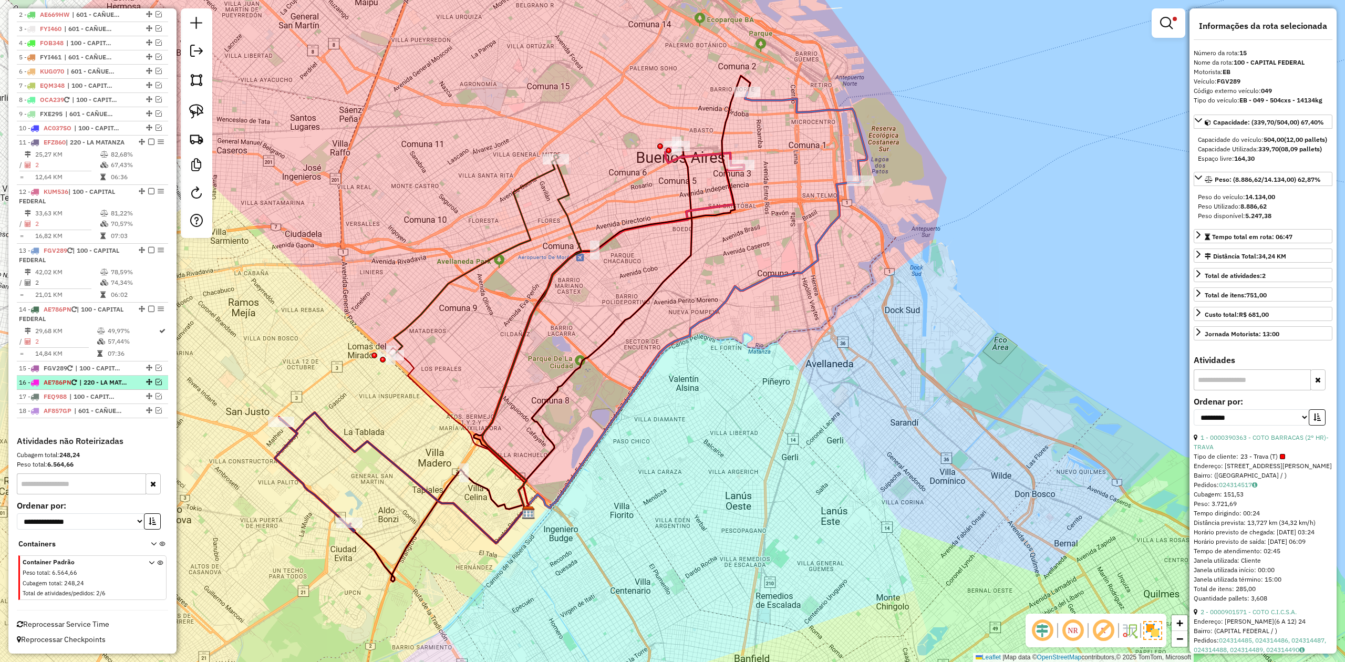
click at [95, 385] on span "| 220 - LA MATANZA" at bounding box center [103, 382] width 48 height 9
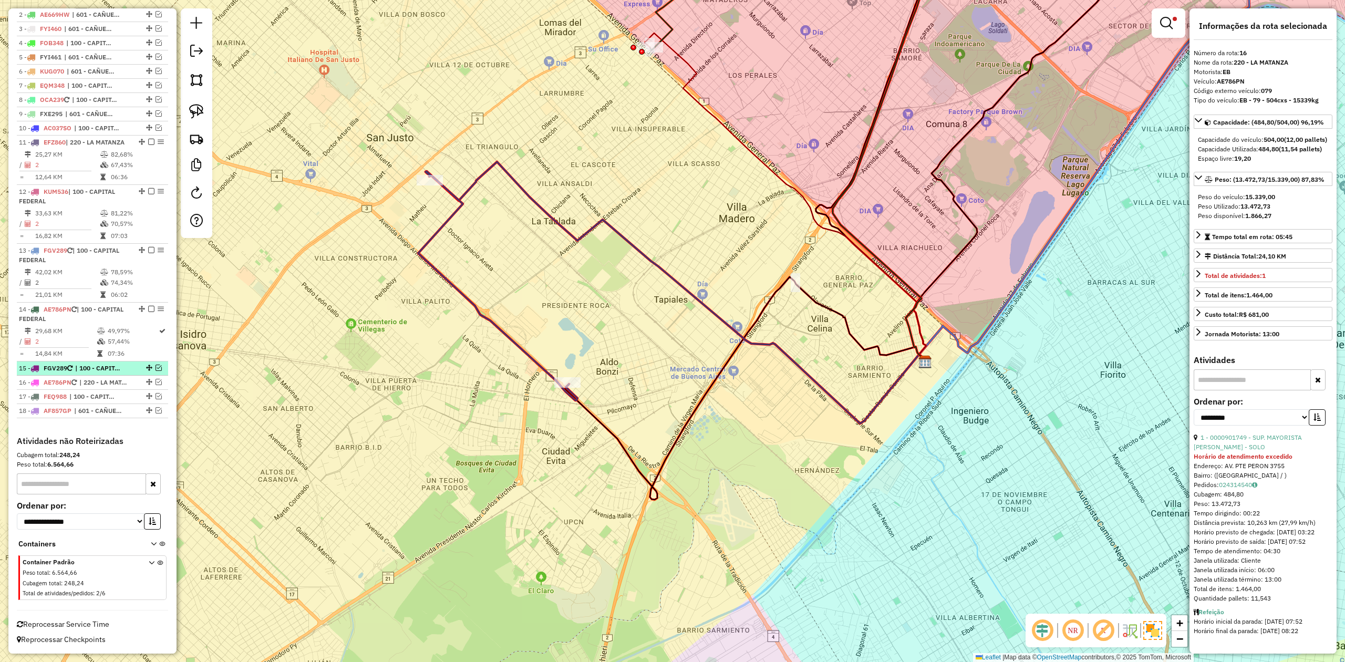
click at [98, 368] on span "| 100 - CAPITAL FEDERAL" at bounding box center [99, 367] width 48 height 9
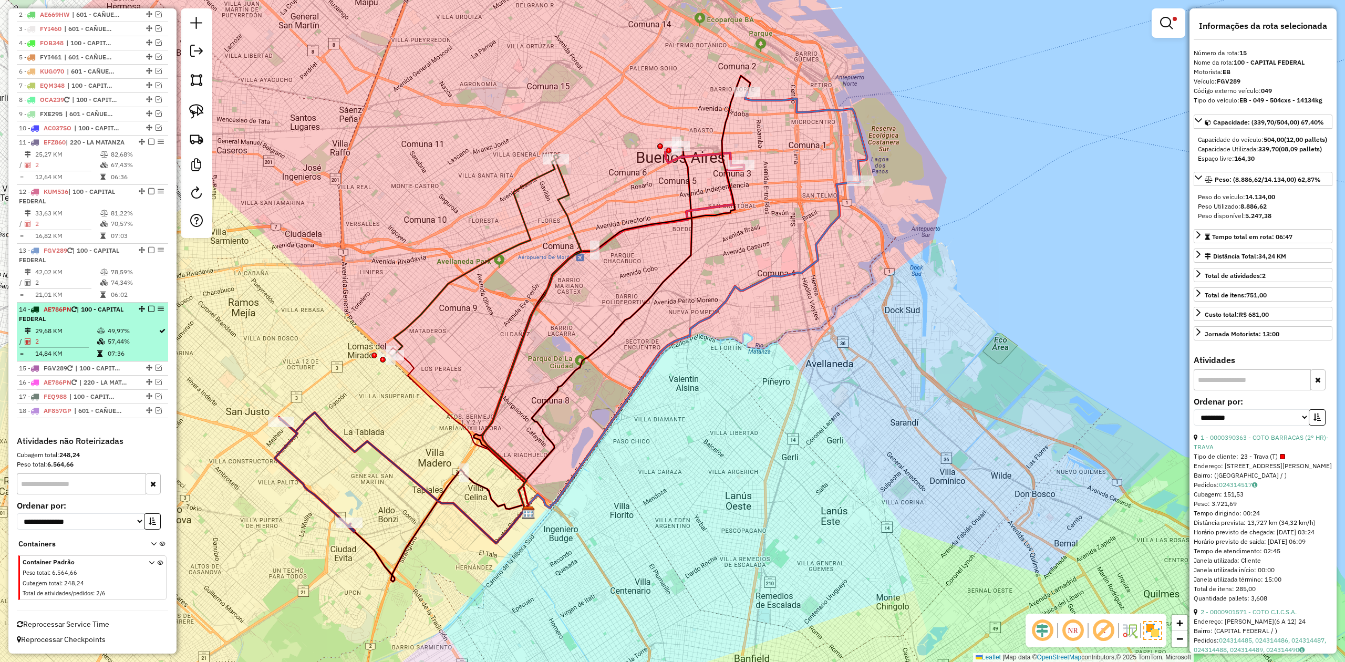
click at [98, 328] on icon at bounding box center [101, 331] width 8 height 6
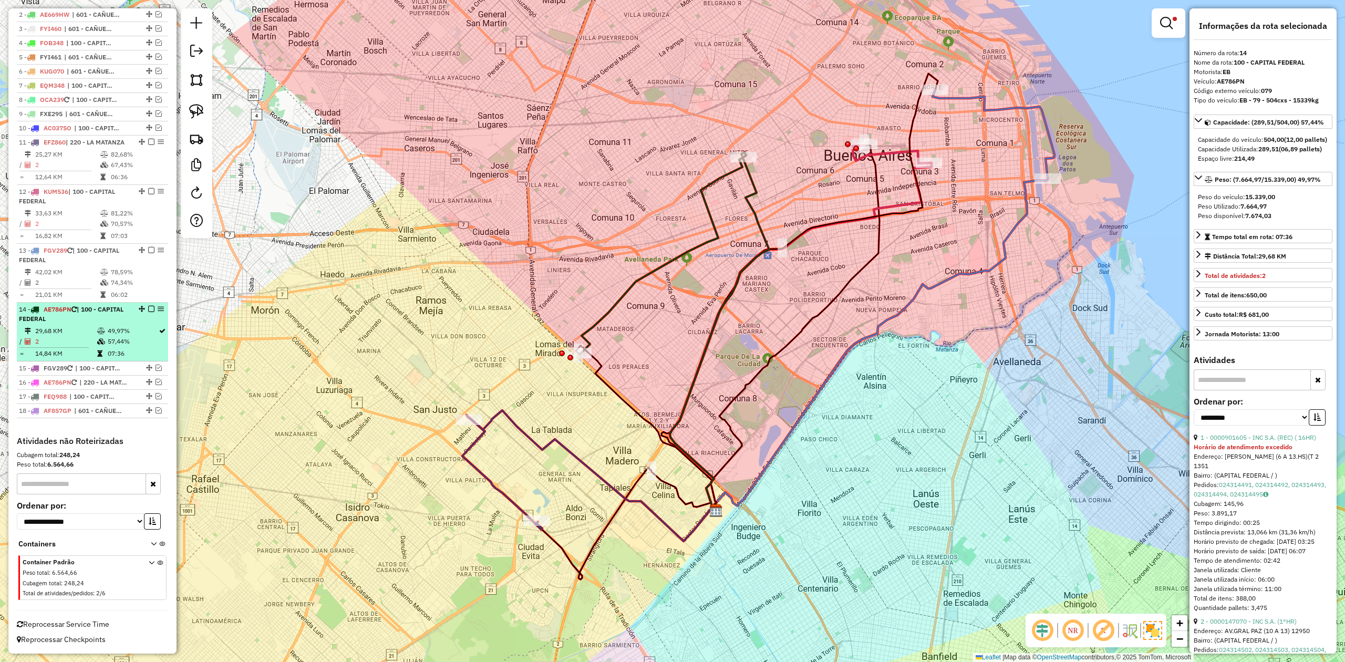
click at [98, 328] on hb-router-mapa "Informações da Sessão 1281280 - 24/09/2025 Criação: 23/09/2025 15:00 Depósito: …" at bounding box center [672, 331] width 1345 height 662
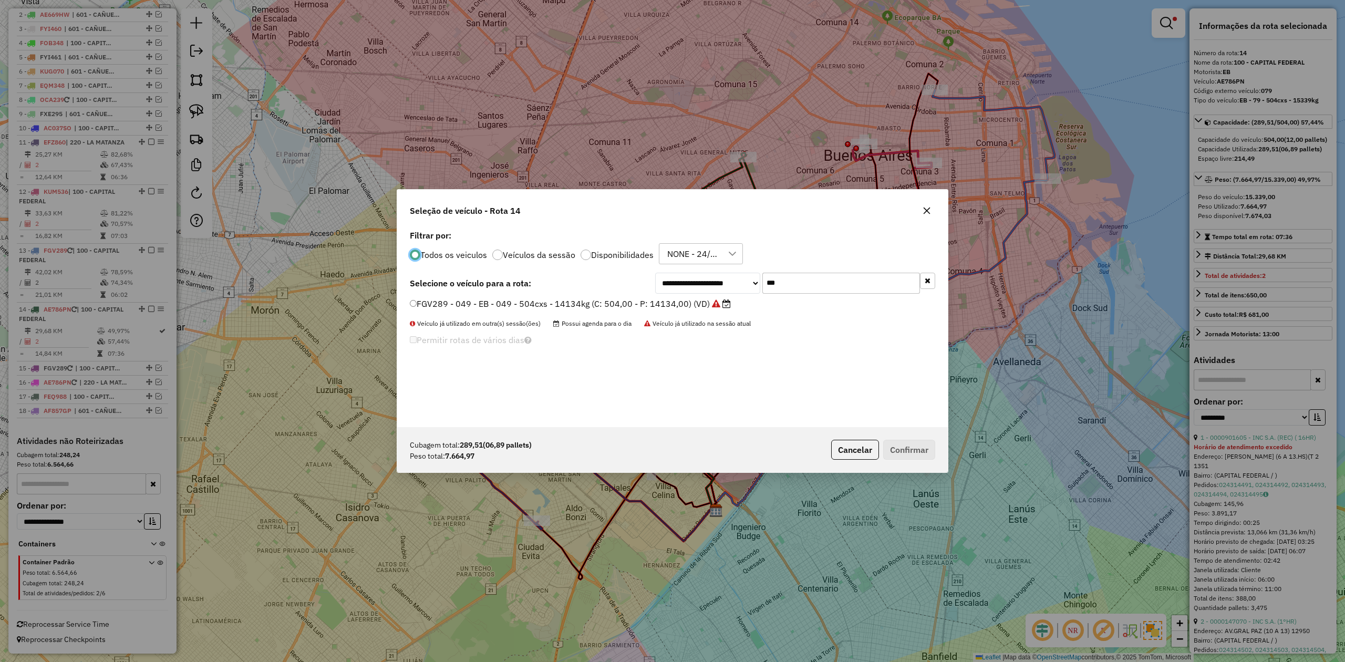
scroll to position [5, 3]
click at [929, 207] on icon "button" at bounding box center [926, 210] width 7 height 7
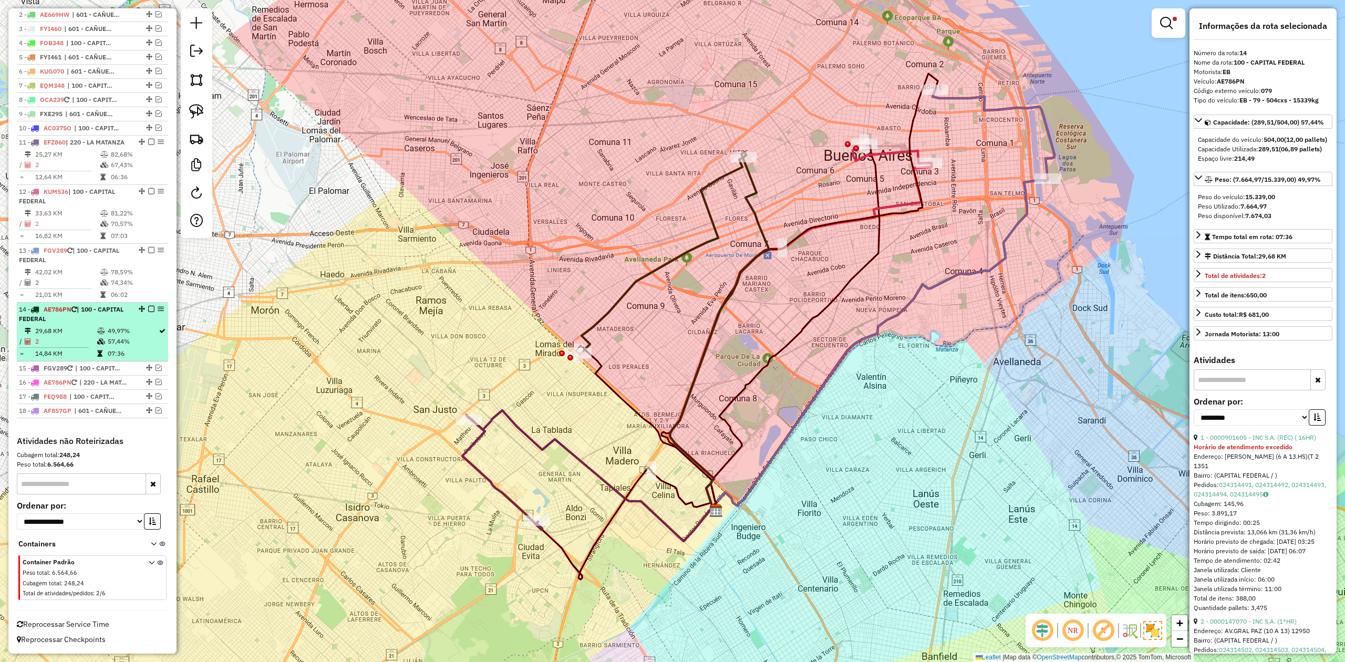
click at [76, 326] on td "29,68 KM" at bounding box center [66, 331] width 62 height 11
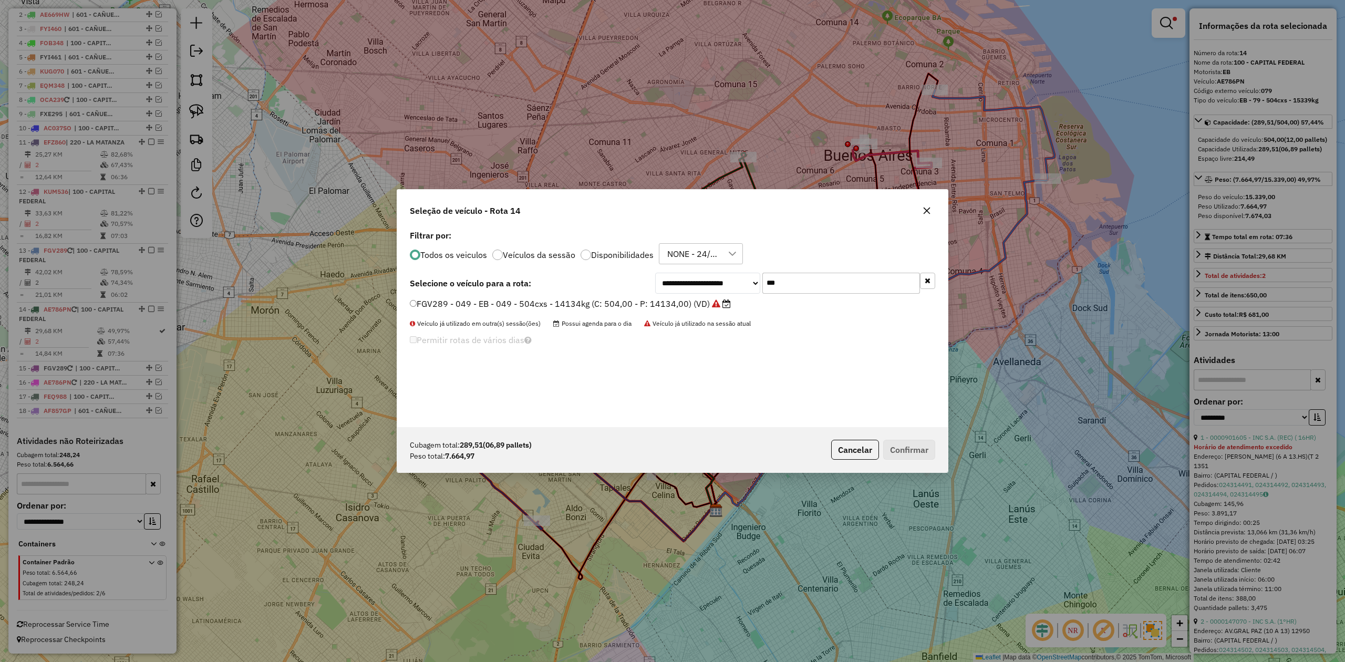
drag, startPoint x: 761, startPoint y: 278, endPoint x: 720, endPoint y: 274, distance: 41.7
click at [721, 276] on div "**********" at bounding box center [795, 283] width 280 height 21
type input "***"
click at [688, 305] on label "KUM536 - H39 - EB - H39 - 420Cx - 9597Kg (C: 420,00 - P: 9597,00) (VD)" at bounding box center [560, 303] width 301 height 13
click at [896, 438] on div "Cubagem total: 289,51 (06,89 pallets) Peso total: 7.664,97 Cancelar Confirmar" at bounding box center [672, 449] width 550 height 45
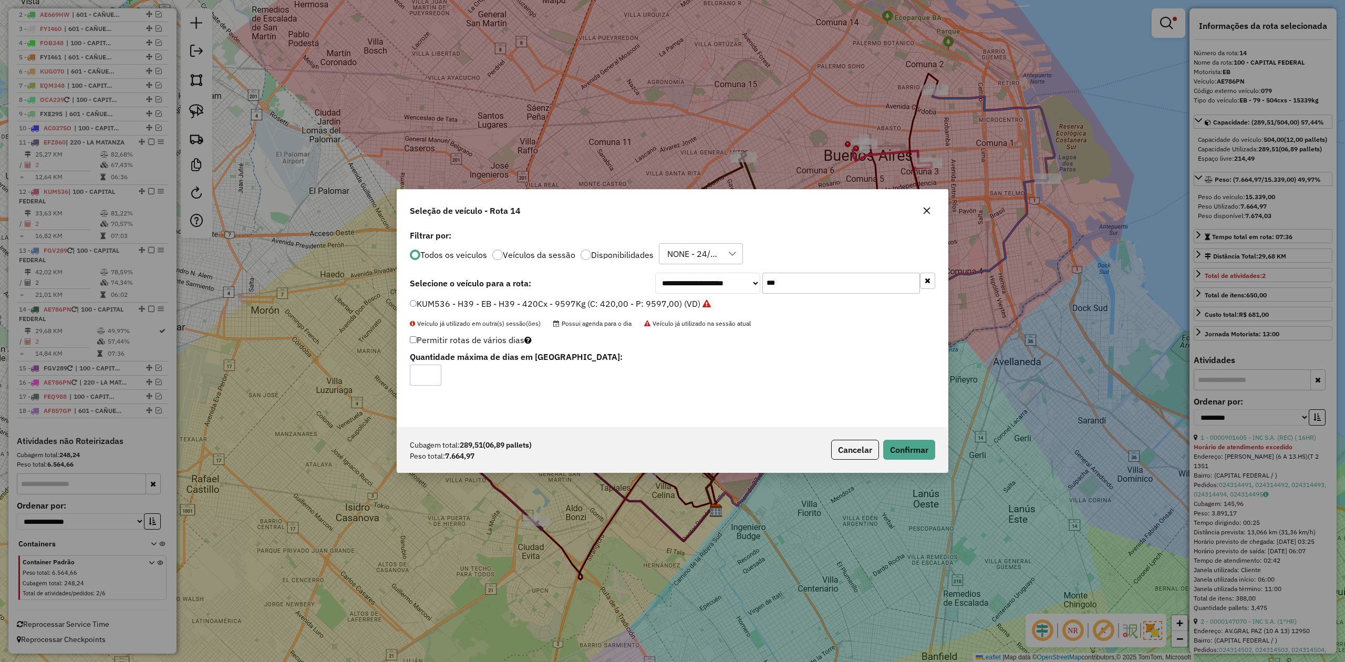
click at [940, 452] on div "Cubagem total: 289,51 (06,89 pallets) Peso total: 7.664,97 Cancelar Confirmar" at bounding box center [672, 449] width 550 height 45
click at [902, 440] on button "Confirmar" at bounding box center [909, 450] width 52 height 20
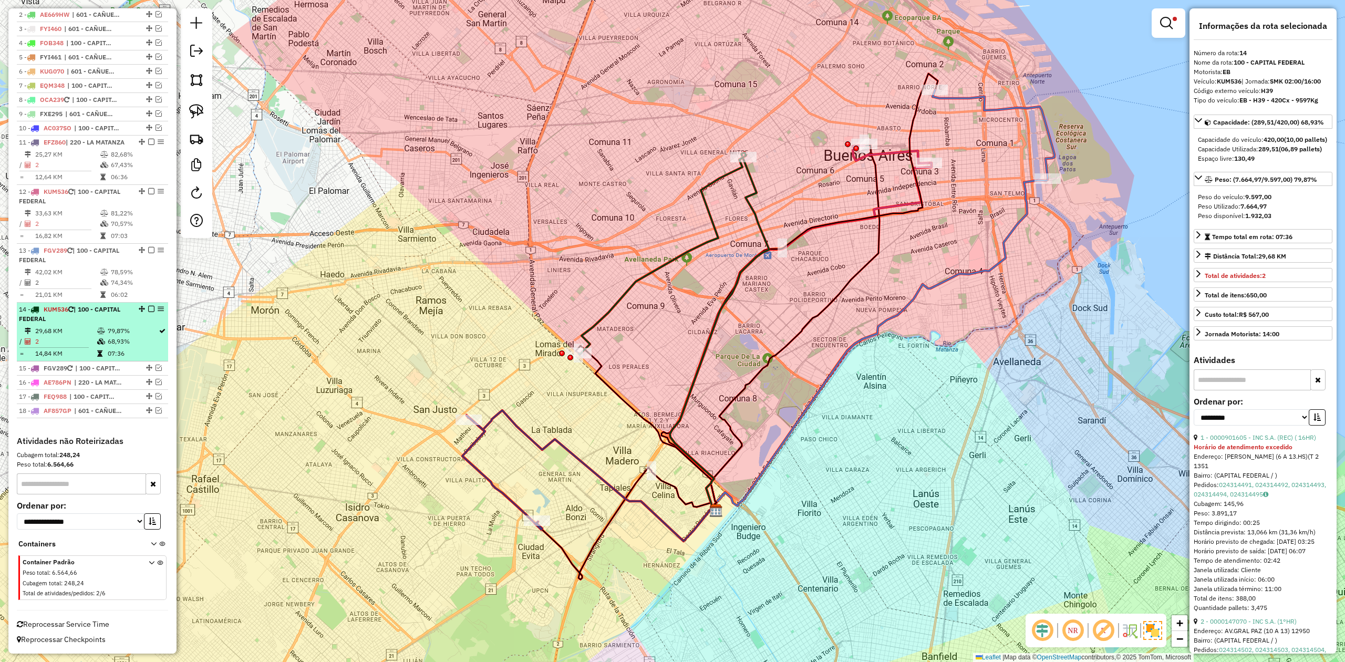
click at [122, 332] on td "79,87%" at bounding box center [132, 331] width 51 height 11
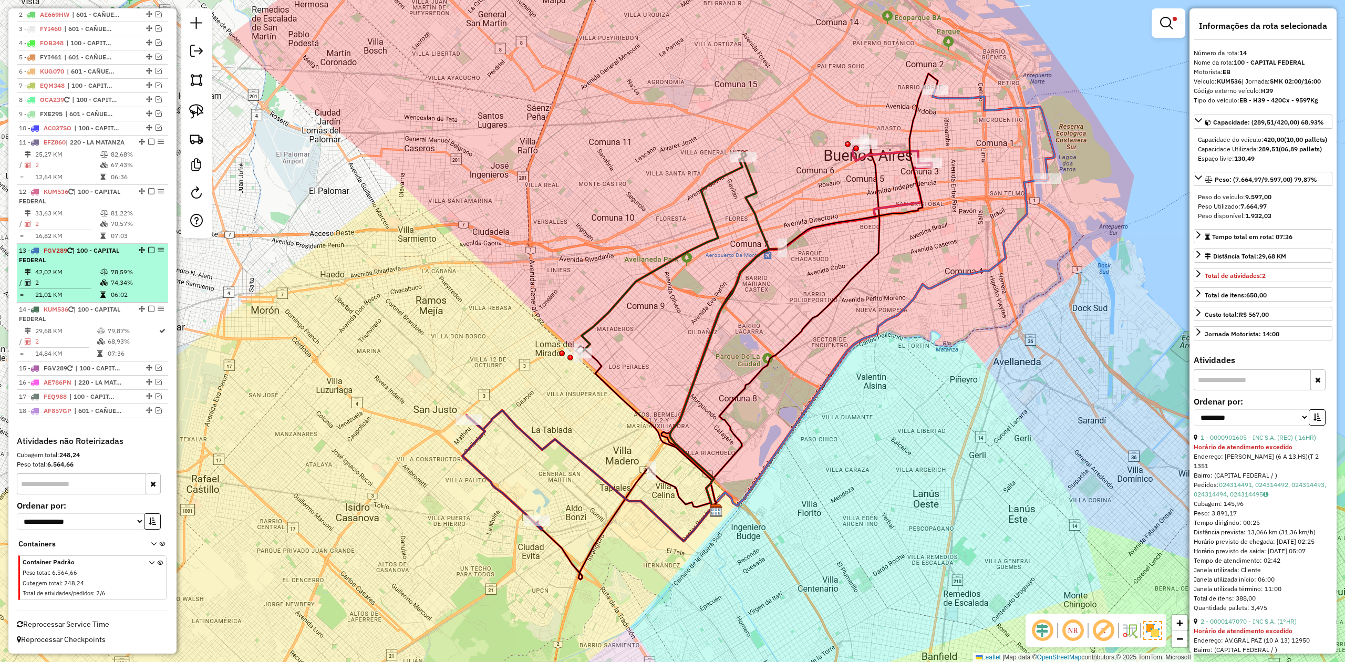
click at [148, 306] on em at bounding box center [151, 309] width 6 height 6
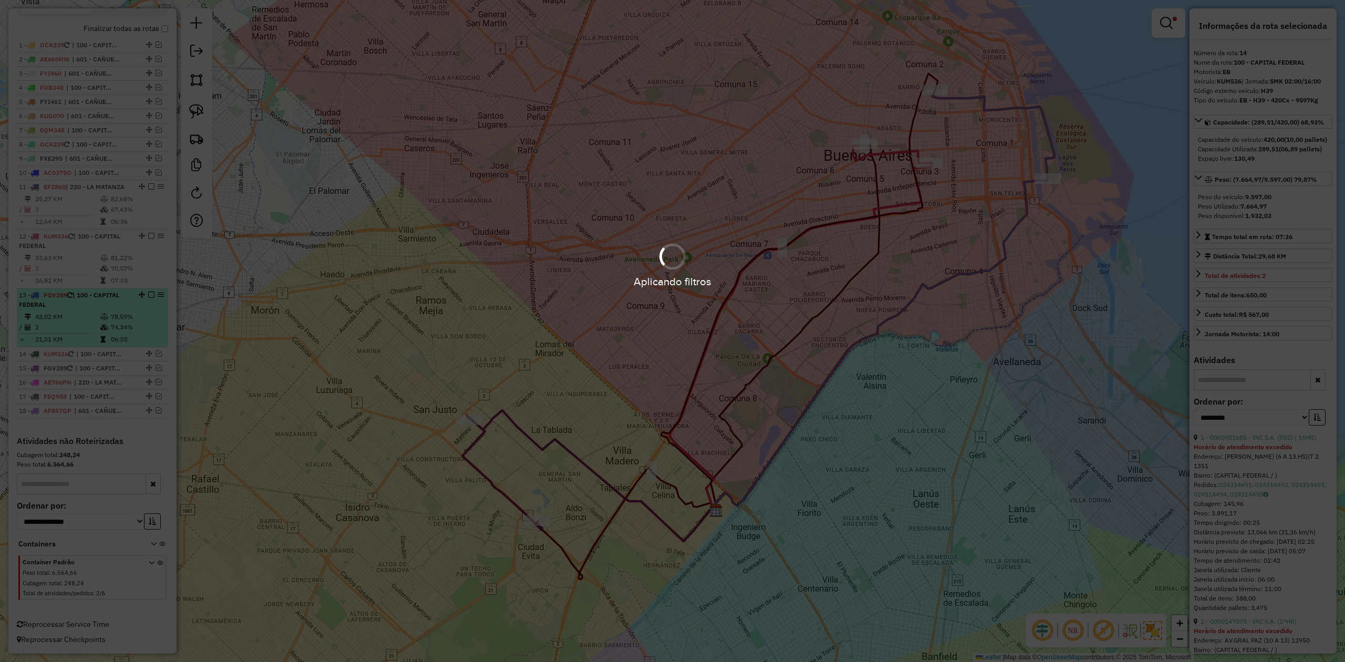
scroll to position [387, 0]
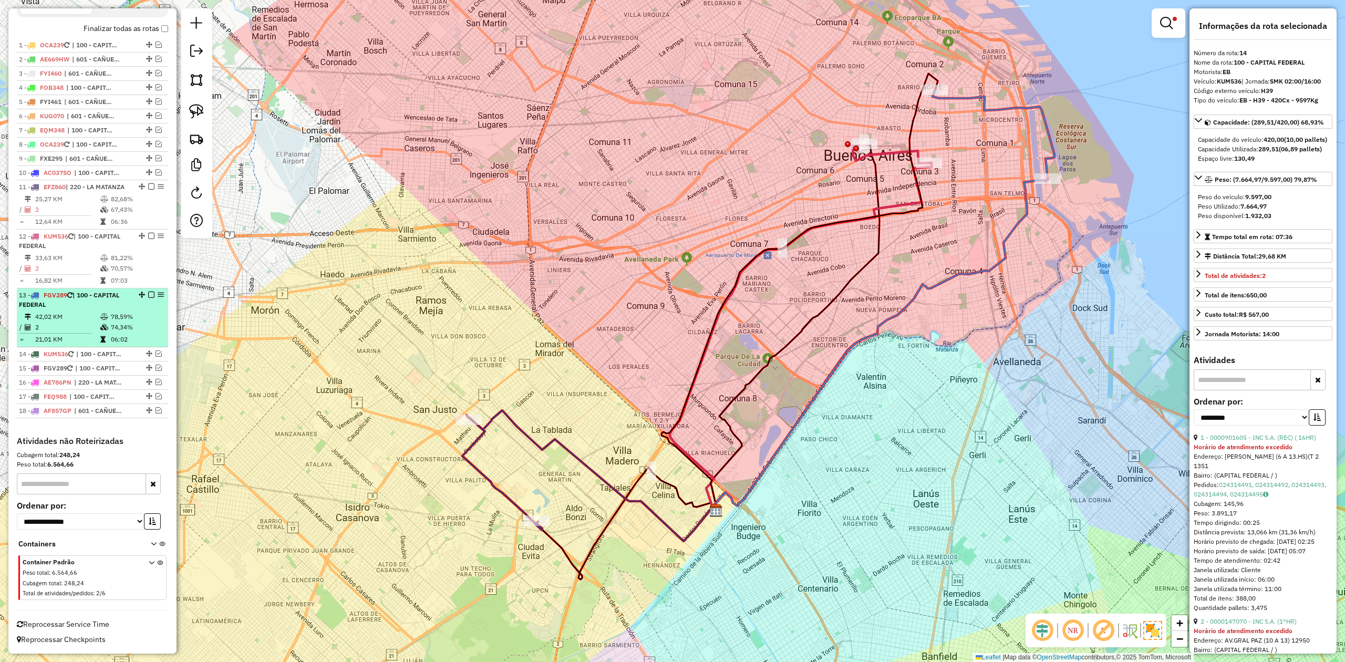
click at [112, 303] on div "13 - FGV289 | 100 - CAPITAL FEDERAL" at bounding box center [74, 299] width 111 height 19
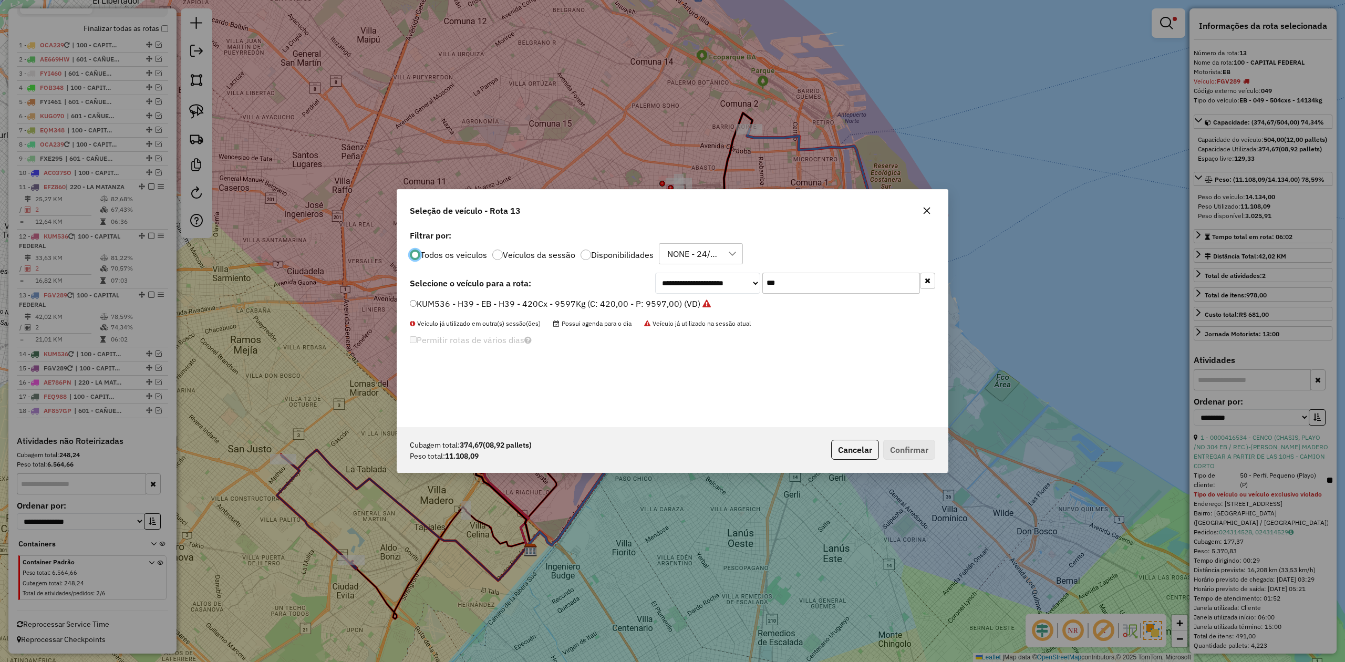
scroll to position [5, 3]
drag, startPoint x: 827, startPoint y: 286, endPoint x: 702, endPoint y: 279, distance: 125.2
click at [702, 279] on div "**********" at bounding box center [795, 283] width 280 height 21
type input "***"
click at [675, 306] on label "JKQ294 - 304 - EB - 304 - 504cxs - 9029kg (C: 504,00 - P: 9029,00) (VD)" at bounding box center [554, 303] width 289 height 13
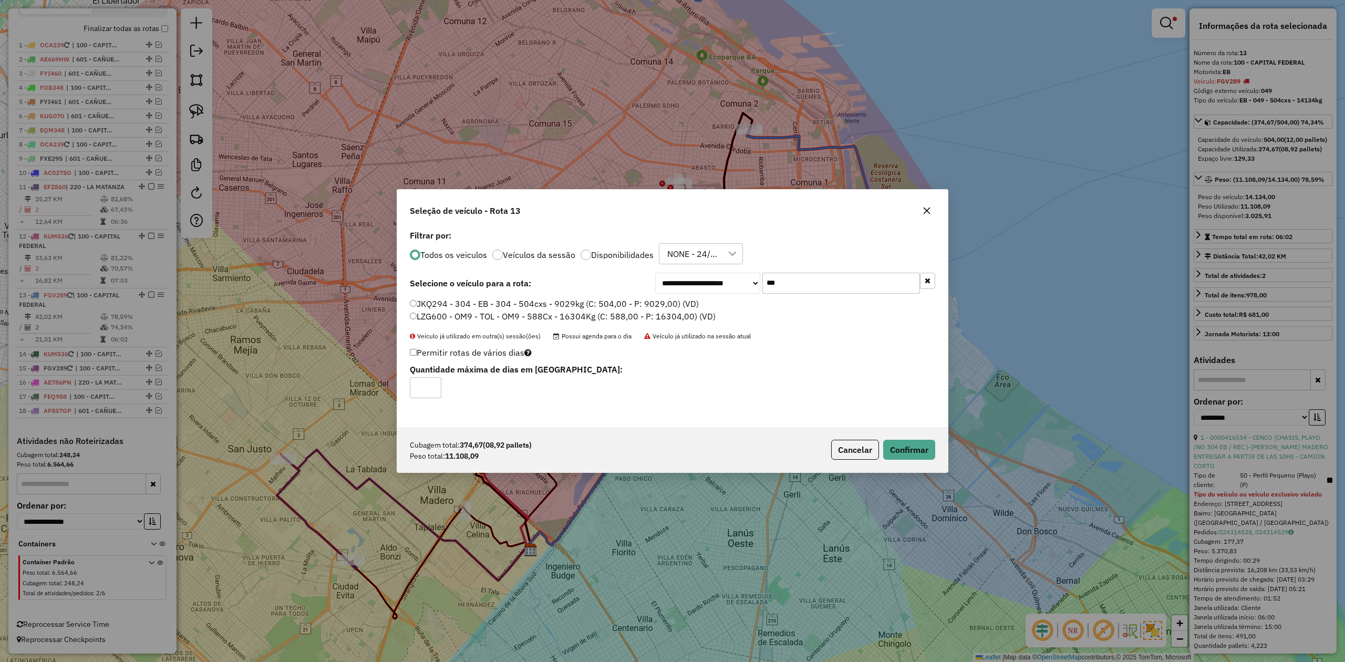
click at [931, 466] on div "Cubagem total: 374,67 (08,92 pallets) Peso total: 11.108,09 Cancelar Confirmar" at bounding box center [672, 449] width 550 height 45
click at [921, 456] on button "Confirmar" at bounding box center [909, 450] width 52 height 20
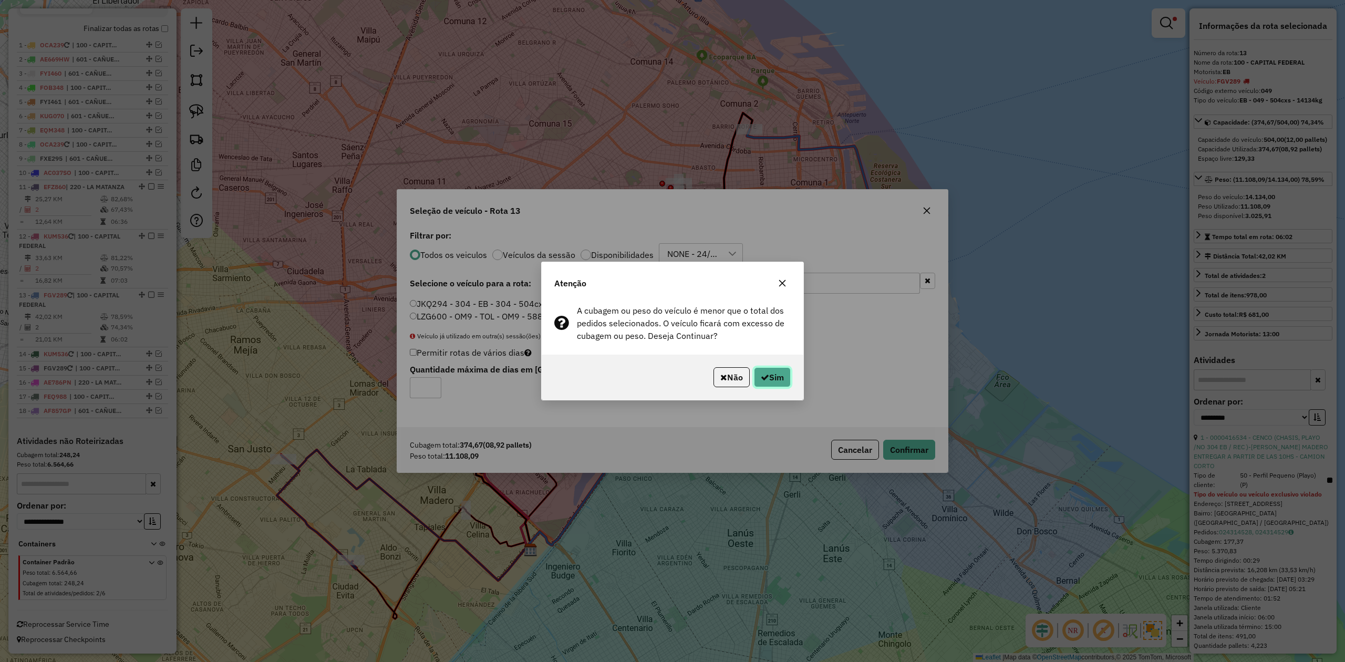
click at [774, 369] on button "Sim" at bounding box center [772, 377] width 37 height 20
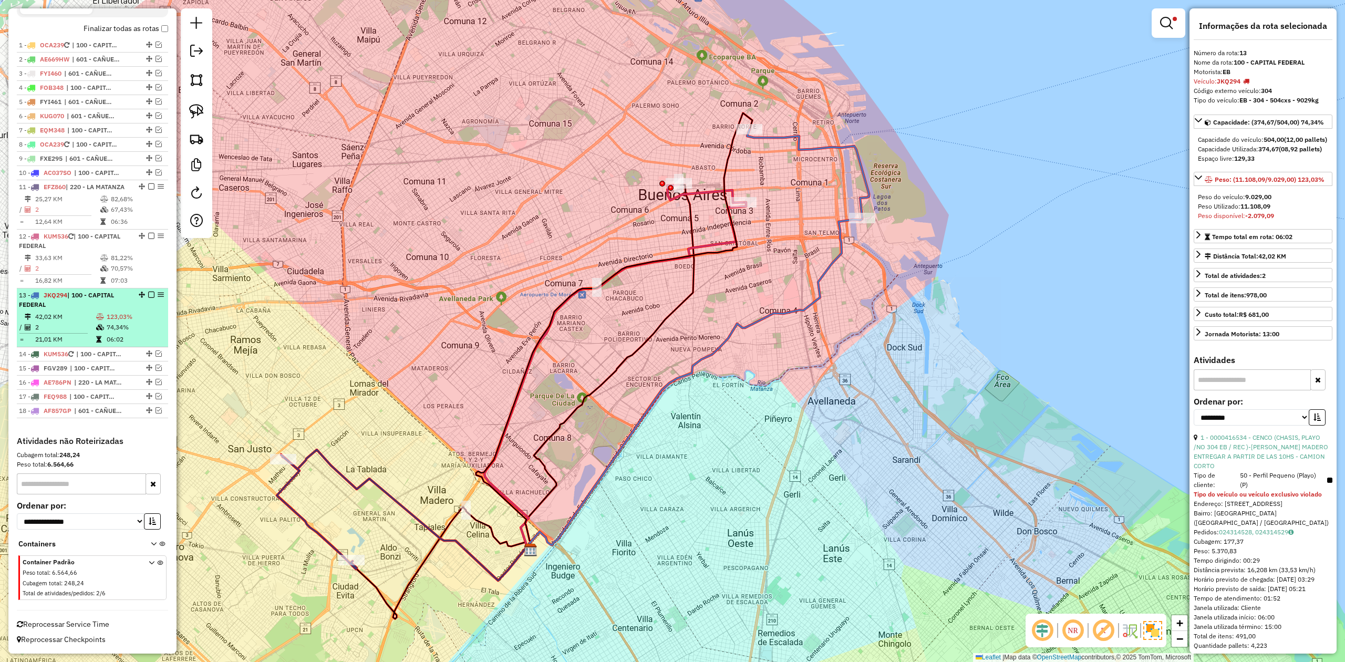
click at [128, 305] on div "13 - JKQ294 | 100 - CAPITAL FEDERAL" at bounding box center [92, 299] width 147 height 19
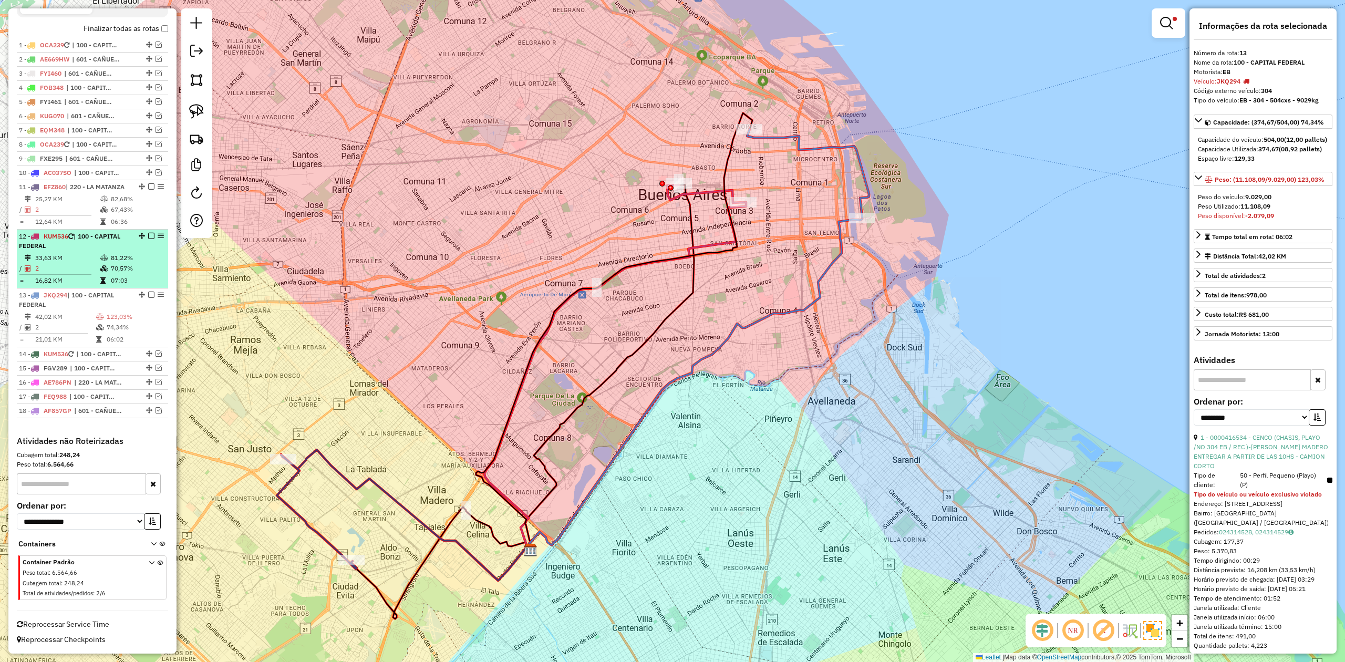
click at [148, 293] on em at bounding box center [151, 295] width 6 height 6
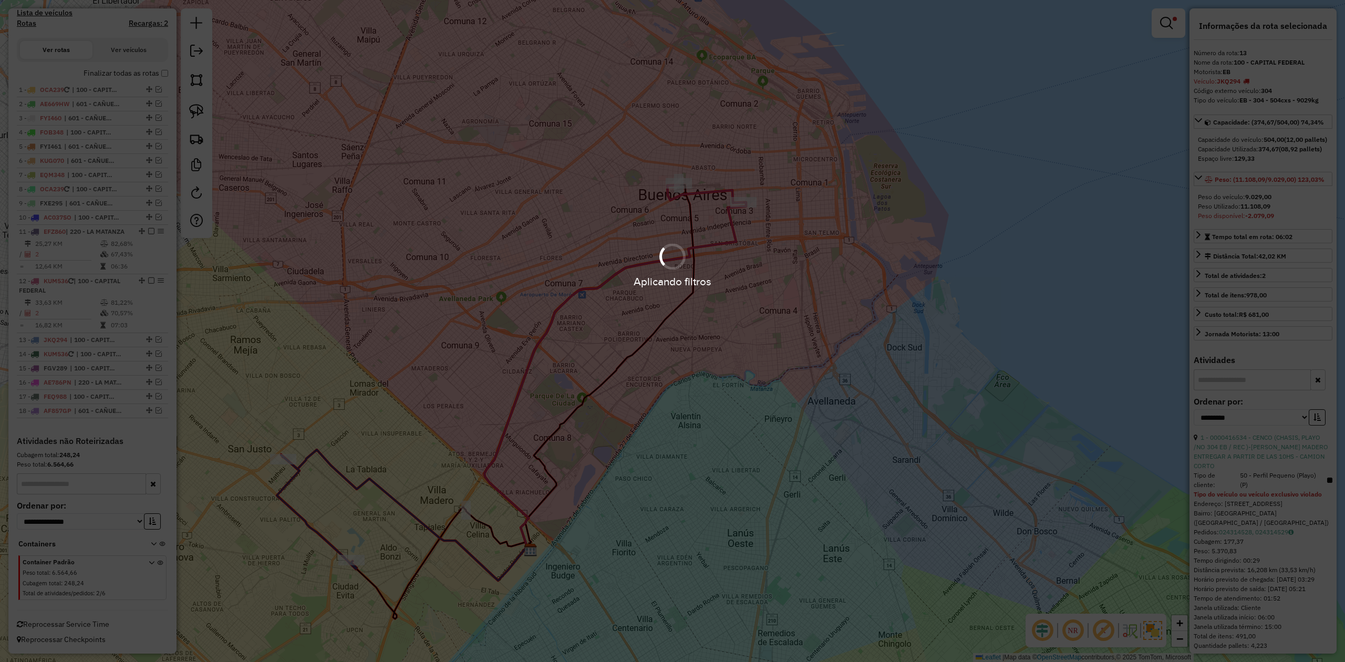
scroll to position [342, 0]
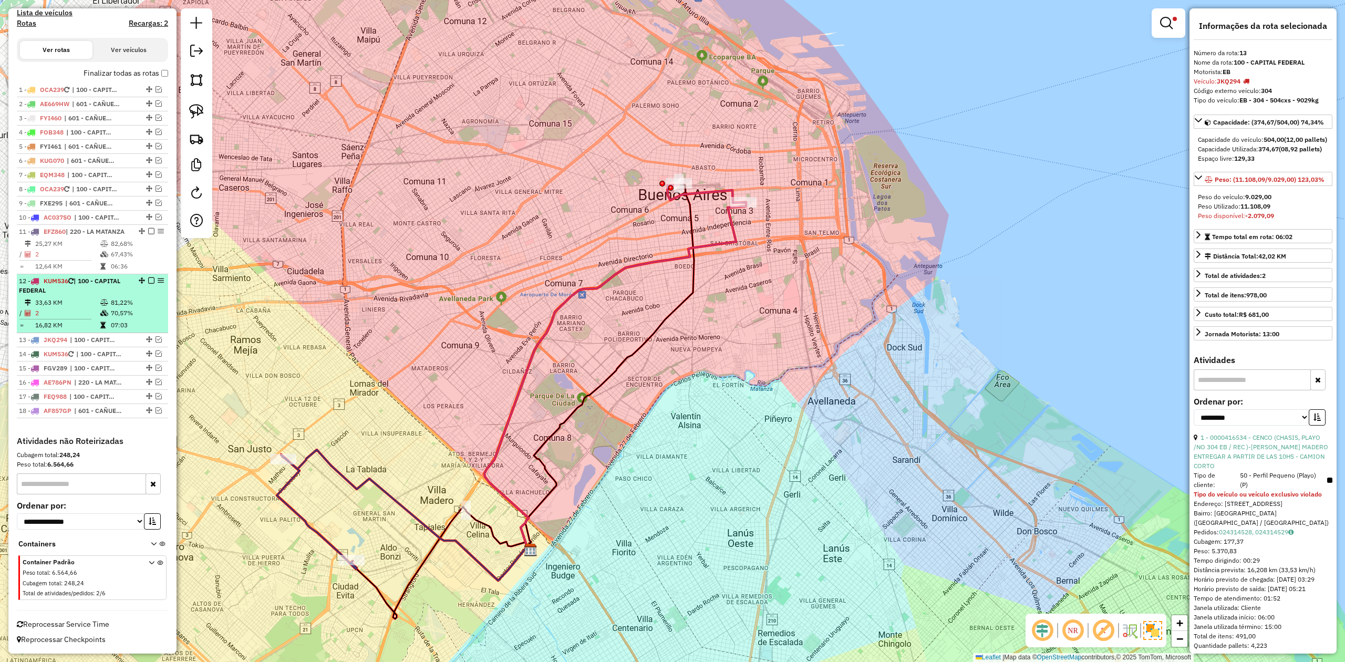
click at [107, 284] on div "12 - KUM536 | 100 - CAPITAL FEDERAL" at bounding box center [74, 285] width 111 height 19
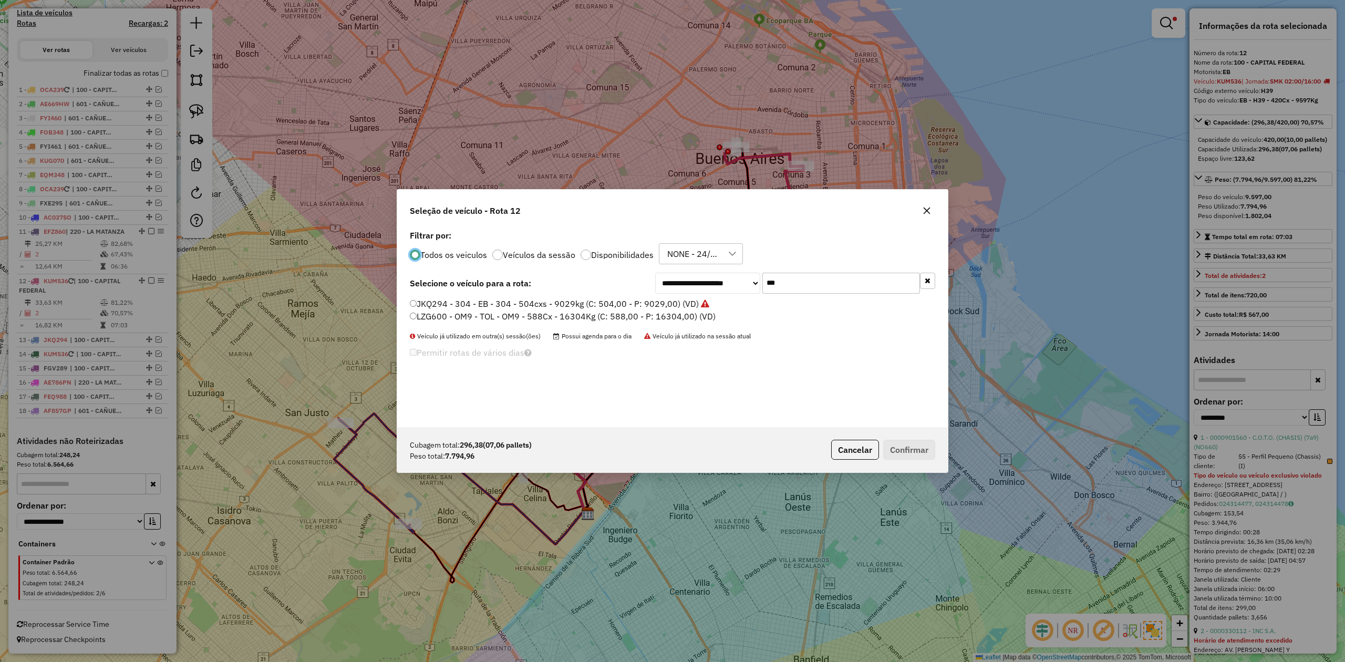
scroll to position [5, 3]
click at [929, 211] on icon "button" at bounding box center [926, 210] width 8 height 8
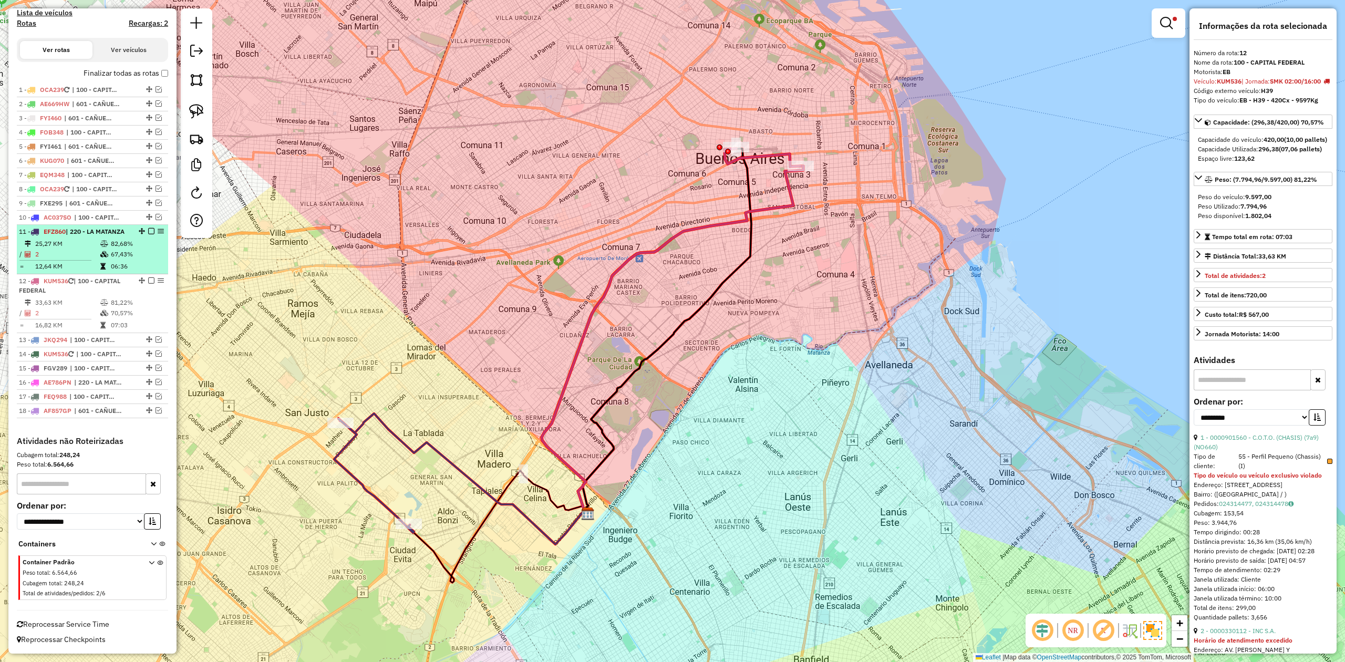
click at [91, 253] on td "2" at bounding box center [67, 254] width 65 height 11
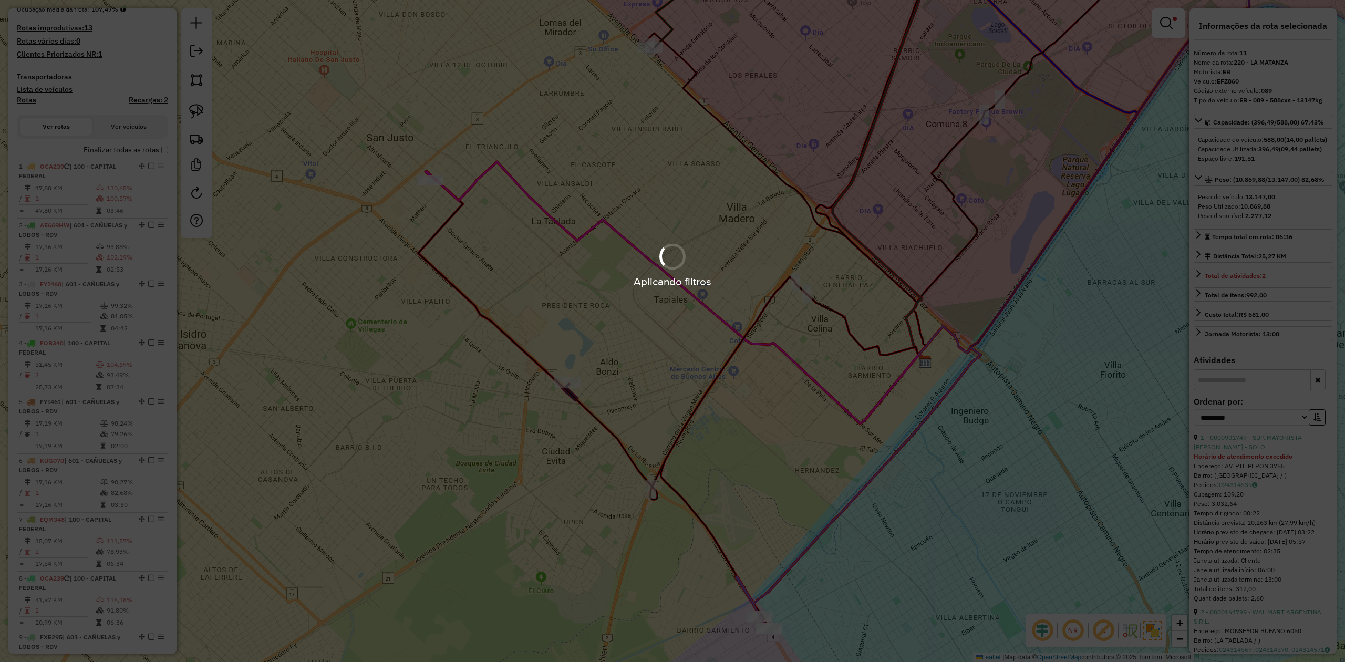
scroll to position [342, 0]
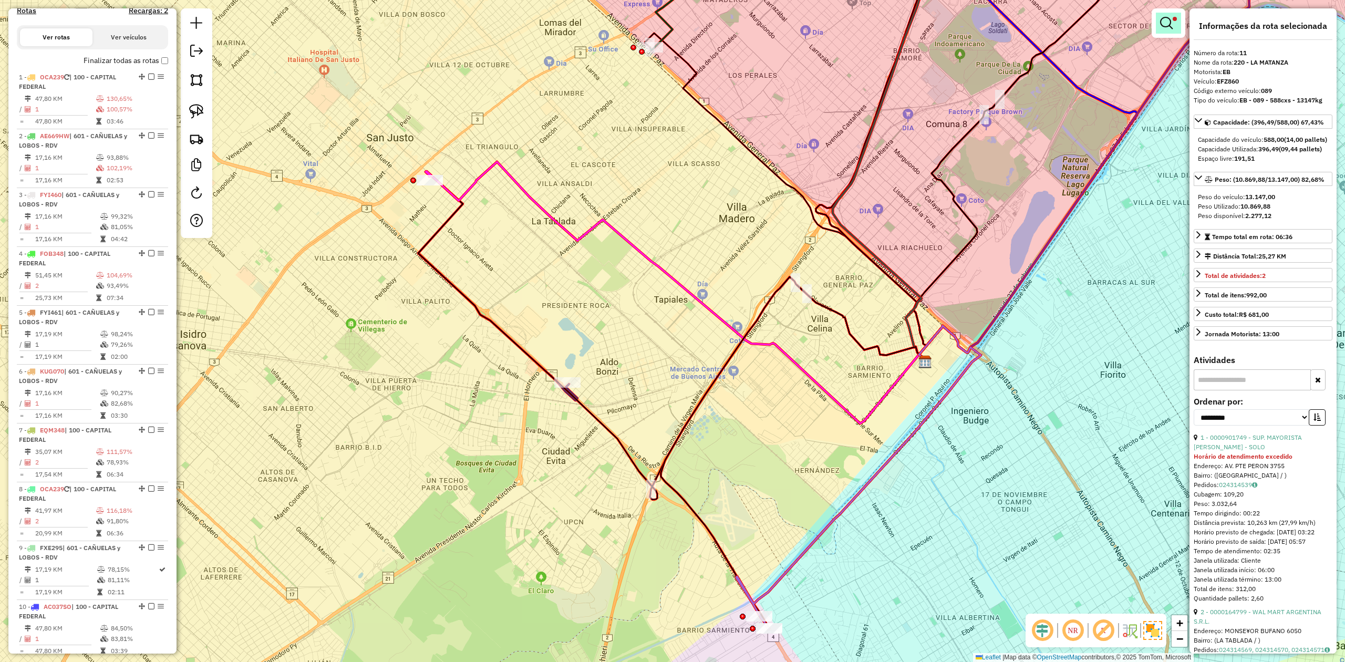
click at [1169, 17] on em at bounding box center [1166, 23] width 13 height 13
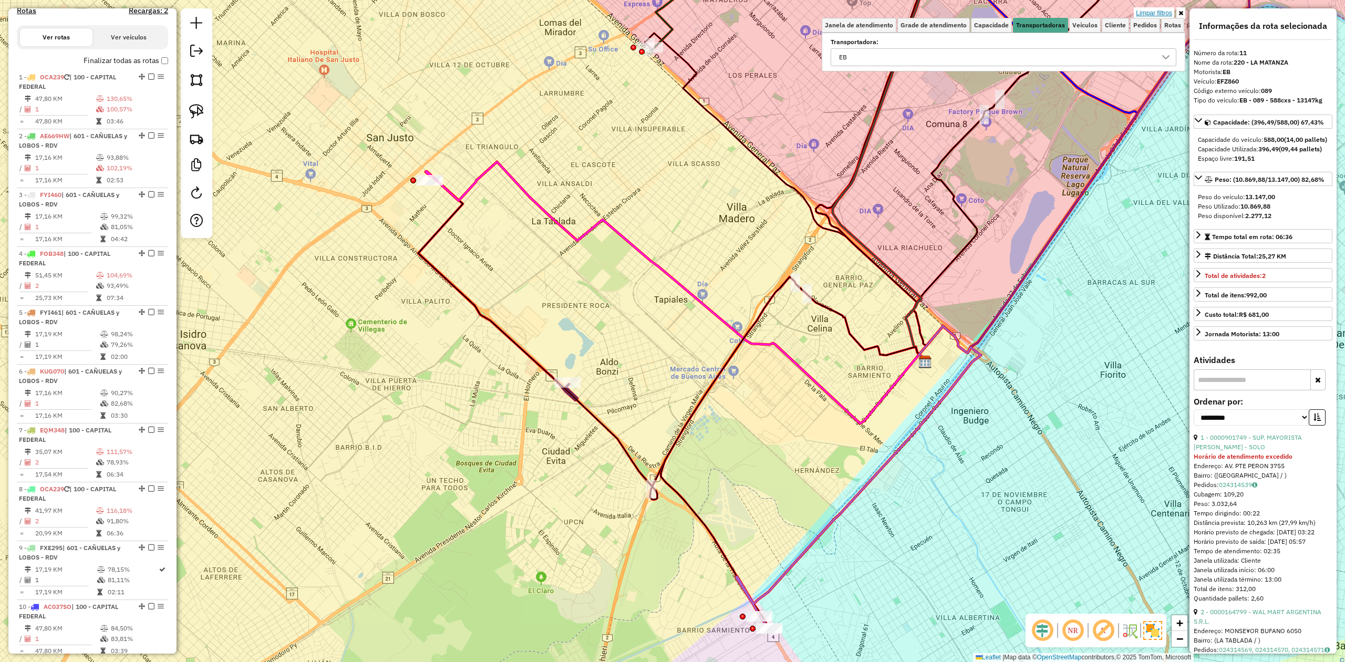
click at [1161, 15] on link "Limpar filtros" at bounding box center [1154, 13] width 40 height 12
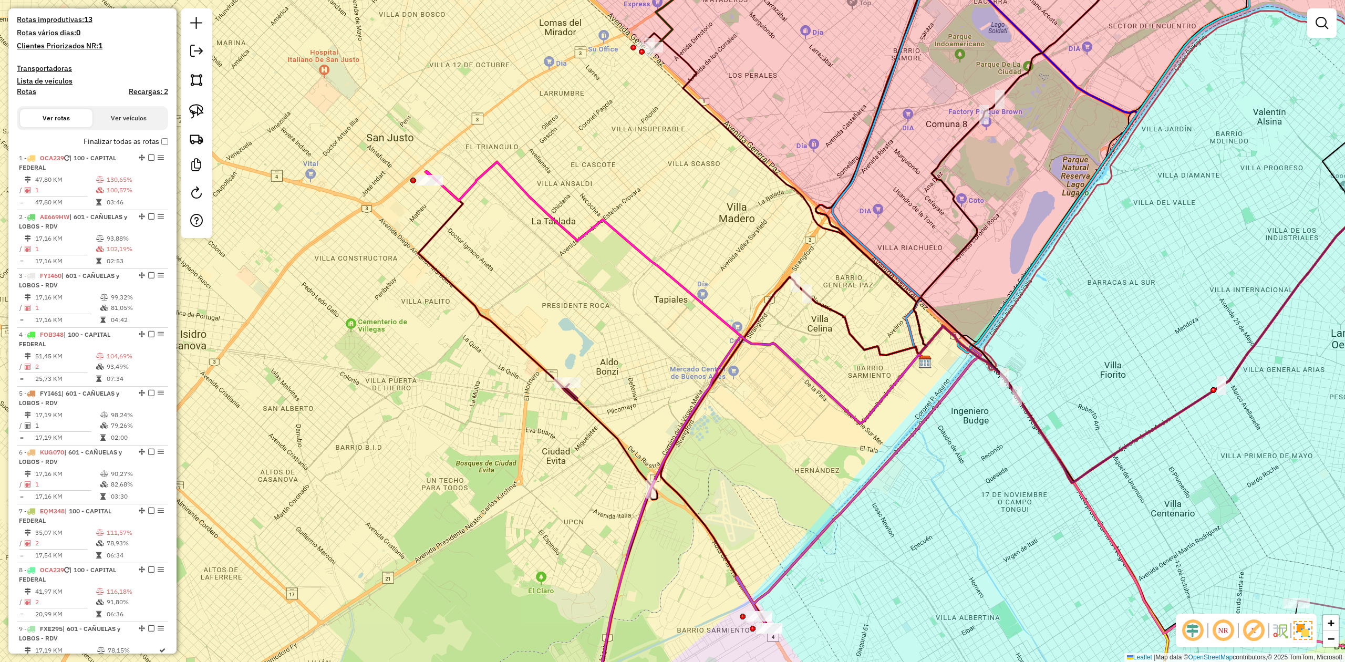
scroll to position [202, 0]
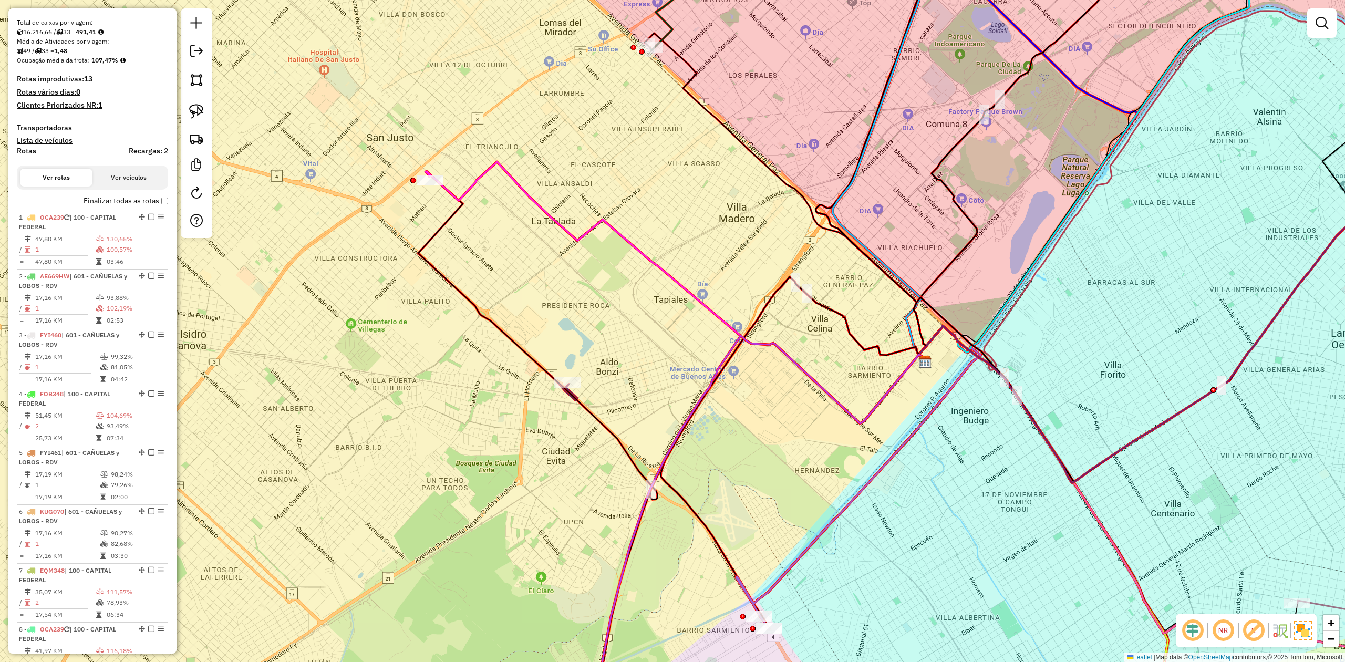
click at [24, 150] on h4 "Rotas" at bounding box center [26, 151] width 19 height 9
select select "*"
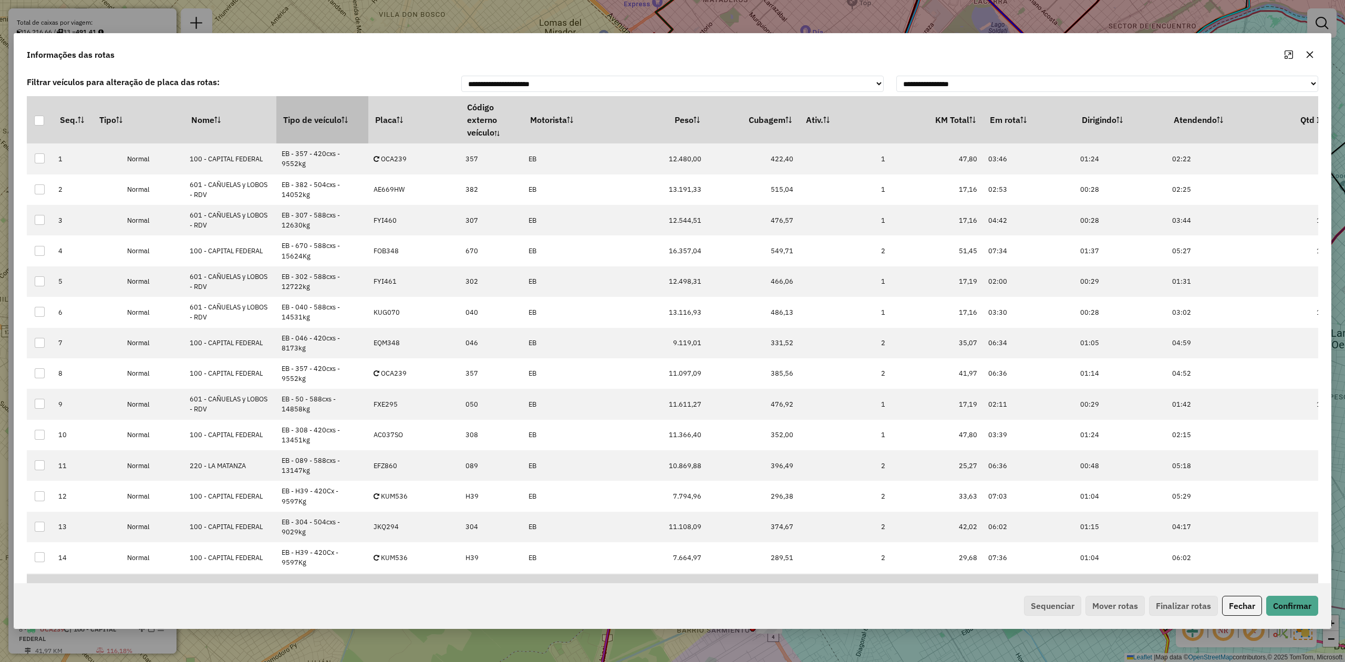
click at [320, 121] on th "Tipo de veículo" at bounding box center [322, 119] width 92 height 47
click at [319, 120] on th "Tipo de veículo" at bounding box center [322, 119] width 92 height 47
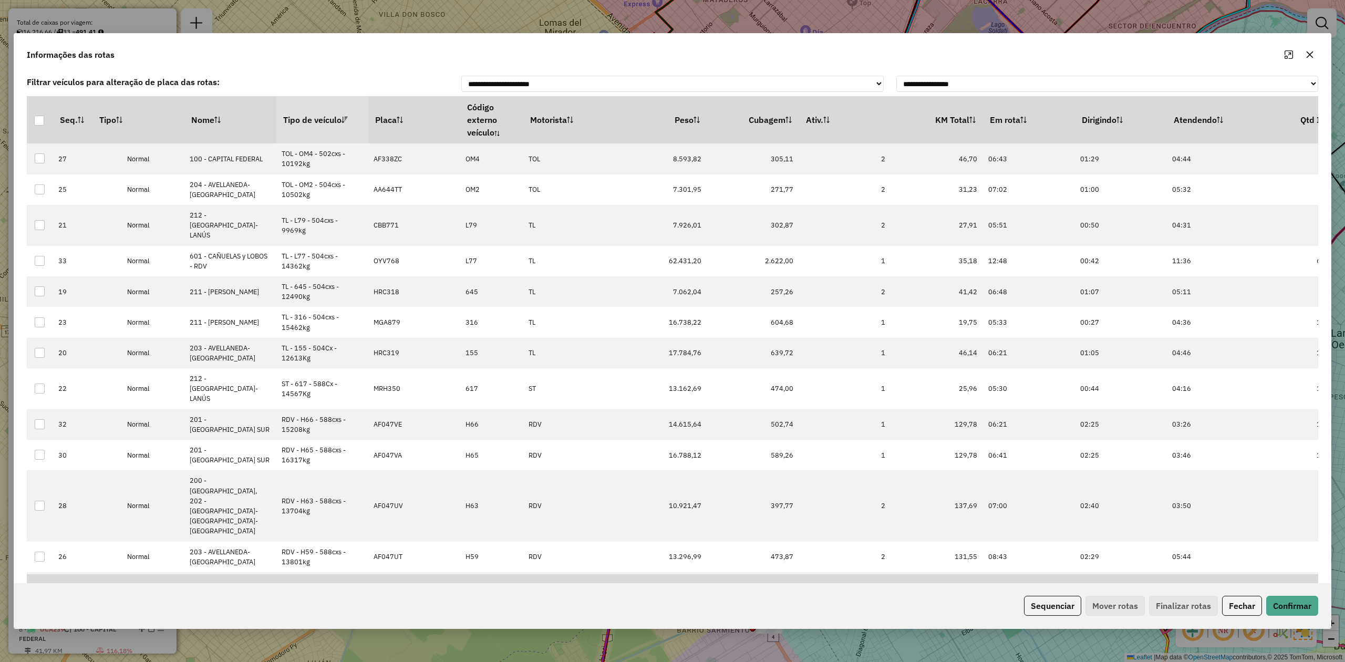
click at [317, 120] on th "Tipo de veículo" at bounding box center [322, 119] width 92 height 47
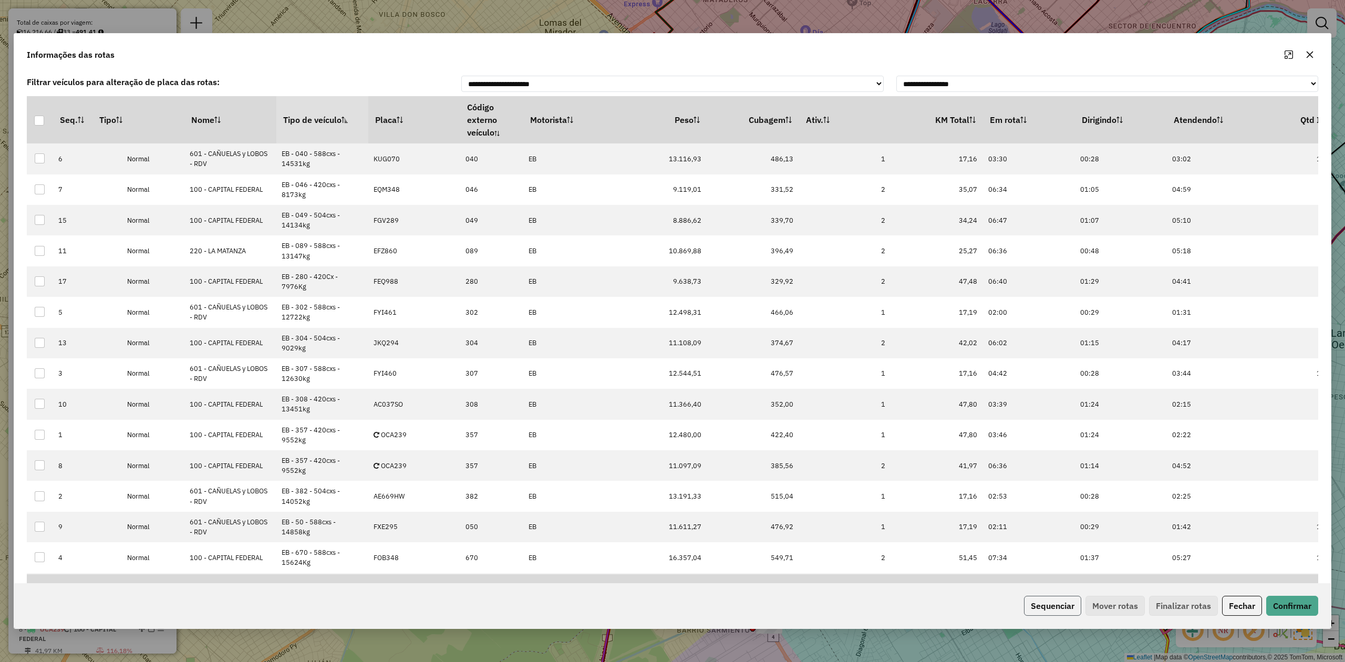
click at [1062, 608] on button "Sequenciar" at bounding box center [1052, 606] width 57 height 20
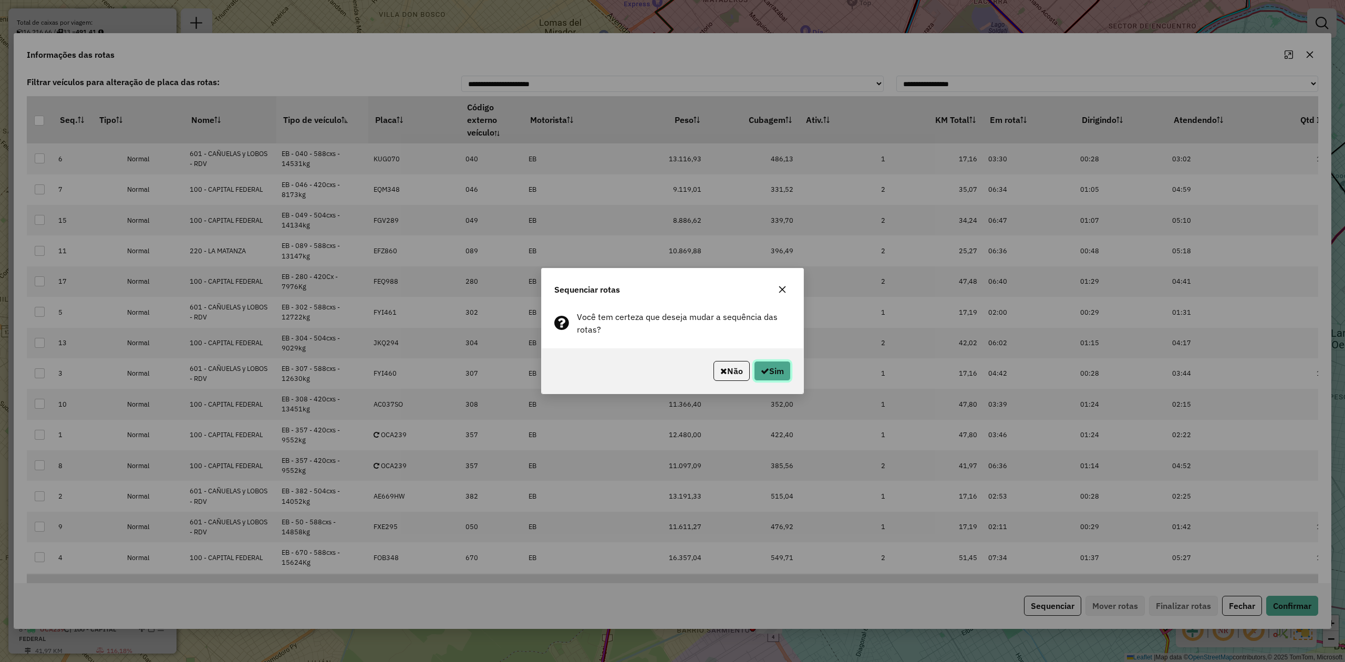
click at [778, 362] on button "Sim" at bounding box center [772, 371] width 37 height 20
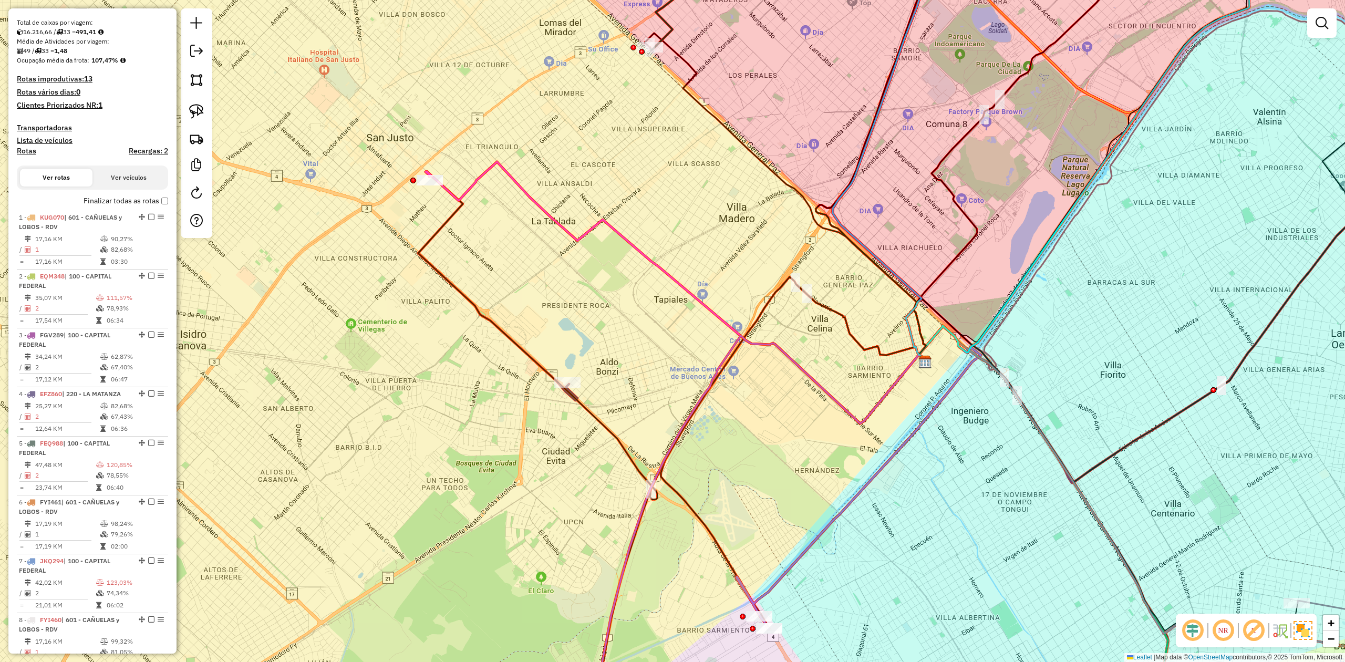
click at [478, 419] on div "Janela de atendimento Grade de atendimento Capacidade Transportadoras Veículos …" at bounding box center [672, 331] width 1345 height 662
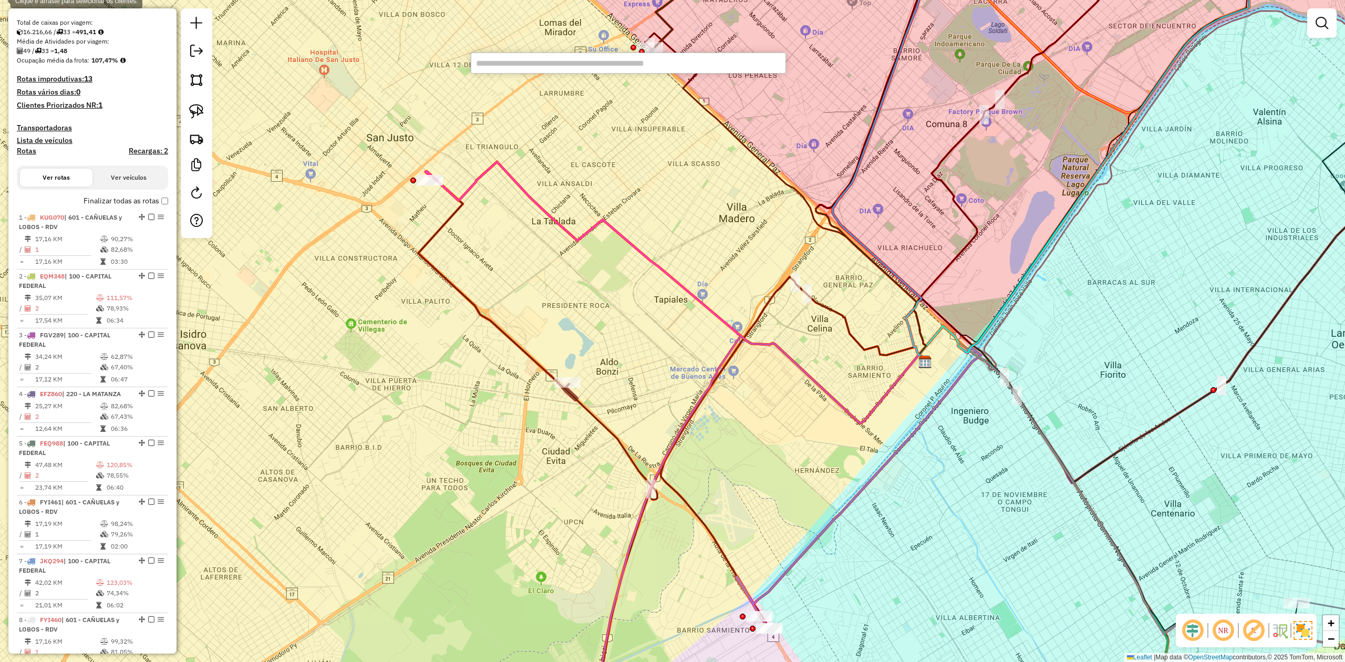
paste input "******"
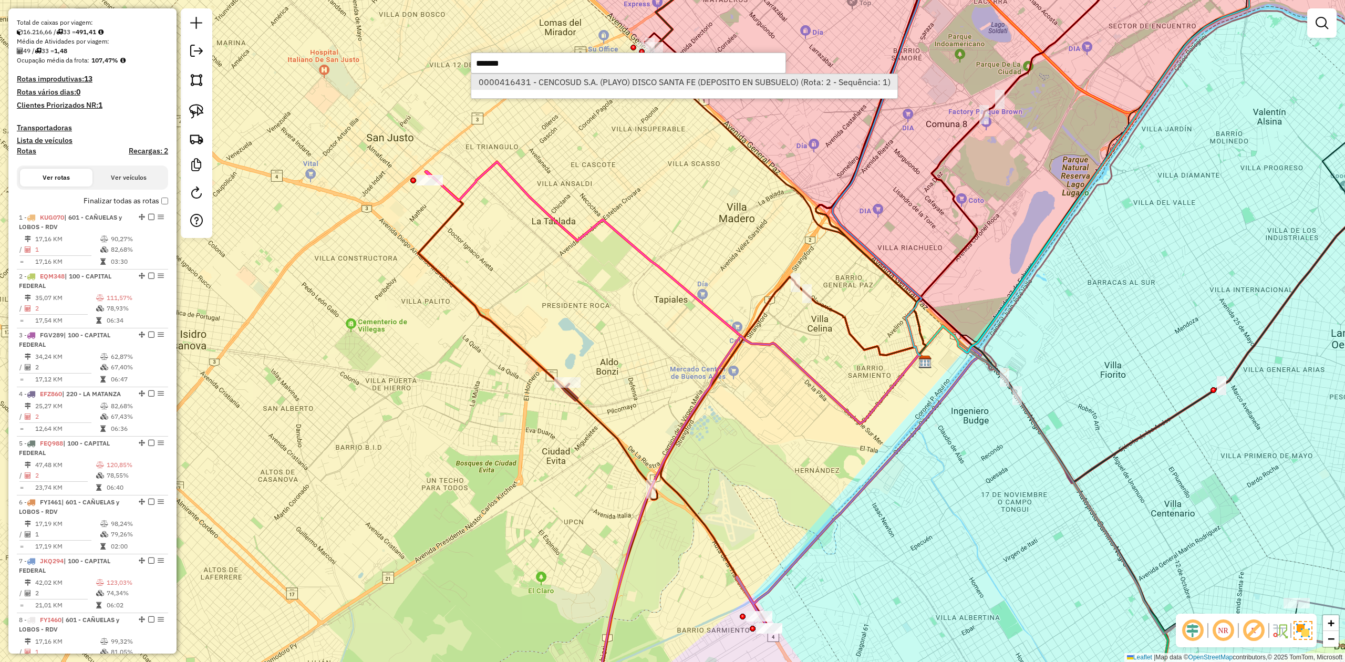
type input "******"
click at [587, 84] on li "0000416431 - CENCOSUD S.A. (PLAYO) DISCO SANTA FE (DEPOSITO EN SUBSUELO) (Rota:…" at bounding box center [684, 82] width 426 height 16
select select "**********"
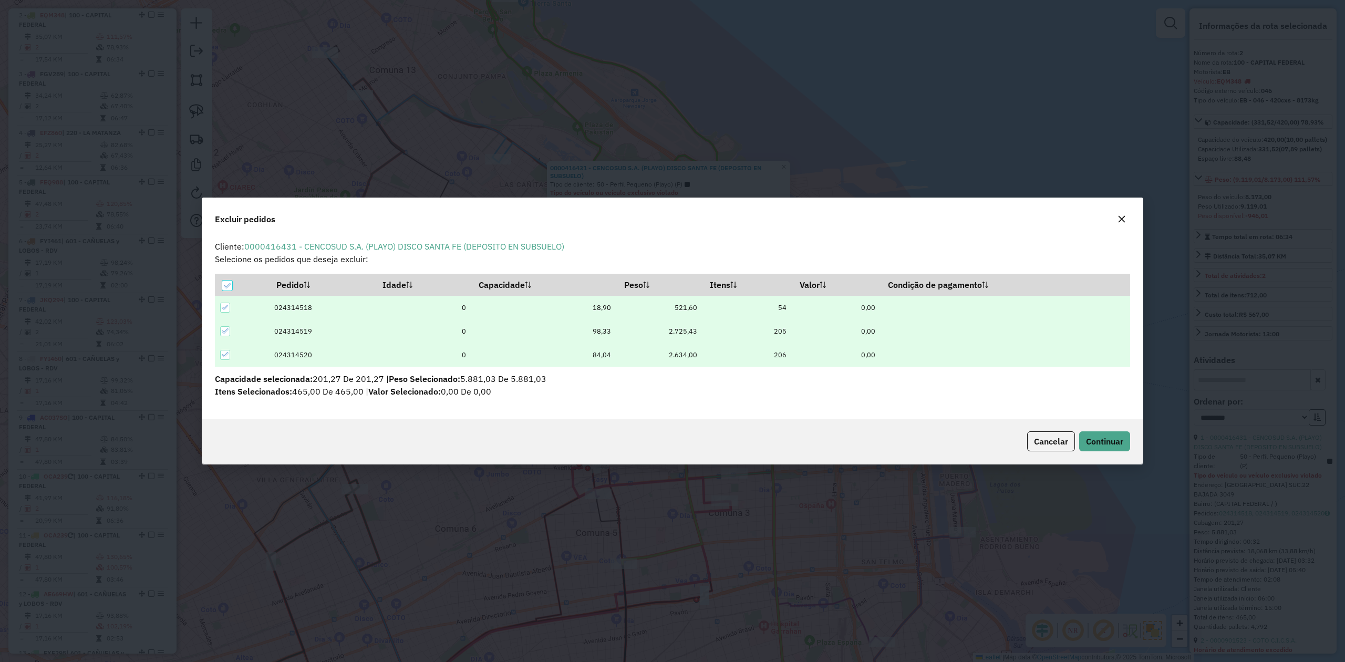
scroll to position [0, 0]
click at [1101, 448] on button "Continuar" at bounding box center [1104, 441] width 51 height 20
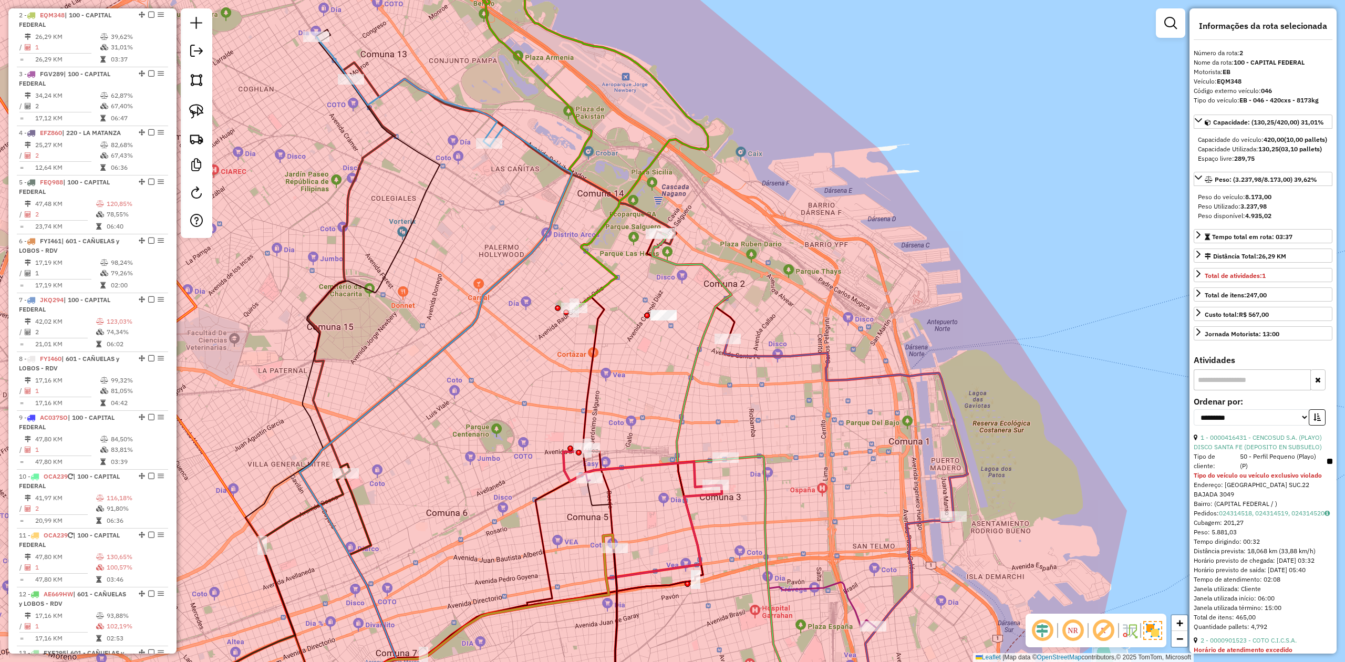
drag, startPoint x: 659, startPoint y: 379, endPoint x: 620, endPoint y: 327, distance: 64.9
click at [622, 331] on div "Janela de atendimento Grade de atendimento Capacidade Transportadoras Veículos …" at bounding box center [672, 331] width 1345 height 662
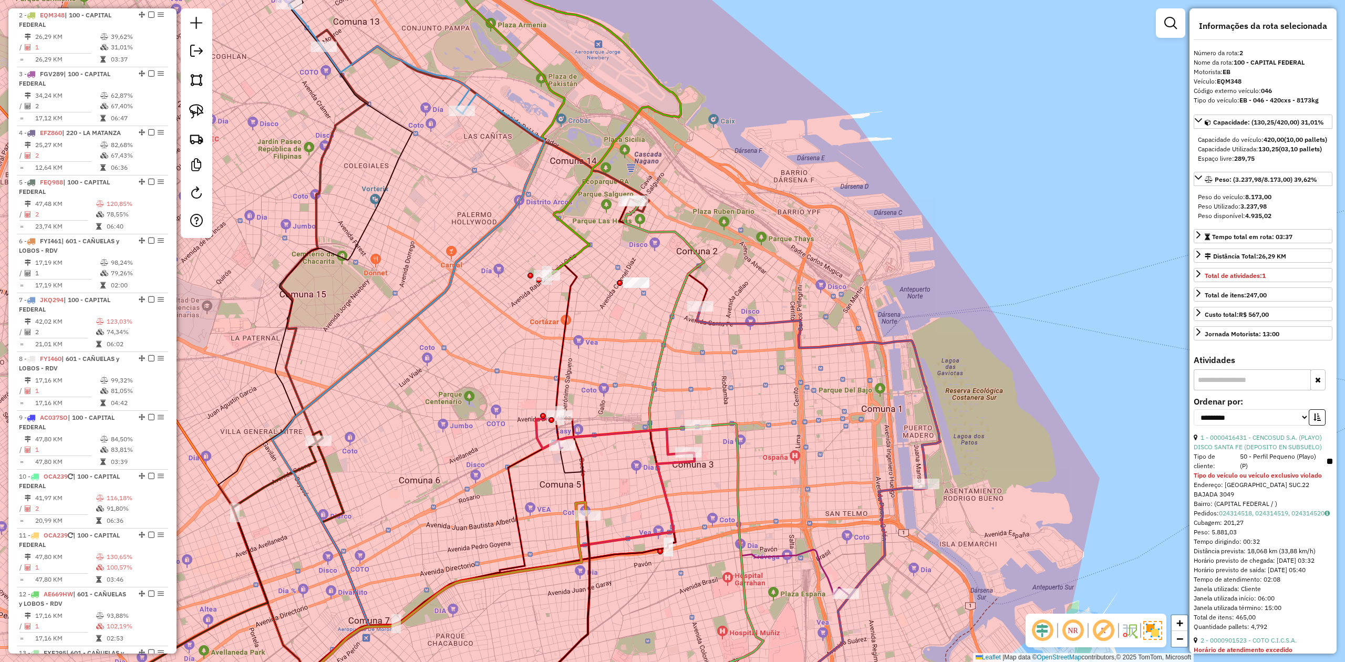
click at [971, 452] on div "Rota 7 - Placa JKQ294 0000416534 - CENCO (CHASIS, PLAYO /NO 304 EB / REC )-JUMB…" at bounding box center [672, 331] width 1345 height 662
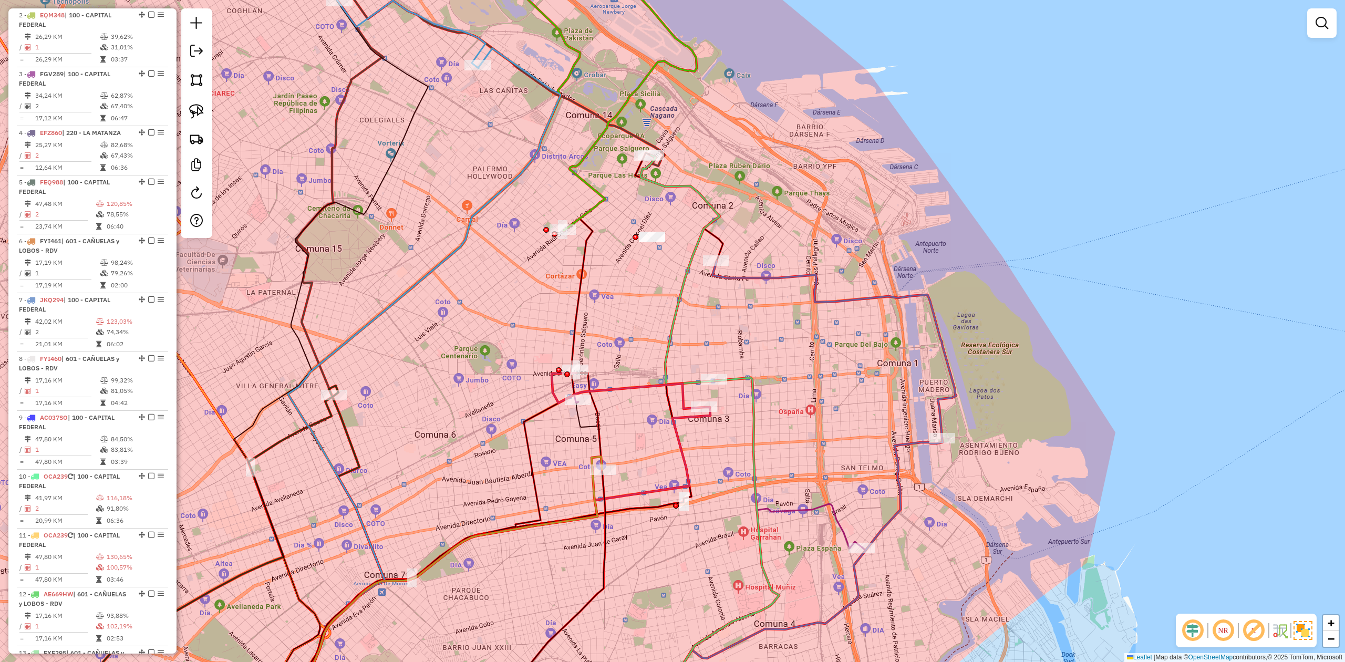
drag, startPoint x: 795, startPoint y: 403, endPoint x: 799, endPoint y: 393, distance: 11.3
click at [799, 393] on div "Janela de atendimento Grade de atendimento Capacidade Transportadoras Veículos …" at bounding box center [672, 331] width 1345 height 662
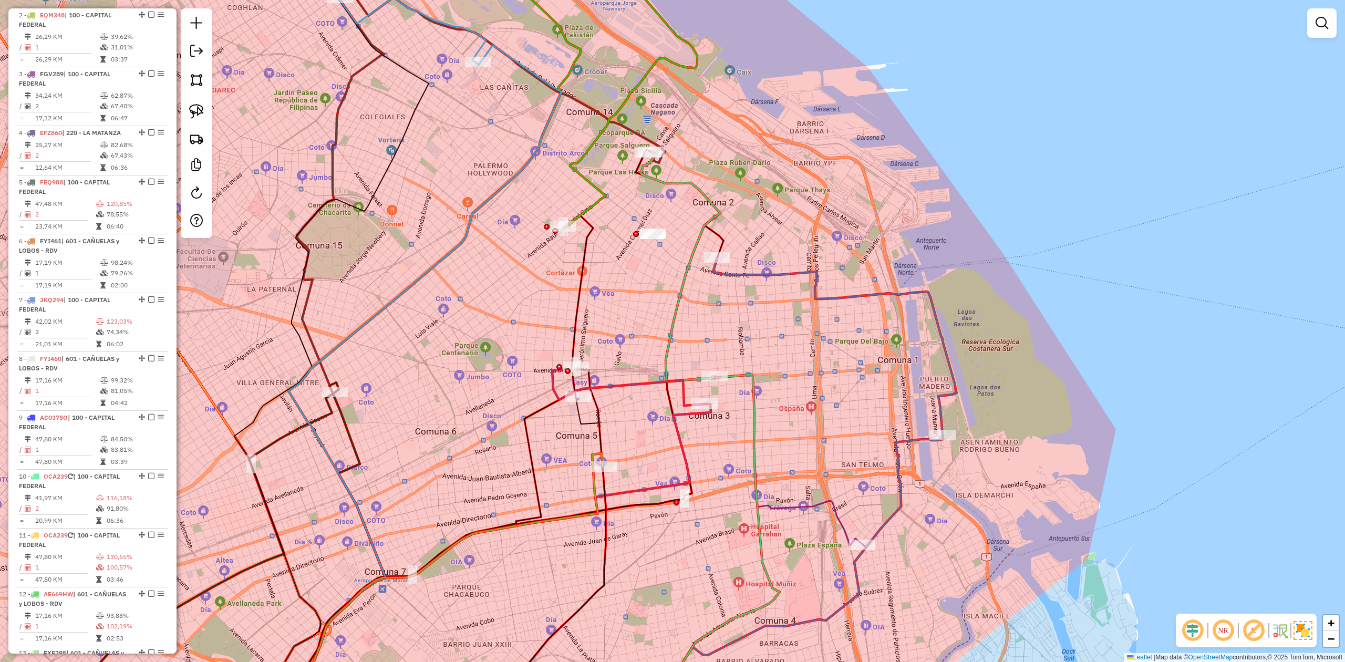
drag, startPoint x: 787, startPoint y: 356, endPoint x: 807, endPoint y: 394, distance: 42.8
click at [805, 393] on div "Janela de atendimento Grade de atendimento Capacidade Transportadoras Veículos …" at bounding box center [672, 331] width 1345 height 662
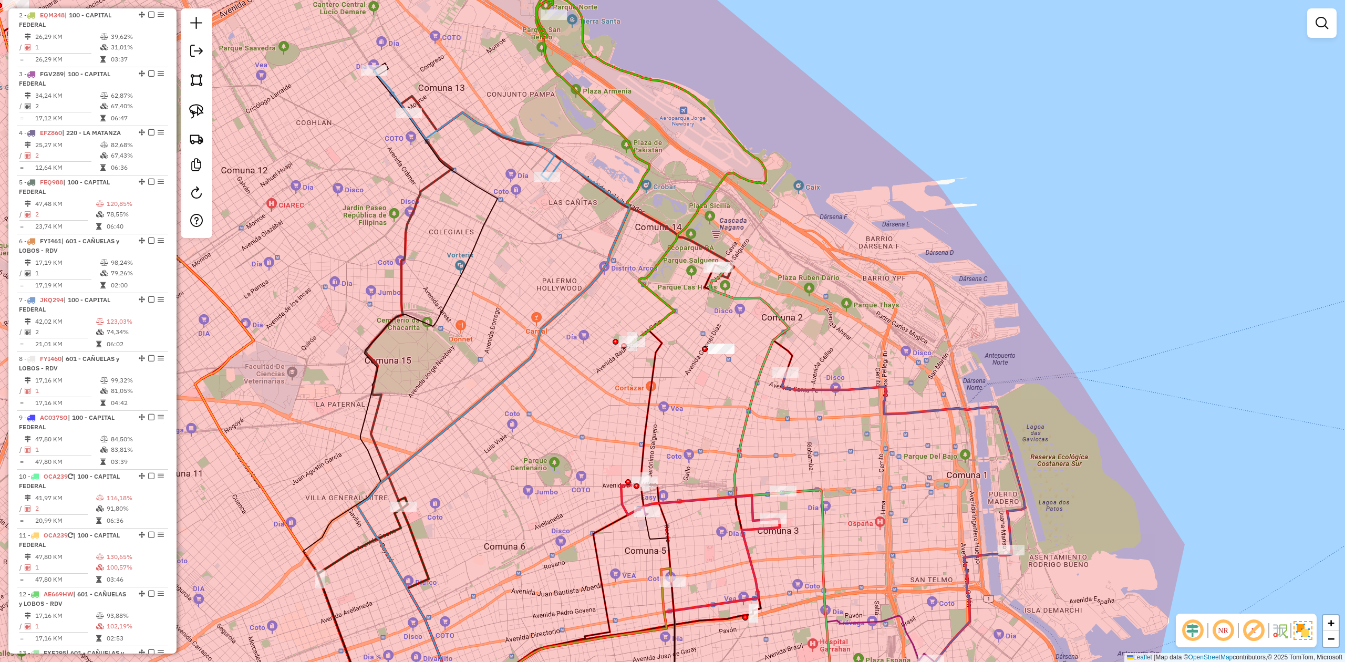
drag, startPoint x: 715, startPoint y: 350, endPoint x: 709, endPoint y: 393, distance: 44.0
click at [709, 393] on div "Janela de atendimento Grade de atendimento Capacidade Transportadoras Veículos …" at bounding box center [672, 331] width 1345 height 662
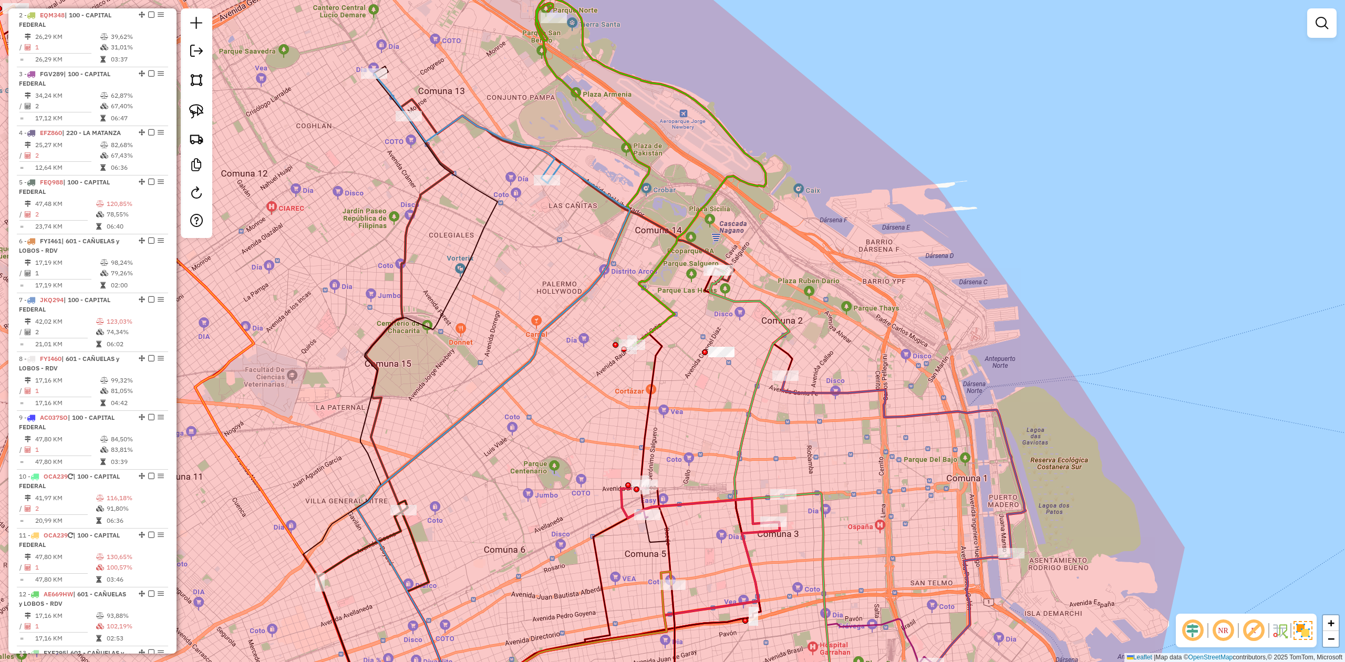
click at [721, 345] on div "Janela de atendimento Grade de atendimento Capacidade Transportadoras Veículos …" at bounding box center [672, 331] width 1345 height 662
click at [721, 405] on div "Janela de atendimento Grade de atendimento Capacidade Transportadoras Veículos …" at bounding box center [672, 331] width 1345 height 662
click at [714, 366] on div at bounding box center [727, 370] width 26 height 11
drag, startPoint x: 705, startPoint y: 396, endPoint x: 761, endPoint y: 361, distance: 66.0
click at [760, 366] on div "Janela de atendimento Grade de atendimento Capacidade Transportadoras Veículos …" at bounding box center [672, 331] width 1345 height 662
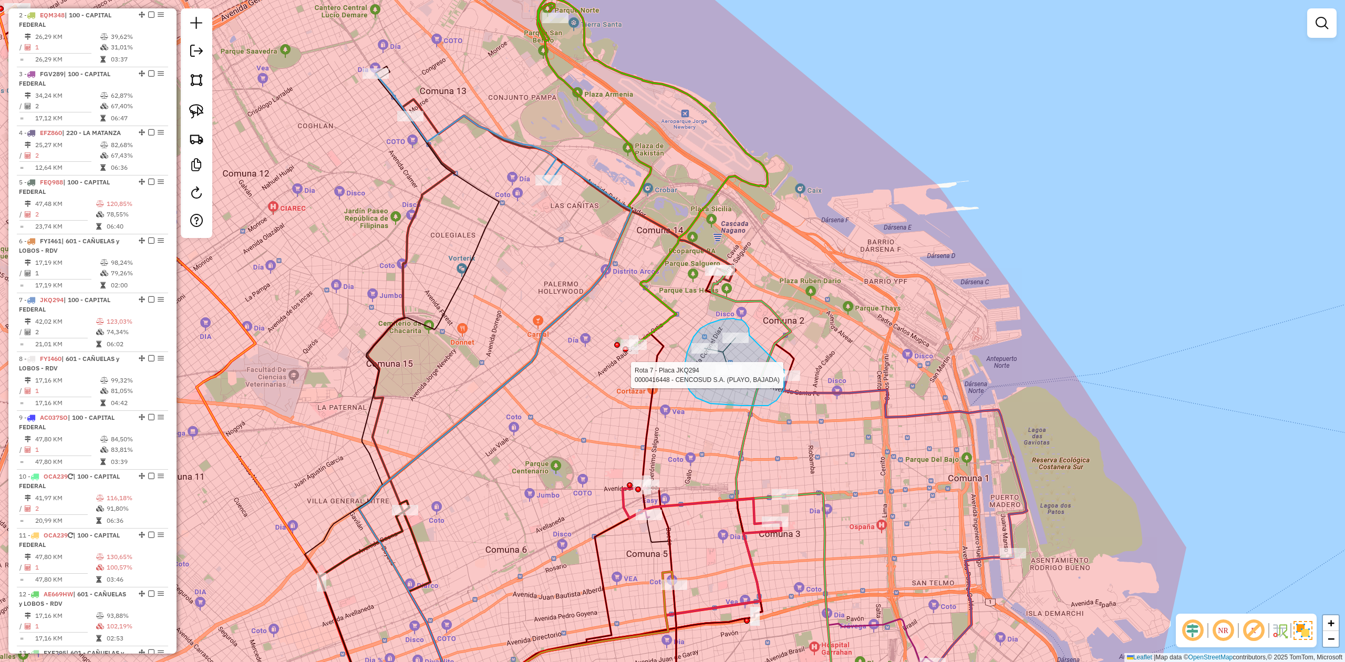
drag, startPoint x: 709, startPoint y: 324, endPoint x: 782, endPoint y: 361, distance: 82.7
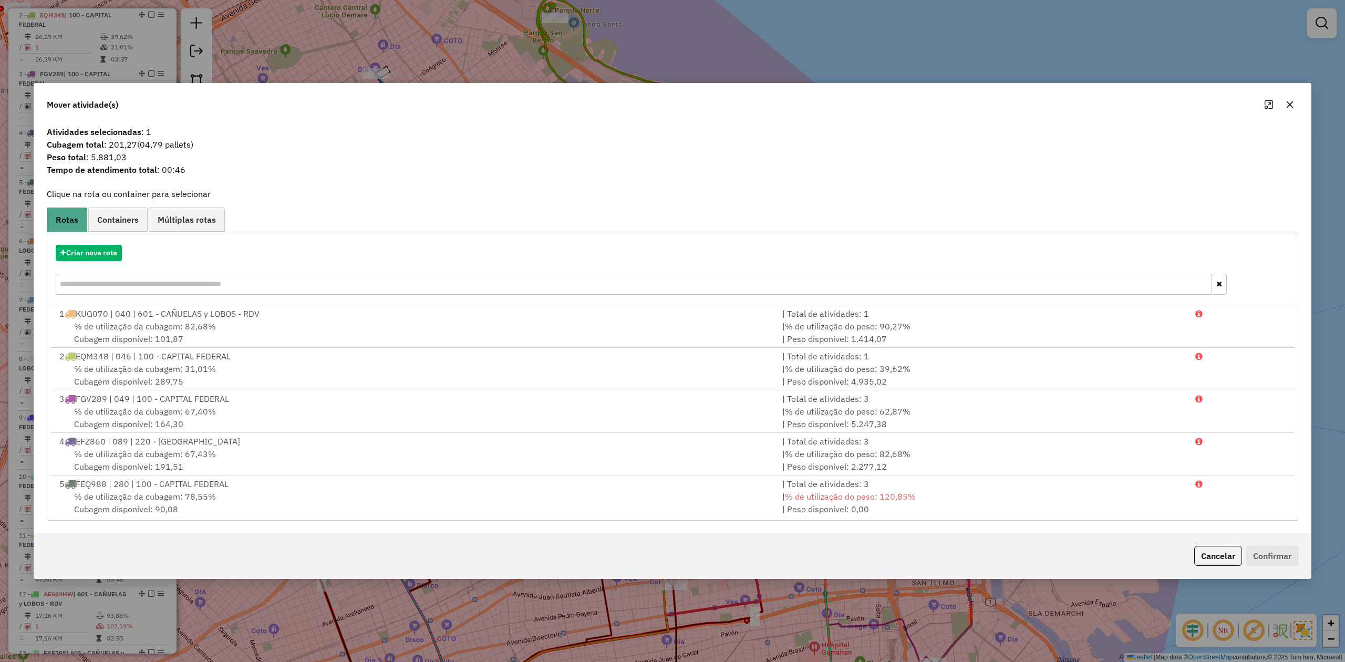
click at [1292, 103] on icon "button" at bounding box center [1289, 104] width 8 height 8
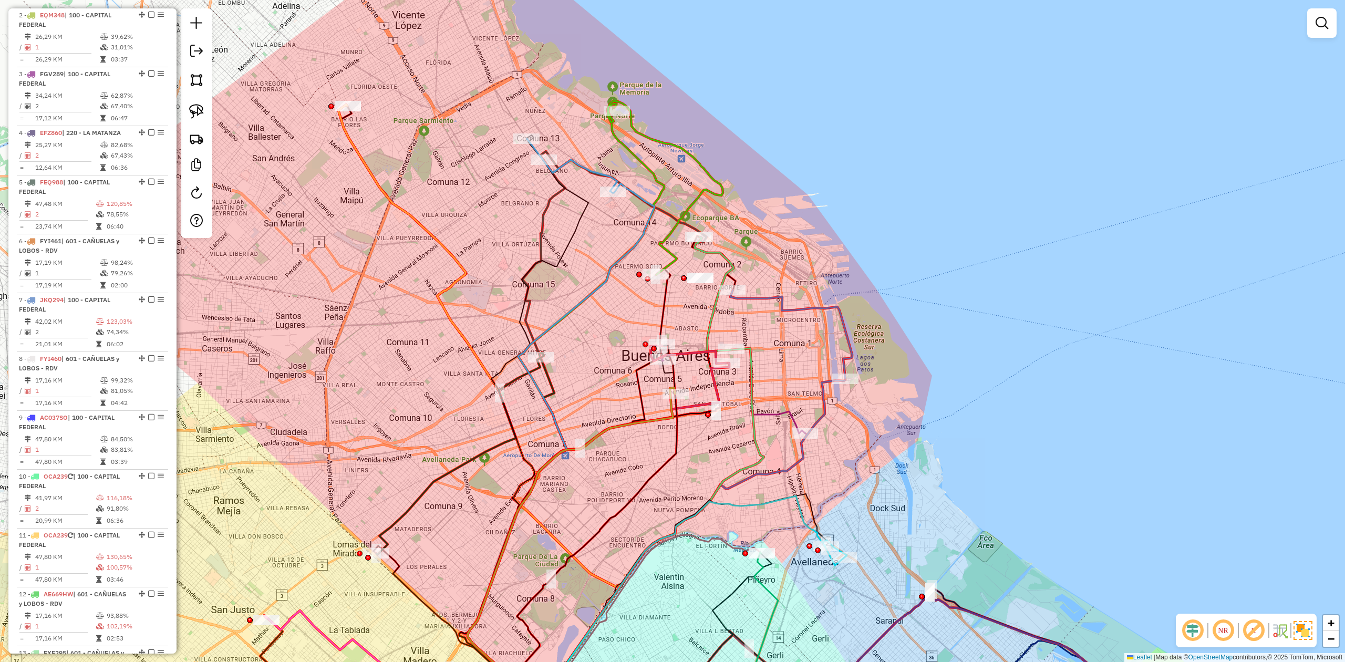
click at [795, 380] on div "Janela de atendimento Grade de atendimento Capacidade Transportadoras Veículos …" at bounding box center [672, 331] width 1345 height 662
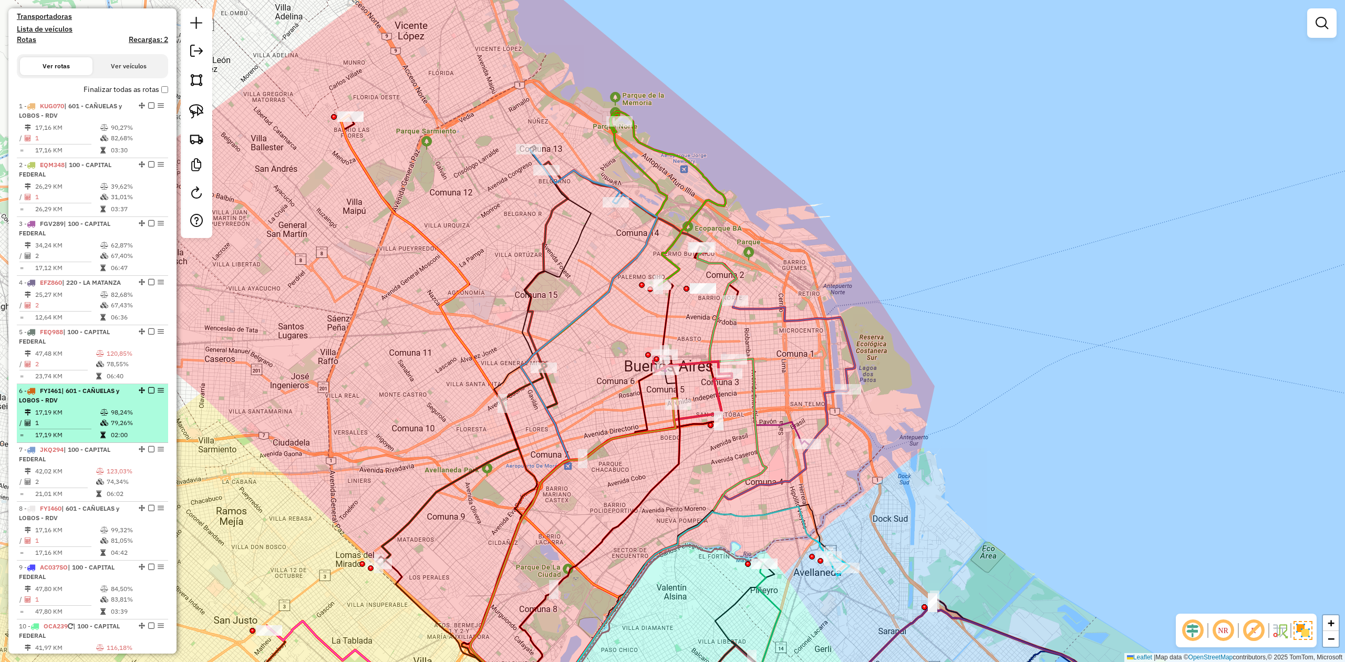
scroll to position [253, 0]
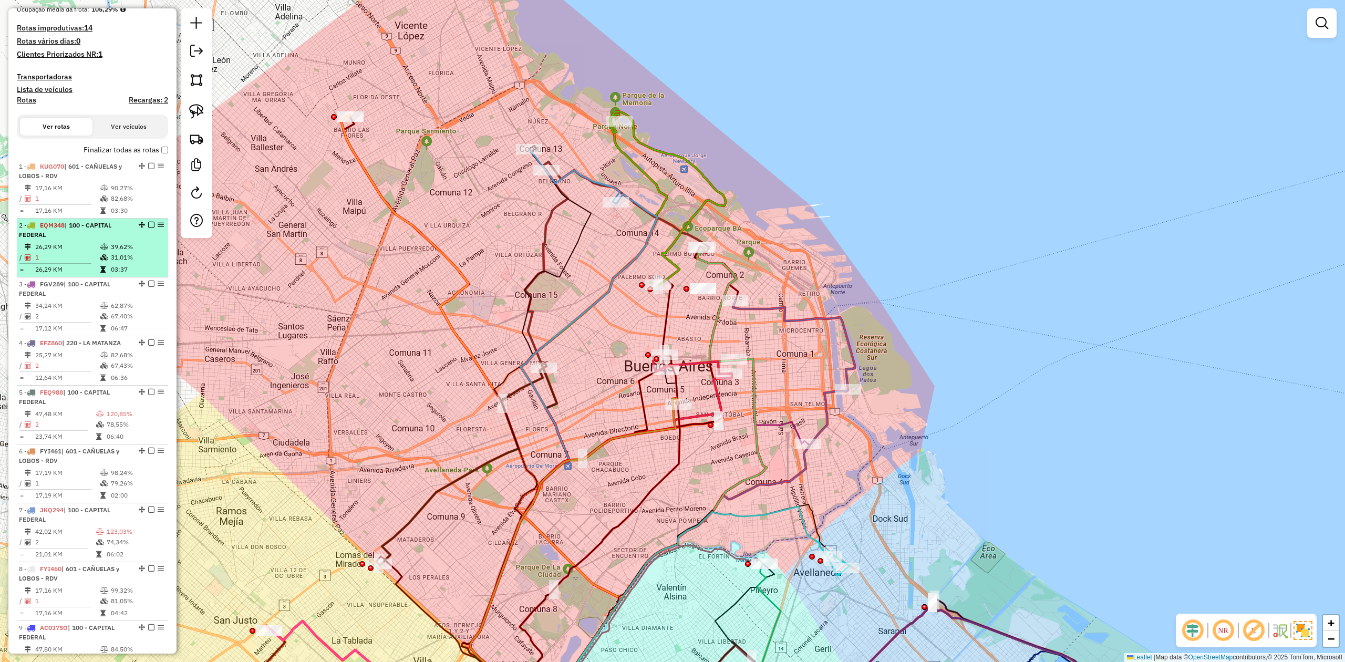
click at [63, 248] on td "26,29 KM" at bounding box center [67, 247] width 65 height 11
select select "**********"
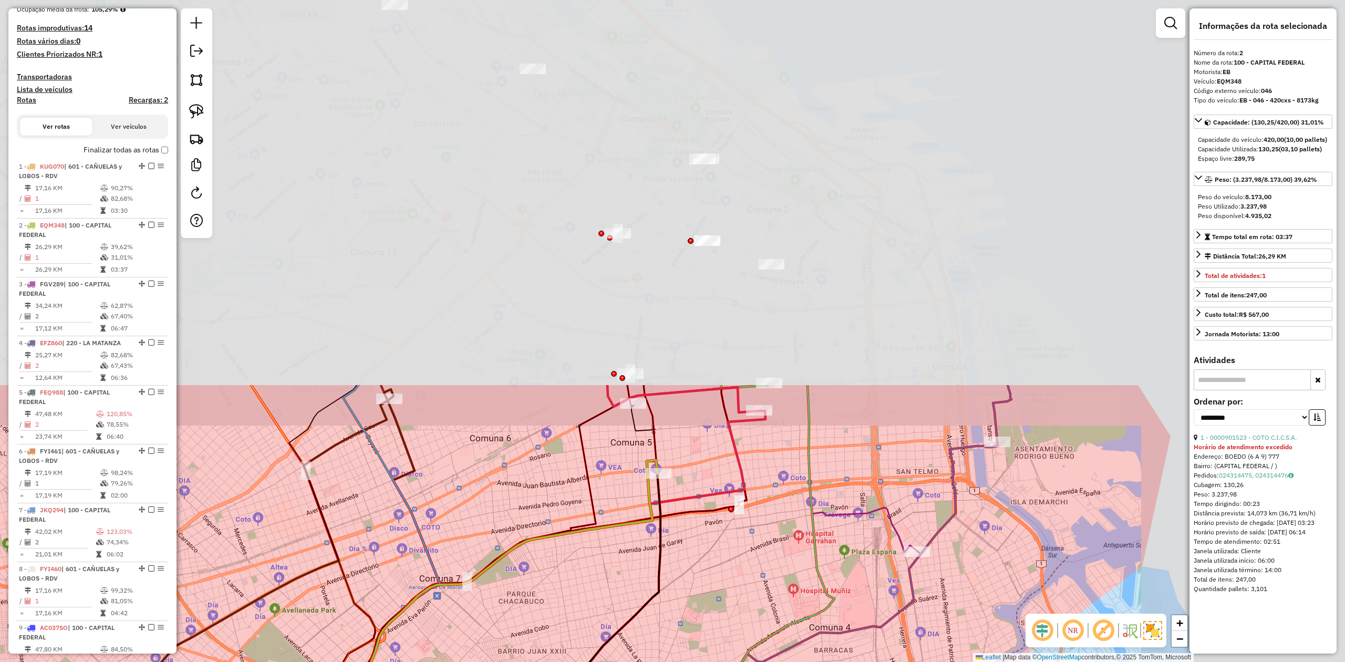
drag, startPoint x: 793, startPoint y: 136, endPoint x: 571, endPoint y: 588, distance: 503.9
click at [571, 587] on div "Janela de atendimento Grade de atendimento Capacidade Transportadoras Veículos …" at bounding box center [672, 331] width 1345 height 662
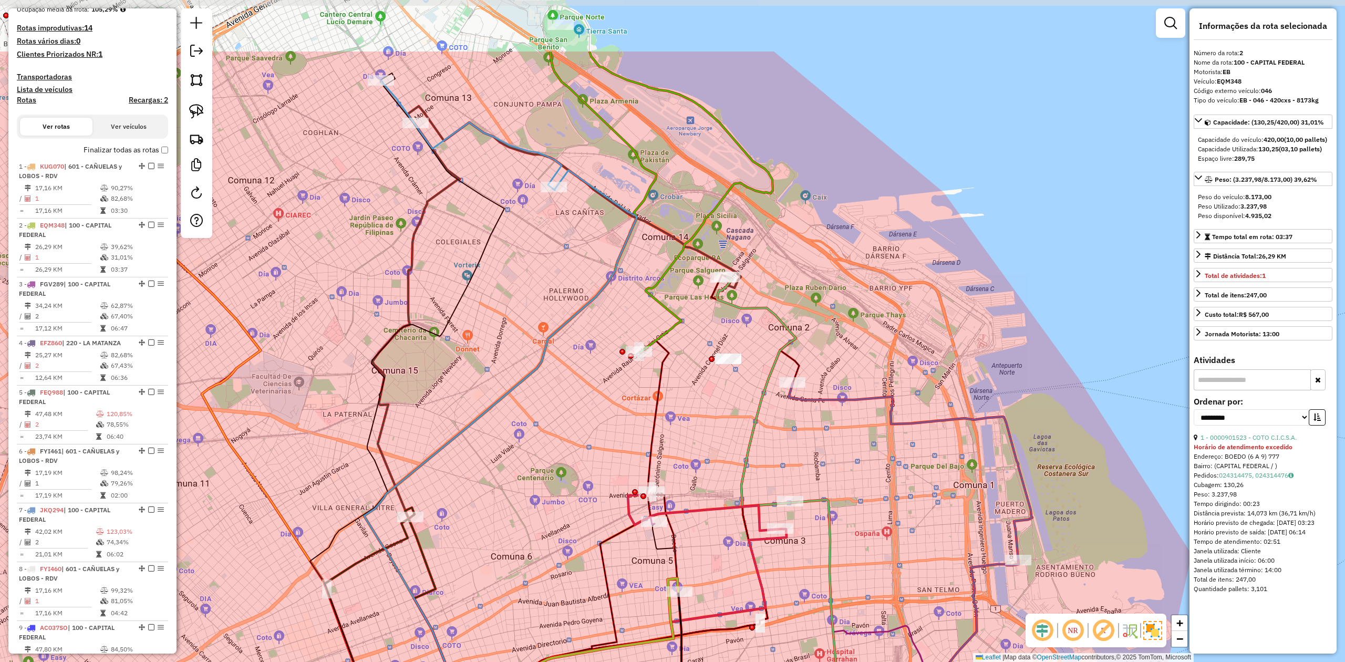
drag, startPoint x: 677, startPoint y: 414, endPoint x: 694, endPoint y: 495, distance: 82.3
click at [694, 495] on div "Janela de atendimento Grade de atendimento Capacidade Transportadoras Veículos …" at bounding box center [672, 331] width 1345 height 662
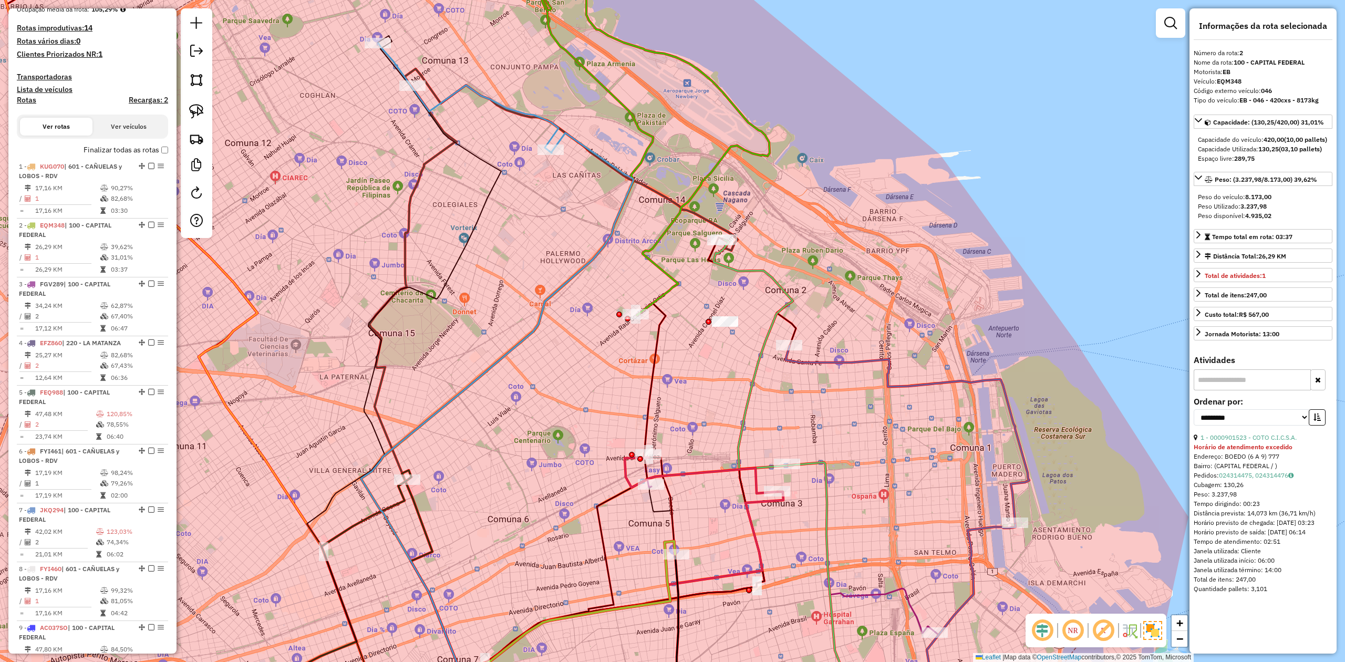
click at [644, 566] on div "Rota 2 - Placa EQM348 0000901523 - COTO C.I.C.S.A. Janela de atendimento Grade …" at bounding box center [672, 331] width 1345 height 662
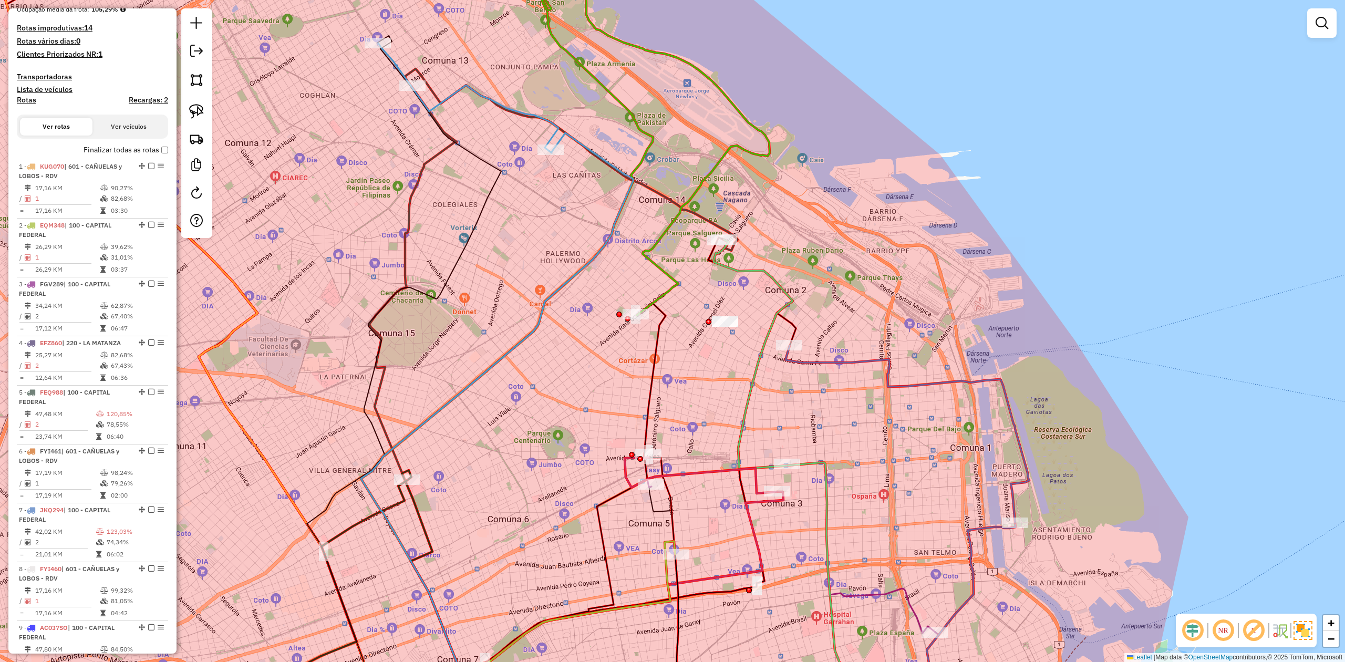
click at [667, 573] on icon at bounding box center [534, 634] width 280 height 187
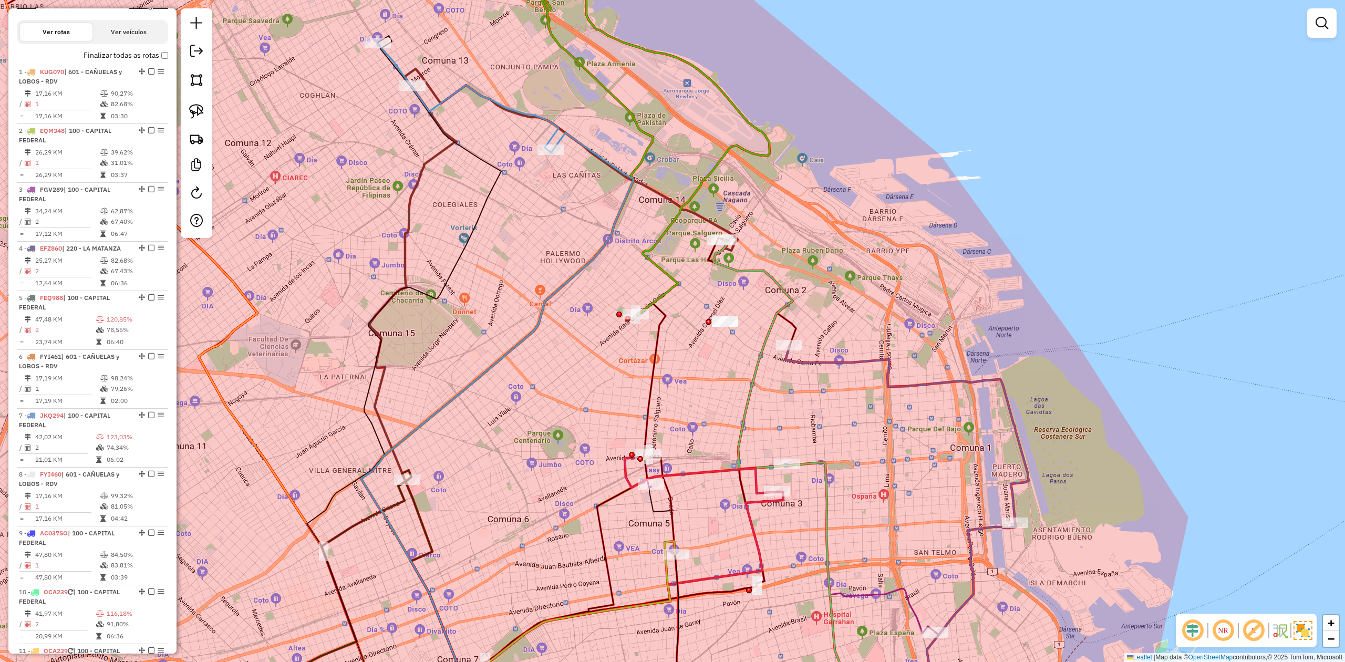
select select "**********"
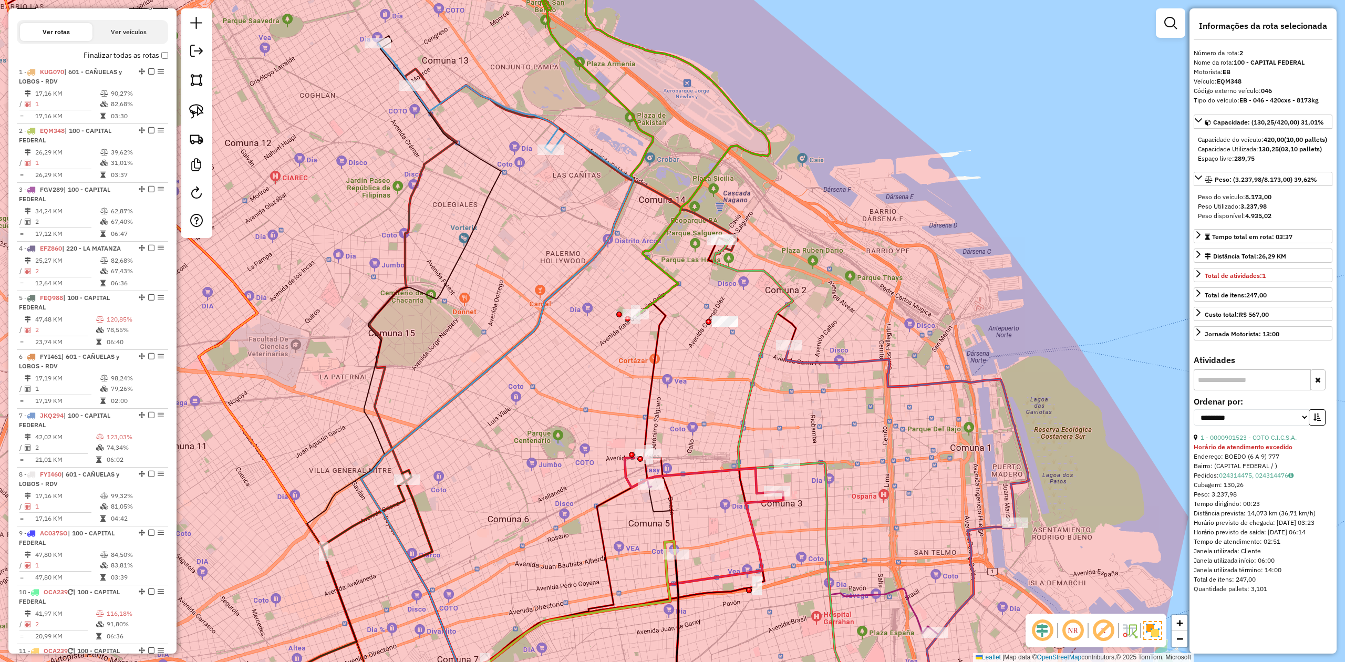
scroll to position [463, 0]
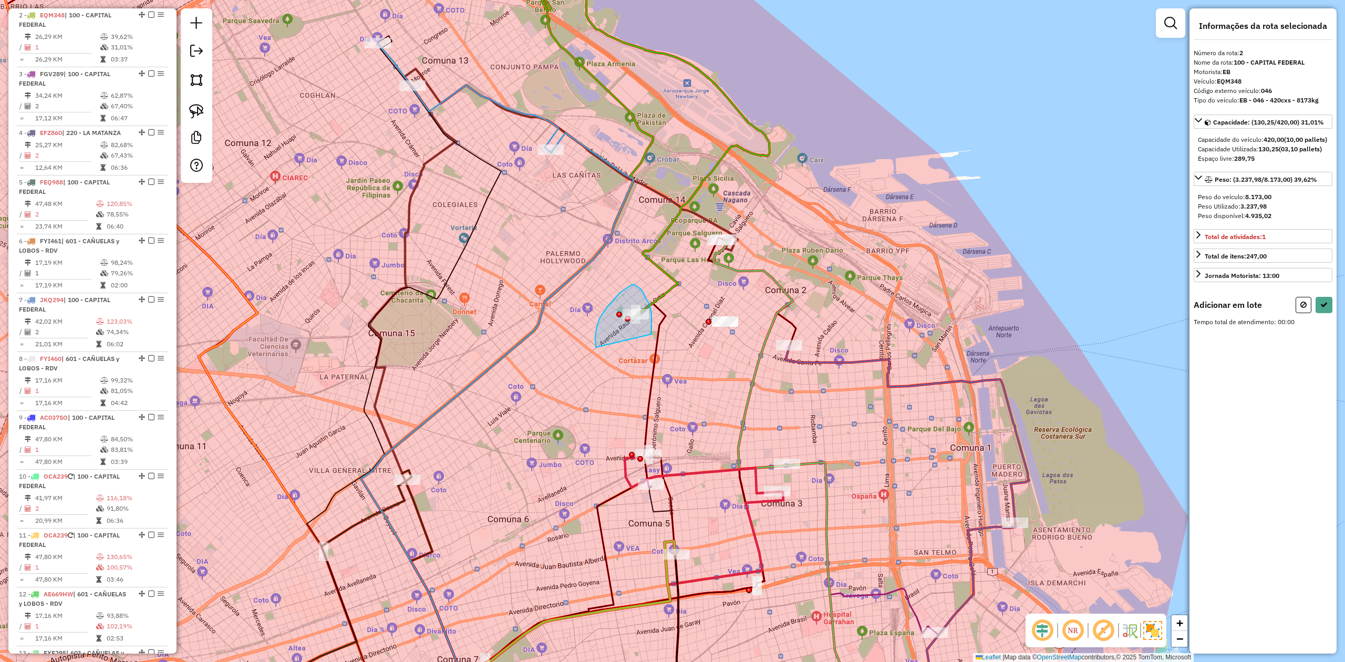
drag, startPoint x: 651, startPoint y: 320, endPoint x: 600, endPoint y: 367, distance: 69.5
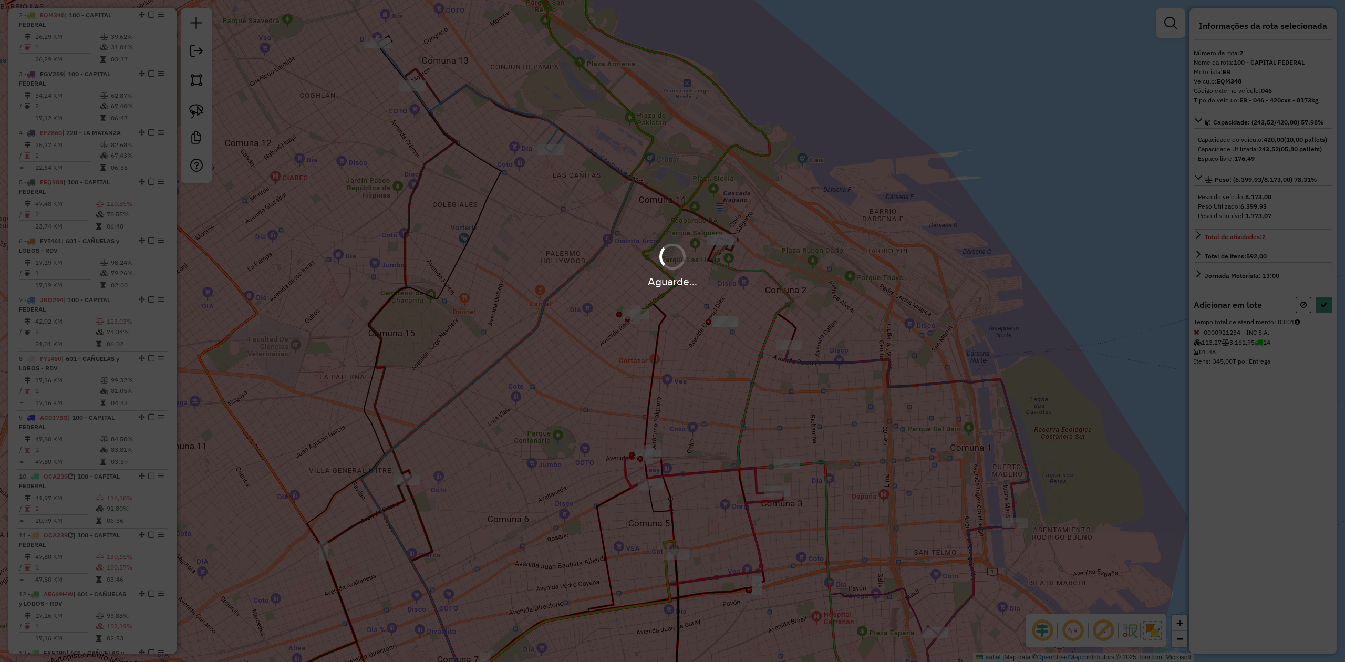
select select "**********"
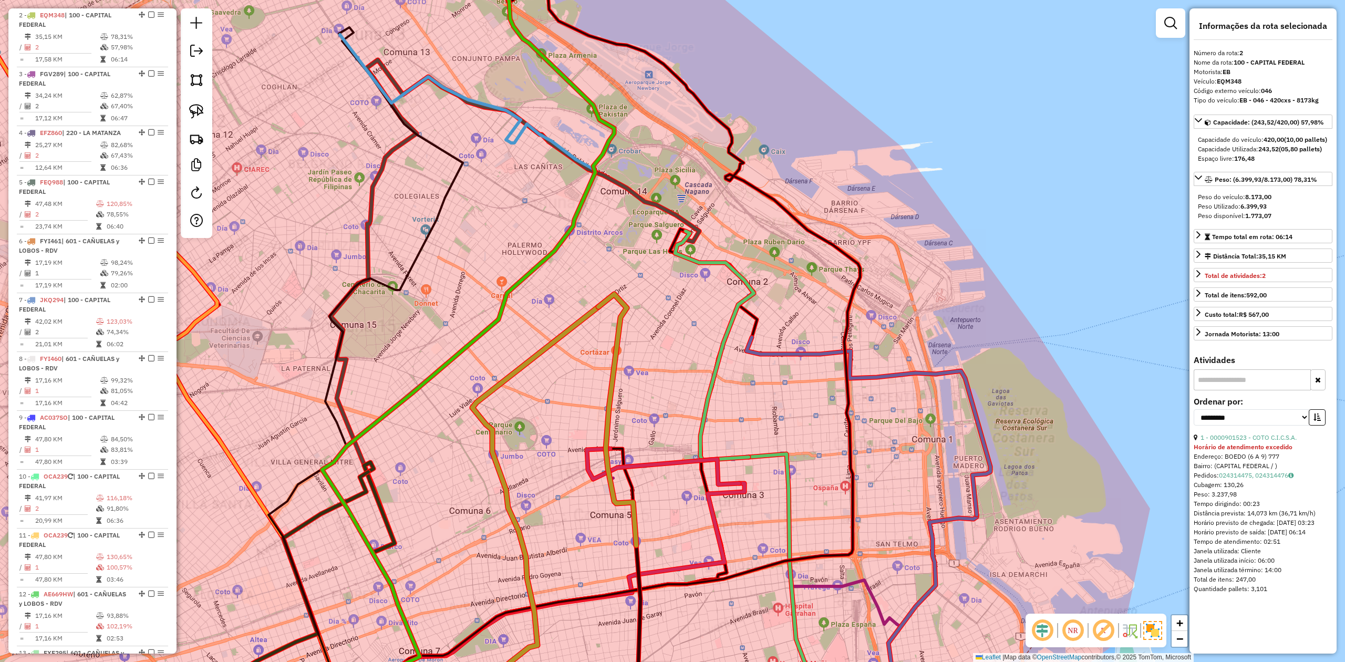
click at [648, 385] on div "Janela de atendimento Grade de atendimento Capacidade Transportadoras Veículos …" at bounding box center [672, 331] width 1345 height 662
click at [643, 368] on div "Janela de atendimento Grade de atendimento Capacidade Transportadoras Veículos …" at bounding box center [672, 331] width 1345 height 662
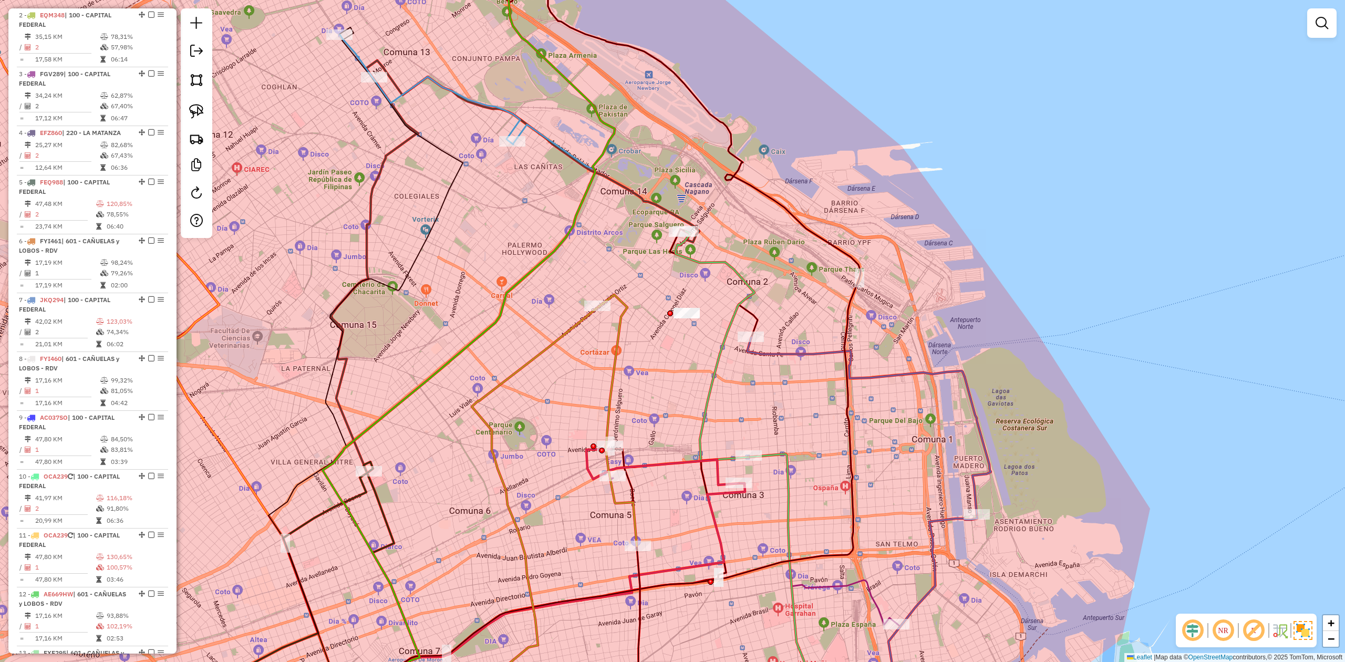
click at [618, 339] on icon at bounding box center [617, 420] width 38 height 251
select select "**********"
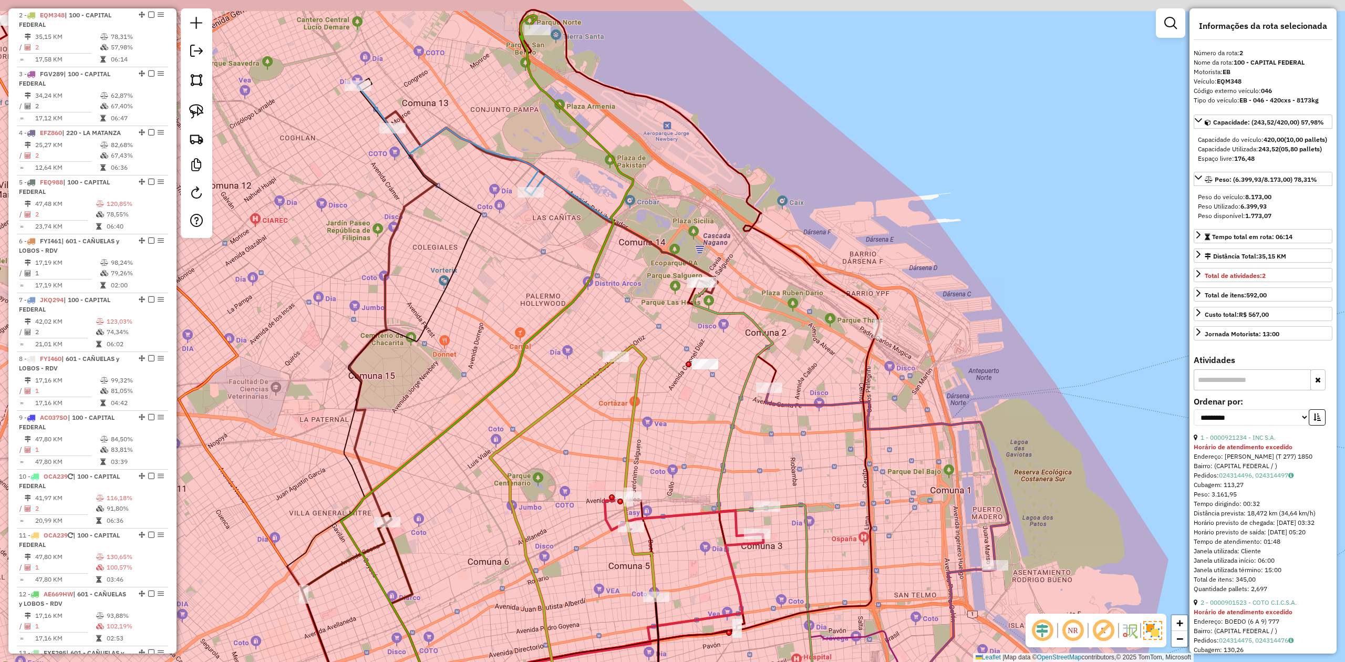
drag, startPoint x: 669, startPoint y: 396, endPoint x: 662, endPoint y: 295, distance: 101.0
click at [685, 452] on div "Janela de atendimento Grade de atendimento Capacidade Transportadoras Veículos …" at bounding box center [672, 331] width 1345 height 662
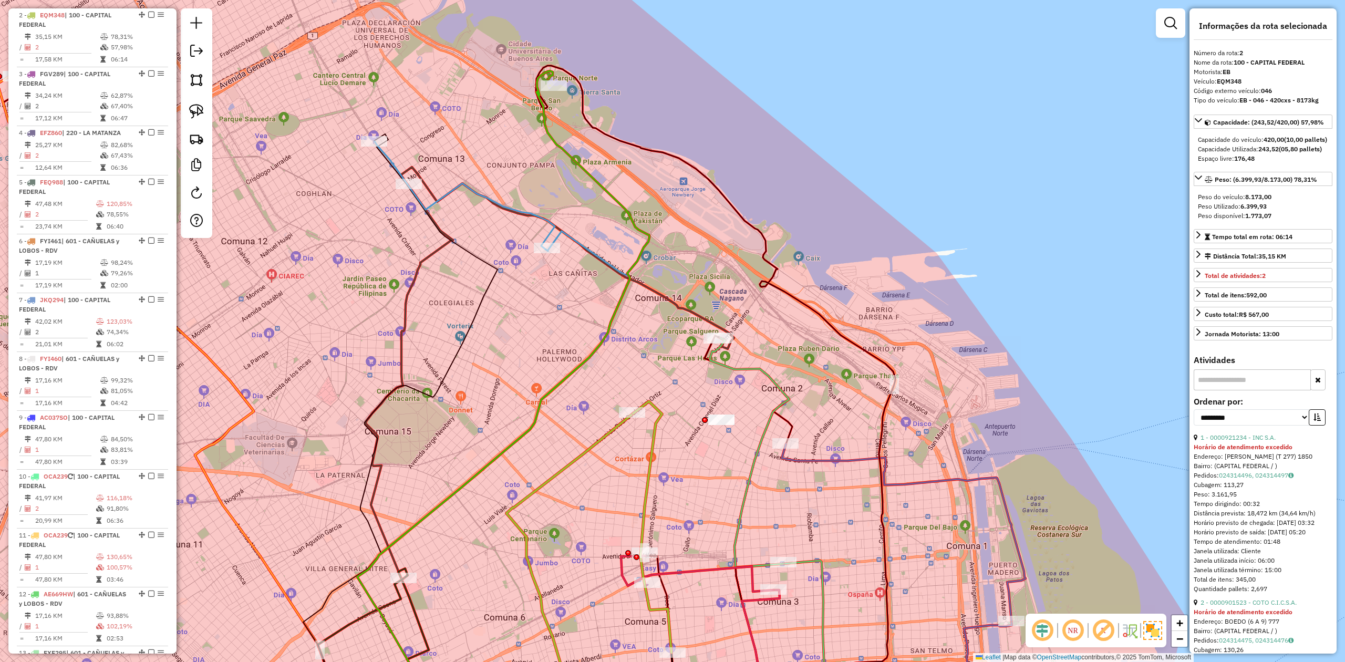
click at [648, 234] on icon at bounding box center [503, 399] width 292 height 657
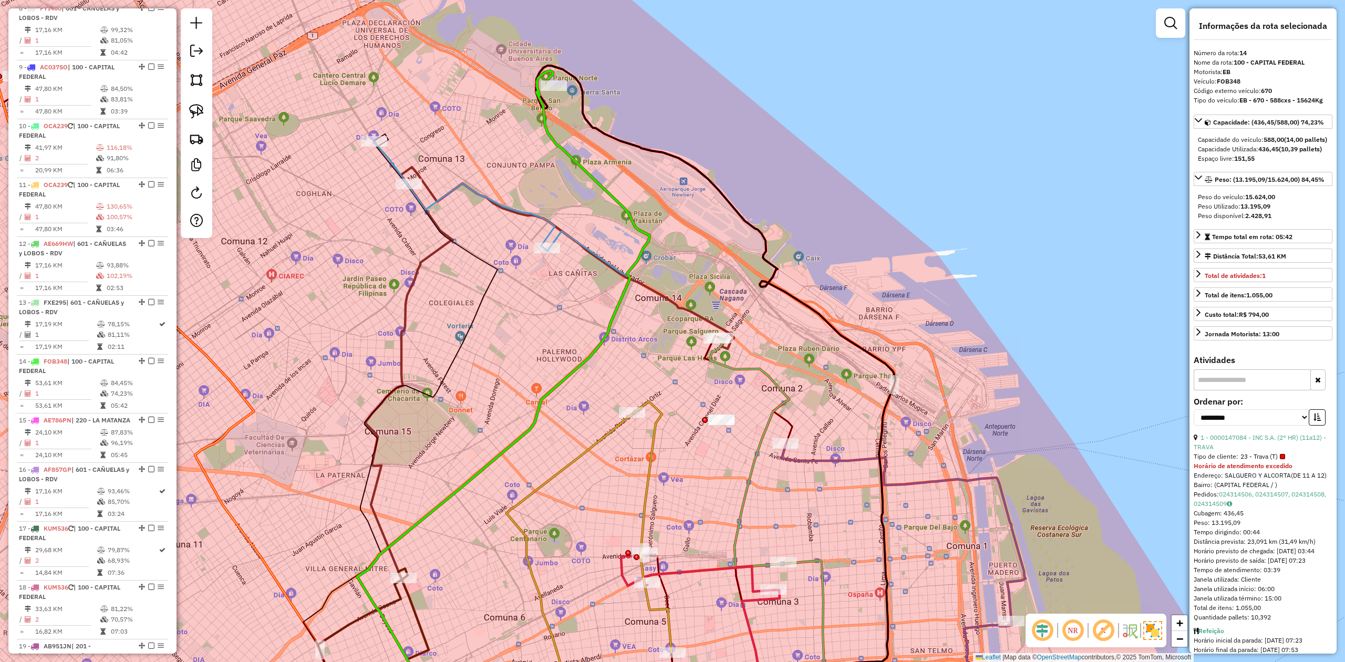
scroll to position [1162, 0]
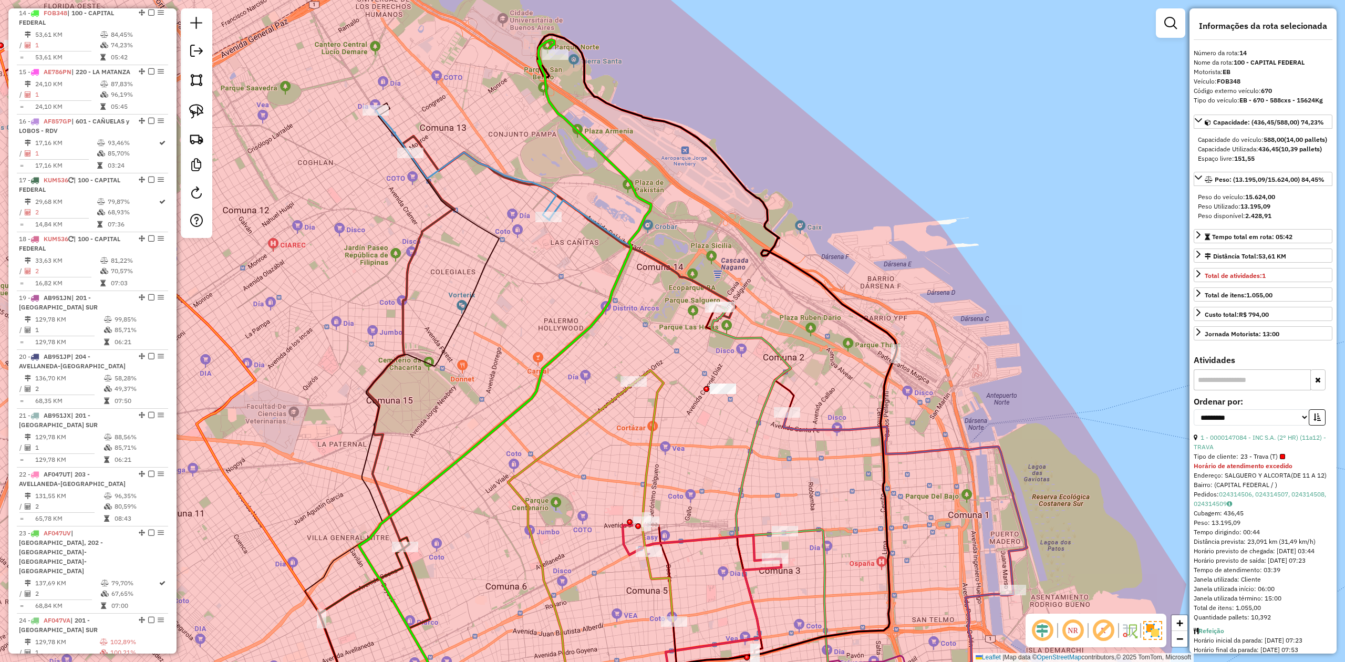
drag, startPoint x: 666, startPoint y: 253, endPoint x: 654, endPoint y: 217, distance: 38.0
click at [662, 225] on div "Janela de atendimento Grade de atendimento Capacidade Transportadoras Veículos …" at bounding box center [672, 331] width 1345 height 662
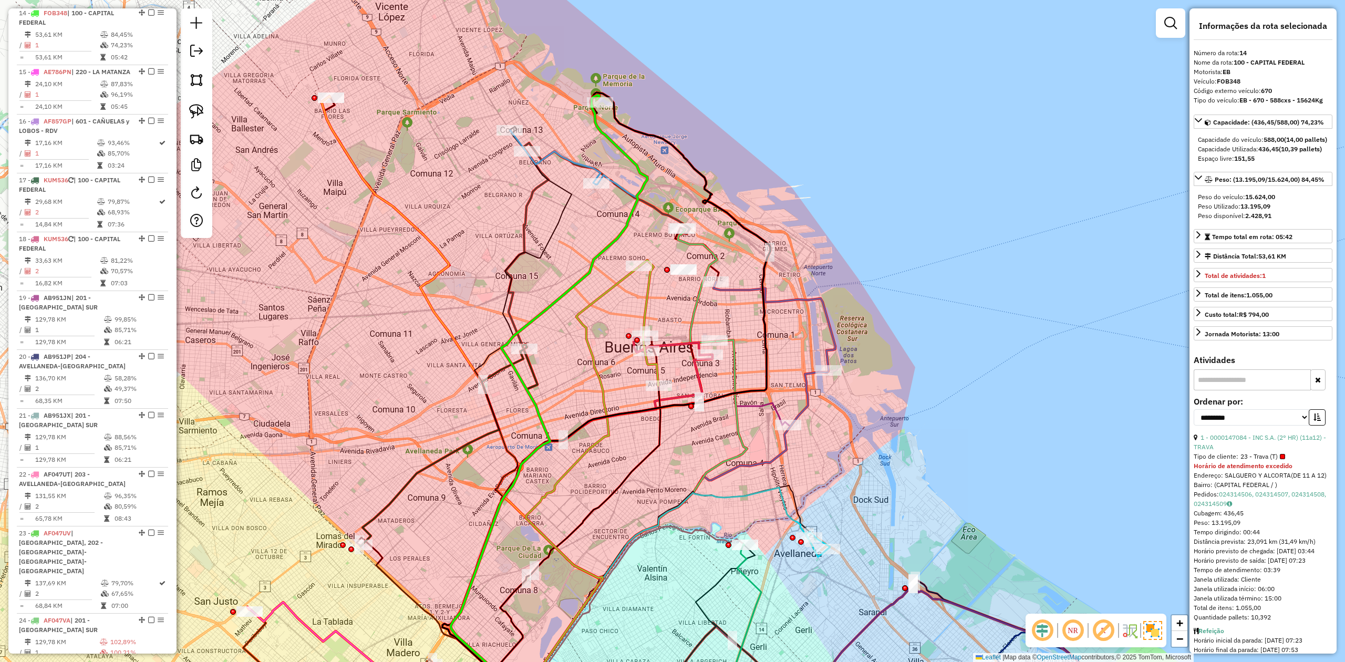
click at [648, 298] on icon at bounding box center [648, 323] width 19 height 126
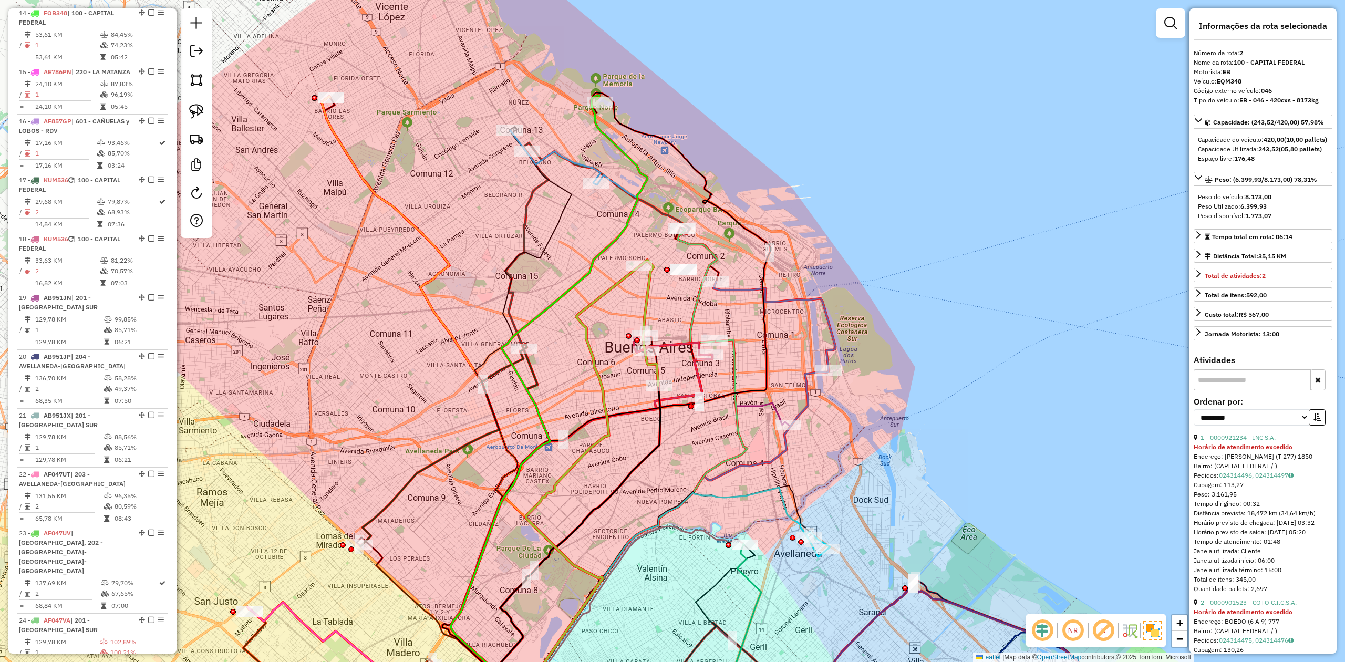
scroll to position [463, 0]
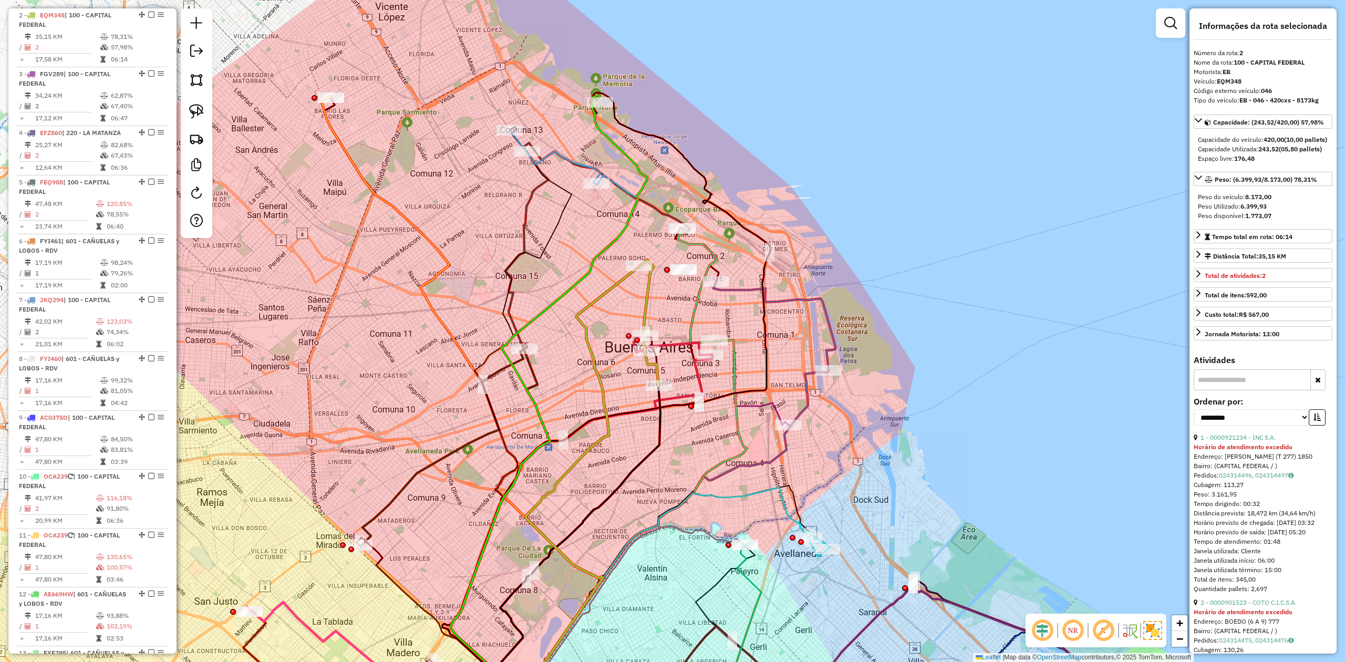
click at [679, 355] on icon at bounding box center [671, 346] width 76 height 18
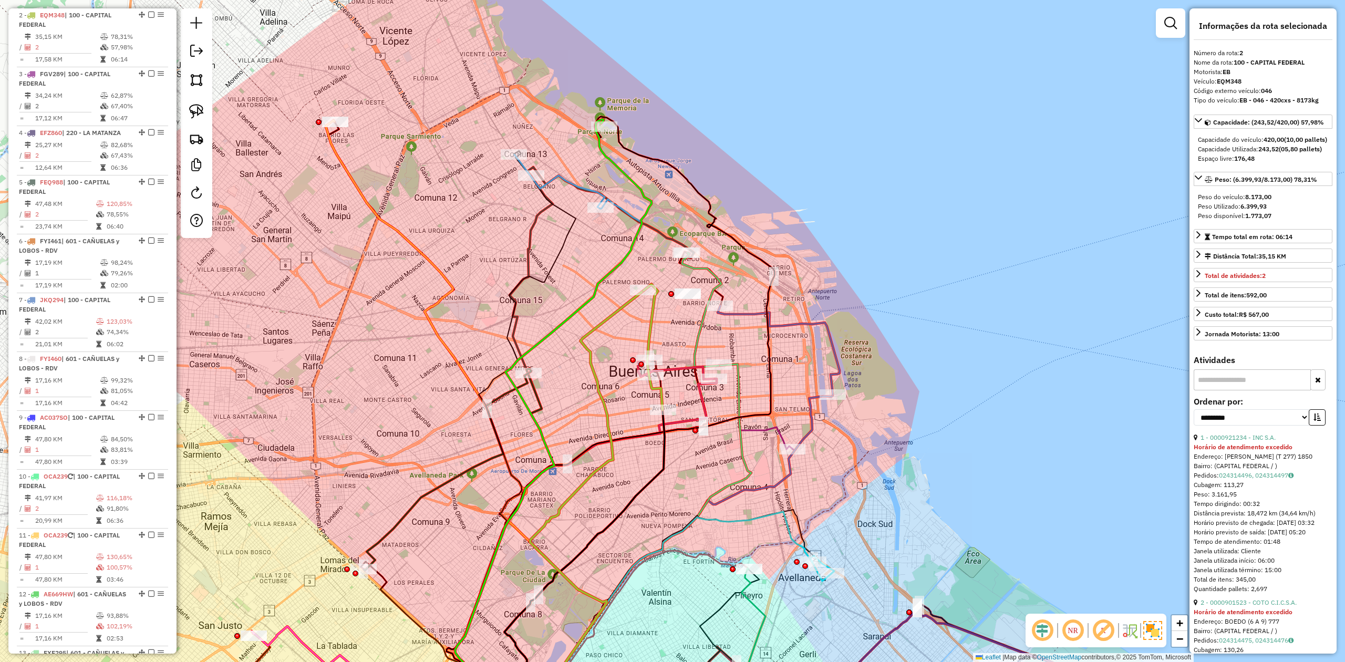
click at [652, 321] on icon at bounding box center [652, 347] width 19 height 126
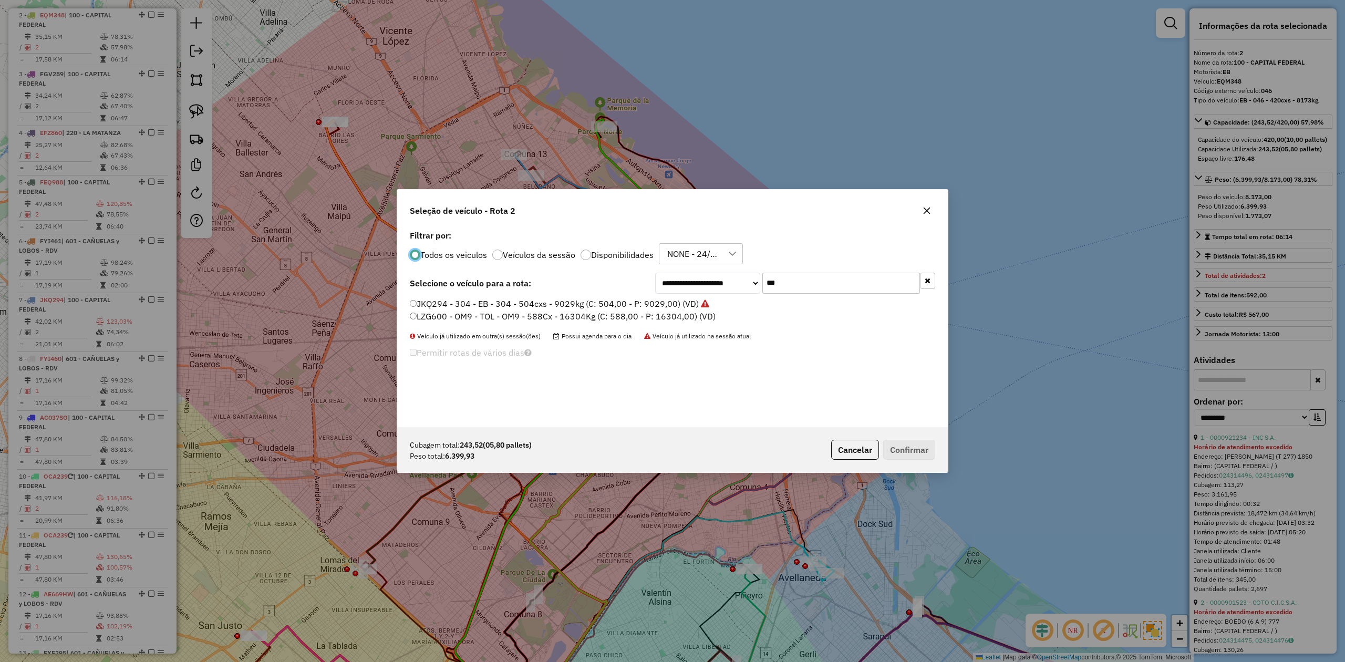
scroll to position [5, 3]
drag, startPoint x: 789, startPoint y: 278, endPoint x: 740, endPoint y: 277, distance: 48.9
click at [740, 277] on div "**********" at bounding box center [795, 283] width 280 height 21
type input "***"
click at [668, 304] on label "AC064OC - 014 - EB - 014 - 252cxs - 8389kg (C: 252,00 - P: 8389,00) (VD)" at bounding box center [557, 303] width 295 height 13
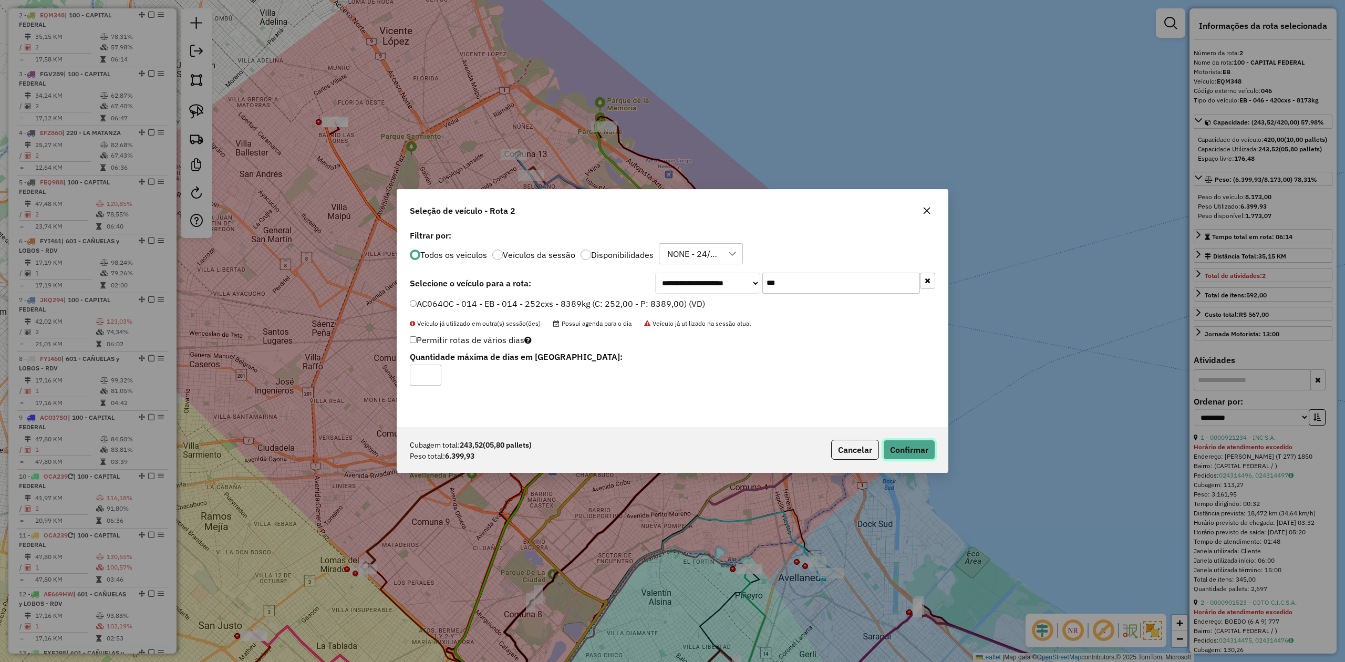
click at [921, 453] on button "Confirmar" at bounding box center [909, 450] width 52 height 20
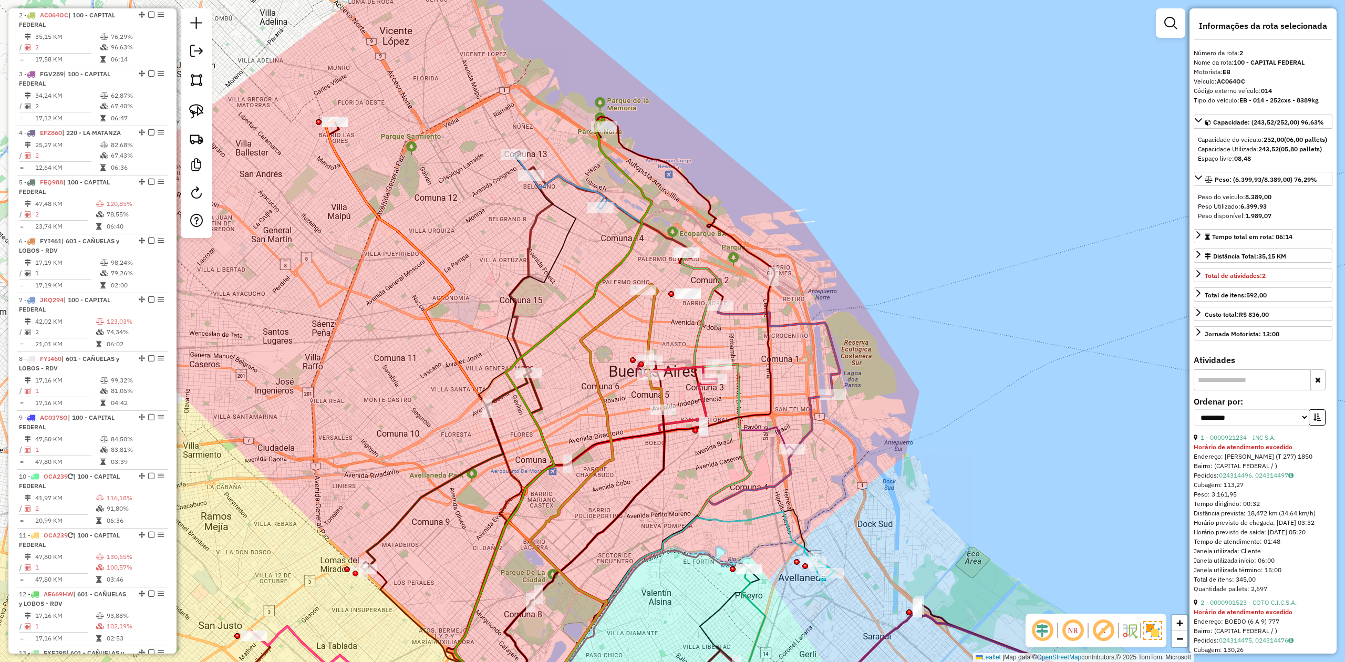
click at [658, 319] on icon at bounding box center [652, 347] width 19 height 126
click at [650, 315] on icon at bounding box center [653, 347] width 19 height 126
click at [668, 325] on div "Janela de atendimento Grade de atendimento Capacidade Transportadoras Veículos …" at bounding box center [672, 331] width 1345 height 662
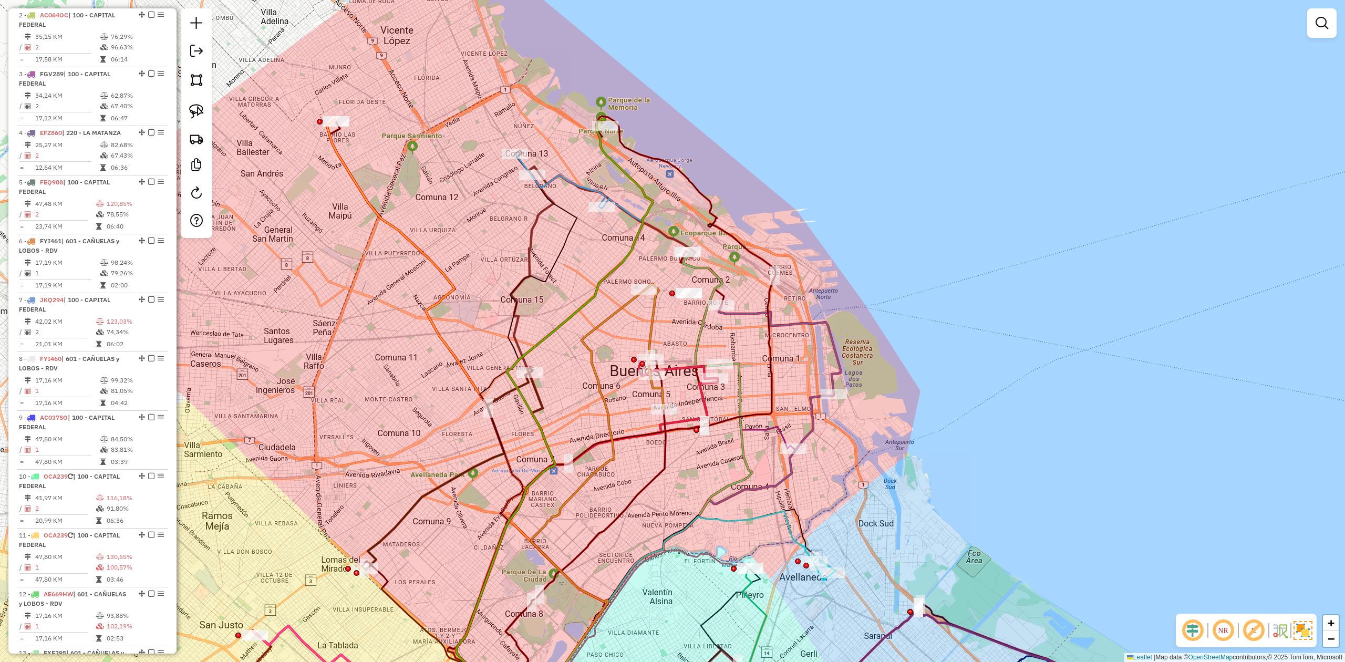
click at [656, 316] on icon at bounding box center [653, 347] width 19 height 126
select select "**********"
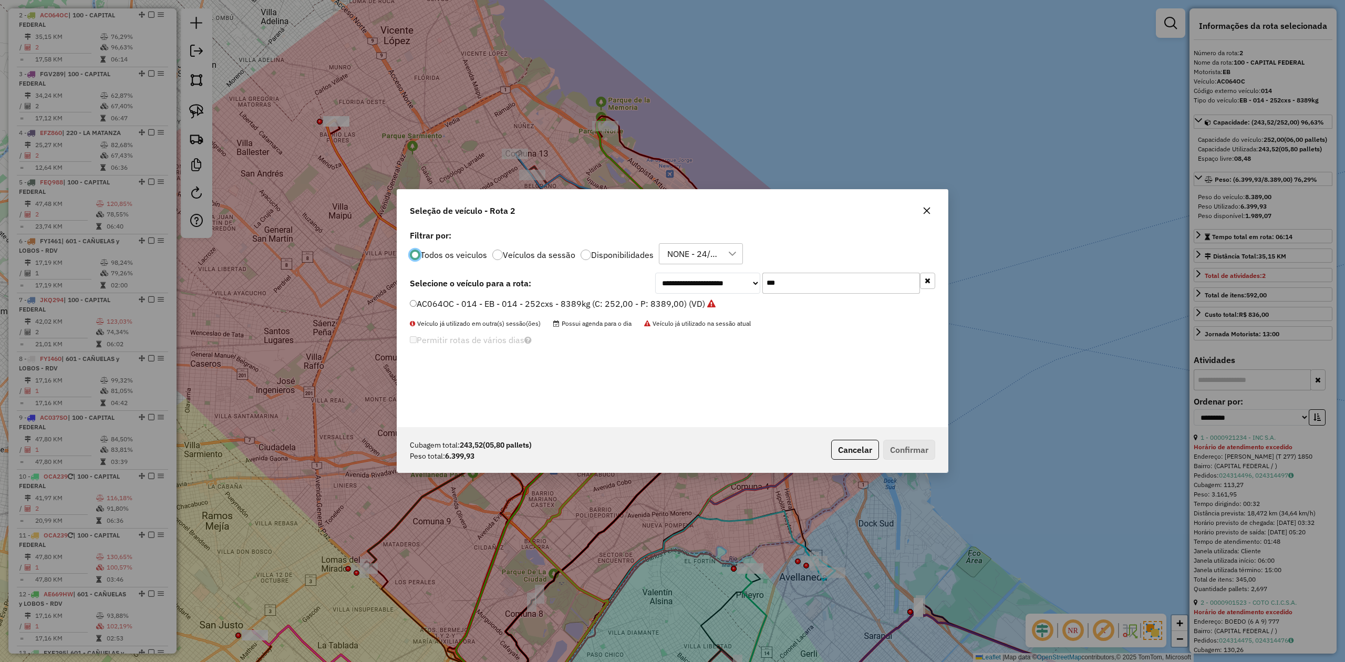
click at [927, 209] on icon "button" at bounding box center [926, 210] width 8 height 8
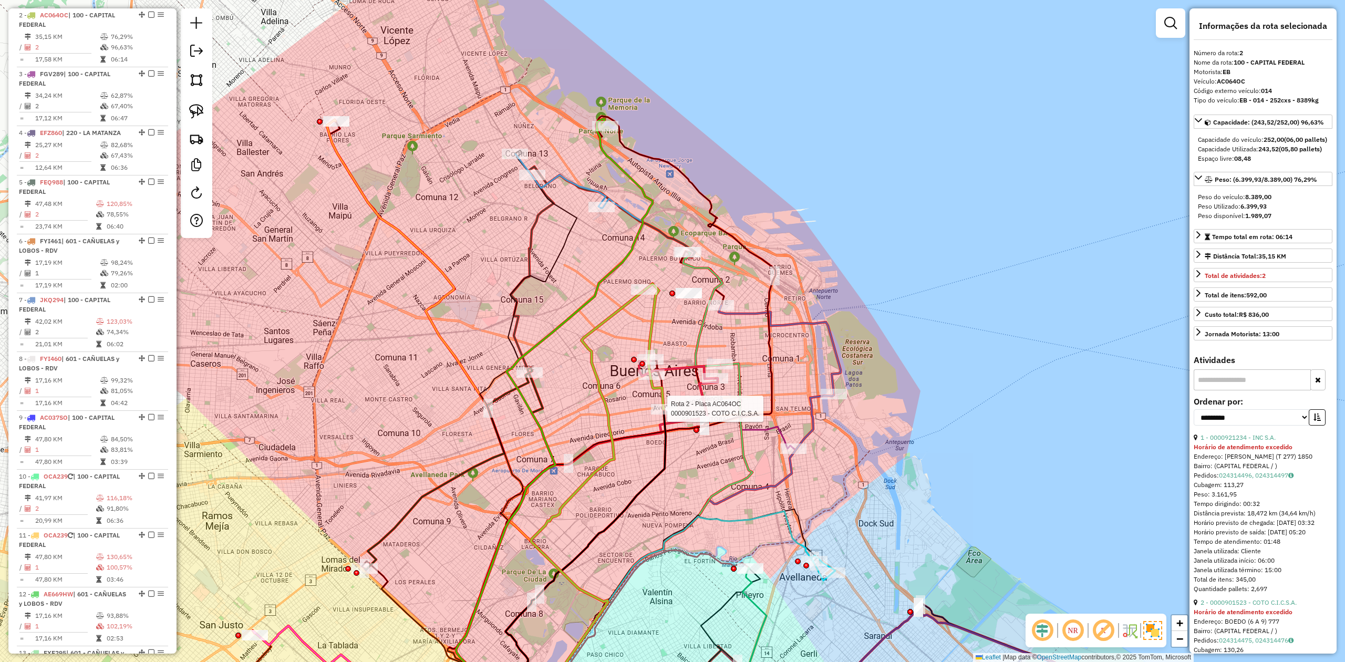
click at [664, 414] on div at bounding box center [664, 409] width 26 height 11
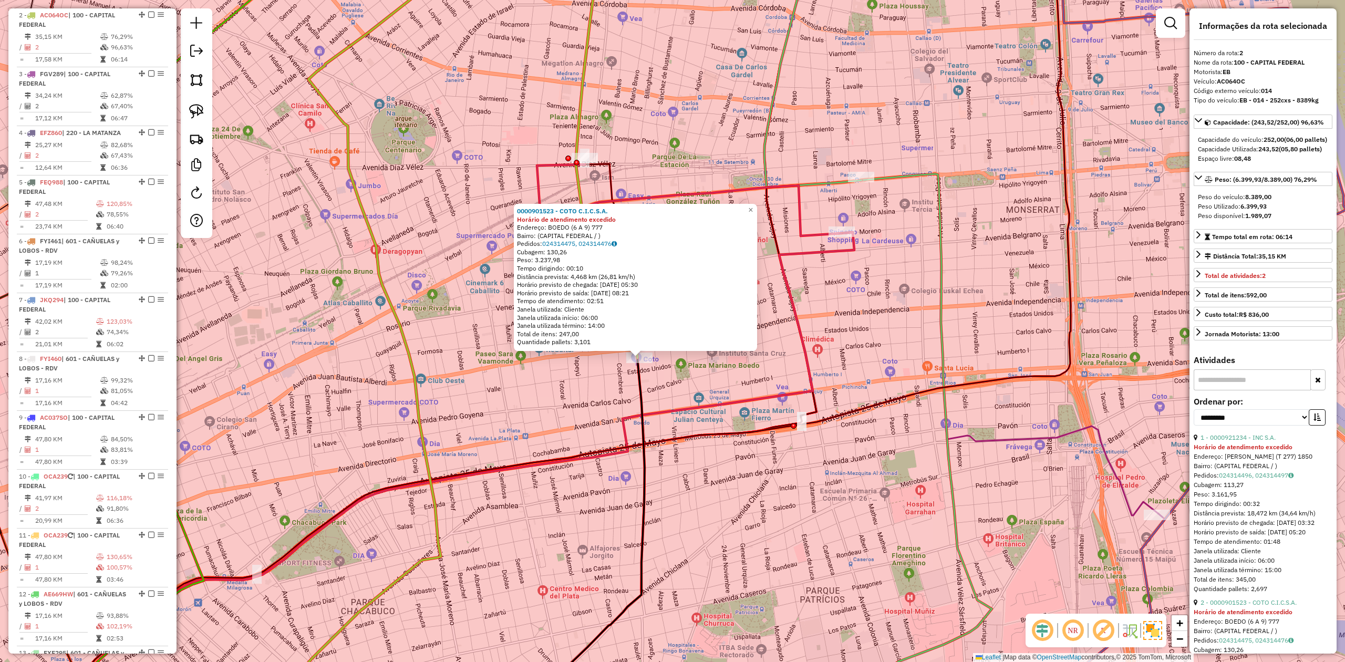
drag, startPoint x: 629, startPoint y: 120, endPoint x: 618, endPoint y: 115, distance: 12.2
click at [628, 120] on div "0000901523 - COTO C.I.C.S.A. Horário de atendimento excedido Endereço: BOEDO (6…" at bounding box center [672, 331] width 1345 height 662
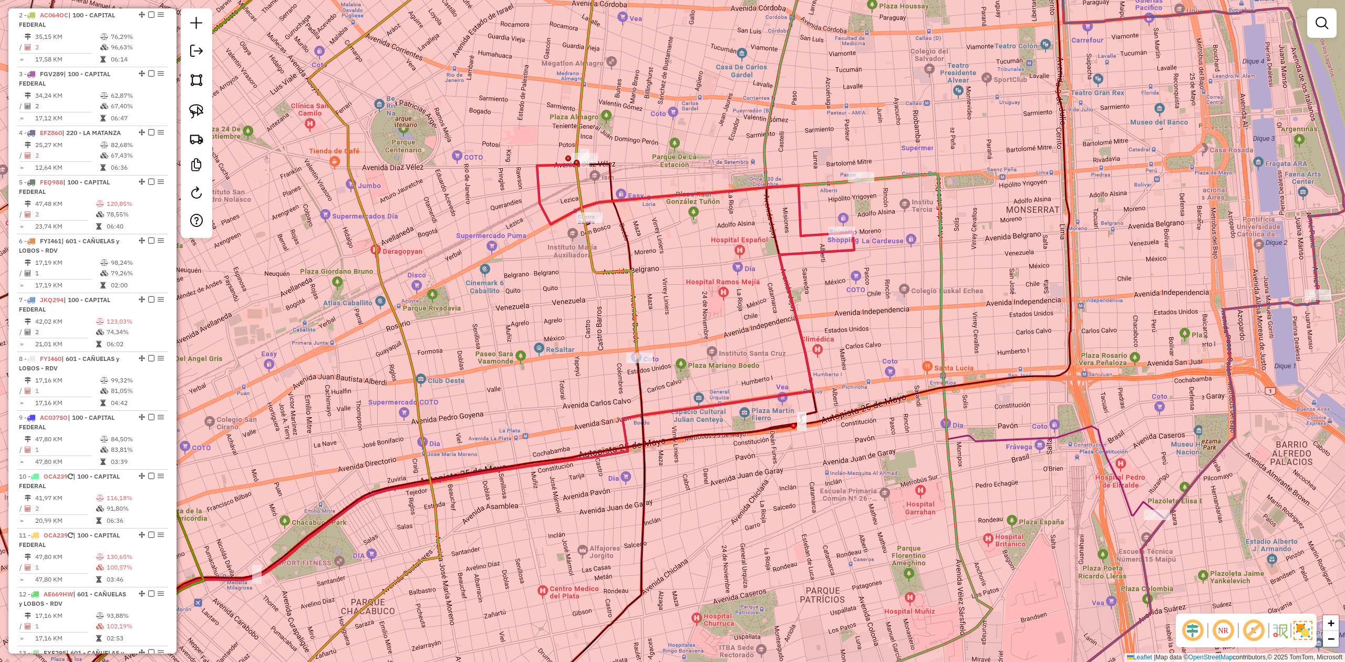
click at [584, 86] on icon at bounding box center [606, 146] width 61 height 424
select select "**********"
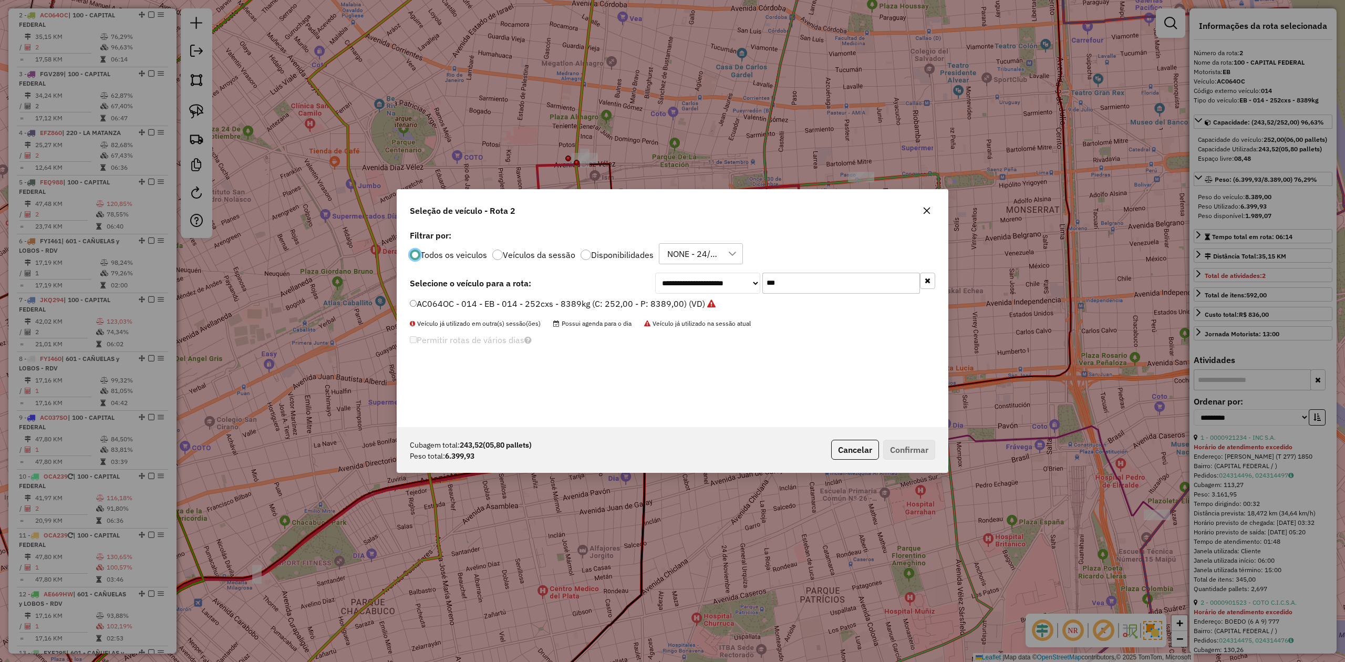
scroll to position [5, 3]
click at [702, 276] on div "**********" at bounding box center [795, 283] width 280 height 21
type input "***"
click at [673, 303] on label "EQM348 - 046 - EB - 046 - 420cxs - 8173kg (C: 420,00 - P: 8173,00) (VD)" at bounding box center [555, 303] width 291 height 13
click at [906, 448] on button "Confirmar" at bounding box center [909, 450] width 52 height 20
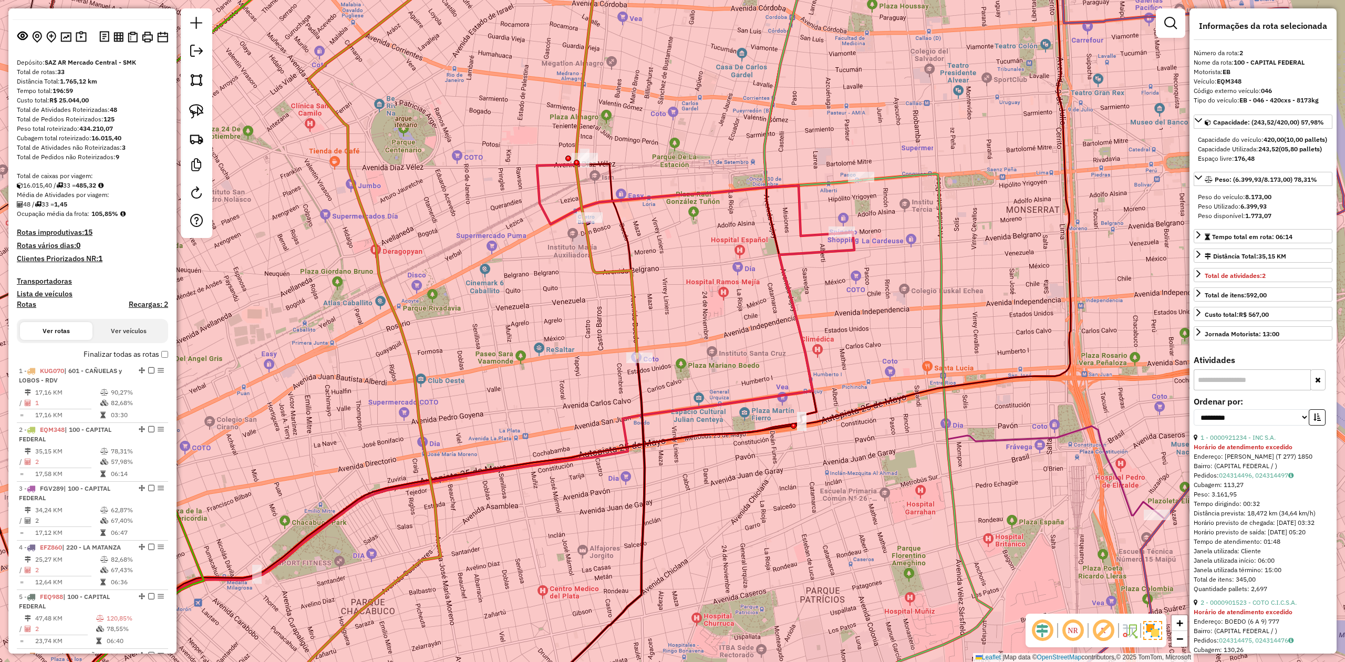
scroll to position [0, 0]
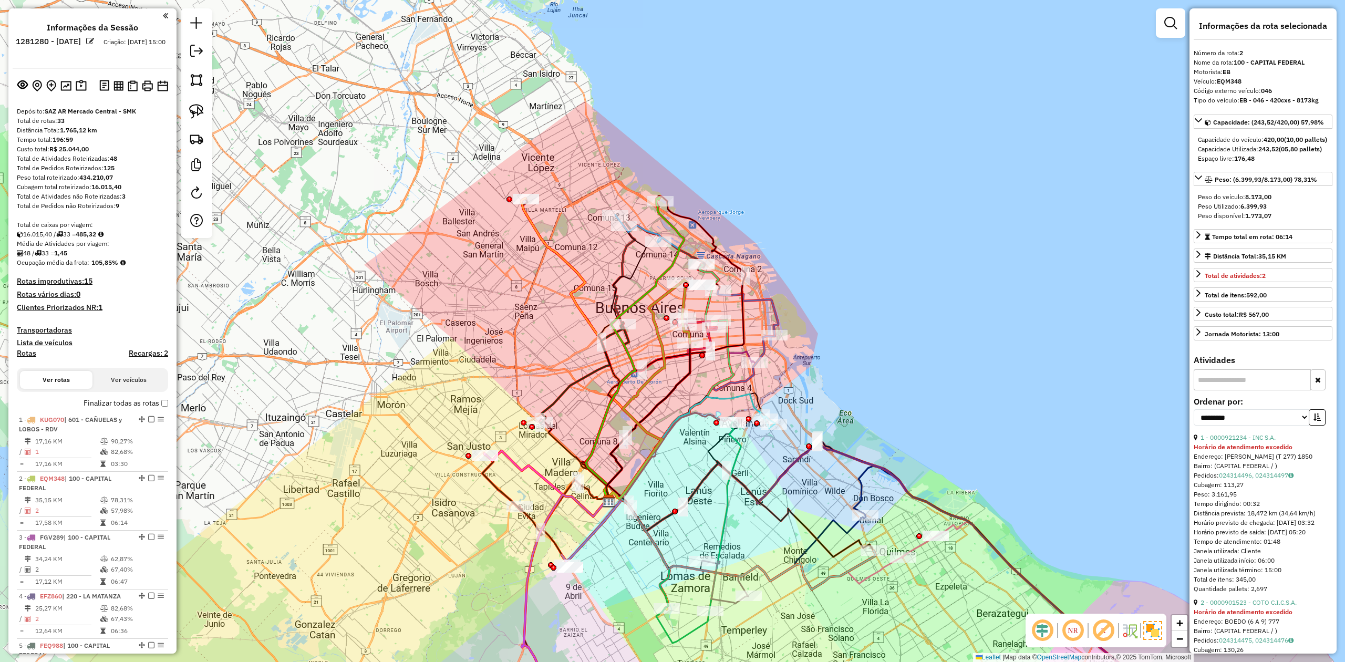
click at [33, 357] on h4 "Rotas" at bounding box center [26, 353] width 19 height 9
select select "*"
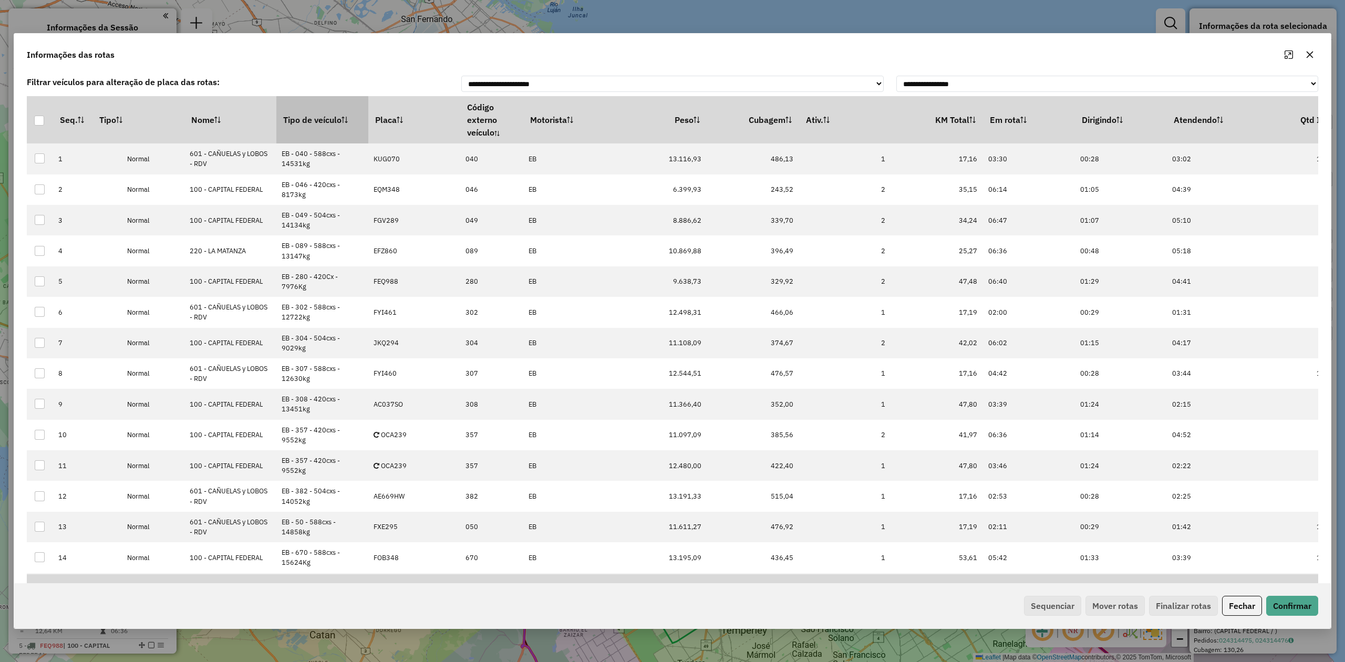
click at [323, 125] on th "Tipo de veículo" at bounding box center [322, 119] width 92 height 47
click at [322, 124] on th "Tipo de veículo" at bounding box center [322, 119] width 92 height 47
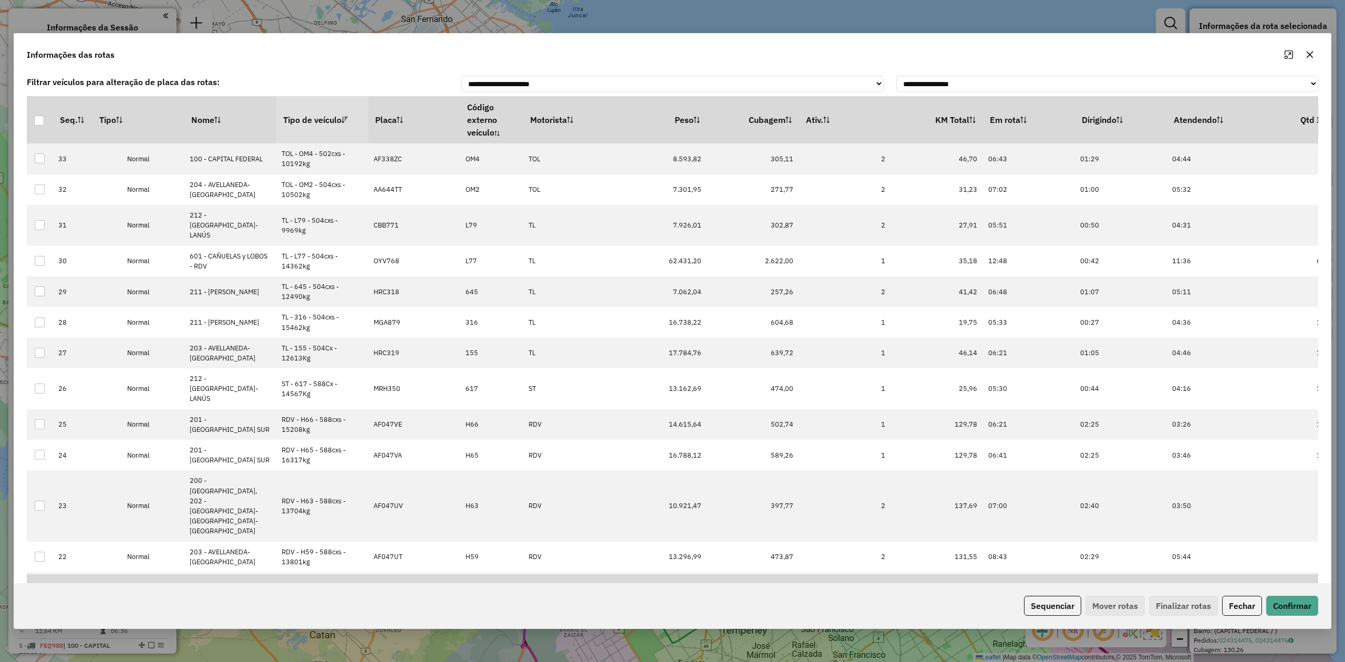
drag, startPoint x: 321, startPoint y: 124, endPoint x: 345, endPoint y: 143, distance: 30.3
click at [320, 124] on th "Tipo de veículo" at bounding box center [322, 119] width 92 height 47
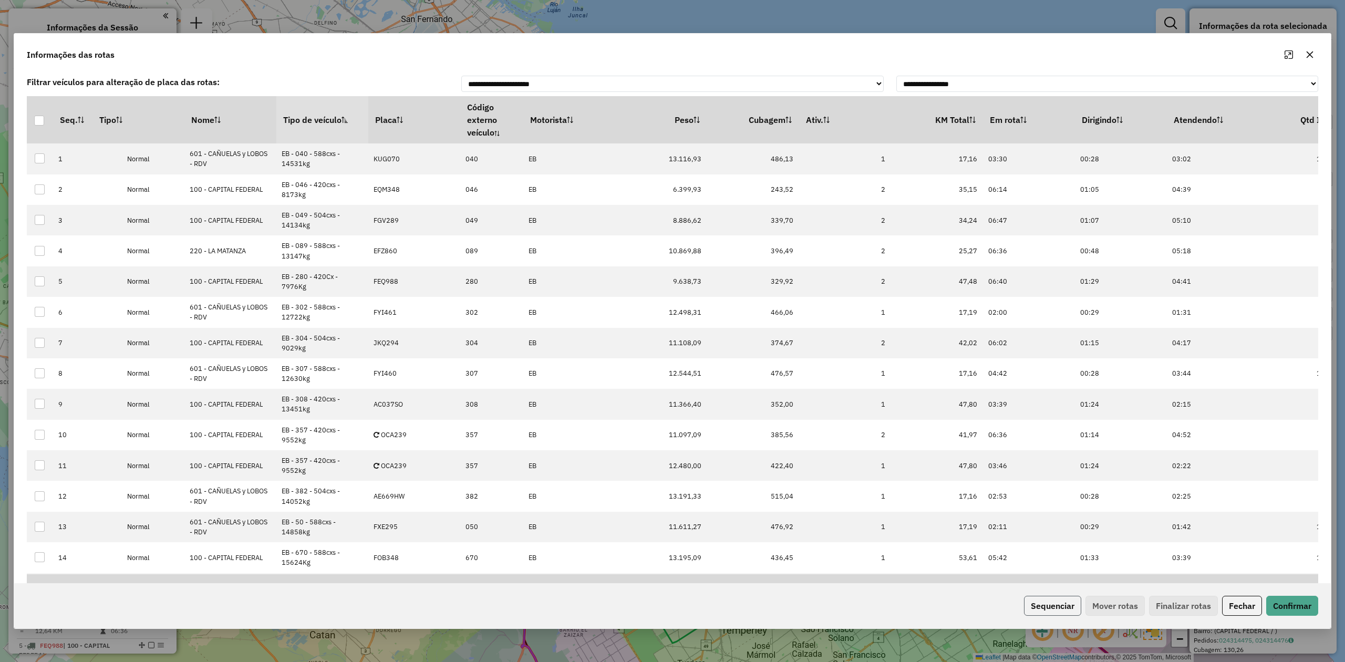
click at [1062, 601] on button "Sequenciar" at bounding box center [1052, 606] width 57 height 20
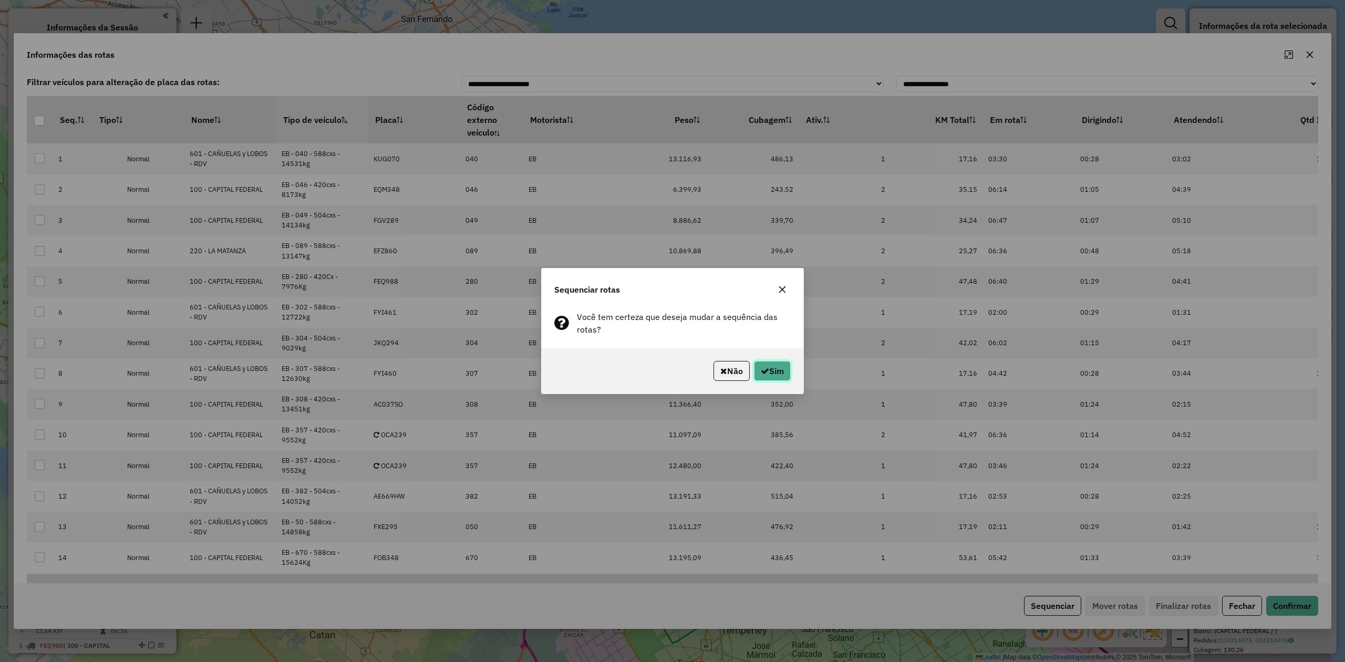
click at [782, 364] on button "Sim" at bounding box center [772, 371] width 37 height 20
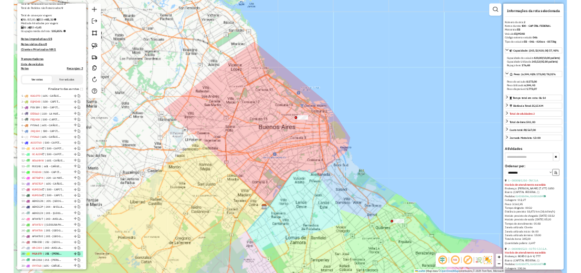
scroll to position [420, 0]
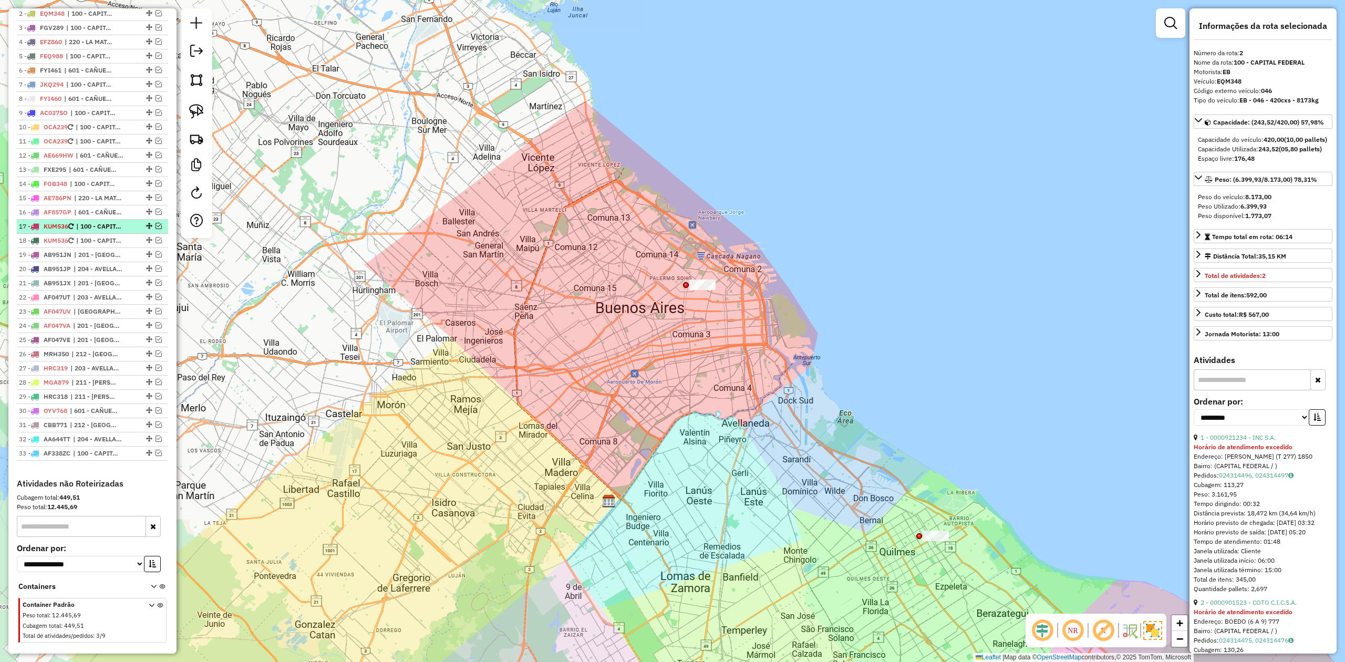
drag, startPoint x: 89, startPoint y: 223, endPoint x: 88, endPoint y: 232, distance: 8.9
click at [89, 222] on li "17 - KUM536 | 100 - CAPITAL FEDERAL" at bounding box center [92, 227] width 151 height 14
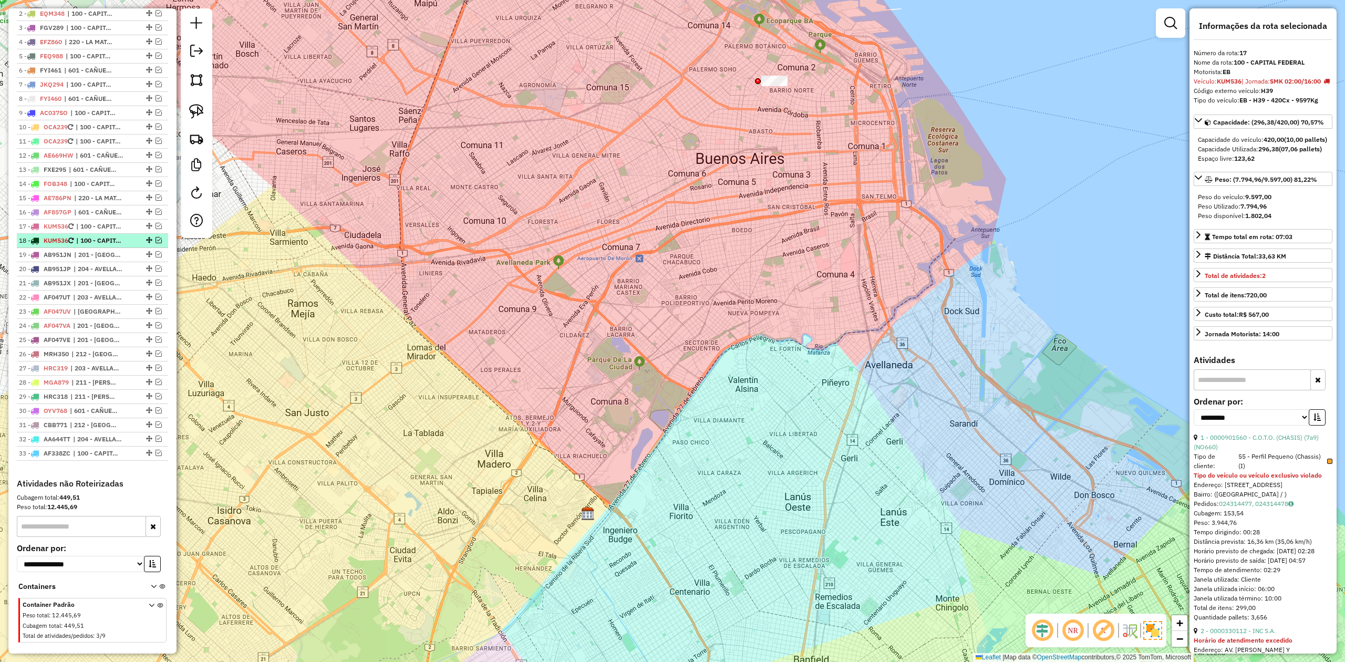
click at [87, 241] on span "| 100 - CAPITAL FEDERAL" at bounding box center [100, 240] width 48 height 9
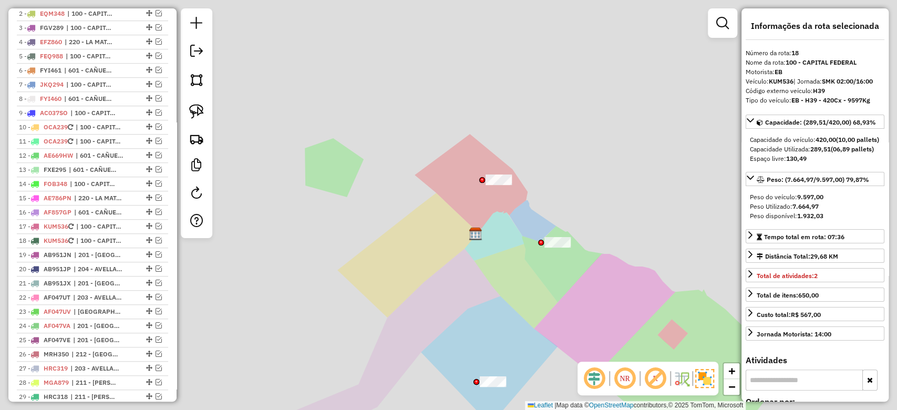
drag, startPoint x: 440, startPoint y: 227, endPoint x: 438, endPoint y: 200, distance: 26.9
click at [438, 200] on div "Janela de atendimento Grade de atendimento Capacidade Transportadoras Veículos …" at bounding box center [448, 205] width 897 height 410
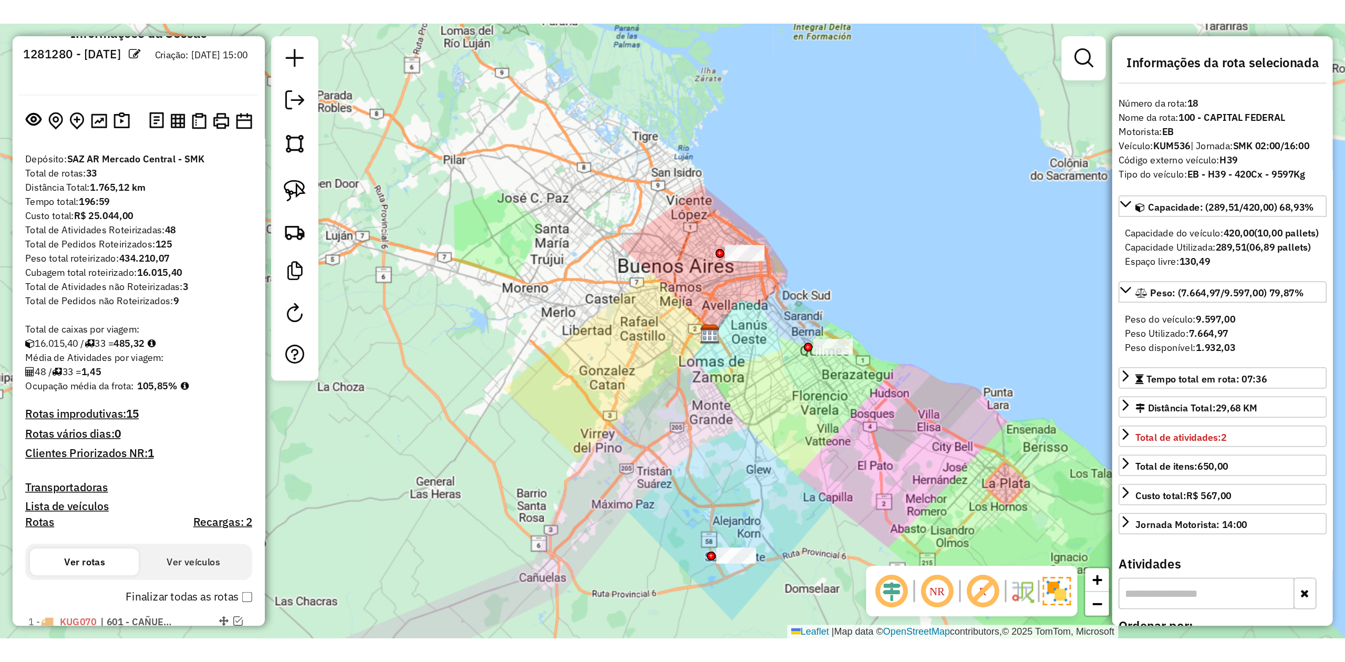
scroll to position [0, 0]
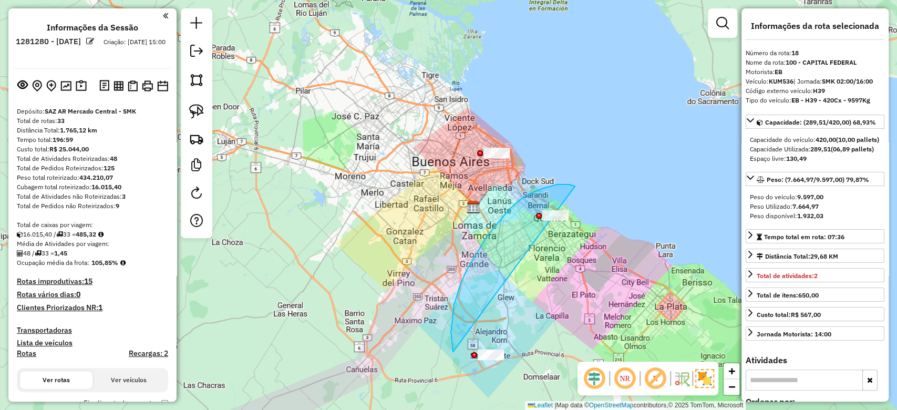
drag, startPoint x: 556, startPoint y: 184, endPoint x: 653, endPoint y: 255, distance: 119.6
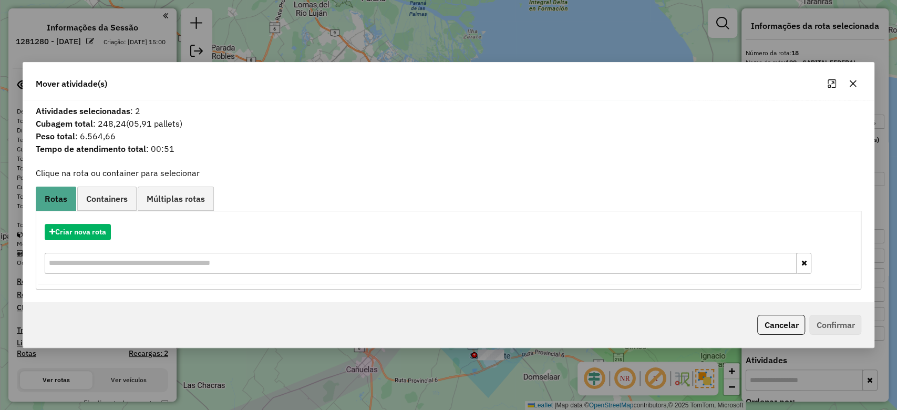
drag, startPoint x: 854, startPoint y: 84, endPoint x: 538, endPoint y: 151, distance: 323.4
click at [854, 83] on icon "button" at bounding box center [852, 83] width 8 height 8
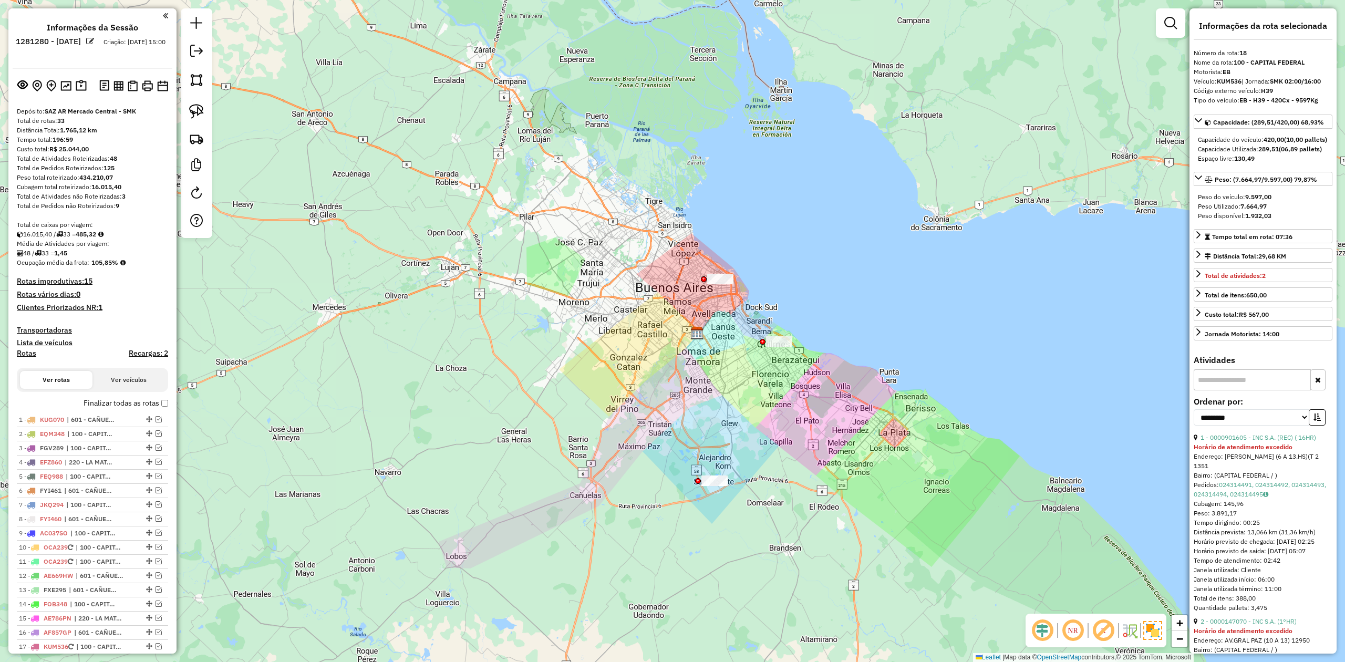
click at [82, 87] on img at bounding box center [81, 86] width 11 height 12
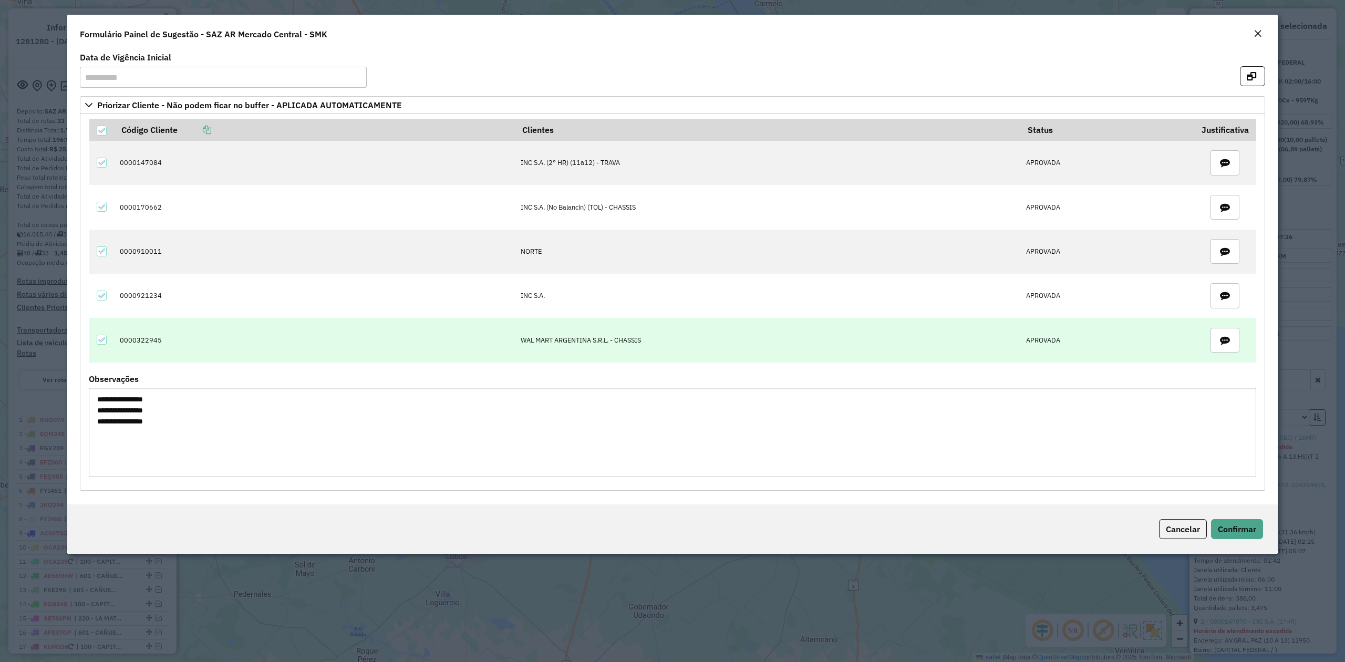
drag, startPoint x: 137, startPoint y: 175, endPoint x: 192, endPoint y: 342, distance: 175.9
click at [192, 342] on tbody "0000147084 INC S.A. (2° HR) (11a12) - TRAVA APROVADA 0000170662 INC S.A. (No Ba…" at bounding box center [672, 251] width 1167 height 221
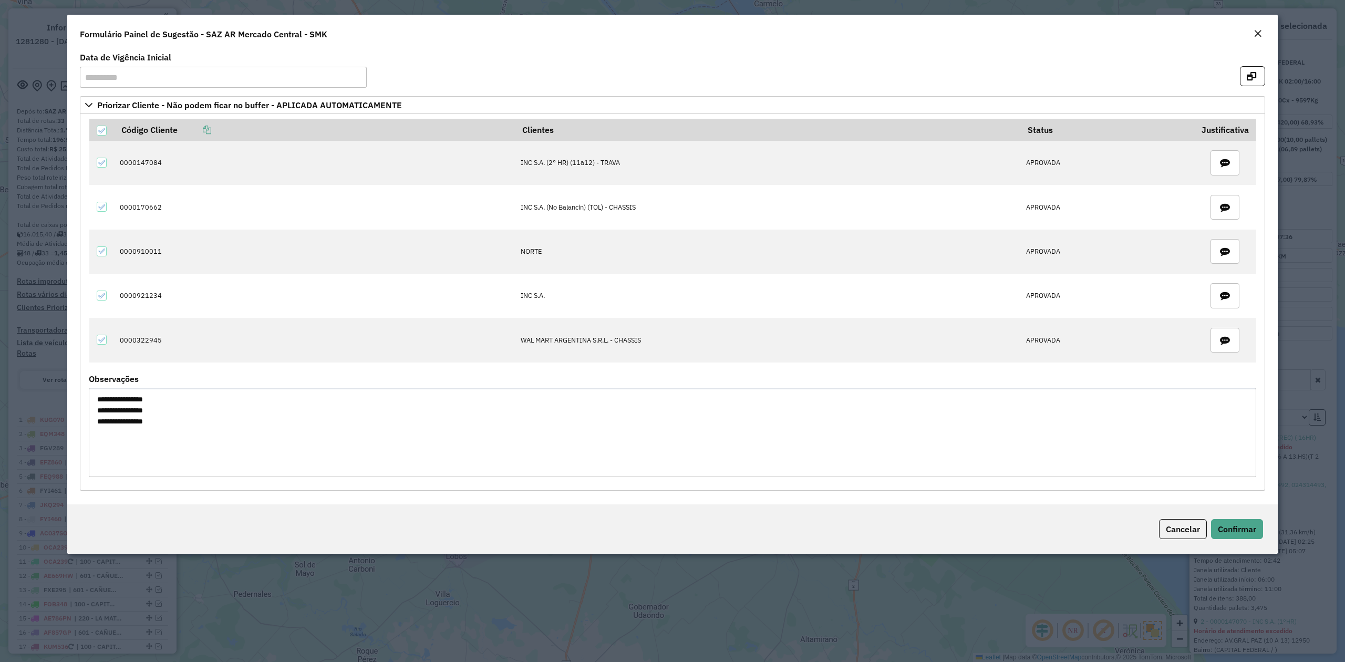
copy tbody "0000147084 INC S.A. (2° HR) (11a12) - TRAVA APROVADA 0000170662 INC S.A. (No Ba…"
drag, startPoint x: 1232, startPoint y: 527, endPoint x: 858, endPoint y: 530, distance: 374.0
click at [1232, 527] on span "Confirmar" at bounding box center [1237, 529] width 38 height 11
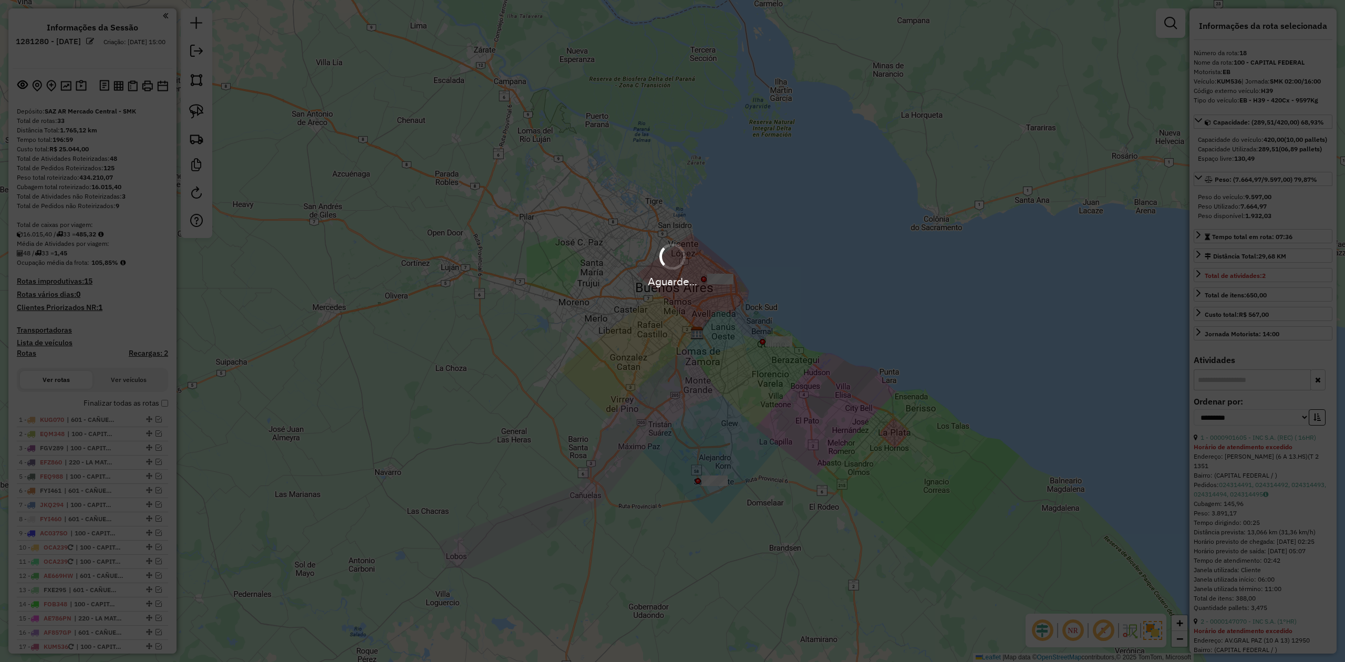
click at [677, 376] on div "Aguarde..." at bounding box center [672, 331] width 1345 height 662
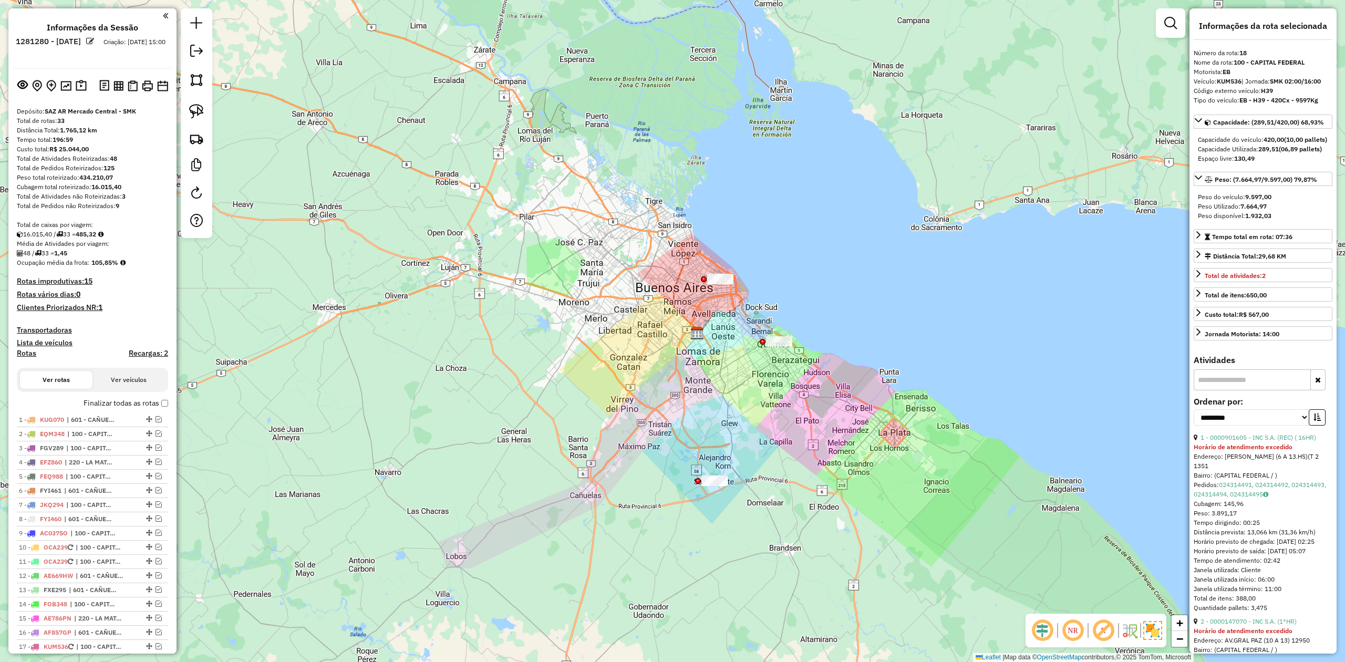
click at [659, 378] on div "Janela de atendimento Grade de atendimento Capacidade Transportadoras Veículos …" at bounding box center [672, 331] width 1345 height 662
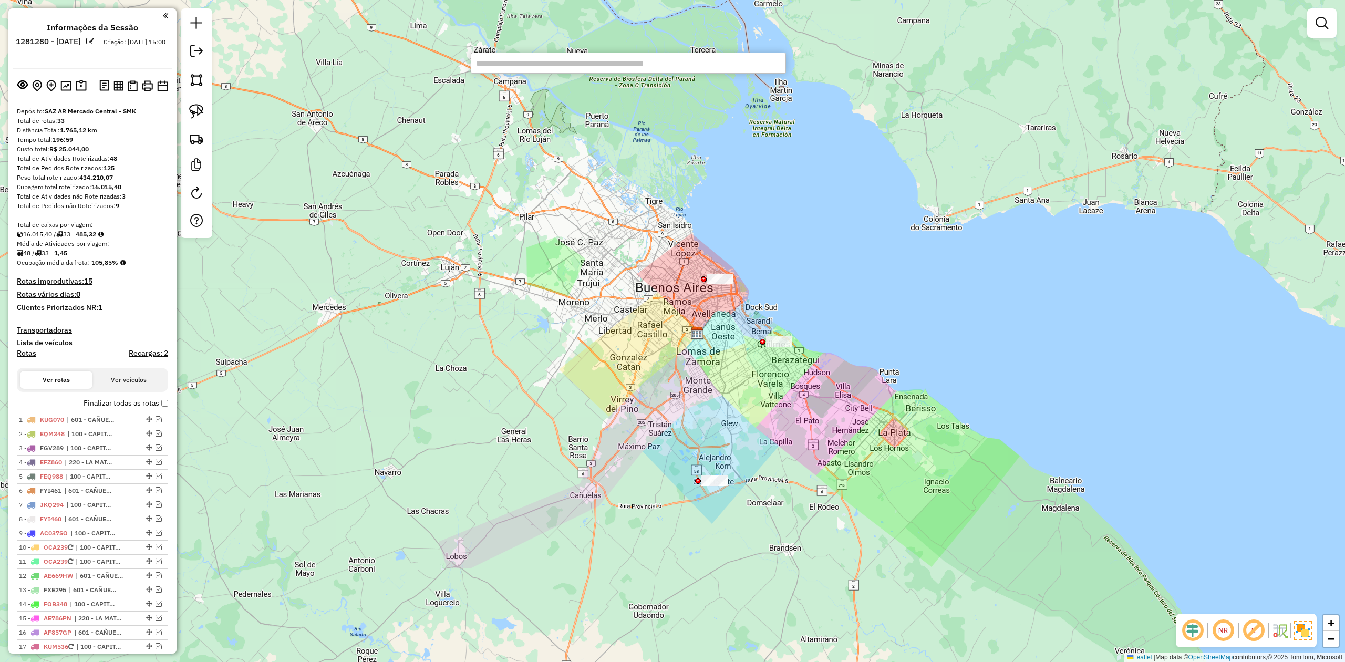
paste input "**********"
type input "**********"
click at [723, 86] on li "0000147084 - INC S.A. (2° HR) (11a12) - TRAVA (Rota: 14 - Sequência: 1)" at bounding box center [628, 82] width 314 height 16
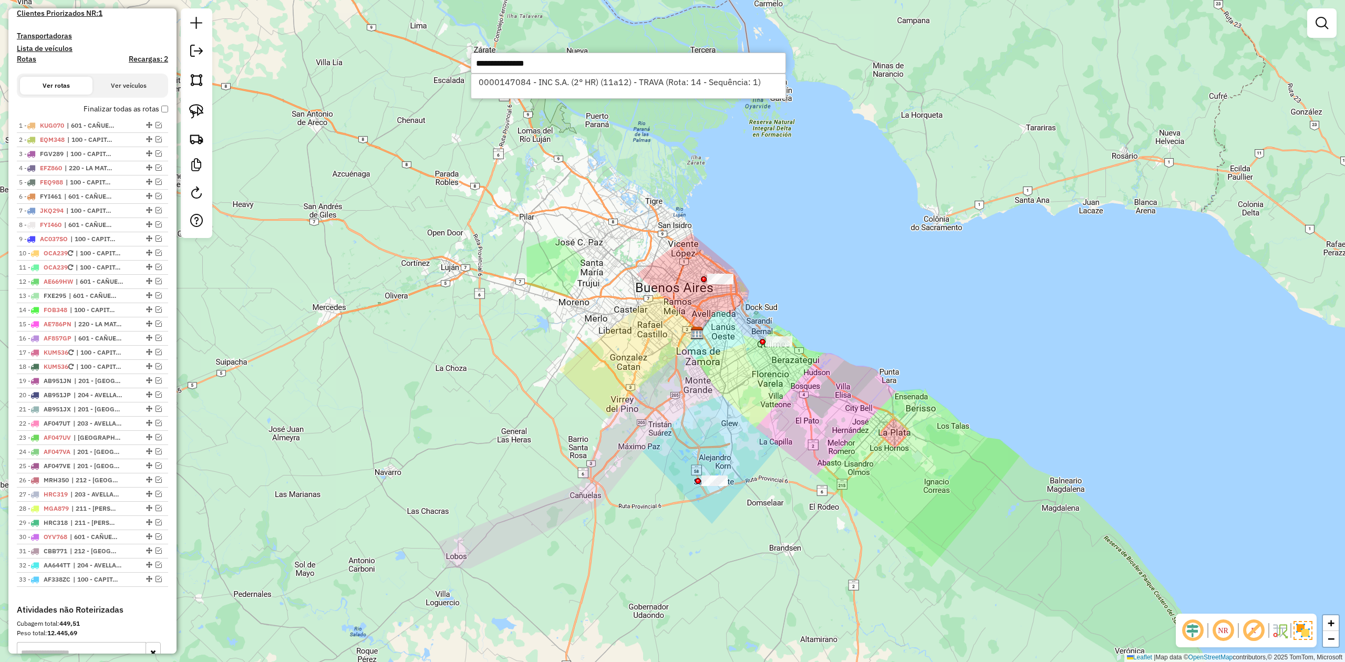
select select "**********"
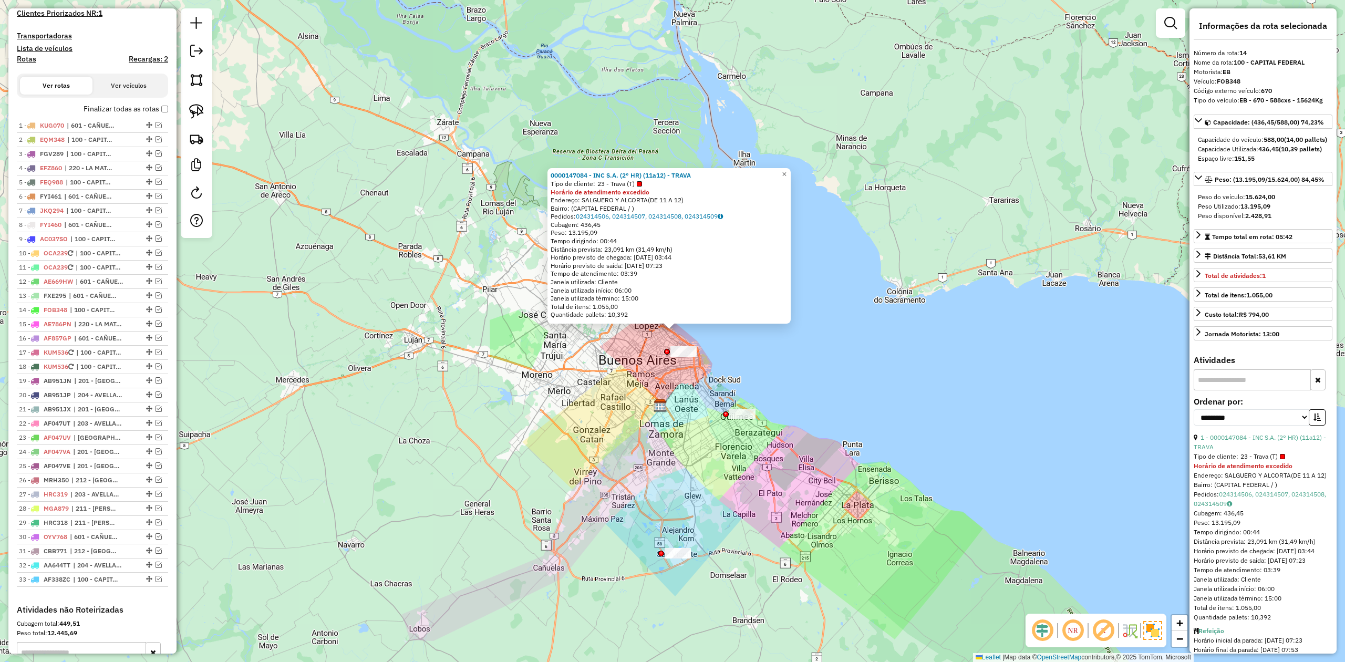
scroll to position [469, 0]
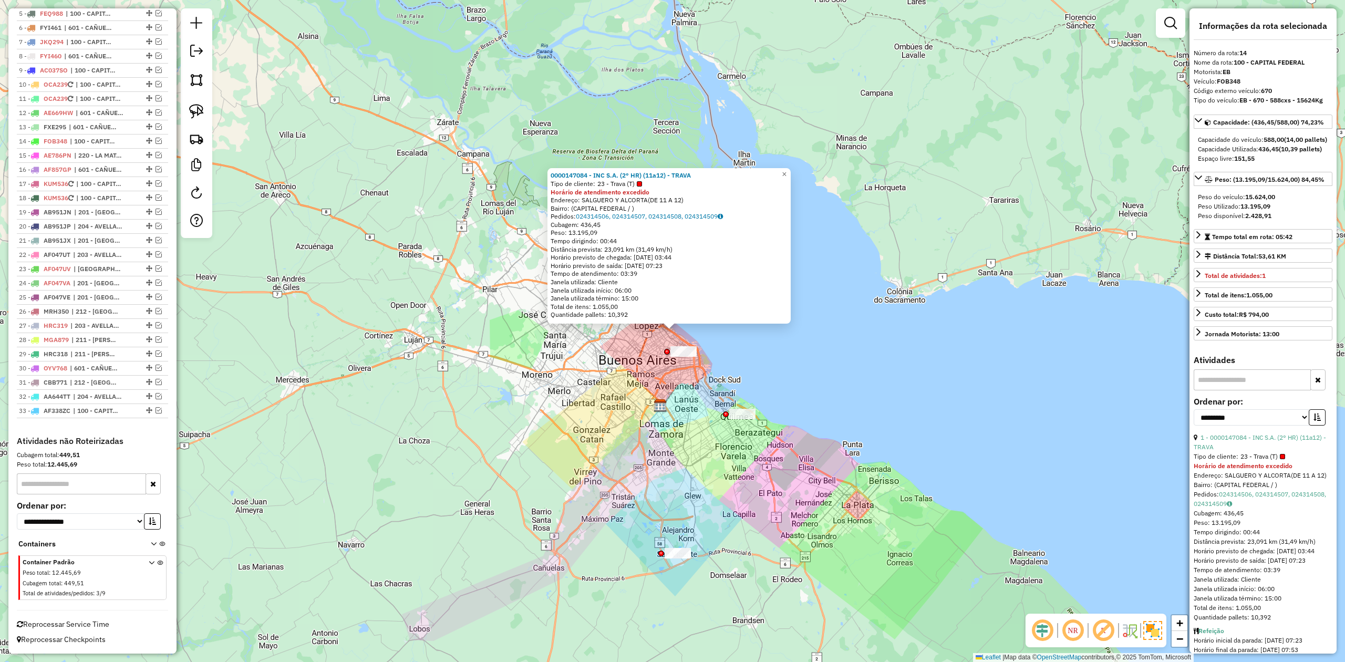
click at [554, 486] on div "0000147084 - INC S.A. (2° HR) (11a12) - TRAVA Tipo de cliente: 23 - Trava (T) H…" at bounding box center [672, 331] width 1345 height 662
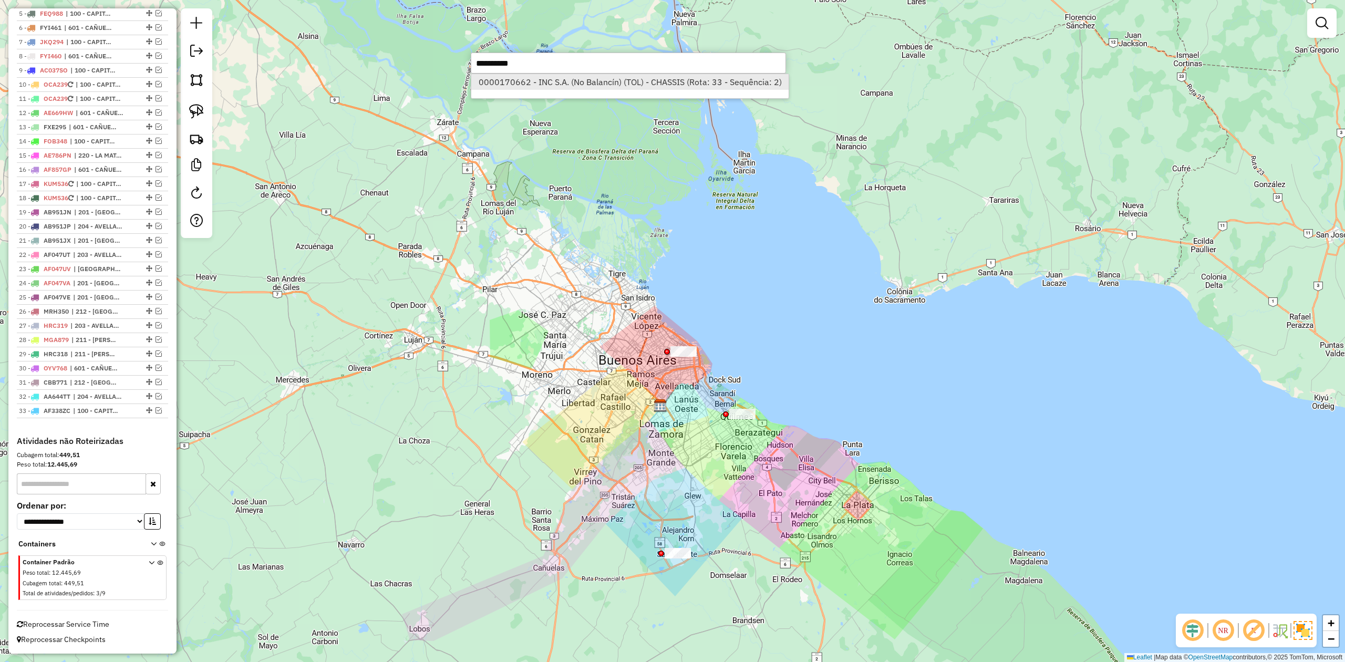
type input "**********"
click at [648, 83] on li "0000170662 - INC S.A. (No Balancín) (TOL) - CHASSIS (Rota: 33 - Sequência: 2)" at bounding box center [629, 82] width 317 height 16
select select "**********"
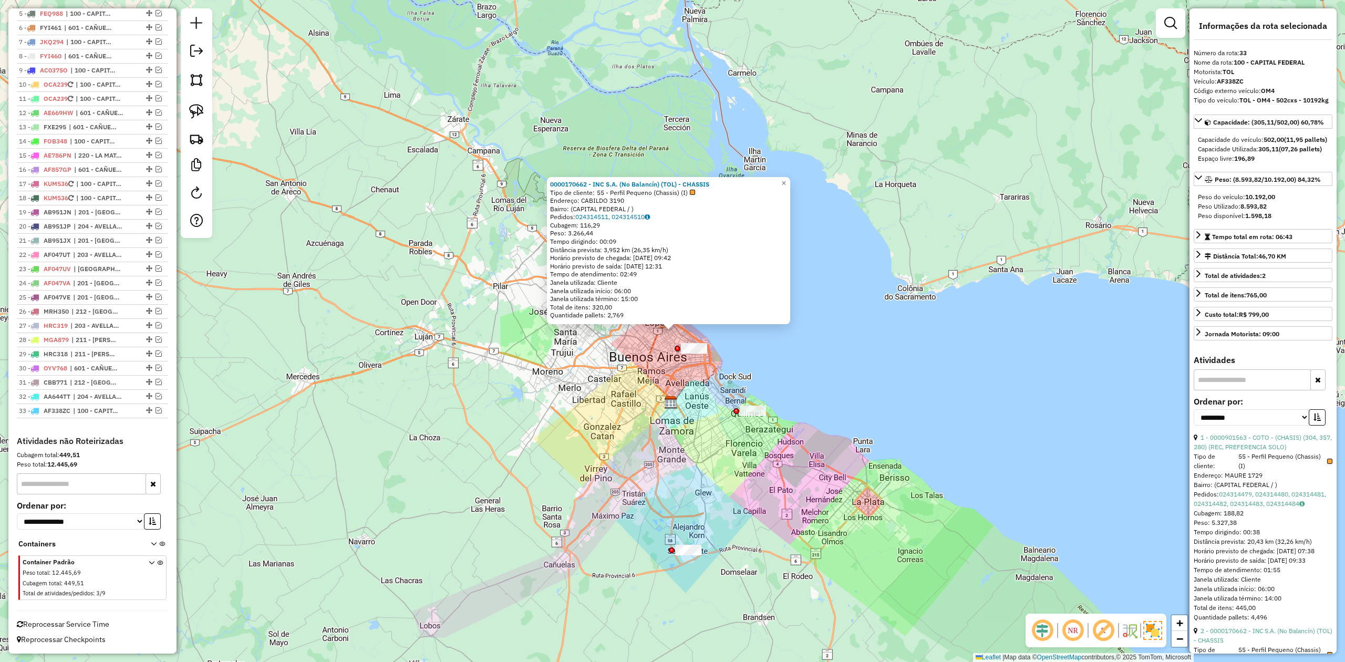
click at [633, 415] on div "0000170662 - INC S.A. (No Balancín) (TOL) - CHASSIS Tipo de cliente: 55 - Perfi…" at bounding box center [672, 331] width 1345 height 662
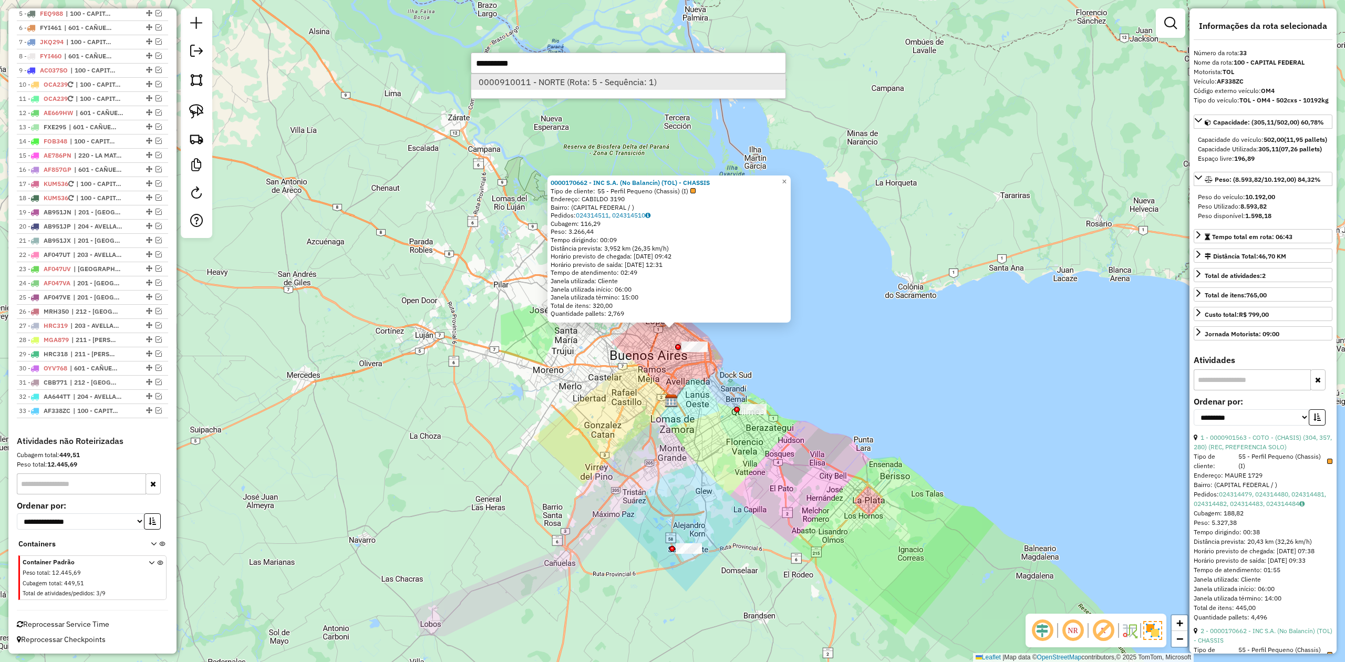
type input "**********"
click at [654, 78] on li "0000910011 - NORTE (Rota: 5 - Sequência: 1)" at bounding box center [628, 82] width 314 height 16
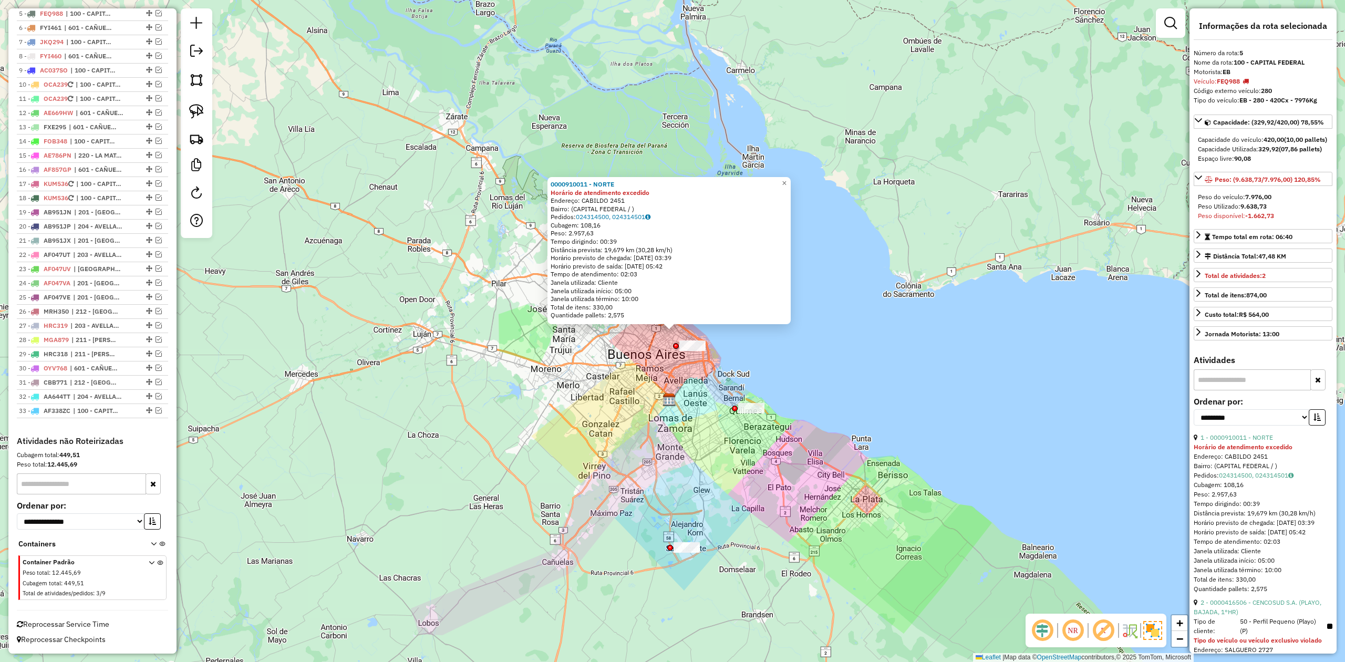
scroll to position [461, 0]
click at [604, 496] on div "0000910011 - NORTE Horário de atendimento excedido Endereço: CABILDO 2451 Bairr…" at bounding box center [672, 331] width 1345 height 662
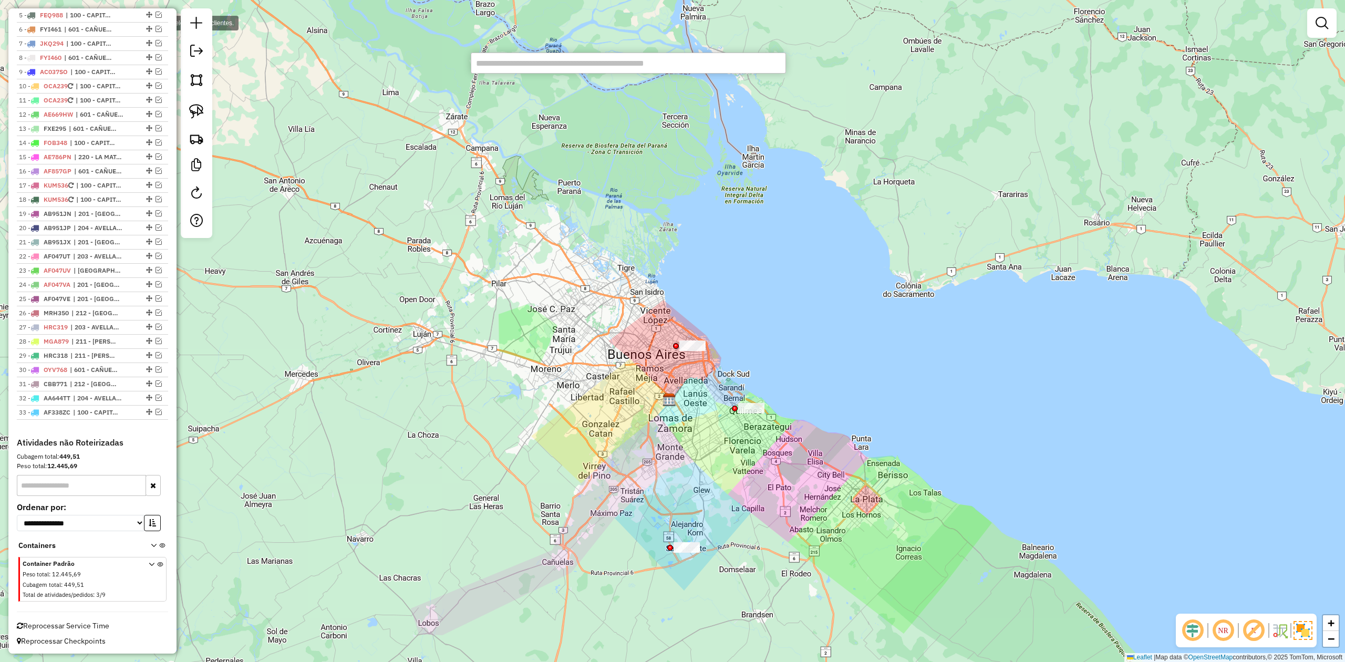
paste input "**********"
type input "**********"
click at [619, 79] on li "0000921234 - INC S.A. (Rota: 2 - Sequência: 1)" at bounding box center [628, 82] width 314 height 16
select select "**********"
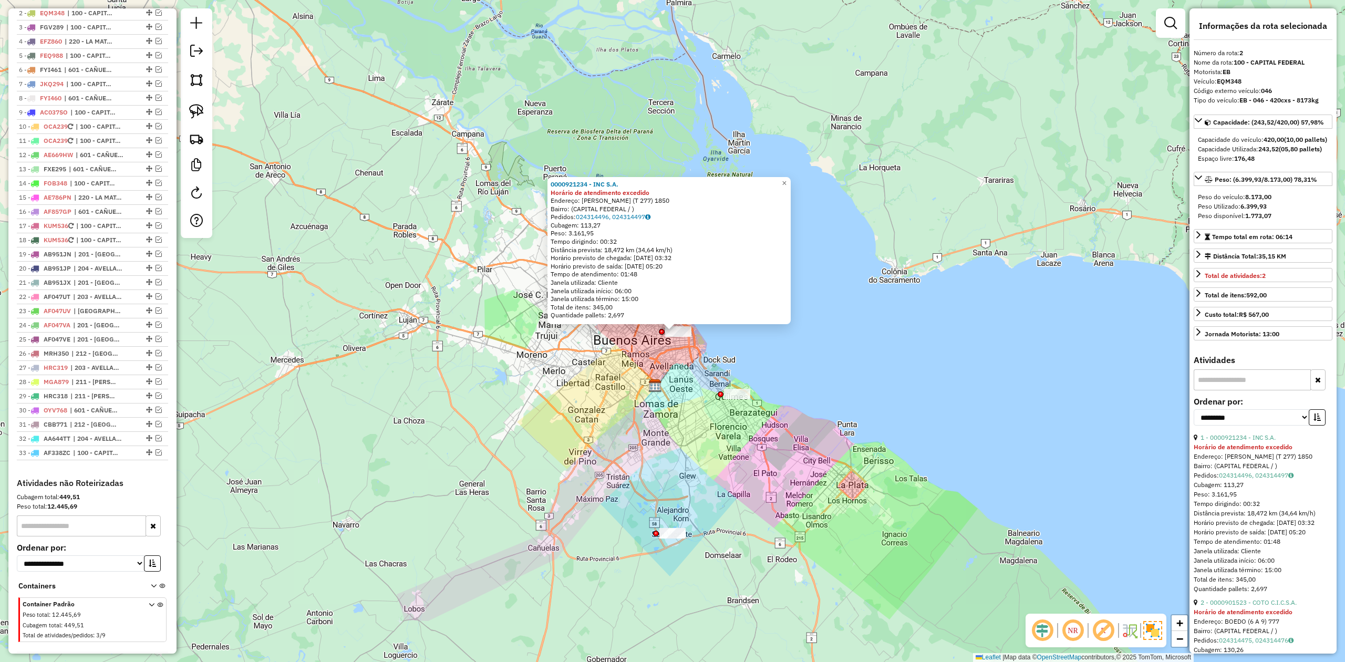
scroll to position [419, 0]
click at [679, 474] on div "0000921234 - INC S.A. Horário de atendimento excedido Endereço: SCALIBRINI ORTI…" at bounding box center [672, 331] width 1345 height 662
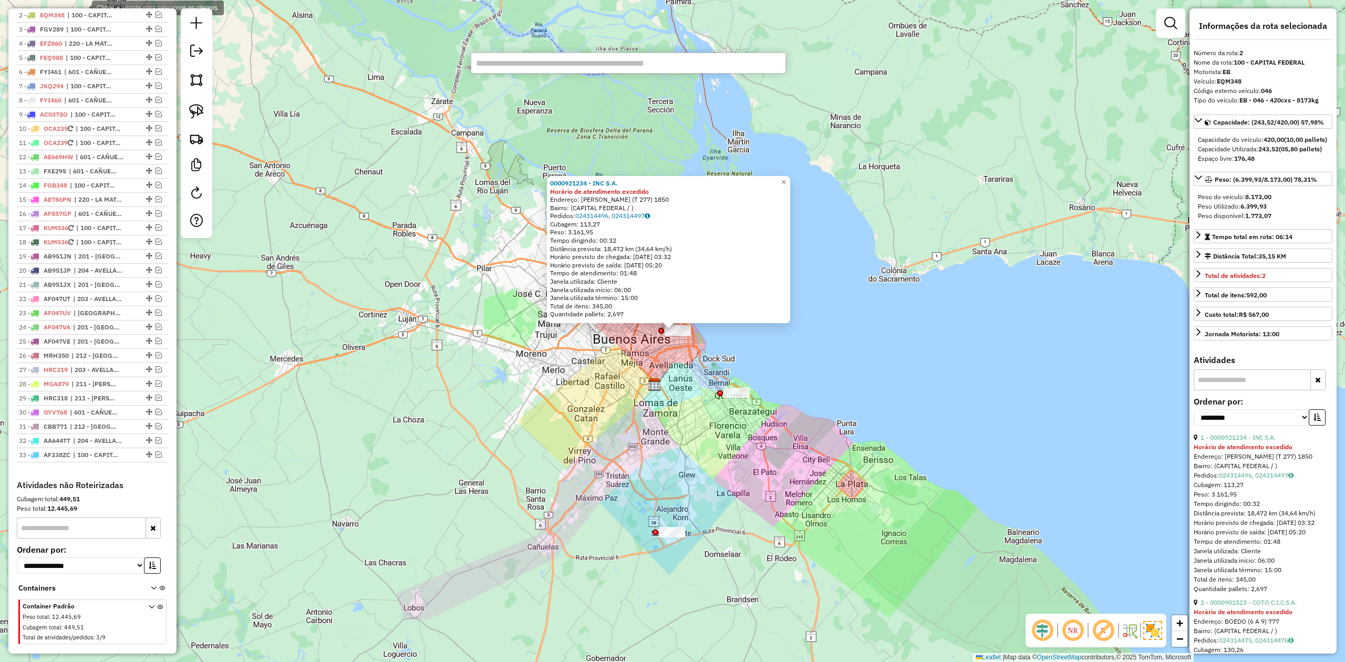
paste input "**********"
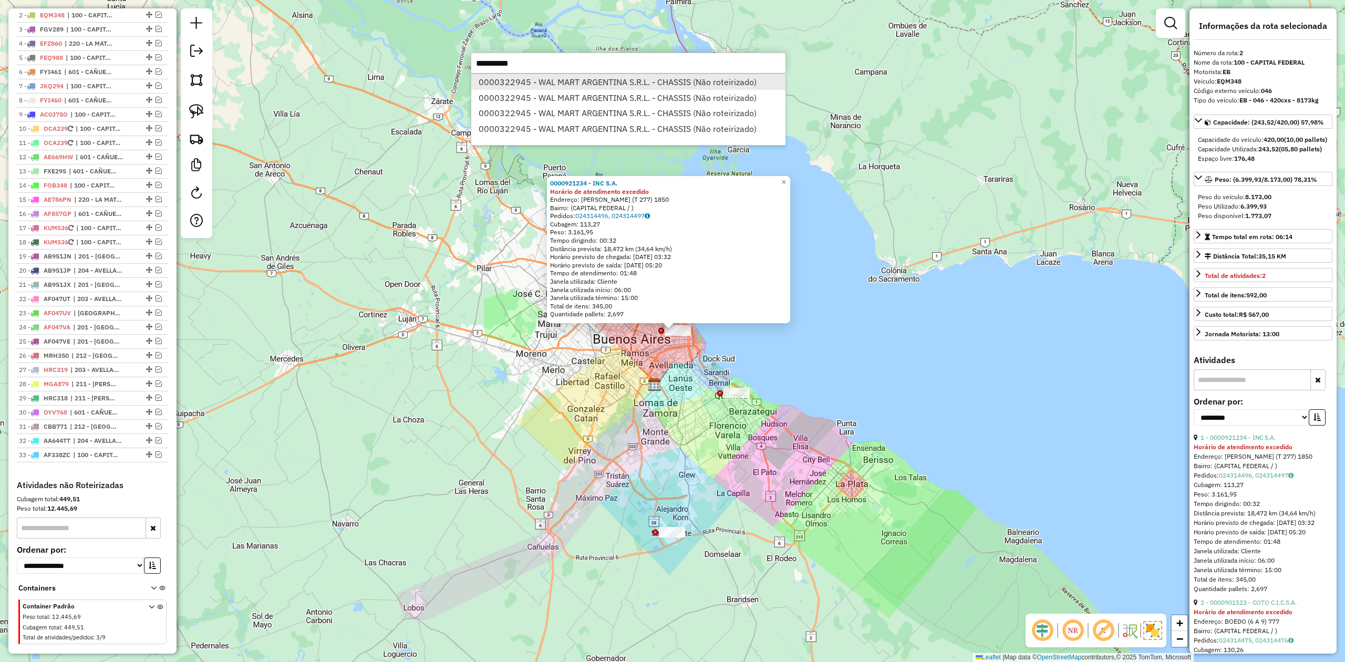
type input "**********"
click at [656, 80] on li "0000322945 - WAL MART ARGENTINA S.R.L. - CHASSIS (Não roteirizado)" at bounding box center [628, 82] width 314 height 16
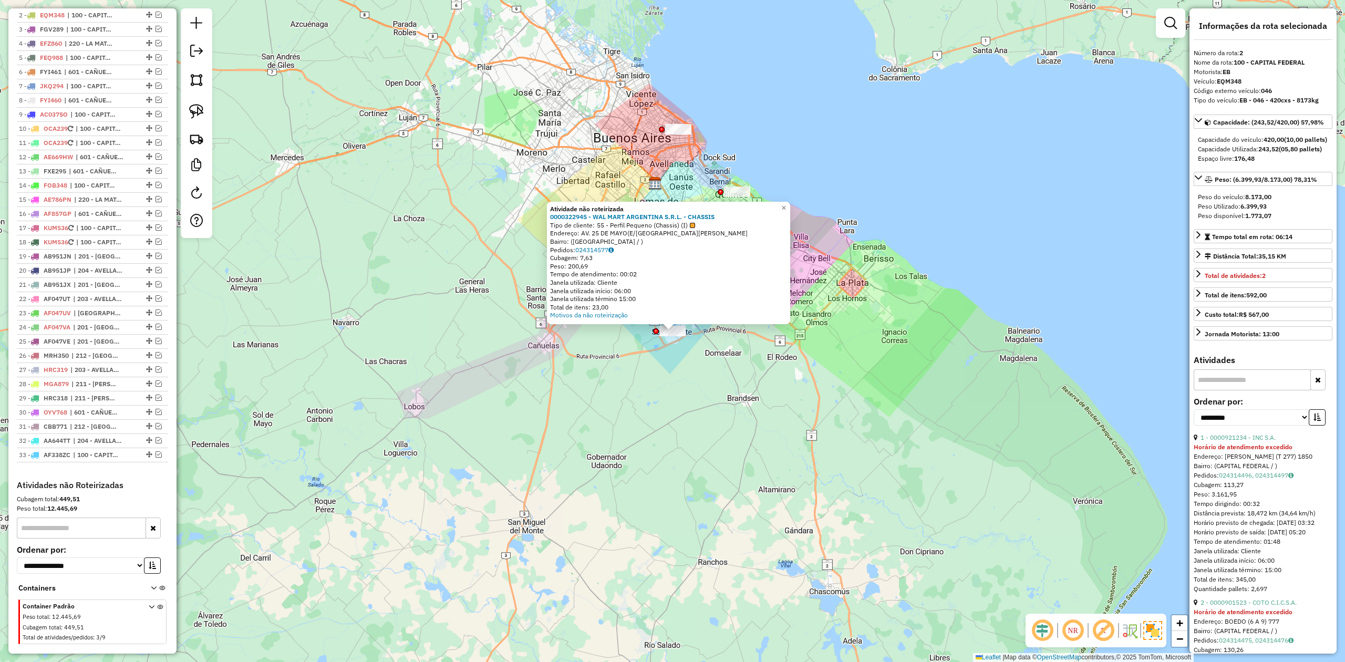
click at [747, 396] on div "Atividade não roteirizada 0000322945 - WAL MART ARGENTINA S.R.L. - CHASSIS Tipo…" at bounding box center [672, 331] width 1345 height 662
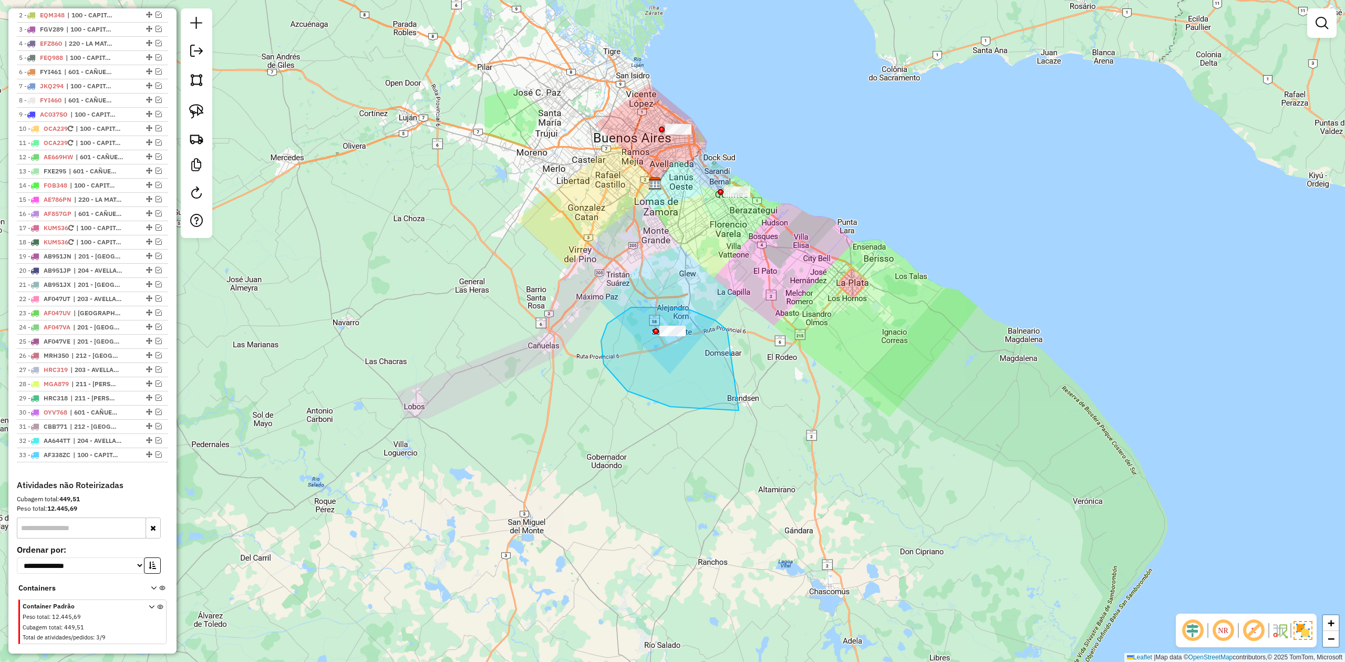
drag, startPoint x: 715, startPoint y: 320, endPoint x: 786, endPoint y: 374, distance: 88.5
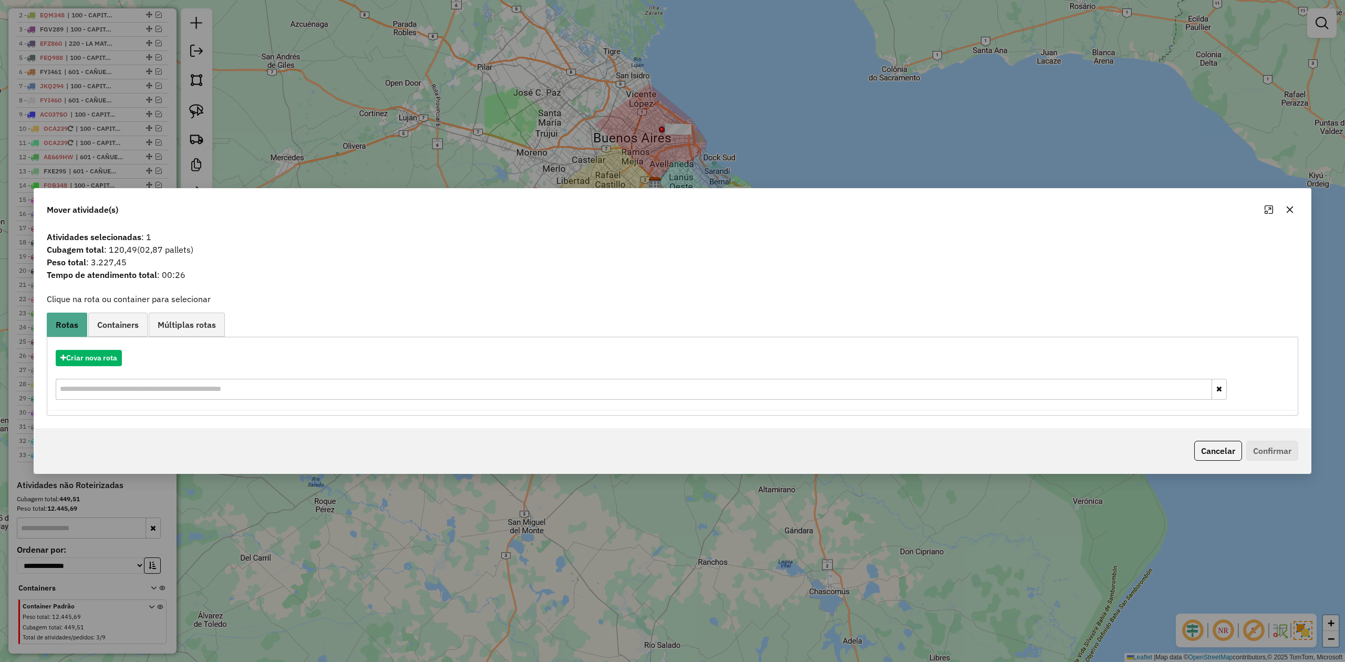
click at [1295, 211] on button "button" at bounding box center [1289, 209] width 17 height 17
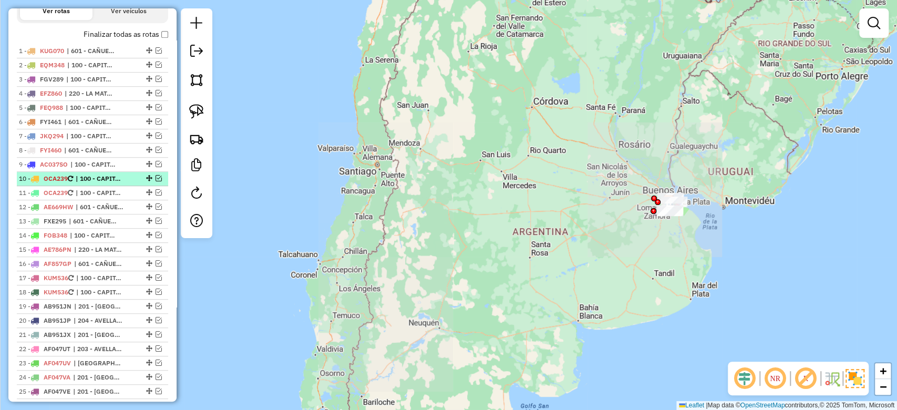
scroll to position [349, 0]
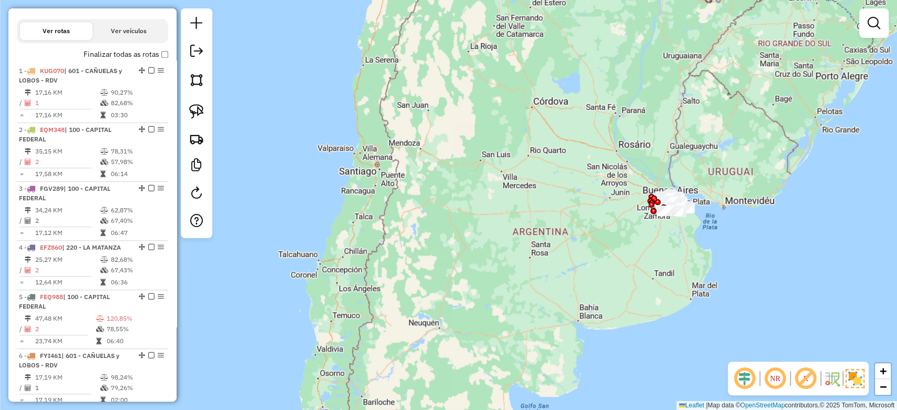
click at [881, 22] on link at bounding box center [873, 23] width 21 height 21
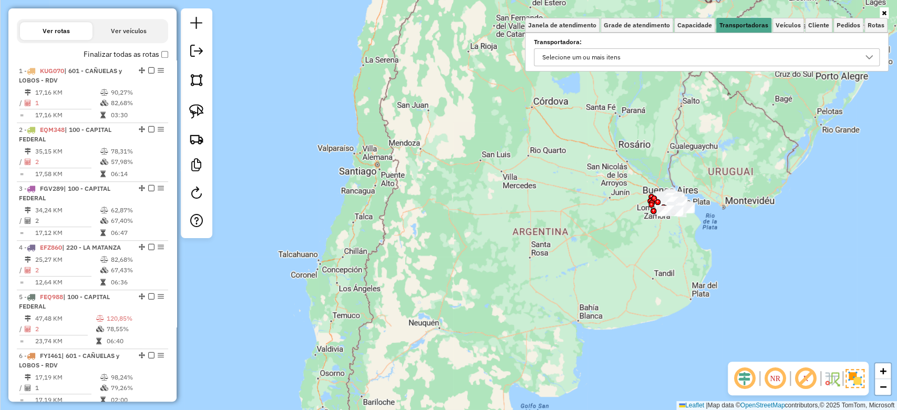
click at [713, 46] on label "Transportadora:" at bounding box center [707, 41] width 346 height 9
click at [685, 60] on div "Selecione um ou mais itens" at bounding box center [698, 57] width 320 height 17
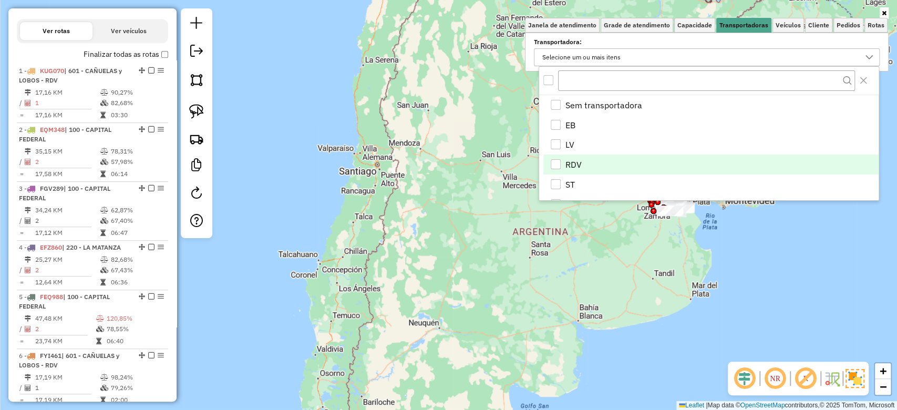
click at [566, 166] on span "RDV" at bounding box center [573, 164] width 16 height 13
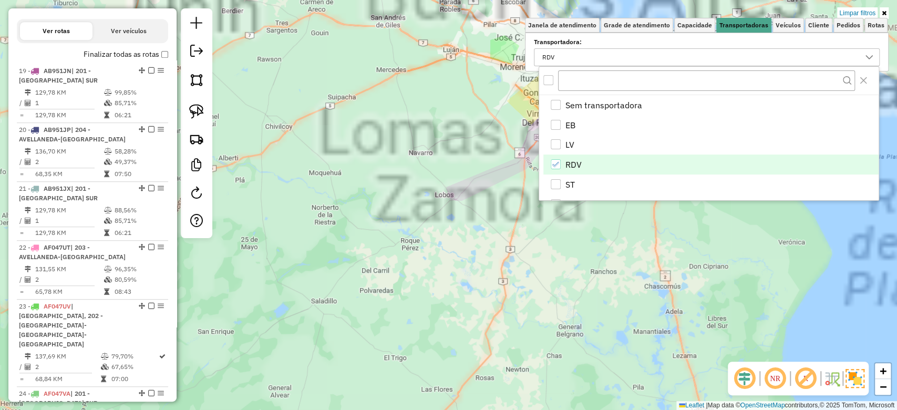
drag, startPoint x: 677, startPoint y: 242, endPoint x: 664, endPoint y: 376, distance: 135.1
click at [665, 376] on div "Limpar filtros Janela de atendimento Grade de atendimento Capacidade Transporta…" at bounding box center [448, 205] width 897 height 410
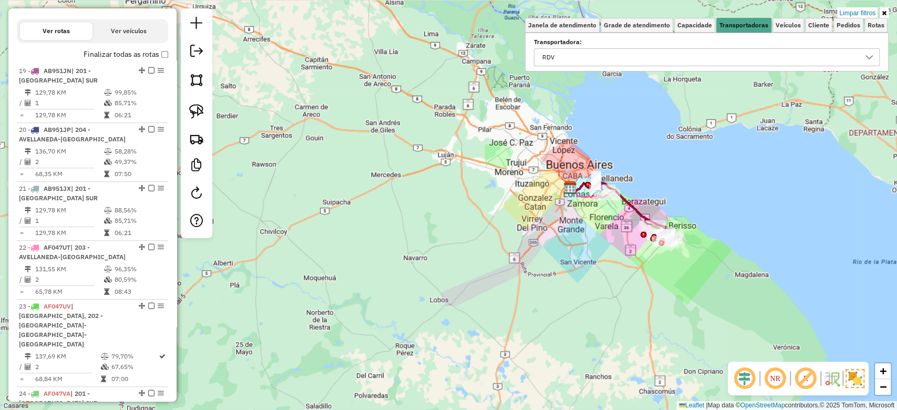
drag, startPoint x: 614, startPoint y: 270, endPoint x: 622, endPoint y: 287, distance: 19.5
click at [610, 300] on div "Limpar filtros Janela de atendimento Grade de atendimento Capacidade Transporta…" at bounding box center [448, 205] width 897 height 410
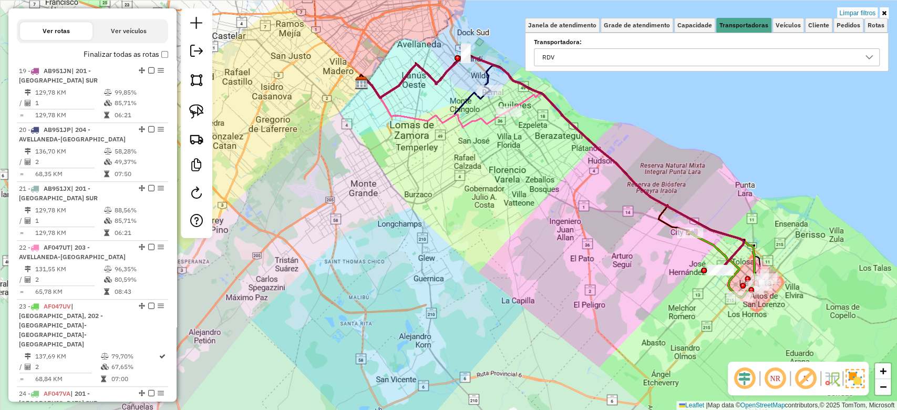
click at [856, 380] on img at bounding box center [854, 378] width 19 height 19
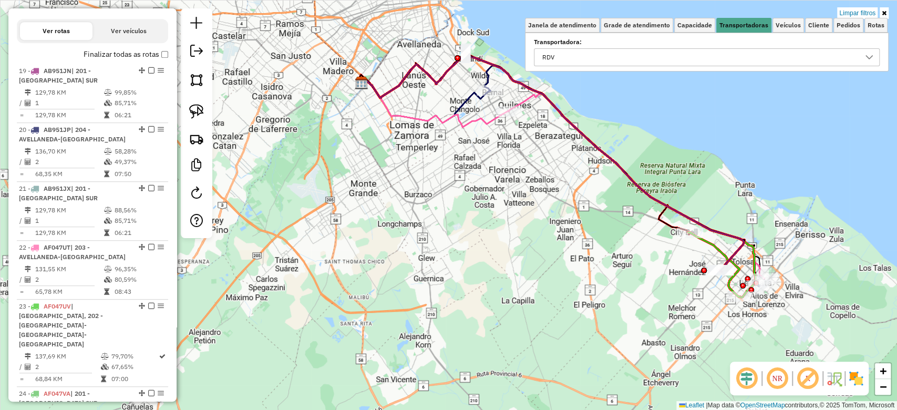
click at [855, 376] on img at bounding box center [855, 378] width 17 height 17
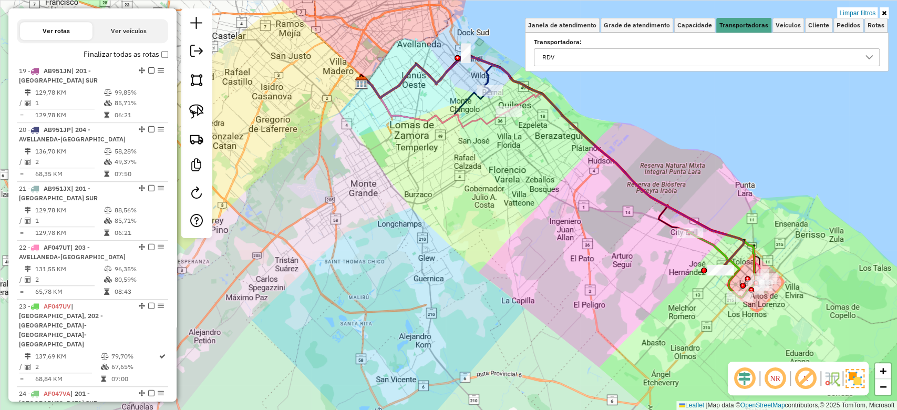
click at [711, 242] on icon at bounding box center [714, 264] width 52 height 65
select select "**********"
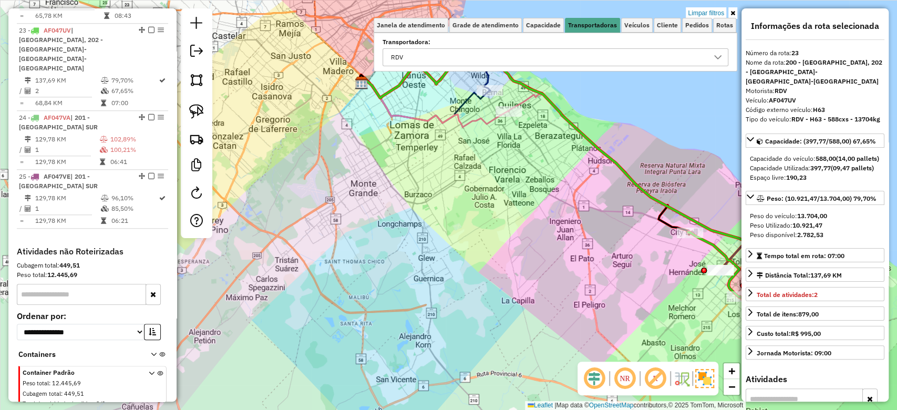
scroll to position [639, 0]
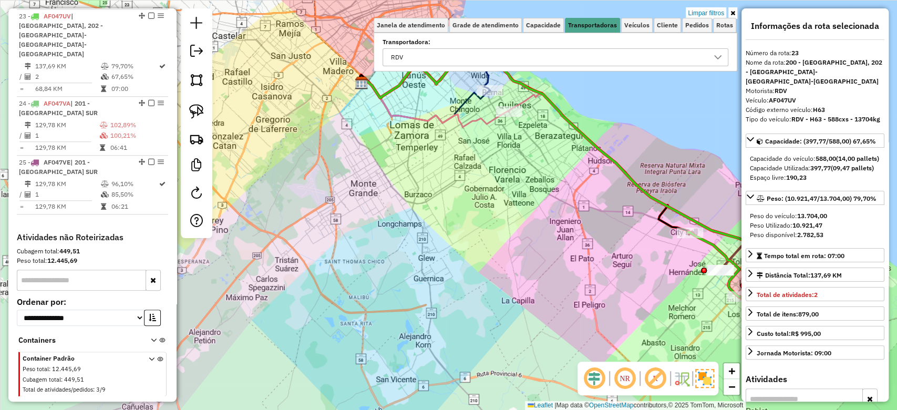
click at [714, 221] on div "Limpar filtros Janela de atendimento Grade de atendimento Capacidade Transporta…" at bounding box center [448, 205] width 897 height 410
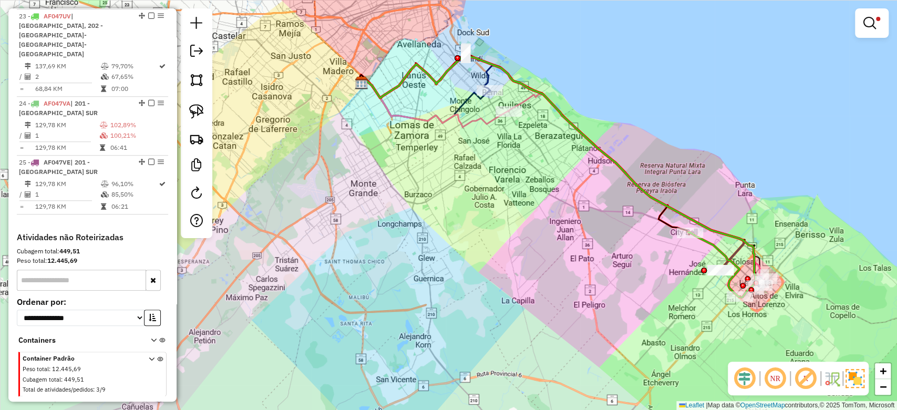
click at [714, 227] on icon at bounding box center [558, 176] width 394 height 244
select select "**********"
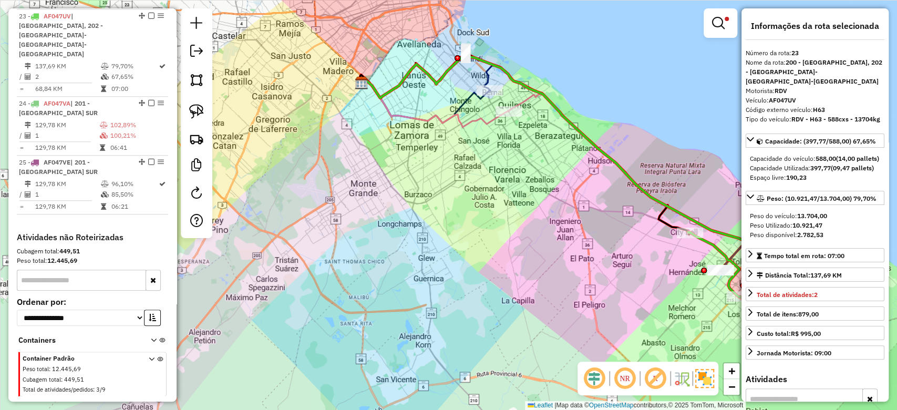
drag, startPoint x: 621, startPoint y: 248, endPoint x: 565, endPoint y: 236, distance: 58.1
click at [563, 234] on div "Limpar filtros Janela de atendimento Grade de atendimento Capacidade Transporta…" at bounding box center [448, 205] width 897 height 410
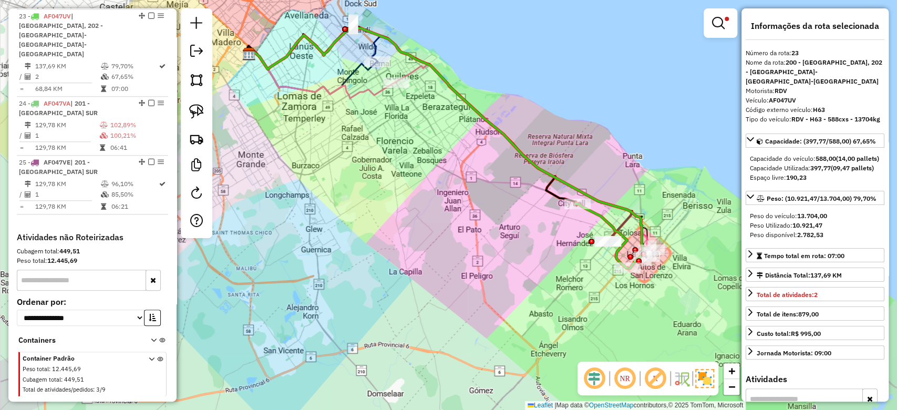
click at [625, 222] on icon at bounding box center [439, 134] width 382 height 218
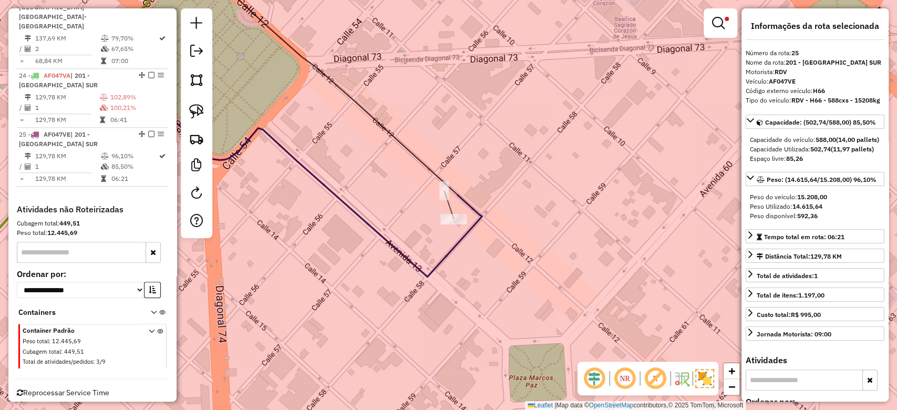
click at [479, 216] on icon at bounding box center [296, 118] width 372 height 318
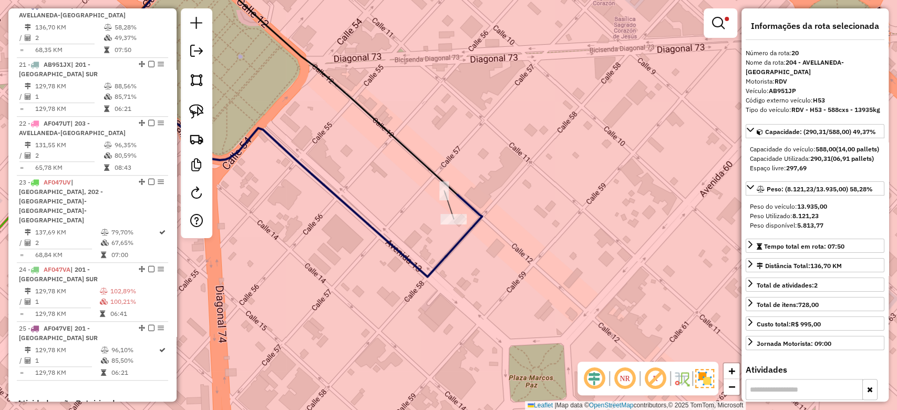
scroll to position [462, 0]
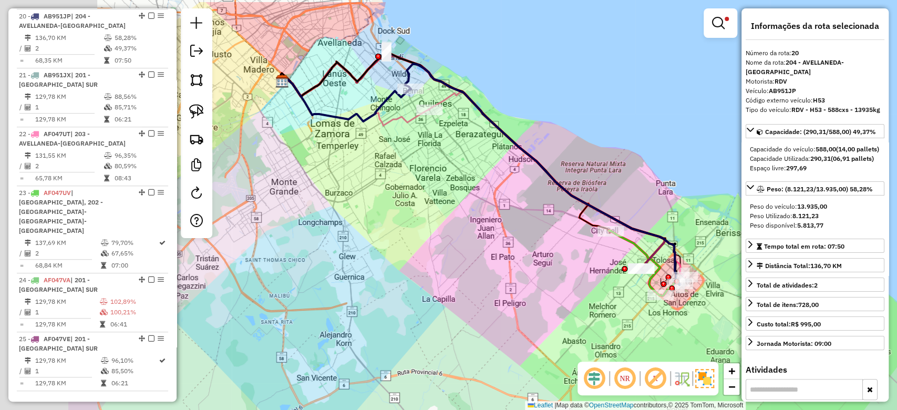
drag, startPoint x: 388, startPoint y: 238, endPoint x: 562, endPoint y: 283, distance: 179.1
click at [562, 283] on div "Limpar filtros Janela de atendimento Grade de atendimento Capacidade Transporta…" at bounding box center [448, 205] width 897 height 410
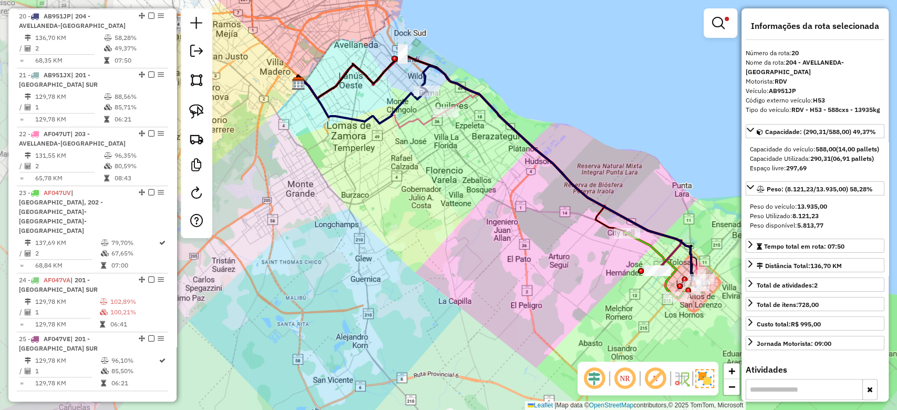
click at [534, 263] on div "Limpar filtros Janela de atendimento Grade de atendimento Capacidade Transporta…" at bounding box center [448, 205] width 897 height 410
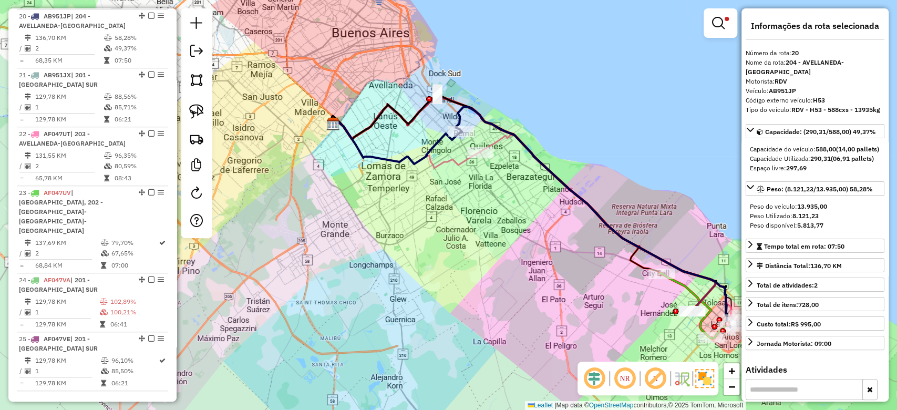
click at [459, 160] on icon at bounding box center [406, 143] width 148 height 49
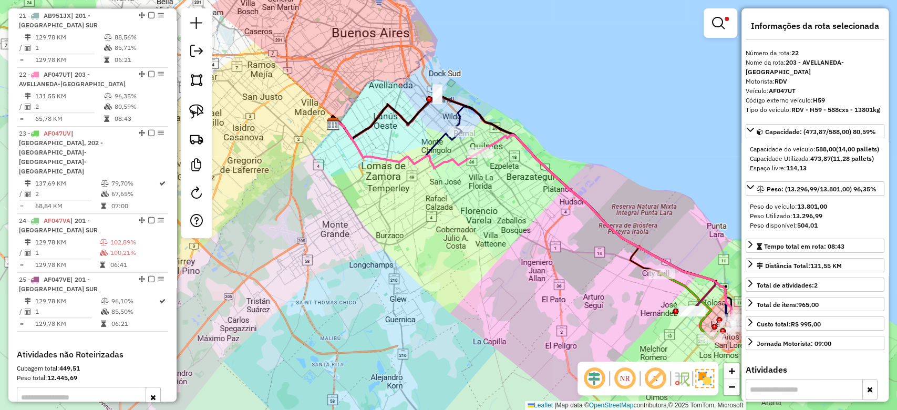
scroll to position [580, 0]
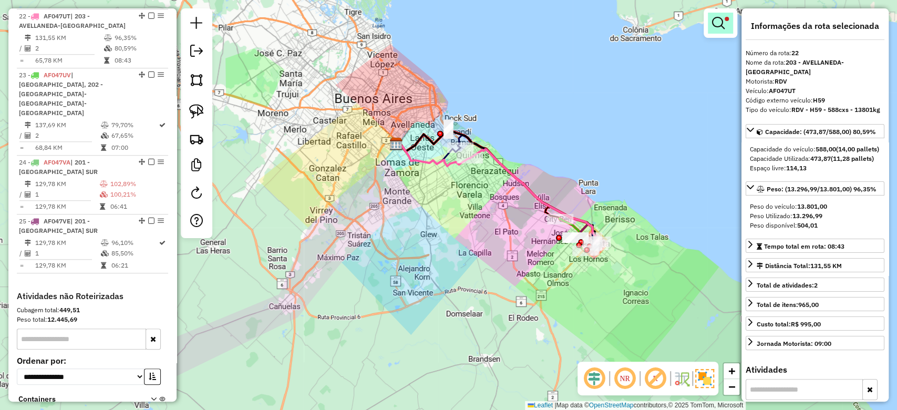
click at [719, 23] on em at bounding box center [718, 23] width 13 height 13
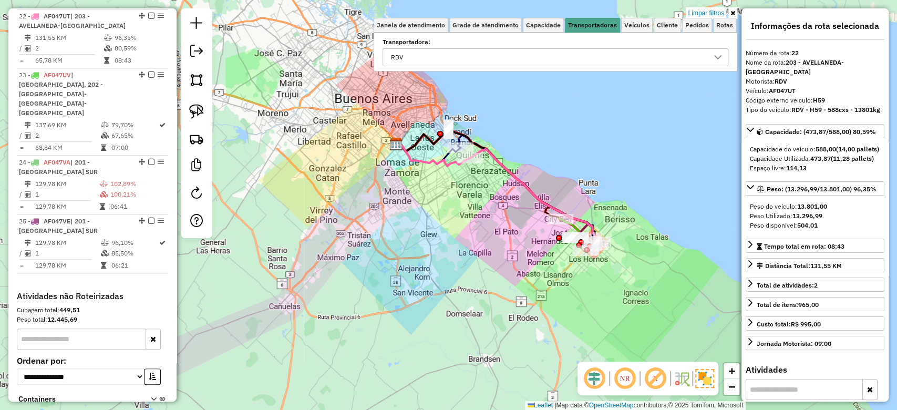
click at [581, 55] on div "RDV" at bounding box center [547, 57] width 320 height 17
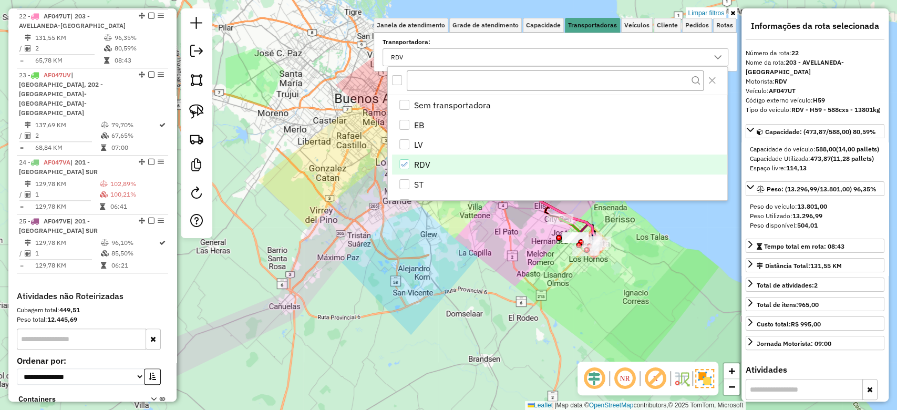
click at [408, 160] on div "RDV" at bounding box center [404, 164] width 10 height 10
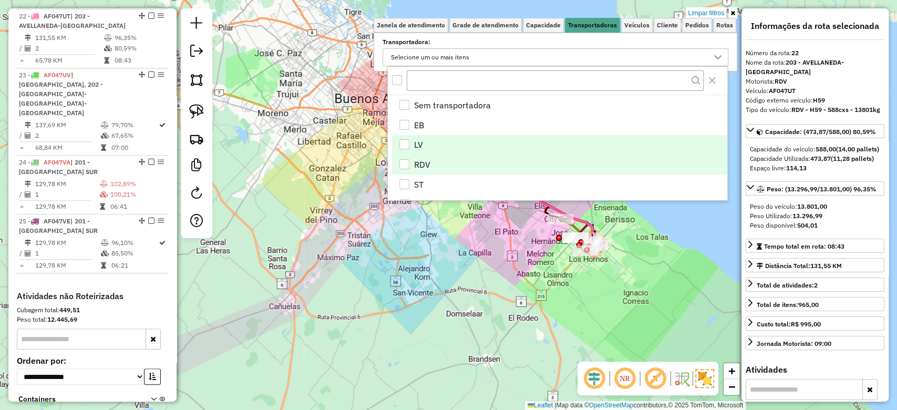
click at [406, 150] on li "LV" at bounding box center [559, 145] width 335 height 20
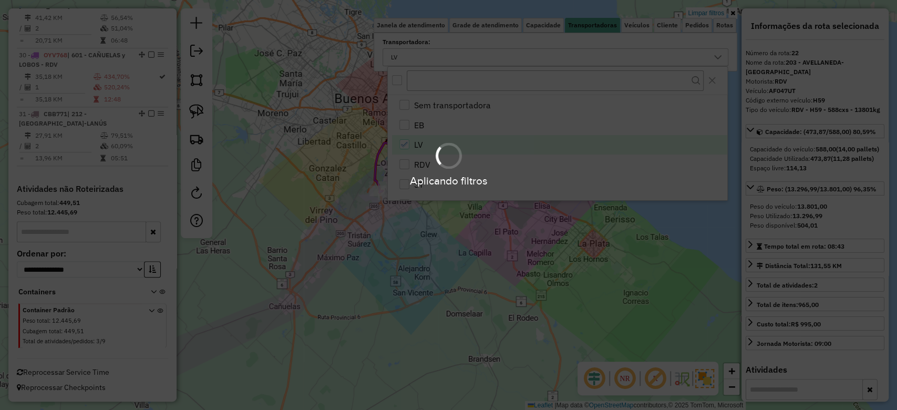
scroll to position [539, 0]
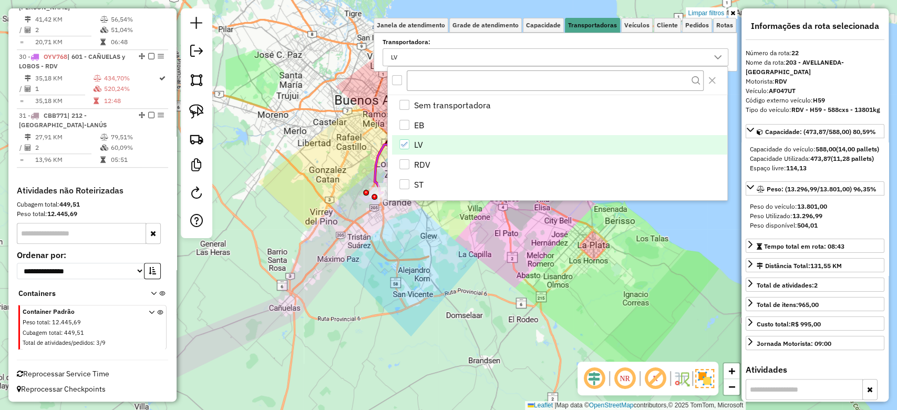
drag, startPoint x: 418, startPoint y: 275, endPoint x: 414, endPoint y: 279, distance: 6.0
click at [419, 280] on div "Limpar filtros Janela de atendimento Grade de atendimento Capacidade Transporta…" at bounding box center [448, 205] width 897 height 410
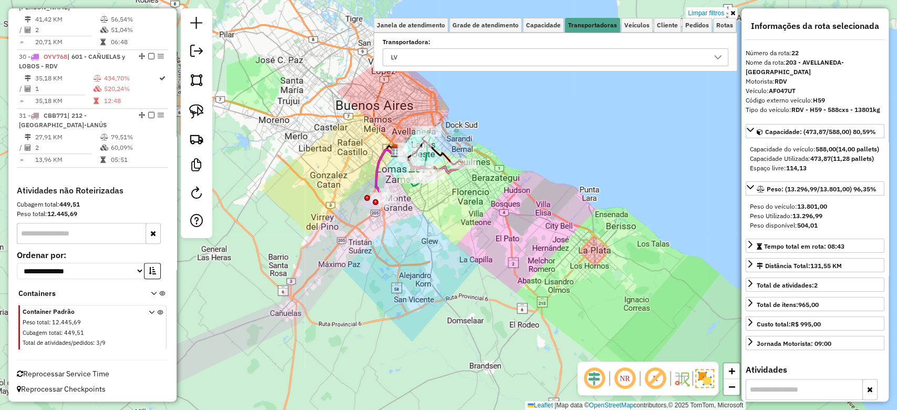
click at [407, 272] on div "Limpar filtros Janela de atendimento Grade de atendimento Capacidade Transporta…" at bounding box center [448, 205] width 897 height 410
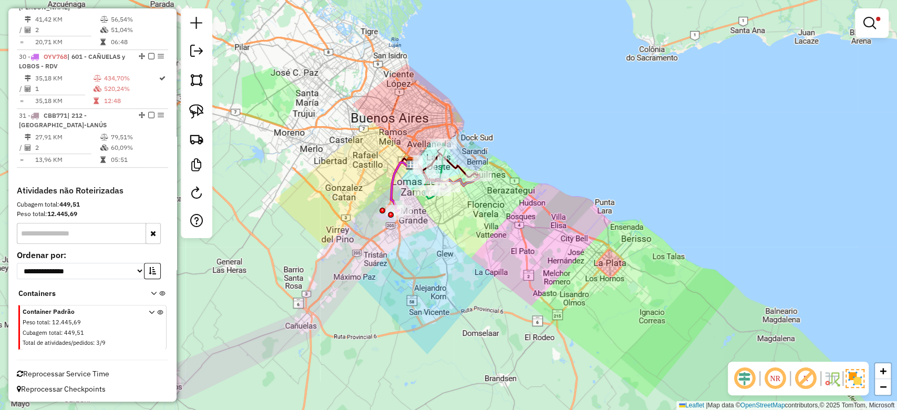
drag, startPoint x: 428, startPoint y: 250, endPoint x: 451, endPoint y: 262, distance: 25.6
click at [451, 267] on div "Limpar filtros Janela de atendimento Grade de atendimento Capacidade Transporta…" at bounding box center [448, 205] width 897 height 410
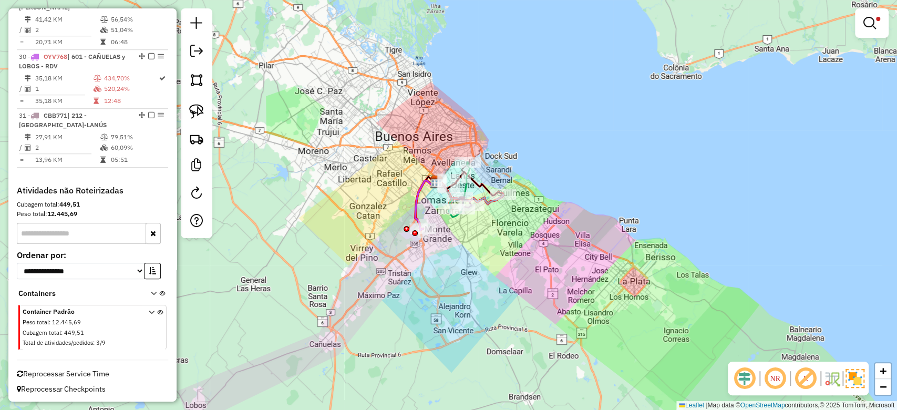
click at [415, 206] on icon at bounding box center [426, 205] width 22 height 49
select select "**********"
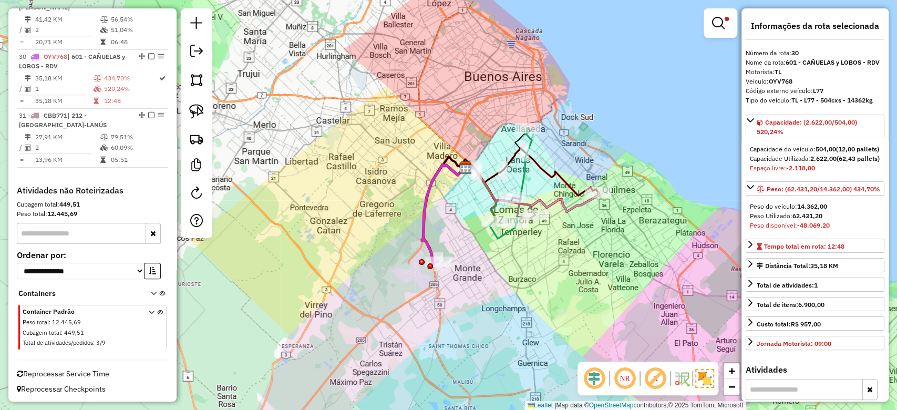
drag, startPoint x: 499, startPoint y: 259, endPoint x: 510, endPoint y: 246, distance: 17.1
click at [500, 259] on div "Limpar filtros Janela de atendimento Grade de atendimento Capacidade Transporta…" at bounding box center [448, 205] width 897 height 410
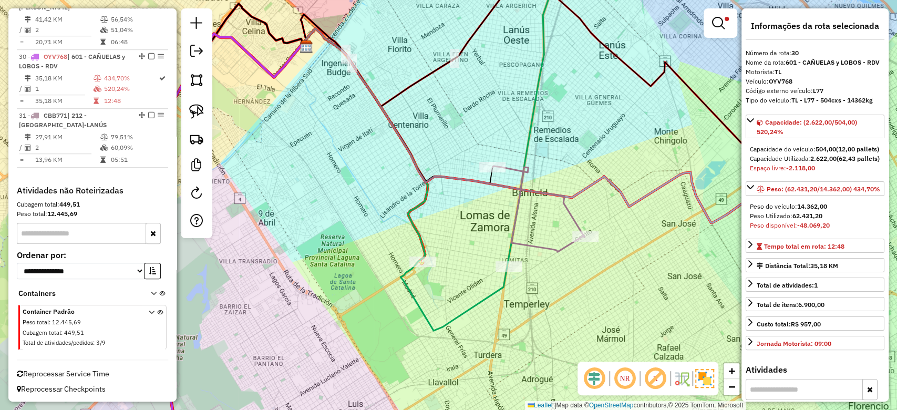
click at [536, 107] on icon at bounding box center [534, 112] width 55 height 307
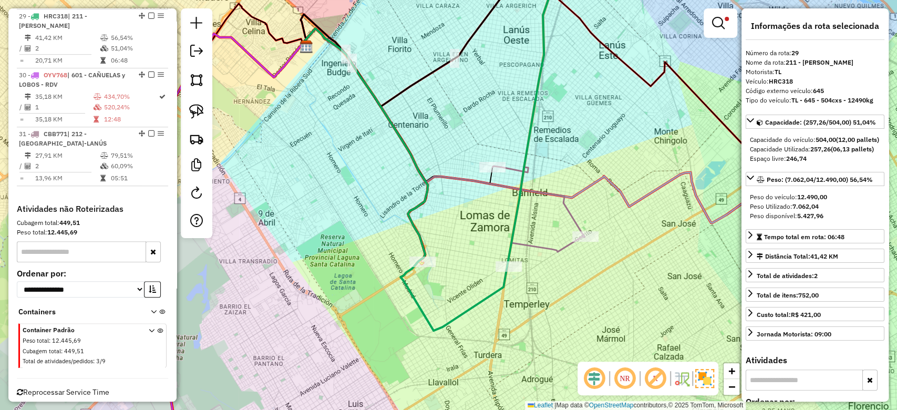
click at [610, 181] on icon at bounding box center [571, 125] width 537 height 194
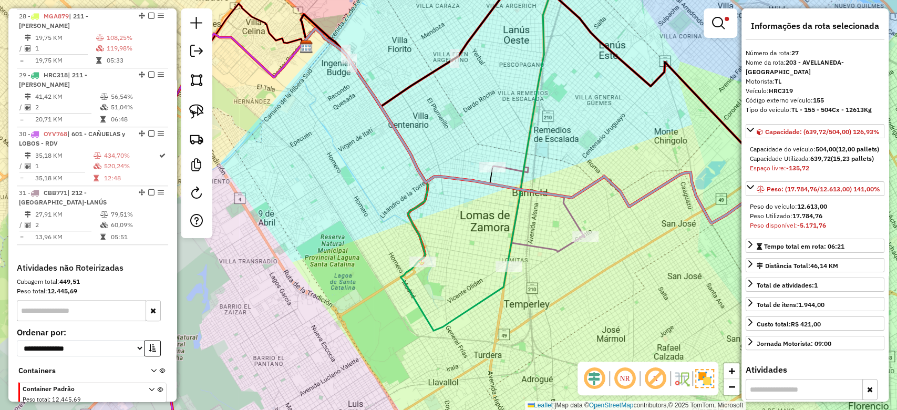
scroll to position [403, 0]
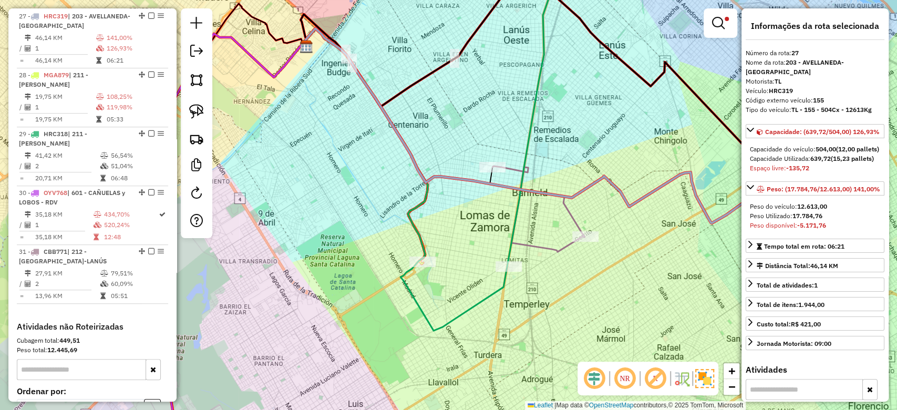
click at [580, 220] on div "Limpar filtros Janela de atendimento Grade de atendimento Capacidade Transporta…" at bounding box center [448, 205] width 897 height 410
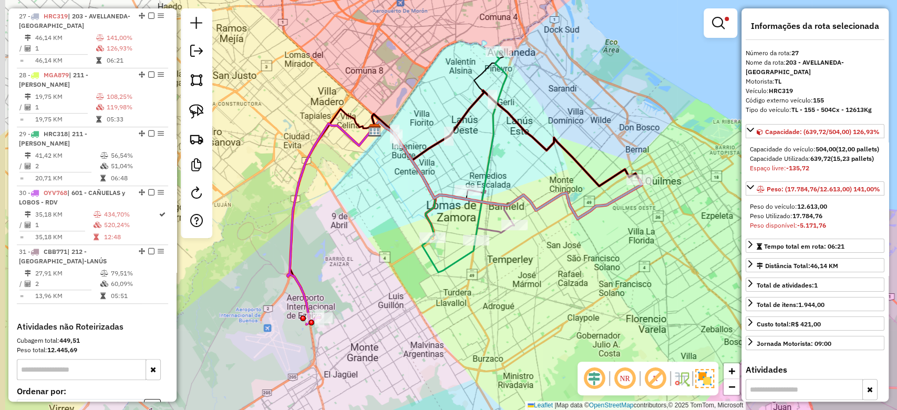
drag, startPoint x: 594, startPoint y: 224, endPoint x: 601, endPoint y: 234, distance: 12.5
click at [601, 233] on div "Limpar filtros Janela de atendimento Grade de atendimento Capacidade Transporta…" at bounding box center [448, 205] width 897 height 410
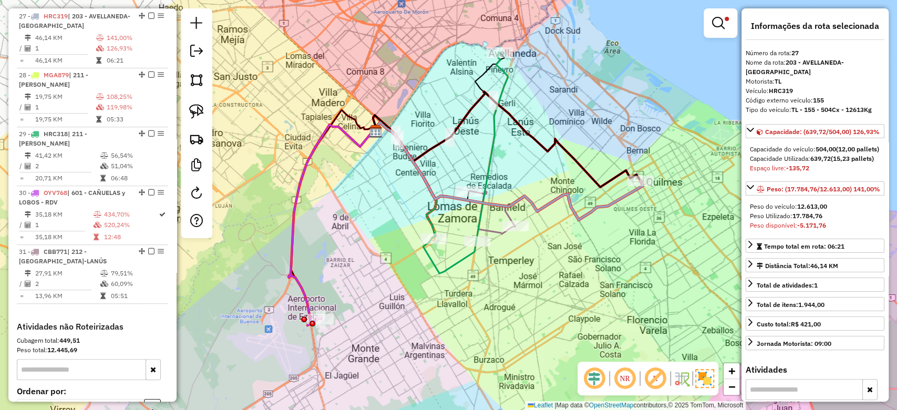
drag, startPoint x: 586, startPoint y: 249, endPoint x: 580, endPoint y: 246, distance: 6.6
click at [585, 249] on div "Limpar filtros Janela de atendimento Grade de atendimento Capacidade Transporta…" at bounding box center [448, 205] width 897 height 410
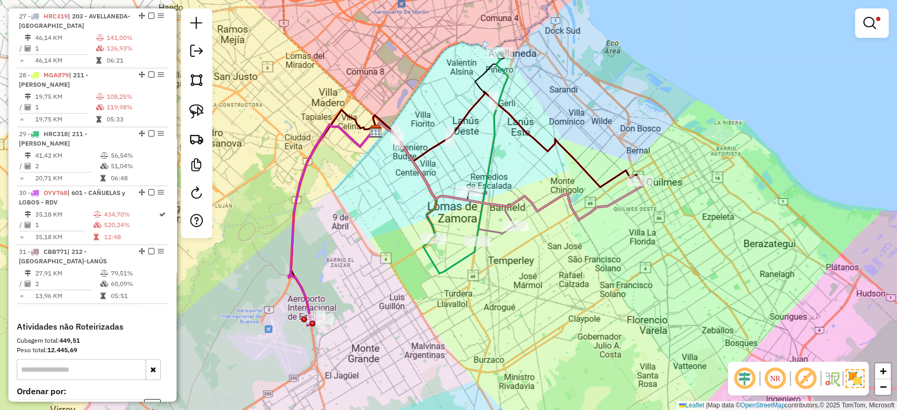
click at [496, 142] on icon at bounding box center [492, 146] width 32 height 189
select select "**********"
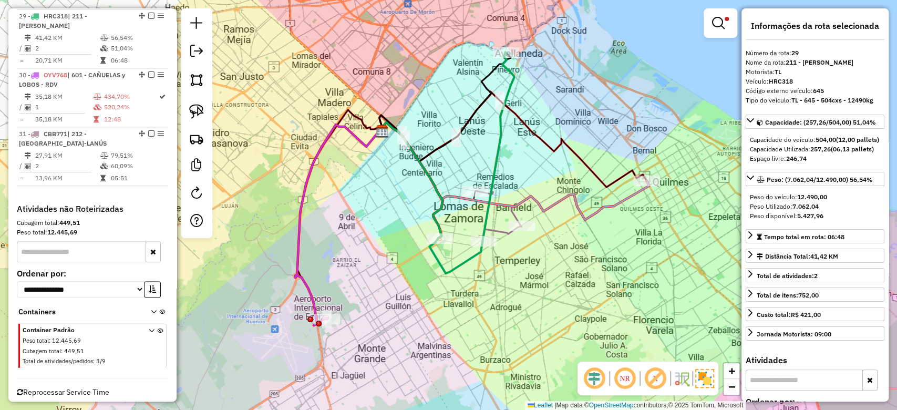
drag, startPoint x: 505, startPoint y: 156, endPoint x: 521, endPoint y: 153, distance: 16.5
click at [521, 153] on div "Limpar filtros Janela de atendimento Grade de atendimento Capacidade Transporta…" at bounding box center [448, 205] width 897 height 410
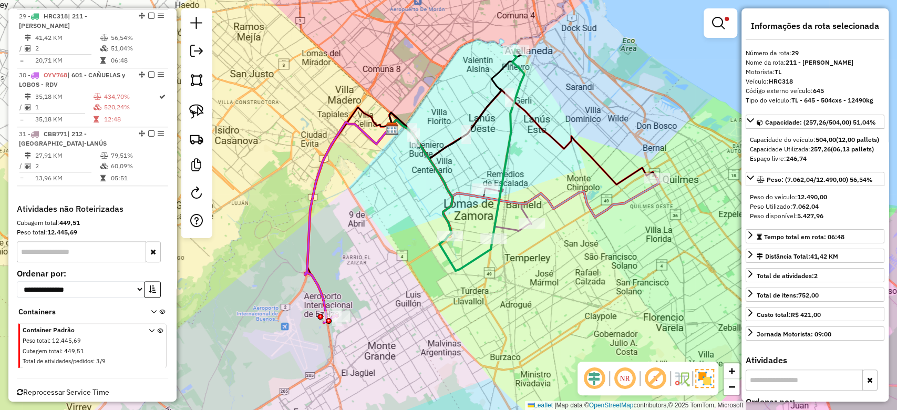
click at [515, 225] on icon at bounding box center [508, 209] width 46 height 43
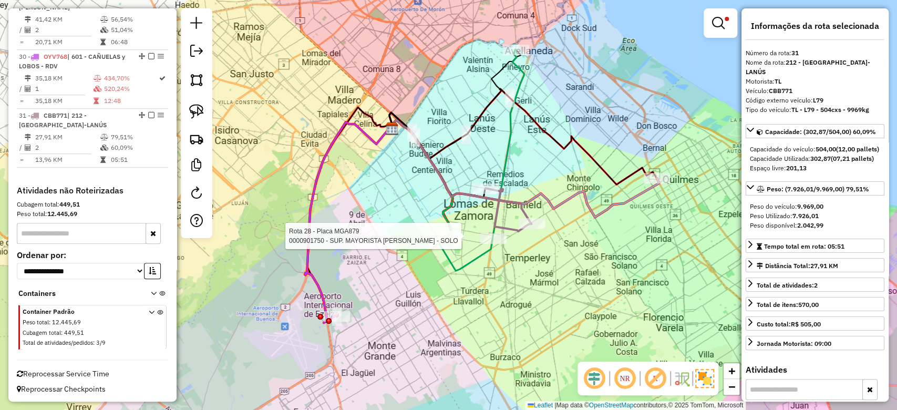
click at [453, 241] on div at bounding box center [449, 236] width 26 height 11
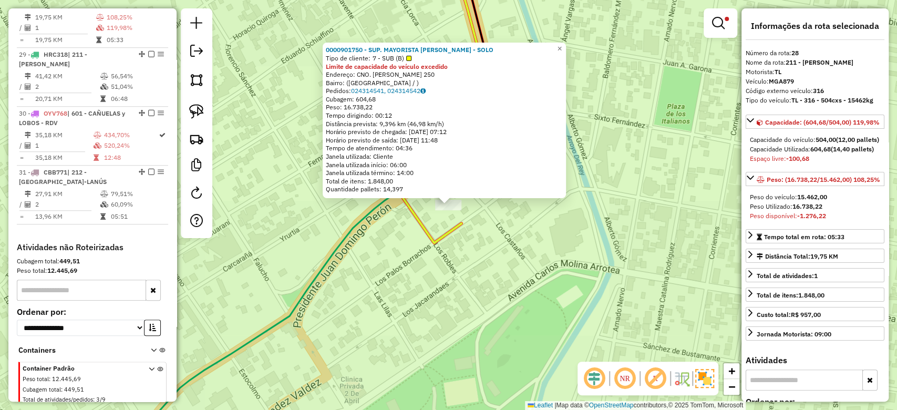
scroll to position [462, 0]
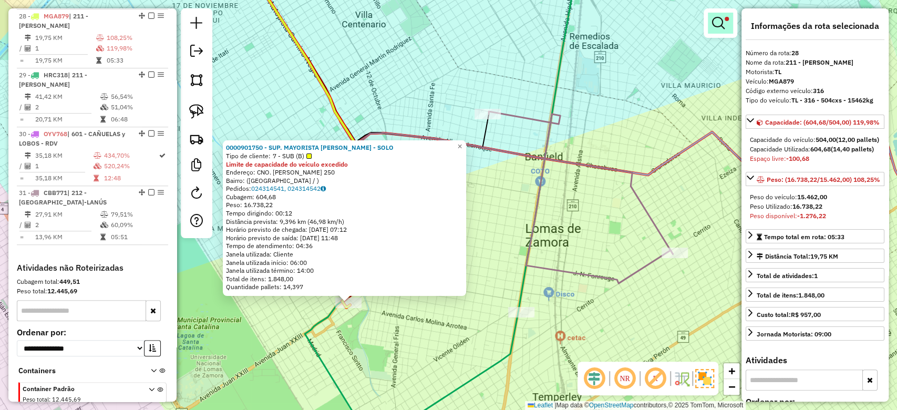
click at [721, 36] on div at bounding box center [720, 22] width 34 height 29
click at [719, 22] on em at bounding box center [718, 23] width 13 height 13
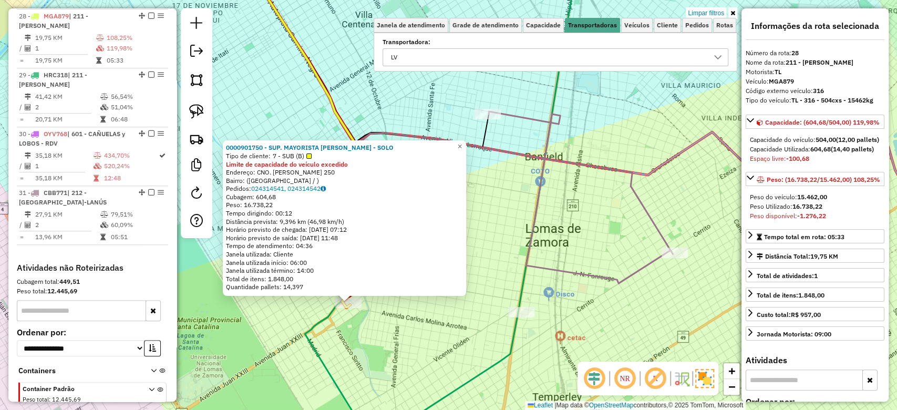
click at [713, 10] on link "Limpar filtros" at bounding box center [705, 13] width 40 height 12
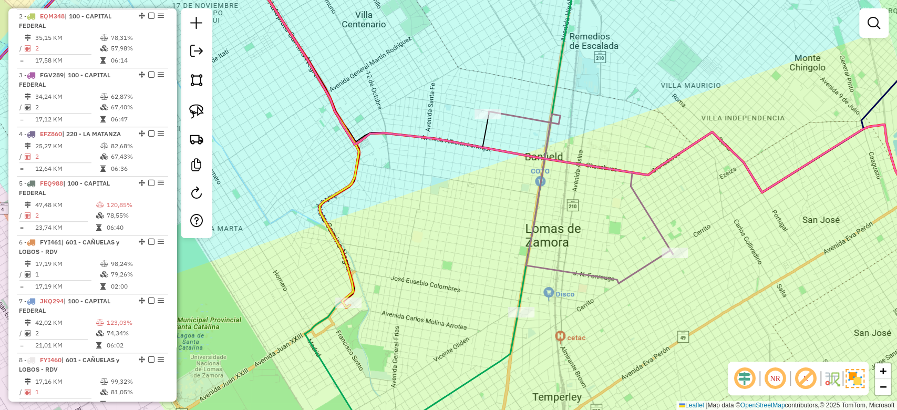
scroll to position [1991, 0]
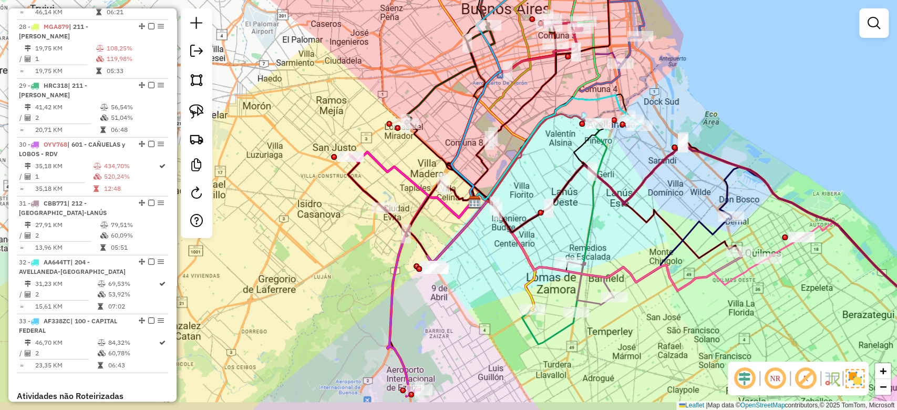
drag, startPoint x: 470, startPoint y: 255, endPoint x: 415, endPoint y: 220, distance: 64.7
click at [473, 254] on div "Janela de atendimento Grade de atendimento Capacidade Transportadoras Veículos …" at bounding box center [448, 205] width 897 height 410
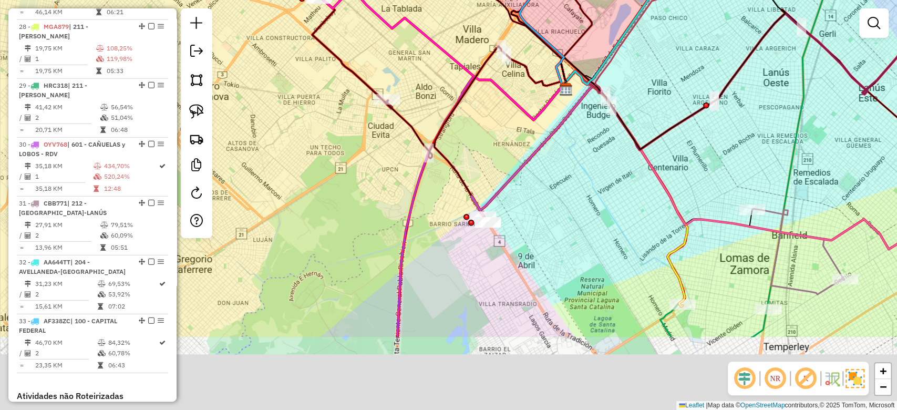
drag, startPoint x: 398, startPoint y: 138, endPoint x: 436, endPoint y: 184, distance: 59.3
click at [395, 131] on div "Janela de atendimento Grade de atendimento Capacidade Transportadoras Veículos …" at bounding box center [448, 205] width 897 height 410
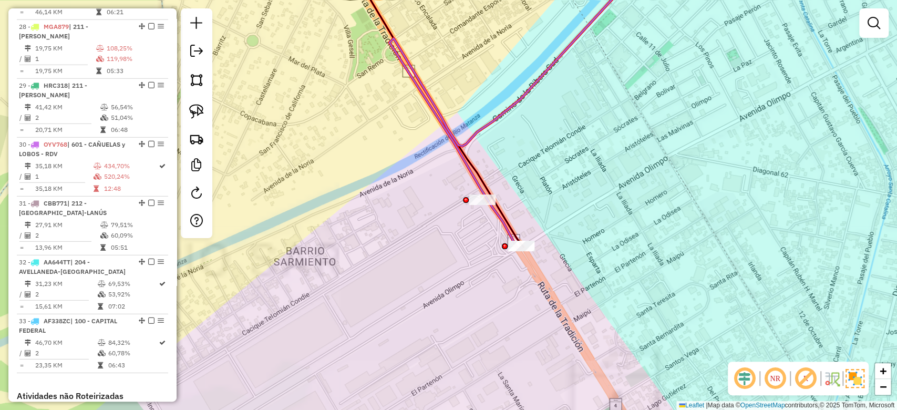
click at [477, 192] on icon at bounding box center [518, 104] width 259 height 290
select select "**********"
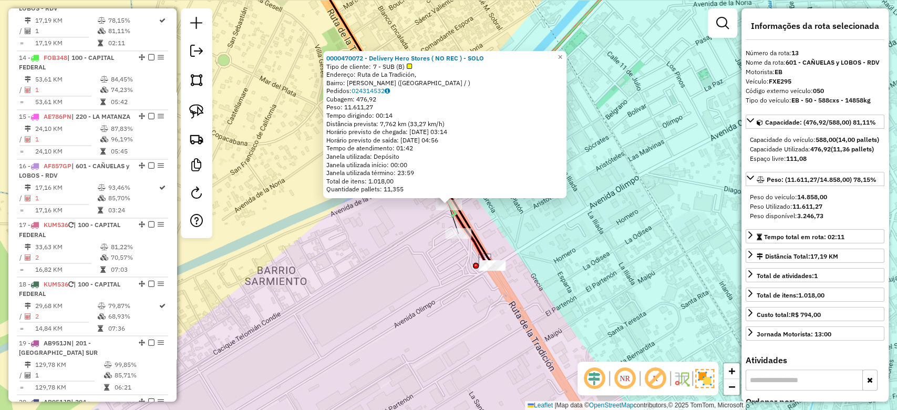
scroll to position [1100, 0]
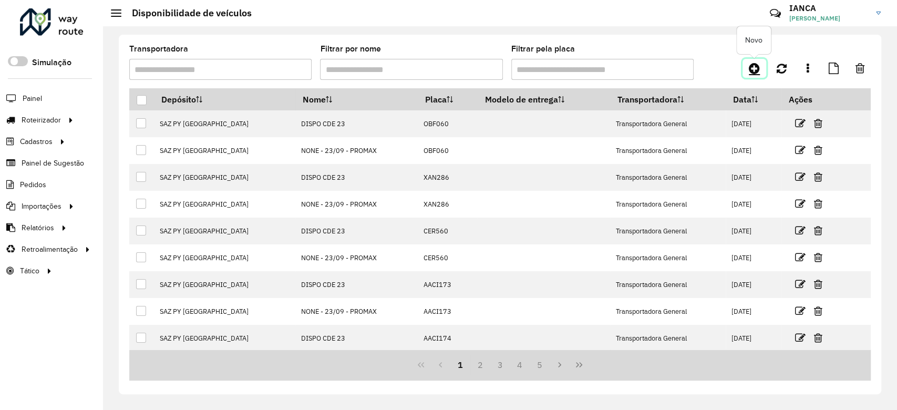
click at [761, 71] on link at bounding box center [754, 68] width 24 height 19
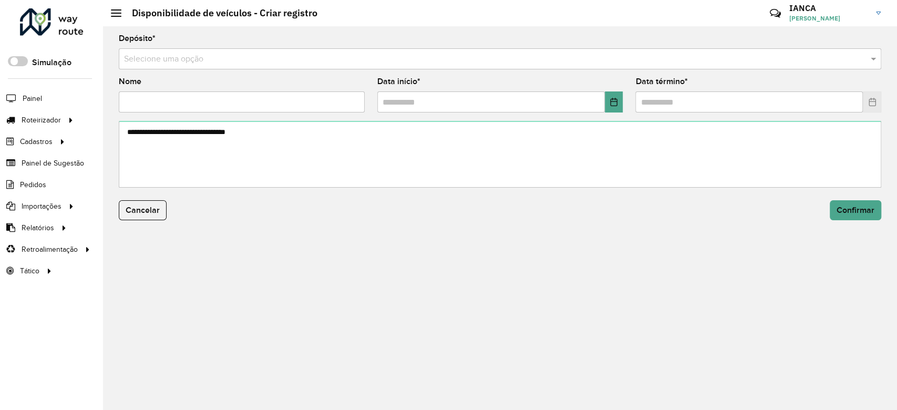
click at [172, 59] on input "text" at bounding box center [489, 59] width 731 height 13
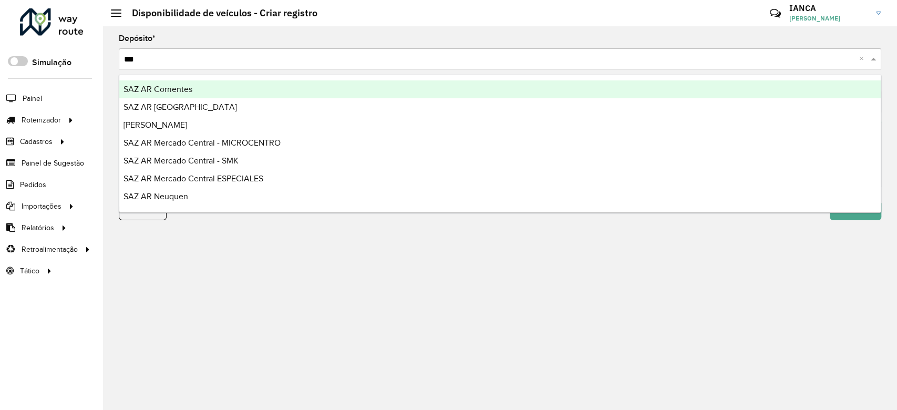
type input "****"
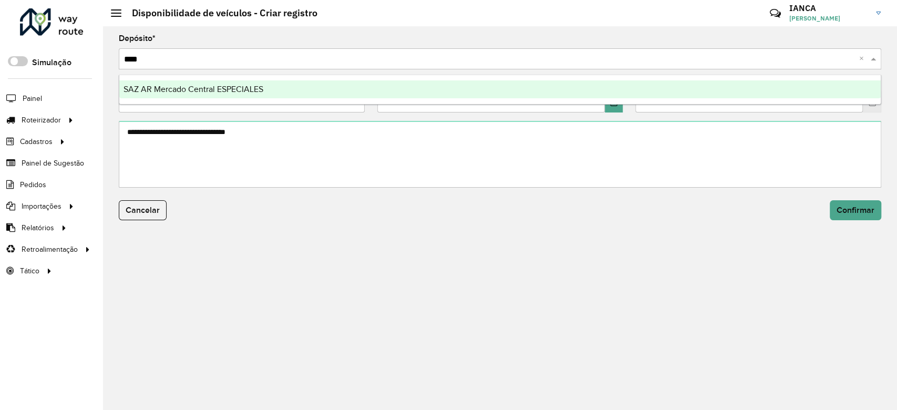
click at [183, 81] on div "SAZ AR Mercado Central ESPECIALES" at bounding box center [499, 89] width 761 height 18
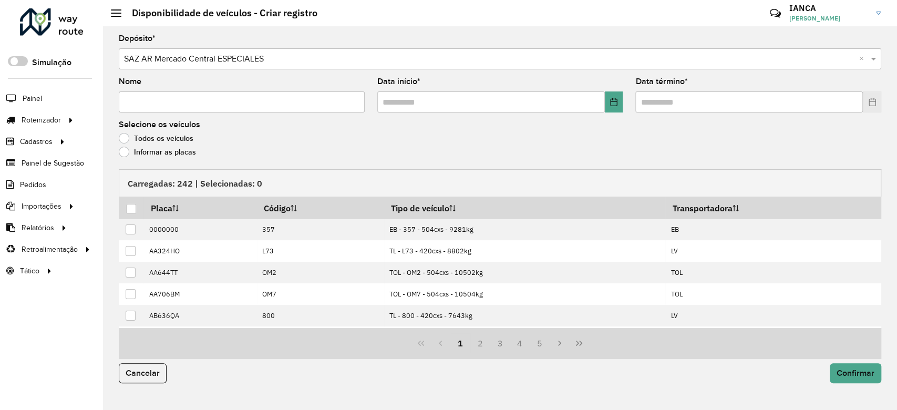
click at [174, 105] on input "Nome" at bounding box center [242, 101] width 246 height 21
type input "**********"
click at [607, 103] on button "Choose Date" at bounding box center [614, 101] width 18 height 21
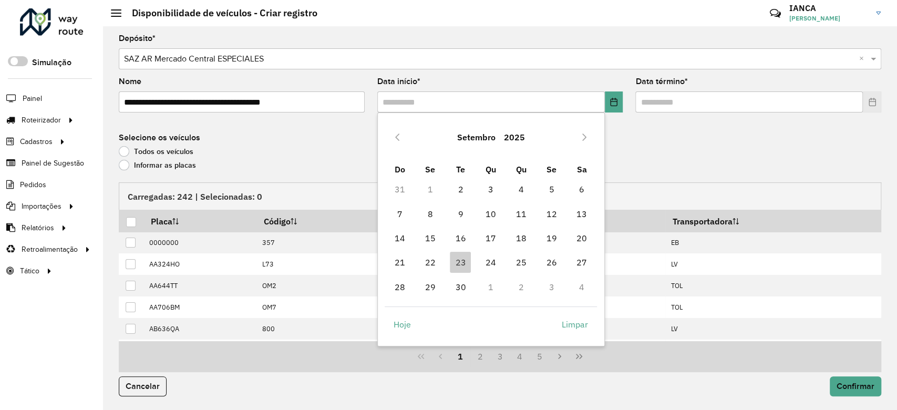
drag, startPoint x: 492, startPoint y: 257, endPoint x: 504, endPoint y: 255, distance: 12.8
click at [492, 257] on span "24" at bounding box center [490, 262] width 21 height 21
type input "**********"
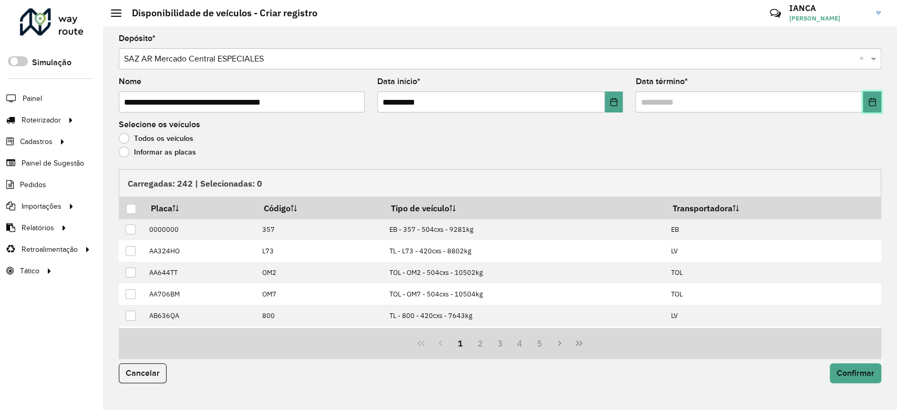
click at [868, 97] on button "Choose Date" at bounding box center [871, 101] width 18 height 21
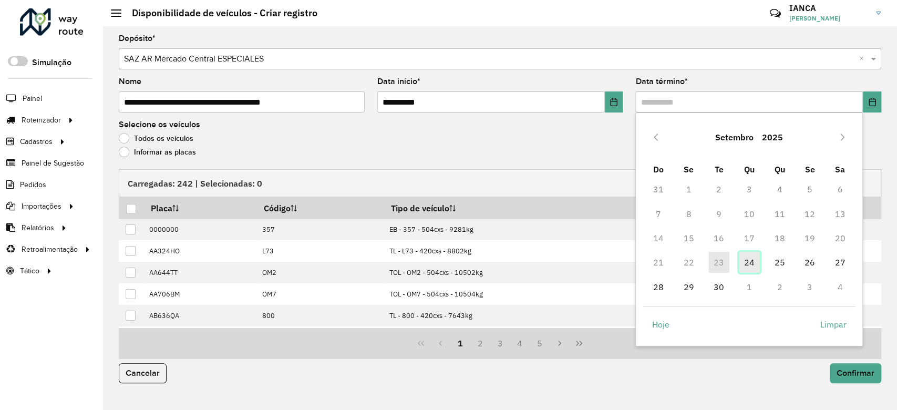
click at [753, 259] on span "24" at bounding box center [749, 262] width 21 height 21
type input "**********"
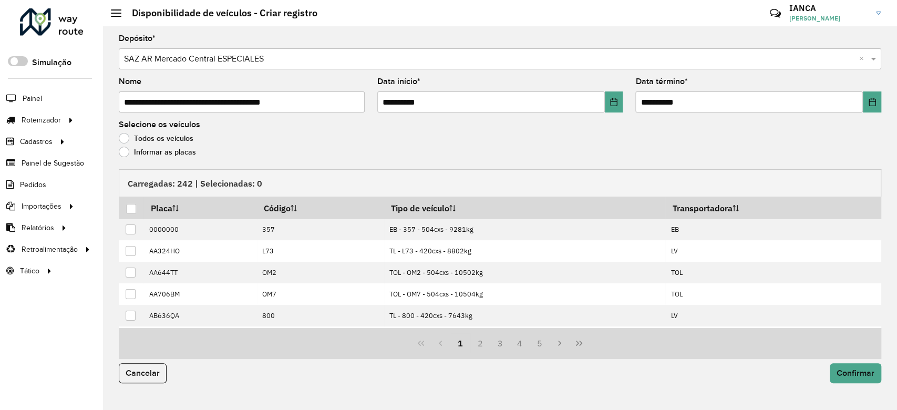
click at [182, 150] on label "Informar as placas" at bounding box center [157, 152] width 77 height 11
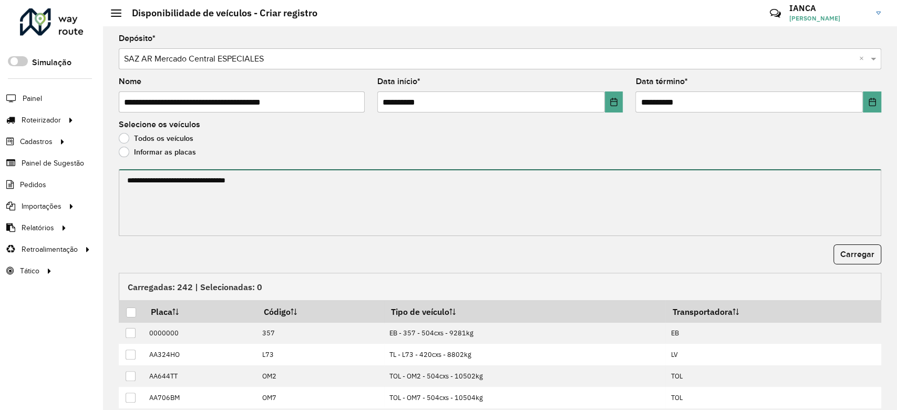
click at [199, 194] on textarea at bounding box center [500, 202] width 762 height 67
paste textarea "******* ******* ******* ****** ******* ******* ******* ******* ******* ******* …"
type textarea "******* ******* ******* ****** ******* ******* ******* ******* ******* ******* …"
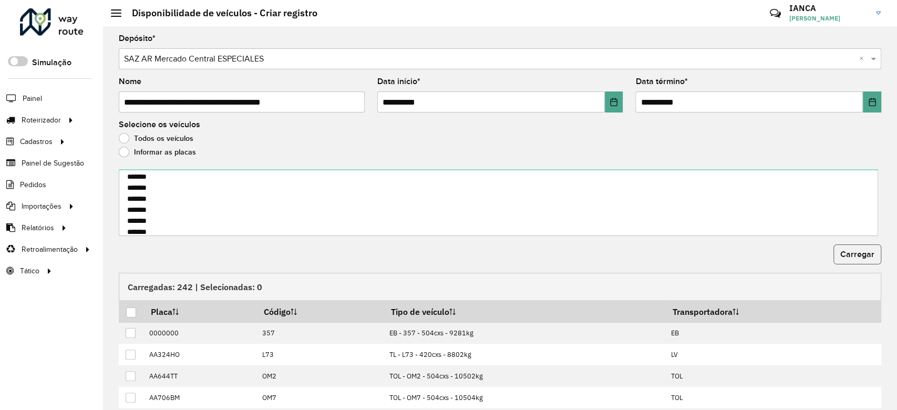
click at [851, 254] on span "Carregar" at bounding box center [857, 253] width 34 height 9
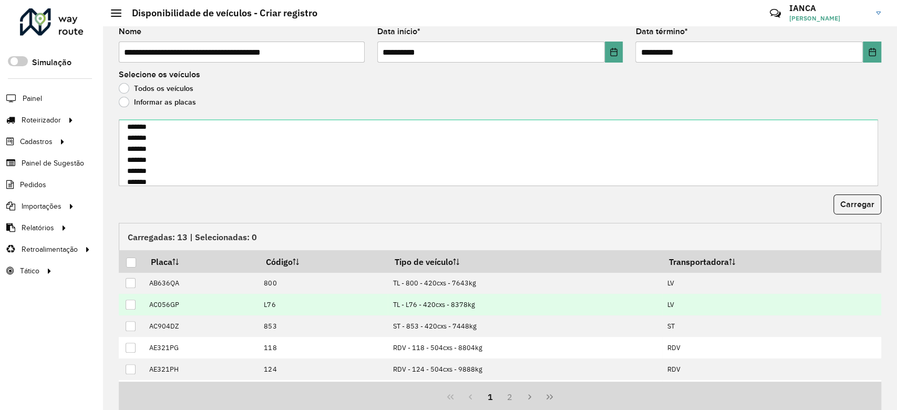
scroll to position [89, 0]
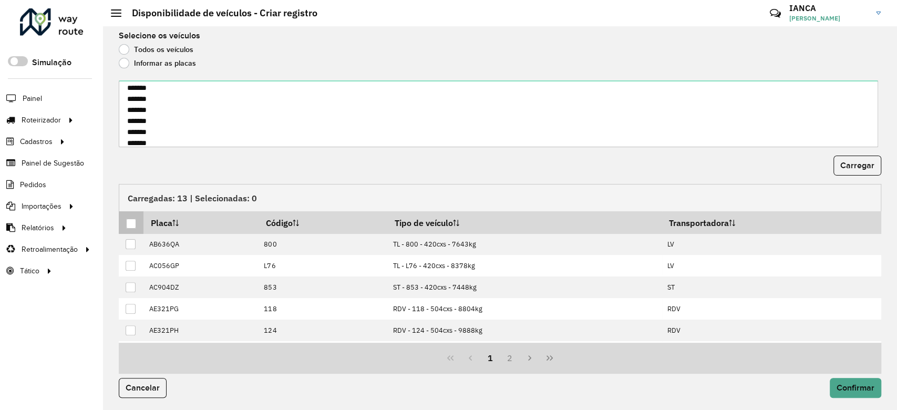
click at [134, 223] on div at bounding box center [131, 224] width 10 height 10
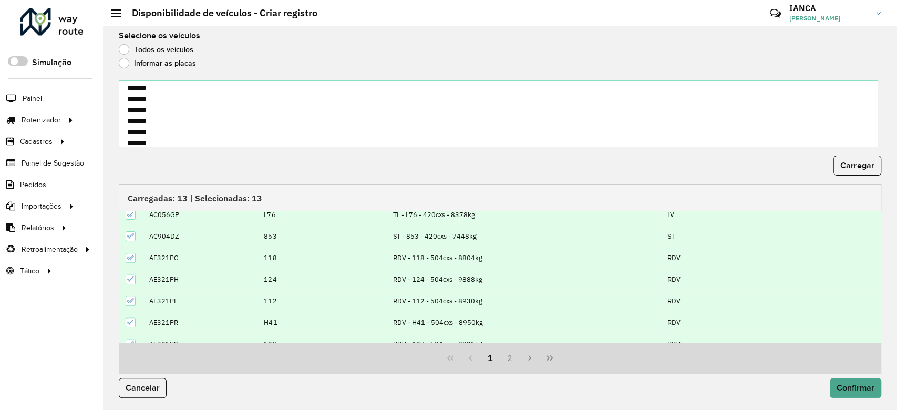
scroll to position [70, 0]
click at [870, 388] on span "Confirmar" at bounding box center [855, 387] width 38 height 9
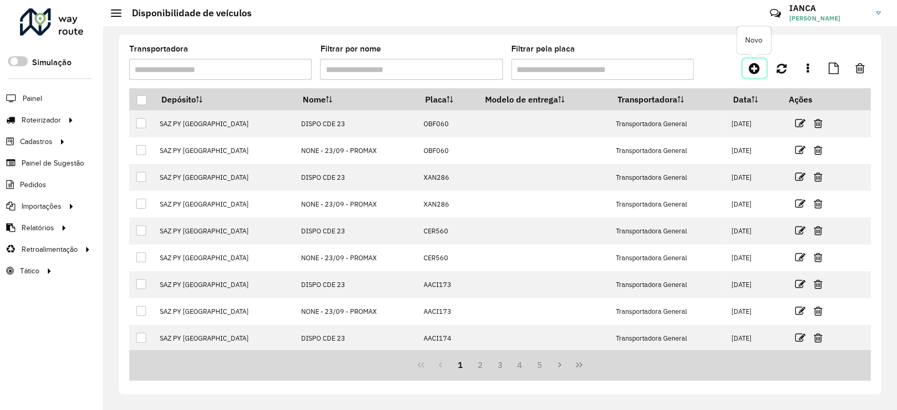
drag, startPoint x: 758, startPoint y: 71, endPoint x: 752, endPoint y: 72, distance: 5.9
click at [758, 71] on icon at bounding box center [753, 68] width 11 height 13
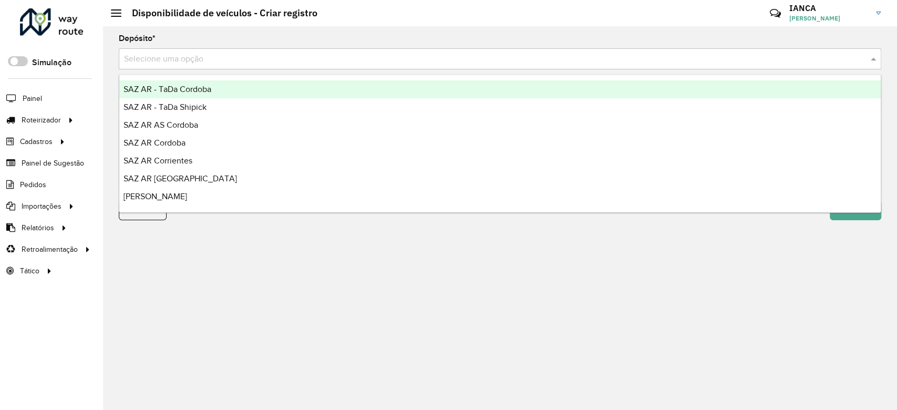
click at [210, 56] on input "text" at bounding box center [489, 59] width 731 height 13
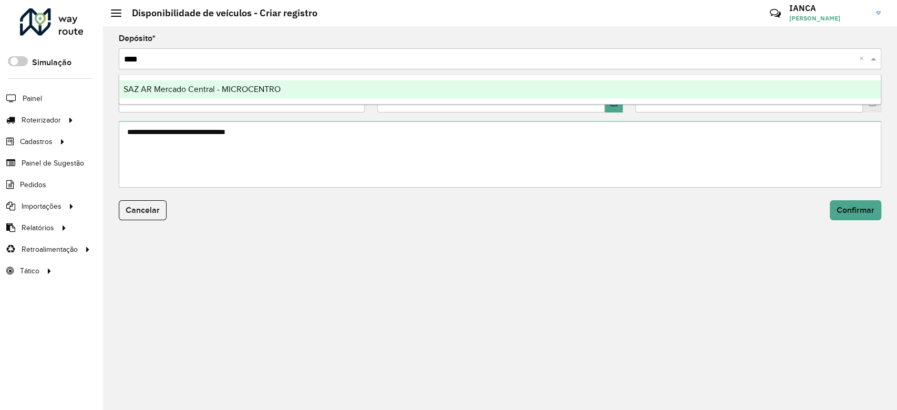
type input "*****"
click at [227, 80] on div "SAZ AR Mercado Central - MICROCENTRO" at bounding box center [499, 89] width 761 height 18
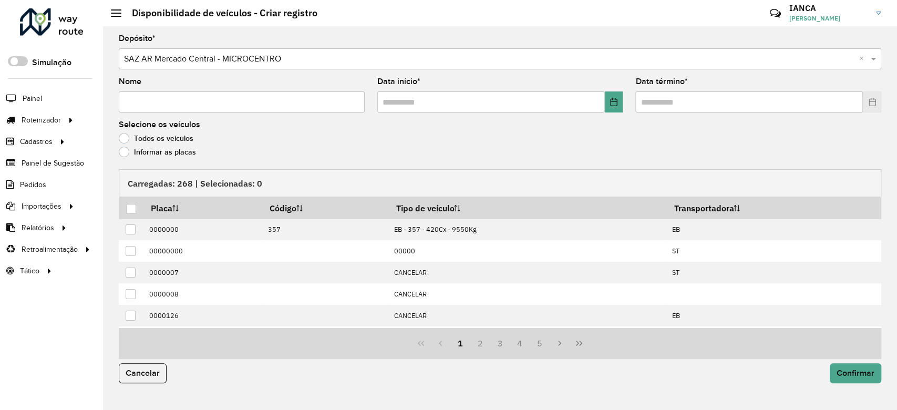
click at [157, 103] on input "Nome" at bounding box center [242, 101] width 246 height 21
type input "**********"
click at [610, 99] on icon "Choose Date" at bounding box center [613, 102] width 7 height 8
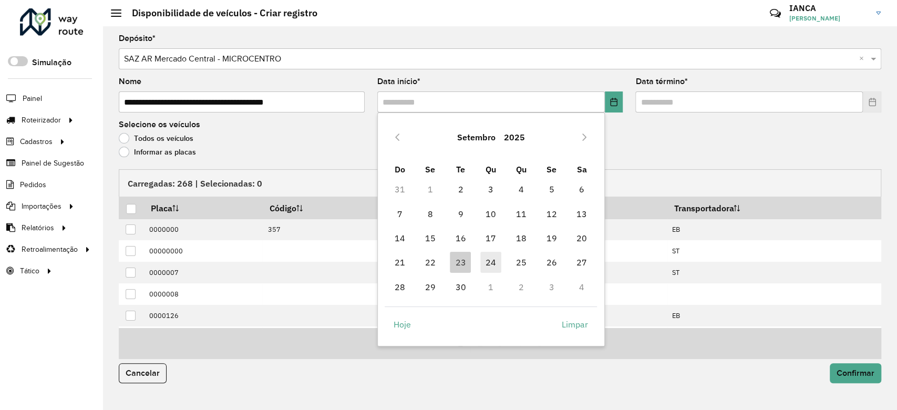
click at [487, 258] on span "24" at bounding box center [490, 262] width 21 height 21
type input "**********"
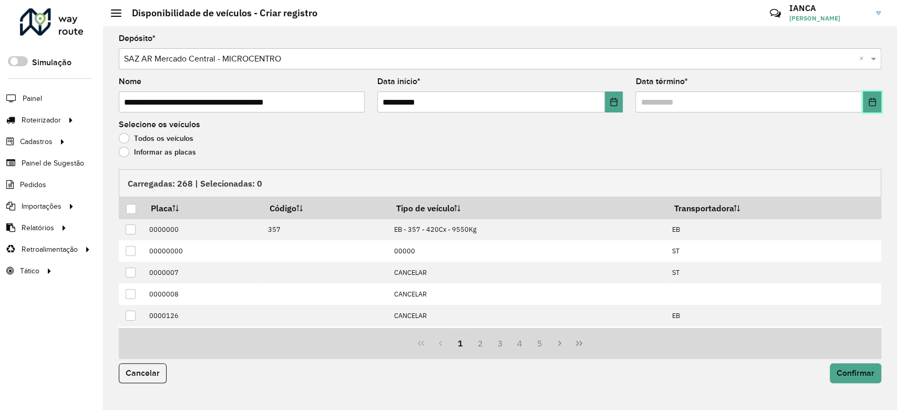
click at [872, 102] on icon "Choose Date" at bounding box center [872, 102] width 8 height 8
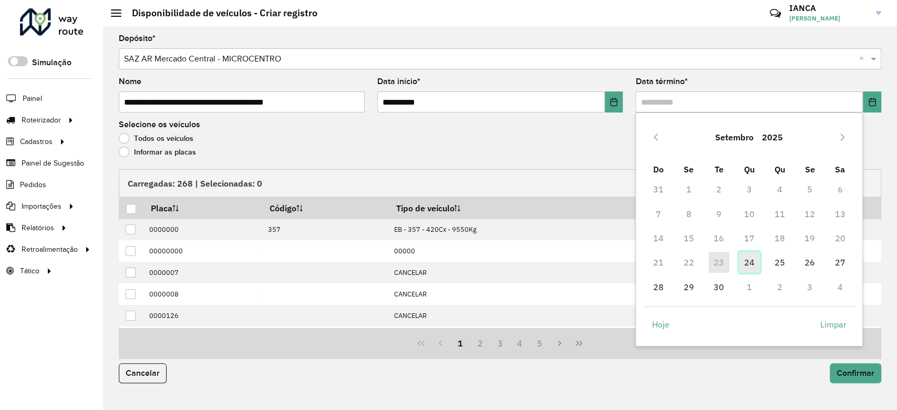
click at [742, 263] on span "24" at bounding box center [749, 262] width 21 height 21
type input "**********"
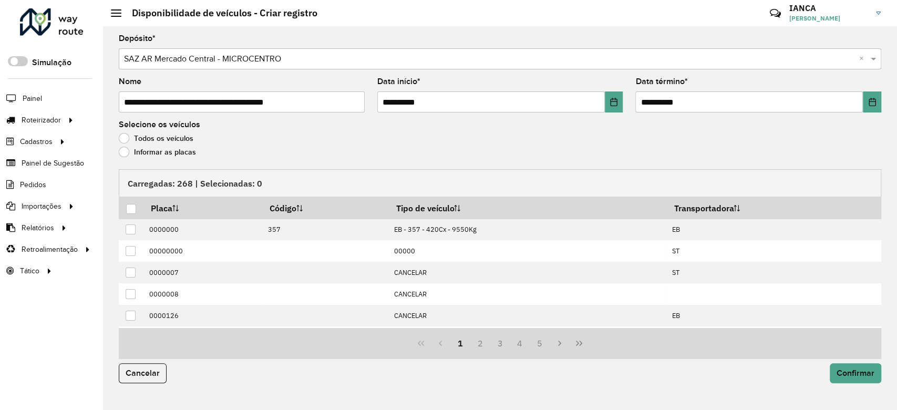
click at [158, 149] on label "Informar as placas" at bounding box center [157, 152] width 77 height 11
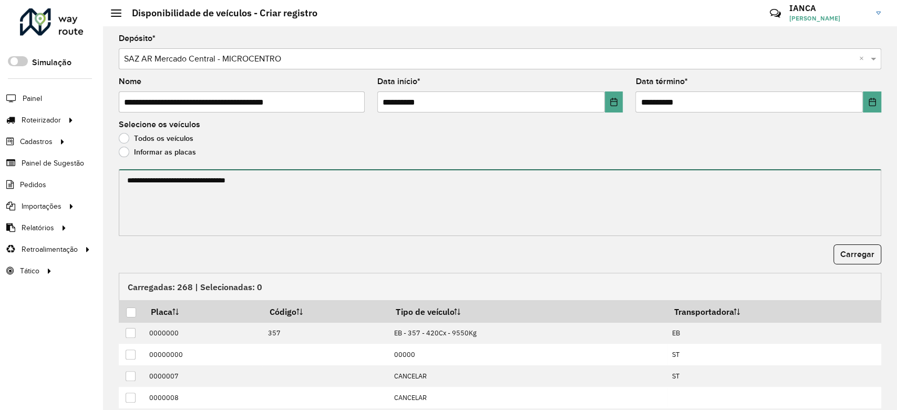
click at [176, 174] on textarea at bounding box center [500, 202] width 762 height 67
paste textarea "****** ****** ******* ****** ******* ****** ******* ****** ******* ******* ****…"
type textarea "****** ****** ******* ****** ******* ****** ******* ****** ******* ******* ****…"
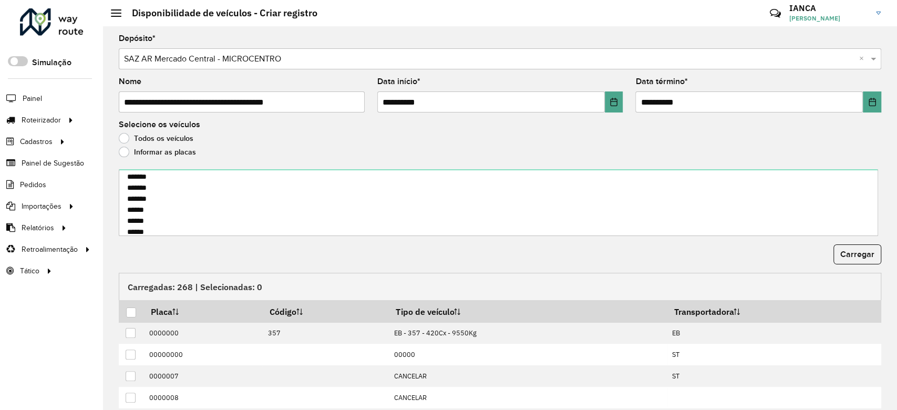
drag, startPoint x: 858, startPoint y: 252, endPoint x: 823, endPoint y: 266, distance: 37.5
click at [858, 252] on span "Carregar" at bounding box center [857, 253] width 34 height 9
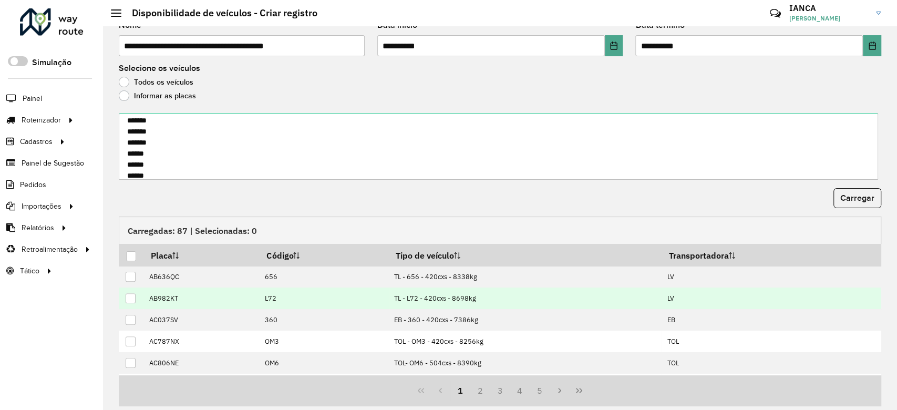
scroll to position [89, 0]
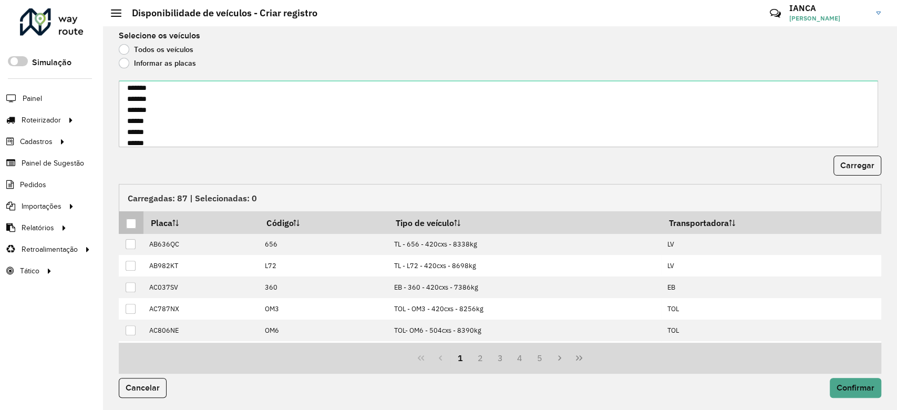
click at [131, 225] on div at bounding box center [131, 224] width 10 height 10
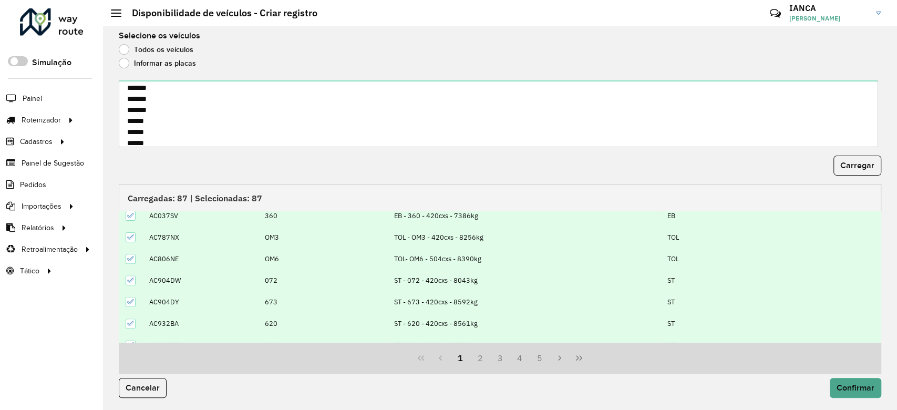
scroll to position [105, 0]
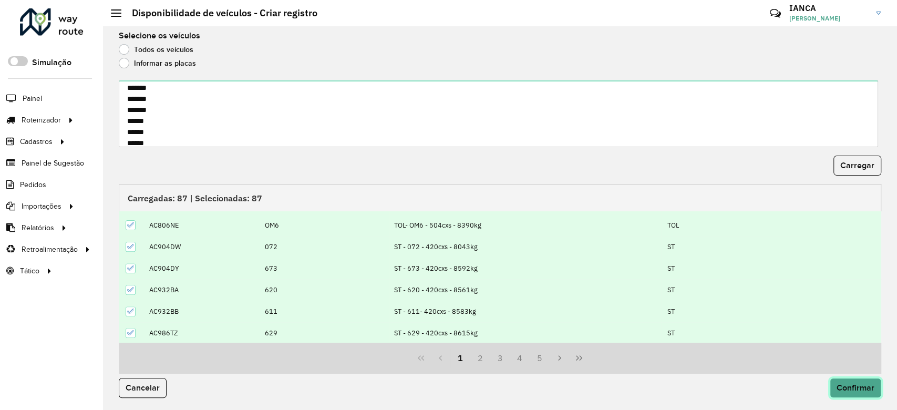
click at [843, 380] on button "Confirmar" at bounding box center [854, 388] width 51 height 20
